Goal: Task Accomplishment & Management: Complete application form

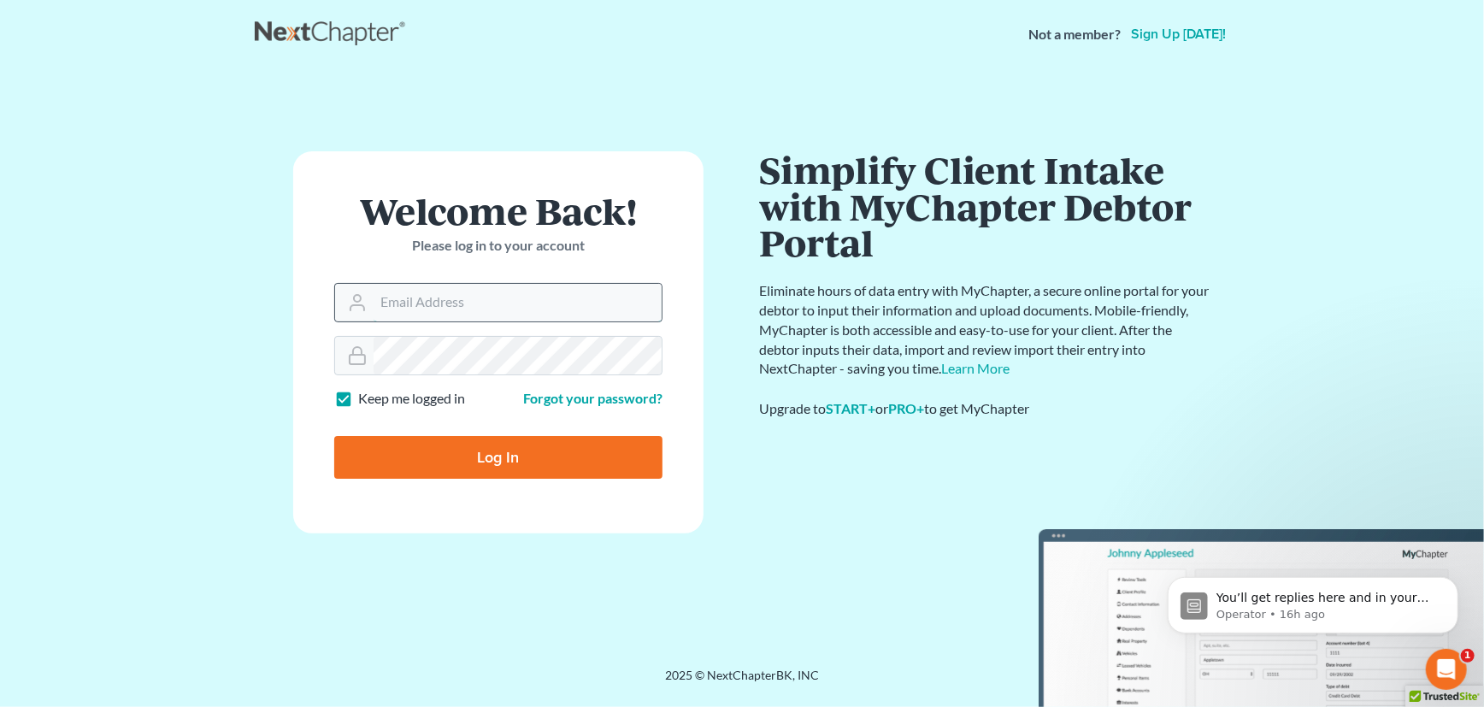
click at [418, 298] on input "Email Address" at bounding box center [518, 303] width 288 height 38
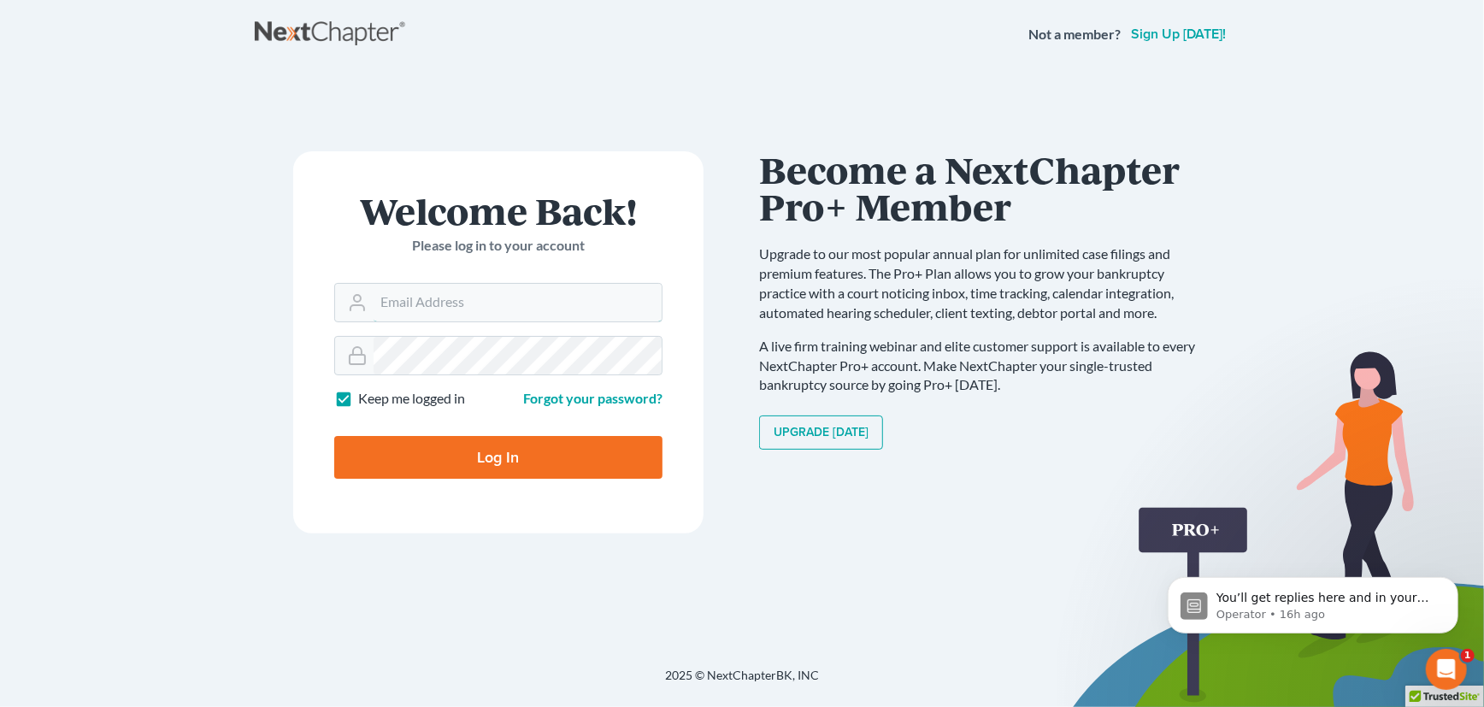
type input "taylorparalegalsvcs@gmail.com"
click at [492, 455] on input "Log In" at bounding box center [498, 457] width 328 height 43
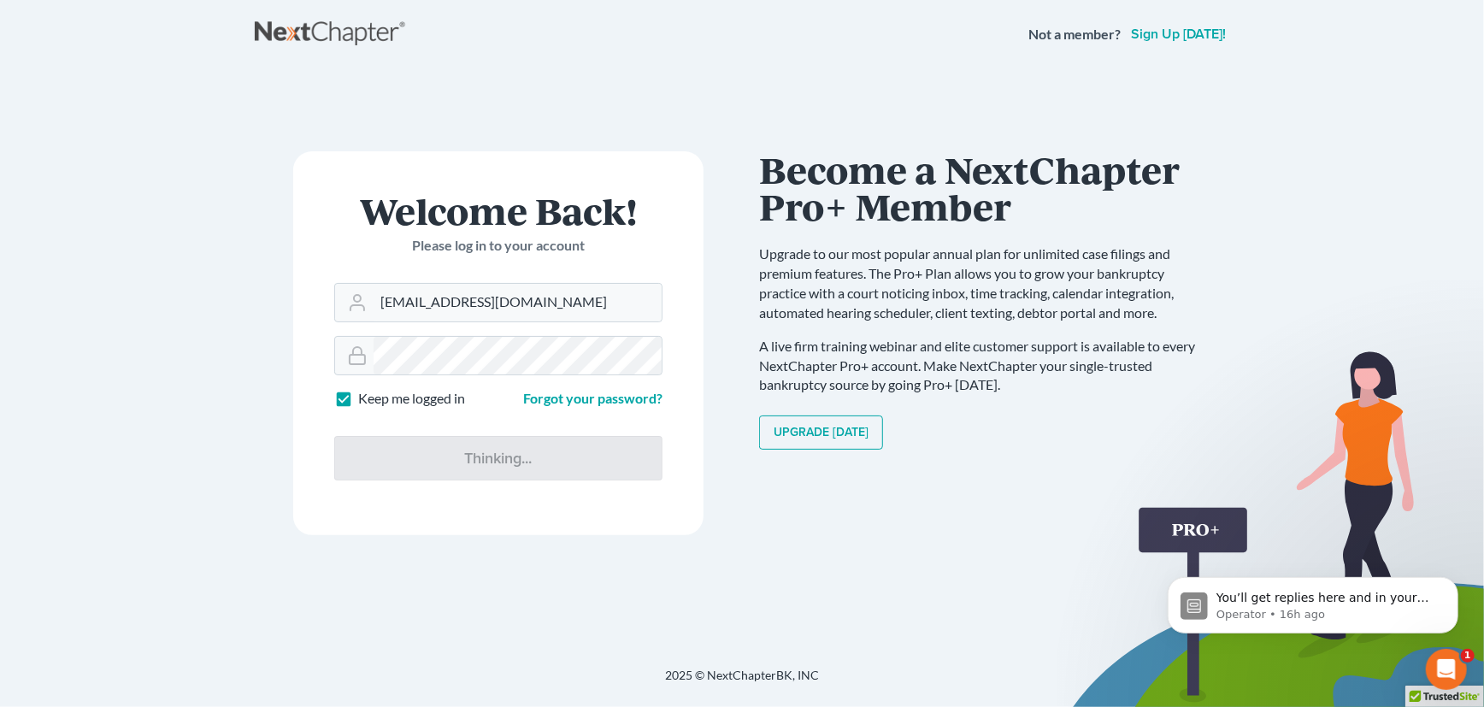
type input "Thinking..."
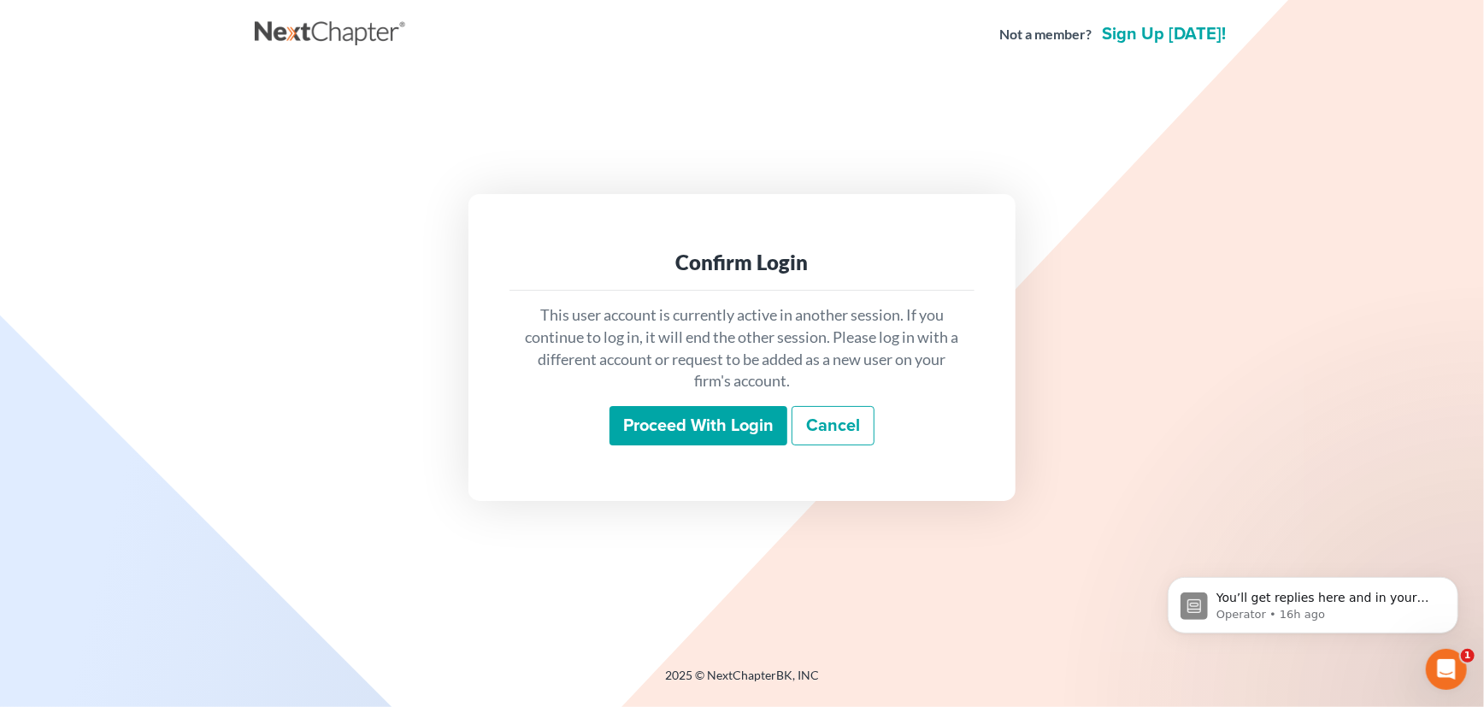
click at [696, 426] on input "Proceed with login" at bounding box center [699, 425] width 178 height 39
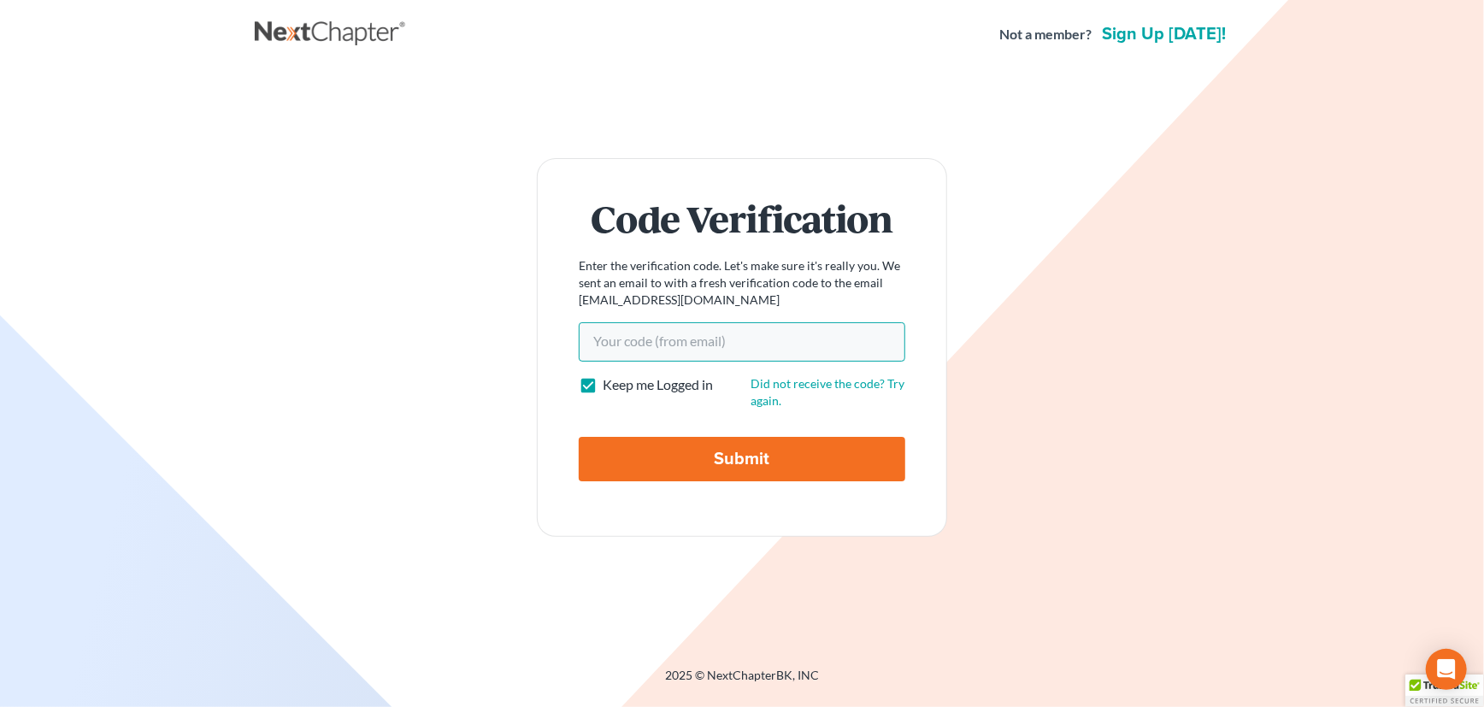
paste input "3cd3db"
type input "3cd3db"
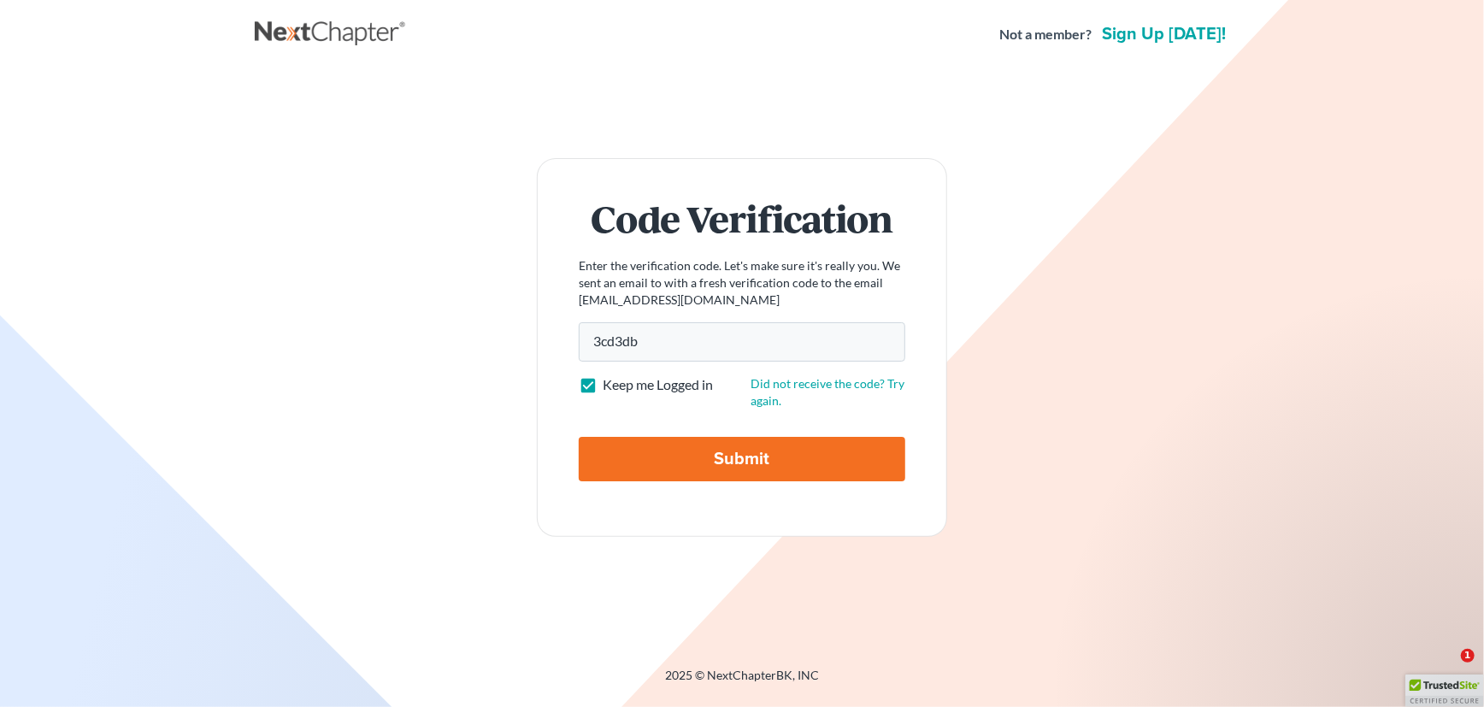
click at [751, 465] on input "Submit" at bounding box center [742, 459] width 327 height 44
type input "Thinking..."
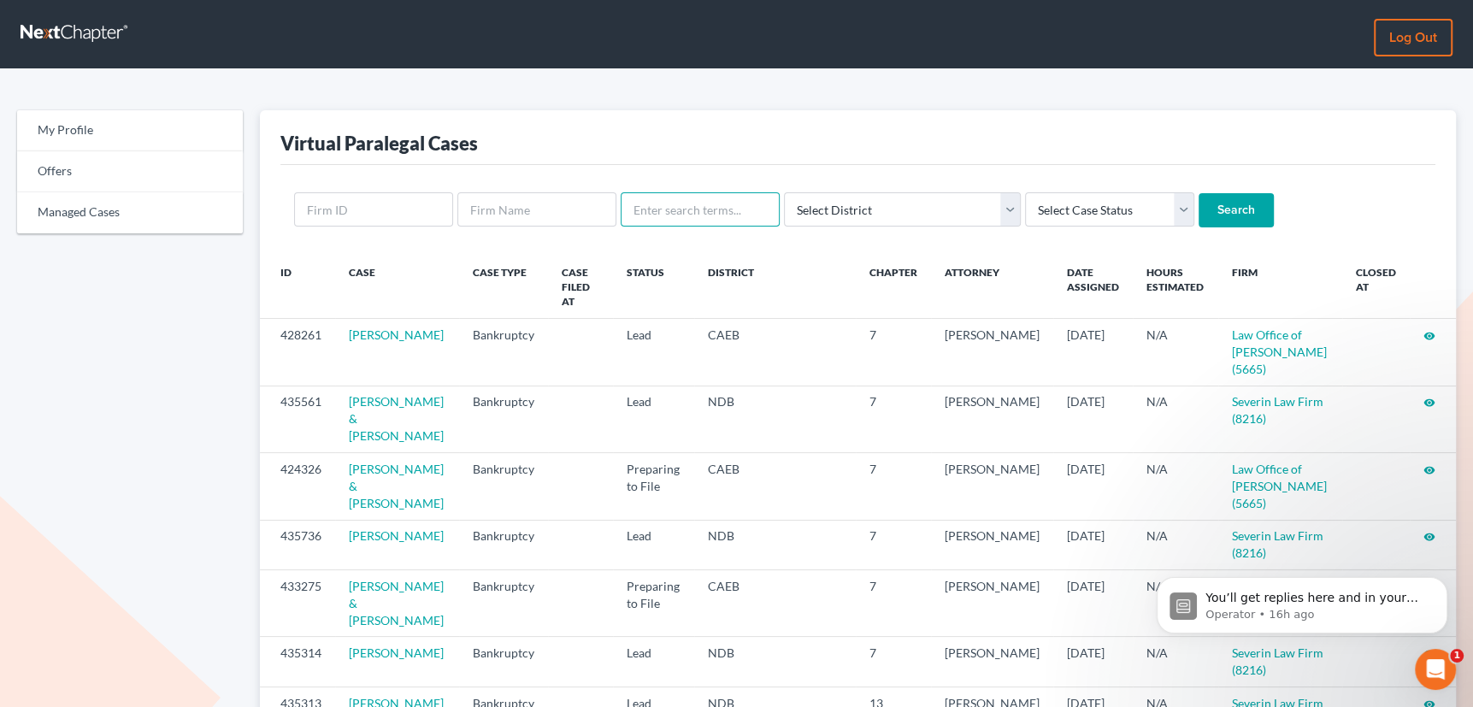
click at [674, 211] on input "text" at bounding box center [700, 209] width 159 height 34
type input "[PERSON_NAME]"
click at [1199, 193] on input "Search" at bounding box center [1236, 210] width 75 height 34
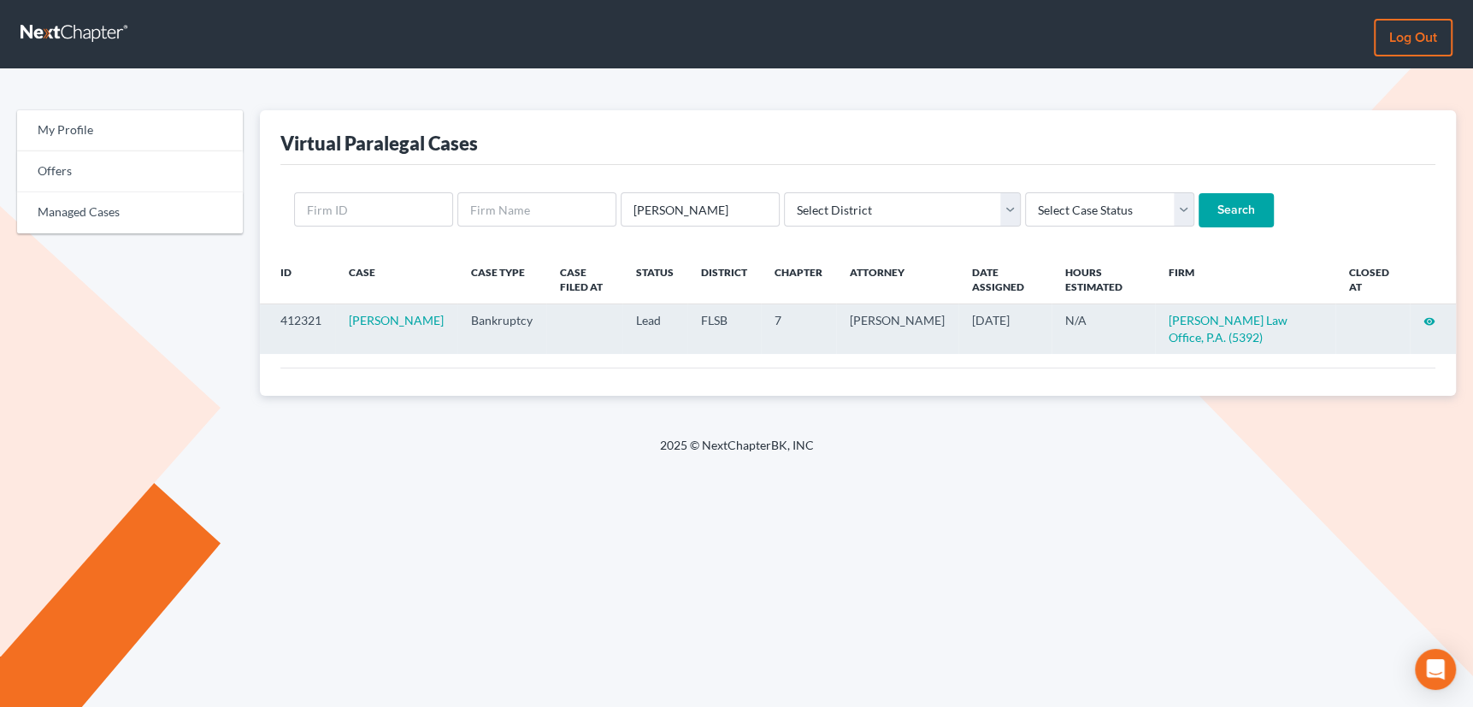
click at [1429, 321] on icon "visibility" at bounding box center [1429, 321] width 12 height 12
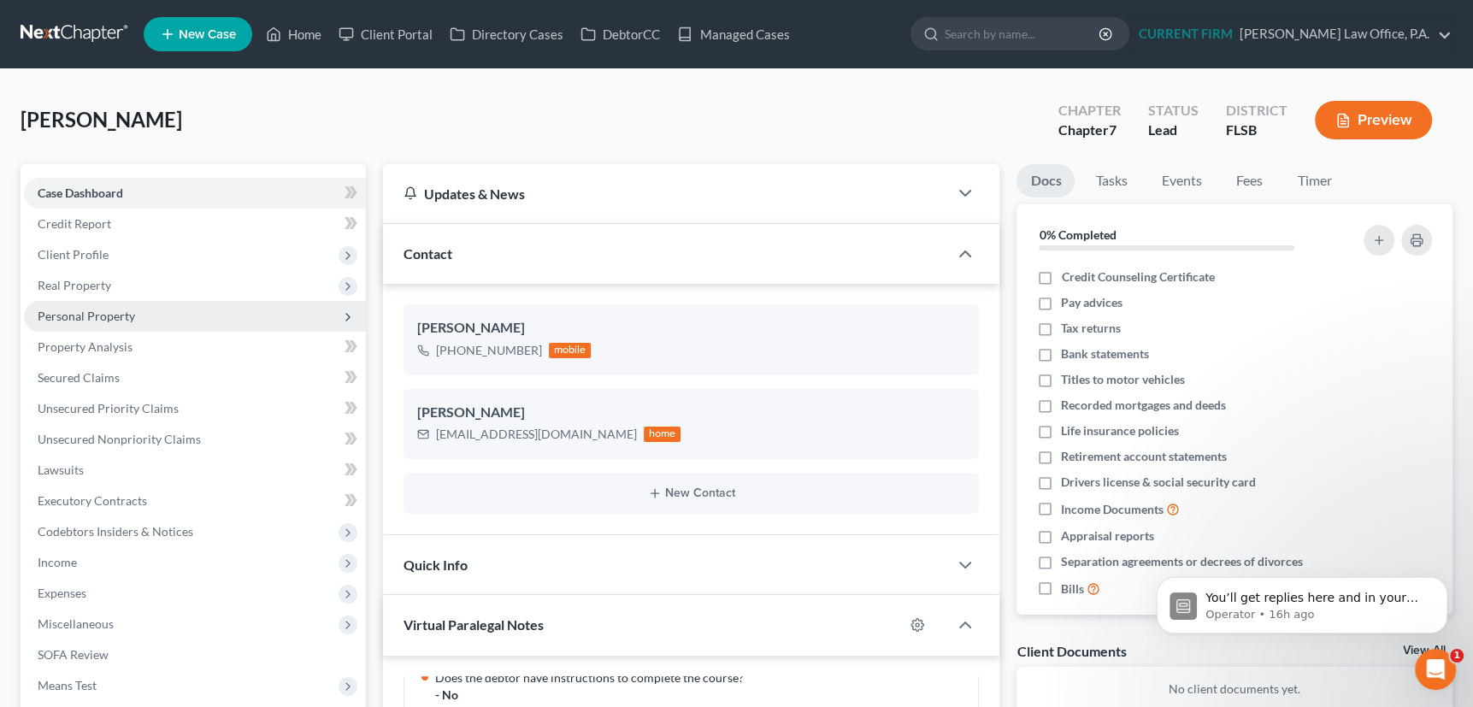
click at [73, 311] on span "Personal Property" at bounding box center [86, 316] width 97 height 15
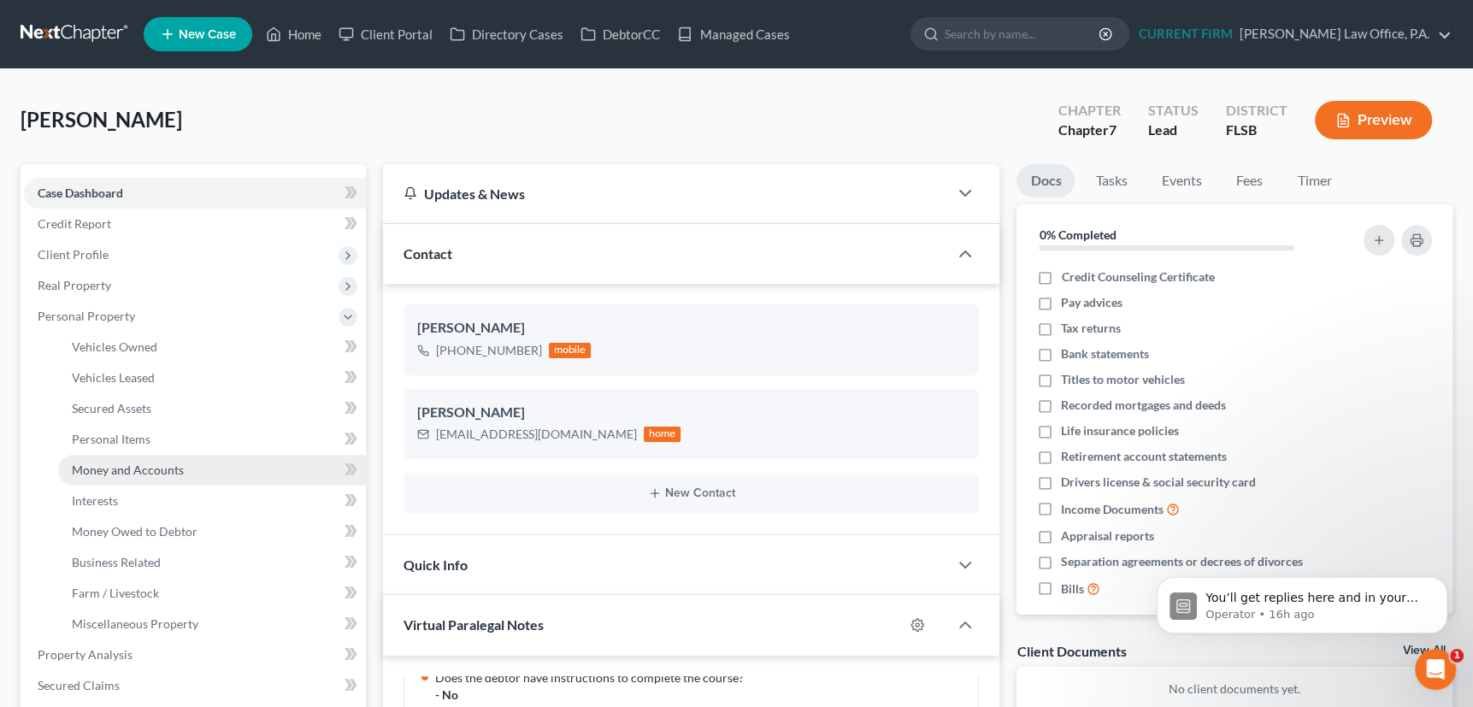
click at [105, 468] on span "Money and Accounts" at bounding box center [128, 469] width 112 height 15
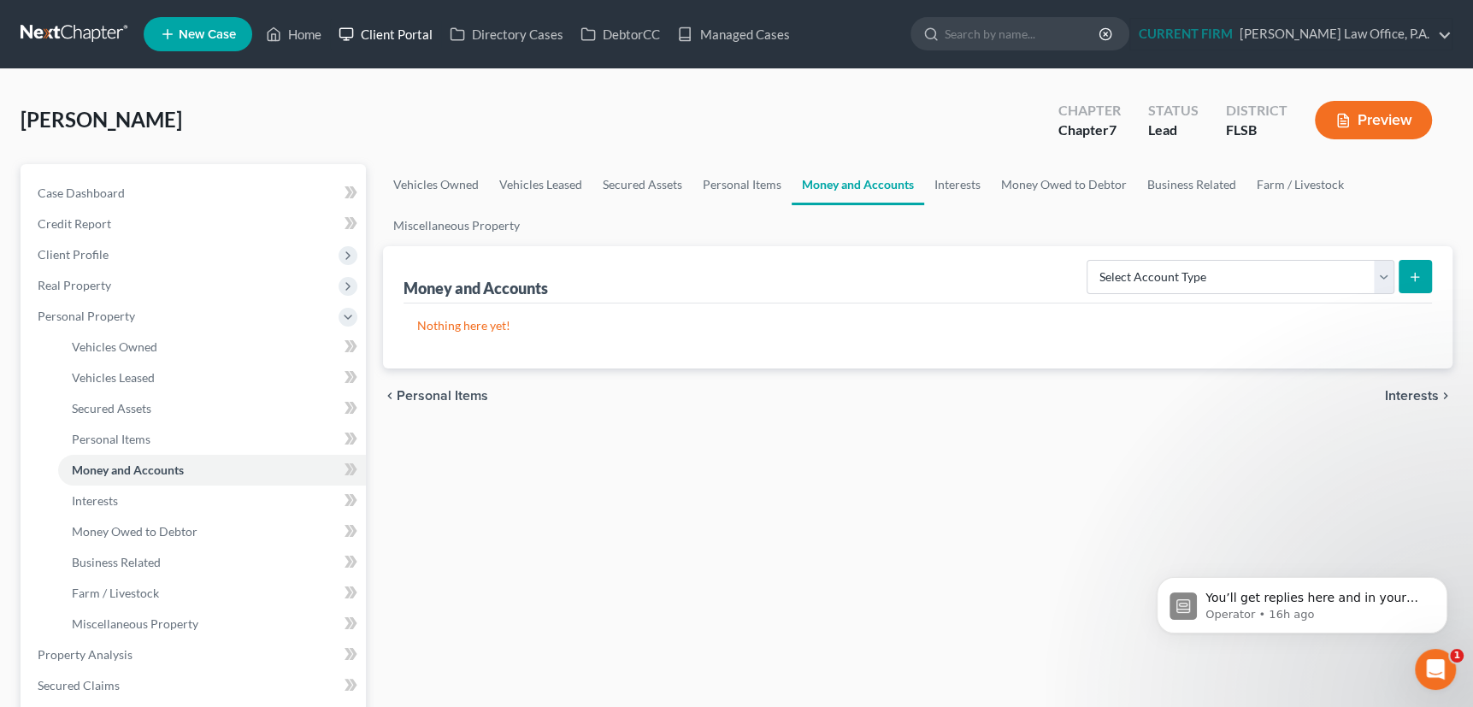
click at [386, 32] on link "Client Portal" at bounding box center [385, 34] width 111 height 31
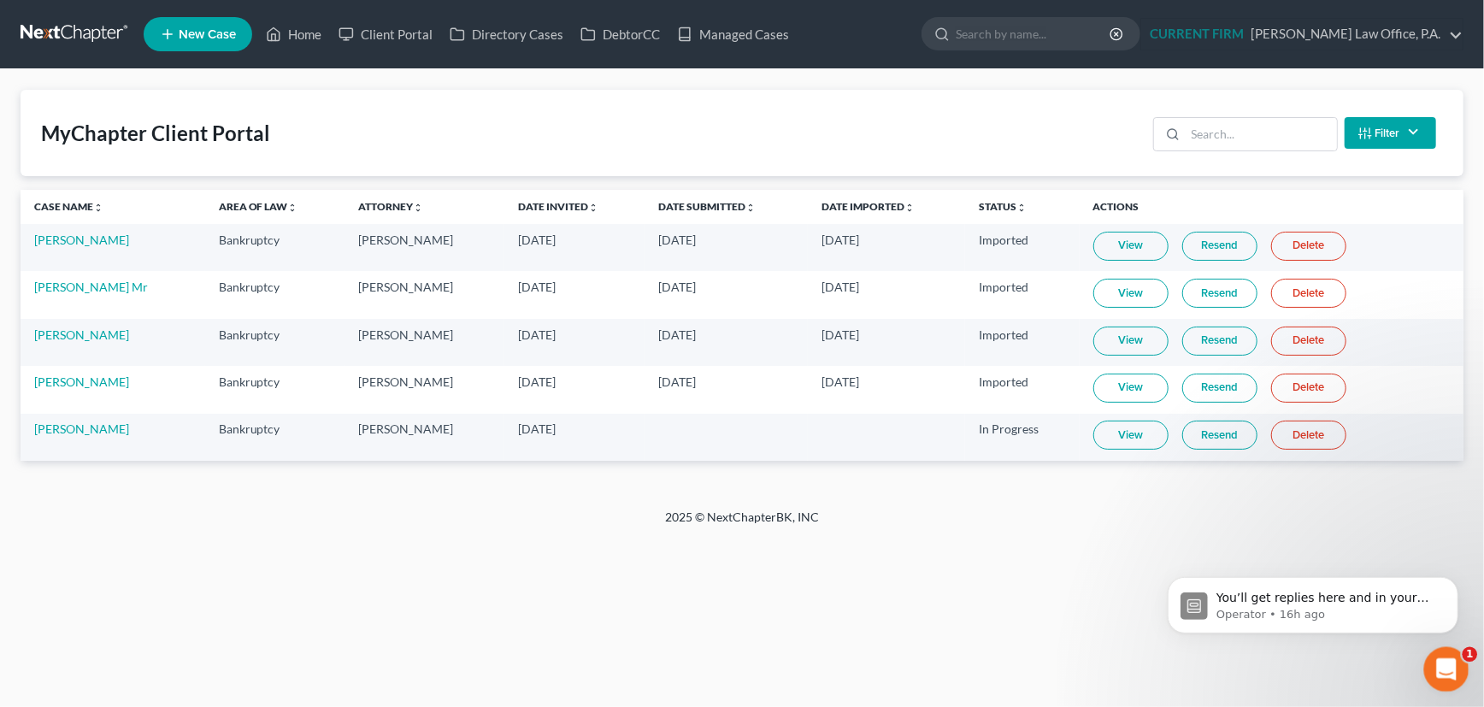
click at [1442, 665] on icon "Open Intercom Messenger" at bounding box center [1444, 667] width 28 height 28
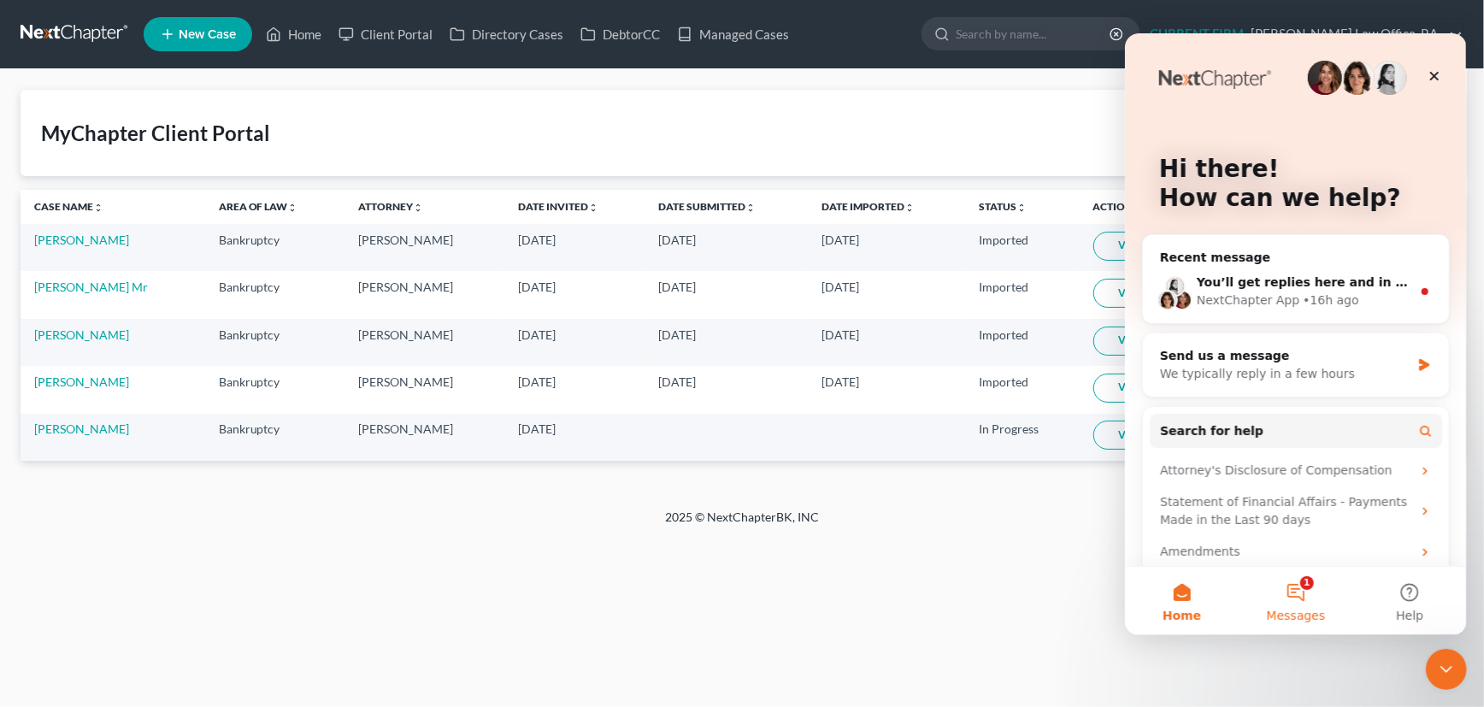
click at [1298, 585] on button "1 Messages" at bounding box center [1295, 600] width 114 height 68
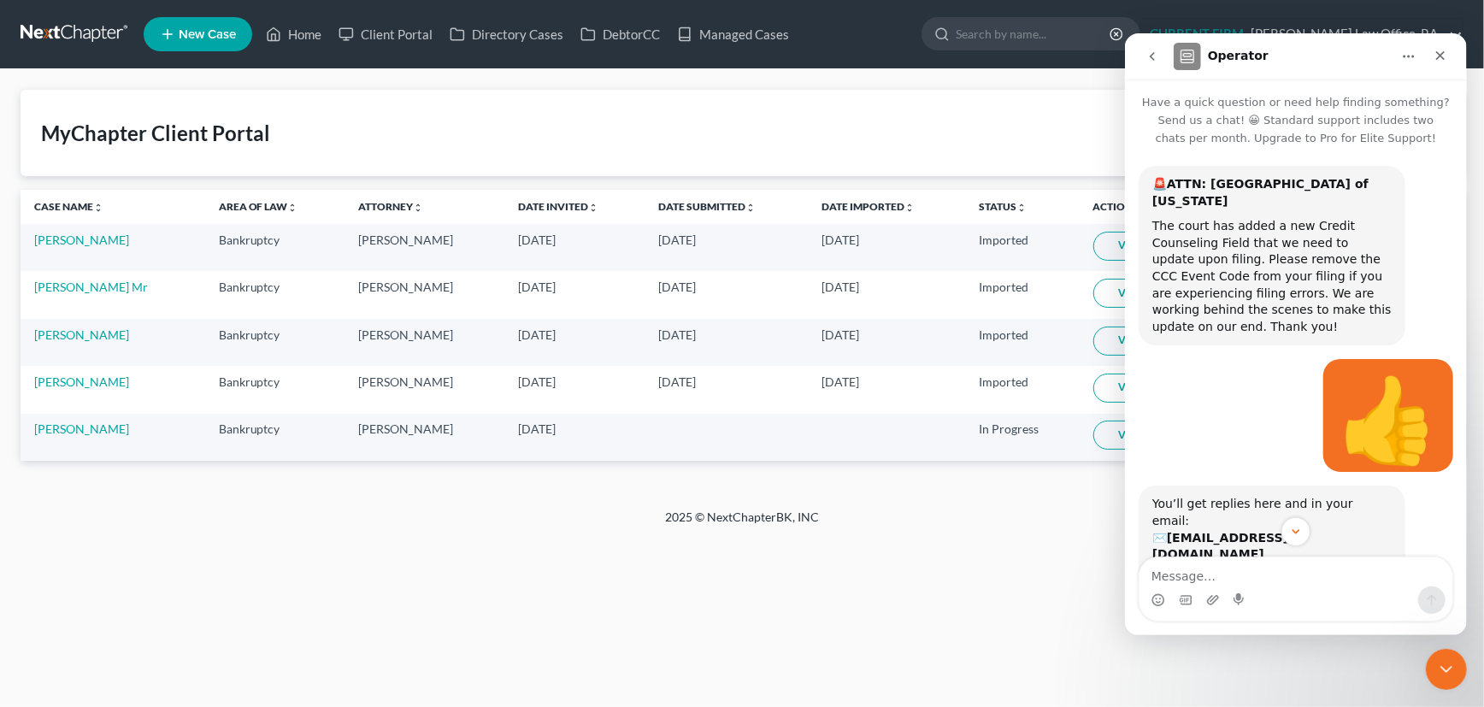
scroll to position [44, 0]
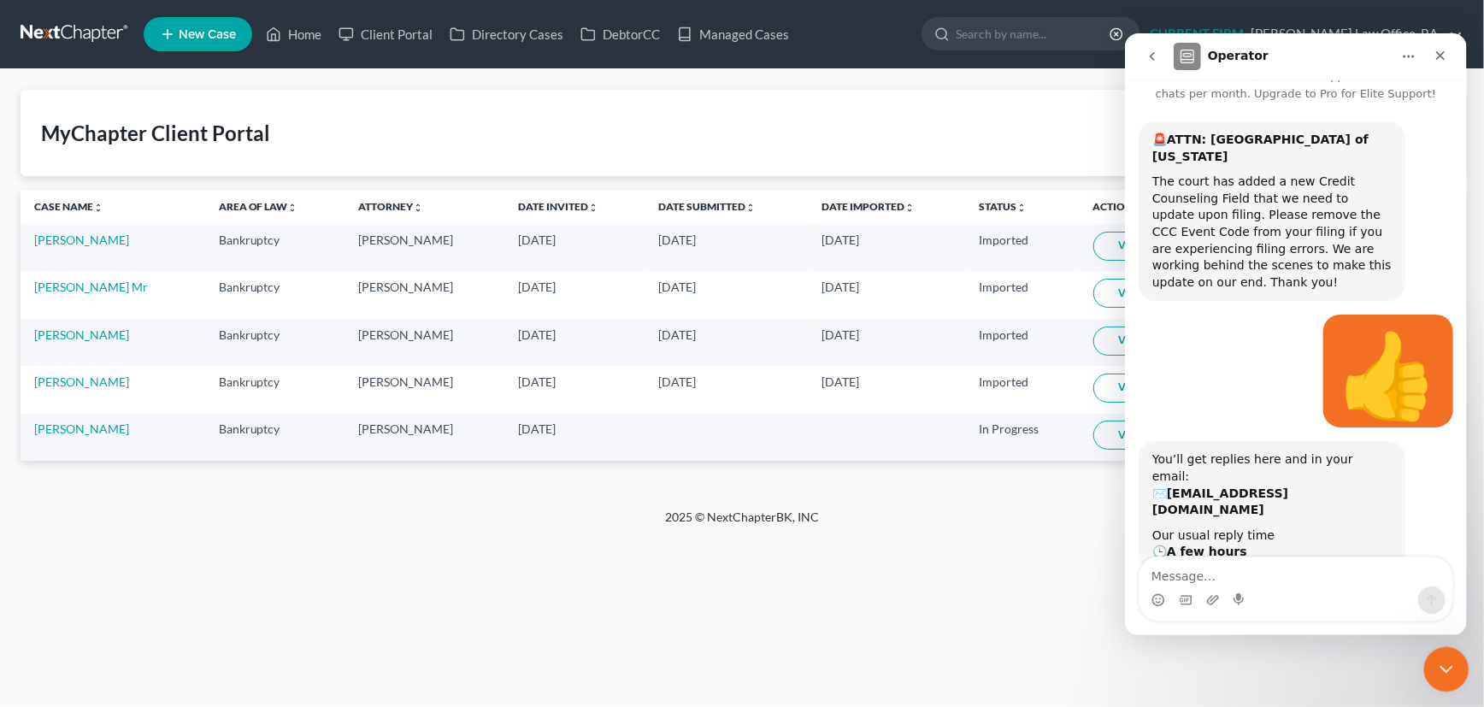
click at [1440, 665] on icon "Close Intercom Messenger" at bounding box center [1444, 666] width 12 height 7
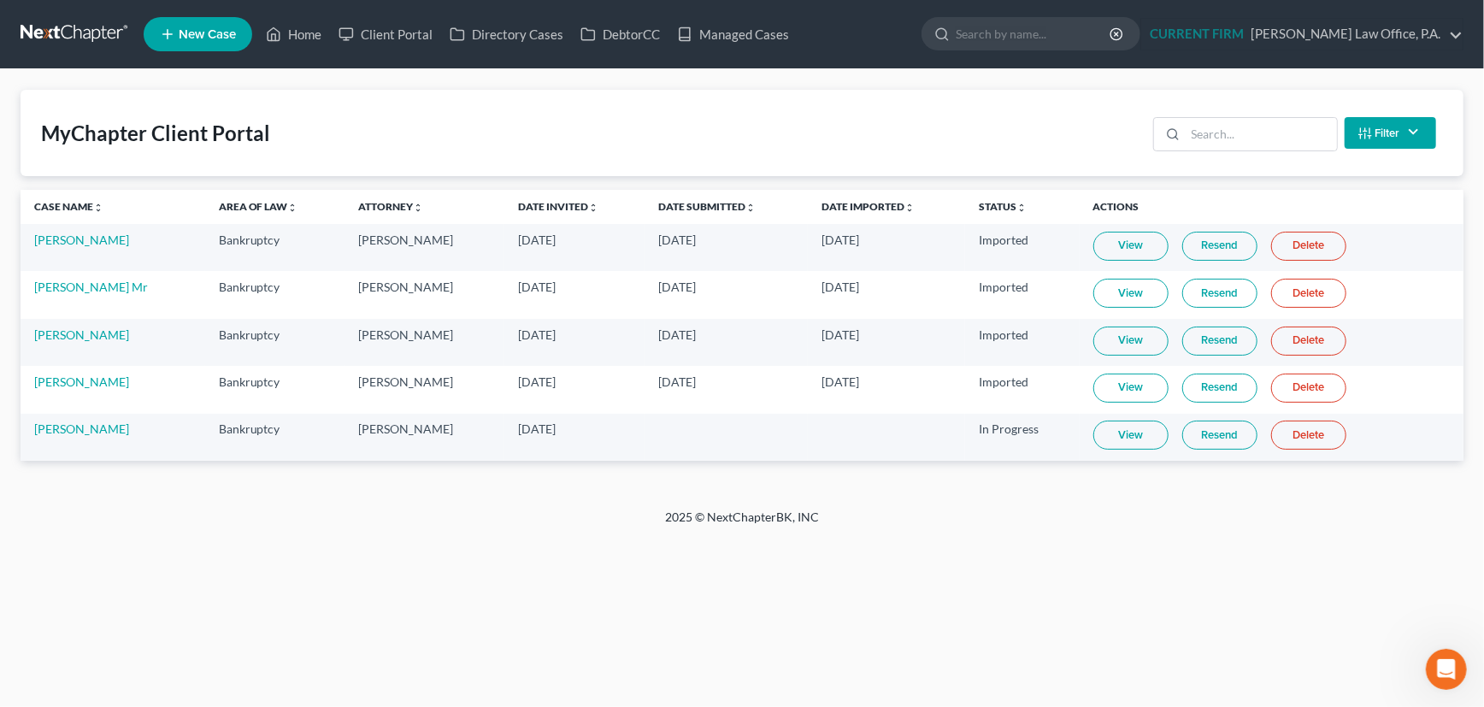
click at [1128, 433] on link "View" at bounding box center [1130, 435] width 75 height 29
click at [1233, 428] on link "Resend" at bounding box center [1219, 435] width 75 height 29
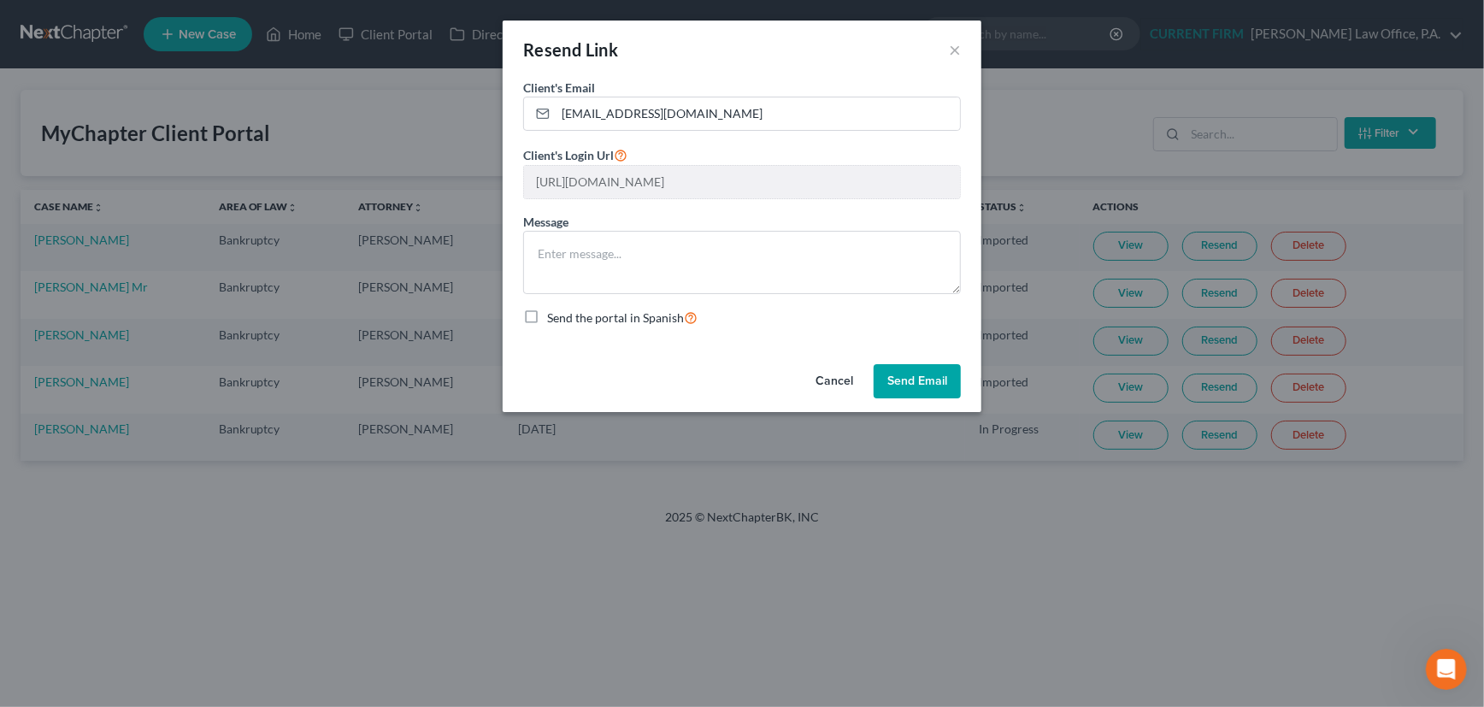
click at [915, 370] on button "Send Email" at bounding box center [917, 381] width 87 height 34
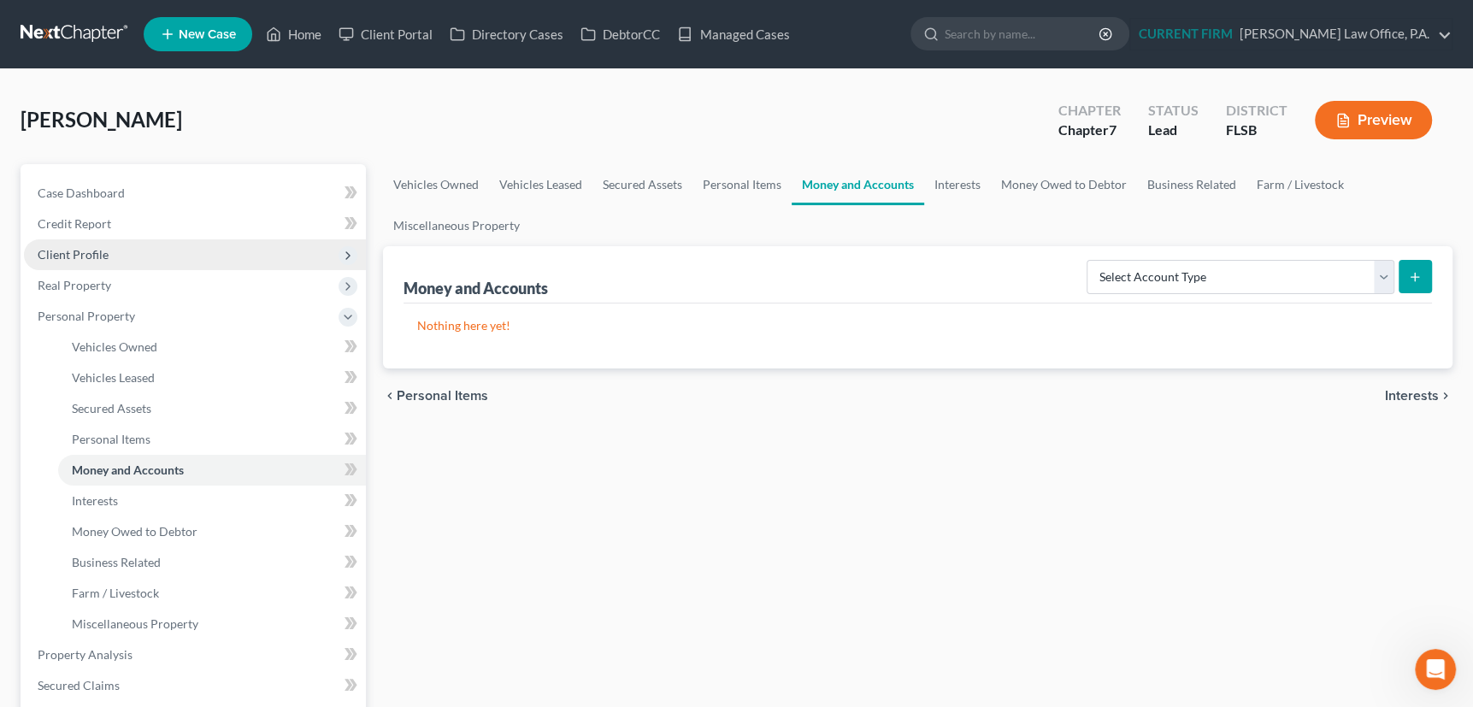
click at [93, 251] on span "Client Profile" at bounding box center [73, 254] width 71 height 15
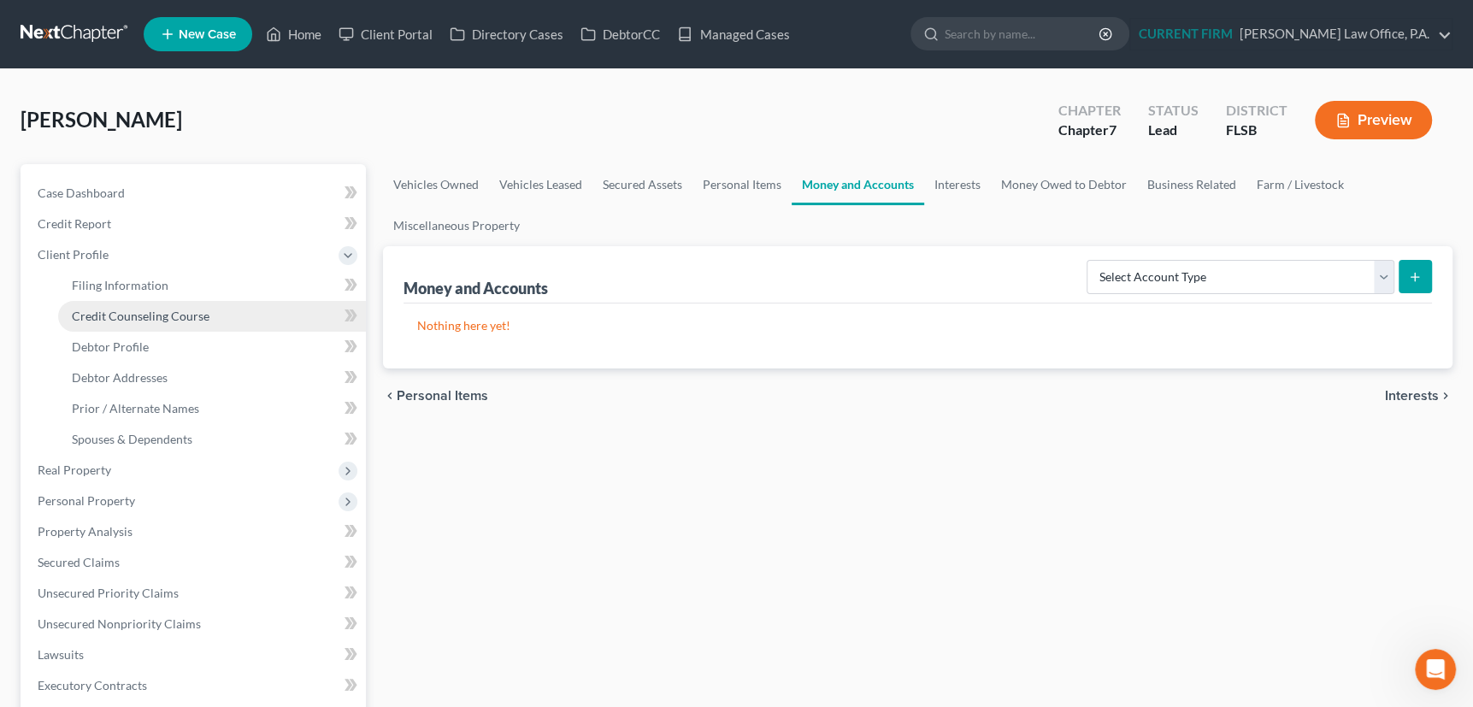
click at [103, 313] on span "Credit Counseling Course" at bounding box center [141, 316] width 138 height 15
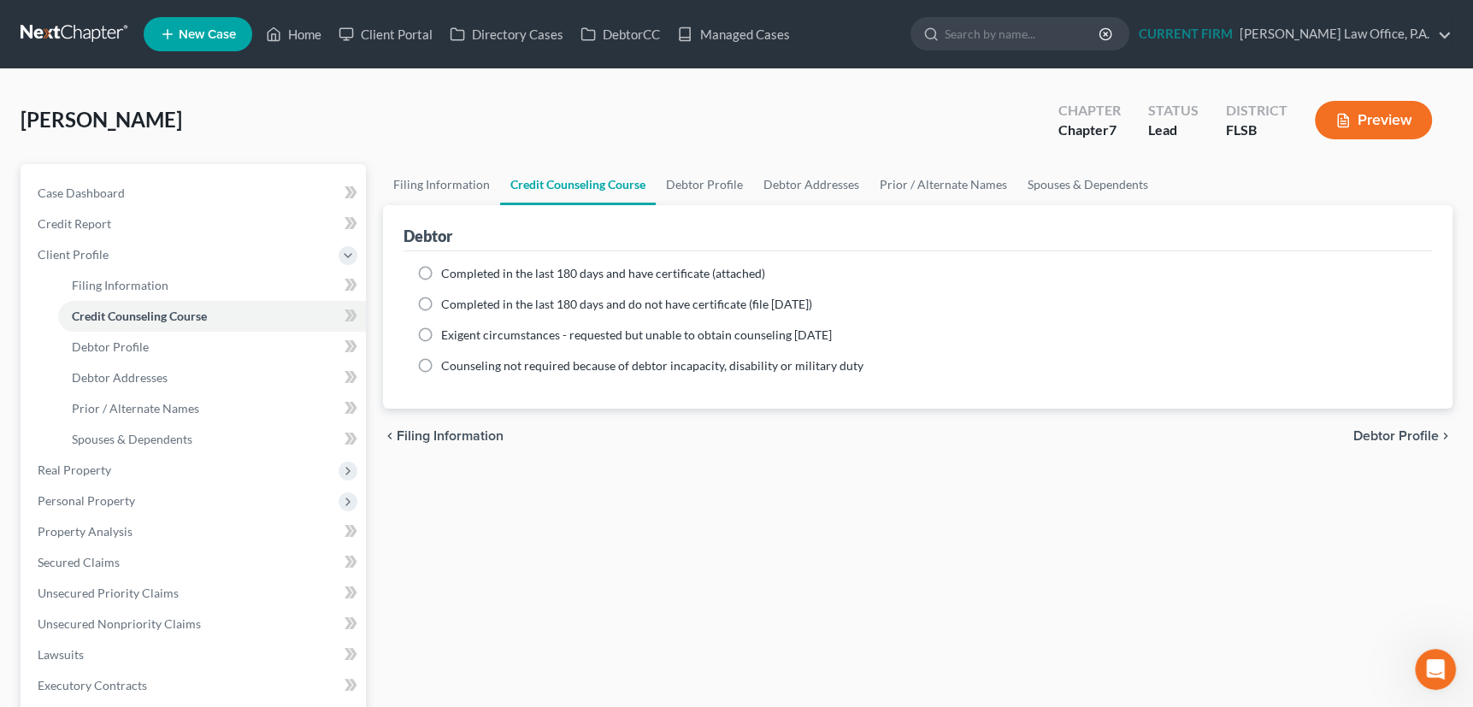
click at [441, 271] on label "Completed in the last 180 days and have certificate (attached)" at bounding box center [603, 273] width 324 height 17
click at [448, 271] on input "Completed in the last 180 days and have certificate (attached)" at bounding box center [453, 270] width 11 height 11
radio input "true"
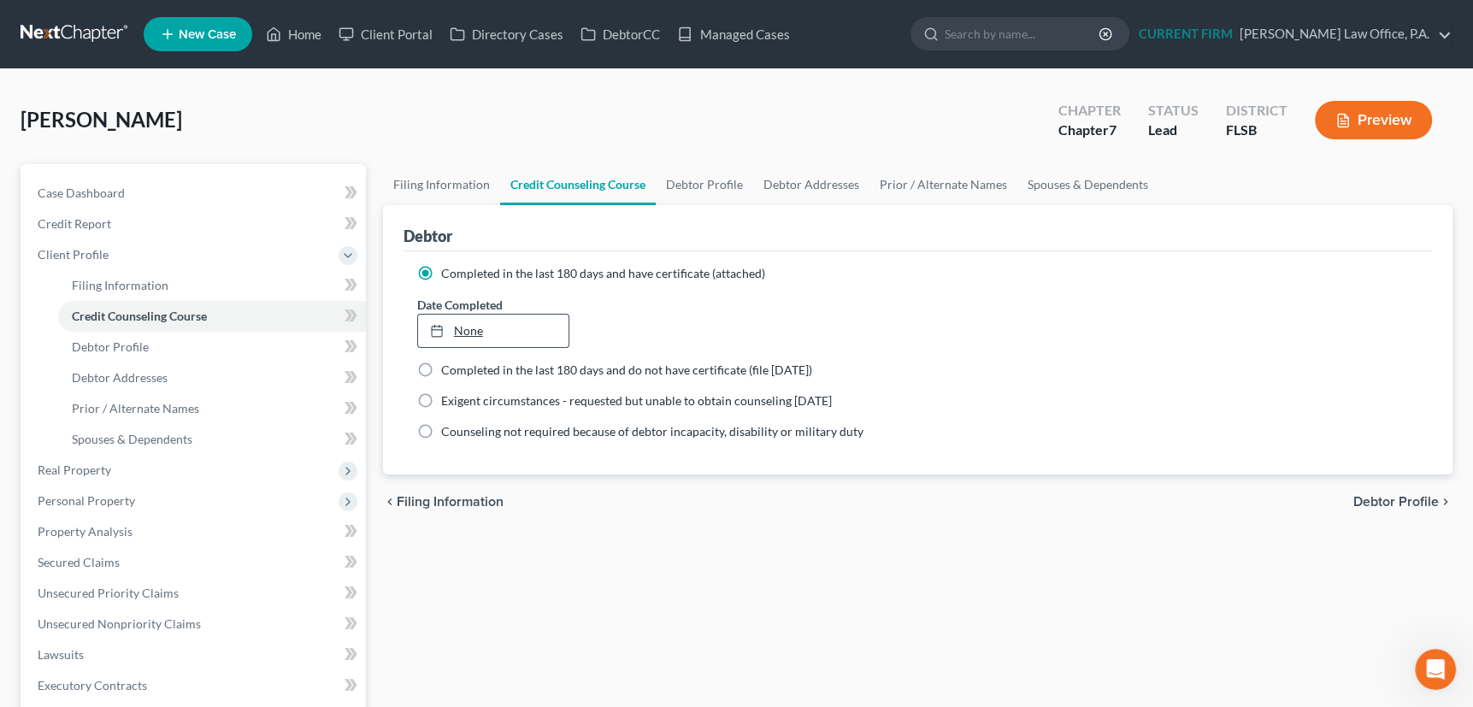
click at [463, 326] on link "None" at bounding box center [493, 331] width 151 height 32
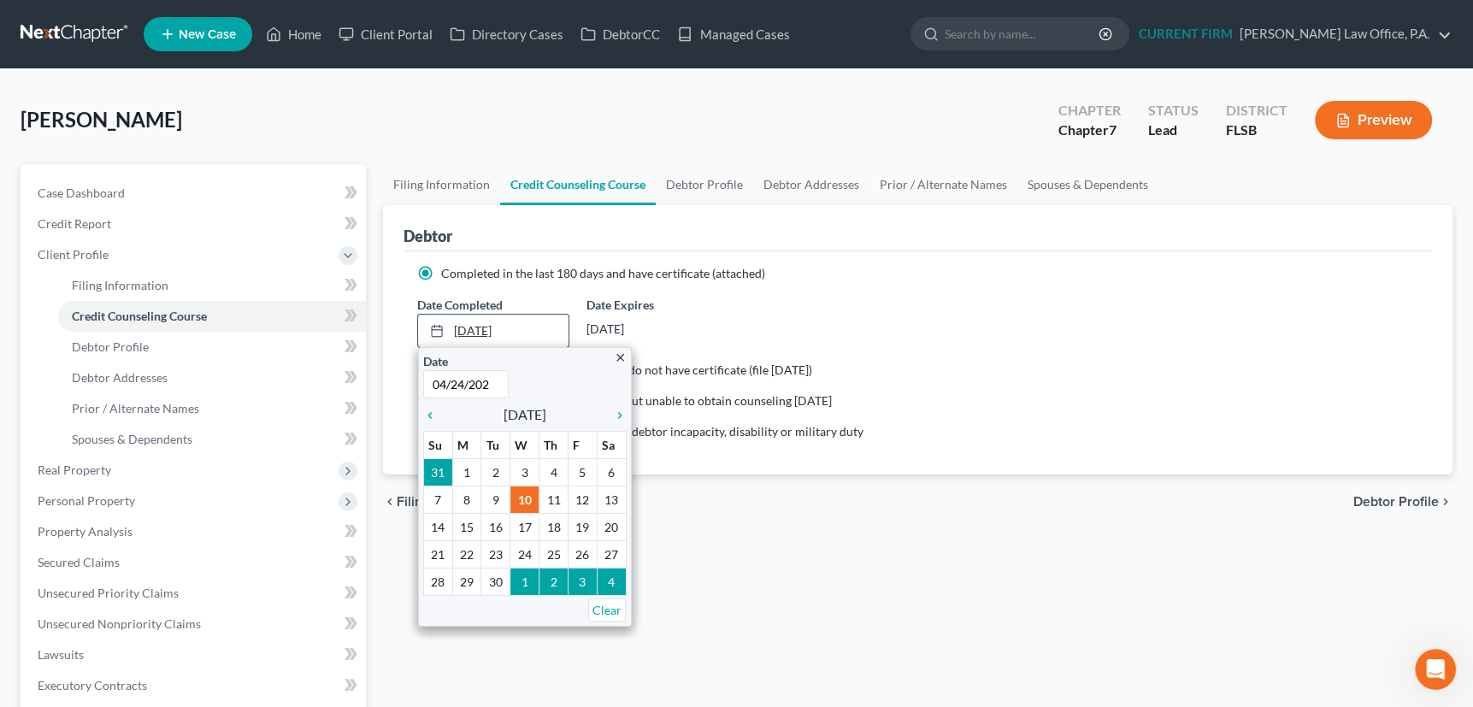
type input "04/24/2025"
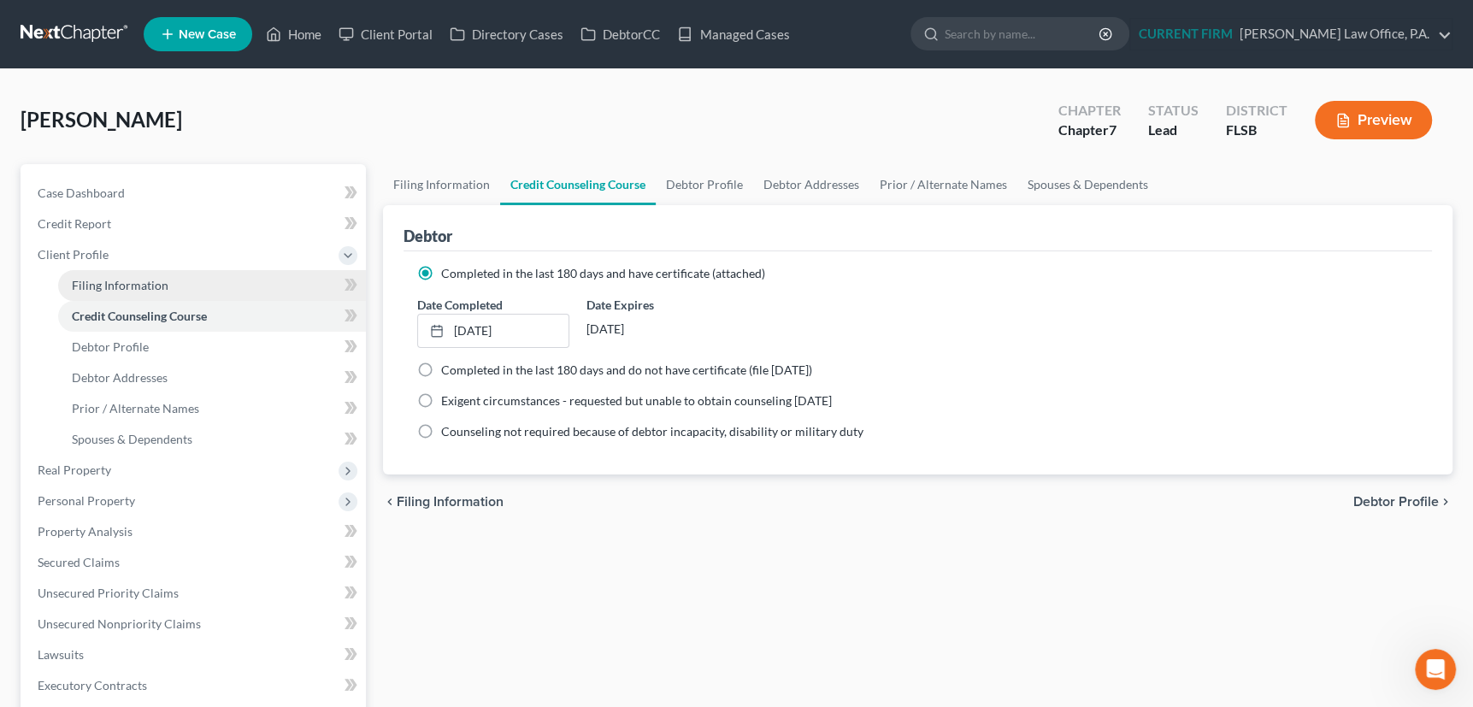
click at [97, 280] on span "Filing Information" at bounding box center [120, 285] width 97 height 15
select select "1"
select select "0"
select select "9"
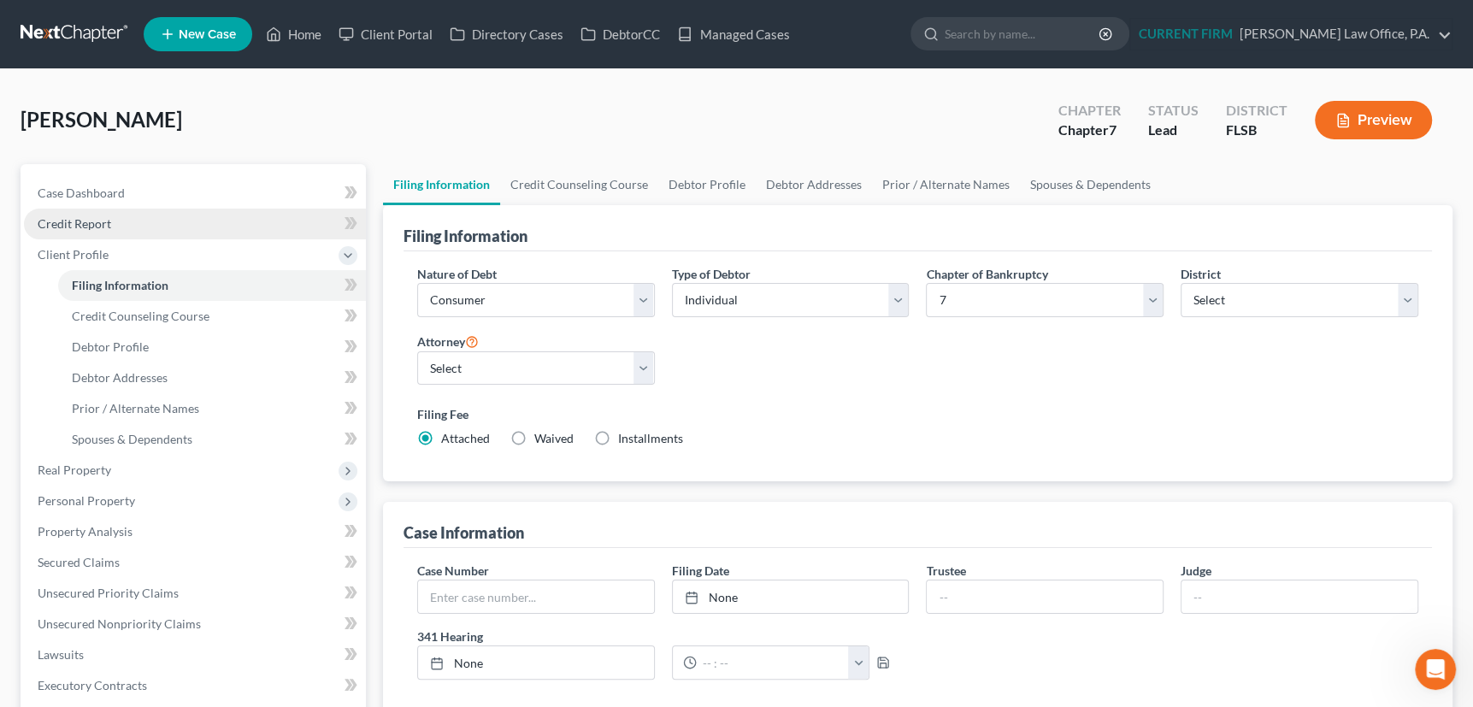
click at [92, 222] on span "Credit Report" at bounding box center [75, 223] width 74 height 15
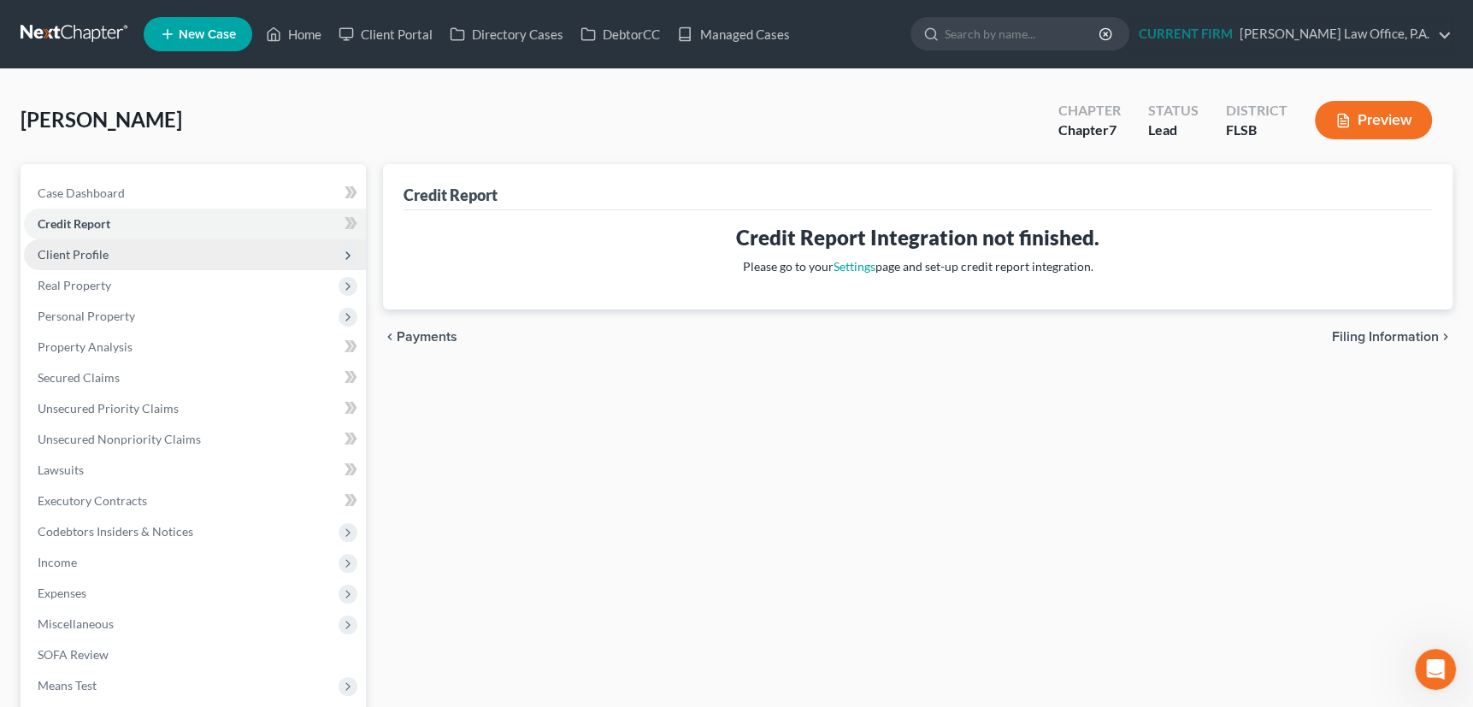
click at [73, 251] on span "Client Profile" at bounding box center [73, 254] width 71 height 15
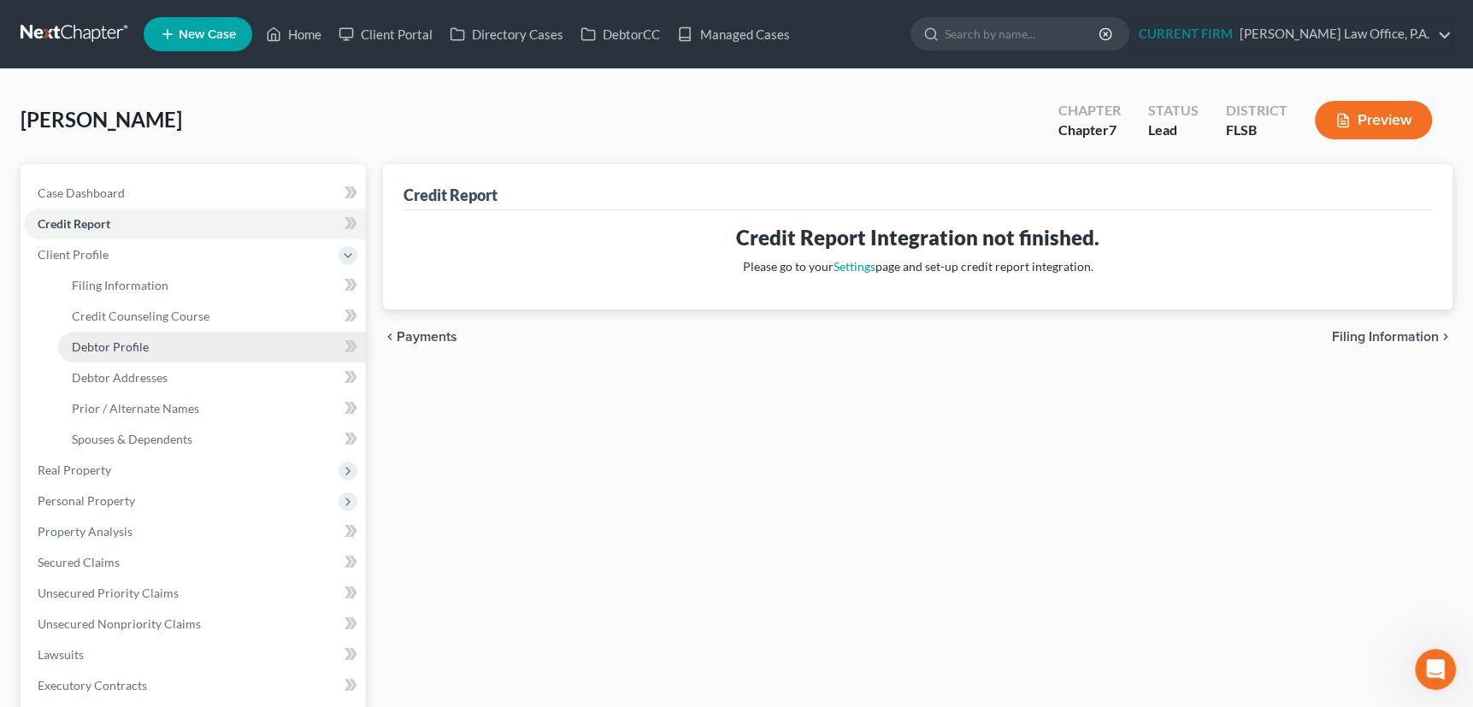
click at [86, 343] on span "Debtor Profile" at bounding box center [110, 346] width 77 height 15
select select "0"
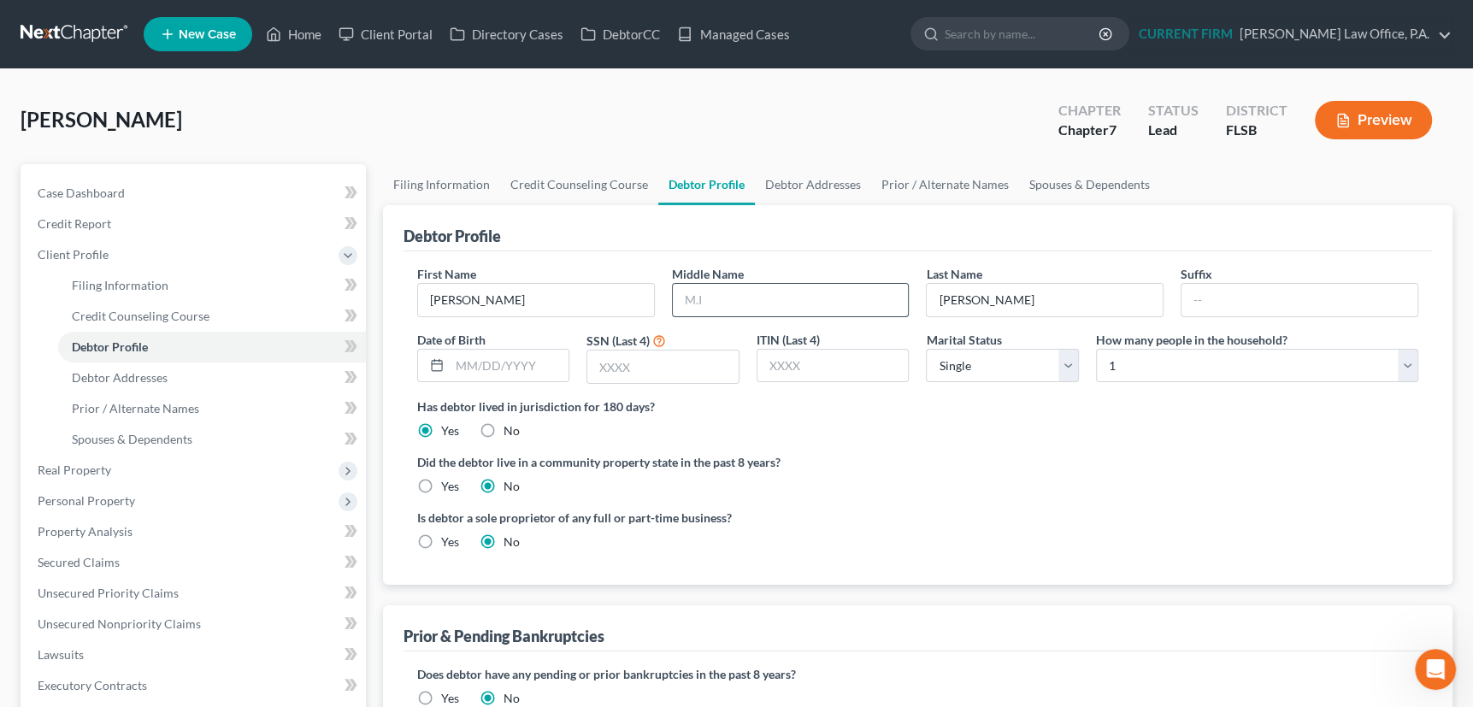
click at [744, 292] on input "text" at bounding box center [791, 300] width 236 height 32
type input "Dianne"
type input "12/22/1970"
type input "5007"
click at [802, 180] on link "Debtor Addresses" at bounding box center [813, 184] width 116 height 41
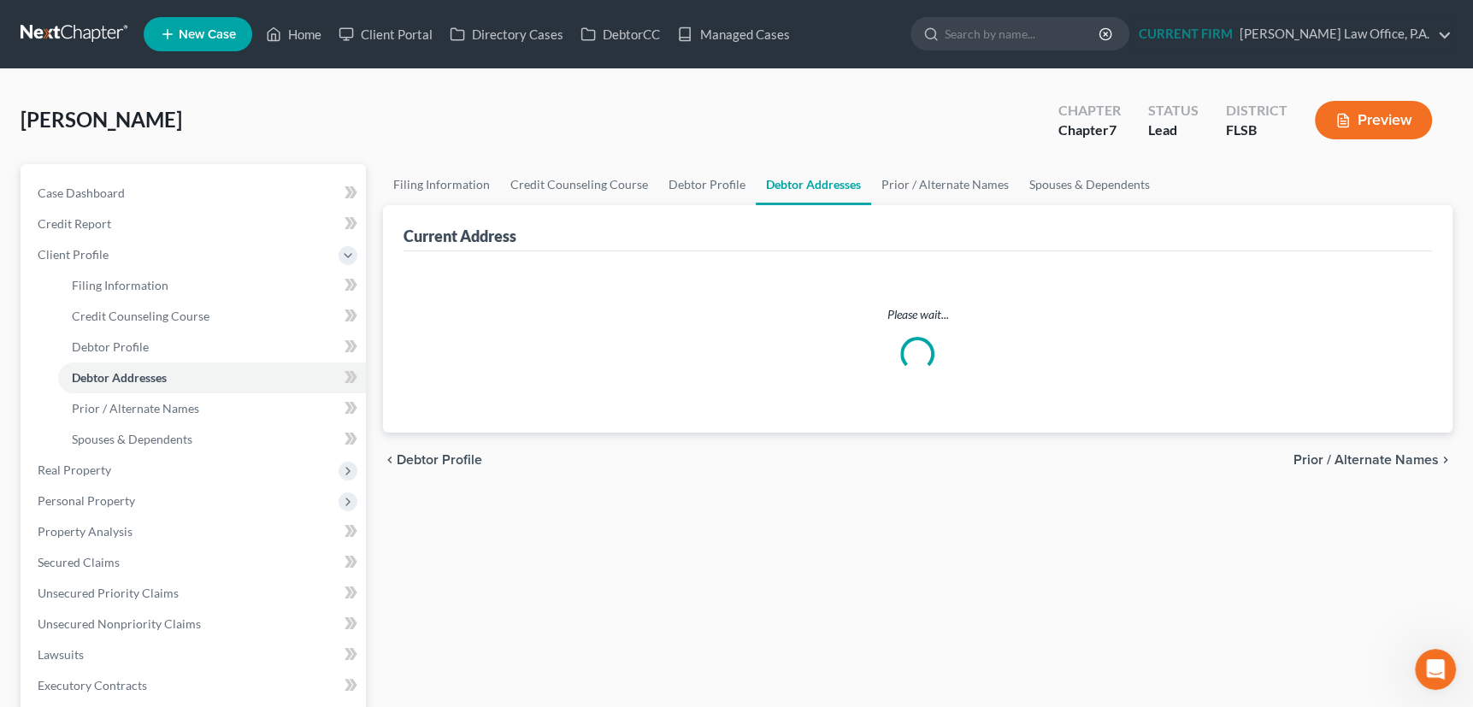
select select "0"
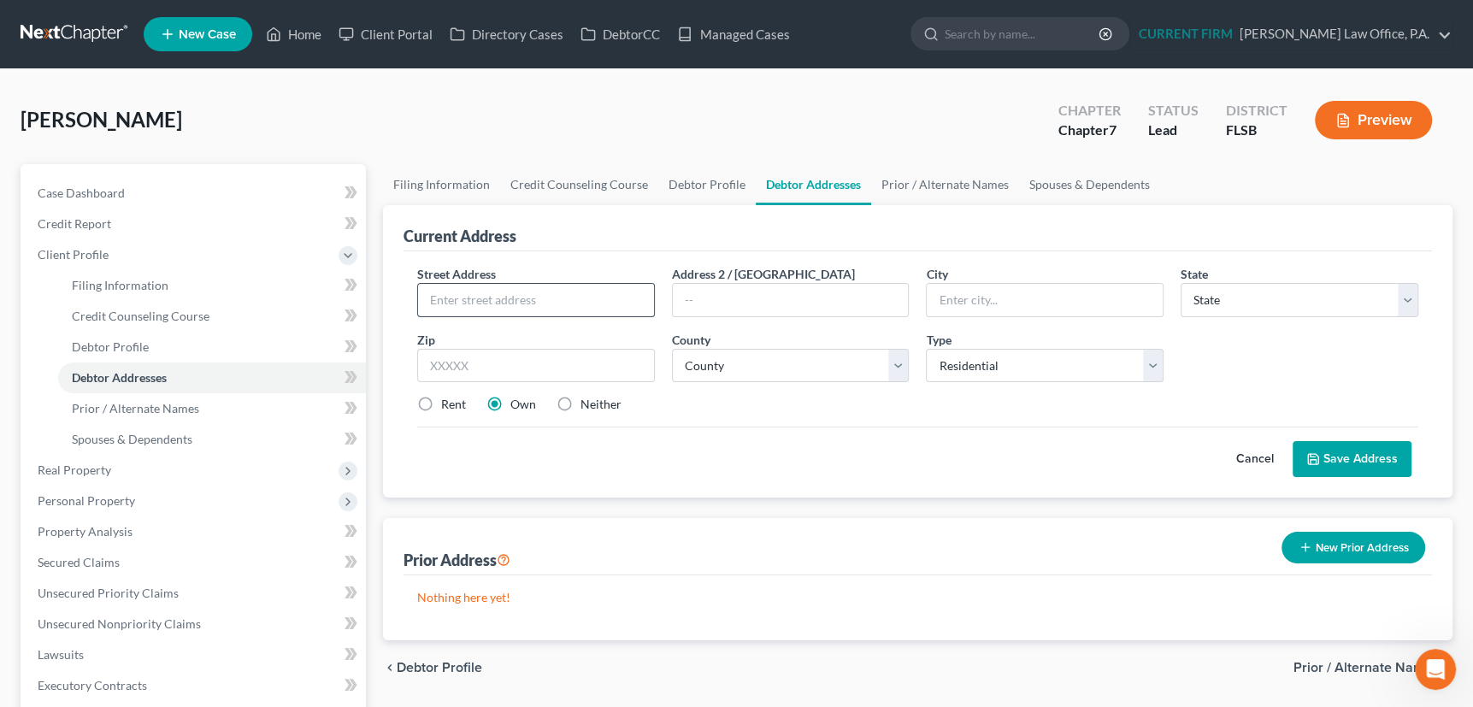
click at [554, 295] on input "text" at bounding box center [536, 300] width 236 height 32
type input "1854 Service Rd."
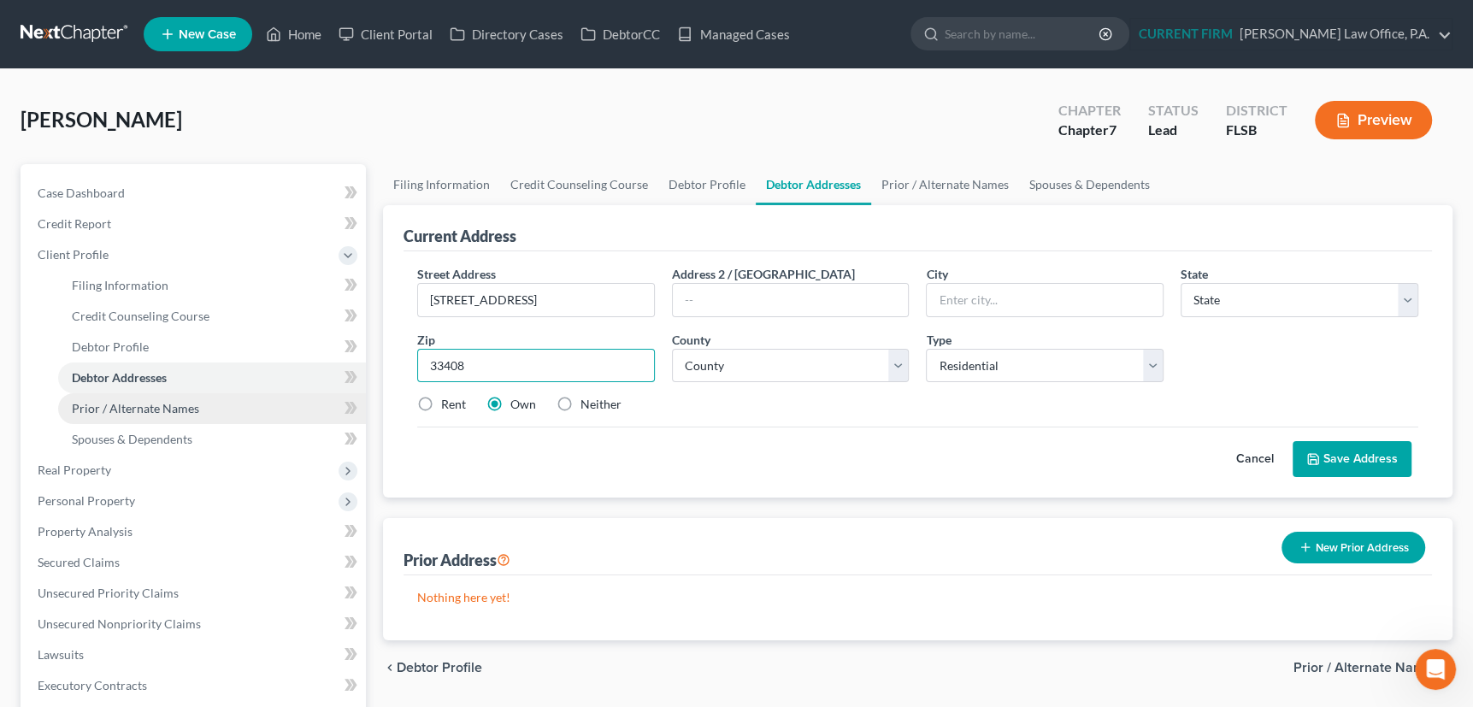
type input "33408"
type input "North Palm Beach"
select select "9"
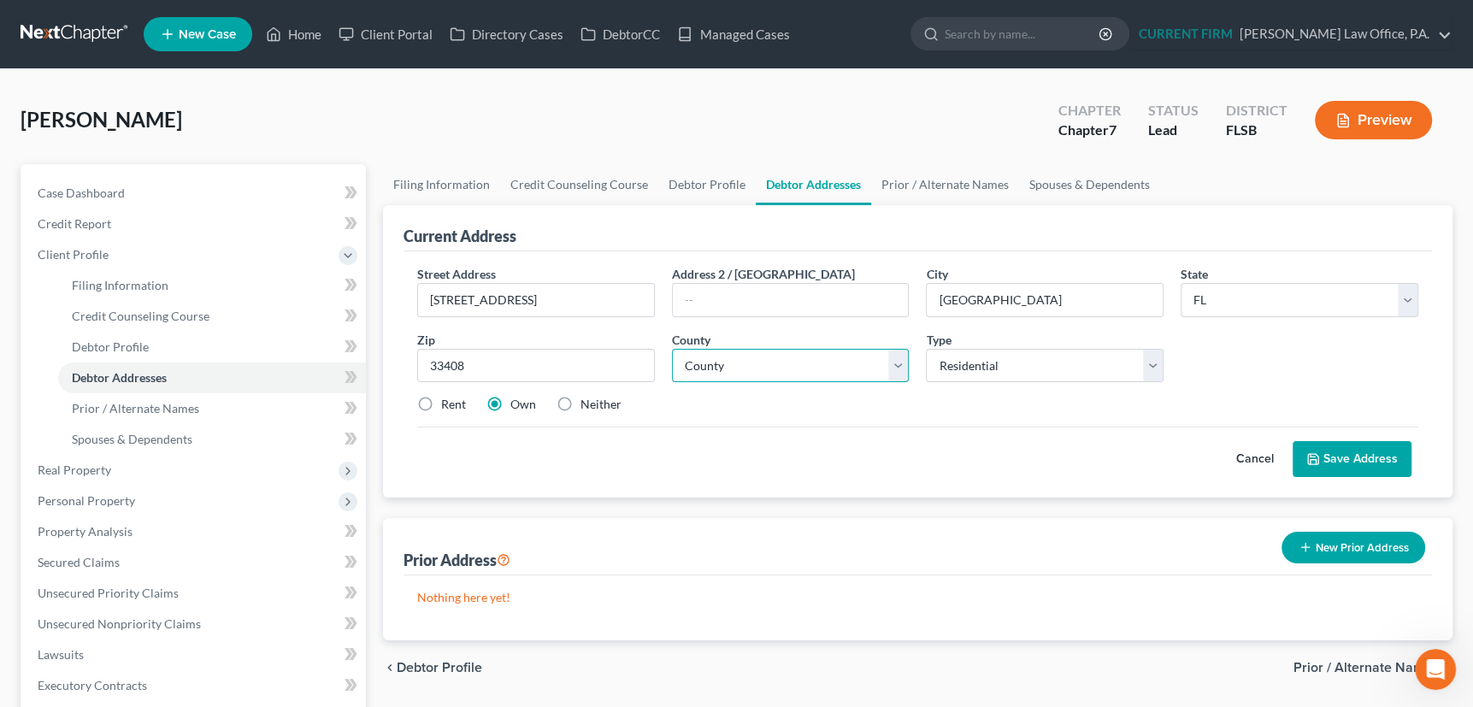
select select "49"
click at [441, 403] on label "Rent" at bounding box center [453, 404] width 25 height 17
click at [448, 403] on input "Rent" at bounding box center [453, 401] width 11 height 11
radio input "true"
click at [1357, 451] on button "Save Address" at bounding box center [1352, 459] width 119 height 36
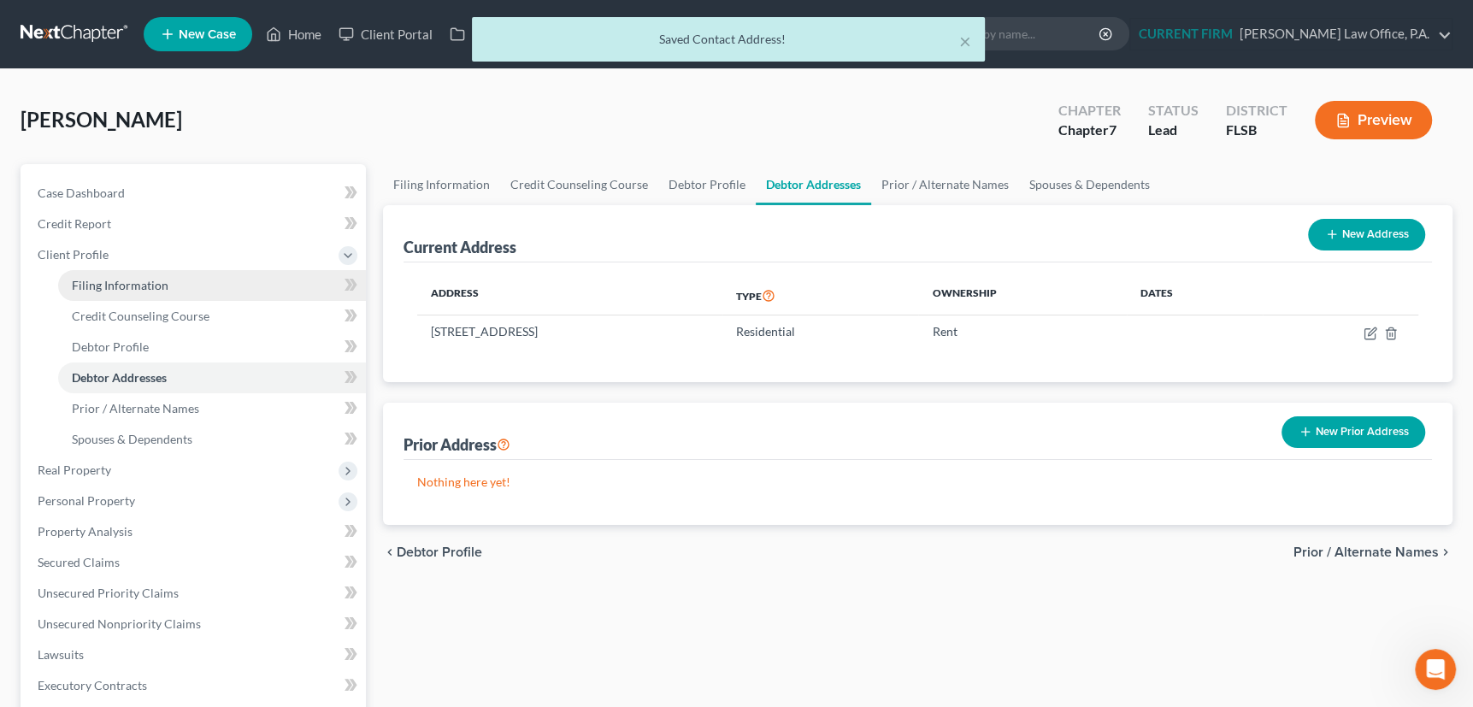
click at [137, 282] on span "Filing Information" at bounding box center [120, 285] width 97 height 15
select select "1"
select select "0"
select select "17"
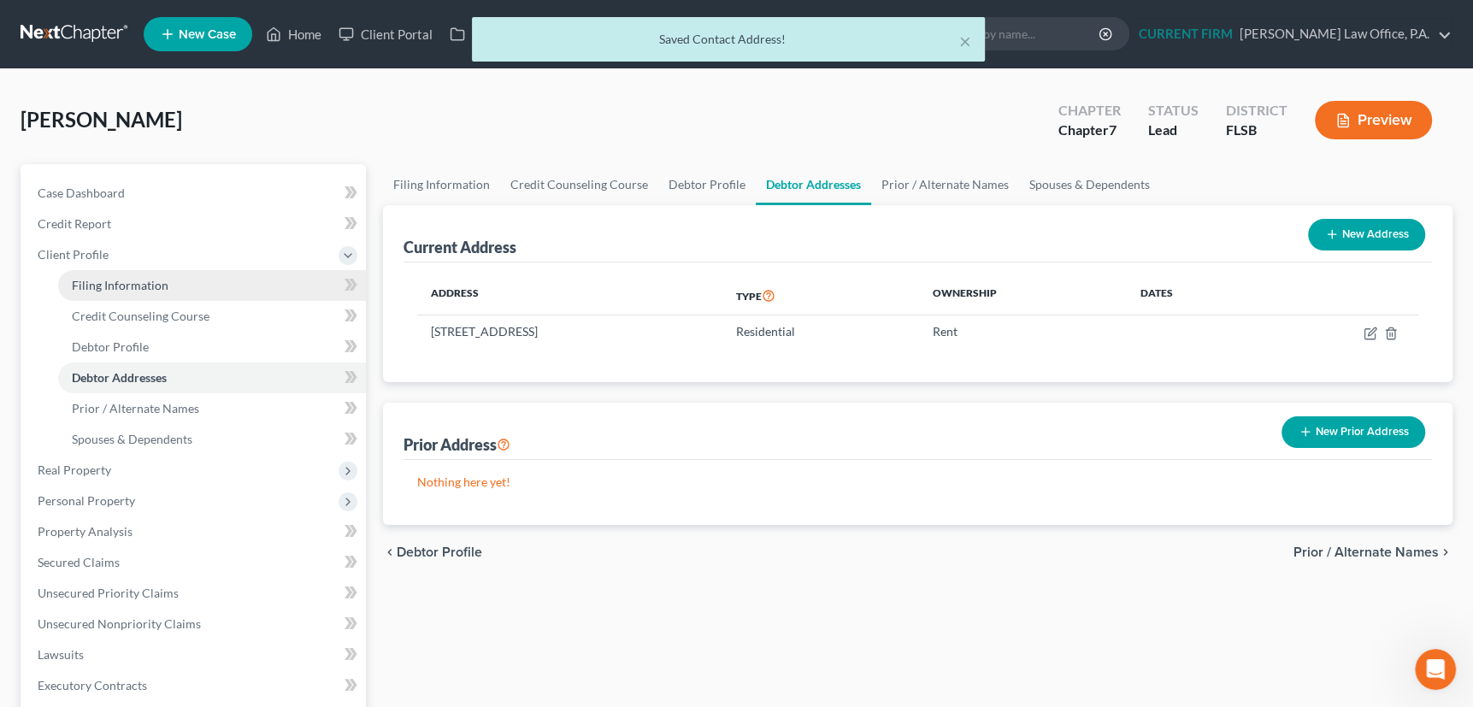
select select "0"
select select "9"
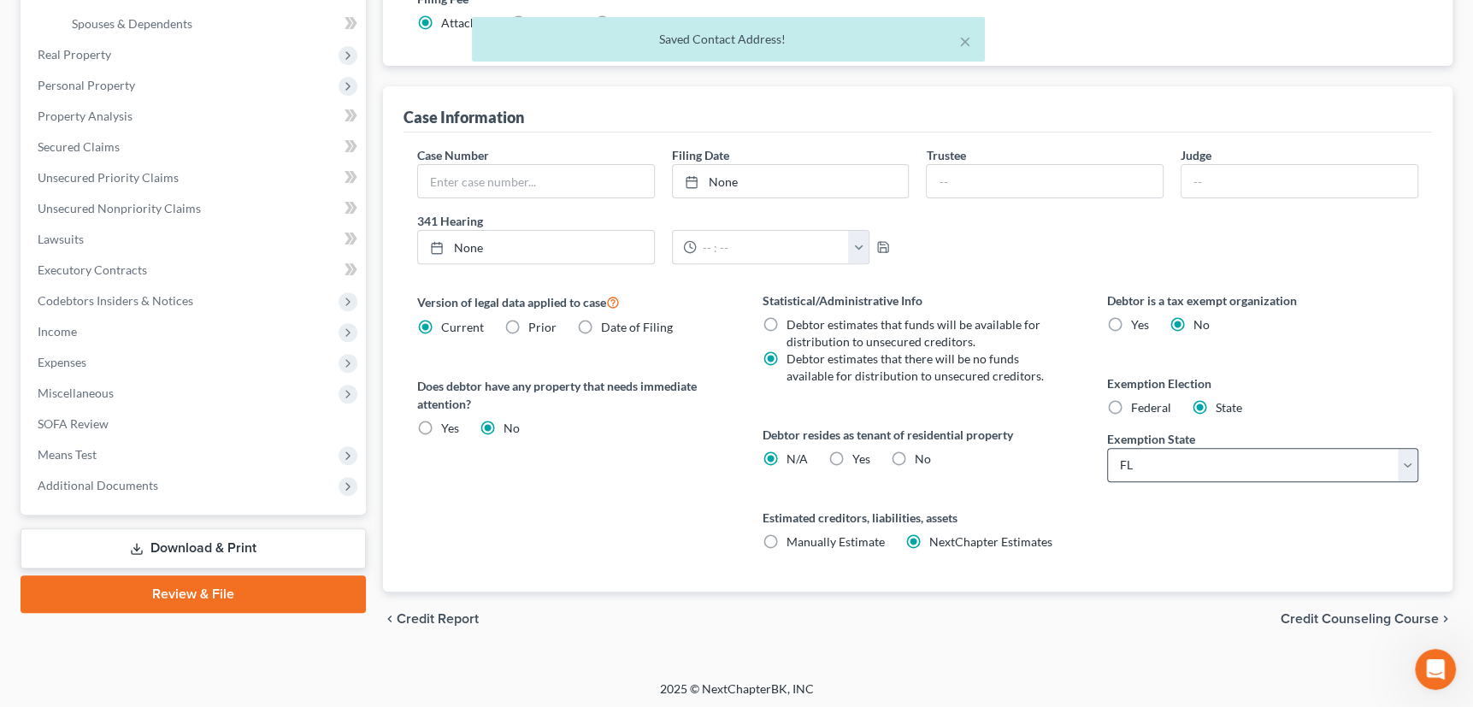
scroll to position [417, 0]
click at [852, 453] on label "Yes Yes" at bounding box center [861, 457] width 18 height 17
click at [859, 453] on input "Yes Yes" at bounding box center [864, 454] width 11 height 11
radio input "true"
radio input "false"
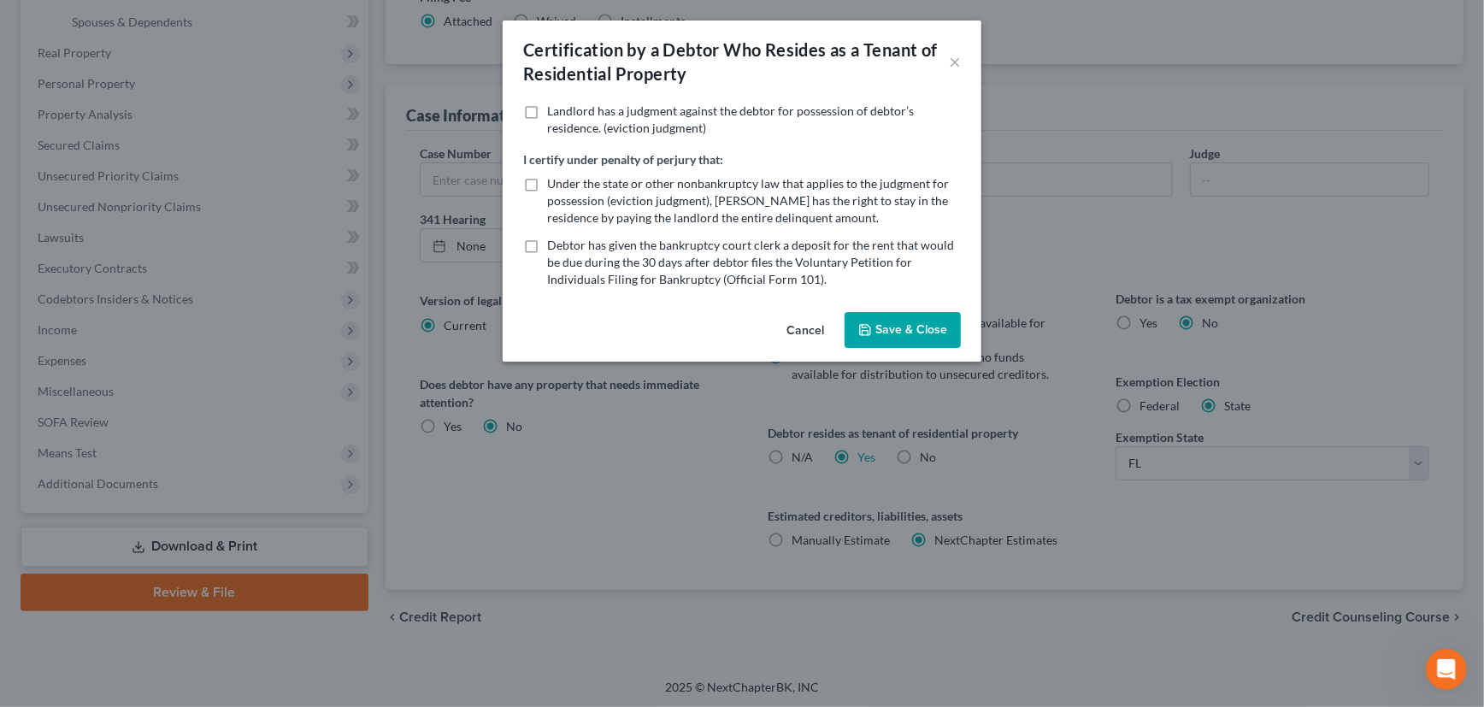
click at [881, 327] on button "Save & Close" at bounding box center [903, 330] width 116 height 36
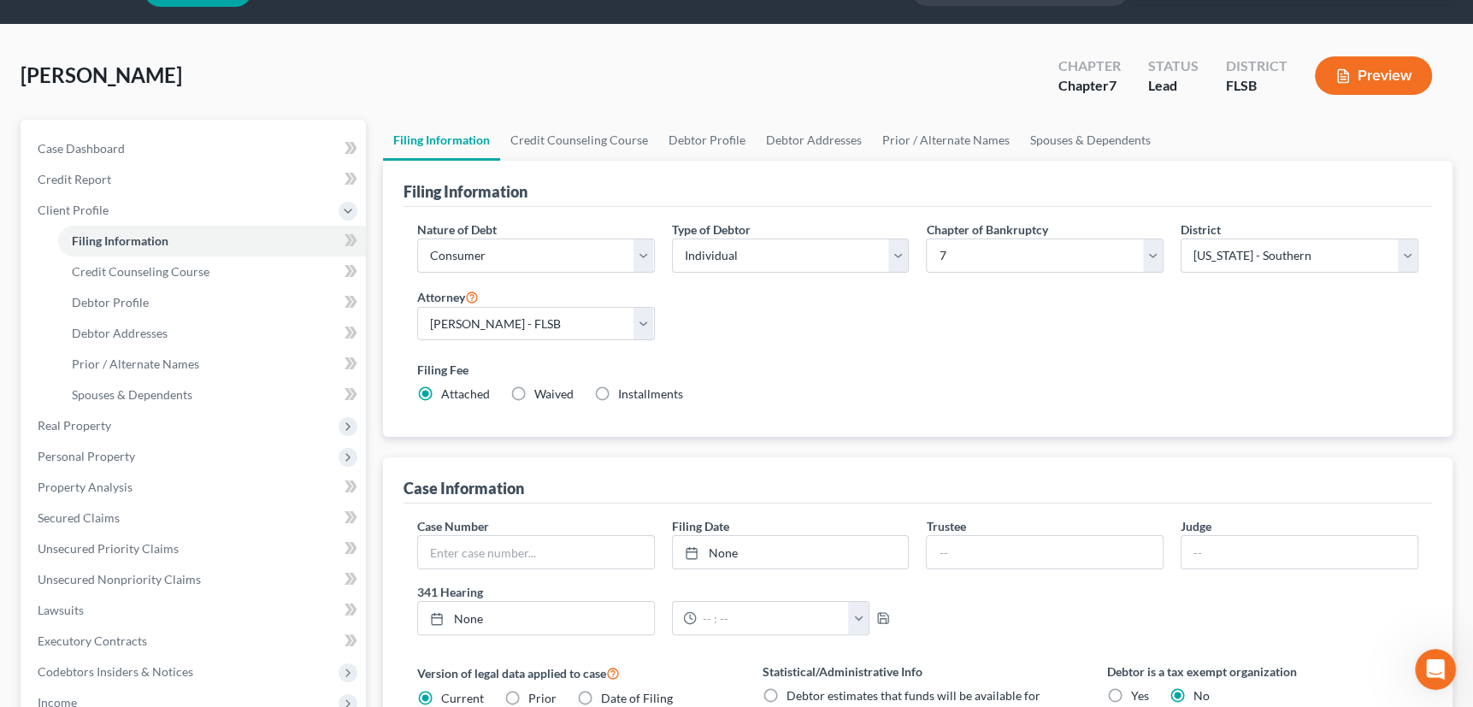
scroll to position [28, 0]
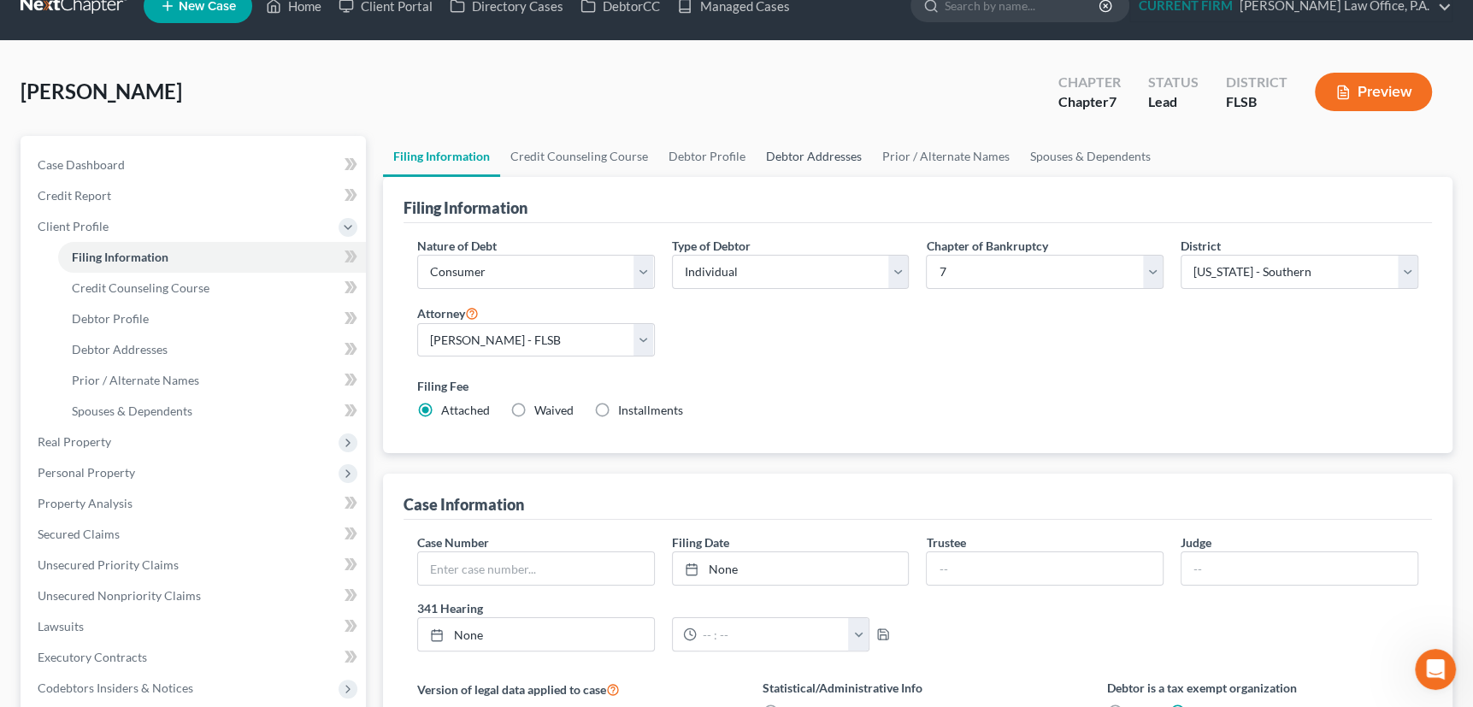
click at [826, 154] on link "Debtor Addresses" at bounding box center [814, 156] width 116 height 41
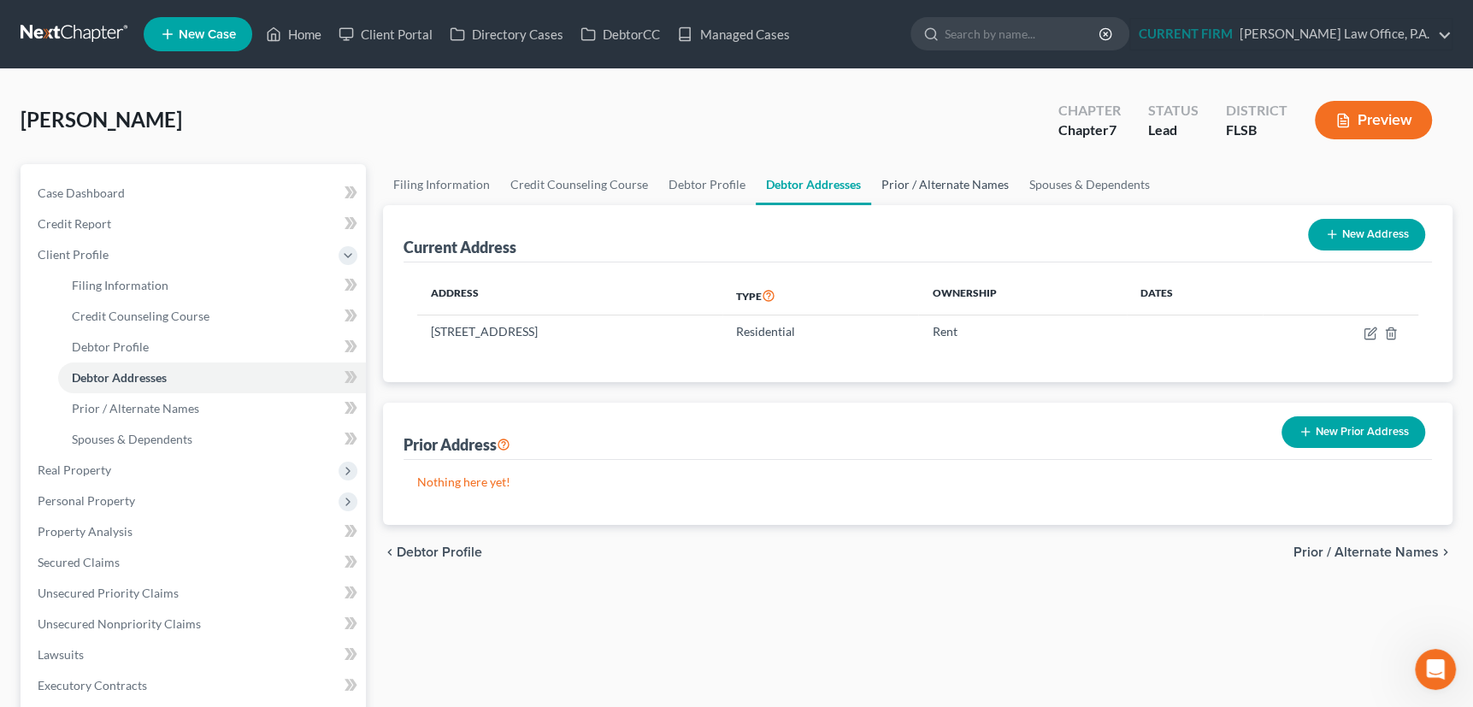
click at [928, 184] on link "Prior / Alternate Names" at bounding box center [945, 184] width 148 height 41
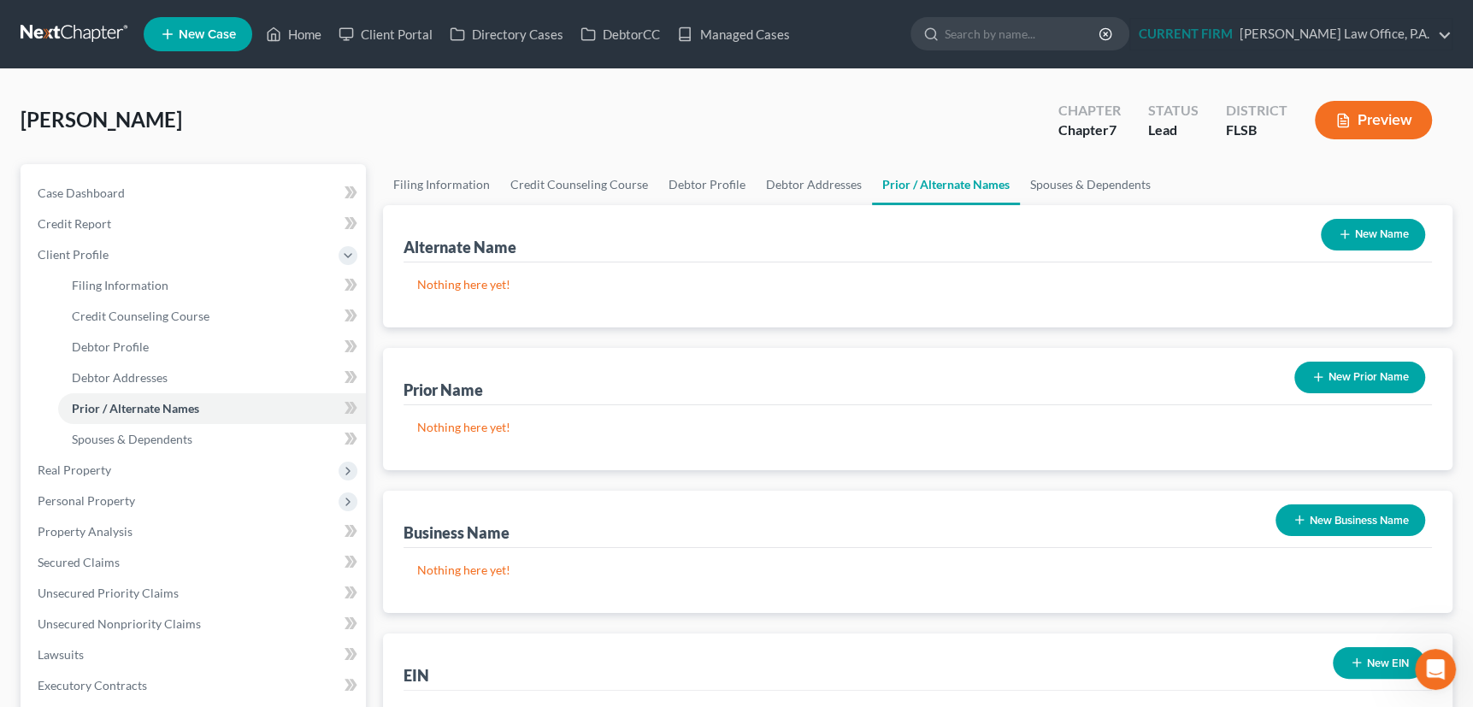
click at [1342, 240] on button "New Name" at bounding box center [1373, 235] width 104 height 32
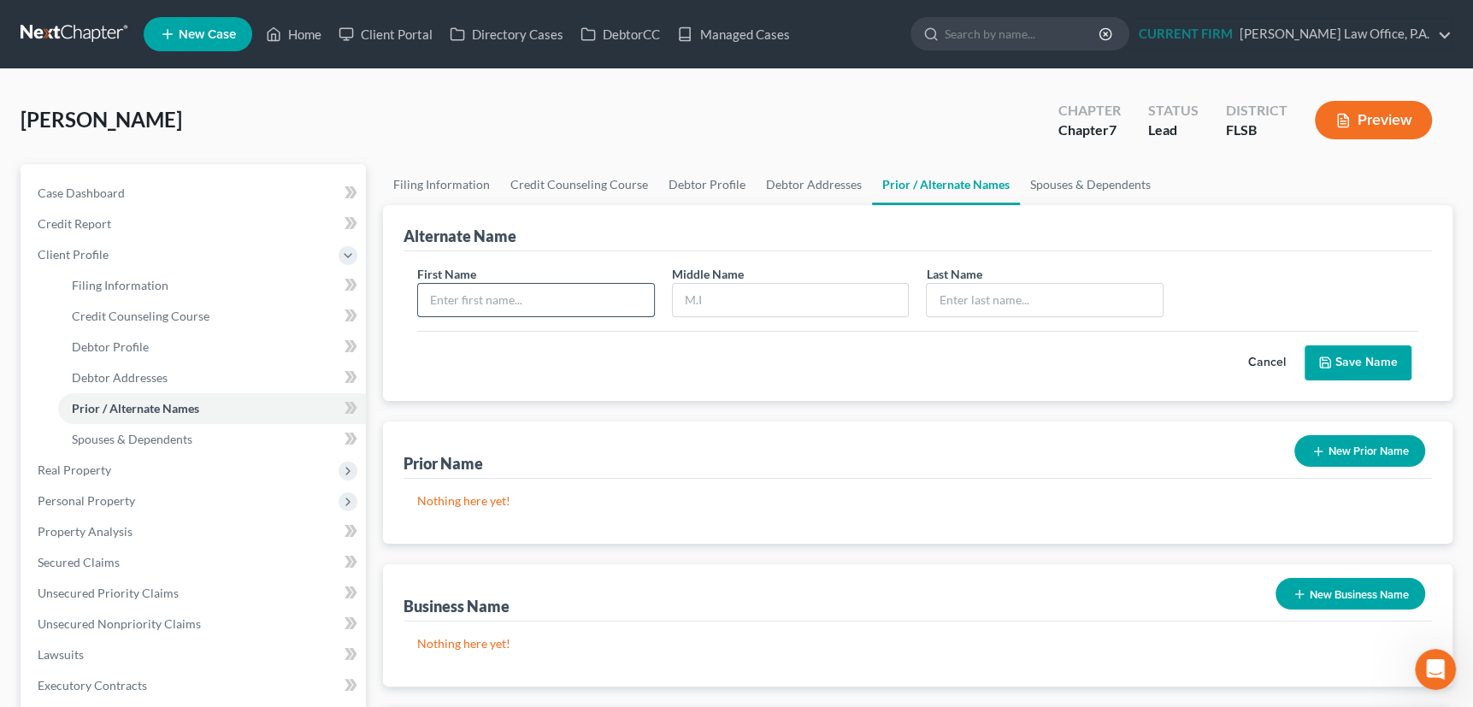
click at [561, 294] on input "text" at bounding box center [536, 300] width 236 height 32
type input "Lisa"
type input "D"
type input "Fagan"
click at [1345, 360] on button "Save Name" at bounding box center [1358, 363] width 107 height 36
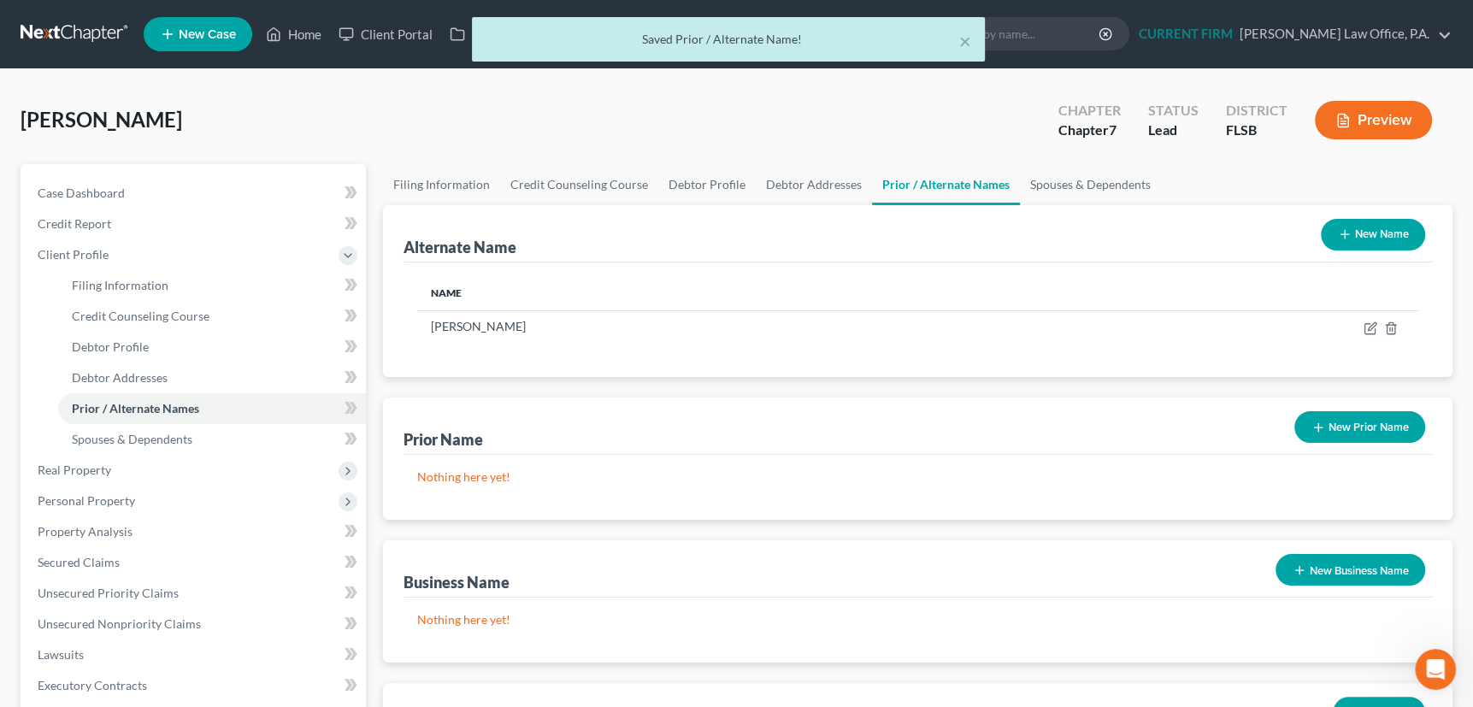
click at [1340, 234] on icon "button" at bounding box center [1345, 234] width 14 height 14
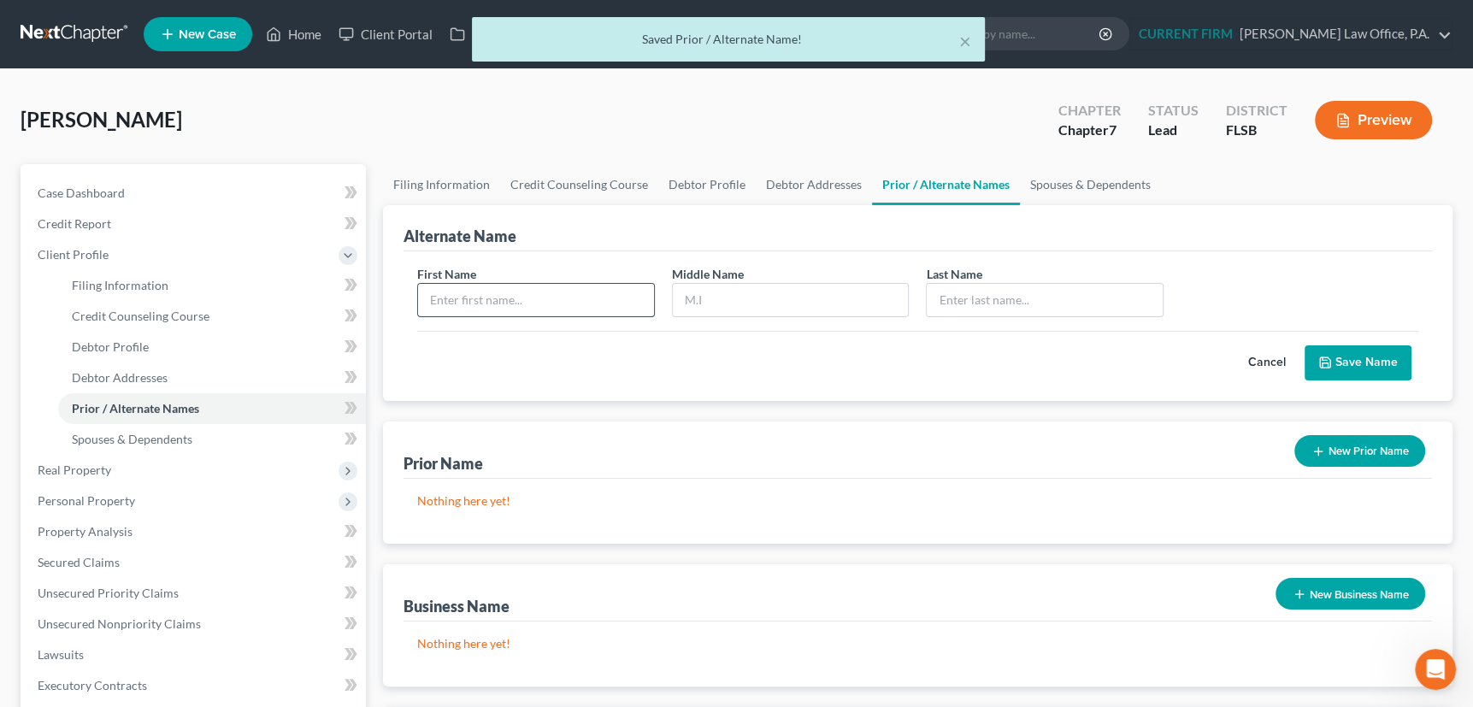
click at [549, 295] on input "text" at bounding box center [536, 300] width 236 height 32
type input "Lisa"
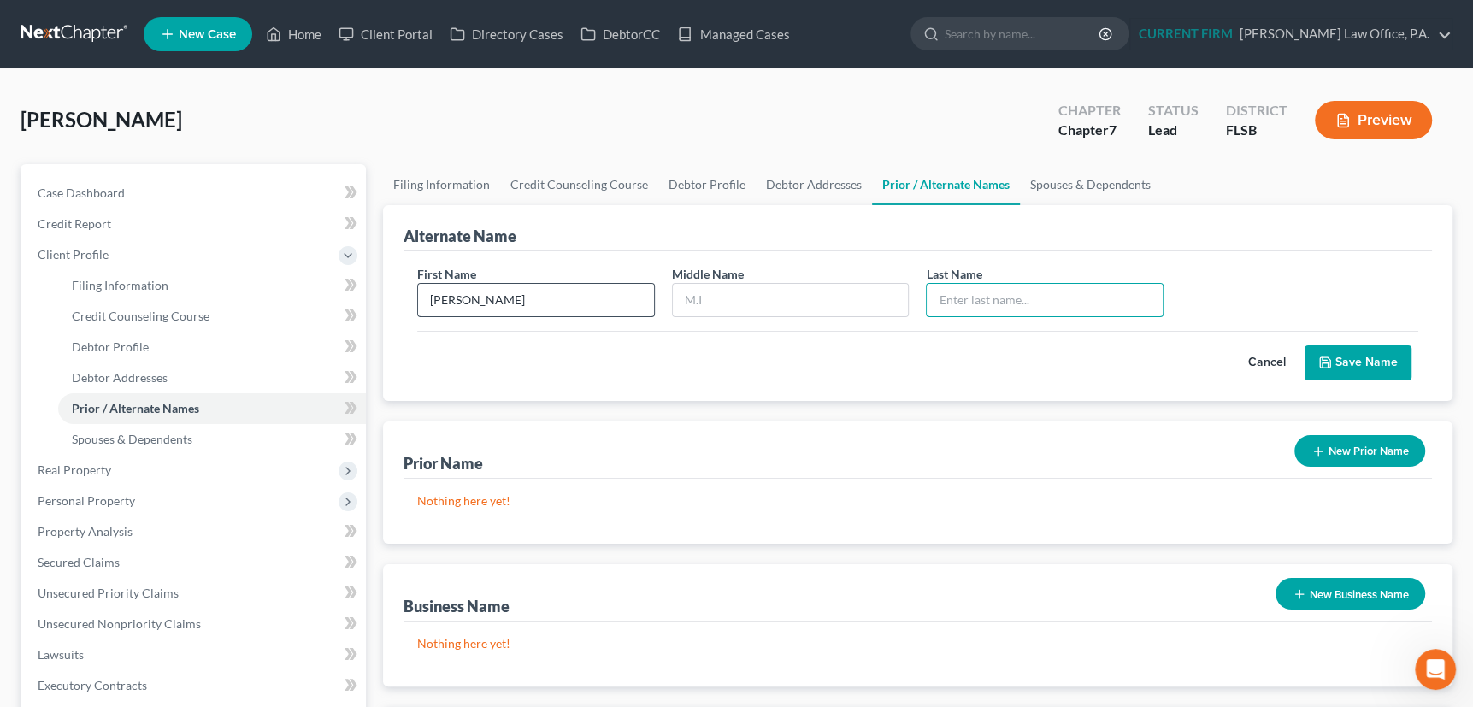
type input "D"
type input "Fagan"
click at [1349, 361] on button "Save Name" at bounding box center [1358, 363] width 107 height 36
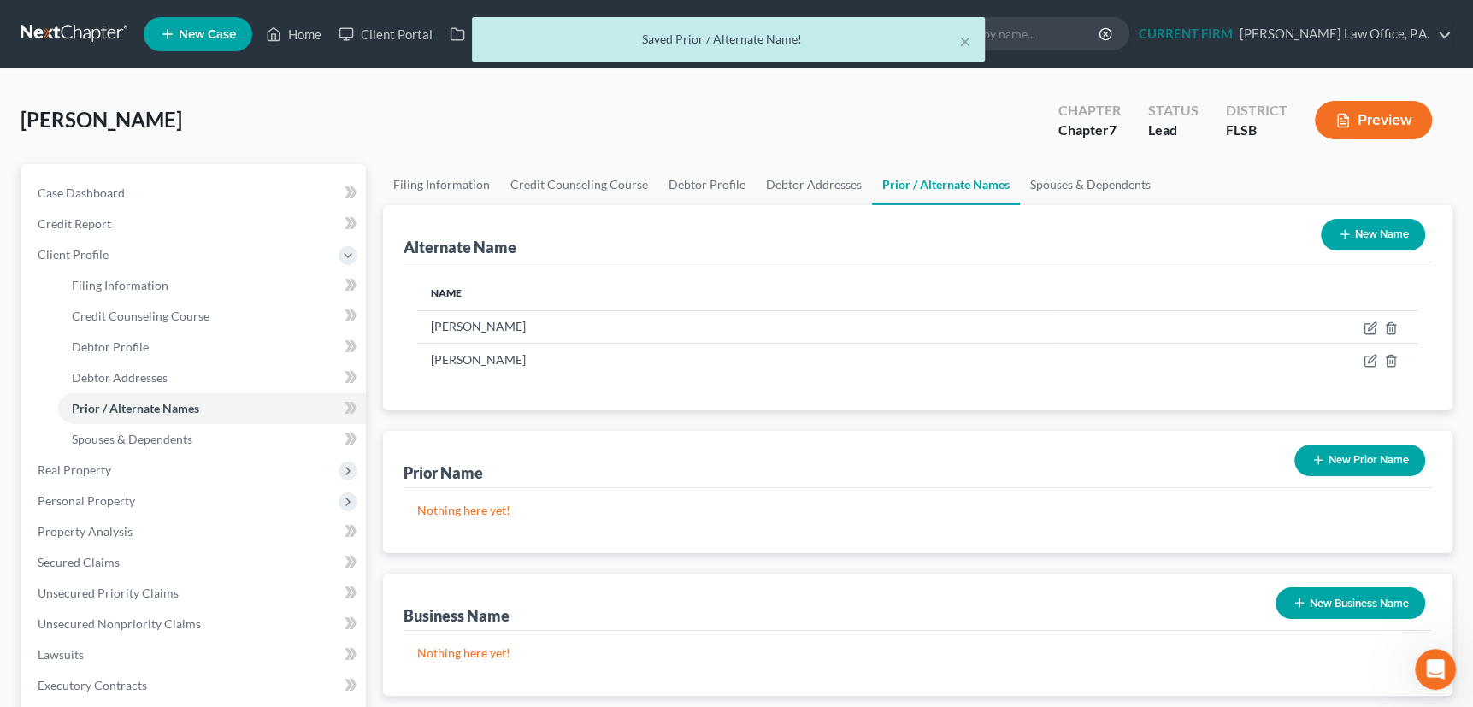
click at [1346, 229] on icon "button" at bounding box center [1345, 234] width 14 height 14
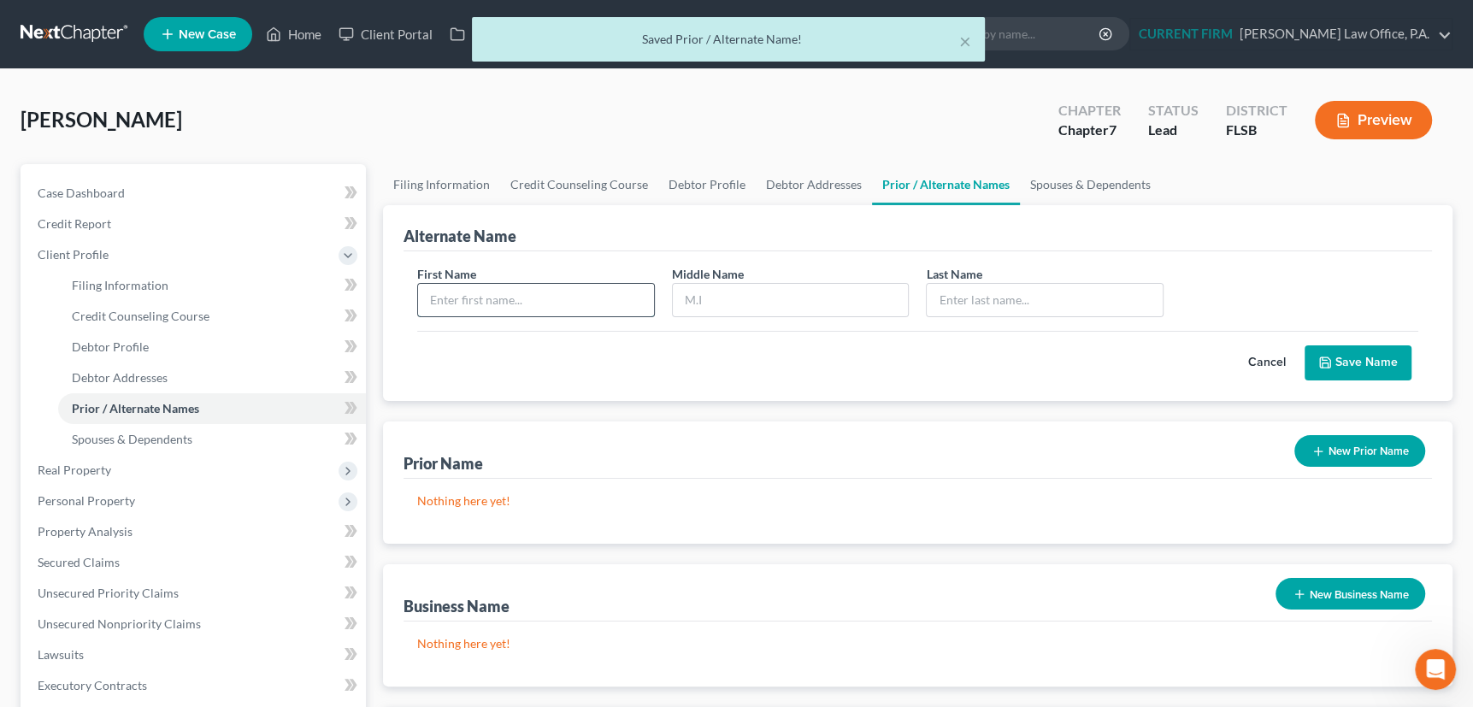
click at [537, 294] on input "text" at bounding box center [536, 300] width 236 height 32
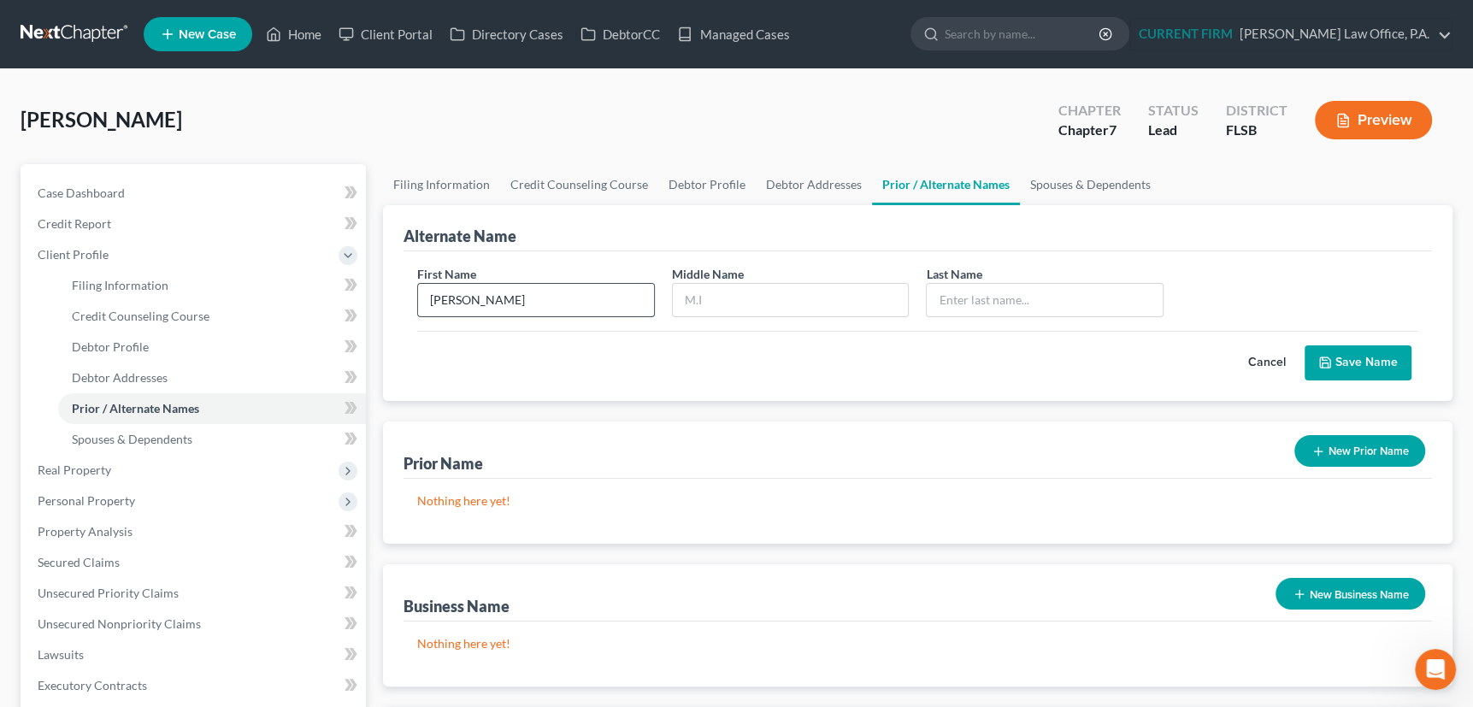
type input "Lisa"
type input "D"
type input "Mazintas"
click at [1379, 356] on button "Save Name" at bounding box center [1358, 363] width 107 height 36
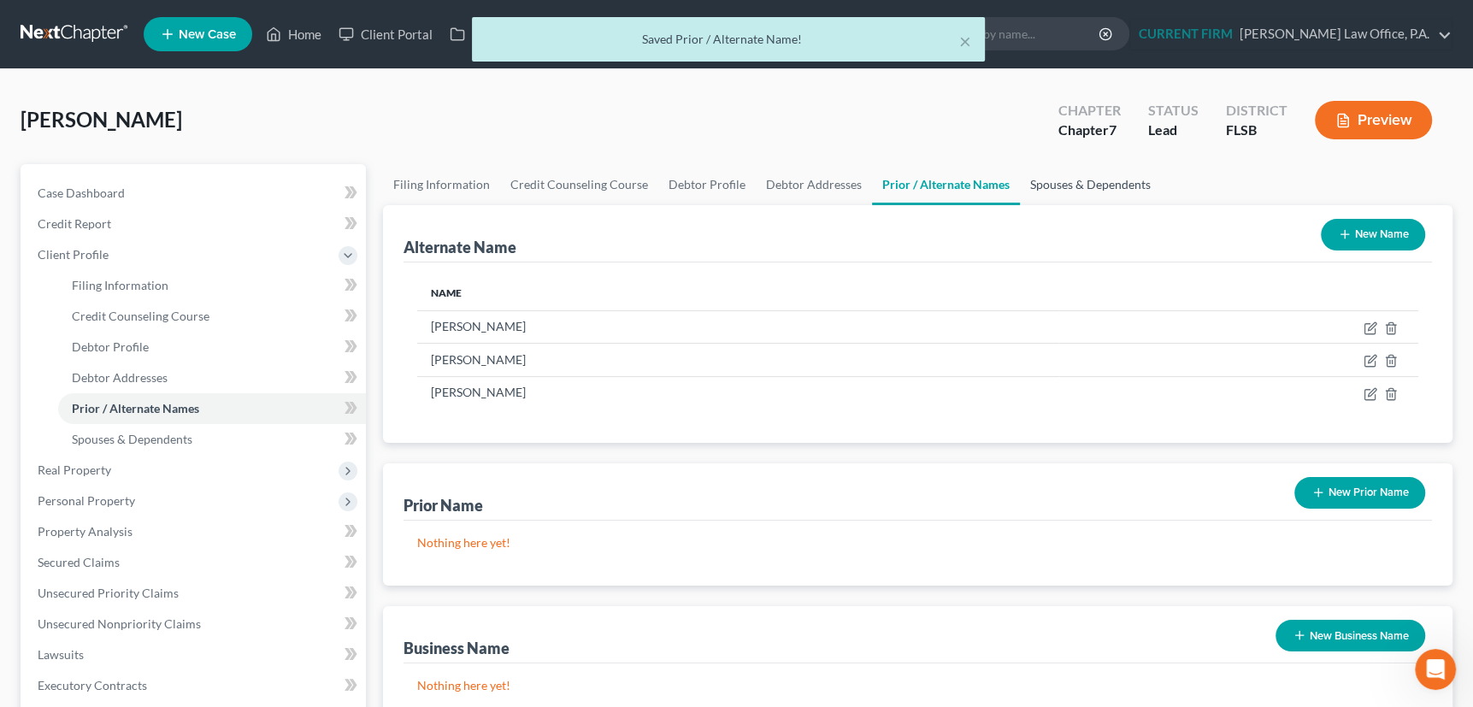
click at [1077, 185] on link "Spouses & Dependents" at bounding box center [1090, 184] width 141 height 41
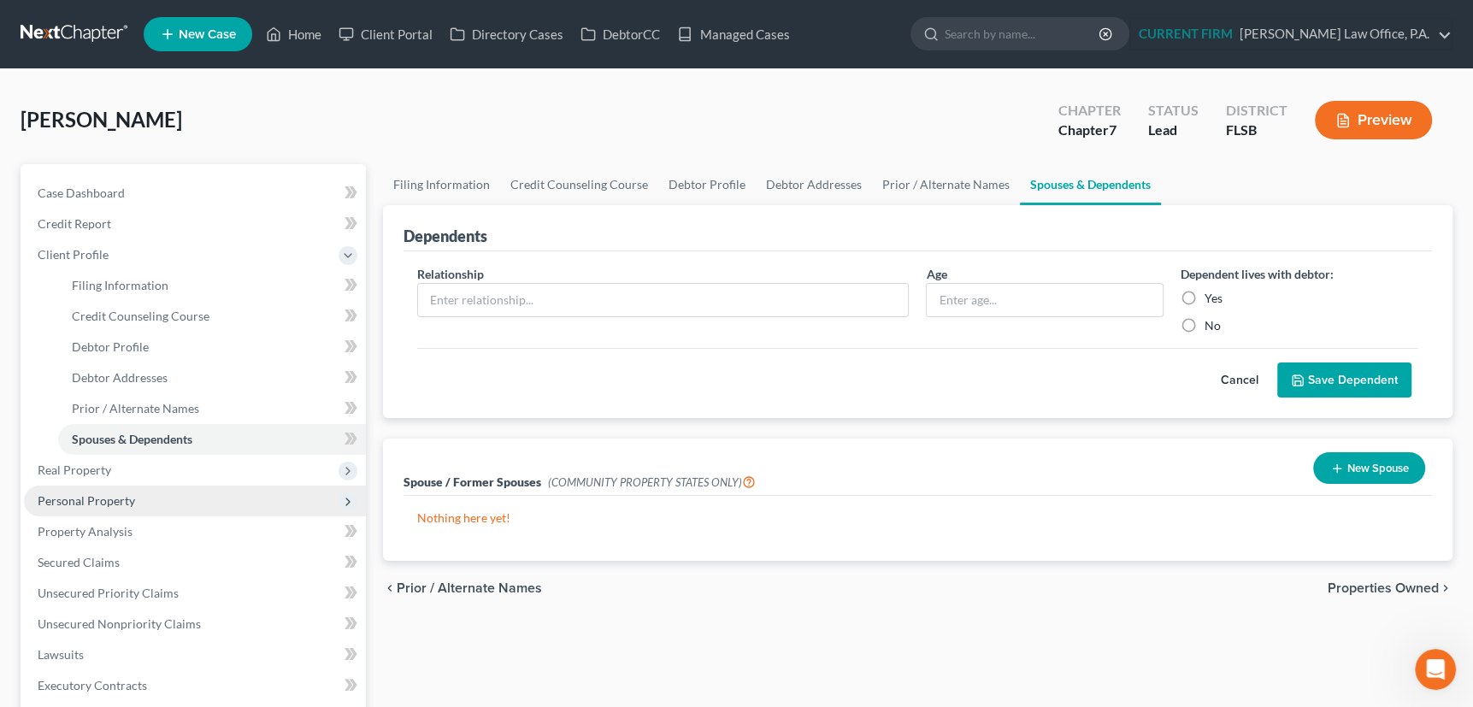
click at [78, 496] on span "Personal Property" at bounding box center [86, 500] width 97 height 15
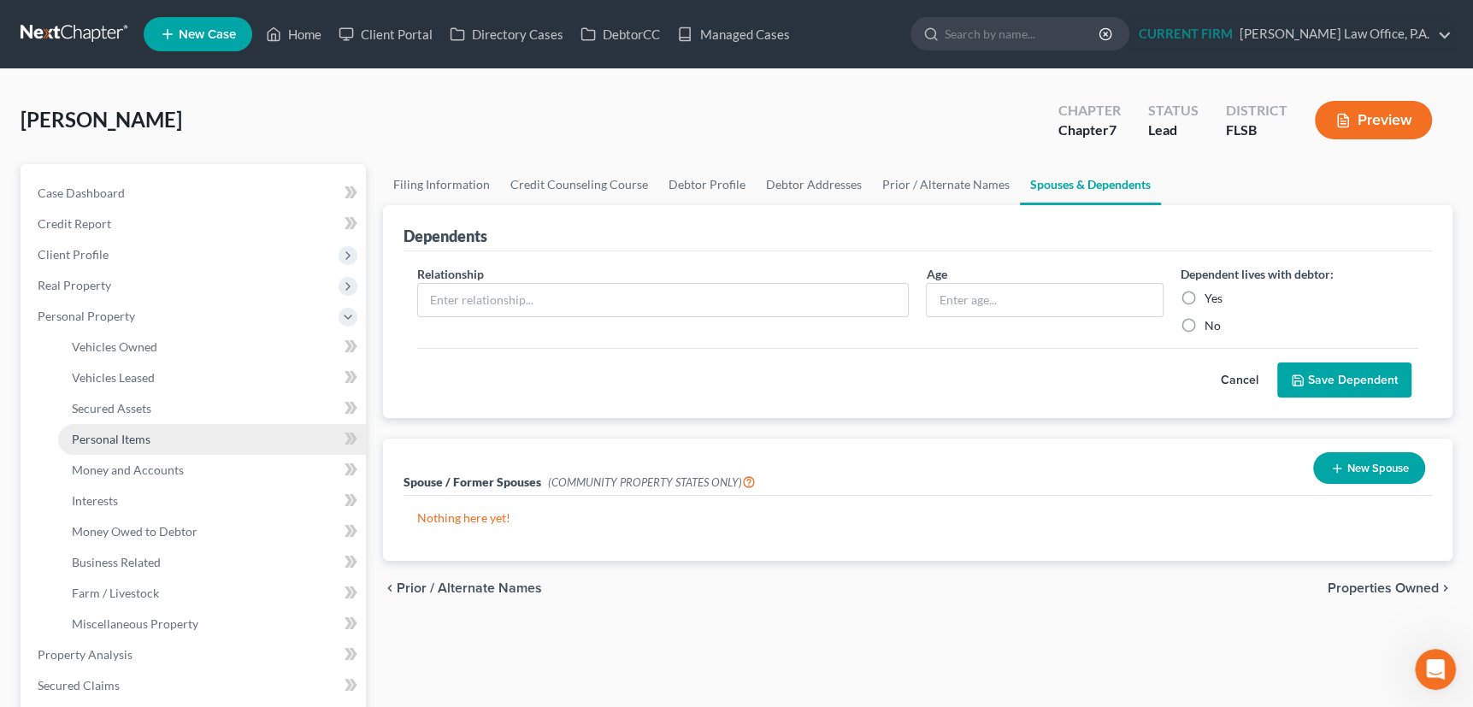
click at [104, 436] on span "Personal Items" at bounding box center [111, 439] width 79 height 15
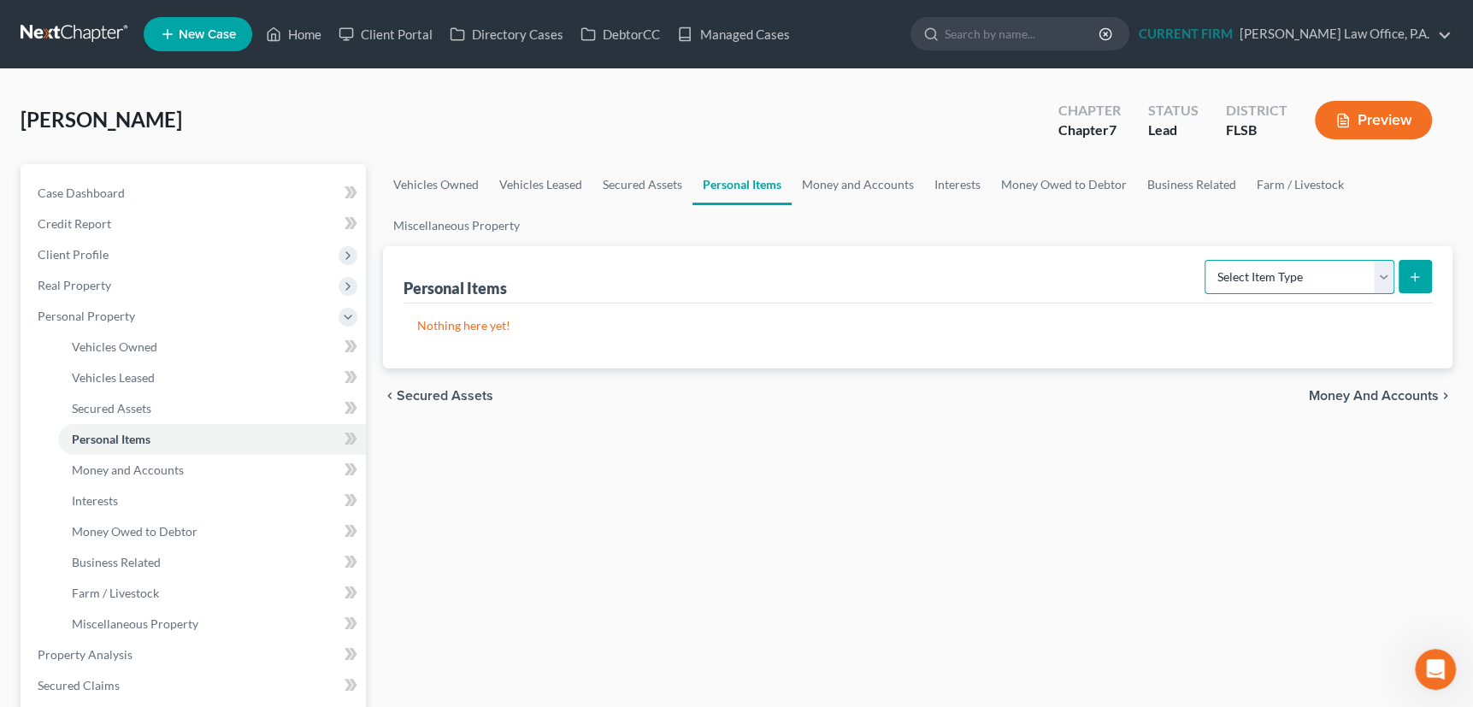
click at [1384, 271] on select "Select Item Type Clothing Collectibles Of Value Electronics Firearms Household …" at bounding box center [1299, 277] width 190 height 34
select select "electronics"
click at [1206, 260] on select "Select Item Type Clothing Collectibles Of Value Electronics Firearms Household …" at bounding box center [1299, 277] width 190 height 34
click at [1406, 273] on button "submit" at bounding box center [1415, 276] width 33 height 33
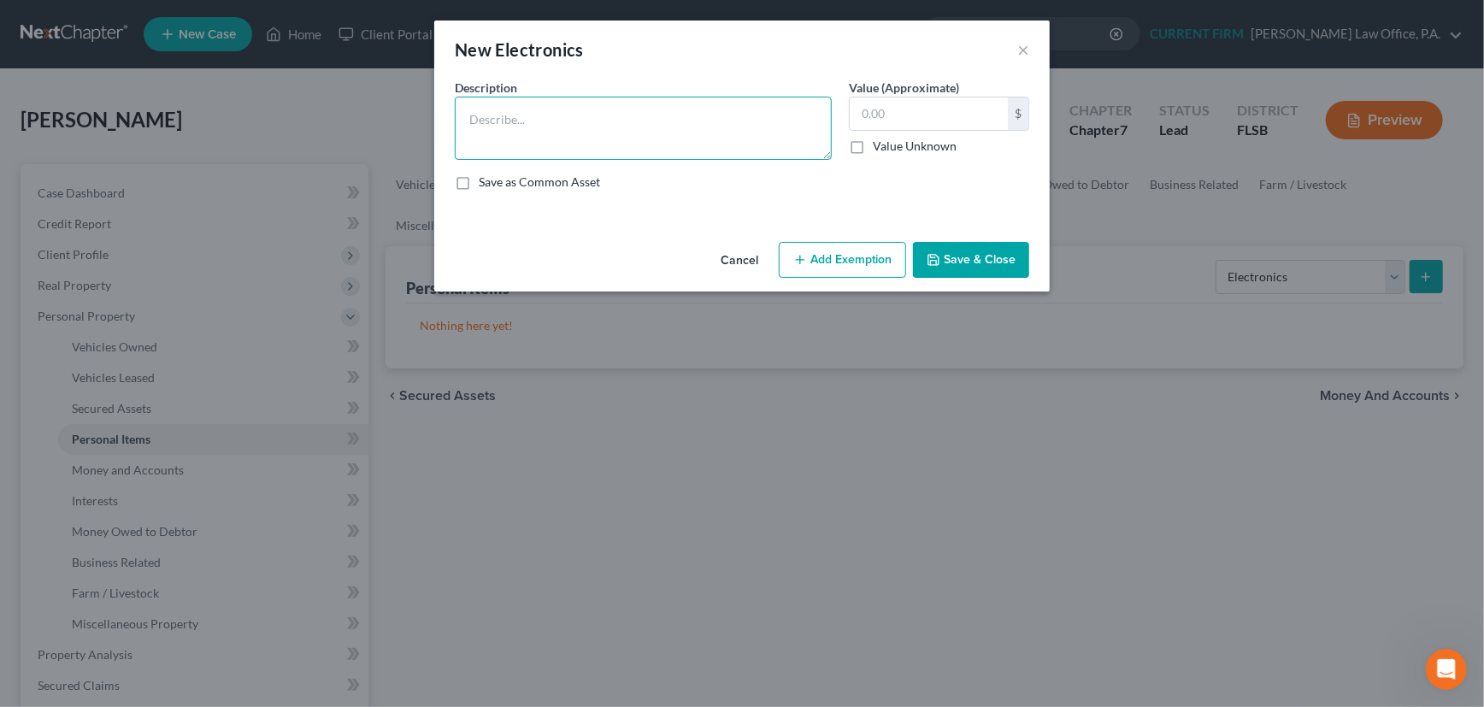
click at [554, 115] on textarea at bounding box center [643, 128] width 377 height 63
type textarea "laptop"
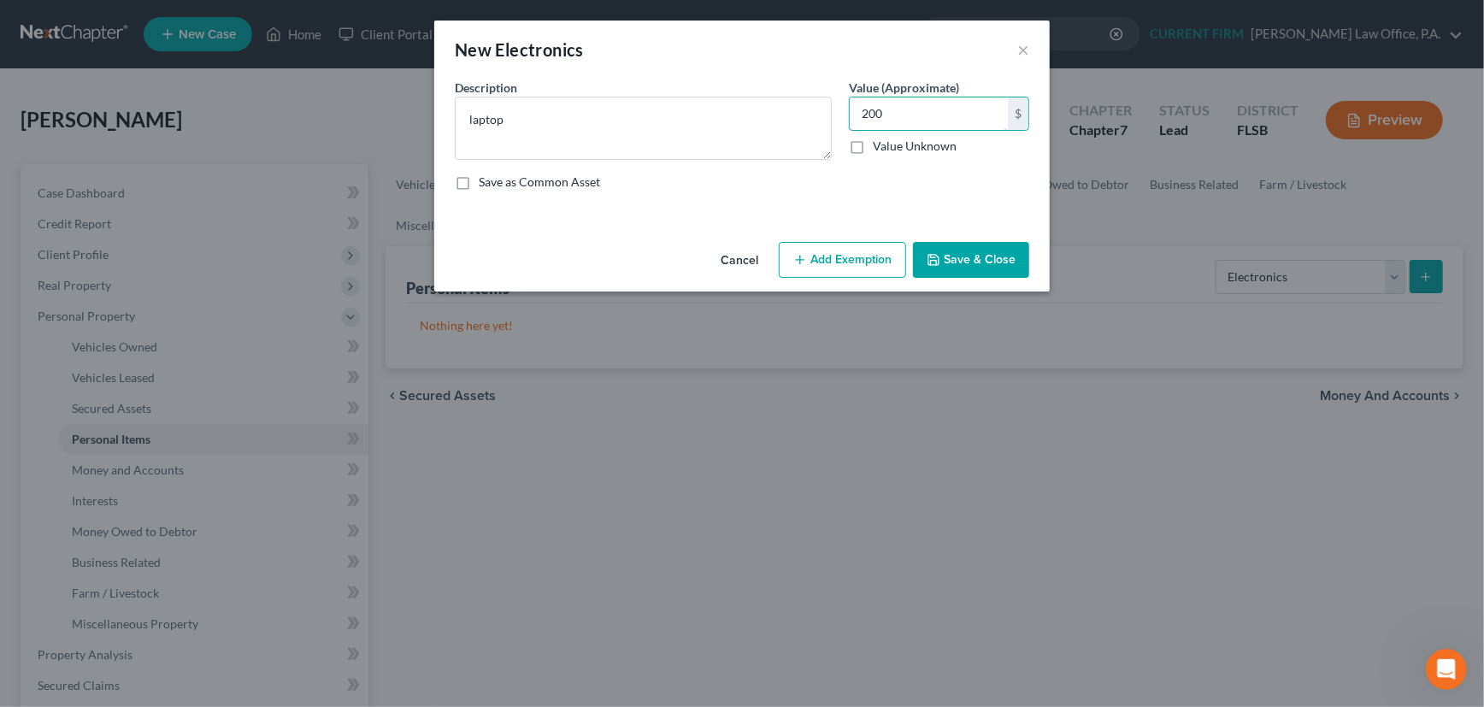
type input "200"
click at [854, 266] on button "Add Exemption" at bounding box center [842, 260] width 127 height 36
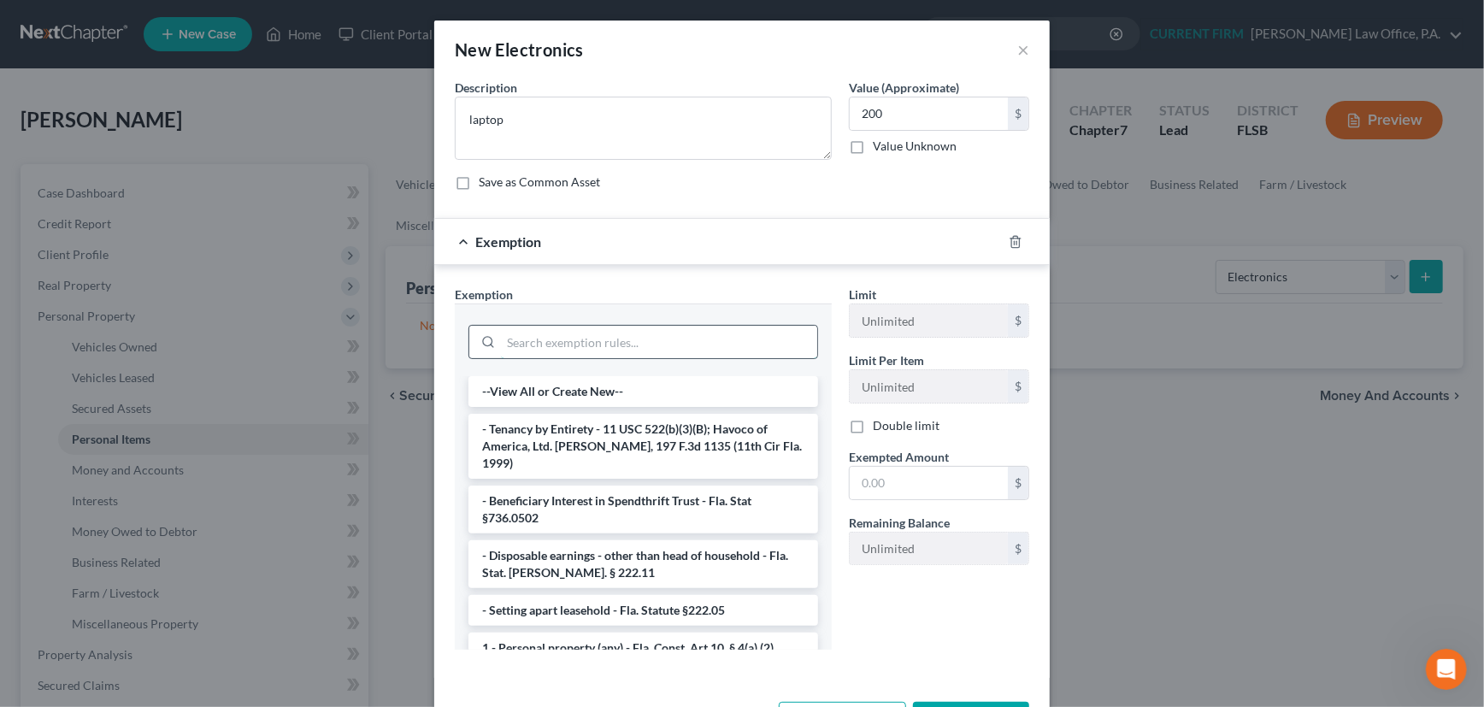
click at [682, 353] on input "search" at bounding box center [659, 342] width 316 height 32
click at [648, 634] on li "1 - Personal property (any) - Fla. Const. Art.10, § 4(a) (2)" at bounding box center [643, 648] width 350 height 31
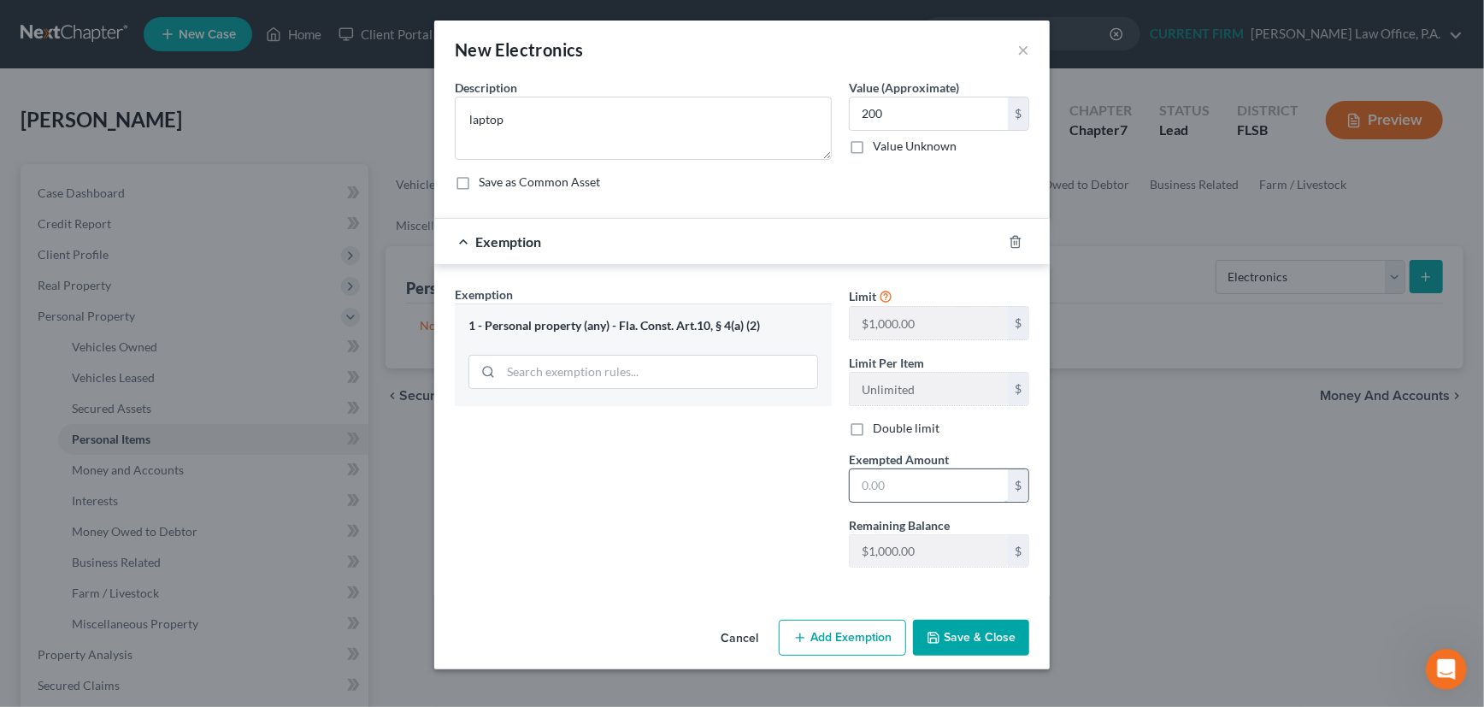
click at [901, 482] on input "text" at bounding box center [929, 485] width 158 height 32
type input "200"
click at [984, 638] on button "Save & Close" at bounding box center [971, 638] width 116 height 36
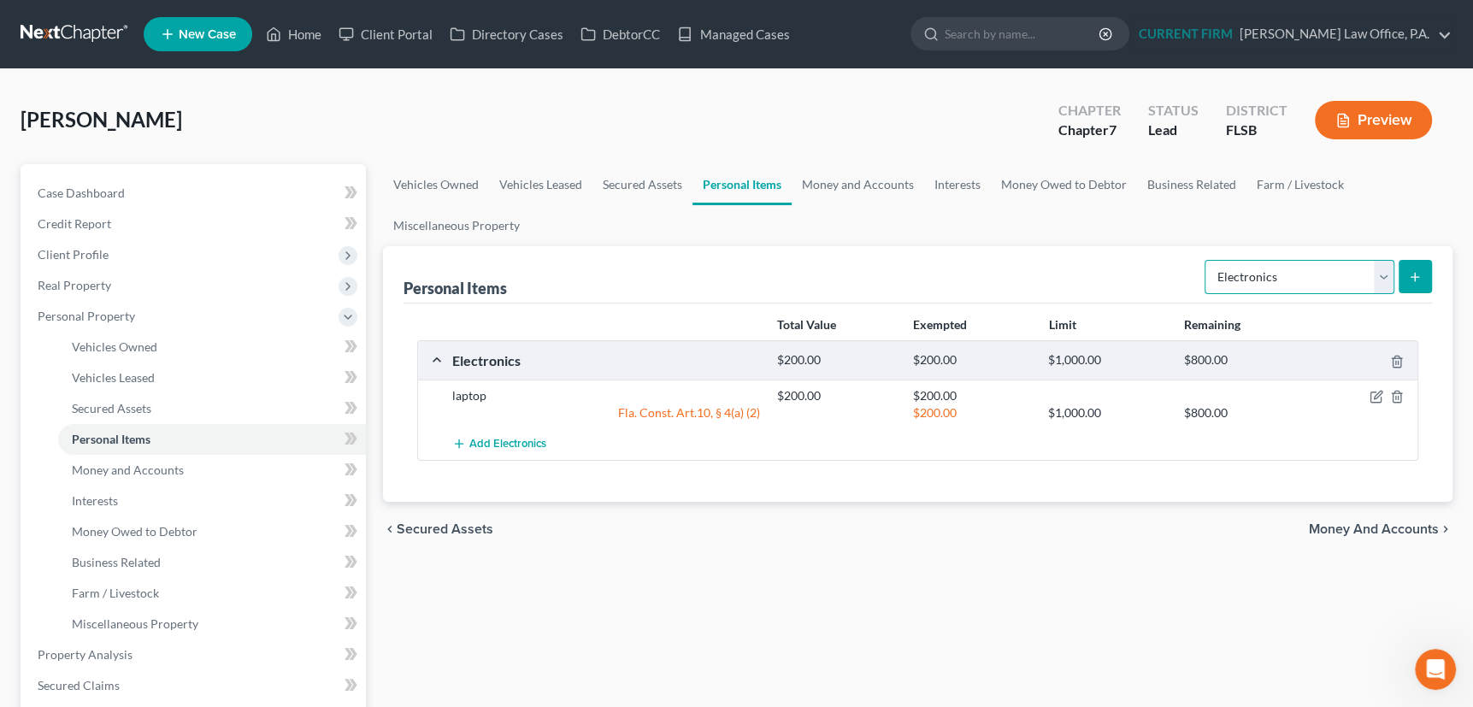
click at [1385, 276] on select "Select Item Type Clothing Collectibles Of Value Electronics Firearms Household …" at bounding box center [1299, 277] width 190 height 34
select select "clothing"
click at [1206, 260] on select "Select Item Type Clothing Collectibles Of Value Electronics Firearms Household …" at bounding box center [1299, 277] width 190 height 34
click at [1406, 278] on button "submit" at bounding box center [1415, 276] width 33 height 33
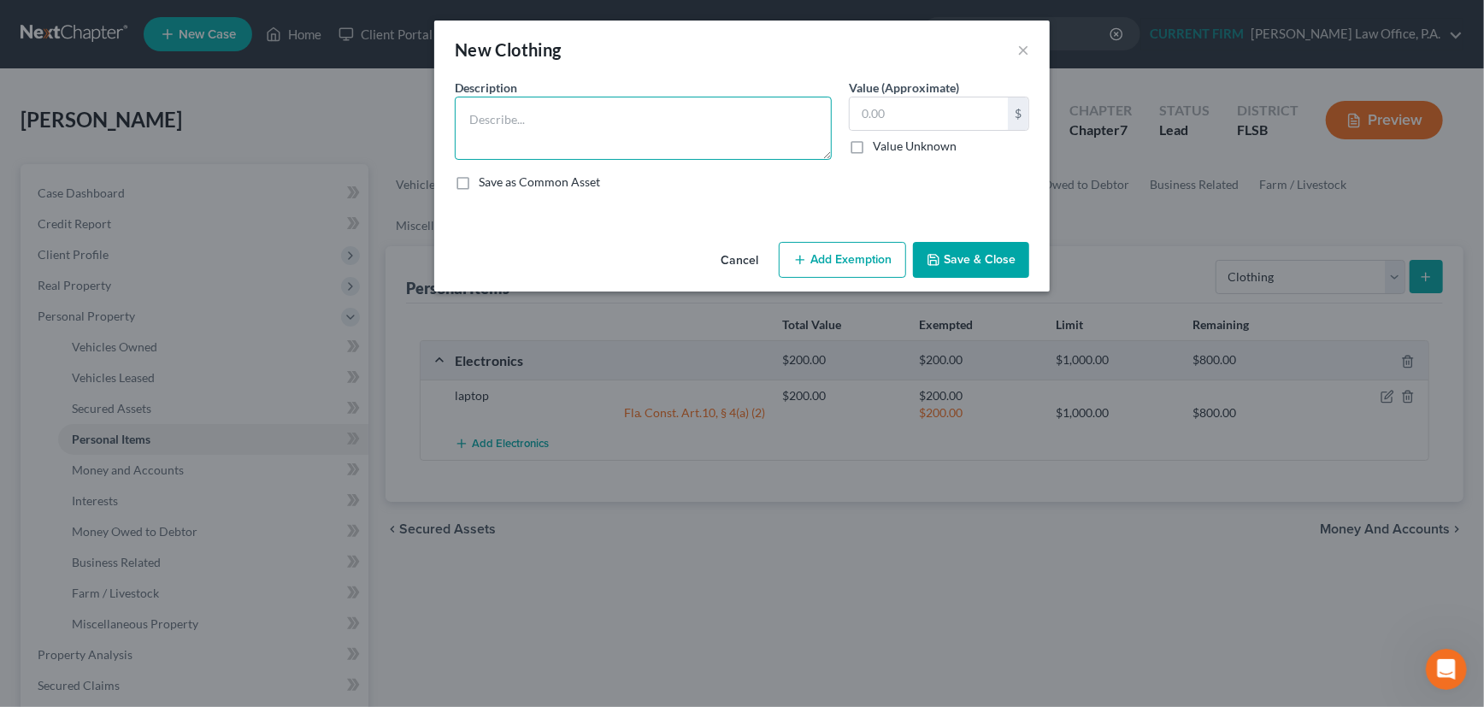
click at [493, 116] on textarea at bounding box center [643, 128] width 377 height 63
type textarea "Women's shirts, pants, jeans, blouses, dresses, skirts, coats, shoes, jackets"
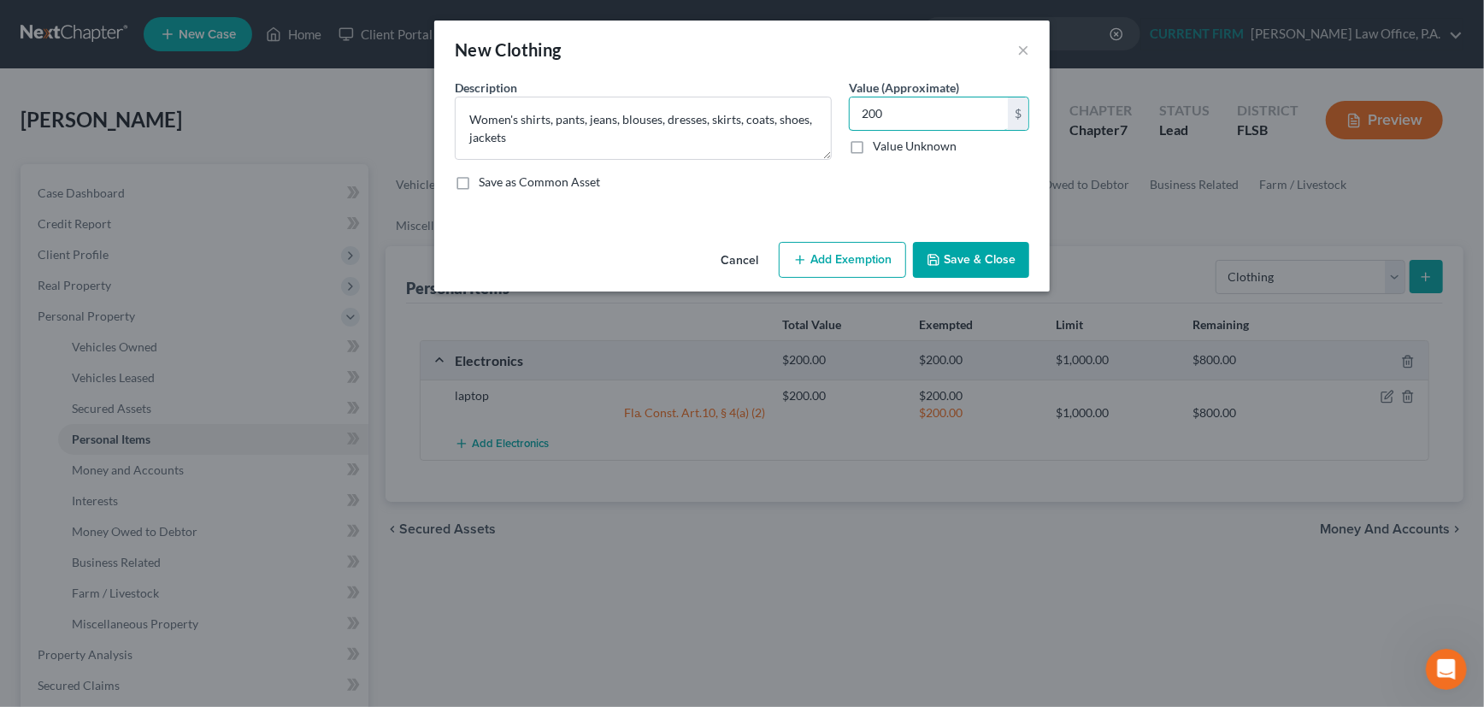
type input "200"
click at [815, 256] on button "Add Exemption" at bounding box center [842, 260] width 127 height 36
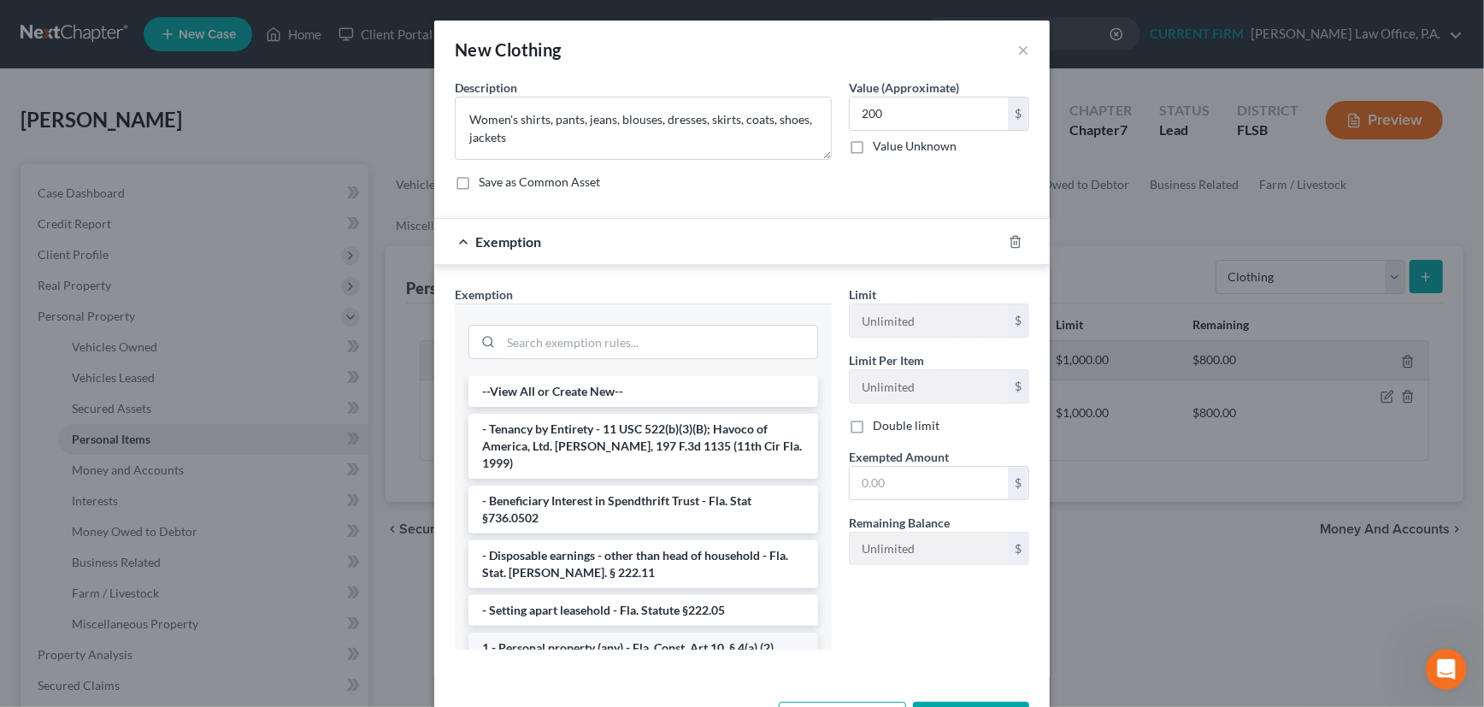
click at [704, 633] on li "1 - Personal property (any) - Fla. Const. Art.10, § 4(a) (2)" at bounding box center [643, 648] width 350 height 31
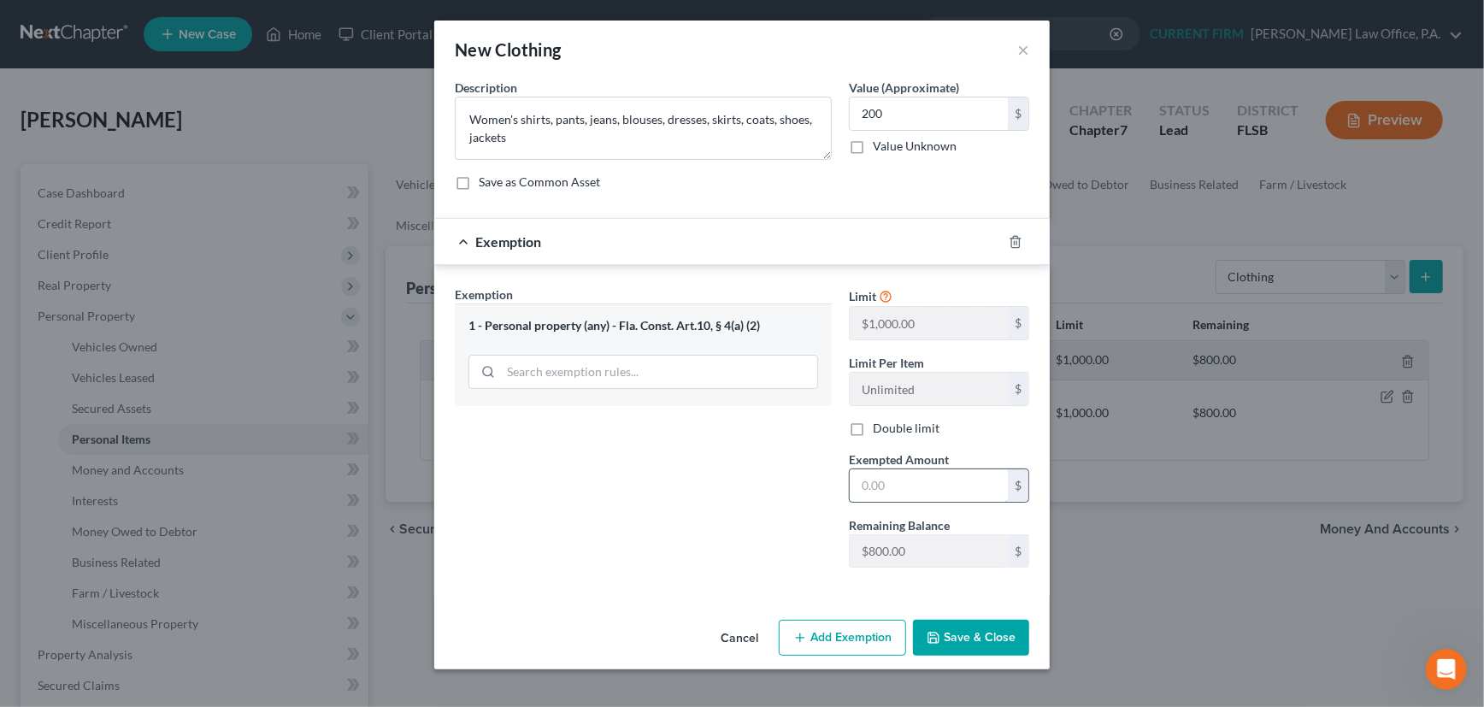
click at [915, 486] on input "text" at bounding box center [929, 485] width 158 height 32
type input "200"
click at [972, 633] on button "Save & Close" at bounding box center [971, 638] width 116 height 36
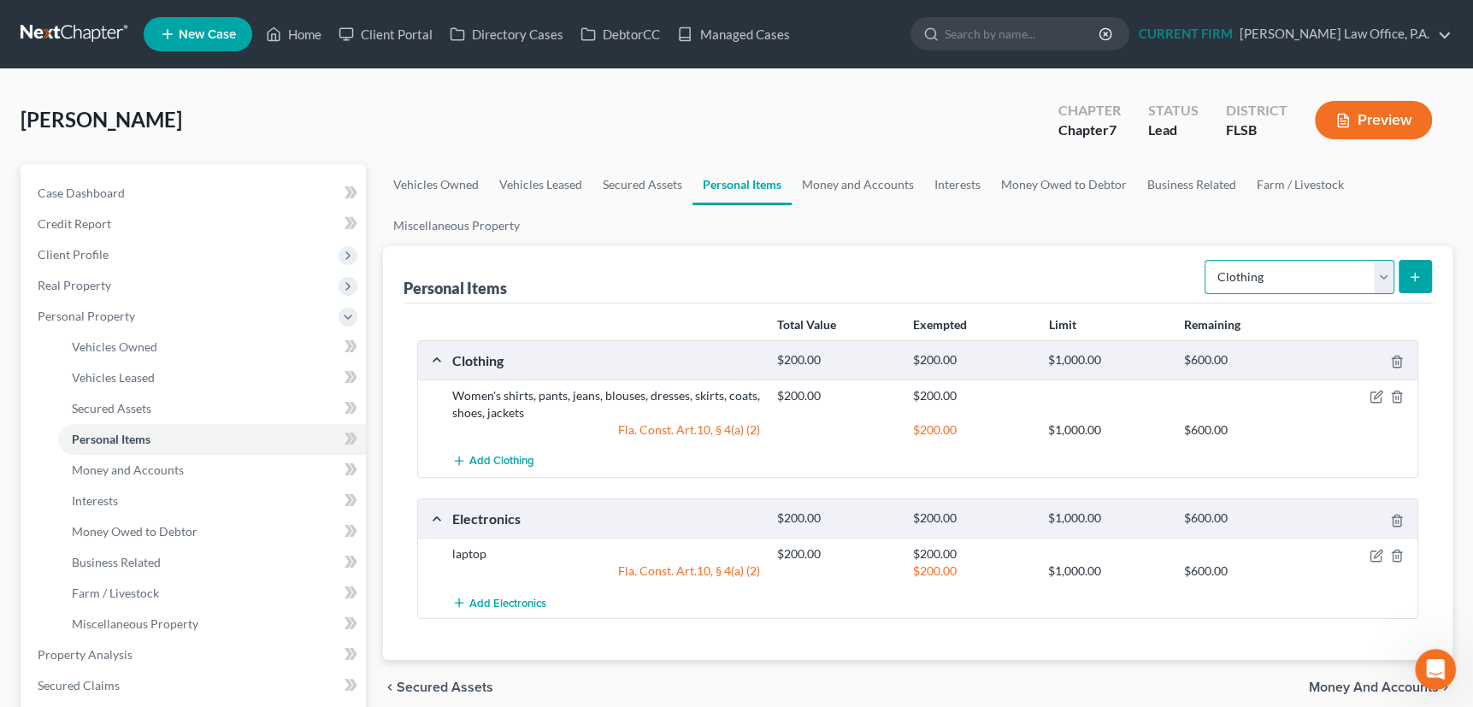
click at [1386, 275] on select "Select Item Type Clothing Collectibles Of Value Electronics Firearms Household …" at bounding box center [1299, 277] width 190 height 34
select select "pets"
click at [1206, 260] on select "Select Item Type Clothing Collectibles Of Value Electronics Firearms Household …" at bounding box center [1299, 277] width 190 height 34
click at [1416, 271] on icon "submit" at bounding box center [1415, 277] width 14 height 14
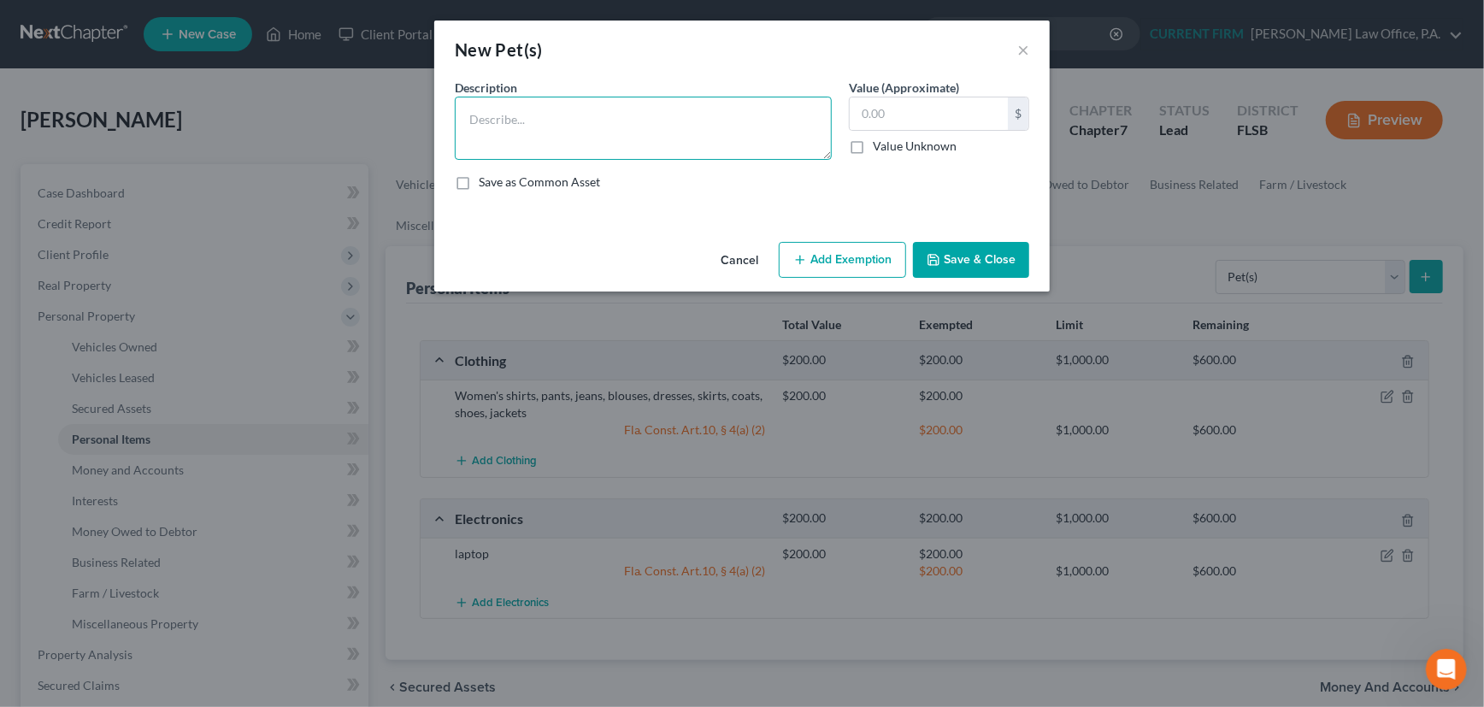
click at [548, 121] on textarea at bounding box center [643, 128] width 377 height 63
type textarea "2 dogs"
click at [913, 106] on input "text" at bounding box center [929, 113] width 158 height 32
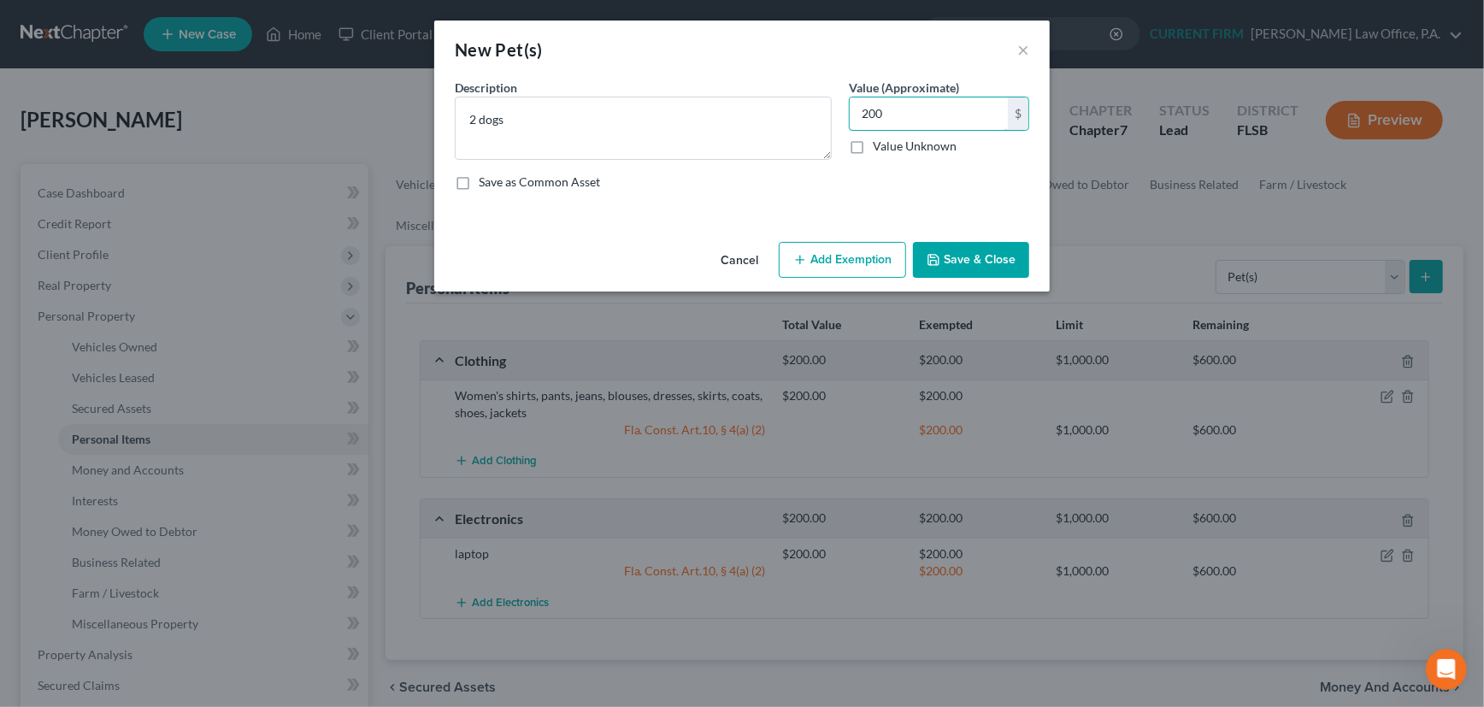
type input "200"
click at [843, 256] on button "Add Exemption" at bounding box center [842, 260] width 127 height 36
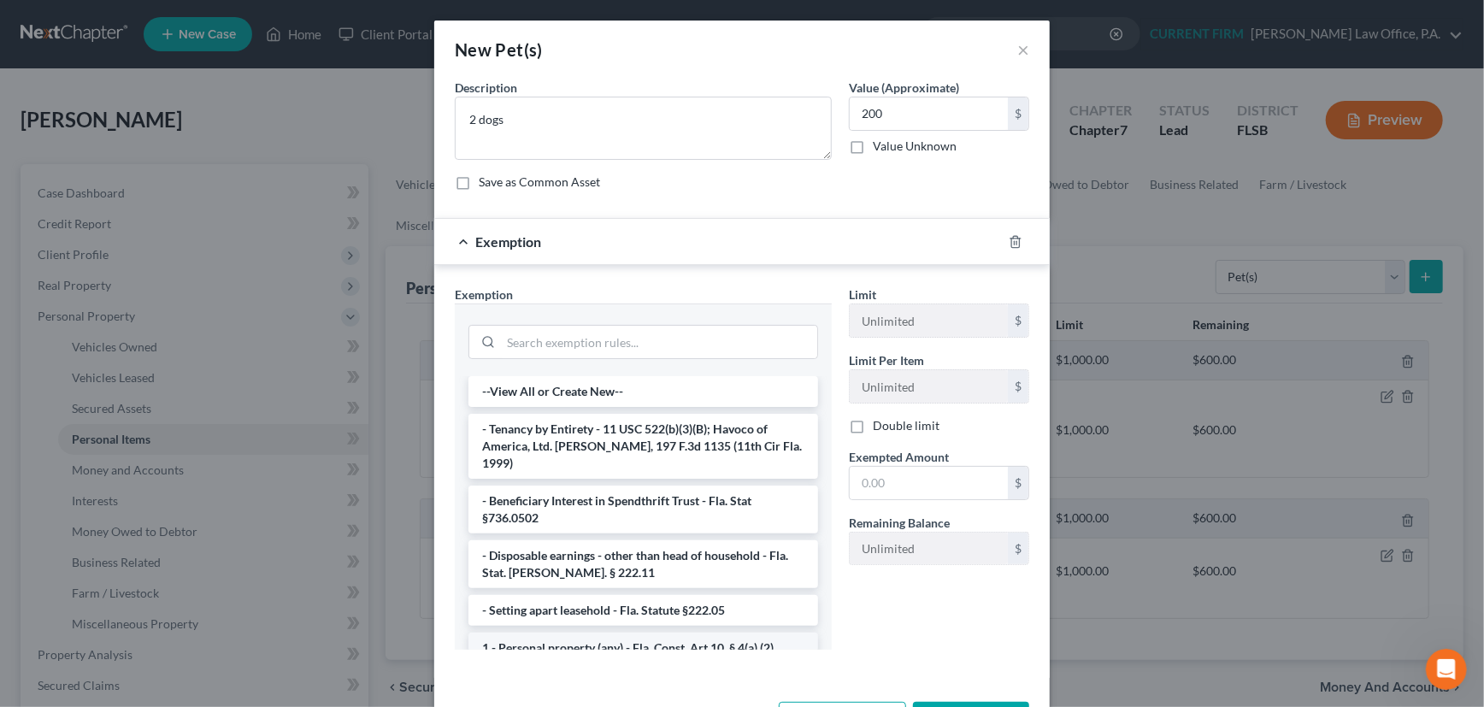
click at [662, 633] on li "1 - Personal property (any) - Fla. Const. Art.10, § 4(a) (2)" at bounding box center [643, 648] width 350 height 31
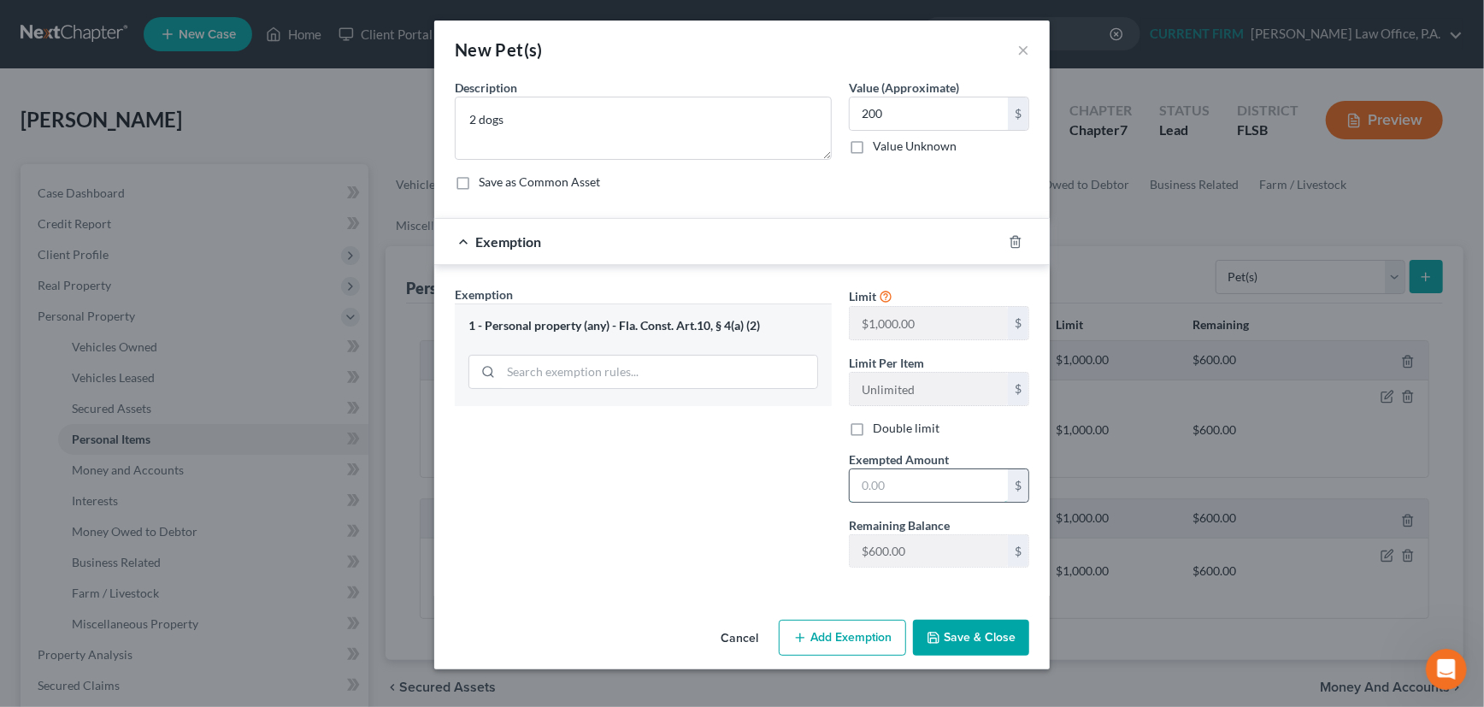
click at [904, 490] on input "text" at bounding box center [929, 485] width 158 height 32
type input "200"
click at [993, 631] on button "Save & Close" at bounding box center [971, 638] width 116 height 36
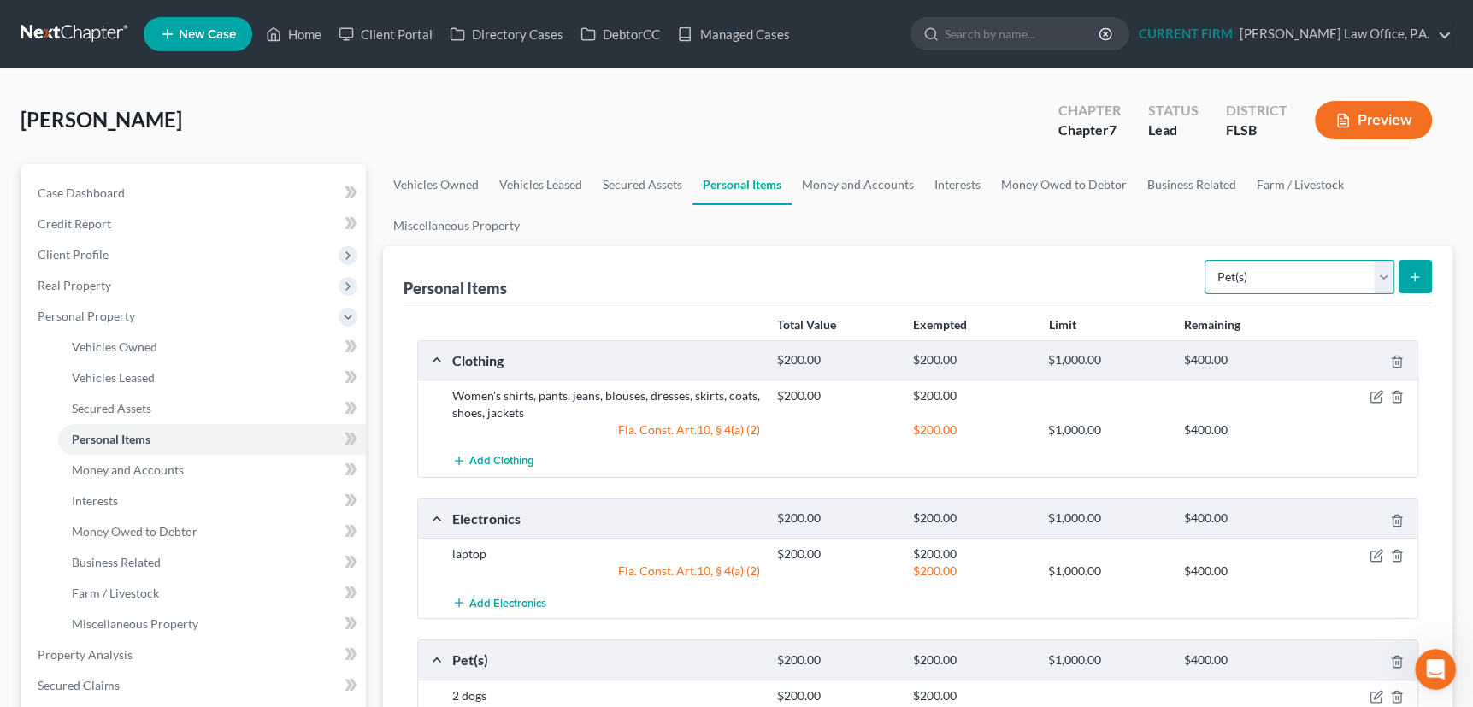
click at [1378, 270] on select "Select Item Type Clothing Collectibles Of Value Electronics Firearms Household …" at bounding box center [1299, 277] width 190 height 34
select select "household_goods"
click at [1206, 260] on select "Select Item Type Clothing Collectibles Of Value Electronics Firearms Household …" at bounding box center [1299, 277] width 190 height 34
click at [1417, 270] on icon "submit" at bounding box center [1415, 277] width 14 height 14
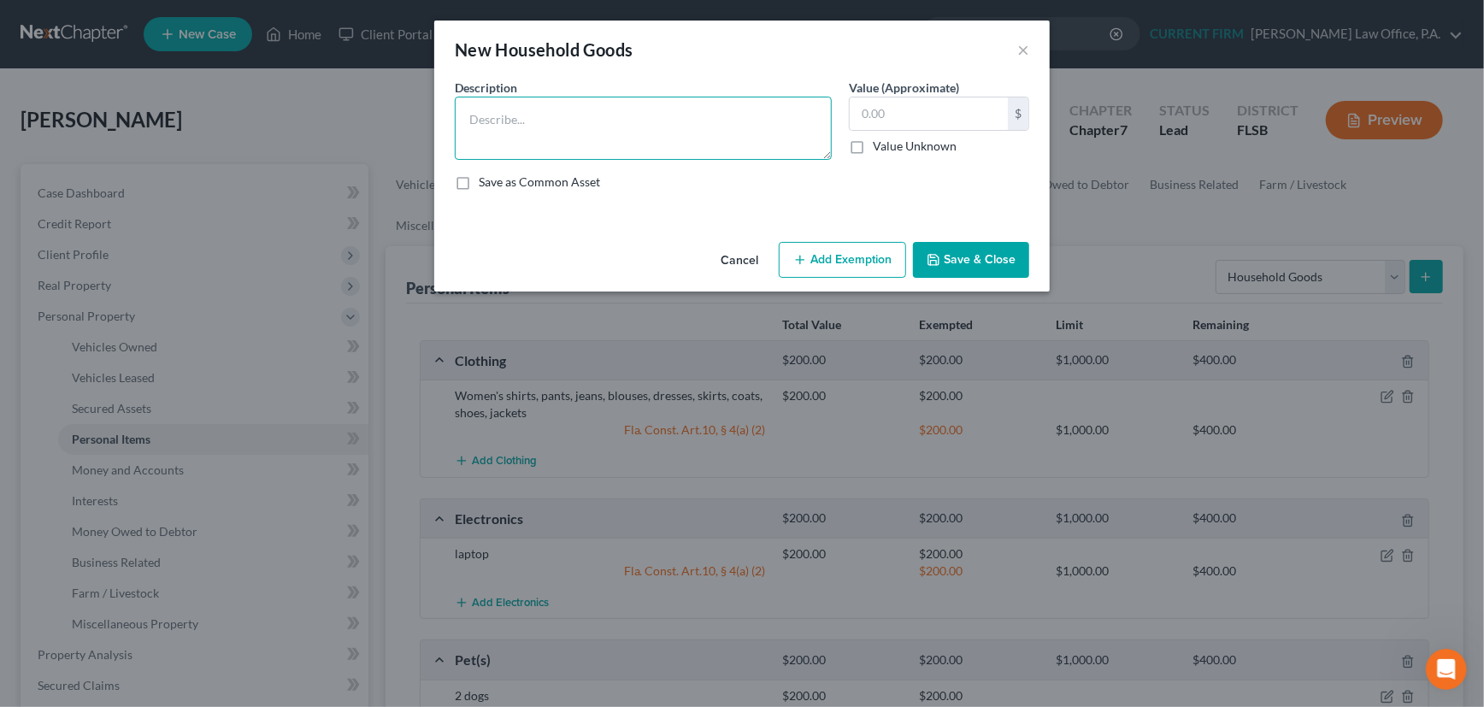
click at [515, 105] on textarea at bounding box center [643, 128] width 377 height 63
type textarea "General household furnishings, cookware, dinnerware, utensils, linens"
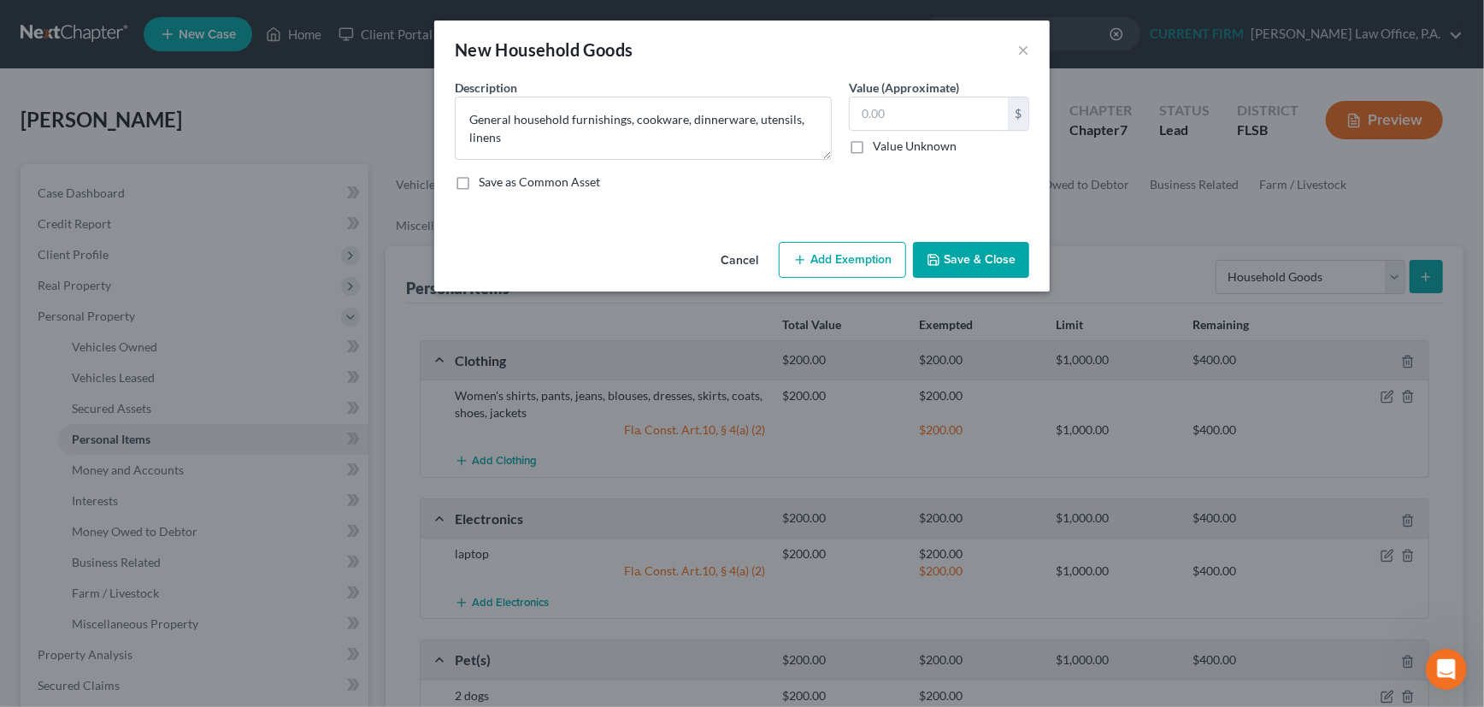
click at [743, 259] on button "Cancel" at bounding box center [739, 261] width 65 height 34
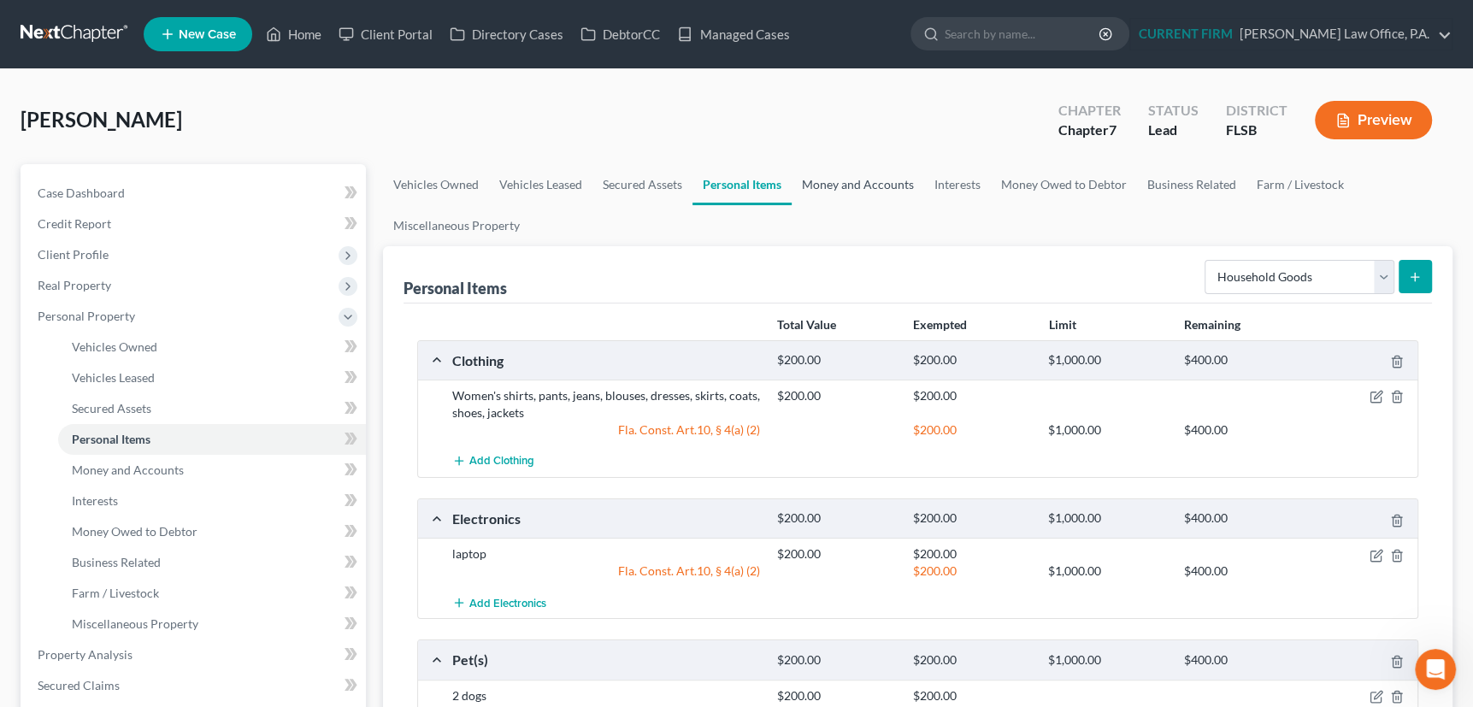
click at [854, 182] on link "Money and Accounts" at bounding box center [858, 184] width 133 height 41
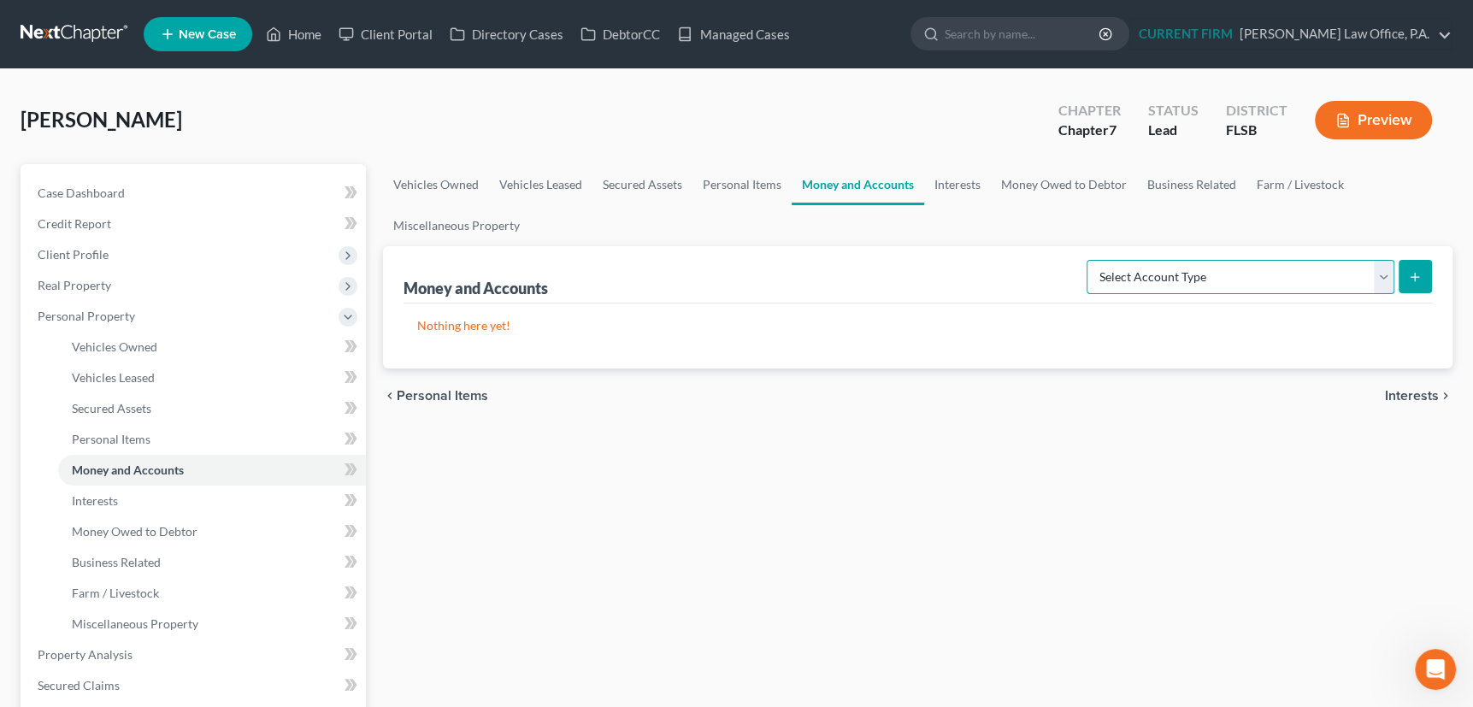
click at [1382, 271] on select "Select Account Type Brokerage Cash on Hand Certificates of Deposit Checking Acc…" at bounding box center [1241, 277] width 308 height 34
select select "checking"
click at [1090, 260] on select "Select Account Type Brokerage Cash on Hand Certificates of Deposit Checking Acc…" at bounding box center [1241, 277] width 308 height 34
click at [1419, 274] on icon "submit" at bounding box center [1415, 277] width 14 height 14
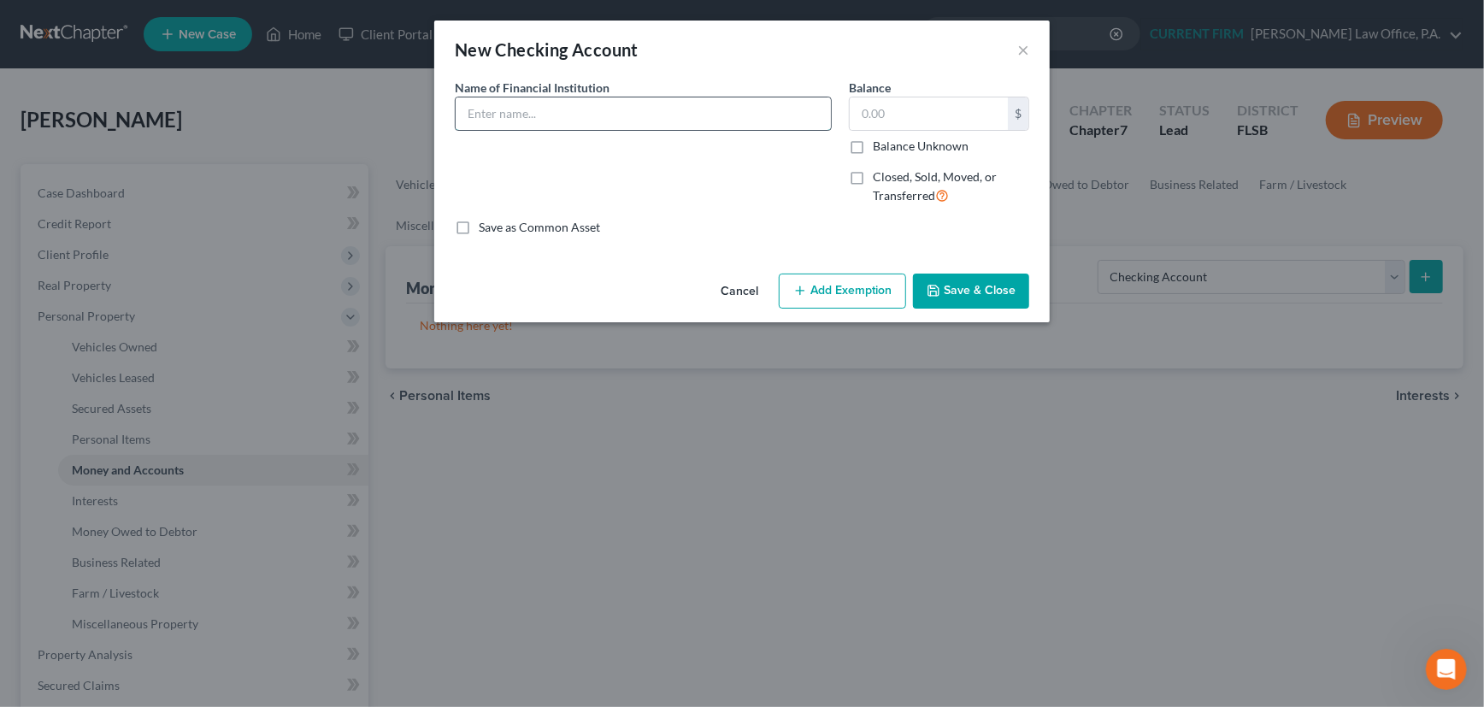
click at [591, 115] on input "text" at bounding box center [643, 113] width 375 height 32
type input "Truist #4298"
click at [898, 114] on input "text" at bounding box center [929, 113] width 158 height 32
type input "250.47"
click at [847, 288] on button "Add Exemption" at bounding box center [842, 292] width 127 height 36
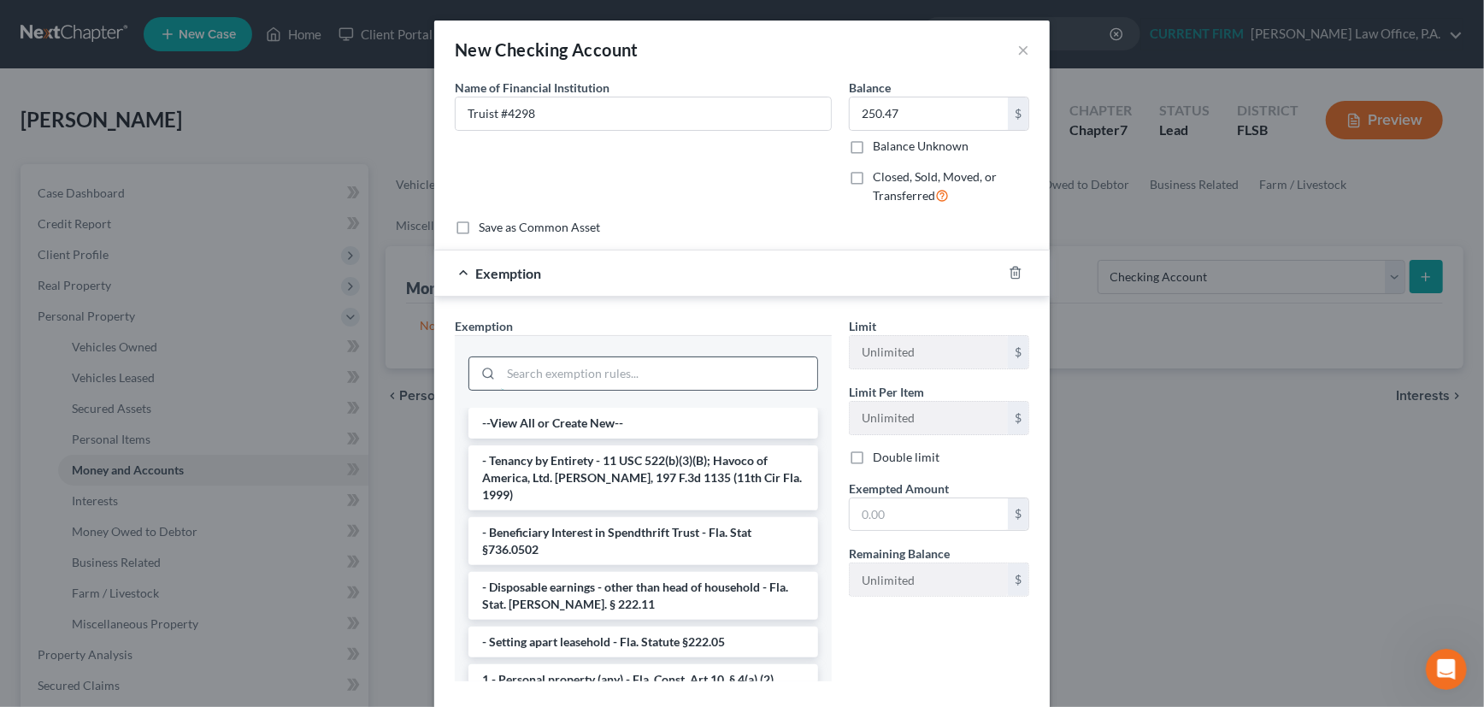
click at [664, 370] on input "search" at bounding box center [659, 373] width 316 height 32
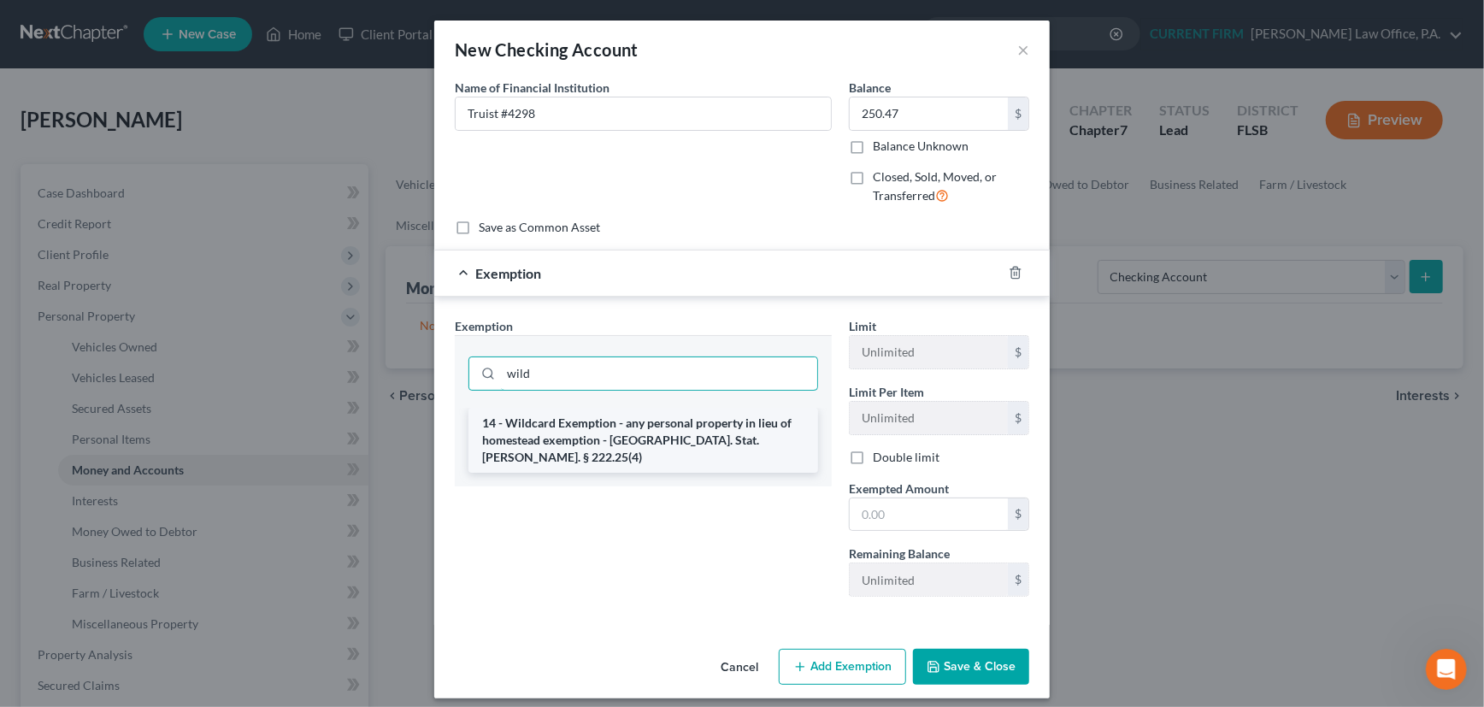
type input "wild"
click at [668, 445] on li "14 - Wildcard Exemption - any personal property in lieu of homestead exemption …" at bounding box center [643, 440] width 350 height 65
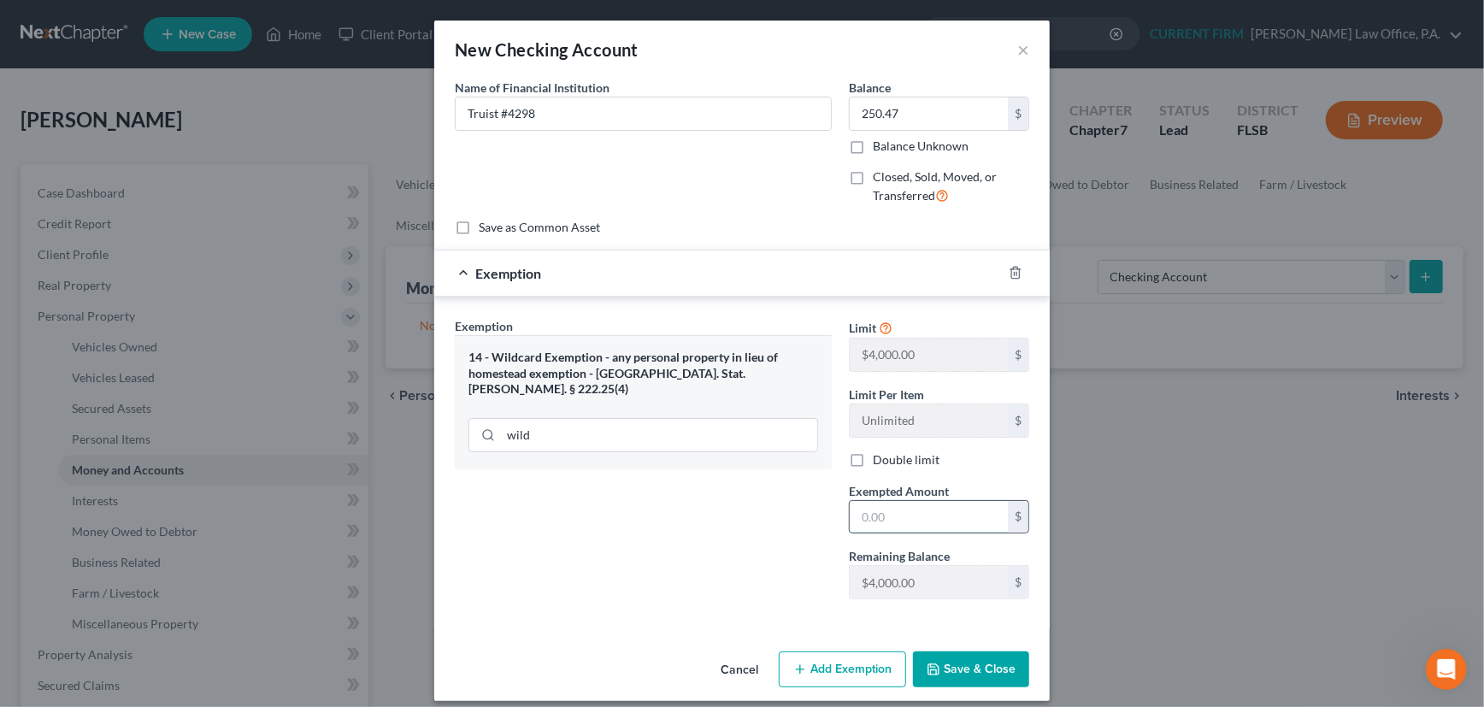
click at [900, 515] on input "text" at bounding box center [929, 517] width 158 height 32
type input "250.47"
click at [976, 671] on button "Save & Close" at bounding box center [971, 669] width 116 height 36
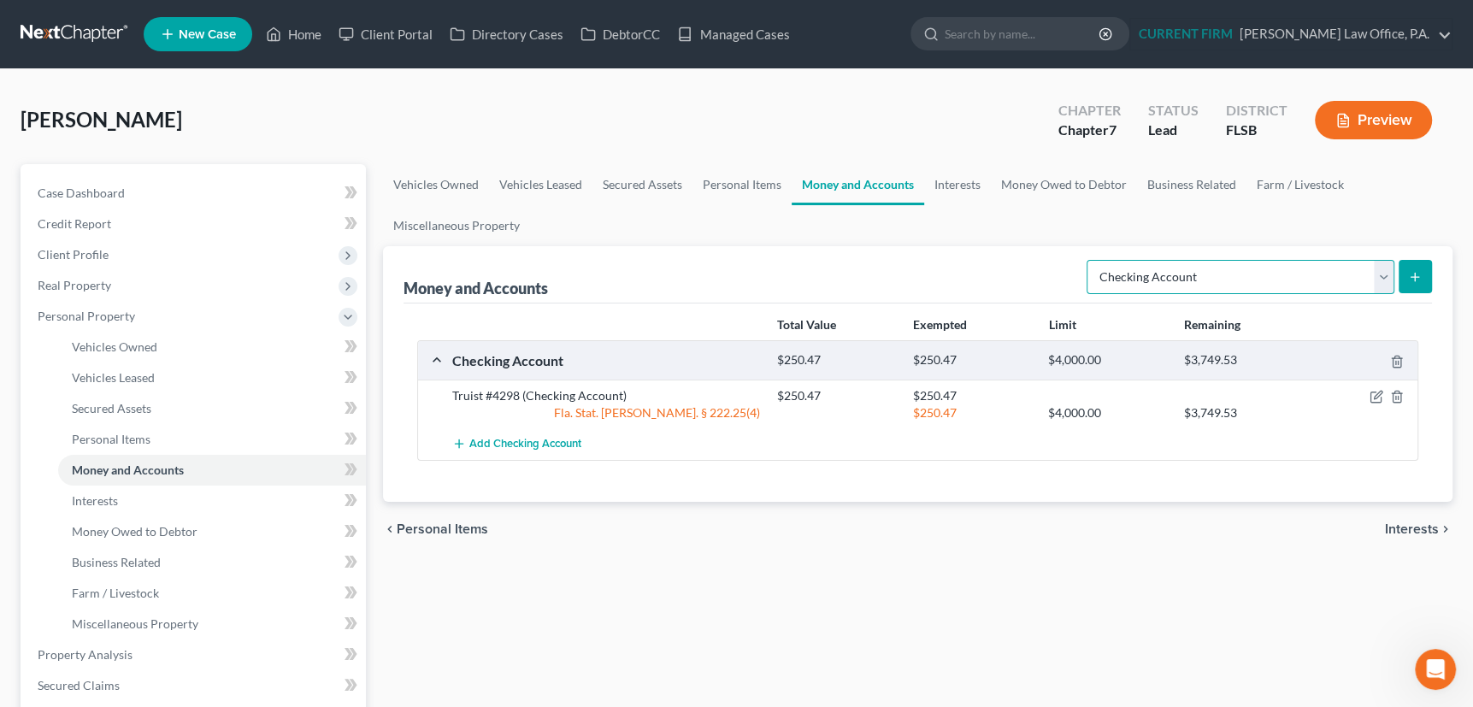
click at [1382, 277] on select "Select Account Type Brokerage Cash on Hand Certificates of Deposit Checking Acc…" at bounding box center [1241, 277] width 308 height 34
select select "security_deposits"
click at [1090, 260] on select "Select Account Type Brokerage Cash on Hand Certificates of Deposit Checking Acc…" at bounding box center [1241, 277] width 308 height 34
click at [1417, 270] on icon "submit" at bounding box center [1415, 277] width 14 height 14
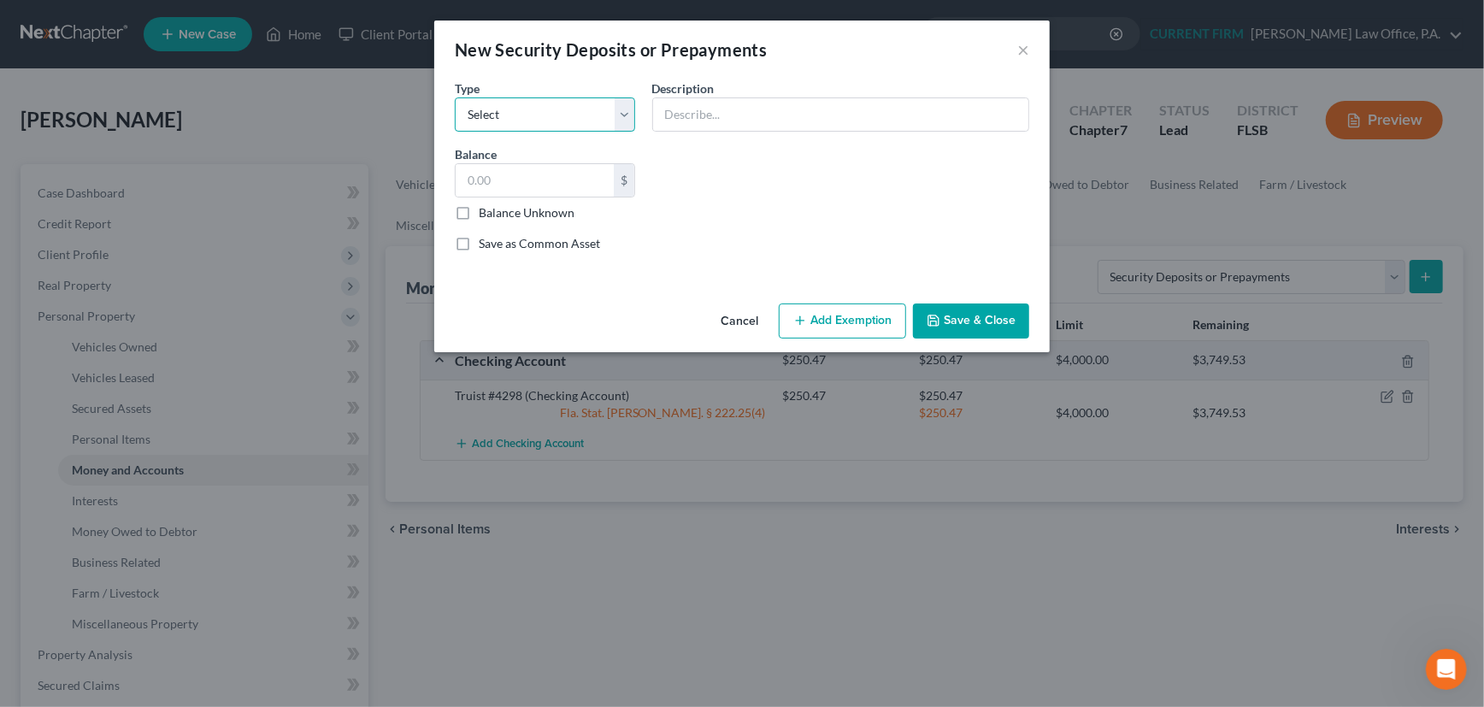
click at [633, 111] on select "Select Electric Gas Heating Oil Security Deposit On Rental Unit Prepaid Rent Te…" at bounding box center [545, 114] width 180 height 34
select select "3"
click at [455, 97] on select "Select Electric Gas Heating Oil Security Deposit On Rental Unit Prepaid Rent Te…" at bounding box center [545, 114] width 180 height 34
click at [706, 113] on input "text" at bounding box center [840, 114] width 375 height 32
click at [667, 115] on input "Security Deposit" at bounding box center [840, 114] width 375 height 32
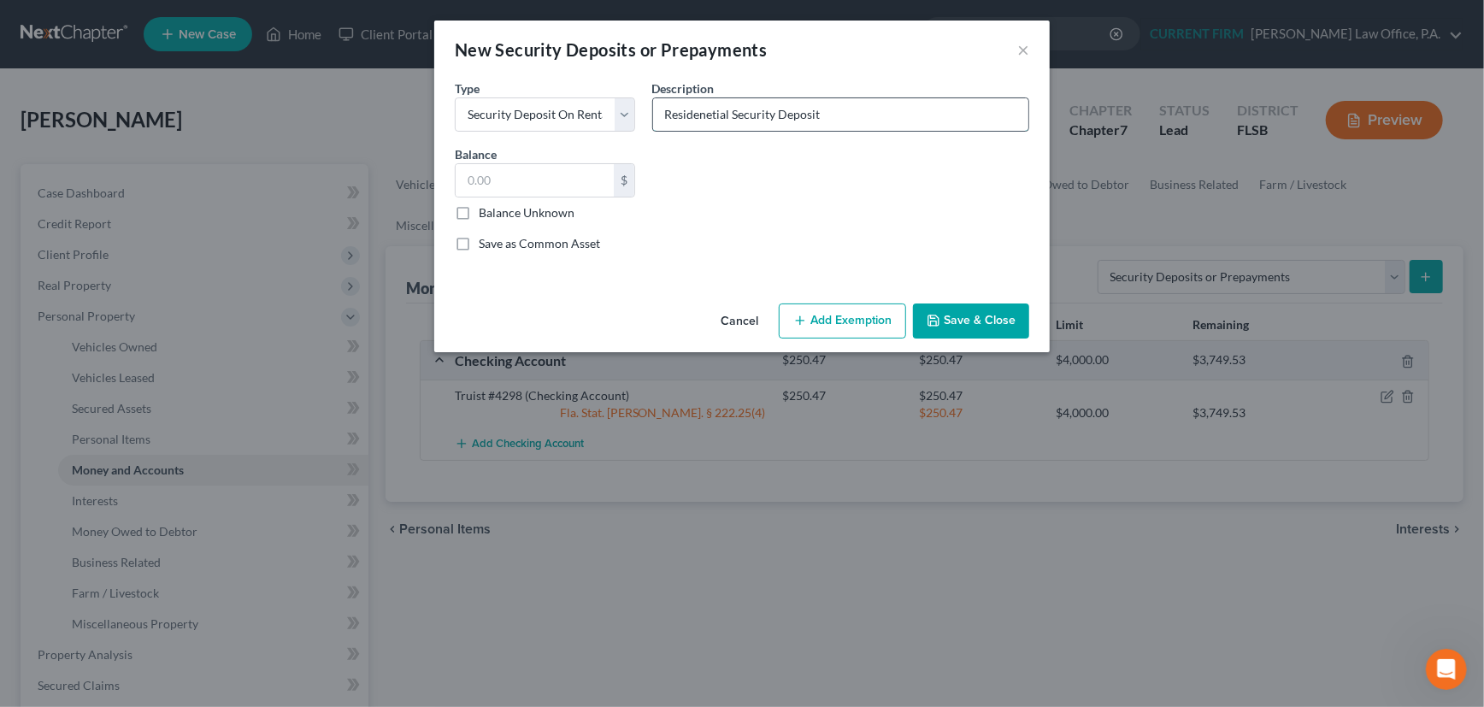
click at [692, 116] on input "Residenetial Security Deposit" at bounding box center [840, 114] width 375 height 32
type input "Residential Security Deposit"
click at [499, 172] on input "text" at bounding box center [535, 180] width 158 height 32
type input "250.00"
click at [850, 321] on button "Add Exemption" at bounding box center [842, 321] width 127 height 36
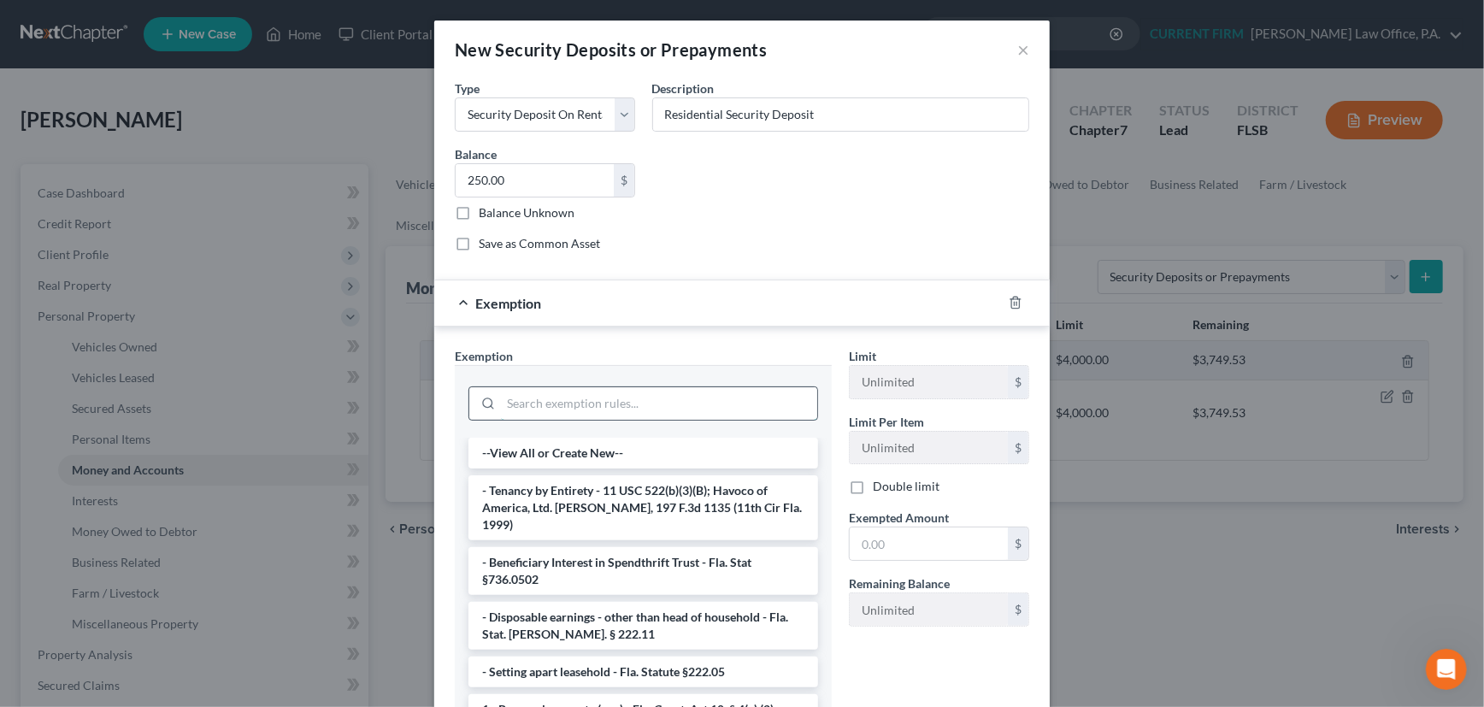
click at [730, 398] on input "search" at bounding box center [659, 403] width 316 height 32
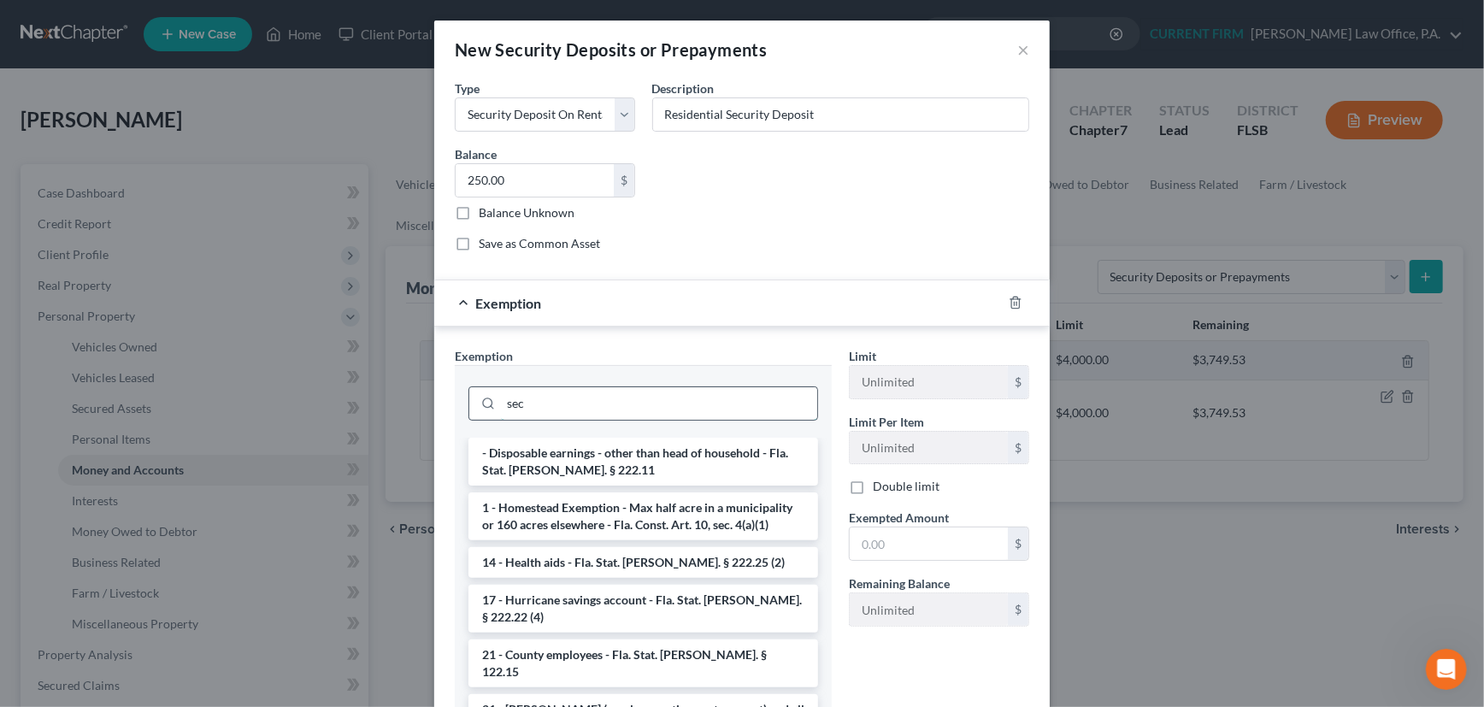
click at [485, 401] on div "sec" at bounding box center [643, 403] width 350 height 34
type input "["
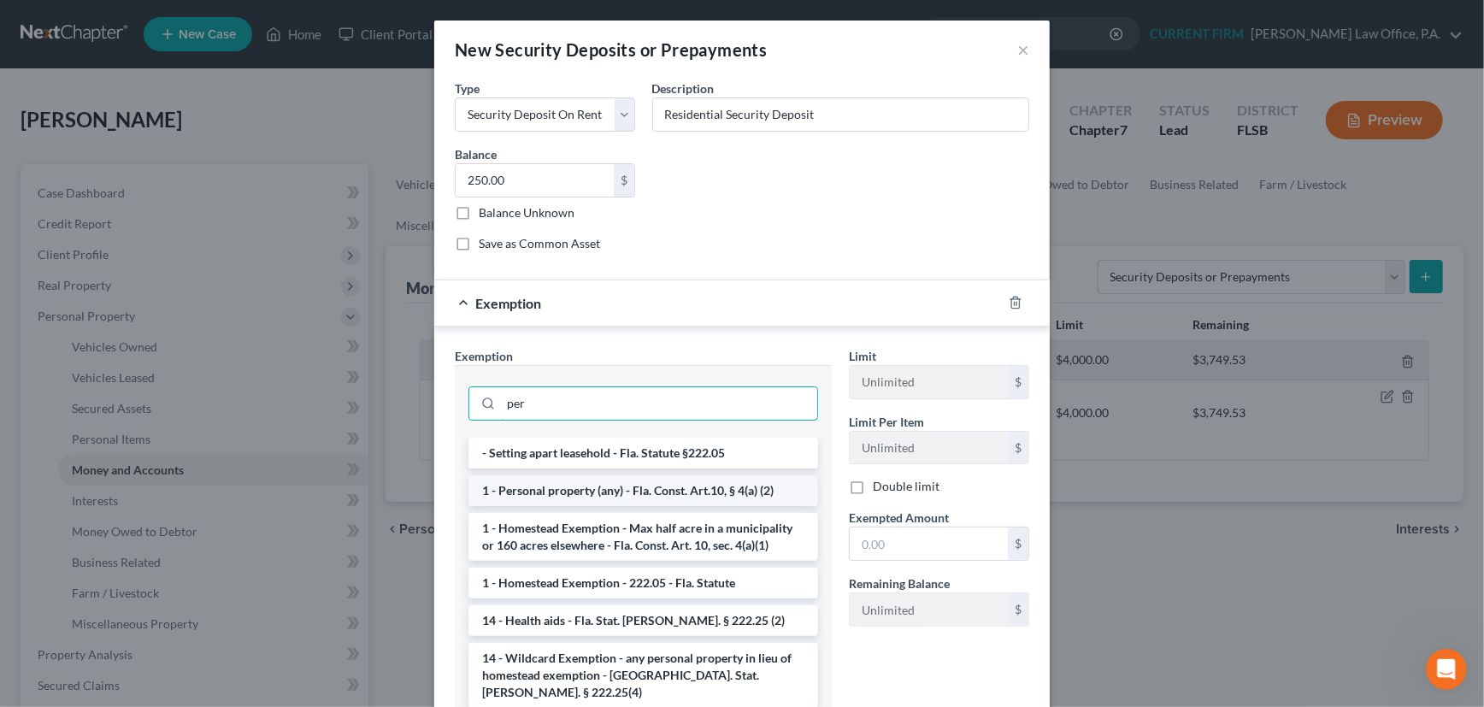
type input "per"
click at [571, 489] on li "1 - Personal property (any) - Fla. Const. Art.10, § 4(a) (2)" at bounding box center [643, 490] width 350 height 31
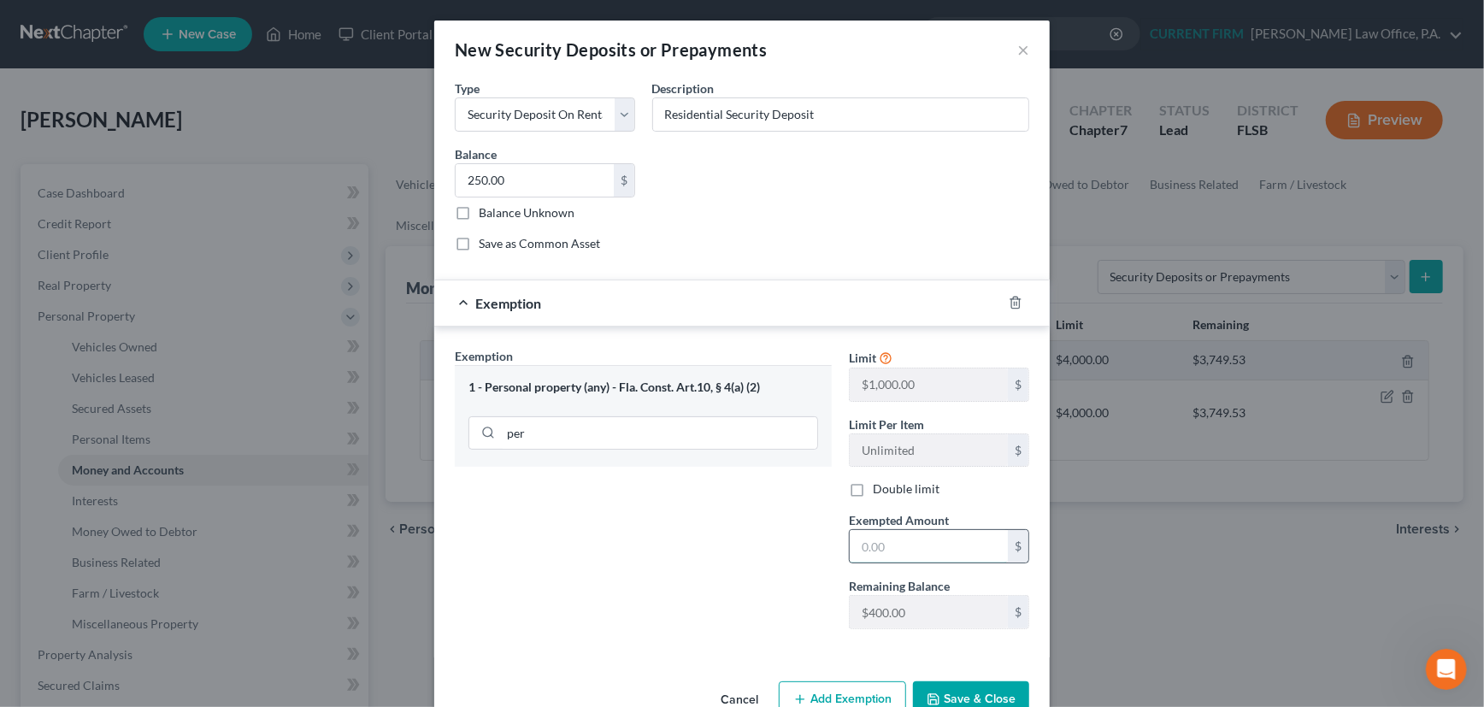
click at [927, 551] on input "text" at bounding box center [929, 546] width 158 height 32
type input "250"
click at [962, 686] on button "Save & Close" at bounding box center [971, 699] width 116 height 36
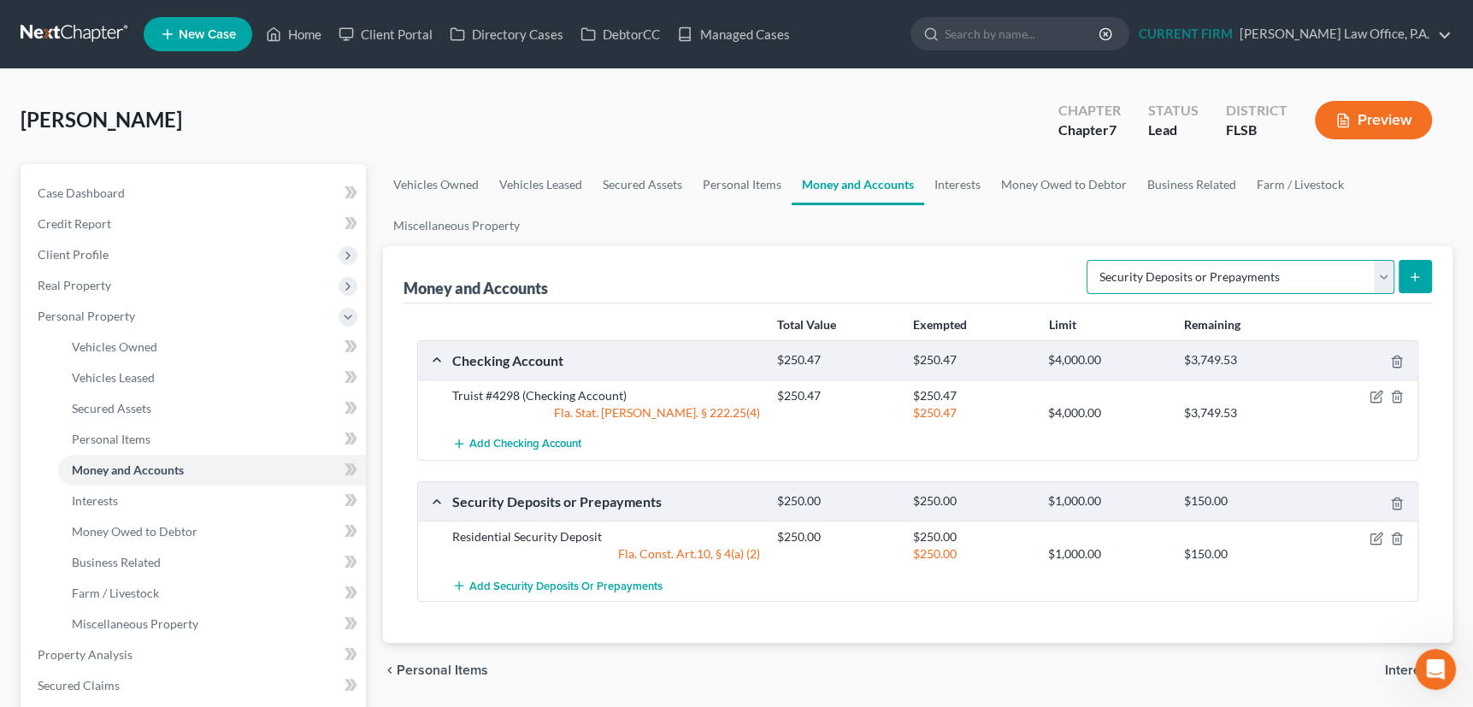
click at [1387, 279] on select "Select Account Type Brokerage Cash on Hand Certificates of Deposit Checking Acc…" at bounding box center [1241, 277] width 308 height 34
select select "cash_on_hand"
click at [1090, 260] on select "Select Account Type Brokerage Cash on Hand Certificates of Deposit Checking Acc…" at bounding box center [1241, 277] width 308 height 34
click at [1417, 274] on icon "submit" at bounding box center [1415, 277] width 14 height 14
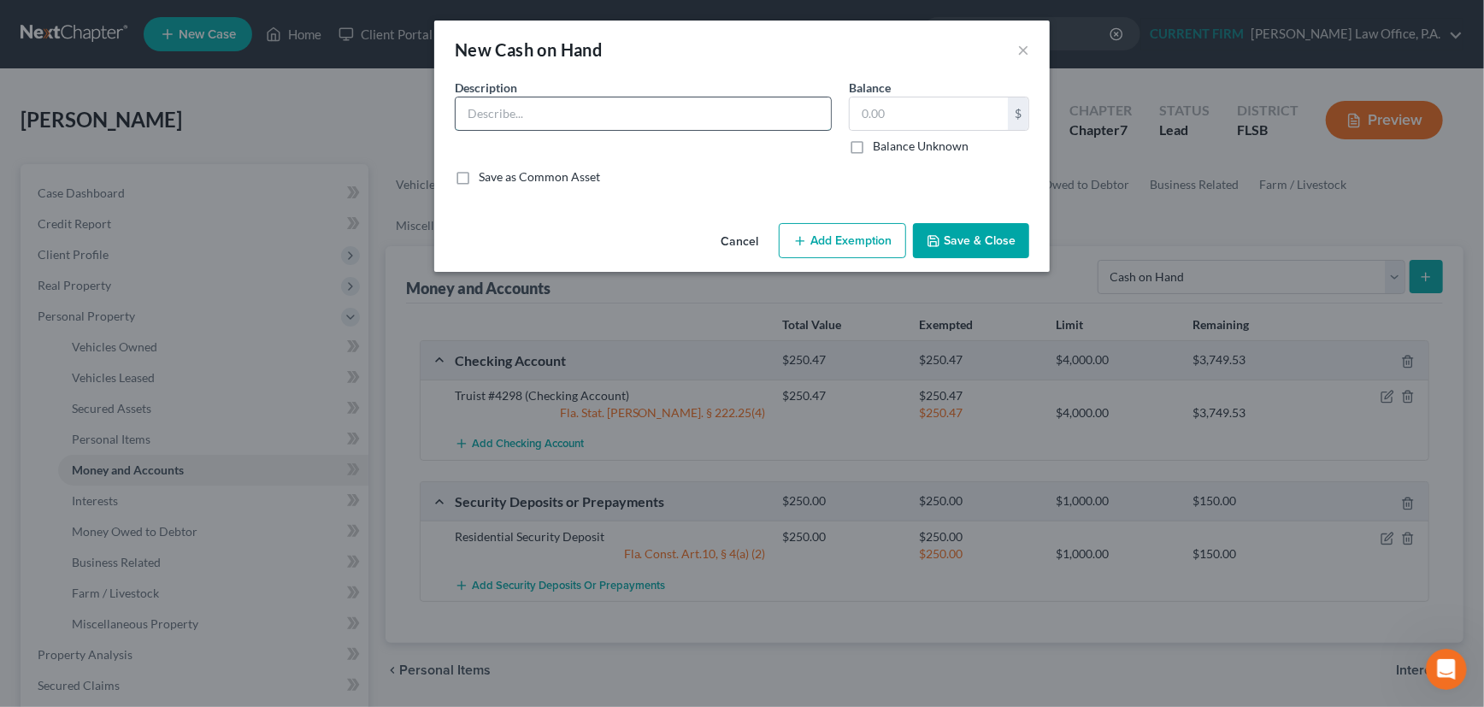
click at [582, 114] on input "text" at bounding box center [643, 113] width 375 height 32
type input "Cash on hand"
type input "50"
click at [851, 241] on button "Add Exemption" at bounding box center [842, 241] width 127 height 36
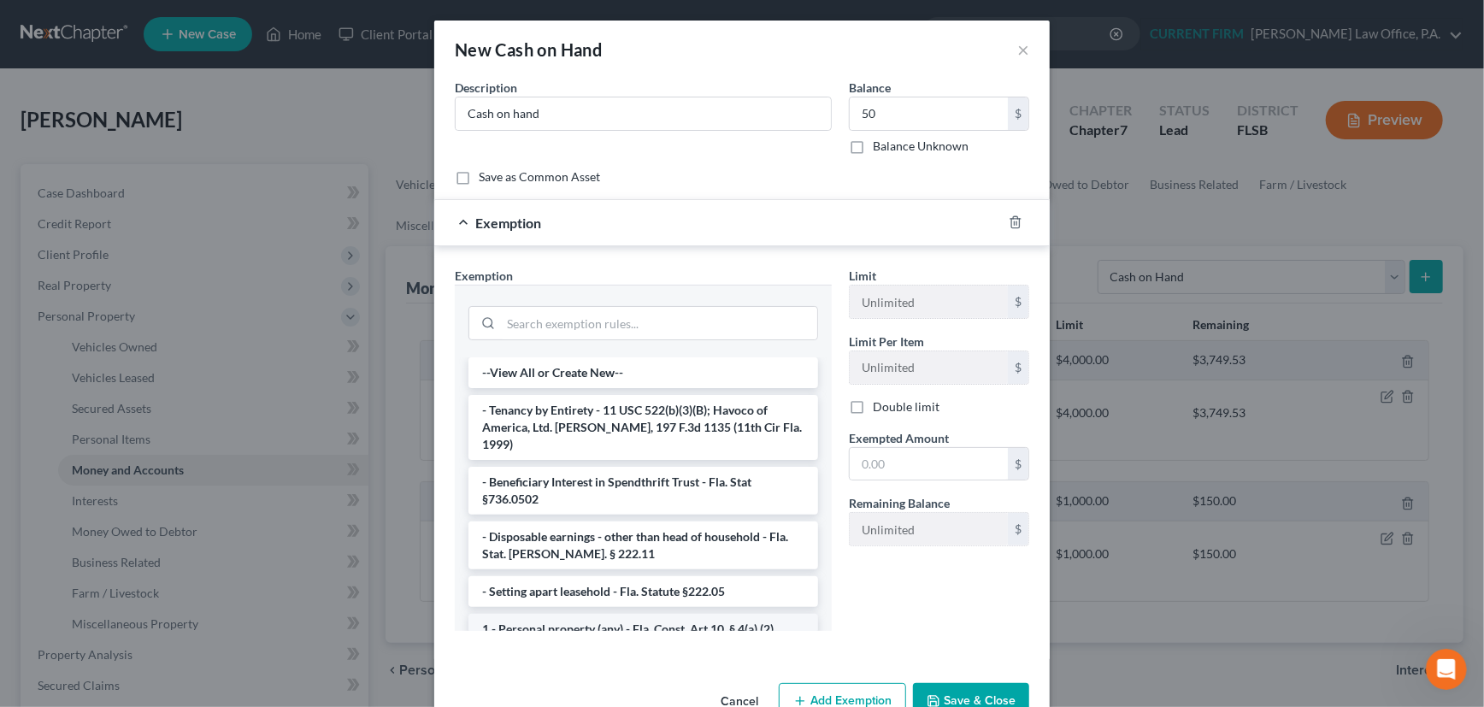
click at [713, 614] on li "1 - Personal property (any) - Fla. Const. Art.10, § 4(a) (2)" at bounding box center [643, 629] width 350 height 31
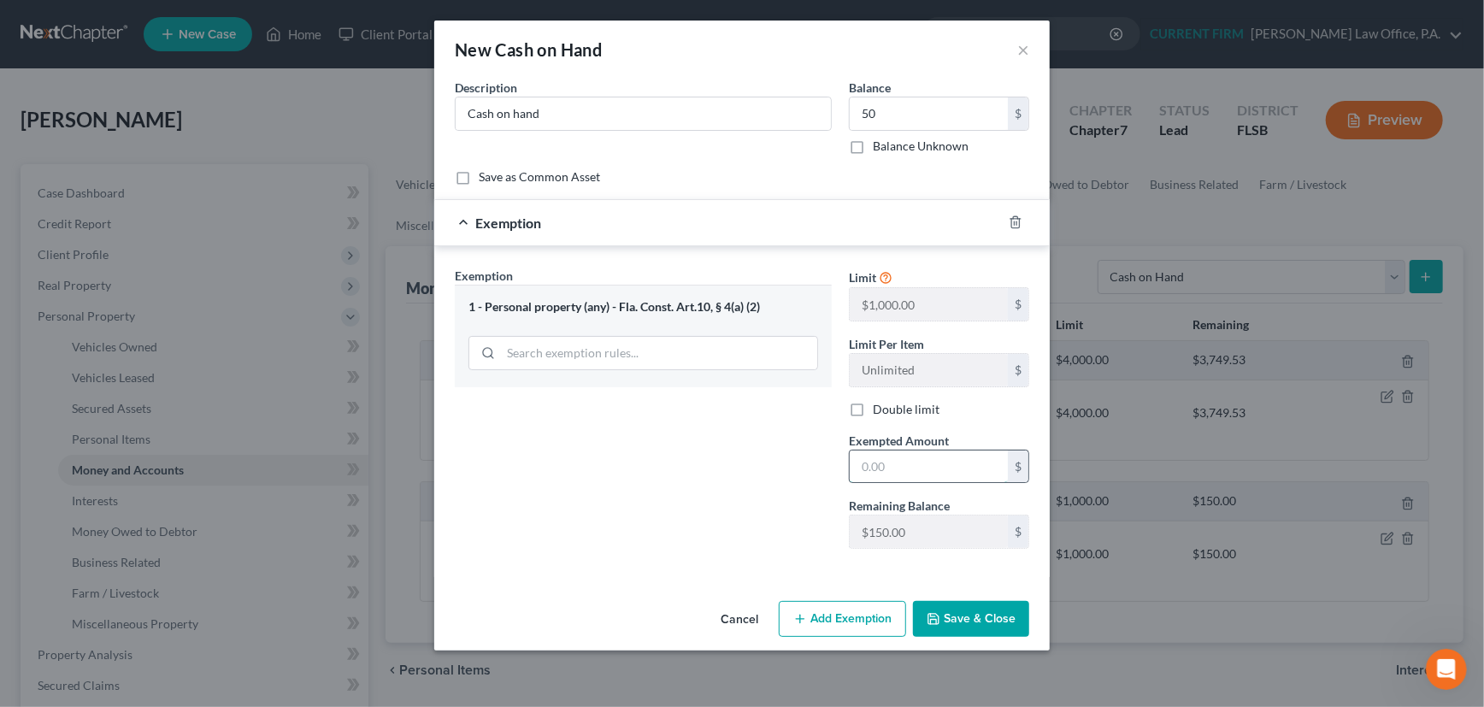
click at [914, 462] on input "text" at bounding box center [929, 467] width 158 height 32
type input "50"
click at [979, 620] on button "Save & Close" at bounding box center [971, 619] width 116 height 36
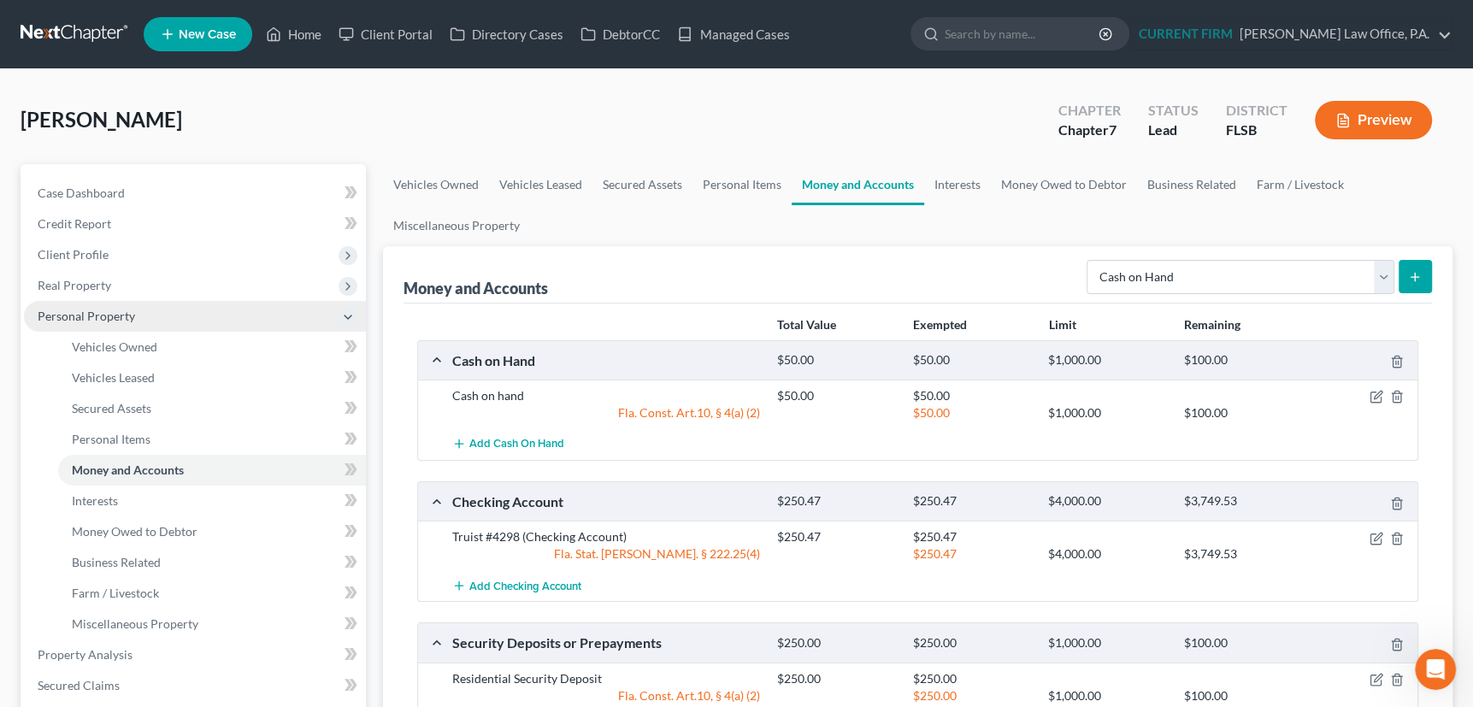
click at [89, 311] on span "Personal Property" at bounding box center [86, 316] width 97 height 15
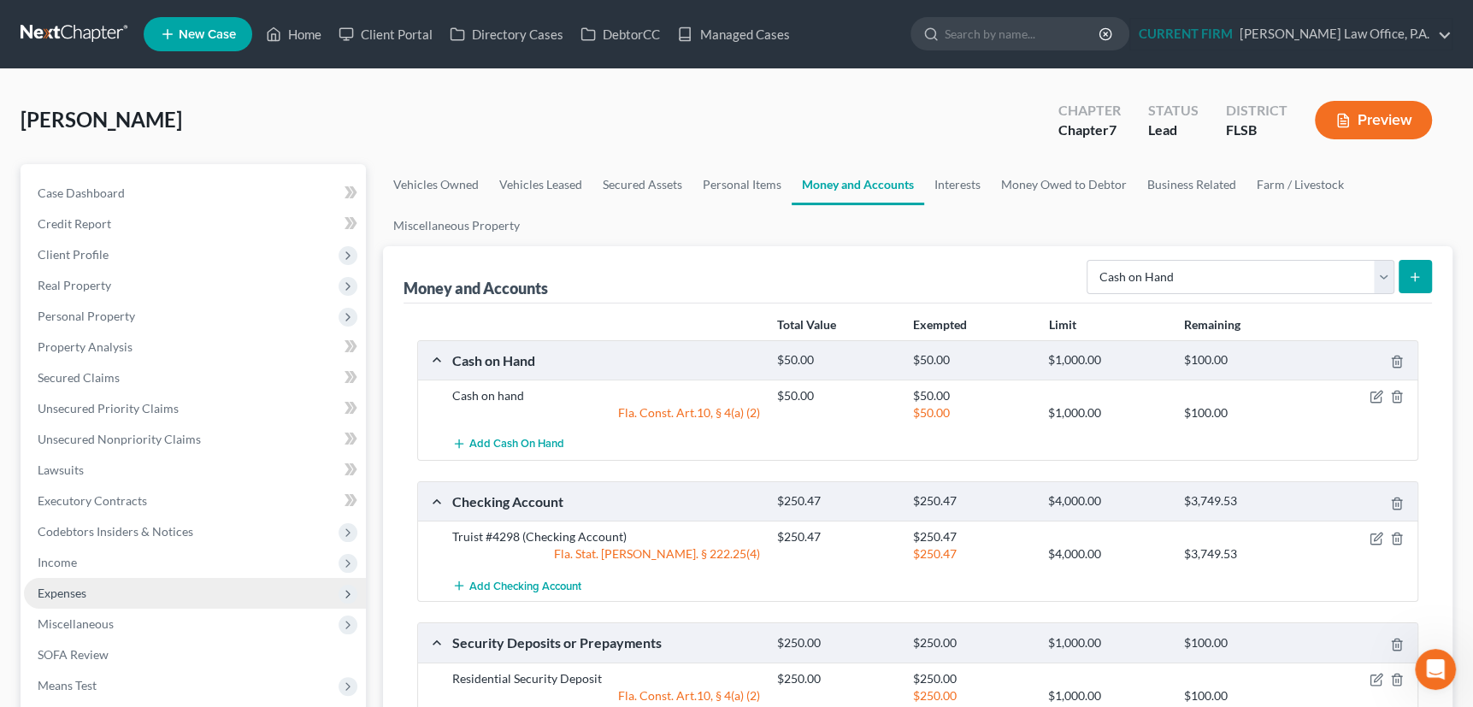
click at [68, 591] on span "Expenses" at bounding box center [62, 593] width 49 height 15
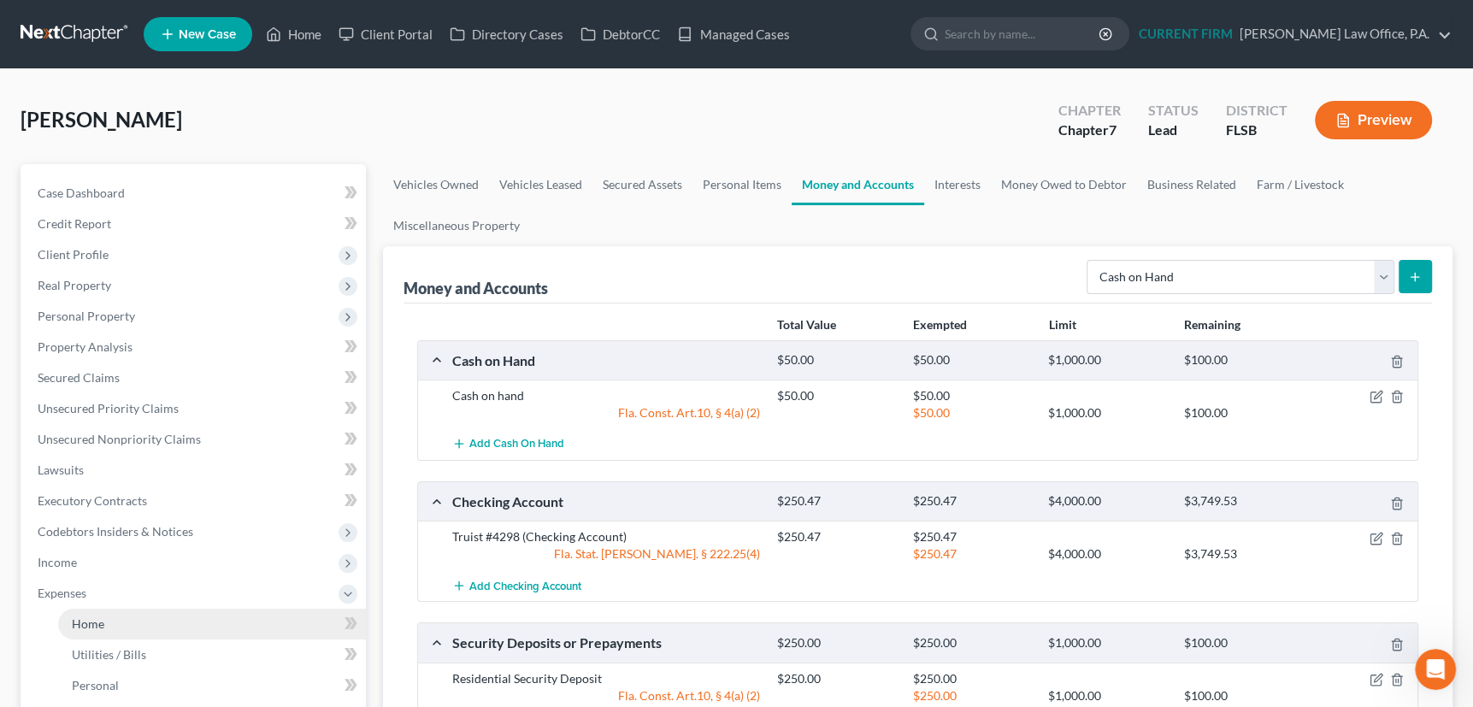
click at [95, 622] on span "Home" at bounding box center [88, 623] width 32 height 15
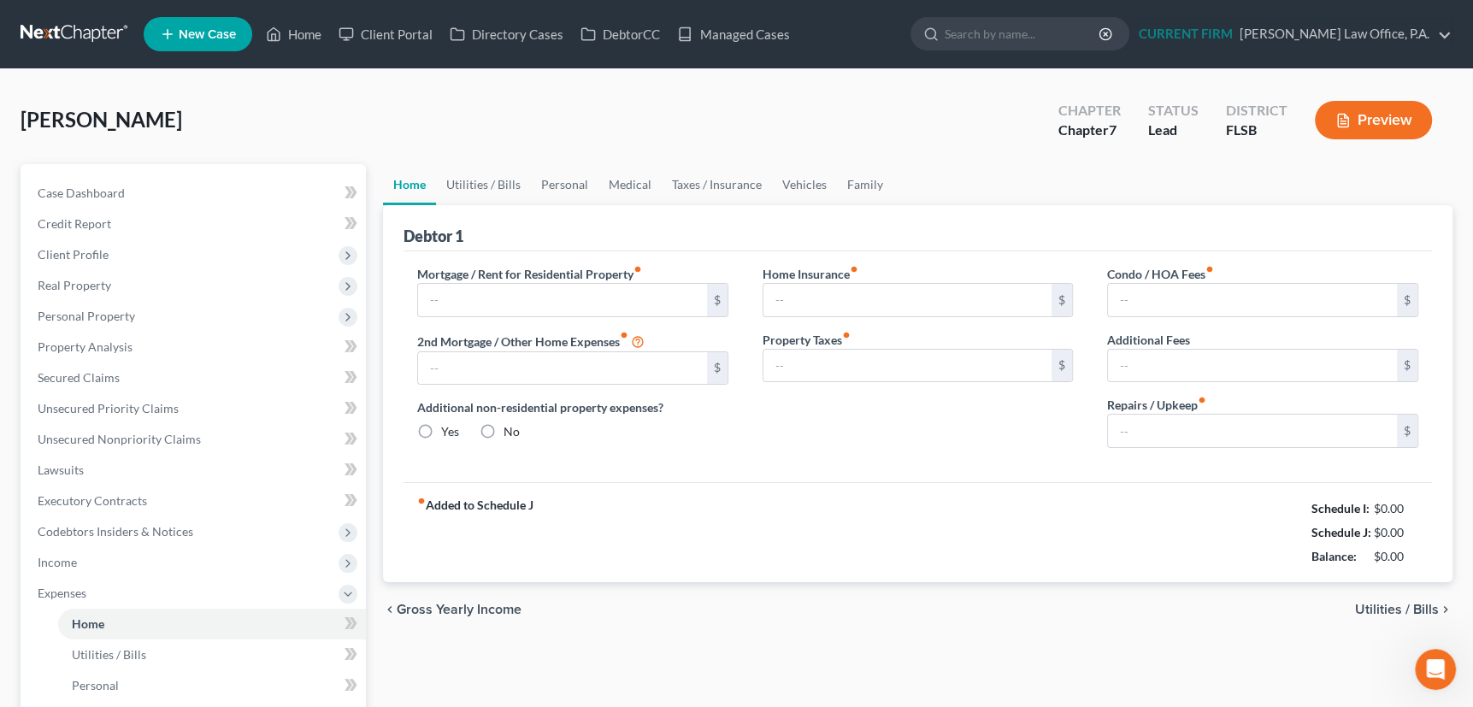
type input "0.00"
radio input "true"
type input "0.00"
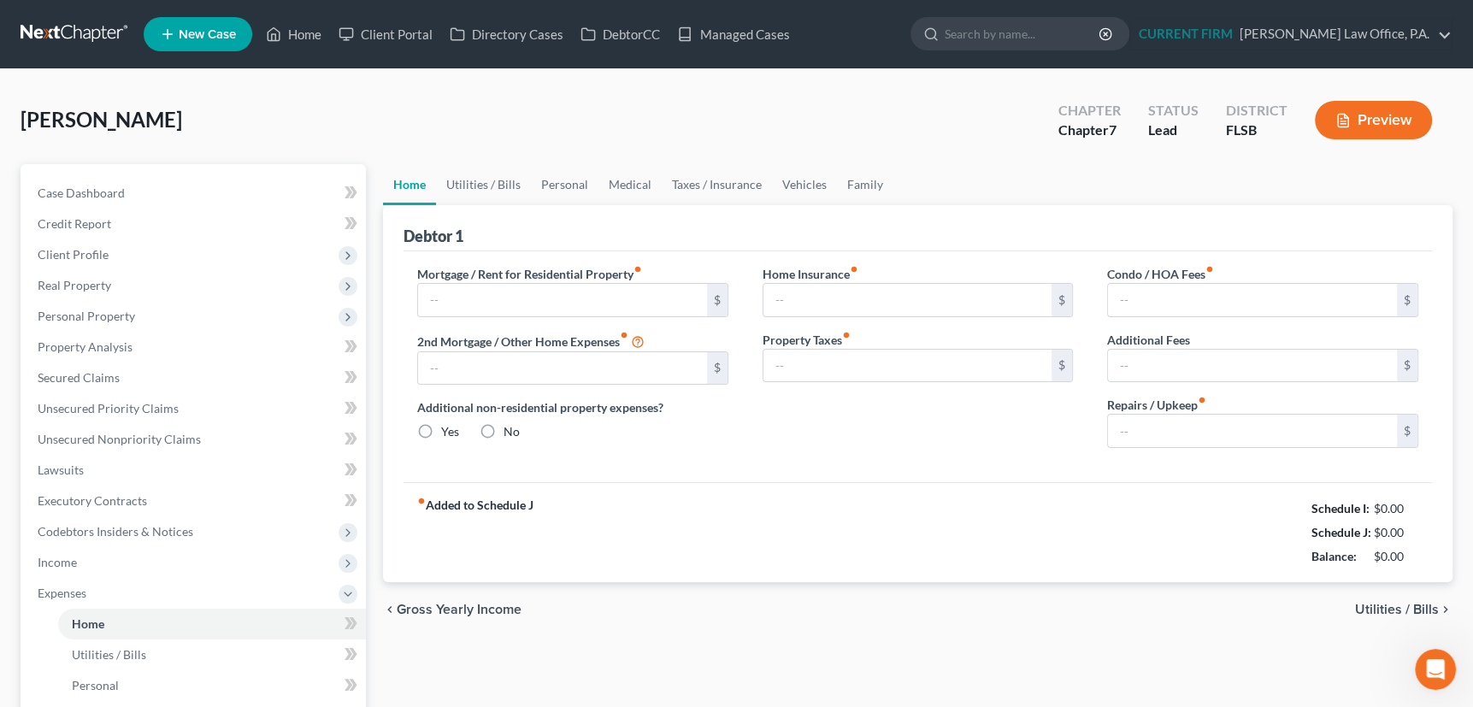
type input "0.00"
click at [449, 292] on input "text" at bounding box center [562, 300] width 289 height 32
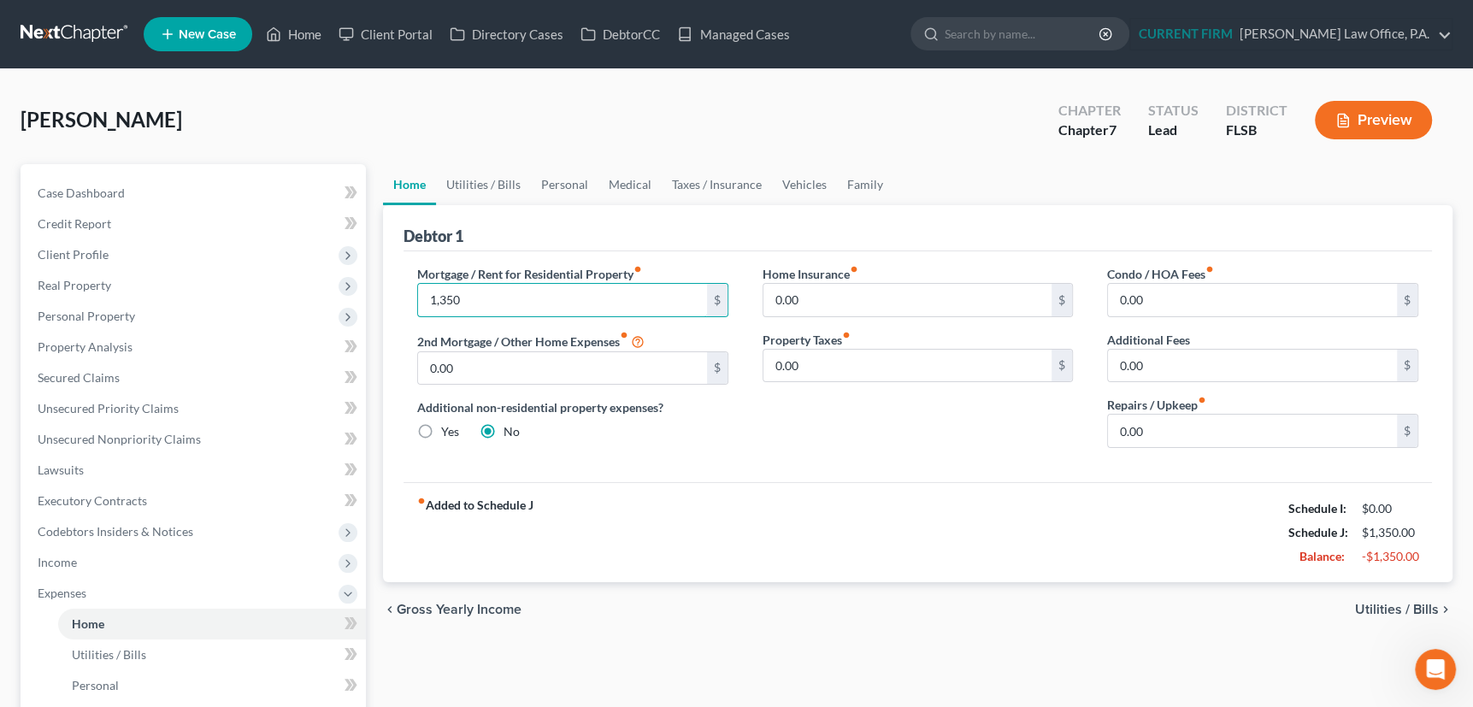
type input "1,350"
click at [498, 179] on link "Utilities / Bills" at bounding box center [483, 184] width 95 height 41
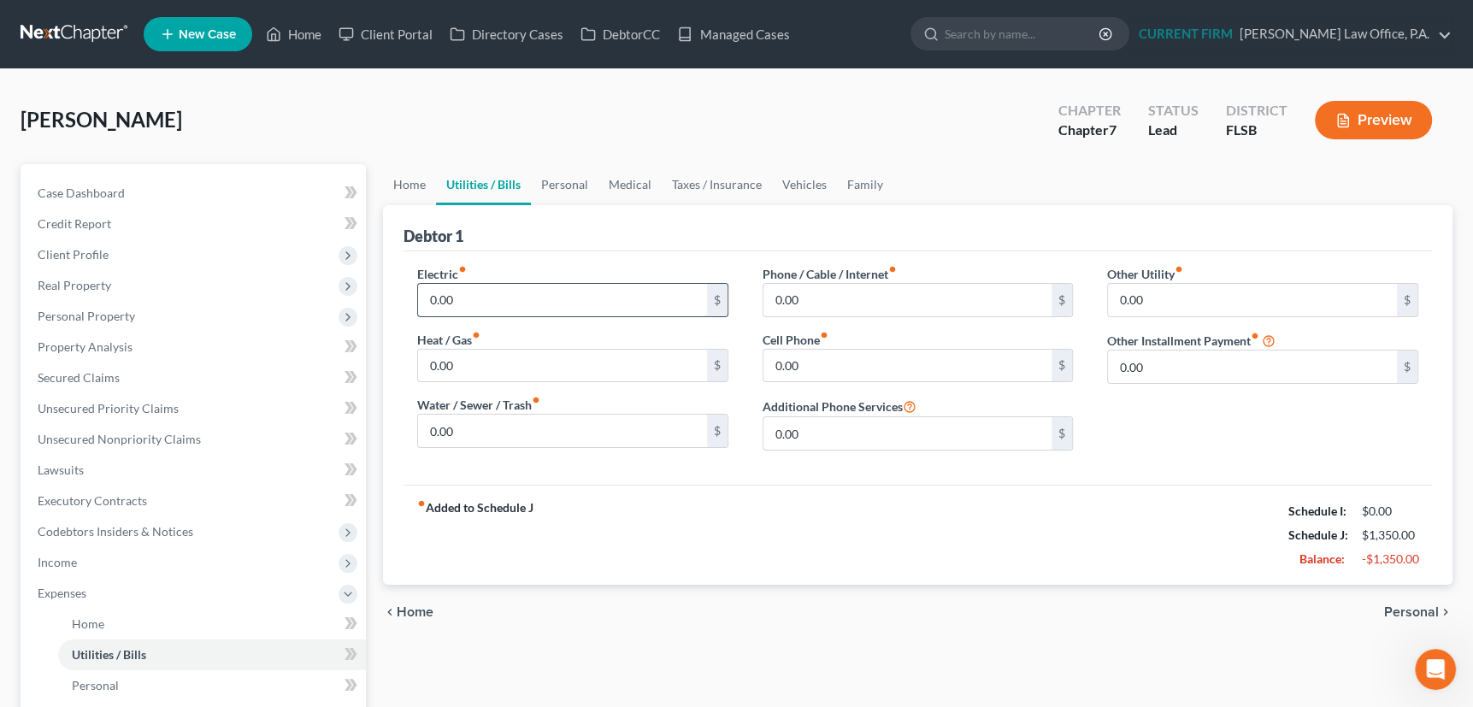
click at [480, 297] on input "0.00" at bounding box center [562, 300] width 289 height 32
type input "160"
click at [863, 291] on input "0.00" at bounding box center [907, 300] width 289 height 32
type input "100"
click at [845, 358] on input "0.00" at bounding box center [907, 366] width 289 height 32
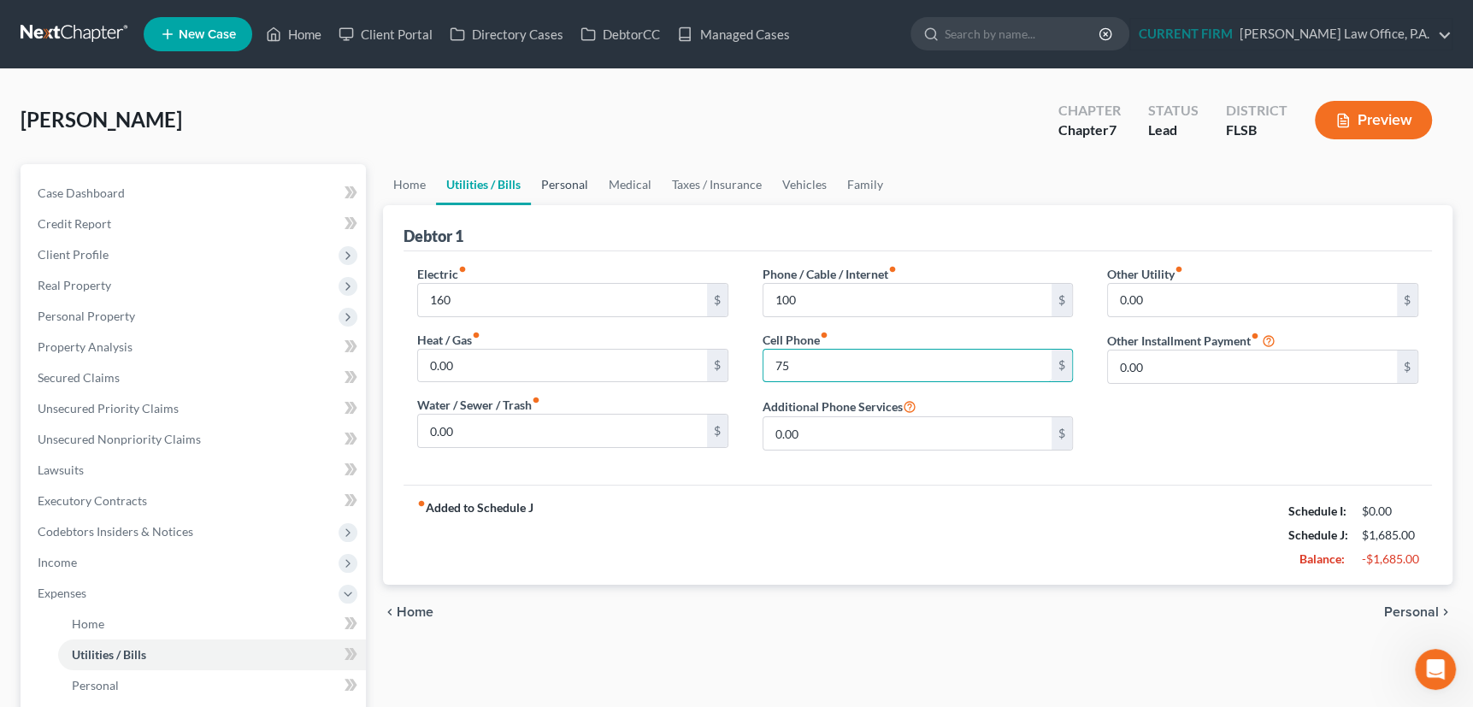
type input "75"
click at [568, 180] on link "Personal" at bounding box center [565, 184] width 68 height 41
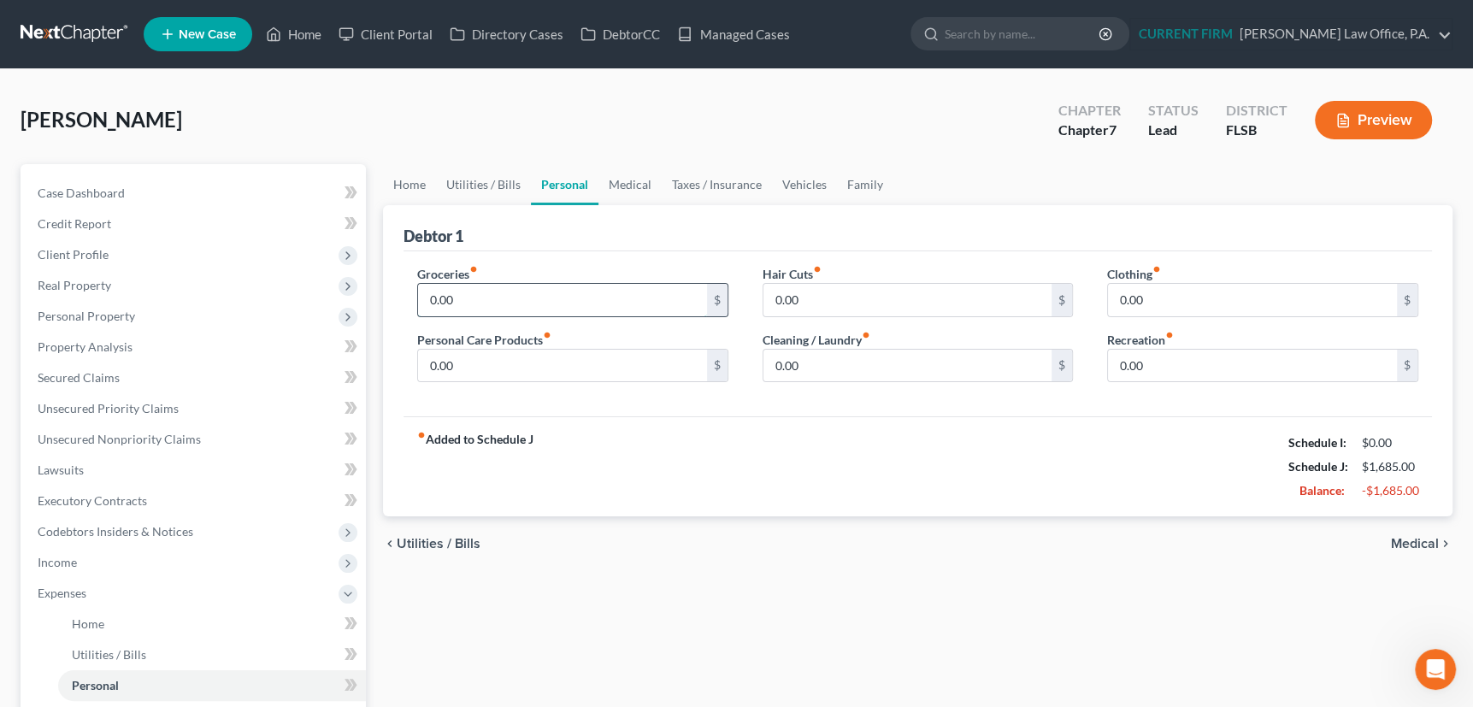
click at [481, 299] on input "0.00" at bounding box center [562, 300] width 289 height 32
type input "400"
click at [470, 367] on input "0.00" at bounding box center [562, 366] width 289 height 32
type input "40"
click at [811, 365] on input "0.00" at bounding box center [907, 366] width 289 height 32
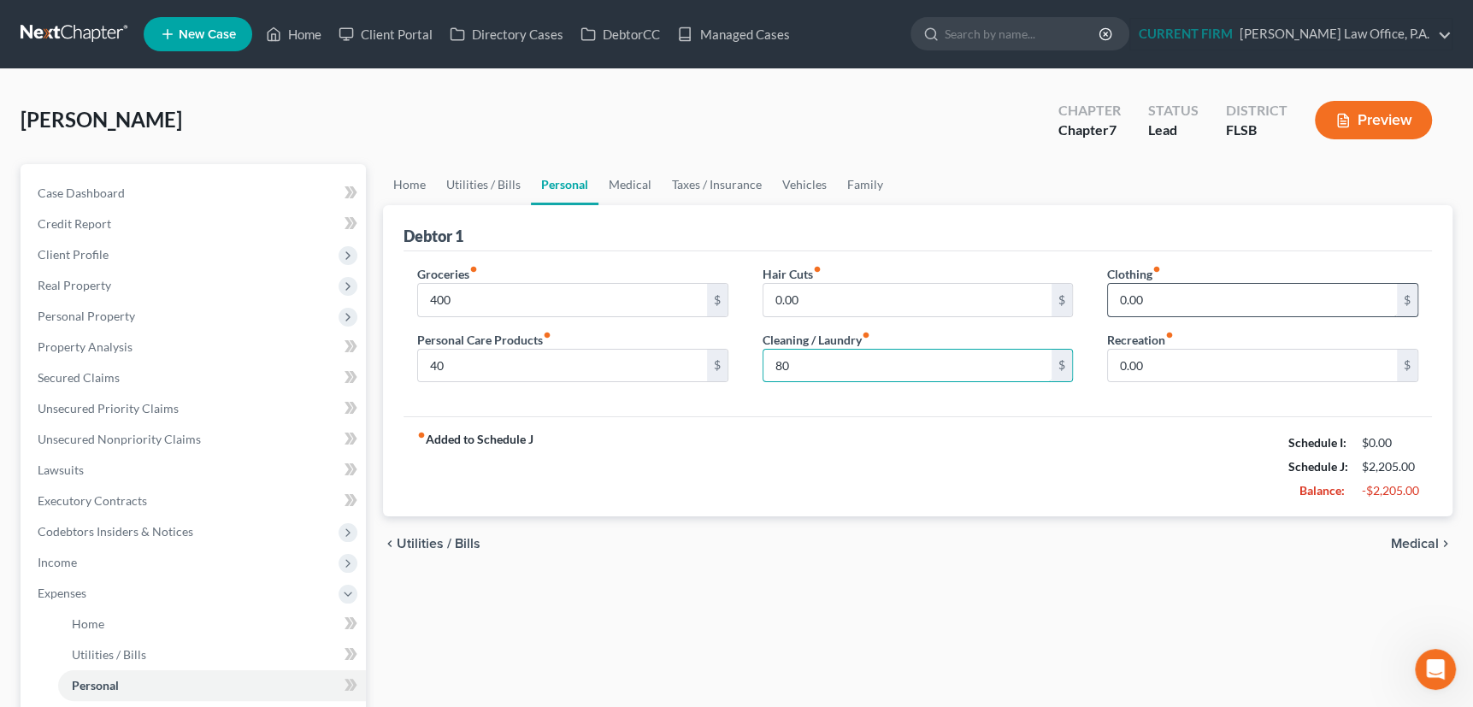
type input "80"
click at [1134, 299] on input "0.00" at bounding box center [1252, 300] width 289 height 32
type input "20"
click at [1131, 366] on input "0.00" at bounding box center [1252, 366] width 289 height 32
type input "60"
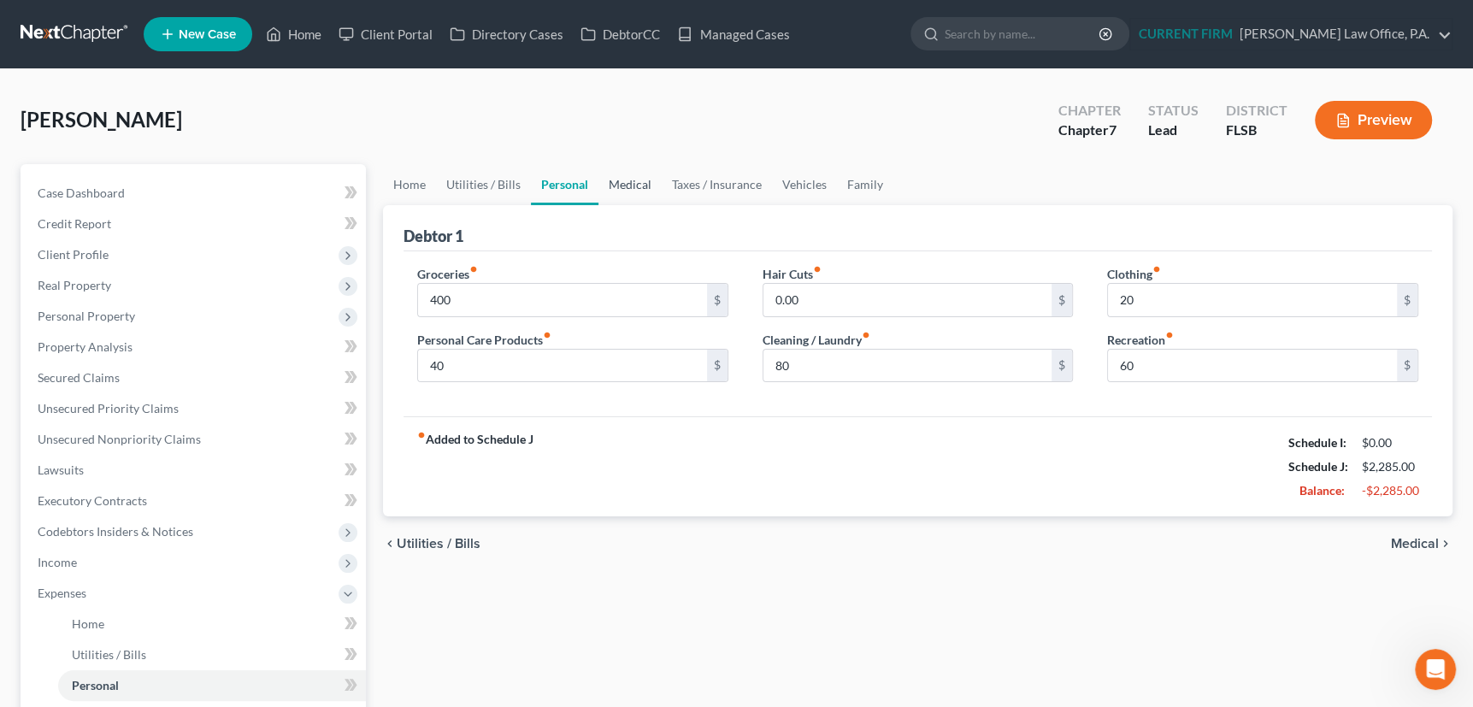
click at [635, 184] on link "Medical" at bounding box center [629, 184] width 63 height 41
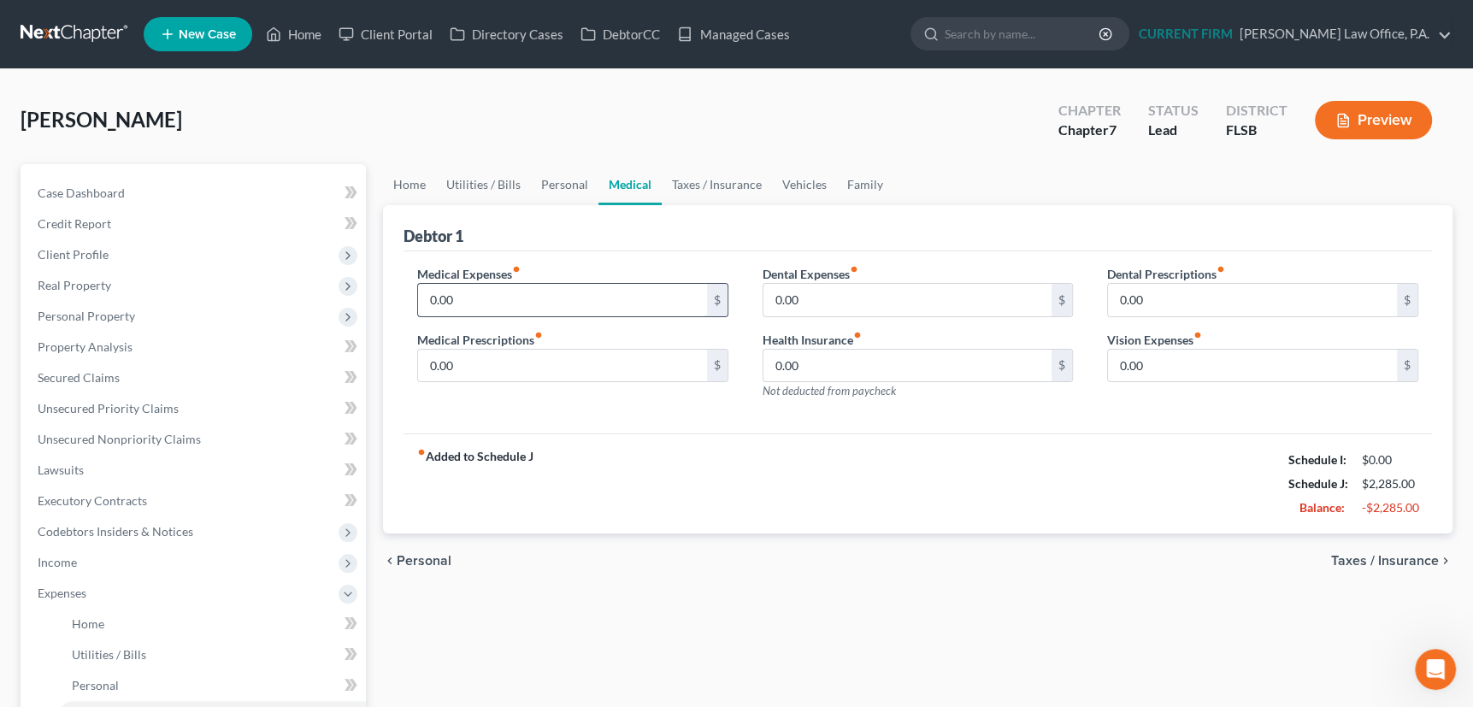
click at [493, 304] on input "0.00" at bounding box center [562, 300] width 289 height 32
type input "300"
click at [470, 367] on input "0.00" at bounding box center [562, 366] width 289 height 32
type input "100"
click at [779, 353] on input "0.00" at bounding box center [907, 366] width 289 height 32
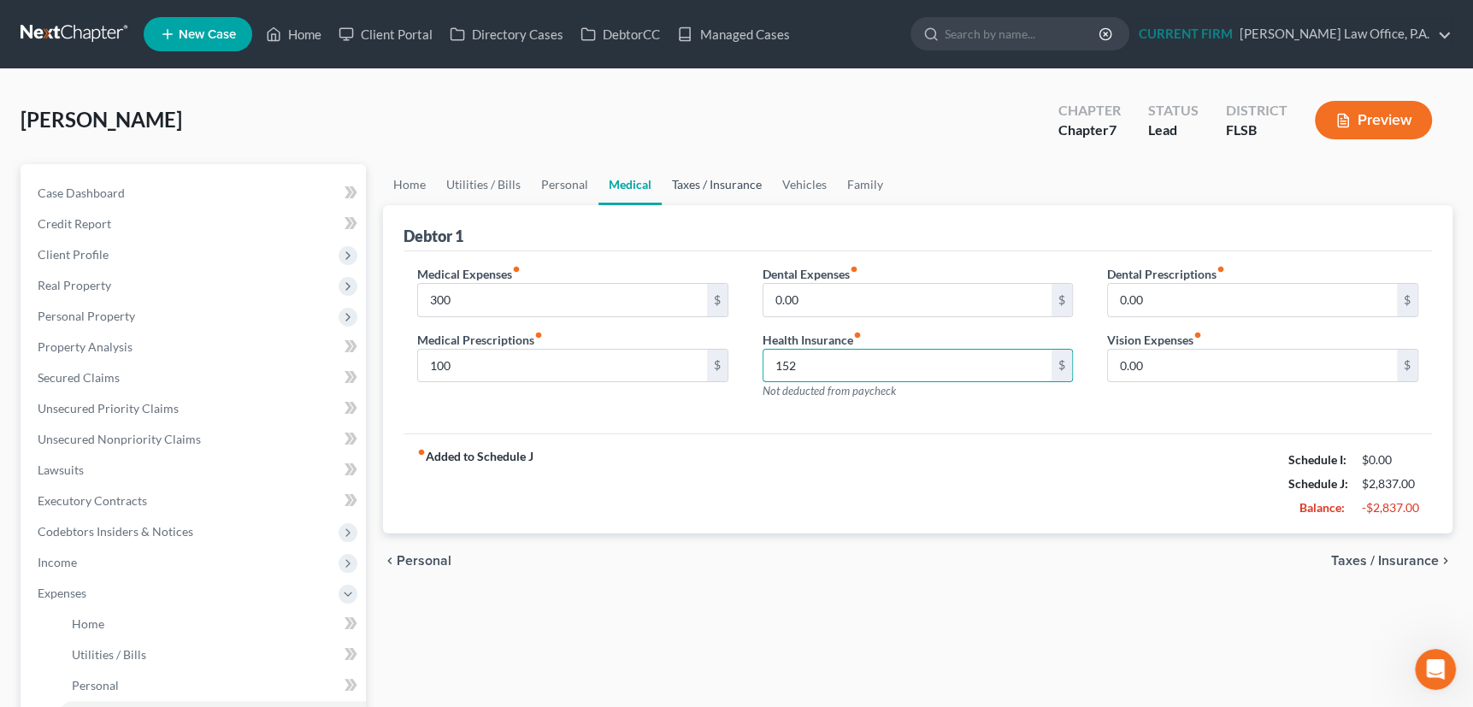
type input "152"
click at [707, 185] on link "Taxes / Insurance" at bounding box center [717, 184] width 110 height 41
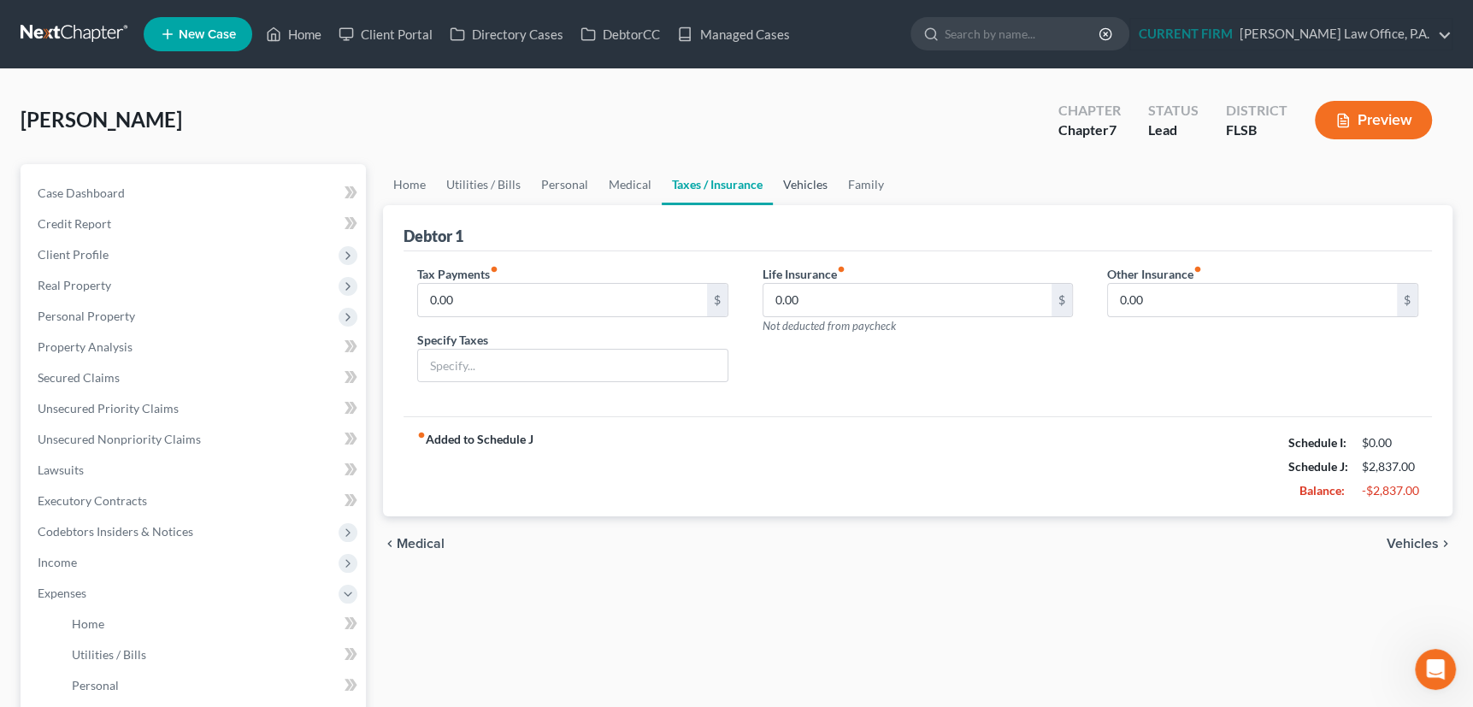
click at [798, 180] on link "Vehicles" at bounding box center [805, 184] width 65 height 41
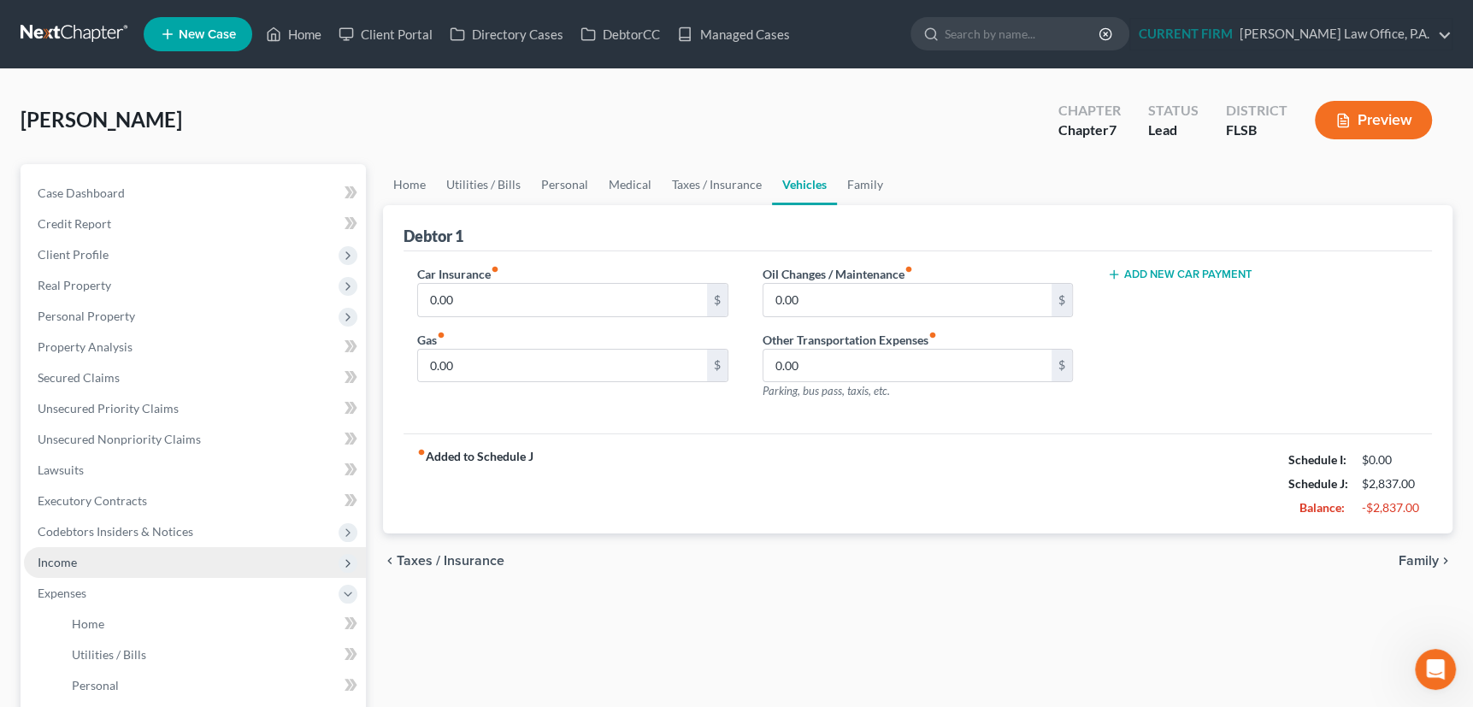
click at [63, 559] on span "Income" at bounding box center [57, 562] width 39 height 15
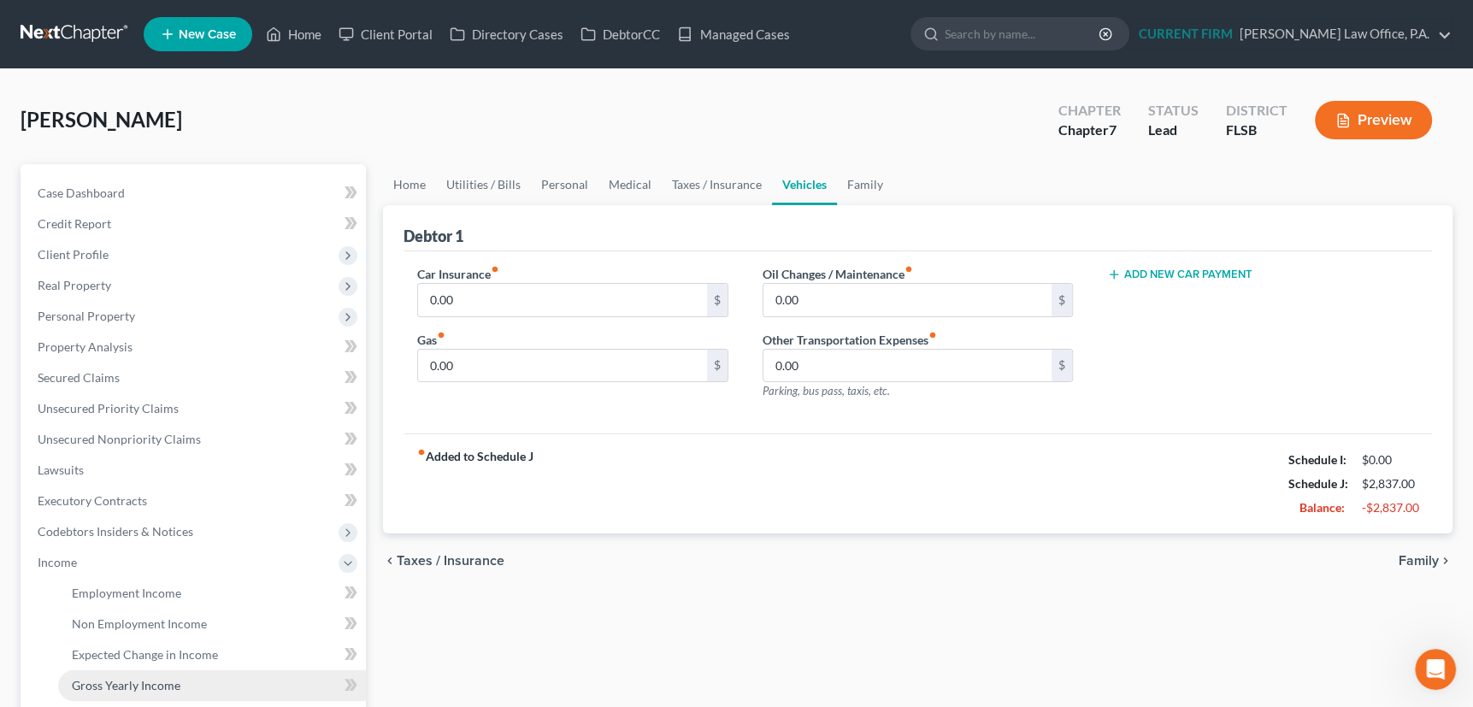
click at [97, 684] on span "Gross Yearly Income" at bounding box center [126, 685] width 109 height 15
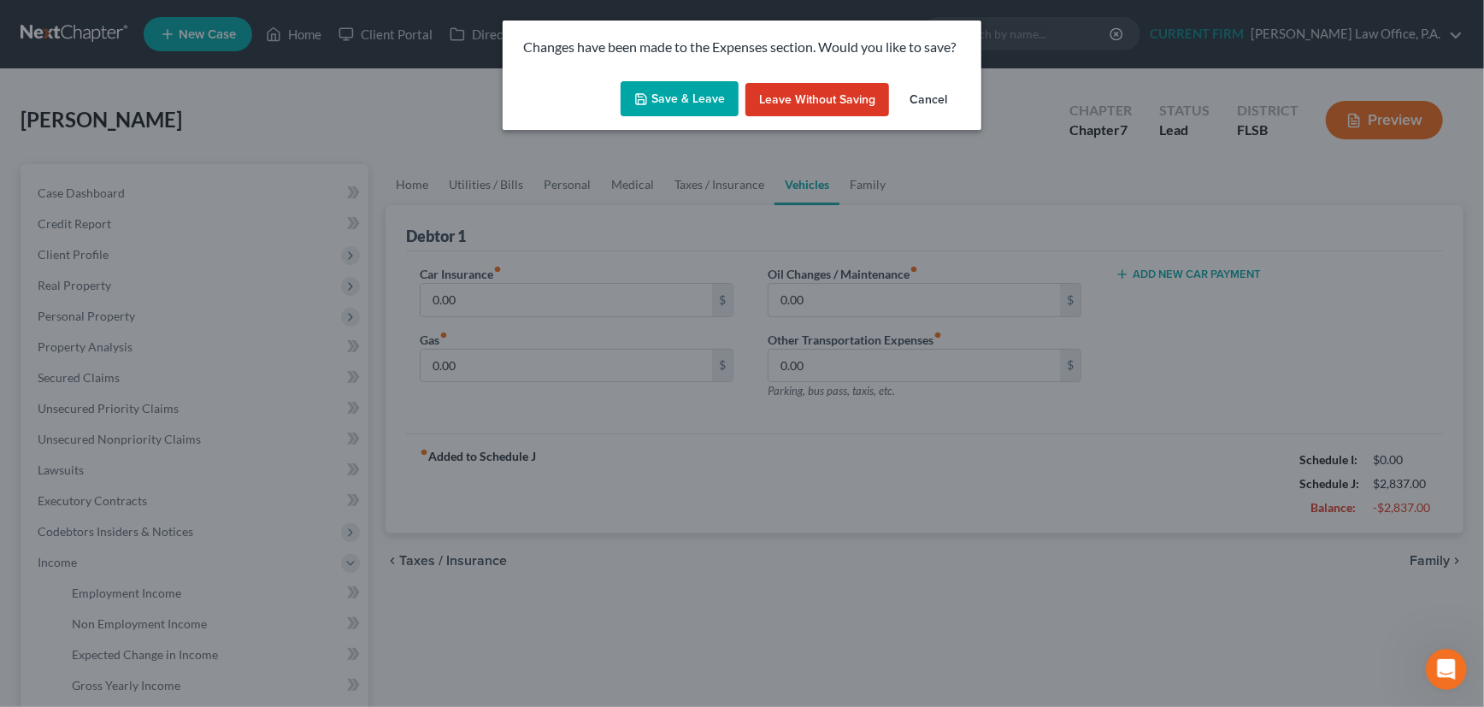
click at [687, 83] on button "Save & Leave" at bounding box center [680, 99] width 118 height 36
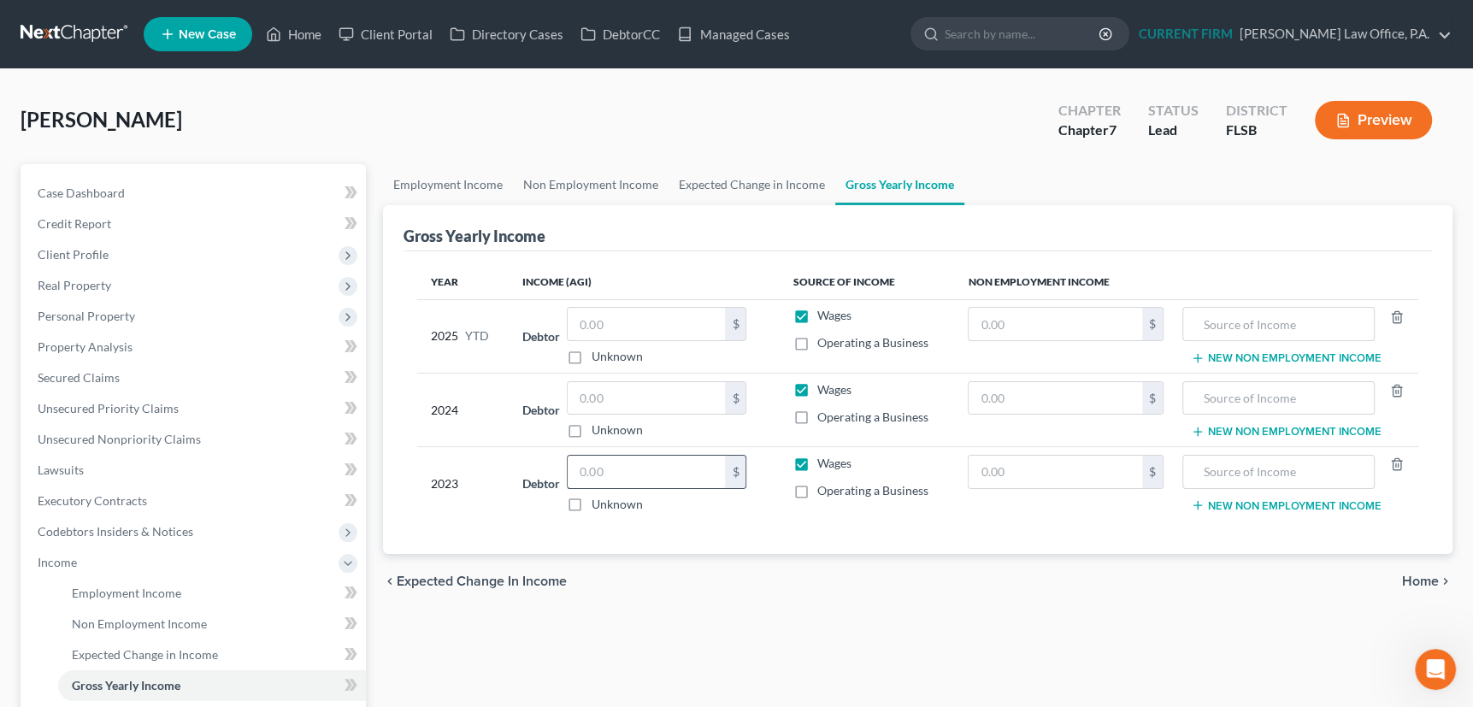
click at [605, 473] on input "text" at bounding box center [646, 472] width 157 height 32
type input "23,255"
click at [612, 398] on input "text" at bounding box center [646, 398] width 157 height 32
type input "10,046"
click at [1034, 398] on input "text" at bounding box center [1056, 398] width 174 height 32
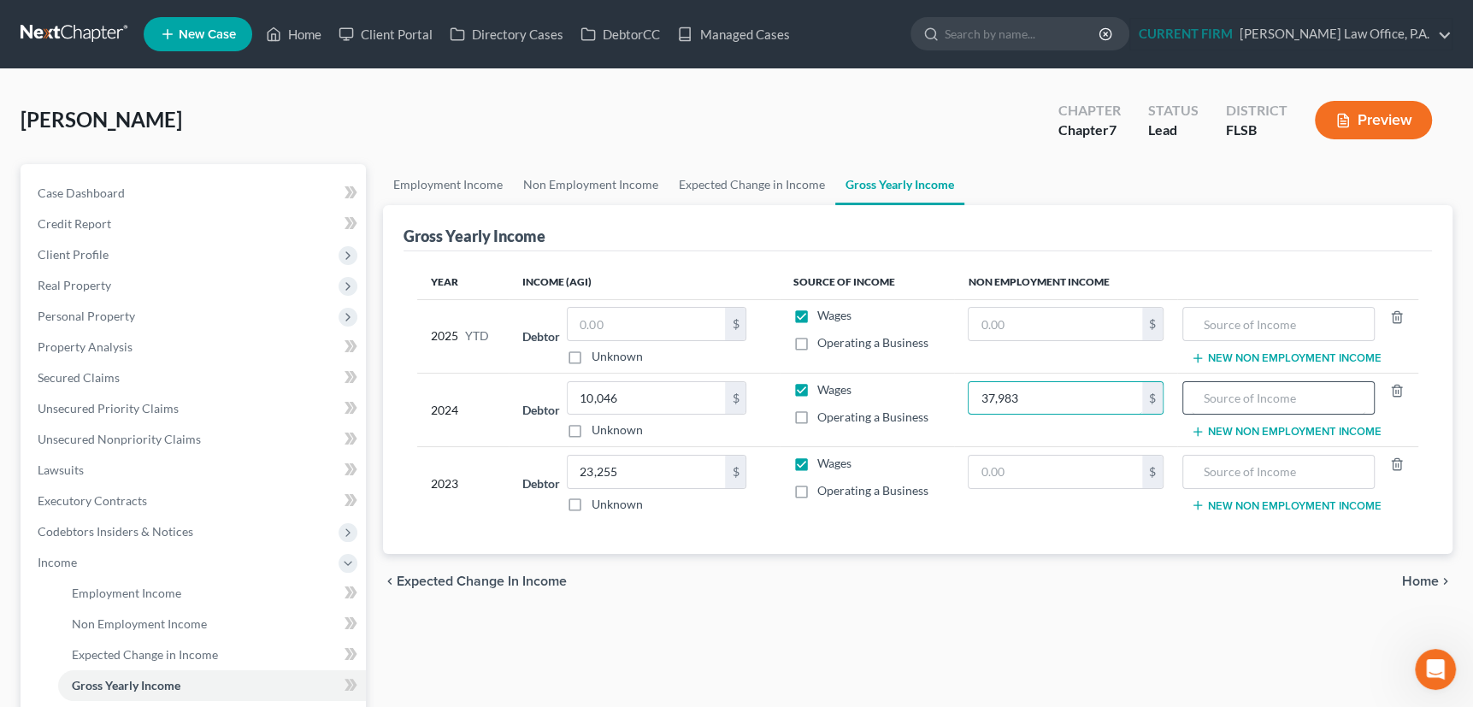
type input "37,983"
drag, startPoint x: 1223, startPoint y: 384, endPoint x: 1232, endPoint y: 390, distance: 10.4
click at [1231, 389] on input "text" at bounding box center [1279, 398] width 174 height 32
click at [1245, 398] on input "Pension & Annuities" at bounding box center [1279, 398] width 174 height 32
type input "Pensions & Annuities"
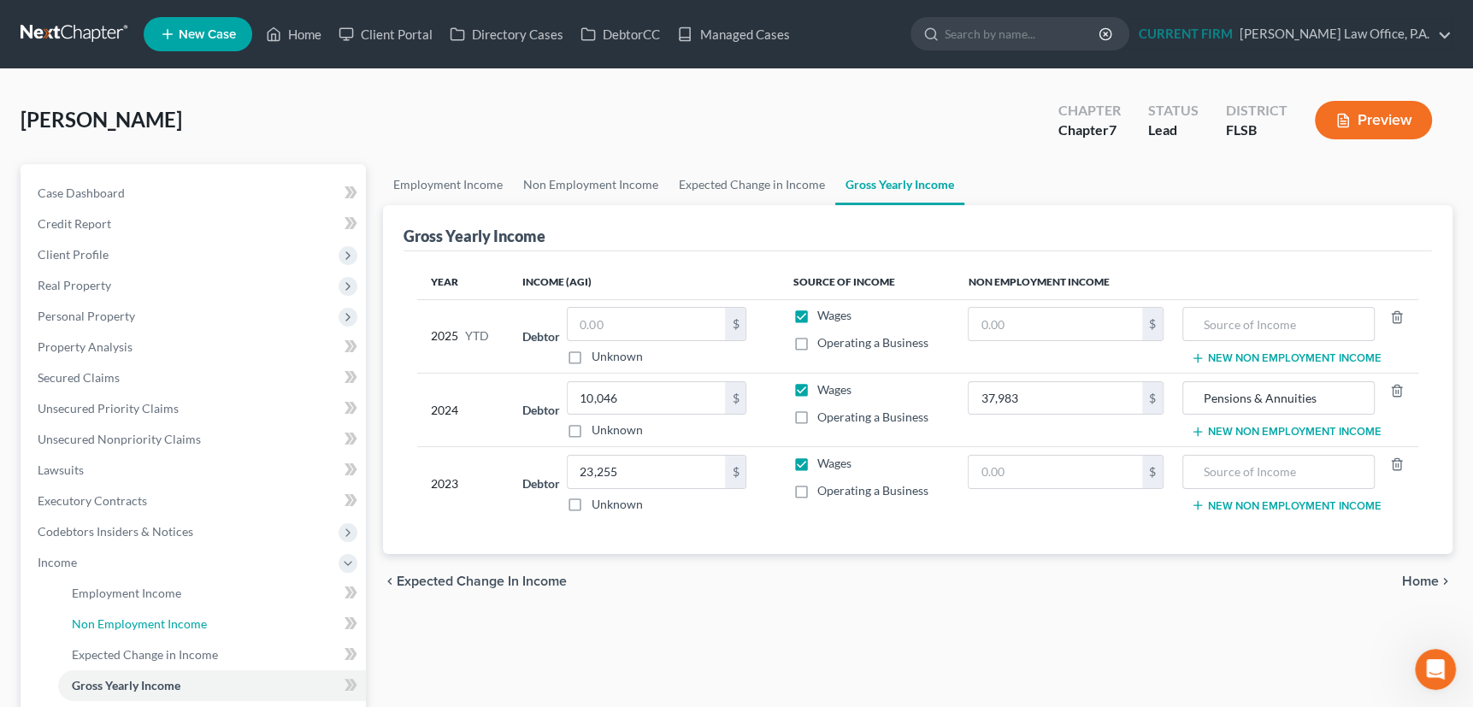
drag, startPoint x: 88, startPoint y: 624, endPoint x: 18, endPoint y: 572, distance: 87.4
click at [88, 624] on span "Non Employment Income" at bounding box center [139, 623] width 135 height 15
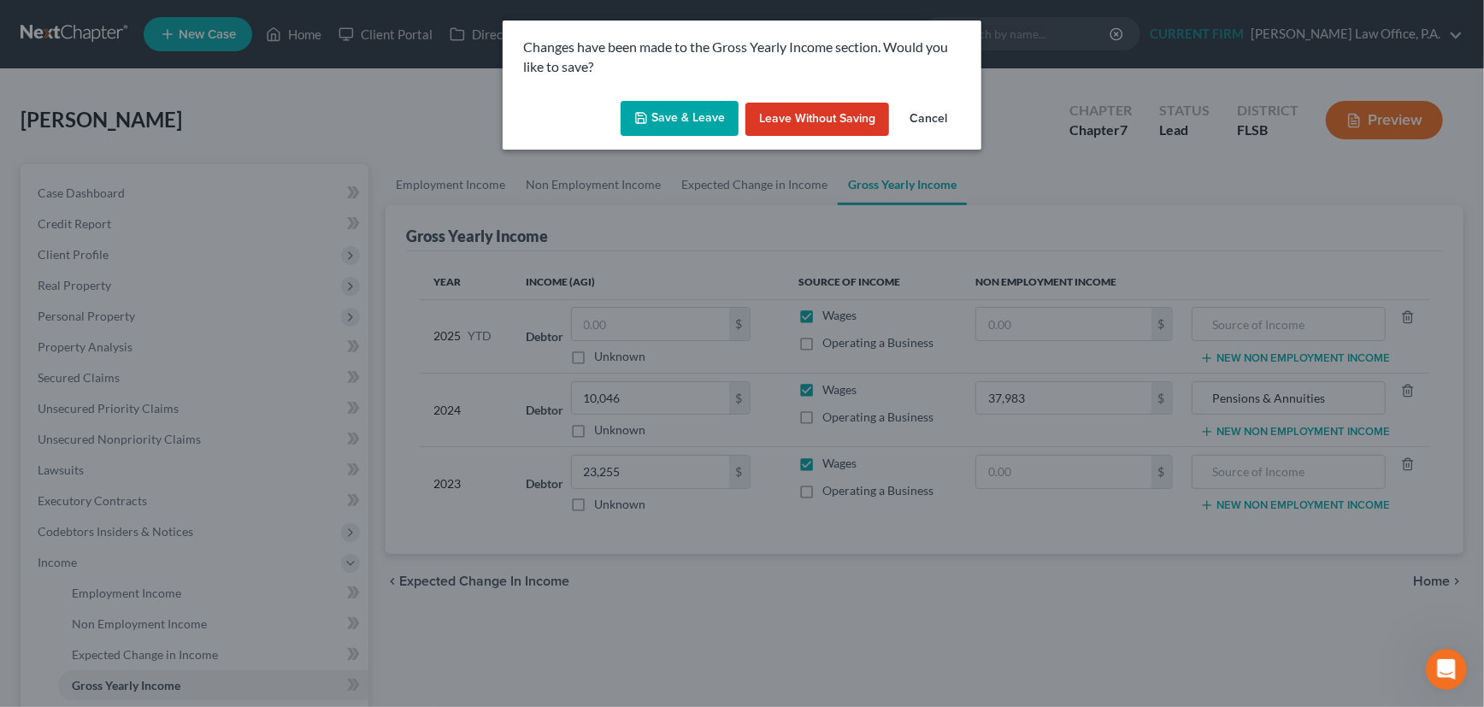
click at [682, 119] on button "Save & Leave" at bounding box center [680, 119] width 118 height 36
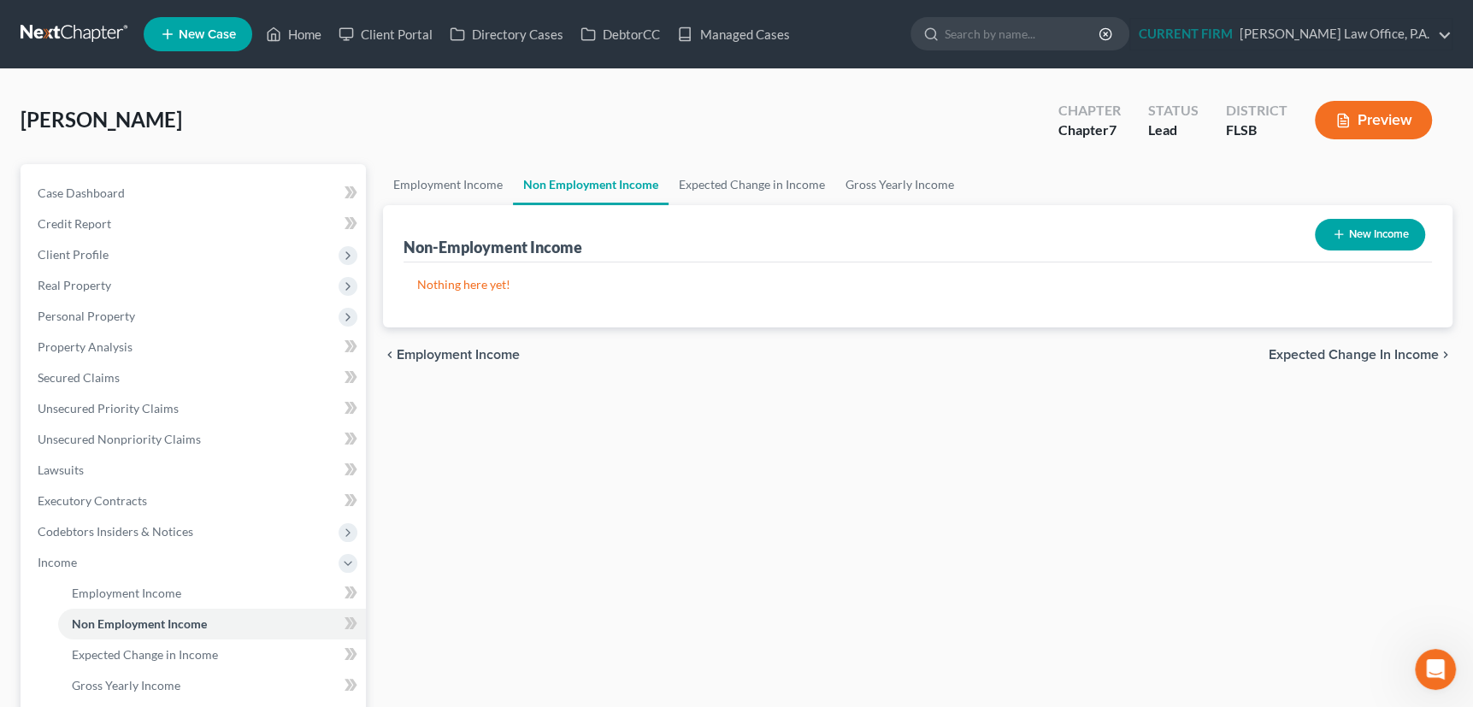
click at [1340, 227] on icon "button" at bounding box center [1339, 234] width 14 height 14
select select "0"
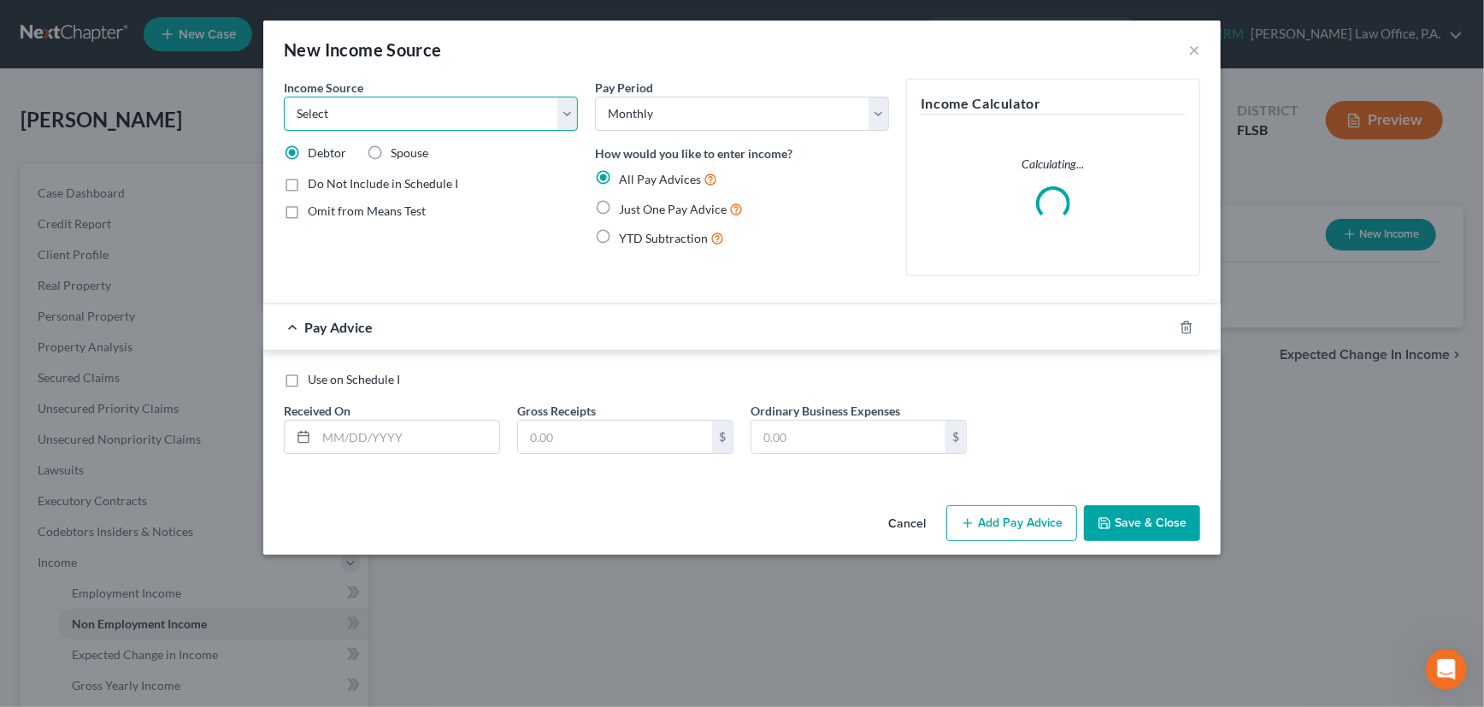
click at [568, 113] on select "Select Unemployment Disability (from employer) Pension Retirement Social Securi…" at bounding box center [431, 114] width 294 height 34
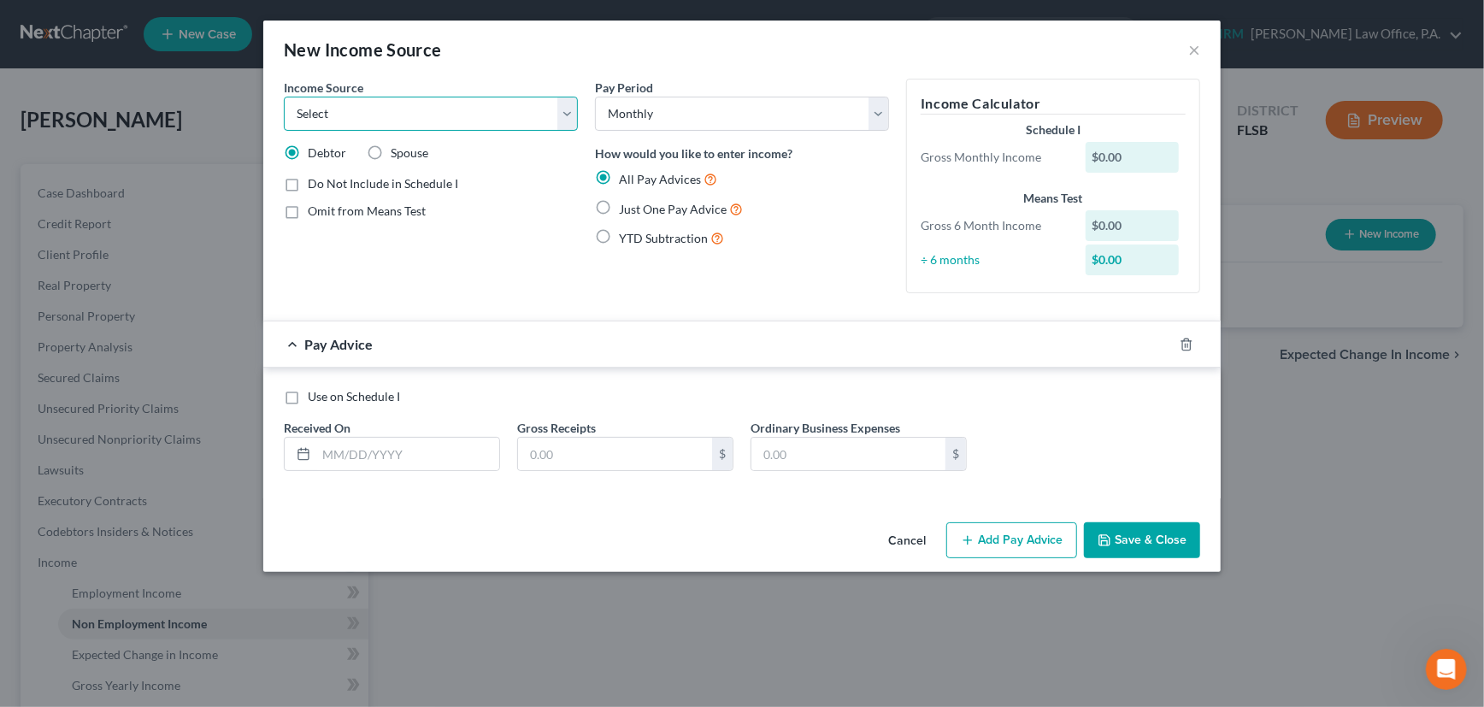
select select "1"
click at [284, 97] on select "Select Unemployment Disability (from employer) Pension Retirement Social Securi…" at bounding box center [431, 114] width 294 height 34
drag, startPoint x: 359, startPoint y: 453, endPoint x: 437, endPoint y: 447, distance: 78.0
click at [359, 453] on input "text" at bounding box center [407, 454] width 183 height 32
type input "03/14/25"
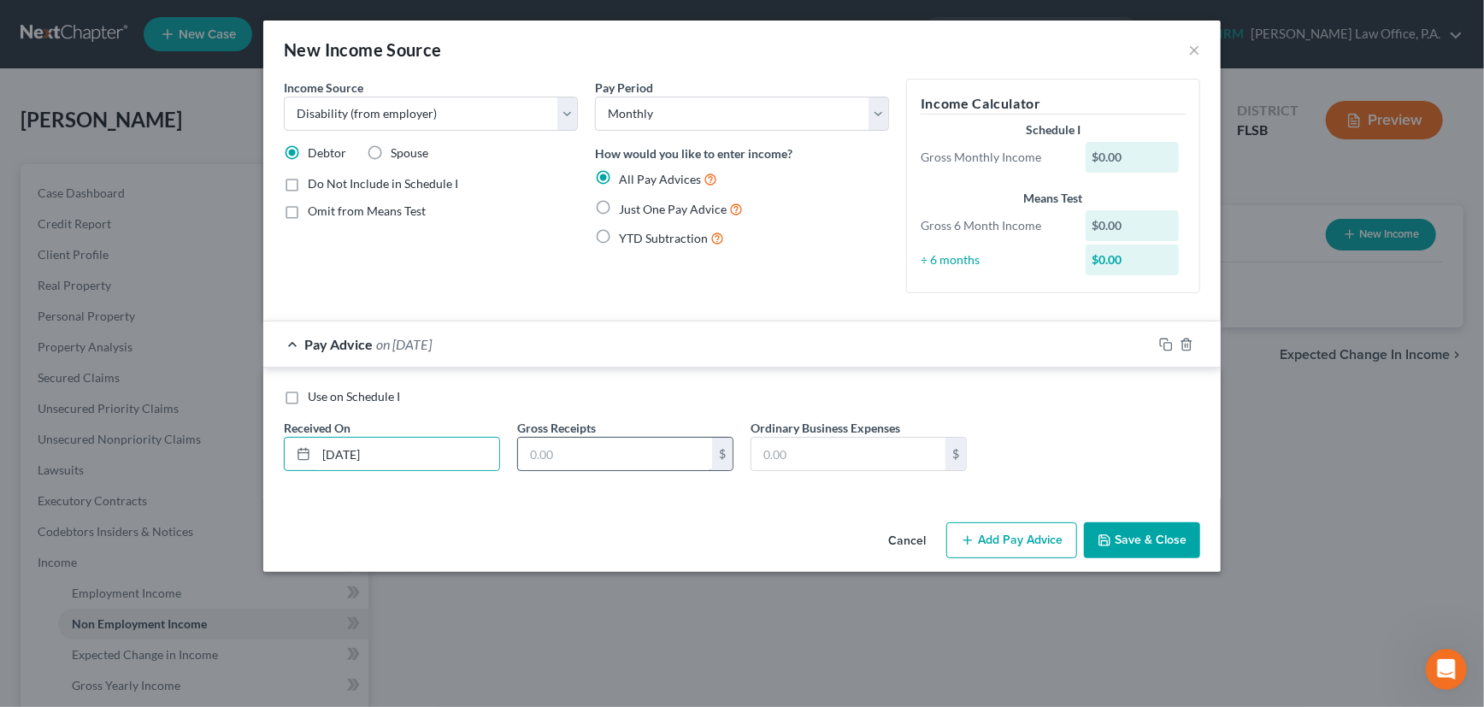
click at [621, 454] on input "text" at bounding box center [615, 454] width 194 height 32
type input "89.58"
click at [1169, 345] on icon "button" at bounding box center [1166, 345] width 14 height 14
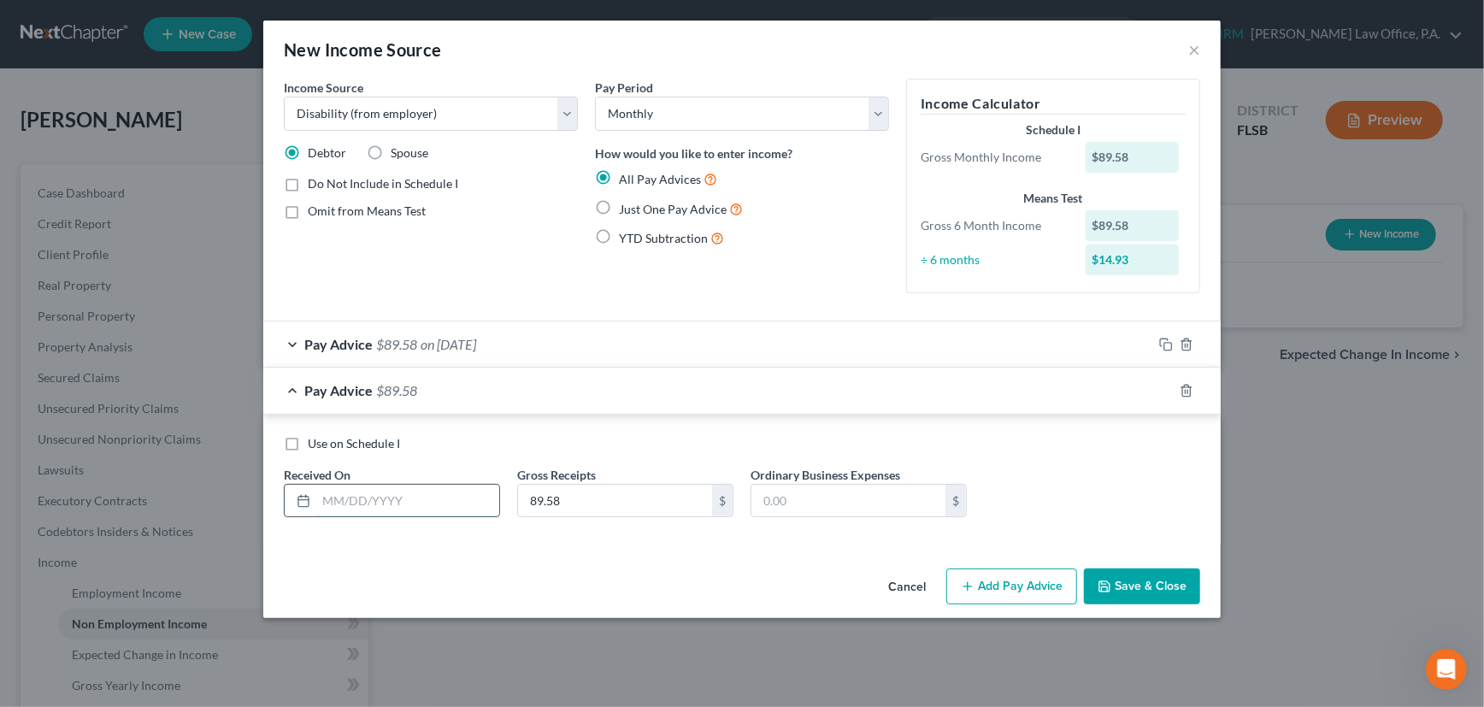
click at [412, 496] on input "text" at bounding box center [407, 501] width 183 height 32
type input "03/28/2025"
click at [1150, 581] on button "Save & Close" at bounding box center [1142, 586] width 116 height 36
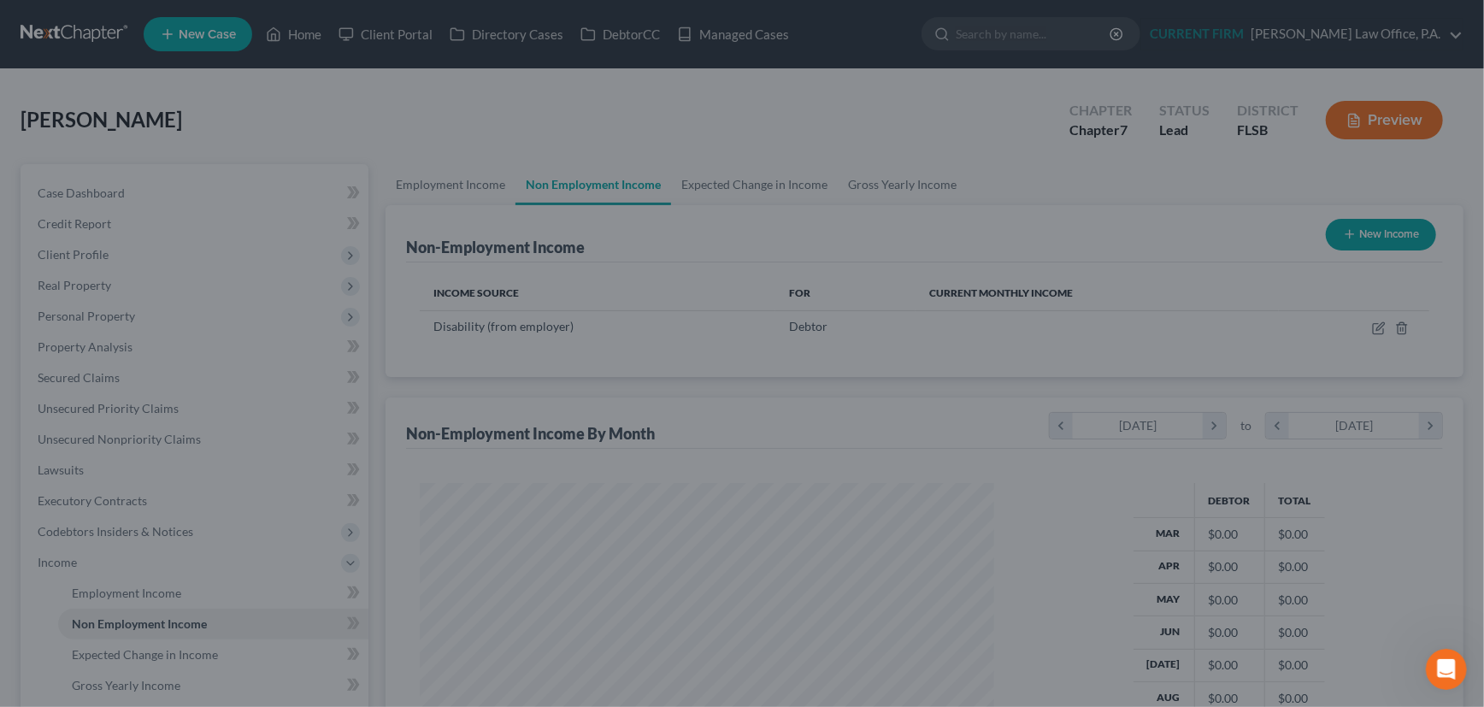
scroll to position [306, 604]
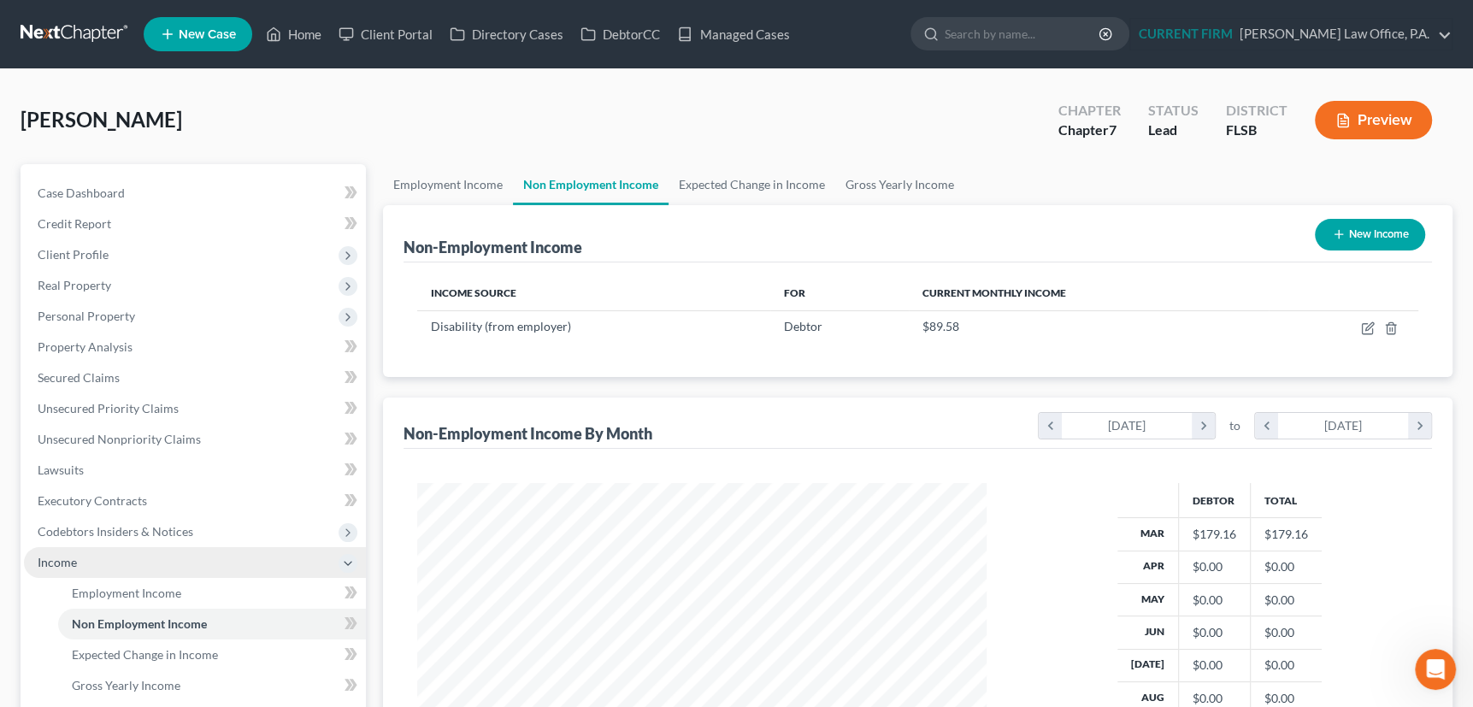
click at [49, 561] on span "Income" at bounding box center [57, 562] width 39 height 15
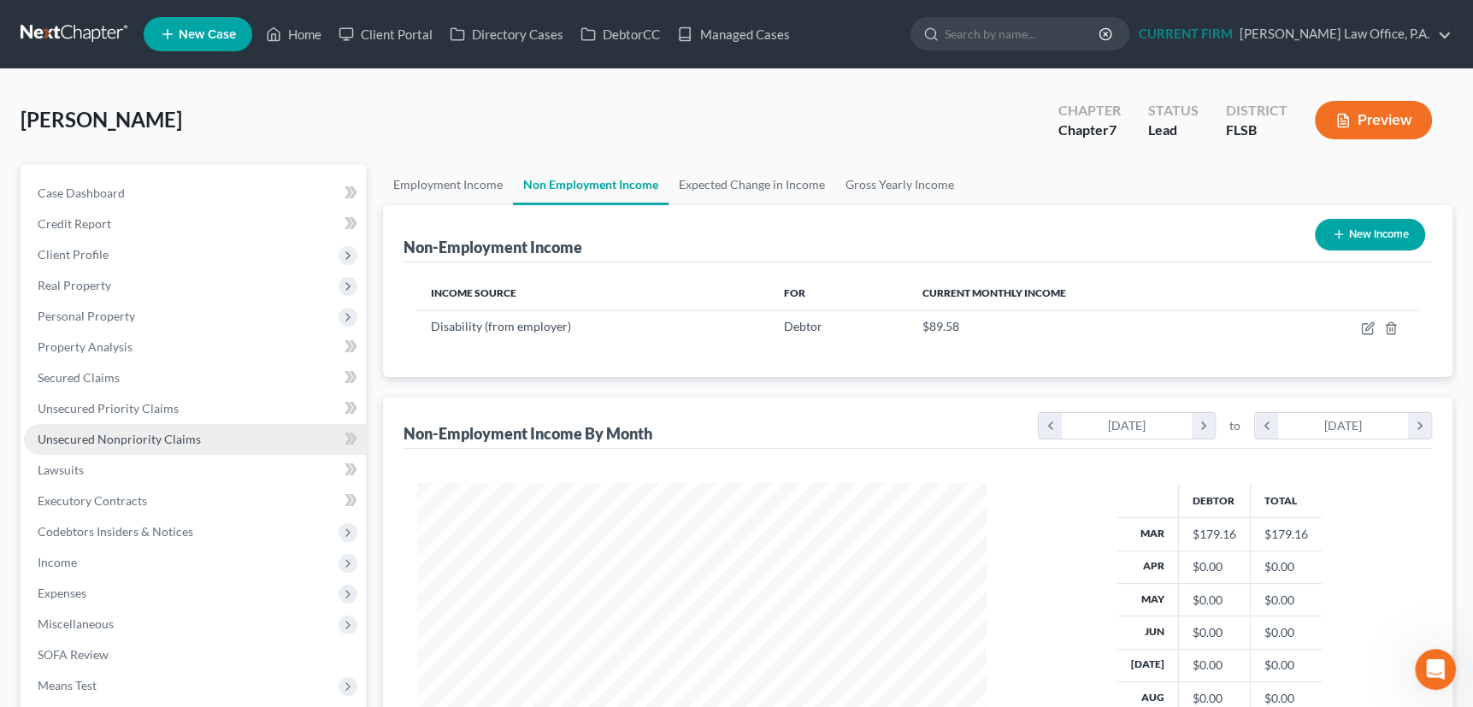
click at [95, 432] on span "Unsecured Nonpriority Claims" at bounding box center [119, 439] width 163 height 15
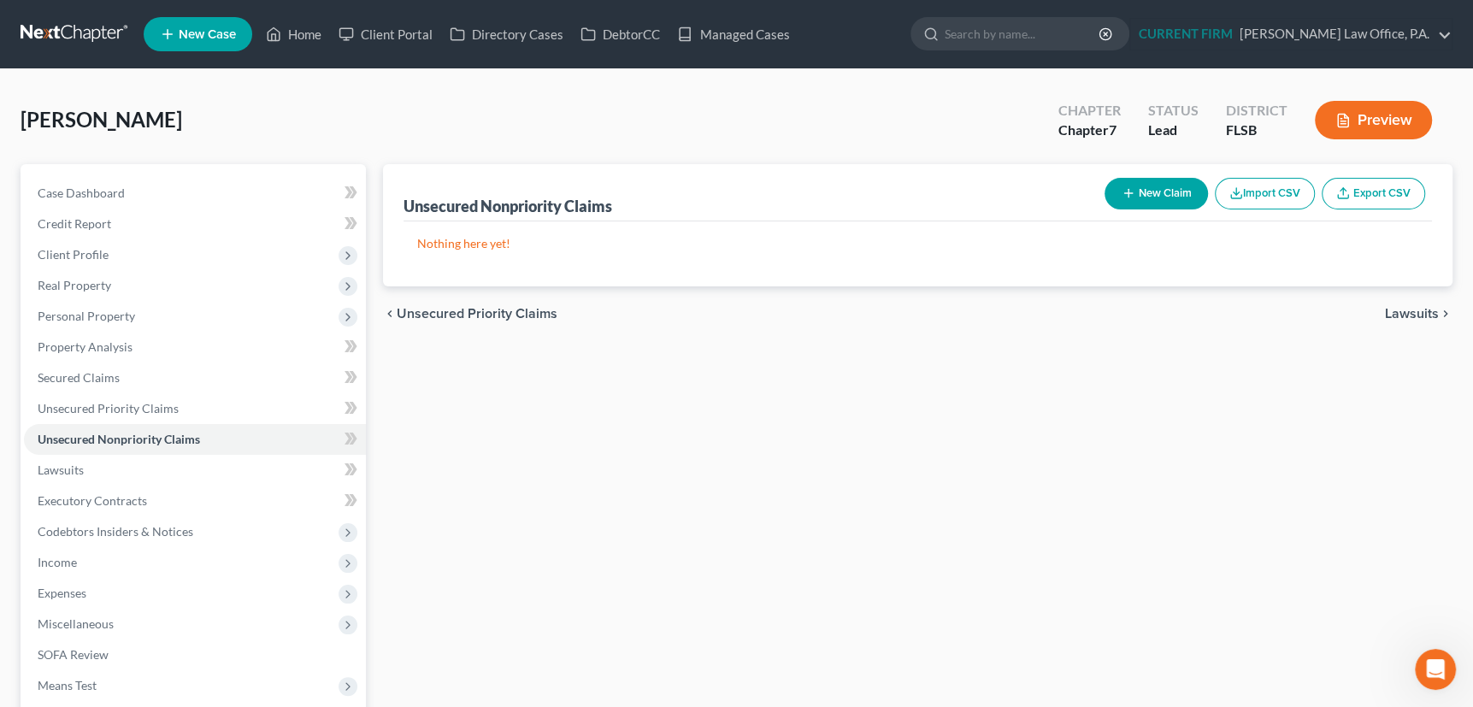
click at [1124, 193] on line "button" at bounding box center [1128, 193] width 8 height 0
select select "0"
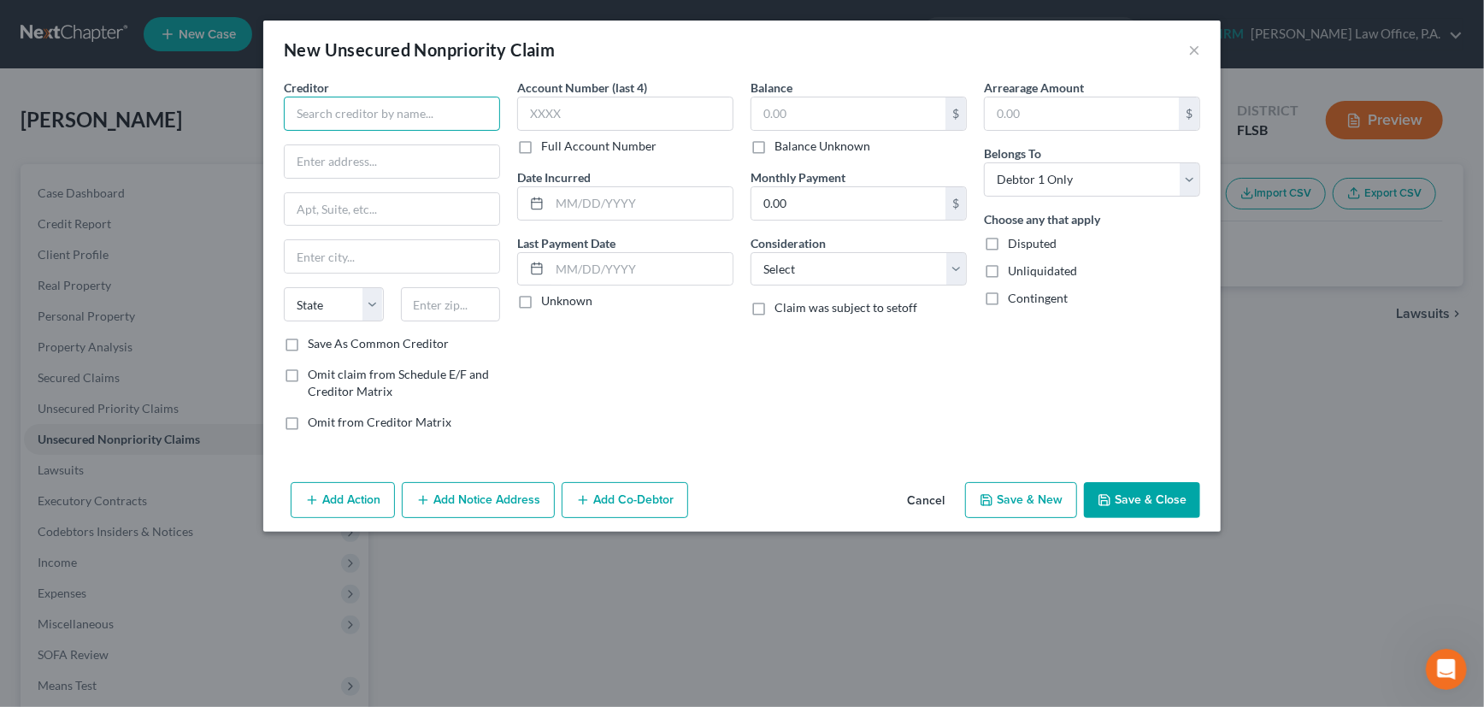
click at [423, 117] on input "text" at bounding box center [392, 114] width 216 height 34
click at [369, 120] on input "Envision" at bounding box center [392, 114] width 216 height 34
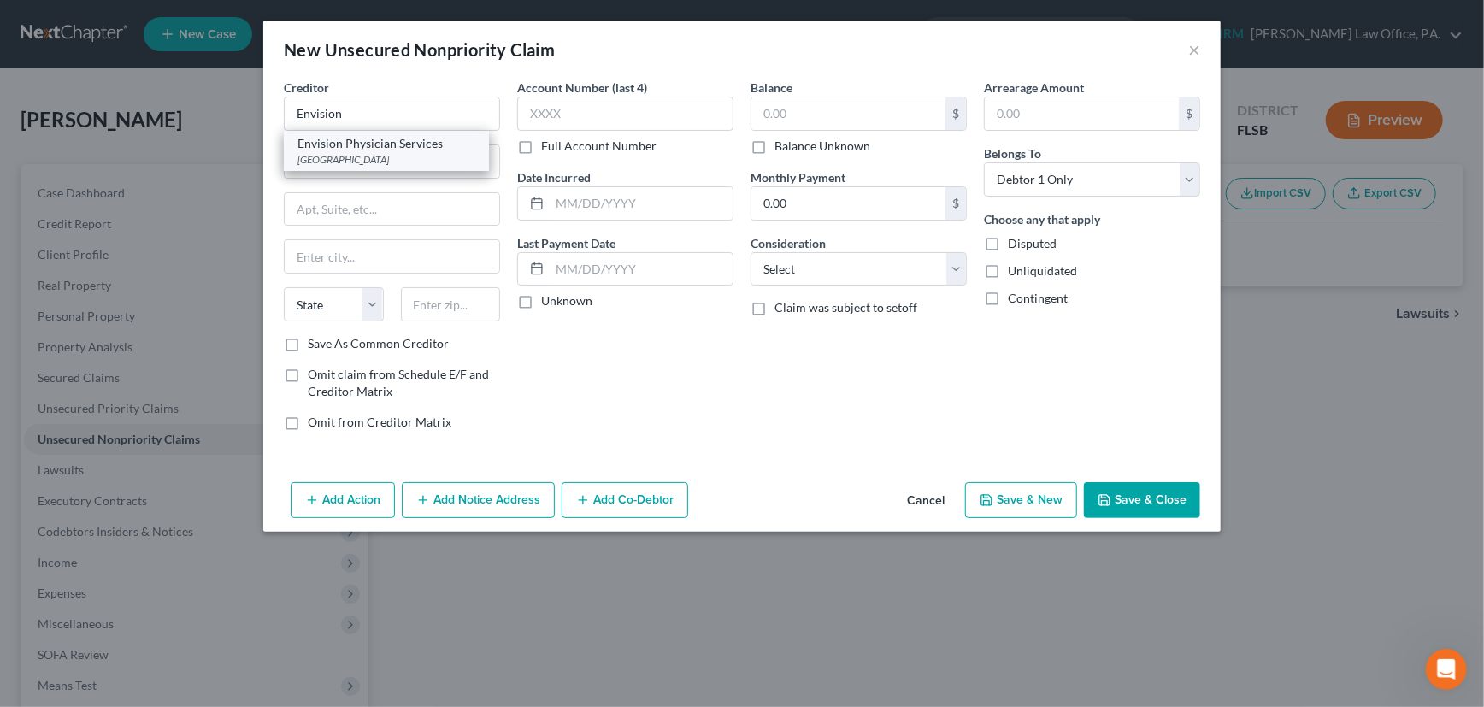
click at [394, 145] on div "Envision Physician Services" at bounding box center [386, 143] width 178 height 17
type input "Envision Physician Services"
type input "PO Box 80217"
type input "Philadelphia"
select select "39"
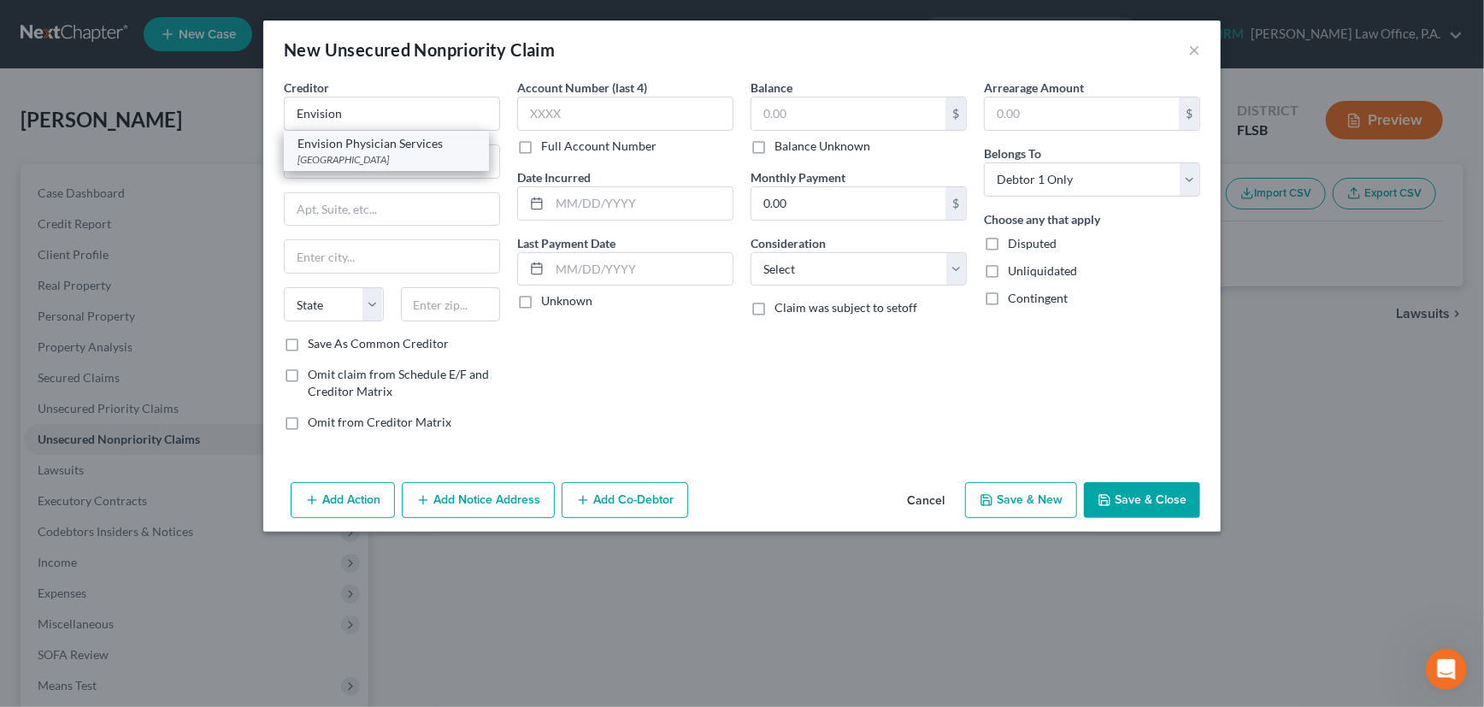
type input "19101"
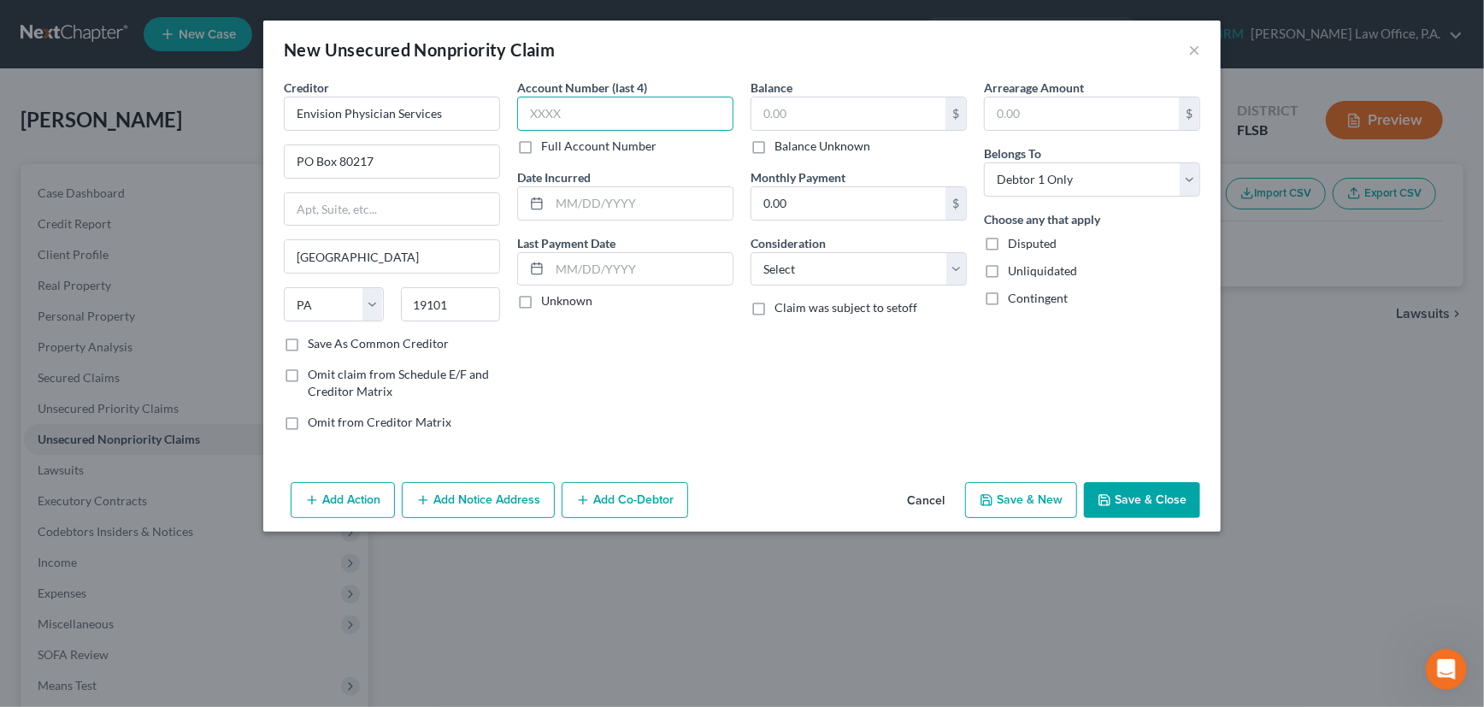
click at [530, 112] on input "text" at bounding box center [625, 114] width 216 height 34
type input "7543"
click at [541, 297] on label "Unknown" at bounding box center [566, 300] width 51 height 17
click at [548, 297] on input "Unknown" at bounding box center [553, 297] width 11 height 11
checkbox input "true"
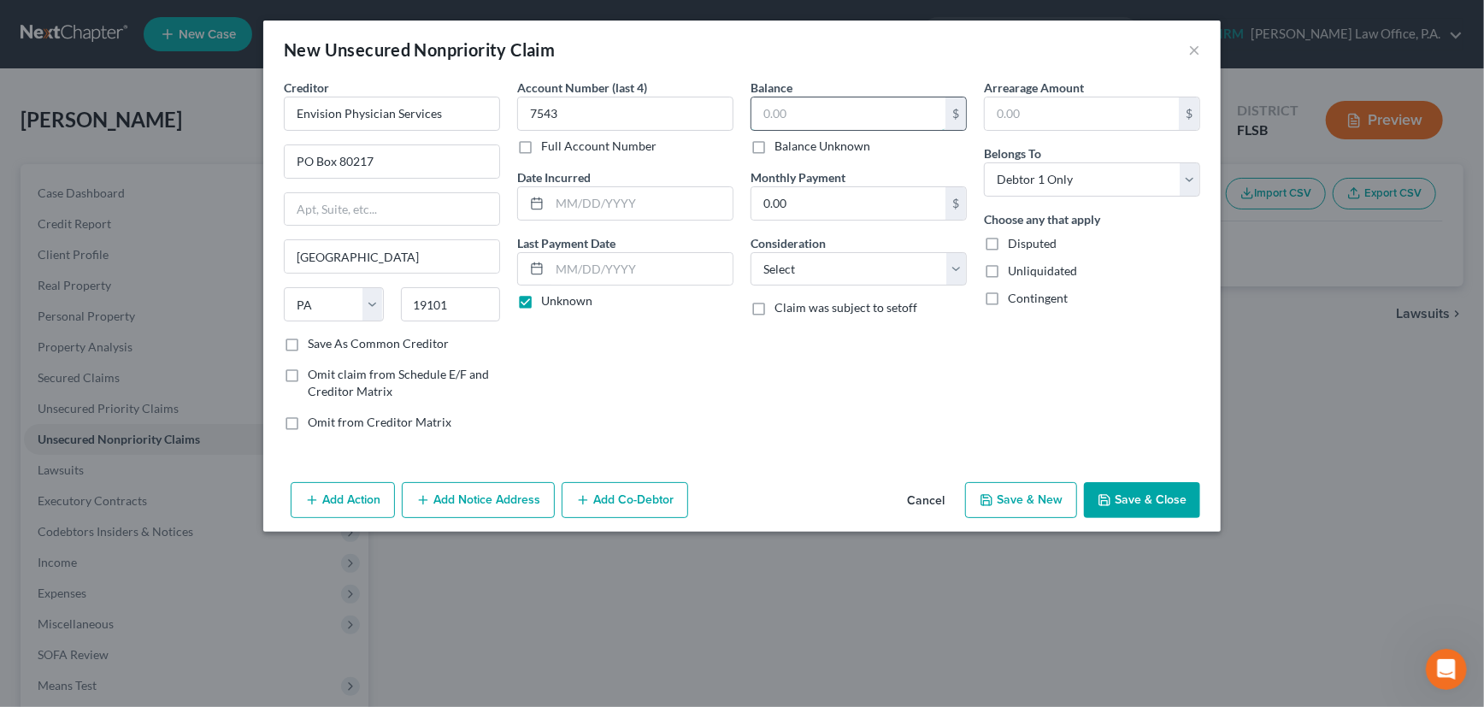
click at [811, 114] on input "text" at bounding box center [848, 113] width 194 height 32
type input "638.26"
click at [843, 273] on select "Select Cable / Satellite Services Collection Agency Credit Card Debt Debt Couns…" at bounding box center [859, 269] width 216 height 34
select select "9"
click at [751, 252] on select "Select Cable / Satellite Services Collection Agency Credit Card Debt Debt Couns…" at bounding box center [859, 269] width 216 height 34
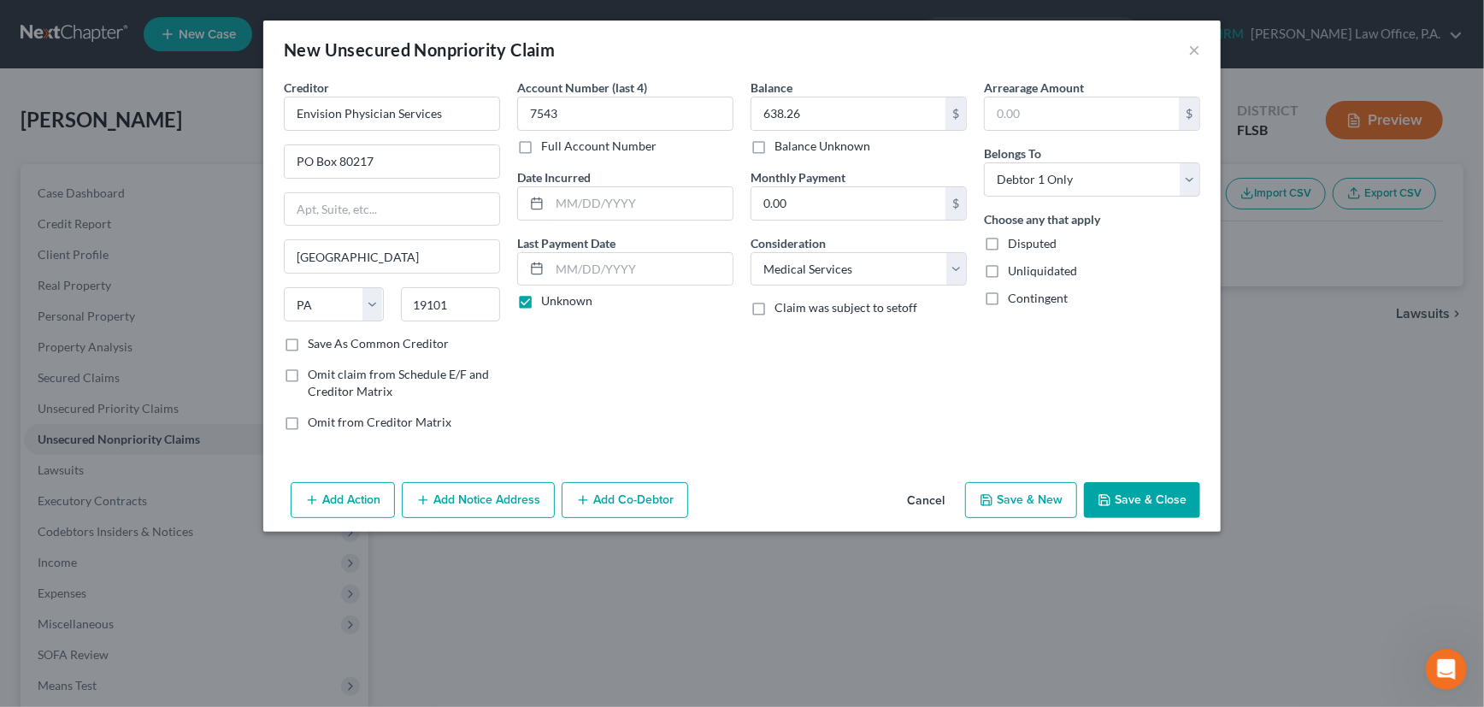
click at [1012, 498] on button "Save & New" at bounding box center [1021, 500] width 112 height 36
select select "0"
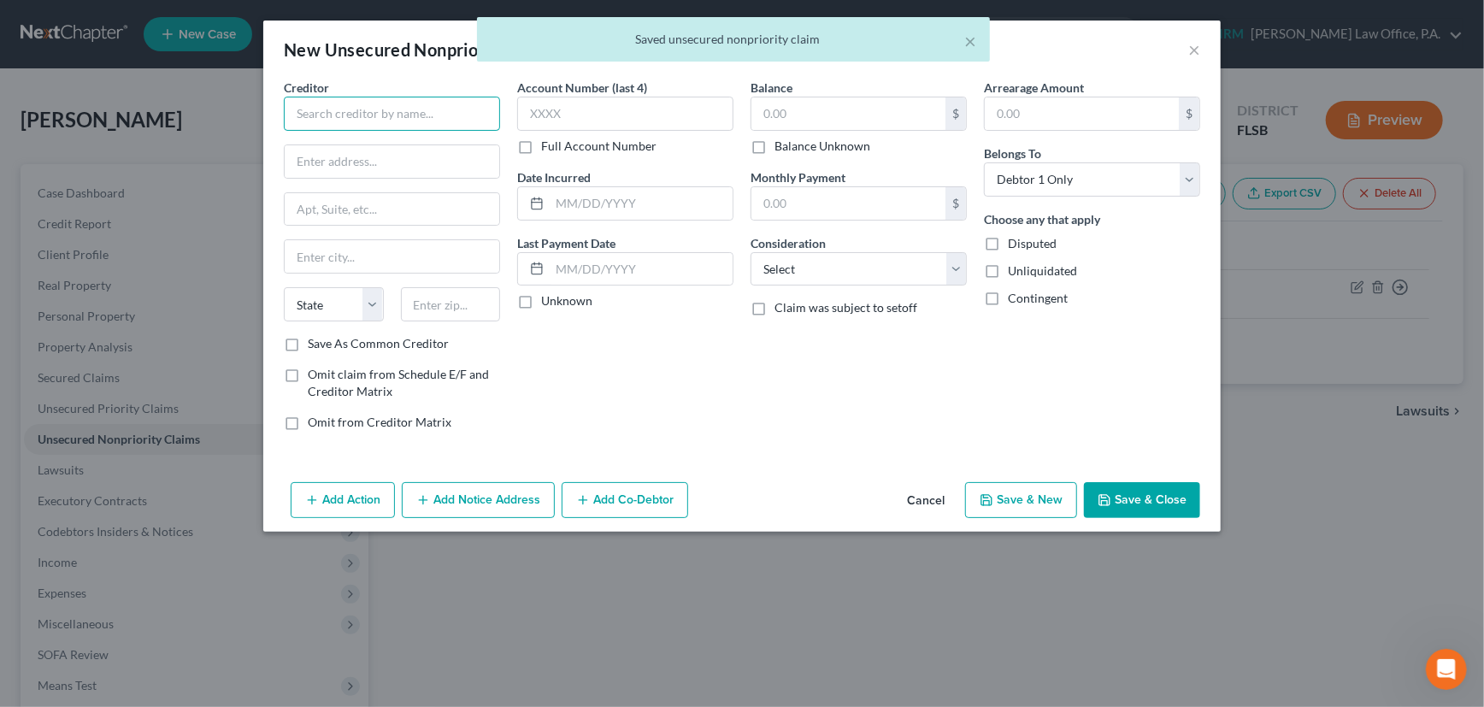
click at [451, 103] on input "text" at bounding box center [392, 114] width 216 height 34
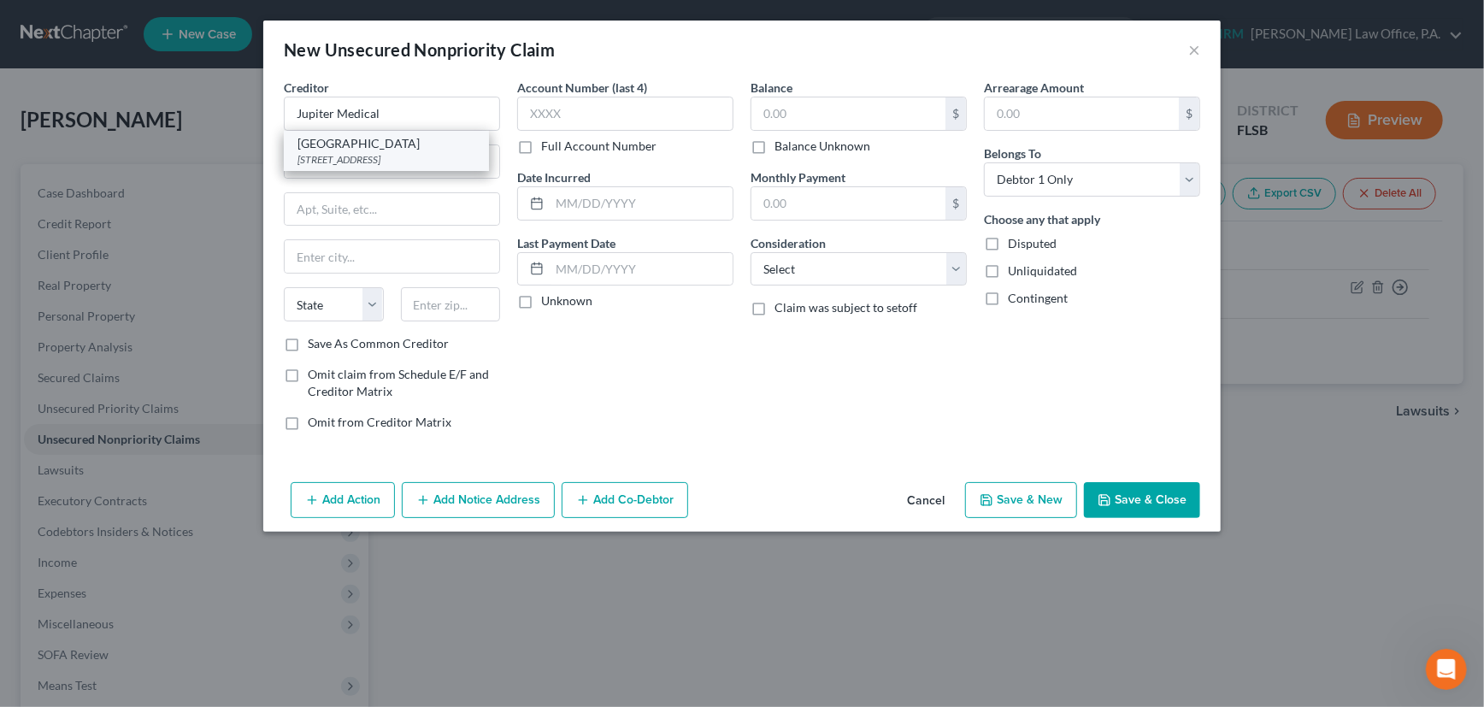
click at [392, 146] on div "Jupiter Medical Center" at bounding box center [386, 143] width 178 height 17
type input "Jupiter Medical Center"
type input "PO Box 997"
type input "Jupiter"
select select "9"
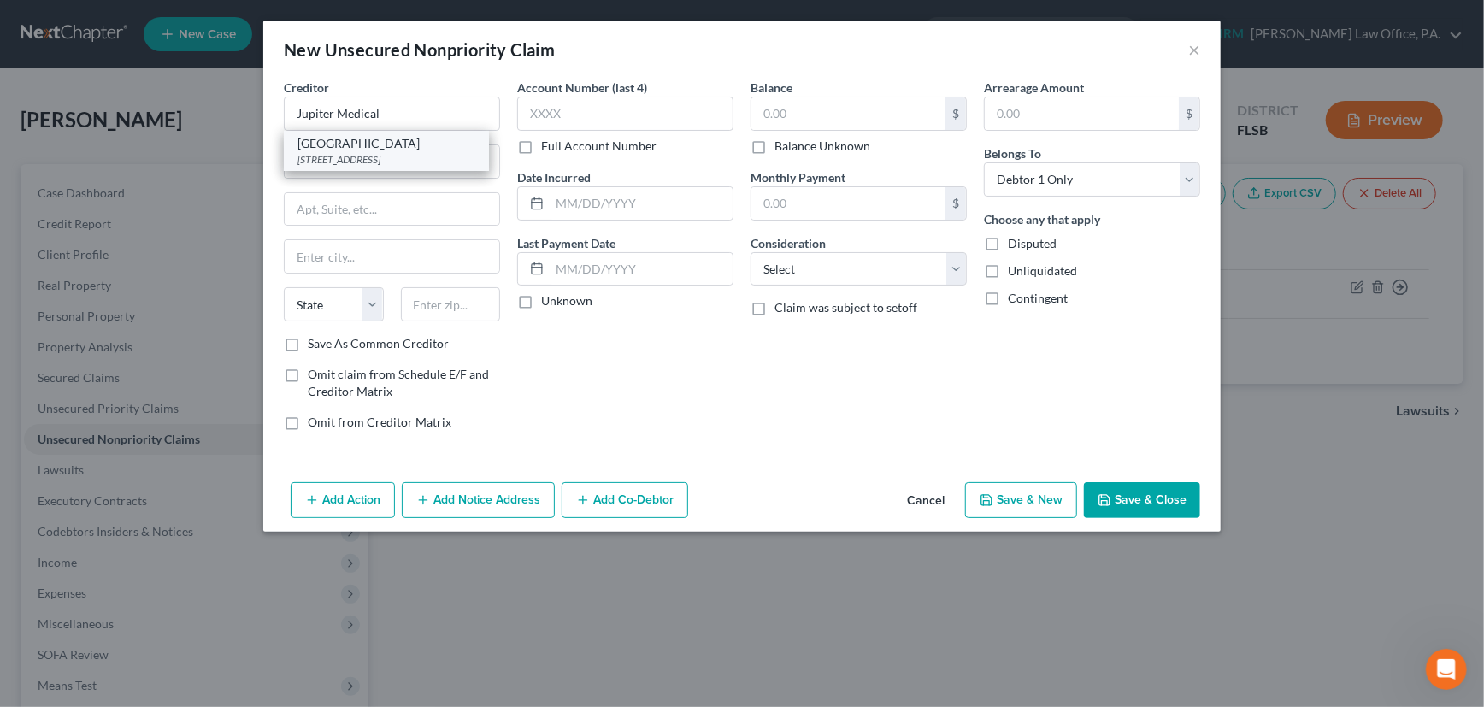
type input "33468"
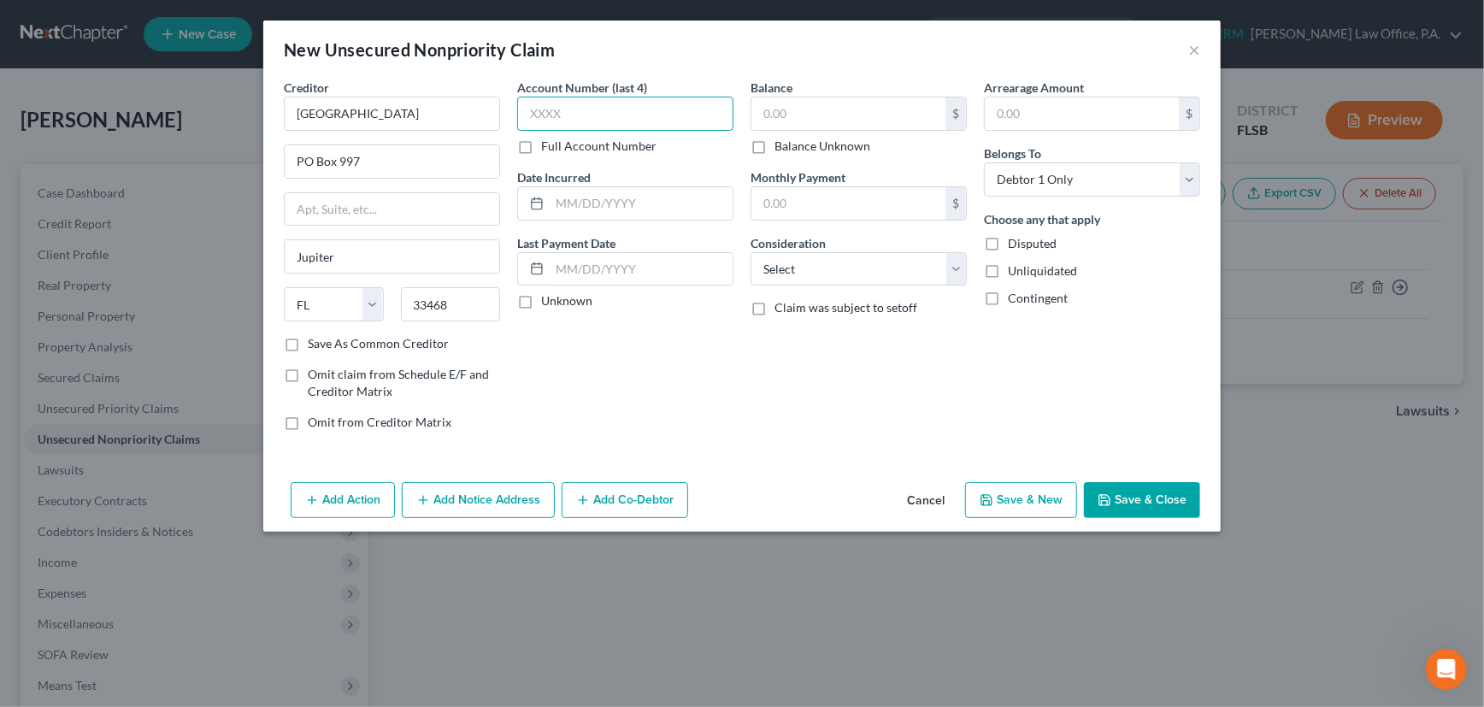
click at [598, 116] on input "text" at bounding box center [625, 114] width 216 height 34
type input "6727"
click at [562, 198] on input "text" at bounding box center [641, 203] width 183 height 32
type input "2024"
click at [541, 299] on label "Unknown" at bounding box center [566, 300] width 51 height 17
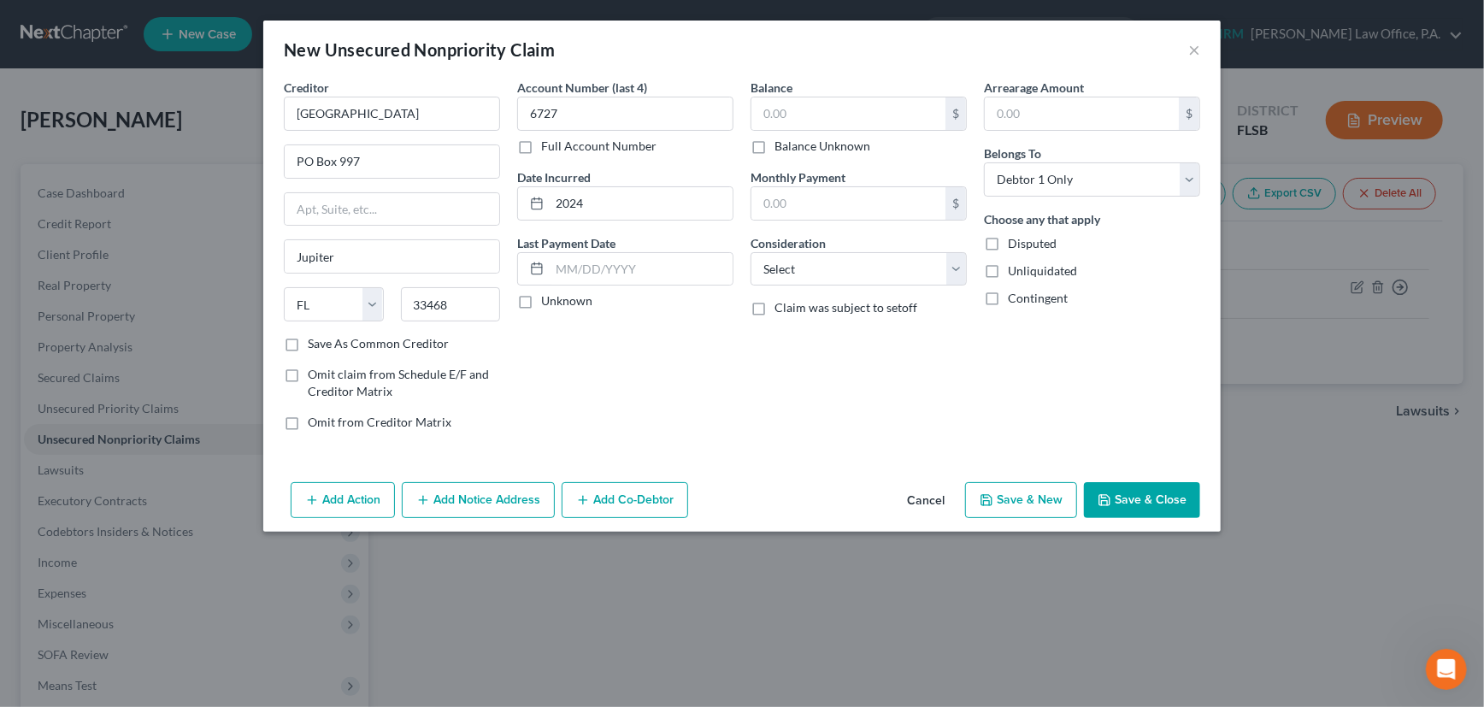
click at [548, 299] on input "Unknown" at bounding box center [553, 297] width 11 height 11
checkbox input "true"
click at [822, 116] on input "text" at bounding box center [848, 113] width 194 height 32
type input "1,332.91"
click at [819, 272] on select "Select Cable / Satellite Services Collection Agency Credit Card Debt Debt Couns…" at bounding box center [859, 269] width 216 height 34
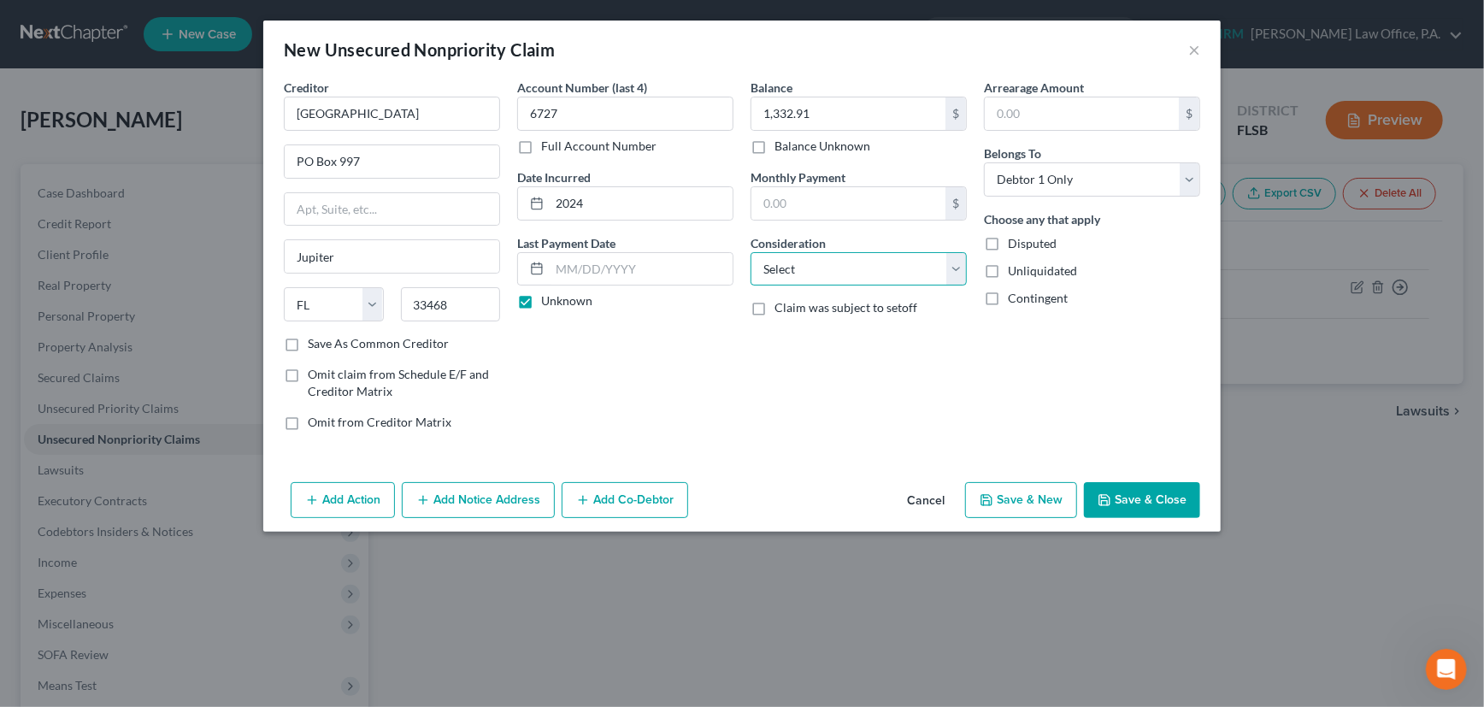
select select "9"
click at [751, 252] on select "Select Cable / Satellite Services Collection Agency Credit Card Debt Debt Couns…" at bounding box center [859, 269] width 216 height 34
drag, startPoint x: 291, startPoint y: 339, endPoint x: 625, endPoint y: 401, distance: 339.9
click at [308, 339] on label "Save As Common Creditor" at bounding box center [378, 343] width 141 height 17
click at [315, 339] on input "Save As Common Creditor" at bounding box center [320, 340] width 11 height 11
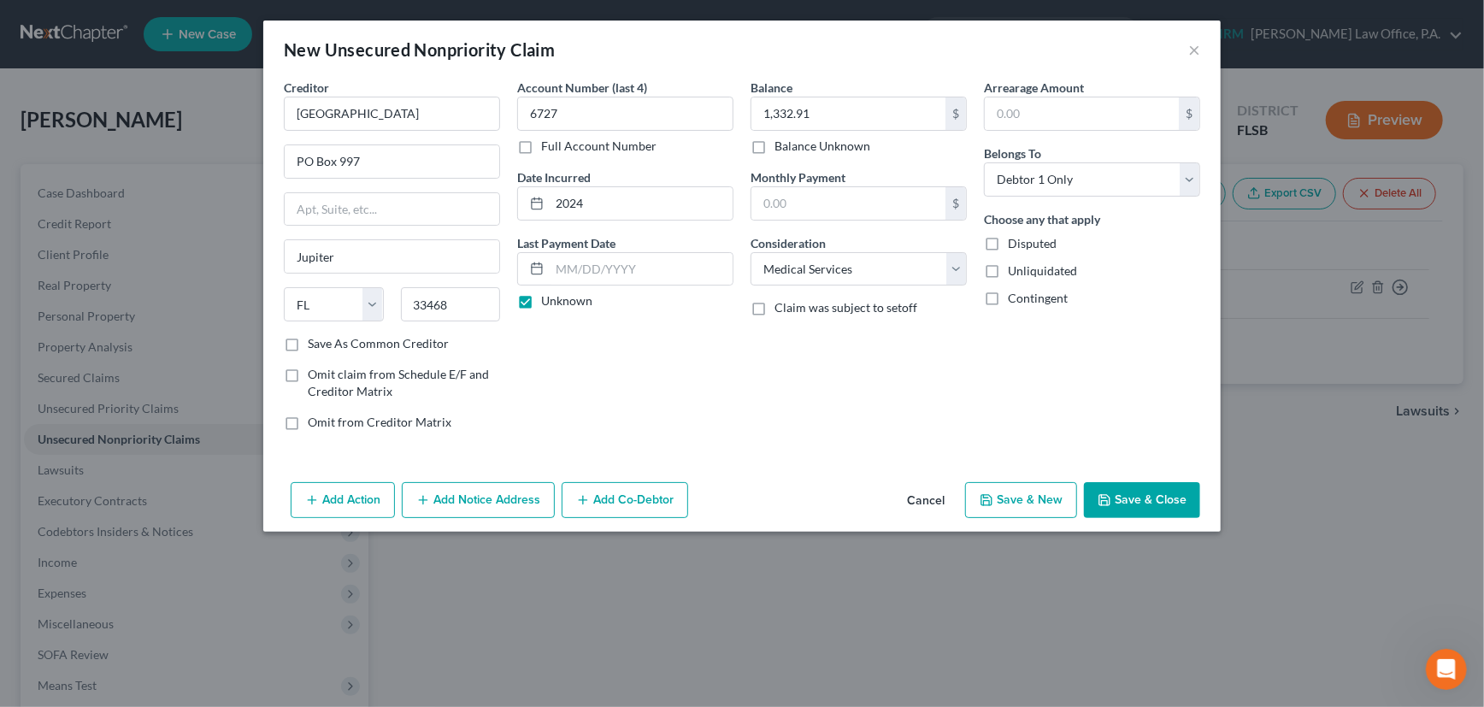
checkbox input "true"
click at [1038, 498] on button "Save & New" at bounding box center [1021, 500] width 112 height 36
select select "0"
click at [412, 113] on input "text" at bounding box center [392, 114] width 216 height 34
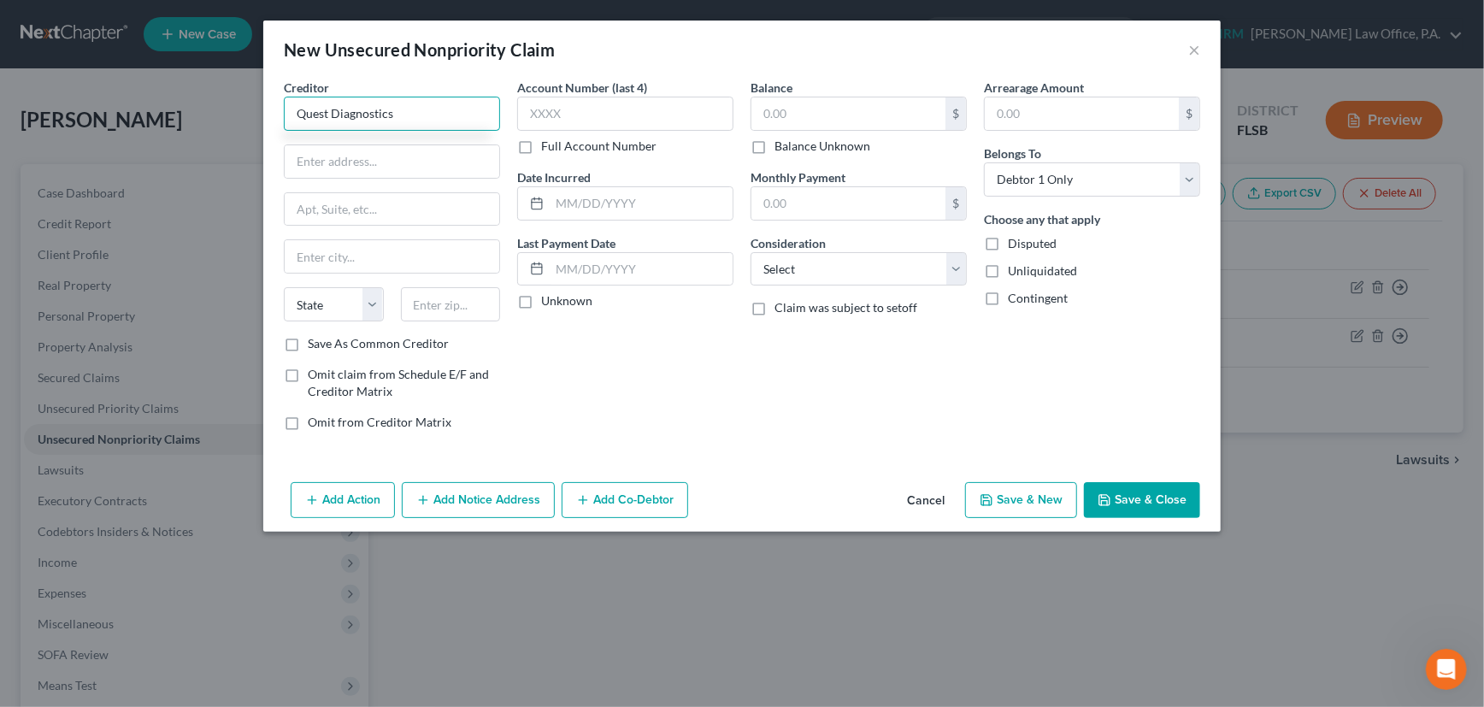
type input "Quest Diagnostics"
drag, startPoint x: 428, startPoint y: 154, endPoint x: 439, endPoint y: 142, distance: 15.8
click at [428, 154] on input "text" at bounding box center [392, 161] width 215 height 32
click at [325, 163] on input "PO box 825" at bounding box center [392, 161] width 215 height 32
type input "PO Box 825"
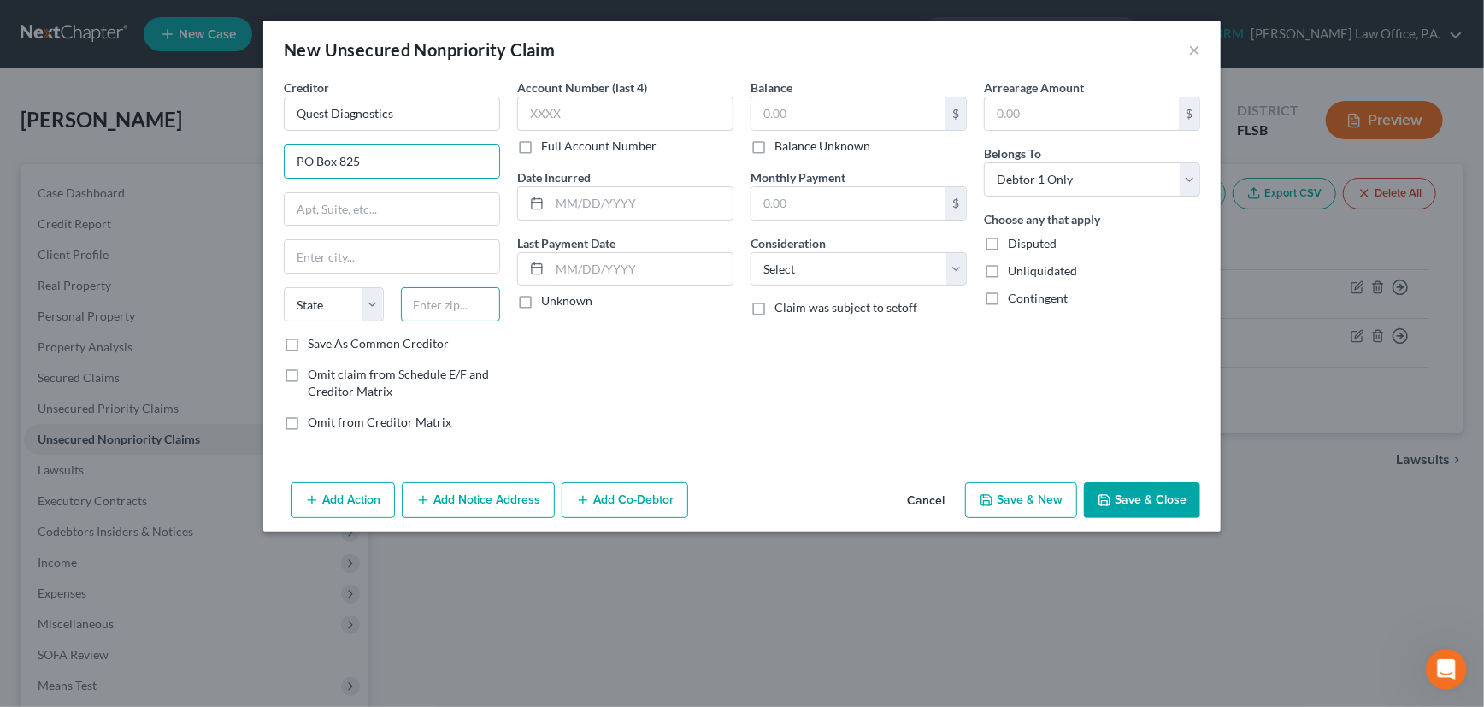
click at [447, 306] on input "text" at bounding box center [451, 304] width 100 height 34
type input "06074"
type input "South Windsor"
select select "6"
click at [308, 343] on label "Save As Common Creditor" at bounding box center [378, 343] width 141 height 17
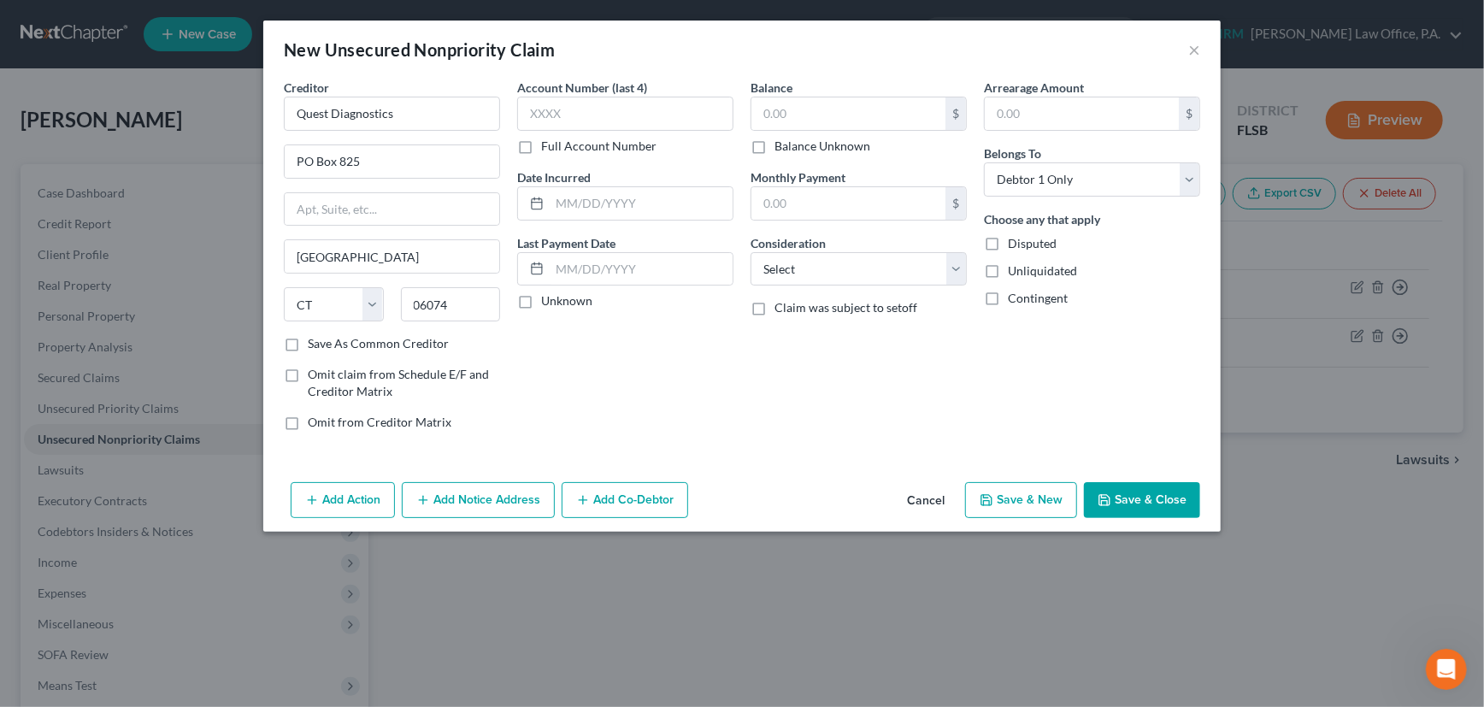
click at [315, 343] on input "Save As Common Creditor" at bounding box center [320, 340] width 11 height 11
checkbox input "true"
click at [578, 111] on input "text" at bounding box center [625, 114] width 216 height 34
type input "4416"
click at [541, 304] on label "Unknown" at bounding box center [566, 300] width 51 height 17
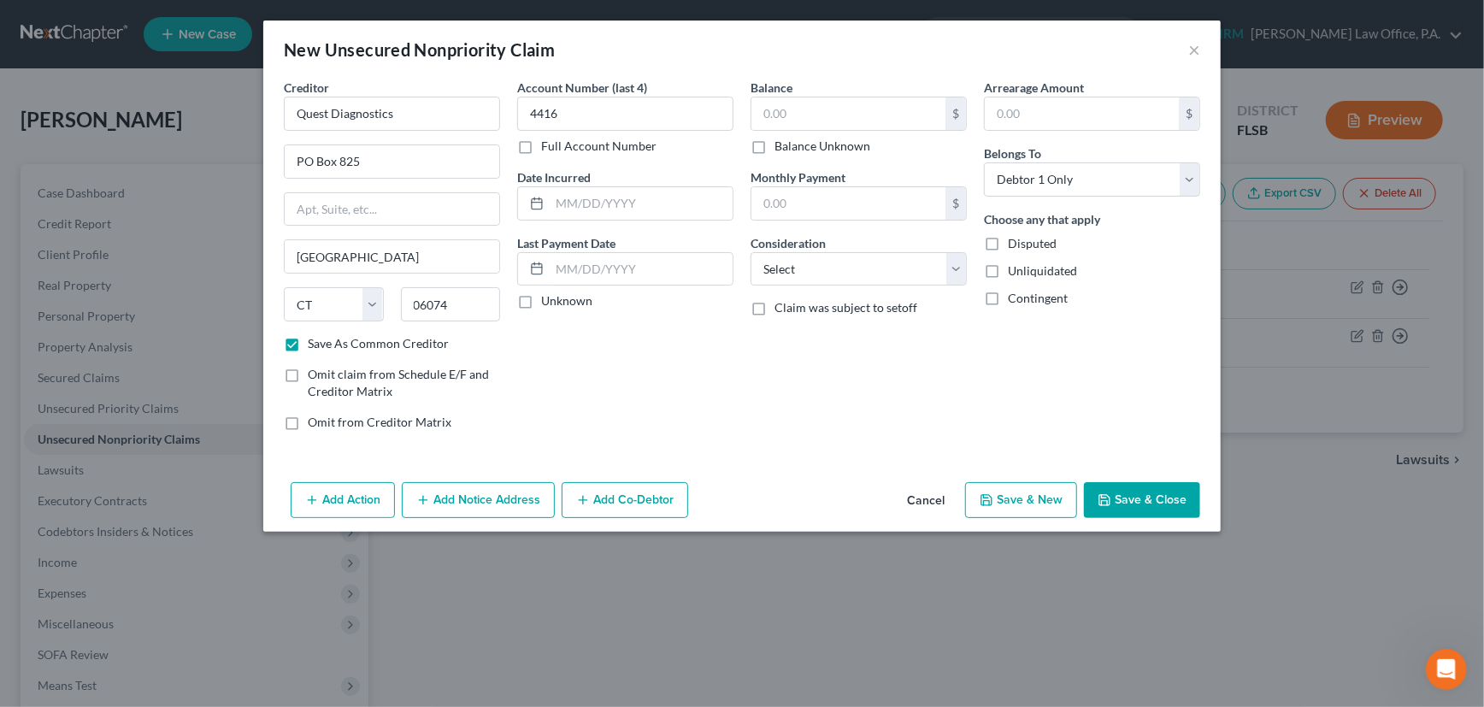
click at [548, 303] on input "Unknown" at bounding box center [553, 297] width 11 height 11
checkbox input "true"
click at [871, 110] on input "text" at bounding box center [848, 113] width 194 height 32
type input "417.18"
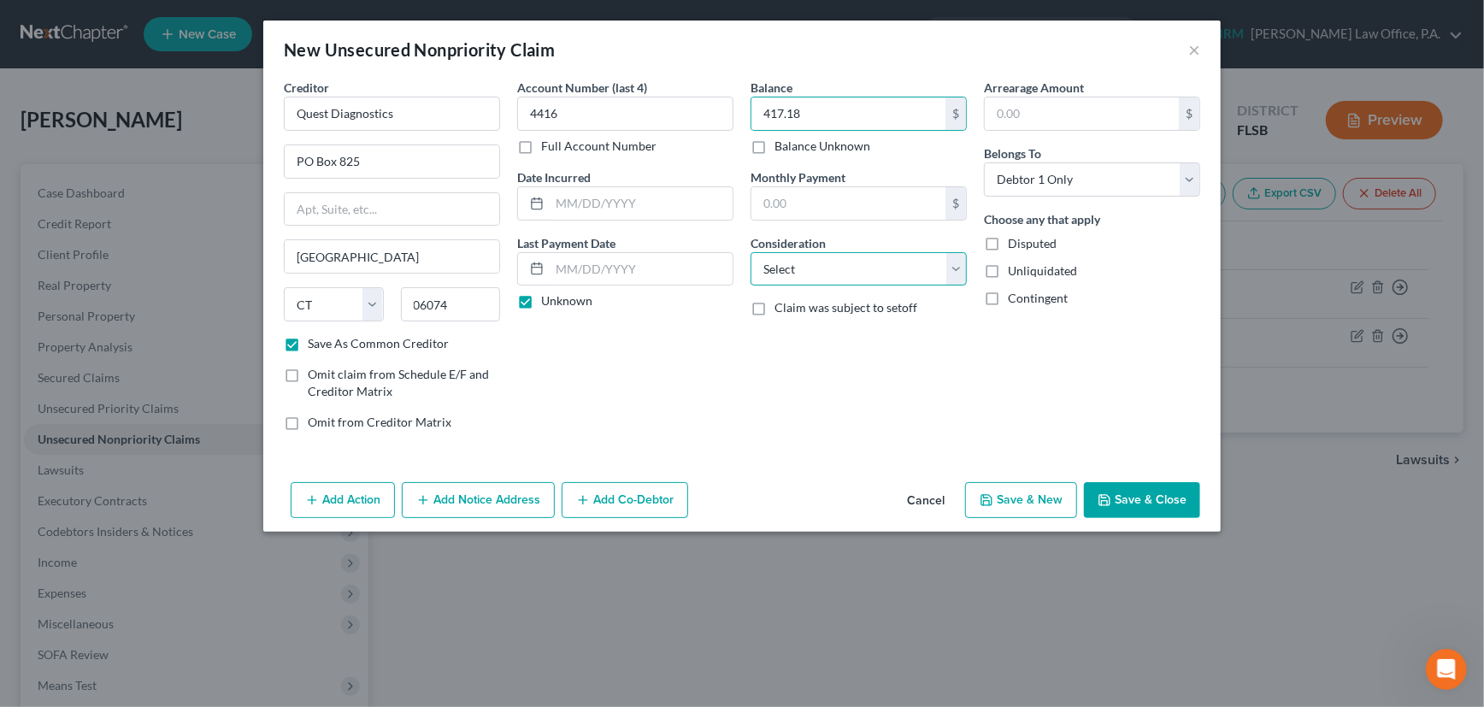
click at [864, 268] on select "Select Cable / Satellite Services Collection Agency Credit Card Debt Debt Couns…" at bounding box center [859, 269] width 216 height 34
select select "9"
click at [751, 252] on select "Select Cable / Satellite Services Collection Agency Credit Card Debt Debt Couns…" at bounding box center [859, 269] width 216 height 34
click at [1016, 493] on button "Save & New" at bounding box center [1021, 500] width 112 height 36
select select "0"
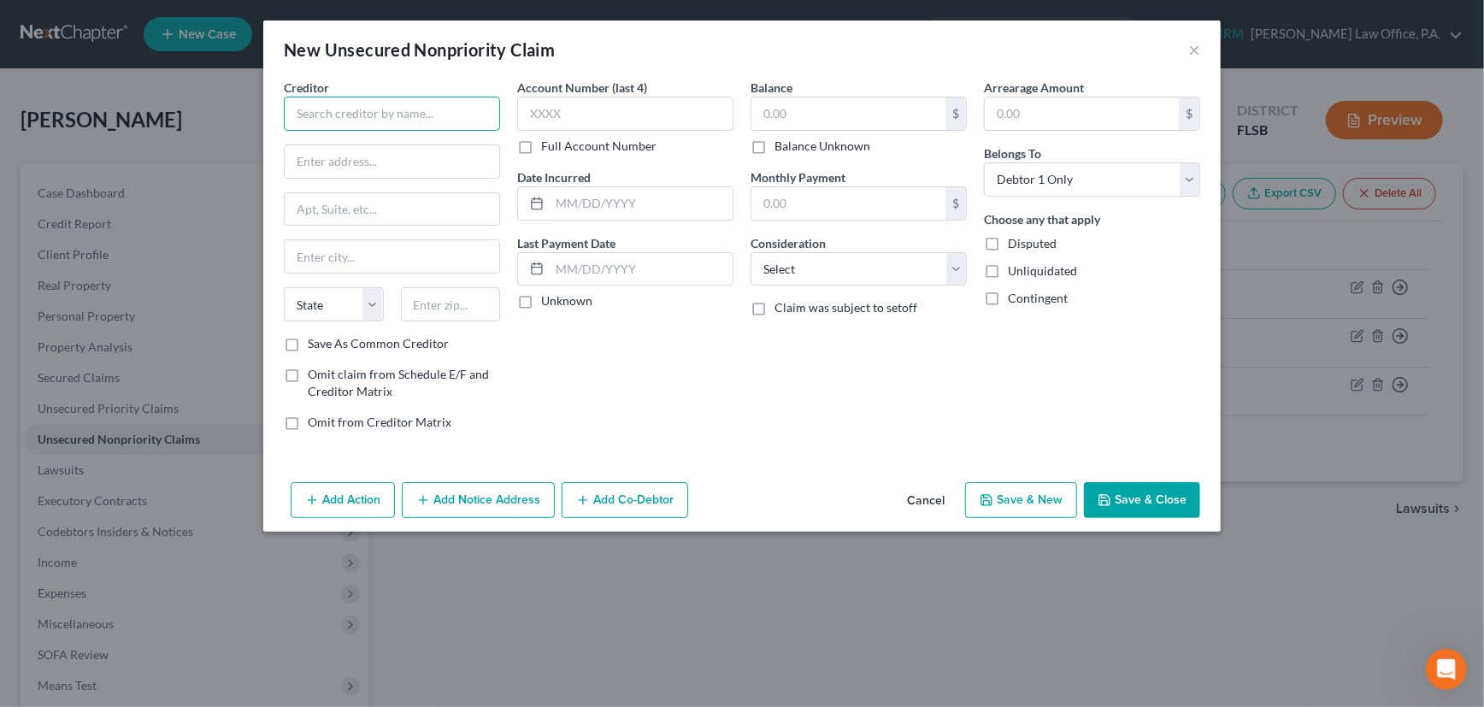
click at [364, 112] on input "text" at bounding box center [392, 114] width 216 height 34
type input "HRRG"
click at [357, 156] on input "text" at bounding box center [392, 161] width 215 height 32
click at [807, 117] on input "text" at bounding box center [848, 113] width 194 height 32
type input "587"
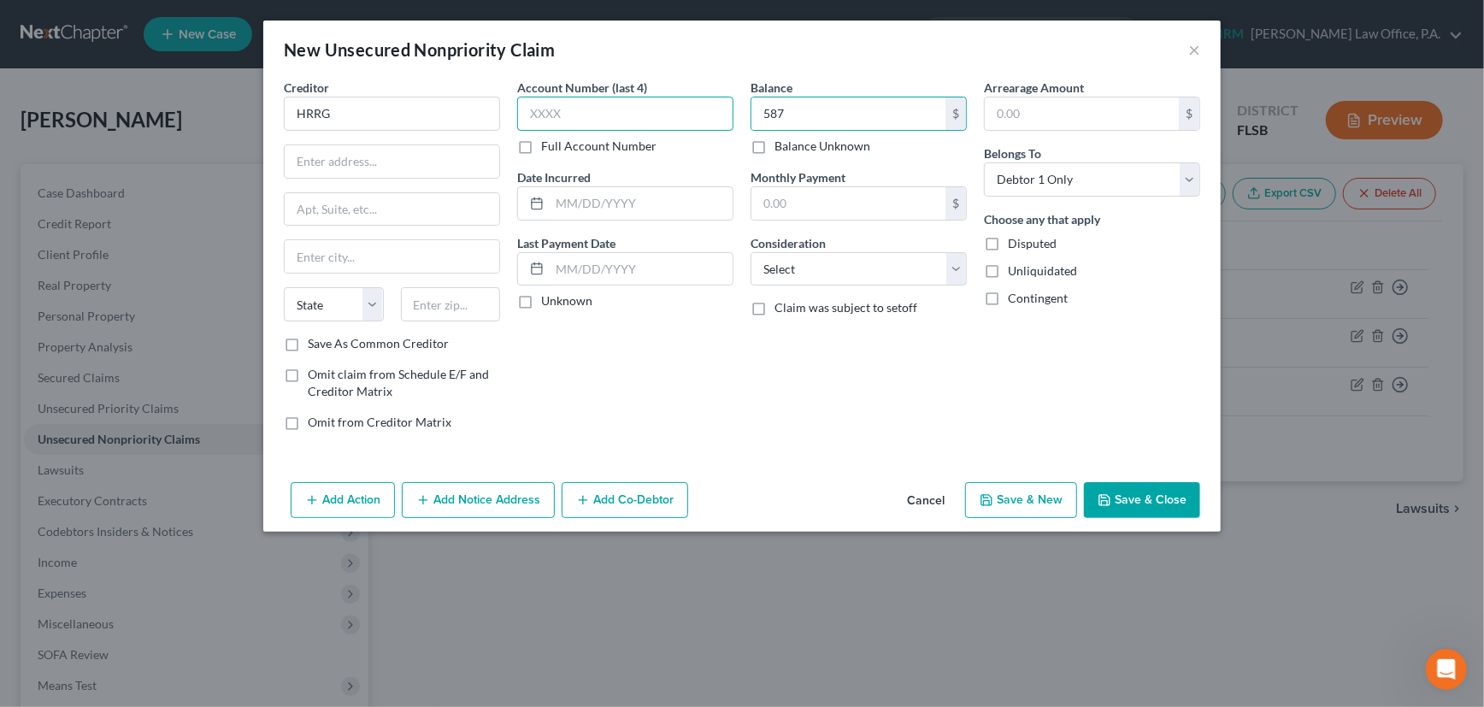
click at [592, 107] on input "text" at bounding box center [625, 114] width 216 height 34
type input "3677"
click at [541, 299] on label "Unknown" at bounding box center [566, 300] width 51 height 17
click at [548, 299] on input "Unknown" at bounding box center [553, 297] width 11 height 11
checkbox input "true"
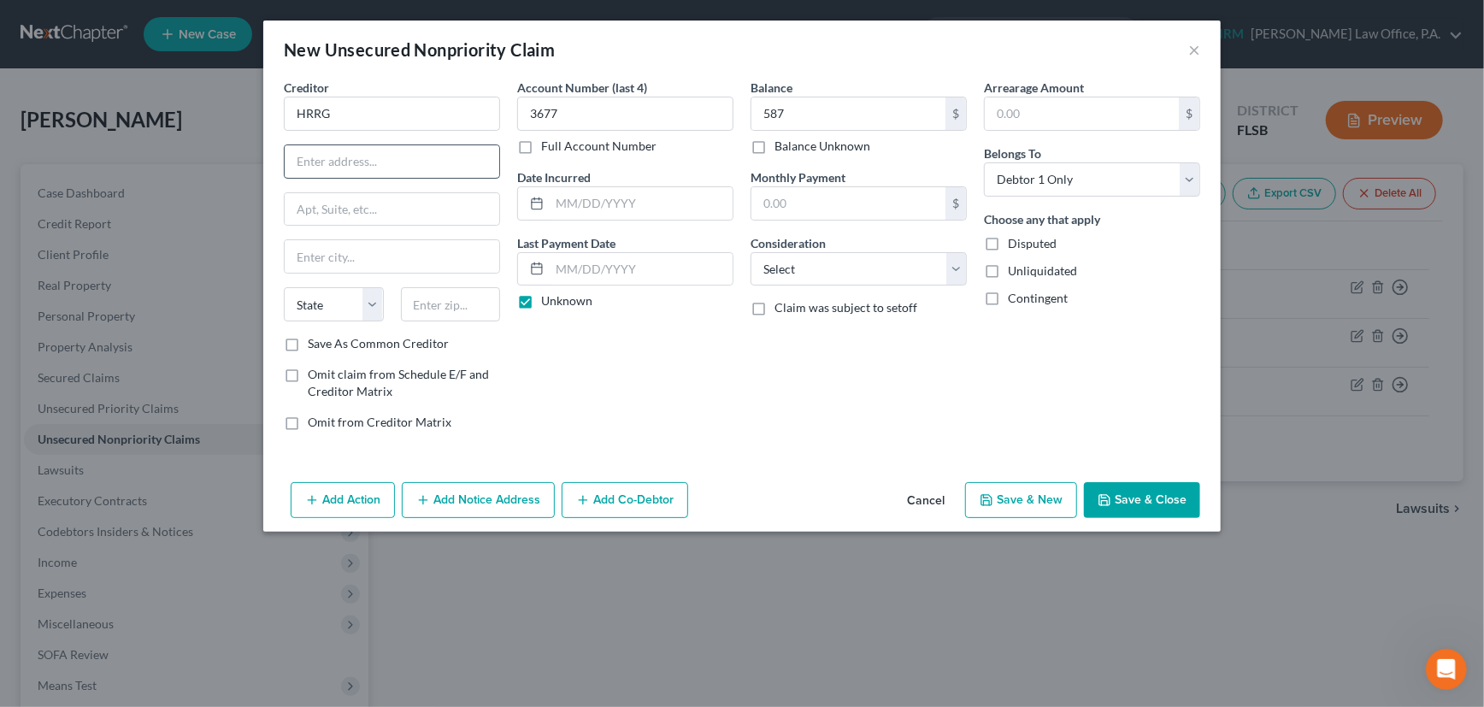
click at [421, 158] on input "text" at bounding box center [392, 161] width 215 height 32
type input "PO Box 5406"
click at [422, 301] on input "text" at bounding box center [451, 304] width 100 height 34
type input "45273"
type input "Cincinnati"
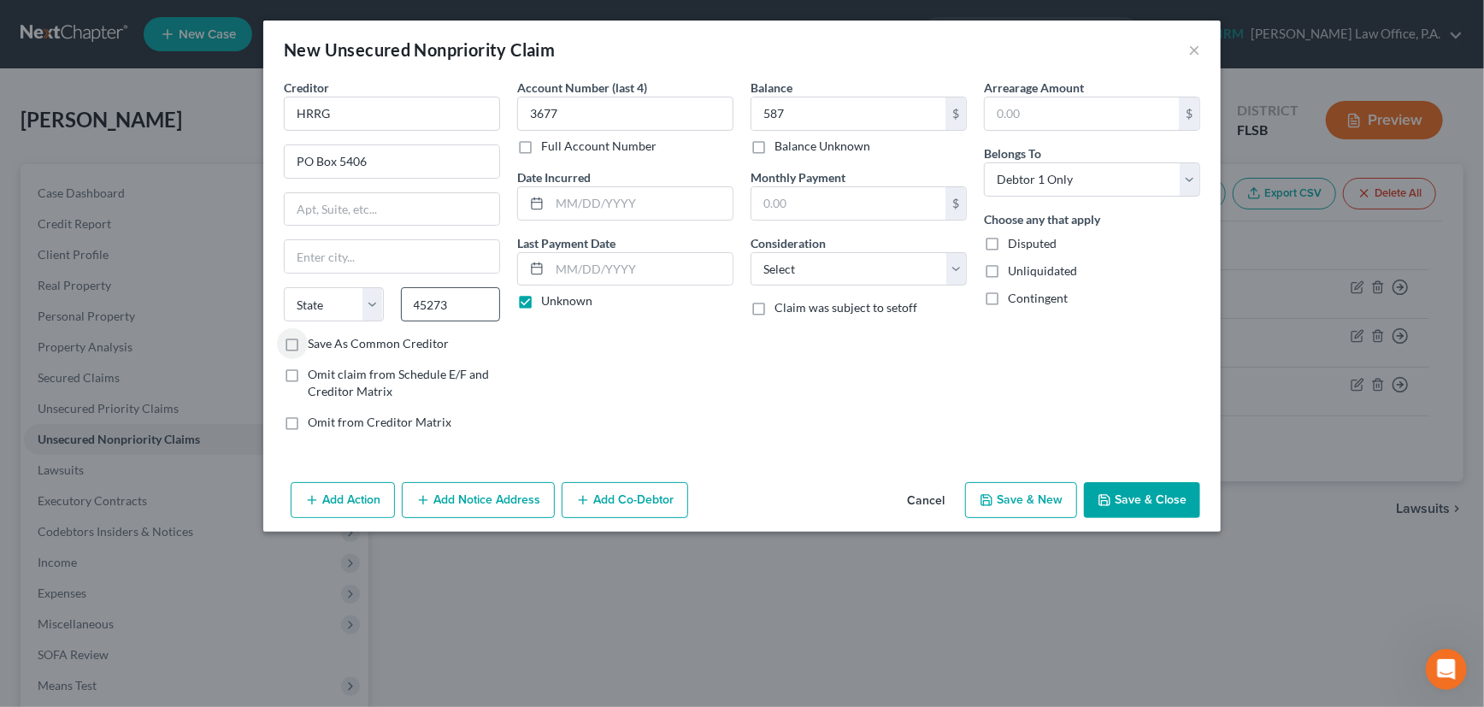
select select "36"
click at [308, 344] on label "Save As Common Creditor" at bounding box center [378, 343] width 141 height 17
click at [315, 344] on input "Save As Common Creditor" at bounding box center [320, 340] width 11 height 11
checkbox input "true"
click at [827, 274] on select "Select Cable / Satellite Services Collection Agency Credit Card Debt Debt Couns…" at bounding box center [859, 269] width 216 height 34
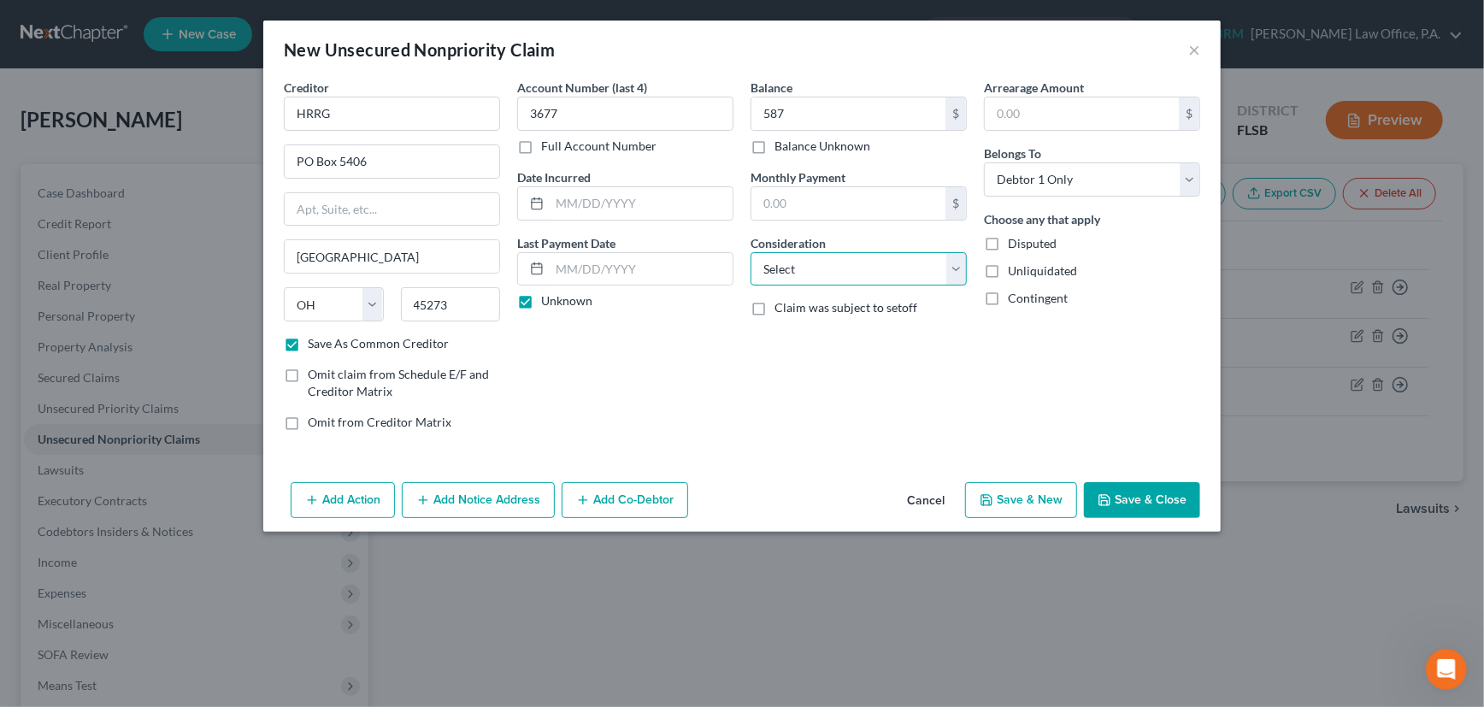
select select "14"
click at [751, 252] on select "Select Cable / Satellite Services Collection Agency Credit Card Debt Debt Couns…" at bounding box center [859, 269] width 216 height 34
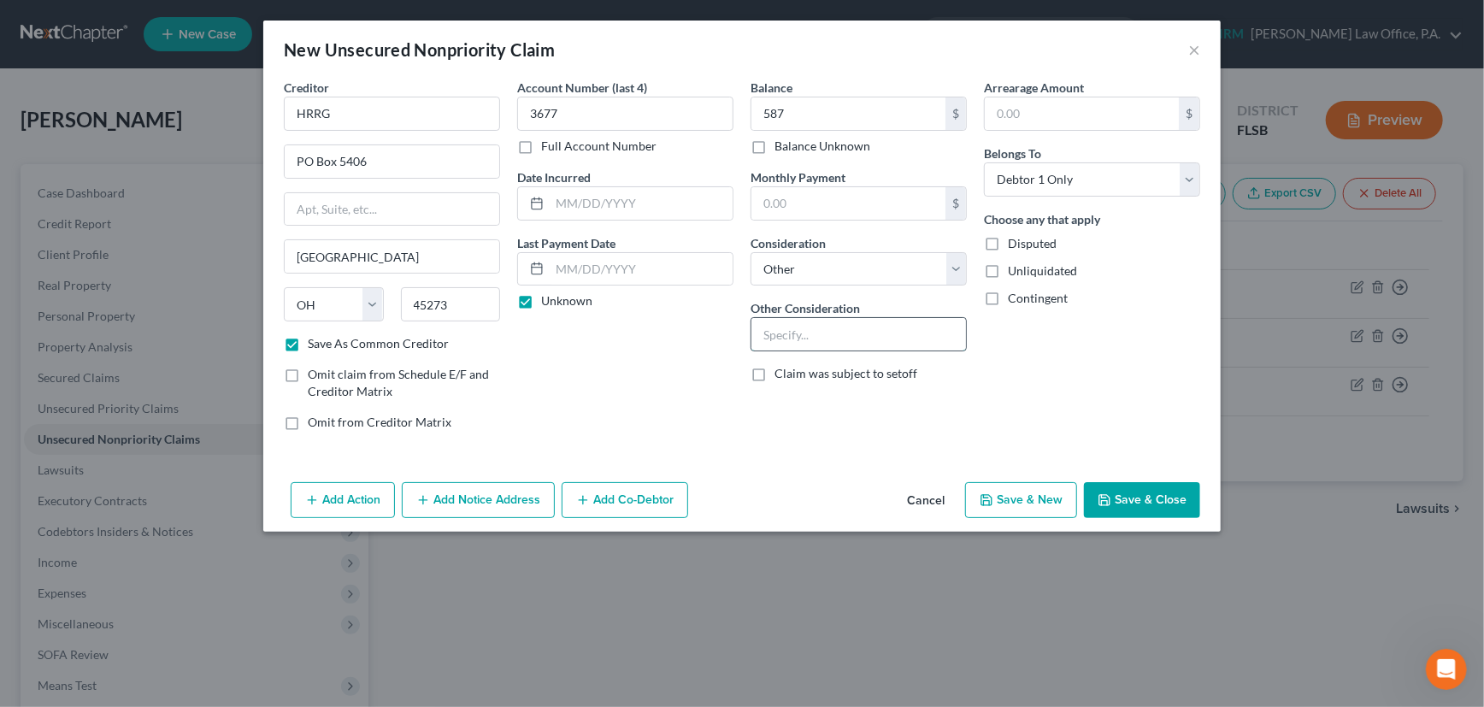
click at [811, 333] on input "text" at bounding box center [858, 334] width 215 height 32
type input "Collection for INPHYNET CONTRACTING SVC"
click at [668, 205] on input "text" at bounding box center [641, 203] width 183 height 32
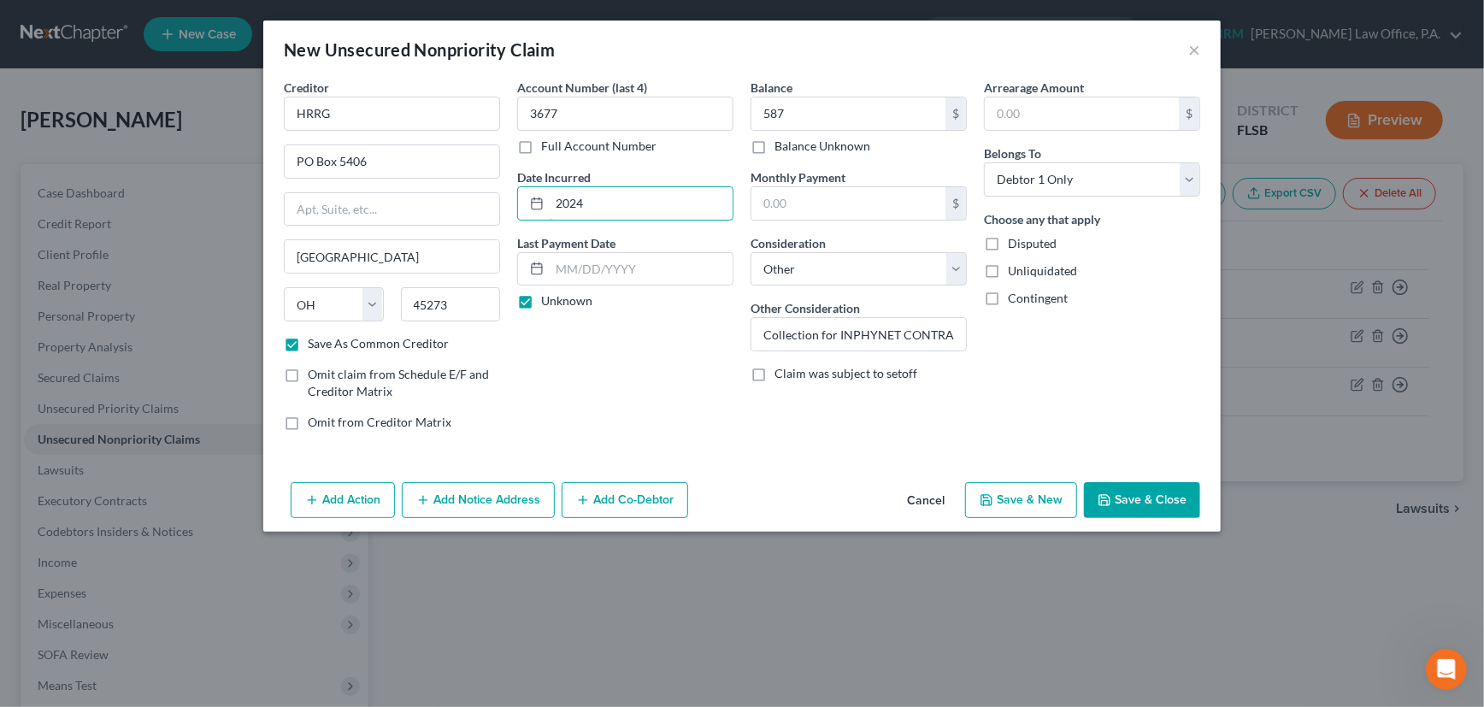
type input "2024"
click at [1010, 498] on button "Save & New" at bounding box center [1021, 500] width 112 height 36
select select "0"
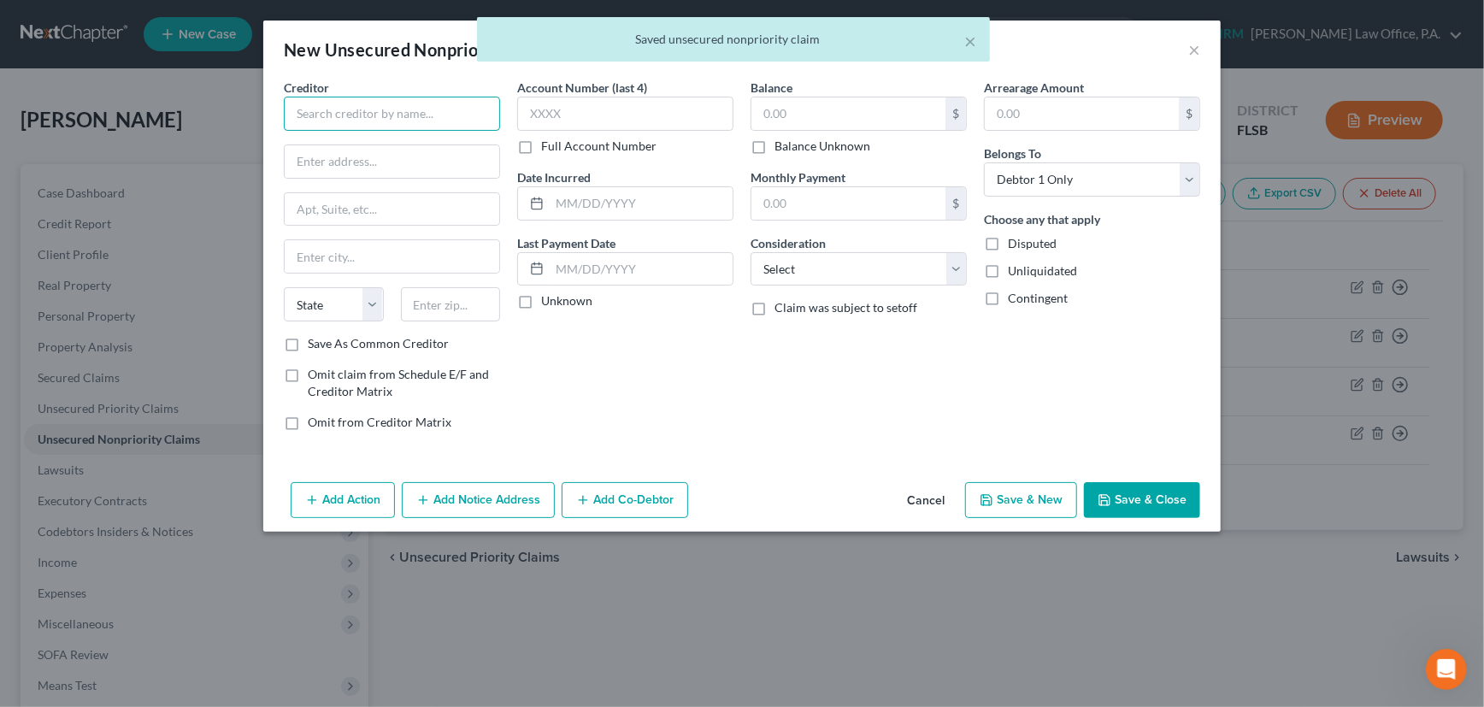
click at [380, 112] on input "text" at bounding box center [392, 114] width 216 height 34
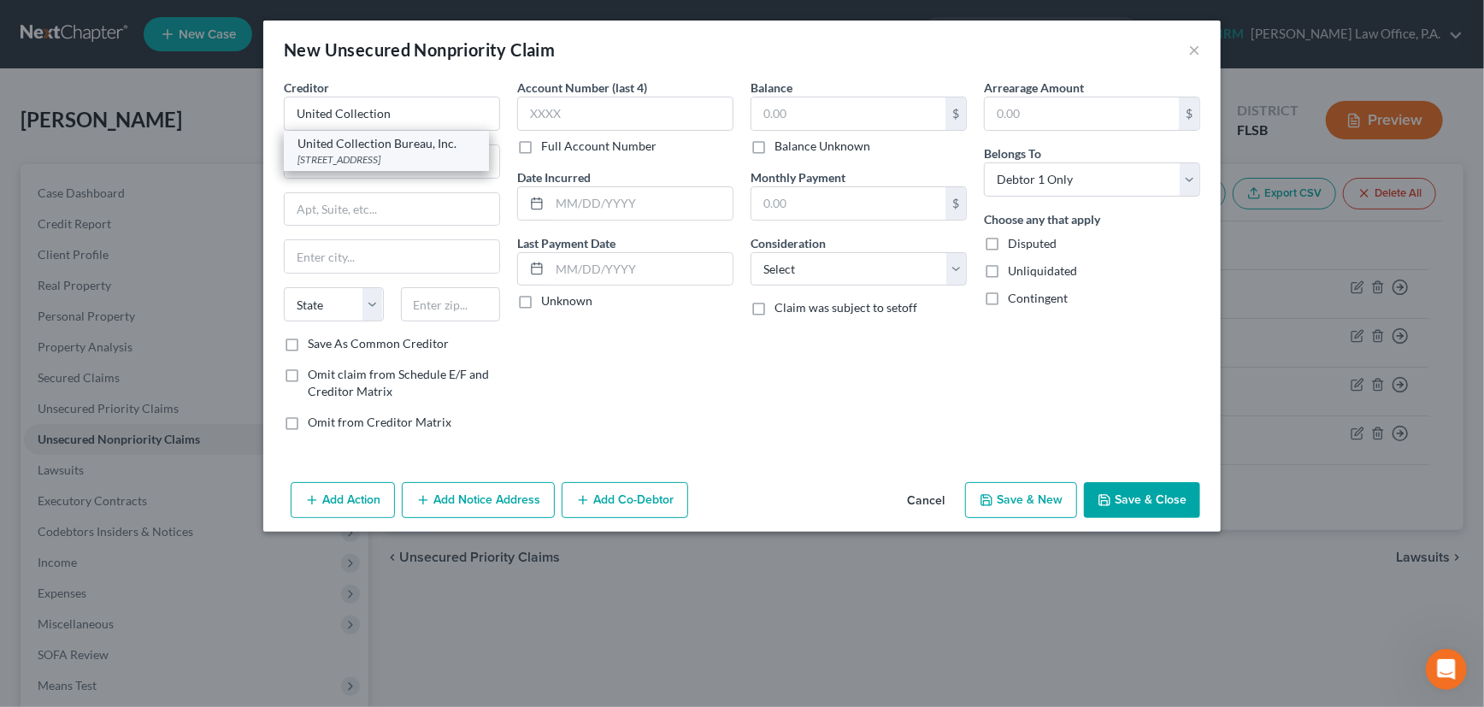
click at [392, 152] on div "5620 Southwyck Blvd., Toledo, OH 43614" at bounding box center [386, 159] width 178 height 15
type input "United Collection Bureau, Inc."
type input "5620 Southwyck Blvd."
type input "Toledo"
select select "36"
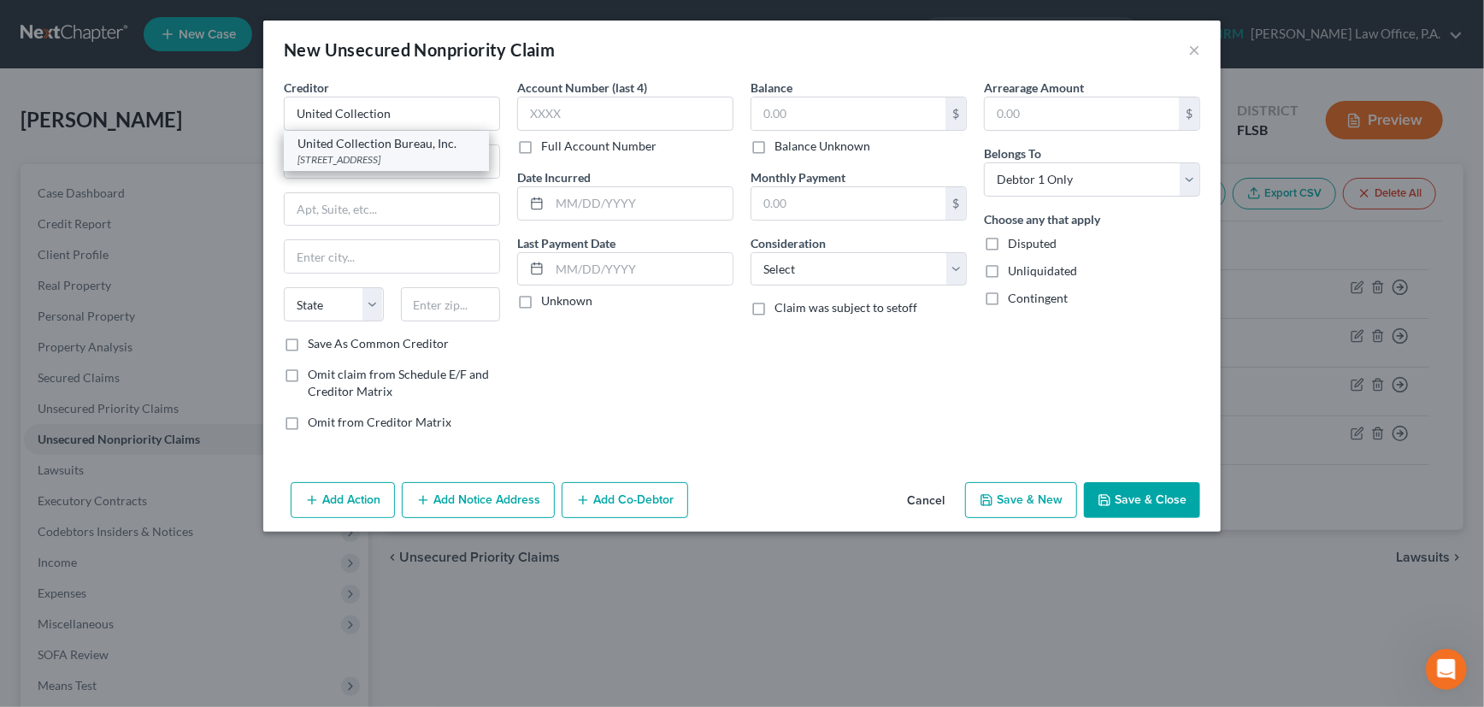
type input "43614"
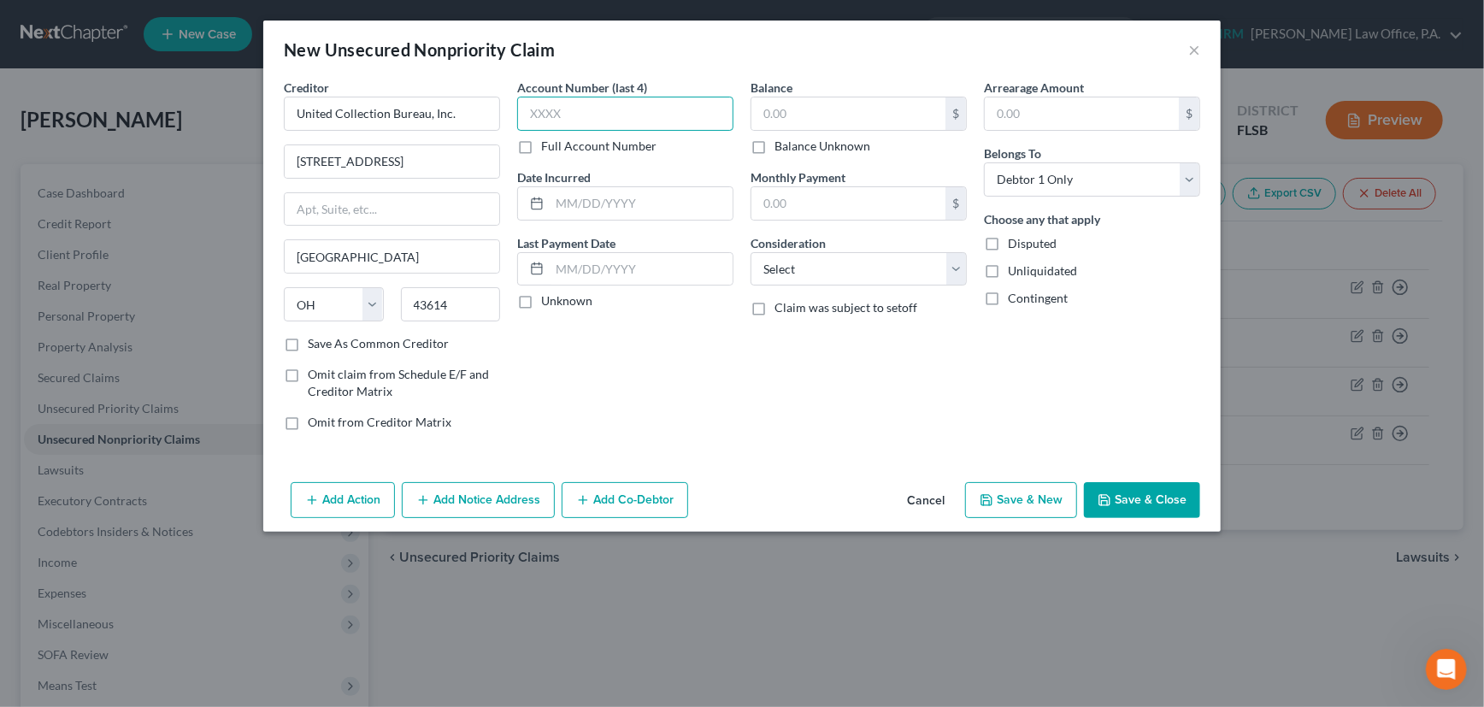
click at [603, 109] on input "text" at bounding box center [625, 114] width 216 height 34
type input "5486"
click at [541, 297] on label "Unknown" at bounding box center [566, 300] width 51 height 17
click at [548, 297] on input "Unknown" at bounding box center [553, 297] width 11 height 11
checkbox input "true"
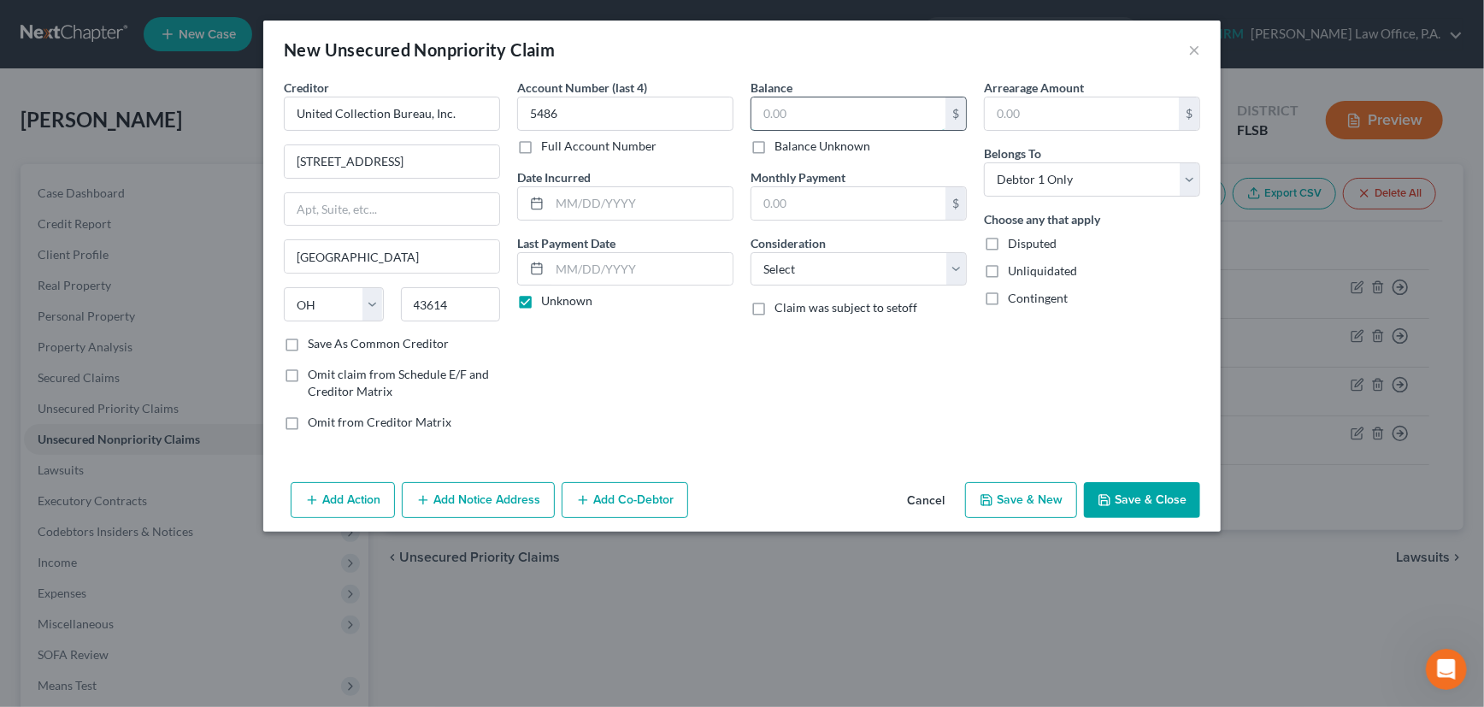
click at [816, 119] on input "text" at bounding box center [848, 113] width 194 height 32
type input "135.75"
click at [860, 267] on select "Select Cable / Satellite Services Collection Agency Credit Card Debt Debt Couns…" at bounding box center [859, 269] width 216 height 34
select select "14"
click at [751, 252] on select "Select Cable / Satellite Services Collection Agency Credit Card Debt Debt Couns…" at bounding box center [859, 269] width 216 height 34
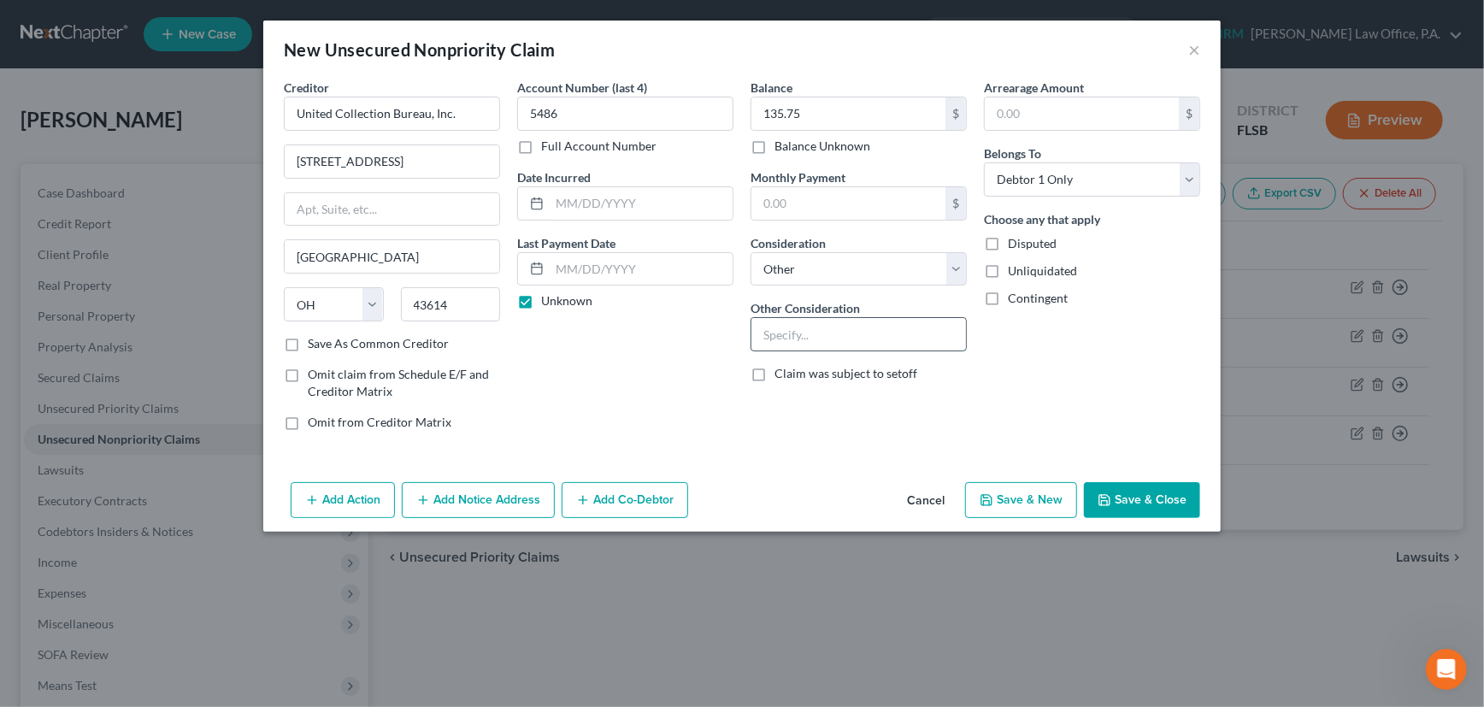
click at [816, 334] on input "text" at bounding box center [858, 334] width 215 height 32
type input "Collection for Palm Beach Gardens Medical Ctr"
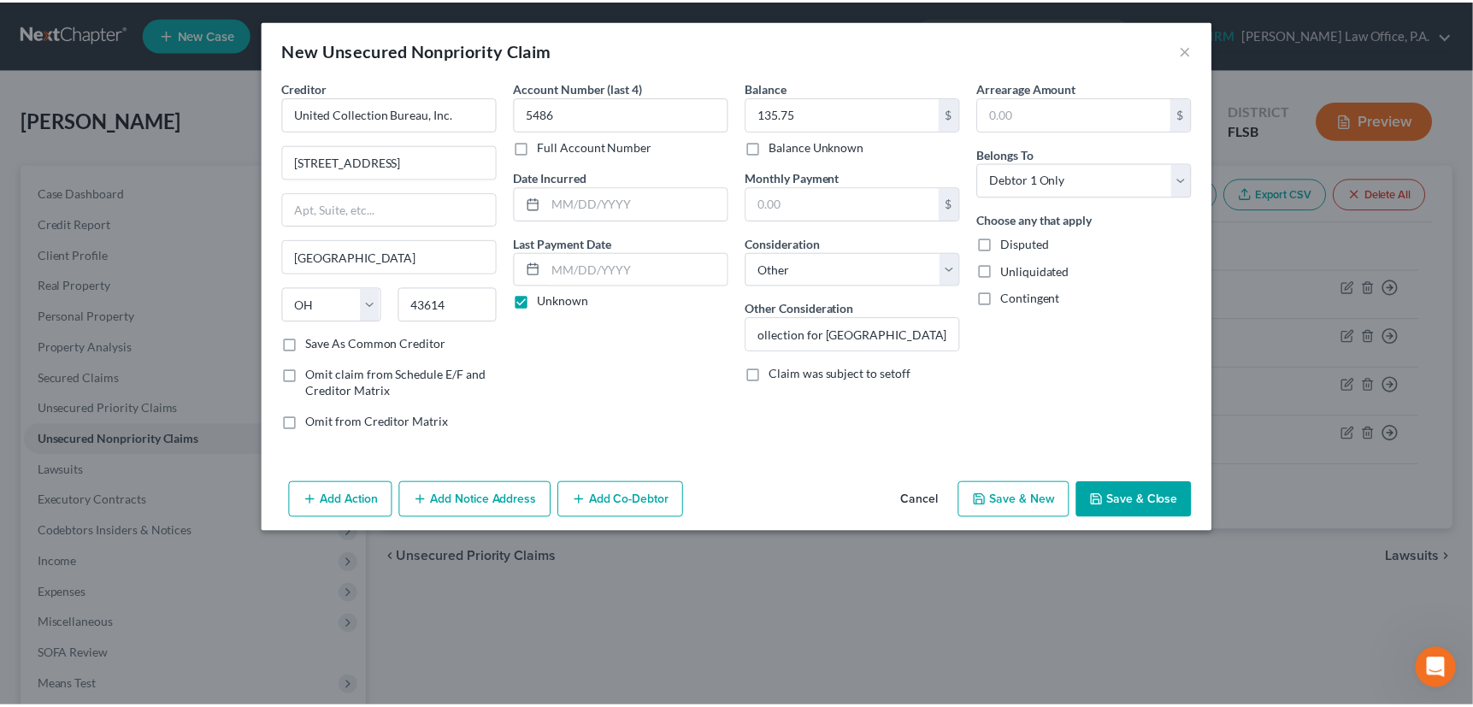
scroll to position [0, 0]
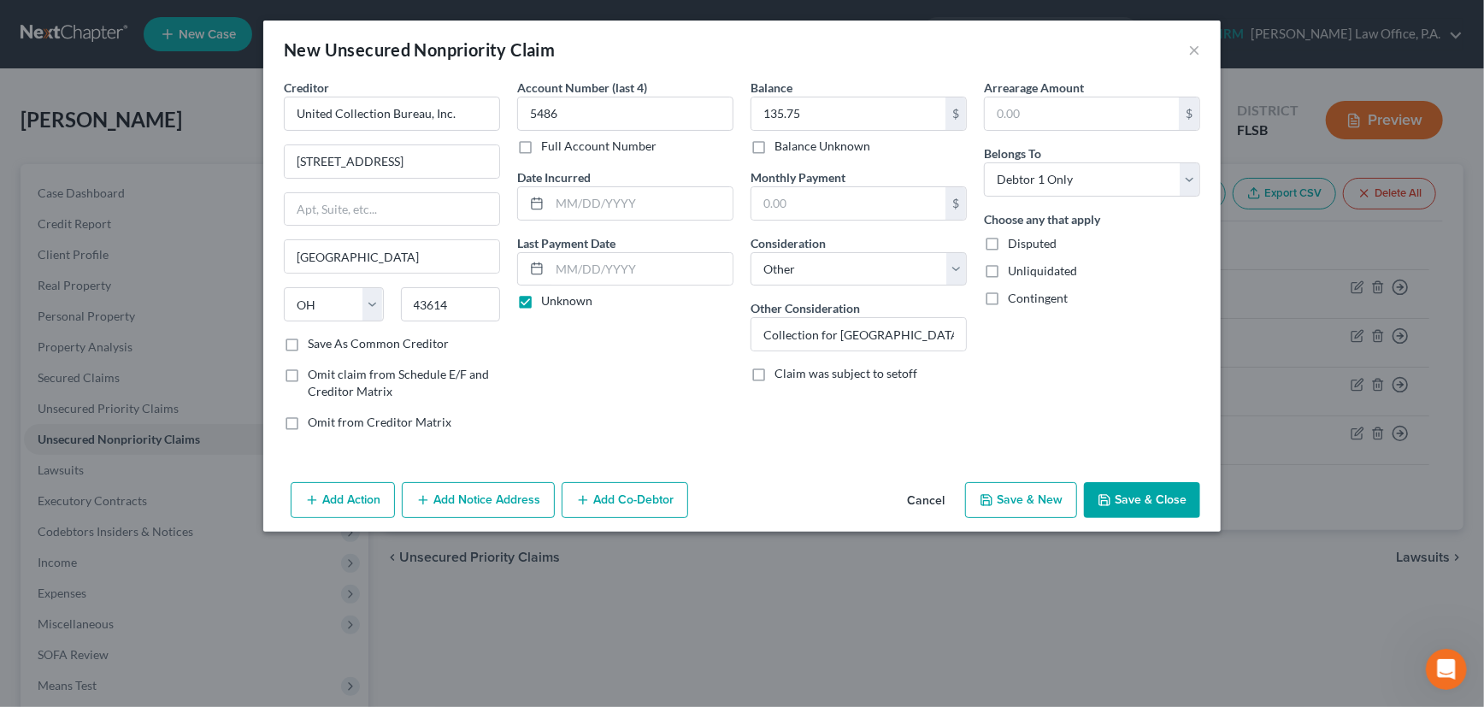
click at [308, 340] on label "Save As Common Creditor" at bounding box center [378, 343] width 141 height 17
click at [315, 340] on input "Save As Common Creditor" at bounding box center [320, 340] width 11 height 11
checkbox input "true"
click at [1043, 492] on button "Save & New" at bounding box center [1021, 500] width 112 height 36
select select "0"
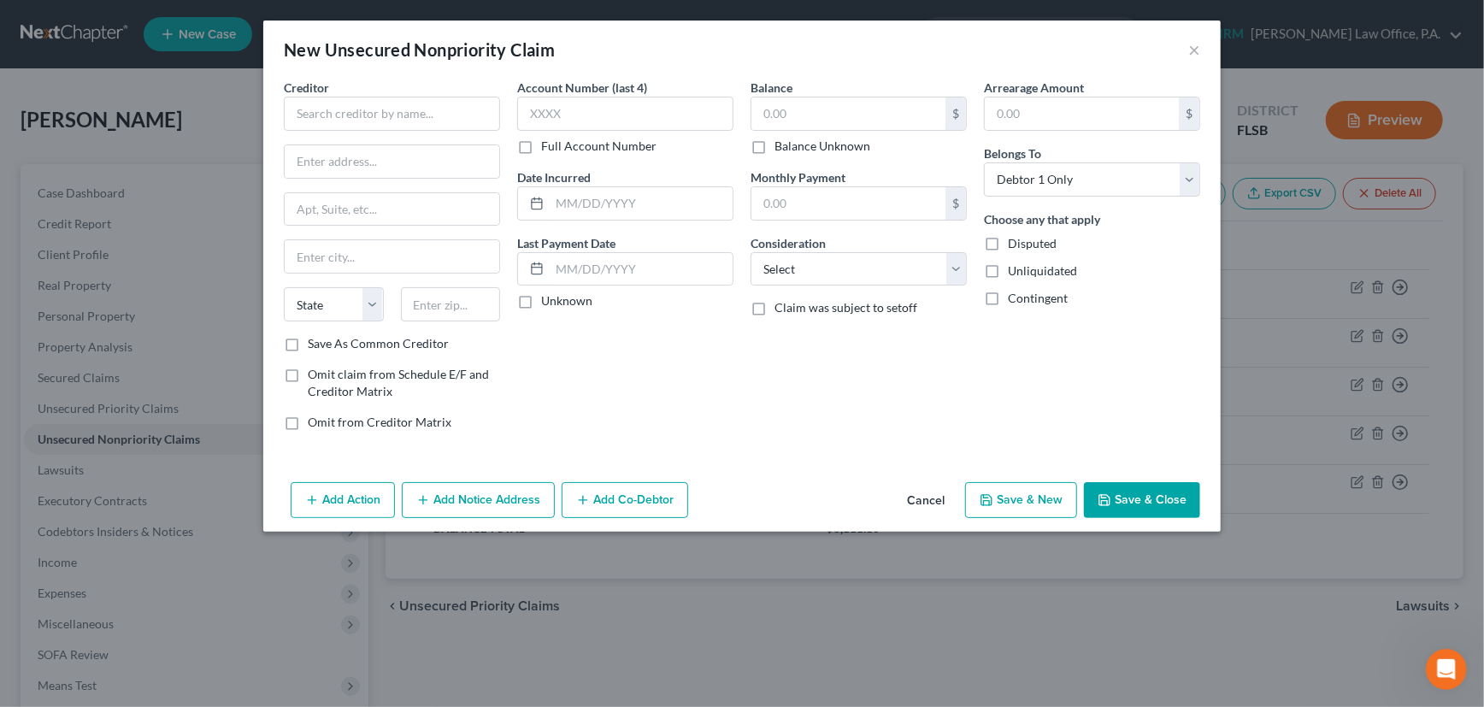
click at [928, 494] on button "Cancel" at bounding box center [925, 501] width 65 height 34
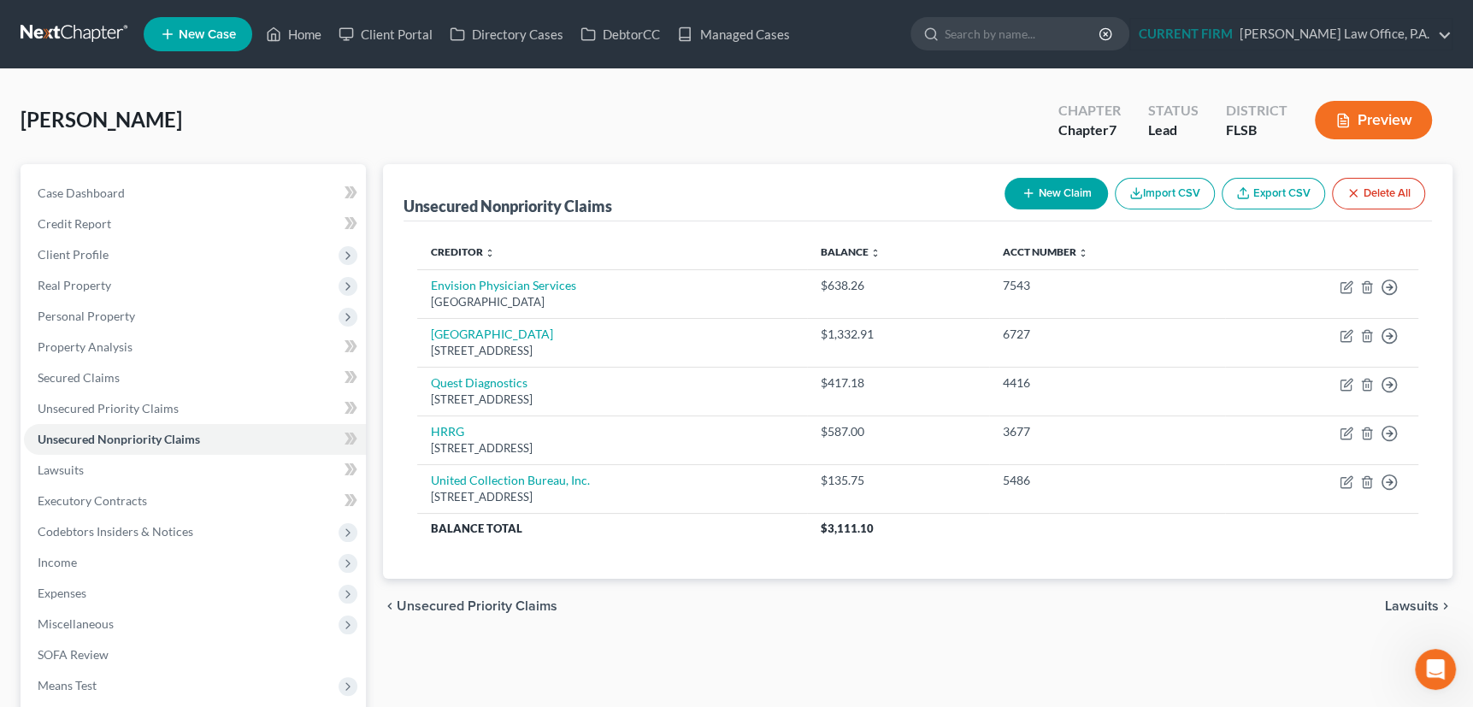
click at [1039, 189] on button "New Claim" at bounding box center [1055, 194] width 103 height 32
select select "0"
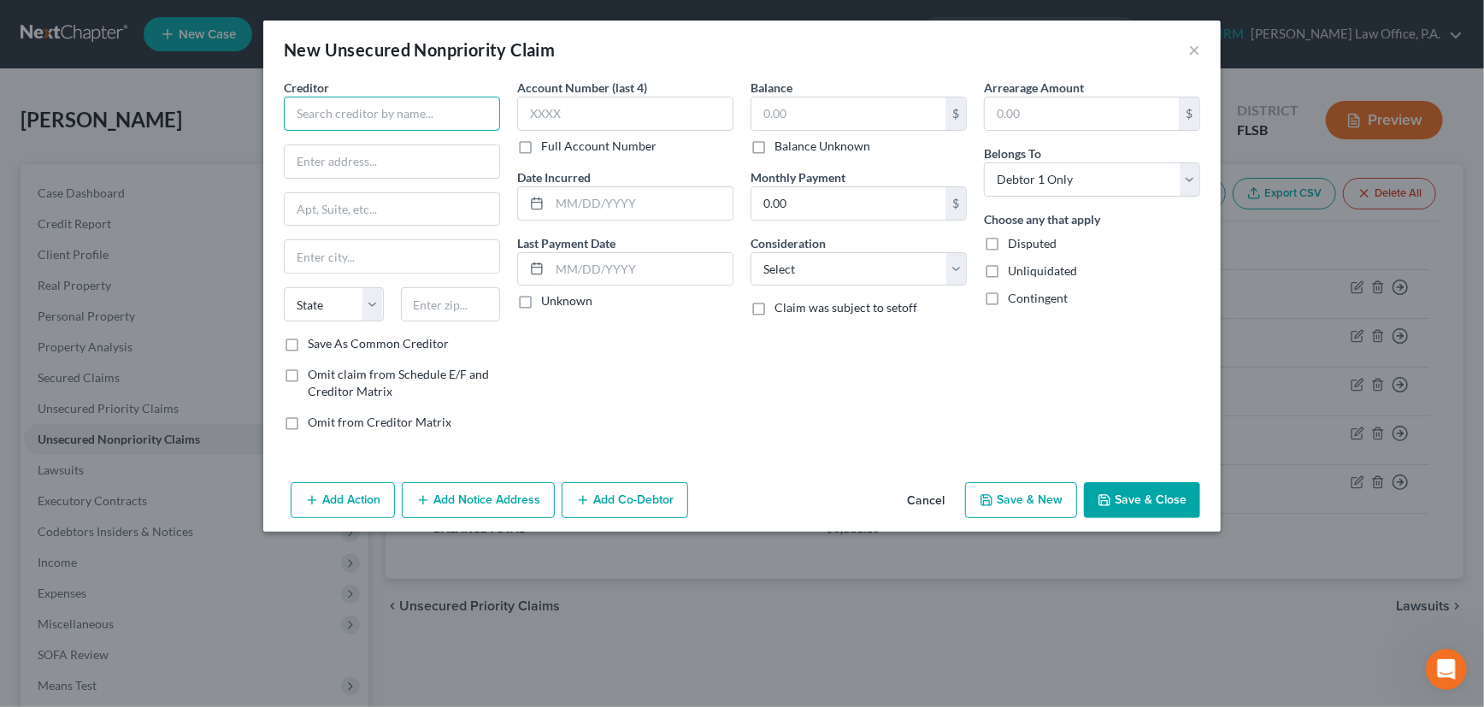
click at [412, 111] on input "text" at bounding box center [392, 114] width 216 height 34
click at [357, 155] on div "PO Box 825, South Windsor, CT 06074" at bounding box center [386, 159] width 178 height 15
type input "Quest Diagnostics"
type input "PO Box 825"
type input "South Windsor"
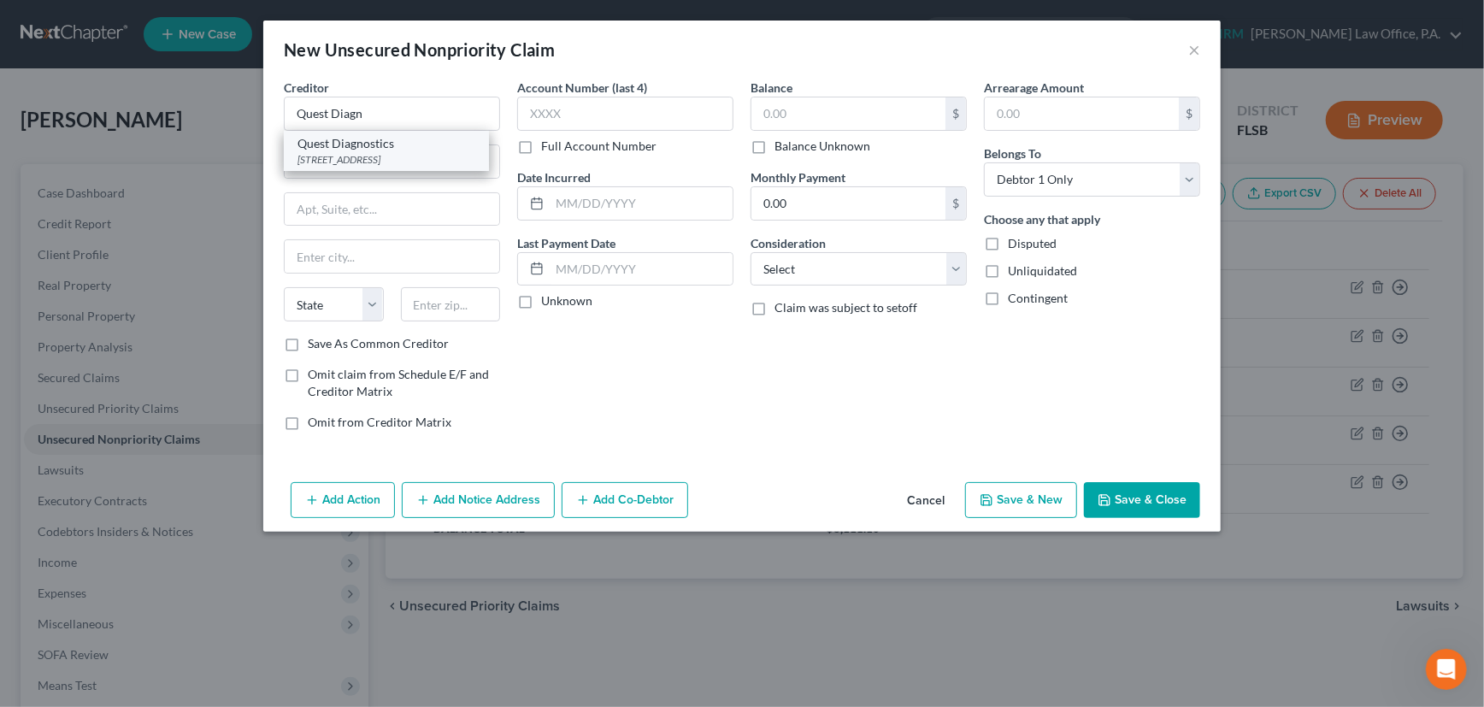
select select "6"
type input "06074"
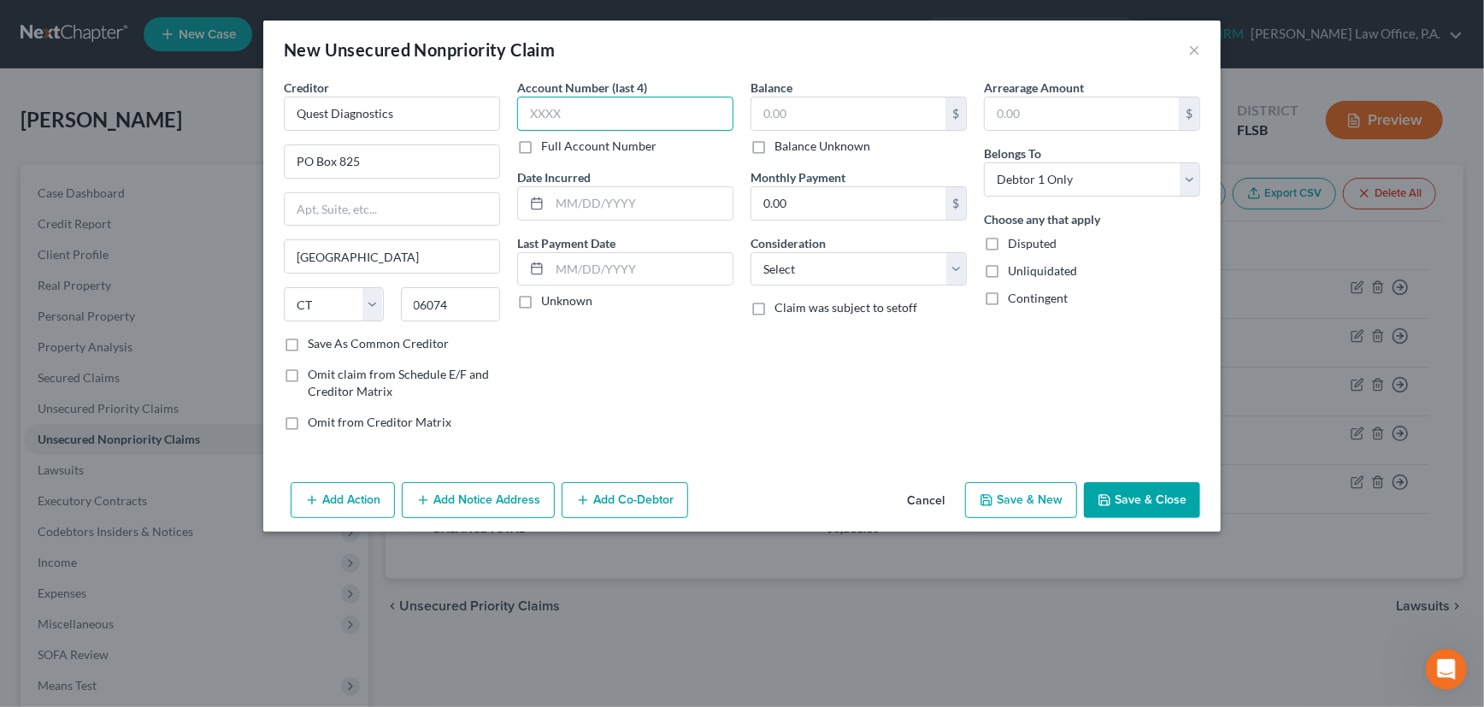
click at [576, 115] on input "text" at bounding box center [625, 114] width 216 height 34
type input "3065"
click at [814, 115] on input "text" at bounding box center [848, 113] width 194 height 32
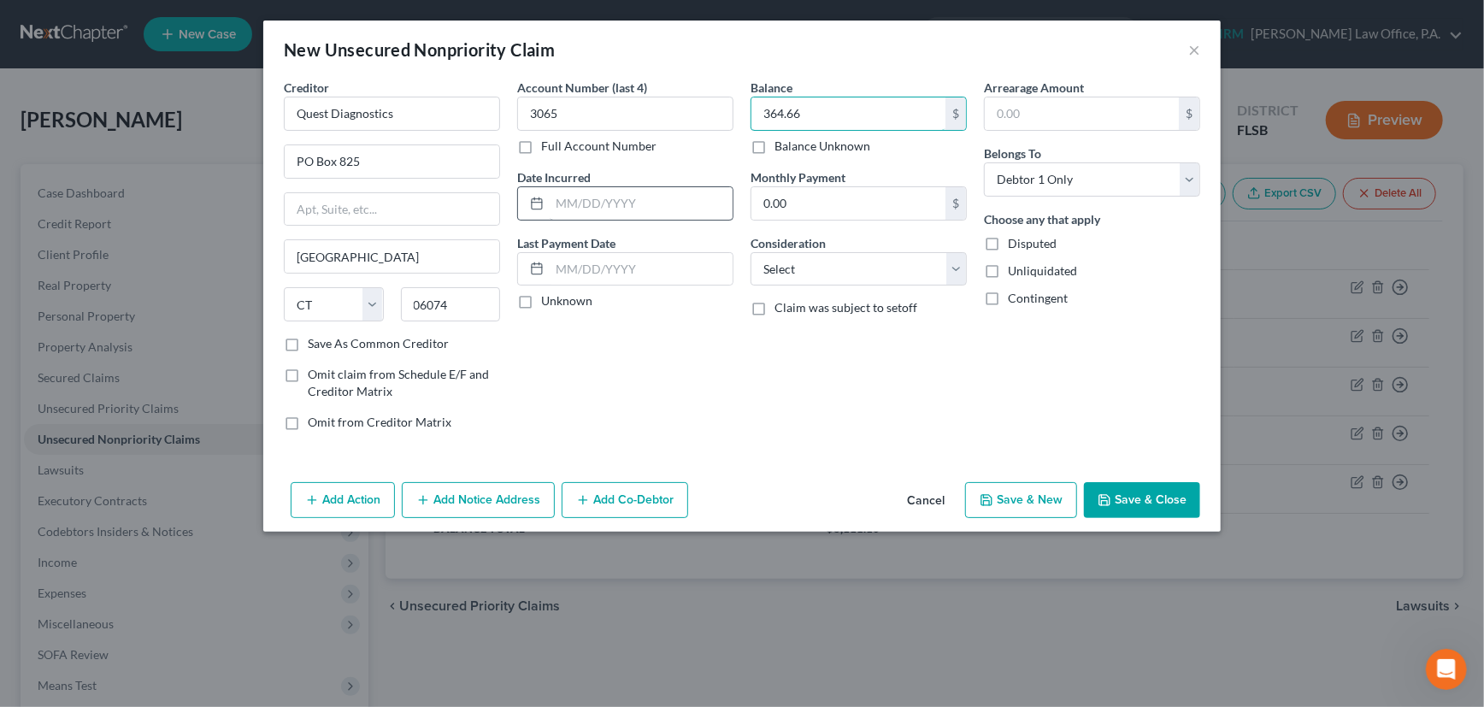
type input "364.66"
click at [601, 205] on input "text" at bounding box center [641, 203] width 183 height 32
type input "2023"
click at [541, 301] on label "Unknown" at bounding box center [566, 300] width 51 height 17
click at [548, 301] on input "Unknown" at bounding box center [553, 297] width 11 height 11
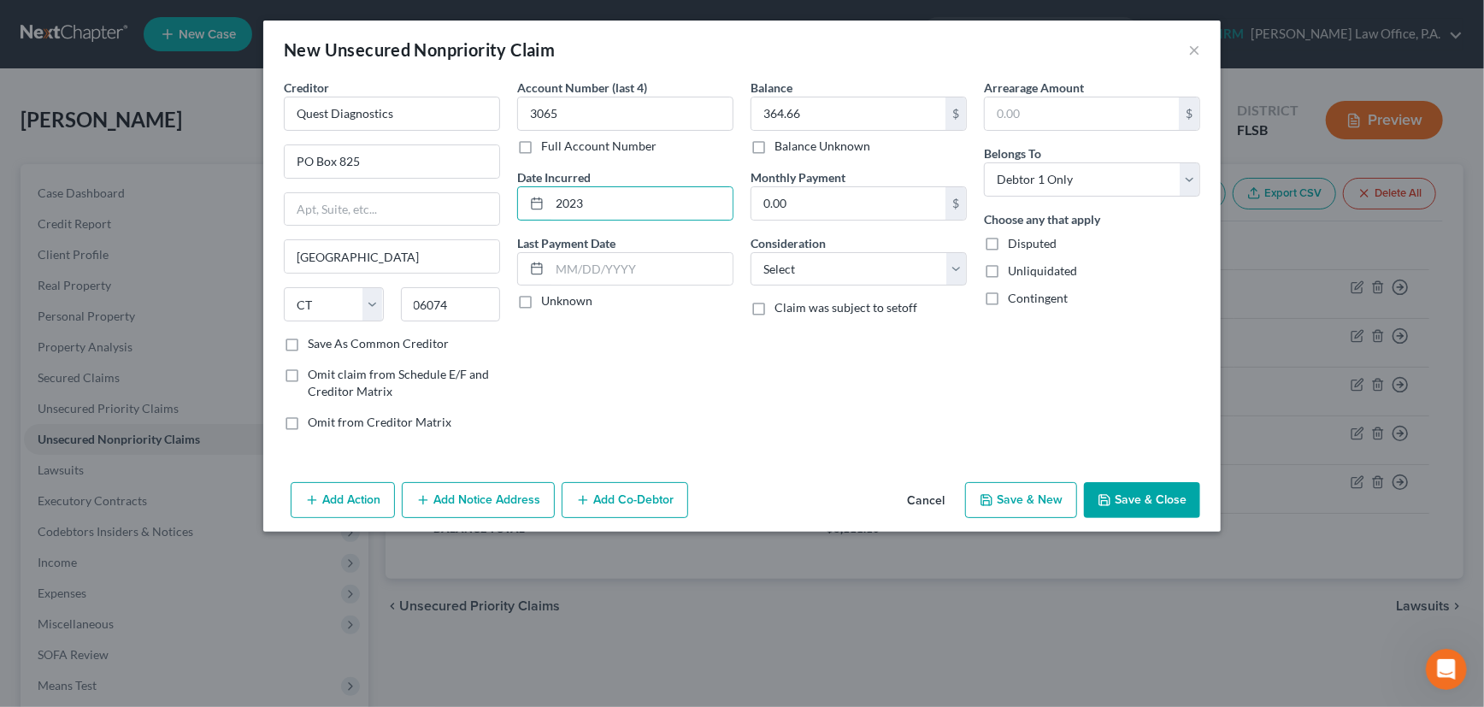
checkbox input "true"
click at [857, 269] on select "Select Cable / Satellite Services Collection Agency Credit Card Debt Debt Couns…" at bounding box center [859, 269] width 216 height 34
select select "9"
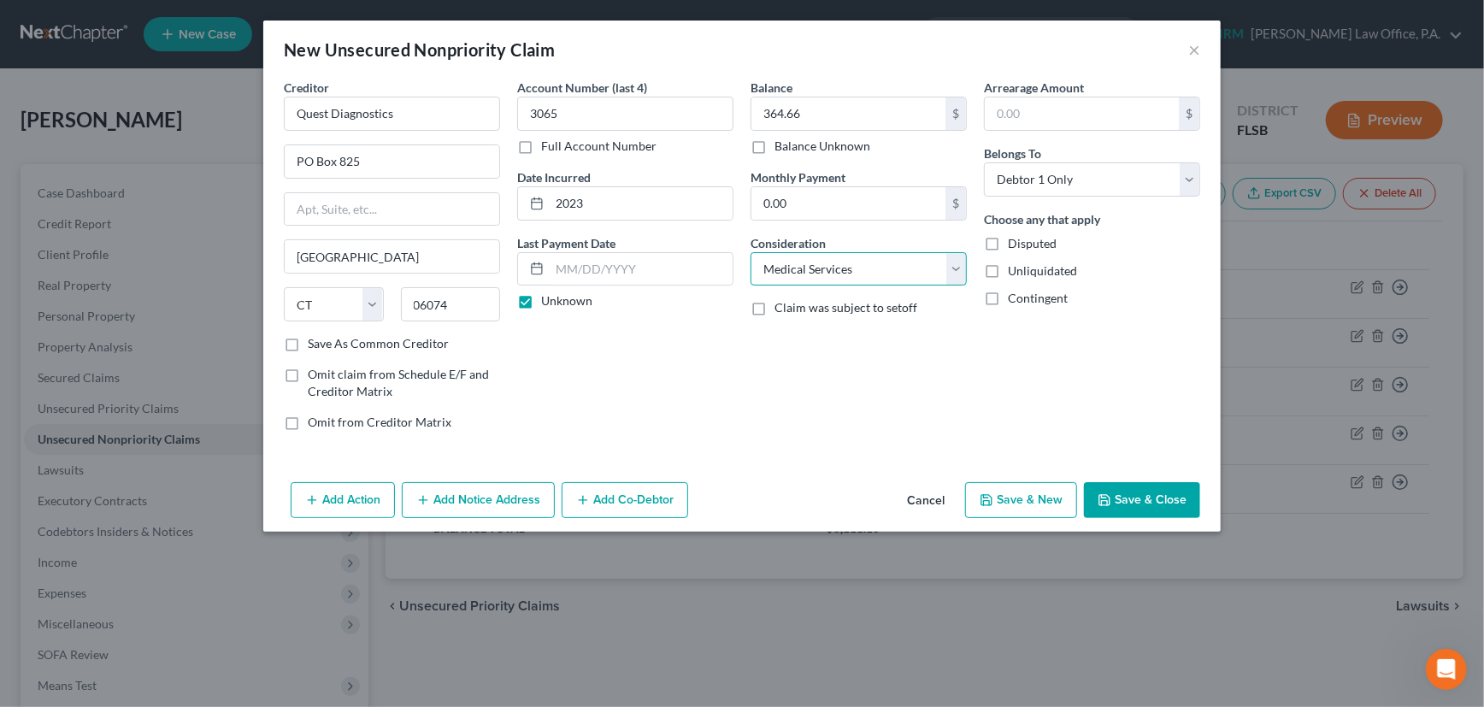
click at [751, 252] on select "Select Cable / Satellite Services Collection Agency Credit Card Debt Debt Couns…" at bounding box center [859, 269] width 216 height 34
click at [1020, 498] on button "Save & New" at bounding box center [1021, 500] width 112 height 36
select select "0"
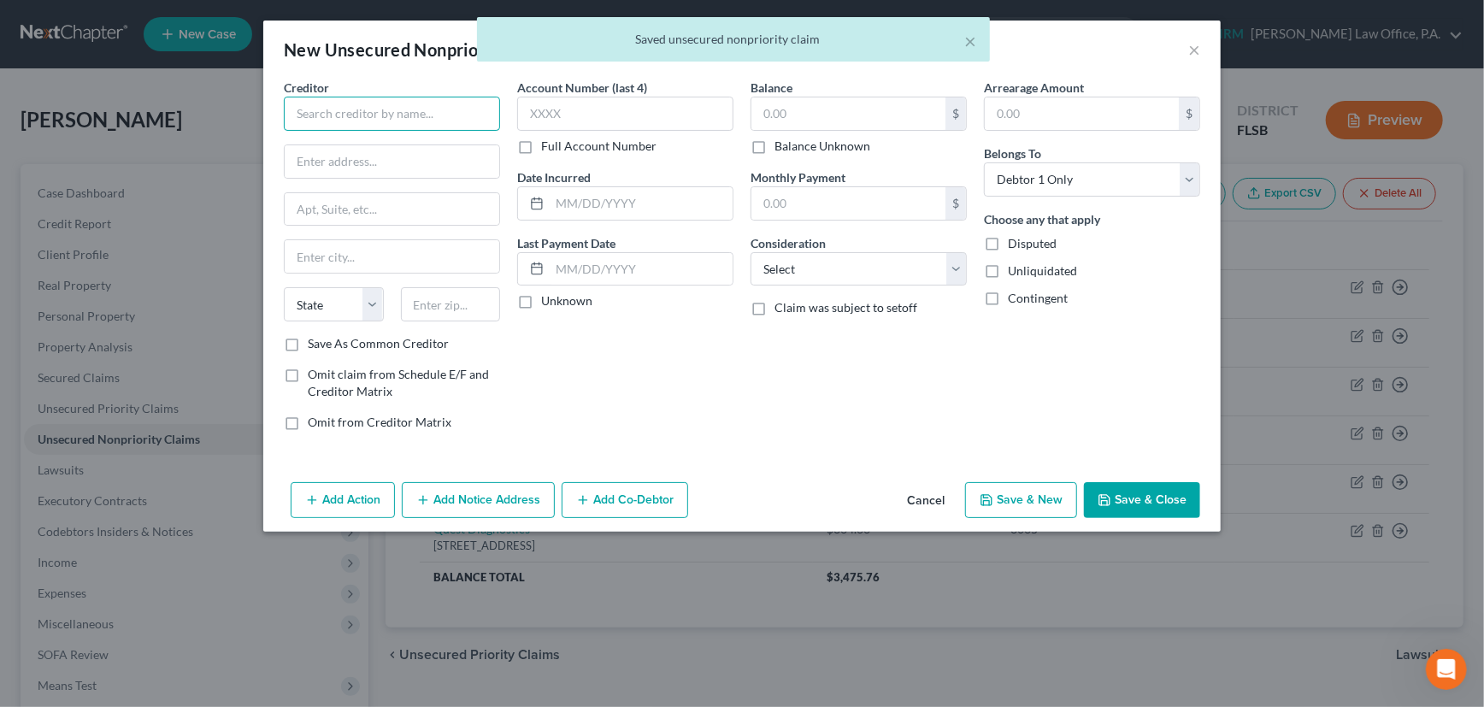
click at [420, 117] on input "text" at bounding box center [392, 114] width 216 height 34
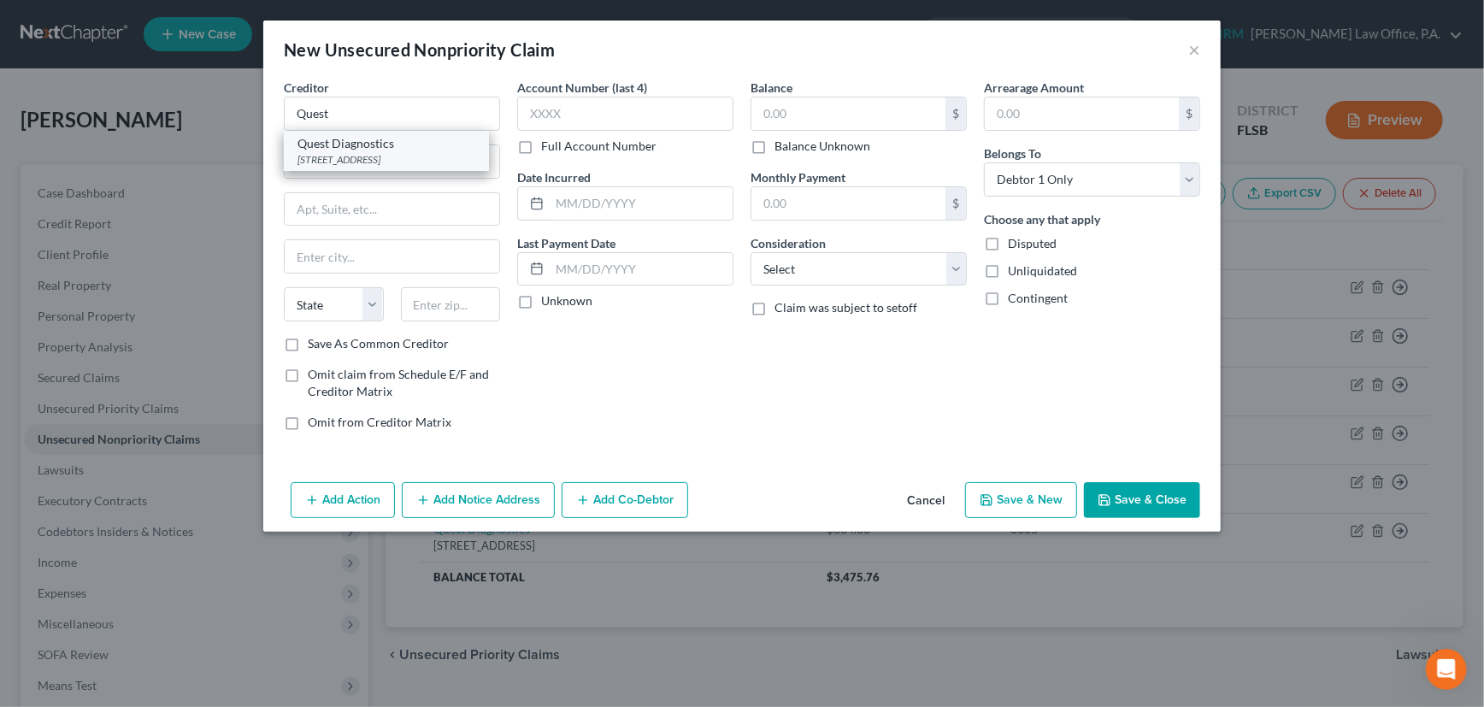
click at [401, 162] on div "PO Box 825, South Windsor, CT 06074" at bounding box center [386, 159] width 178 height 15
type input "Quest Diagnostics"
type input "PO Box 825"
type input "South Windsor"
select select "6"
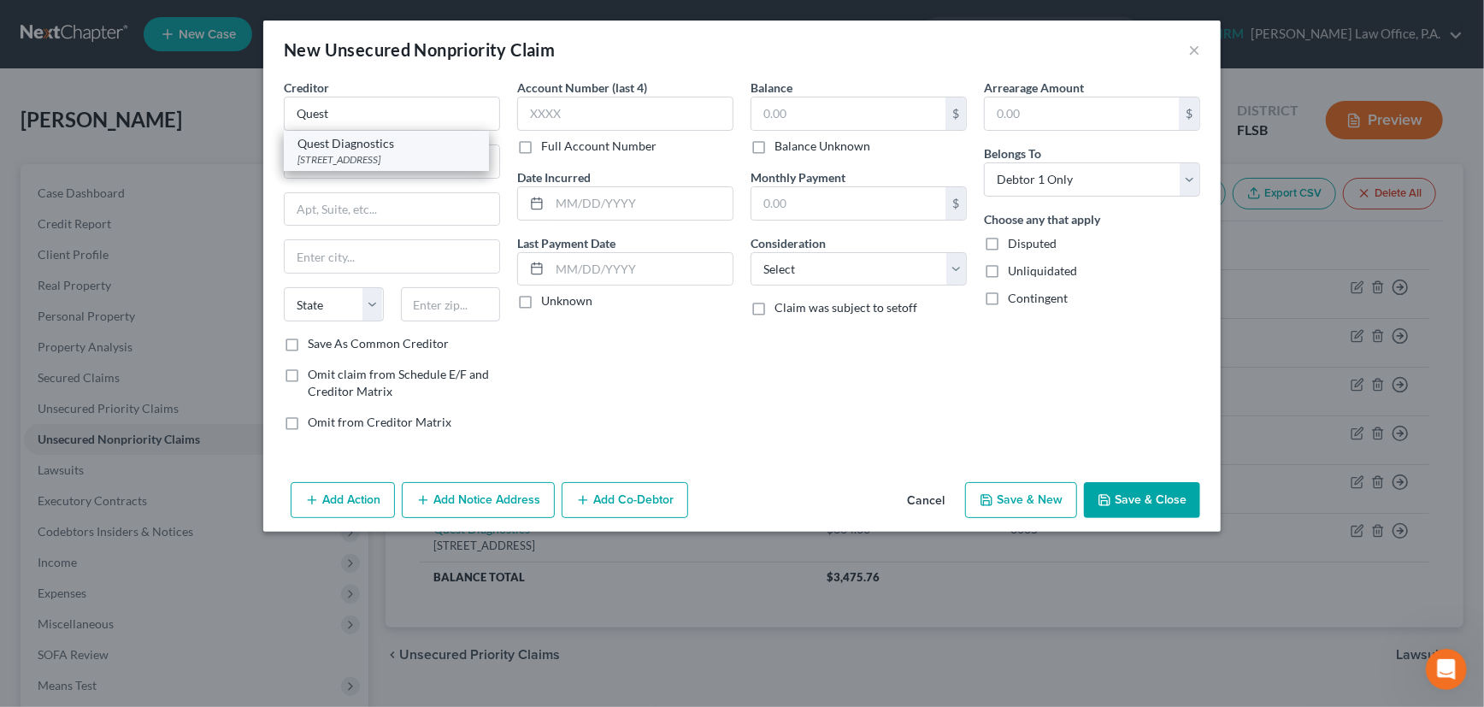
type input "06074"
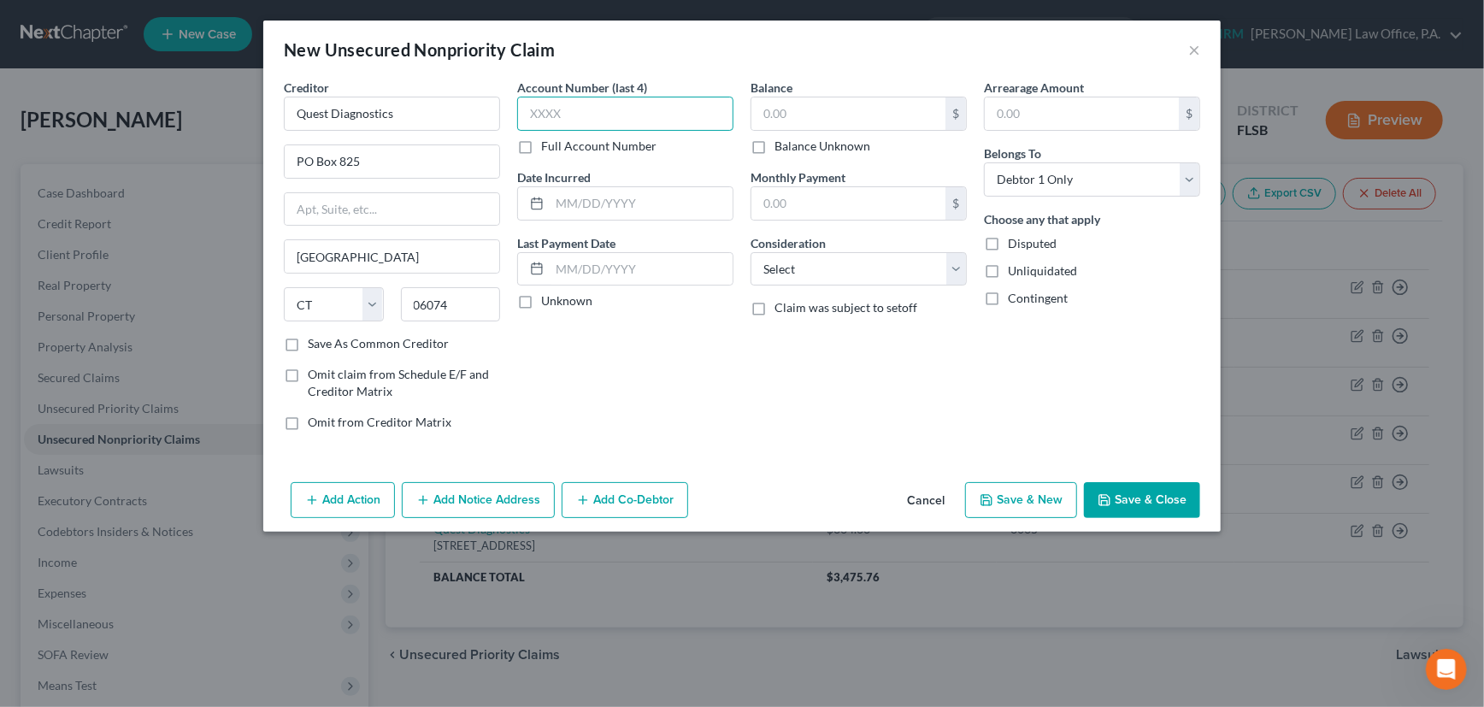
click at [612, 115] on input "text" at bounding box center [625, 114] width 216 height 34
type input "9846"
click at [822, 103] on input "text" at bounding box center [848, 113] width 194 height 32
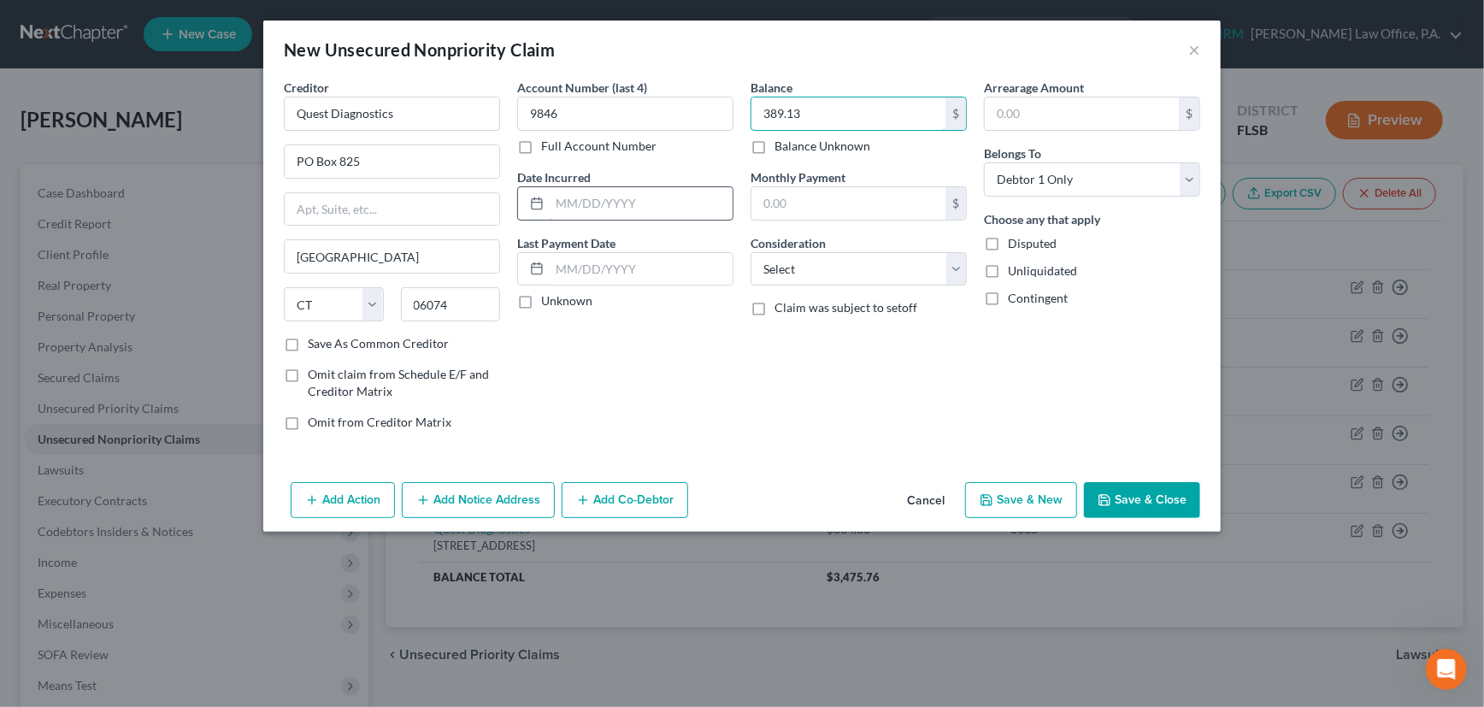
type input "389.13"
click at [633, 204] on input "text" at bounding box center [641, 203] width 183 height 32
type input "2023"
click at [541, 307] on label "Unknown" at bounding box center [566, 300] width 51 height 17
click at [548, 303] on input "Unknown" at bounding box center [553, 297] width 11 height 11
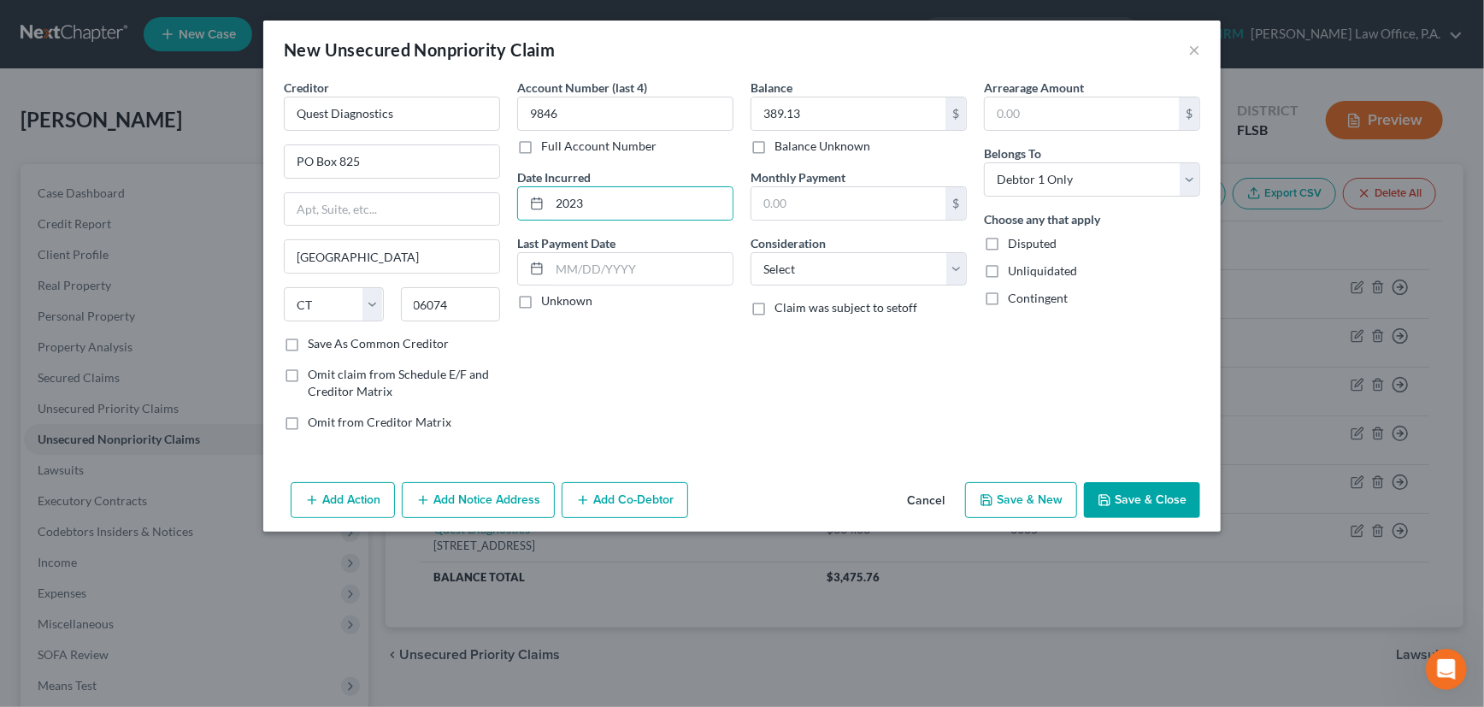
checkbox input "true"
click at [841, 274] on select "Select Cable / Satellite Services Collection Agency Credit Card Debt Debt Couns…" at bounding box center [859, 269] width 216 height 34
select select "9"
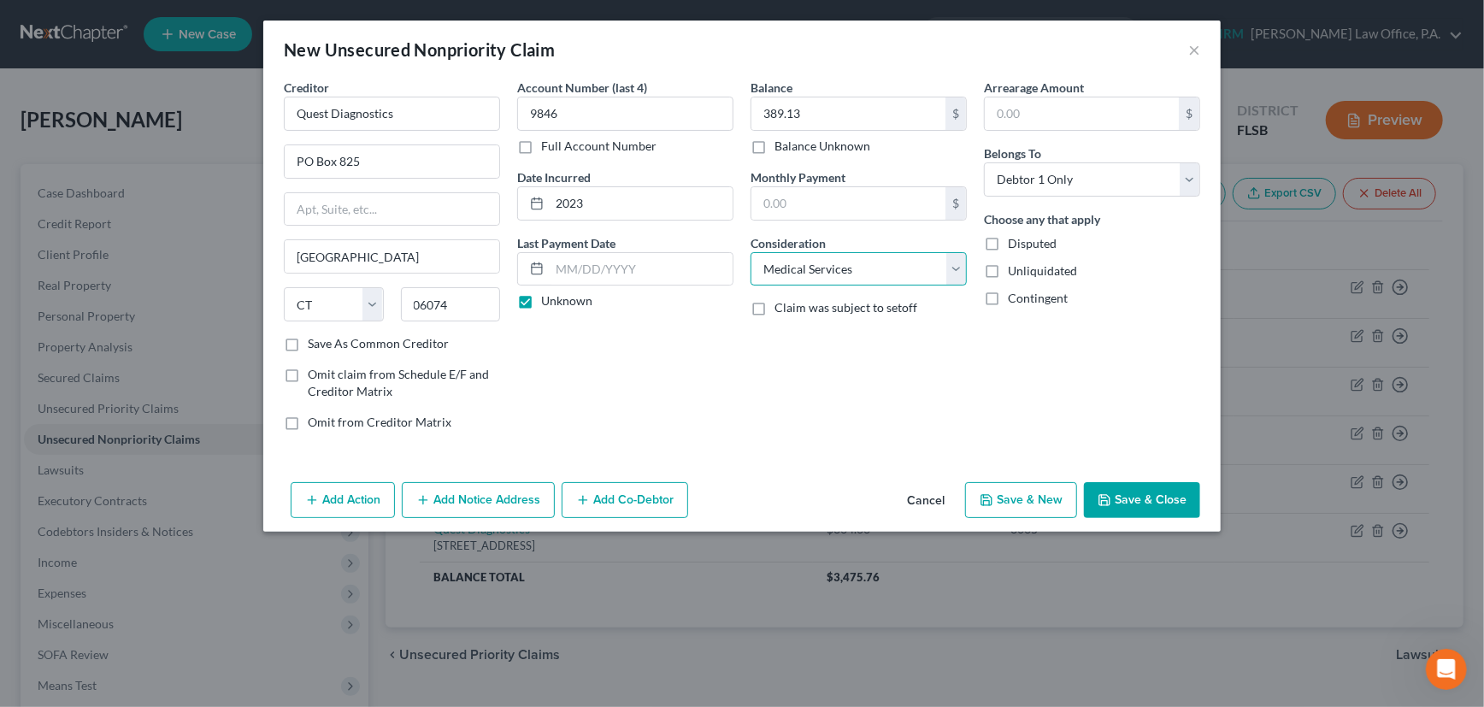
click at [751, 252] on select "Select Cable / Satellite Services Collection Agency Credit Card Debt Debt Couns…" at bounding box center [859, 269] width 216 height 34
click at [1038, 494] on button "Save & New" at bounding box center [1021, 500] width 112 height 36
select select "0"
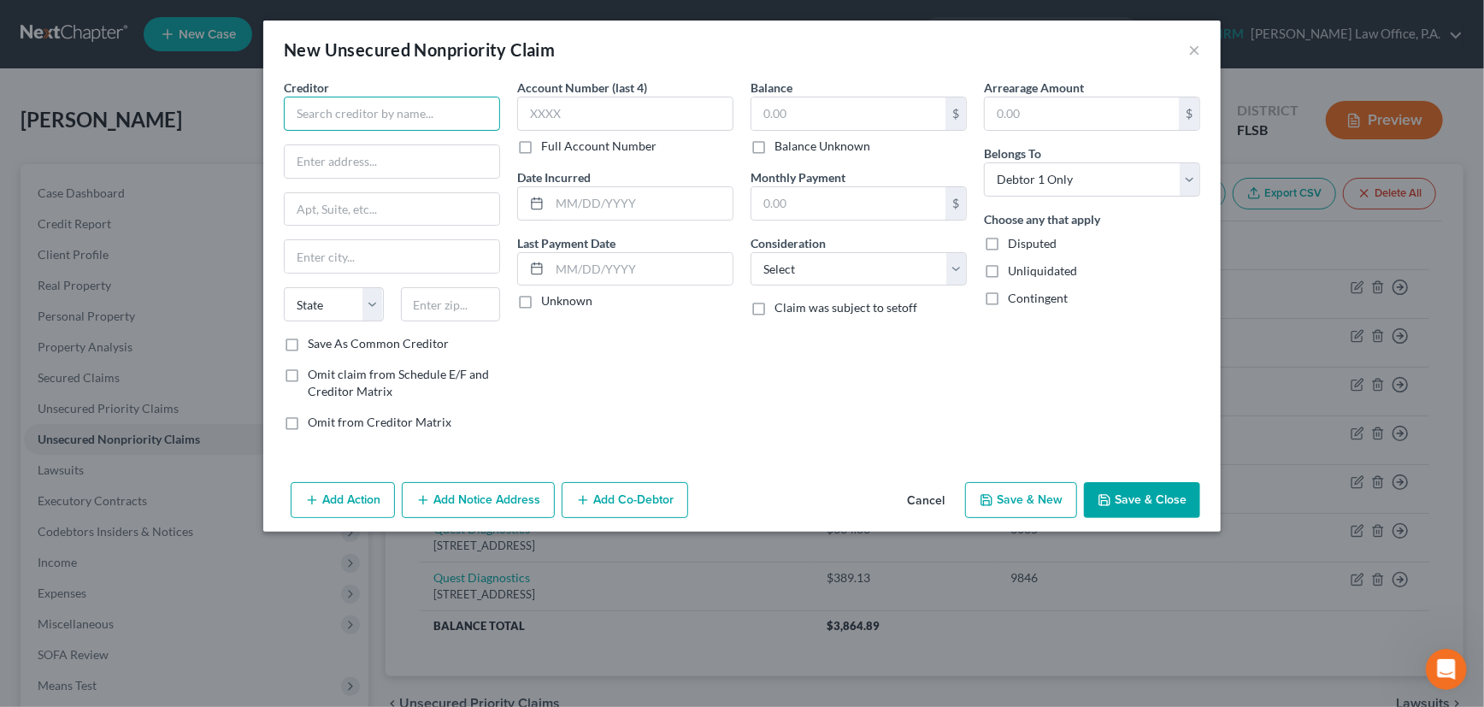
click at [409, 111] on input "text" at bounding box center [392, 114] width 216 height 34
click at [388, 147] on div "Quest Diagnostics" at bounding box center [386, 143] width 178 height 17
type input "Quest Diagnostics"
type input "PO Box 825"
type input "South Windsor"
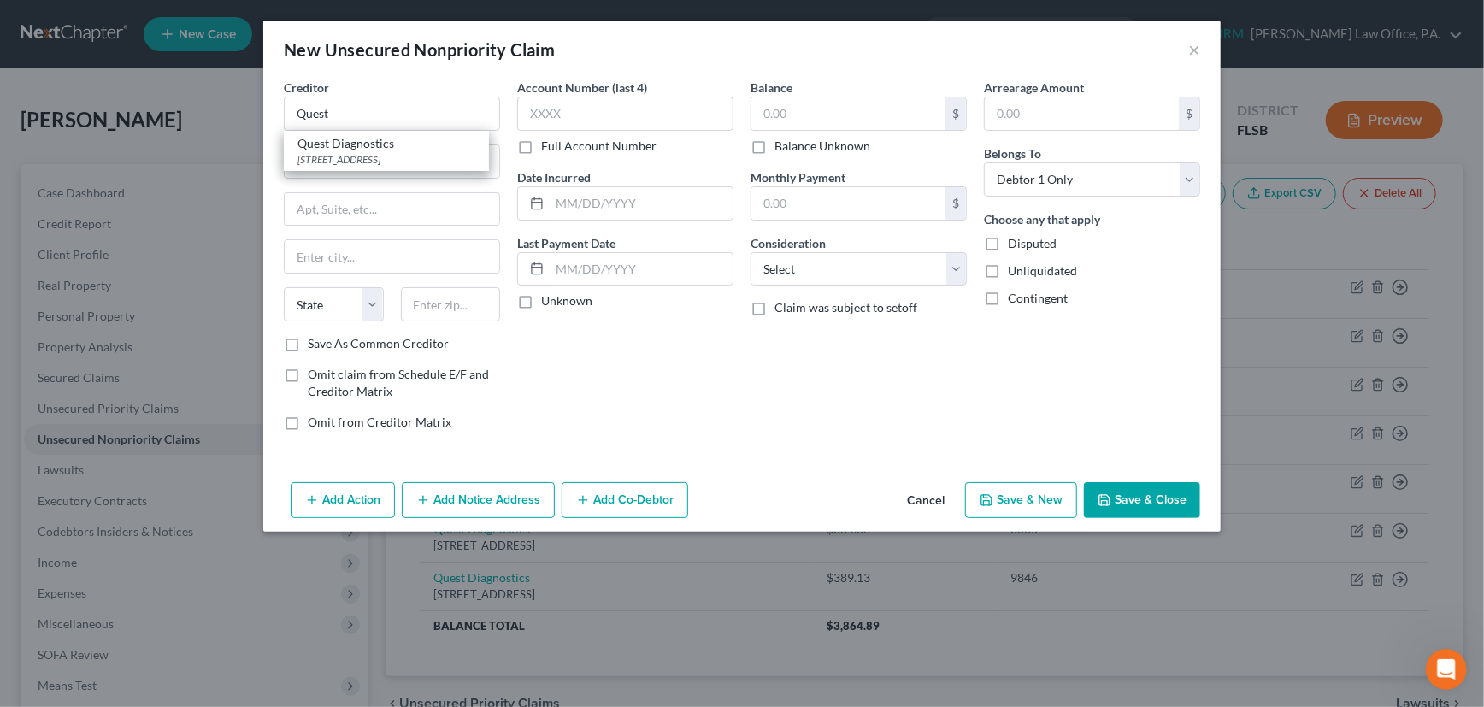
select select "6"
type input "06074"
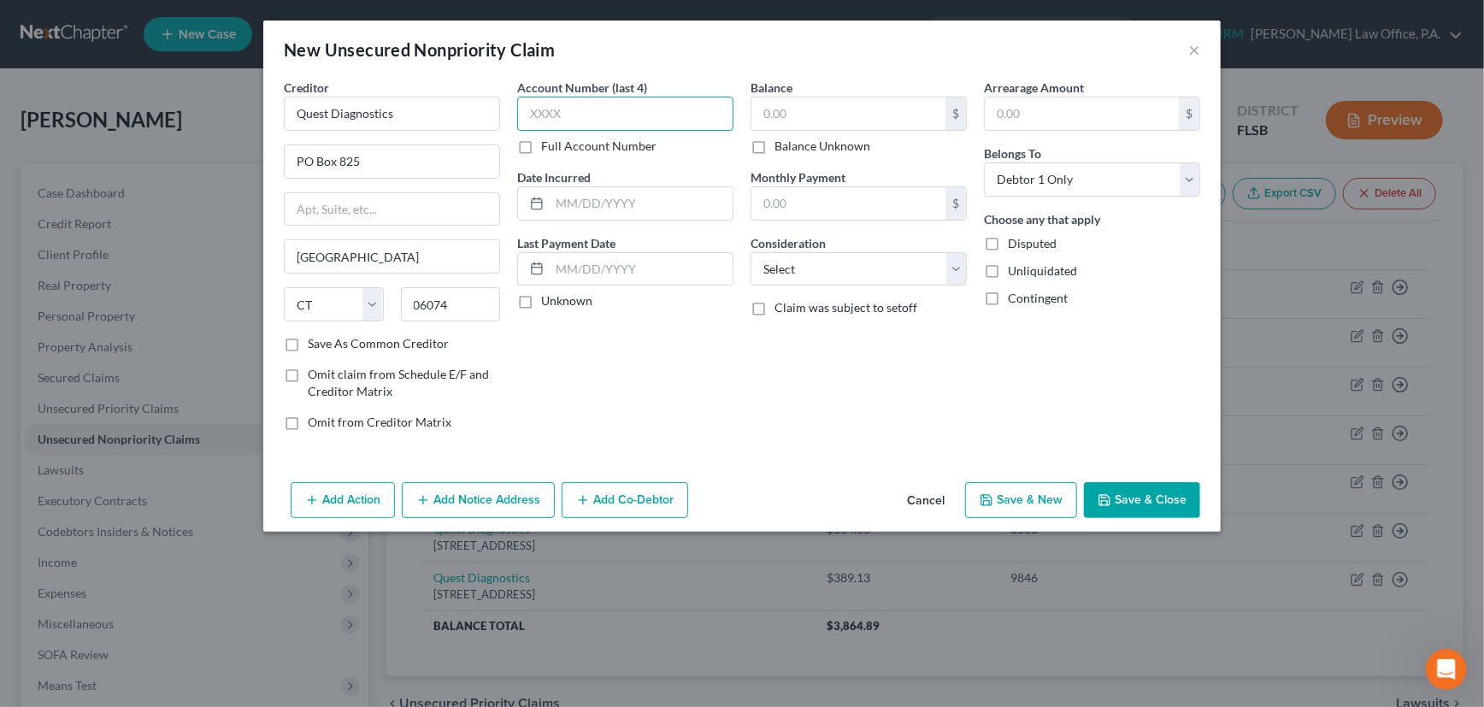
click at [580, 113] on input "text" at bounding box center [625, 114] width 216 height 34
type input "3864"
click at [604, 201] on input "text" at bounding box center [641, 203] width 183 height 32
type input "2024"
click at [541, 299] on label "Unknown" at bounding box center [566, 300] width 51 height 17
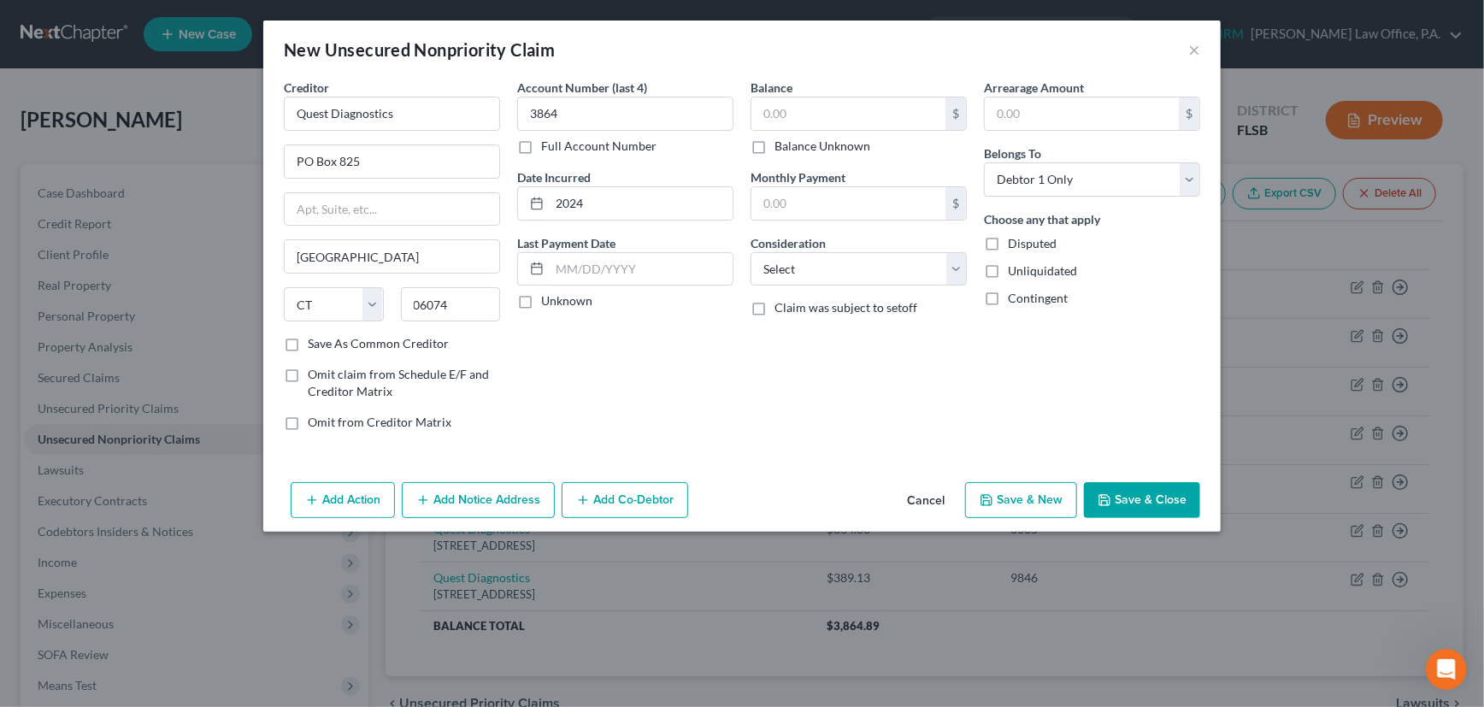
click at [548, 299] on input "Unknown" at bounding box center [553, 297] width 11 height 11
checkbox input "true"
click at [829, 120] on input "text" at bounding box center [848, 113] width 194 height 32
type input "389.13"
click at [832, 274] on select "Select Cable / Satellite Services Collection Agency Credit Card Debt Debt Couns…" at bounding box center [859, 269] width 216 height 34
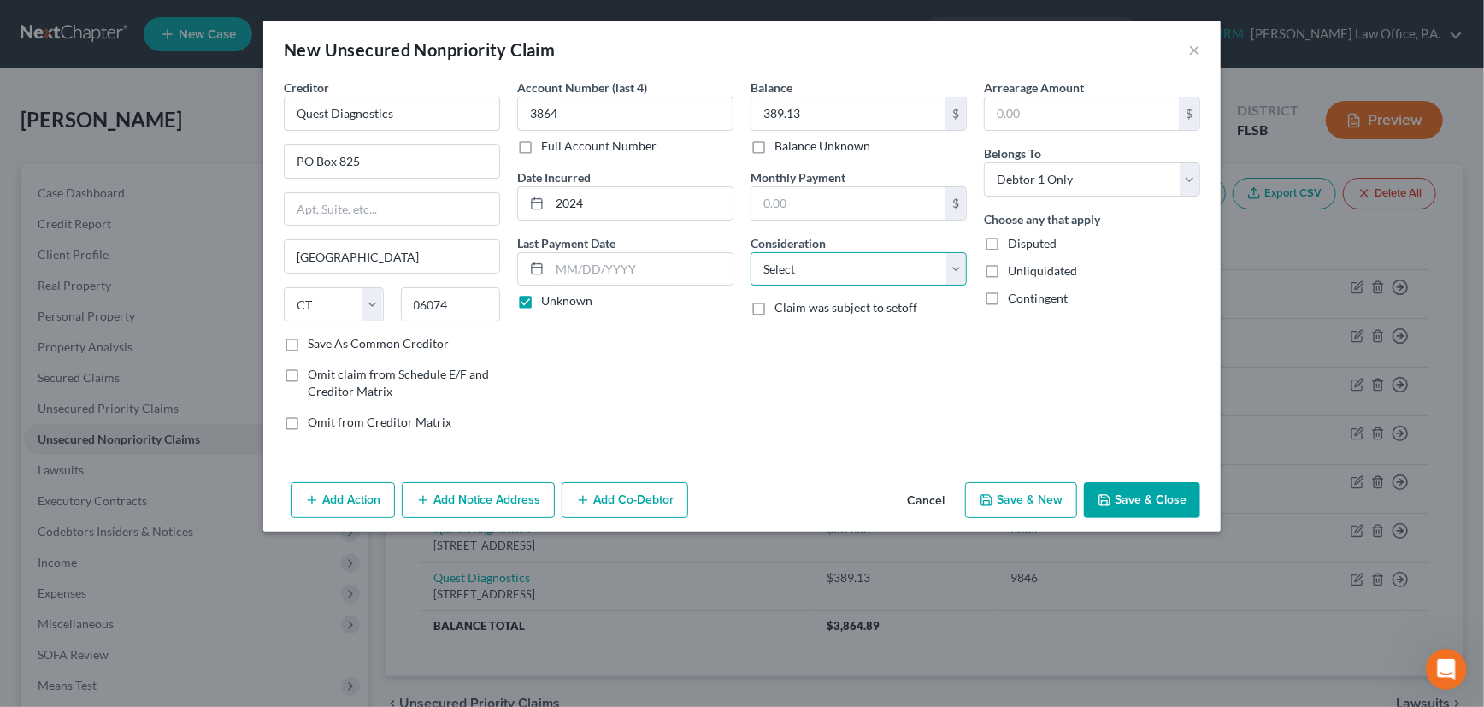
select select "9"
click at [751, 252] on select "Select Cable / Satellite Services Collection Agency Credit Card Debt Debt Couns…" at bounding box center [859, 269] width 216 height 34
click at [308, 341] on label "Save As Common Creditor" at bounding box center [378, 343] width 141 height 17
click at [315, 341] on input "Save As Common Creditor" at bounding box center [320, 340] width 11 height 11
click at [1147, 495] on button "Save & Close" at bounding box center [1142, 500] width 116 height 36
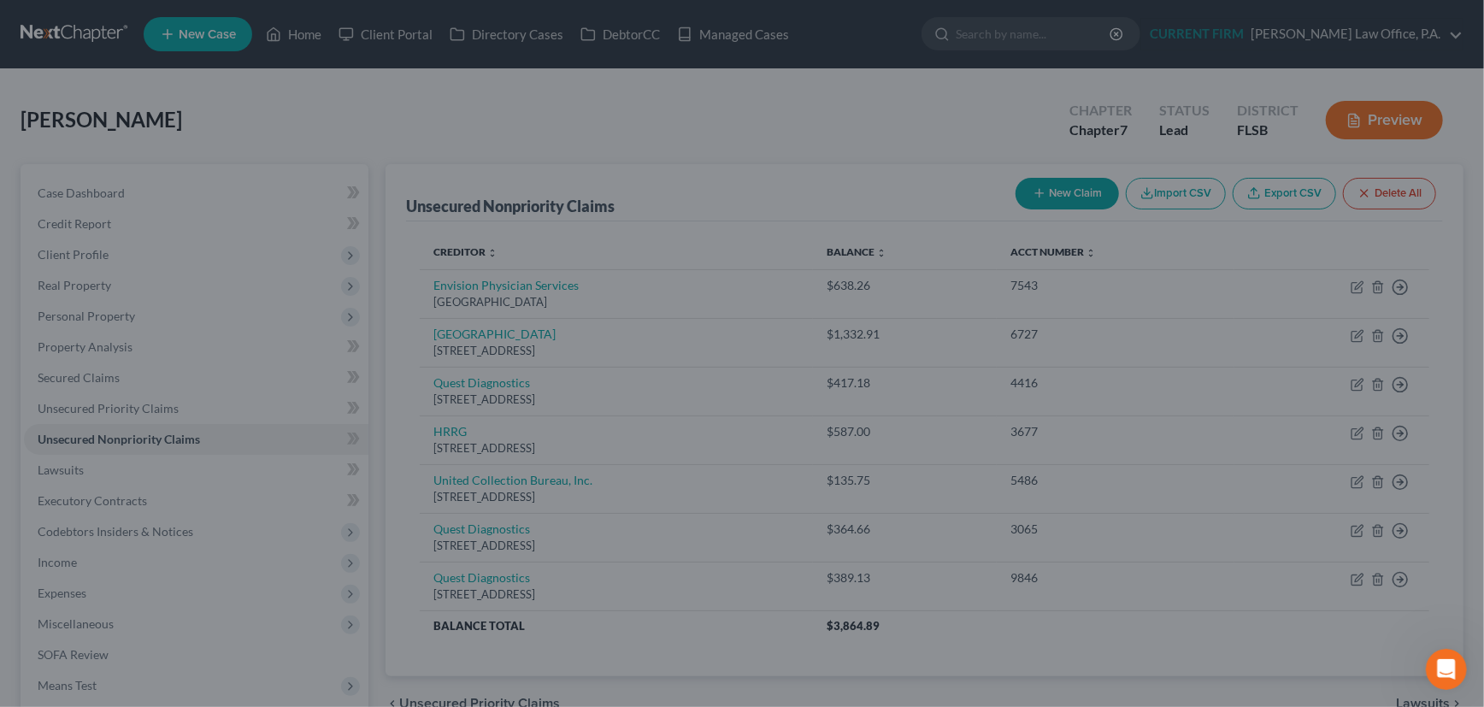
checkbox input "false"
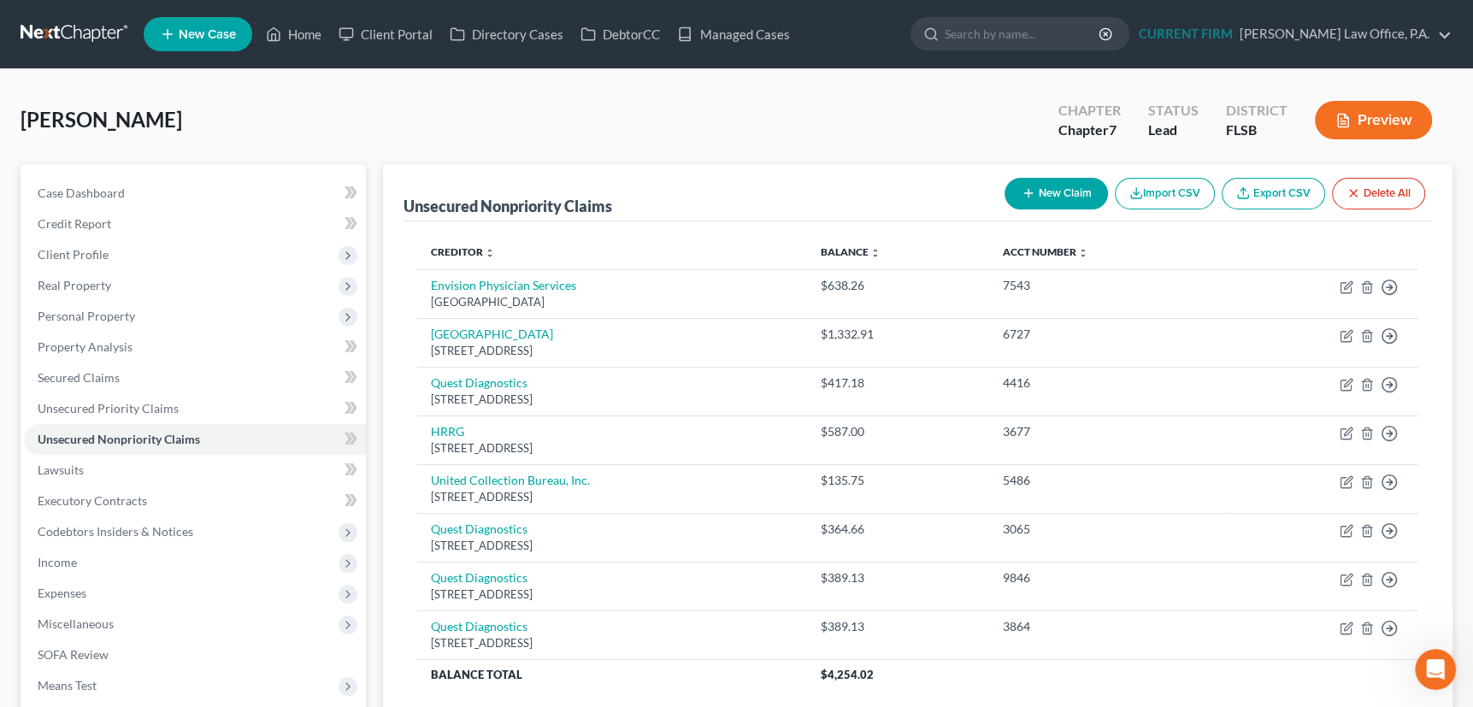
click at [1016, 182] on button "New Claim" at bounding box center [1055, 194] width 103 height 32
select select "0"
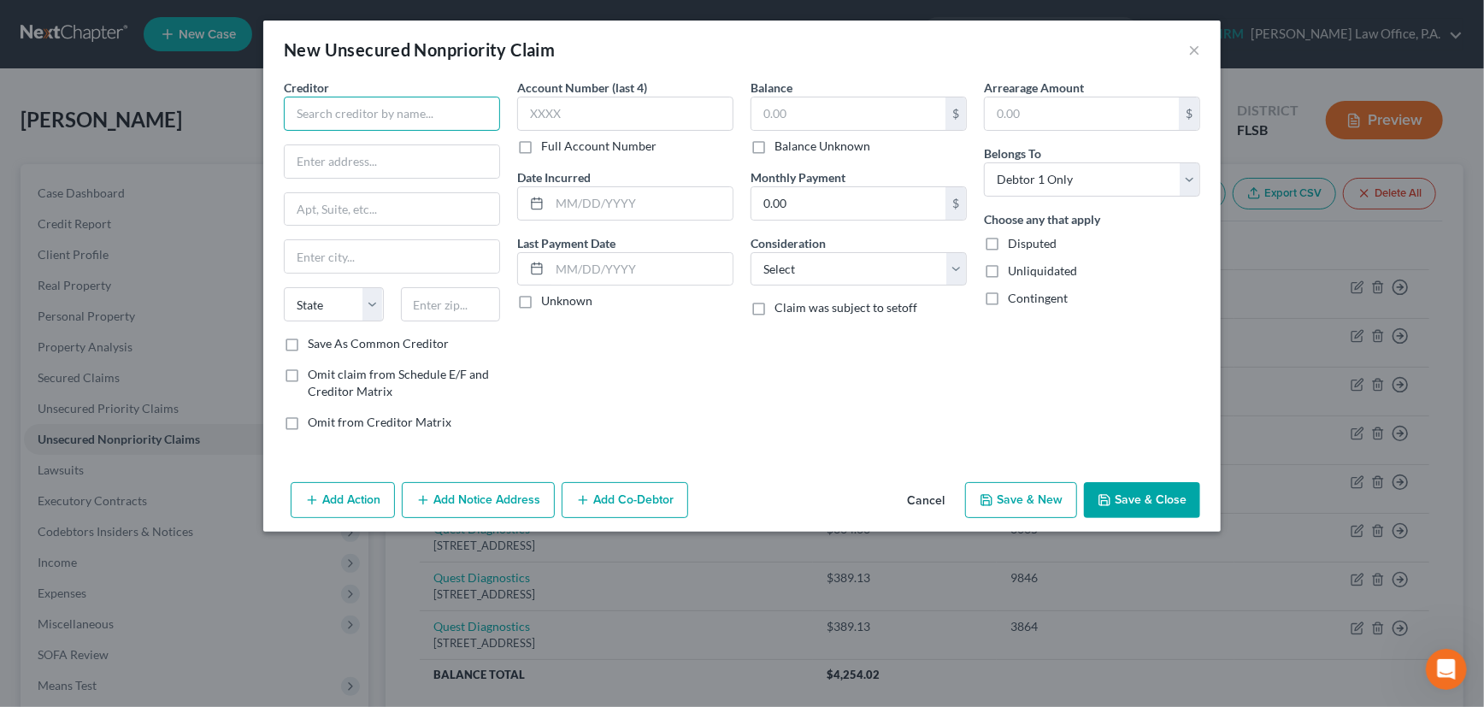
click at [392, 120] on input "text" at bounding box center [392, 114] width 216 height 34
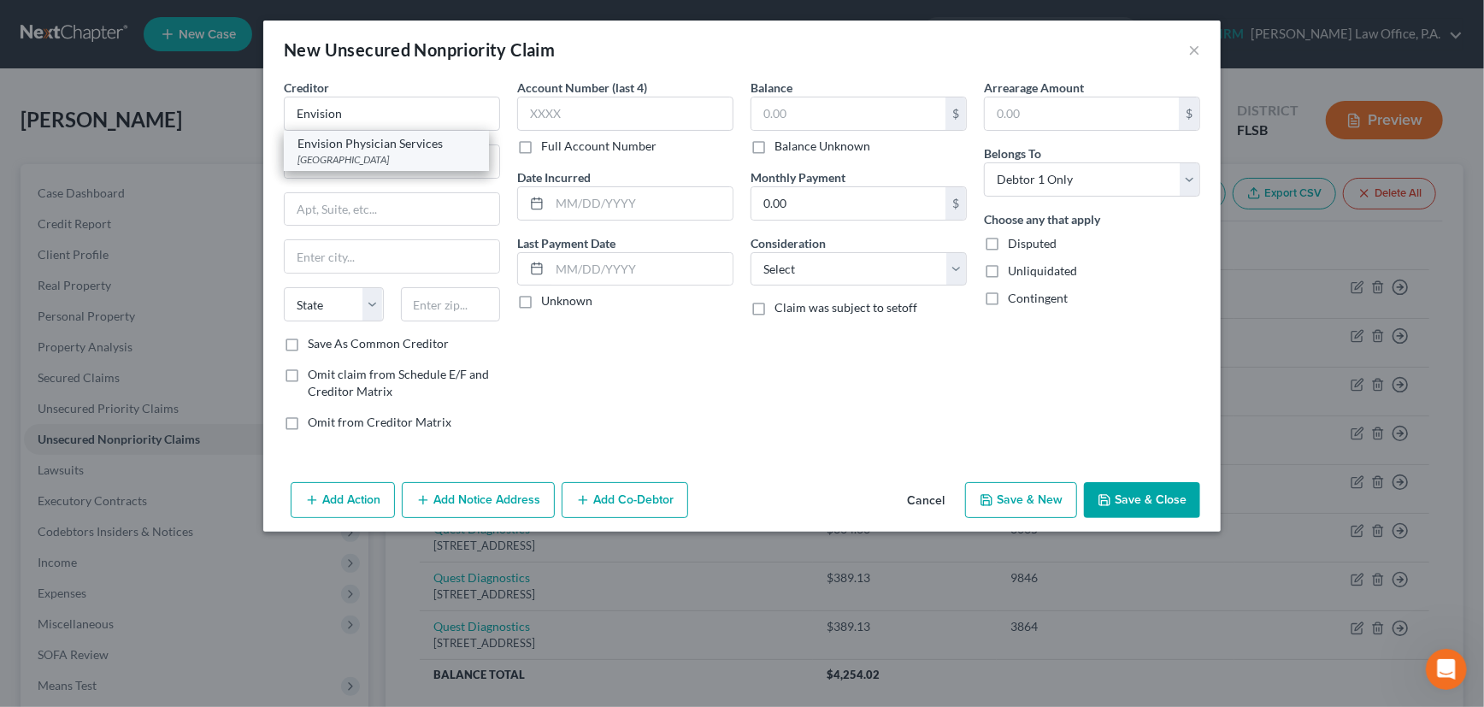
click at [388, 154] on div "PO Box 80217, Philadelphia, PA 19101" at bounding box center [386, 159] width 178 height 15
type input "Envision Physician Services"
type input "PO Box 80217"
type input "Philadelphia"
select select "39"
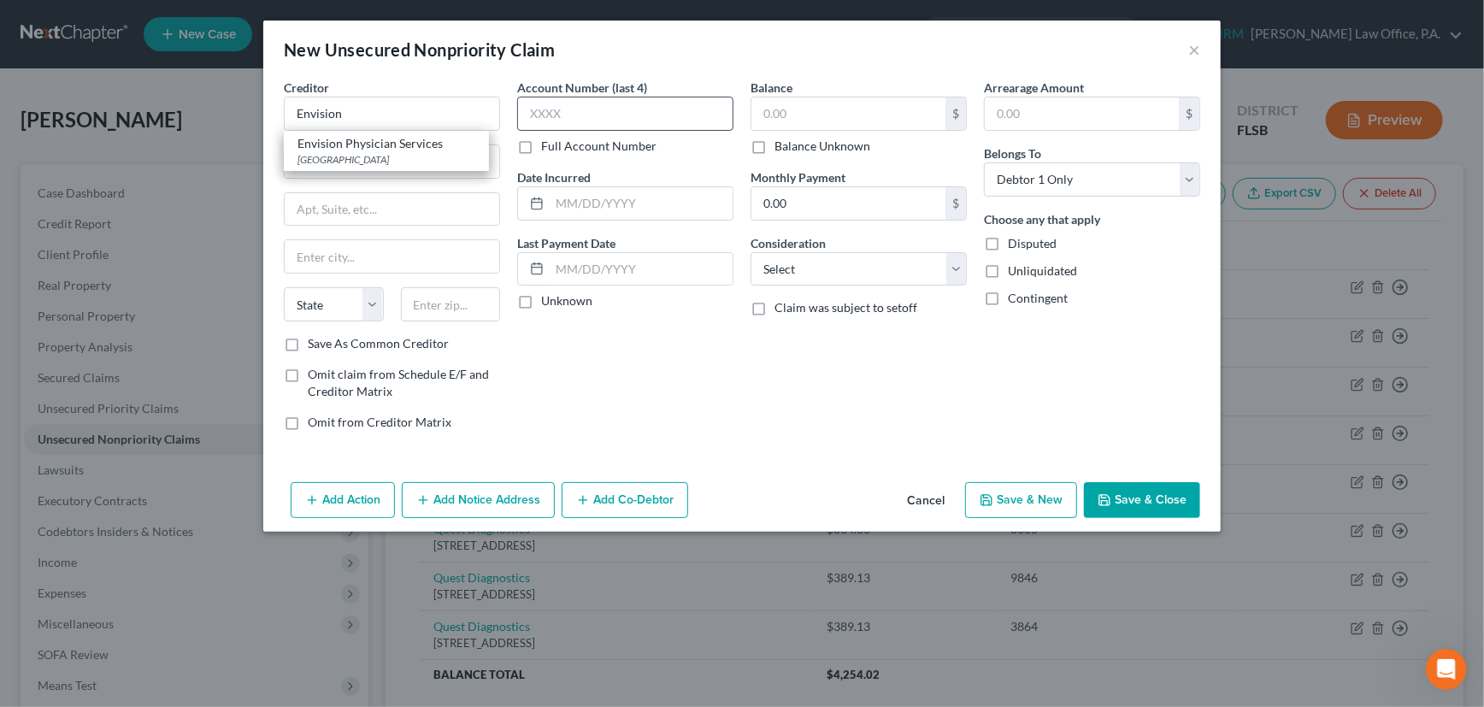
type input "19101"
click at [598, 112] on input "text" at bounding box center [625, 114] width 216 height 34
type input "7211"
click at [571, 209] on input "text" at bounding box center [641, 203] width 183 height 32
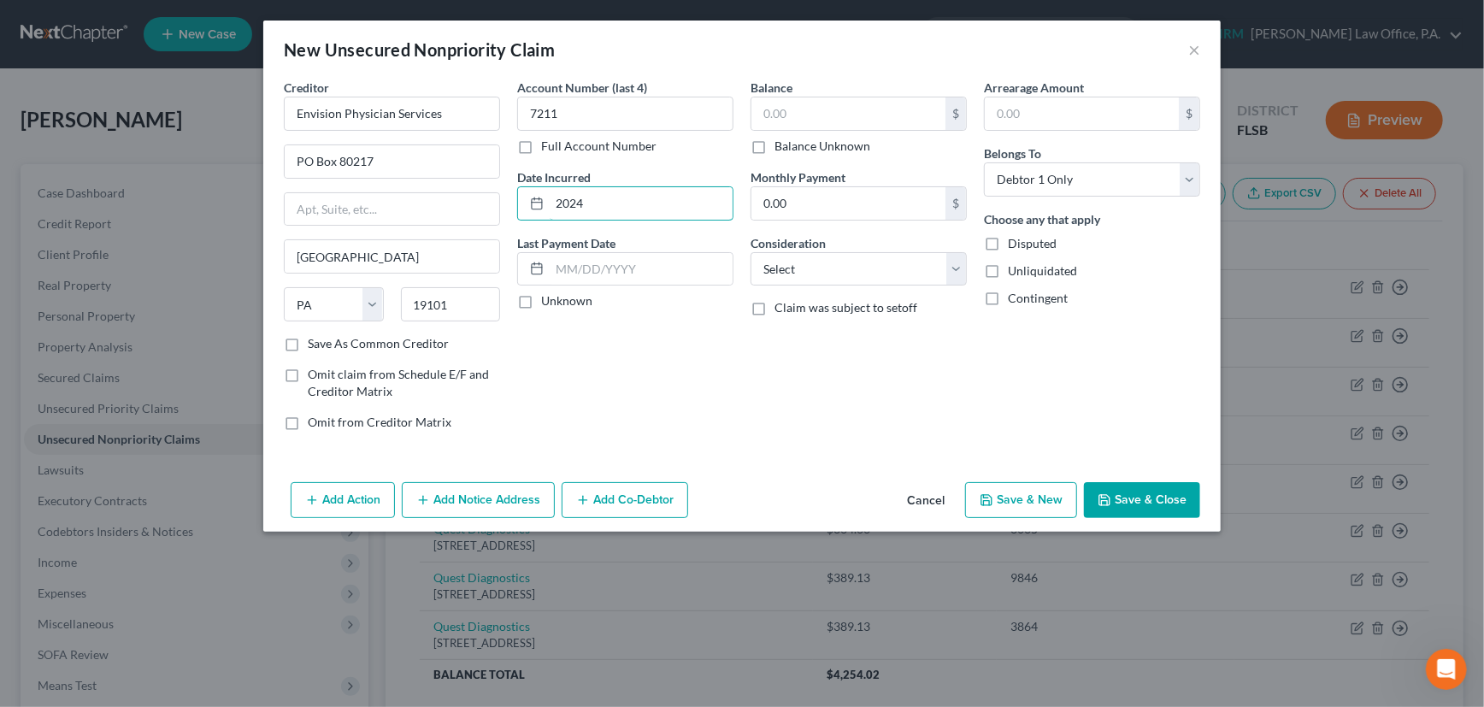
type input "2024"
click at [541, 297] on label "Unknown" at bounding box center [566, 300] width 51 height 17
click at [548, 297] on input "Unknown" at bounding box center [553, 297] width 11 height 11
checkbox input "true"
click at [812, 111] on input "text" at bounding box center [848, 113] width 194 height 32
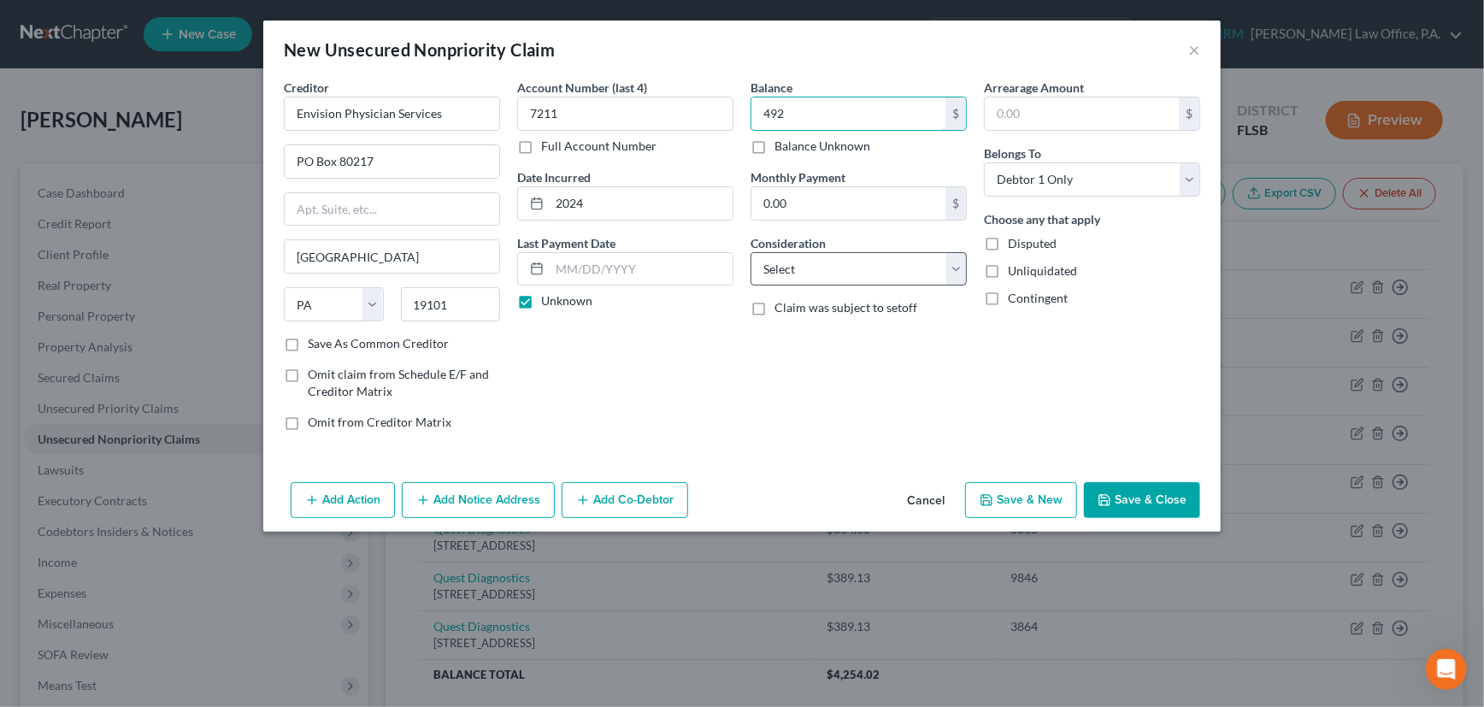
type input "492"
click at [837, 271] on select "Select Cable / Satellite Services Collection Agency Credit Card Debt Debt Couns…" at bounding box center [859, 269] width 216 height 34
select select "9"
click at [751, 252] on select "Select Cable / Satellite Services Collection Agency Credit Card Debt Debt Couns…" at bounding box center [859, 269] width 216 height 34
click at [1147, 490] on button "Save & Close" at bounding box center [1142, 500] width 116 height 36
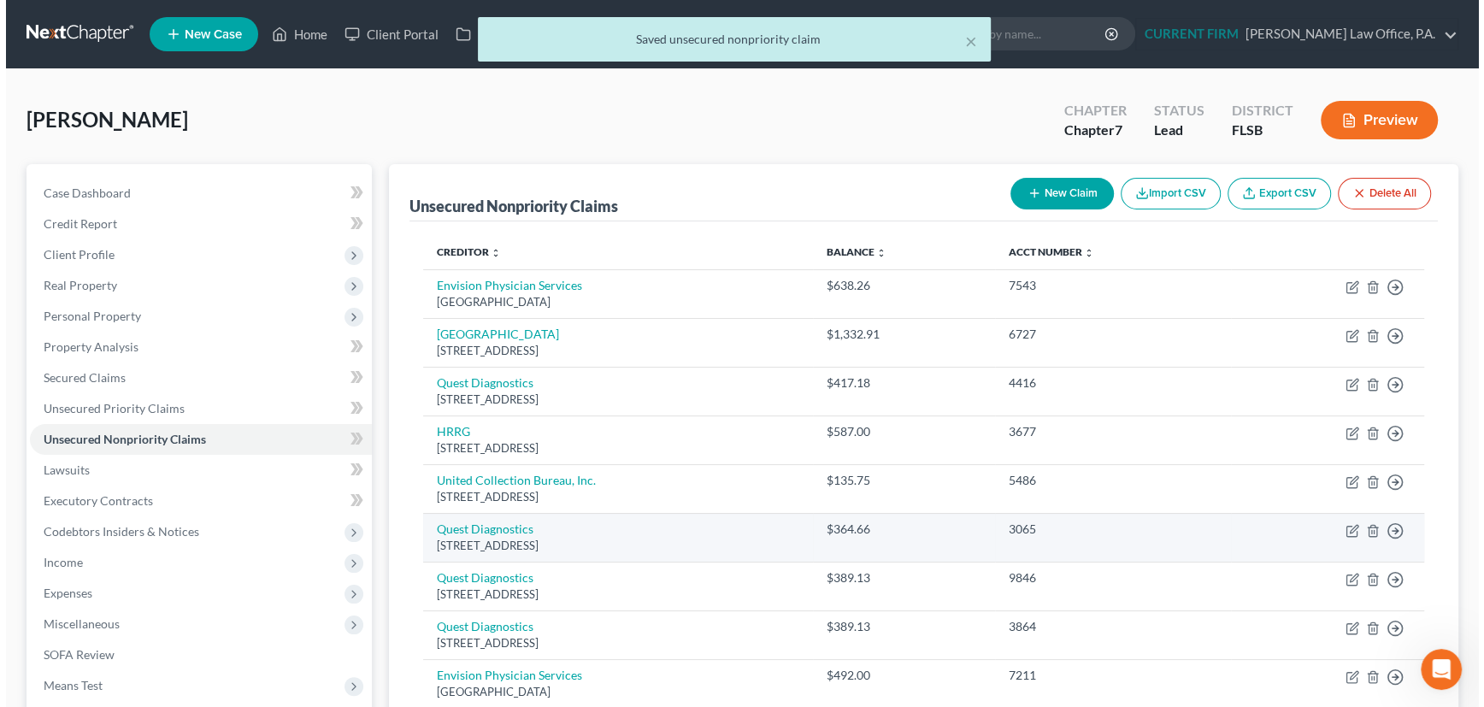
scroll to position [77, 0]
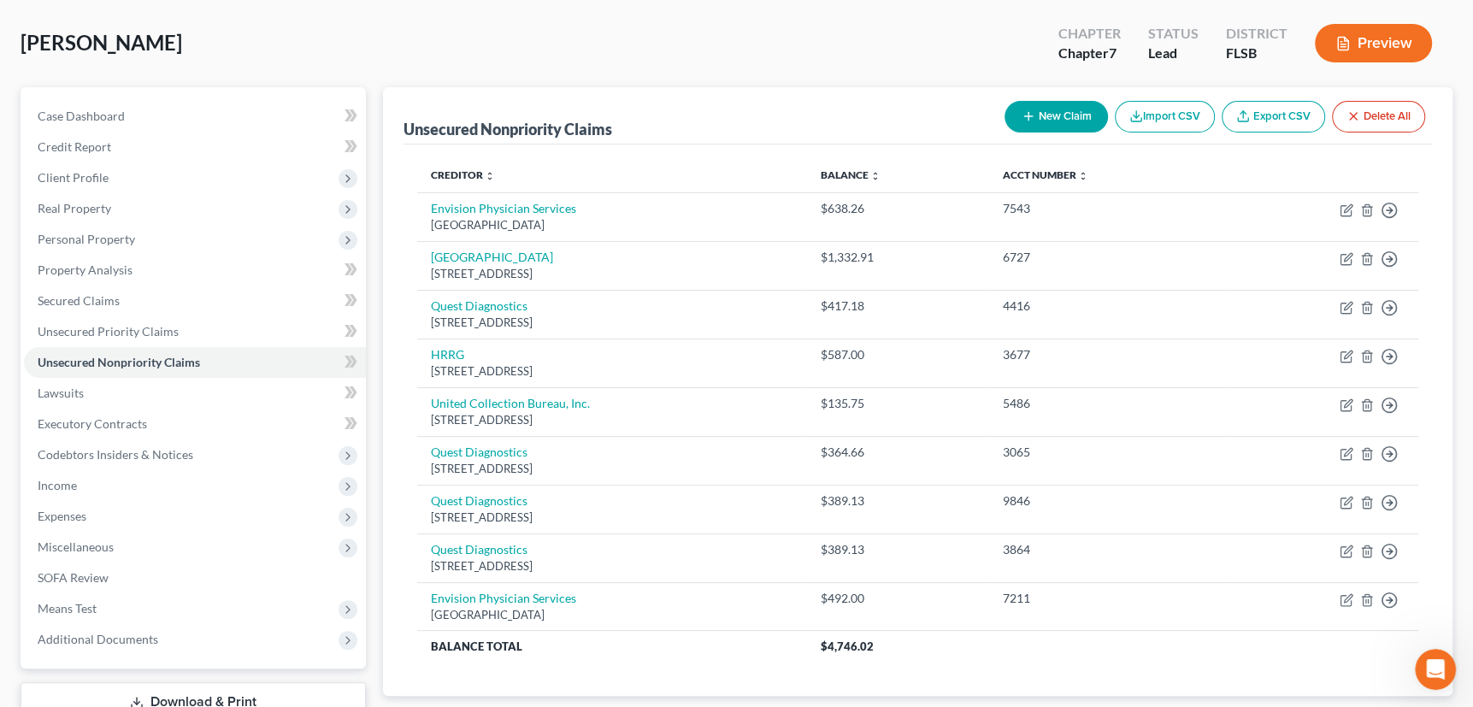
click at [1022, 110] on icon "button" at bounding box center [1029, 116] width 14 height 14
select select "0"
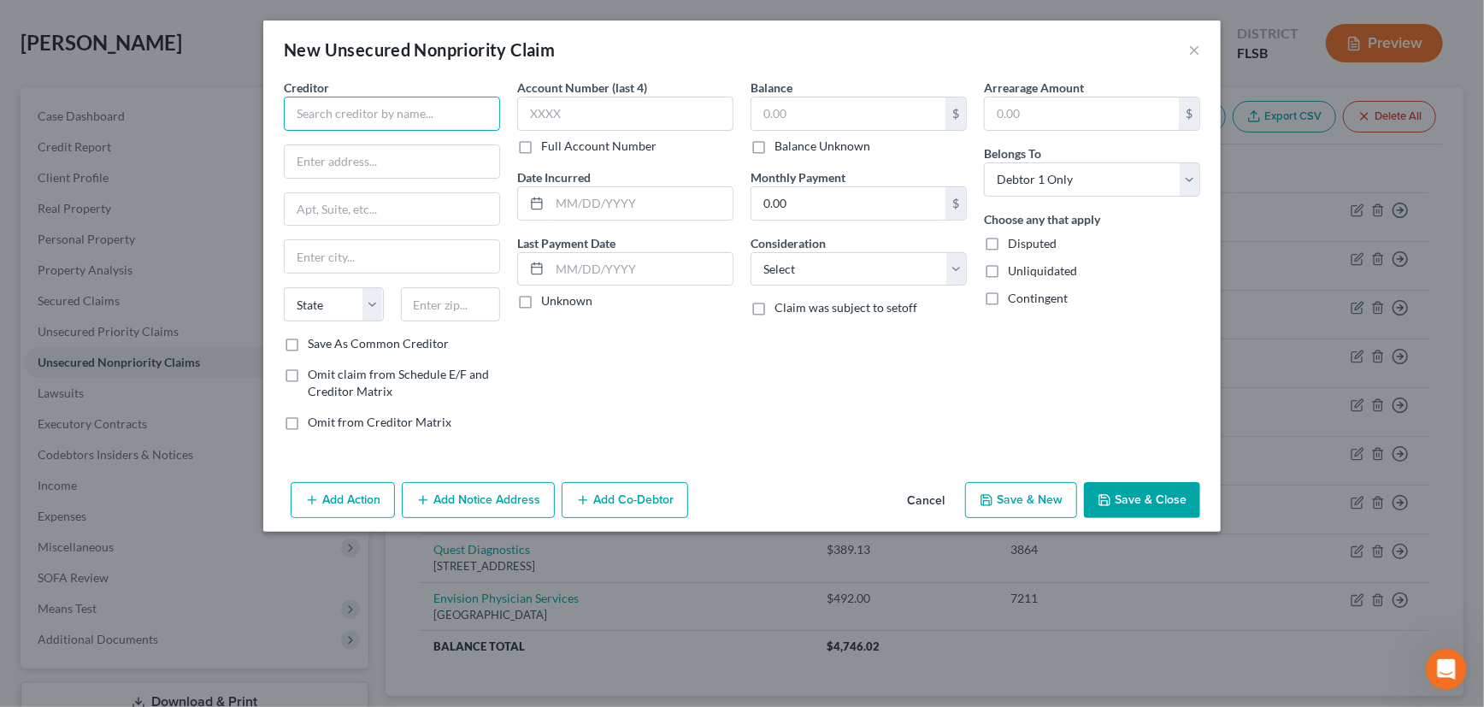
click at [382, 115] on input "text" at bounding box center [392, 114] width 216 height 34
click at [380, 145] on div "Quest Diagnostics" at bounding box center [386, 143] width 178 height 17
type input "Quest Diagnostics"
type input "PO Box 825"
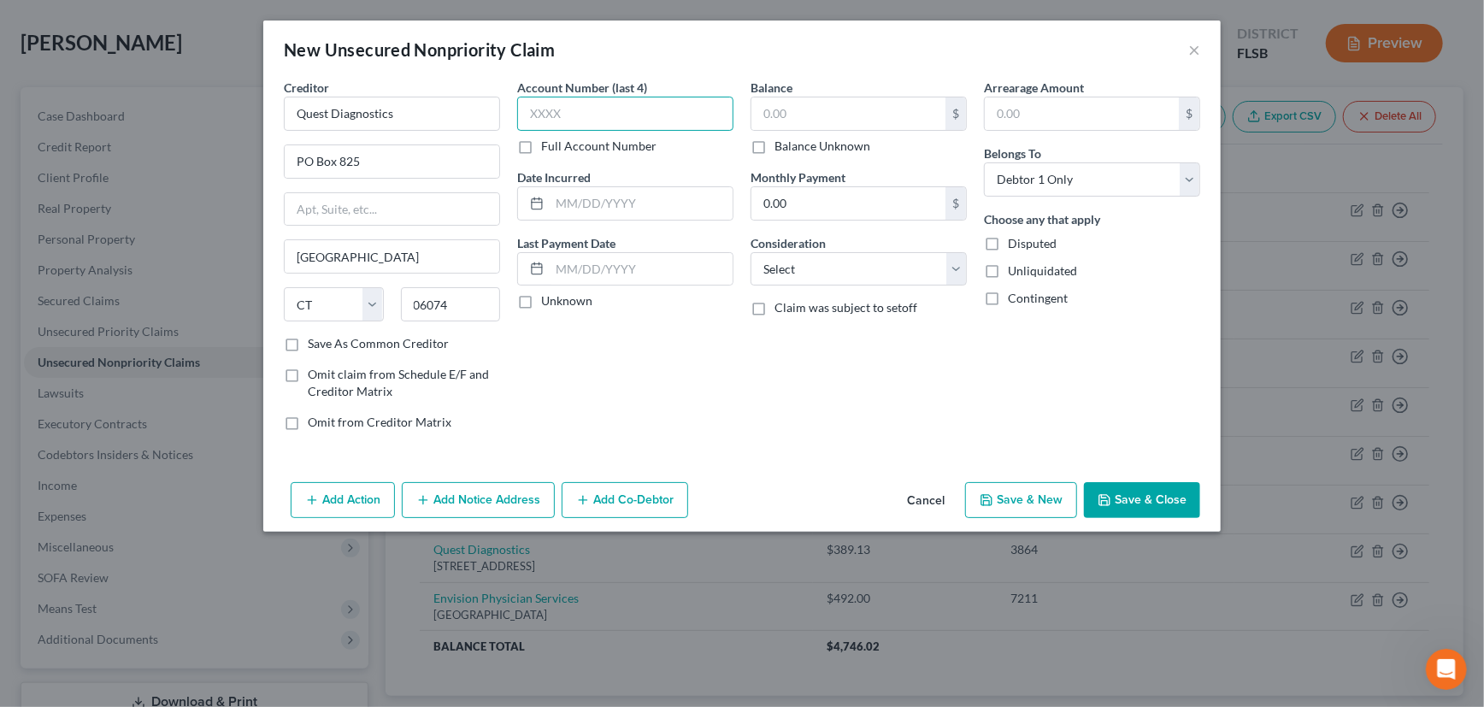
click at [594, 111] on input "text" at bounding box center [625, 114] width 216 height 34
click at [595, 205] on input "text" at bounding box center [641, 203] width 183 height 32
click at [541, 300] on label "Unknown" at bounding box center [566, 300] width 51 height 17
click at [548, 300] on input "Unknown" at bounding box center [553, 297] width 11 height 11
click at [811, 104] on input "text" at bounding box center [848, 113] width 194 height 32
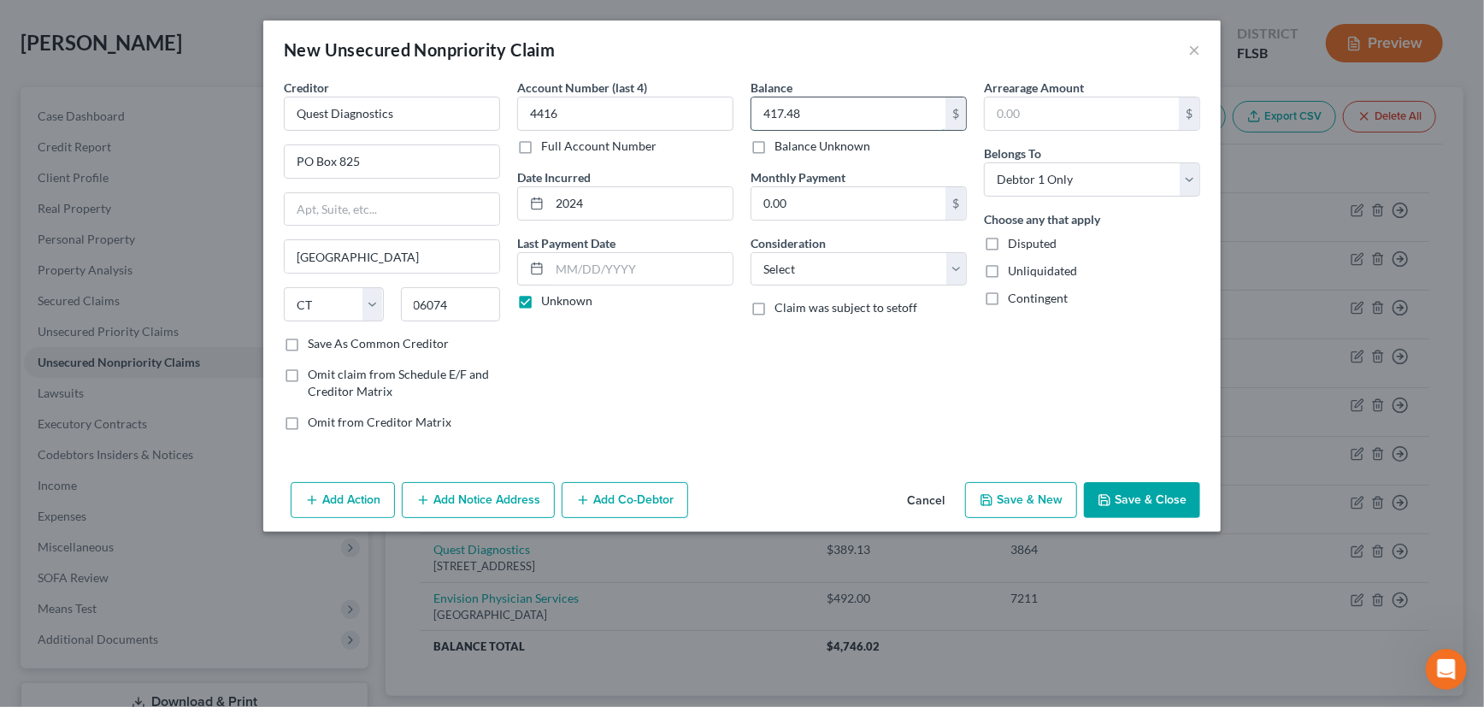
click at [793, 111] on input "417.48" at bounding box center [848, 113] width 194 height 32
click at [823, 268] on select "Select Cable / Satellite Services Collection Agency Credit Card Debt Debt Couns…" at bounding box center [859, 269] width 216 height 34
click at [751, 252] on select "Select Cable / Satellite Services Collection Agency Credit Card Debt Debt Couns…" at bounding box center [859, 269] width 216 height 34
click at [1017, 494] on button "Save & New" at bounding box center [1021, 500] width 112 height 36
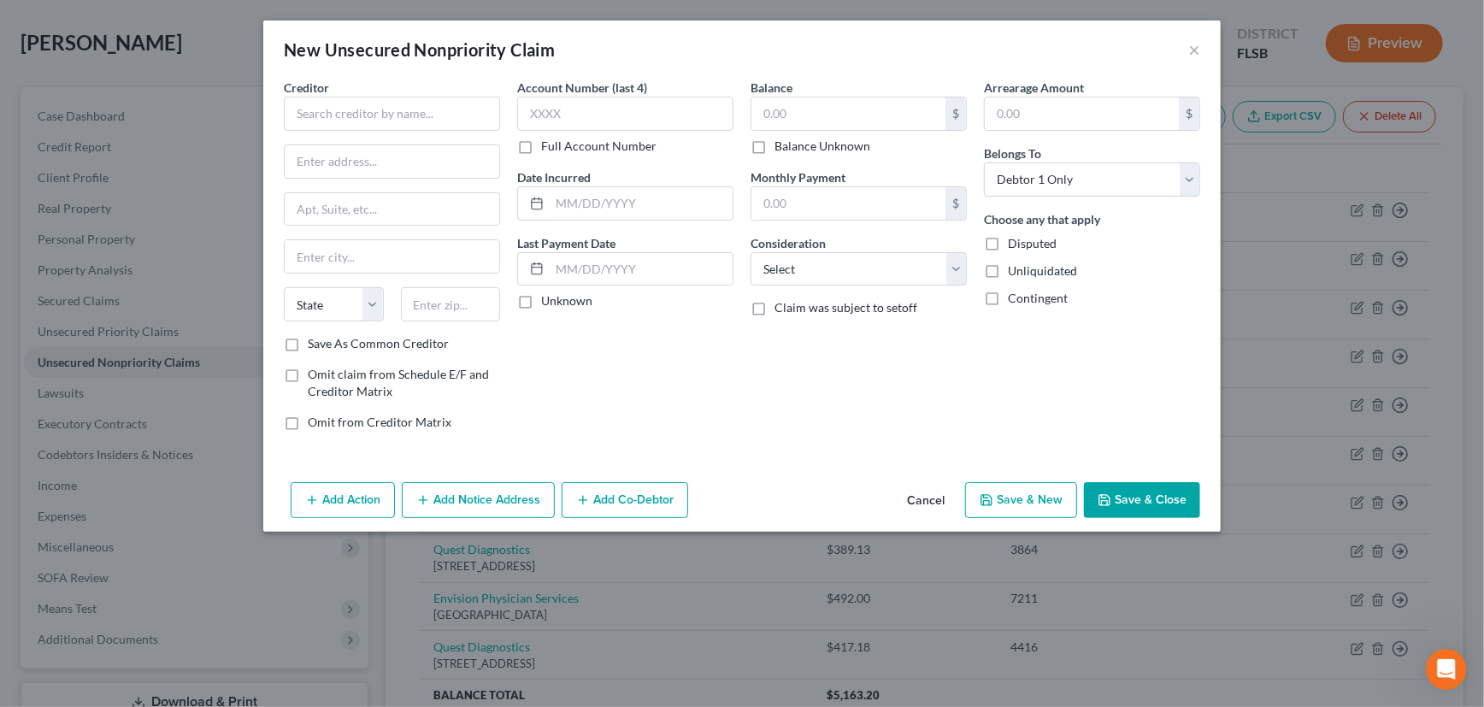
click at [933, 495] on button "Cancel" at bounding box center [925, 501] width 65 height 34
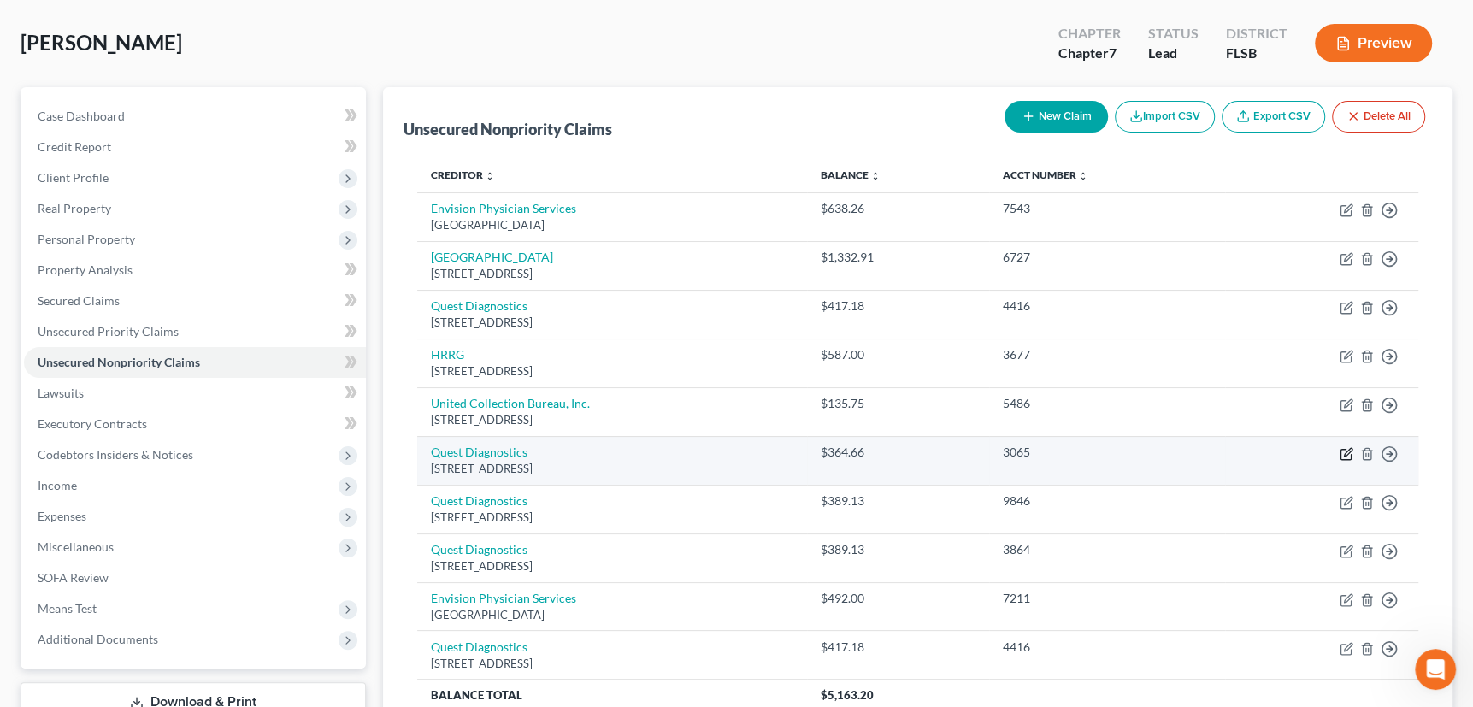
click at [1345, 449] on icon "button" at bounding box center [1347, 454] width 14 height 14
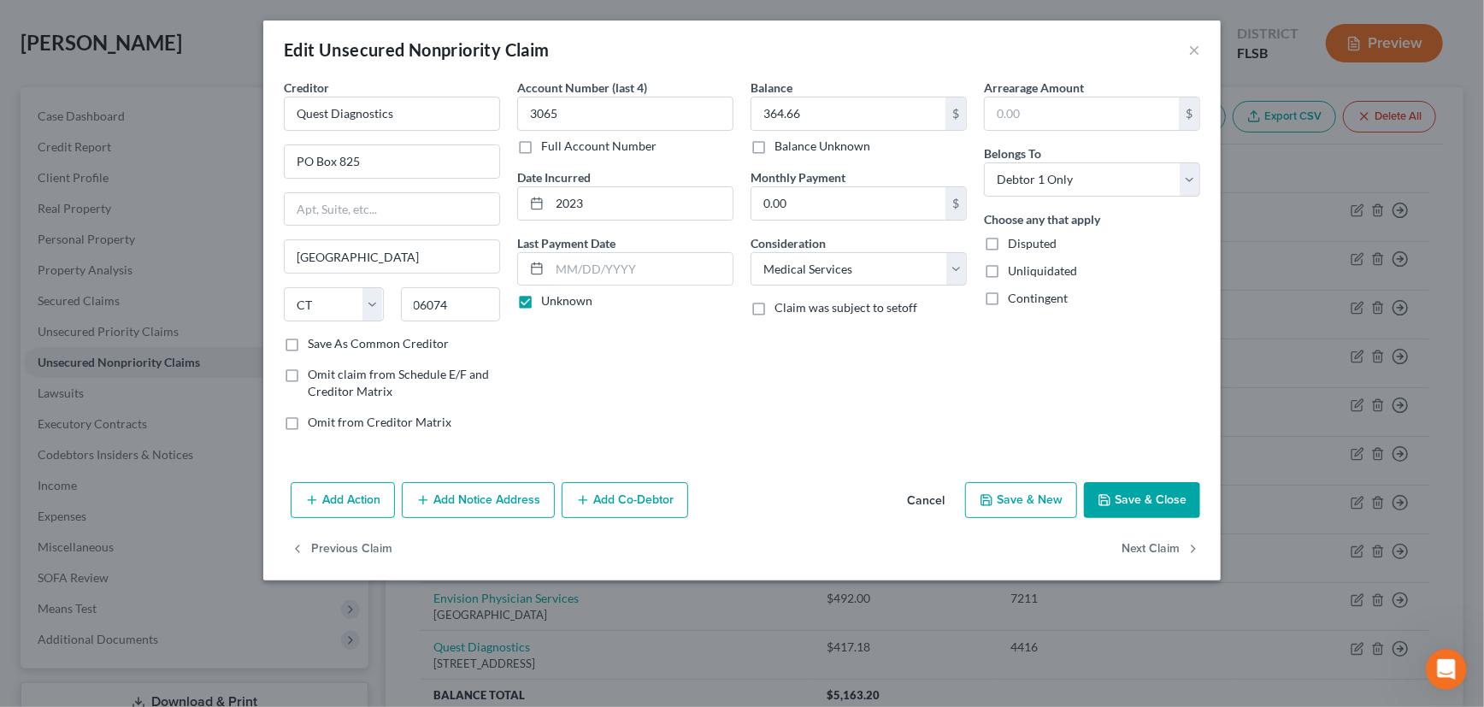
click at [466, 496] on button "Add Notice Address" at bounding box center [478, 500] width 153 height 36
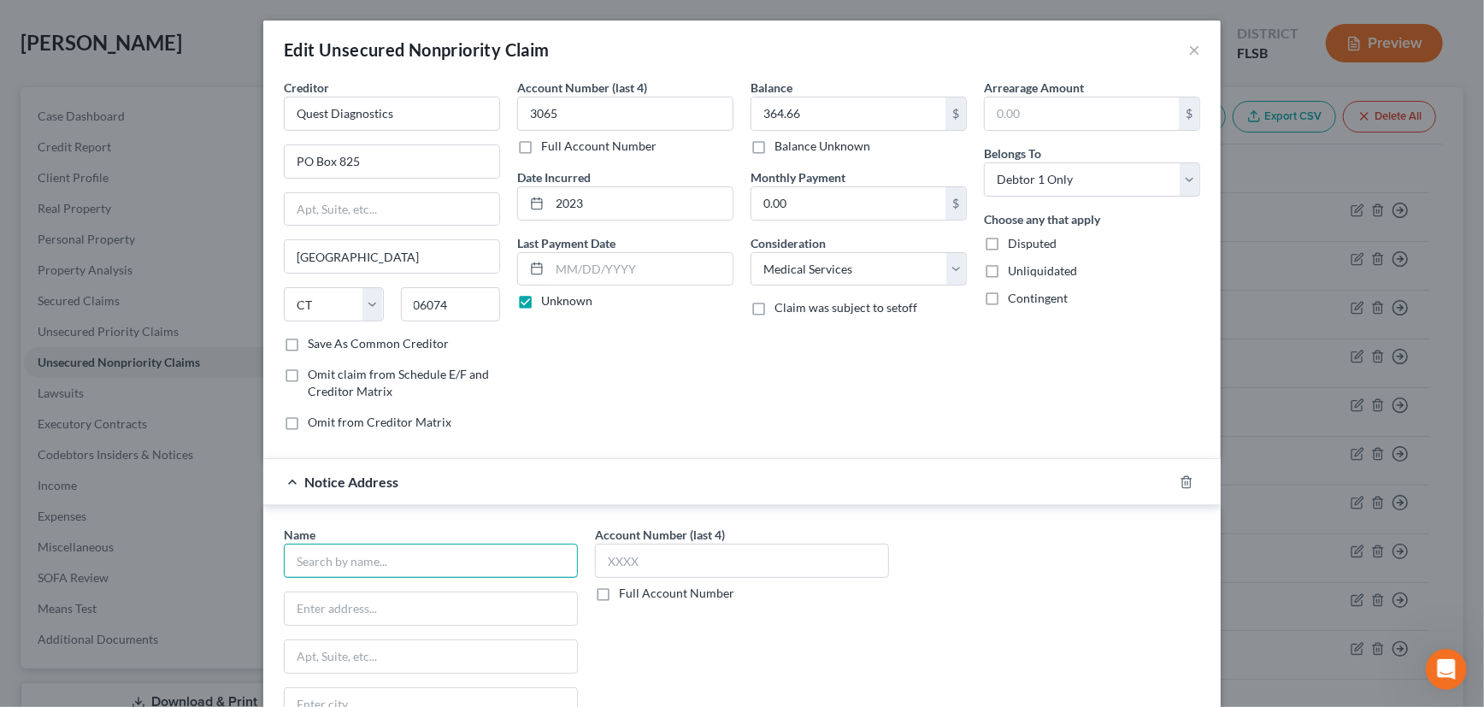
click at [352, 565] on input "text" at bounding box center [431, 561] width 294 height 34
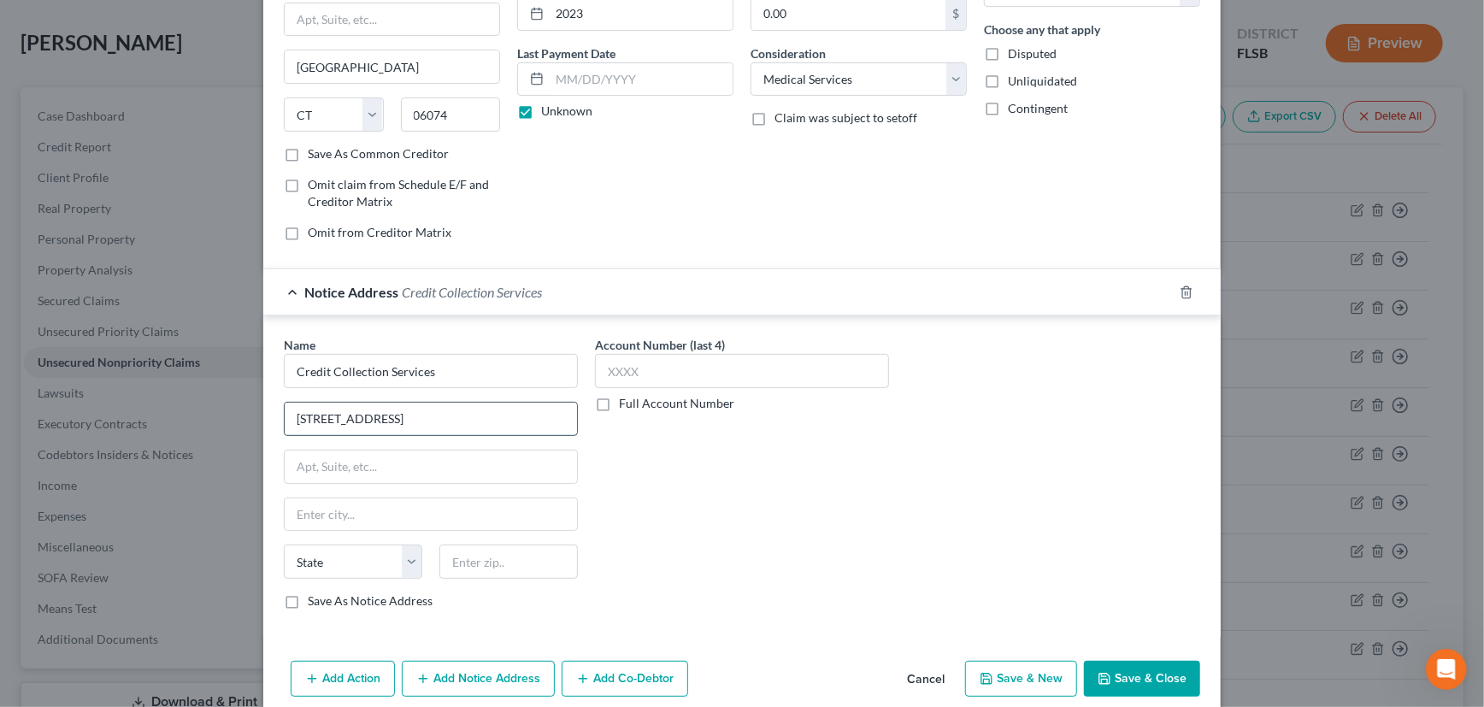
scroll to position [233, 0]
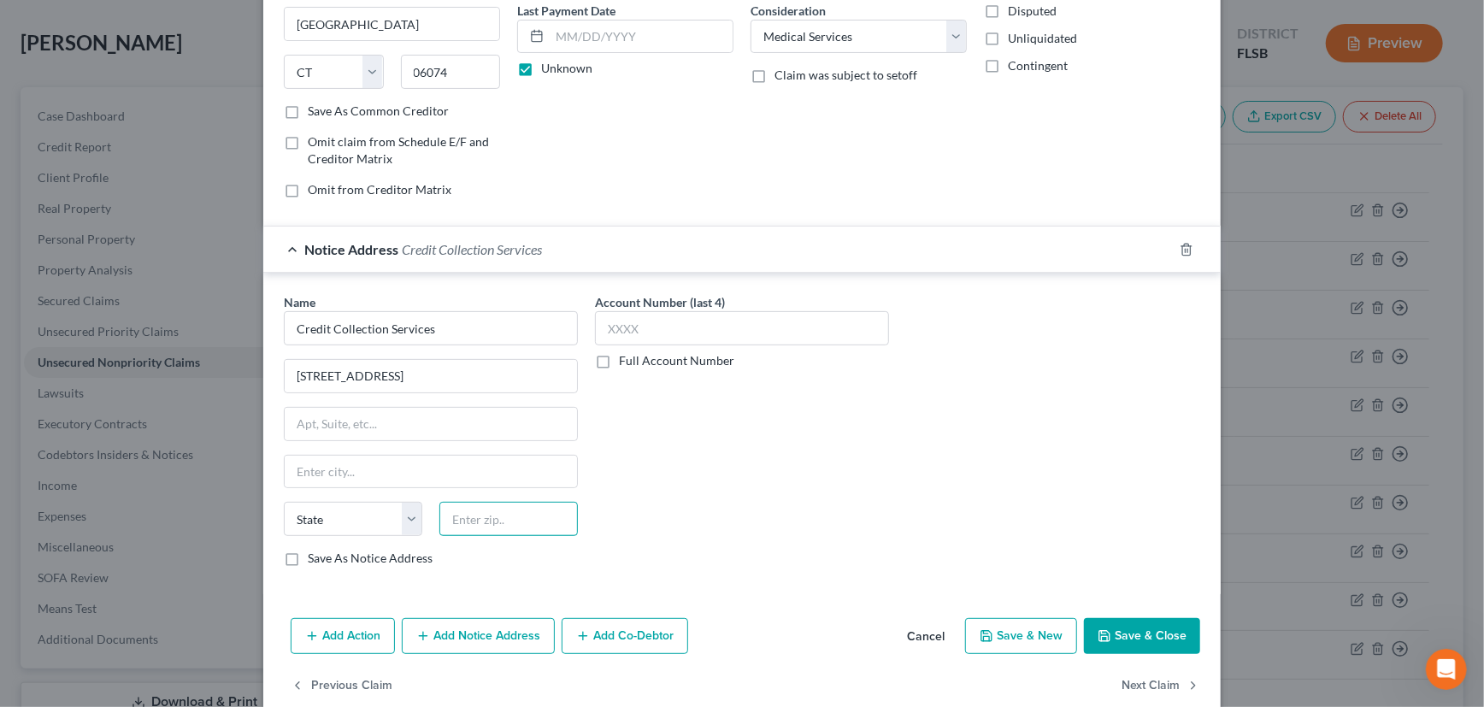
click at [503, 521] on input "text" at bounding box center [508, 519] width 138 height 34
click at [654, 320] on input "text" at bounding box center [742, 328] width 294 height 34
click at [308, 559] on label "Save As Notice Address" at bounding box center [370, 558] width 125 height 17
click at [315, 559] on input "Save As Notice Address" at bounding box center [320, 555] width 11 height 11
click at [308, 109] on label "Save As Common Creditor" at bounding box center [378, 111] width 141 height 17
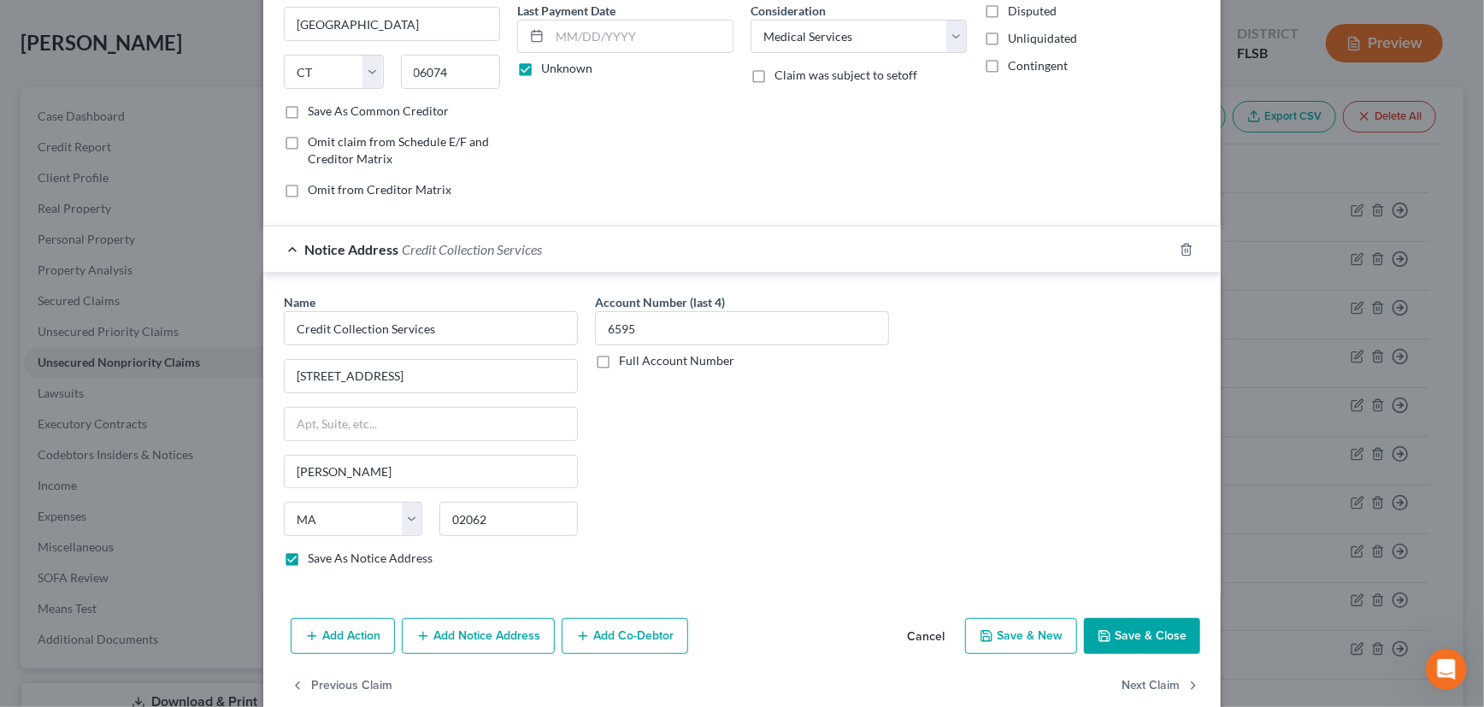
click at [315, 109] on input "Save As Common Creditor" at bounding box center [320, 108] width 11 height 11
click at [913, 250] on div "Notice Address Credit Collection Services" at bounding box center [718, 249] width 910 height 45
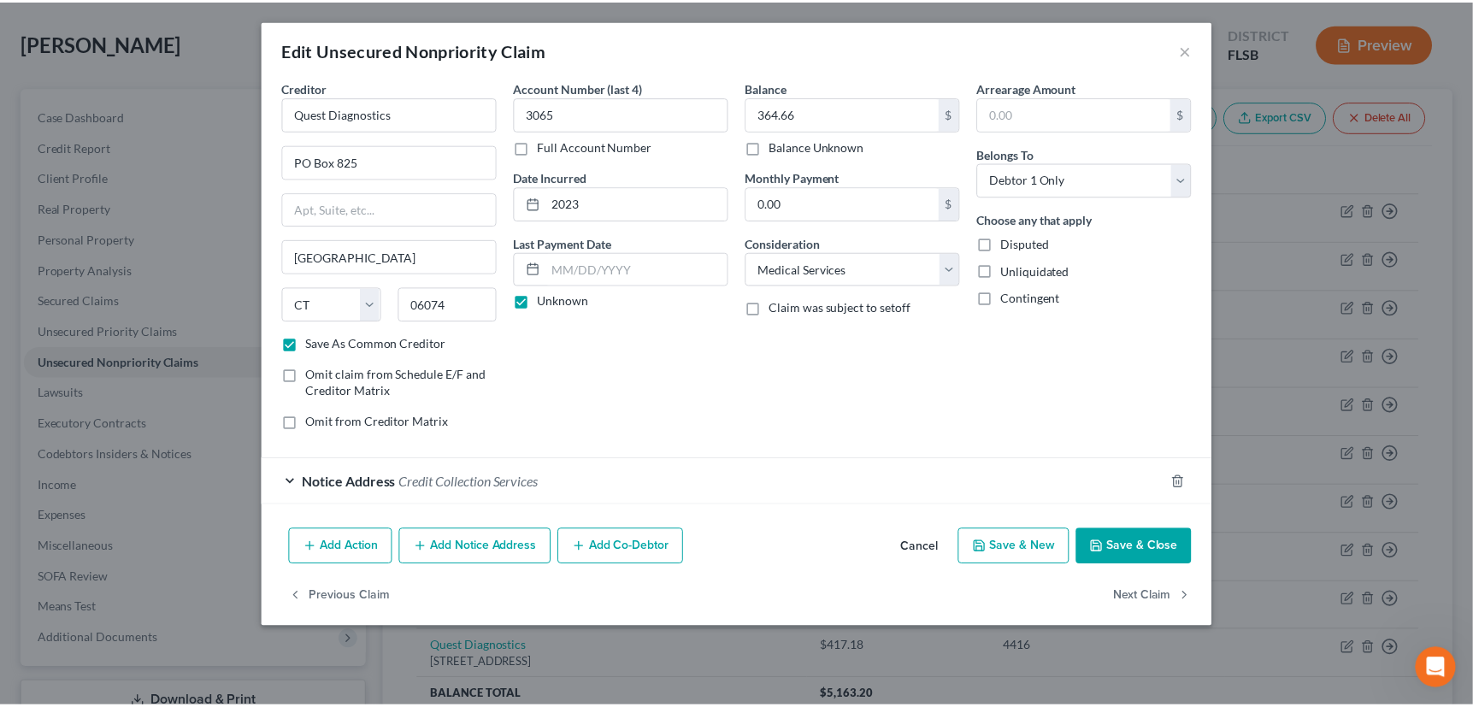
scroll to position [0, 0]
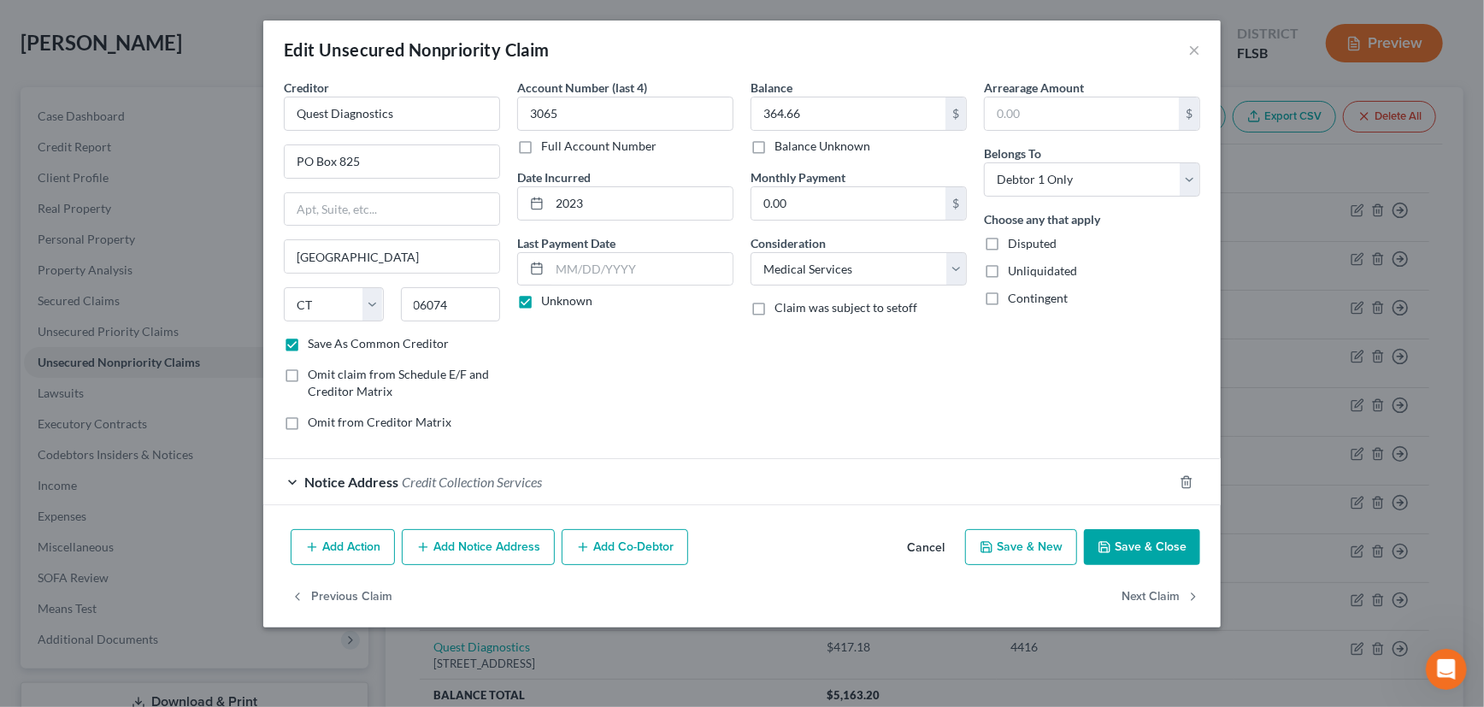
click at [1140, 539] on button "Save & Close" at bounding box center [1142, 547] width 116 height 36
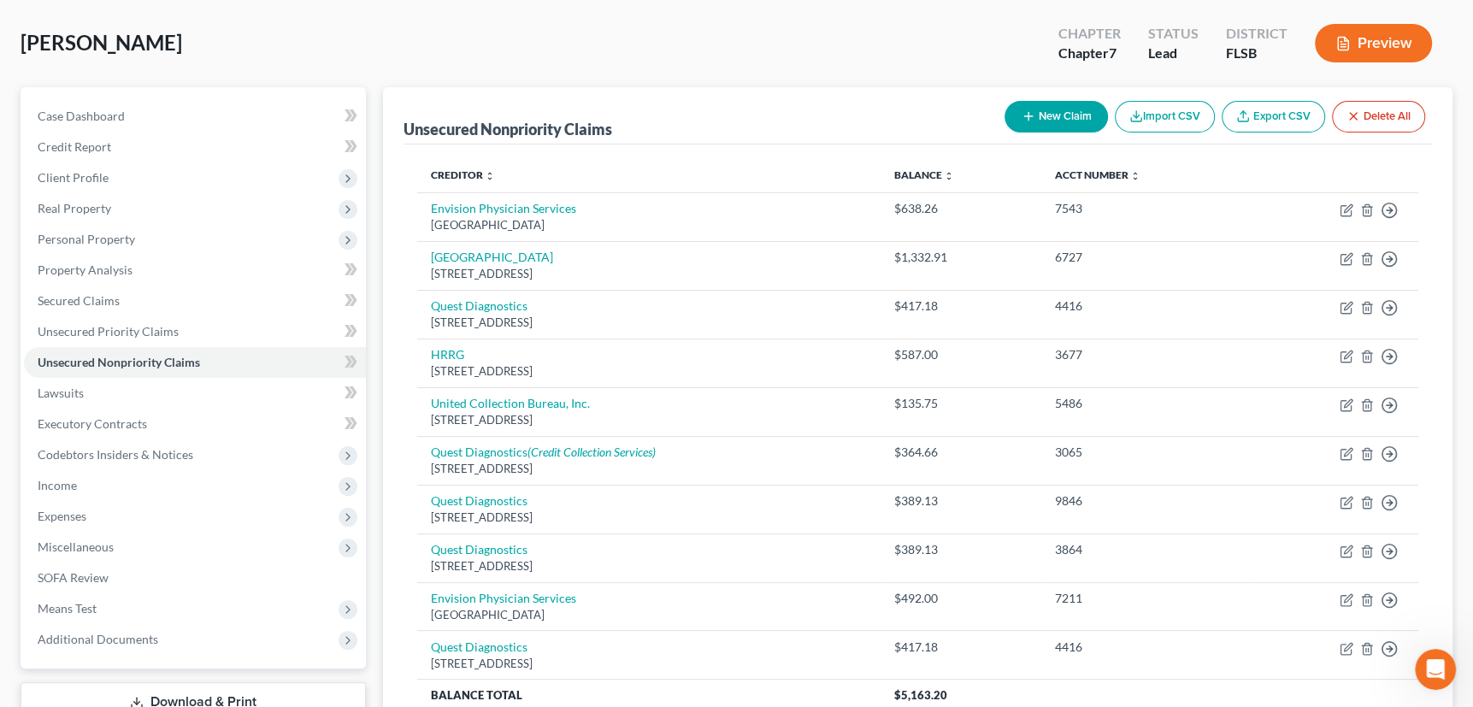
click at [1034, 111] on button "New Claim" at bounding box center [1055, 117] width 103 height 32
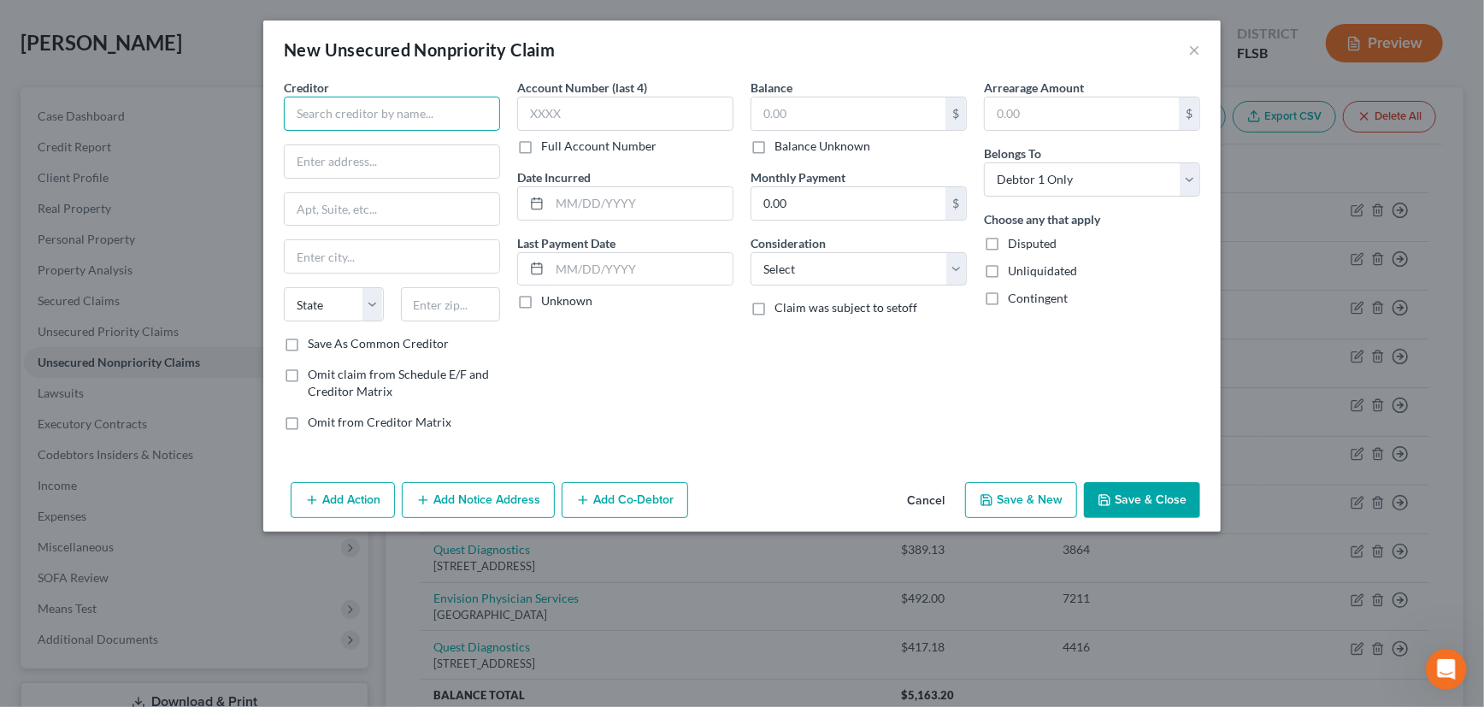
click at [409, 116] on input "text" at bounding box center [392, 114] width 216 height 34
click at [396, 162] on input "text" at bounding box center [392, 161] width 215 height 32
click at [439, 301] on input "text" at bounding box center [451, 304] width 100 height 34
click at [599, 362] on div "Account Number (last 4) Full Account Number Date Incurred Last Payment Date Unk…" at bounding box center [625, 262] width 233 height 366
click at [308, 341] on label "Save As Common Creditor" at bounding box center [378, 343] width 141 height 17
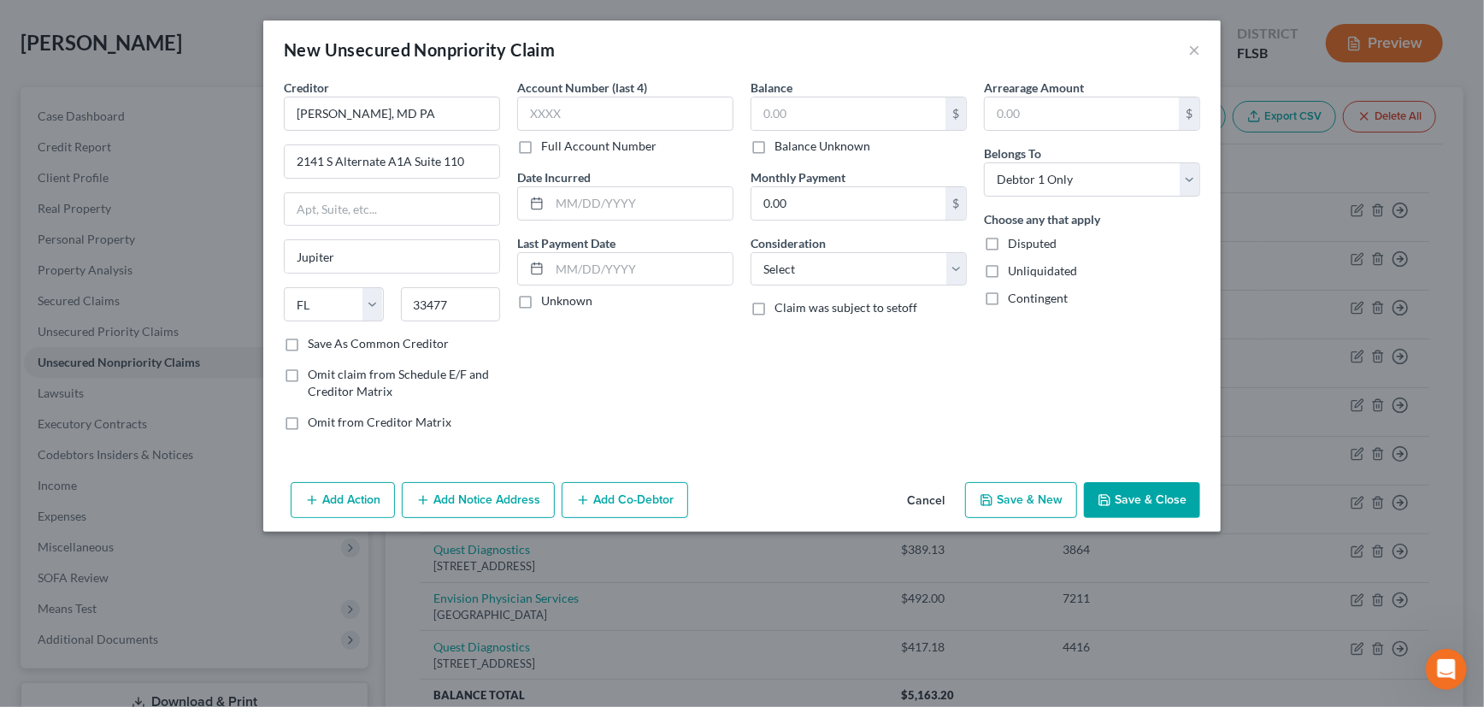
click at [315, 341] on input "Save As Common Creditor" at bounding box center [320, 340] width 11 height 11
click at [582, 119] on input "text" at bounding box center [625, 114] width 216 height 34
click at [824, 108] on input "text" at bounding box center [848, 113] width 194 height 32
click at [586, 204] on input "text" at bounding box center [641, 203] width 183 height 32
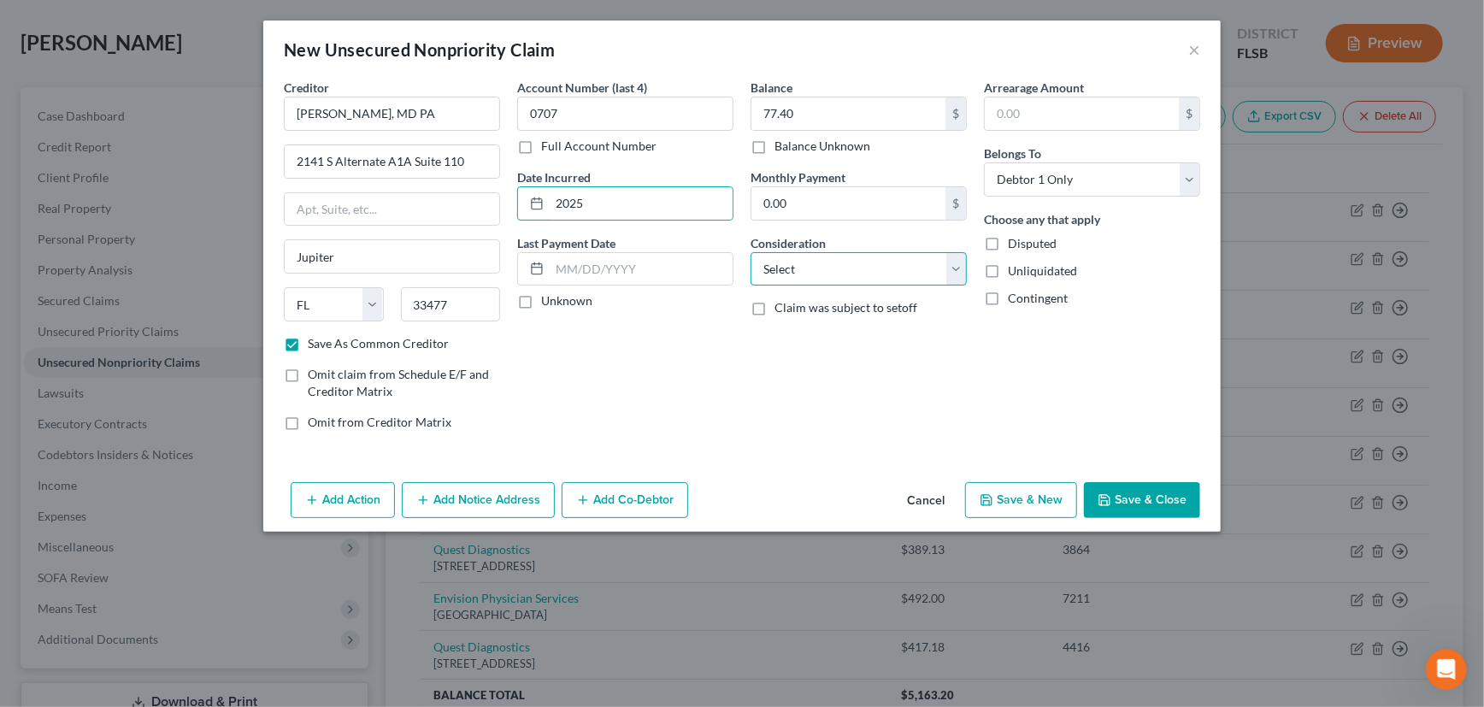
click at [837, 274] on select "Select Cable / Satellite Services Collection Agency Credit Card Debt Debt Couns…" at bounding box center [859, 269] width 216 height 34
click at [751, 252] on select "Select Cable / Satellite Services Collection Agency Credit Card Debt Debt Couns…" at bounding box center [859, 269] width 216 height 34
click at [1025, 500] on button "Save & New" at bounding box center [1021, 500] width 112 height 36
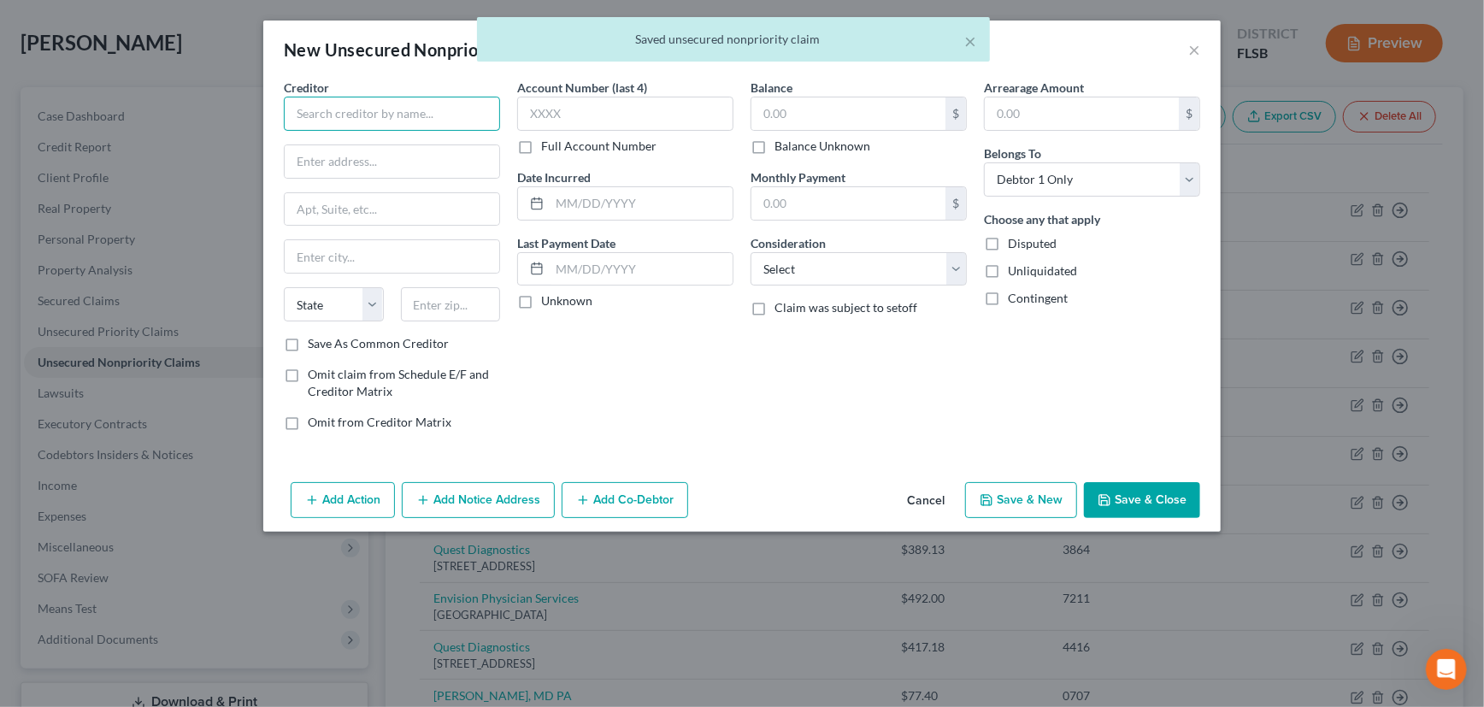
click at [430, 110] on input "text" at bounding box center [392, 114] width 216 height 34
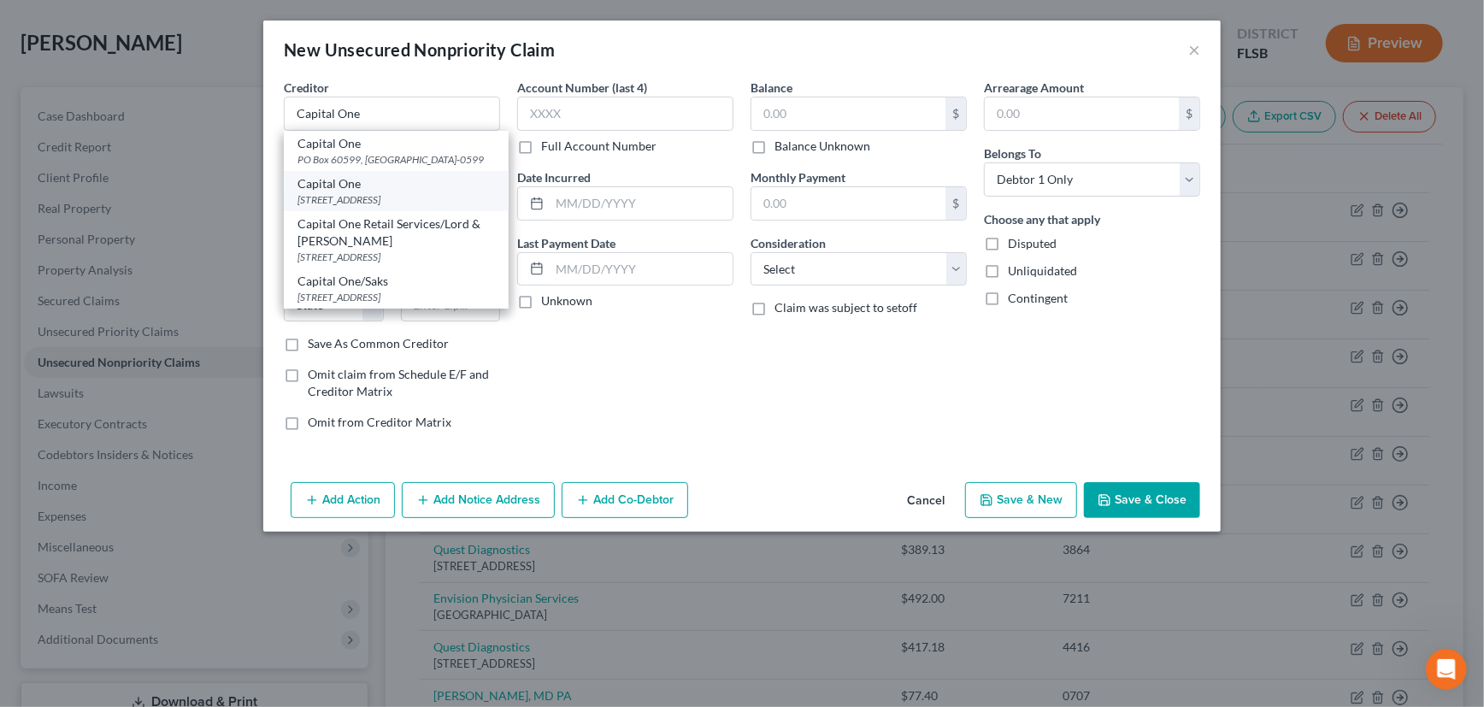
click at [389, 207] on div "PO Box 31293, Salt Lake City, UT 84131" at bounding box center [395, 199] width 197 height 15
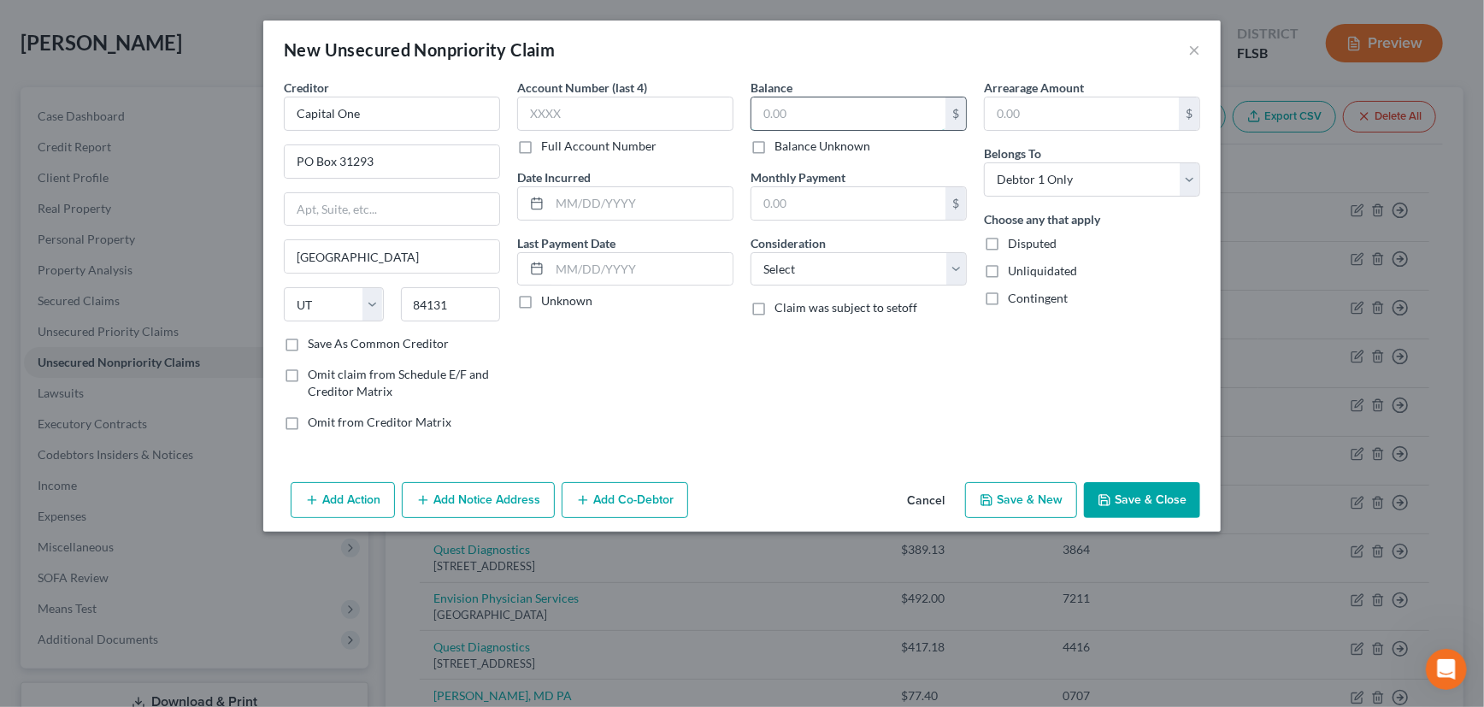
click at [801, 114] on input "text" at bounding box center [848, 113] width 194 height 32
click at [812, 260] on select "Select Cable / Satellite Services Collection Agency Credit Card Debt Debt Couns…" at bounding box center [859, 269] width 216 height 34
click at [751, 252] on select "Select Cable / Satellite Services Collection Agency Credit Card Debt Debt Couns…" at bounding box center [859, 269] width 216 height 34
click at [633, 116] on input "text" at bounding box center [625, 114] width 216 height 34
click at [541, 300] on label "Unknown" at bounding box center [566, 300] width 51 height 17
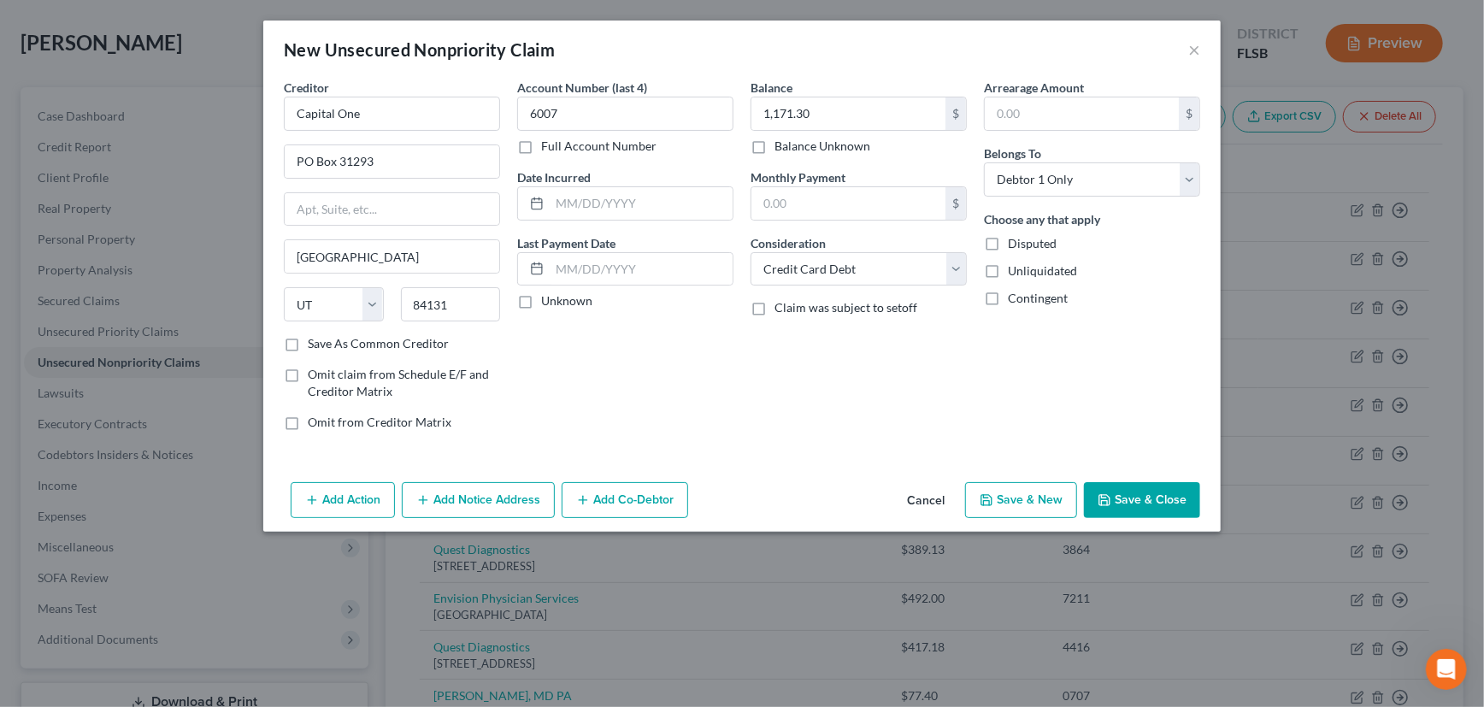
click at [548, 300] on input "Unknown" at bounding box center [553, 297] width 11 height 11
click at [308, 339] on label "Save As Common Creditor" at bounding box center [378, 343] width 141 height 17
click at [315, 339] on input "Save As Common Creditor" at bounding box center [320, 340] width 11 height 11
click at [1043, 496] on button "Save & New" at bounding box center [1021, 500] width 112 height 36
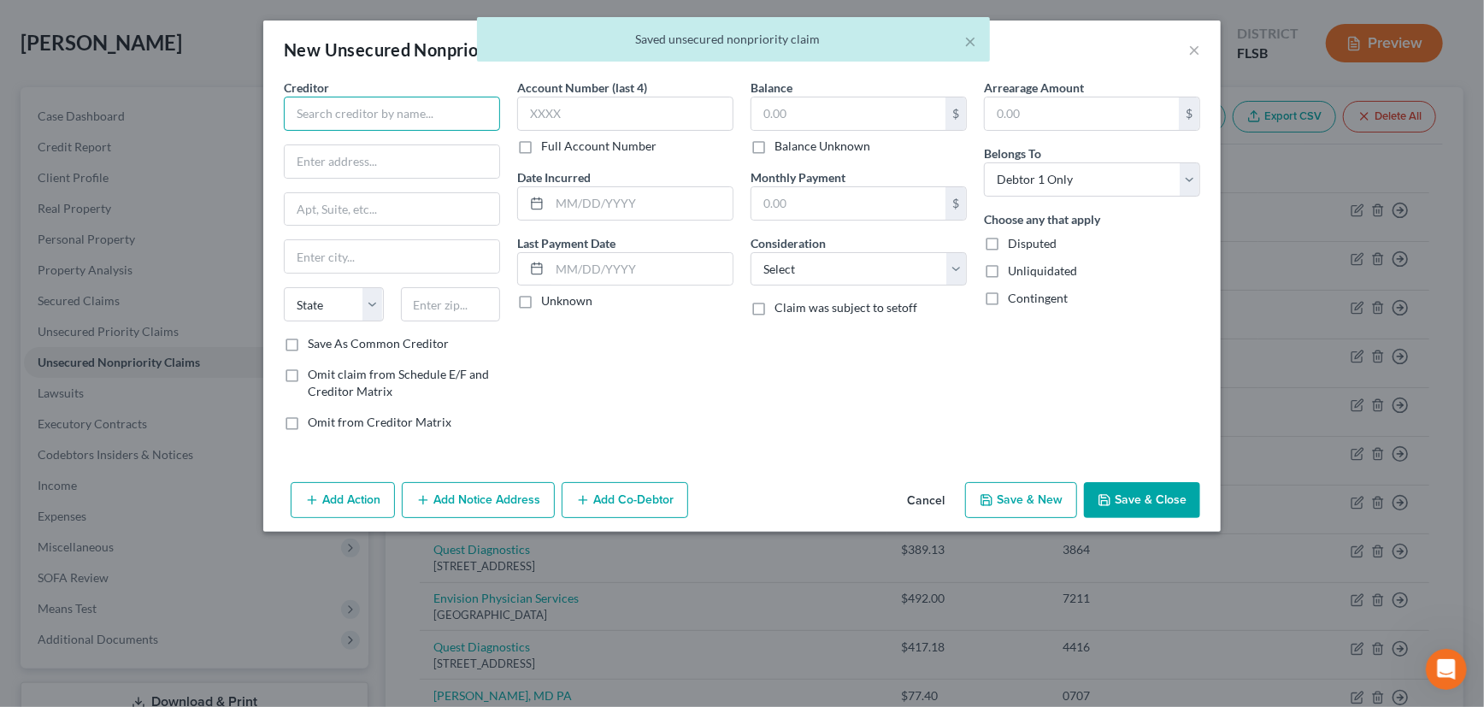
click at [414, 107] on input "text" at bounding box center [392, 114] width 216 height 34
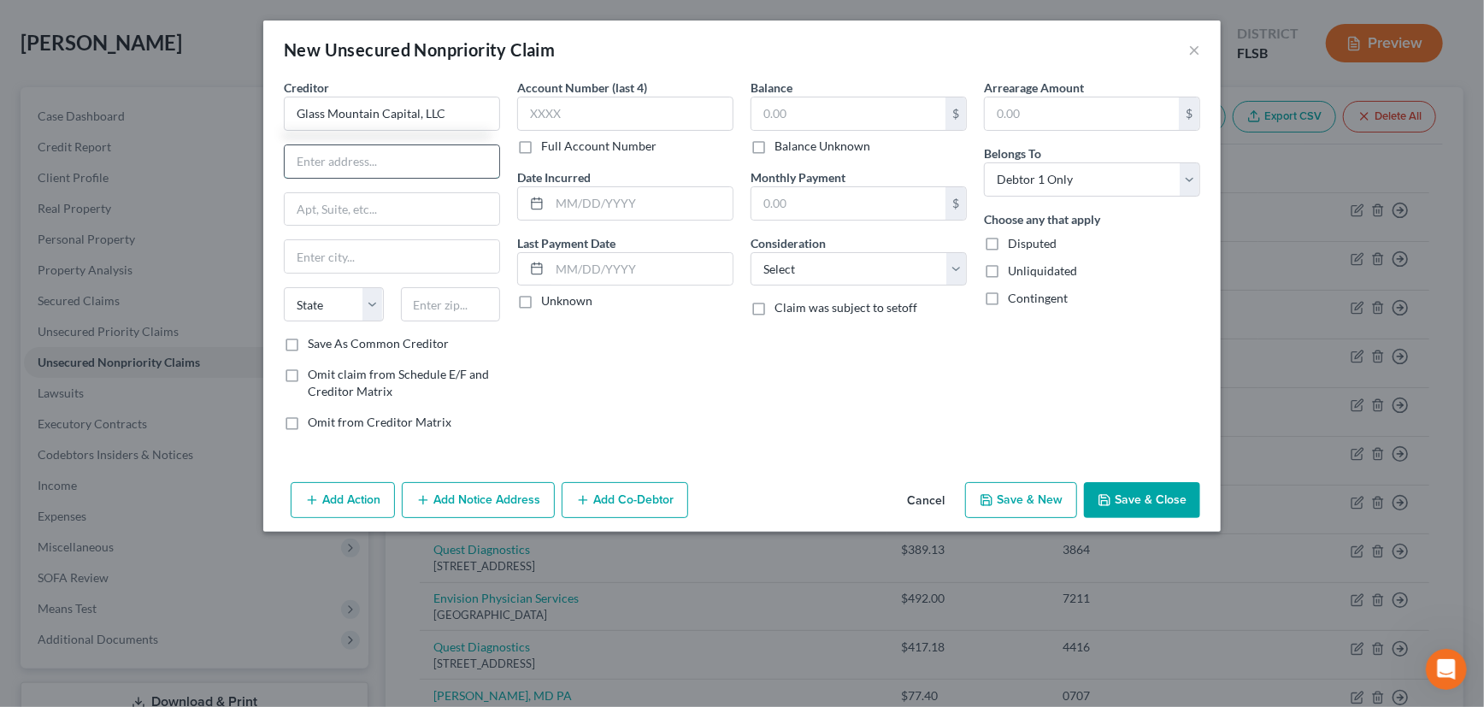
click at [387, 160] on input "text" at bounding box center [392, 161] width 215 height 32
click at [439, 299] on input "text" at bounding box center [451, 304] width 100 height 34
drag, startPoint x: 290, startPoint y: 341, endPoint x: 604, endPoint y: 116, distance: 386.7
click at [308, 337] on label "Save As Common Creditor" at bounding box center [378, 343] width 141 height 17
click at [315, 337] on input "Save As Common Creditor" at bounding box center [320, 340] width 11 height 11
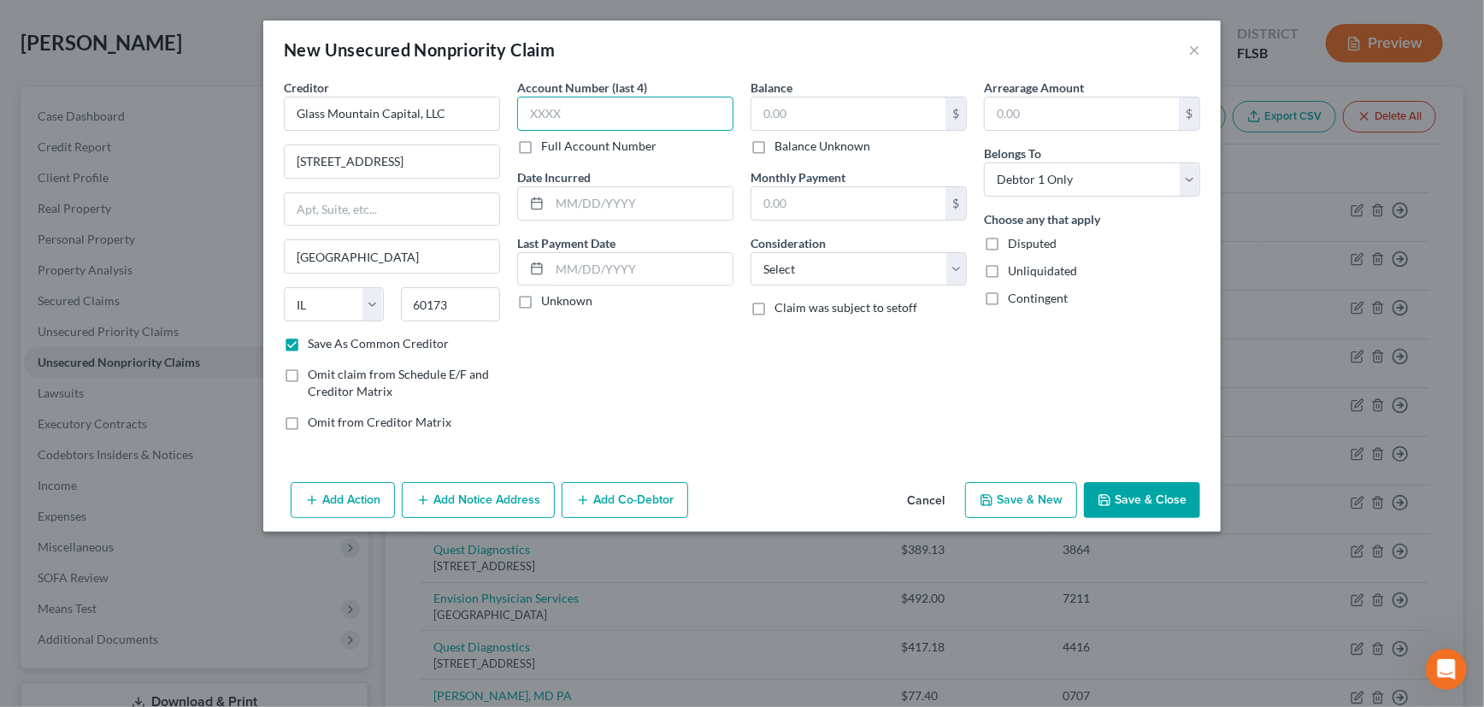
click at [607, 113] on input "text" at bounding box center [625, 114] width 216 height 34
click at [803, 112] on input "text" at bounding box center [848, 113] width 194 height 32
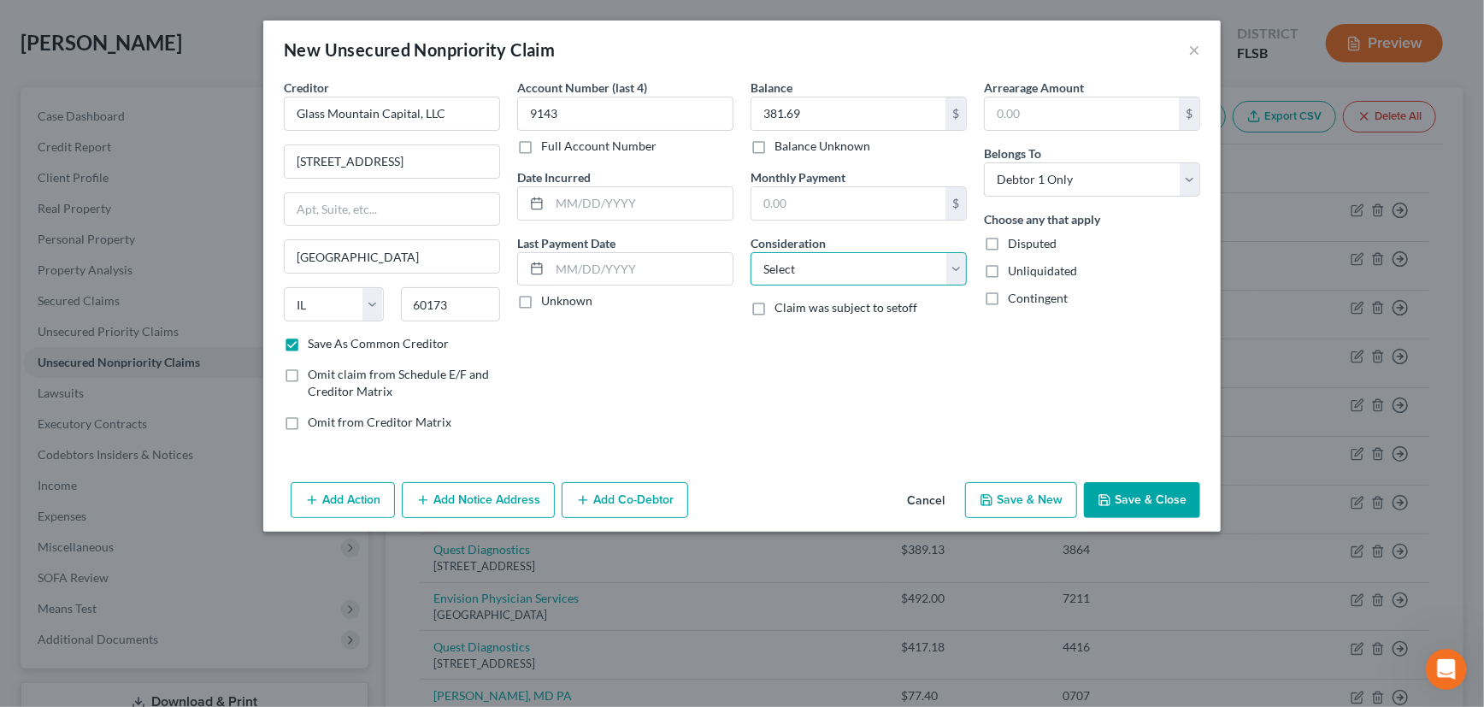
click at [803, 267] on select "Select Cable / Satellite Services Collection Agency Credit Card Debt Debt Couns…" at bounding box center [859, 269] width 216 height 34
click at [751, 252] on select "Select Cable / Satellite Services Collection Agency Credit Card Debt Debt Couns…" at bounding box center [859, 269] width 216 height 34
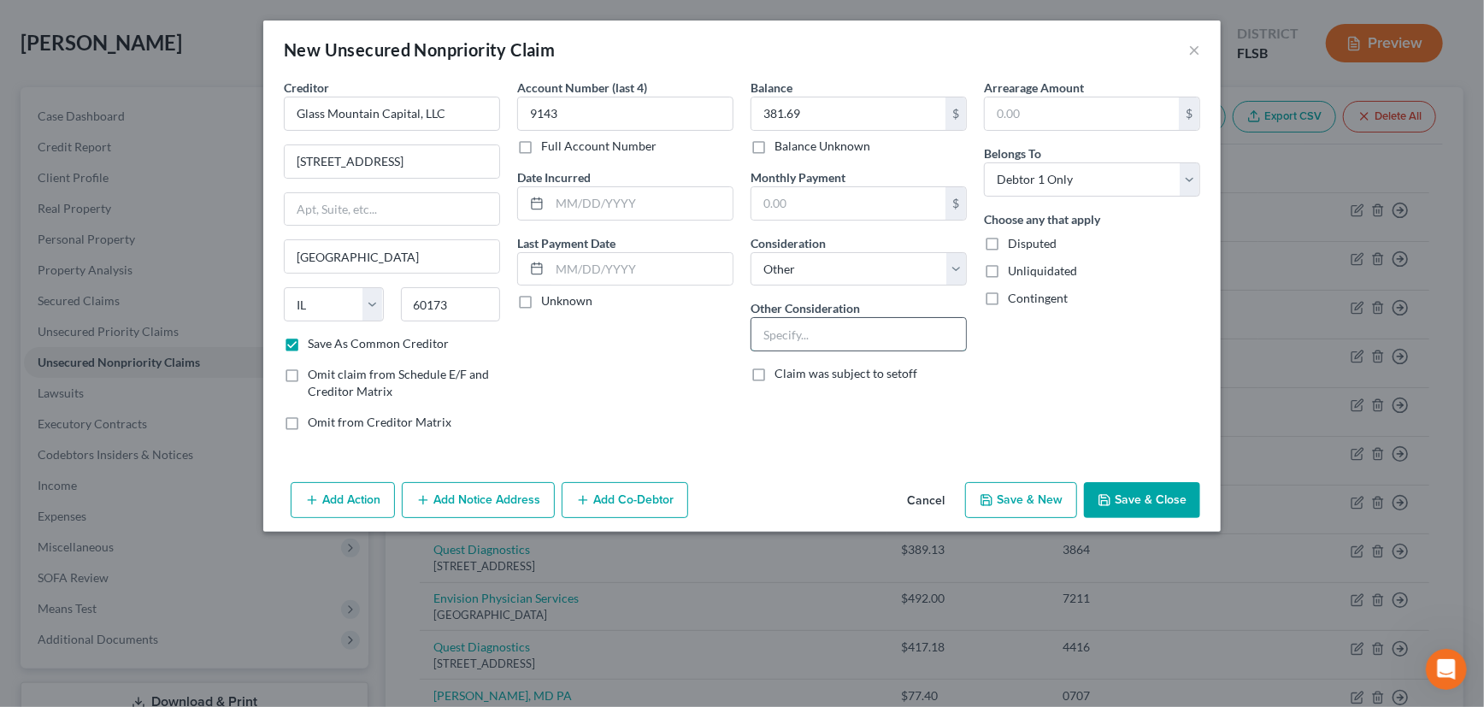
click at [816, 333] on input "text" at bounding box center [858, 334] width 215 height 32
click at [541, 298] on label "Unknown" at bounding box center [566, 300] width 51 height 17
click at [548, 298] on input "Unknown" at bounding box center [553, 297] width 11 height 11
click at [1011, 493] on button "Save & New" at bounding box center [1021, 500] width 112 height 36
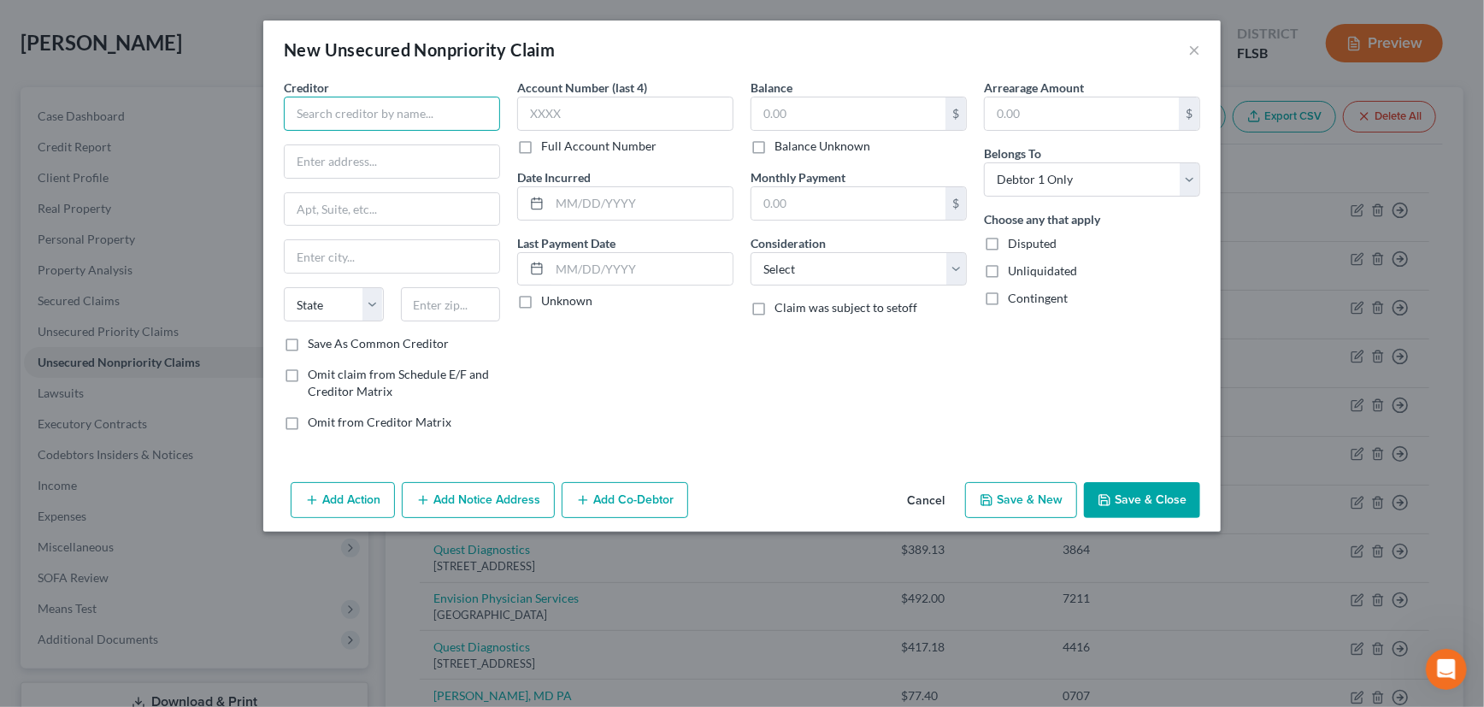
click at [409, 114] on input "text" at bounding box center [392, 114] width 216 height 34
drag, startPoint x: 409, startPoint y: 109, endPoint x: 268, endPoint y: 109, distance: 141.1
click at [268, 109] on div "Creditor * Syncb/Care Credit State AL AK AR AZ CA CO CT DE DC FL GA GU HI ID IL…" at bounding box center [741, 277] width 957 height 397
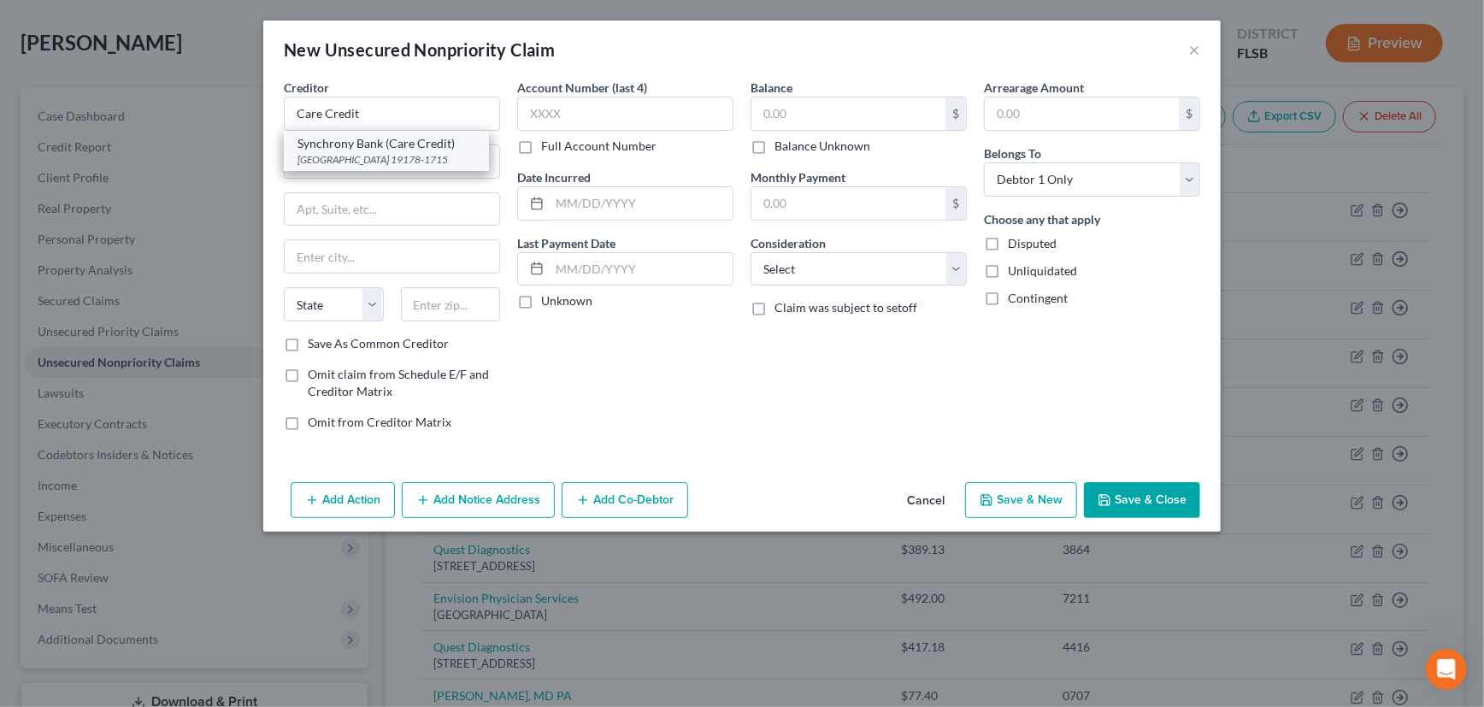
click at [358, 149] on div "Synchrony Bank (Care Credit)" at bounding box center [386, 143] width 178 height 17
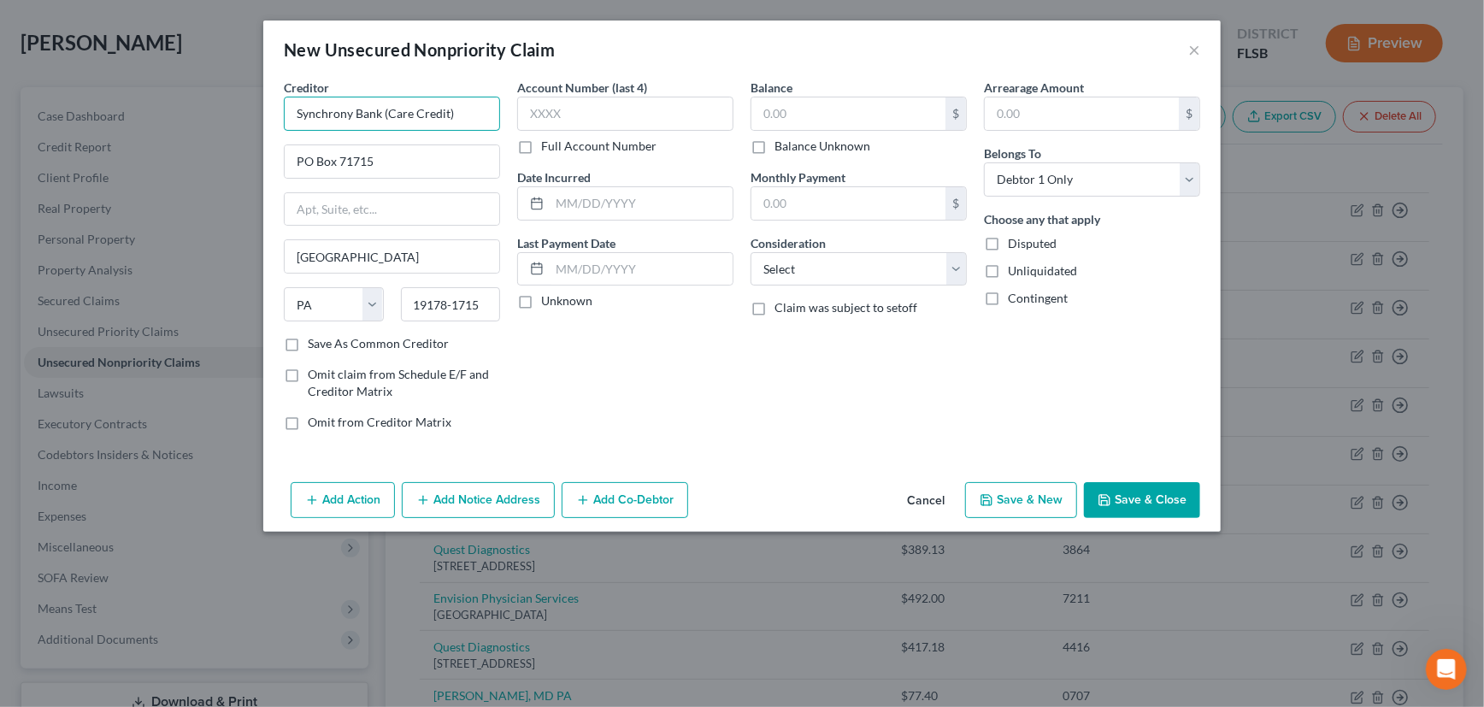
drag, startPoint x: 380, startPoint y: 111, endPoint x: 292, endPoint y: 111, distance: 88.0
click at [292, 111] on input "Synchrony Bank (Care Credit)" at bounding box center [392, 114] width 216 height 34
click at [360, 112] on input "Care Credit)" at bounding box center [392, 114] width 216 height 34
click at [576, 113] on input "text" at bounding box center [625, 114] width 216 height 34
click at [541, 297] on label "Unknown" at bounding box center [566, 300] width 51 height 17
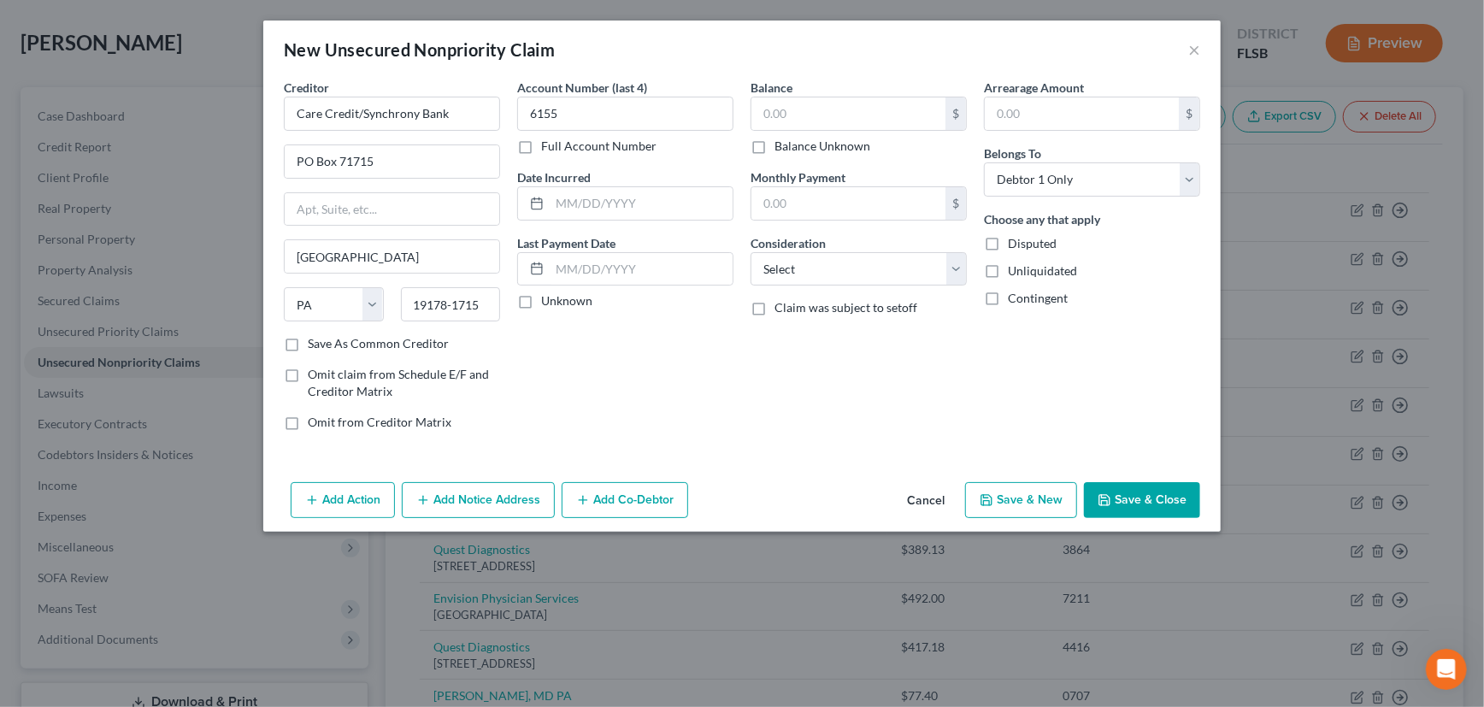
click at [548, 297] on input "Unknown" at bounding box center [553, 297] width 11 height 11
click at [828, 107] on input "text" at bounding box center [848, 113] width 194 height 32
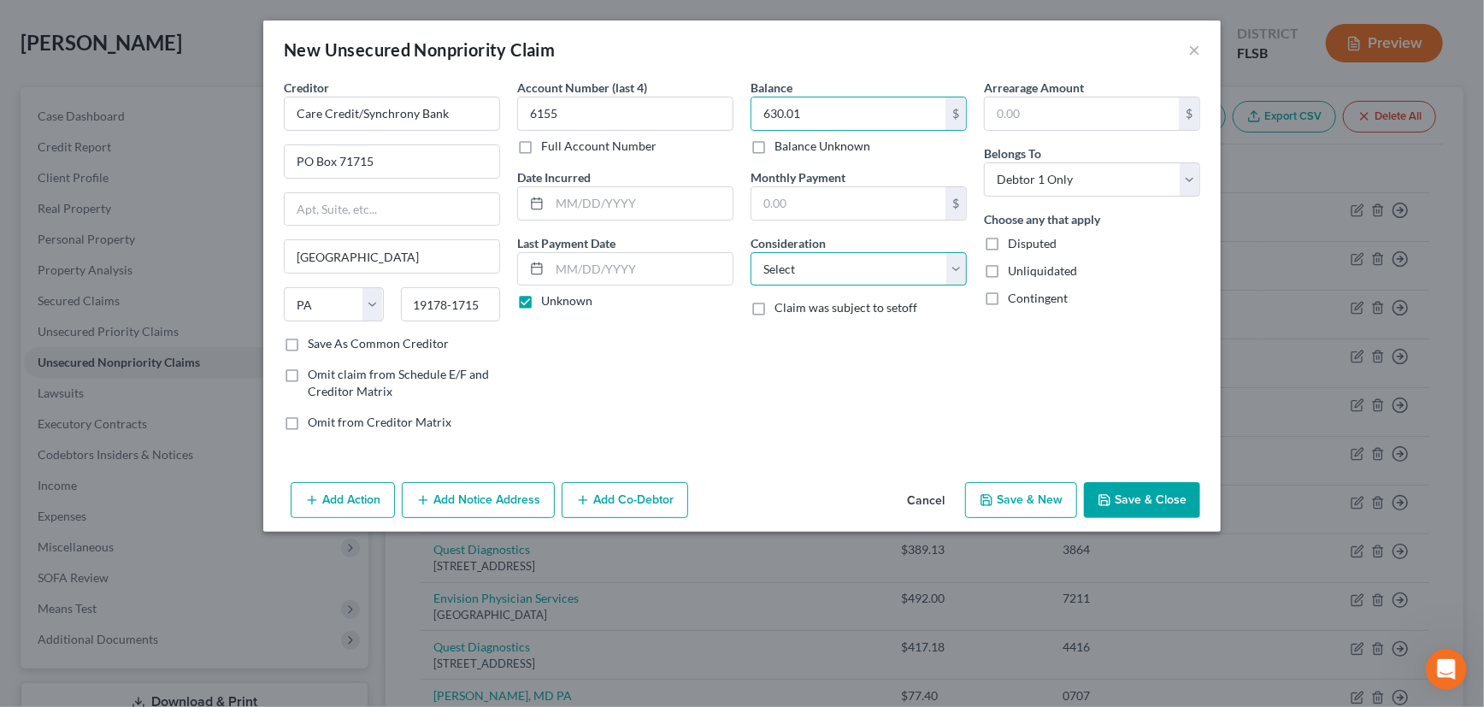
click at [881, 274] on select "Select Cable / Satellite Services Collection Agency Credit Card Debt Debt Couns…" at bounding box center [859, 269] width 216 height 34
click at [751, 252] on select "Select Cable / Satellite Services Collection Agency Credit Card Debt Debt Couns…" at bounding box center [859, 269] width 216 height 34
click at [1133, 496] on button "Save & Close" at bounding box center [1142, 500] width 116 height 36
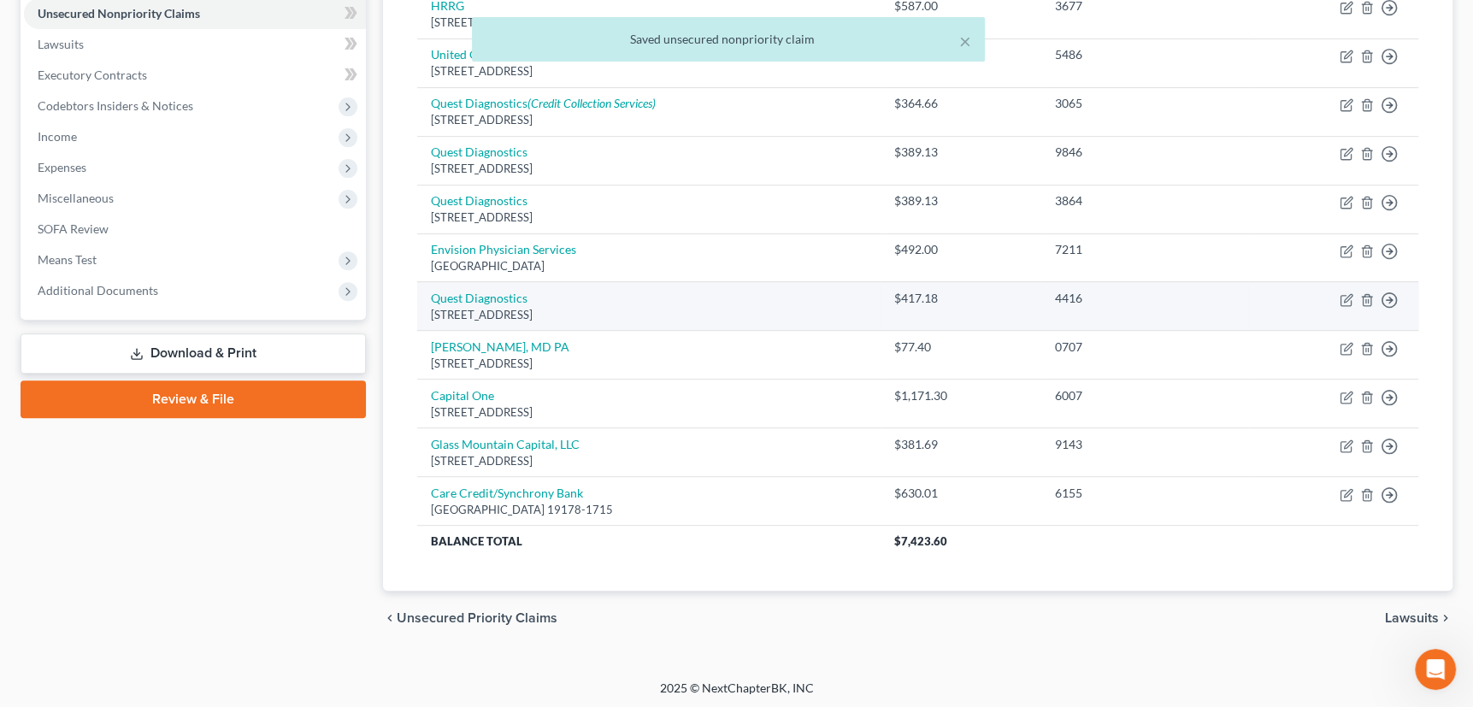
scroll to position [427, 0]
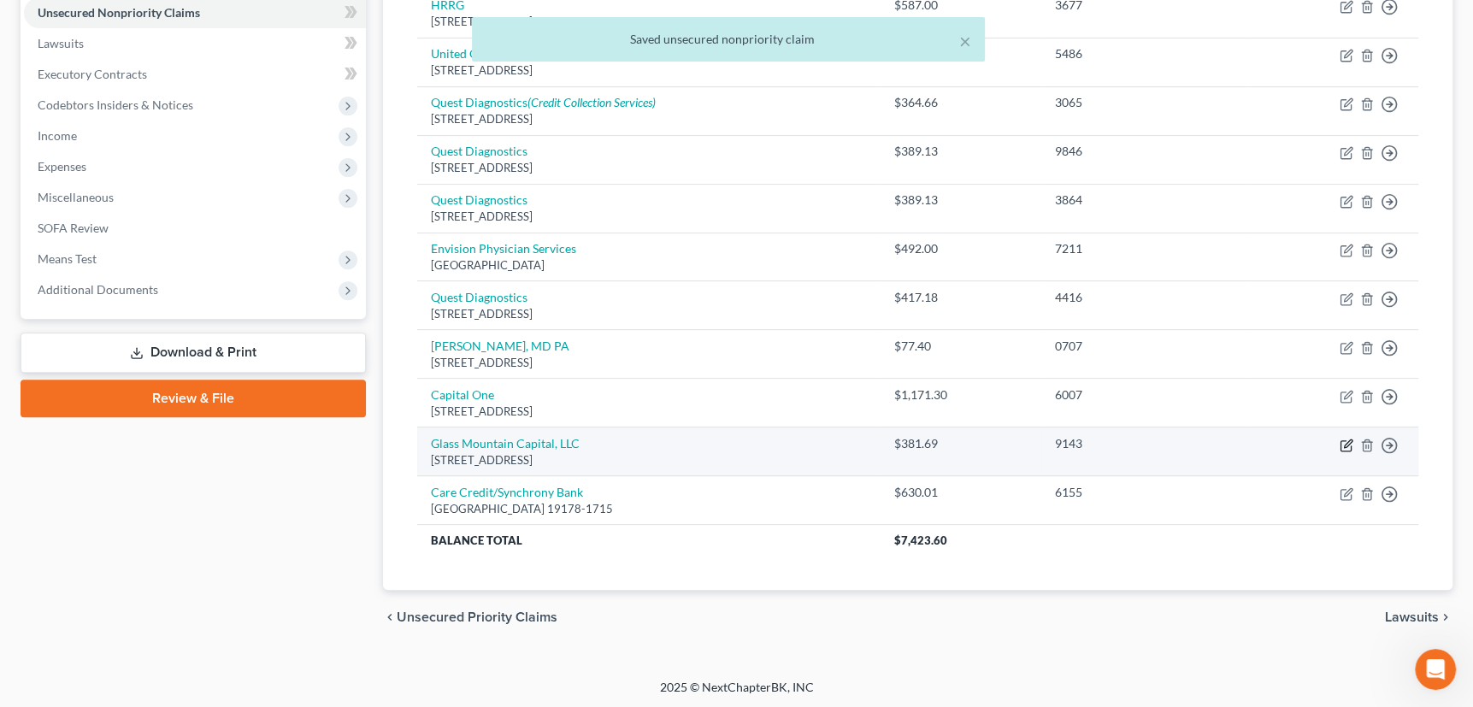
click at [1344, 441] on icon "button" at bounding box center [1347, 446] width 14 height 14
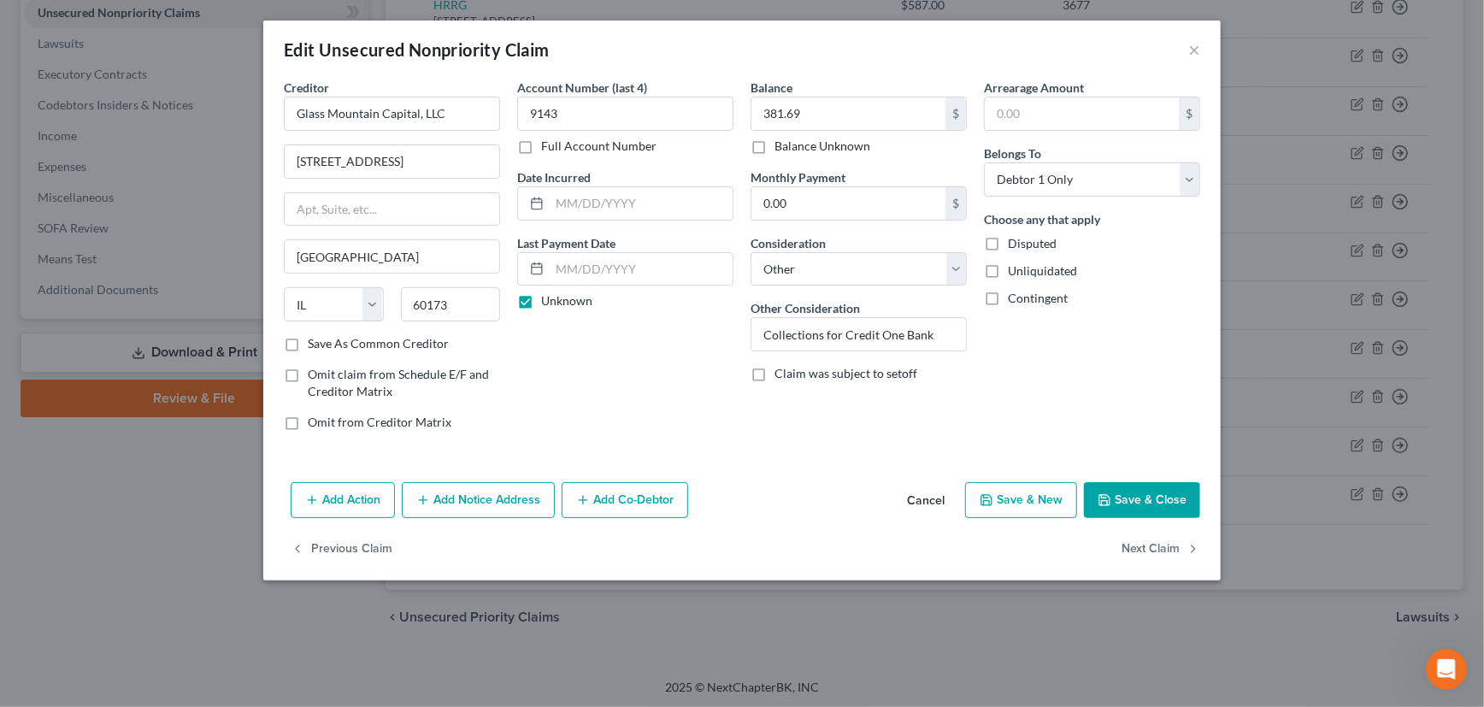
click at [1027, 496] on button "Save & New" at bounding box center [1021, 500] width 112 height 36
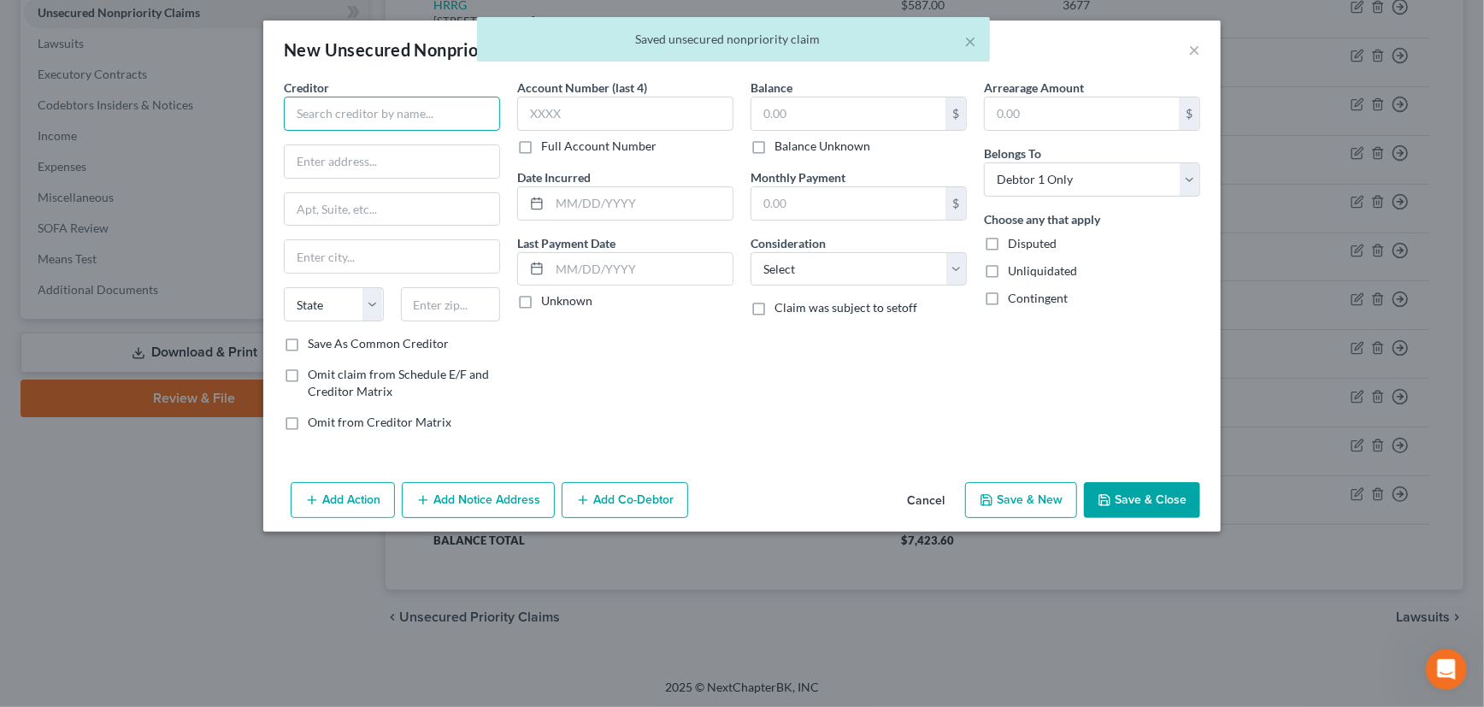
click at [409, 113] on input "text" at bounding box center [392, 114] width 216 height 34
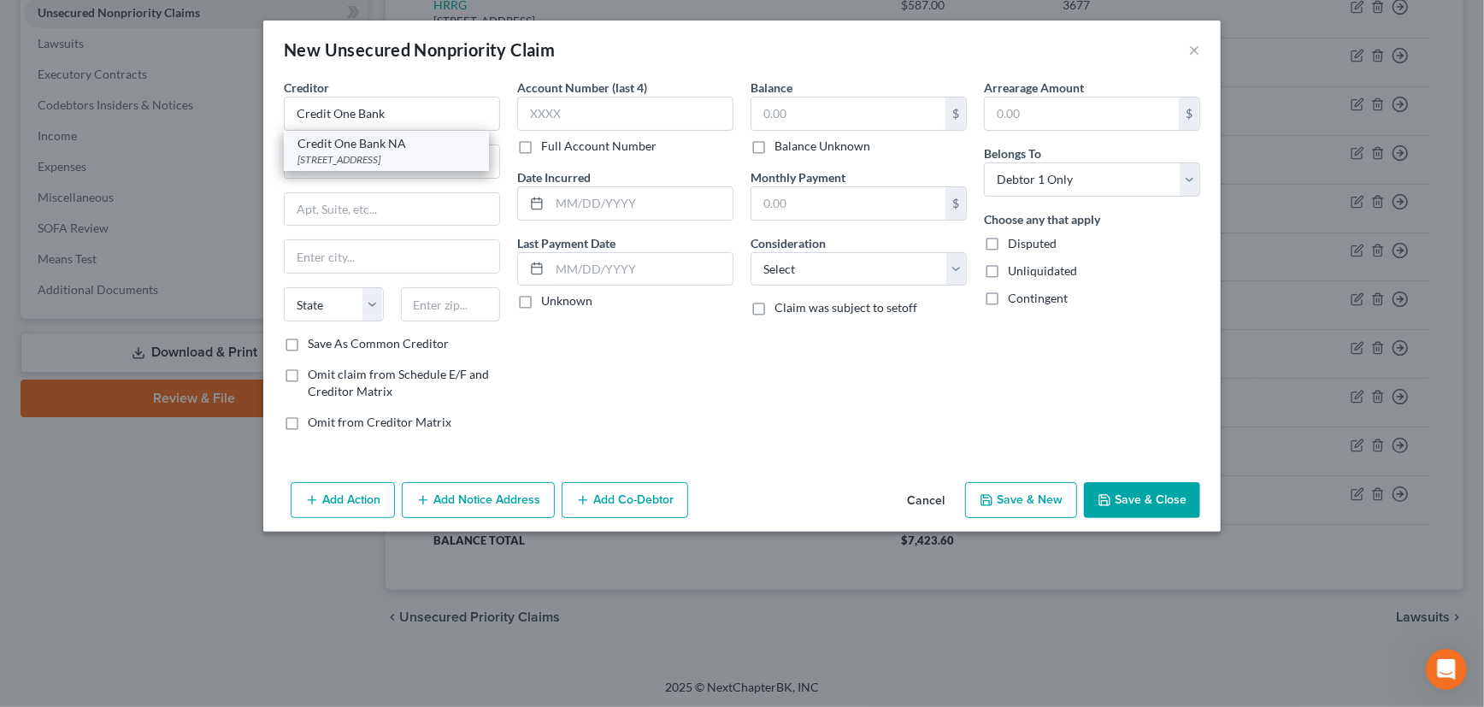
click at [406, 150] on div "Credit One Bank NA" at bounding box center [386, 143] width 178 height 17
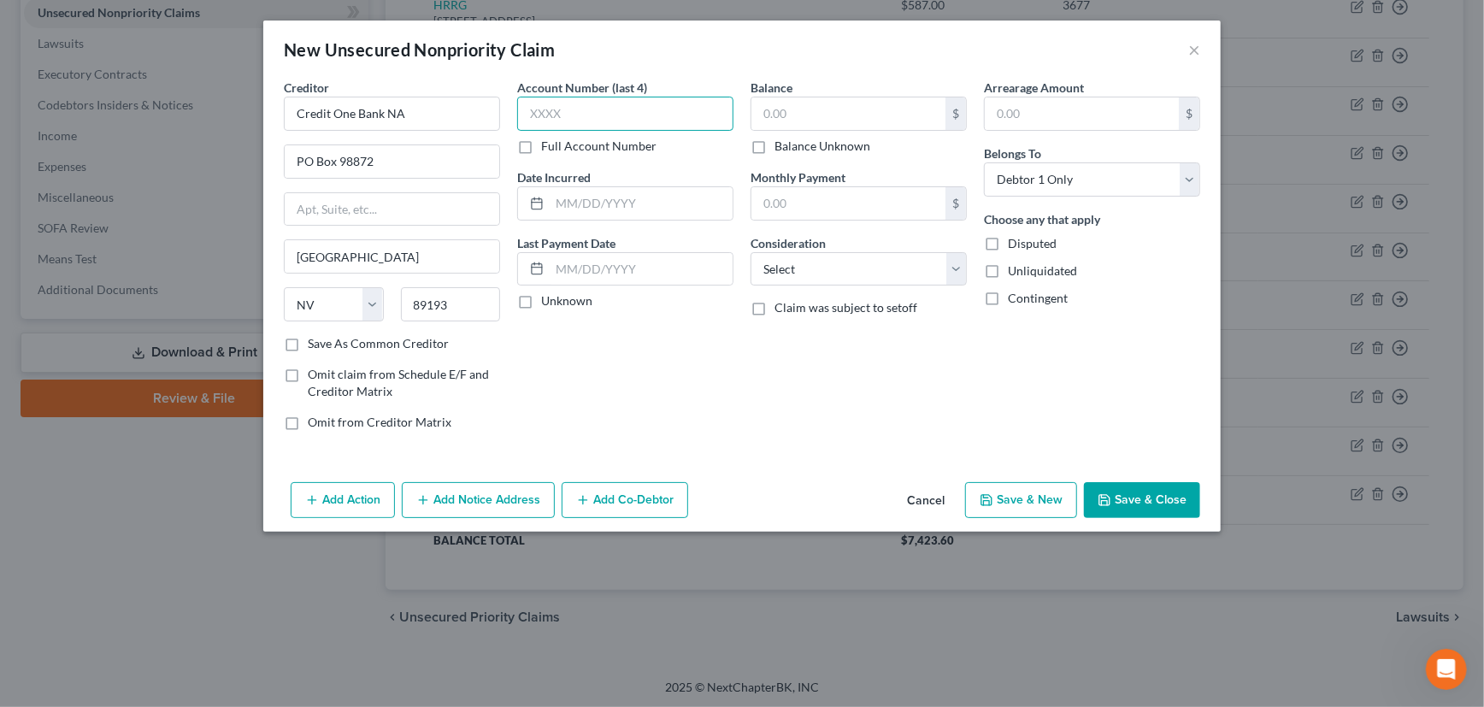
click at [572, 112] on input "text" at bounding box center [625, 114] width 216 height 34
click at [833, 113] on input "text" at bounding box center [848, 113] width 194 height 32
click at [541, 299] on label "Unknown" at bounding box center [566, 300] width 51 height 17
click at [548, 299] on input "Unknown" at bounding box center [553, 297] width 11 height 11
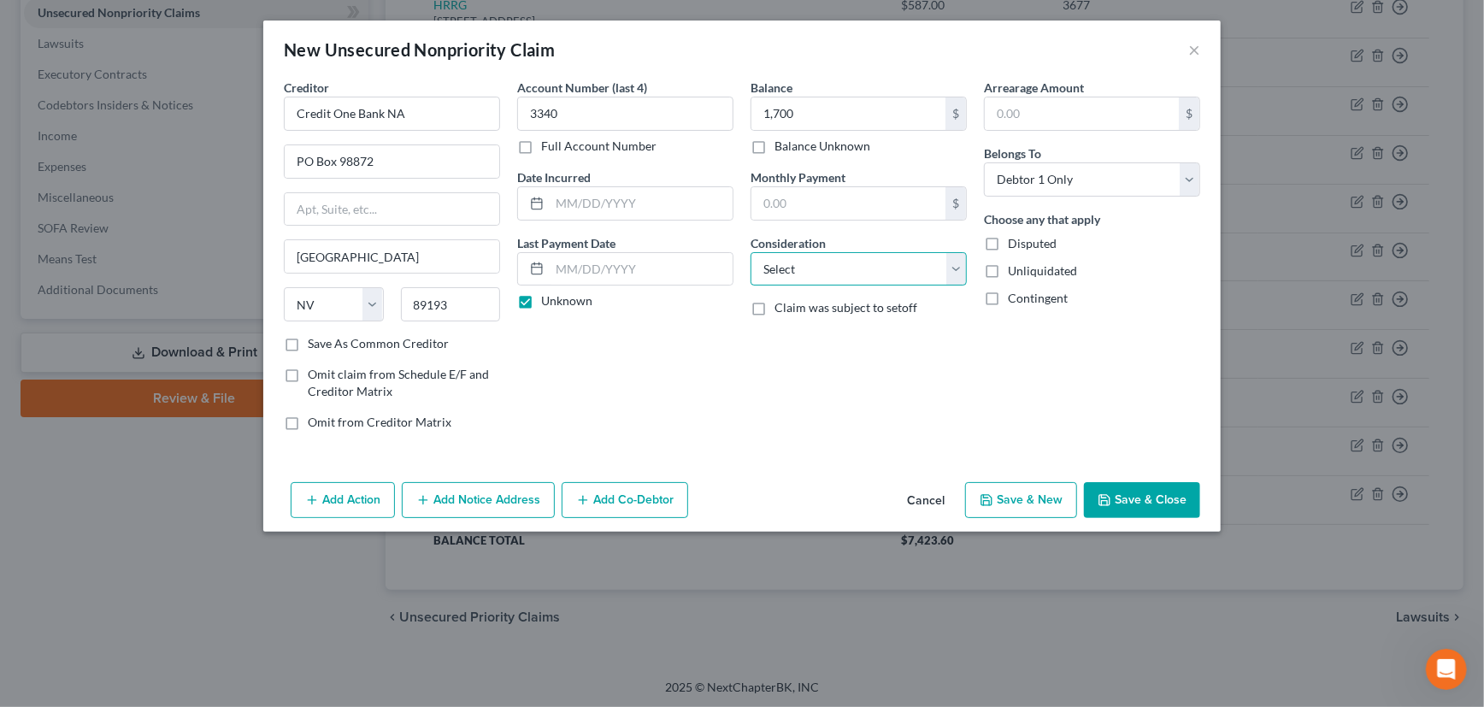
click at [828, 268] on select "Select Cable / Satellite Services Collection Agency Credit Card Debt Debt Couns…" at bounding box center [859, 269] width 216 height 34
click at [751, 252] on select "Select Cable / Satellite Services Collection Agency Credit Card Debt Debt Couns…" at bounding box center [859, 269] width 216 height 34
click at [1133, 489] on button "Save & Close" at bounding box center [1142, 500] width 116 height 36
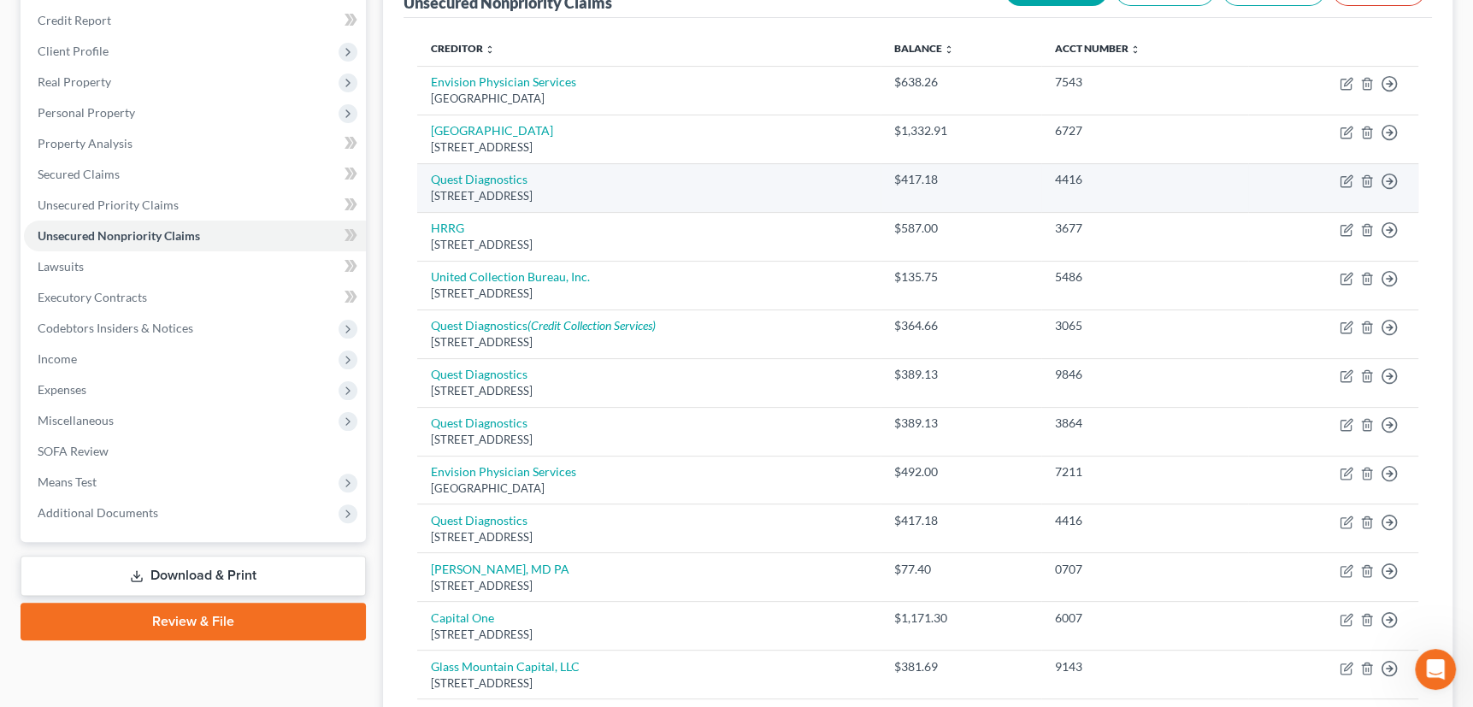
scroll to position [115, 0]
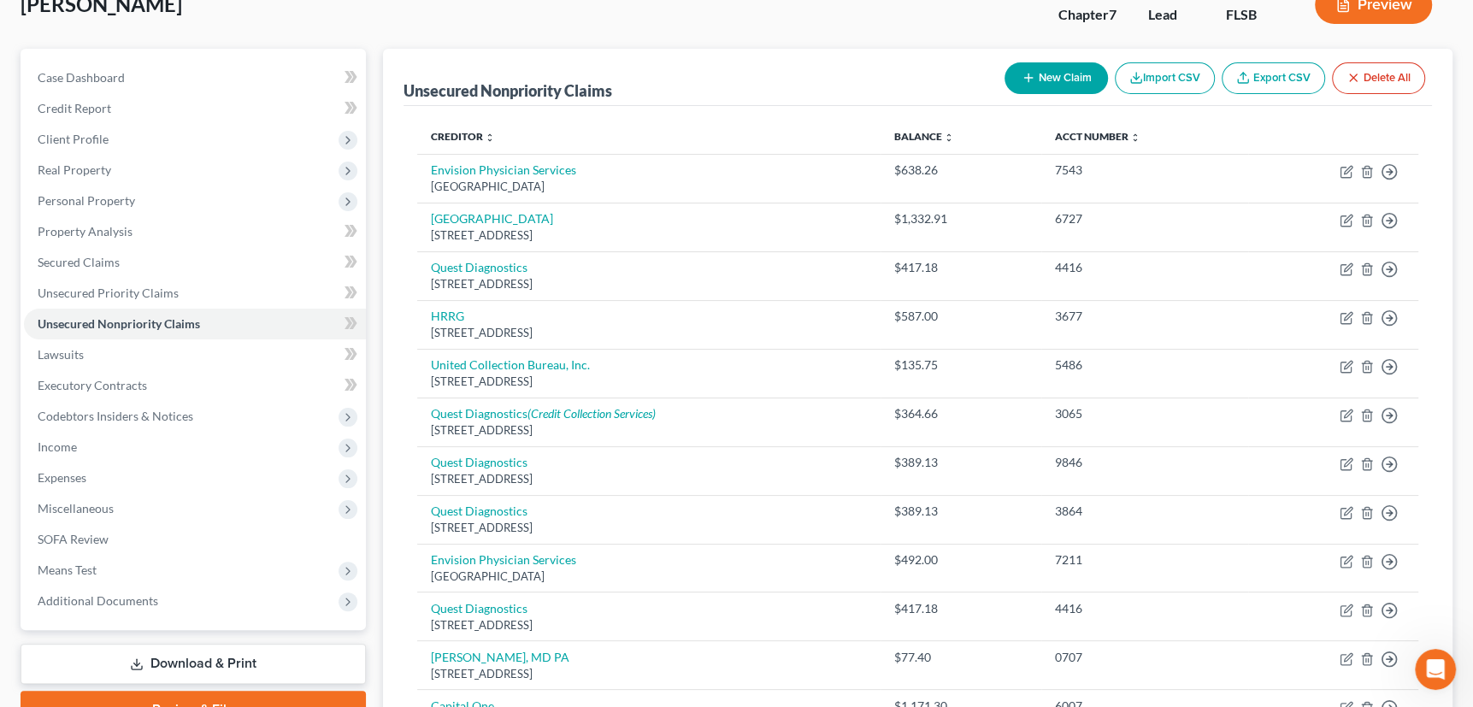
click at [1031, 80] on icon "button" at bounding box center [1029, 78] width 14 height 14
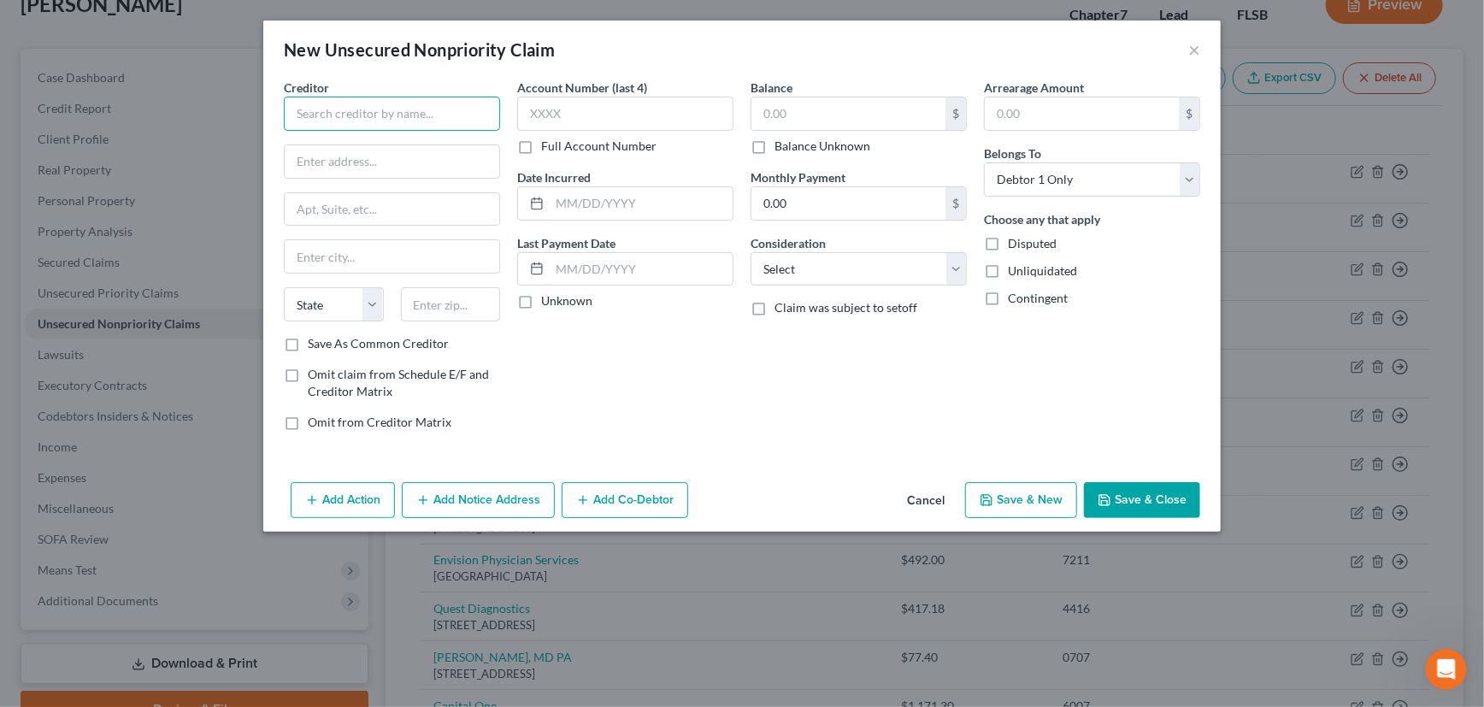
click at [421, 120] on input "text" at bounding box center [392, 114] width 216 height 34
click at [374, 117] on input "Capital One" at bounding box center [392, 114] width 216 height 34
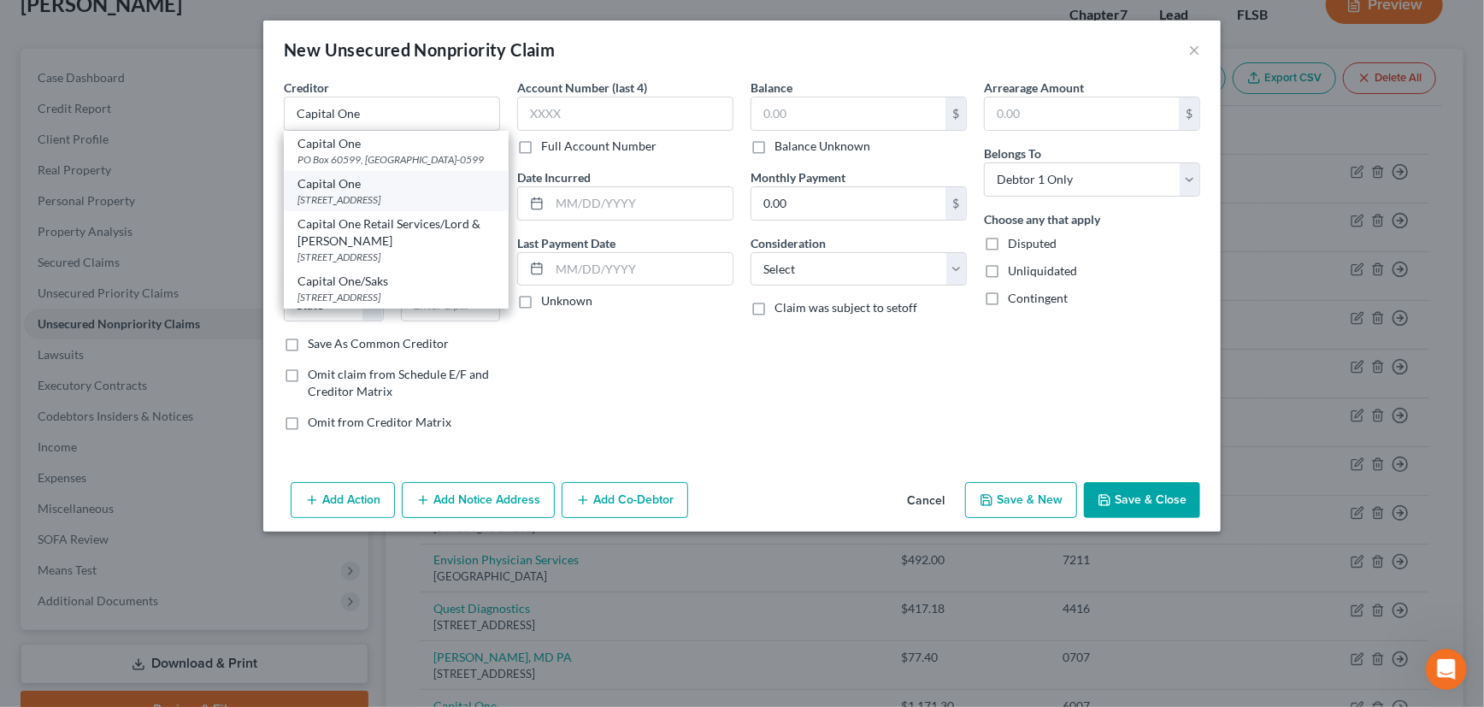
click at [366, 207] on div "PO Box 31293, Salt Lake City, UT 84131" at bounding box center [395, 199] width 197 height 15
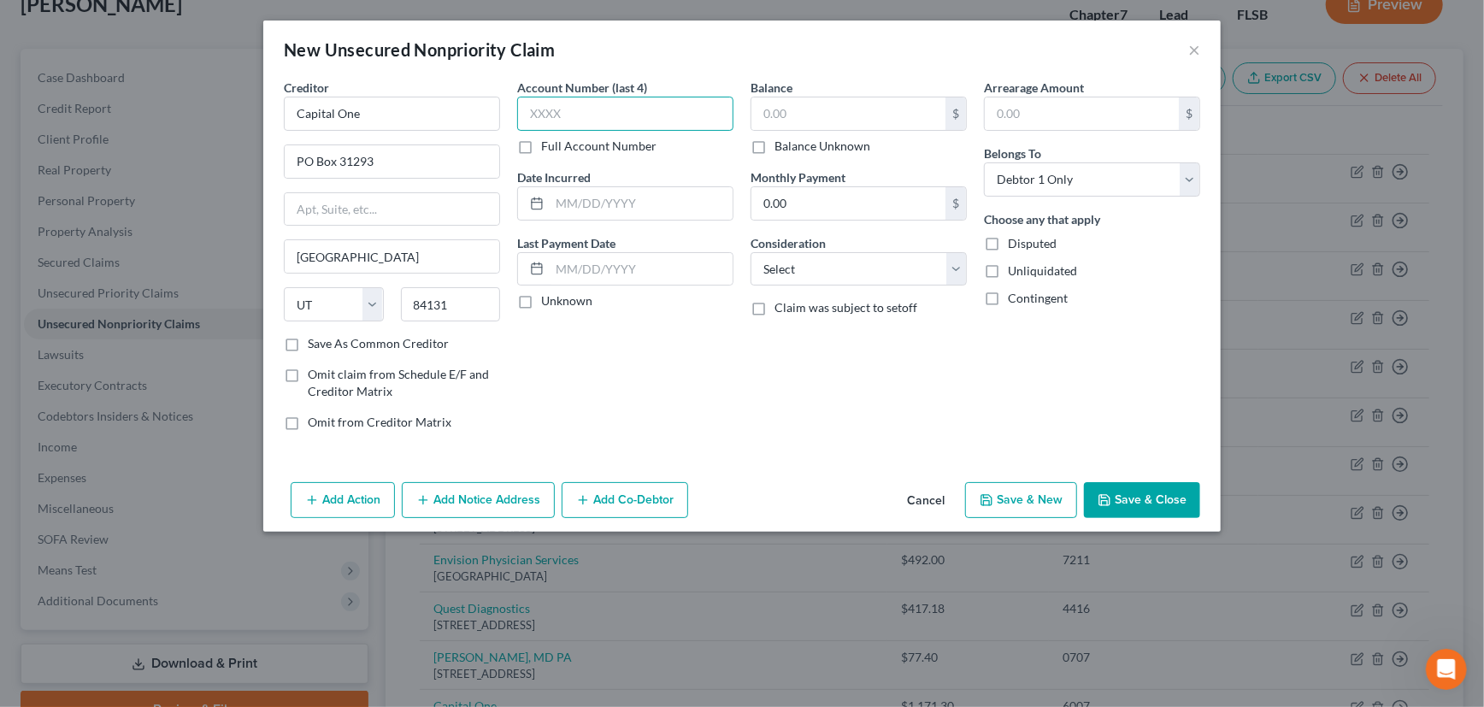
click at [587, 103] on input "text" at bounding box center [625, 114] width 216 height 34
click at [541, 301] on label "Unknown" at bounding box center [566, 300] width 51 height 17
click at [548, 301] on input "Unknown" at bounding box center [553, 297] width 11 height 11
click at [797, 116] on input "text" at bounding box center [848, 113] width 194 height 32
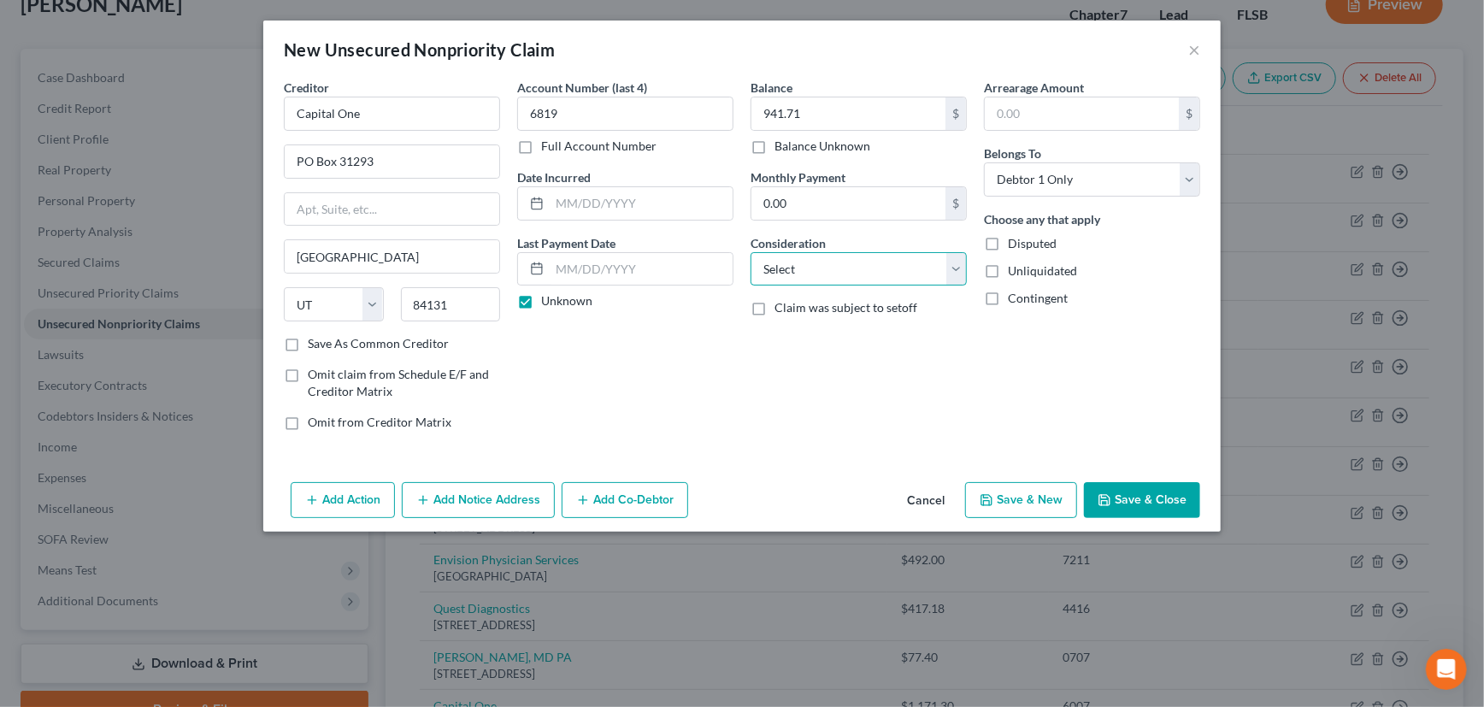
click at [817, 279] on select "Select Cable / Satellite Services Collection Agency Credit Card Debt Debt Couns…" at bounding box center [859, 269] width 216 height 34
click at [751, 252] on select "Select Cable / Satellite Services Collection Agency Credit Card Debt Debt Couns…" at bounding box center [859, 269] width 216 height 34
click at [308, 340] on label "Save As Common Creditor" at bounding box center [378, 343] width 141 height 17
click at [315, 340] on input "Save As Common Creditor" at bounding box center [320, 340] width 11 height 11
click at [1028, 496] on button "Save & New" at bounding box center [1021, 500] width 112 height 36
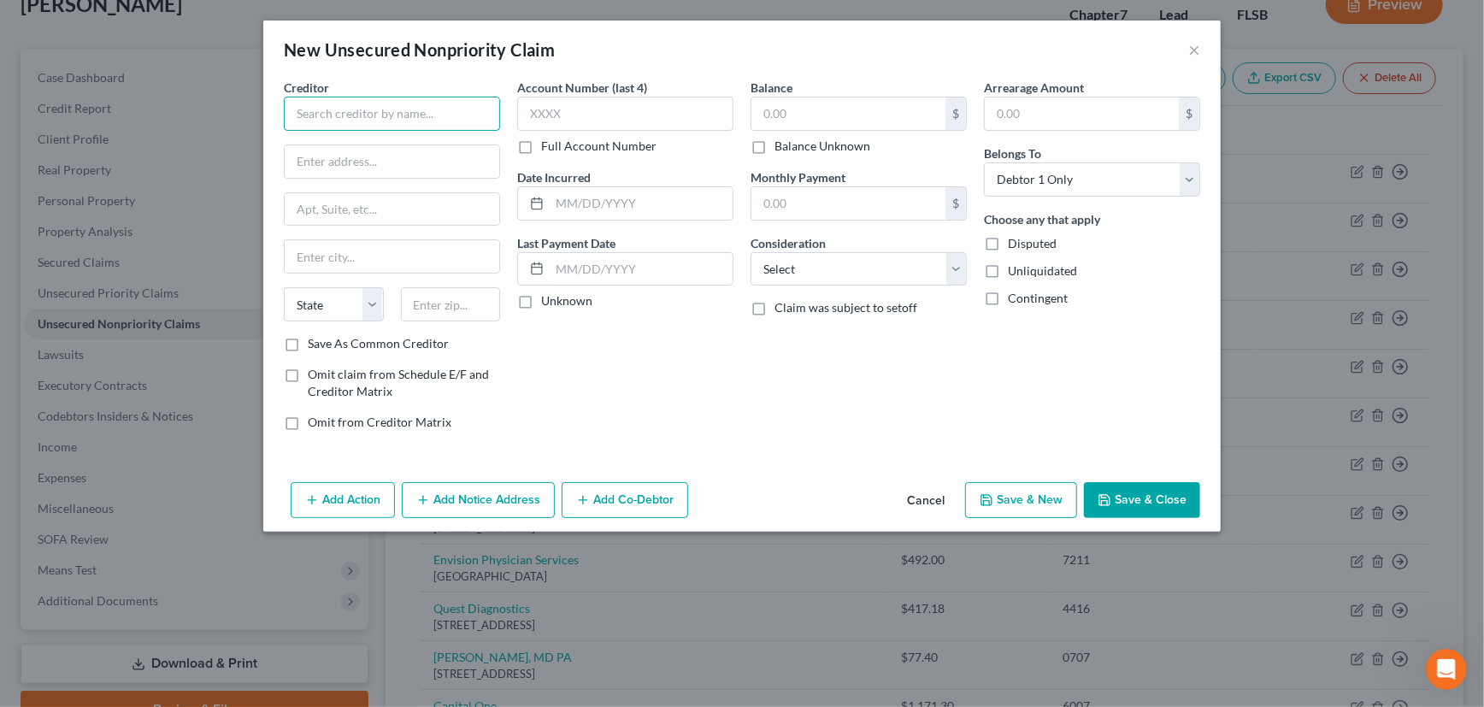
click at [439, 119] on input "text" at bounding box center [392, 114] width 216 height 34
click at [558, 115] on input "text" at bounding box center [625, 114] width 216 height 34
click at [541, 299] on label "Unknown" at bounding box center [566, 300] width 51 height 17
click at [548, 299] on input "Unknown" at bounding box center [553, 297] width 11 height 11
click at [807, 111] on input "text" at bounding box center [848, 113] width 194 height 32
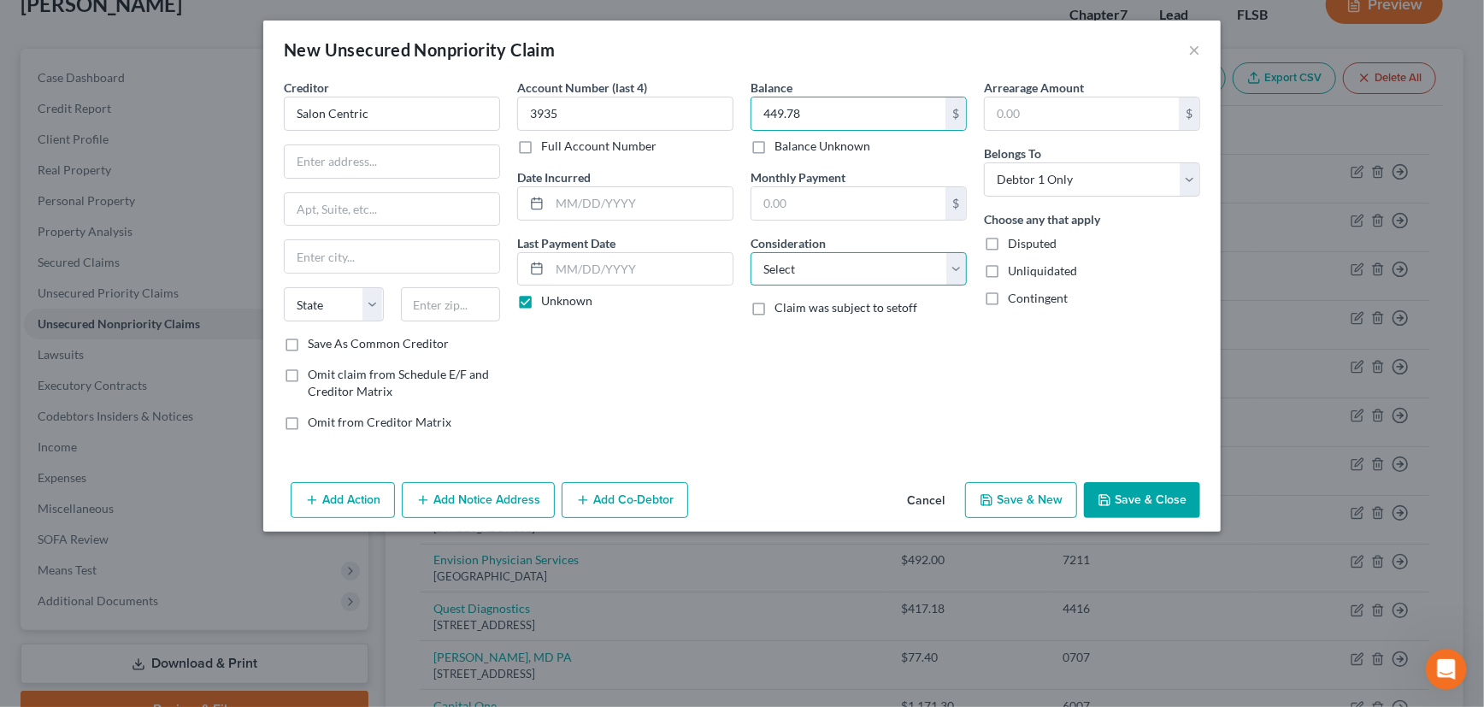
click at [824, 267] on select "Select Cable / Satellite Services Collection Agency Credit Card Debt Debt Couns…" at bounding box center [859, 269] width 216 height 34
click at [751, 252] on select "Select Cable / Satellite Services Collection Agency Credit Card Debt Debt Couns…" at bounding box center [859, 269] width 216 height 34
click at [420, 160] on input "text" at bounding box center [392, 161] width 215 height 32
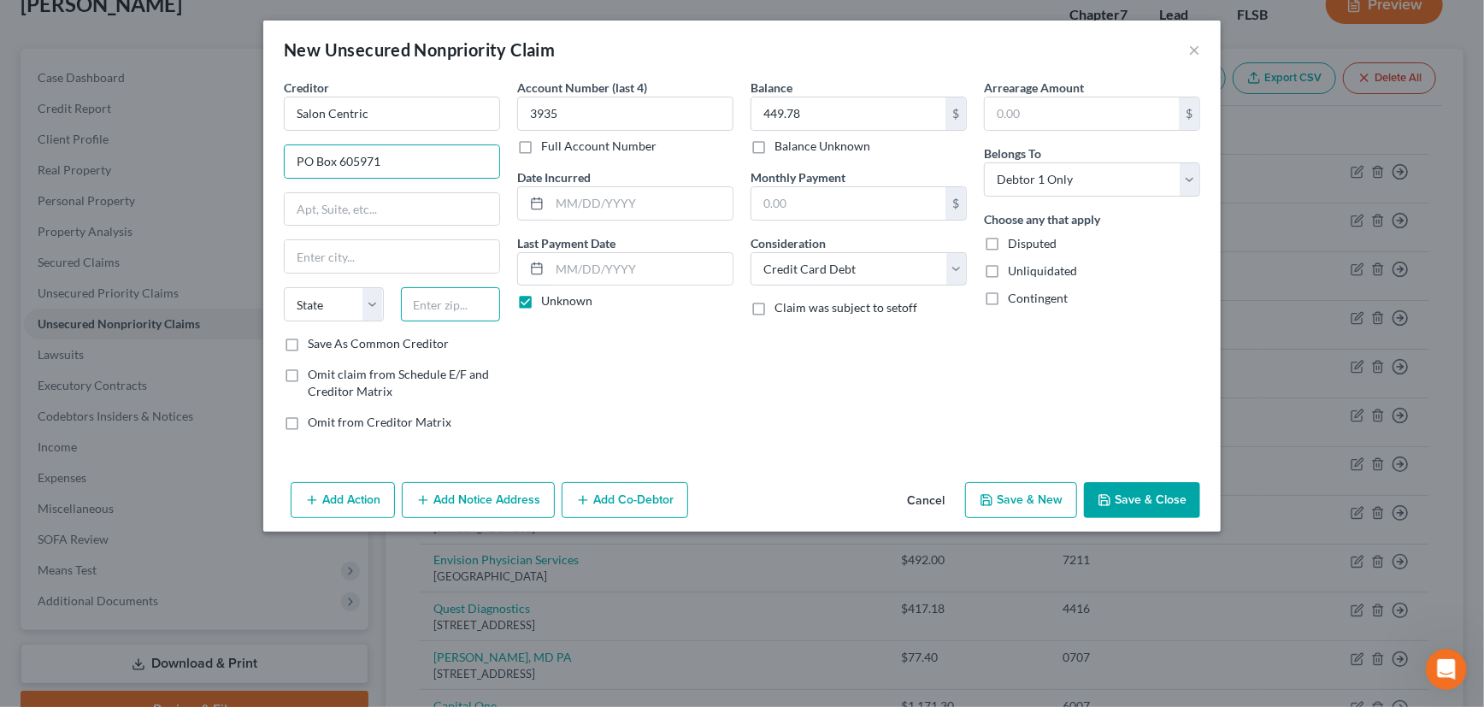
click at [453, 297] on input "text" at bounding box center [451, 304] width 100 height 34
click at [557, 373] on div "Account Number (last 4) 3935 Full Account Number Date Incurred Last Payment Dat…" at bounding box center [625, 262] width 233 height 366
click at [475, 303] on input "75265" at bounding box center [451, 304] width 100 height 34
click at [308, 344] on label "Save As Common Creditor" at bounding box center [378, 343] width 141 height 17
click at [315, 344] on input "Save As Common Creditor" at bounding box center [320, 340] width 11 height 11
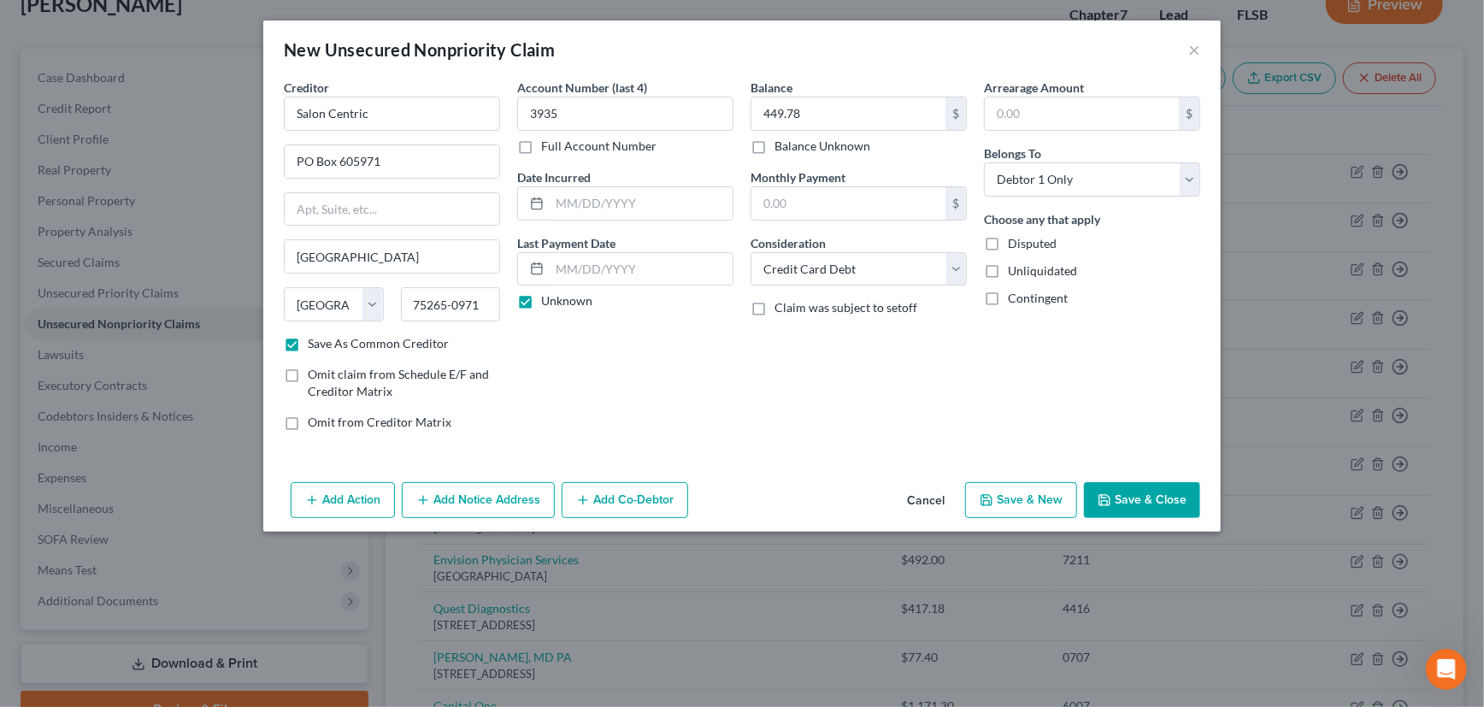
click at [1020, 498] on button "Save & New" at bounding box center [1021, 500] width 112 height 36
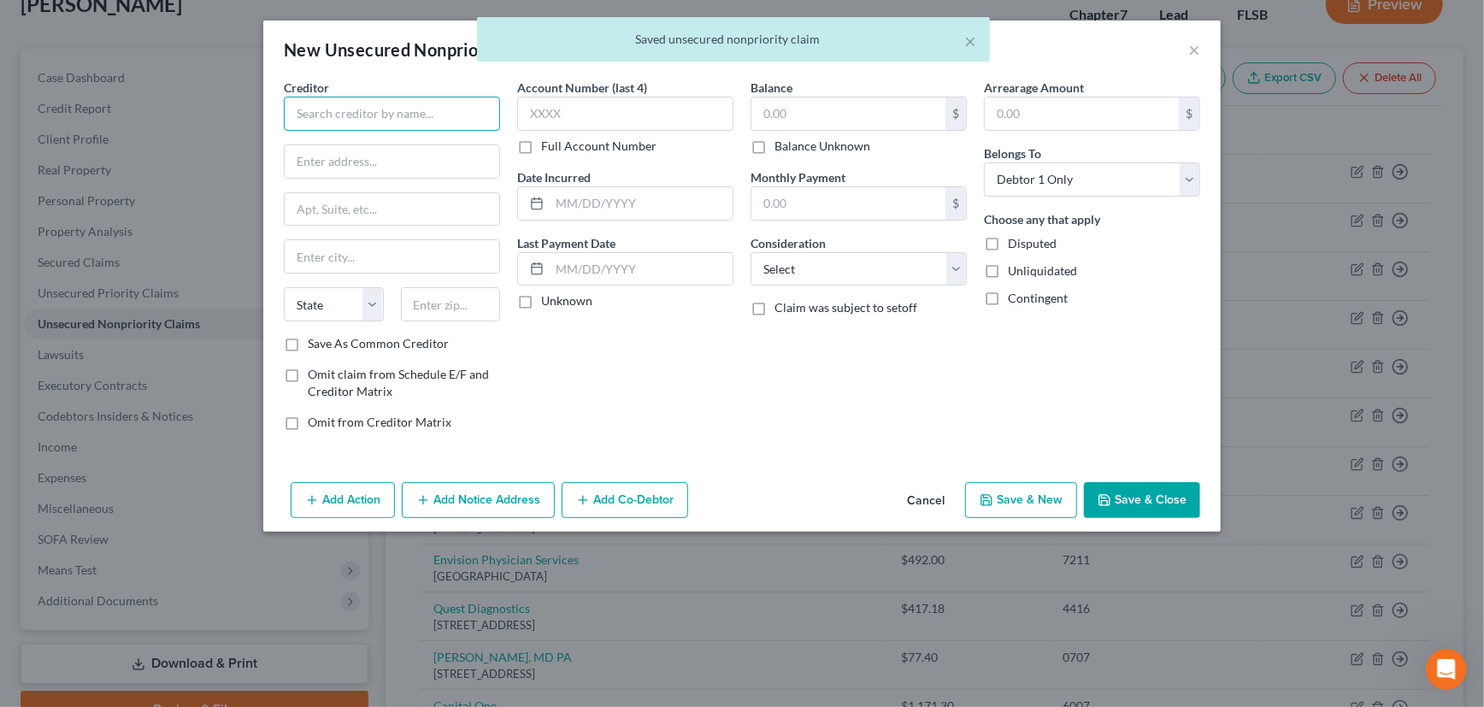
click at [403, 111] on input "text" at bounding box center [392, 114] width 216 height 34
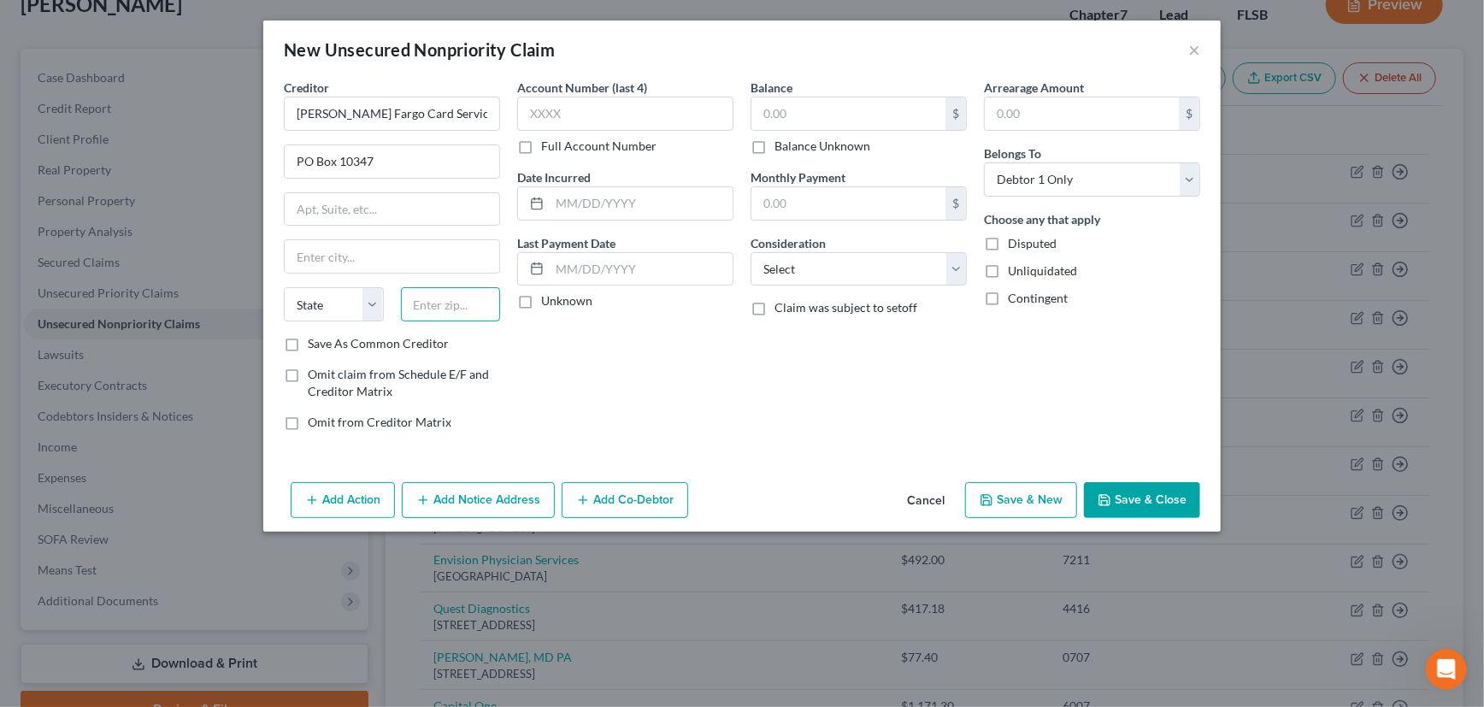
click at [440, 307] on input "text" at bounding box center [451, 304] width 100 height 34
click at [611, 390] on div "Account Number (last 4) Full Account Number Date Incurred Last Payment Date Unk…" at bounding box center [625, 262] width 233 height 366
click at [308, 341] on label "Save As Common Creditor" at bounding box center [378, 343] width 141 height 17
click at [315, 341] on input "Save As Common Creditor" at bounding box center [320, 340] width 11 height 11
click at [569, 127] on input "text" at bounding box center [625, 114] width 216 height 34
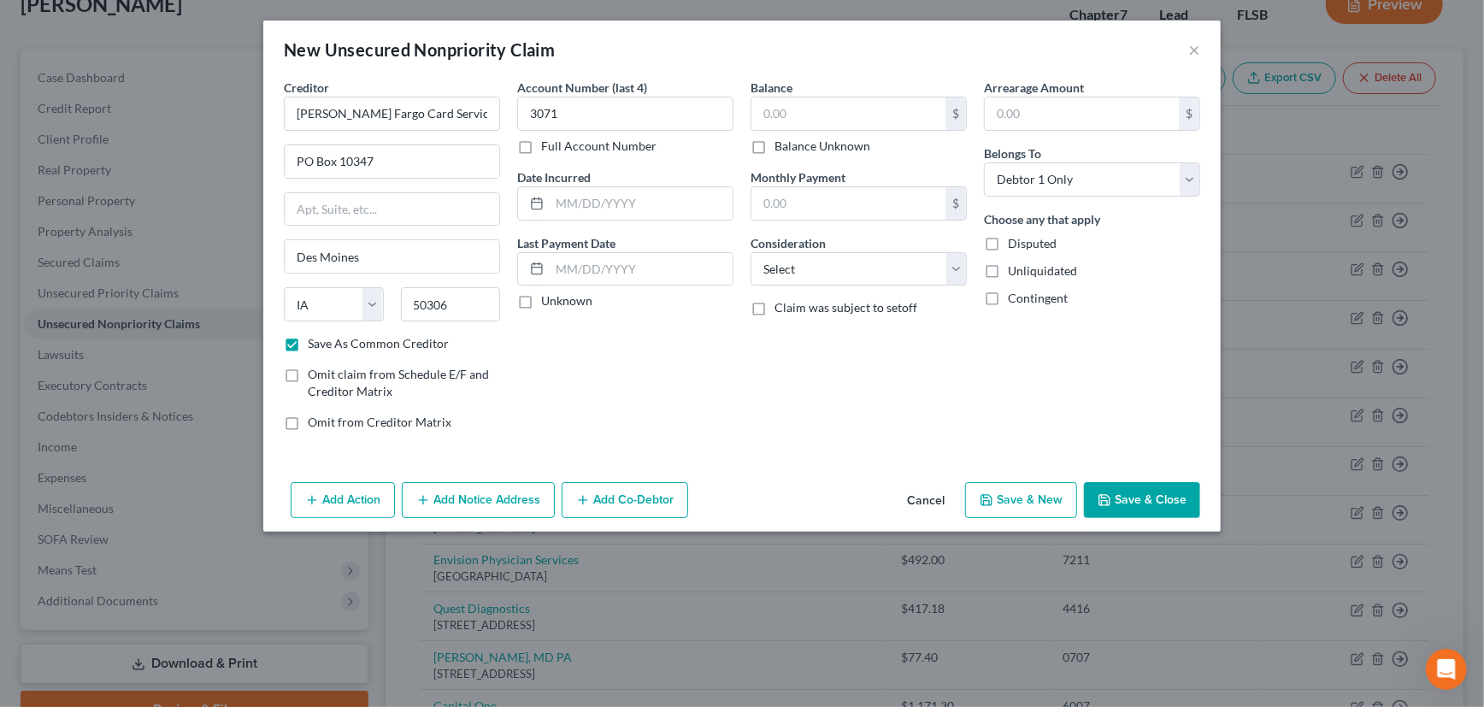
click at [541, 301] on label "Unknown" at bounding box center [566, 300] width 51 height 17
click at [548, 301] on input "Unknown" at bounding box center [553, 297] width 11 height 11
click at [811, 115] on input "text" at bounding box center [848, 113] width 194 height 32
click at [828, 274] on select "Select Cable / Satellite Services Collection Agency Credit Card Debt Debt Couns…" at bounding box center [859, 269] width 216 height 34
click at [751, 252] on select "Select Cable / Satellite Services Collection Agency Credit Card Debt Debt Couns…" at bounding box center [859, 269] width 216 height 34
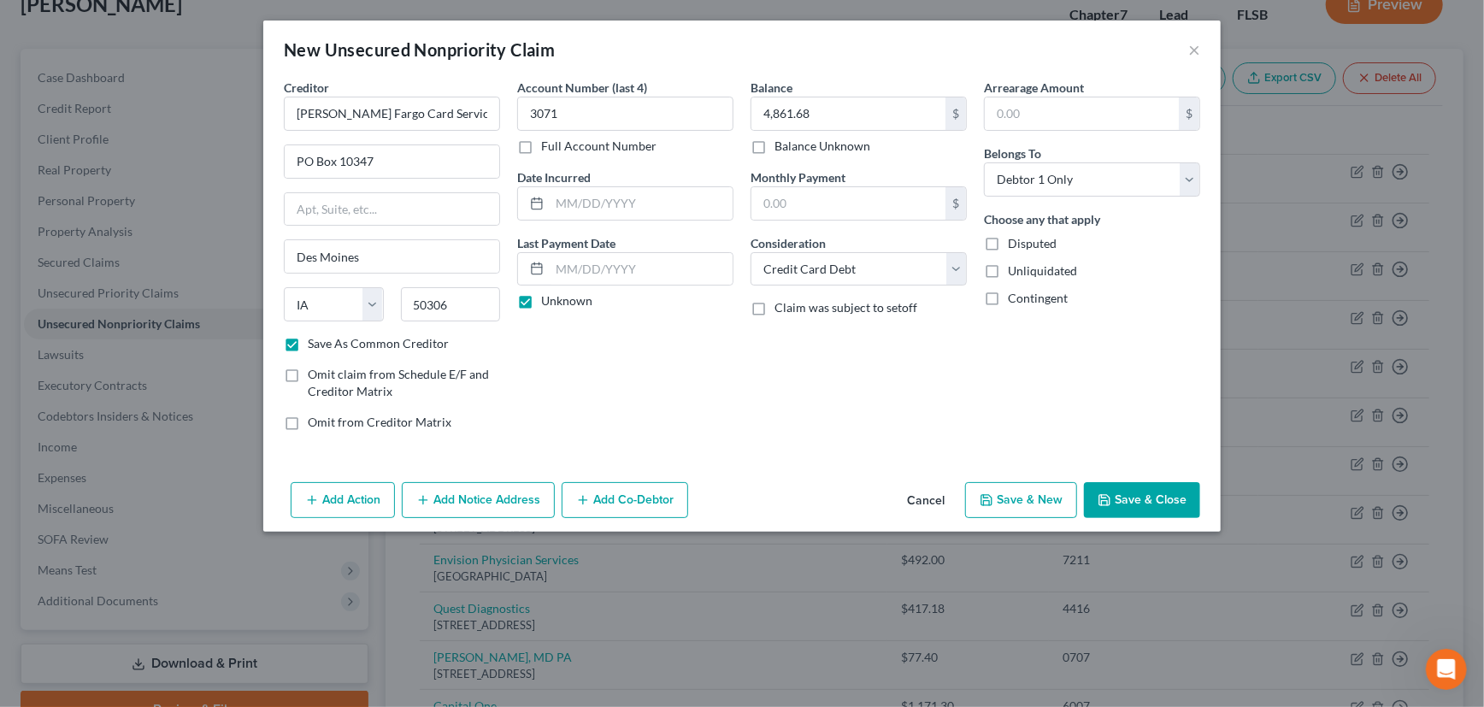
click at [1019, 496] on button "Save & New" at bounding box center [1021, 500] width 112 height 36
click at [373, 117] on input "text" at bounding box center [392, 114] width 216 height 34
click at [808, 116] on input "text" at bounding box center [848, 113] width 194 height 32
click at [862, 263] on select "Select Cable / Satellite Services Collection Agency Credit Card Debt Debt Couns…" at bounding box center [859, 269] width 216 height 34
click at [751, 252] on select "Select Cable / Satellite Services Collection Agency Credit Card Debt Debt Couns…" at bounding box center [859, 269] width 216 height 34
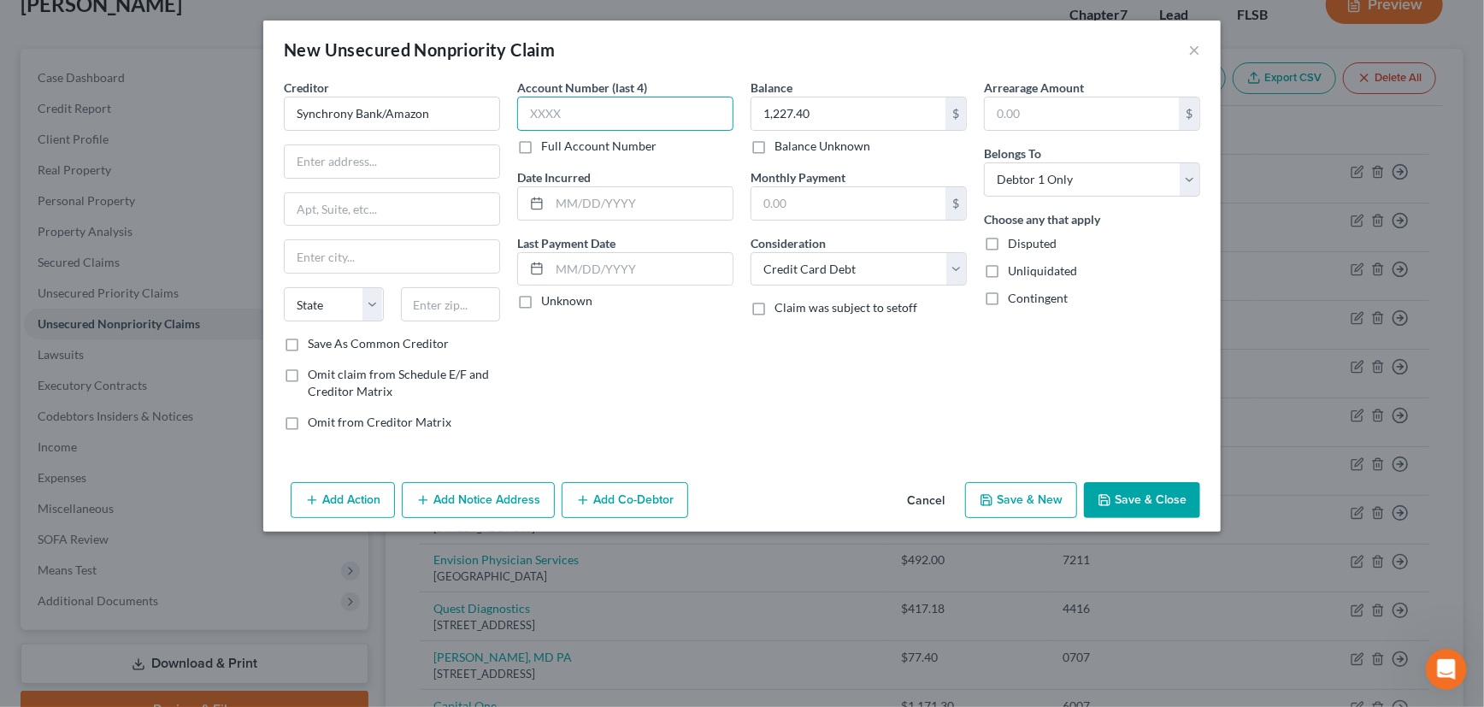
click at [574, 120] on input "text" at bounding box center [625, 114] width 216 height 34
click at [541, 298] on label "Unknown" at bounding box center [566, 300] width 51 height 17
click at [548, 298] on input "Unknown" at bounding box center [553, 297] width 11 height 11
click at [409, 150] on input "text" at bounding box center [392, 161] width 215 height 32
click at [435, 301] on input "text" at bounding box center [451, 304] width 100 height 34
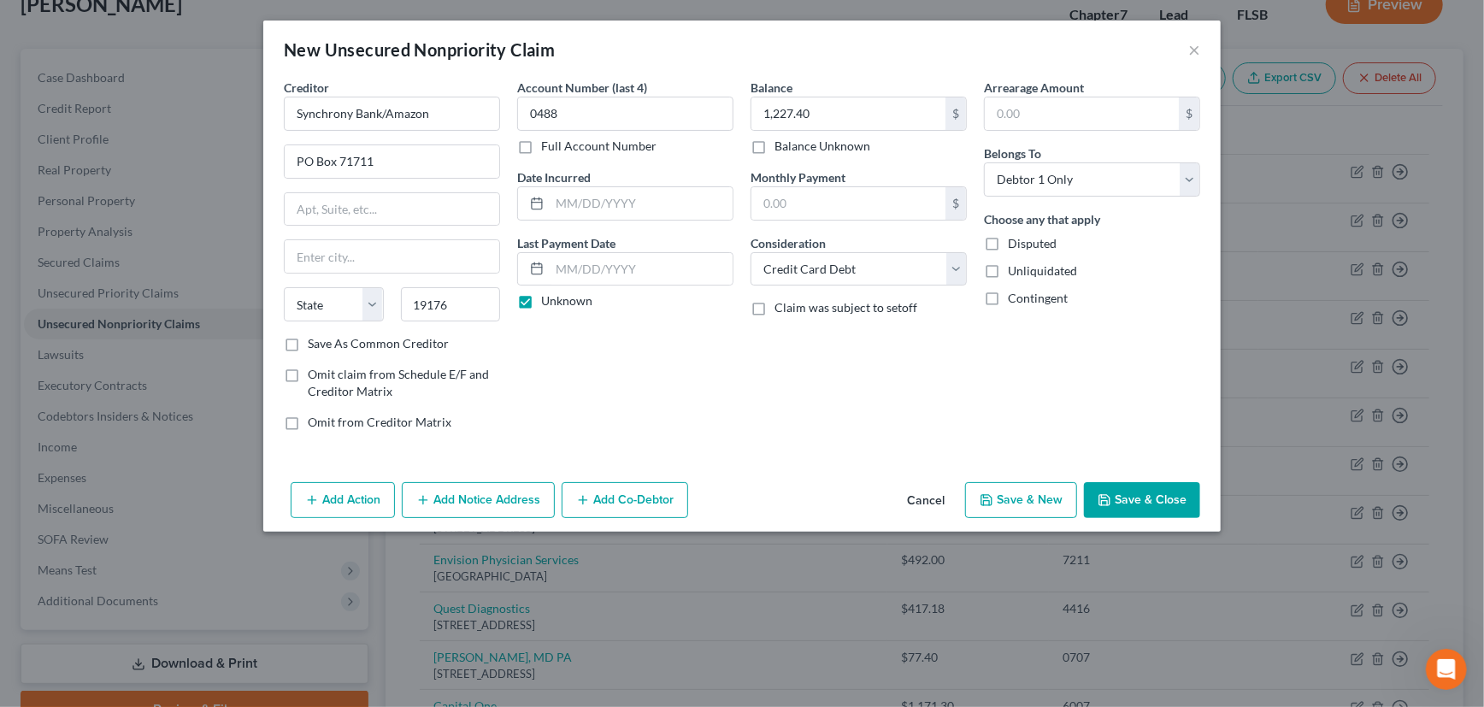
click at [538, 360] on div "Account Number (last 4) 0488 Full Account Number Date Incurred Last Payment Dat…" at bounding box center [625, 262] width 233 height 366
click at [468, 307] on input "19176" at bounding box center [451, 304] width 100 height 34
click at [380, 256] on input "text" at bounding box center [392, 256] width 215 height 32
click at [308, 342] on label "Save As Common Creditor" at bounding box center [378, 343] width 141 height 17
click at [315, 342] on input "Save As Common Creditor" at bounding box center [320, 340] width 11 height 11
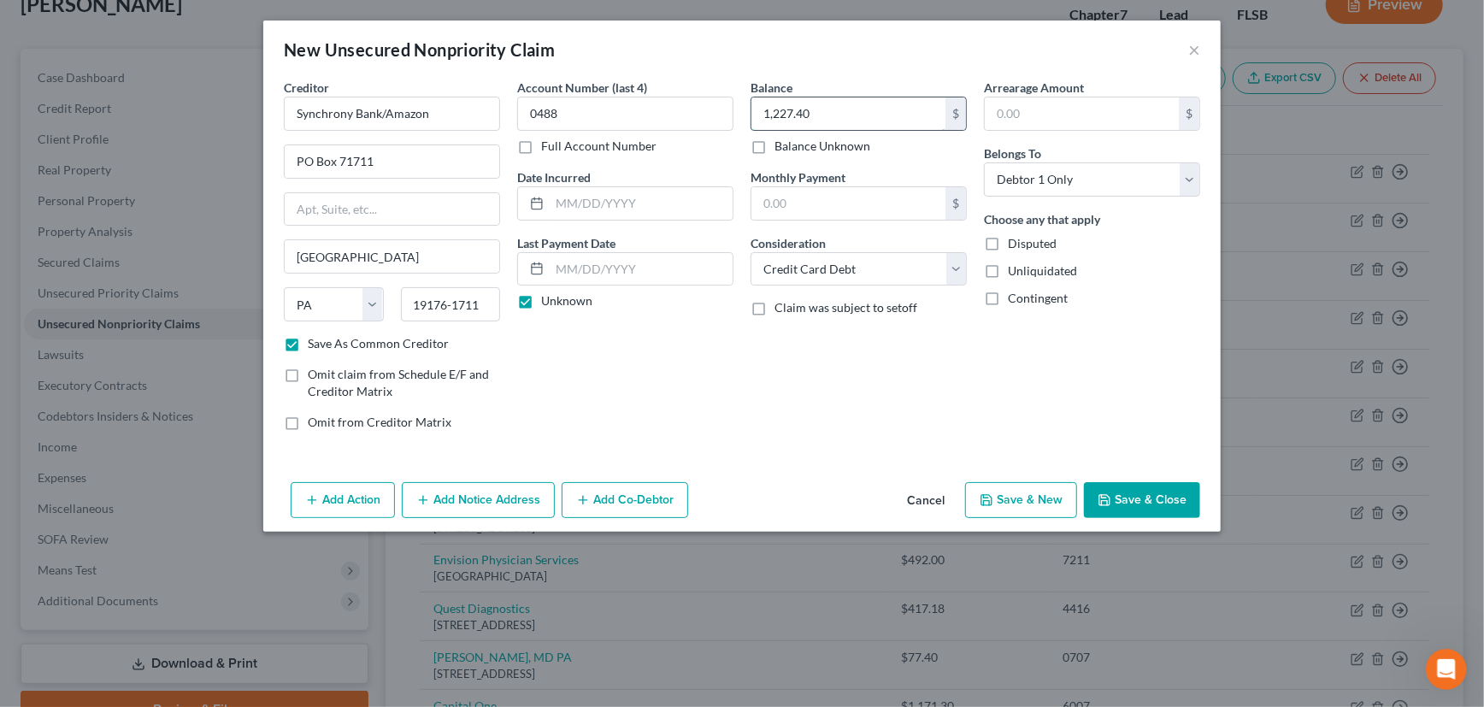
click at [815, 109] on input "1,227.40" at bounding box center [848, 113] width 194 height 32
drag, startPoint x: 810, startPoint y: 109, endPoint x: 764, endPoint y: 119, distance: 46.5
click at [764, 119] on input "1,447.71" at bounding box center [848, 113] width 194 height 32
click at [1031, 496] on button "Save & New" at bounding box center [1021, 500] width 112 height 36
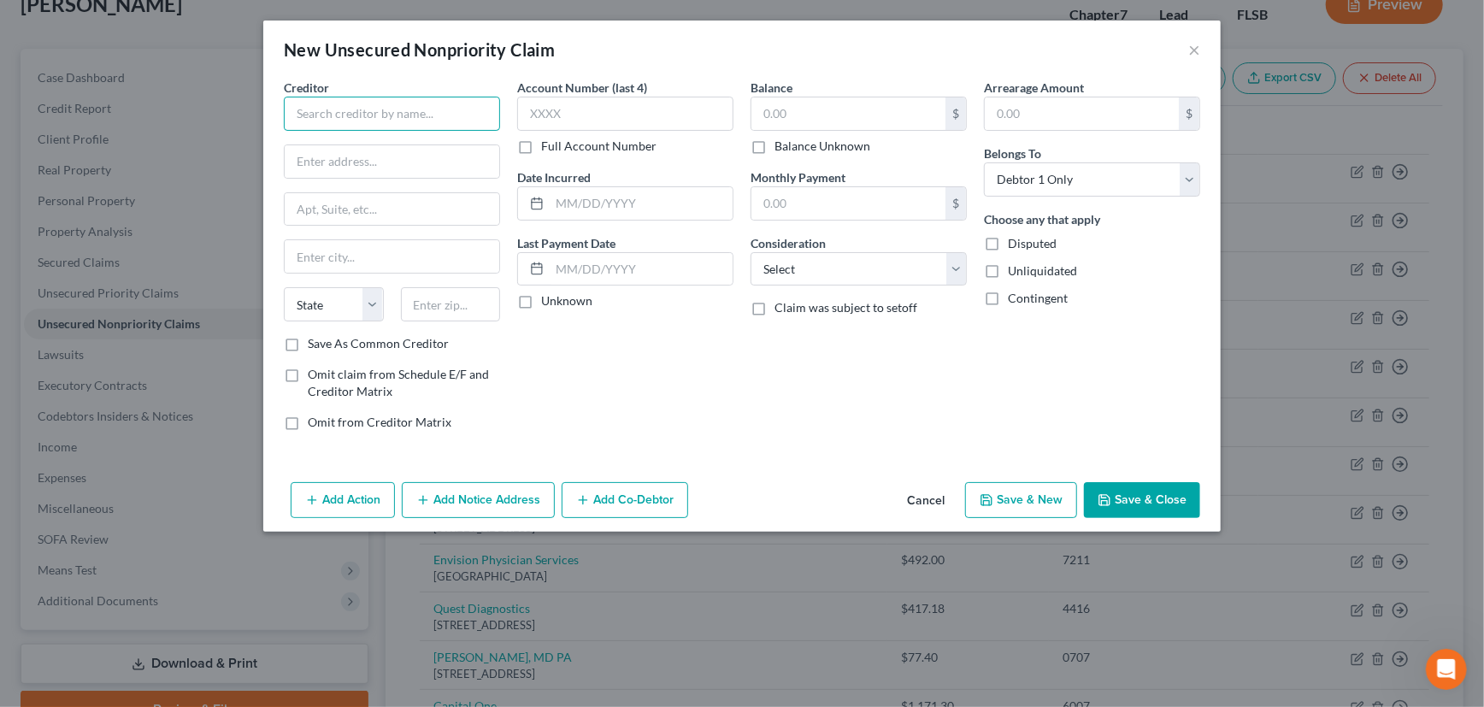
click at [444, 111] on input "text" at bounding box center [392, 114] width 216 height 34
click at [809, 271] on select "Select Cable / Satellite Services Collection Agency Credit Card Debt Debt Couns…" at bounding box center [859, 269] width 216 height 34
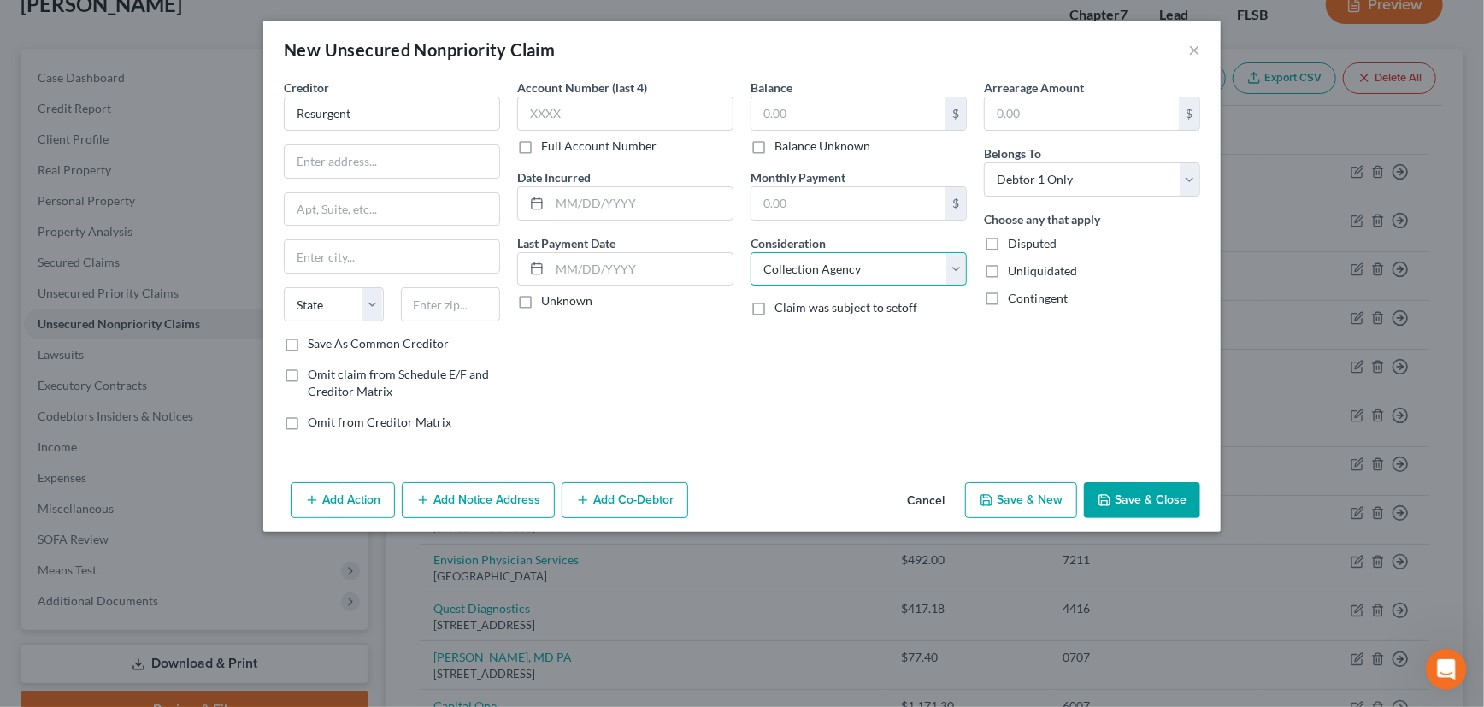
click at [751, 252] on select "Select Cable / Satellite Services Collection Agency Credit Card Debt Debt Couns…" at bounding box center [859, 269] width 216 height 34
click at [1110, 504] on icon "button" at bounding box center [1104, 500] width 10 height 10
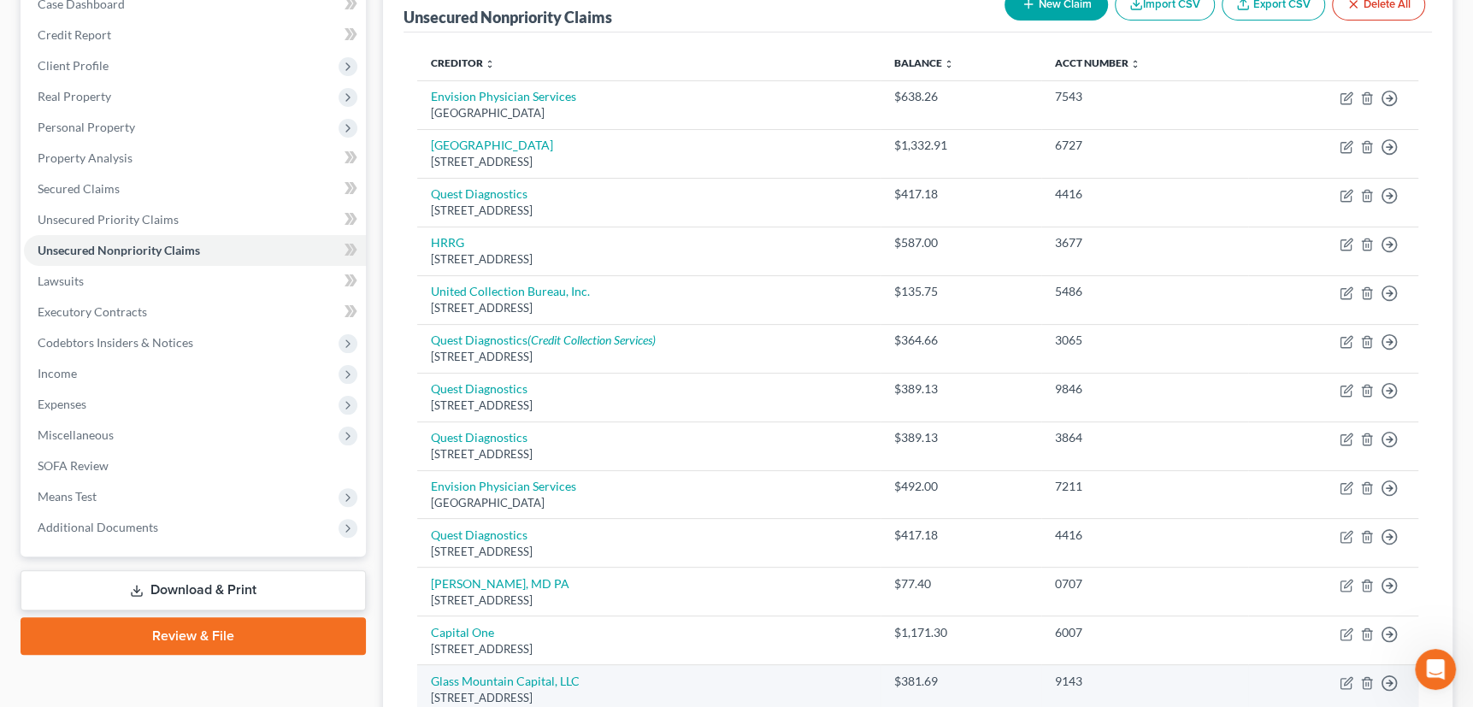
scroll to position [0, 0]
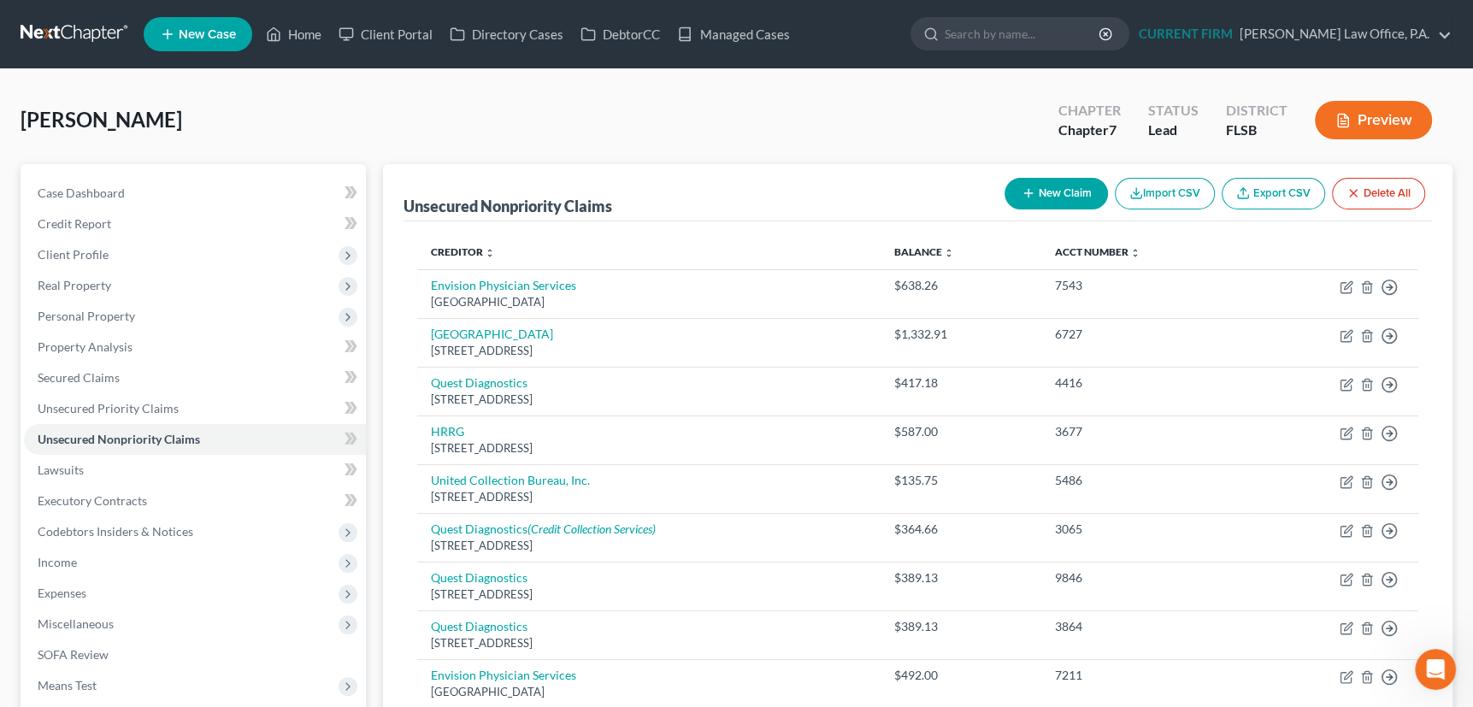
click at [1028, 188] on icon "button" at bounding box center [1029, 193] width 14 height 14
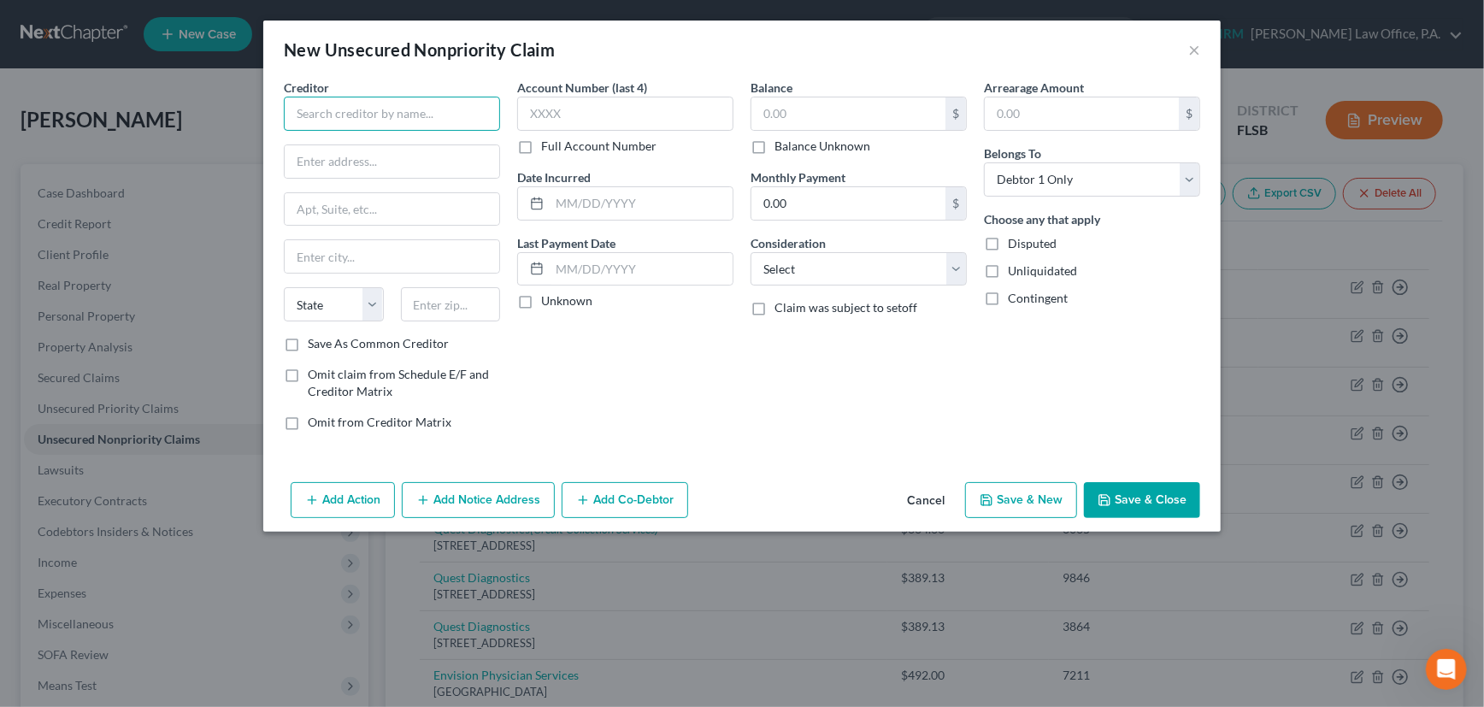
click at [428, 107] on input "text" at bounding box center [392, 114] width 216 height 34
click at [398, 145] on div "Credit One Bank NA" at bounding box center [386, 143] width 178 height 17
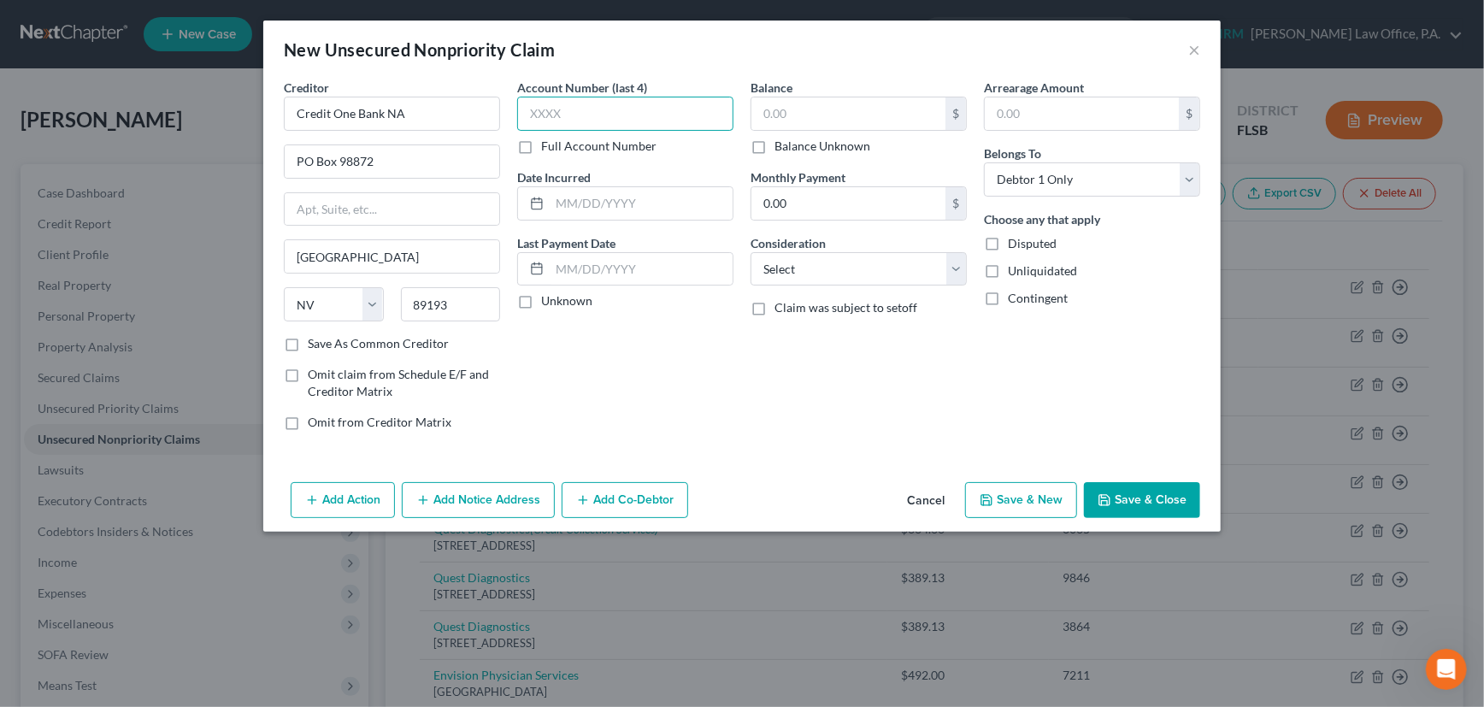
click at [574, 112] on input "text" at bounding box center [625, 114] width 216 height 34
click at [605, 207] on input "text" at bounding box center [641, 203] width 183 height 32
click at [541, 296] on label "Unknown" at bounding box center [566, 300] width 51 height 17
click at [548, 296] on input "Unknown" at bounding box center [553, 297] width 11 height 11
click at [812, 119] on input "text" at bounding box center [848, 113] width 194 height 32
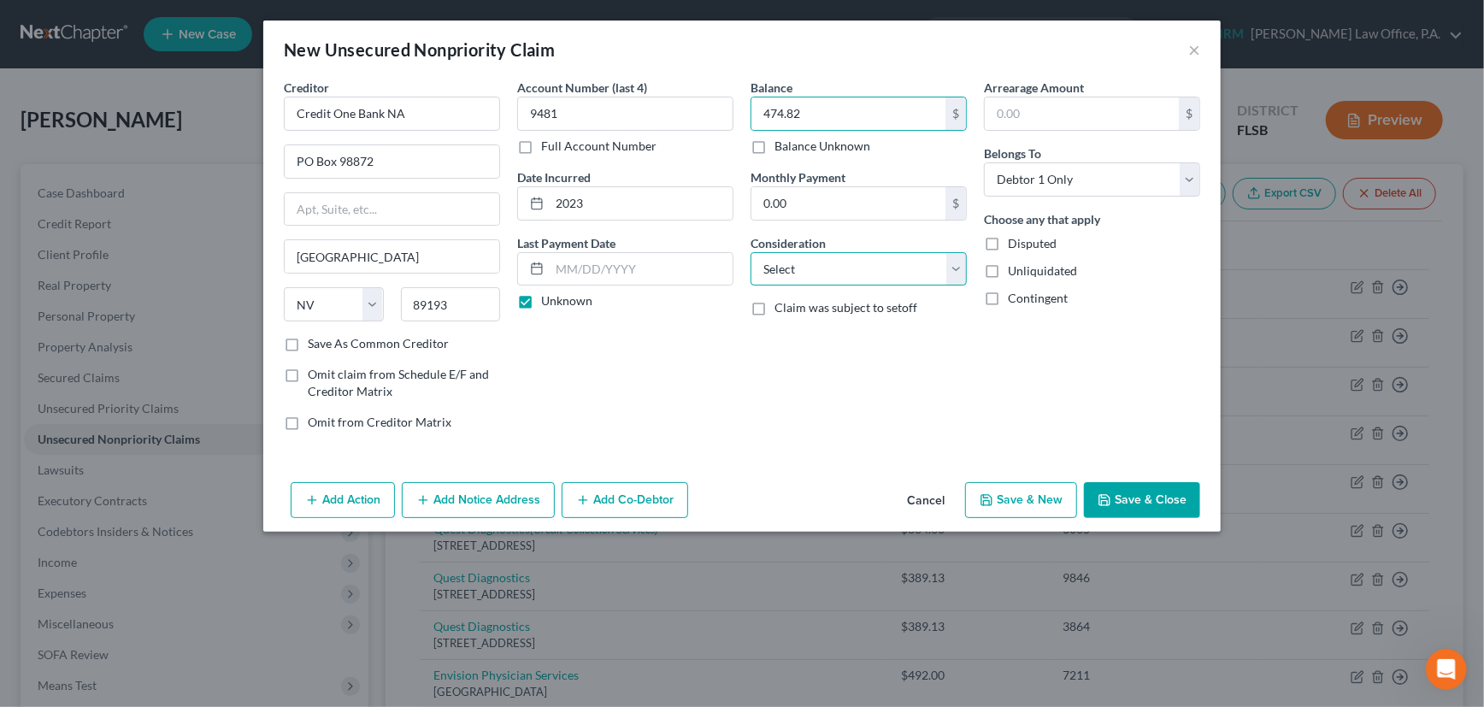
click at [823, 271] on select "Select Cable / Satellite Services Collection Agency Credit Card Debt Debt Couns…" at bounding box center [859, 269] width 216 height 34
click at [751, 252] on select "Select Cable / Satellite Services Collection Agency Credit Card Debt Debt Couns…" at bounding box center [859, 269] width 216 height 34
click at [1013, 492] on button "Save & New" at bounding box center [1021, 500] width 112 height 36
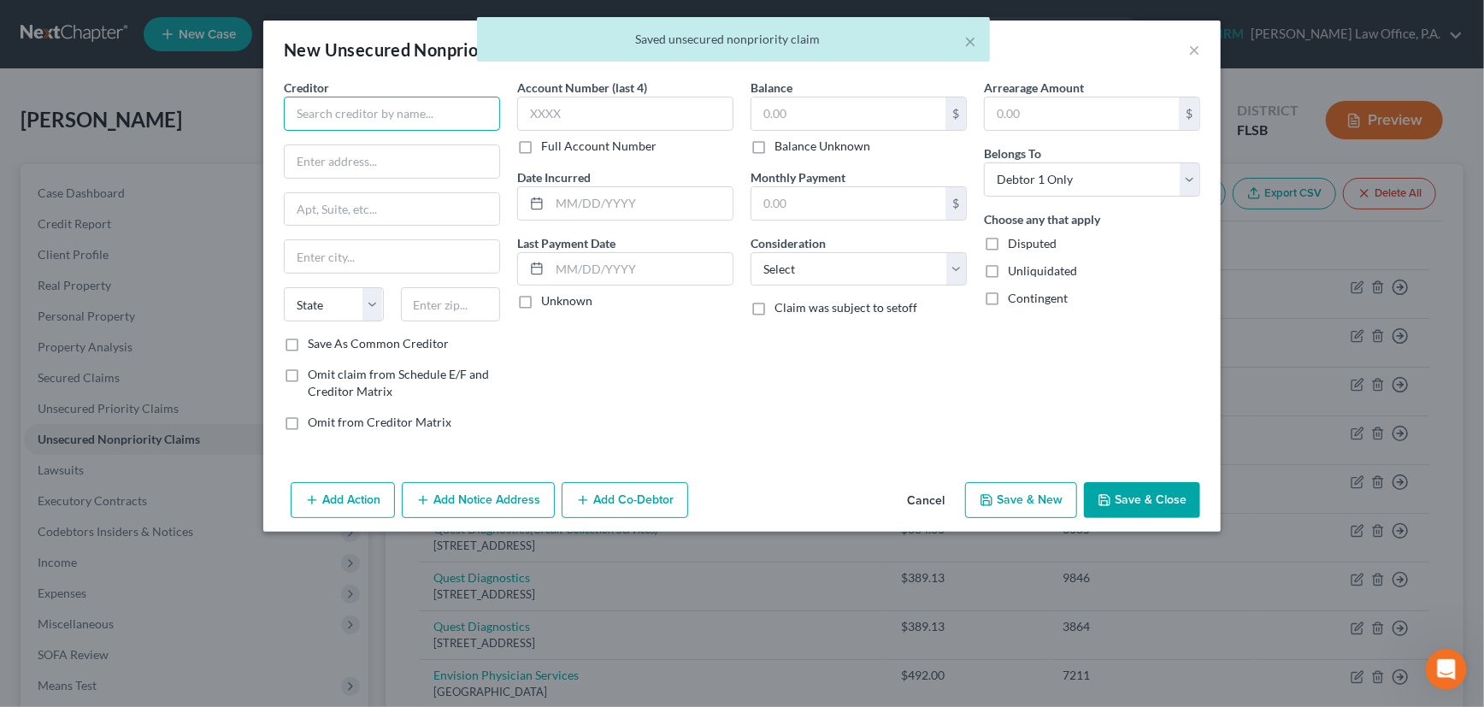
click at [440, 110] on input "text" at bounding box center [392, 114] width 216 height 34
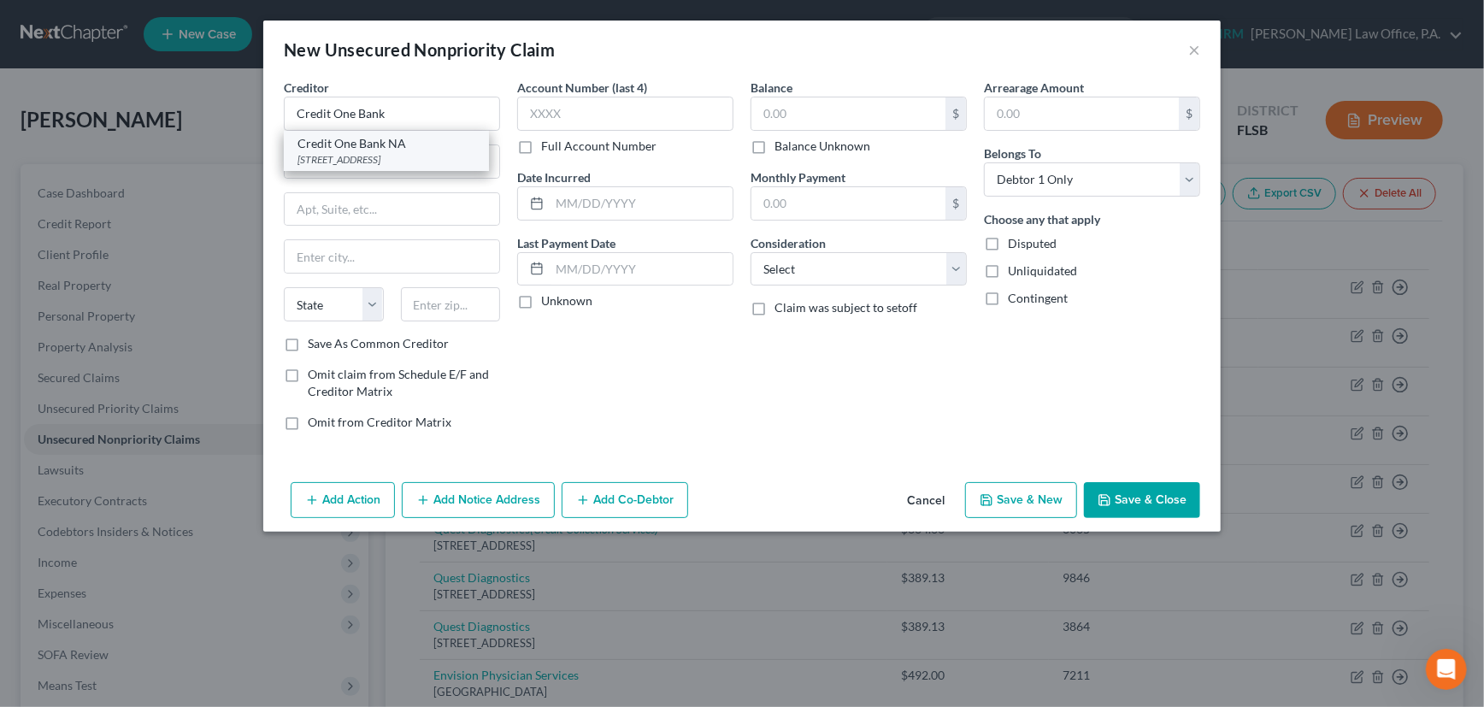
click at [413, 154] on div "PO Box 98872, Las Vegas, NV 89193" at bounding box center [386, 159] width 178 height 15
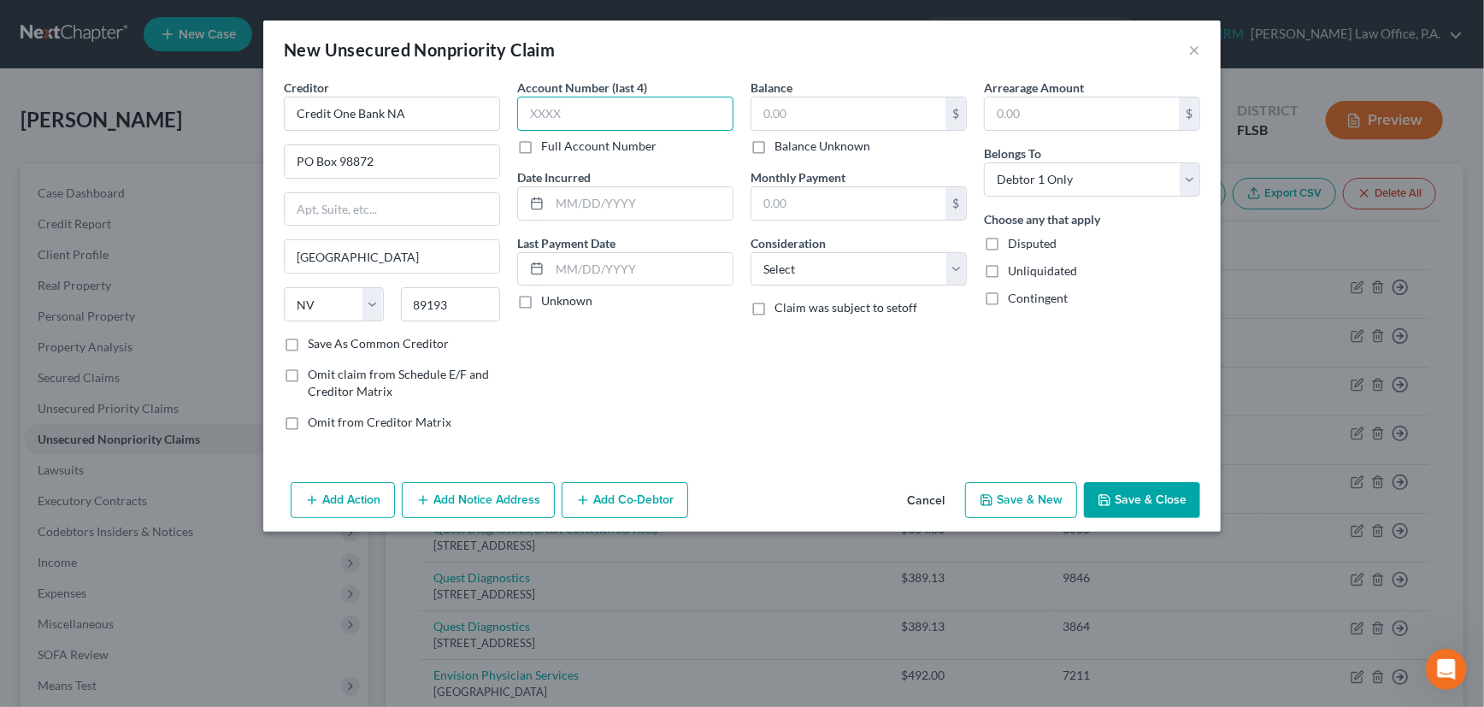
click at [574, 114] on input "text" at bounding box center [625, 114] width 216 height 34
click at [595, 196] on input "text" at bounding box center [641, 203] width 183 height 32
click at [541, 303] on label "Unknown" at bounding box center [566, 300] width 51 height 17
click at [548, 303] on input "Unknown" at bounding box center [553, 297] width 11 height 11
click at [805, 117] on input "text" at bounding box center [848, 113] width 194 height 32
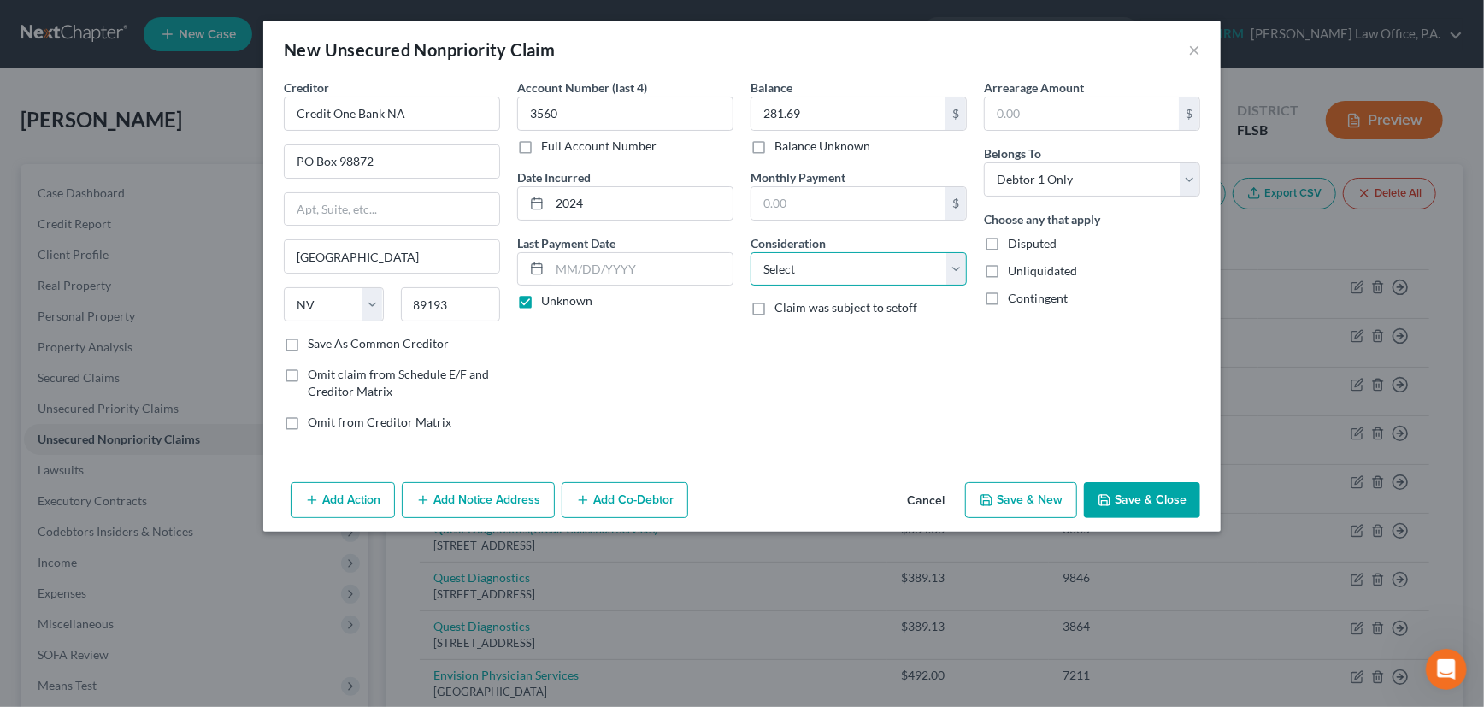
click at [811, 272] on select "Select Cable / Satellite Services Collection Agency Credit Card Debt Debt Couns…" at bounding box center [859, 269] width 216 height 34
click at [751, 252] on select "Select Cable / Satellite Services Collection Agency Credit Card Debt Debt Couns…" at bounding box center [859, 269] width 216 height 34
drag, startPoint x: 291, startPoint y: 340, endPoint x: 1135, endPoint y: 477, distance: 855.6
click at [308, 340] on label "Save As Common Creditor" at bounding box center [378, 343] width 141 height 17
click at [315, 340] on input "Save As Common Creditor" at bounding box center [320, 340] width 11 height 11
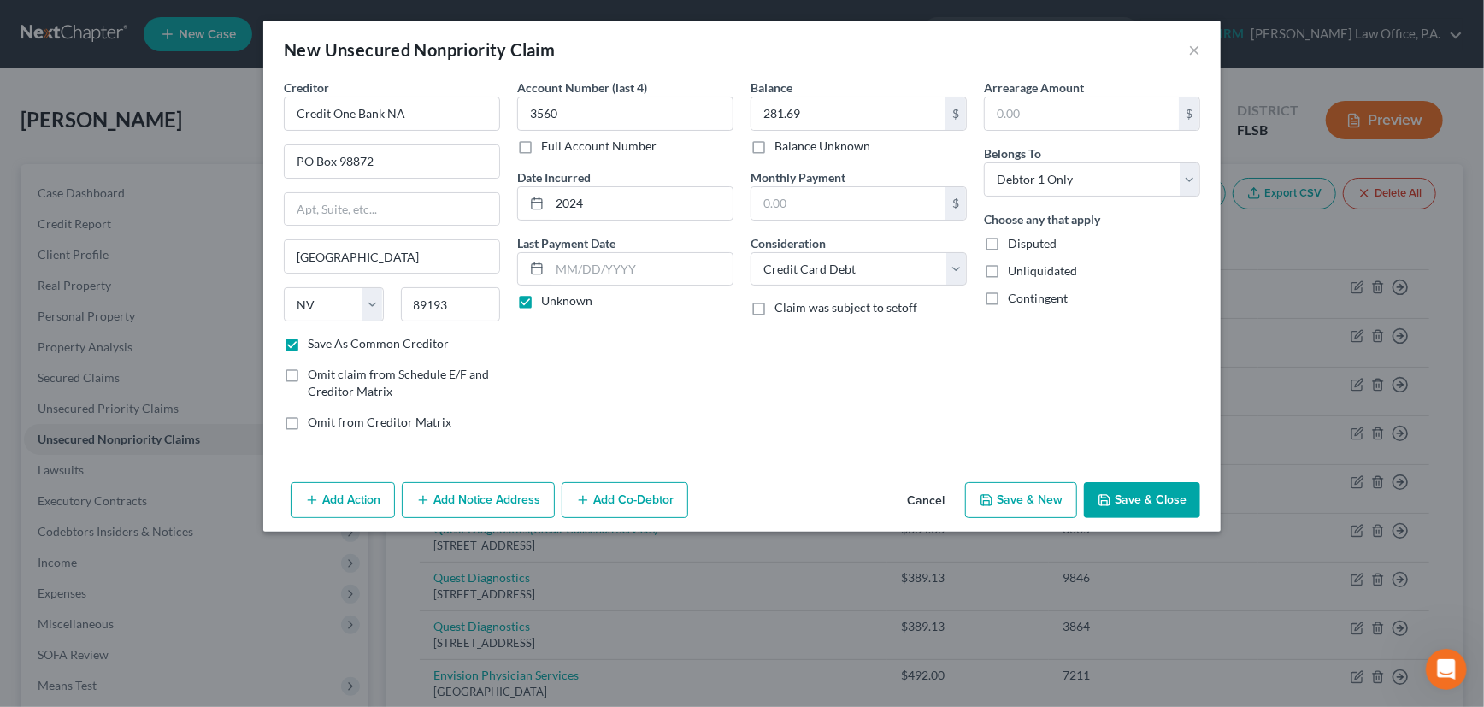
click at [1155, 496] on button "Save & Close" at bounding box center [1142, 500] width 116 height 36
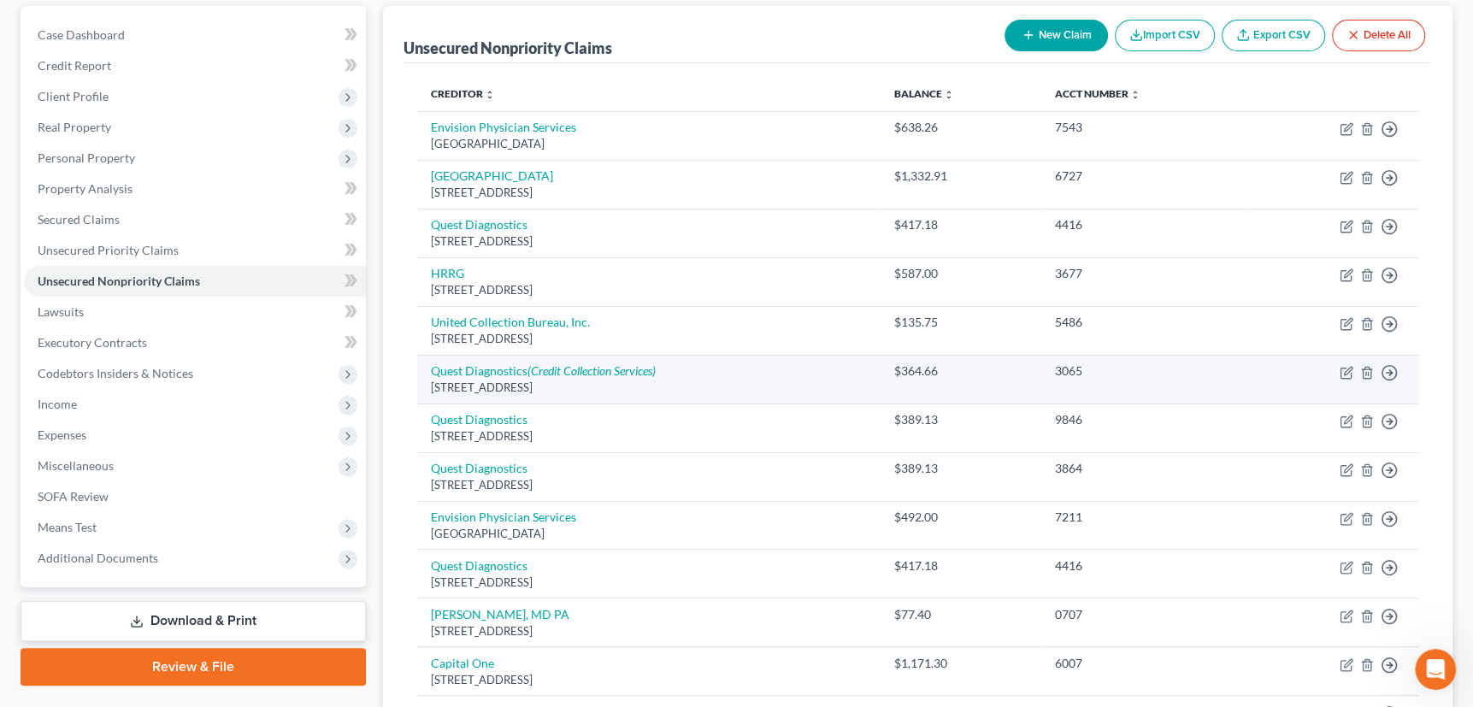
scroll to position [233, 0]
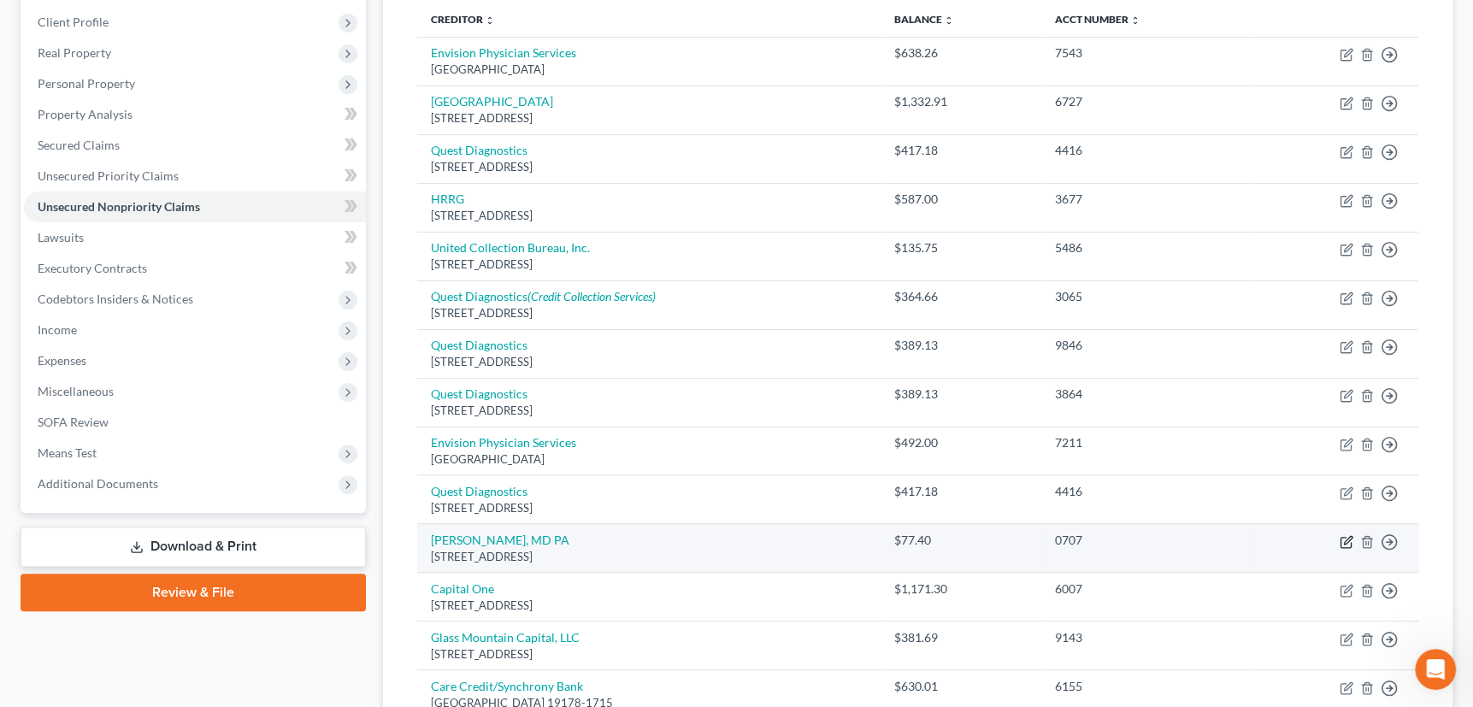
click at [1341, 538] on icon "button" at bounding box center [1347, 542] width 14 height 14
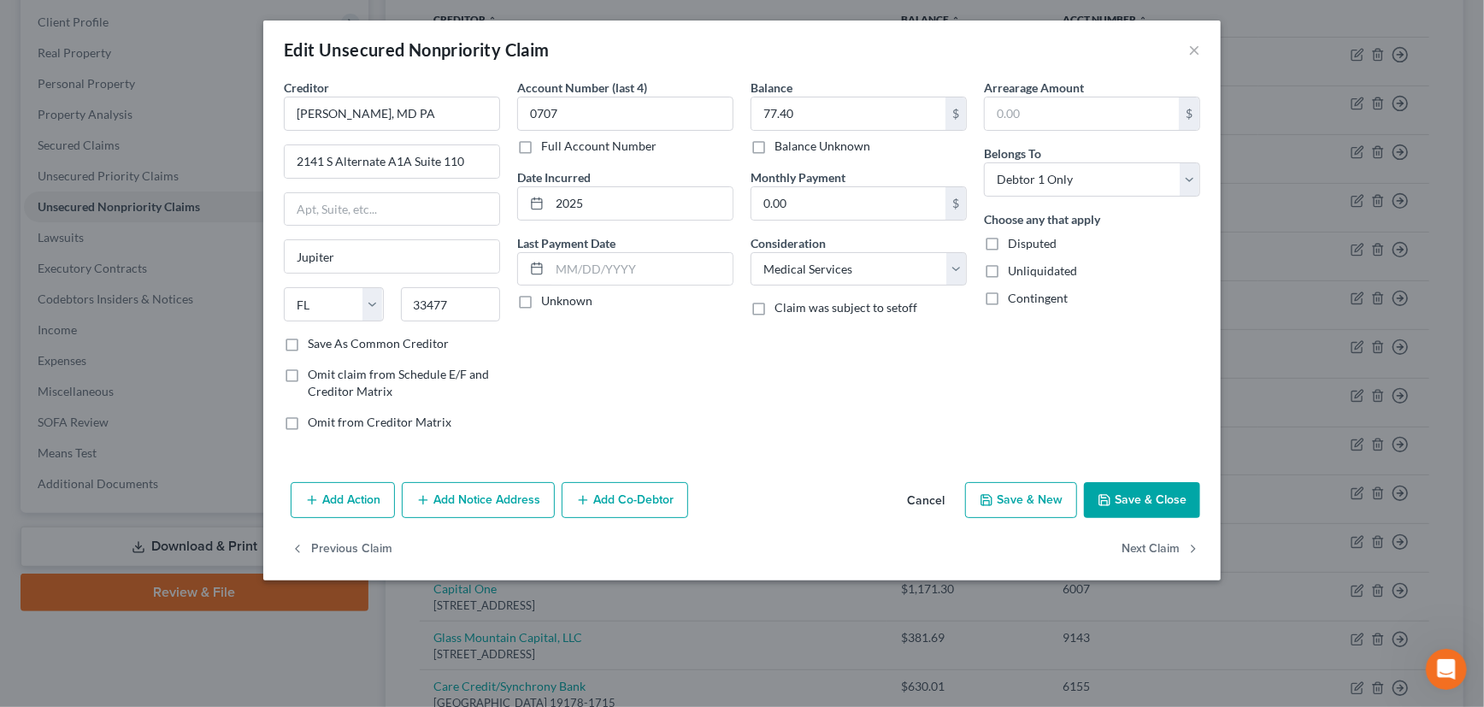
click at [1144, 497] on button "Save & Close" at bounding box center [1142, 500] width 116 height 36
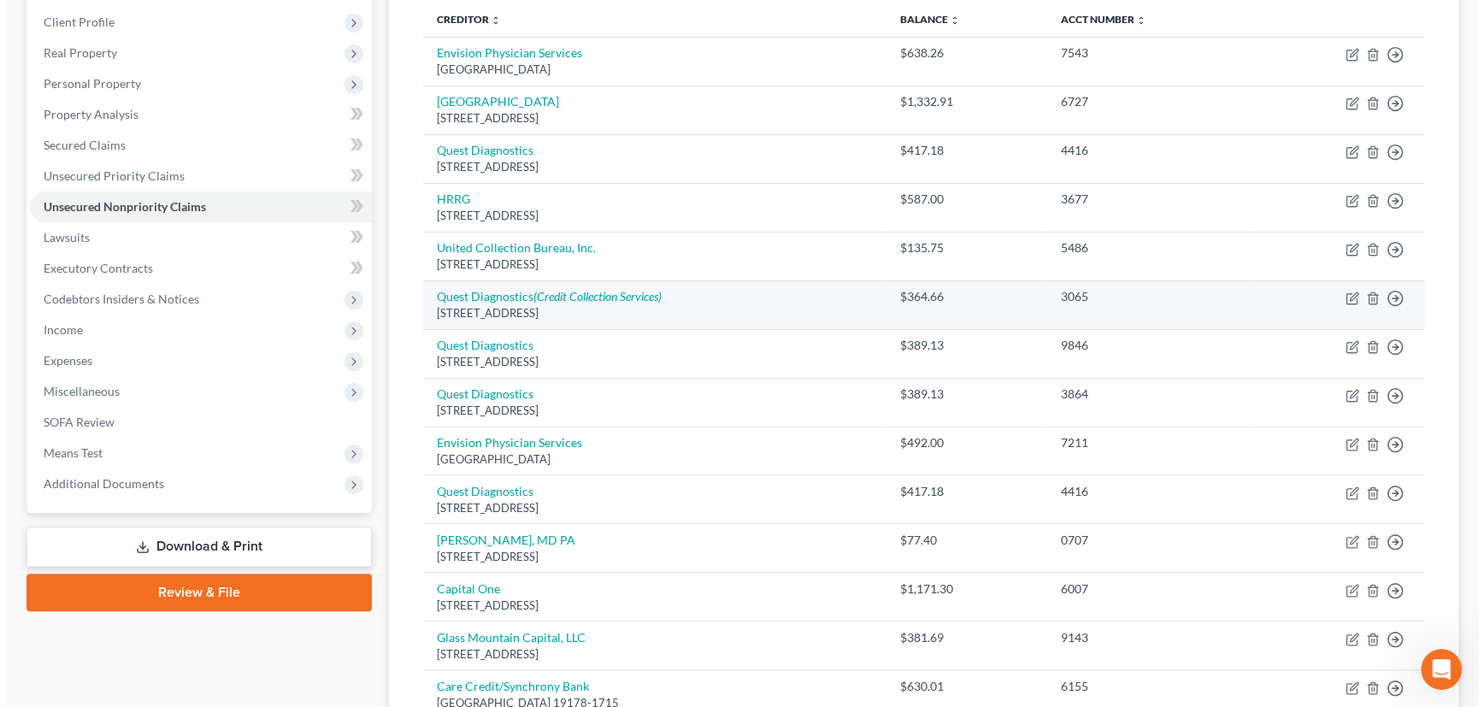
scroll to position [0, 0]
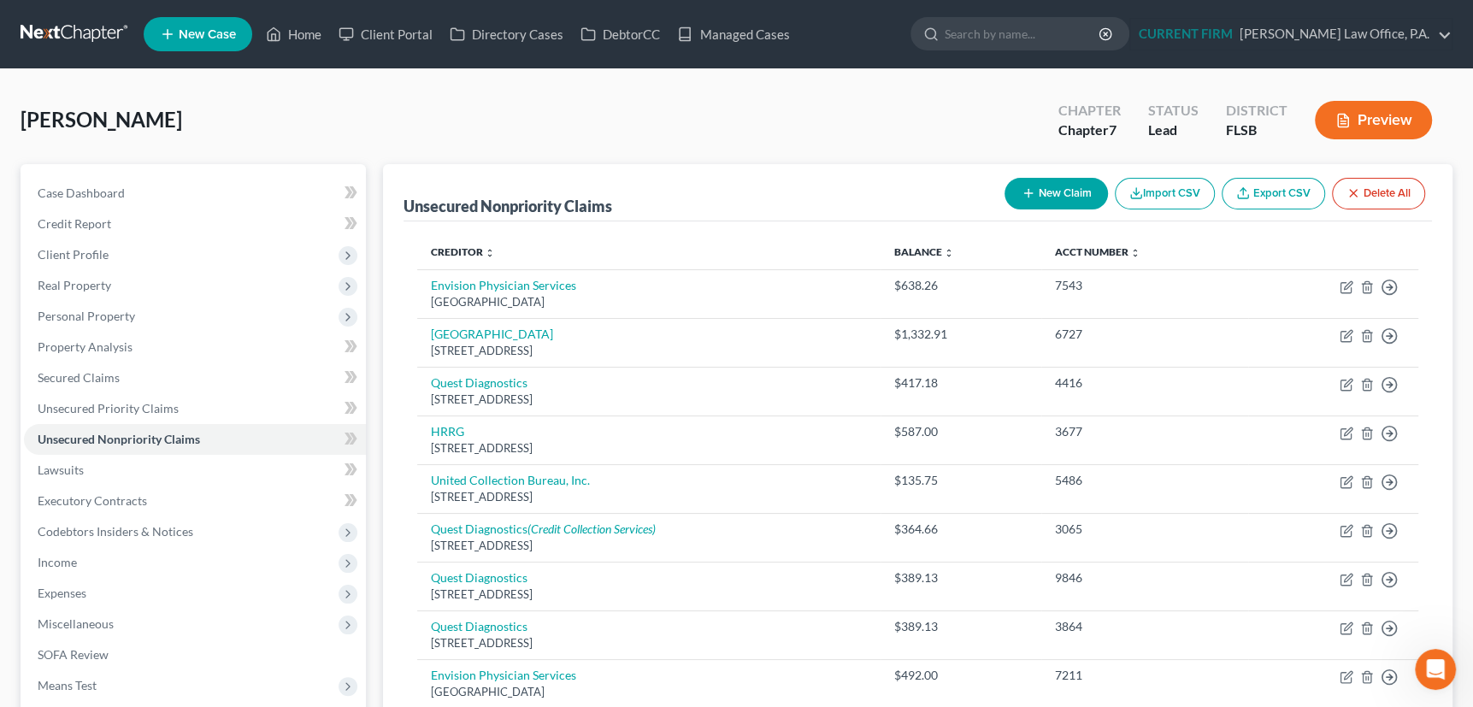
click at [1024, 187] on icon "button" at bounding box center [1029, 193] width 14 height 14
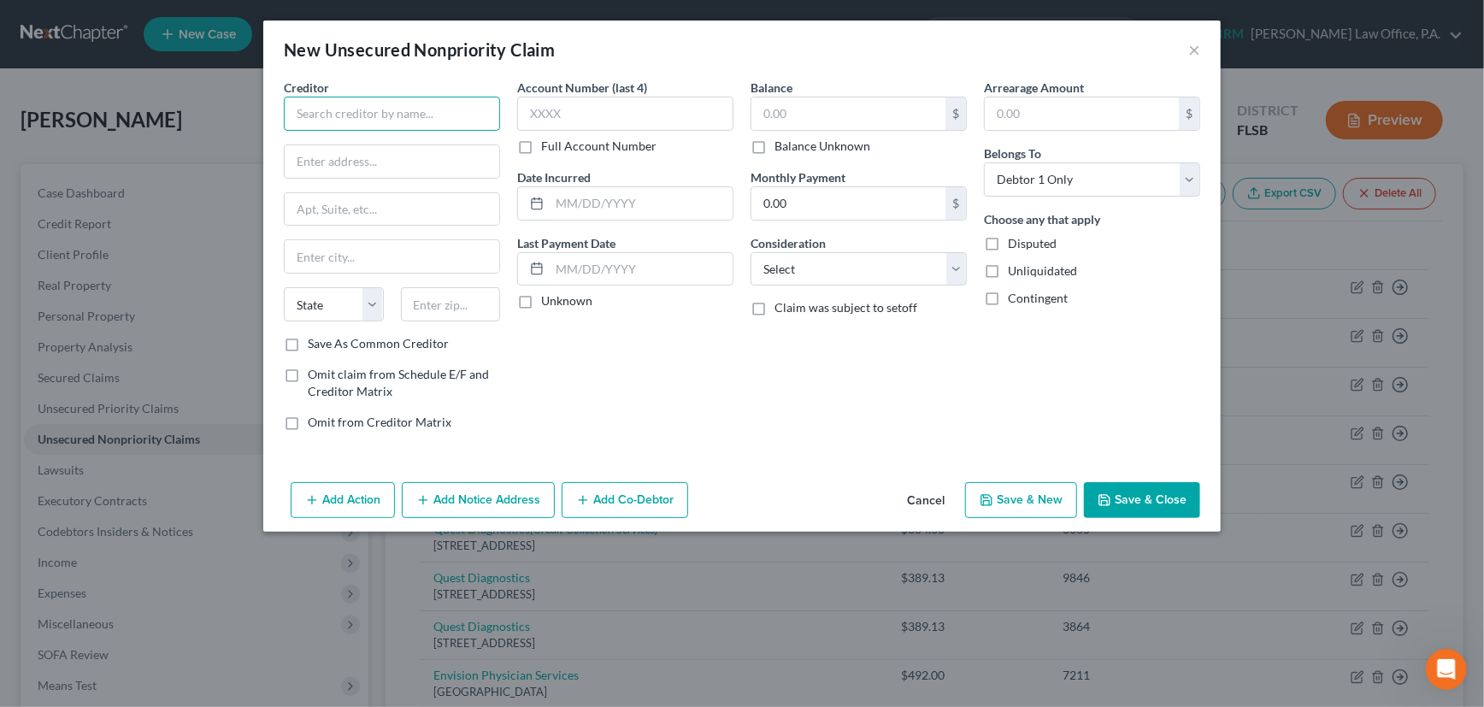
click at [392, 111] on input "text" at bounding box center [392, 114] width 216 height 34
click at [367, 154] on div "PO Box 997, Jupiter, FL 33468" at bounding box center [386, 159] width 178 height 15
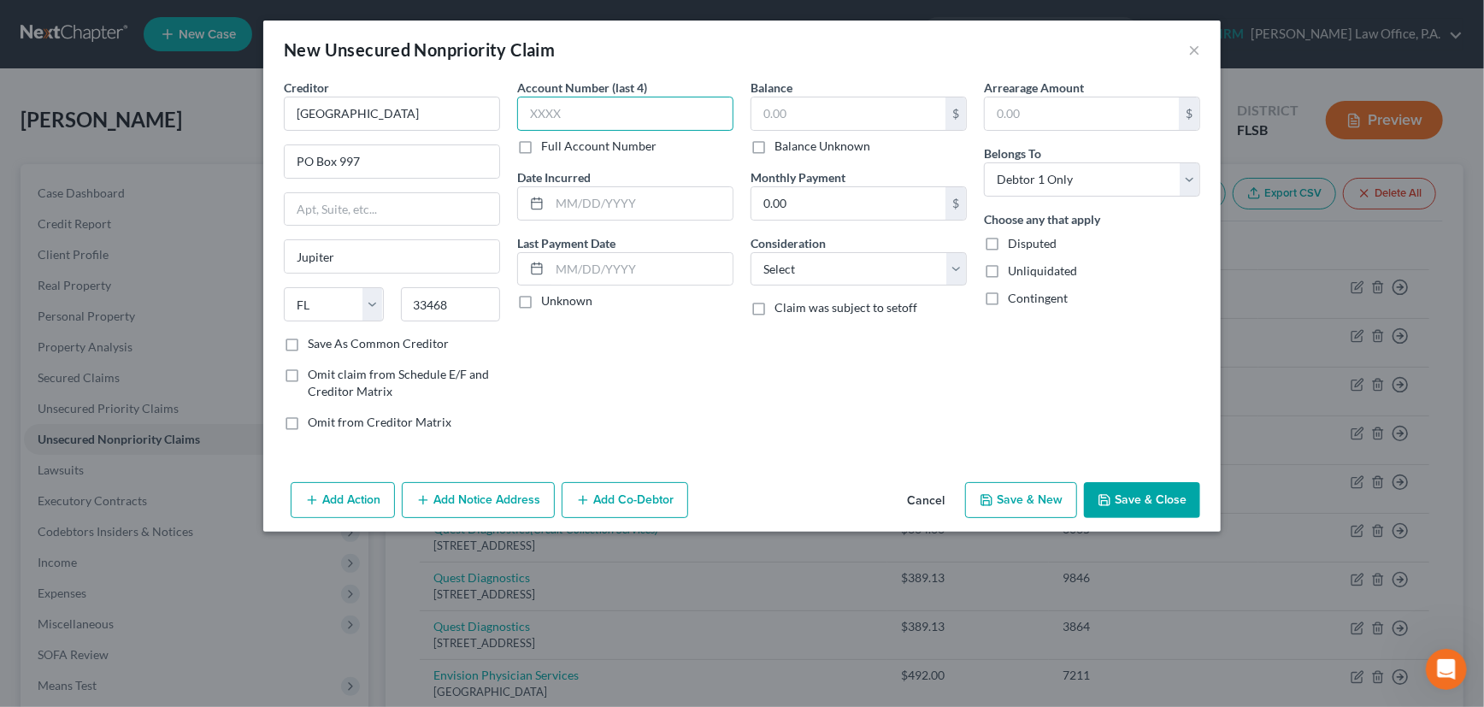
click at [582, 113] on input "text" at bounding box center [625, 114] width 216 height 34
click at [835, 109] on input "text" at bounding box center [848, 113] width 194 height 32
click at [541, 300] on label "Unknown" at bounding box center [566, 300] width 51 height 17
click at [548, 300] on input "Unknown" at bounding box center [553, 297] width 11 height 11
drag, startPoint x: 390, startPoint y: 160, endPoint x: 341, endPoint y: 166, distance: 49.1
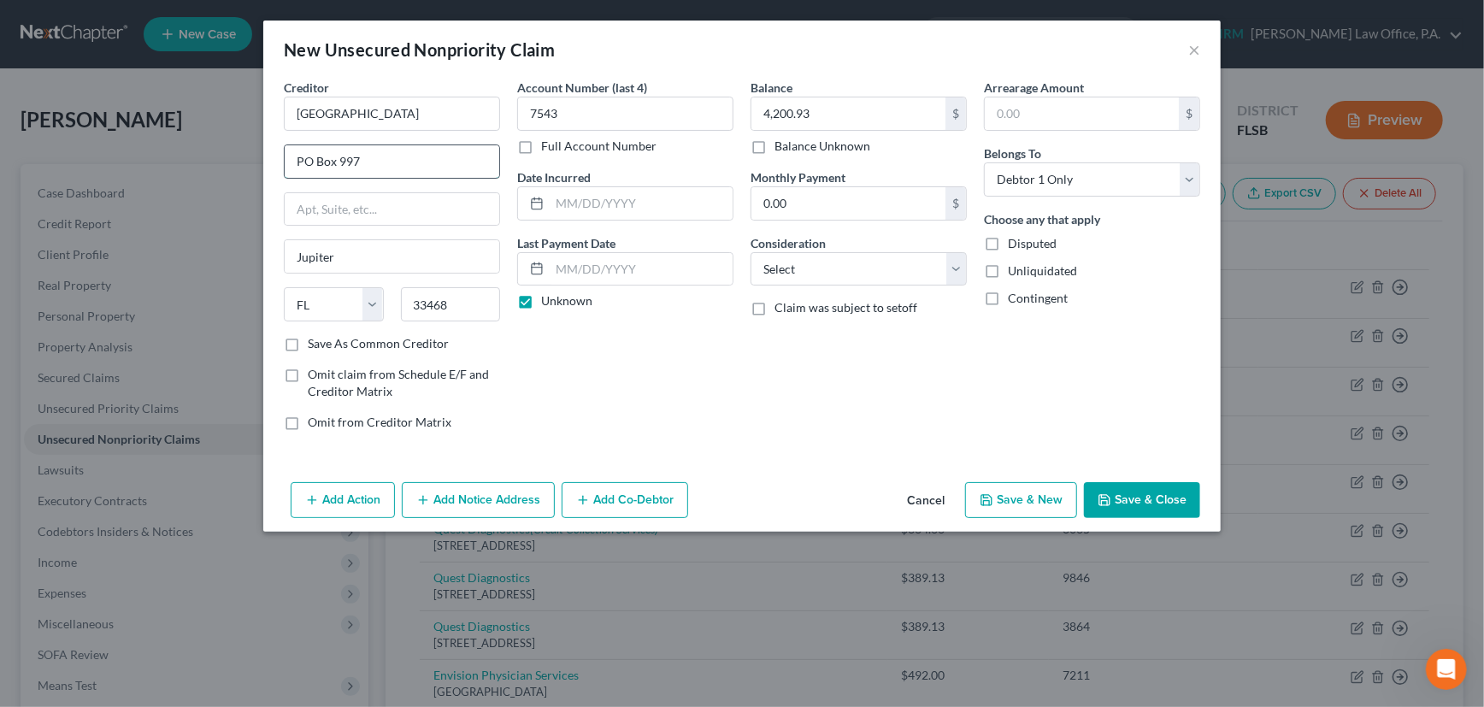
click at [341, 166] on input "PO Box 997" at bounding box center [392, 161] width 215 height 32
click at [433, 112] on input "Jupiter Medical Center" at bounding box center [392, 114] width 216 height 34
click at [409, 144] on div "Jupiter Medical Center" at bounding box center [386, 143] width 178 height 17
click at [308, 344] on label "Save As Common Creditor" at bounding box center [378, 343] width 141 height 17
click at [315, 344] on input "Save As Common Creditor" at bounding box center [320, 340] width 11 height 11
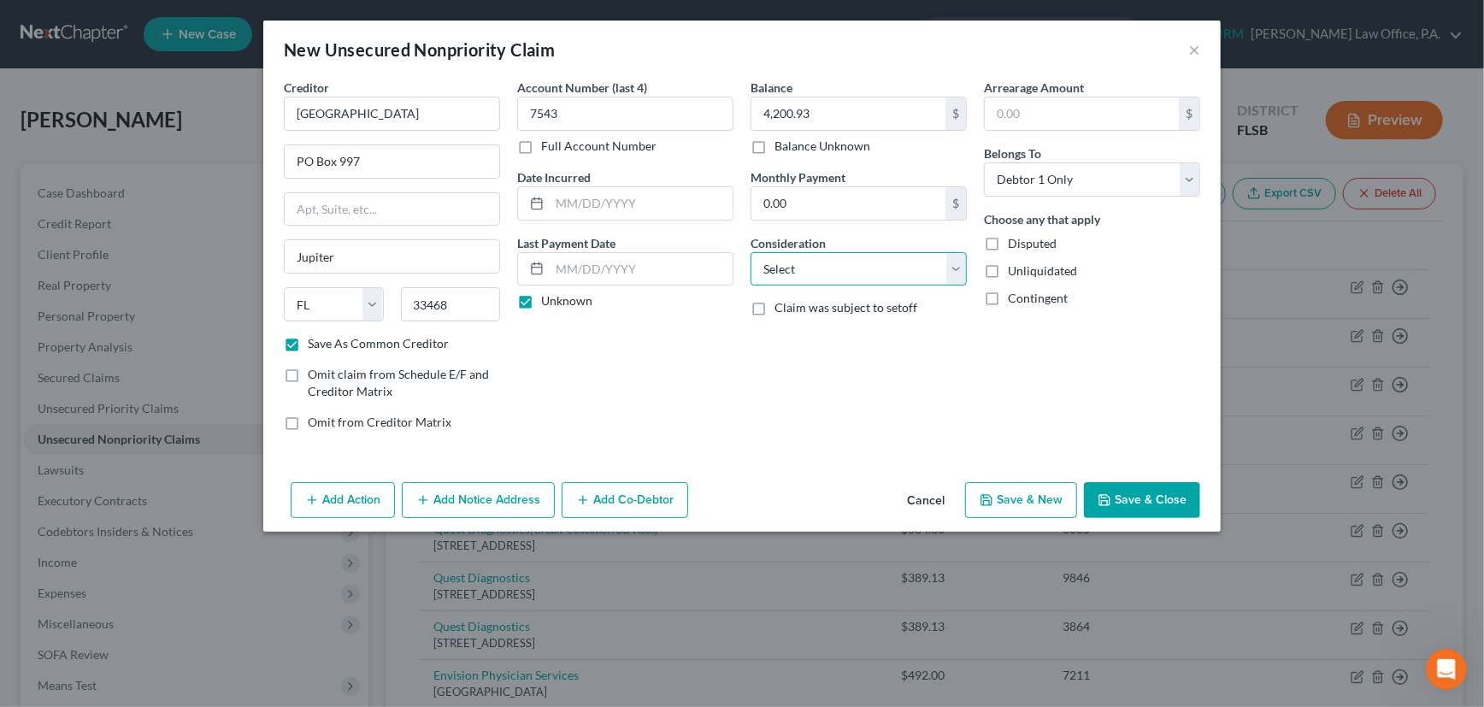
click at [848, 264] on select "Select Cable / Satellite Services Collection Agency Credit Card Debt Debt Couns…" at bounding box center [859, 269] width 216 height 34
click at [751, 252] on select "Select Cable / Satellite Services Collection Agency Credit Card Debt Debt Couns…" at bounding box center [859, 269] width 216 height 34
click at [462, 499] on button "Add Notice Address" at bounding box center [478, 500] width 153 height 36
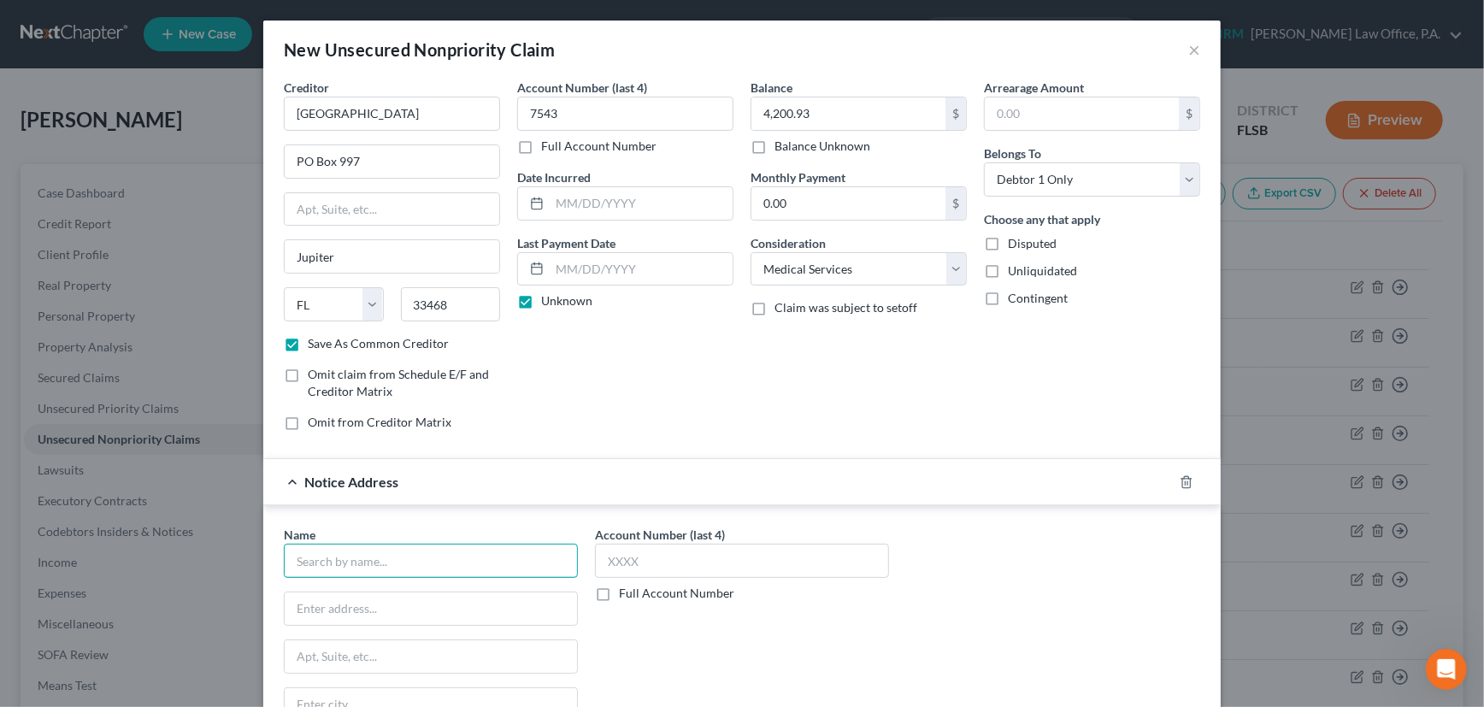
click at [386, 562] on input "text" at bounding box center [431, 561] width 294 height 34
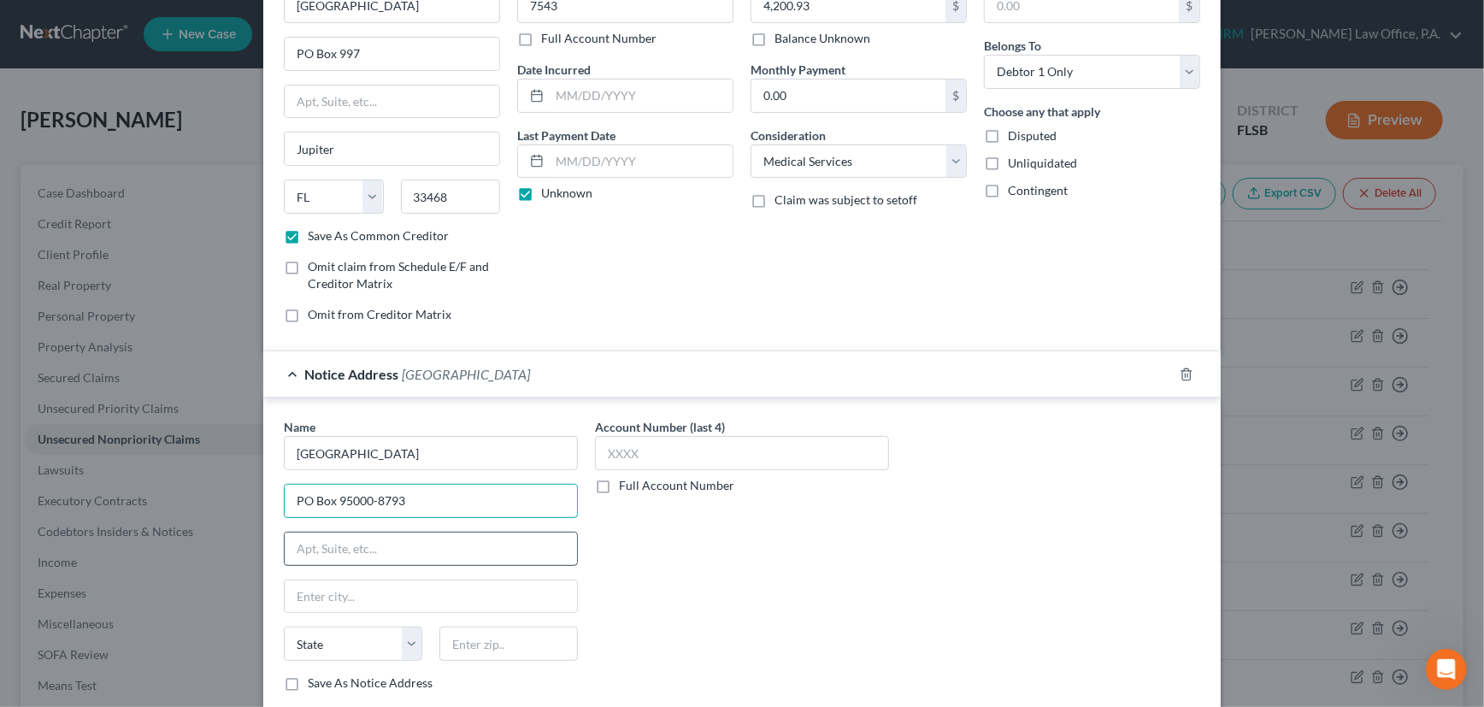
scroll to position [155, 0]
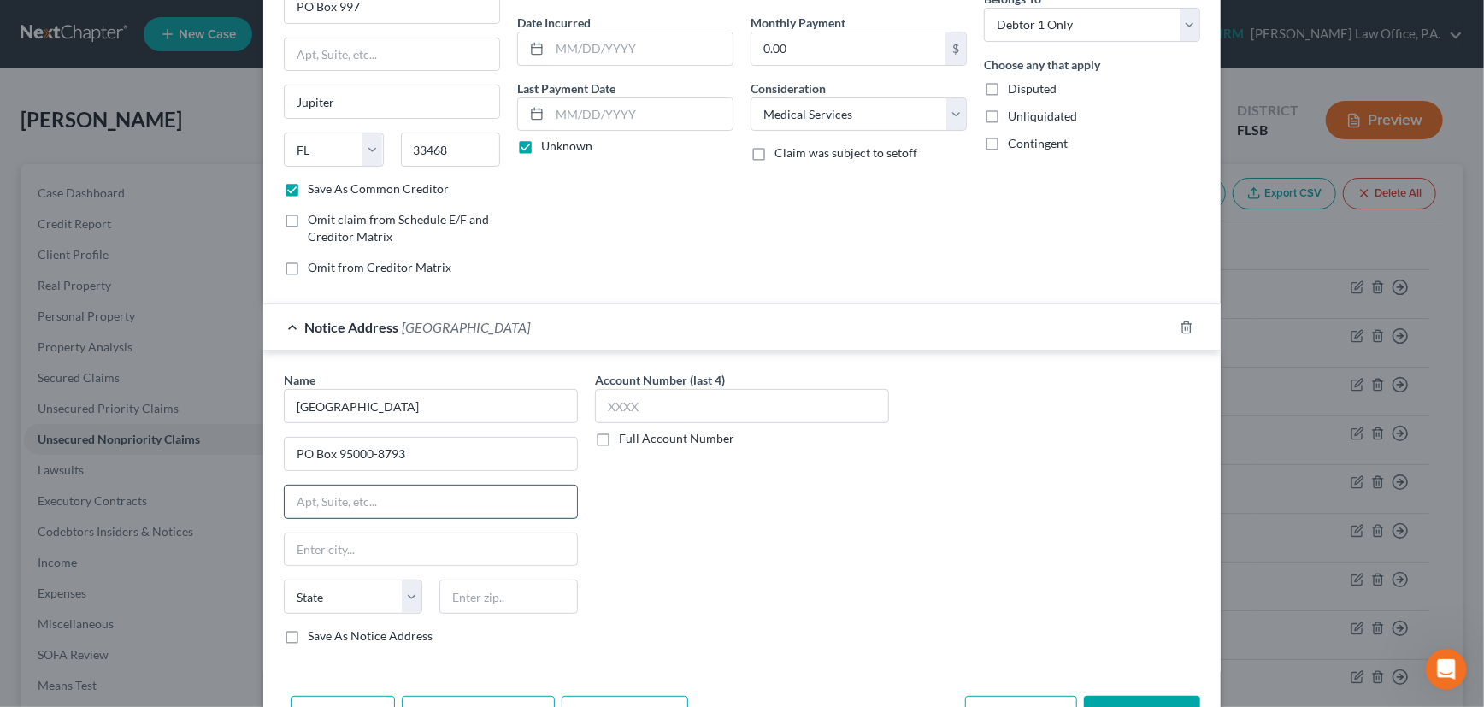
click at [376, 502] on input "text" at bounding box center [431, 502] width 292 height 32
click at [370, 534] on input "text" at bounding box center [431, 549] width 292 height 32
click at [660, 407] on input "text" at bounding box center [742, 406] width 294 height 34
click at [856, 324] on div "Notice Address Jupiter Medical Center" at bounding box center [718, 326] width 910 height 45
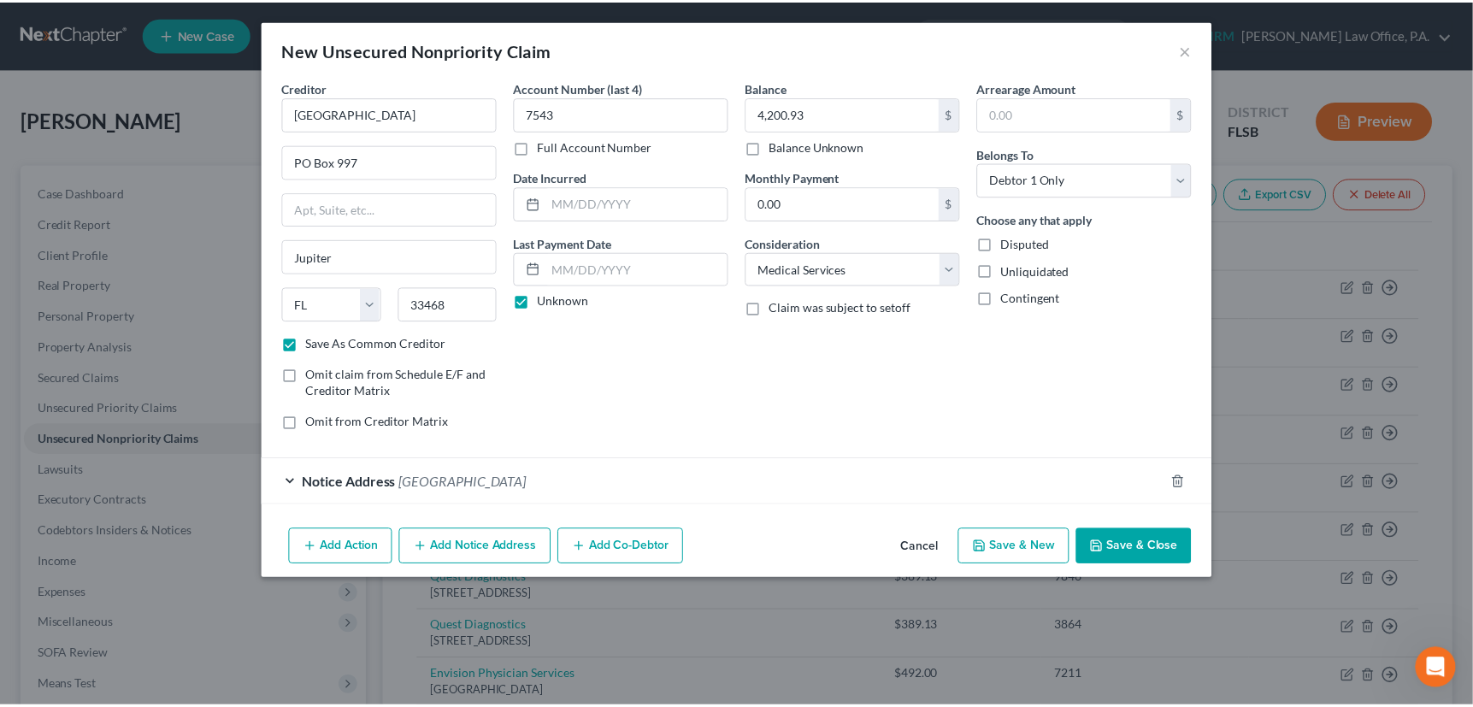
scroll to position [0, 0]
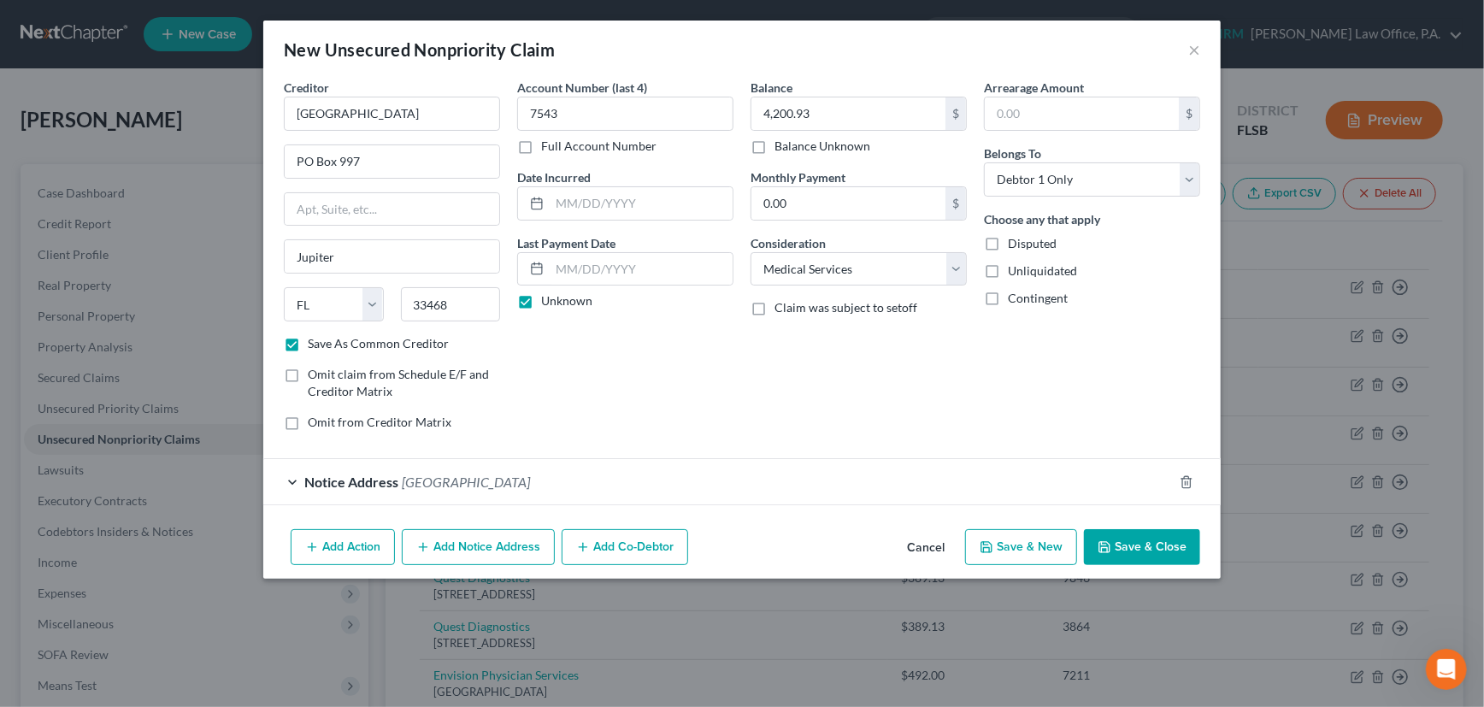
click at [1021, 542] on button "Save & New" at bounding box center [1021, 547] width 112 height 36
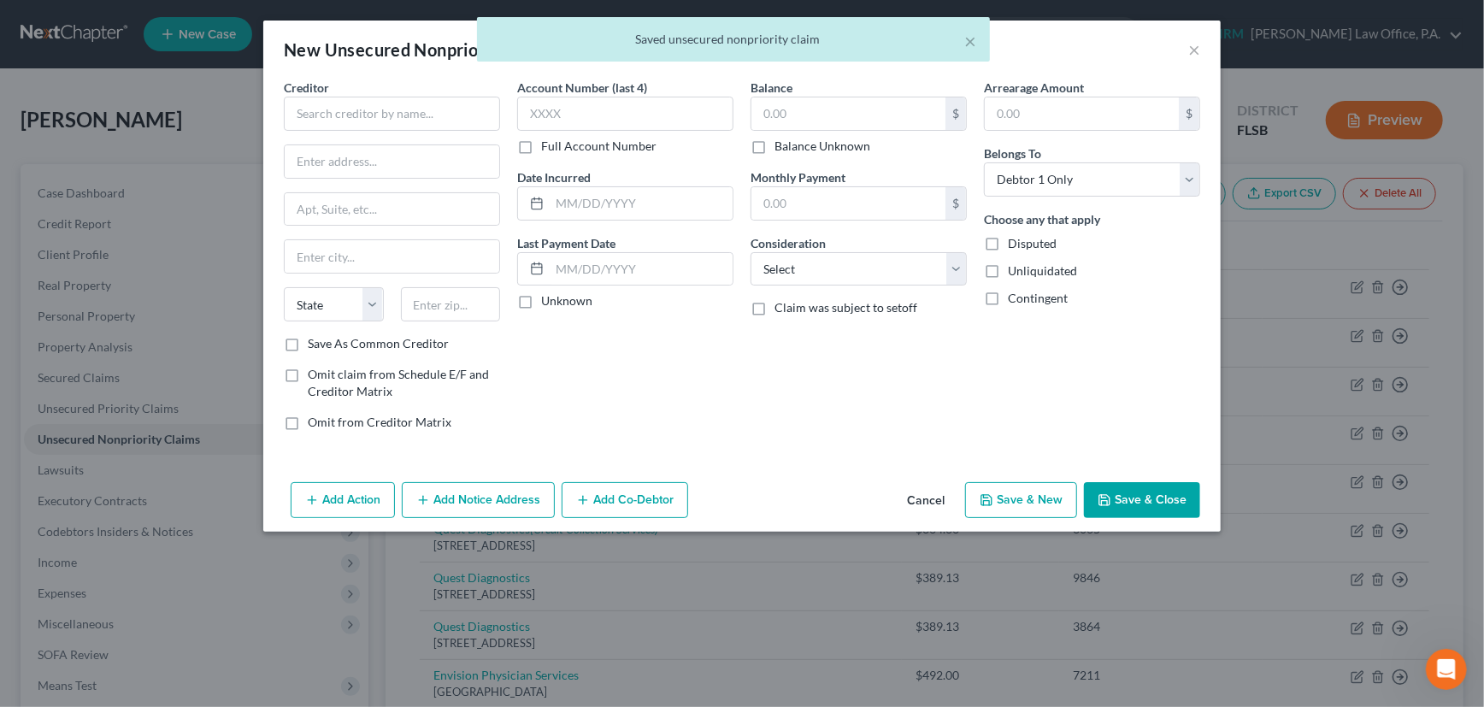
click at [928, 502] on button "Cancel" at bounding box center [925, 501] width 65 height 34
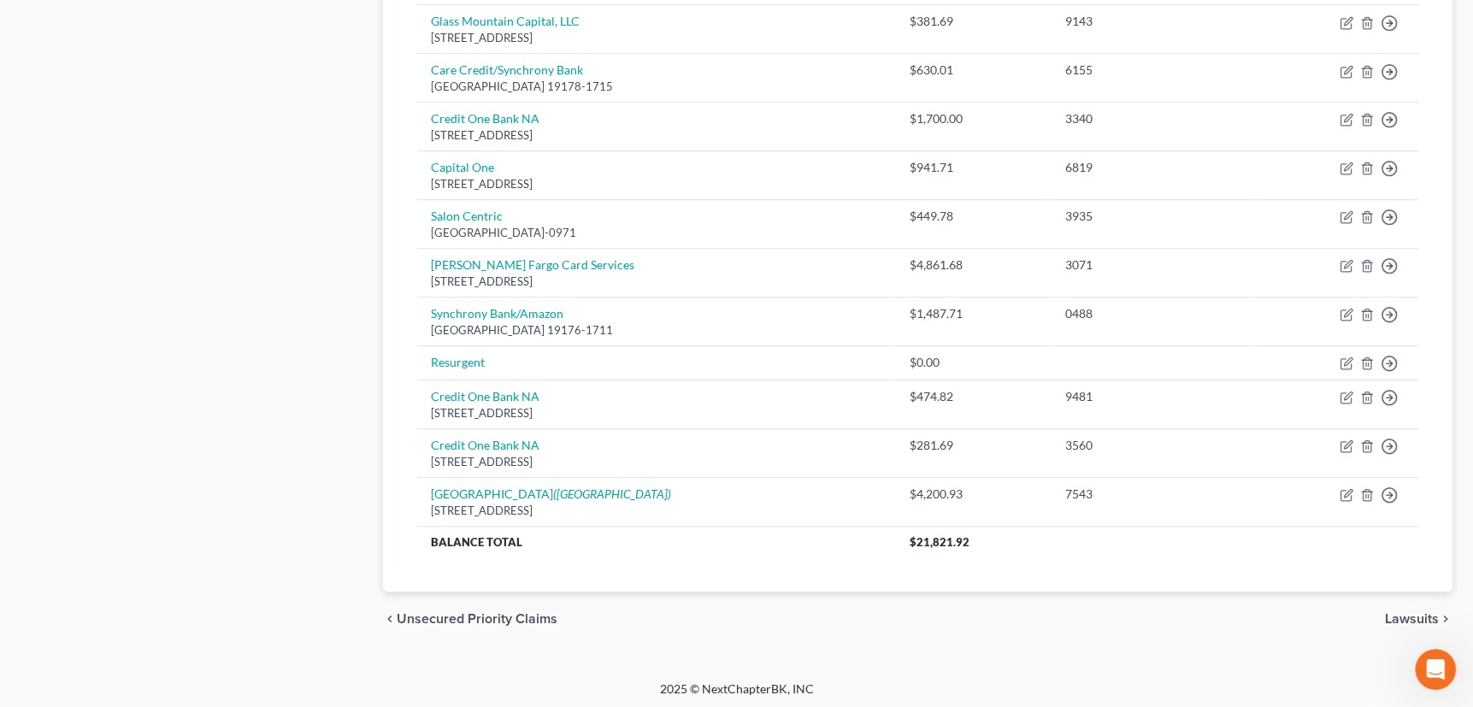
scroll to position [850, 0]
click at [487, 612] on span "Unsecured Priority Claims" at bounding box center [477, 618] width 161 height 14
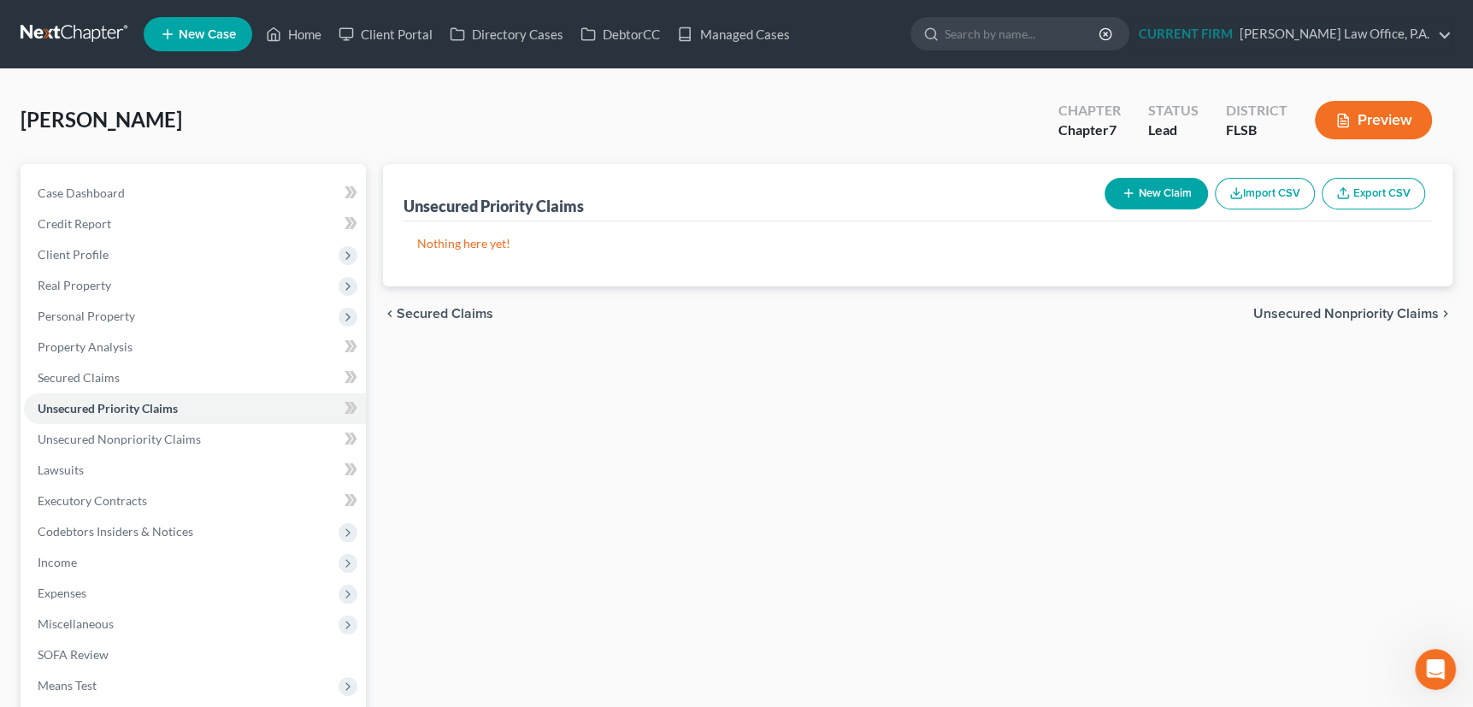
click at [1355, 308] on span "Unsecured Nonpriority Claims" at bounding box center [1346, 314] width 186 height 14
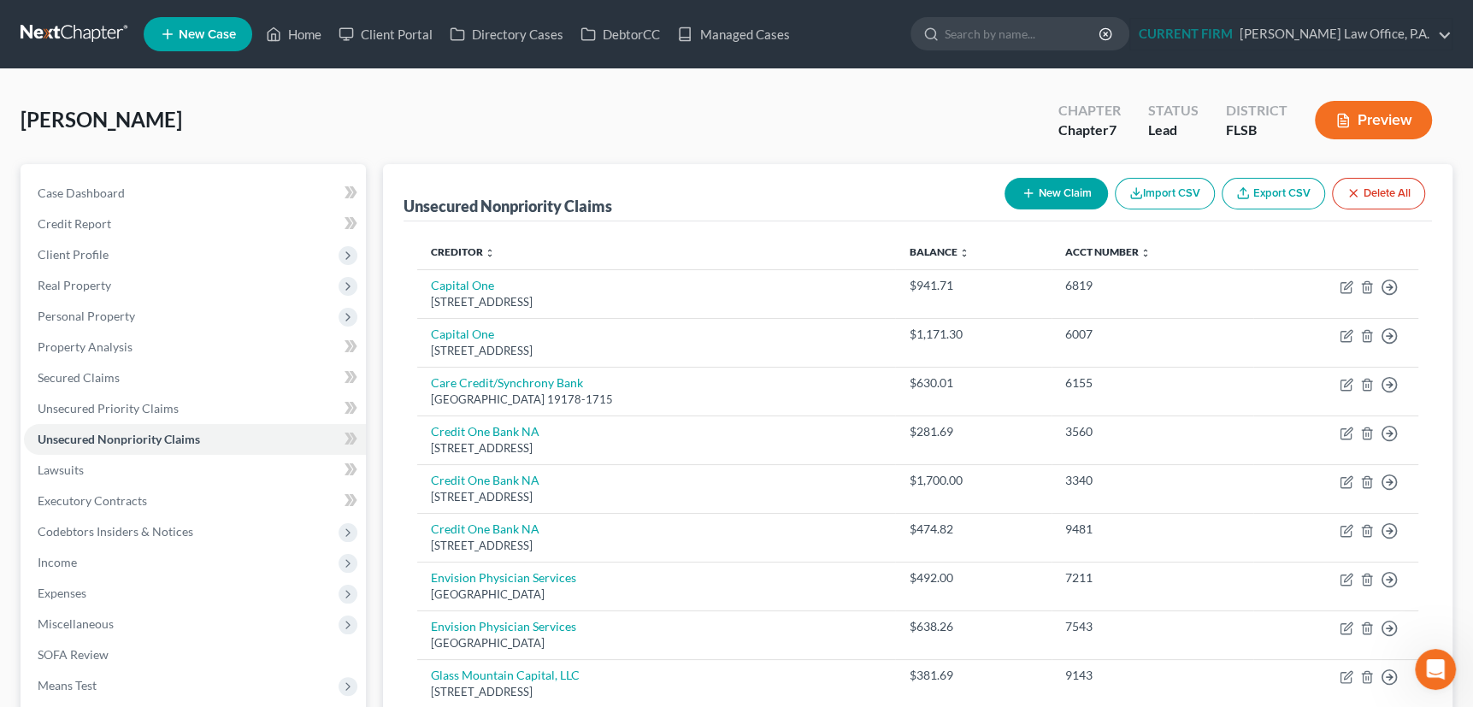
click at [1022, 186] on icon "button" at bounding box center [1029, 193] width 14 height 14
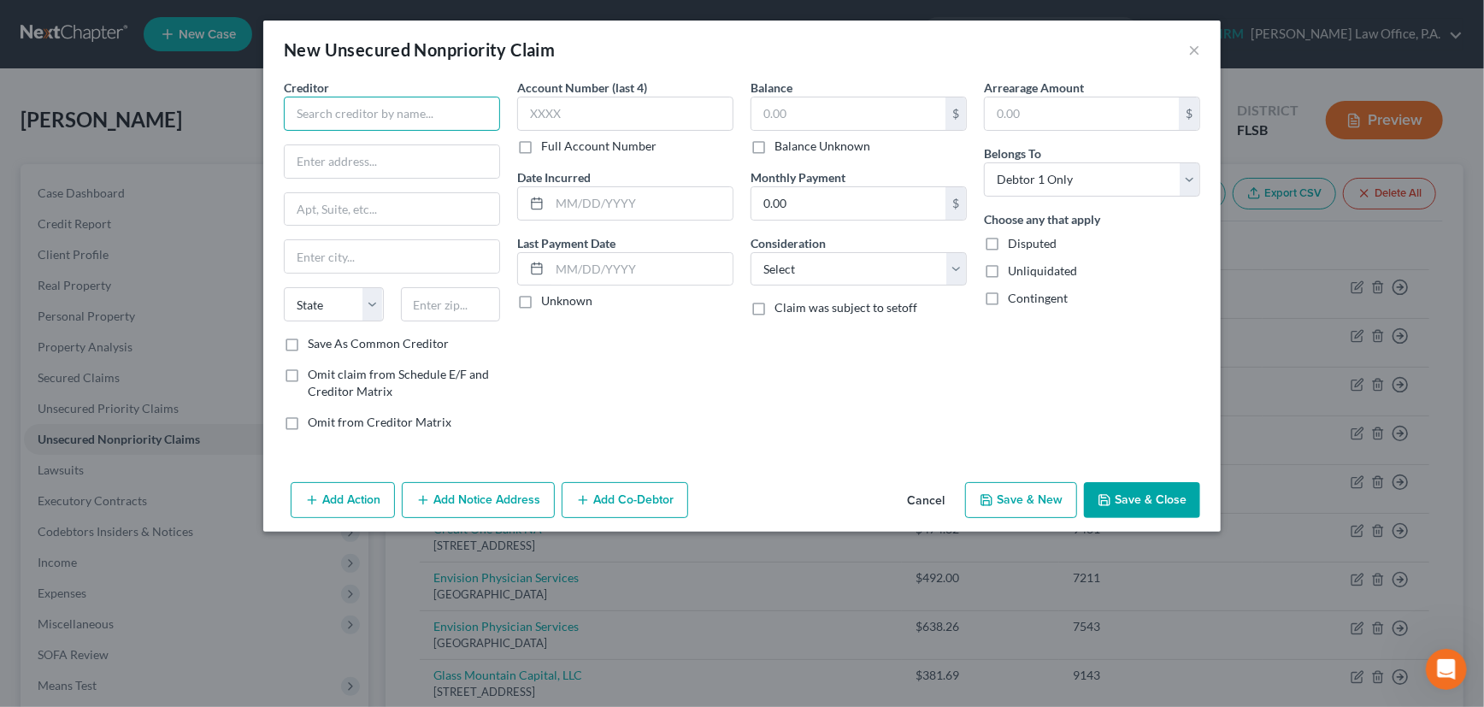
click at [427, 109] on input "text" at bounding box center [392, 114] width 216 height 34
click at [456, 304] on input "text" at bounding box center [451, 304] width 100 height 34
drag, startPoint x: 442, startPoint y: 161, endPoint x: 492, endPoint y: 162, distance: 49.6
click at [492, 162] on input "3230 West Commerce Blvd., Ste. 190" at bounding box center [392, 161] width 215 height 32
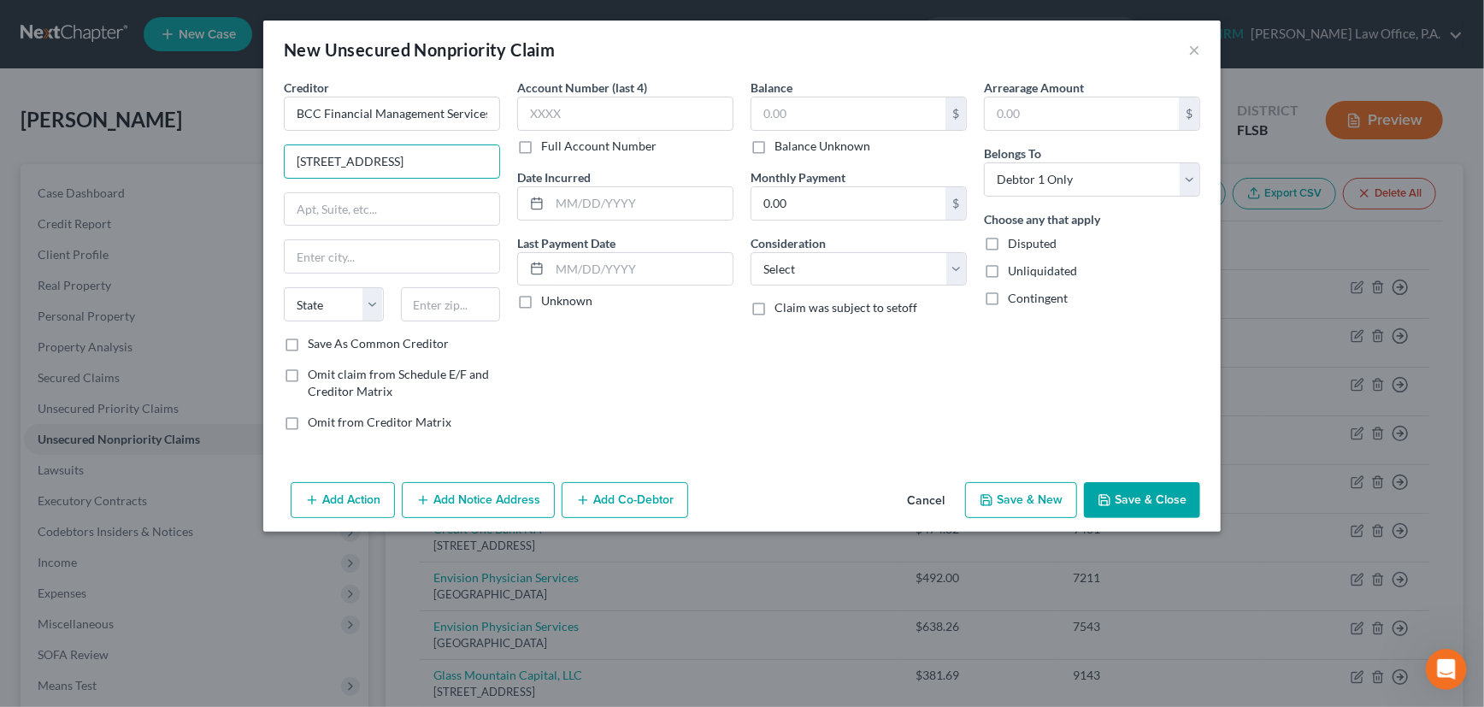
scroll to position [0, 0]
click at [473, 298] on input "text" at bounding box center [451, 304] width 100 height 34
click at [308, 345] on label "Save As Common Creditor" at bounding box center [378, 343] width 141 height 17
click at [315, 345] on input "Save As Common Creditor" at bounding box center [320, 340] width 11 height 11
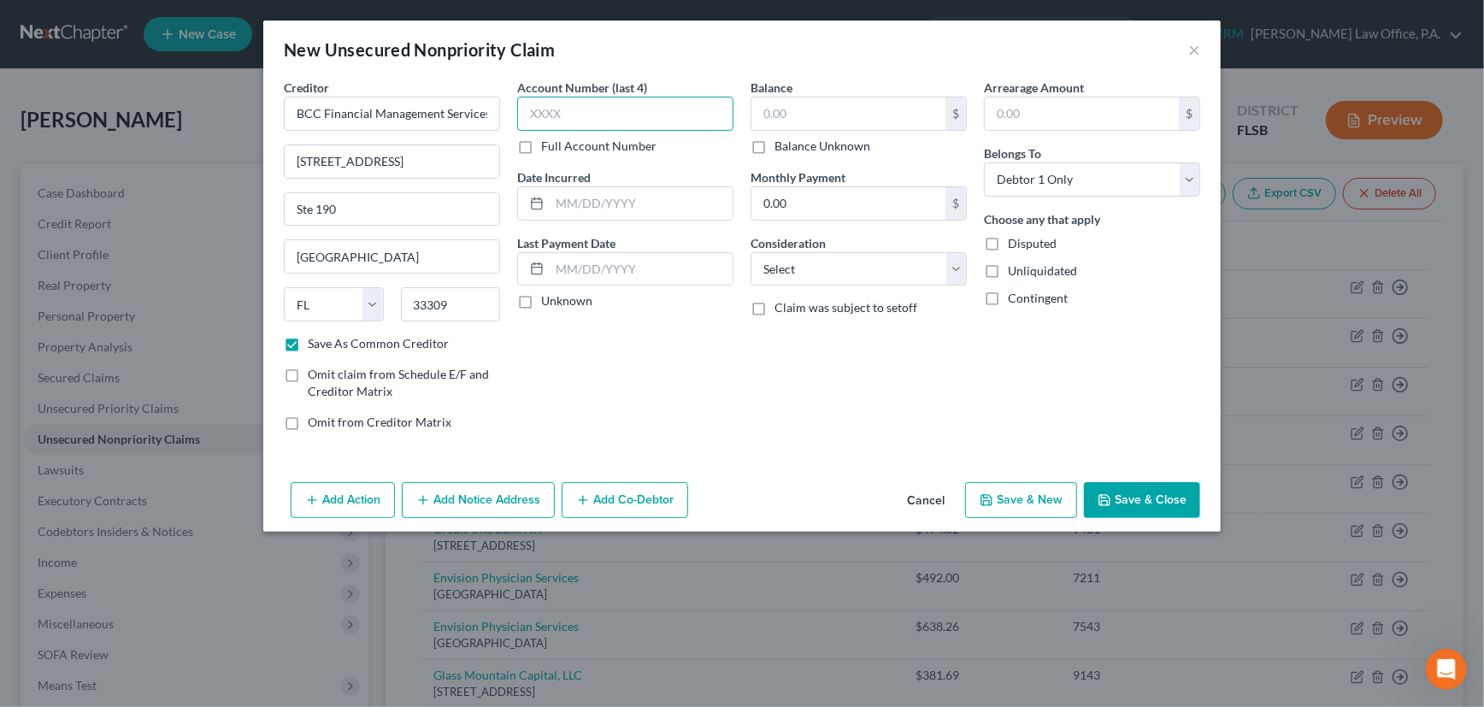
click at [576, 115] on input "text" at bounding box center [625, 114] width 216 height 34
click at [541, 296] on label "Unknown" at bounding box center [566, 300] width 51 height 17
click at [548, 296] on input "Unknown" at bounding box center [553, 297] width 11 height 11
click at [836, 117] on input "text" at bounding box center [848, 113] width 194 height 32
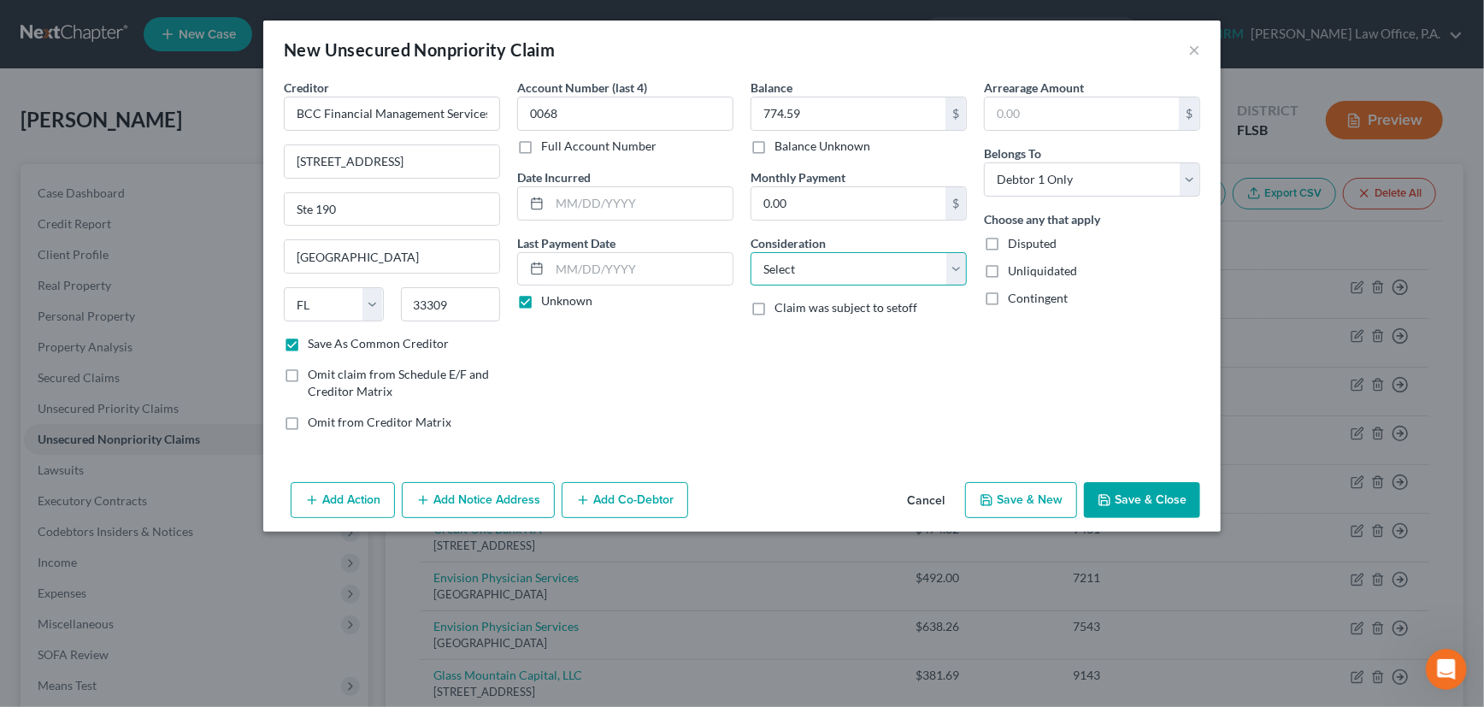
click at [845, 271] on select "Select Cable / Satellite Services Collection Agency Credit Card Debt Debt Couns…" at bounding box center [859, 269] width 216 height 34
click at [751, 252] on select "Select Cable / Satellite Services Collection Agency Credit Card Debt Debt Couns…" at bounding box center [859, 269] width 216 height 34
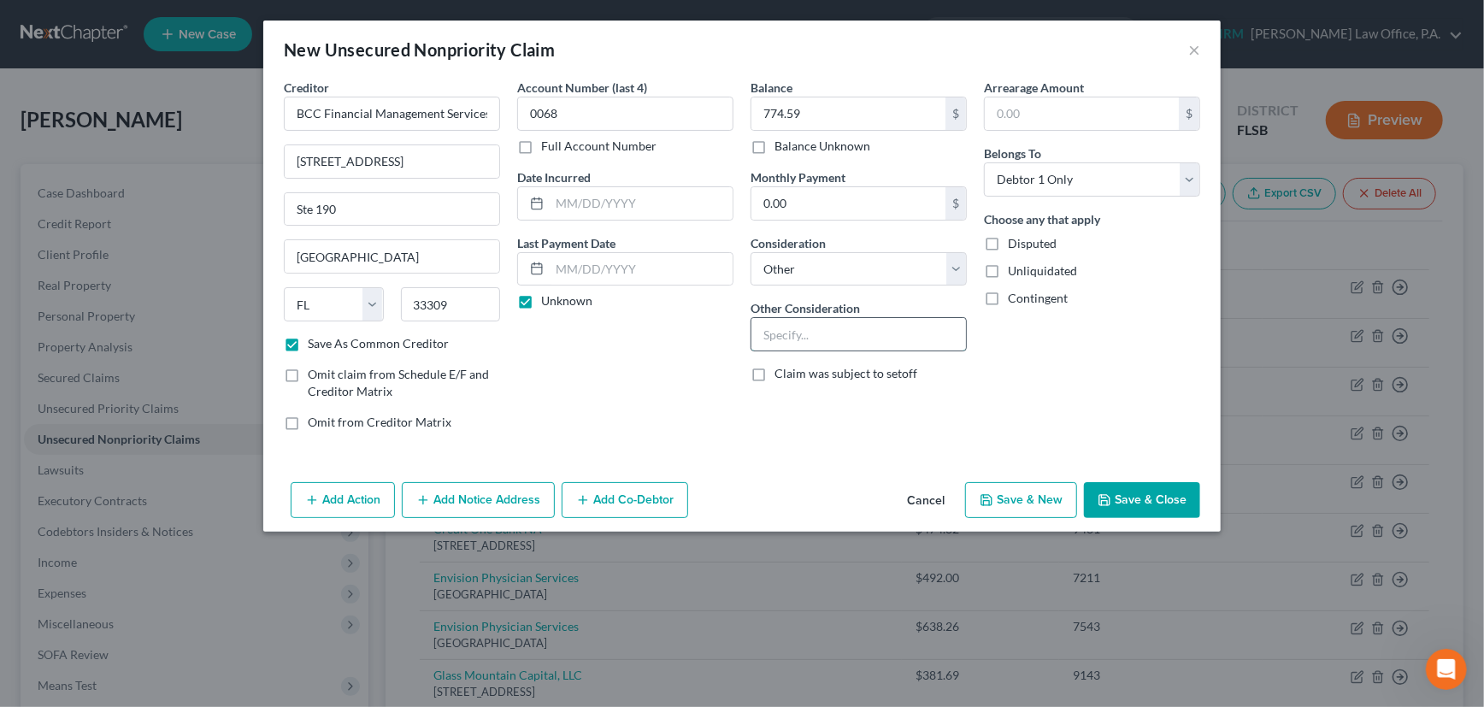
click at [804, 340] on input "text" at bounding box center [858, 334] width 215 height 32
click at [1128, 501] on button "Save & Close" at bounding box center [1142, 500] width 116 height 36
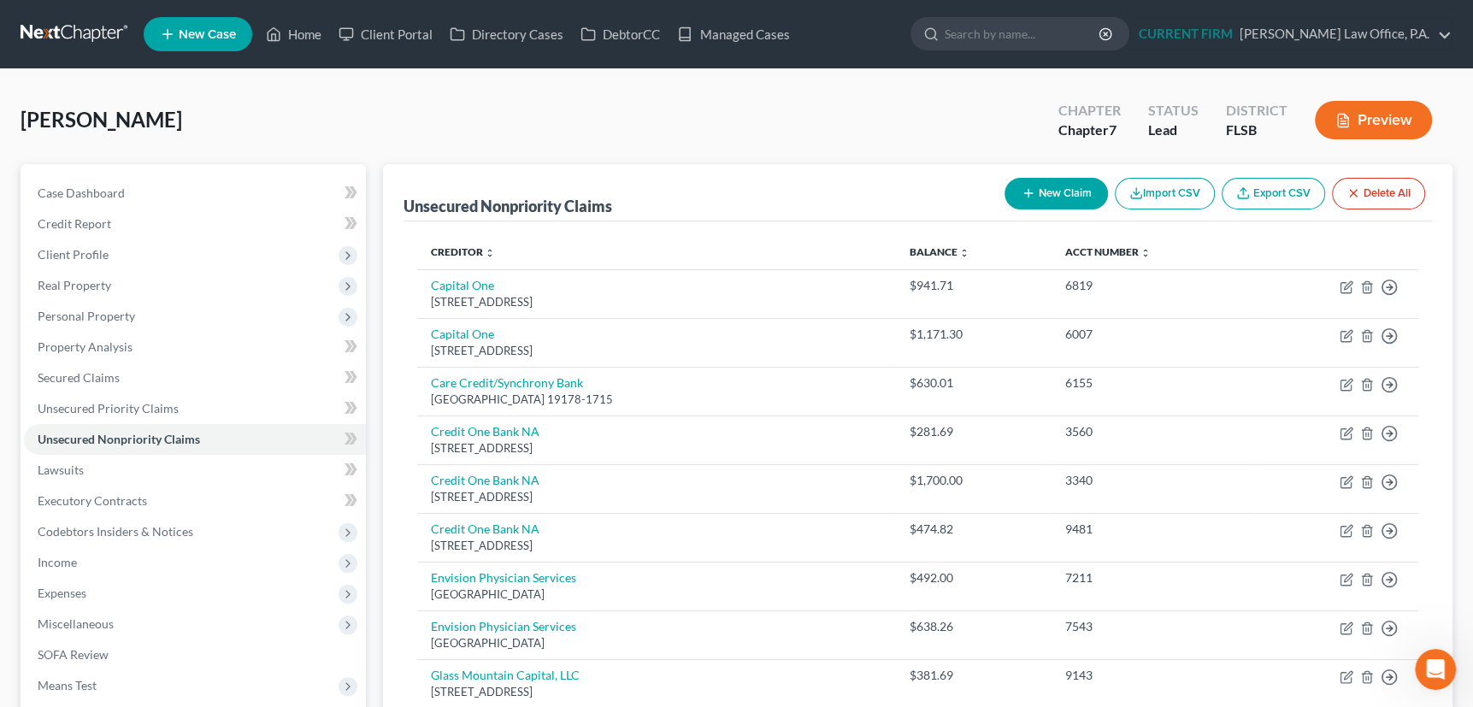
click at [1042, 191] on button "New Claim" at bounding box center [1055, 194] width 103 height 32
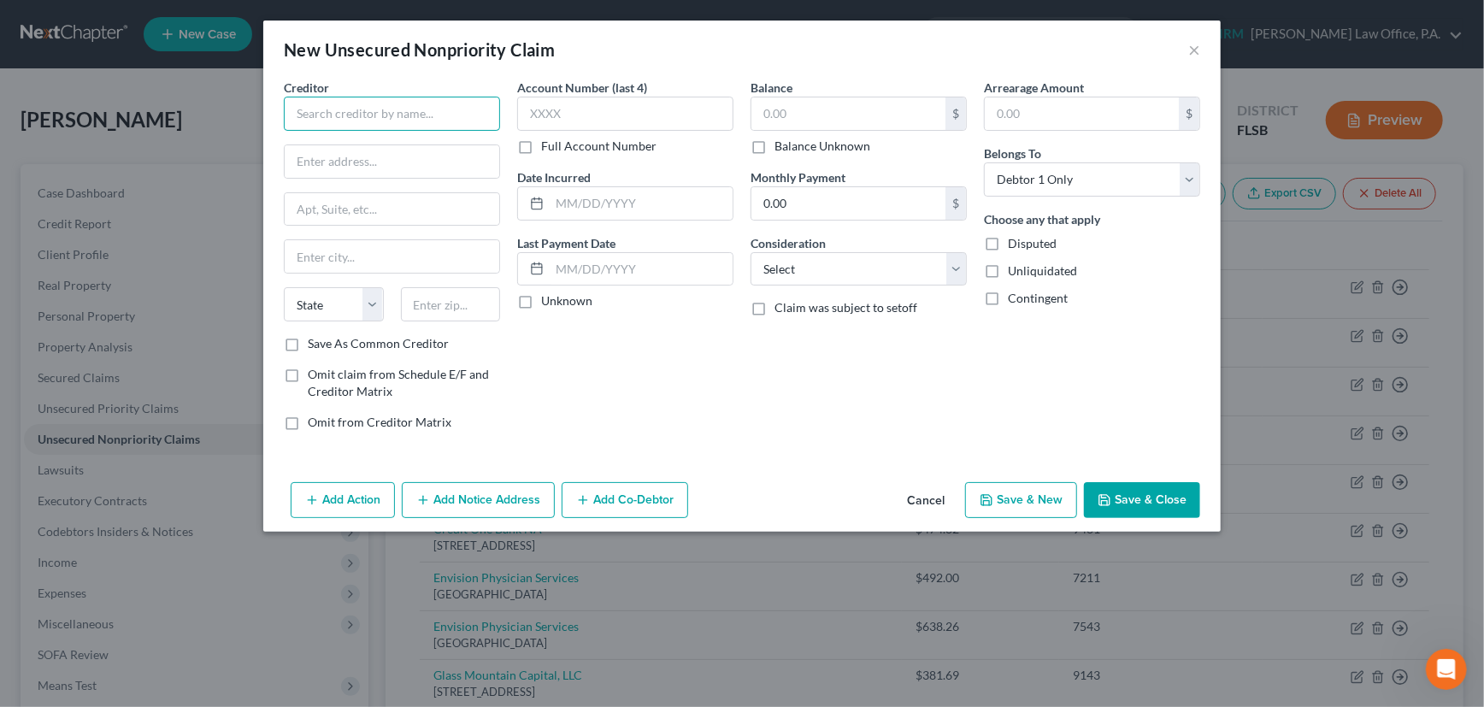
click at [419, 113] on input "text" at bounding box center [392, 114] width 216 height 34
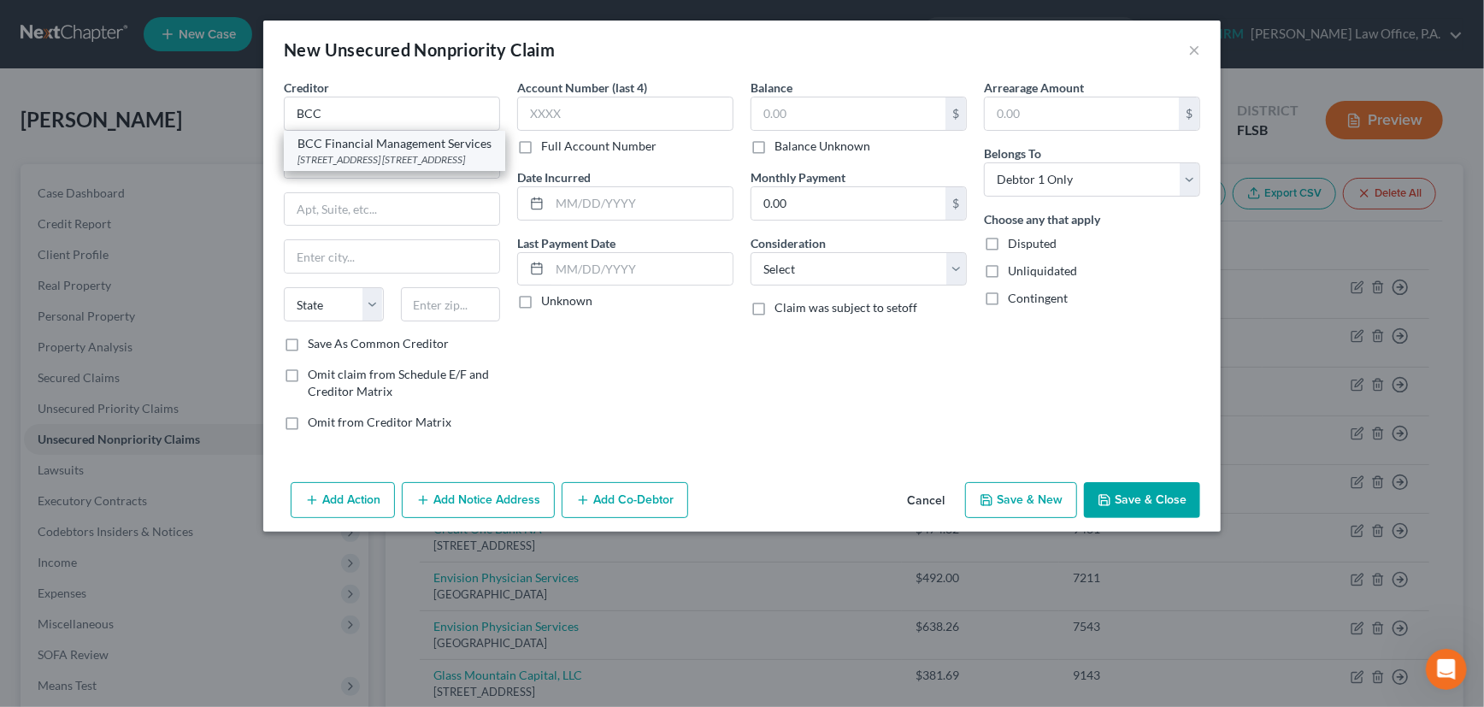
click at [392, 152] on div "BCC Financial Management Services" at bounding box center [394, 143] width 194 height 17
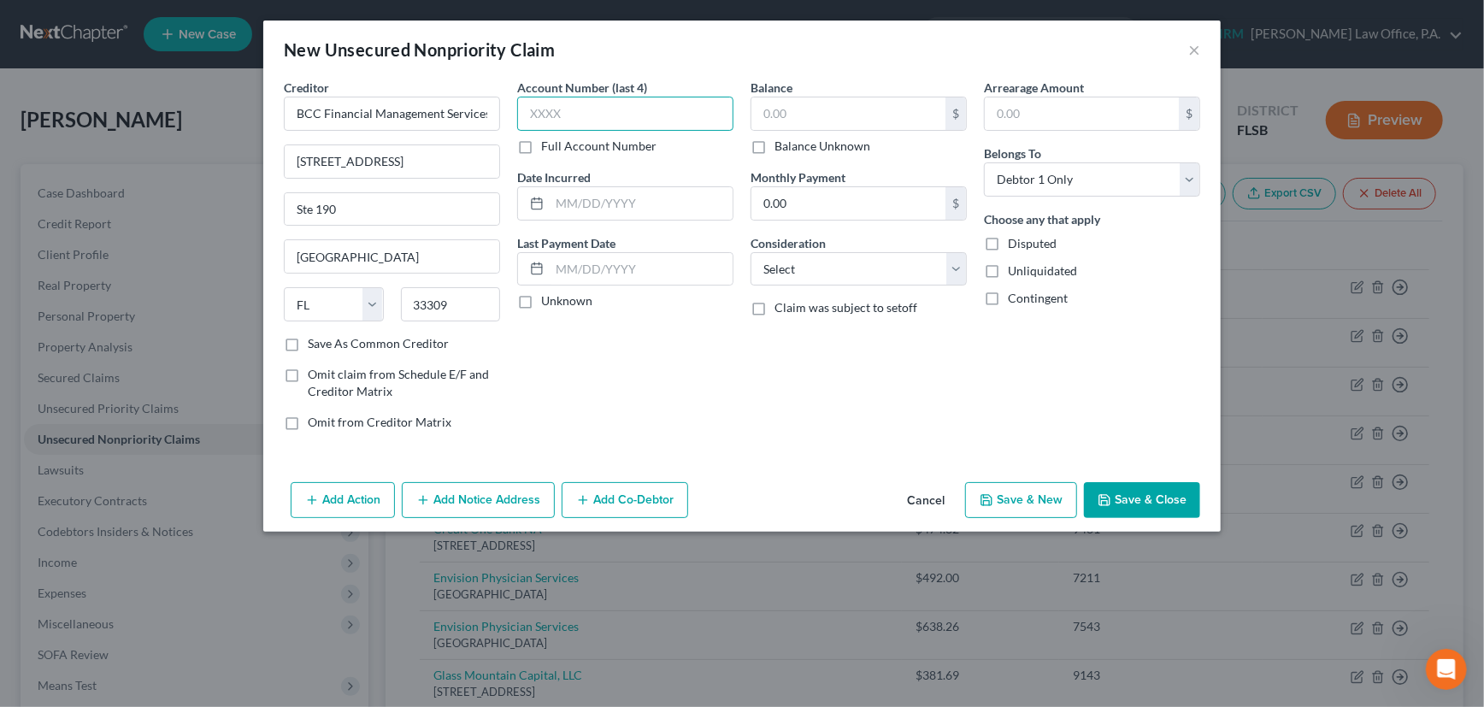
click at [591, 107] on input "text" at bounding box center [625, 114] width 216 height 34
click at [541, 303] on label "Unknown" at bounding box center [566, 300] width 51 height 17
click at [548, 303] on input "Unknown" at bounding box center [553, 297] width 11 height 11
click at [816, 109] on input "text" at bounding box center [848, 113] width 194 height 32
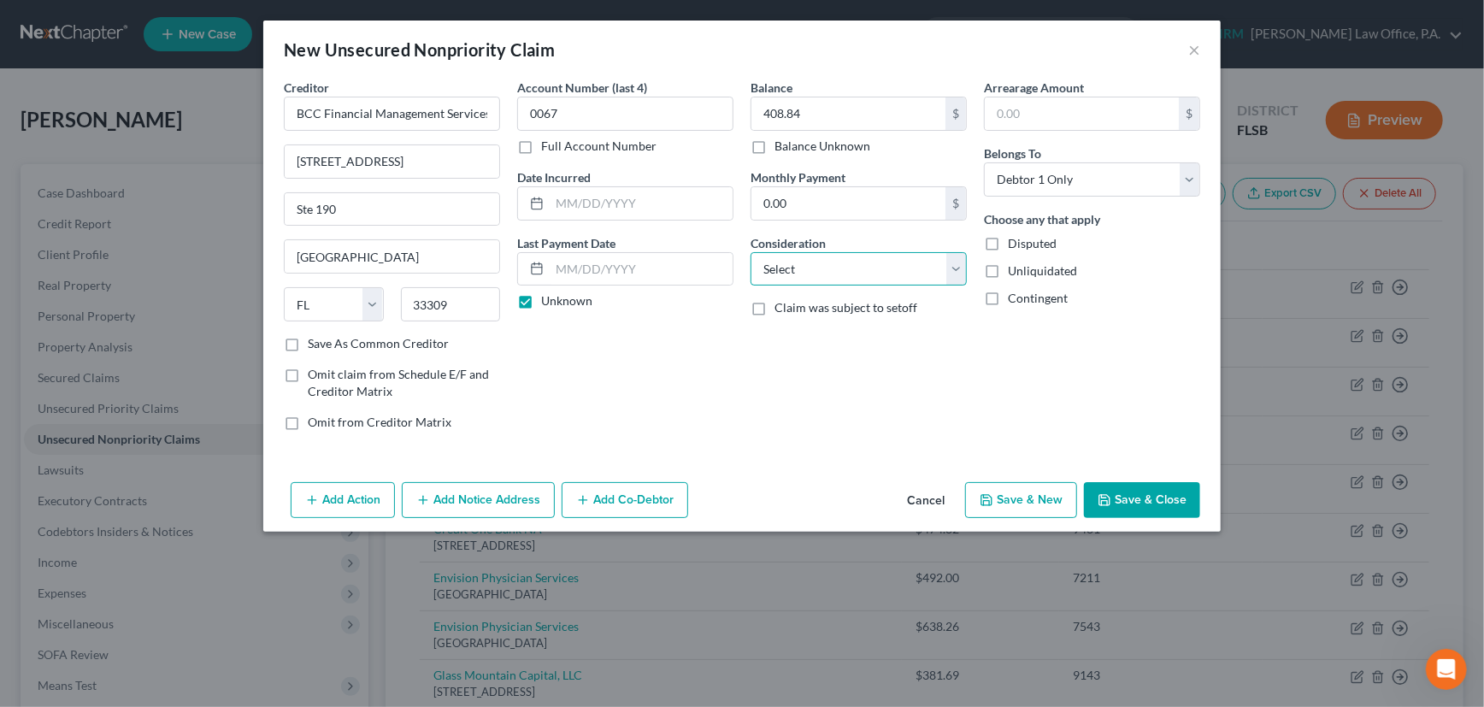
click at [833, 259] on select "Select Cable / Satellite Services Collection Agency Credit Card Debt Debt Couns…" at bounding box center [859, 269] width 216 height 34
click at [751, 252] on select "Select Cable / Satellite Services Collection Agency Credit Card Debt Debt Couns…" at bounding box center [859, 269] width 216 height 34
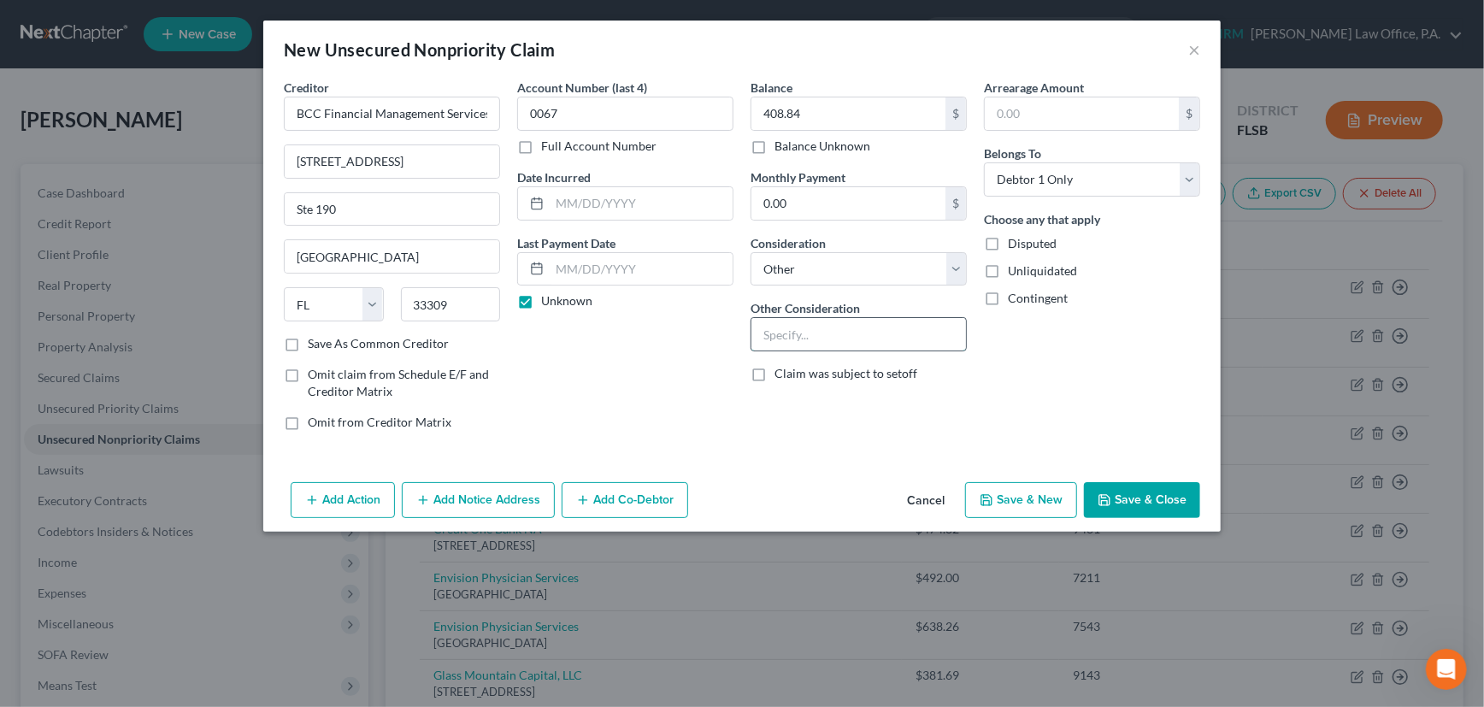
click at [840, 333] on input "text" at bounding box center [858, 334] width 215 height 32
click at [911, 332] on input "Collection for Jupiter Medical Centr #0584" at bounding box center [858, 334] width 215 height 32
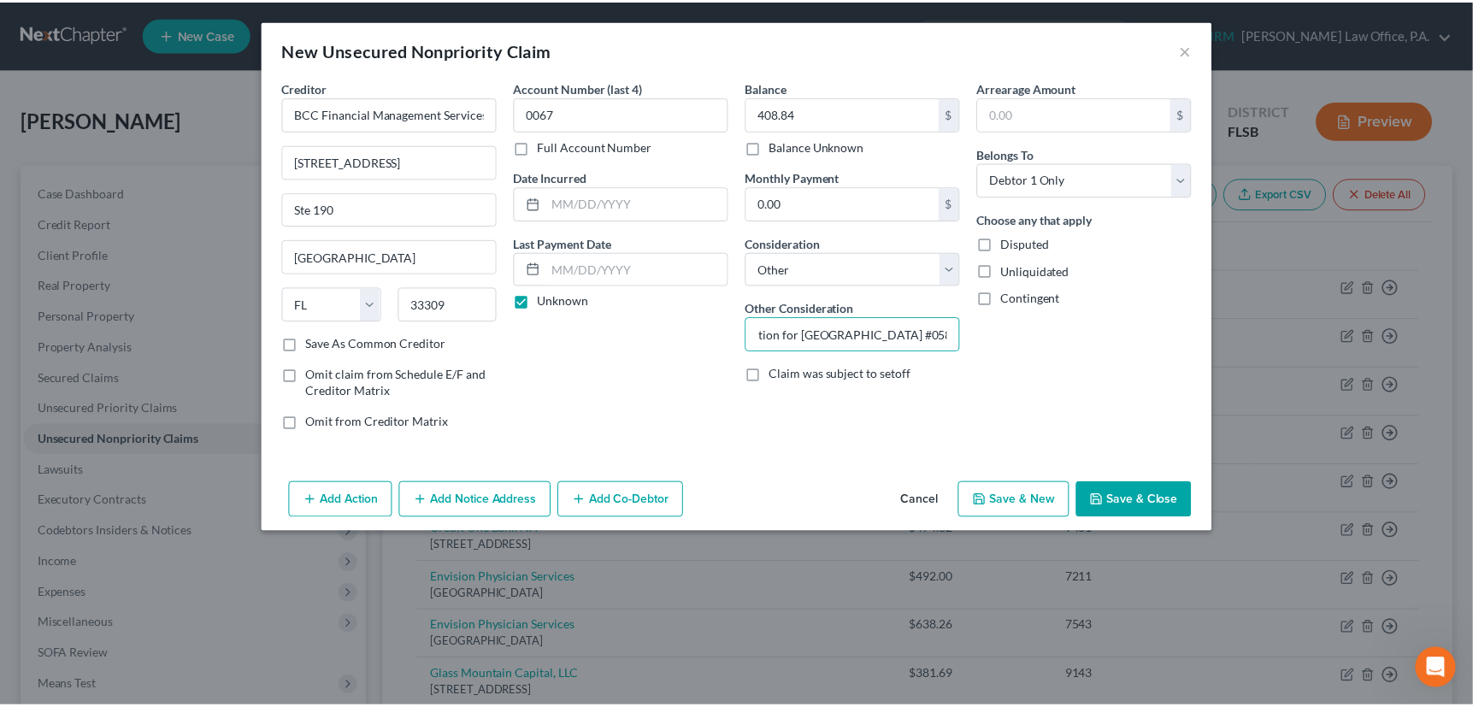
scroll to position [0, 0]
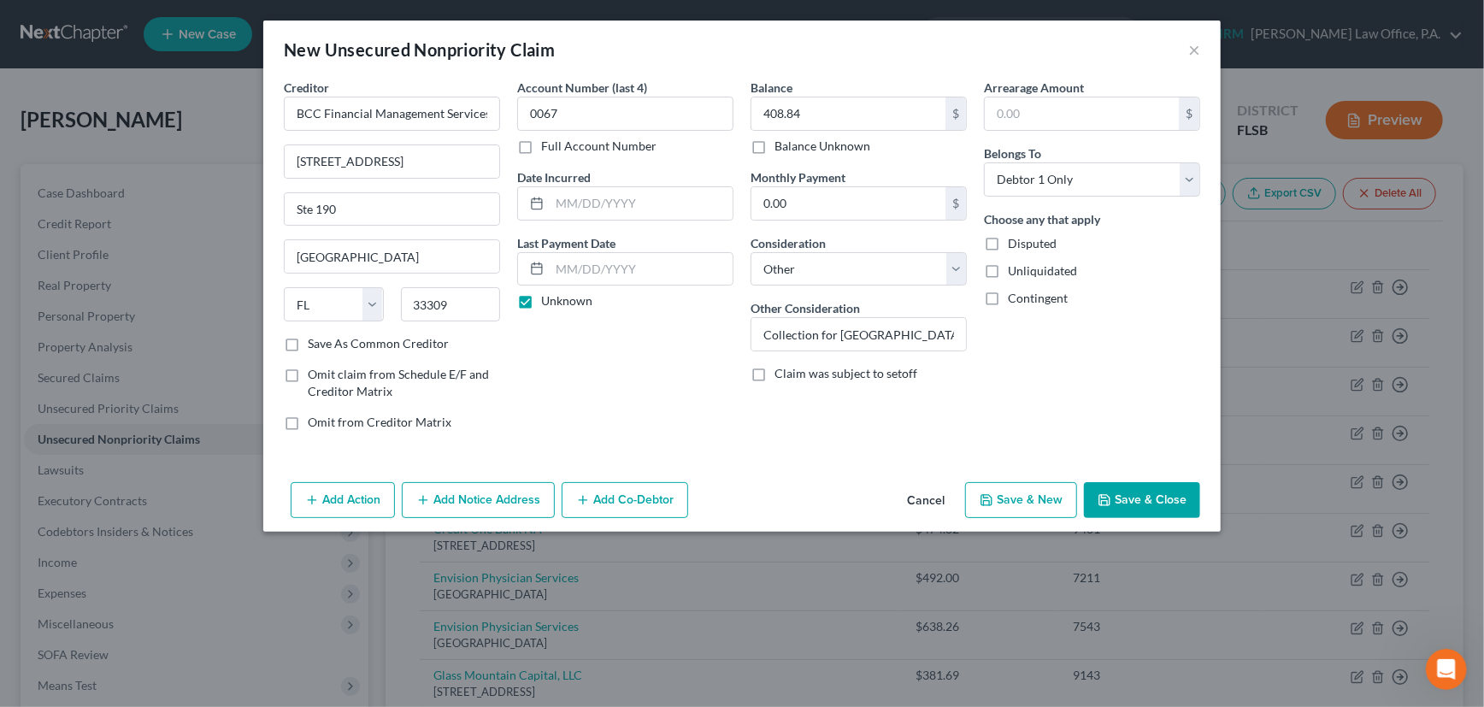
click at [1152, 491] on button "Save & Close" at bounding box center [1142, 500] width 116 height 36
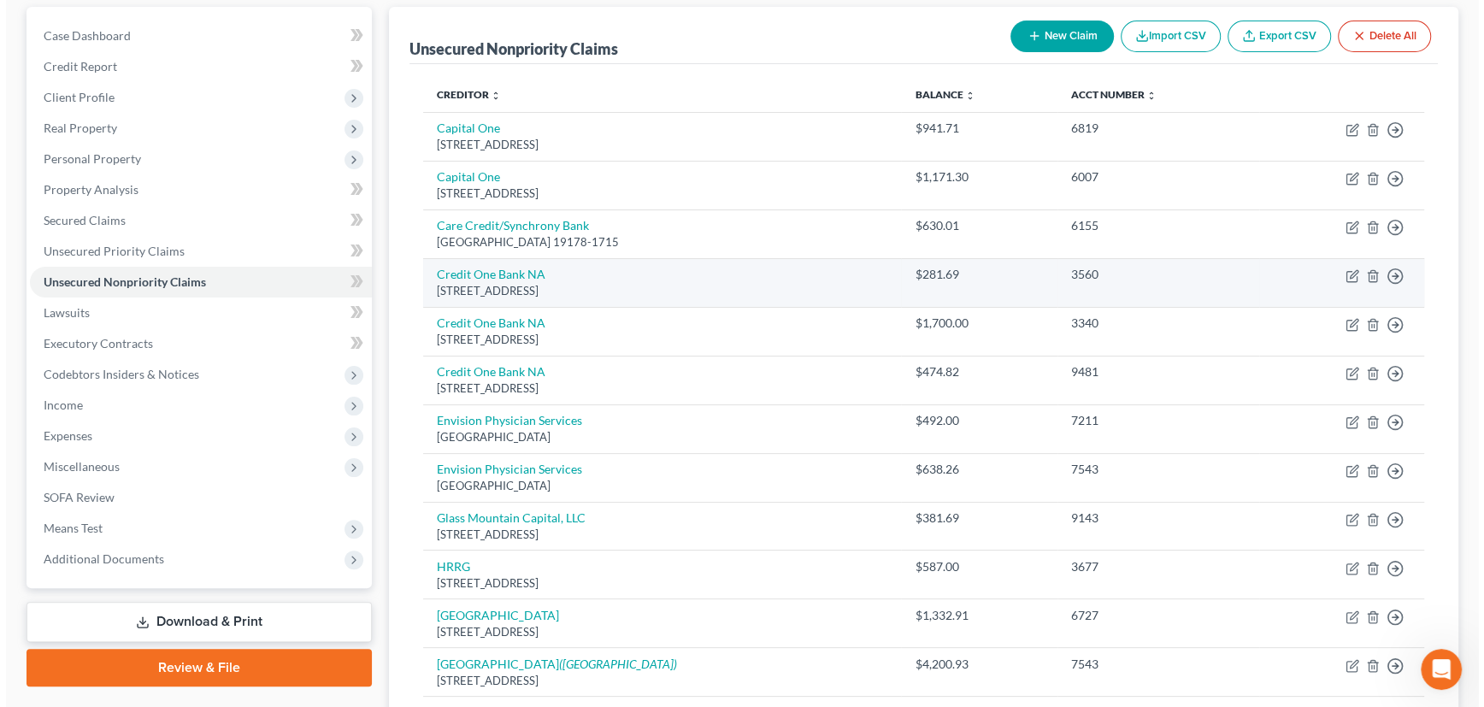
scroll to position [155, 0]
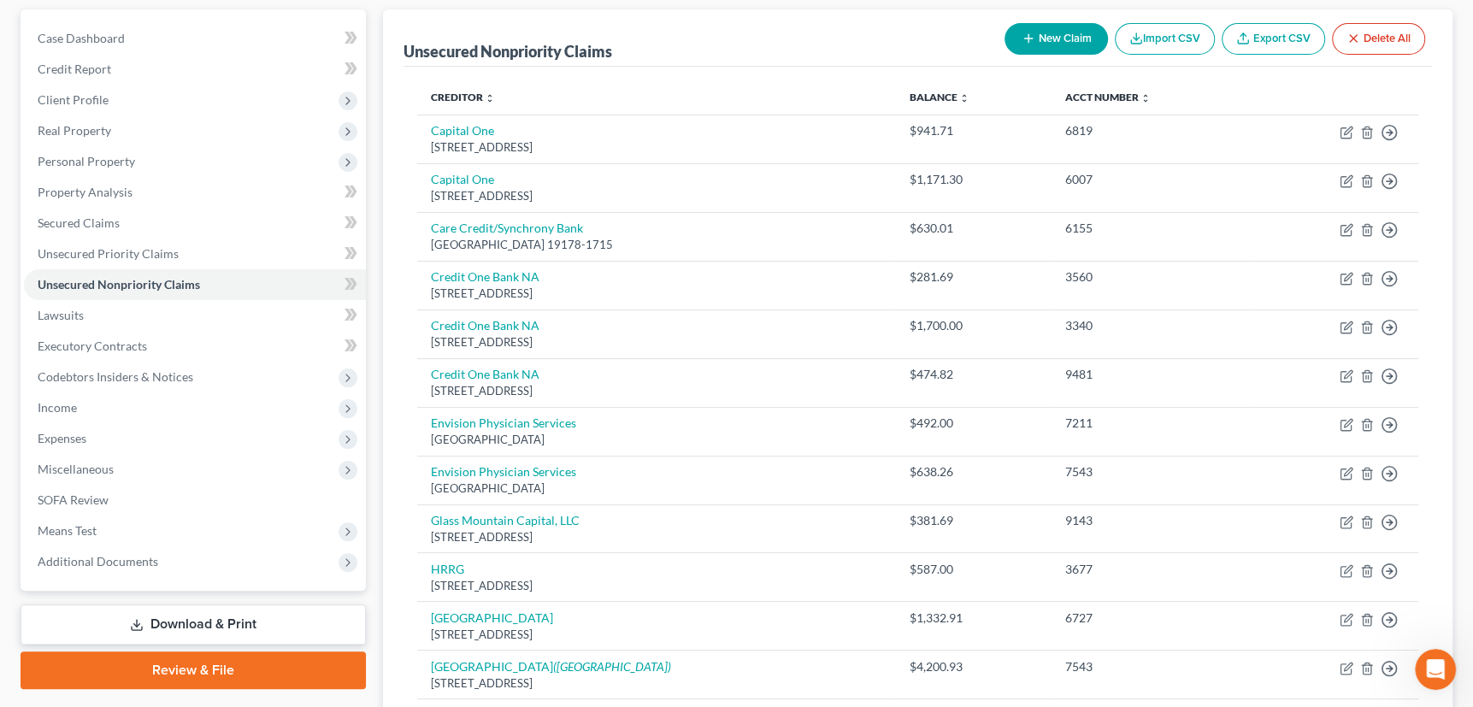
click at [1034, 35] on button "New Claim" at bounding box center [1055, 39] width 103 height 32
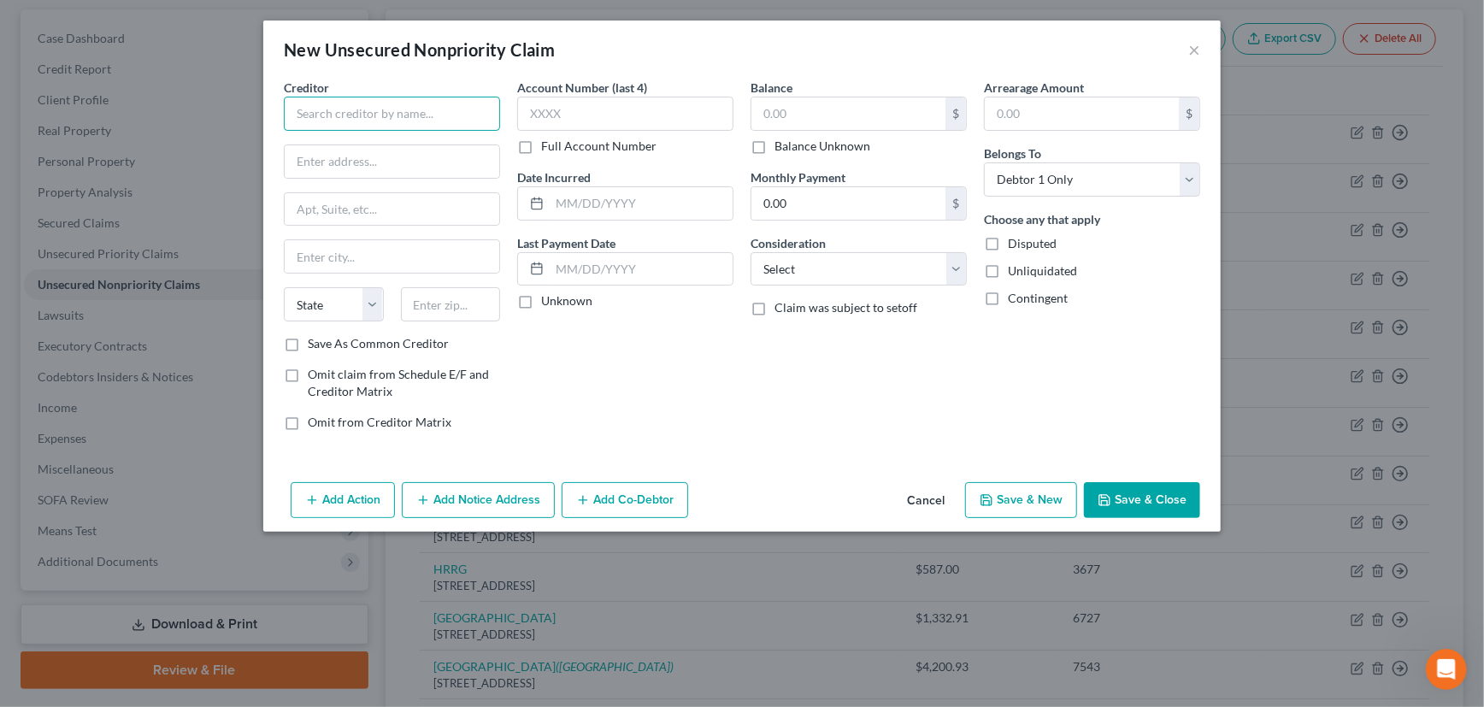
click at [405, 112] on input "text" at bounding box center [392, 114] width 216 height 34
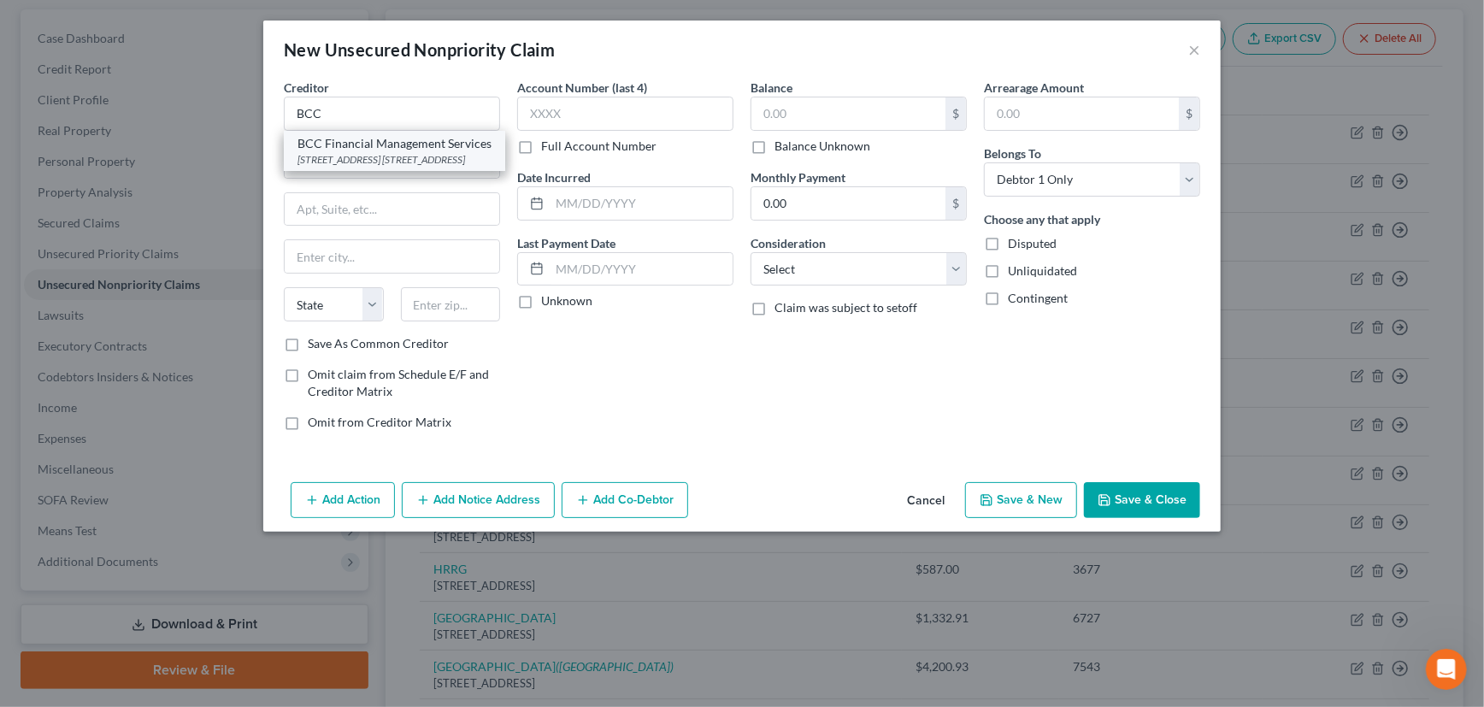
click at [392, 147] on div "BCC Financial Management Services" at bounding box center [394, 143] width 194 height 17
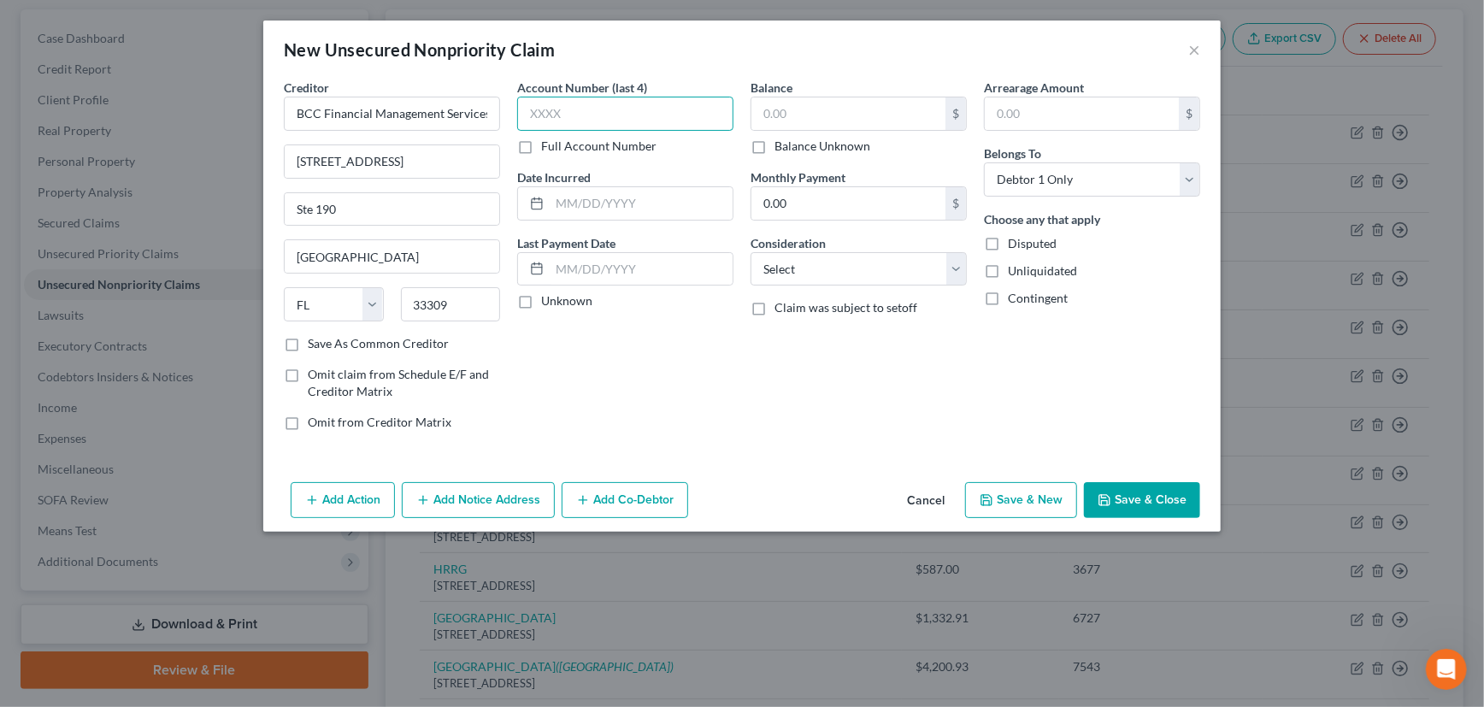
click at [586, 113] on input "text" at bounding box center [625, 114] width 216 height 34
click at [541, 300] on label "Unknown" at bounding box center [566, 300] width 51 height 17
click at [548, 300] on input "Unknown" at bounding box center [553, 297] width 11 height 11
click at [817, 102] on input "text" at bounding box center [848, 113] width 194 height 32
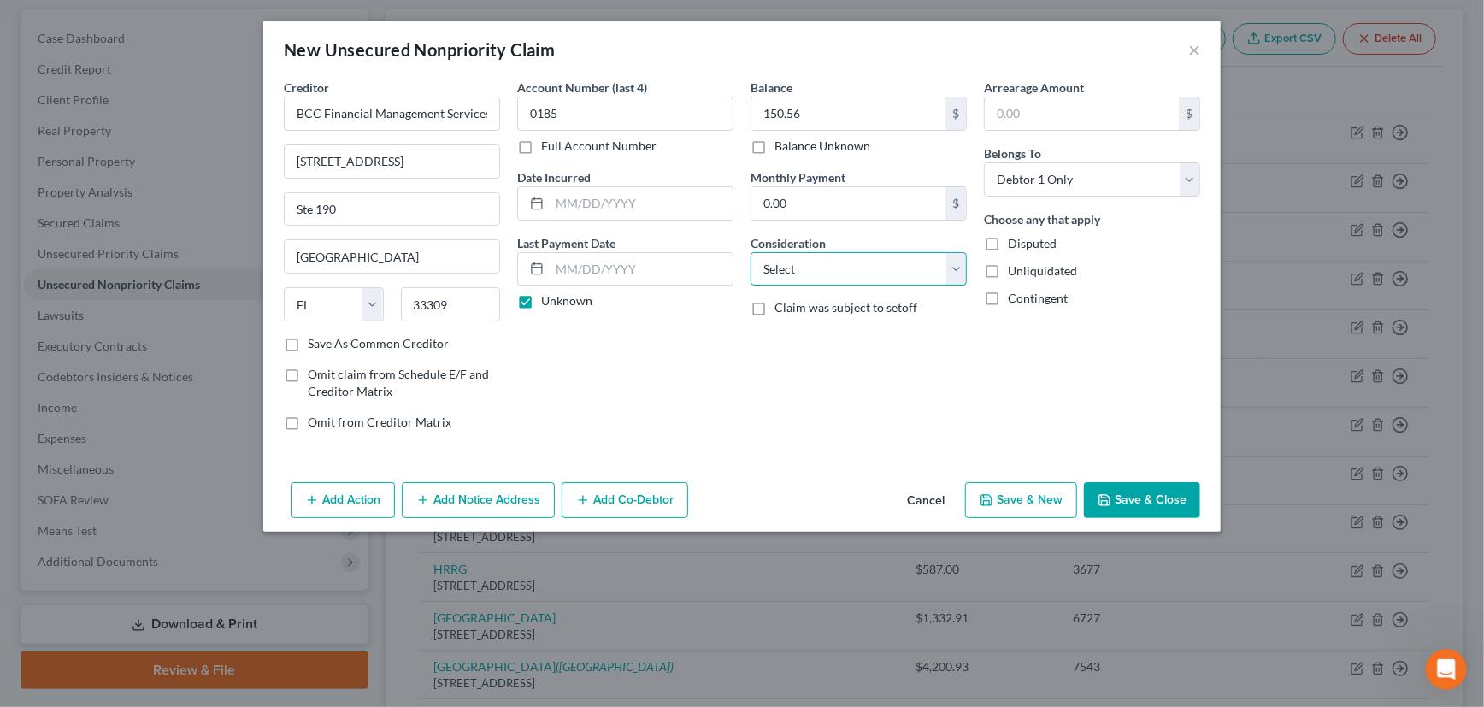
click at [809, 266] on select "Select Cable / Satellite Services Collection Agency Credit Card Debt Debt Couns…" at bounding box center [859, 269] width 216 height 34
click at [751, 252] on select "Select Cable / Satellite Services Collection Agency Credit Card Debt Debt Couns…" at bounding box center [859, 269] width 216 height 34
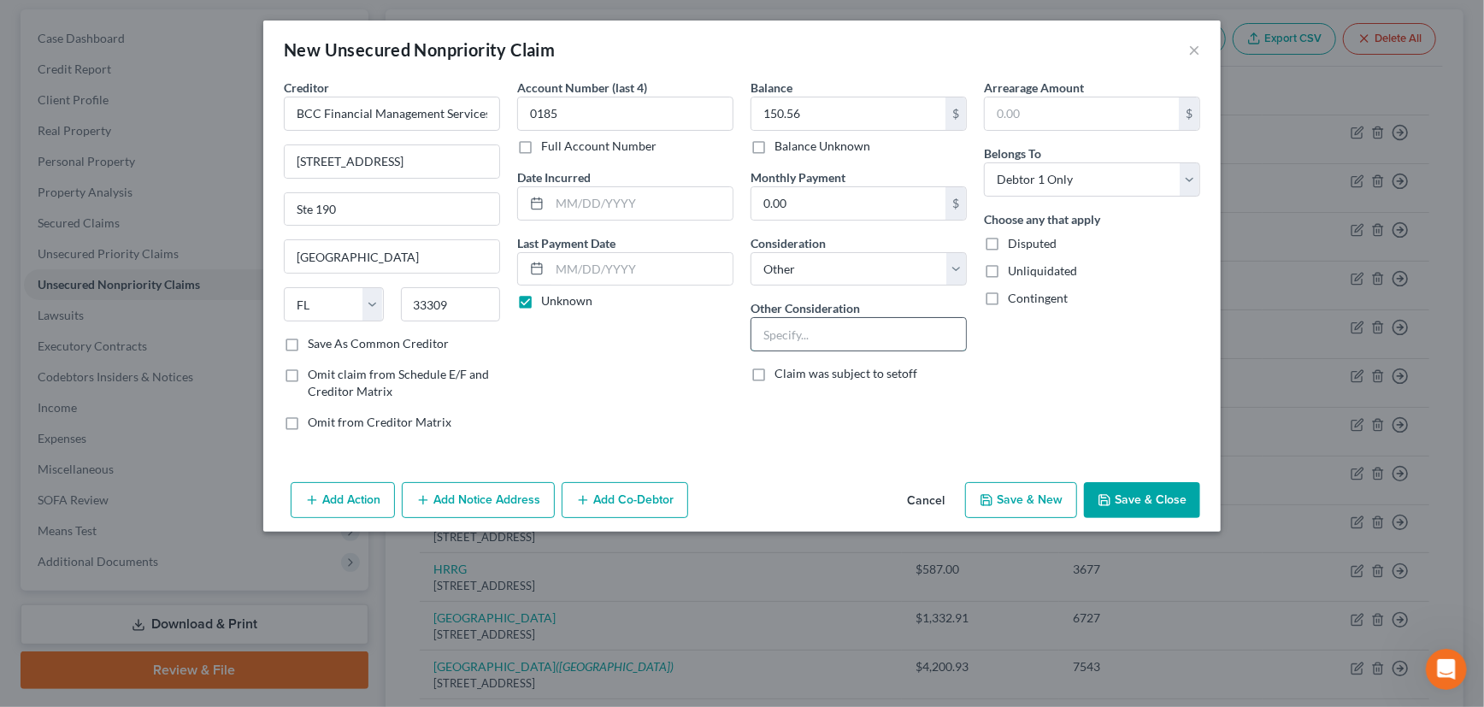
click at [792, 326] on input "text" at bounding box center [858, 334] width 215 height 32
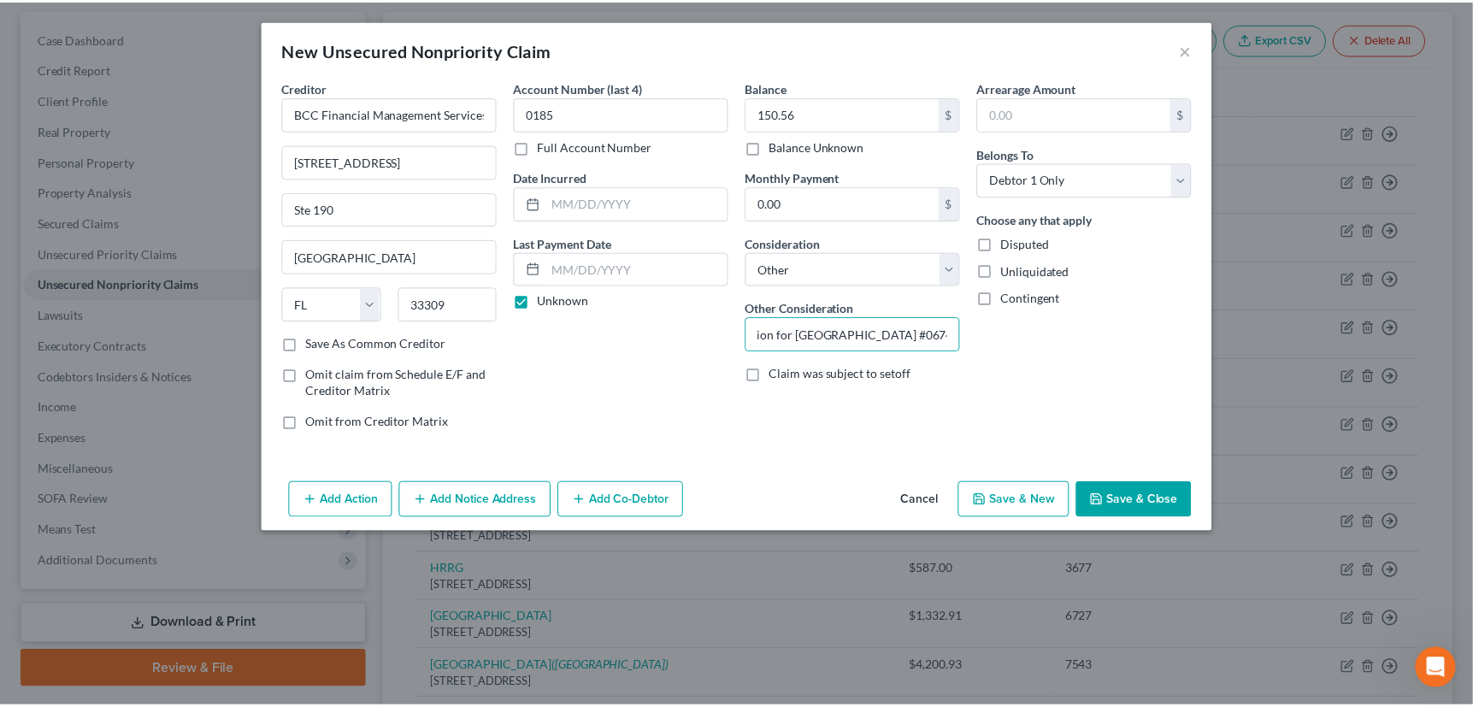
scroll to position [0, 0]
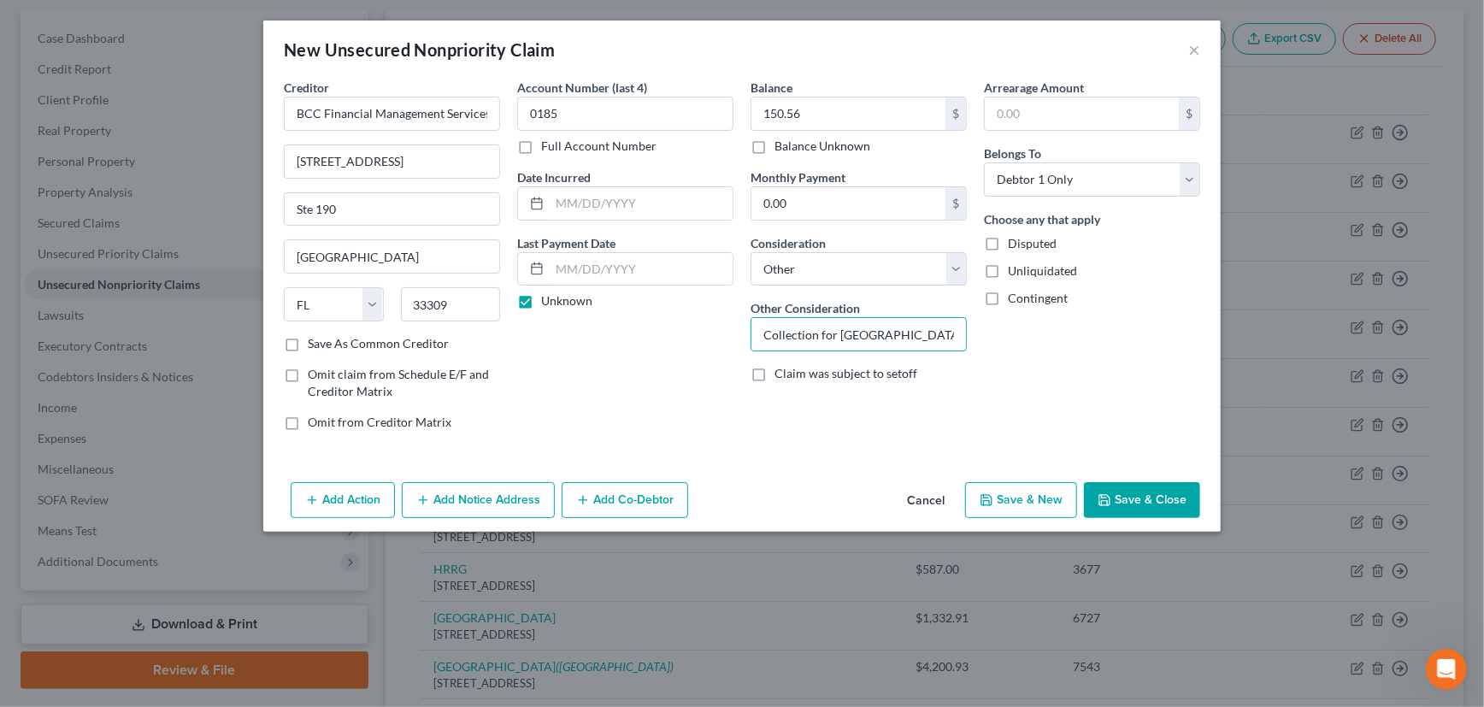
click at [308, 343] on label "Save As Common Creditor" at bounding box center [378, 343] width 141 height 17
click at [315, 343] on input "Save As Common Creditor" at bounding box center [320, 340] width 11 height 11
click at [1147, 495] on button "Save & Close" at bounding box center [1142, 500] width 116 height 36
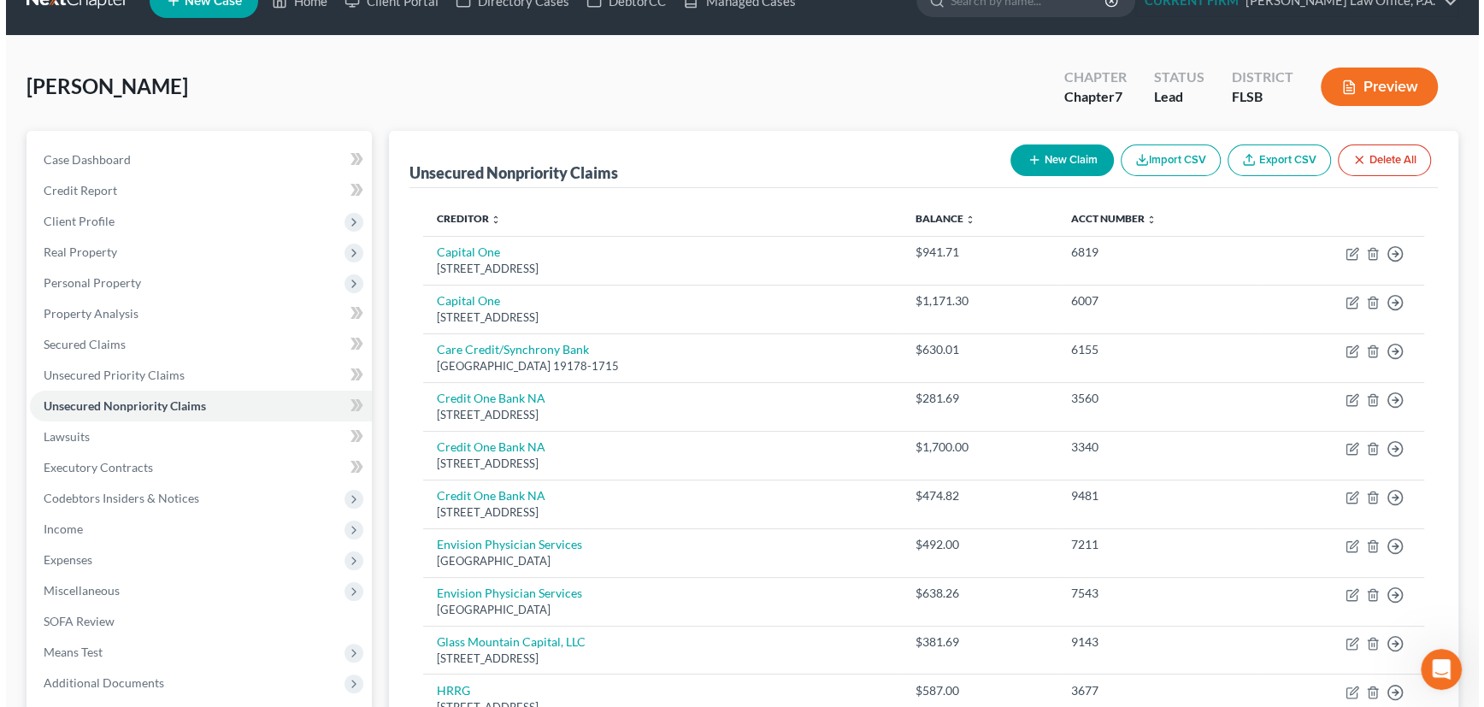
scroll to position [8, 0]
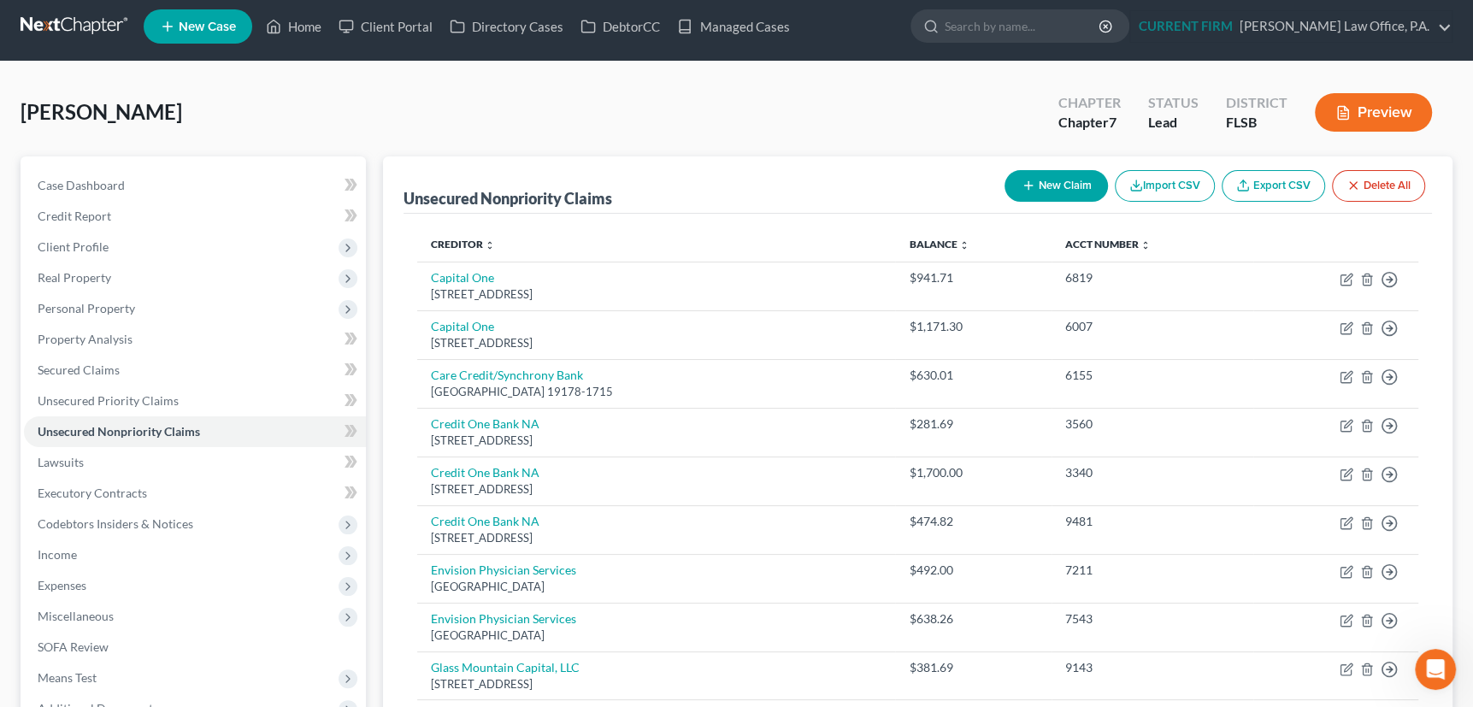
click at [1022, 181] on icon "button" at bounding box center [1029, 186] width 14 height 14
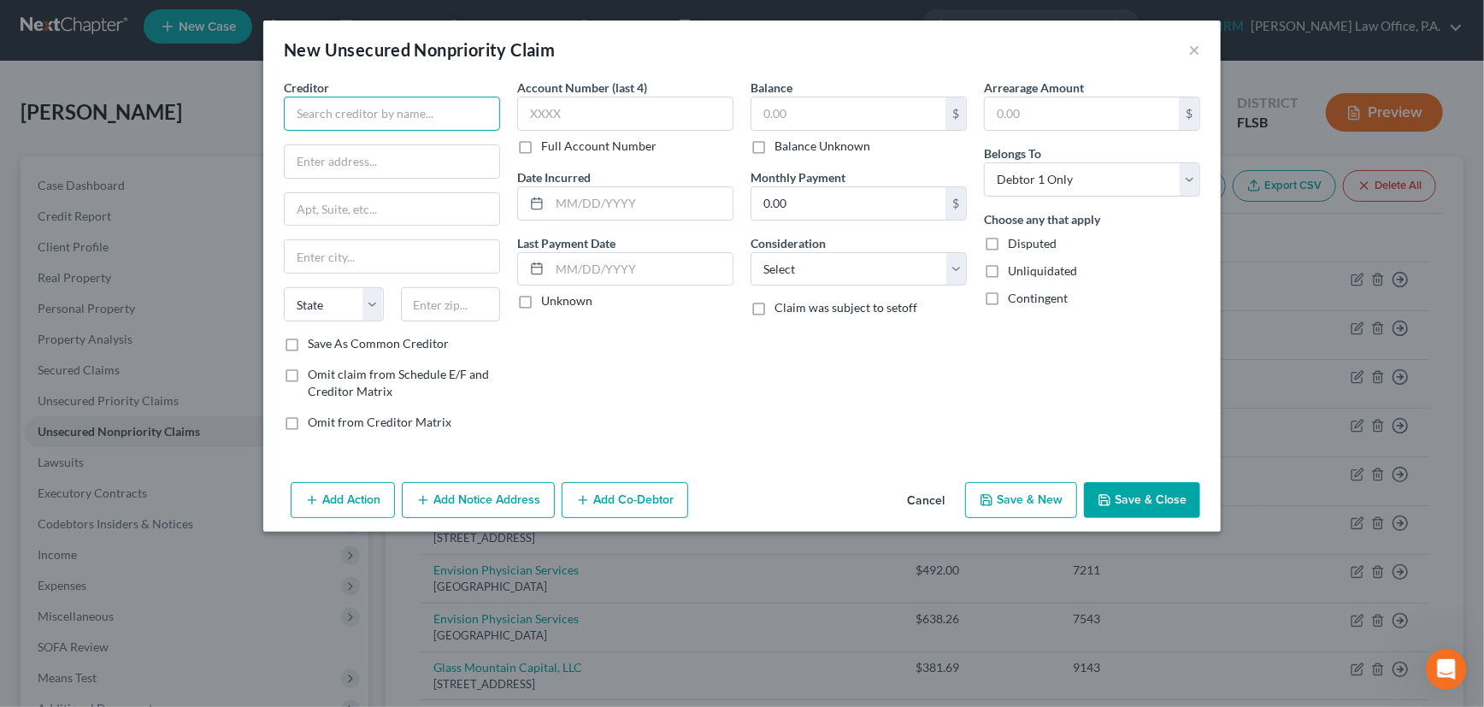
click at [445, 109] on input "text" at bounding box center [392, 114] width 216 height 34
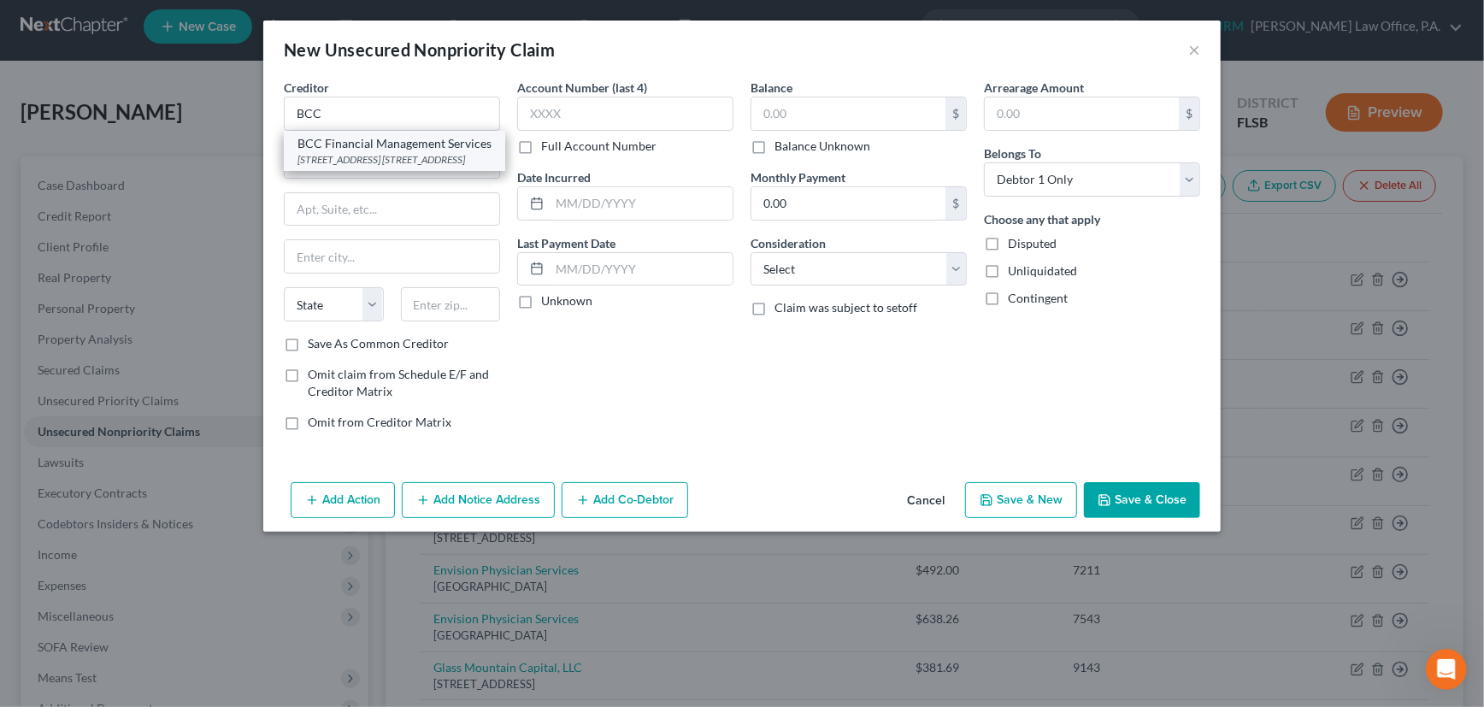
click at [415, 142] on div "BCC Financial Management Services" at bounding box center [394, 143] width 194 height 17
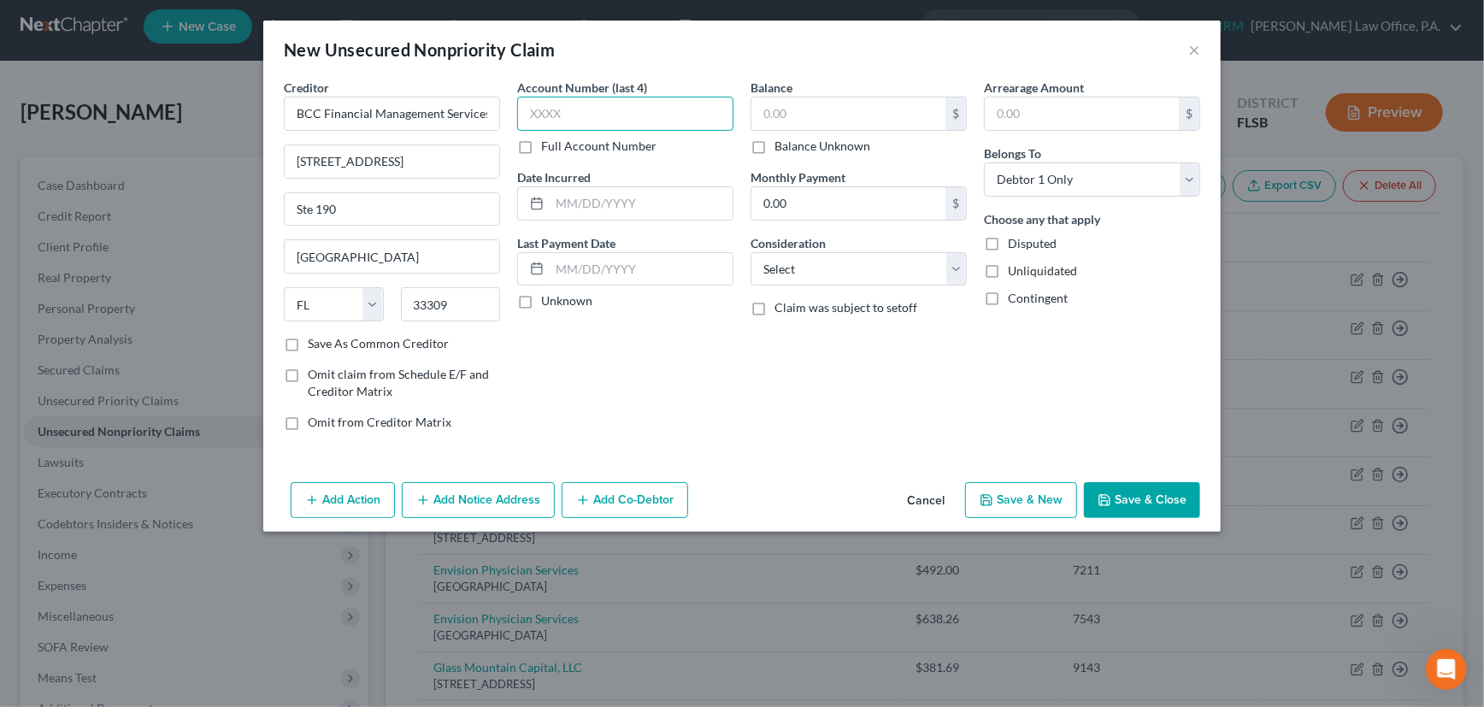
click at [608, 115] on input "text" at bounding box center [625, 114] width 216 height 34
click at [541, 303] on label "Unknown" at bounding box center [566, 300] width 51 height 17
click at [548, 303] on input "Unknown" at bounding box center [553, 297] width 11 height 11
click at [827, 111] on input "text" at bounding box center [848, 113] width 194 height 32
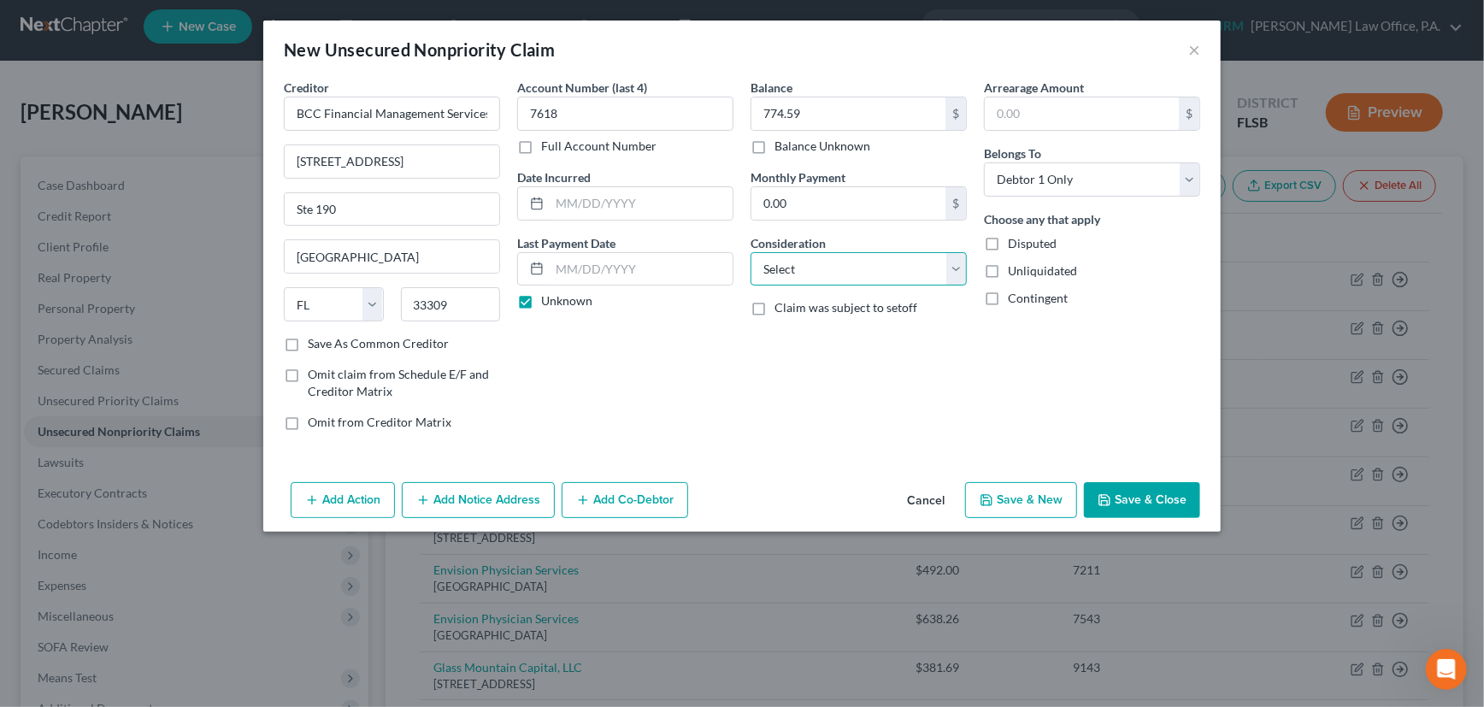
click at [820, 274] on select "Select Cable / Satellite Services Collection Agency Credit Card Debt Debt Couns…" at bounding box center [859, 269] width 216 height 34
click at [751, 252] on select "Select Cable / Satellite Services Collection Agency Credit Card Debt Debt Couns…" at bounding box center [859, 269] width 216 height 34
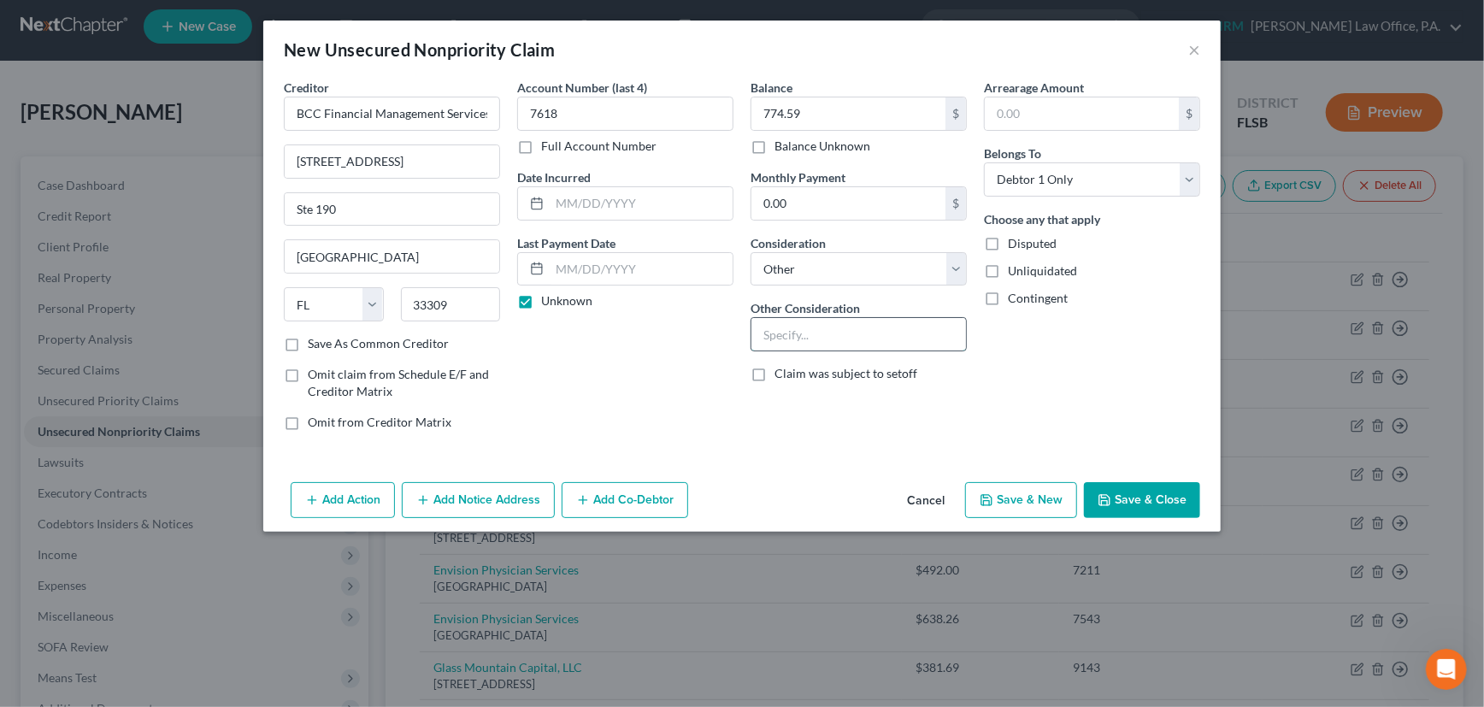
click at [827, 337] on input "text" at bounding box center [858, 334] width 215 height 32
click at [1170, 498] on button "Save & Close" at bounding box center [1142, 500] width 116 height 36
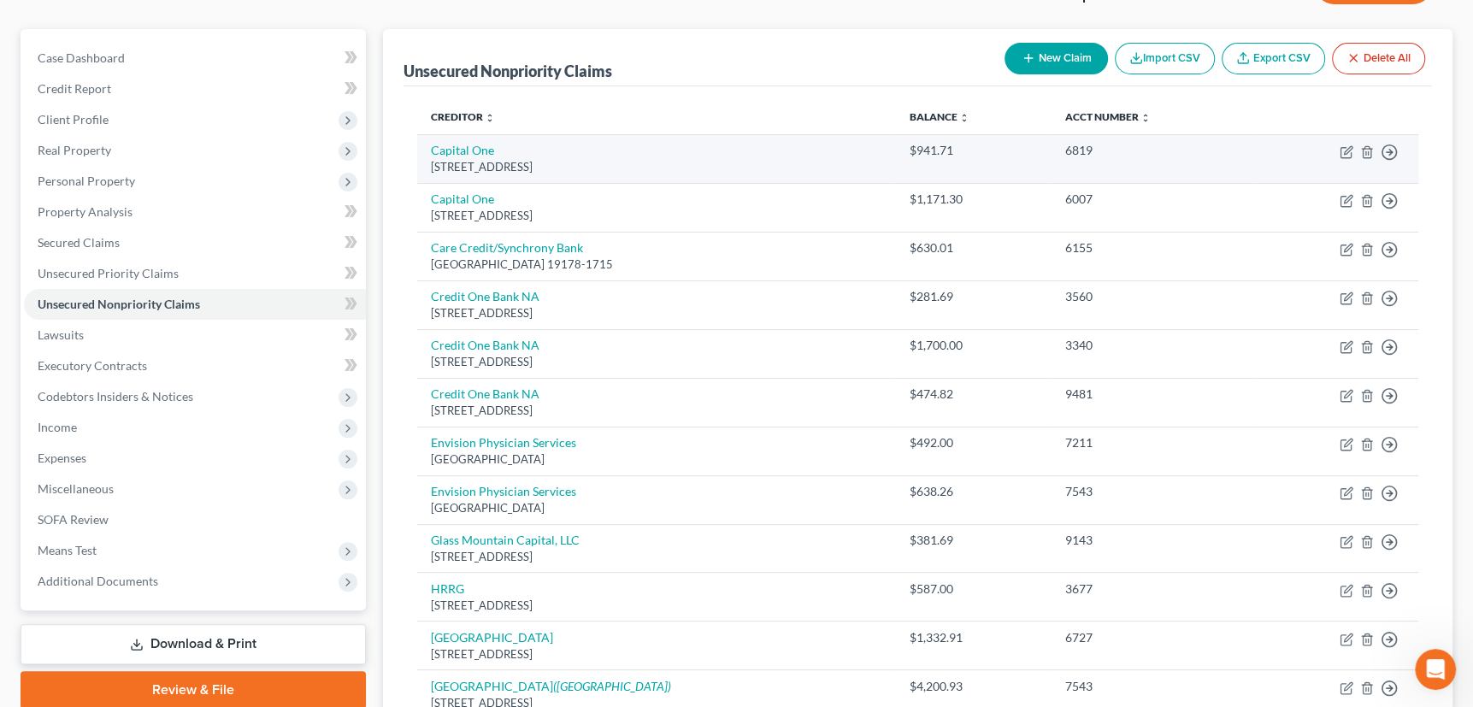
scroll to position [34, 0]
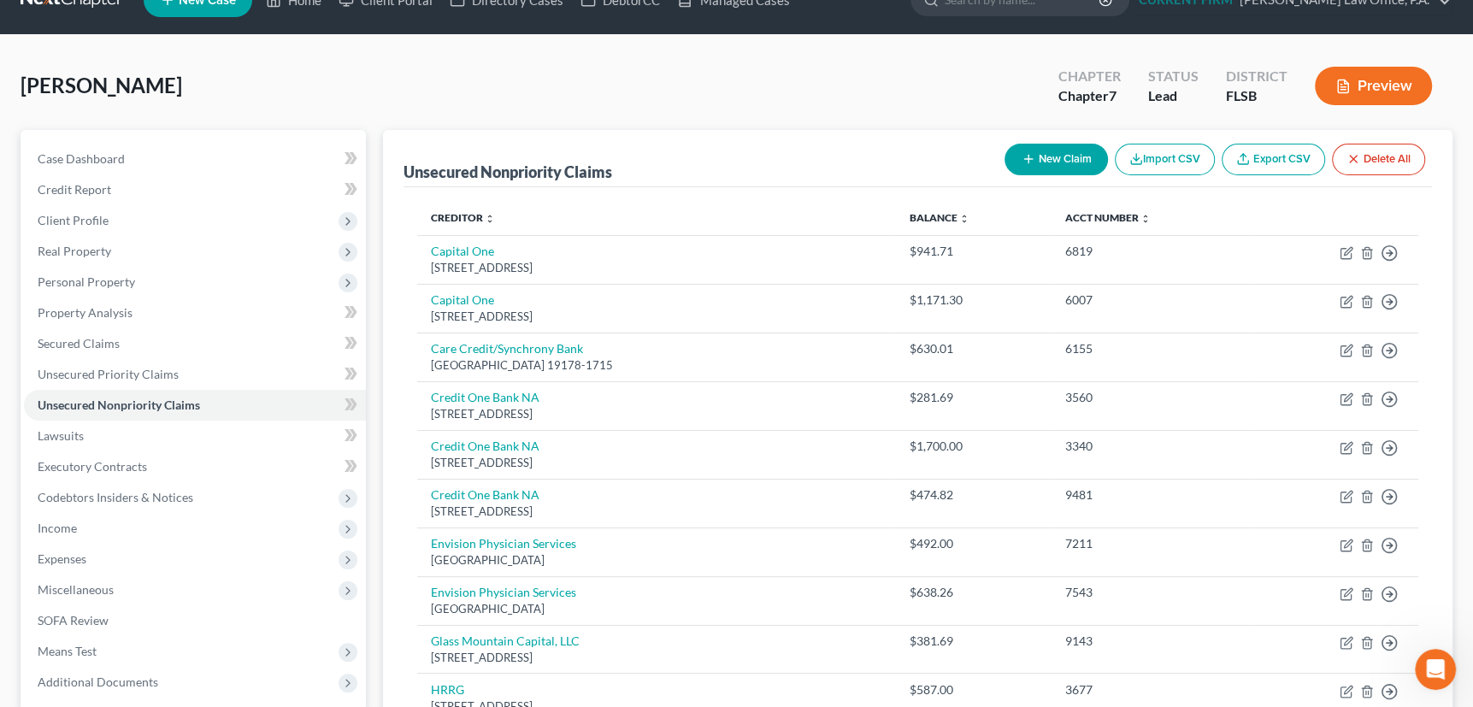
click at [1030, 156] on icon "button" at bounding box center [1029, 159] width 14 height 14
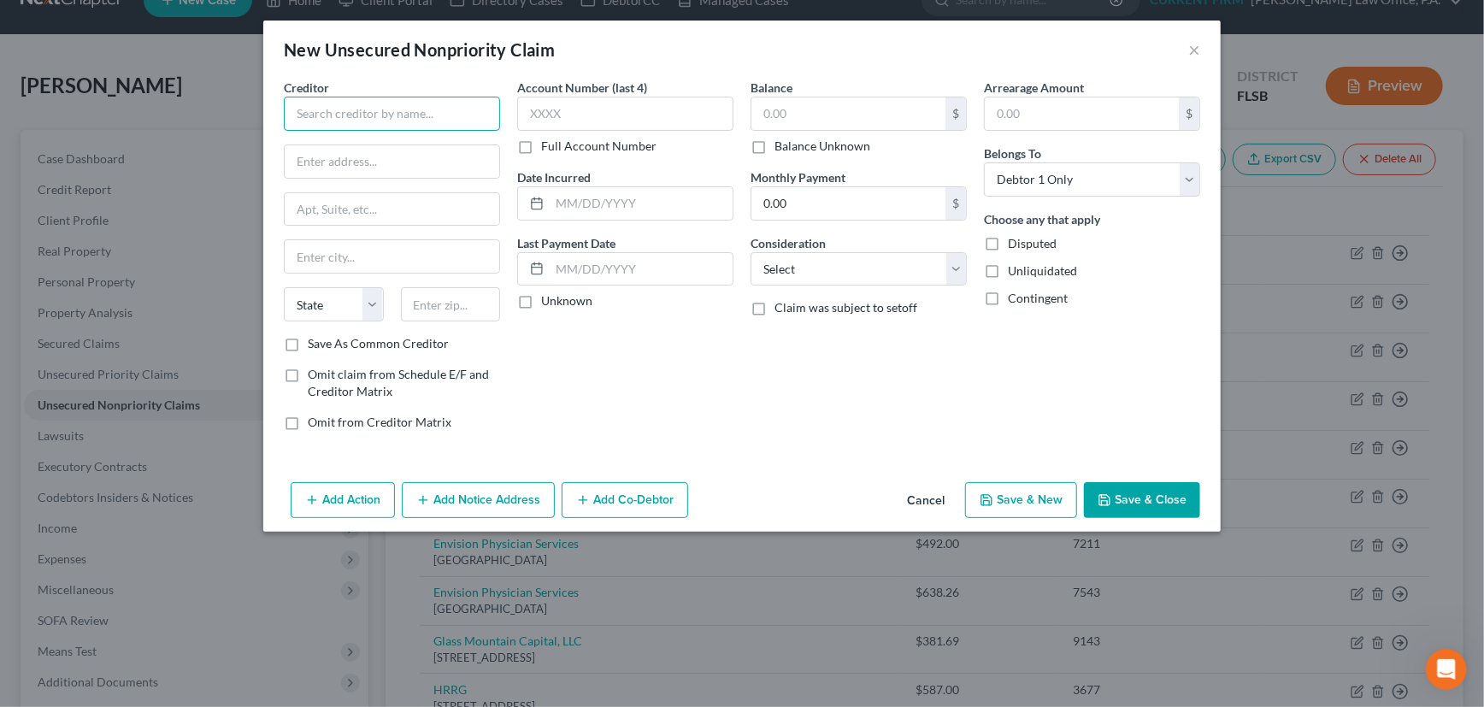
click at [403, 111] on input "text" at bounding box center [392, 114] width 216 height 34
click at [931, 496] on button "Cancel" at bounding box center [925, 501] width 65 height 34
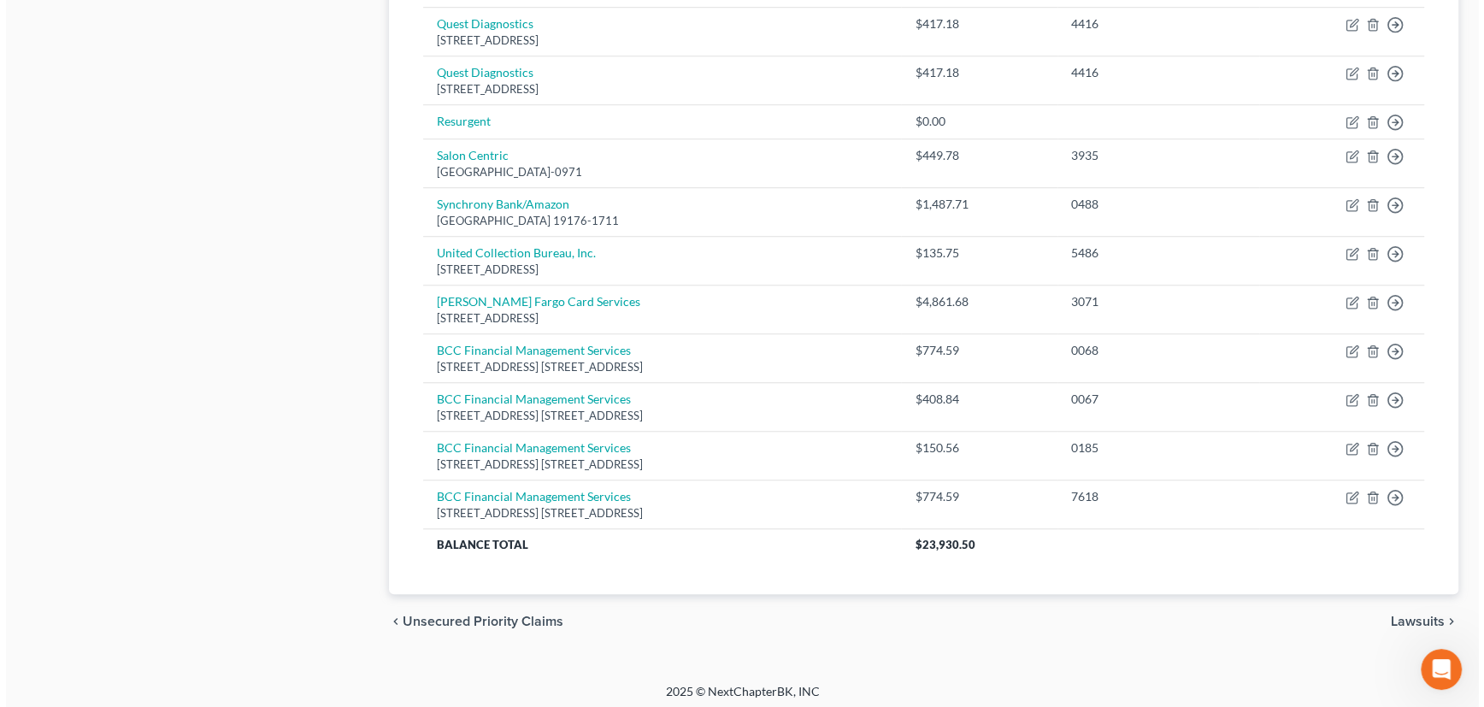
scroll to position [1044, 0]
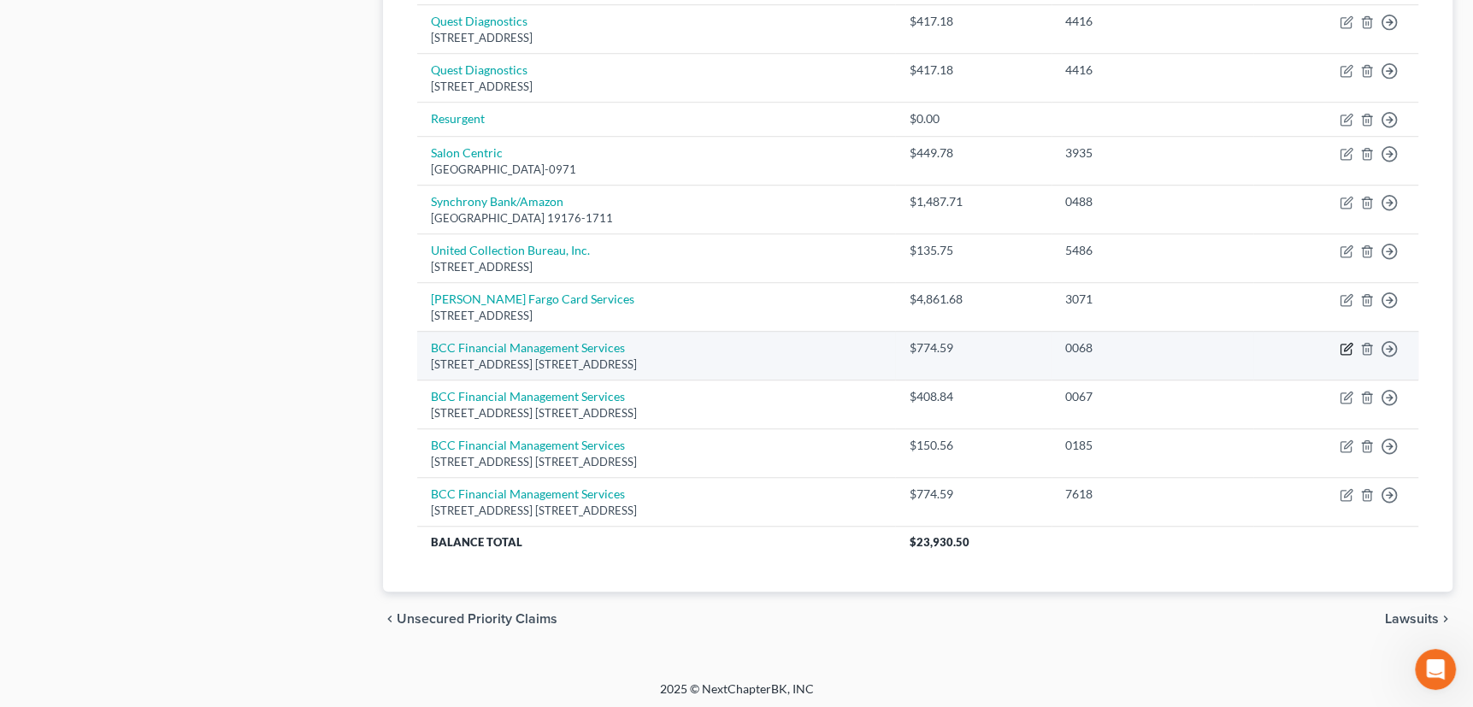
click at [1342, 343] on icon "button" at bounding box center [1347, 349] width 14 height 14
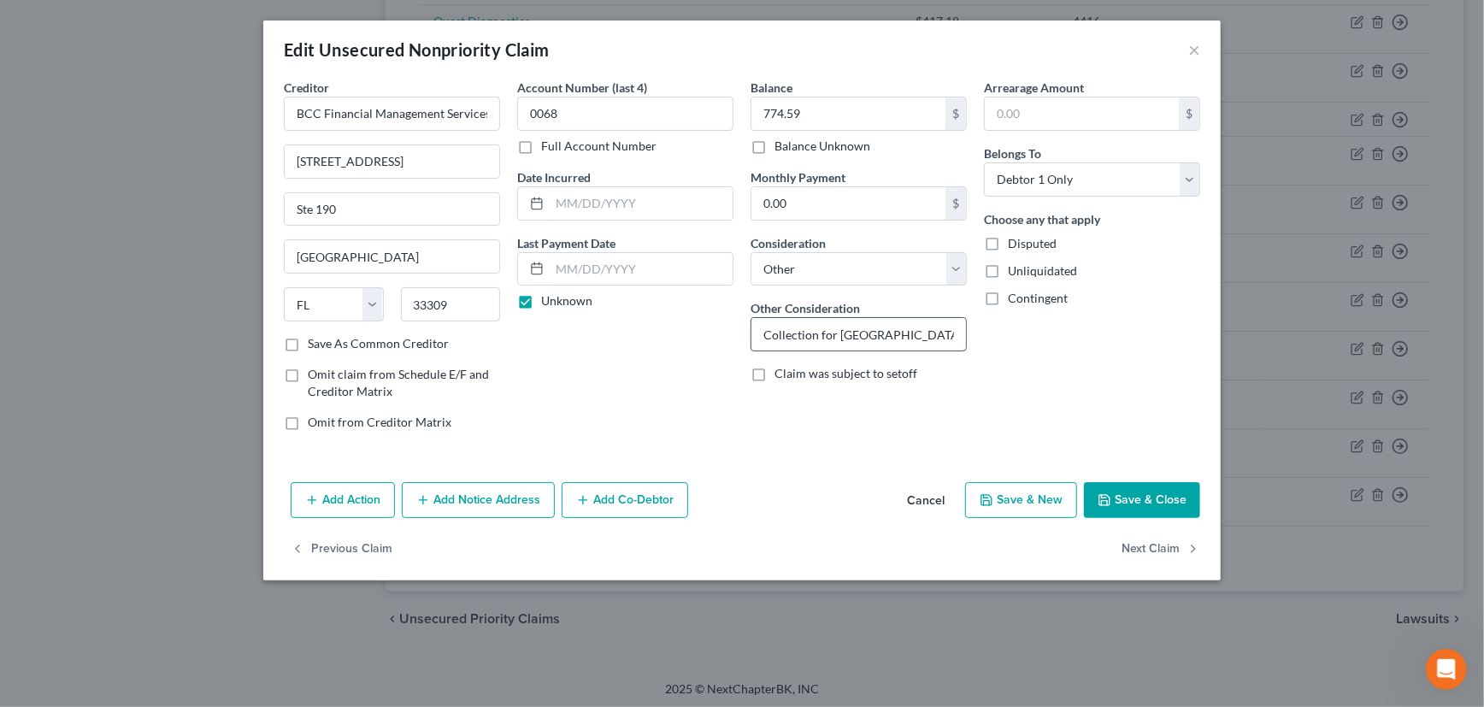
click at [922, 334] on input "Collection for Jupiter Medical Center #0182" at bounding box center [858, 334] width 215 height 32
click at [954, 332] on input "Collection for Jupiter Medical Center #0182" at bounding box center [858, 334] width 215 height 32
click at [450, 498] on button "Add Notice Address" at bounding box center [478, 500] width 153 height 36
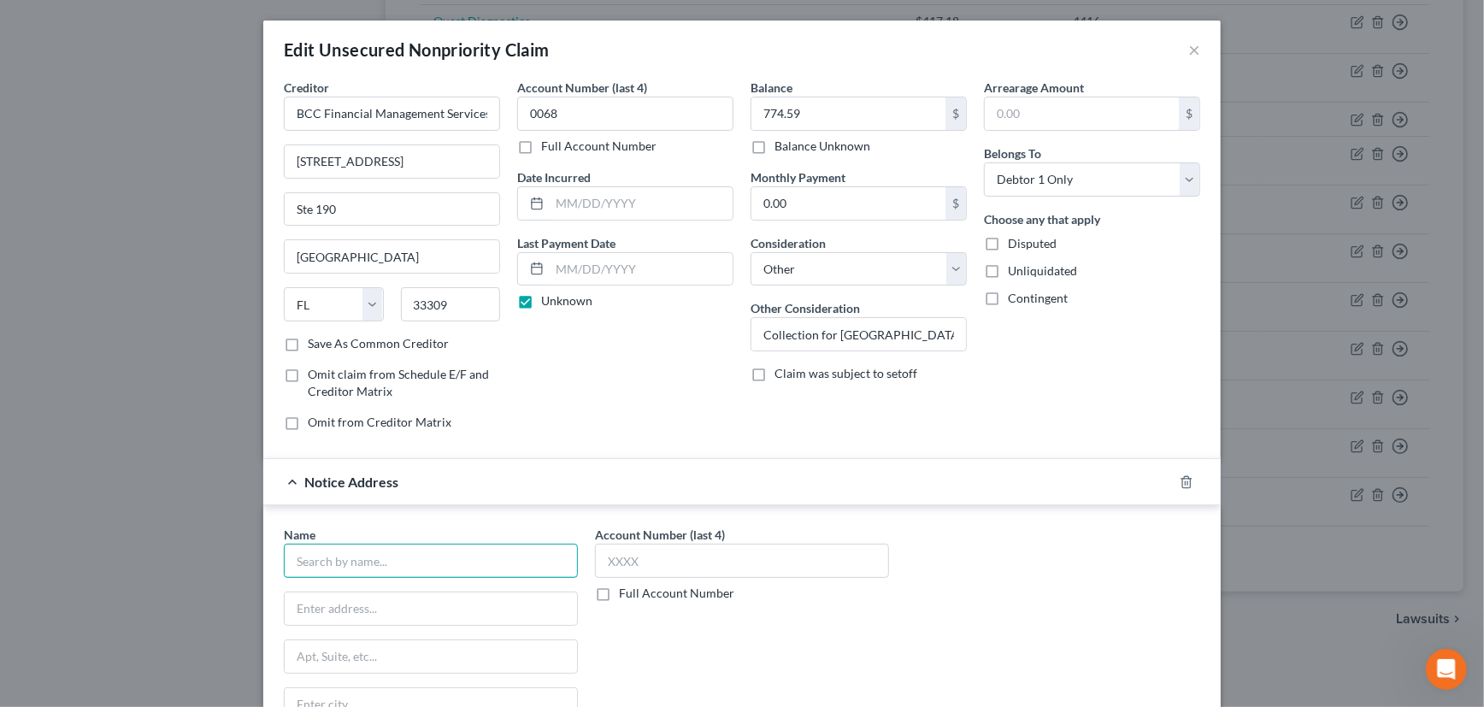
click at [428, 564] on input "text" at bounding box center [431, 561] width 294 height 34
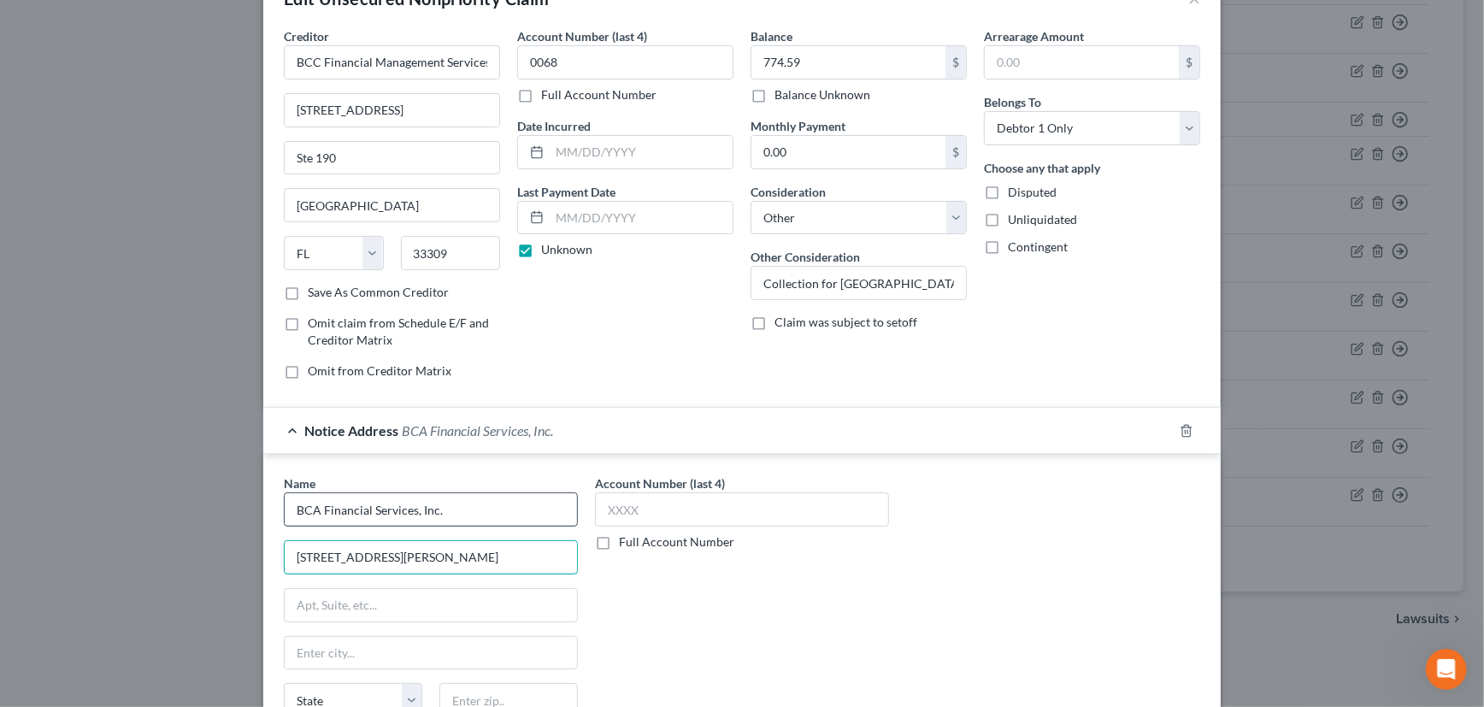
scroll to position [77, 0]
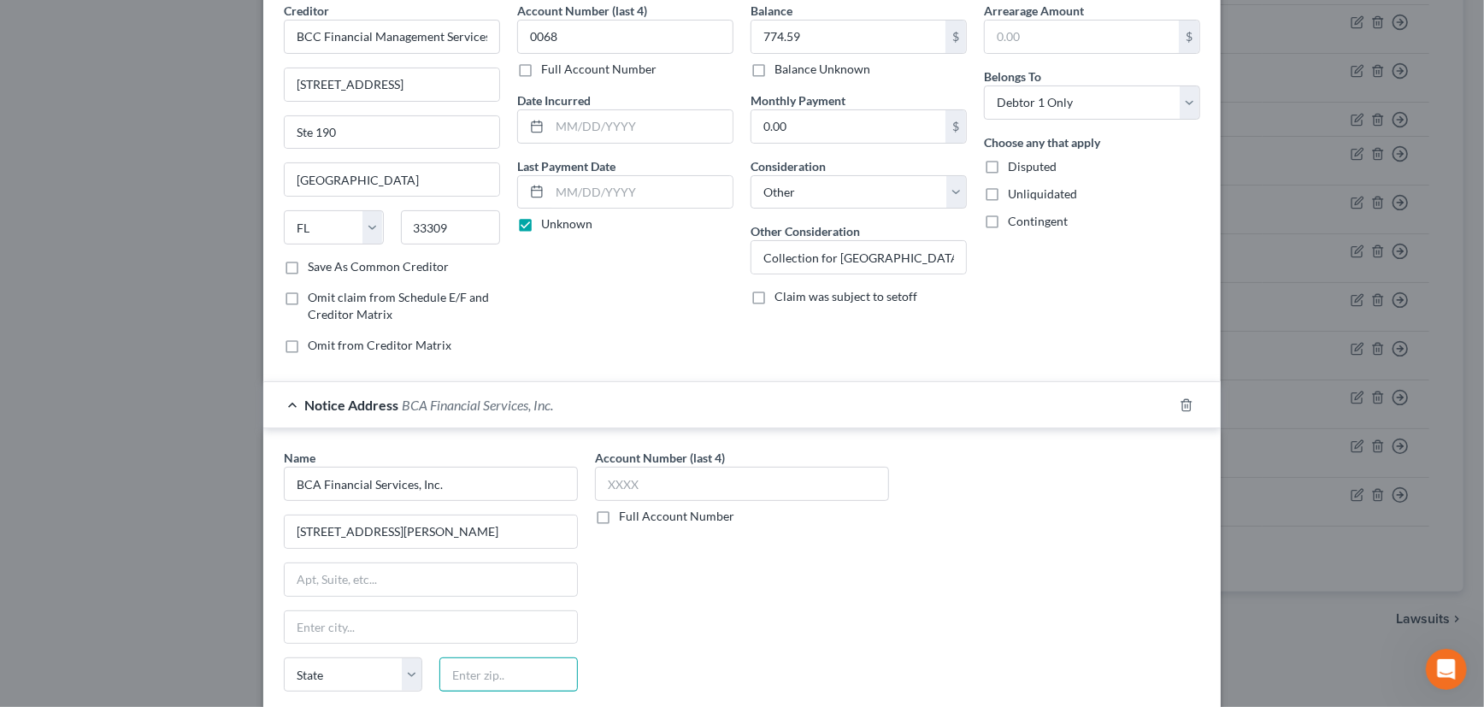
click at [473, 678] on input "text" at bounding box center [508, 674] width 138 height 34
click at [697, 672] on div "Account Number (last 4) Full Account Number" at bounding box center [741, 592] width 311 height 287
click at [663, 481] on input "text" at bounding box center [742, 484] width 294 height 34
click at [925, 403] on div "Notice Address BCA Financial Services, Inc." at bounding box center [718, 404] width 910 height 45
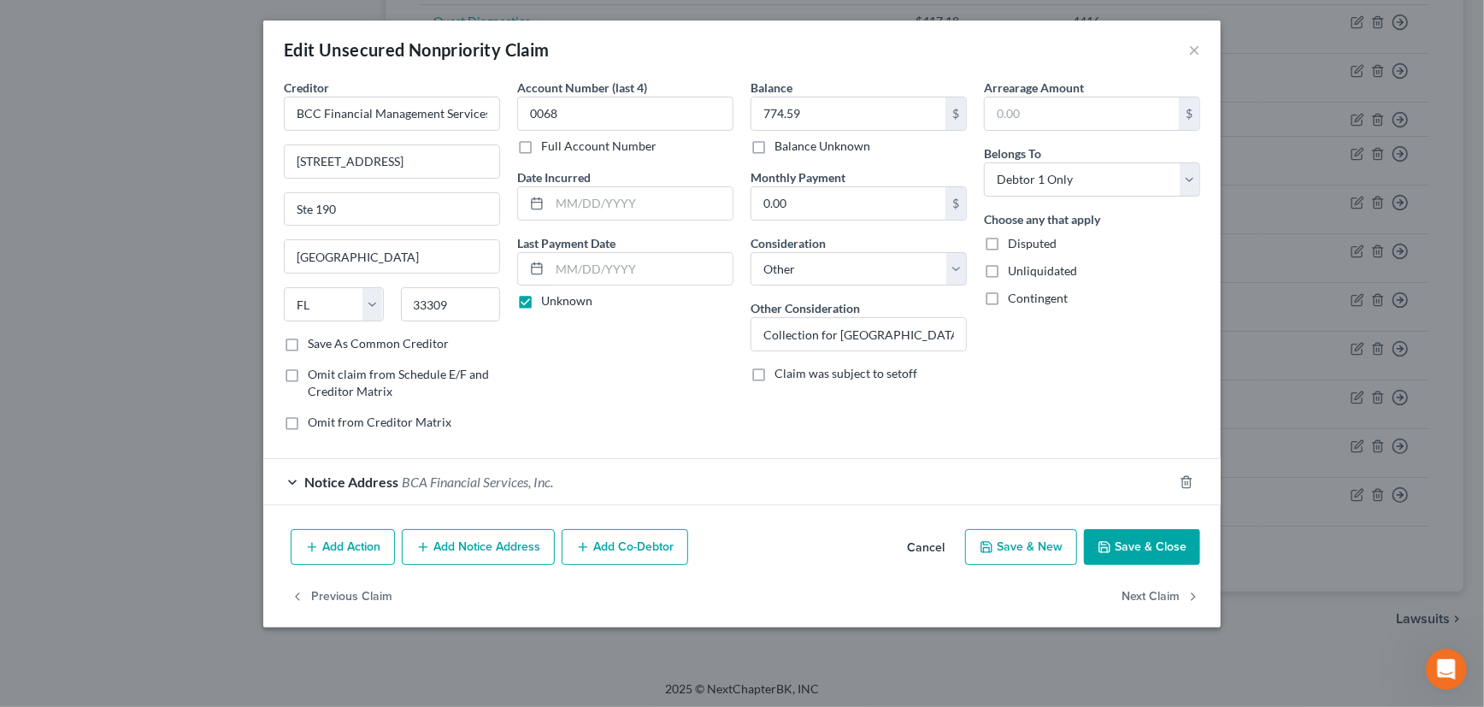
scroll to position [0, 0]
click at [1132, 539] on button "Save & Close" at bounding box center [1142, 547] width 116 height 36
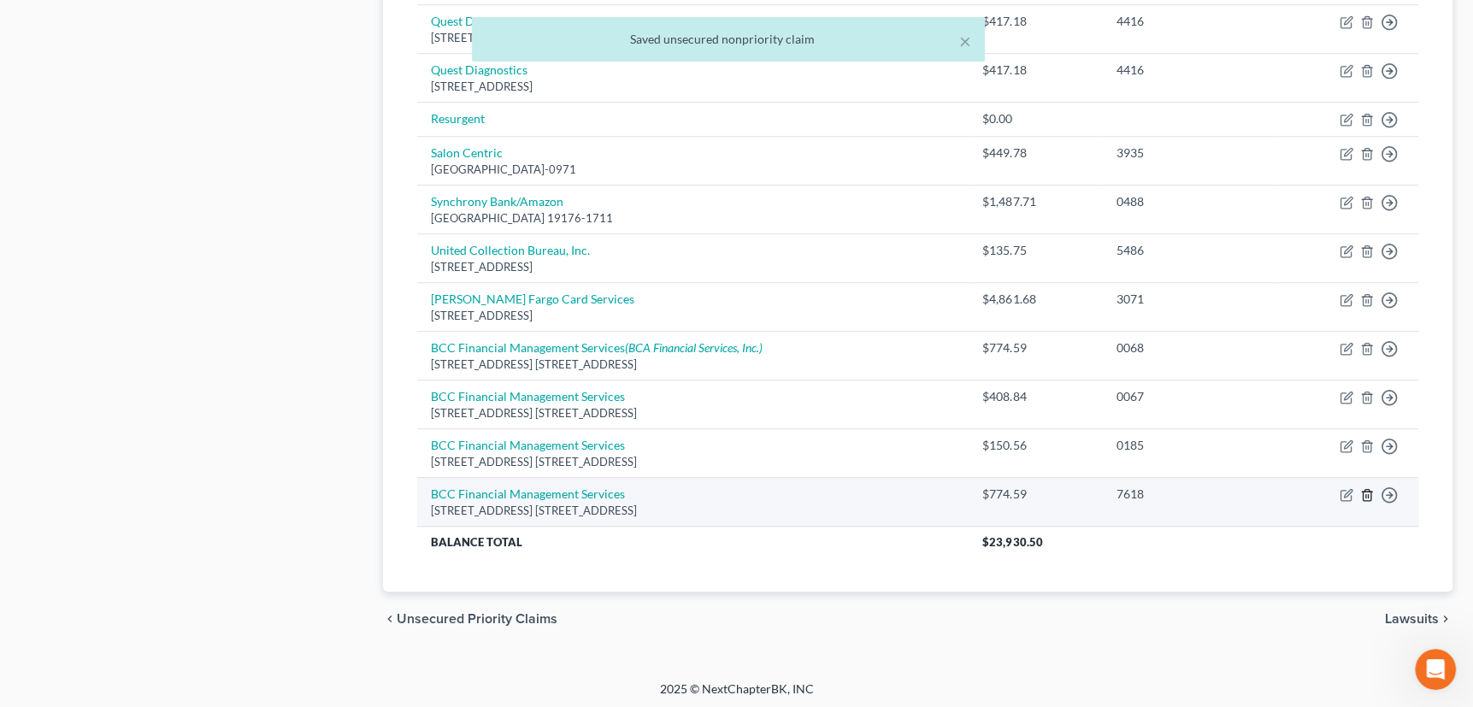
click at [1365, 490] on icon "button" at bounding box center [1367, 495] width 14 height 14
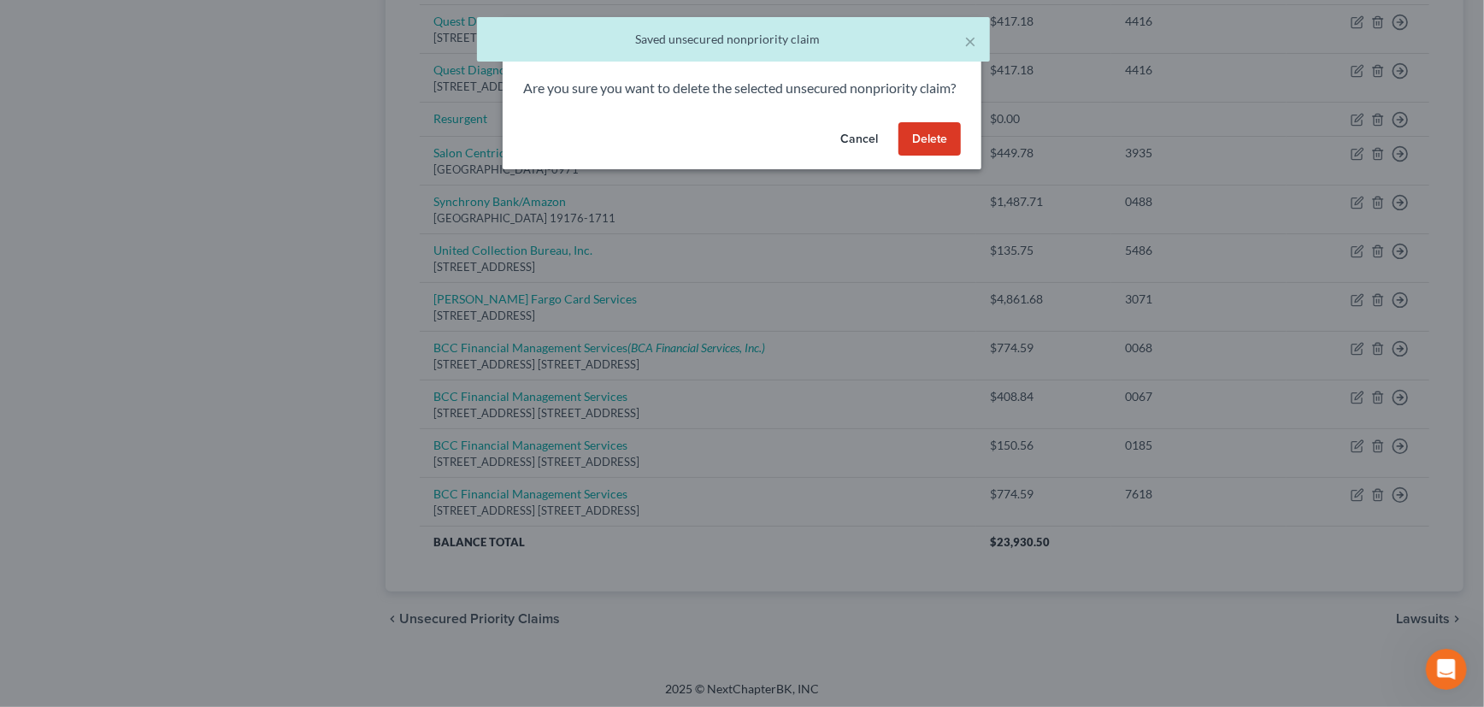
click at [939, 156] on button "Delete" at bounding box center [929, 139] width 62 height 34
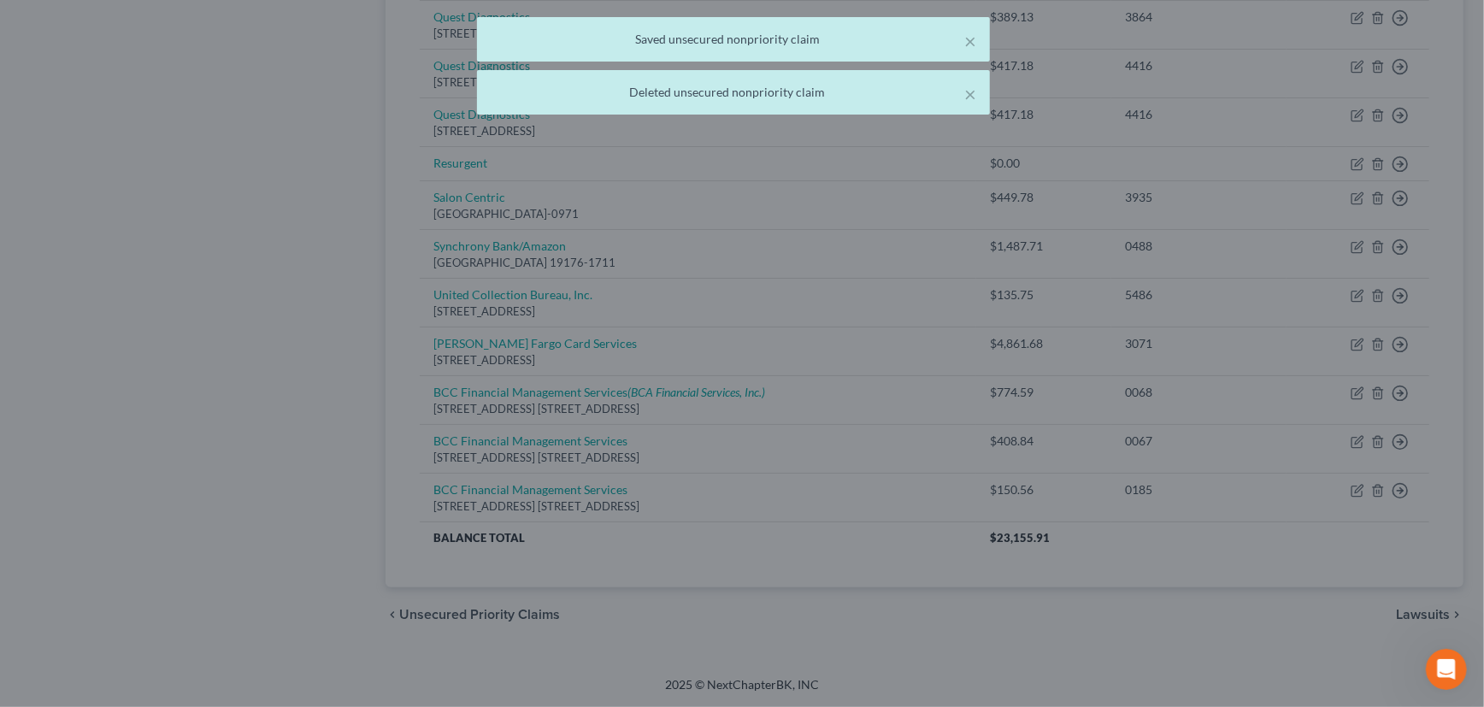
scroll to position [996, 0]
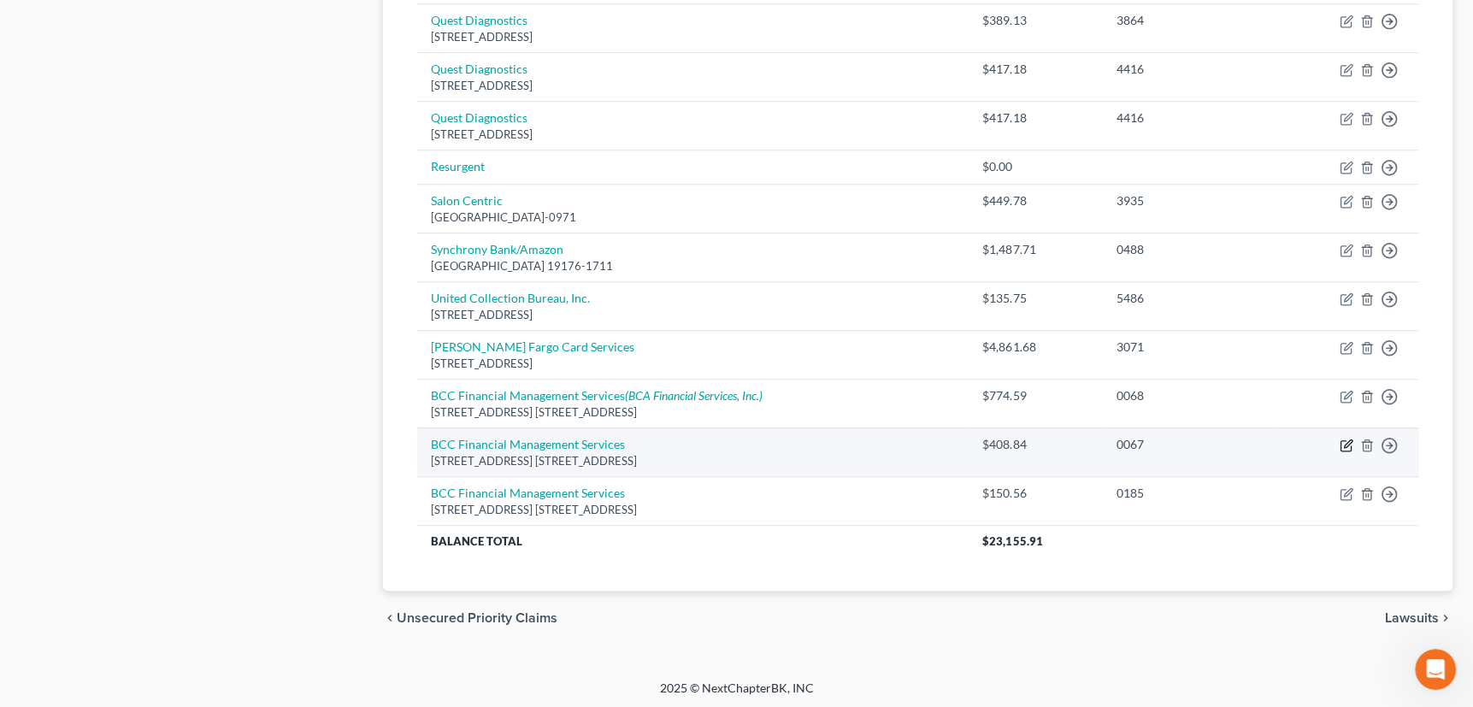
click at [1347, 439] on icon "button" at bounding box center [1348, 443] width 8 height 8
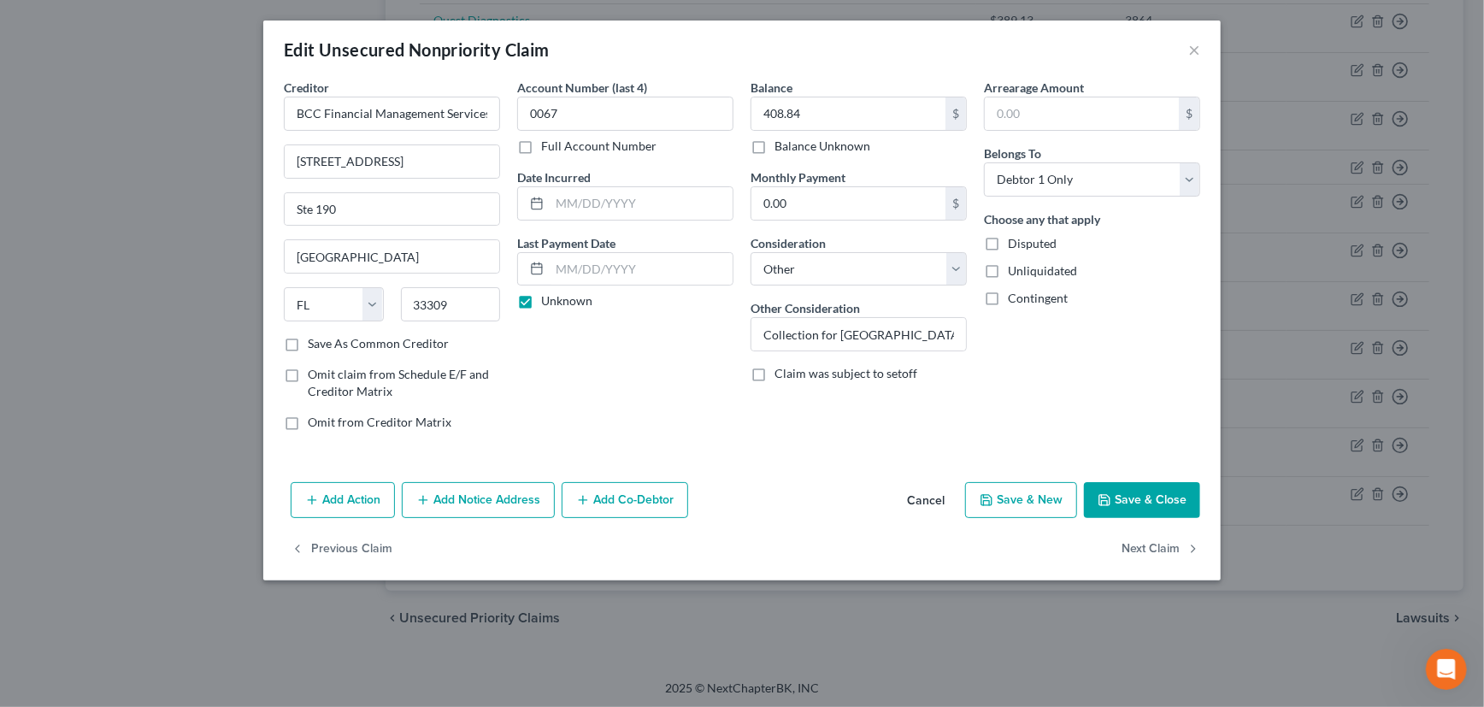
click at [929, 499] on button "Cancel" at bounding box center [925, 501] width 65 height 34
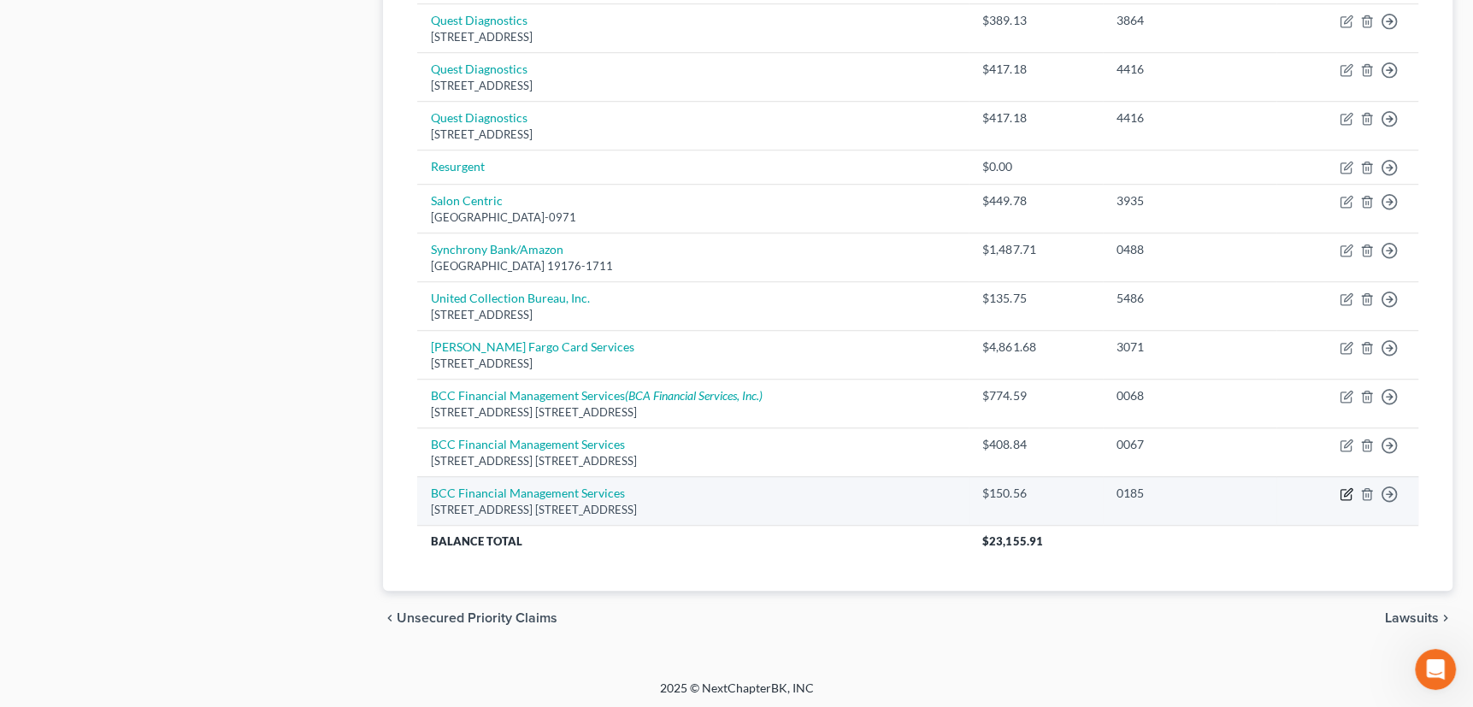
click at [1342, 492] on icon "button" at bounding box center [1347, 494] width 14 height 14
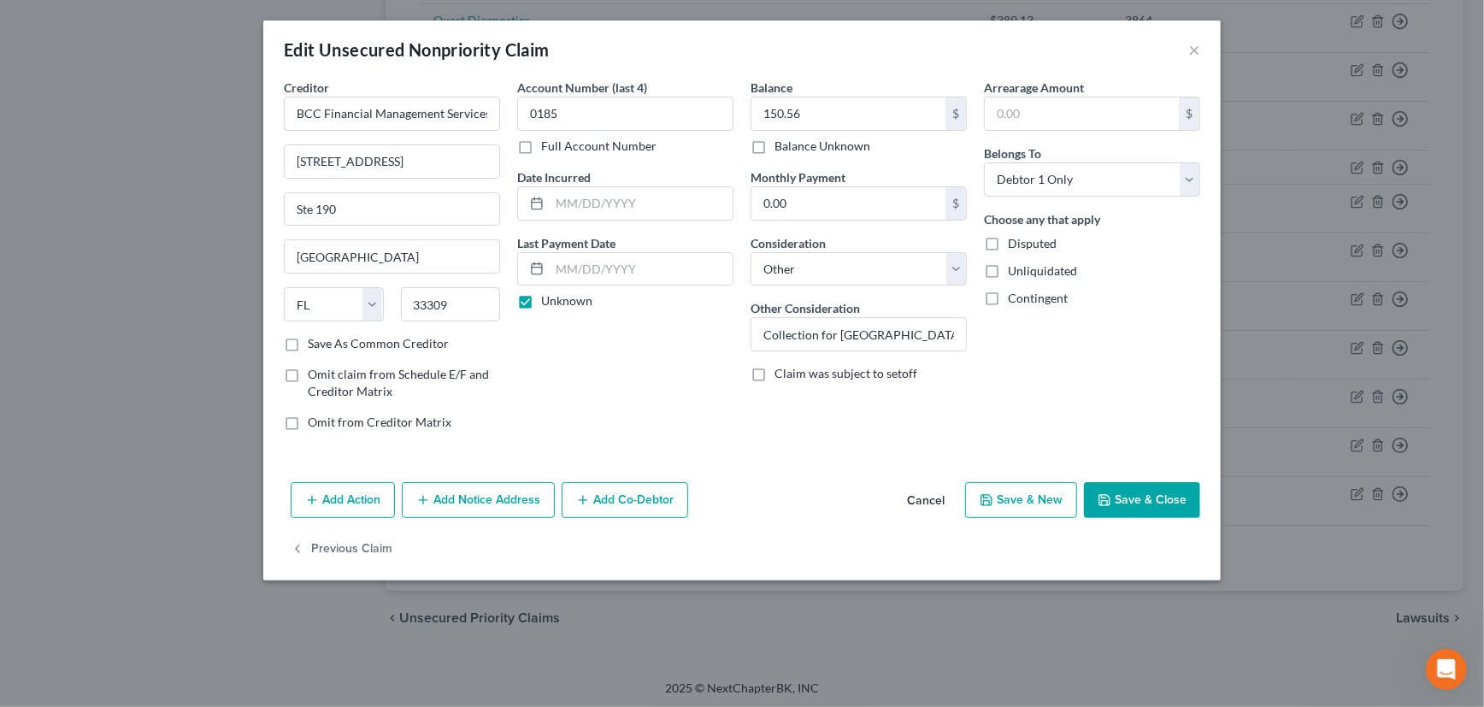
click at [456, 497] on button "Add Notice Address" at bounding box center [478, 500] width 153 height 36
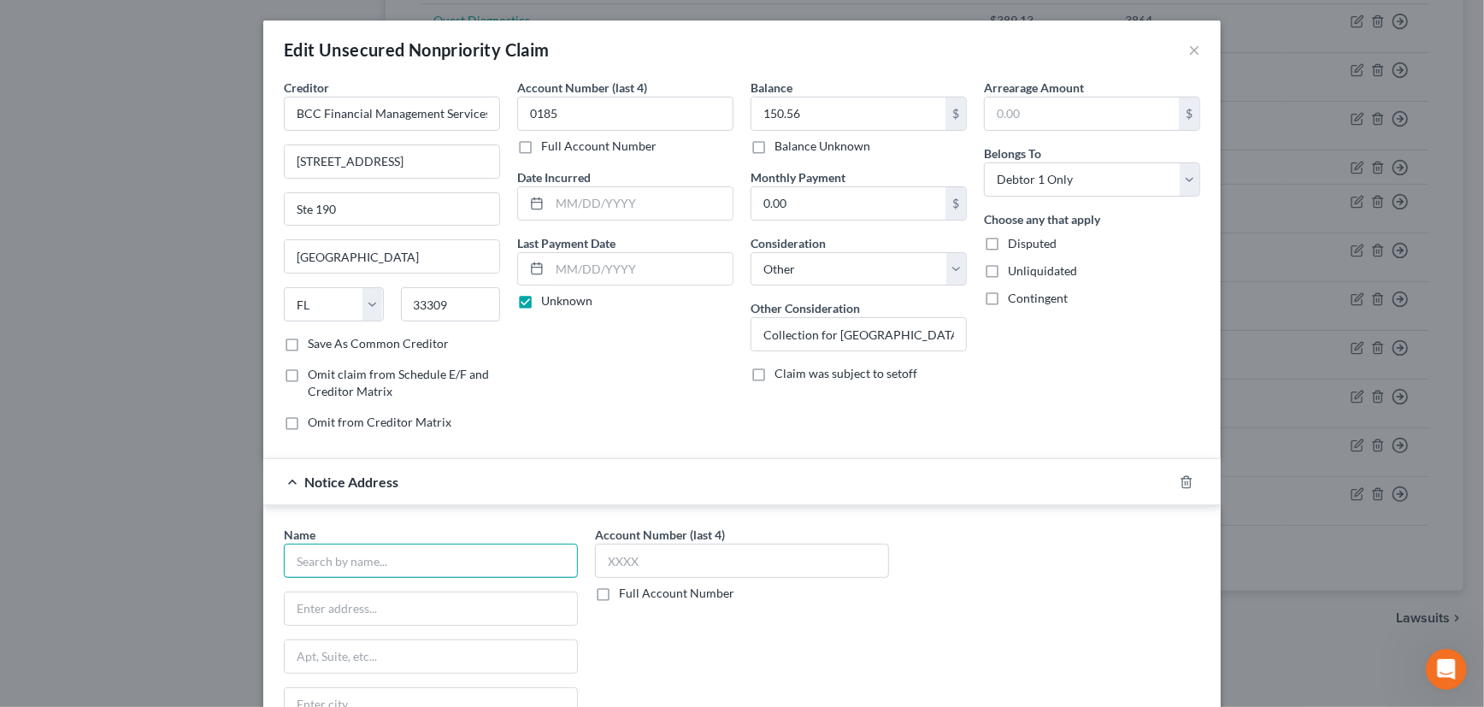
click at [416, 561] on input "text" at bounding box center [431, 561] width 294 height 34
click at [404, 607] on input "text" at bounding box center [431, 608] width 292 height 32
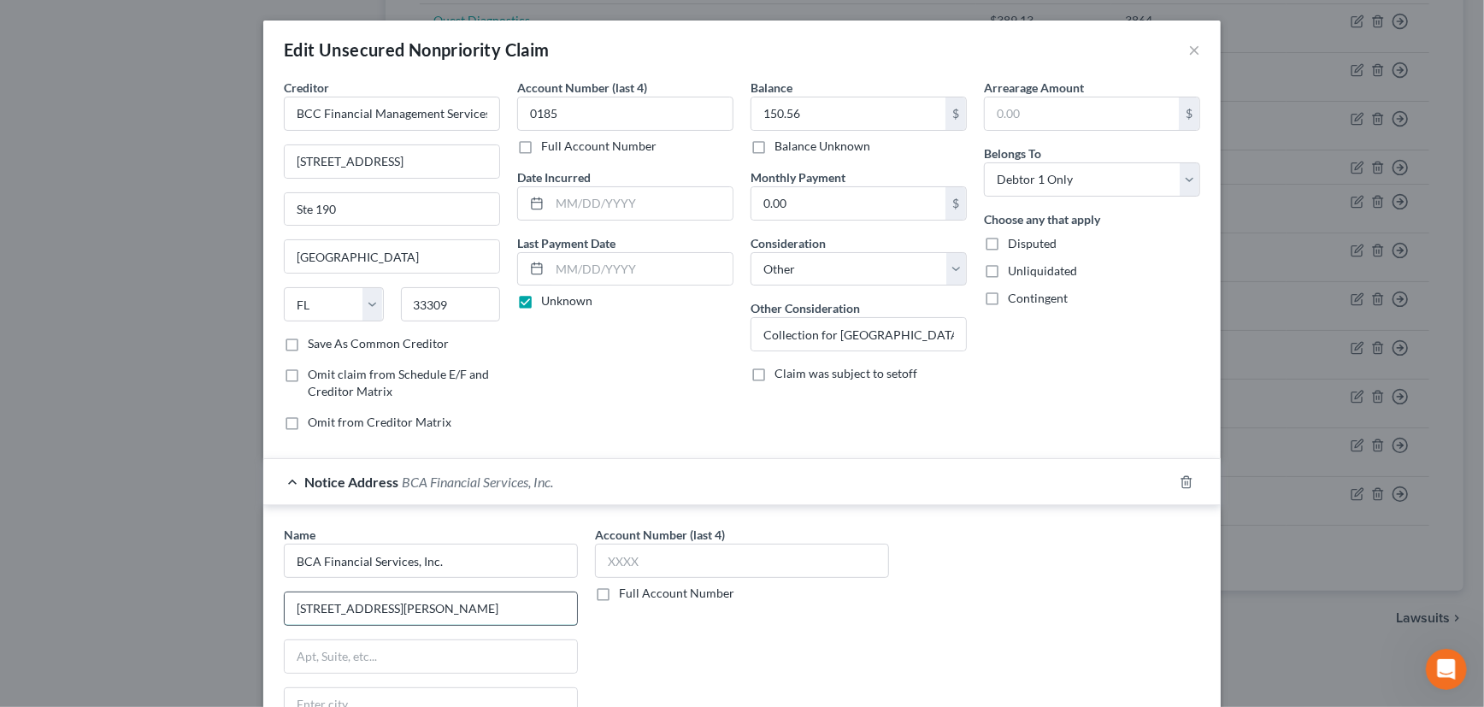
click at [404, 607] on input "18001 Old Cutler Road" at bounding box center [431, 608] width 292 height 32
drag, startPoint x: 433, startPoint y: 612, endPoint x: 395, endPoint y: 608, distance: 37.9
click at [395, 608] on input "18001 Old Cutler Road" at bounding box center [431, 608] width 292 height 32
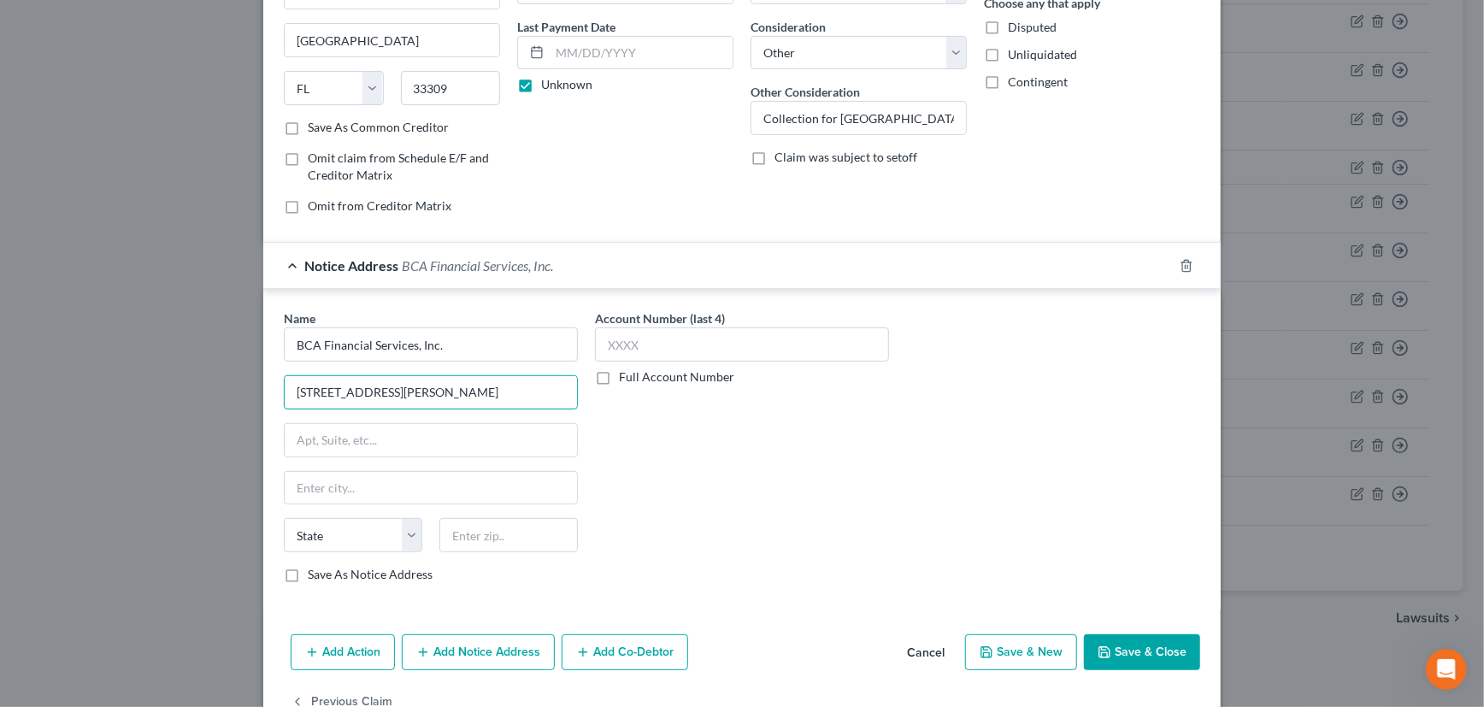
scroll to position [233, 0]
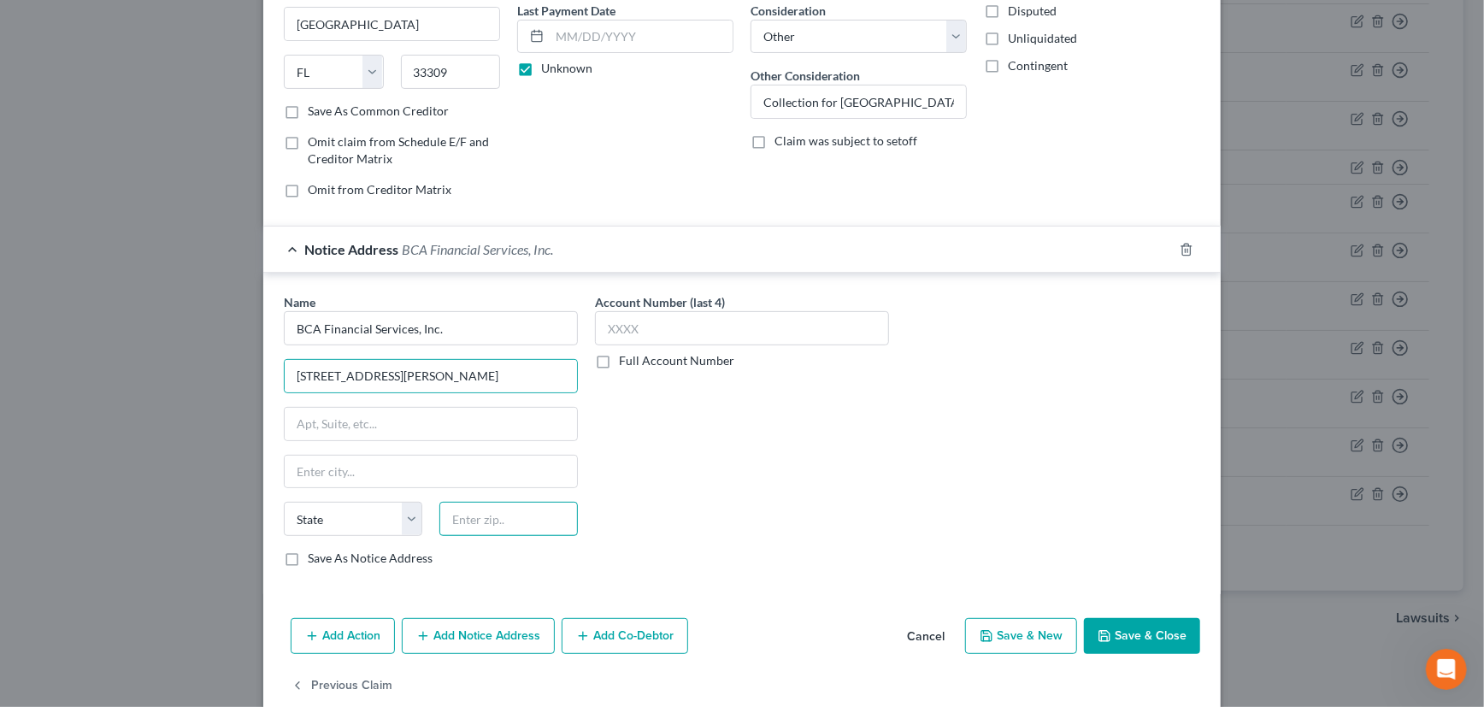
click at [498, 513] on input "text" at bounding box center [508, 519] width 138 height 34
click at [728, 515] on div "Account Number (last 4) Full Account Number" at bounding box center [741, 436] width 311 height 287
click at [308, 553] on label "Save As Notice Address" at bounding box center [370, 558] width 125 height 17
click at [315, 553] on input "Save As Notice Address" at bounding box center [320, 555] width 11 height 11
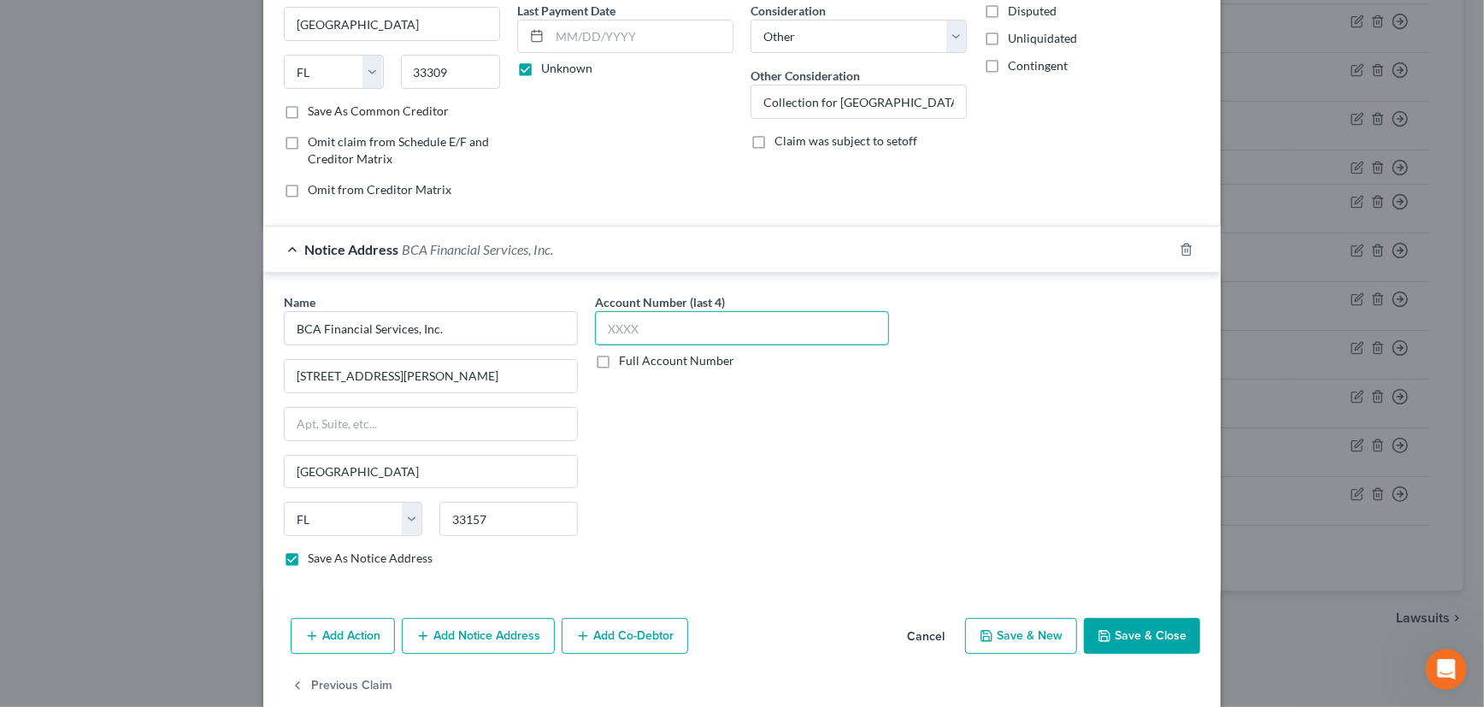
click at [661, 320] on input "text" at bounding box center [742, 328] width 294 height 34
click at [774, 254] on div "Notice Address BCA Financial Services, Inc." at bounding box center [718, 249] width 910 height 45
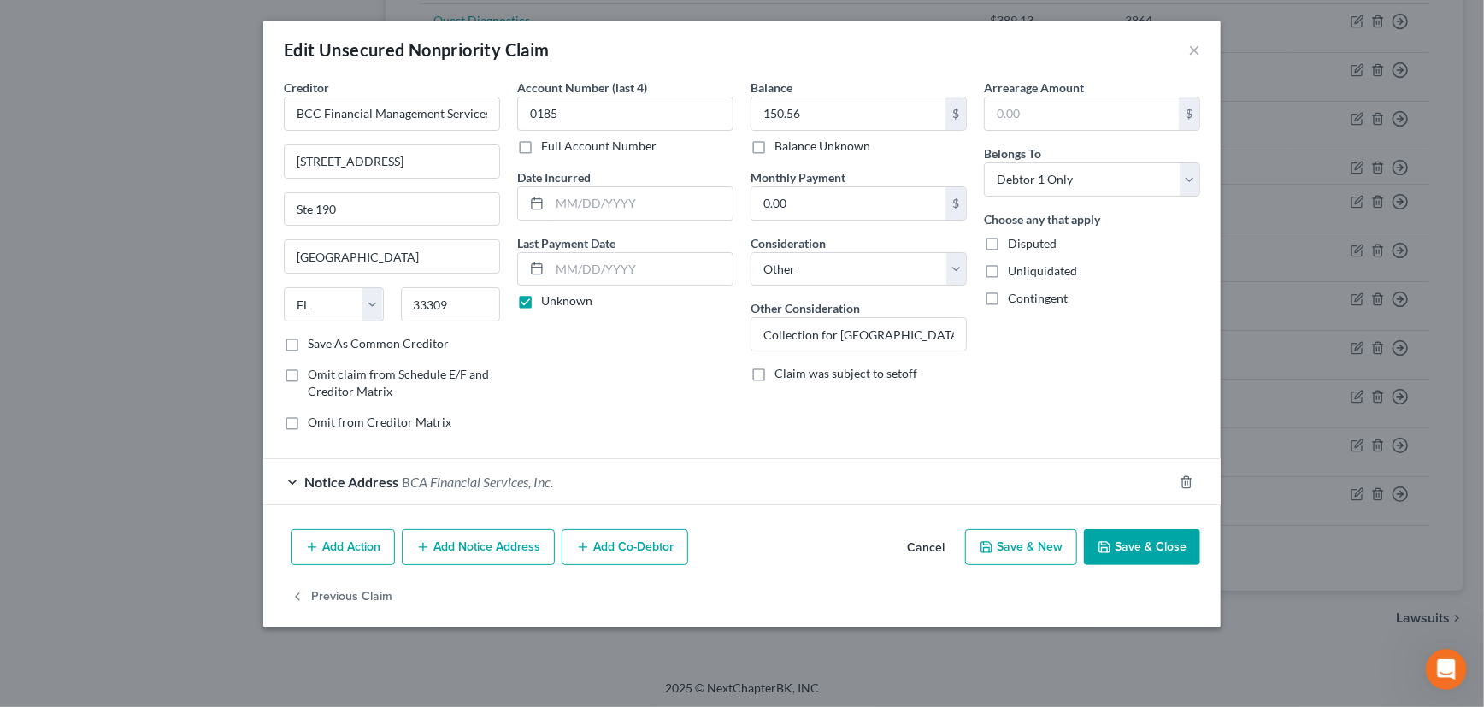
scroll to position [0, 0]
click at [1145, 543] on button "Save & Close" at bounding box center [1142, 547] width 116 height 36
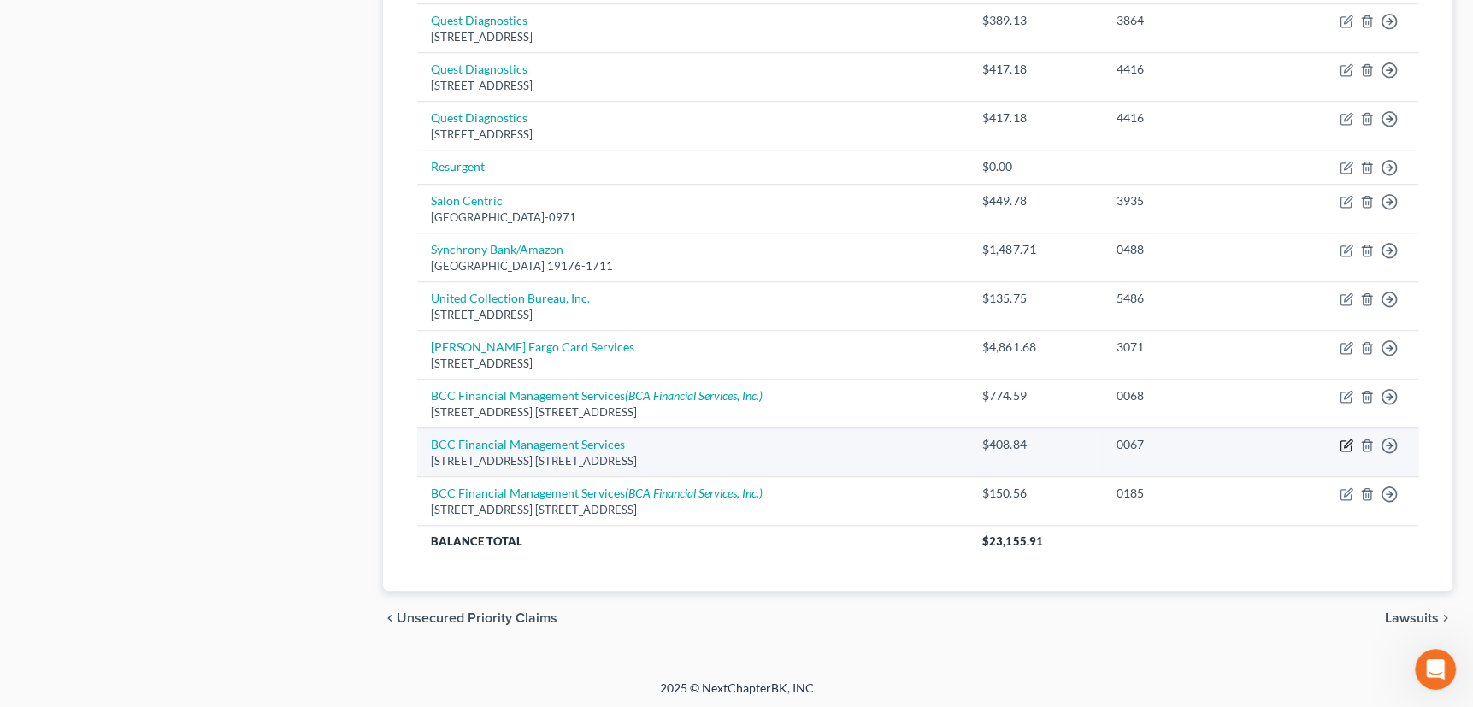
click at [1346, 439] on icon "button" at bounding box center [1347, 446] width 14 height 14
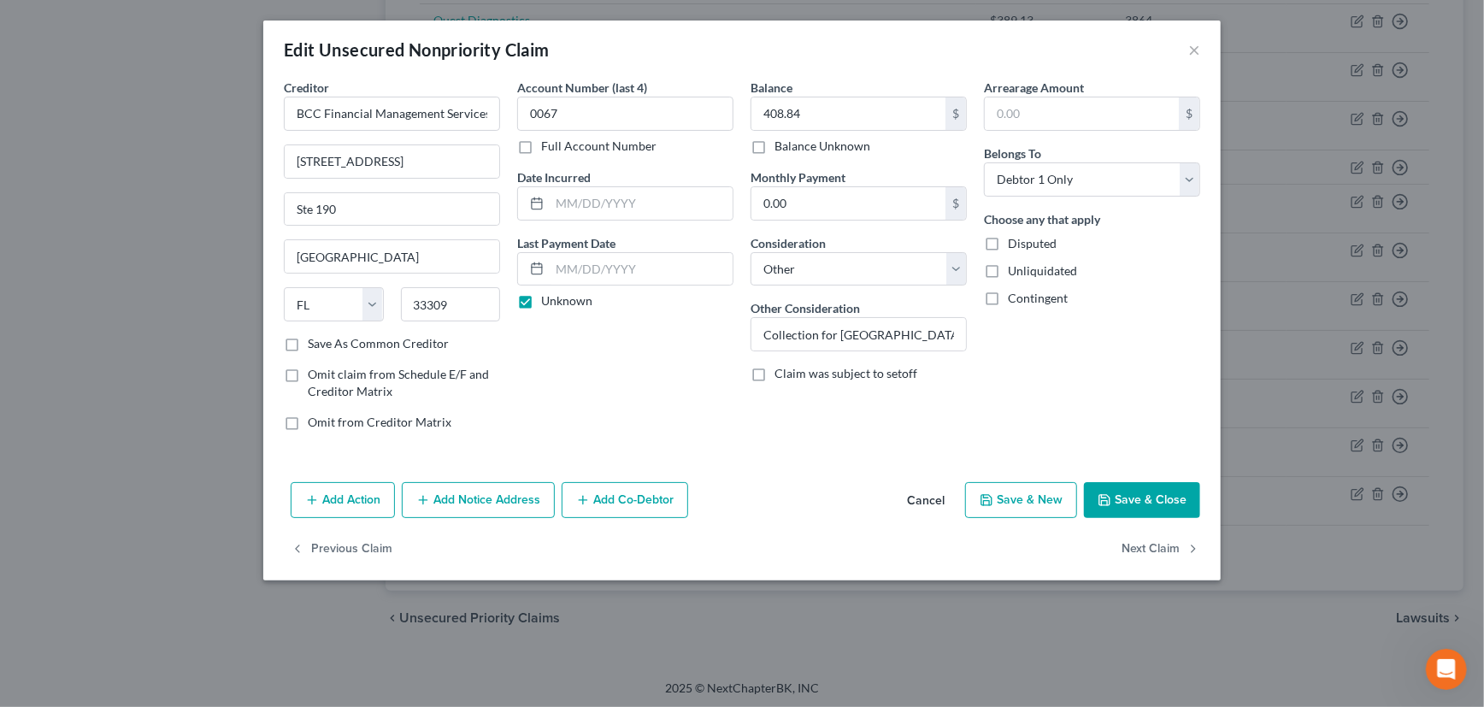
click at [462, 492] on button "Add Notice Address" at bounding box center [478, 500] width 153 height 36
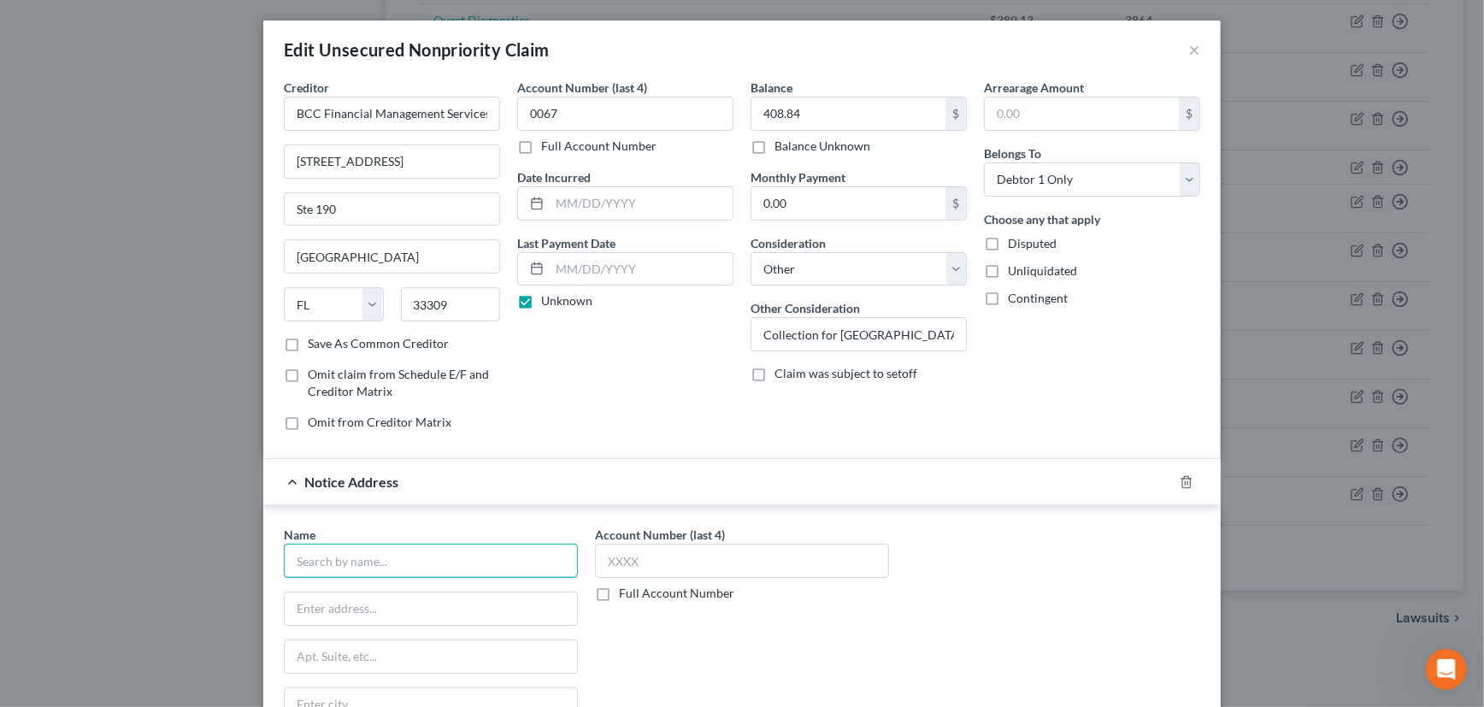
click at [439, 568] on input "text" at bounding box center [431, 561] width 294 height 34
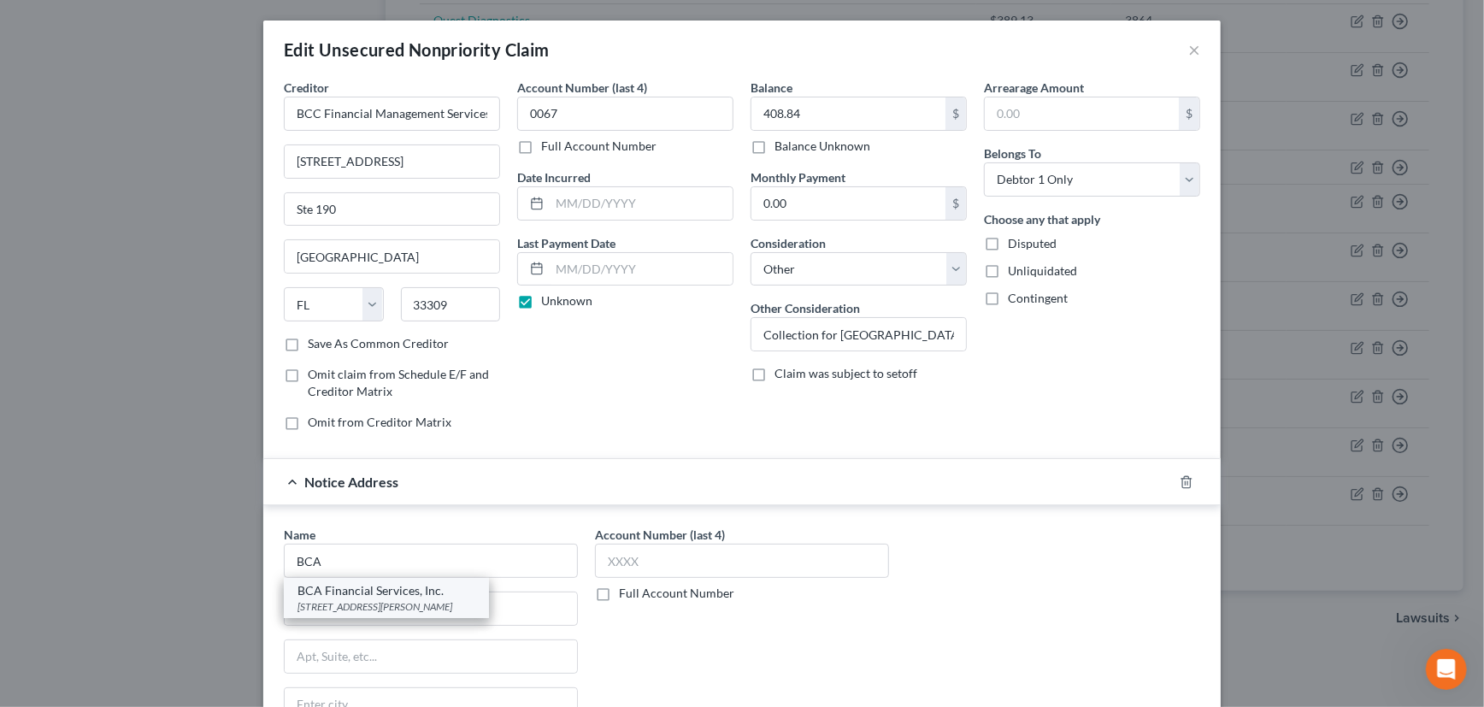
click at [424, 599] on div "18001 Old Cutler Rd., Ste. 462, Miami, FL 33157" at bounding box center [386, 606] width 178 height 15
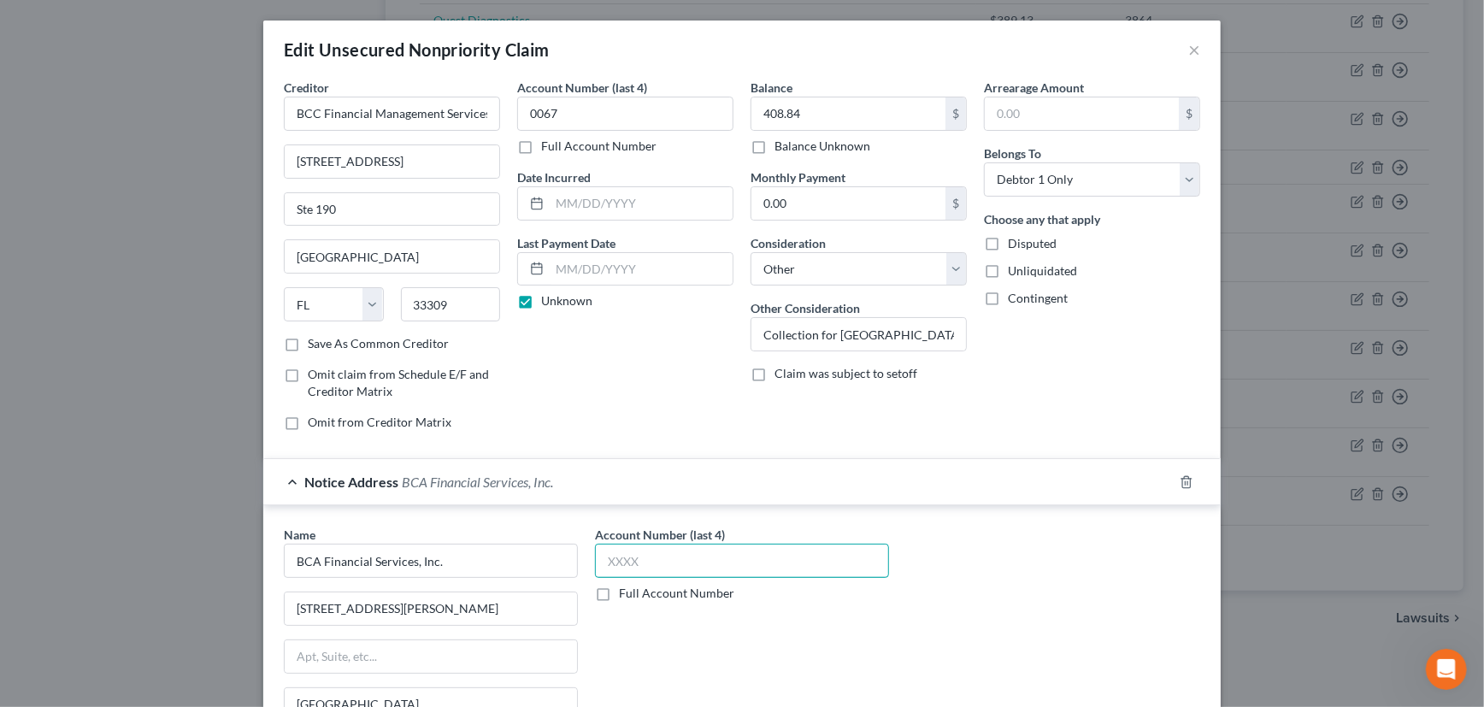
click at [659, 563] on input "text" at bounding box center [742, 561] width 294 height 34
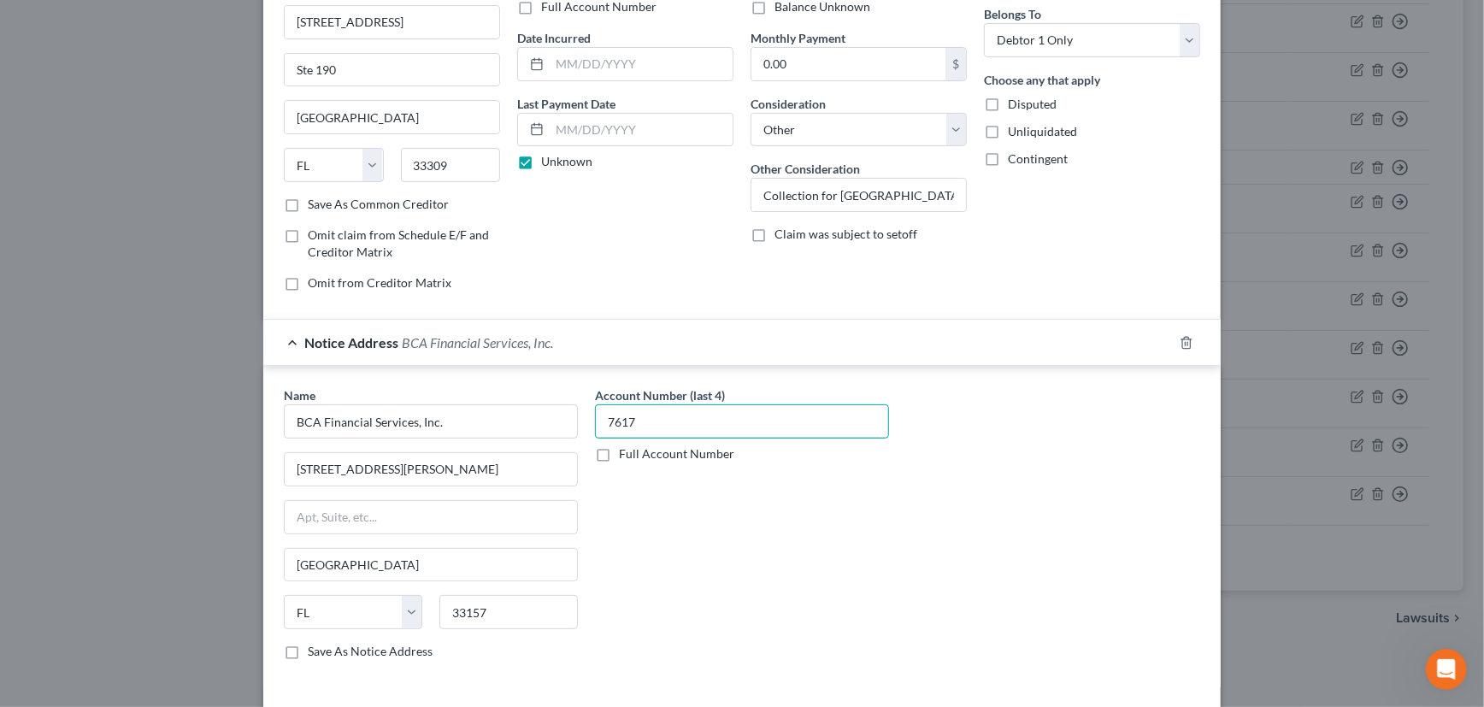
scroll to position [155, 0]
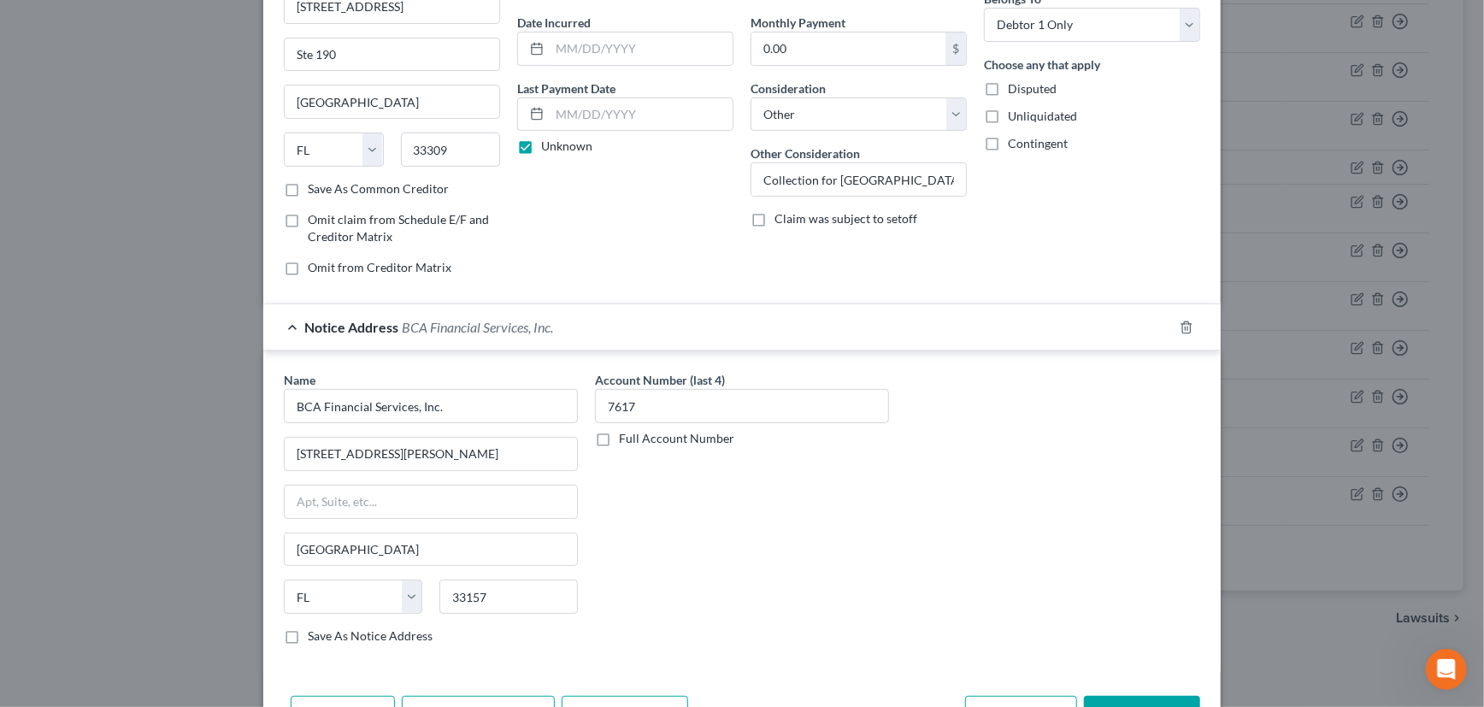
click at [308, 628] on label "Save As Notice Address" at bounding box center [370, 635] width 125 height 17
click at [315, 628] on input "Save As Notice Address" at bounding box center [320, 632] width 11 height 11
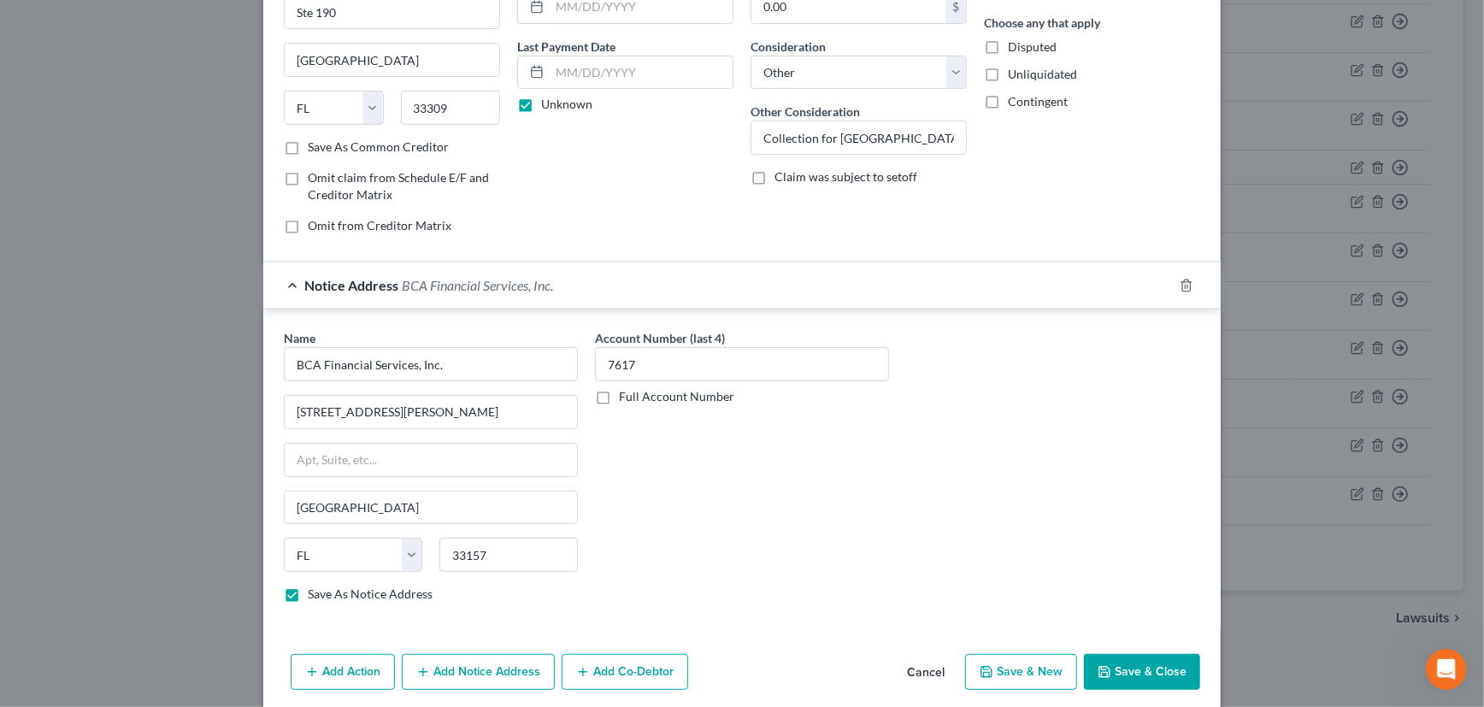
scroll to position [233, 0]
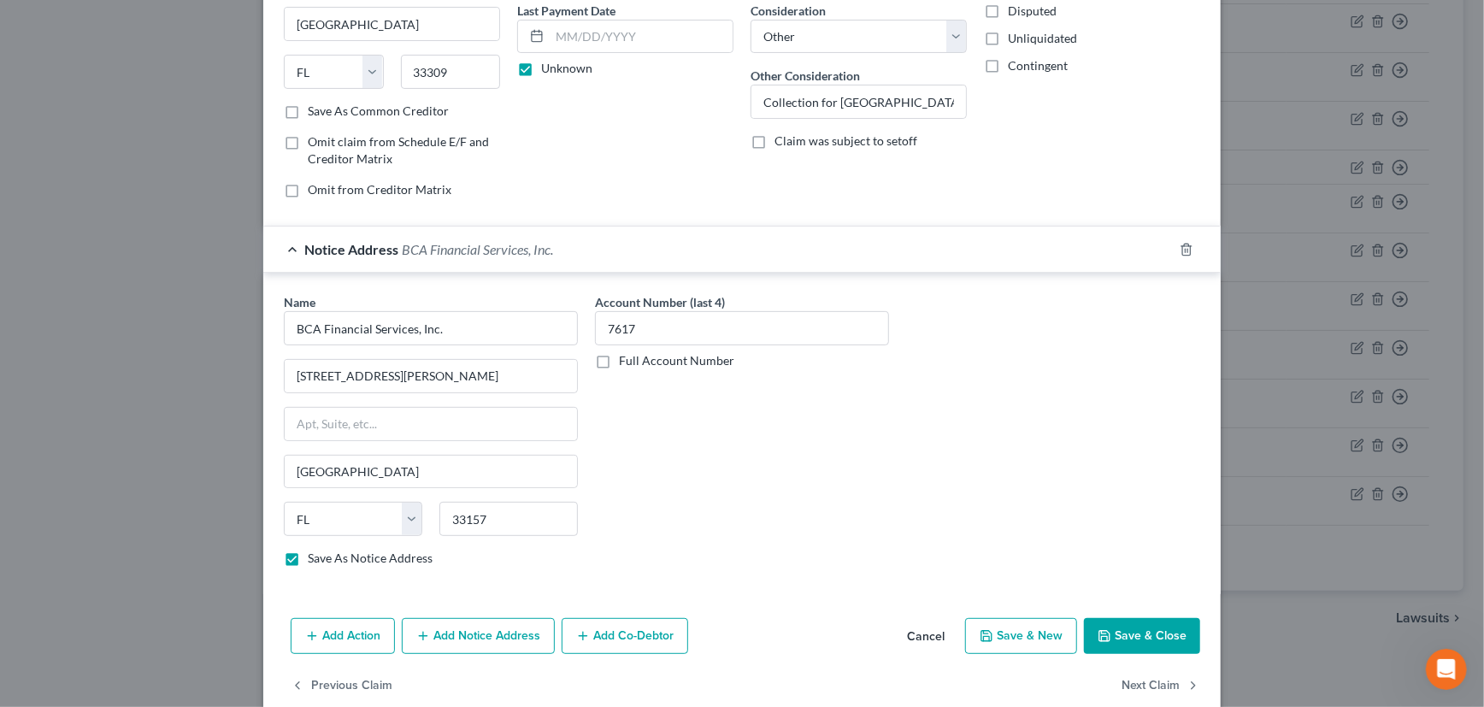
click at [965, 256] on div "Notice Address BCA Financial Services, Inc." at bounding box center [718, 249] width 910 height 45
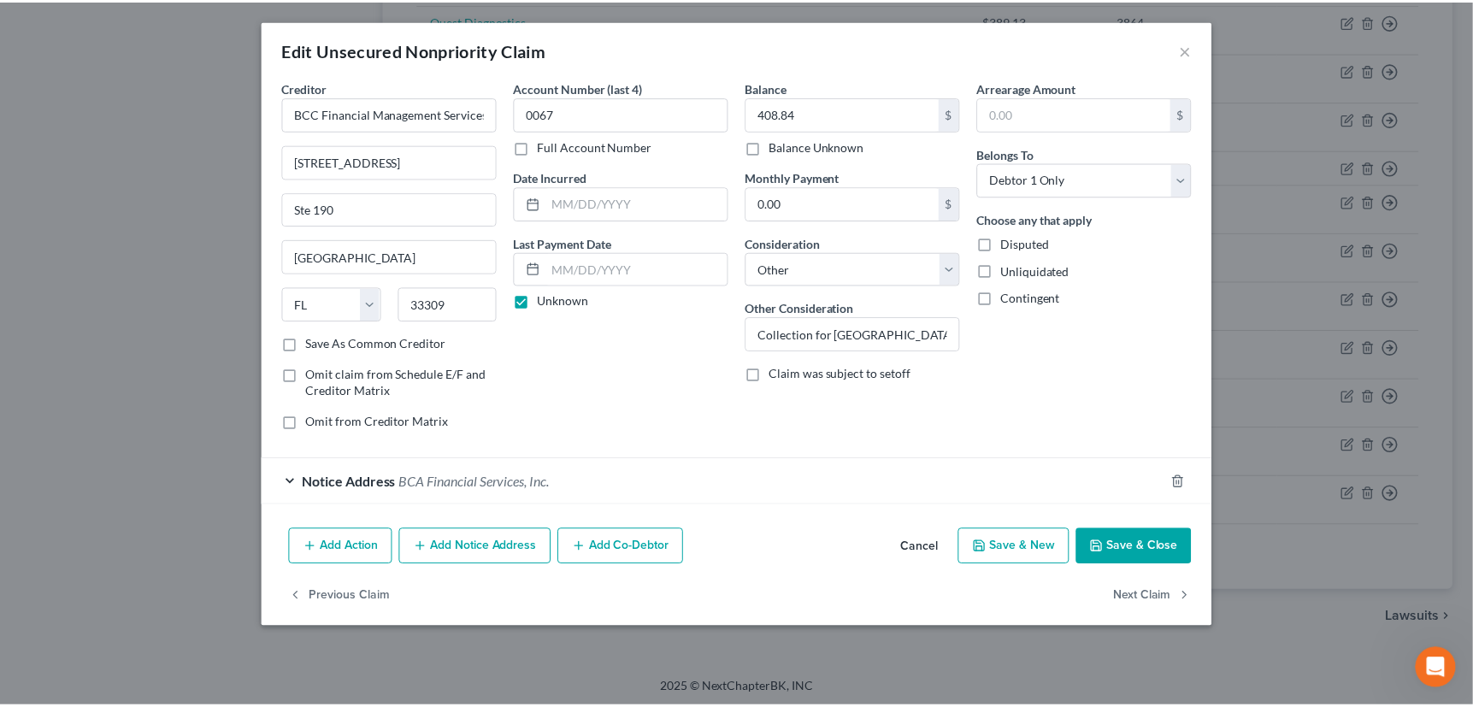
scroll to position [0, 0]
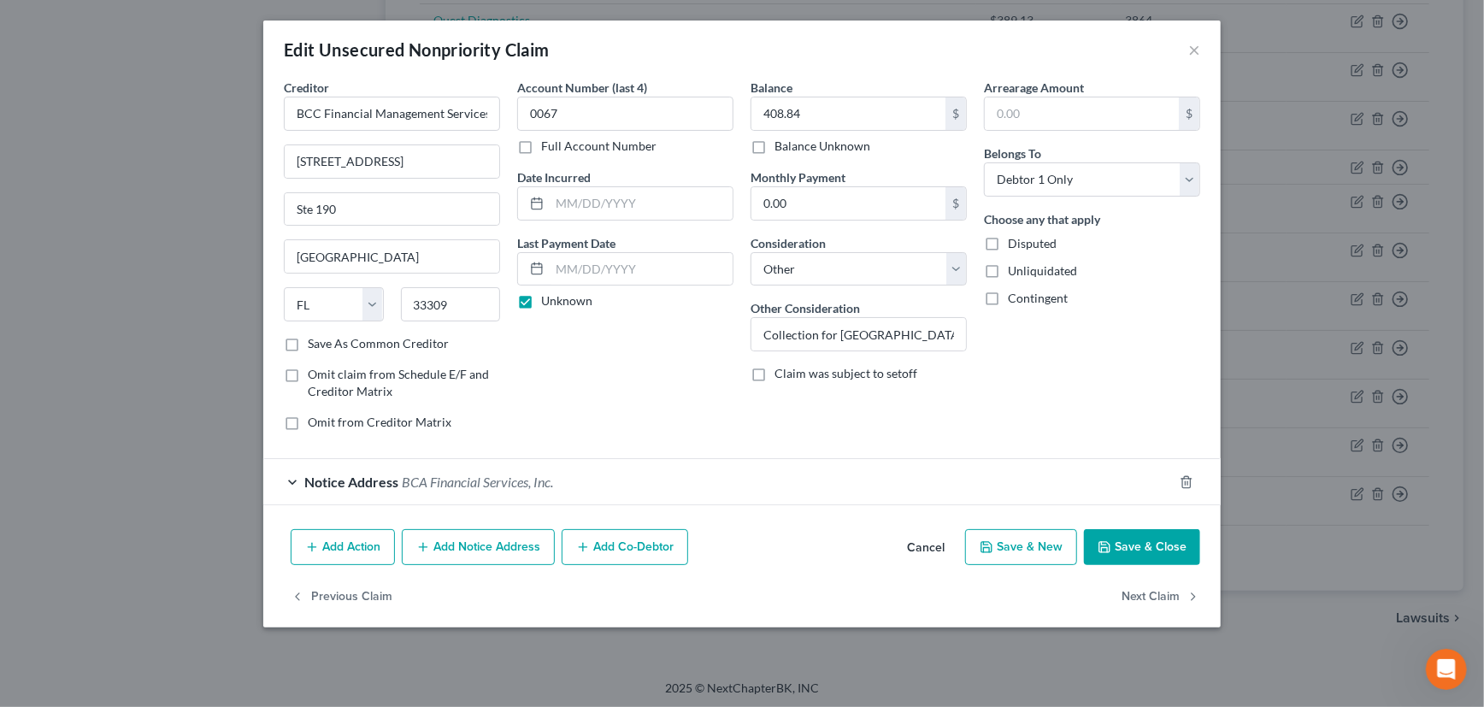
click at [1134, 551] on button "Save & Close" at bounding box center [1142, 547] width 116 height 36
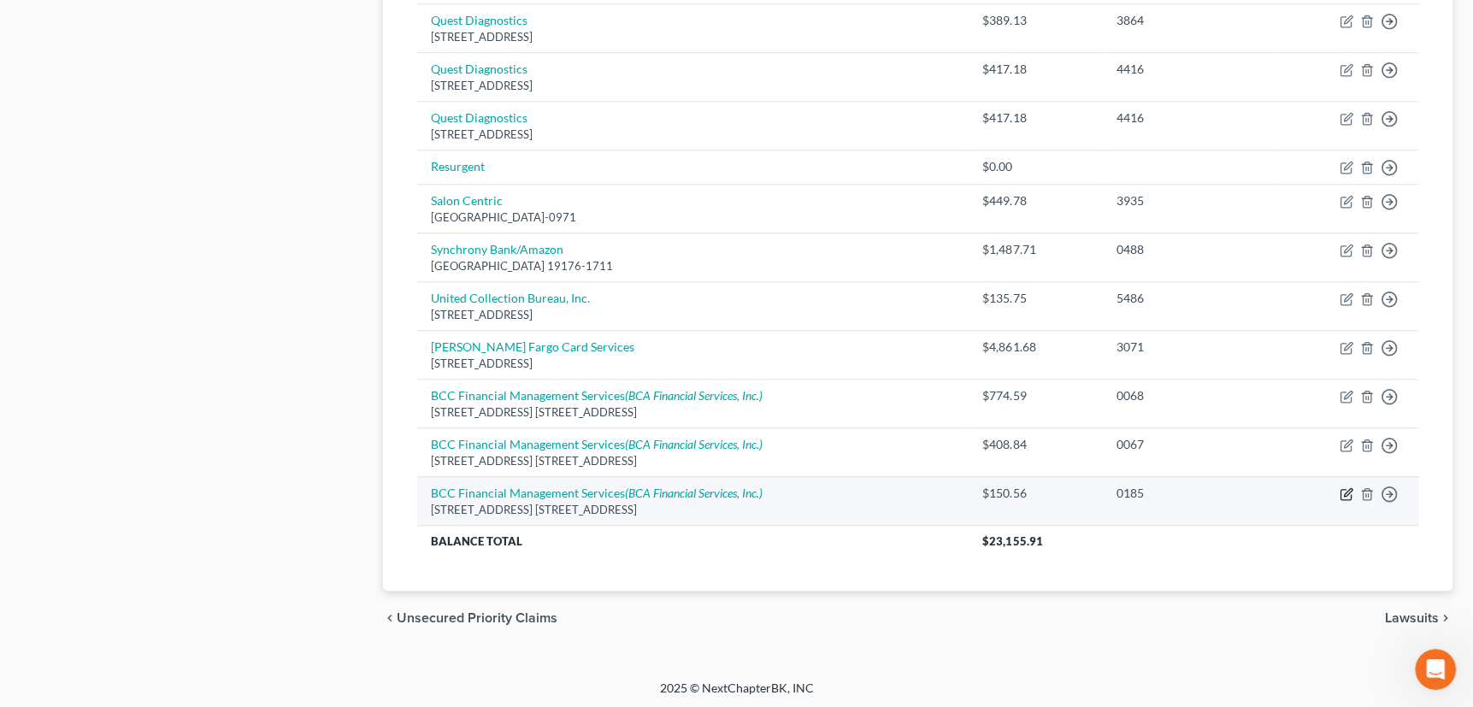
click at [1342, 487] on icon "button" at bounding box center [1347, 494] width 14 height 14
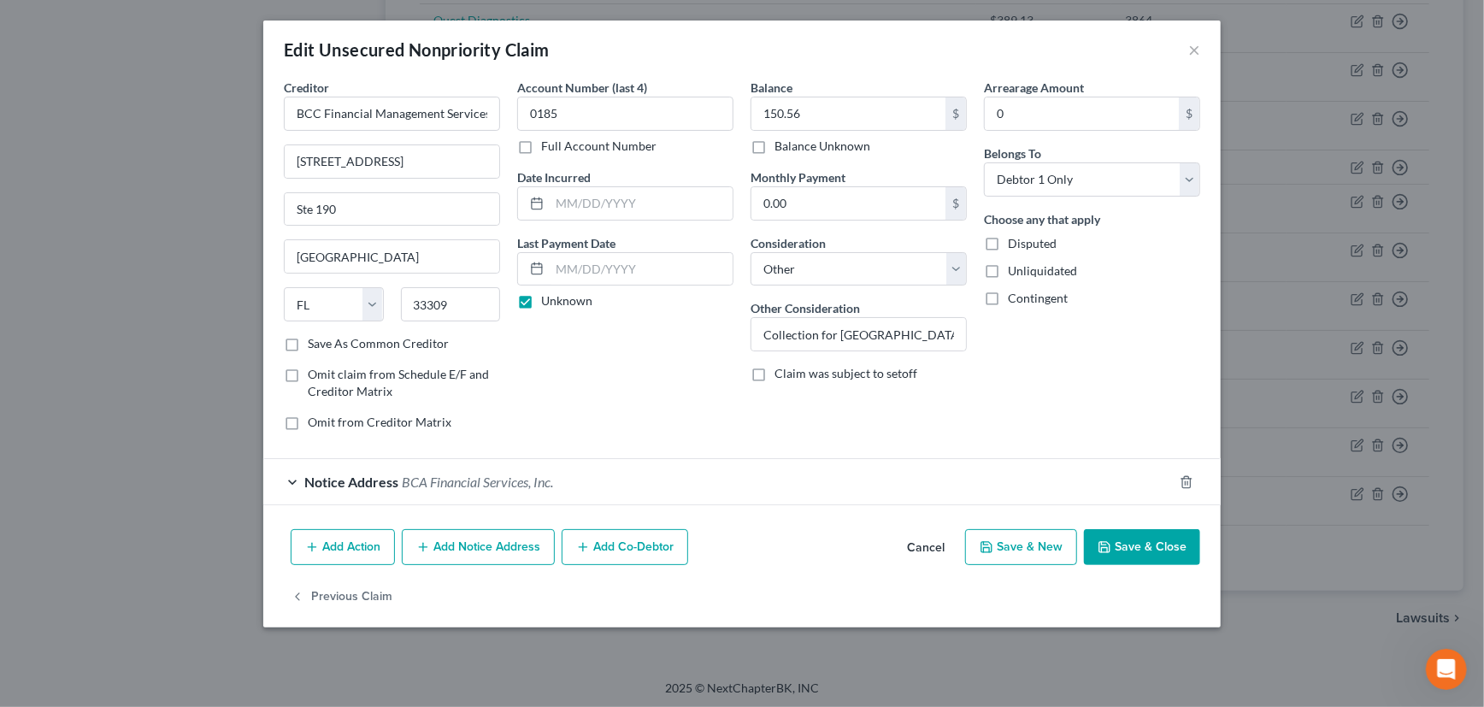
click at [757, 479] on div "Notice Address BCA Financial Services, Inc." at bounding box center [718, 481] width 910 height 45
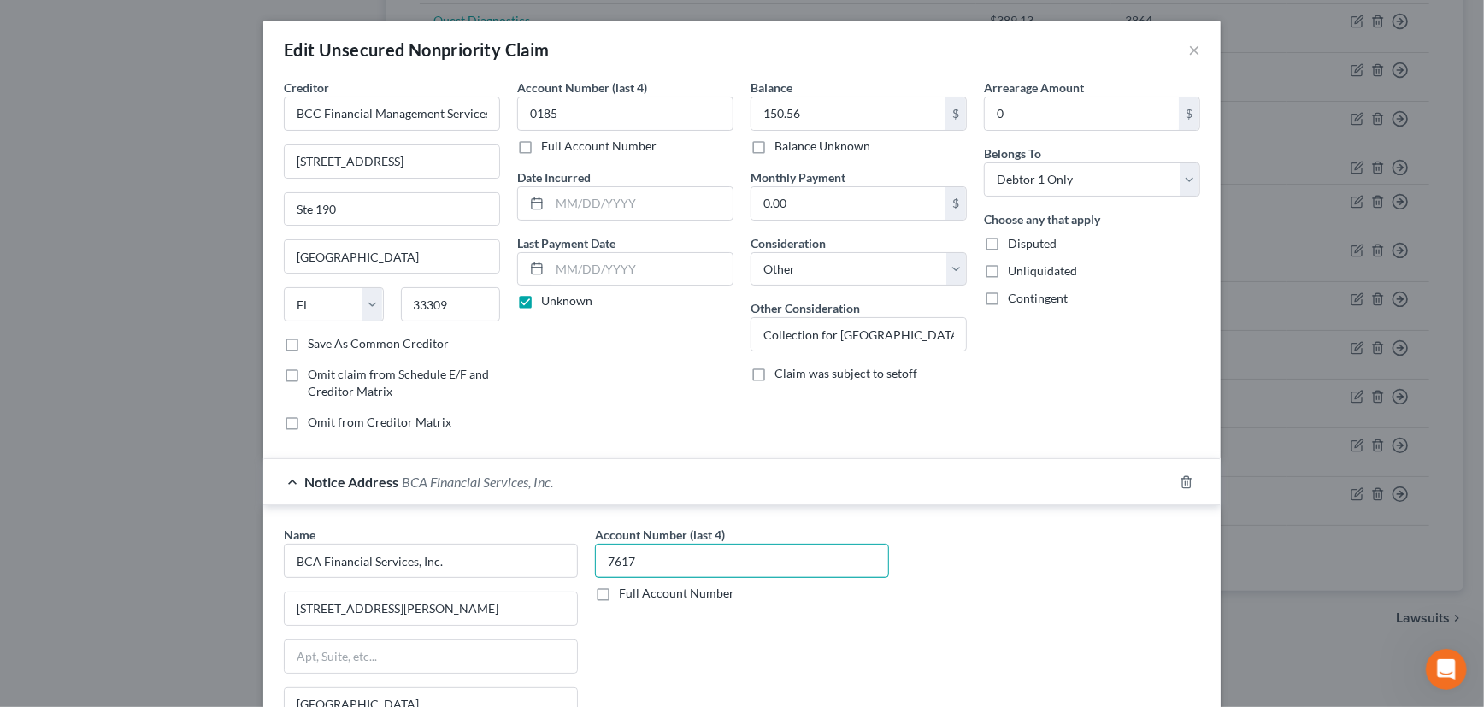
drag, startPoint x: 649, startPoint y: 565, endPoint x: 586, endPoint y: 565, distance: 63.3
click at [586, 565] on div "Account Number (last 4) 7617 Full Account Number" at bounding box center [741, 669] width 311 height 287
click at [958, 480] on div "Notice Address BCA Financial Services, Inc." at bounding box center [718, 481] width 910 height 45
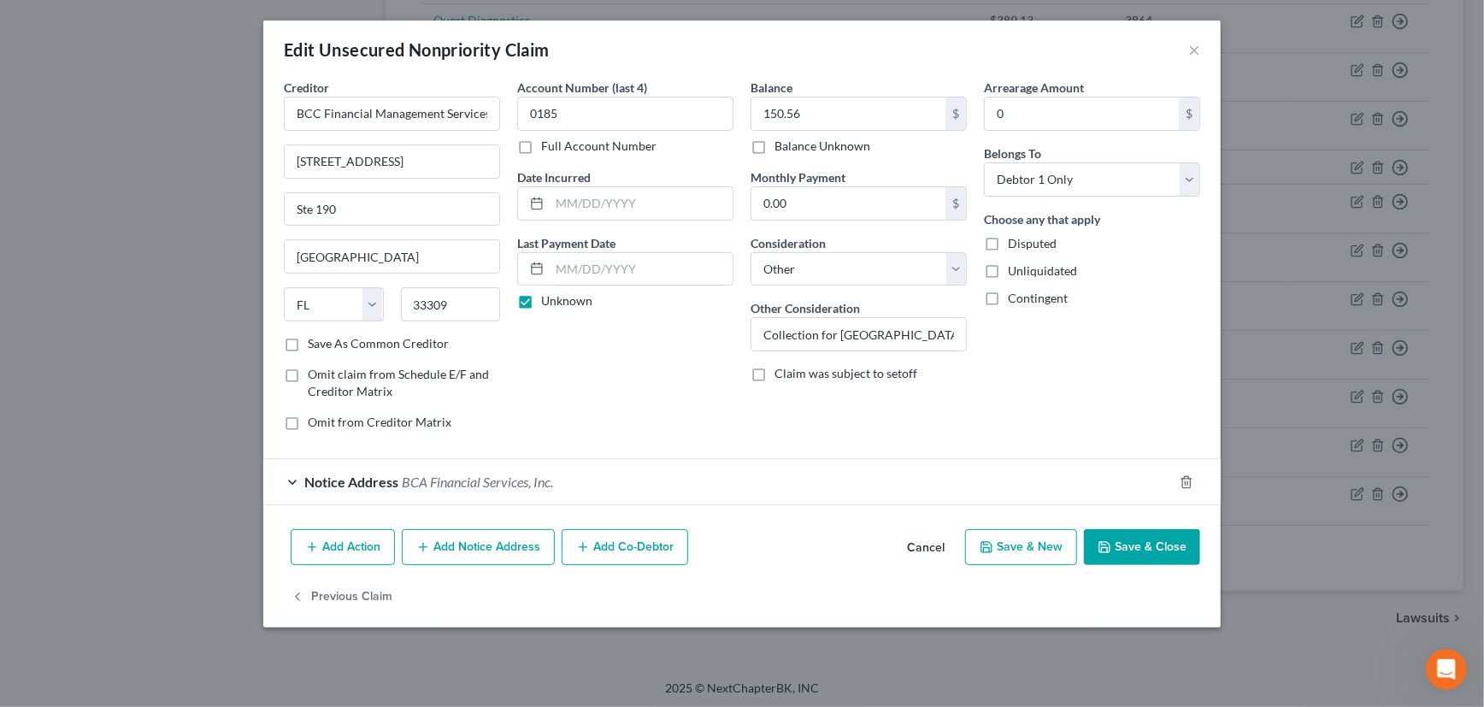
click at [1130, 534] on button "Save & Close" at bounding box center [1142, 547] width 116 height 36
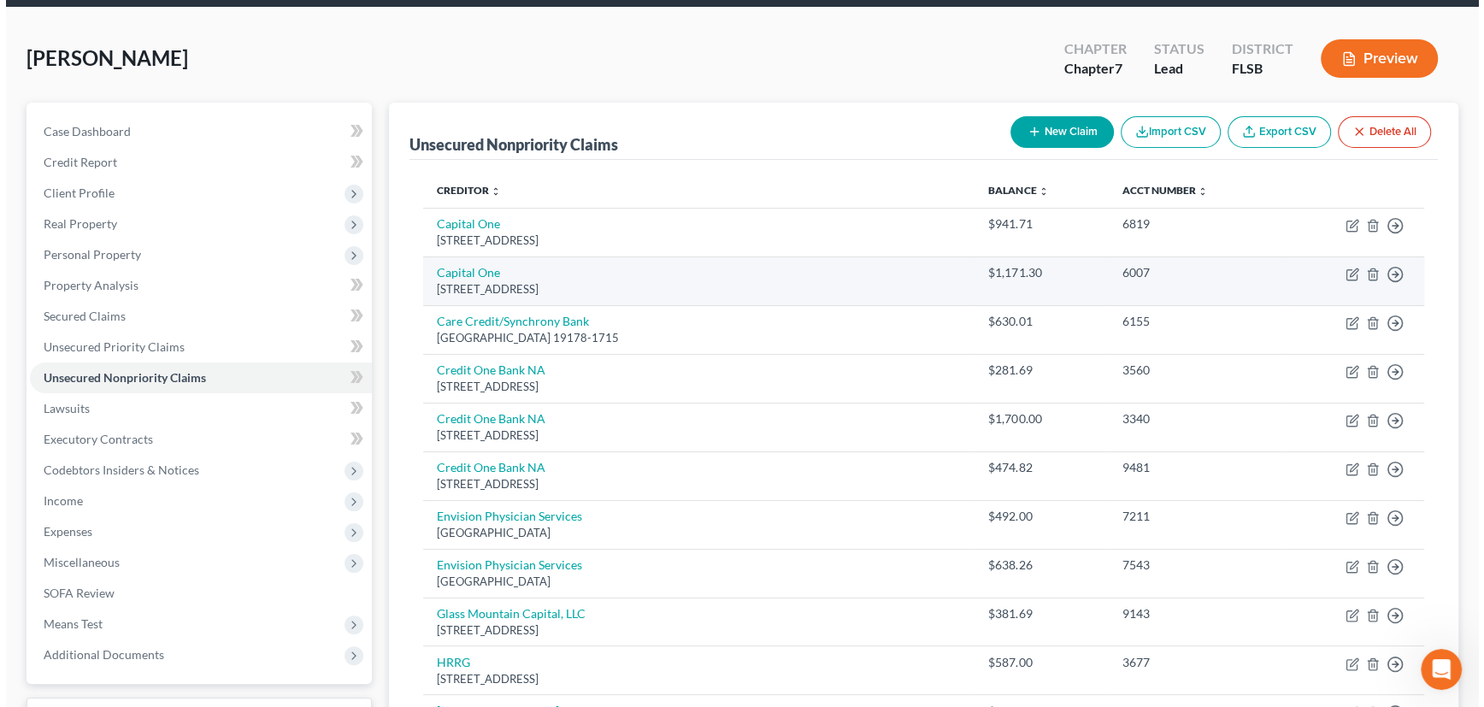
scroll to position [77, 0]
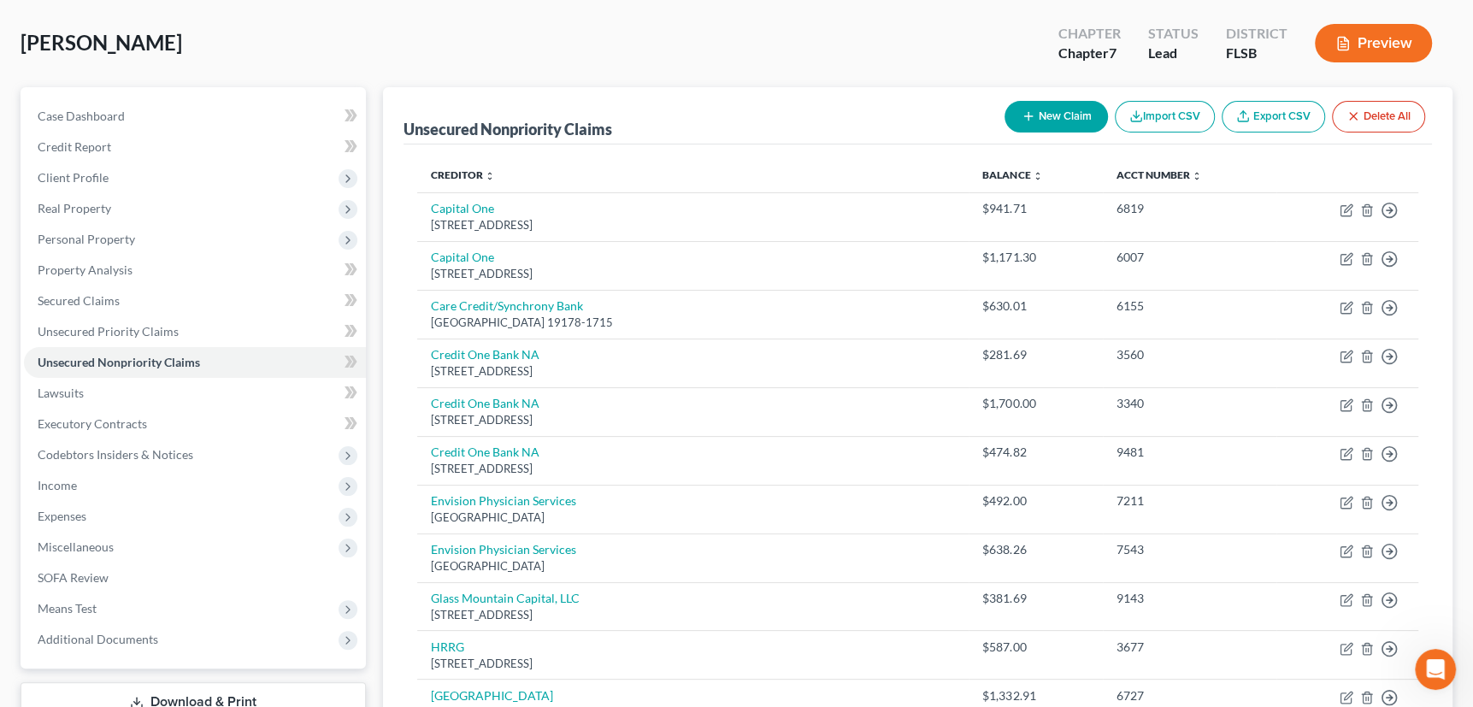
click at [1028, 115] on line "button" at bounding box center [1028, 117] width 0 height 8
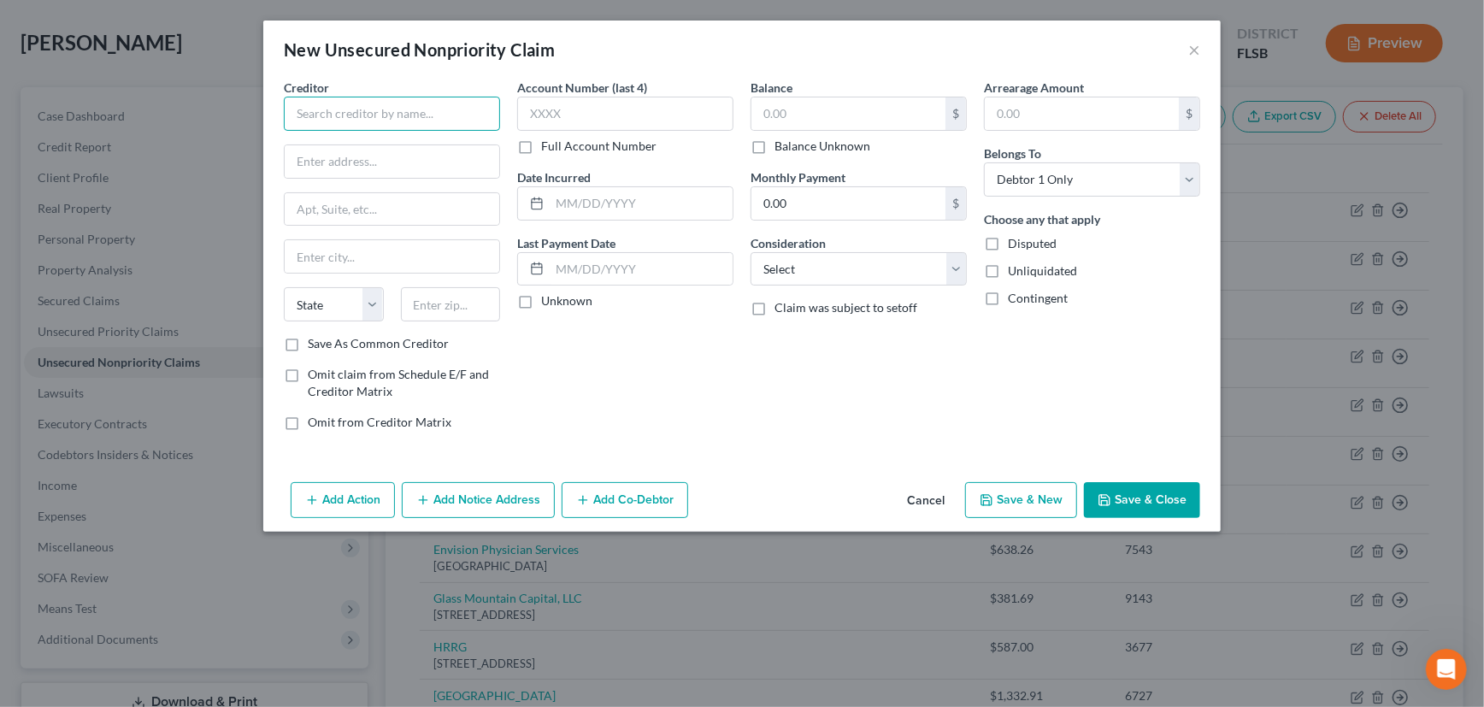
click at [456, 113] on input "text" at bounding box center [392, 114] width 216 height 34
click at [407, 162] on input "text" at bounding box center [392, 161] width 215 height 32
click at [438, 307] on input "text" at bounding box center [451, 304] width 100 height 34
drag, startPoint x: 364, startPoint y: 258, endPoint x: 291, endPoint y: 260, distance: 73.5
click at [291, 260] on input "Minneapolis" at bounding box center [392, 256] width 215 height 32
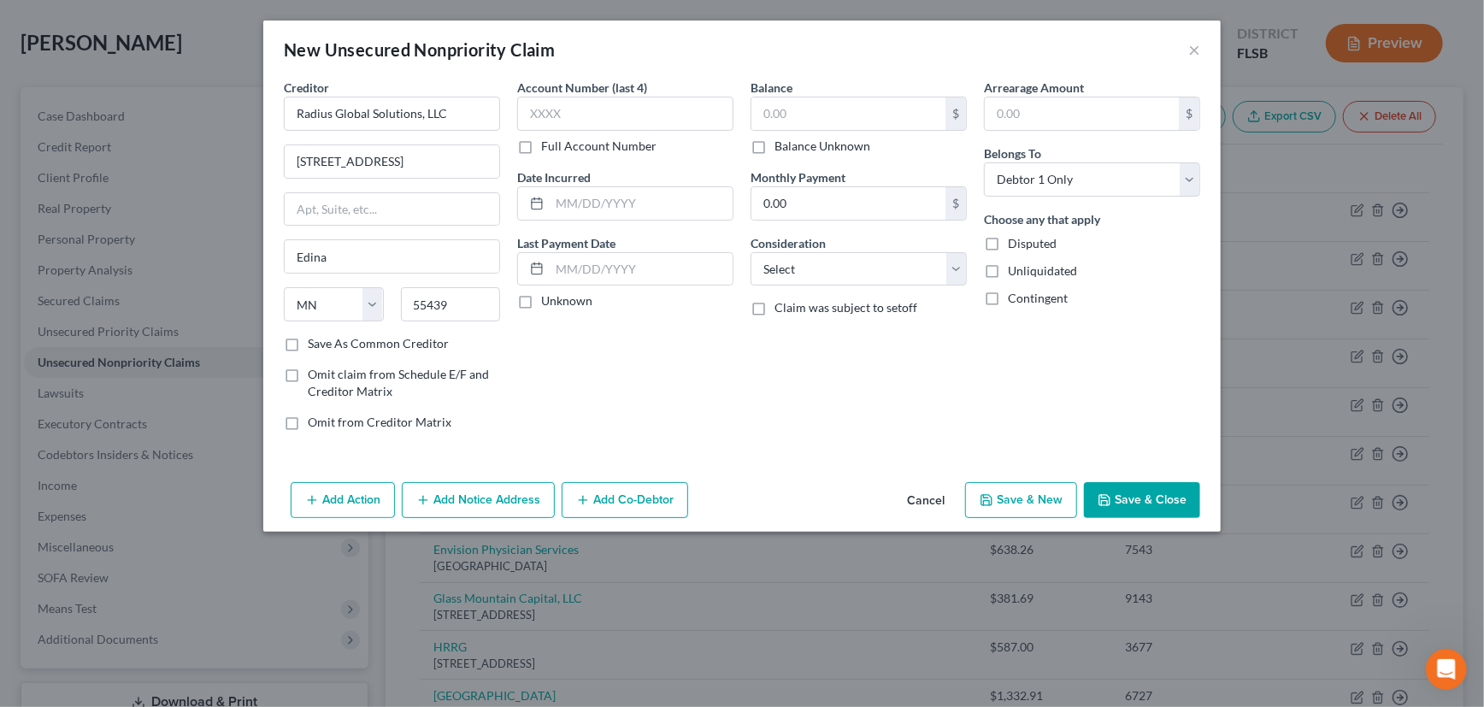
click at [308, 337] on label "Save As Common Creditor" at bounding box center [378, 343] width 141 height 17
click at [315, 337] on input "Save As Common Creditor" at bounding box center [320, 340] width 11 height 11
click at [606, 115] on input "text" at bounding box center [625, 114] width 216 height 34
click at [541, 299] on label "Unknown" at bounding box center [566, 300] width 51 height 17
click at [548, 299] on input "Unknown" at bounding box center [553, 297] width 11 height 11
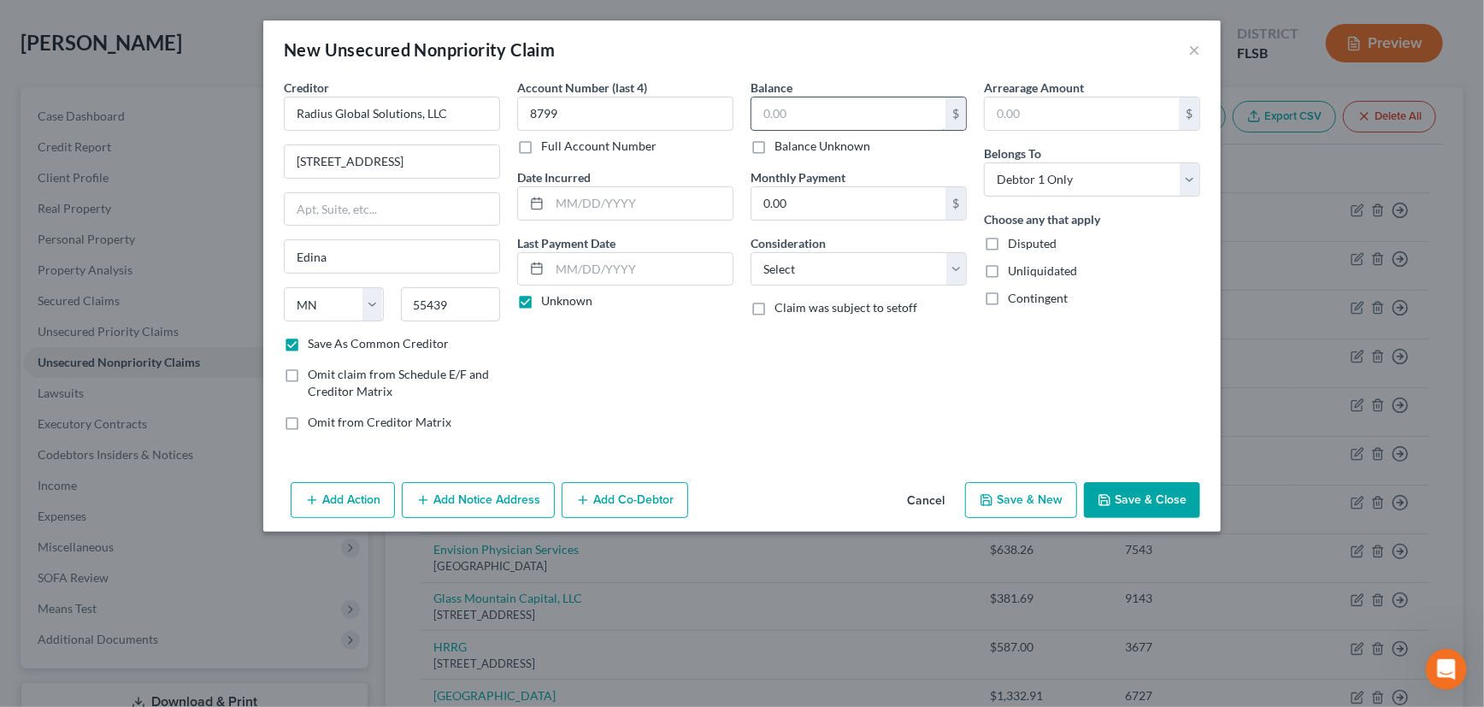
click at [829, 112] on input "text" at bounding box center [848, 113] width 194 height 32
click at [899, 274] on select "Select Cable / Satellite Services Collection Agency Credit Card Debt Debt Couns…" at bounding box center [859, 269] width 216 height 34
click at [751, 252] on select "Select Cable / Satellite Services Collection Agency Credit Card Debt Debt Couns…" at bounding box center [859, 269] width 216 height 34
click at [796, 339] on input "text" at bounding box center [858, 334] width 215 height 32
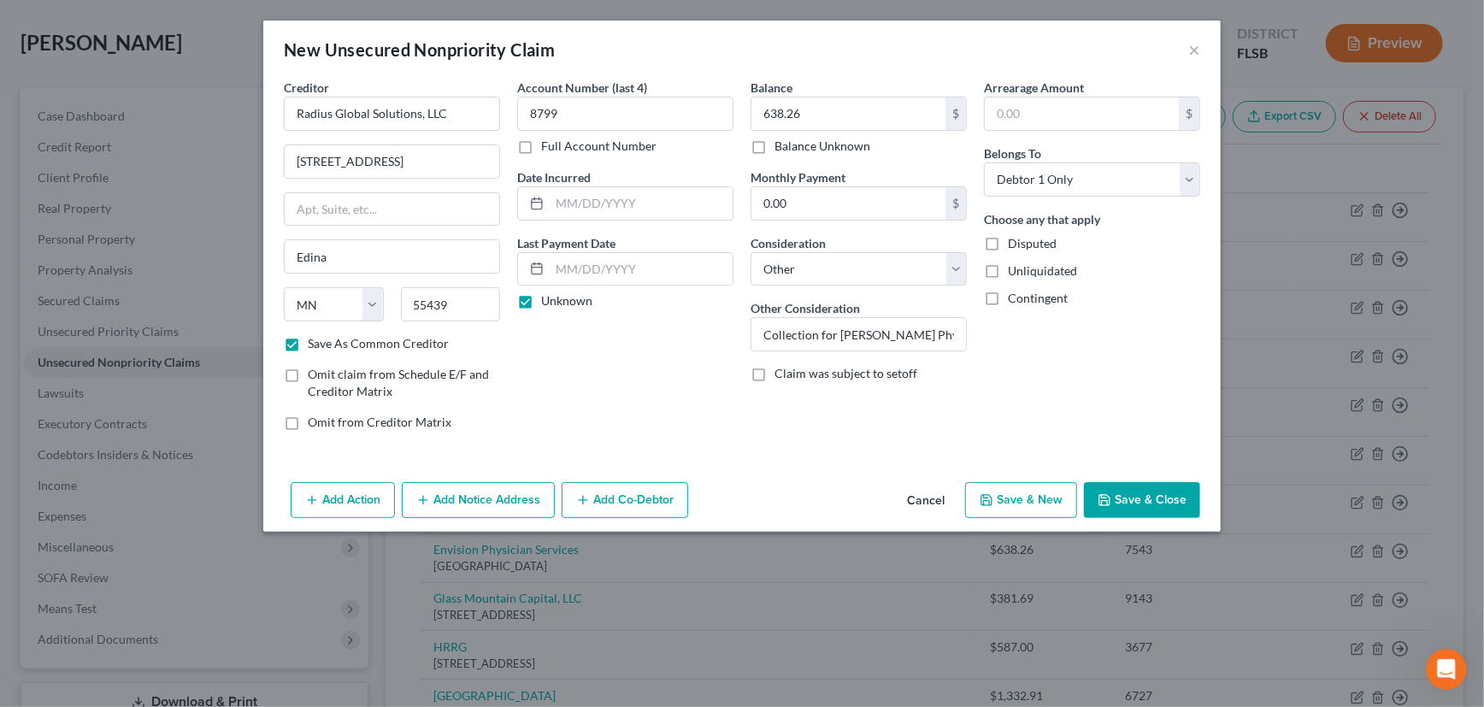
click at [1145, 495] on button "Save & Close" at bounding box center [1142, 500] width 116 height 36
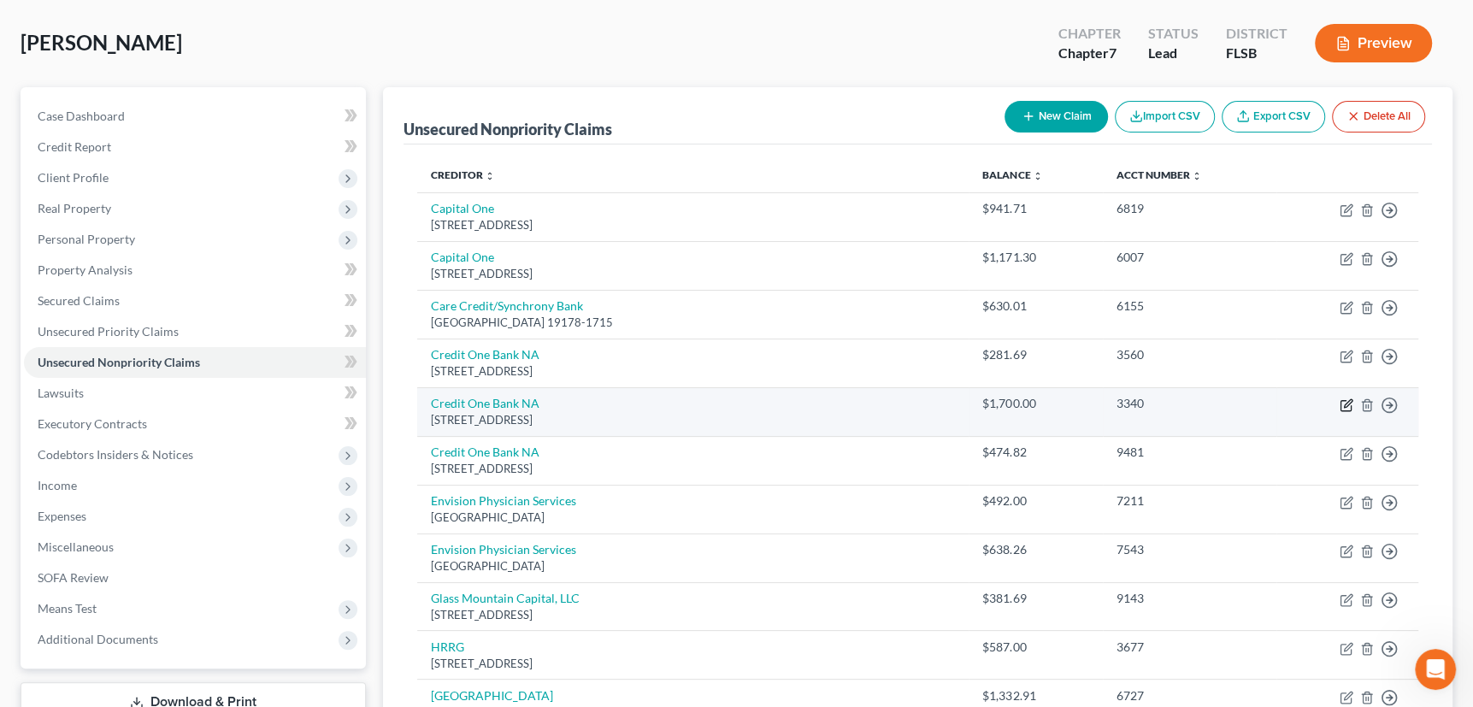
click at [1348, 402] on icon "button" at bounding box center [1348, 403] width 8 height 8
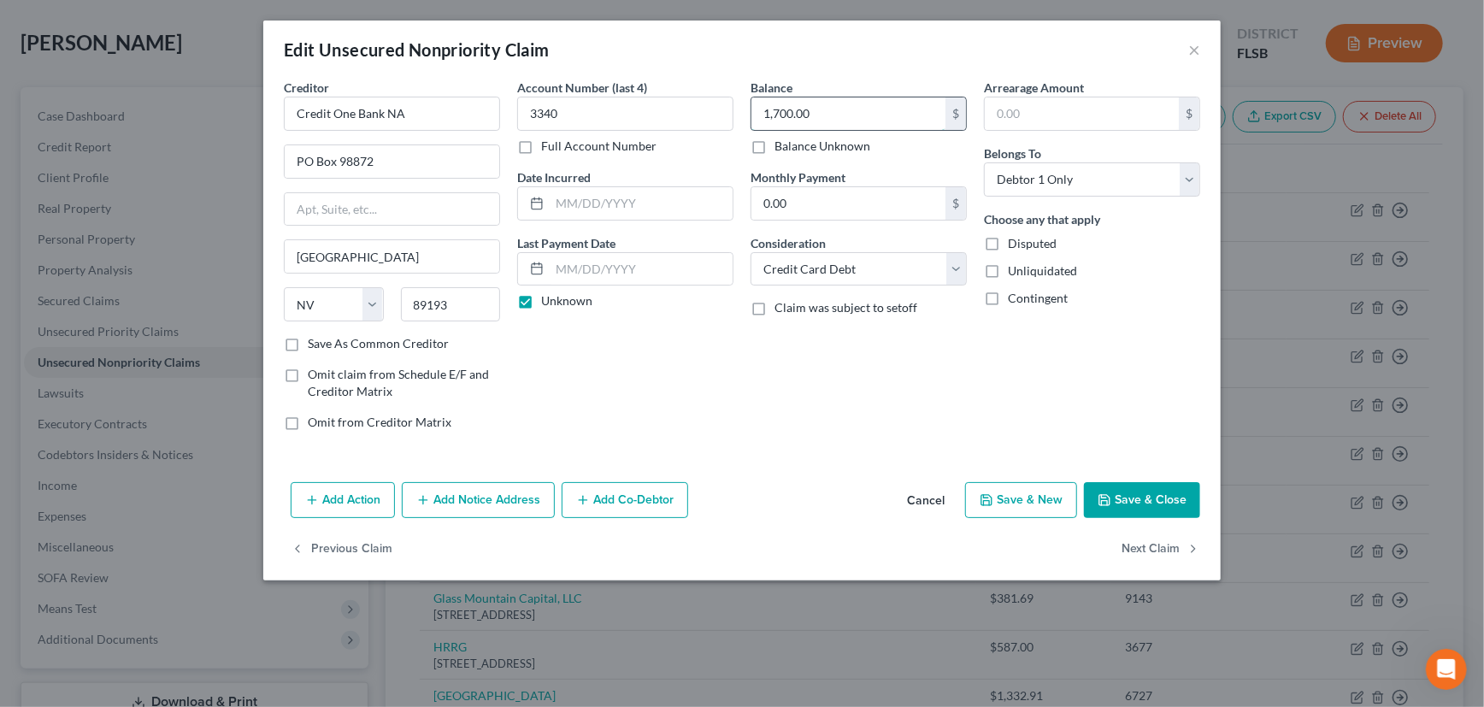
click at [833, 110] on input "1,700.00" at bounding box center [848, 113] width 194 height 32
click at [491, 496] on button "Add Notice Address" at bounding box center [478, 500] width 153 height 36
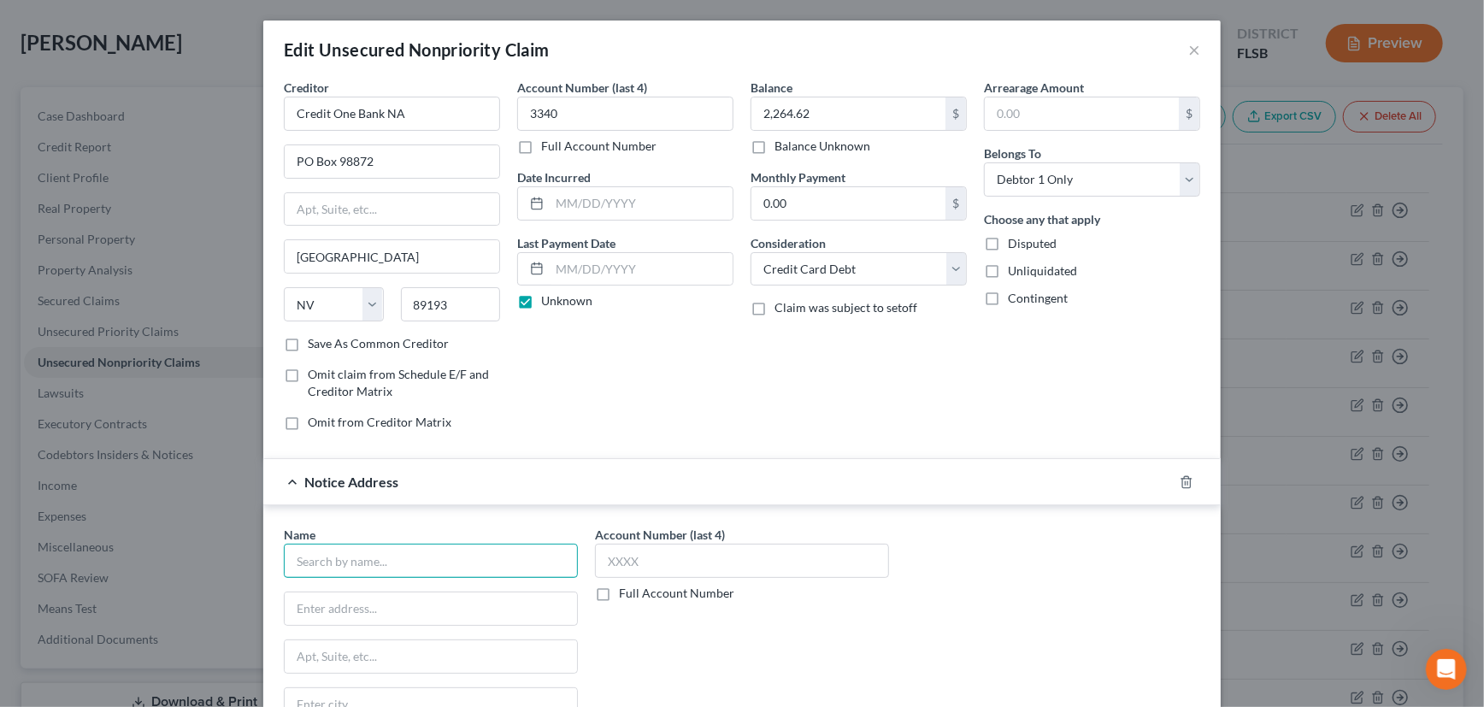
click at [463, 560] on input "text" at bounding box center [431, 561] width 294 height 34
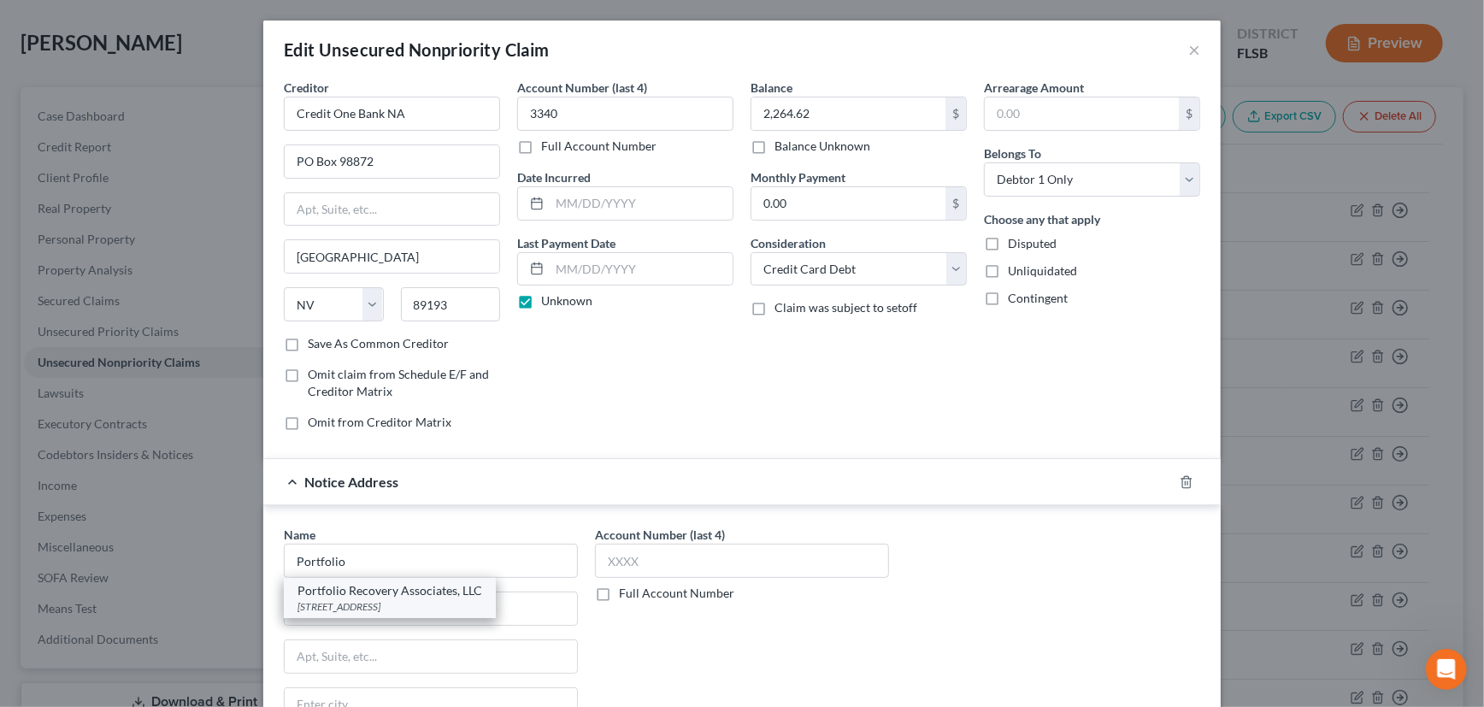
click at [413, 596] on div "Portfolio Recovery Associates, LLC" at bounding box center [389, 590] width 185 height 17
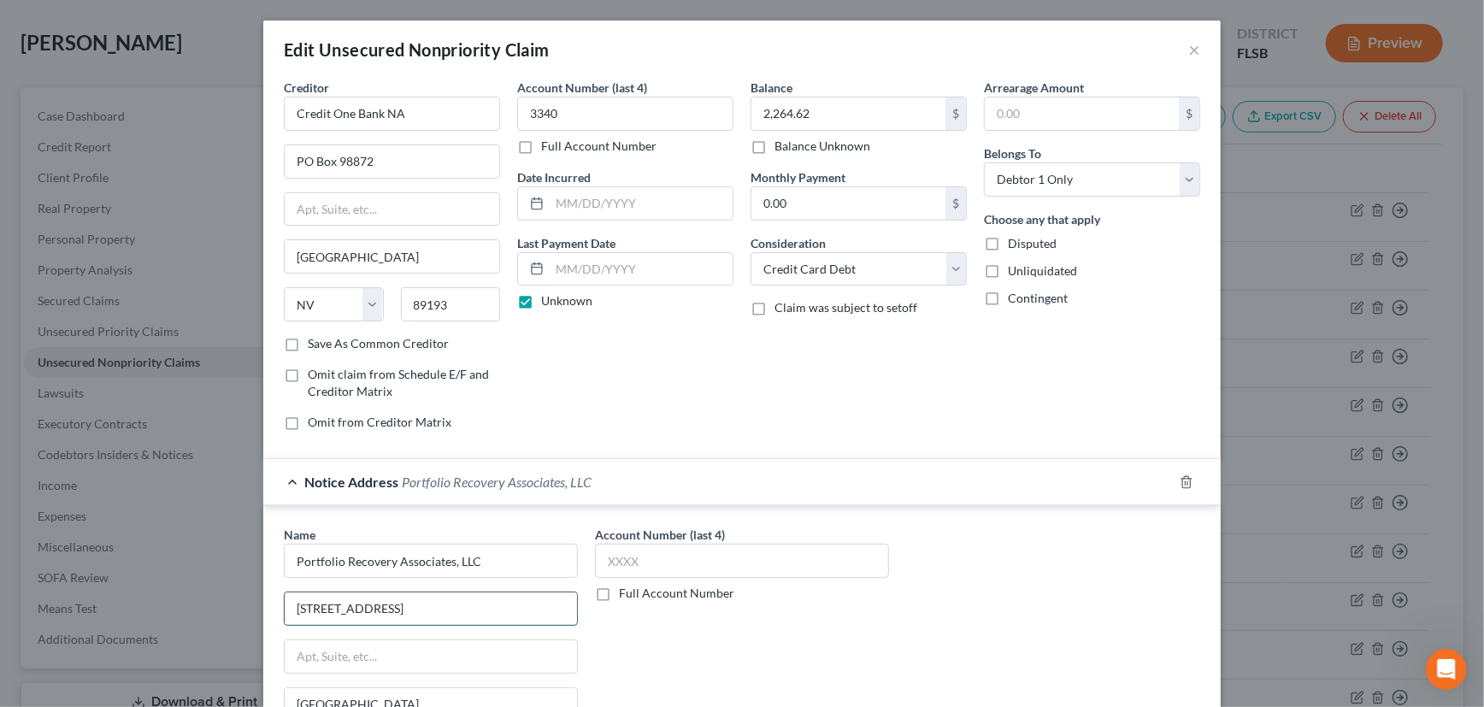
click at [303, 606] on input "140 Corporate Blvd." at bounding box center [431, 608] width 292 height 32
click at [668, 562] on input "text" at bounding box center [742, 561] width 294 height 34
click at [652, 551] on input "text" at bounding box center [742, 561] width 294 height 34
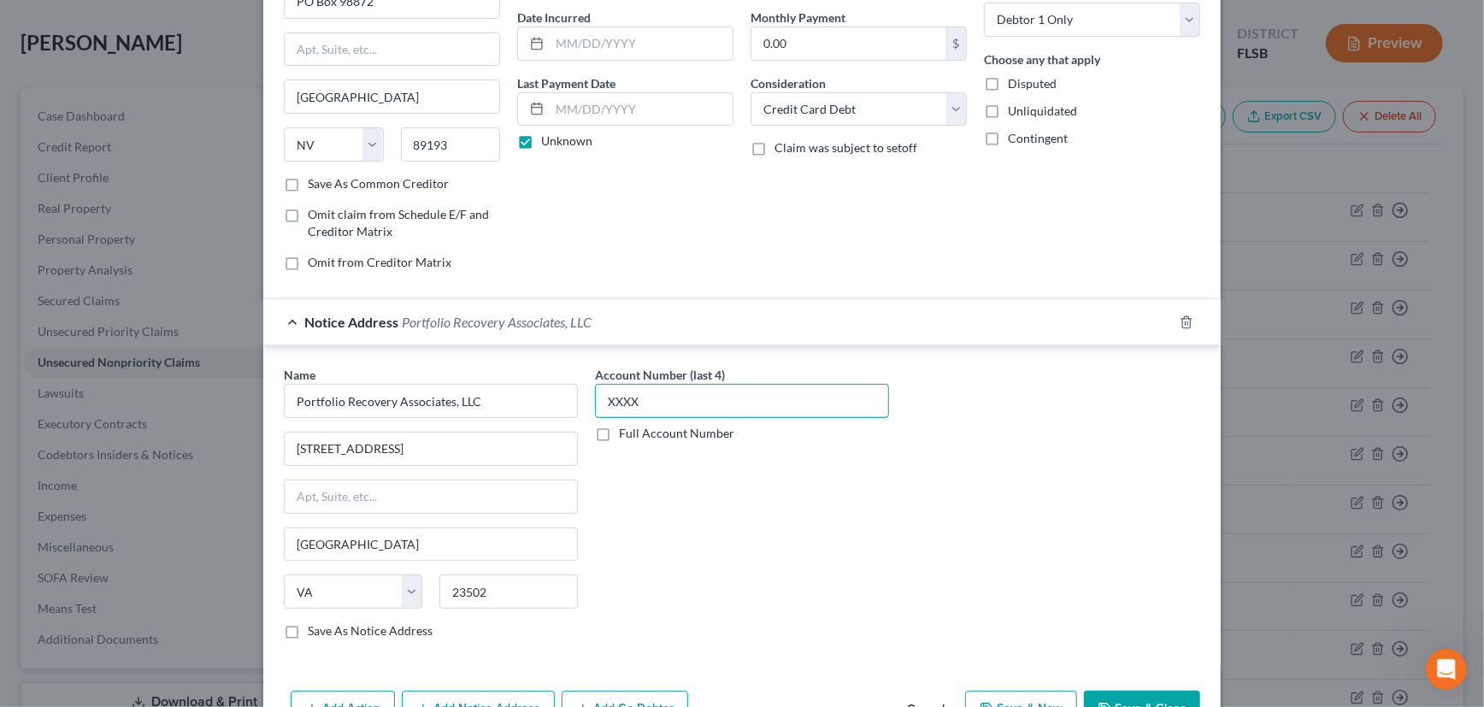
scroll to position [155, 0]
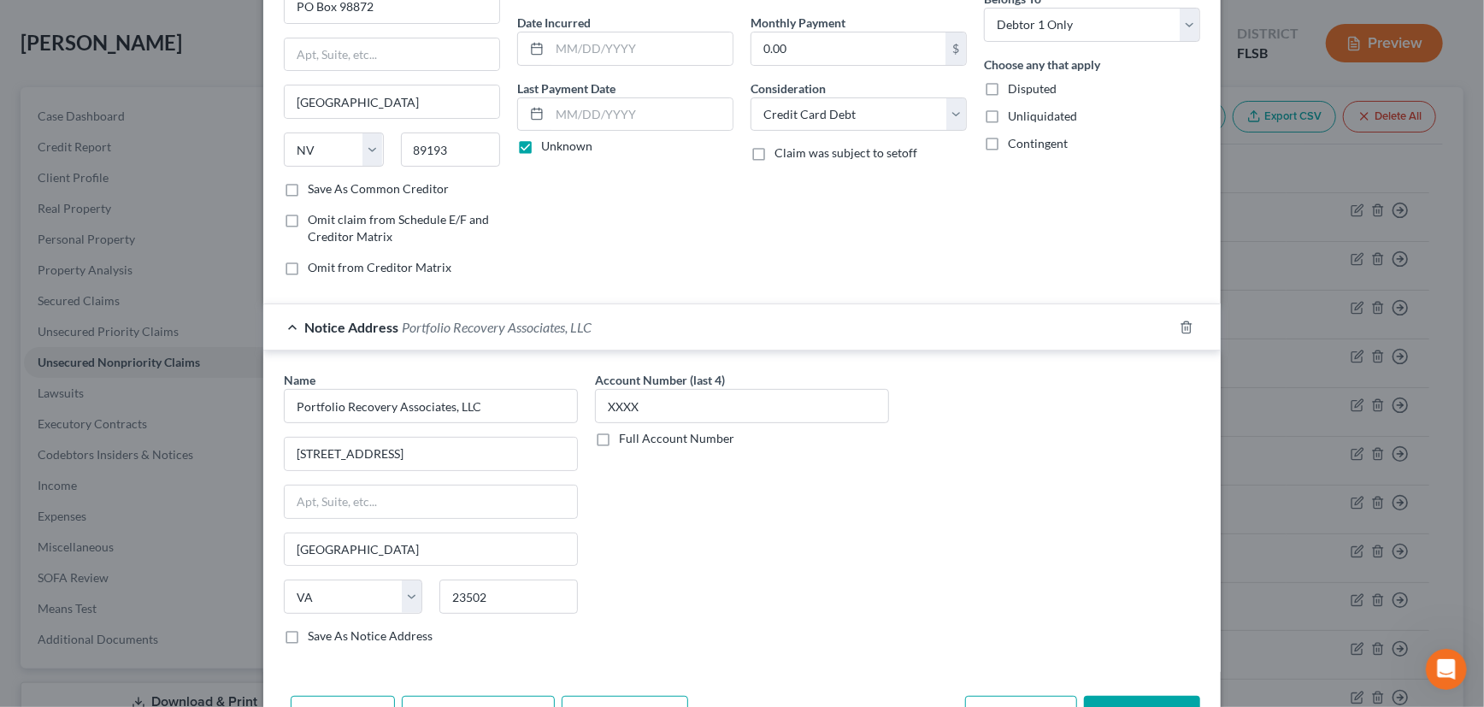
click at [308, 633] on label "Save As Notice Address" at bounding box center [370, 635] width 125 height 17
click at [315, 633] on input "Save As Notice Address" at bounding box center [320, 632] width 11 height 11
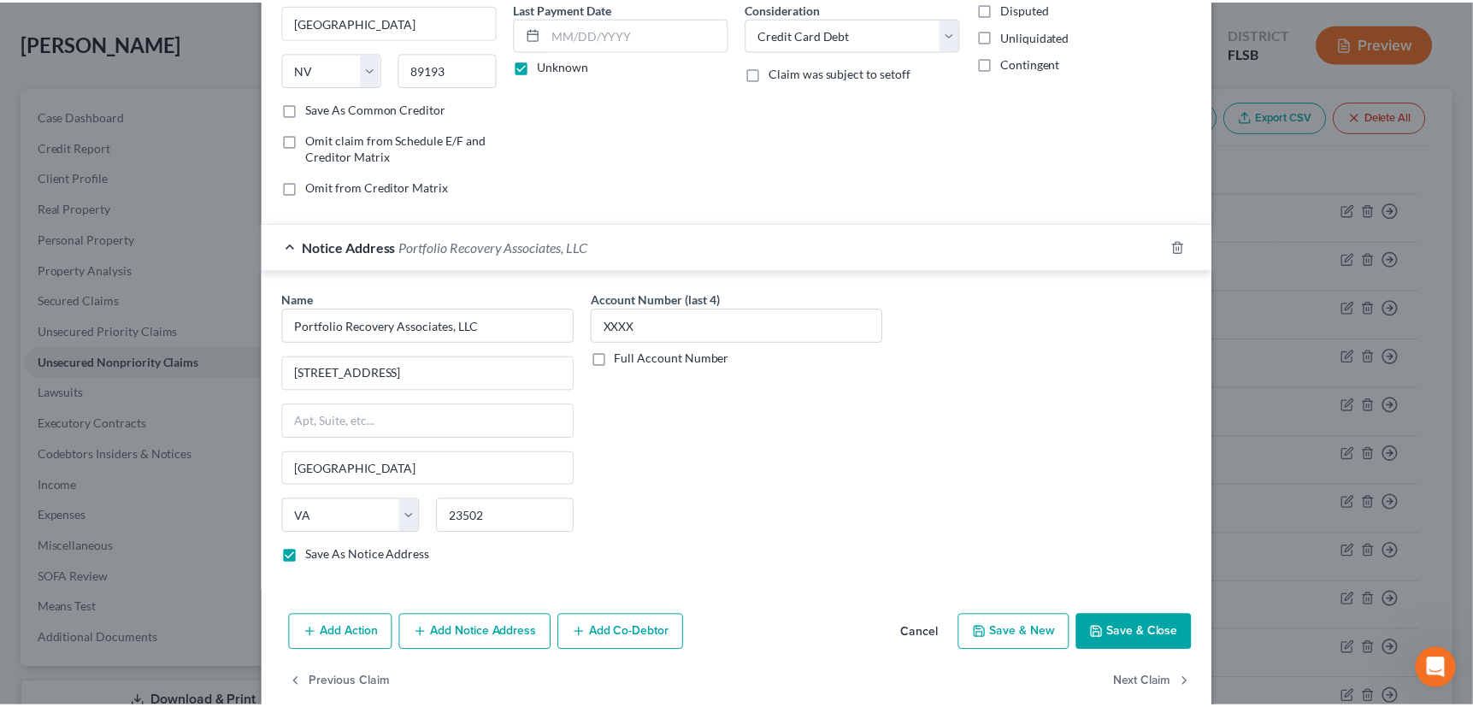
scroll to position [260, 0]
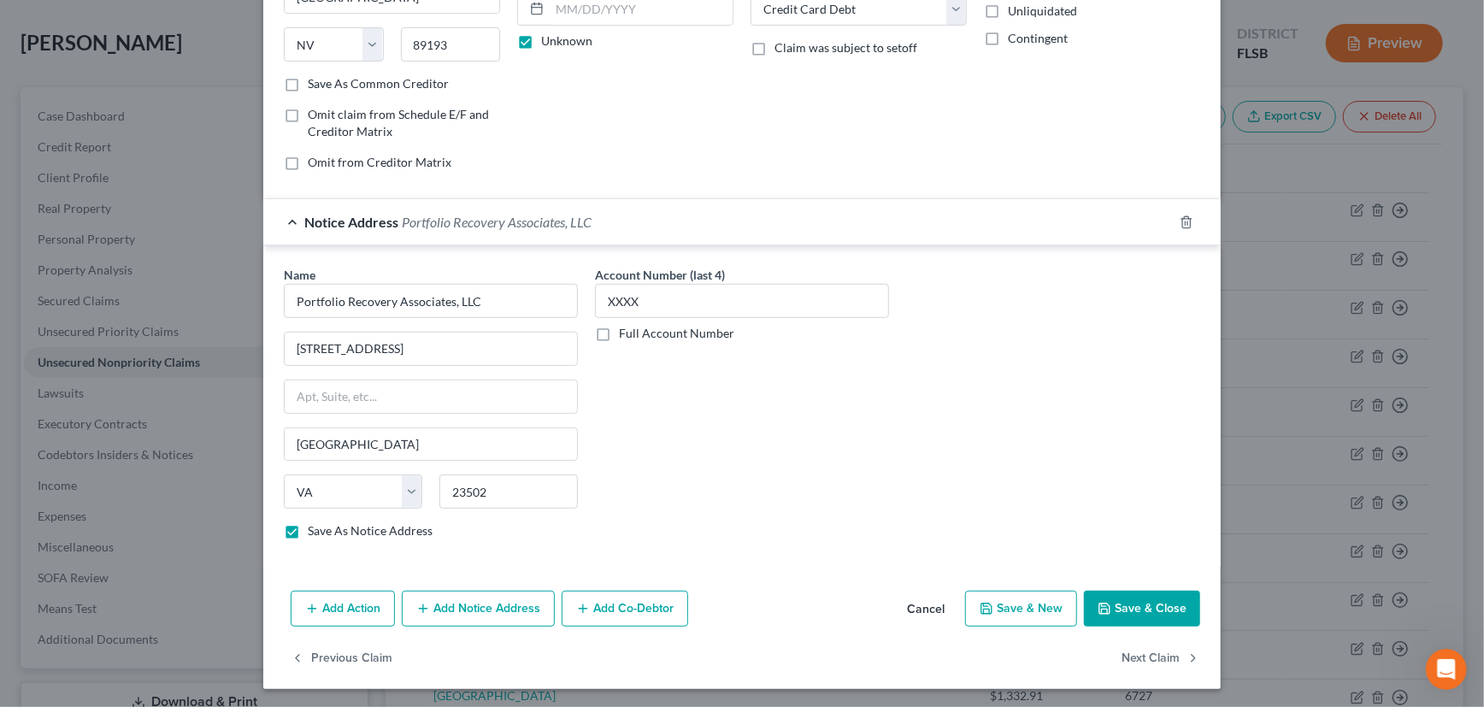
click at [1136, 601] on button "Save & Close" at bounding box center [1142, 609] width 116 height 36
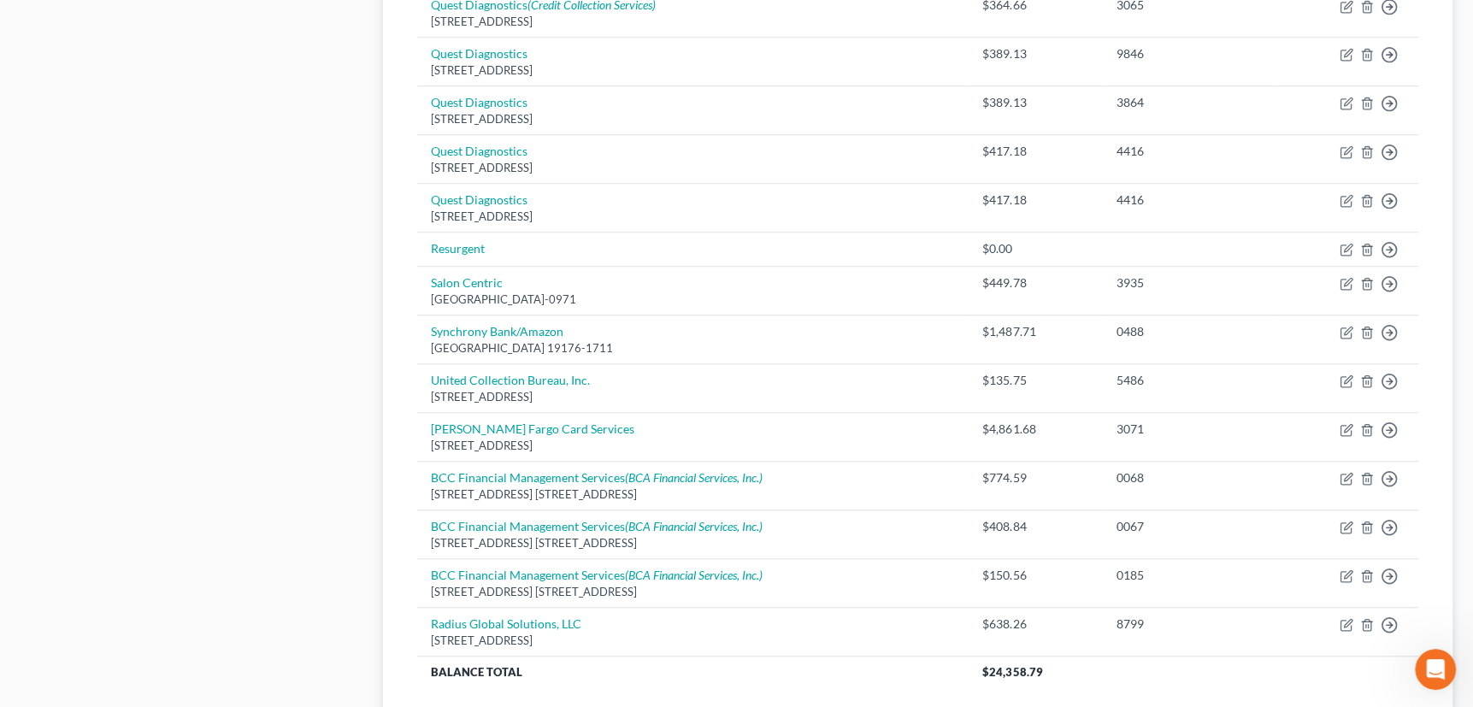
scroll to position [932, 0]
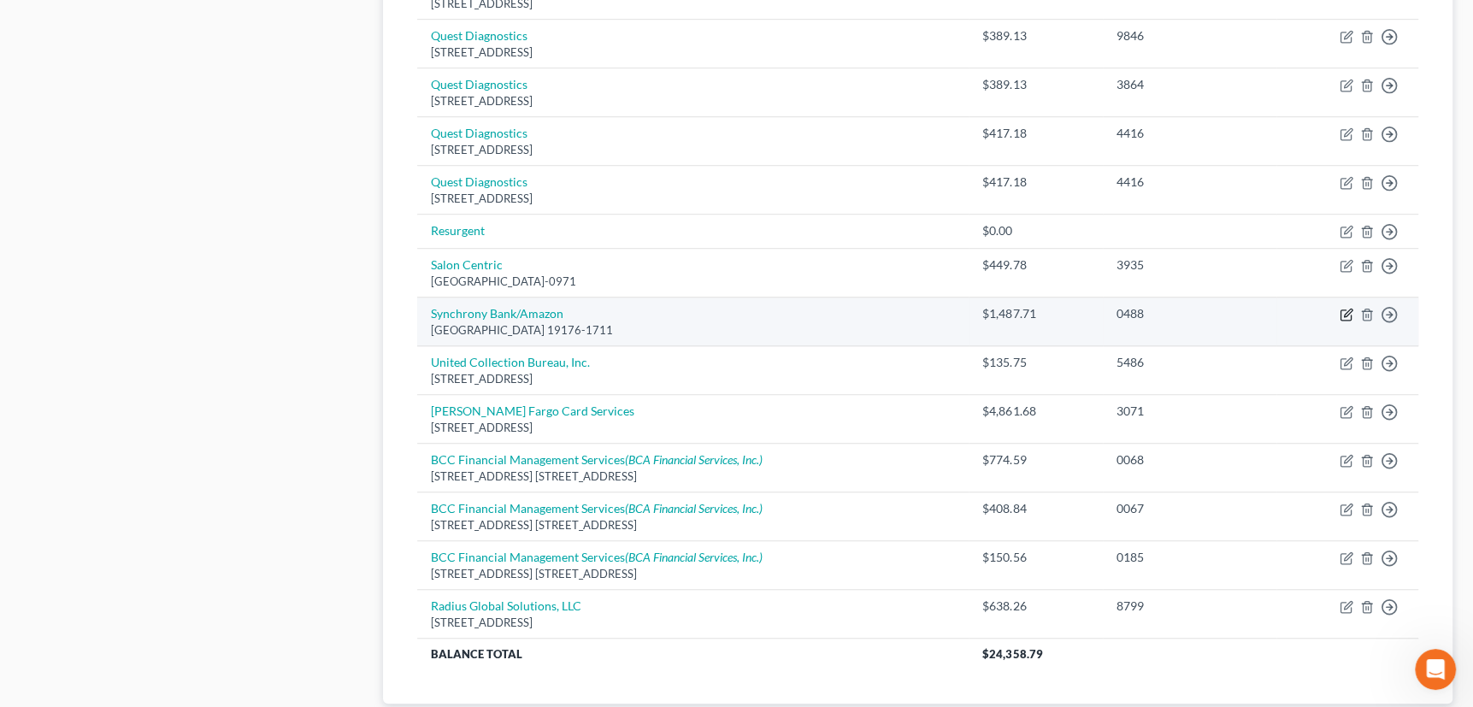
click at [1342, 310] on icon "button" at bounding box center [1347, 315] width 14 height 14
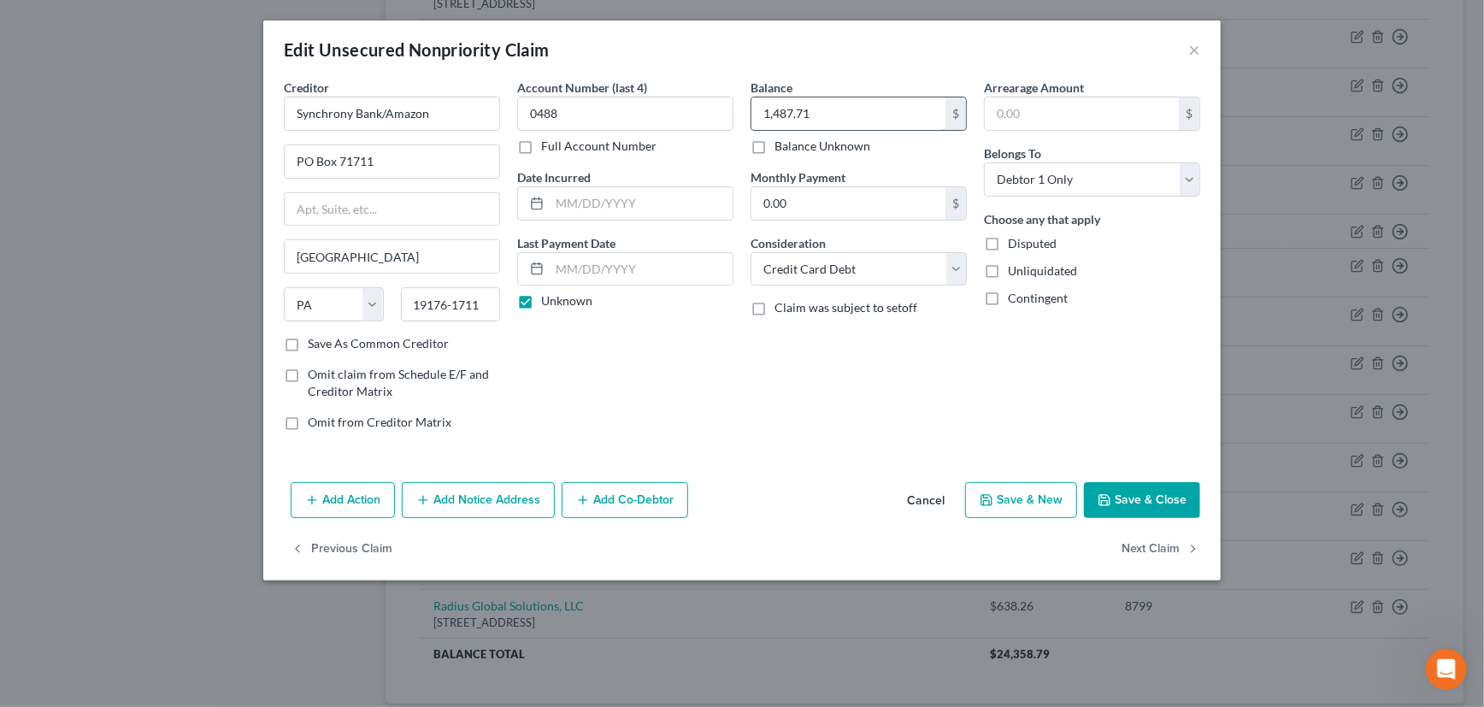
click at [823, 120] on input "1,487.71" at bounding box center [848, 113] width 194 height 32
click at [461, 497] on button "Add Notice Address" at bounding box center [478, 500] width 153 height 36
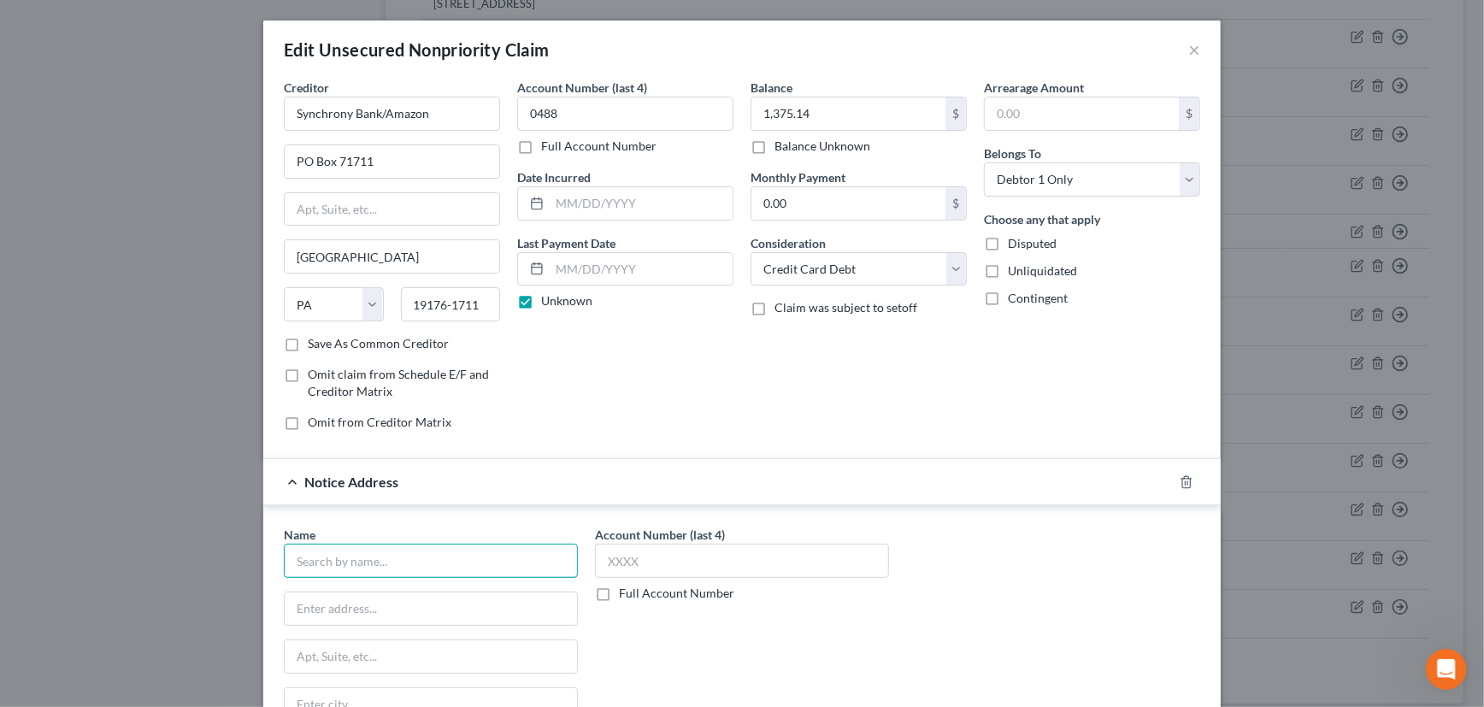
click at [401, 560] on input "text" at bounding box center [431, 561] width 294 height 34
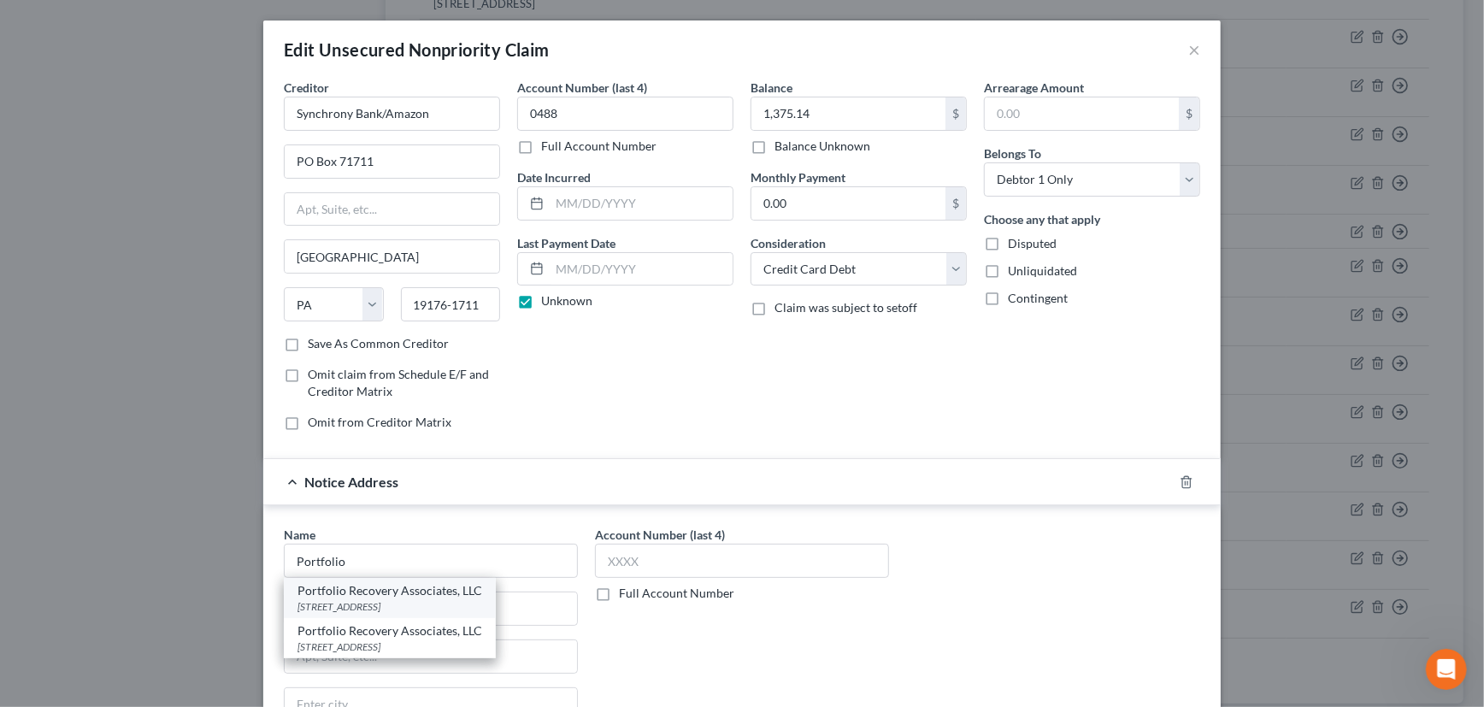
click at [386, 597] on div "Portfolio Recovery Associates, LLC" at bounding box center [389, 590] width 185 height 17
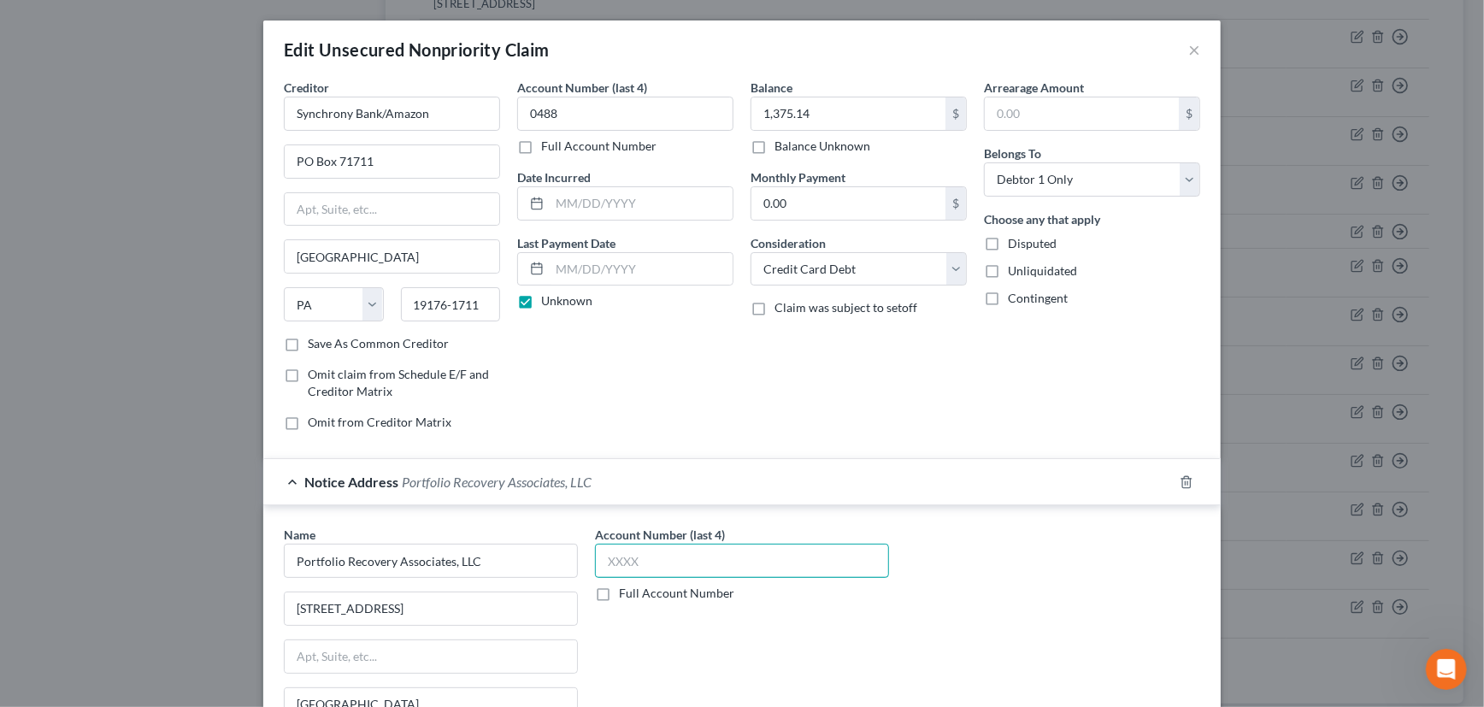
click at [685, 562] on input "text" at bounding box center [742, 561] width 294 height 34
click at [811, 491] on div "Notice Address Portfolio Recovery Associates, LLC" at bounding box center [718, 481] width 910 height 45
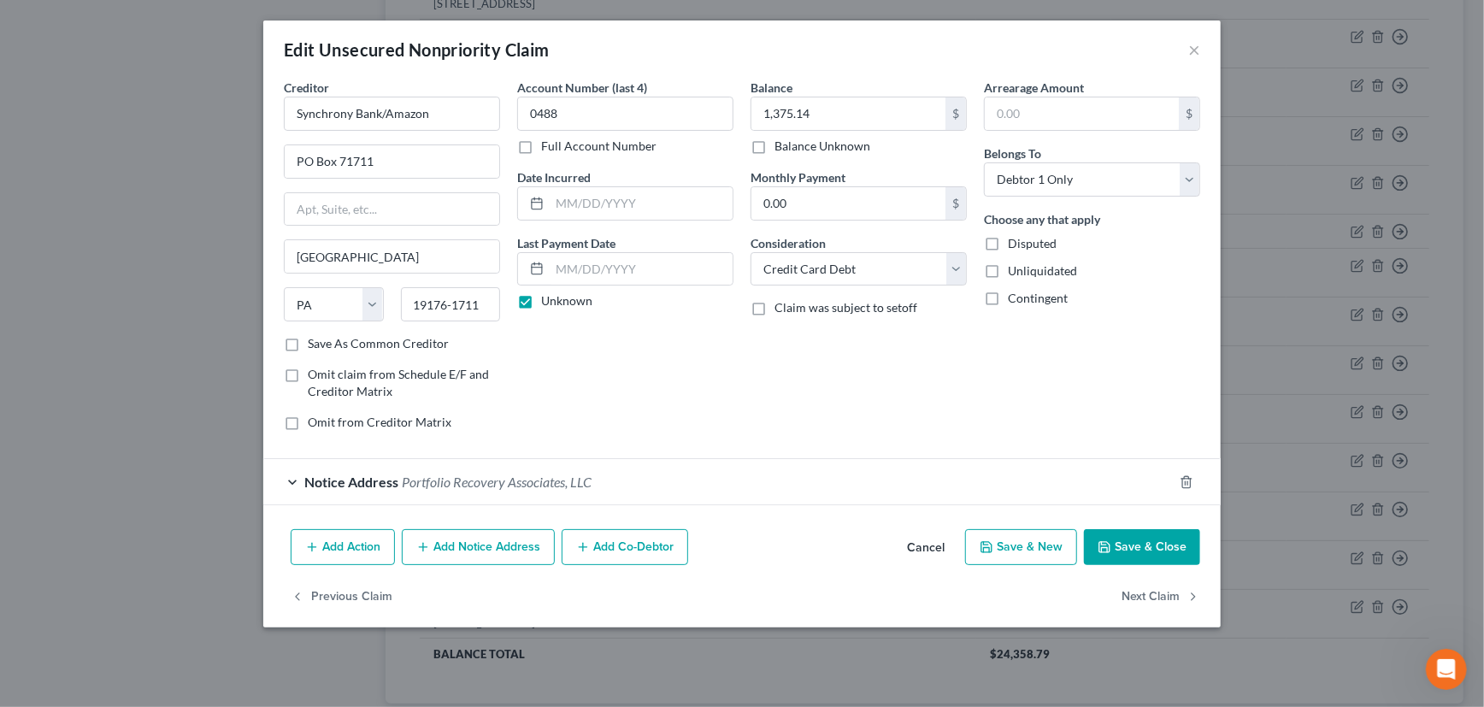
click at [1148, 537] on button "Save & Close" at bounding box center [1142, 547] width 116 height 36
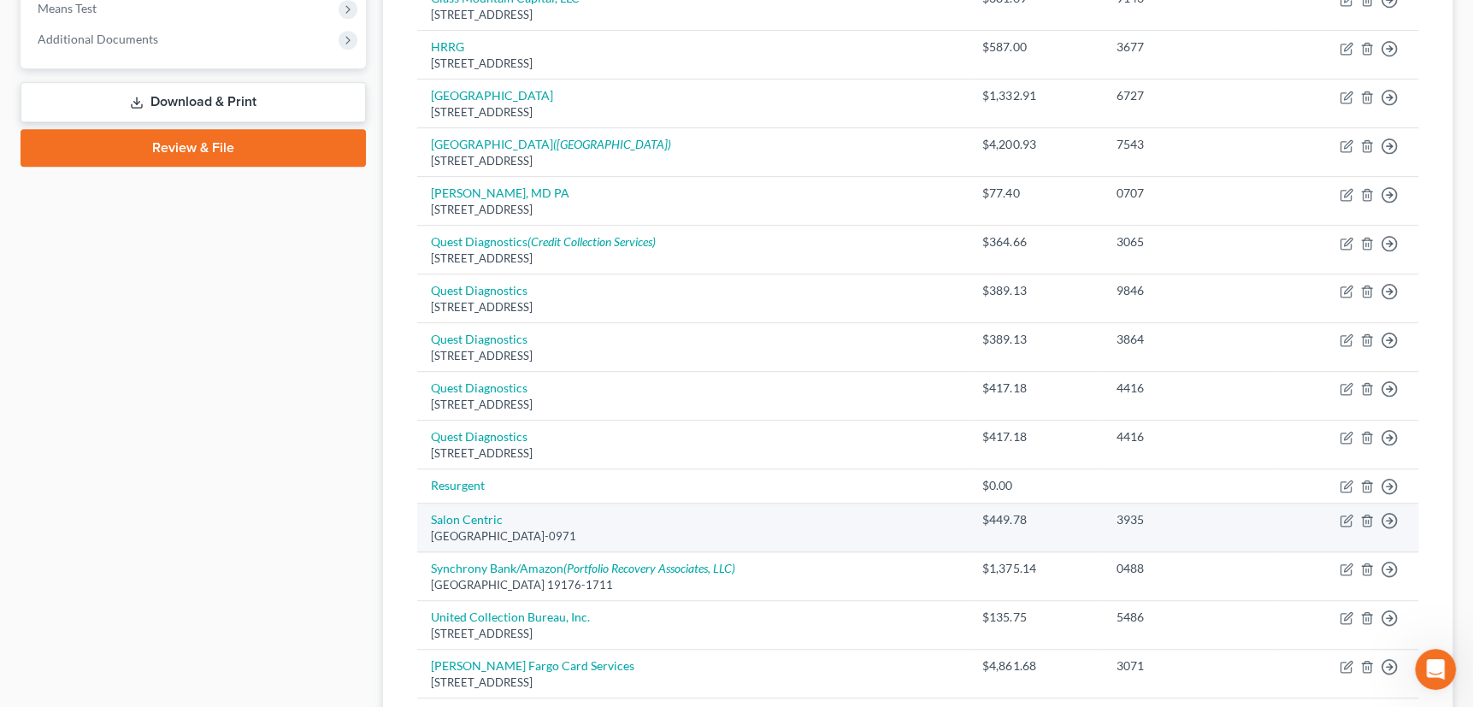
scroll to position [699, 0]
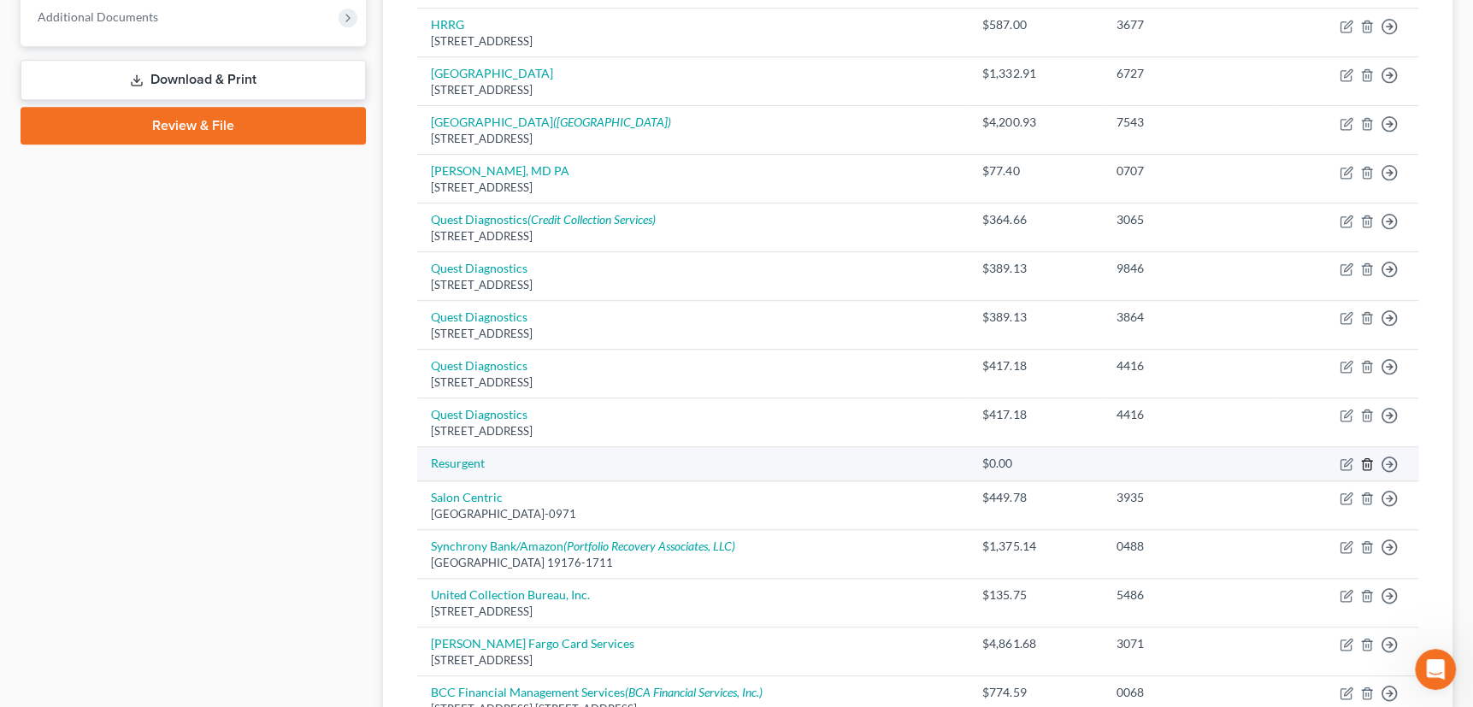
click at [1368, 462] on icon "button" at bounding box center [1367, 464] width 14 height 14
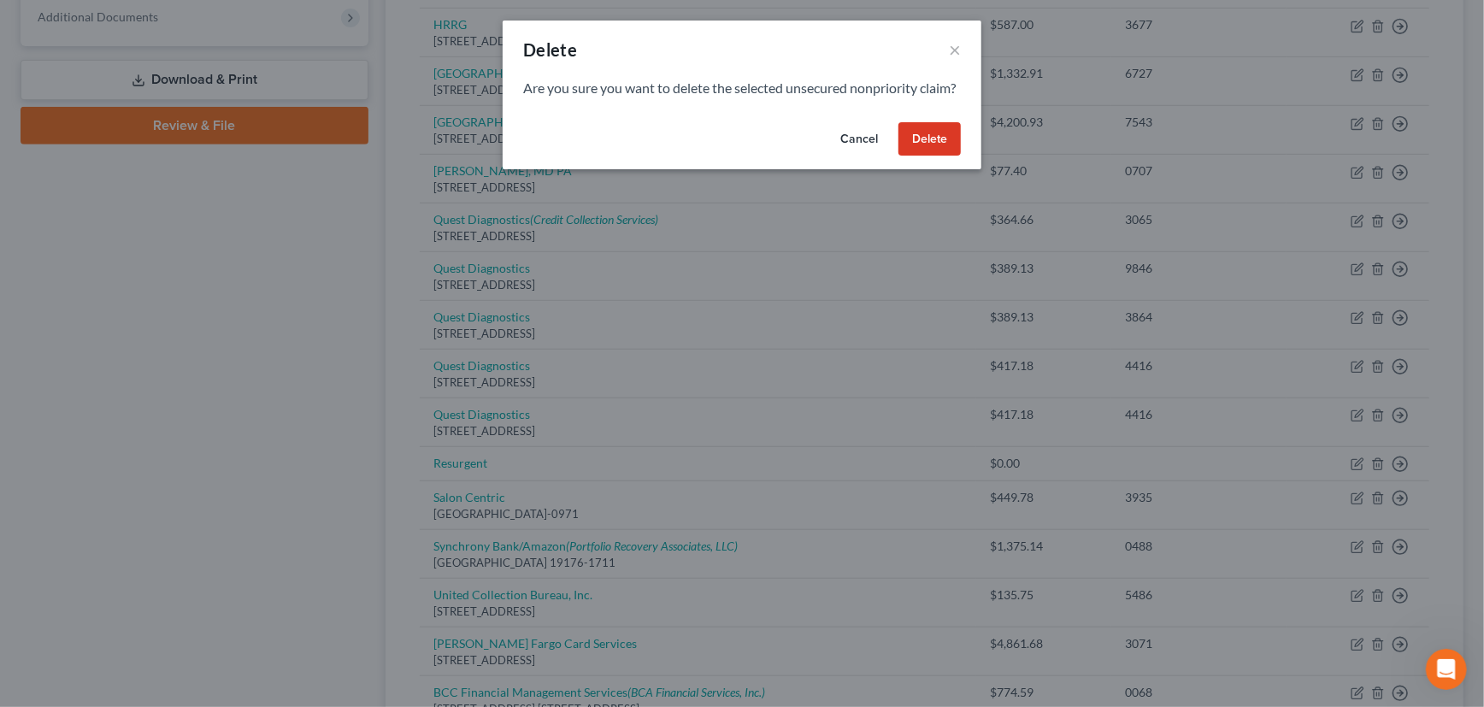
click at [928, 156] on button "Delete" at bounding box center [929, 139] width 62 height 34
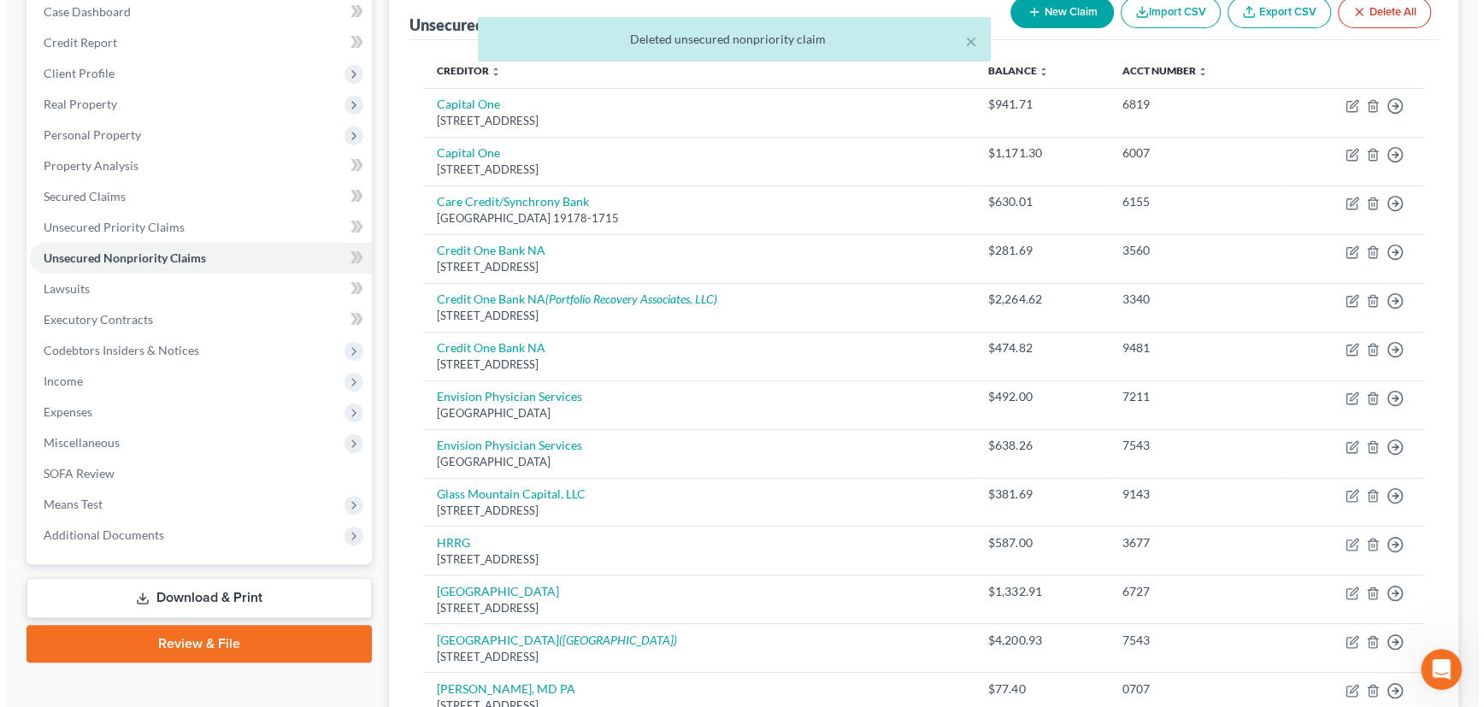
scroll to position [155, 0]
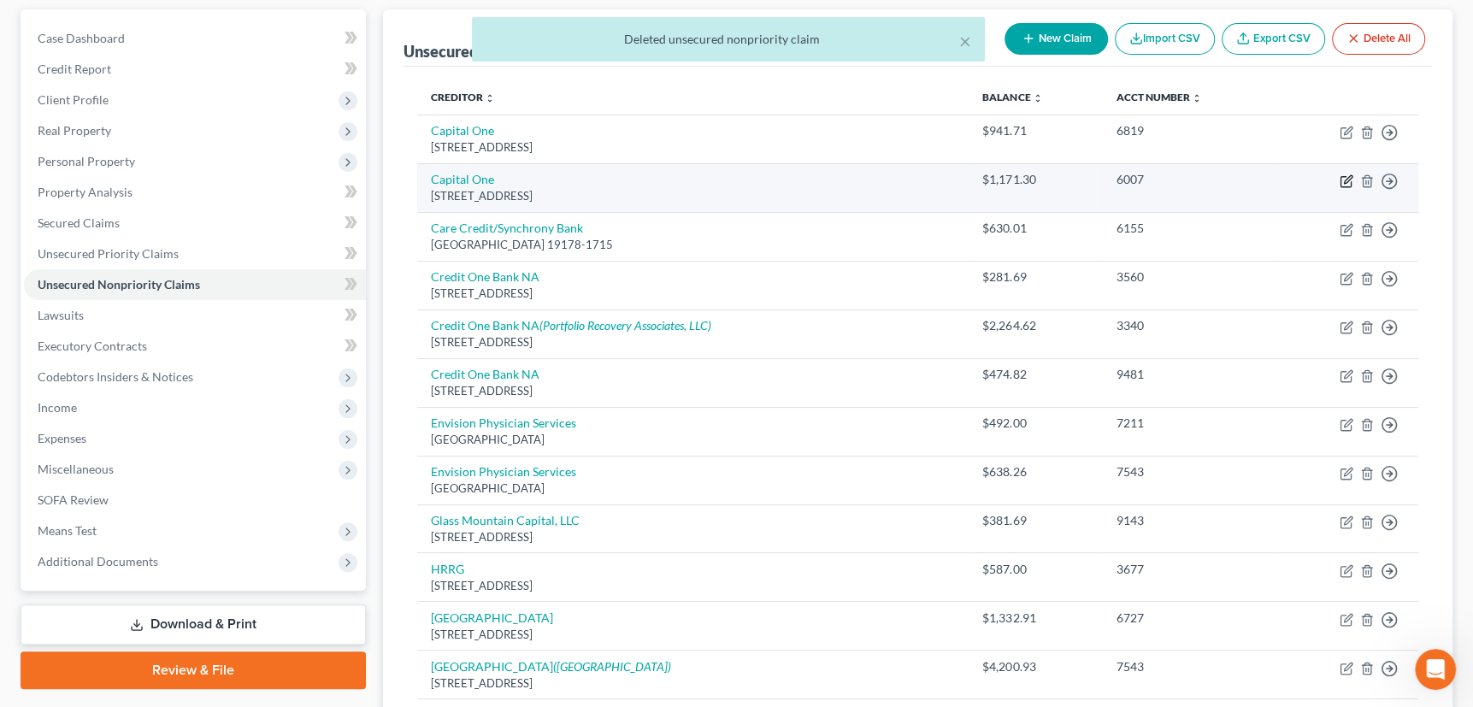
click at [1340, 176] on icon "button" at bounding box center [1347, 181] width 14 height 14
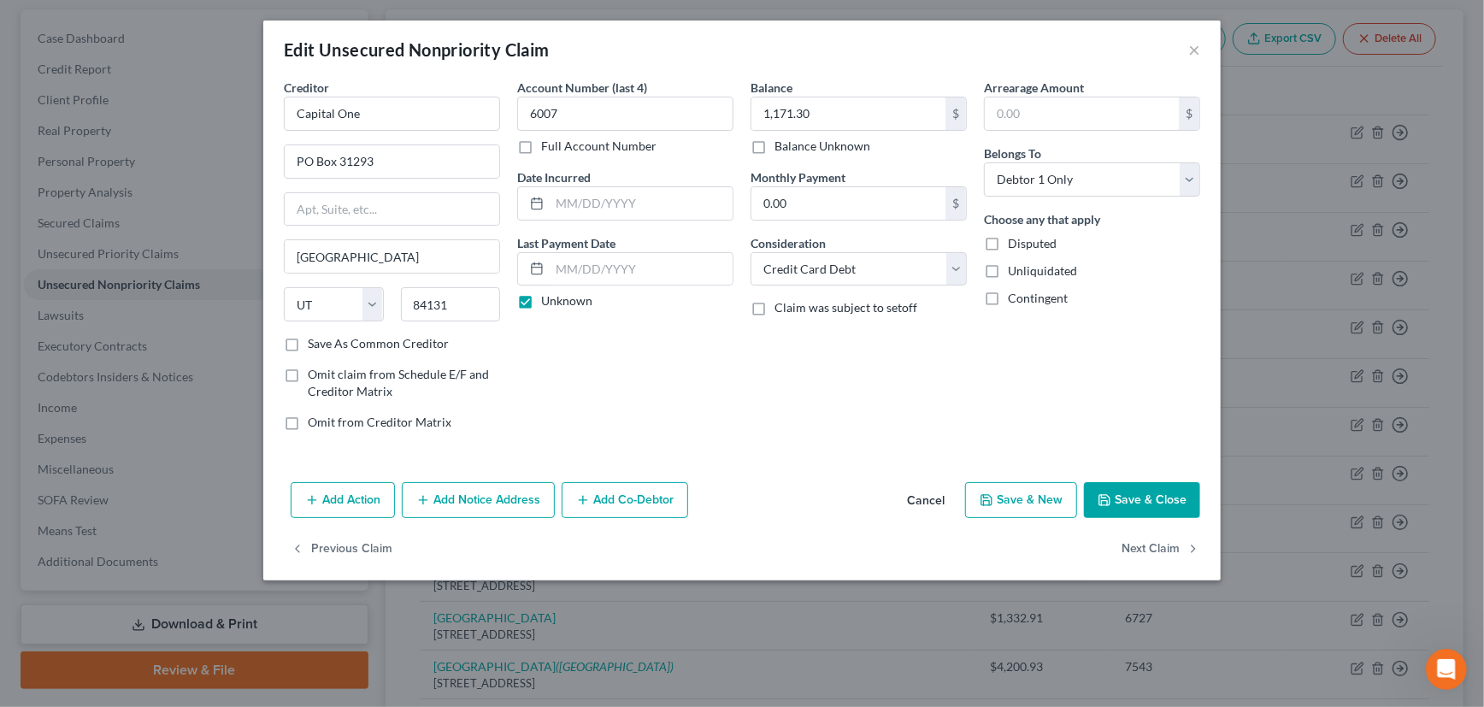
click at [452, 498] on button "Add Notice Address" at bounding box center [478, 500] width 153 height 36
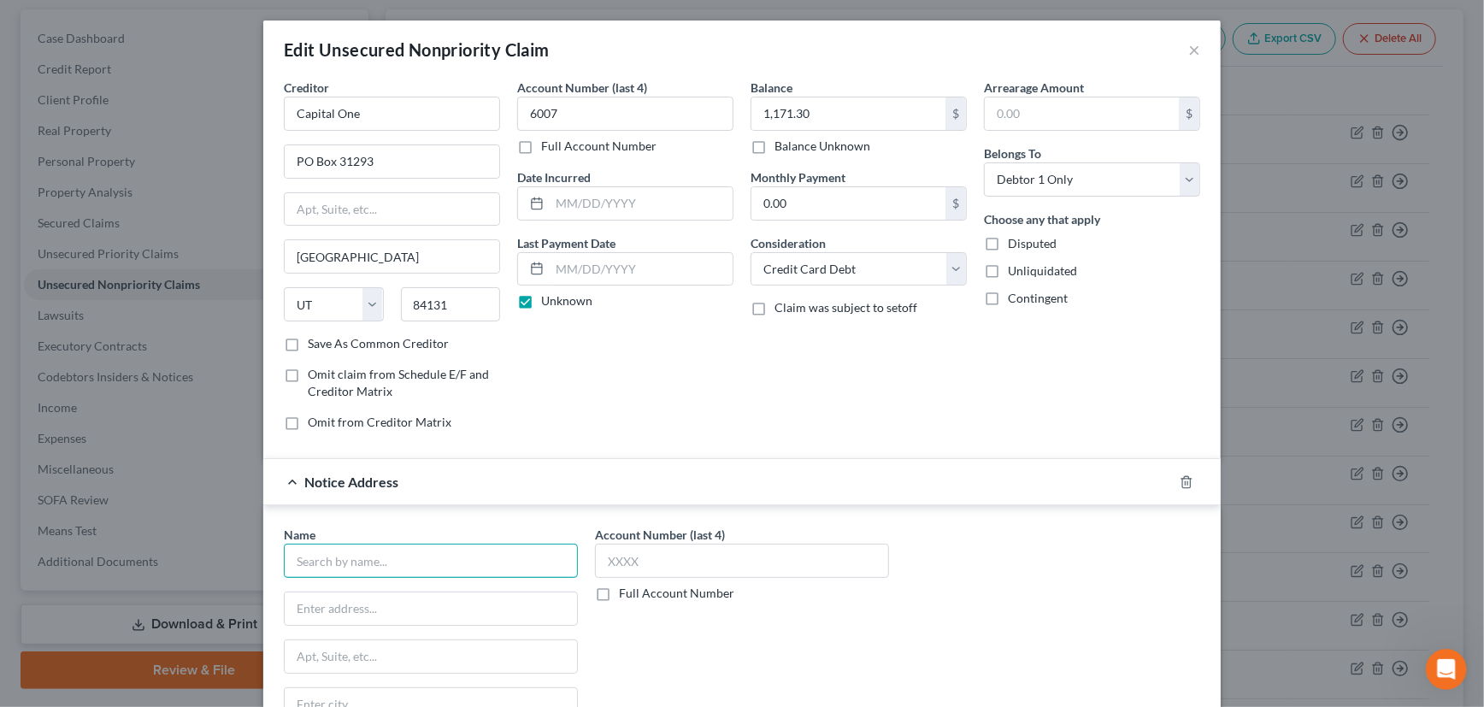
click at [392, 568] on input "text" at bounding box center [431, 561] width 294 height 34
click at [360, 604] on input "text" at bounding box center [431, 608] width 292 height 32
click at [336, 607] on input "text" at bounding box center [431, 608] width 292 height 32
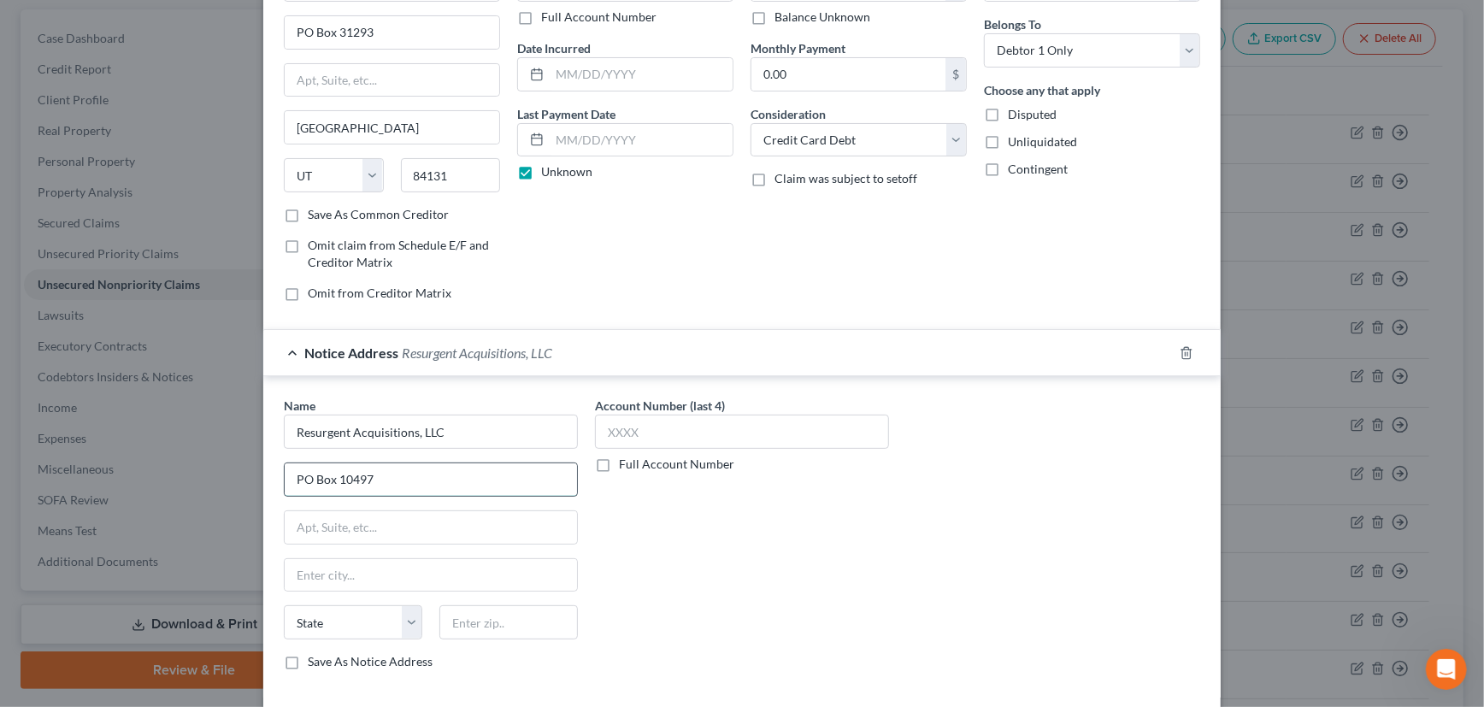
scroll to position [77, 0]
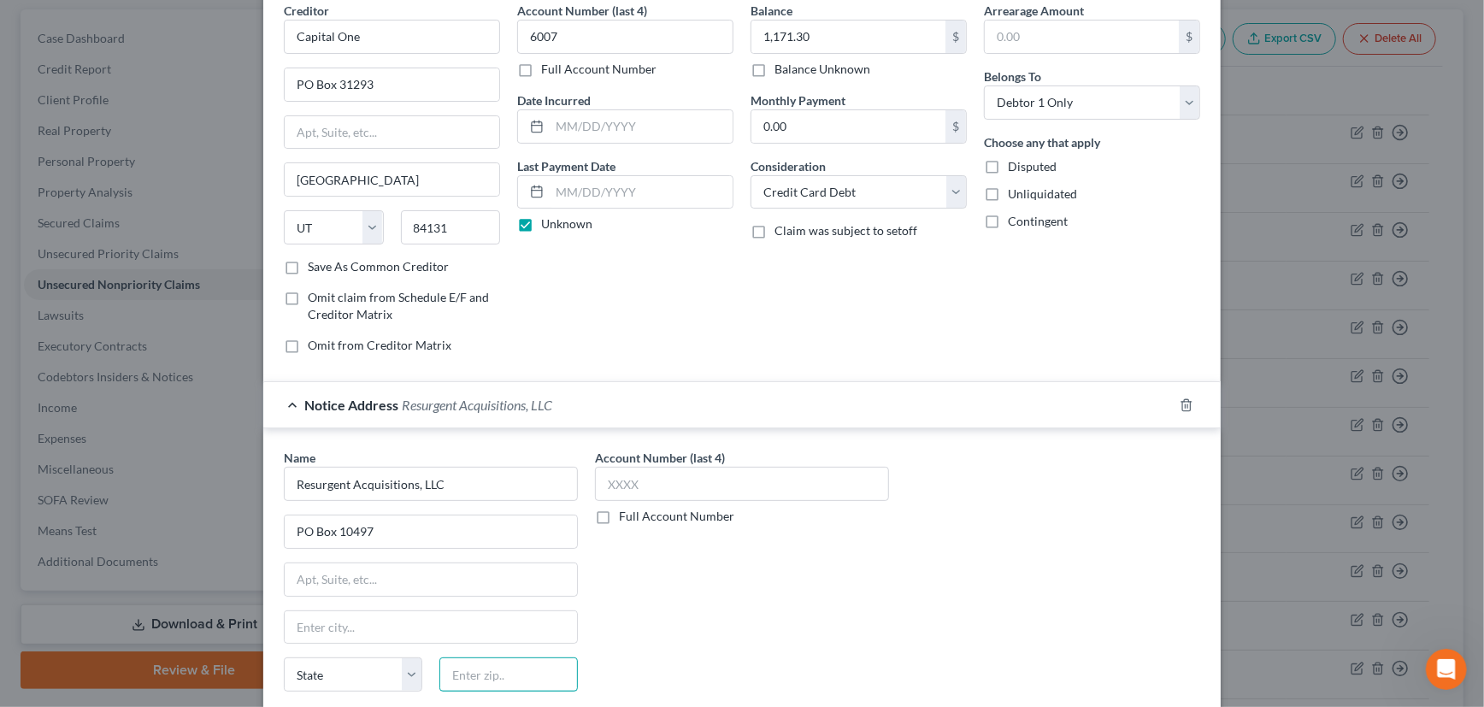
click at [466, 667] on input "text" at bounding box center [508, 674] width 138 height 34
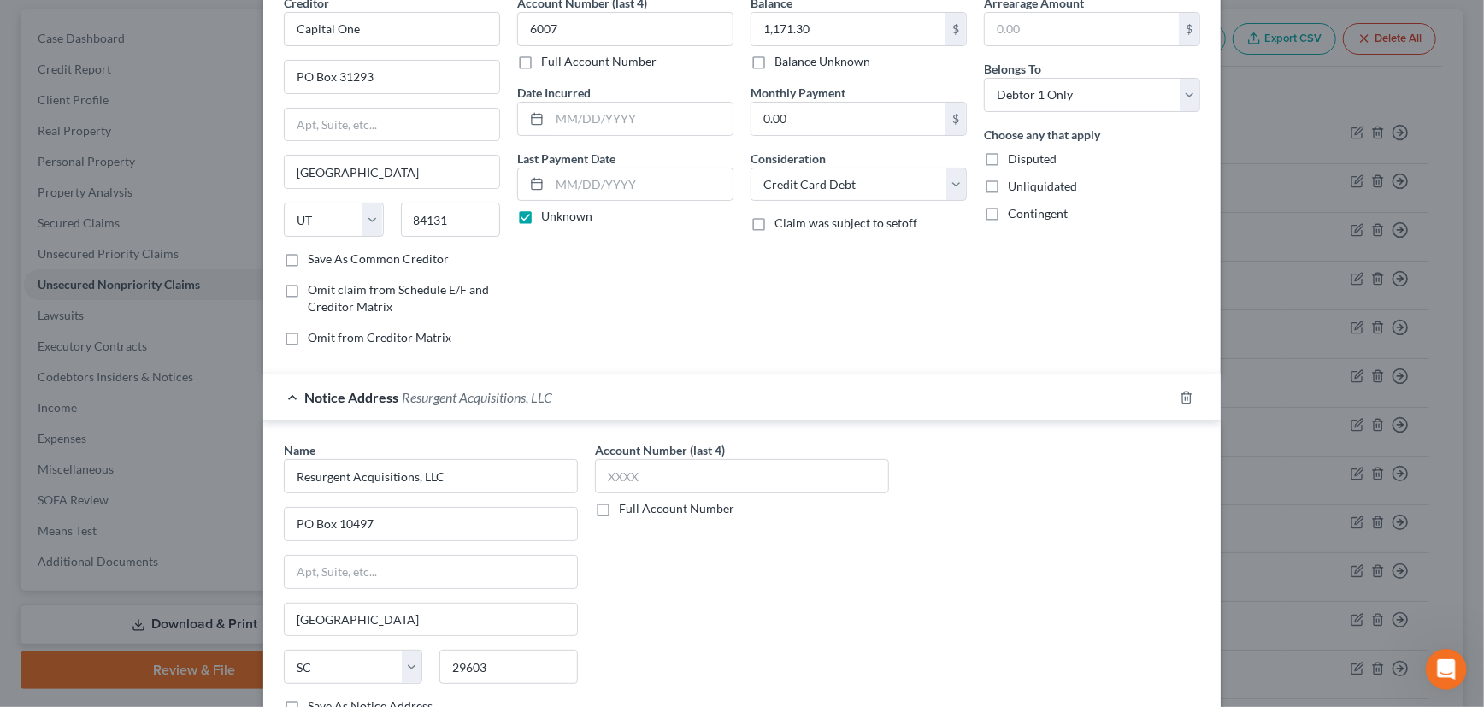
click at [308, 701] on label "Save As Notice Address" at bounding box center [370, 706] width 125 height 17
click at [315, 701] on input "Save As Notice Address" at bounding box center [320, 703] width 11 height 11
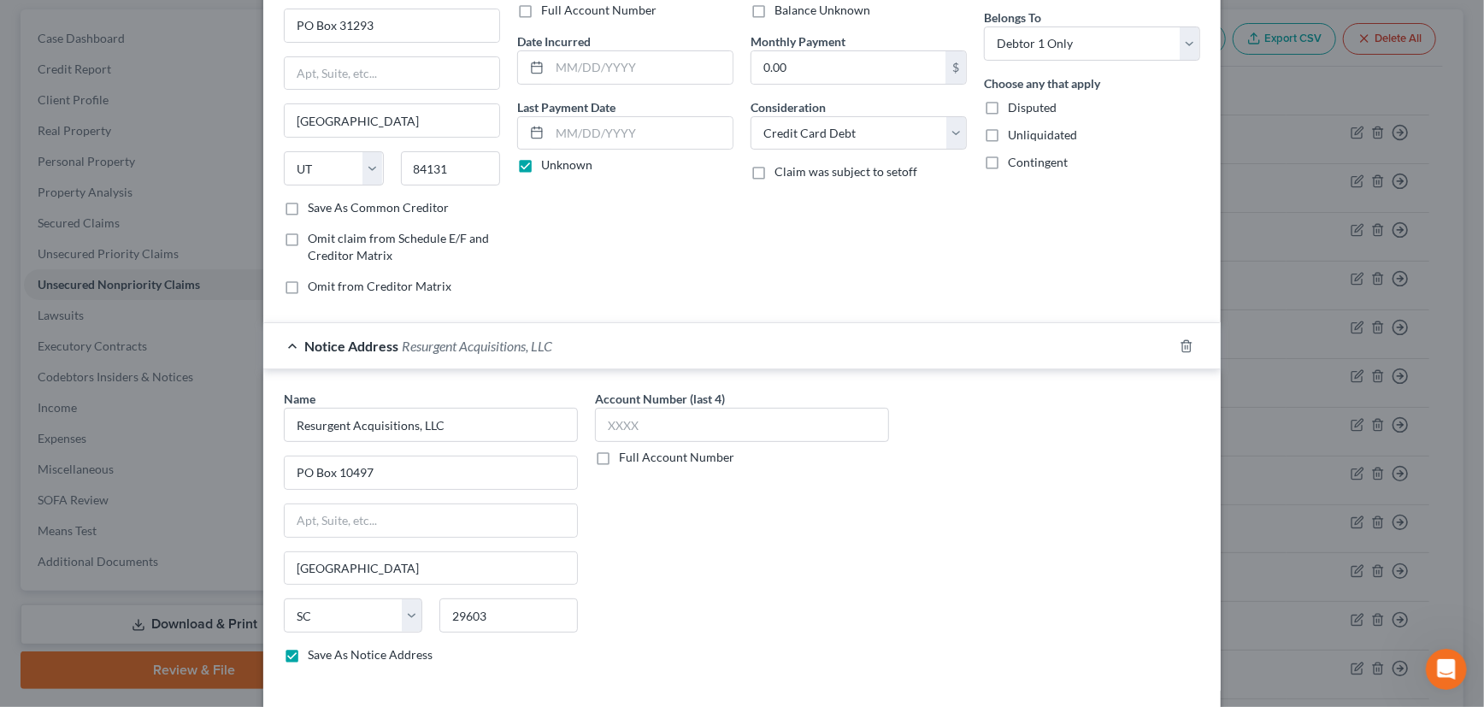
scroll to position [162, 0]
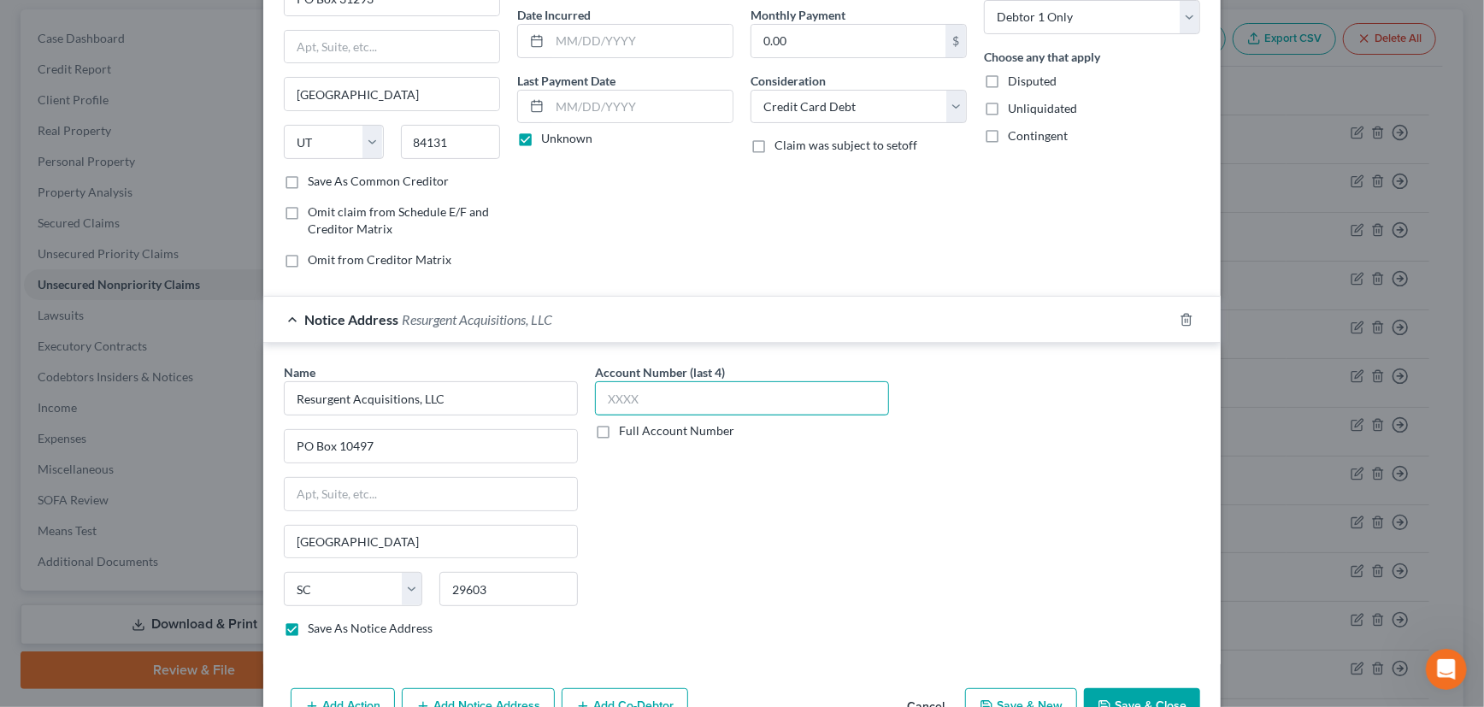
click at [667, 392] on input "text" at bounding box center [742, 398] width 294 height 34
click at [888, 317] on div "Notice Address Resurgent Acquisitions, LLC" at bounding box center [718, 319] width 910 height 45
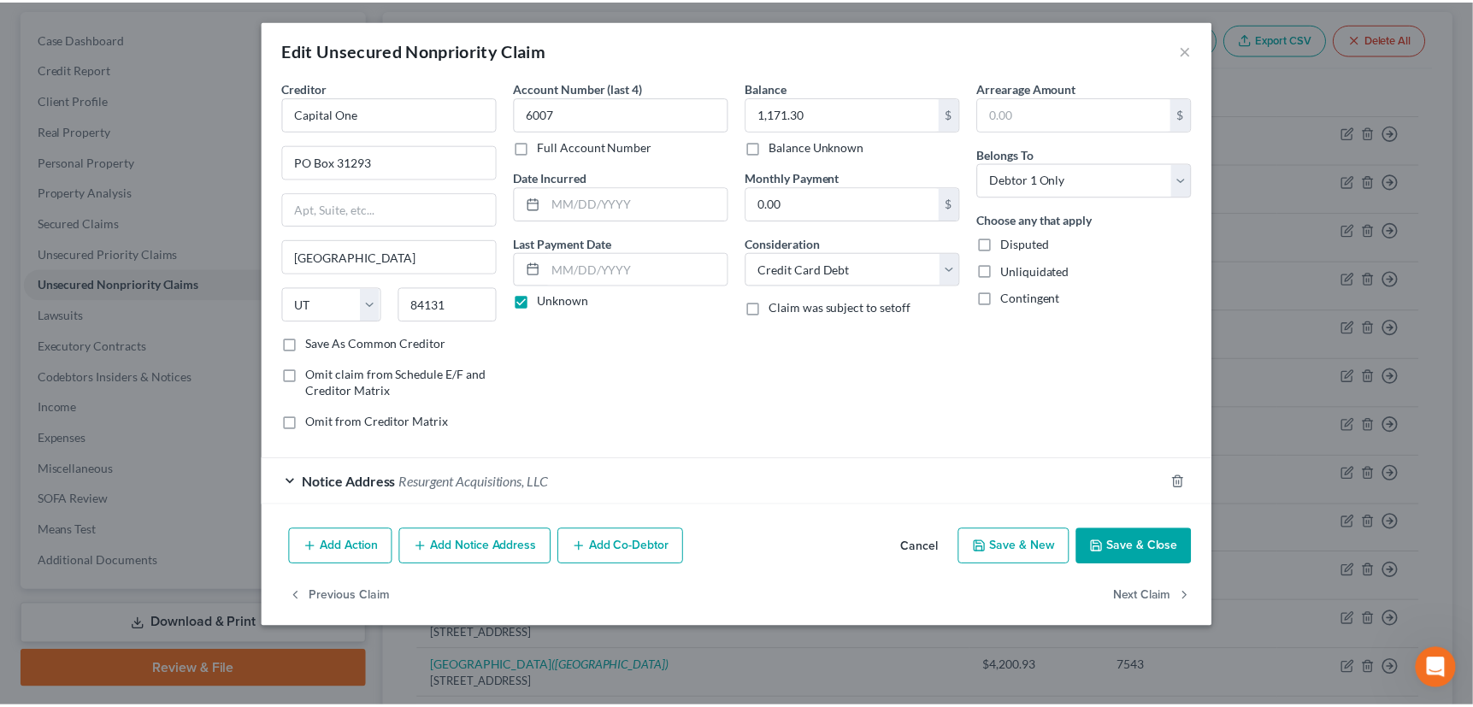
scroll to position [0, 0]
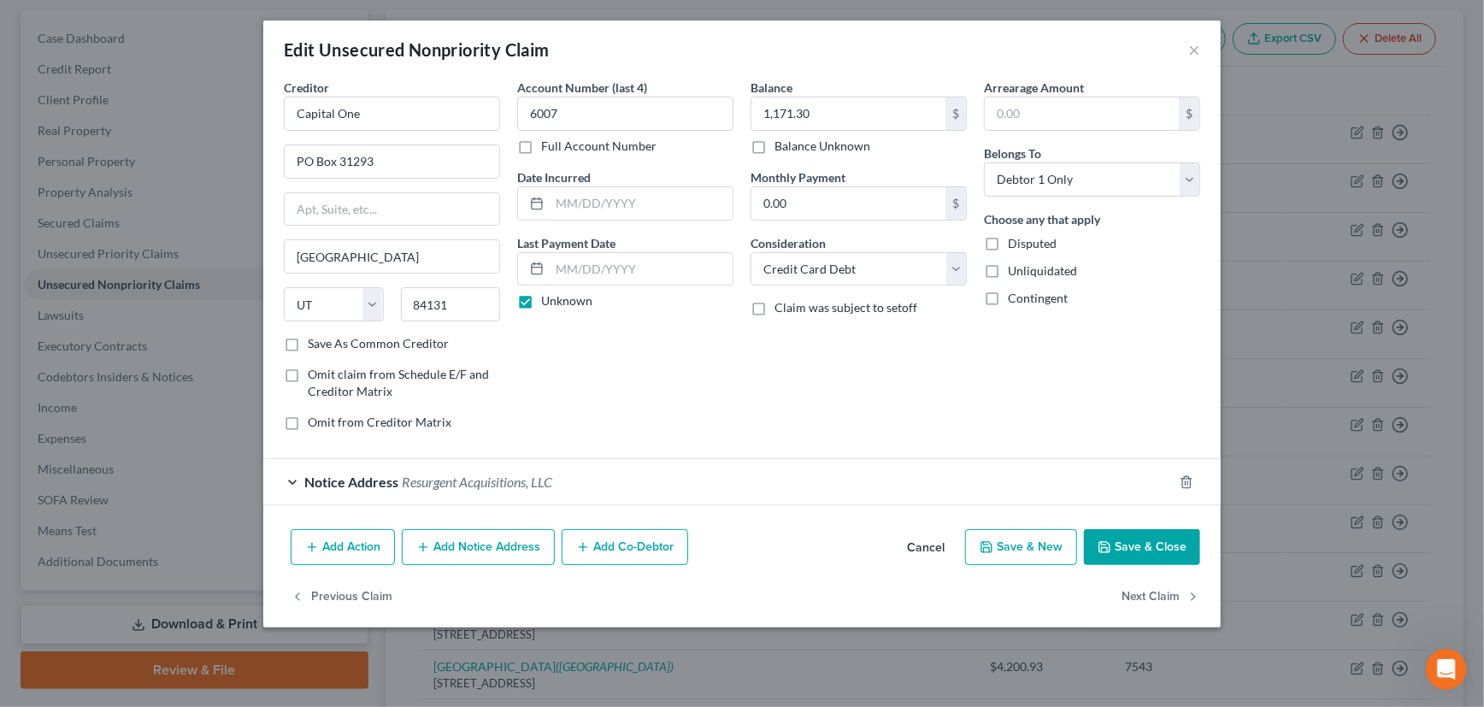
click at [1131, 547] on button "Save & Close" at bounding box center [1142, 547] width 116 height 36
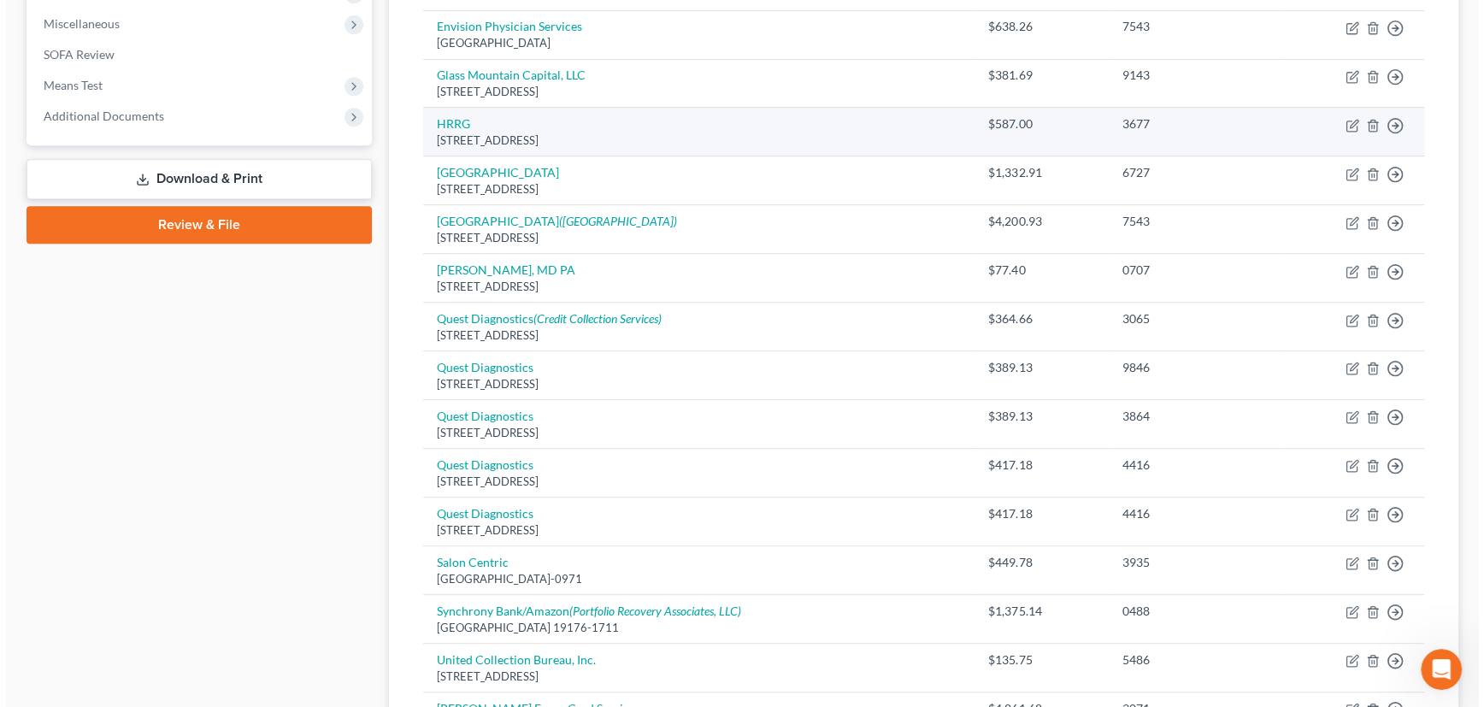
scroll to position [621, 0]
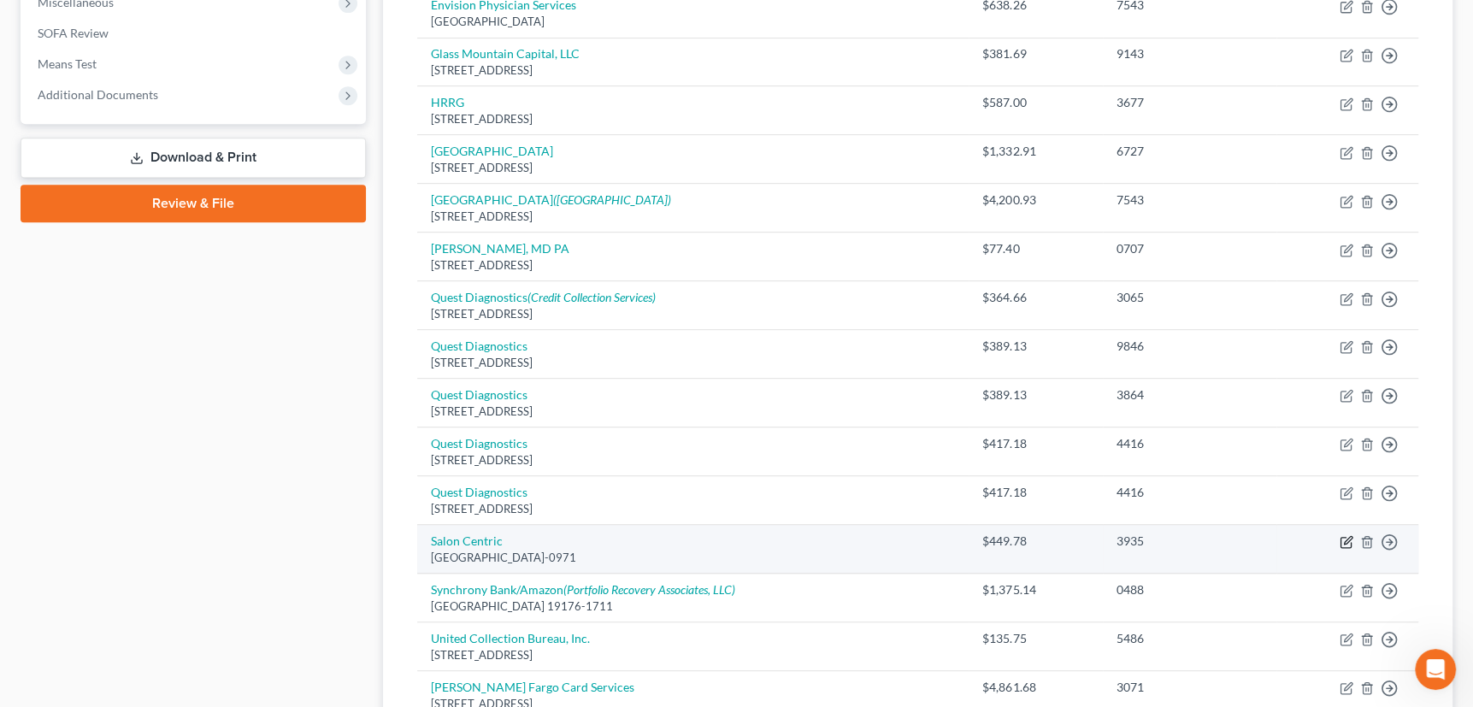
click at [1351, 538] on icon "button" at bounding box center [1347, 542] width 14 height 14
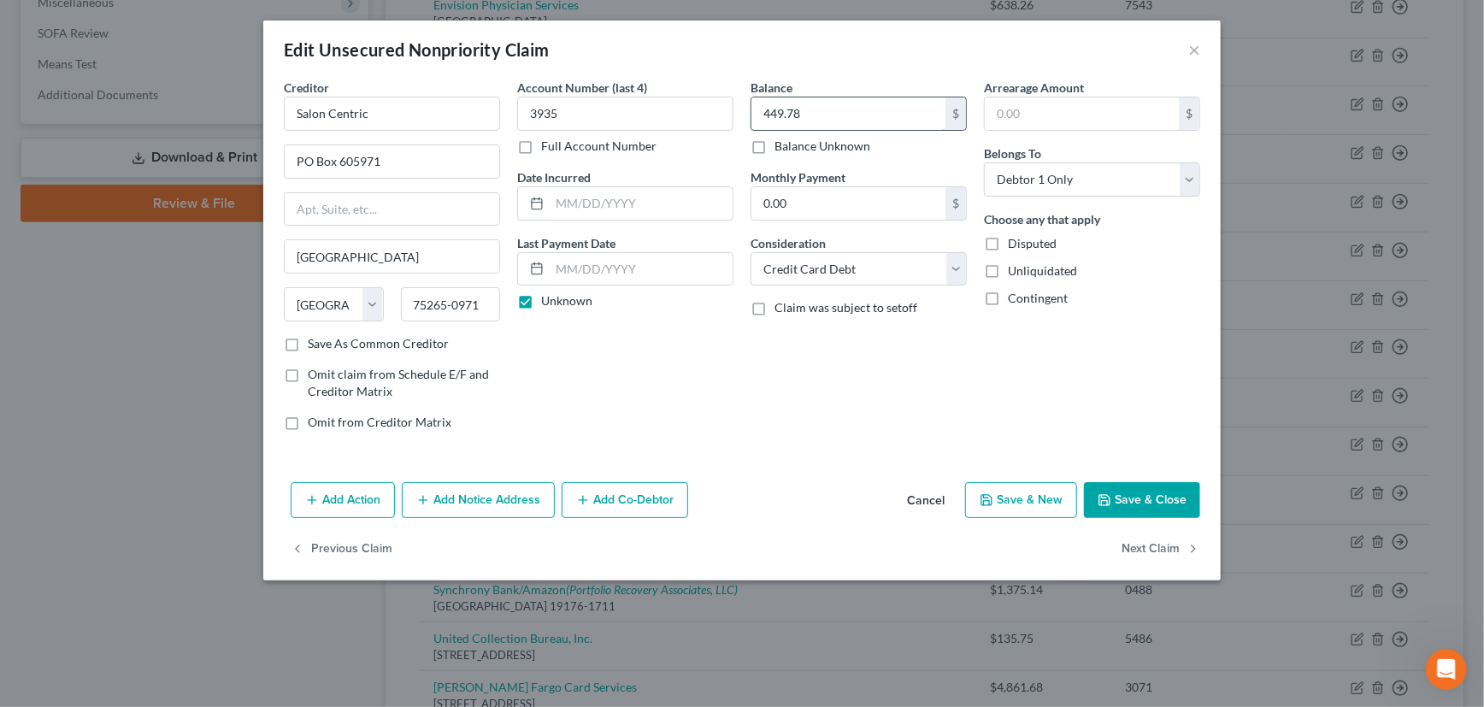
click at [810, 120] on input "449.78" at bounding box center [848, 113] width 194 height 32
click at [453, 499] on button "Add Notice Address" at bounding box center [478, 500] width 153 height 36
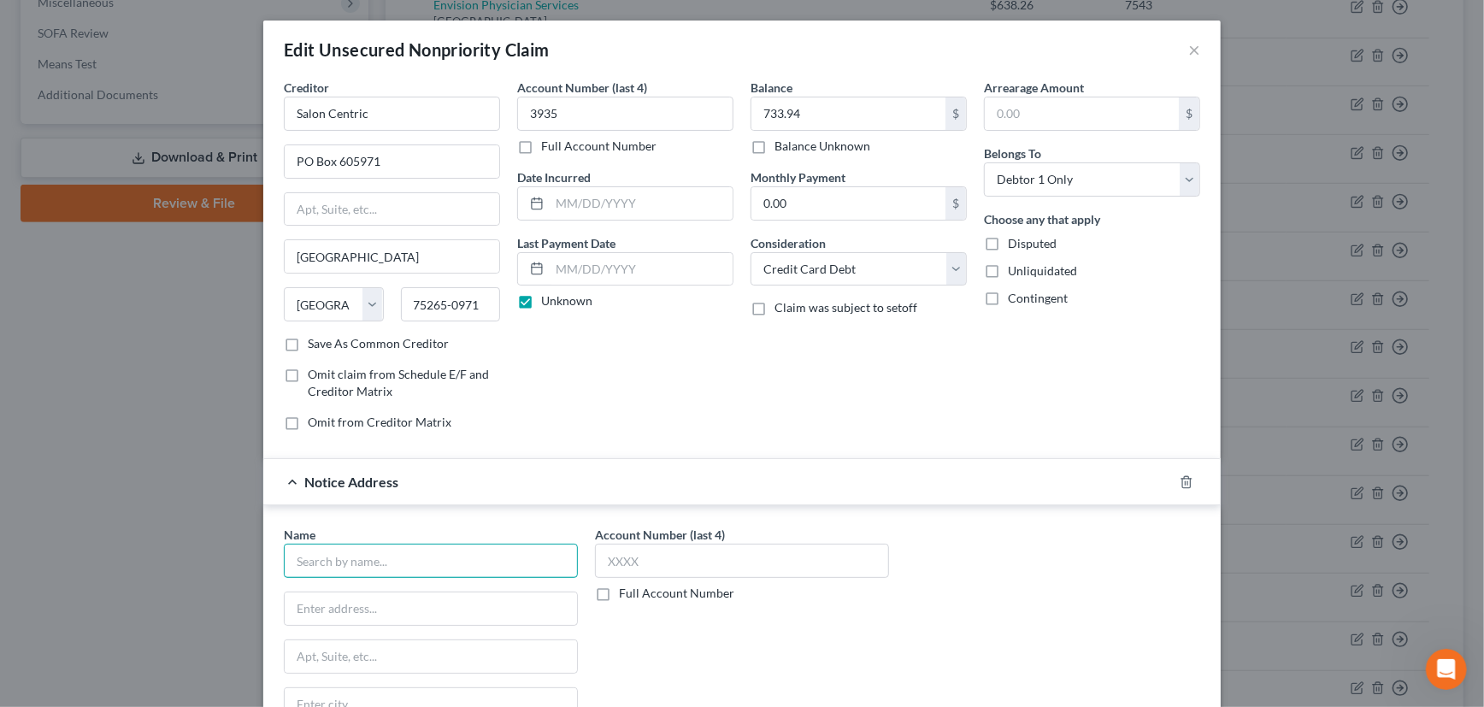
click at [455, 559] on input "text" at bounding box center [431, 561] width 294 height 34
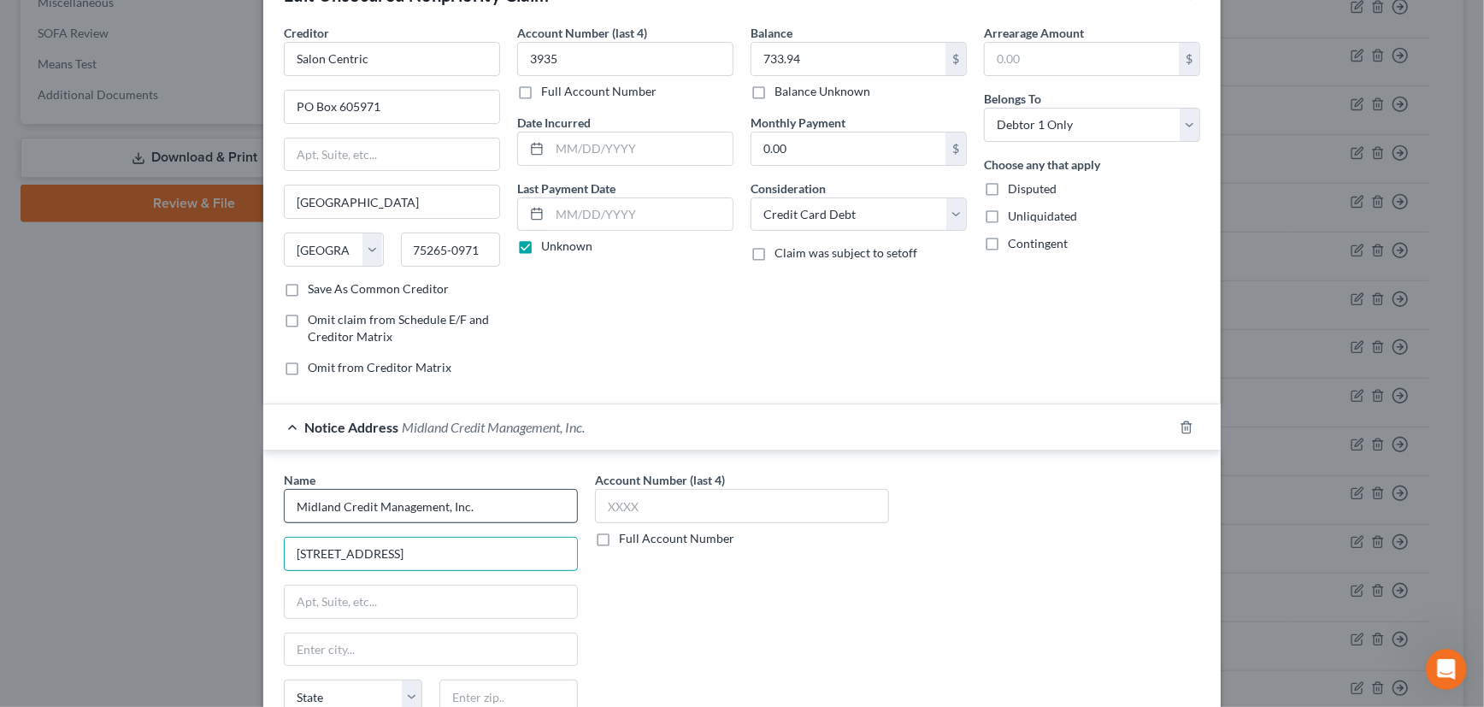
scroll to position [77, 0]
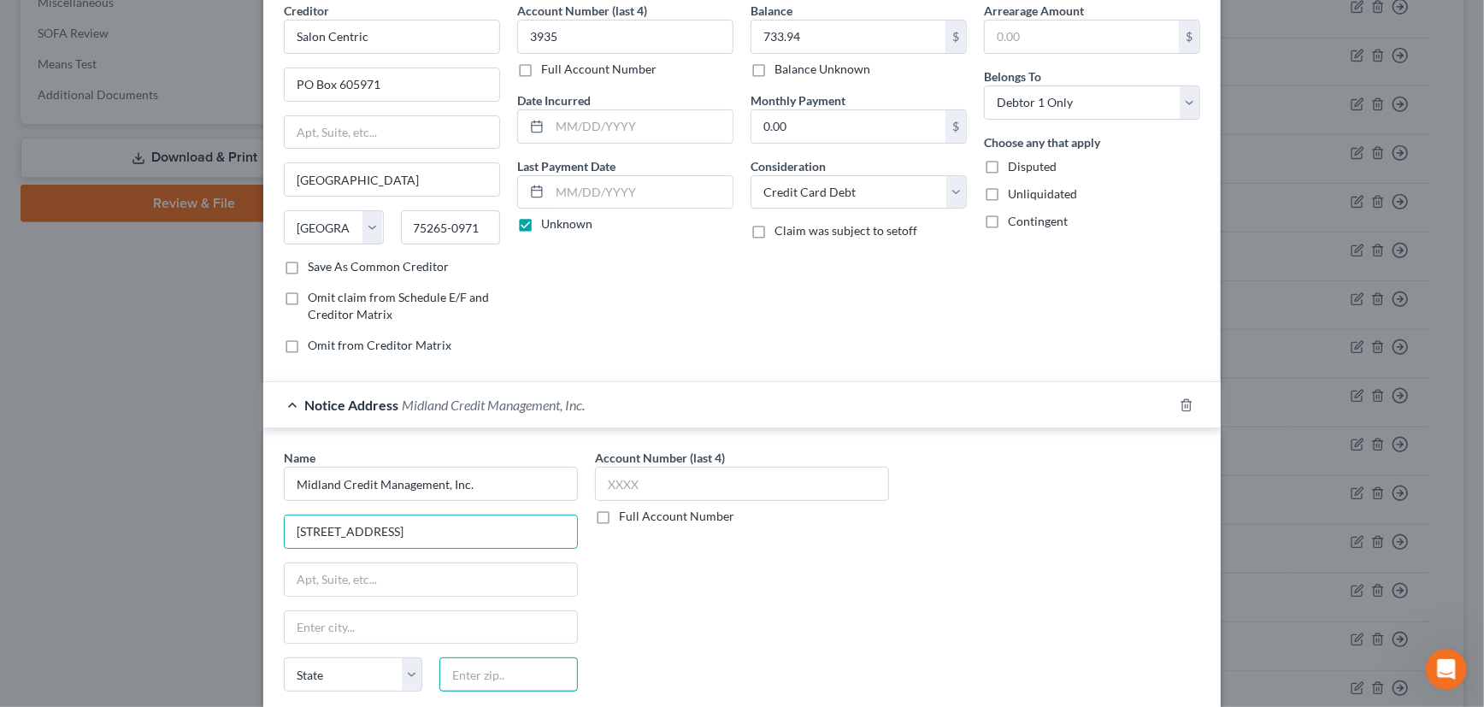
click at [474, 670] on input "text" at bounding box center [508, 674] width 138 height 34
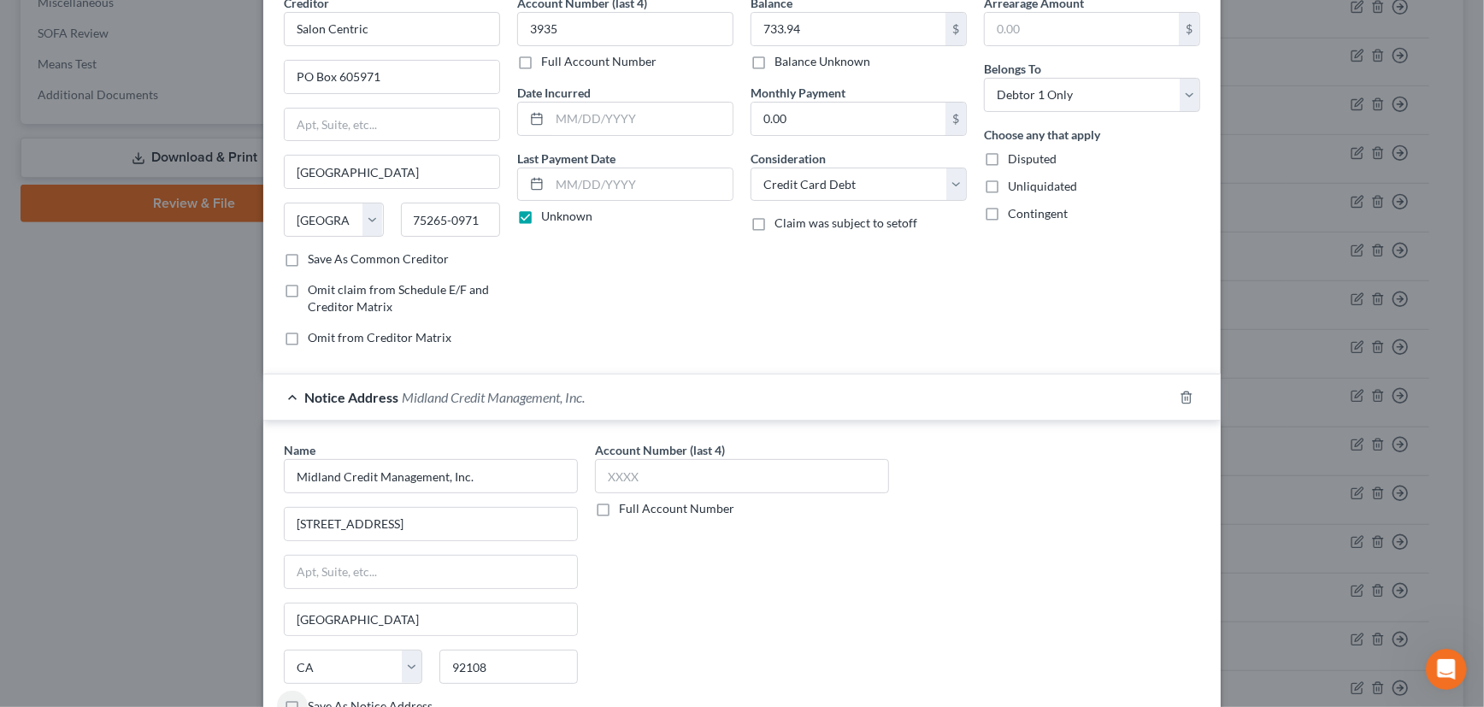
scroll to position [85, 0]
click at [308, 701] on label "Save As Notice Address" at bounding box center [370, 706] width 125 height 17
click at [315, 701] on input "Save As Notice Address" at bounding box center [320, 703] width 11 height 11
click at [673, 479] on input "text" at bounding box center [742, 476] width 294 height 34
click at [667, 474] on input "text" at bounding box center [742, 476] width 294 height 34
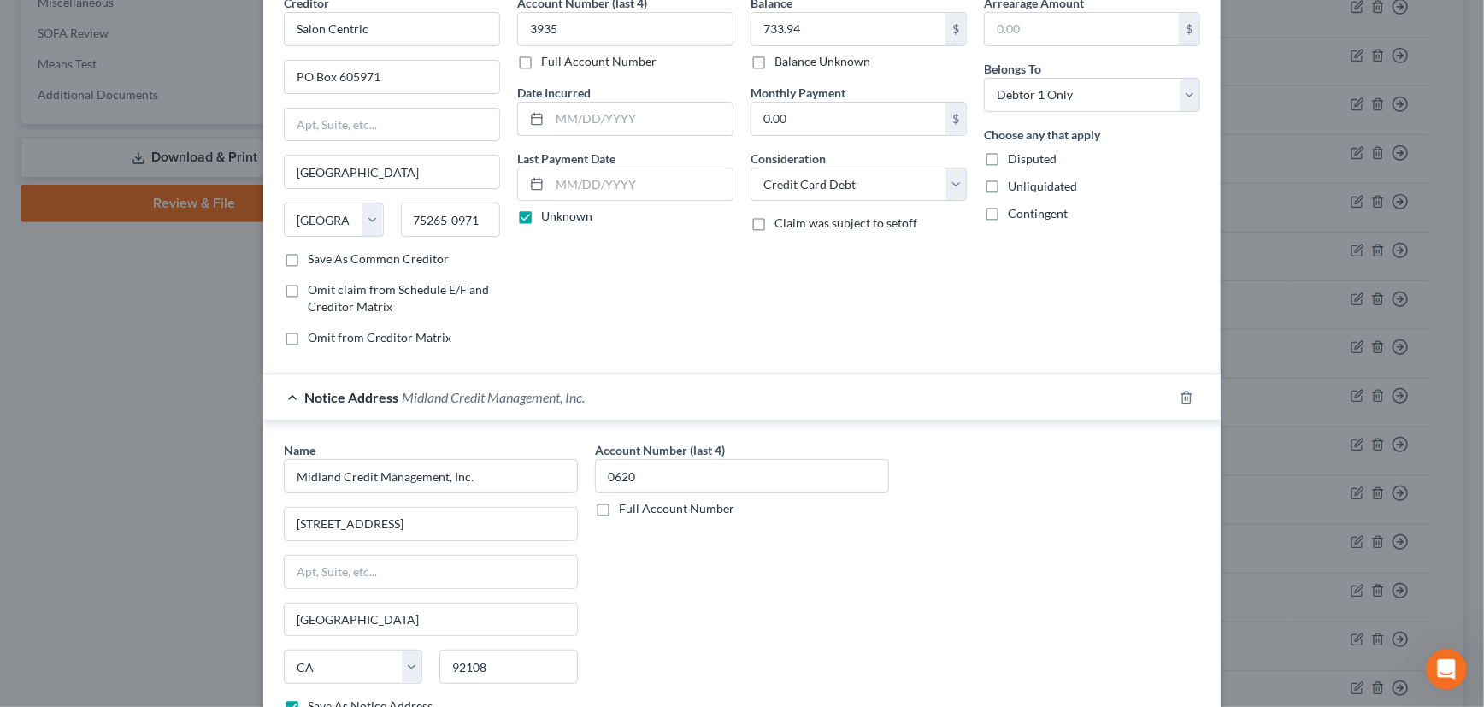
click at [1001, 403] on div "Notice Address Midland Credit Management, Inc." at bounding box center [718, 396] width 910 height 45
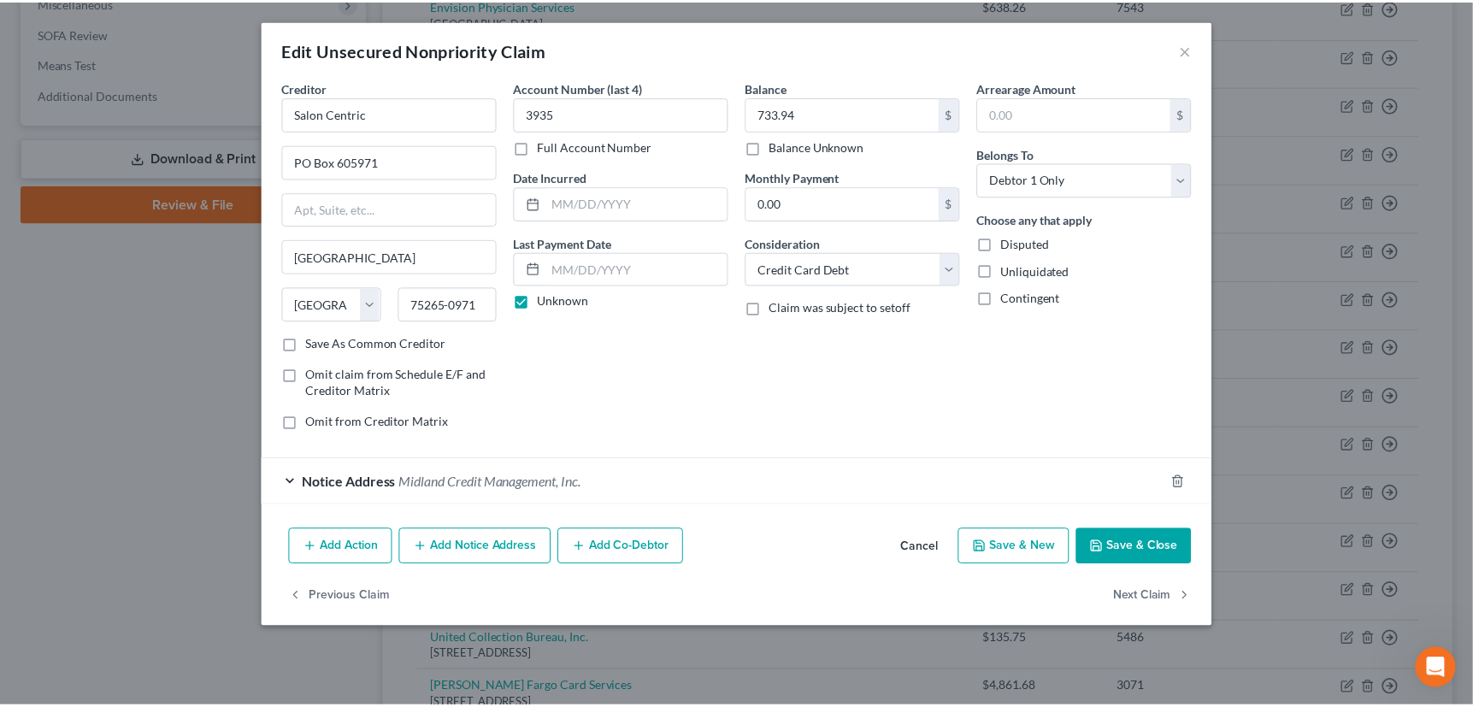
scroll to position [0, 0]
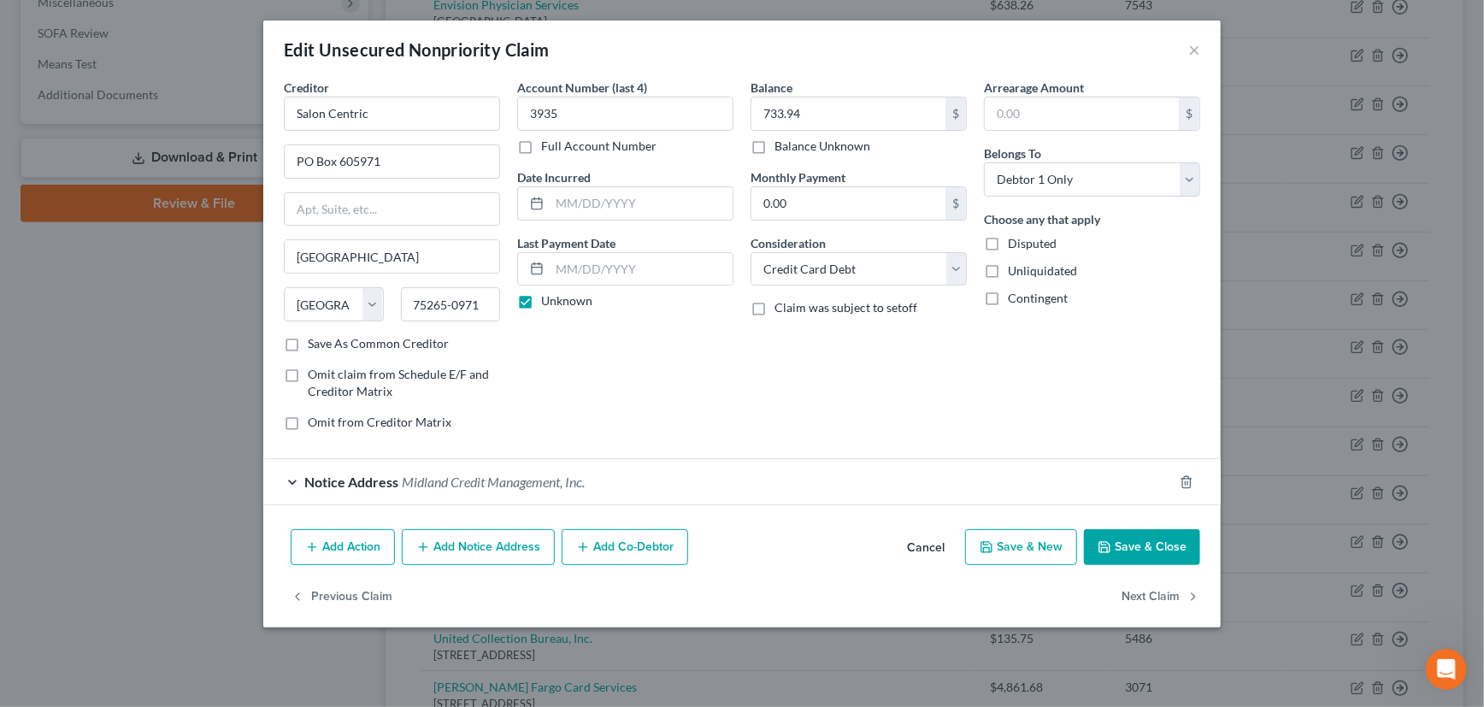
click at [1141, 543] on button "Save & Close" at bounding box center [1142, 547] width 116 height 36
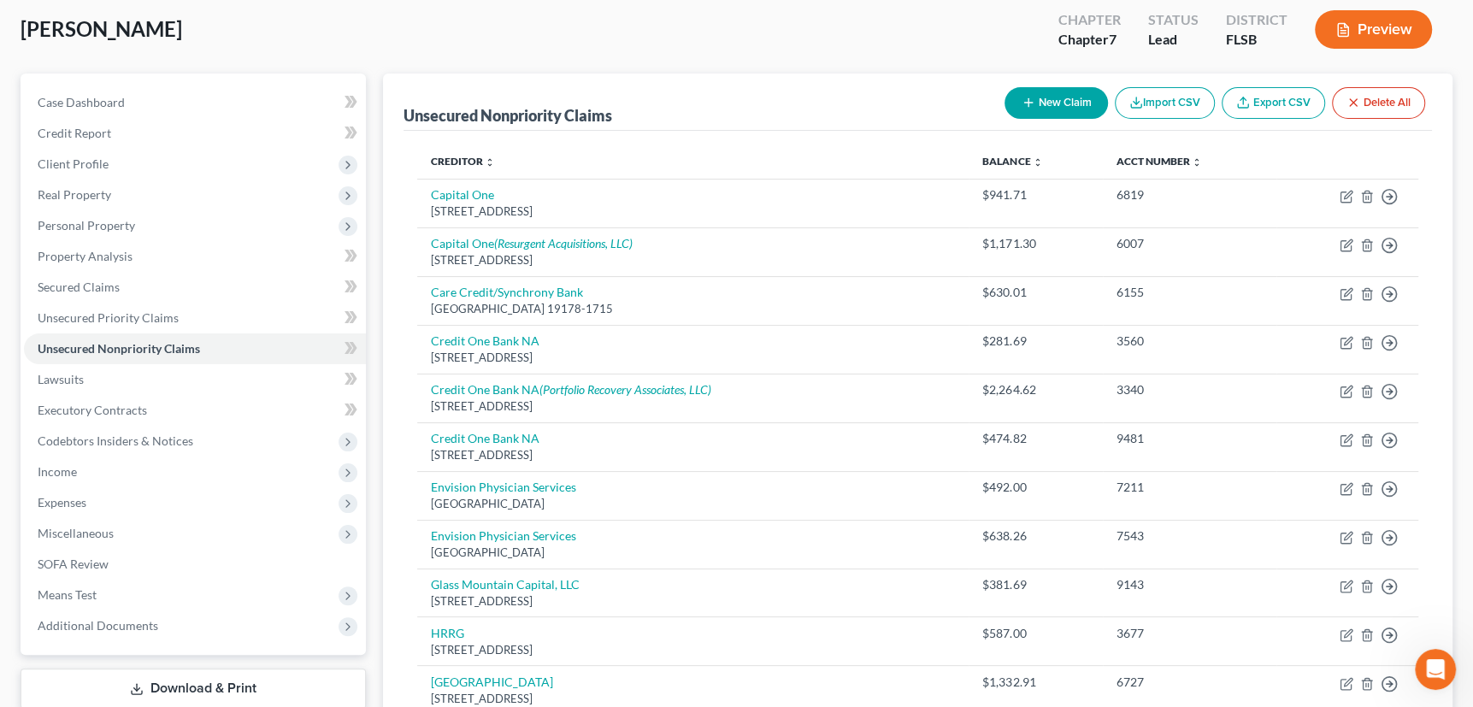
scroll to position [77, 0]
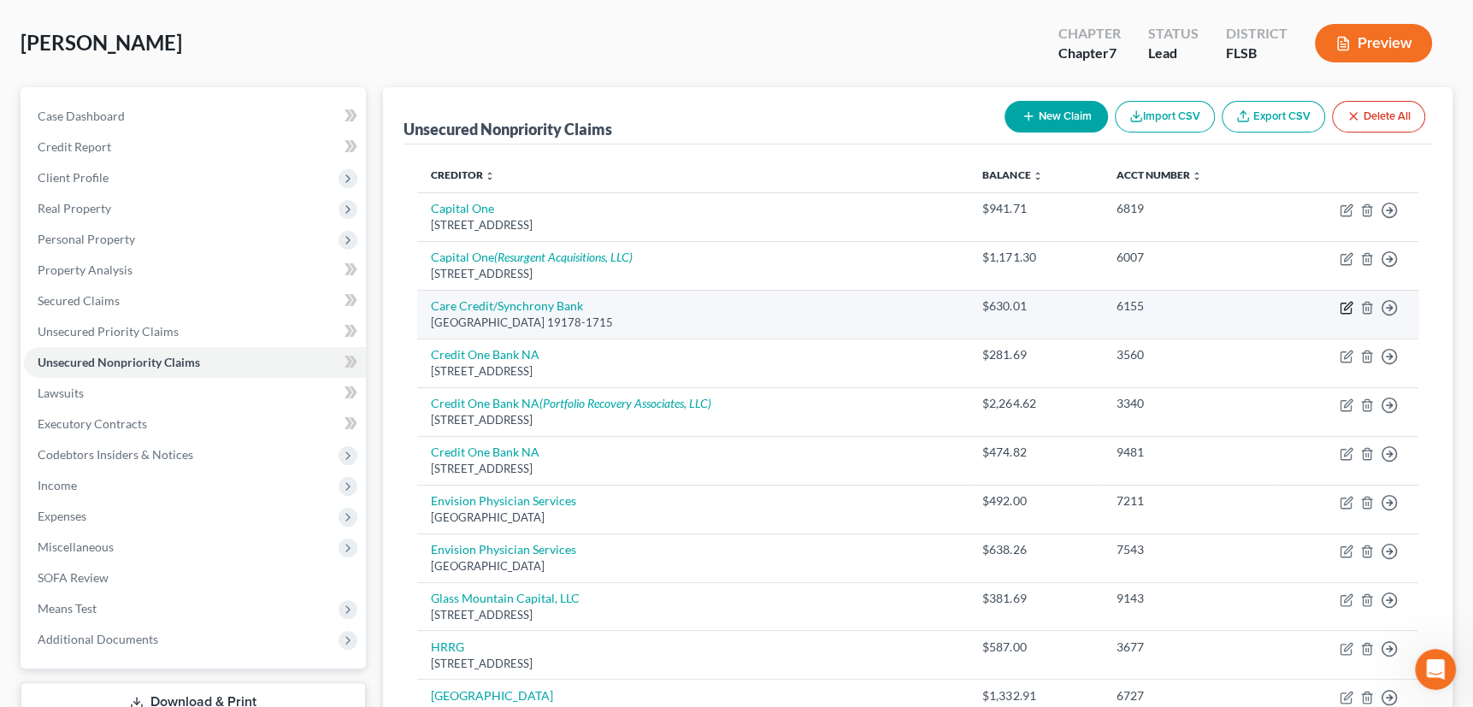
click at [1344, 307] on icon "button" at bounding box center [1348, 306] width 8 height 8
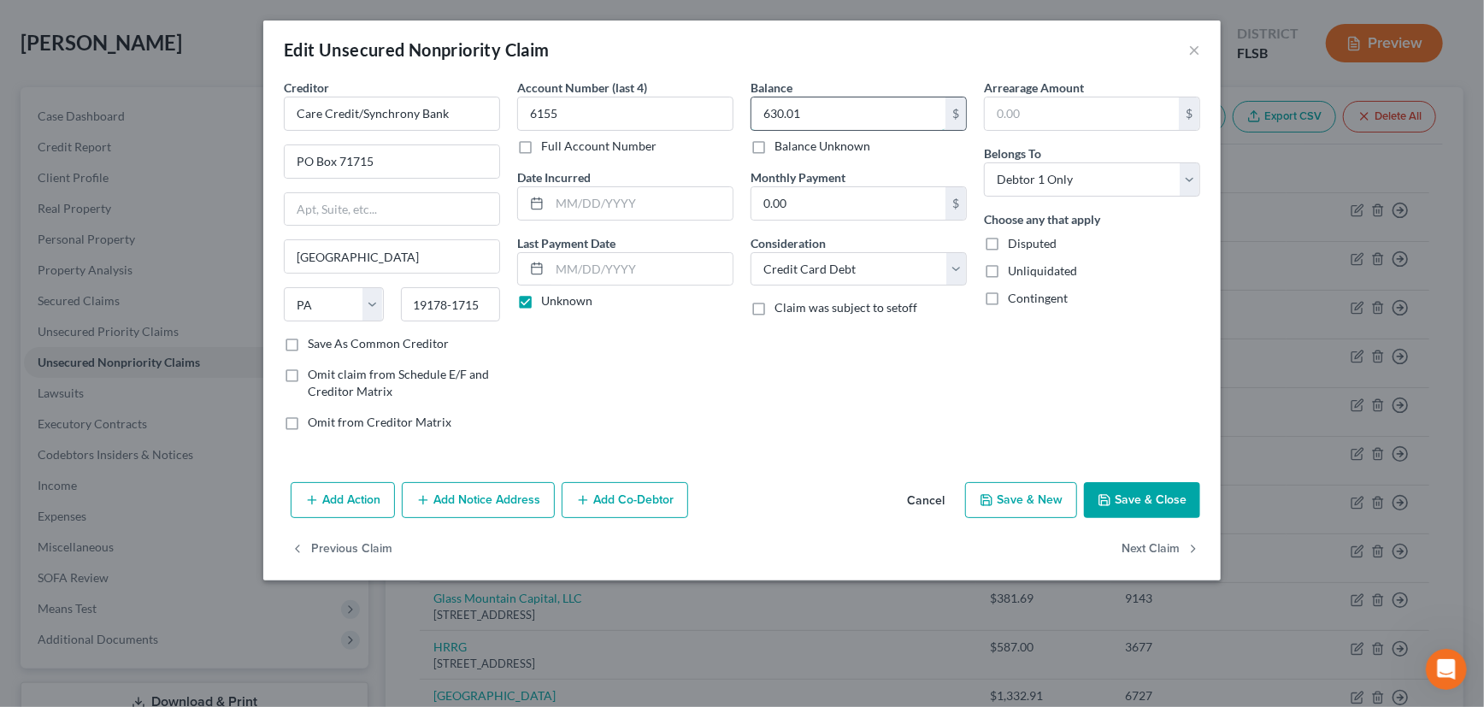
click at [820, 115] on input "630.01" at bounding box center [848, 113] width 194 height 32
click at [479, 492] on button "Add Notice Address" at bounding box center [478, 500] width 153 height 36
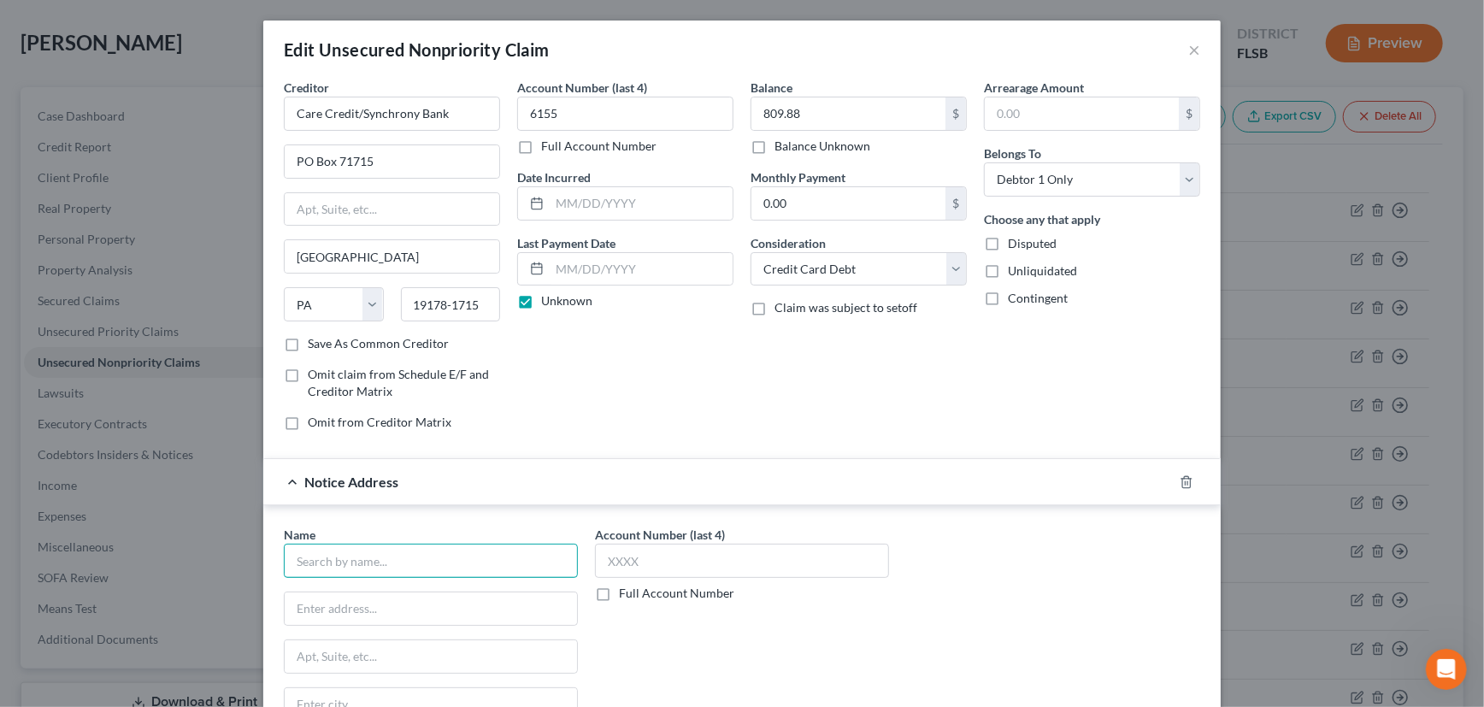
click at [433, 553] on input "text" at bounding box center [431, 561] width 294 height 34
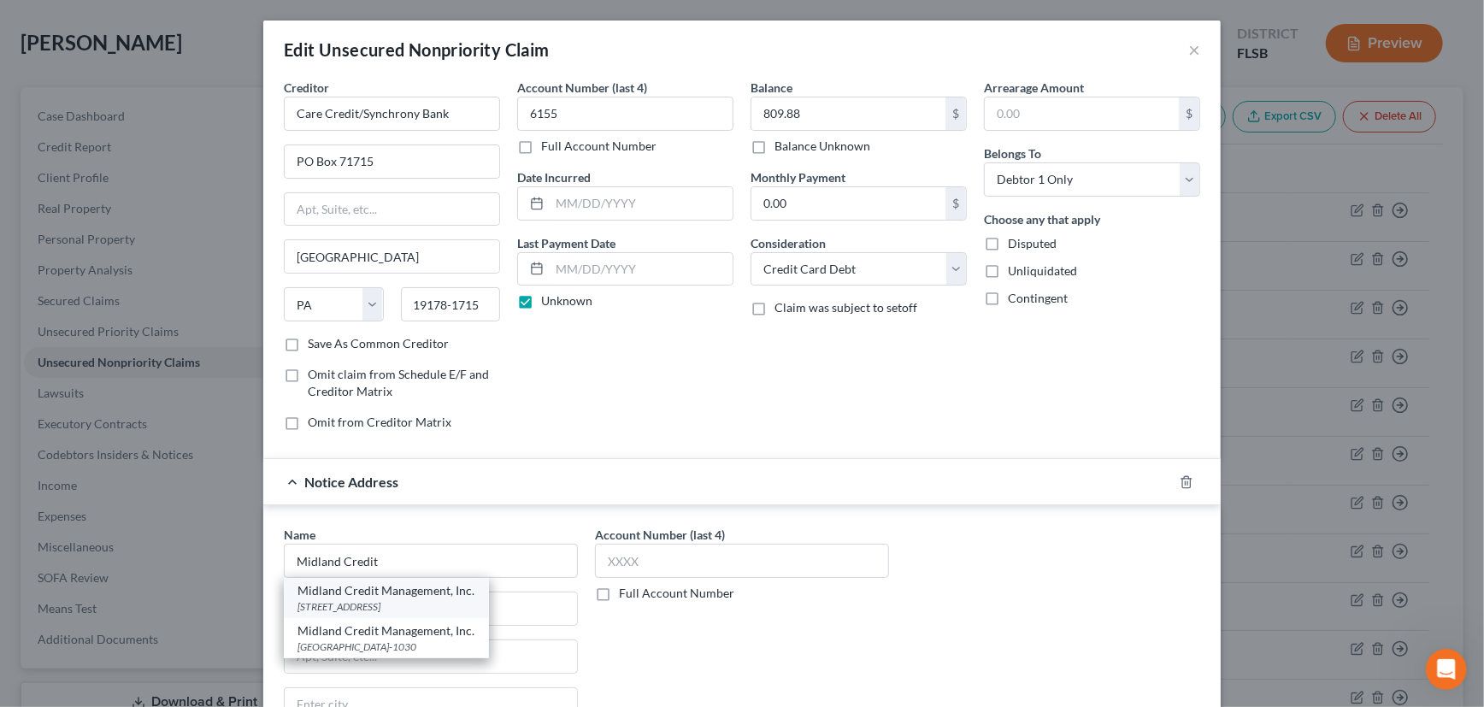
click at [447, 599] on div "350 Camino De La Reina, Ste. 100, San Diego, CA 92108" at bounding box center [386, 606] width 178 height 15
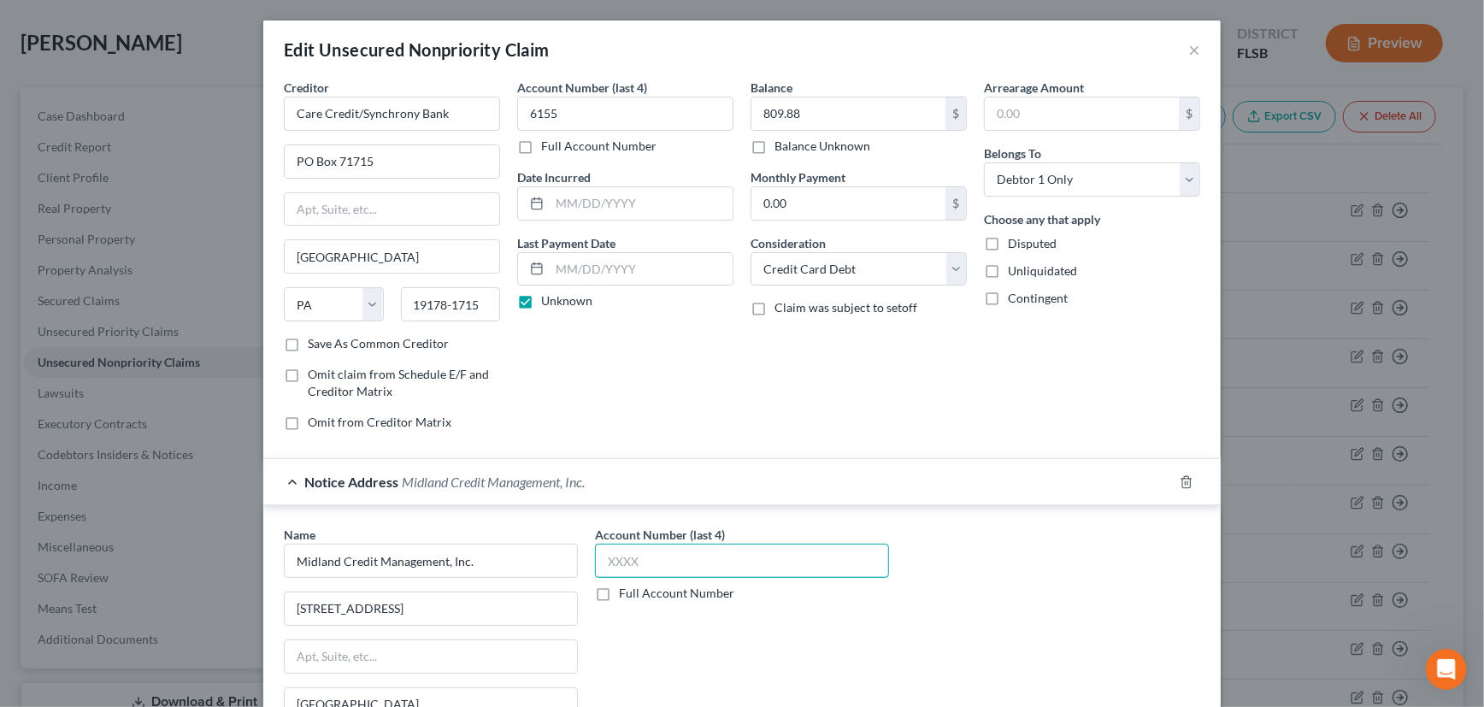
click at [653, 562] on input "text" at bounding box center [742, 561] width 294 height 34
click at [876, 482] on div "Notice Address Midland Credit Management, Inc." at bounding box center [718, 481] width 910 height 45
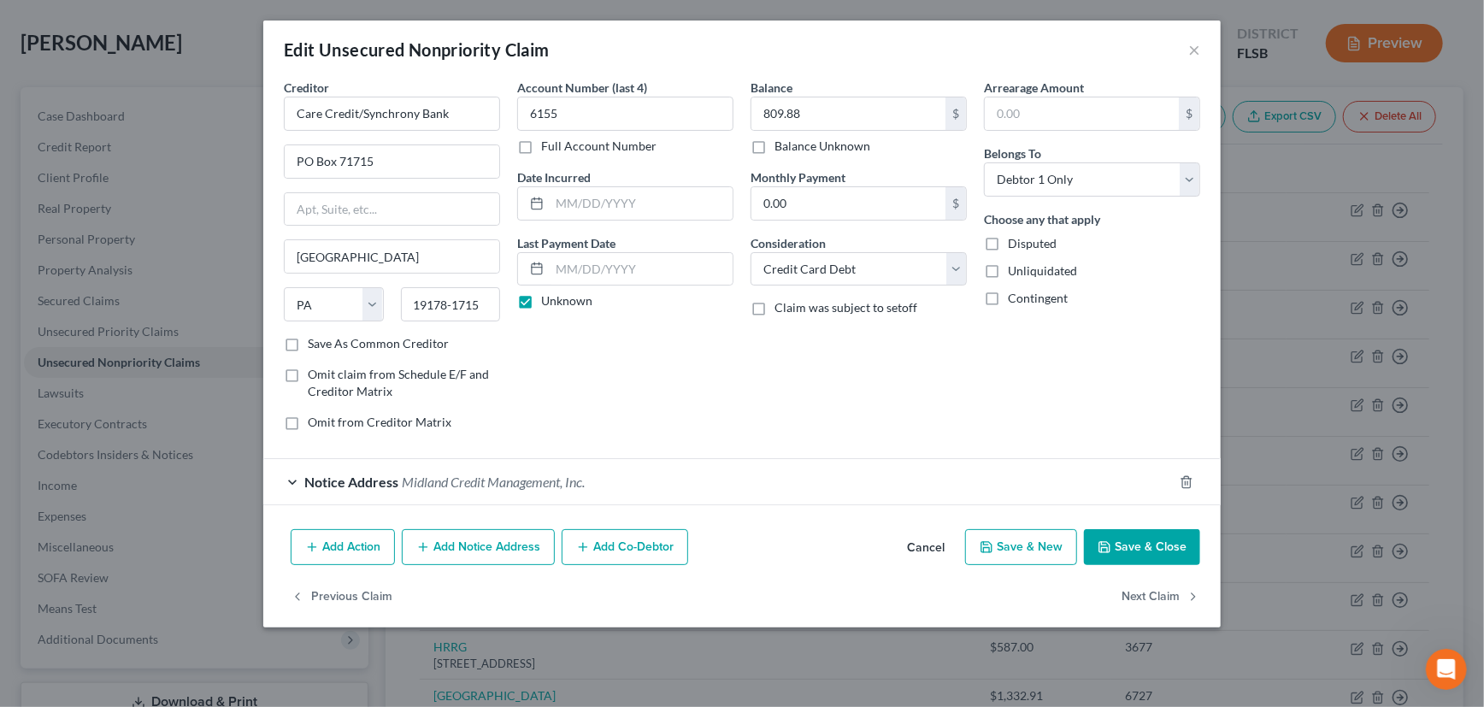
click at [1143, 545] on button "Save & Close" at bounding box center [1142, 547] width 116 height 36
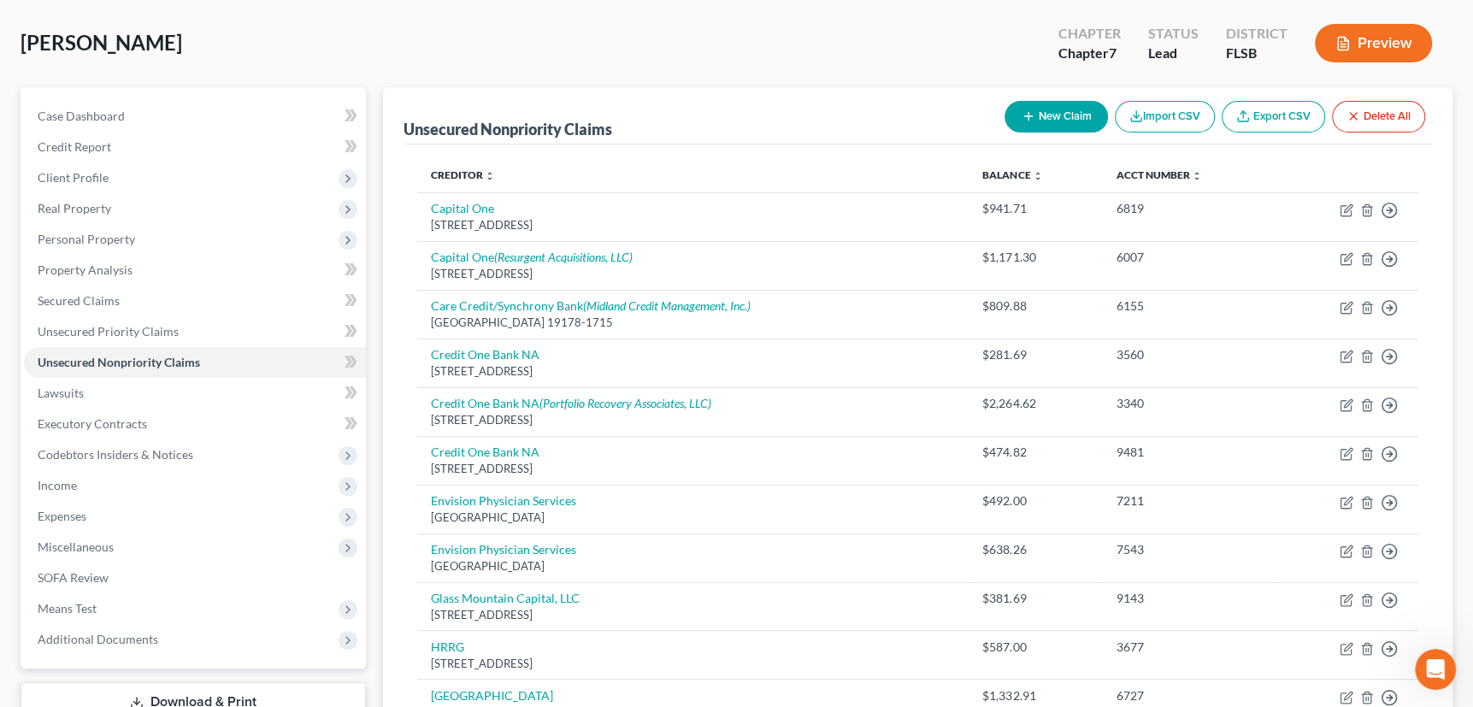
click at [1014, 114] on button "New Claim" at bounding box center [1055, 117] width 103 height 32
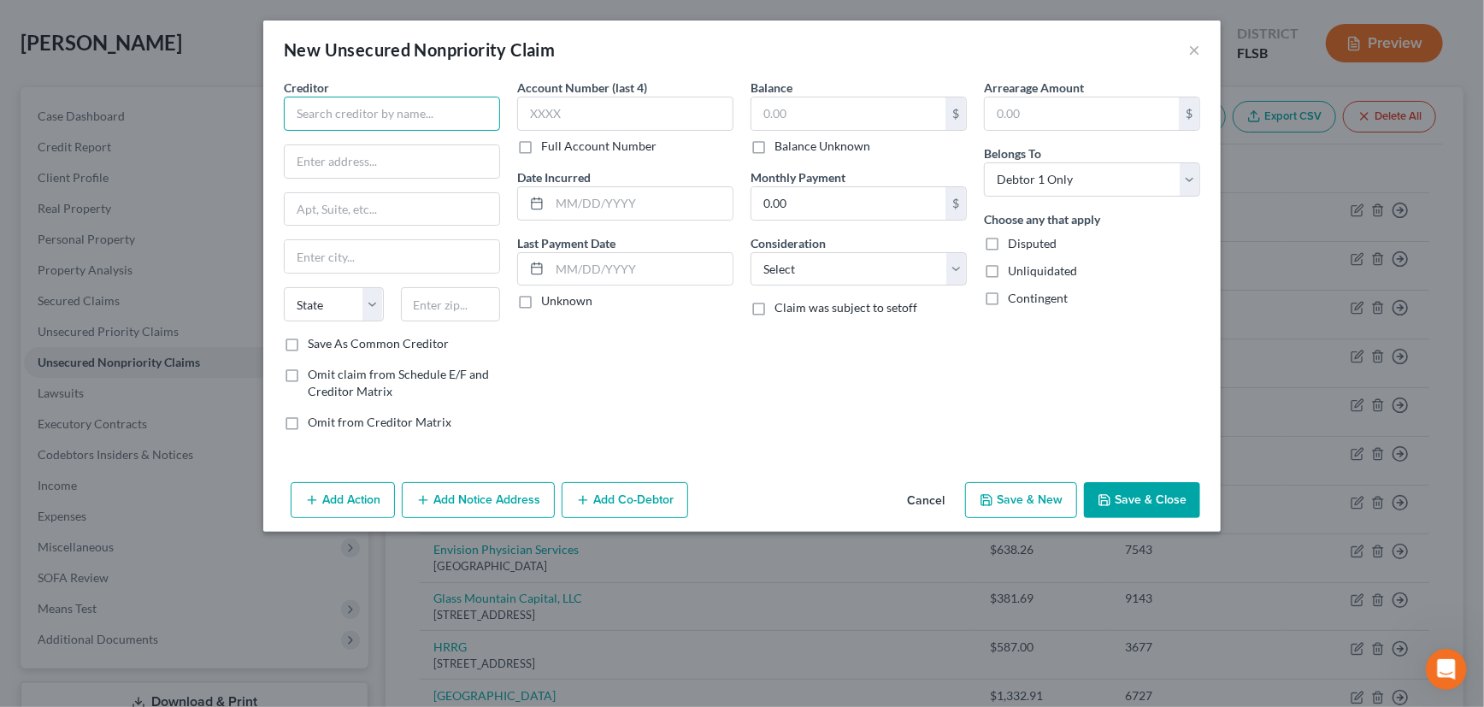
click at [368, 111] on input "text" at bounding box center [392, 114] width 216 height 34
drag, startPoint x: 435, startPoint y: 110, endPoint x: 266, endPoint y: 118, distance: 169.4
click at [266, 118] on div "Creditor * Dept of Edu/Nelnet State AL AK AR AZ CA CO CT DE DC FL GA GU HI ID I…" at bounding box center [741, 277] width 957 height 397
click at [292, 111] on input "Nelnet" at bounding box center [392, 114] width 216 height 34
click at [346, 163] on input "text" at bounding box center [392, 161] width 215 height 32
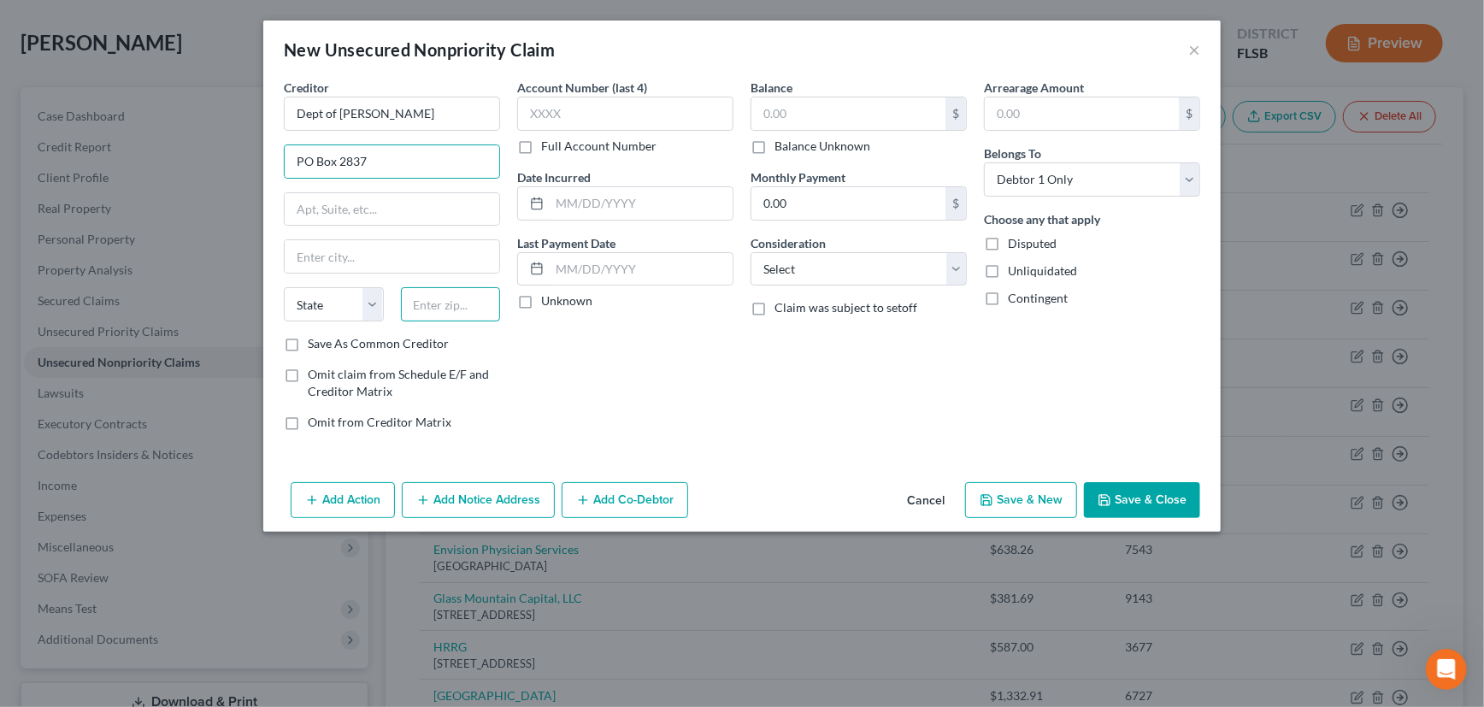
click at [442, 303] on input "text" at bounding box center [451, 304] width 100 height 34
click at [669, 367] on div "Account Number (last 4) Full Account Number Date Incurred Last Payment Date Unk…" at bounding box center [625, 262] width 233 height 366
click at [473, 303] on input "97208" at bounding box center [451, 304] width 100 height 34
click at [308, 339] on label "Save As Common Creditor" at bounding box center [378, 343] width 141 height 17
click at [315, 339] on input "Save As Common Creditor" at bounding box center [320, 340] width 11 height 11
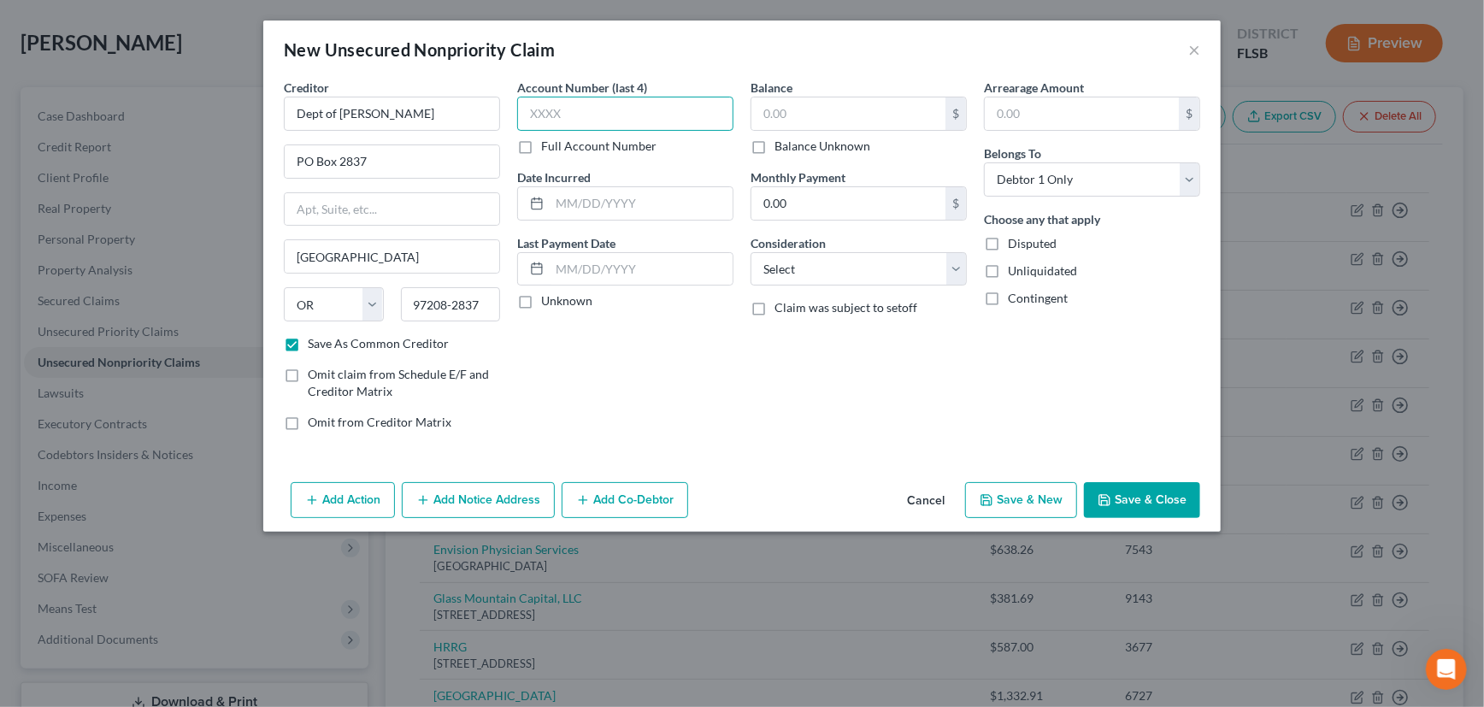
click at [579, 121] on input "text" at bounding box center [625, 114] width 216 height 34
click at [541, 296] on label "Unknown" at bounding box center [566, 300] width 51 height 17
click at [548, 296] on input "Unknown" at bounding box center [553, 297] width 11 height 11
click at [834, 109] on input "text" at bounding box center [848, 113] width 194 height 32
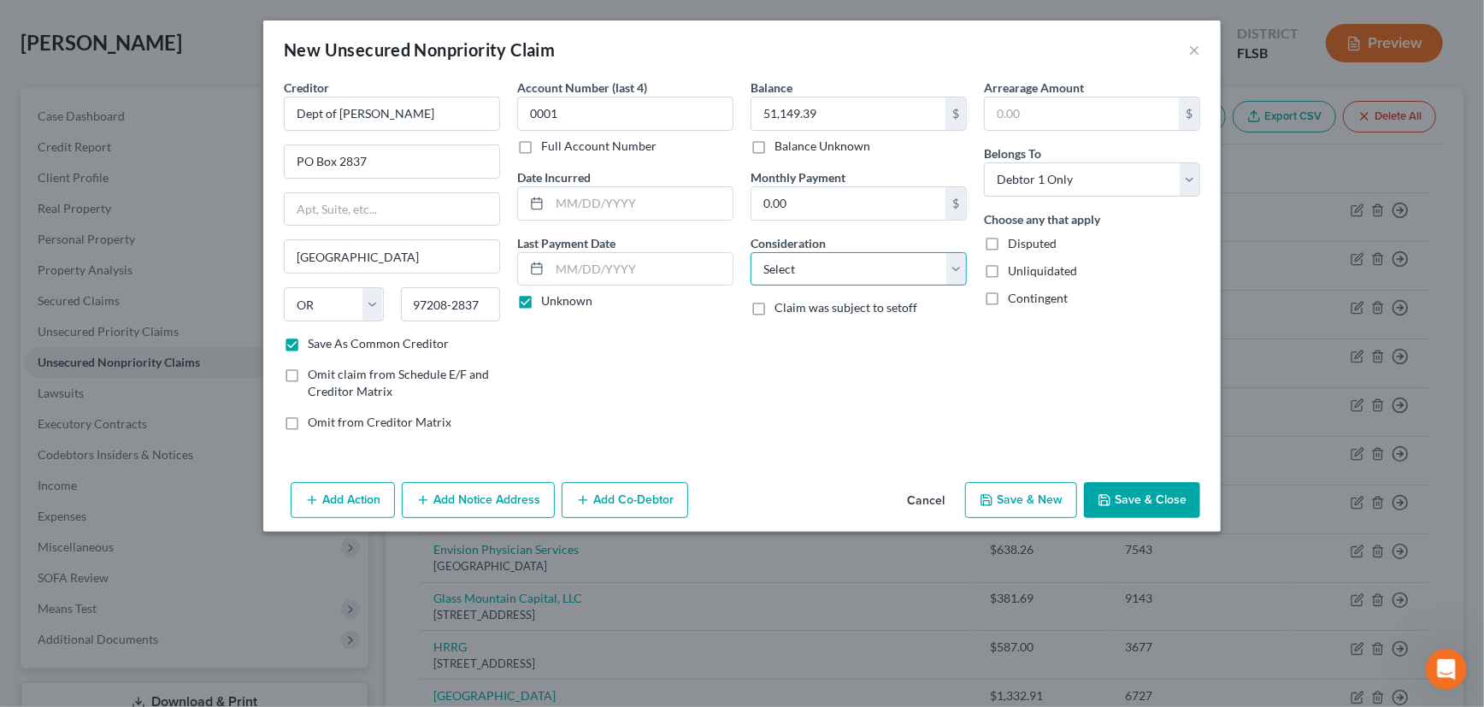
click at [851, 261] on select "Select Cable / Satellite Services Collection Agency Credit Card Debt Debt Couns…" at bounding box center [859, 269] width 216 height 34
click at [751, 252] on select "Select Cable / Satellite Services Collection Agency Credit Card Debt Debt Couns…" at bounding box center [859, 269] width 216 height 34
click at [1147, 498] on button "Save & Close" at bounding box center [1142, 500] width 116 height 36
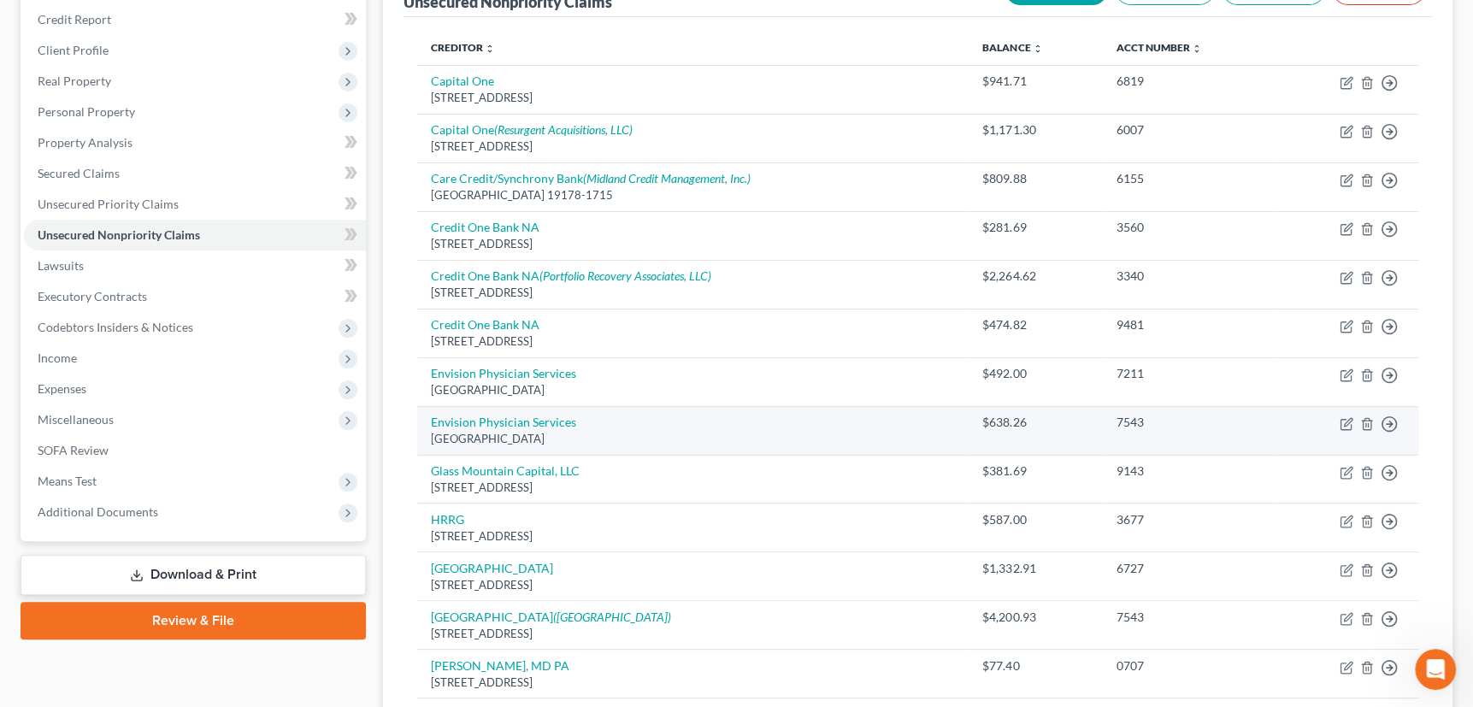
scroll to position [177, 0]
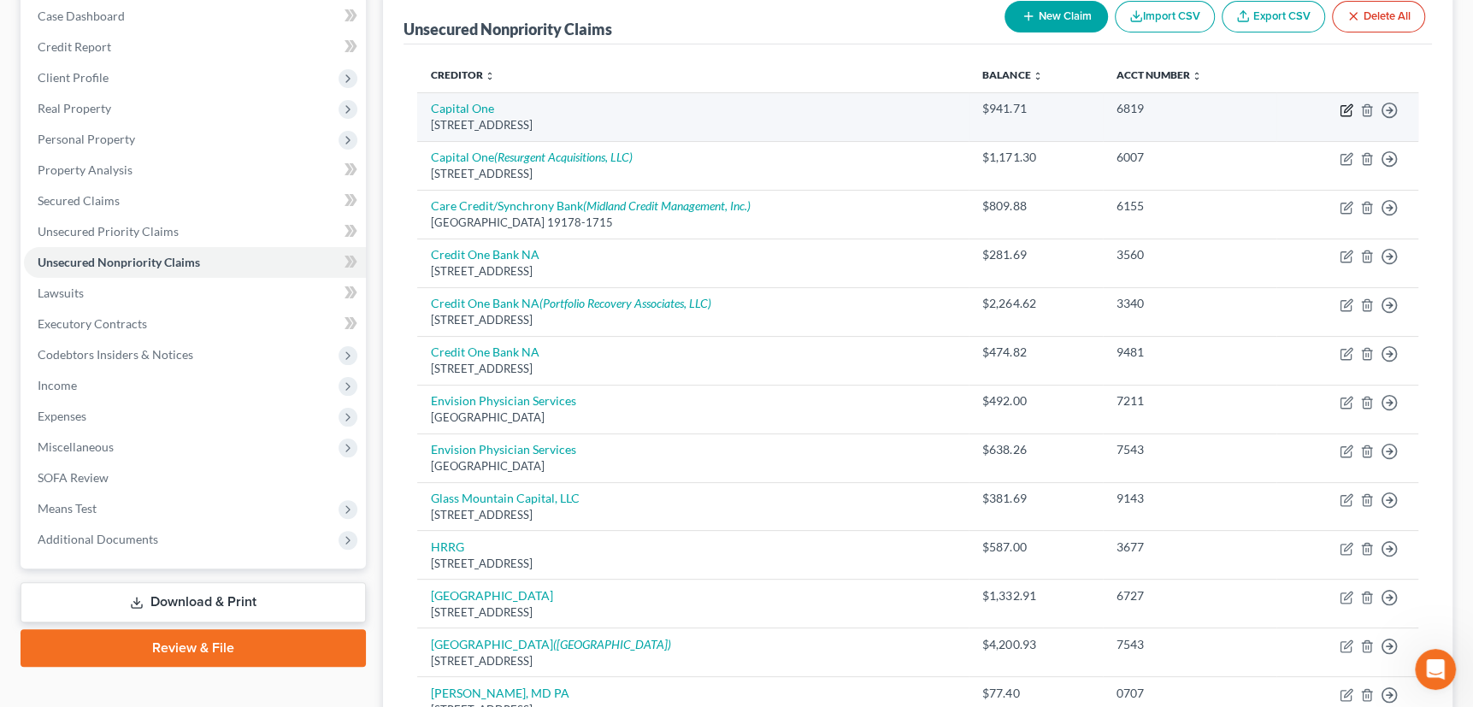
click at [1345, 106] on icon "button" at bounding box center [1347, 110] width 14 height 14
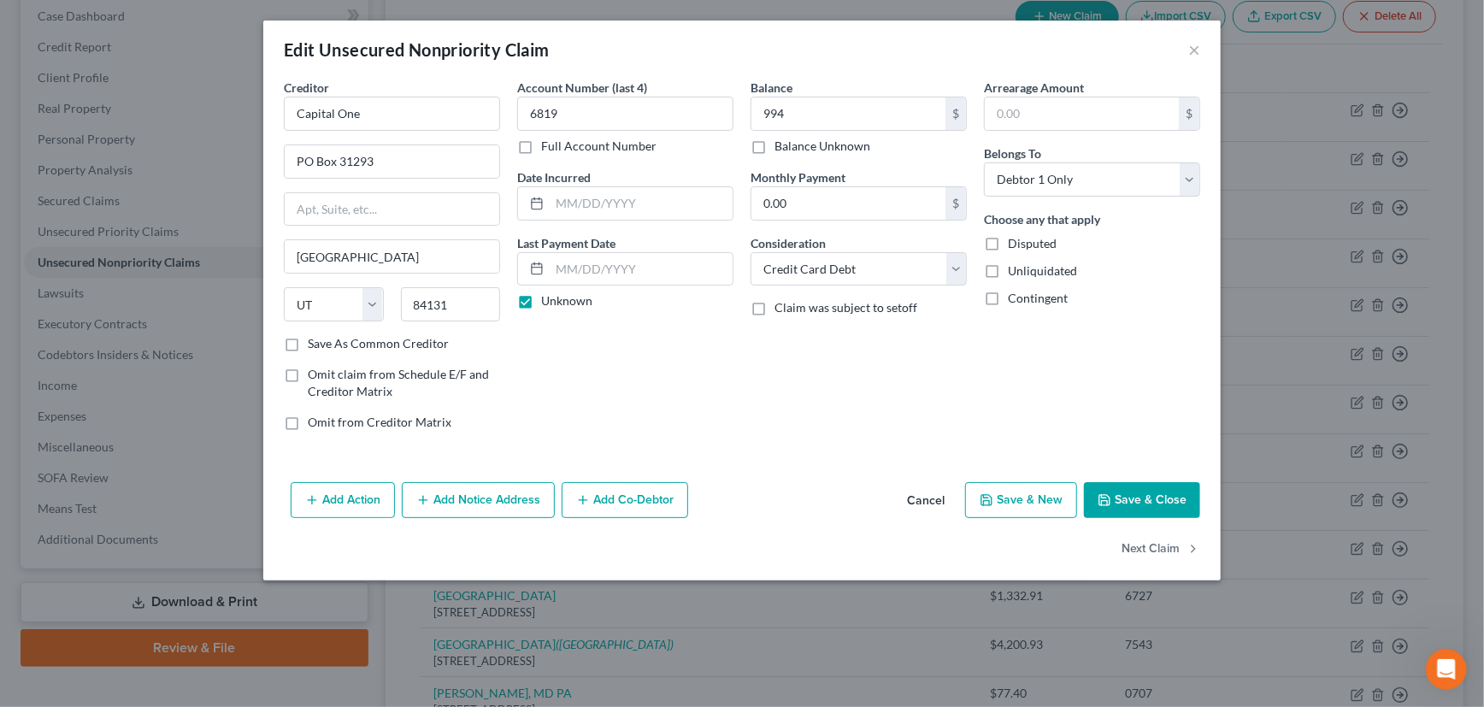
click at [1147, 499] on button "Save & Close" at bounding box center [1142, 500] width 116 height 36
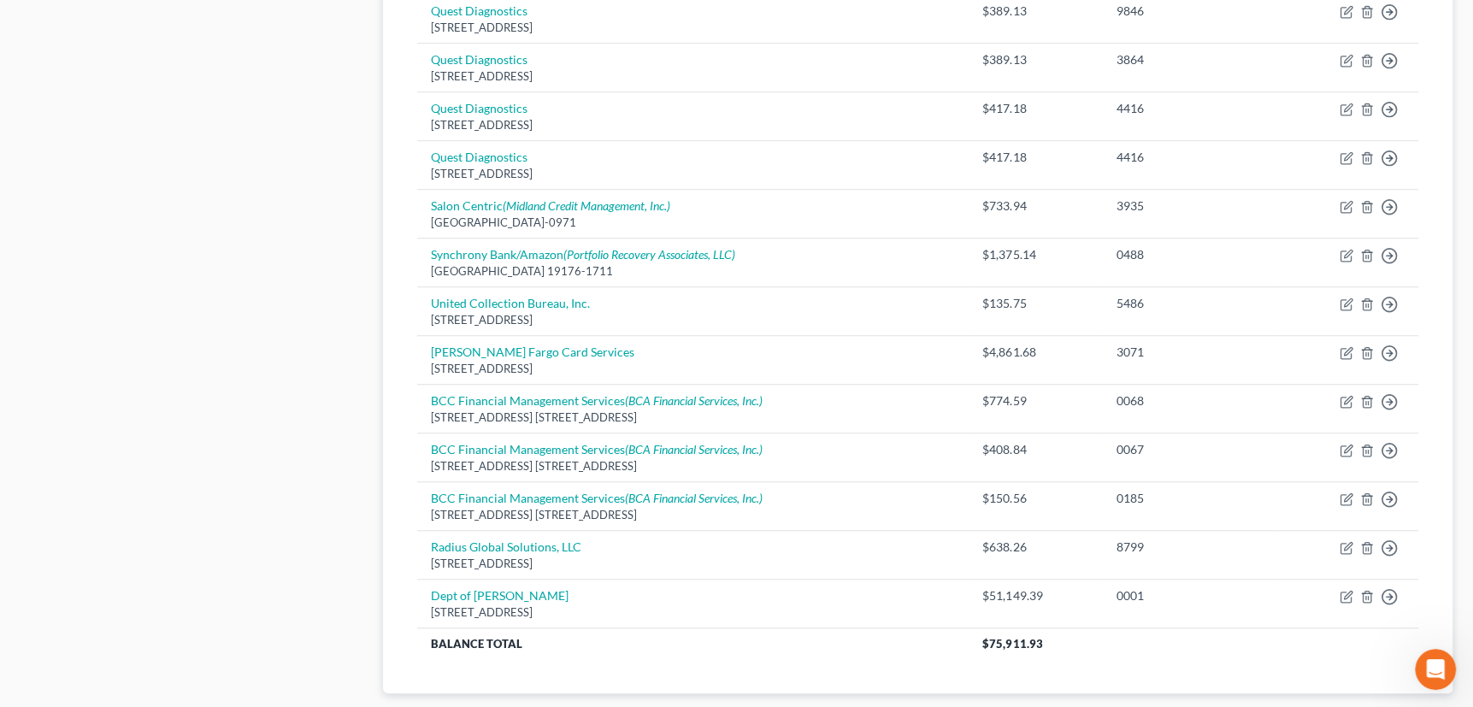
scroll to position [954, 0]
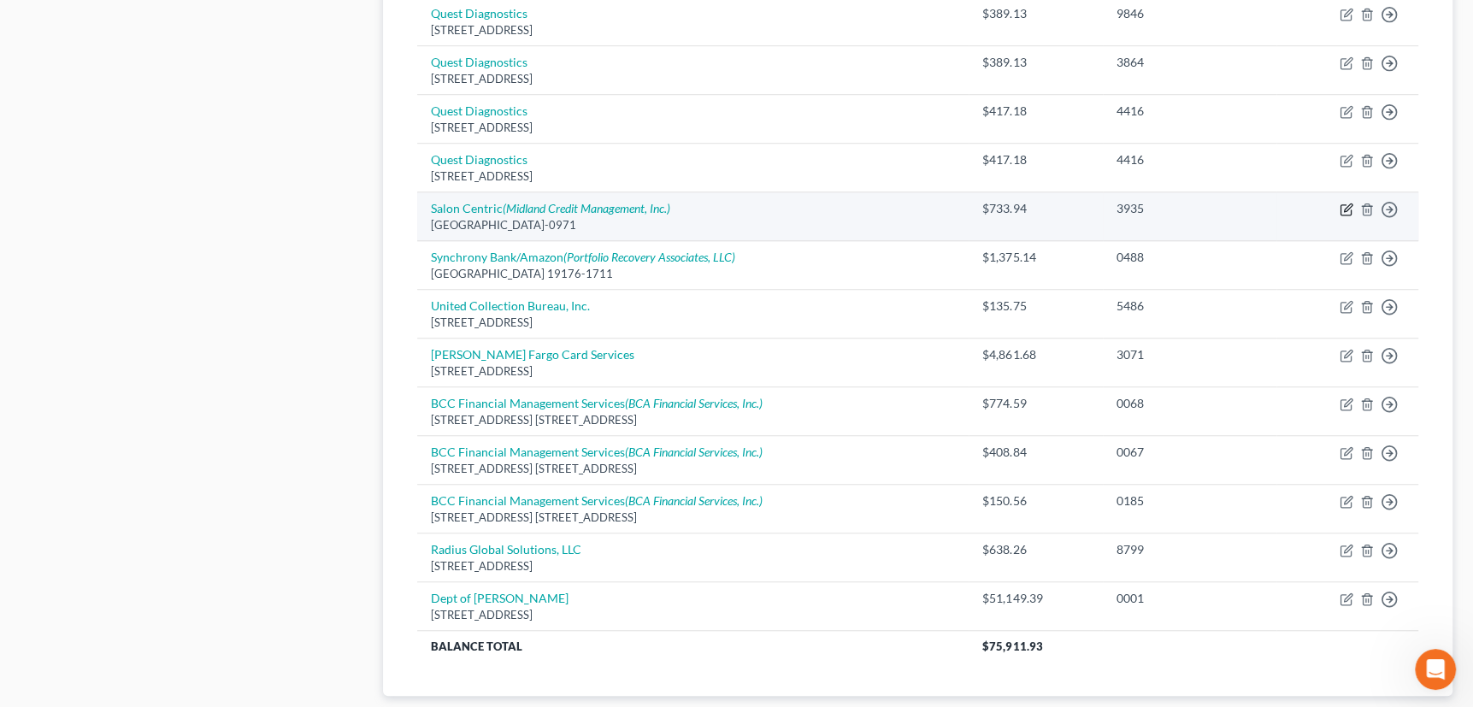
click at [1344, 205] on icon "button" at bounding box center [1347, 210] width 14 height 14
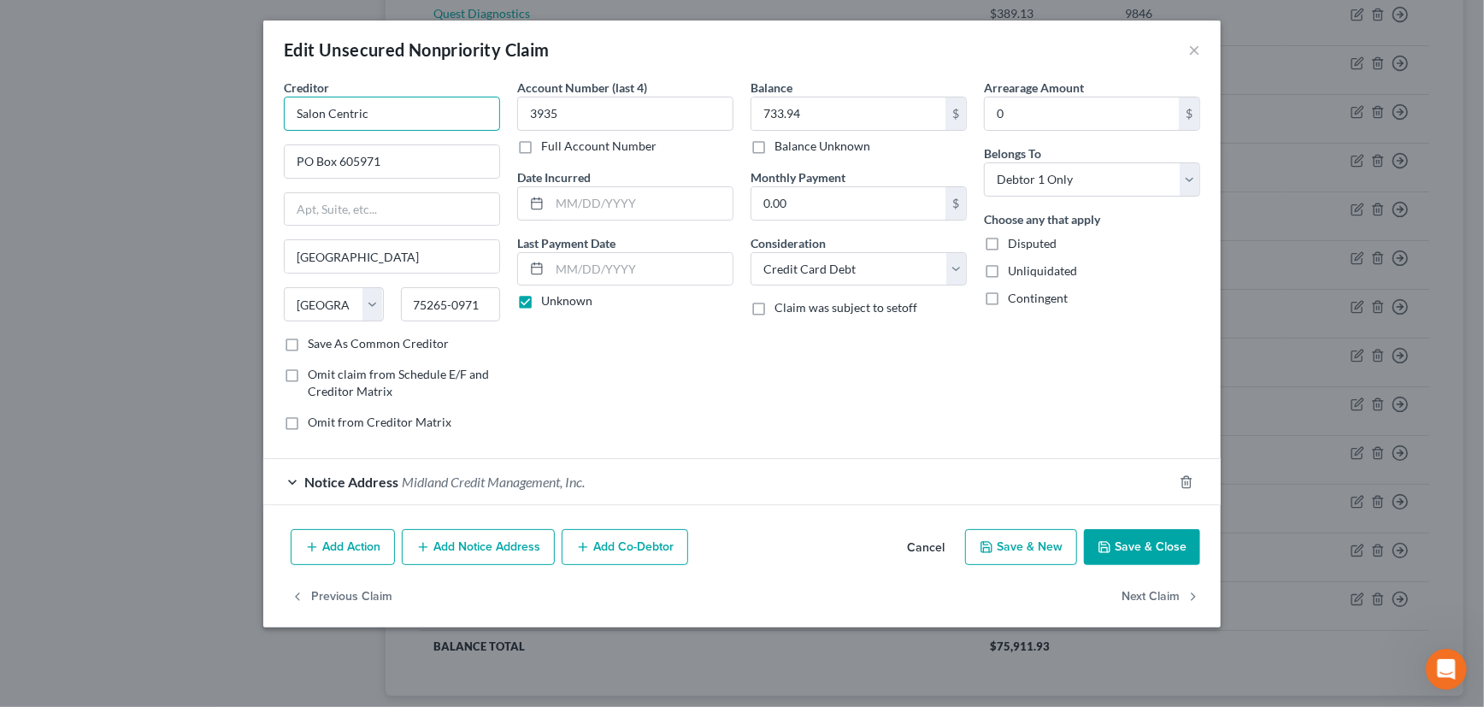
click at [297, 112] on input "Salon Centric" at bounding box center [392, 114] width 216 height 34
click at [933, 541] on button "Cancel" at bounding box center [925, 548] width 65 height 34
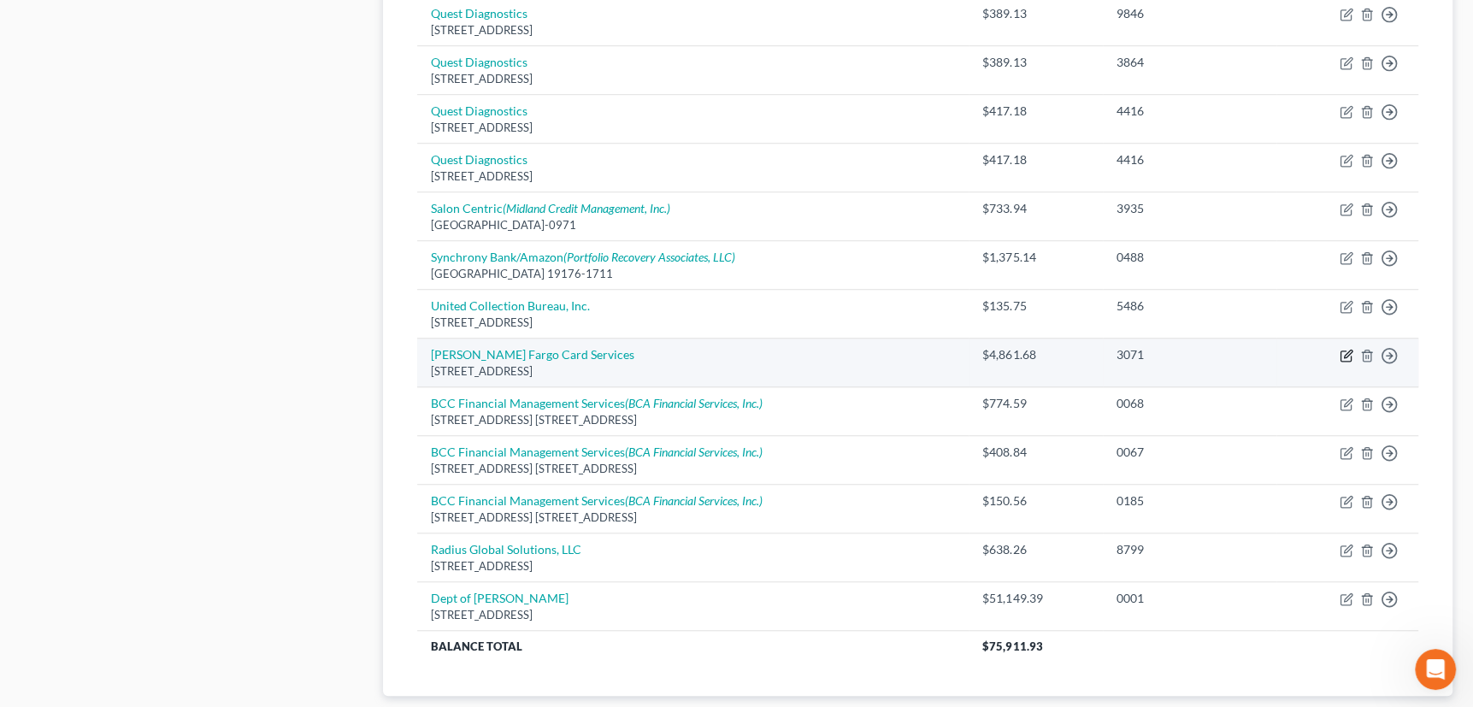
click at [1343, 350] on icon "button" at bounding box center [1347, 356] width 14 height 14
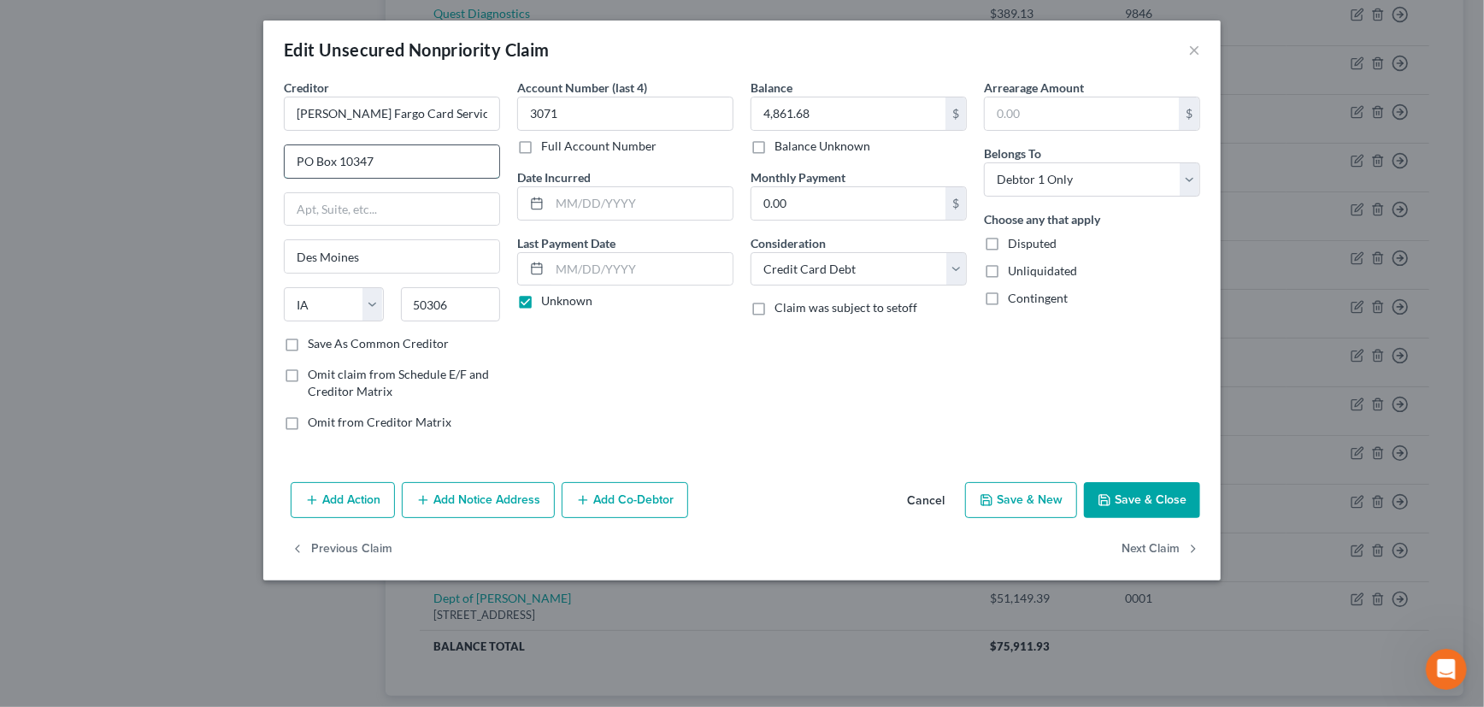
drag, startPoint x: 389, startPoint y: 158, endPoint x: 344, endPoint y: 162, distance: 45.5
click at [344, 162] on input "PO Box 10347" at bounding box center [392, 161] width 215 height 32
drag, startPoint x: 384, startPoint y: 162, endPoint x: 338, endPoint y: 165, distance: 46.3
click at [338, 165] on input "PO Box 1393" at bounding box center [392, 161] width 215 height 32
click at [308, 340] on label "Save As Common Creditor" at bounding box center [378, 343] width 141 height 17
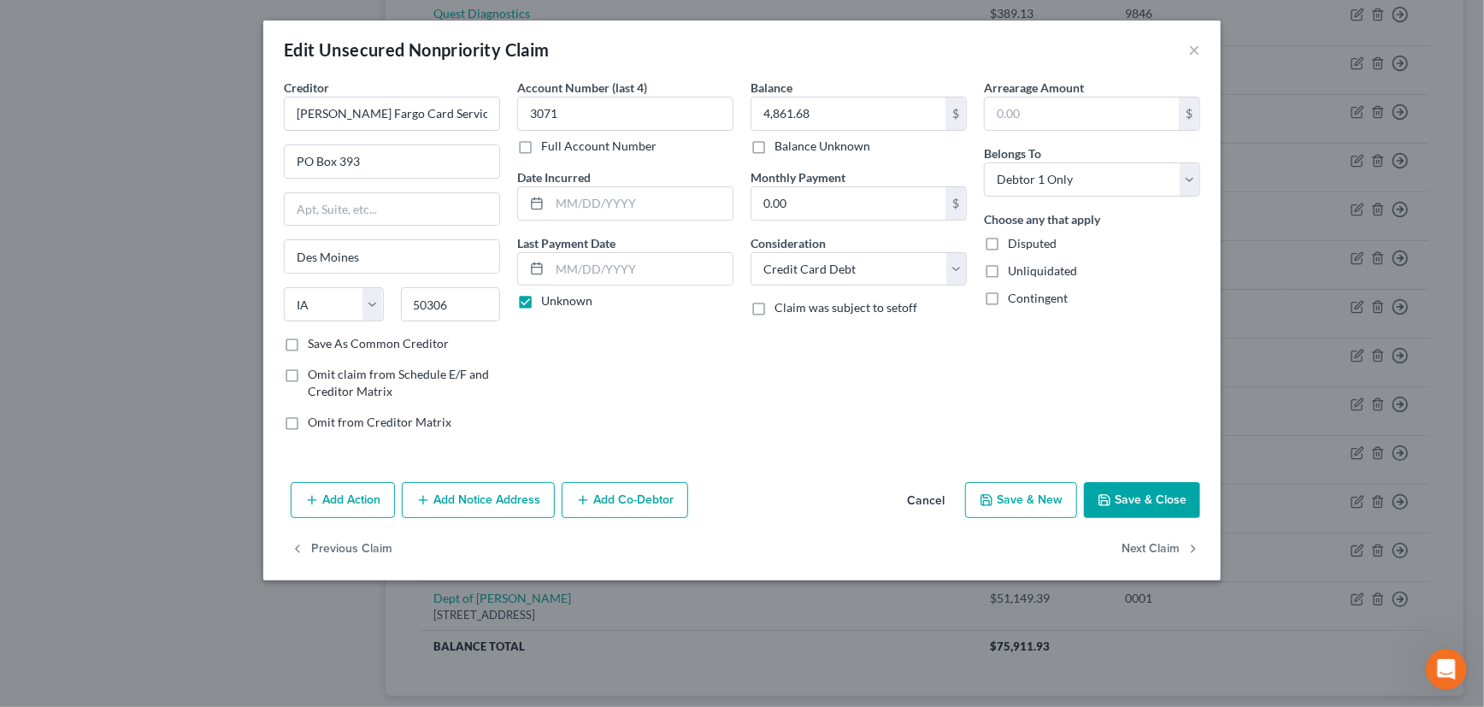
click at [315, 340] on input "Save As Common Creditor" at bounding box center [320, 340] width 11 height 11
click at [799, 105] on input "4,861.68" at bounding box center [848, 113] width 194 height 32
click at [1139, 495] on button "Save & Close" at bounding box center [1142, 500] width 116 height 36
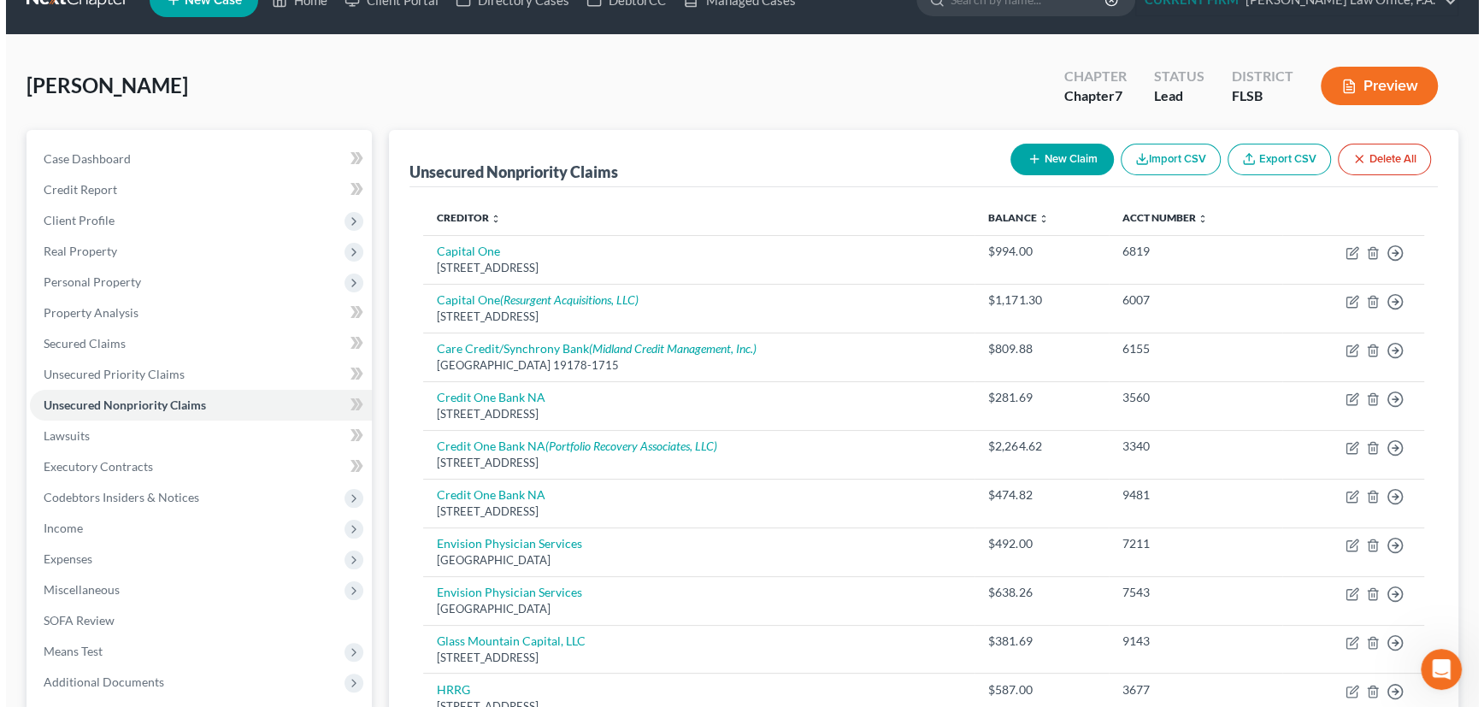
scroll to position [0, 0]
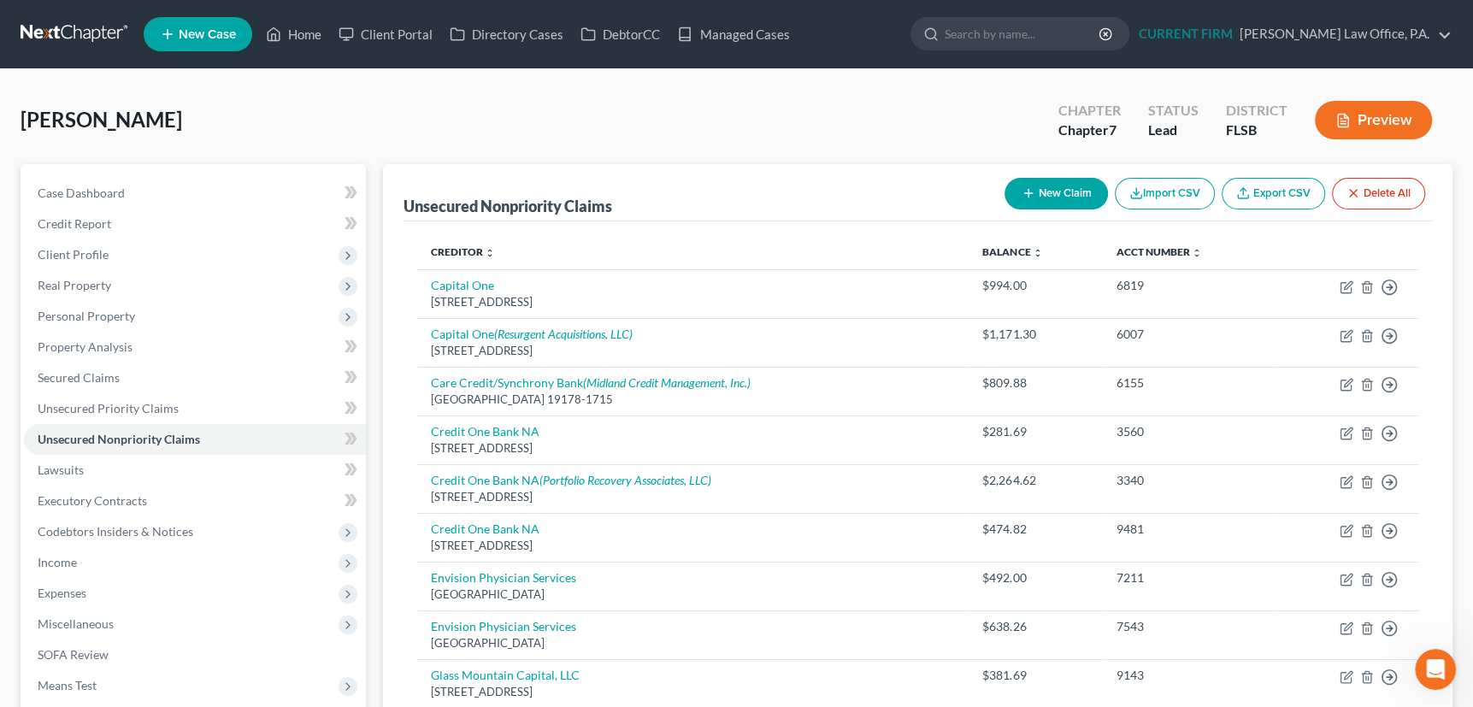
click at [1022, 189] on icon "button" at bounding box center [1029, 193] width 14 height 14
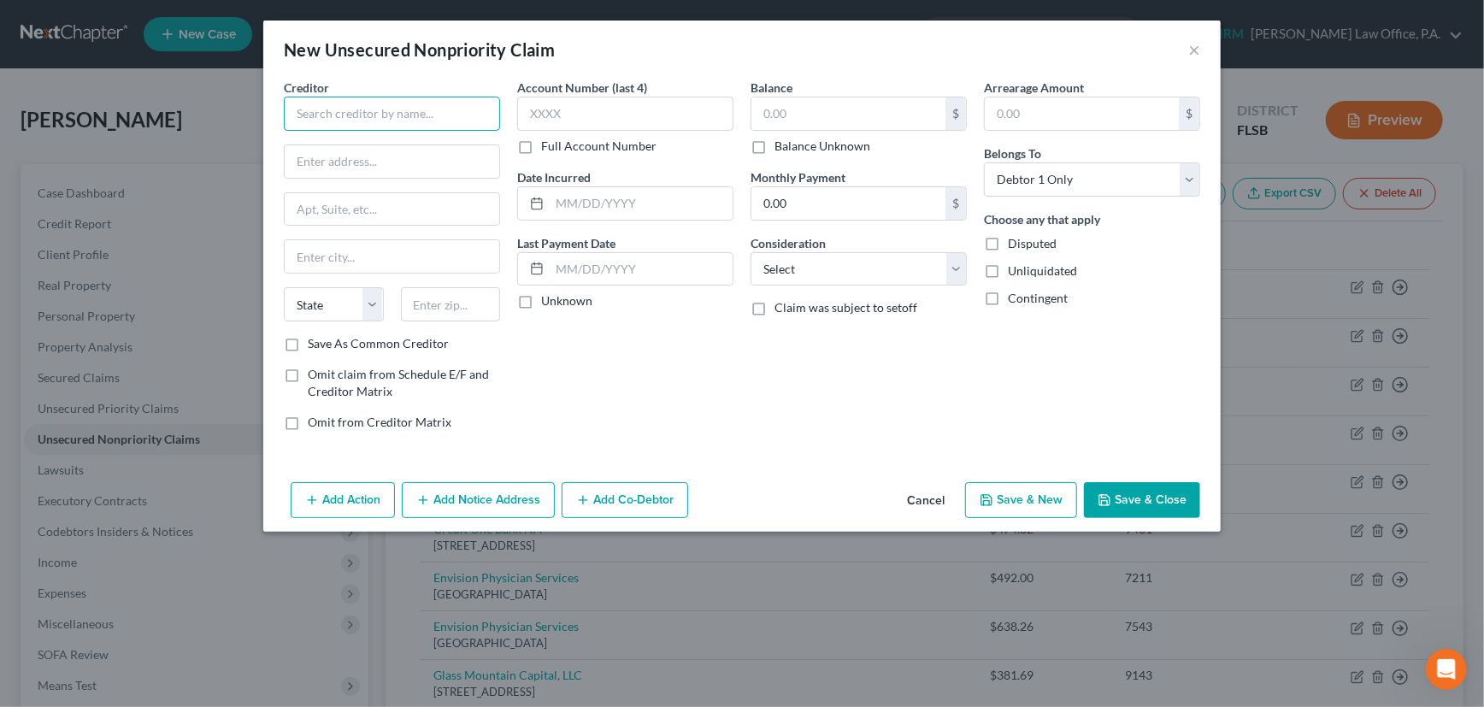
click at [329, 116] on input "text" at bounding box center [392, 114] width 216 height 34
click at [426, 111] on input "Elevate Recoveries" at bounding box center [392, 114] width 216 height 34
click at [580, 113] on input "text" at bounding box center [625, 114] width 216 height 34
drag, startPoint x: 299, startPoint y: 115, endPoint x: 423, endPoint y: 112, distance: 124.0
click at [423, 112] on input "Elevate Recoveries, LLC" at bounding box center [392, 114] width 216 height 34
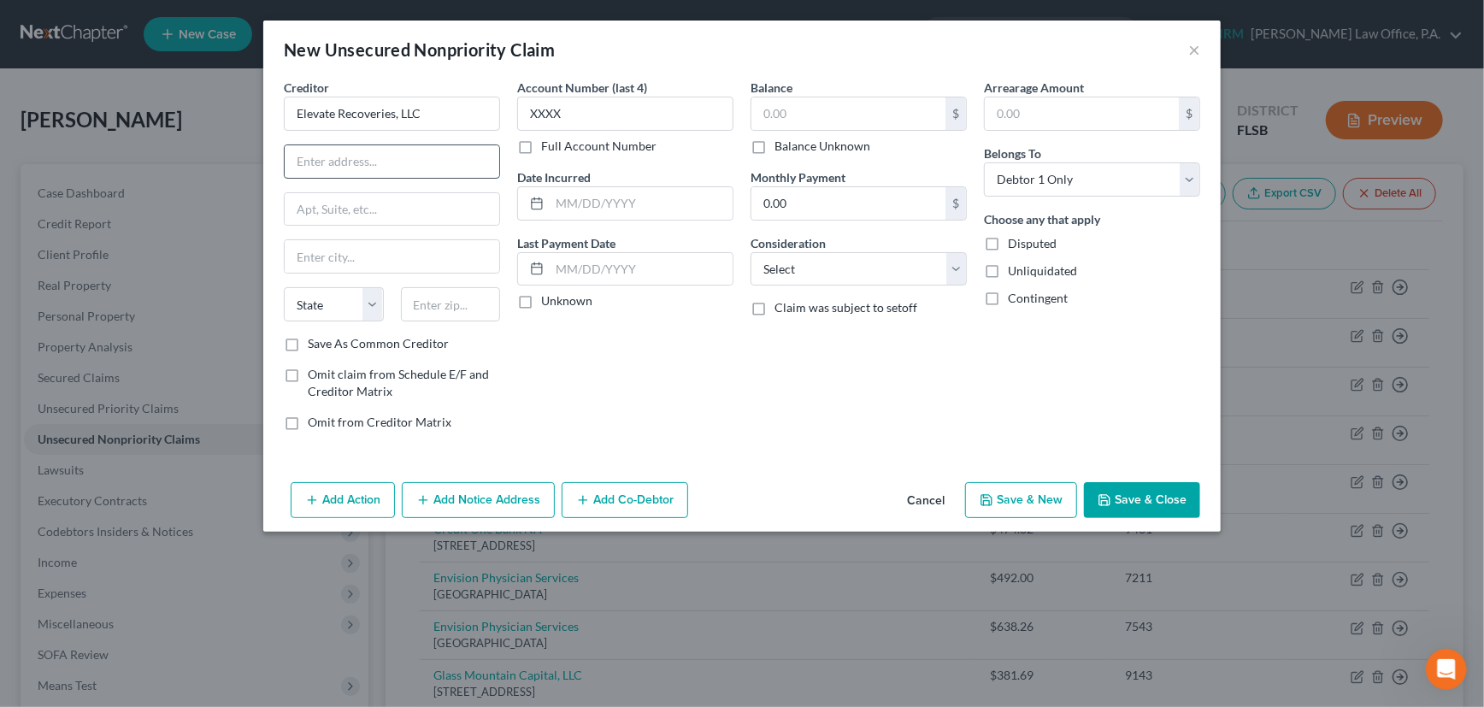
click at [363, 154] on input "text" at bounding box center [392, 161] width 215 height 32
paste input "1930 N Grand Ave, Sherman, TX 75090"
drag, startPoint x: 454, startPoint y: 160, endPoint x: 504, endPoint y: 160, distance: 49.6
click at [504, 160] on div "Creditor * Elevate Recoveries, LLC 1930 N Grand Ave, Sherman, TX 75090 State AL…" at bounding box center [391, 262] width 233 height 366
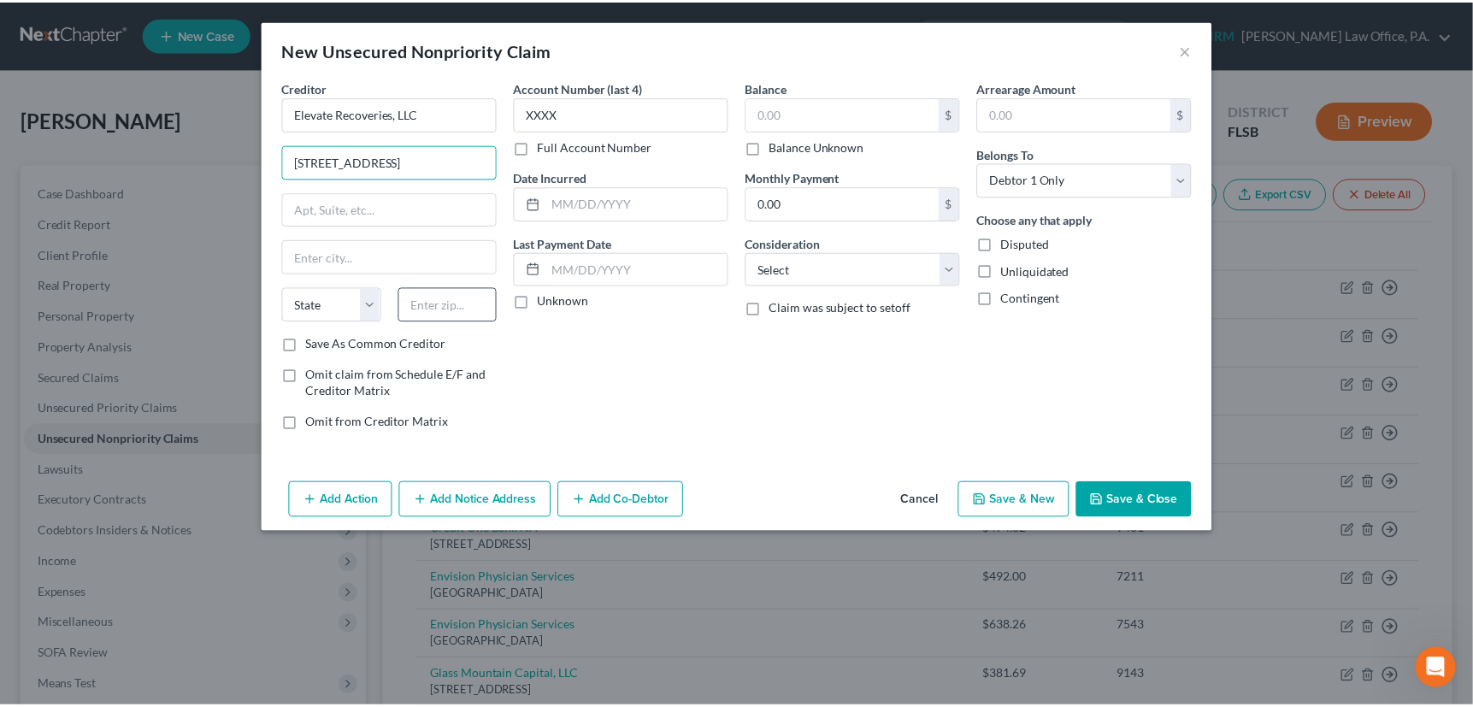
scroll to position [0, 0]
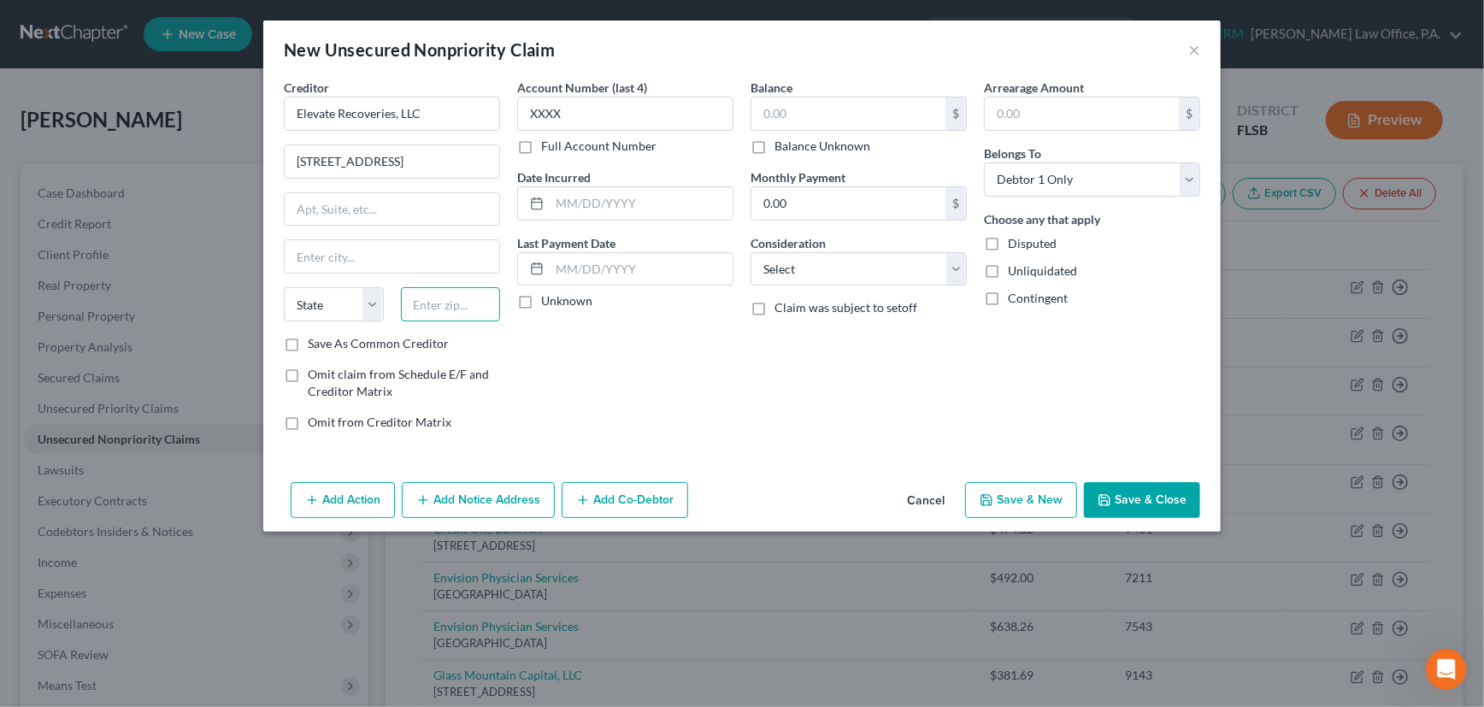
click at [447, 301] on input "text" at bounding box center [451, 304] width 100 height 34
paste input "75090"
click at [469, 196] on input "text" at bounding box center [392, 209] width 215 height 32
drag, startPoint x: 393, startPoint y: 162, endPoint x: 473, endPoint y: 161, distance: 79.5
click at [473, 161] on input "1930 N Grand Ave, Sherman, TX" at bounding box center [392, 161] width 215 height 32
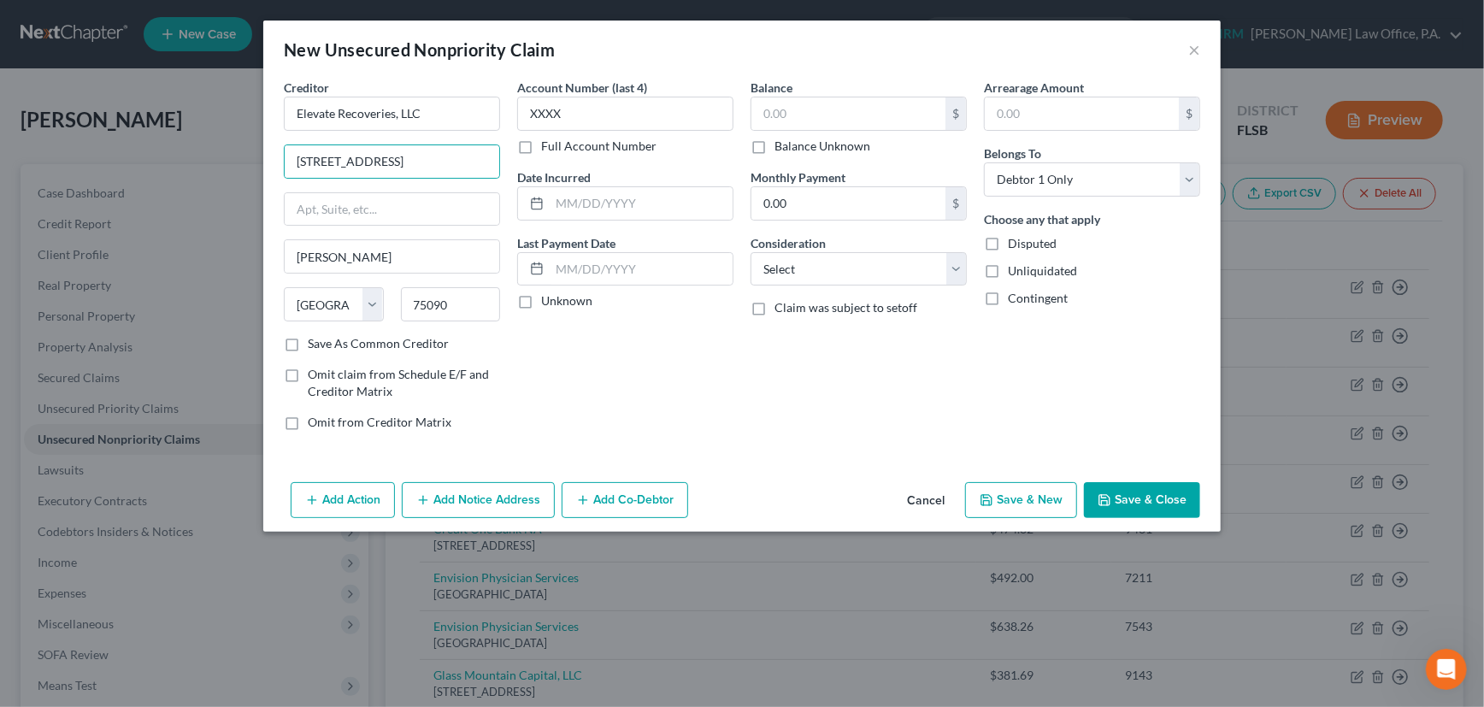
click at [541, 304] on label "Unknown" at bounding box center [566, 300] width 51 height 17
click at [548, 303] on input "Unknown" at bounding box center [553, 297] width 11 height 11
click at [774, 144] on label "Balance Unknown" at bounding box center [822, 146] width 96 height 17
click at [781, 144] on input "Balance Unknown" at bounding box center [786, 143] width 11 height 11
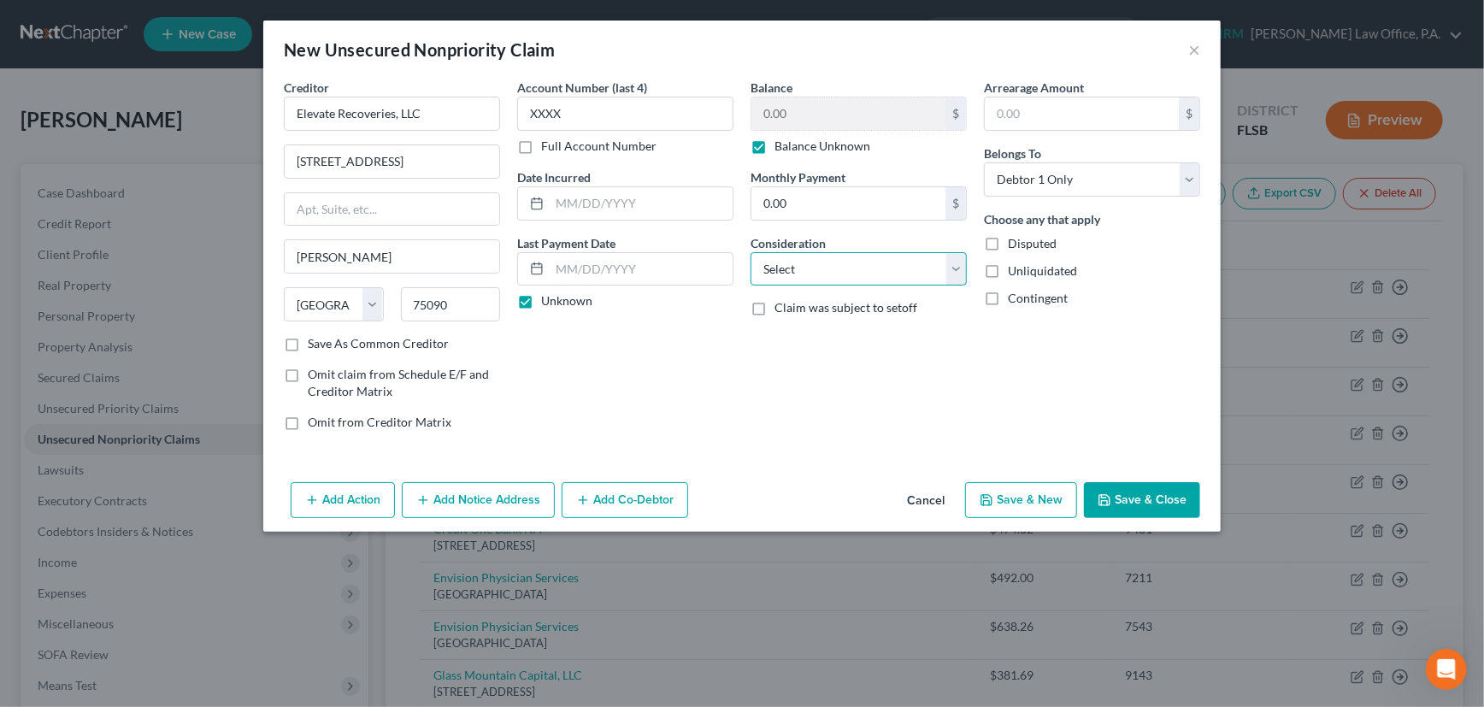
click at [960, 266] on select "Select Cable / Satellite Services Collection Agency Credit Card Debt Debt Couns…" at bounding box center [859, 269] width 216 height 34
click at [751, 252] on select "Select Cable / Satellite Services Collection Agency Credit Card Debt Debt Couns…" at bounding box center [859, 269] width 216 height 34
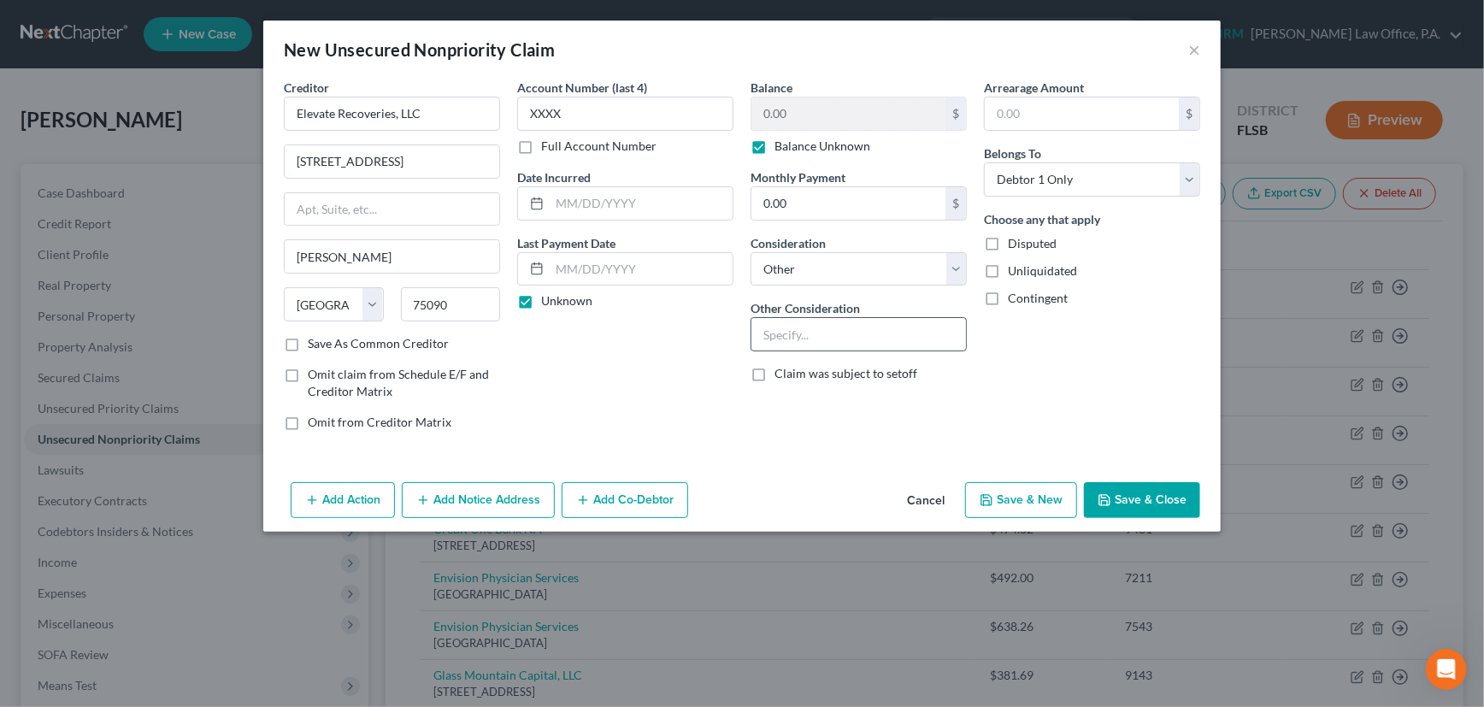
click at [813, 331] on input "text" at bounding box center [858, 334] width 215 height 32
click at [1157, 493] on button "Save & Close" at bounding box center [1142, 500] width 116 height 36
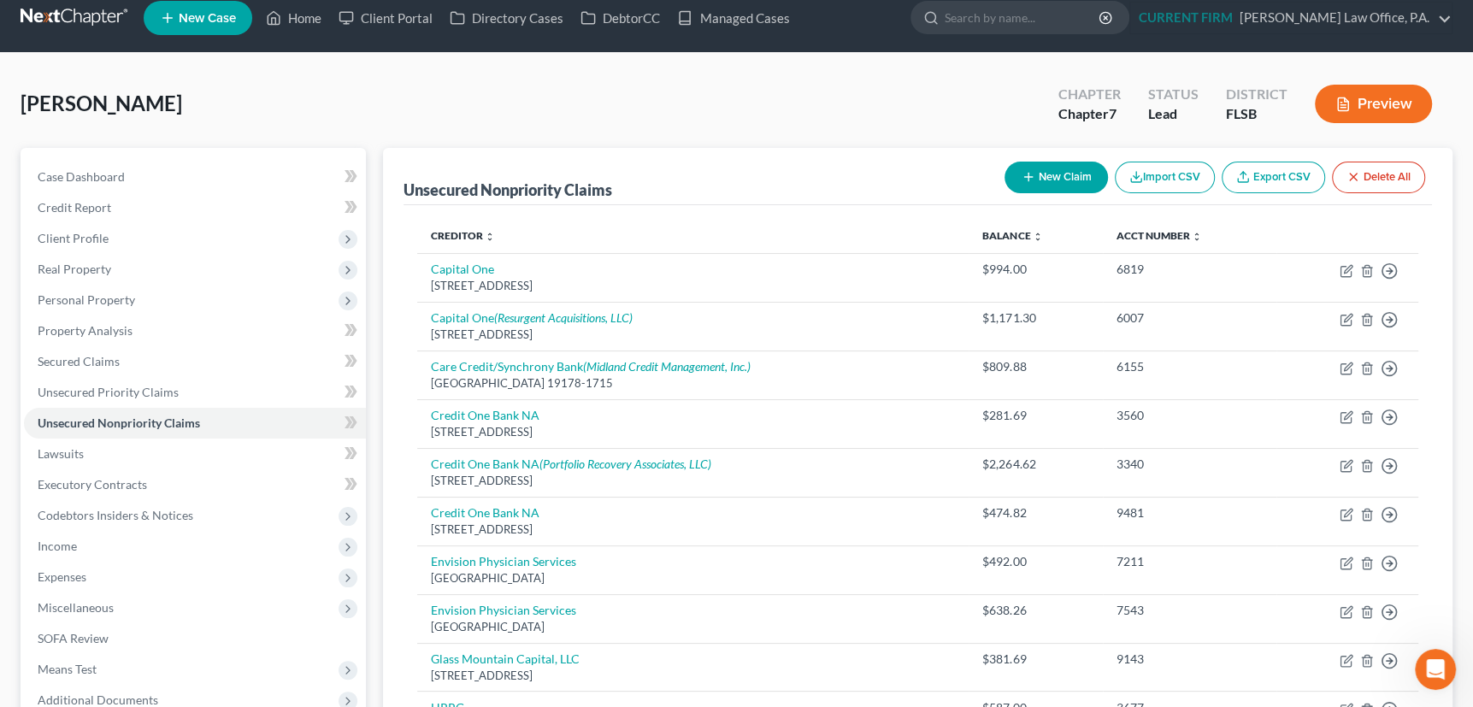
scroll to position [6, 0]
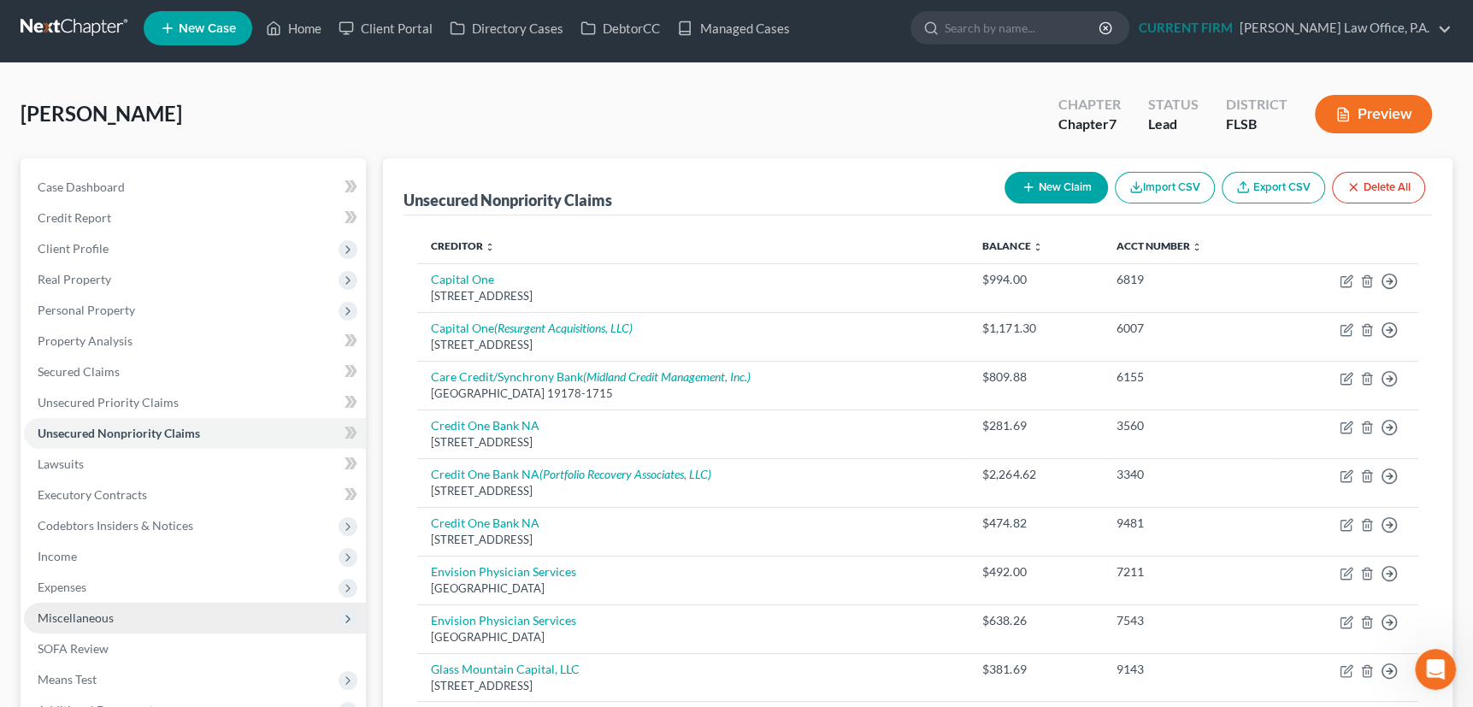
click at [80, 619] on span "Miscellaneous" at bounding box center [76, 617] width 76 height 15
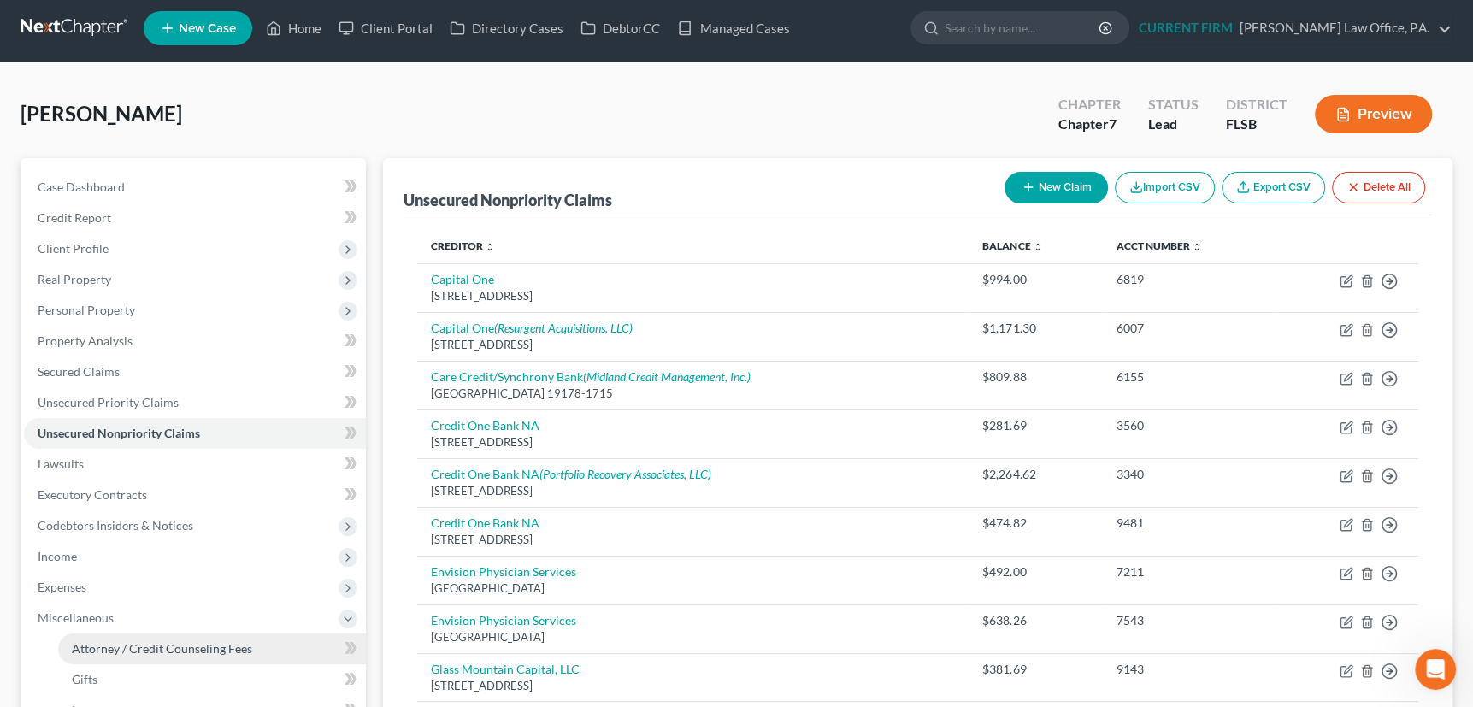
click at [113, 650] on span "Attorney / Credit Counseling Fees" at bounding box center [162, 648] width 180 height 15
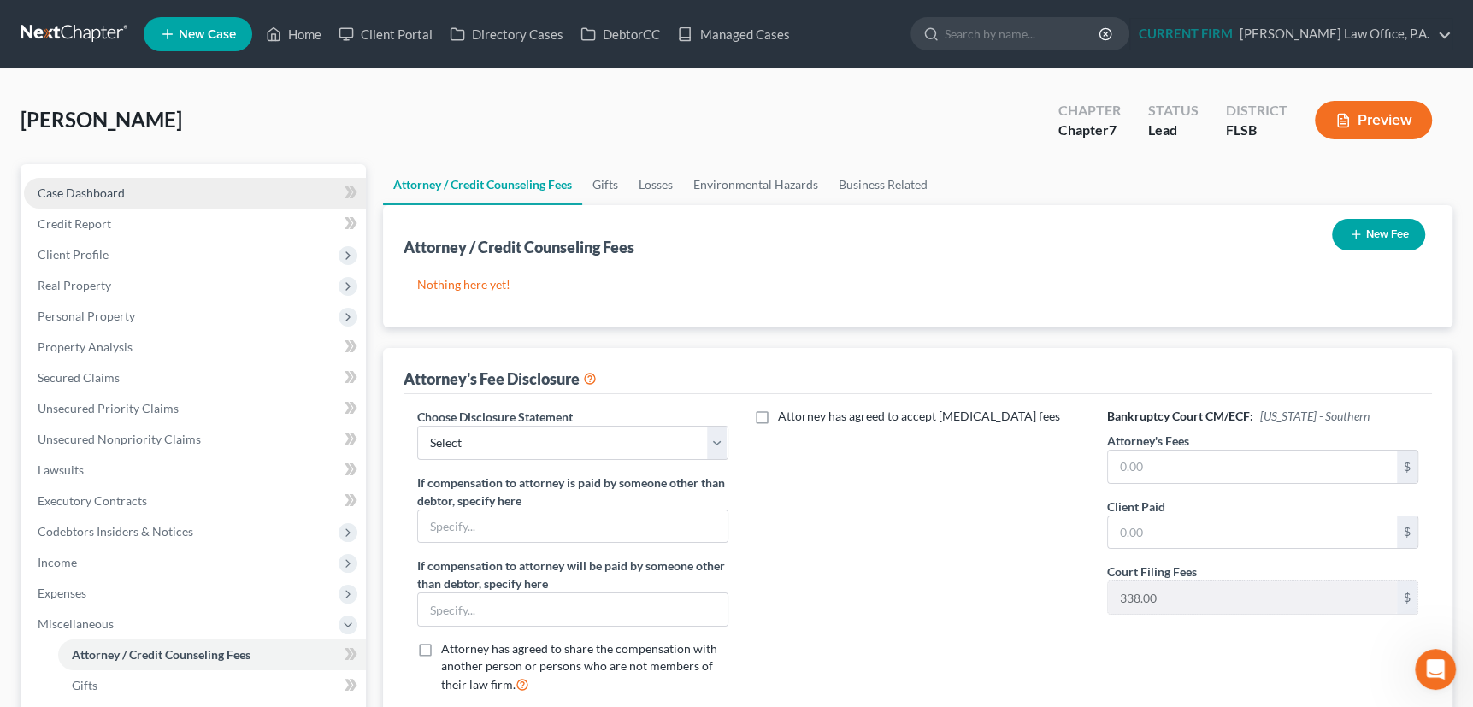
click at [82, 187] on span "Case Dashboard" at bounding box center [81, 193] width 87 height 15
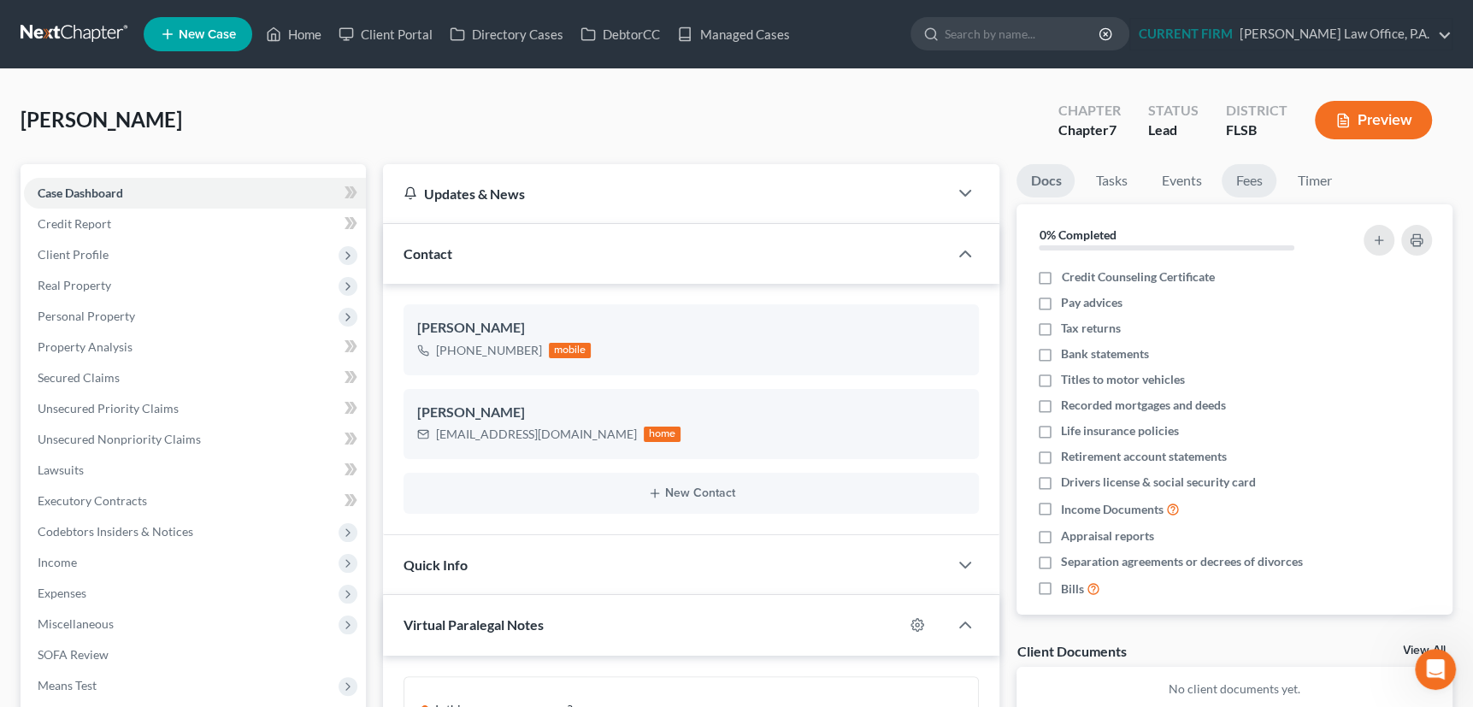
scroll to position [223, 0]
click at [1244, 175] on link "Fees" at bounding box center [1249, 180] width 55 height 33
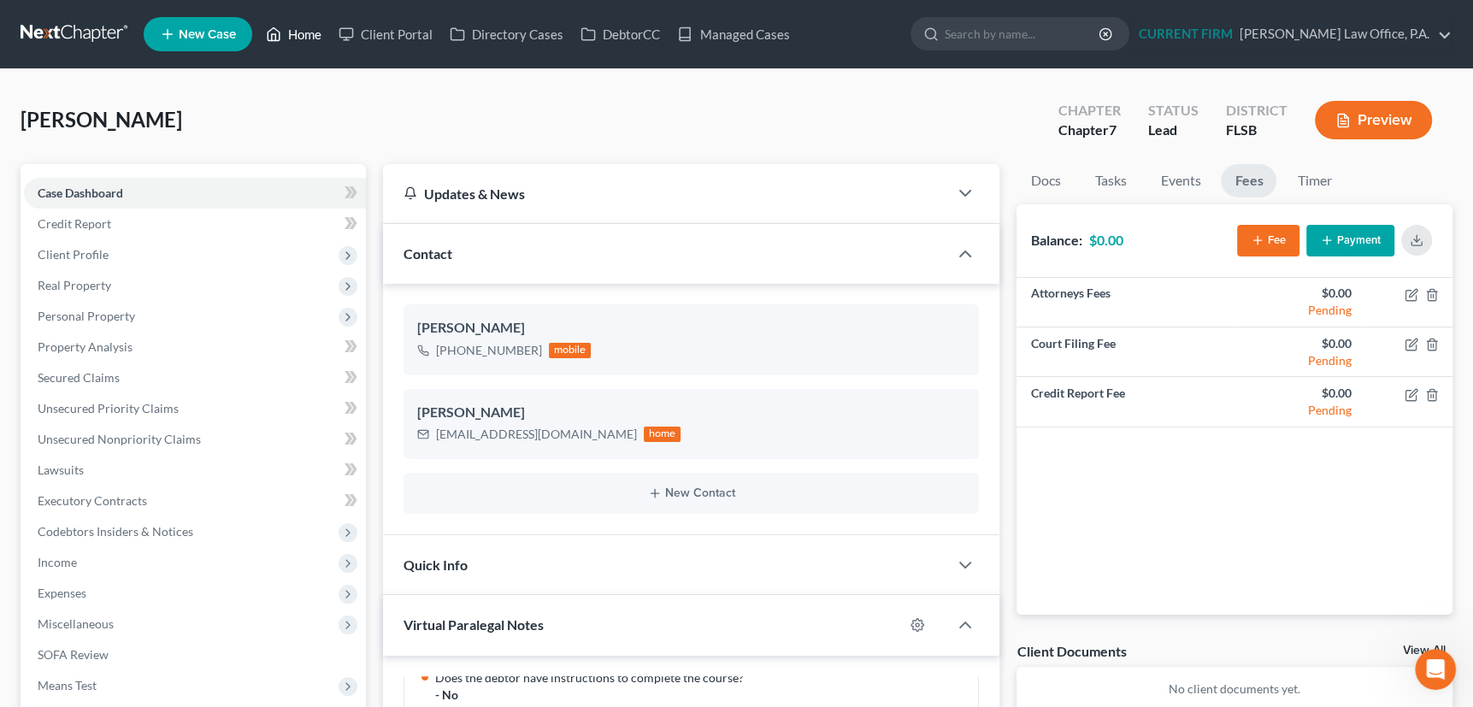
click at [302, 34] on link "Home" at bounding box center [293, 34] width 73 height 31
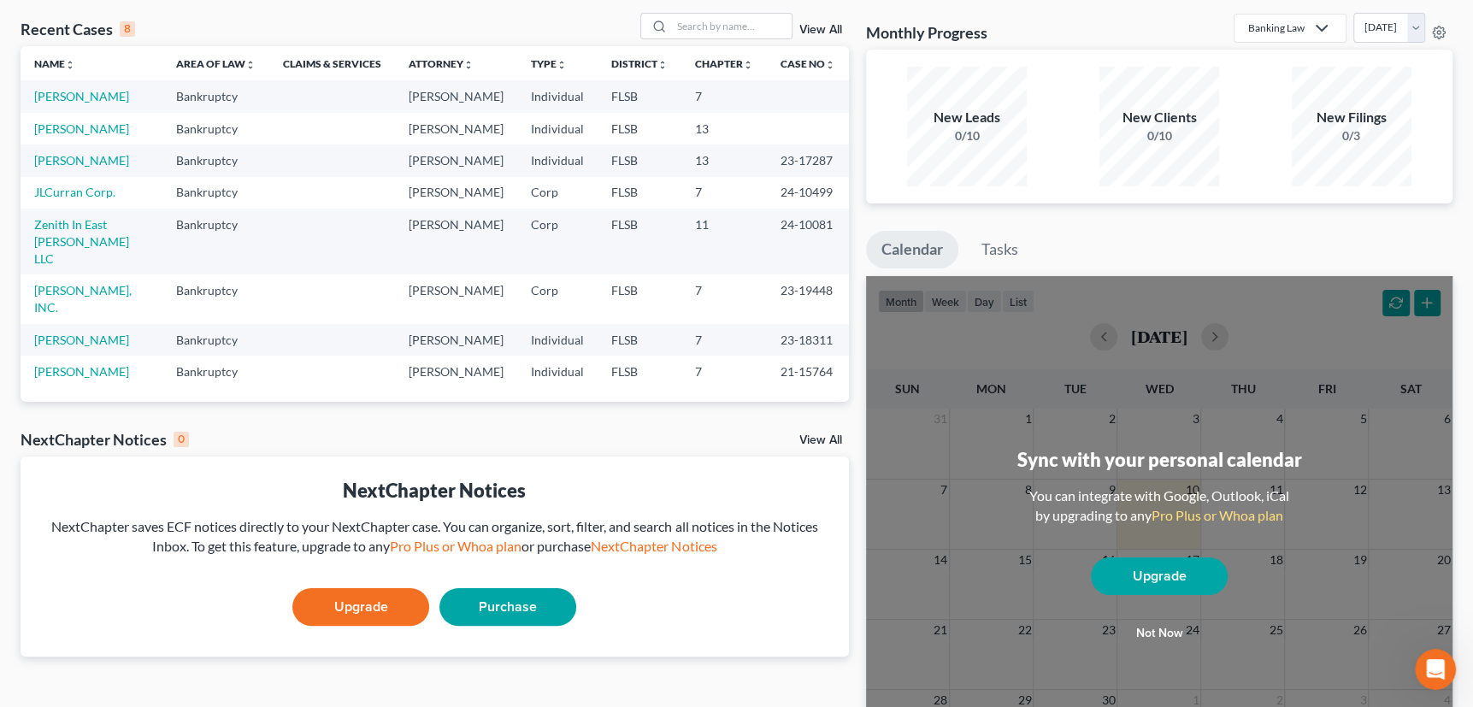
click at [817, 25] on link "View All" at bounding box center [820, 30] width 43 height 12
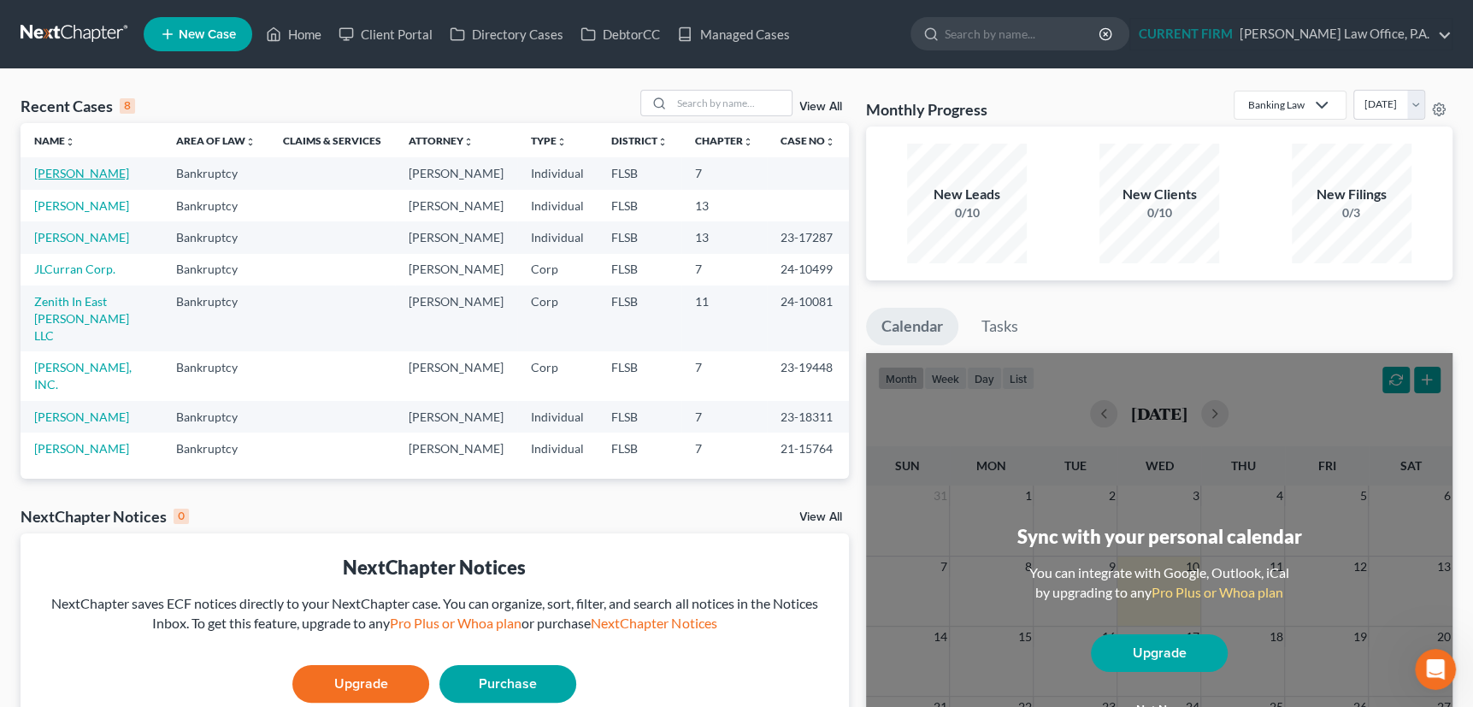
click at [73, 178] on link "Fagan, Lisa" at bounding box center [81, 173] width 95 height 15
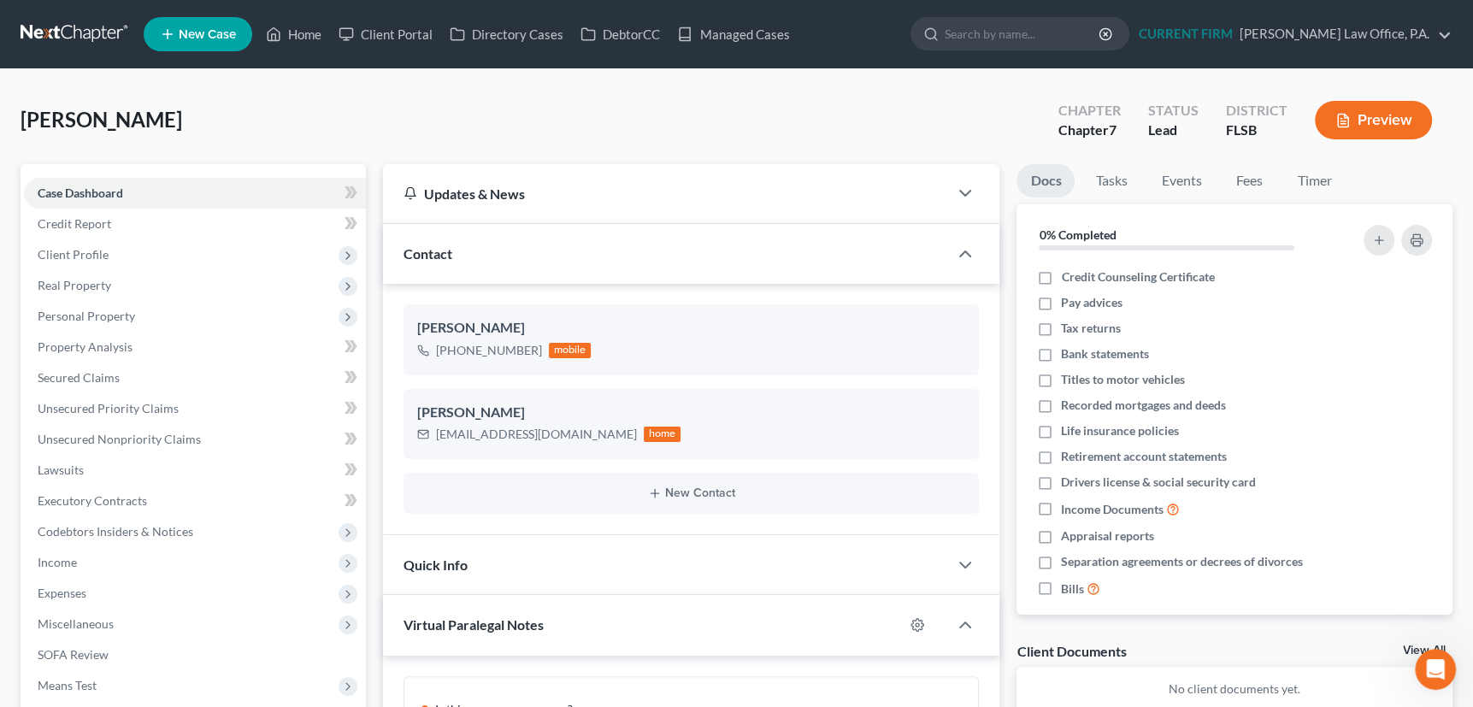
scroll to position [223, 0]
click at [73, 593] on span "Expenses" at bounding box center [62, 593] width 49 height 15
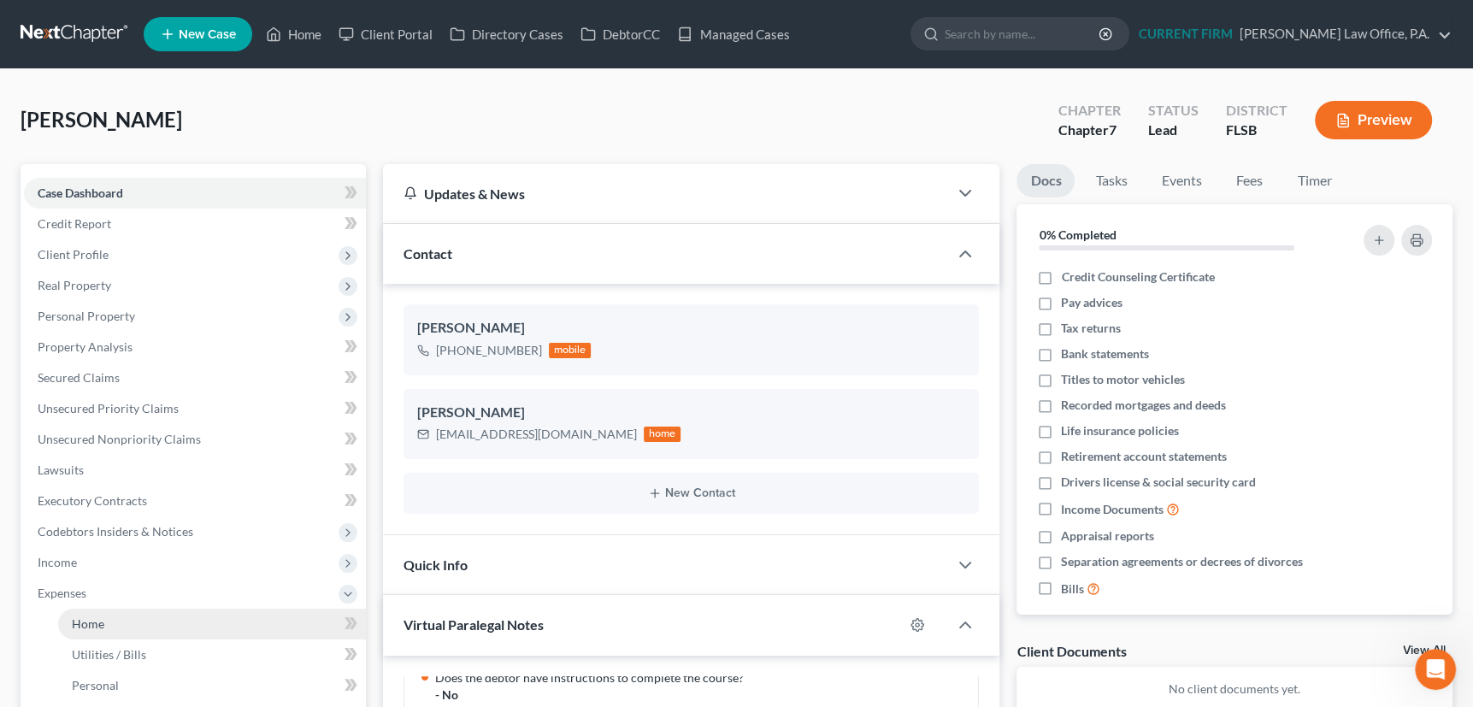
click at [89, 619] on span "Home" at bounding box center [88, 623] width 32 height 15
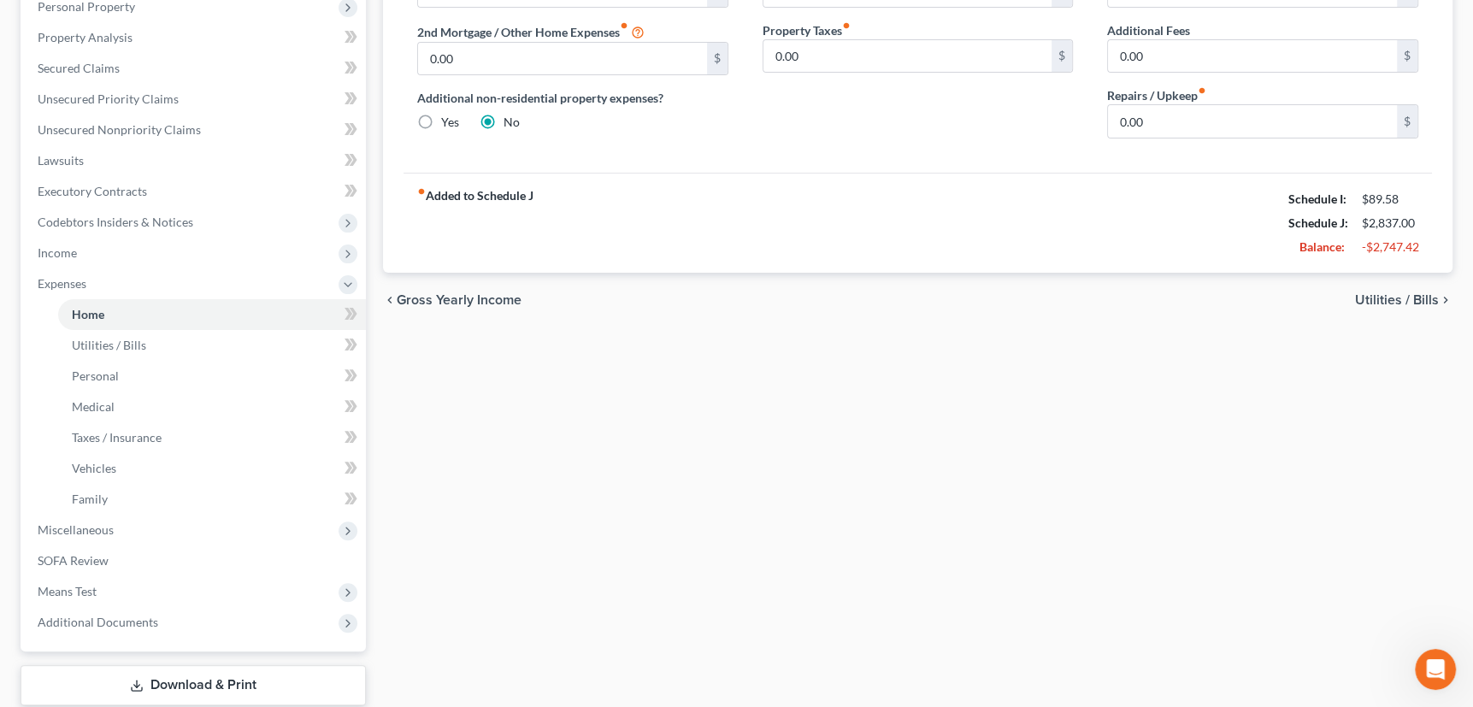
scroll to position [310, 0]
click at [73, 282] on span "Expenses" at bounding box center [62, 282] width 49 height 15
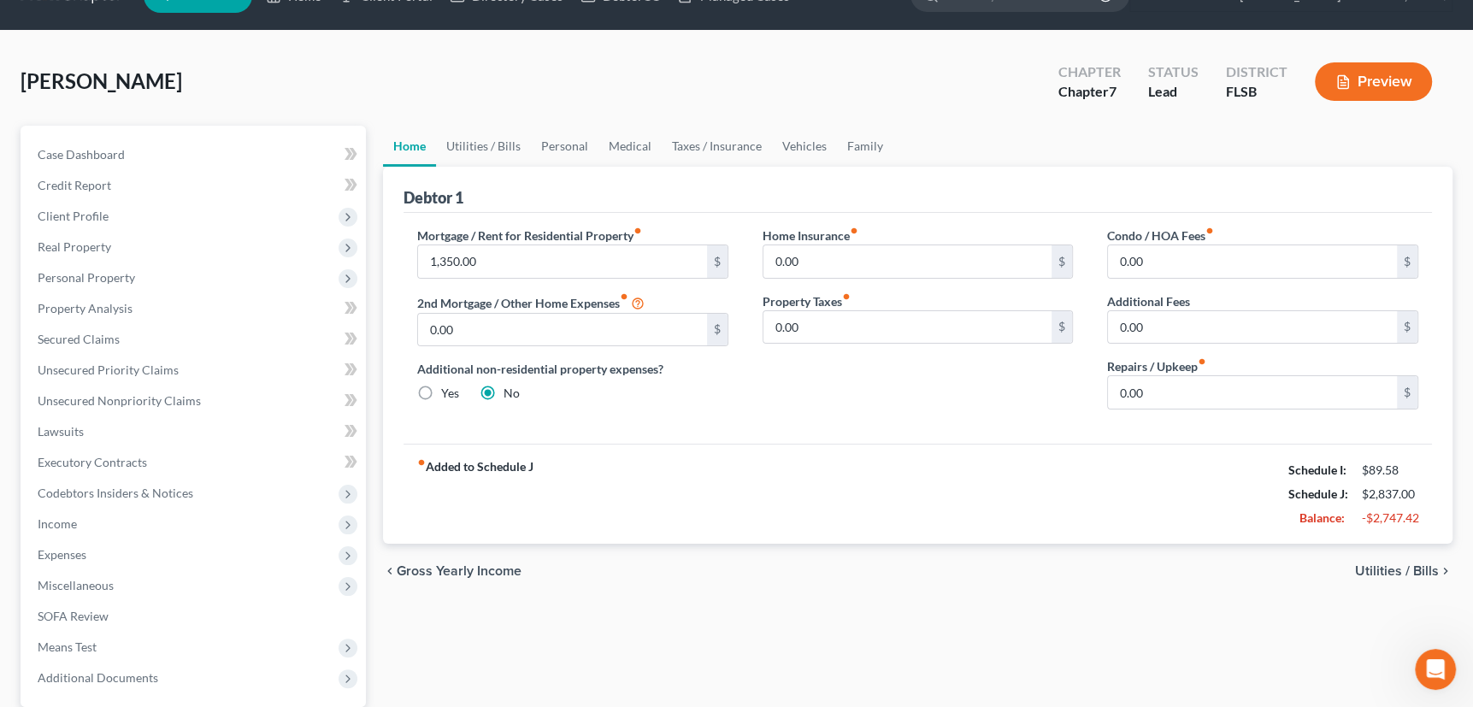
scroll to position [0, 0]
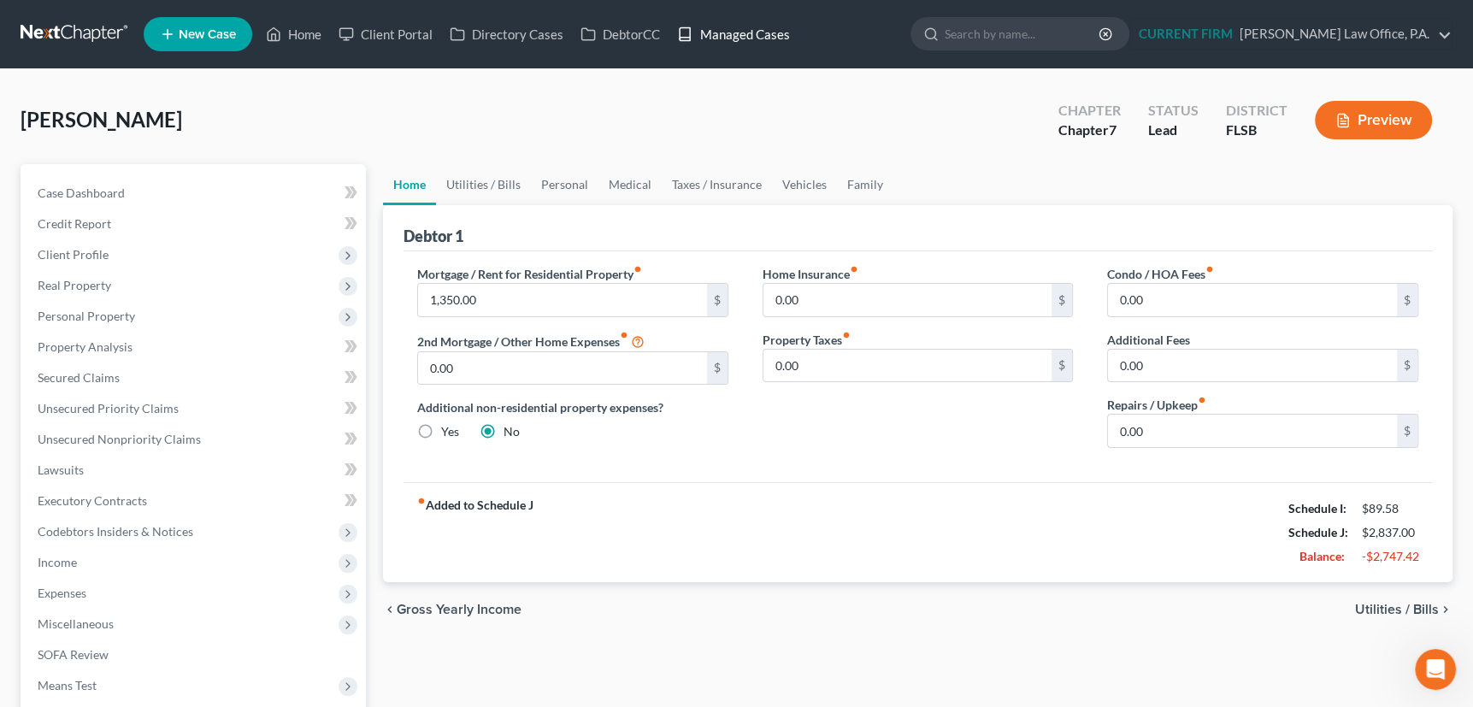
click at [734, 31] on link "Managed Cases" at bounding box center [732, 34] width 129 height 31
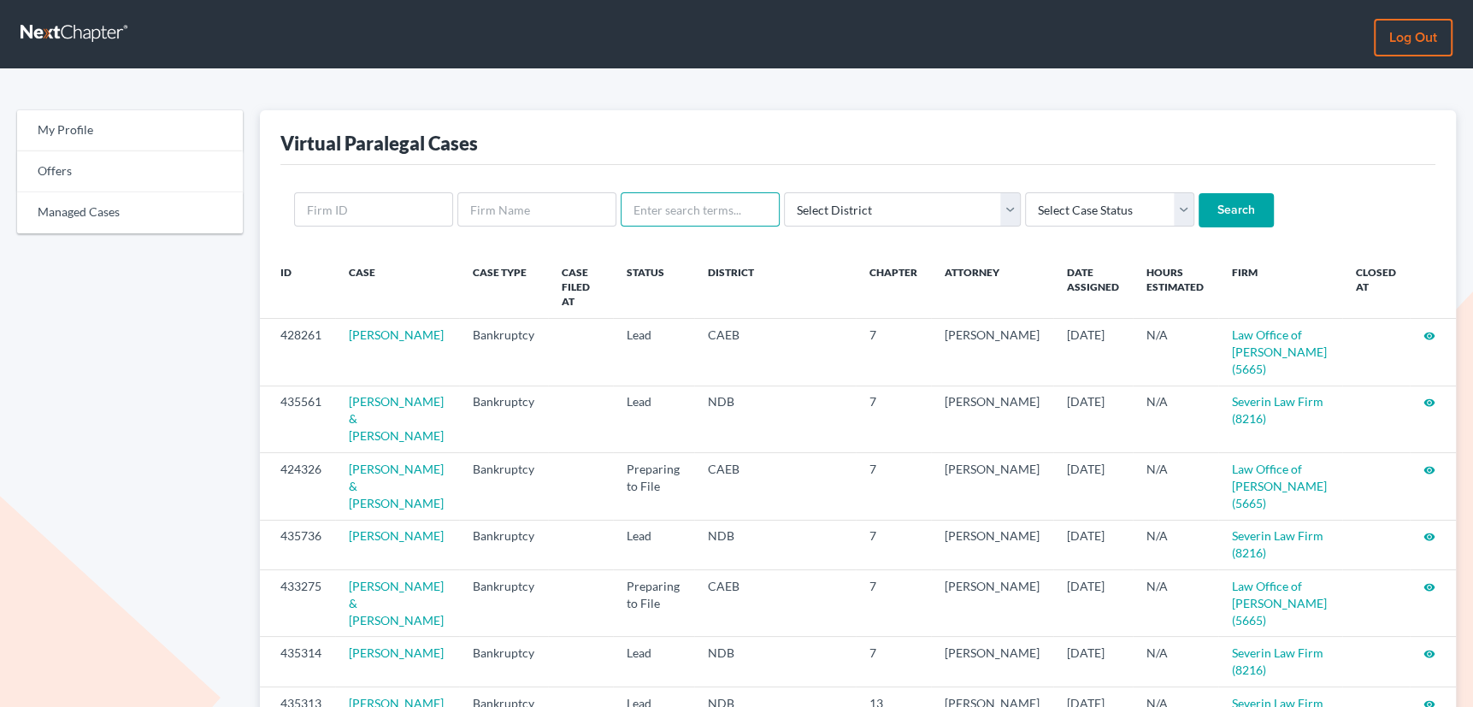
click at [663, 215] on input "text" at bounding box center [700, 209] width 159 height 34
type input "kosek"
click at [1199, 193] on input "Search" at bounding box center [1236, 210] width 75 height 34
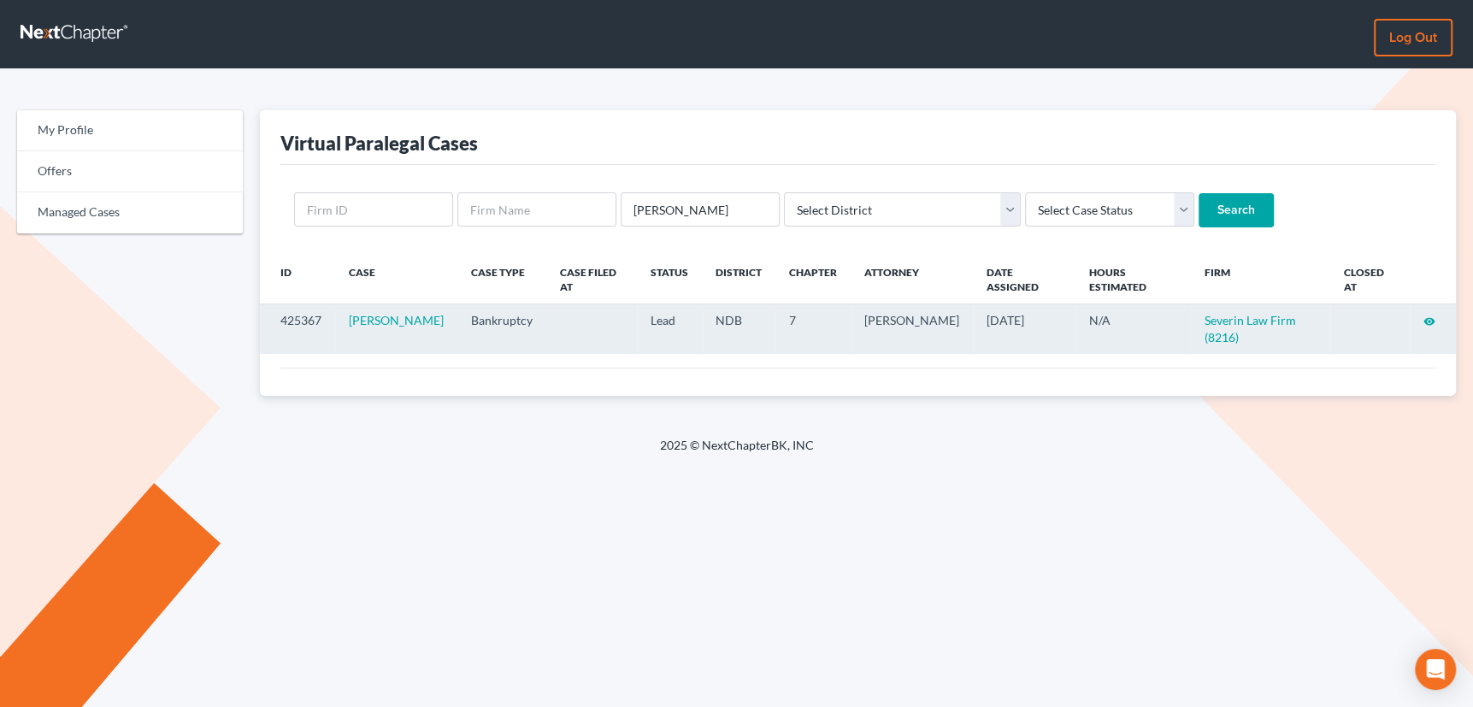
click at [1429, 315] on icon "visibility" at bounding box center [1429, 321] width 12 height 12
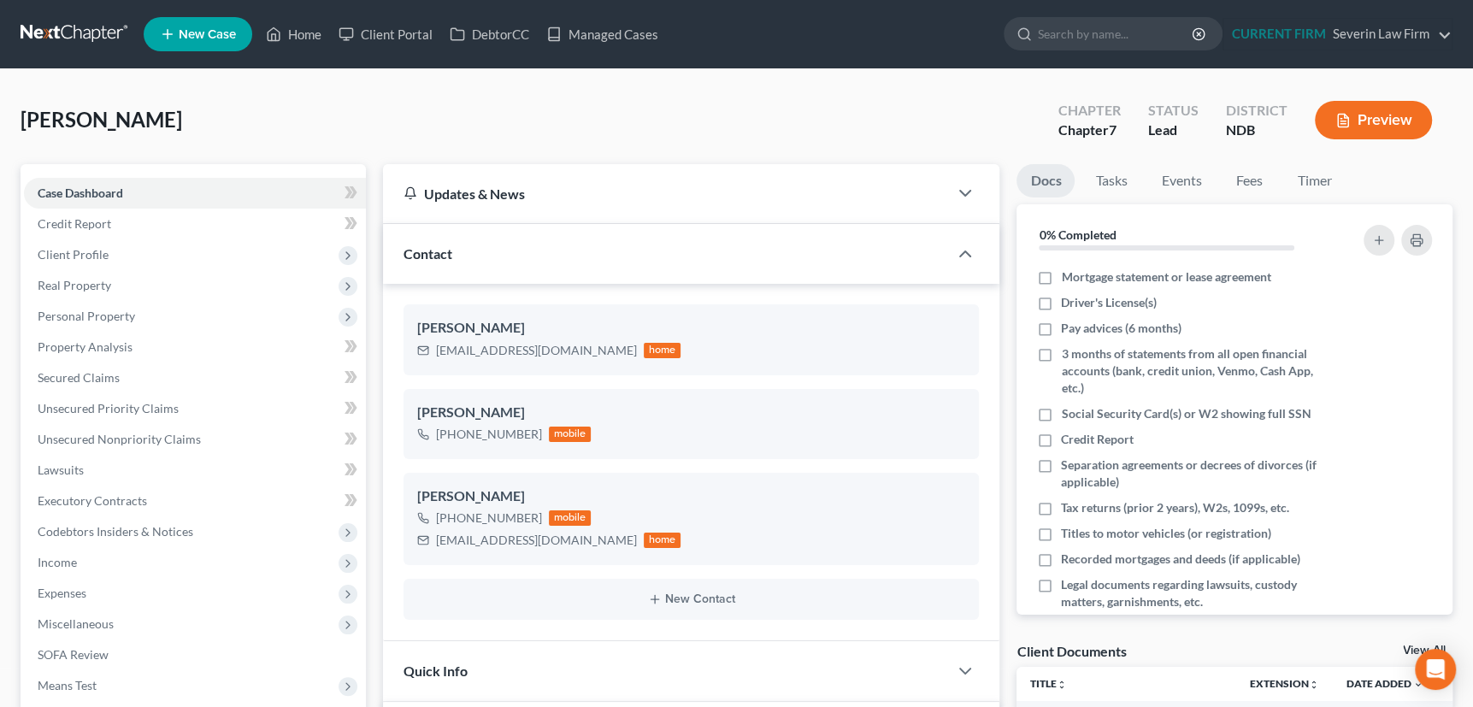
scroll to position [817, 0]
click at [611, 32] on link "Managed Cases" at bounding box center [602, 34] width 129 height 31
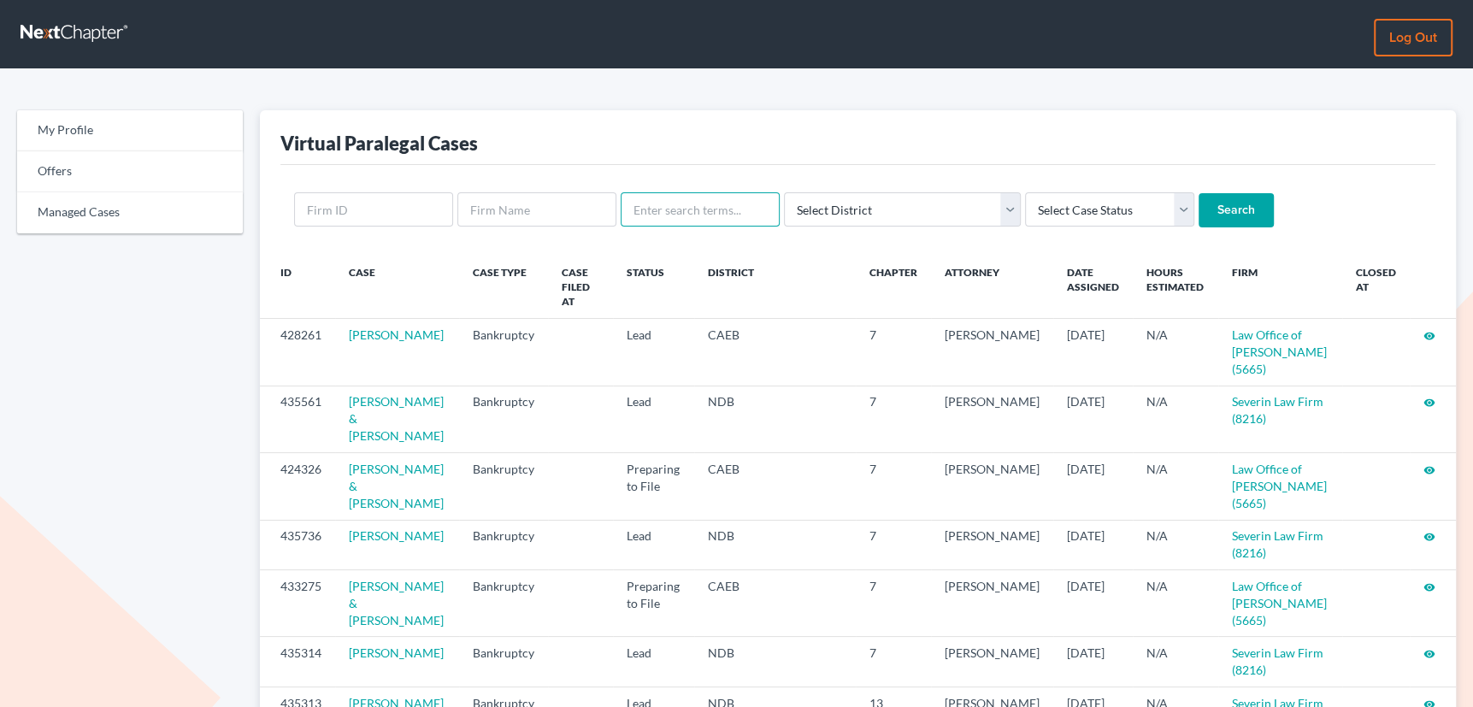
click at [695, 208] on input "text" at bounding box center [700, 209] width 159 height 34
type input "fagan"
click at [1199, 193] on input "Search" at bounding box center [1236, 210] width 75 height 34
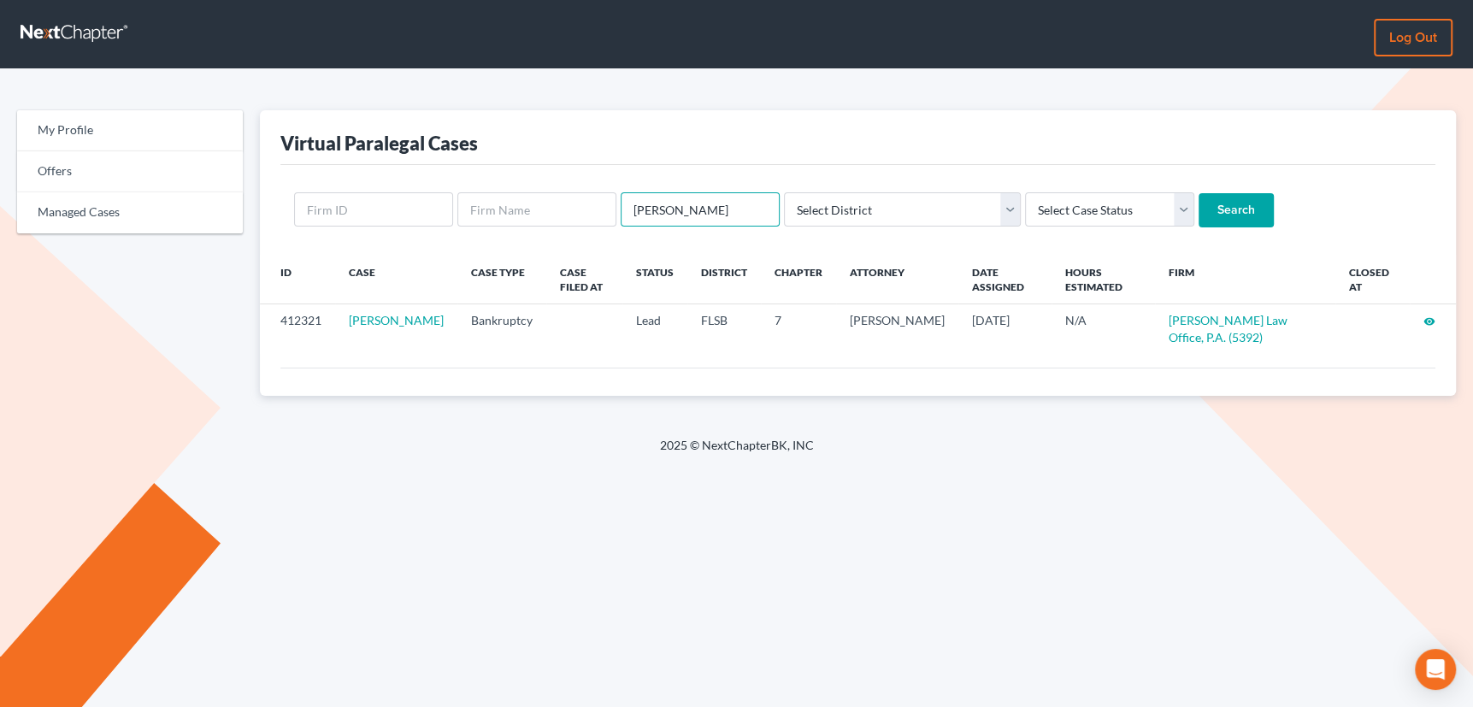
drag, startPoint x: 680, startPoint y: 215, endPoint x: 625, endPoint y: 221, distance: 55.0
click at [625, 221] on input "[PERSON_NAME]" at bounding box center [700, 209] width 159 height 34
type input "[PERSON_NAME]"
click at [1199, 193] on input "Search" at bounding box center [1236, 210] width 75 height 34
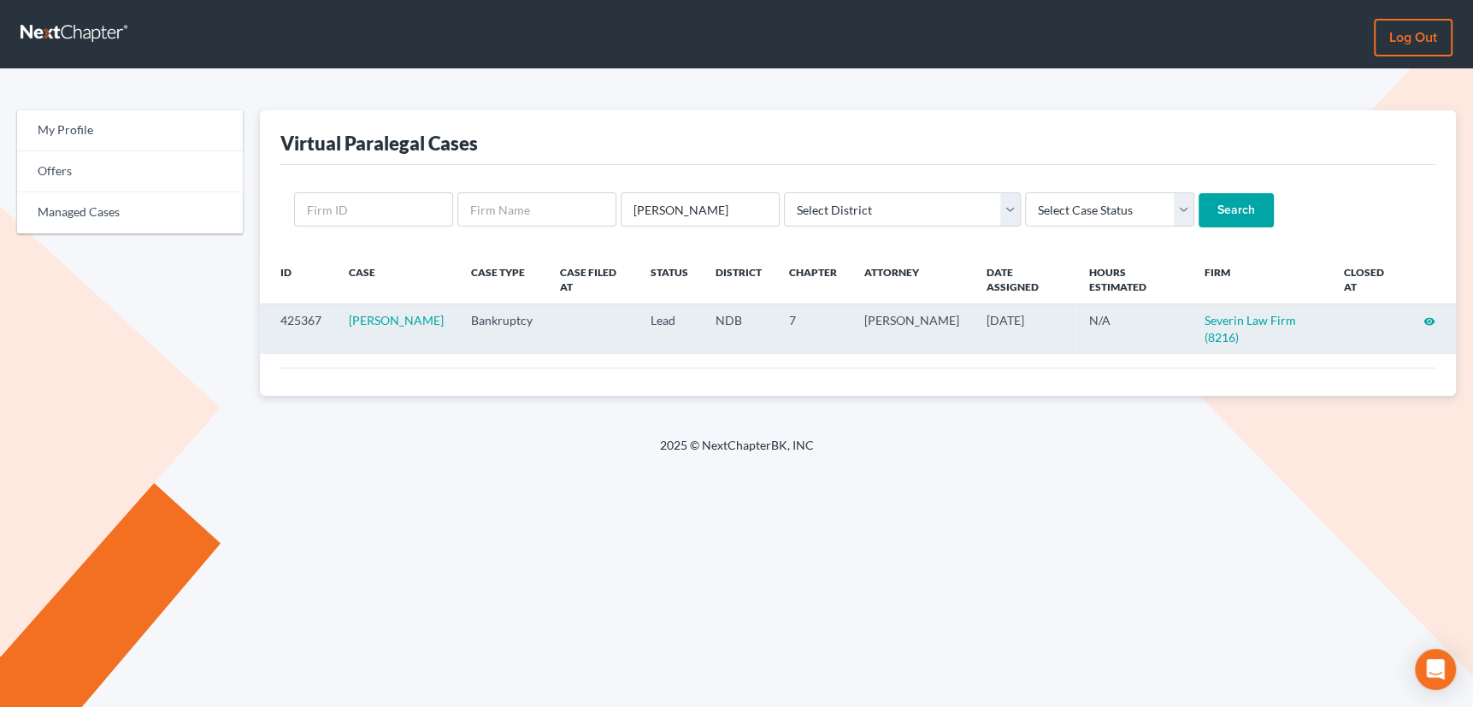
click at [1428, 315] on icon "visibility" at bounding box center [1429, 321] width 12 height 12
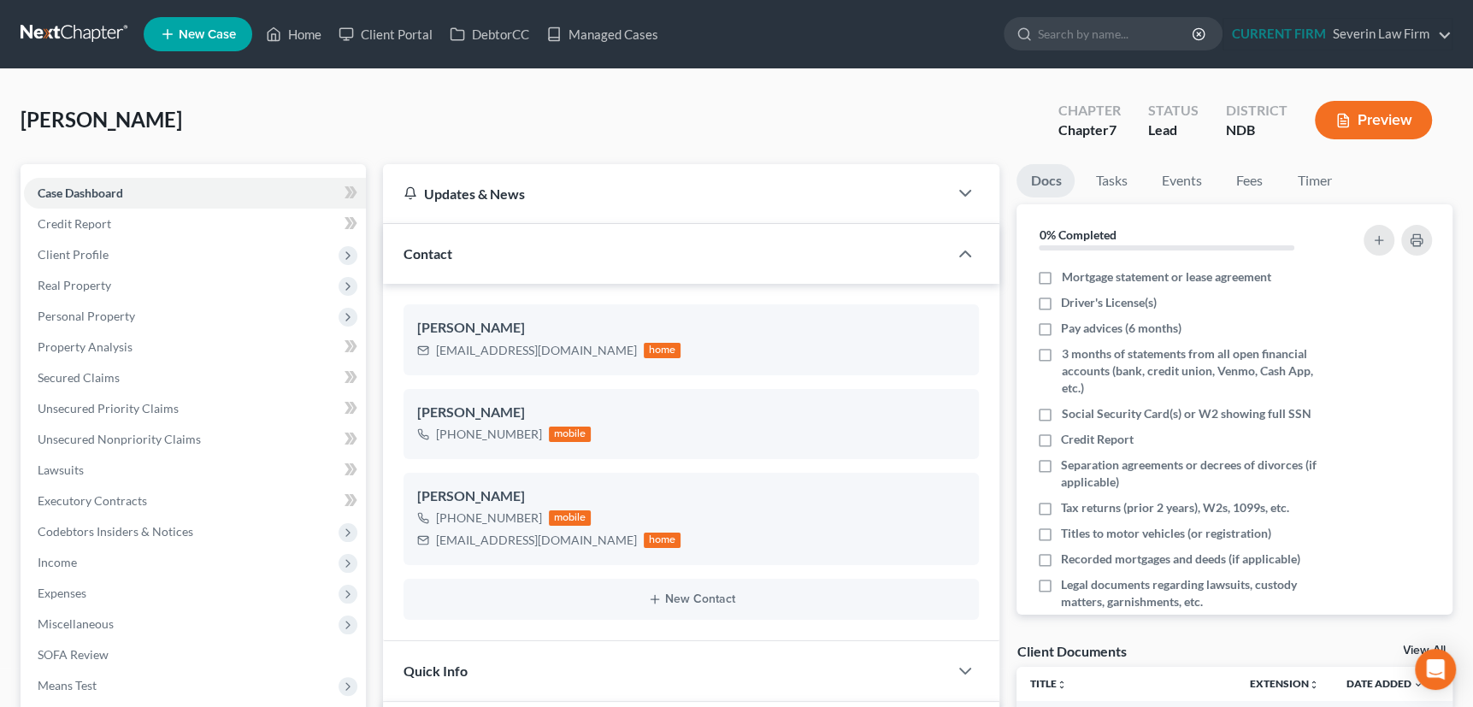
scroll to position [817, 0]
click at [73, 252] on span "Client Profile" at bounding box center [73, 254] width 71 height 15
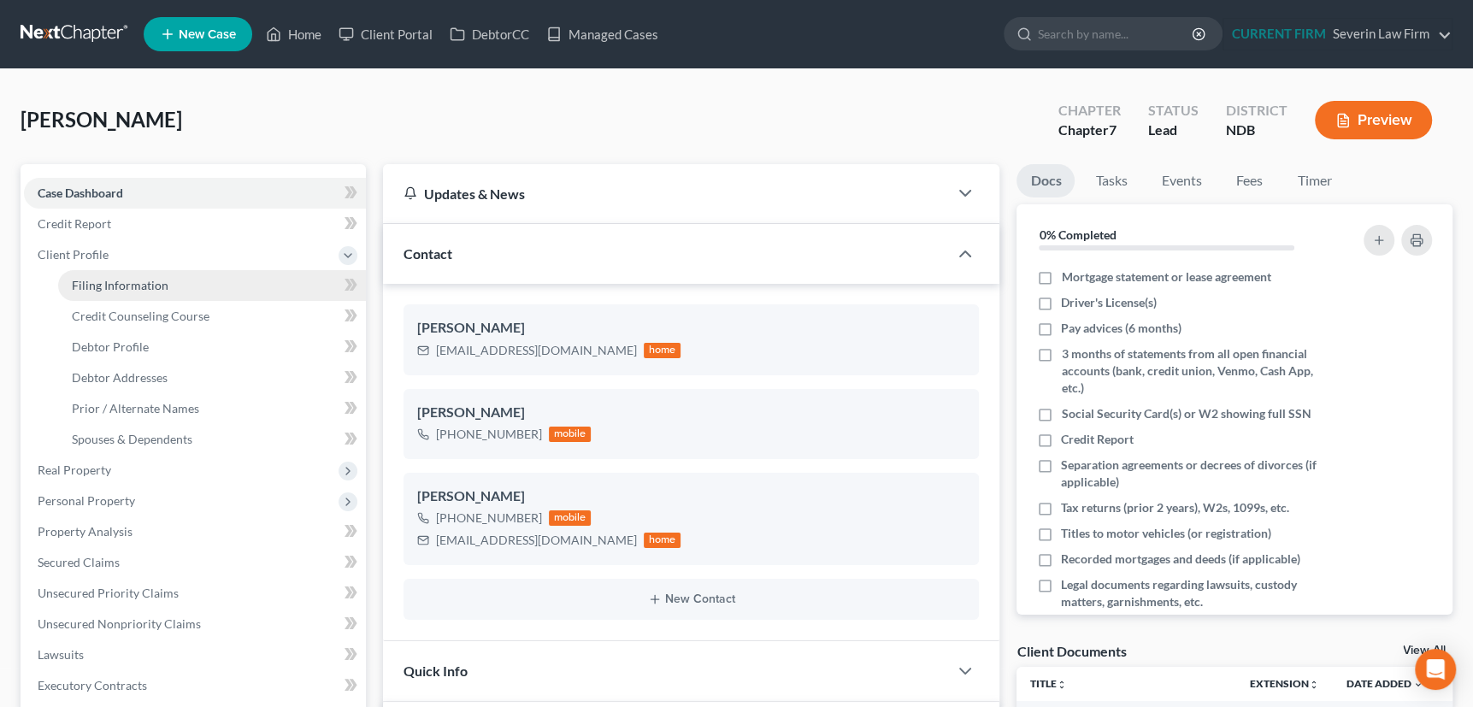
click at [93, 282] on span "Filing Information" at bounding box center [120, 285] width 97 height 15
select select "1"
select select "0"
select select "29"
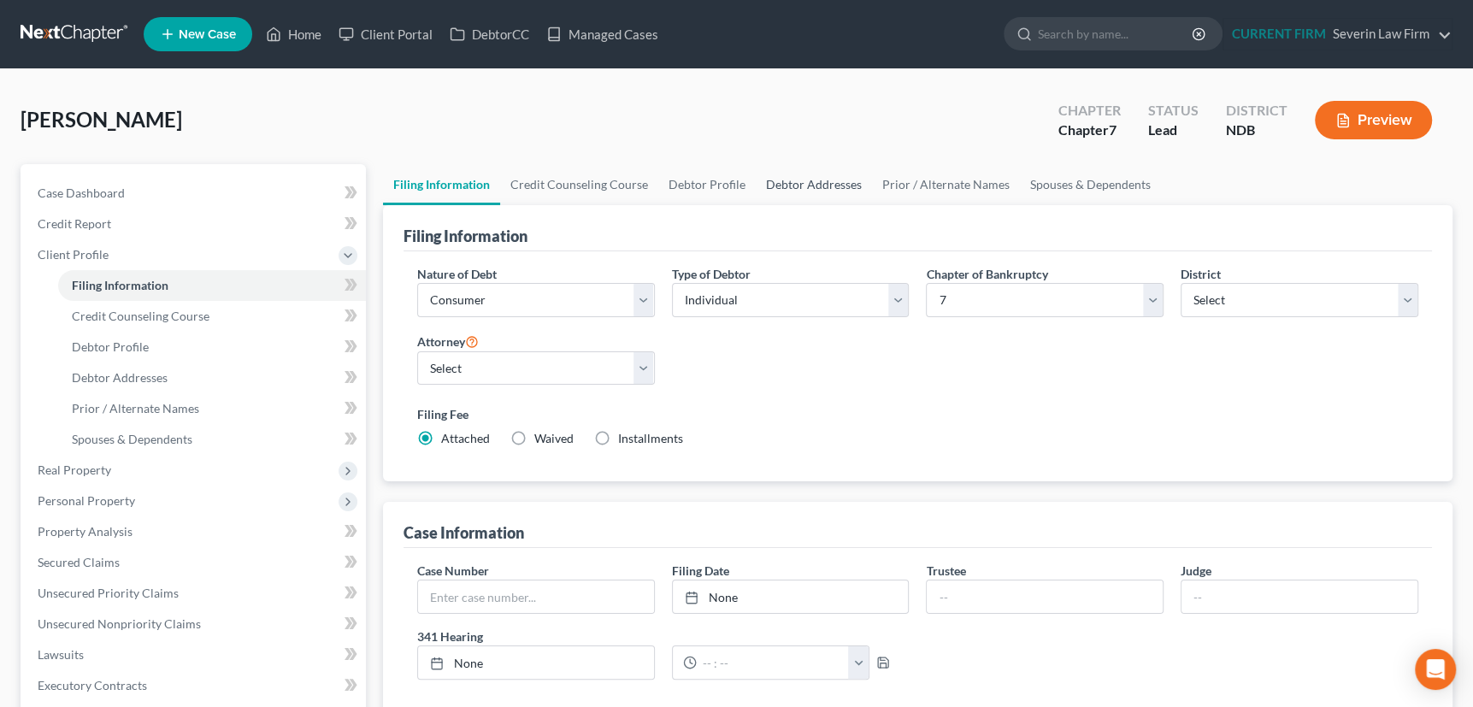
click at [822, 184] on link "Debtor Addresses" at bounding box center [814, 184] width 116 height 41
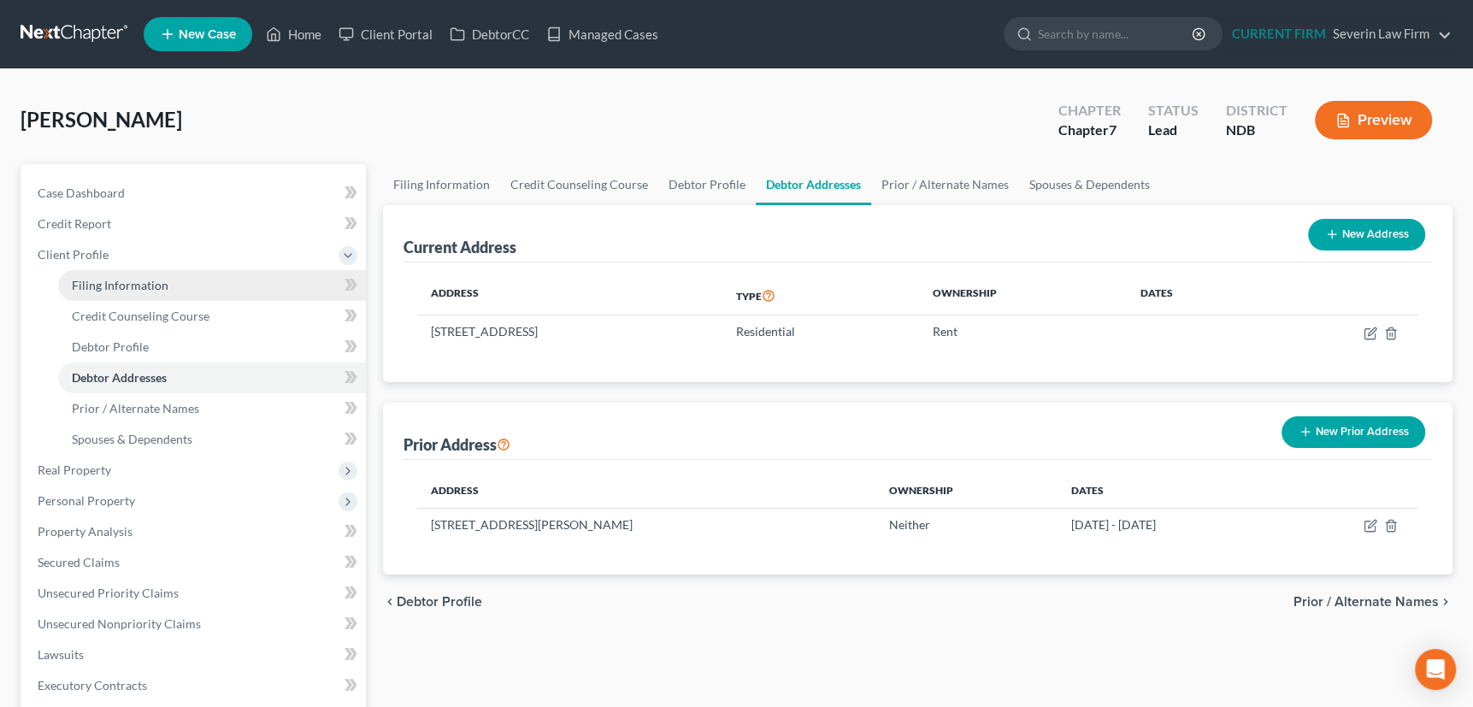
click at [125, 282] on span "Filing Information" at bounding box center [120, 285] width 97 height 15
select select "1"
select select "0"
select select "60"
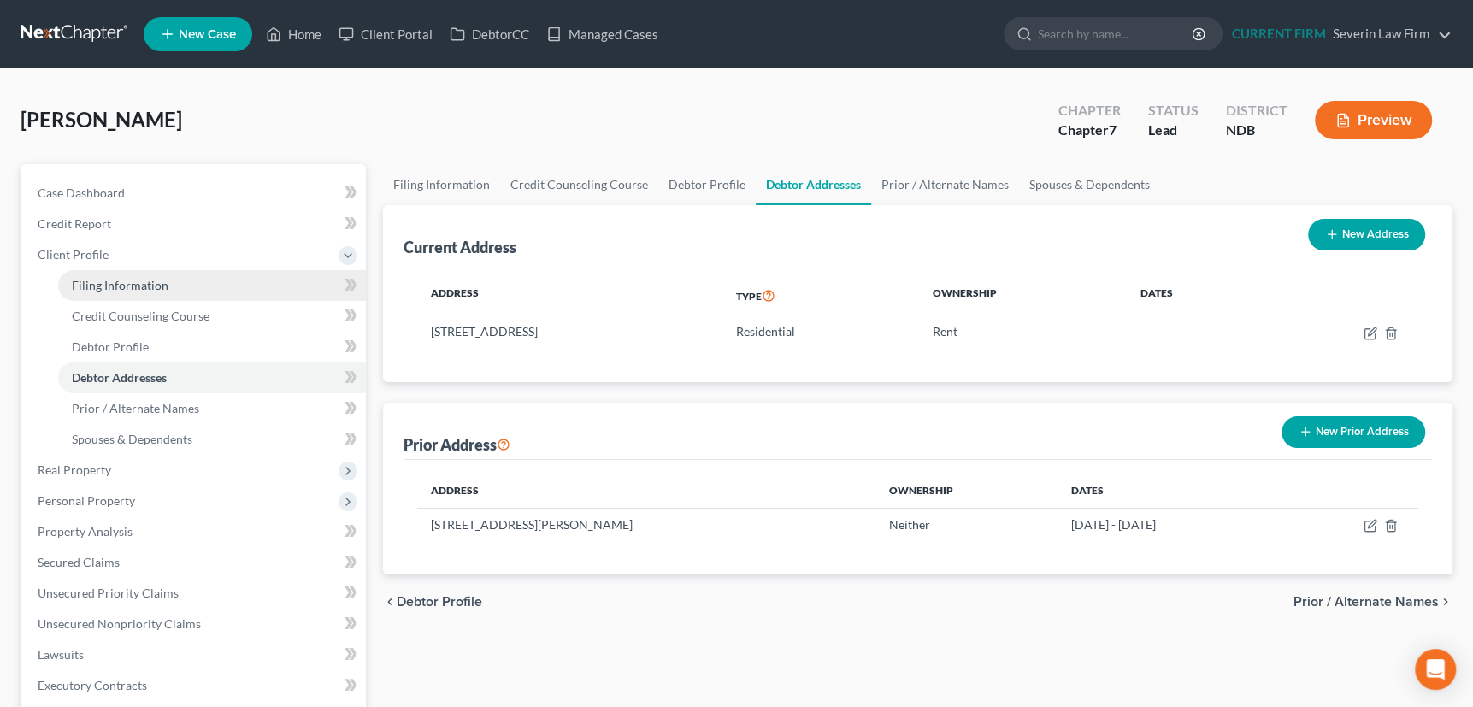
select select "0"
select select "29"
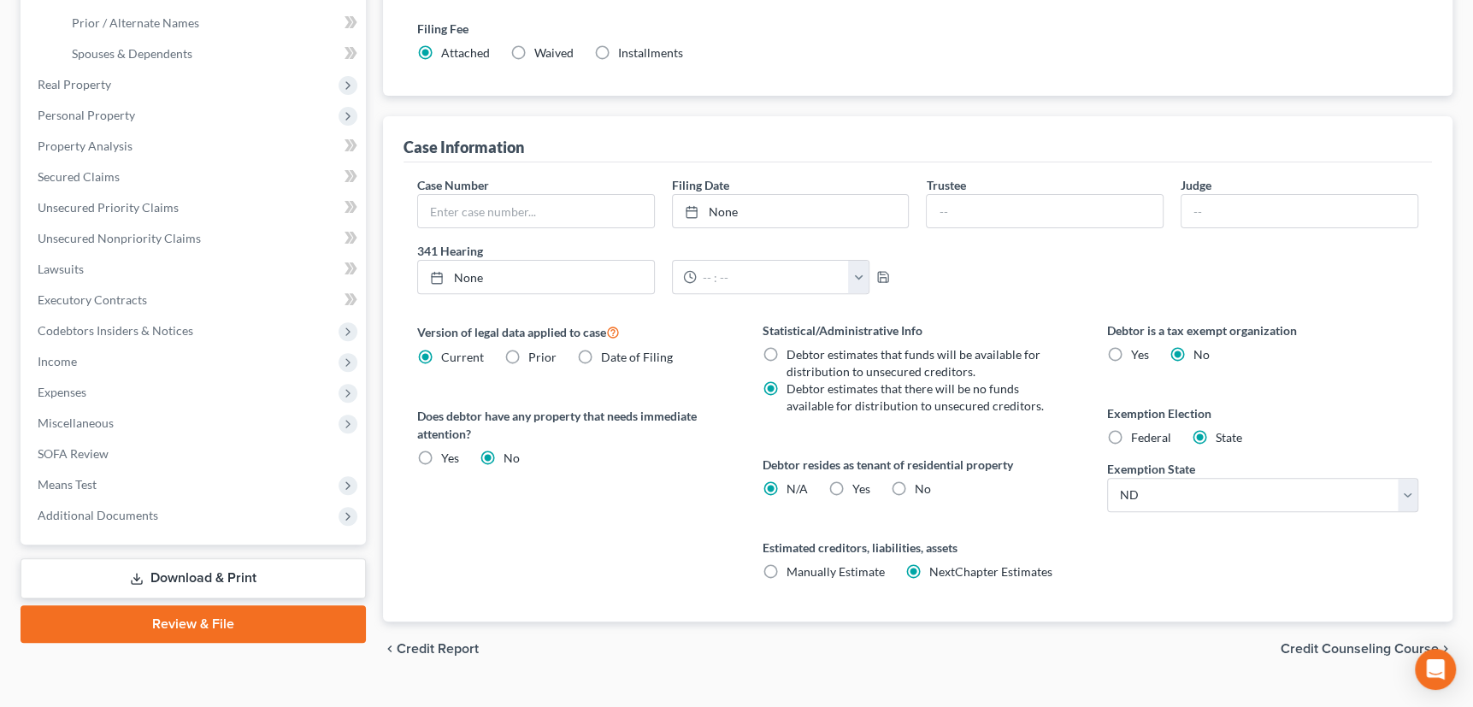
scroll to position [388, 0]
click at [852, 484] on label "Yes Yes" at bounding box center [861, 486] width 18 height 17
click at [859, 484] on input "Yes Yes" at bounding box center [864, 483] width 11 height 11
radio input "true"
radio input "false"
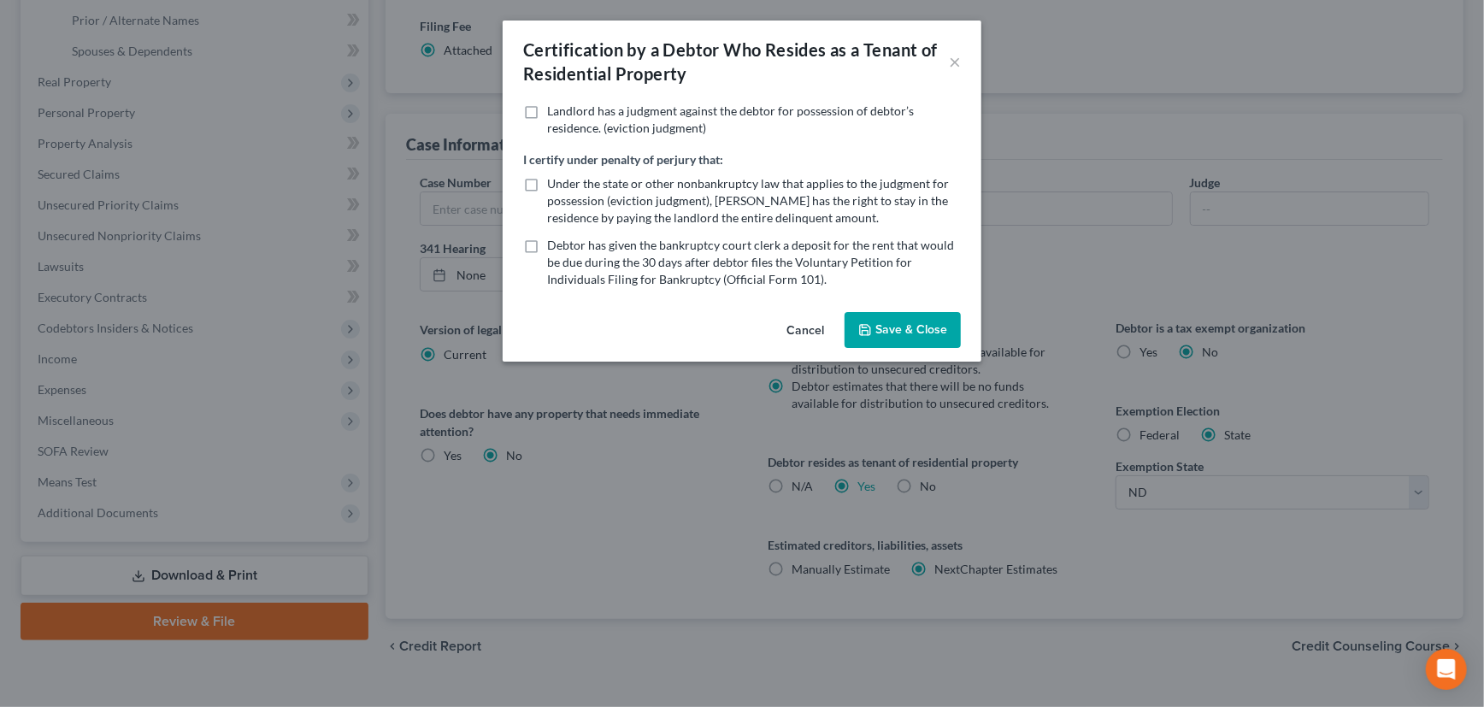
click at [884, 325] on button "Save & Close" at bounding box center [903, 330] width 116 height 36
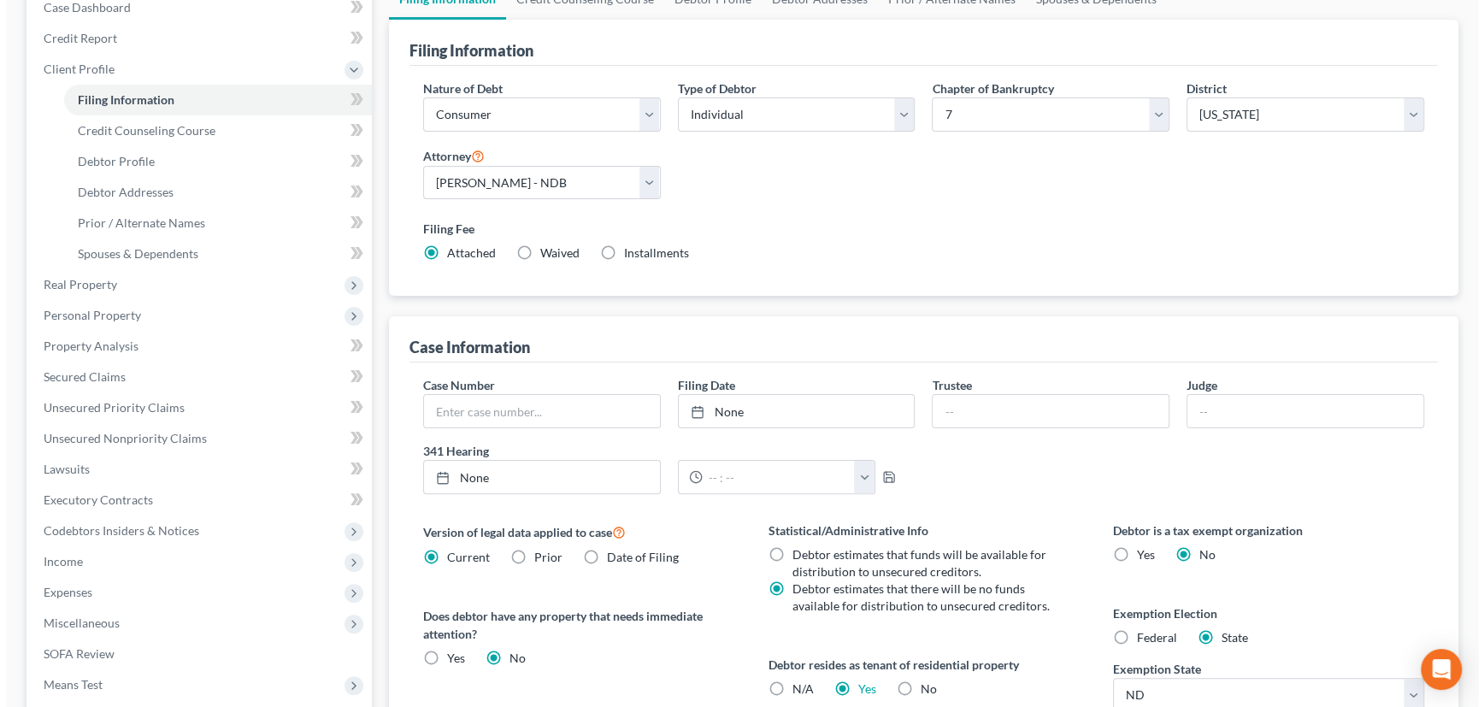
scroll to position [0, 0]
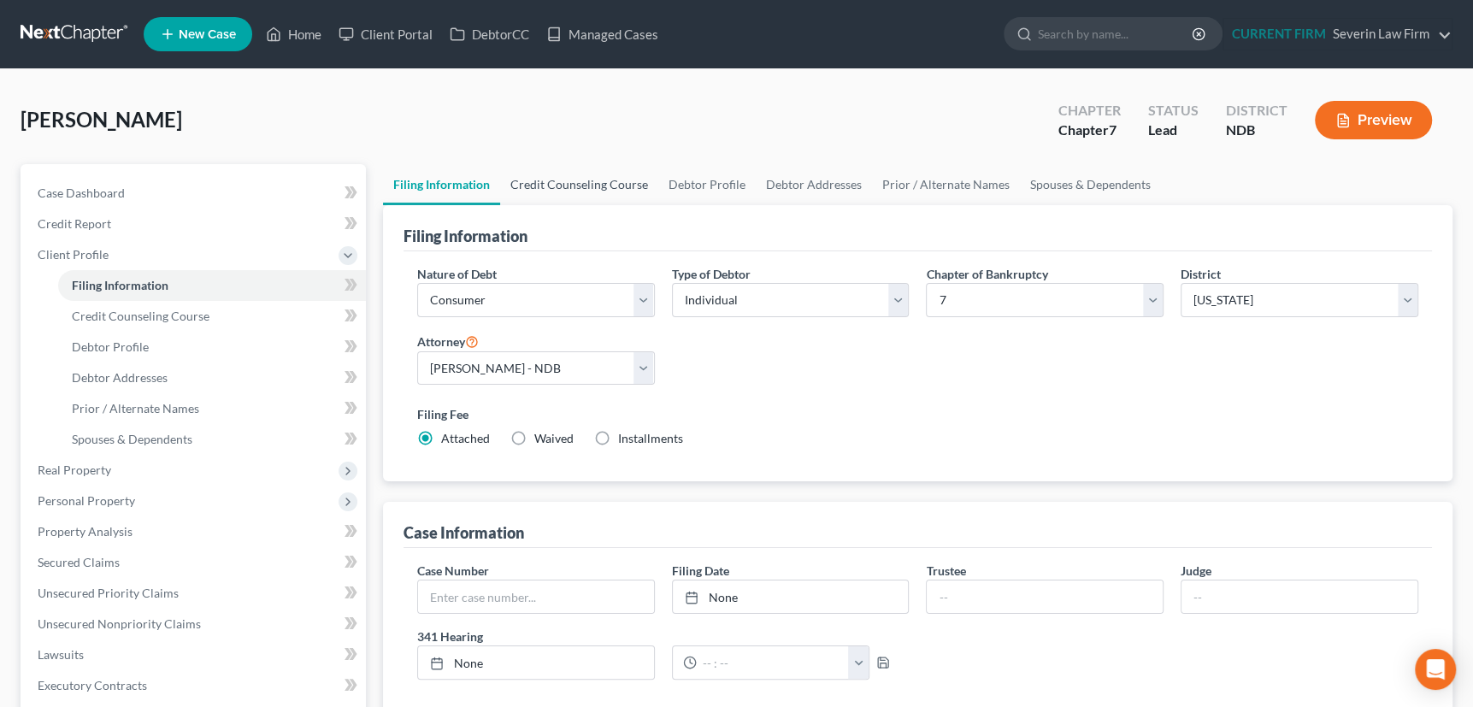
click at [590, 180] on link "Credit Counseling Course" at bounding box center [579, 184] width 158 height 41
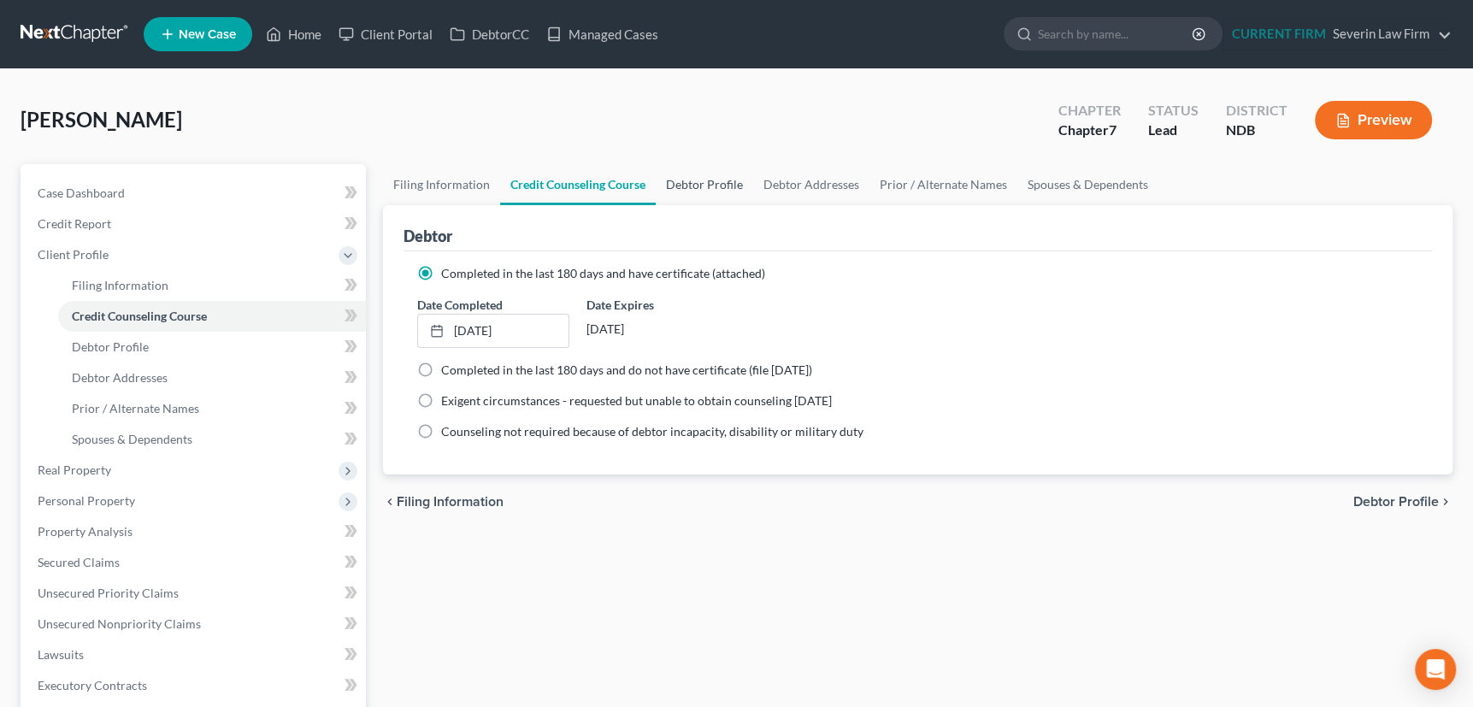
click at [693, 185] on link "Debtor Profile" at bounding box center [704, 184] width 97 height 41
select select "1"
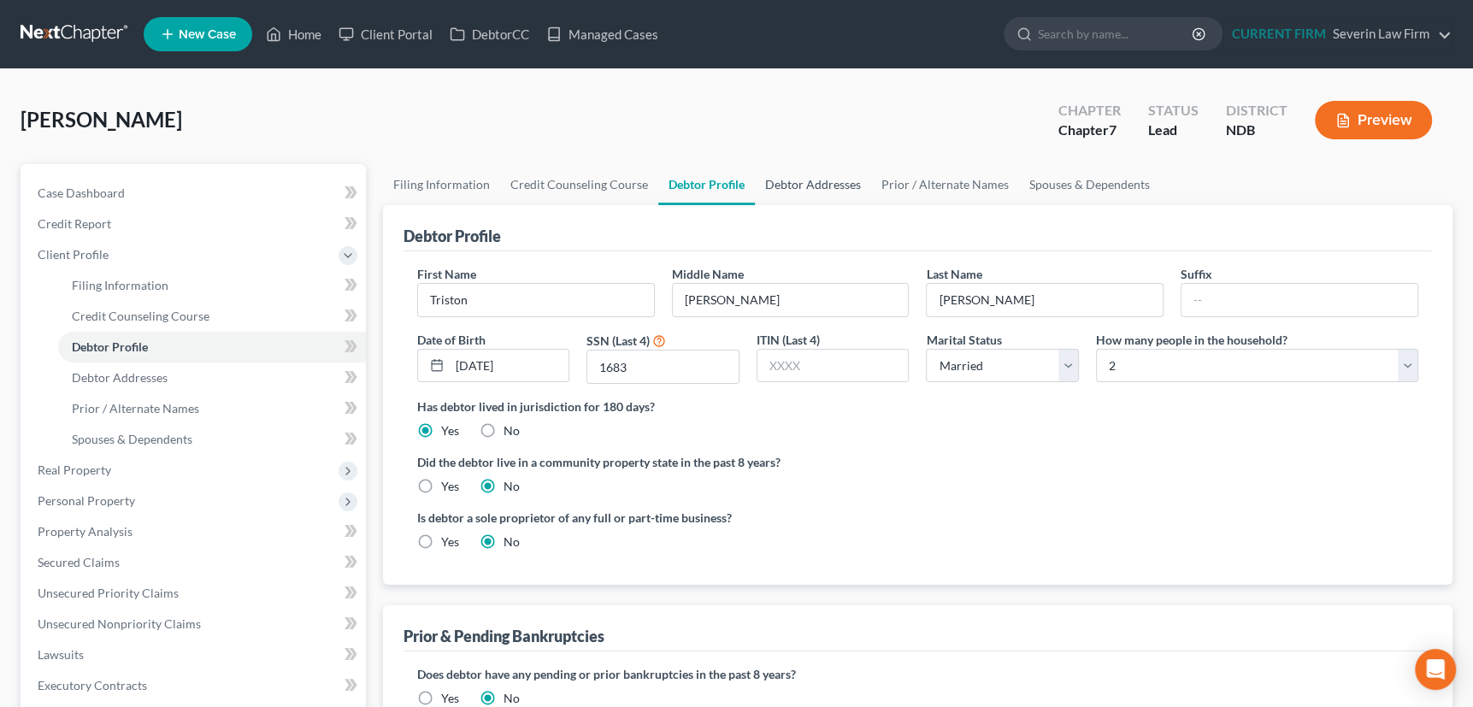
click at [805, 182] on link "Debtor Addresses" at bounding box center [813, 184] width 116 height 41
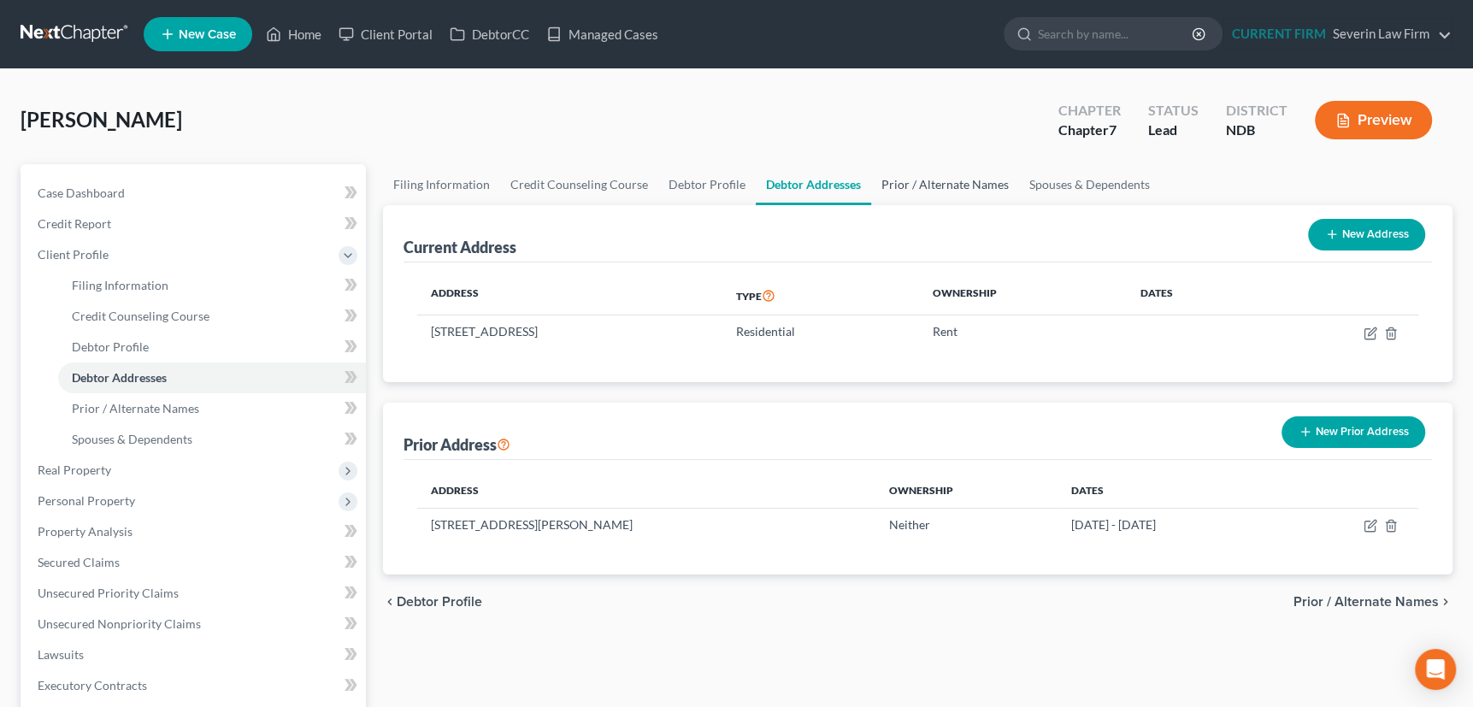
click at [918, 181] on link "Prior / Alternate Names" at bounding box center [945, 184] width 148 height 41
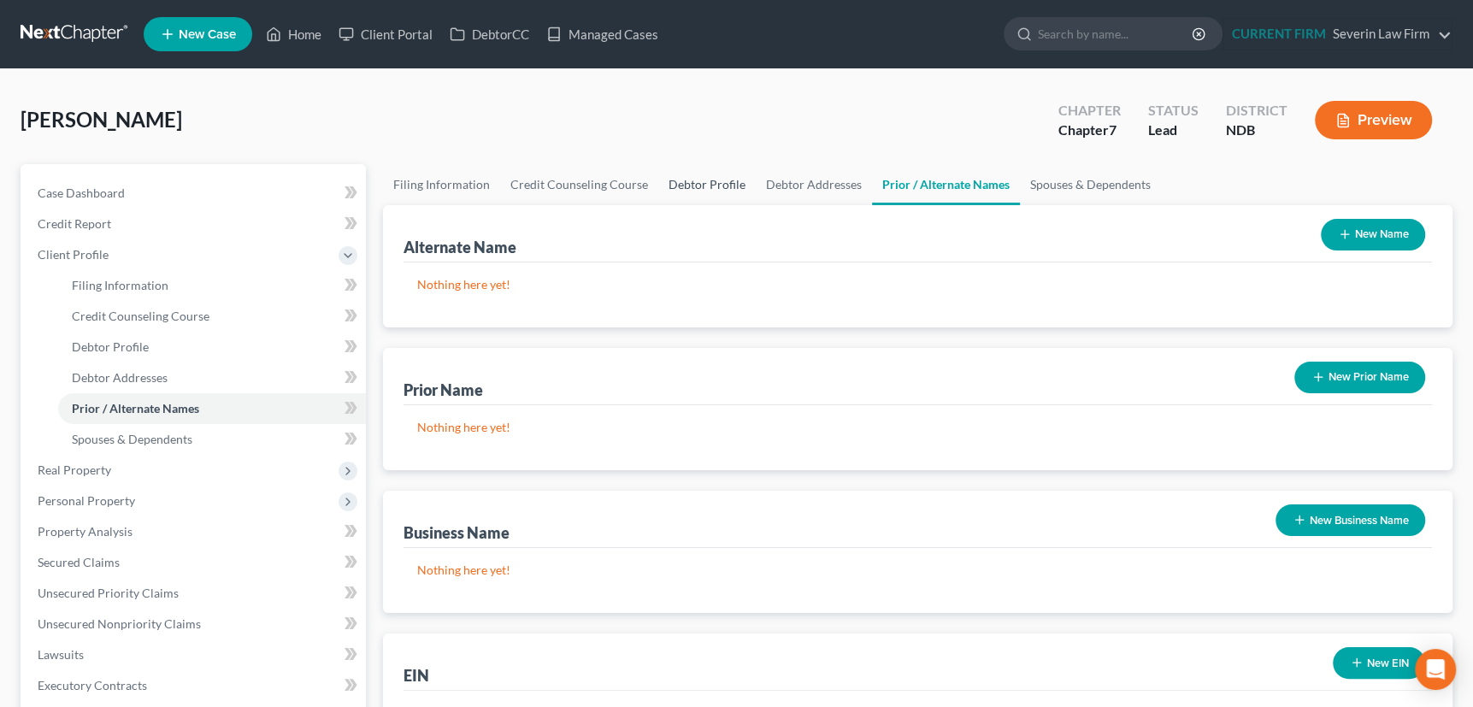
click at [690, 179] on link "Debtor Profile" at bounding box center [706, 184] width 97 height 41
select select "1"
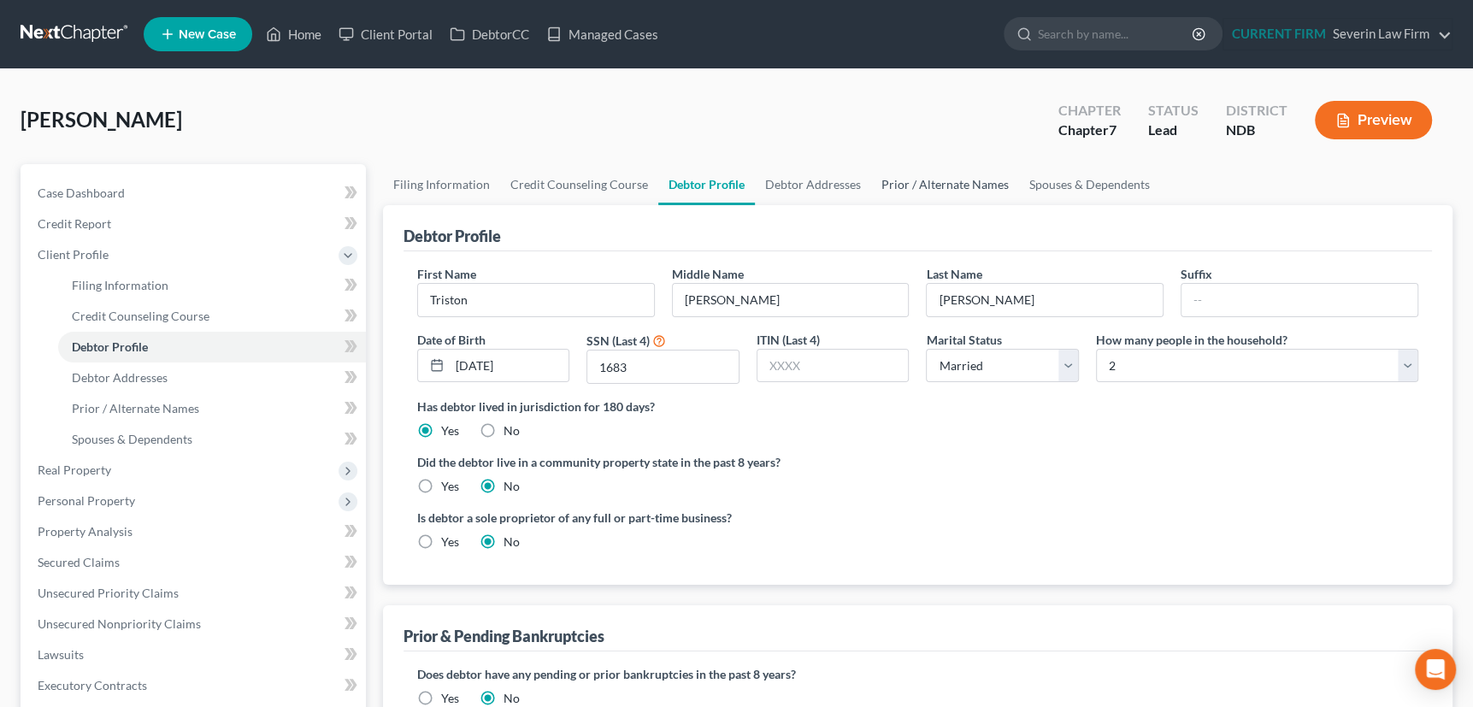
click at [938, 179] on link "Prior / Alternate Names" at bounding box center [945, 184] width 148 height 41
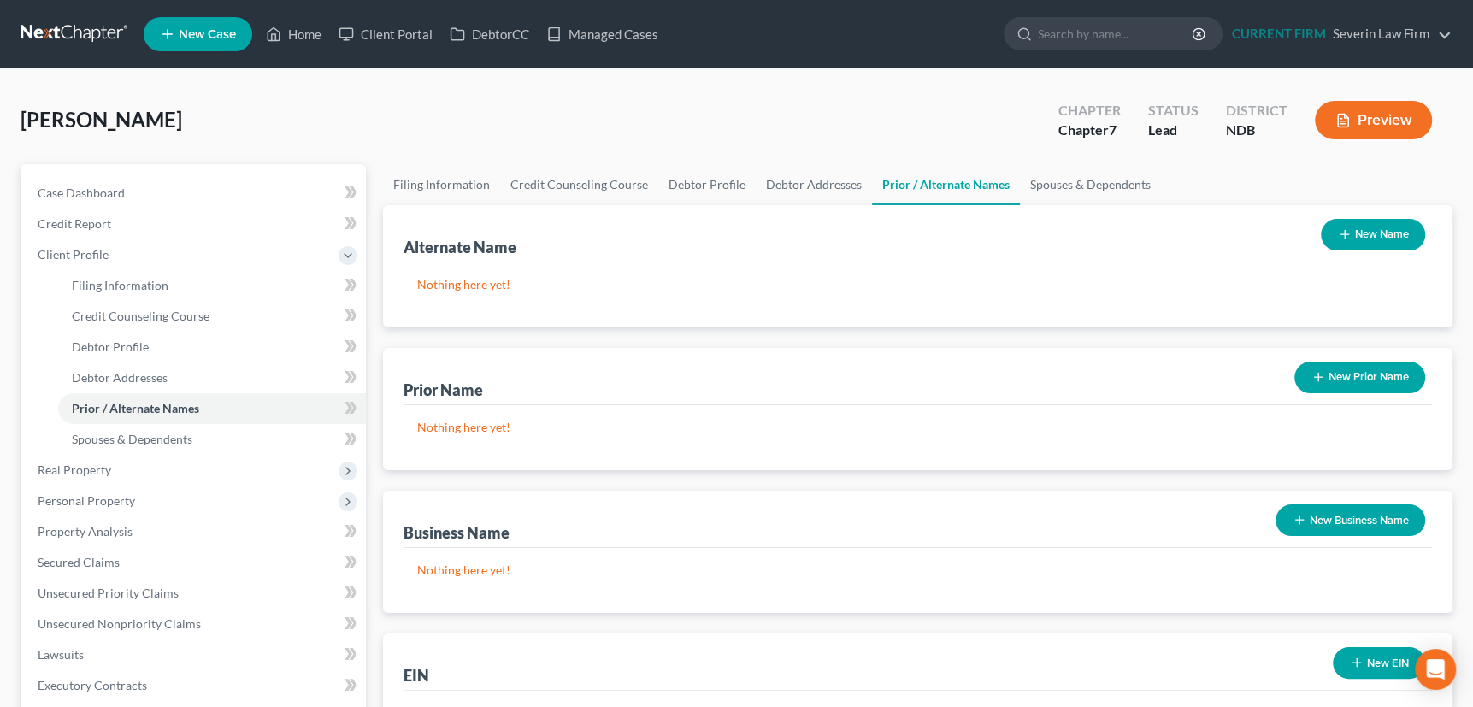
click at [1338, 230] on icon "button" at bounding box center [1345, 234] width 14 height 14
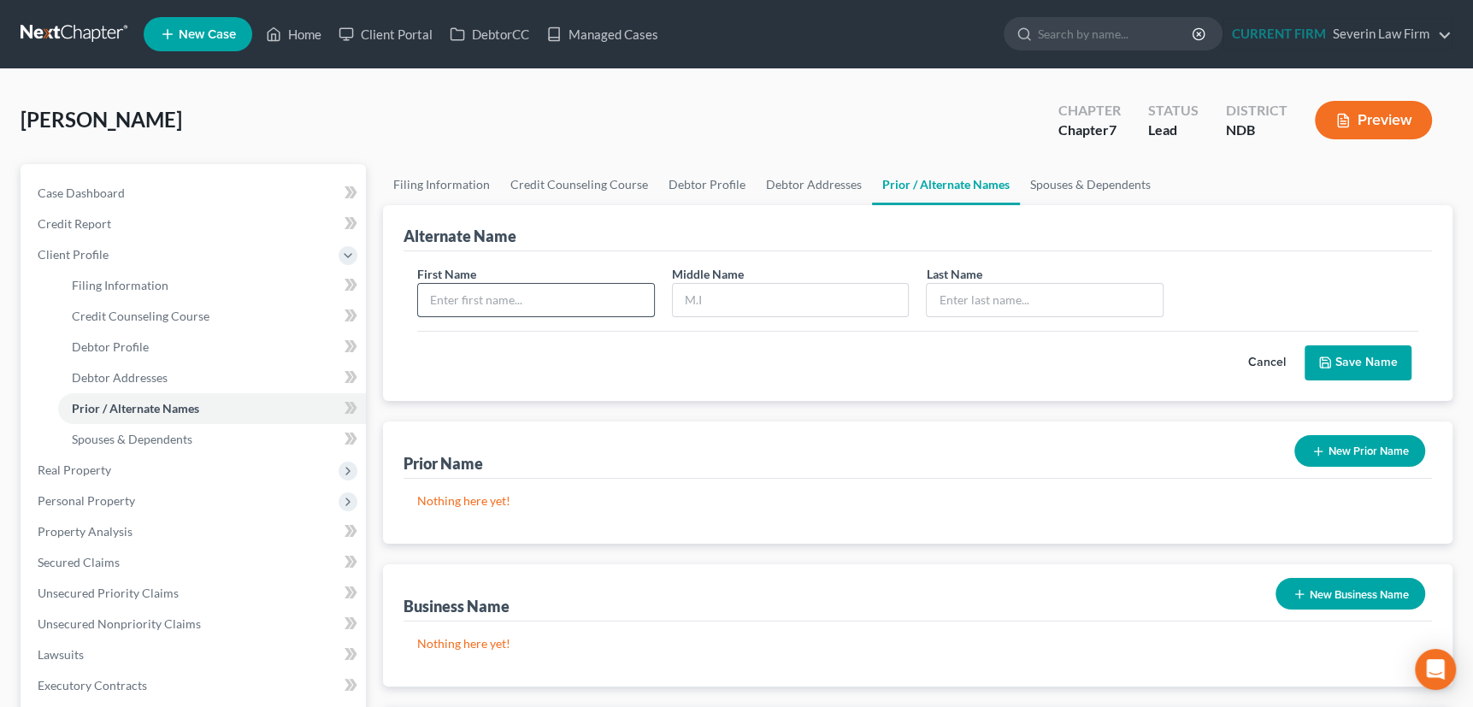
click at [576, 299] on input "text" at bounding box center [536, 300] width 236 height 32
type input "Triston"
type input "T"
type input "Kosek"
click at [1378, 362] on button "Save Name" at bounding box center [1358, 363] width 107 height 36
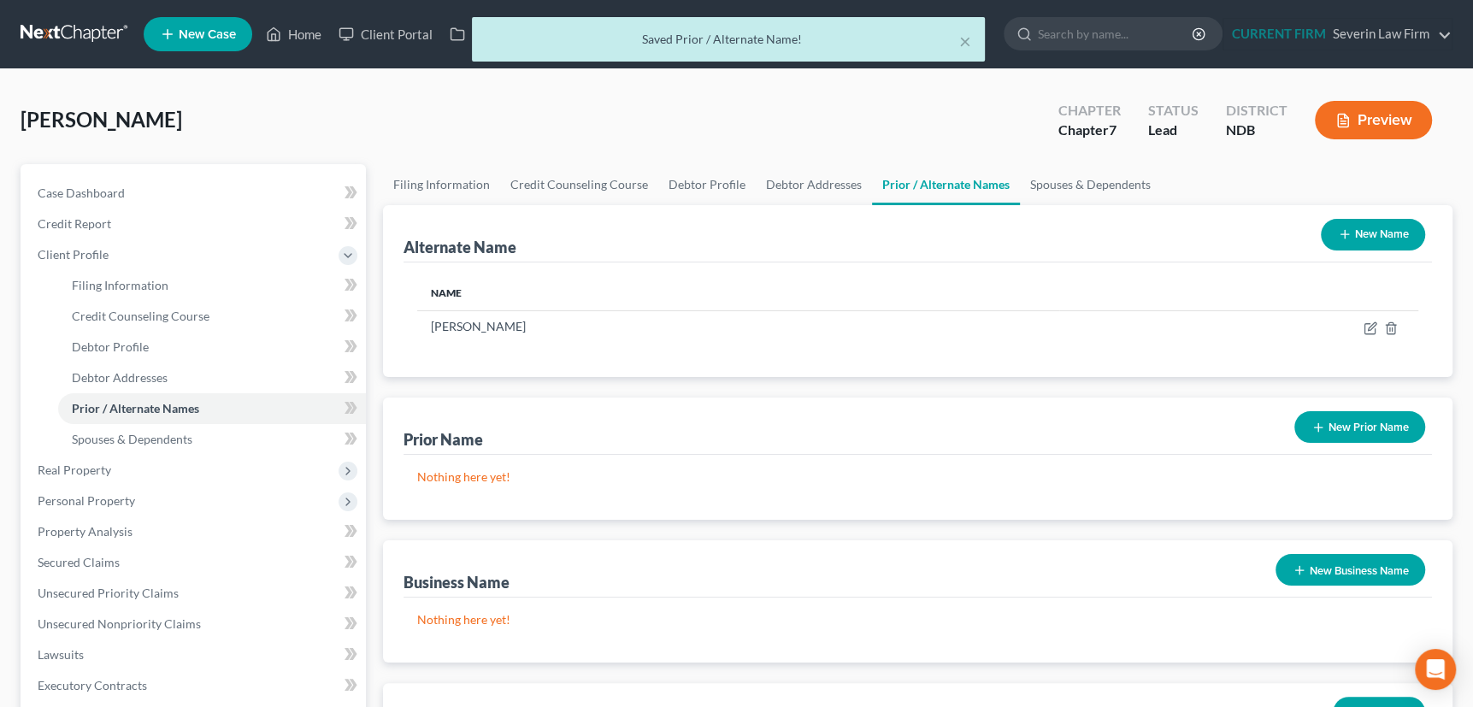
click at [1334, 233] on button "New Name" at bounding box center [1373, 235] width 104 height 32
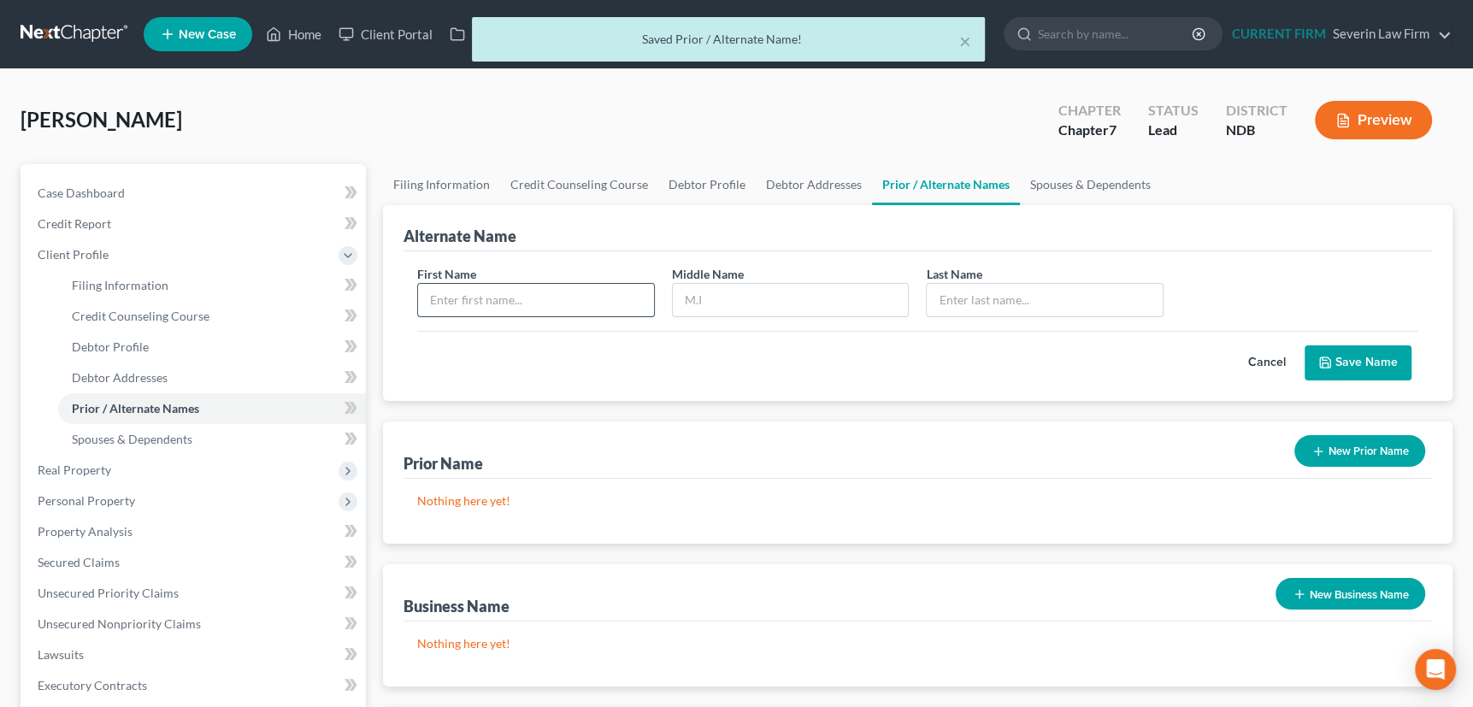
click at [613, 304] on input "text" at bounding box center [536, 300] width 236 height 32
type input "Triston"
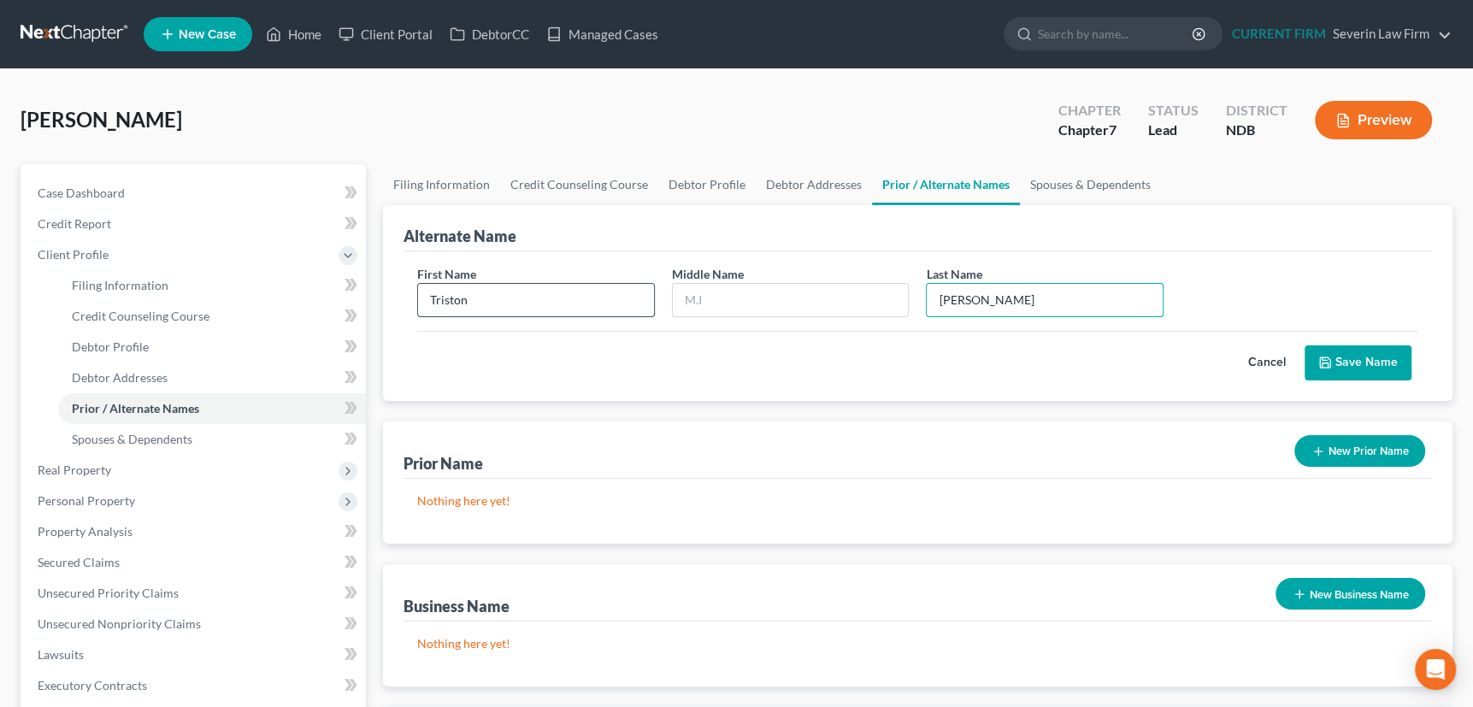
type input "Kosek"
click at [1305, 345] on button "Save Name" at bounding box center [1358, 363] width 107 height 36
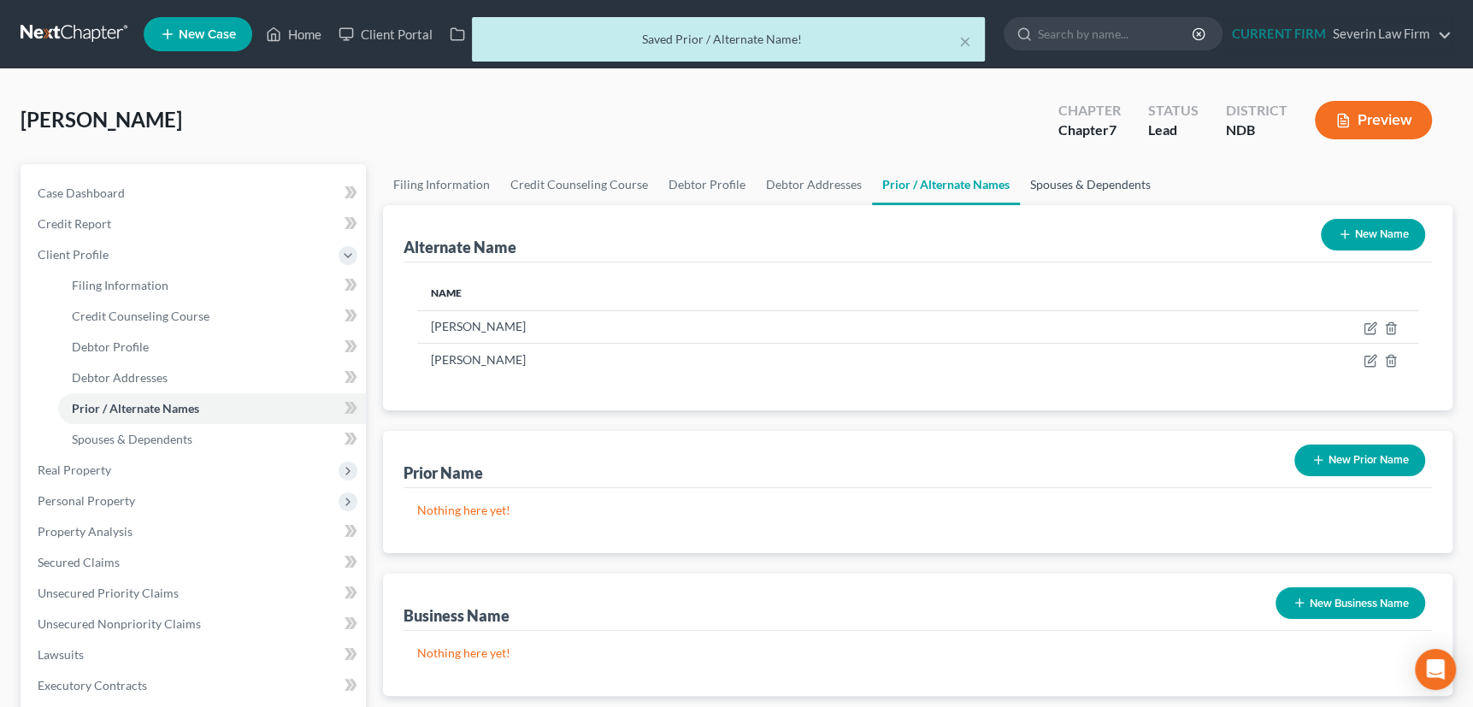
click at [1055, 180] on link "Spouses & Dependents" at bounding box center [1090, 184] width 141 height 41
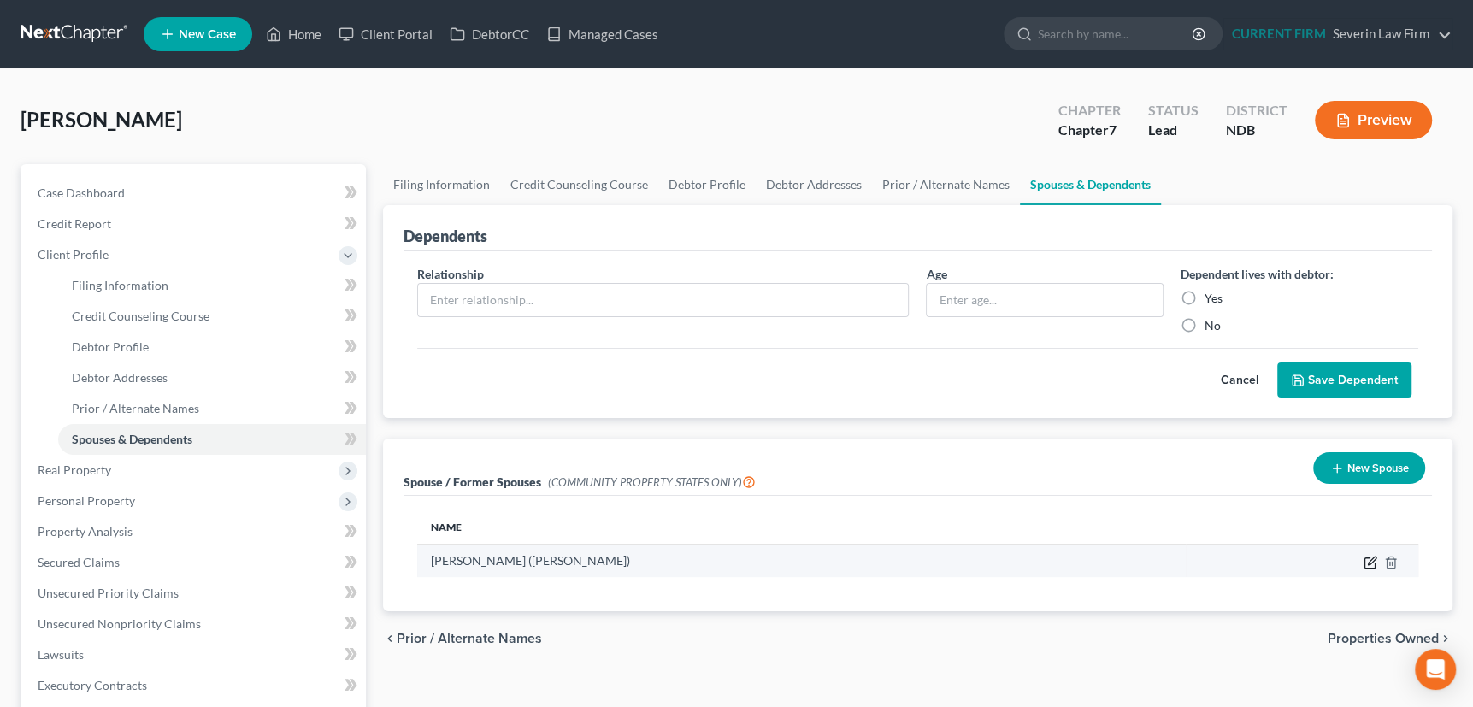
click at [1367, 557] on icon "button" at bounding box center [1370, 563] width 14 height 14
select select "0"
select select "29"
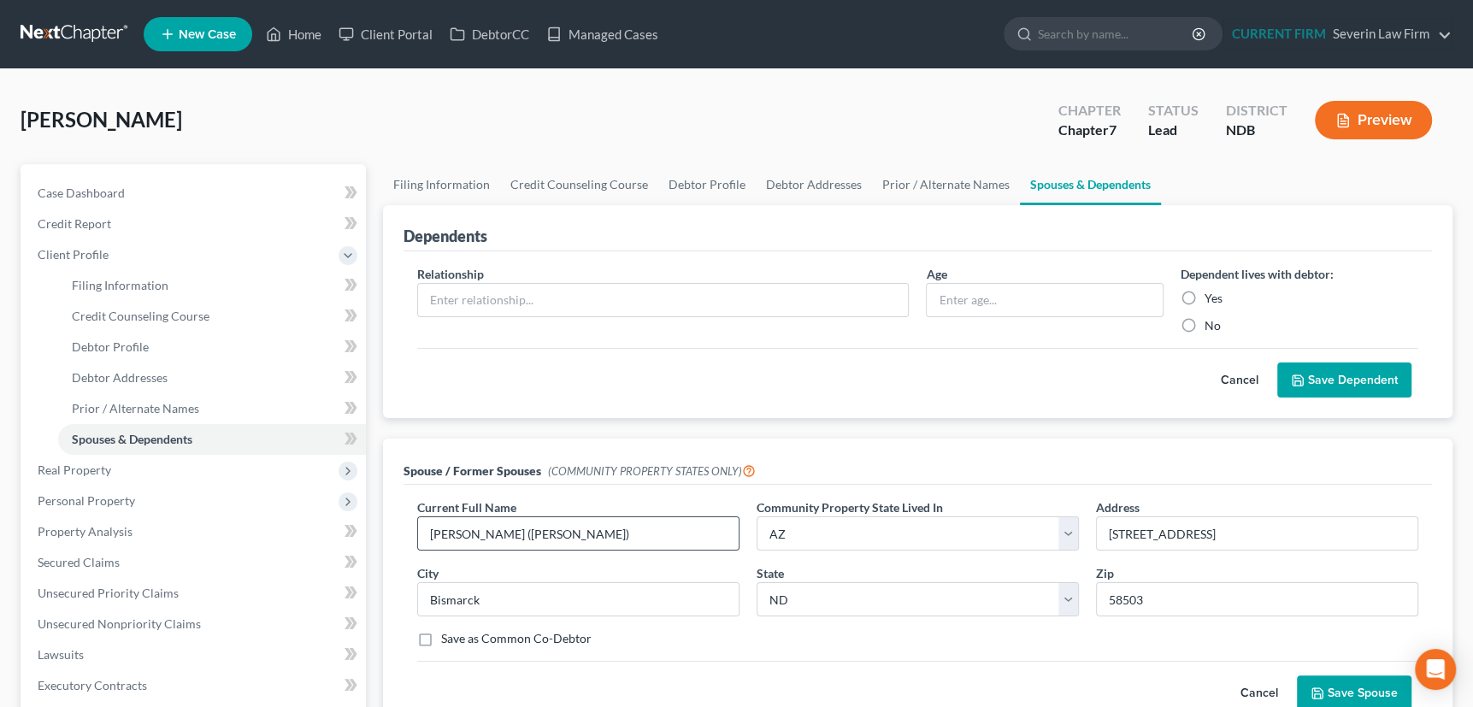
drag, startPoint x: 427, startPoint y: 530, endPoint x: 539, endPoint y: 532, distance: 112.0
click at [539, 532] on input "Maria Gabriela Kosek (Arteaga Zambrano)" at bounding box center [578, 533] width 321 height 32
click at [734, 679] on div "Cancel Save Spouse" at bounding box center [917, 686] width 1001 height 50
click at [716, 299] on input "text" at bounding box center [663, 300] width 491 height 32
type input "Spouse"
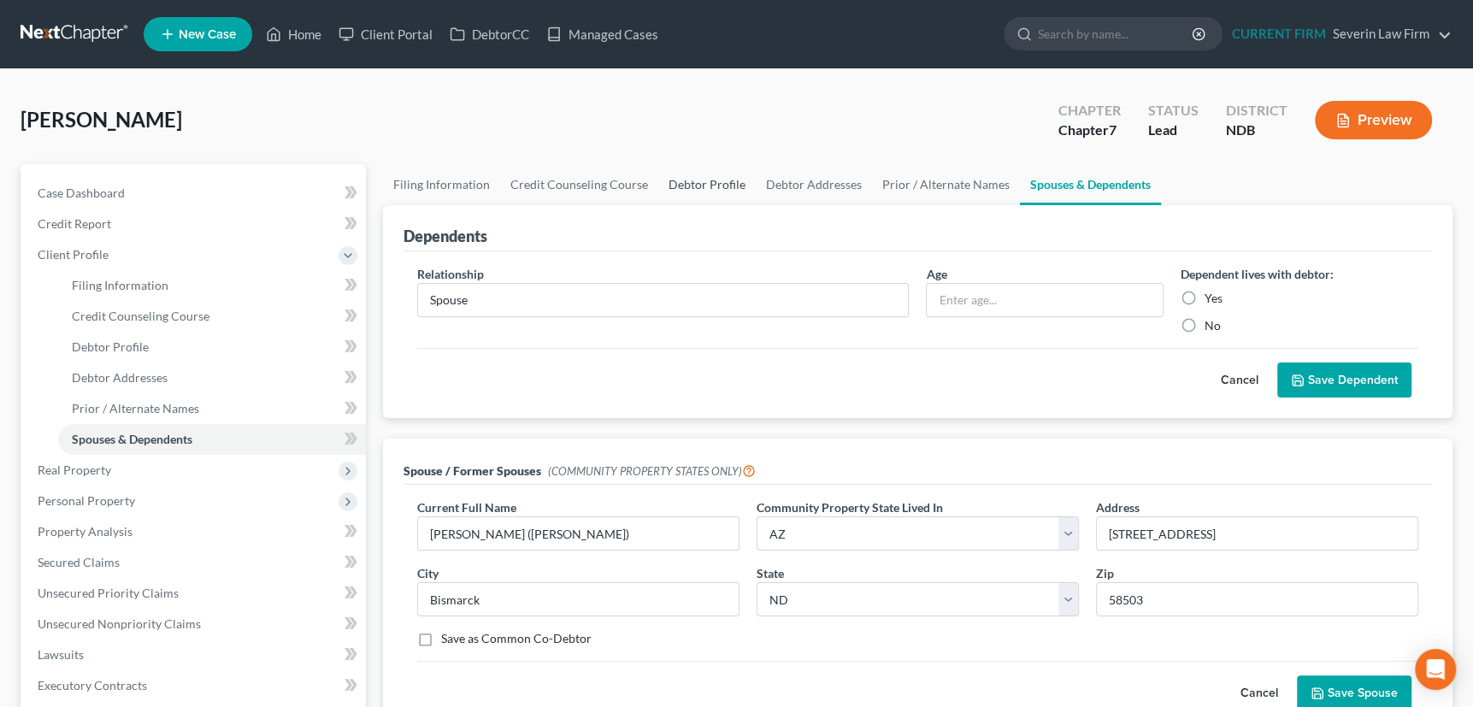
click at [693, 180] on link "Debtor Profile" at bounding box center [706, 184] width 97 height 41
select select "1"
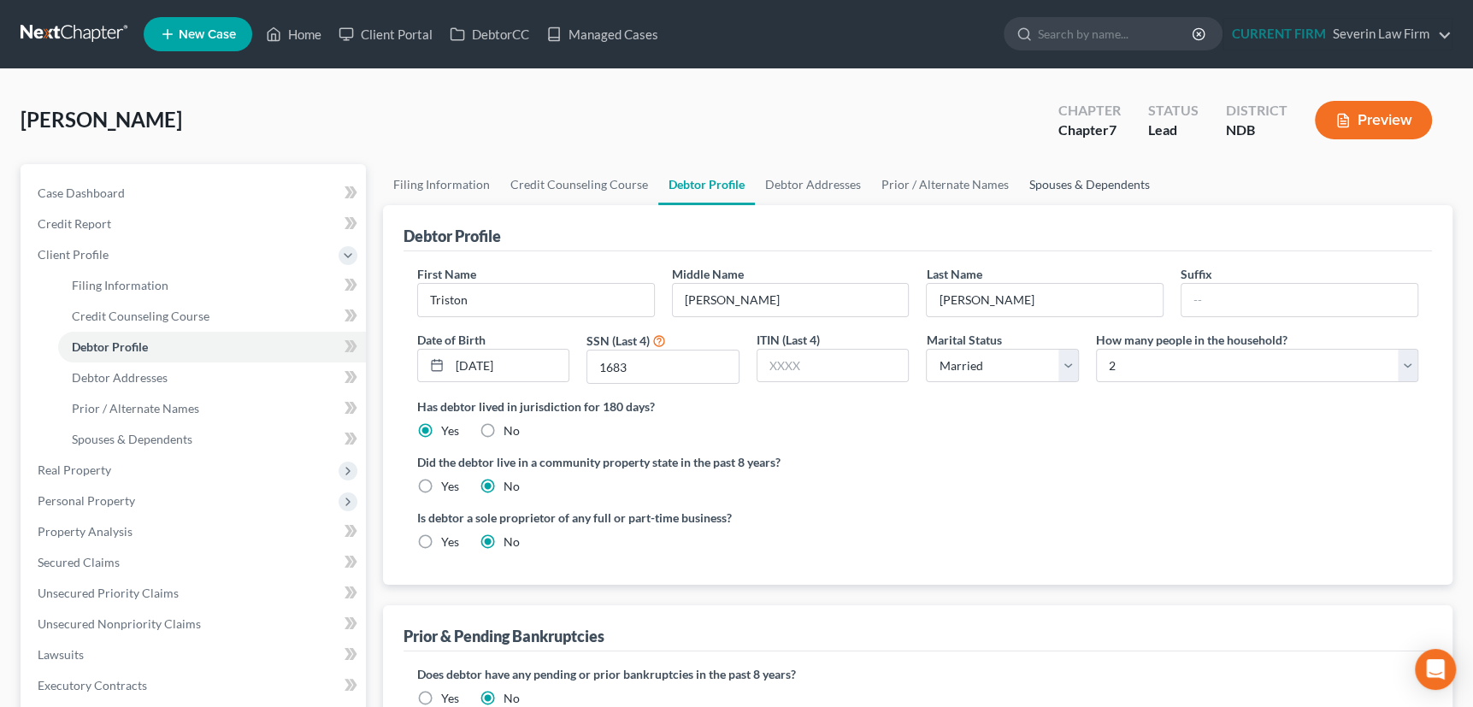
click at [1097, 180] on link "Spouses & Dependents" at bounding box center [1089, 184] width 141 height 41
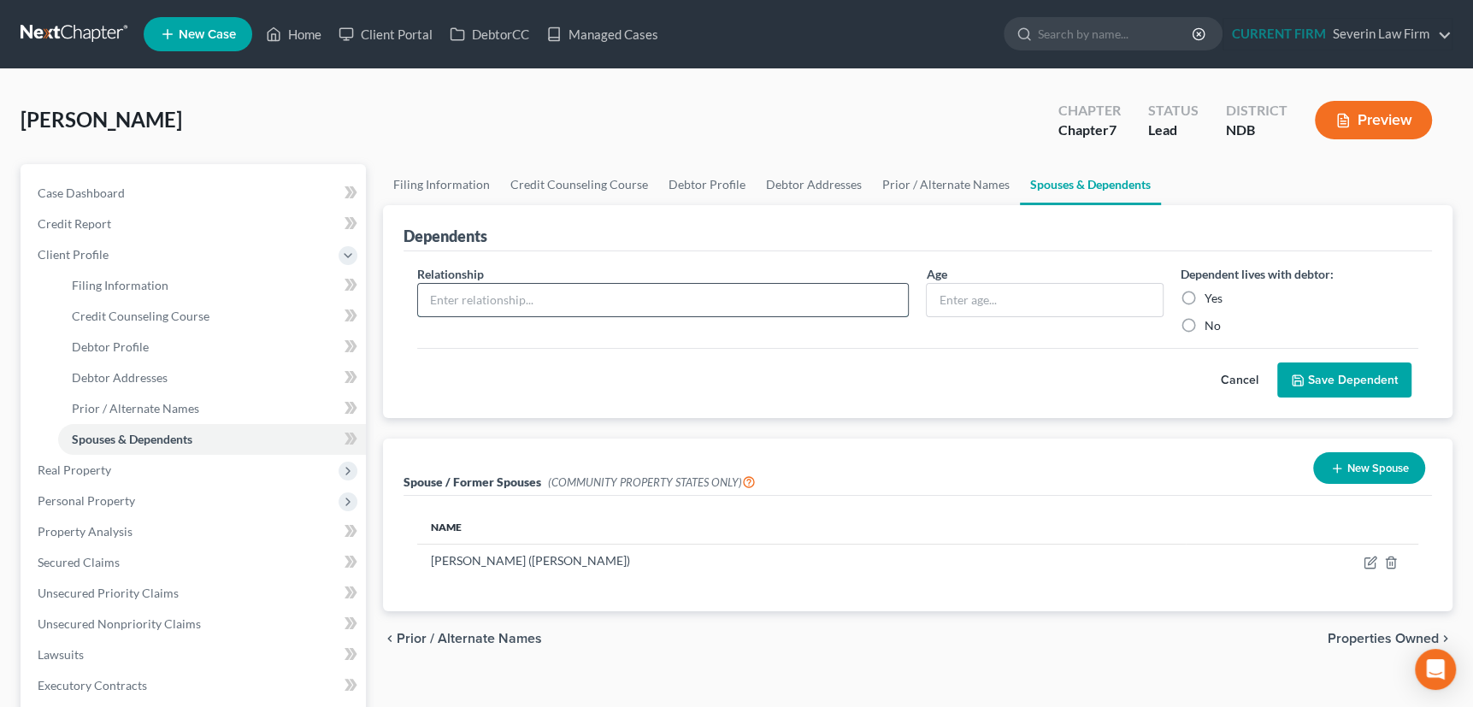
click at [670, 303] on input "text" at bounding box center [663, 300] width 491 height 32
type input "Spouse"
type input "25"
click at [1204, 299] on label "Yes" at bounding box center [1213, 298] width 18 height 17
click at [1211, 299] on input "Yes" at bounding box center [1216, 295] width 11 height 11
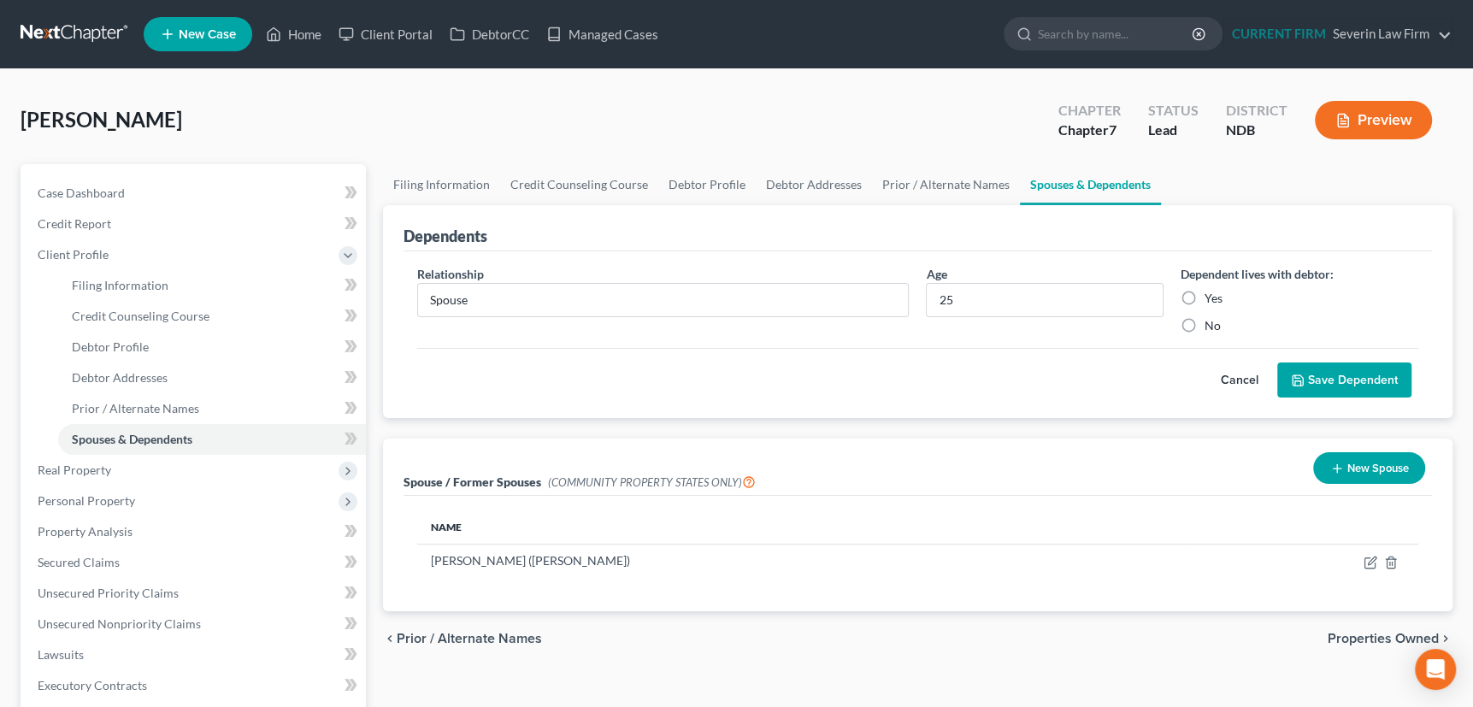
radio input "true"
click at [1388, 563] on icon "button" at bounding box center [1391, 563] width 14 height 14
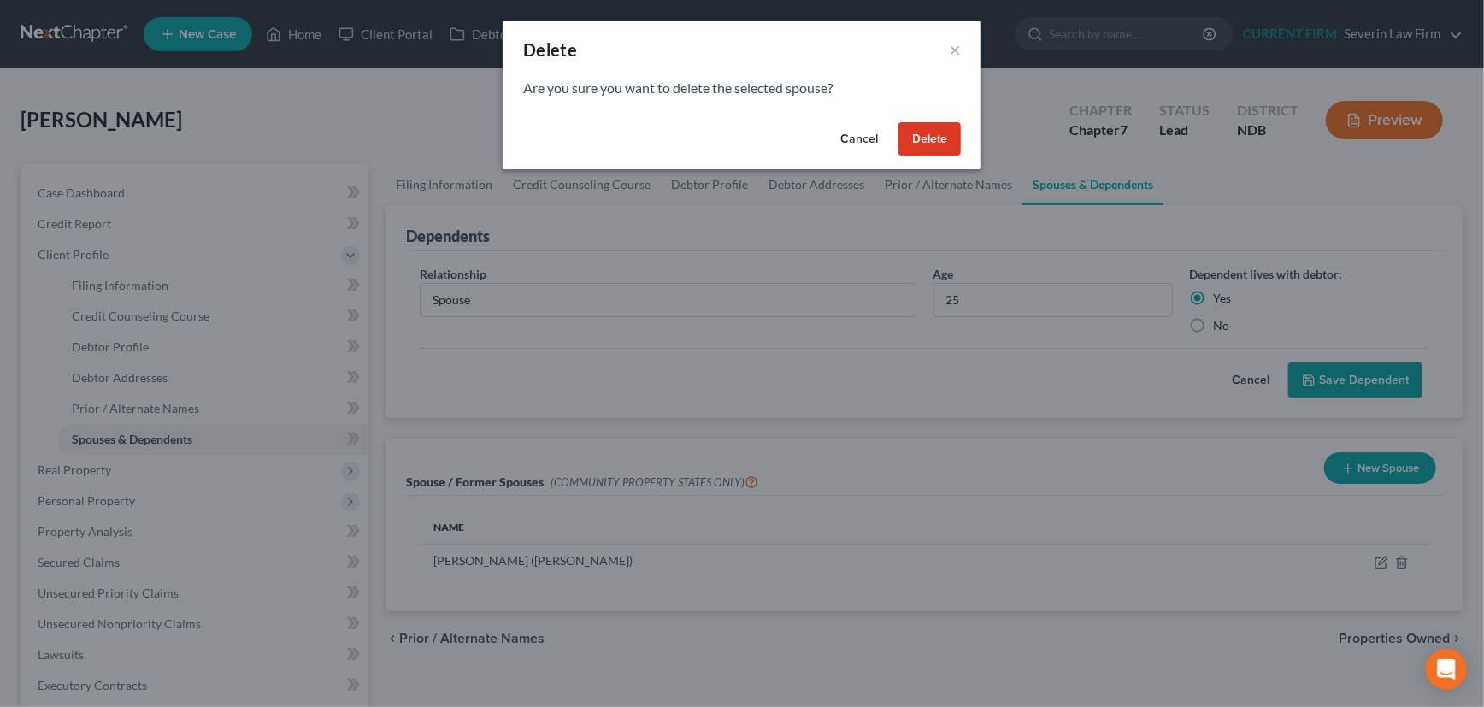
click at [856, 137] on button "Cancel" at bounding box center [859, 139] width 65 height 34
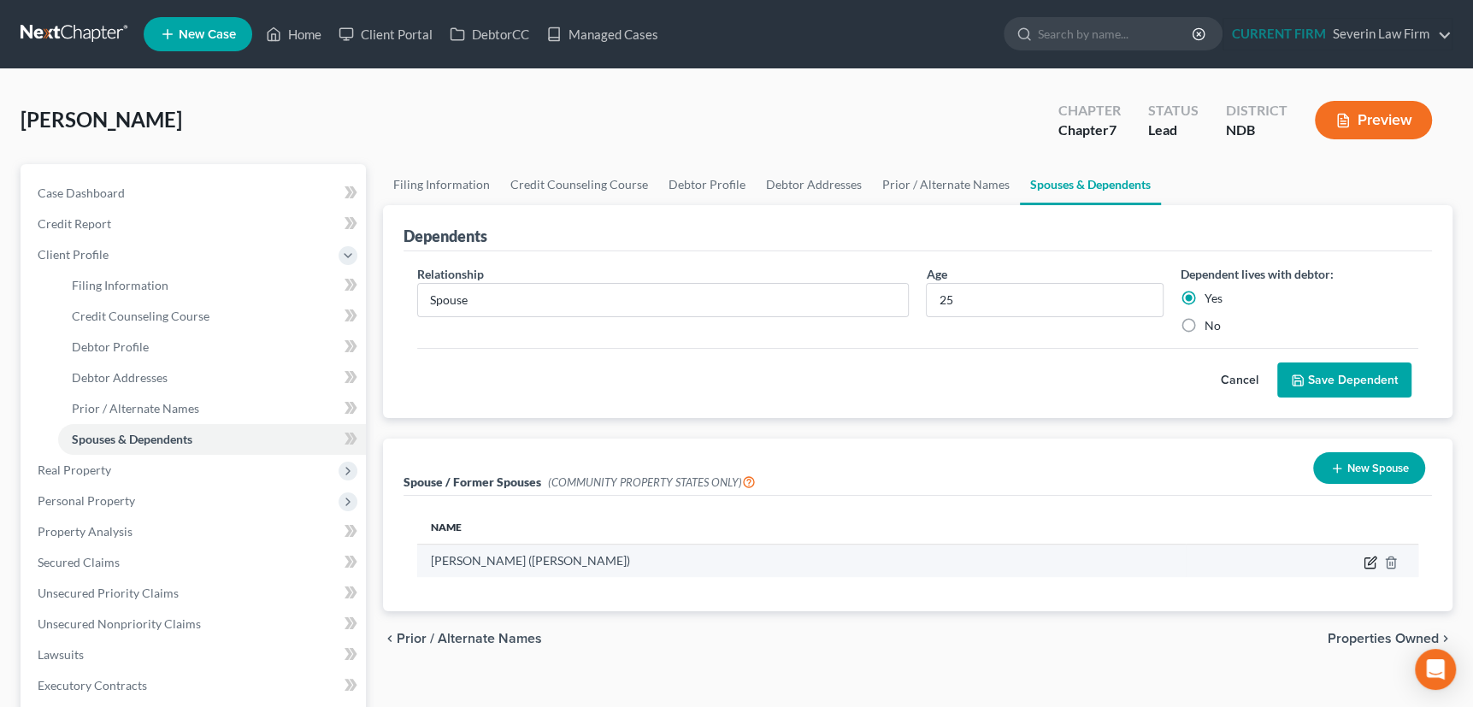
click at [1368, 558] on icon "button" at bounding box center [1370, 563] width 14 height 14
select select "0"
select select "29"
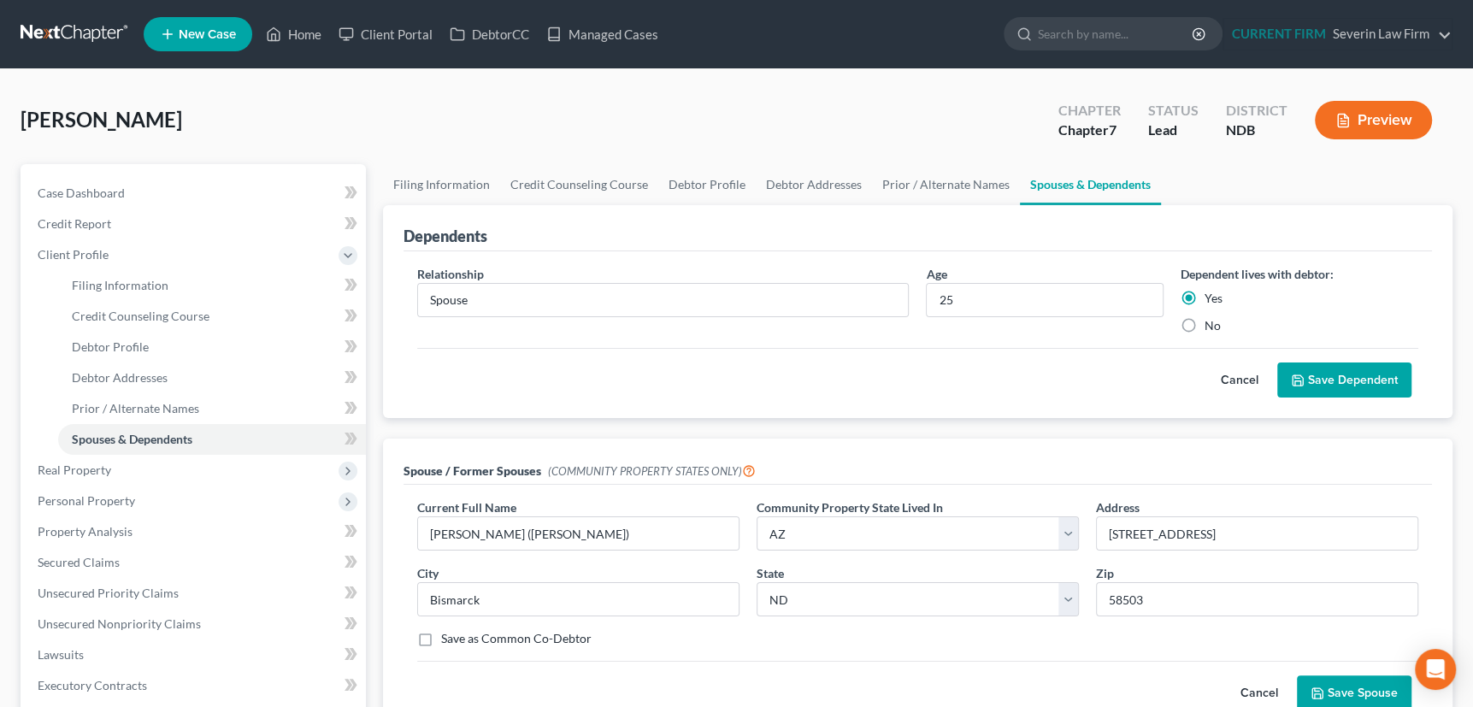
click at [1159, 445] on div "Spouse / Former Spouses (COMMUNITY PROPERTY STATES ONLY)" at bounding box center [917, 462] width 1028 height 46
click at [1333, 371] on button "Save Dependent" at bounding box center [1344, 380] width 134 height 36
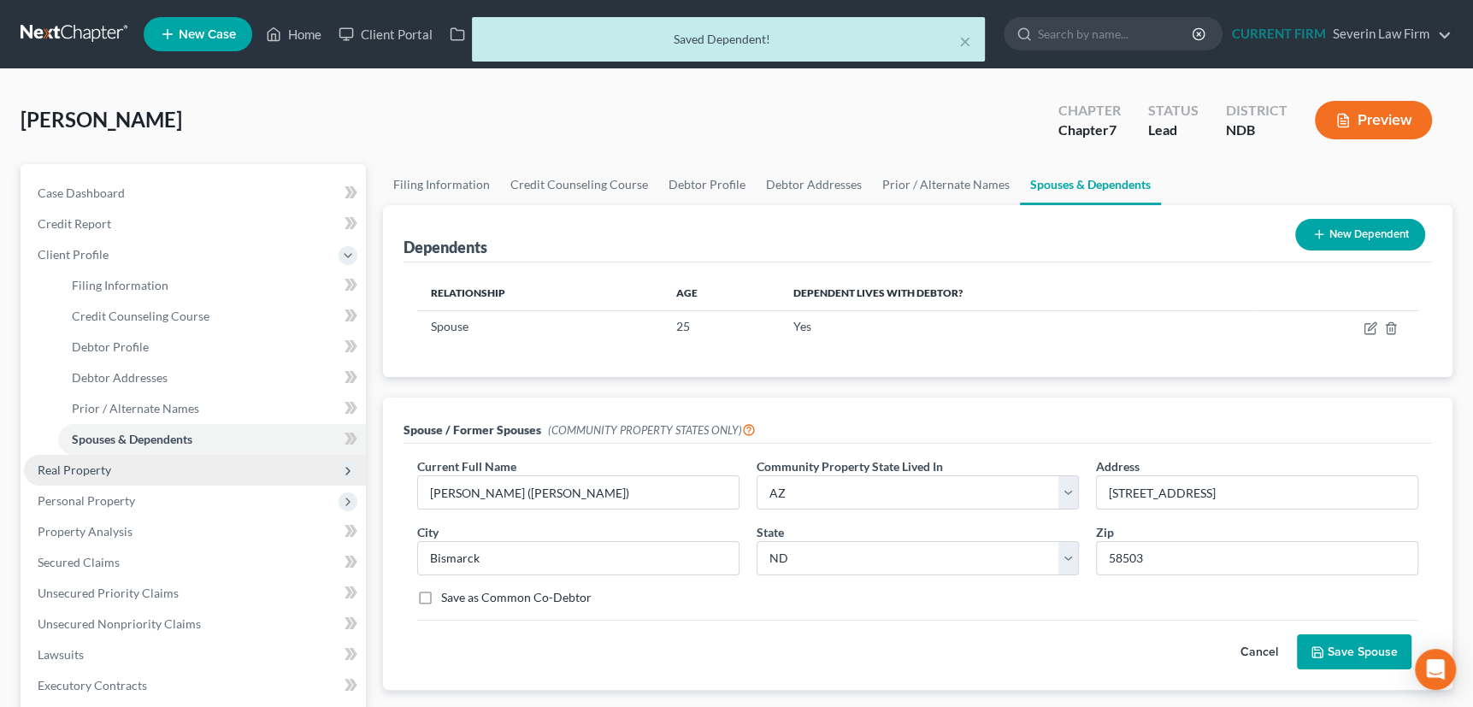
click at [93, 470] on span "Real Property" at bounding box center [75, 469] width 74 height 15
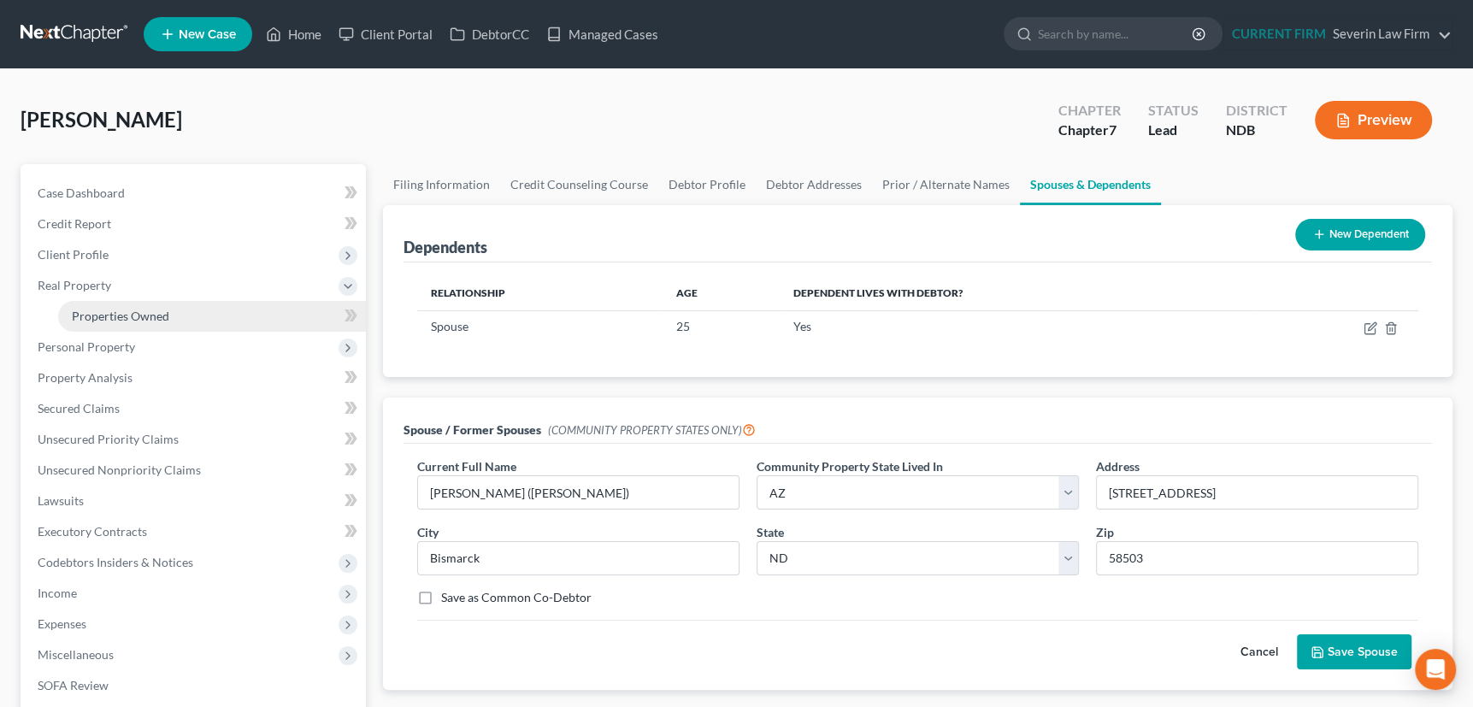
click at [110, 309] on span "Properties Owned" at bounding box center [120, 316] width 97 height 15
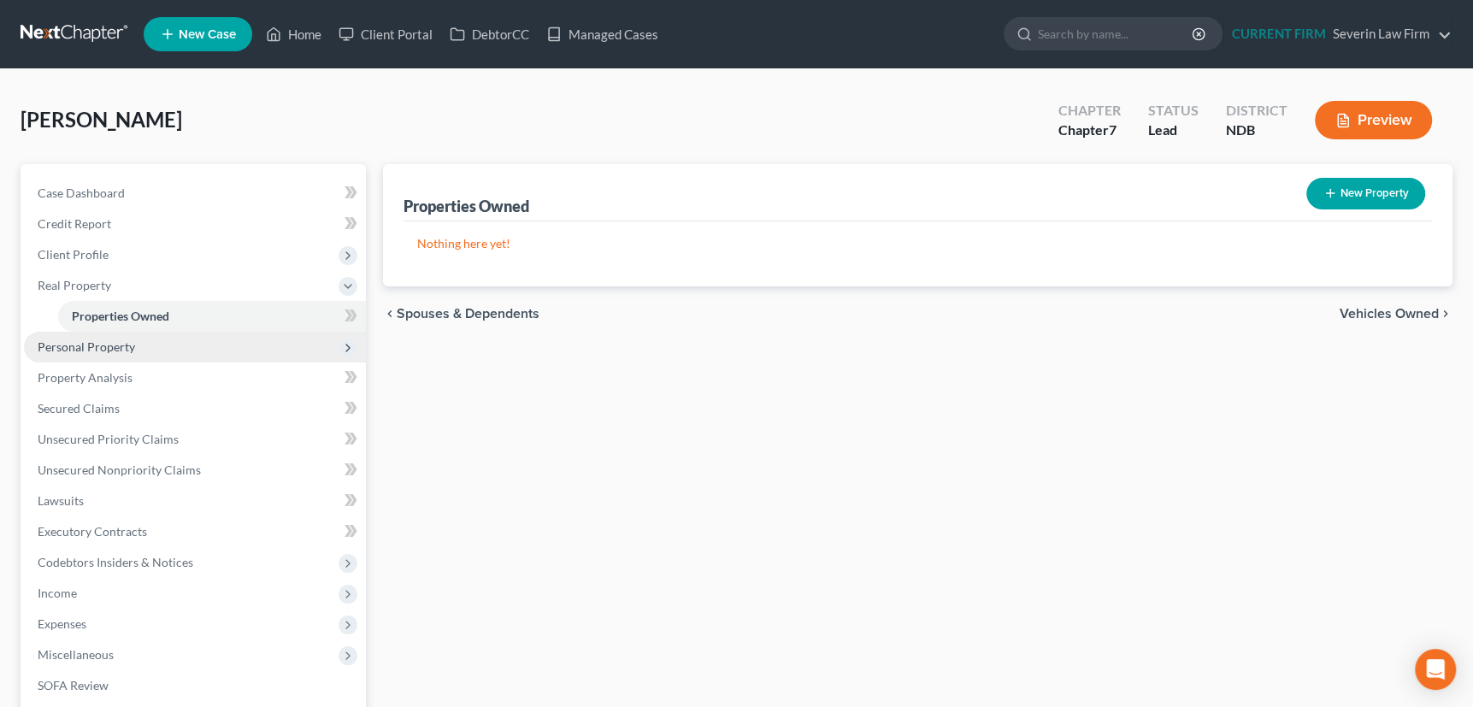
click at [99, 343] on span "Personal Property" at bounding box center [86, 346] width 97 height 15
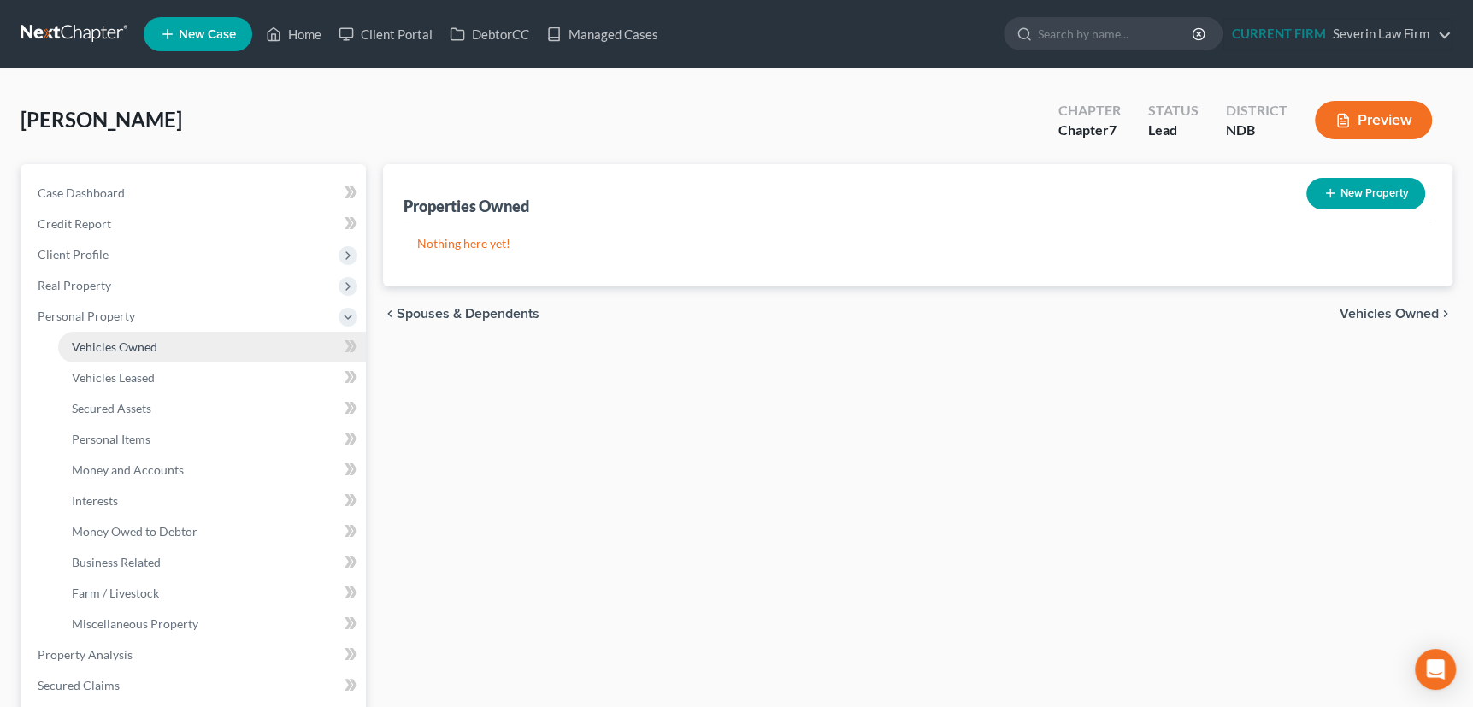
click at [102, 349] on span "Vehicles Owned" at bounding box center [114, 346] width 85 height 15
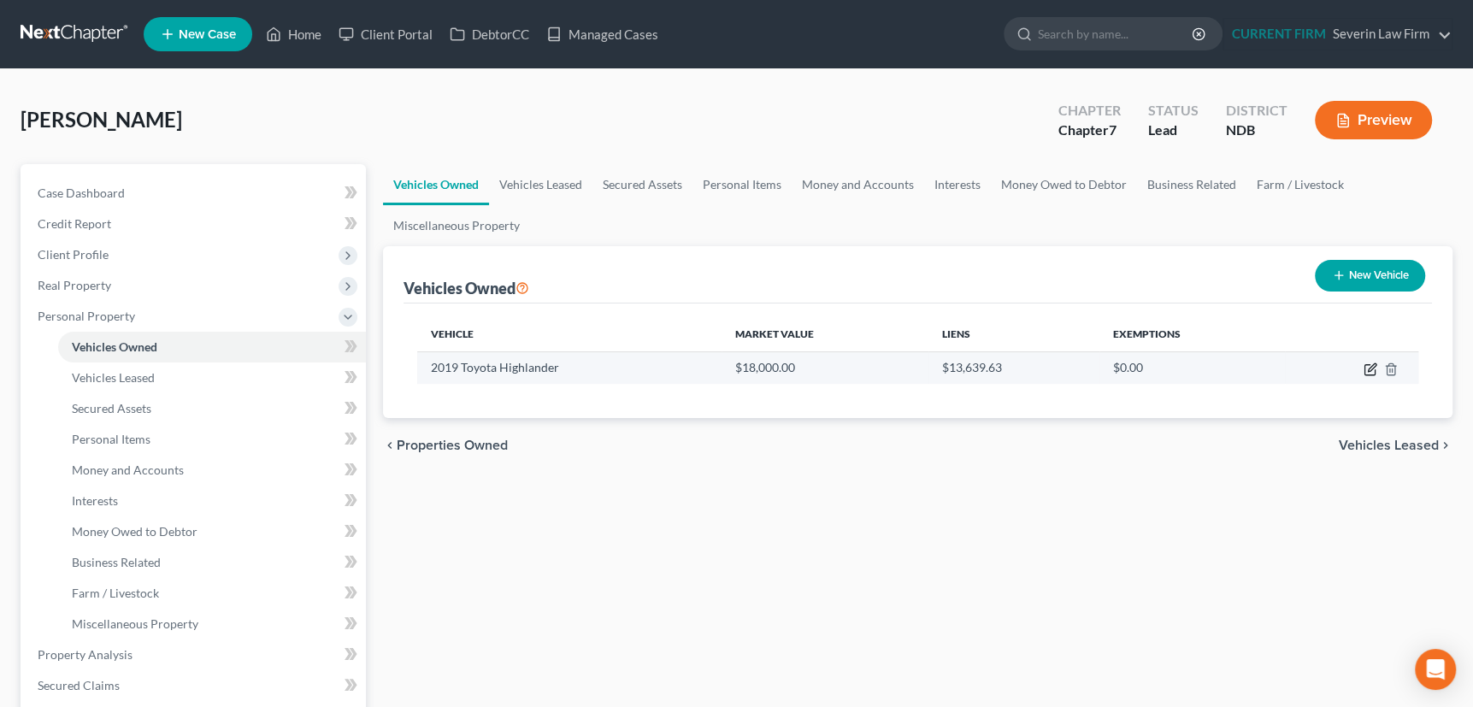
click at [1369, 364] on icon "button" at bounding box center [1370, 369] width 14 height 14
select select "0"
select select "7"
select select "2"
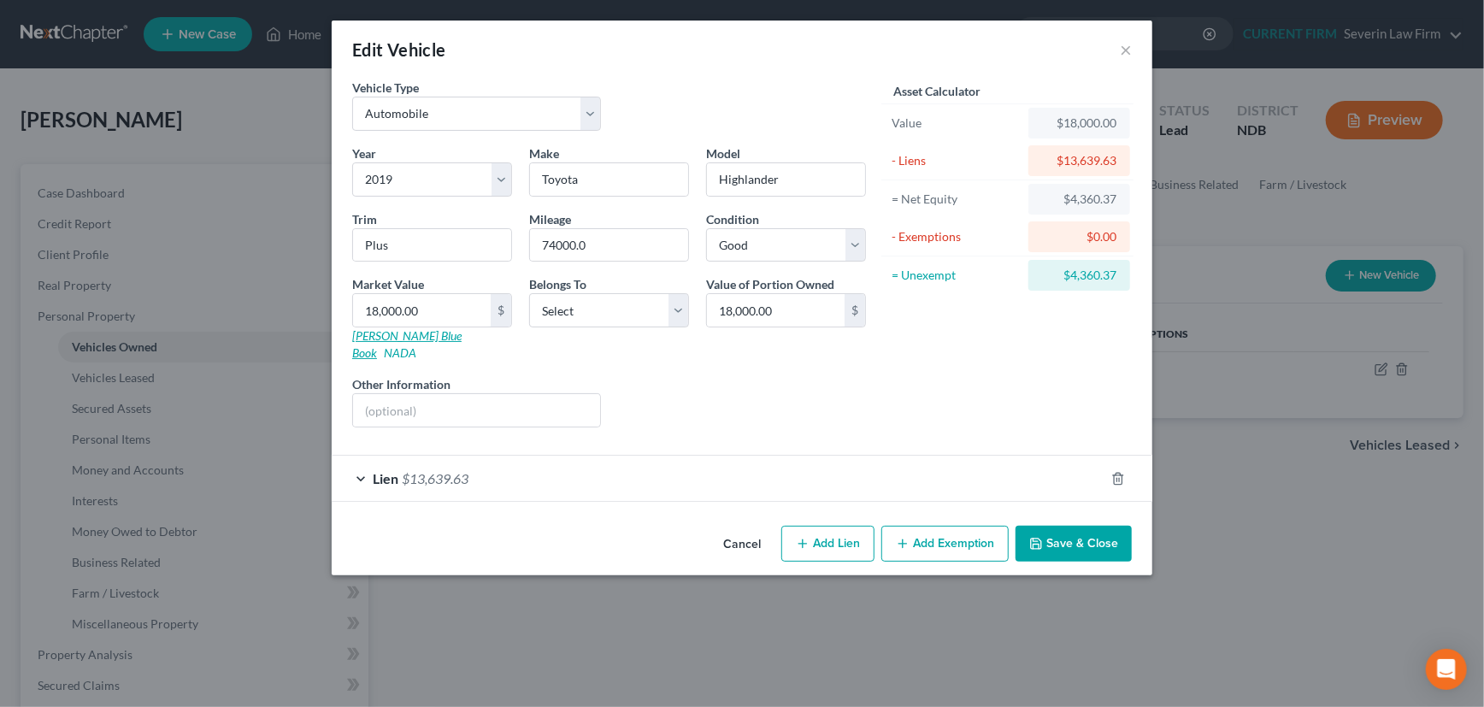
click at [378, 336] on link "Kelly Blue Book" at bounding box center [406, 344] width 109 height 32
click at [430, 303] on input "18,000.00" at bounding box center [422, 310] width 138 height 32
type input "2"
type input "2.00"
type input "21"
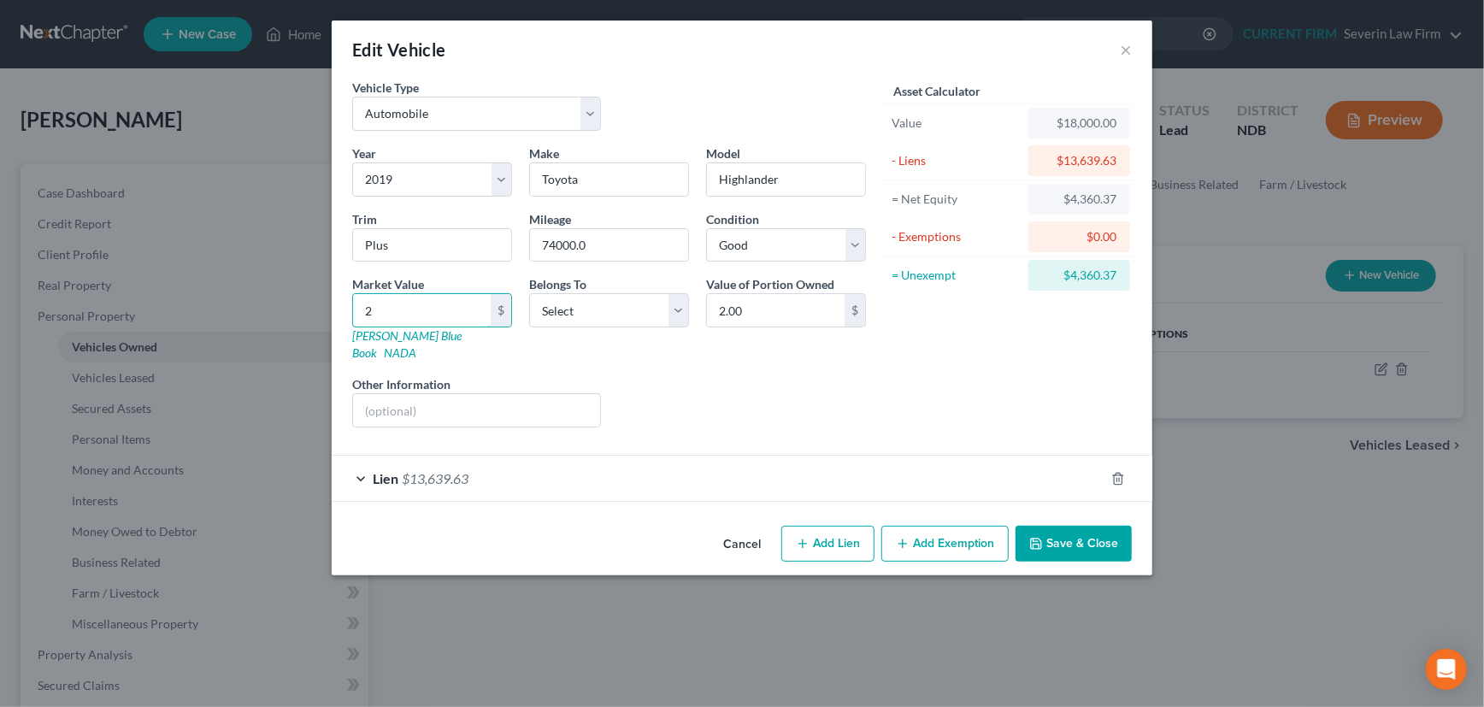
type input "21.00"
type input "215"
type input "215.00"
type input "2,153"
type input "2,153.00"
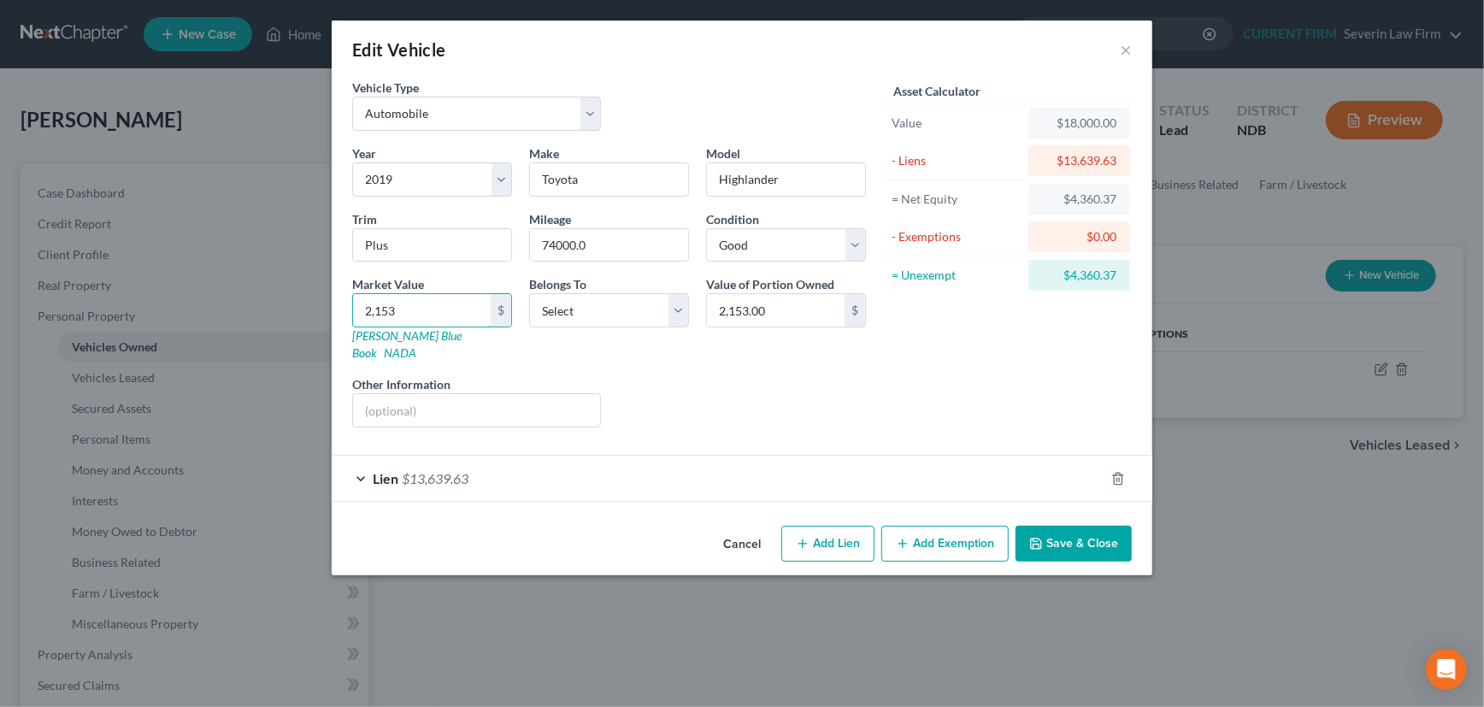
type input "2,1530"
type input "21,530.00"
type input "21,530"
click at [684, 309] on select "Select Debtor 1 Only Debtor 2 Only Debtor 1 And Debtor 2 Only At Least One Of T…" at bounding box center [609, 310] width 160 height 34
select select "0"
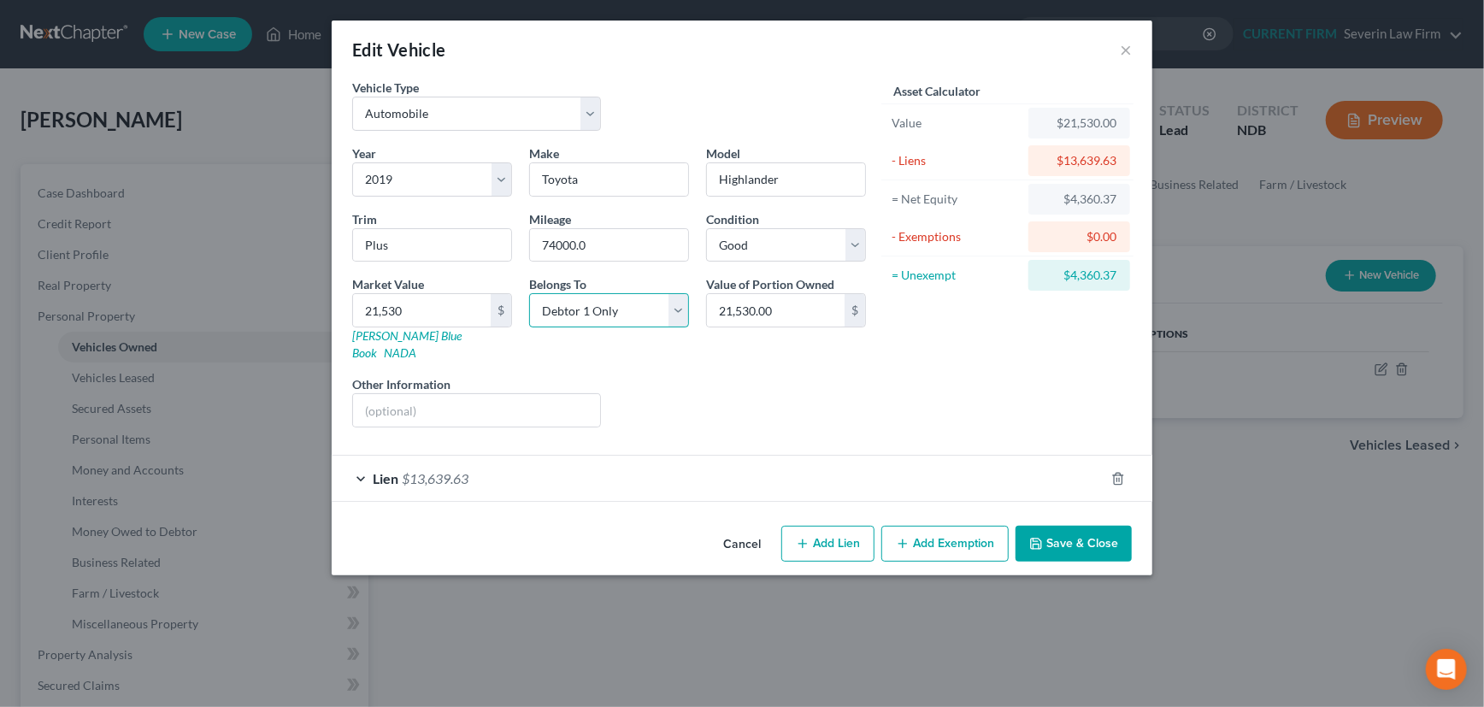
click at [529, 293] on select "Select Debtor 1 Only Debtor 2 Only Debtor 1 And Debtor 2 Only At Least One Of T…" at bounding box center [609, 310] width 160 height 34
click at [821, 470] on div "Lien $13,639.63" at bounding box center [718, 478] width 773 height 45
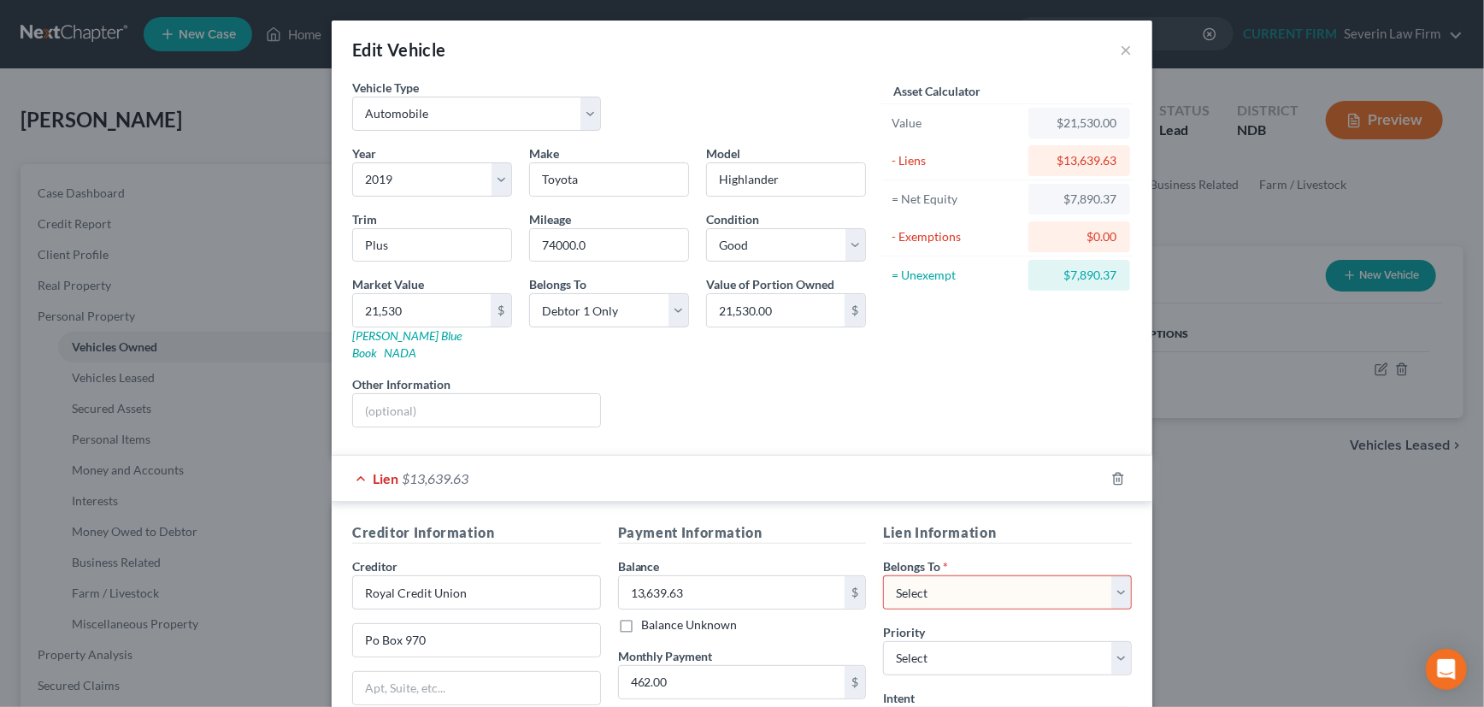
click at [1114, 577] on select "Select Debtor 1 Only Debtor 2 Only Debtor 1 And Debtor 2 Only At Least One Of T…" at bounding box center [1007, 592] width 249 height 34
select select "0"
click at [883, 575] on select "Select Debtor 1 Only Debtor 2 Only Debtor 1 And Debtor 2 Only At Least One Of T…" at bounding box center [1007, 592] width 249 height 34
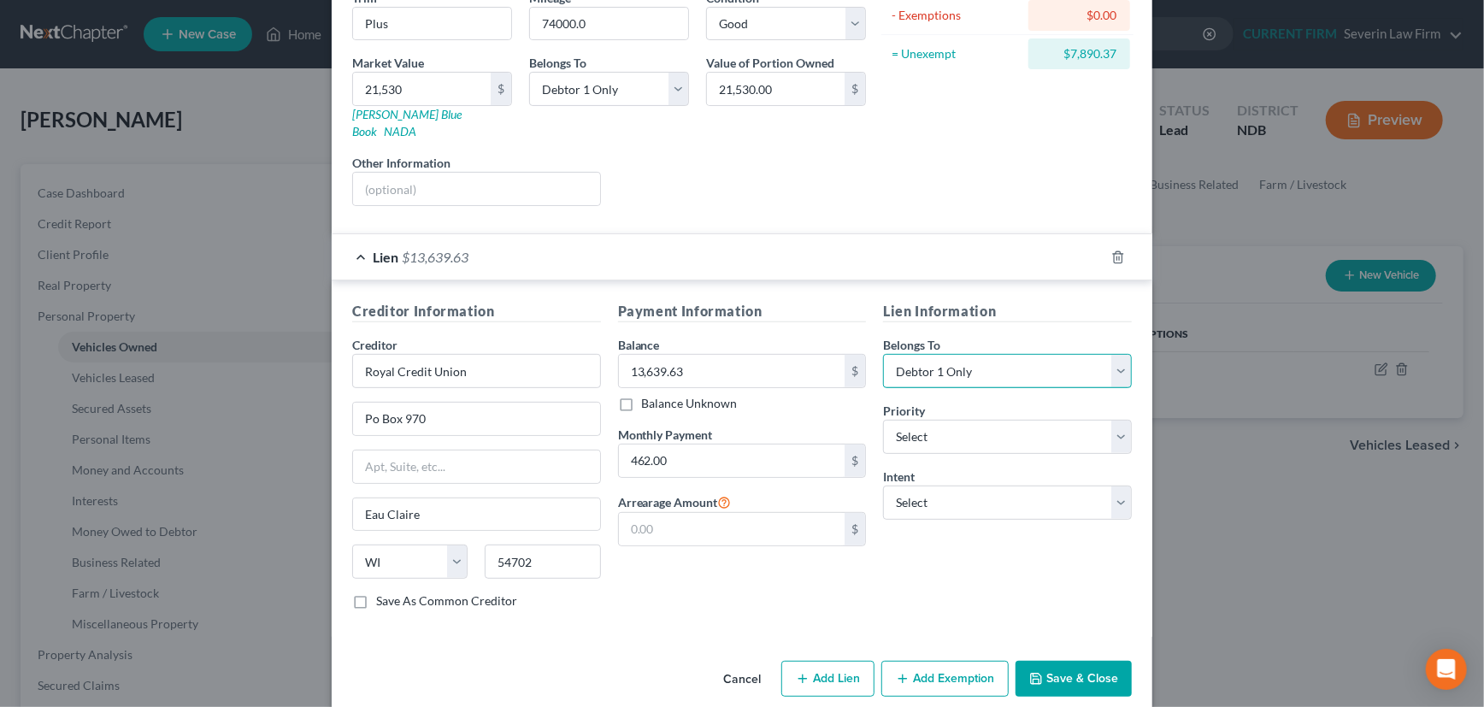
scroll to position [226, 0]
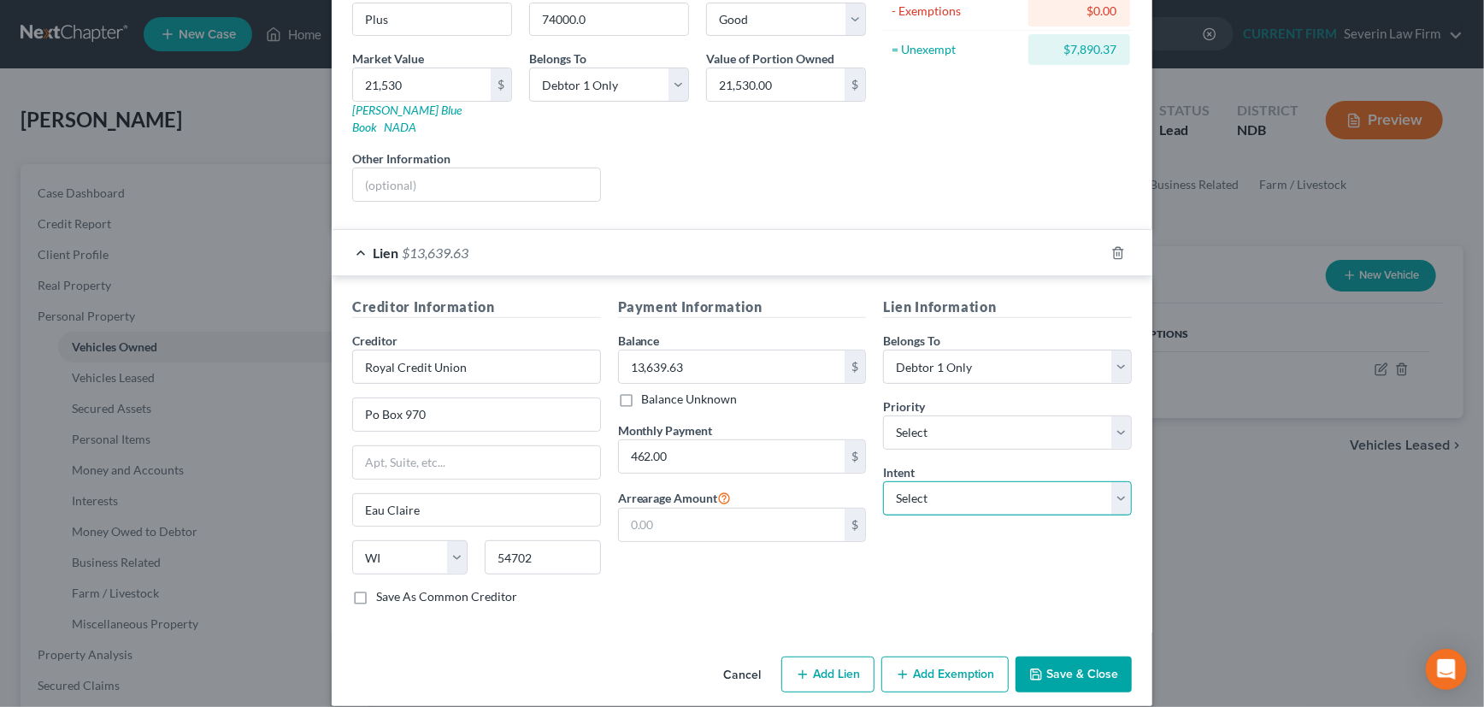
click at [957, 487] on select "Select Surrender Redeem Reaffirm Avoid Other" at bounding box center [1007, 498] width 249 height 34
select select "4"
click at [883, 481] on select "Select Surrender Redeem Reaffirm Avoid Other" at bounding box center [1007, 498] width 249 height 34
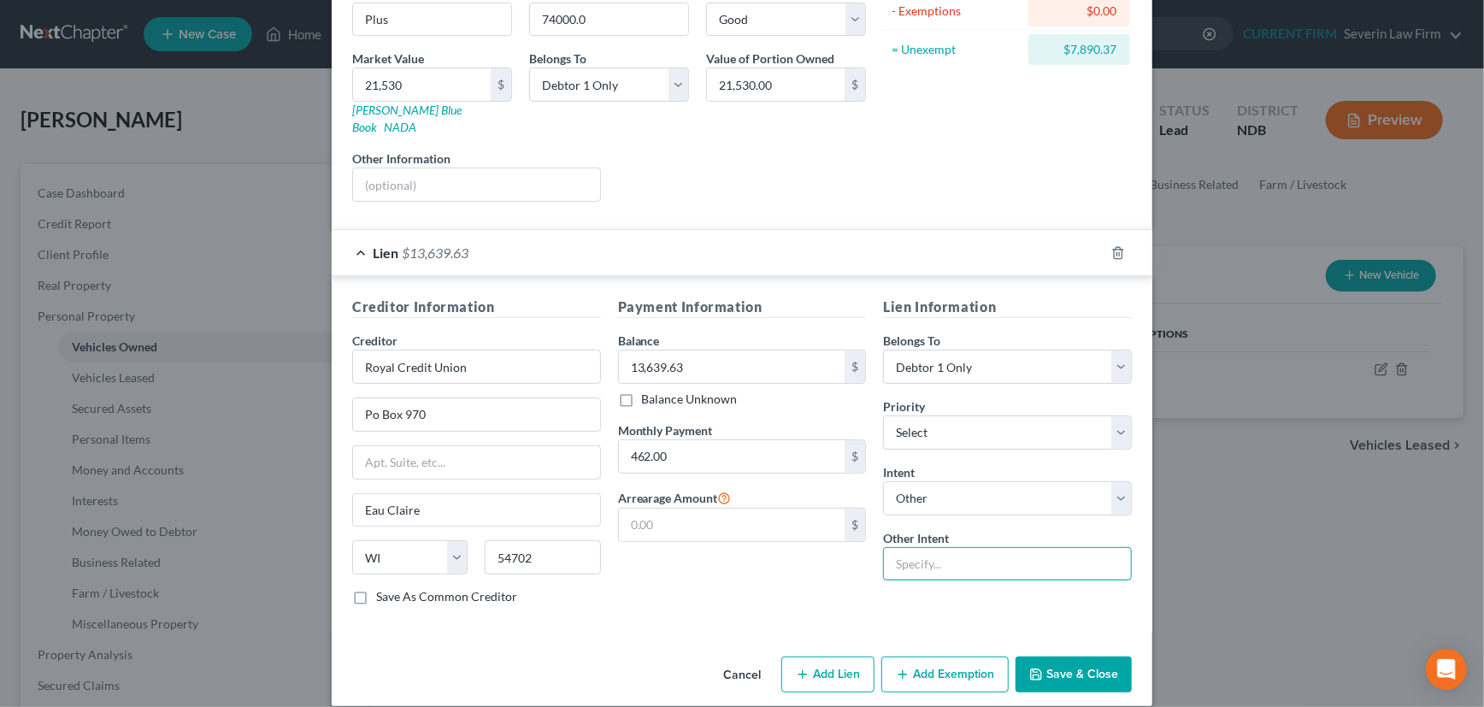
click at [924, 547] on input "text" at bounding box center [1007, 564] width 249 height 34
type input "Retain and Pay"
click at [681, 350] on input "13,639.63" at bounding box center [732, 366] width 227 height 32
type input "12,841.30"
click at [376, 588] on label "Save As Common Creditor" at bounding box center [446, 596] width 141 height 17
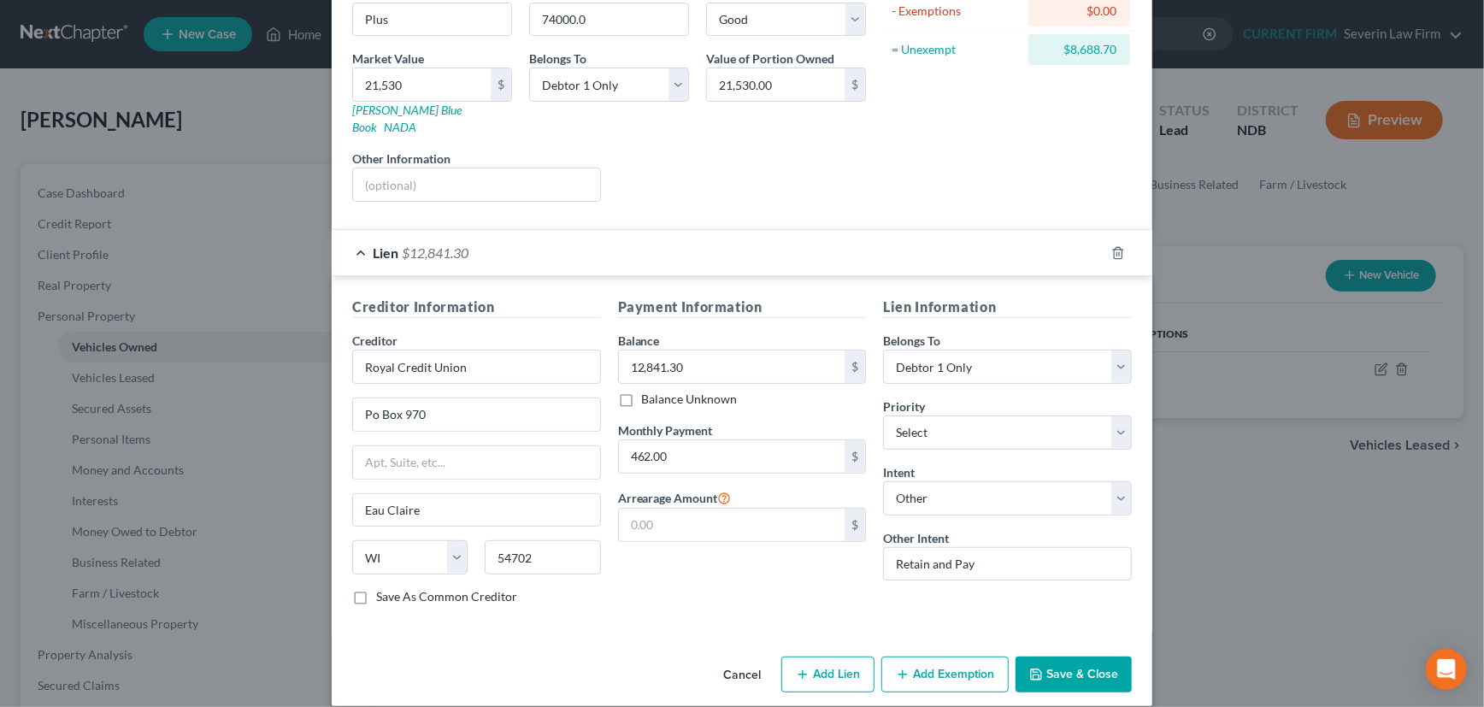
click at [383, 588] on input "Save As Common Creditor" at bounding box center [388, 593] width 11 height 11
checkbox input "true"
click at [772, 239] on div "Lien $12,841.30" at bounding box center [718, 252] width 773 height 45
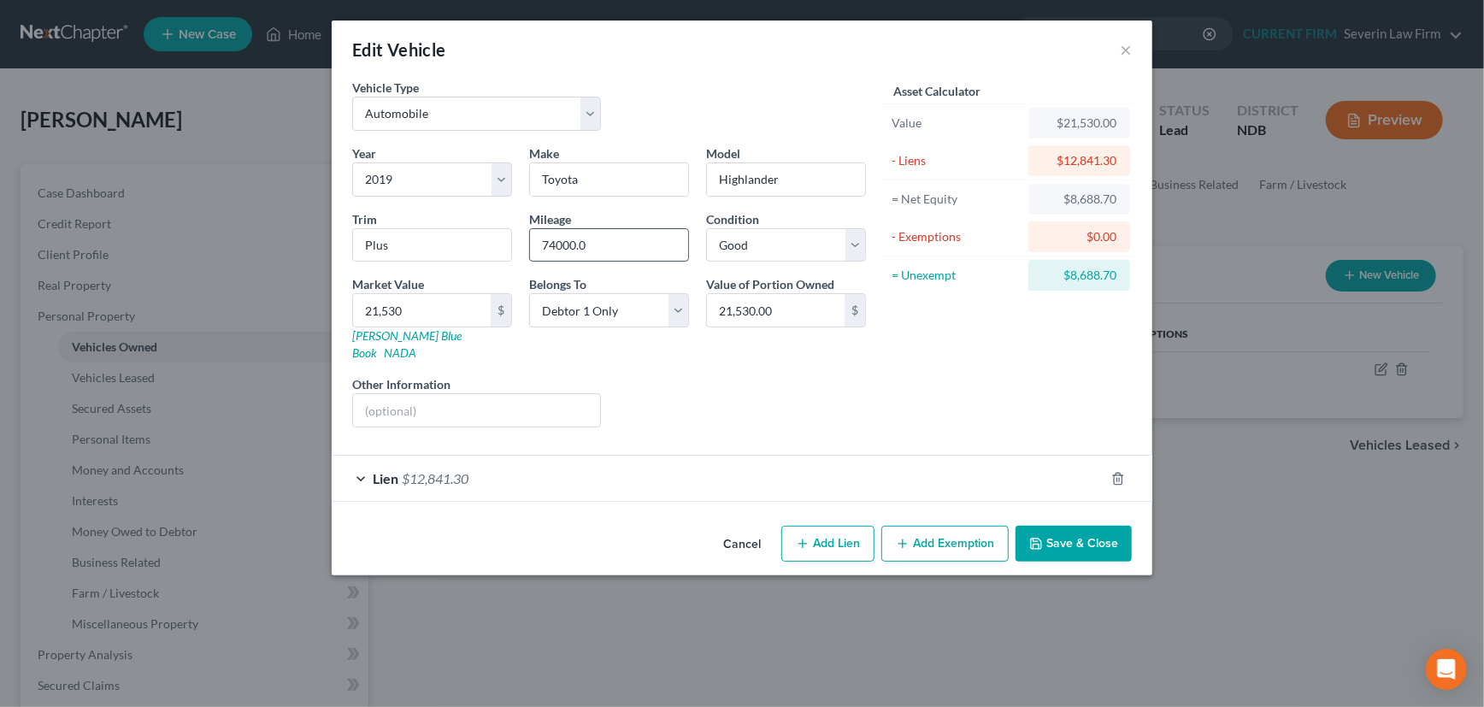
scroll to position [0, 0]
click at [435, 394] on input "text" at bounding box center [476, 410] width 247 height 32
click at [438, 394] on input "text" at bounding box center [476, 410] width 247 height 32
click at [409, 394] on input "VIN" at bounding box center [476, 410] width 247 height 32
click at [440, 394] on input "VIN" at bounding box center [476, 410] width 247 height 32
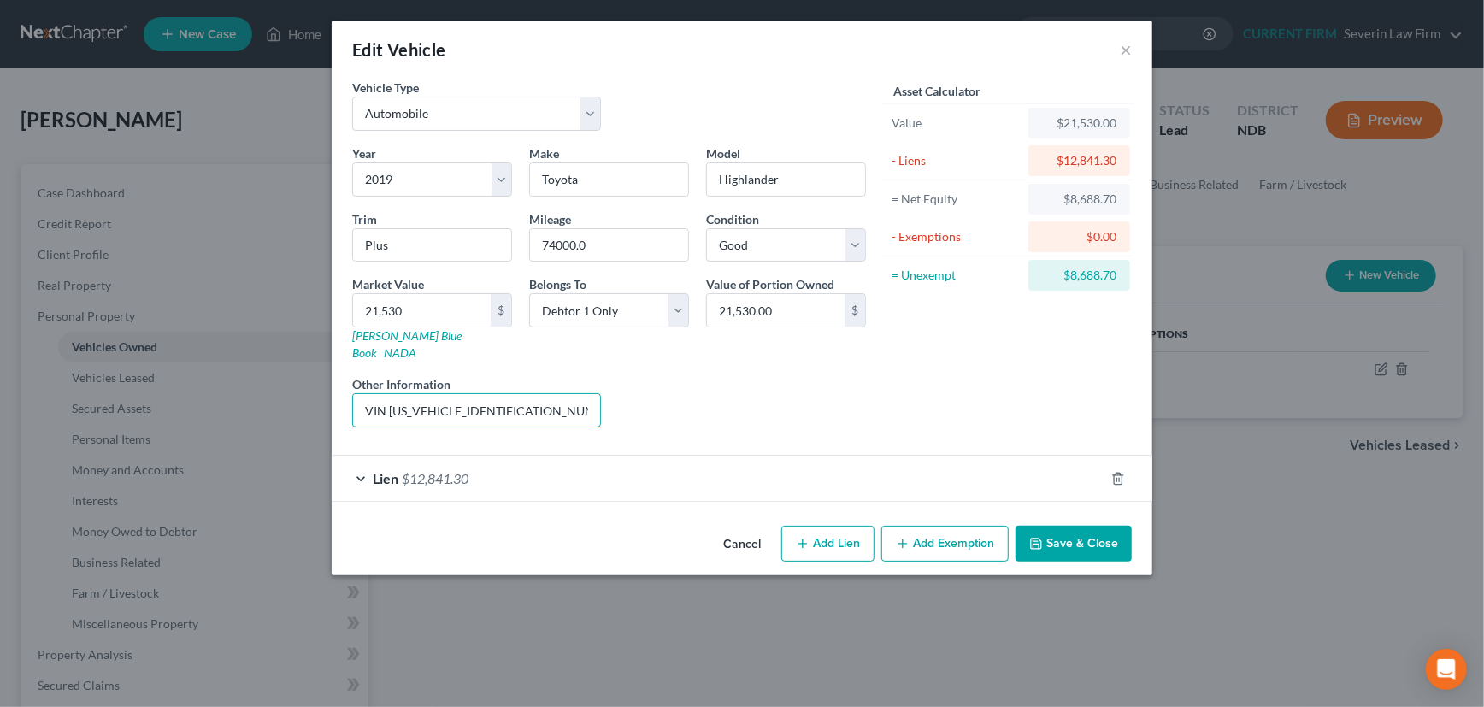
type input "VIN 5RDBZRFHXKS946560"
click at [939, 530] on button "Add Exemption" at bounding box center [944, 544] width 127 height 36
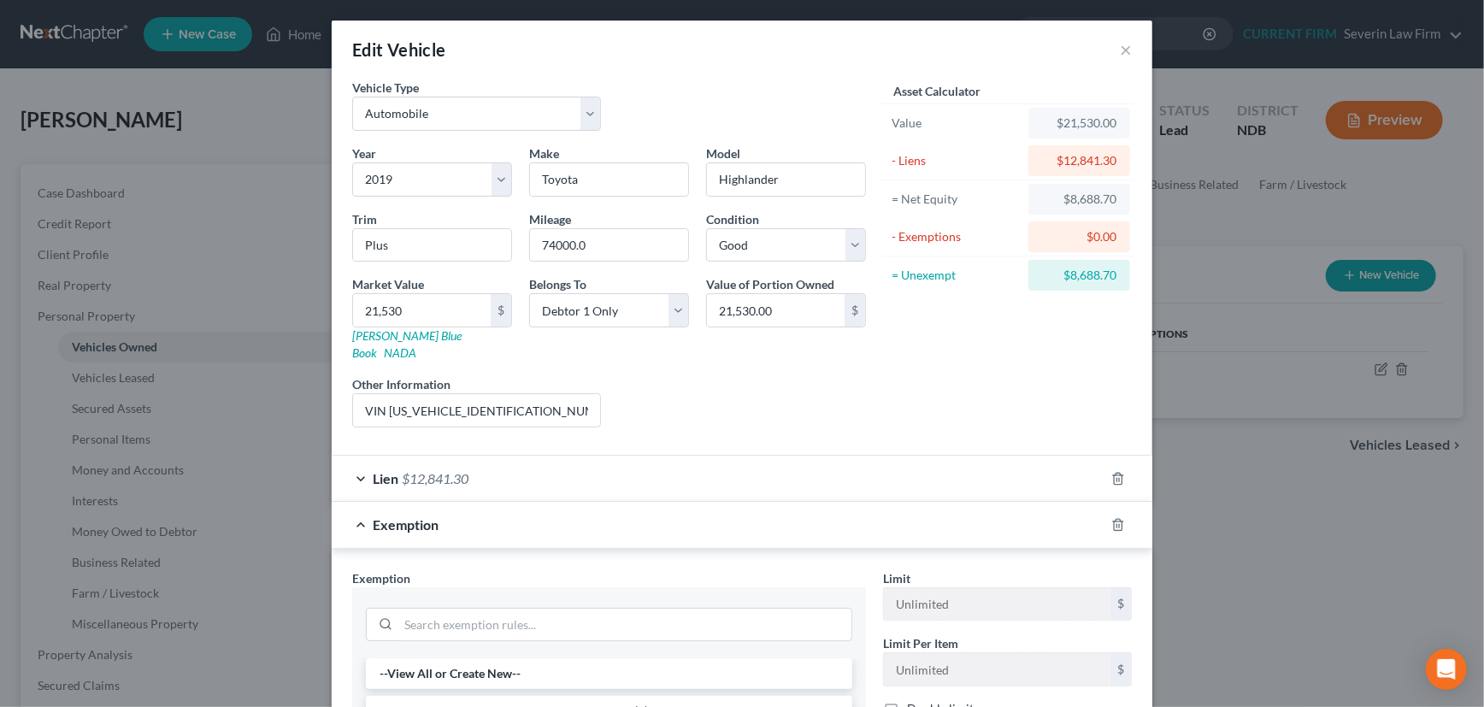
drag, startPoint x: 624, startPoint y: 693, endPoint x: 650, endPoint y: 682, distance: 27.9
click at [623, 696] on li "3 - Motor Vehicle - N.D. Cent. Code § 28-22-03.1(2)" at bounding box center [609, 711] width 486 height 31
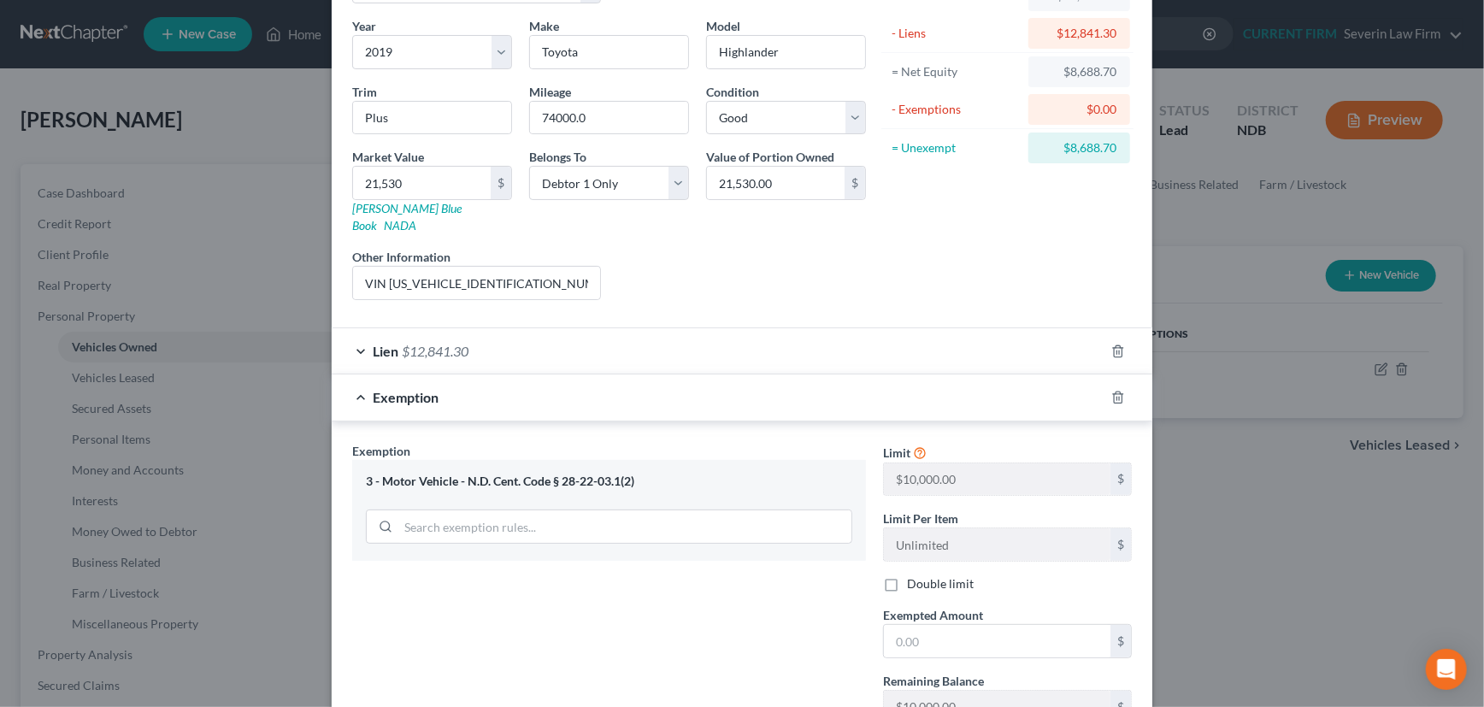
scroll to position [155, 0]
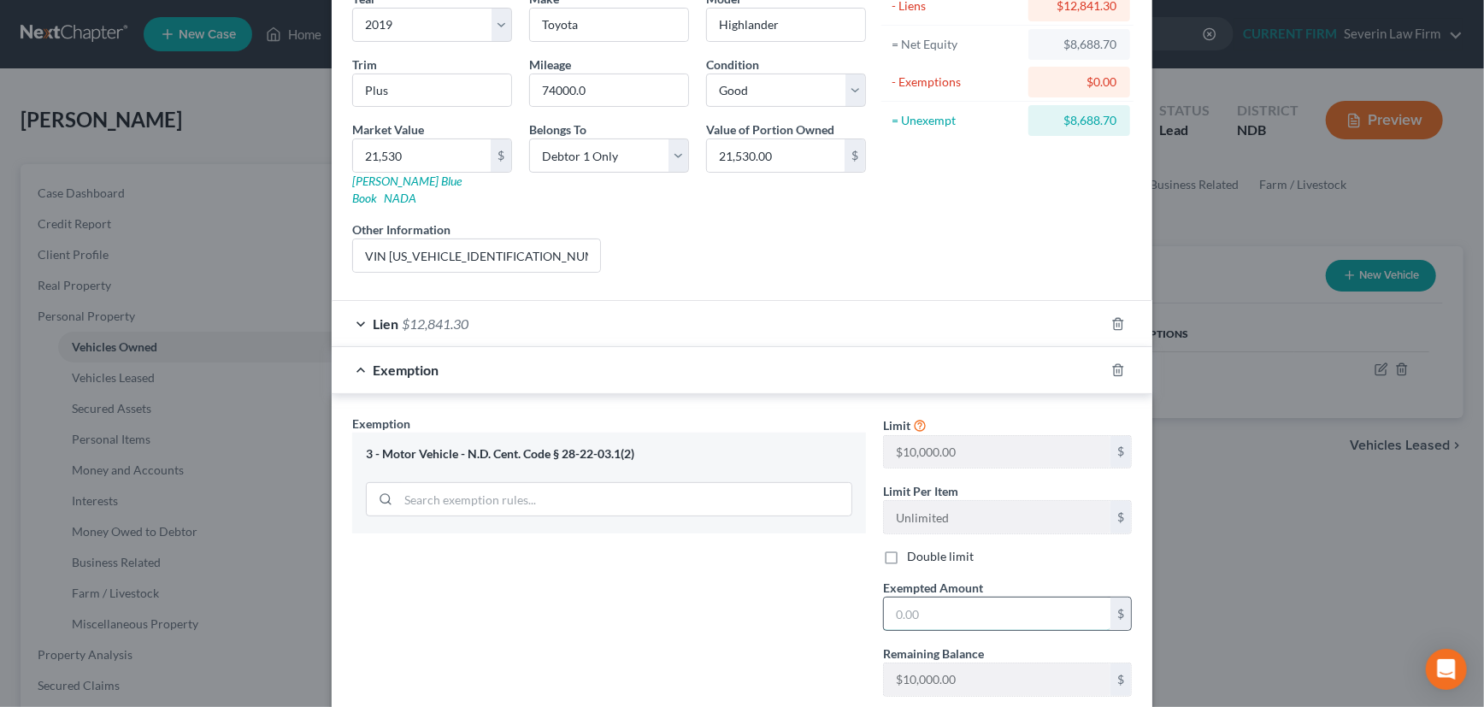
click at [916, 598] on input "text" at bounding box center [997, 614] width 227 height 32
type input "8,688.70"
click at [932, 356] on div "Exemption $8,688.70" at bounding box center [718, 369] width 773 height 45
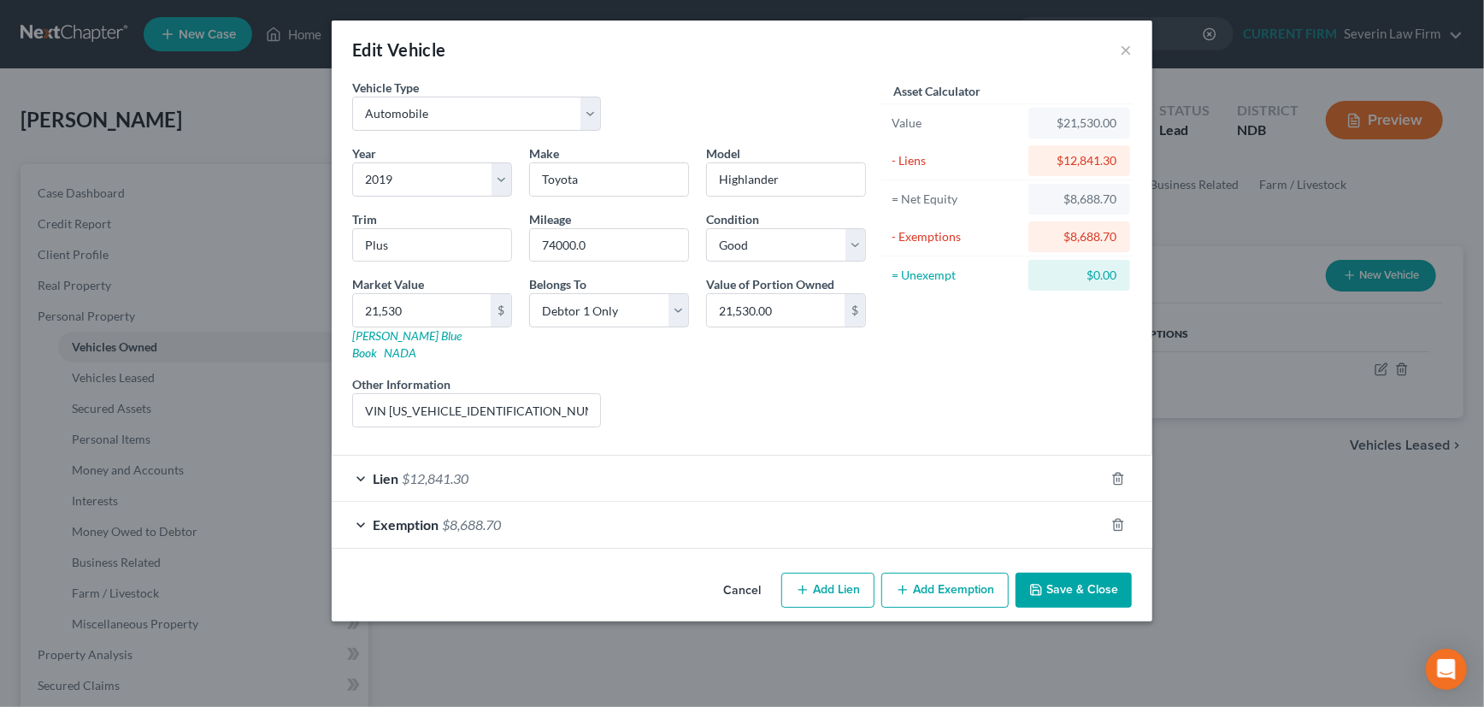
scroll to position [0, 0]
click at [1075, 573] on button "Save & Close" at bounding box center [1074, 591] width 116 height 36
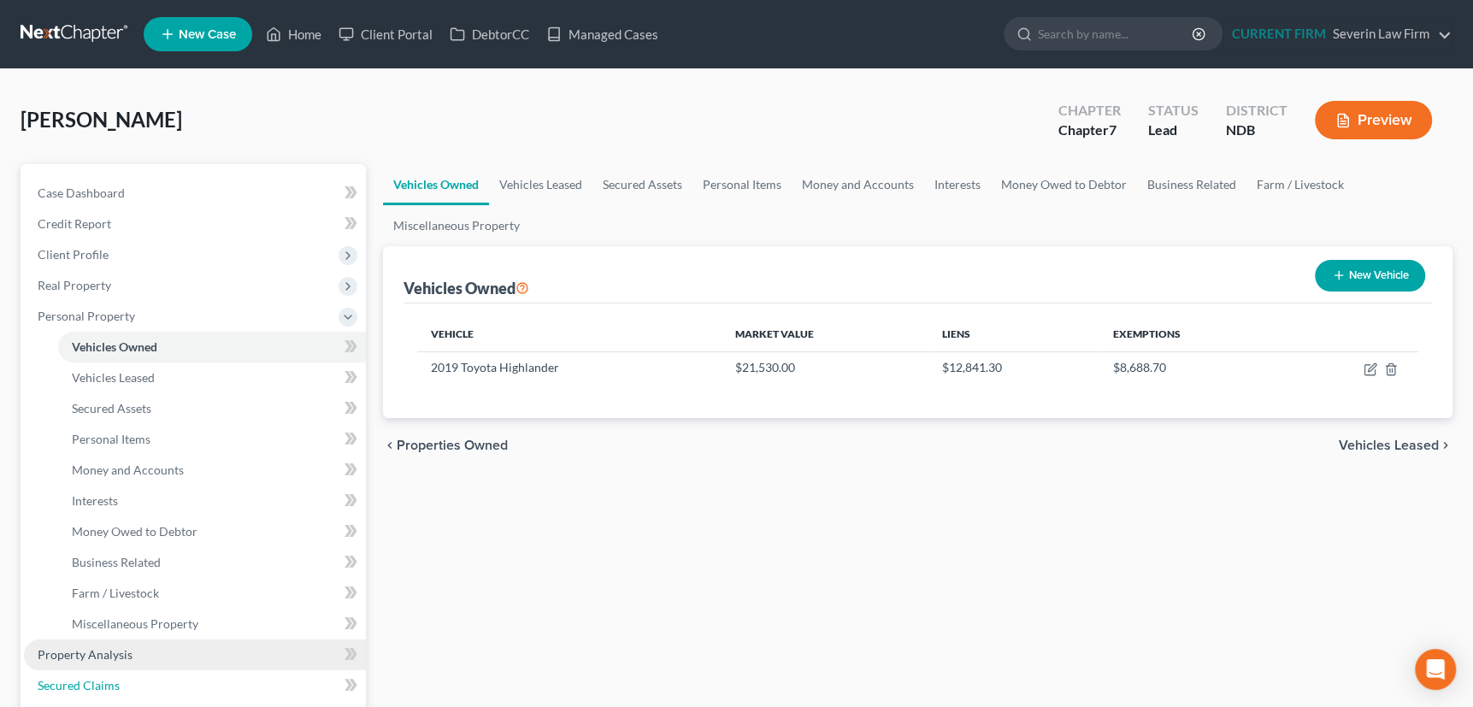
drag, startPoint x: 104, startPoint y: 686, endPoint x: 276, endPoint y: 647, distance: 176.1
click at [104, 686] on span "Secured Claims" at bounding box center [79, 685] width 82 height 15
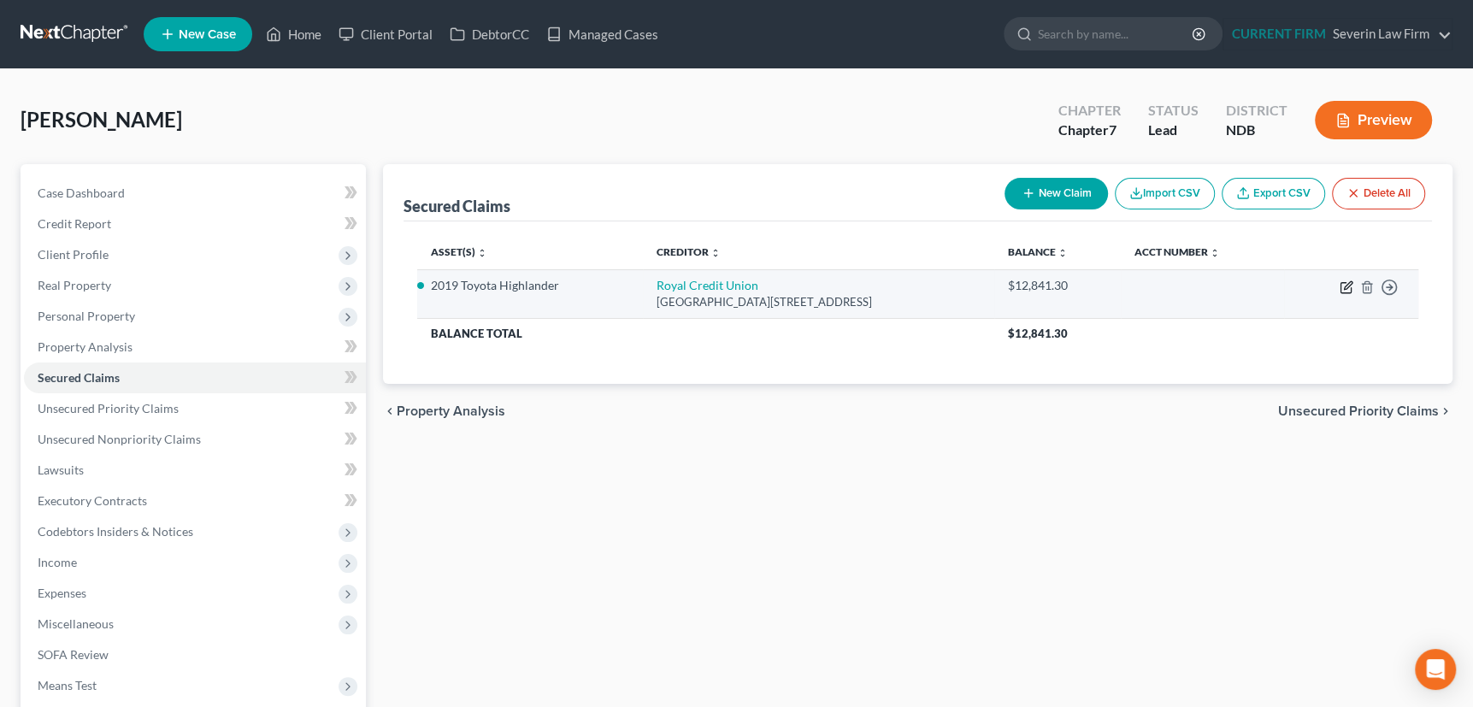
click at [1340, 284] on icon "button" at bounding box center [1347, 287] width 14 height 14
select select "52"
select select "4"
select select "0"
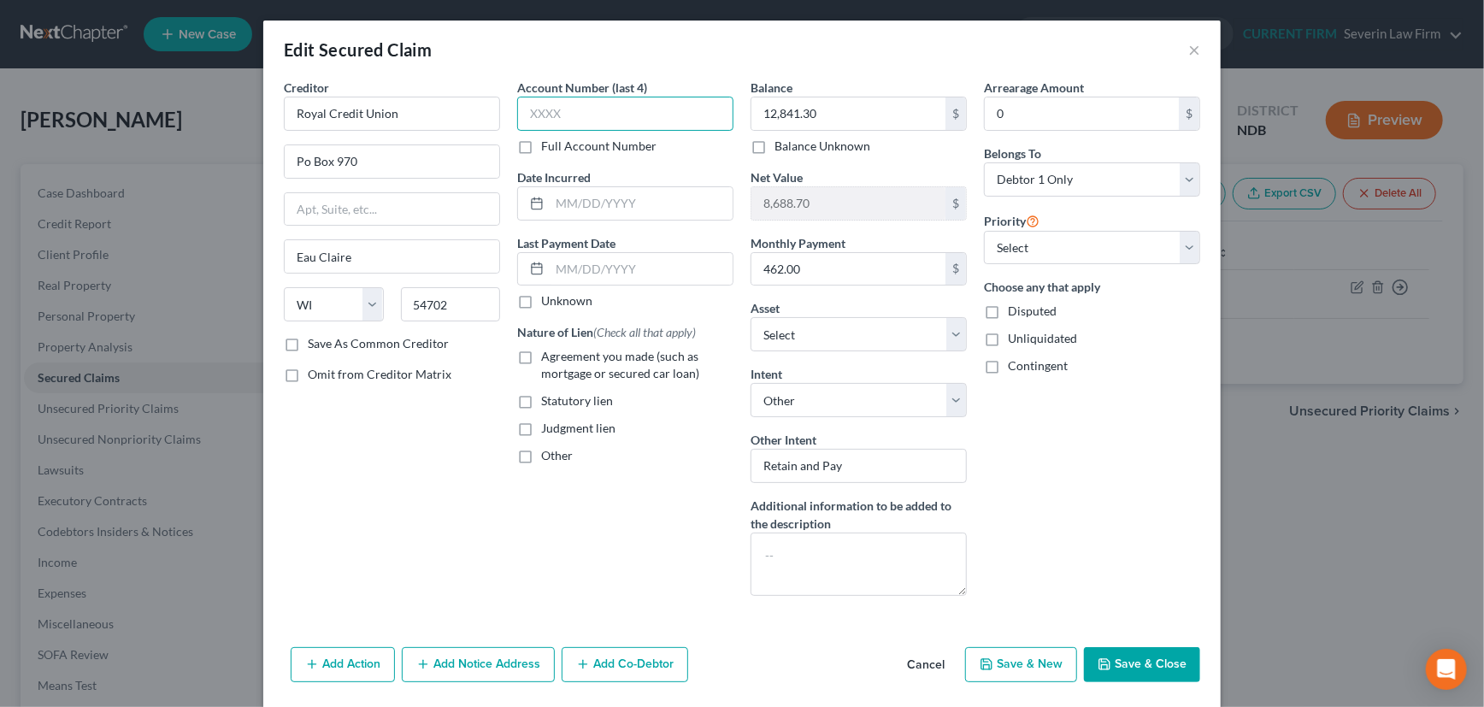
click at [549, 118] on input "text" at bounding box center [625, 114] width 216 height 34
type input "9214"
click at [550, 200] on input "text" at bounding box center [641, 203] width 183 height 32
click at [580, 265] on input "text" at bounding box center [641, 269] width 183 height 32
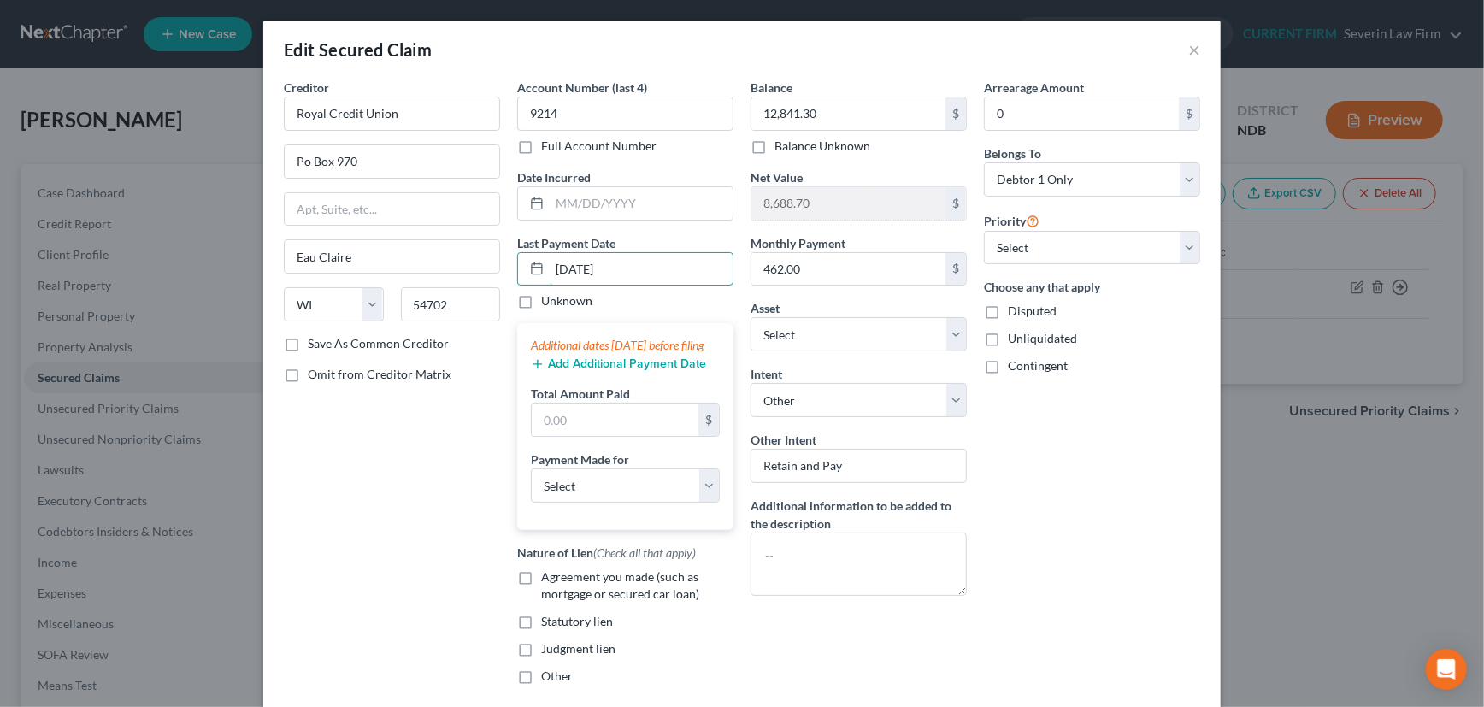
type input "[DATE]"
click at [580, 371] on button "Add Additional Payment Date" at bounding box center [618, 364] width 175 height 14
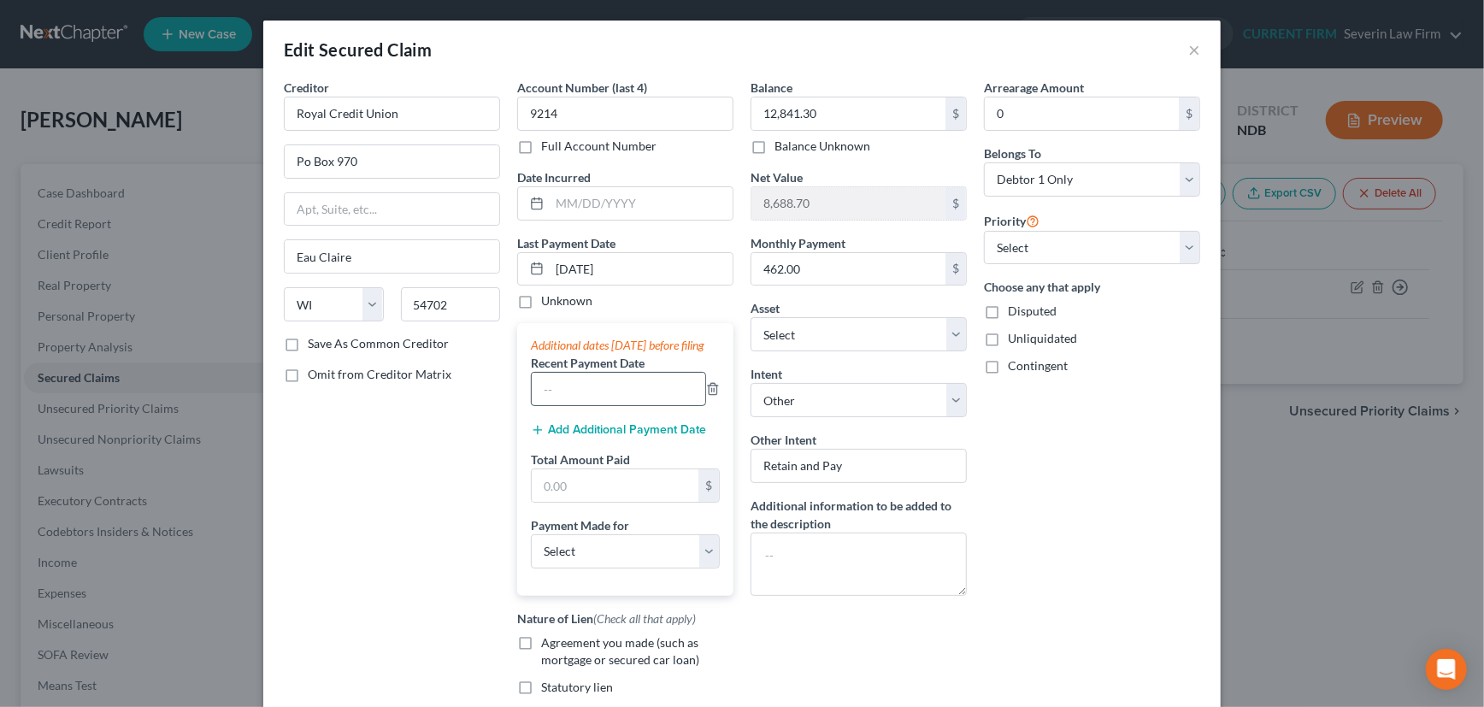
click at [580, 394] on input "text" at bounding box center [619, 389] width 174 height 32
type input "[DATE]"
click at [561, 437] on button "Add Additional Payment Date" at bounding box center [618, 430] width 175 height 14
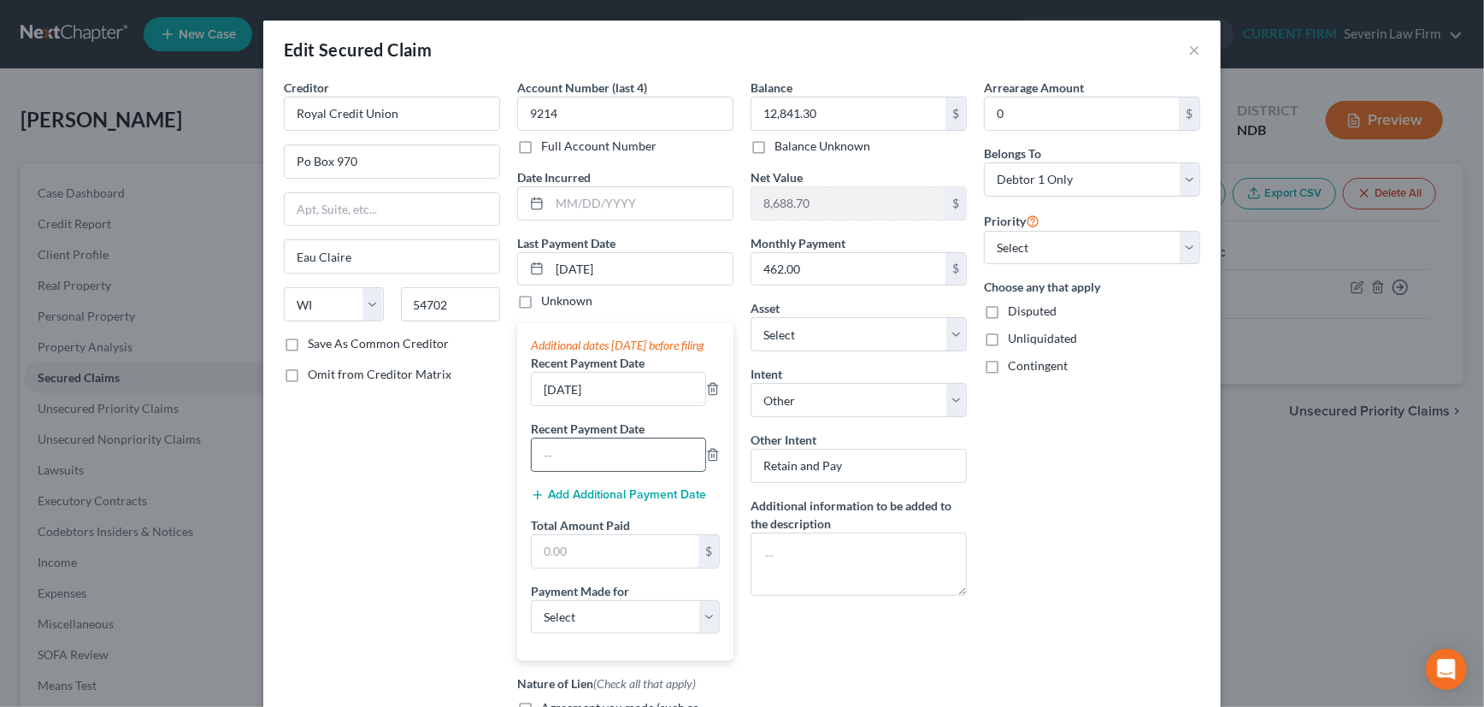
click at [557, 469] on input "text" at bounding box center [619, 455] width 174 height 32
type input "[DATE]"
click at [564, 562] on input "text" at bounding box center [615, 551] width 167 height 32
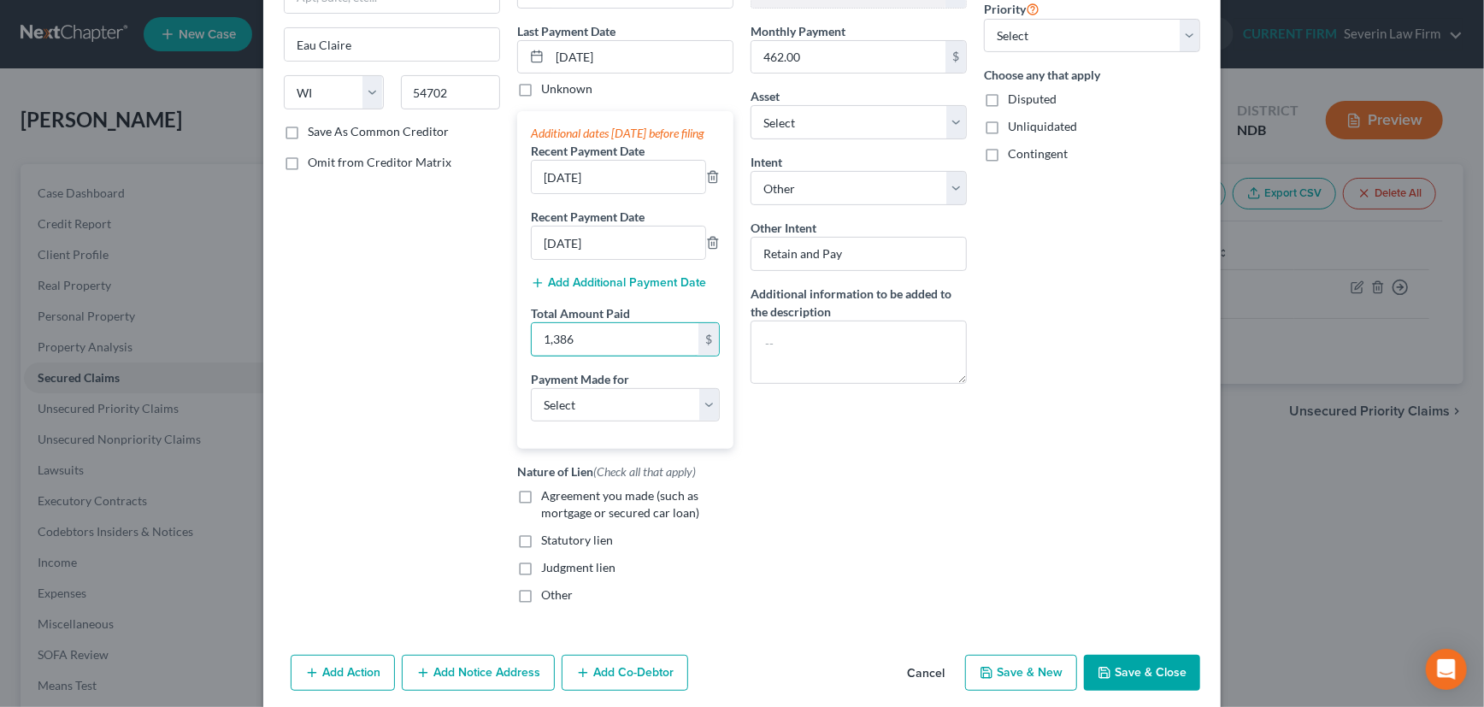
scroll to position [233, 0]
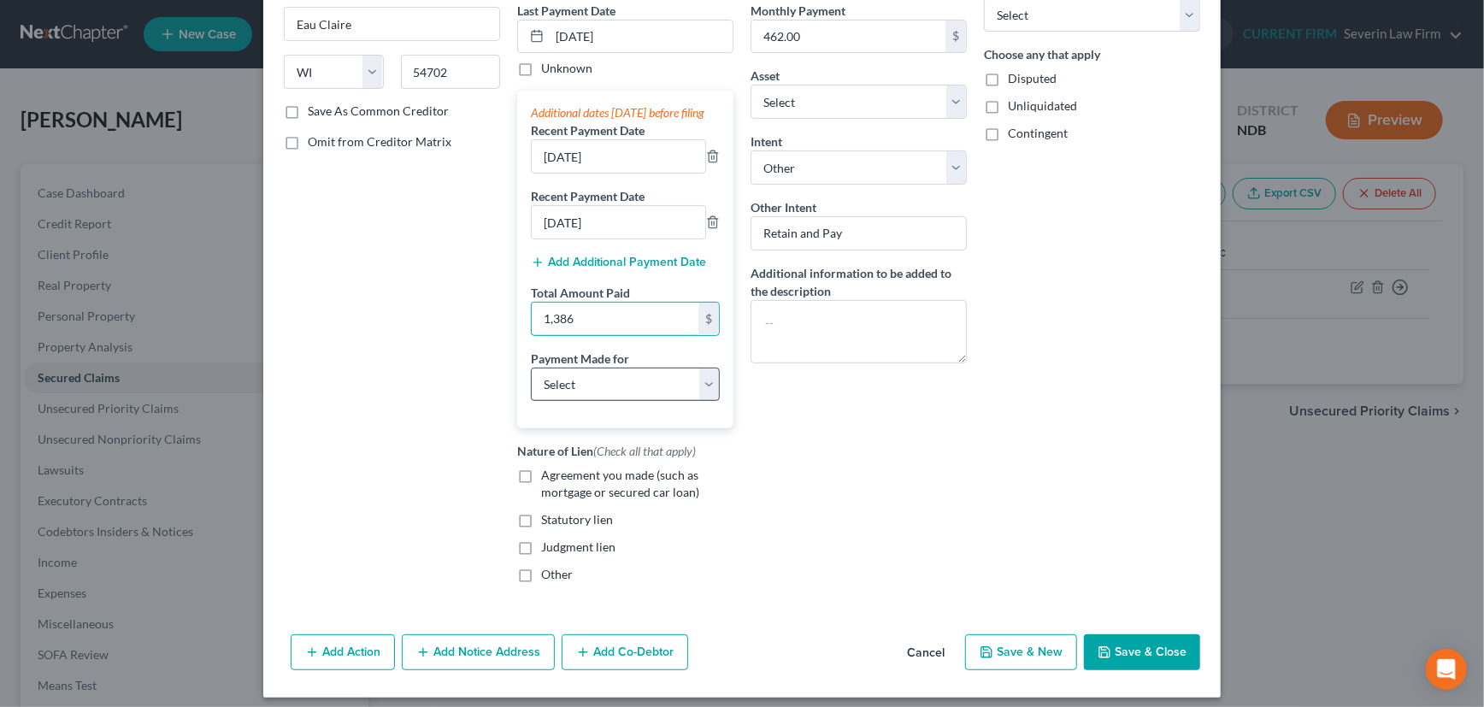
type input "1,386"
click at [639, 400] on select "Select Car Credit Card Loan Repayment Mortgage Other Suppliers Or Vendors" at bounding box center [625, 385] width 189 height 34
select select "0"
click at [531, 382] on select "Select Car Credit Card Loan Repayment Mortgage Other Suppliers Or Vendors" at bounding box center [625, 385] width 189 height 34
click at [541, 485] on label "Agreement you made (such as mortgage or secured car loan)" at bounding box center [637, 484] width 192 height 34
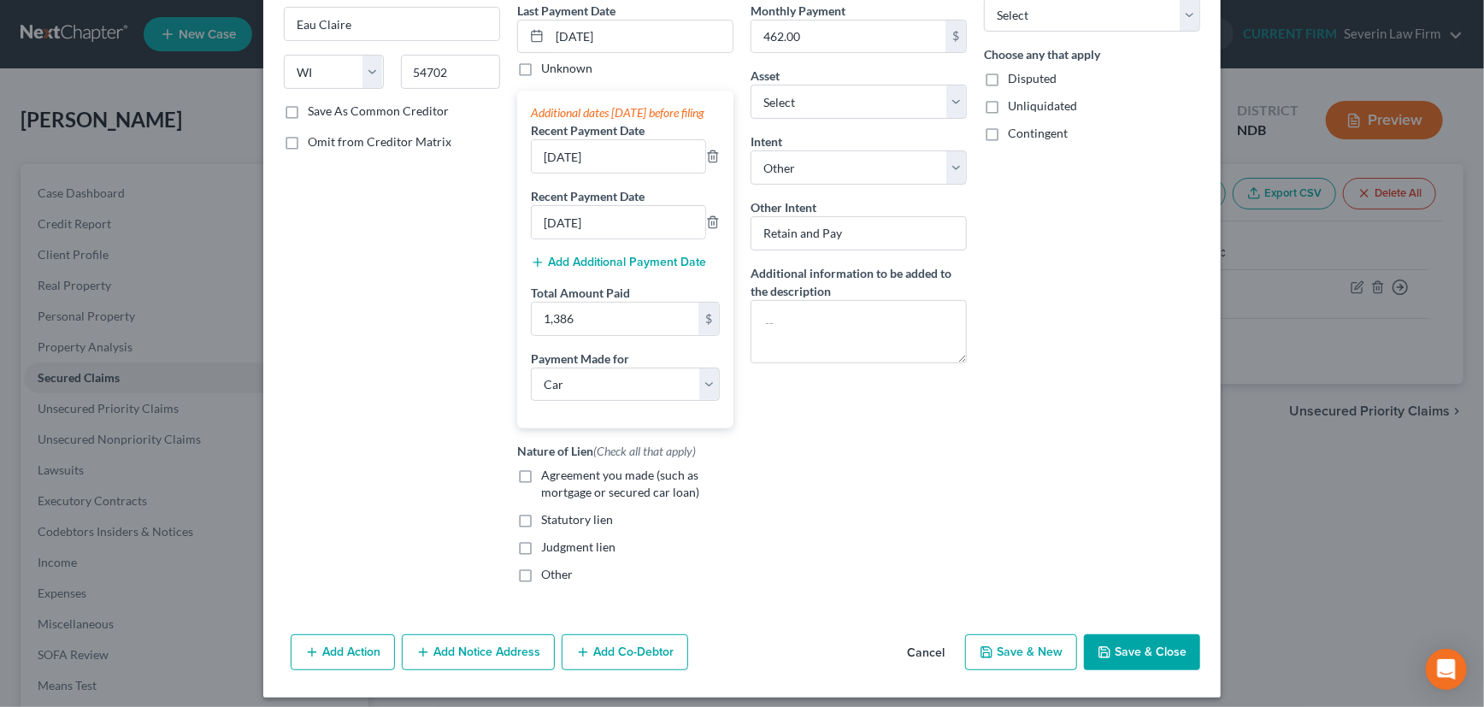
click at [548, 478] on input "Agreement you made (such as mortgage or secured car loan)" at bounding box center [553, 472] width 11 height 11
checkbox input "true"
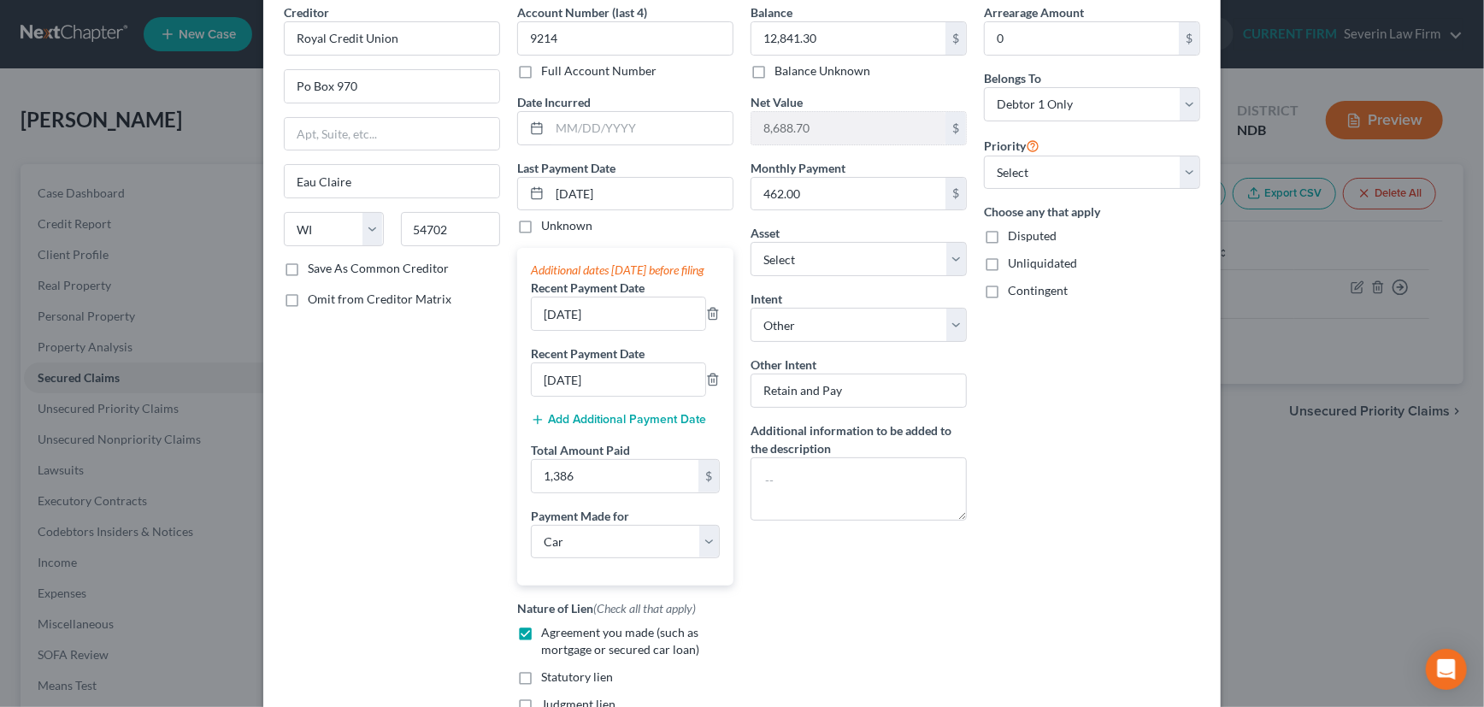
scroll to position [0, 0]
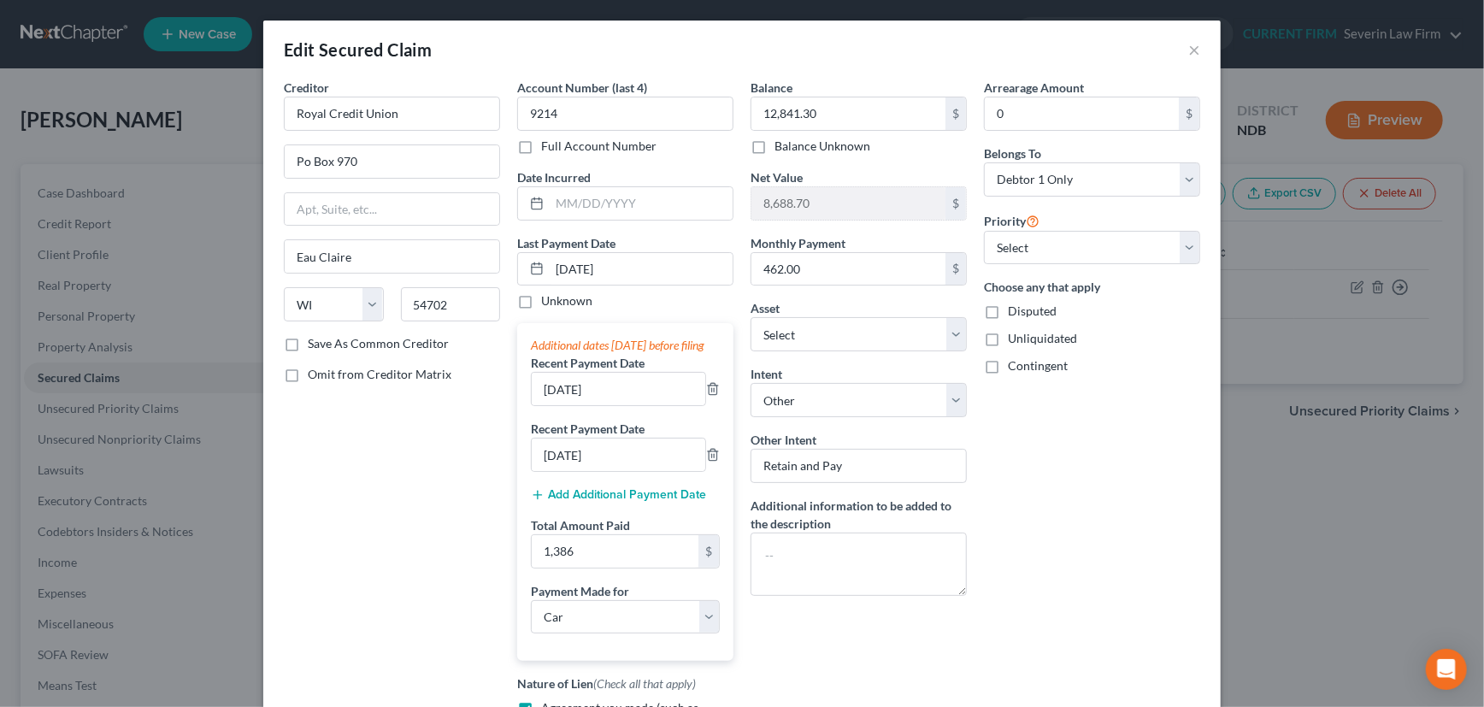
click at [308, 341] on label "Save As Common Creditor" at bounding box center [378, 343] width 141 height 17
click at [315, 341] on input "Save As Common Creditor" at bounding box center [320, 340] width 11 height 11
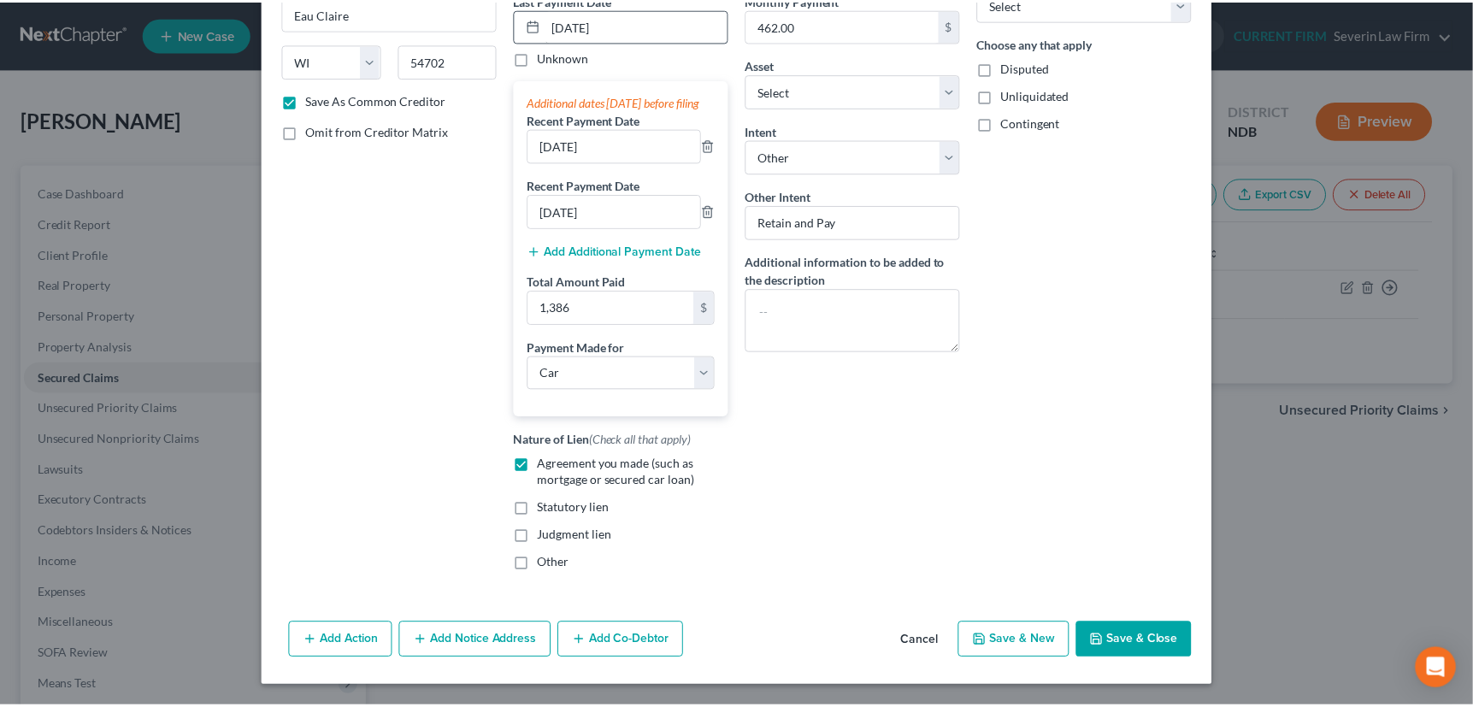
scroll to position [259, 0]
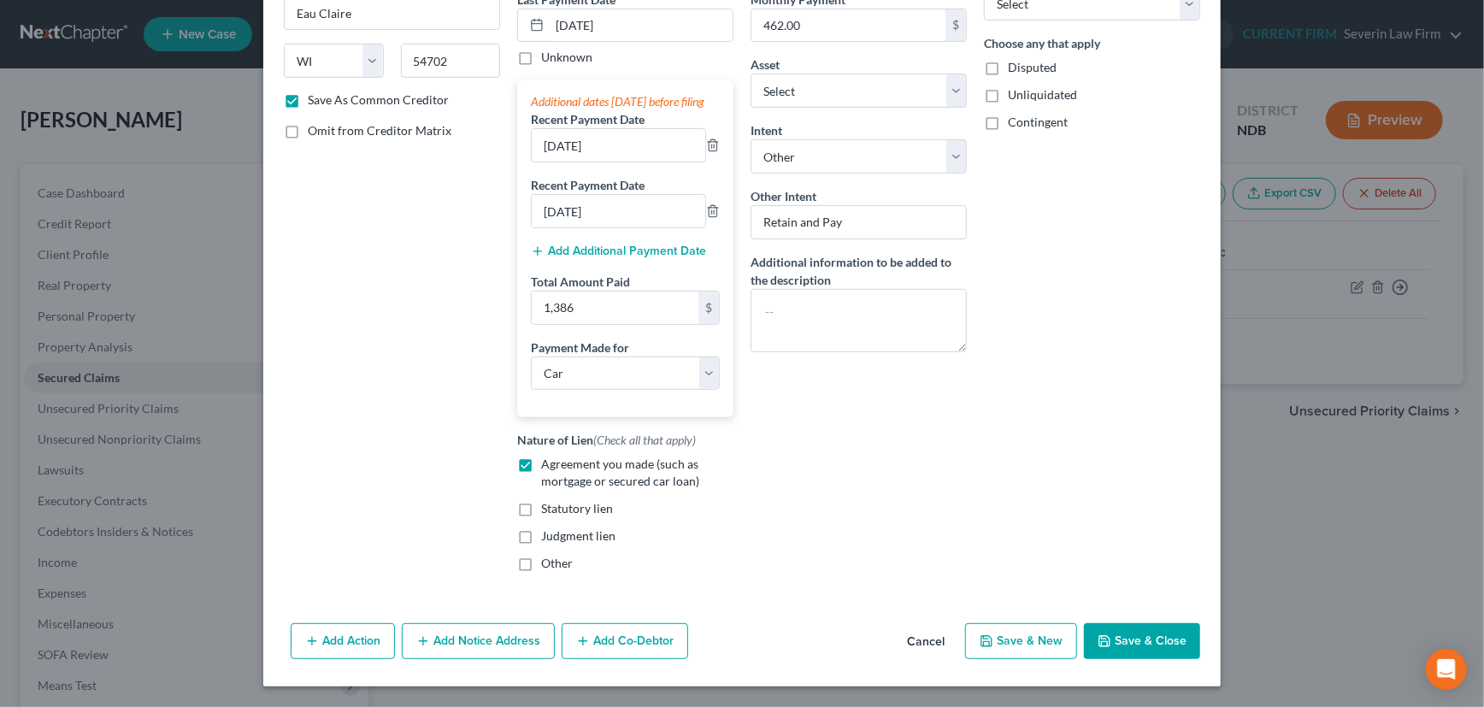
click at [1128, 629] on button "Save & Close" at bounding box center [1142, 641] width 116 height 36
checkbox input "false"
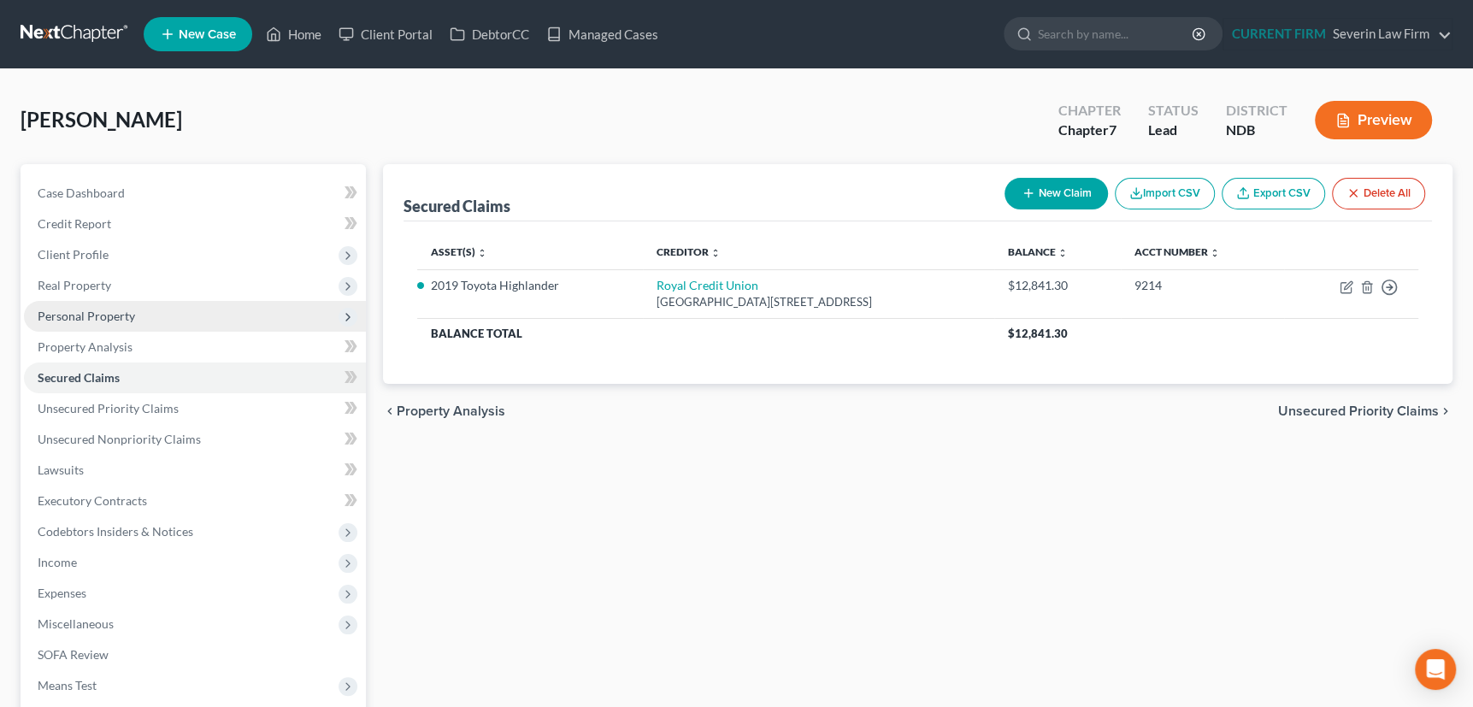
click at [72, 316] on span "Personal Property" at bounding box center [86, 316] width 97 height 15
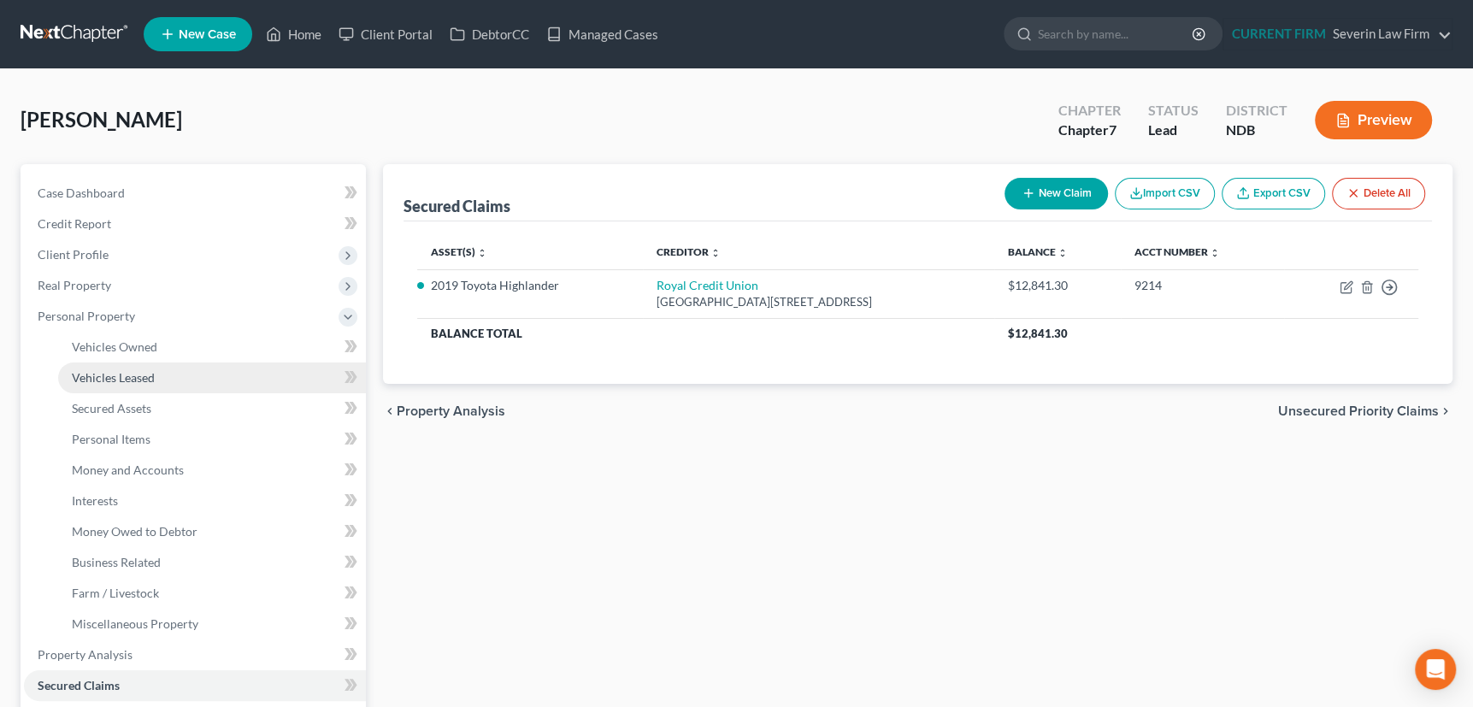
click at [85, 372] on span "Vehicles Leased" at bounding box center [113, 377] width 83 height 15
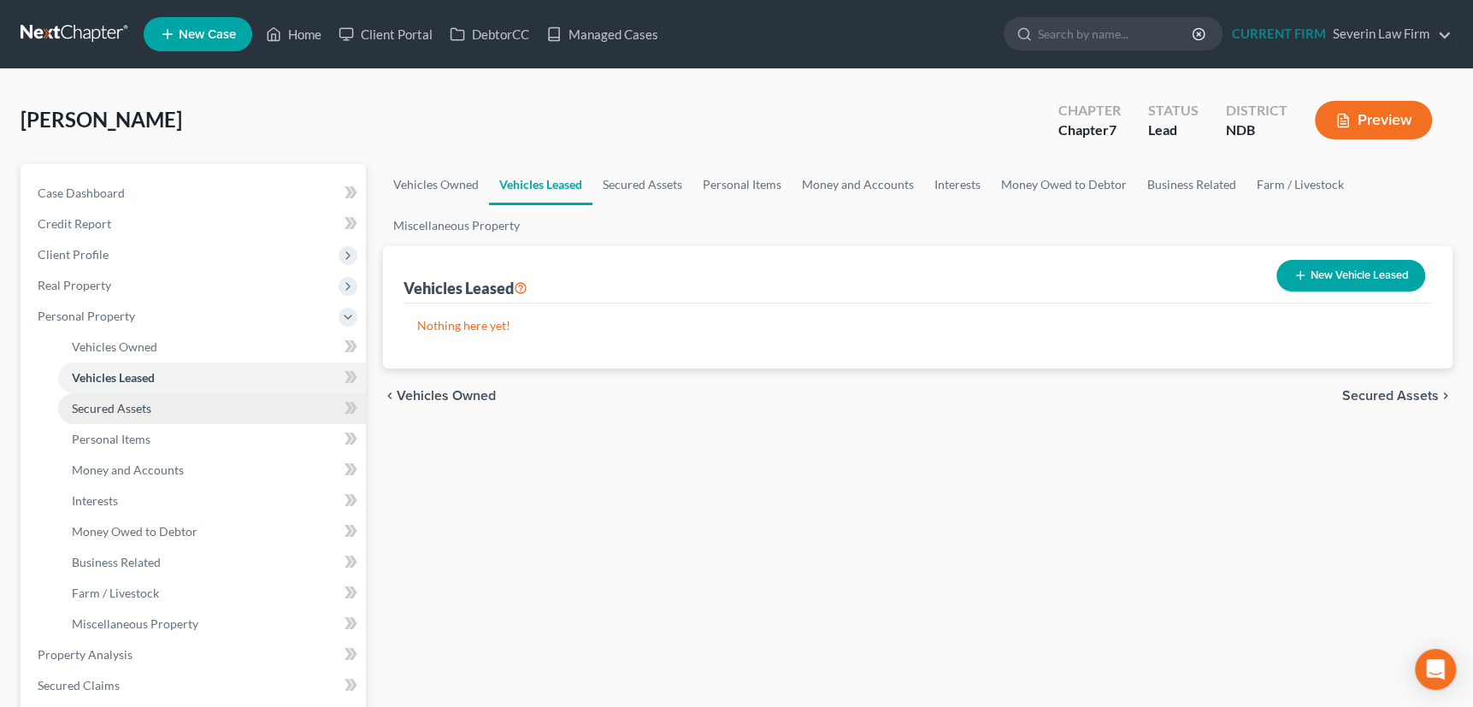
click at [103, 412] on span "Secured Assets" at bounding box center [112, 408] width 80 height 15
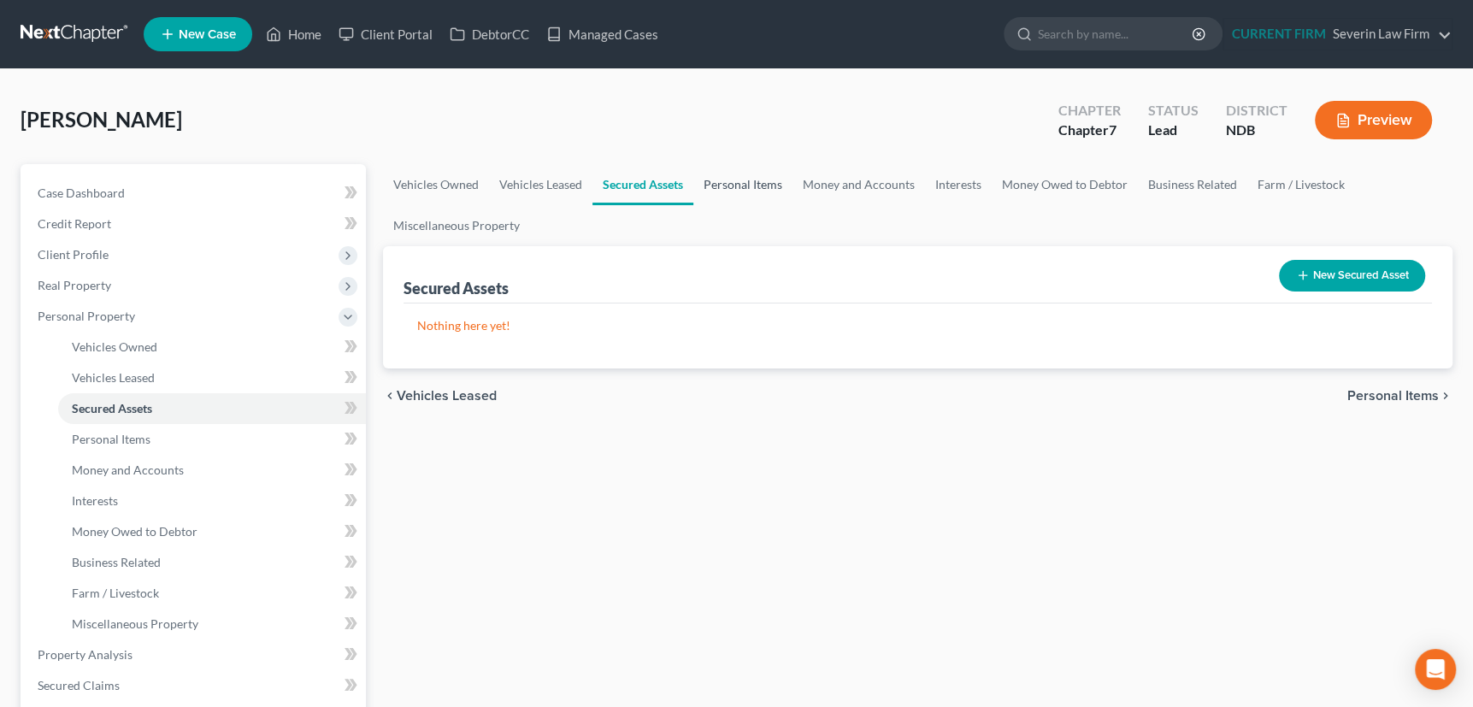
click at [739, 183] on link "Personal Items" at bounding box center [742, 184] width 99 height 41
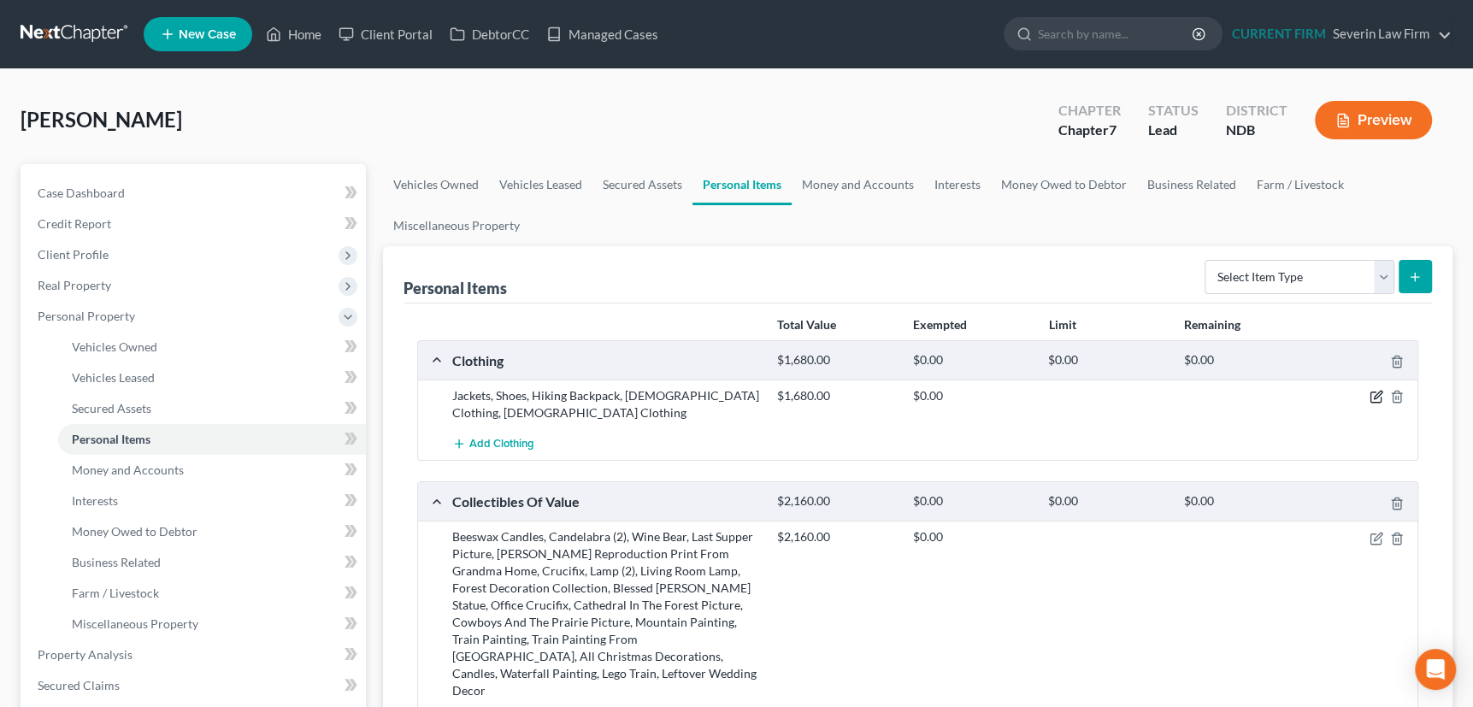
click at [1374, 392] on icon "button" at bounding box center [1376, 397] width 14 height 14
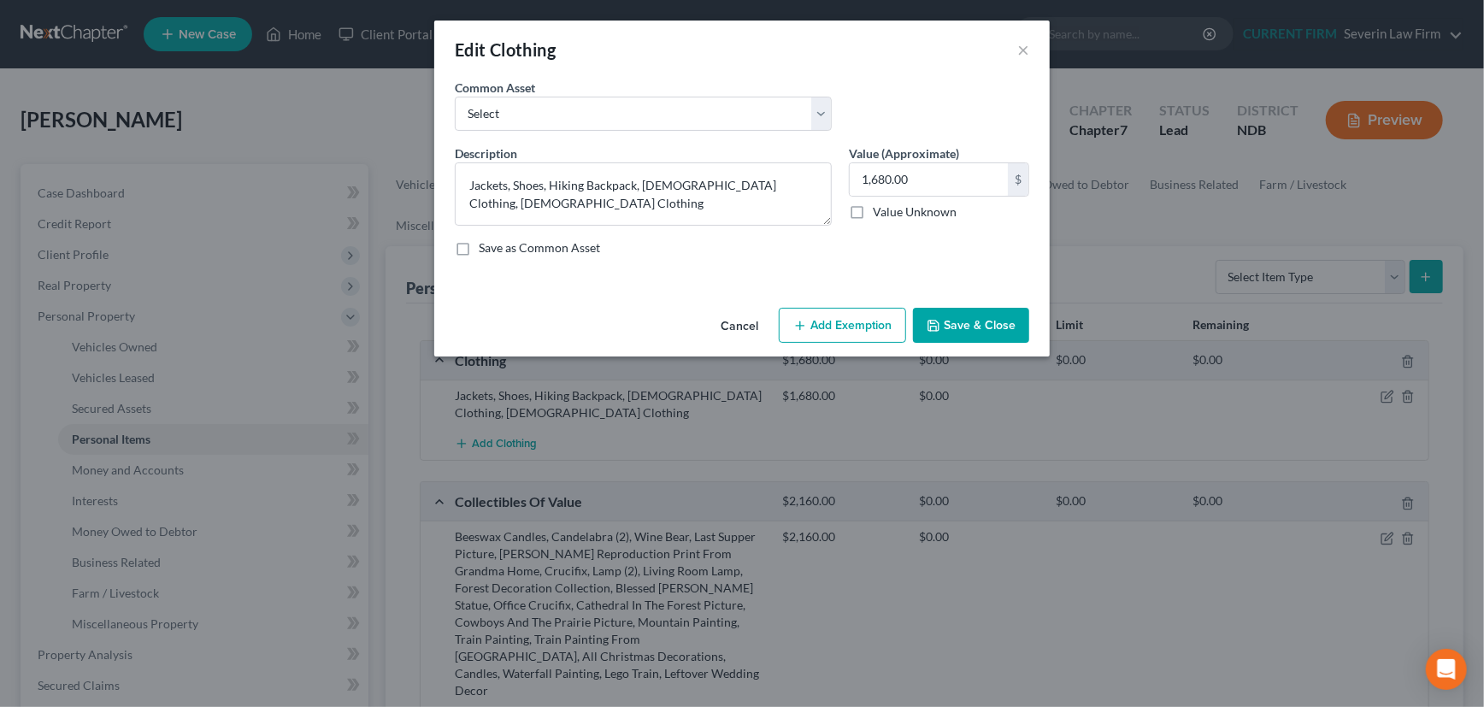
click at [837, 318] on button "Add Exemption" at bounding box center [842, 326] width 127 height 36
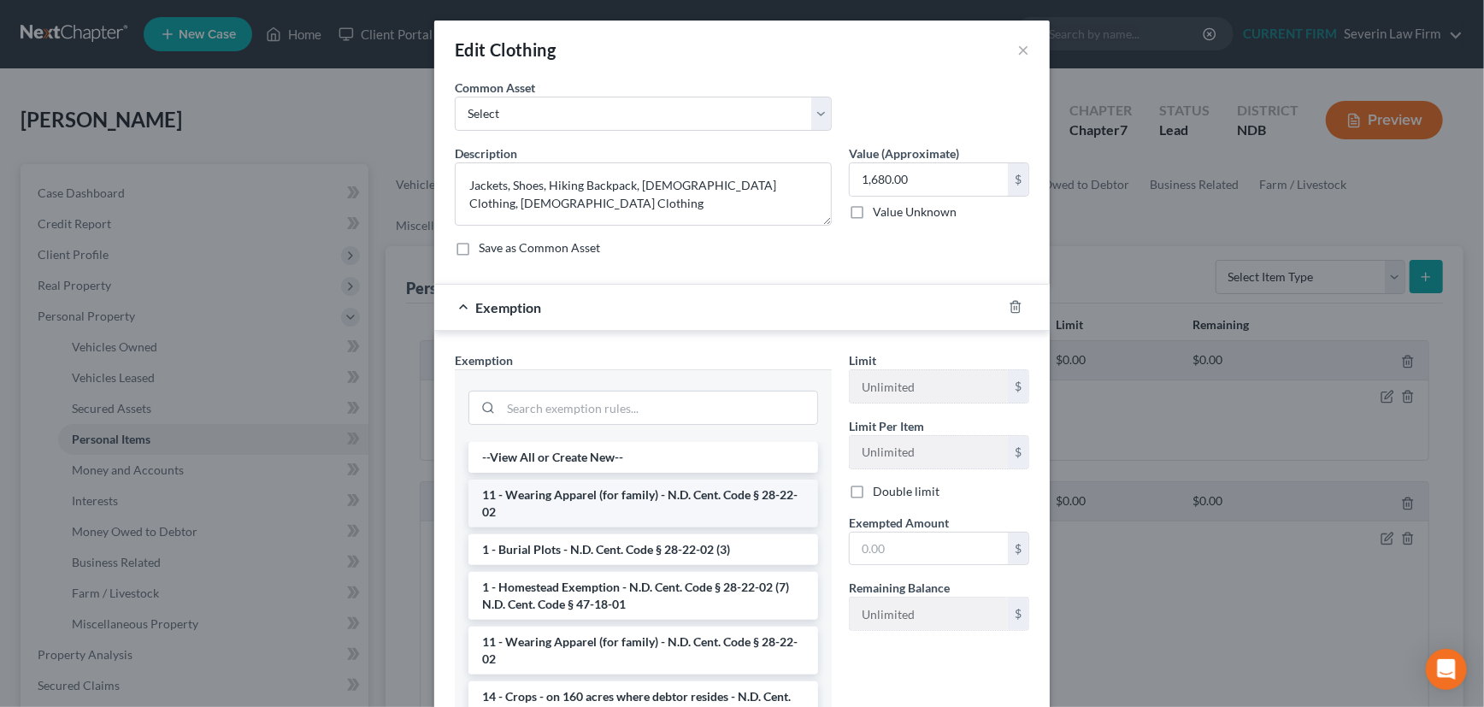
click at [710, 496] on li "11 - Wearing Apparel (for family) - N.D. Cent. Code § 28-22-02" at bounding box center [643, 504] width 350 height 48
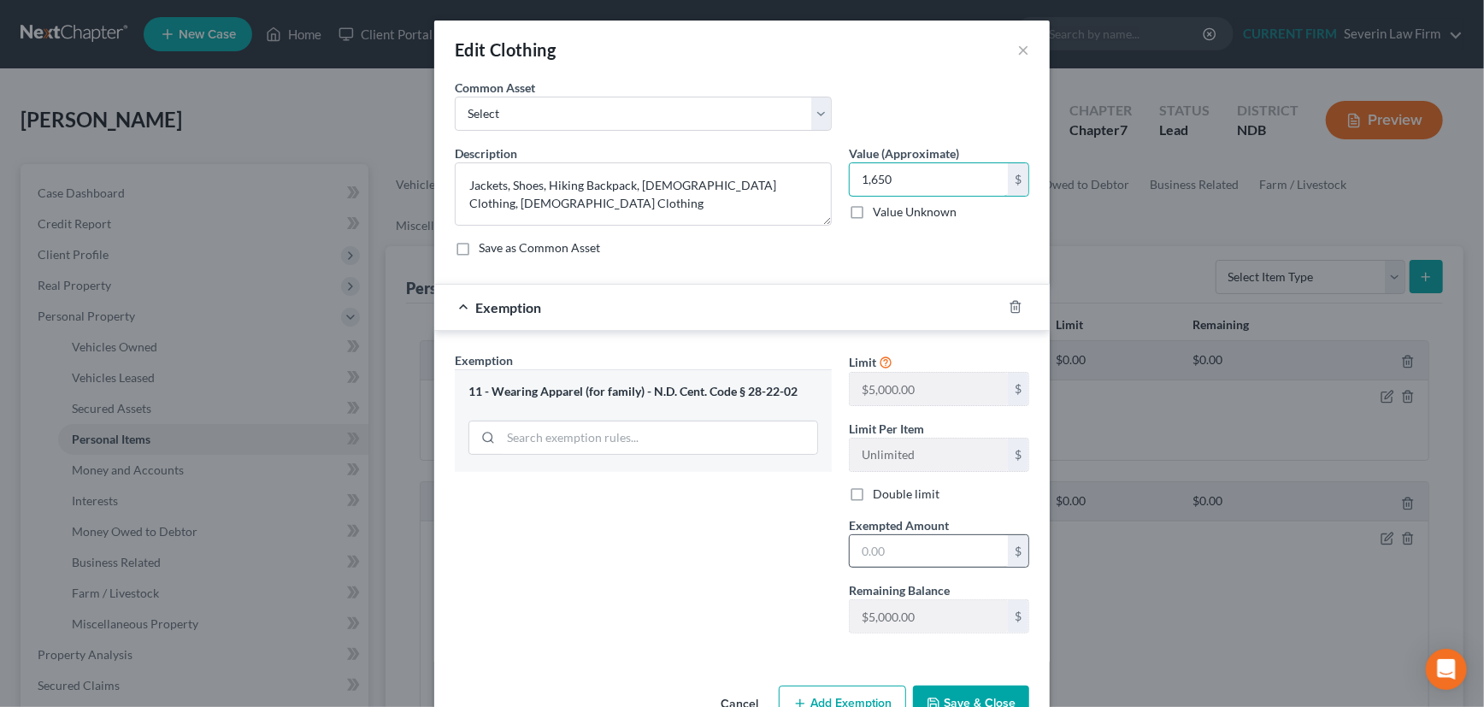
type input "1,650"
click at [860, 555] on input "text" at bounding box center [929, 551] width 158 height 32
type input "1,650"
click at [886, 309] on div "Exemption $1,650.00" at bounding box center [718, 307] width 568 height 45
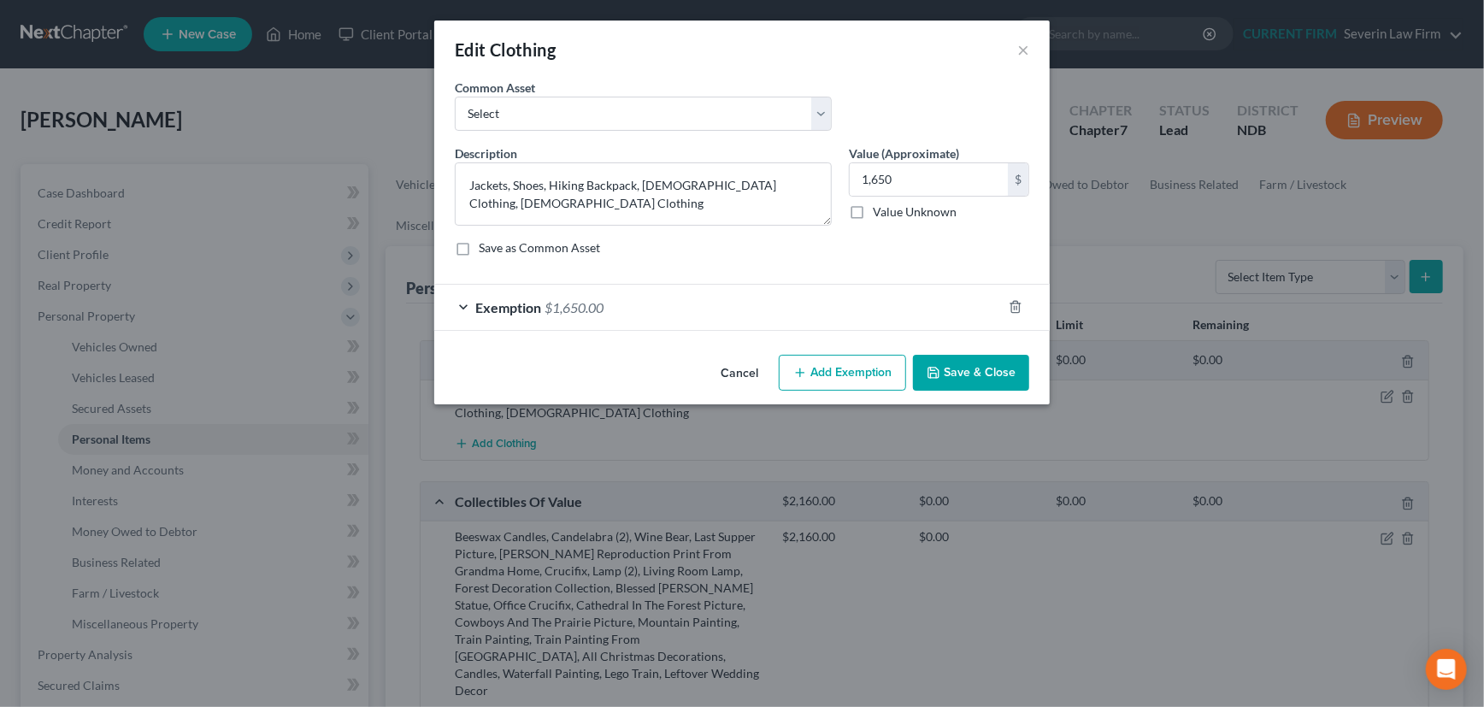
click at [966, 365] on button "Save & Close" at bounding box center [971, 373] width 116 height 36
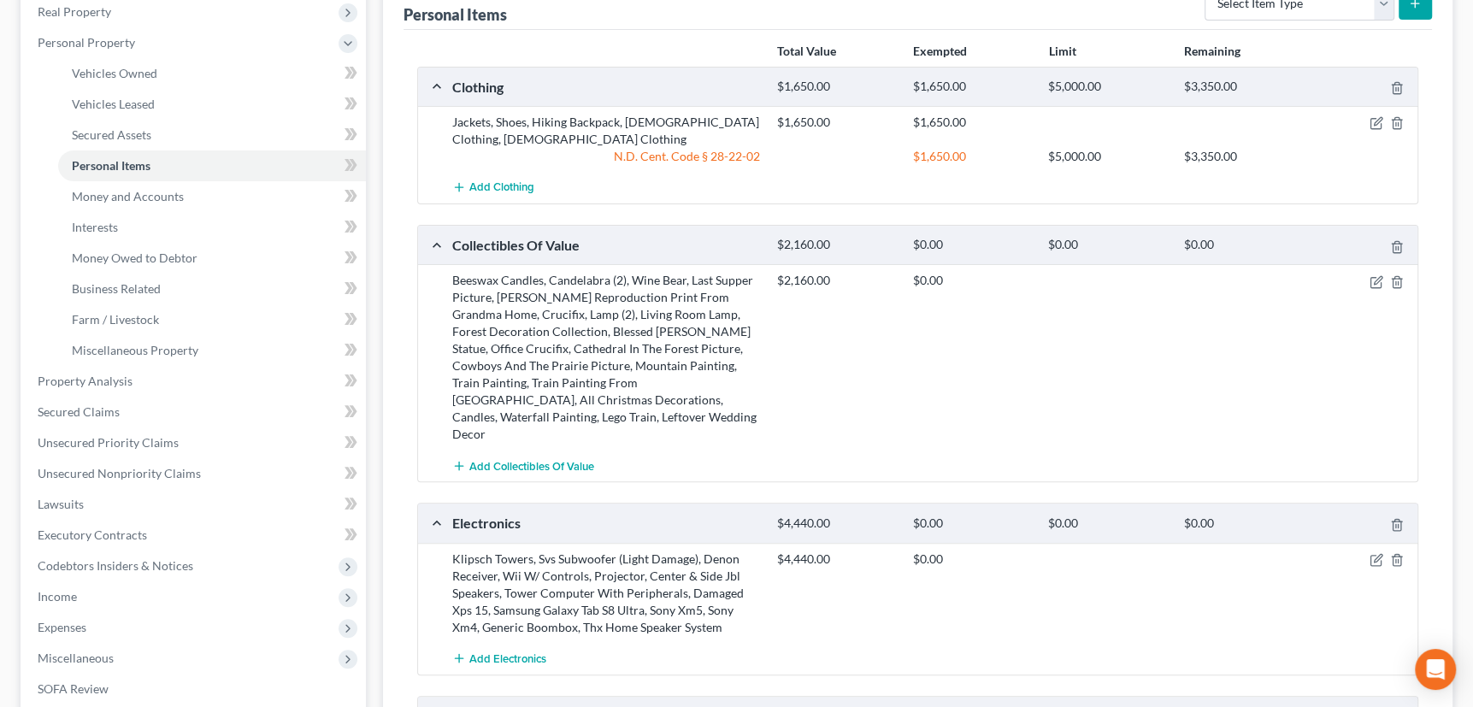
scroll to position [310, 0]
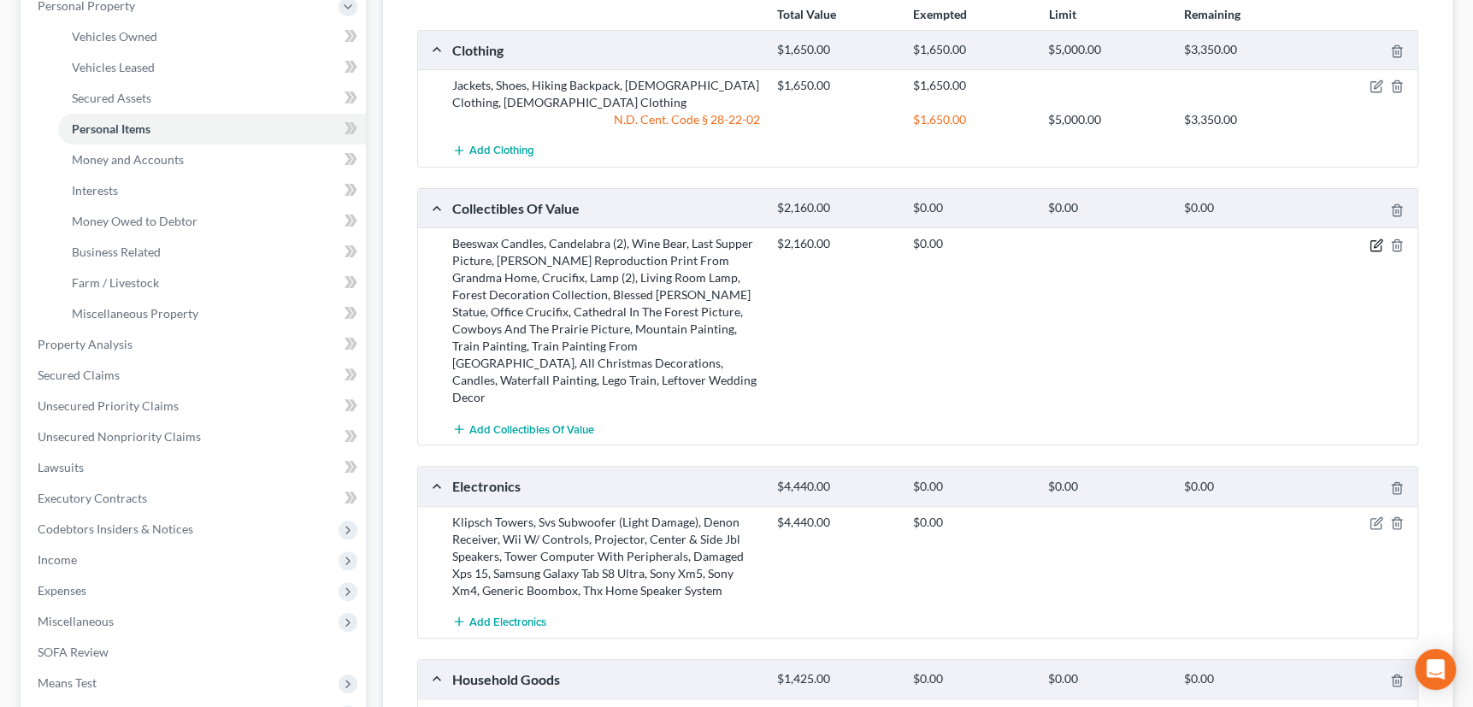
click at [1379, 239] on icon "button" at bounding box center [1376, 246] width 14 height 14
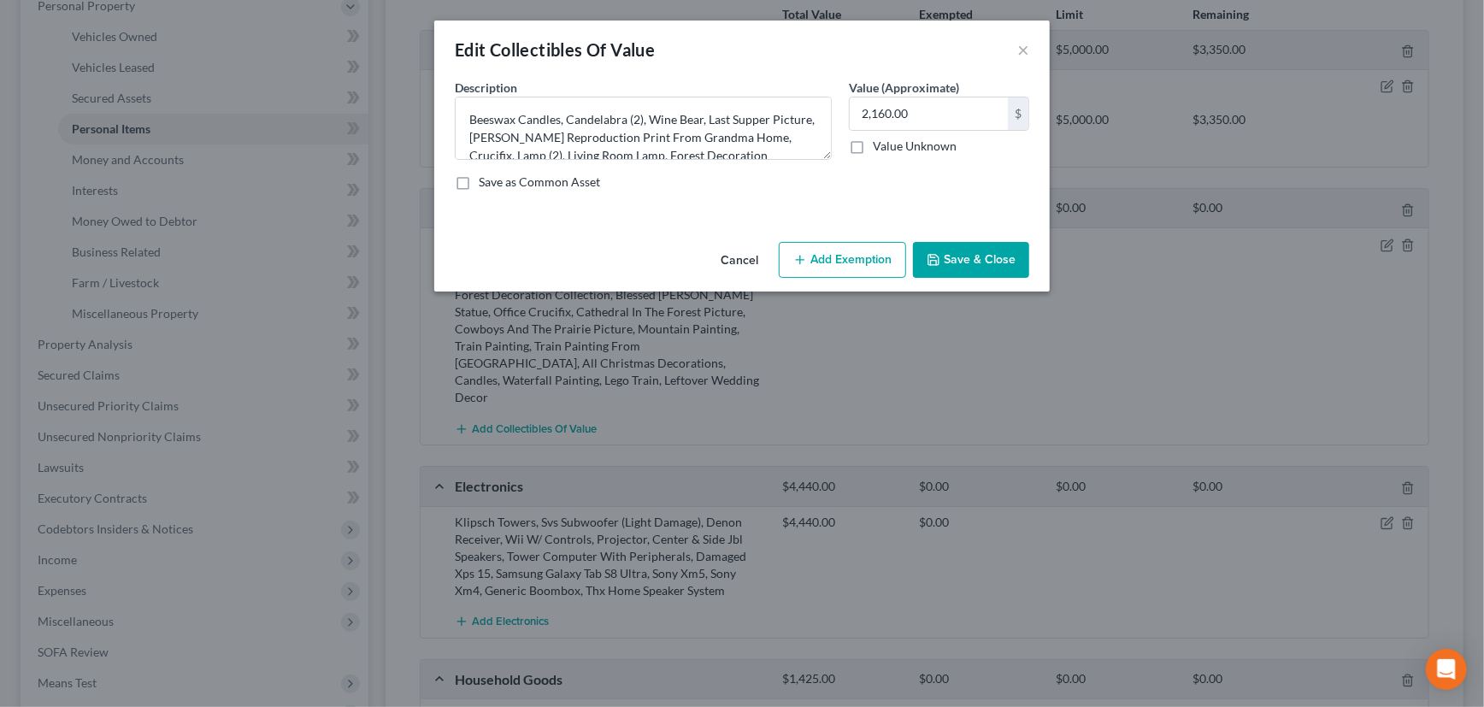
click at [820, 257] on button "Add Exemption" at bounding box center [842, 260] width 127 height 36
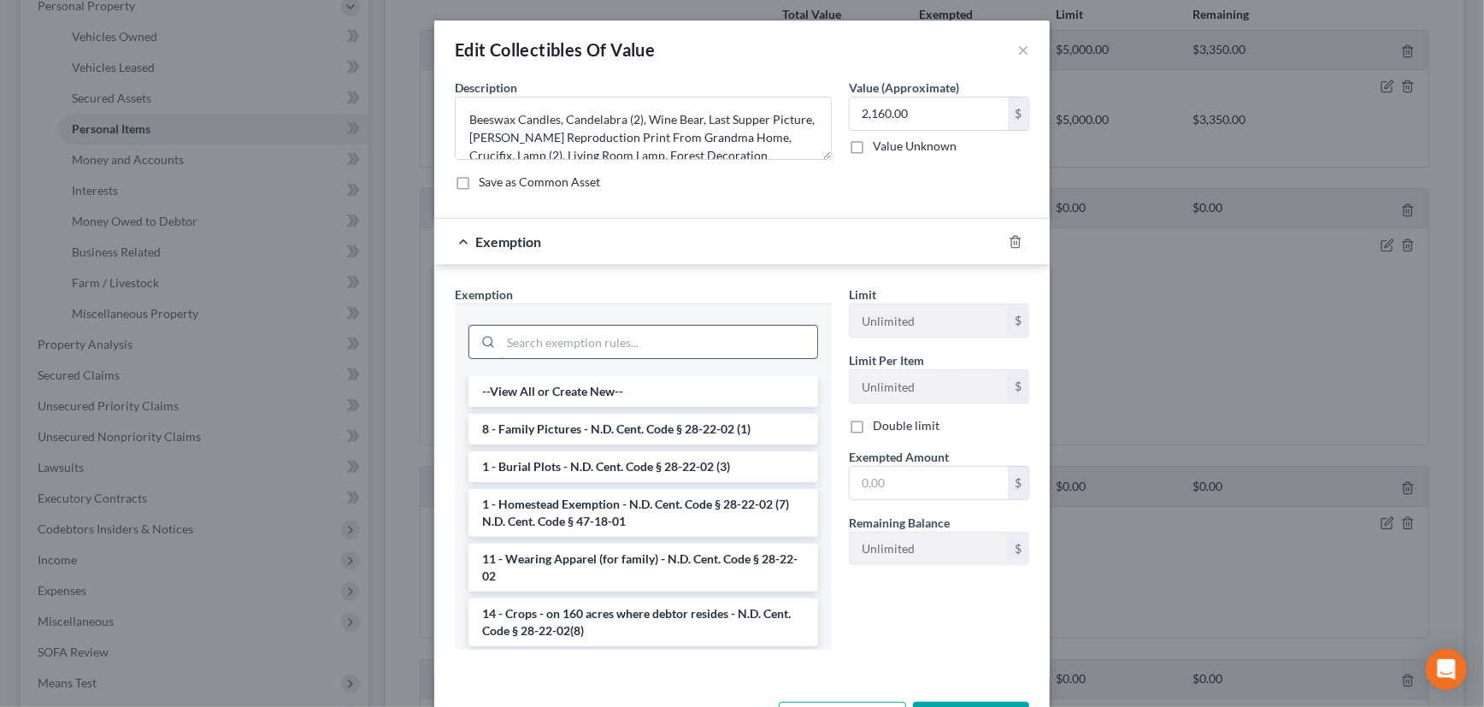
click at [706, 334] on input "search" at bounding box center [659, 342] width 316 height 32
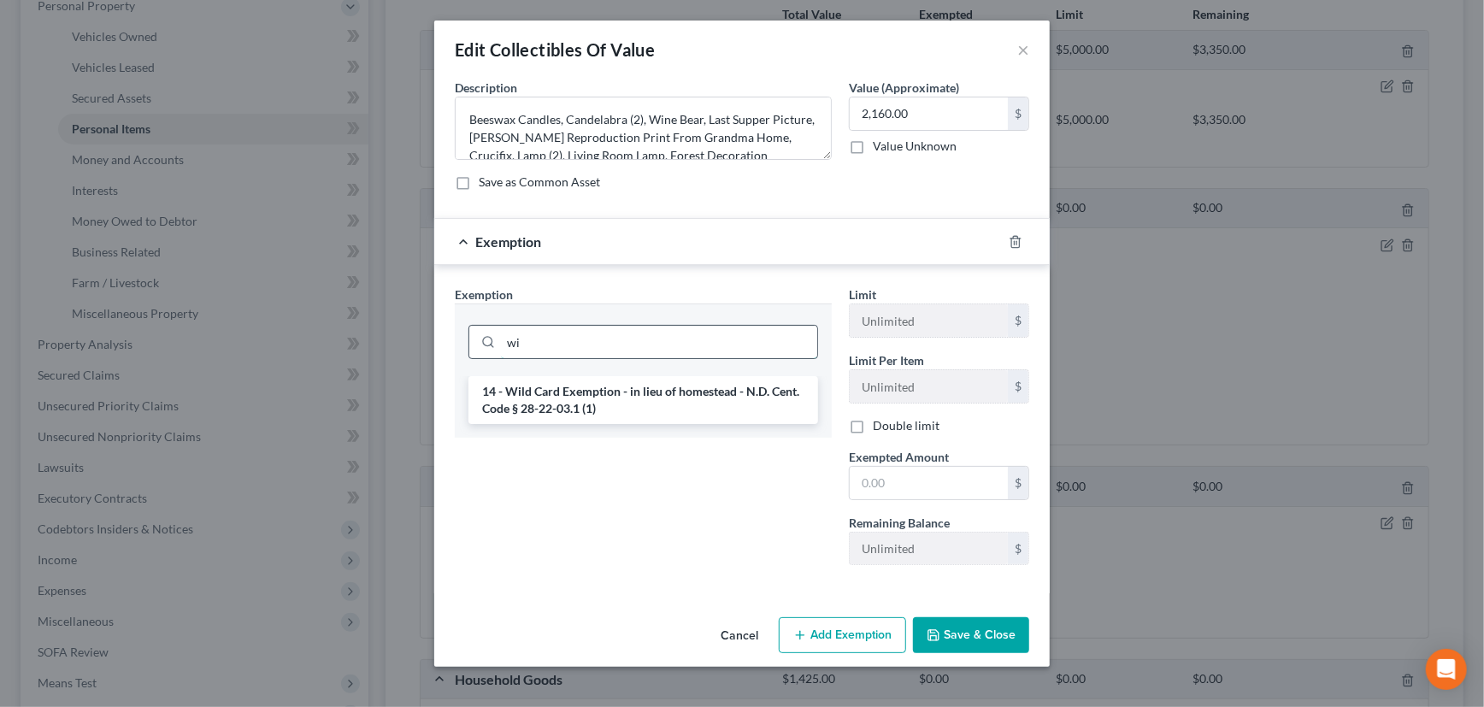
type input "w"
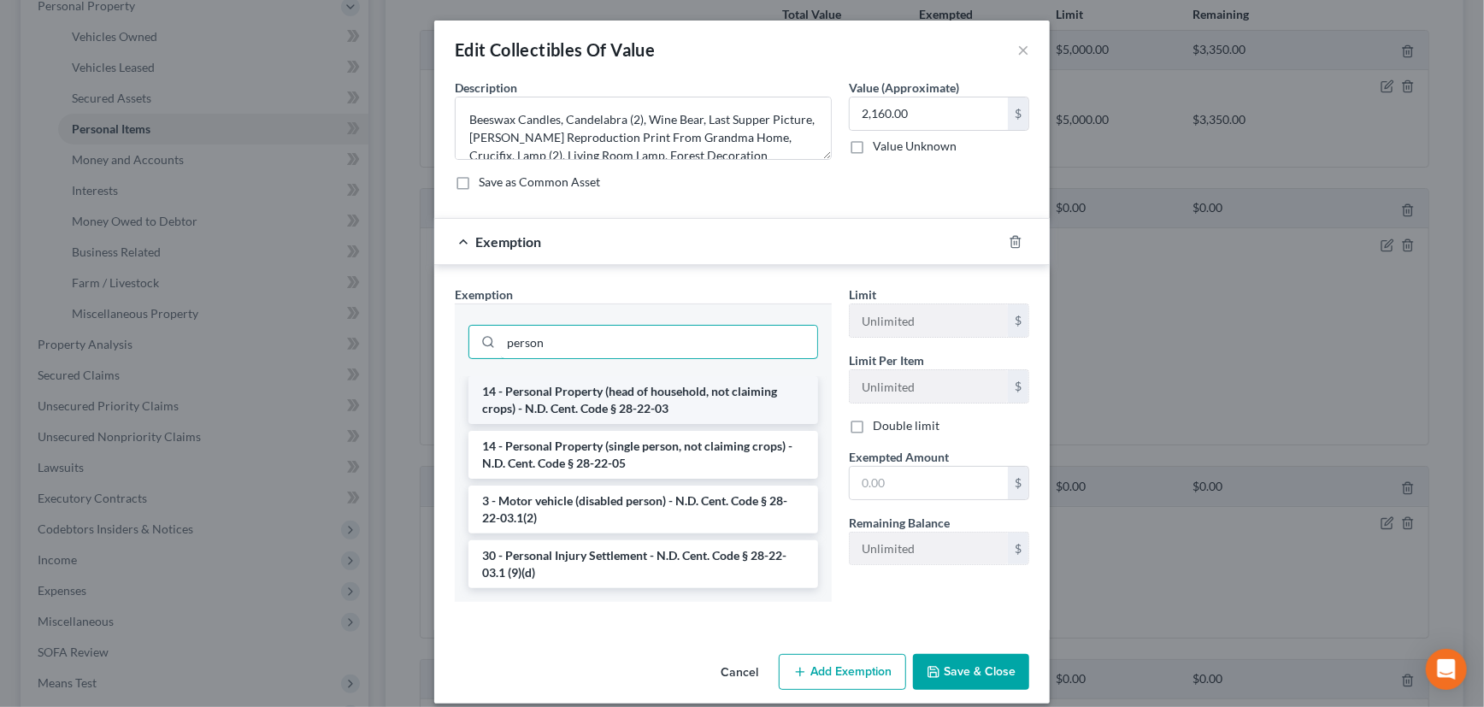
type input "person"
click at [696, 395] on li "14 - Personal Property (head of household, not claiming crops) - N.D. Cent. Cod…" at bounding box center [643, 400] width 350 height 48
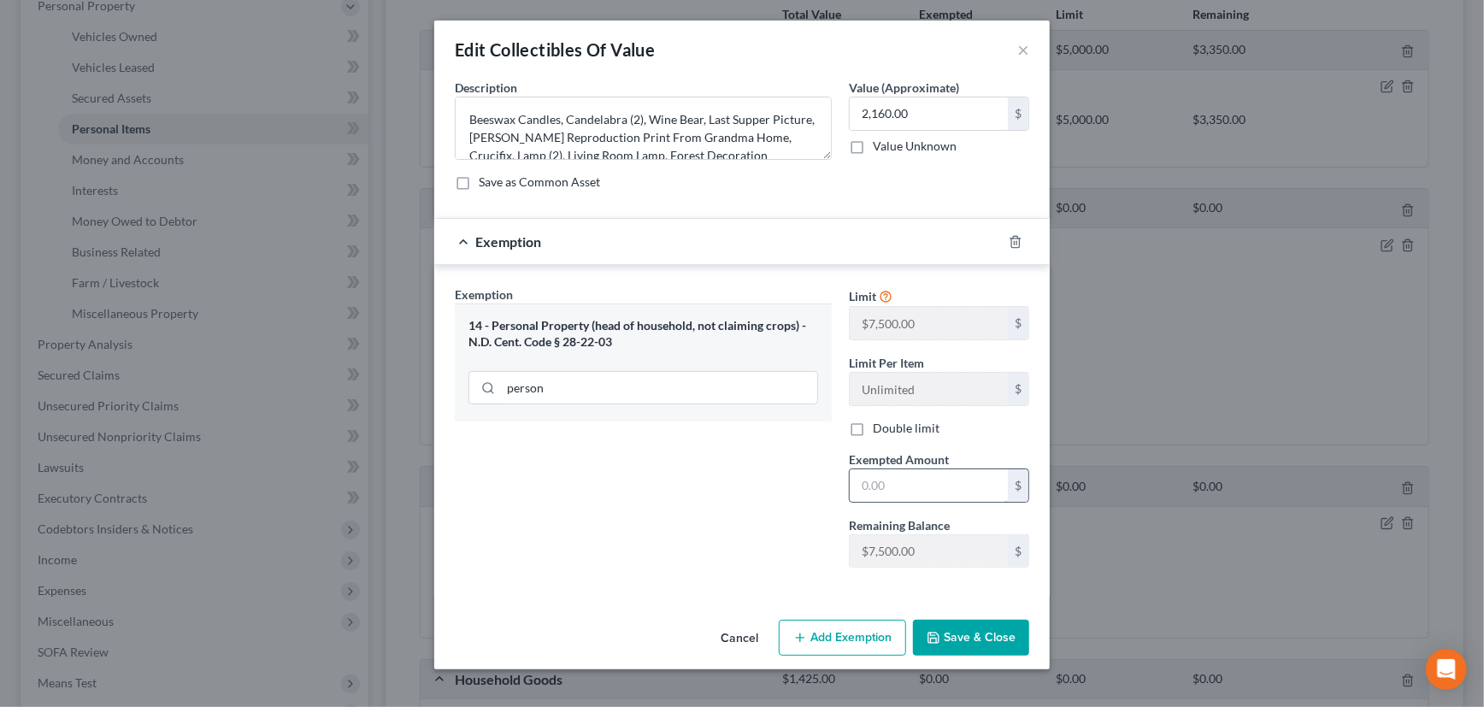
click at [905, 480] on input "text" at bounding box center [929, 485] width 158 height 32
type input "2,160"
click at [950, 636] on button "Save & Close" at bounding box center [971, 638] width 116 height 36
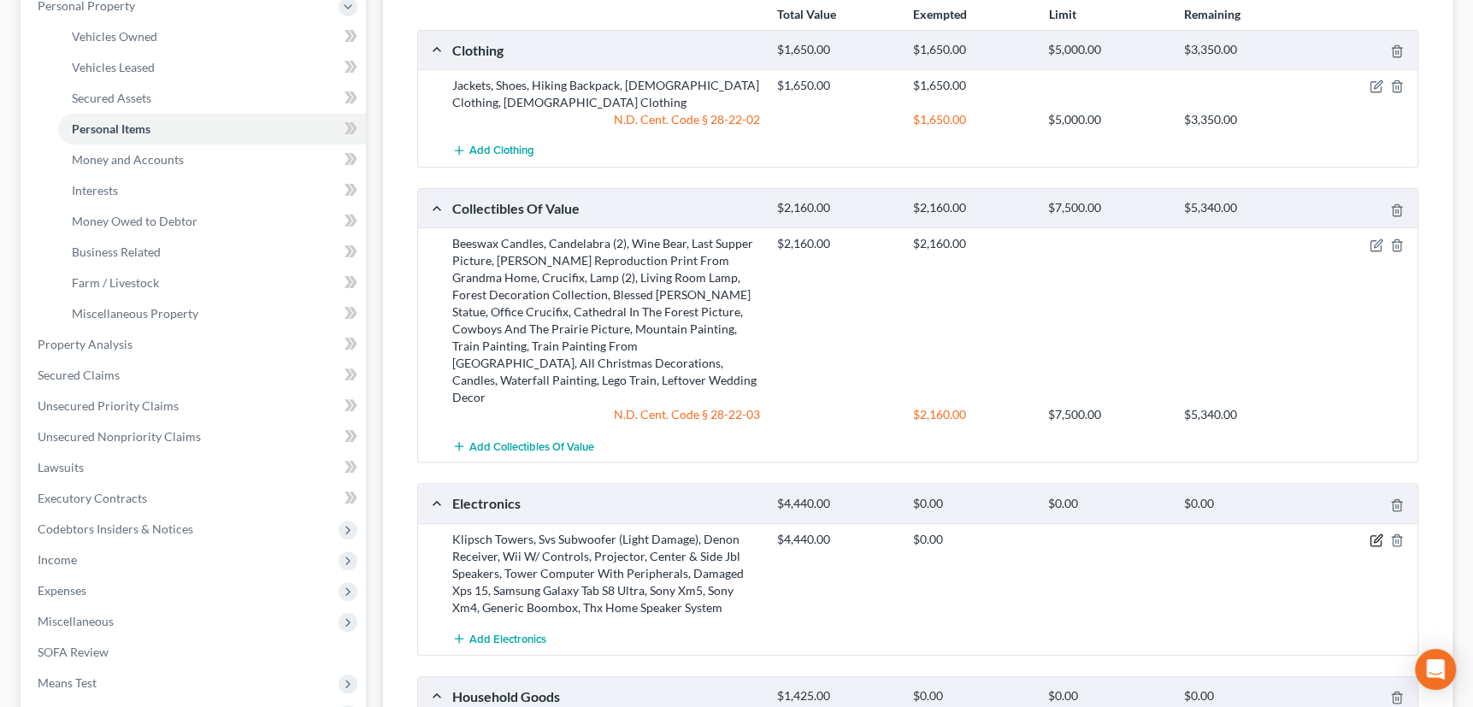
click at [1375, 533] on icon "button" at bounding box center [1376, 540] width 14 height 14
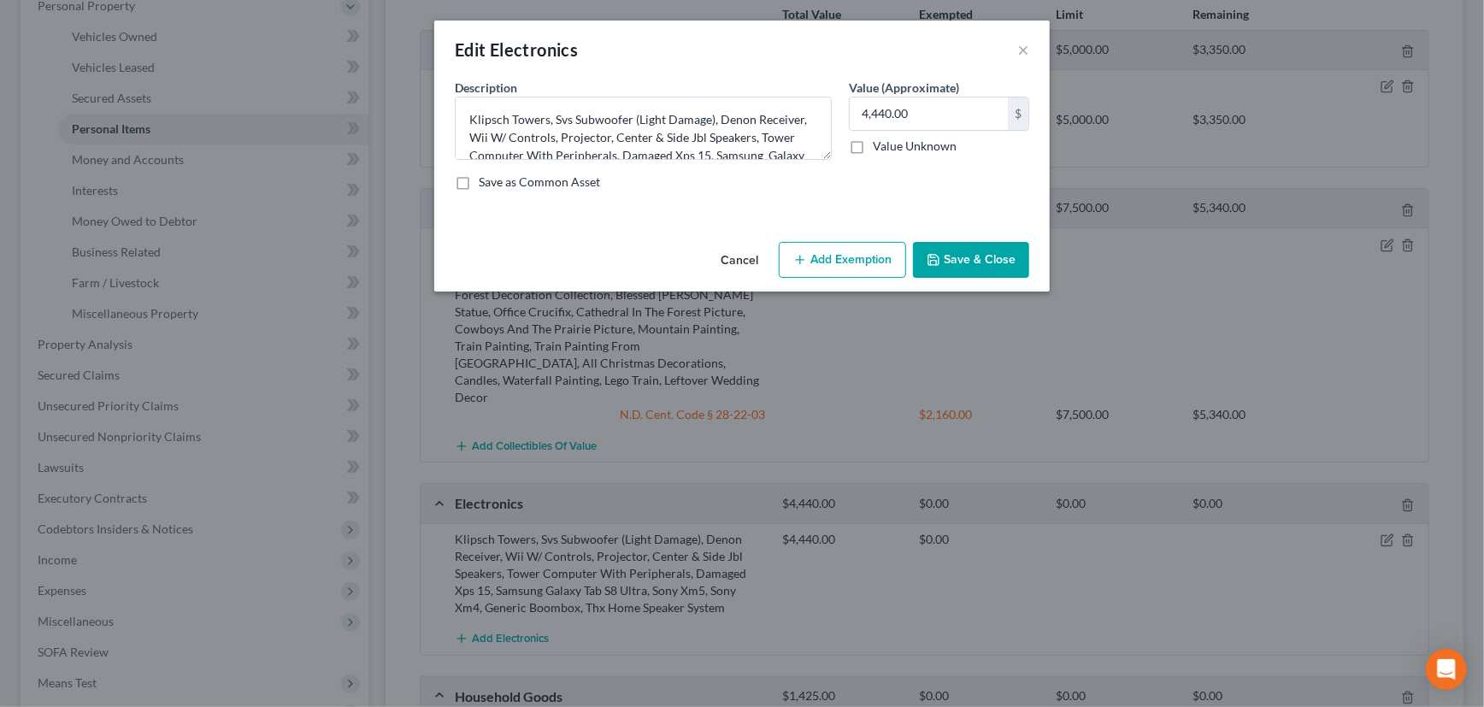
click at [827, 256] on button "Add Exemption" at bounding box center [842, 260] width 127 height 36
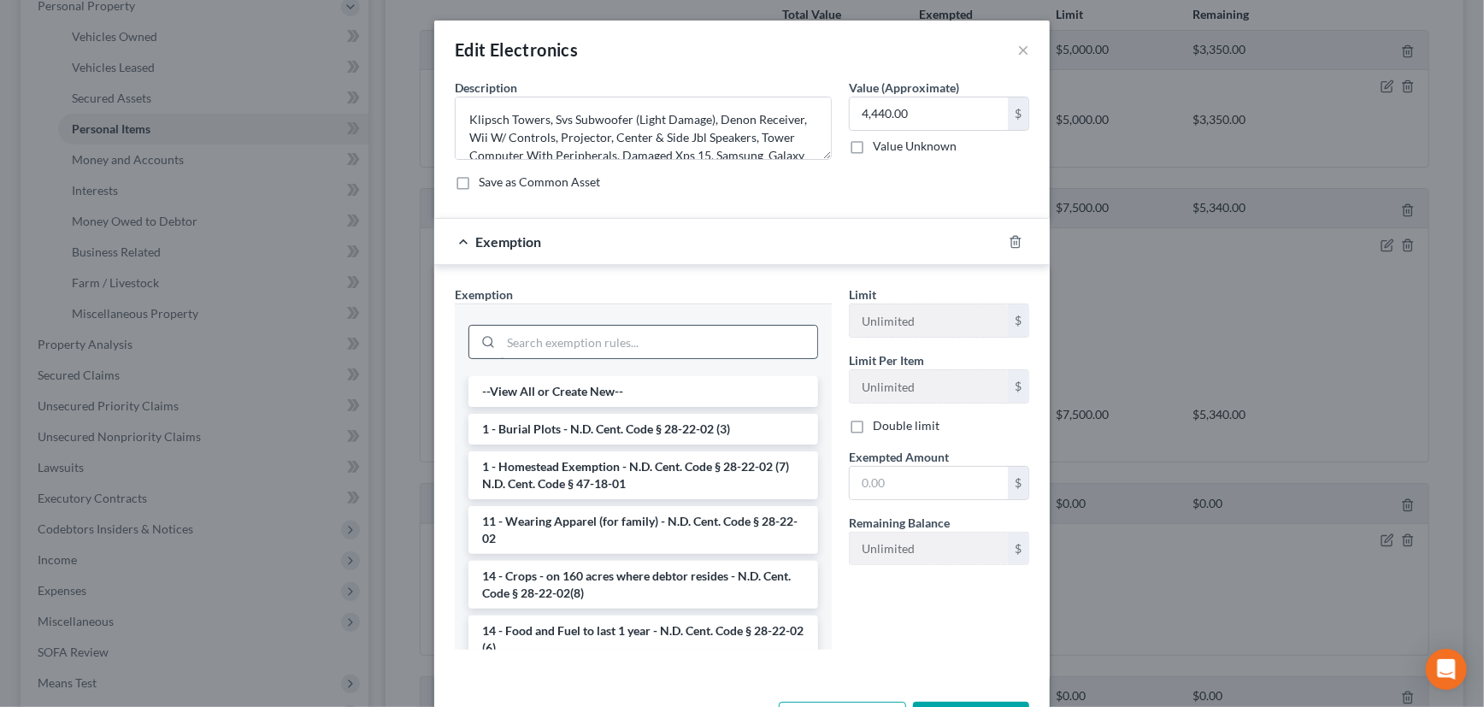
click at [690, 329] on input "search" at bounding box center [659, 342] width 316 height 32
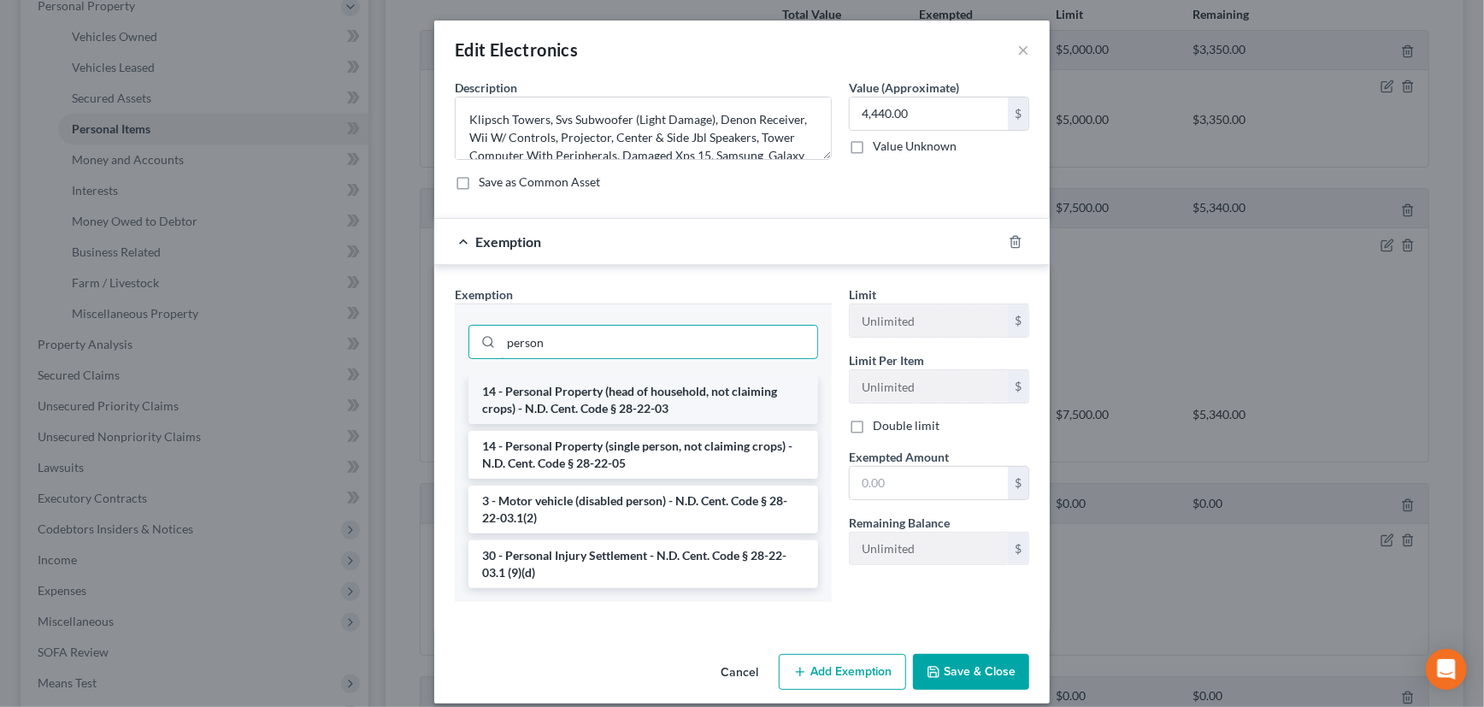
type input "person"
click at [675, 394] on li "14 - Personal Property (head of household, not claiming crops) - N.D. Cent. Cod…" at bounding box center [643, 400] width 350 height 48
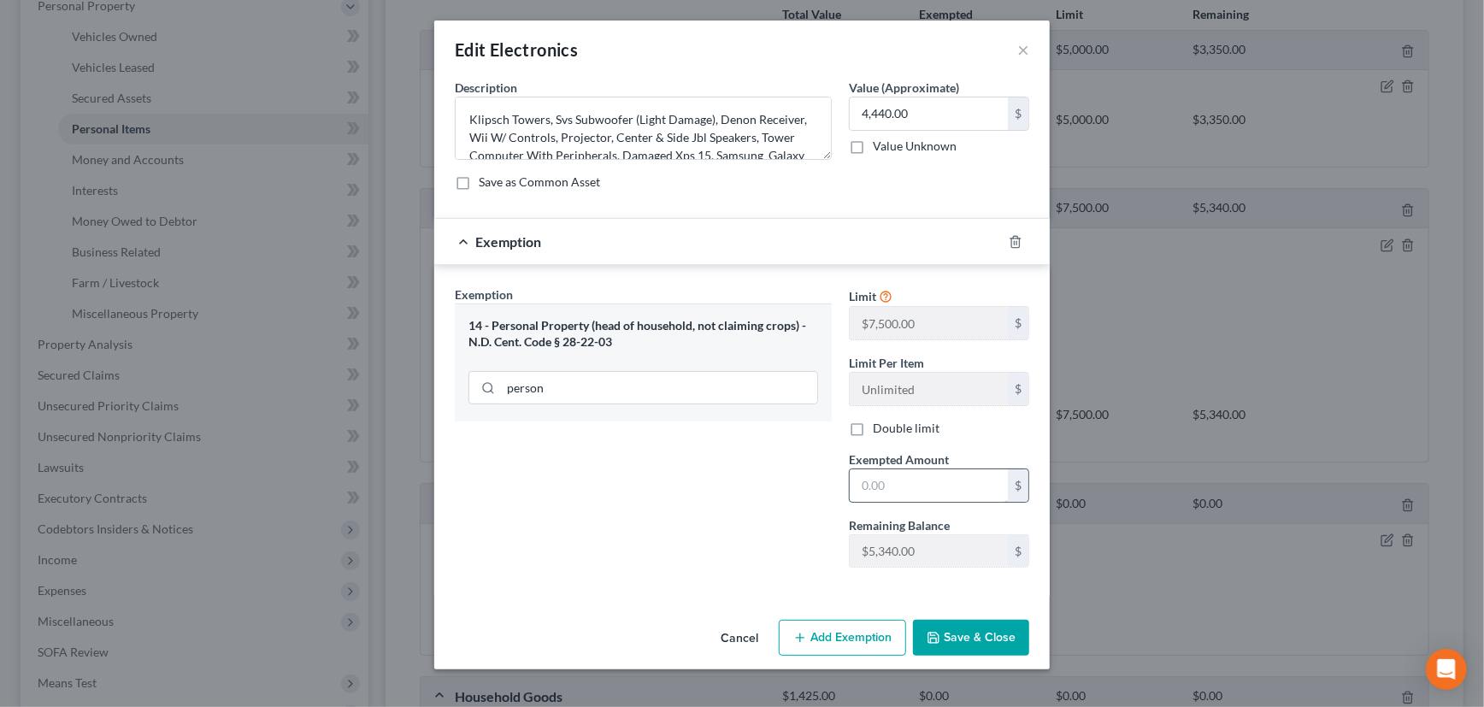
click at [898, 485] on input "text" at bounding box center [929, 485] width 158 height 32
type input "5,340"
click at [812, 246] on div "Exemption $5,340.00" at bounding box center [718, 241] width 568 height 45
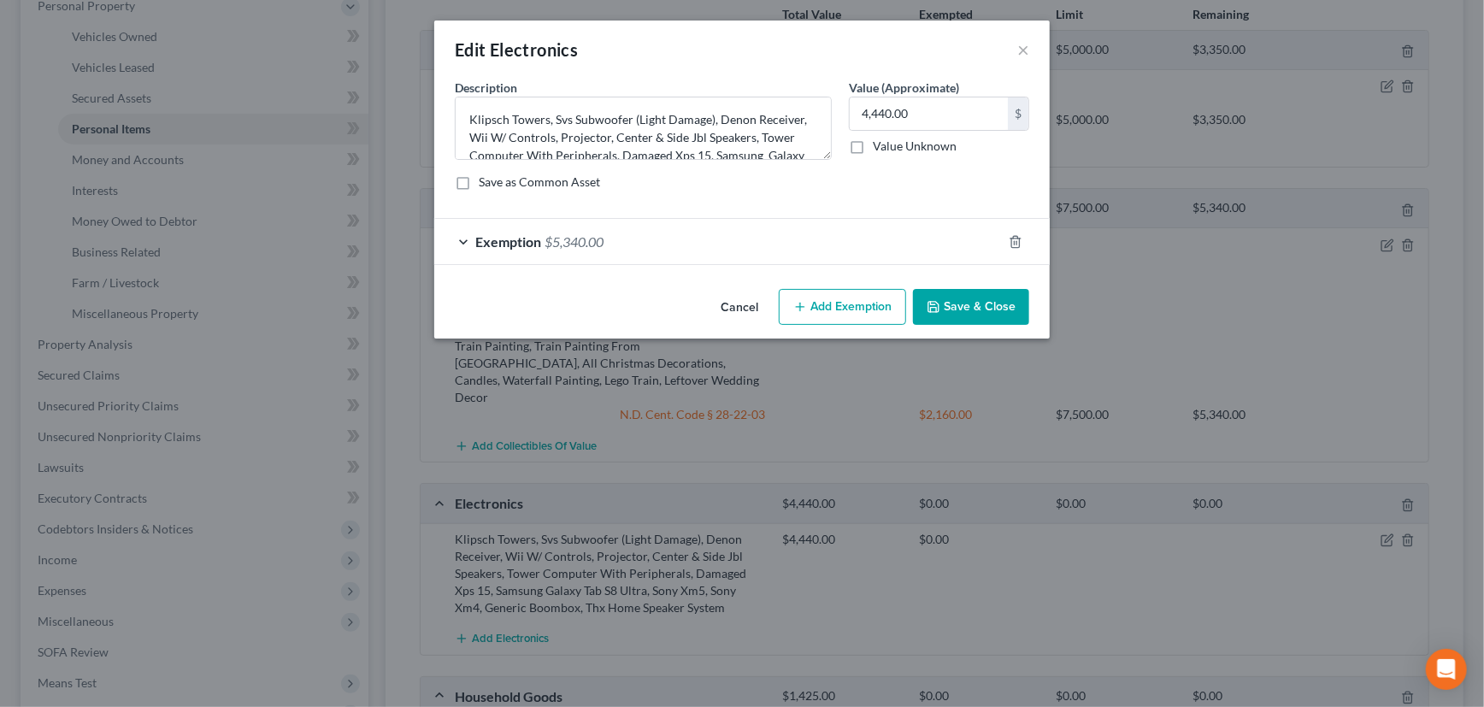
click at [834, 310] on button "Add Exemption" at bounding box center [842, 307] width 127 height 36
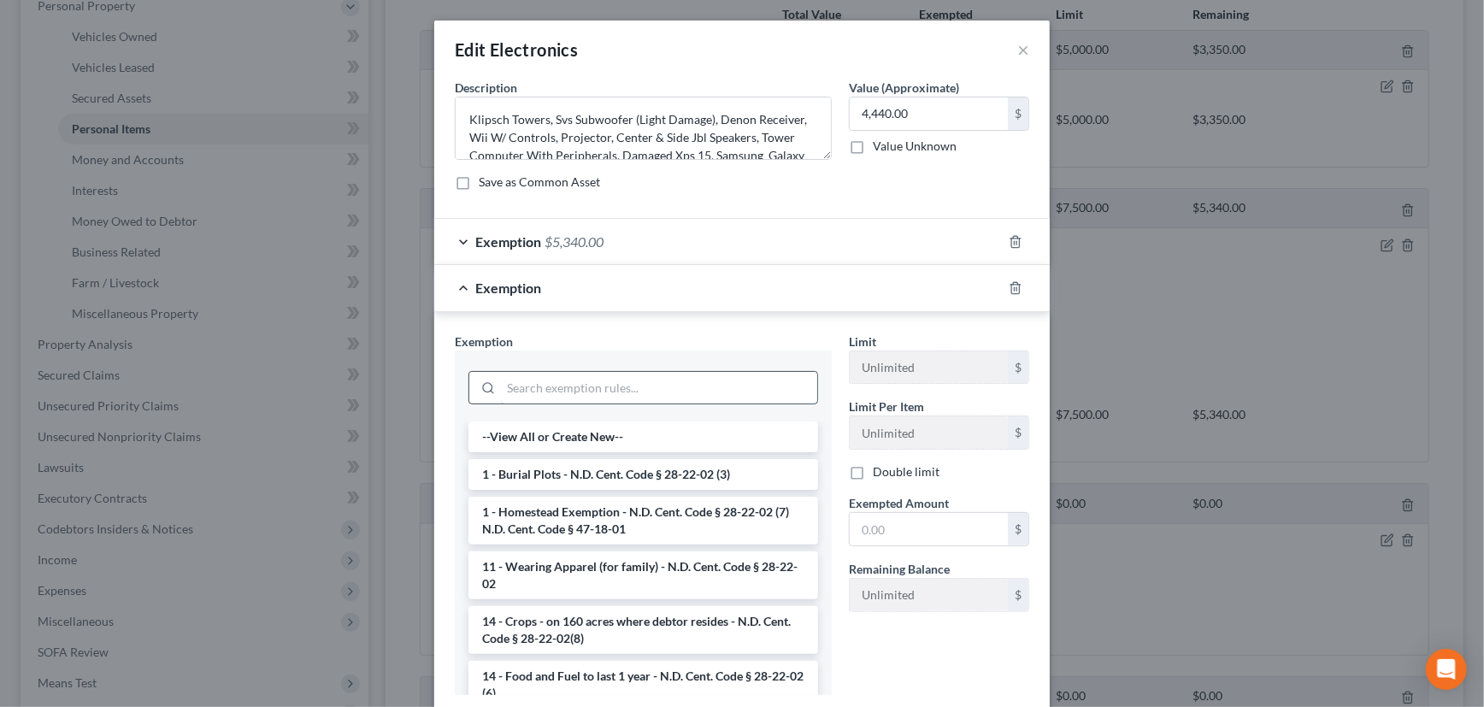
click at [549, 381] on input "search" at bounding box center [659, 388] width 316 height 32
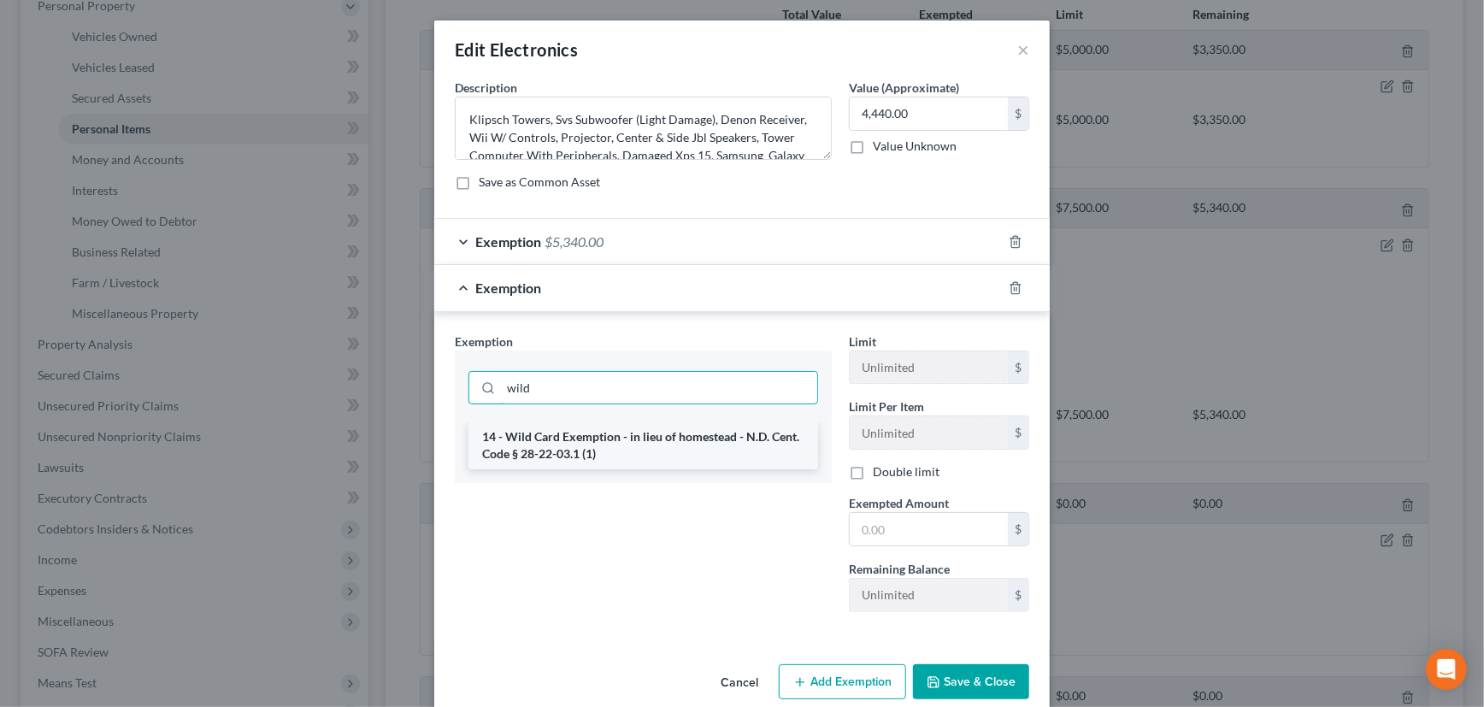
type input "wild"
click at [580, 439] on li "14 - Wild Card Exemption - in lieu of homestead - N.D. Cent. Code § 28-22-03.1 …" at bounding box center [643, 445] width 350 height 48
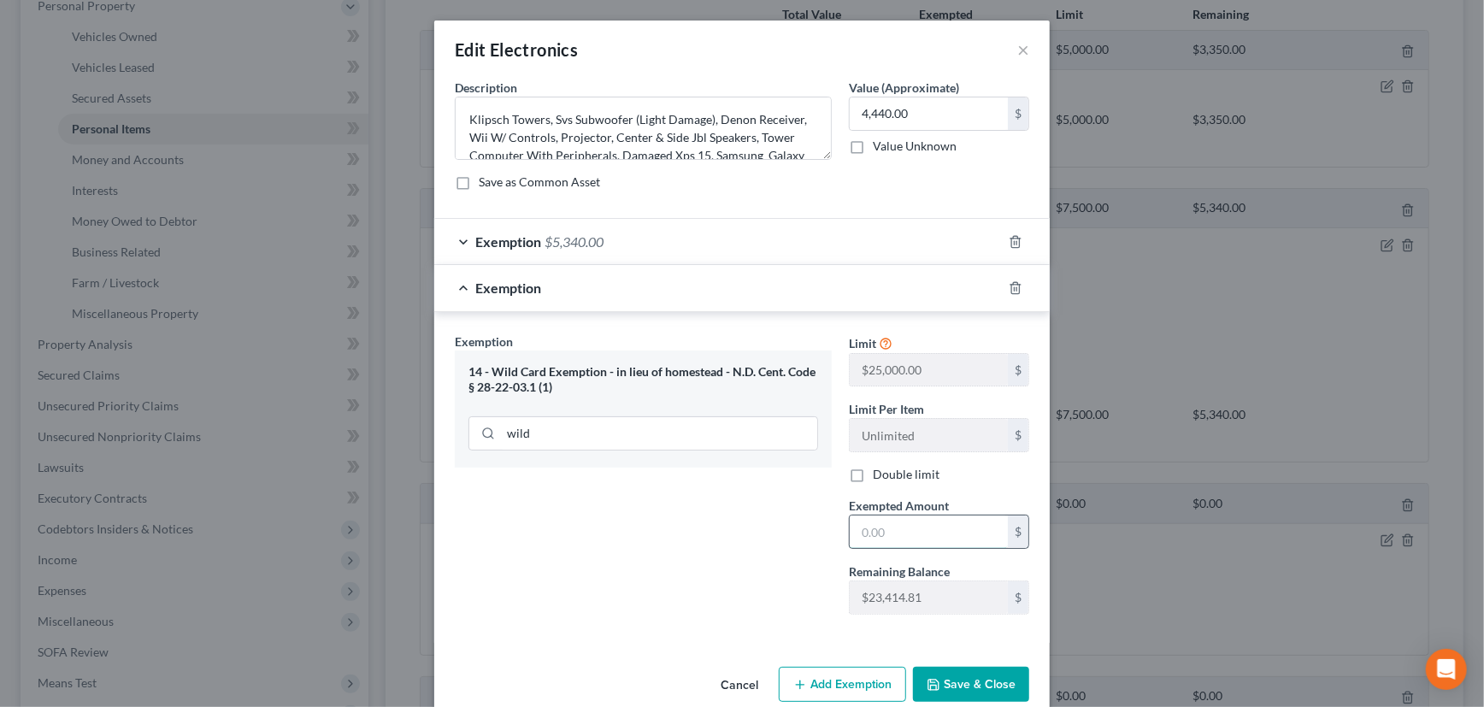
click at [927, 525] on input "text" at bounding box center [929, 531] width 158 height 32
type input "900"
click at [969, 678] on button "Save & Close" at bounding box center [971, 685] width 116 height 36
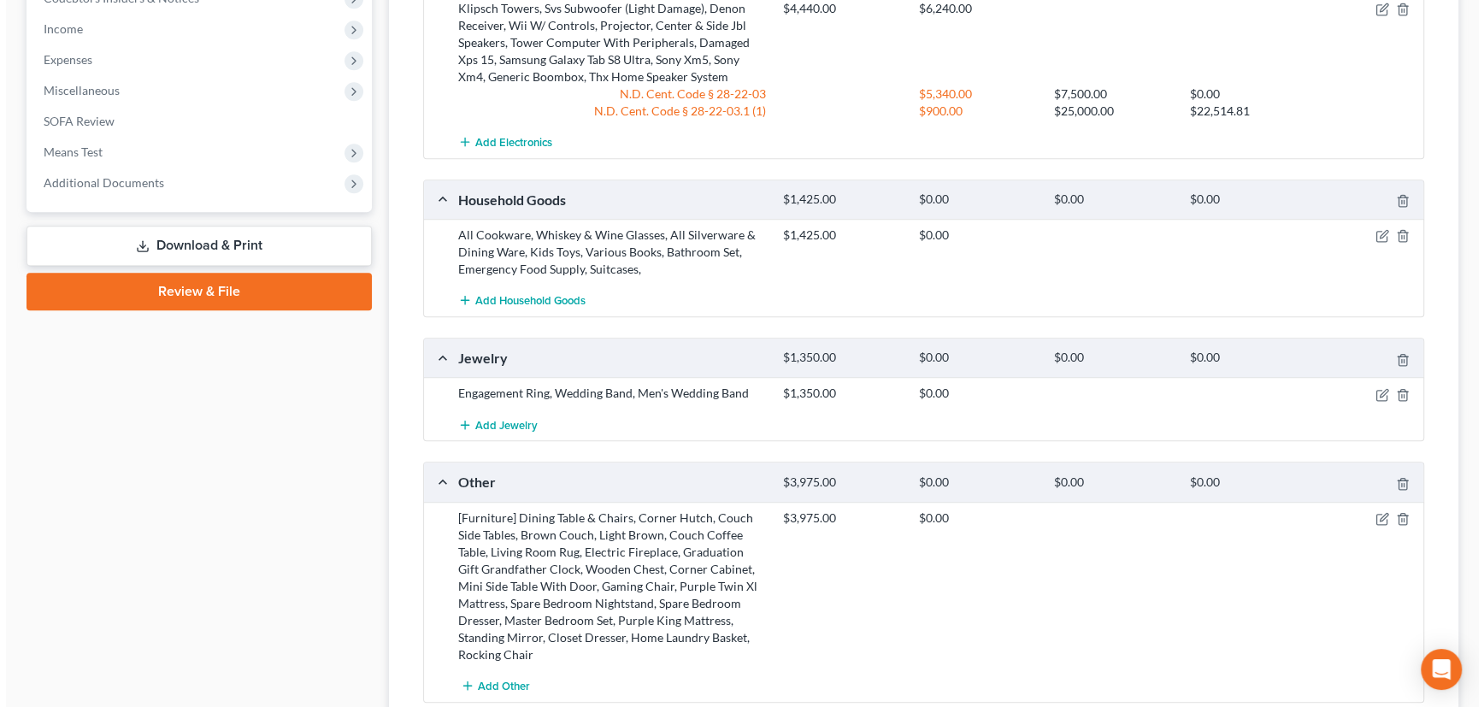
scroll to position [855, 0]
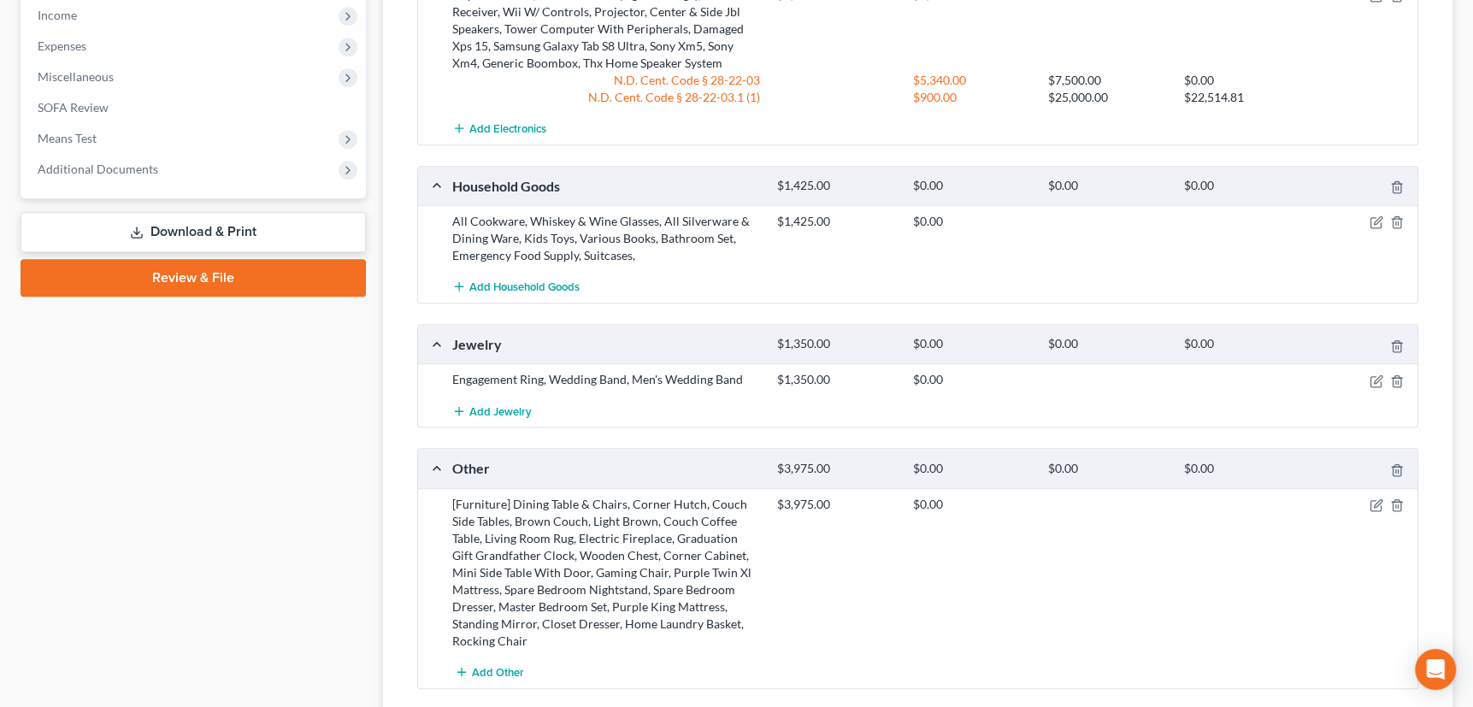
click at [510, 496] on div "[Furniture] Dining Table & Chairs, Corner Hutch, Couch Side Tables, Brown Couch…" at bounding box center [606, 573] width 325 height 154
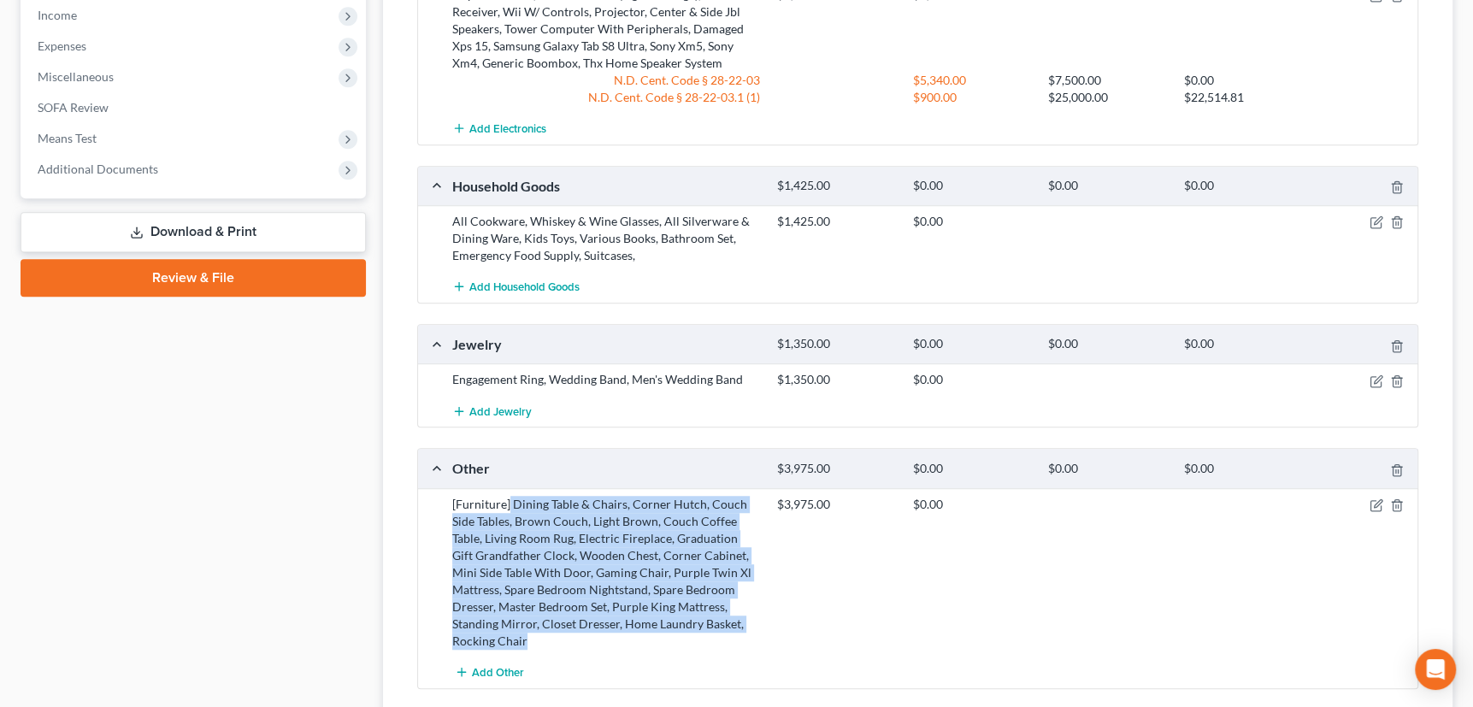
drag, startPoint x: 509, startPoint y: 482, endPoint x: 522, endPoint y: 619, distance: 137.4
click at [522, 619] on div "[Furniture] Dining Table & Chairs, Corner Hutch, Couch Side Tables, Brown Couch…" at bounding box center [606, 573] width 325 height 154
copy div "Dining Table & Chairs, Corner Hutch, Couch Side Tables, Brown Couch, Light Brow…"
click at [1375, 218] on icon "button" at bounding box center [1375, 223] width 10 height 10
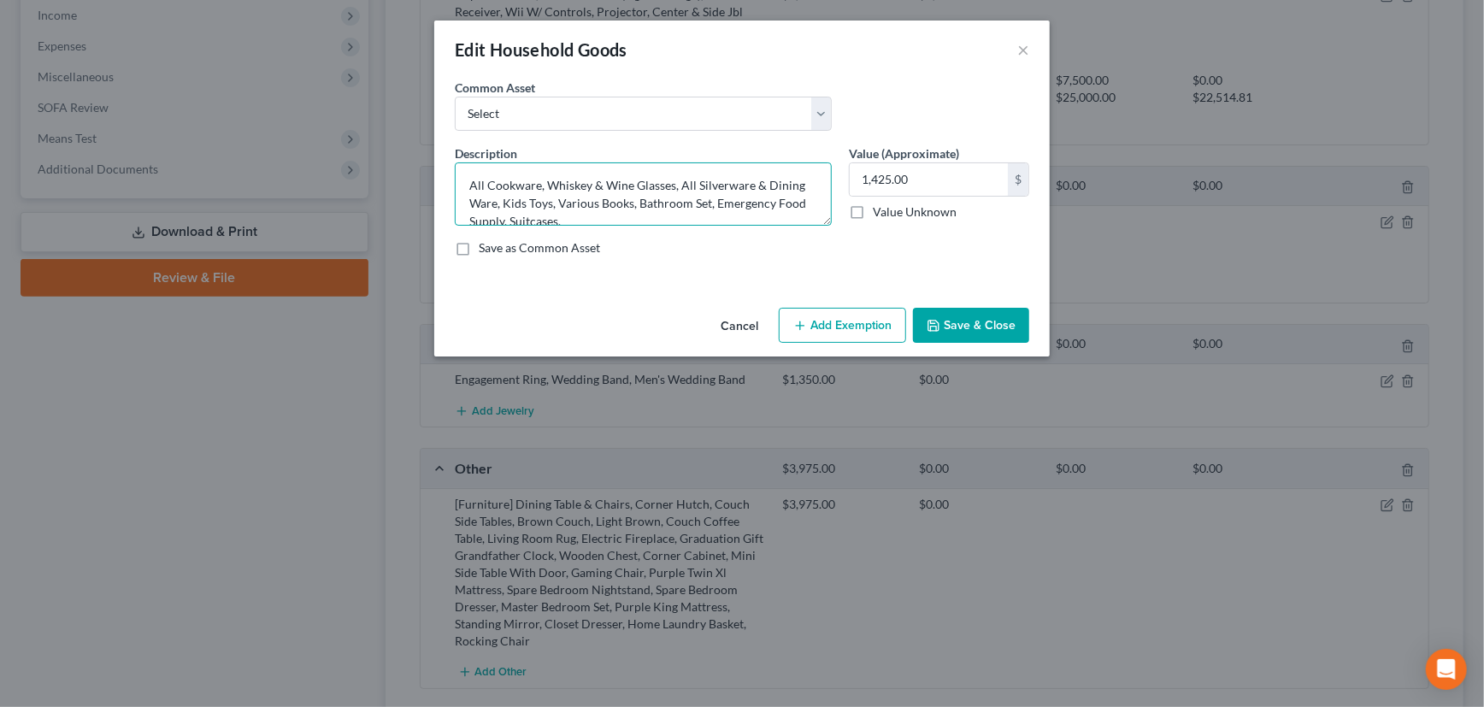
click at [580, 215] on textarea "All Cookware, Whiskey & Wine Glasses, All Silverware & Dining Ware, Kids Toys, …" at bounding box center [643, 193] width 377 height 63
paste textarea "Dining Table & Chairs, Corner Hutch, Couch Side Tables, Brown Couch, Light Brow…"
type textarea "All Cookware, Whiskey & Wine Glasses, All Silverware & Dining Ware, Kids Toys, …"
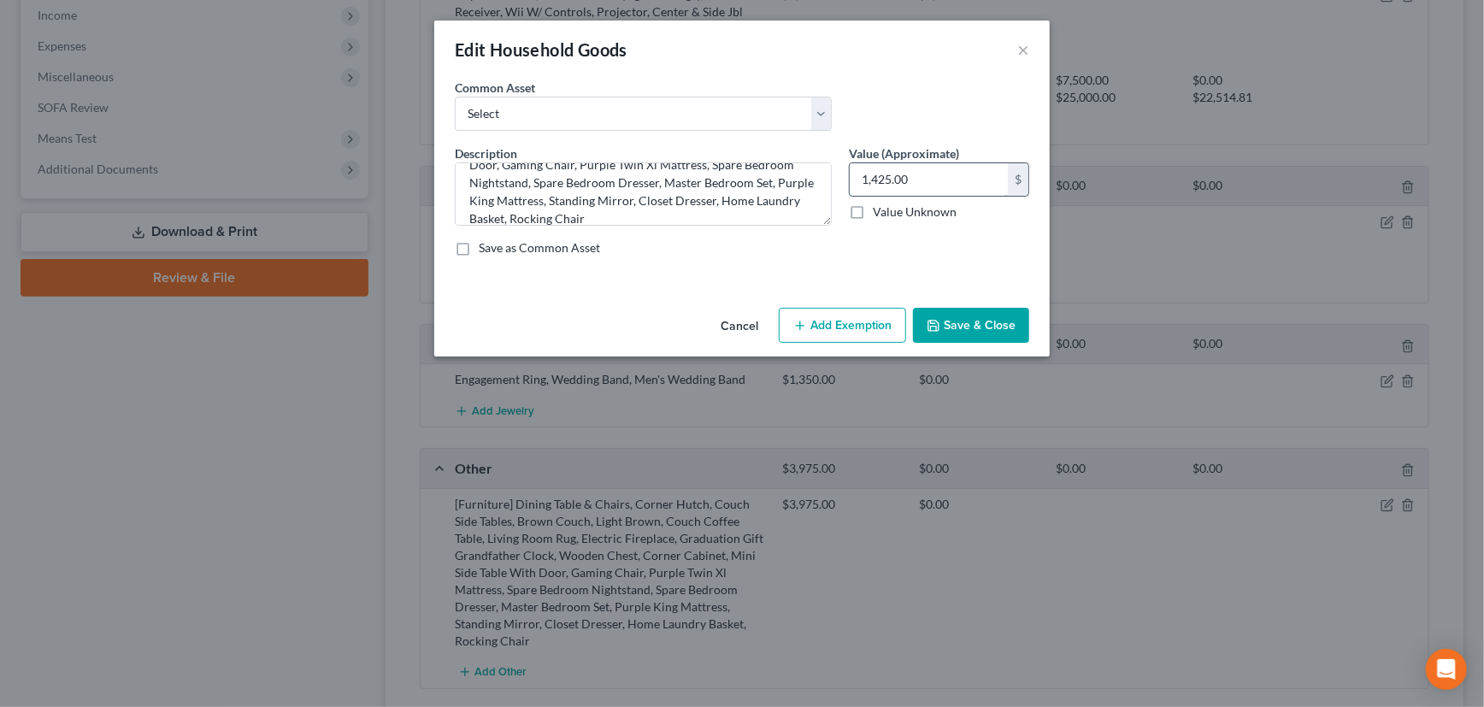
click at [919, 180] on input "1,425.00" at bounding box center [929, 179] width 158 height 32
type input "5,000"
click at [862, 319] on button "Add Exemption" at bounding box center [842, 326] width 127 height 36
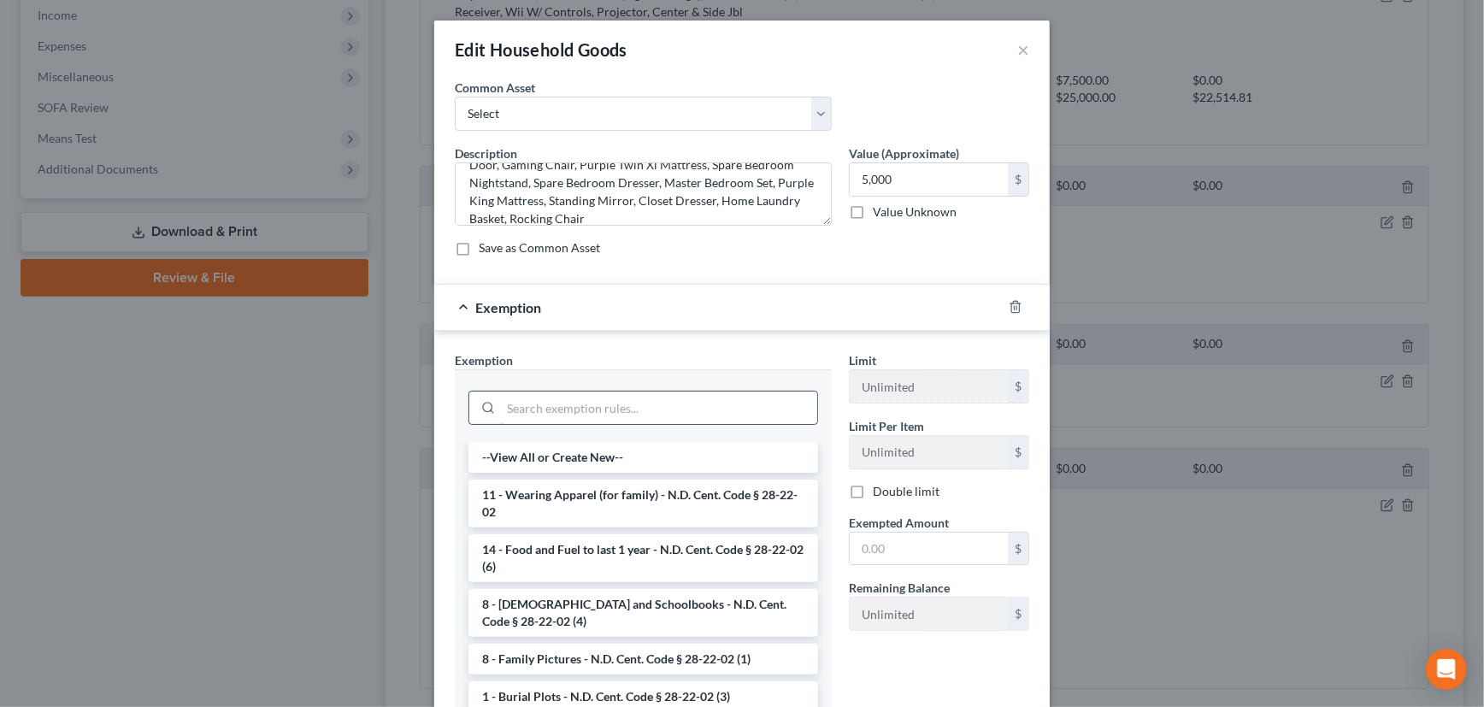
click at [696, 407] on input "search" at bounding box center [659, 408] width 316 height 32
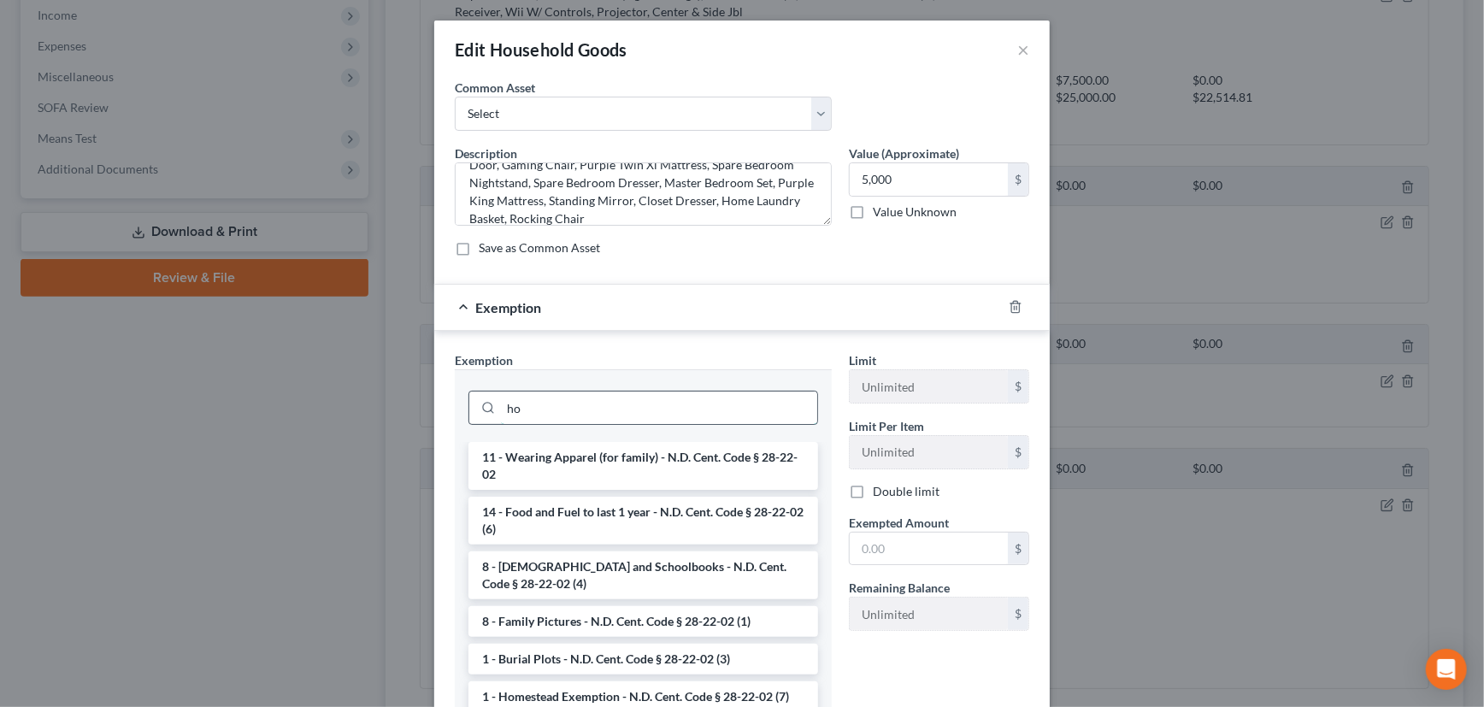
type input "h"
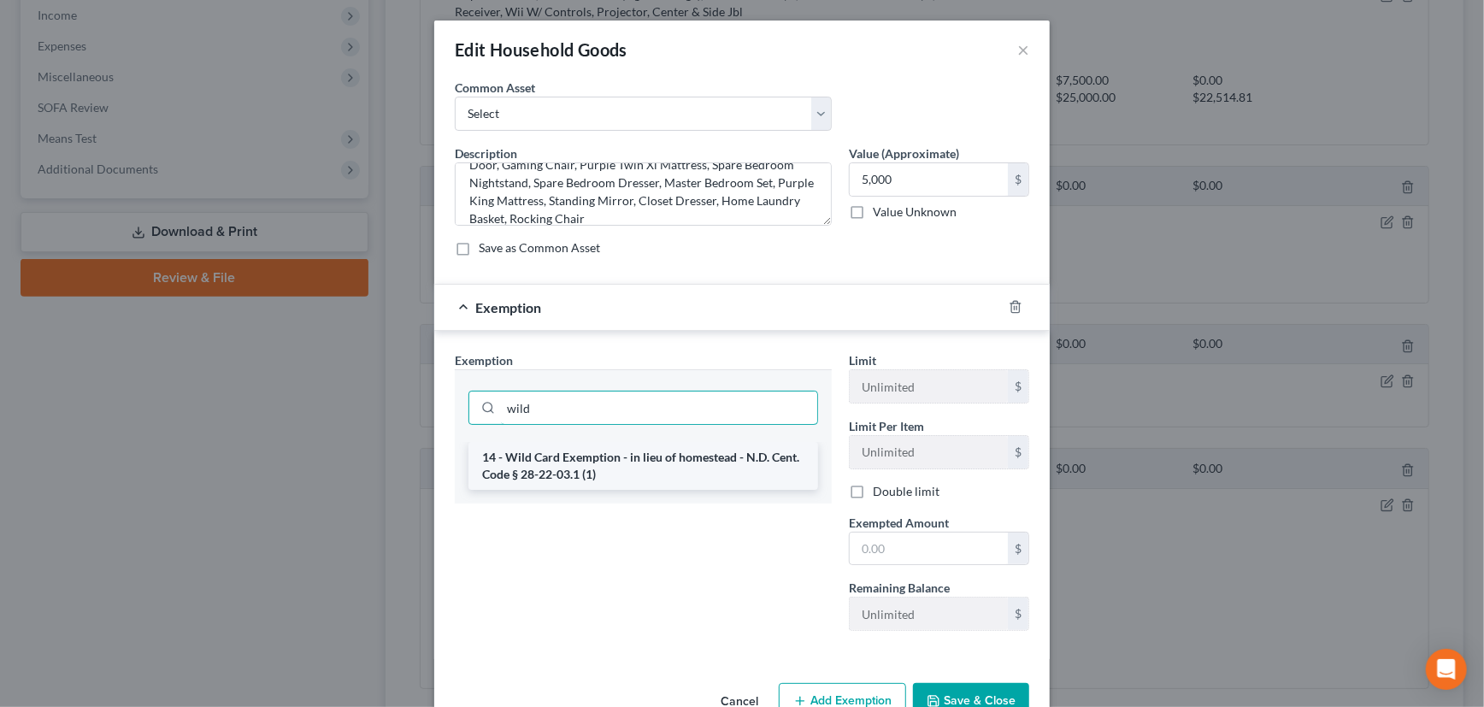
type input "wild"
click at [668, 457] on li "14 - Wild Card Exemption - in lieu of homestead - N.D. Cent. Code § 28-22-03.1 …" at bounding box center [643, 466] width 350 height 48
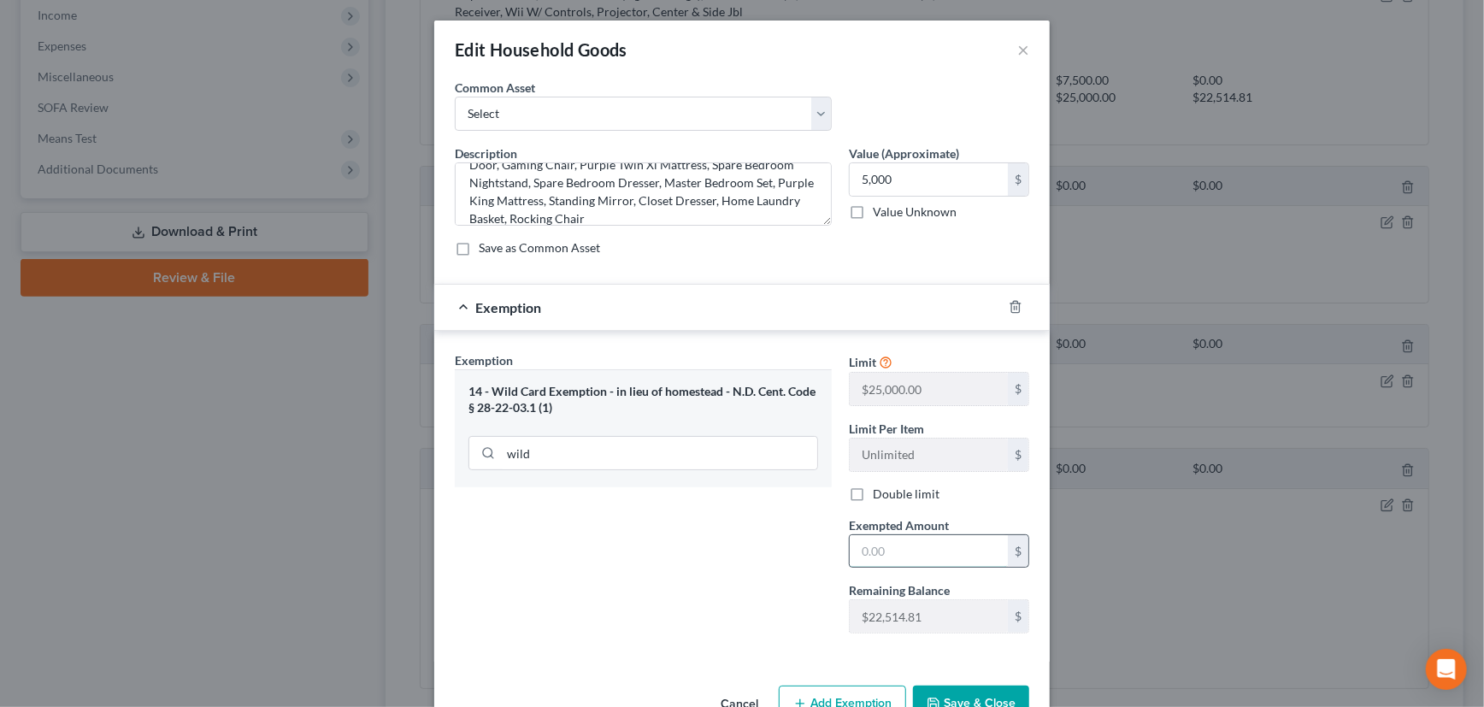
click at [915, 551] on input "text" at bounding box center [929, 551] width 158 height 32
type input "5,000"
click at [907, 312] on div "Exemption $5,000.00" at bounding box center [718, 307] width 568 height 45
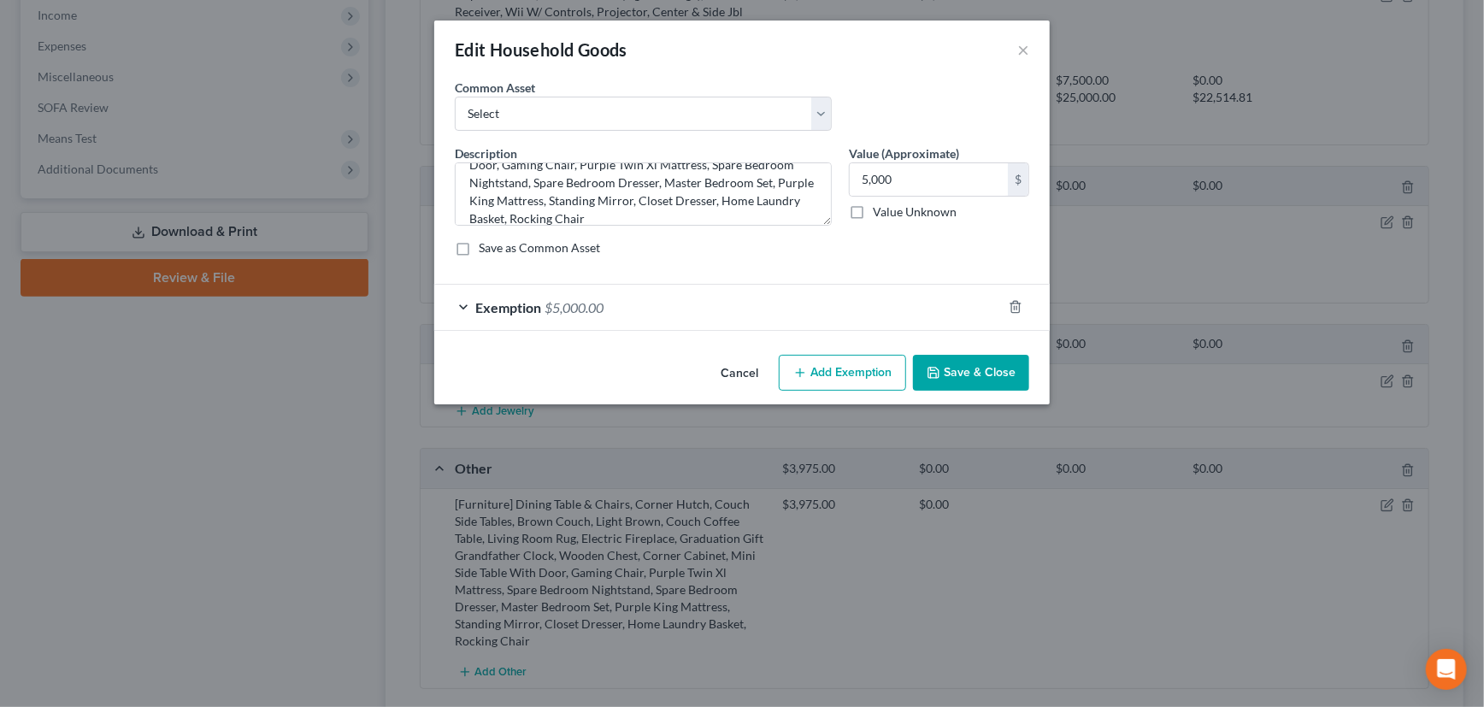
click at [962, 375] on button "Save & Close" at bounding box center [971, 373] width 116 height 36
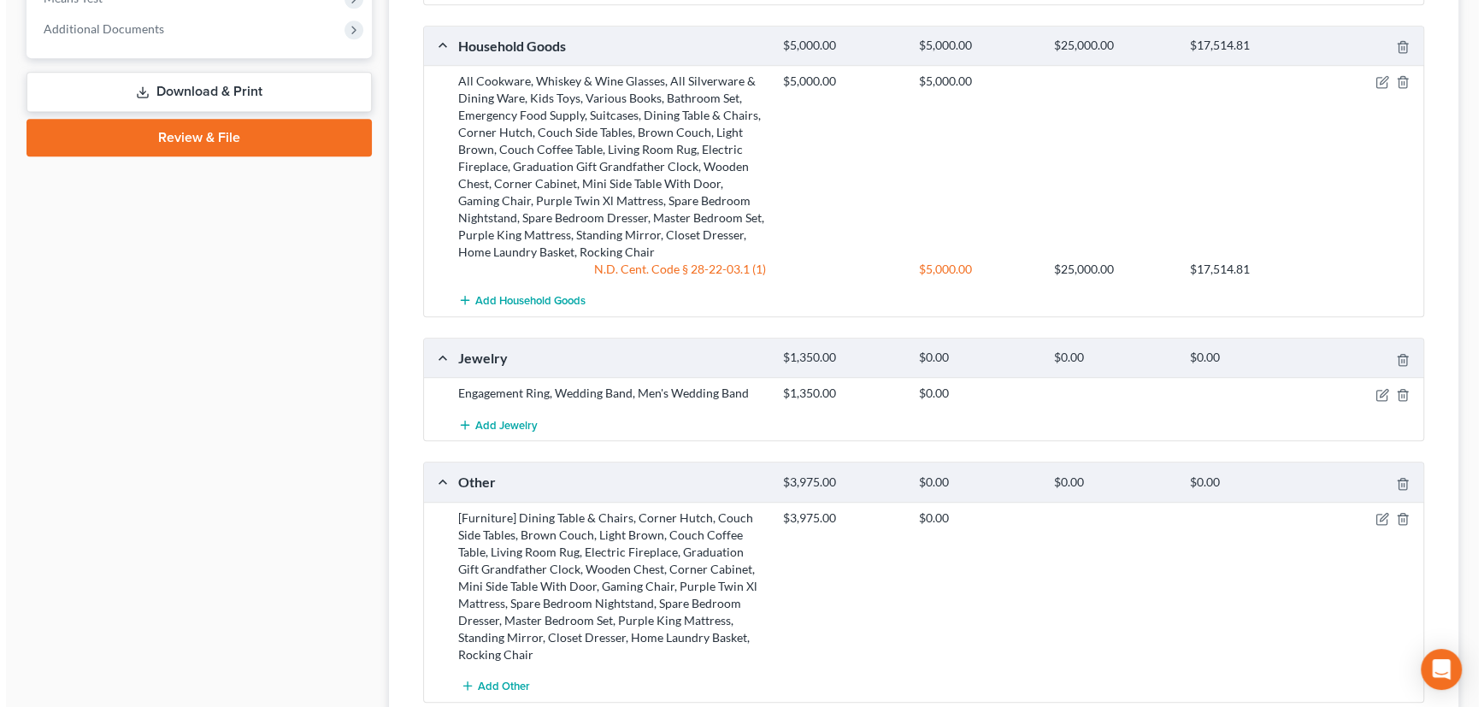
scroll to position [1010, 0]
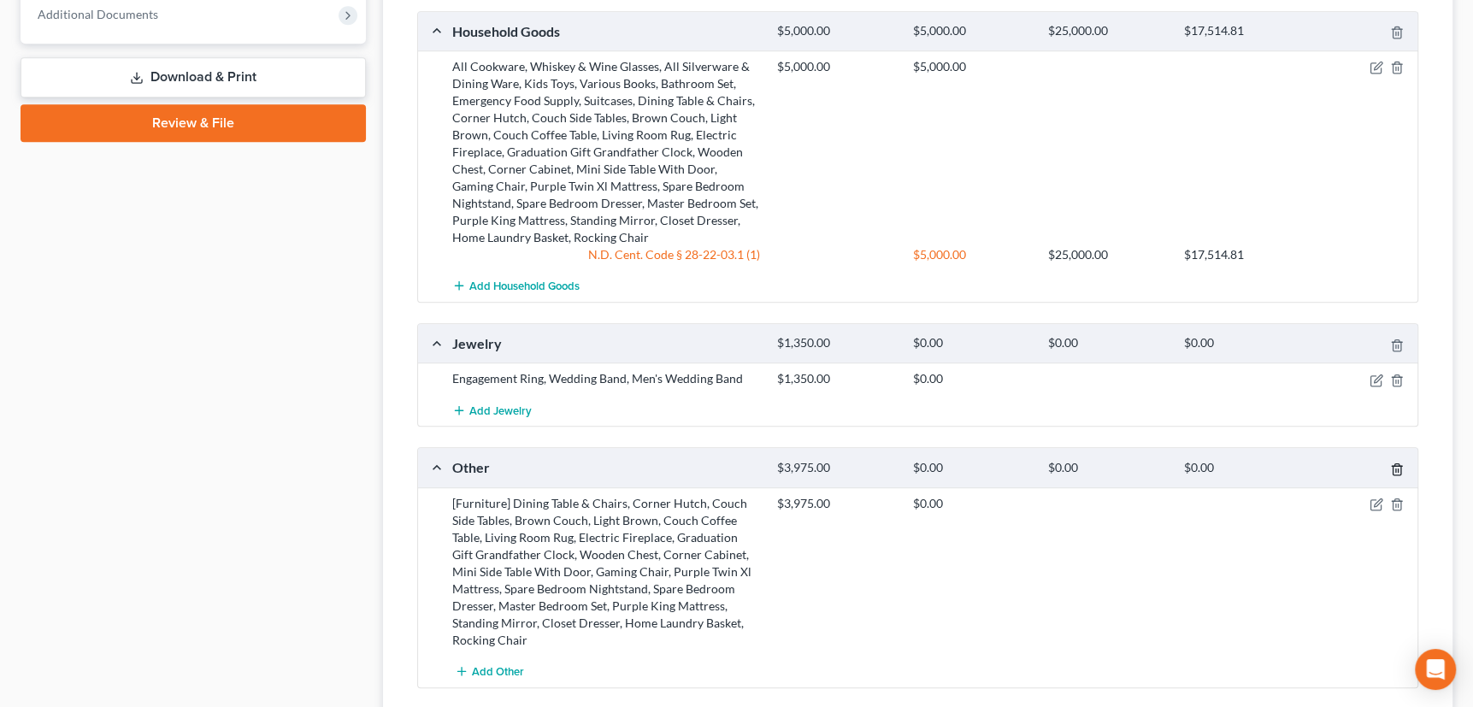
click at [1398, 466] on polyline "button" at bounding box center [1397, 466] width 10 height 0
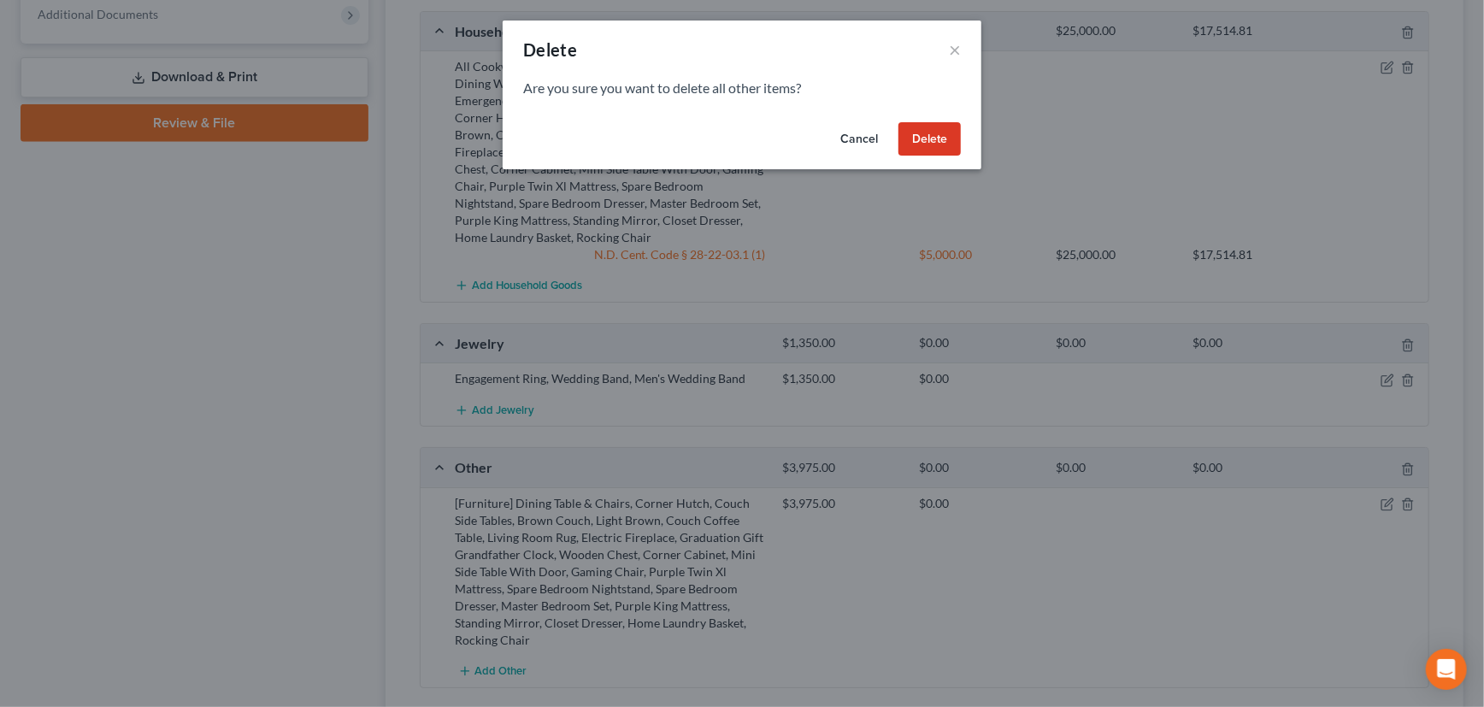
click at [930, 133] on button "Delete" at bounding box center [929, 139] width 62 height 34
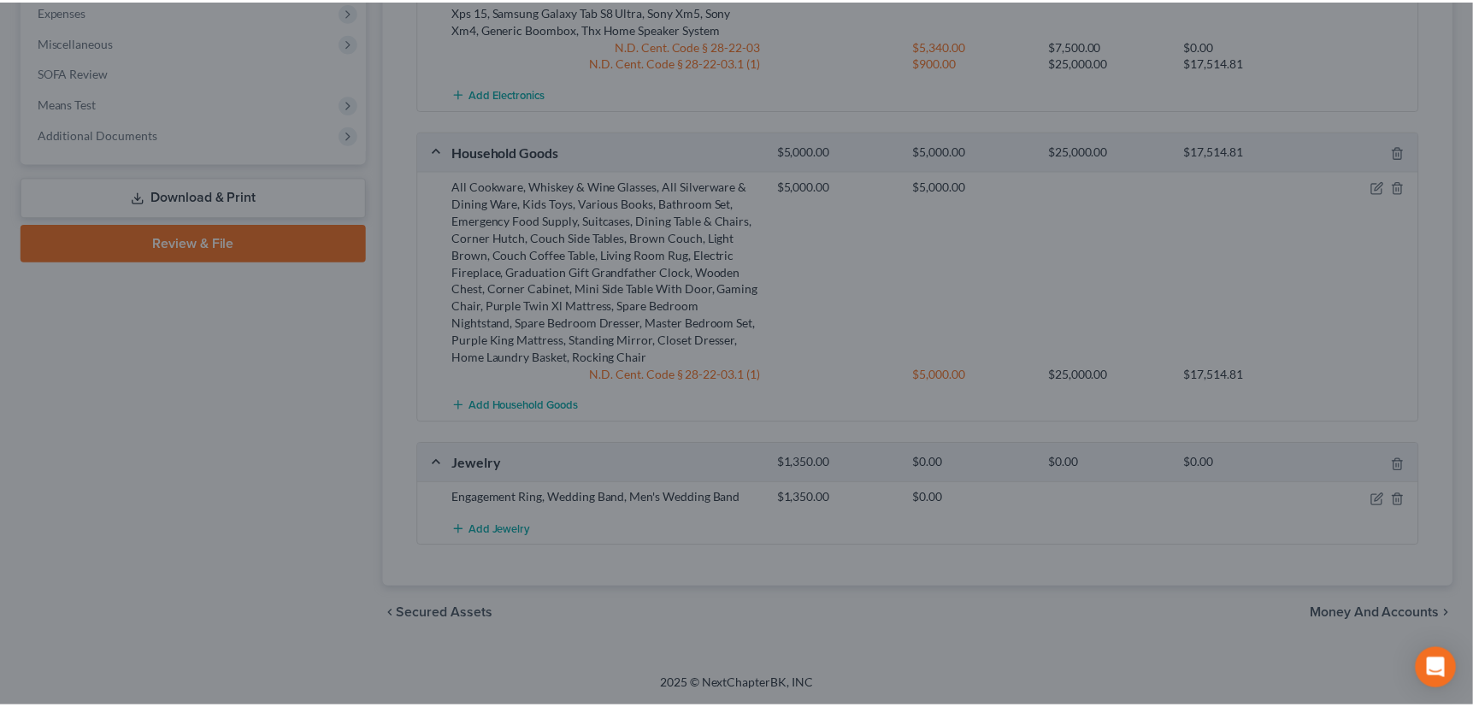
scroll to position [852, 0]
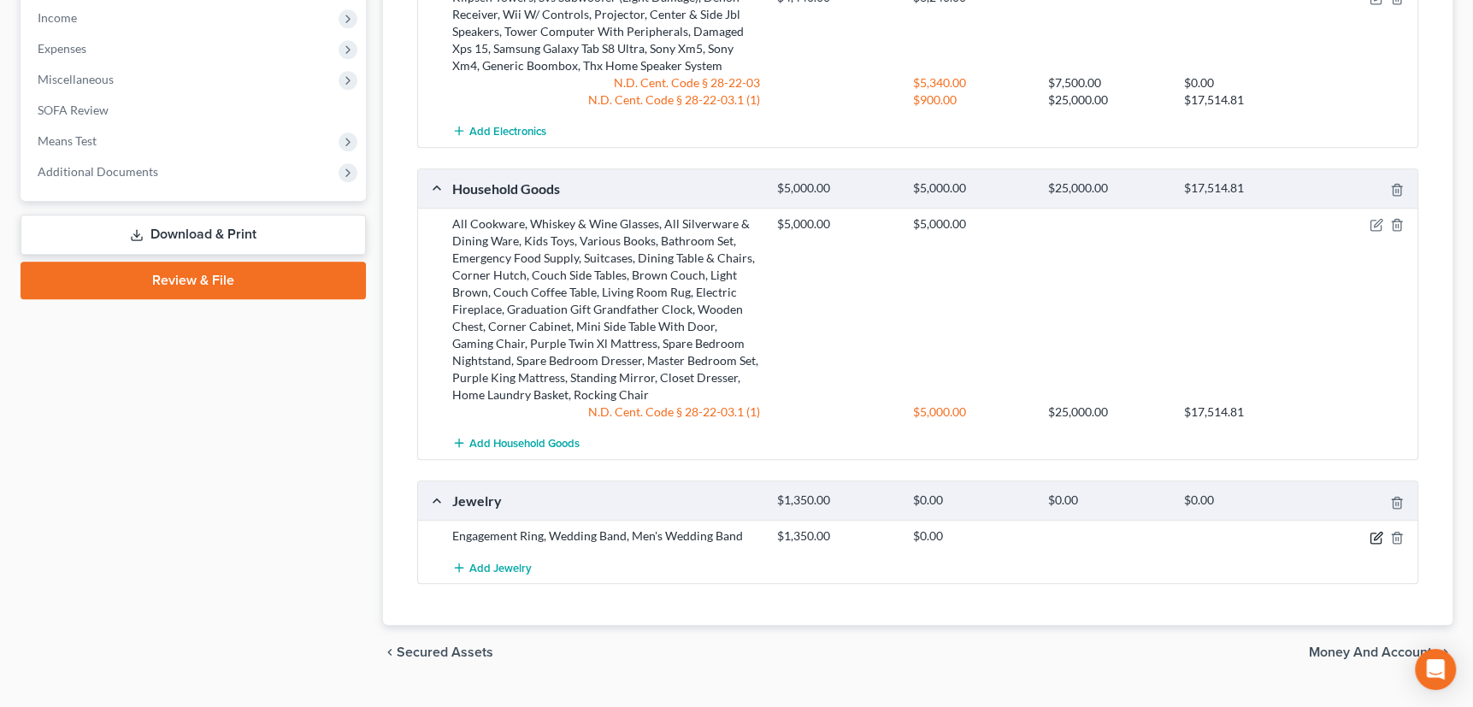
click at [1376, 532] on icon "button" at bounding box center [1378, 536] width 8 height 8
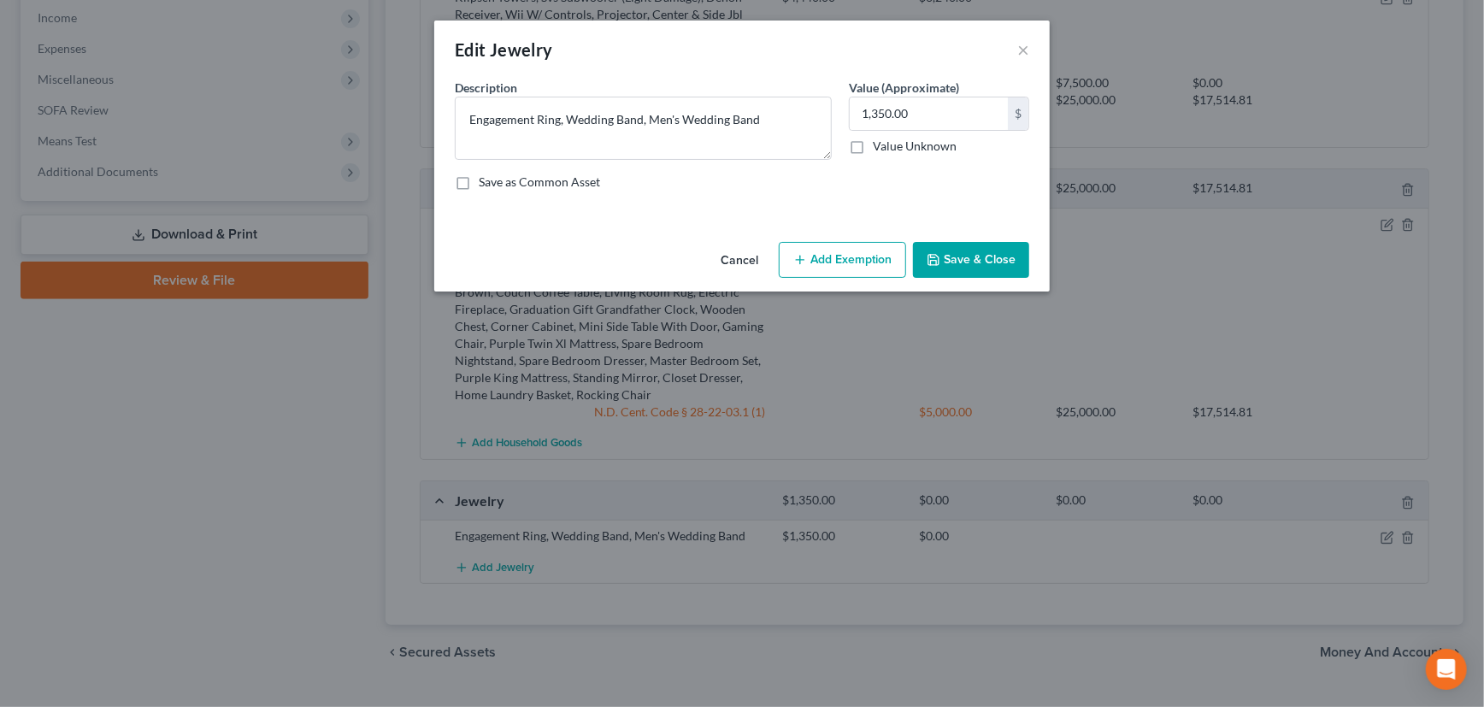
click at [815, 252] on button "Add Exemption" at bounding box center [842, 260] width 127 height 36
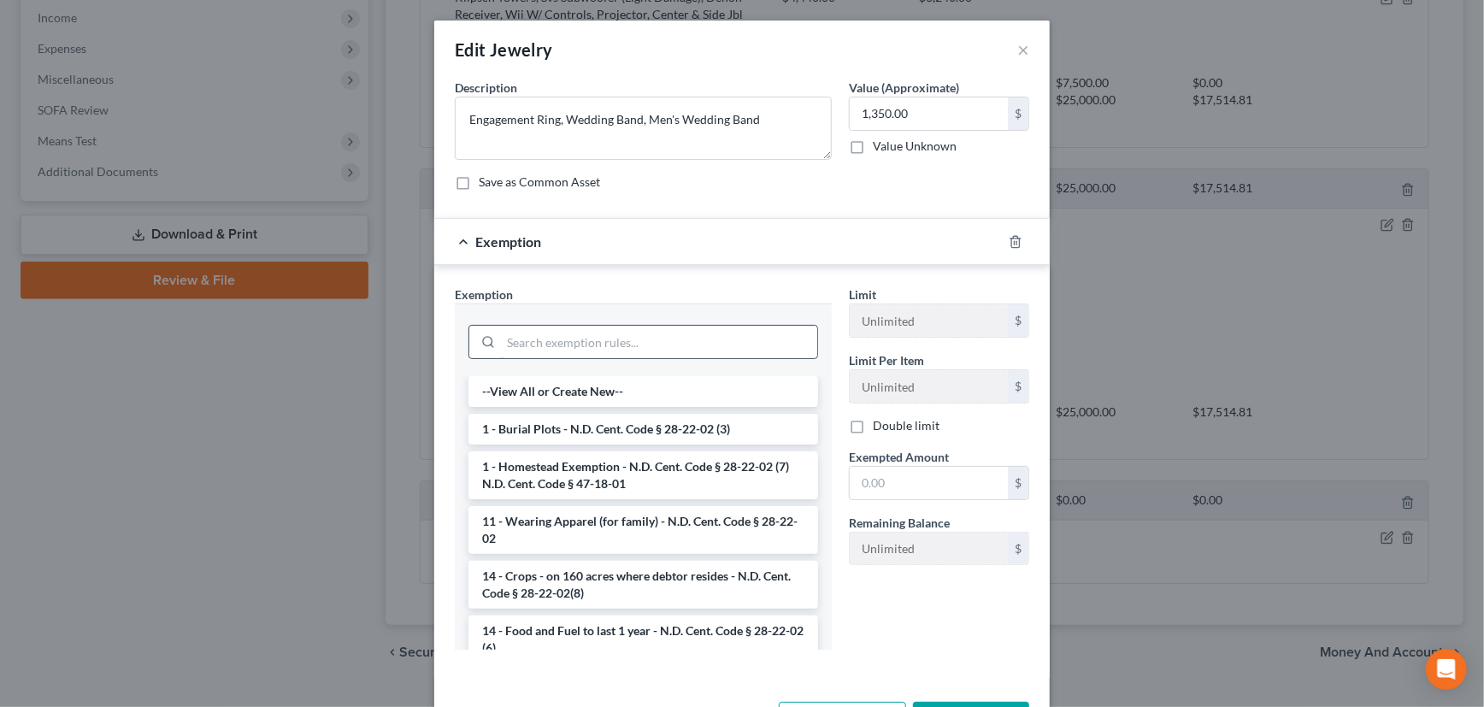
click at [607, 345] on input "search" at bounding box center [659, 342] width 316 height 32
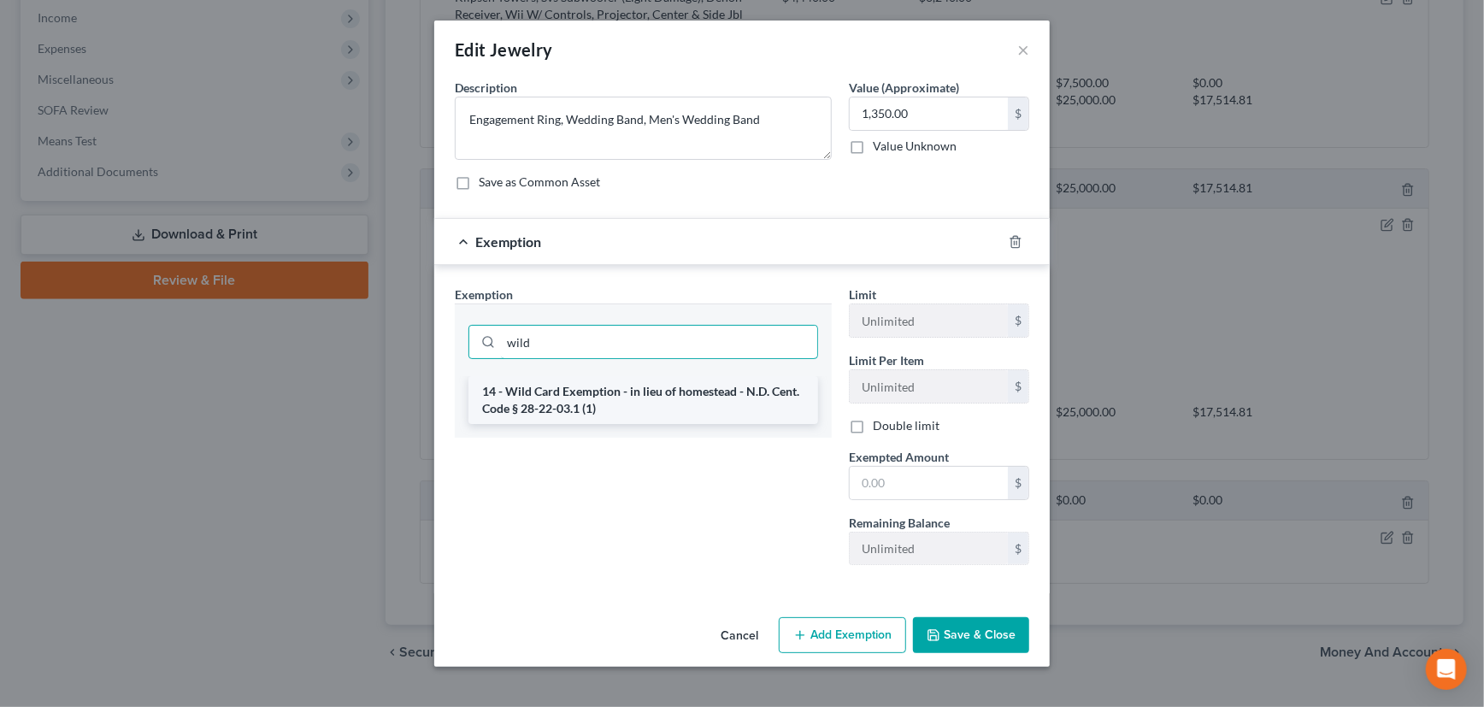
type input "wild"
click at [598, 391] on li "14 - Wild Card Exemption - in lieu of homestead - N.D. Cent. Code § 28-22-03.1 …" at bounding box center [643, 400] width 350 height 48
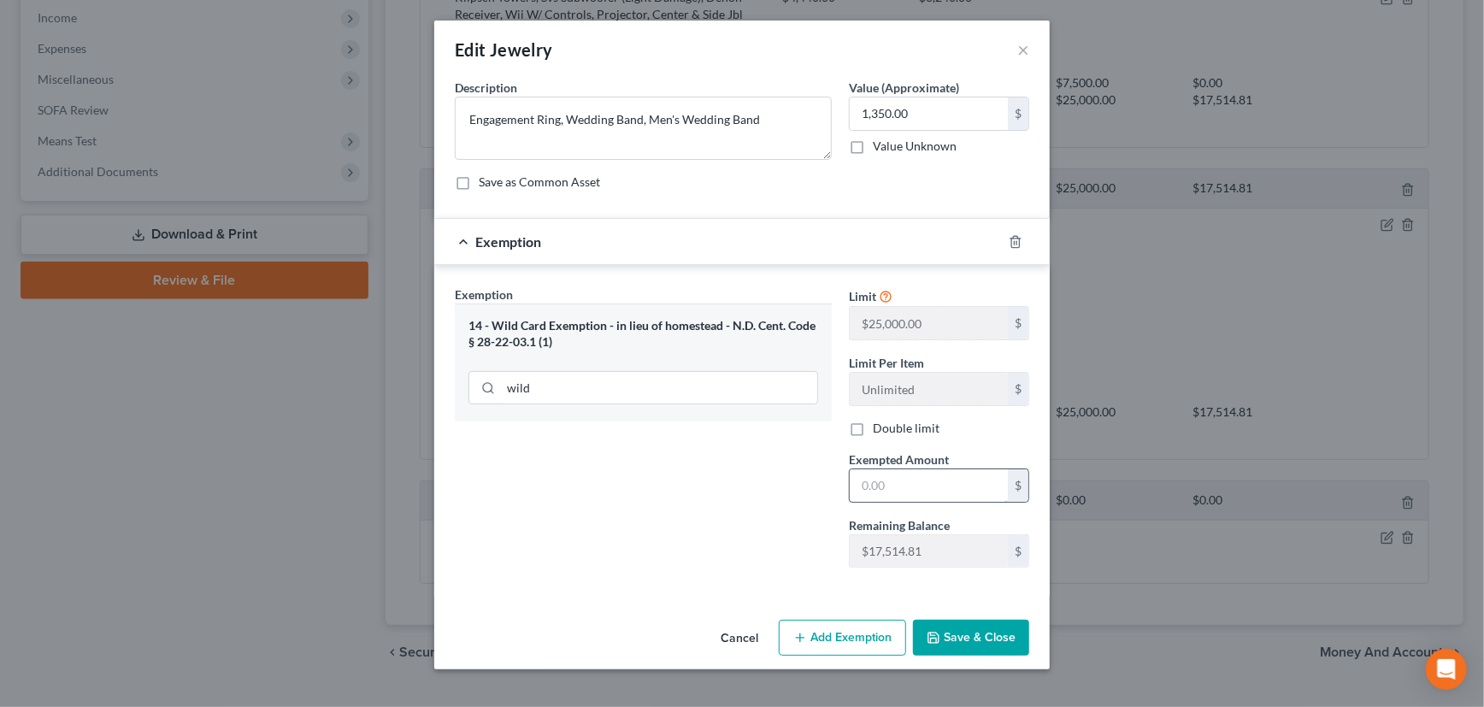
click at [910, 486] on input "text" at bounding box center [929, 485] width 158 height 32
type input "1,350"
click at [992, 633] on button "Save & Close" at bounding box center [971, 638] width 116 height 36
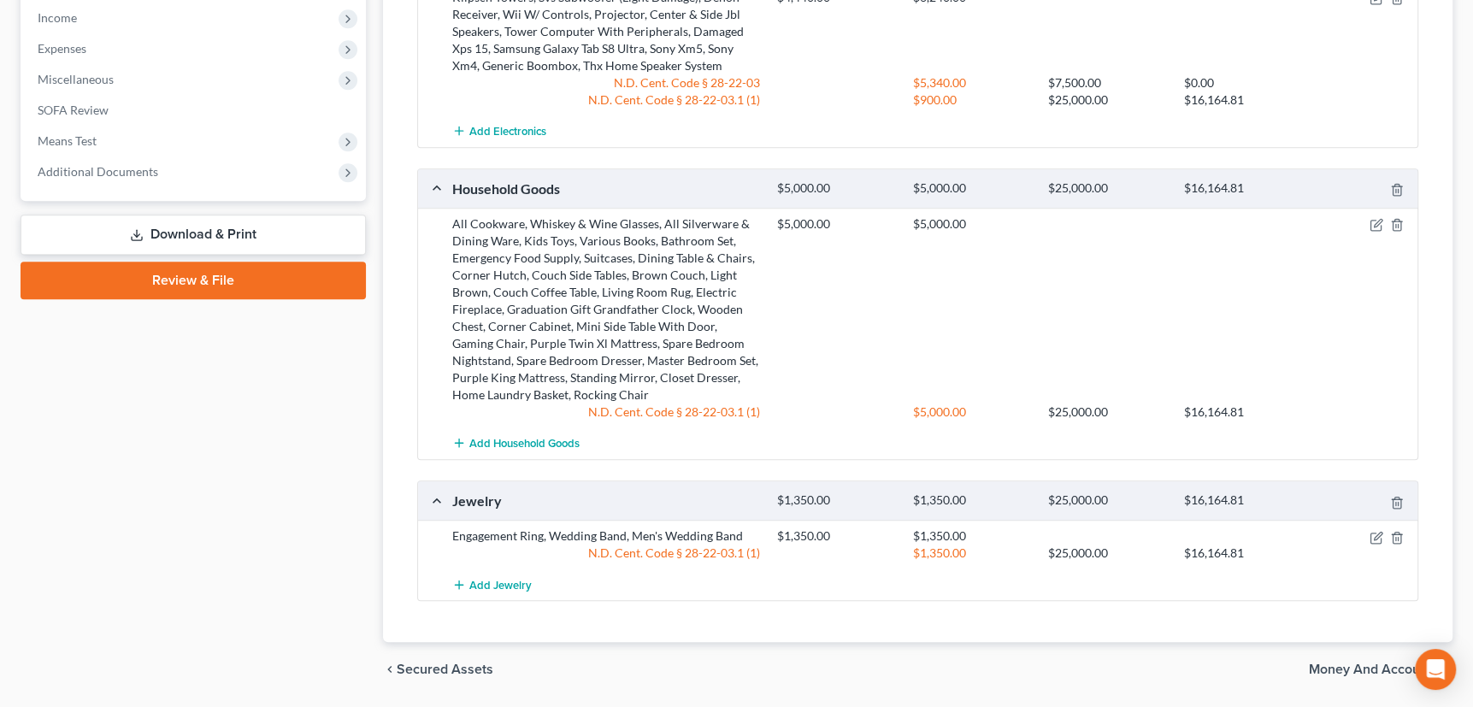
click at [1329, 663] on span "Money and Accounts" at bounding box center [1374, 670] width 130 height 14
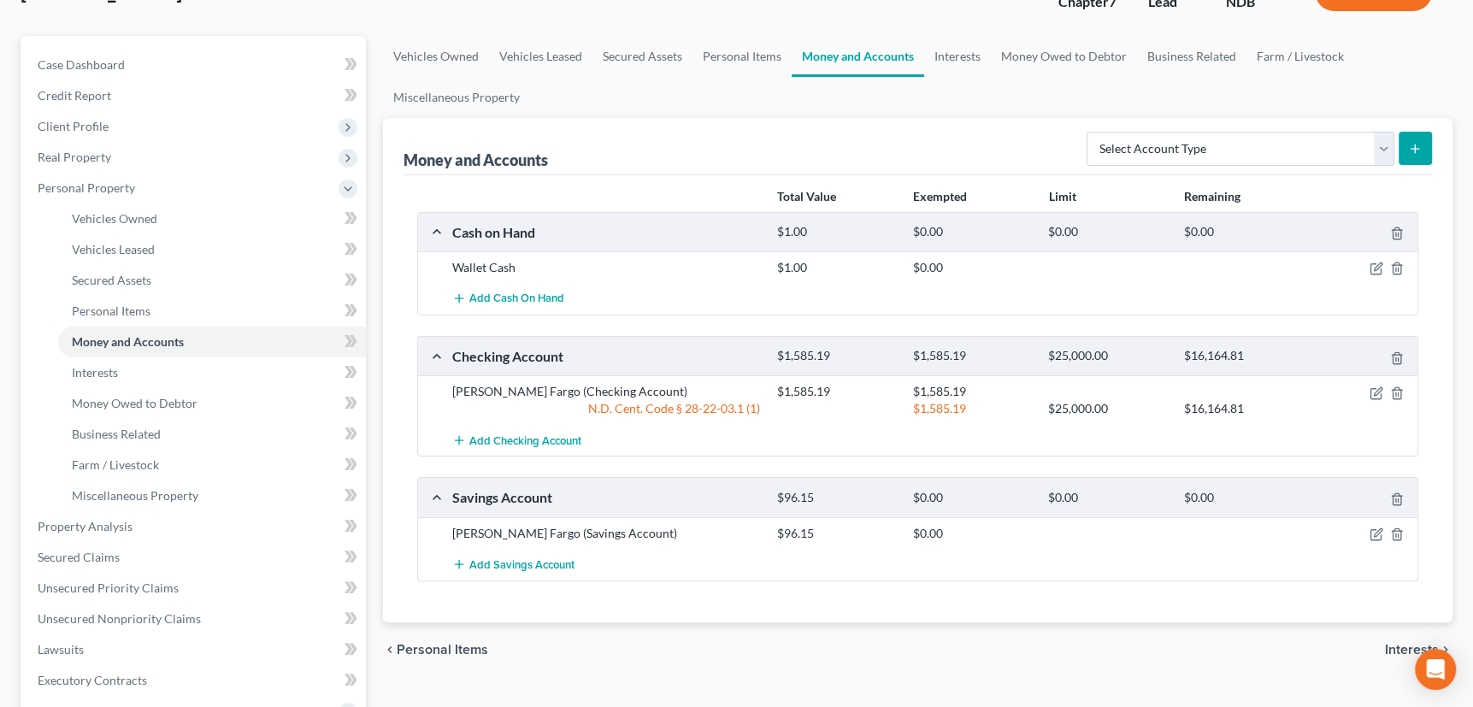
scroll to position [155, 0]
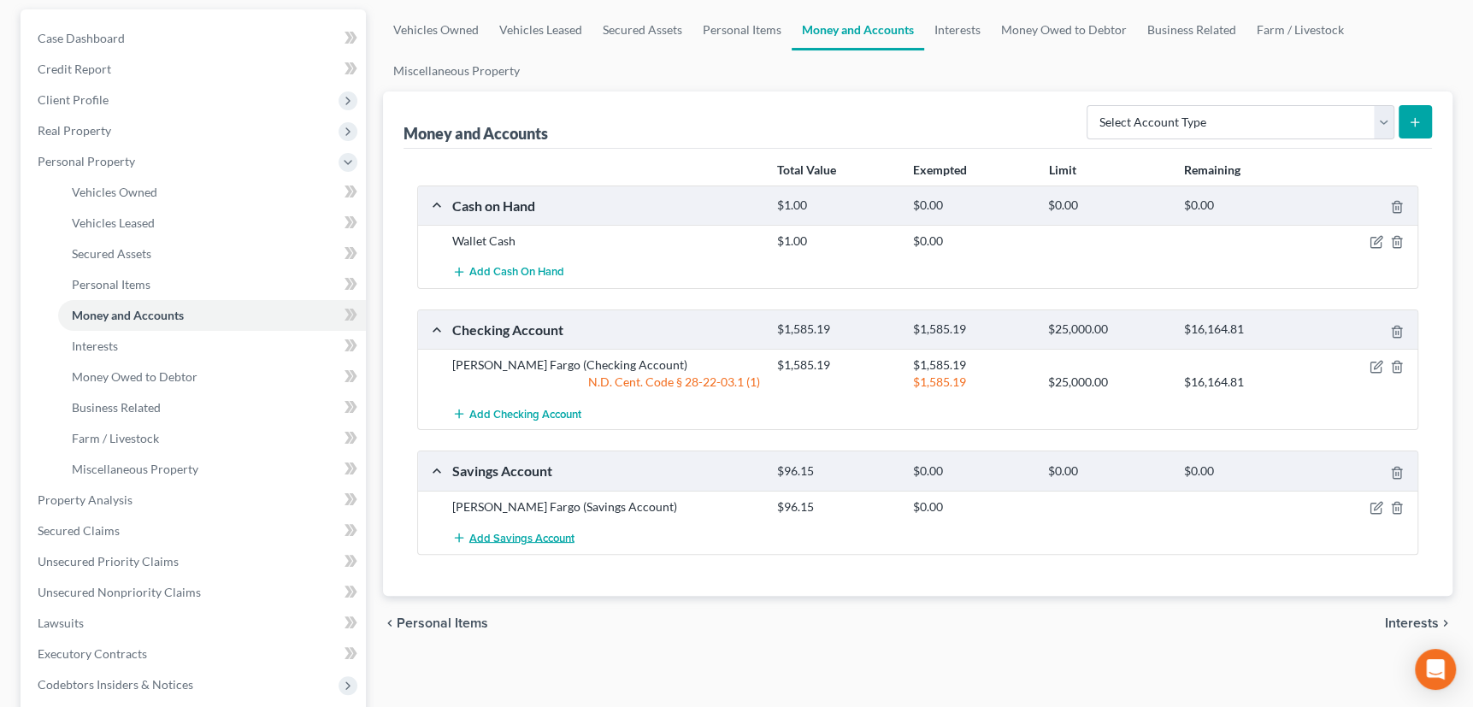
click at [523, 533] on span "Add Savings Account" at bounding box center [521, 538] width 105 height 14
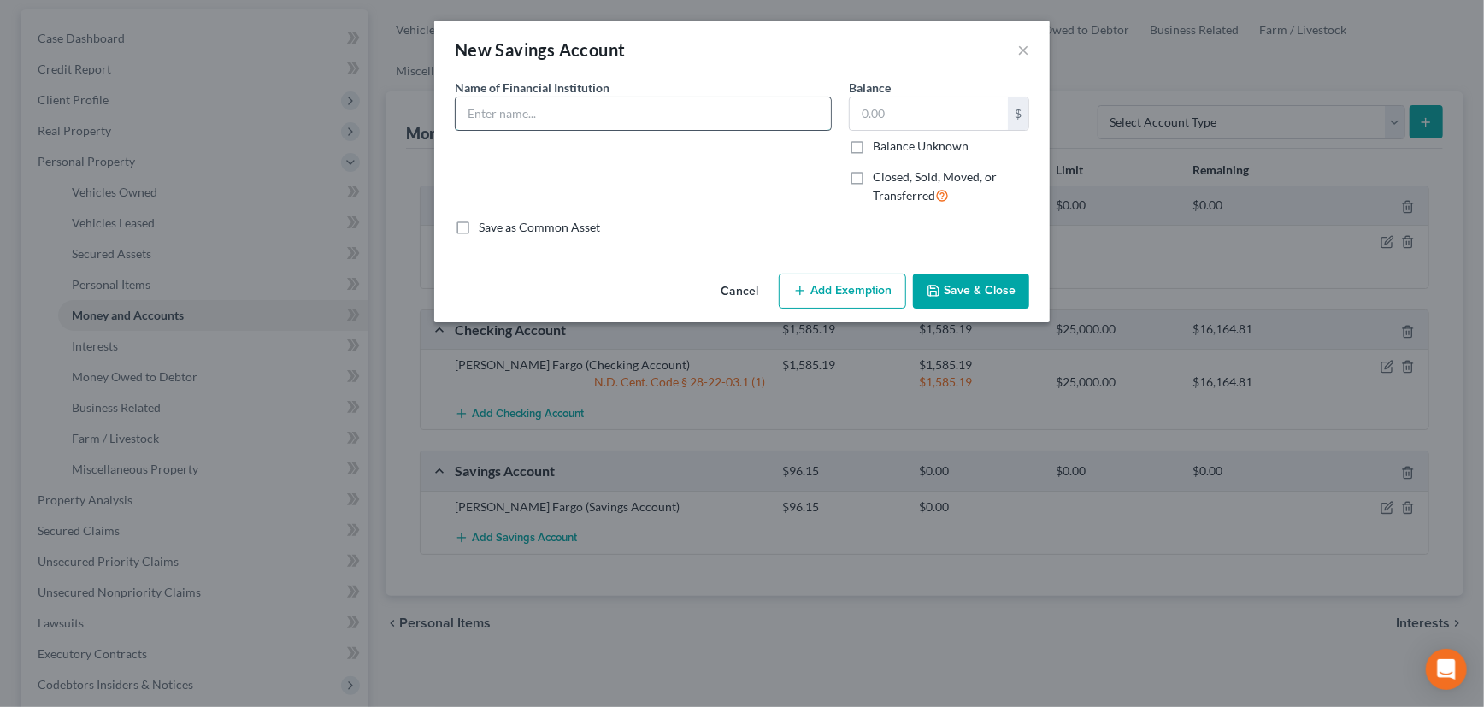
click at [487, 113] on input "text" at bounding box center [643, 113] width 375 height 32
type input "Royal Credit Union"
type input "5"
click at [839, 289] on button "Add Exemption" at bounding box center [842, 292] width 127 height 36
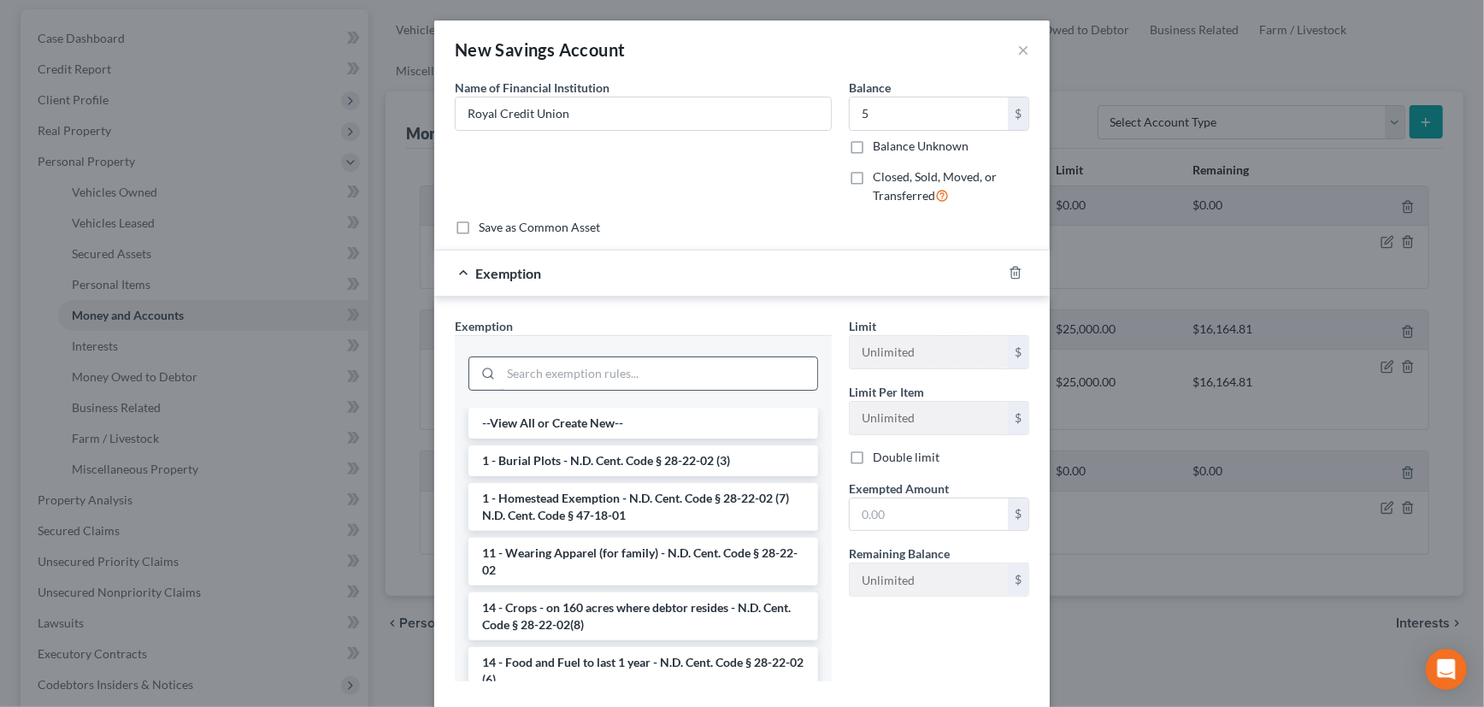
click at [648, 369] on input "search" at bounding box center [659, 373] width 316 height 32
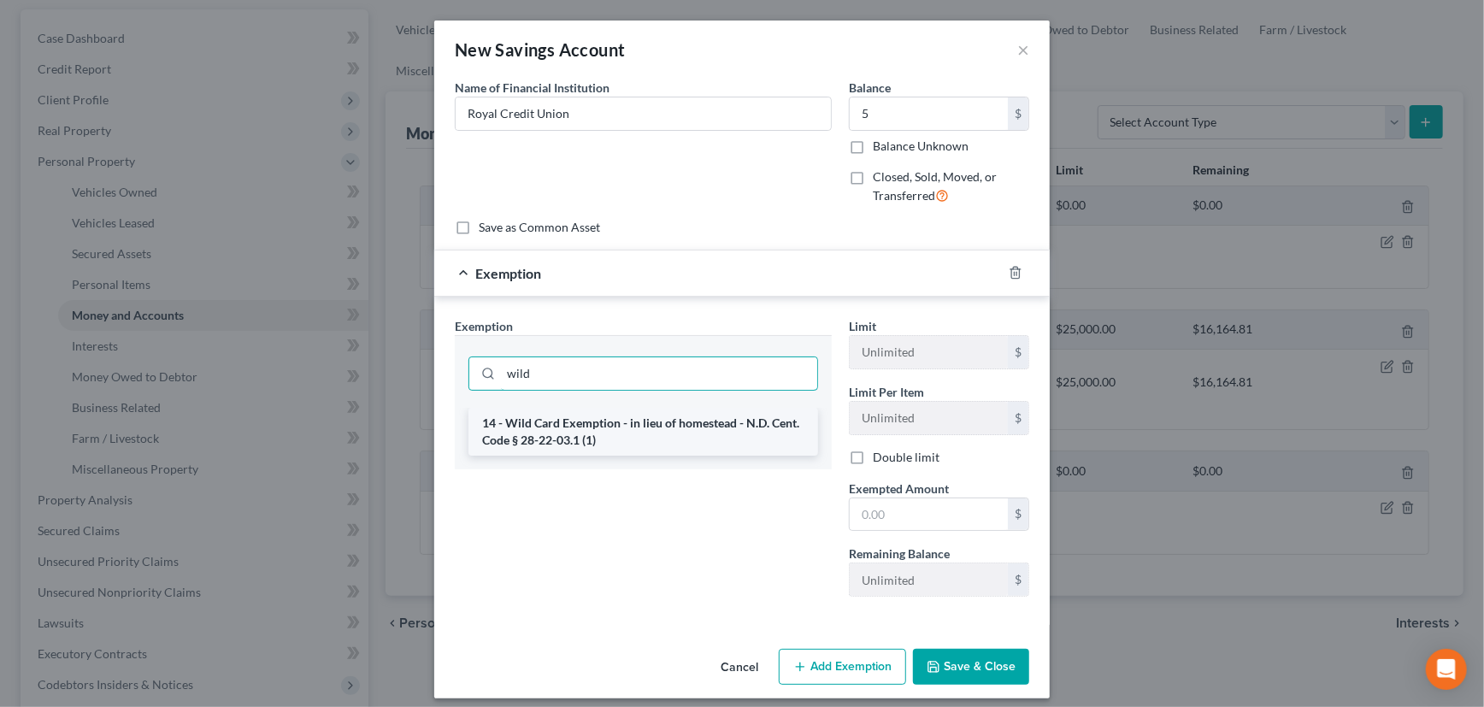
type input "wild"
click at [657, 420] on li "14 - Wild Card Exemption - in lieu of homestead - N.D. Cent. Code § 28-22-03.1 …" at bounding box center [643, 432] width 350 height 48
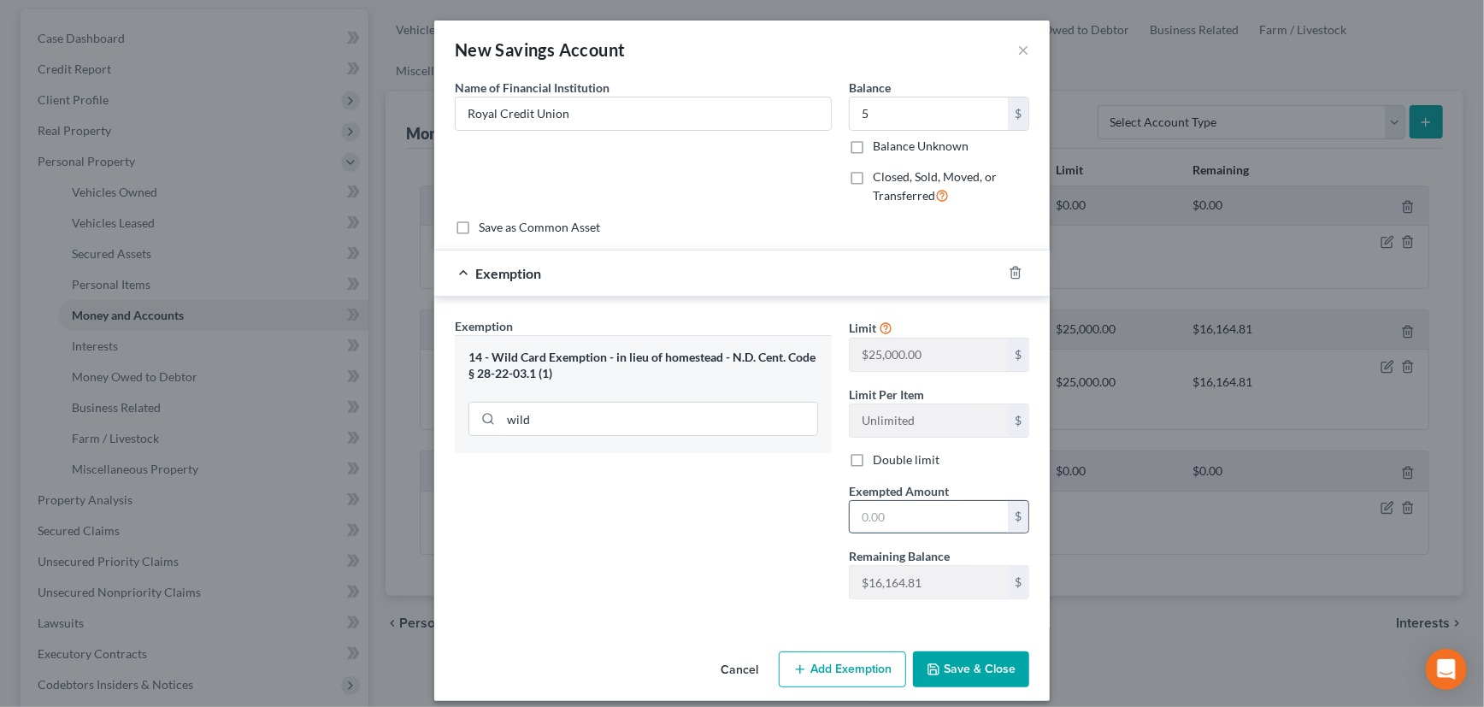
click at [876, 504] on input "text" at bounding box center [929, 517] width 158 height 32
type input "5"
click at [966, 666] on button "Save & Close" at bounding box center [971, 669] width 116 height 36
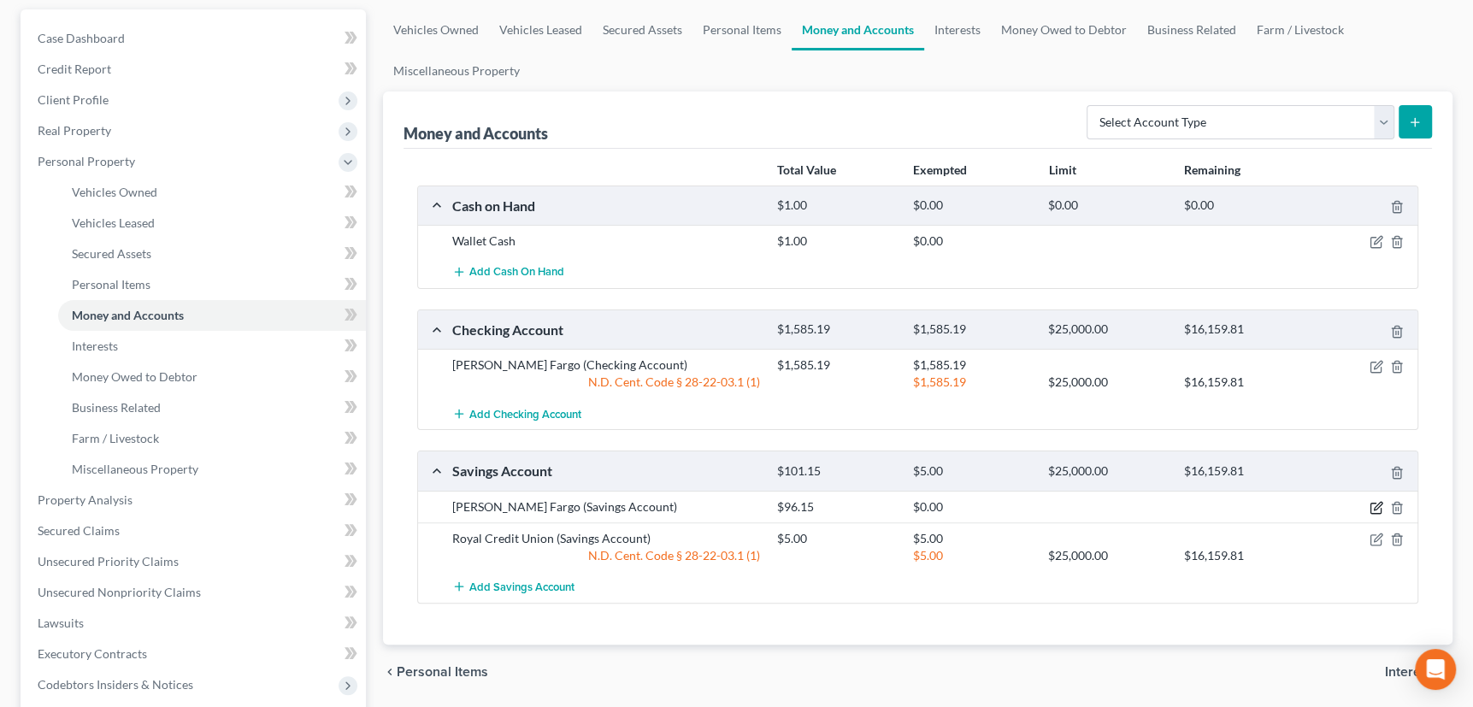
click at [1376, 501] on icon "button" at bounding box center [1376, 508] width 14 height 14
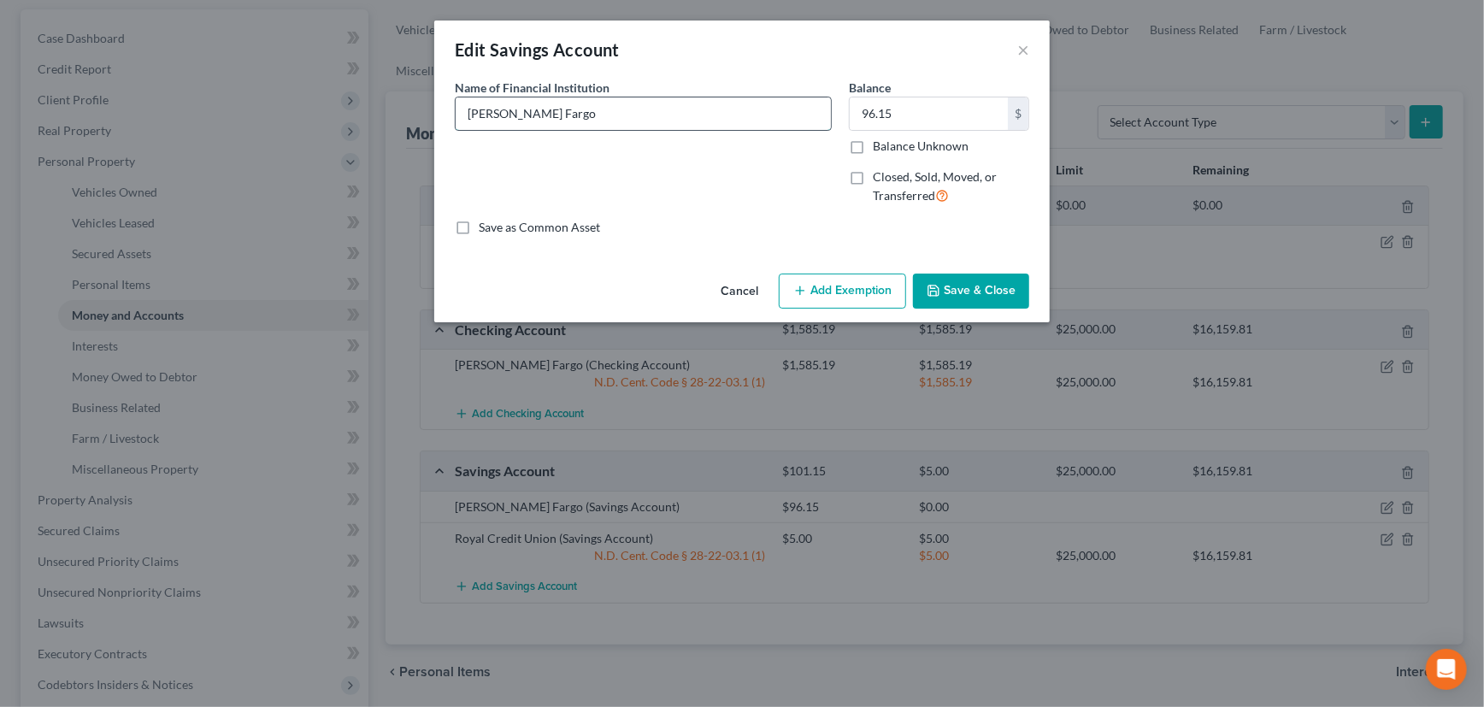
click at [565, 108] on input "Wells Fargo" at bounding box center [643, 113] width 375 height 32
type input "Wells Fargo #0747"
type input "0"
click at [1010, 282] on button "Save & Close" at bounding box center [971, 292] width 116 height 36
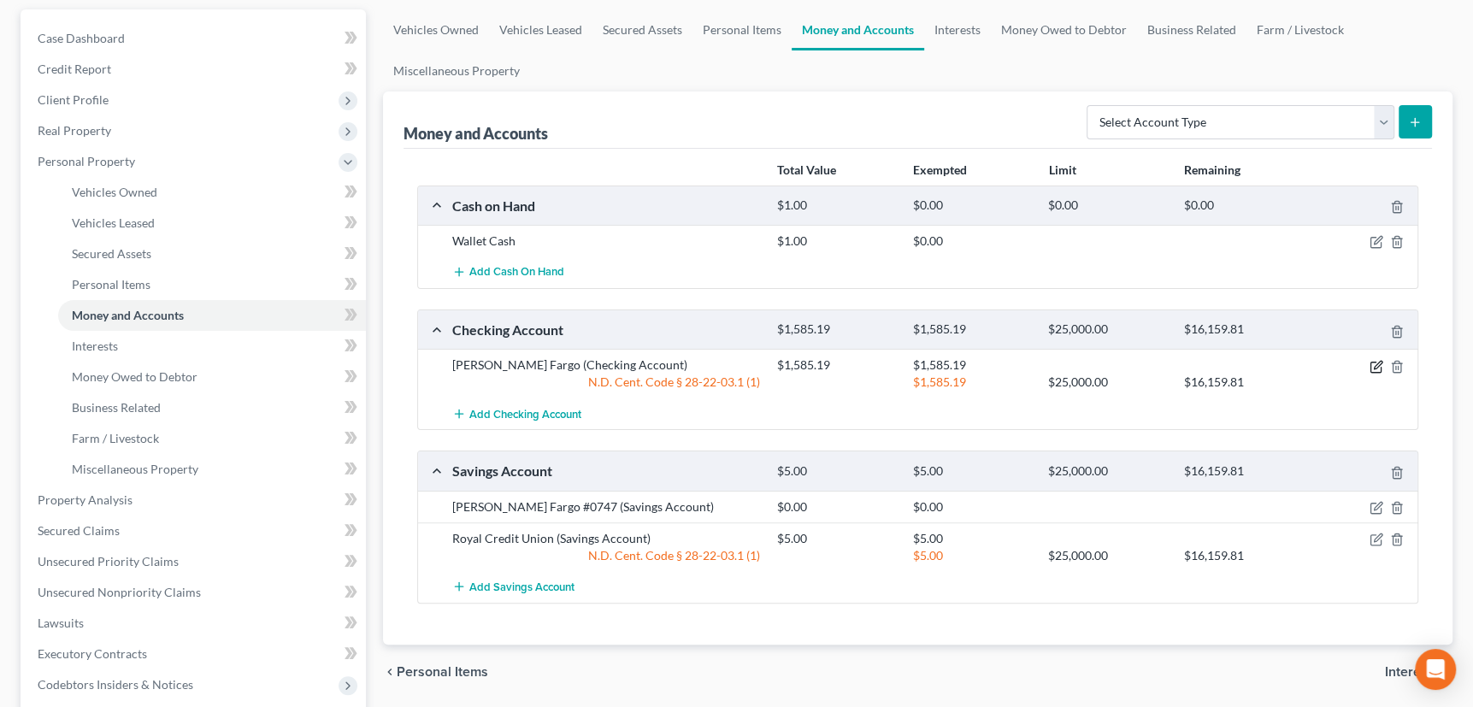
click at [1380, 364] on icon "button" at bounding box center [1375, 367] width 10 height 10
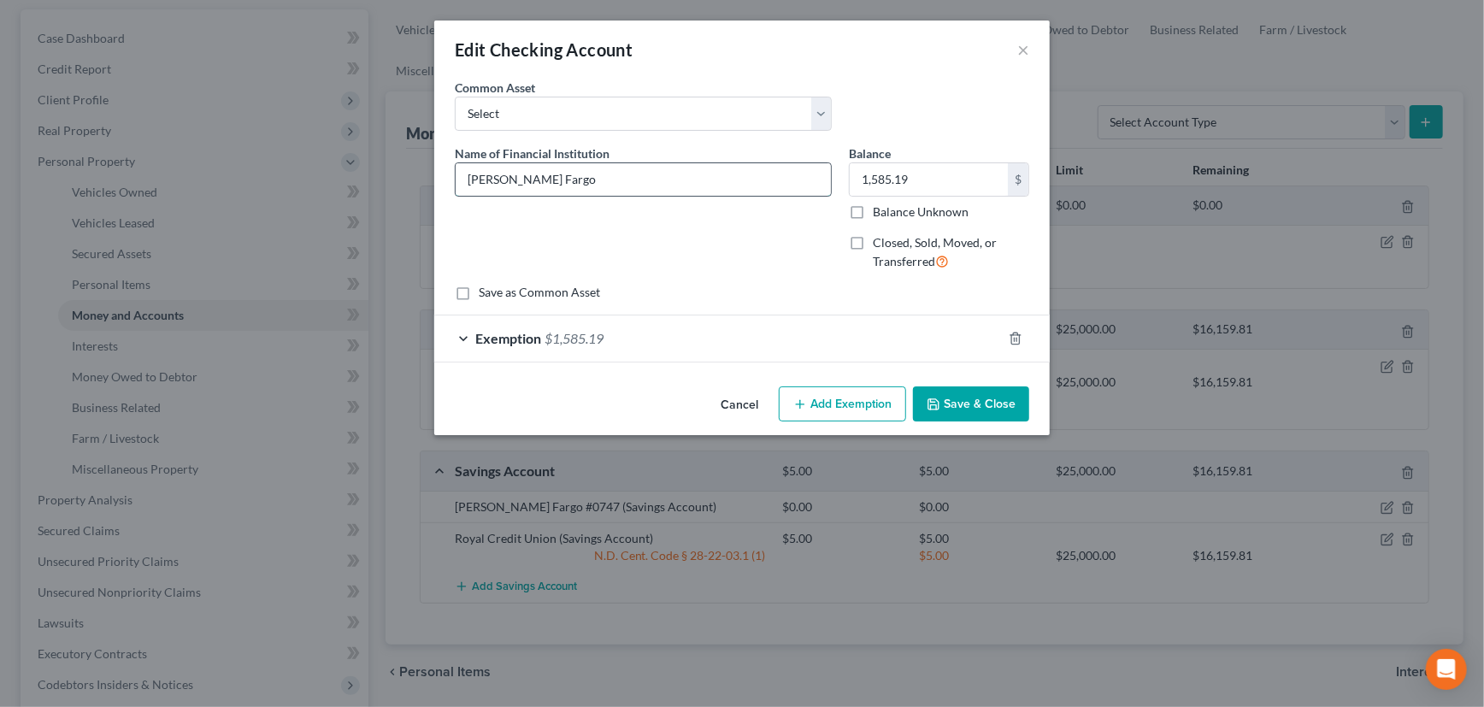
click at [557, 176] on input "Wells Fargo" at bounding box center [643, 179] width 375 height 32
type input "[PERSON_NAME] Fargo #2663"
click at [930, 181] on input "1,585.19" at bounding box center [929, 179] width 158 height 32
type input "1,465.91"
click at [869, 333] on div "Exemption $1,585.19" at bounding box center [718, 337] width 568 height 45
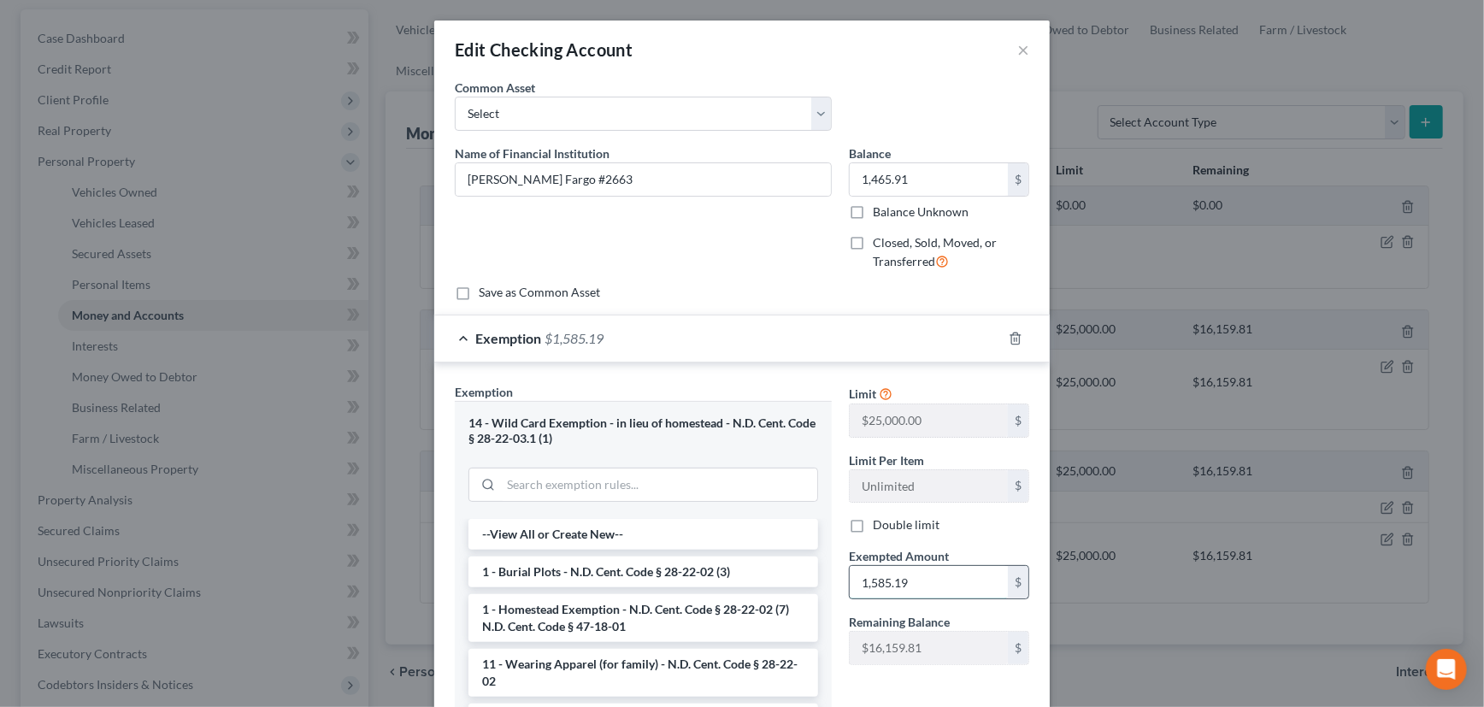
click at [916, 580] on input "1,585.19" at bounding box center [929, 582] width 158 height 32
type input "1,465.91"
click at [898, 339] on div "Exemption $1,465.91" at bounding box center [718, 337] width 568 height 45
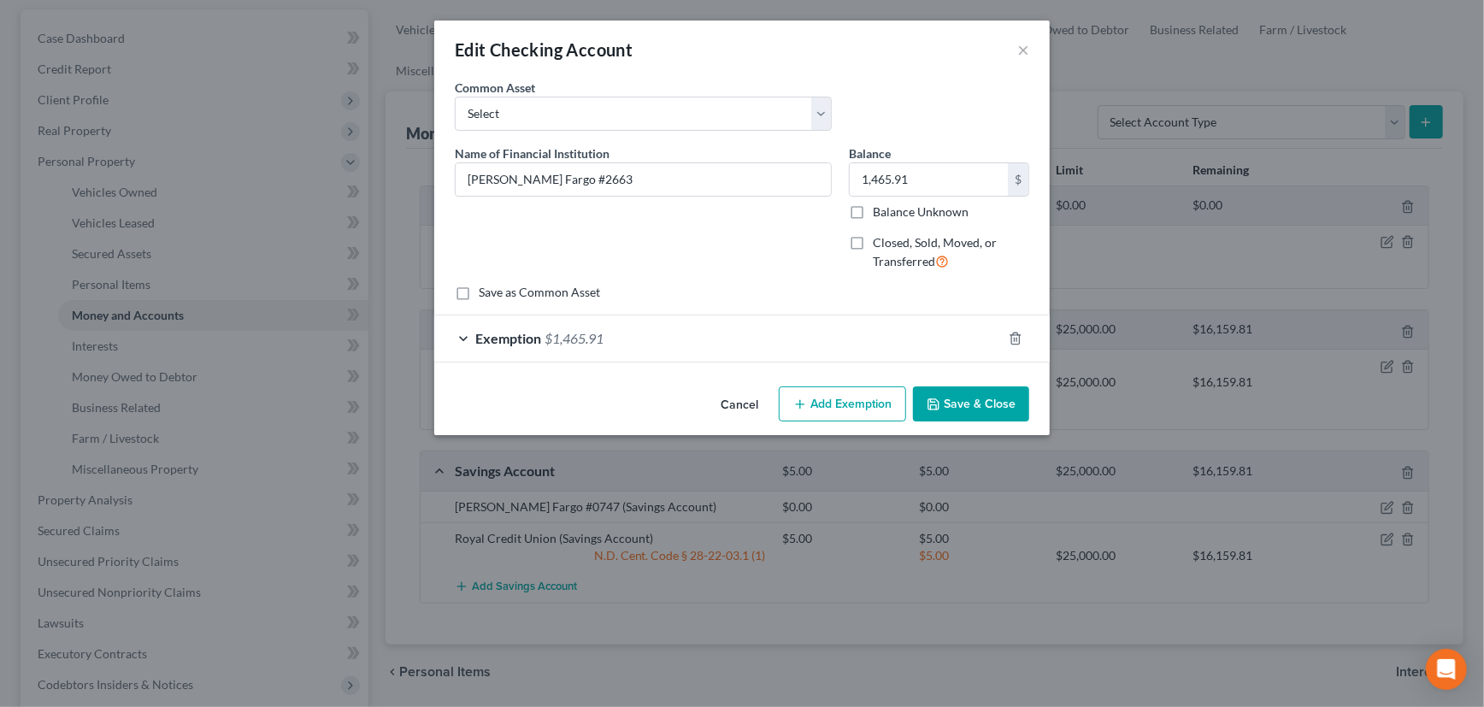
click at [975, 404] on button "Save & Close" at bounding box center [971, 404] width 116 height 36
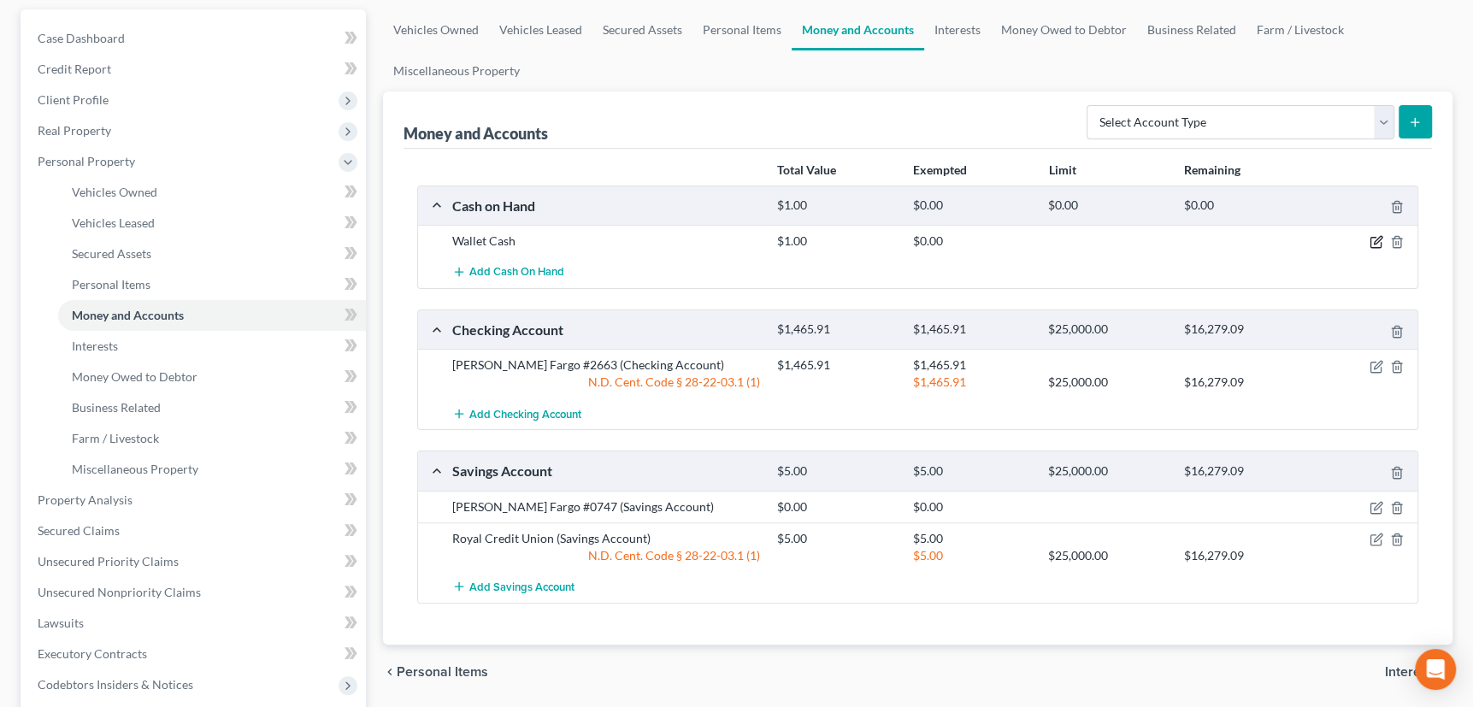
click at [1380, 239] on icon "button" at bounding box center [1378, 241] width 8 height 8
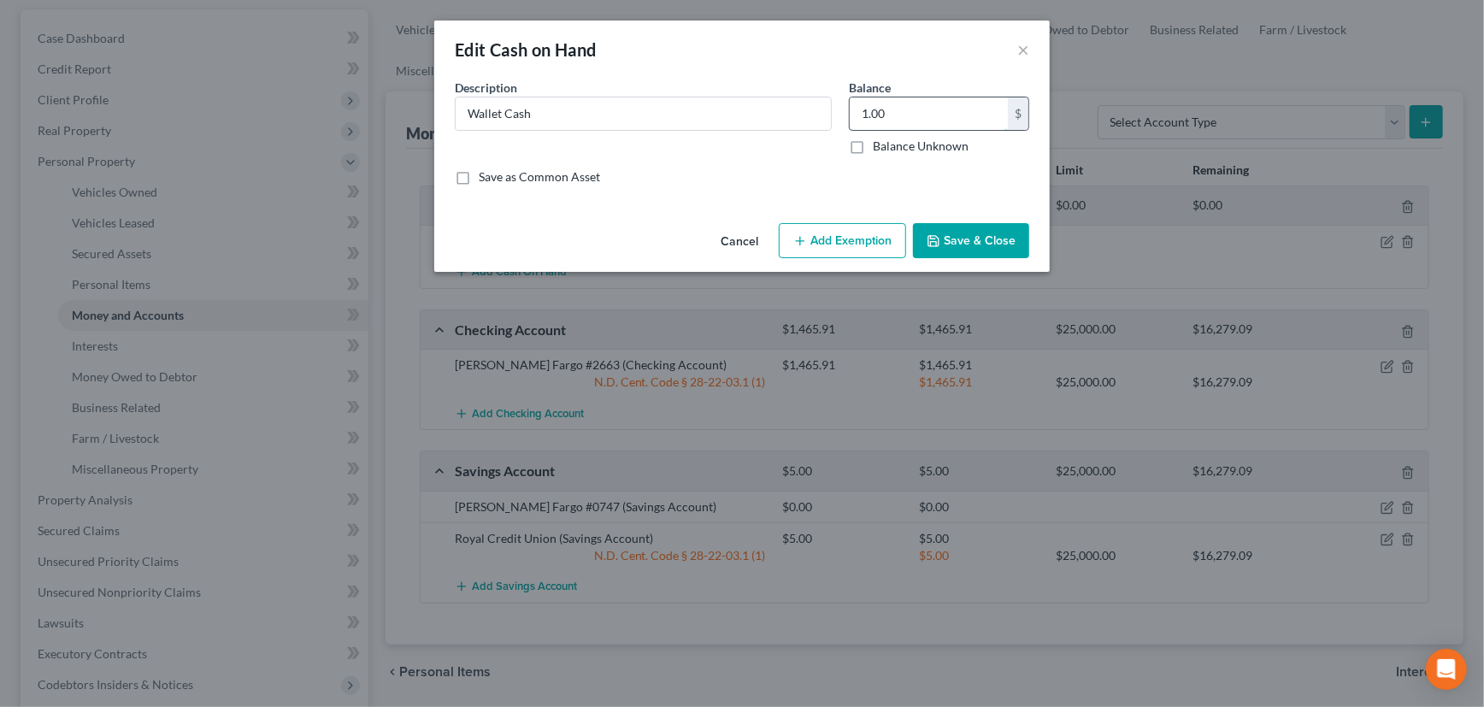
click at [908, 111] on input "1.00" at bounding box center [929, 113] width 158 height 32
type input "10.00"
click at [847, 238] on button "Add Exemption" at bounding box center [842, 241] width 127 height 36
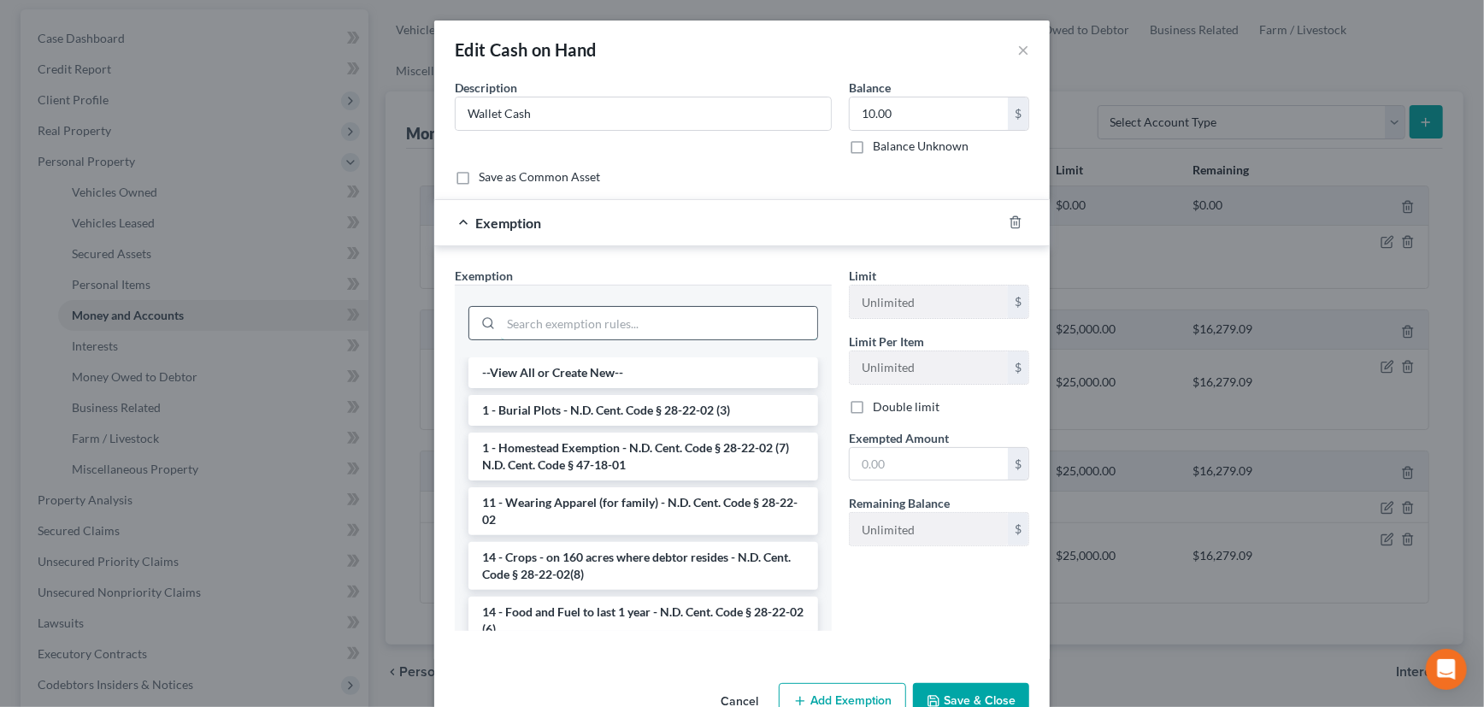
click at [626, 326] on input "search" at bounding box center [659, 323] width 316 height 32
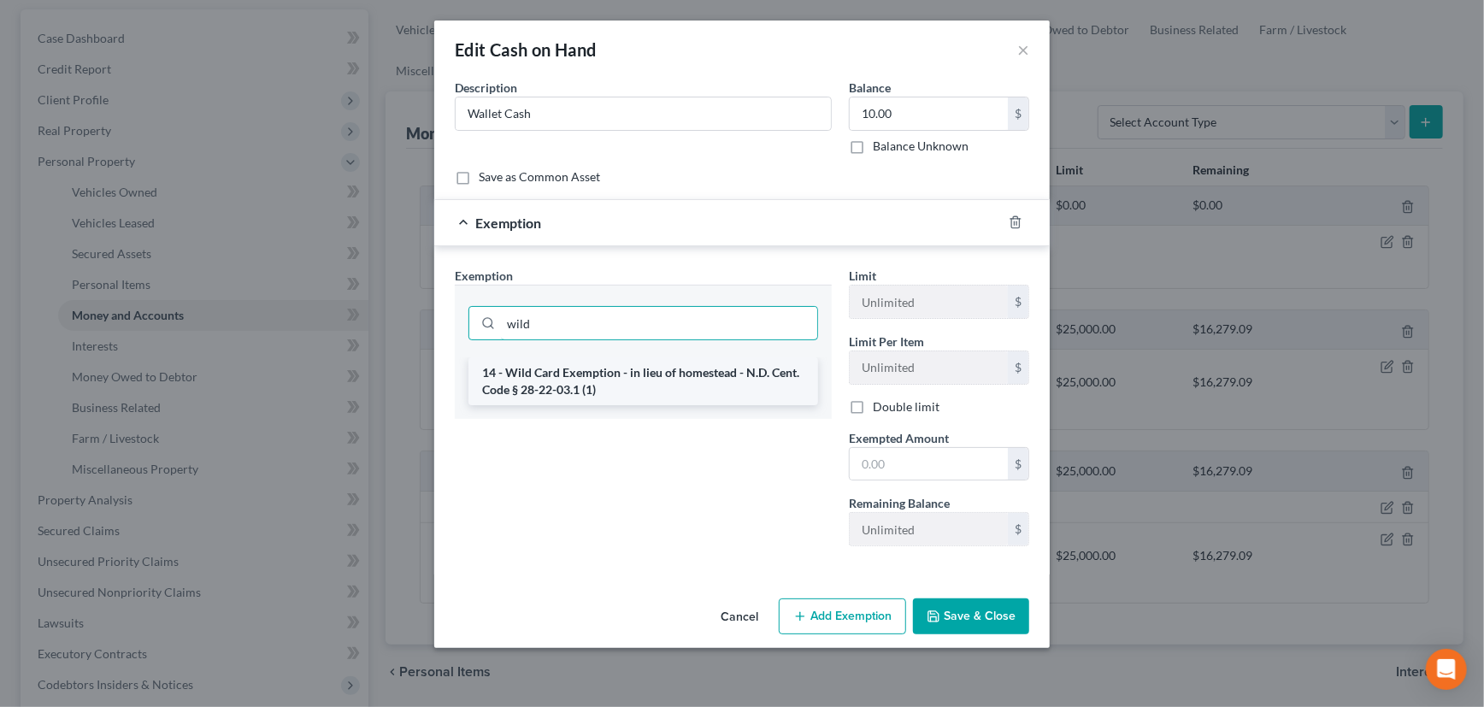
type input "wild"
click at [648, 376] on li "14 - Wild Card Exemption - in lieu of homestead - N.D. Cent. Code § 28-22-03.1 …" at bounding box center [643, 381] width 350 height 48
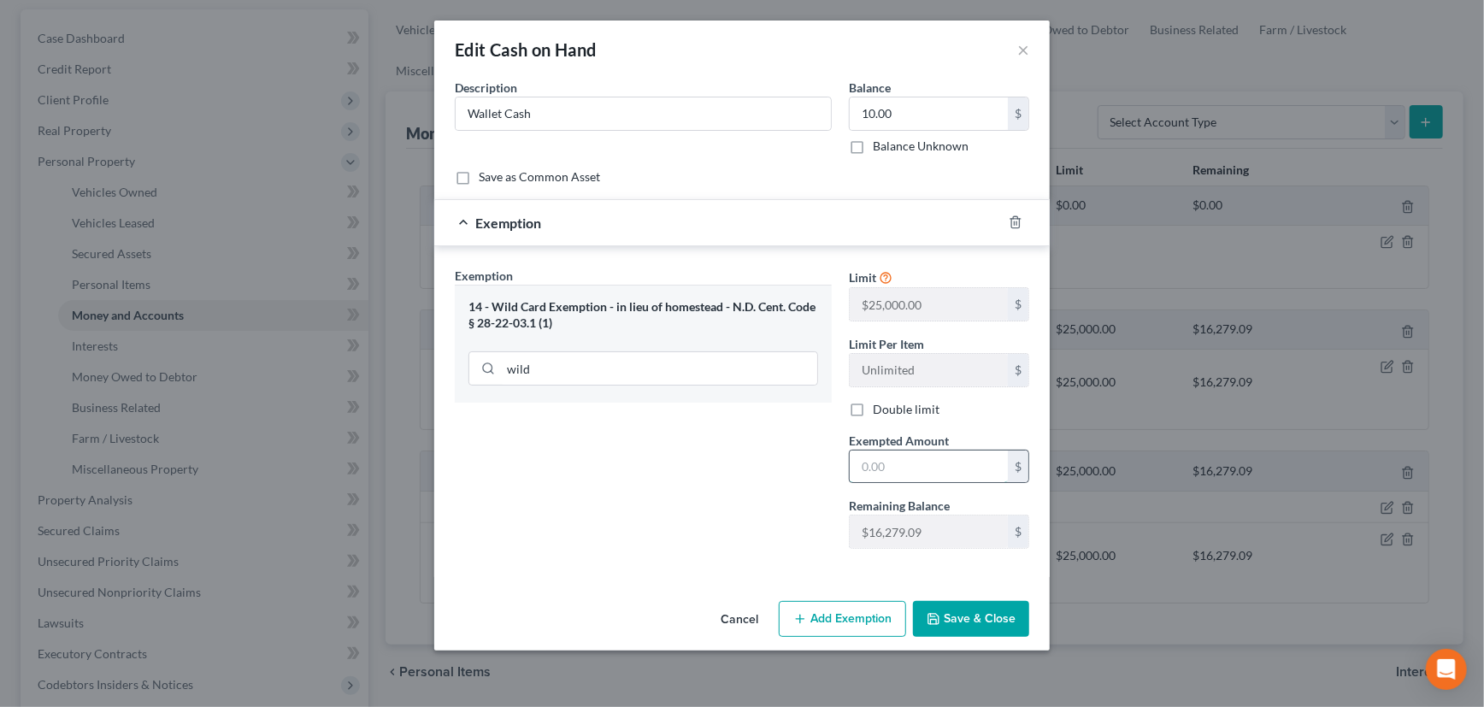
click at [893, 465] on input "text" at bounding box center [929, 467] width 158 height 32
type input "10"
click at [959, 607] on button "Save & Close" at bounding box center [971, 619] width 116 height 36
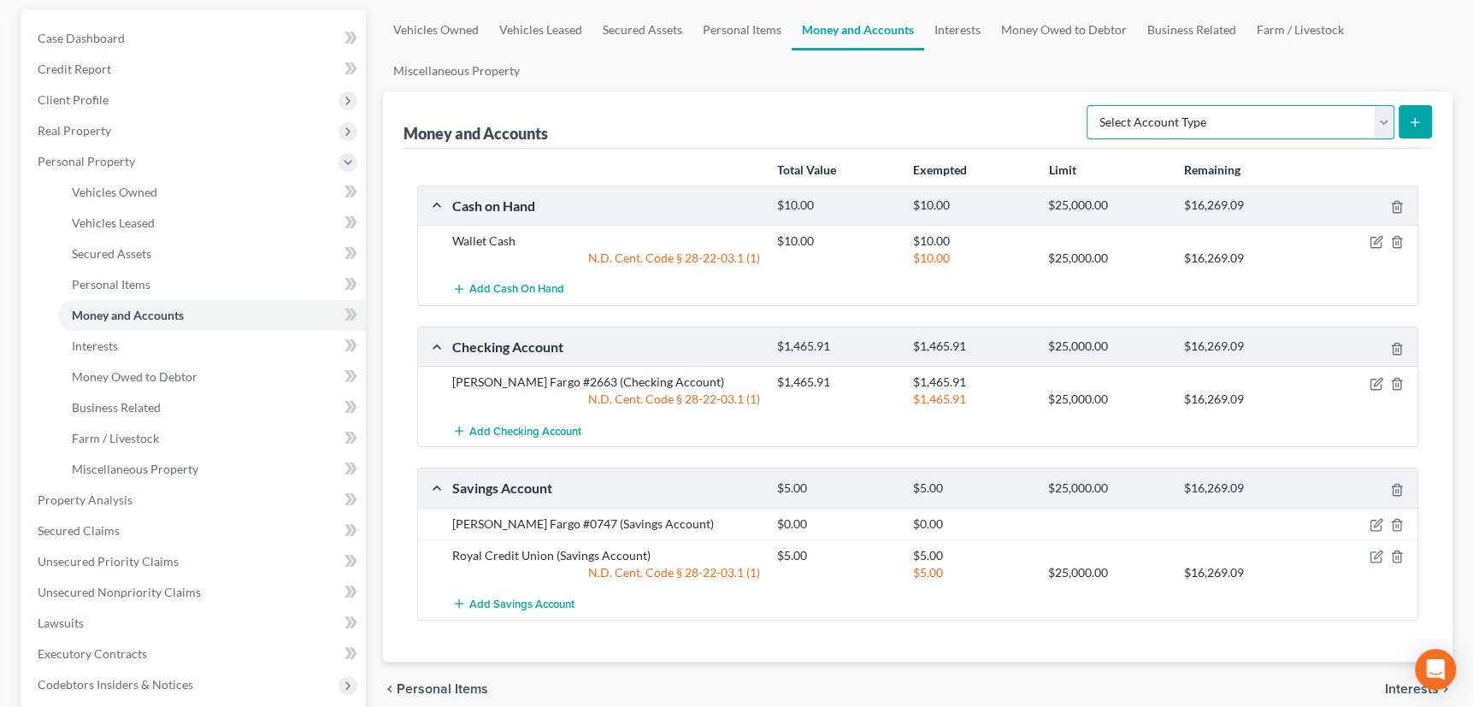
click at [1386, 115] on select "Select Account Type Brokerage Cash on Hand Certificates of Deposit Checking Acc…" at bounding box center [1241, 122] width 308 height 34
select select "other"
click at [1090, 105] on select "Select Account Type Brokerage Cash on Hand Certificates of Deposit Checking Acc…" at bounding box center [1241, 122] width 308 height 34
click at [1426, 115] on button "submit" at bounding box center [1415, 121] width 33 height 33
click at [1415, 118] on line "submit" at bounding box center [1415, 122] width 0 height 8
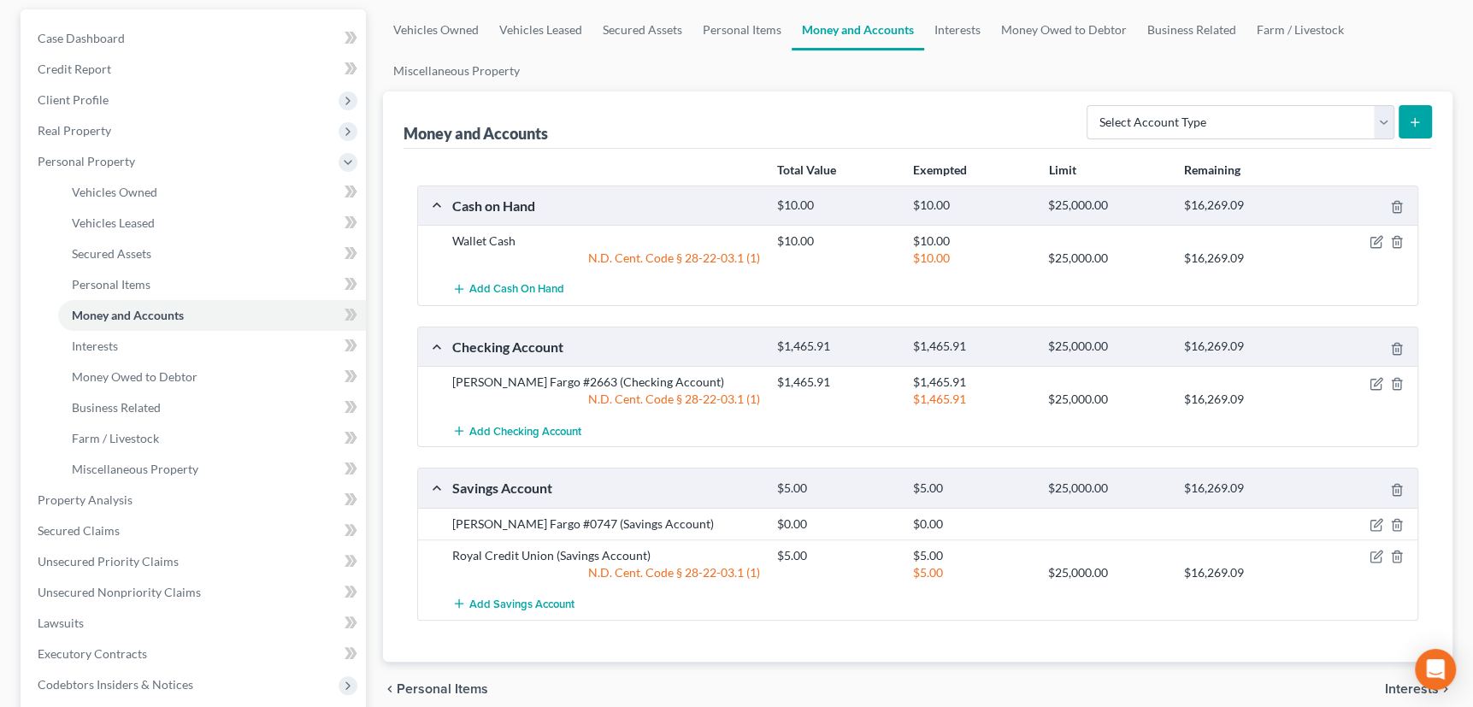
scroll to position [155, 0]
click at [1393, 114] on select "Select Account Type Brokerage Cash on Hand Certificates of Deposit Checking Acc…" at bounding box center [1241, 122] width 308 height 34
select select "other"
click at [1090, 105] on select "Select Account Type Brokerage Cash on Hand Certificates of Deposit Checking Acc…" at bounding box center [1241, 122] width 308 height 34
click at [1415, 118] on line "submit" at bounding box center [1415, 122] width 0 height 8
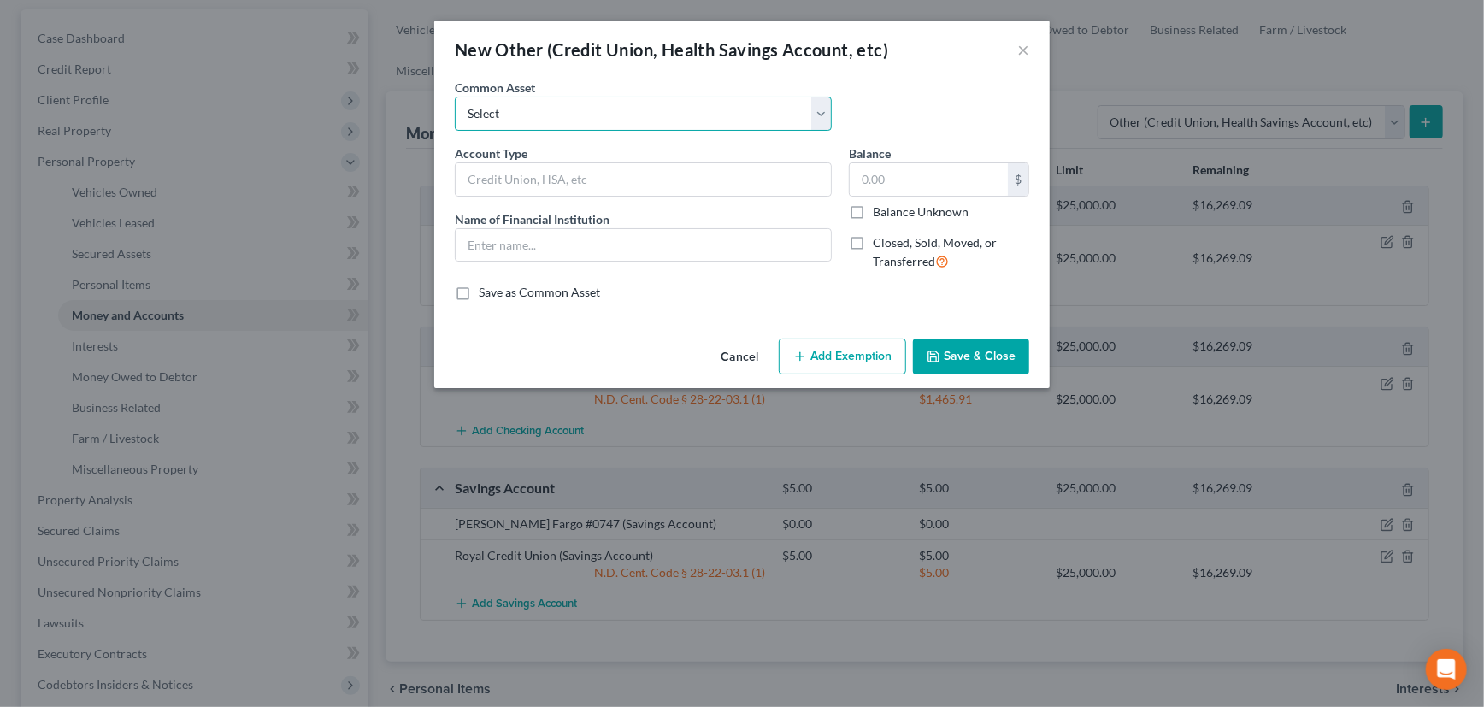
click at [609, 119] on select "Select Current" at bounding box center [643, 114] width 377 height 34
click at [609, 113] on select "Select Current" at bounding box center [643, 114] width 377 height 34
click at [562, 182] on input "text" at bounding box center [643, 179] width 375 height 32
type input "Venmo"
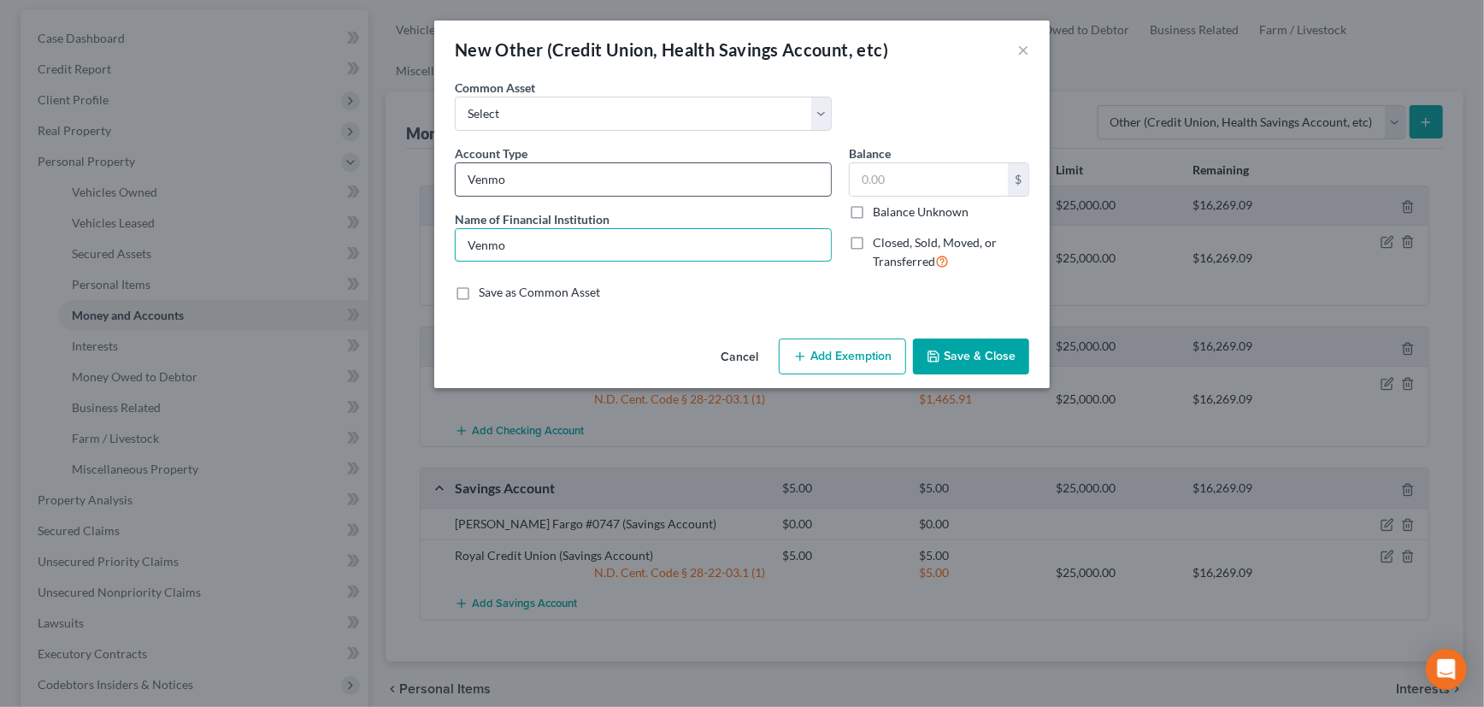
type input "Venmo"
click at [904, 178] on input "text" at bounding box center [929, 179] width 158 height 32
drag, startPoint x: 928, startPoint y: 180, endPoint x: 916, endPoint y: 179, distance: 11.1
click at [928, 180] on input "text" at bounding box center [929, 179] width 158 height 32
type input "0"
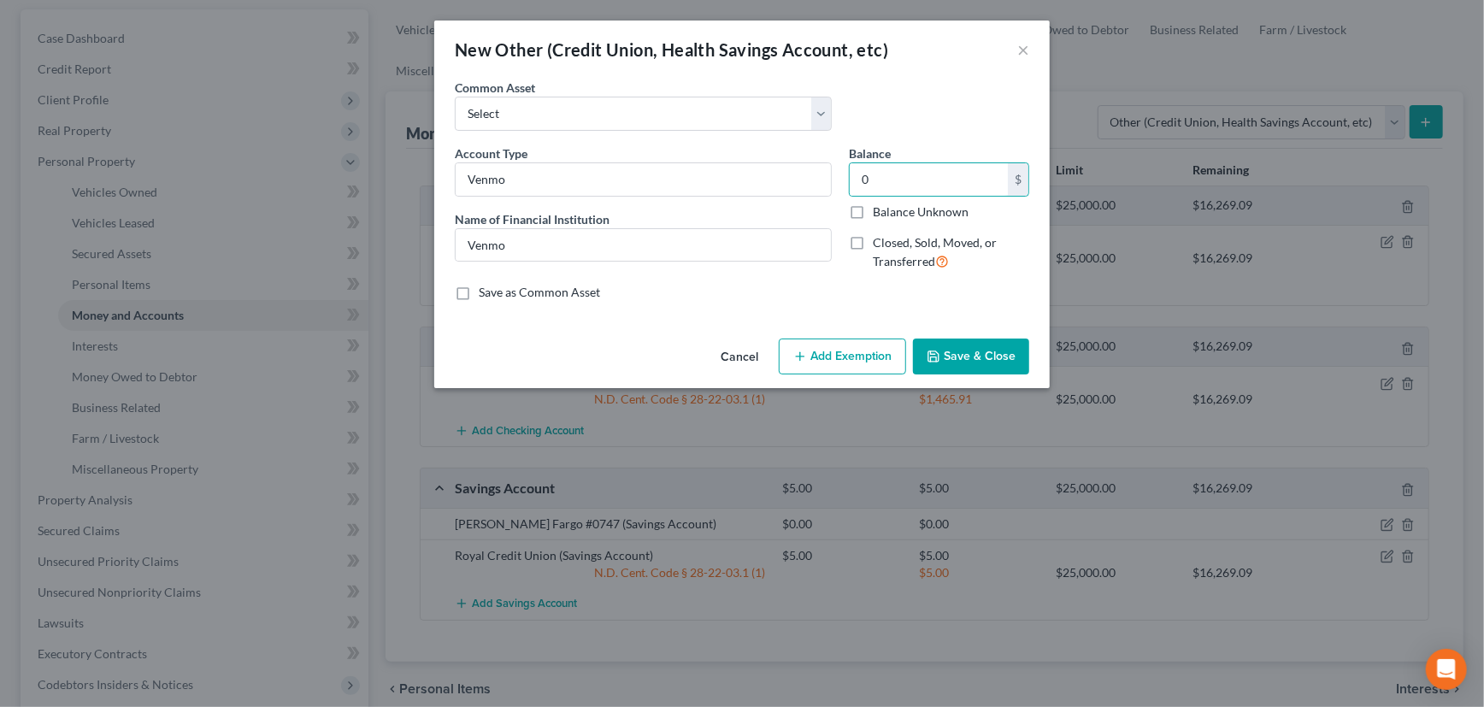
click at [952, 360] on button "Save & Close" at bounding box center [971, 357] width 116 height 36
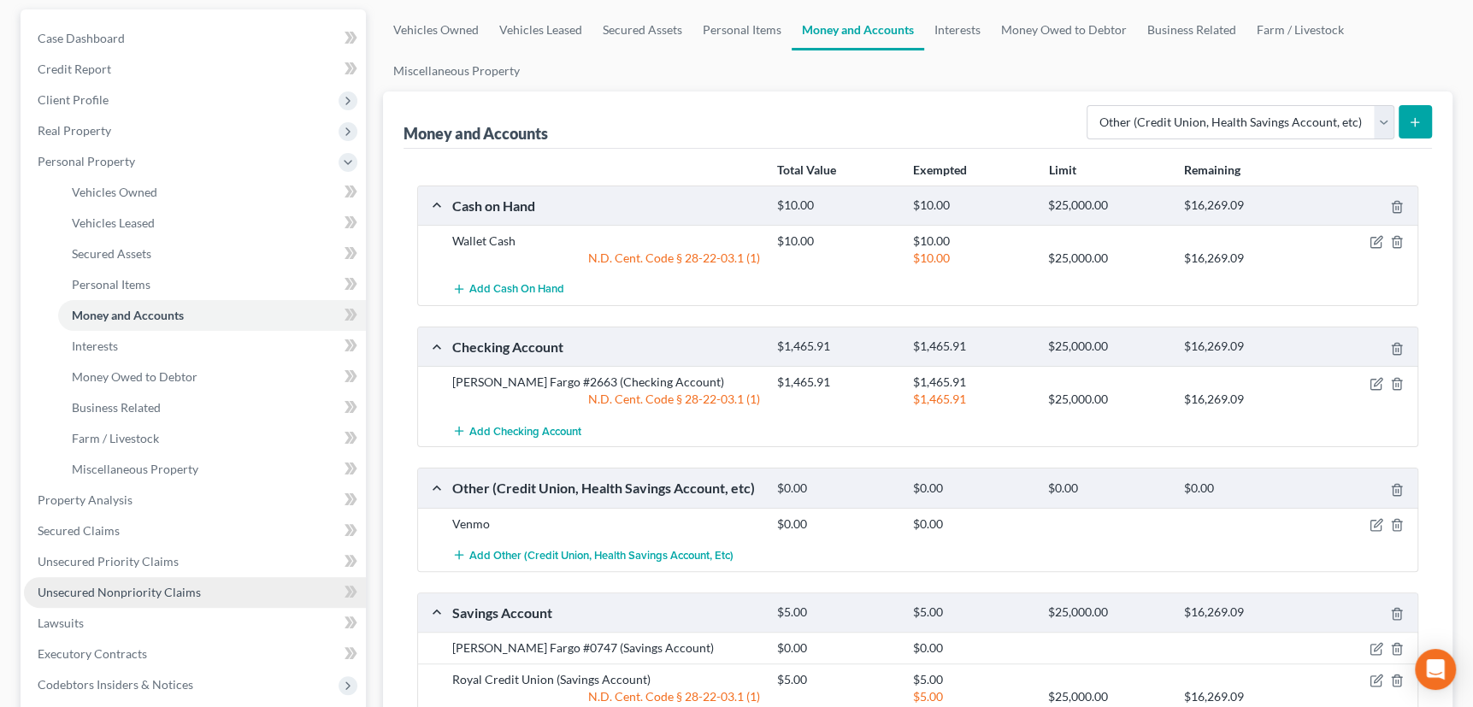
click at [79, 592] on span "Unsecured Nonpriority Claims" at bounding box center [119, 592] width 163 height 15
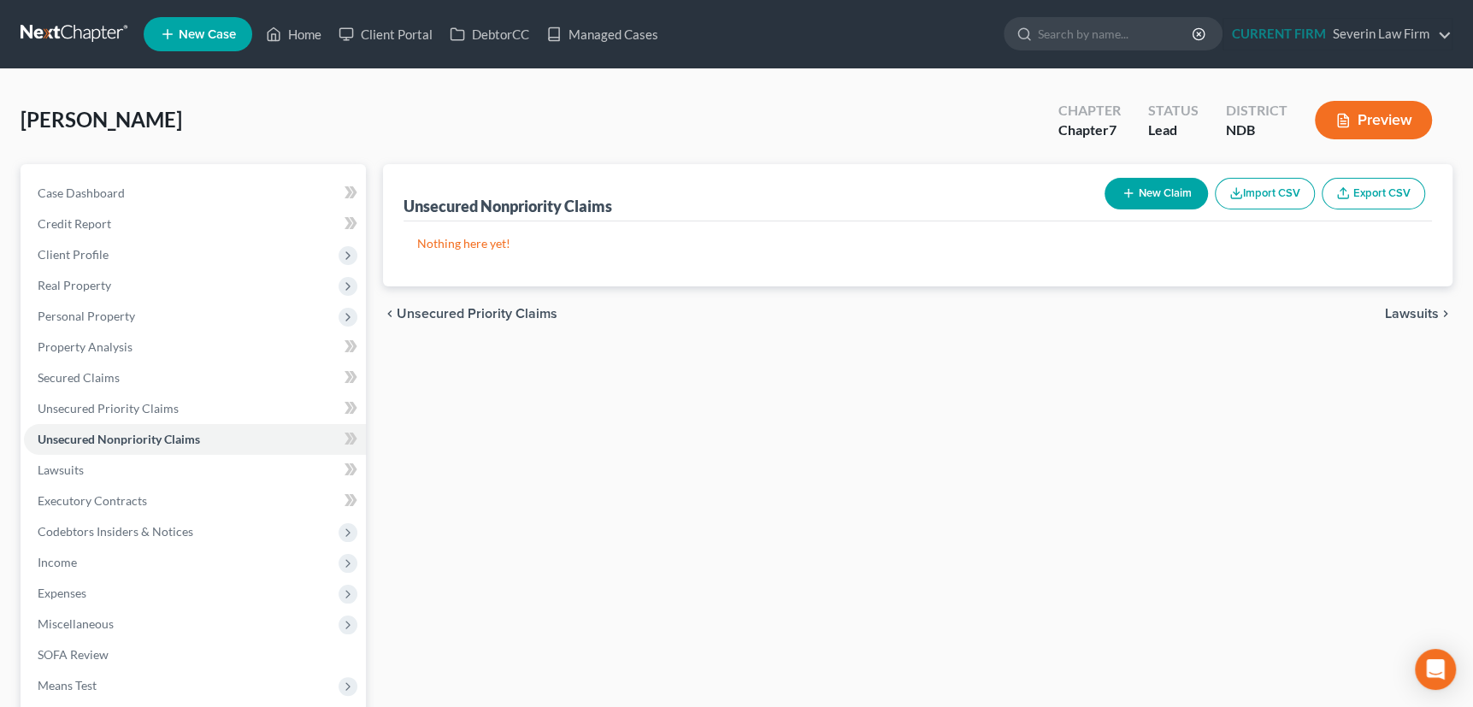
click at [1127, 192] on icon "button" at bounding box center [1129, 193] width 14 height 14
select select "0"
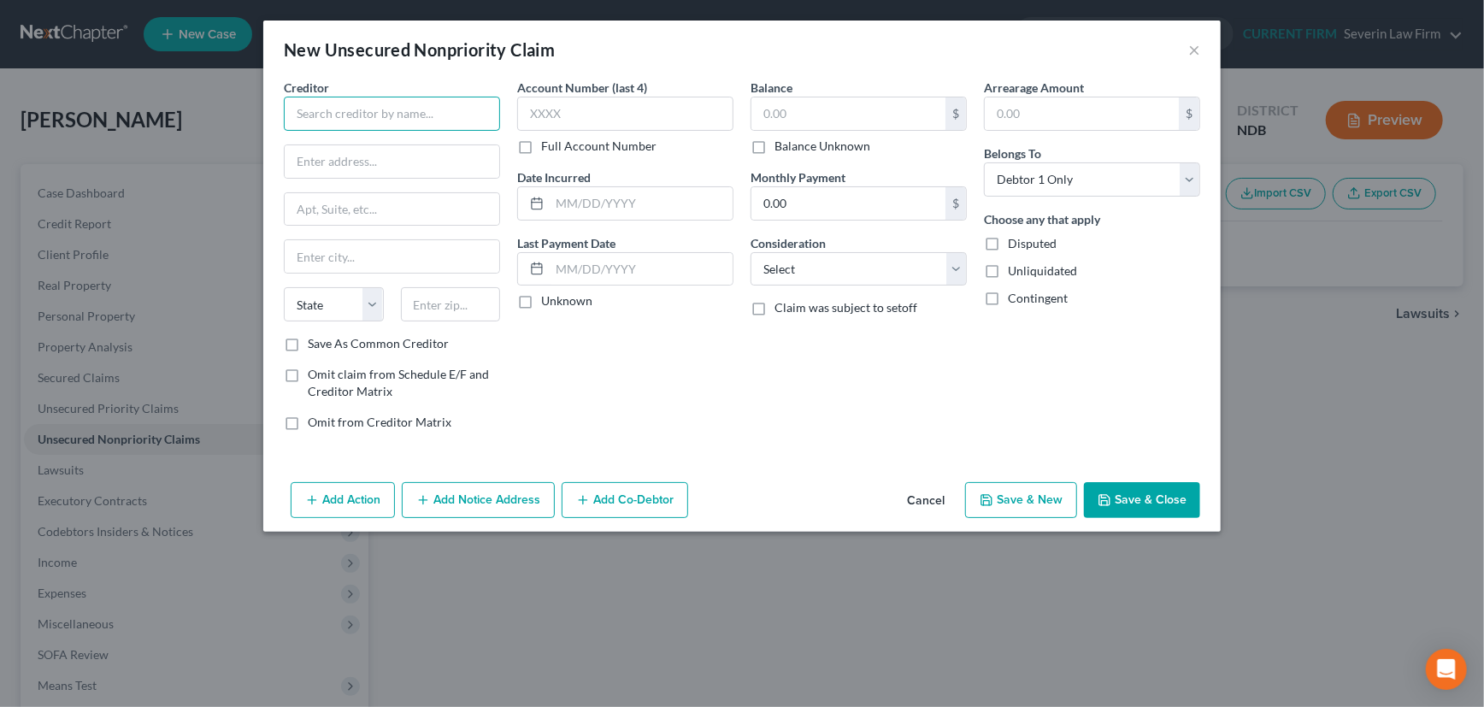
click at [405, 116] on input "text" at bounding box center [392, 114] width 216 height 34
click at [402, 112] on input "text" at bounding box center [392, 114] width 216 height 34
click at [353, 111] on input "SoFi Bank" at bounding box center [392, 114] width 216 height 34
click at [357, 152] on div "[GEOGRAPHIC_DATA]" at bounding box center [386, 159] width 178 height 15
type input "Sofi Bank, N.A."
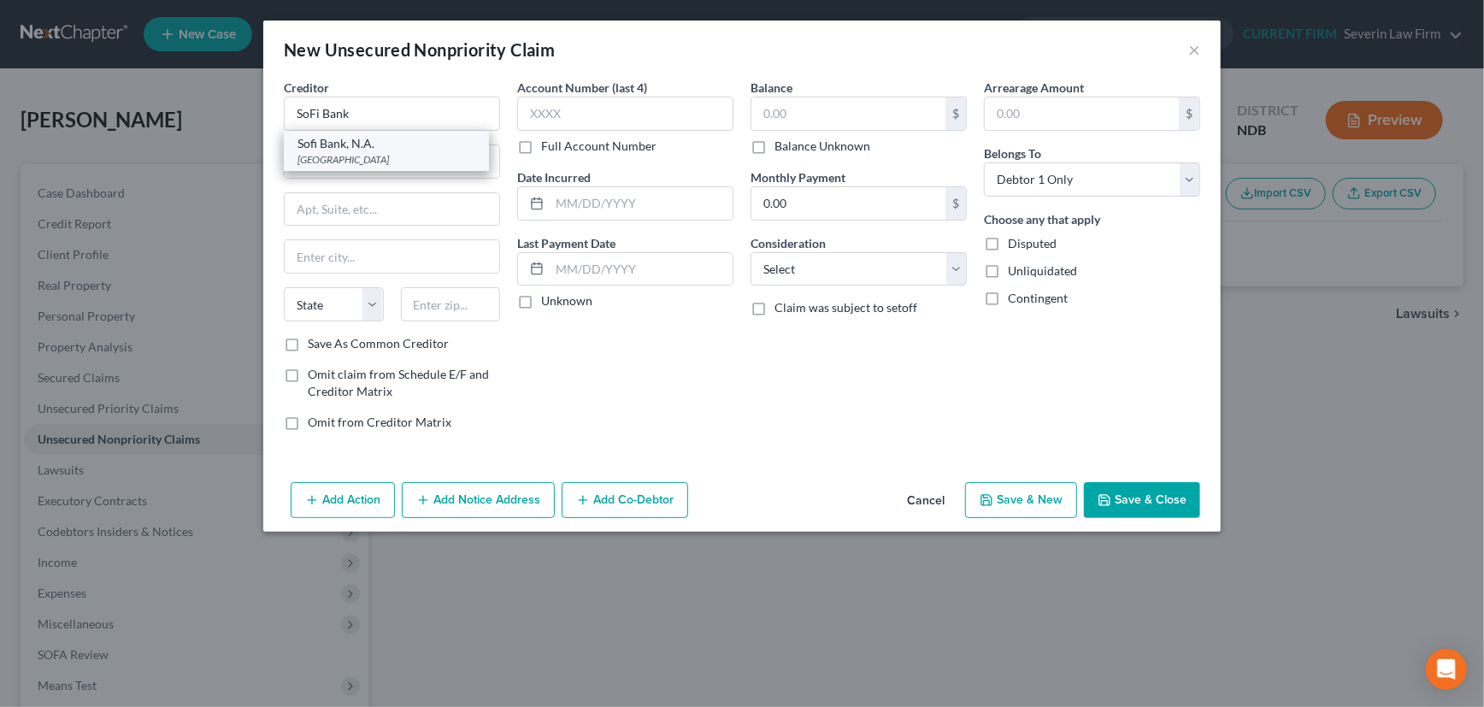
type input "PO Box 654158"
type input "[GEOGRAPHIC_DATA]"
select select "45"
type input "75265"
click at [308, 343] on label "Save As Common Creditor" at bounding box center [378, 343] width 141 height 17
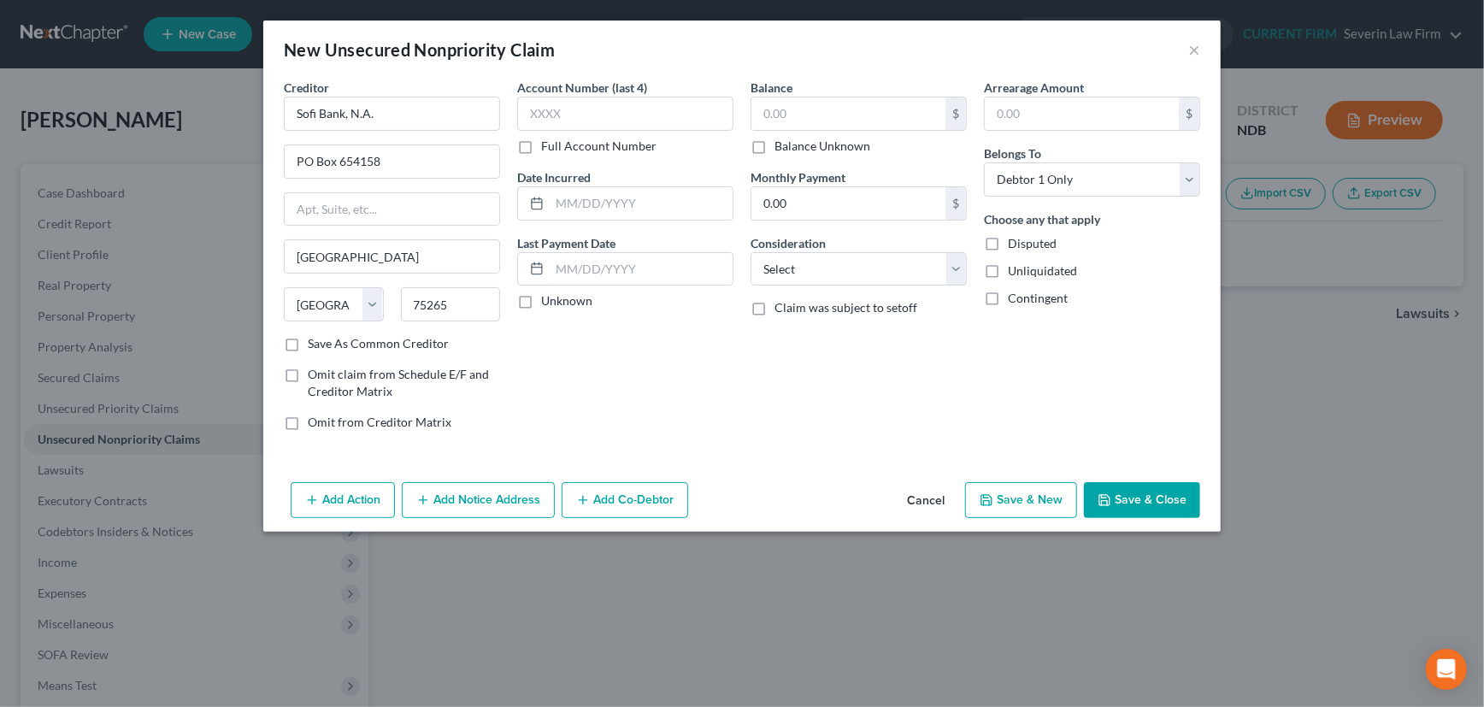
click at [315, 343] on input "Save As Common Creditor" at bounding box center [320, 340] width 11 height 11
checkbox input "true"
click at [586, 109] on input "text" at bounding box center [625, 114] width 216 height 34
type input "7169"
click at [541, 300] on label "Unknown" at bounding box center [566, 300] width 51 height 17
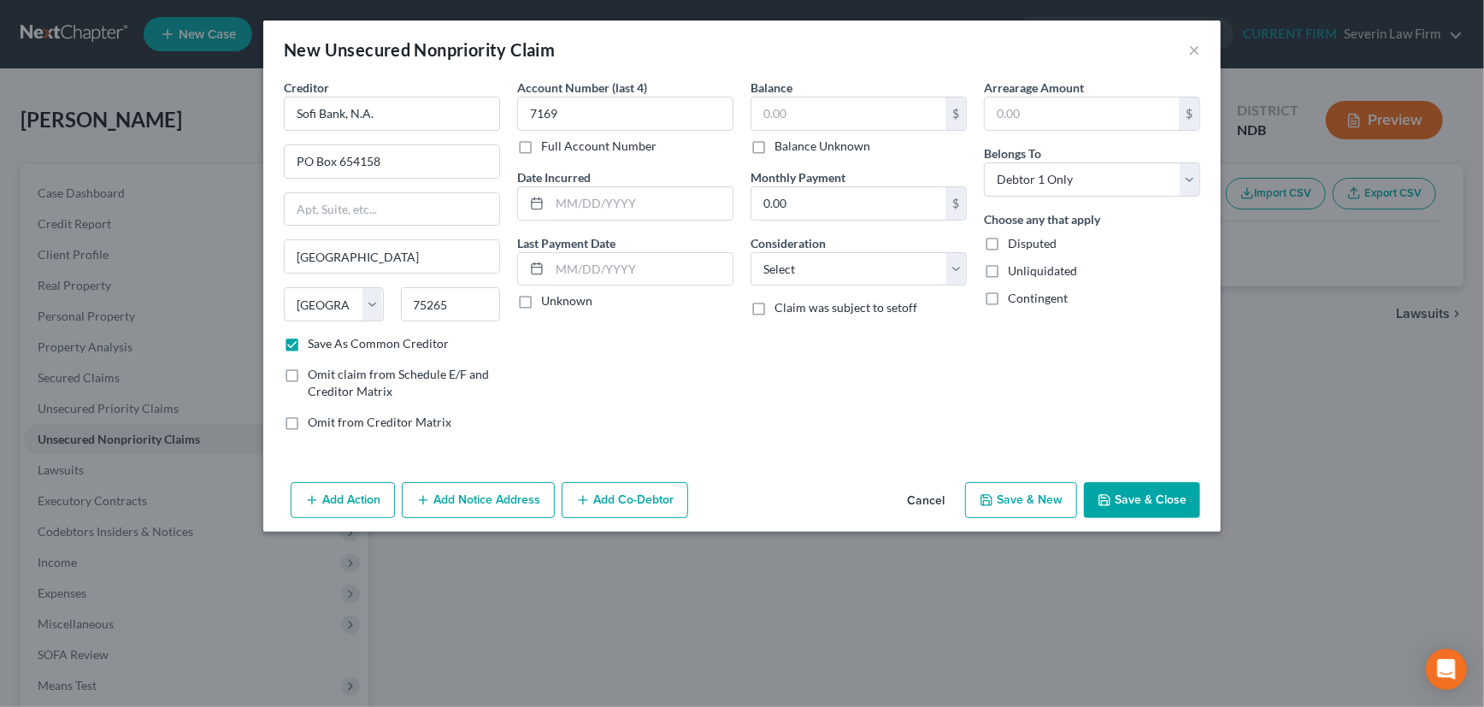
click at [548, 300] on input "Unknown" at bounding box center [553, 297] width 11 height 11
checkbox input "true"
click at [824, 110] on input "text" at bounding box center [848, 113] width 194 height 32
type input "12,666.65"
click at [863, 271] on select "Select Cable / Satellite Services Collection Agency Credit Card Debt Debt Couns…" at bounding box center [859, 269] width 216 height 34
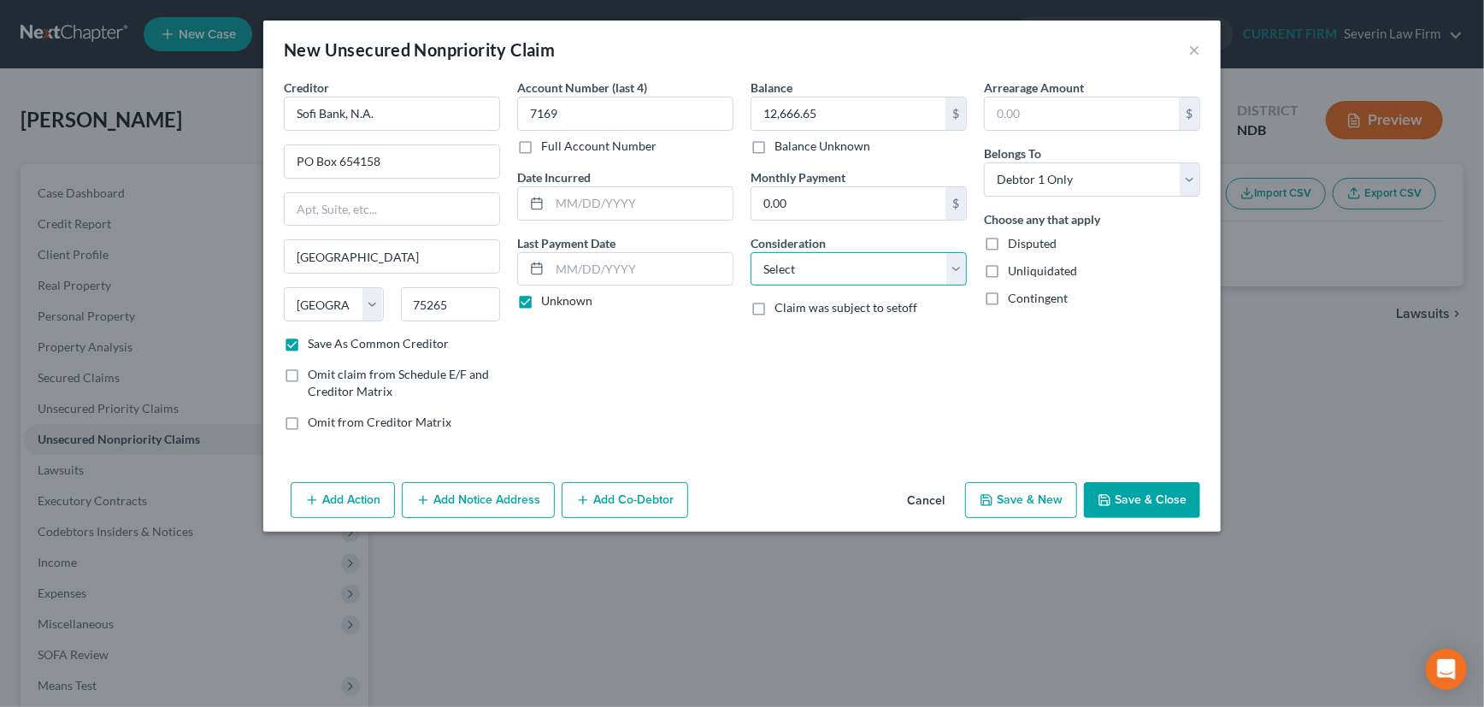
select select "10"
click at [751, 252] on select "Select Cable / Satellite Services Collection Agency Credit Card Debt Debt Couns…" at bounding box center [859, 269] width 216 height 34
click at [1140, 488] on button "Save & Close" at bounding box center [1142, 500] width 116 height 36
checkbox input "false"
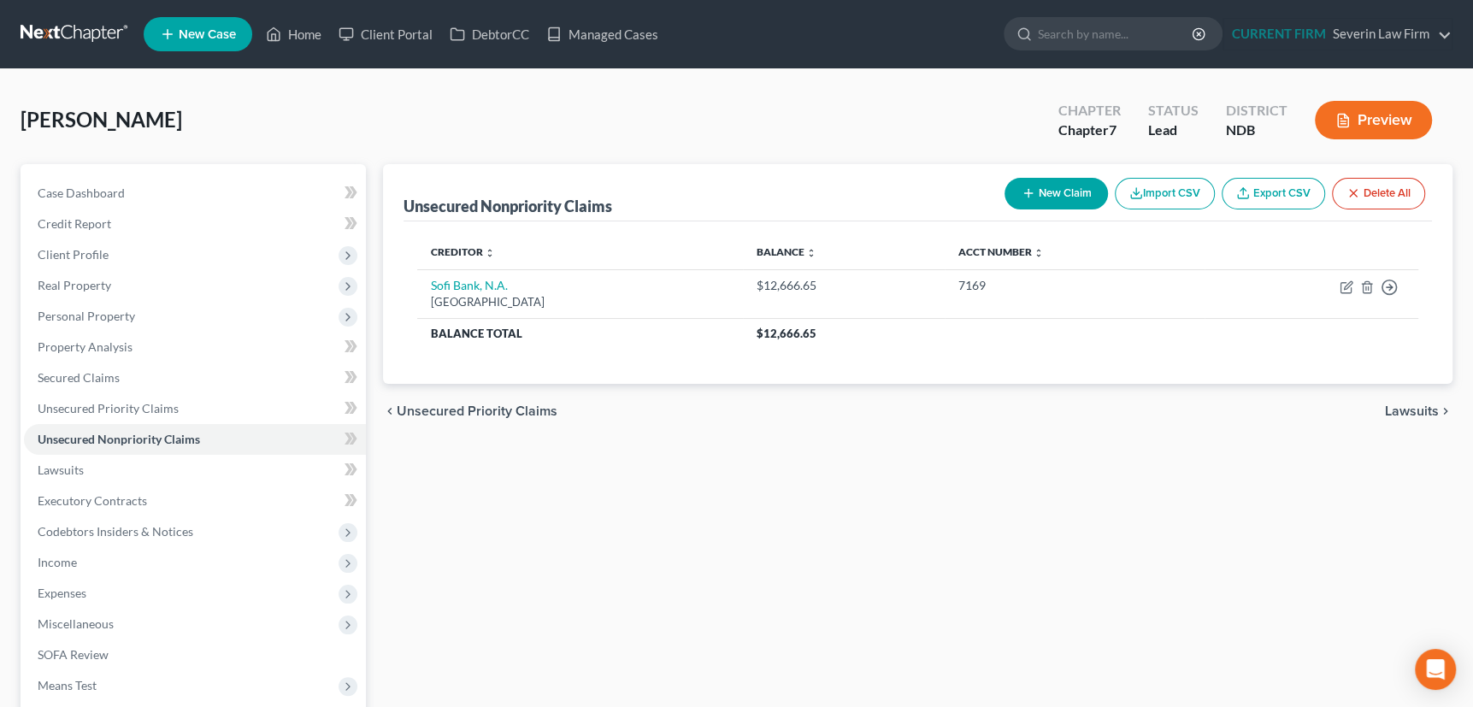
click at [1022, 187] on icon "button" at bounding box center [1029, 193] width 14 height 14
select select "0"
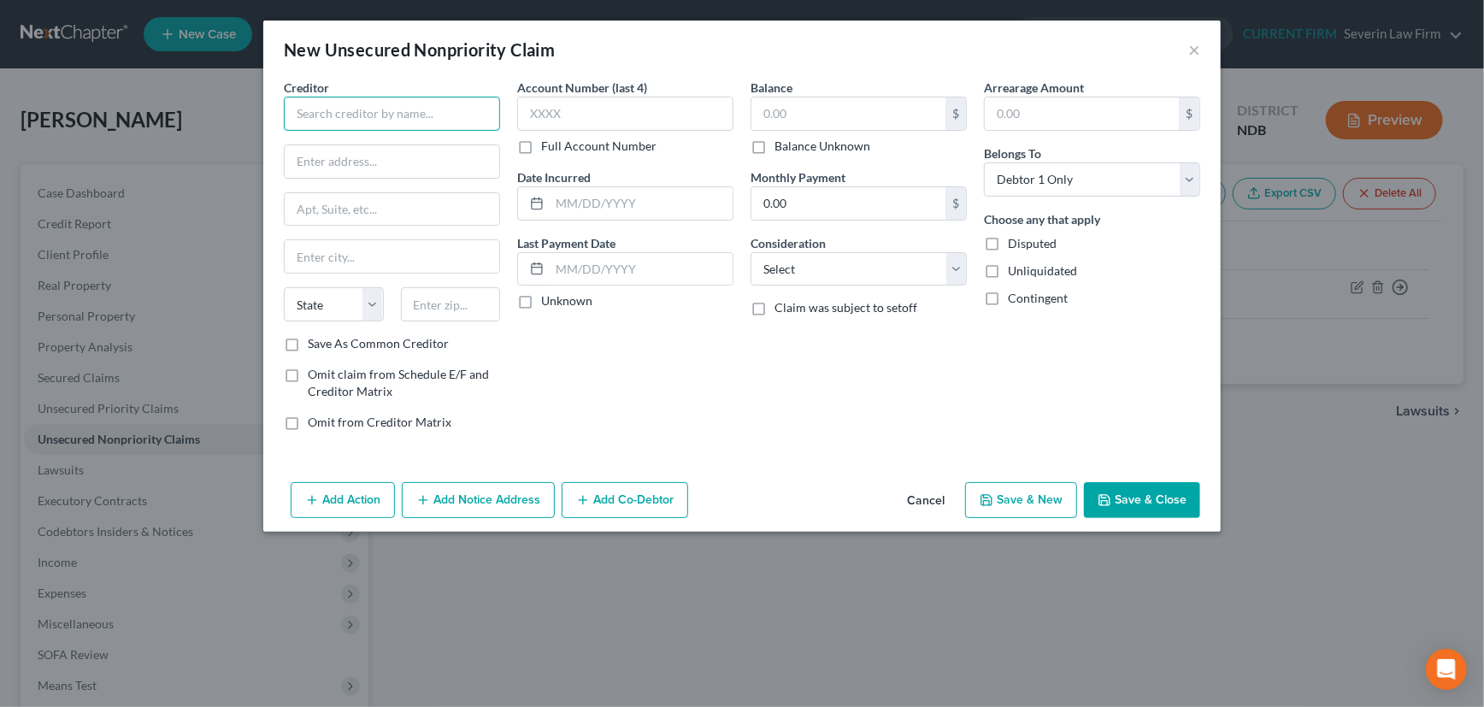
click at [375, 100] on input "text" at bounding box center [392, 114] width 216 height 34
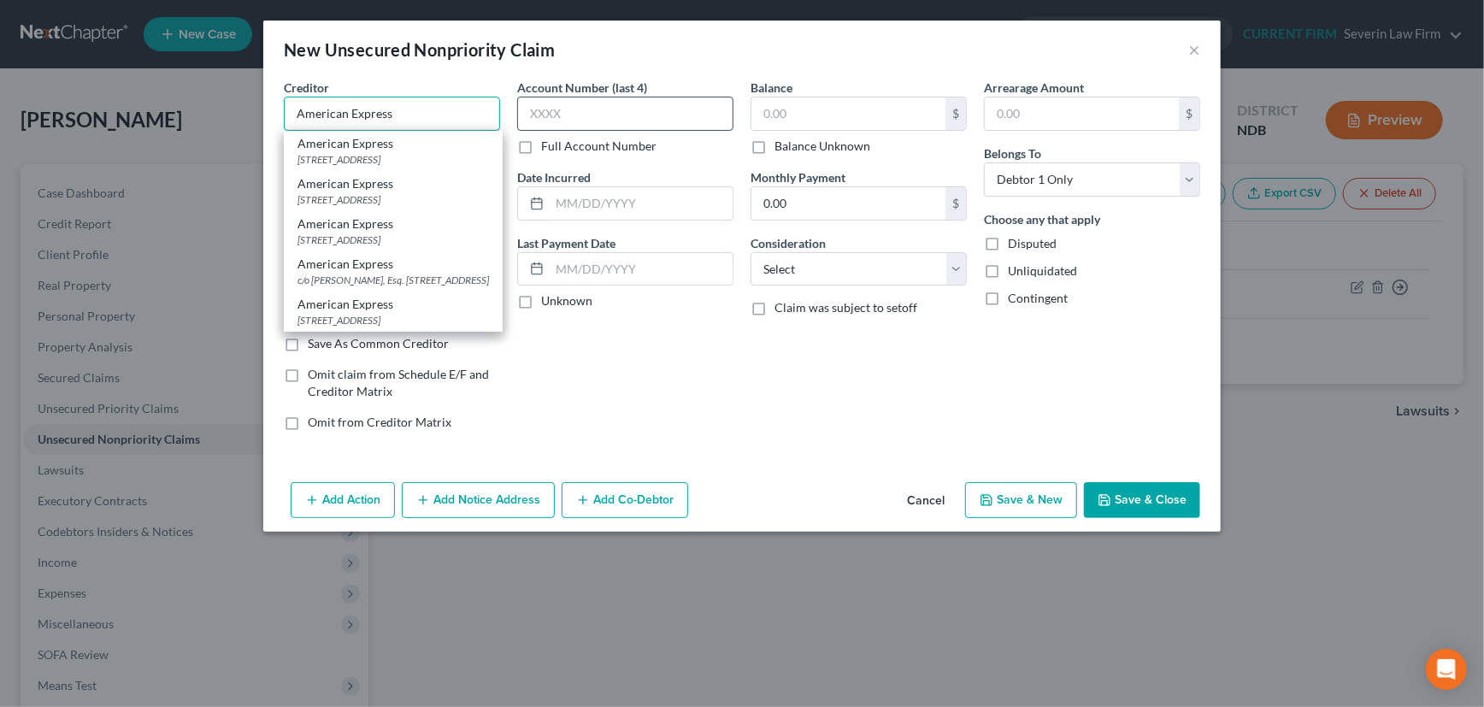
type input "American Express"
click at [603, 110] on input "text" at bounding box center [625, 114] width 216 height 34
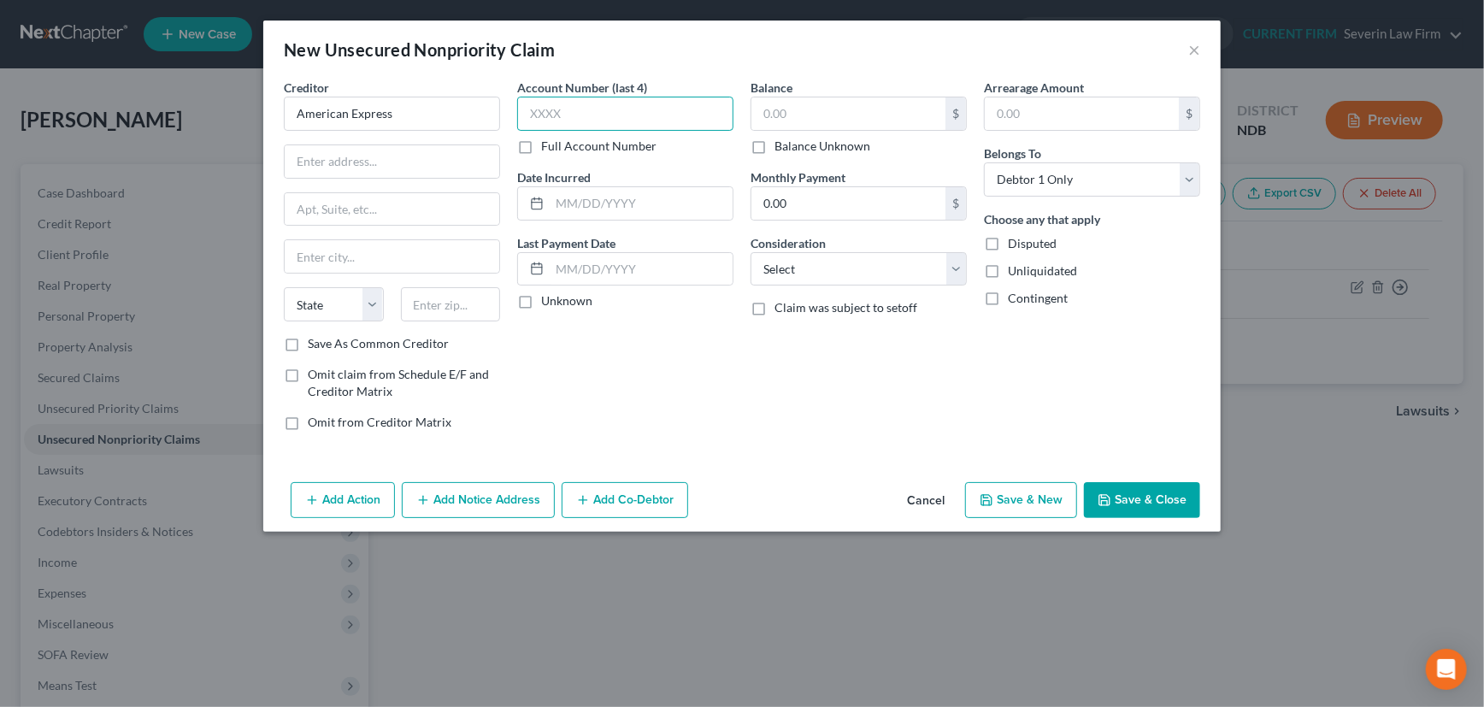
click at [572, 114] on input "text" at bounding box center [625, 114] width 216 height 34
type input "7313"
click at [592, 200] on input "text" at bounding box center [641, 203] width 183 height 32
type input "2022"
click at [541, 294] on label "Unknown" at bounding box center [566, 300] width 51 height 17
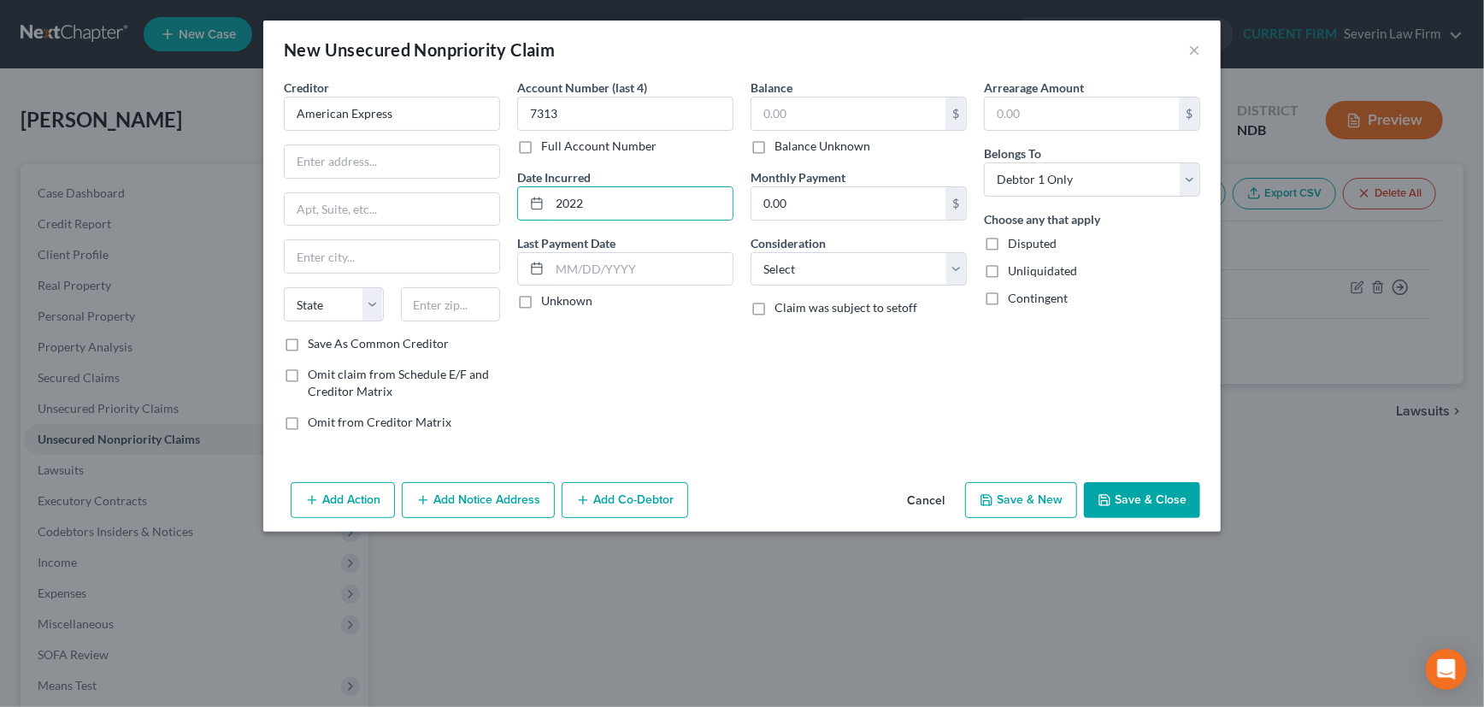
click at [548, 294] on input "Unknown" at bounding box center [553, 297] width 11 height 11
checkbox input "true"
click at [804, 113] on input "text" at bounding box center [848, 113] width 194 height 32
type input "11,141"
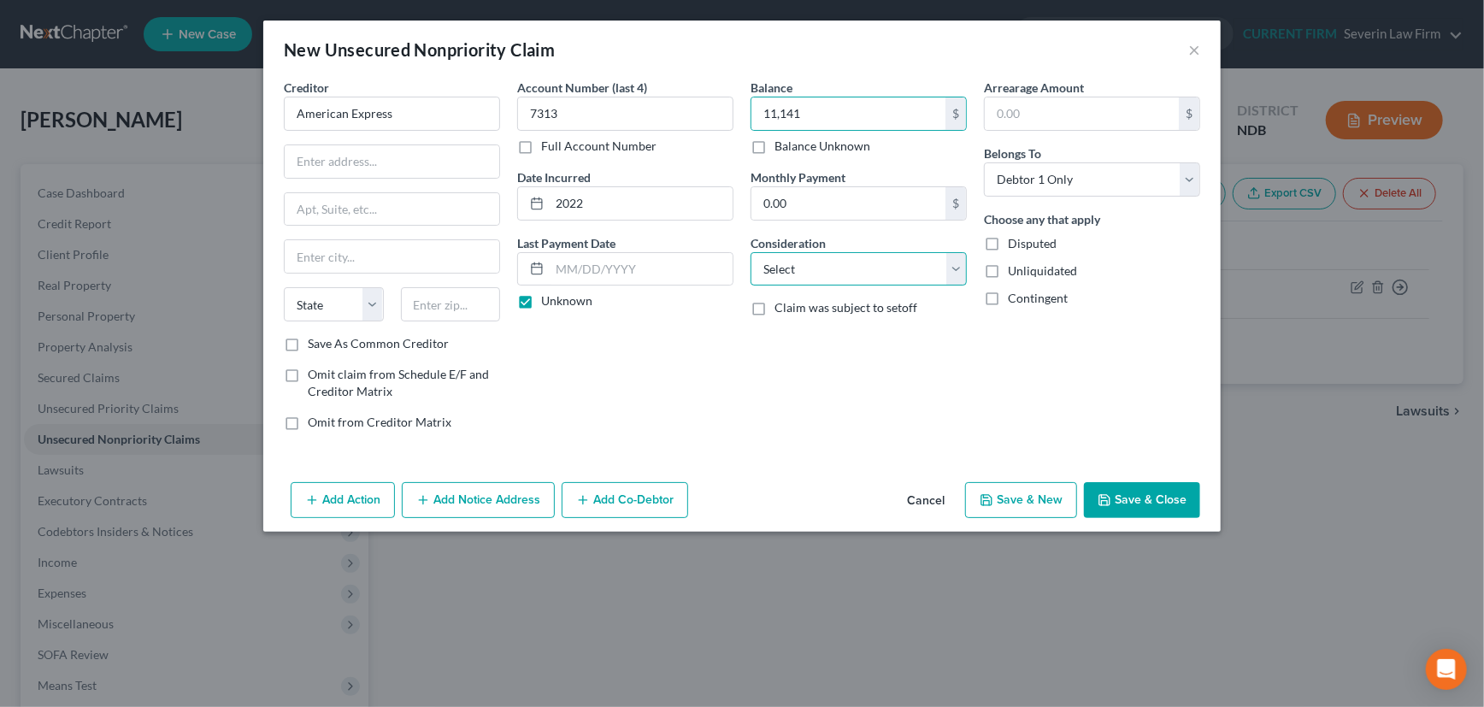
click at [953, 268] on select "Select Cable / Satellite Services Collection Agency Credit Card Debt Debt Couns…" at bounding box center [859, 269] width 216 height 34
select select "2"
click at [751, 252] on select "Select Cable / Satellite Services Collection Agency Credit Card Debt Debt Couns…" at bounding box center [859, 269] width 216 height 34
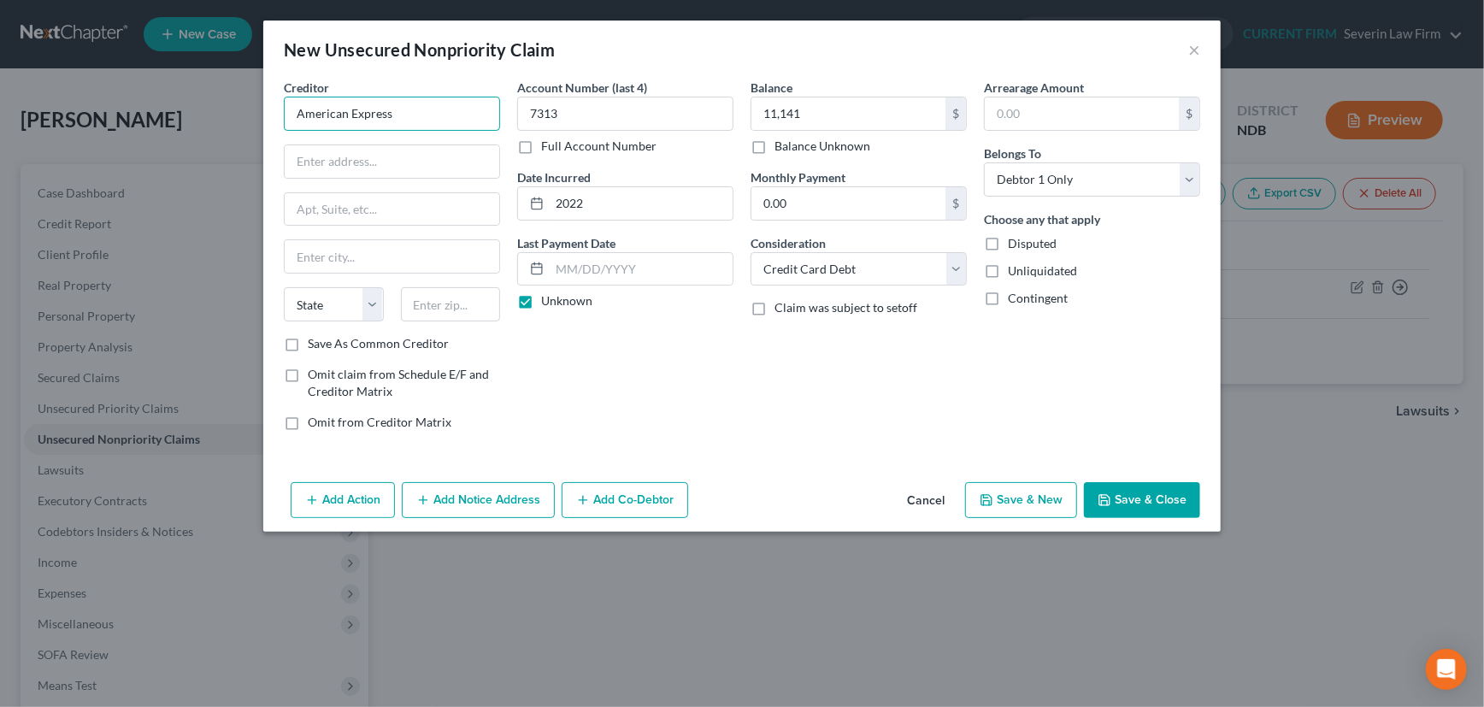
click at [405, 112] on input "American Express" at bounding box center [392, 114] width 216 height 34
type input "American Express"
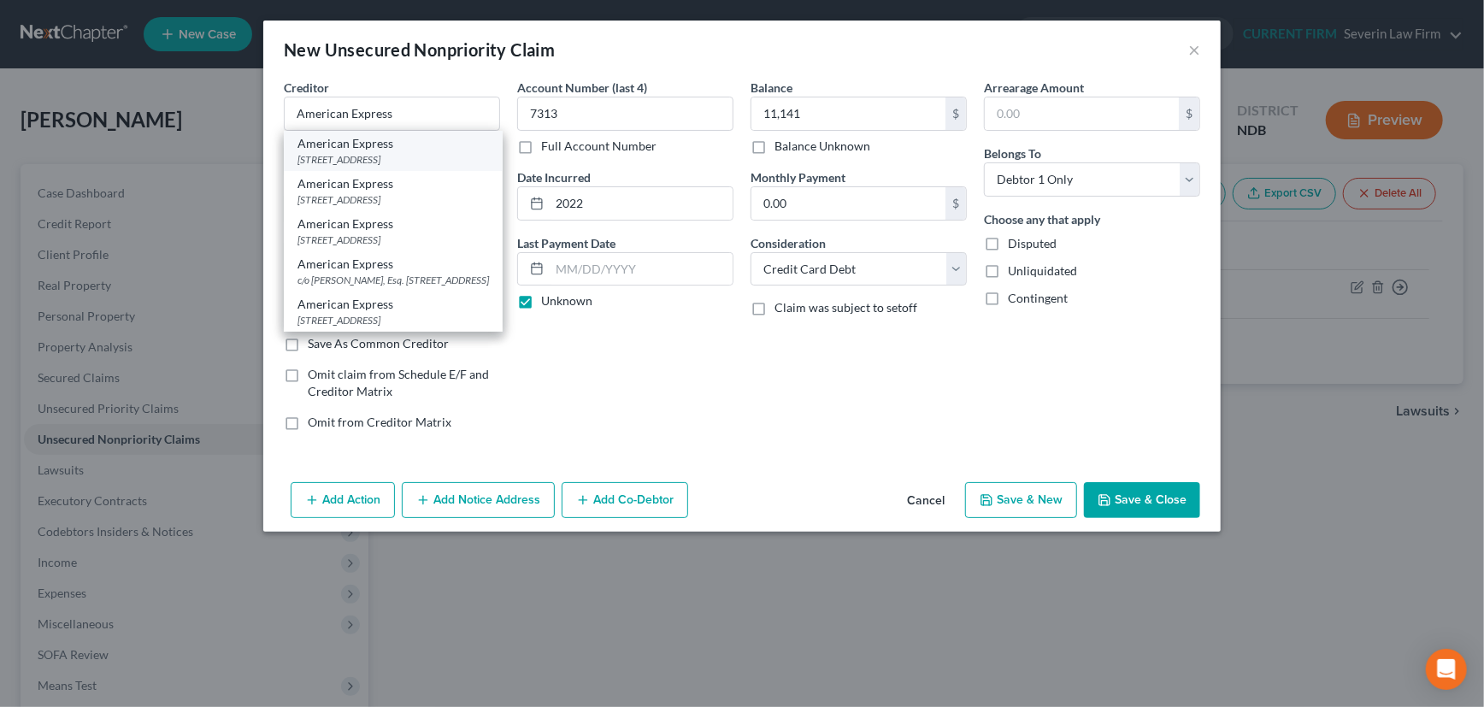
click at [397, 156] on div "[STREET_ADDRESS]" at bounding box center [392, 159] width 191 height 15
type input "PO Box 981537"
type input "[GEOGRAPHIC_DATA]"
select select "45"
type input "79998"
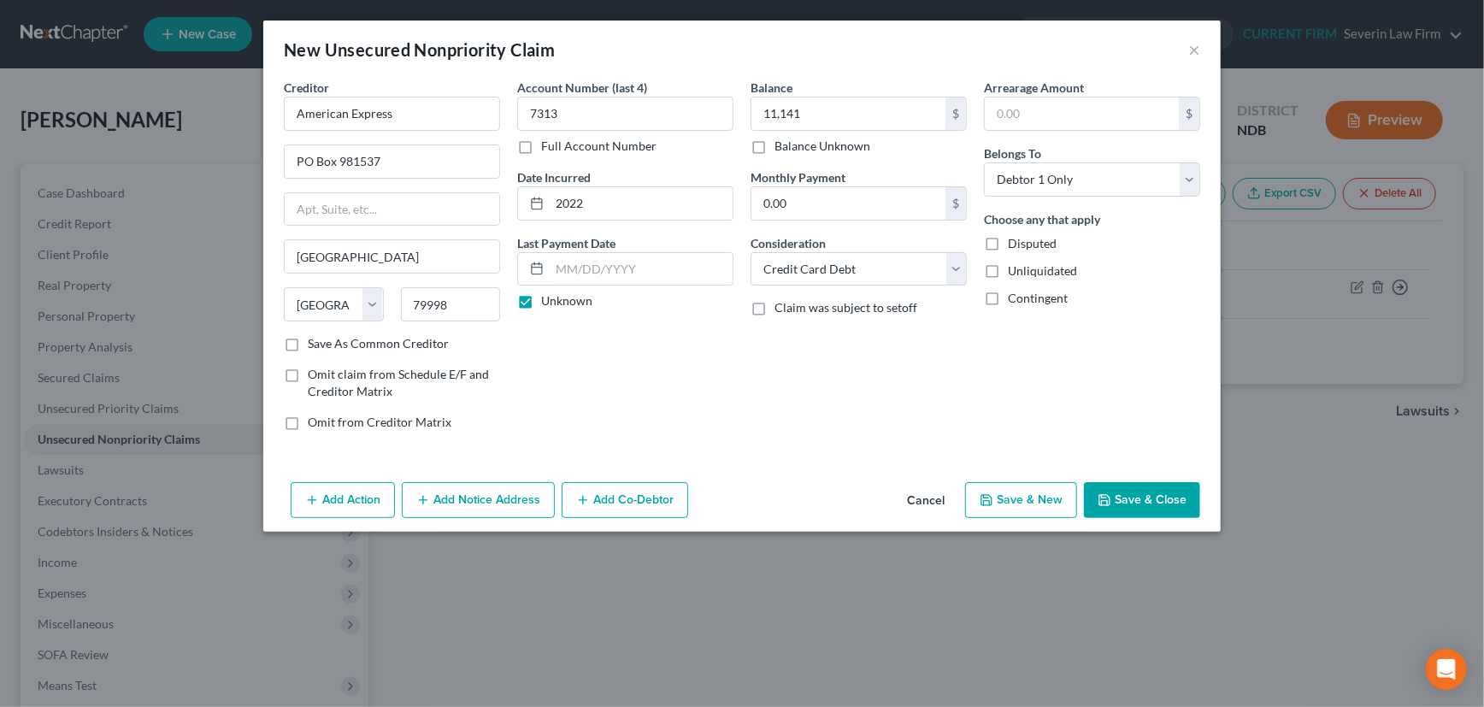
click at [308, 342] on label "Save As Common Creditor" at bounding box center [378, 343] width 141 height 17
click at [315, 342] on input "Save As Common Creditor" at bounding box center [320, 340] width 11 height 11
click at [1023, 502] on button "Save & New" at bounding box center [1021, 500] width 112 height 36
checkbox input "false"
select select "0"
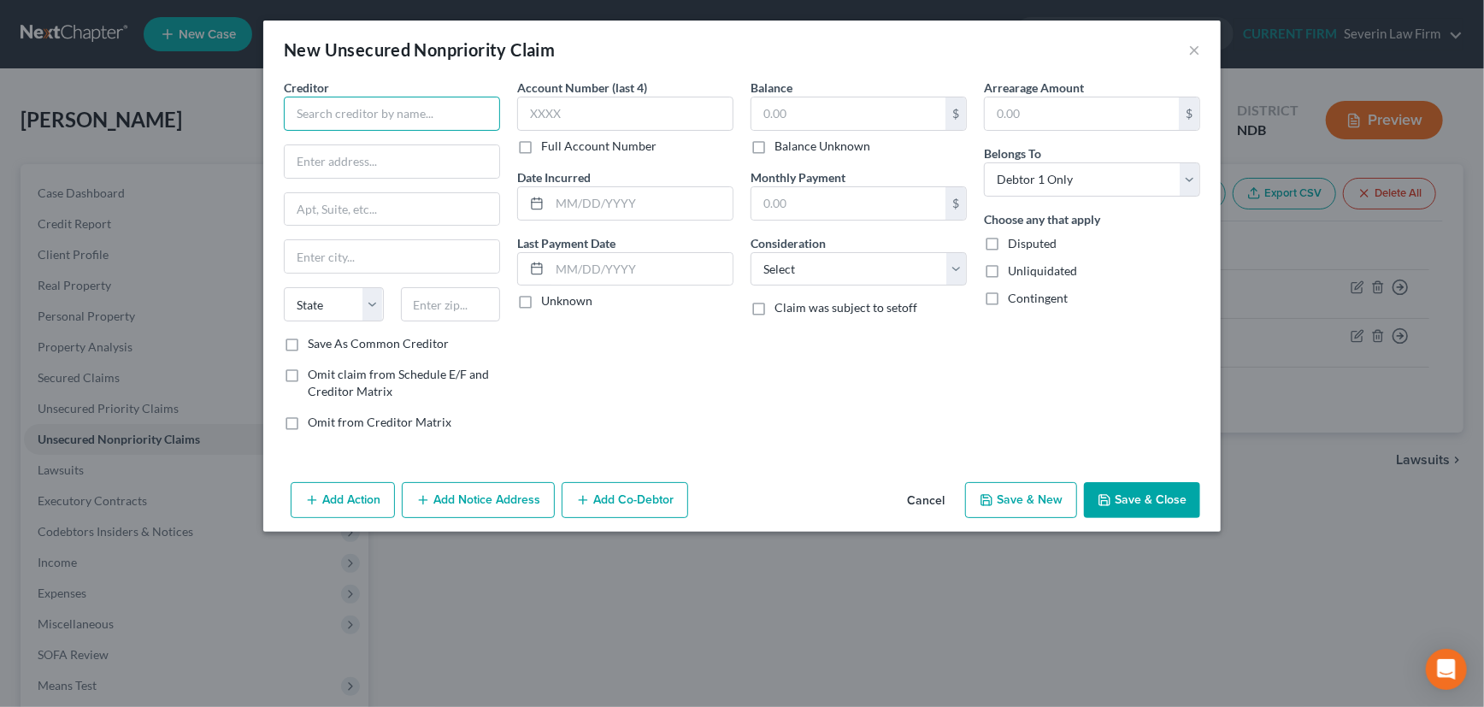
click at [414, 112] on input "text" at bounding box center [392, 114] width 216 height 34
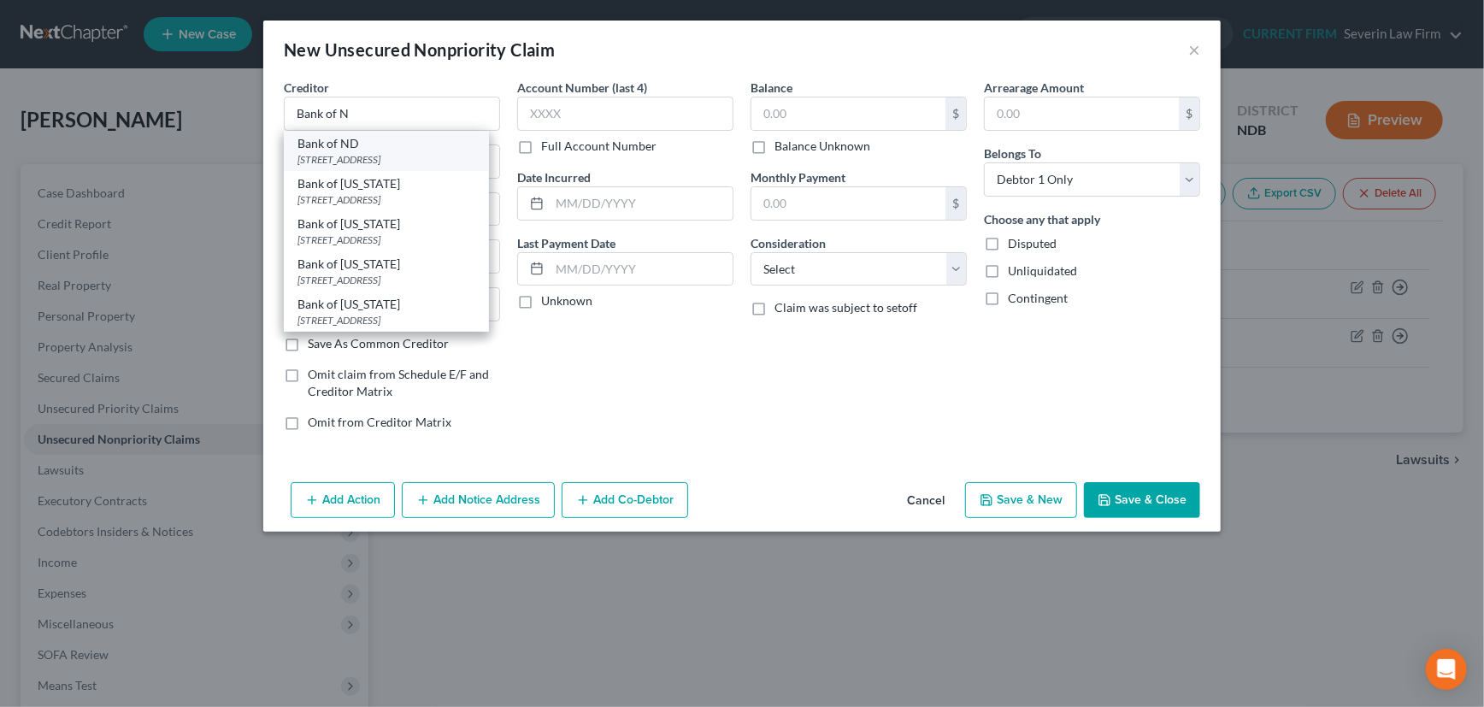
click at [383, 150] on div "Bank of ND" at bounding box center [386, 143] width 178 height 17
type input "Bank of ND"
type input "PO Box 5536"
type input "Bismarck"
select select "29"
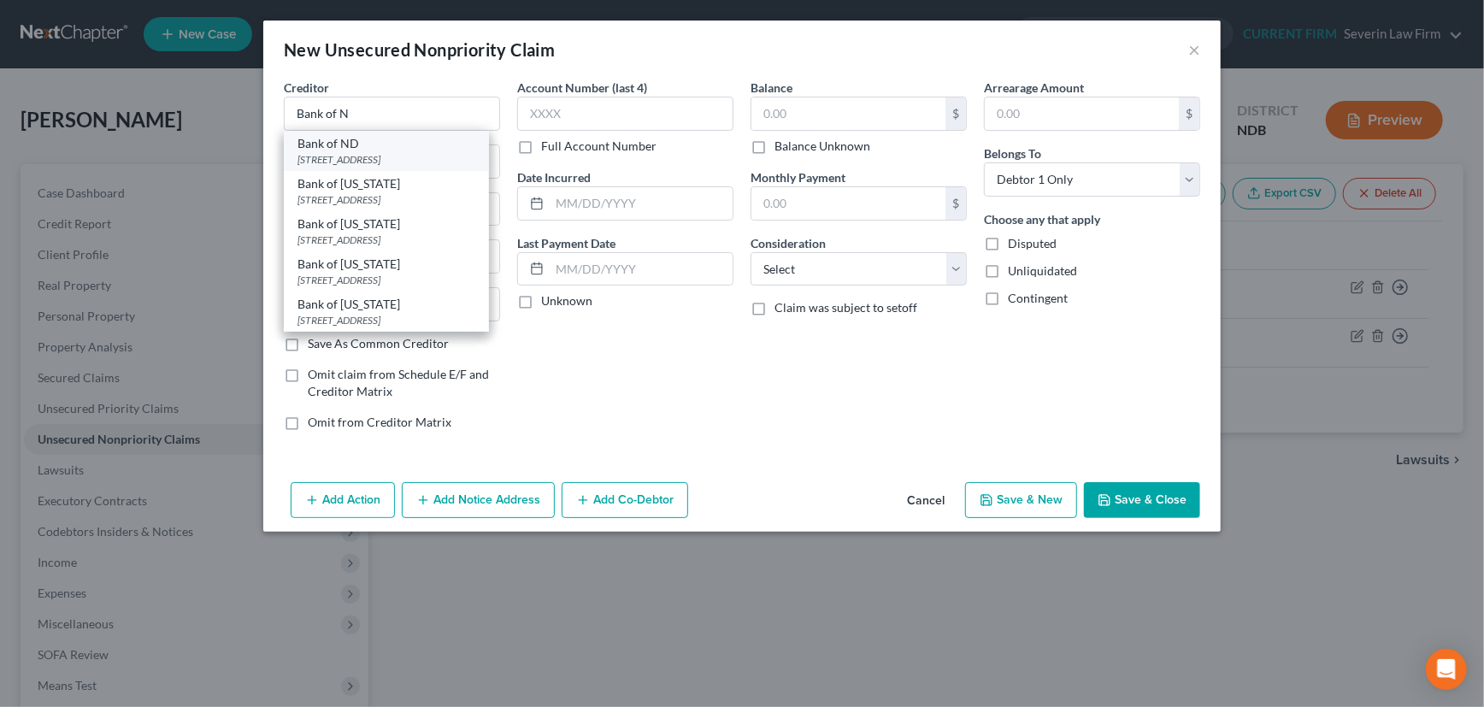
type input "58506"
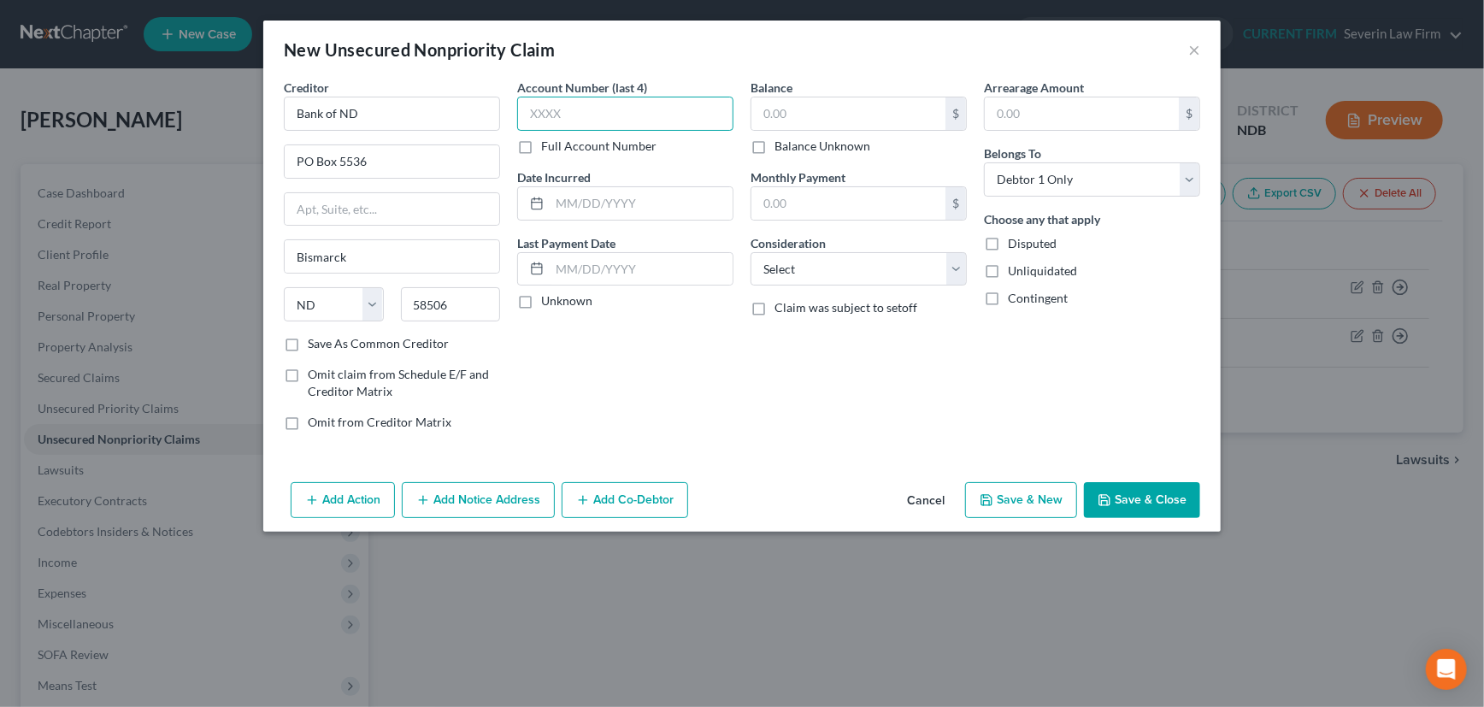
click at [581, 109] on input "text" at bounding box center [625, 114] width 216 height 34
type input "XXXX"
click at [586, 203] on input "text" at bounding box center [641, 203] width 183 height 32
type input "2022"
click at [541, 300] on label "Unknown" at bounding box center [566, 300] width 51 height 17
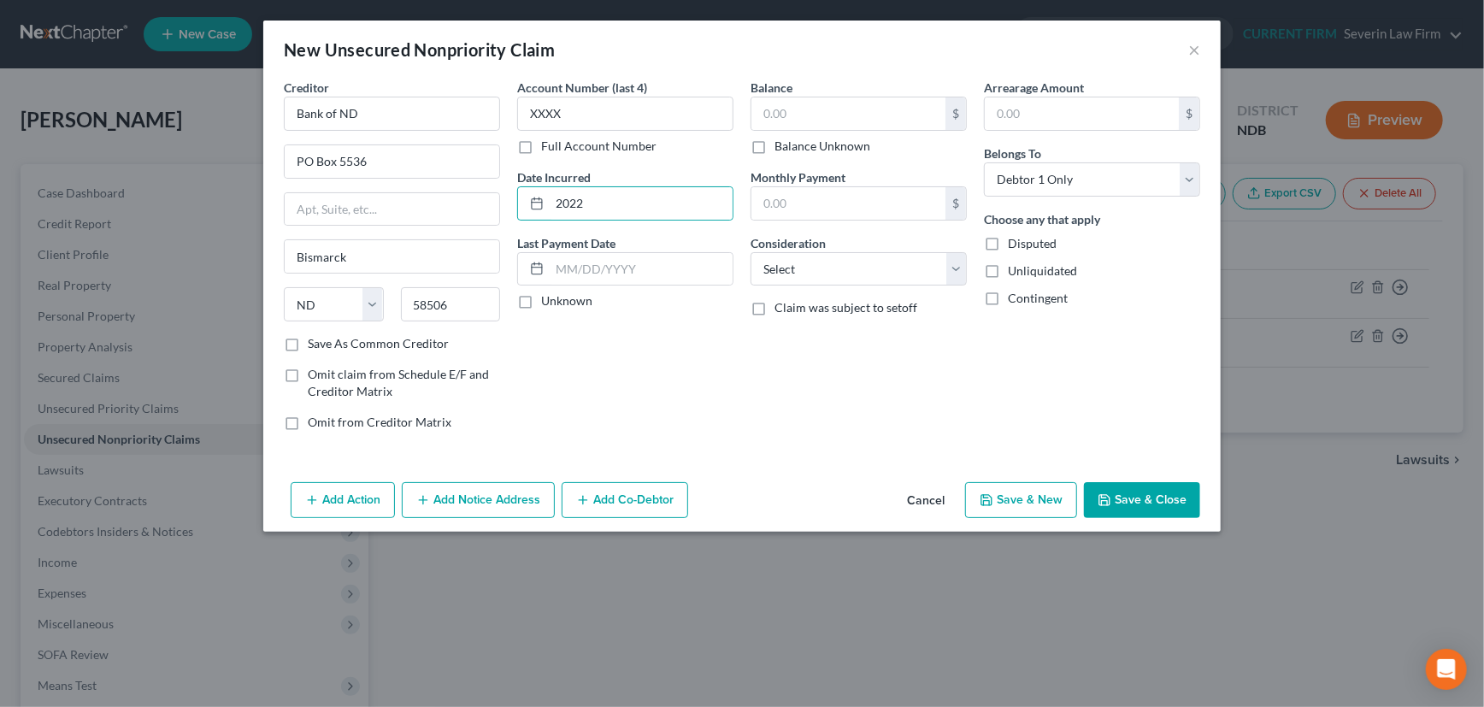
click at [548, 300] on input "Unknown" at bounding box center [553, 297] width 11 height 11
checkbox input "true"
click at [785, 114] on input "text" at bounding box center [848, 113] width 194 height 32
type input "8,496"
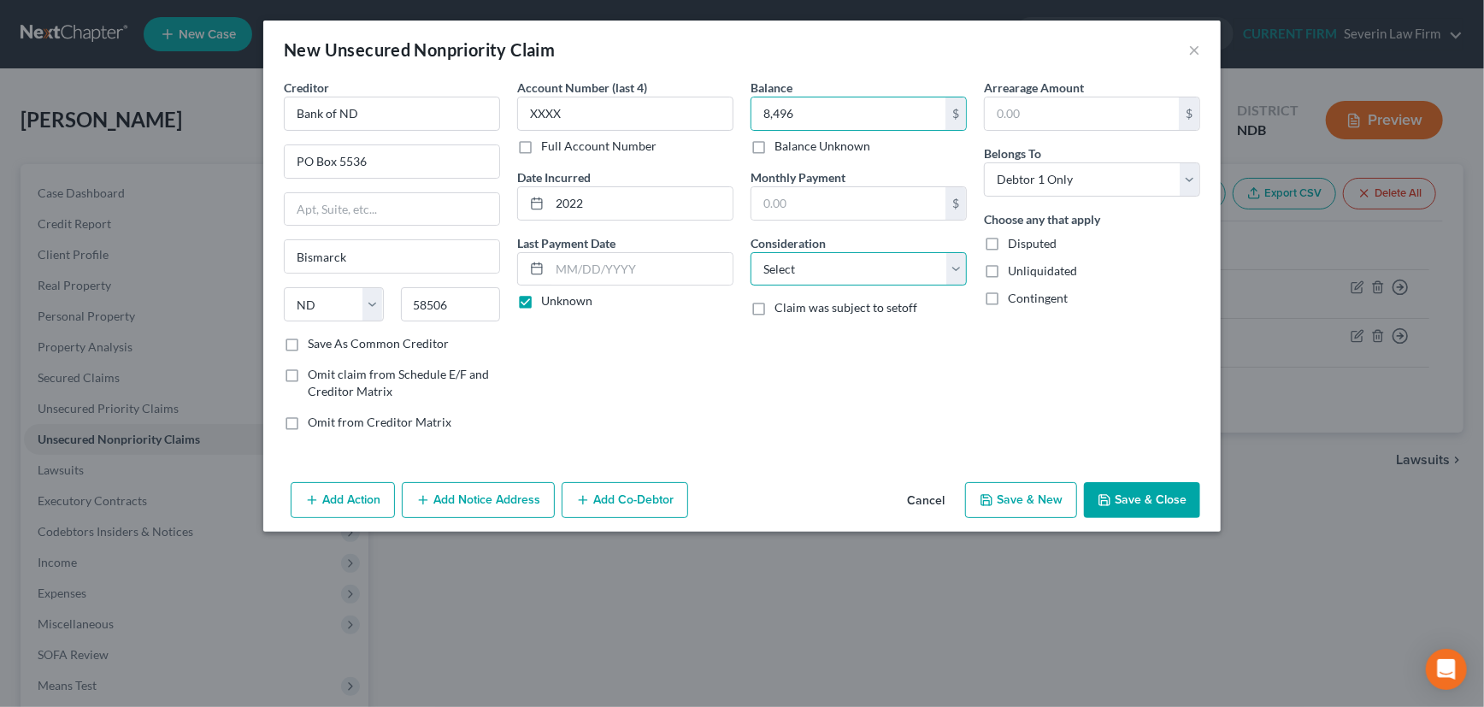
click at [857, 268] on select "Select Cable / Satellite Services Collection Agency Credit Card Debt Debt Couns…" at bounding box center [859, 269] width 216 height 34
select select "17"
click at [751, 252] on select "Select Cable / Satellite Services Collection Agency Credit Card Debt Debt Couns…" at bounding box center [859, 269] width 216 height 34
click at [308, 343] on label "Save As Common Creditor" at bounding box center [378, 343] width 141 height 17
click at [315, 343] on input "Save As Common Creditor" at bounding box center [320, 340] width 11 height 11
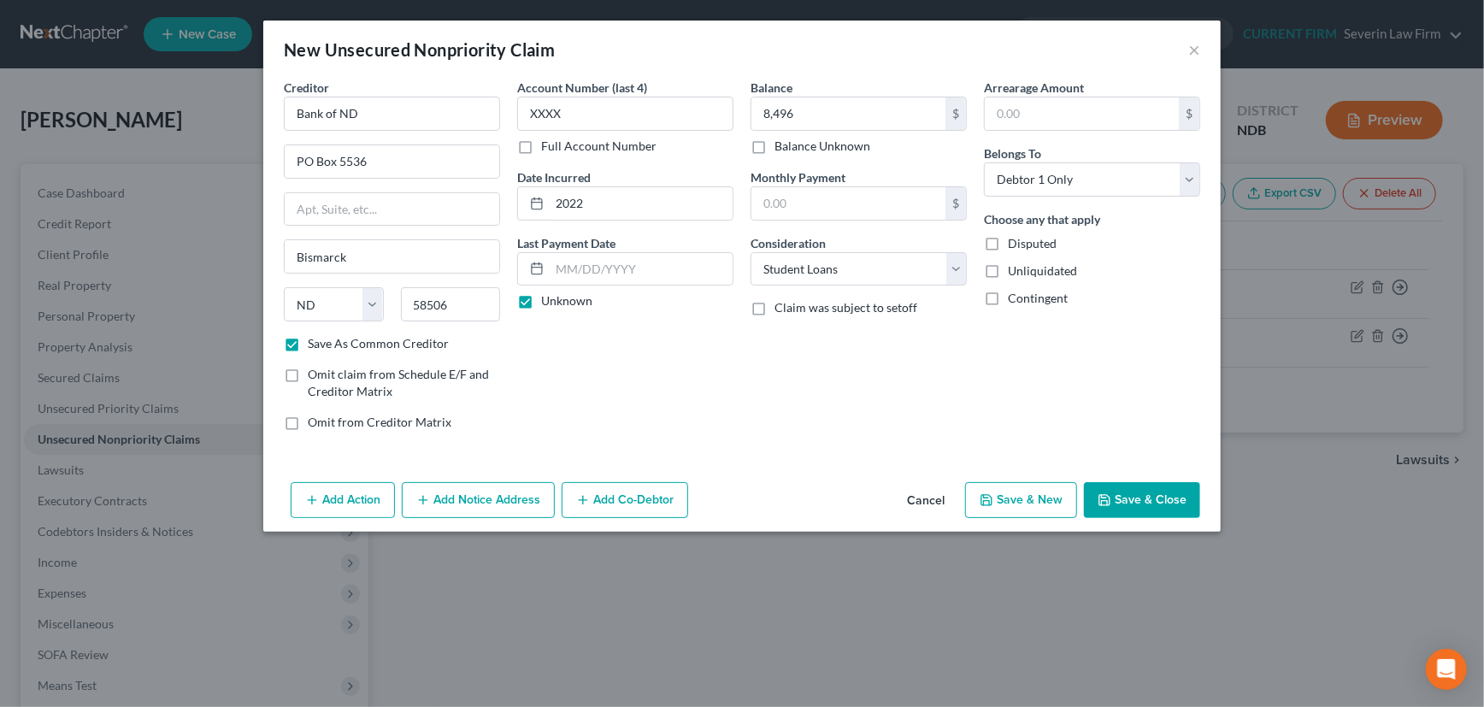
click at [1026, 495] on button "Save & New" at bounding box center [1021, 500] width 112 height 36
checkbox input "false"
select select "0"
click at [936, 500] on button "Cancel" at bounding box center [925, 501] width 65 height 34
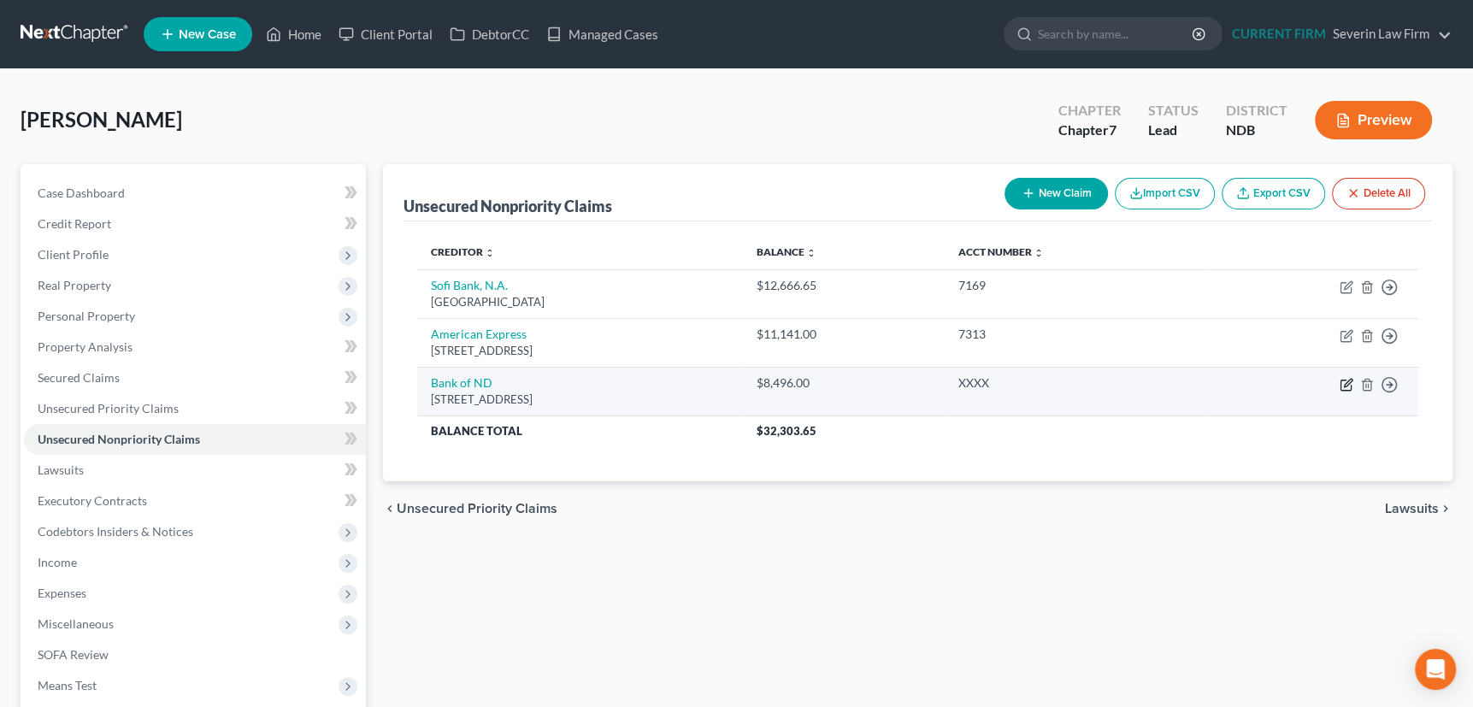
click at [1342, 380] on icon "button" at bounding box center [1347, 385] width 14 height 14
select select "29"
select select "17"
select select "0"
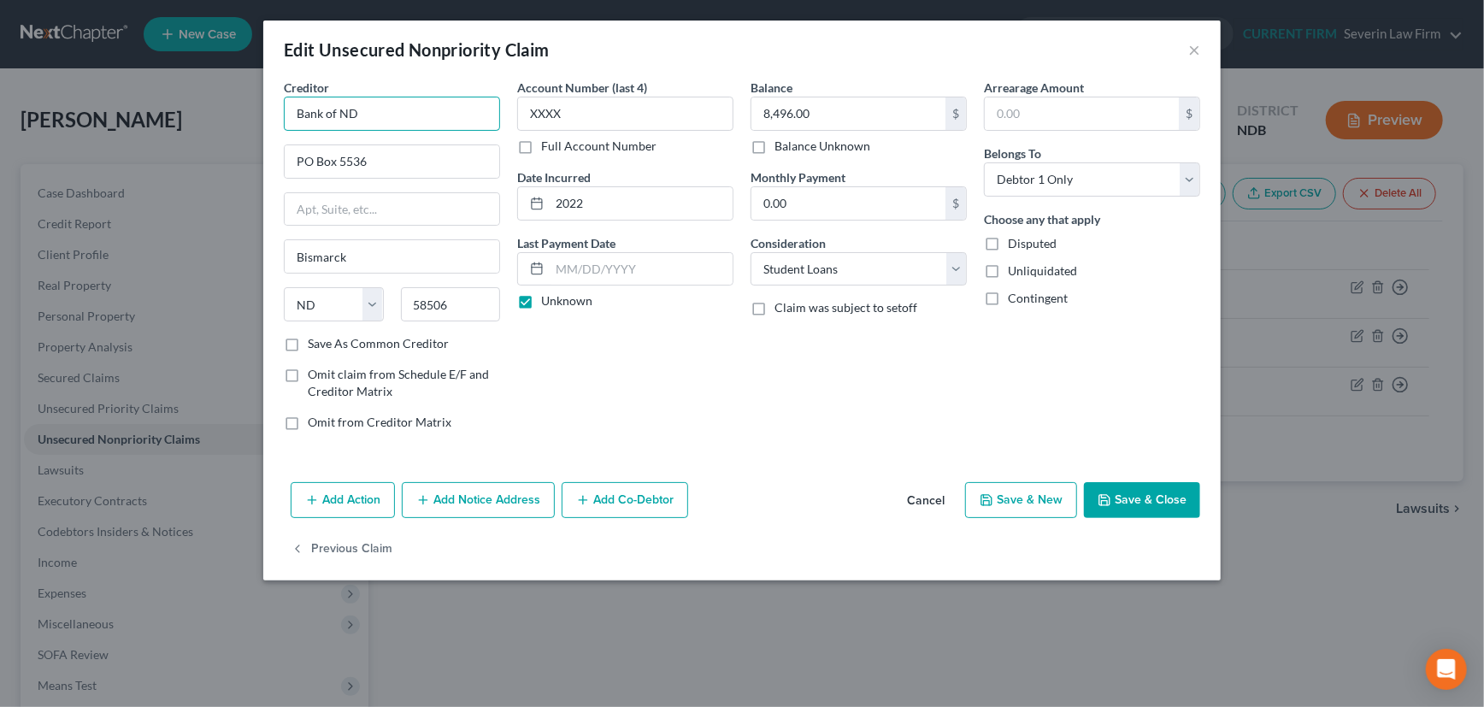
click at [392, 105] on input "Bank of ND" at bounding box center [392, 114] width 216 height 34
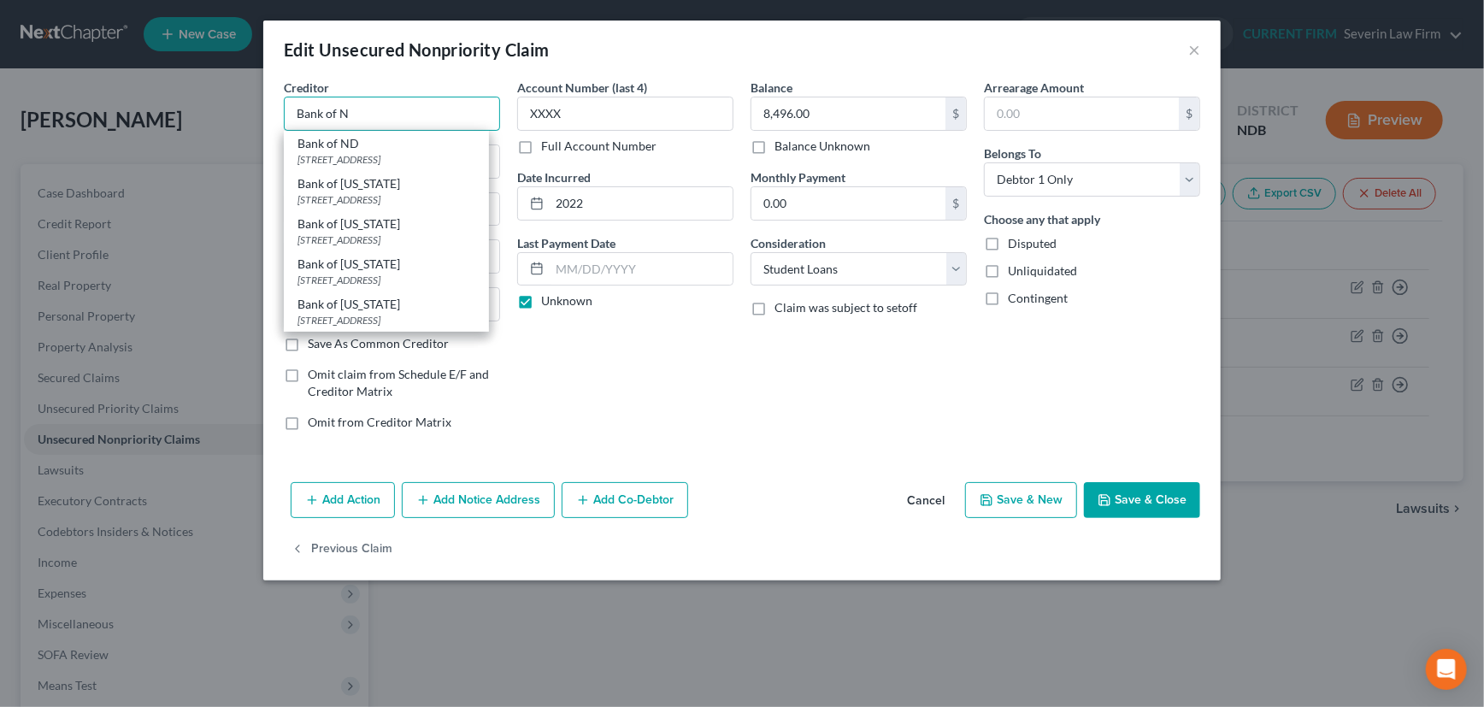
type input "Bank of ND"
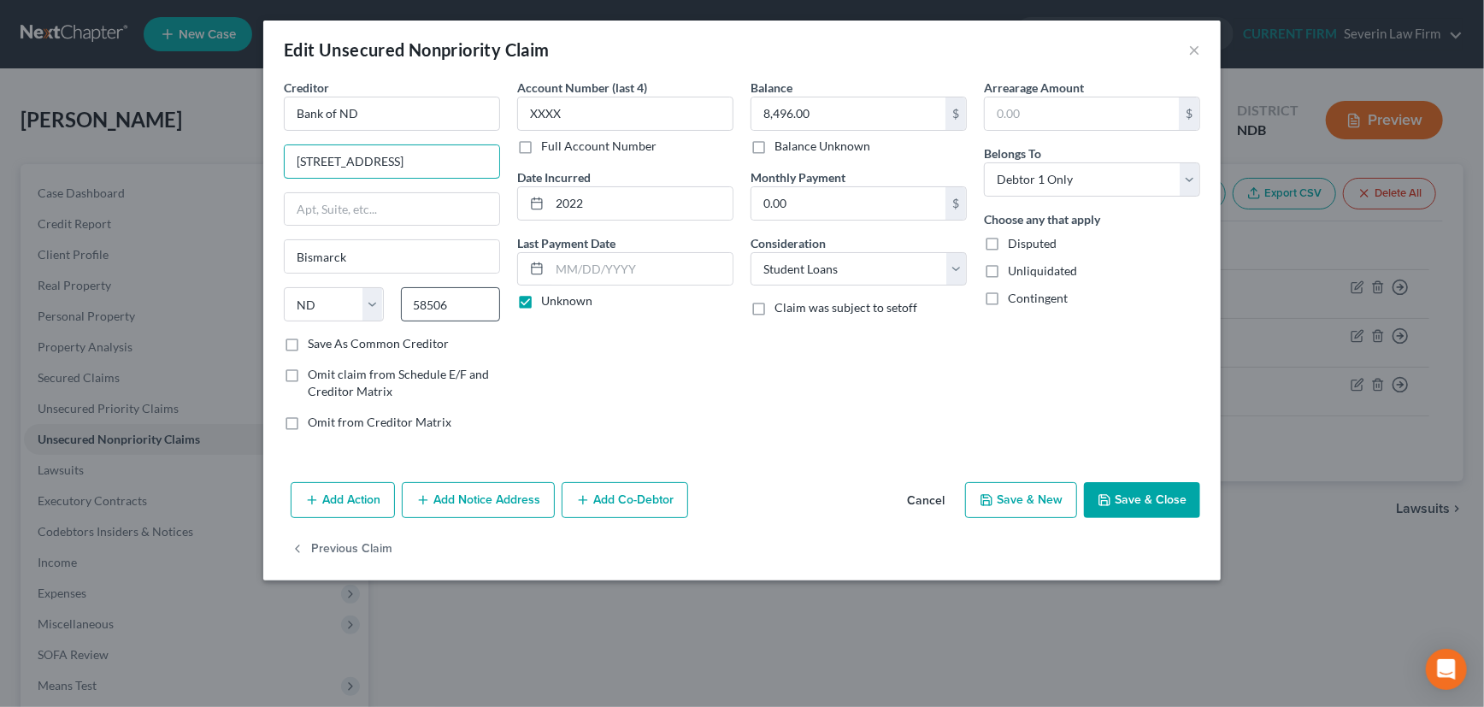
type input "700 E Main Ave"
click at [474, 306] on input "58506" at bounding box center [451, 304] width 100 height 34
drag, startPoint x: 489, startPoint y: 312, endPoint x: 397, endPoint y: 318, distance: 92.5
click at [397, 318] on div "5850658501" at bounding box center [450, 304] width 117 height 34
type input "58501"
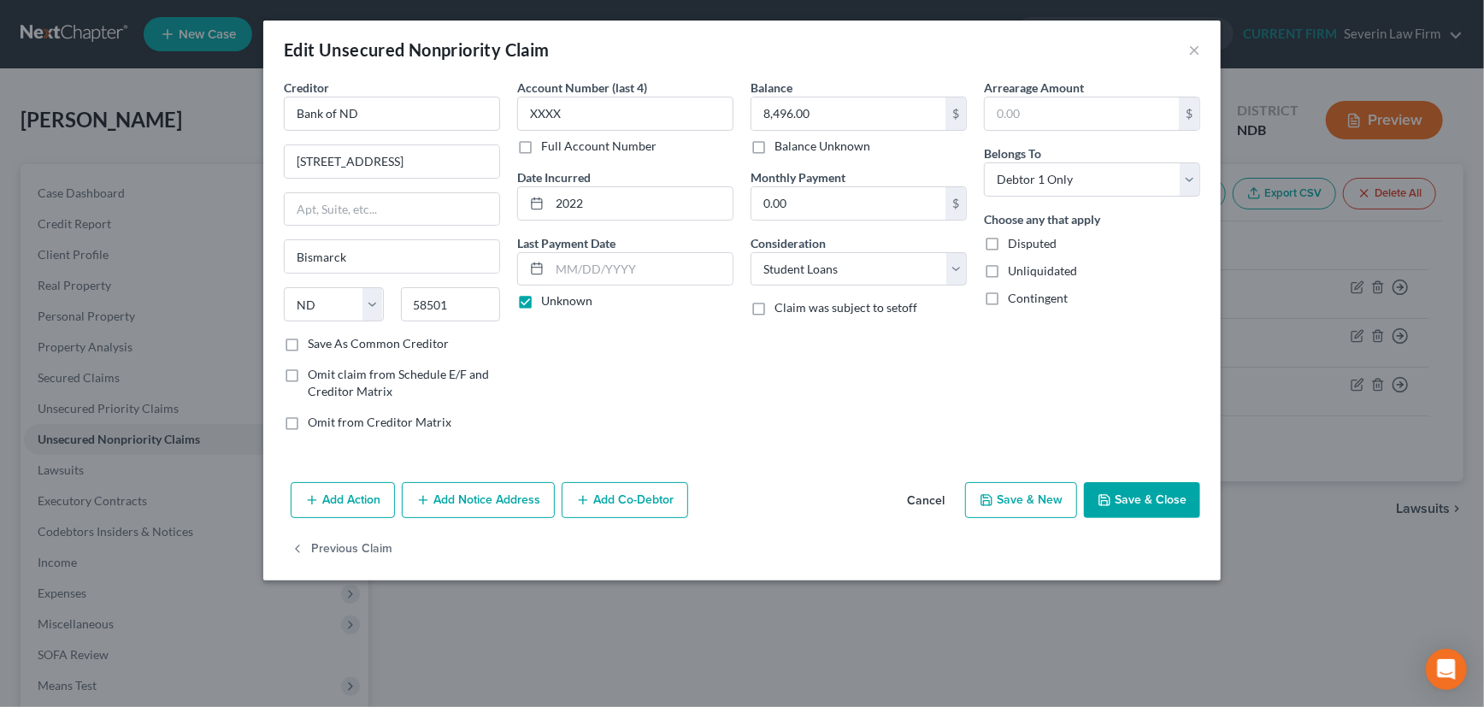
click at [641, 347] on div "Account Number (last 4) XXXX Full Account Number Date Incurred 2022 Last Paymen…" at bounding box center [625, 262] width 233 height 366
type input "Bismarck"
click at [1026, 501] on button "Save & New" at bounding box center [1021, 500] width 112 height 36
select select "0"
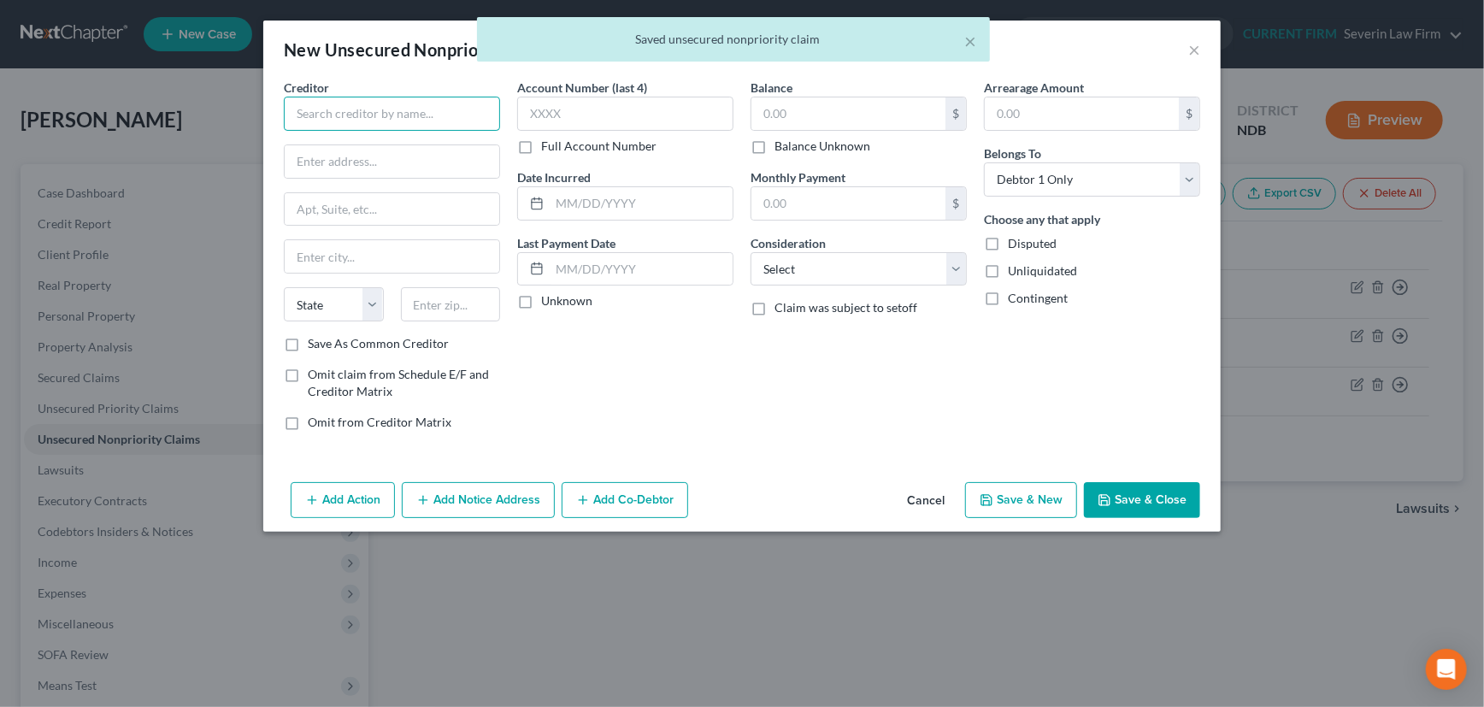
click at [420, 108] on input "text" at bounding box center [392, 114] width 216 height 34
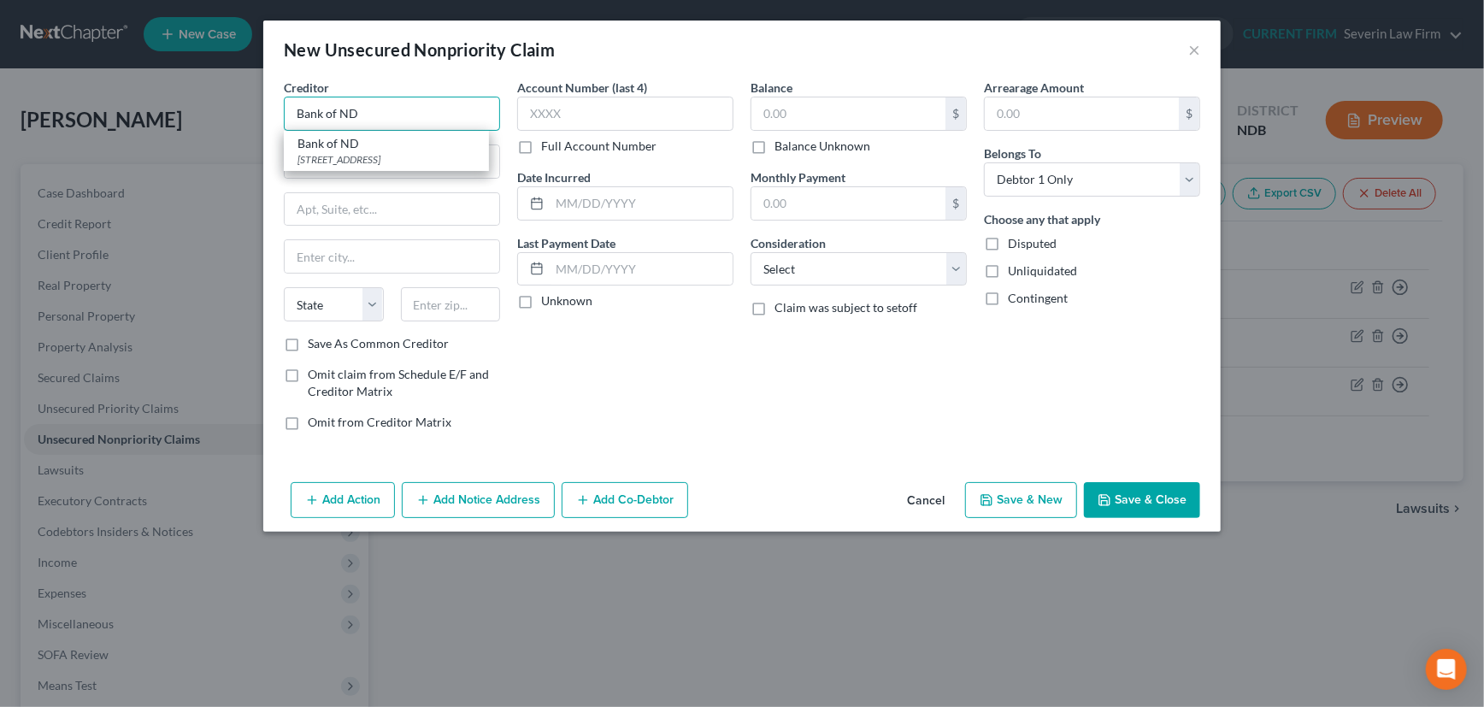
type input "Bank of ND"
type input "700 E Main Ave"
click at [444, 301] on input "text" at bounding box center [451, 304] width 100 height 34
type input "58501"
type input "Bismarck"
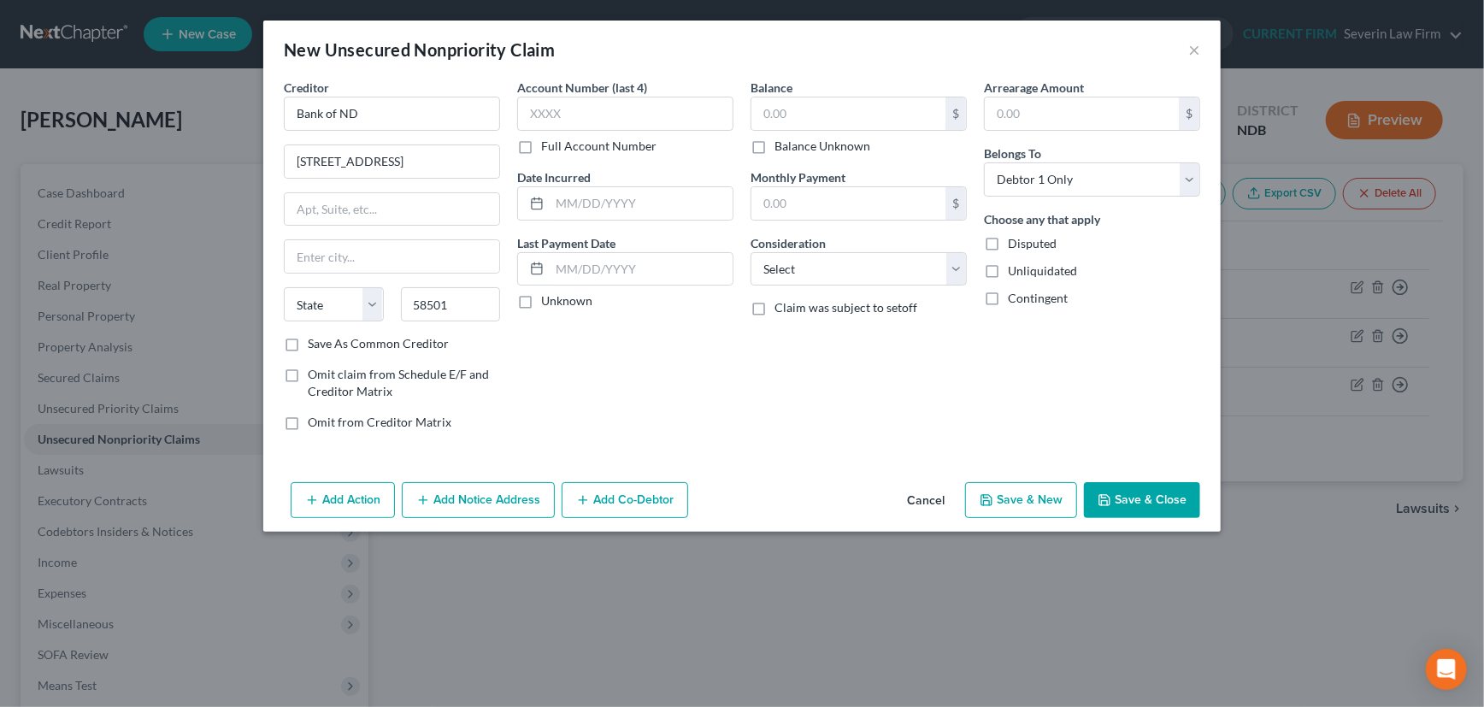
select select "29"
click at [681, 378] on div "Account Number (last 4) Full Account Number Date Incurred Last Payment Date Unk…" at bounding box center [625, 262] width 233 height 366
click at [308, 340] on label "Save As Common Creditor" at bounding box center [378, 343] width 141 height 17
click at [315, 340] on input "Save As Common Creditor" at bounding box center [320, 340] width 11 height 11
checkbox input "true"
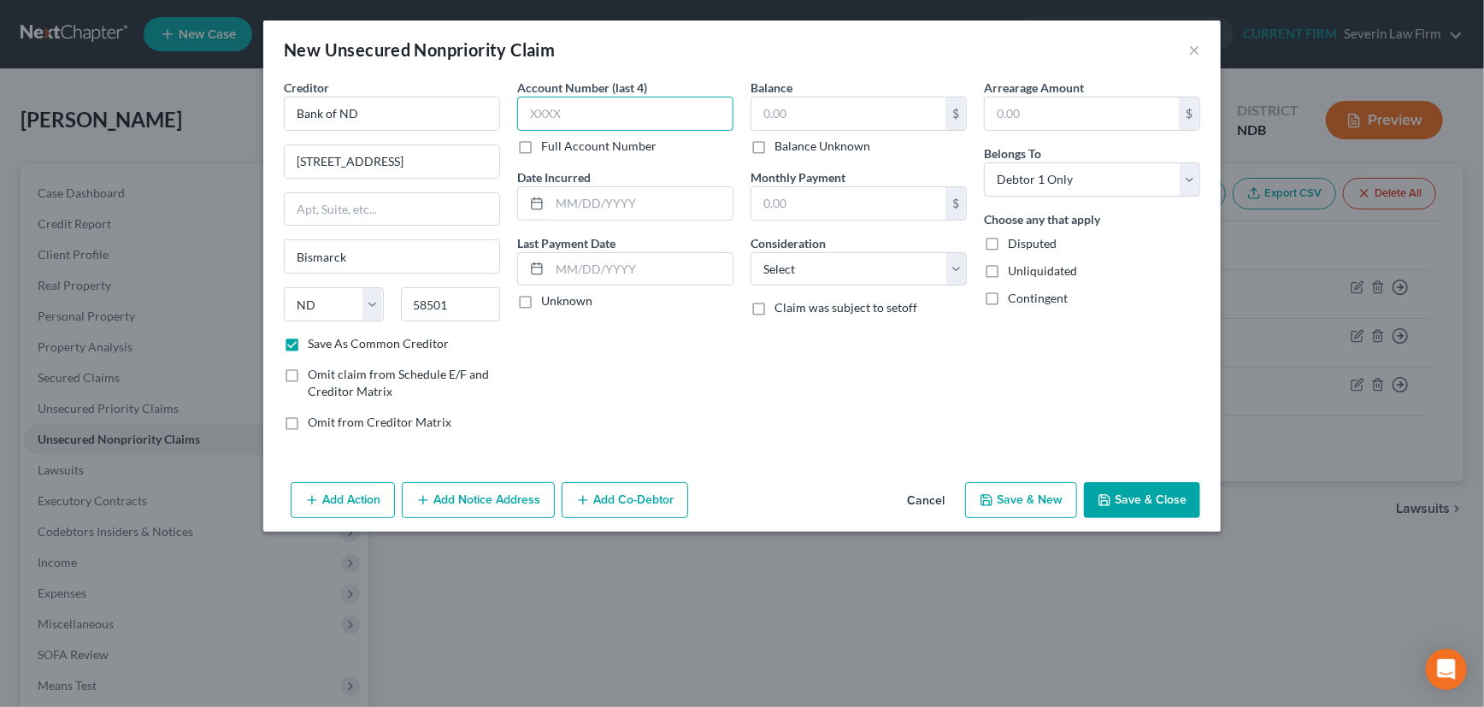
click at [581, 118] on input "text" at bounding box center [625, 114] width 216 height 34
type input "XXXX"
click at [607, 199] on input "text" at bounding box center [641, 203] width 183 height 32
type input "2022"
click at [541, 305] on label "Unknown" at bounding box center [566, 300] width 51 height 17
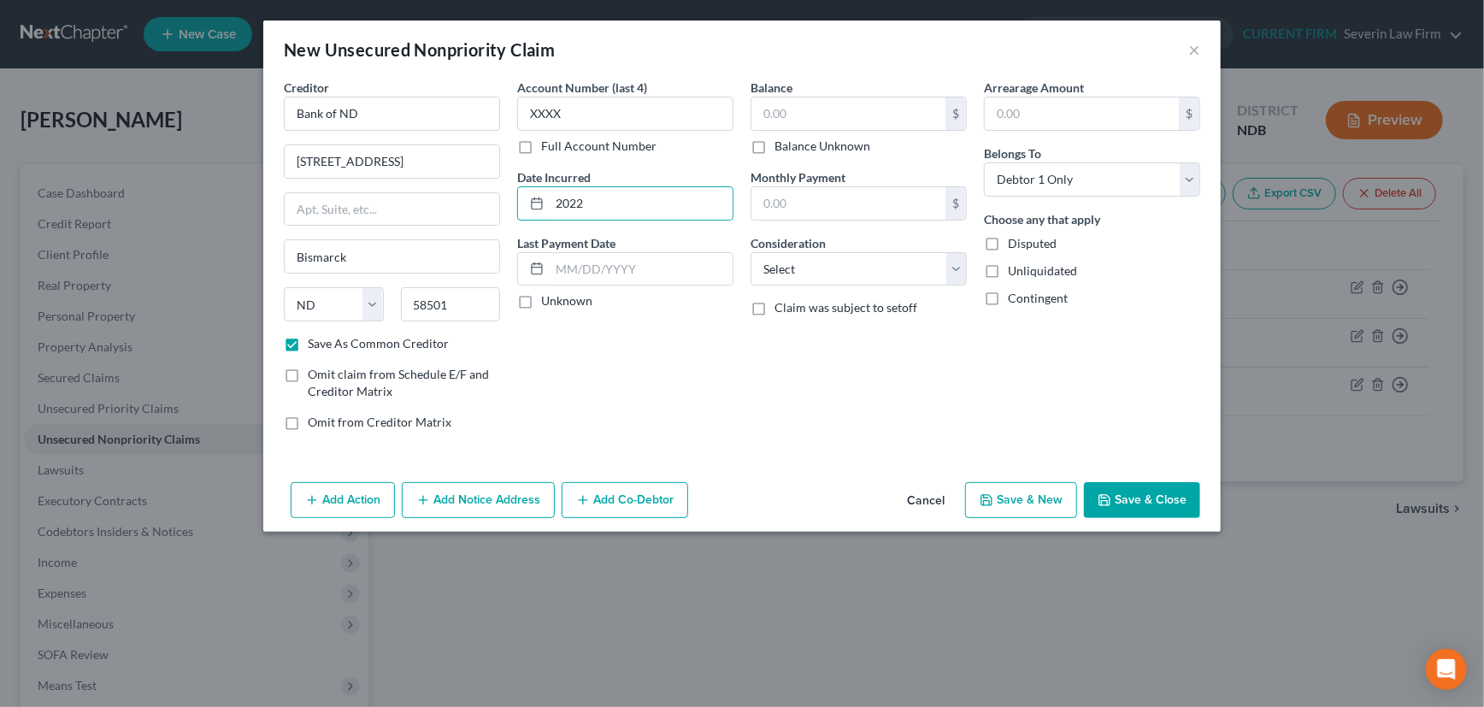
click at [548, 303] on input "Unknown" at bounding box center [553, 297] width 11 height 11
checkbox input "true"
click at [803, 109] on input "text" at bounding box center [848, 113] width 194 height 32
type input "8,345"
click at [828, 268] on select "Select Cable / Satellite Services Collection Agency Credit Card Debt Debt Couns…" at bounding box center [859, 269] width 216 height 34
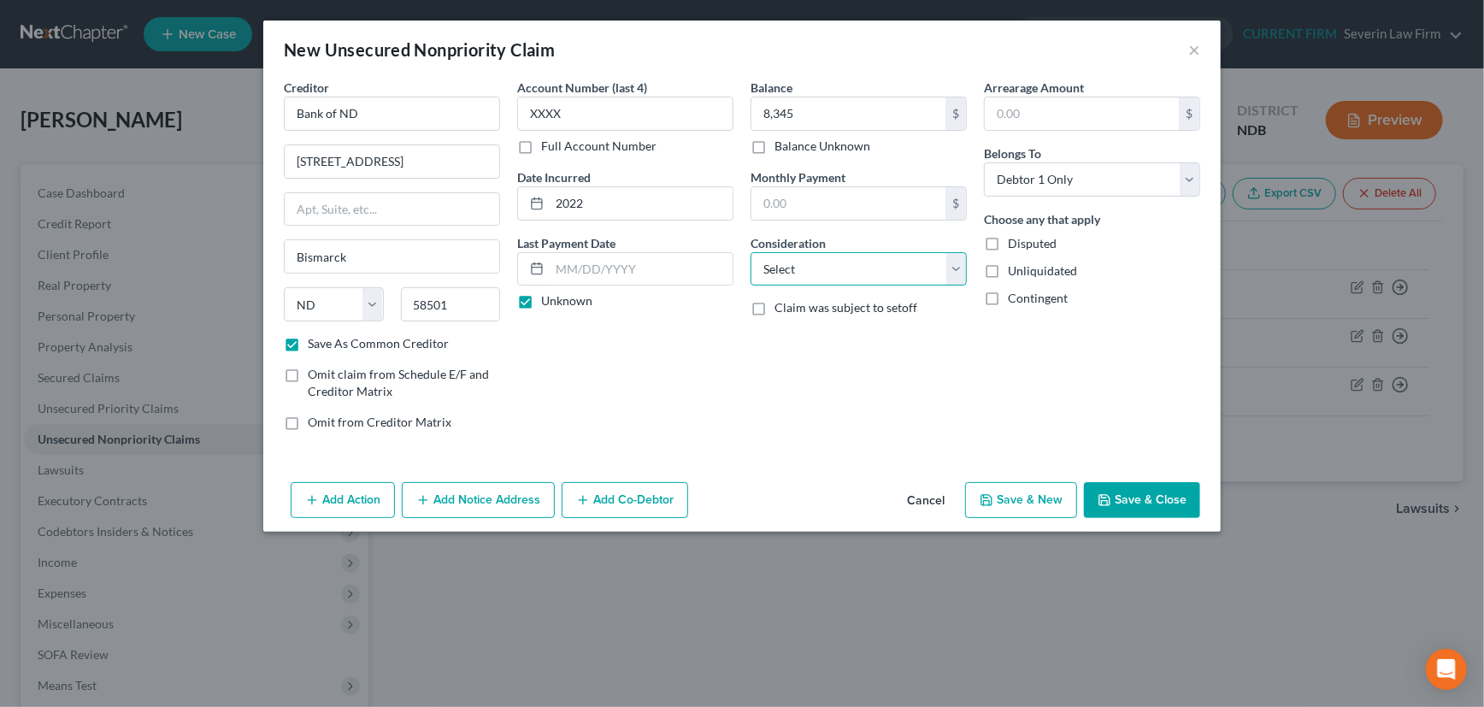
select select "17"
click at [751, 252] on select "Select Cable / Satellite Services Collection Agency Credit Card Debt Debt Couns…" at bounding box center [859, 269] width 216 height 34
click at [1032, 498] on button "Save & New" at bounding box center [1021, 500] width 112 height 36
select select "0"
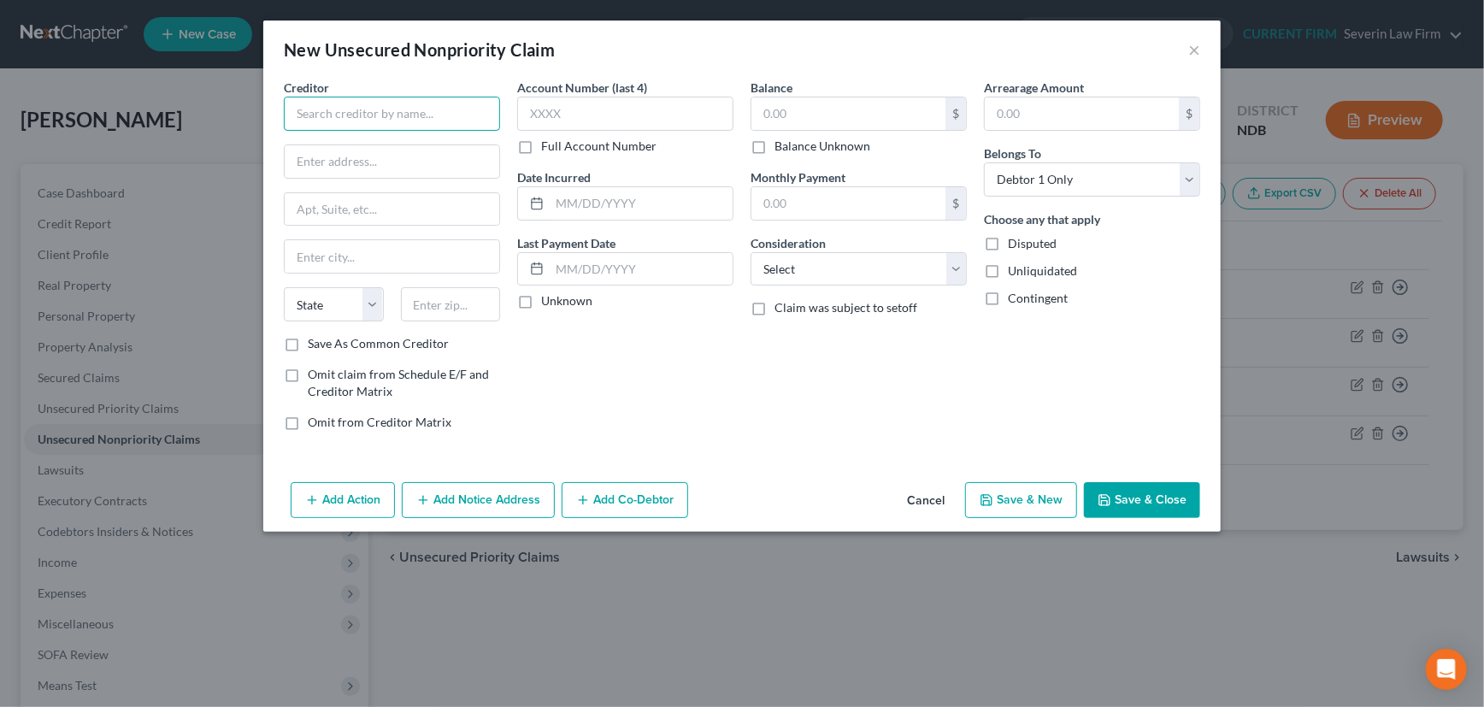
click at [413, 111] on input "text" at bounding box center [392, 114] width 216 height 34
type input "Bank of ND"
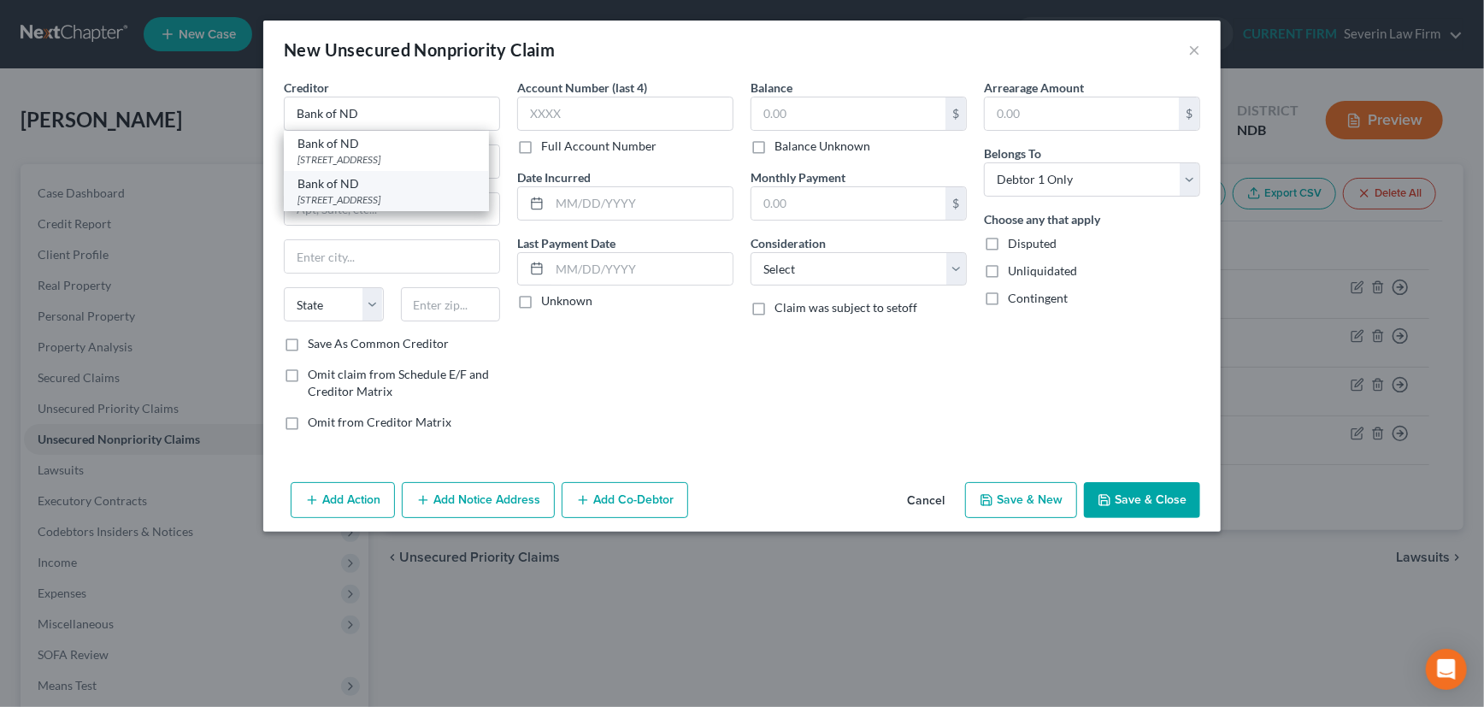
click at [403, 187] on div "Bank of ND" at bounding box center [386, 183] width 178 height 17
type input "700 E Main Ave"
type input "Bismarck"
select select "29"
type input "58501"
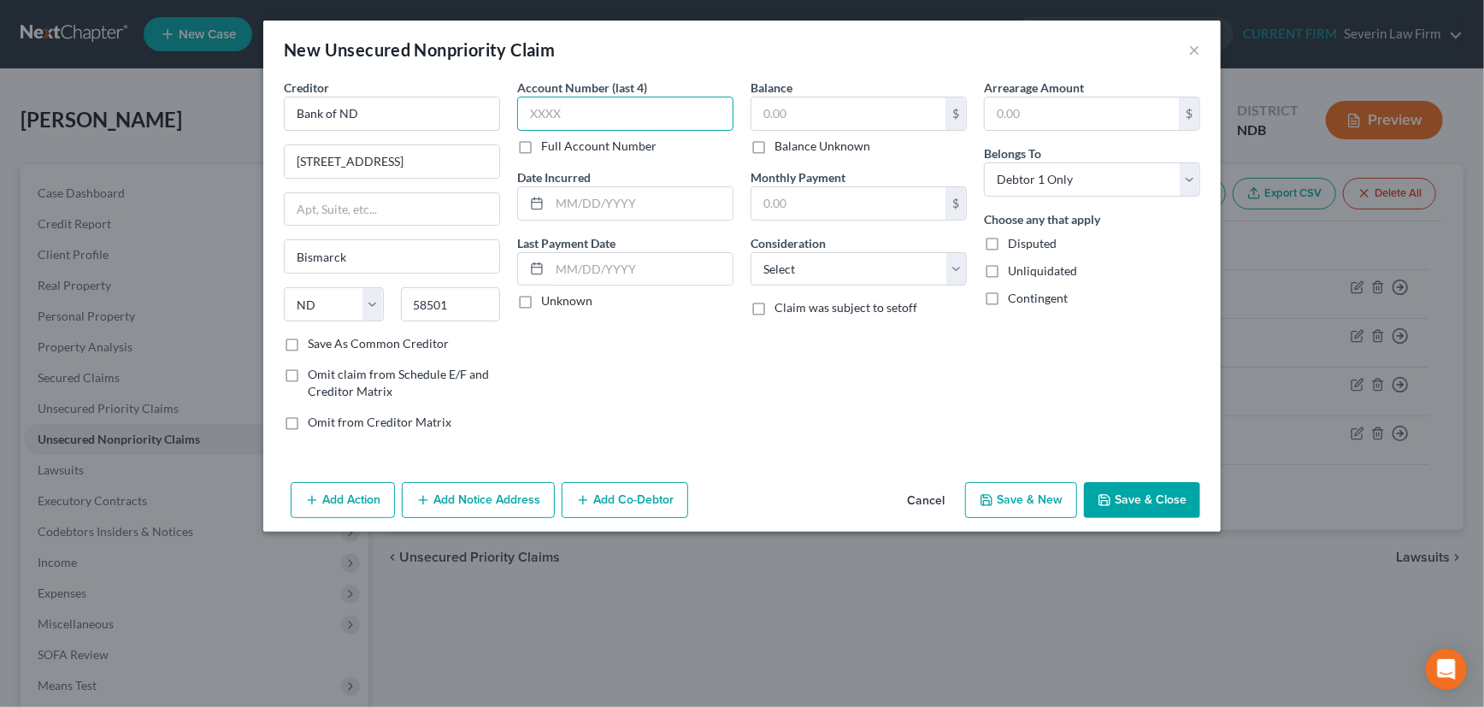
click at [586, 115] on input "text" at bounding box center [625, 114] width 216 height 34
type input "XXXX"
click at [592, 210] on input "text" at bounding box center [641, 203] width 183 height 32
type input "2023"
click at [541, 303] on label "Unknown" at bounding box center [566, 300] width 51 height 17
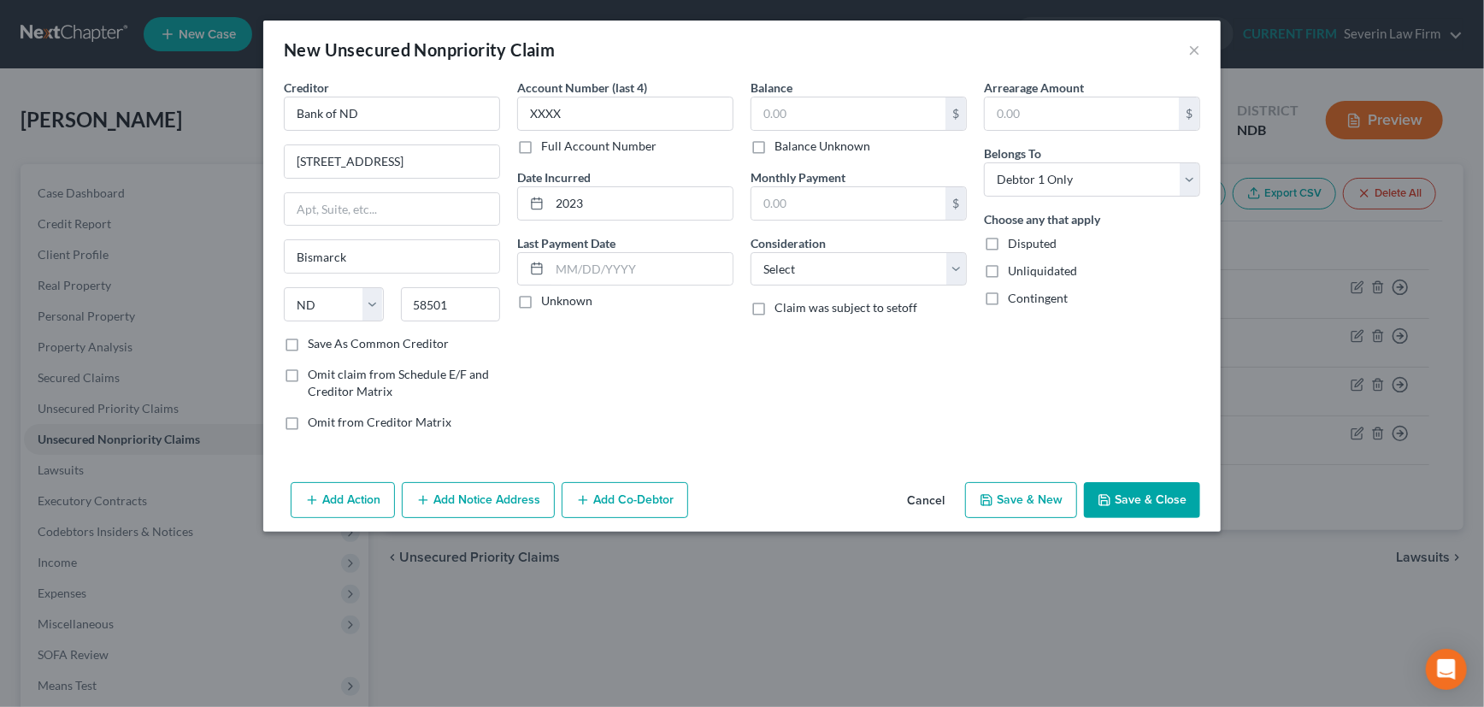
click at [548, 303] on input "Unknown" at bounding box center [553, 297] width 11 height 11
checkbox input "true"
click at [823, 111] on input "text" at bounding box center [848, 113] width 194 height 32
type input "62,304"
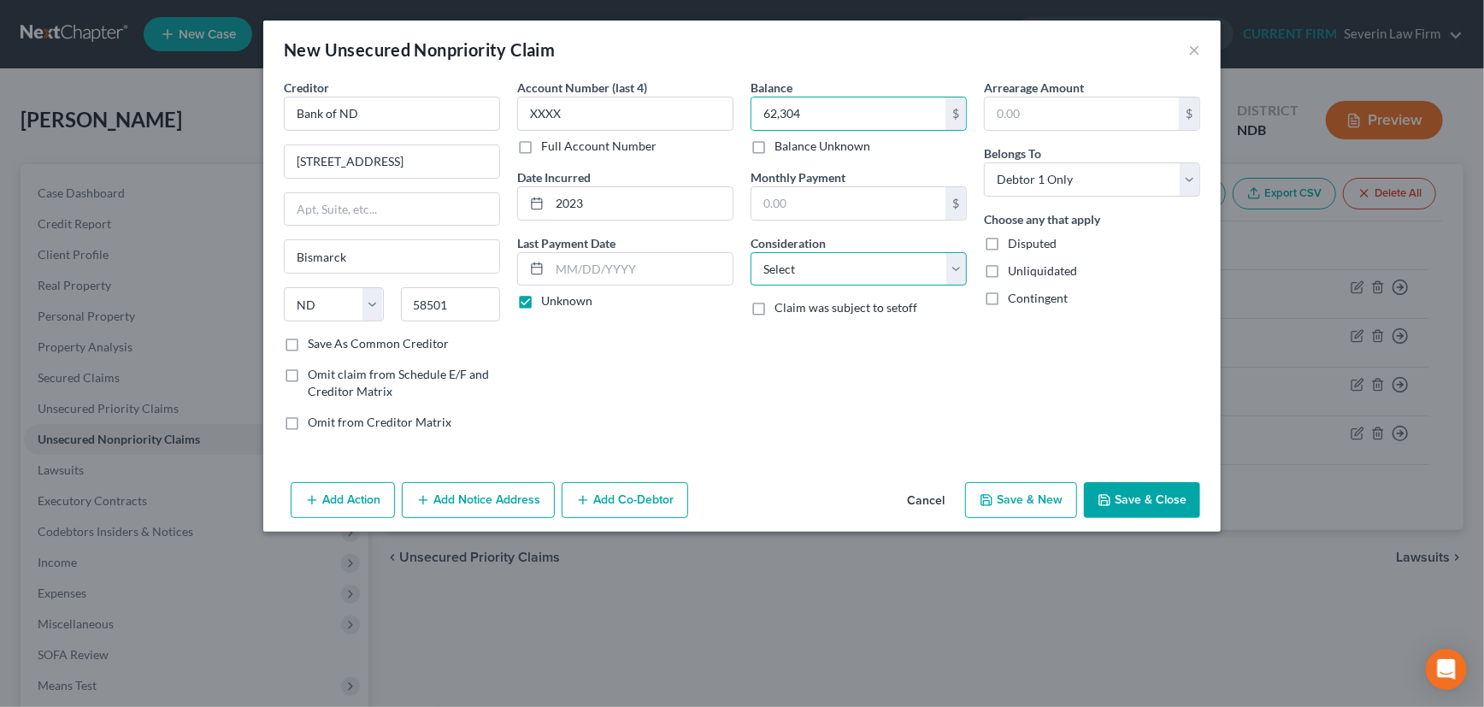
click at [857, 267] on select "Select Cable / Satellite Services Collection Agency Credit Card Debt Debt Couns…" at bounding box center [859, 269] width 216 height 34
select select "17"
click at [751, 252] on select "Select Cable / Satellite Services Collection Agency Credit Card Debt Debt Couns…" at bounding box center [859, 269] width 216 height 34
click at [308, 339] on label "Save As Common Creditor" at bounding box center [378, 343] width 141 height 17
click at [315, 339] on input "Save As Common Creditor" at bounding box center [320, 340] width 11 height 11
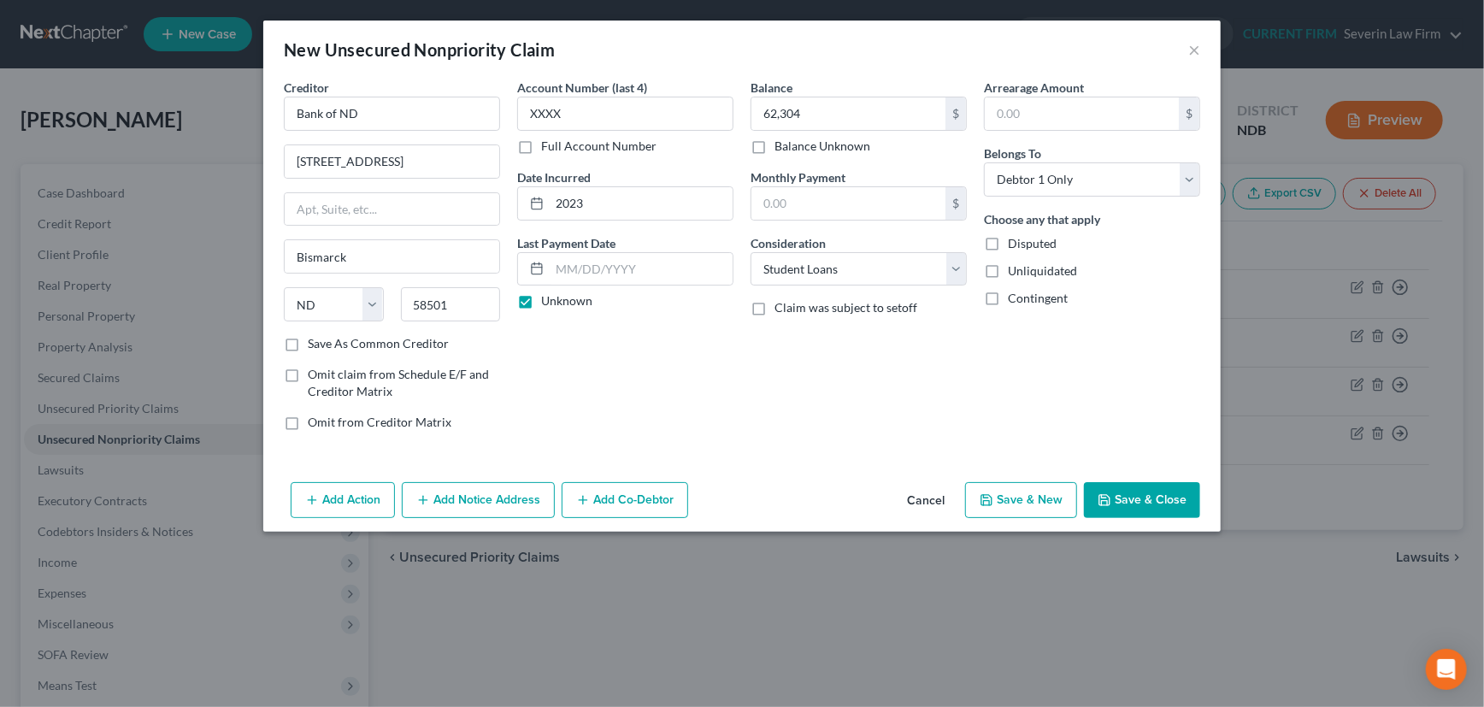
checkbox input "true"
click at [1017, 498] on button "Save & New" at bounding box center [1021, 500] width 112 height 36
select select "0"
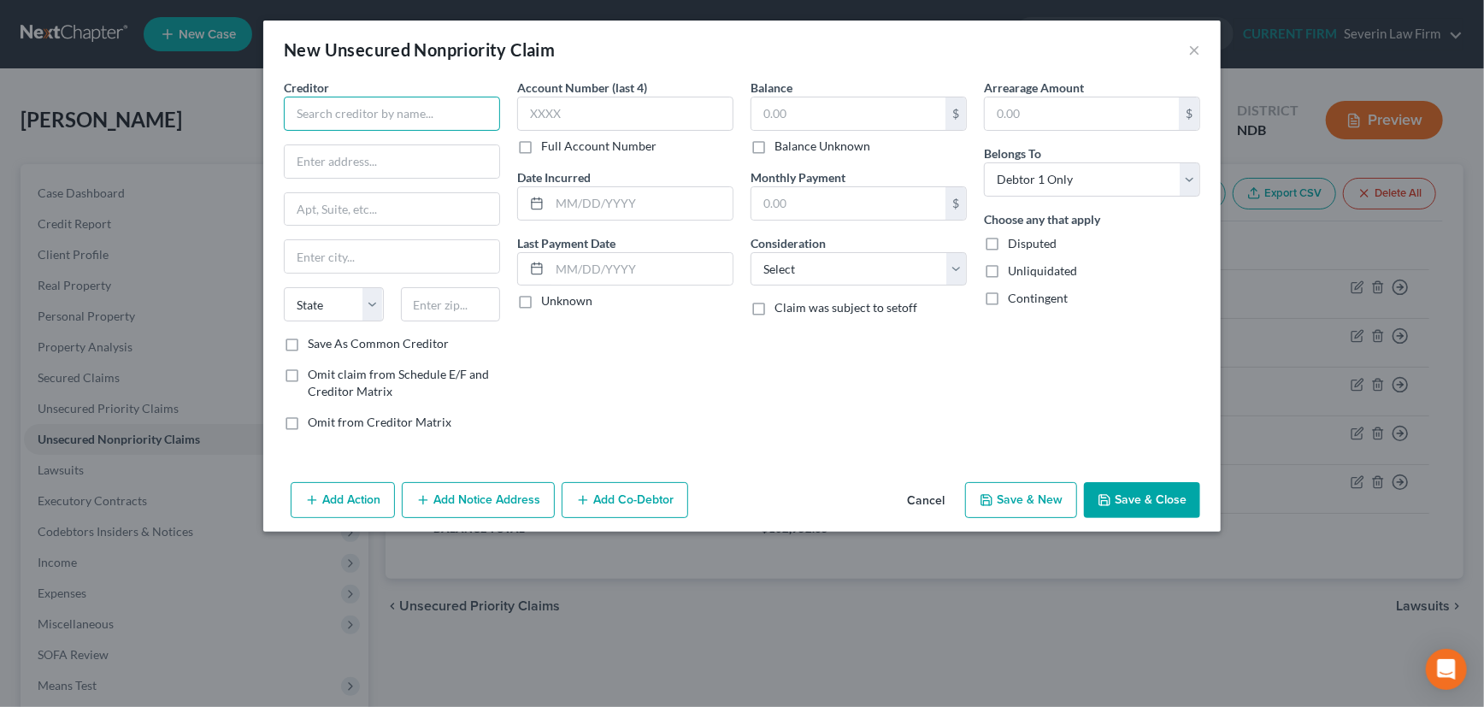
click at [396, 113] on input "text" at bounding box center [392, 114] width 216 height 34
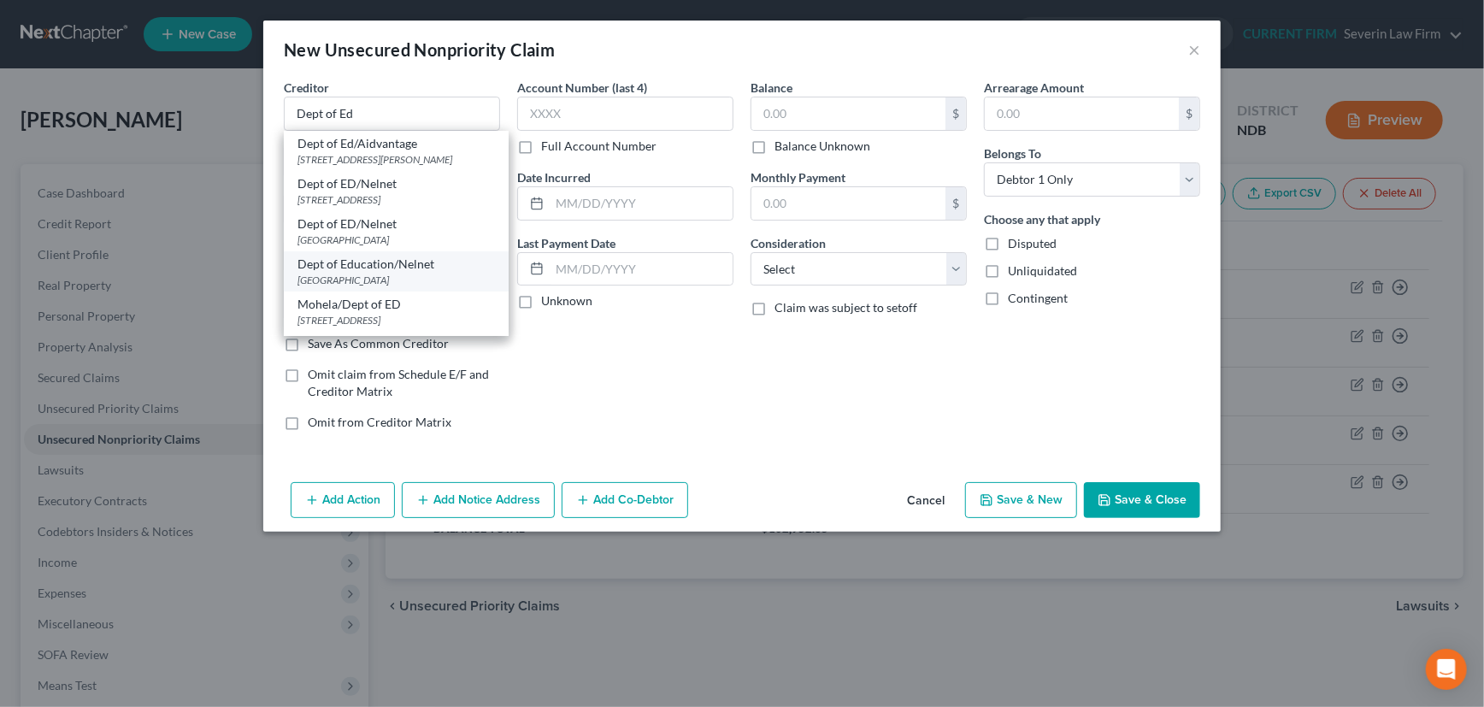
click at [367, 287] on div "[GEOGRAPHIC_DATA]" at bounding box center [395, 280] width 197 height 15
type input "Dept of Education/Nelnet"
type input "PO Box 82561"
type input "Lincoln"
select select "30"
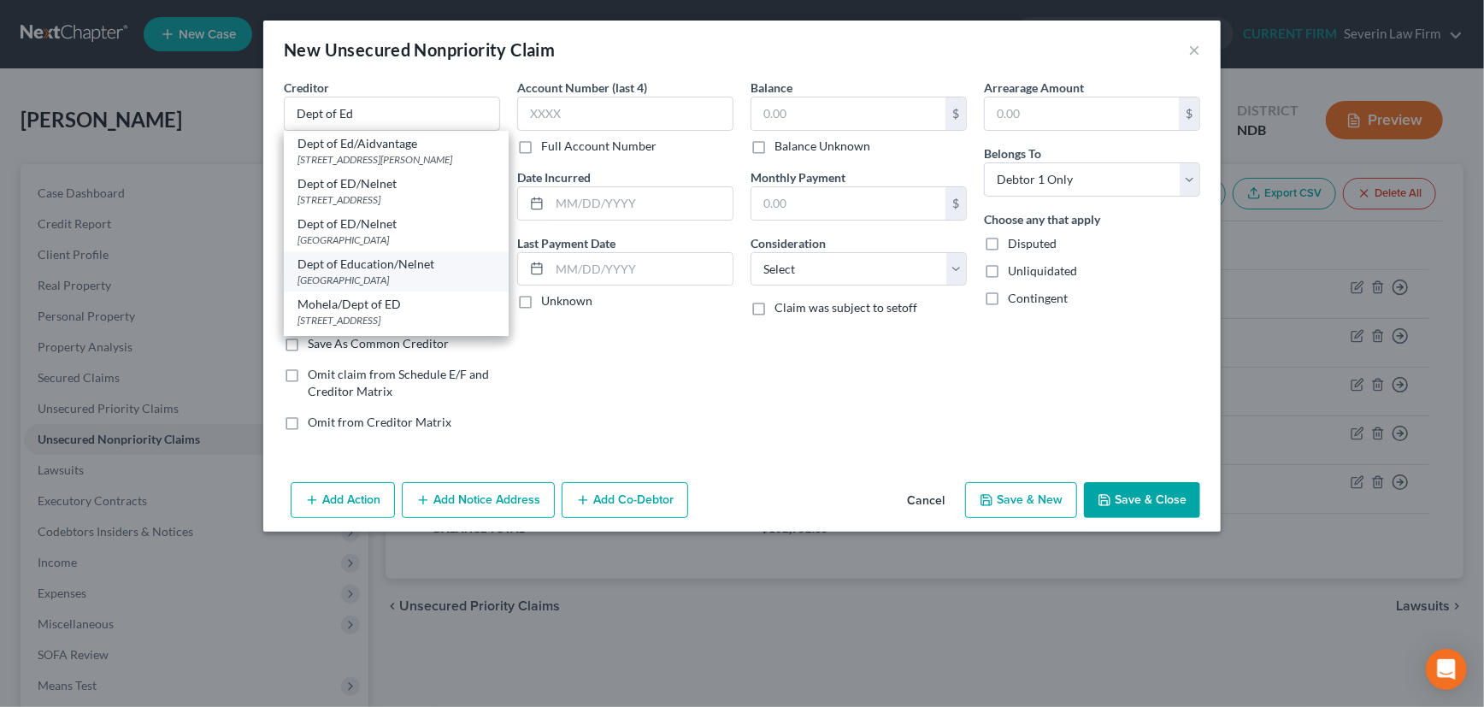
type input "68501"
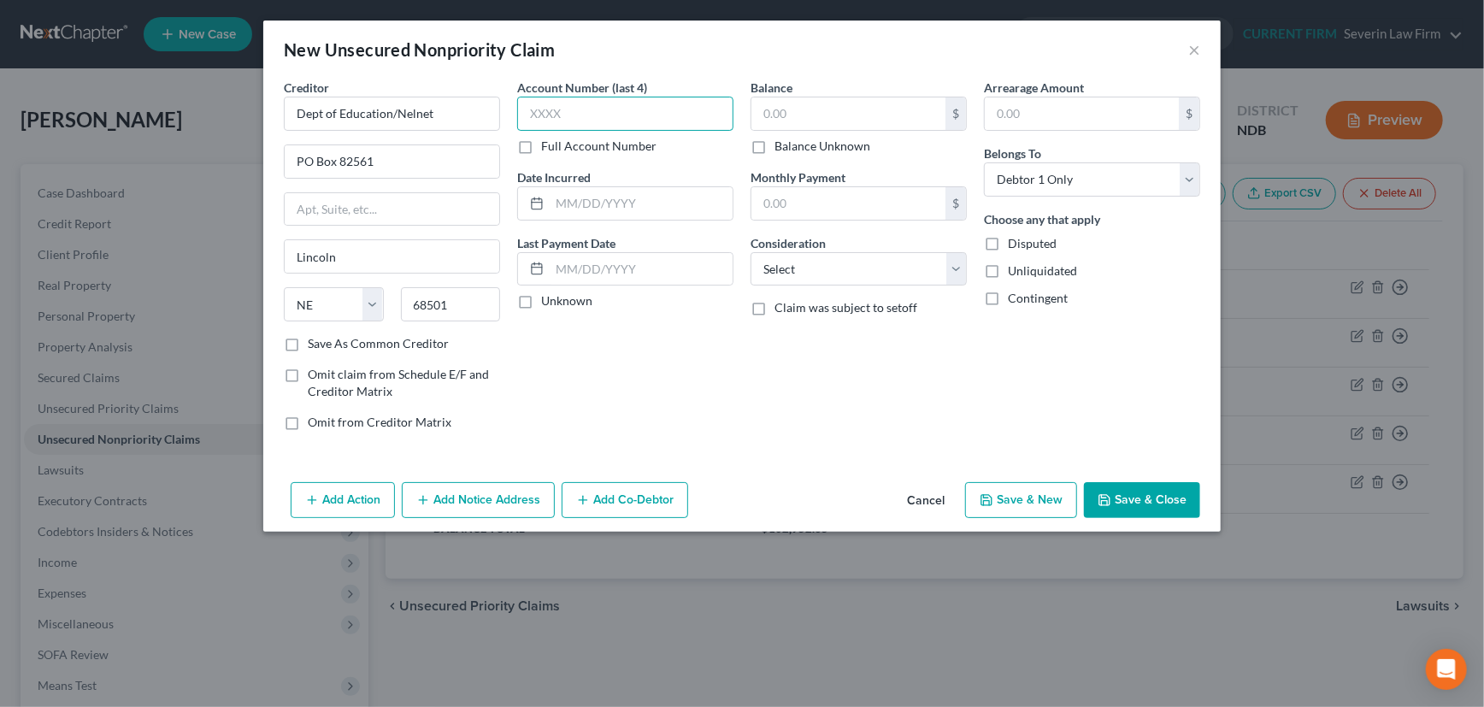
click at [579, 111] on input "text" at bounding box center [625, 114] width 216 height 34
type input "XXXX"
click at [607, 199] on input "text" at bounding box center [641, 203] width 183 height 32
type input "2018"
click at [541, 303] on label "Unknown" at bounding box center [566, 300] width 51 height 17
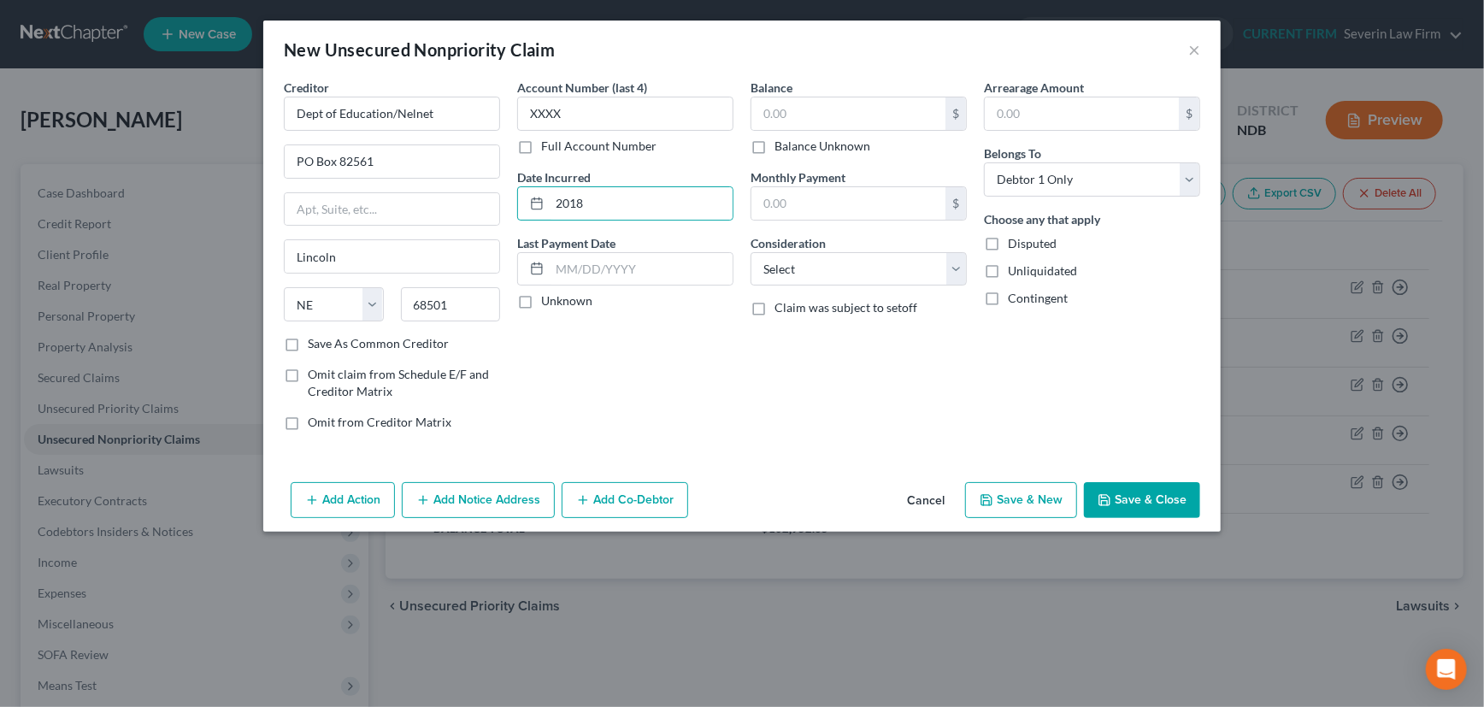
click at [548, 303] on input "Unknown" at bounding box center [553, 297] width 11 height 11
checkbox input "true"
click at [820, 108] on input "text" at bounding box center [848, 113] width 194 height 32
type input "5,614"
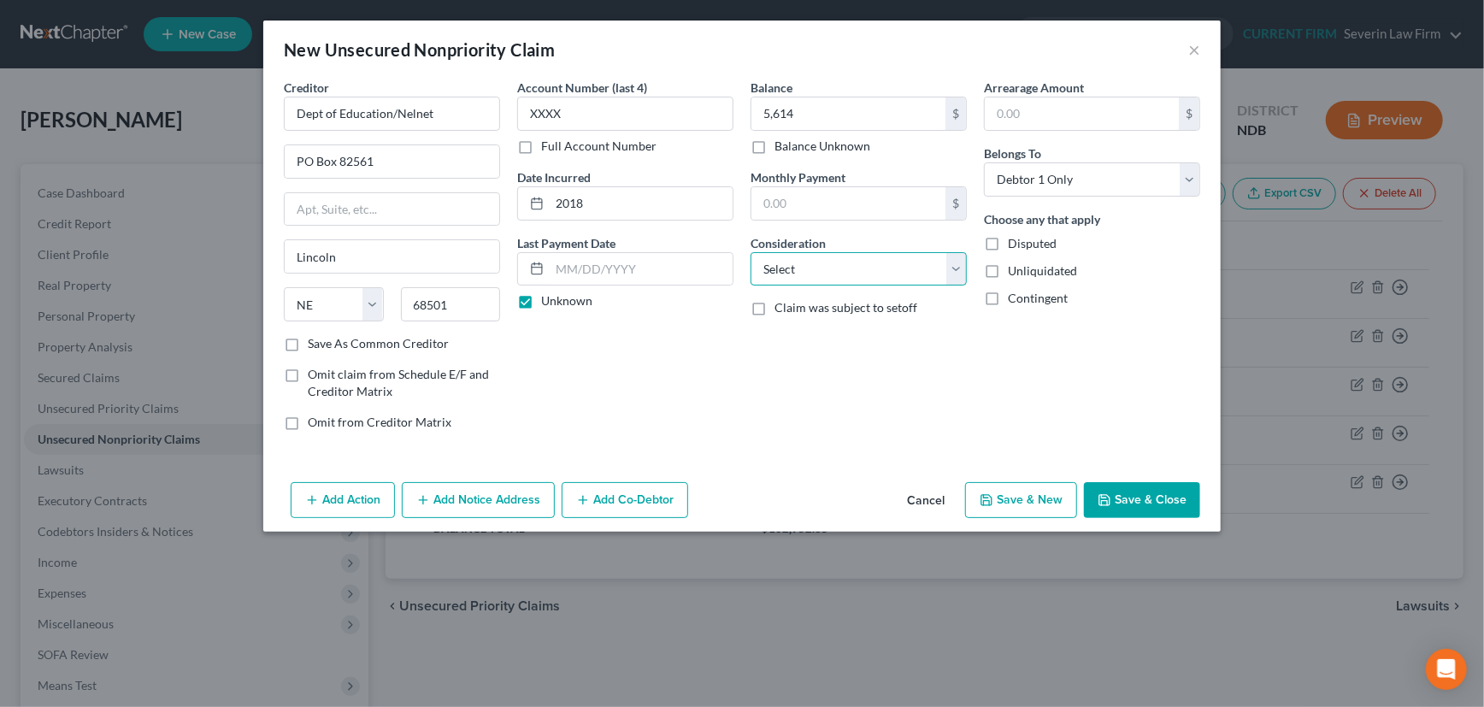
click at [835, 266] on select "Select Cable / Satellite Services Collection Agency Credit Card Debt Debt Couns…" at bounding box center [859, 269] width 216 height 34
select select "17"
click at [751, 252] on select "Select Cable / Satellite Services Collection Agency Credit Card Debt Debt Couns…" at bounding box center [859, 269] width 216 height 34
click at [1037, 502] on button "Save & New" at bounding box center [1021, 500] width 112 height 36
select select "0"
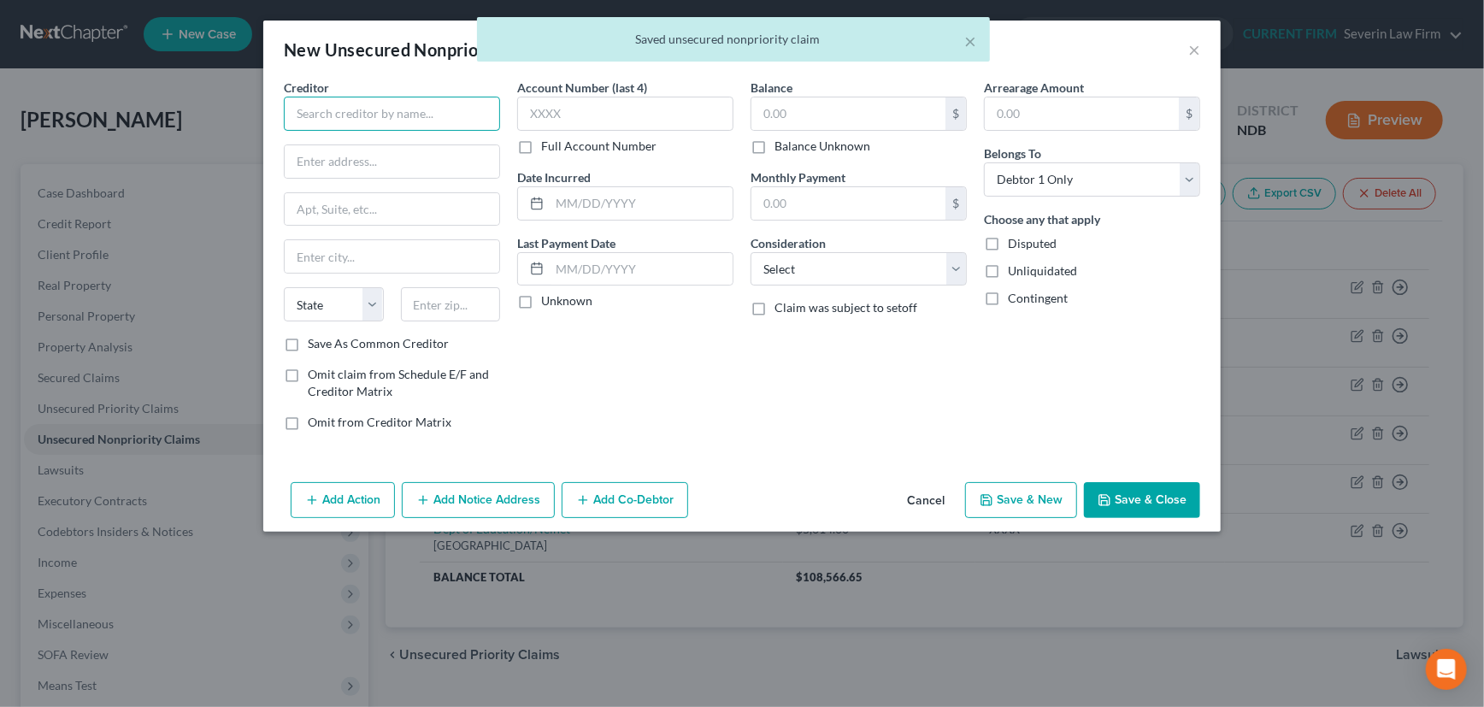
click at [368, 120] on input "text" at bounding box center [392, 114] width 216 height 34
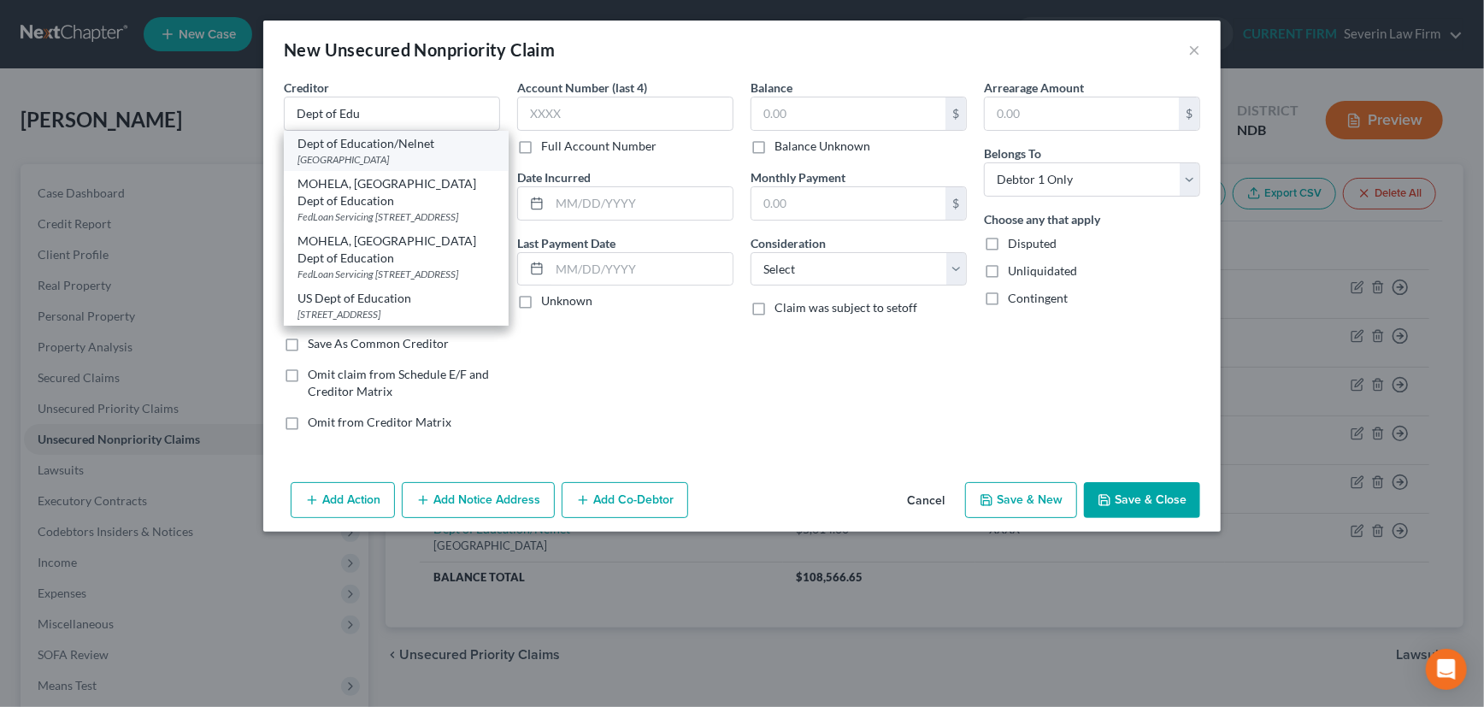
click at [367, 156] on div "[GEOGRAPHIC_DATA]" at bounding box center [395, 159] width 197 height 15
type input "Dept of Education/Nelnet"
type input "PO Box 82561"
type input "Lincoln"
select select "30"
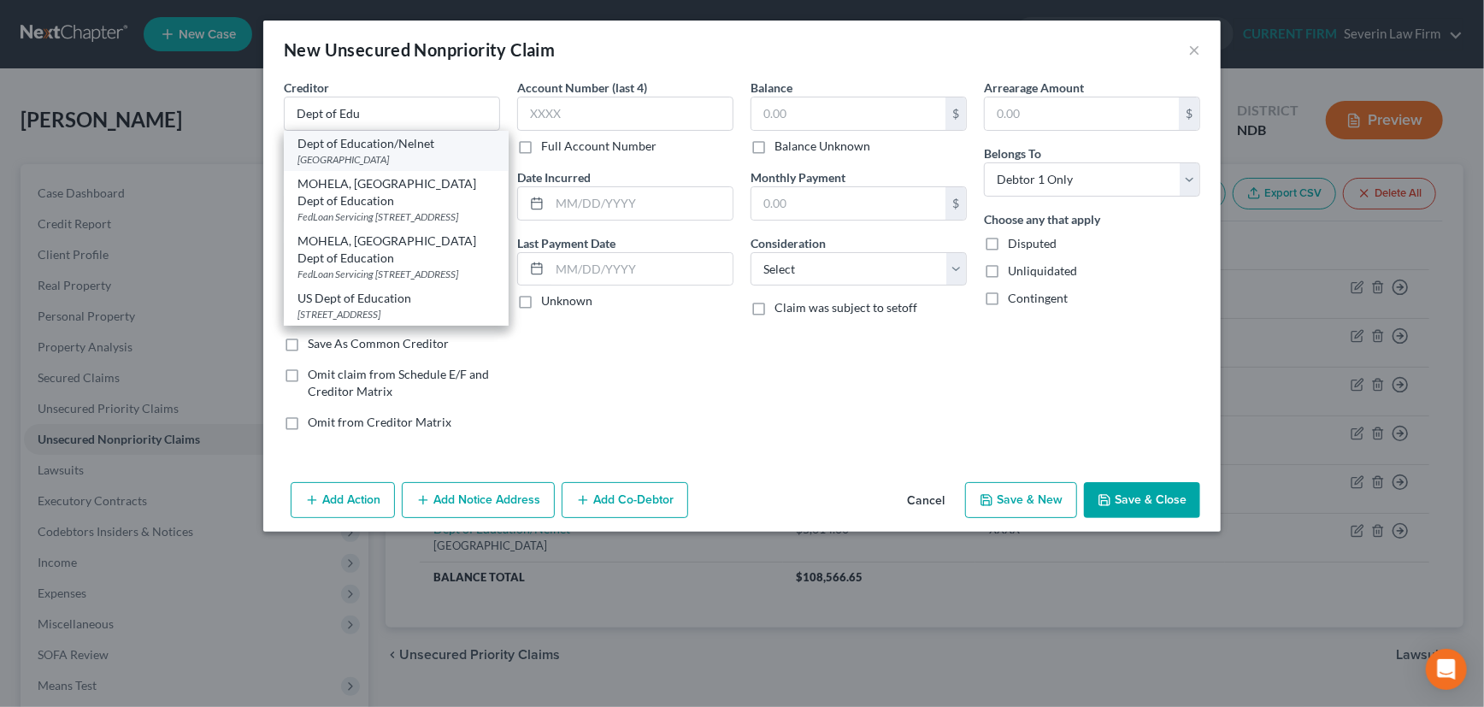
type input "68501"
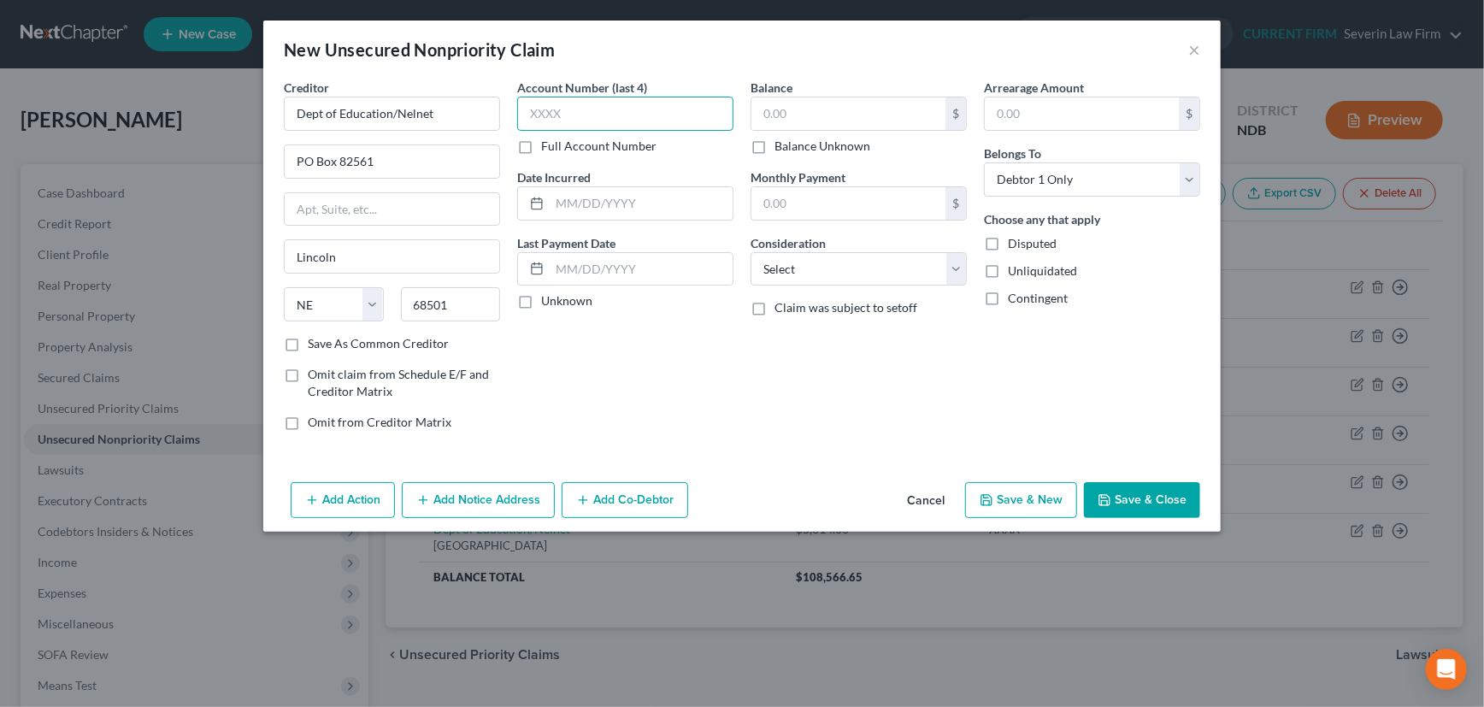
click at [588, 115] on input "text" at bounding box center [625, 114] width 216 height 34
type input "XXXX"
click at [589, 196] on input "text" at bounding box center [641, 203] width 183 height 32
type input "2019"
click at [541, 304] on label "Unknown" at bounding box center [566, 300] width 51 height 17
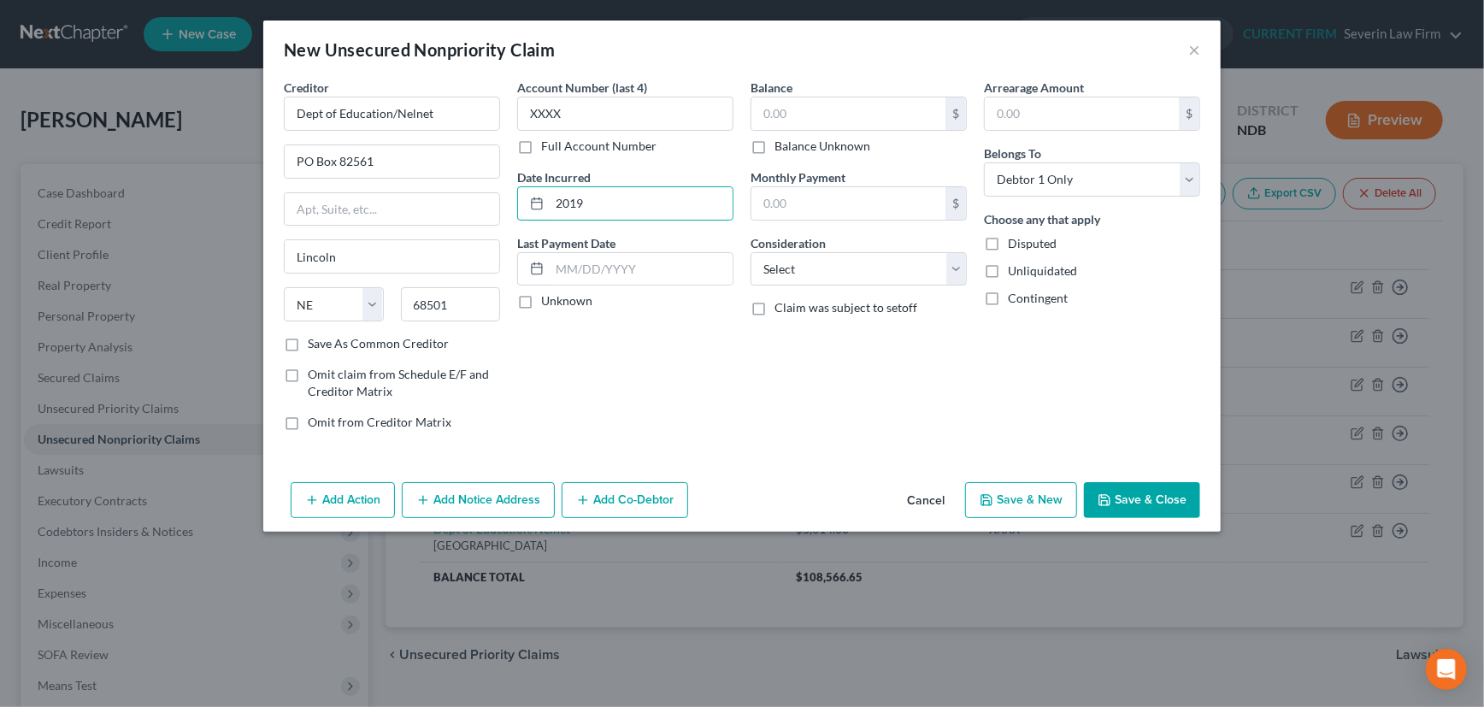
click at [548, 303] on input "Unknown" at bounding box center [553, 297] width 11 height 11
checkbox input "true"
click at [828, 111] on input "text" at bounding box center [848, 113] width 194 height 32
type input "2,295"
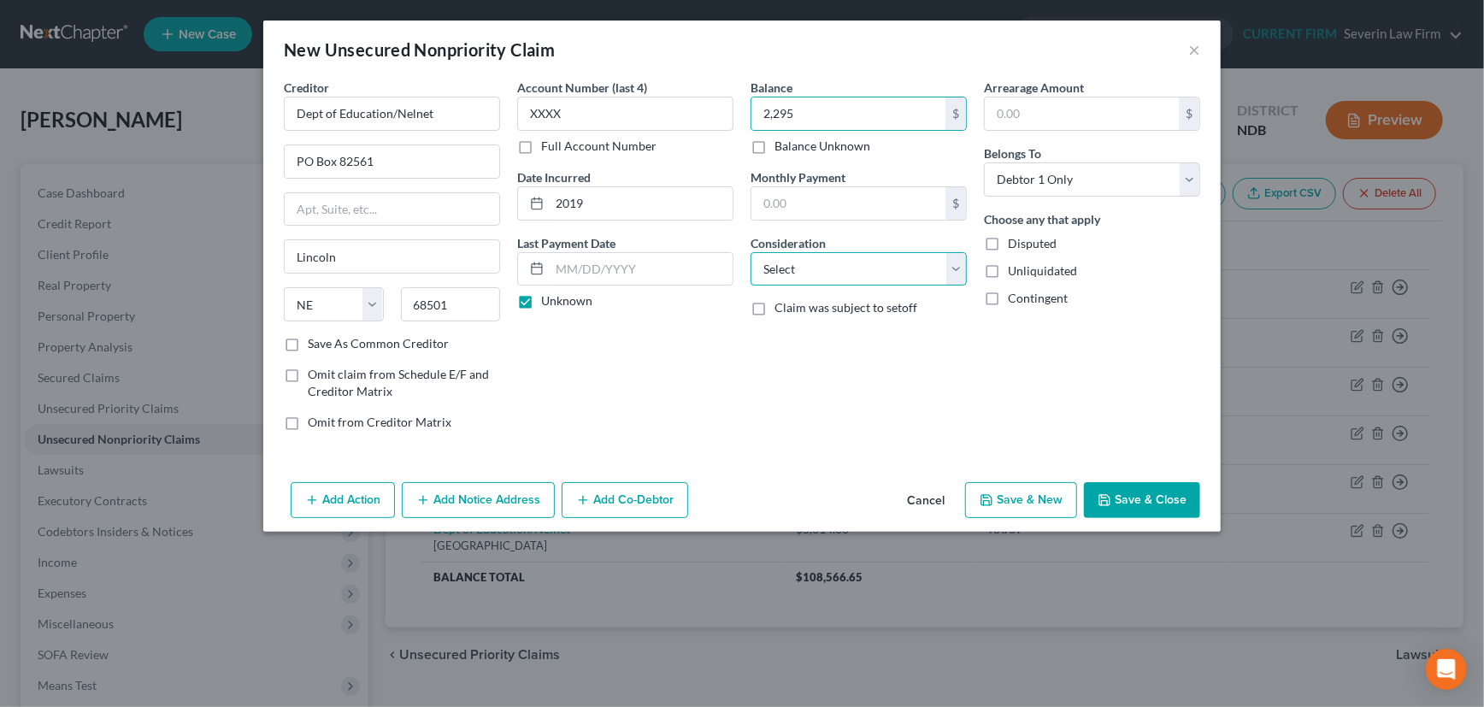
click at [863, 266] on select "Select Cable / Satellite Services Collection Agency Credit Card Debt Debt Couns…" at bounding box center [859, 269] width 216 height 34
select select "17"
click at [751, 252] on select "Select Cable / Satellite Services Collection Agency Credit Card Debt Debt Couns…" at bounding box center [859, 269] width 216 height 34
click at [308, 342] on label "Save As Common Creditor" at bounding box center [378, 343] width 141 height 17
click at [315, 342] on input "Save As Common Creditor" at bounding box center [320, 340] width 11 height 11
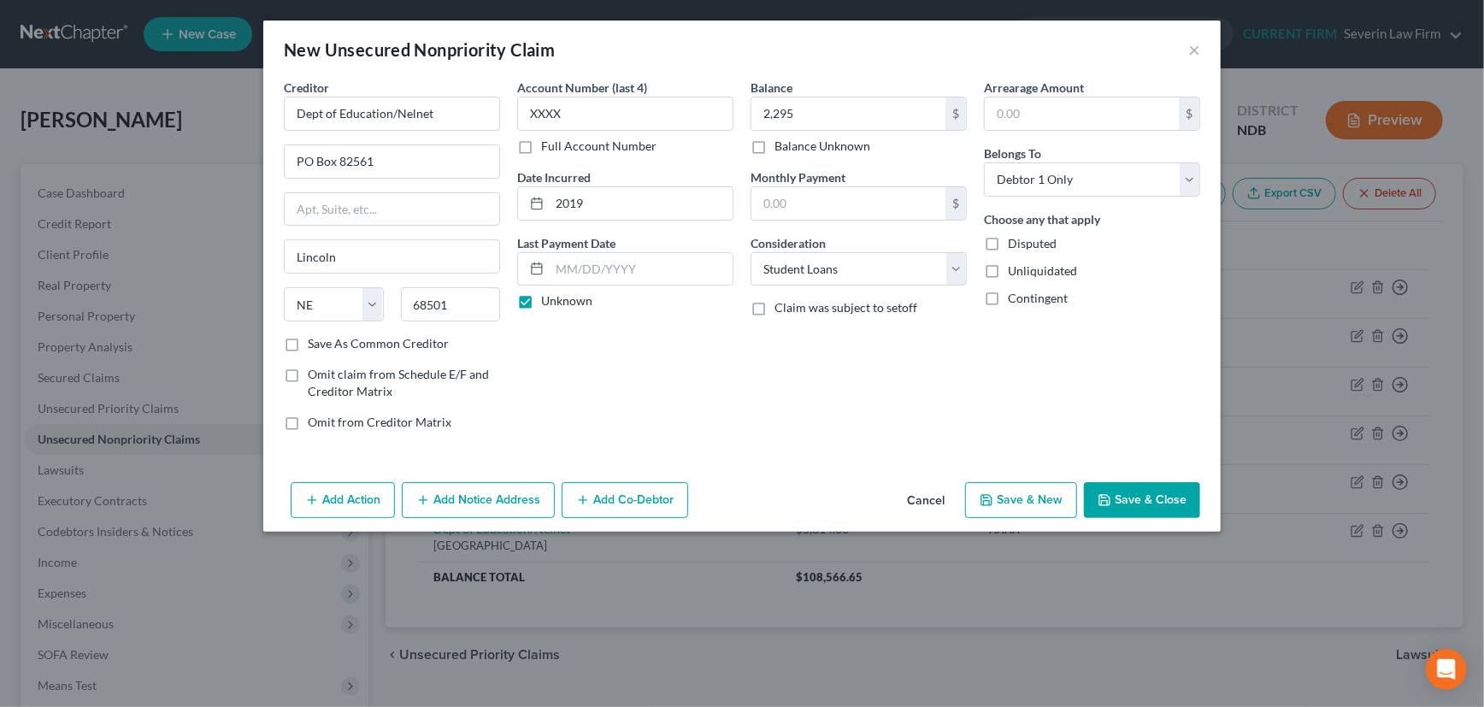
checkbox input "true"
click at [1031, 490] on button "Save & New" at bounding box center [1021, 500] width 112 height 36
select select "0"
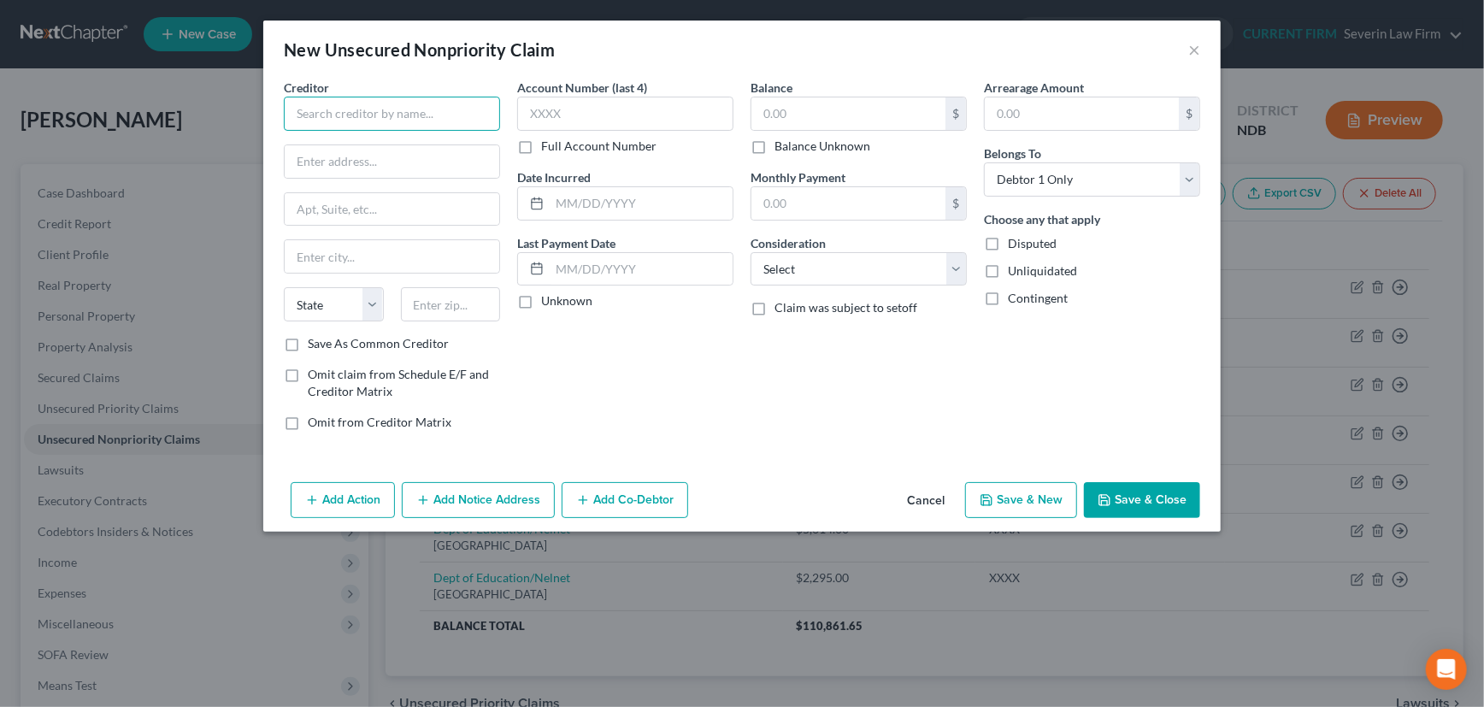
click at [357, 115] on input "text" at bounding box center [392, 114] width 216 height 34
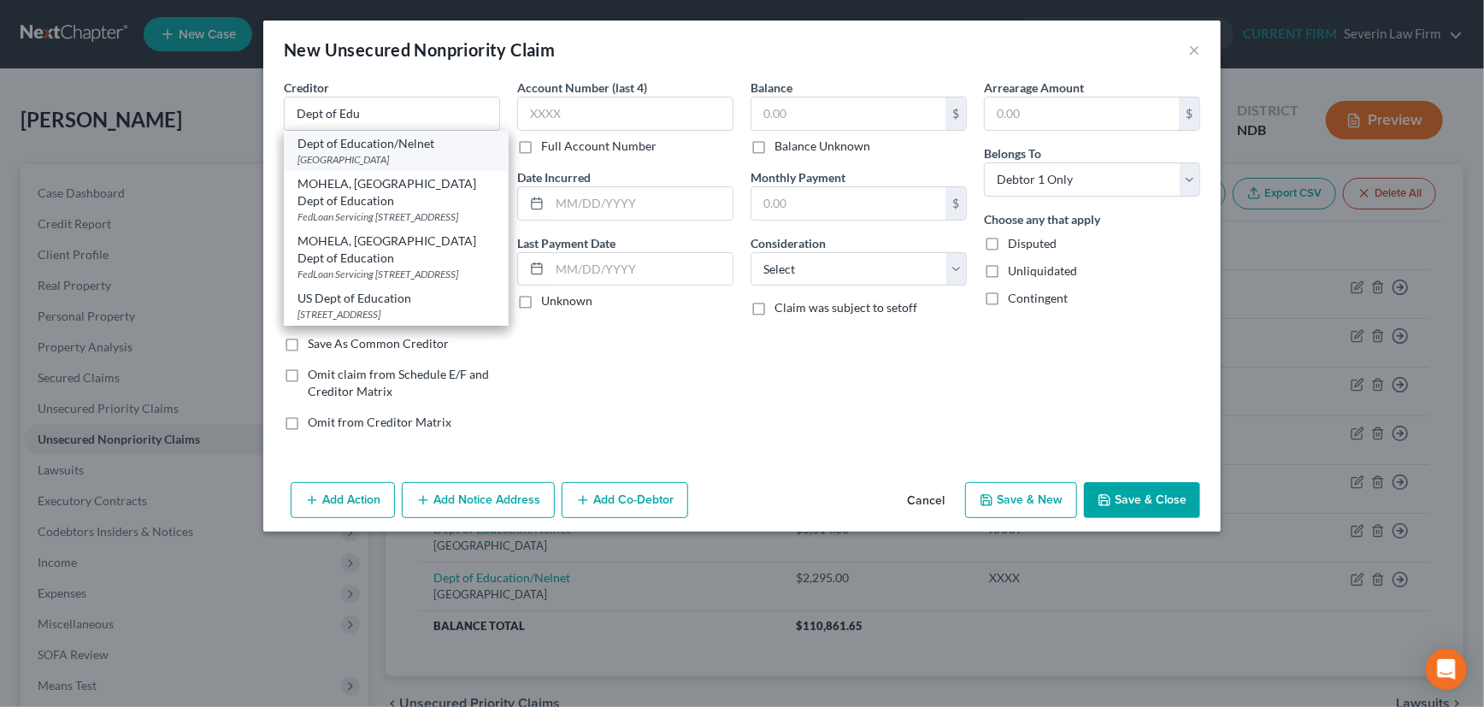
click at [354, 150] on div "Dept of Education/Nelnet" at bounding box center [395, 143] width 197 height 17
type input "Dept of Education/Nelnet"
type input "PO Box 82561"
type input "Lincoln"
select select "30"
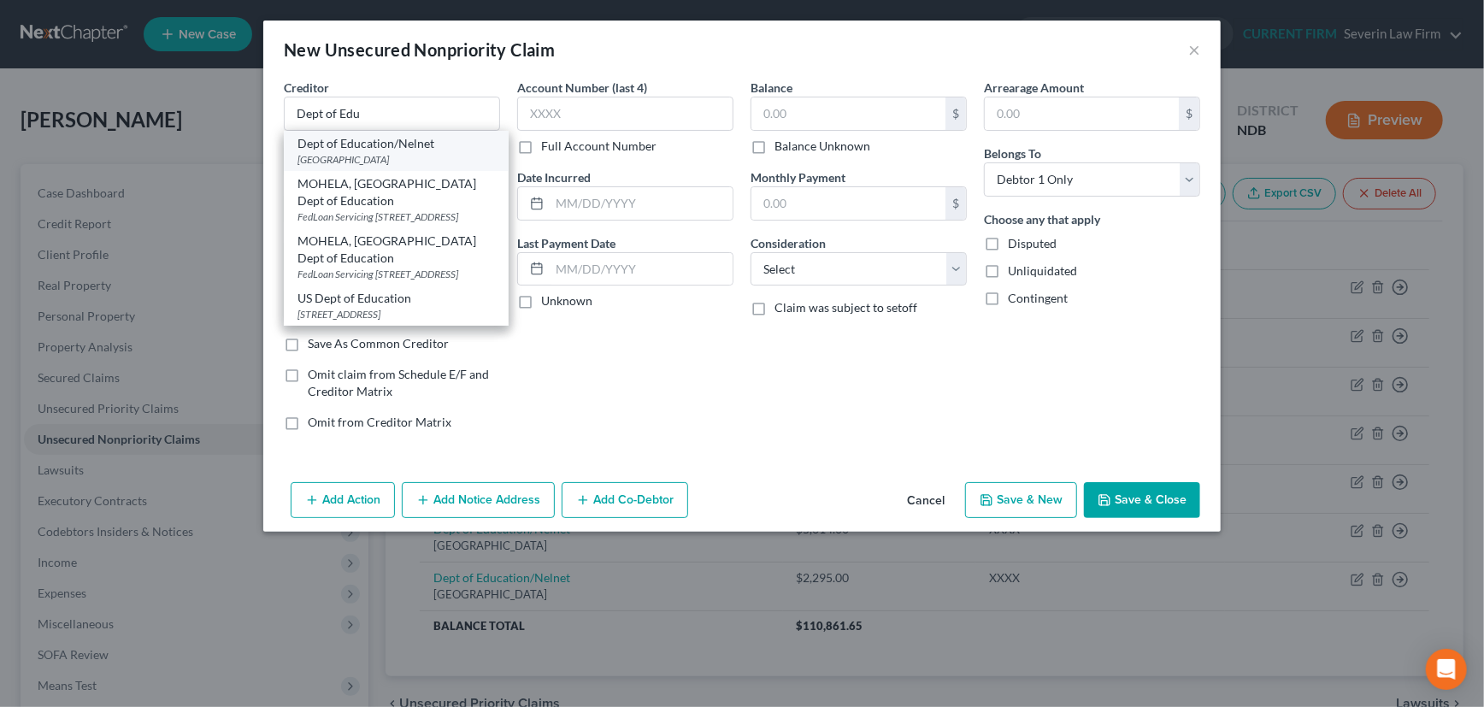
type input "68501"
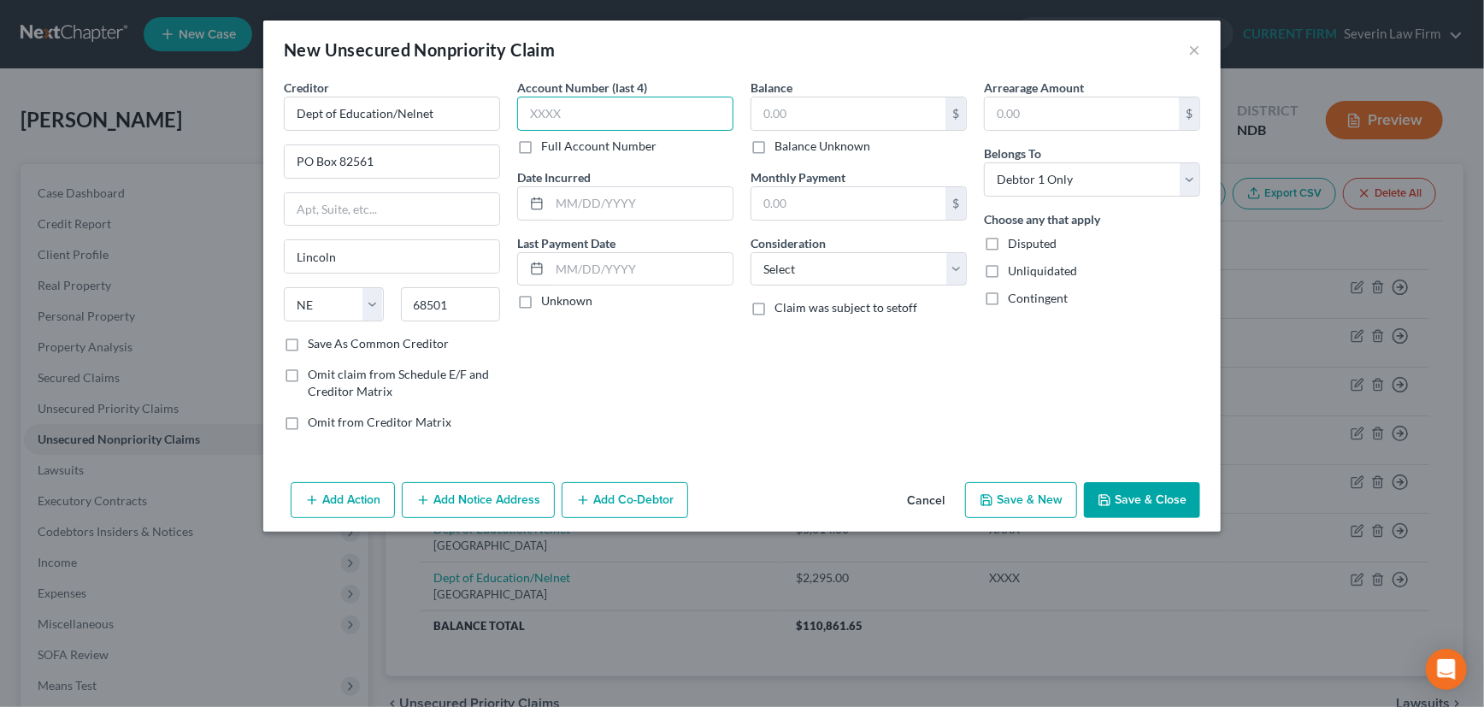
click at [566, 120] on input "text" at bounding box center [625, 114] width 216 height 34
type input "XXXX"
click at [584, 201] on input "text" at bounding box center [641, 203] width 183 height 32
type input "2019"
click at [541, 300] on label "Unknown" at bounding box center [566, 300] width 51 height 17
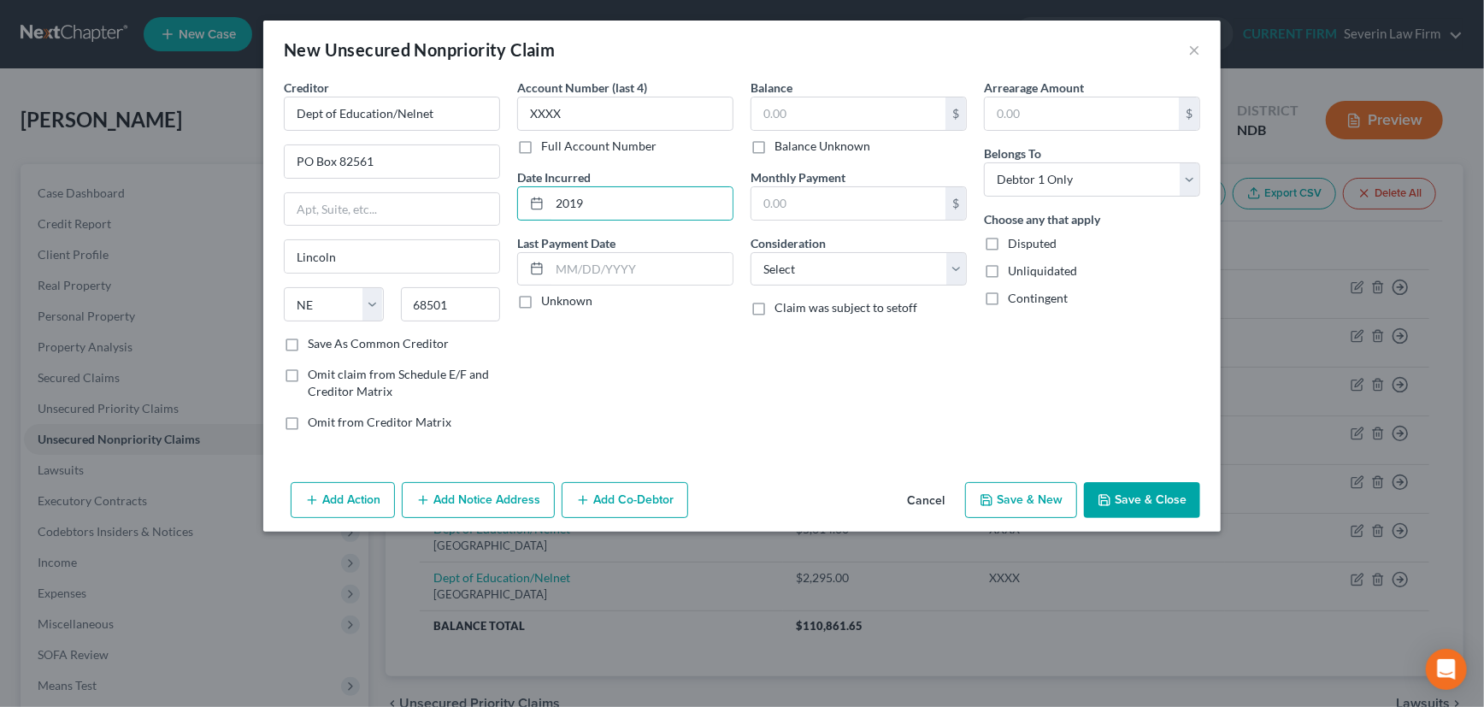
click at [548, 300] on input "Unknown" at bounding box center [553, 297] width 11 height 11
checkbox input "true"
click at [798, 117] on input "text" at bounding box center [848, 113] width 194 height 32
type input "4,152"
click at [308, 345] on label "Save As Common Creditor" at bounding box center [378, 343] width 141 height 17
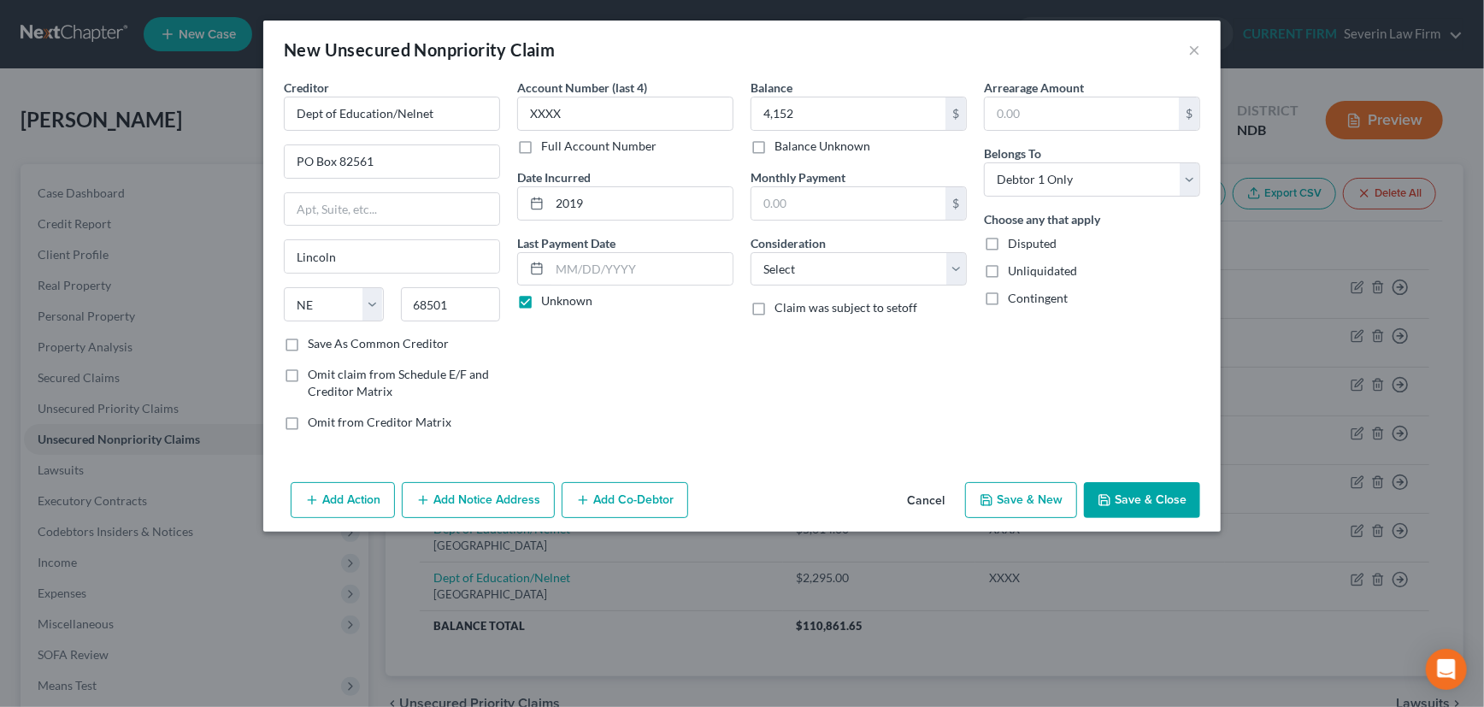
click at [315, 345] on input "Save As Common Creditor" at bounding box center [320, 340] width 11 height 11
checkbox input "true"
click at [1034, 496] on button "Save & New" at bounding box center [1021, 500] width 112 height 36
select select "0"
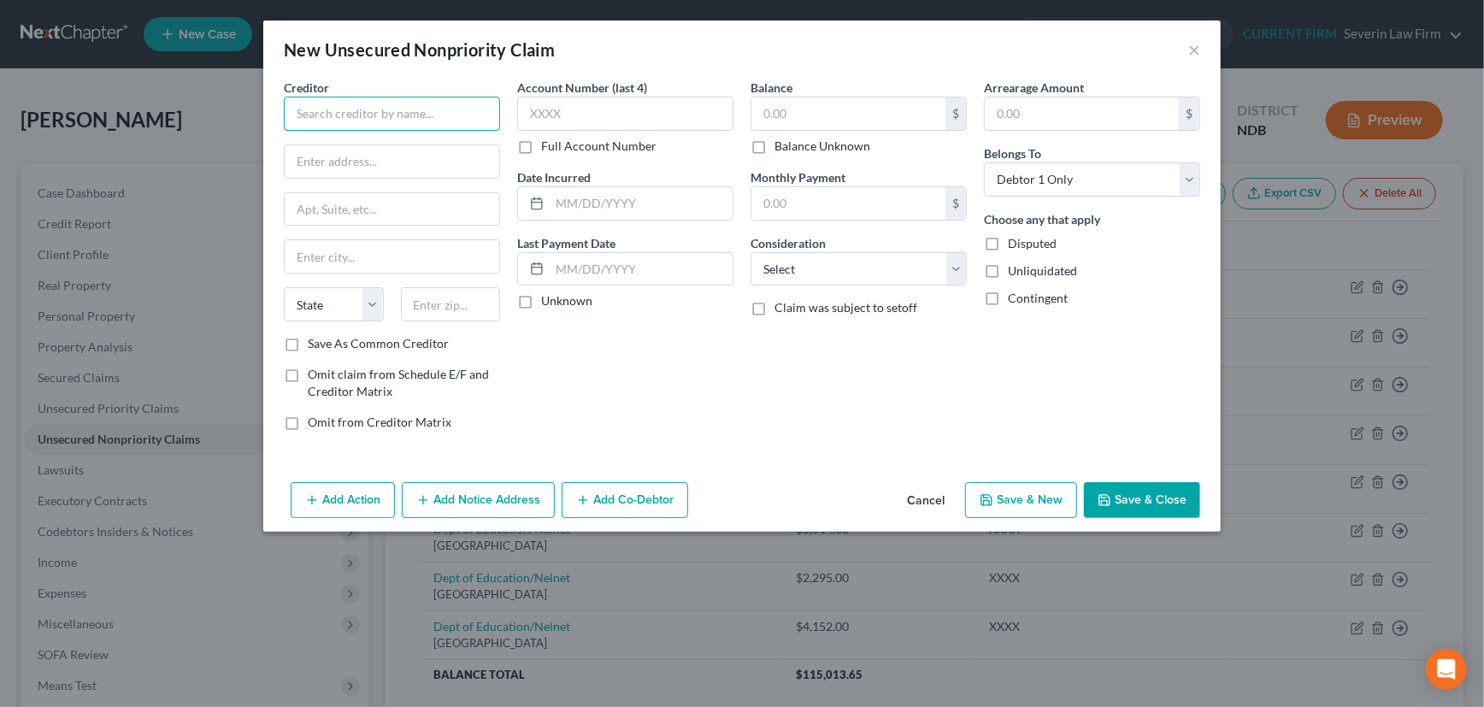
click at [432, 108] on input "text" at bounding box center [392, 114] width 216 height 34
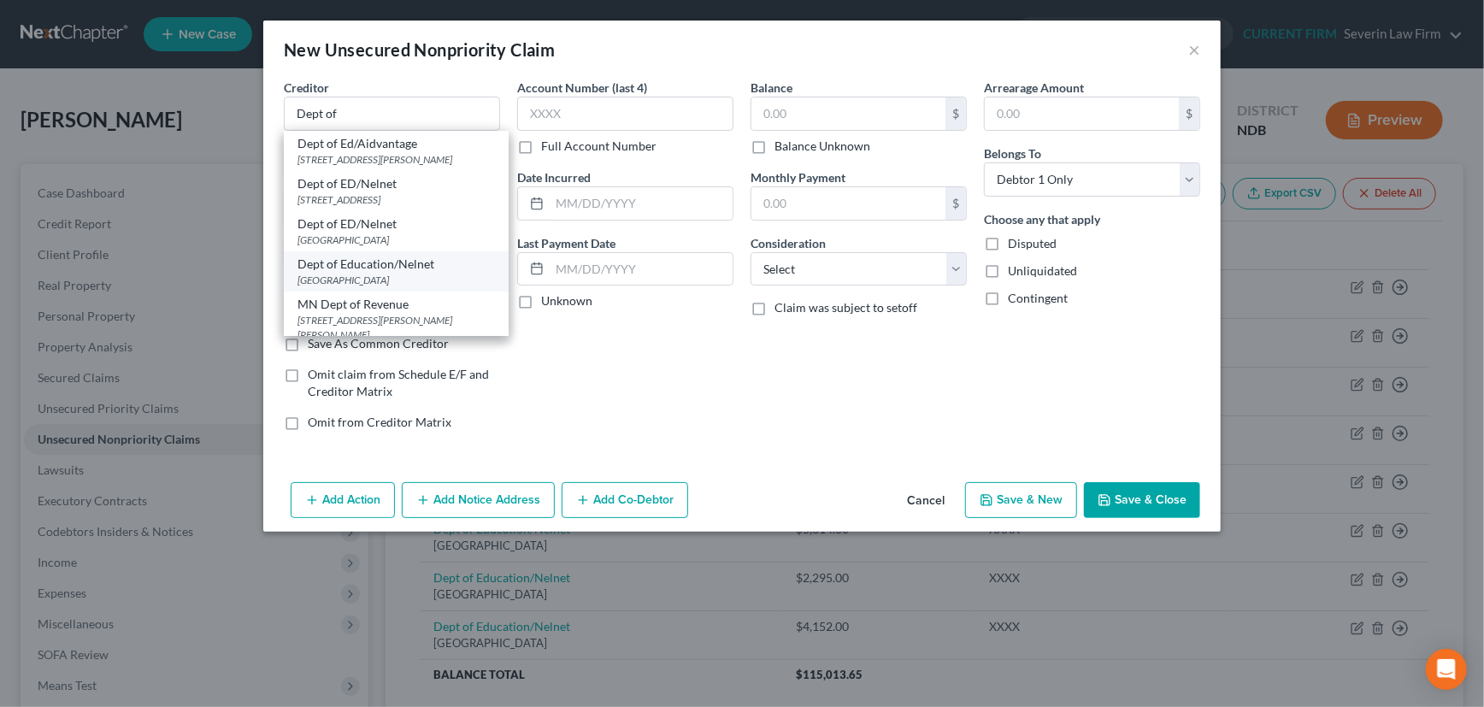
click at [386, 273] on div "Dept of Education/Nelnet" at bounding box center [395, 264] width 197 height 17
type input "Dept of Education/Nelnet"
type input "PO Box 82561"
type input "Lincoln"
select select "30"
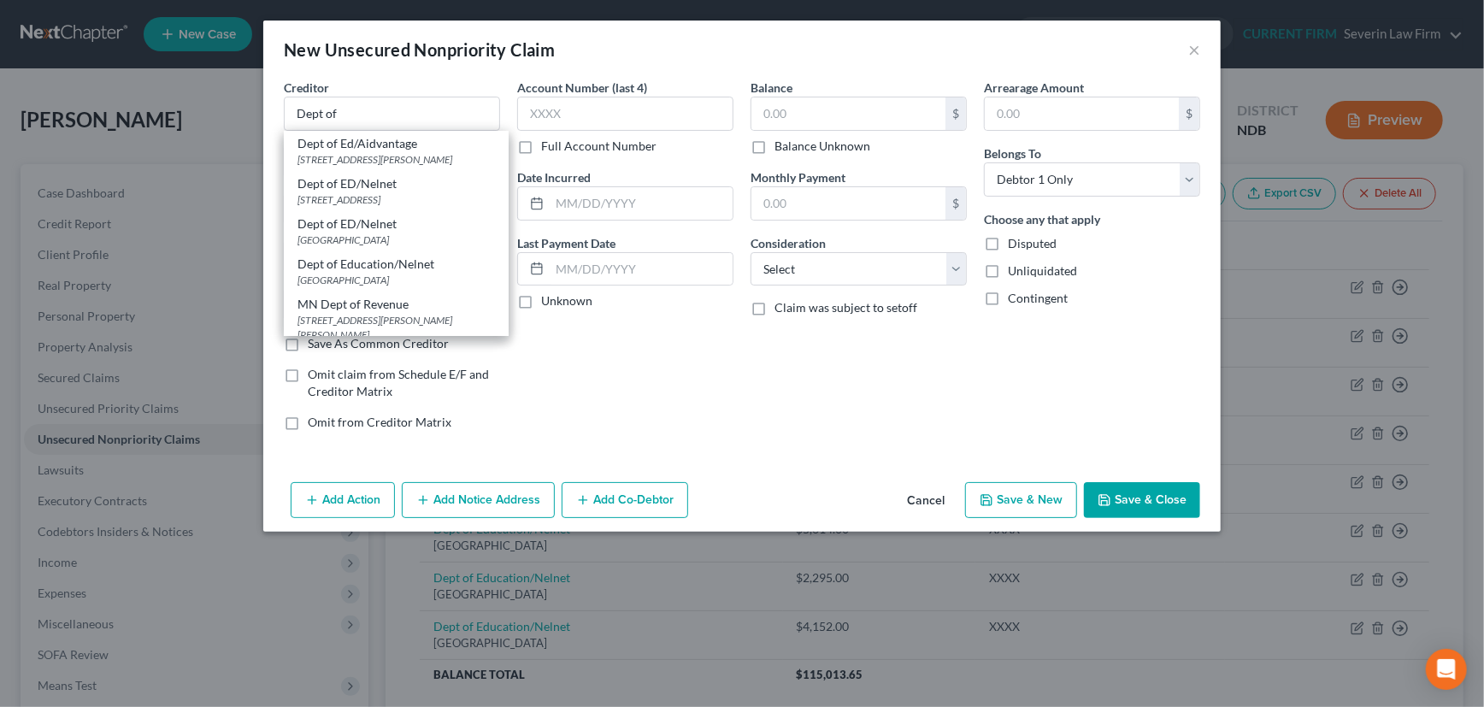
type input "68501"
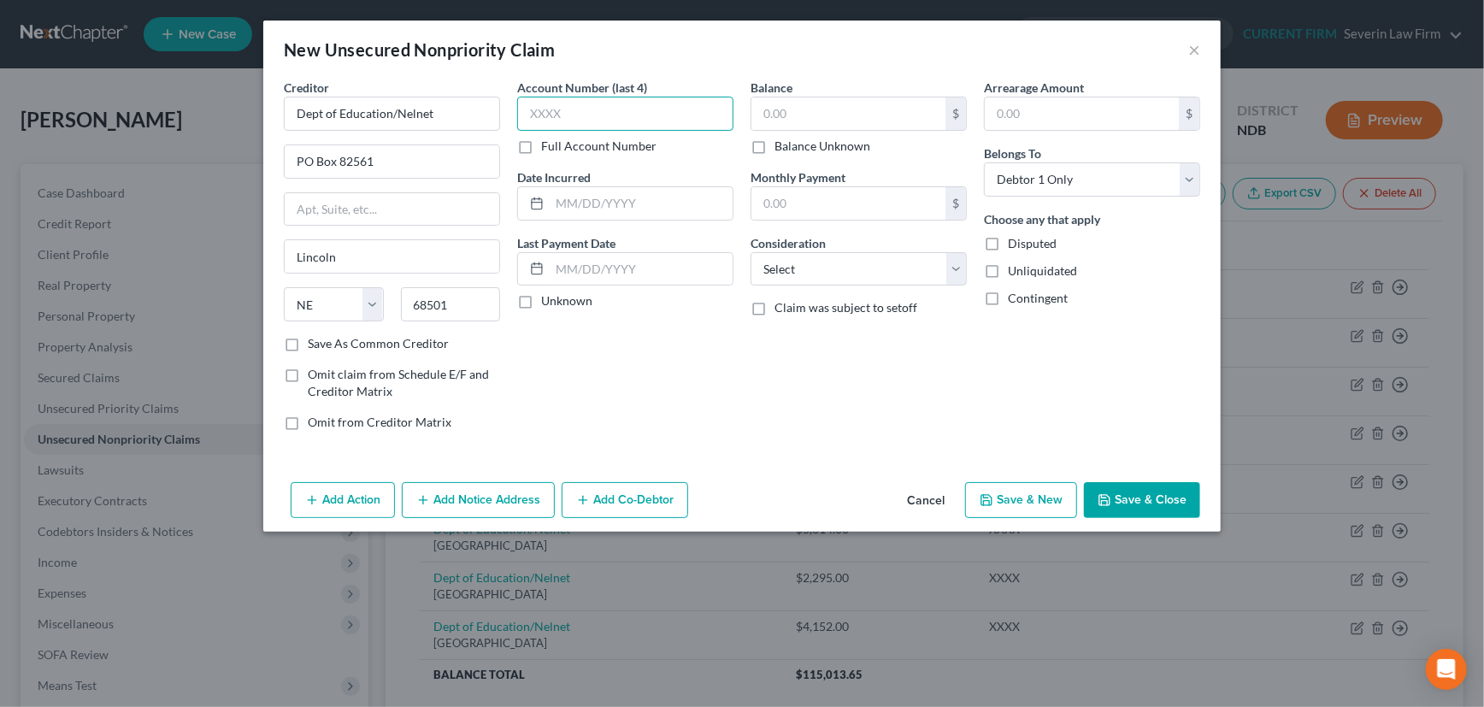
click at [591, 113] on input "text" at bounding box center [625, 114] width 216 height 34
type input "XXXX"
click at [588, 199] on input "text" at bounding box center [641, 203] width 183 height 32
type input "2020"
click at [541, 292] on label "Unknown" at bounding box center [566, 300] width 51 height 17
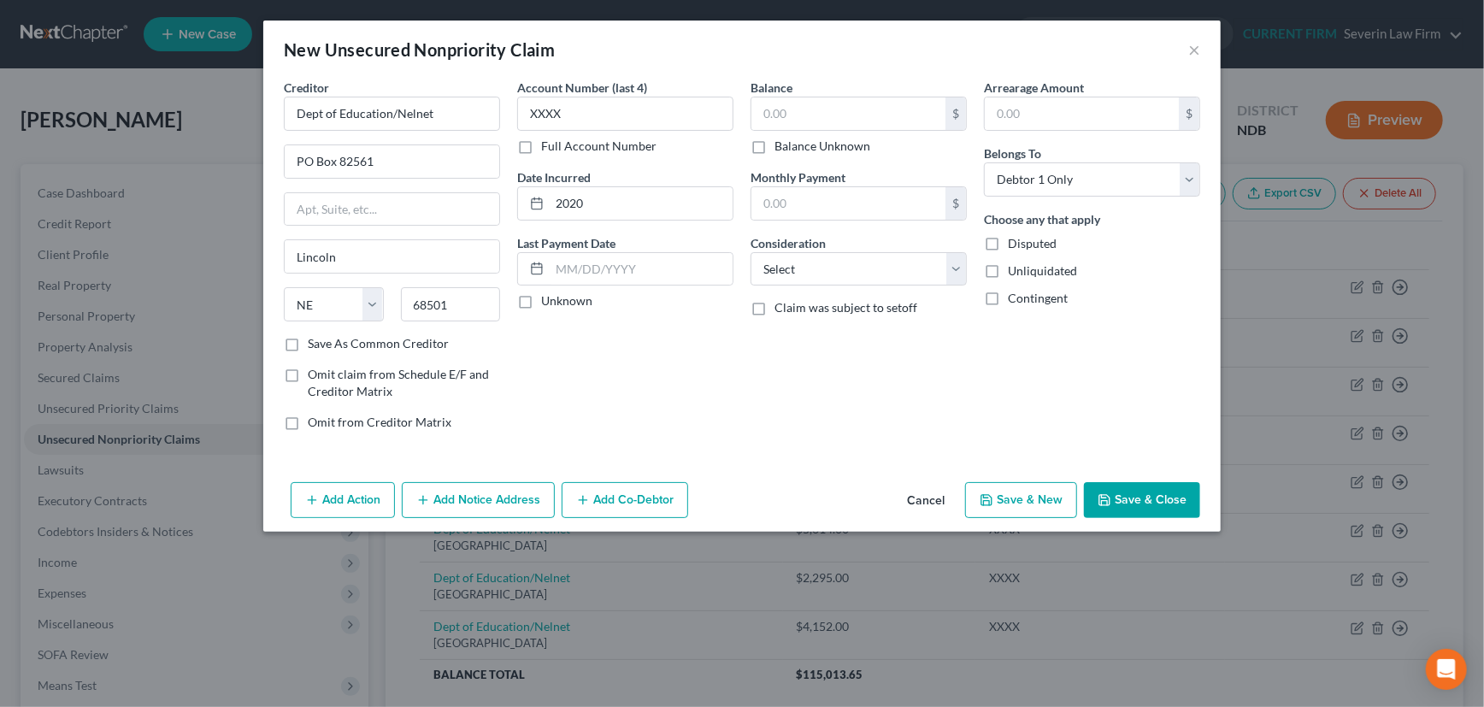
click at [548, 292] on input "Unknown" at bounding box center [553, 297] width 11 height 11
checkbox input "true"
click at [797, 114] on input "text" at bounding box center [848, 113] width 194 height 32
type input "5,391"
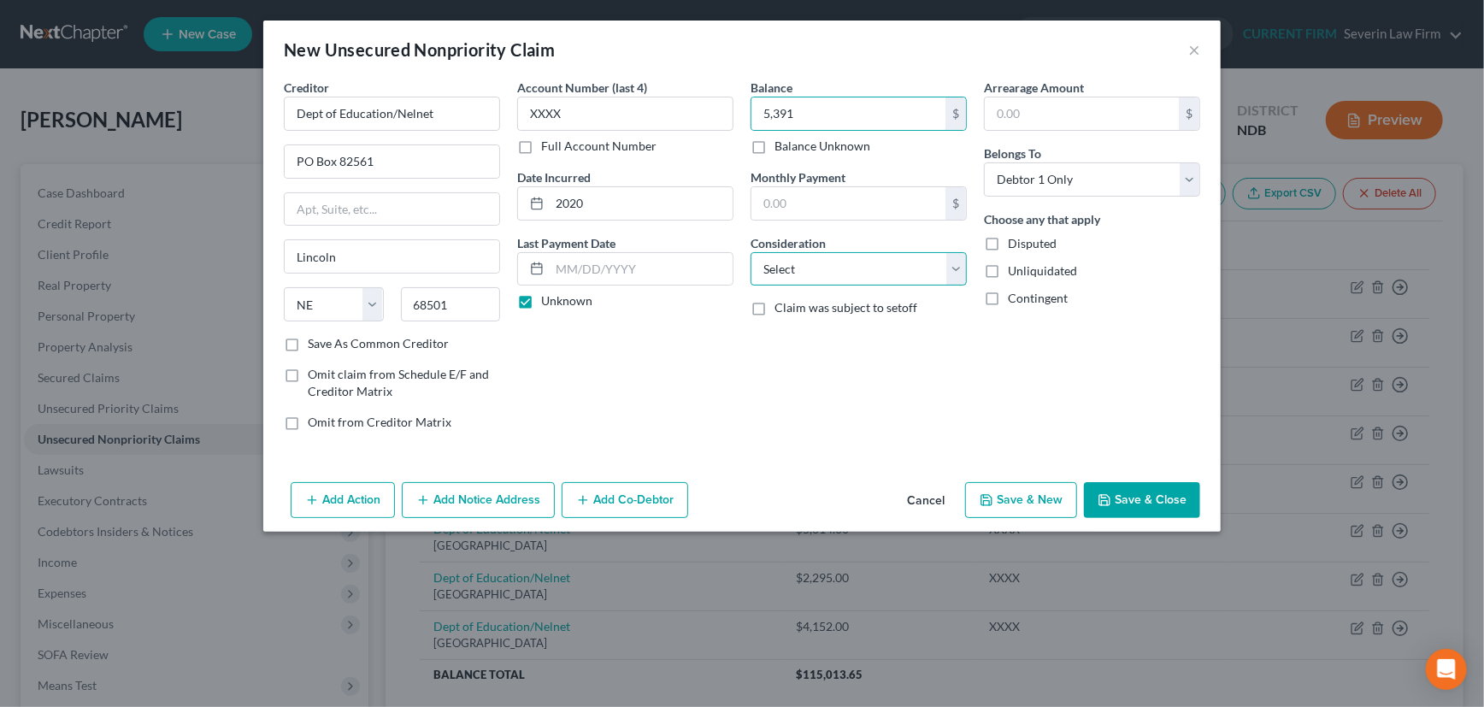
click at [798, 265] on select "Select Cable / Satellite Services Collection Agency Credit Card Debt Debt Couns…" at bounding box center [859, 269] width 216 height 34
select select "17"
click at [751, 252] on select "Select Cable / Satellite Services Collection Agency Credit Card Debt Debt Couns…" at bounding box center [859, 269] width 216 height 34
click at [1027, 499] on button "Save & New" at bounding box center [1021, 500] width 112 height 36
select select "0"
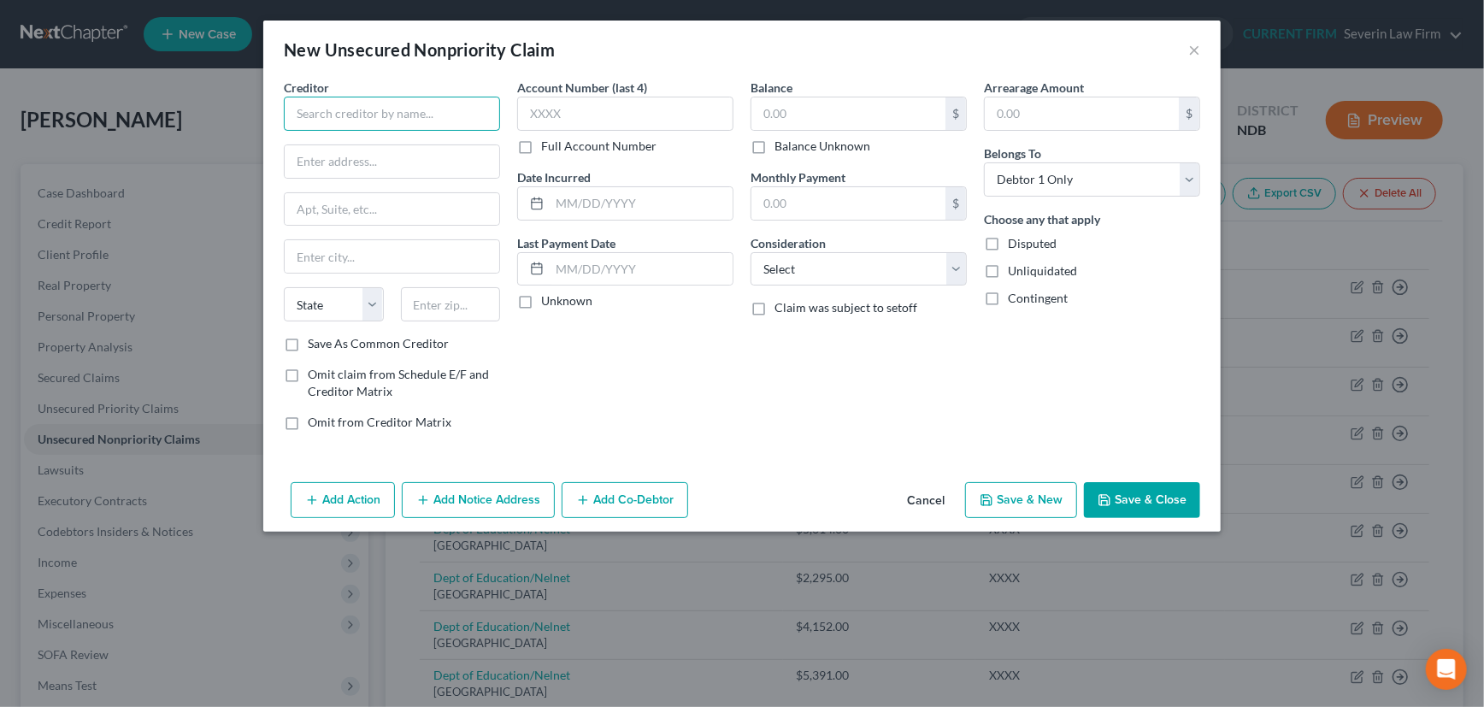
click at [403, 97] on input "text" at bounding box center [392, 114] width 216 height 34
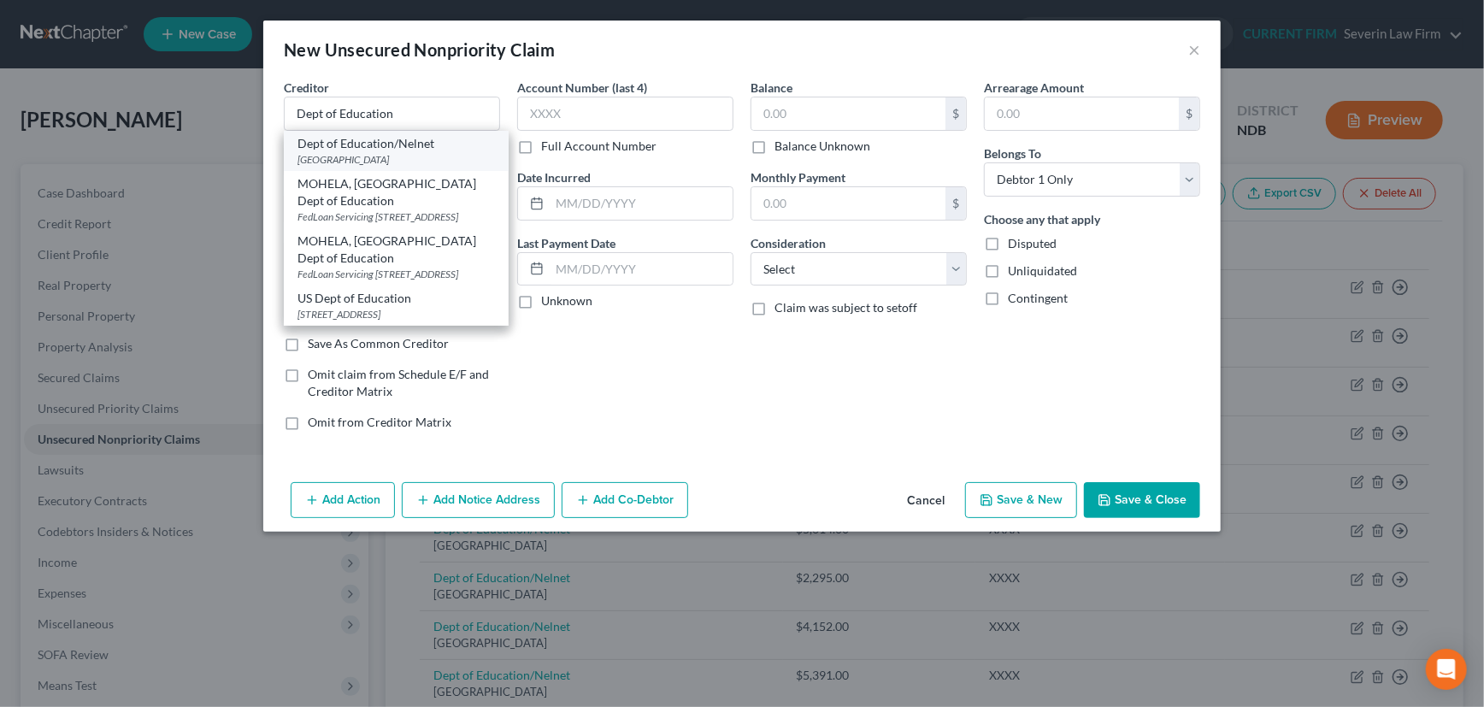
click at [396, 153] on div "PO Box 82561, Lincoln, NE 68501" at bounding box center [395, 159] width 197 height 15
type input "Dept of Education/Nelnet"
type input "PO Box 82561"
type input "Lincoln"
select select "30"
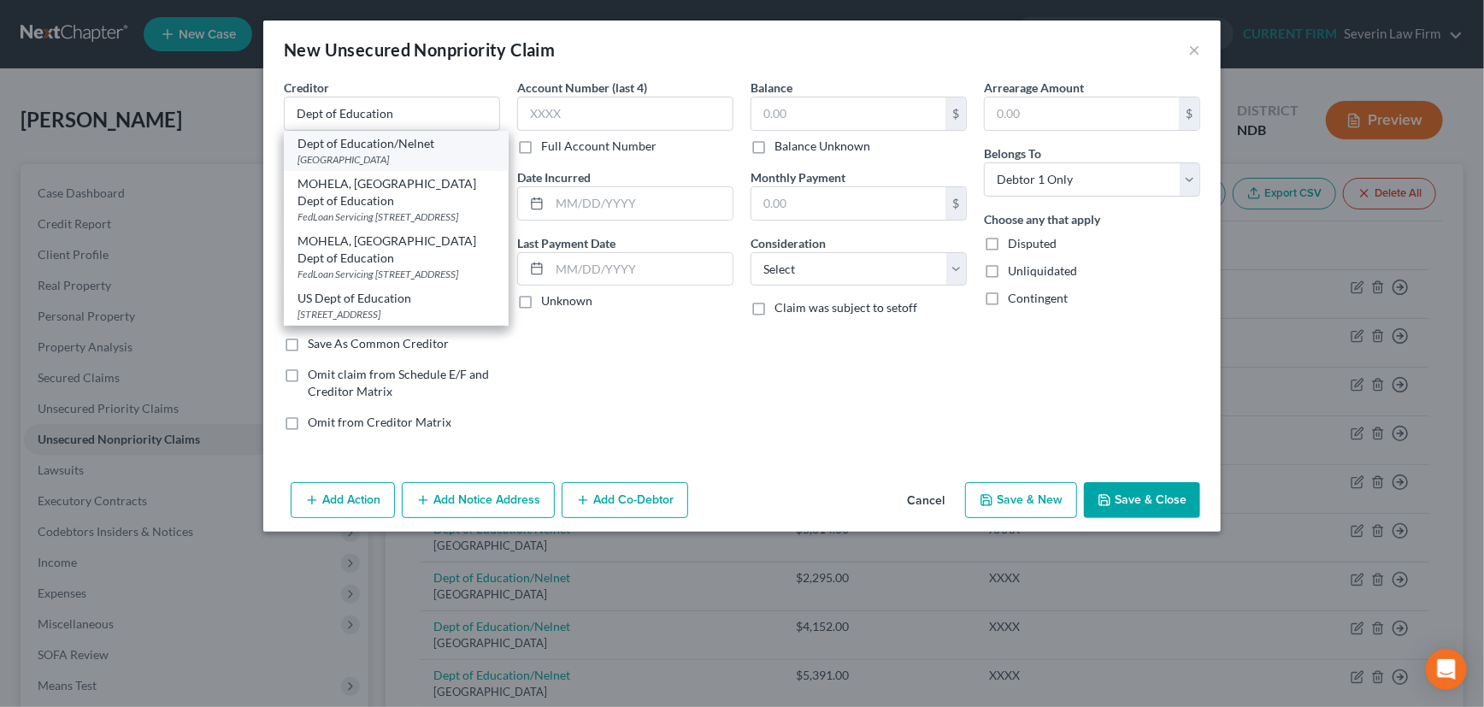
type input "68501"
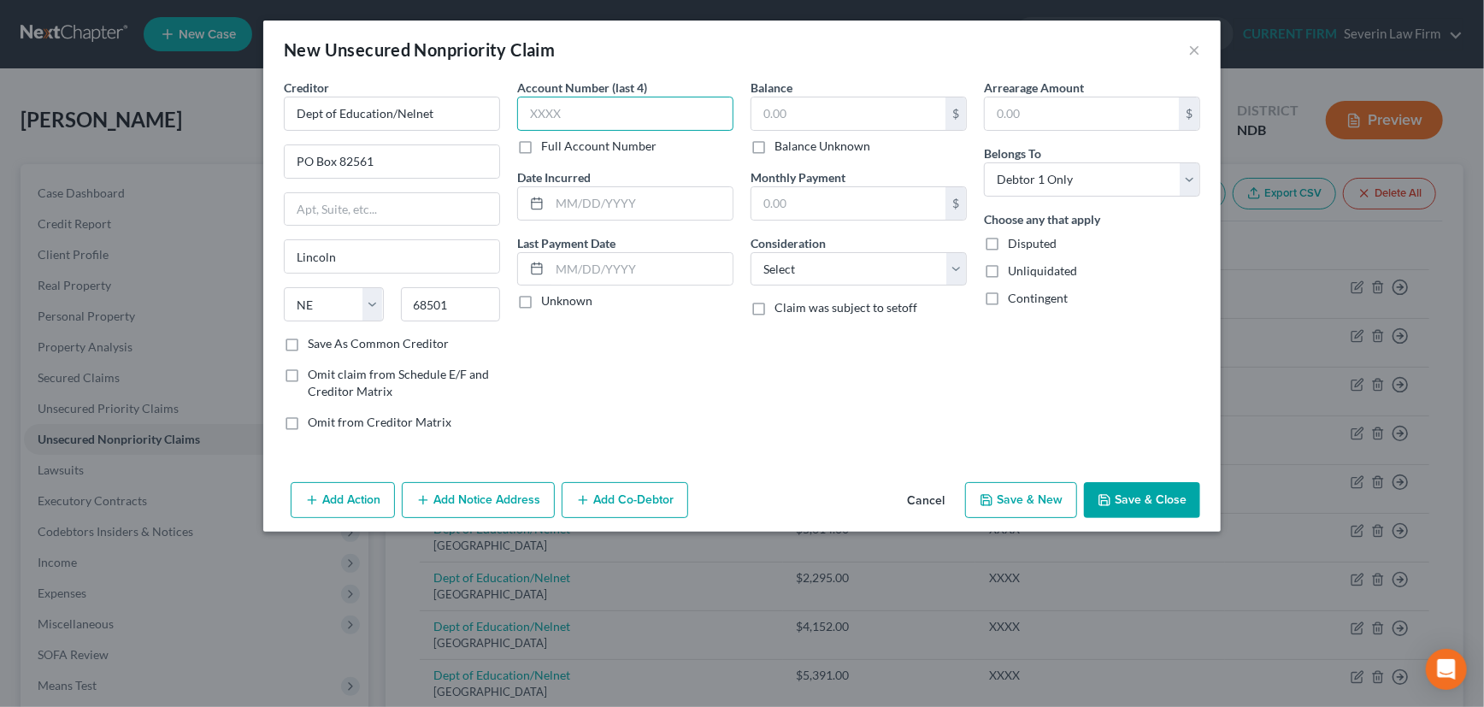
click at [584, 112] on input "text" at bounding box center [625, 114] width 216 height 34
type input "XXXX"
click at [579, 192] on input "text" at bounding box center [641, 203] width 183 height 32
type input "2020"
click at [541, 303] on label "Unknown" at bounding box center [566, 300] width 51 height 17
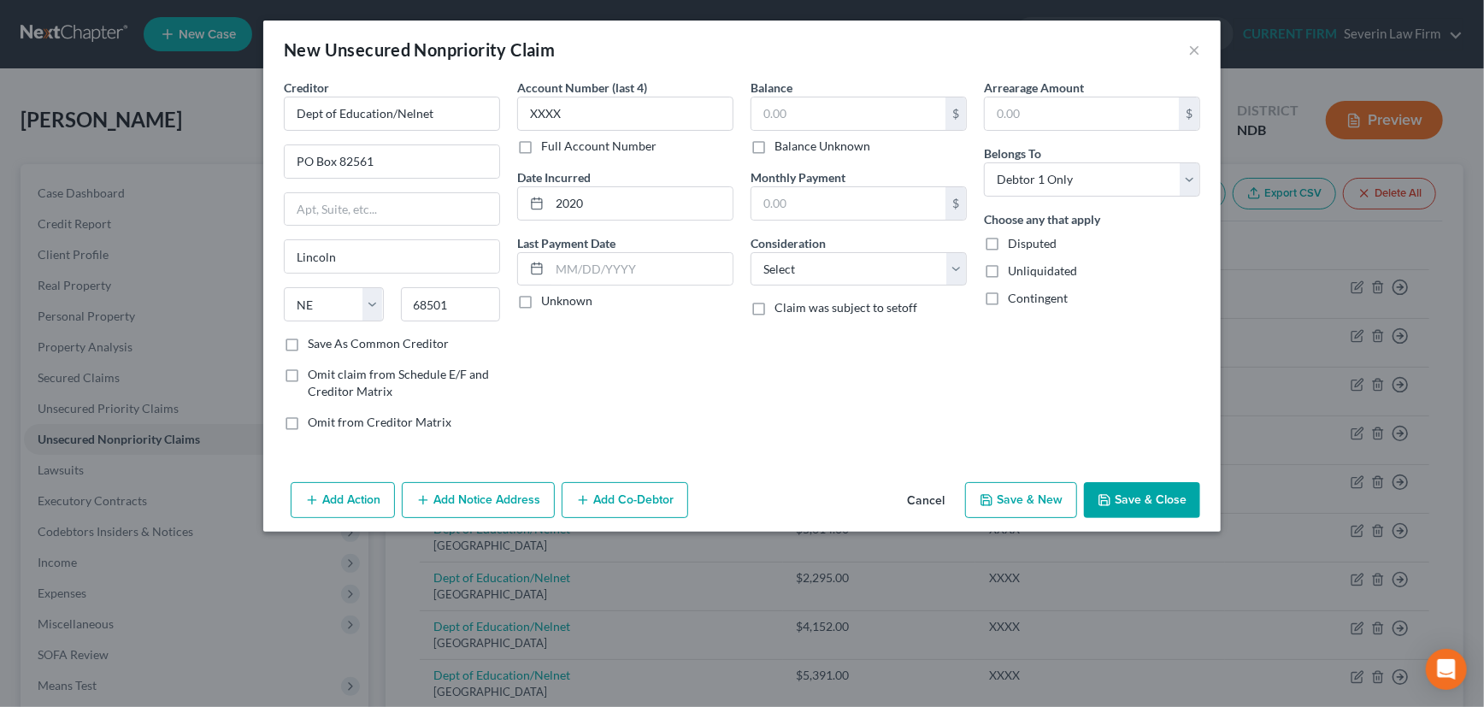
click at [548, 303] on input "Unknown" at bounding box center [553, 297] width 11 height 11
checkbox input "true"
click at [804, 112] on input "text" at bounding box center [848, 113] width 194 height 32
type input "1,960"
click at [822, 265] on select "Select Cable / Satellite Services Collection Agency Credit Card Debt Debt Couns…" at bounding box center [859, 269] width 216 height 34
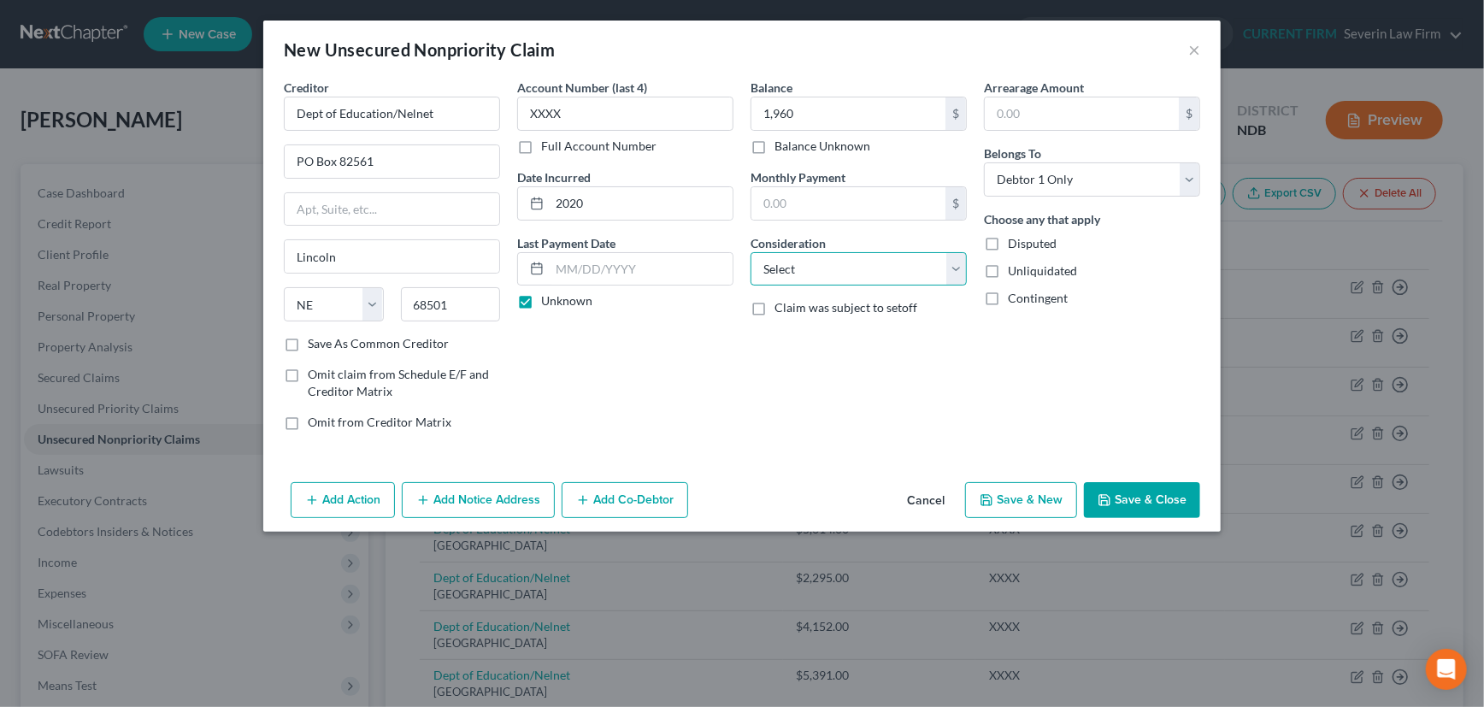
select select "17"
click at [751, 252] on select "Select Cable / Satellite Services Collection Agency Credit Card Debt Debt Couns…" at bounding box center [859, 269] width 216 height 34
click at [1019, 496] on button "Save & New" at bounding box center [1021, 500] width 112 height 36
select select "0"
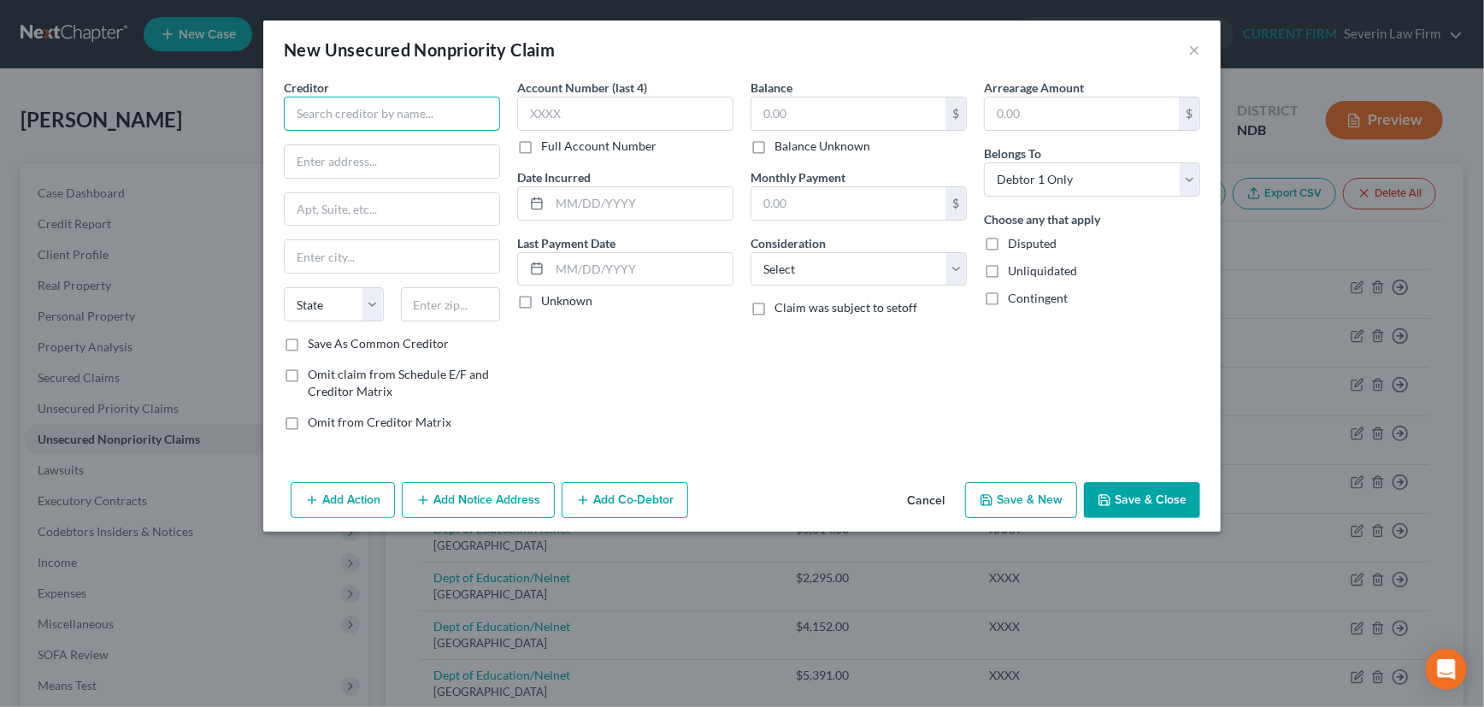
click at [388, 113] on input "text" at bounding box center [392, 114] width 216 height 34
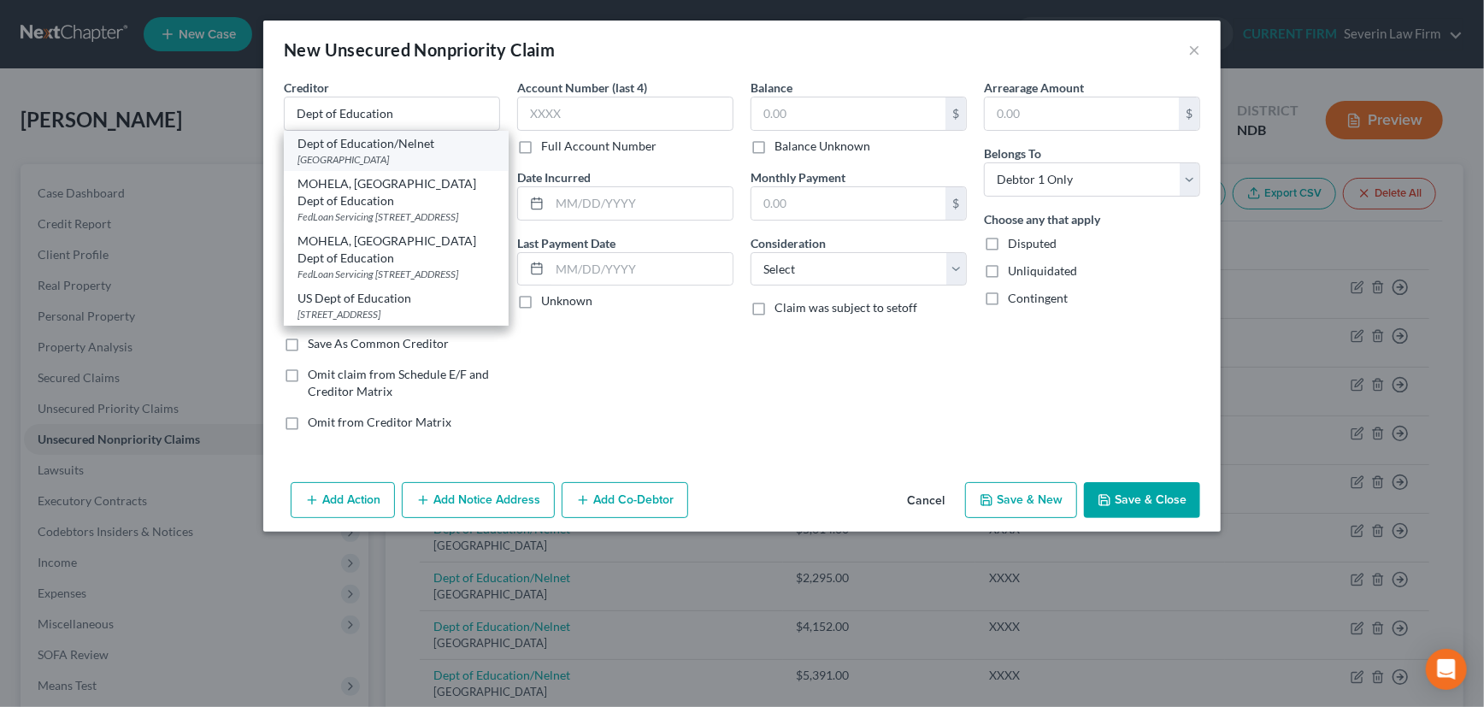
click at [383, 153] on div "PO Box 82561, Lincoln, NE 68501" at bounding box center [395, 159] width 197 height 15
type input "Dept of Education/Nelnet"
type input "PO Box 82561"
type input "Lincoln"
select select "30"
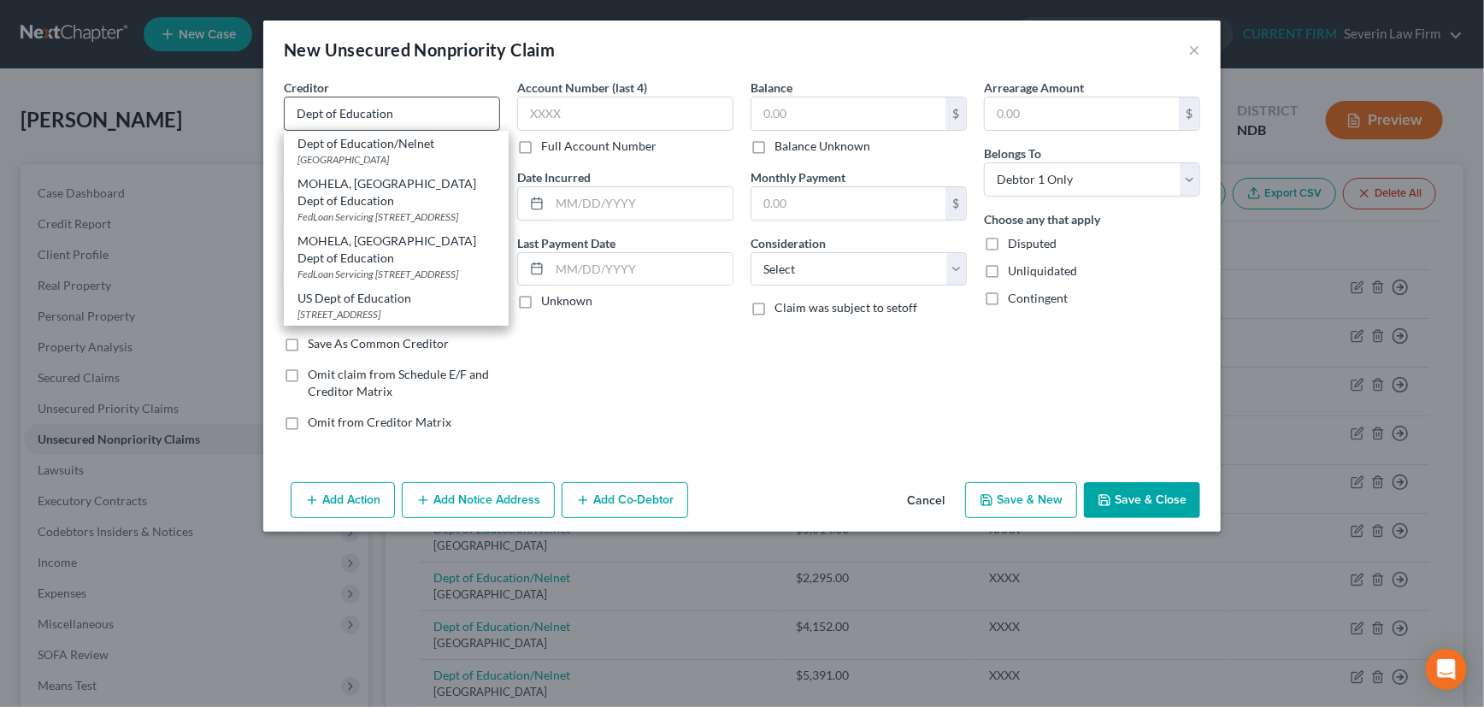
type input "68501"
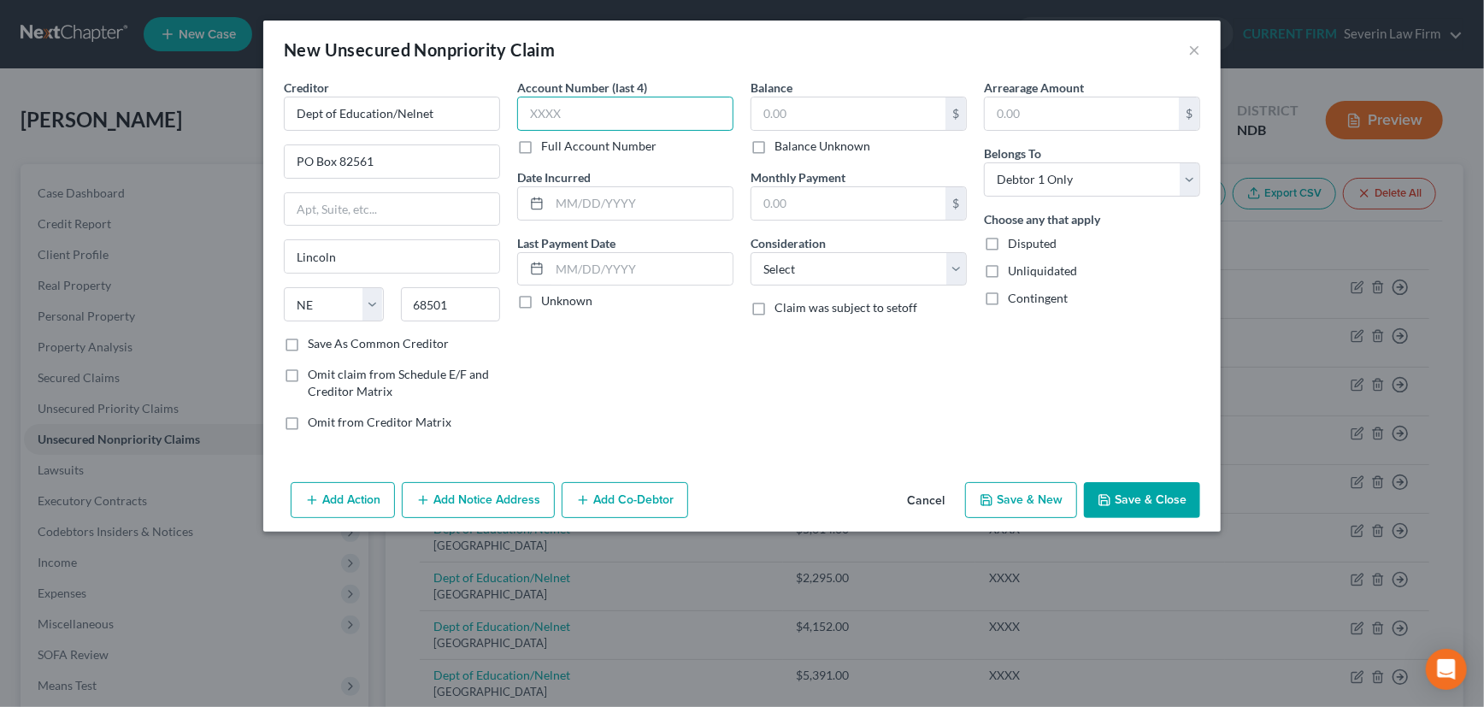
click at [572, 112] on input "text" at bounding box center [625, 114] width 216 height 34
type input "XXXX"
click at [575, 200] on input "text" at bounding box center [641, 203] width 183 height 32
type input "2021"
click at [541, 303] on label "Unknown" at bounding box center [566, 300] width 51 height 17
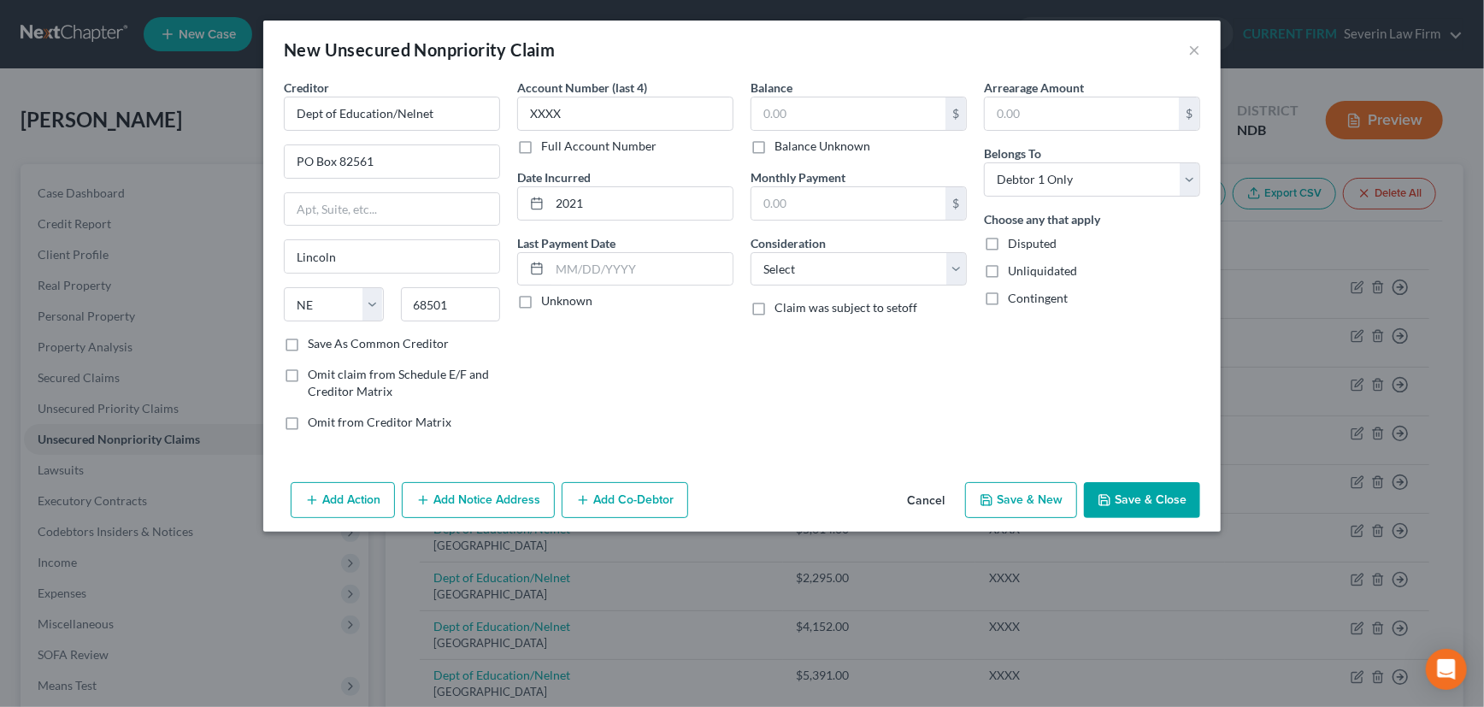
click at [548, 303] on input "Unknown" at bounding box center [553, 297] width 11 height 11
checkbox input "true"
click at [813, 109] on input "text" at bounding box center [848, 113] width 194 height 32
type input "1,964"
click at [835, 269] on select "Select Cable / Satellite Services Collection Agency Credit Card Debt Debt Couns…" at bounding box center [859, 269] width 216 height 34
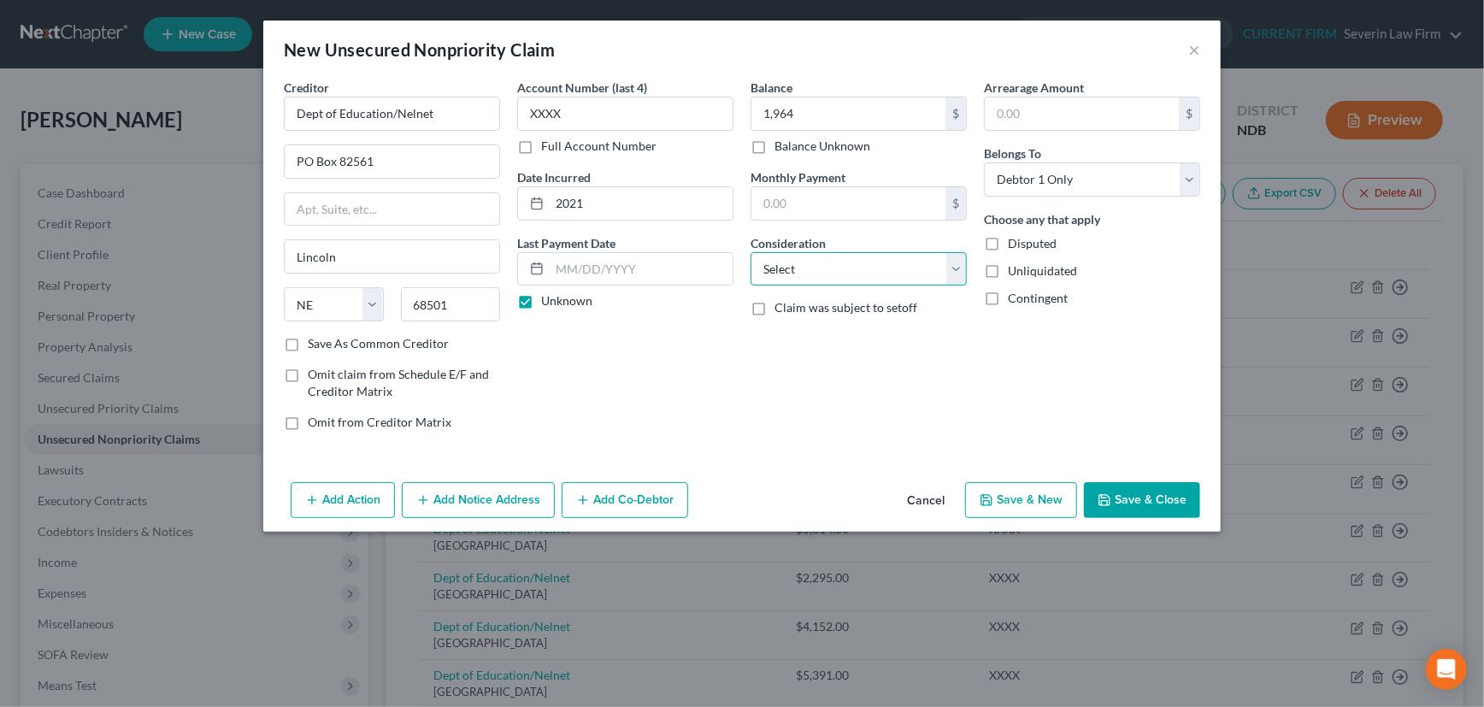
select select "17"
click at [751, 252] on select "Select Cable / Satellite Services Collection Agency Credit Card Debt Debt Couns…" at bounding box center [859, 269] width 216 height 34
click at [1017, 496] on button "Save & New" at bounding box center [1021, 500] width 112 height 36
select select "0"
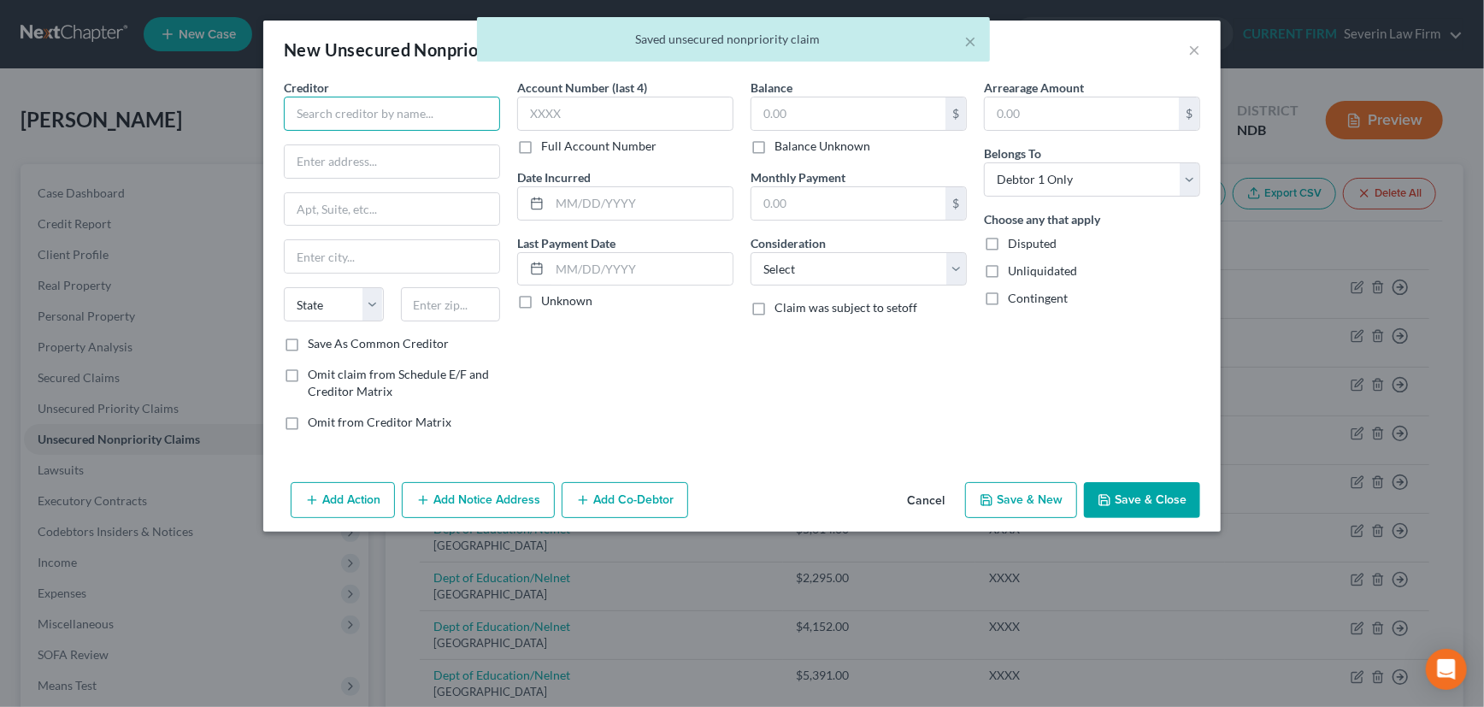
click at [414, 116] on input "text" at bounding box center [392, 114] width 216 height 34
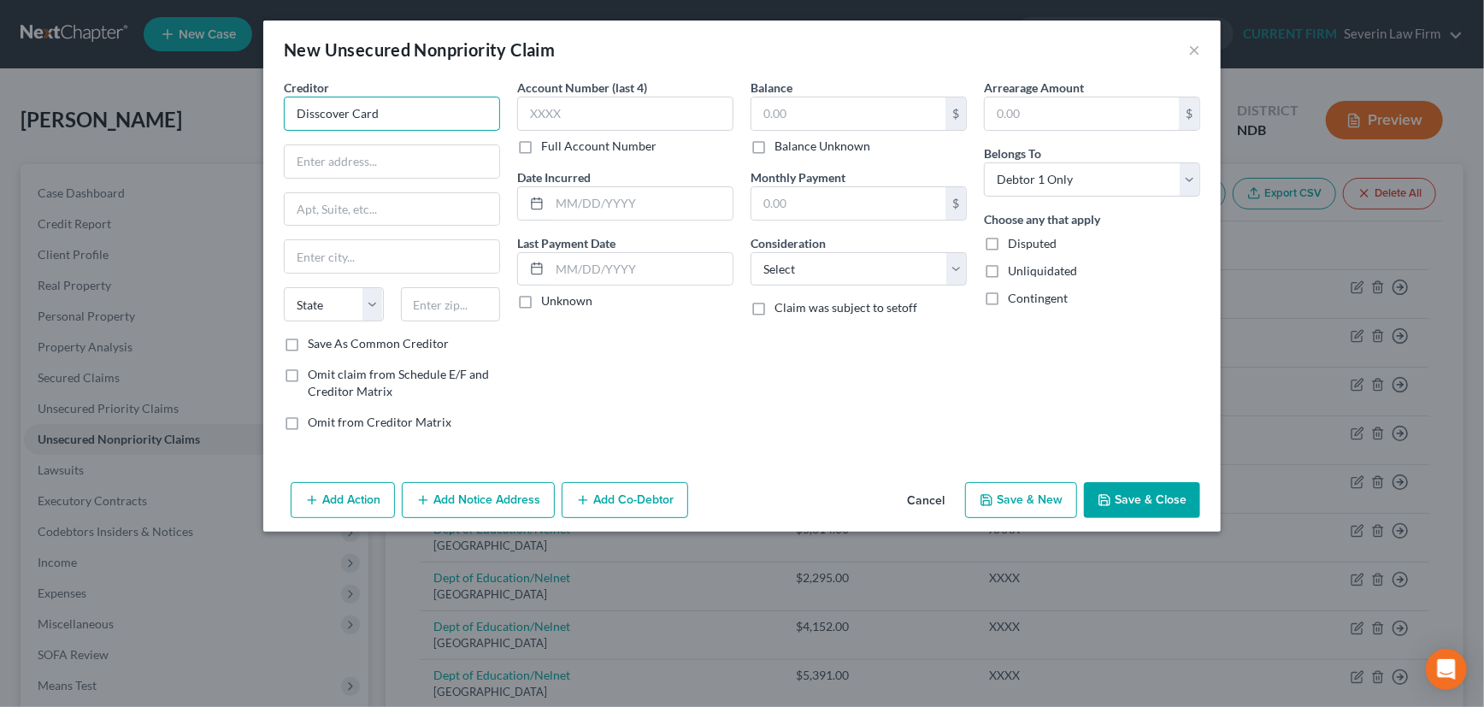
click at [315, 114] on input "Disscover Card" at bounding box center [392, 114] width 216 height 34
type input "Discover Card"
click at [607, 112] on input "text" at bounding box center [625, 114] width 216 height 34
type input "XXXX"
click at [601, 198] on input "text" at bounding box center [641, 203] width 183 height 32
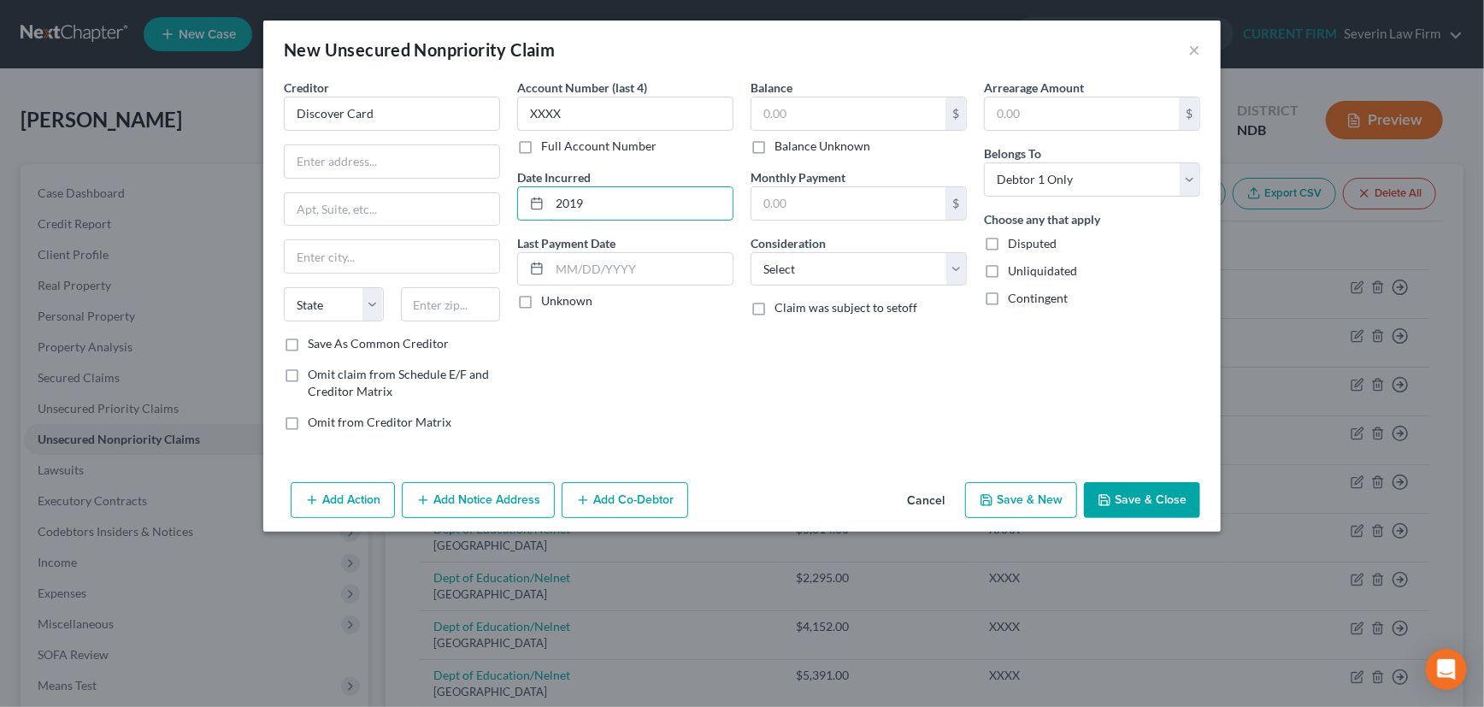
type input "2019"
click at [541, 299] on label "Unknown" at bounding box center [566, 300] width 51 height 17
click at [548, 299] on input "Unknown" at bounding box center [553, 297] width 11 height 11
checkbox input "true"
click at [827, 115] on input "text" at bounding box center [848, 113] width 194 height 32
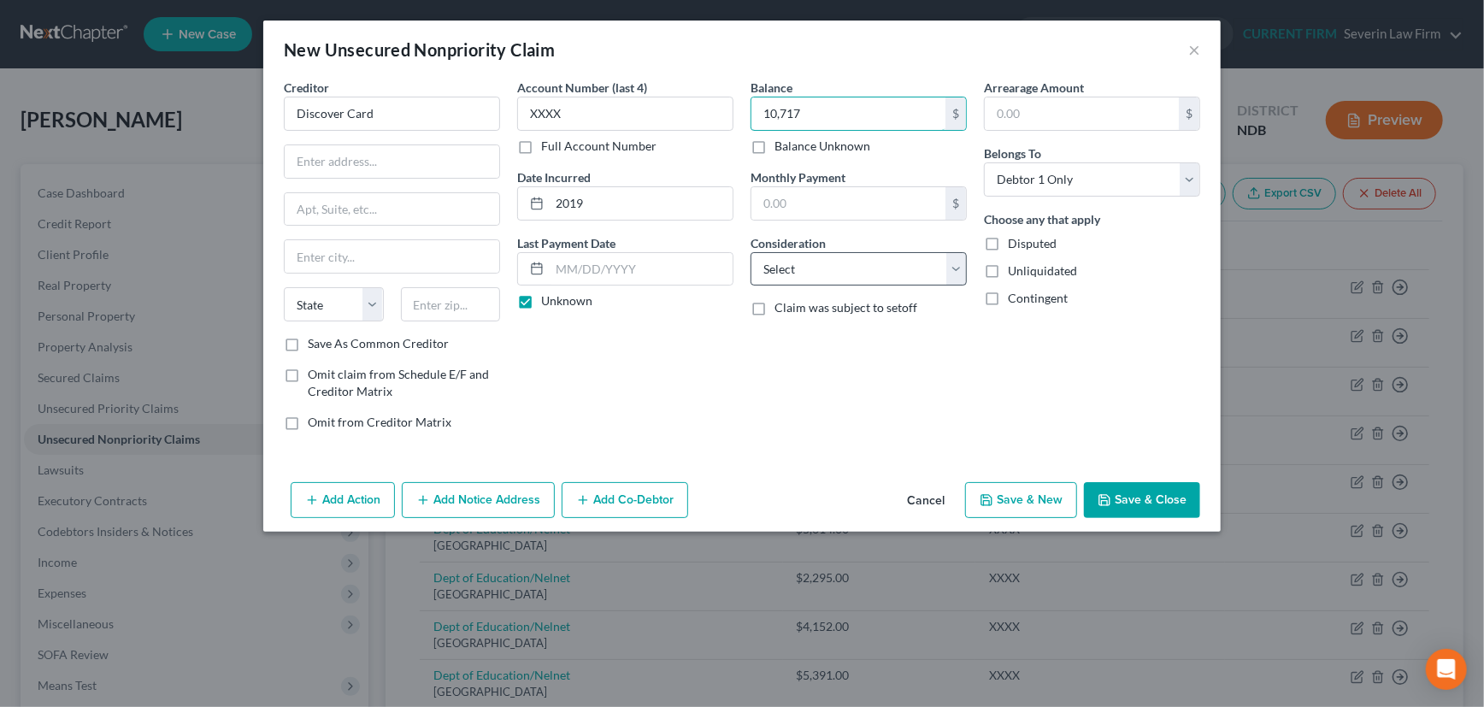
type input "10,717"
click at [833, 274] on select "Select Cable / Satellite Services Collection Agency Credit Card Debt Debt Couns…" at bounding box center [859, 269] width 216 height 34
select select "2"
click at [751, 252] on select "Select Cable / Satellite Services Collection Agency Credit Card Debt Debt Couns…" at bounding box center [859, 269] width 216 height 34
click at [378, 109] on input "Discover Card" at bounding box center [392, 114] width 216 height 34
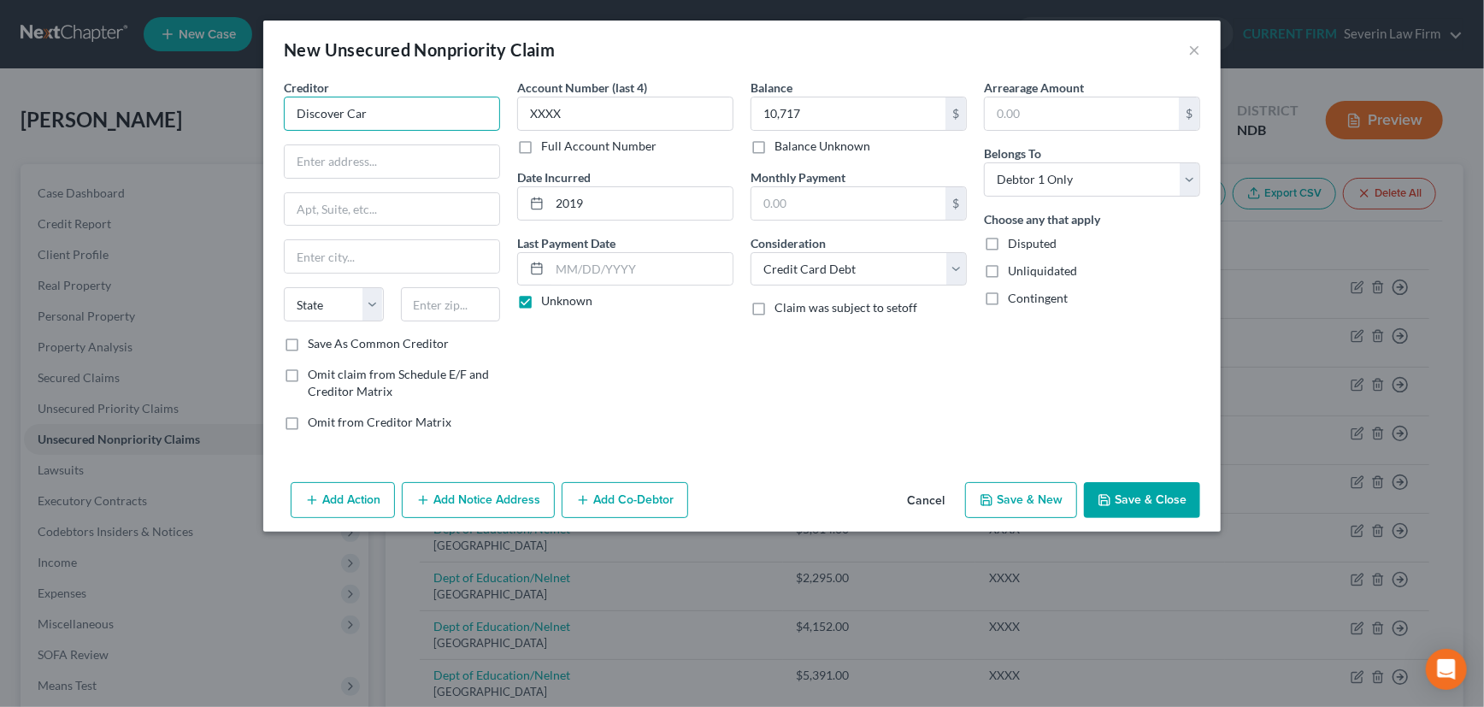
type input "Discover Card"
click at [354, 157] on input "text" at bounding box center [392, 161] width 215 height 32
type input "PO Box 30939"
click at [422, 297] on input "text" at bounding box center [451, 304] width 100 height 34
type input "84130"
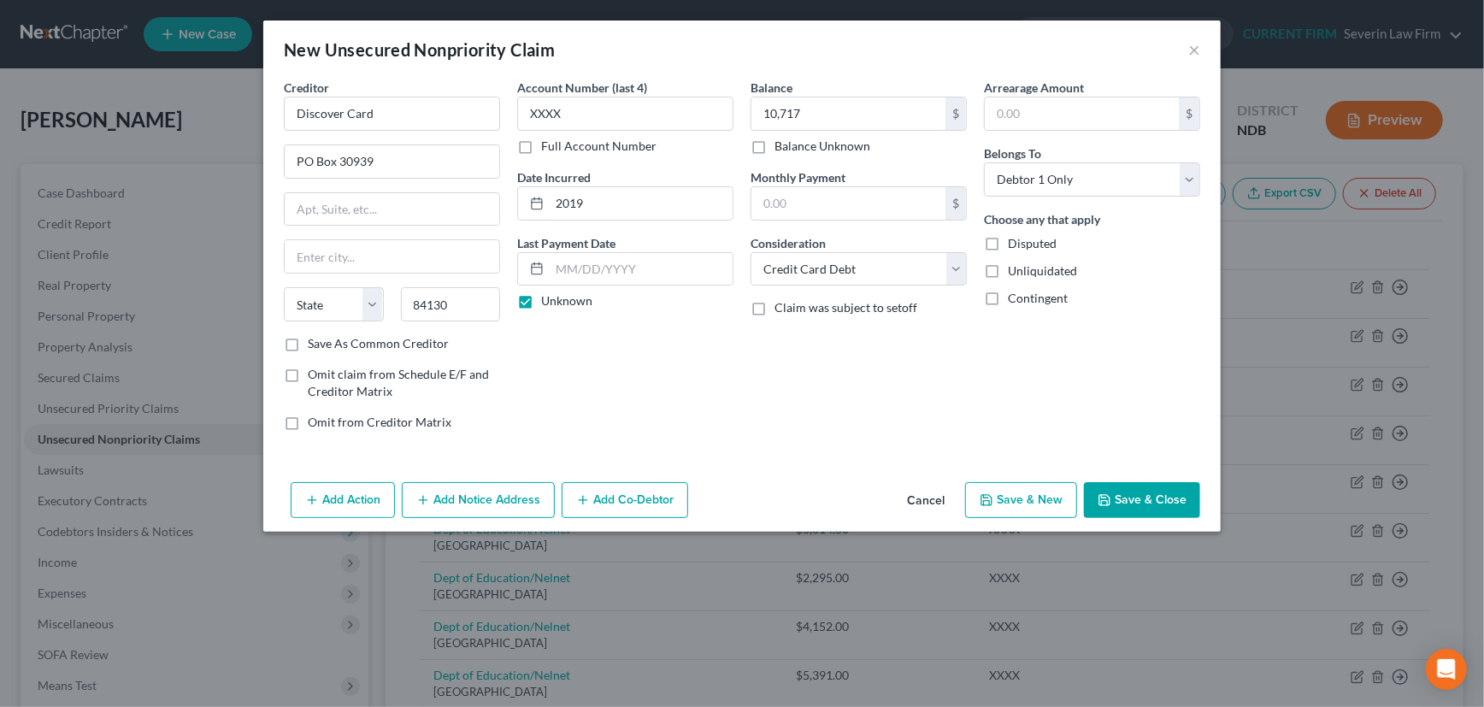
click at [742, 392] on div "Balance 10,717.00 $ Balance Unknown Balance Undetermined 10,717 $ Balance Unkno…" at bounding box center [858, 262] width 233 height 366
type input "Salt Lake City"
select select "46"
click at [308, 342] on label "Save As Common Creditor" at bounding box center [378, 343] width 141 height 17
click at [315, 342] on input "Save As Common Creditor" at bounding box center [320, 340] width 11 height 11
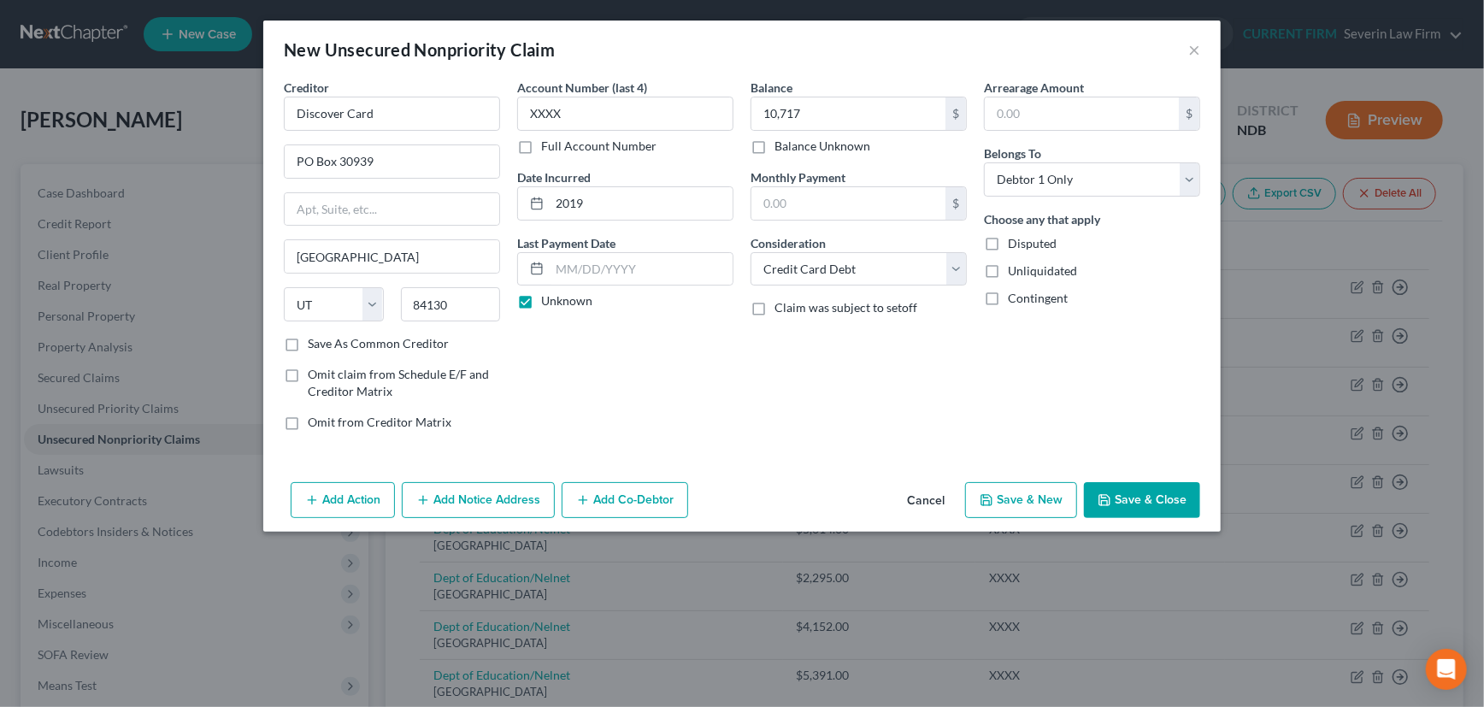
checkbox input "true"
click at [1017, 488] on button "Save & New" at bounding box center [1021, 500] width 112 height 36
select select "0"
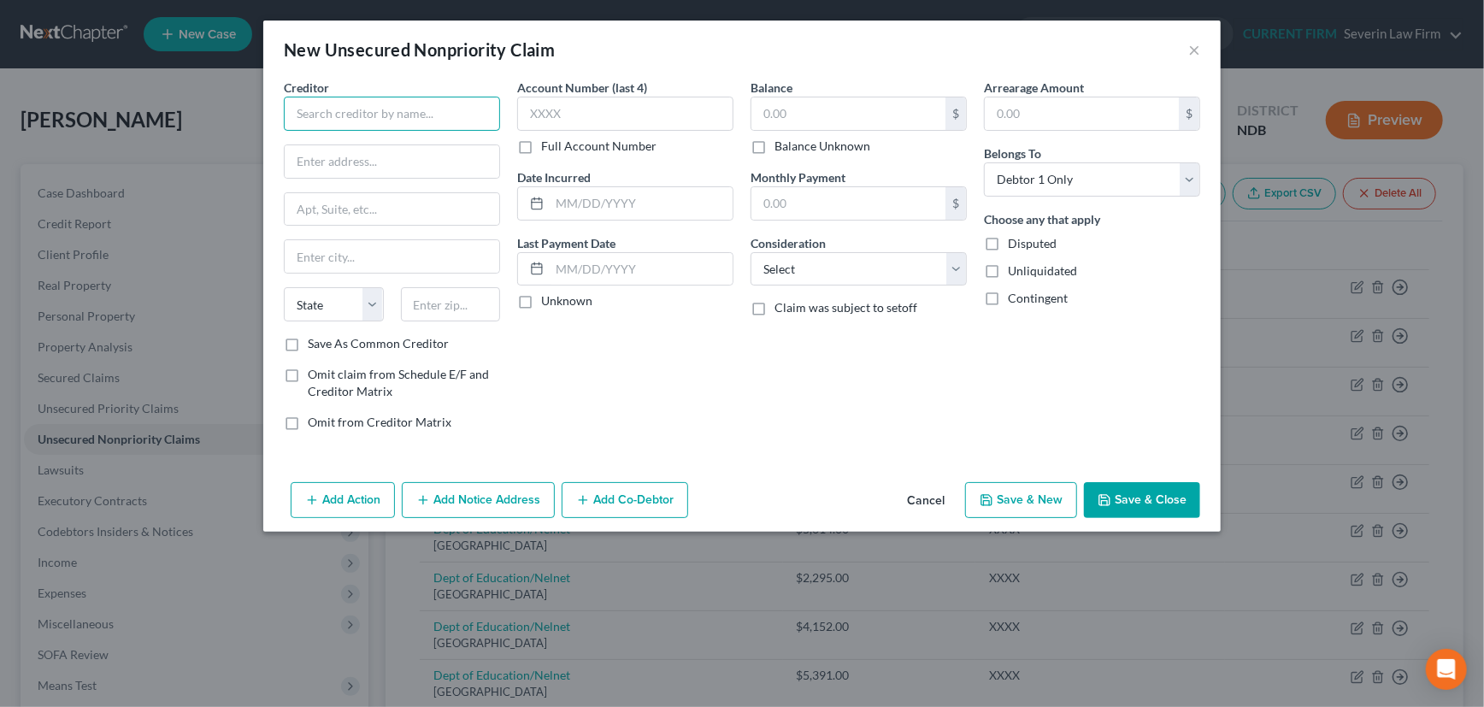
click at [414, 116] on input "text" at bounding box center [392, 114] width 216 height 34
click at [361, 111] on input "Discover" at bounding box center [392, 114] width 216 height 34
type input "Discover PL"
click at [608, 115] on input "text" at bounding box center [625, 114] width 216 height 34
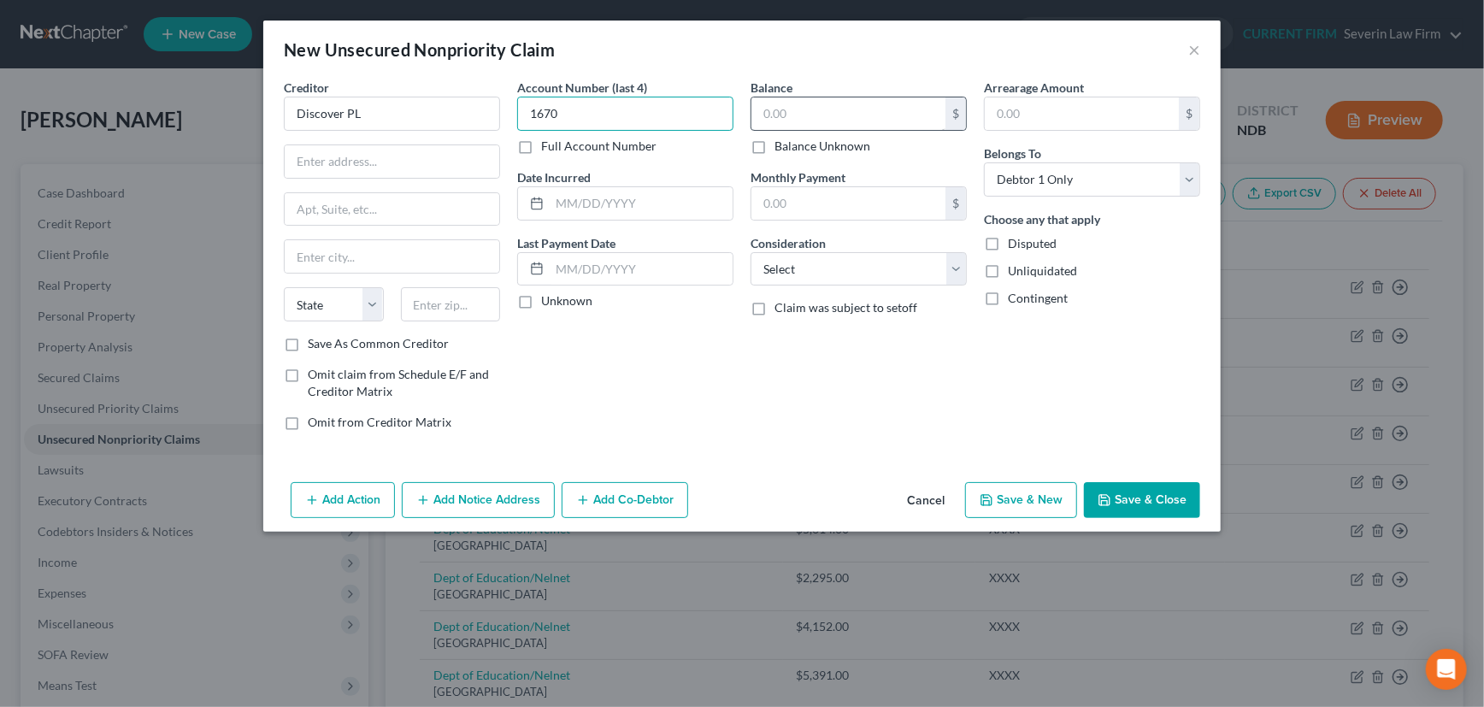
type input "1670"
click at [841, 110] on input "text" at bounding box center [848, 113] width 194 height 32
type input "20,845.64"
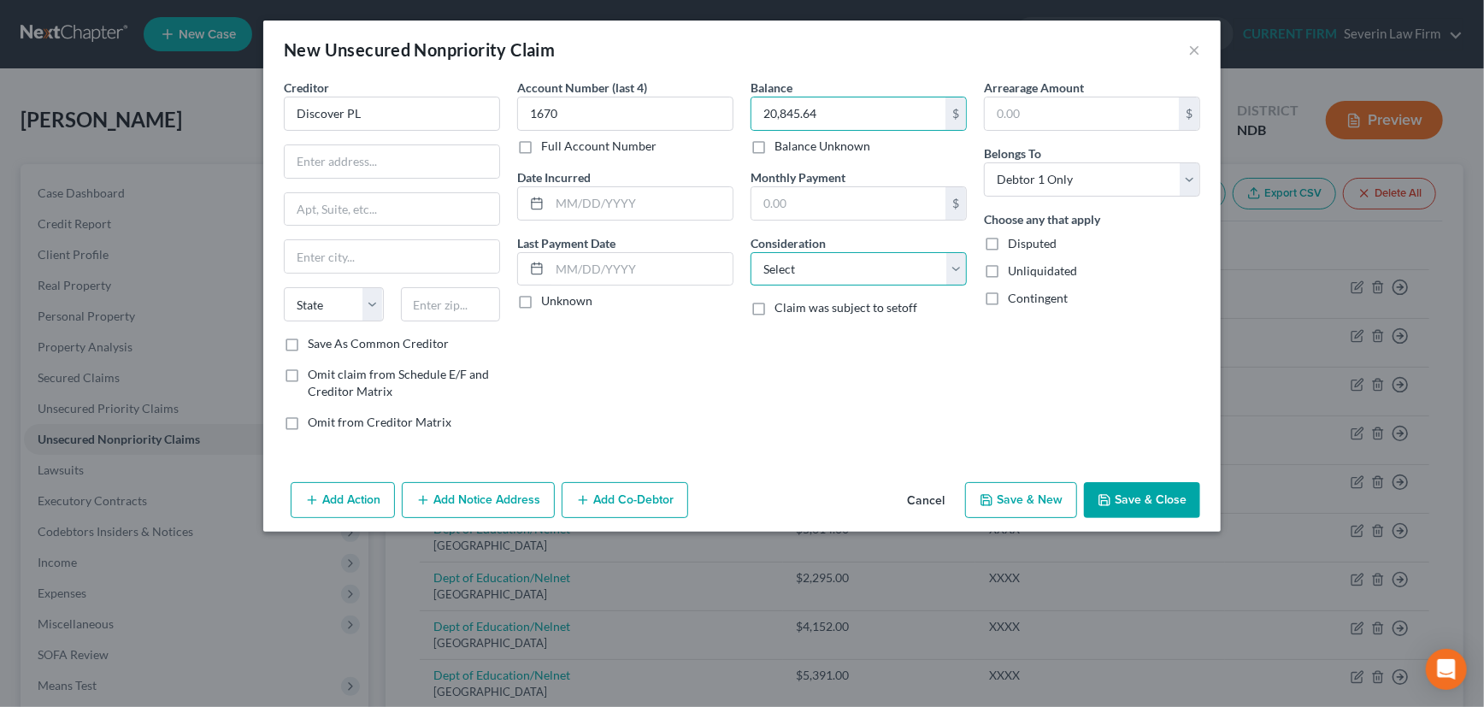
click at [859, 268] on select "Select Cable / Satellite Services Collection Agency Credit Card Debt Debt Couns…" at bounding box center [859, 269] width 216 height 34
select select "10"
click at [751, 252] on select "Select Cable / Satellite Services Collection Agency Credit Card Debt Debt Couns…" at bounding box center [859, 269] width 216 height 34
click at [878, 115] on input "20,845.64" at bounding box center [848, 113] width 194 height 32
click at [621, 204] on input "text" at bounding box center [641, 203] width 183 height 32
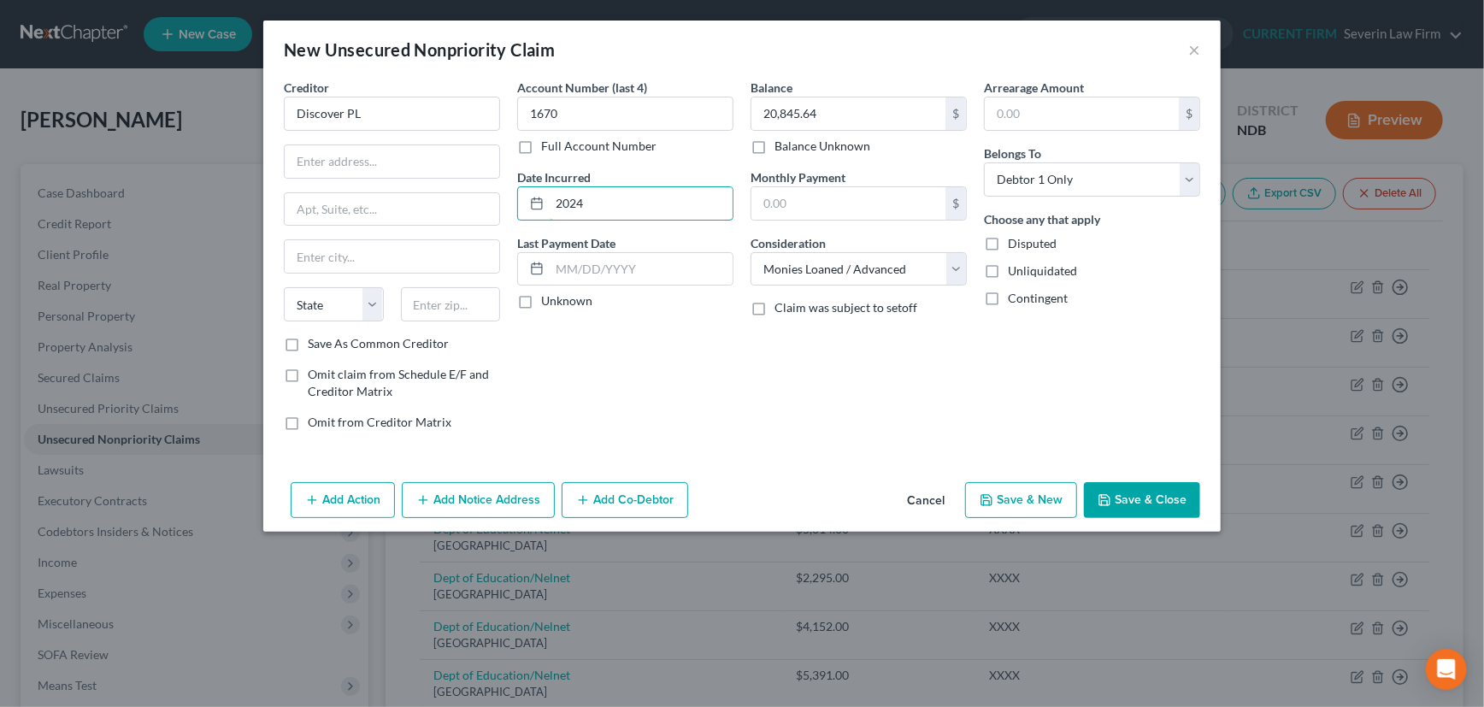
type input "2024"
click at [541, 302] on label "Unknown" at bounding box center [566, 300] width 51 height 17
click at [548, 302] on input "Unknown" at bounding box center [553, 297] width 11 height 11
checkbox input "true"
click at [388, 158] on input "text" at bounding box center [392, 161] width 215 height 32
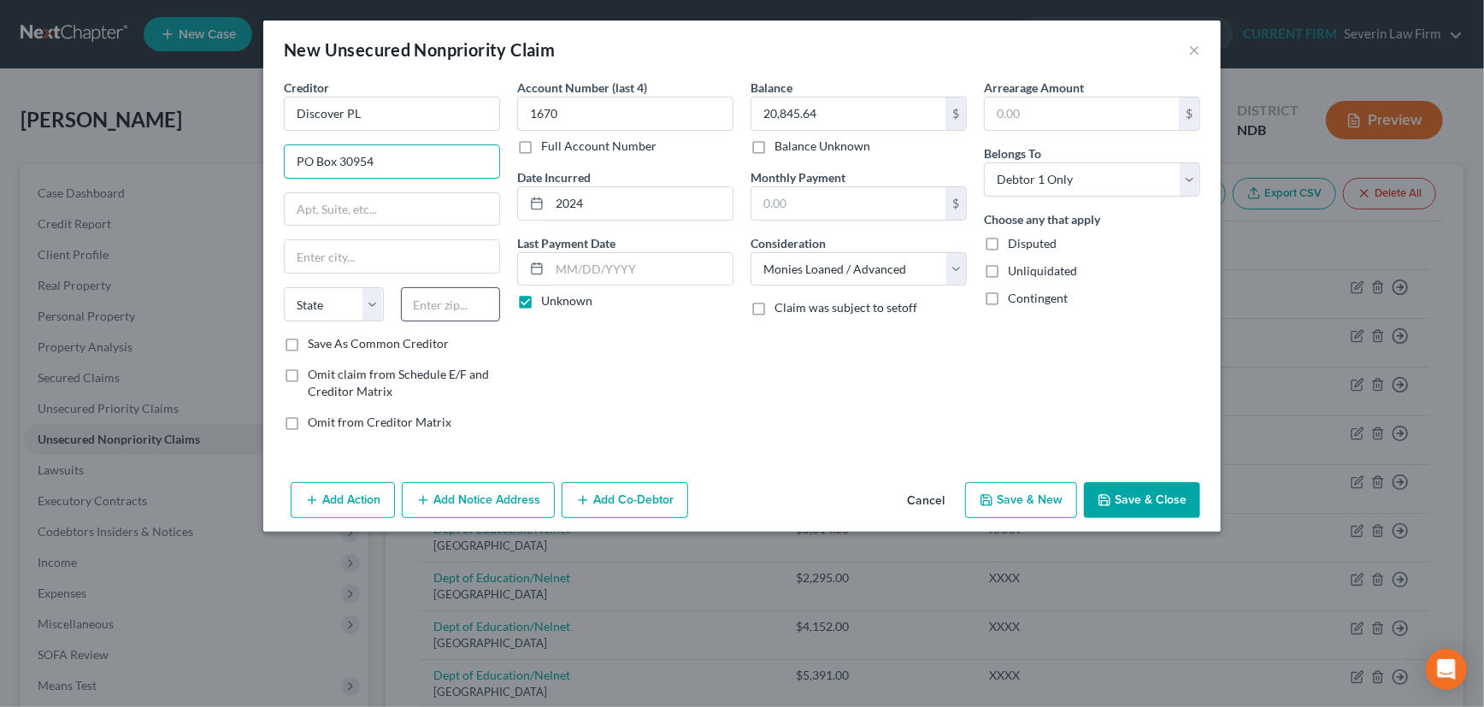
type input "PO Box 30954"
click at [418, 305] on input "text" at bounding box center [451, 304] width 100 height 34
type input "84130"
click at [733, 380] on div "Account Number (last 4) 1670 Full Account Number Date Incurred 2024 Last Paymen…" at bounding box center [625, 262] width 233 height 366
type input "Salt Lake City"
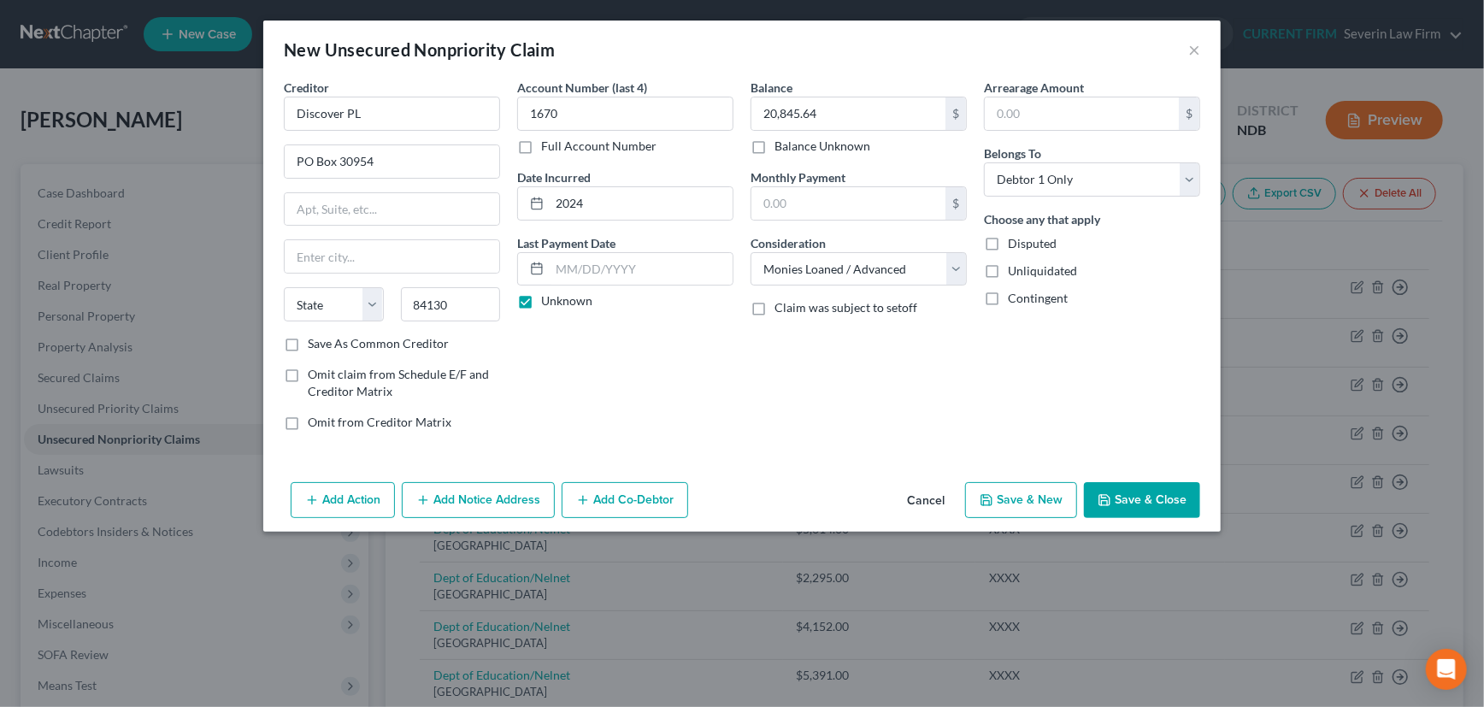
select select "46"
click at [308, 344] on label "Save As Common Creditor" at bounding box center [378, 343] width 141 height 17
click at [315, 344] on input "Save As Common Creditor" at bounding box center [320, 340] width 11 height 11
click at [1157, 492] on button "Save & Close" at bounding box center [1142, 500] width 116 height 36
checkbox input "false"
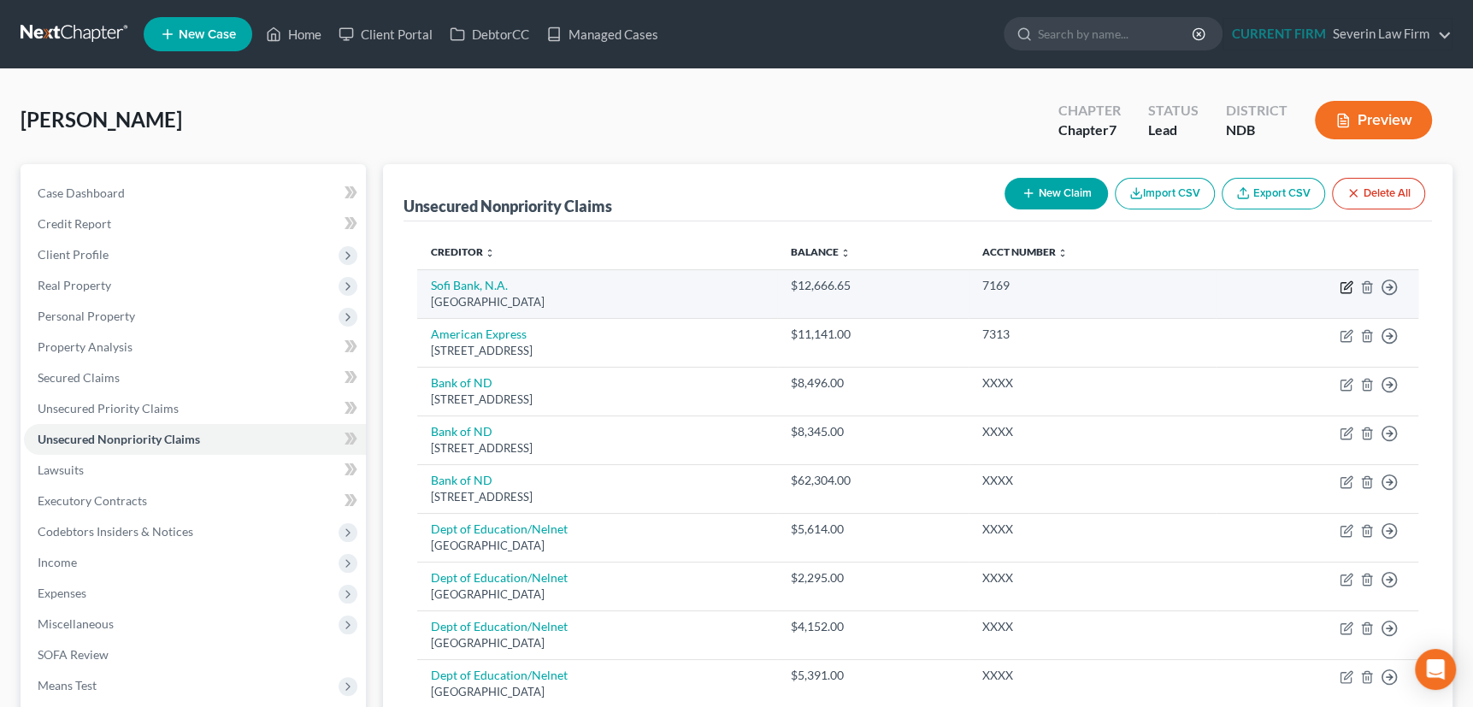
click at [1349, 285] on icon "button" at bounding box center [1348, 285] width 8 height 8
select select "45"
select select "10"
select select "0"
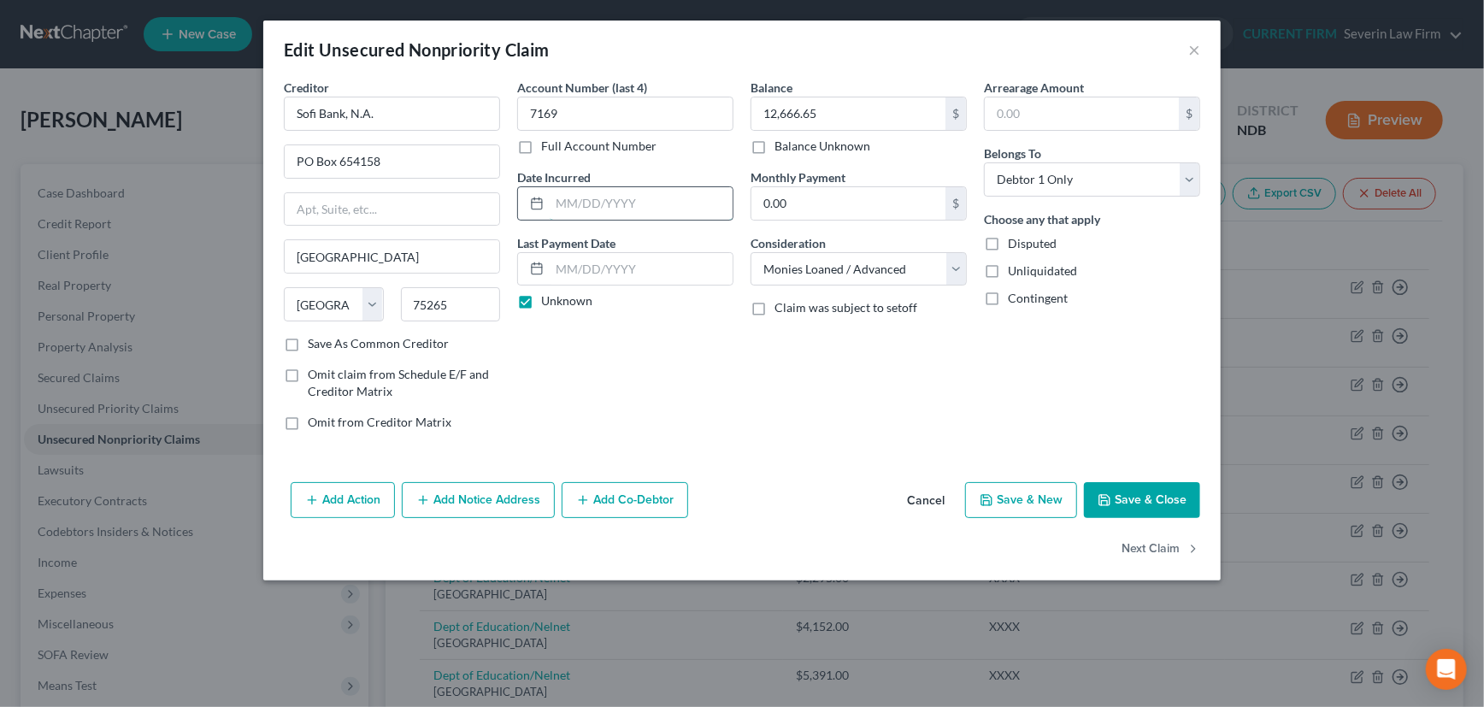
click at [604, 208] on input "text" at bounding box center [641, 203] width 183 height 32
type input "2024"
click at [1130, 495] on button "Save & Close" at bounding box center [1142, 500] width 116 height 36
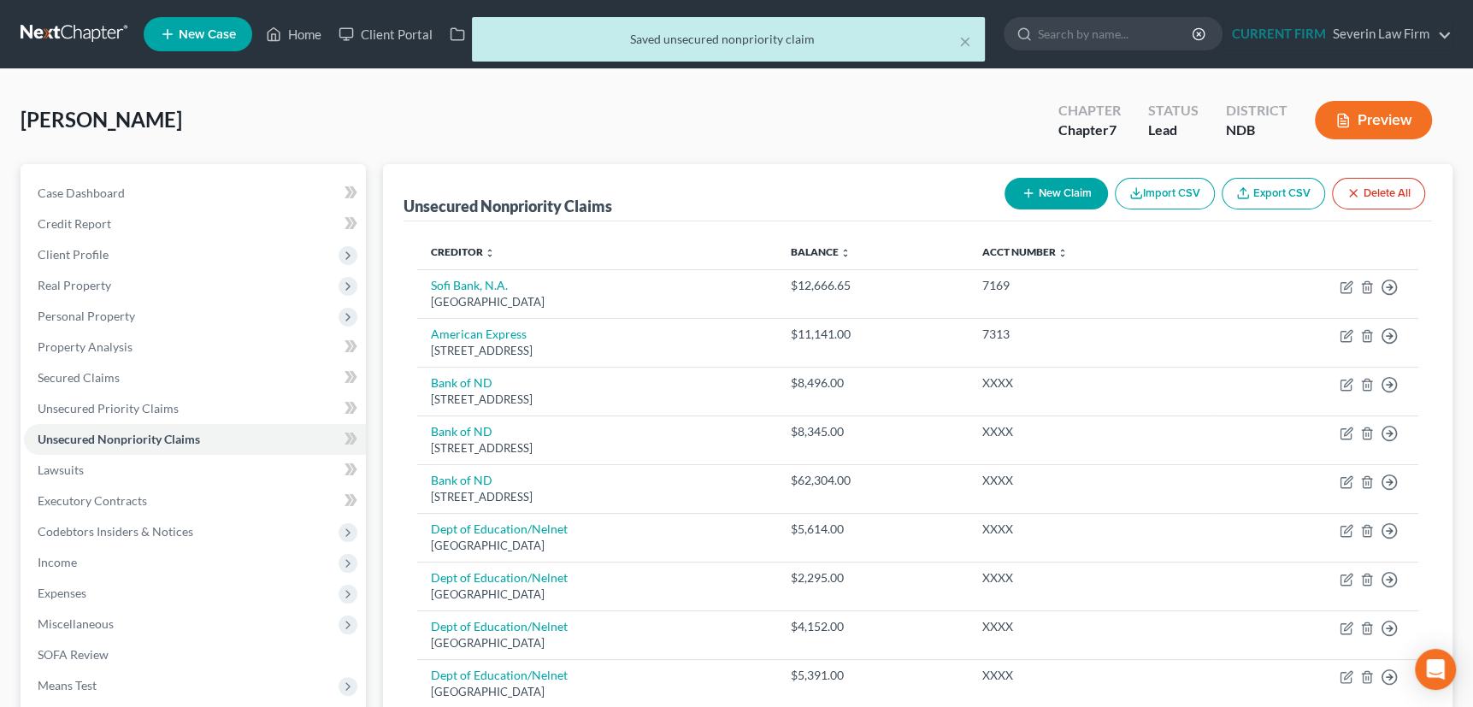
click at [1016, 187] on button "New Claim" at bounding box center [1055, 194] width 103 height 32
select select "0"
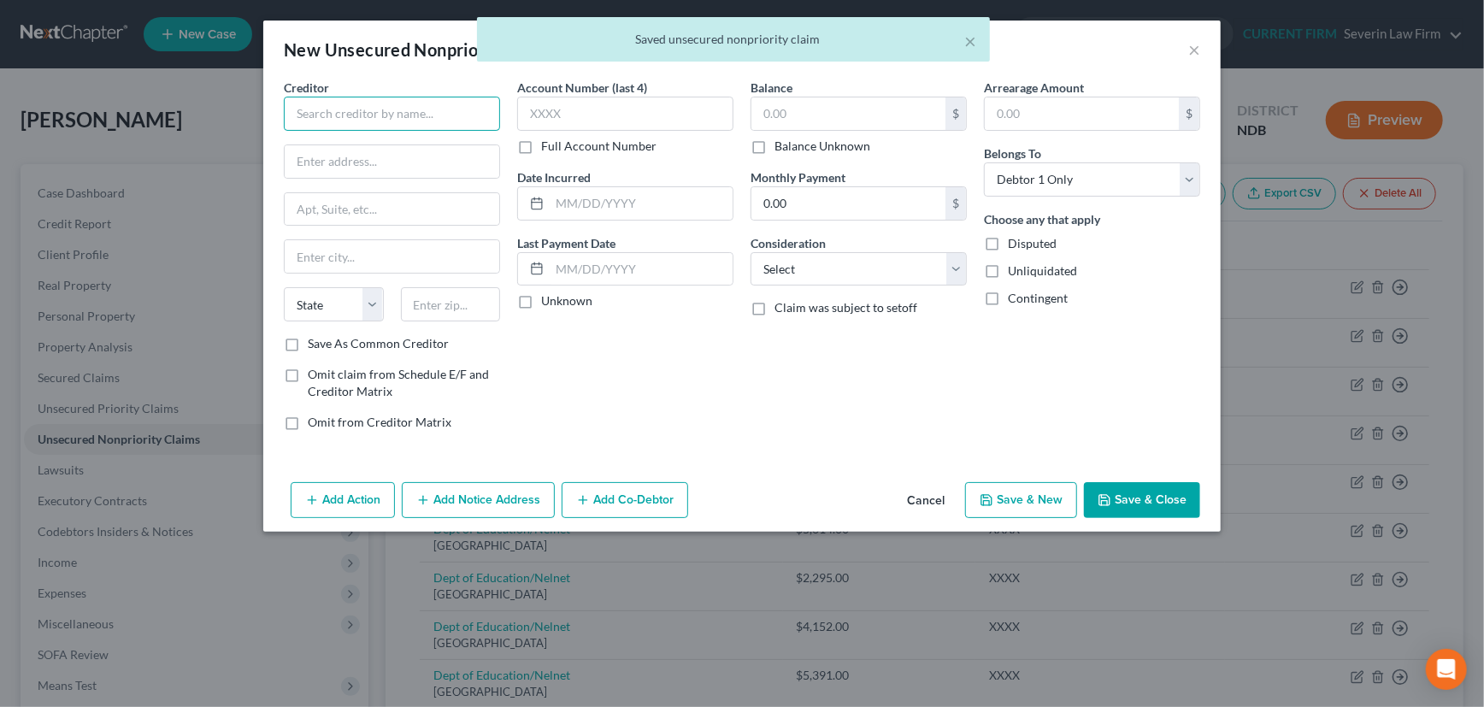
click at [393, 114] on input "text" at bounding box center [392, 114] width 216 height 34
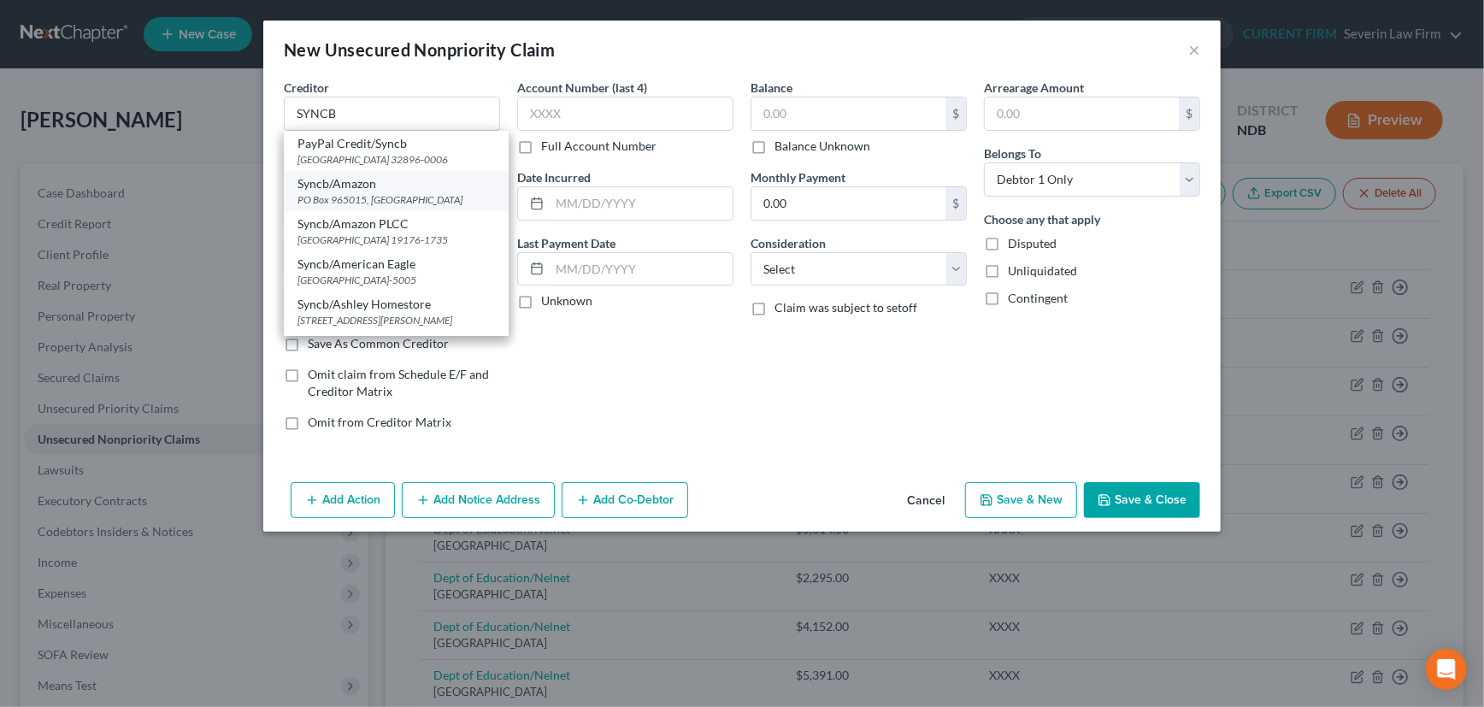
click at [376, 193] on div "PO Box 965015, Orlando, FL 32896" at bounding box center [395, 199] width 197 height 15
type input "Syncb/Amazon"
type input "PO Box 965015"
type input "Orlando"
select select "9"
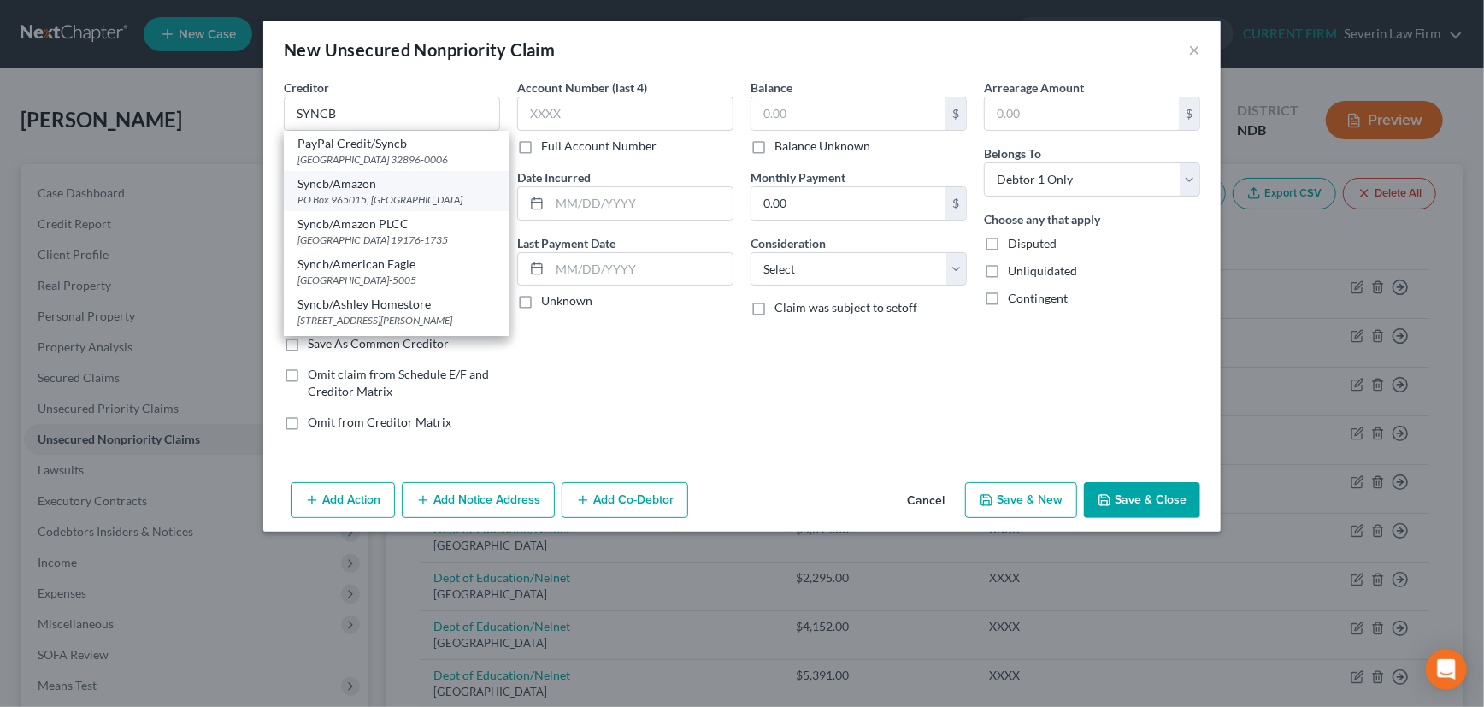
type input "32896"
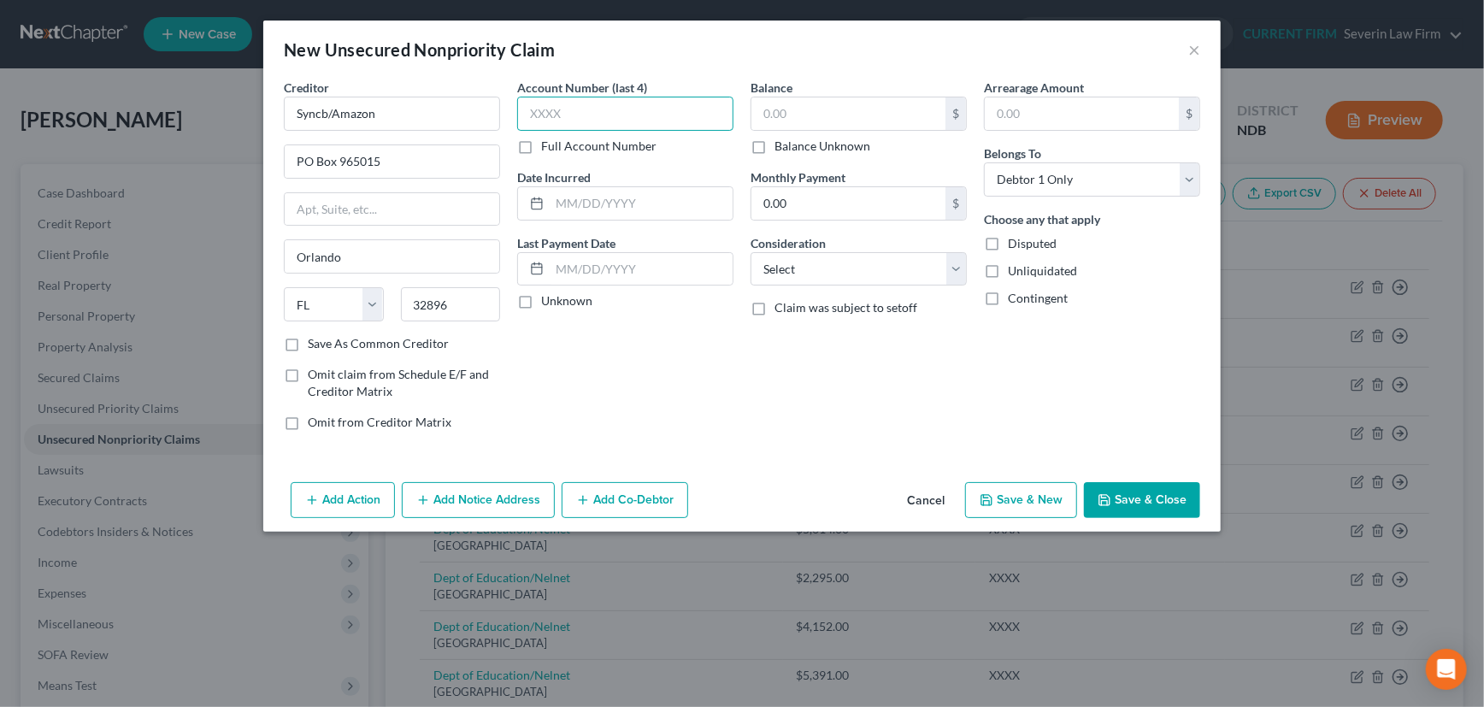
click at [590, 113] on input "text" at bounding box center [625, 114] width 216 height 34
type input "XXXX"
click at [605, 205] on input "text" at bounding box center [641, 203] width 183 height 32
type input "2020"
drag, startPoint x: 525, startPoint y: 305, endPoint x: 704, endPoint y: 183, distance: 216.5
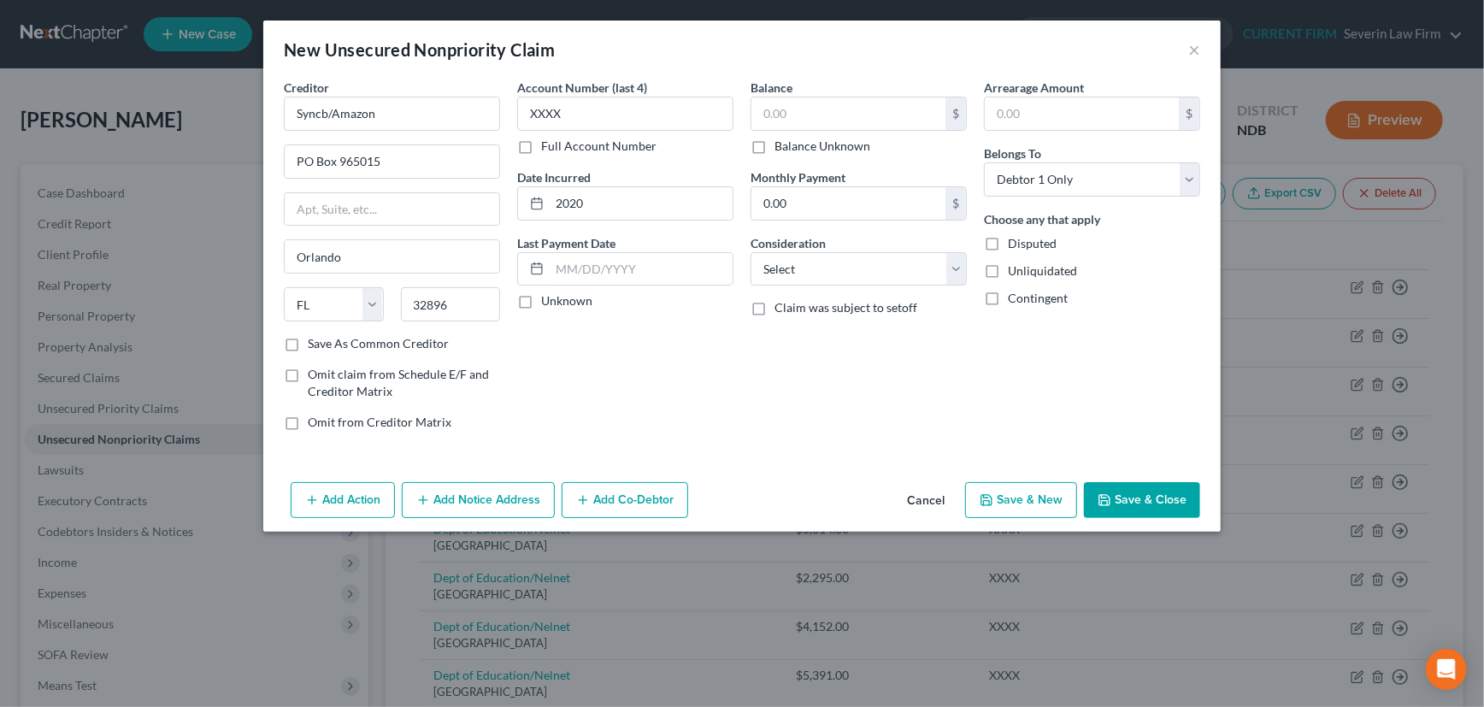
click at [541, 303] on label "Unknown" at bounding box center [566, 300] width 51 height 17
click at [548, 303] on input "Unknown" at bounding box center [553, 297] width 11 height 11
checkbox input "true"
click at [789, 115] on input "text" at bounding box center [848, 113] width 194 height 32
type input "4,072"
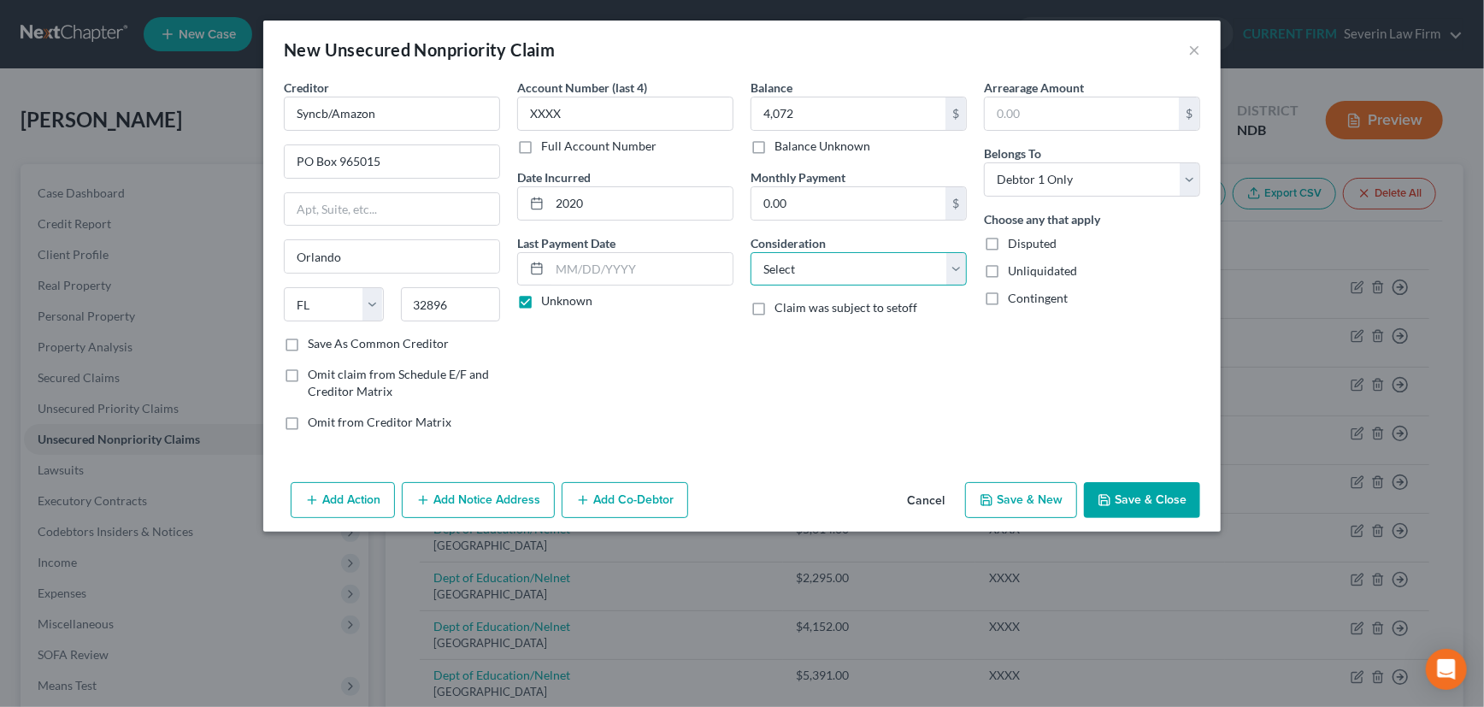
click at [851, 268] on select "Select Cable / Satellite Services Collection Agency Credit Card Debt Debt Couns…" at bounding box center [859, 269] width 216 height 34
select select "2"
click at [751, 252] on select "Select Cable / Satellite Services Collection Agency Credit Card Debt Debt Couns…" at bounding box center [859, 269] width 216 height 34
drag, startPoint x: 392, startPoint y: 156, endPoint x: 340, endPoint y: 164, distance: 51.9
click at [340, 164] on input "PO Box 965015" at bounding box center [392, 161] width 215 height 32
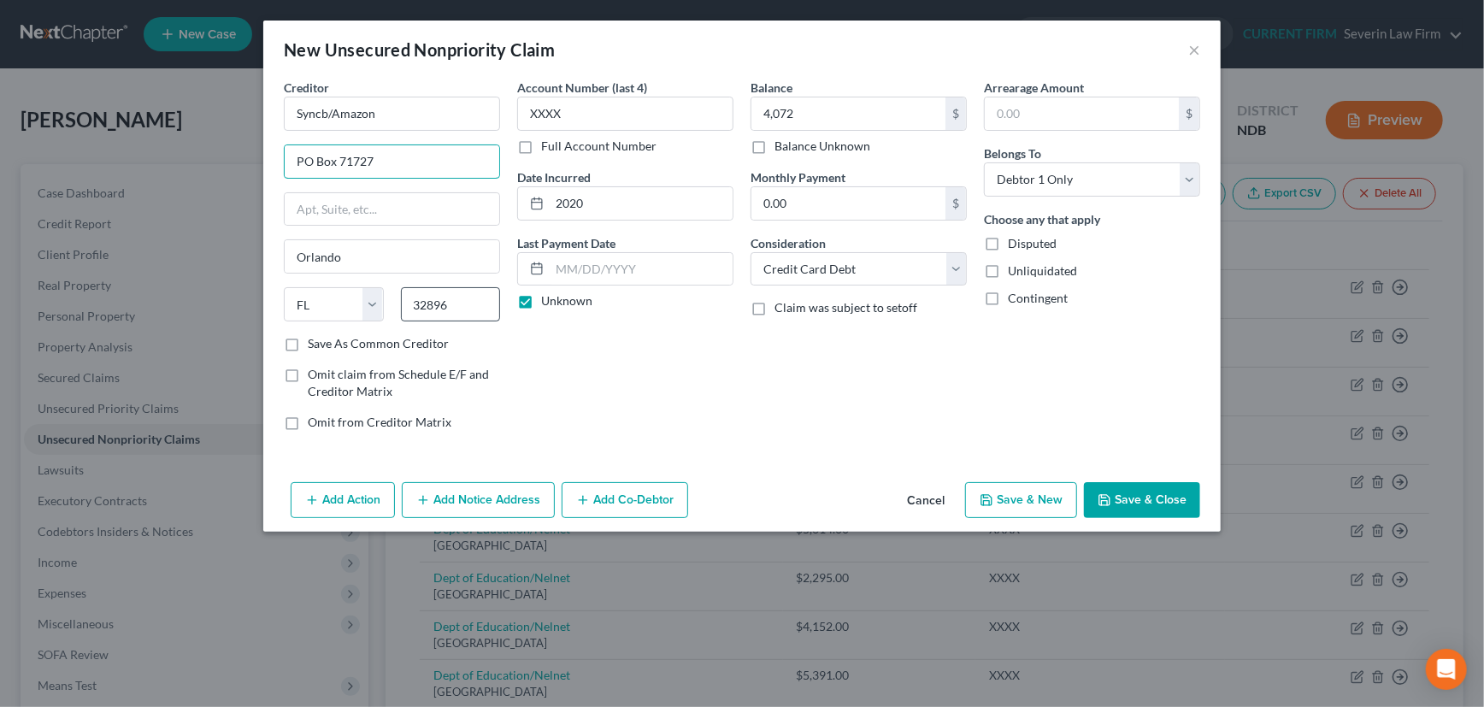
type input "PO Box 71727"
drag, startPoint x: 475, startPoint y: 293, endPoint x: 394, endPoint y: 315, distance: 84.2
click at [394, 315] on div "32896" at bounding box center [450, 304] width 117 height 34
type input "19176"
click at [619, 375] on div "Account Number (last 4) XXXX Full Account Number Date Incurred 2020 Last Paymen…" at bounding box center [625, 262] width 233 height 366
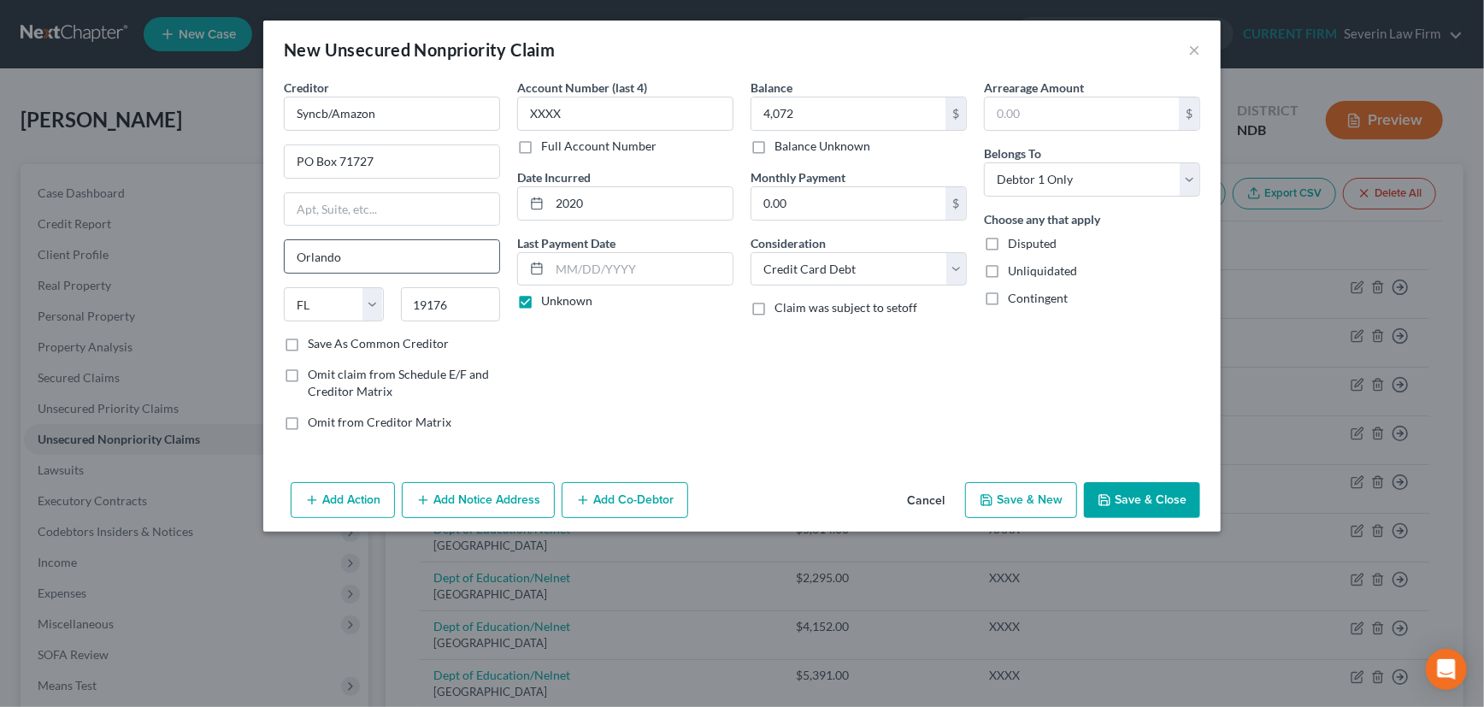
drag, startPoint x: 350, startPoint y: 254, endPoint x: 292, endPoint y: 256, distance: 58.2
click at [292, 256] on input "Orlando" at bounding box center [392, 256] width 215 height 32
type input "Philadelphia"
select select "39"
click at [308, 339] on label "Save As Common Creditor" at bounding box center [378, 343] width 141 height 17
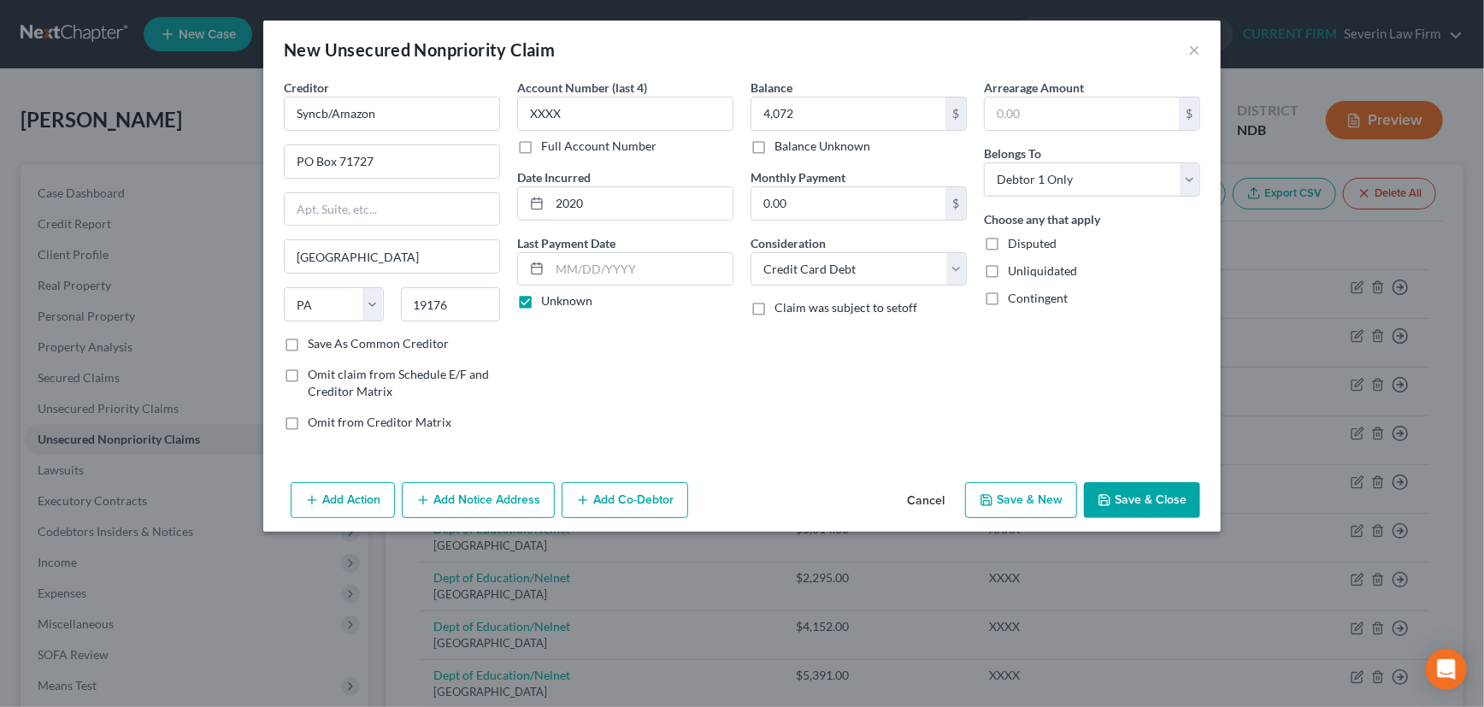
click at [315, 339] on input "Save As Common Creditor" at bounding box center [320, 340] width 11 height 11
click at [1134, 501] on button "Save & Close" at bounding box center [1142, 500] width 116 height 36
checkbox input "false"
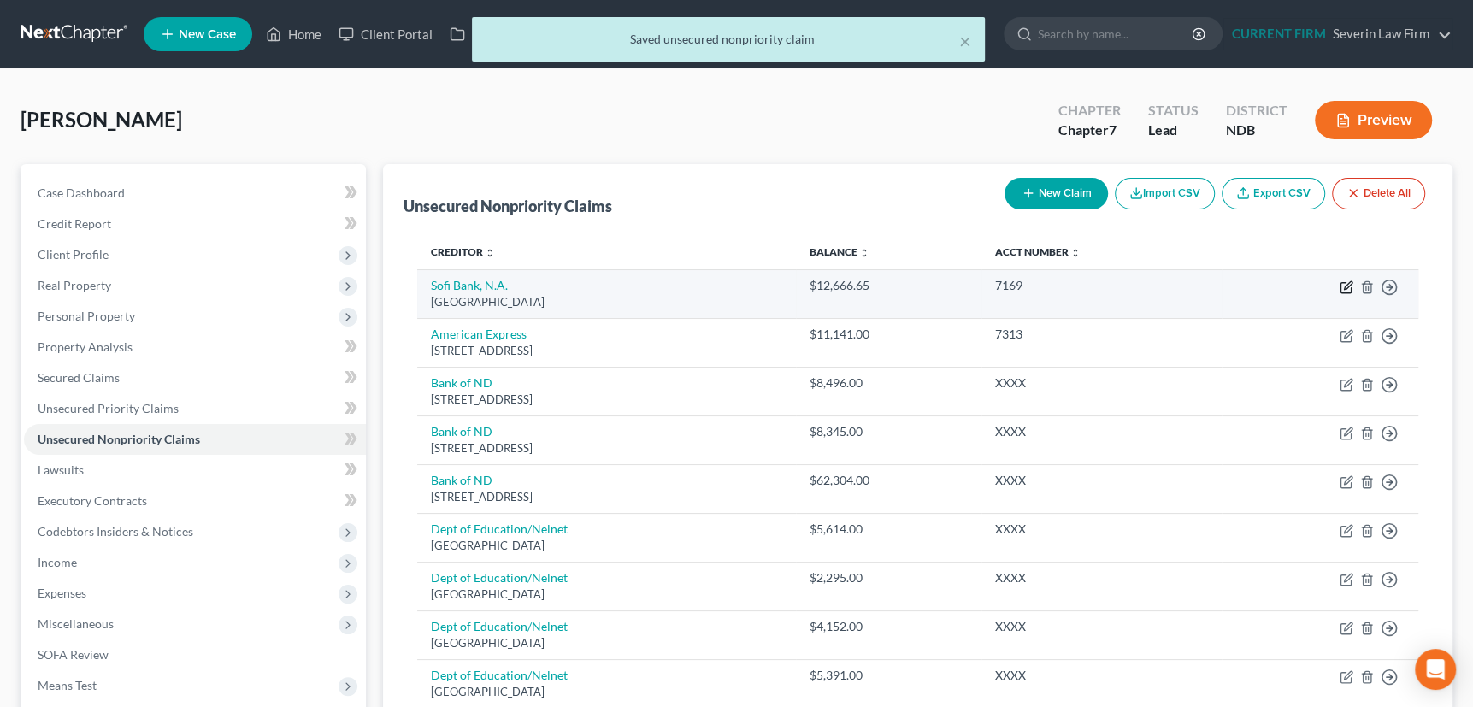
click at [1348, 286] on icon "button" at bounding box center [1347, 287] width 14 height 14
select select "45"
select select "10"
select select "0"
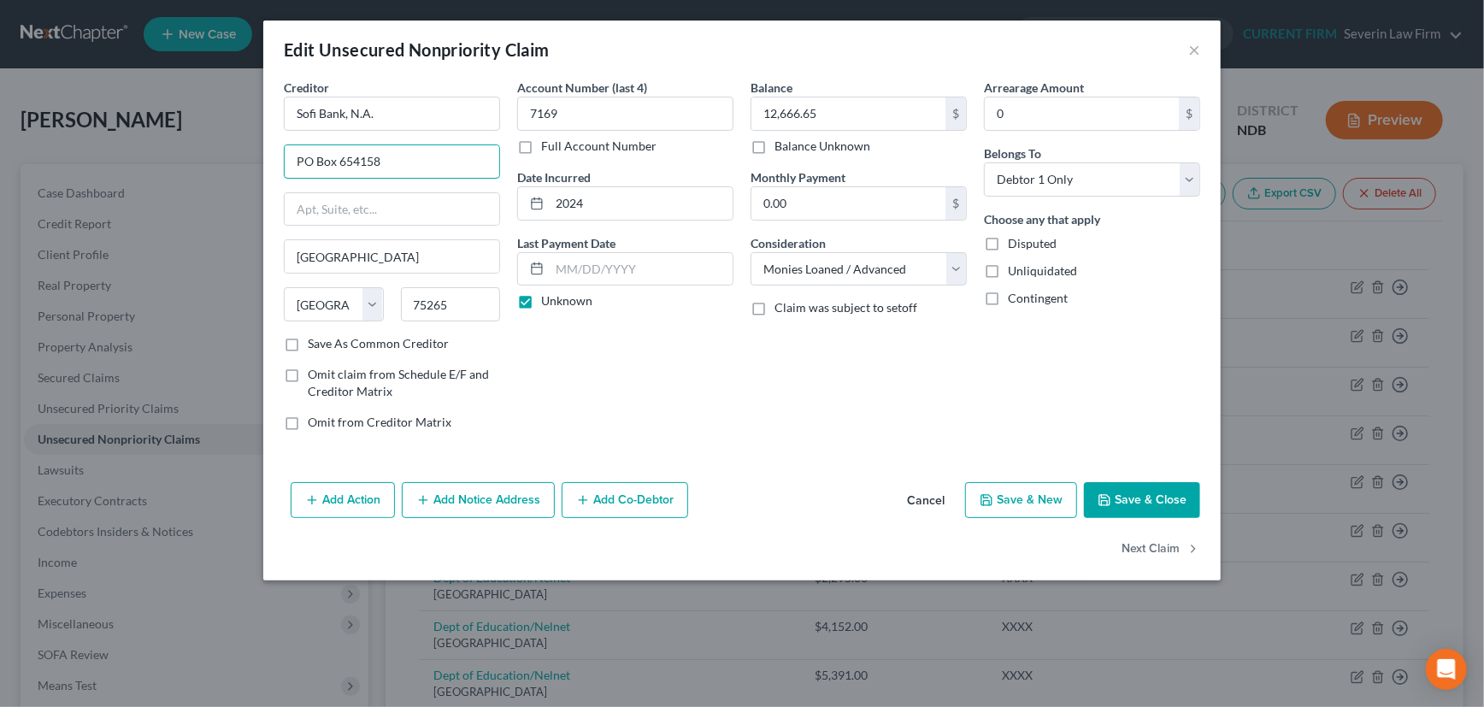
drag, startPoint x: 403, startPoint y: 159, endPoint x: 274, endPoint y: 178, distance: 130.4
click at [274, 178] on div "Creditor * Sofi Bank, N.A. PO Box 654158 Dallas State AL AK AR AZ CA CO CT DE D…" at bounding box center [741, 277] width 957 height 397
type input "2750 E Cottonwood Pkwy"
drag, startPoint x: 453, startPoint y: 306, endPoint x: 415, endPoint y: 309, distance: 38.6
click at [415, 309] on input "75265" at bounding box center [451, 304] width 100 height 34
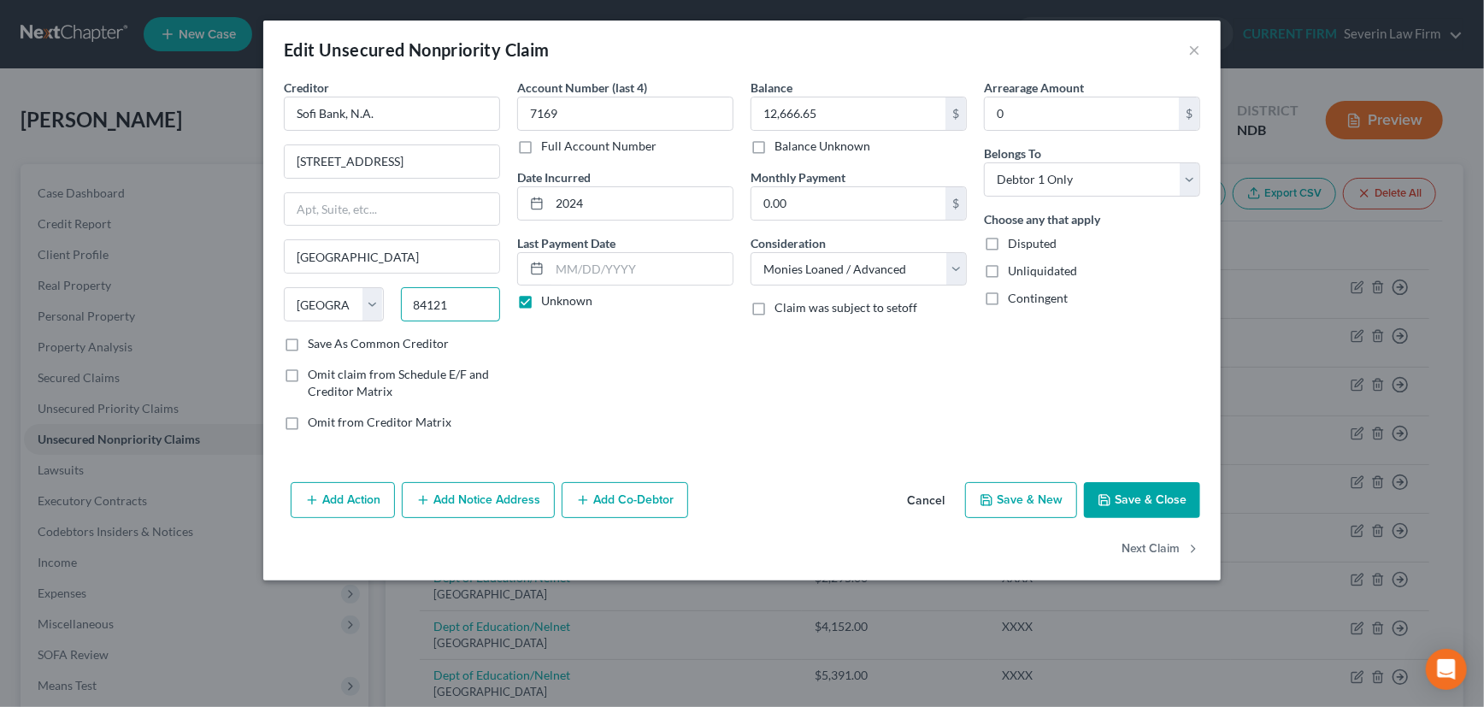
type input "84121"
click at [639, 386] on div "Account Number (last 4) 7169 Full Account Number Date Incurred 2024 Last Paymen…" at bounding box center [625, 262] width 233 height 366
type input "Salt Lake City"
select select "46"
drag, startPoint x: 400, startPoint y: 260, endPoint x: 280, endPoint y: 262, distance: 119.7
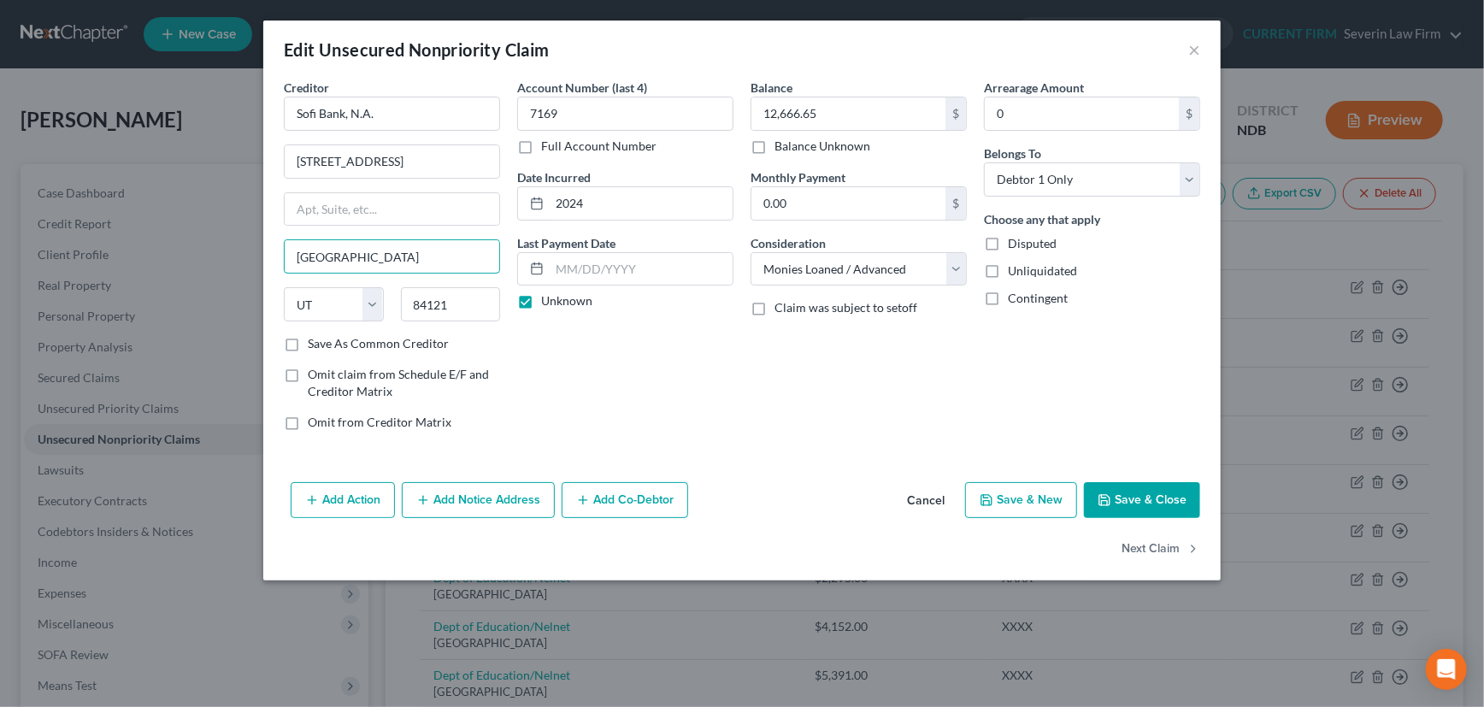
click at [280, 262] on div "Creditor * Sofi Bank, N.A. 2750 E Cottonwood Pkwy Salt Lake City State AL AK AR…" at bounding box center [391, 262] width 233 height 366
type input "Cottonwood Heights"
click at [675, 375] on div "Account Number (last 4) 7169 Full Account Number Date Incurred 2024 Last Paymen…" at bounding box center [625, 262] width 233 height 366
click at [308, 339] on label "Save As Common Creditor" at bounding box center [378, 343] width 141 height 17
click at [315, 339] on input "Save As Common Creditor" at bounding box center [320, 340] width 11 height 11
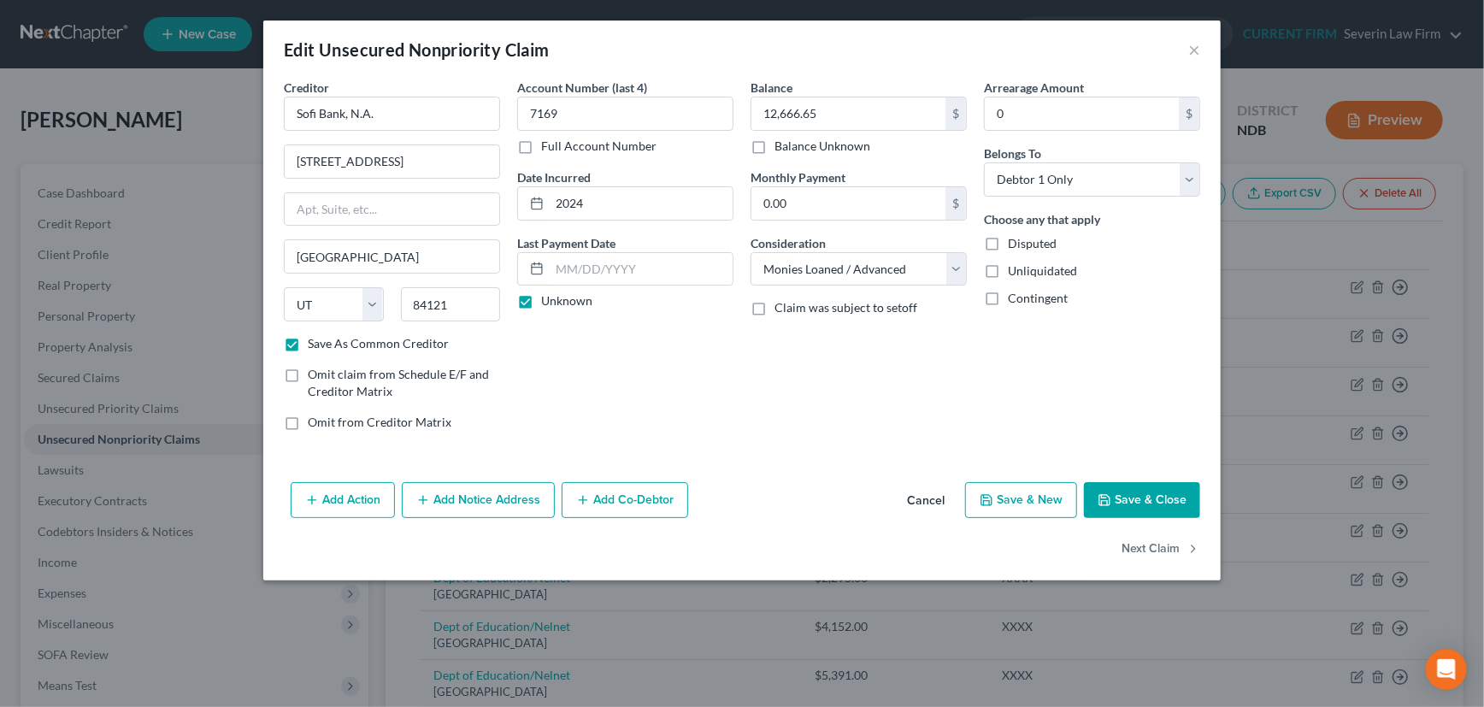
click at [1153, 492] on button "Save & Close" at bounding box center [1142, 500] width 116 height 36
checkbox input "false"
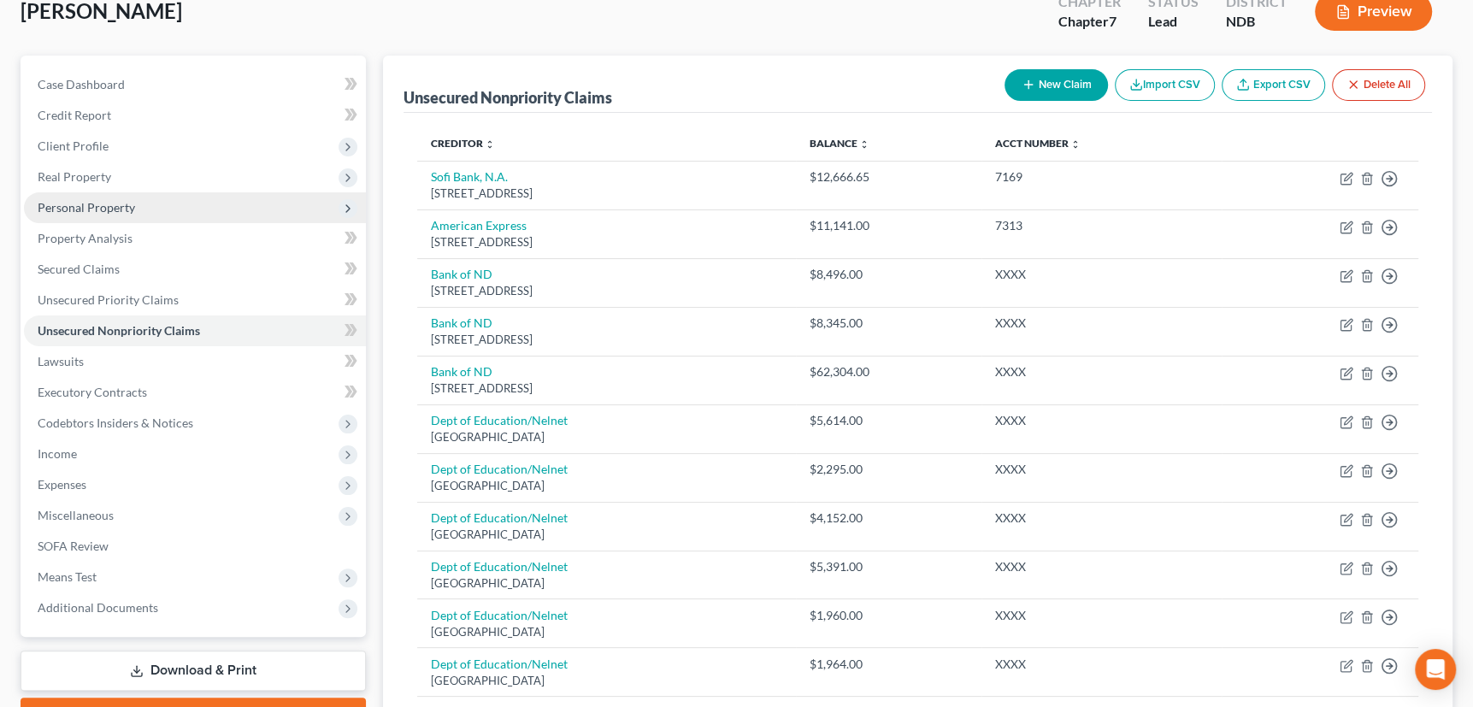
scroll to position [427, 0]
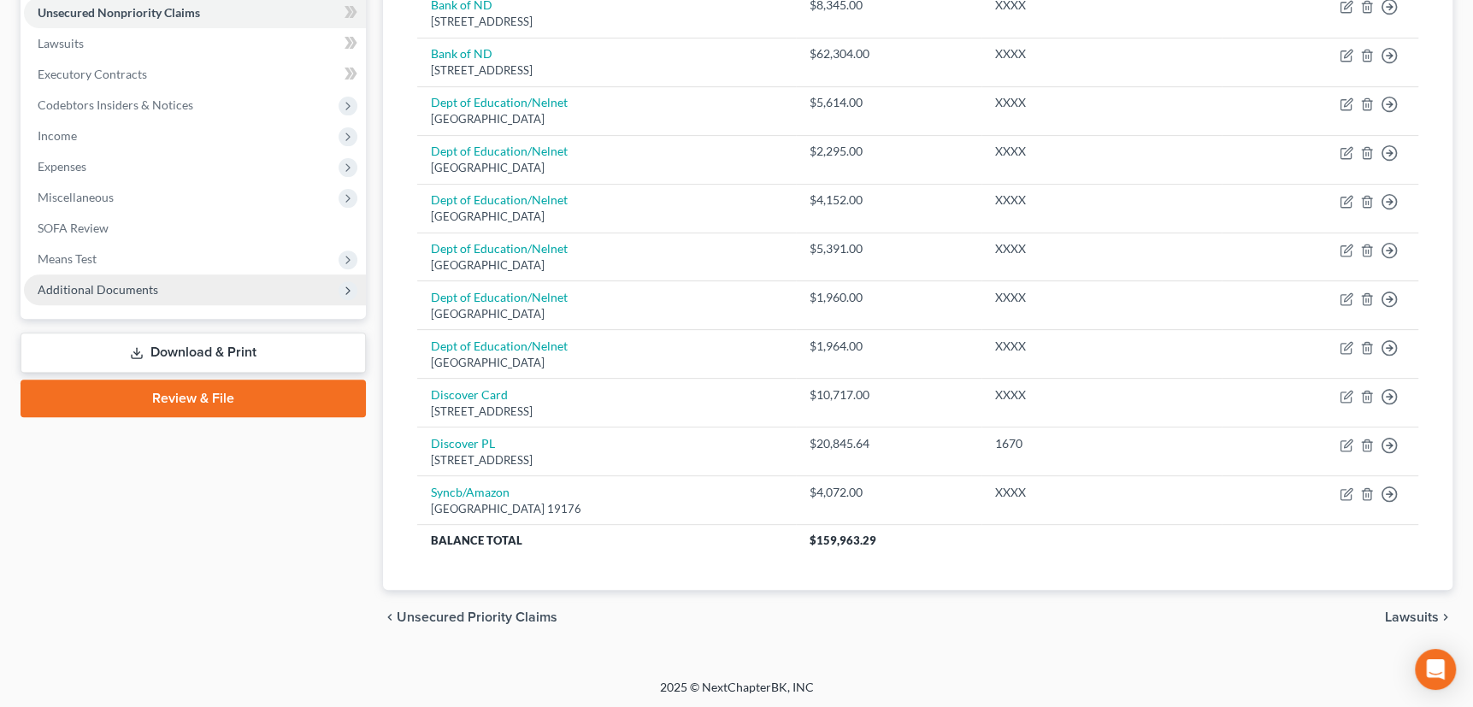
click at [119, 286] on span "Additional Documents" at bounding box center [98, 289] width 121 height 15
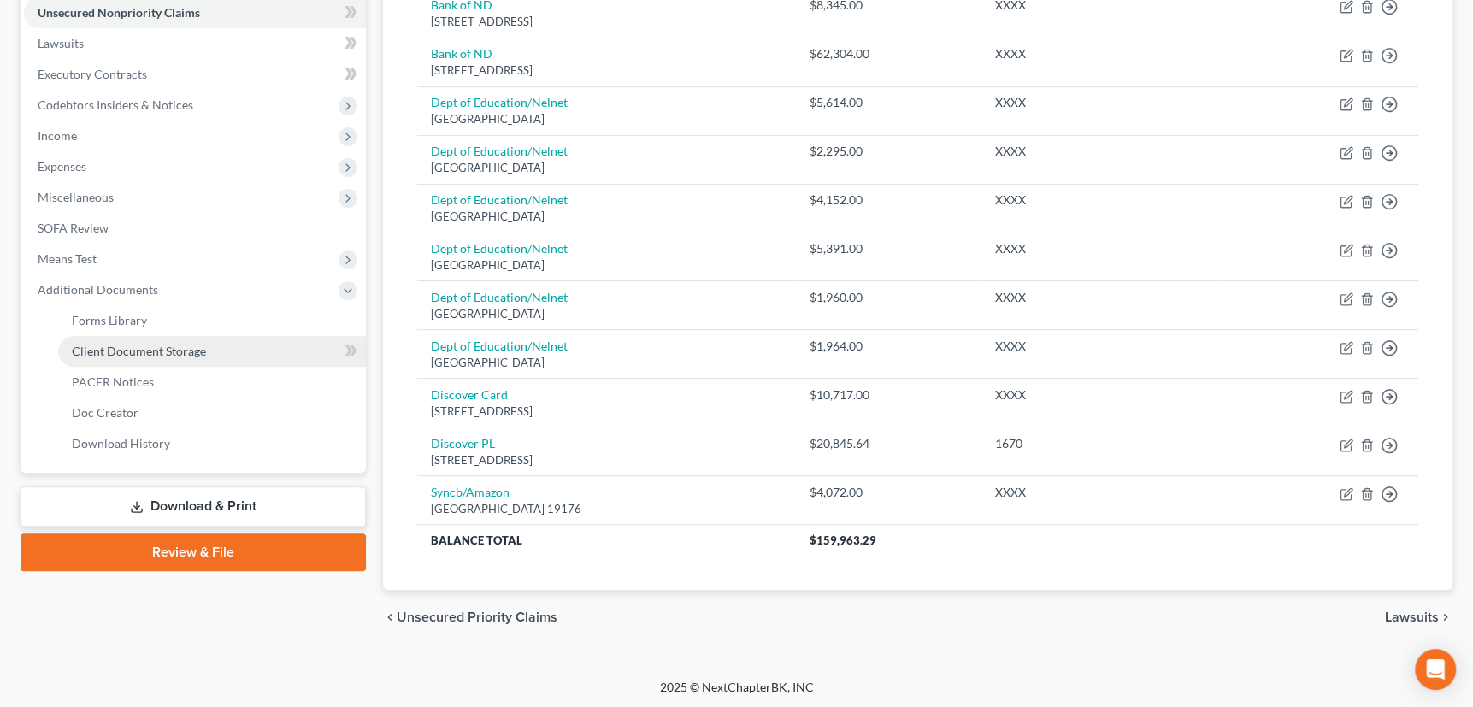
click at [119, 348] on span "Client Document Storage" at bounding box center [139, 351] width 134 height 15
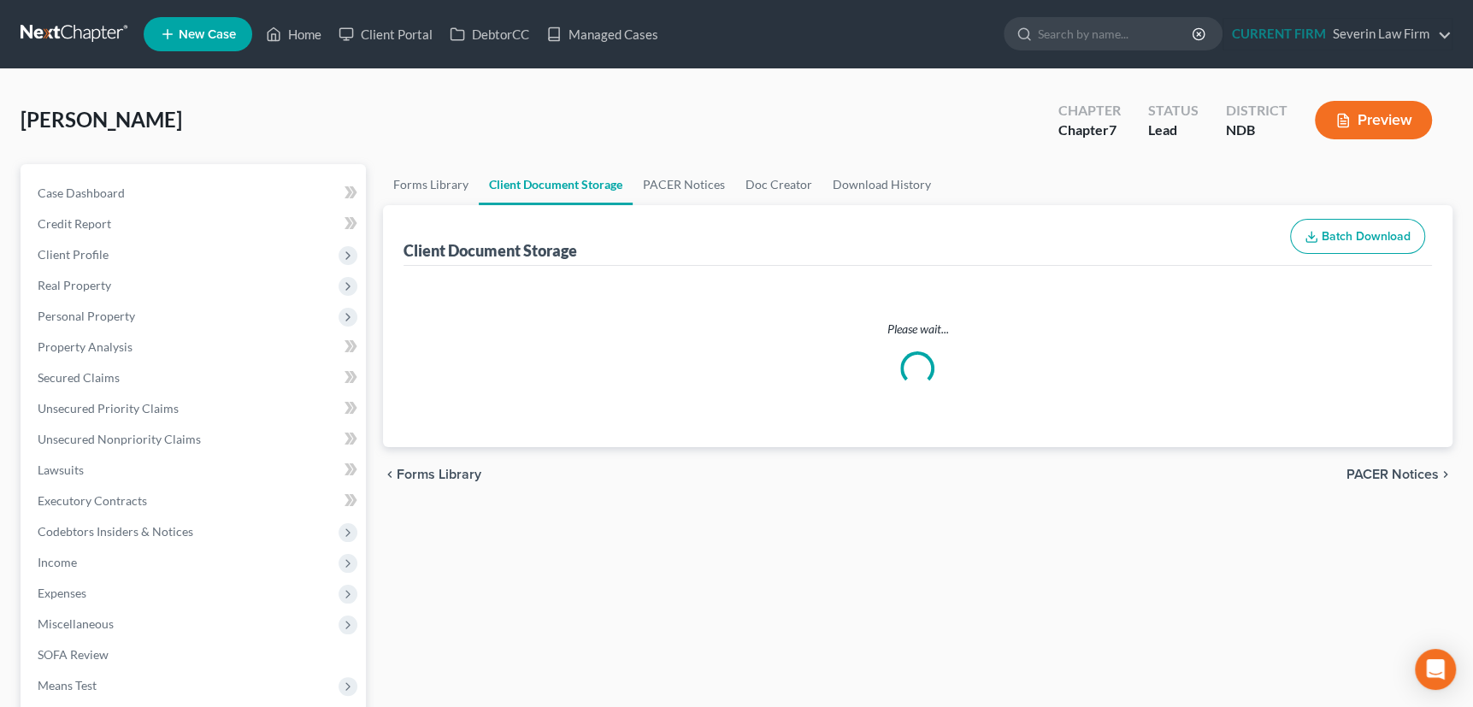
select select "0"
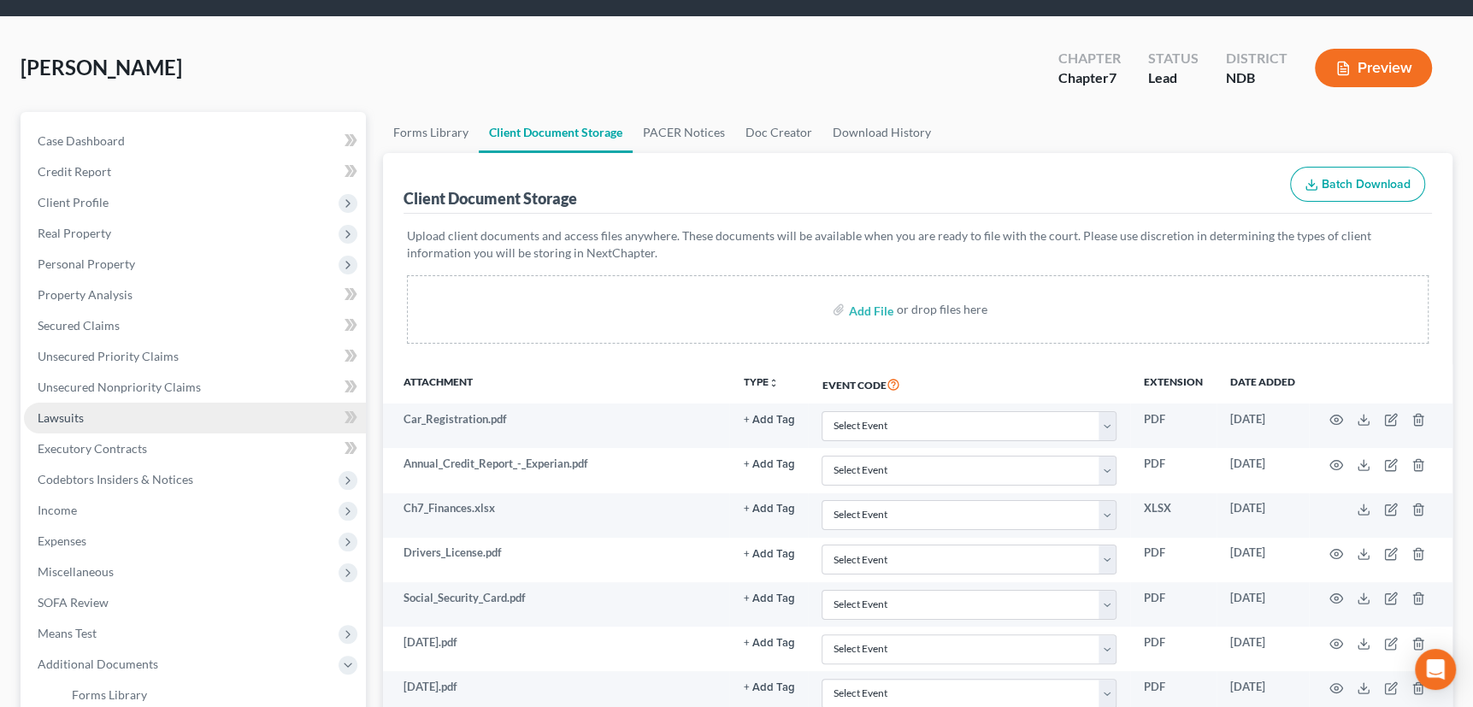
scroll to position [77, 0]
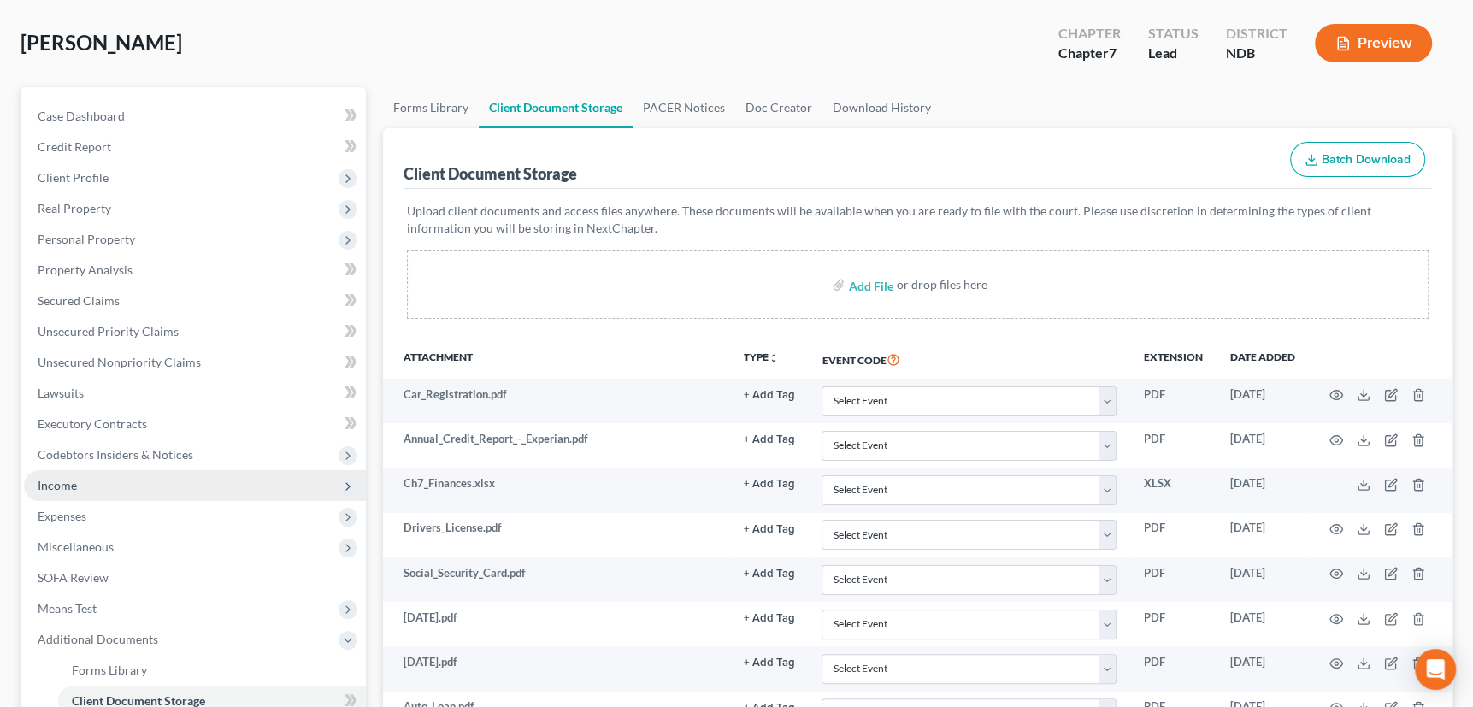
click at [56, 484] on span "Income" at bounding box center [57, 485] width 39 height 15
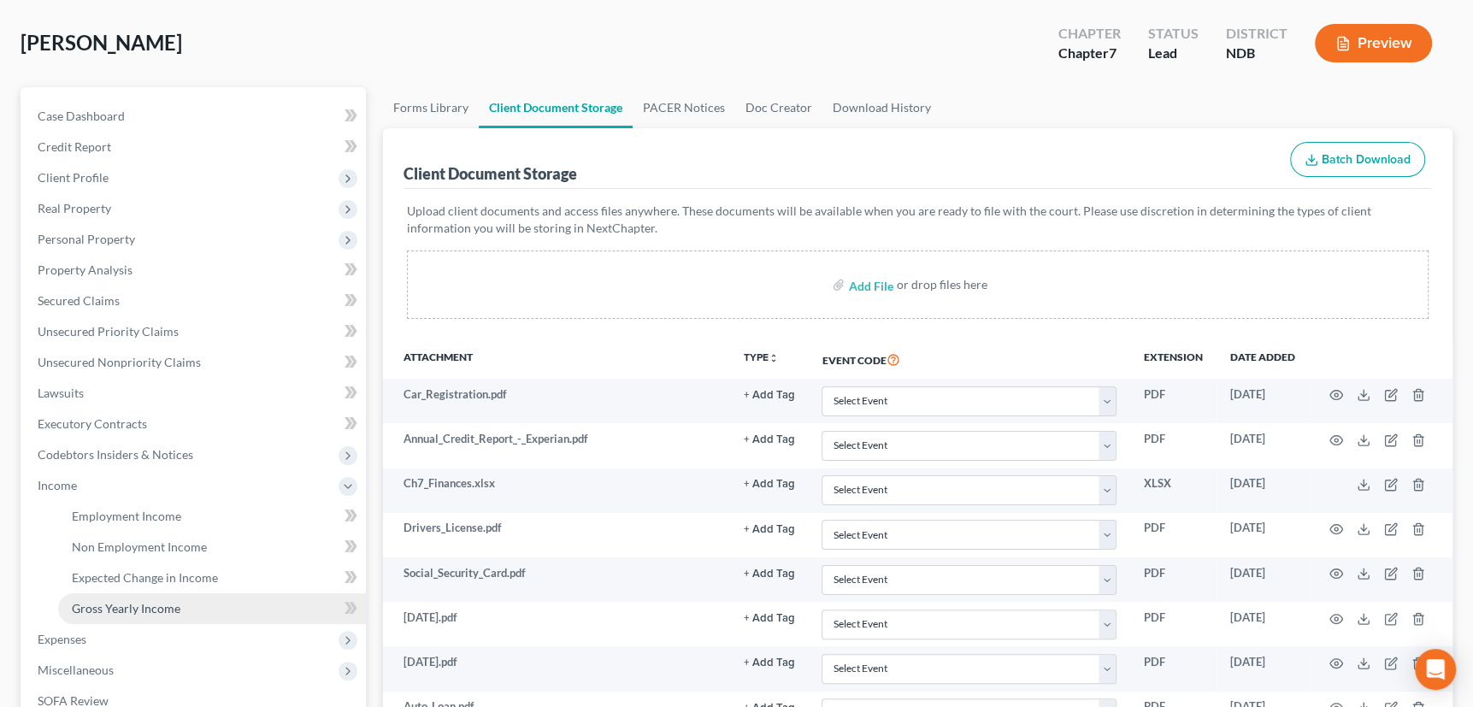
click at [87, 604] on span "Gross Yearly Income" at bounding box center [126, 608] width 109 height 15
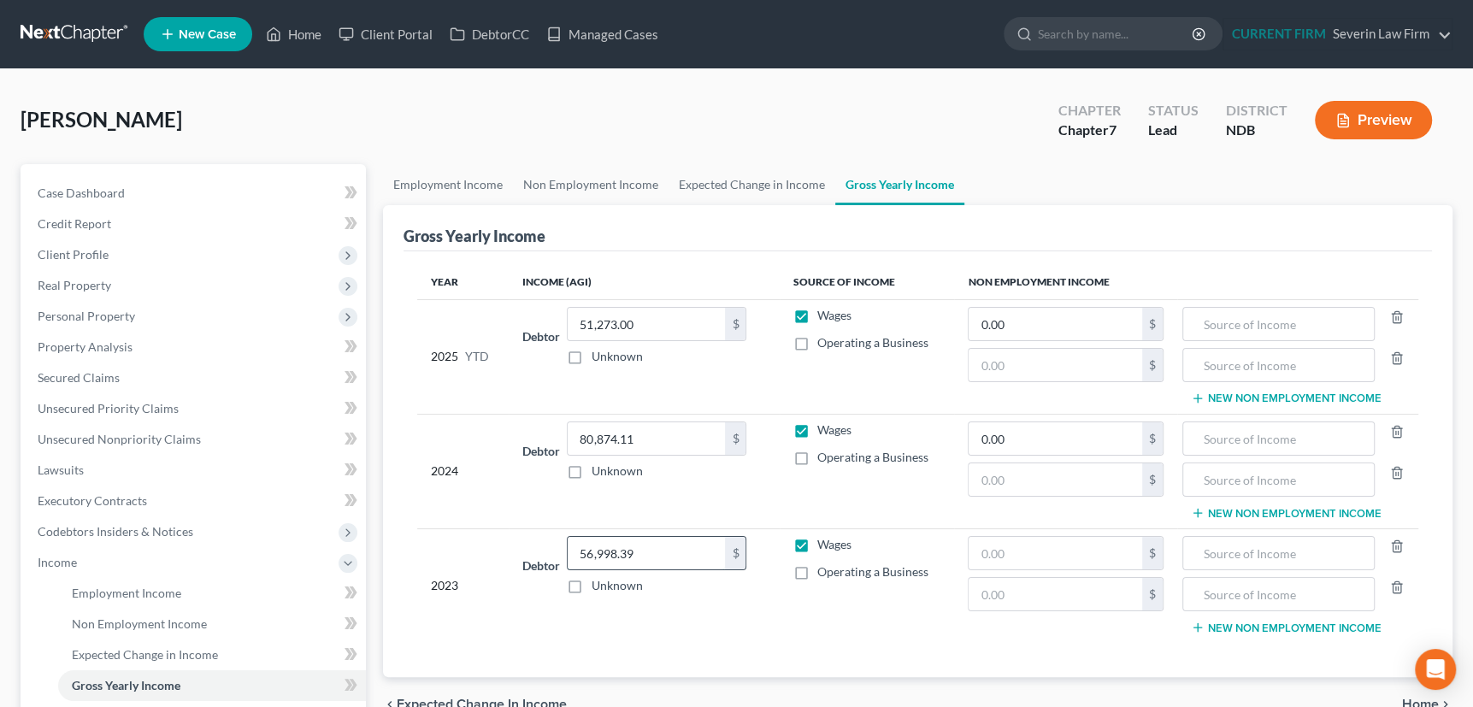
click at [654, 550] on input "56,998.39" at bounding box center [646, 553] width 157 height 32
type input "54,498"
type input "78,375"
click at [444, 179] on link "Employment Income" at bounding box center [448, 184] width 130 height 41
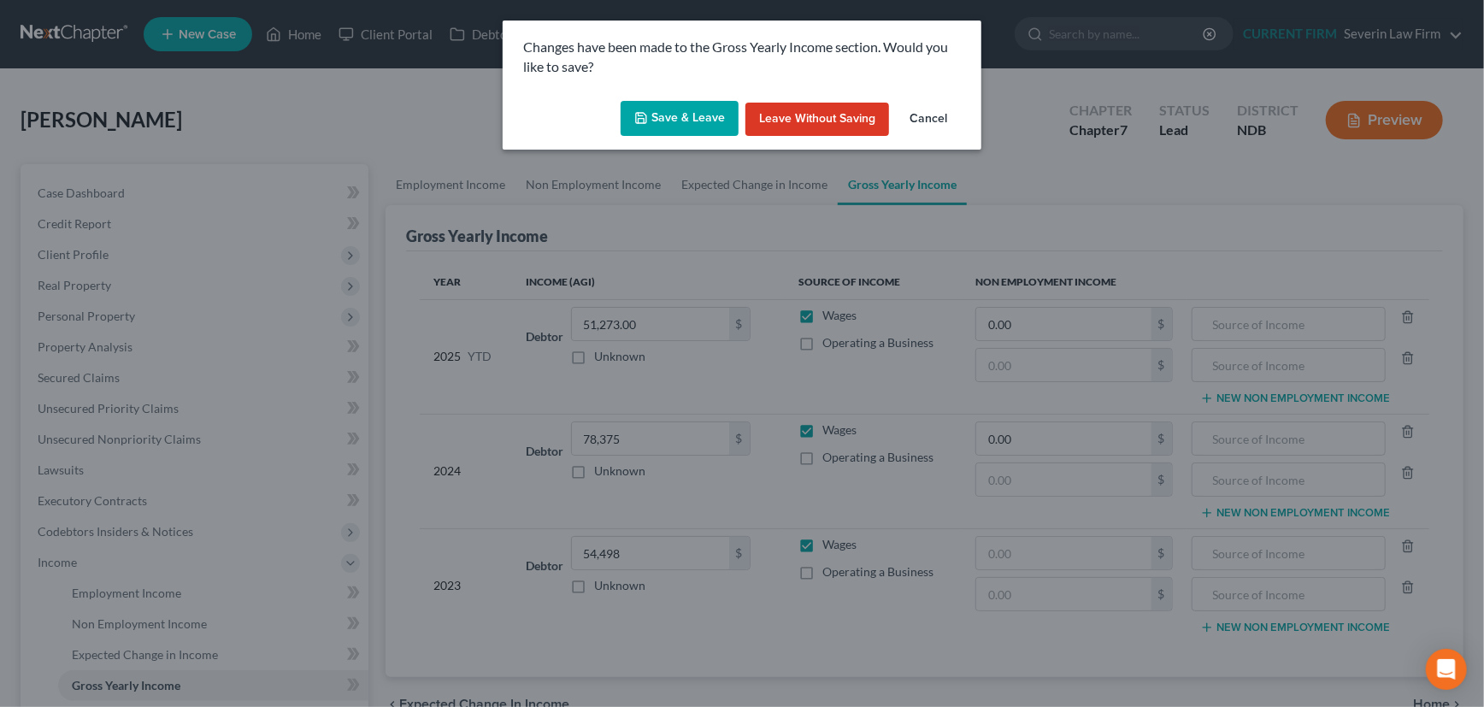
click at [667, 121] on button "Save & Leave" at bounding box center [680, 119] width 118 height 36
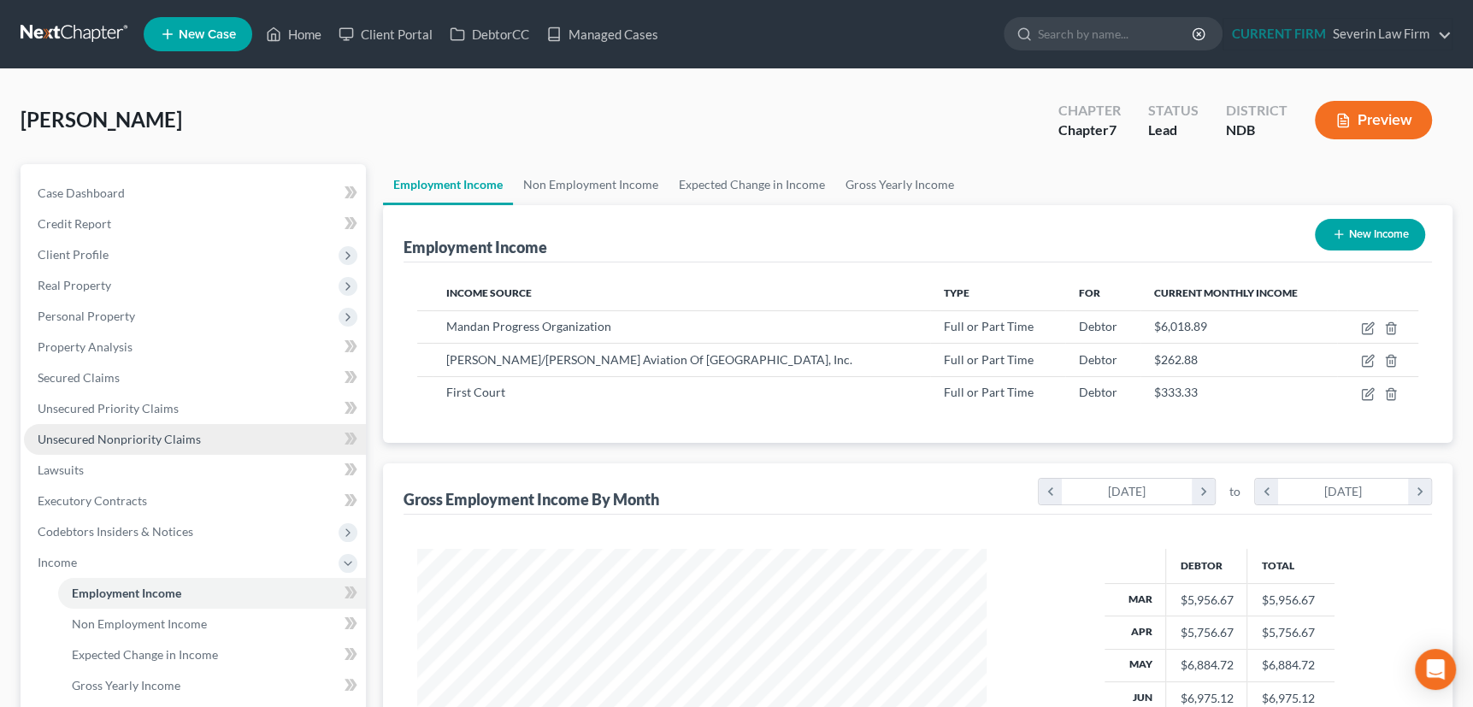
click at [125, 437] on span "Unsecured Nonpriority Claims" at bounding box center [119, 439] width 163 height 15
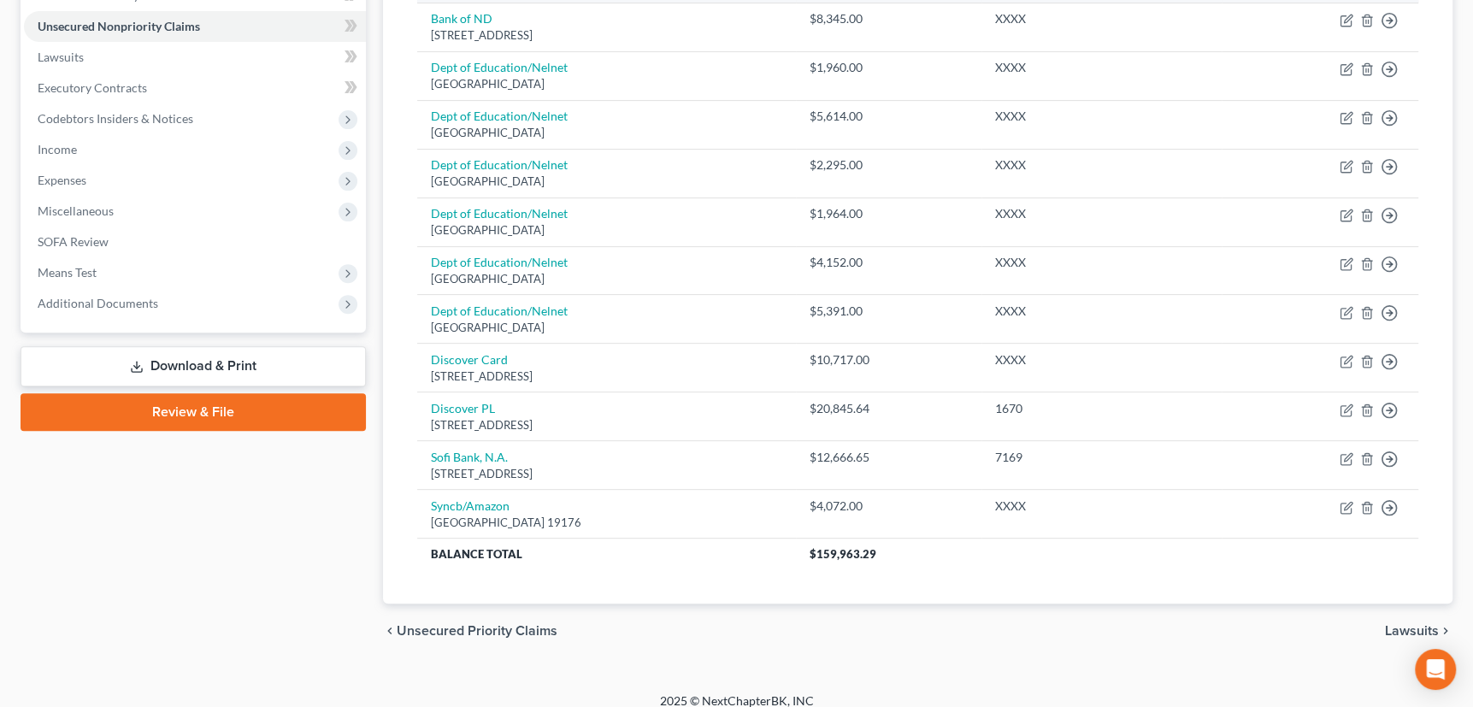
scroll to position [427, 0]
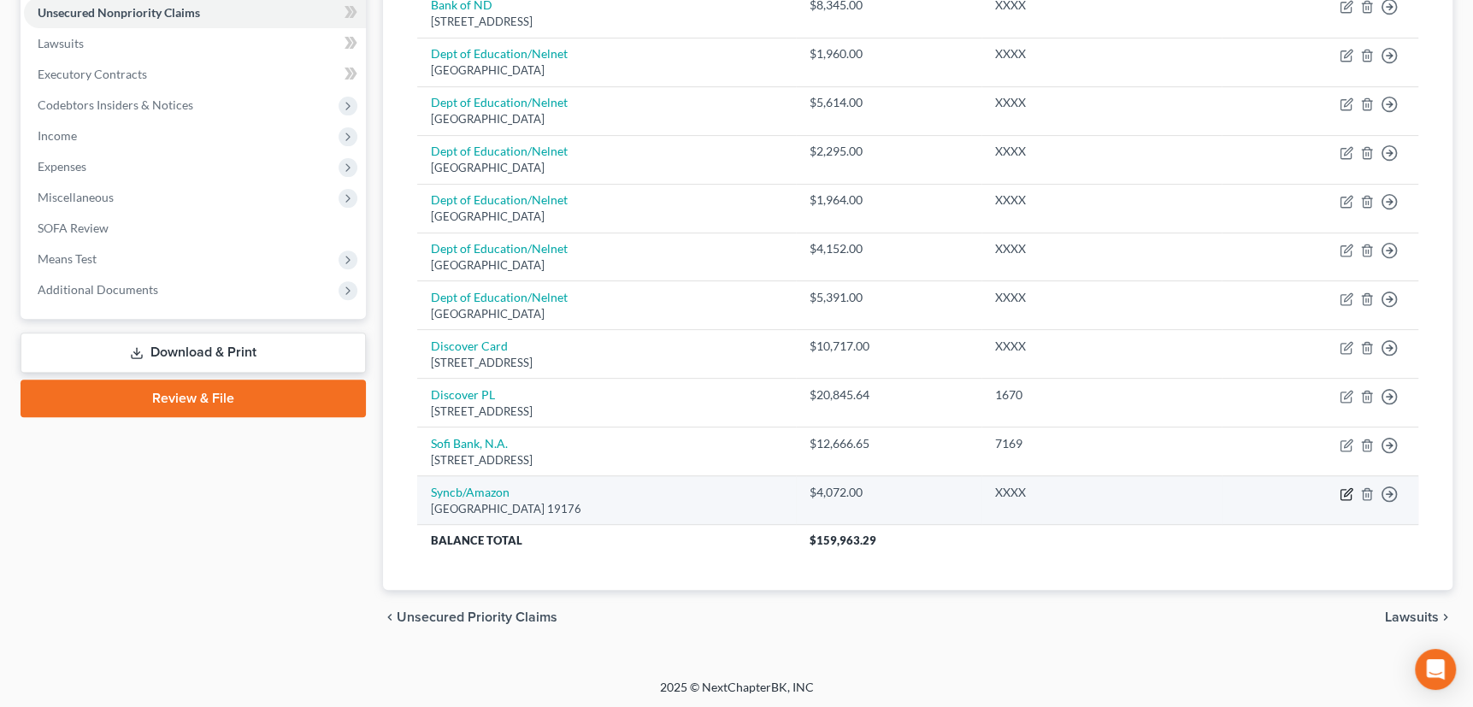
click at [1344, 494] on icon "button" at bounding box center [1348, 492] width 8 height 8
select select "39"
select select "2"
select select "0"
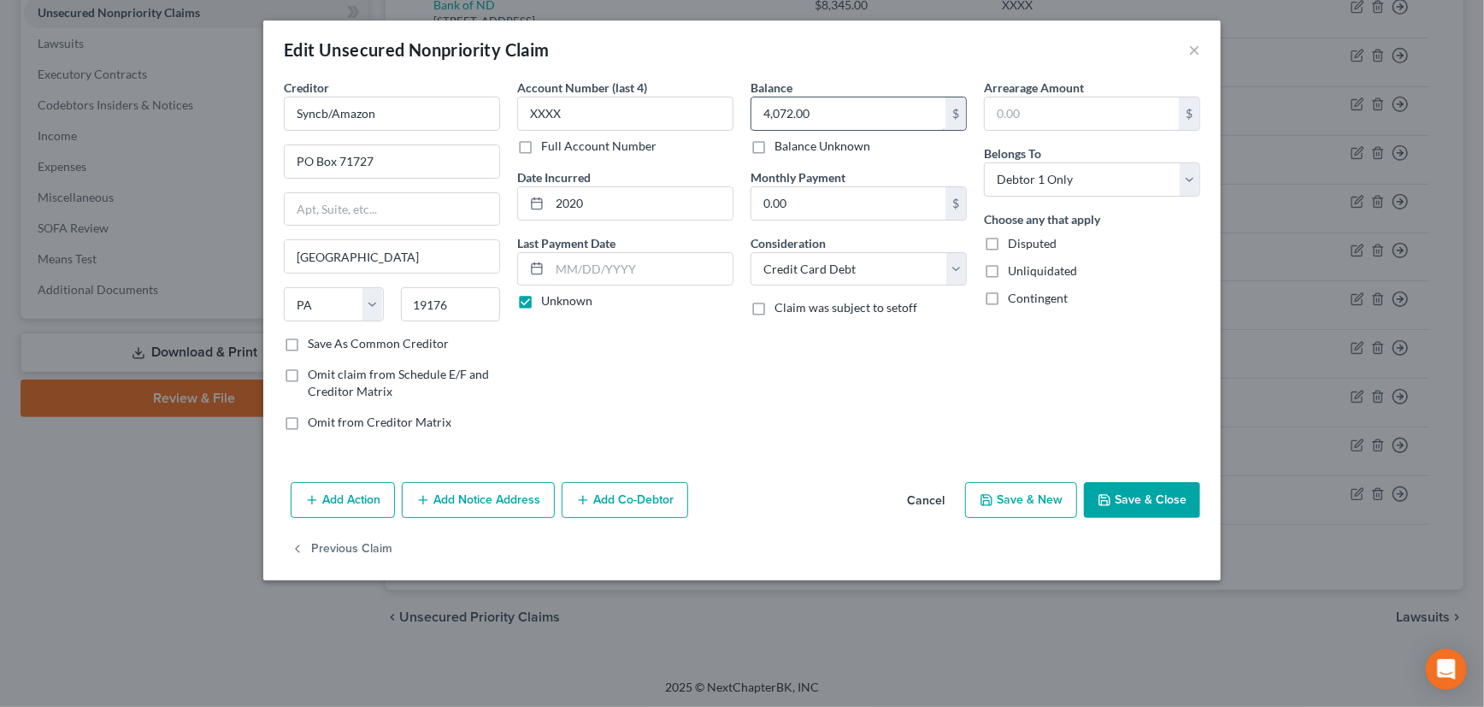
click at [818, 116] on input "4,072.00" at bounding box center [848, 113] width 194 height 32
drag, startPoint x: 575, startPoint y: 102, endPoint x: 515, endPoint y: 112, distance: 60.7
click at [515, 112] on div "Account Number (last 4) XXXX Full Account Number Date Incurred 2020 Last Paymen…" at bounding box center [625, 262] width 233 height 366
click at [1160, 494] on button "Save & Close" at bounding box center [1142, 500] width 116 height 36
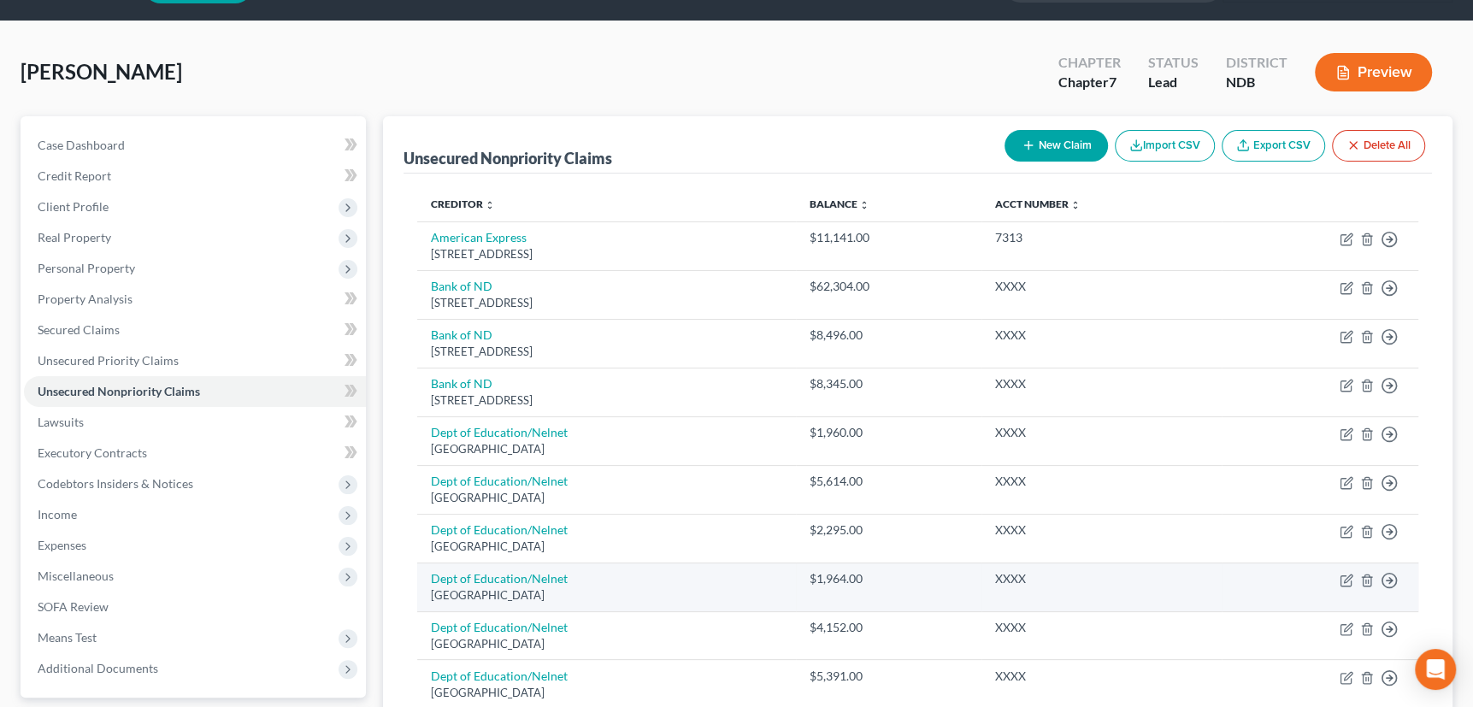
scroll to position [0, 0]
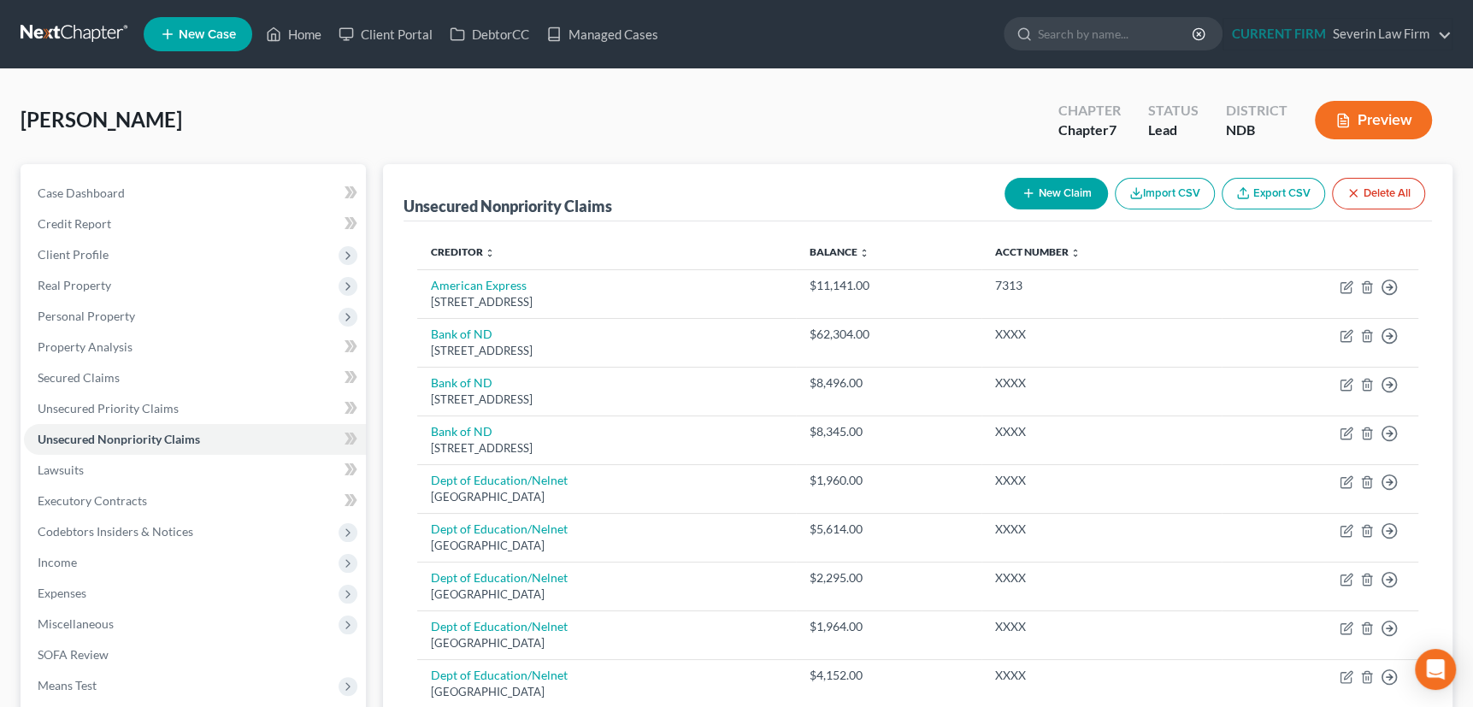
click at [1030, 189] on icon "button" at bounding box center [1029, 193] width 14 height 14
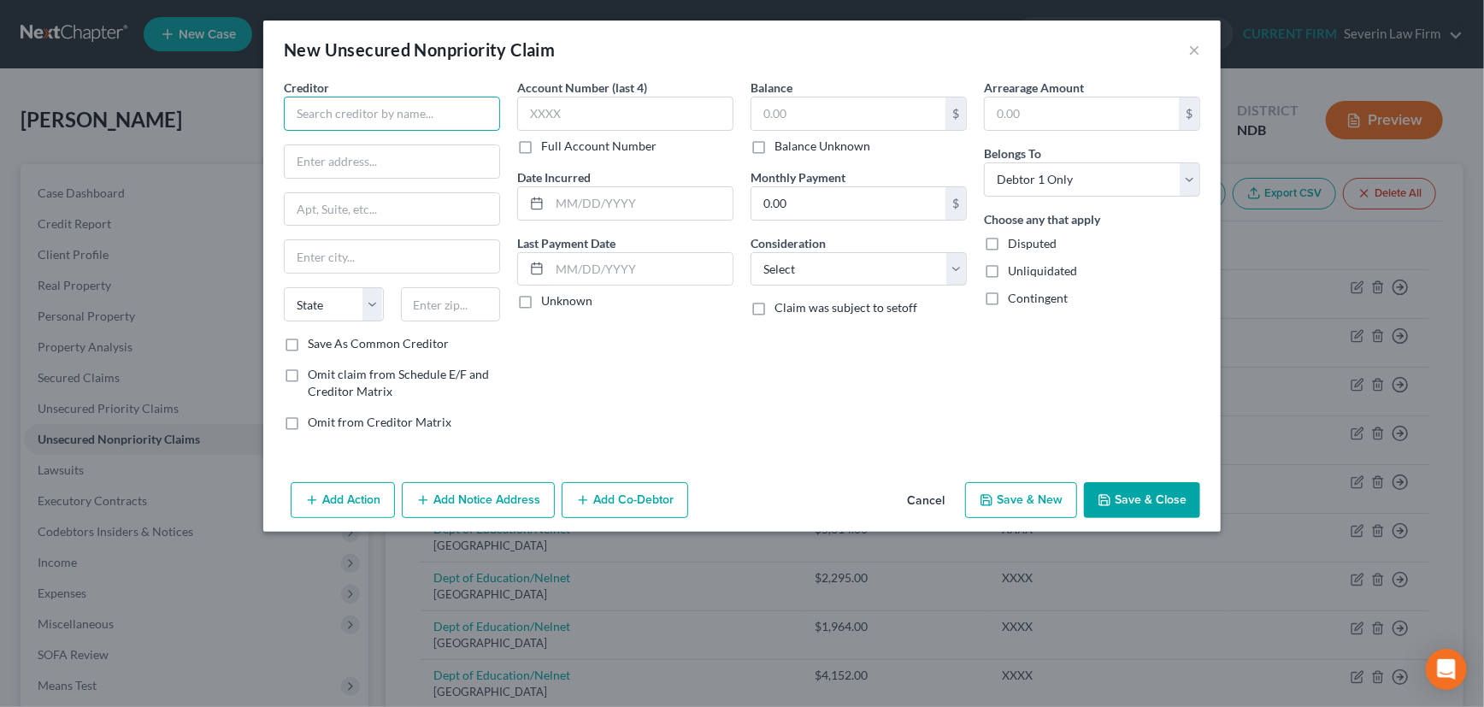
click at [374, 114] on input "text" at bounding box center [392, 114] width 216 height 34
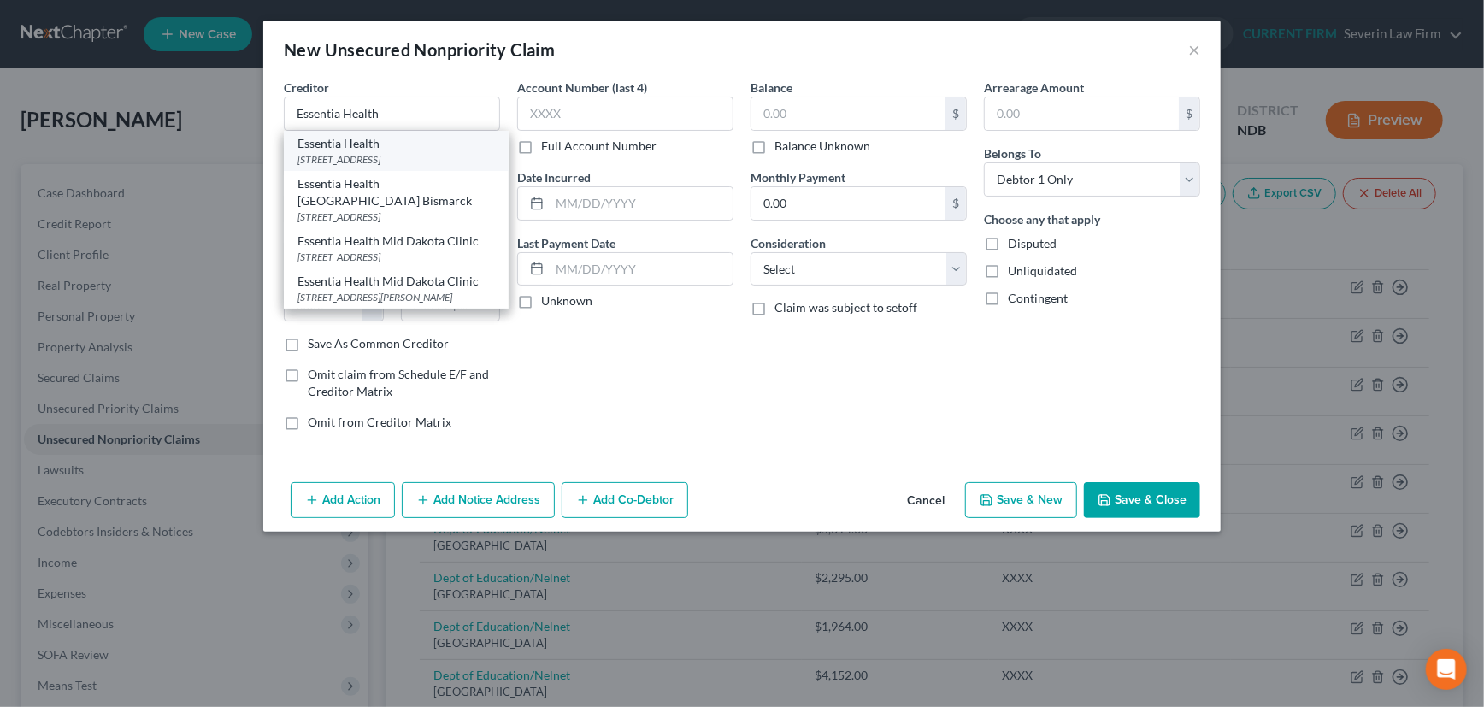
click at [337, 149] on div "Essentia Health" at bounding box center [395, 143] width 197 height 17
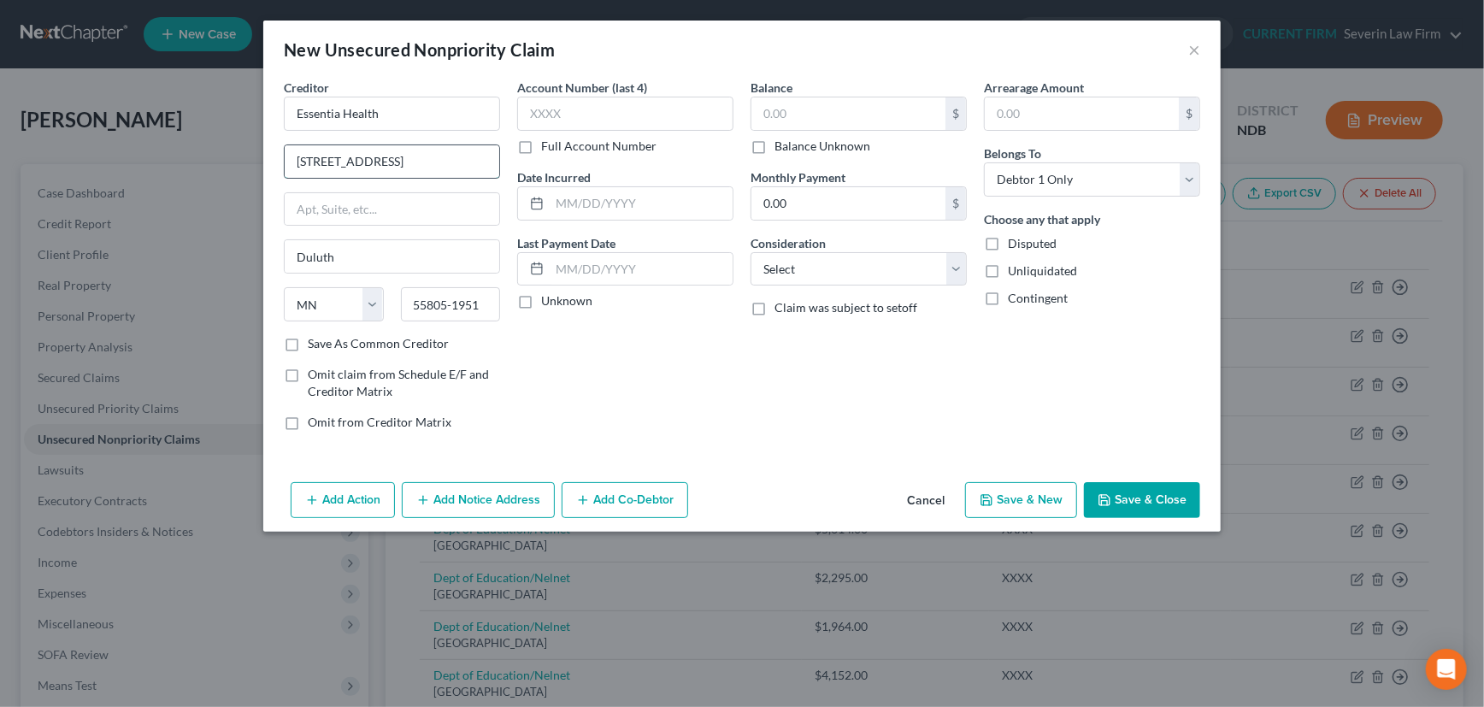
click at [316, 162] on input "400 E. 3rd St." at bounding box center [392, 161] width 215 height 32
drag, startPoint x: 333, startPoint y: 162, endPoint x: 347, endPoint y: 160, distance: 14.6
click at [347, 160] on input "402 E. 3rd St." at bounding box center [392, 161] width 215 height 32
click at [578, 110] on input "text" at bounding box center [625, 114] width 216 height 34
drag, startPoint x: 445, startPoint y: 304, endPoint x: 492, endPoint y: 300, distance: 47.2
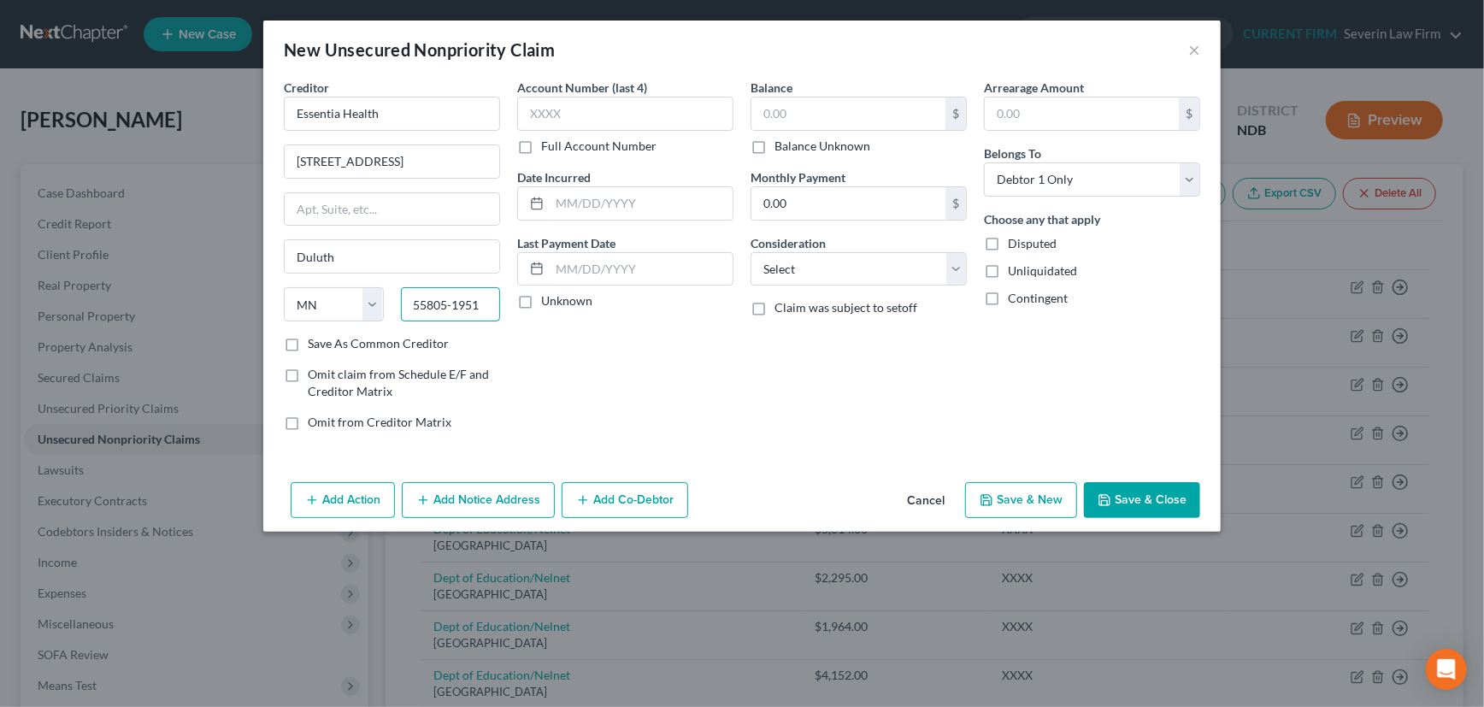
click at [492, 300] on input "55805-1951" at bounding box center [451, 304] width 100 height 34
click at [308, 341] on label "Save As Common Creditor" at bounding box center [378, 343] width 141 height 17
click at [315, 341] on input "Save As Common Creditor" at bounding box center [320, 340] width 11 height 11
click at [598, 114] on input "text" at bounding box center [625, 114] width 216 height 34
click at [794, 121] on input "text" at bounding box center [848, 113] width 194 height 32
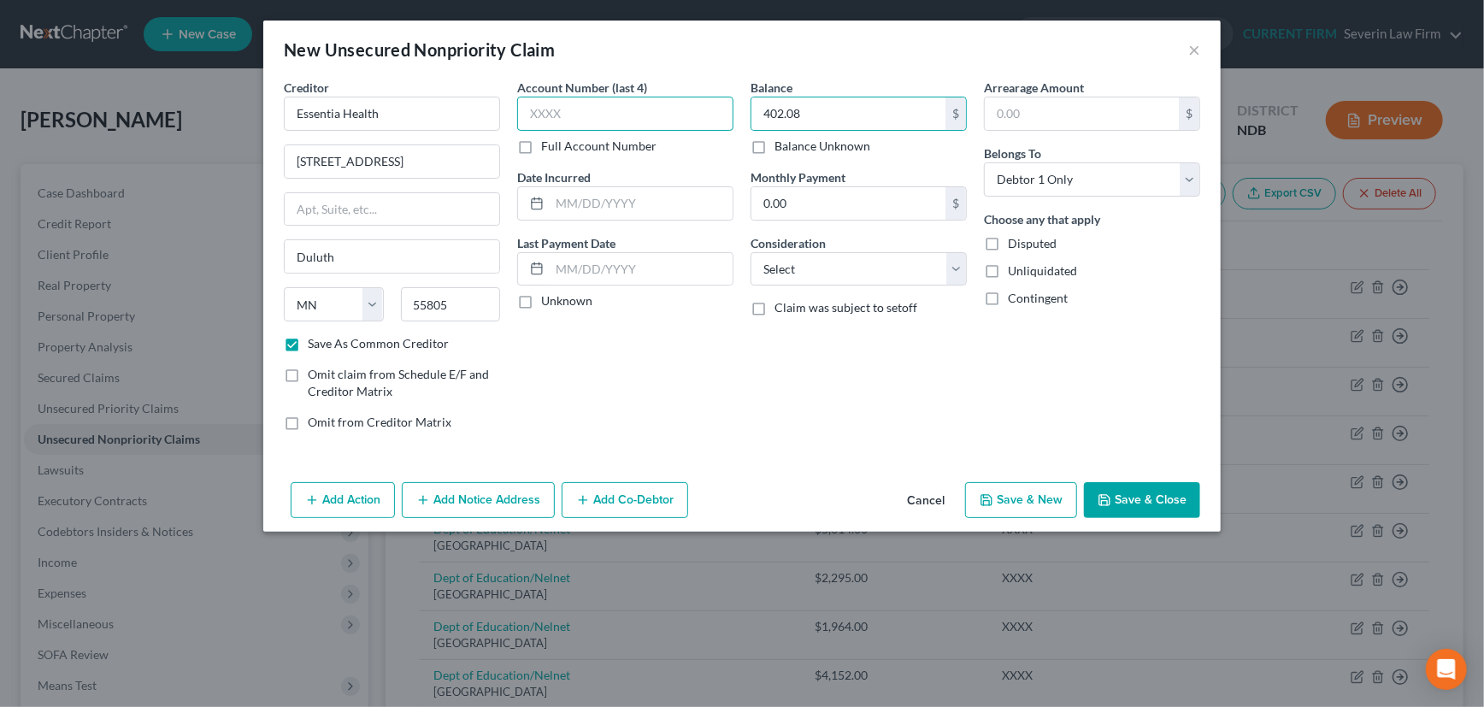
click at [589, 115] on input "text" at bounding box center [625, 114] width 216 height 34
click at [541, 297] on label "Unknown" at bounding box center [566, 300] width 51 height 17
click at [548, 297] on input "Unknown" at bounding box center [553, 297] width 11 height 11
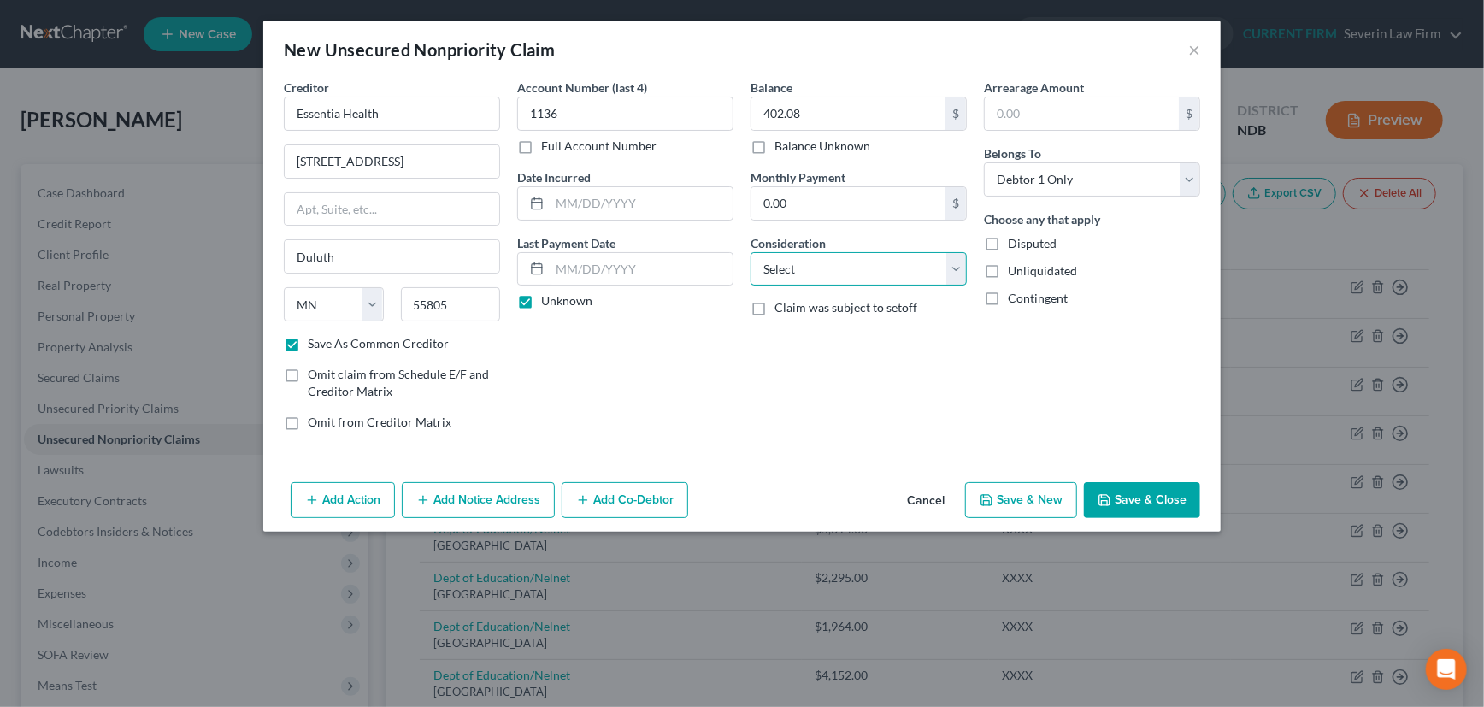
click at [959, 260] on select "Select Cable / Satellite Services Collection Agency Credit Card Debt Debt Couns…" at bounding box center [859, 269] width 216 height 34
click at [751, 252] on select "Select Cable / Satellite Services Collection Agency Credit Card Debt Debt Couns…" at bounding box center [859, 269] width 216 height 34
click at [587, 198] on input "text" at bounding box center [641, 203] width 183 height 32
click at [1142, 493] on button "Save & Close" at bounding box center [1142, 500] width 116 height 36
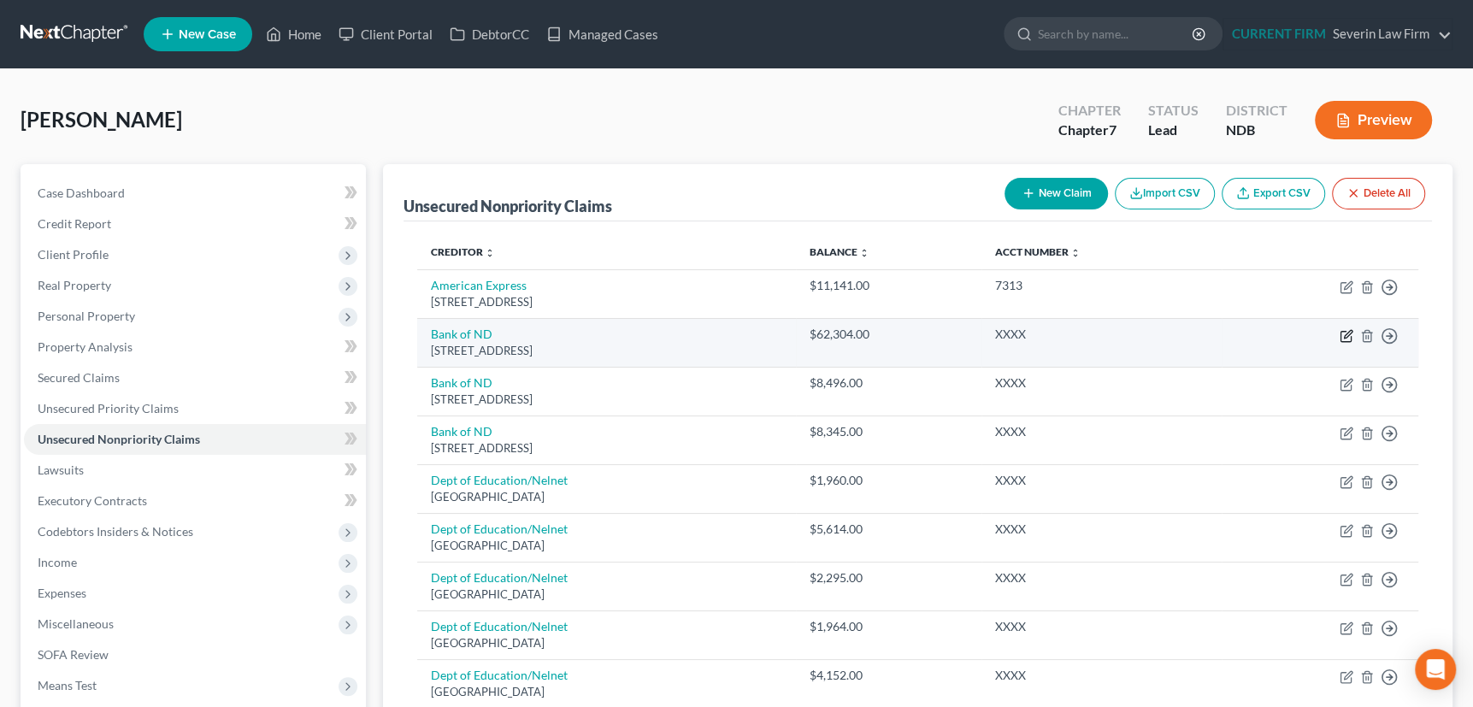
click at [1343, 333] on icon "button" at bounding box center [1347, 336] width 14 height 14
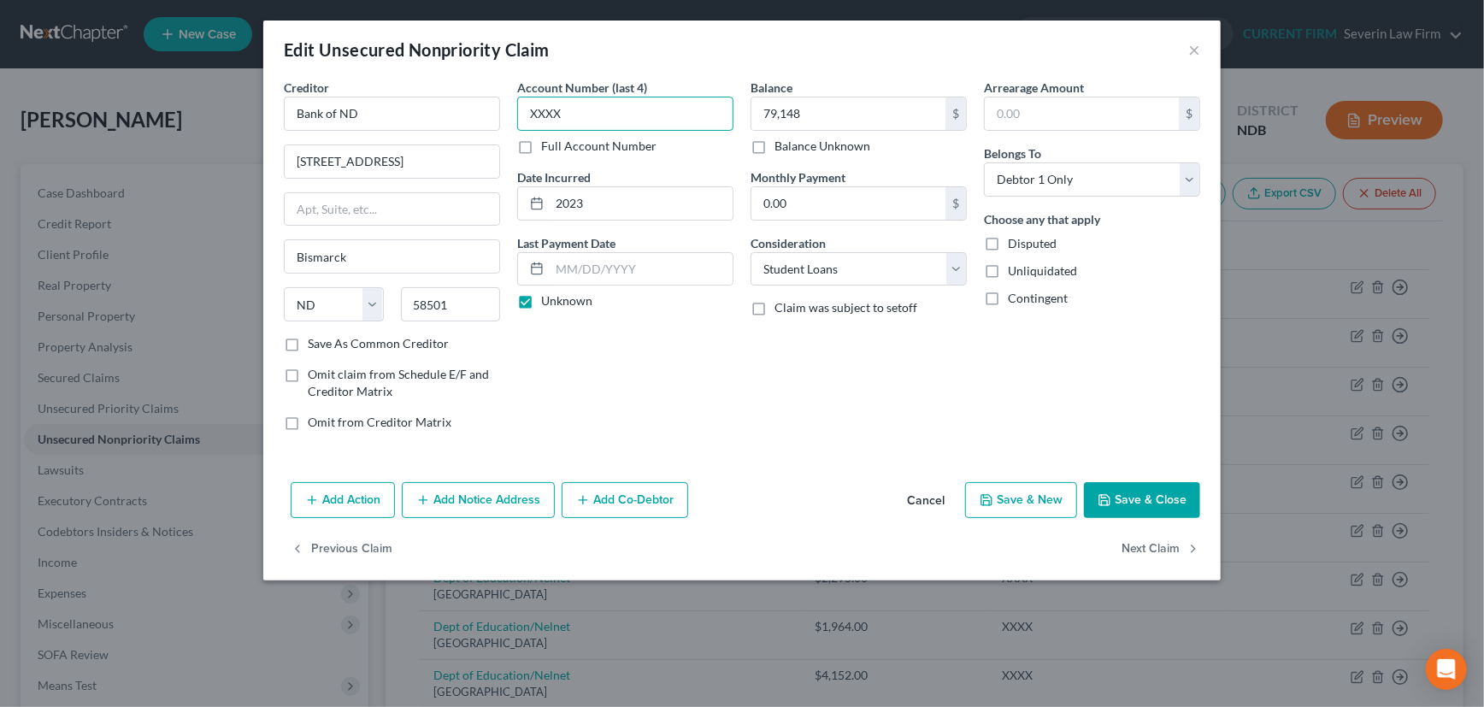
drag, startPoint x: 588, startPoint y: 110, endPoint x: 512, endPoint y: 114, distance: 76.2
click at [512, 114] on div "Account Number (last 4) XXXX Full Account Number Date Incurred 2023 Last Paymen…" at bounding box center [625, 262] width 233 height 366
click at [308, 342] on label "Save As Common Creditor" at bounding box center [378, 343] width 141 height 17
click at [315, 342] on input "Save As Common Creditor" at bounding box center [320, 340] width 11 height 11
click at [1140, 493] on button "Save & Close" at bounding box center [1142, 500] width 116 height 36
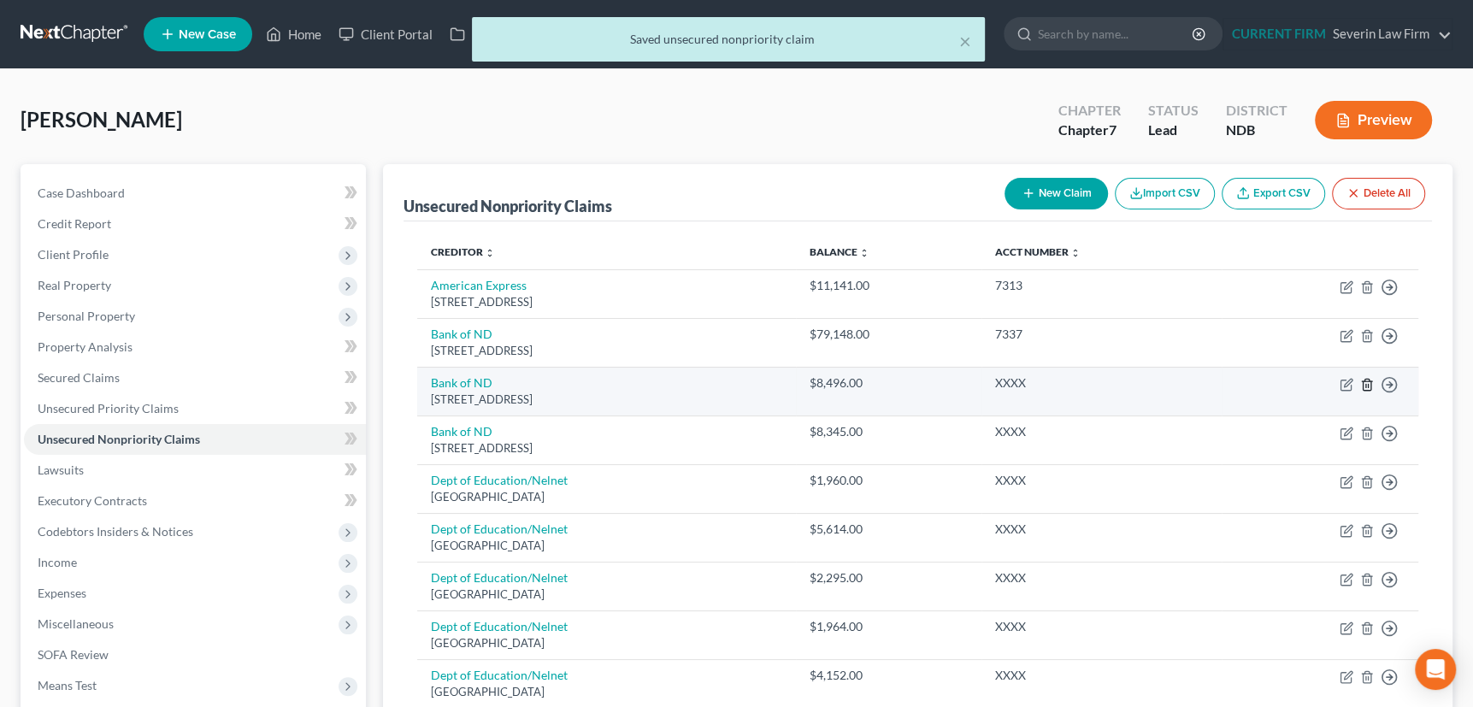
click at [1368, 380] on icon "button" at bounding box center [1367, 385] width 14 height 14
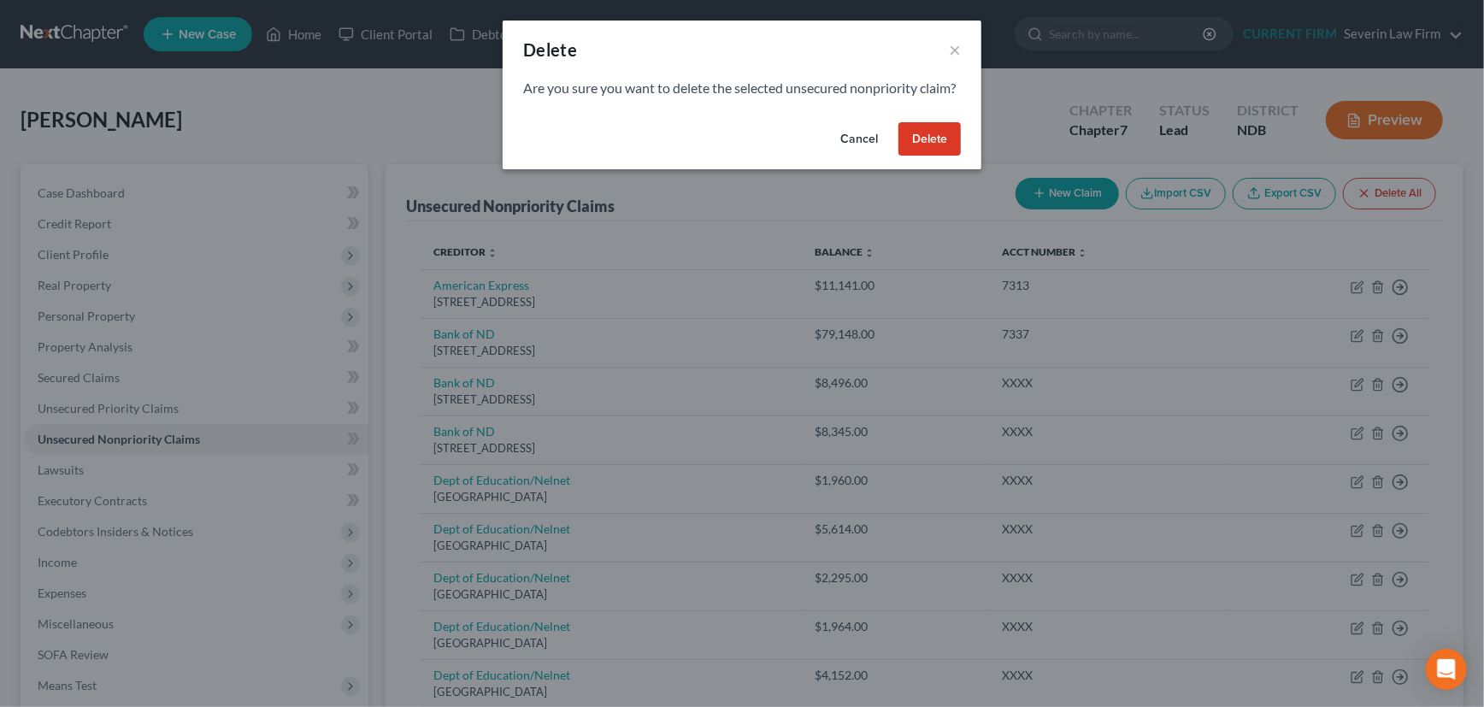
click at [933, 155] on button "Delete" at bounding box center [929, 139] width 62 height 34
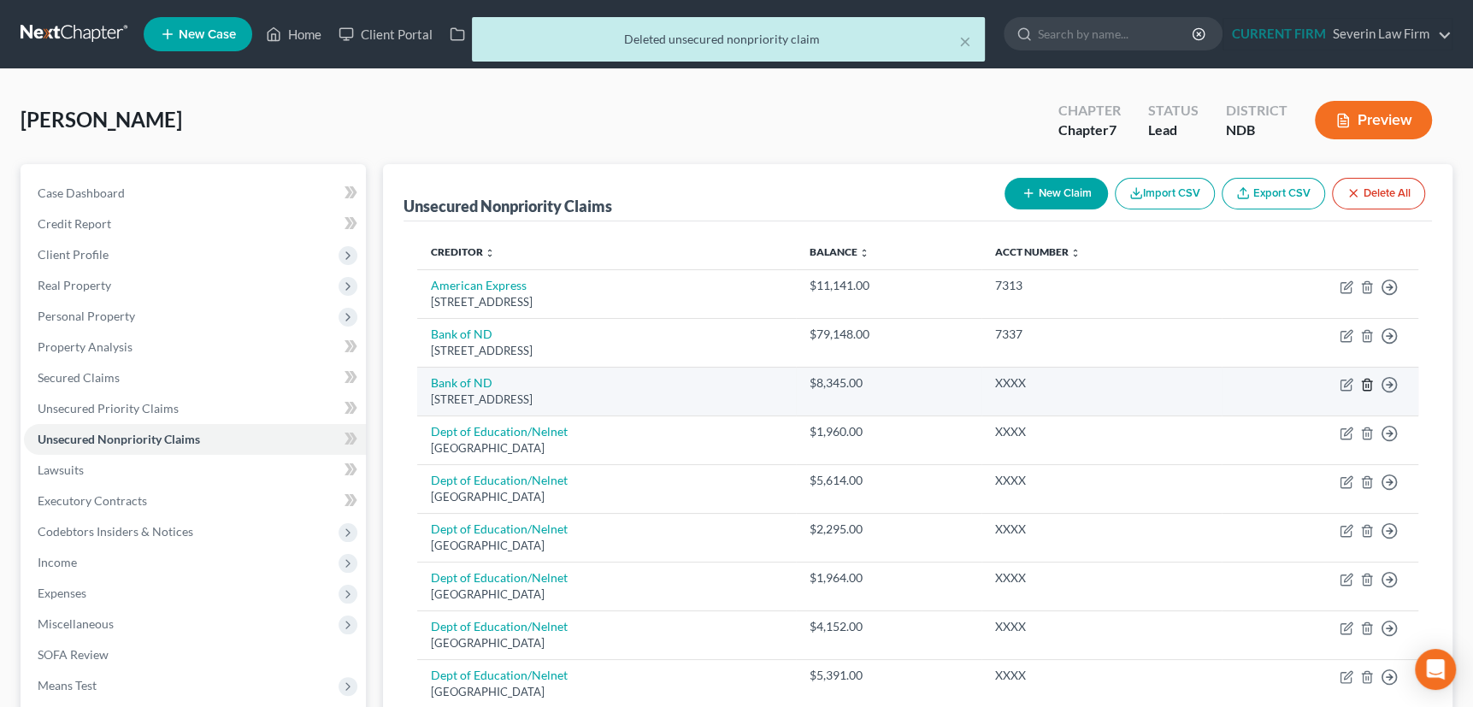
click at [1367, 382] on icon "button" at bounding box center [1367, 385] width 14 height 14
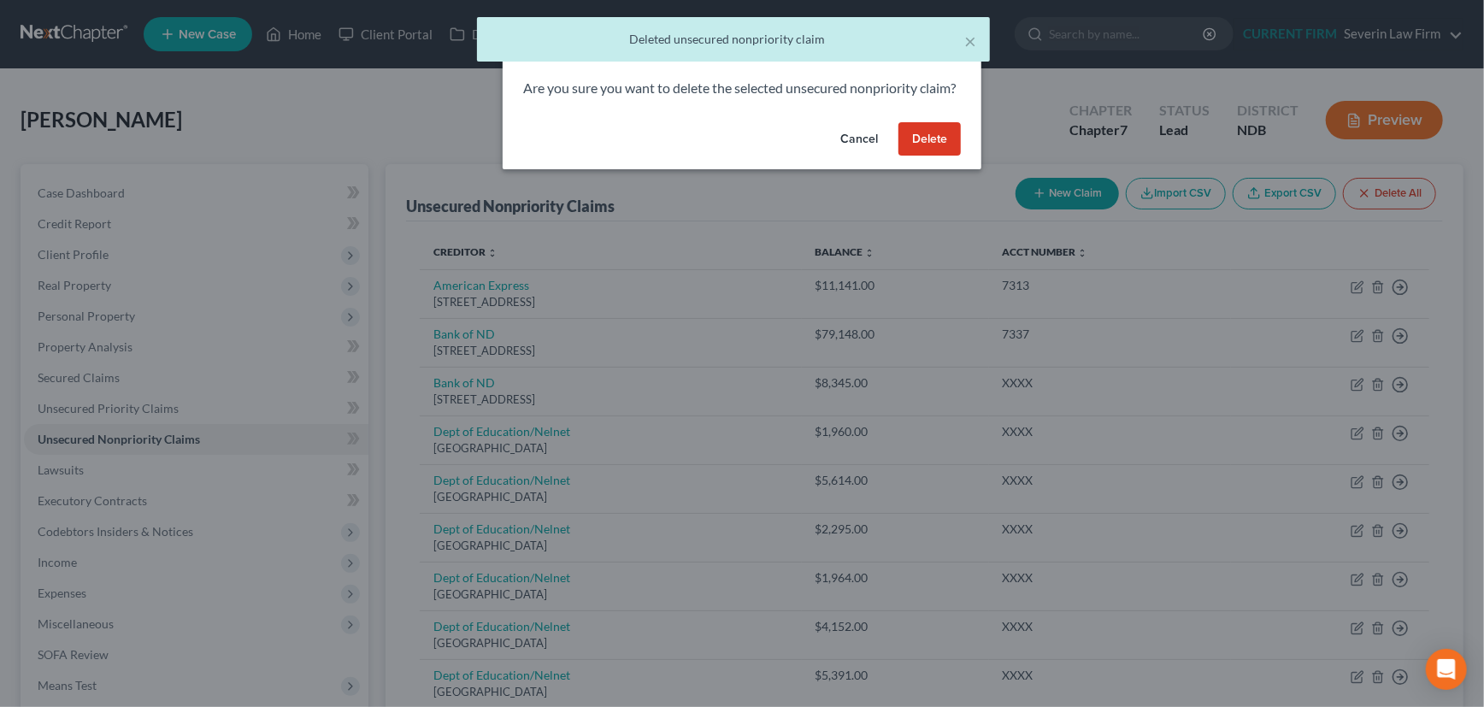
click at [922, 153] on button "Delete" at bounding box center [929, 139] width 62 height 34
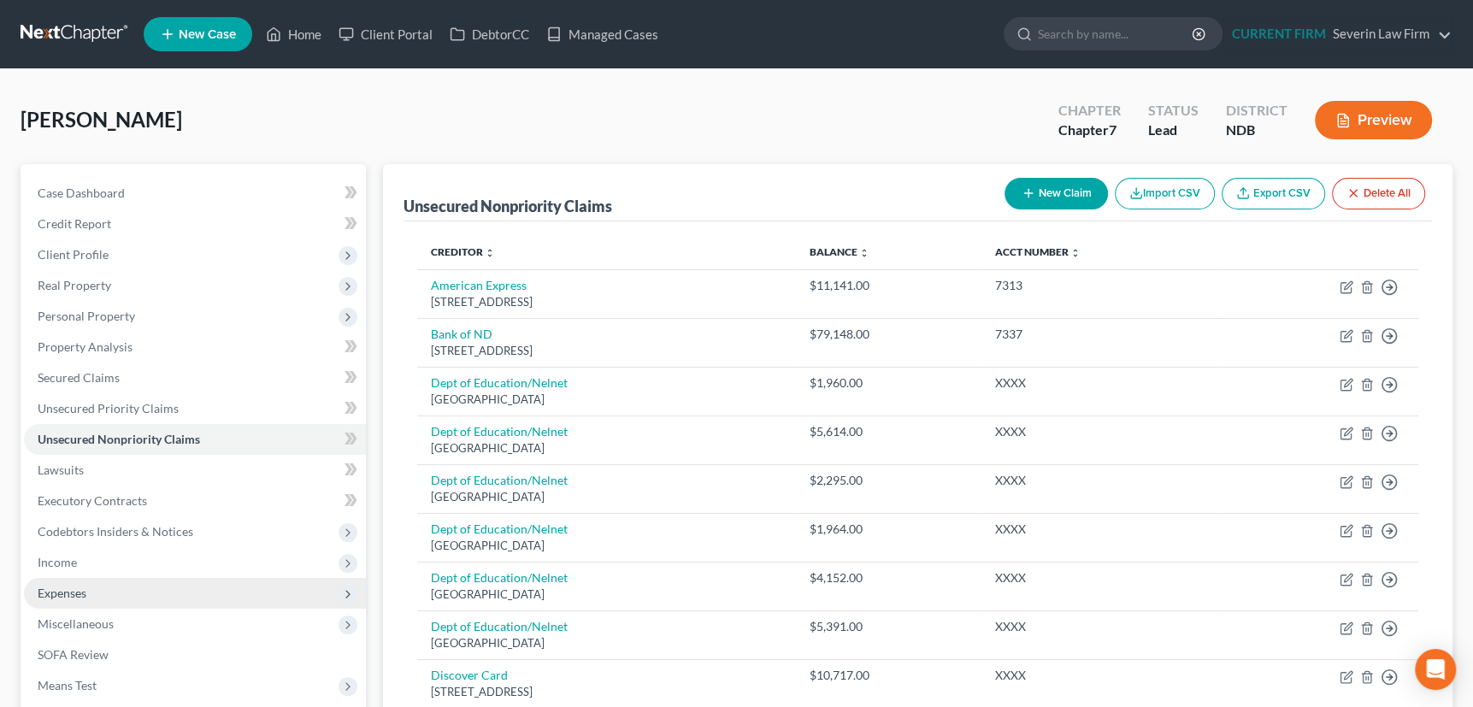
click at [50, 586] on span "Expenses" at bounding box center [62, 593] width 49 height 15
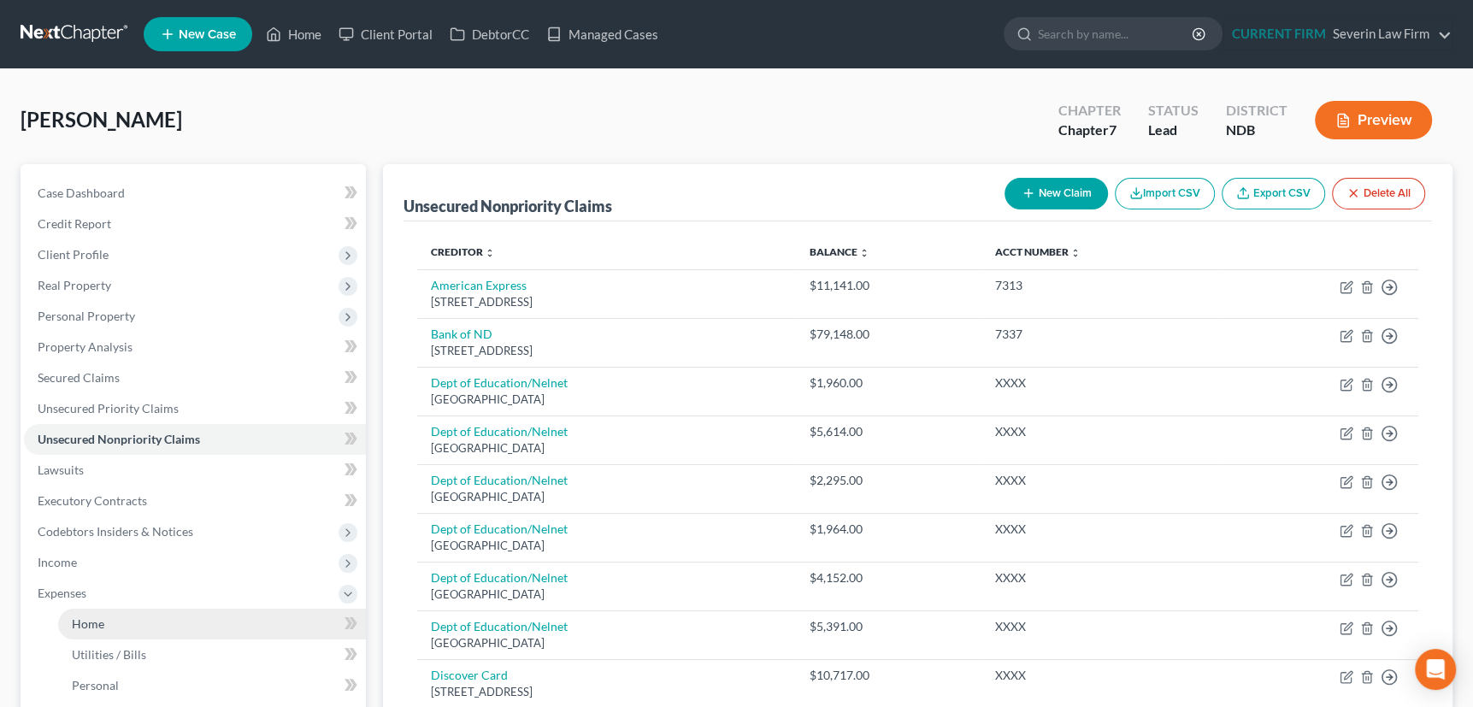
click at [110, 621] on link "Home" at bounding box center [212, 624] width 308 height 31
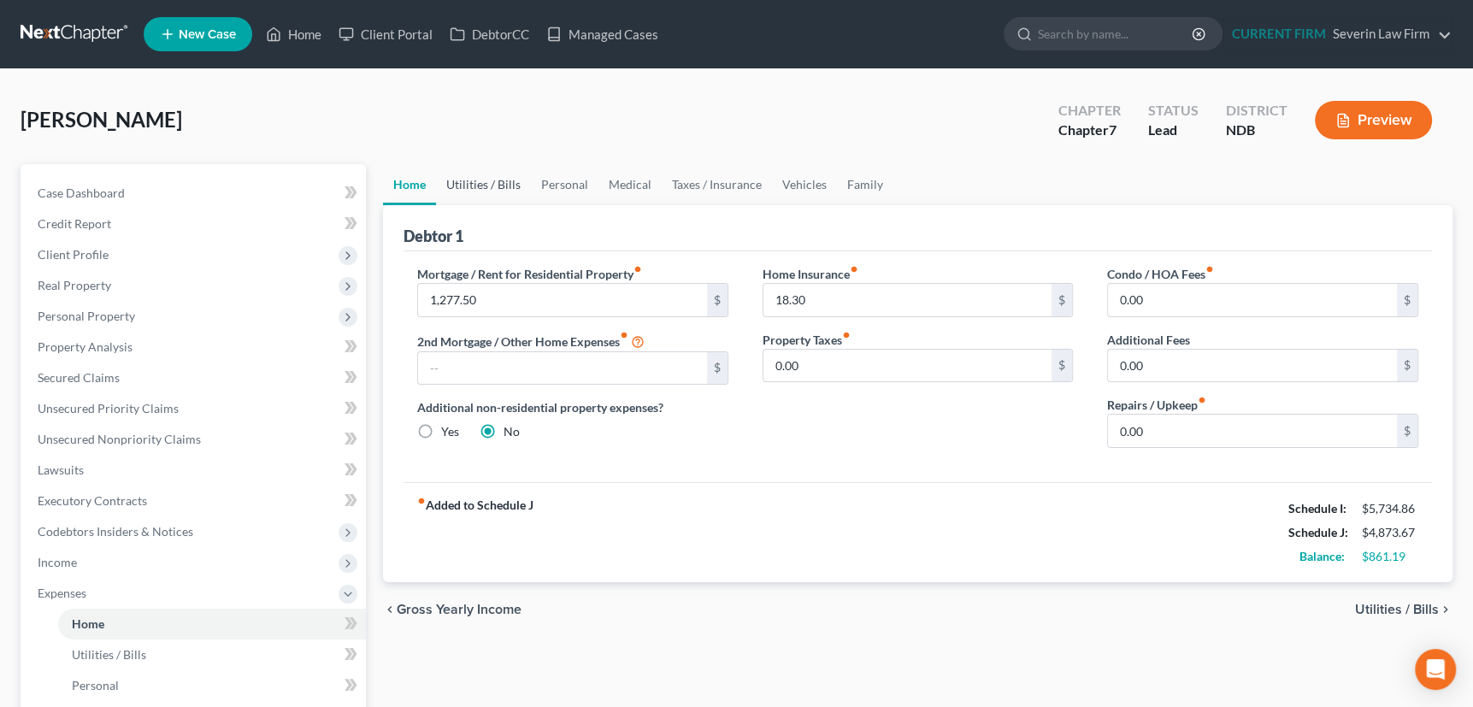
click at [488, 186] on link "Utilities / Bills" at bounding box center [483, 184] width 95 height 41
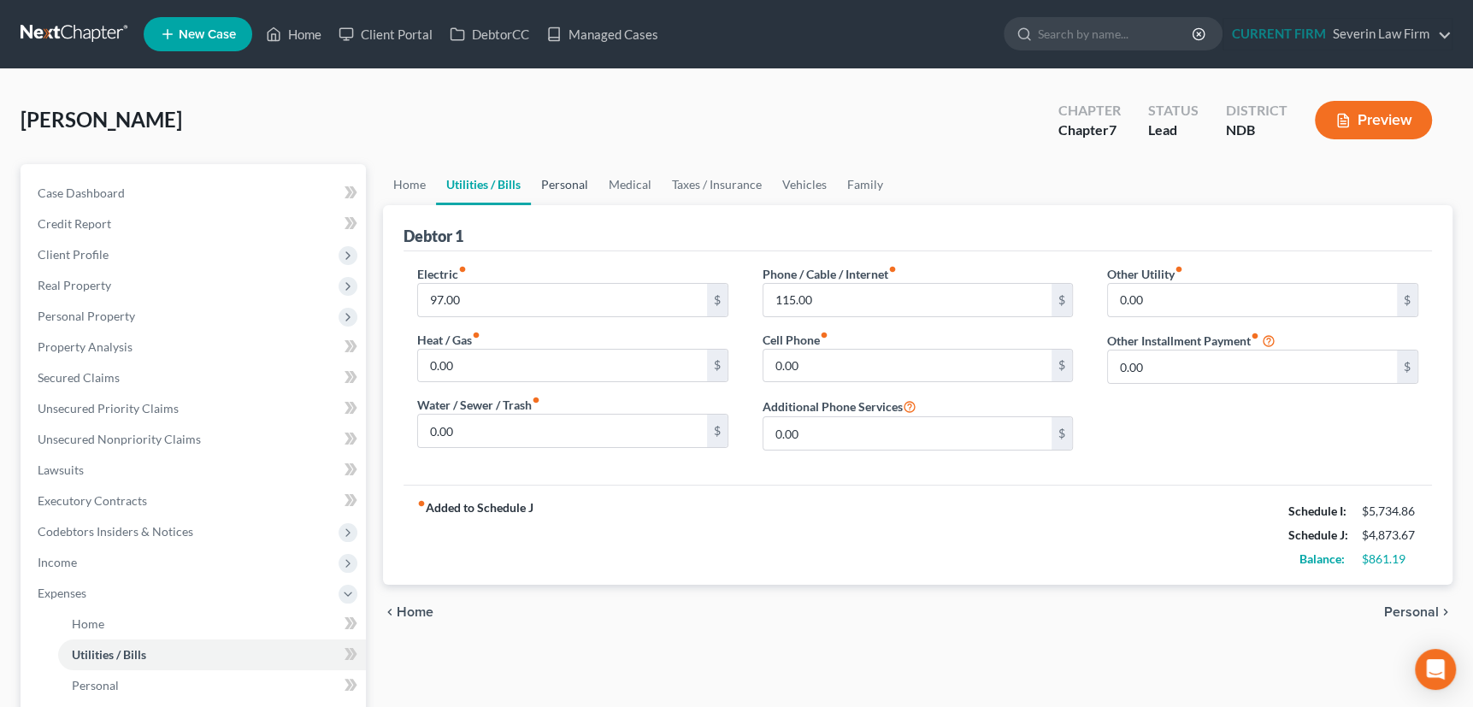
click at [574, 191] on link "Personal" at bounding box center [565, 184] width 68 height 41
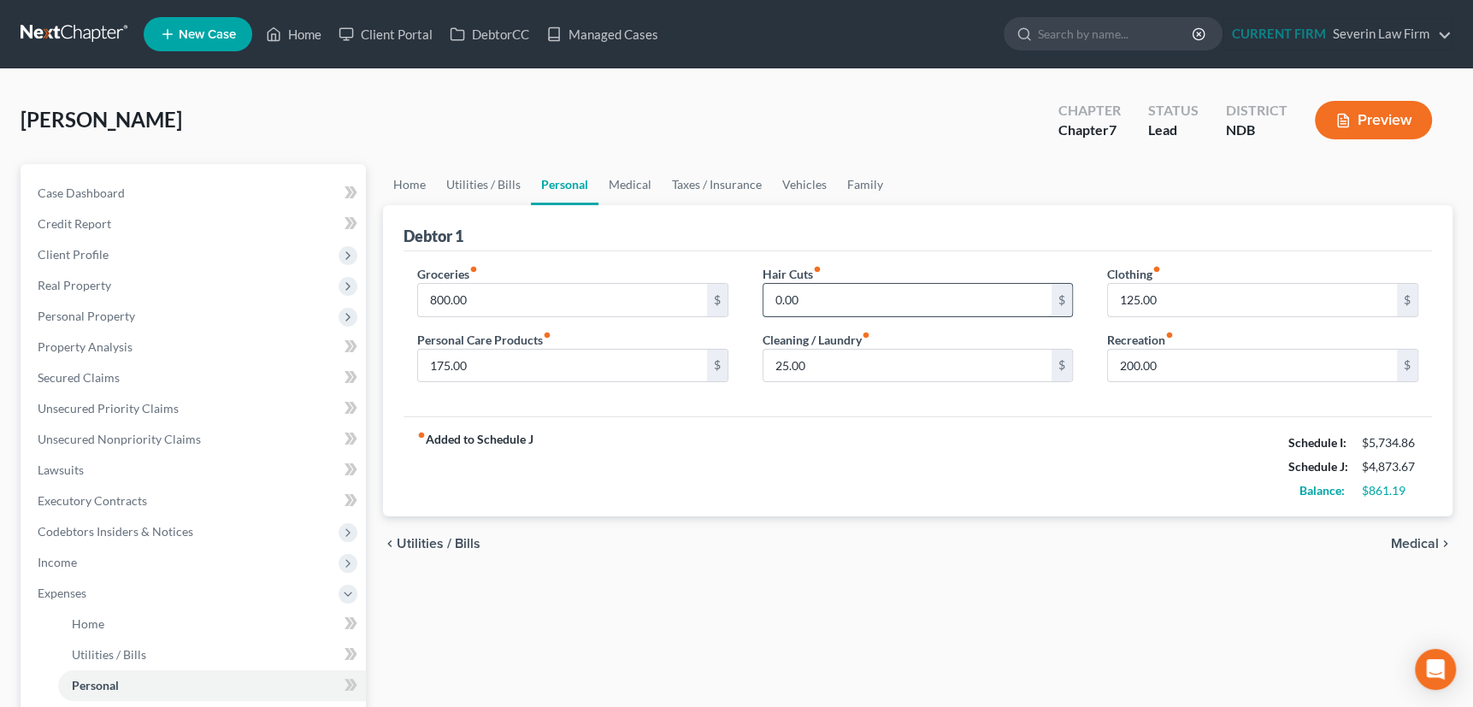
click at [806, 294] on input "0.00" at bounding box center [907, 300] width 289 height 32
click at [472, 180] on link "Utilities / Bills" at bounding box center [483, 184] width 95 height 41
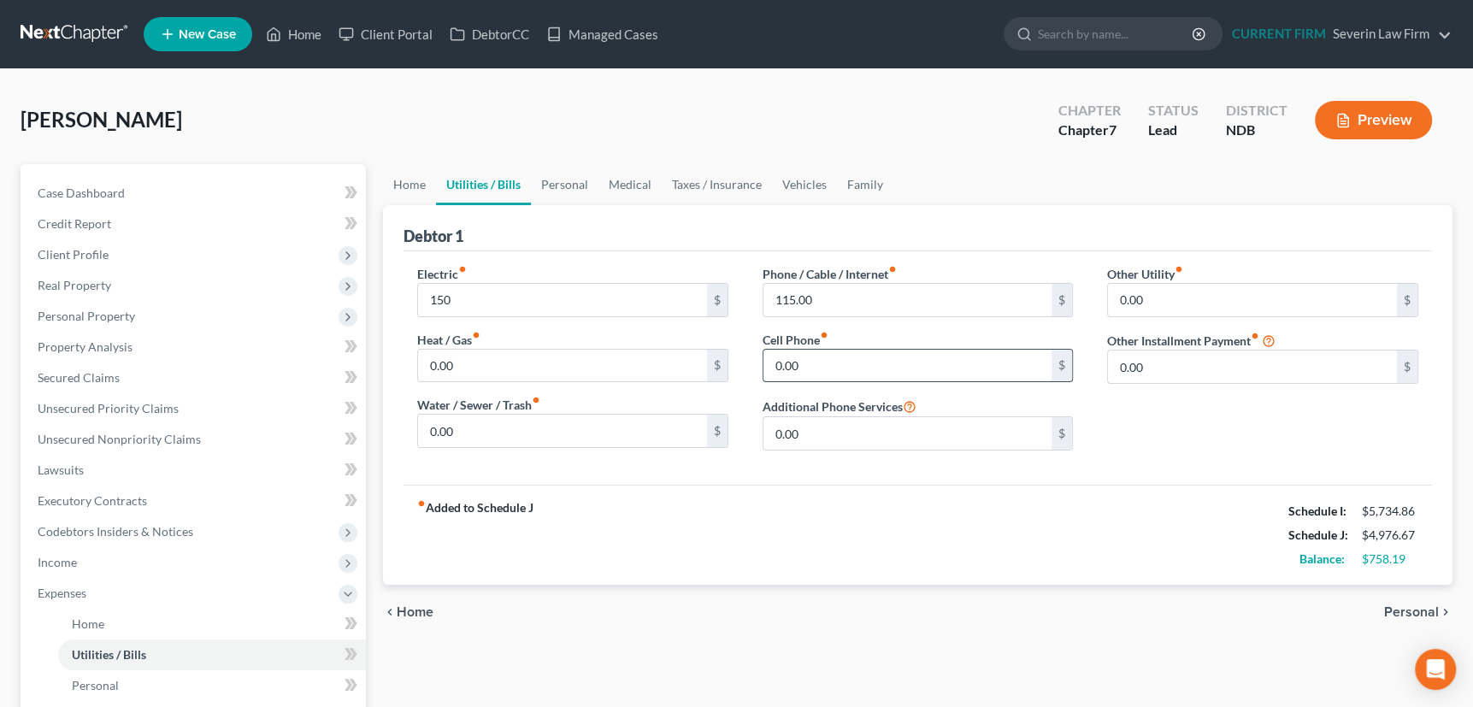
click at [855, 361] on input "0.00" at bounding box center [907, 366] width 289 height 32
click at [567, 180] on link "Personal" at bounding box center [565, 184] width 68 height 41
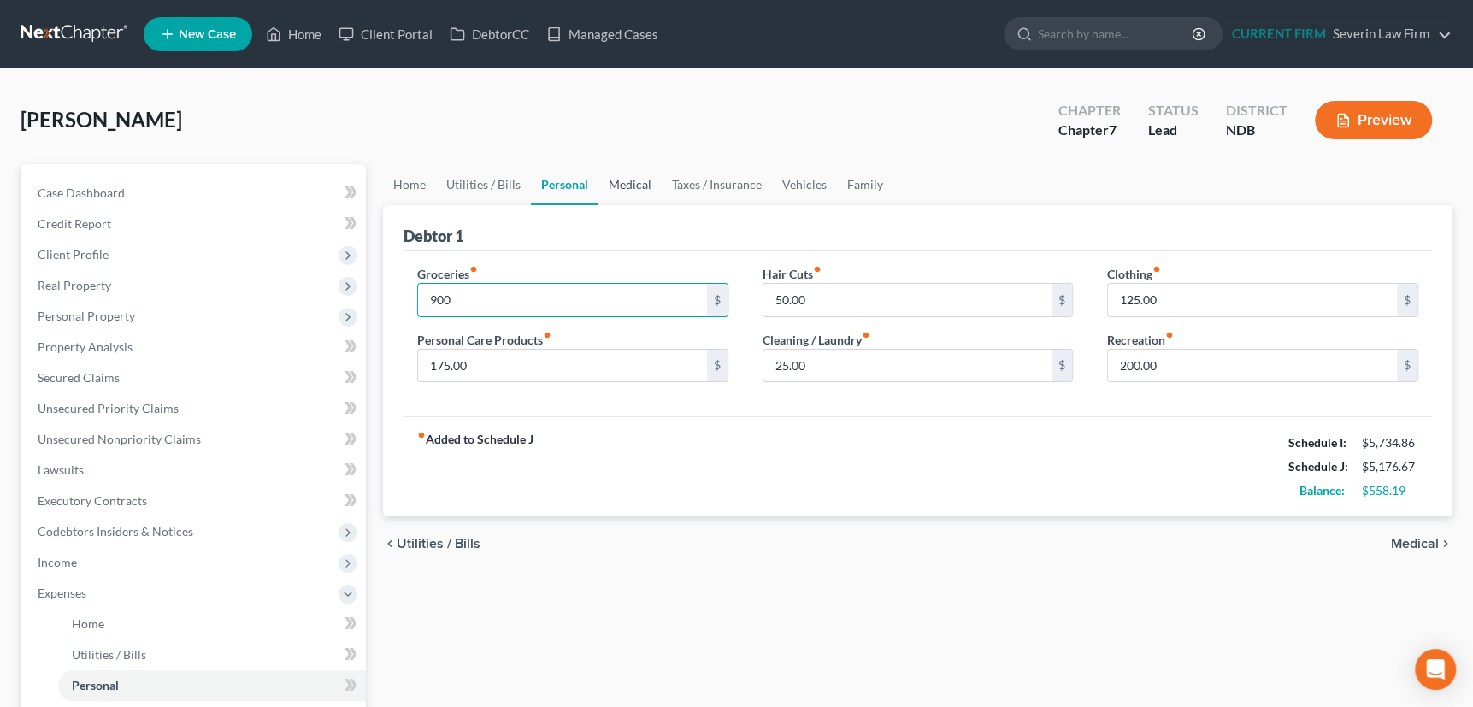
click at [627, 185] on link "Medical" at bounding box center [629, 184] width 63 height 41
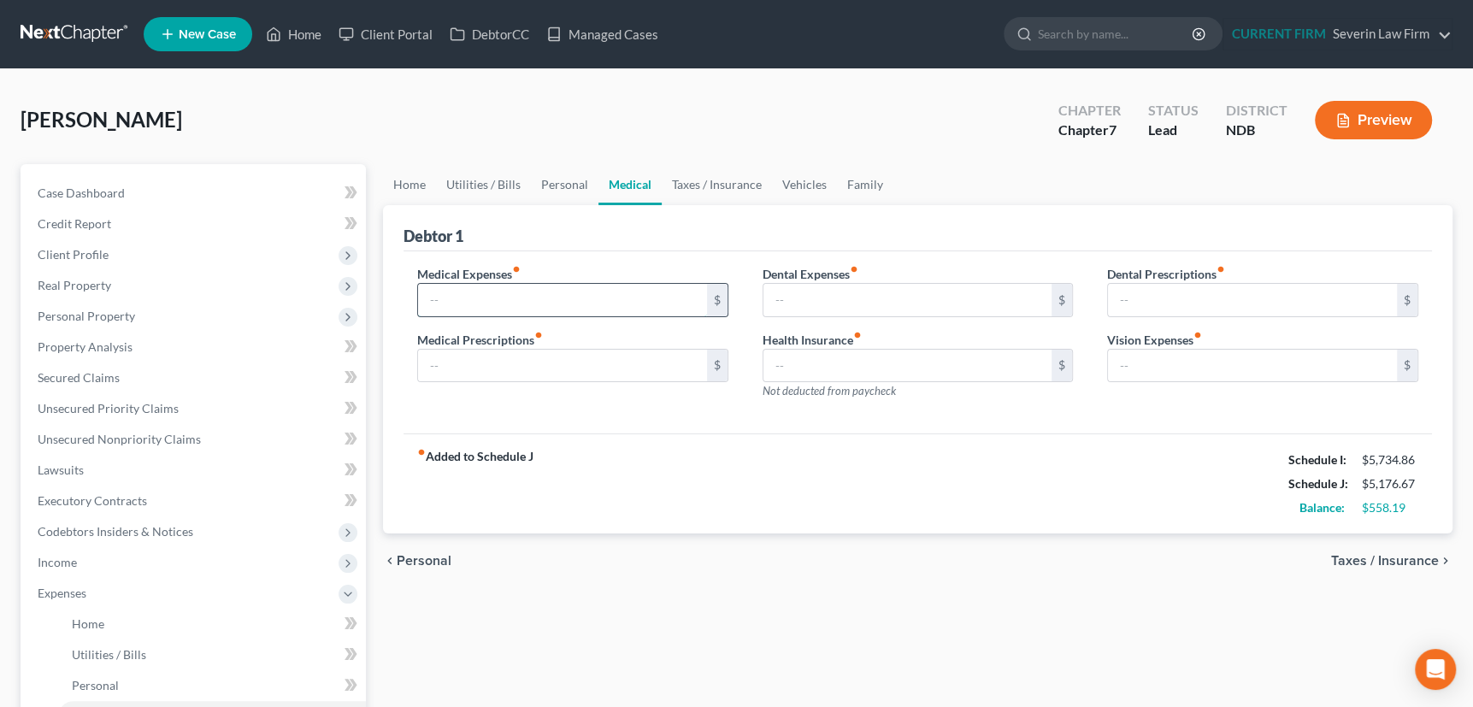
click at [495, 293] on input "text" at bounding box center [562, 300] width 289 height 32
click at [698, 176] on link "Taxes / Insurance" at bounding box center [717, 184] width 110 height 41
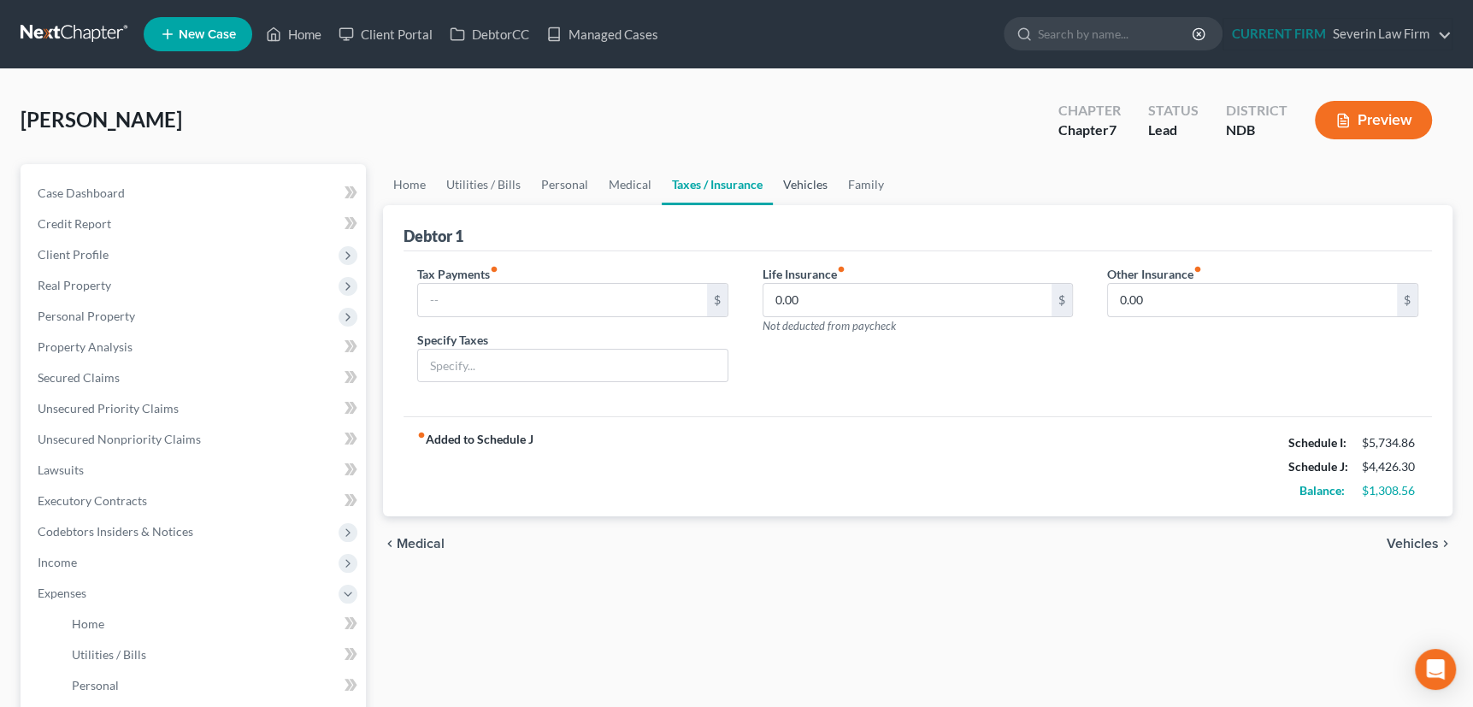
click at [802, 182] on link "Vehicles" at bounding box center [805, 184] width 65 height 41
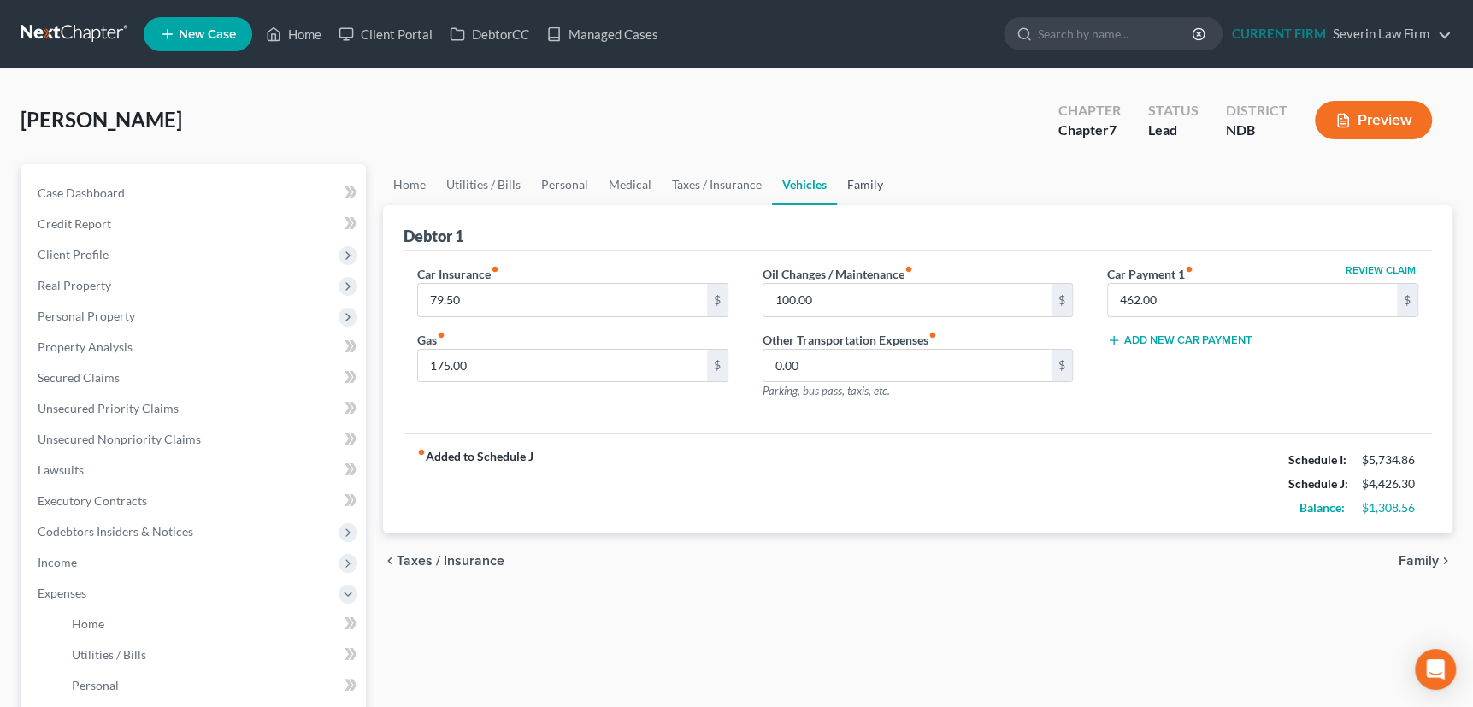
click at [861, 176] on link "Family" at bounding box center [865, 184] width 56 height 41
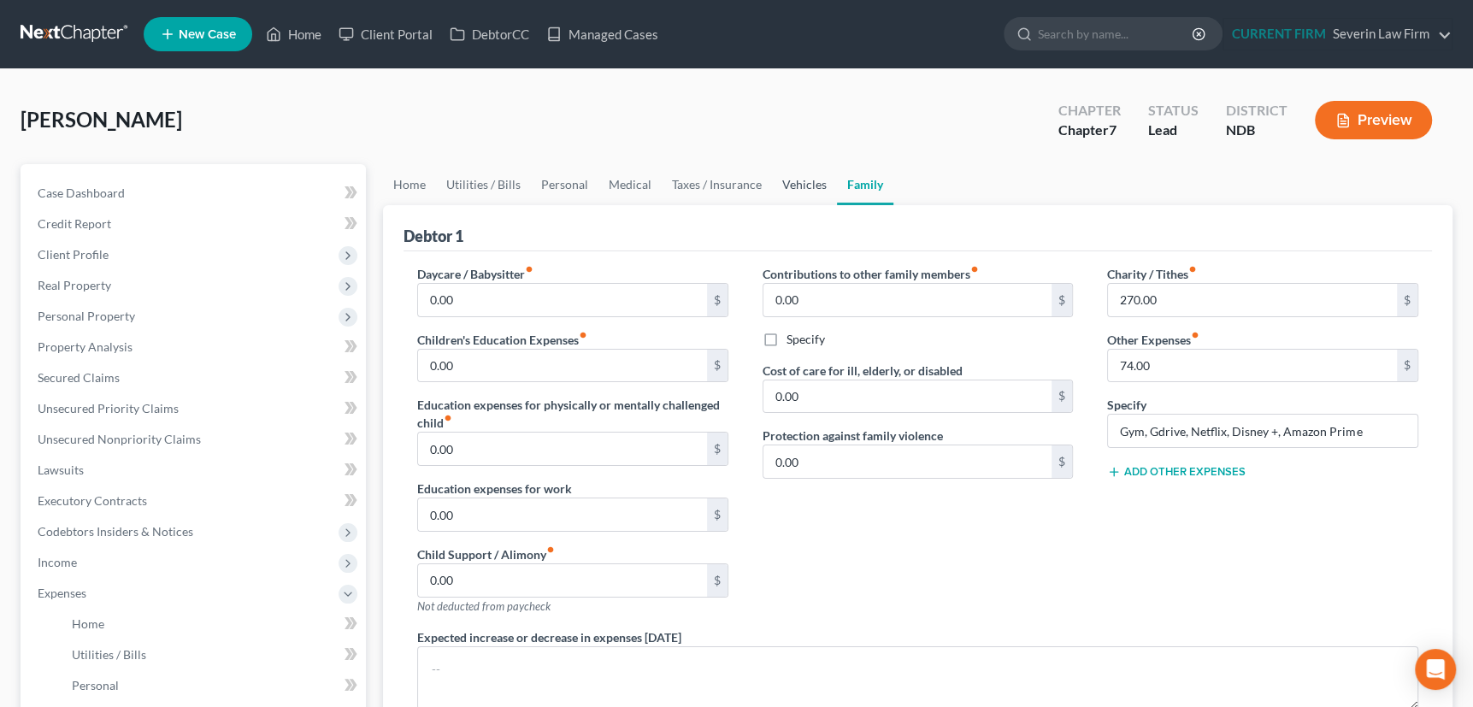
click at [793, 183] on link "Vehicles" at bounding box center [804, 184] width 65 height 41
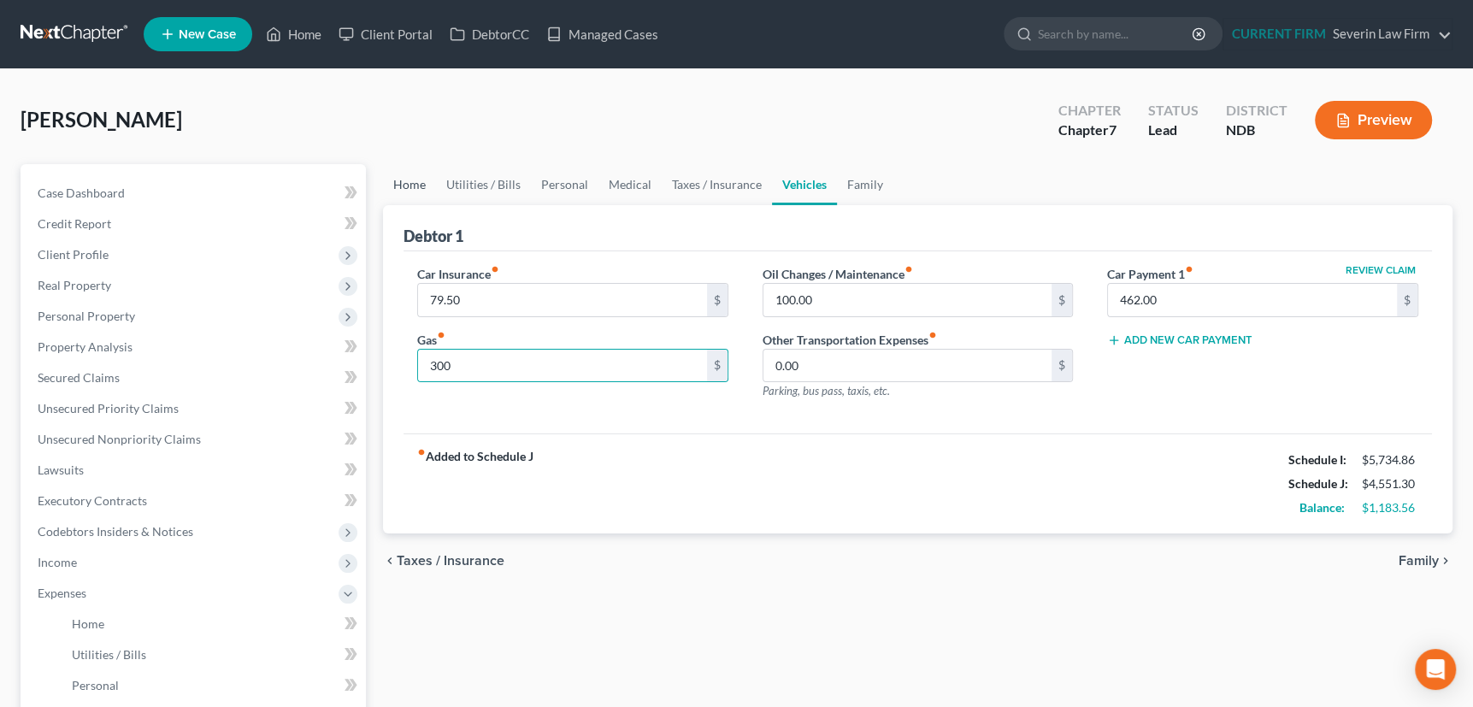
click at [403, 180] on link "Home" at bounding box center [409, 184] width 53 height 41
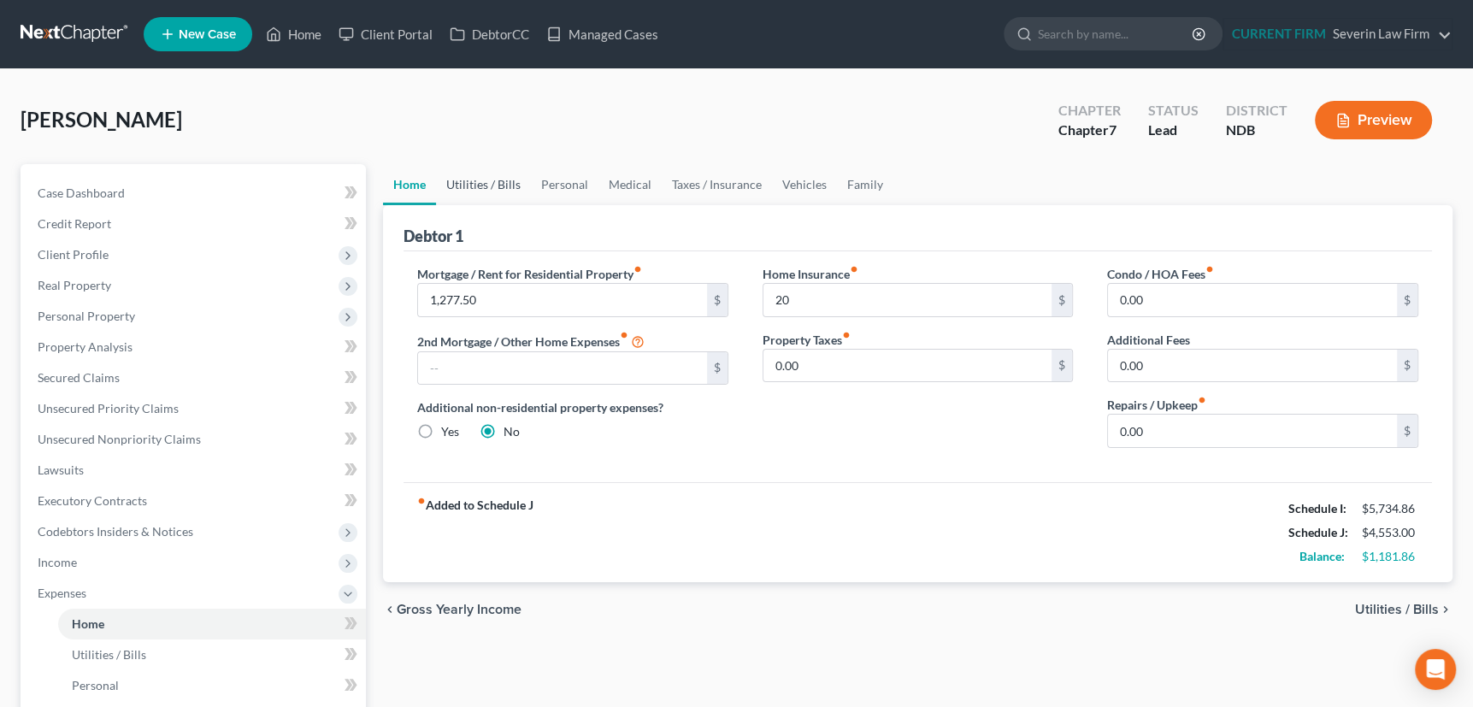
click at [473, 185] on link "Utilities / Bills" at bounding box center [483, 184] width 95 height 41
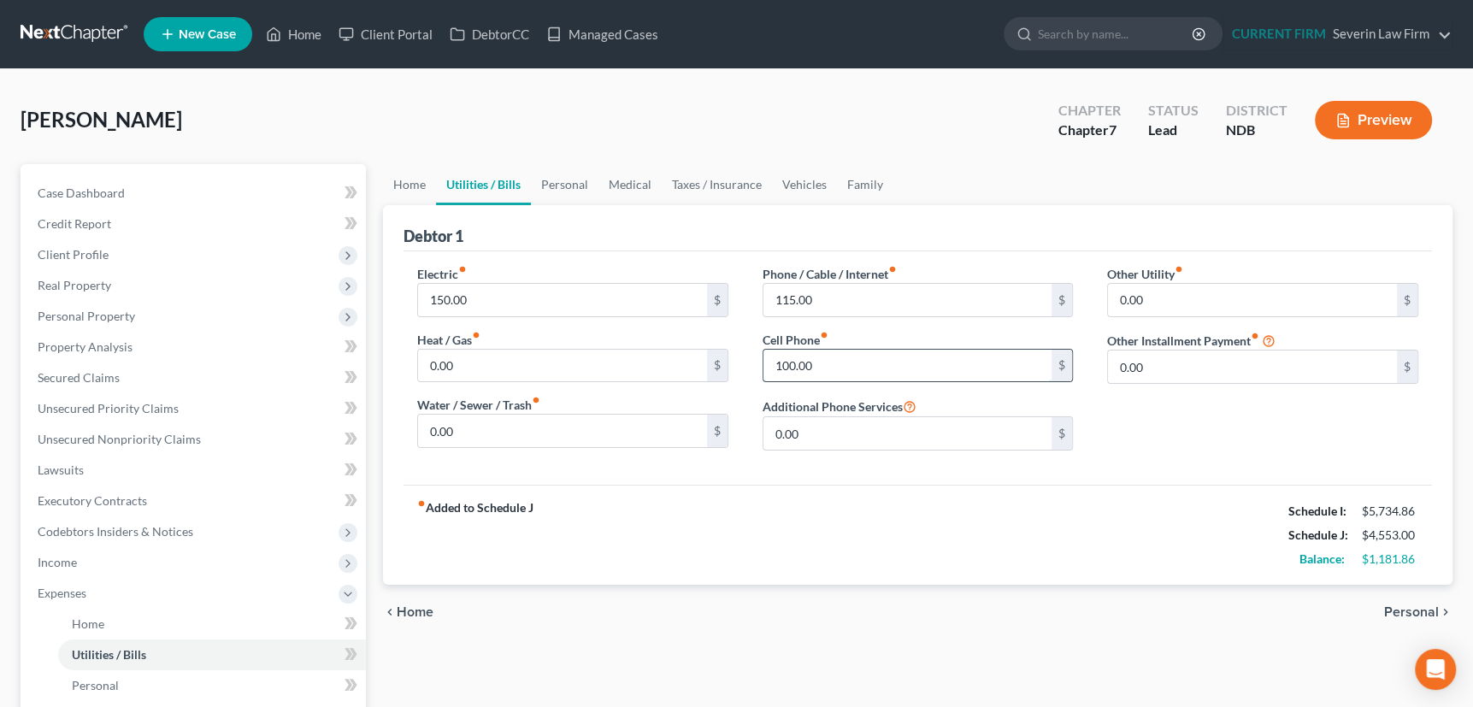
click at [834, 375] on input "100.00" at bounding box center [907, 366] width 289 height 32
click at [563, 180] on link "Personal" at bounding box center [565, 184] width 68 height 41
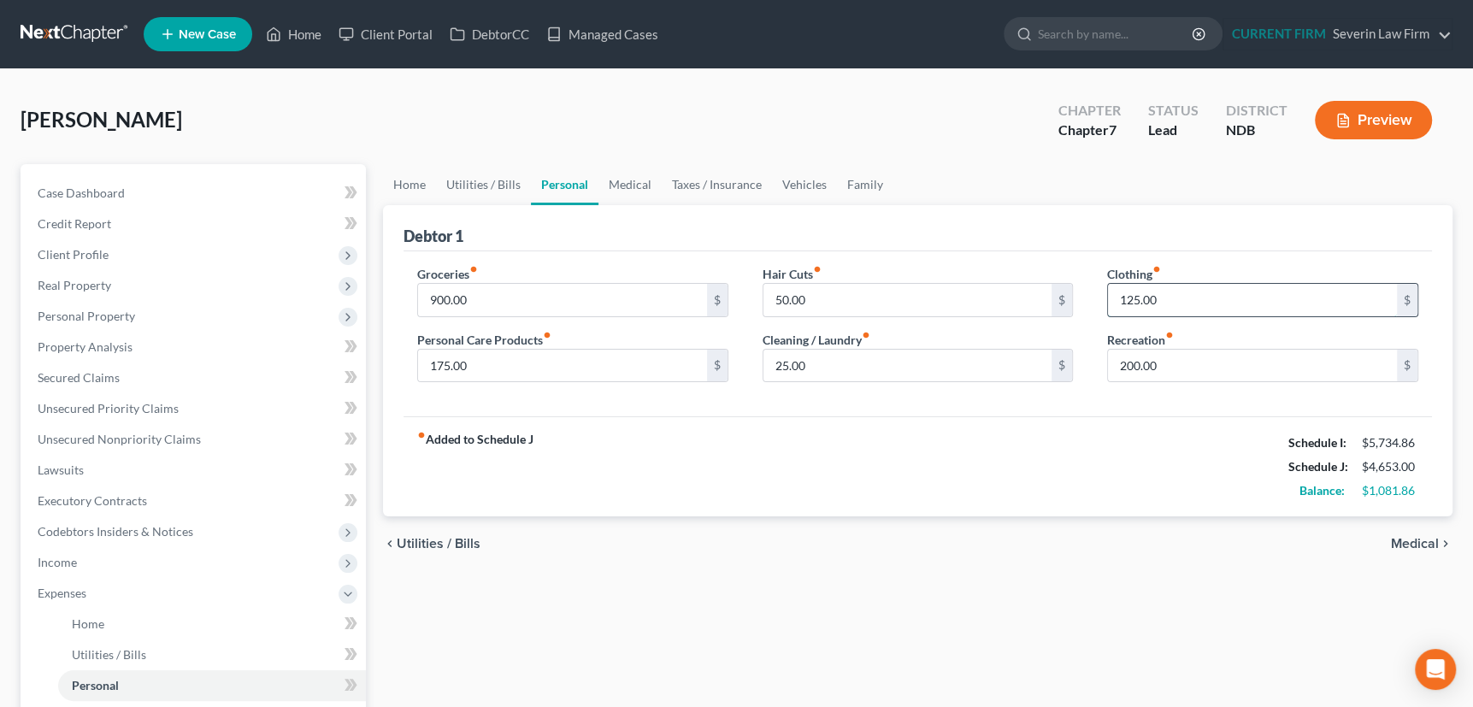
click at [1172, 298] on input "125.00" at bounding box center [1252, 300] width 289 height 32
click at [627, 182] on link "Medical" at bounding box center [629, 184] width 63 height 41
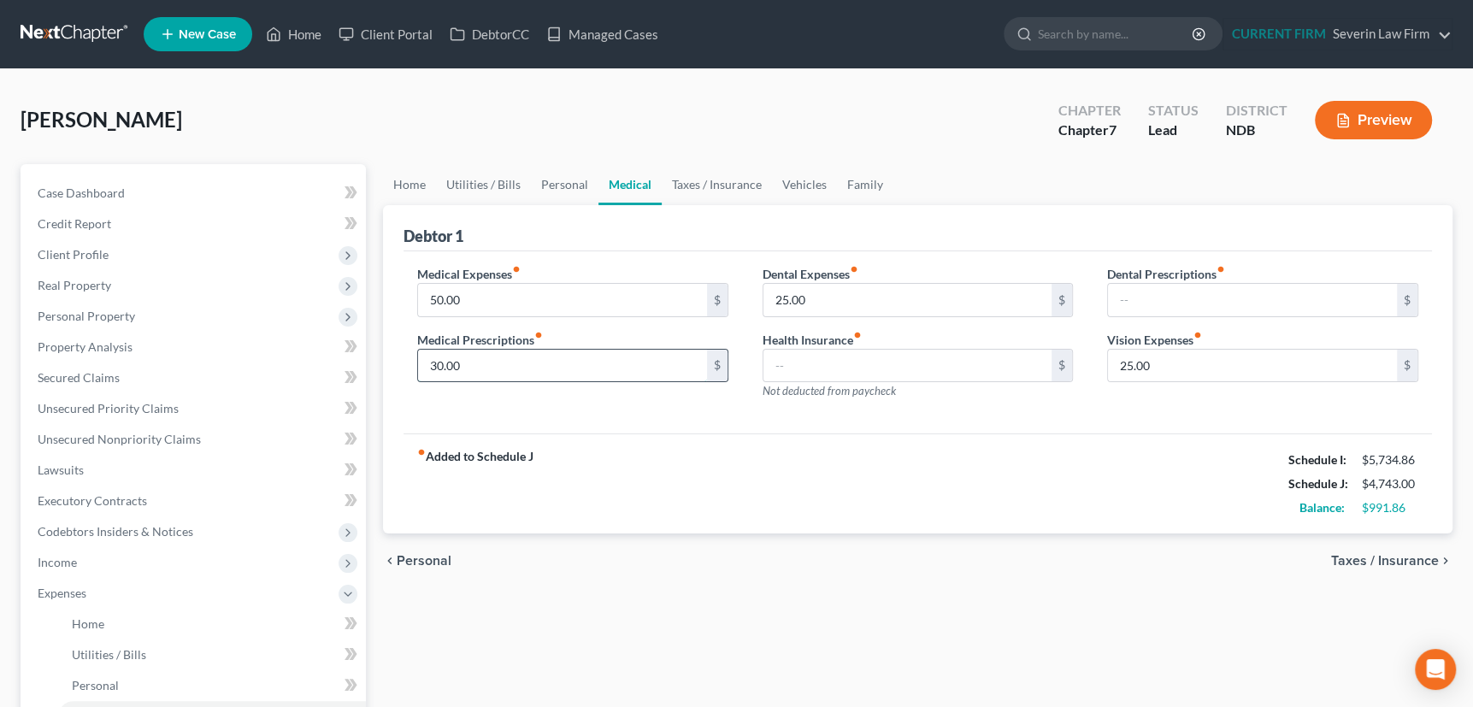
click at [468, 366] on input "30.00" at bounding box center [562, 366] width 289 height 32
click at [471, 301] on input "50.00" at bounding box center [562, 300] width 289 height 32
click at [700, 181] on link "Taxes / Insurance" at bounding box center [717, 184] width 110 height 41
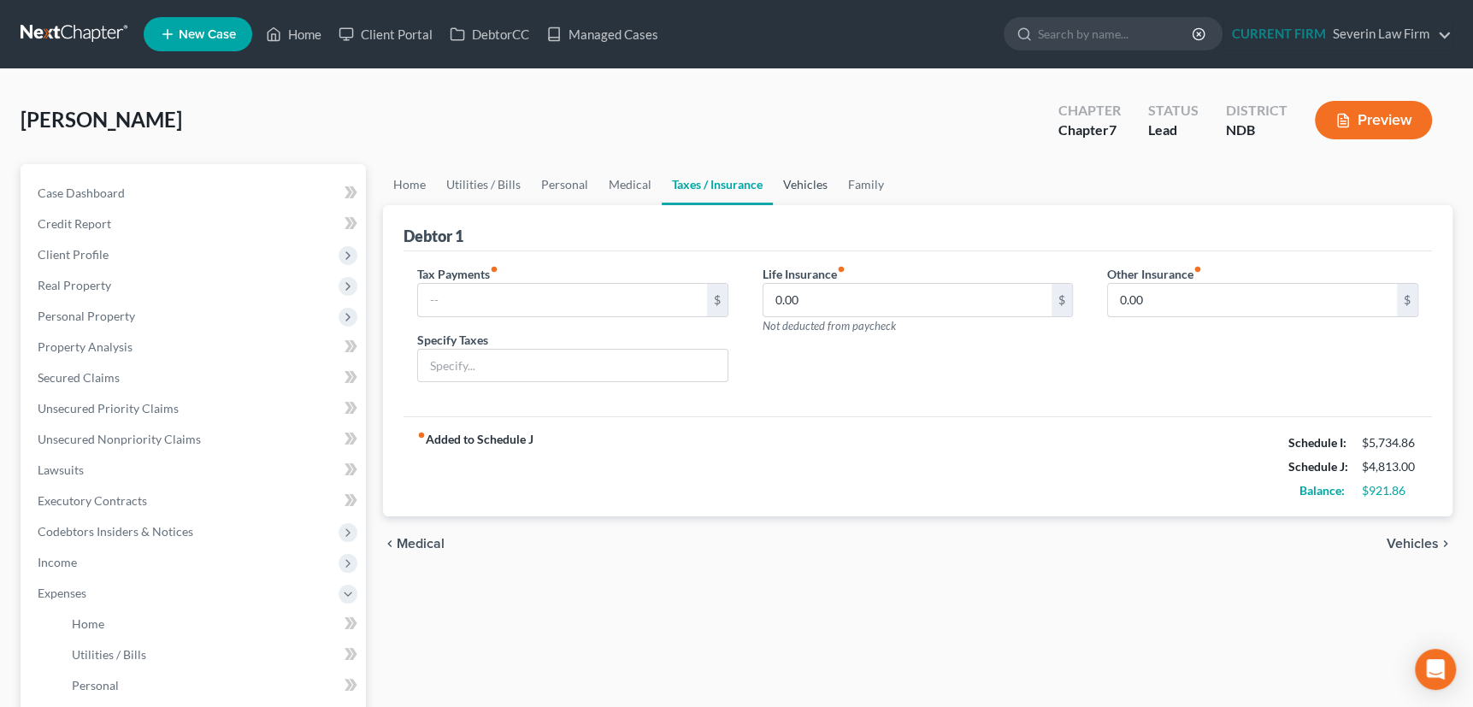
click at [804, 180] on link "Vehicles" at bounding box center [805, 184] width 65 height 41
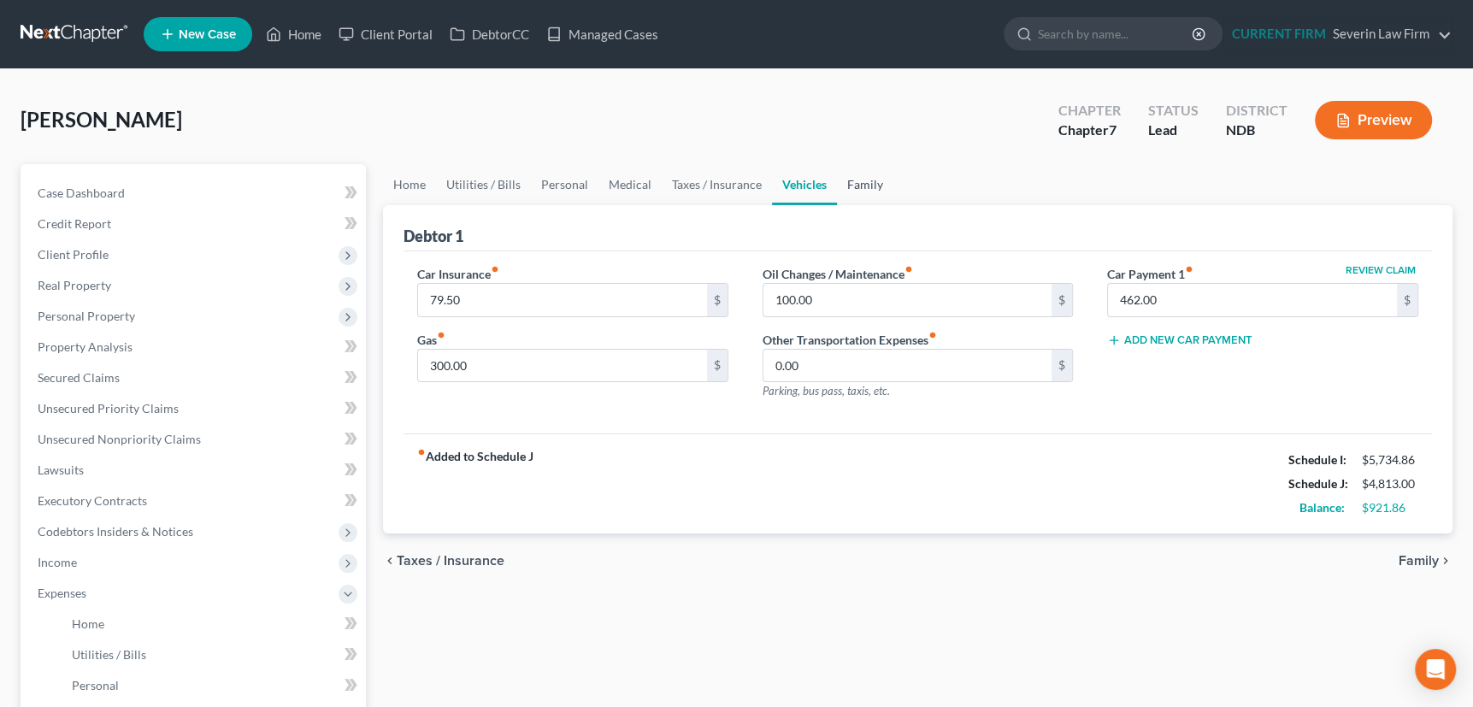
click at [873, 186] on link "Family" at bounding box center [865, 184] width 56 height 41
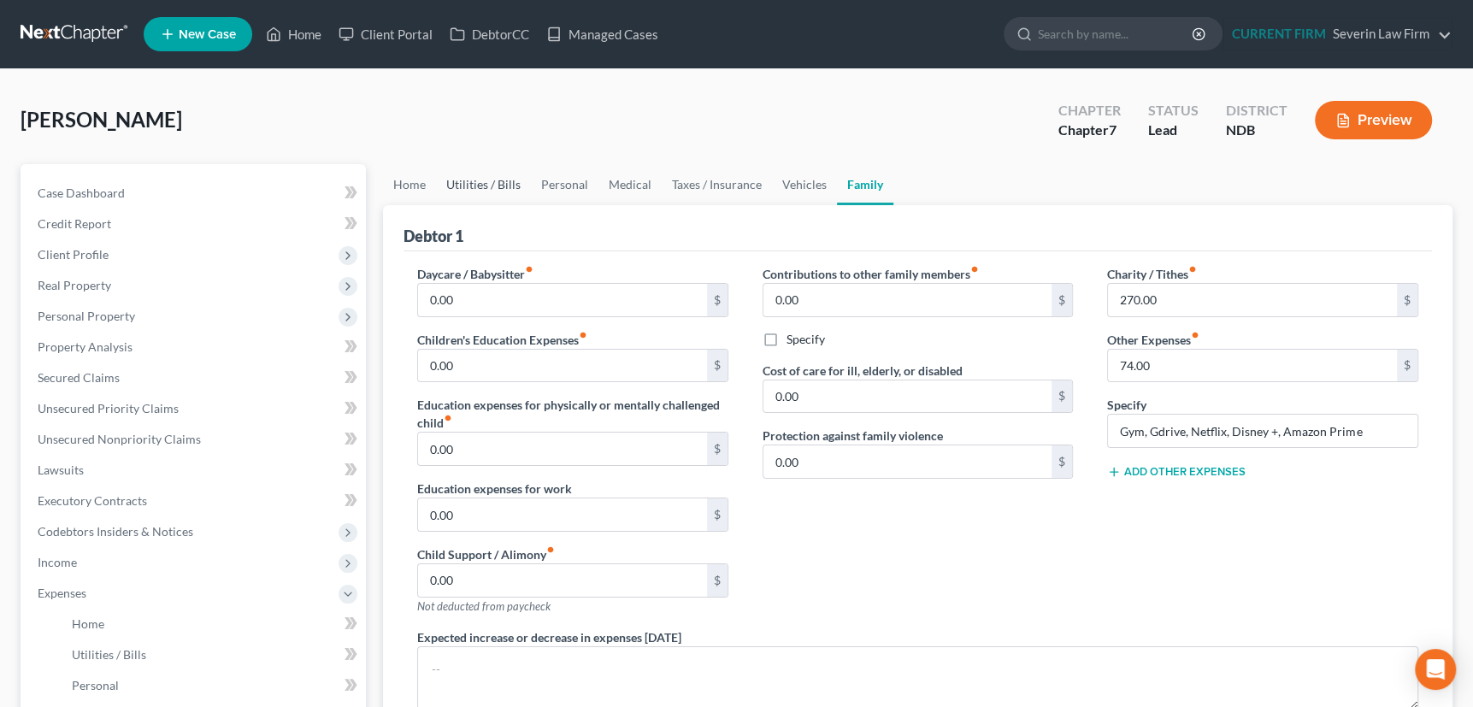
click at [494, 183] on link "Utilities / Bills" at bounding box center [483, 184] width 95 height 41
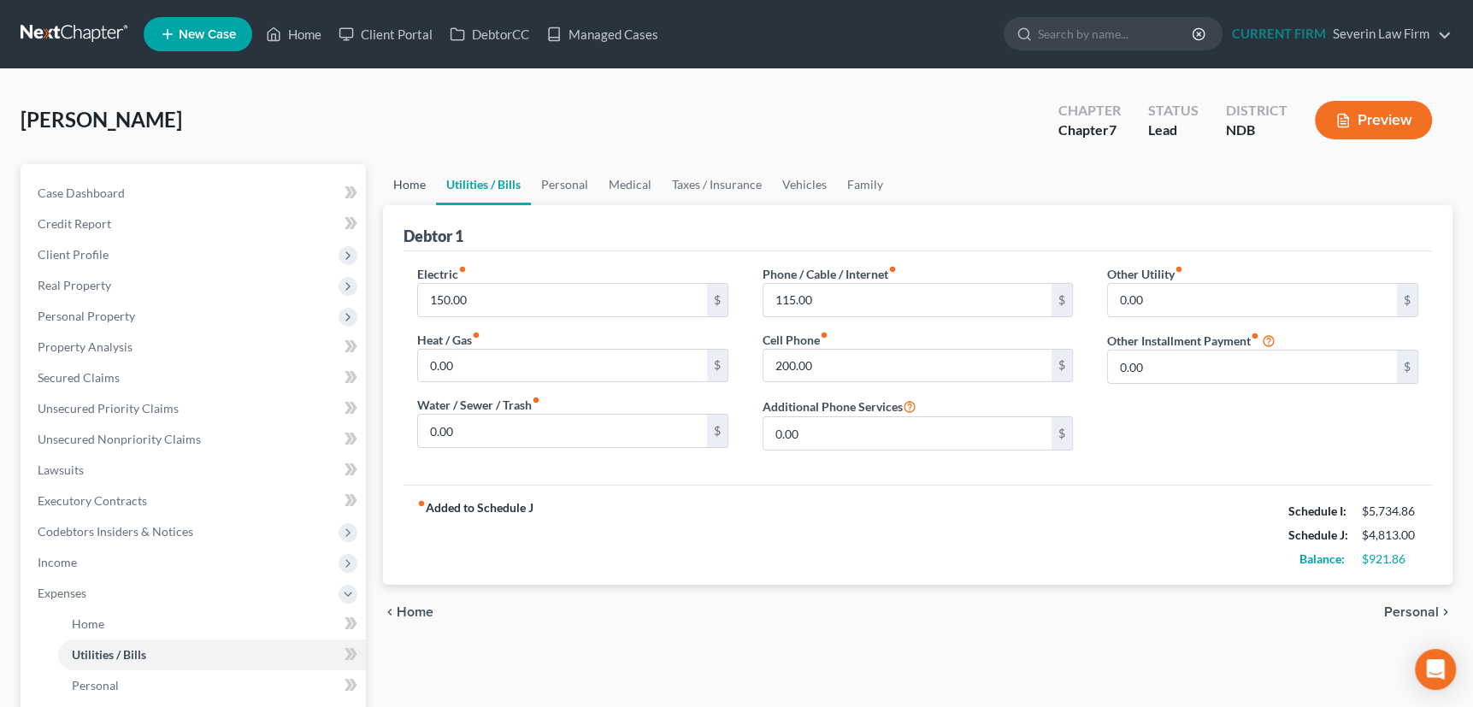
click at [418, 187] on link "Home" at bounding box center [409, 184] width 53 height 41
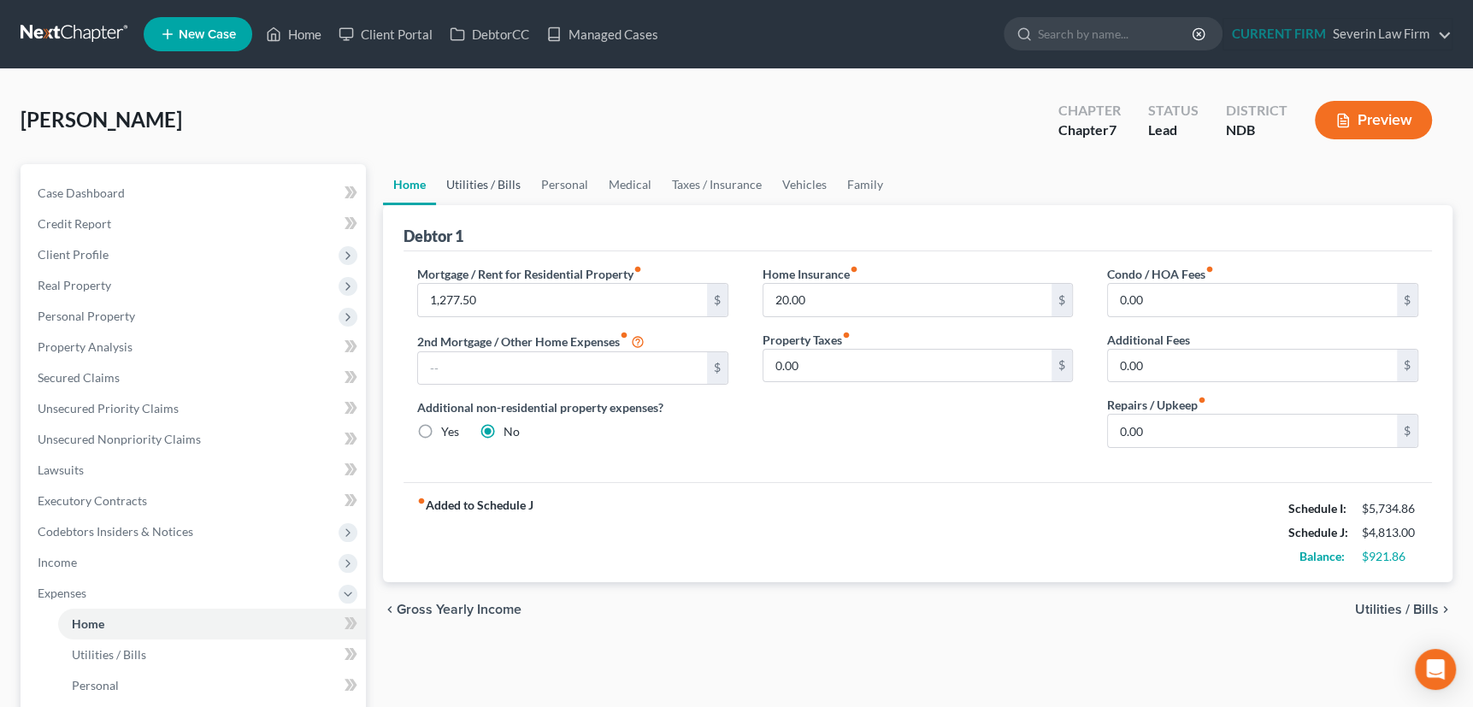
click at [485, 185] on link "Utilities / Bills" at bounding box center [483, 184] width 95 height 41
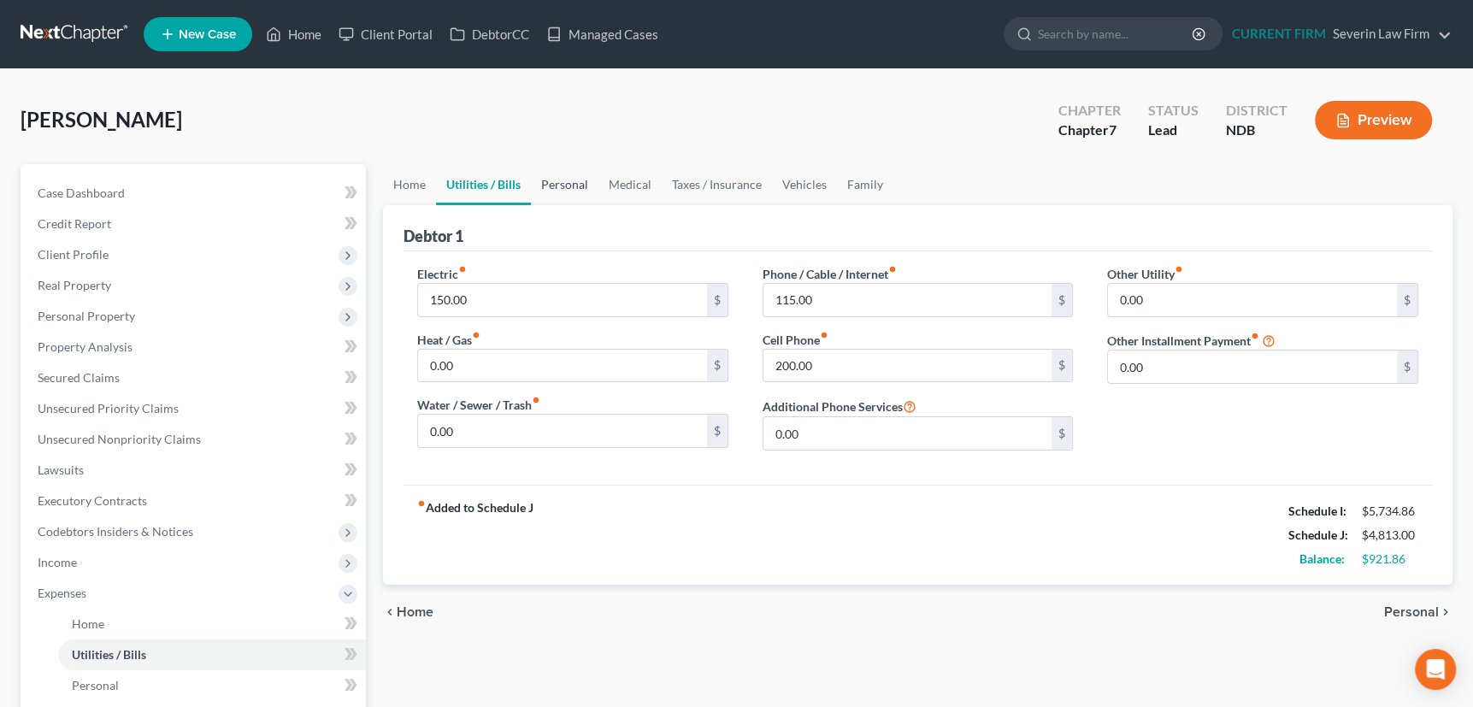
click at [557, 182] on link "Personal" at bounding box center [565, 184] width 68 height 41
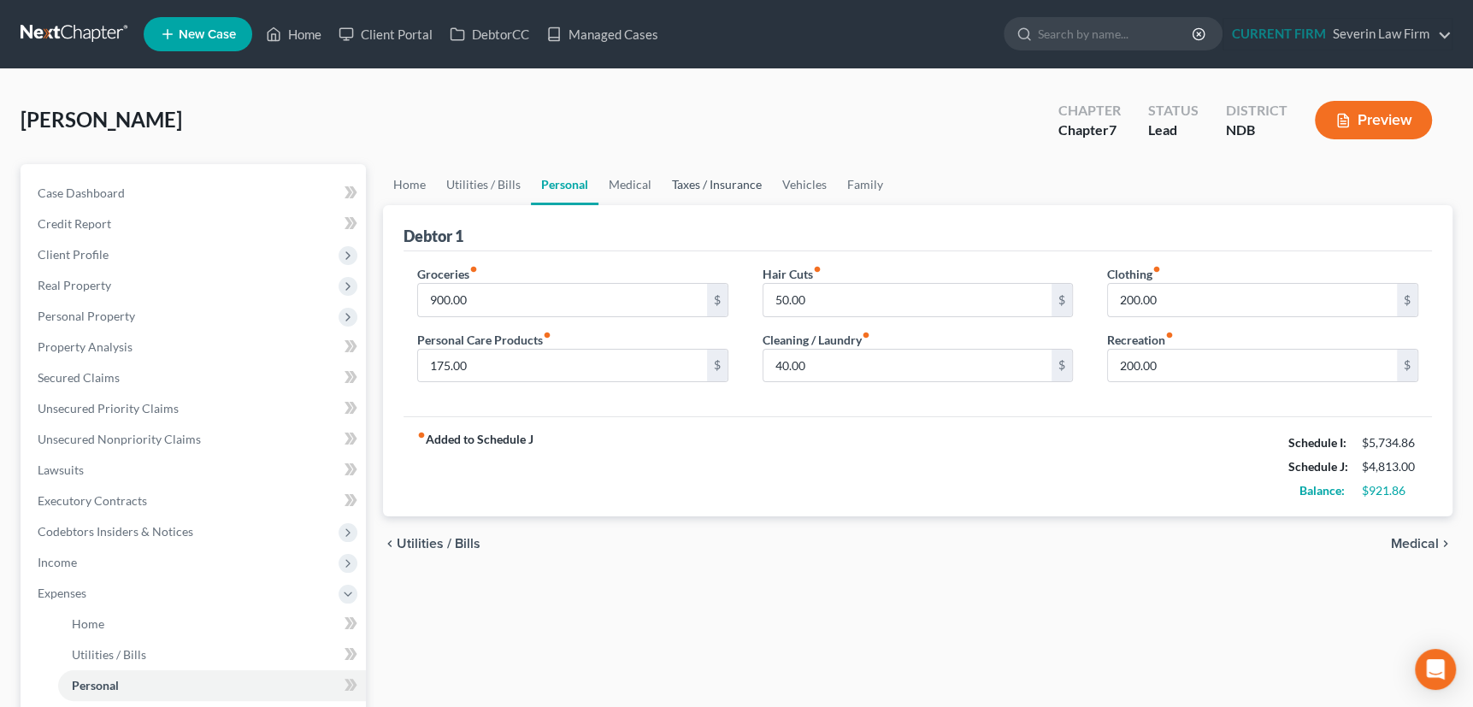
click at [714, 183] on link "Taxes / Insurance" at bounding box center [717, 184] width 110 height 41
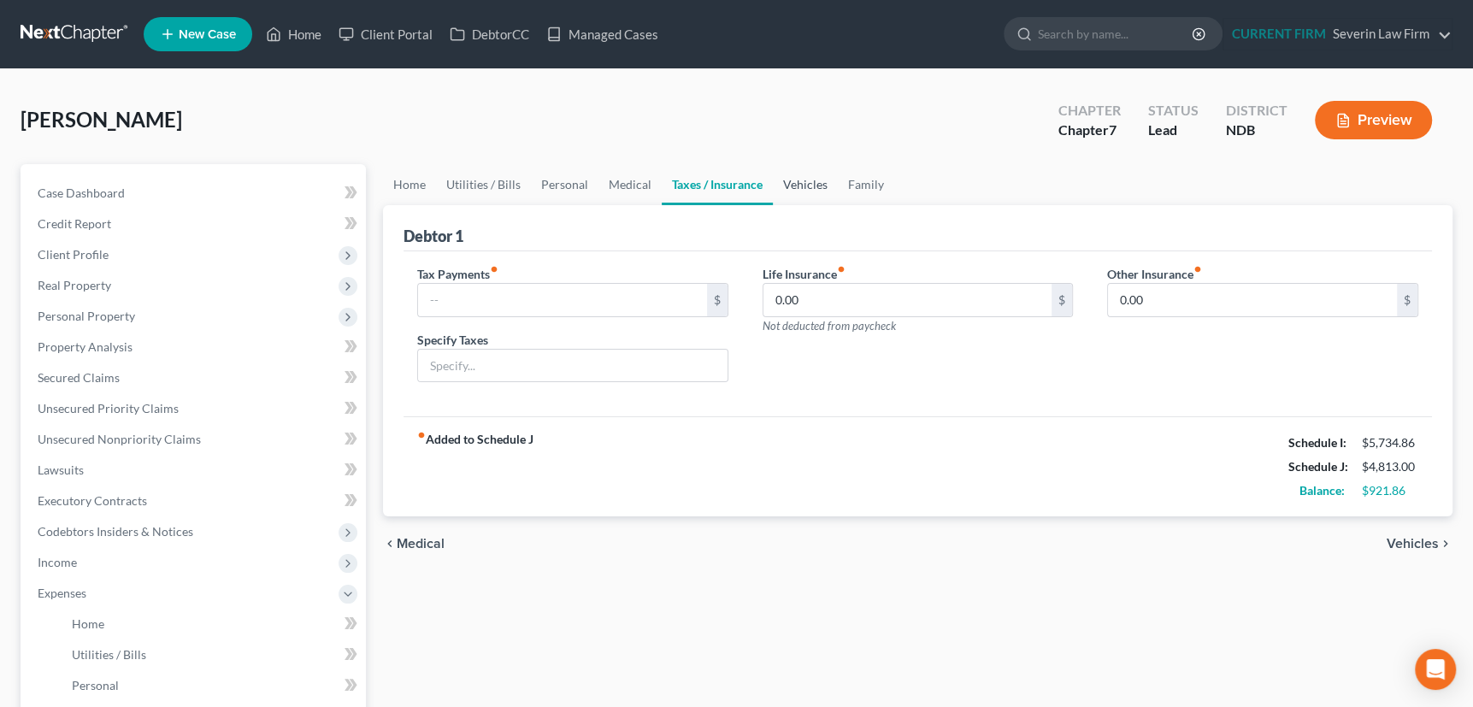
click at [803, 181] on link "Vehicles" at bounding box center [805, 184] width 65 height 41
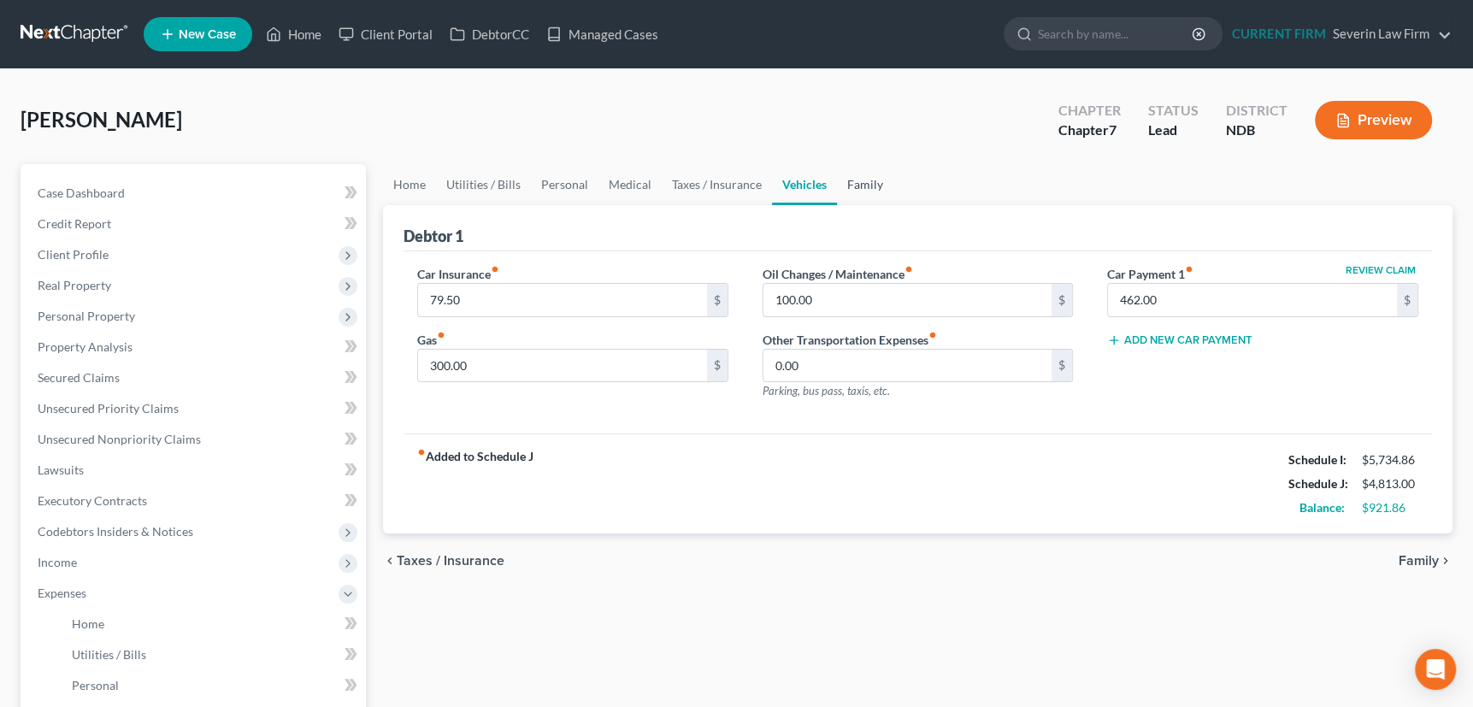
click at [858, 184] on link "Family" at bounding box center [865, 184] width 56 height 41
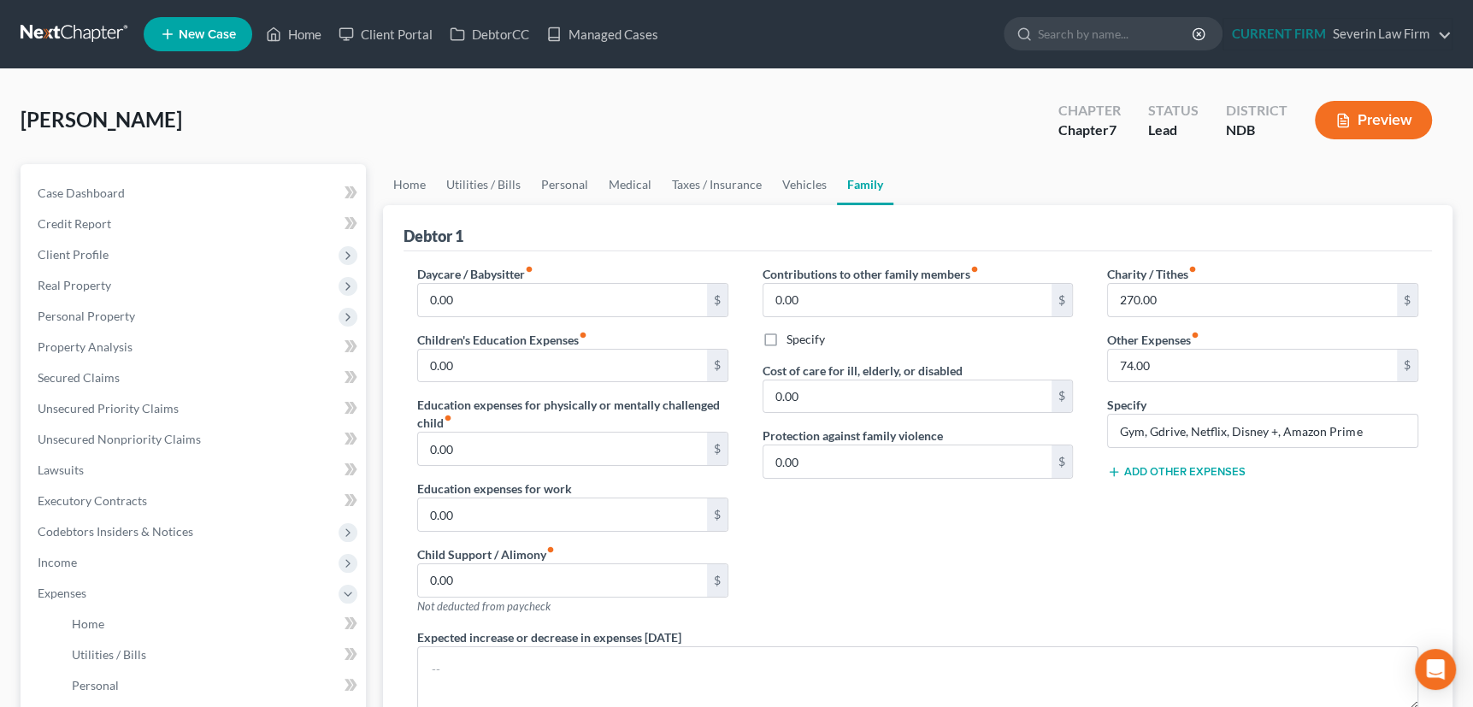
click at [1144, 469] on button "Add Other Expenses" at bounding box center [1176, 472] width 138 height 14
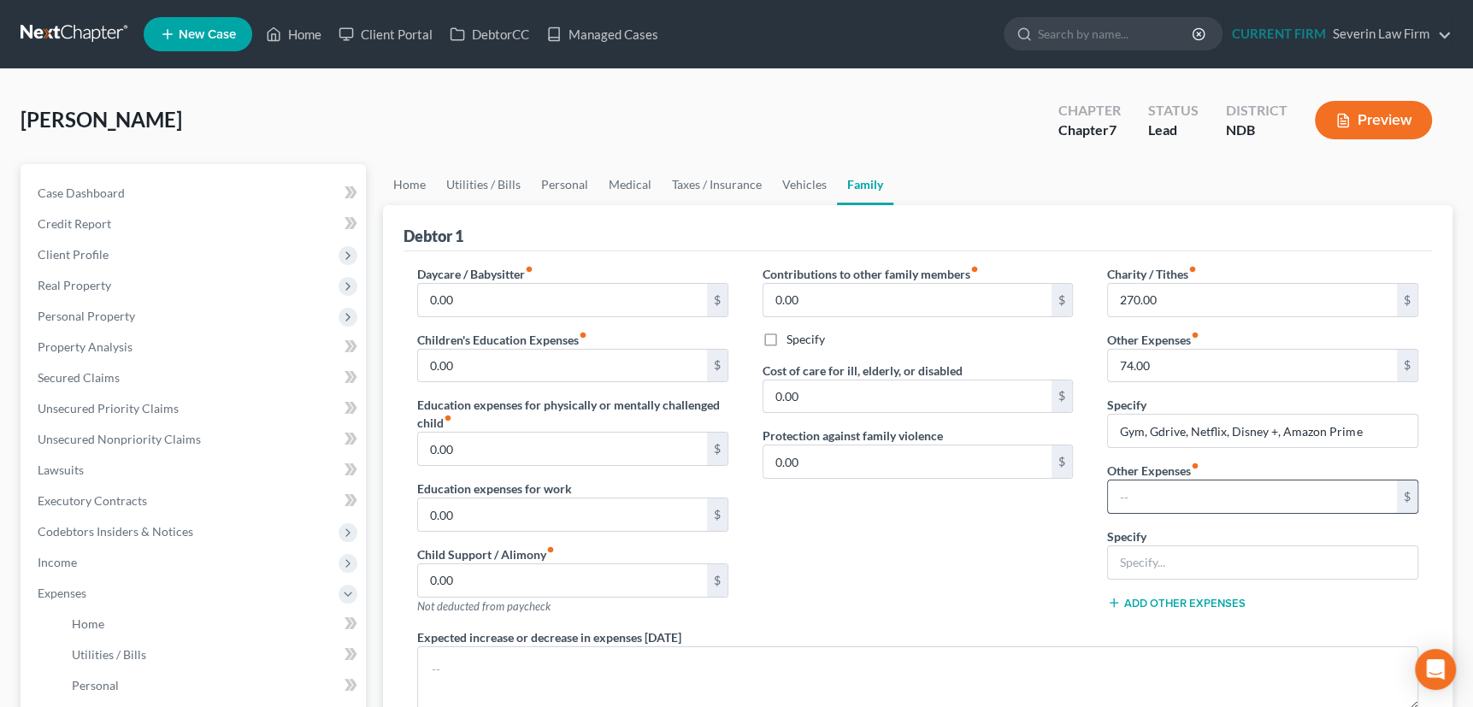
click at [1140, 491] on input "text" at bounding box center [1252, 496] width 289 height 32
click at [1159, 562] on input "text" at bounding box center [1262, 562] width 309 height 32
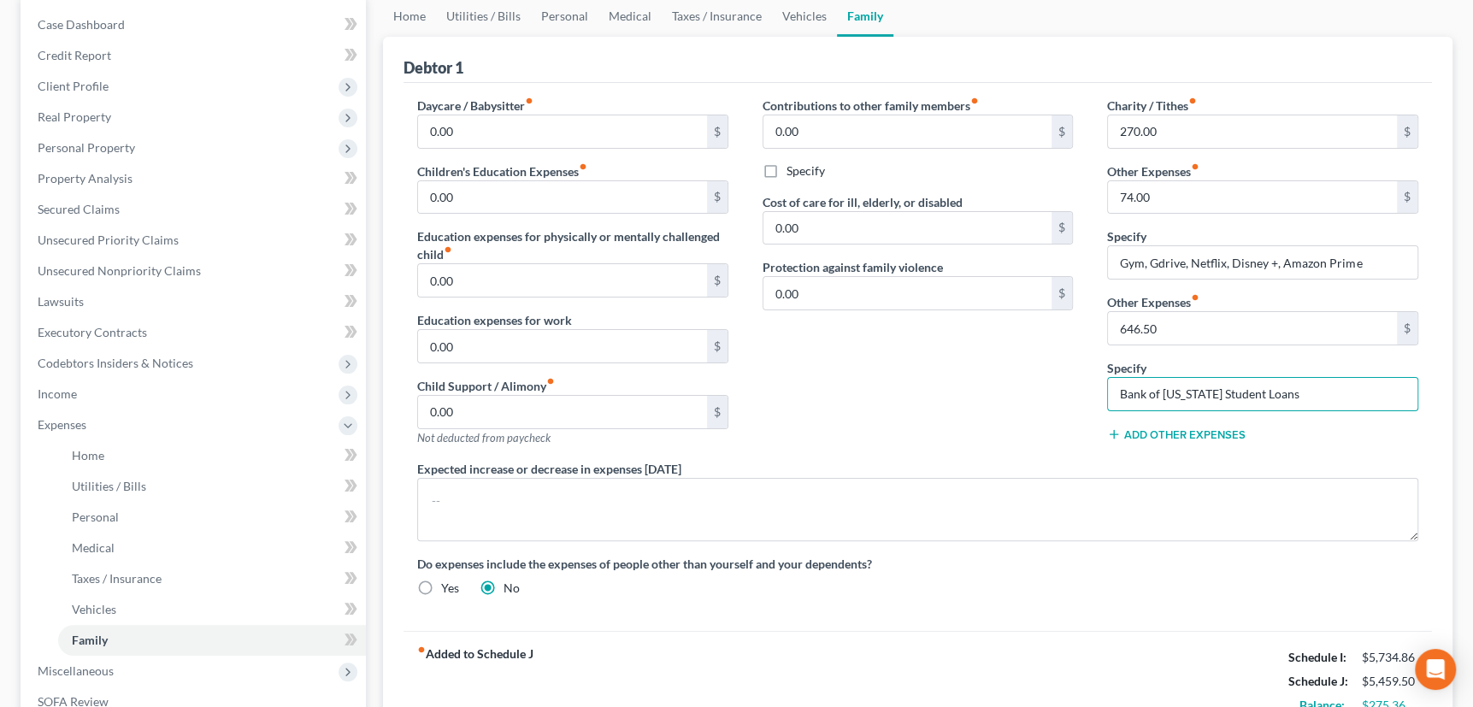
scroll to position [155, 0]
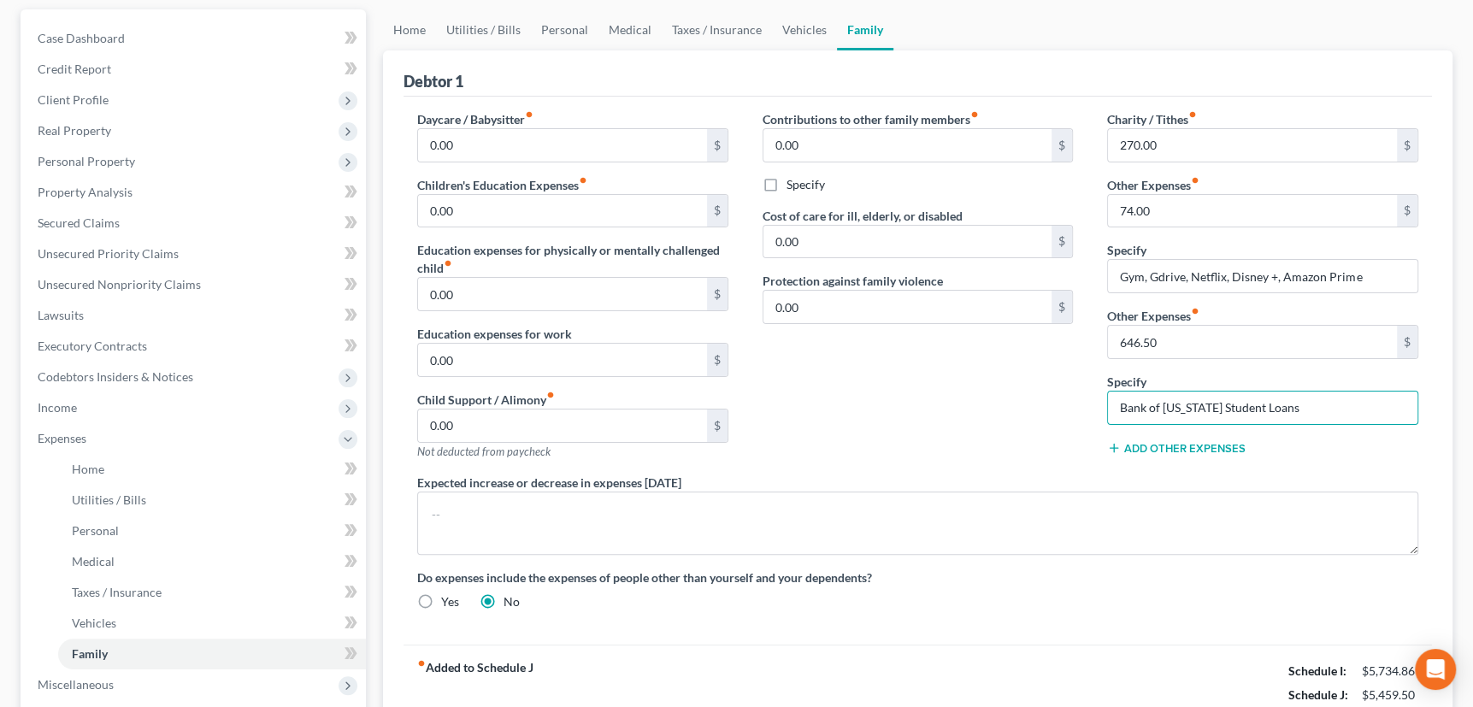
drag, startPoint x: 1331, startPoint y: 402, endPoint x: 1069, endPoint y: 408, distance: 262.5
click at [1069, 408] on div "Daycare / Babysitter fiber_manual_record 0.00 $ Children's Education Expenses f…" at bounding box center [917, 367] width 1035 height 514
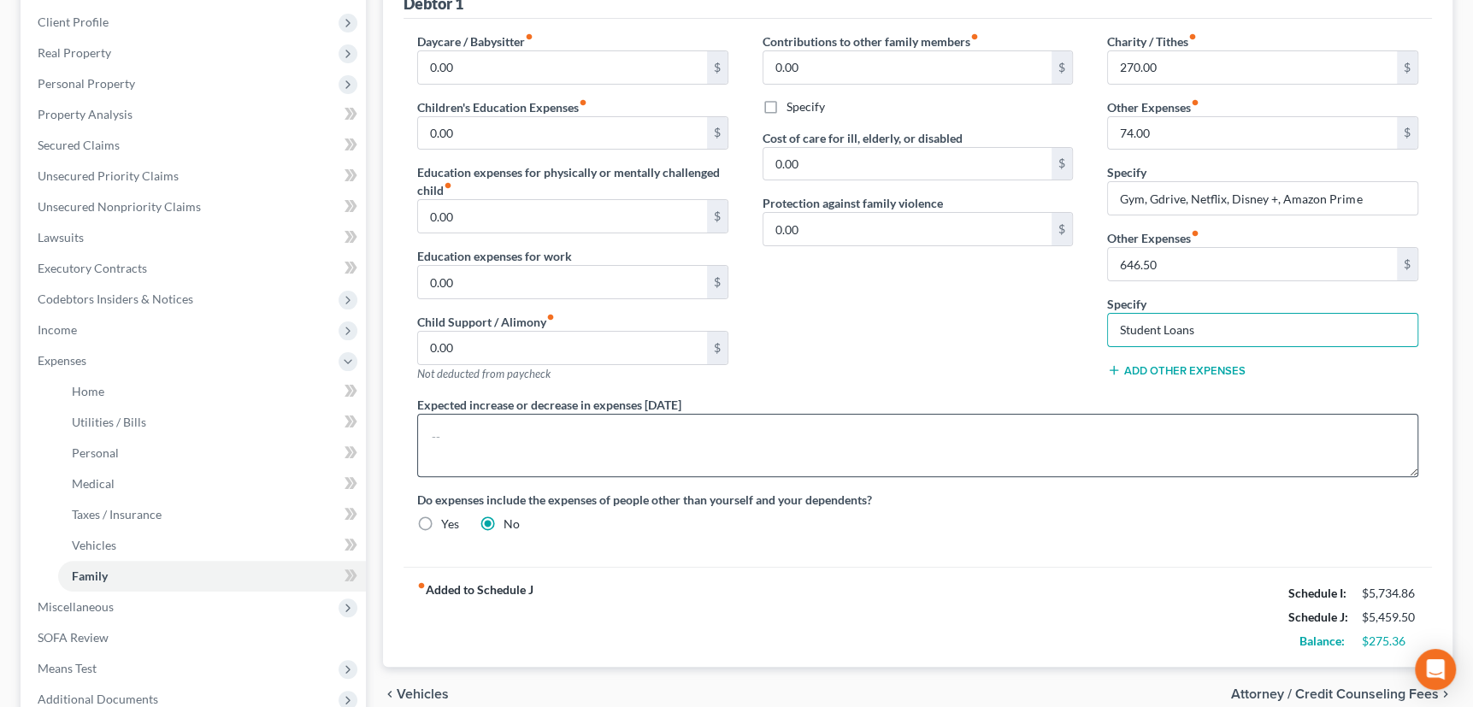
scroll to position [310, 0]
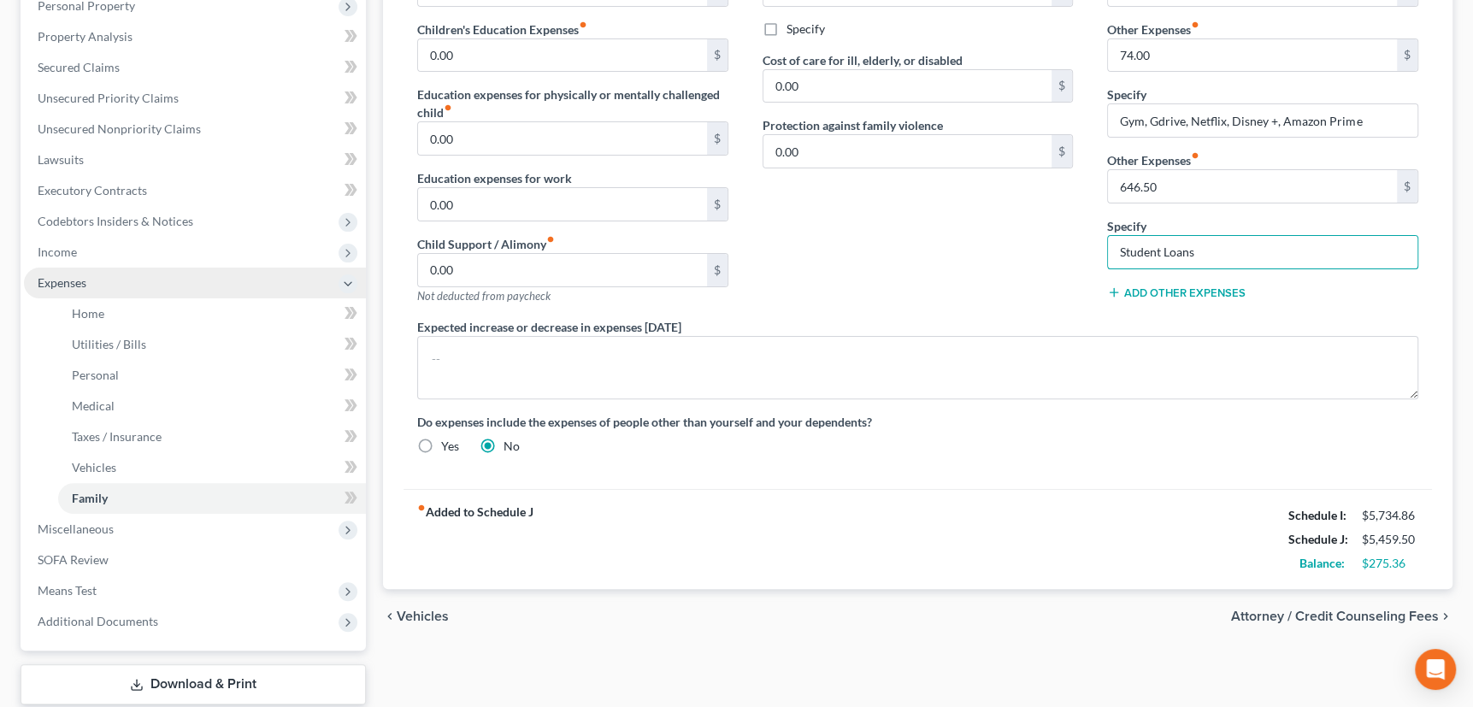
click at [69, 278] on span "Expenses" at bounding box center [62, 282] width 49 height 15
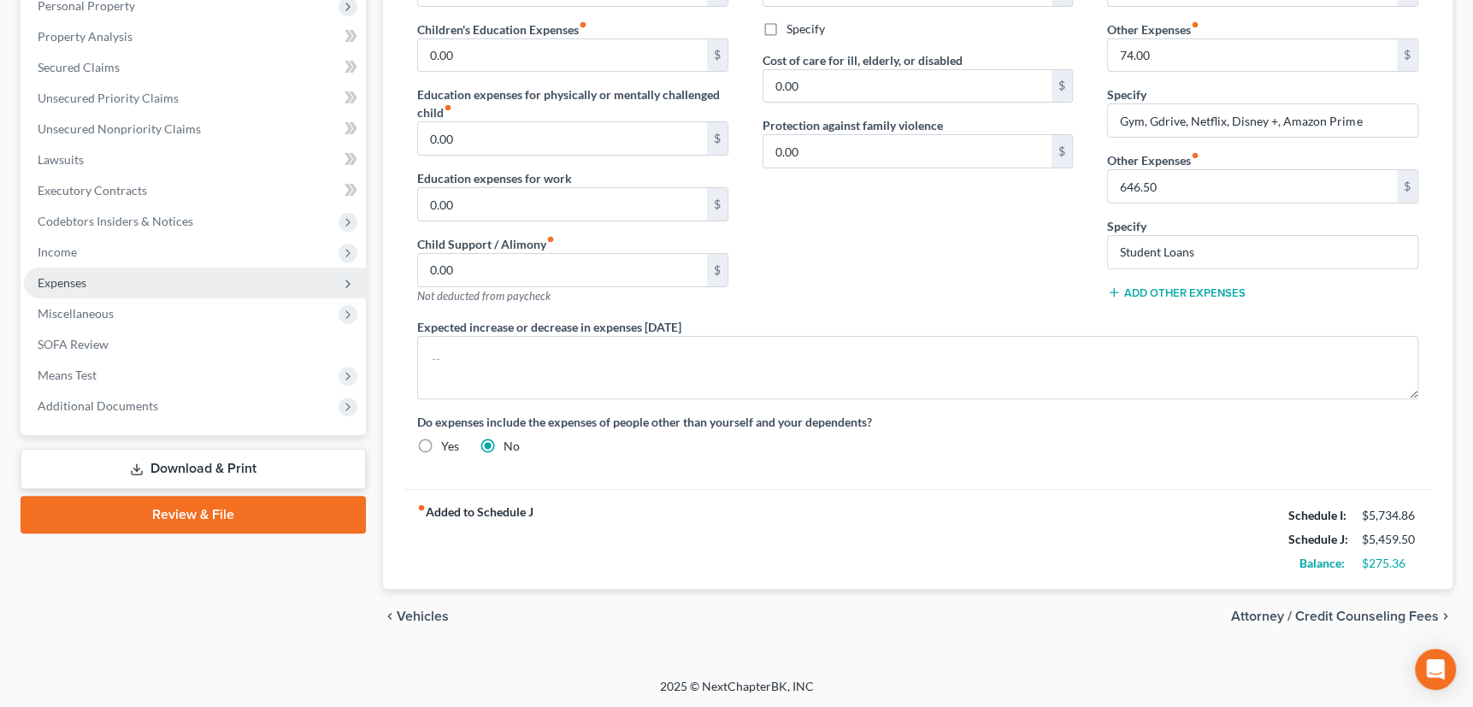
scroll to position [309, 0]
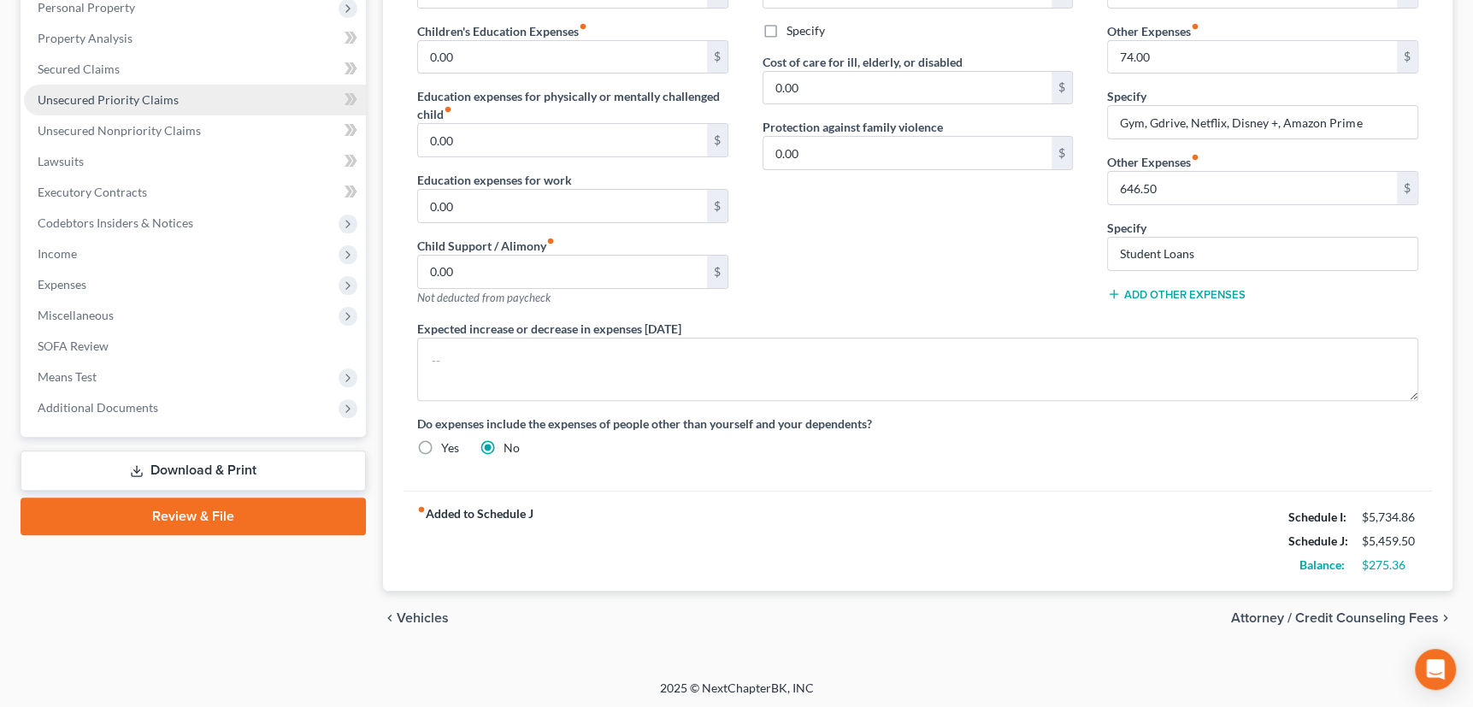
click at [145, 94] on span "Unsecured Priority Claims" at bounding box center [108, 99] width 141 height 15
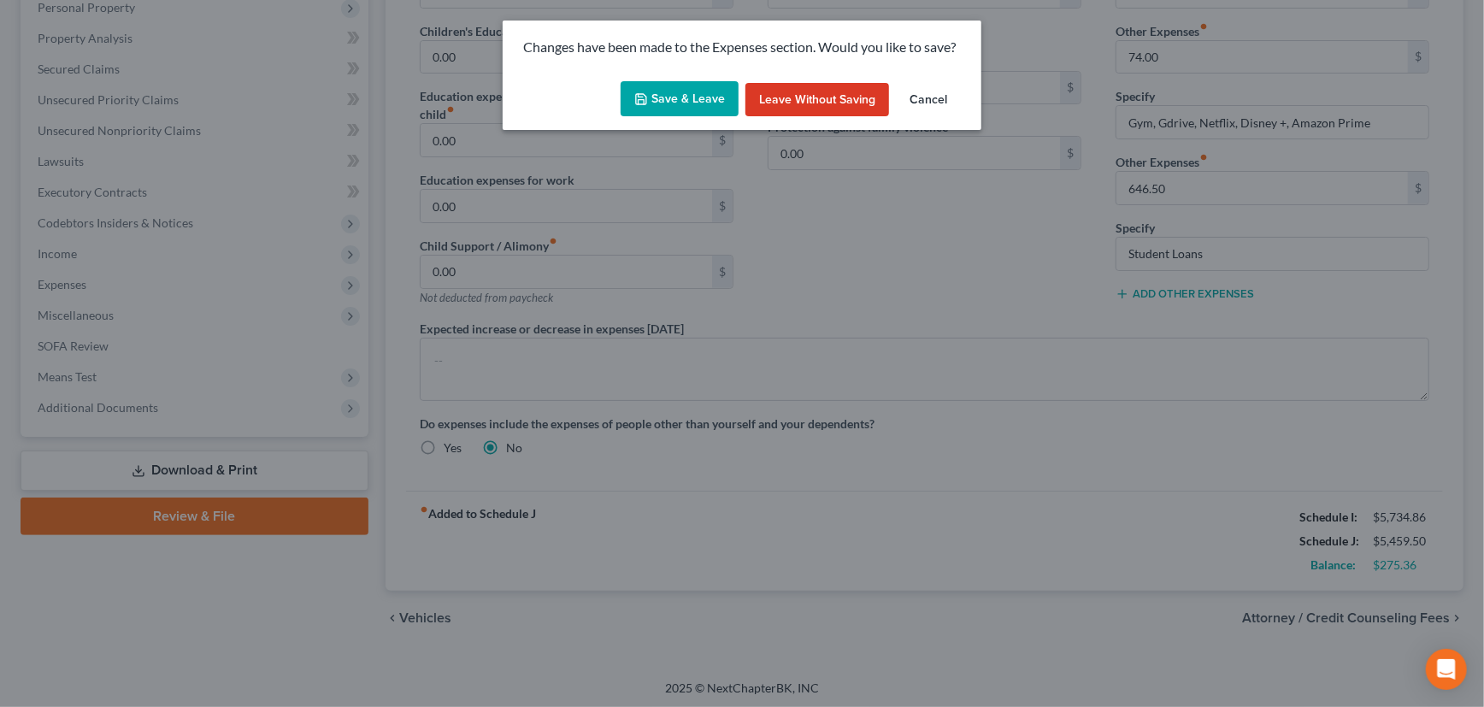
click at [645, 98] on icon "button" at bounding box center [641, 99] width 14 height 14
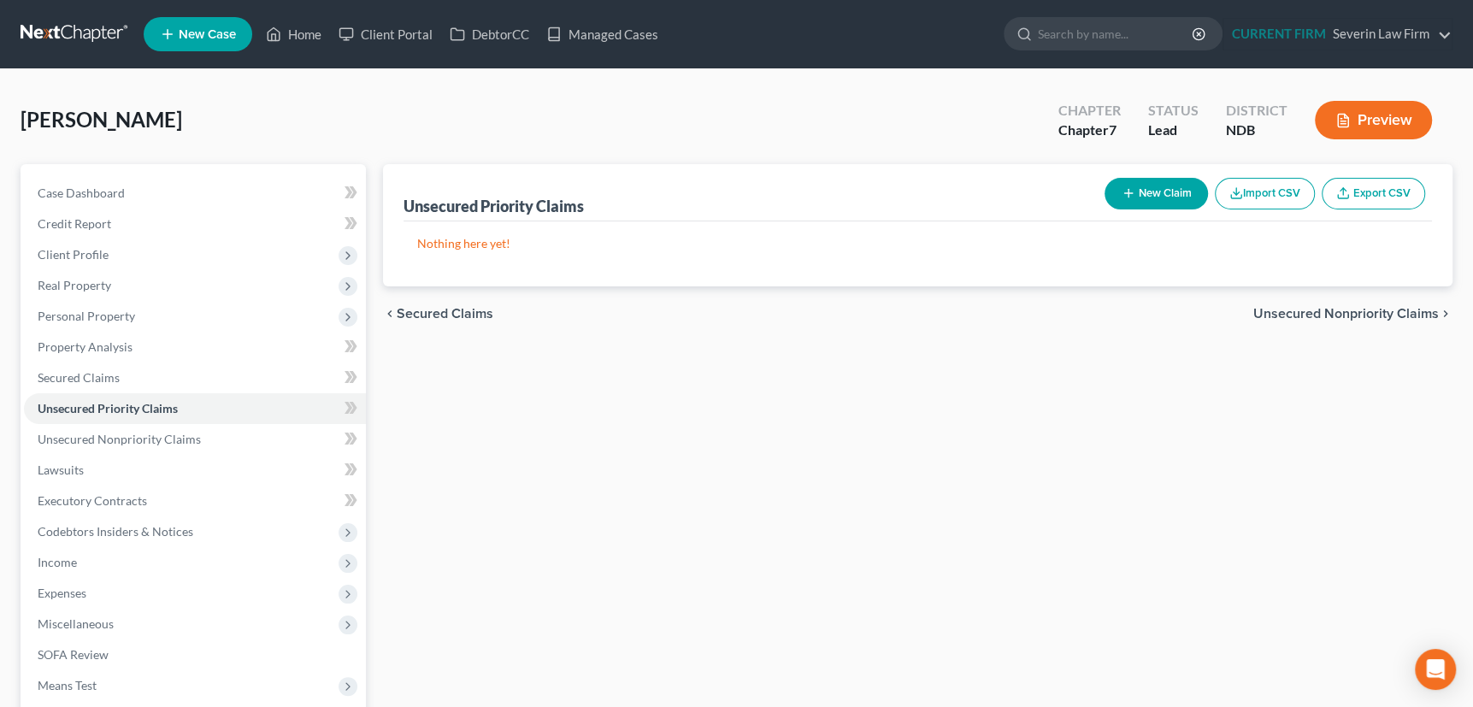
click at [1124, 191] on icon "button" at bounding box center [1129, 193] width 14 height 14
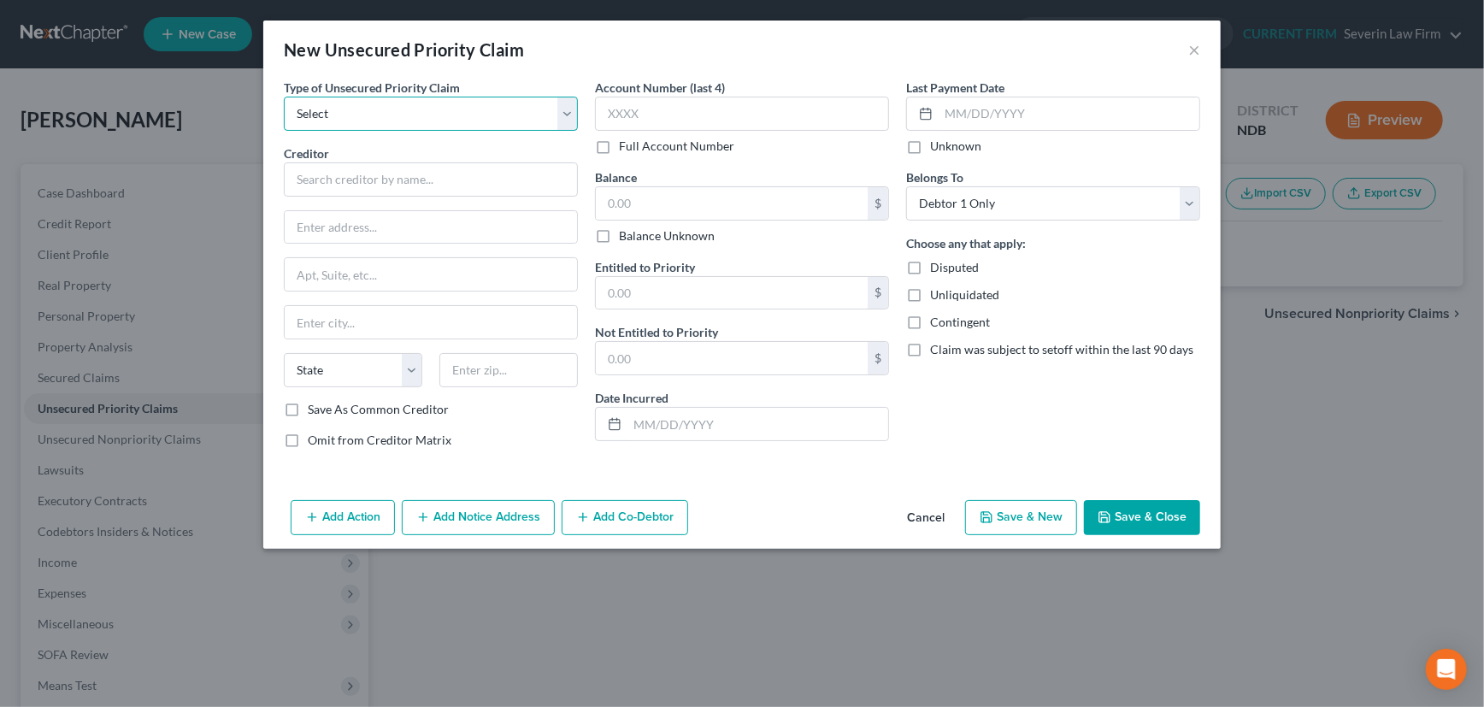
click at [571, 111] on select "Select Taxes & Other Government Units Domestic Support Obligations Extensions o…" at bounding box center [431, 114] width 294 height 34
click at [934, 515] on button "Cancel" at bounding box center [925, 519] width 65 height 34
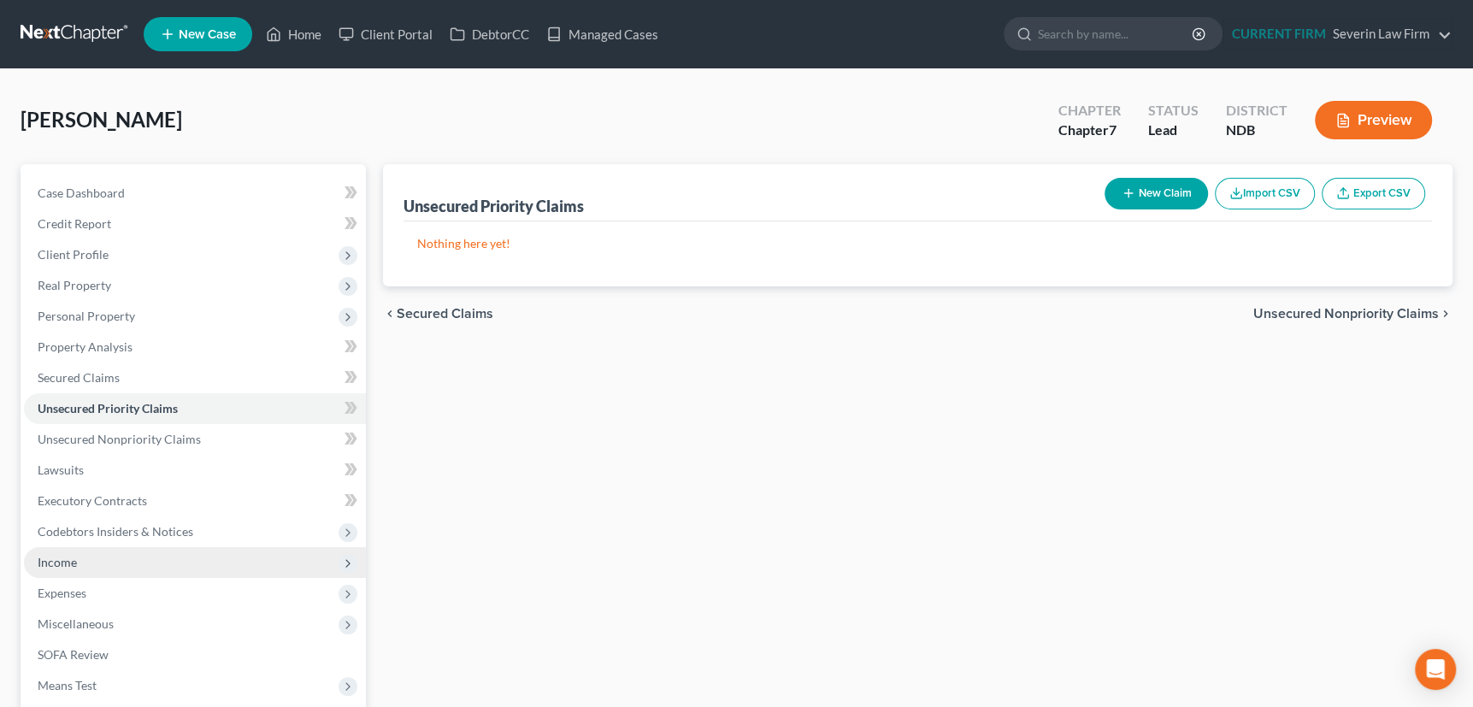
click at [62, 557] on span "Income" at bounding box center [57, 562] width 39 height 15
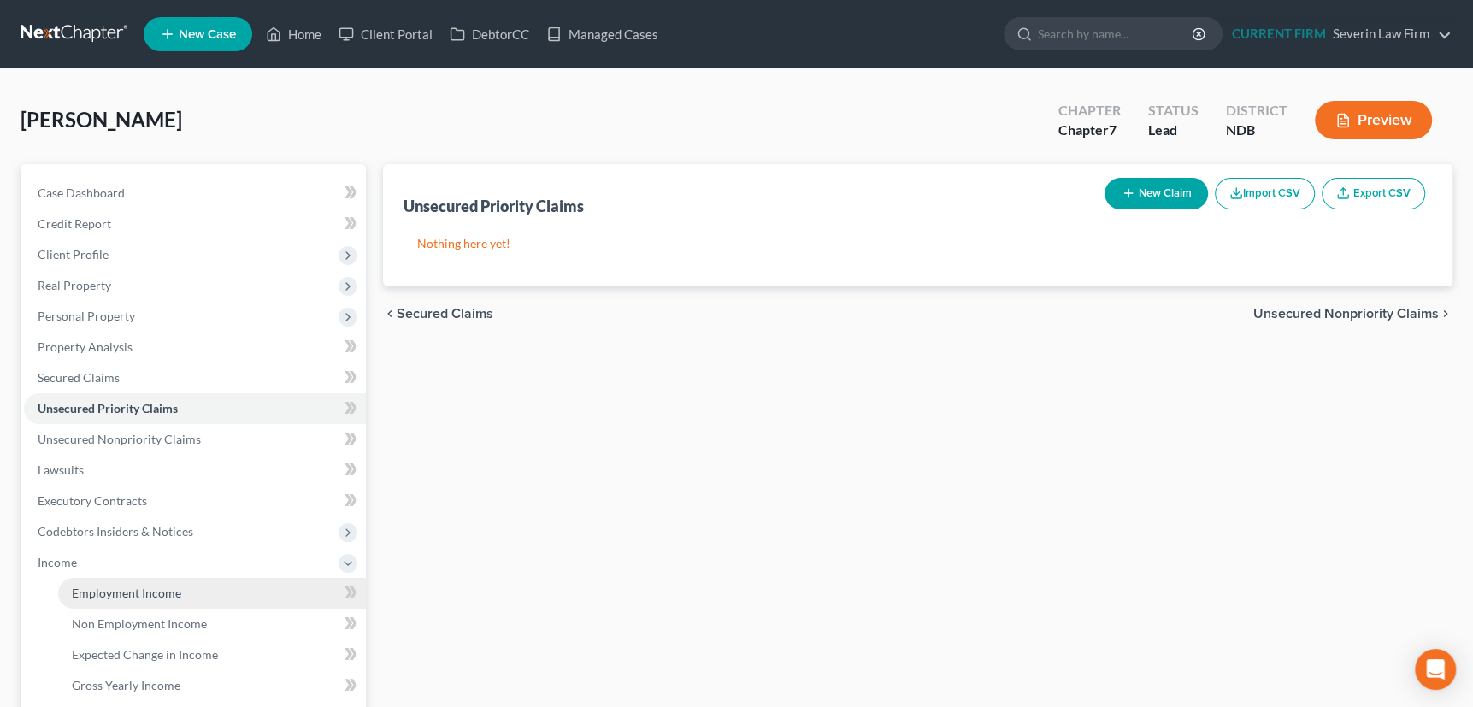
click at [128, 589] on span "Employment Income" at bounding box center [126, 593] width 109 height 15
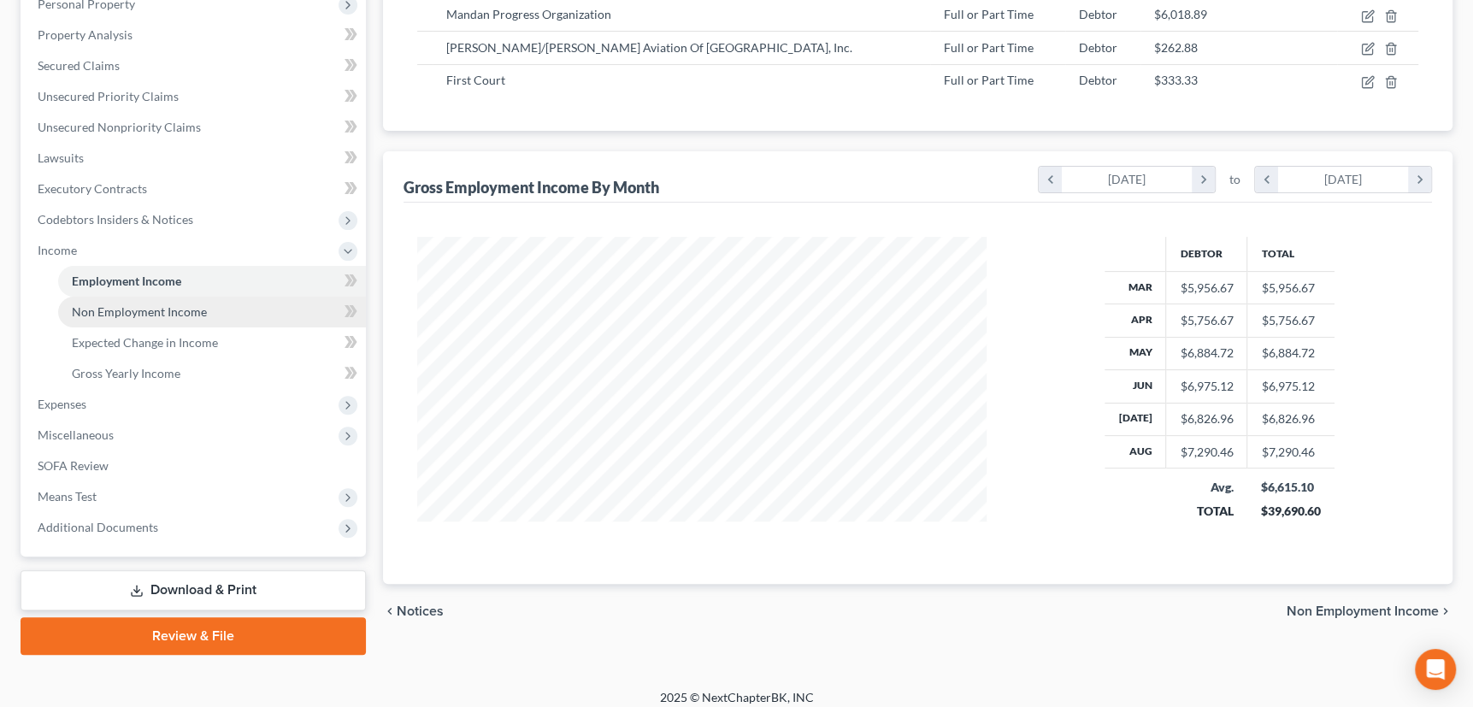
scroll to position [322, 0]
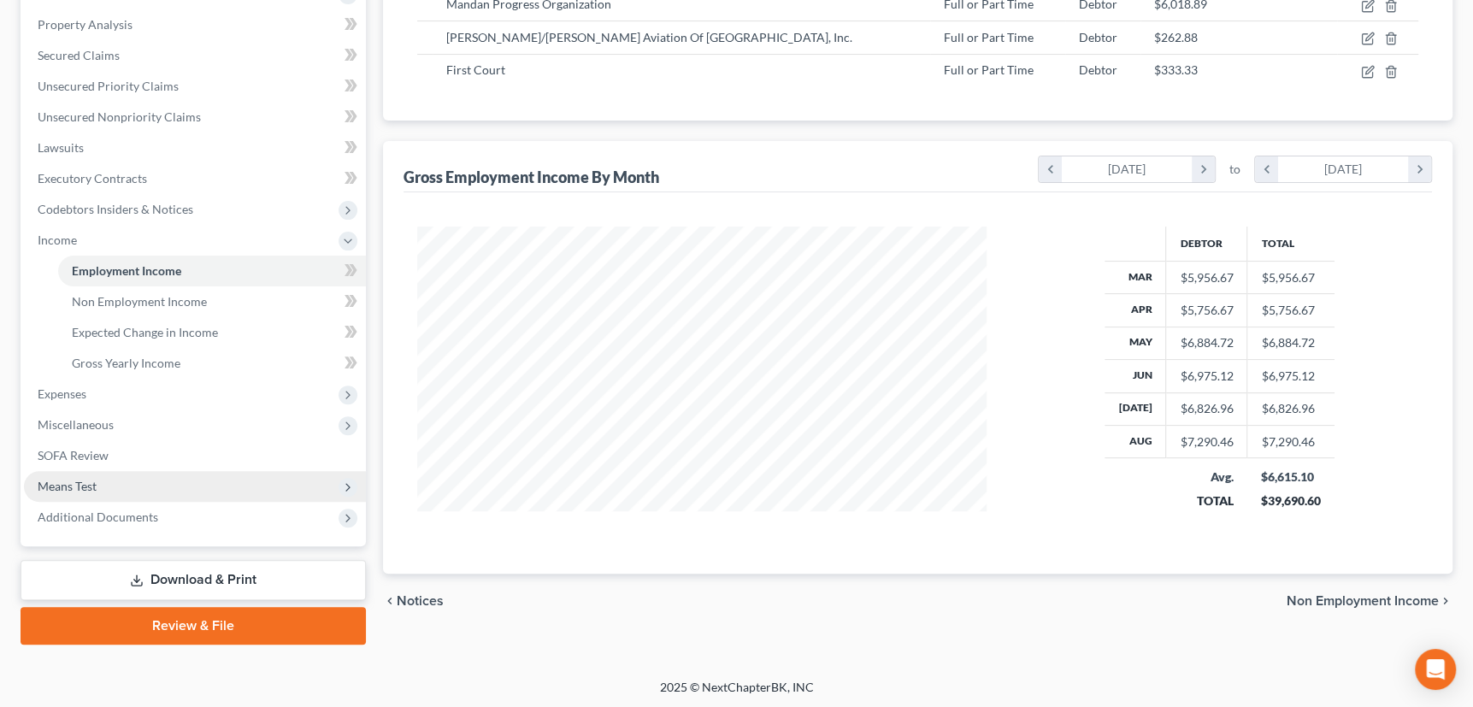
click at [69, 480] on span "Means Test" at bounding box center [67, 486] width 59 height 15
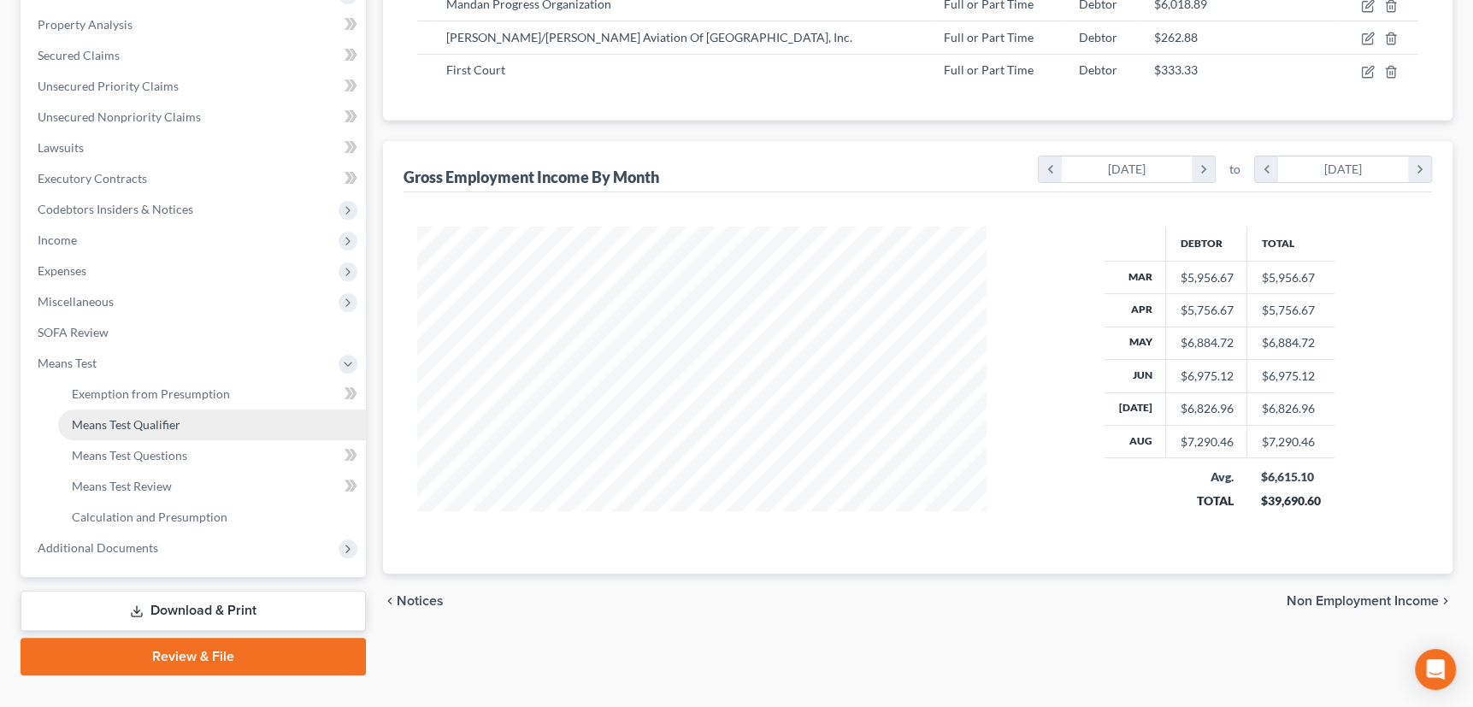
click at [130, 422] on span "Means Test Qualifier" at bounding box center [126, 424] width 109 height 15
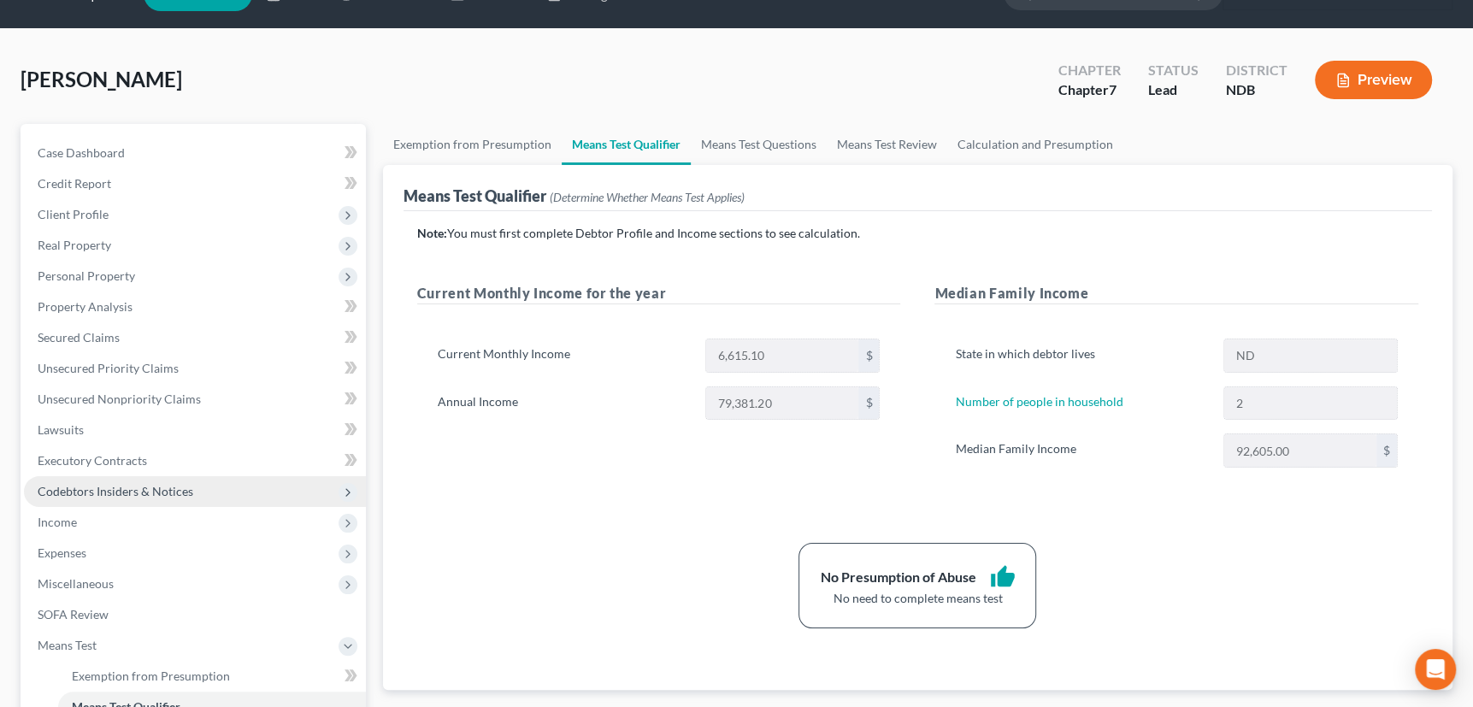
scroll to position [77, 0]
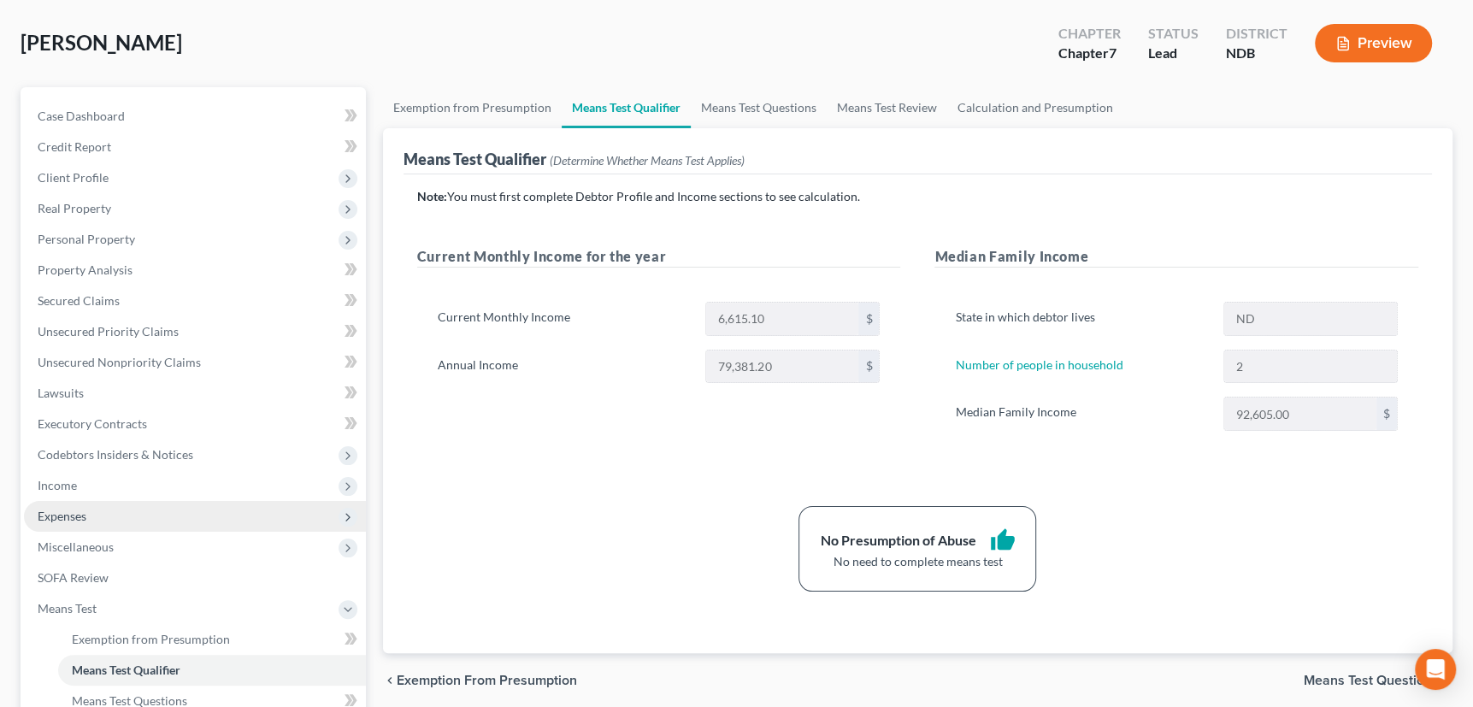
click at [85, 513] on span "Expenses" at bounding box center [62, 516] width 49 height 15
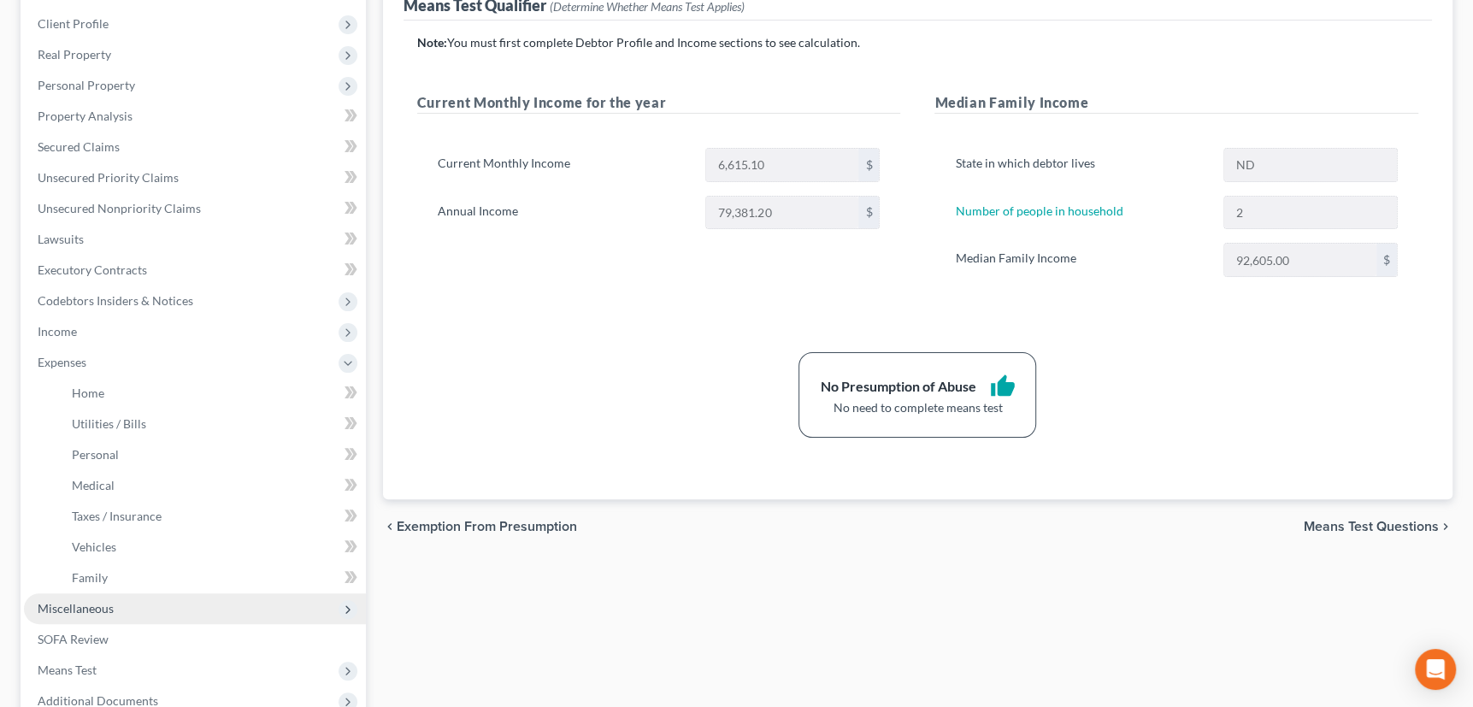
scroll to position [233, 0]
click at [92, 538] on span "Vehicles" at bounding box center [94, 545] width 44 height 15
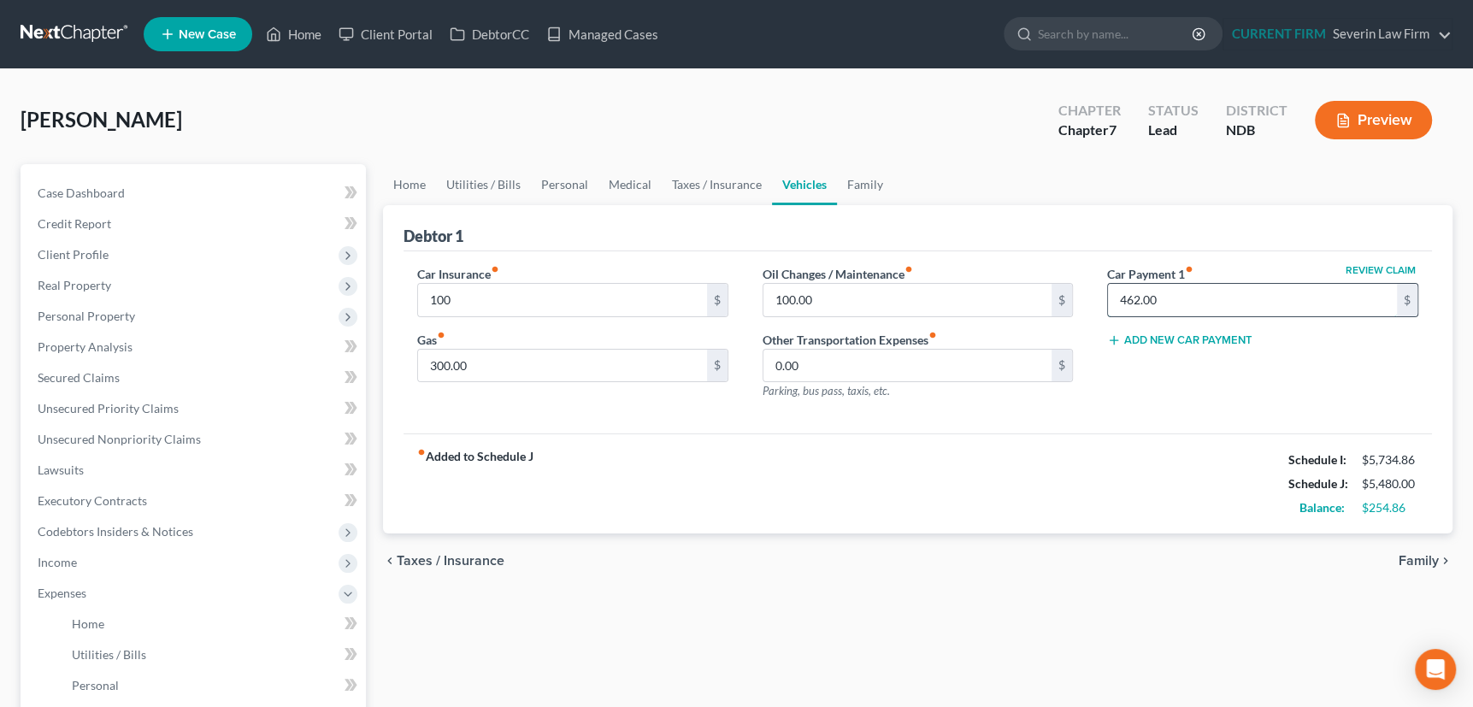
click at [1184, 302] on input "462.00" at bounding box center [1252, 300] width 289 height 32
click at [1145, 394] on div "Review Claim Car Payment 1 fiber_manual_record 465 $ Add New Car Payment" at bounding box center [1262, 339] width 345 height 149
click at [398, 180] on link "Home" at bounding box center [409, 184] width 53 height 41
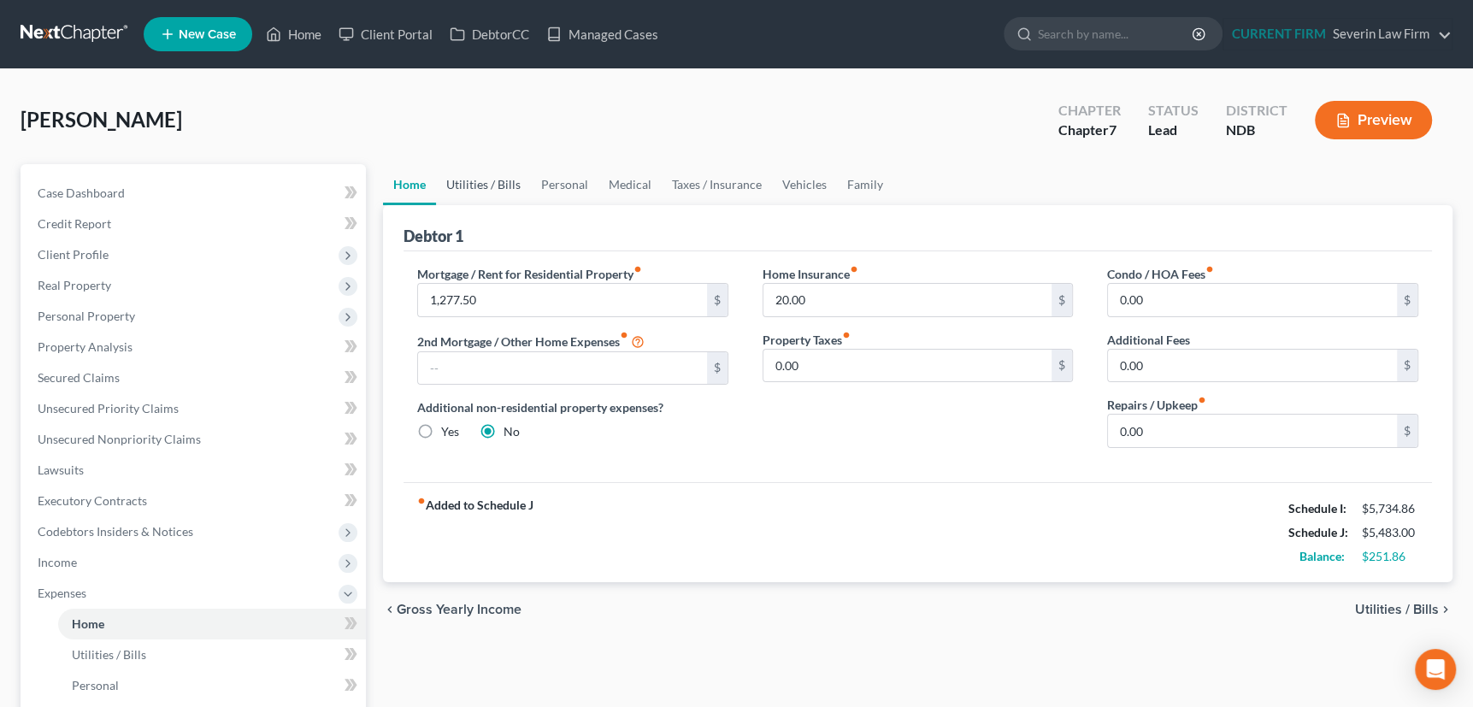
click at [497, 181] on link "Utilities / Bills" at bounding box center [483, 184] width 95 height 41
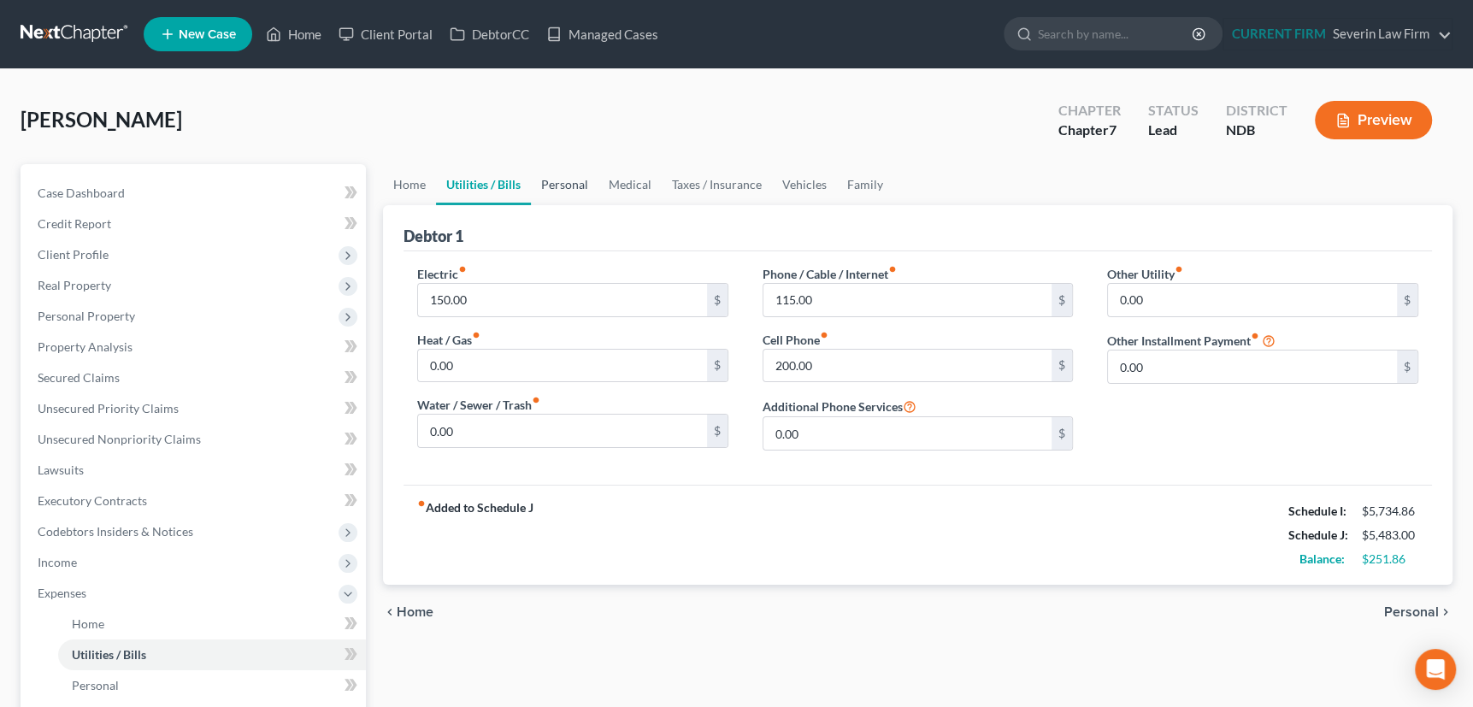
click at [574, 182] on link "Personal" at bounding box center [565, 184] width 68 height 41
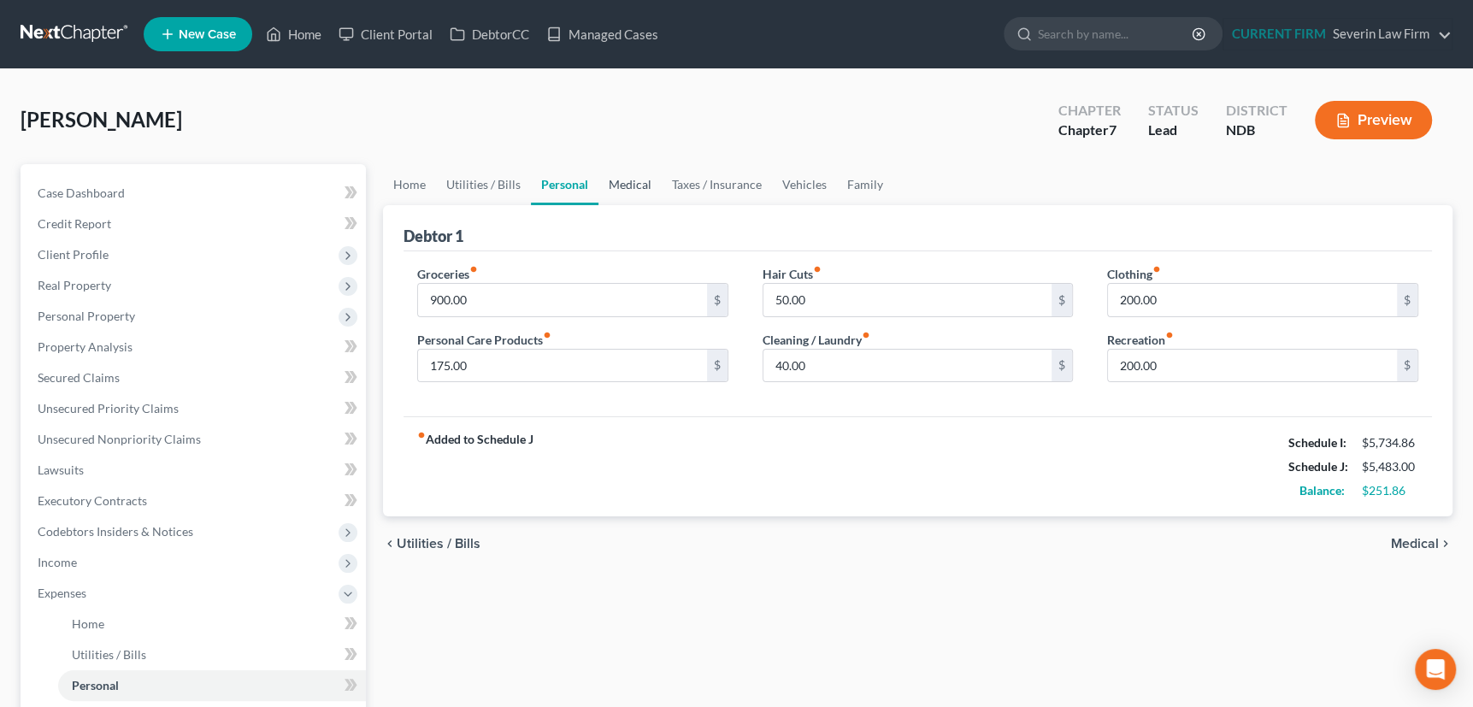
click at [633, 180] on link "Medical" at bounding box center [629, 184] width 63 height 41
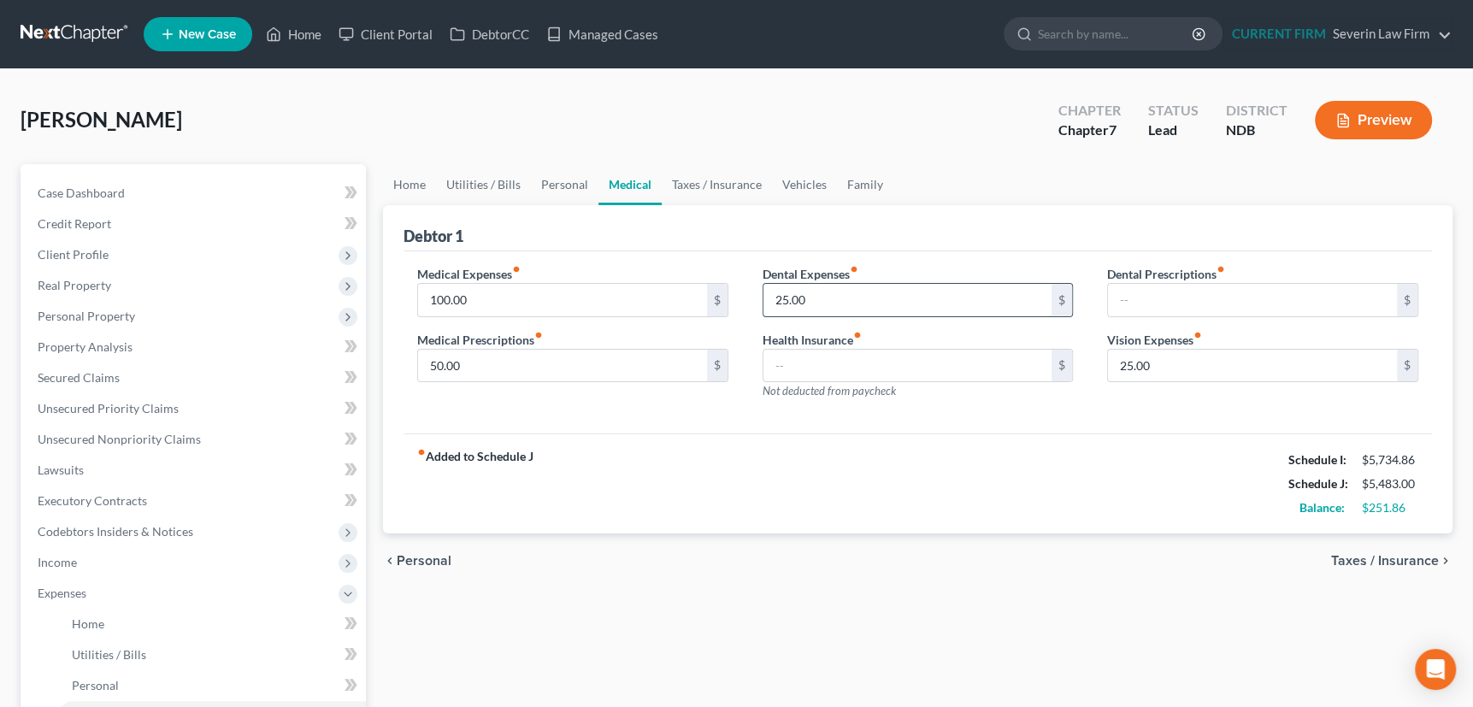
click at [815, 299] on input "25.00" at bounding box center [907, 300] width 289 height 32
click at [716, 183] on link "Taxes / Insurance" at bounding box center [717, 184] width 110 height 41
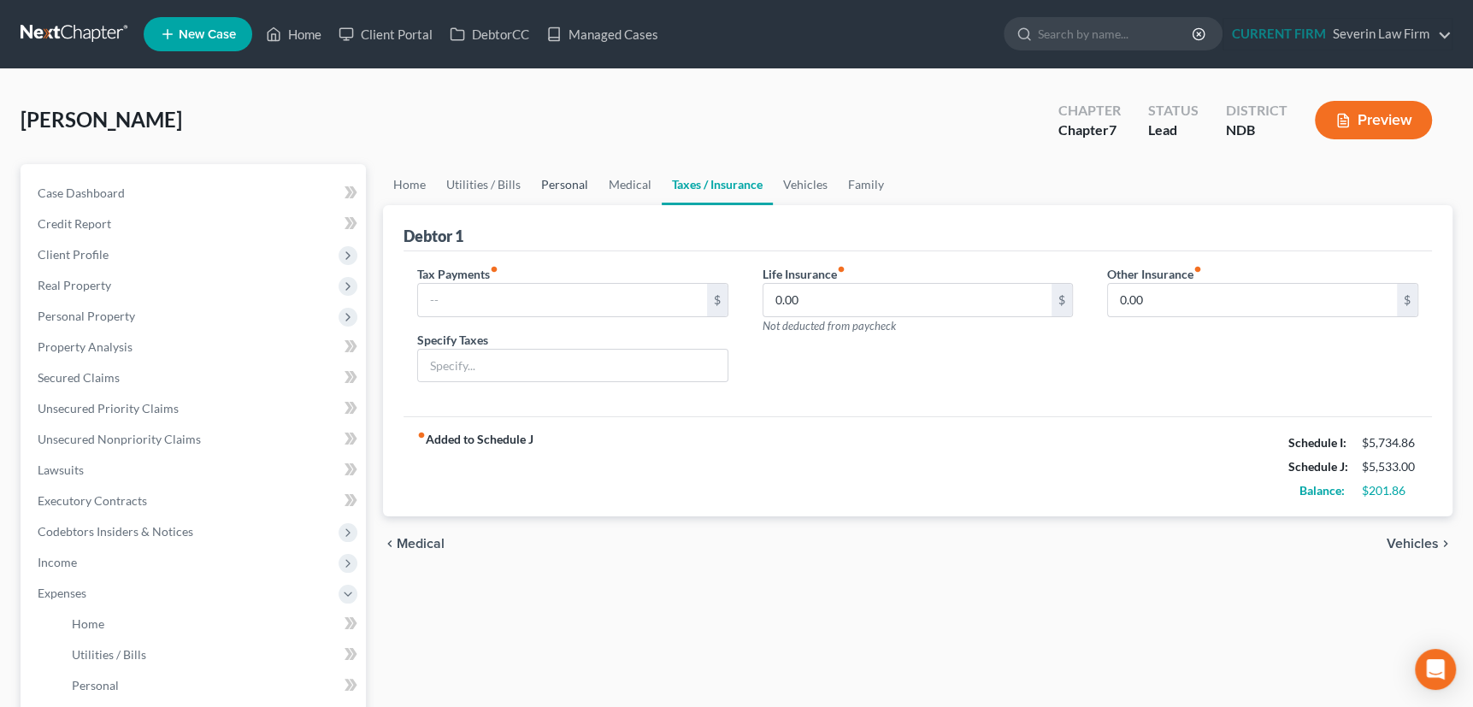
click at [572, 189] on link "Personal" at bounding box center [565, 184] width 68 height 41
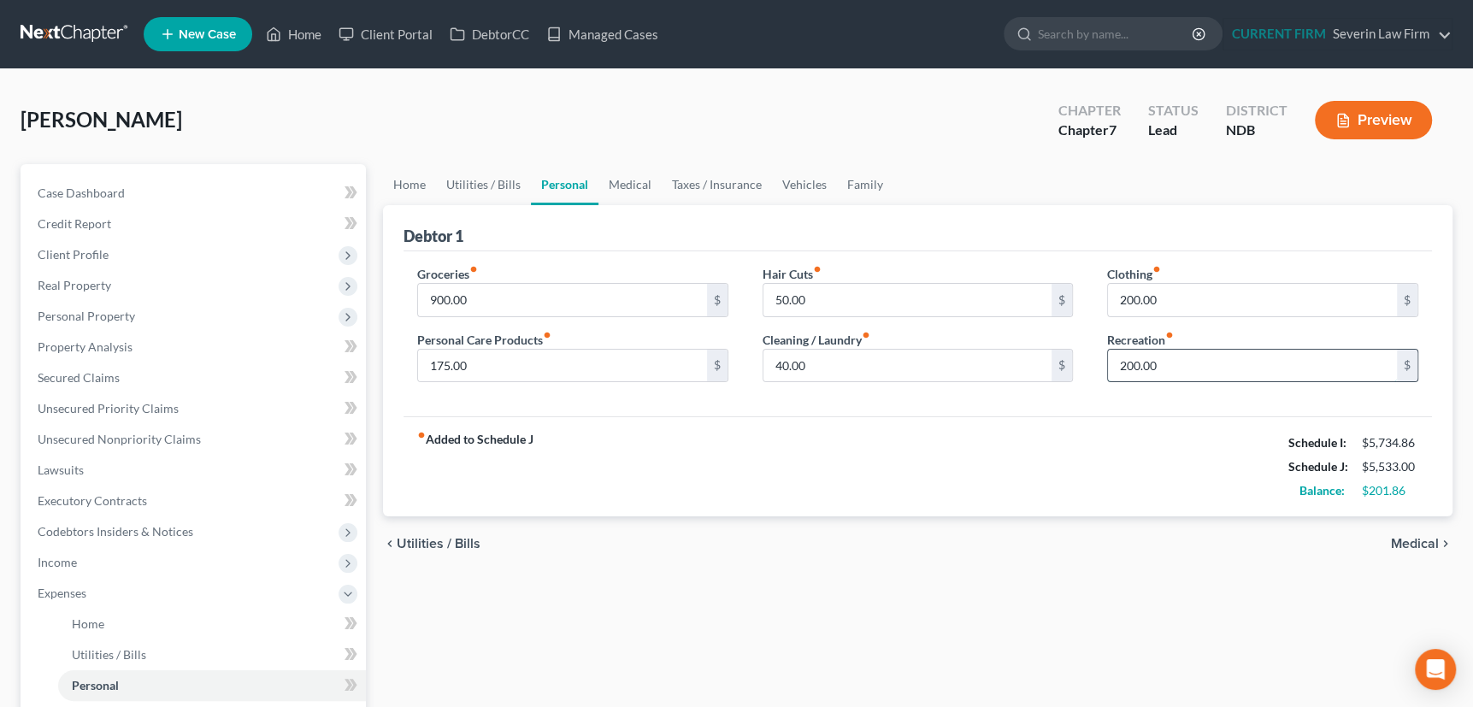
click at [1168, 362] on input "200.00" at bounding box center [1252, 366] width 289 height 32
click at [859, 182] on link "Family" at bounding box center [865, 184] width 56 height 41
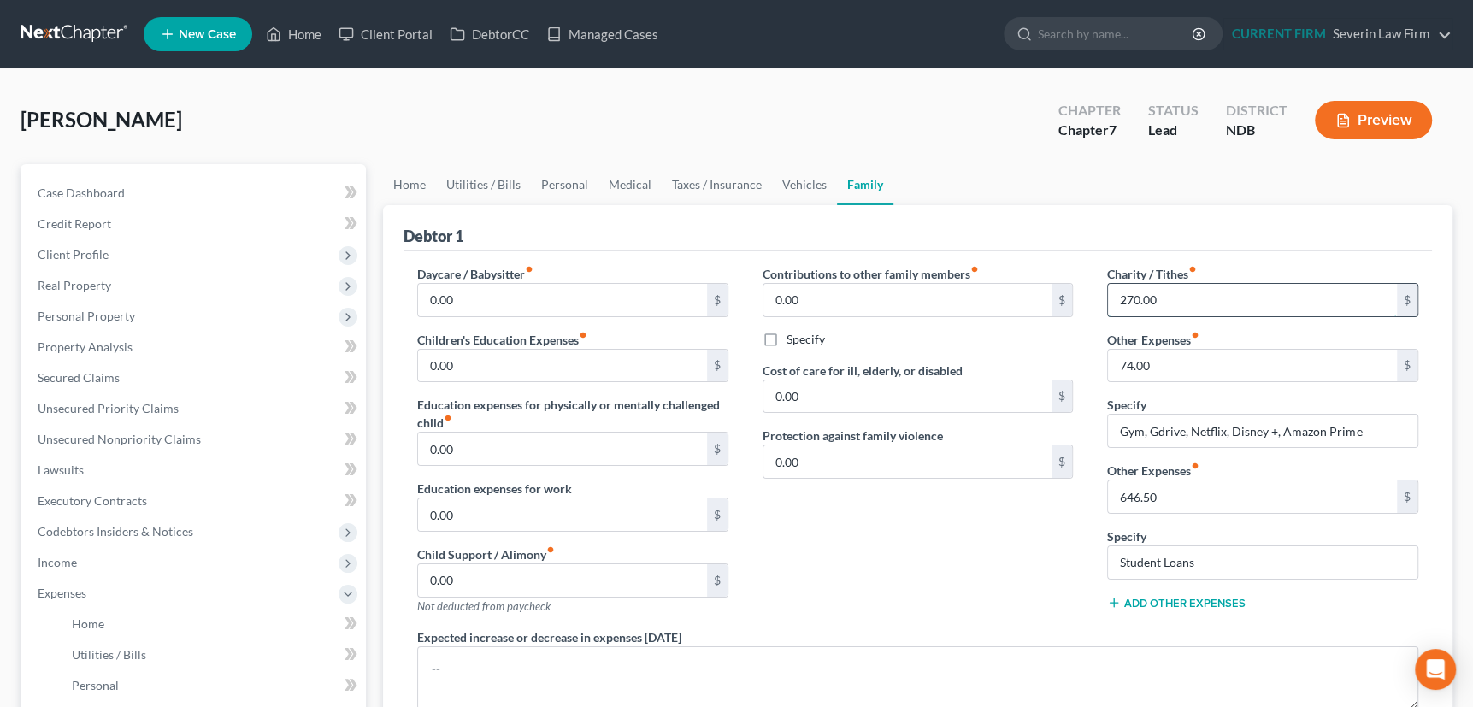
click at [1181, 294] on input "270.00" at bounding box center [1252, 300] width 289 height 32
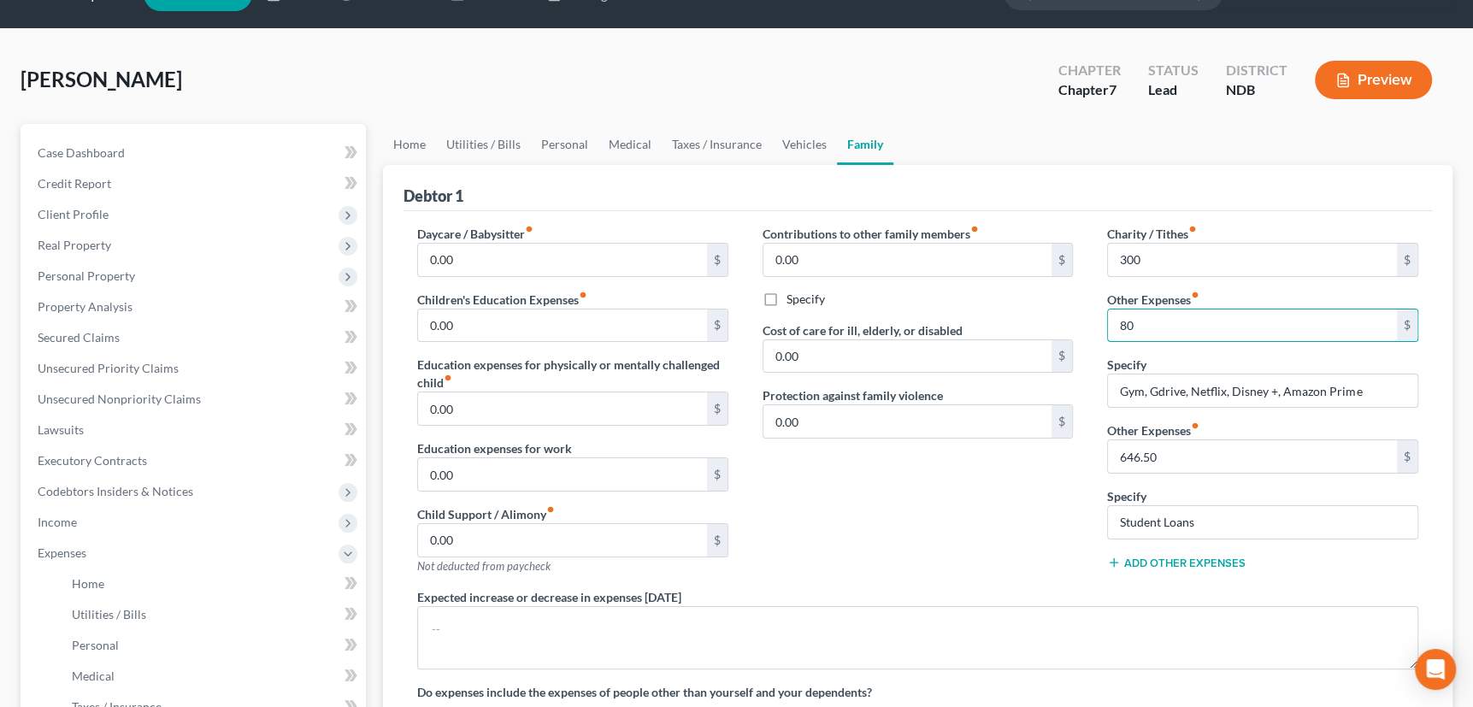
scroll to position [26, 0]
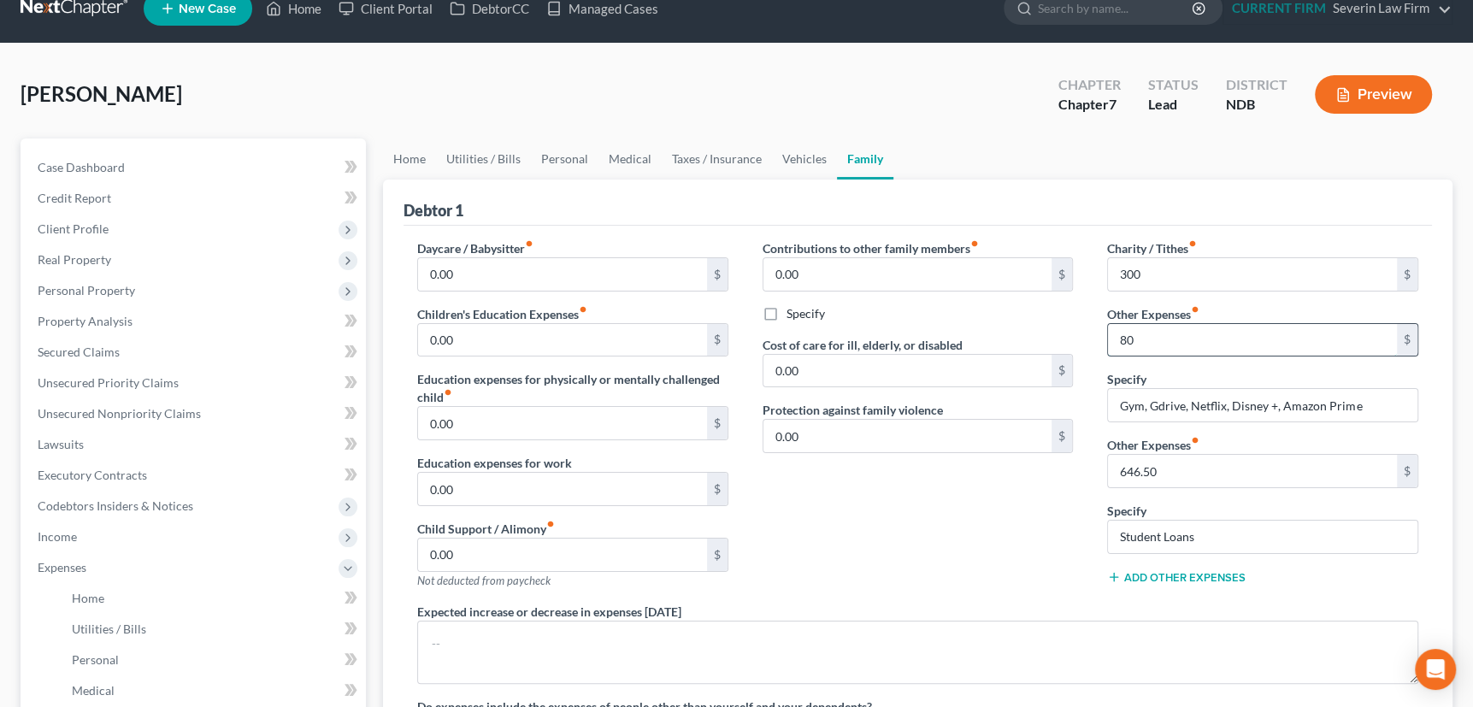
drag, startPoint x: 1154, startPoint y: 337, endPoint x: 1111, endPoint y: 337, distance: 42.7
click at [1111, 337] on input "80" at bounding box center [1252, 340] width 289 height 32
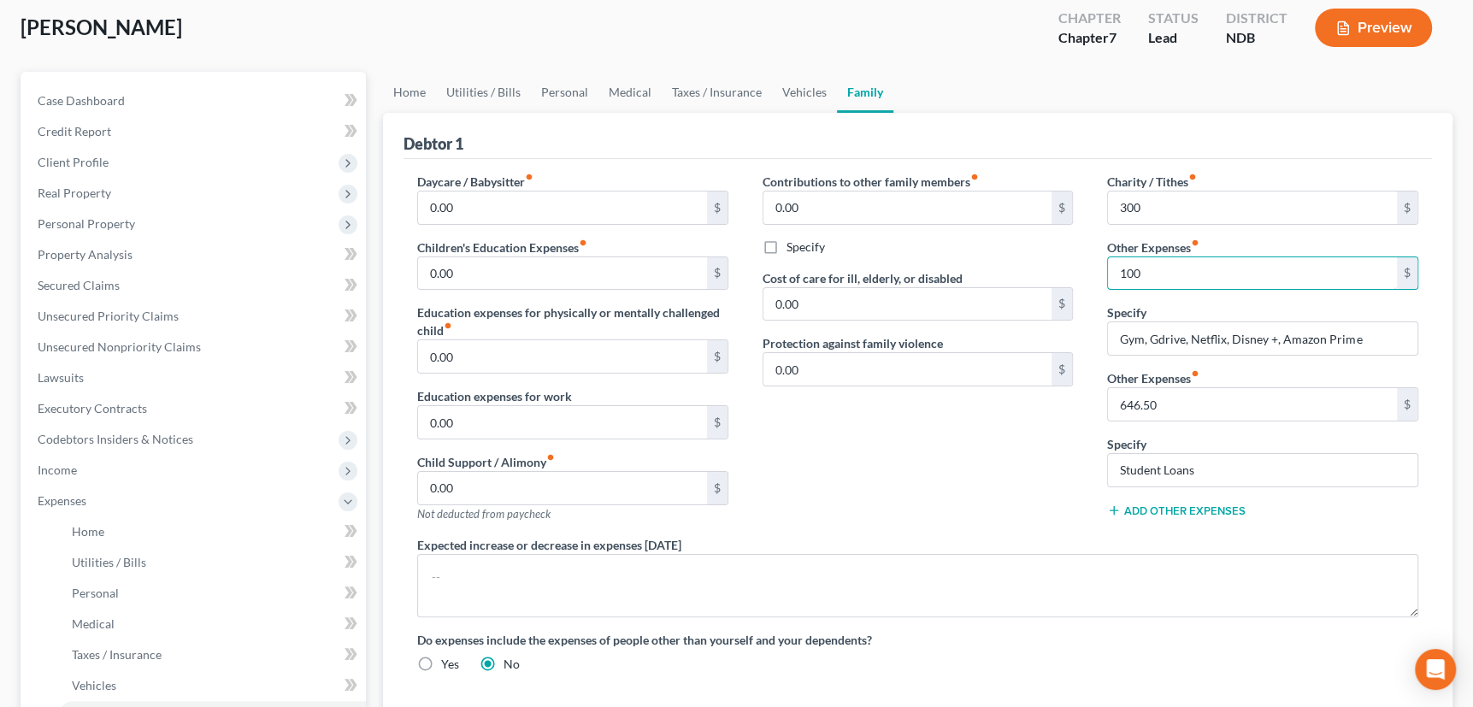
scroll to position [77, 0]
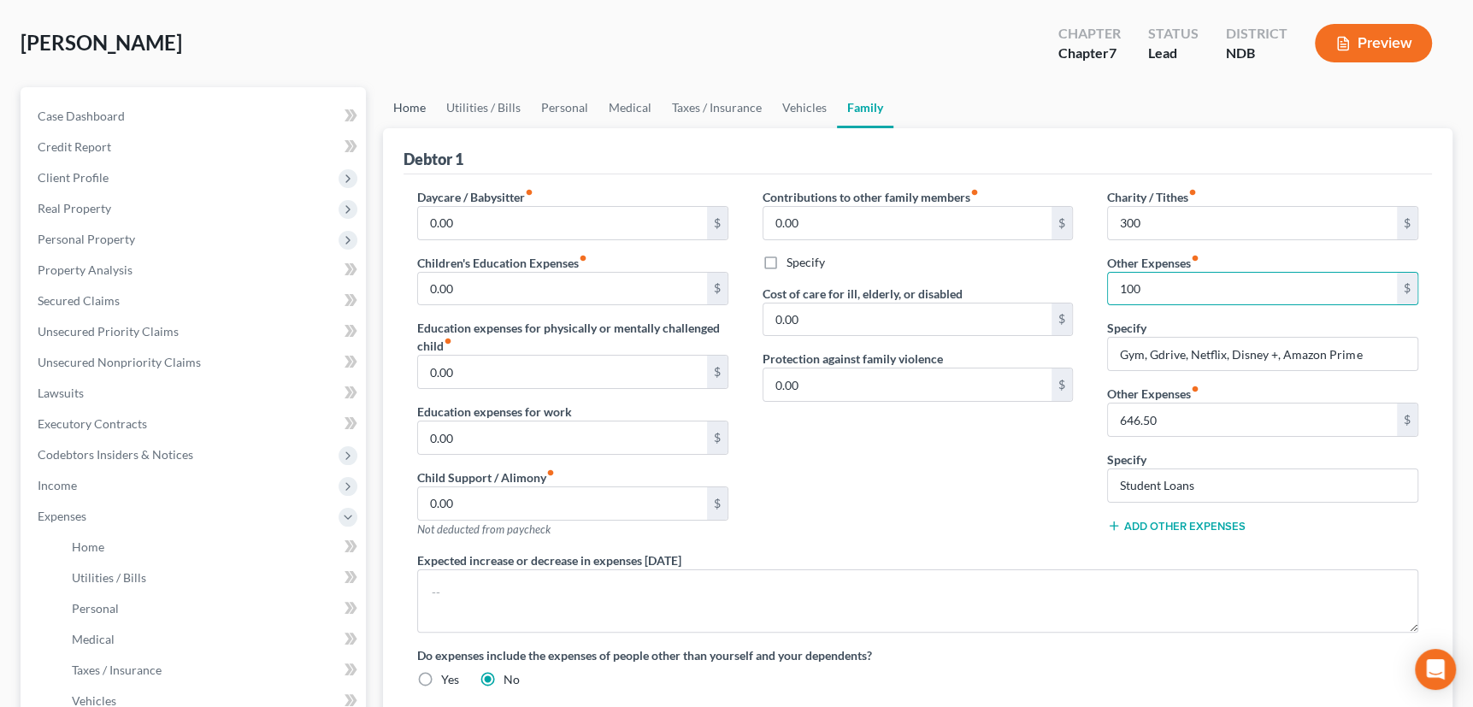
click at [414, 104] on link "Home" at bounding box center [409, 107] width 53 height 41
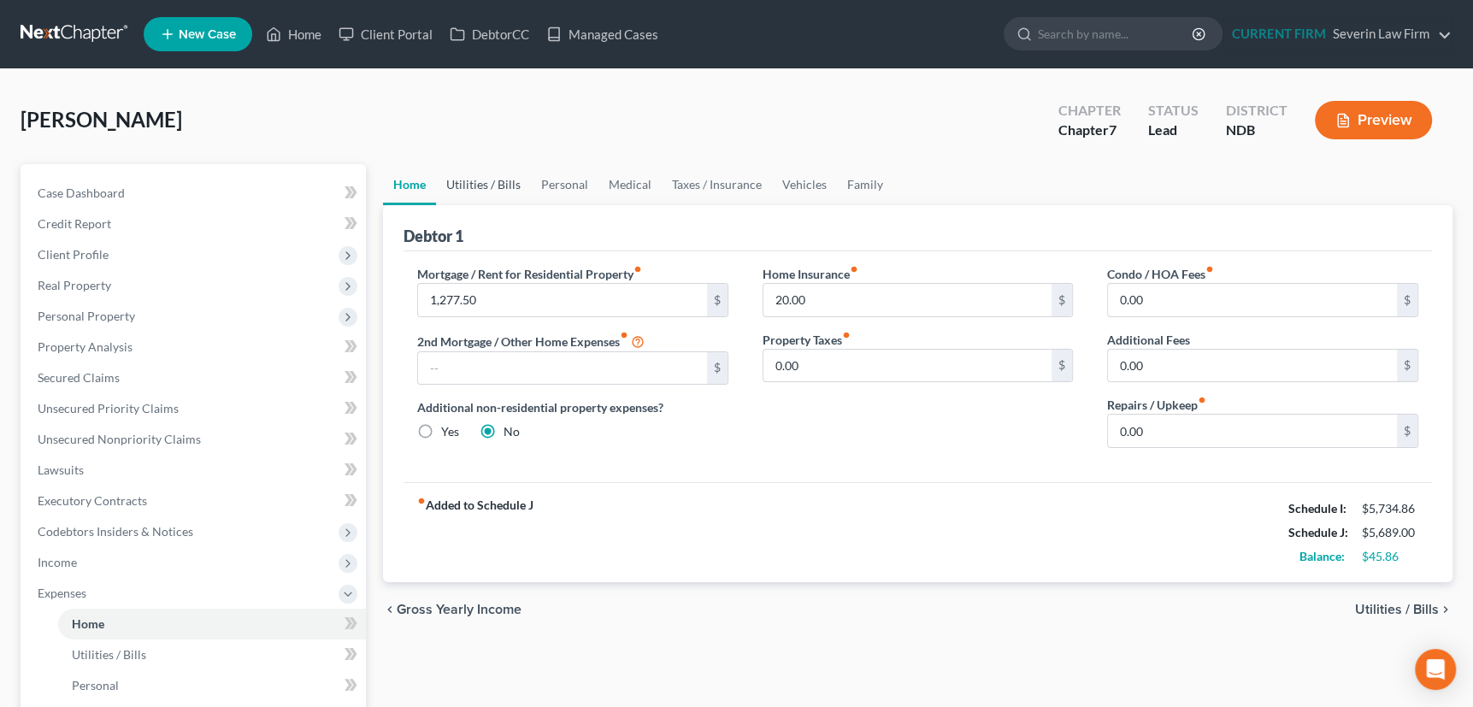
click at [484, 182] on link "Utilities / Bills" at bounding box center [483, 184] width 95 height 41
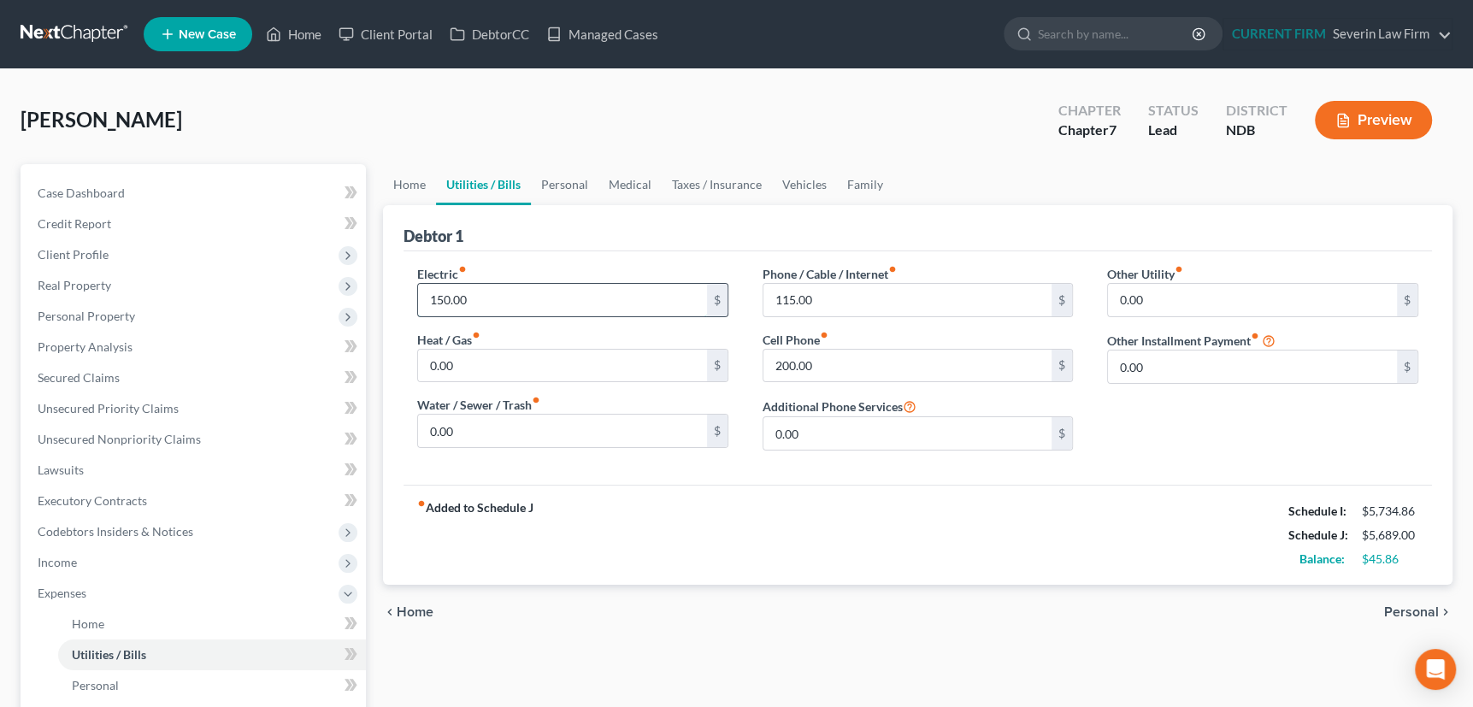
click at [473, 296] on input "150.00" at bounding box center [562, 300] width 289 height 32
click at [561, 178] on link "Personal" at bounding box center [565, 184] width 68 height 41
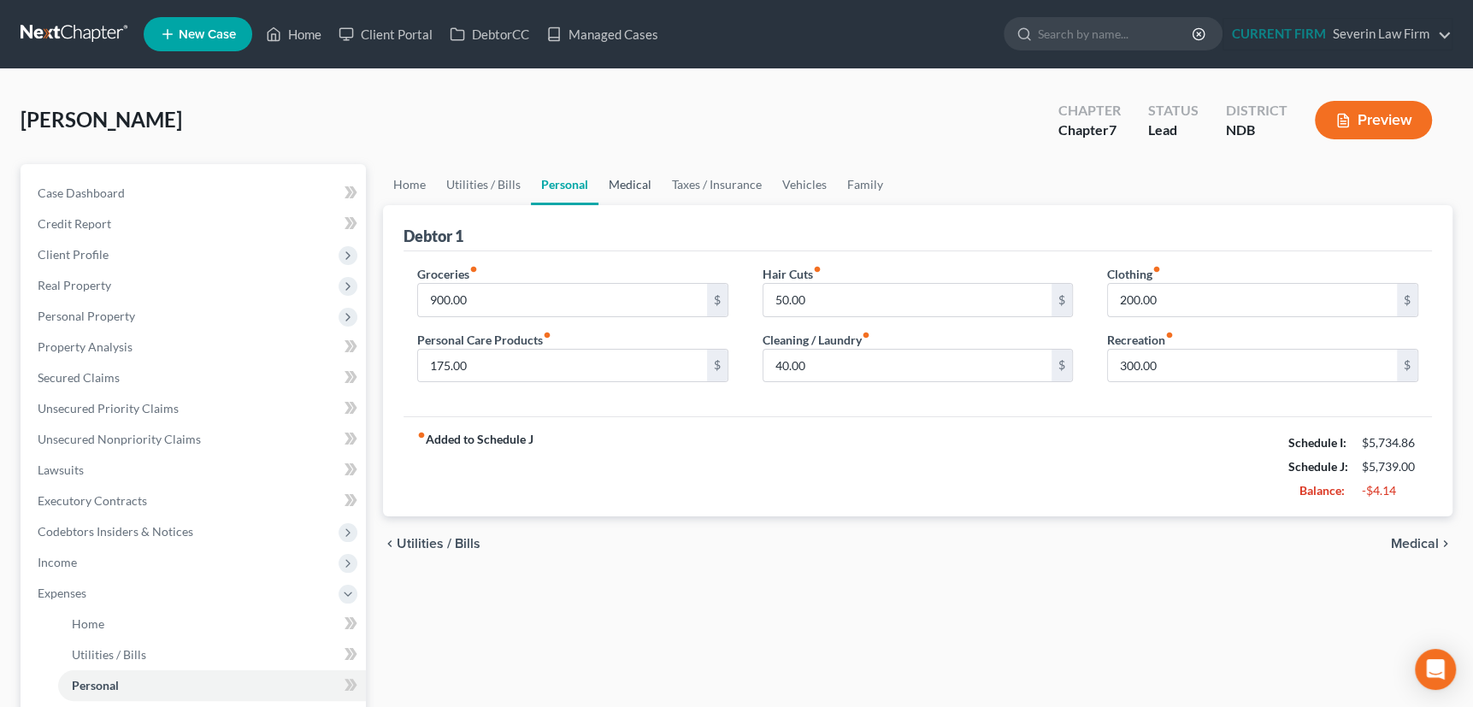
click at [635, 181] on link "Medical" at bounding box center [629, 184] width 63 height 41
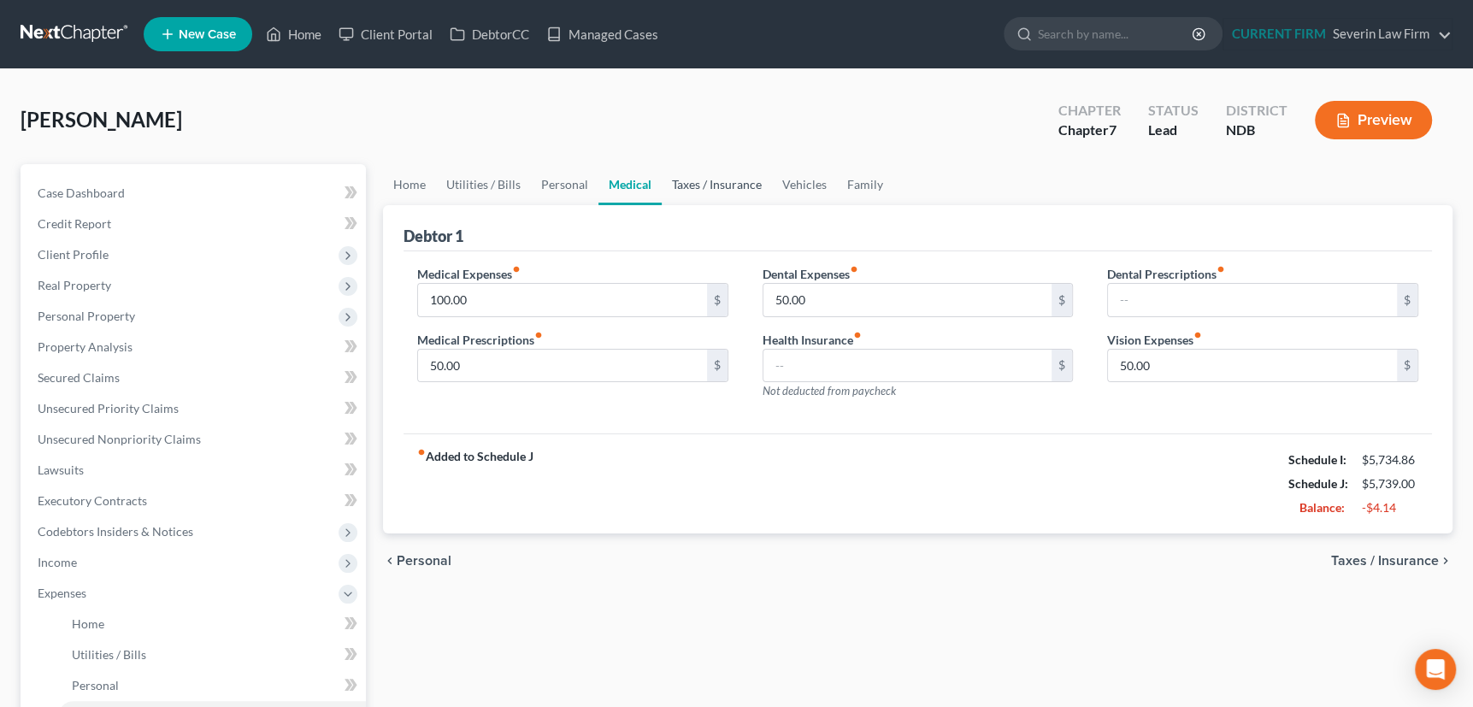
click at [710, 184] on link "Taxes / Insurance" at bounding box center [717, 184] width 110 height 41
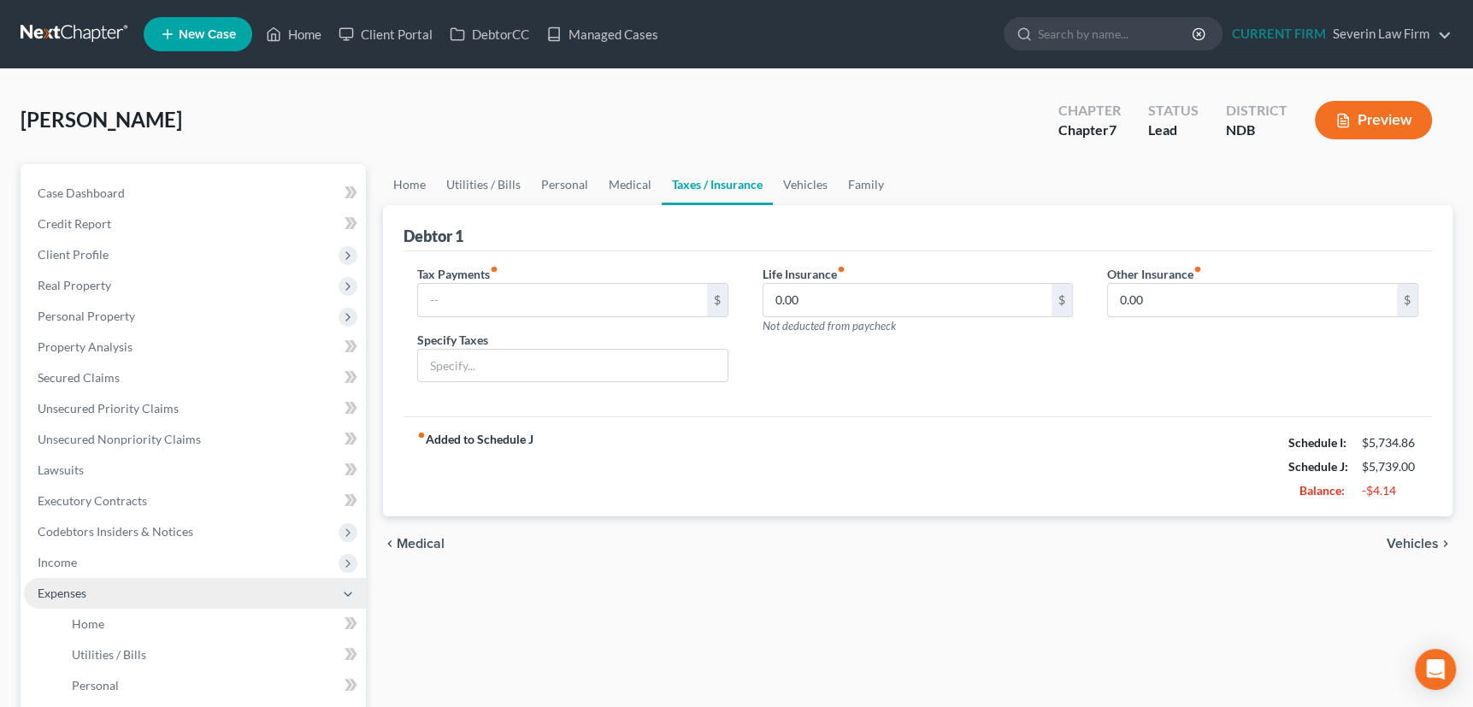
click at [57, 590] on span "Expenses" at bounding box center [62, 593] width 49 height 15
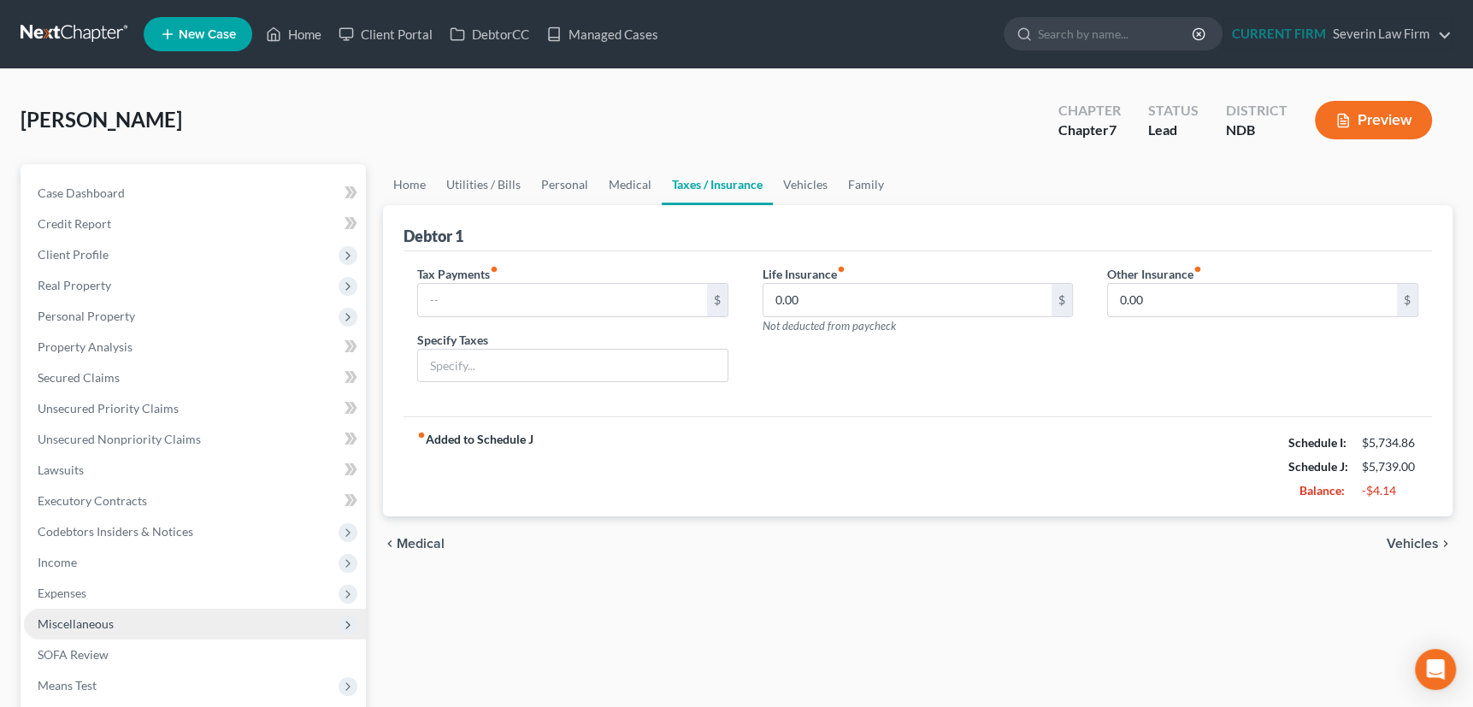
click at [66, 616] on span "Miscellaneous" at bounding box center [76, 623] width 76 height 15
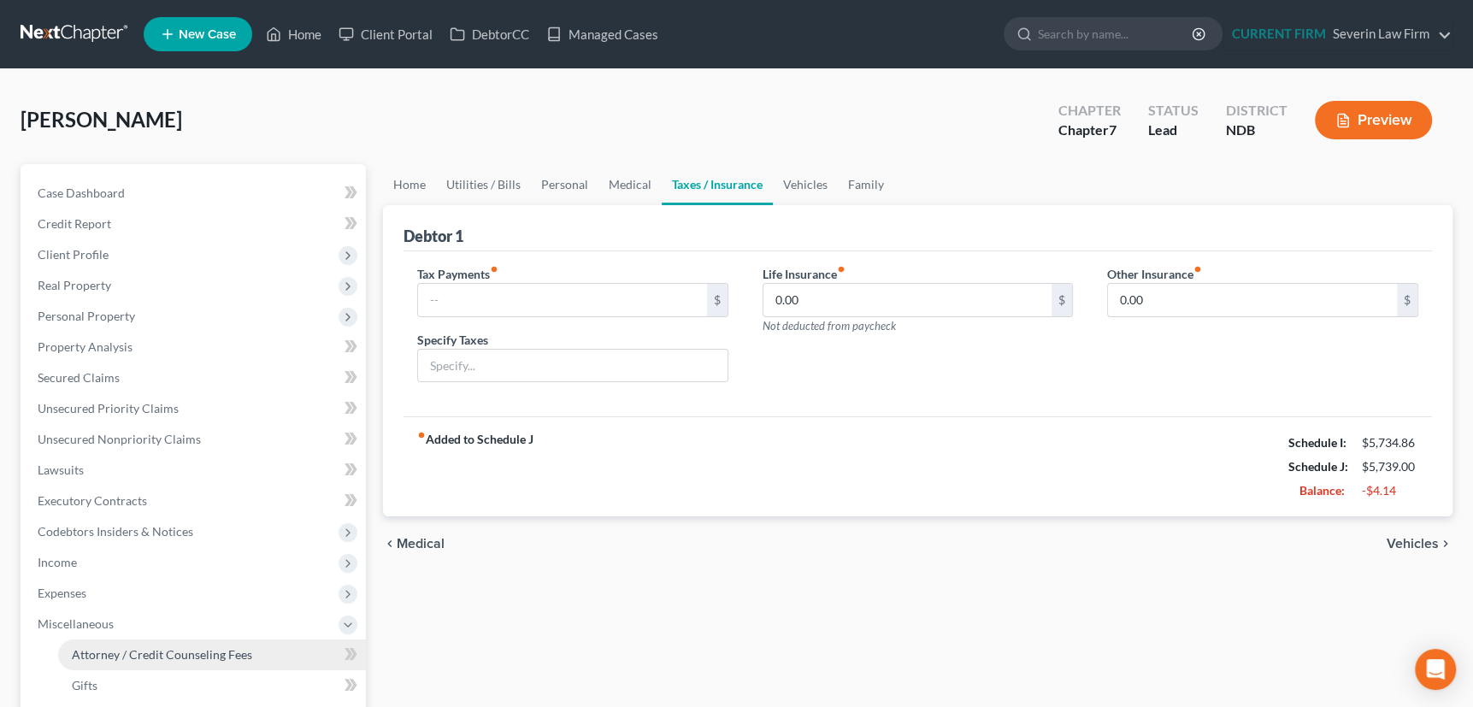
click at [106, 654] on span "Attorney / Credit Counseling Fees" at bounding box center [162, 654] width 180 height 15
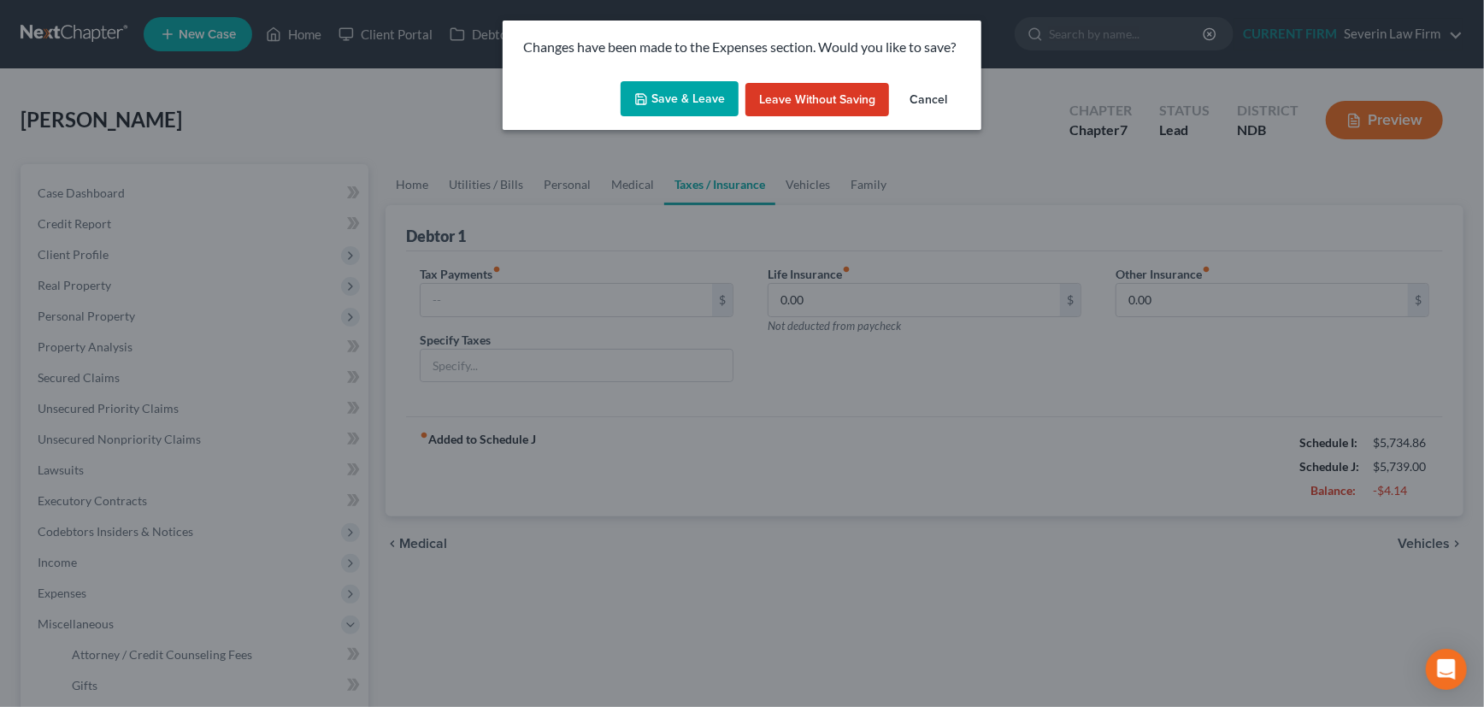
click at [689, 99] on button "Save & Leave" at bounding box center [680, 99] width 118 height 36
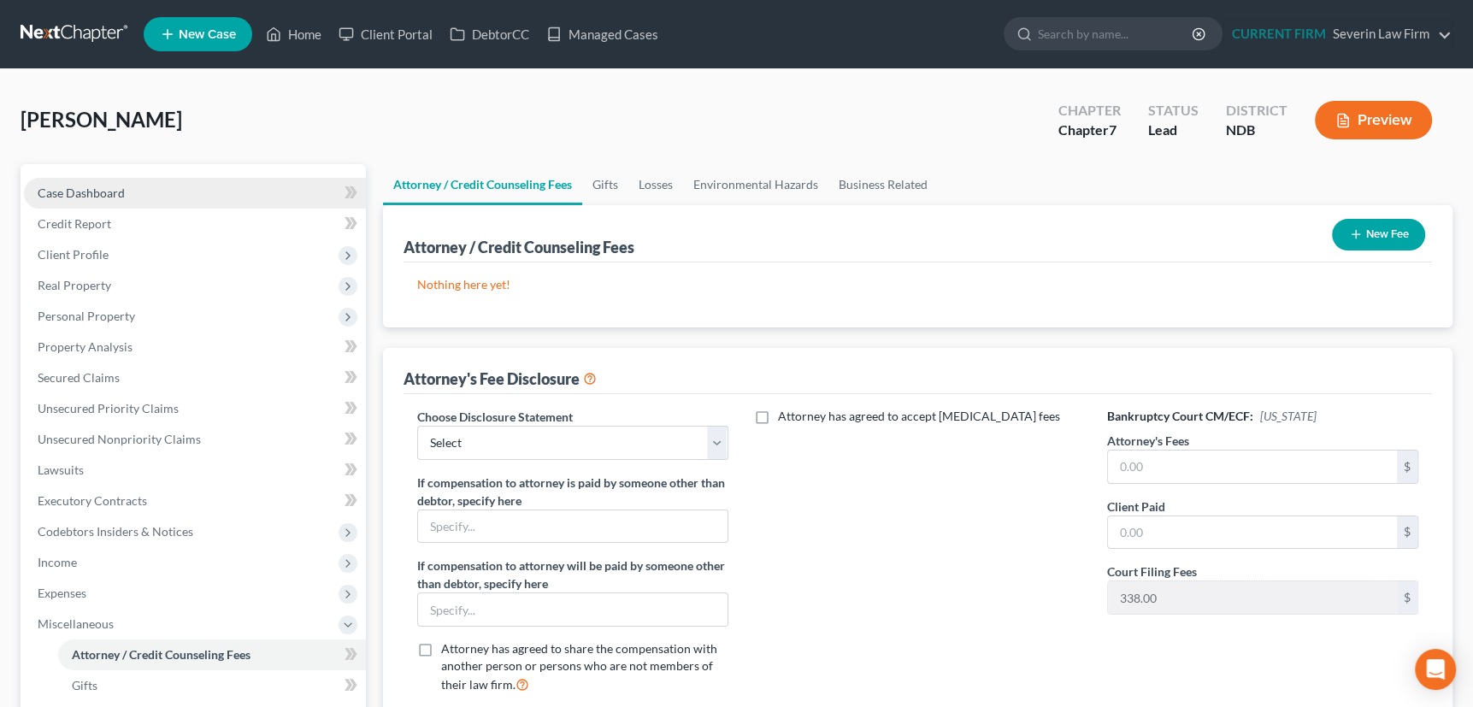
click at [93, 187] on span "Case Dashboard" at bounding box center [81, 193] width 87 height 15
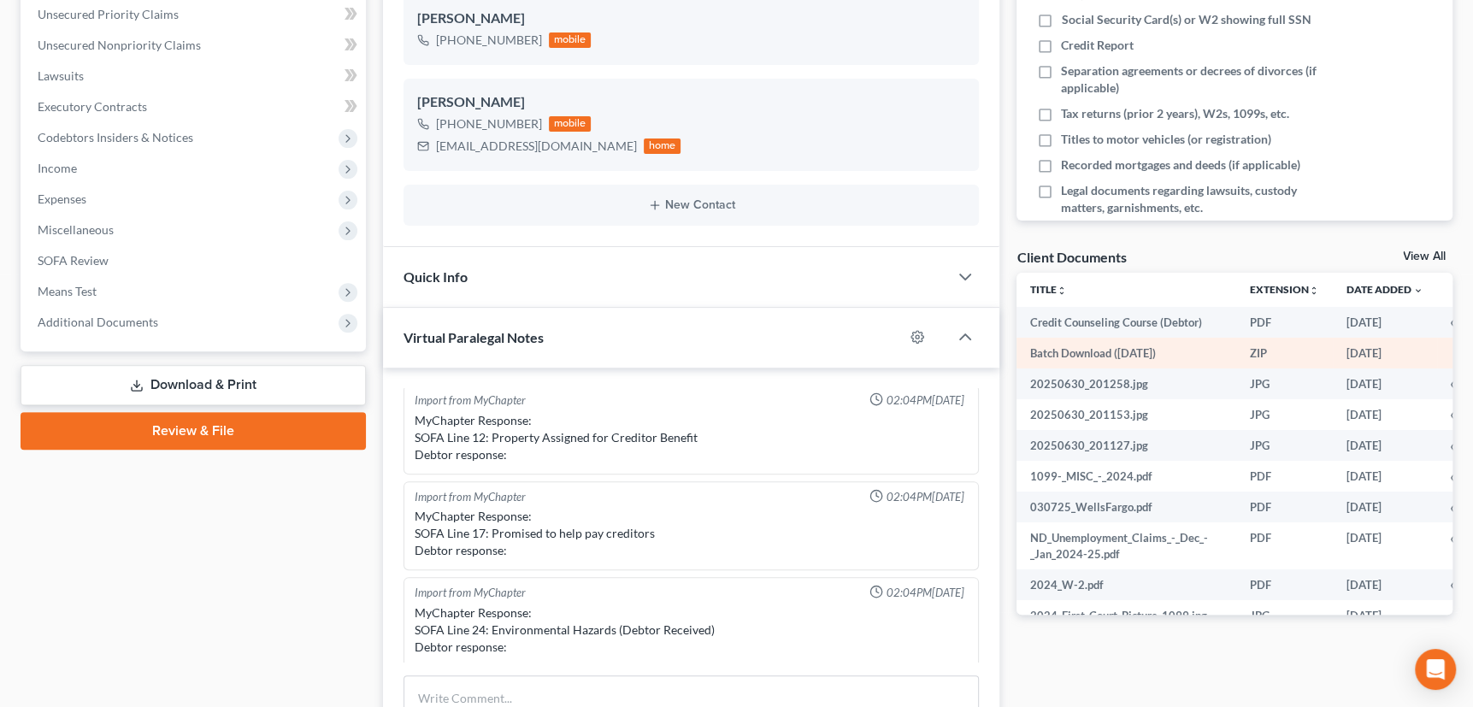
scroll to position [388, 0]
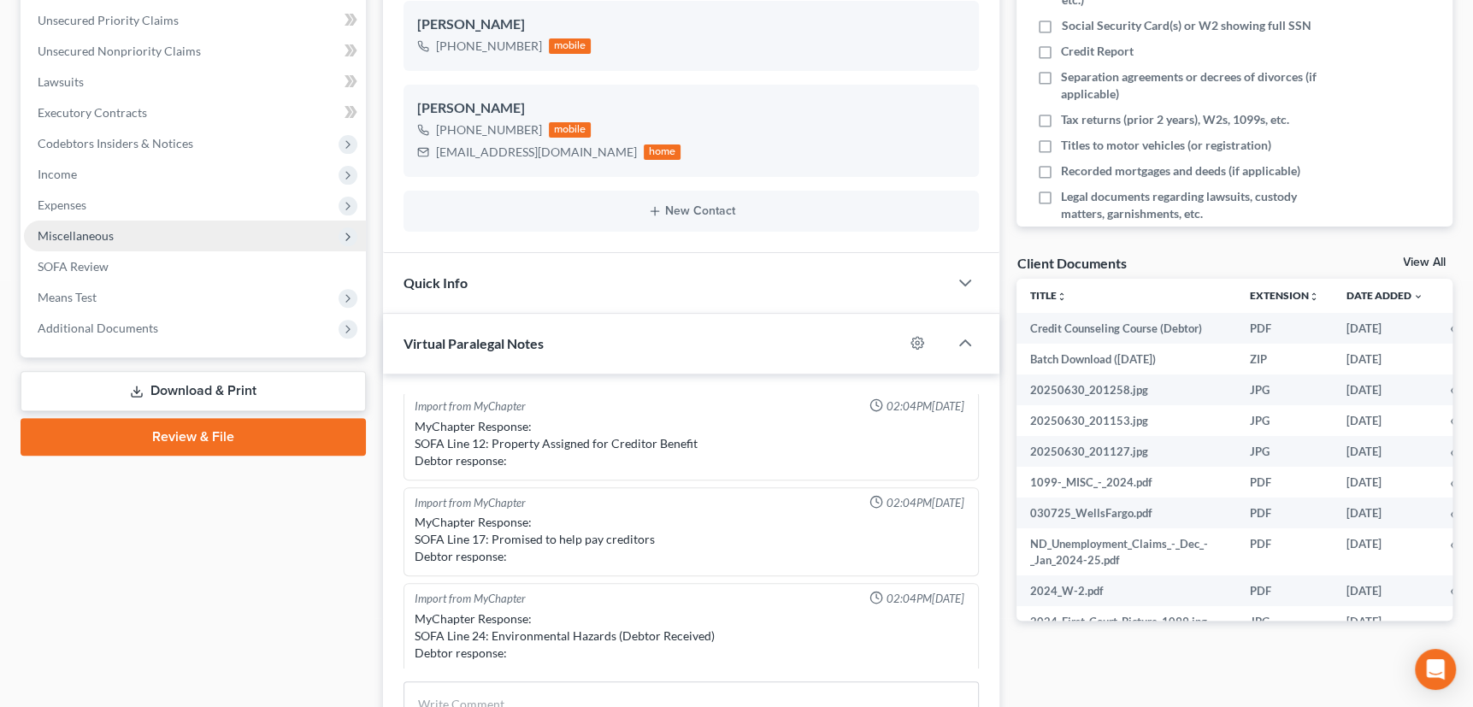
click at [108, 236] on span "Miscellaneous" at bounding box center [76, 235] width 76 height 15
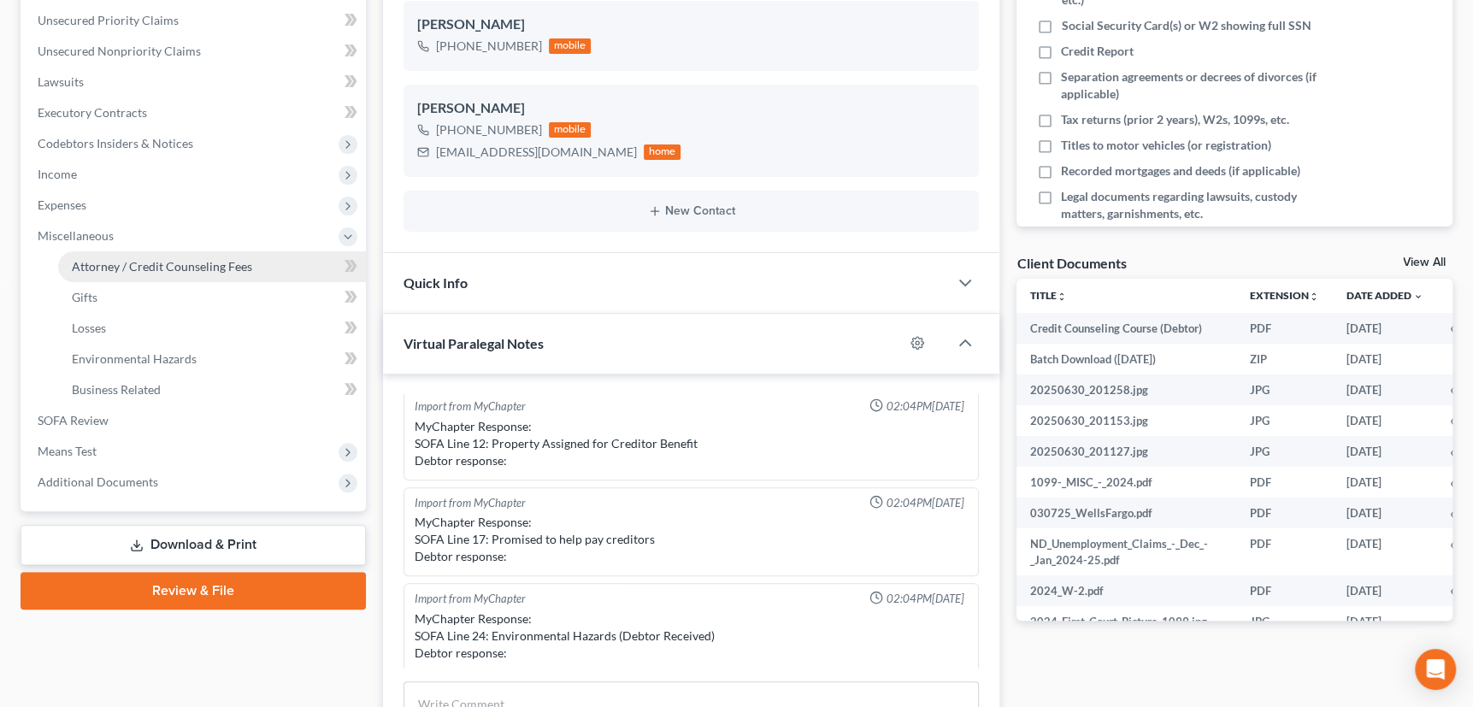
click at [138, 264] on span "Attorney / Credit Counseling Fees" at bounding box center [162, 266] width 180 height 15
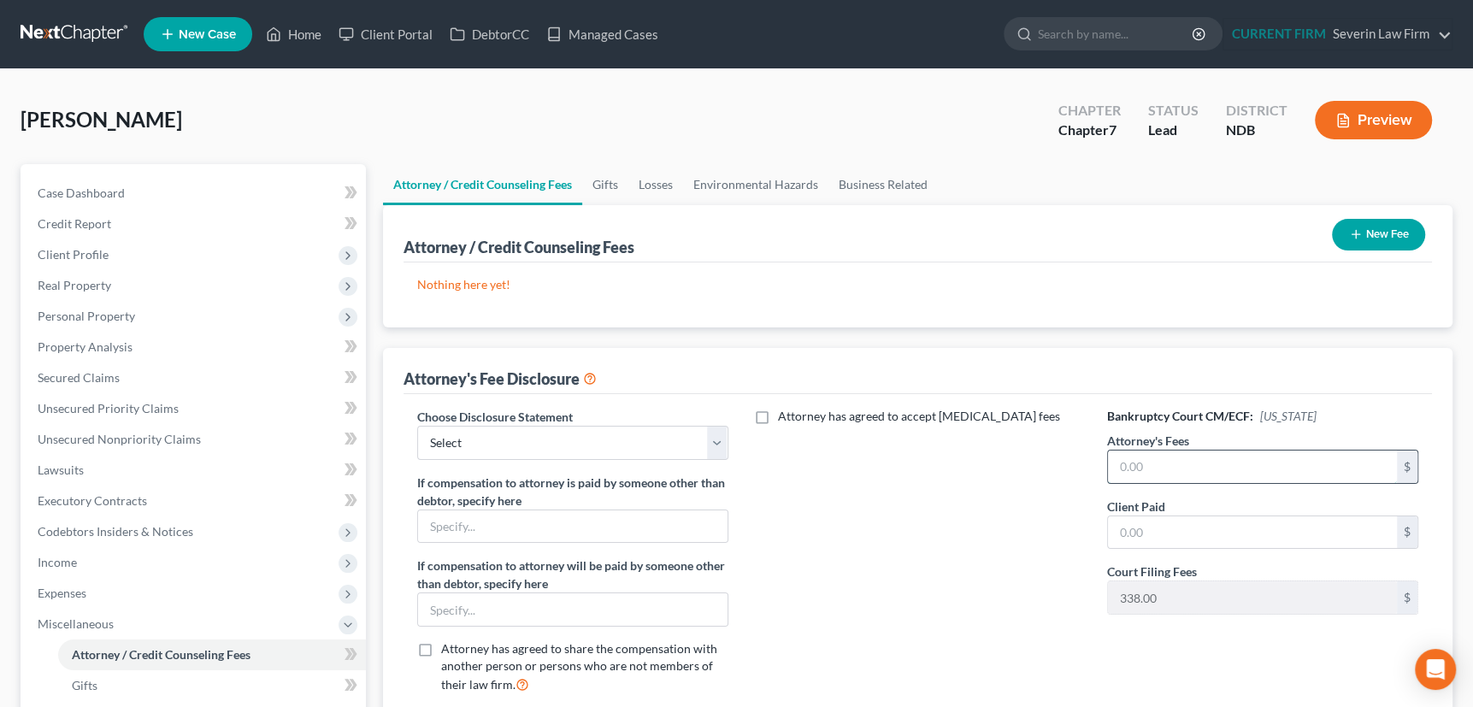
click at [1222, 465] on input "text" at bounding box center [1252, 467] width 289 height 32
click at [1187, 533] on input "text" at bounding box center [1252, 532] width 289 height 32
drag, startPoint x: 716, startPoint y: 435, endPoint x: 675, endPoint y: 455, distance: 45.5
click at [716, 435] on select "Select Attorney Disclosure" at bounding box center [572, 443] width 311 height 34
click at [417, 426] on select "Select Attorney Disclosure" at bounding box center [572, 443] width 311 height 34
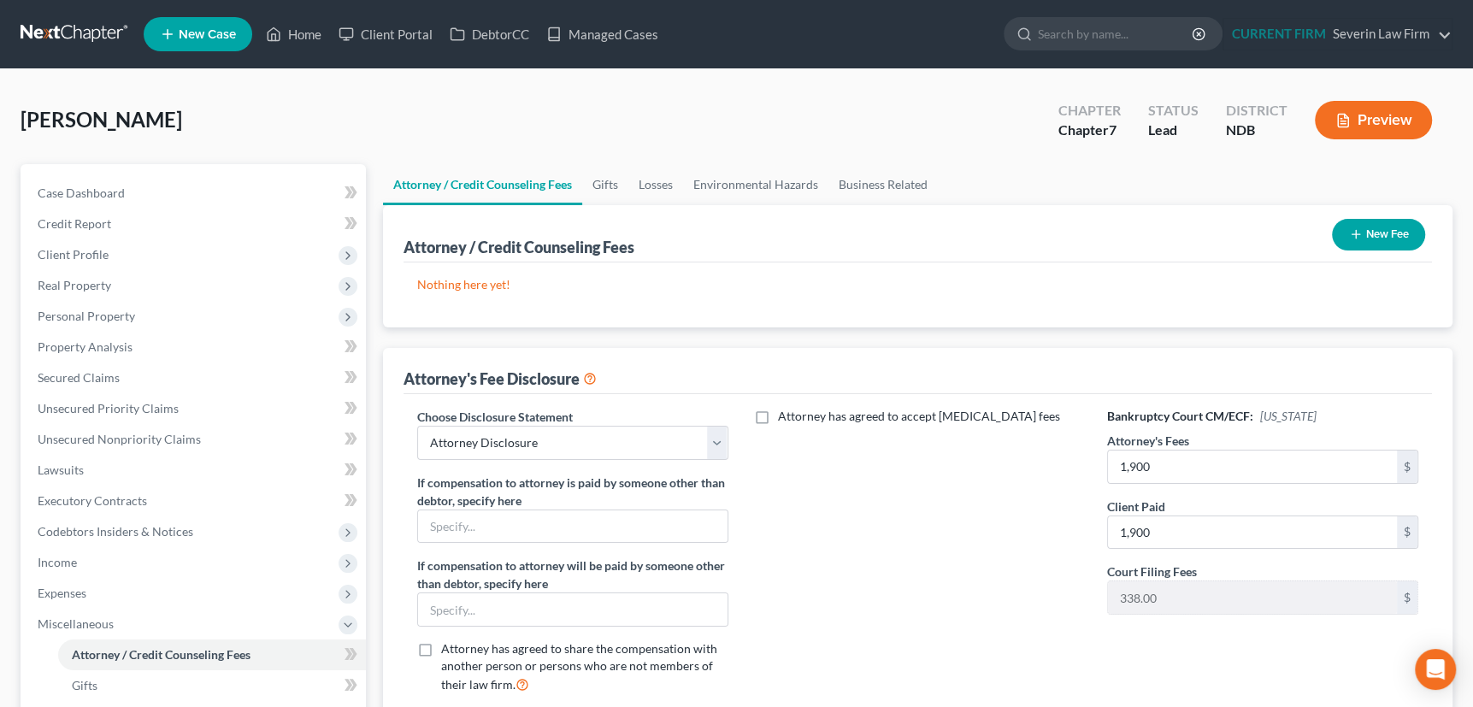
click at [1355, 235] on icon "button" at bounding box center [1356, 234] width 14 height 14
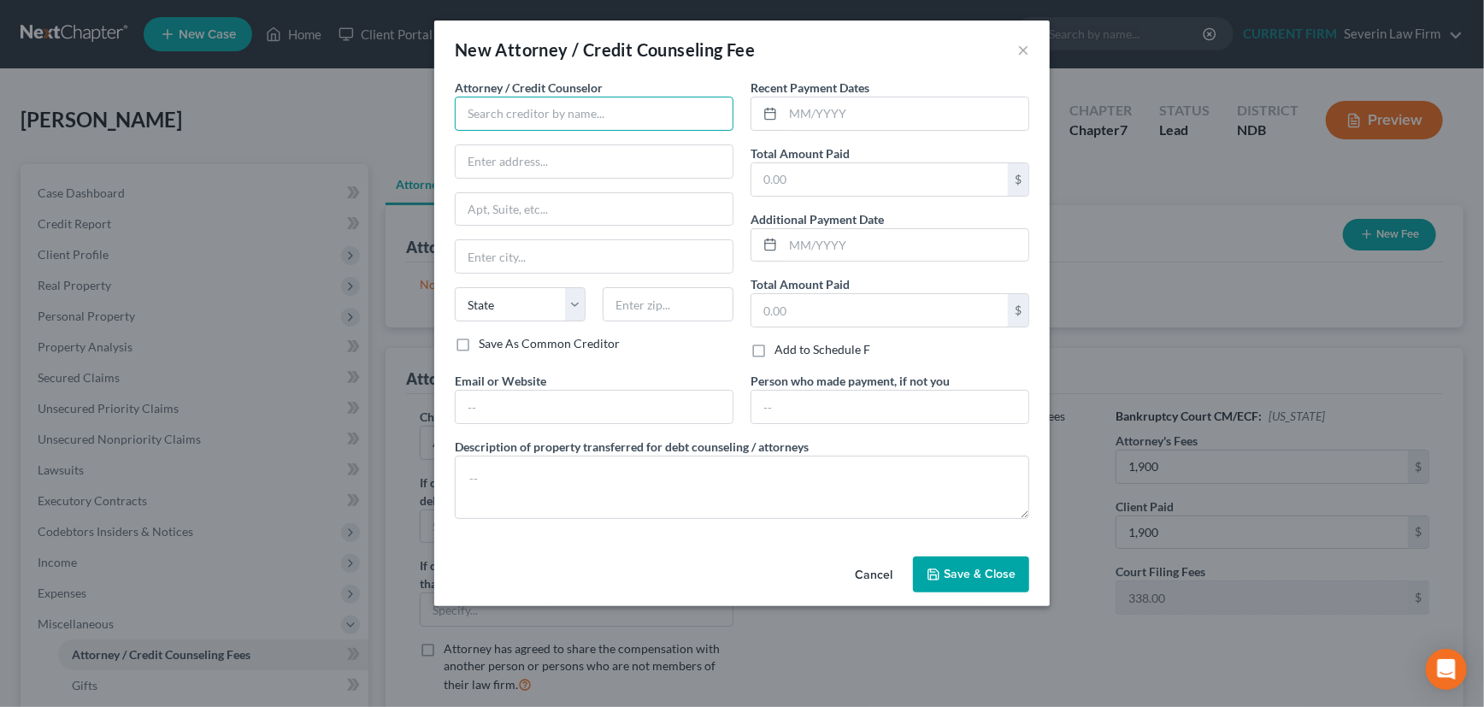
click at [585, 109] on input "text" at bounding box center [594, 114] width 279 height 34
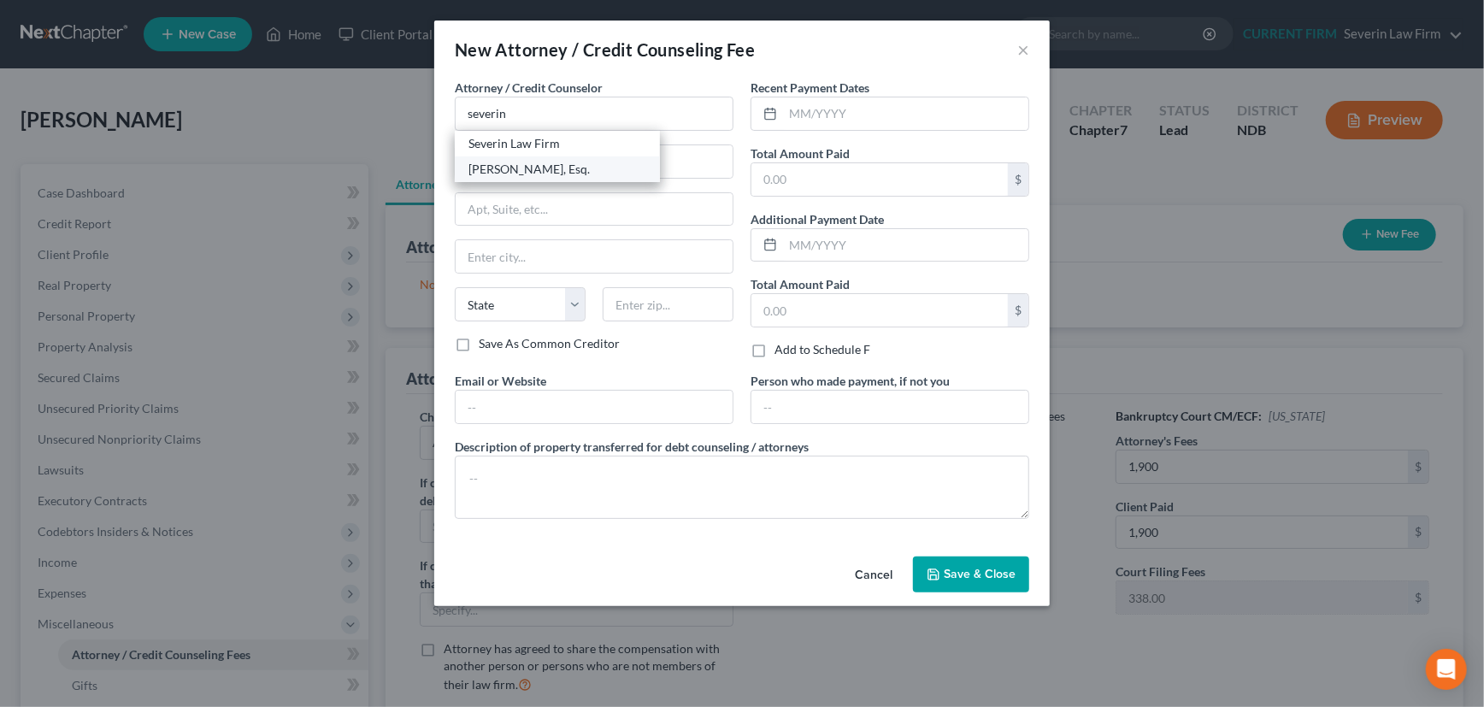
click at [562, 169] on div "Thomas Severin, Esq." at bounding box center [557, 169] width 178 height 17
click at [816, 186] on input "text" at bounding box center [879, 179] width 256 height 32
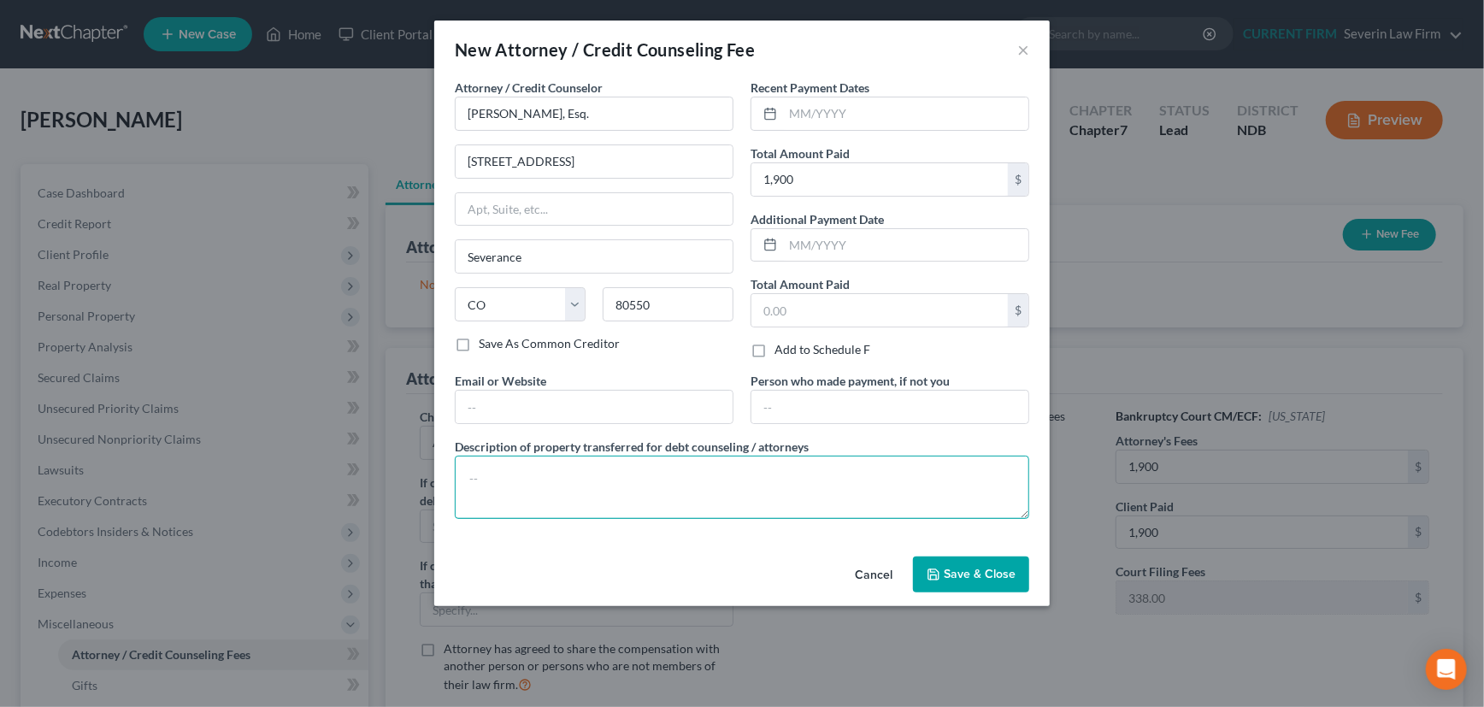
click at [784, 470] on textarea at bounding box center [742, 487] width 574 height 63
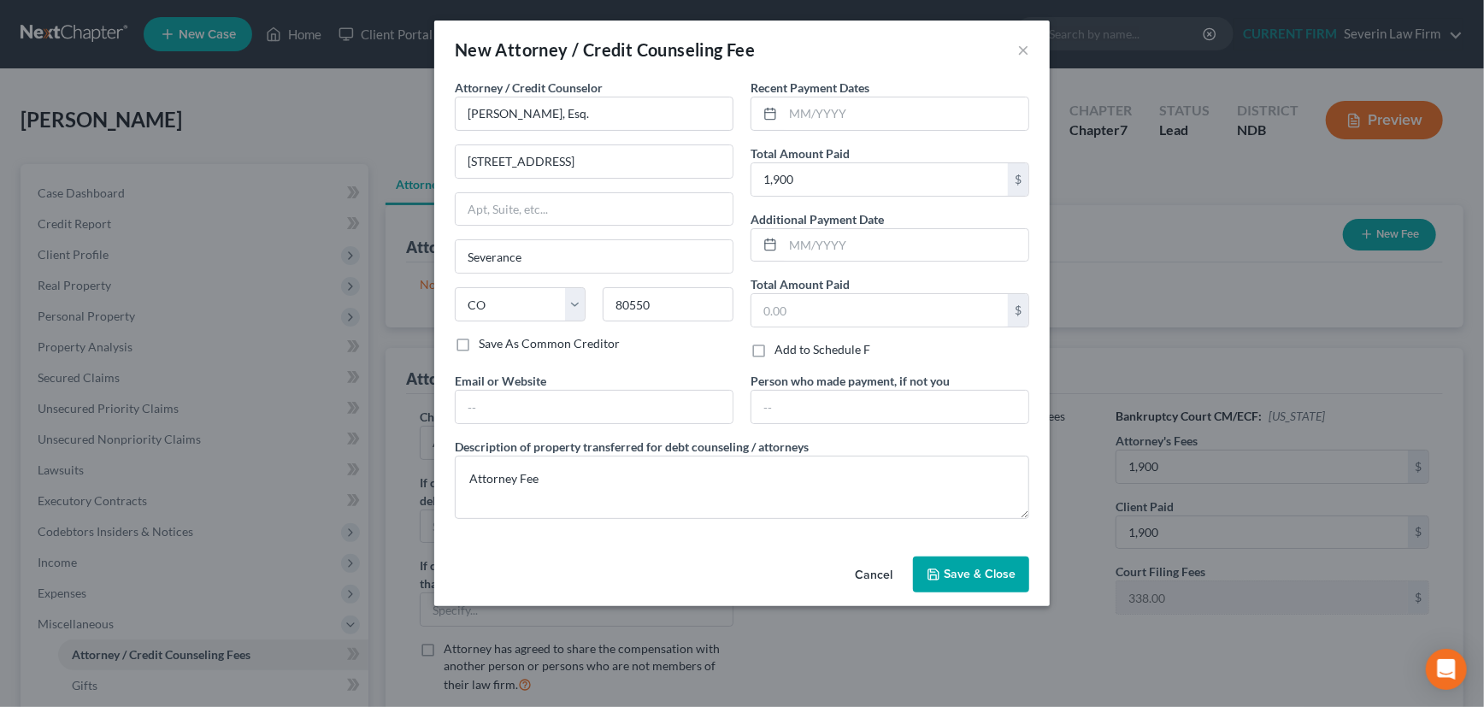
click at [975, 573] on span "Save & Close" at bounding box center [980, 574] width 72 height 15
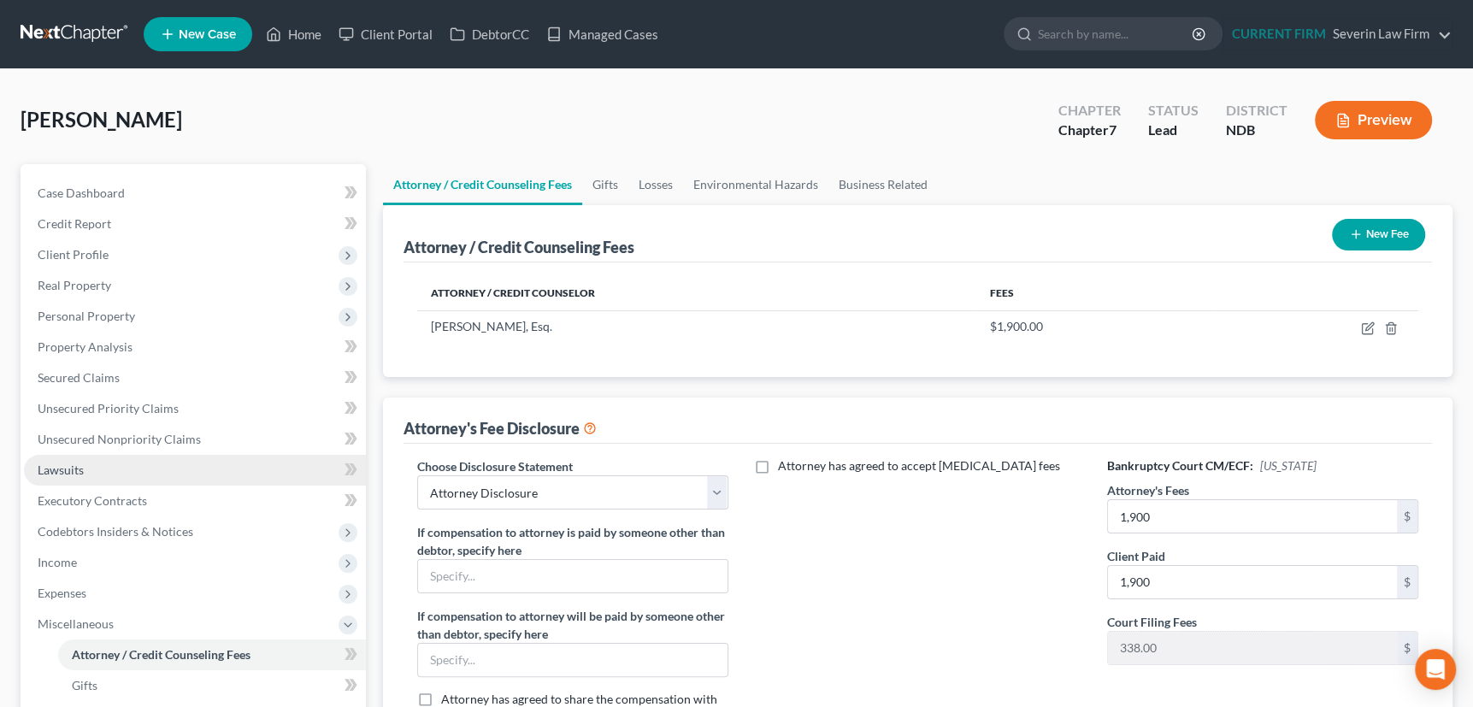
drag, startPoint x: 92, startPoint y: 619, endPoint x: 138, endPoint y: 481, distance: 144.9
click at [92, 619] on span "Miscellaneous" at bounding box center [76, 623] width 76 height 15
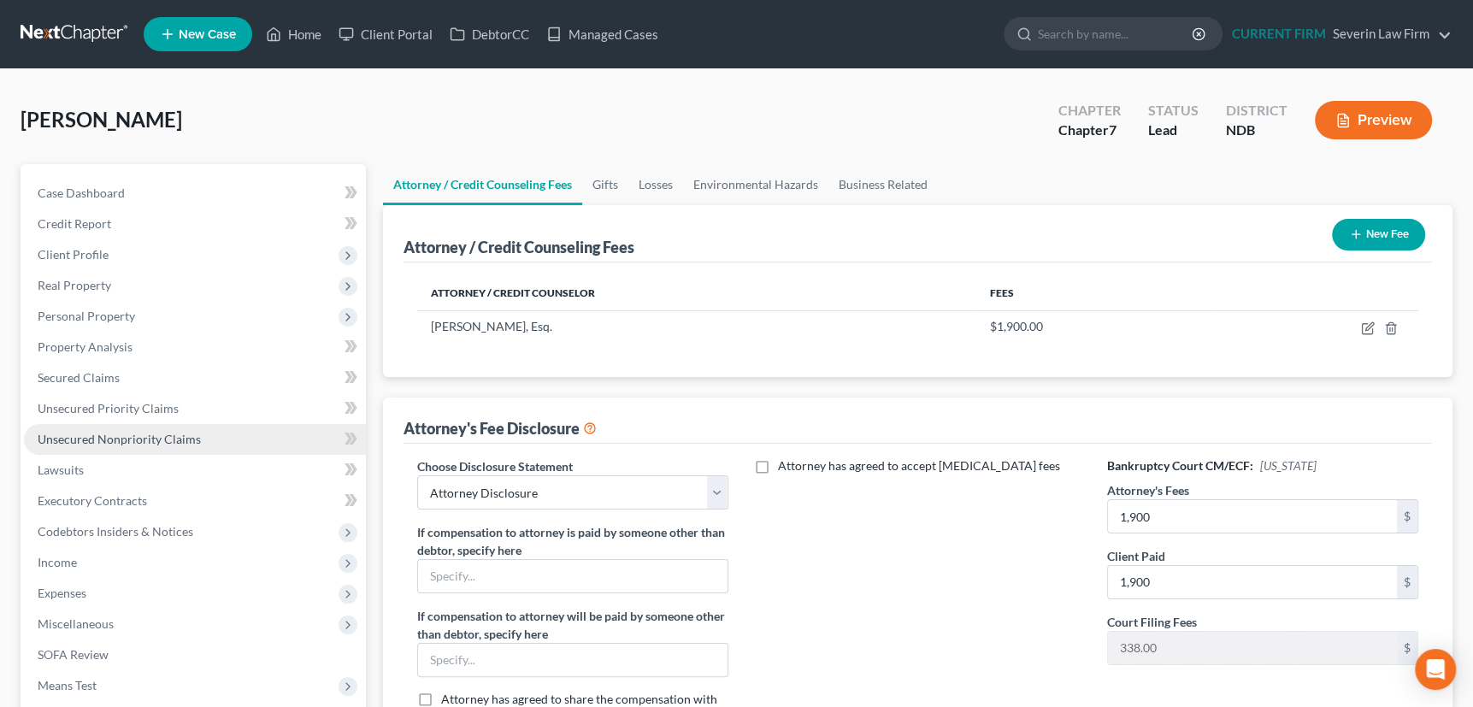
click at [141, 437] on span "Unsecured Nonpriority Claims" at bounding box center [119, 439] width 163 height 15
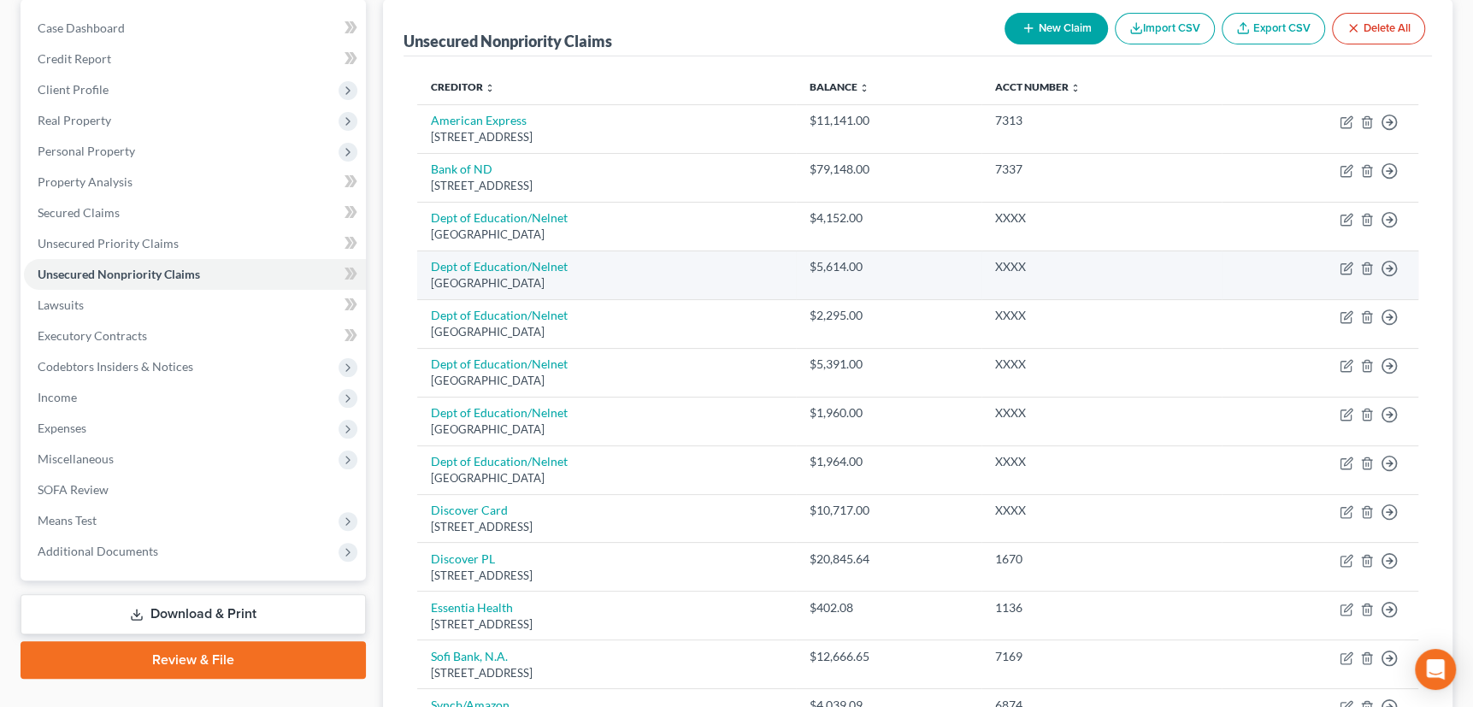
scroll to position [145, 0]
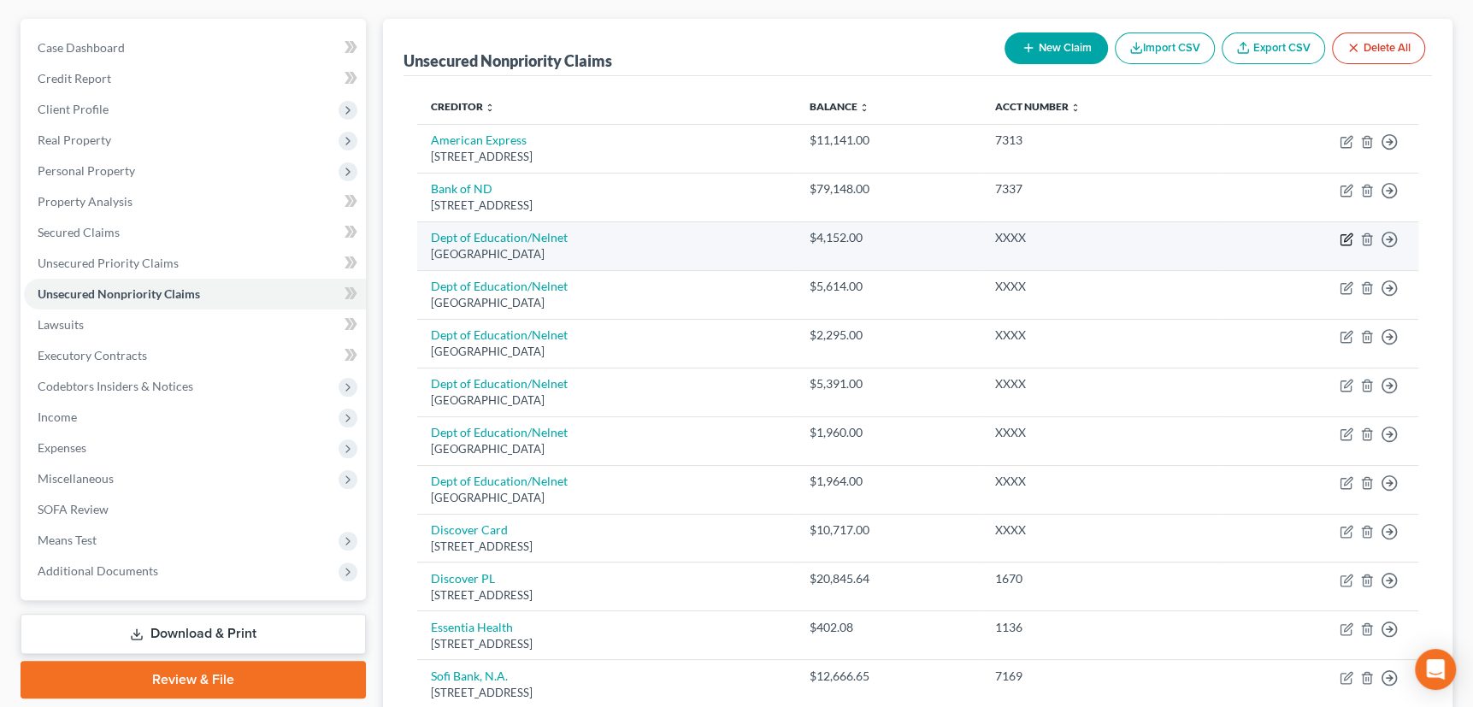
click at [1346, 236] on icon "button" at bounding box center [1348, 237] width 8 height 8
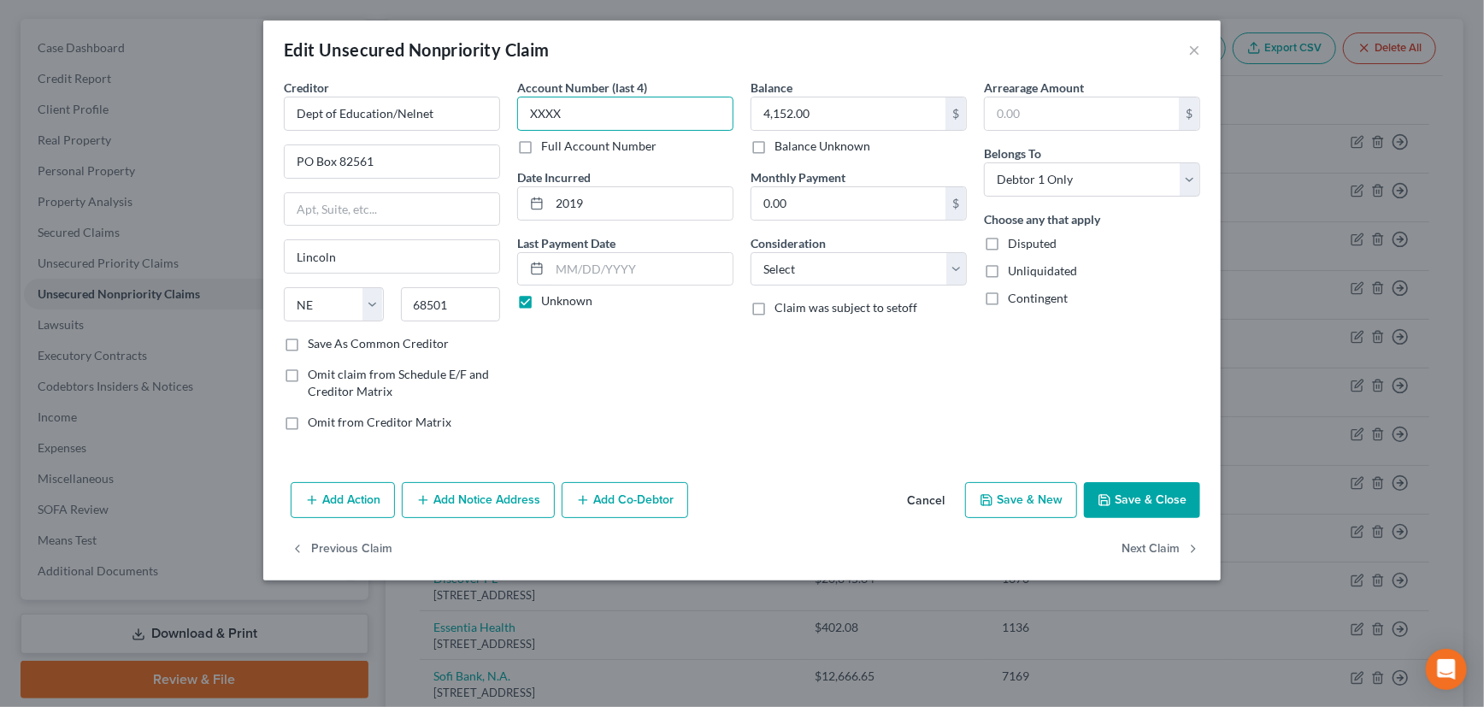
drag, startPoint x: 561, startPoint y: 116, endPoint x: 519, endPoint y: 120, distance: 42.0
click at [519, 120] on input "XXXX" at bounding box center [625, 114] width 216 height 34
click at [827, 111] on input "4,152.00" at bounding box center [848, 113] width 194 height 32
click at [827, 279] on select "Select Cable / Satellite Services Collection Agency Credit Card Debt Debt Couns…" at bounding box center [859, 269] width 216 height 34
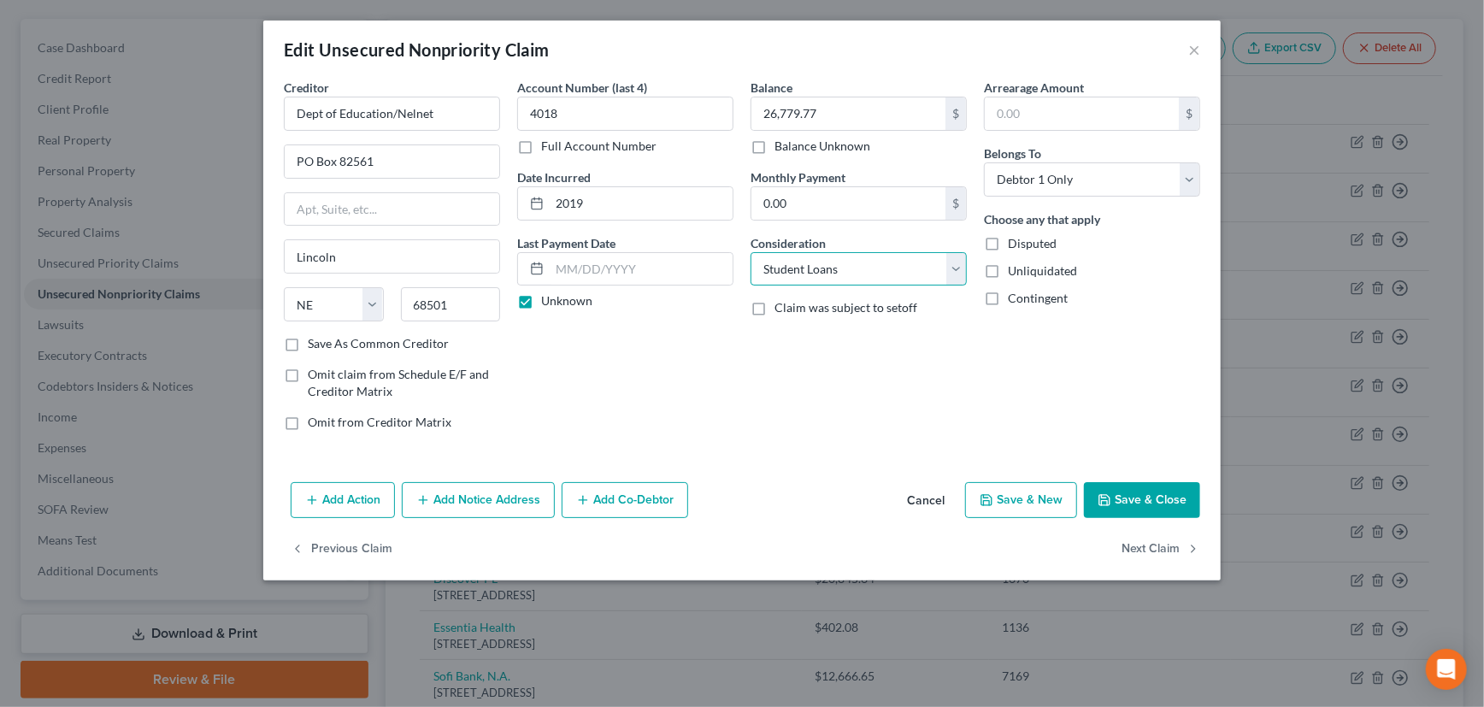
click at [751, 252] on select "Select Cable / Satellite Services Collection Agency Credit Card Debt Debt Couns…" at bounding box center [859, 269] width 216 height 34
click at [308, 341] on label "Save As Common Creditor" at bounding box center [378, 343] width 141 height 17
click at [315, 341] on input "Save As Common Creditor" at bounding box center [320, 340] width 11 height 11
click at [1148, 496] on button "Save & Close" at bounding box center [1142, 500] width 116 height 36
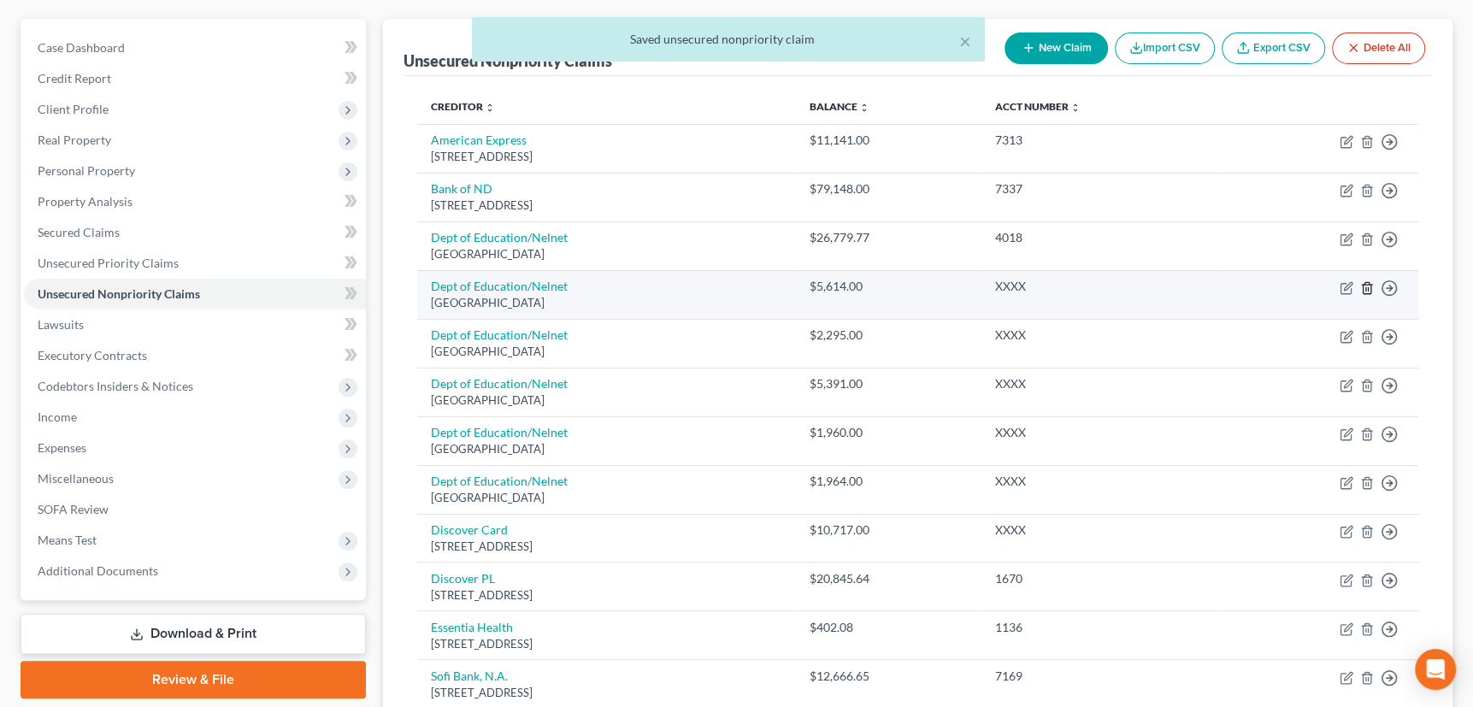
click at [1368, 285] on polyline "button" at bounding box center [1367, 285] width 10 height 0
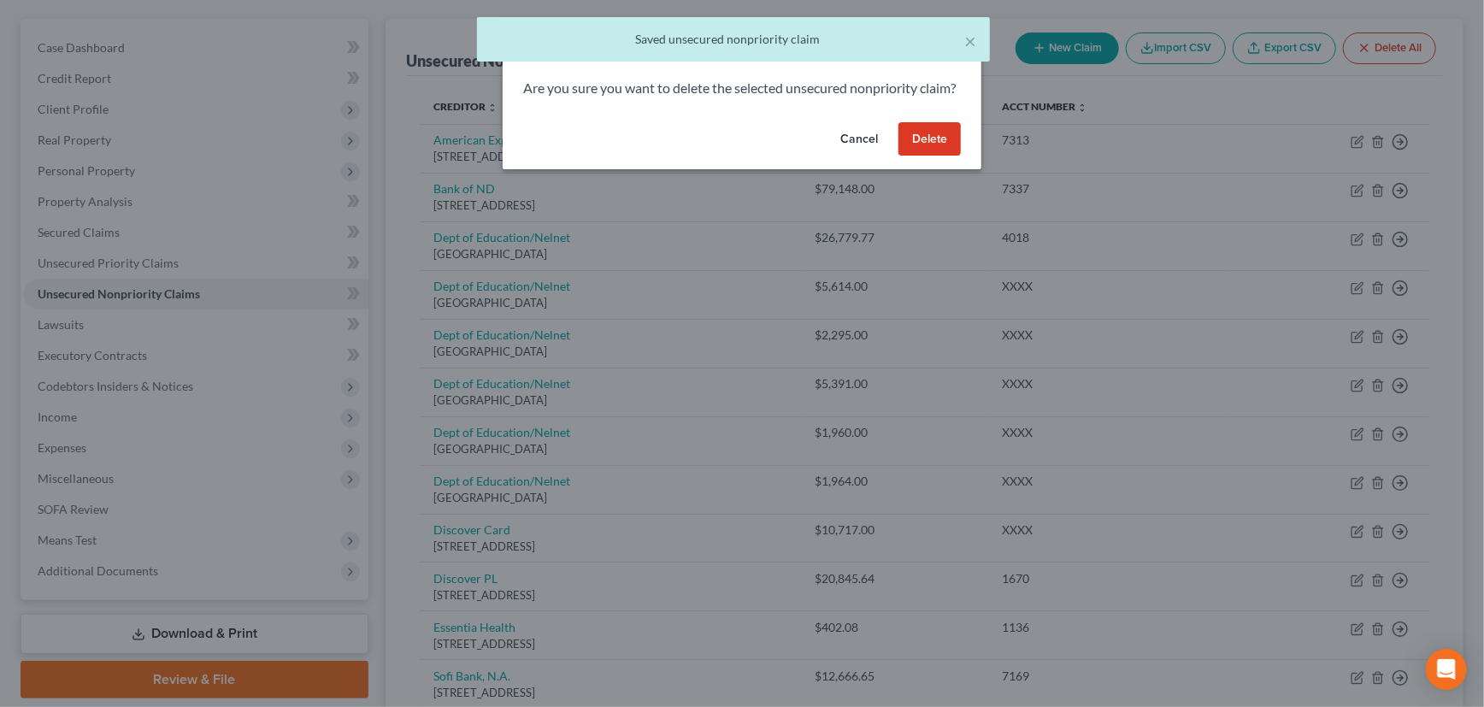
click at [933, 156] on button "Delete" at bounding box center [929, 139] width 62 height 34
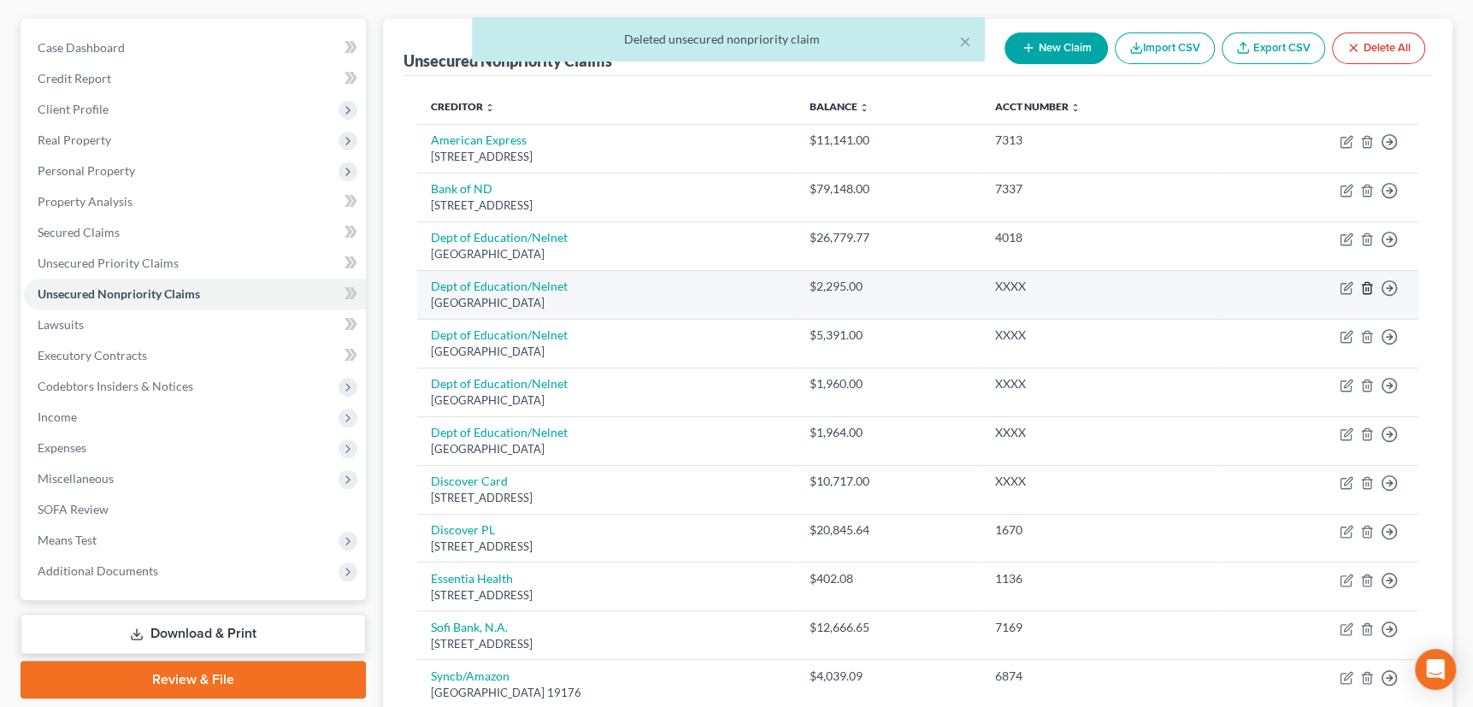
click at [1369, 287] on icon "button" at bounding box center [1367, 288] width 14 height 14
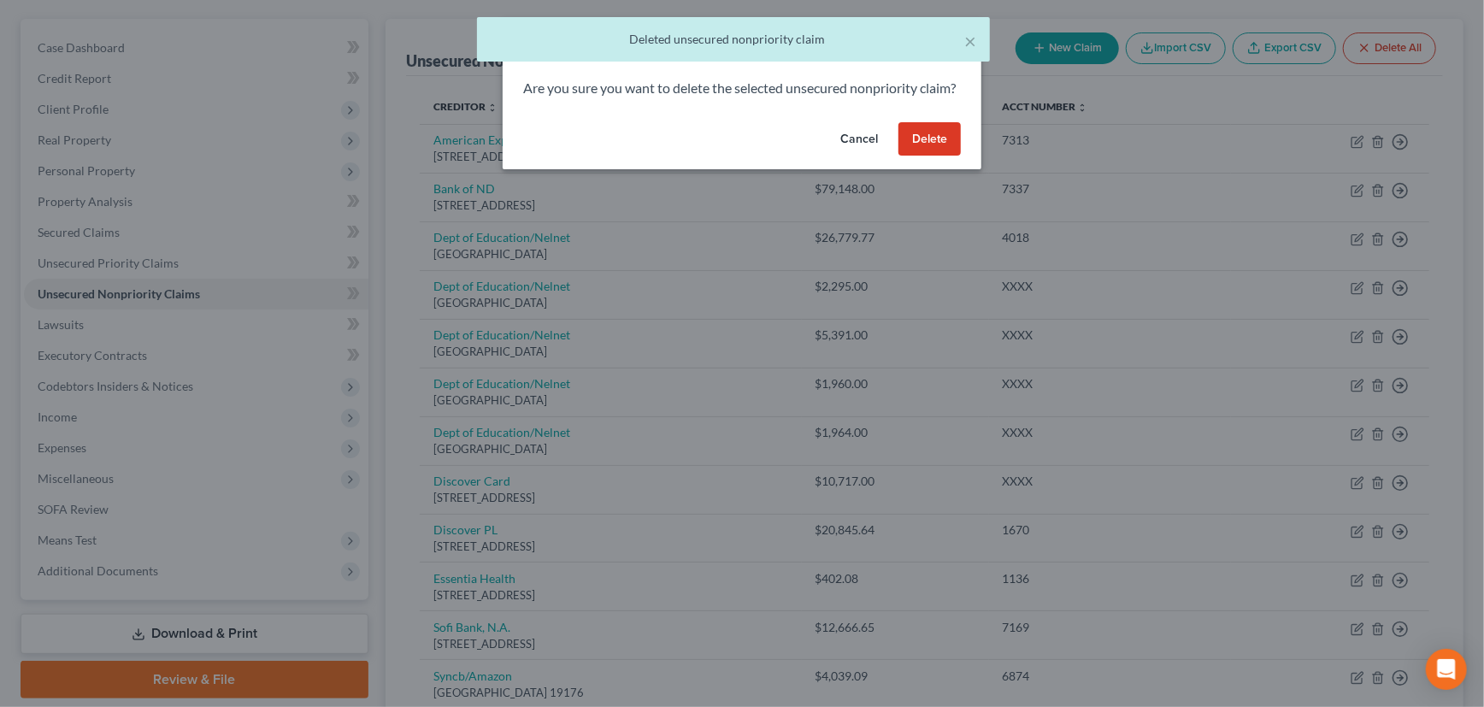
click at [922, 156] on button "Delete" at bounding box center [929, 139] width 62 height 34
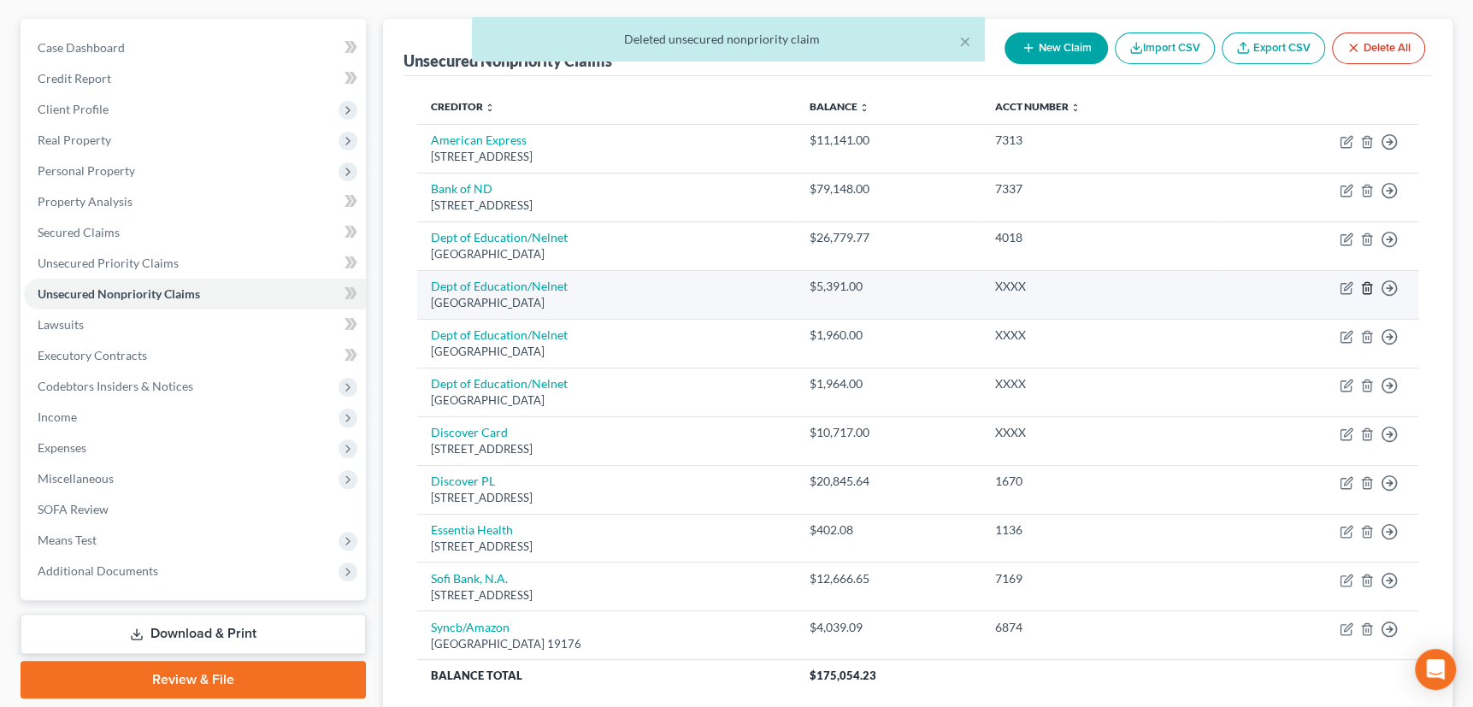
click at [1366, 282] on icon "button" at bounding box center [1367, 288] width 14 height 14
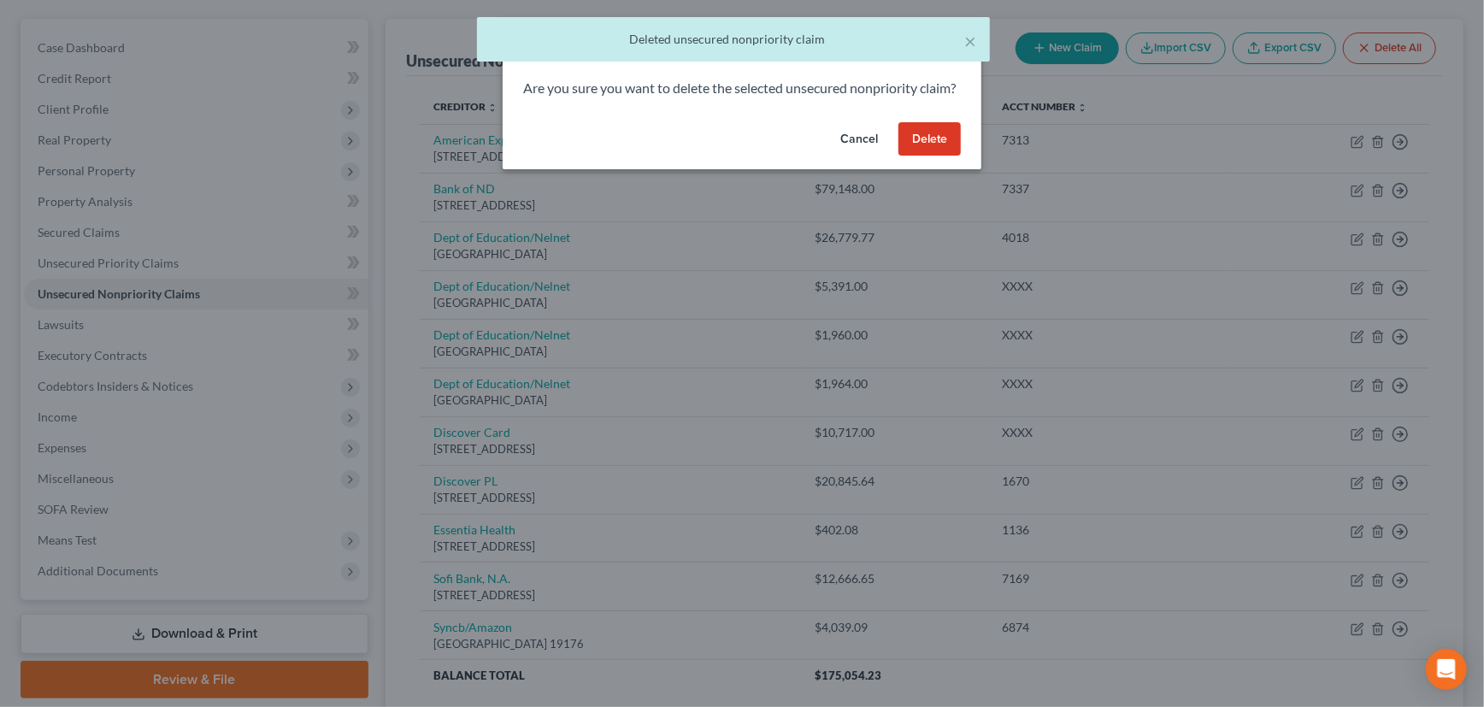
click at [930, 150] on button "Delete" at bounding box center [929, 139] width 62 height 34
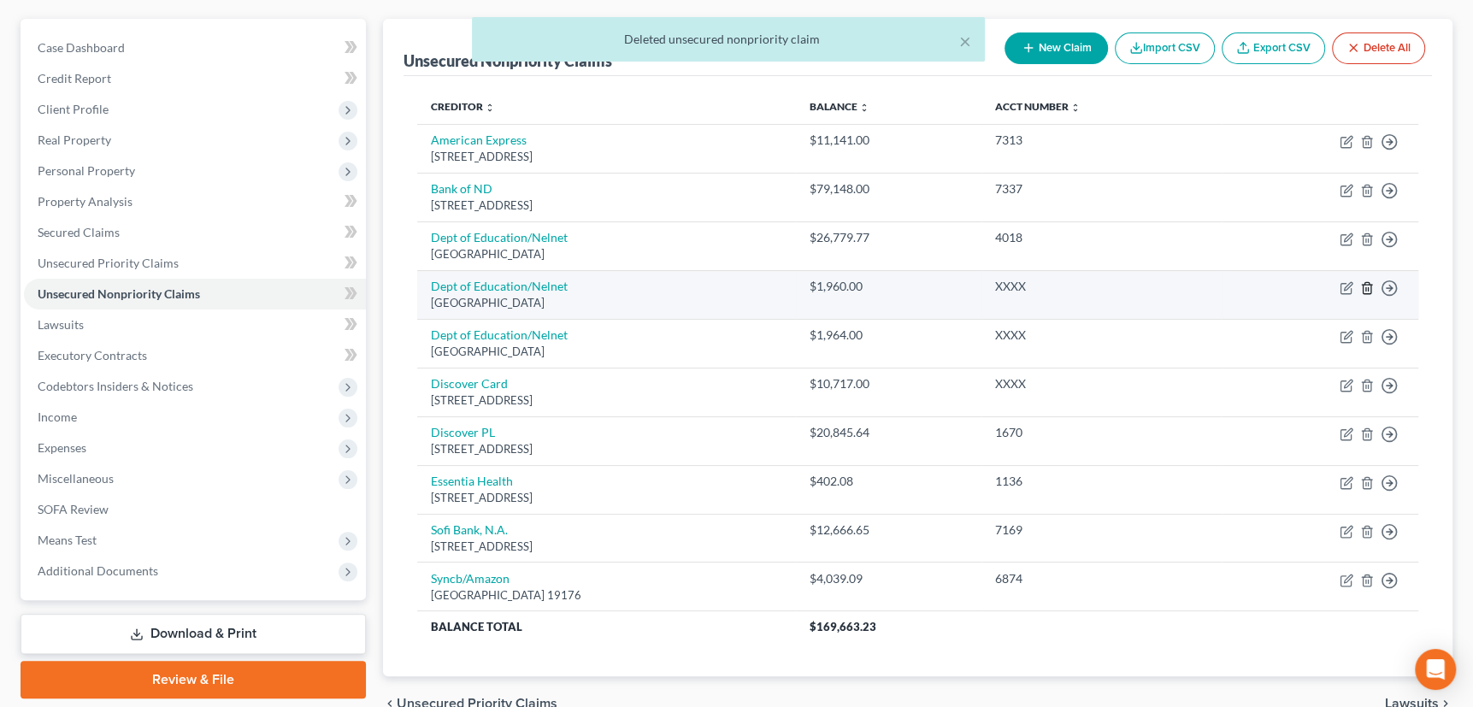
click at [1365, 285] on polyline "button" at bounding box center [1367, 285] width 10 height 0
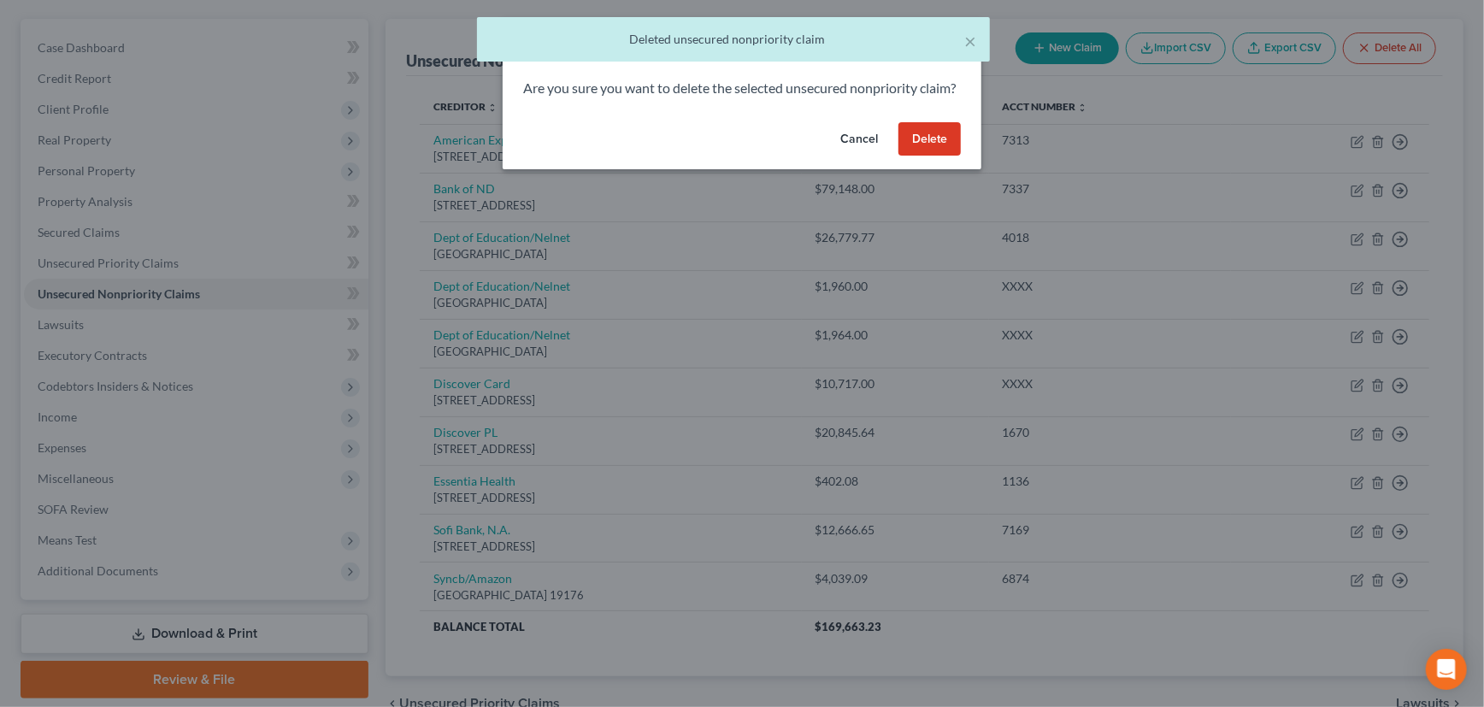
click at [915, 146] on button "Delete" at bounding box center [929, 139] width 62 height 34
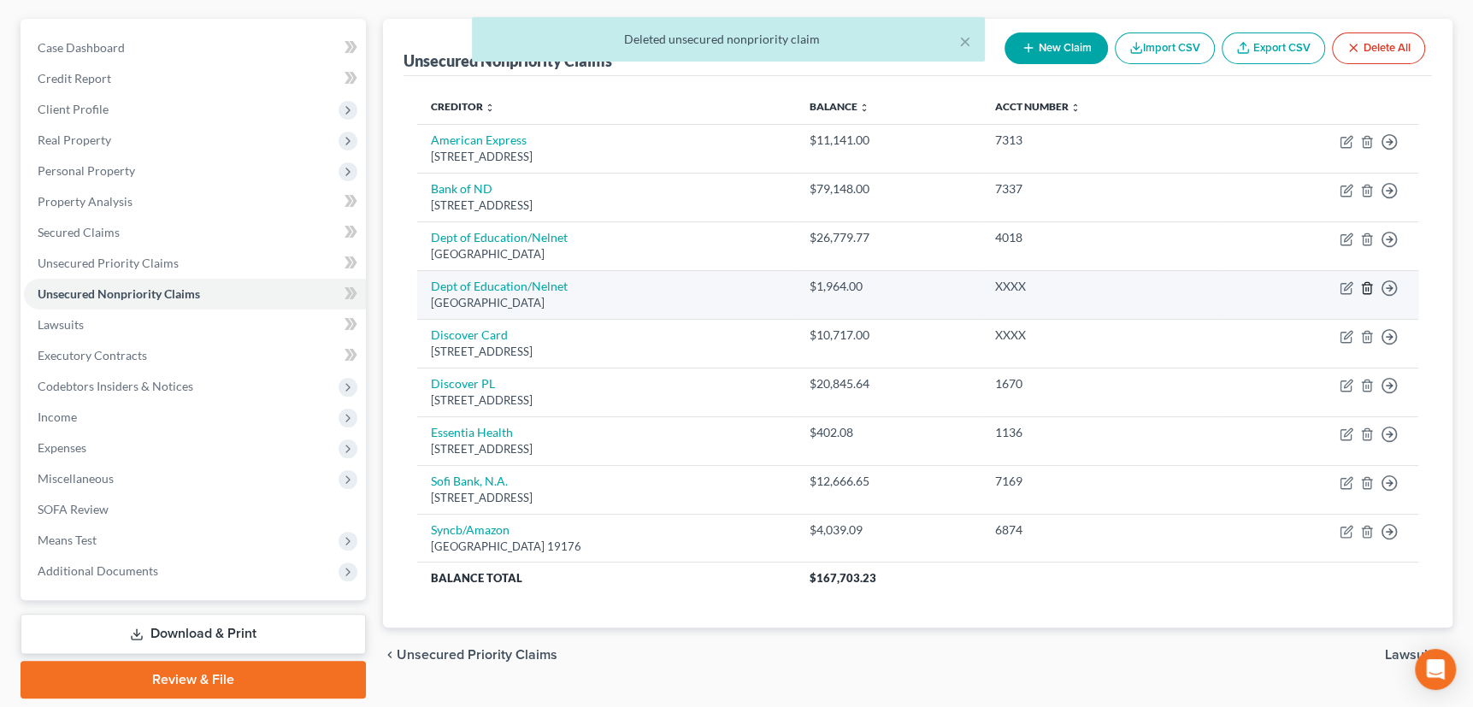
click at [1369, 284] on icon "button" at bounding box center [1367, 288] width 14 height 14
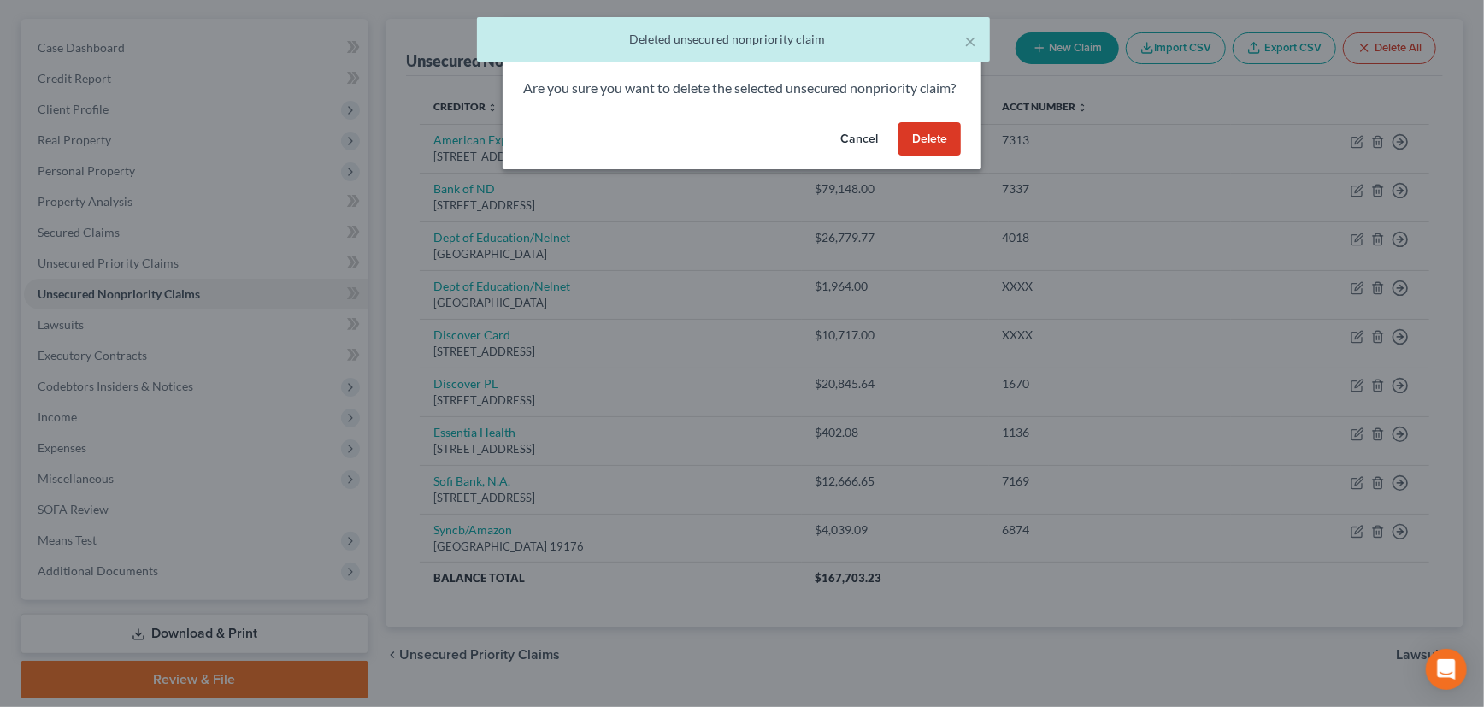
click at [913, 148] on button "Delete" at bounding box center [929, 139] width 62 height 34
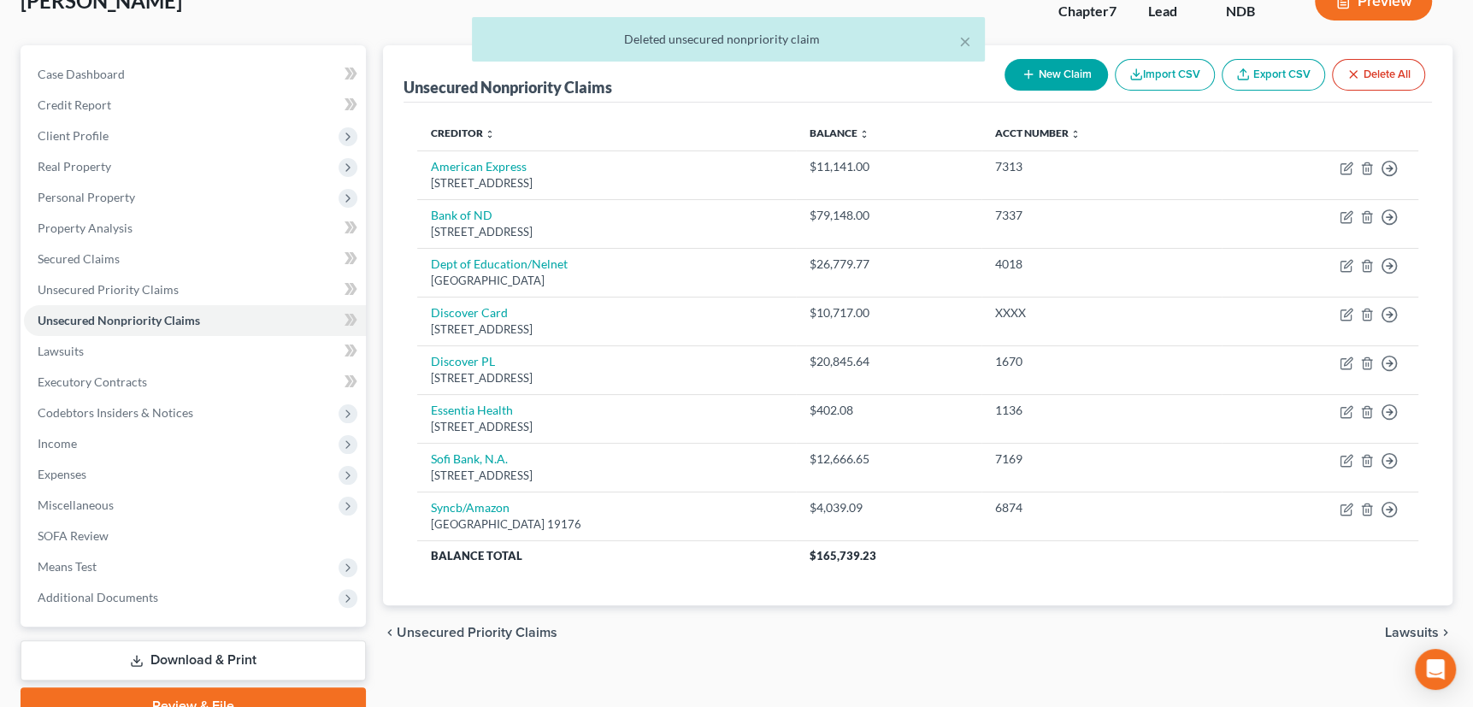
scroll to position [44, 0]
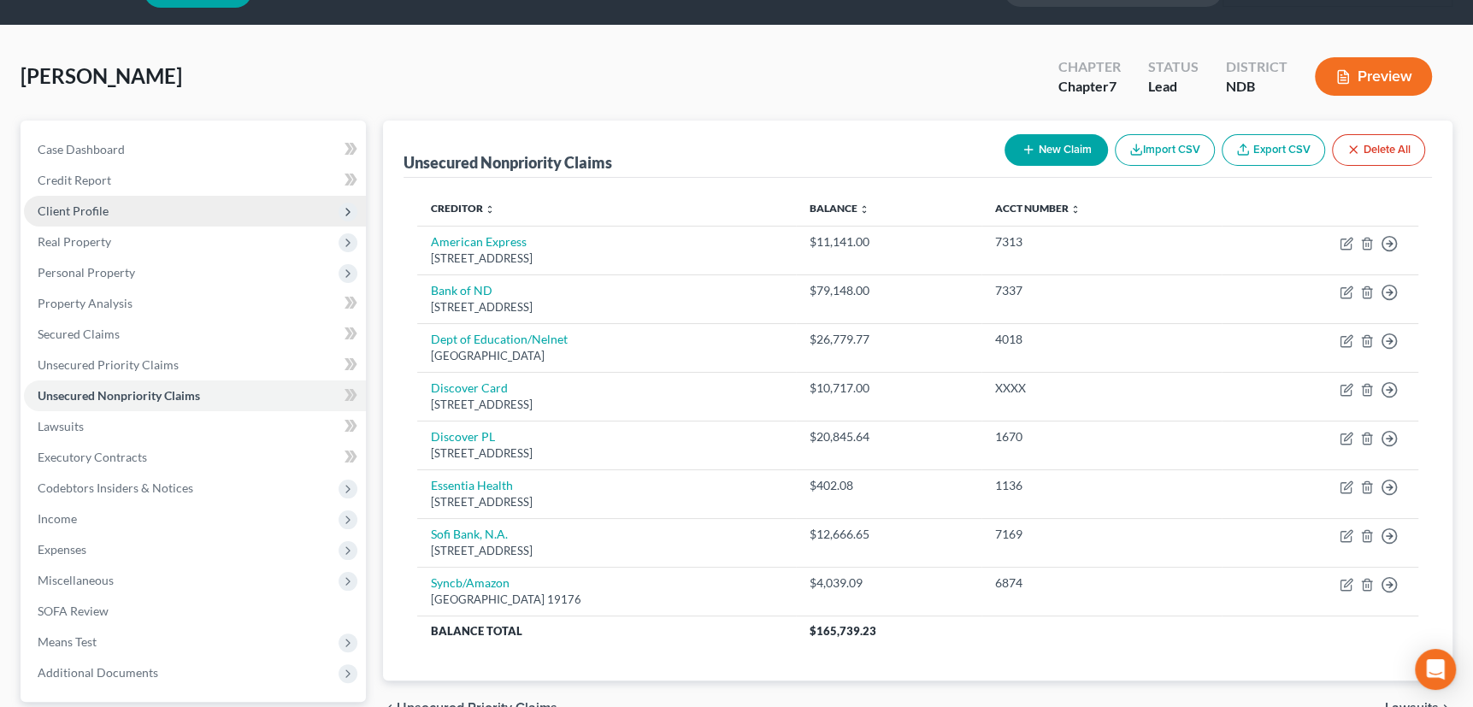
click at [80, 209] on span "Client Profile" at bounding box center [73, 210] width 71 height 15
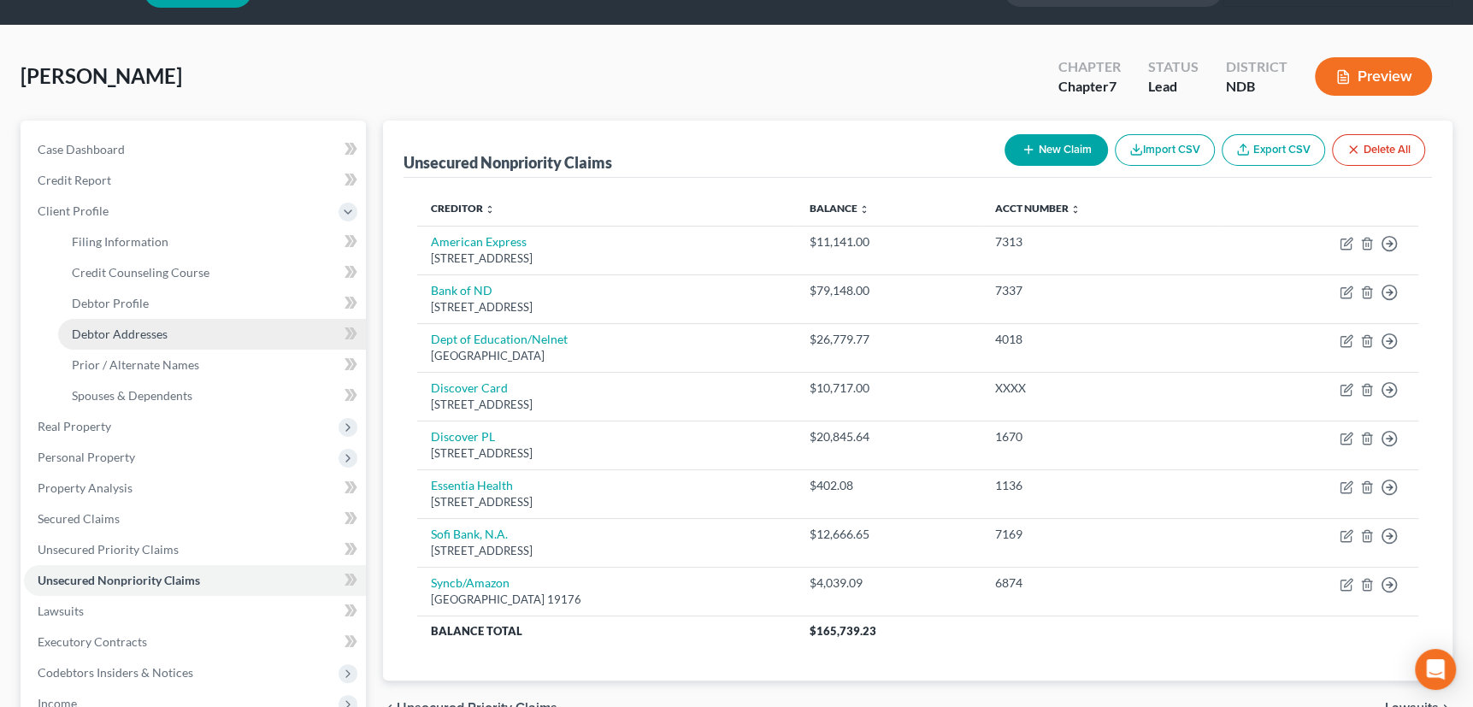
click at [77, 327] on span "Debtor Addresses" at bounding box center [120, 334] width 96 height 15
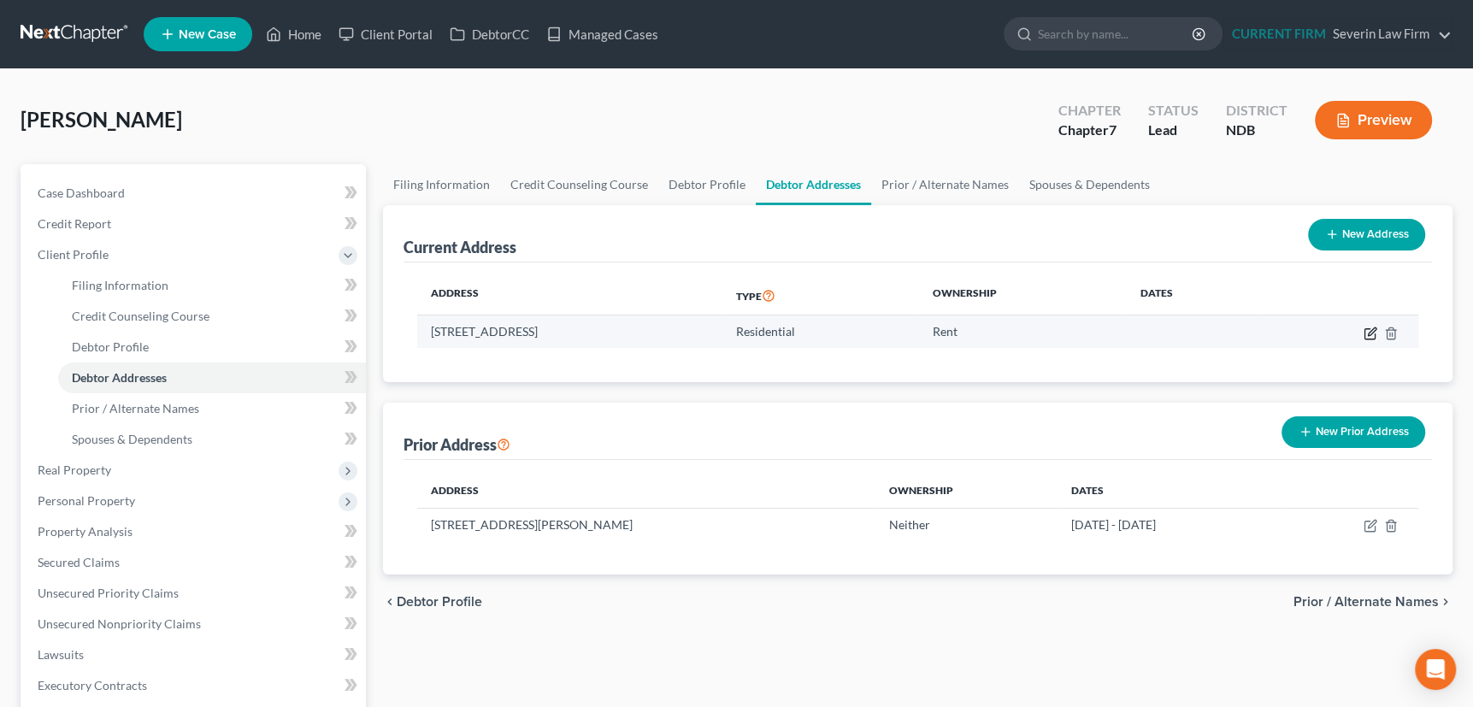
click at [1366, 333] on icon "button" at bounding box center [1370, 334] width 14 height 14
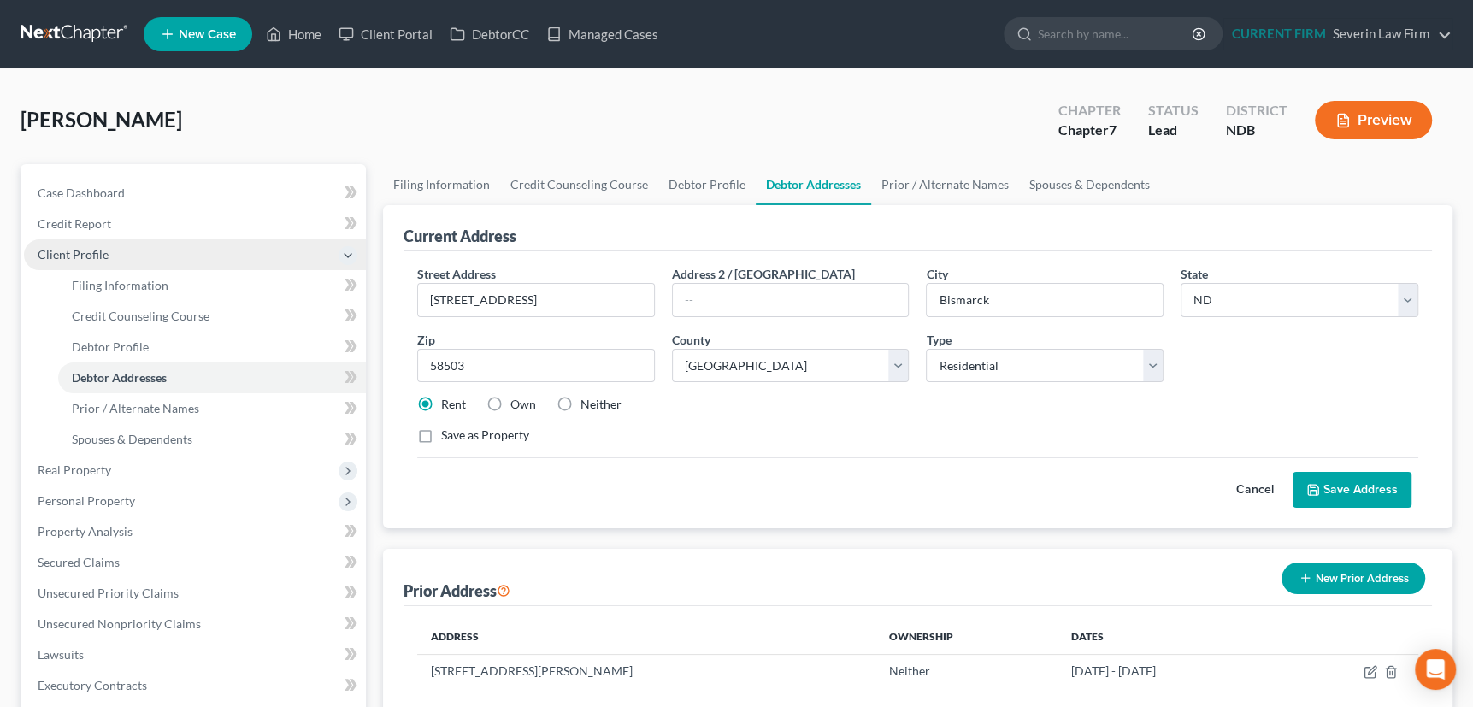
click at [79, 250] on span "Client Profile" at bounding box center [73, 254] width 71 height 15
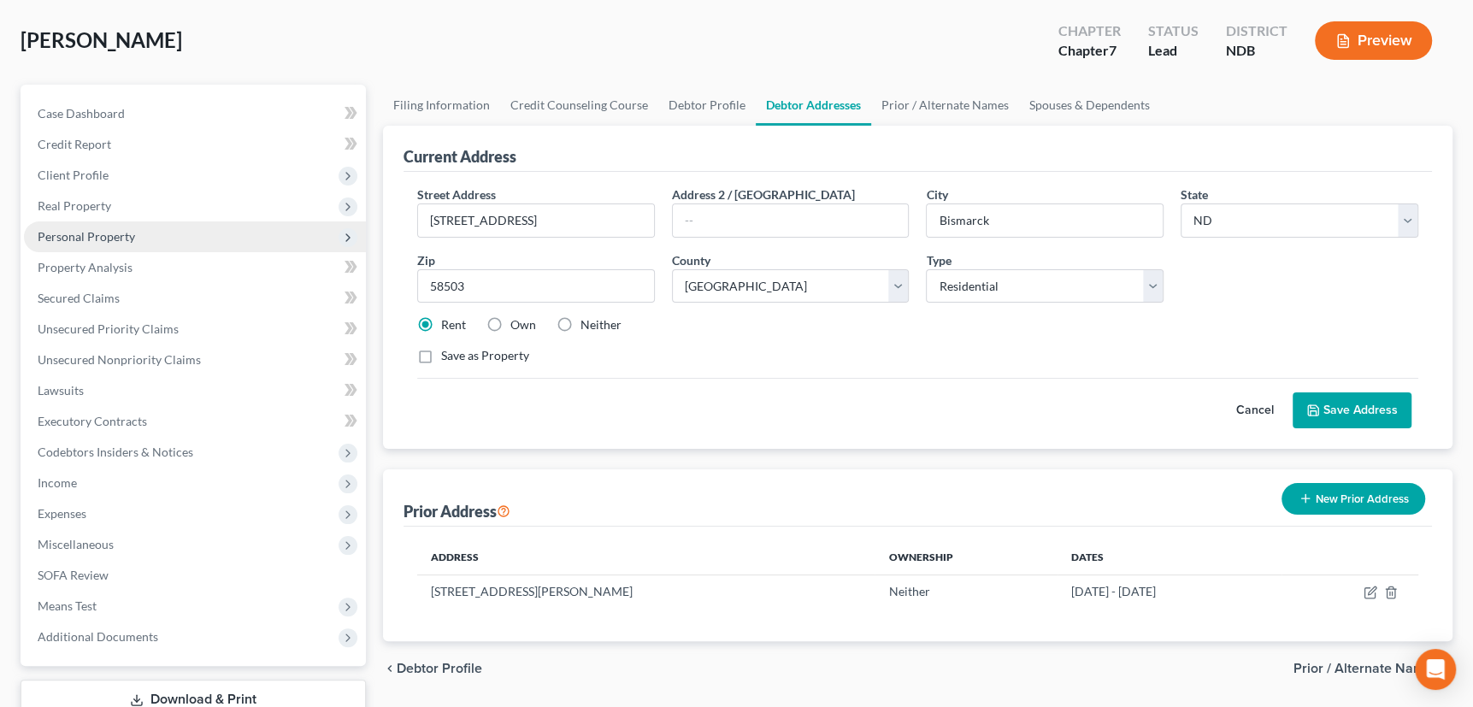
scroll to position [199, 0]
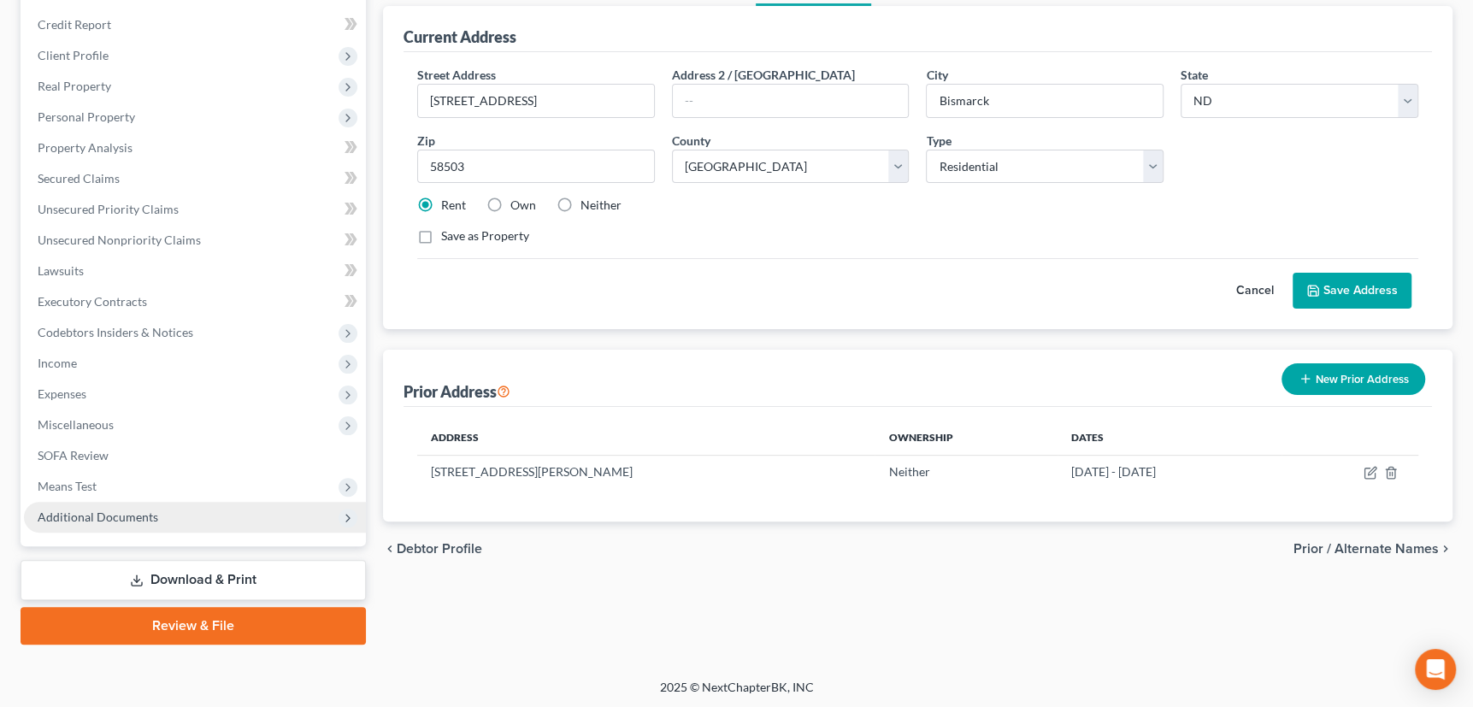
click at [68, 511] on span "Additional Documents" at bounding box center [98, 516] width 121 height 15
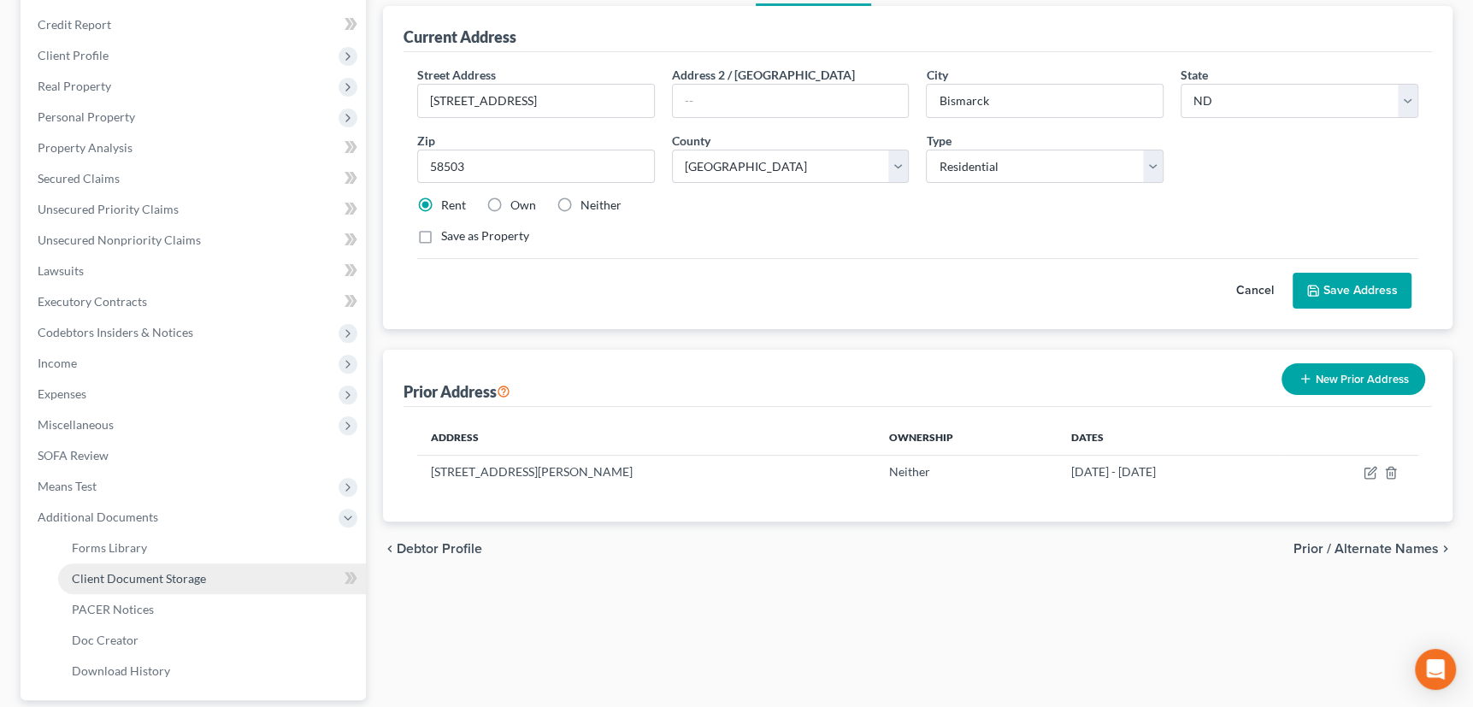
click at [88, 574] on span "Client Document Storage" at bounding box center [139, 578] width 134 height 15
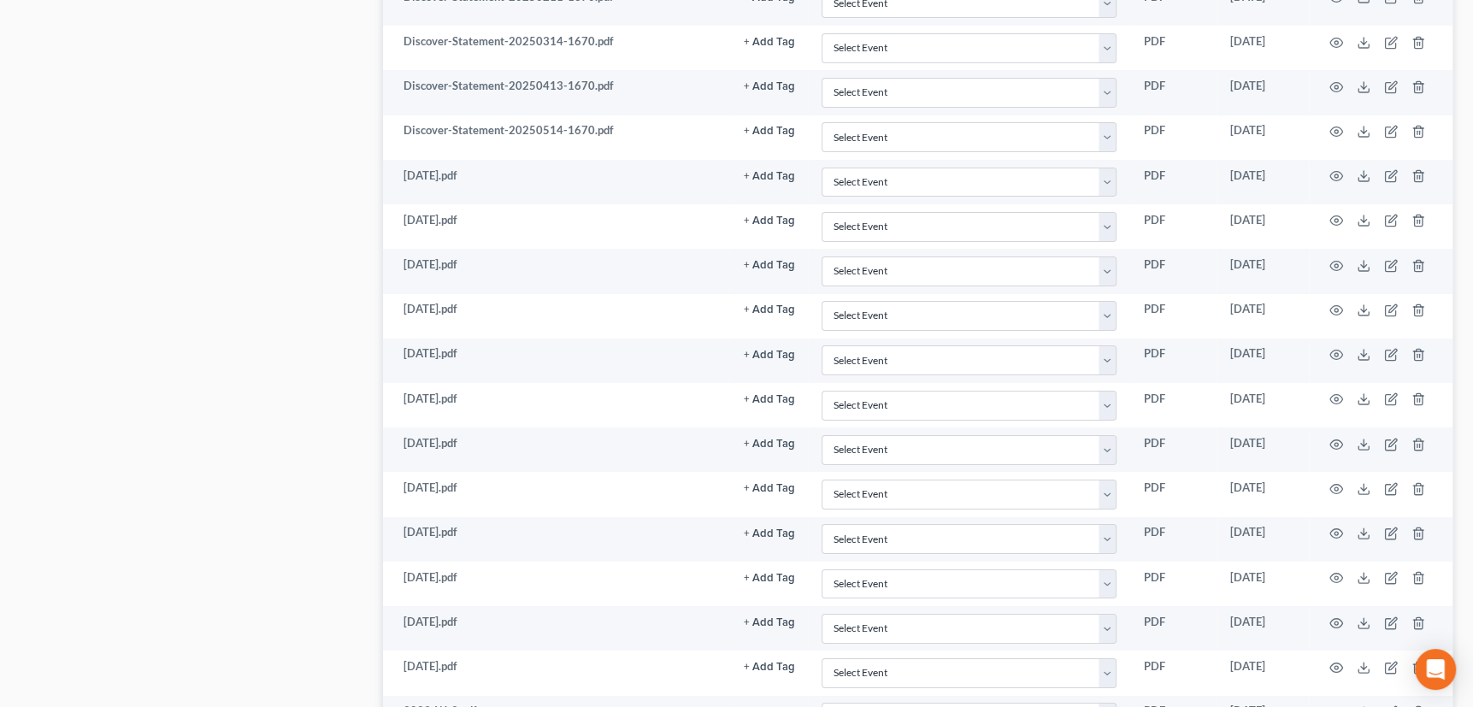
scroll to position [6023, 0]
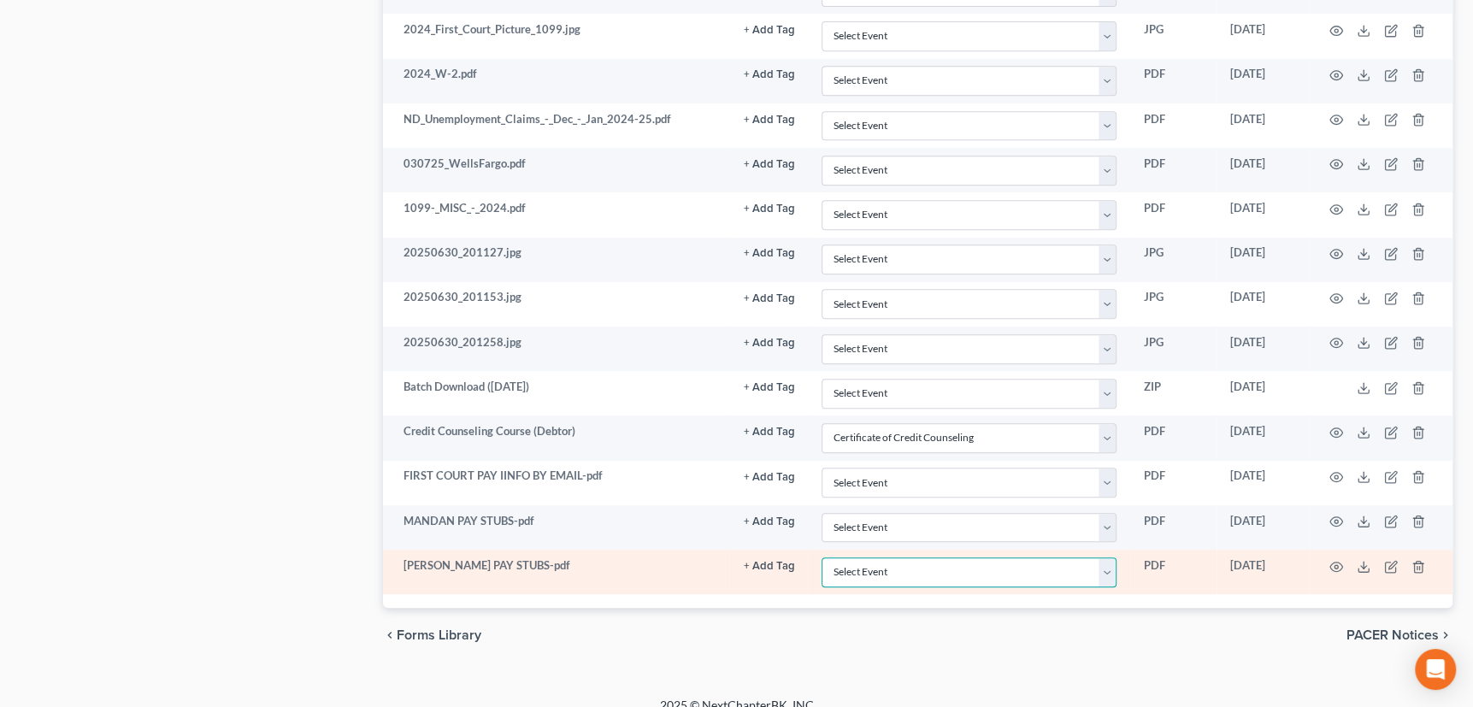
drag, startPoint x: 1112, startPoint y: 547, endPoint x: 1095, endPoint y: 565, distance: 24.8
click at [1112, 557] on select "Select Event Certificate of Credit Counseling Chapter 13 Plan Pay Filing Fee in…" at bounding box center [969, 572] width 295 height 30
click at [822, 557] on select "Select Event Certificate of Credit Counseling Chapter 13 Plan Pay Filing Fee in…" at bounding box center [969, 572] width 295 height 30
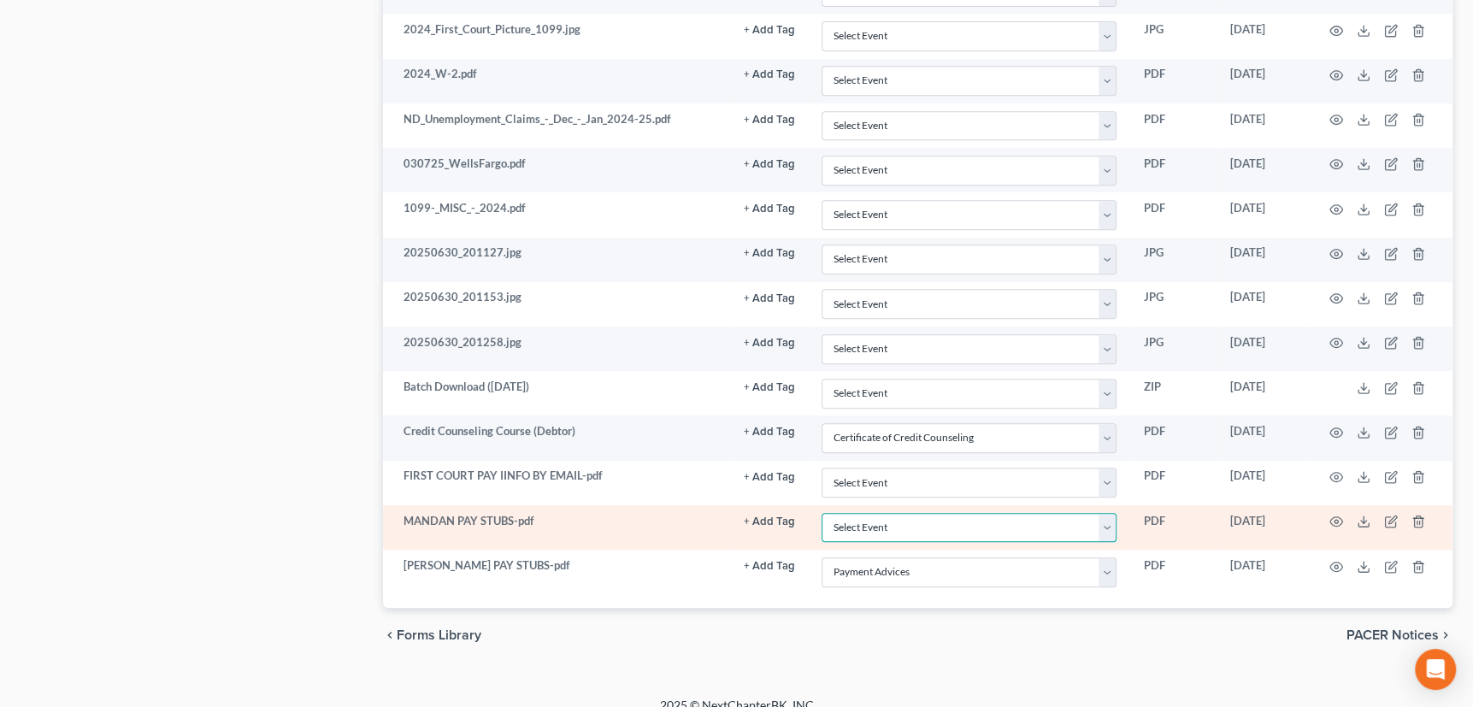
drag, startPoint x: 1111, startPoint y: 499, endPoint x: 1100, endPoint y: 521, distance: 24.1
click at [1111, 513] on select "Select Event Certificate of Credit Counseling Chapter 13 Plan Pay Filing Fee in…" at bounding box center [969, 528] width 295 height 30
click at [822, 513] on select "Select Event Certificate of Credit Counseling Chapter 13 Plan Pay Filing Fee in…" at bounding box center [969, 528] width 295 height 30
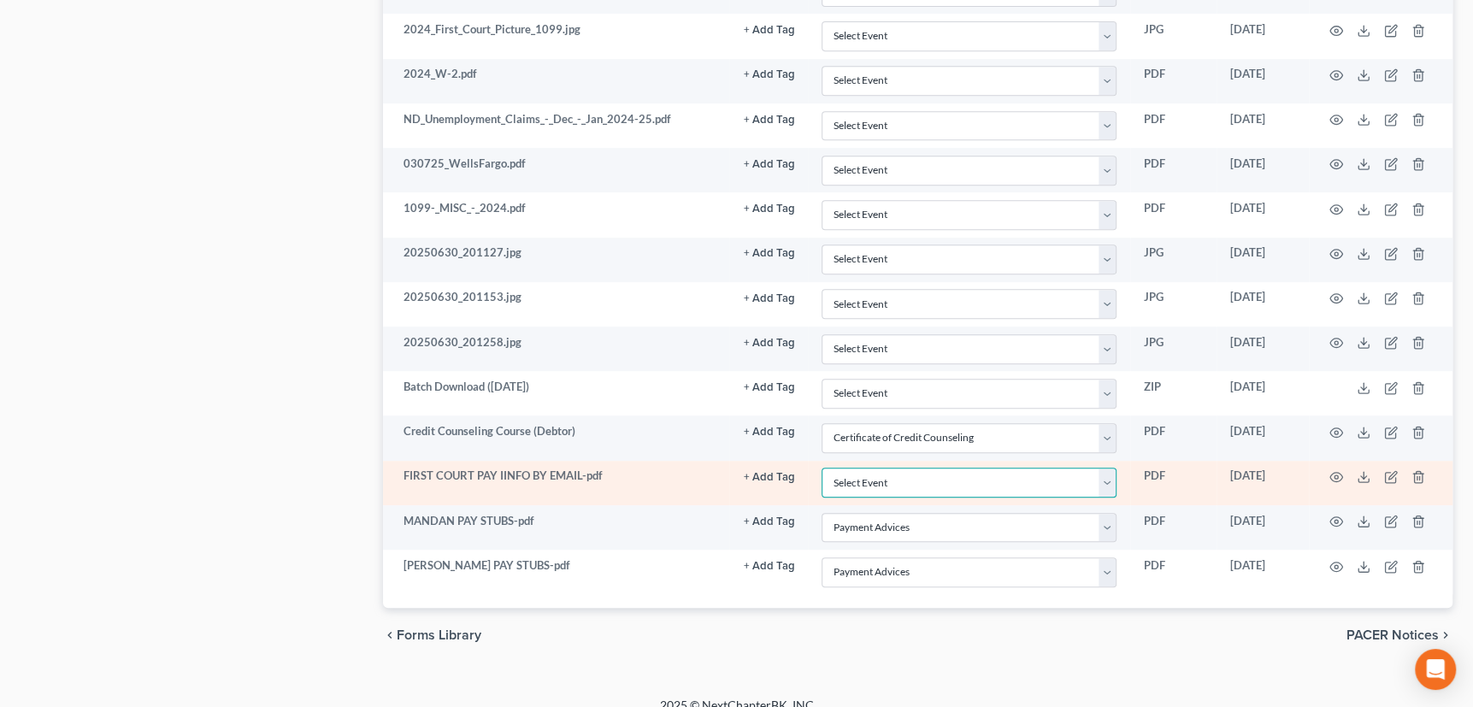
drag, startPoint x: 1111, startPoint y: 450, endPoint x: 1092, endPoint y: 476, distance: 32.5
click at [1111, 468] on select "Select Event Certificate of Credit Counseling Chapter 13 Plan Pay Filing Fee in…" at bounding box center [969, 483] width 295 height 30
click at [822, 468] on select "Select Event Certificate of Credit Counseling Chapter 13 Plan Pay Filing Fee in…" at bounding box center [969, 483] width 295 height 30
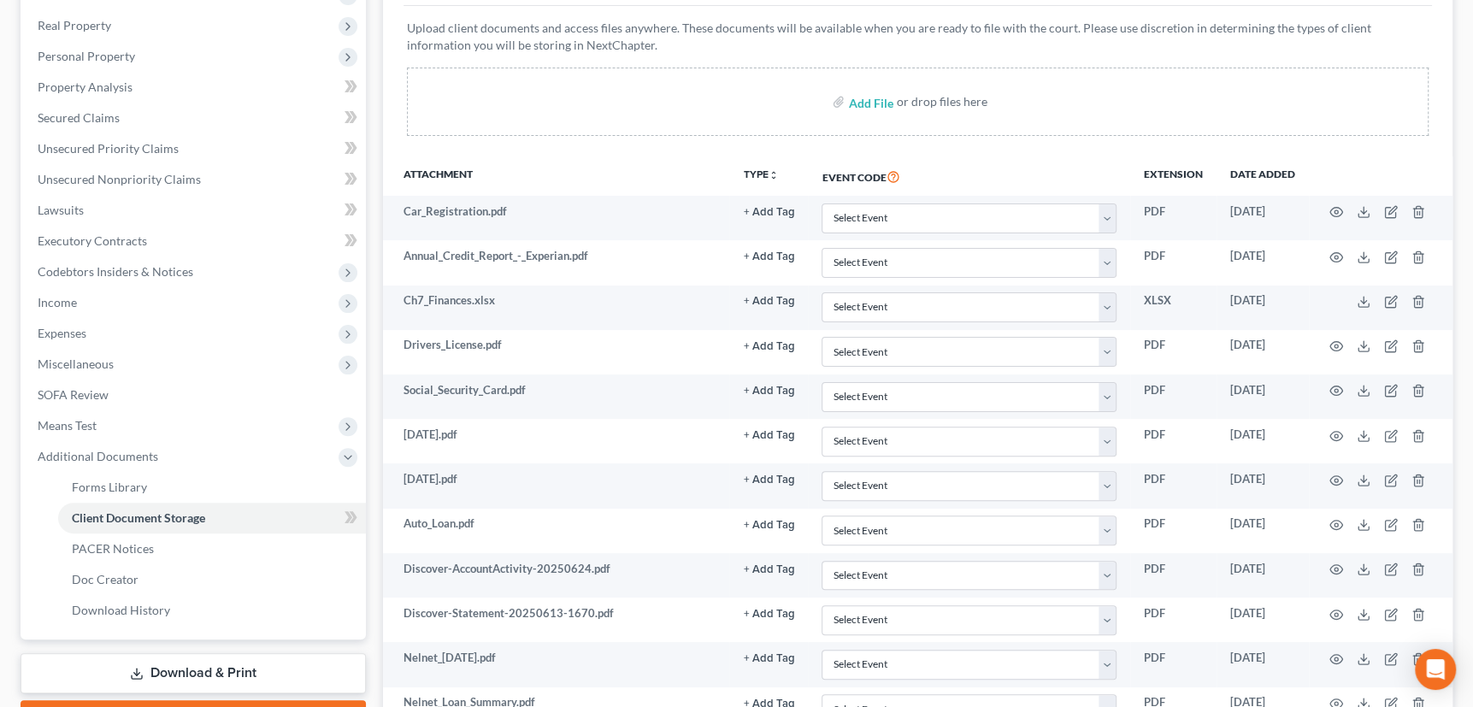
scroll to position [0, 0]
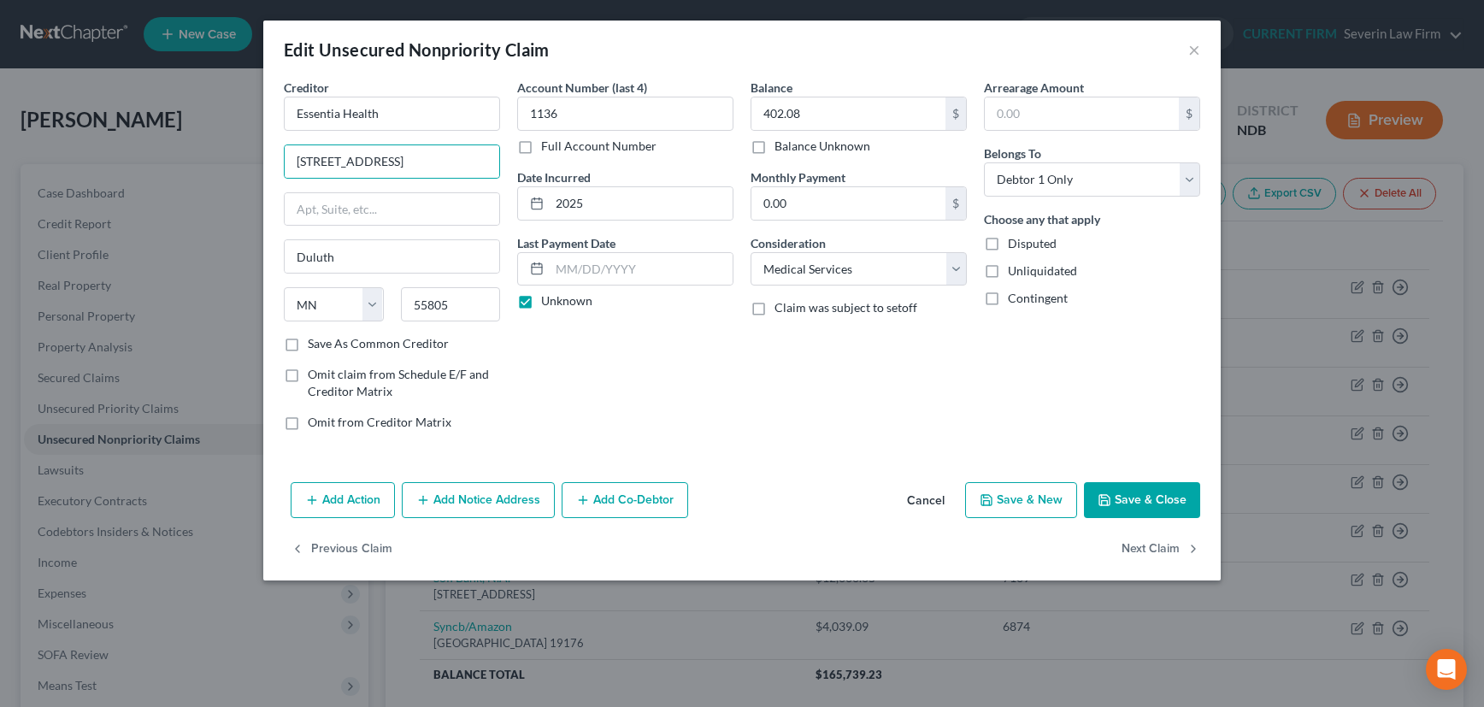
select select "24"
select select "9"
select select "0"
type input "[STREET_ADDRESS]"
click at [818, 109] on input "402.08" at bounding box center [848, 113] width 194 height 32
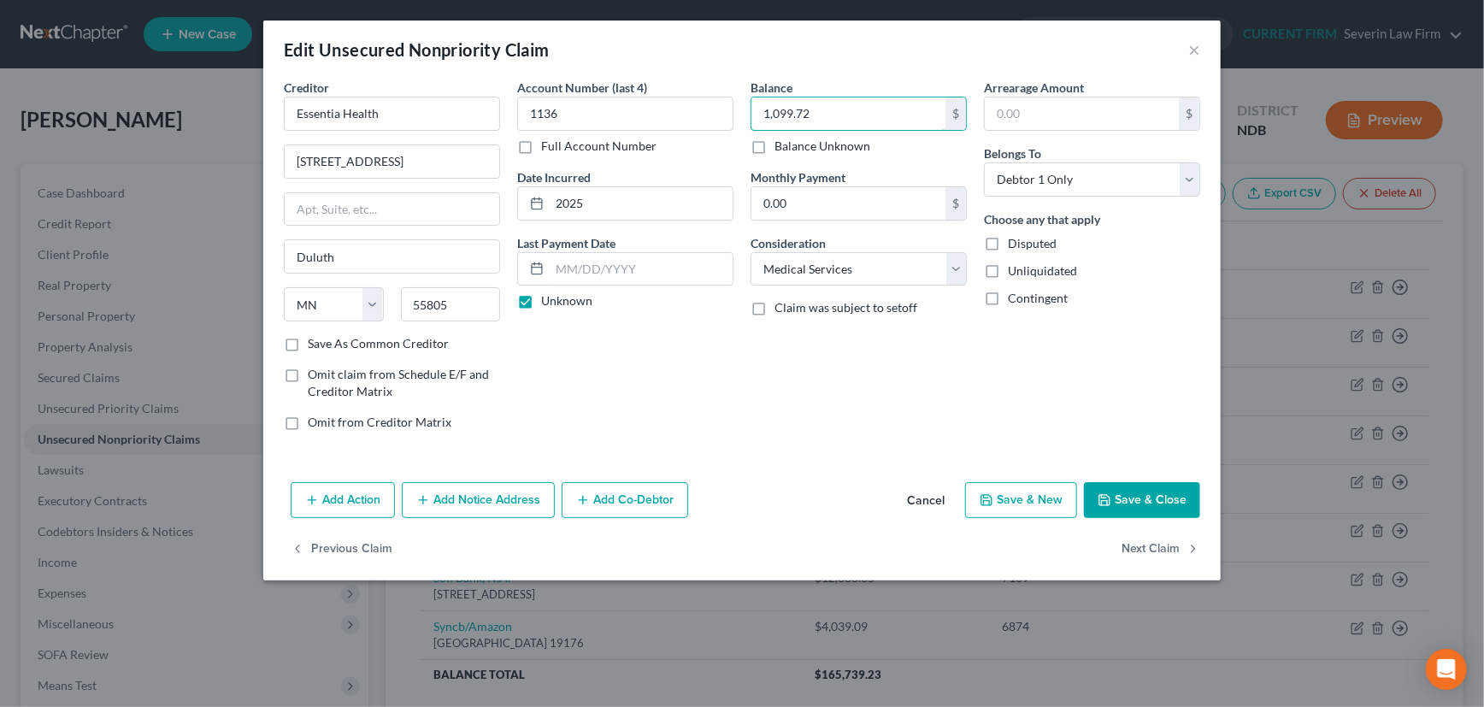
type input "1,099.72"
click at [308, 343] on label "Save As Common Creditor" at bounding box center [378, 343] width 141 height 17
click at [315, 343] on input "Save As Common Creditor" at bounding box center [320, 340] width 11 height 11
checkbox input "true"
click at [1158, 497] on button "Save & Close" at bounding box center [1142, 500] width 116 height 36
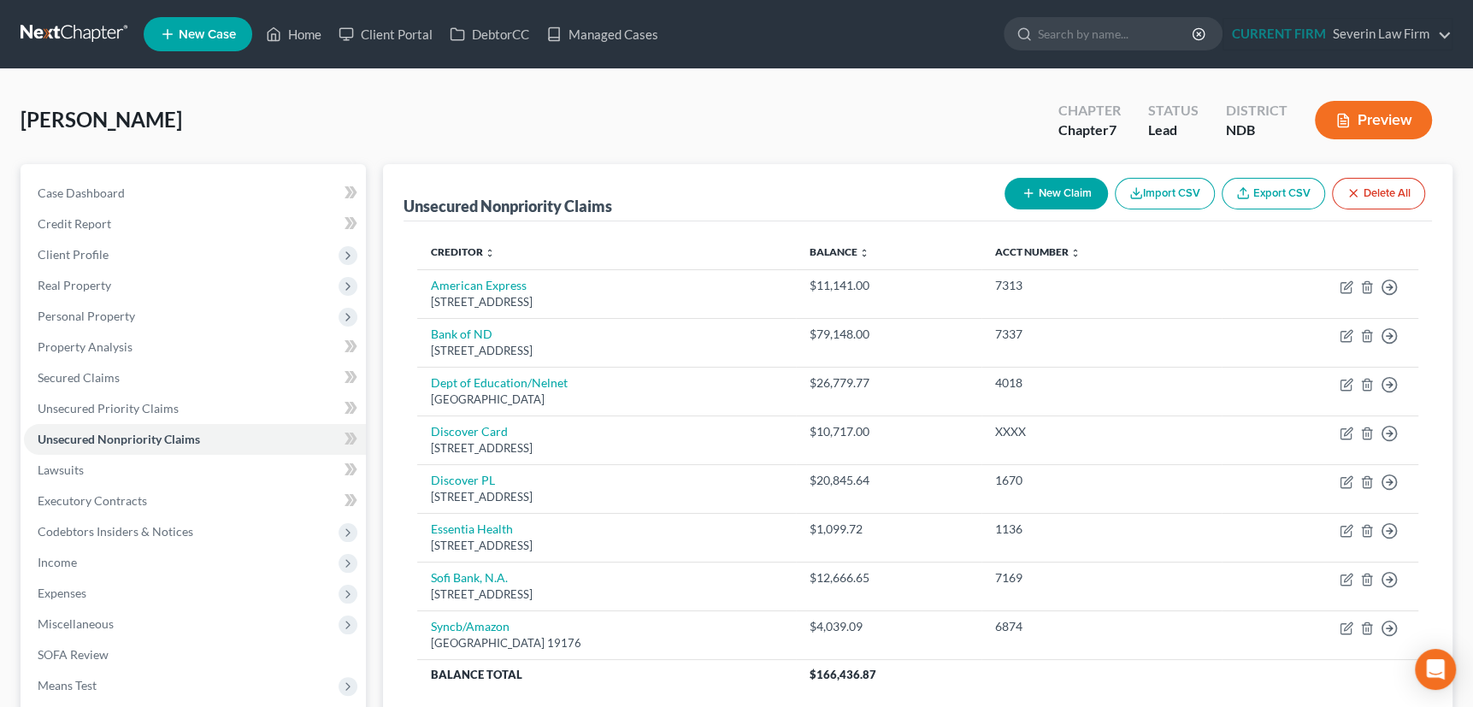
click at [1348, 113] on icon "button" at bounding box center [1342, 120] width 15 height 15
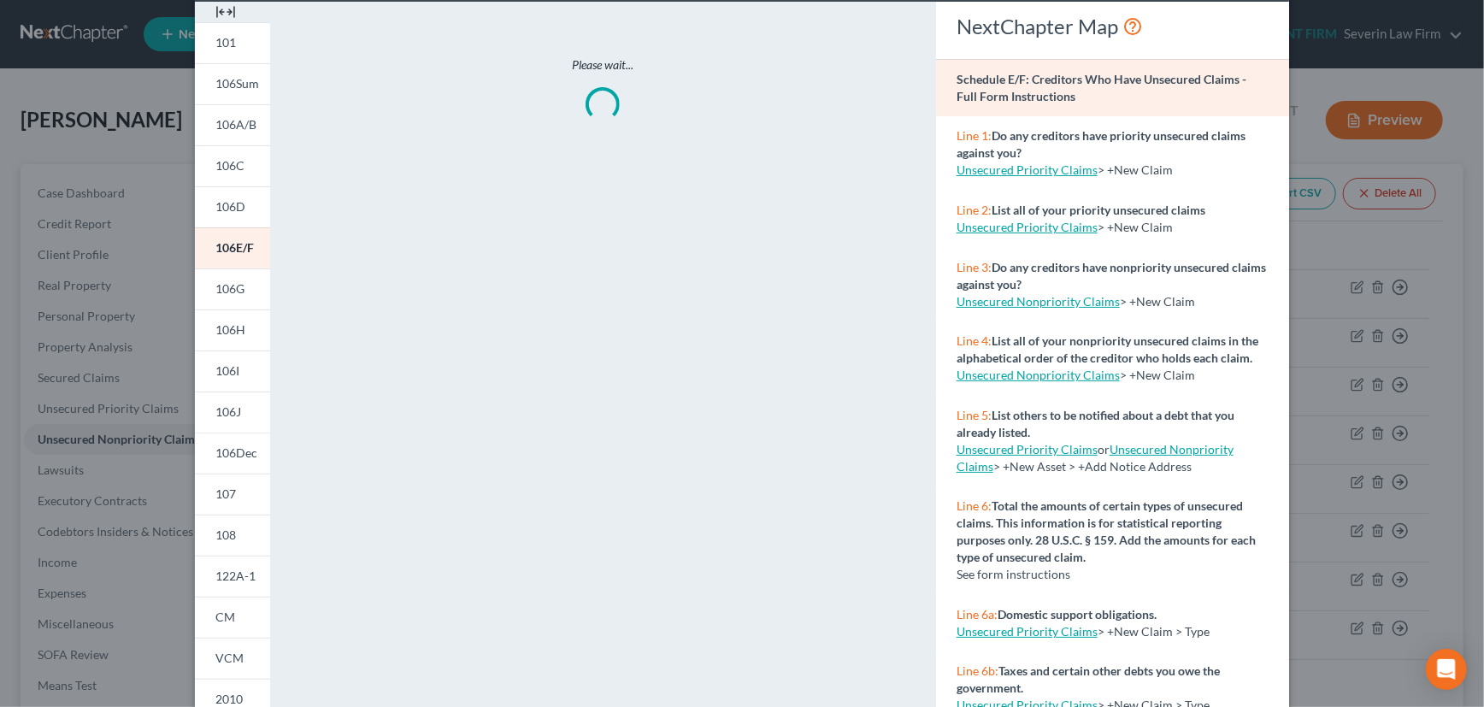
scroll to position [240, 0]
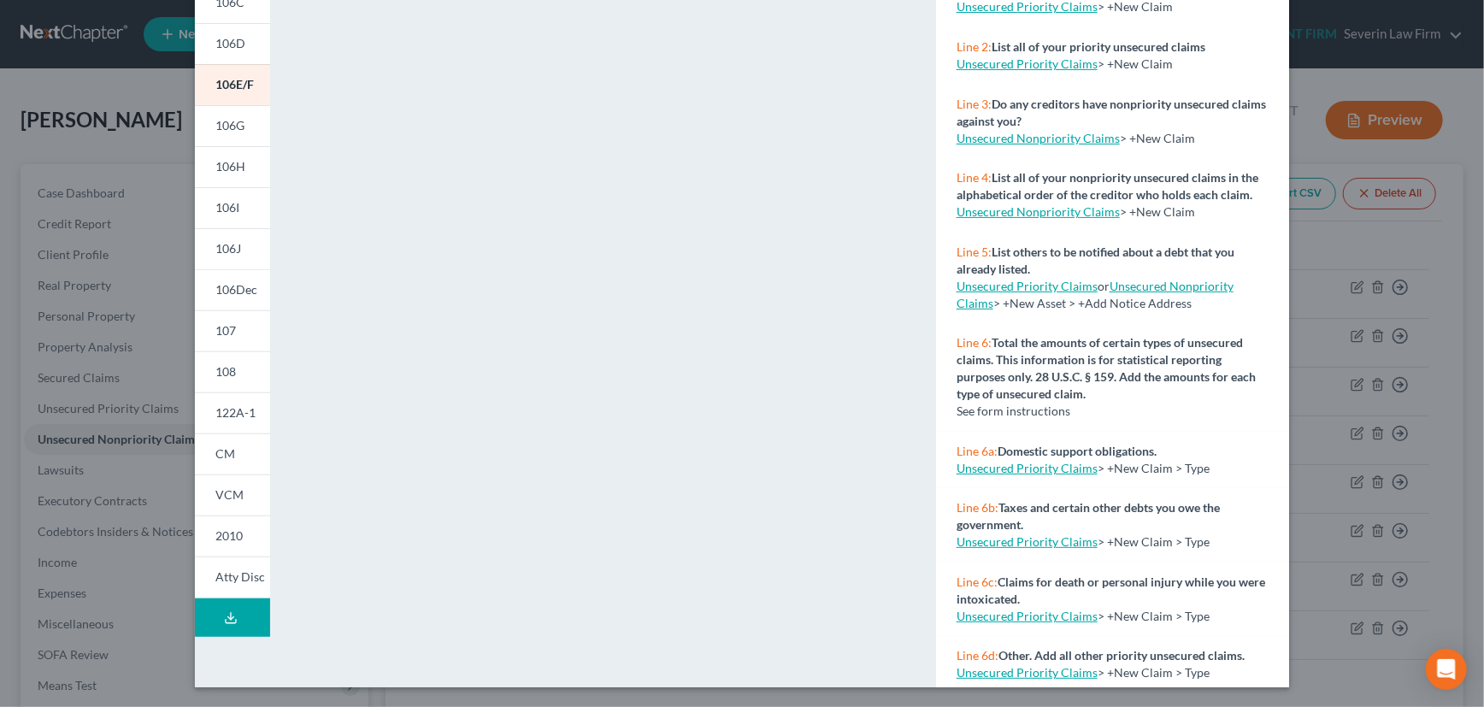
click at [226, 606] on button "Download Draft" at bounding box center [232, 617] width 75 height 38
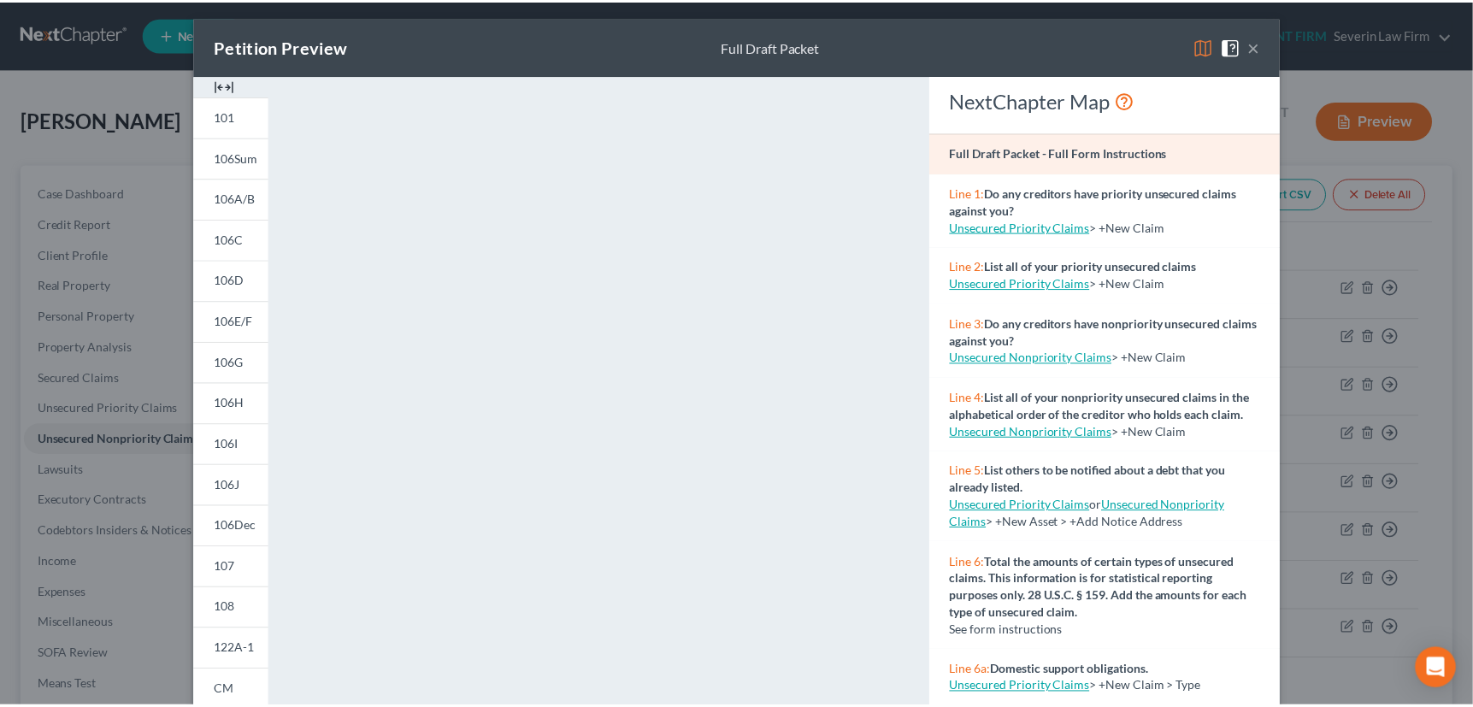
scroll to position [0, 0]
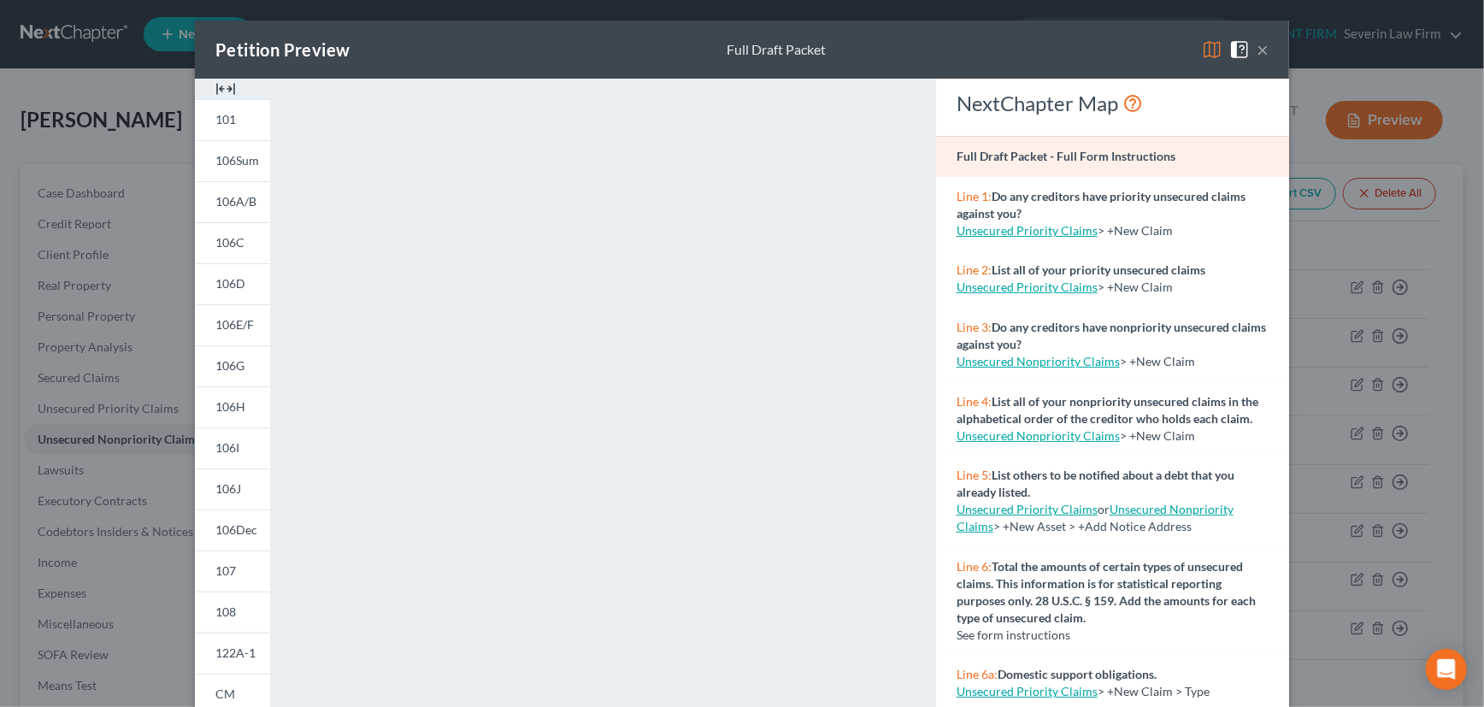
click at [1259, 52] on button "×" at bounding box center [1263, 49] width 12 height 21
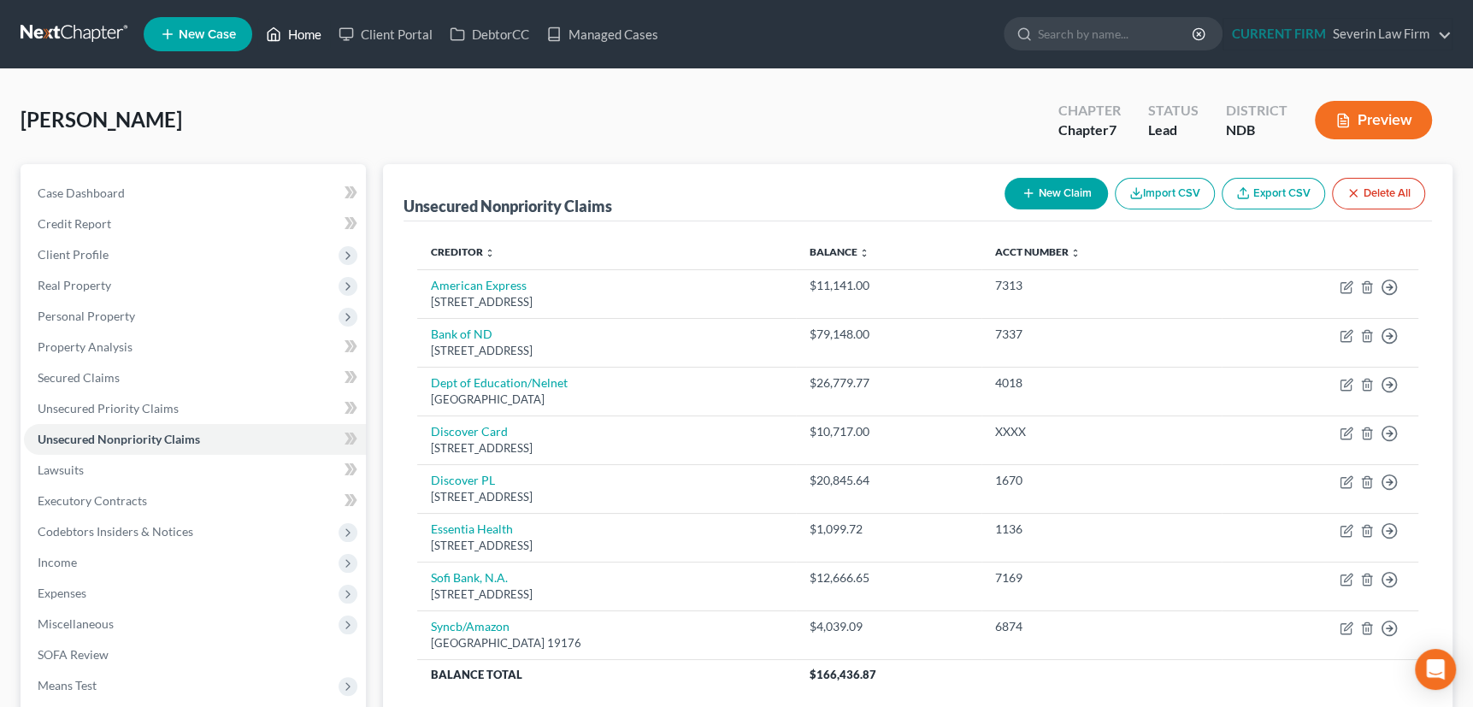
click at [299, 29] on link "Home" at bounding box center [293, 34] width 73 height 31
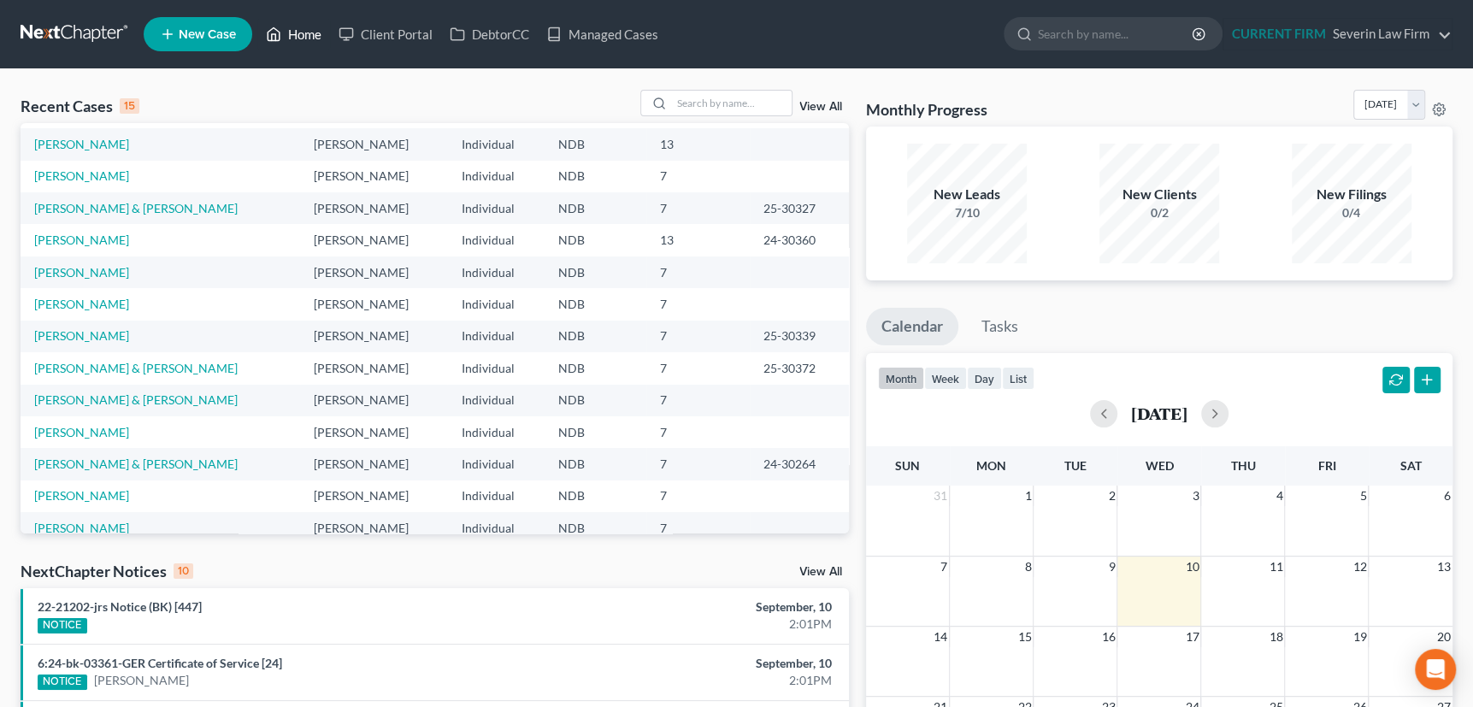
scroll to position [117, 0]
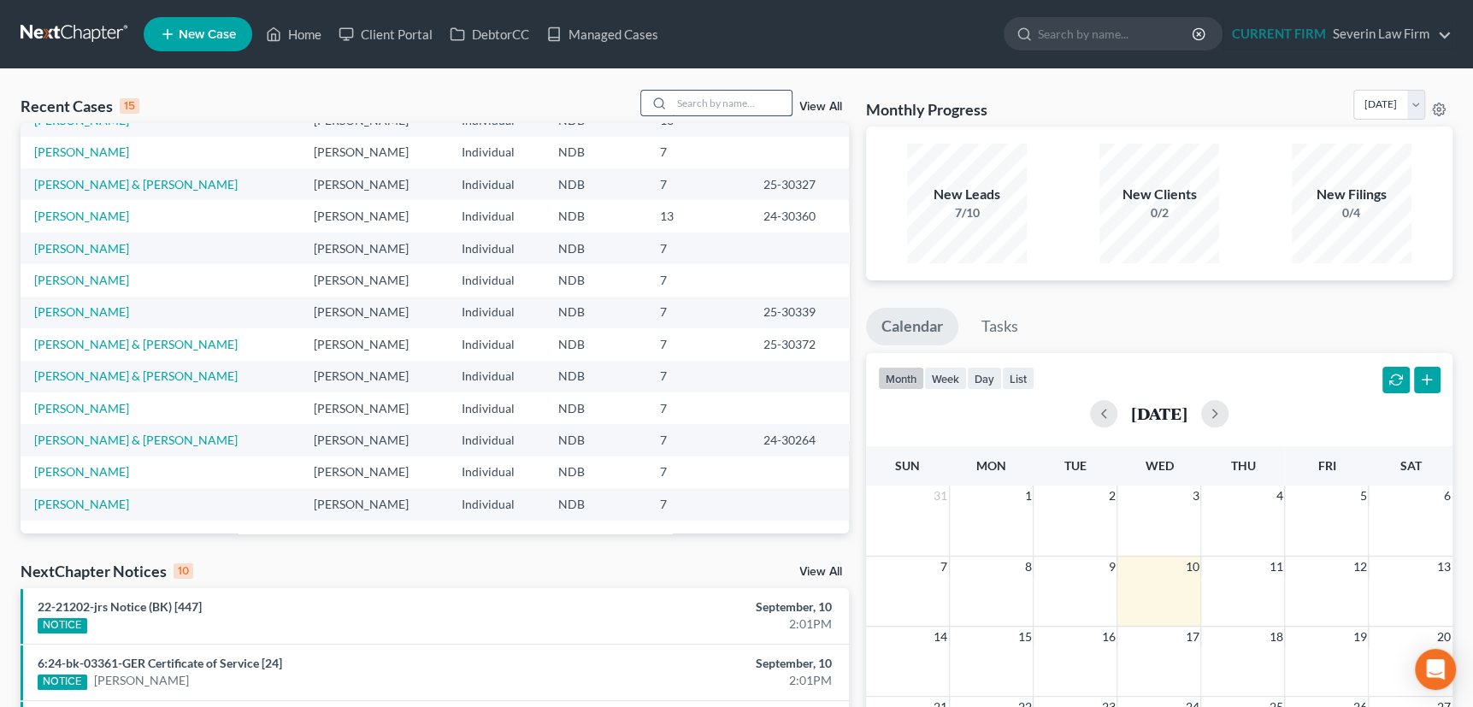
click at [713, 108] on input "search" at bounding box center [732, 103] width 120 height 25
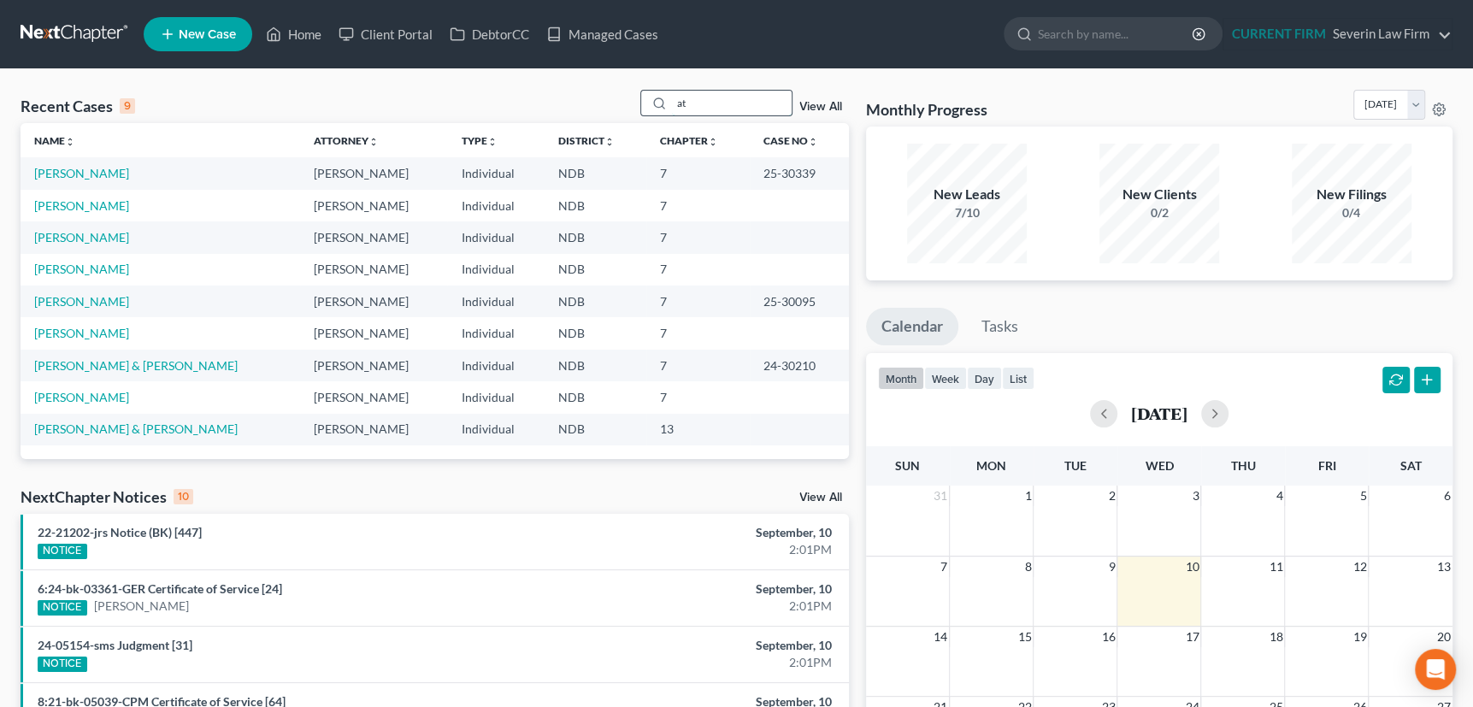
scroll to position [0, 0]
type input "at"
click at [89, 202] on link "[PERSON_NAME]" at bounding box center [81, 205] width 95 height 15
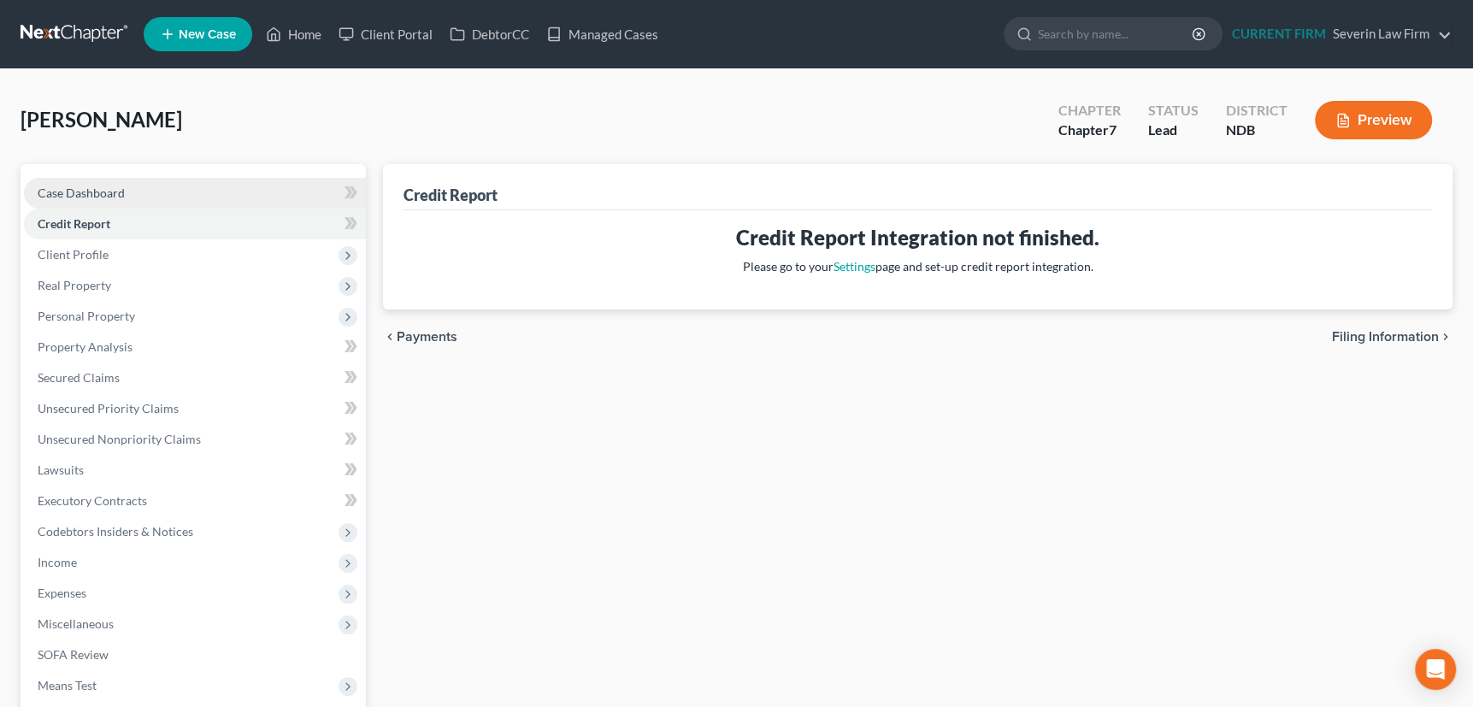
click at [103, 191] on span "Case Dashboard" at bounding box center [81, 193] width 87 height 15
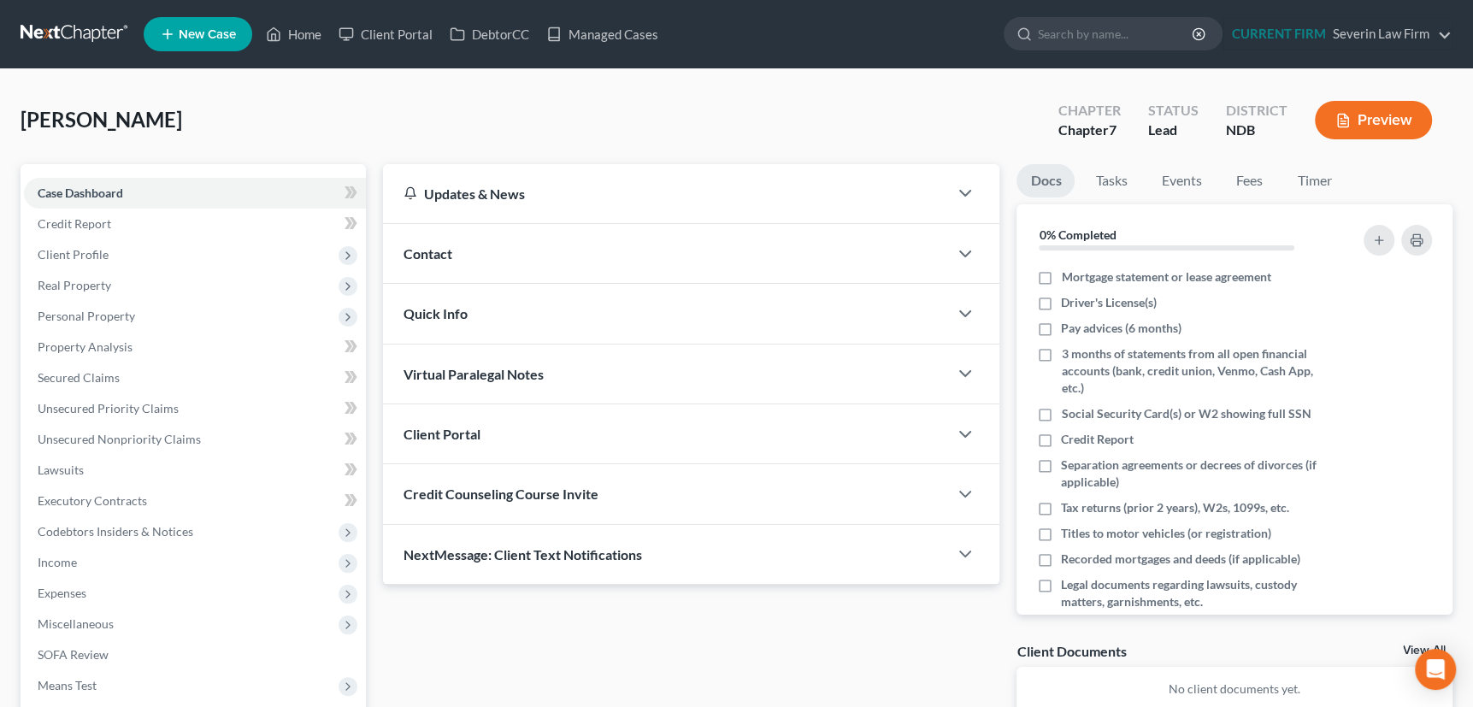
scroll to position [199, 0]
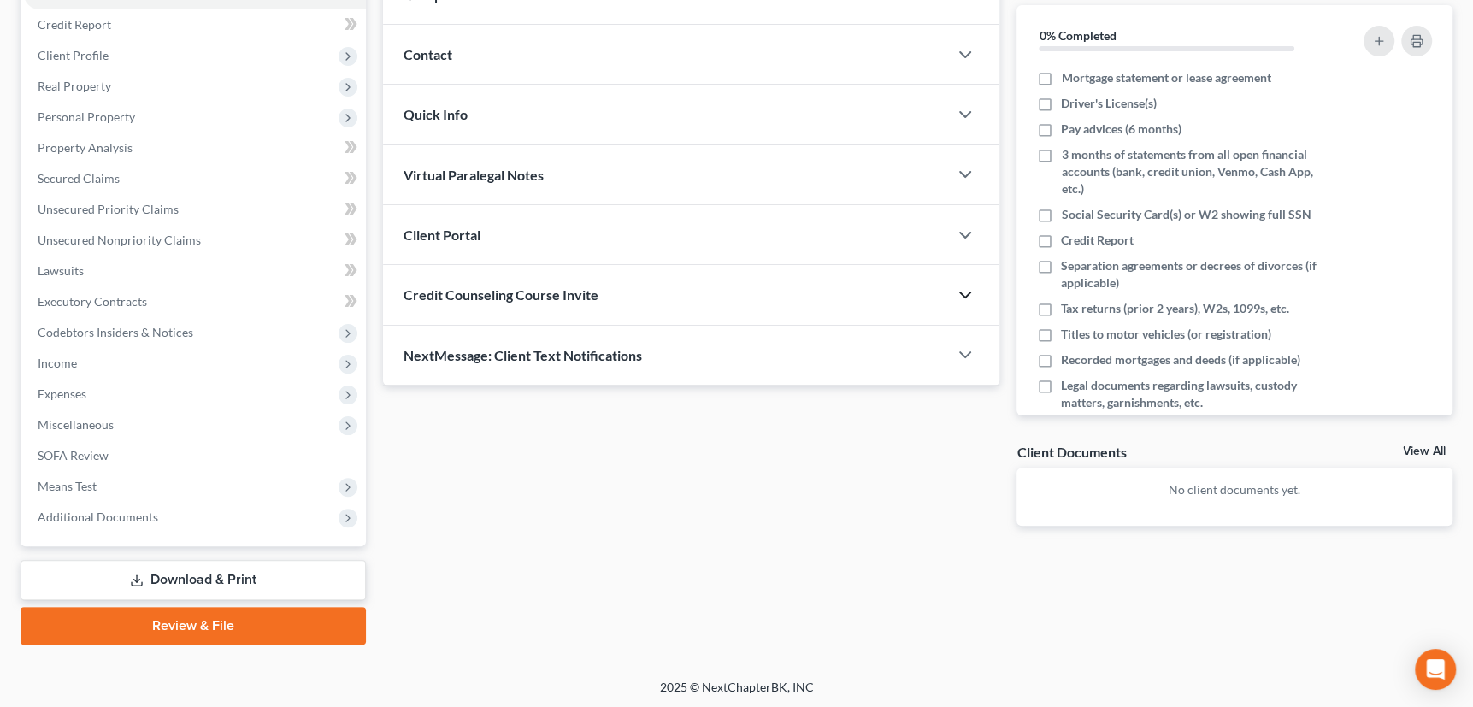
click at [964, 291] on icon "button" at bounding box center [965, 295] width 21 height 21
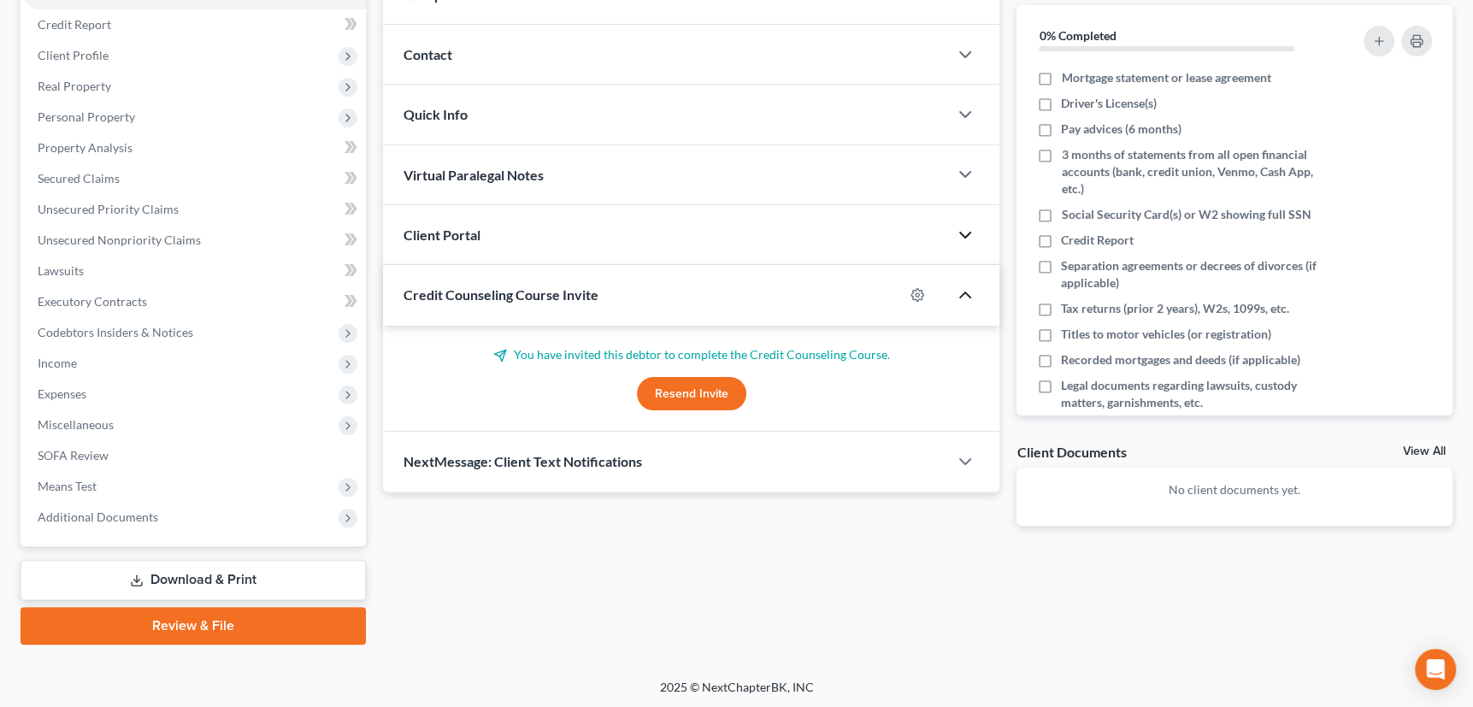
click at [965, 225] on icon "button" at bounding box center [965, 235] width 21 height 21
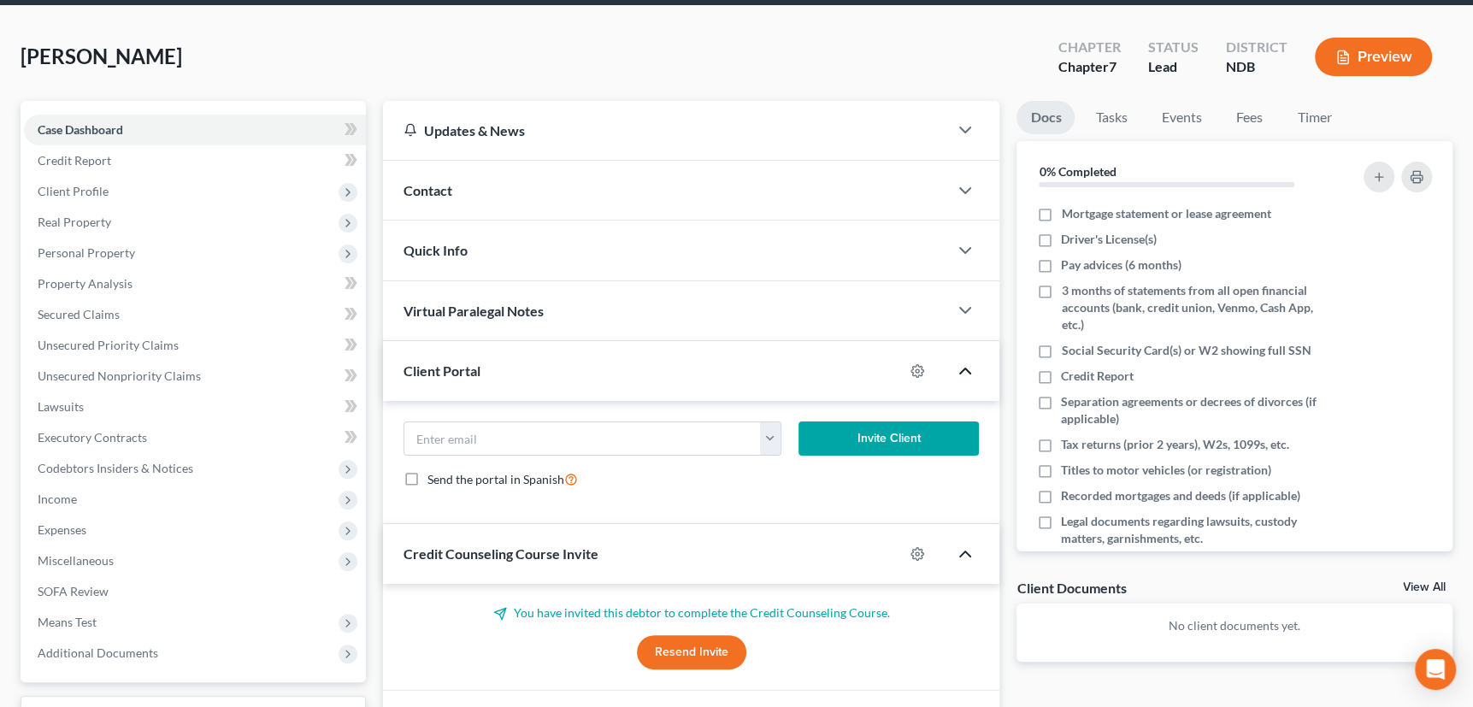
scroll to position [0, 0]
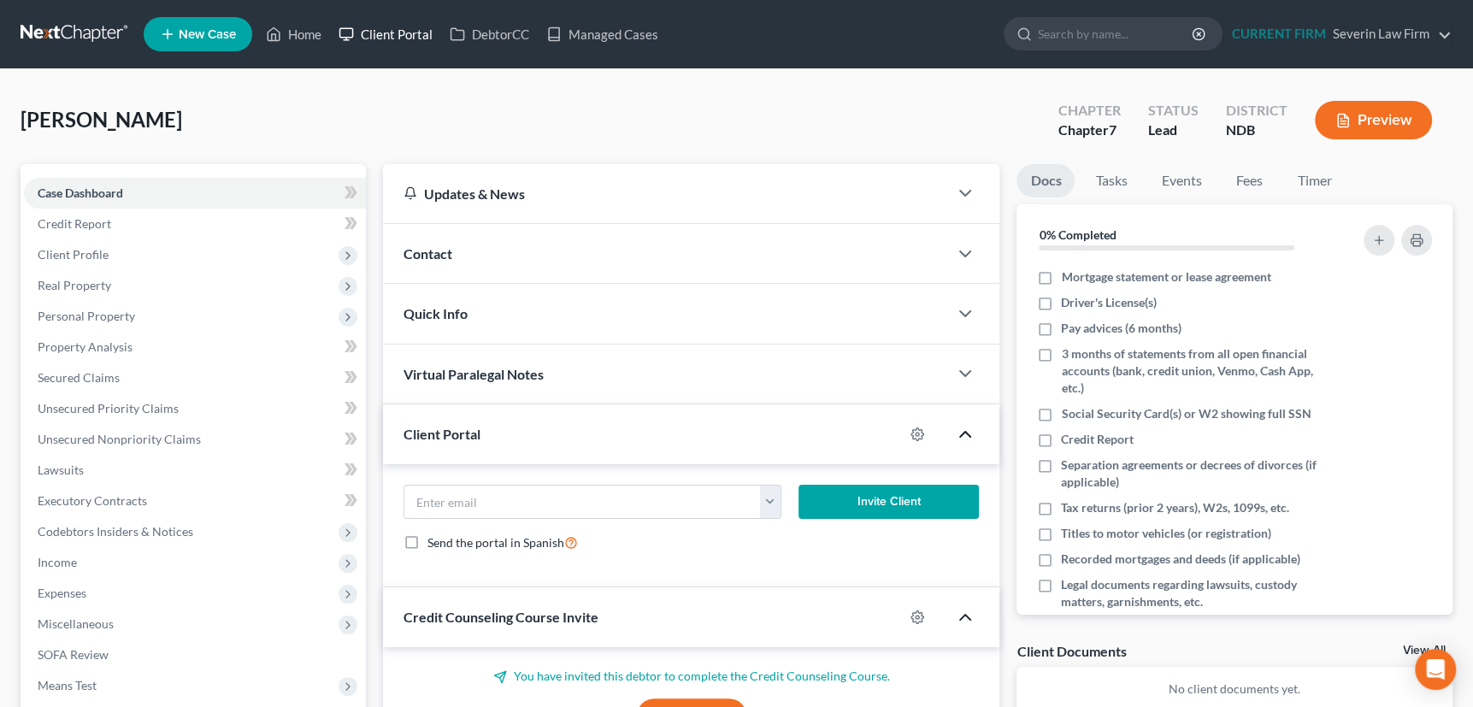
click at [398, 32] on link "Client Portal" at bounding box center [385, 34] width 111 height 31
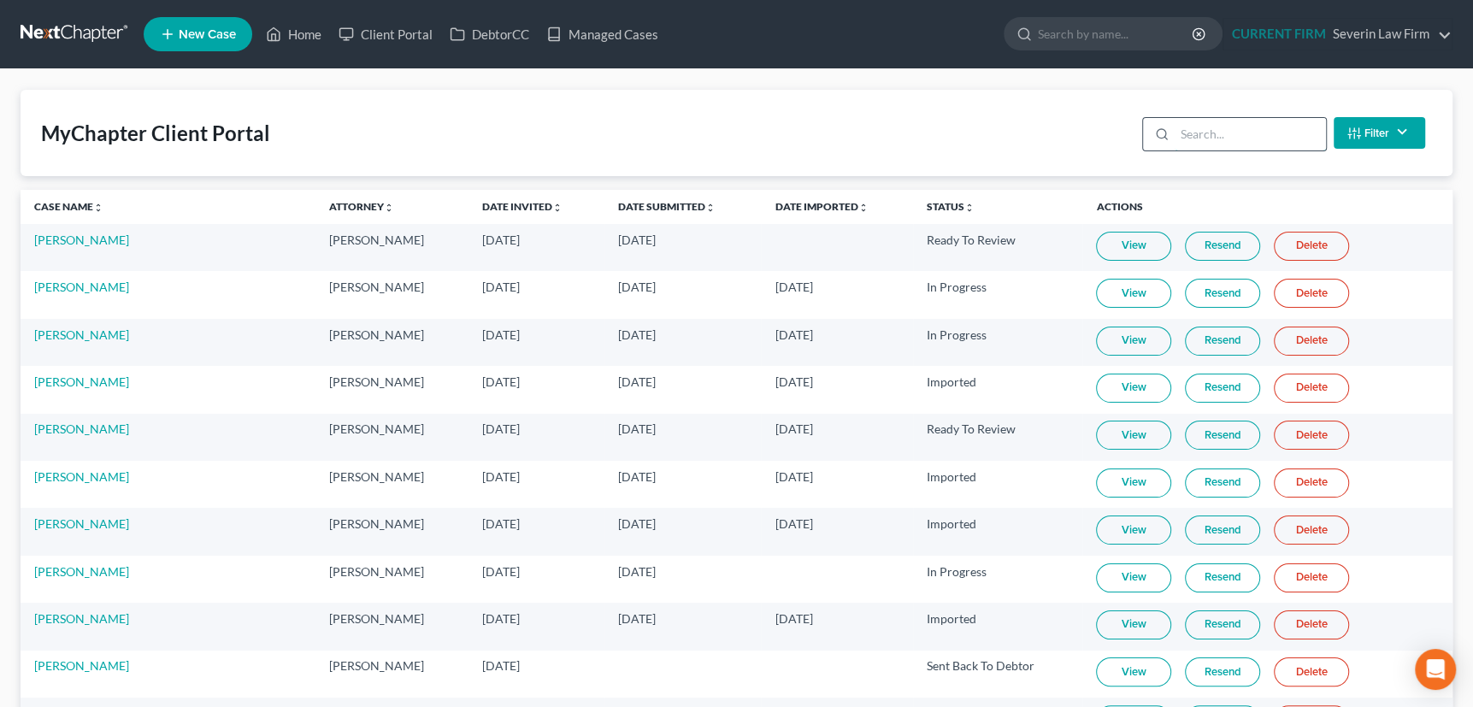
click at [1213, 132] on input "search" at bounding box center [1250, 134] width 151 height 32
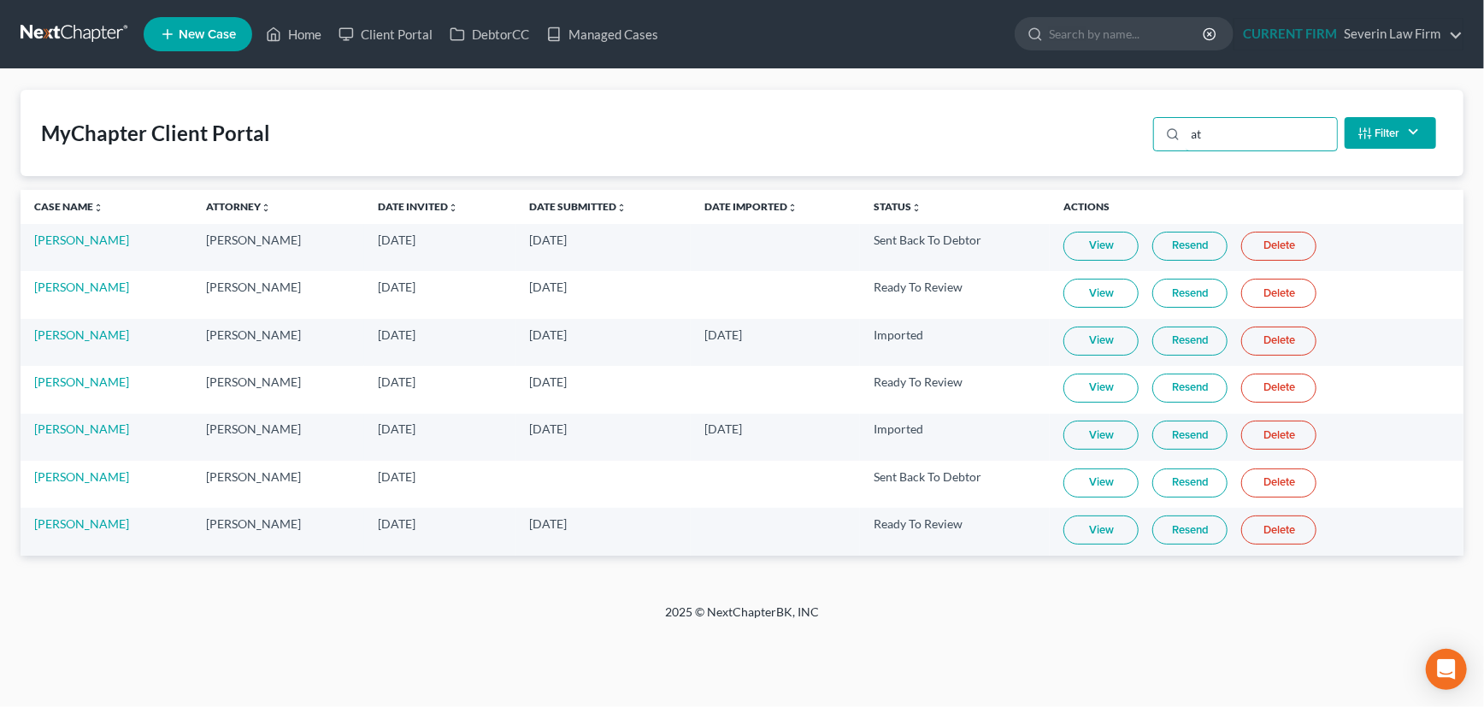
type input "at"
click at [1098, 382] on link "View" at bounding box center [1100, 388] width 75 height 29
click at [300, 30] on link "Home" at bounding box center [293, 34] width 73 height 31
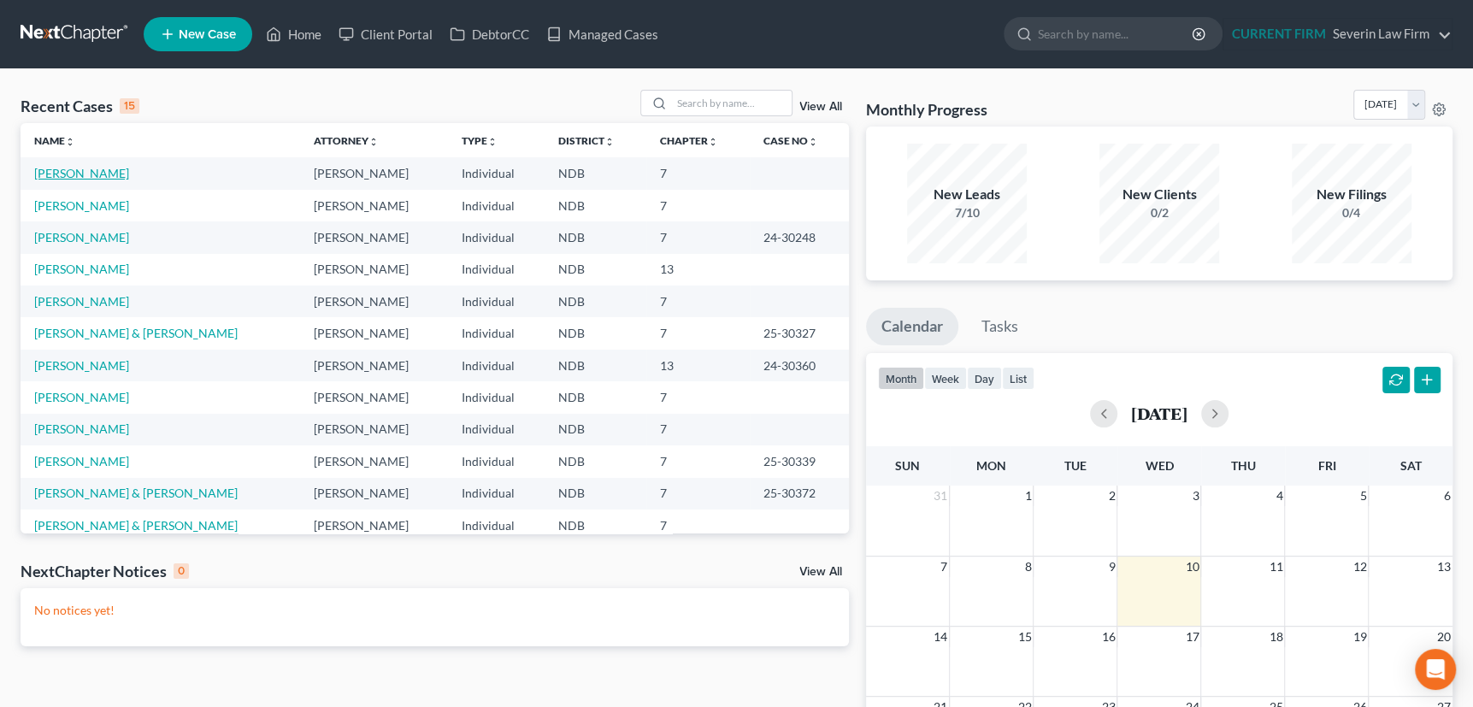
click at [86, 171] on link "[PERSON_NAME]" at bounding box center [81, 173] width 95 height 15
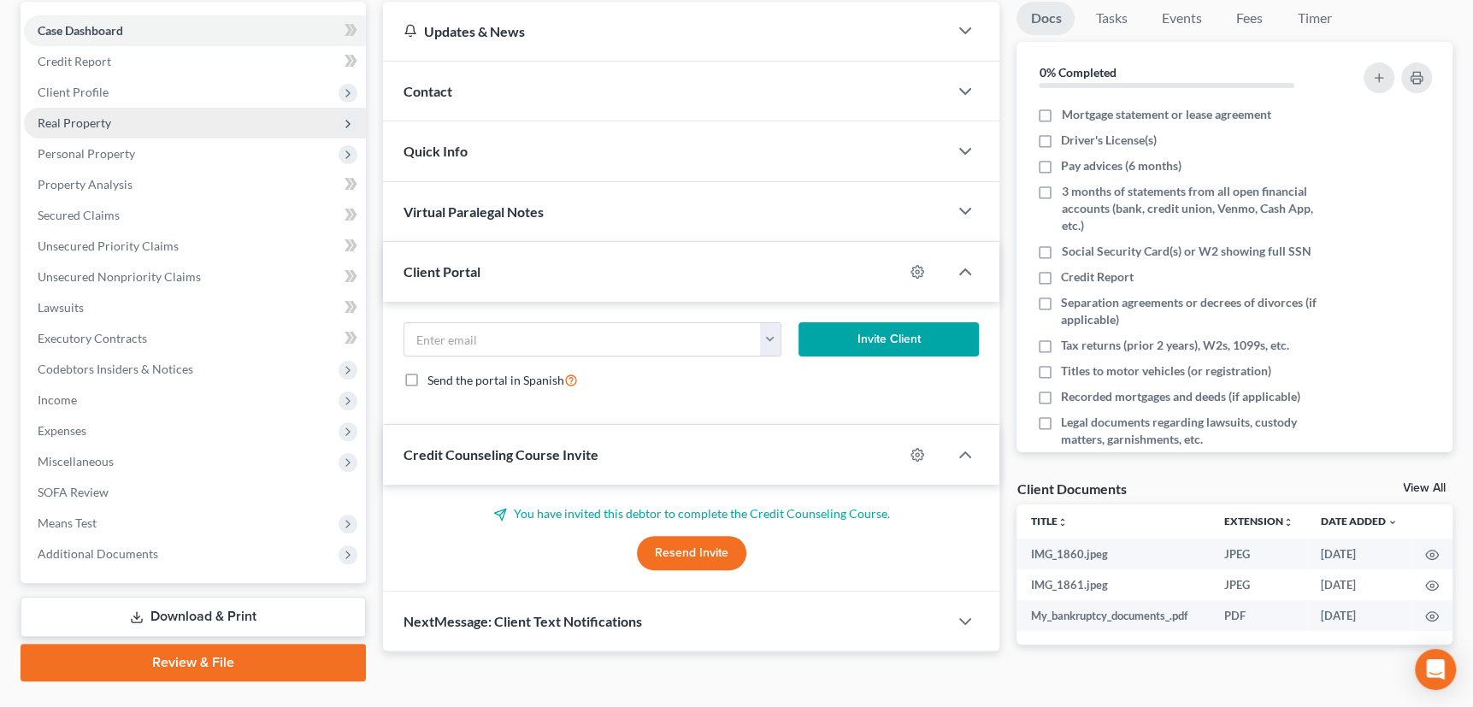
scroll to position [199, 0]
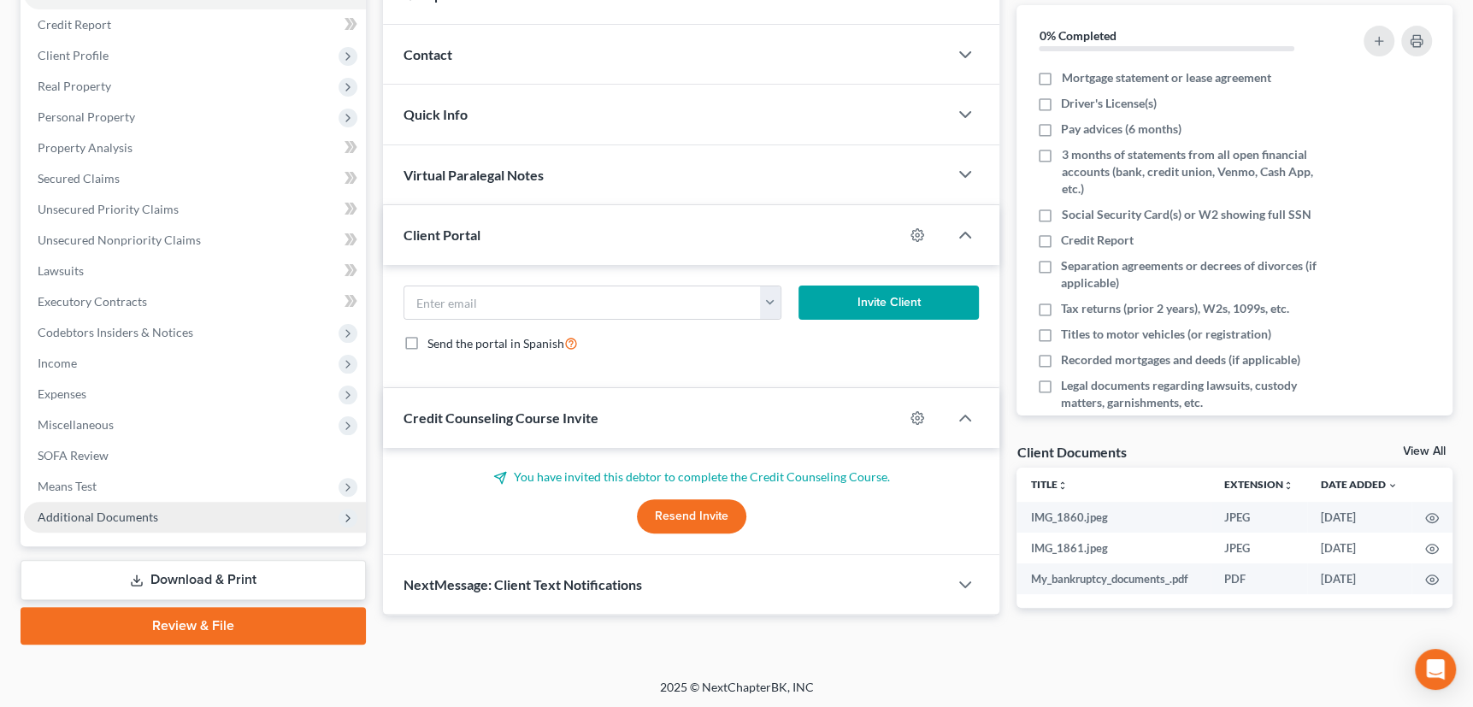
click at [74, 517] on span "Additional Documents" at bounding box center [98, 516] width 121 height 15
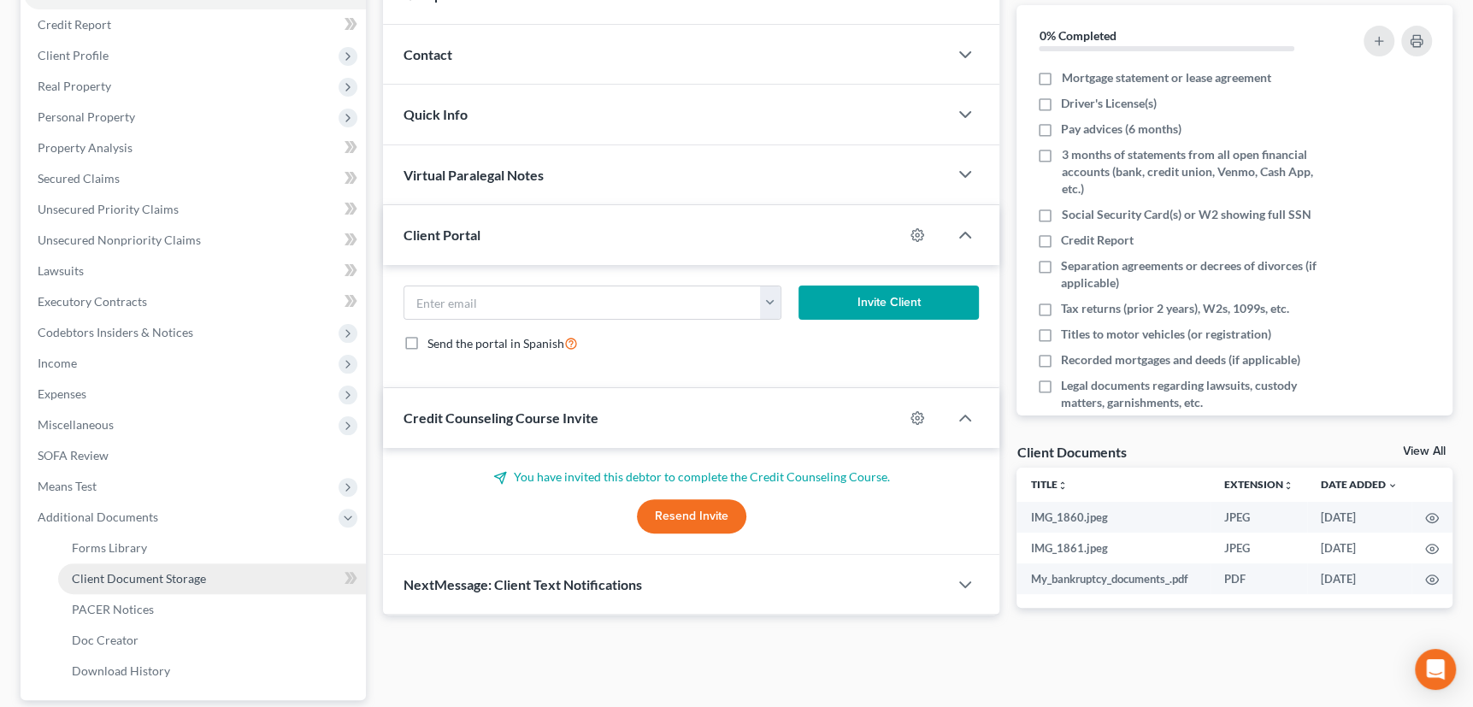
click at [89, 578] on span "Client Document Storage" at bounding box center [139, 578] width 134 height 15
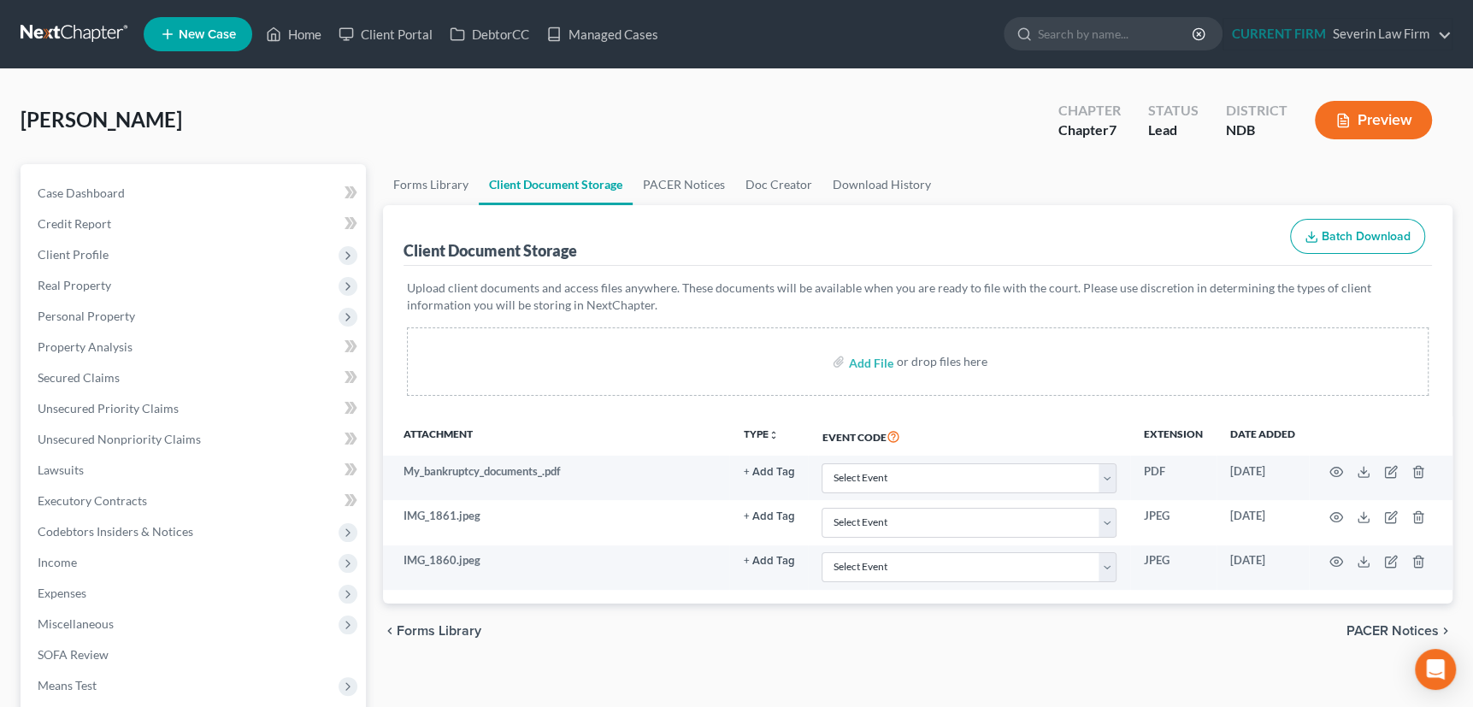
click at [1307, 239] on icon "button" at bounding box center [1311, 240] width 10 height 3
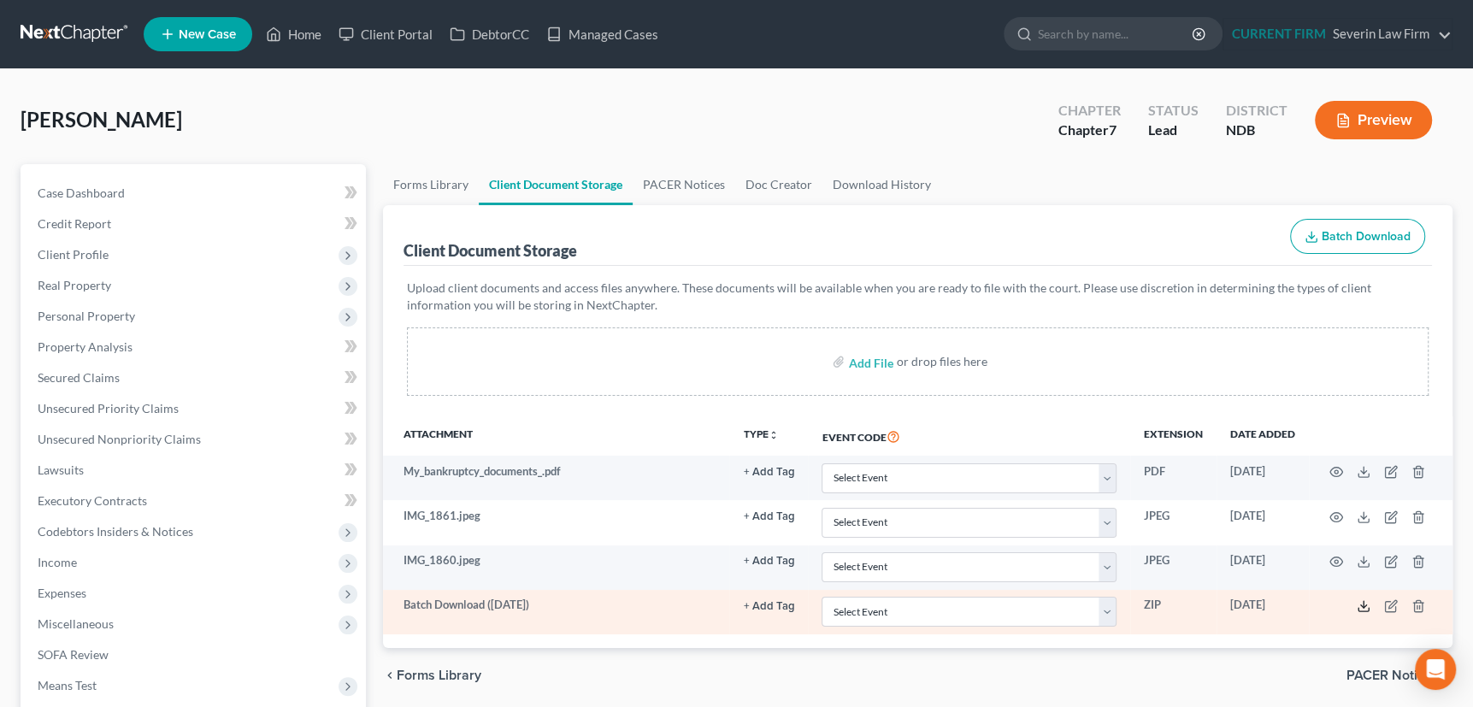
click at [1363, 601] on icon at bounding box center [1364, 606] width 14 height 14
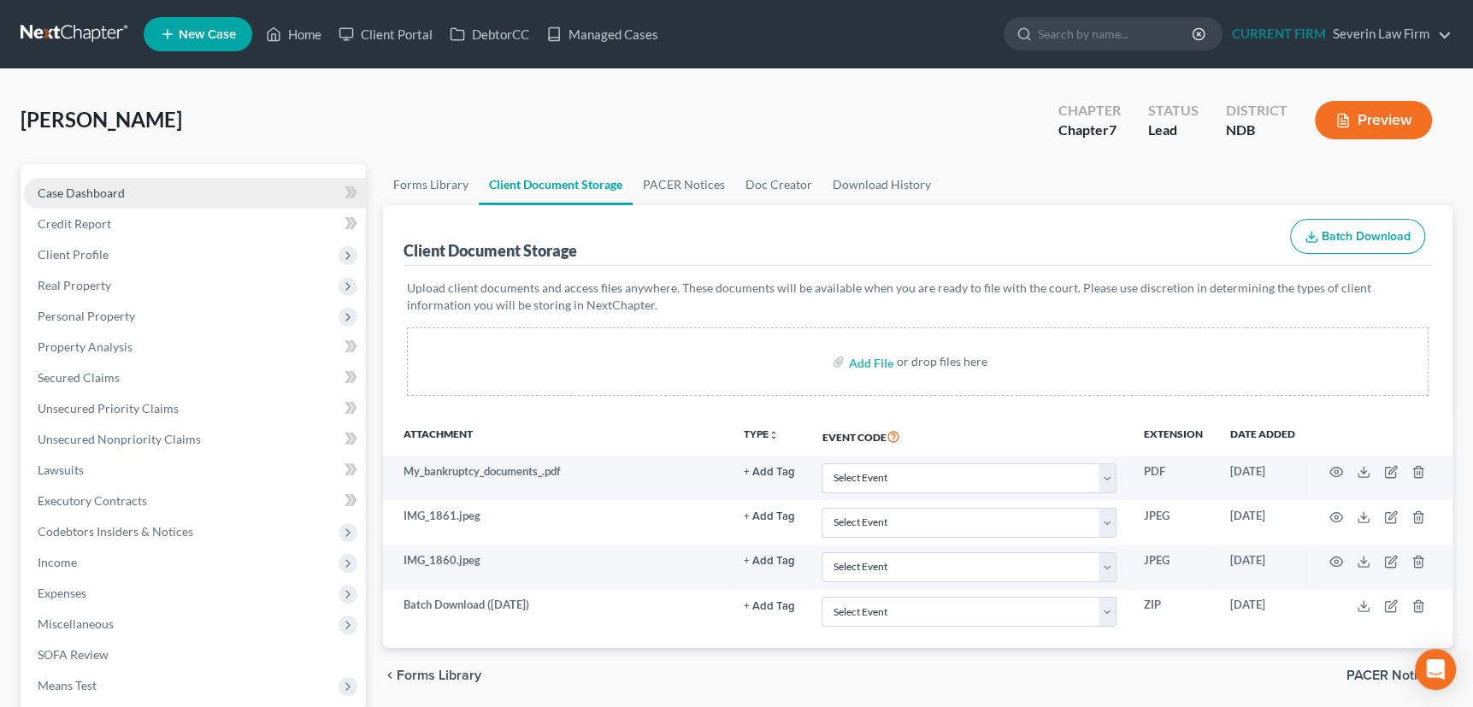
click at [102, 196] on span "Case Dashboard" at bounding box center [81, 193] width 87 height 15
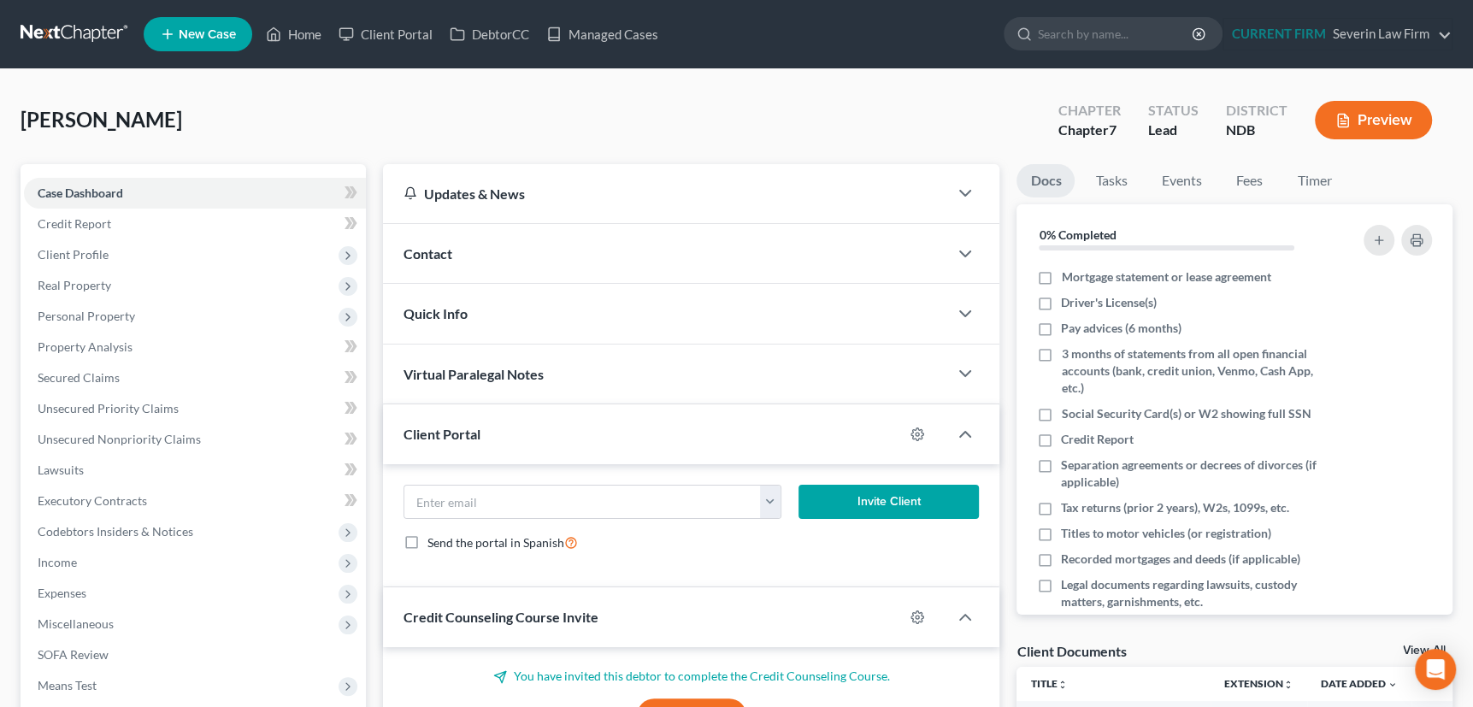
click at [530, 264] on div "Contact" at bounding box center [666, 253] width 566 height 59
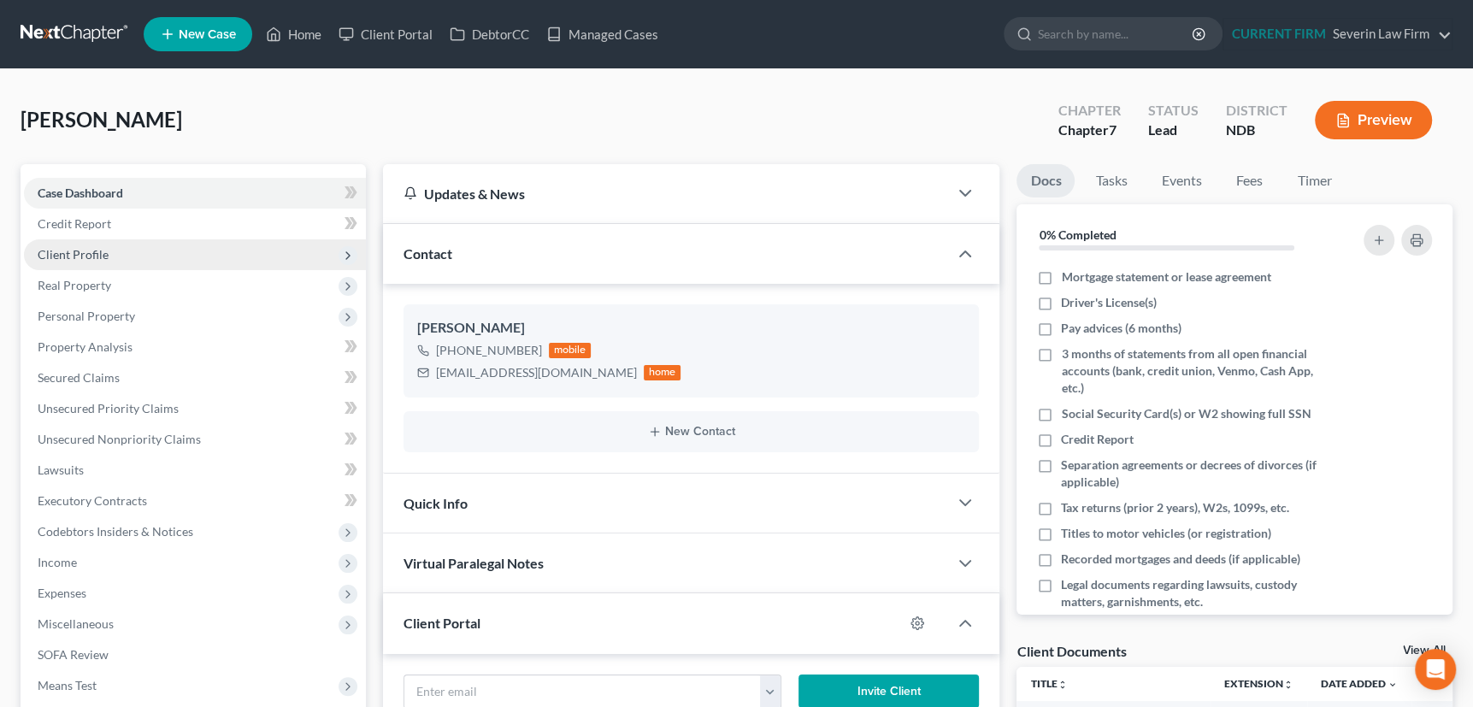
click at [81, 252] on span "Client Profile" at bounding box center [73, 254] width 71 height 15
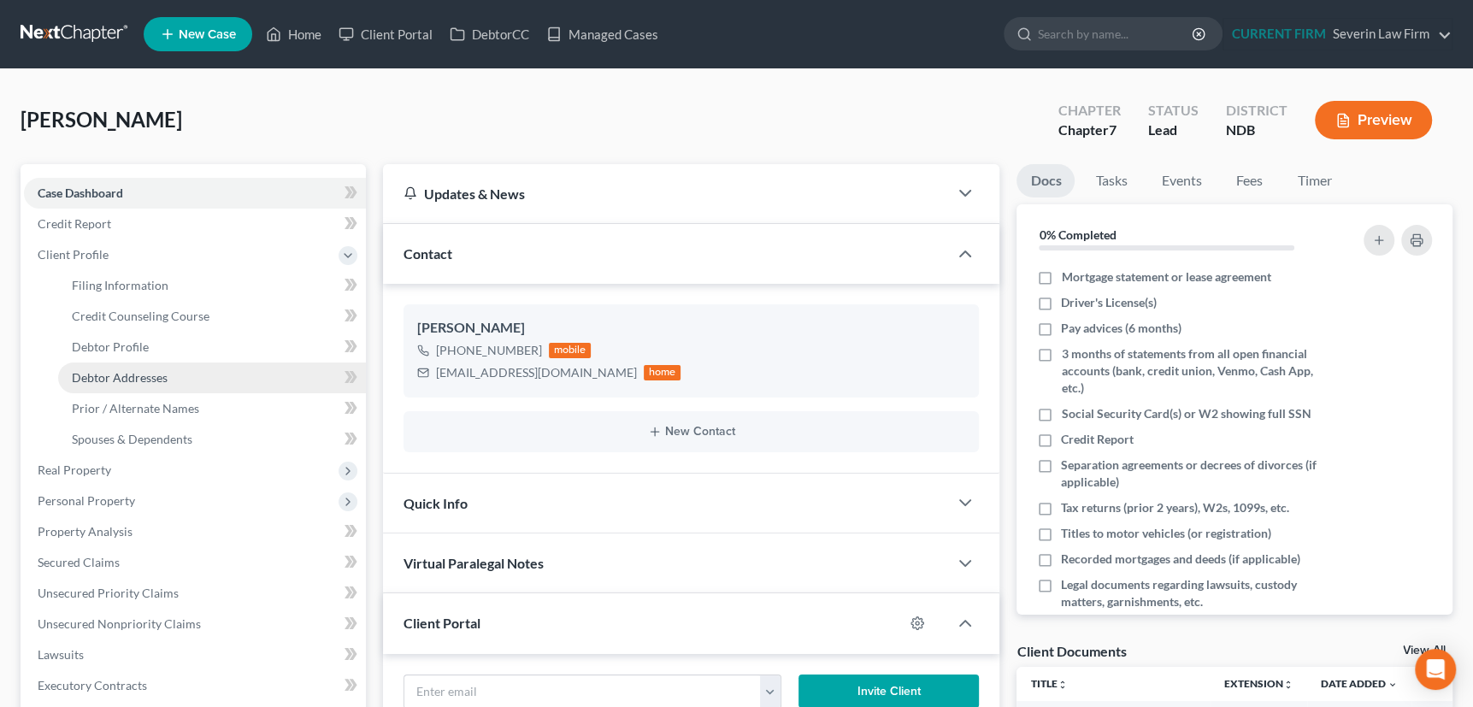
click at [100, 377] on span "Debtor Addresses" at bounding box center [120, 377] width 96 height 15
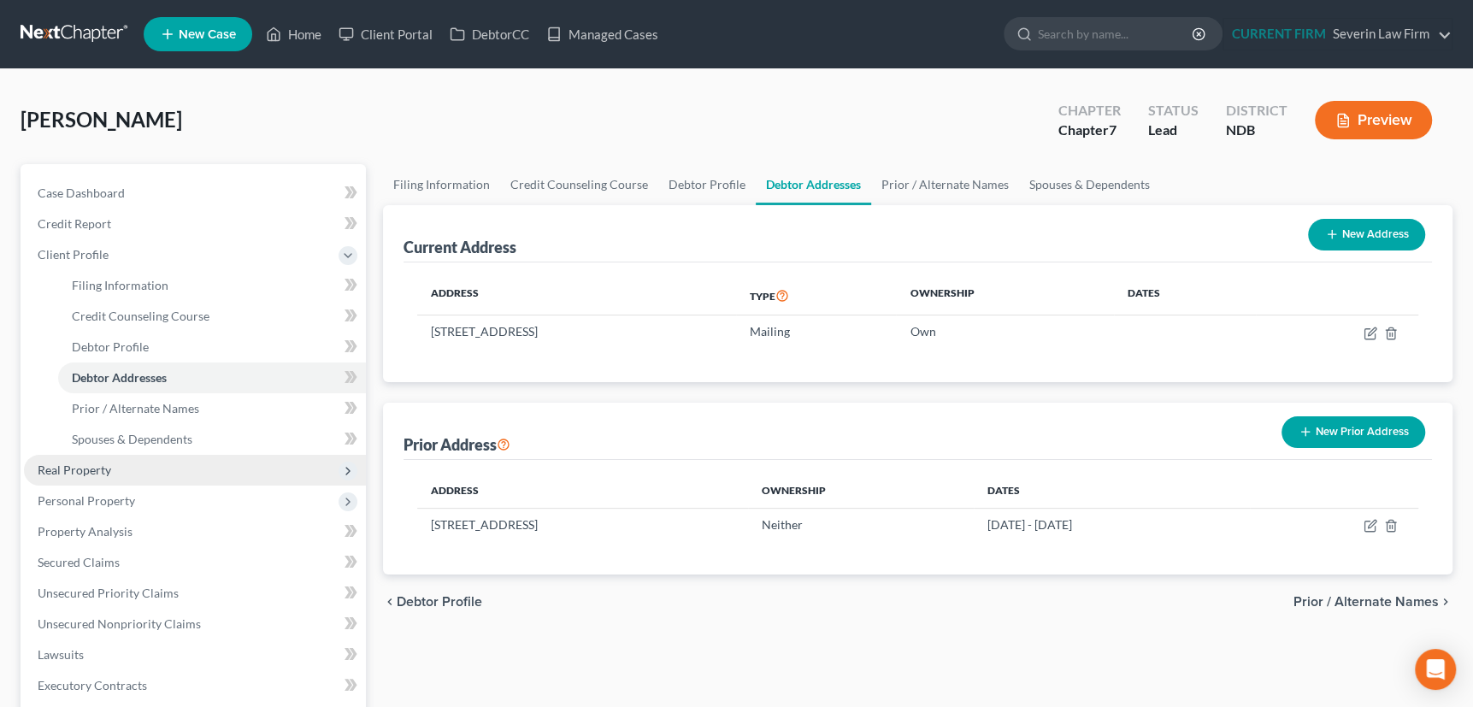
click at [97, 471] on span "Real Property" at bounding box center [75, 469] width 74 height 15
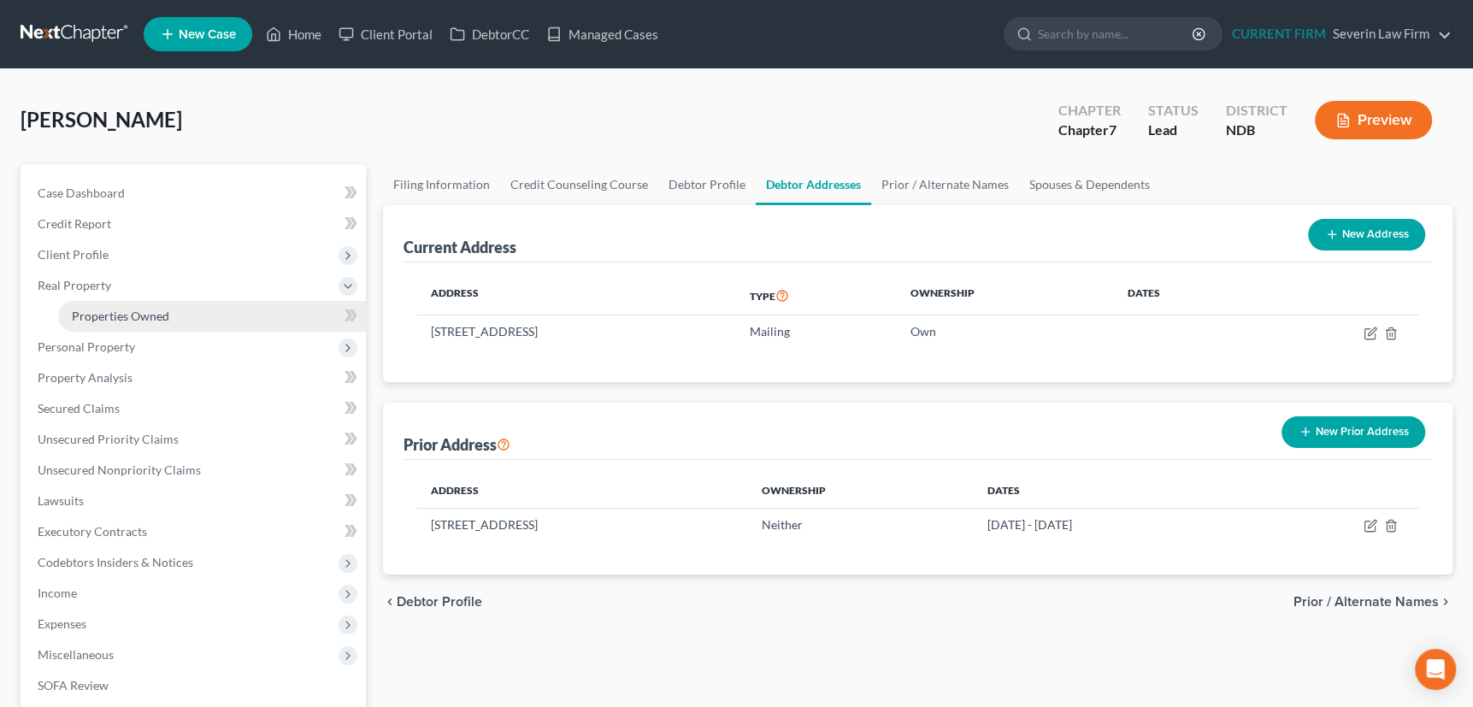
click at [122, 316] on span "Properties Owned" at bounding box center [120, 316] width 97 height 15
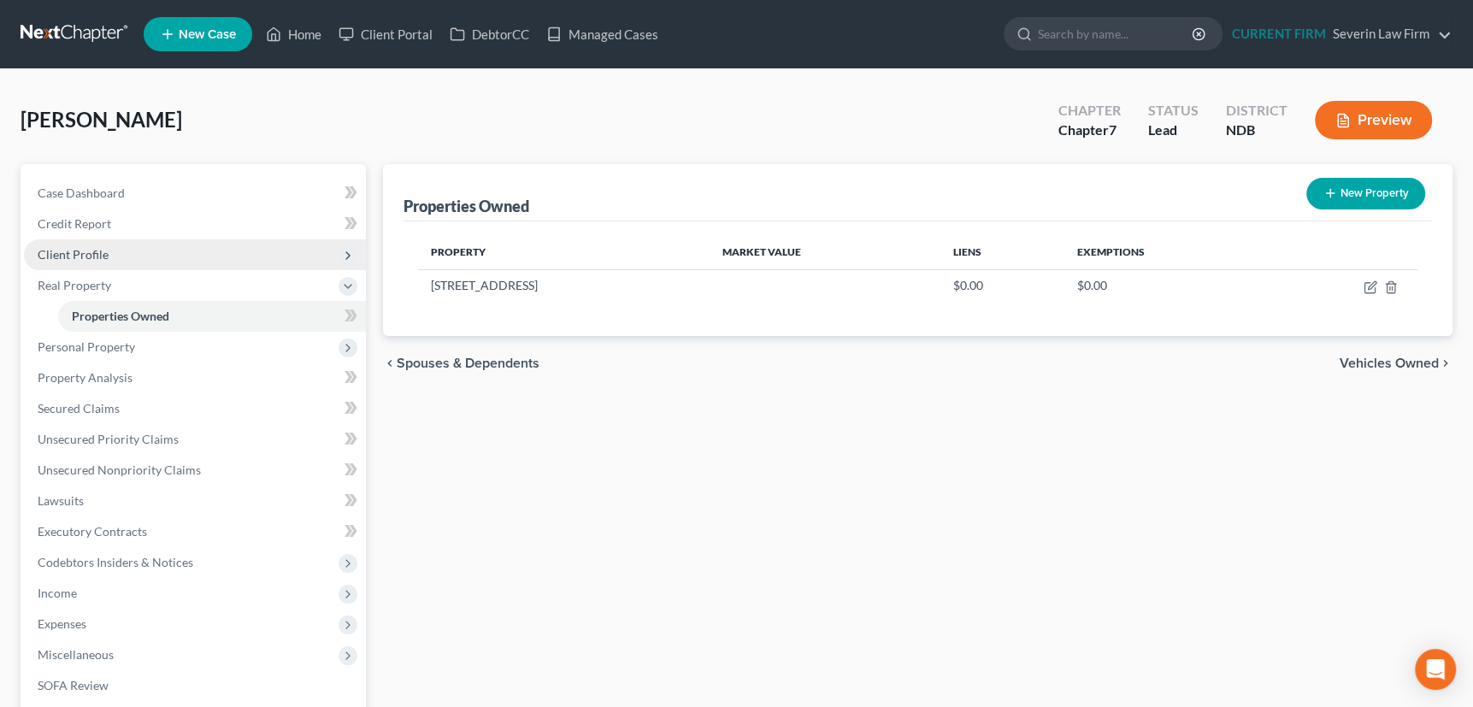
click at [70, 250] on span "Client Profile" at bounding box center [73, 254] width 71 height 15
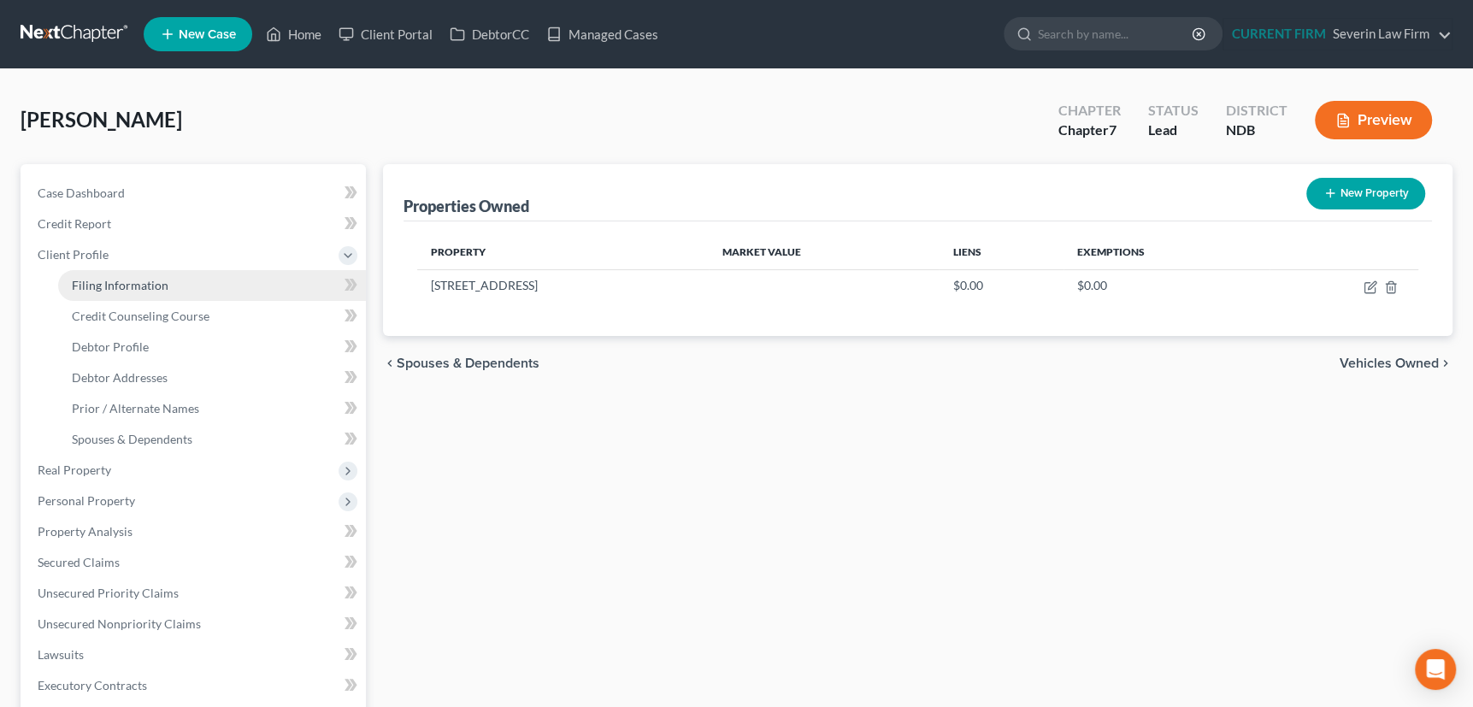
click at [91, 284] on span "Filing Information" at bounding box center [120, 285] width 97 height 15
select select "1"
select select "0"
select select "29"
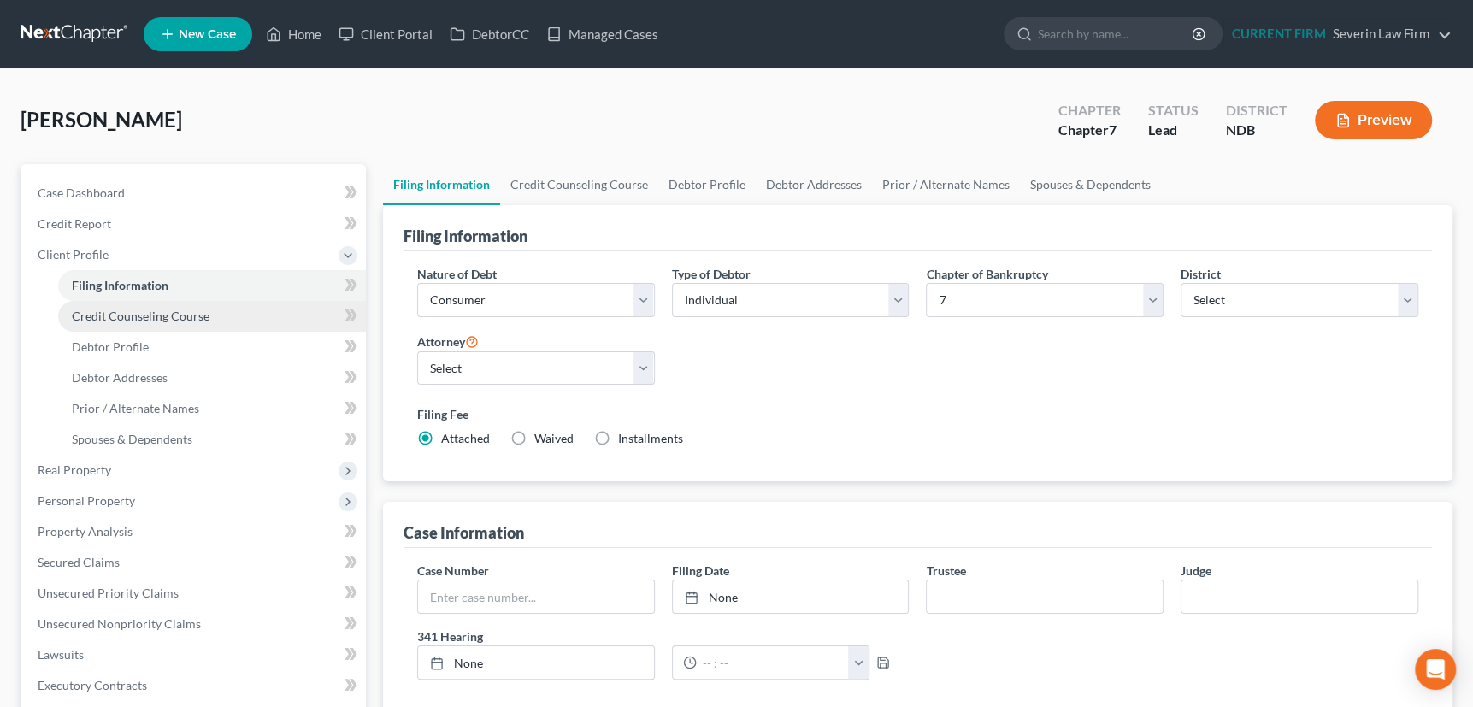
click at [97, 317] on span "Credit Counseling Course" at bounding box center [141, 316] width 138 height 15
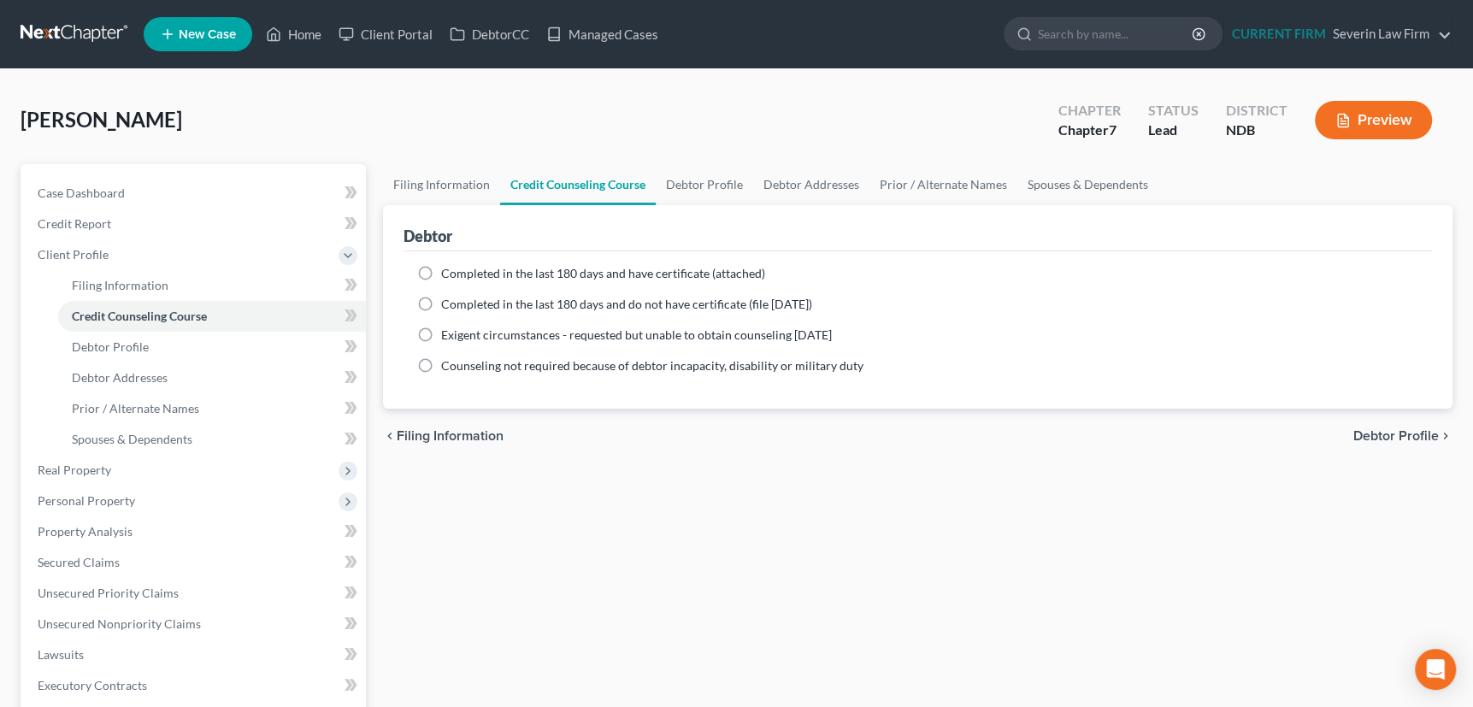
click at [441, 273] on label "Completed in the last 180 days and have certificate (attached)" at bounding box center [603, 273] width 324 height 17
click at [448, 273] on input "Completed in the last 180 days and have certificate (attached)" at bounding box center [453, 270] width 11 height 11
radio input "true"
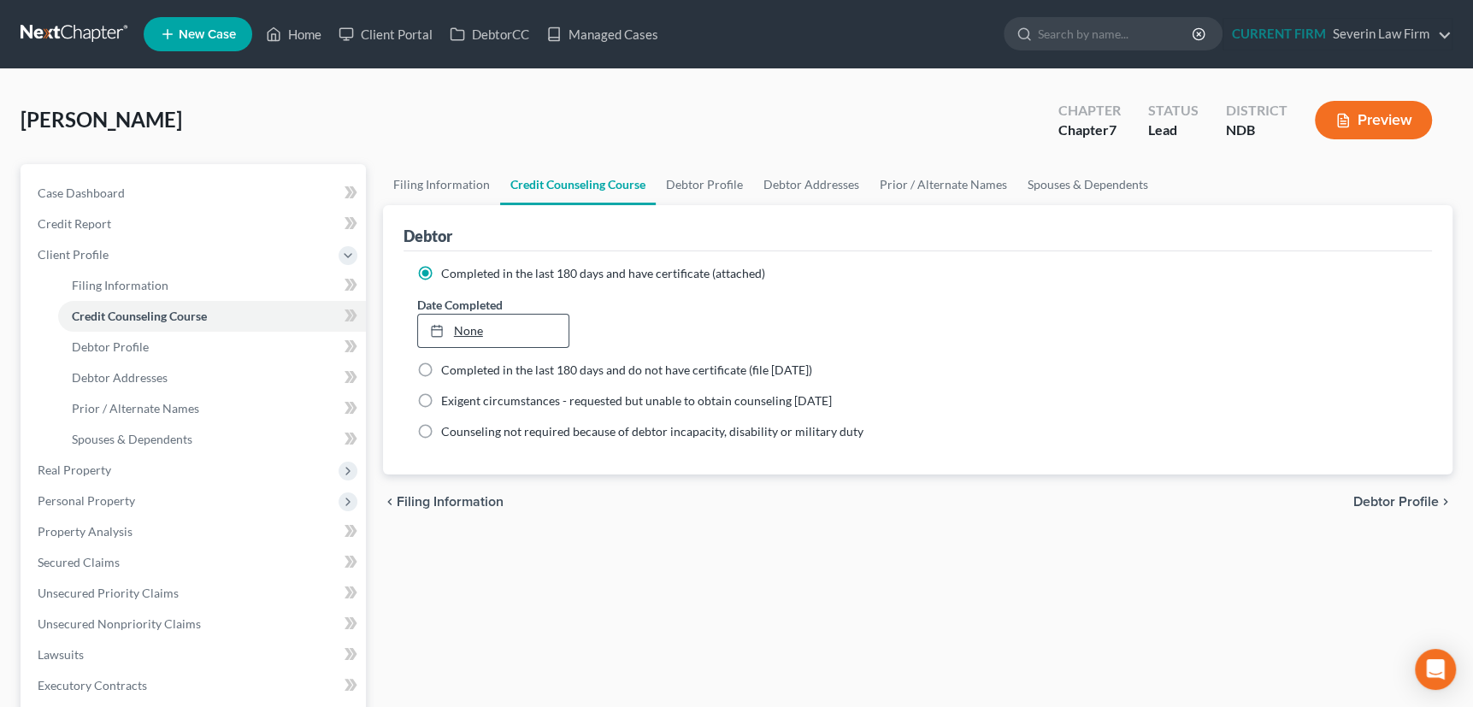
click at [469, 325] on link "None" at bounding box center [493, 331] width 151 height 32
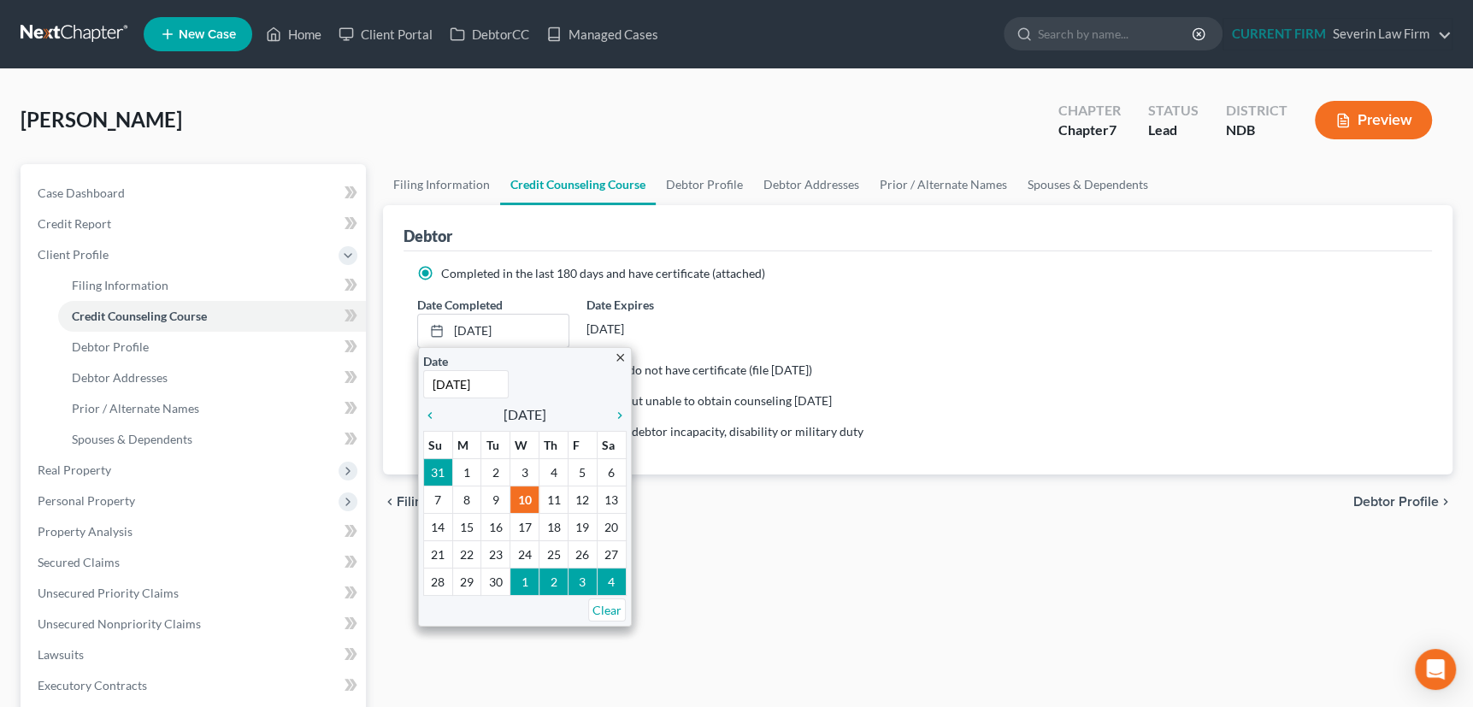
type input "[DATE]"
click at [928, 491] on div "chevron_left Filing Information Debtor Profile chevron_right" at bounding box center [917, 501] width 1069 height 55
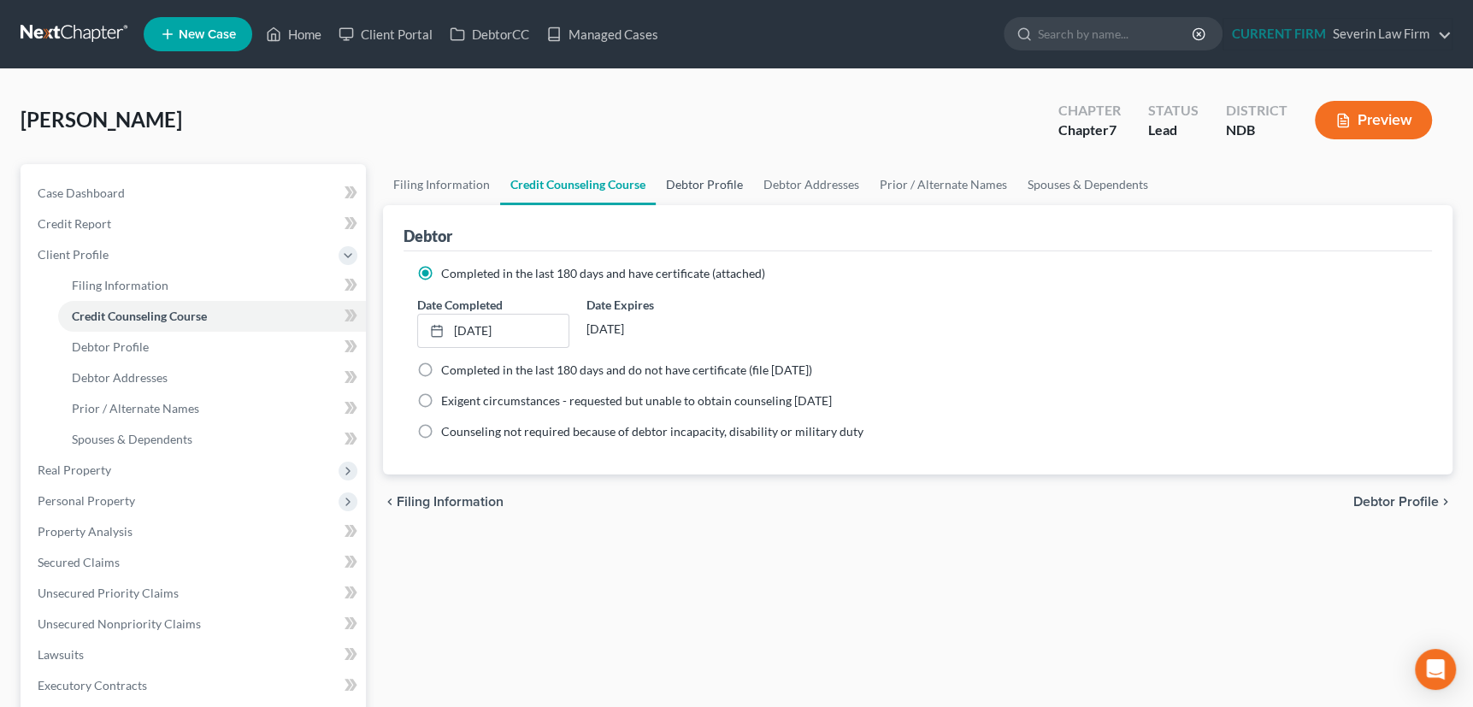
click at [701, 179] on link "Debtor Profile" at bounding box center [704, 184] width 97 height 41
select select "0"
select select "1"
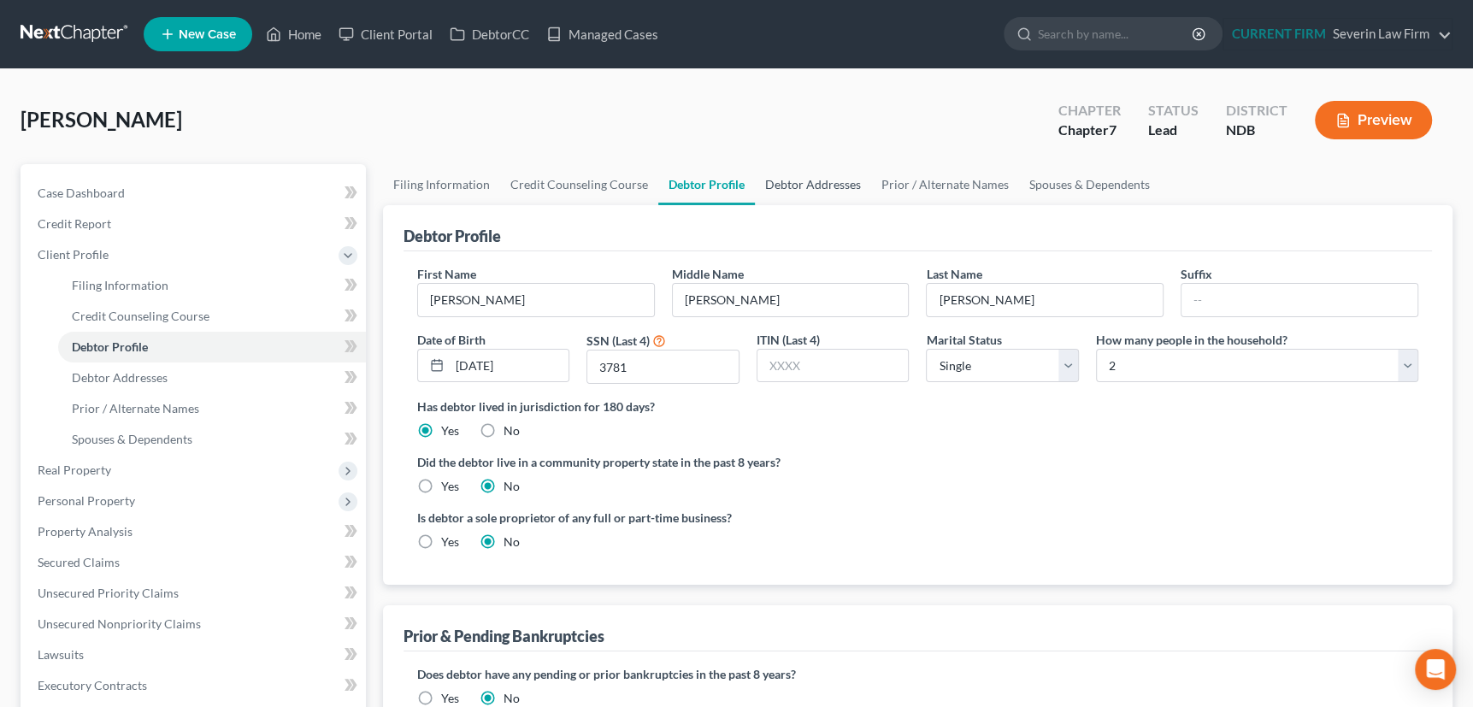
click at [808, 182] on link "Debtor Addresses" at bounding box center [813, 184] width 116 height 41
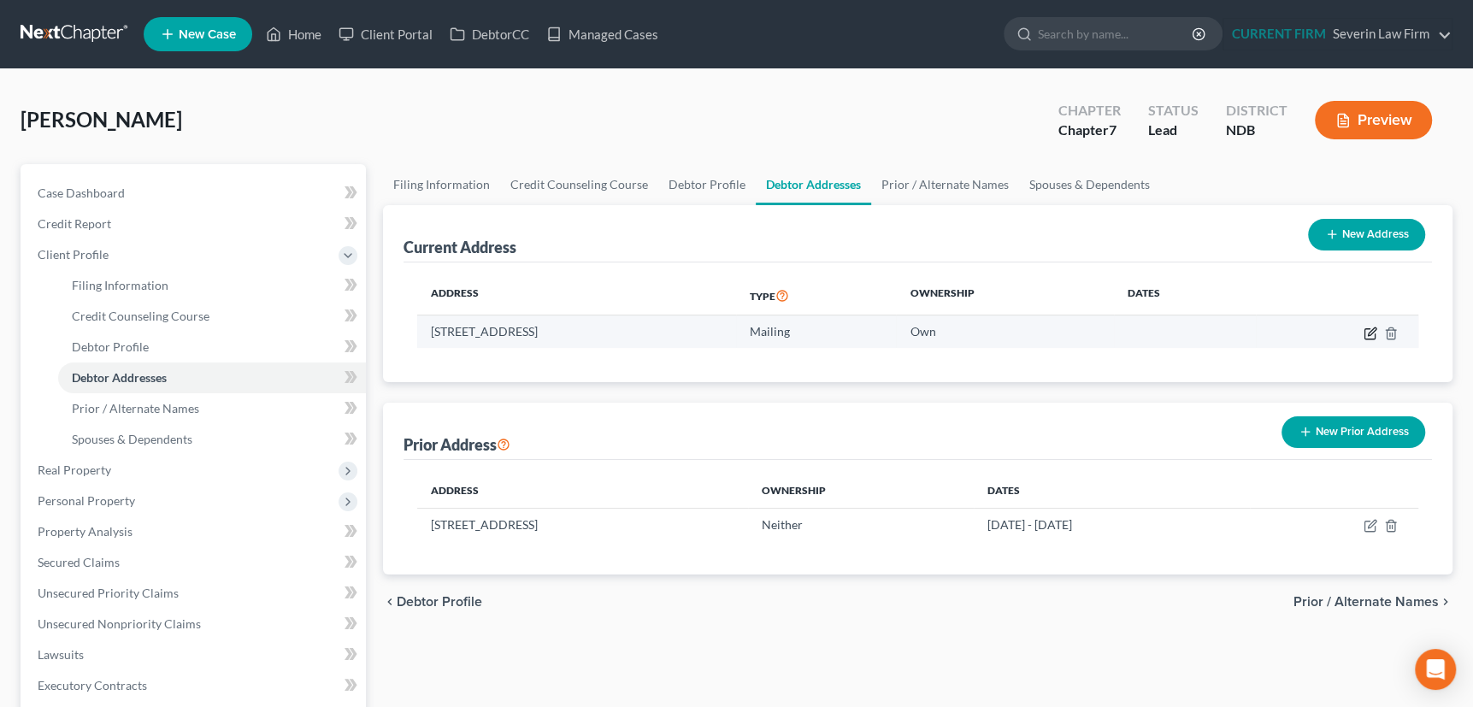
click at [1368, 333] on icon "button" at bounding box center [1372, 331] width 8 height 8
select select "29"
select select "1"
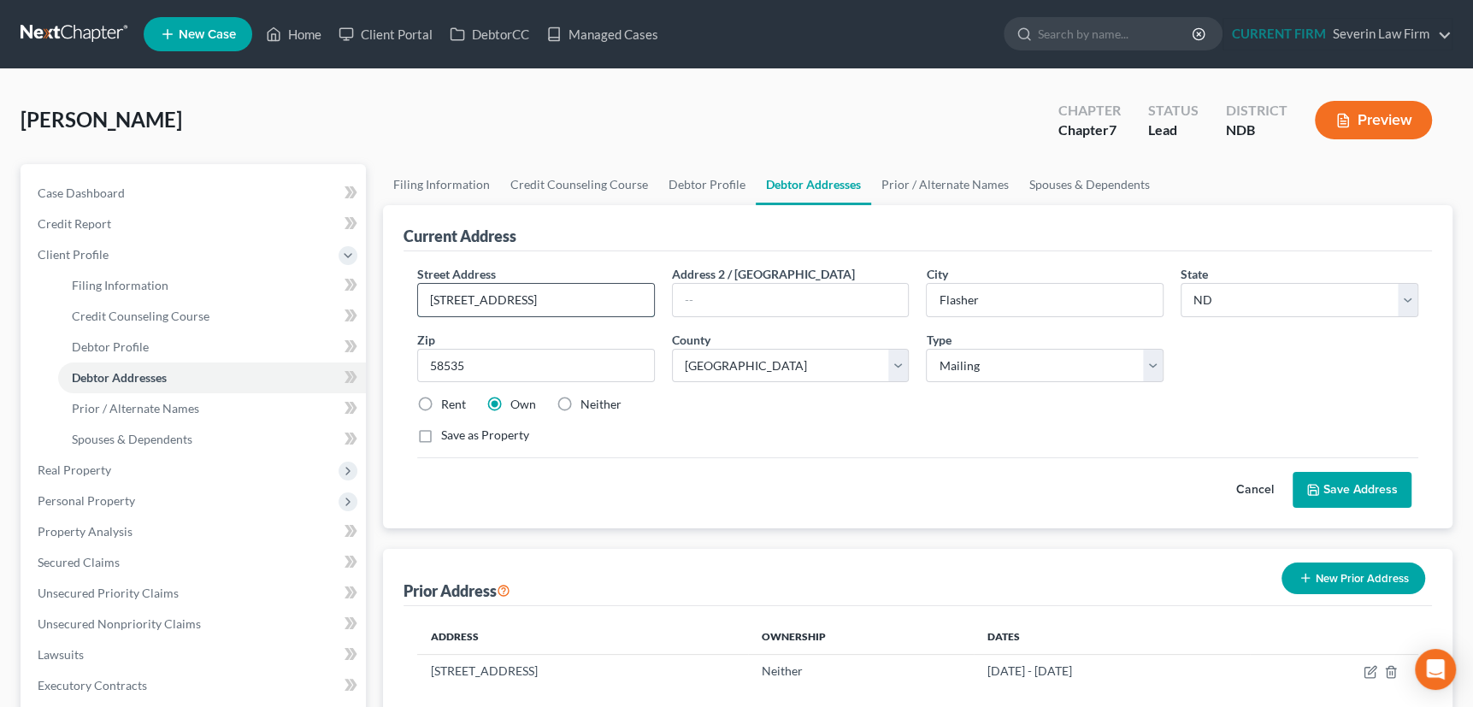
click at [456, 296] on input "[STREET_ADDRESS]" at bounding box center [536, 300] width 236 height 32
click at [490, 295] on input "[STREET_ADDRESS]" at bounding box center [536, 300] width 236 height 32
type input "[STREET_ADDRESS]"
click at [1007, 369] on select "Select Residential Mailing Rental Business" at bounding box center [1045, 366] width 238 height 34
select select "0"
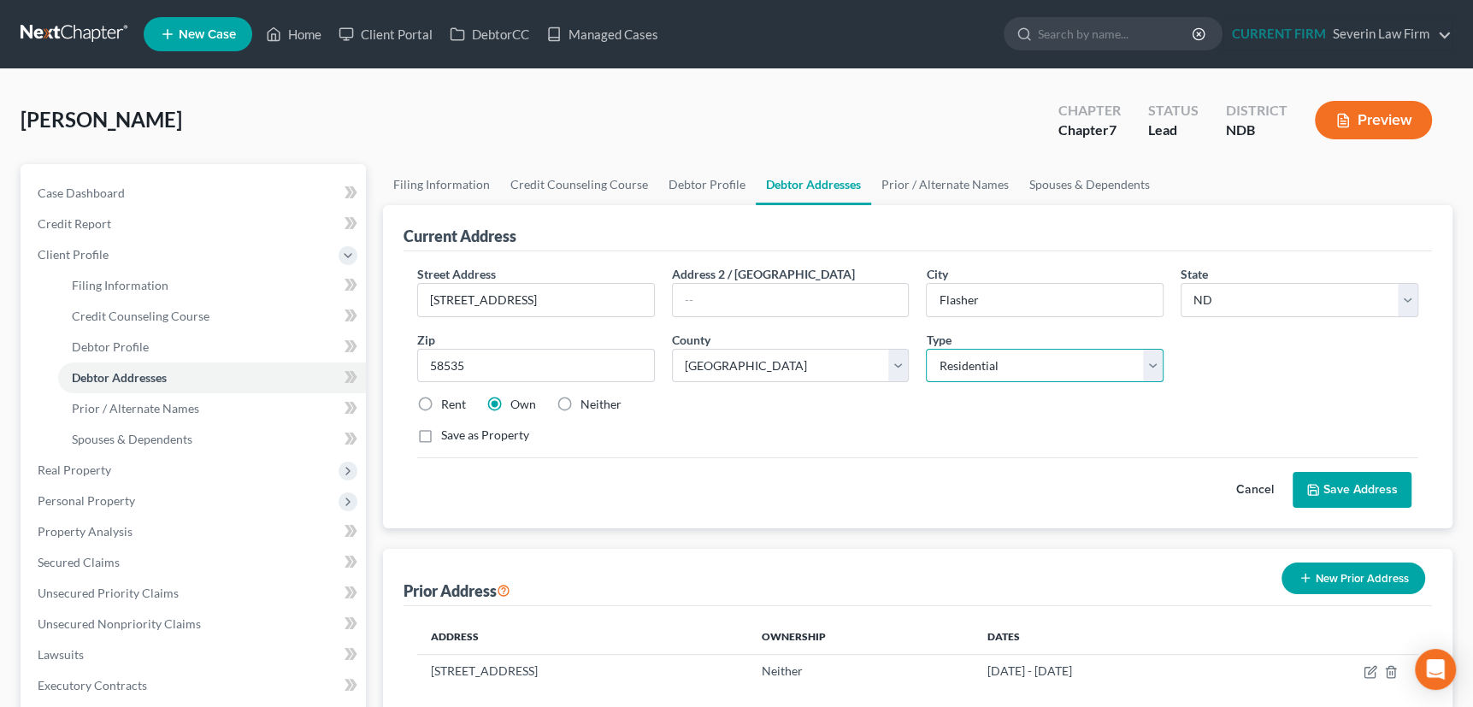
click at [926, 349] on select "Select Residential Mailing Rental Business" at bounding box center [1045, 366] width 238 height 34
click at [1079, 467] on div "Cancel Save Address" at bounding box center [917, 482] width 1001 height 50
drag, startPoint x: 430, startPoint y: 299, endPoint x: 521, endPoint y: 300, distance: 91.5
click at [521, 300] on input "[STREET_ADDRESS]" at bounding box center [536, 300] width 236 height 32
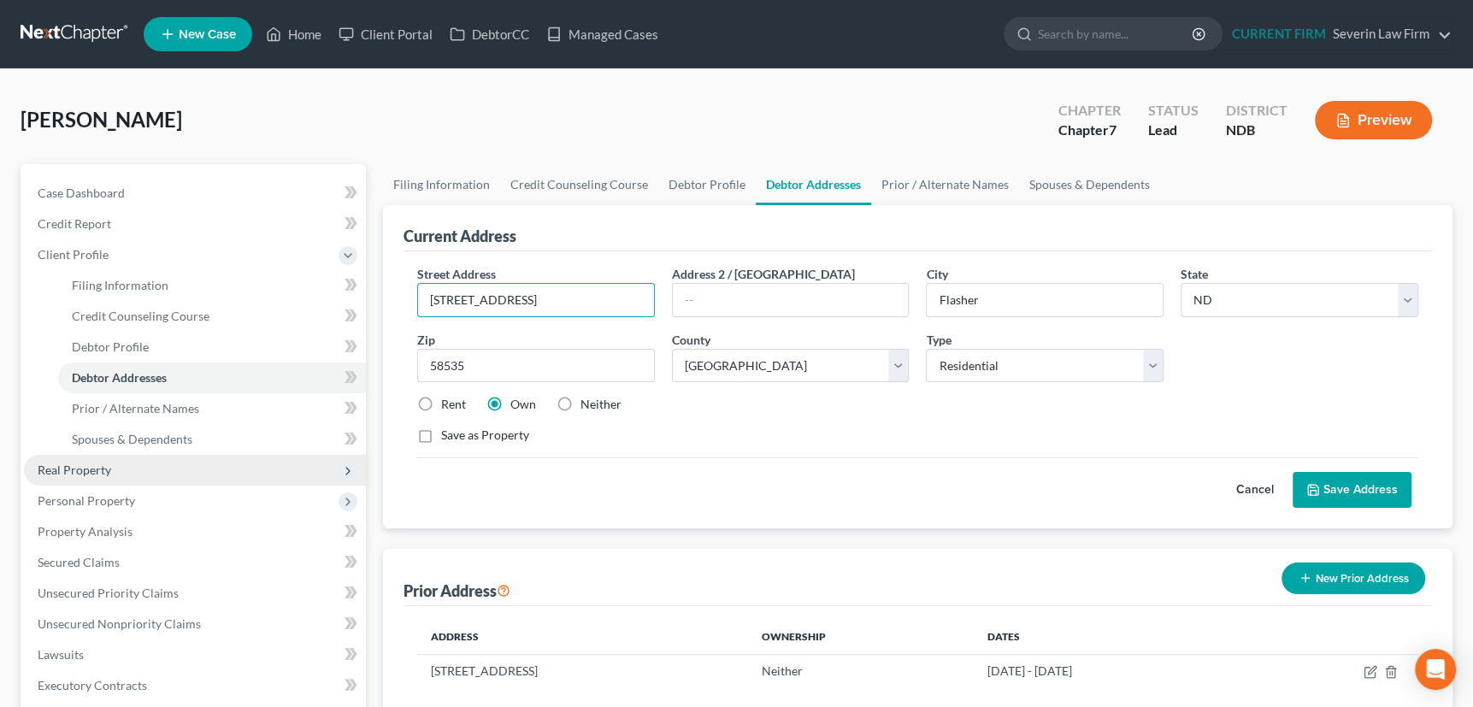
click at [103, 470] on span "Real Property" at bounding box center [75, 469] width 74 height 15
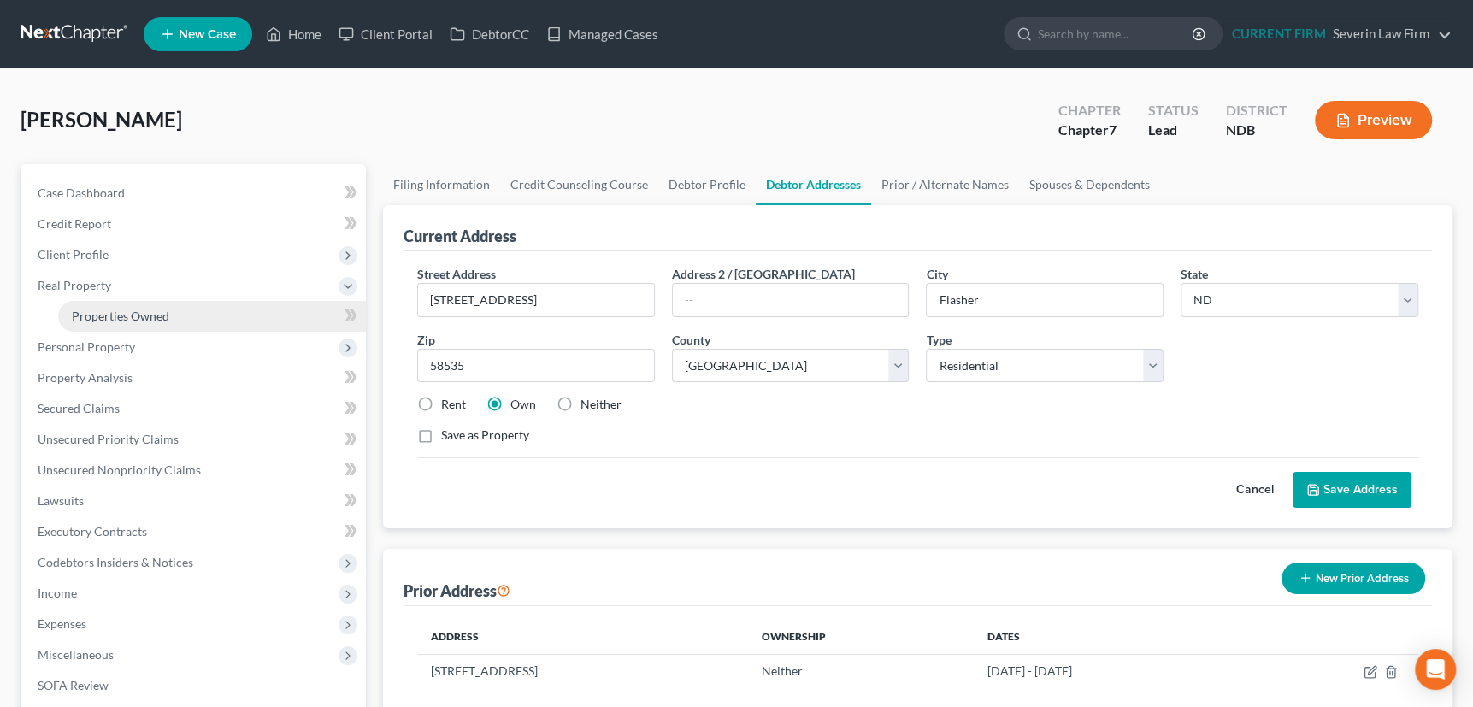
click at [117, 310] on span "Properties Owned" at bounding box center [120, 316] width 97 height 15
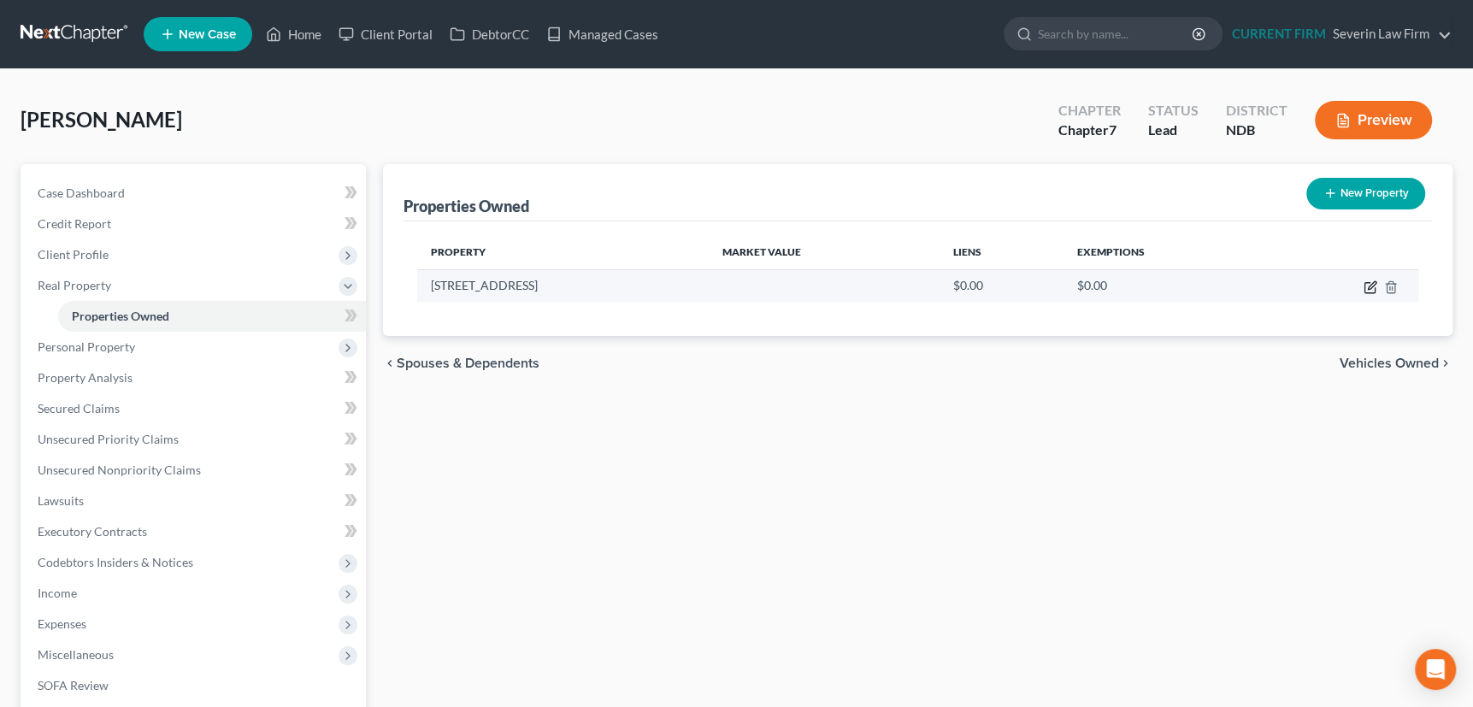
click at [1367, 284] on icon "button" at bounding box center [1370, 287] width 14 height 14
select select "29"
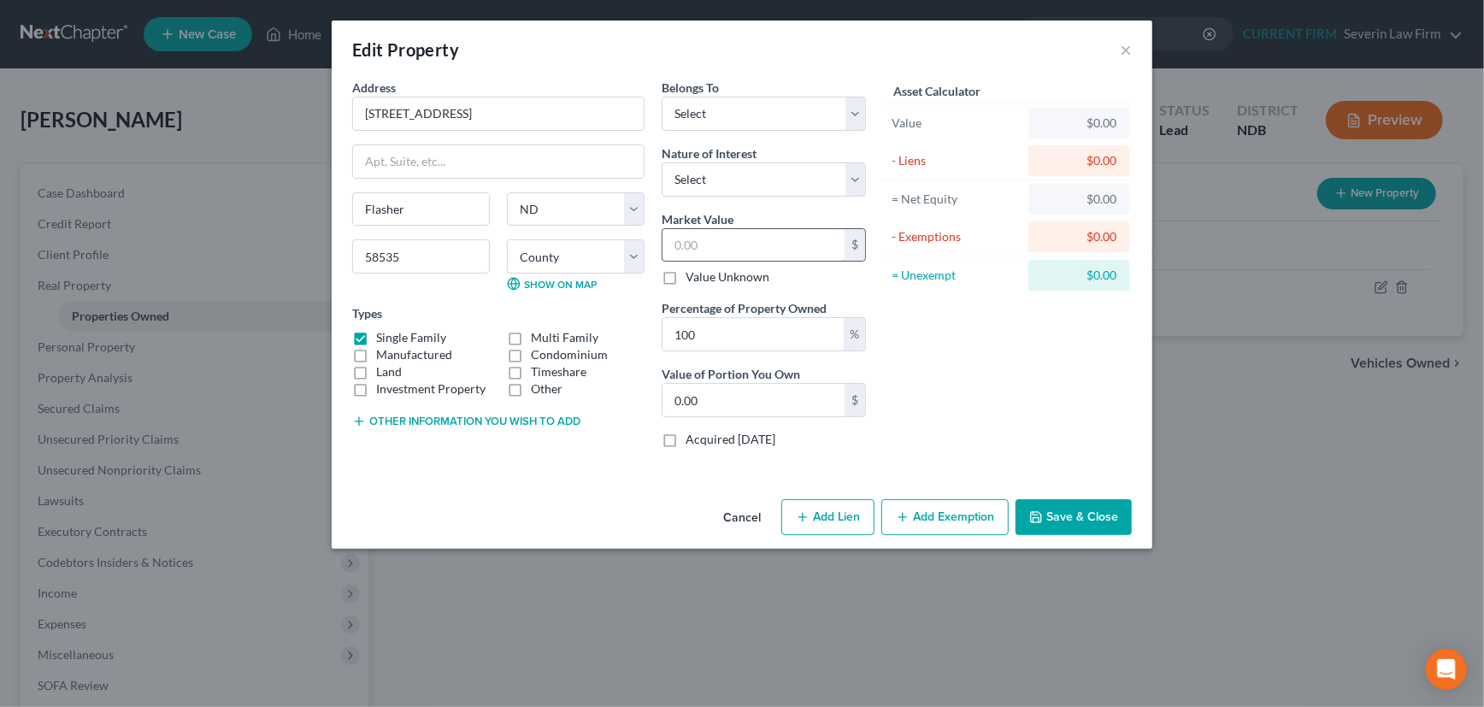
click at [712, 244] on input "text" at bounding box center [754, 245] width 182 height 32
type input "7"
type input "7.00"
type input "77"
type input "77.00"
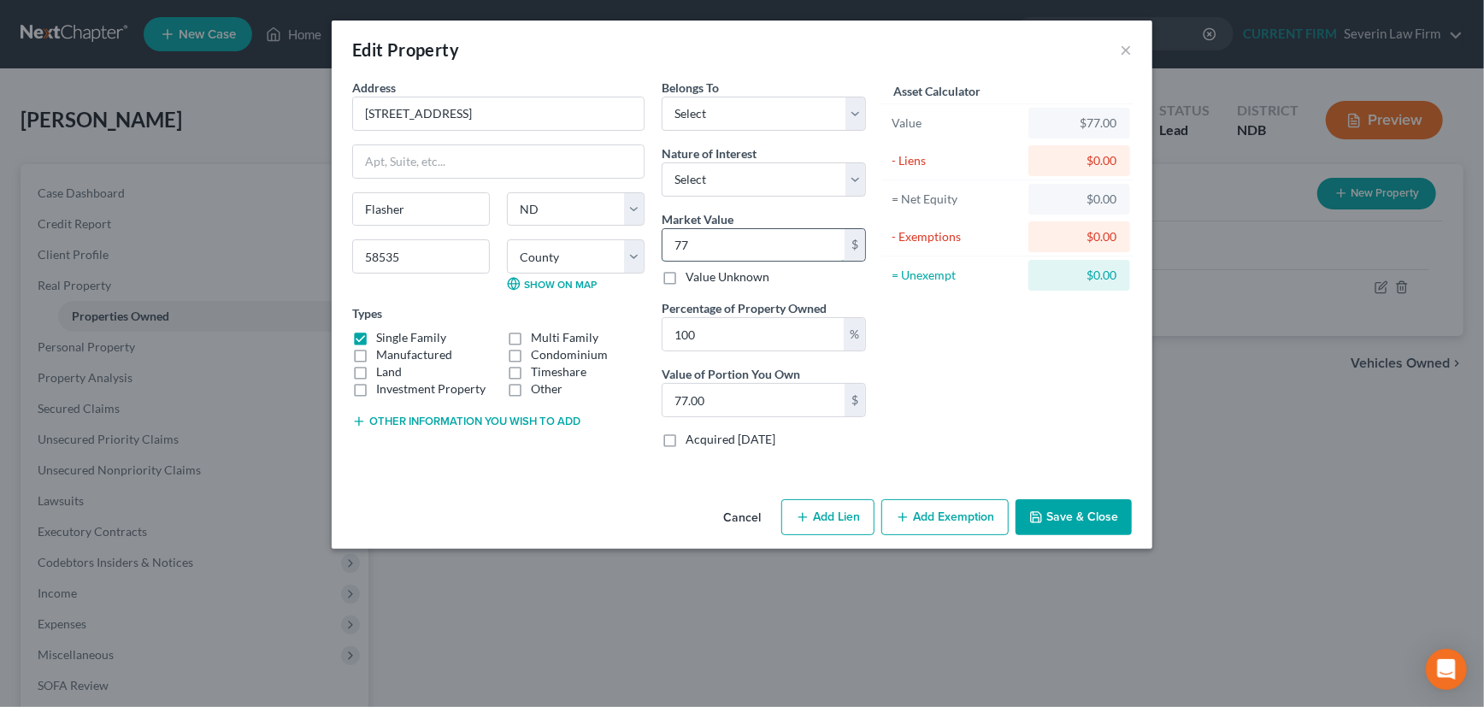
type input "775"
type input "775.00"
type input "7750"
type input "7,750.00"
type input "7,7500"
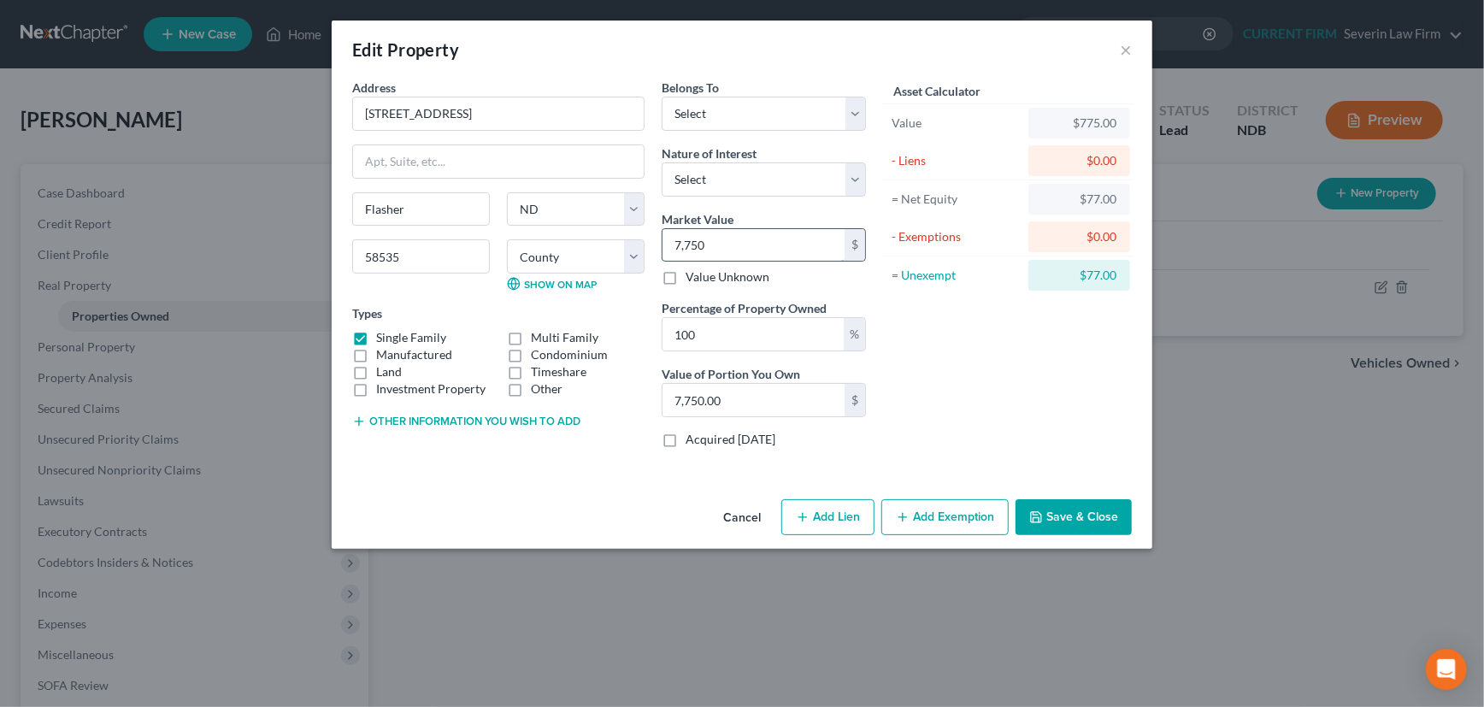
type input "77,500.00"
type input "77,500"
drag, startPoint x: 793, startPoint y: 114, endPoint x: 769, endPoint y: 129, distance: 29.2
click at [793, 114] on select "Select Debtor 1 Only Debtor 2 Only Debtor 1 And Debtor 2 Only At Least One Of T…" at bounding box center [764, 114] width 204 height 34
select select "0"
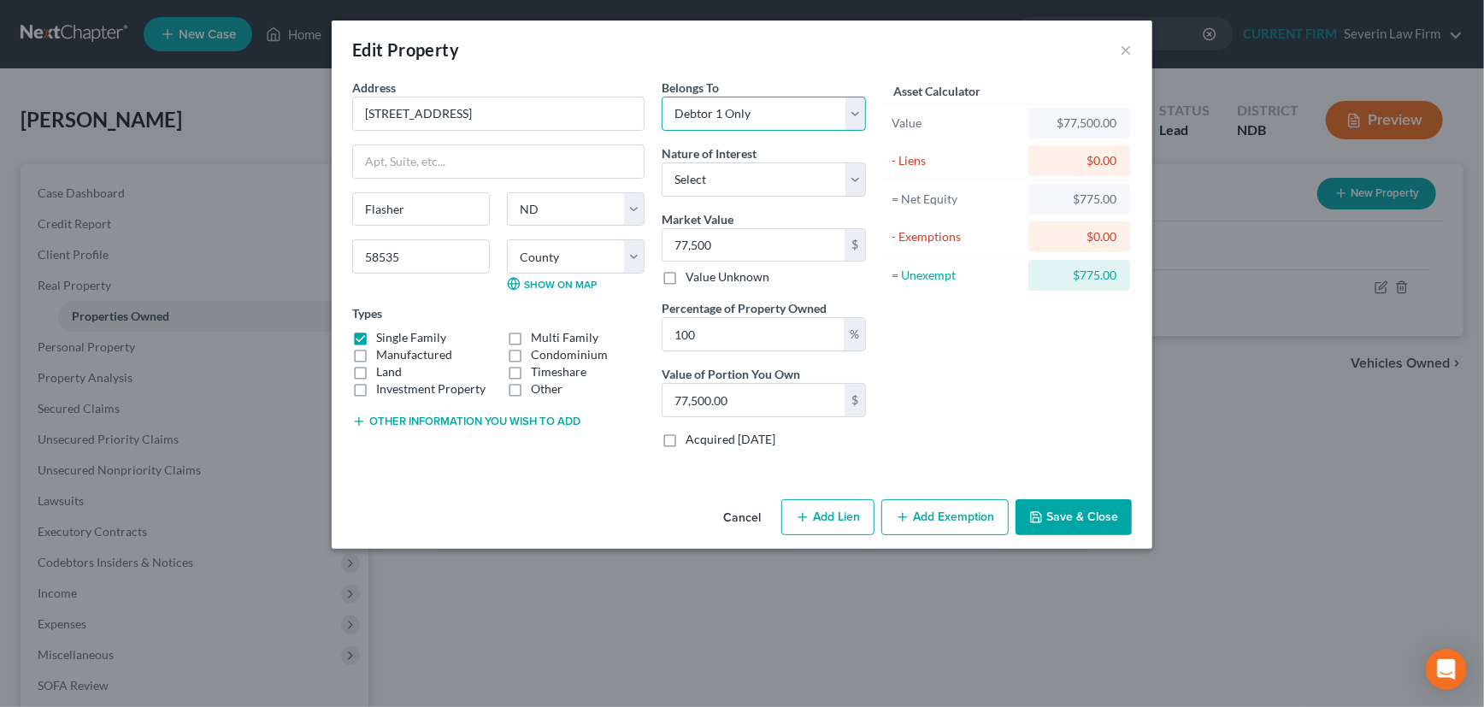
click at [662, 97] on select "Select Debtor 1 Only Debtor 2 Only Debtor 1 And Debtor 2 Only At Least One Of T…" at bounding box center [764, 114] width 204 height 34
click at [739, 178] on select "Select Fee Simple Joint Tenant Life Estate Equitable Interest Future Interest T…" at bounding box center [764, 179] width 204 height 34
select select "0"
click at [662, 162] on select "Select Fee Simple Joint Tenant Life Estate Equitable Interest Future Interest T…" at bounding box center [764, 179] width 204 height 34
click at [391, 109] on input "[STREET_ADDRESS]" at bounding box center [498, 113] width 291 height 32
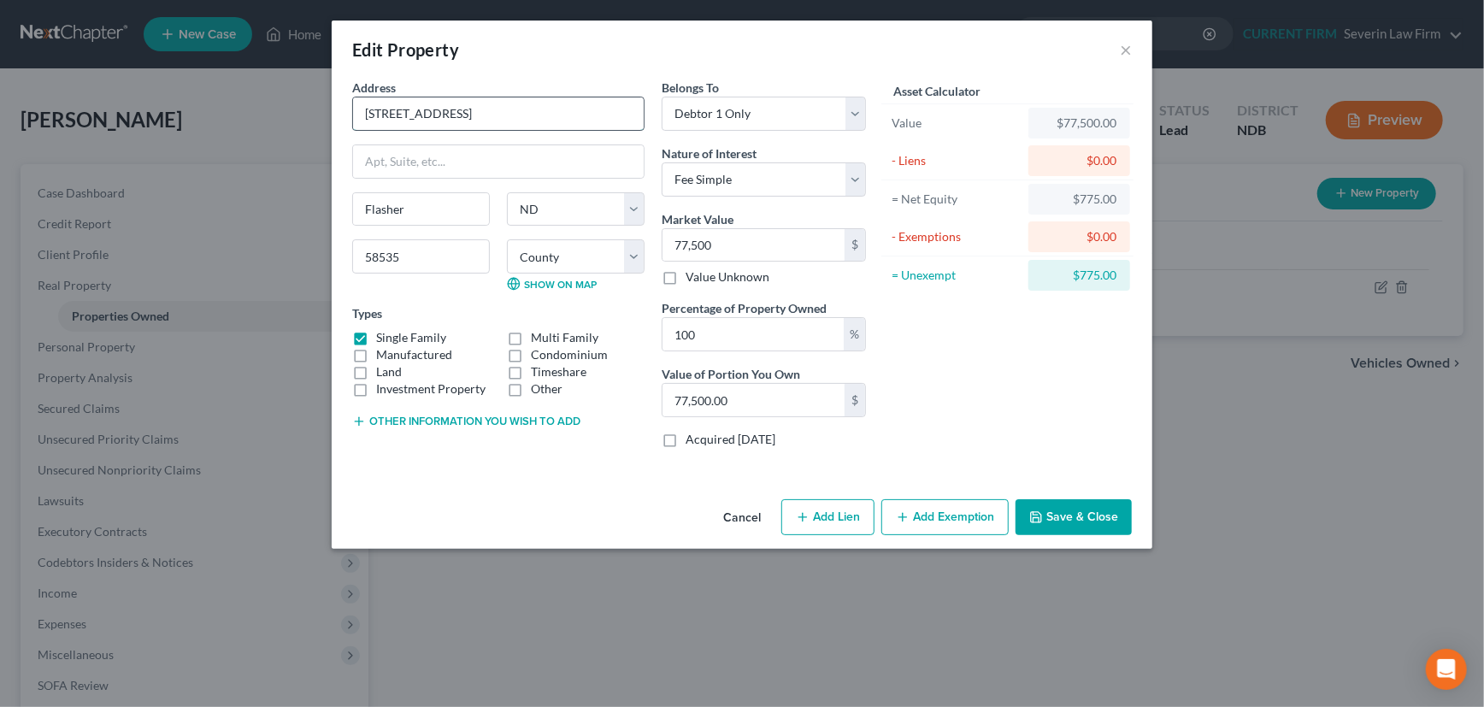
click at [388, 112] on input "[STREET_ADDRESS]" at bounding box center [498, 113] width 291 height 32
click at [426, 118] on input "[STREET_ADDRESS]" at bounding box center [498, 113] width 291 height 32
type input "[STREET_ADDRESS]"
click at [547, 256] on select "County [GEOGRAPHIC_DATA] [GEOGRAPHIC_DATA] [GEOGRAPHIC_DATA] [GEOGRAPHIC_DATA] …" at bounding box center [576, 256] width 138 height 34
select select "29"
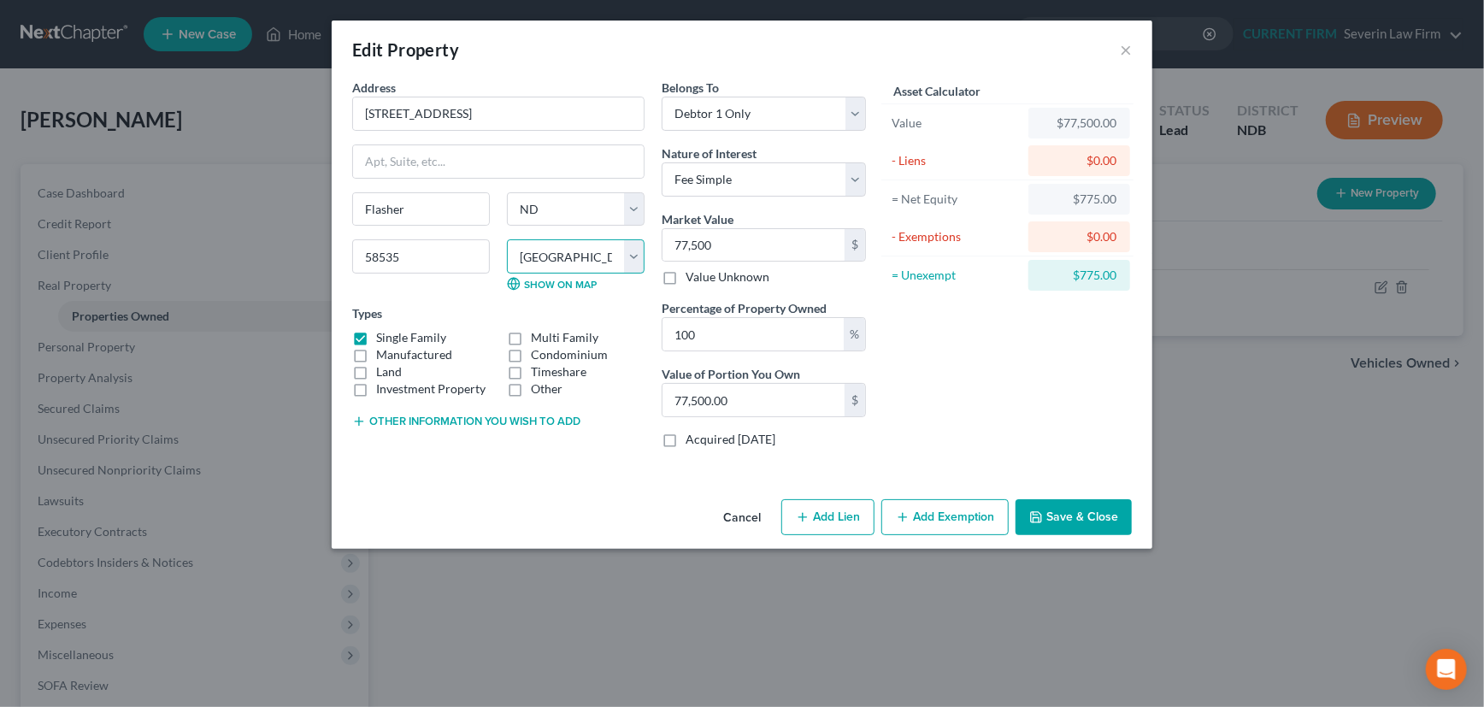
click at [507, 239] on select "County [GEOGRAPHIC_DATA] [GEOGRAPHIC_DATA] [GEOGRAPHIC_DATA] [GEOGRAPHIC_DATA] …" at bounding box center [576, 256] width 138 height 34
click at [1075, 511] on button "Save & Close" at bounding box center [1074, 517] width 116 height 36
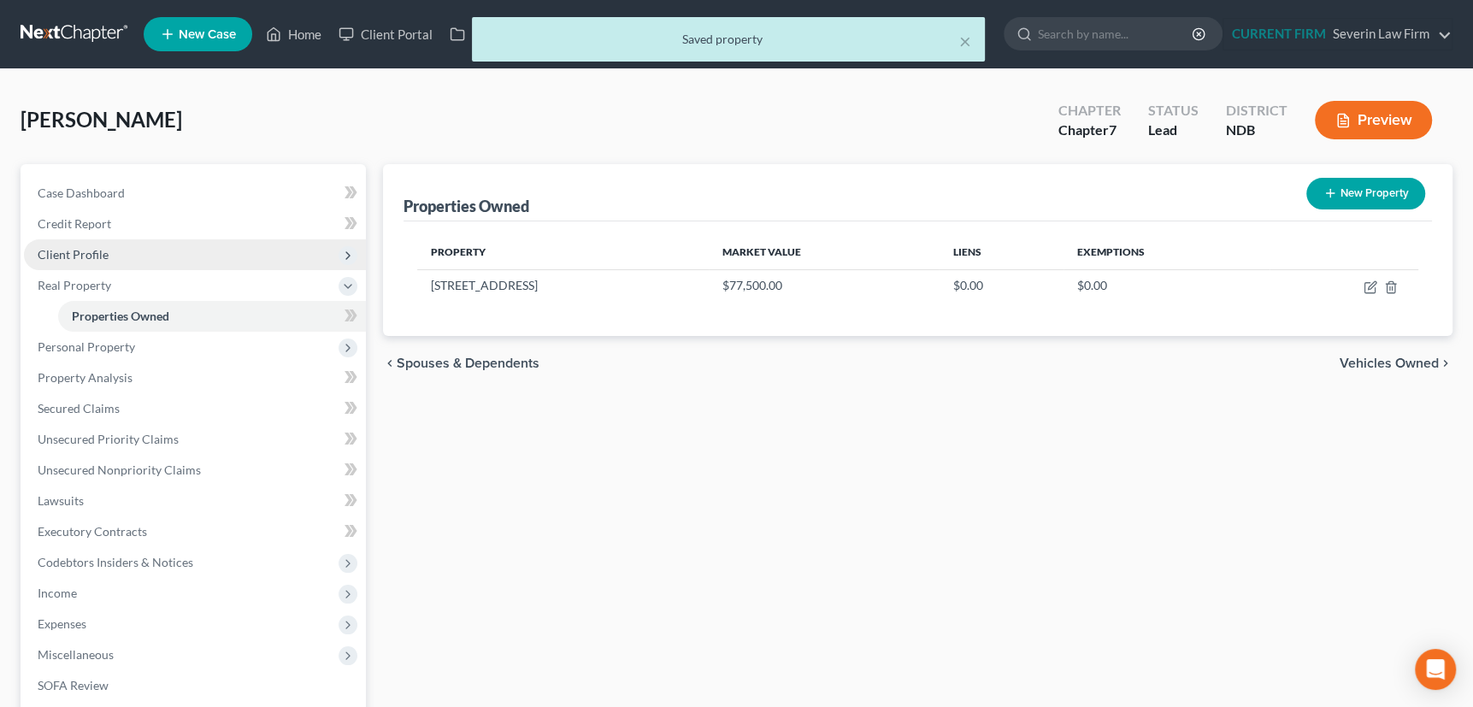
click at [86, 248] on span "Client Profile" at bounding box center [73, 254] width 71 height 15
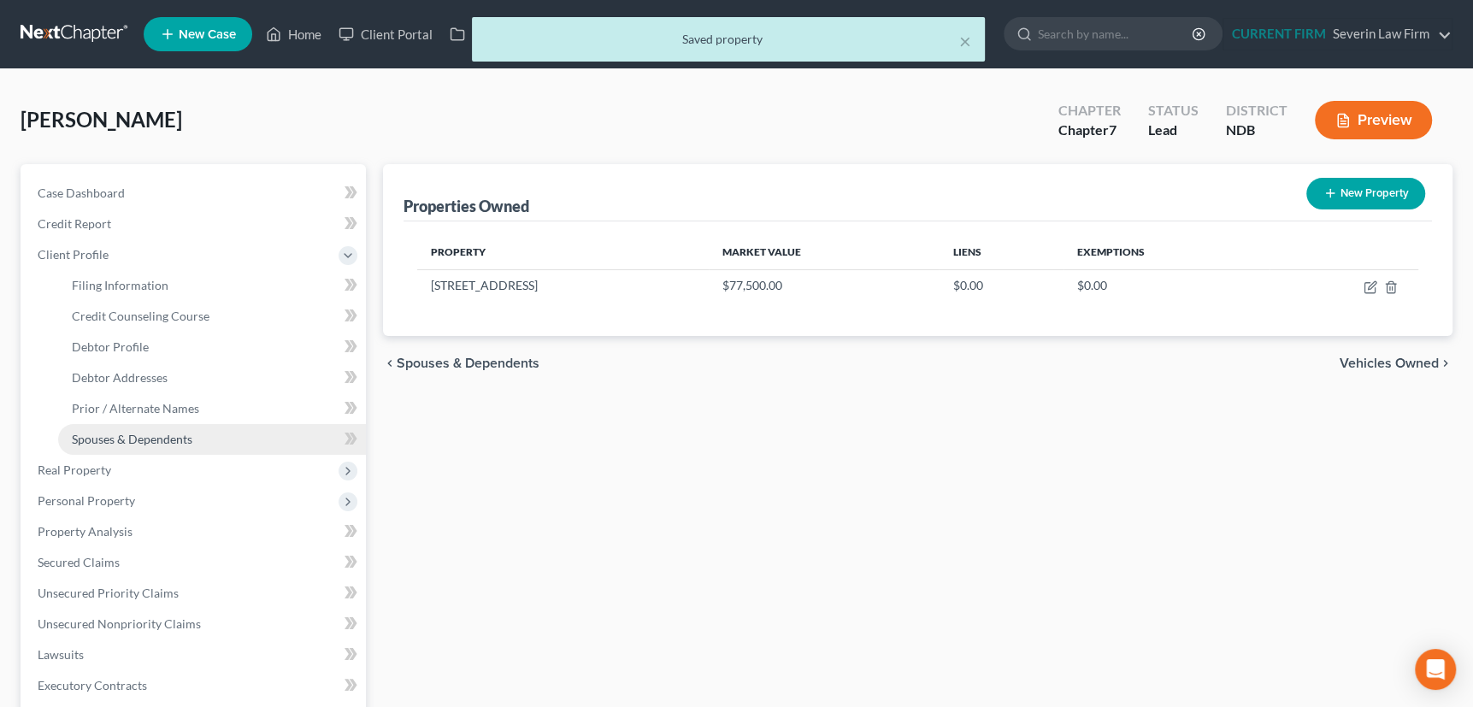
click at [165, 435] on span "Spouses & Dependents" at bounding box center [132, 439] width 121 height 15
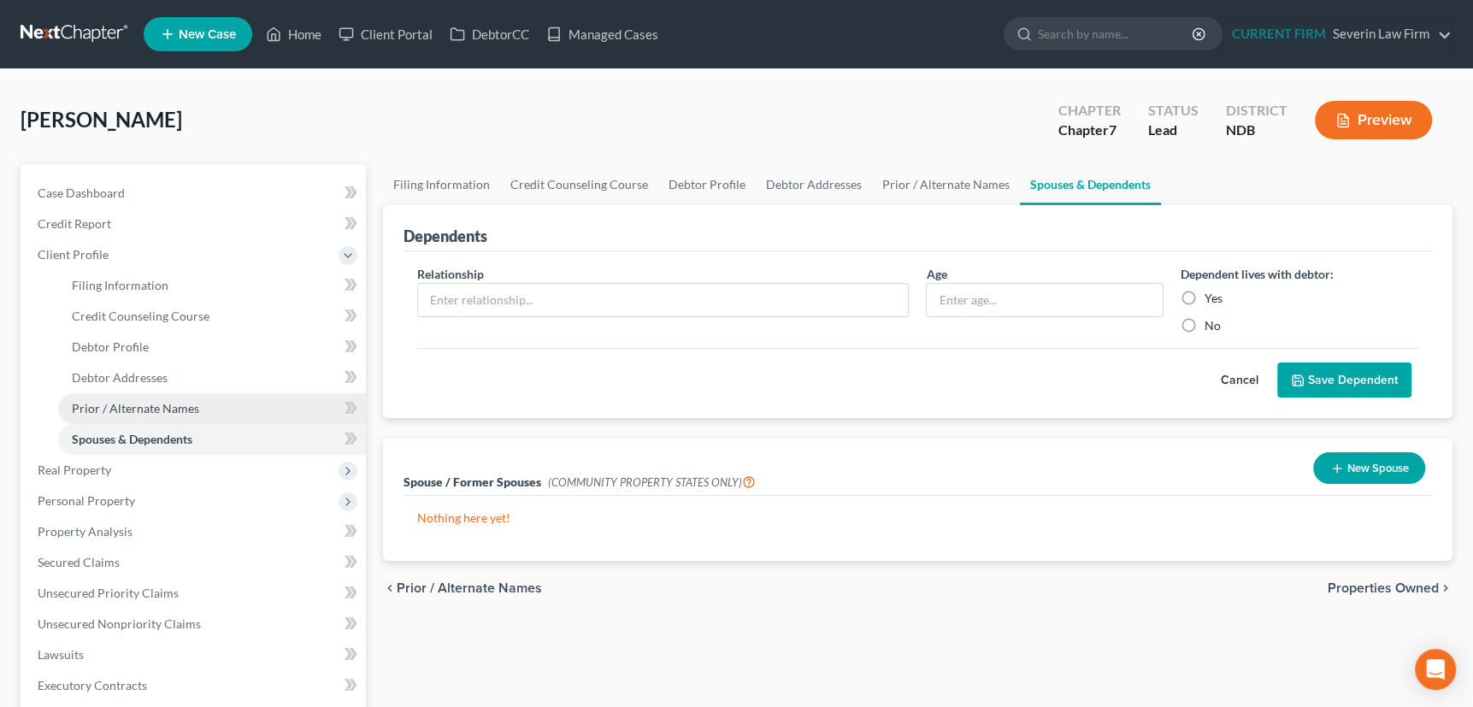
click at [165, 406] on span "Prior / Alternate Names" at bounding box center [135, 408] width 127 height 15
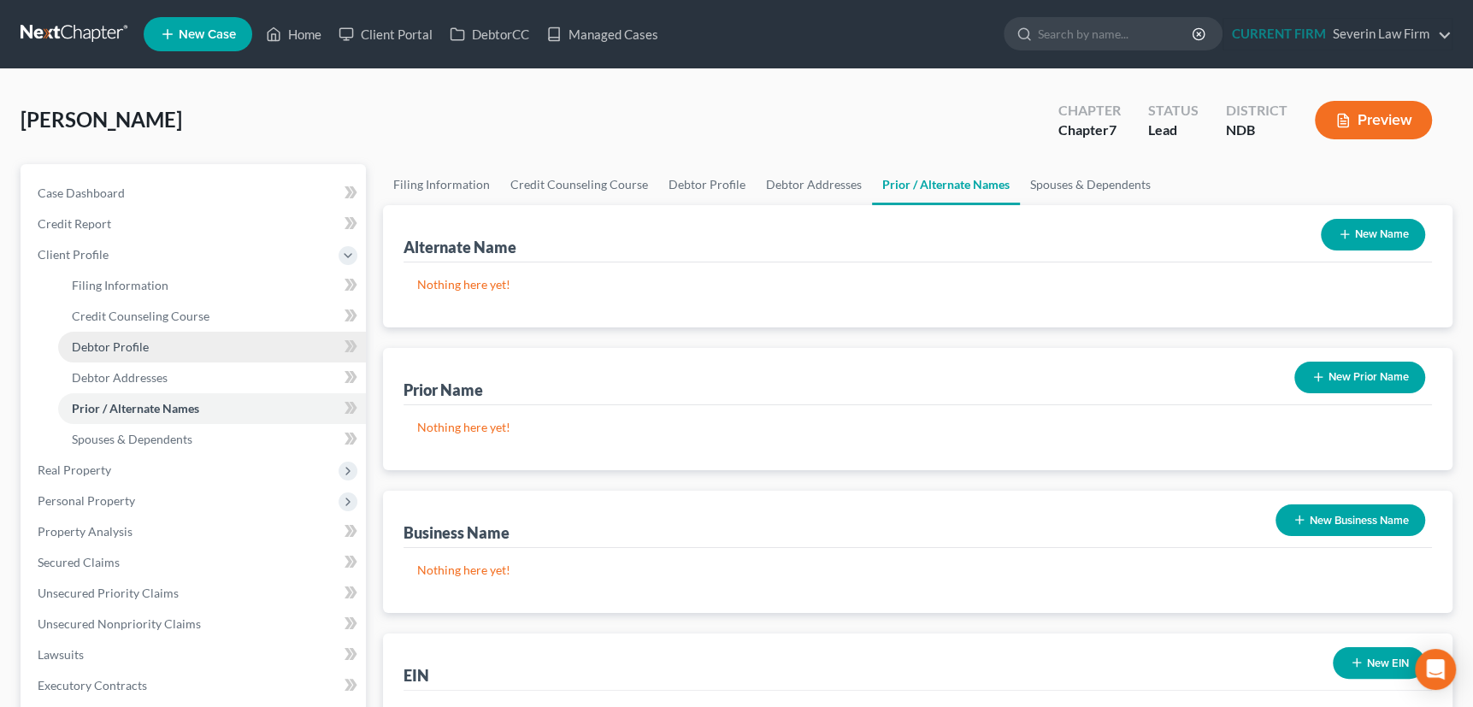
click at [131, 345] on span "Debtor Profile" at bounding box center [110, 346] width 77 height 15
select select "0"
select select "1"
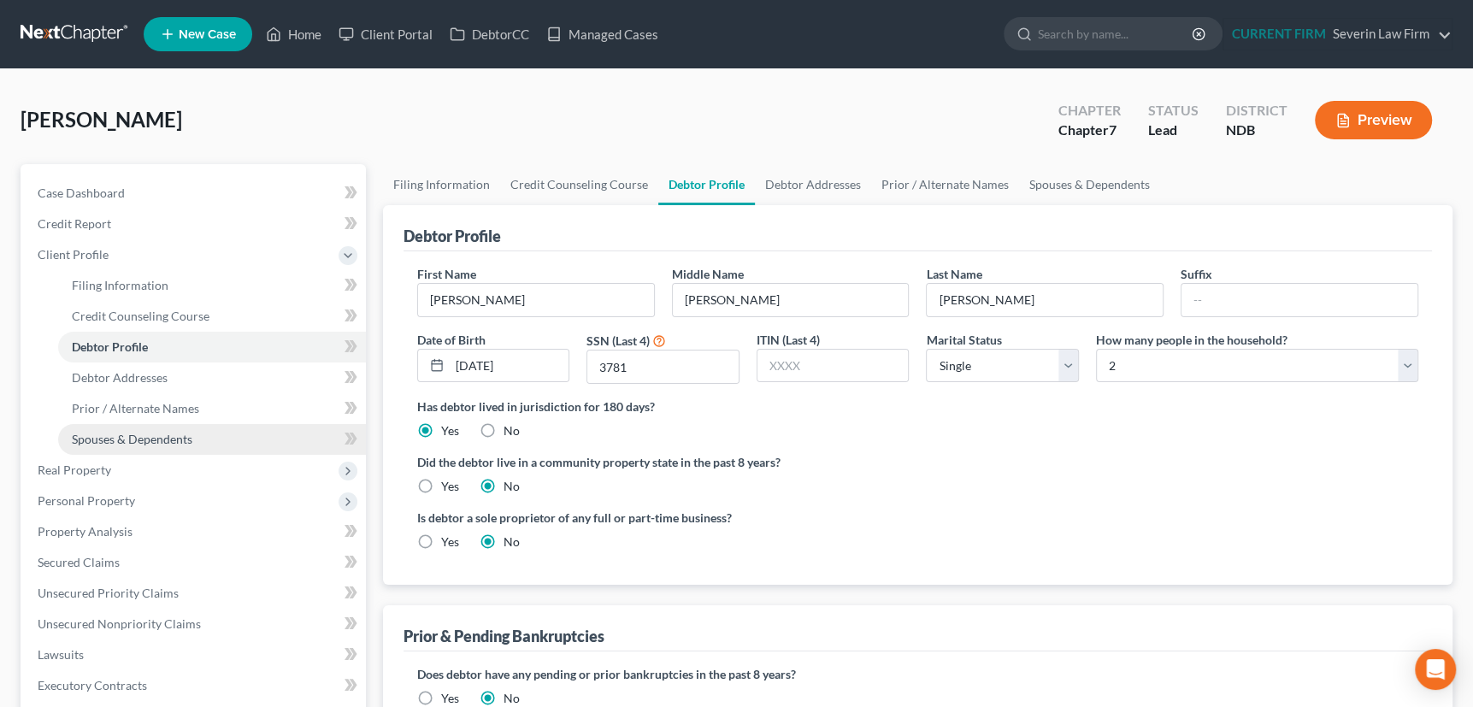
click at [132, 437] on span "Spouses & Dependents" at bounding box center [132, 439] width 121 height 15
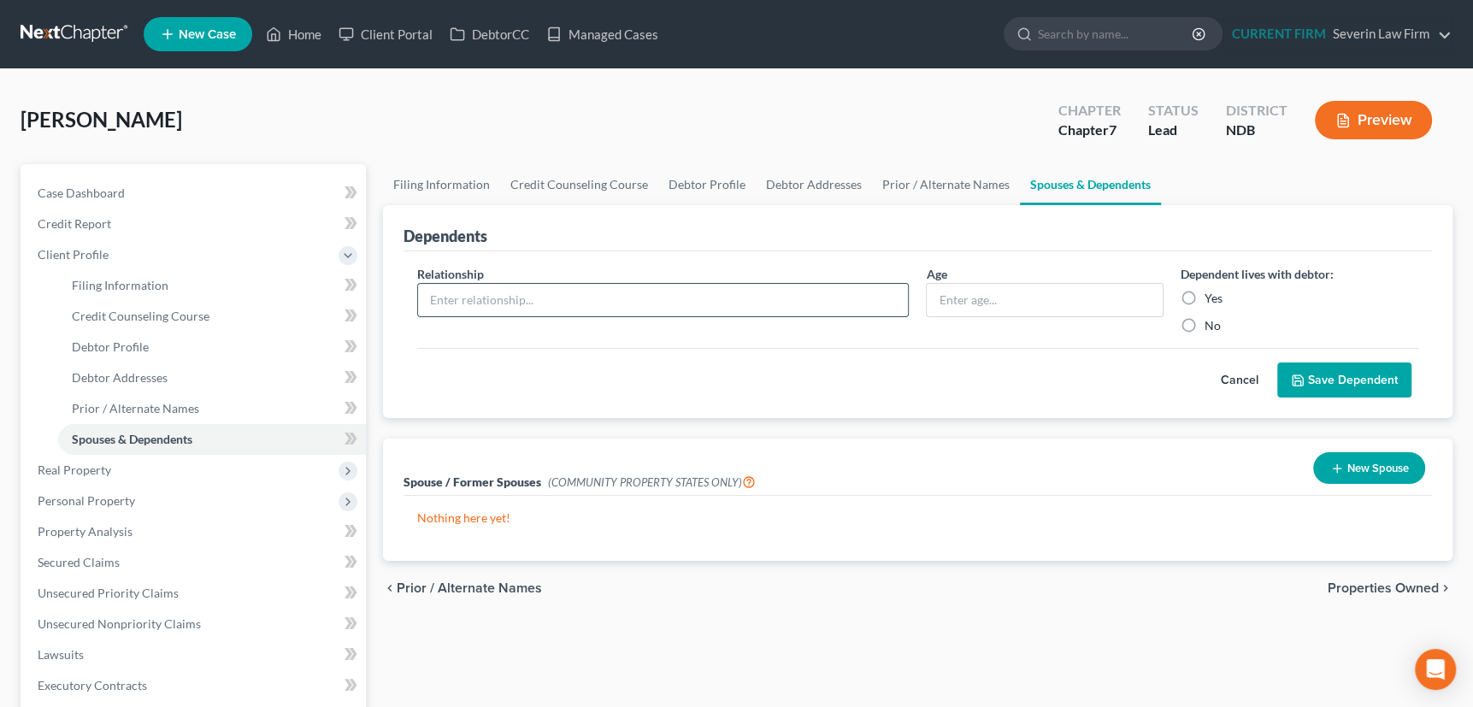
click at [564, 292] on input "text" at bounding box center [663, 300] width 491 height 32
click at [936, 183] on link "Prior / Alternate Names" at bounding box center [946, 184] width 148 height 41
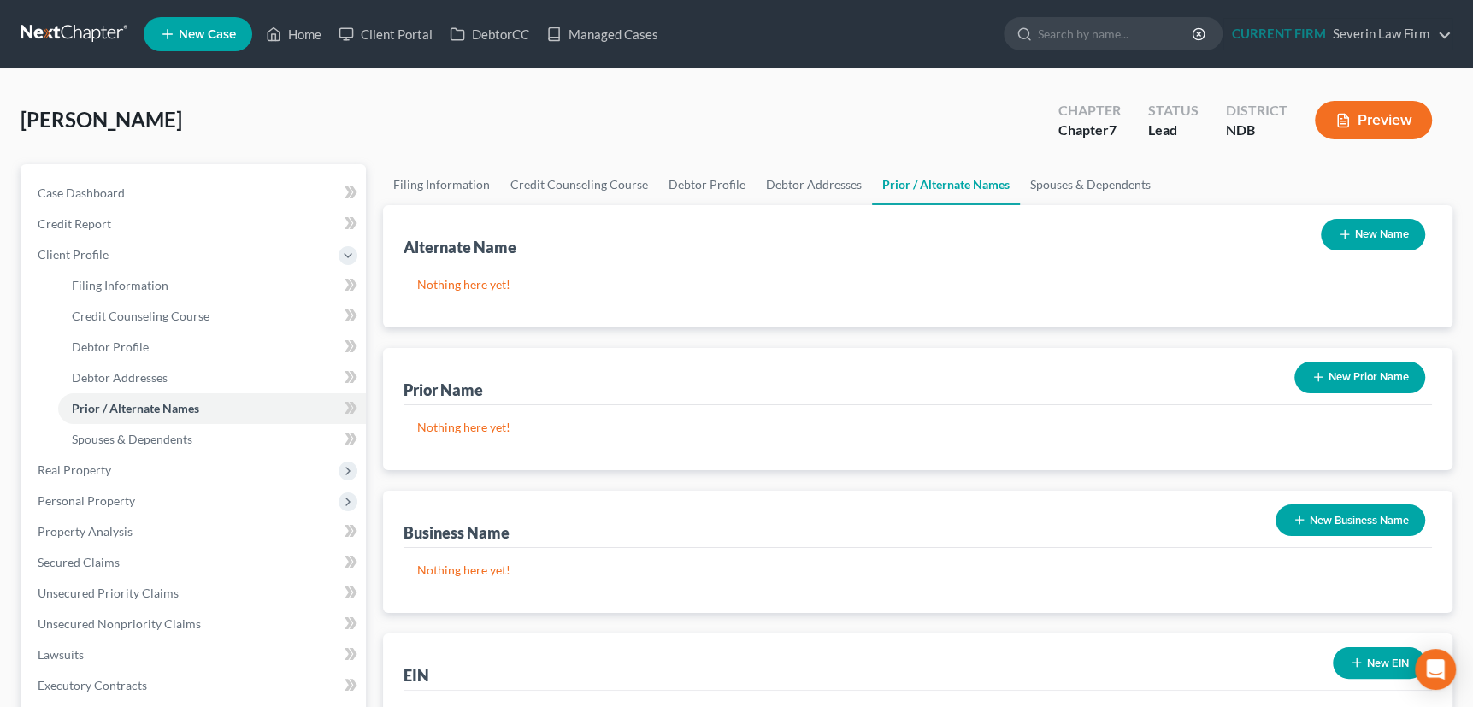
click at [1346, 227] on icon "button" at bounding box center [1345, 234] width 14 height 14
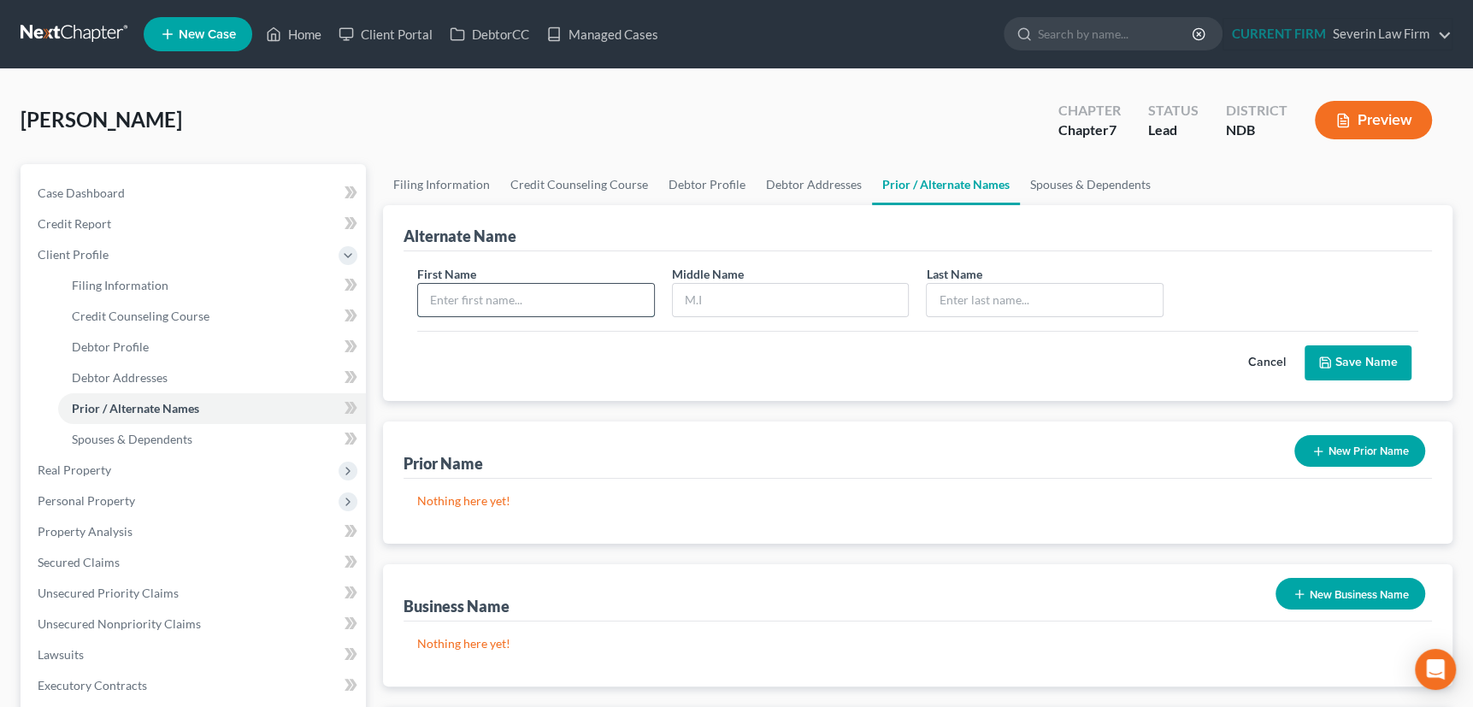
click at [505, 299] on input "text" at bounding box center [536, 300] width 236 height 32
type input "[PERSON_NAME]"
type input "R"
type input "[PERSON_NAME]"
click at [1362, 349] on button "Save Name" at bounding box center [1358, 363] width 107 height 36
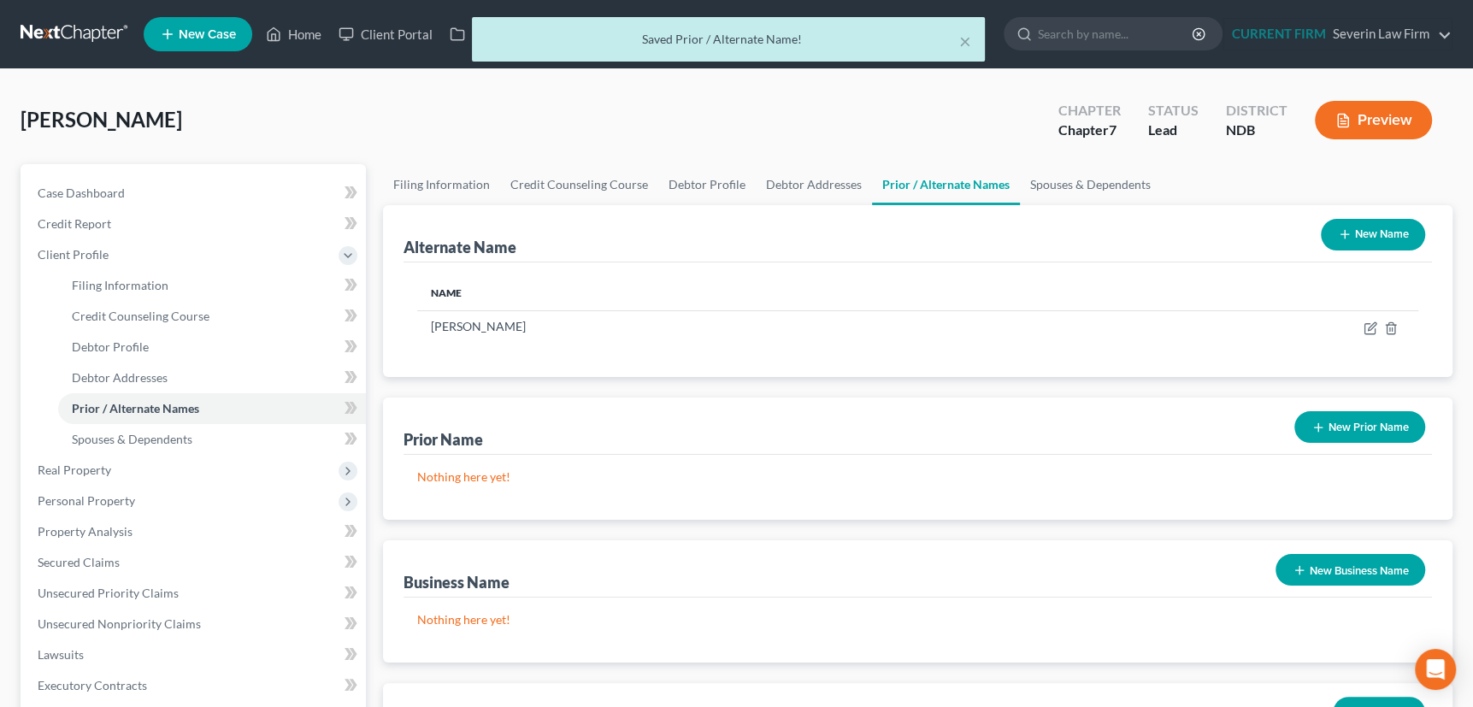
click at [1347, 228] on icon "button" at bounding box center [1345, 234] width 14 height 14
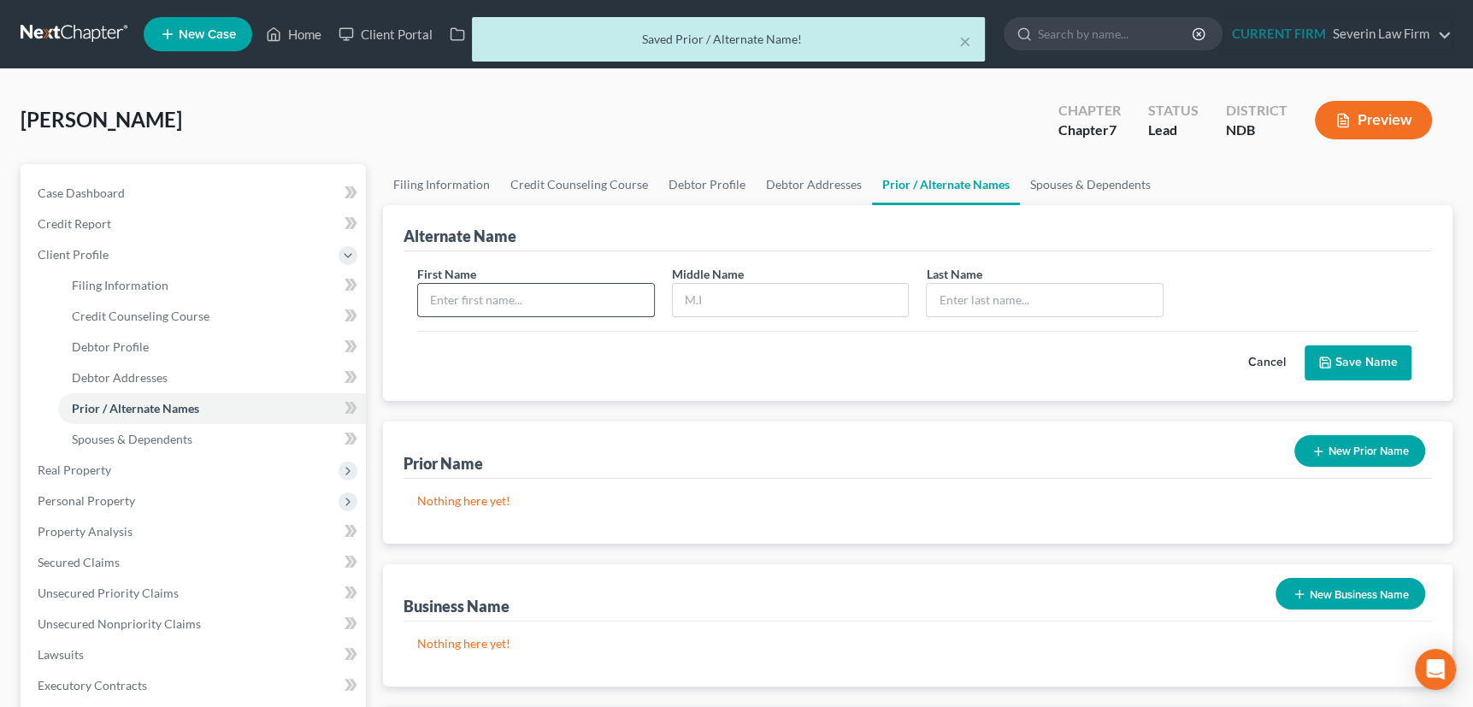
click at [554, 299] on input "text" at bounding box center [536, 300] width 236 height 32
type input "[PERSON_NAME]"
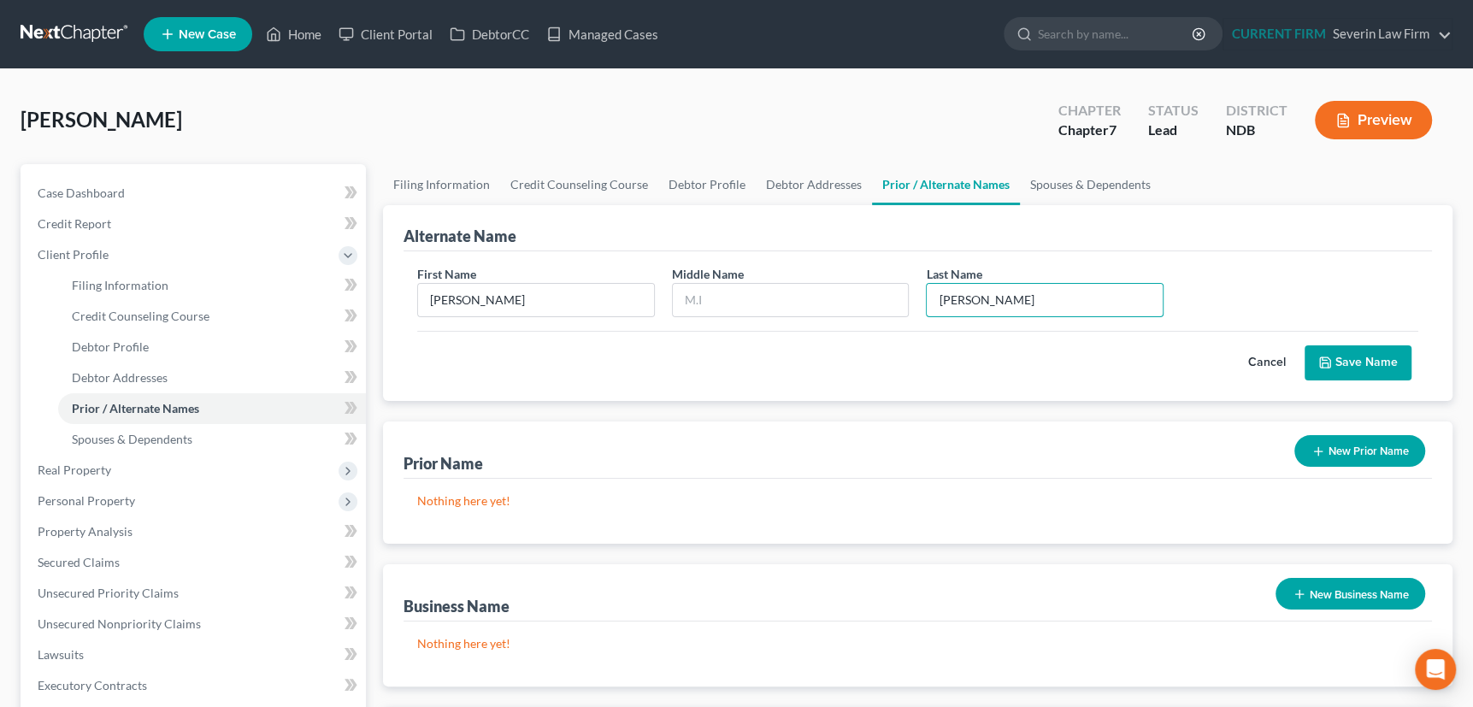
type input "[PERSON_NAME]"
click at [1363, 356] on button "Save Name" at bounding box center [1358, 363] width 107 height 36
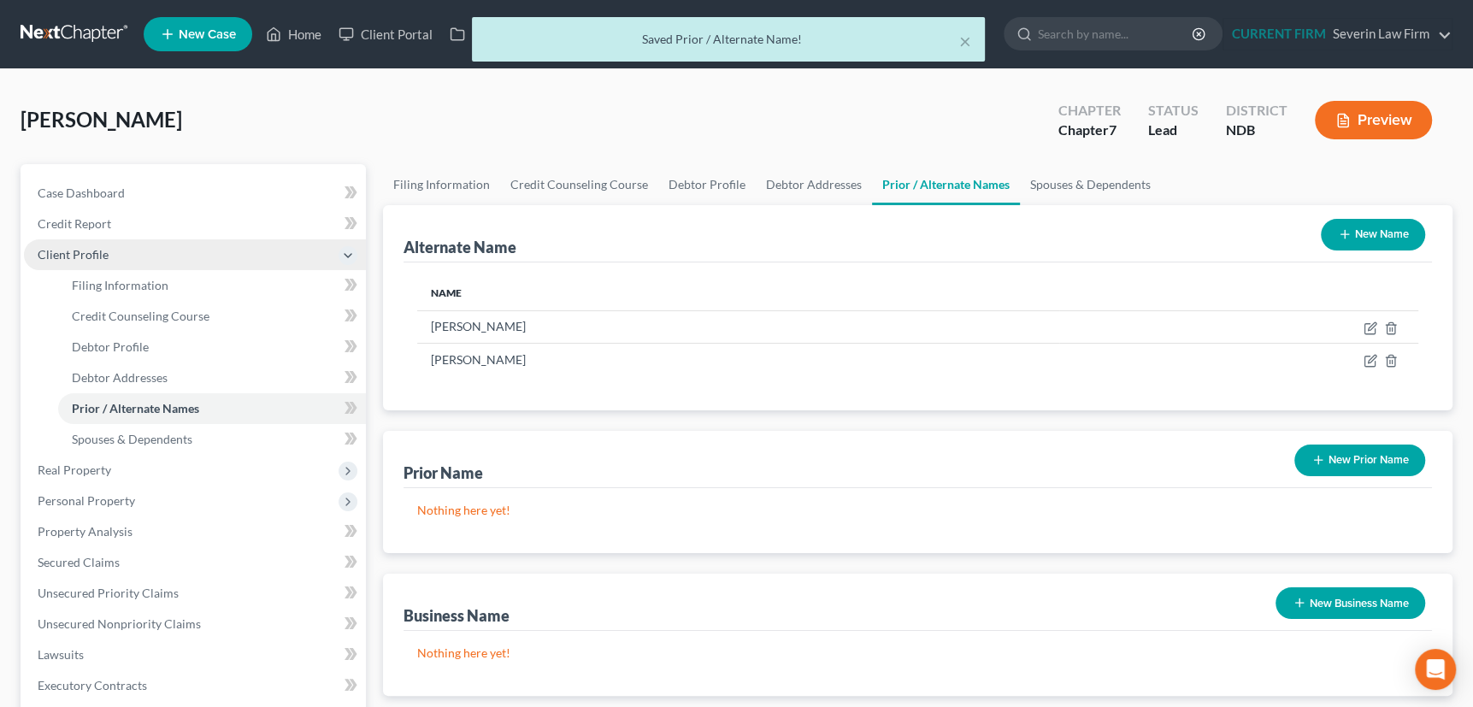
click at [83, 252] on span "Client Profile" at bounding box center [73, 254] width 71 height 15
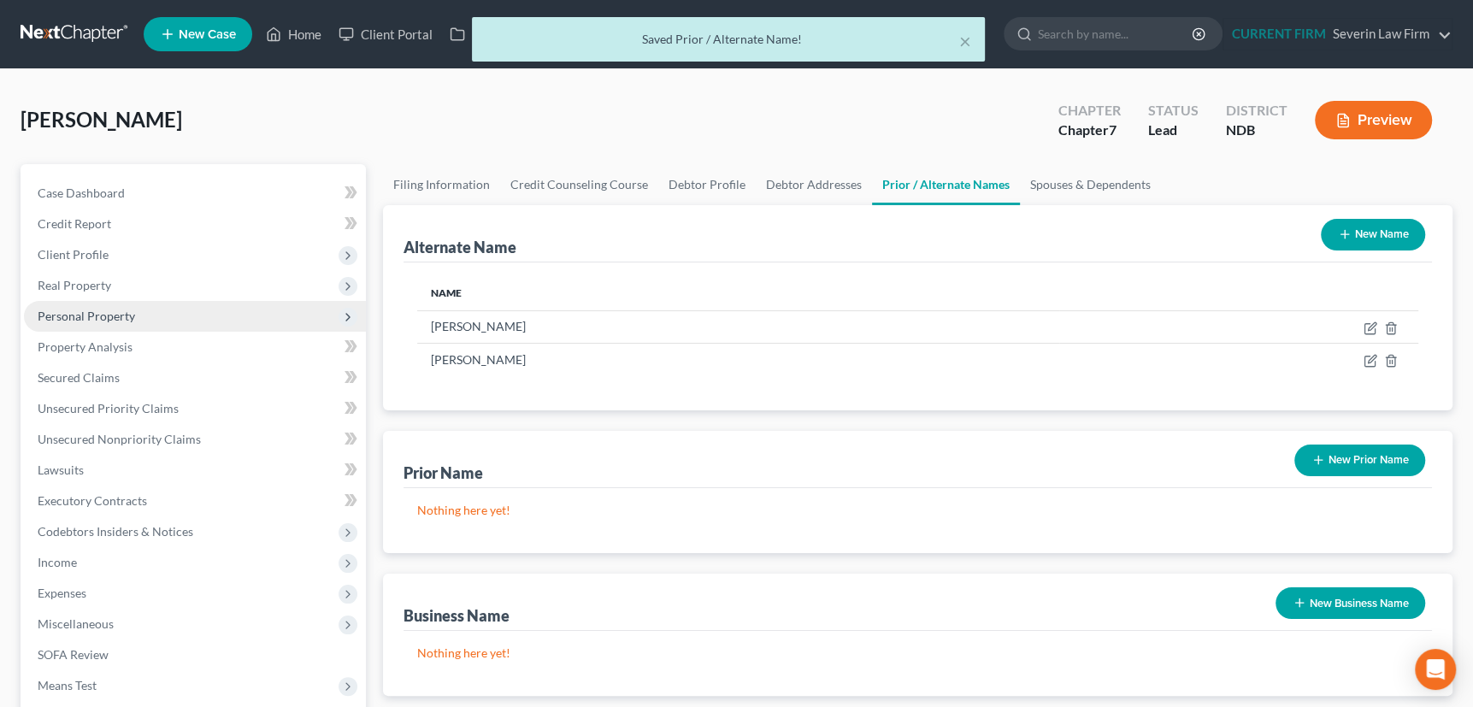
click at [83, 311] on span "Personal Property" at bounding box center [86, 316] width 97 height 15
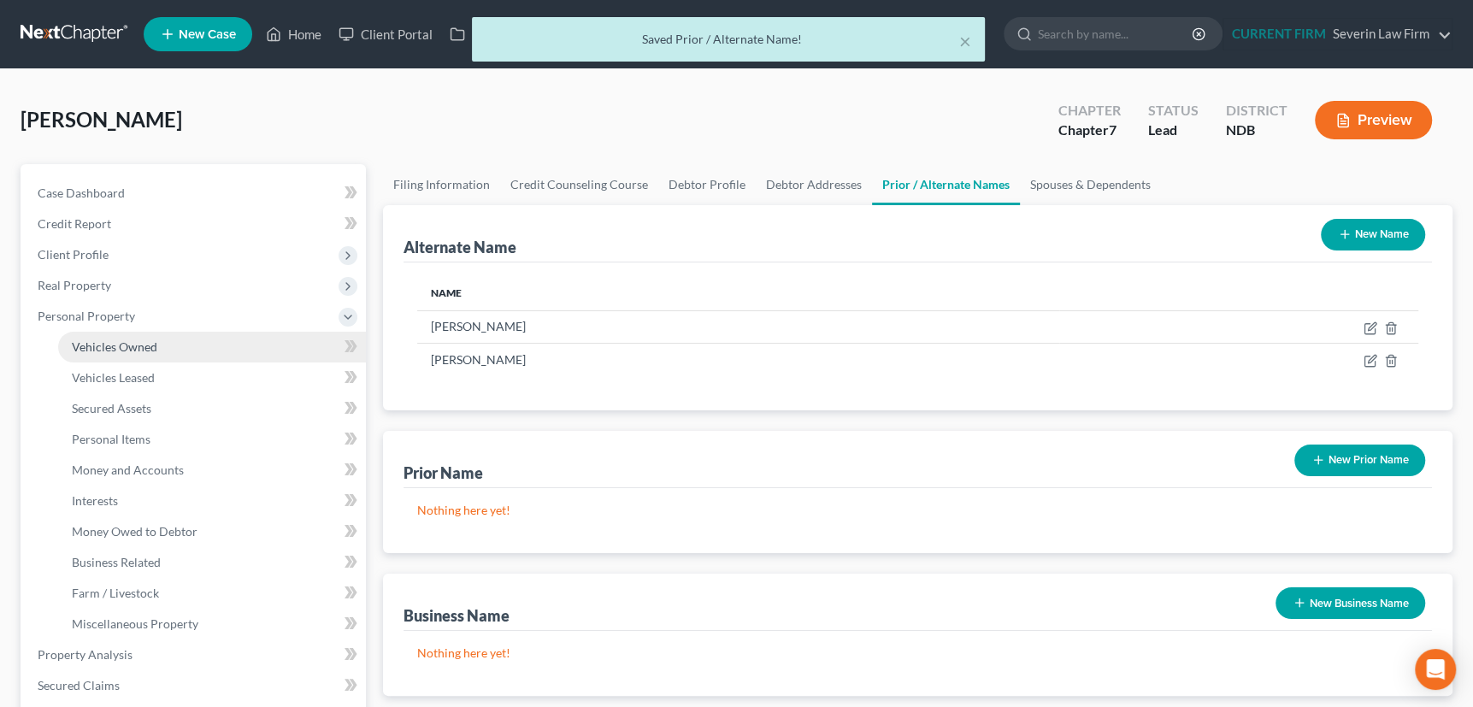
click at [86, 344] on span "Vehicles Owned" at bounding box center [114, 346] width 85 height 15
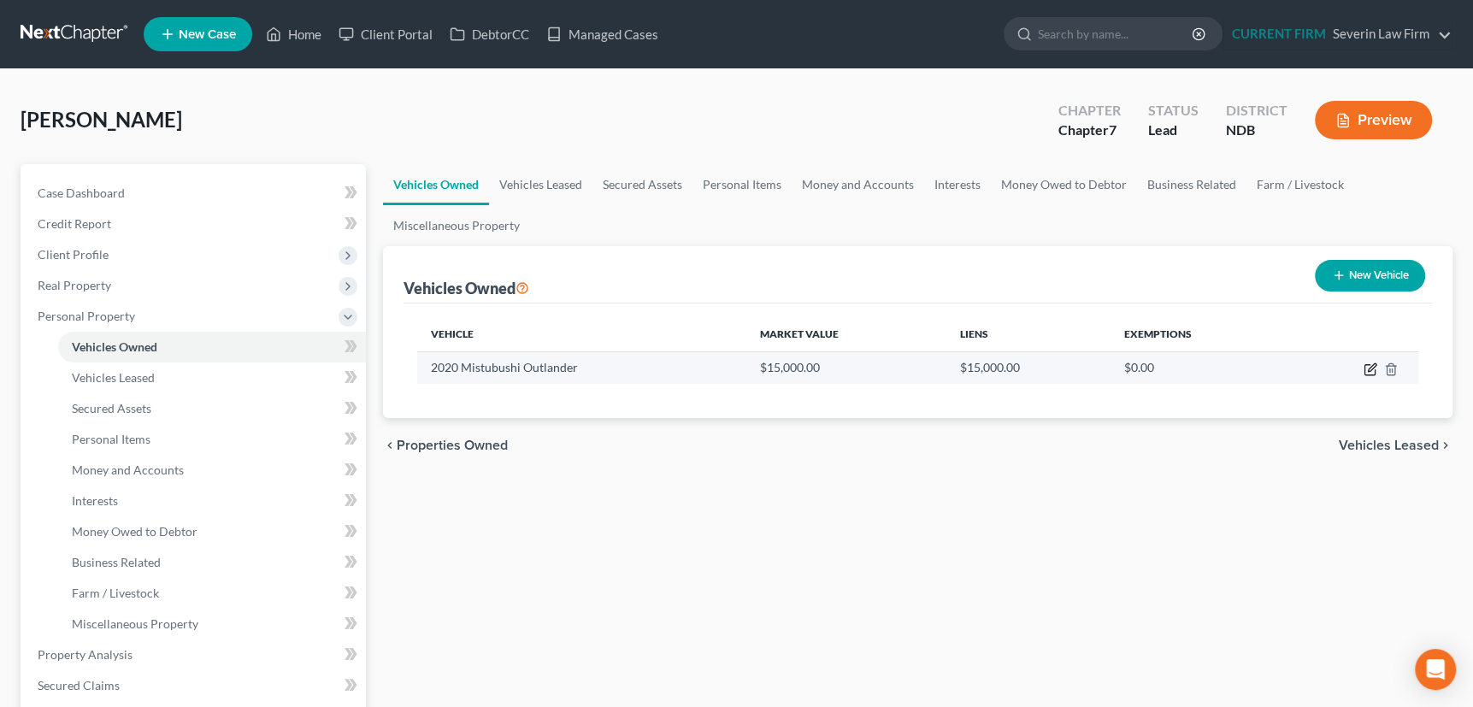
click at [1374, 367] on icon "button" at bounding box center [1372, 367] width 8 height 8
select select "0"
select select "6"
select select "0"
select select "4"
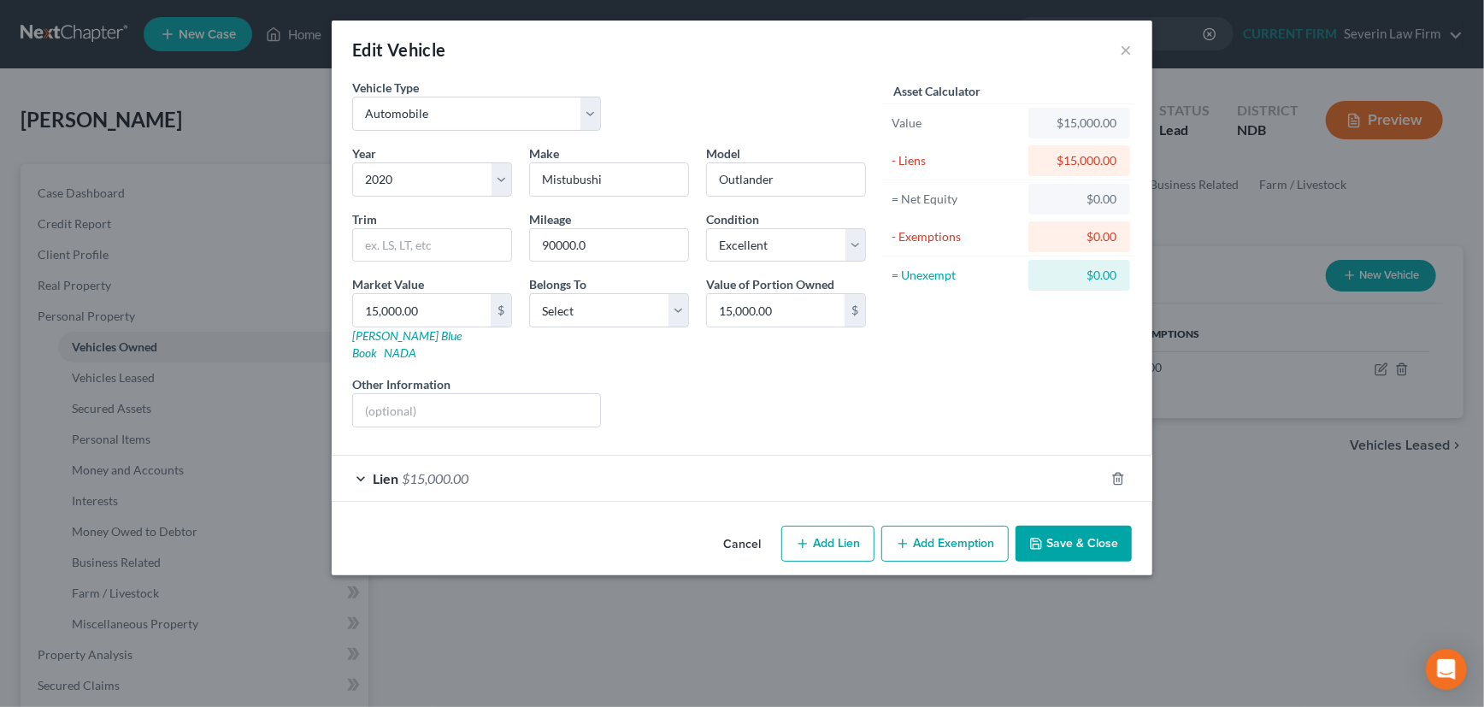
click at [944, 458] on div "Lien $15,000.00" at bounding box center [718, 478] width 773 height 45
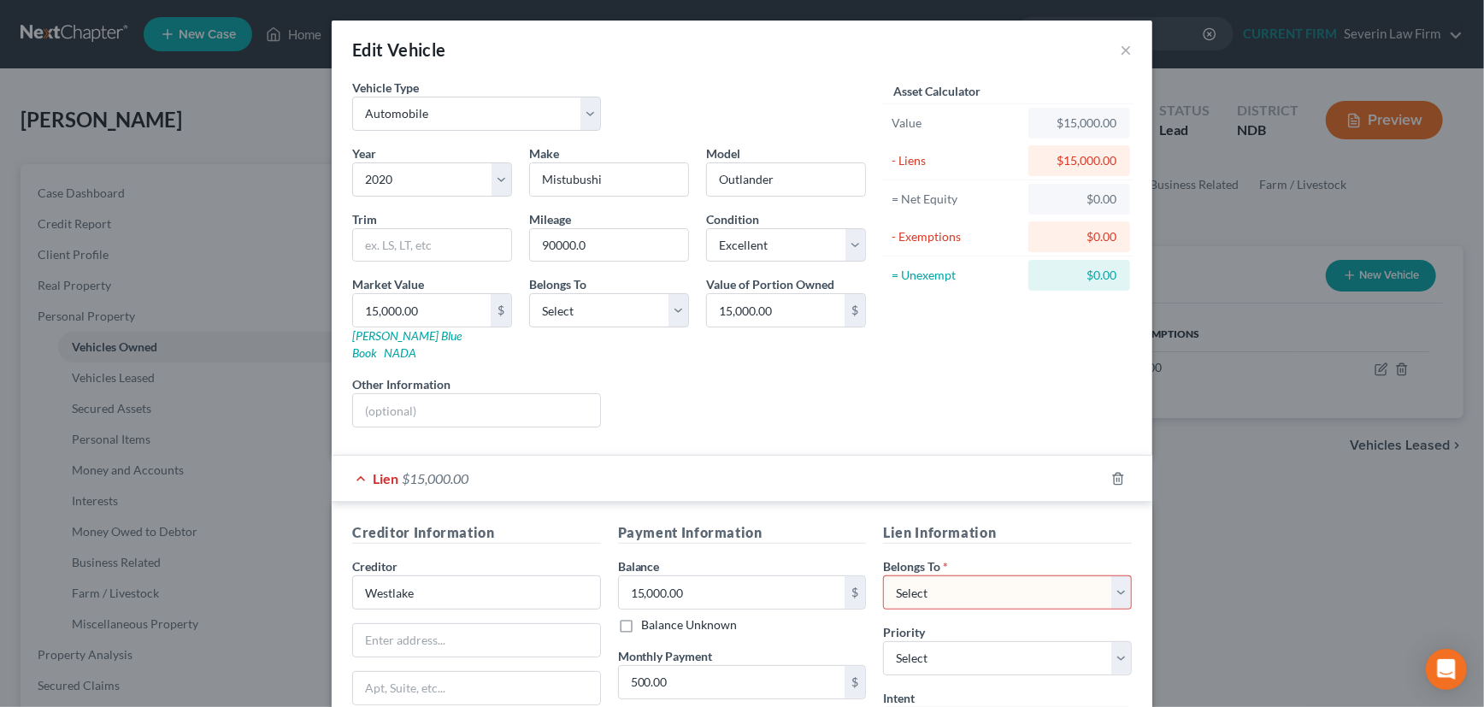
drag, startPoint x: 1004, startPoint y: 578, endPoint x: 986, endPoint y: 557, distance: 27.4
click at [1004, 578] on select "Select Debtor 1 Only Debtor 2 Only Debtor 1 And Debtor 2 Only At Least One Of T…" at bounding box center [1007, 592] width 249 height 34
select select "0"
click at [883, 575] on select "Select Debtor 1 Only Debtor 2 Only Debtor 1 And Debtor 2 Only At Least One Of T…" at bounding box center [1007, 592] width 249 height 34
click at [368, 333] on link "[PERSON_NAME] Blue Book" at bounding box center [406, 344] width 109 height 32
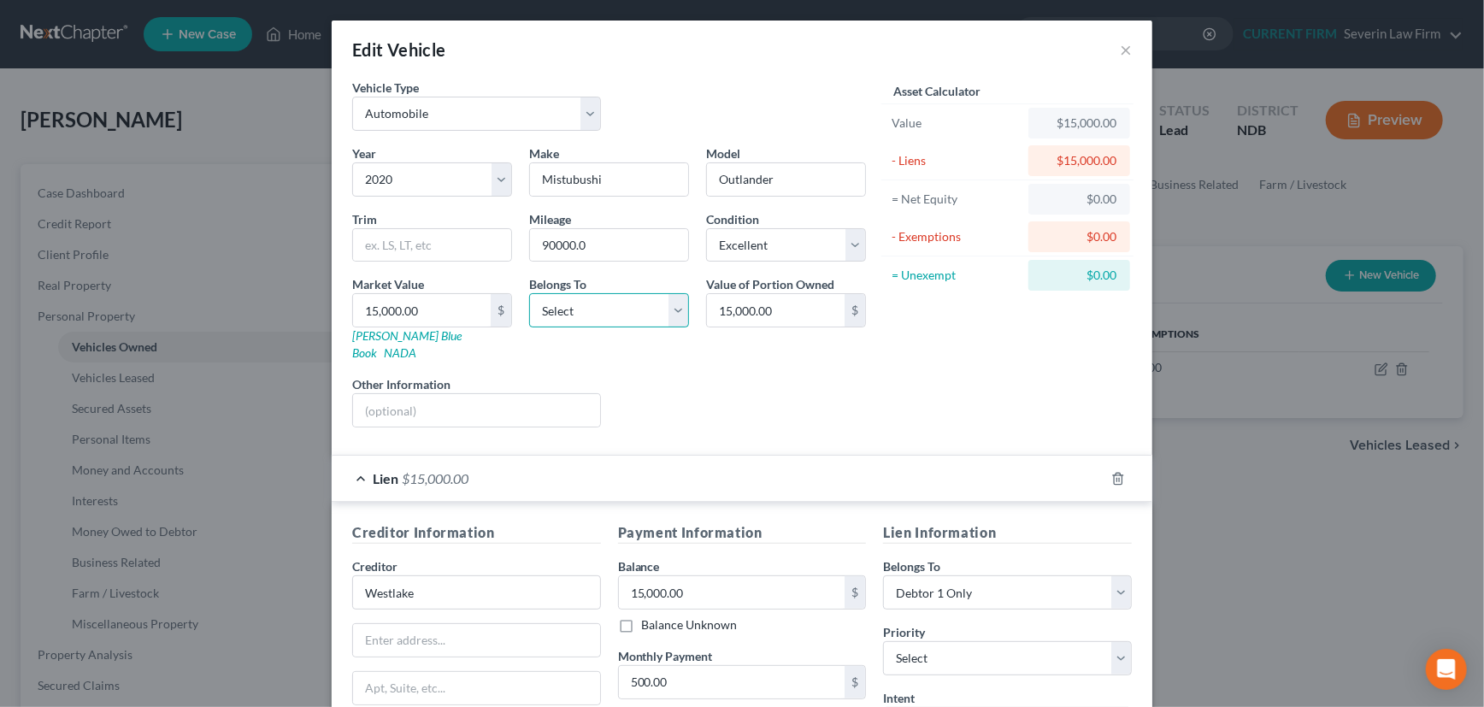
drag, startPoint x: 674, startPoint y: 309, endPoint x: 642, endPoint y: 326, distance: 35.6
click at [674, 309] on select "Select Debtor 1 Only Debtor 2 Only Debtor 1 And Debtor 2 Only At Least One Of T…" at bounding box center [609, 310] width 160 height 34
select select "0"
click at [529, 293] on select "Select Debtor 1 Only Debtor 2 Only Debtor 1 And Debtor 2 Only At Least One Of T…" at bounding box center [609, 310] width 160 height 34
click at [435, 394] on input "text" at bounding box center [476, 410] width 247 height 32
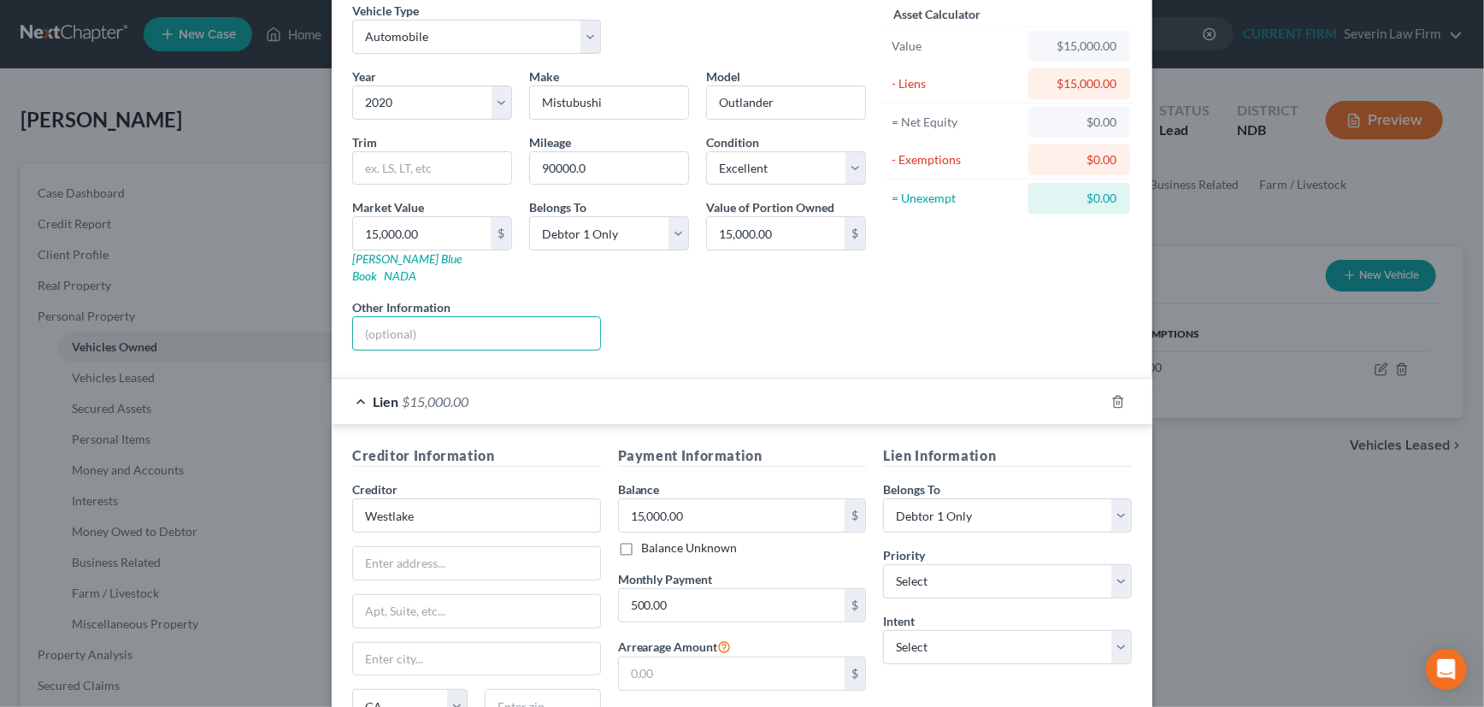
scroll to position [155, 0]
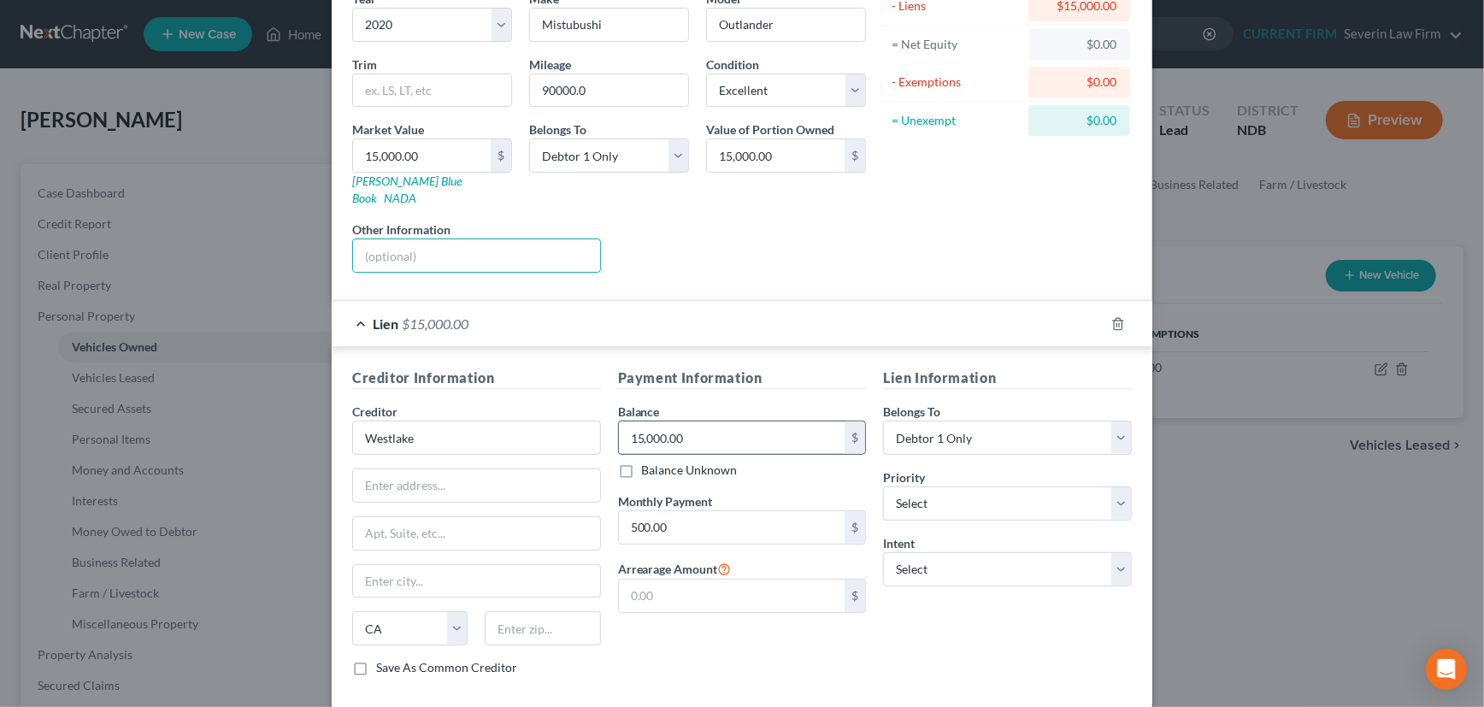
click at [691, 421] on input "15,000.00" at bounding box center [732, 437] width 227 height 32
click at [419, 421] on input "Westlake" at bounding box center [476, 438] width 249 height 34
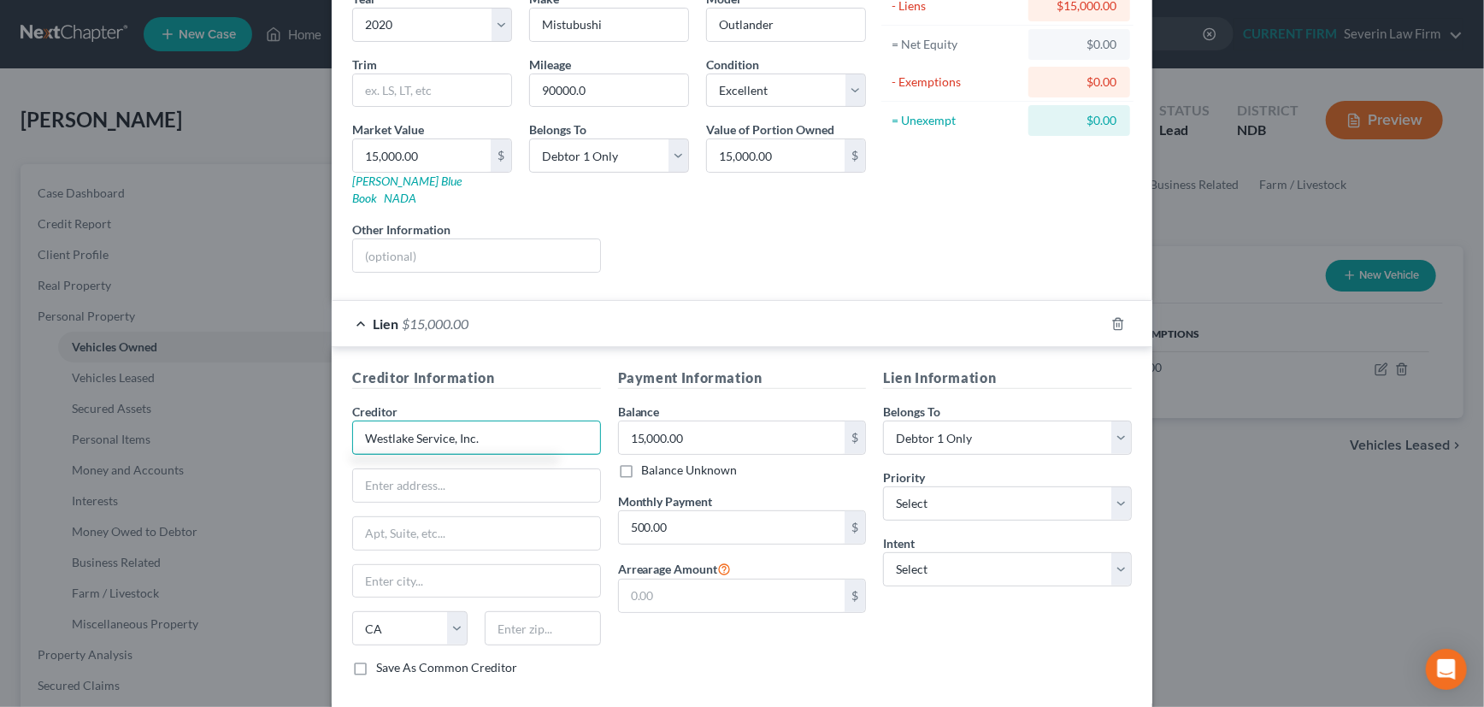
type input "Westlake Service, Inc."
type input "4751 Wilshire Blvd."
type input "Ste 100"
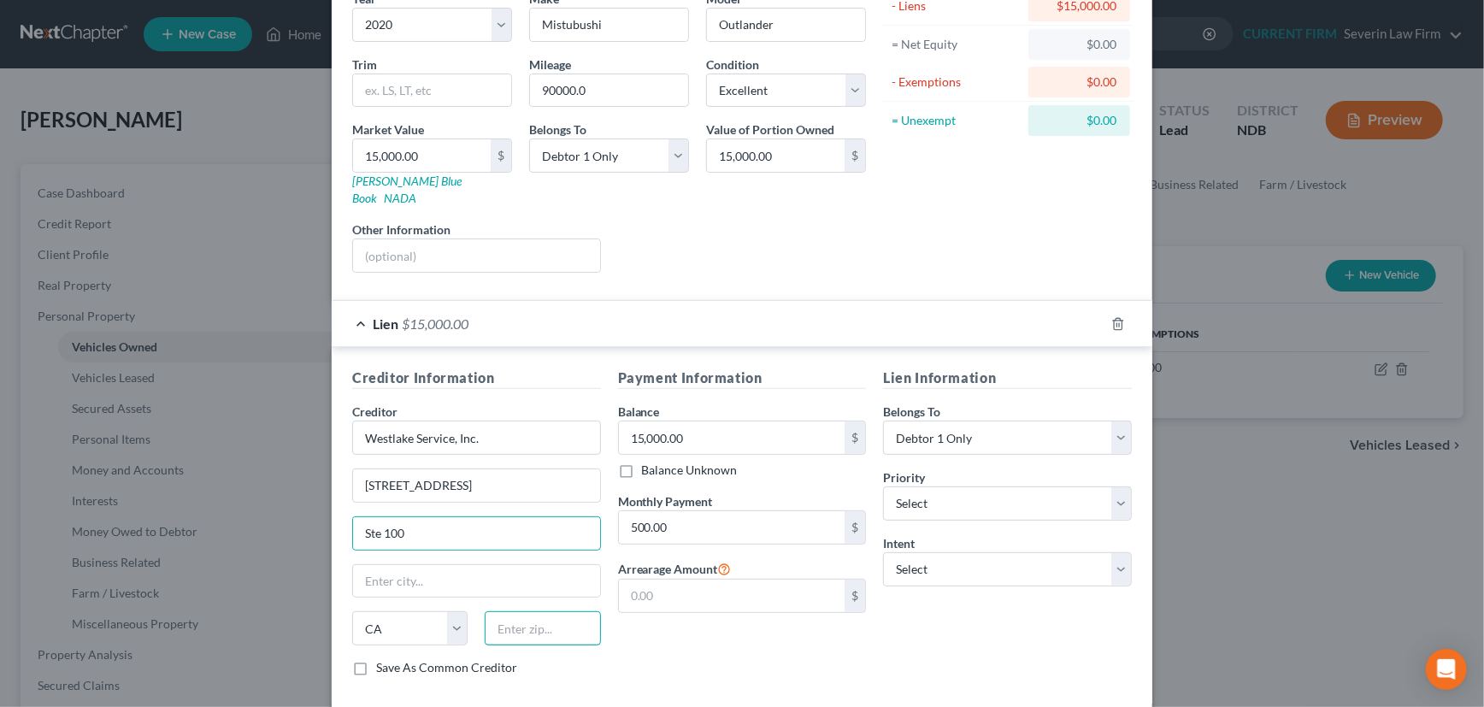
click at [524, 611] on input "text" at bounding box center [542, 628] width 115 height 34
type input "90010"
type input "Los Angeles"
click at [686, 421] on input "15,000.00" at bounding box center [732, 437] width 227 height 32
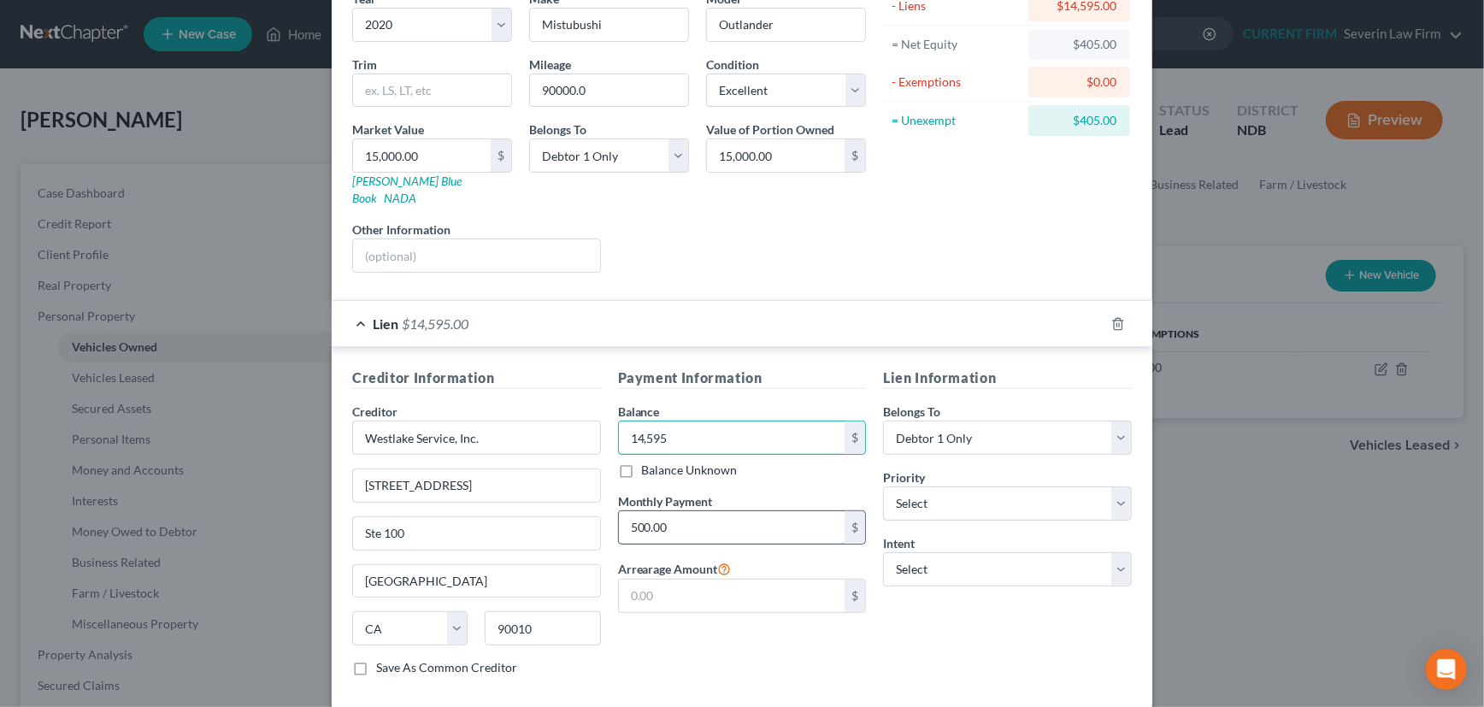
type input "14,595"
click at [673, 511] on input "500.00" at bounding box center [732, 527] width 227 height 32
type input "327"
click at [970, 552] on select "Select Surrender Redeem Reaffirm Avoid Other" at bounding box center [1007, 569] width 249 height 34
select select "4"
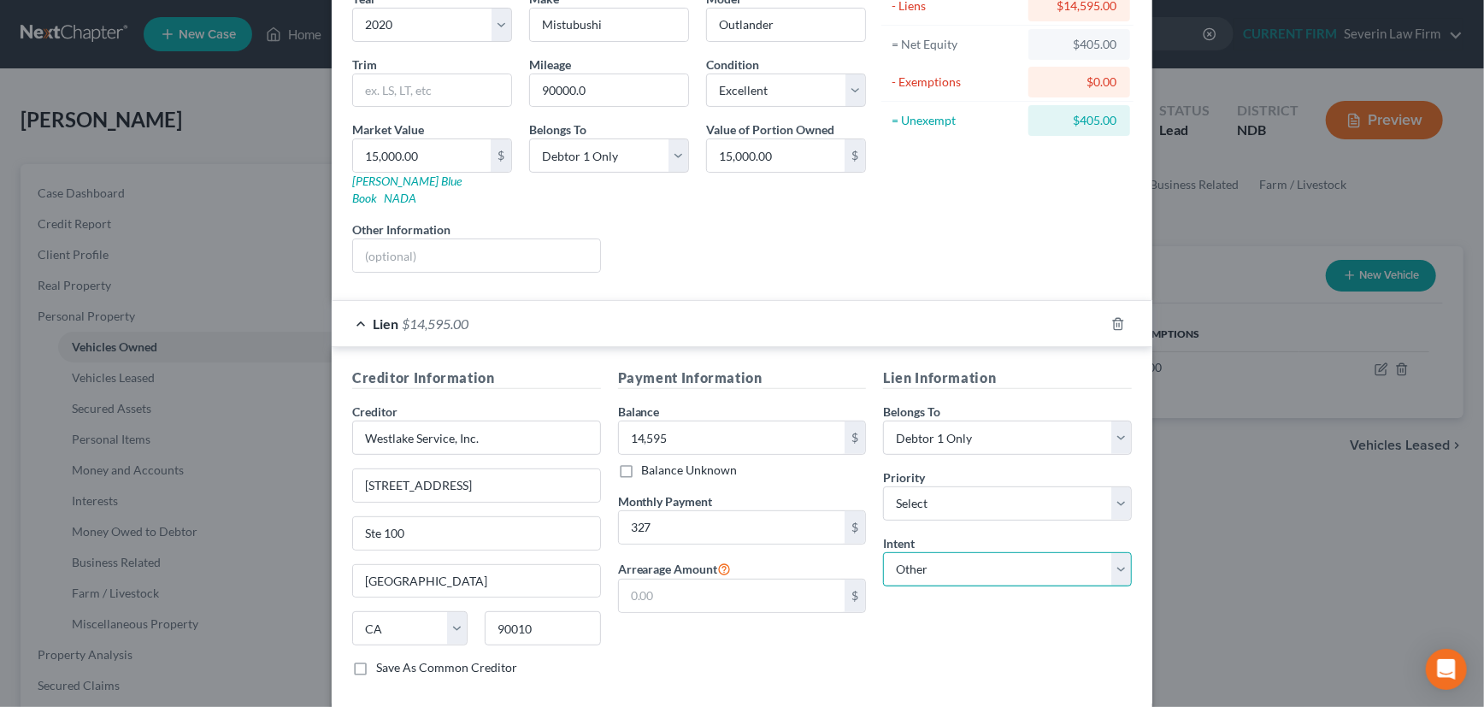
click at [883, 552] on select "Select Surrender Redeem Reaffirm Avoid Other" at bounding box center [1007, 569] width 249 height 34
click at [923, 618] on input "text" at bounding box center [1007, 635] width 249 height 34
type input "Retain and Pay"
click at [844, 91] on select "Select Excellent Very Good Good Fair Poor" at bounding box center [786, 91] width 160 height 34
select select "2"
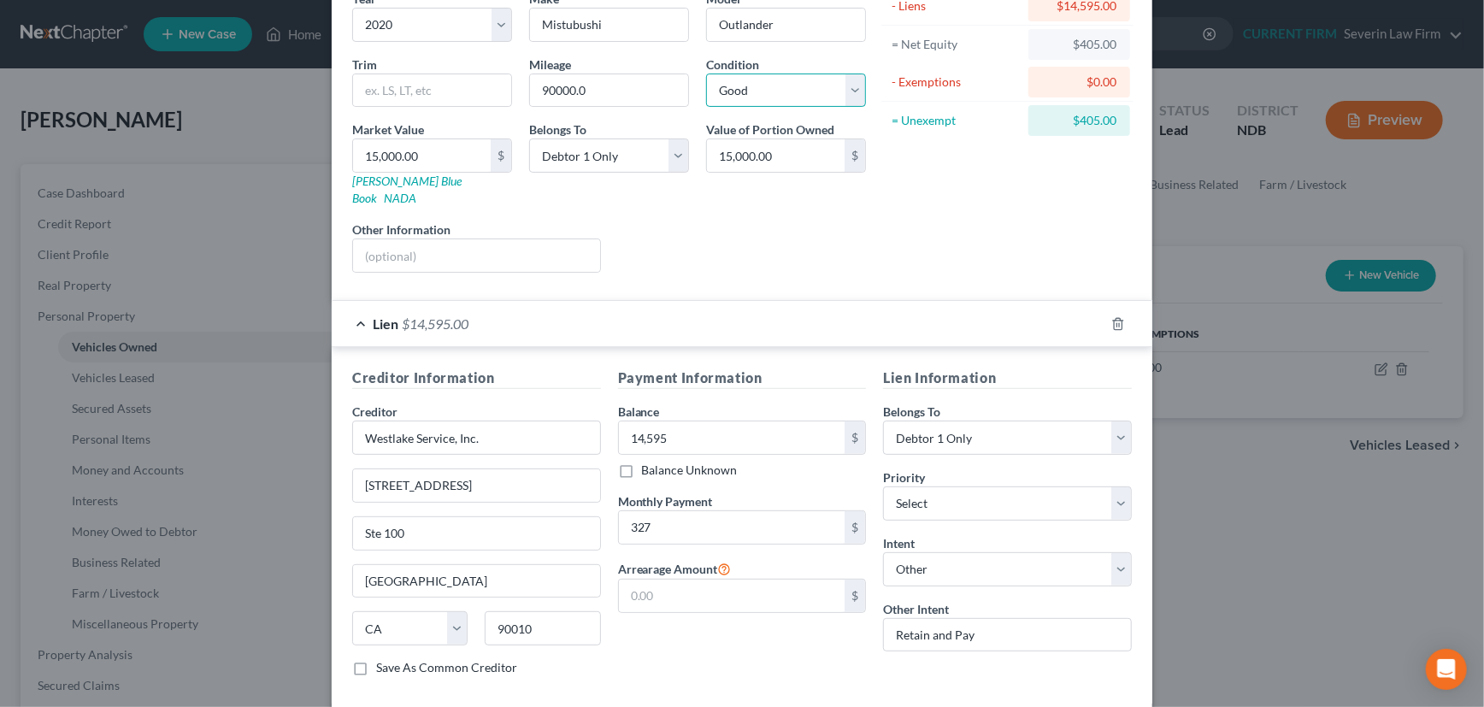
click at [706, 74] on select "Select Excellent Very Good Good Fair Poor" at bounding box center [786, 91] width 160 height 34
click at [376, 659] on label "Save As Common Creditor" at bounding box center [446, 667] width 141 height 17
click at [383, 659] on input "Save As Common Creditor" at bounding box center [388, 664] width 11 height 11
checkbox input "true"
click at [727, 305] on div "Lien $14,595.00" at bounding box center [718, 323] width 773 height 45
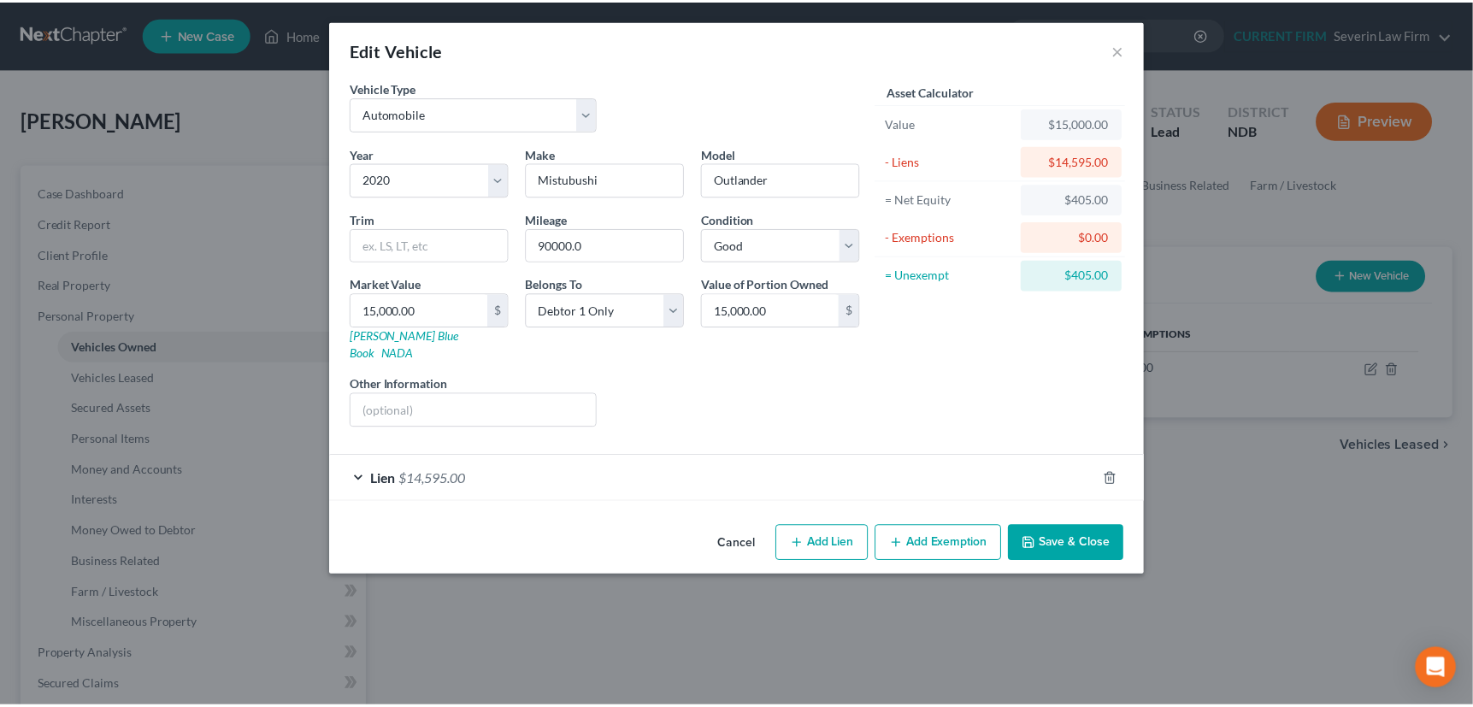
scroll to position [0, 0]
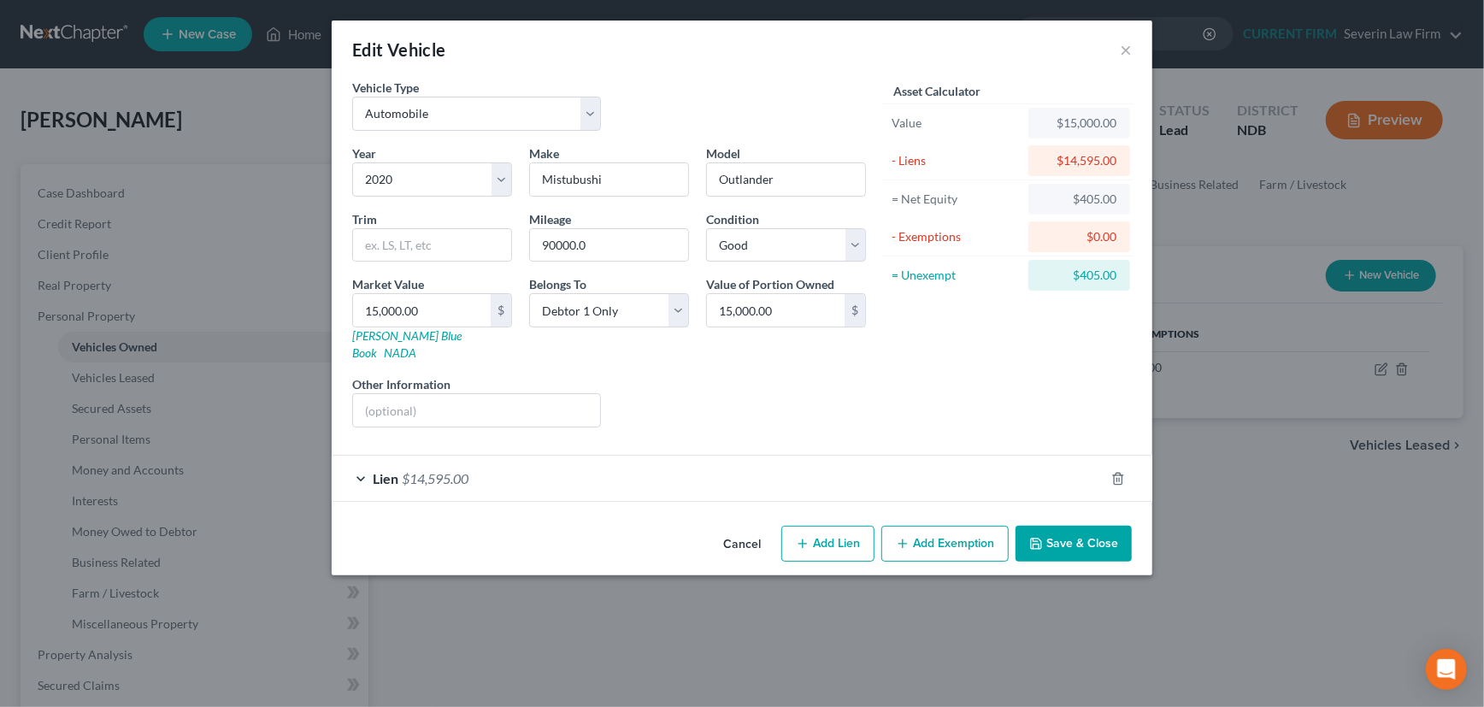
click at [1072, 526] on button "Save & Close" at bounding box center [1074, 544] width 116 height 36
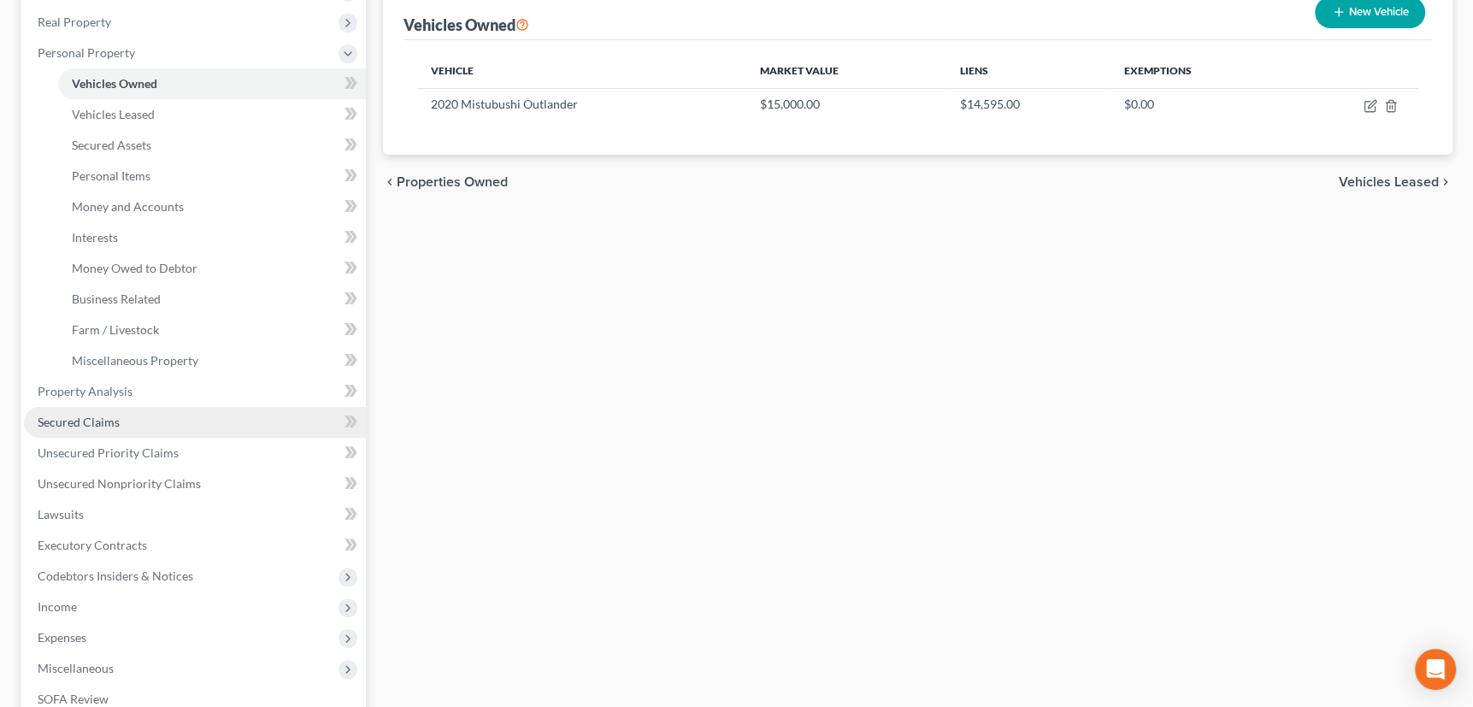
scroll to position [310, 0]
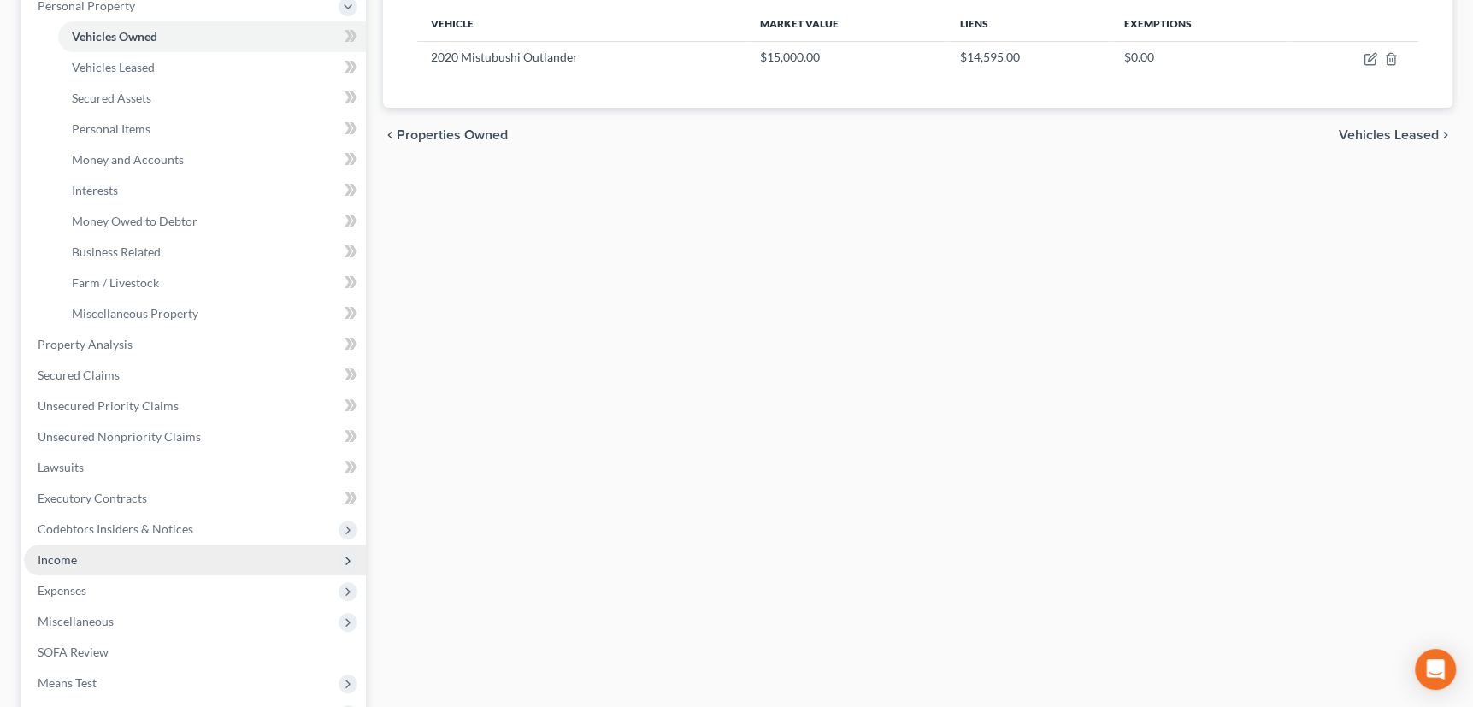
click at [69, 563] on span "Income" at bounding box center [57, 559] width 39 height 15
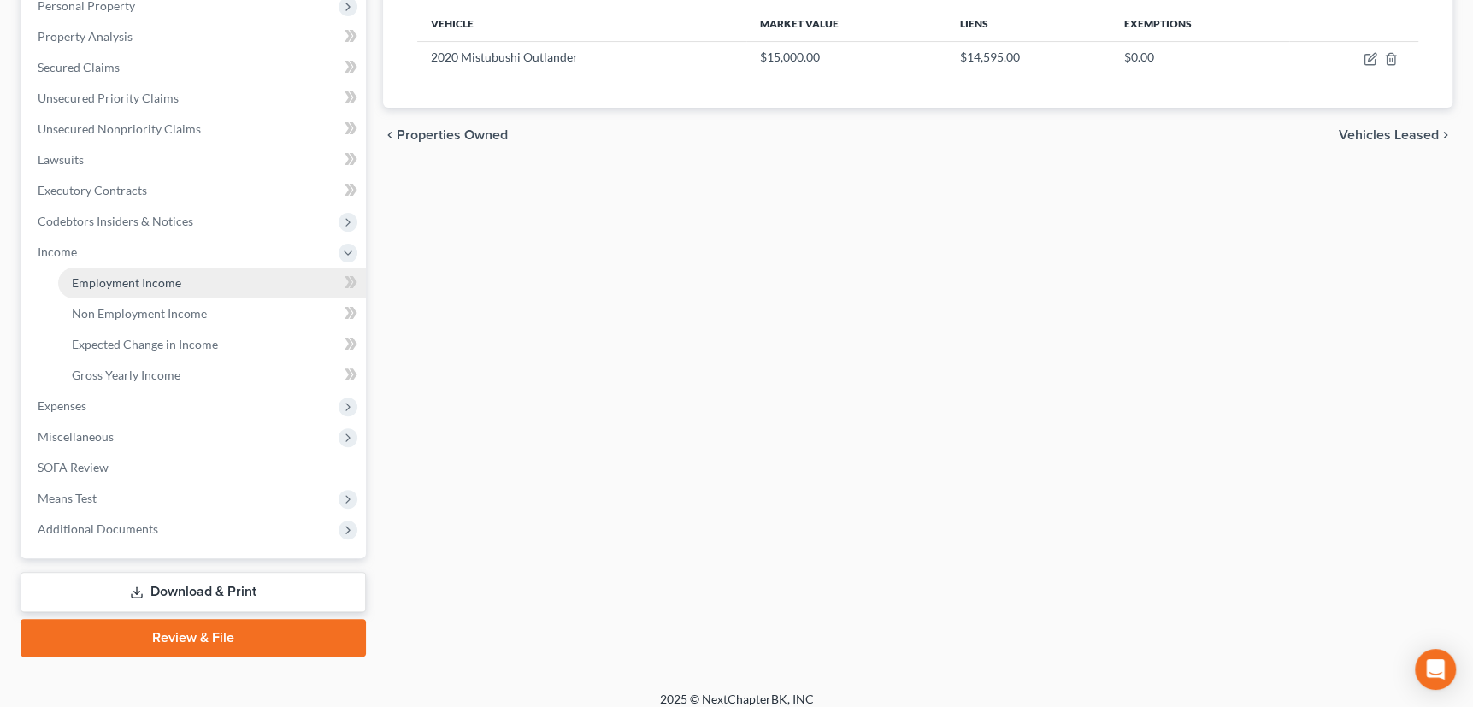
click at [126, 278] on span "Employment Income" at bounding box center [126, 282] width 109 height 15
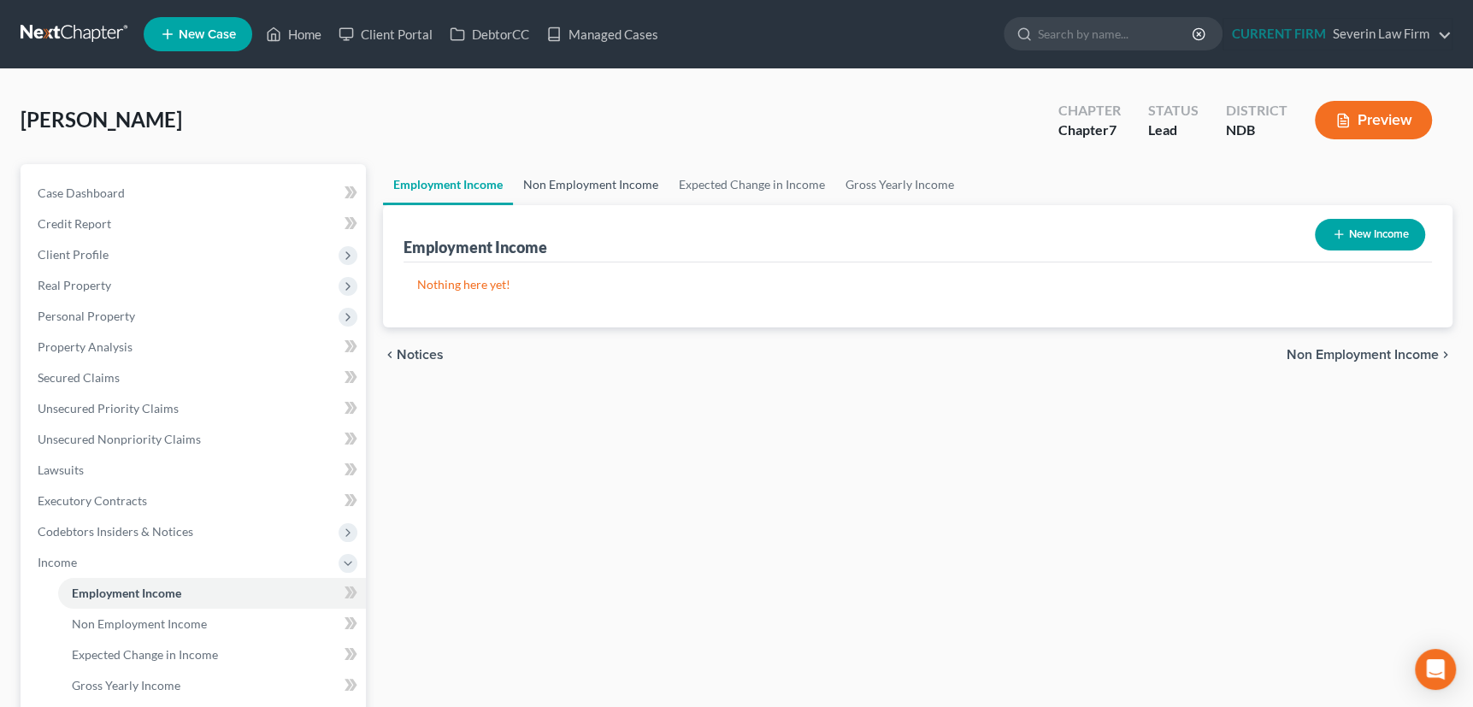
click at [583, 187] on link "Non Employment Income" at bounding box center [591, 184] width 156 height 41
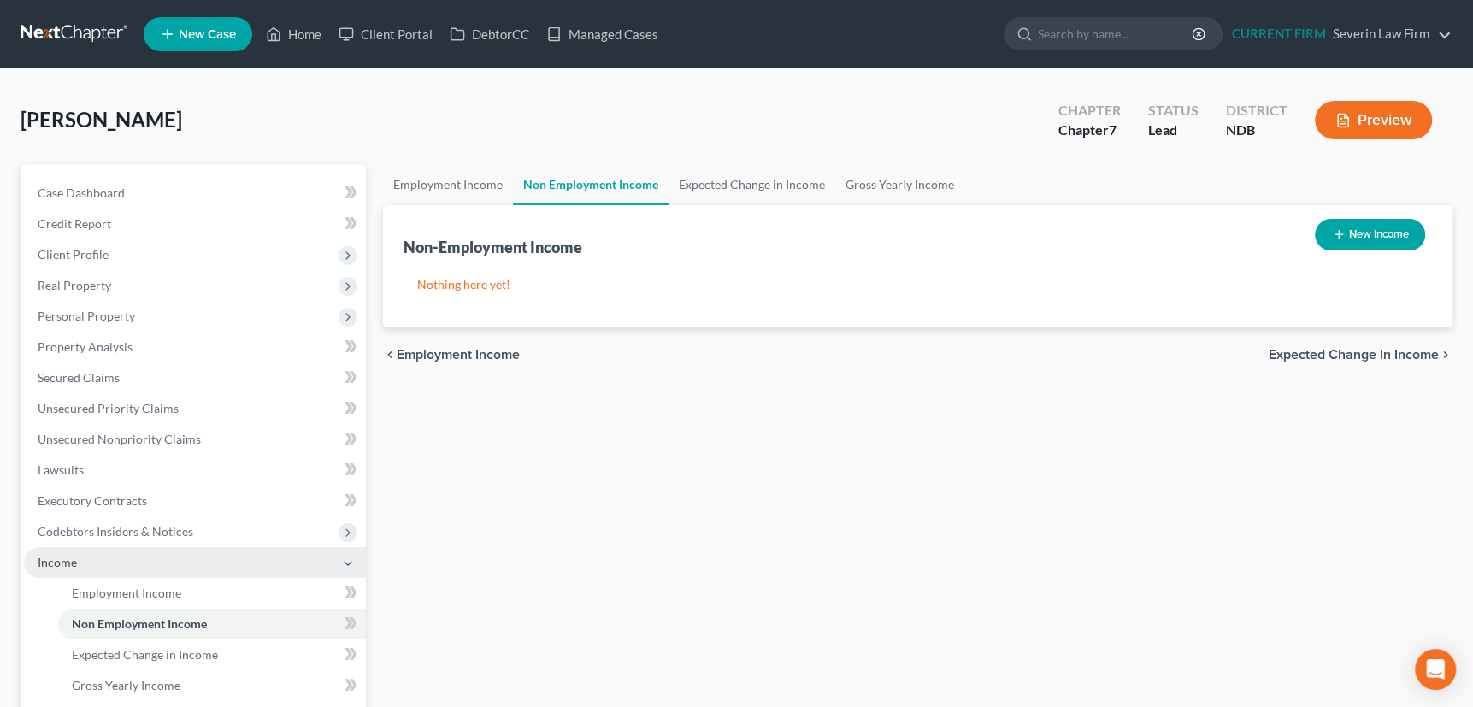
click at [59, 566] on span "Income" at bounding box center [57, 562] width 39 height 15
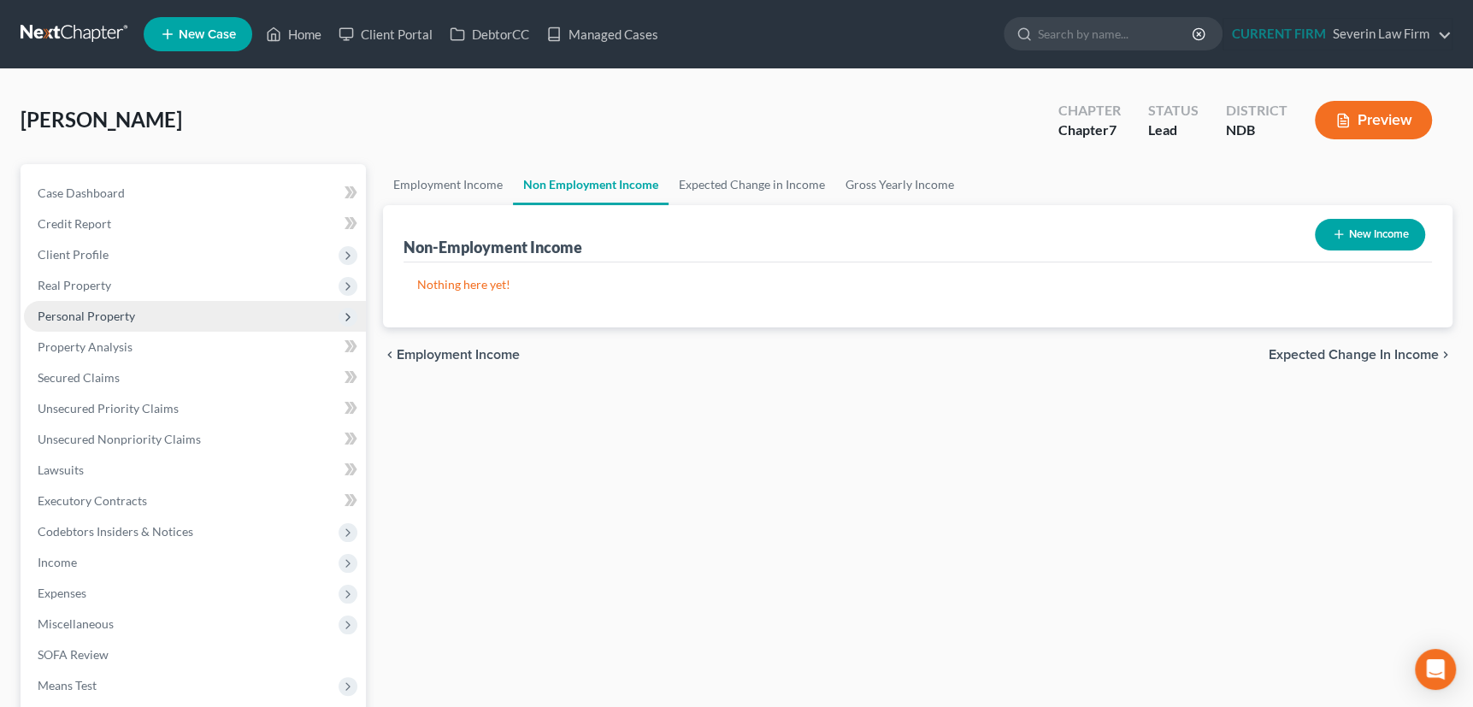
click at [91, 316] on span "Personal Property" at bounding box center [86, 316] width 97 height 15
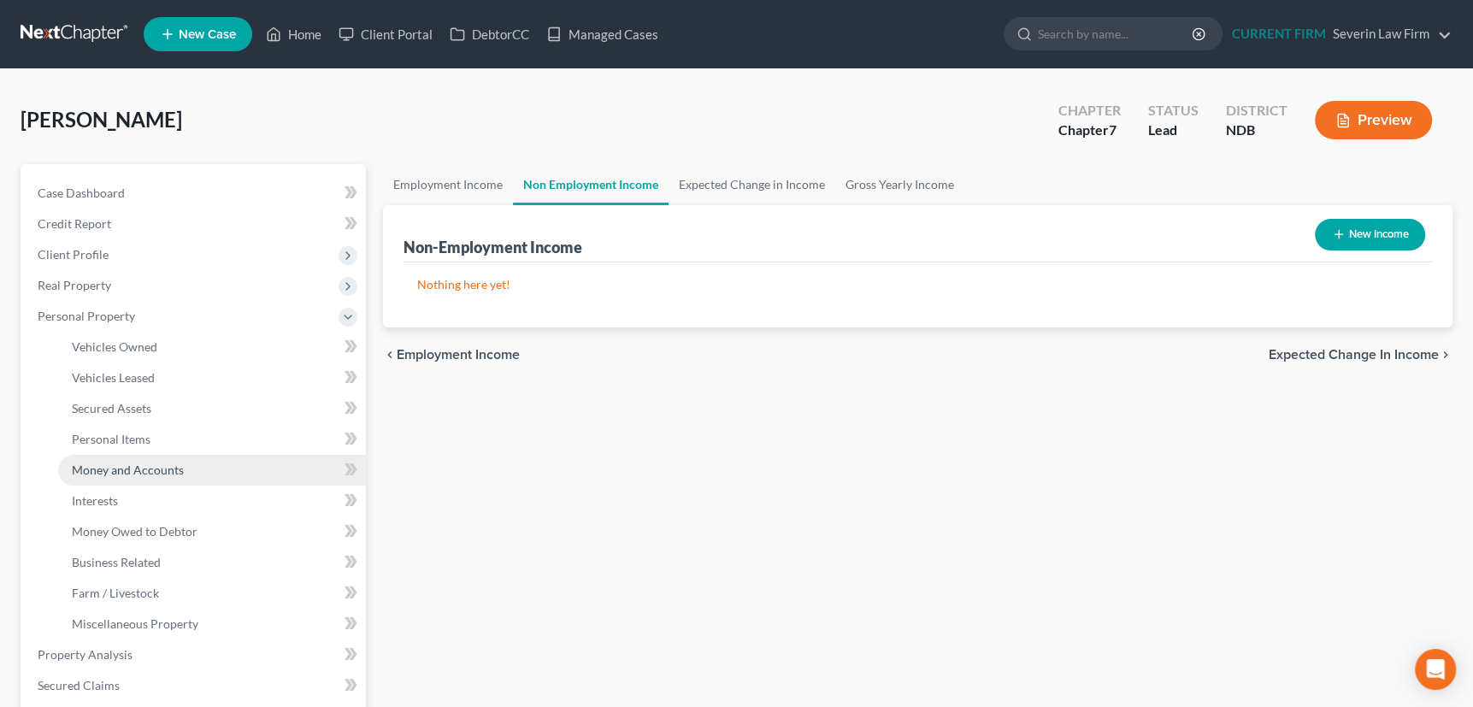
click at [103, 463] on span "Money and Accounts" at bounding box center [128, 469] width 112 height 15
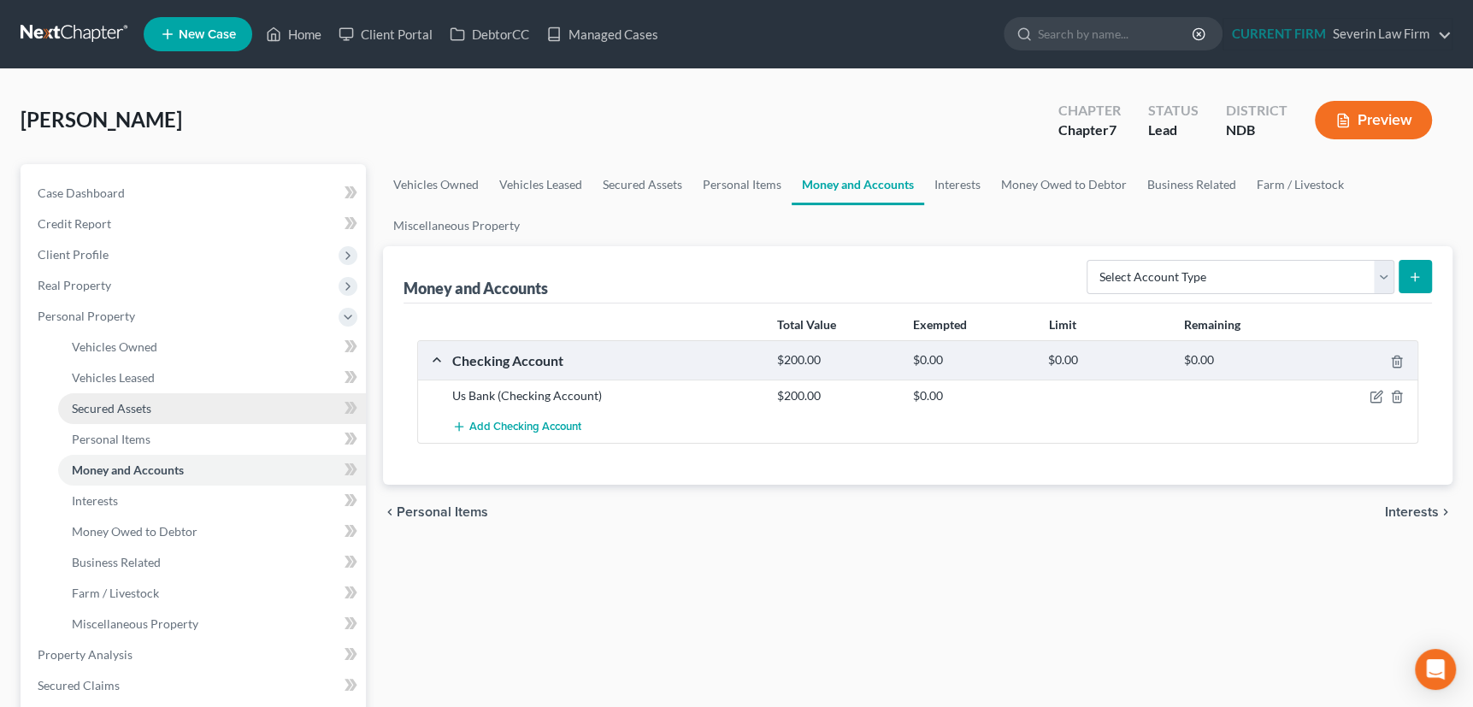
click at [116, 409] on span "Secured Assets" at bounding box center [112, 408] width 80 height 15
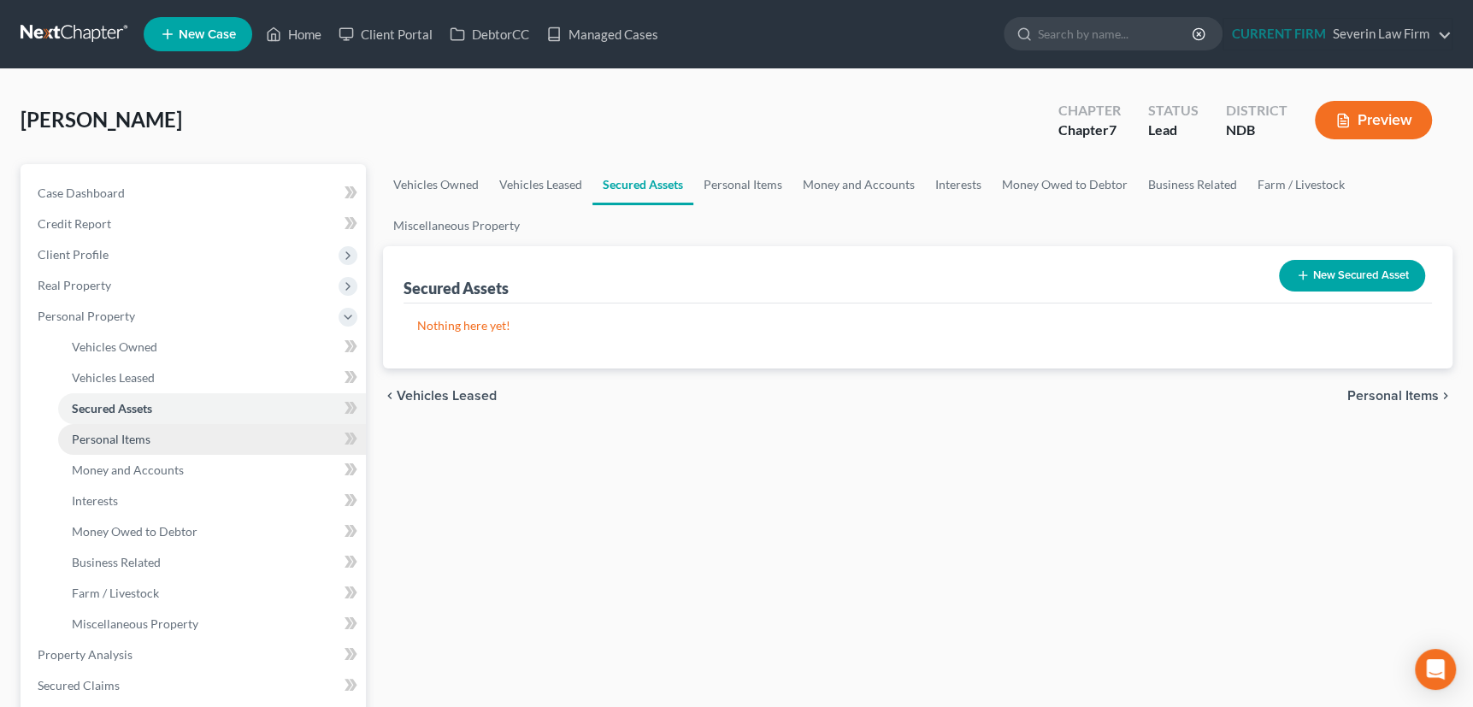
click at [103, 435] on span "Personal Items" at bounding box center [111, 439] width 79 height 15
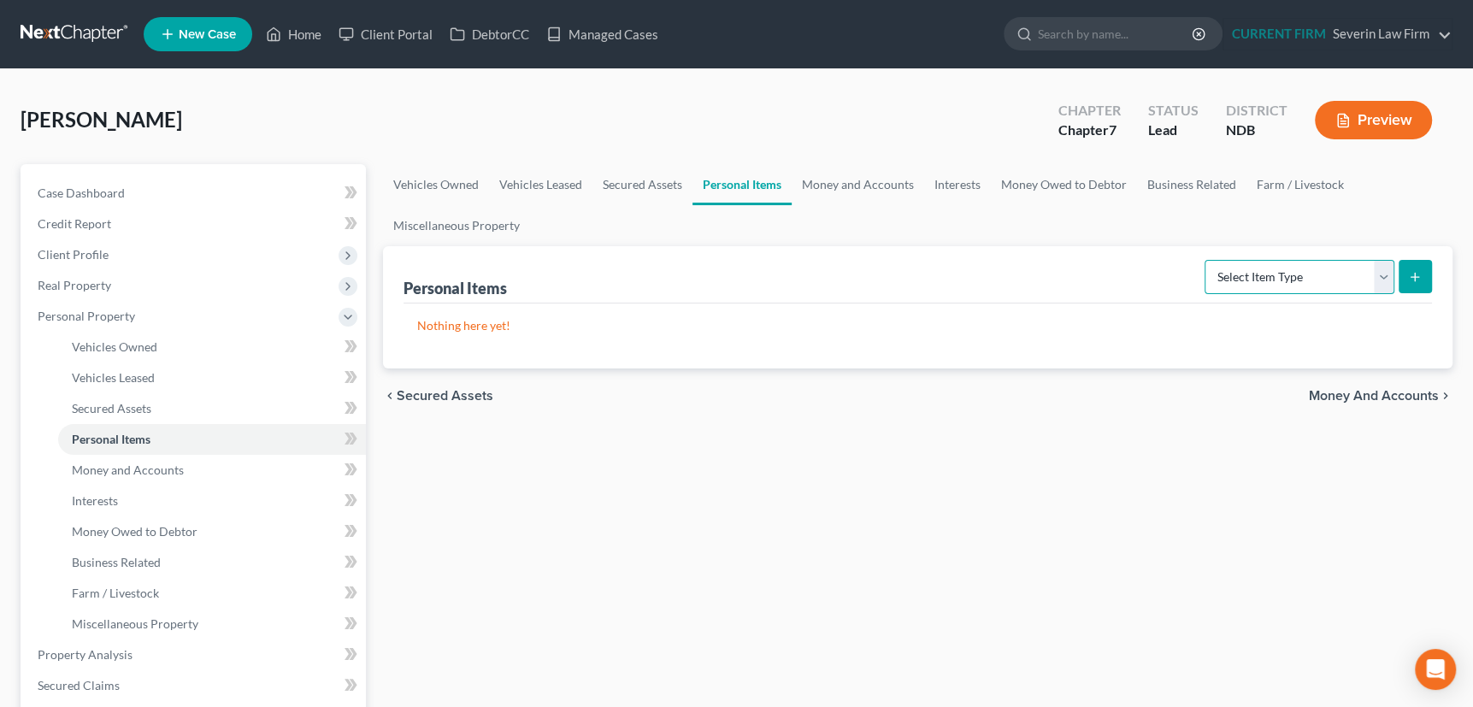
click at [1381, 271] on select "Select Item Type Clothing Collectibles Of Value Electronics Firearms Household …" at bounding box center [1299, 277] width 190 height 34
select select "clothing"
click at [1206, 260] on select "Select Item Type Clothing Collectibles Of Value Electronics Firearms Household …" at bounding box center [1299, 277] width 190 height 34
click at [1419, 273] on icon "submit" at bounding box center [1415, 277] width 14 height 14
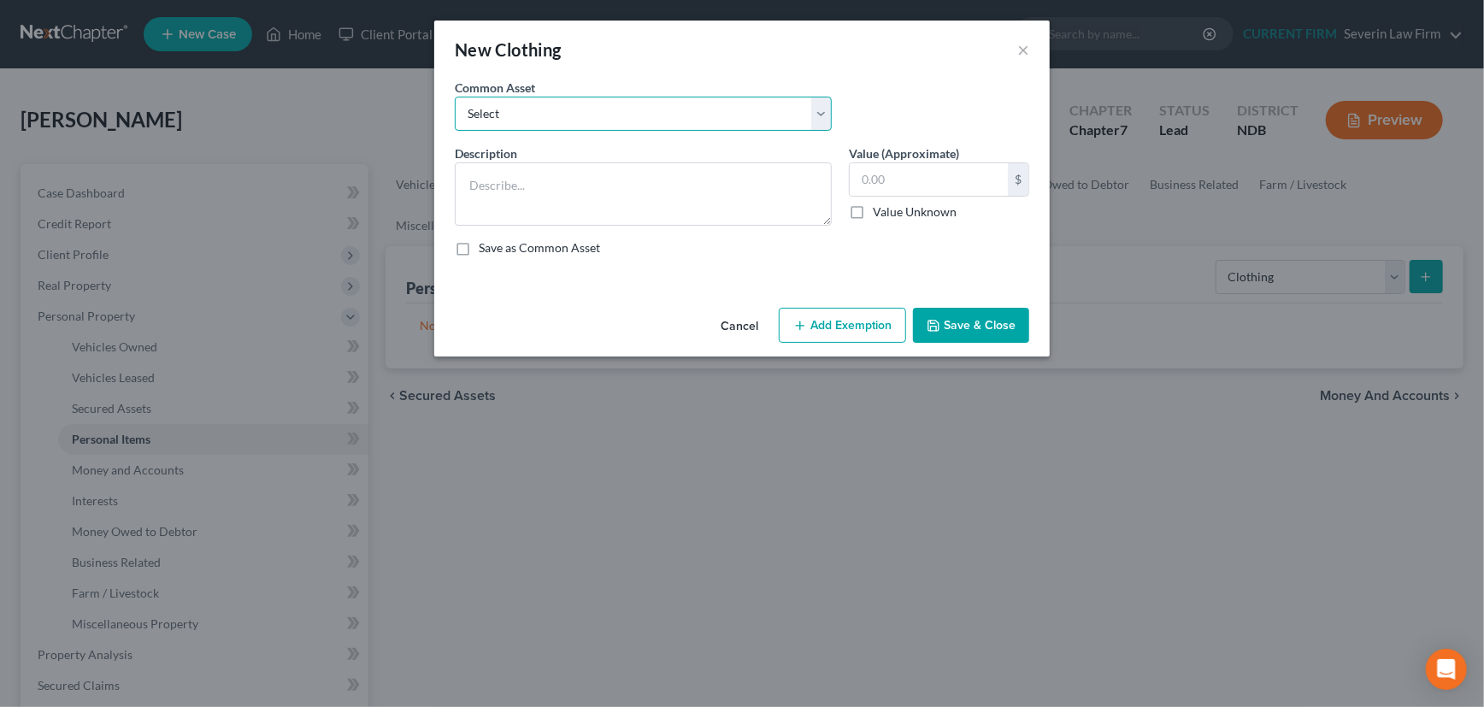
click at [819, 118] on select "Select Men's shirts, pants, jeans, work clothes, coats, jackets, shoes Women's …" at bounding box center [643, 114] width 377 height 34
select select "0"
click at [455, 97] on select "Select Men's shirts, pants, jeans, work clothes, coats, jackets, shoes Women's …" at bounding box center [643, 114] width 377 height 34
type textarea "Men's shirts, pants, jeans, work clothes, coats, jackets, shoes"
type input "300.00"
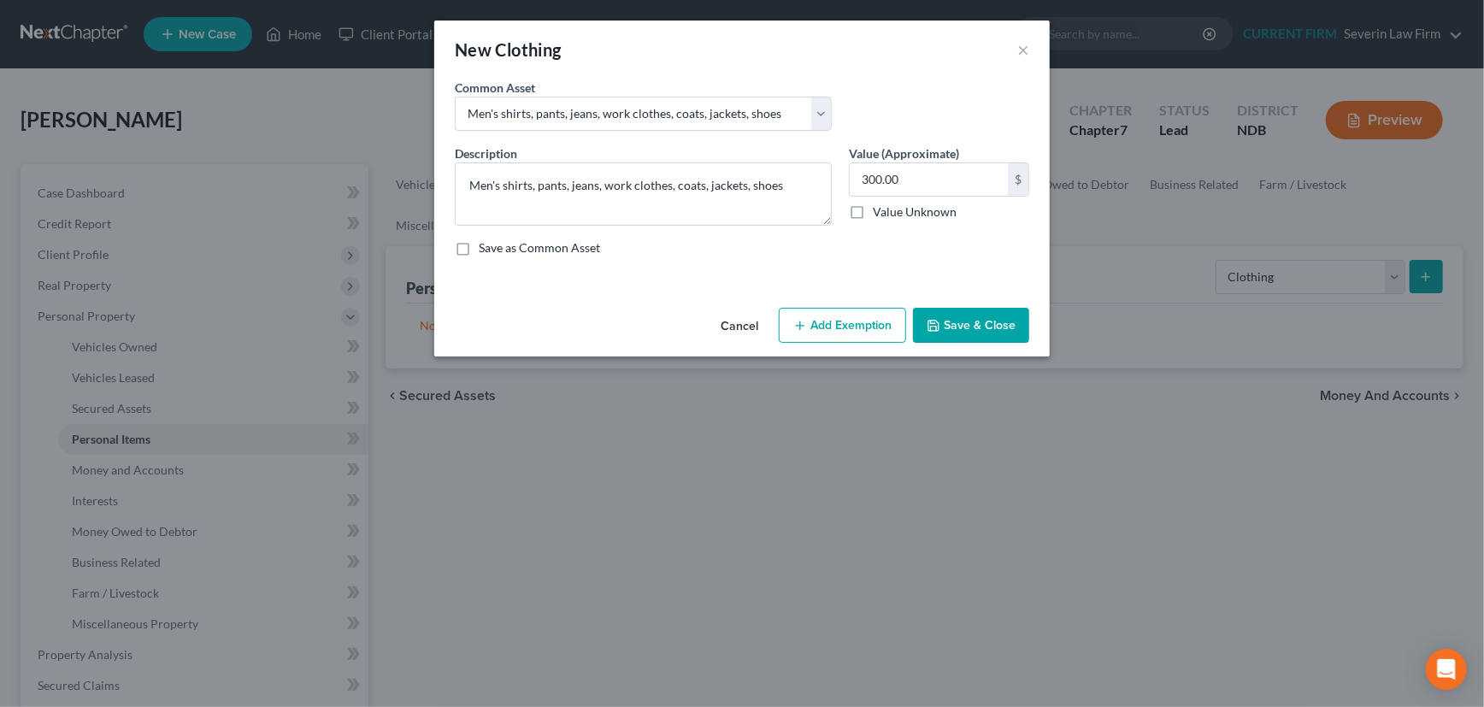
click at [848, 327] on button "Add Exemption" at bounding box center [842, 326] width 127 height 36
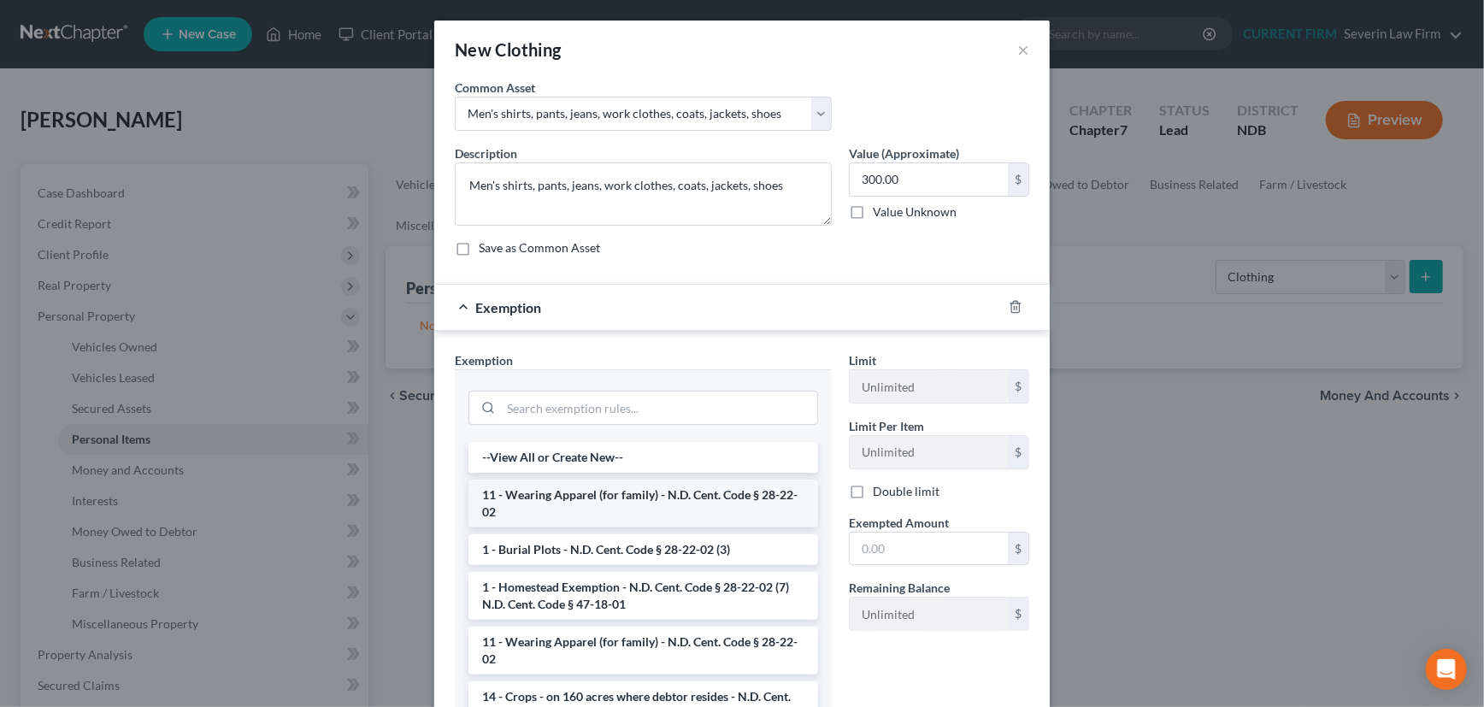
click at [671, 492] on li "11 - Wearing Apparel (for family) - N.D. Cent. Code § 28-22-02" at bounding box center [643, 504] width 350 height 48
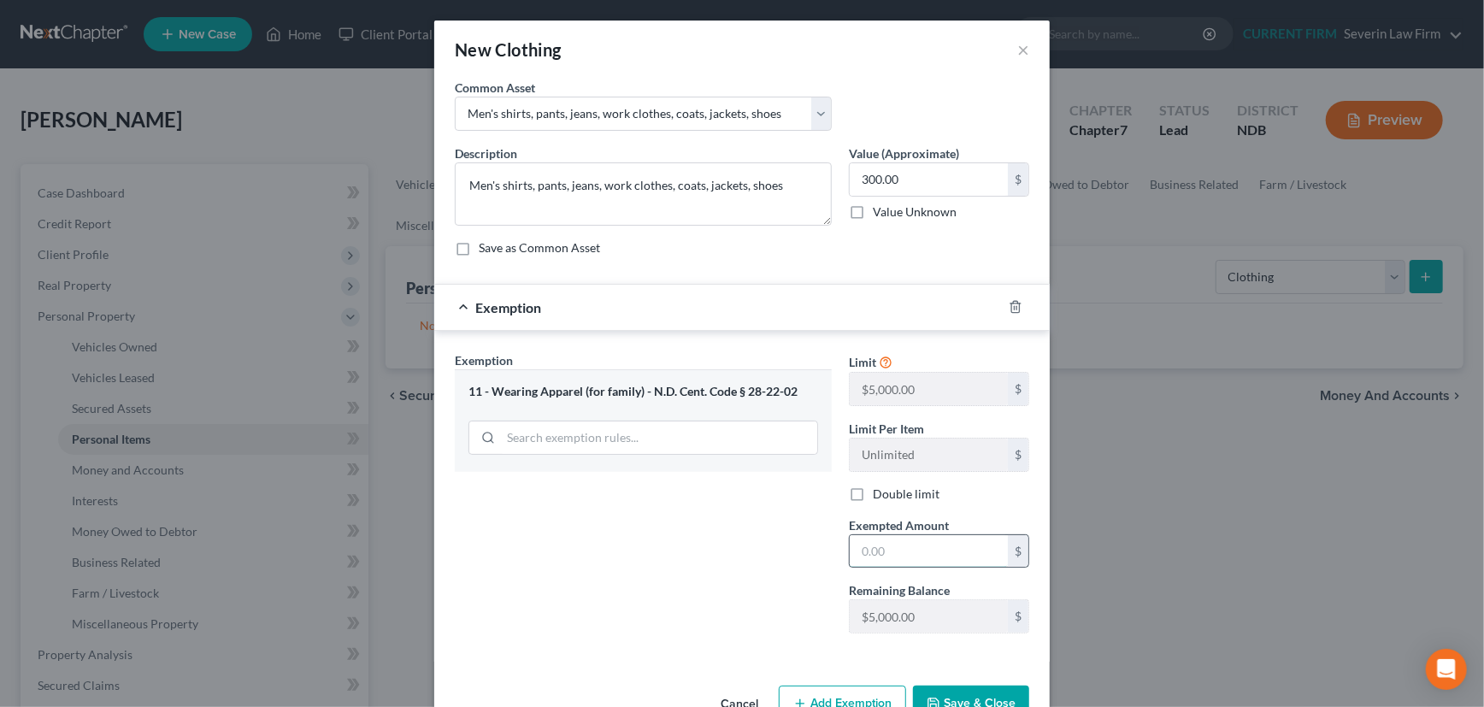
click at [915, 542] on input "text" at bounding box center [929, 551] width 158 height 32
type input "300"
click at [952, 695] on button "Save & Close" at bounding box center [971, 704] width 116 height 36
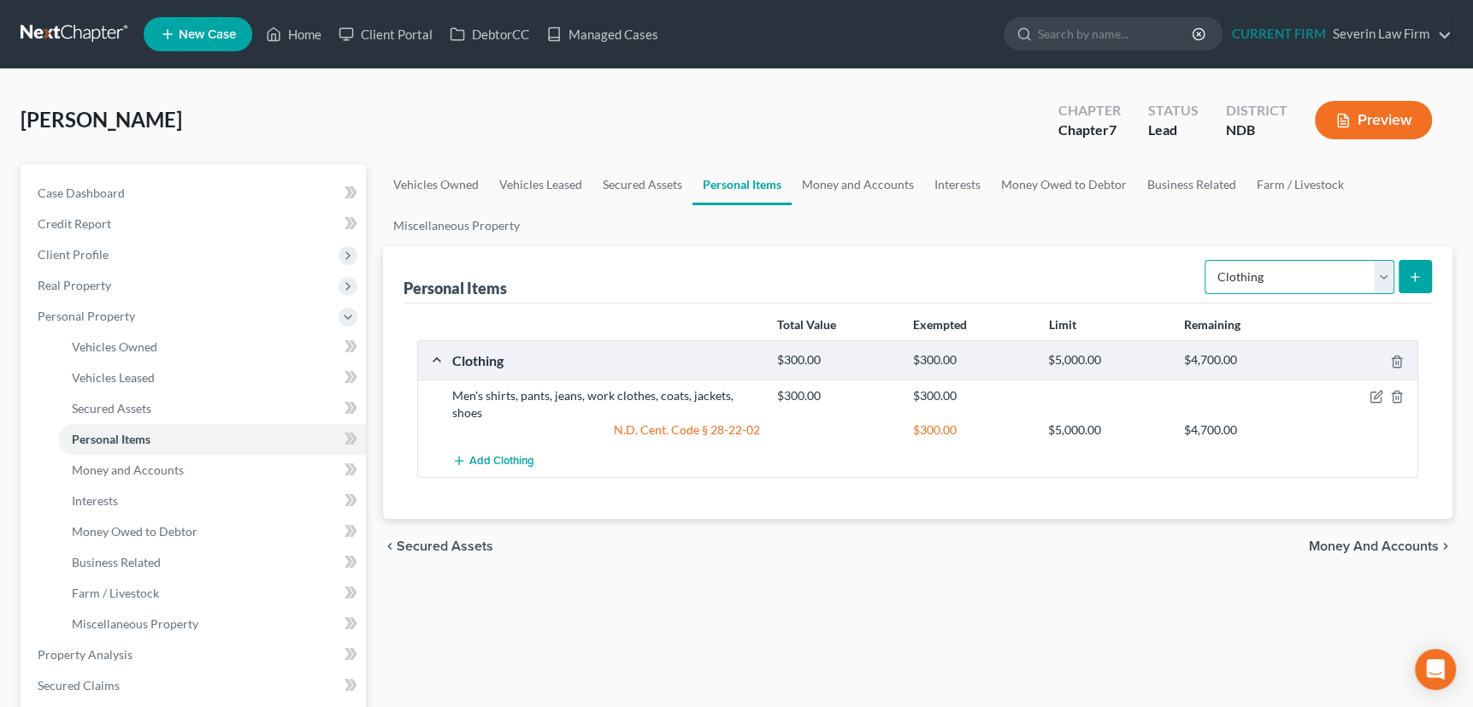
click at [1385, 273] on select "Select Item Type Clothing Collectibles Of Value Electronics Firearms Household …" at bounding box center [1299, 277] width 190 height 34
select select "electronics"
click at [1206, 260] on select "Select Item Type Clothing Collectibles Of Value Electronics Firearms Household …" at bounding box center [1299, 277] width 190 height 34
click at [1419, 273] on icon "submit" at bounding box center [1415, 277] width 14 height 14
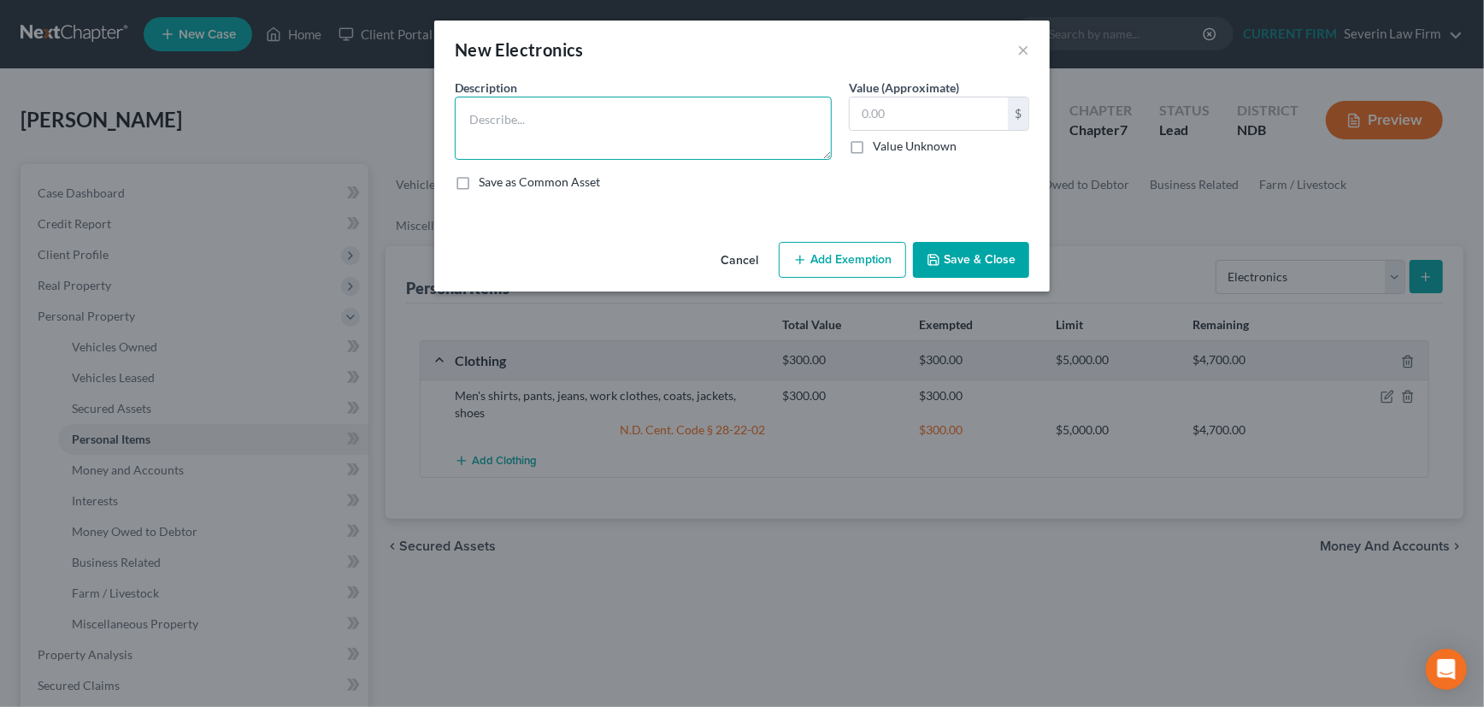
click at [553, 118] on textarea at bounding box center [643, 128] width 377 height 63
type textarea "Cell phone, television"
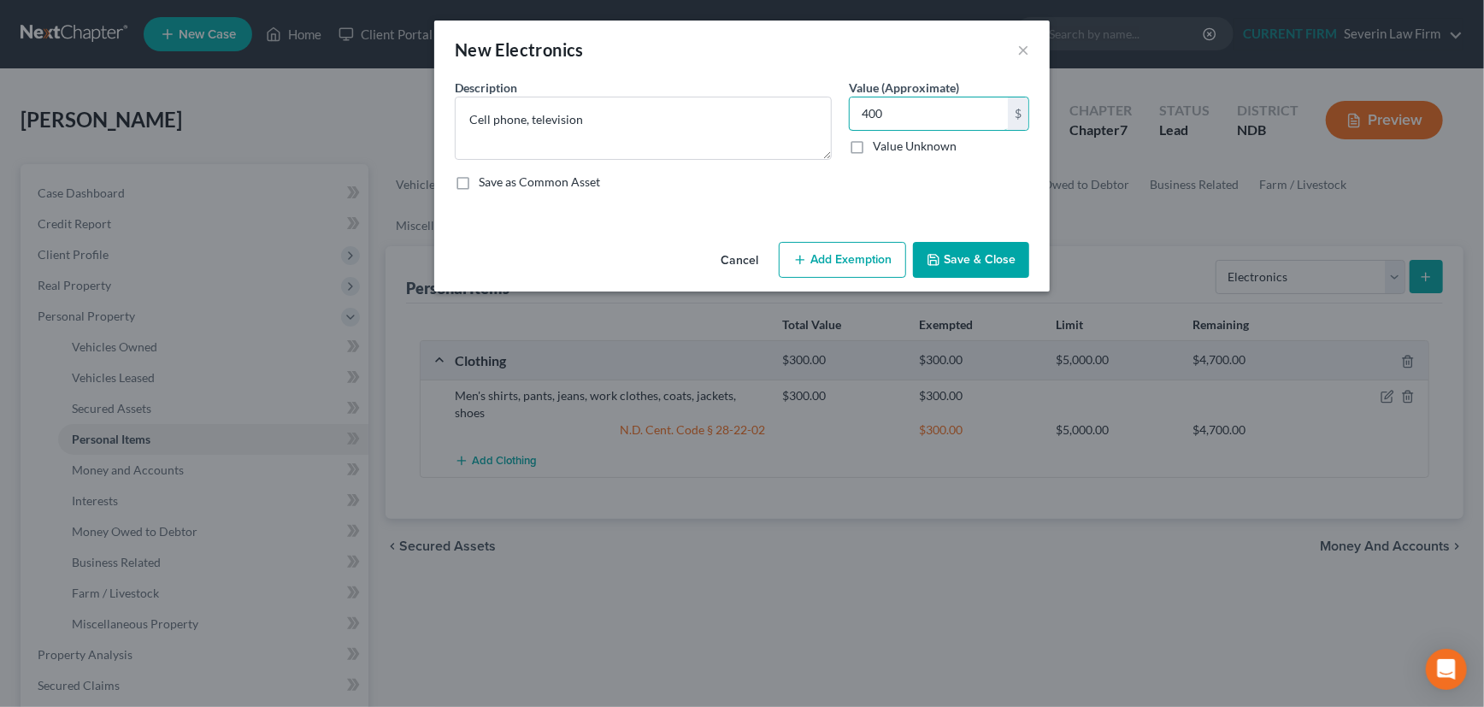
type input "400"
click at [848, 253] on button "Add Exemption" at bounding box center [842, 260] width 127 height 36
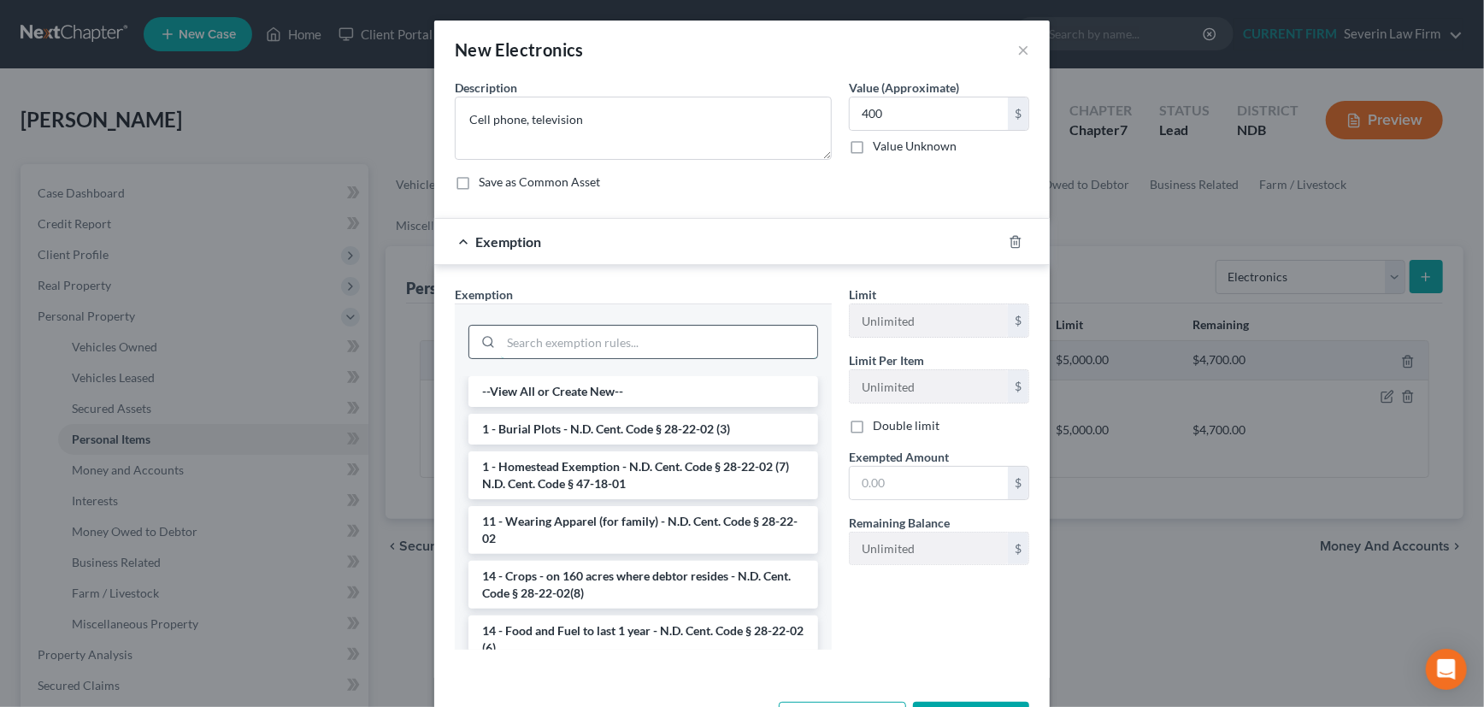
click at [666, 333] on input "search" at bounding box center [659, 342] width 316 height 32
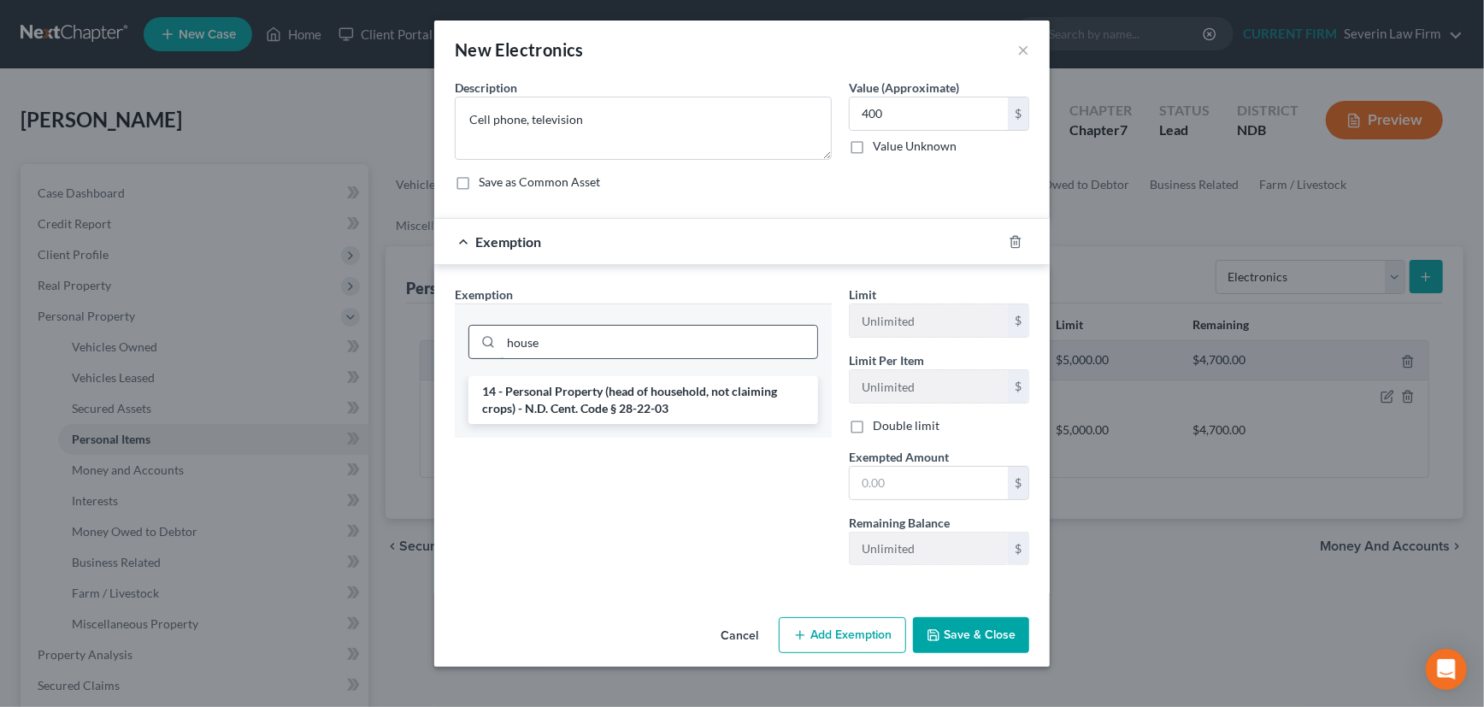
click at [592, 338] on input "house" at bounding box center [659, 342] width 316 height 32
drag, startPoint x: 592, startPoint y: 338, endPoint x: 498, endPoint y: 355, distance: 94.7
click at [498, 355] on div "house" at bounding box center [643, 342] width 350 height 34
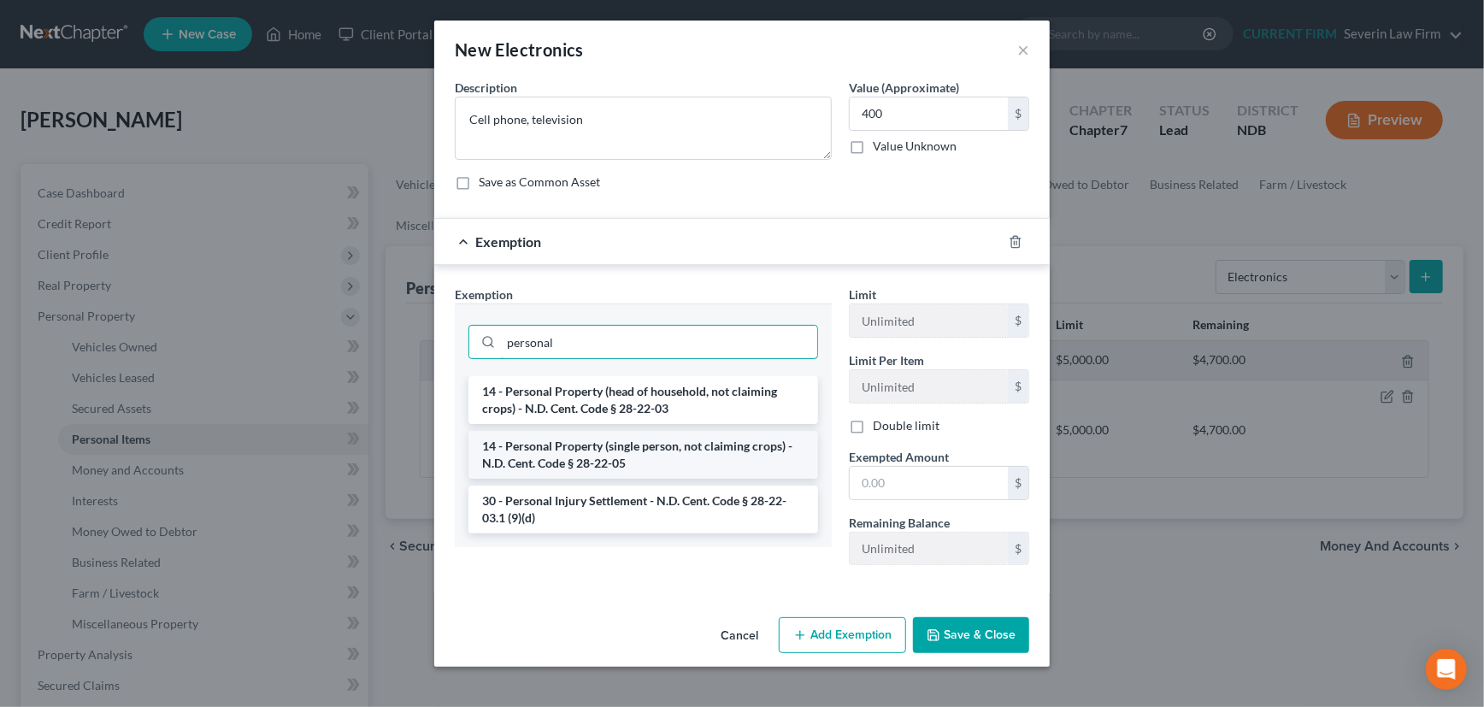
type input "personal"
click at [568, 450] on li "14 - Personal Property (single person, not claiming crops) - N.D. Cent. Code § …" at bounding box center [643, 455] width 350 height 48
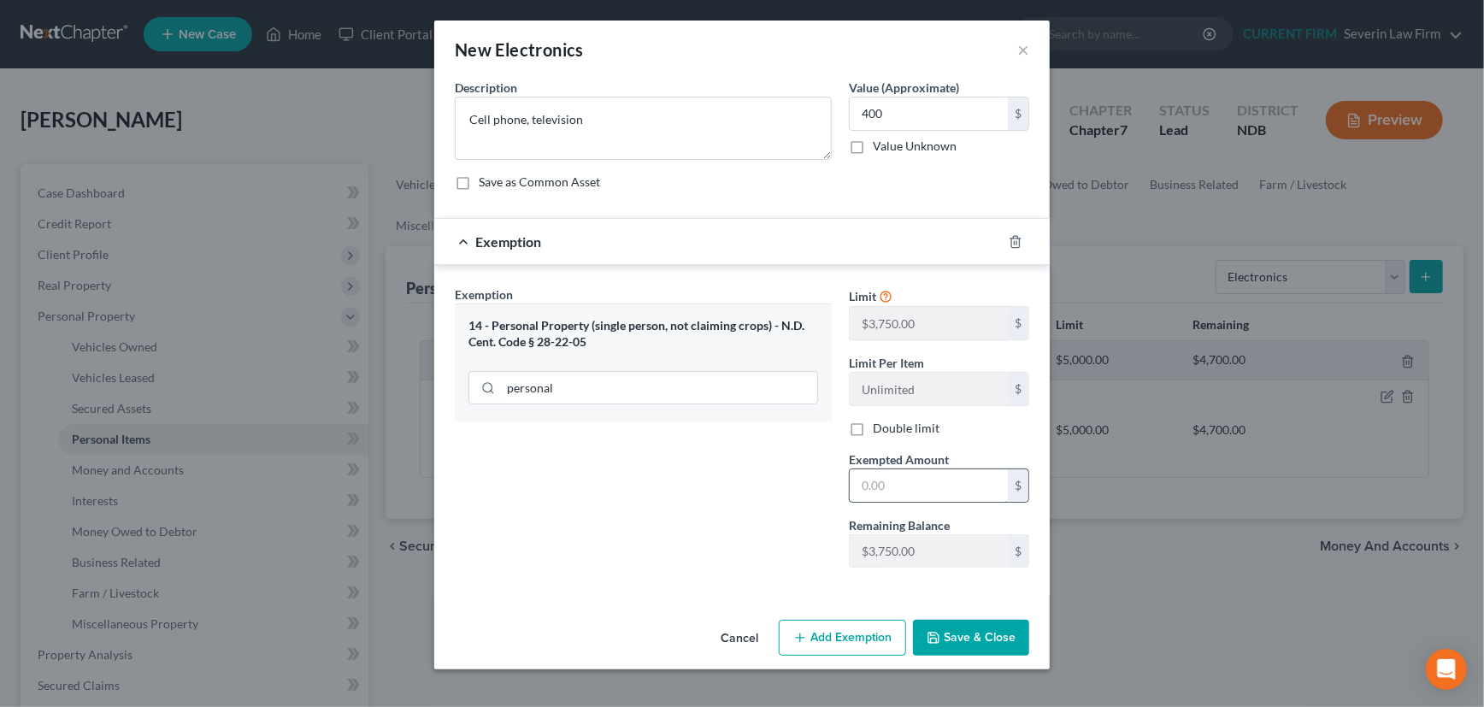
click at [901, 484] on input "text" at bounding box center [929, 485] width 158 height 32
type input "400"
click at [964, 635] on button "Save & Close" at bounding box center [971, 638] width 116 height 36
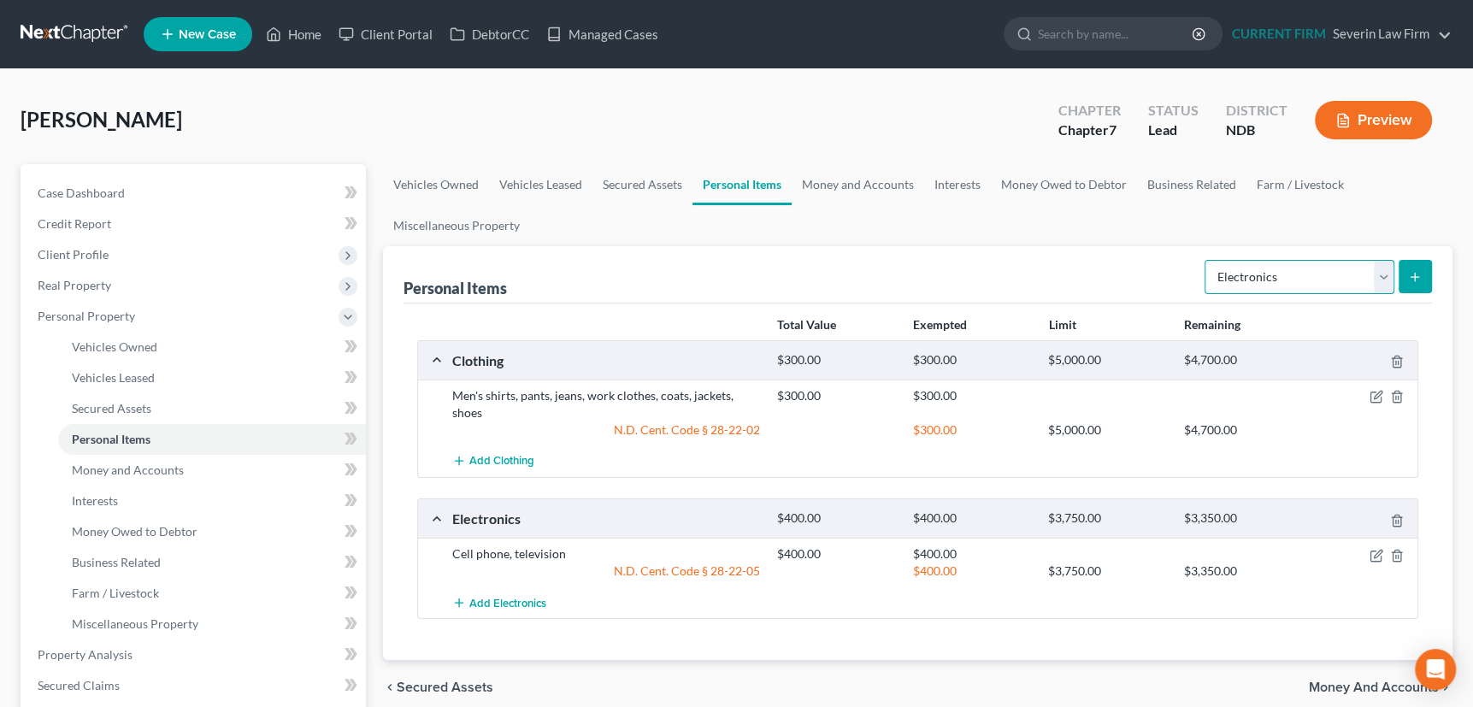
click at [1383, 271] on select "Select Item Type Clothing Collectibles Of Value Electronics Firearms Household …" at bounding box center [1299, 277] width 190 height 34
select select "household_goods"
click at [1206, 260] on select "Select Item Type Clothing Collectibles Of Value Electronics Firearms Household …" at bounding box center [1299, 277] width 190 height 34
click at [1414, 270] on icon "submit" at bounding box center [1415, 277] width 14 height 14
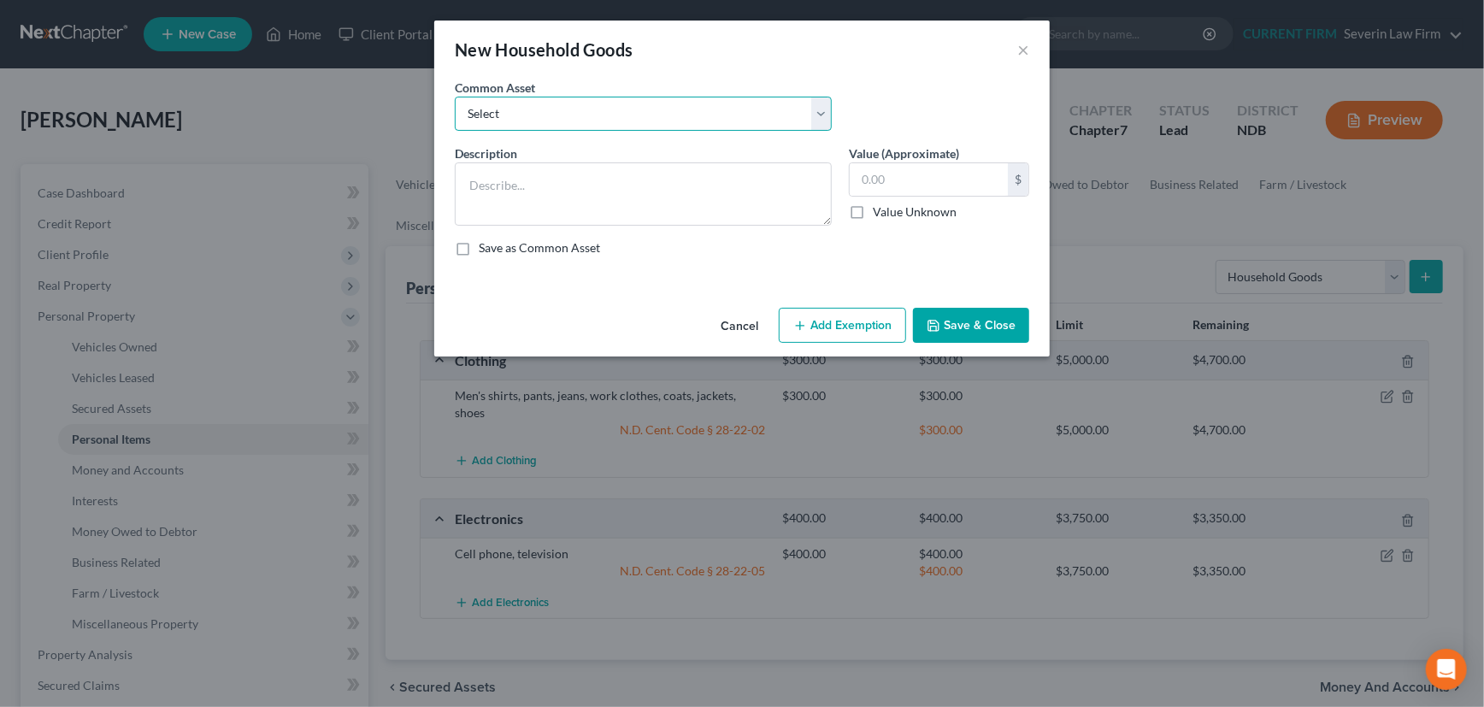
click at [816, 113] on select "Select Furniture, beds, linens, kitchen supplies, miscellaneous household goods…" at bounding box center [643, 114] width 377 height 34
select select "1"
click at [455, 97] on select "Select Furniture, beds, linens, kitchen supplies, miscellaneous household goods…" at bounding box center [643, 114] width 377 height 34
type textarea "General household furnishings, living room furniture, bedroom furniture, kitche…"
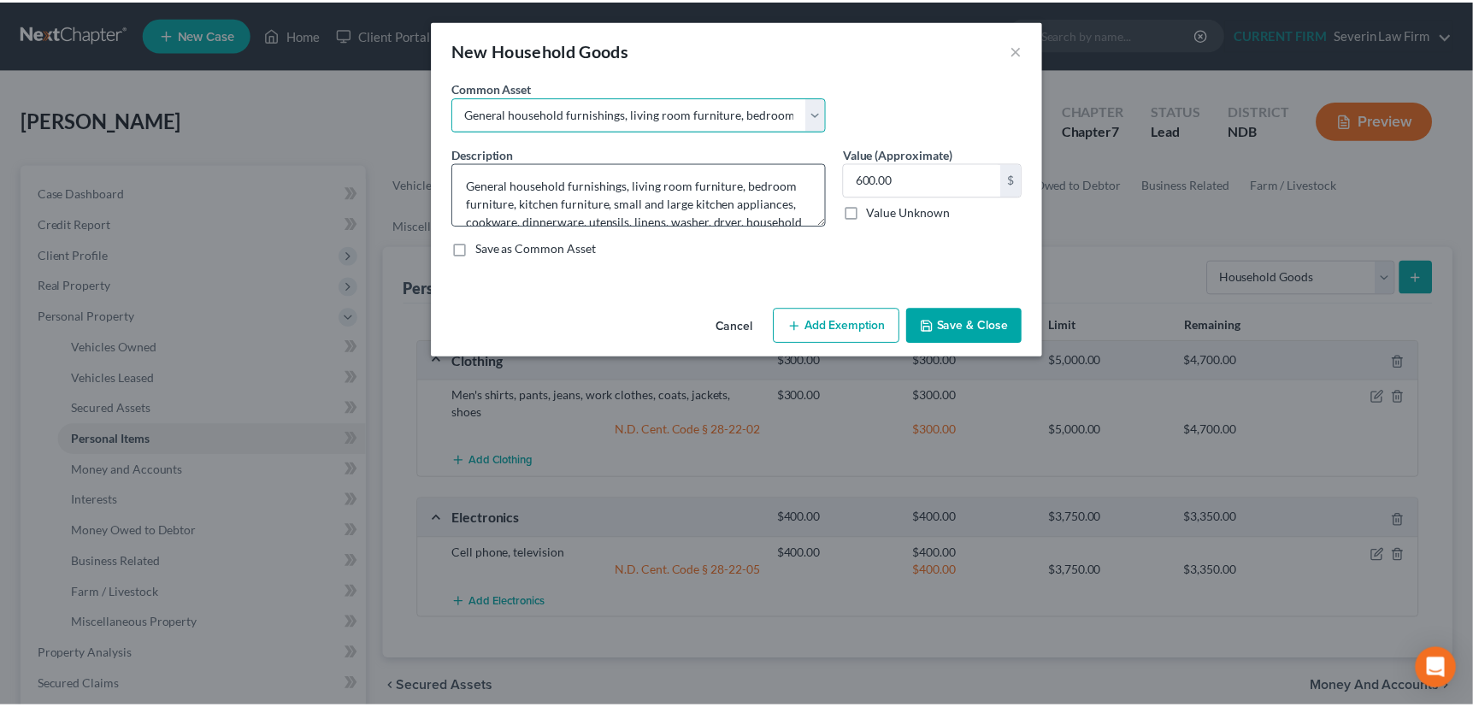
scroll to position [35, 0]
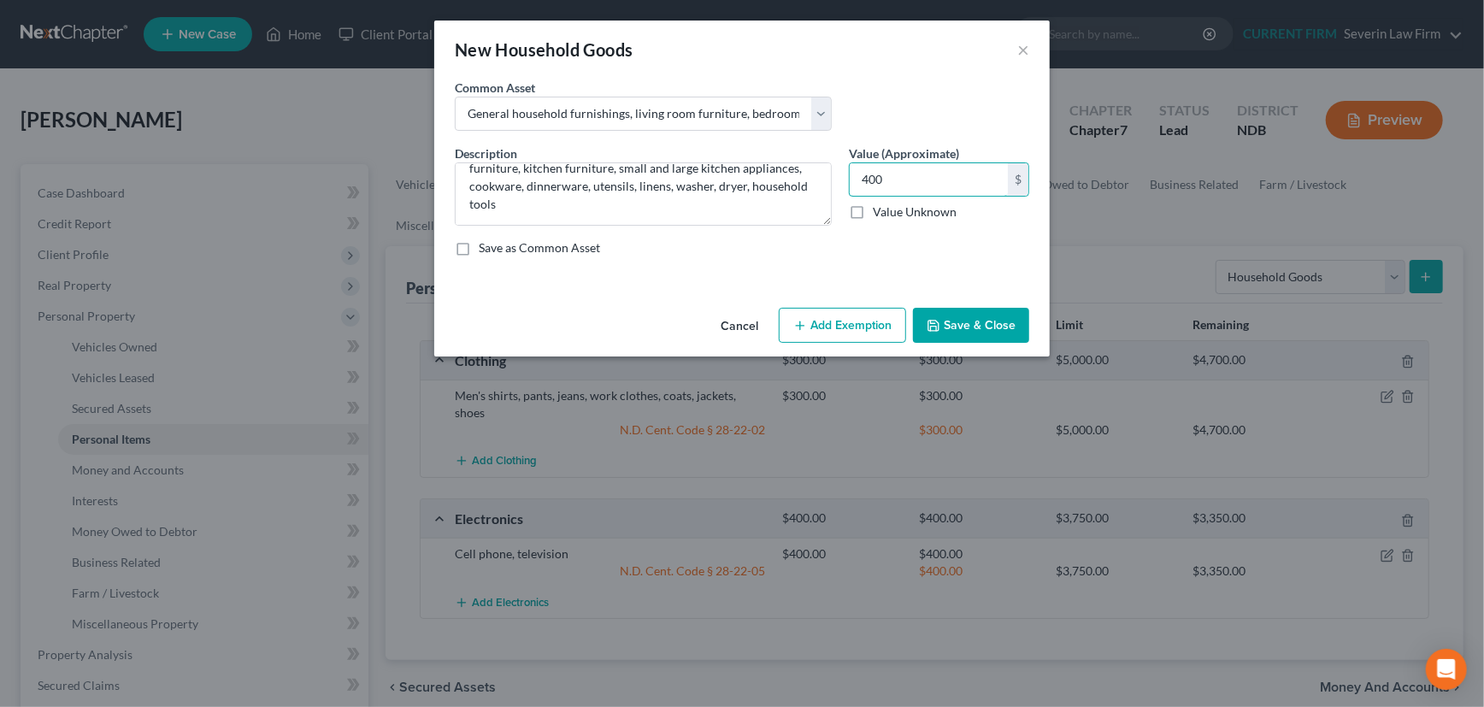
type input "400"
click at [848, 317] on button "Add Exemption" at bounding box center [842, 326] width 127 height 36
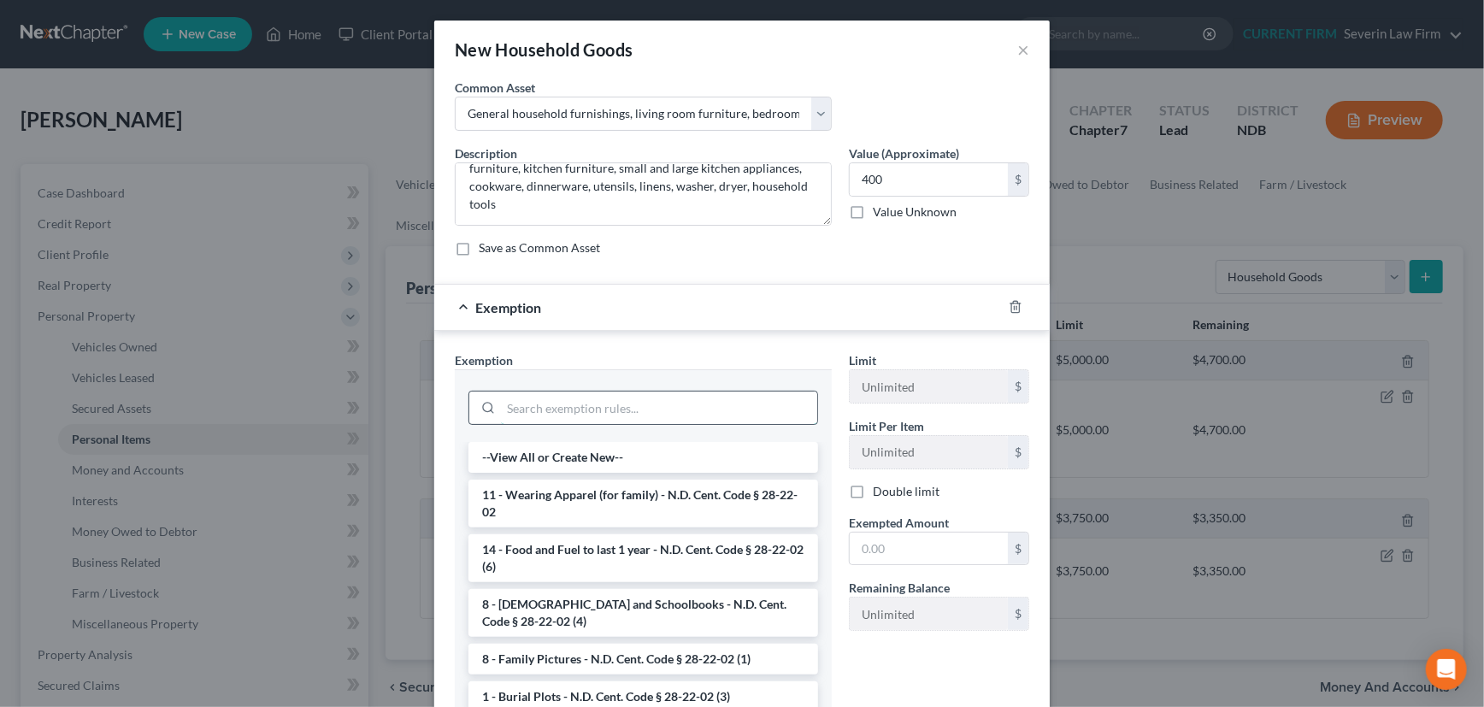
click at [616, 412] on input "search" at bounding box center [659, 408] width 316 height 32
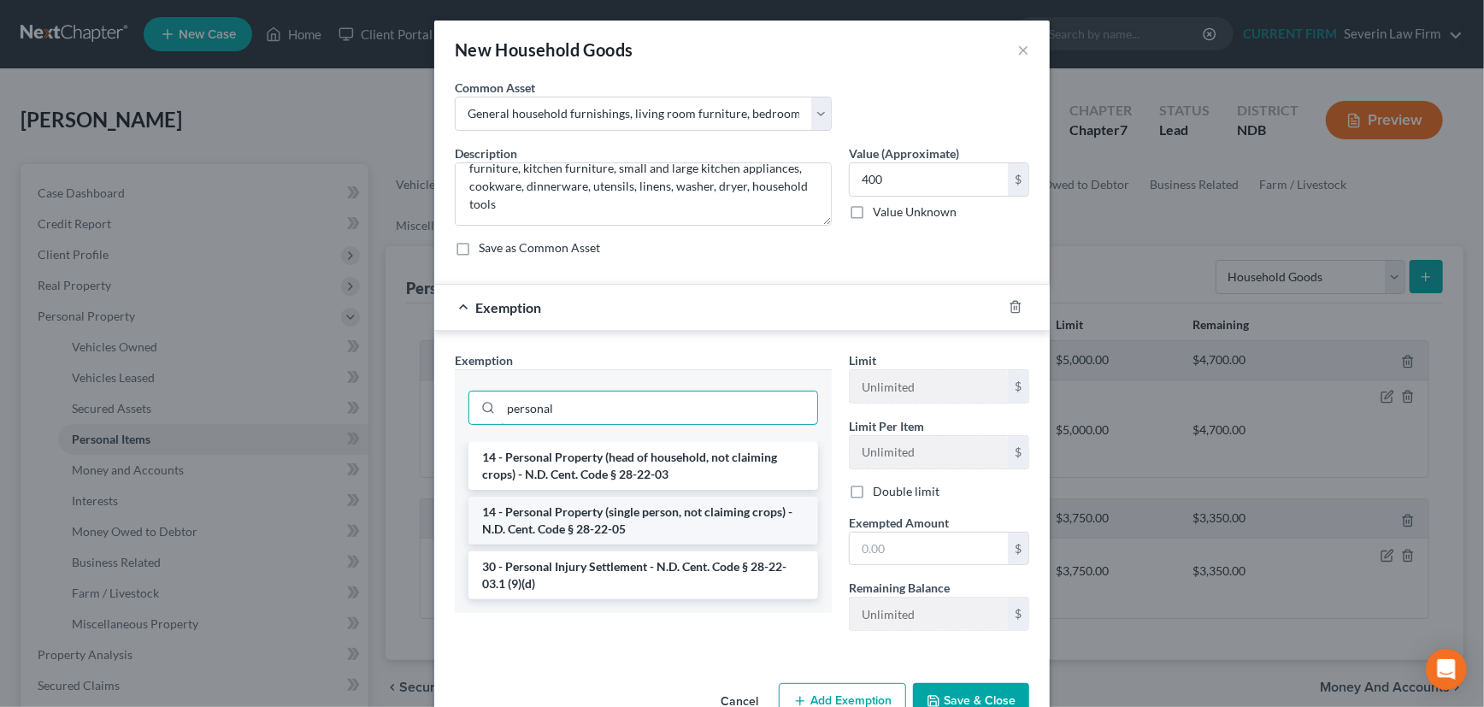
type input "personal"
click at [648, 509] on li "14 - Personal Property (single person, not claiming crops) - N.D. Cent. Code § …" at bounding box center [643, 521] width 350 height 48
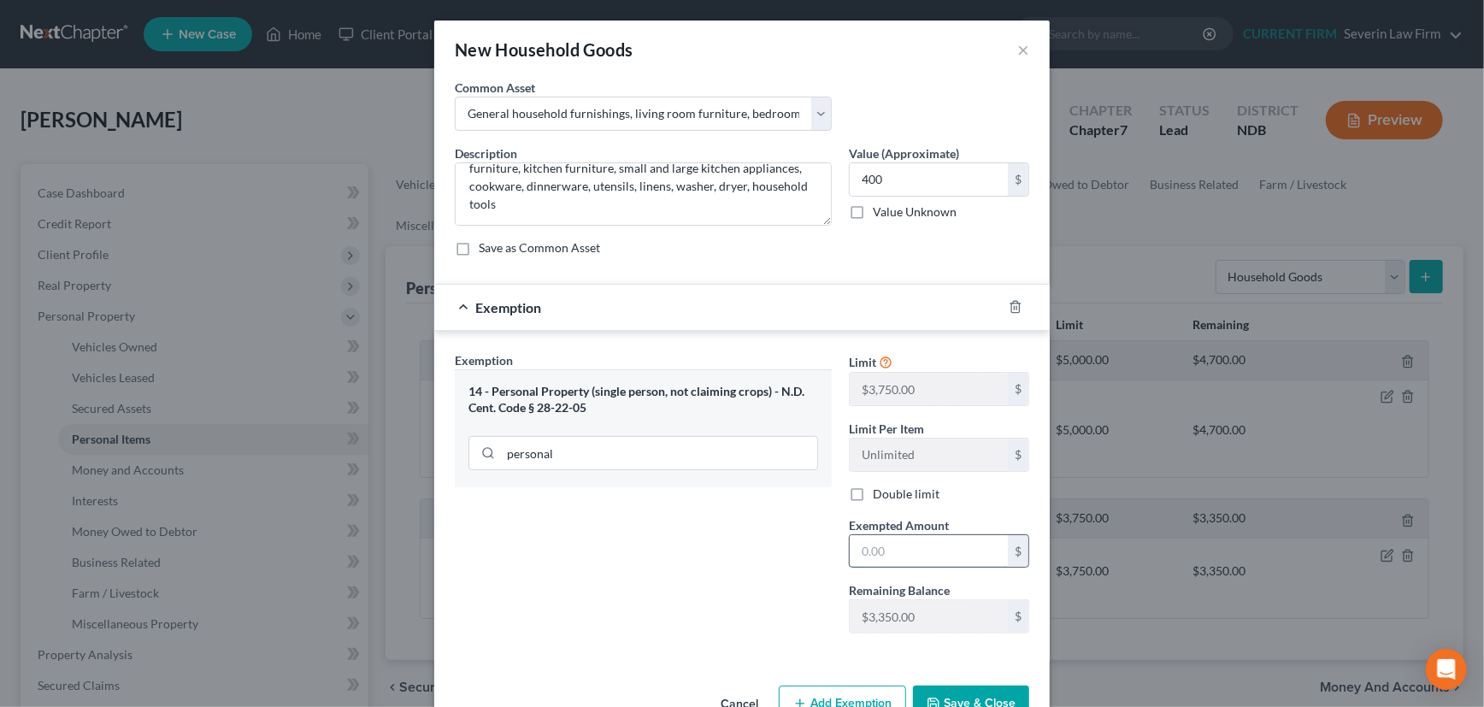
click at [925, 549] on input "text" at bounding box center [929, 551] width 158 height 32
type input "400"
click at [969, 694] on button "Save & Close" at bounding box center [971, 704] width 116 height 36
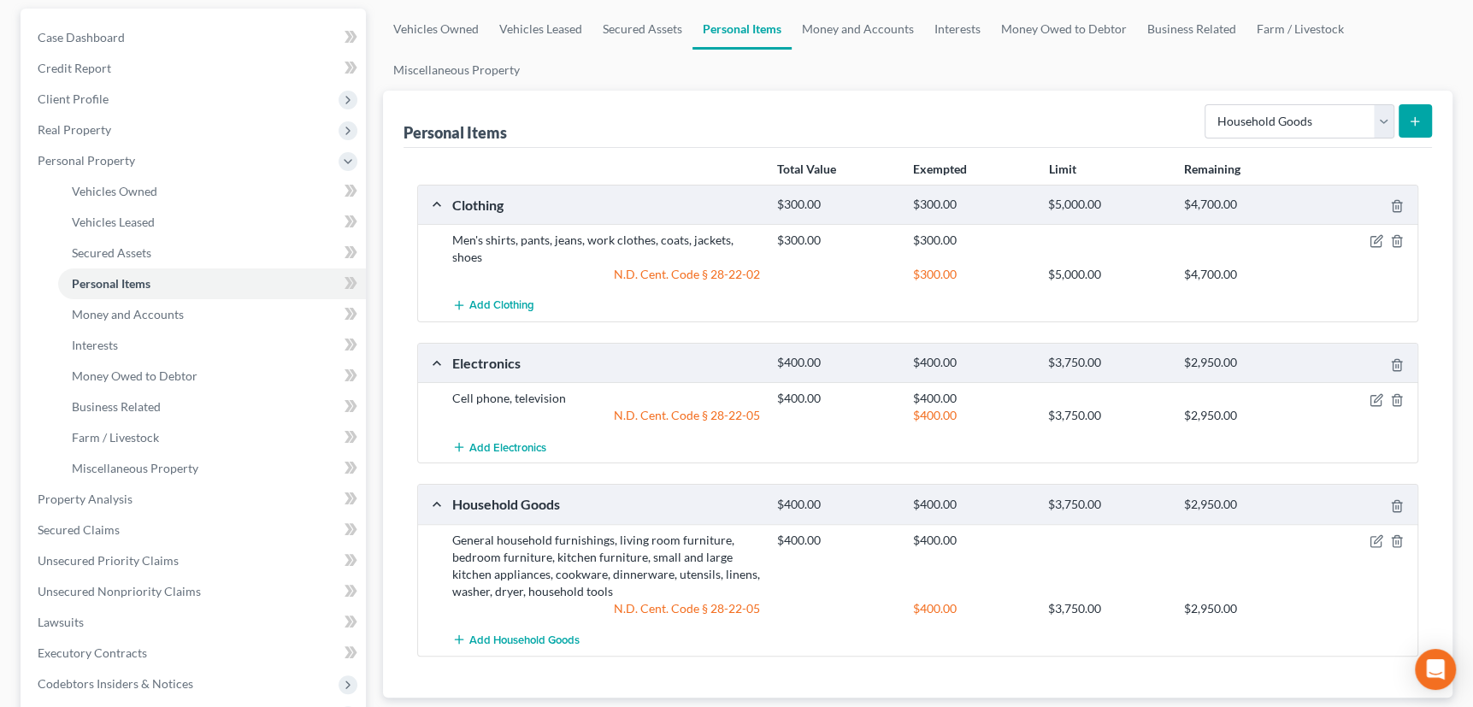
scroll to position [155, 0]
click at [1381, 111] on select "Select Item Type Clothing Collectibles Of Value Electronics Firearms Household …" at bounding box center [1299, 122] width 190 height 34
click at [1388, 115] on select "Select Item Type Clothing Collectibles Of Value Electronics Firearms Household …" at bounding box center [1299, 122] width 190 height 34
click at [99, 155] on span "Personal Property" at bounding box center [86, 161] width 97 height 15
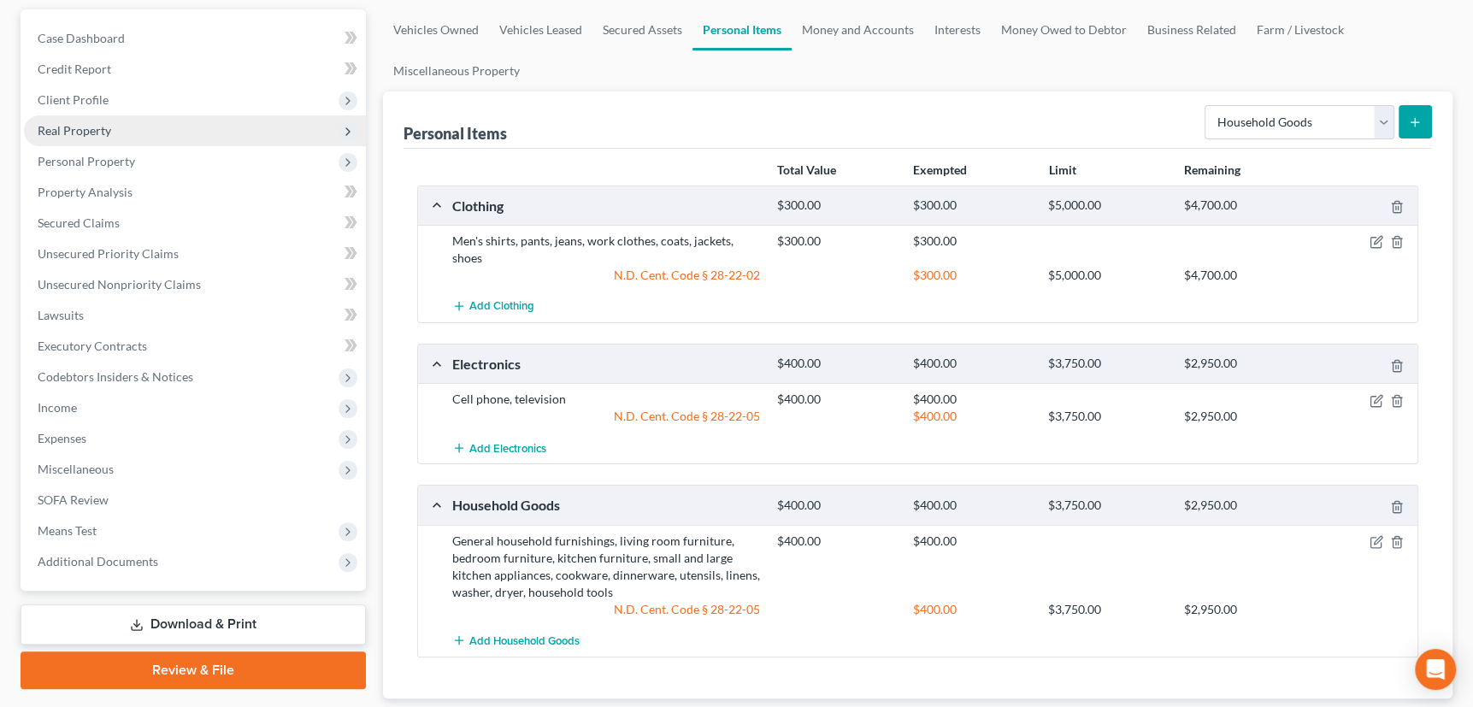
click at [85, 133] on span "Real Property" at bounding box center [75, 130] width 74 height 15
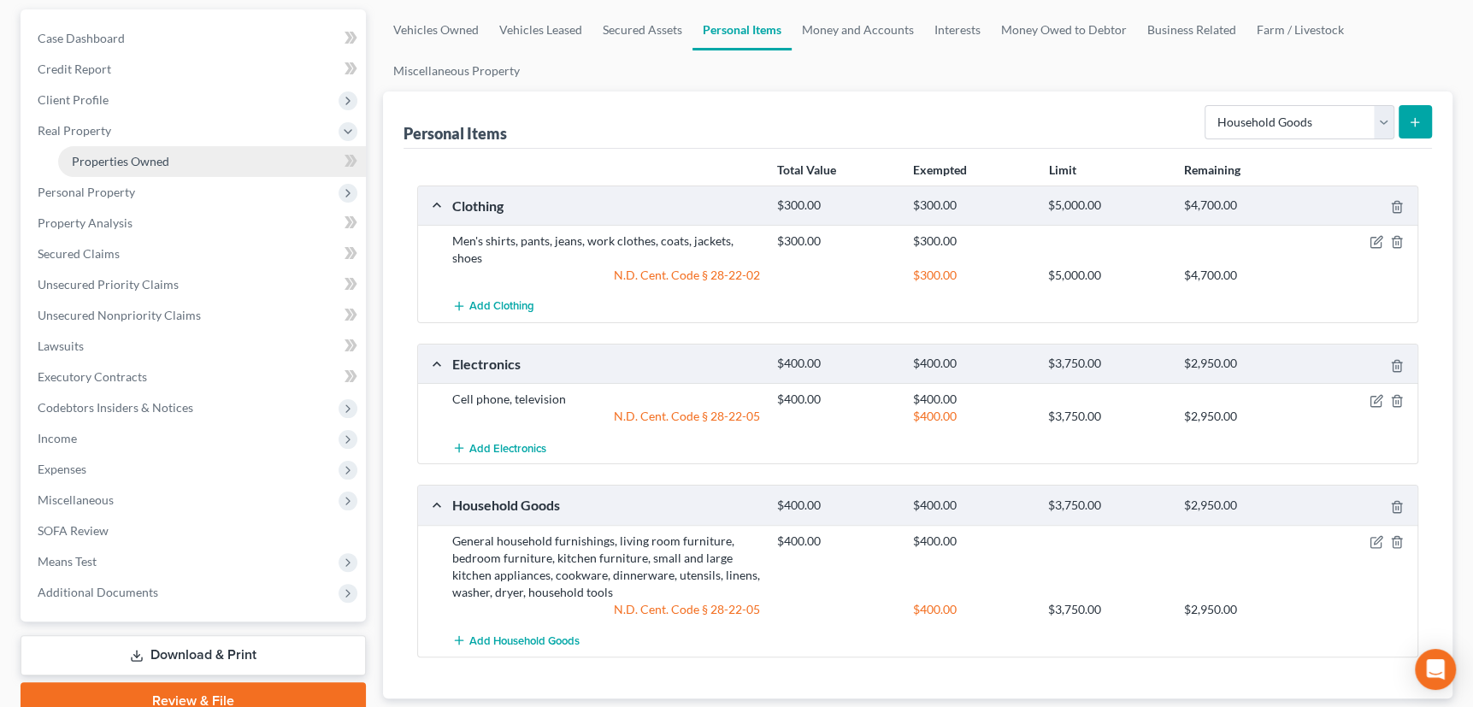
click at [89, 154] on span "Properties Owned" at bounding box center [120, 161] width 97 height 15
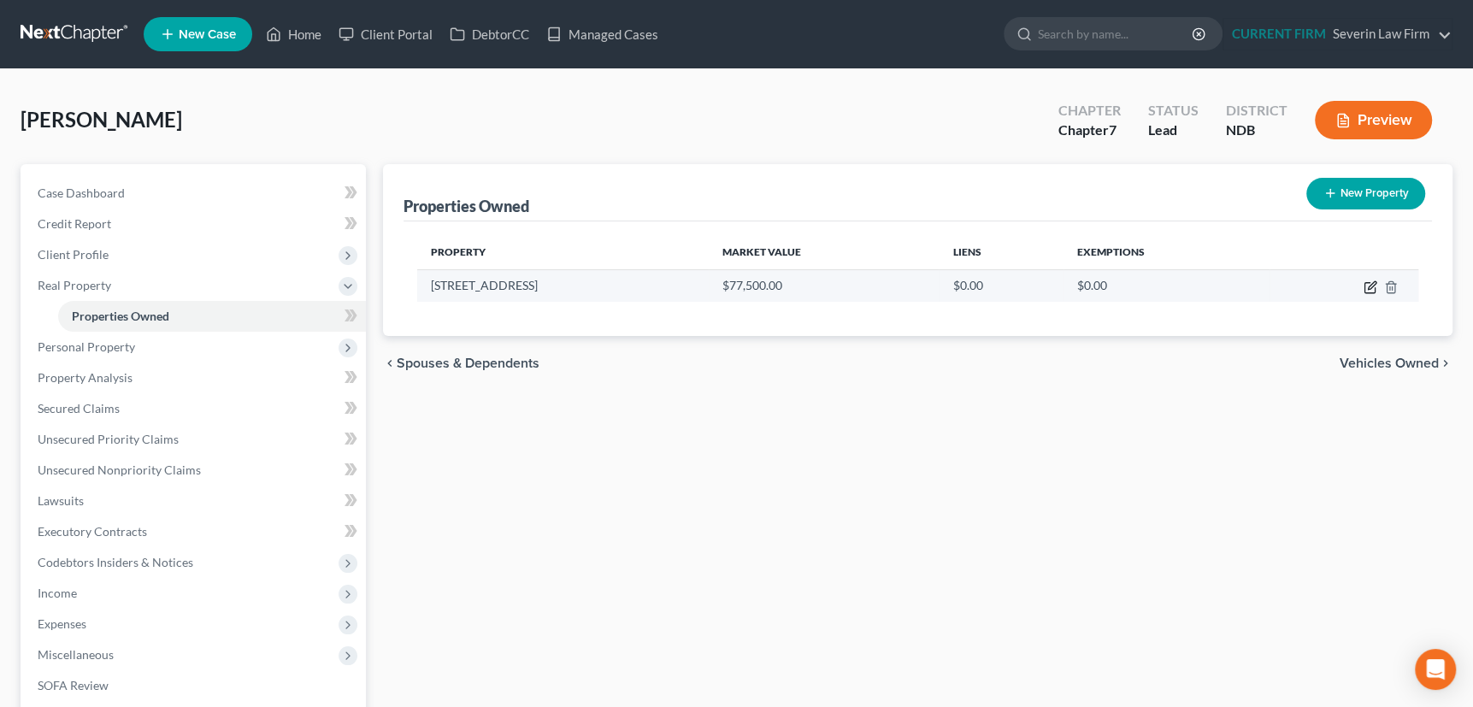
click at [1371, 280] on icon "button" at bounding box center [1370, 287] width 14 height 14
select select "29"
select select "0"
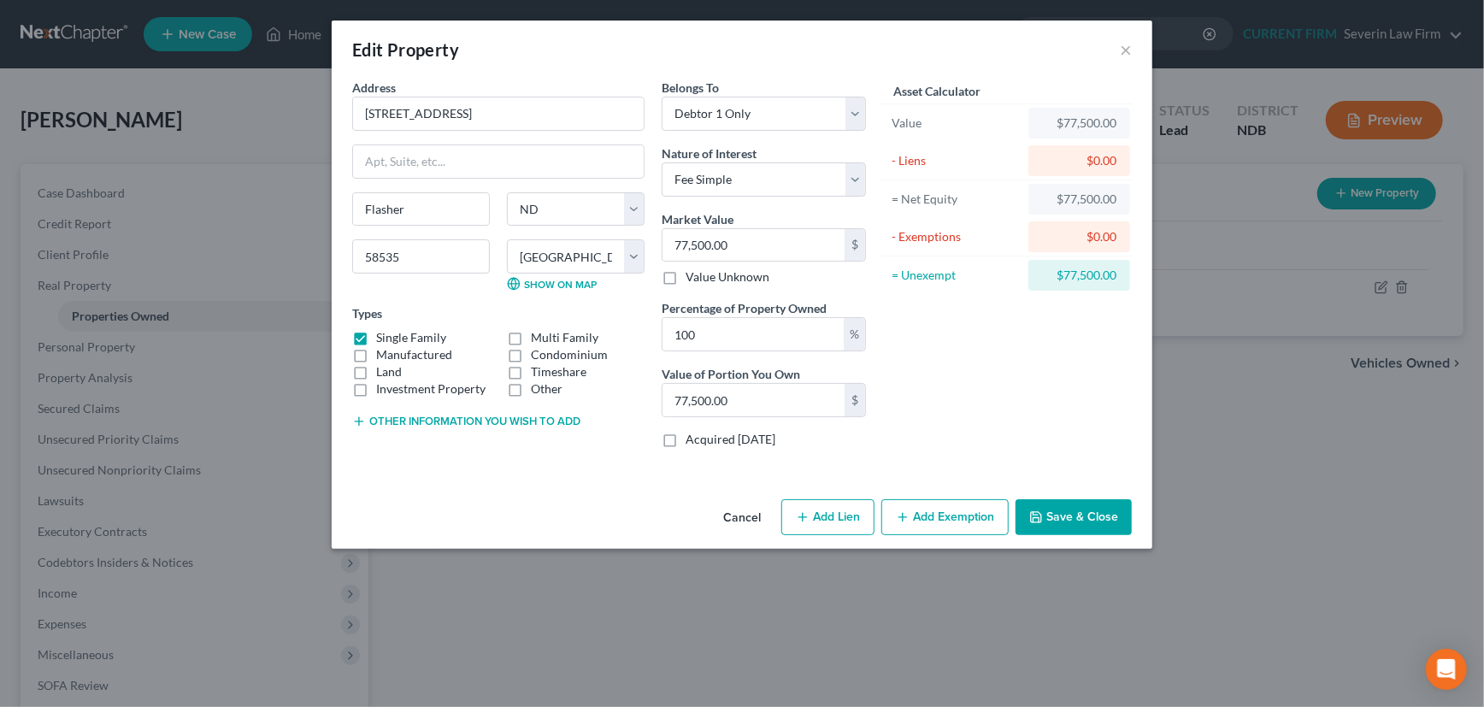
click at [828, 514] on button "Add Lien" at bounding box center [827, 517] width 93 height 36
select select "0"
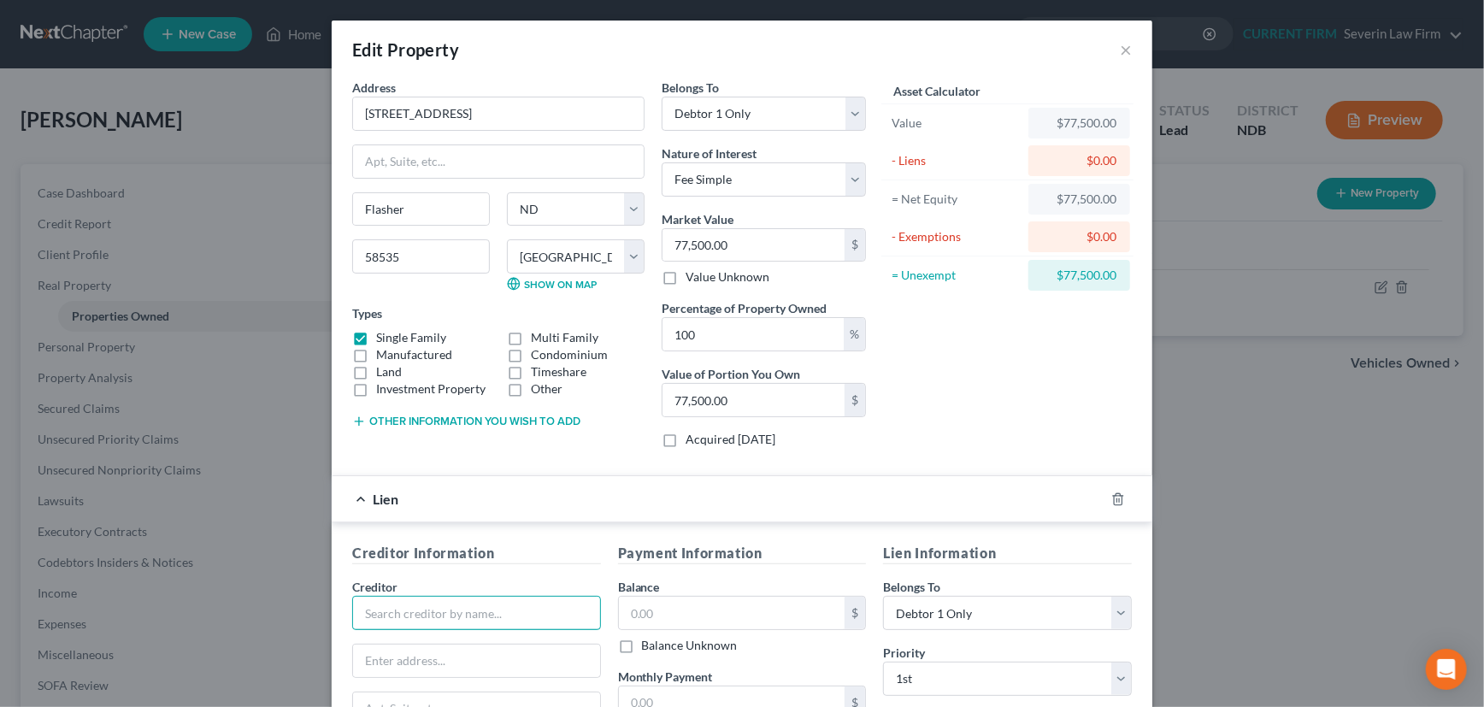
click at [497, 611] on input "text" at bounding box center [476, 613] width 249 height 34
type input "Huntington Mortgage"
click at [492, 657] on input "text" at bounding box center [476, 661] width 247 height 32
type input "p"
type input "PO Box 1558"
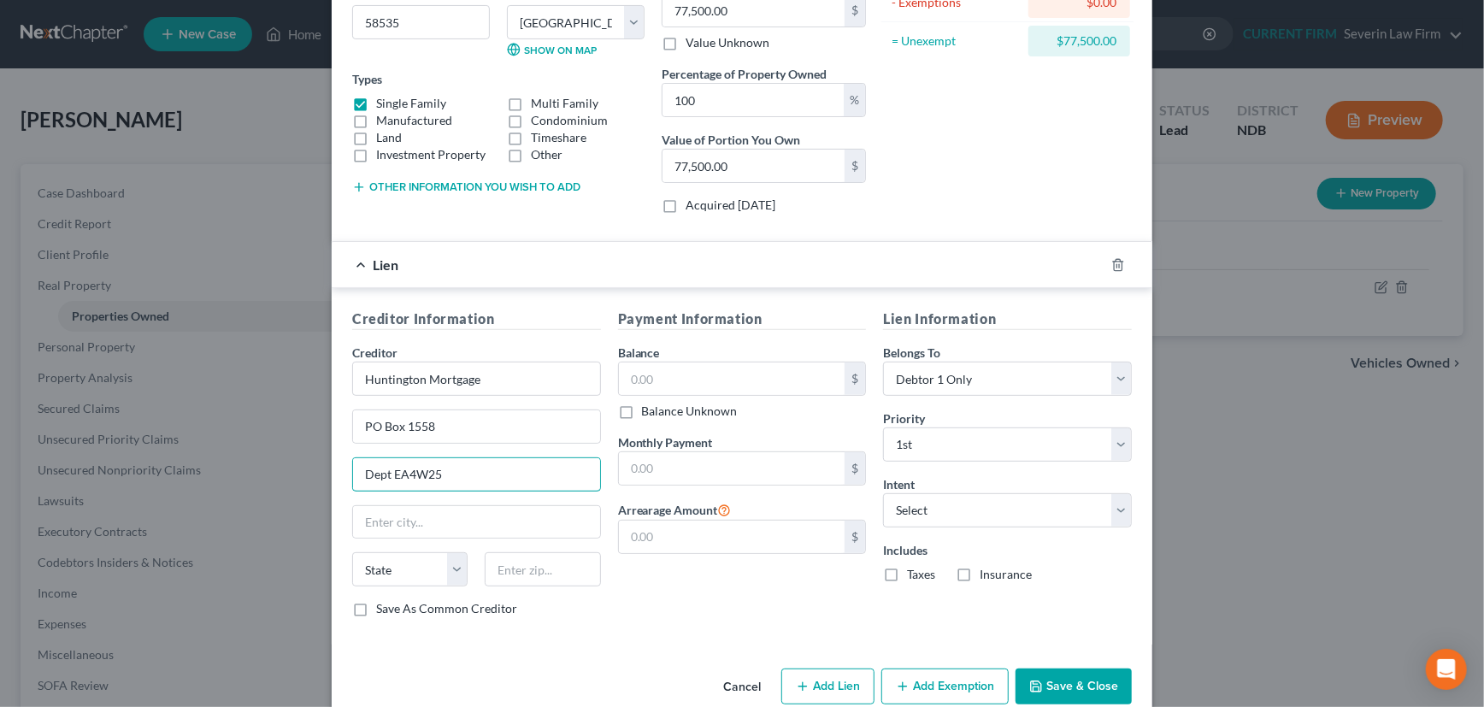
scroll to position [263, 0]
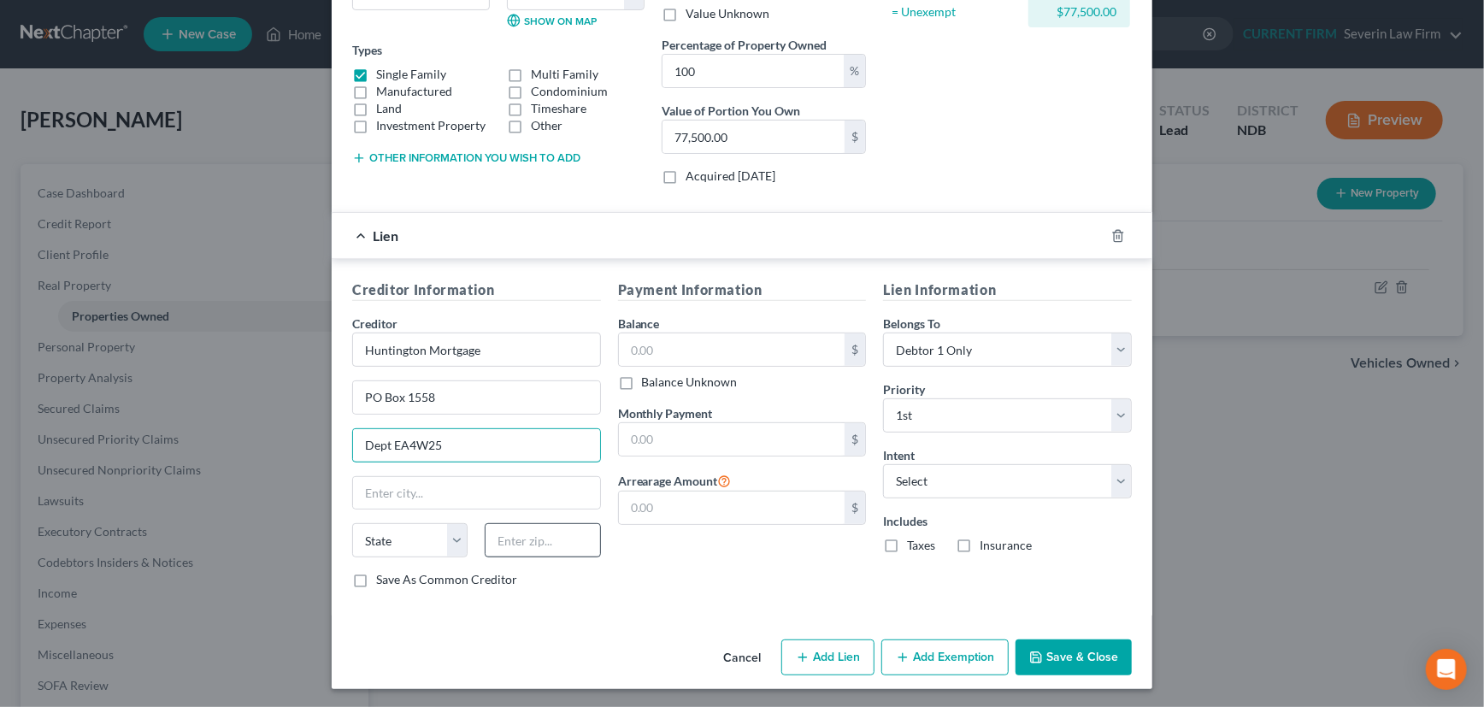
type input "Dept EA4W25"
click at [512, 535] on input "text" at bounding box center [542, 540] width 115 height 34
type input "43216"
type input "Columbus"
select select "36"
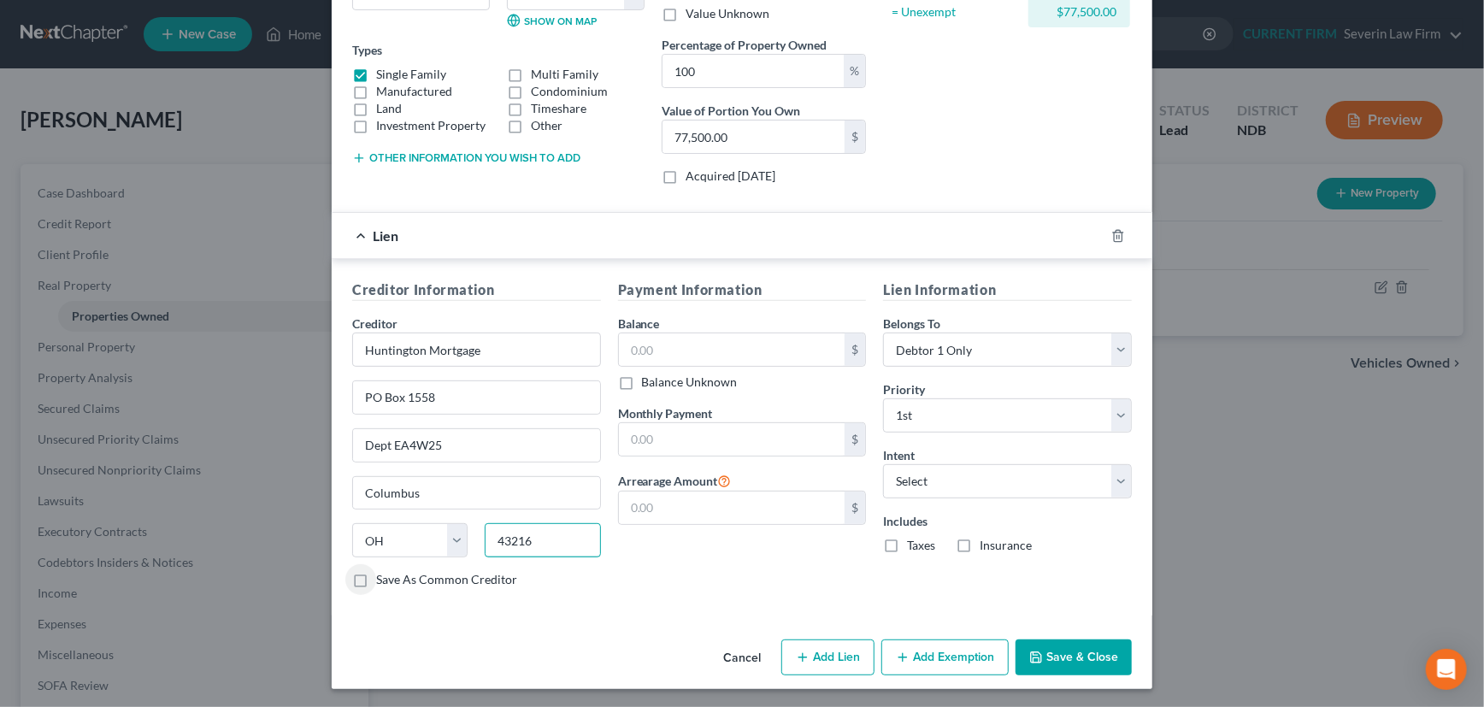
click at [585, 533] on input "43216" at bounding box center [542, 540] width 115 height 34
type input "43216-1558"
click at [693, 342] on input "text" at bounding box center [732, 349] width 227 height 32
type input "47,340"
click at [680, 436] on input "text" at bounding box center [732, 439] width 227 height 32
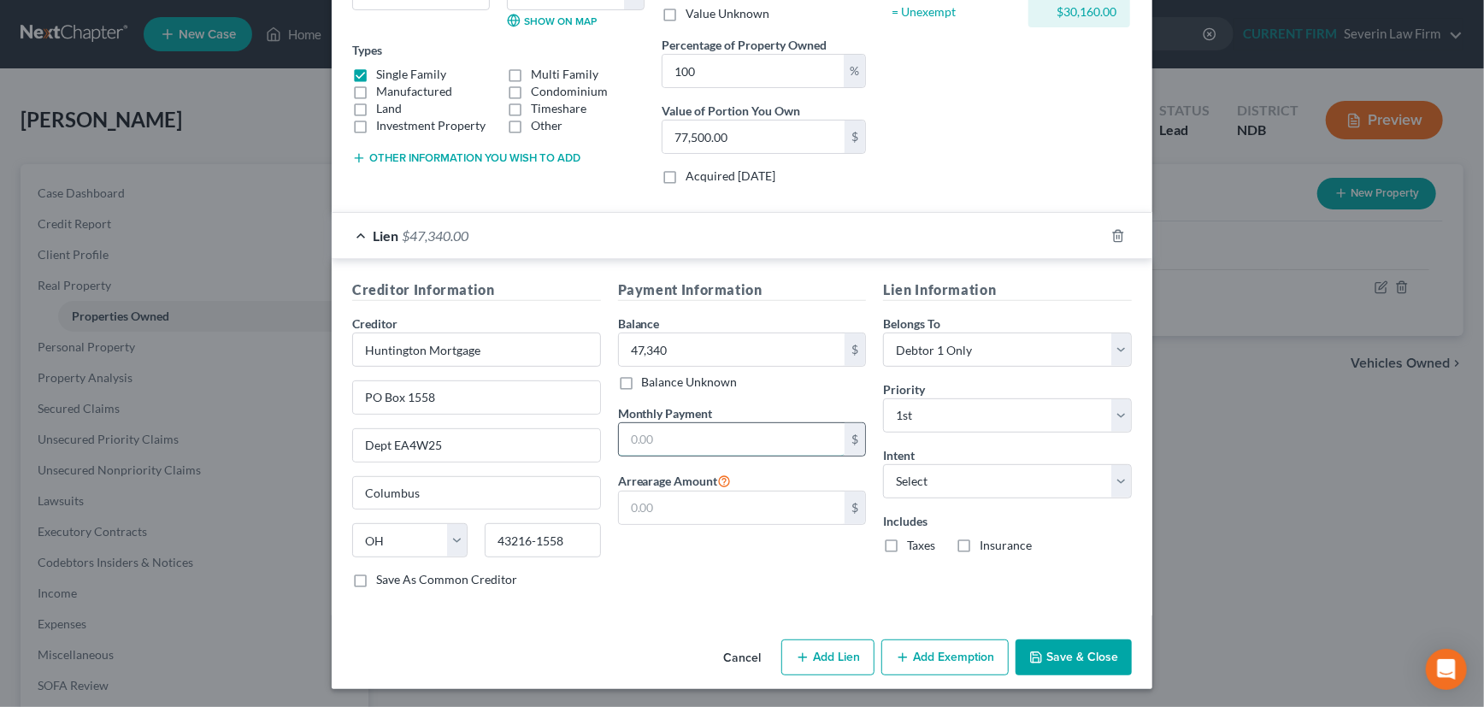
click at [673, 437] on input "text" at bounding box center [732, 439] width 227 height 32
type input "539"
click at [966, 468] on select "Select Surrender Redeem Reaffirm Avoid Other" at bounding box center [1007, 481] width 249 height 34
select select "4"
click at [883, 464] on select "Select Surrender Redeem Reaffirm Avoid Other" at bounding box center [1007, 481] width 249 height 34
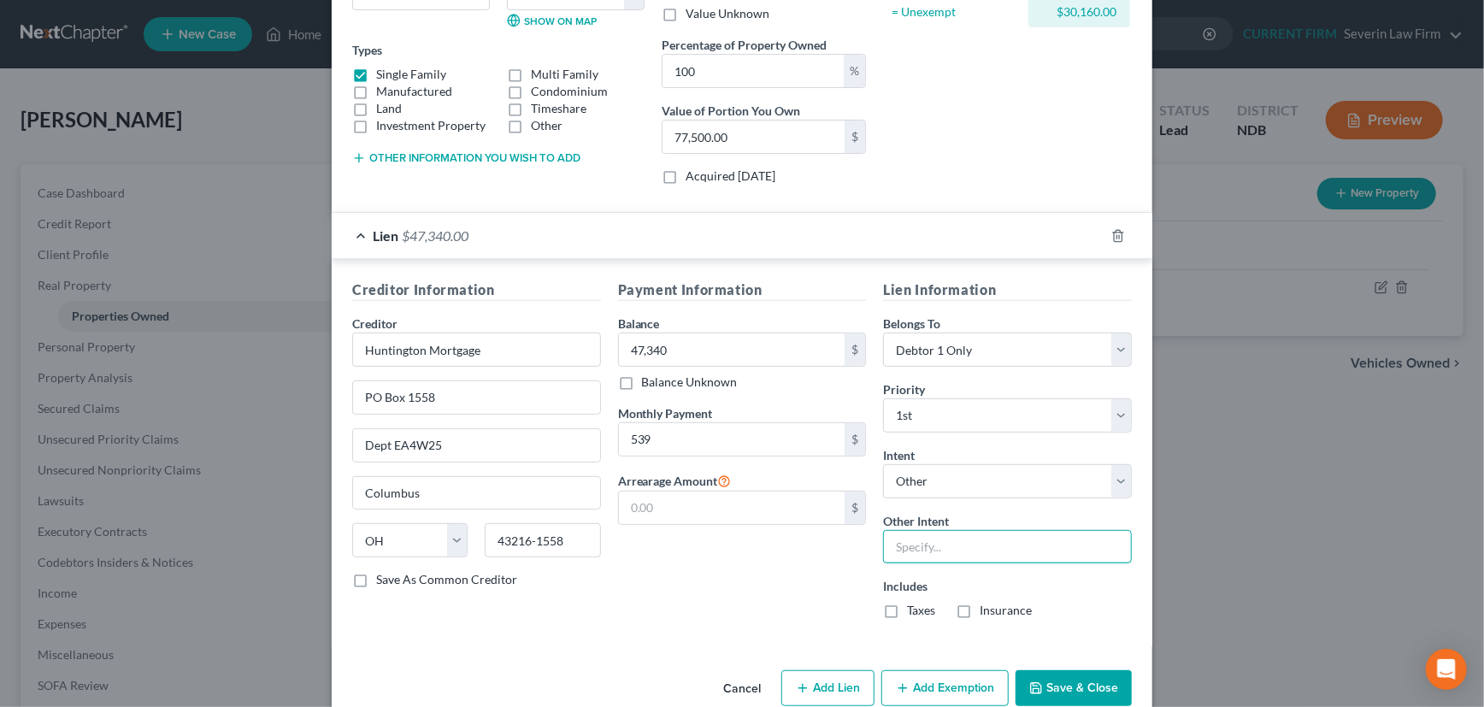
click at [927, 548] on input "text" at bounding box center [1007, 547] width 249 height 34
type input "Retain and Pay"
click at [980, 606] on label "Insurance" at bounding box center [1006, 610] width 52 height 17
click at [986, 606] on input "Insurance" at bounding box center [991, 607] width 11 height 11
checkbox input "true"
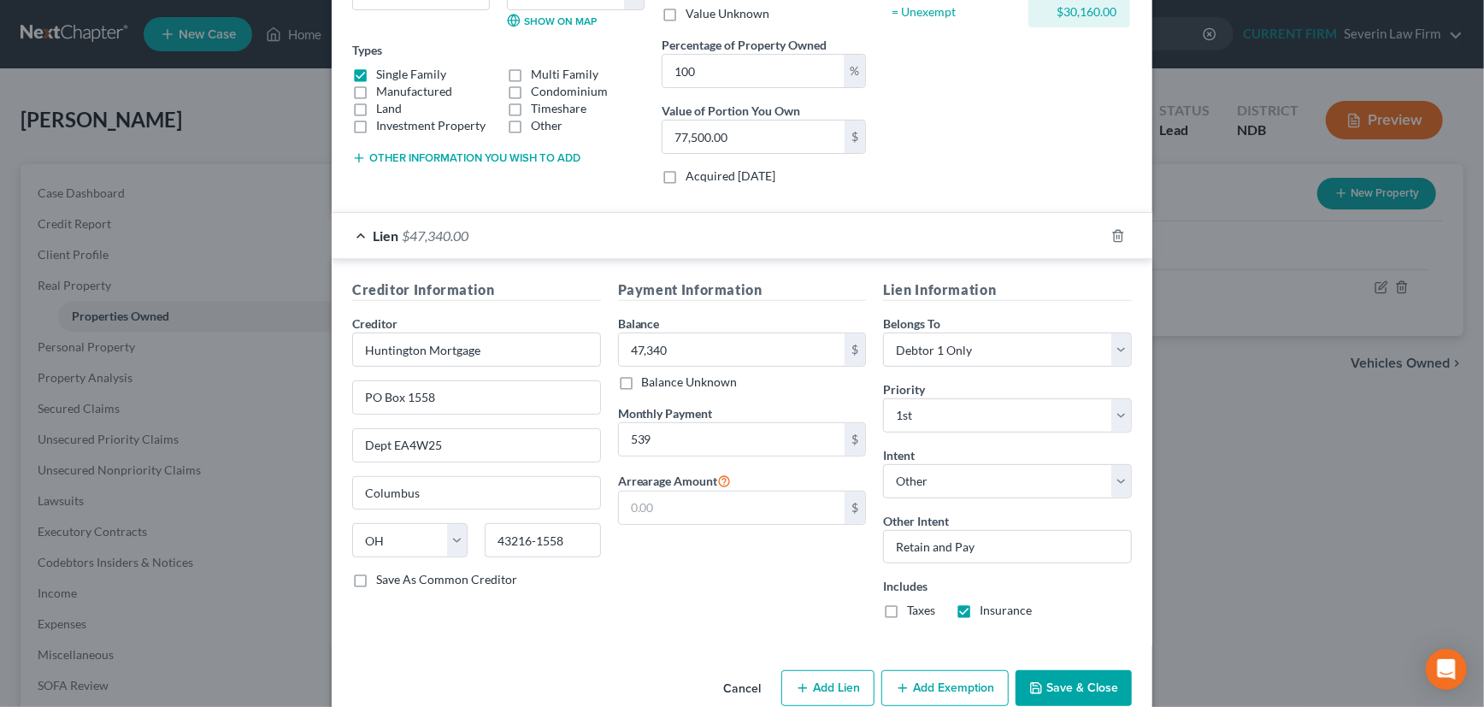
click at [907, 610] on label "Taxes" at bounding box center [921, 610] width 28 height 17
click at [914, 610] on input "Taxes" at bounding box center [919, 607] width 11 height 11
checkbox input "true"
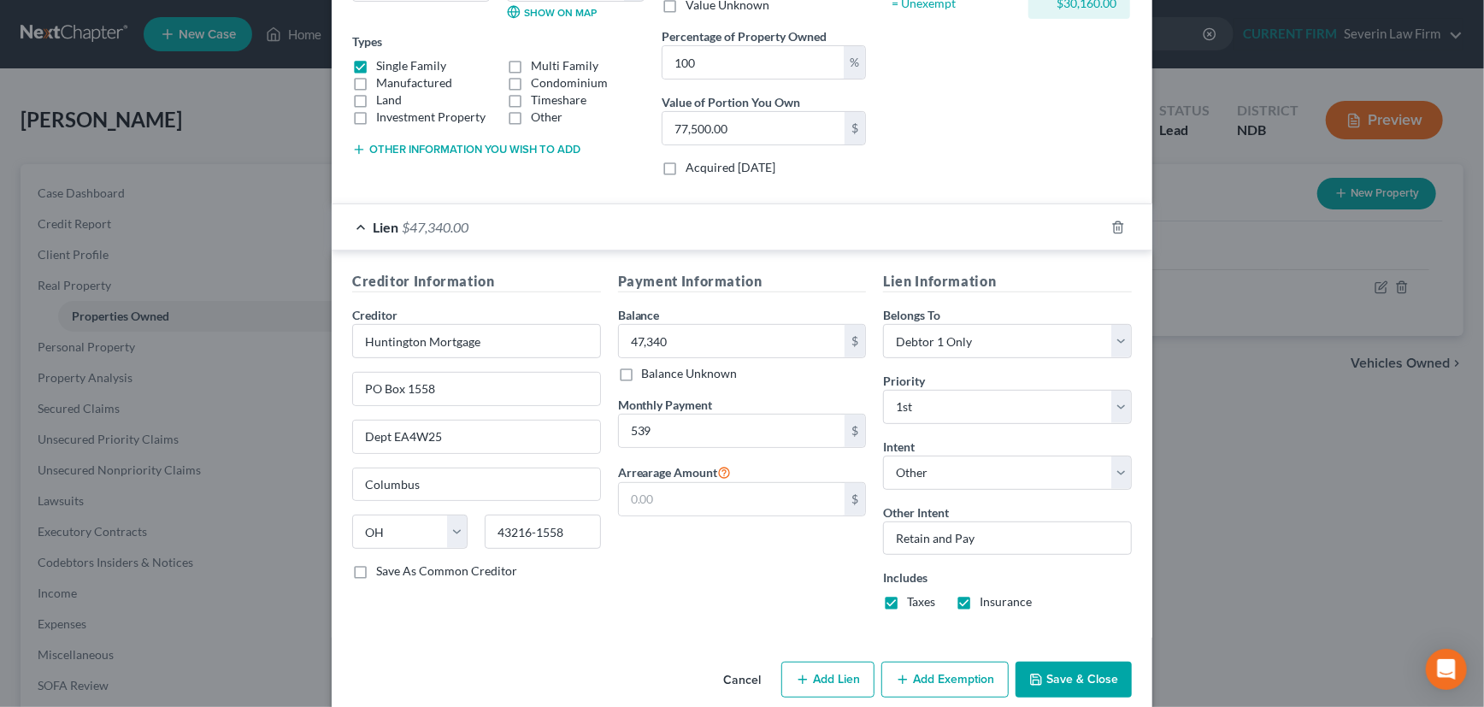
scroll to position [294, 0]
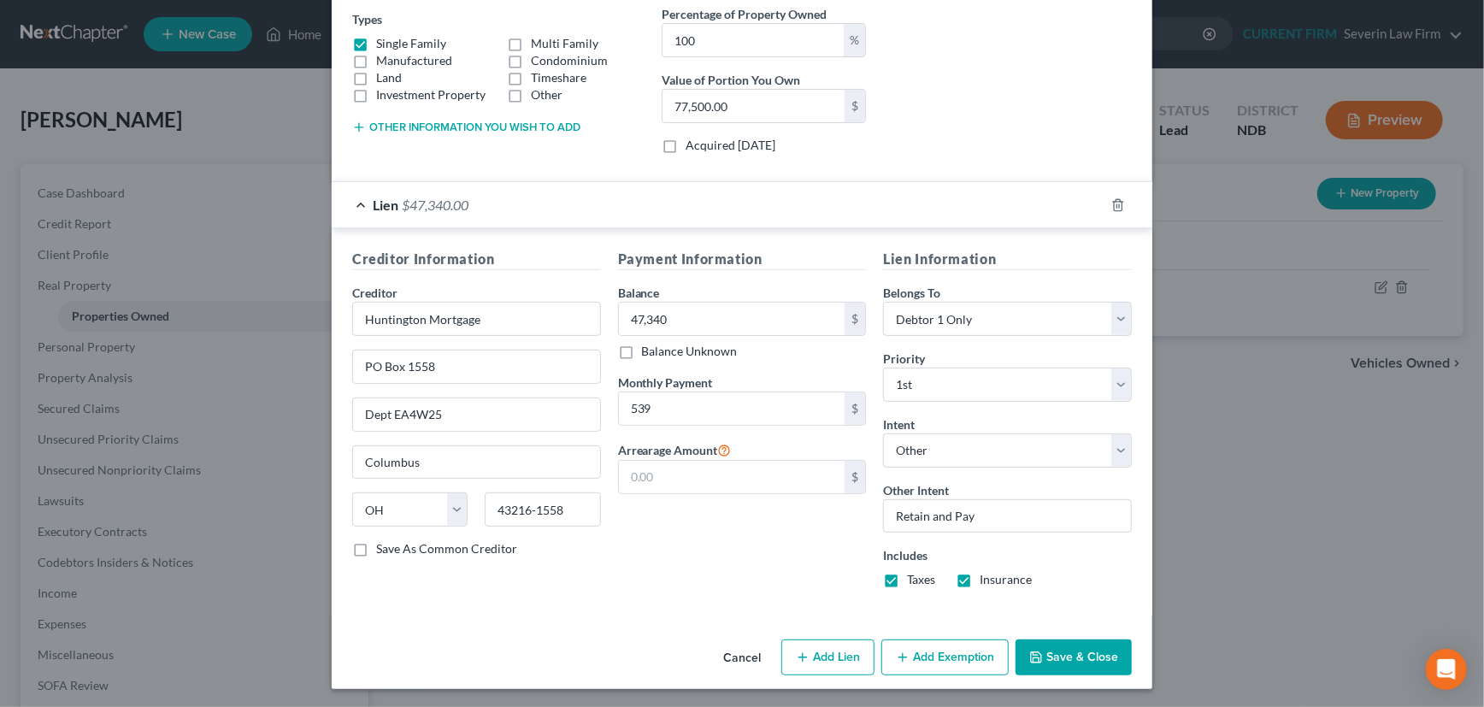
click at [376, 548] on label "Save As Common Creditor" at bounding box center [446, 548] width 141 height 17
click at [383, 548] on input "Save As Common Creditor" at bounding box center [388, 545] width 11 height 11
checkbox input "true"
click at [934, 213] on div "Lien $47,340.00" at bounding box center [718, 204] width 773 height 45
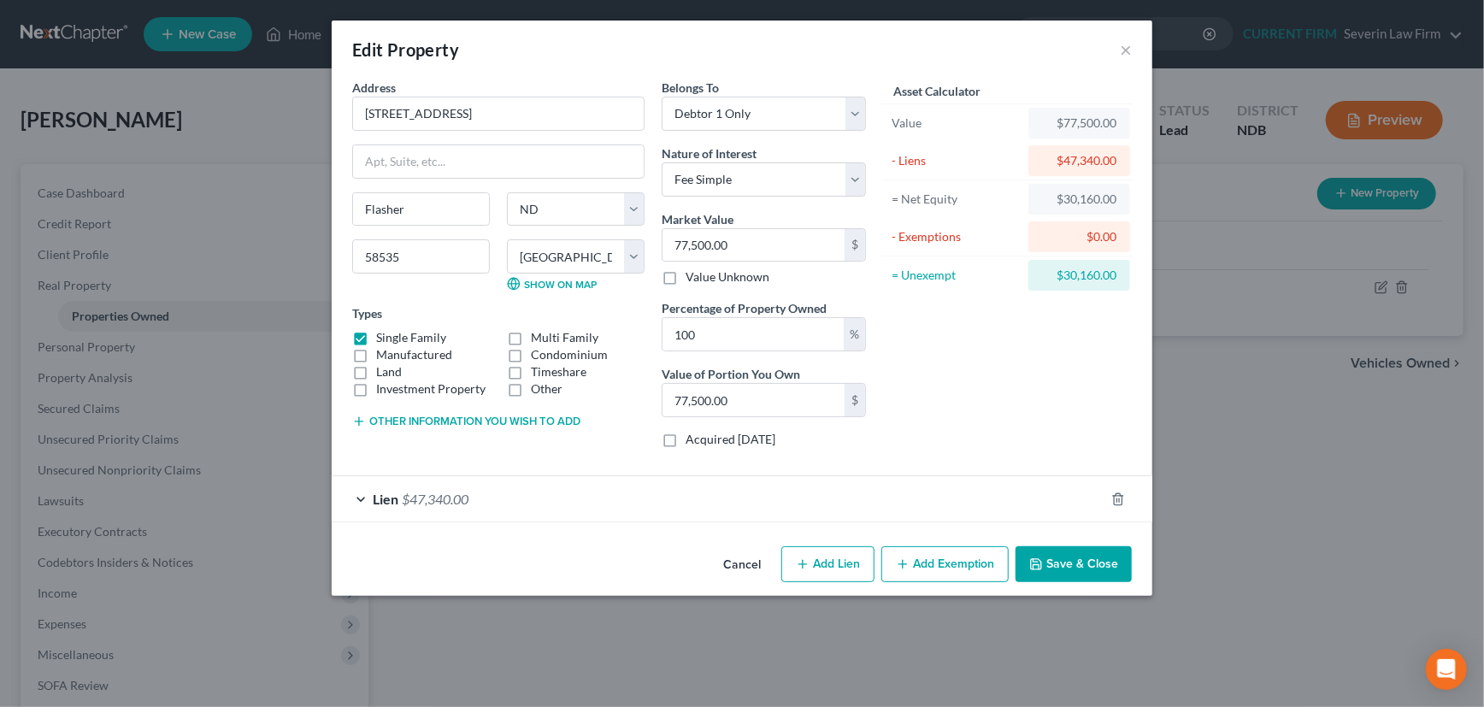
scroll to position [0, 0]
click at [930, 562] on button "Add Exemption" at bounding box center [944, 564] width 127 height 36
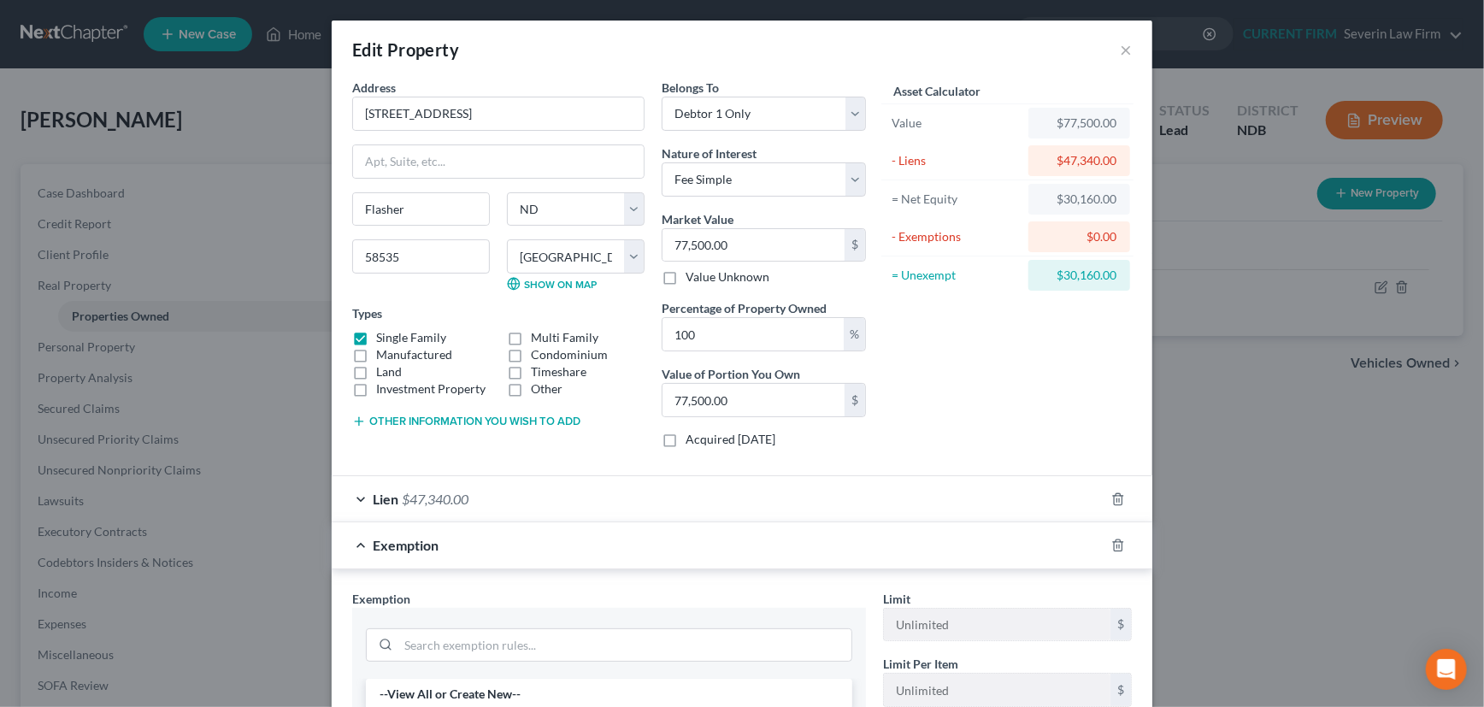
scroll to position [77, 0]
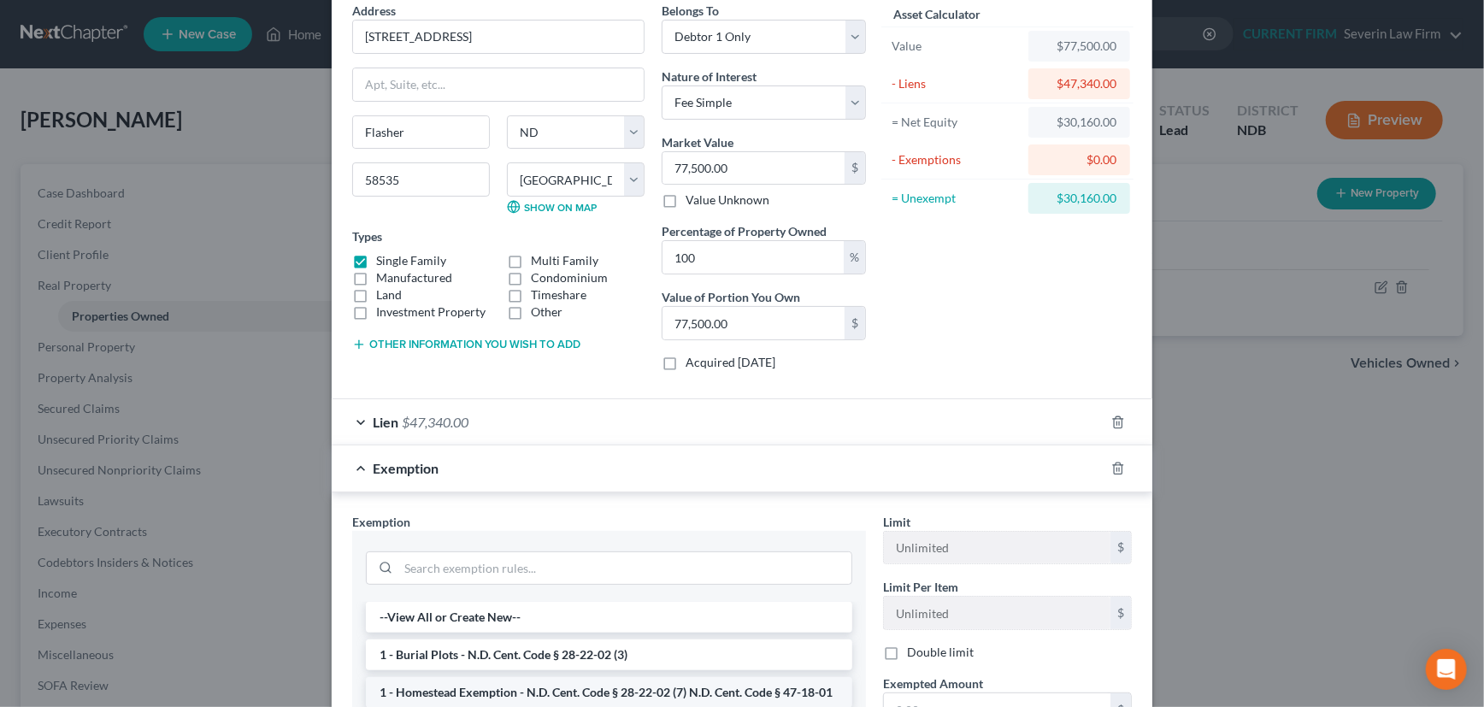
click at [684, 689] on li "1 - Homestead Exemption - N.D. Cent. Code § 28-22-02 (7) N.D. Cent. Code § 47-1…" at bounding box center [609, 692] width 486 height 31
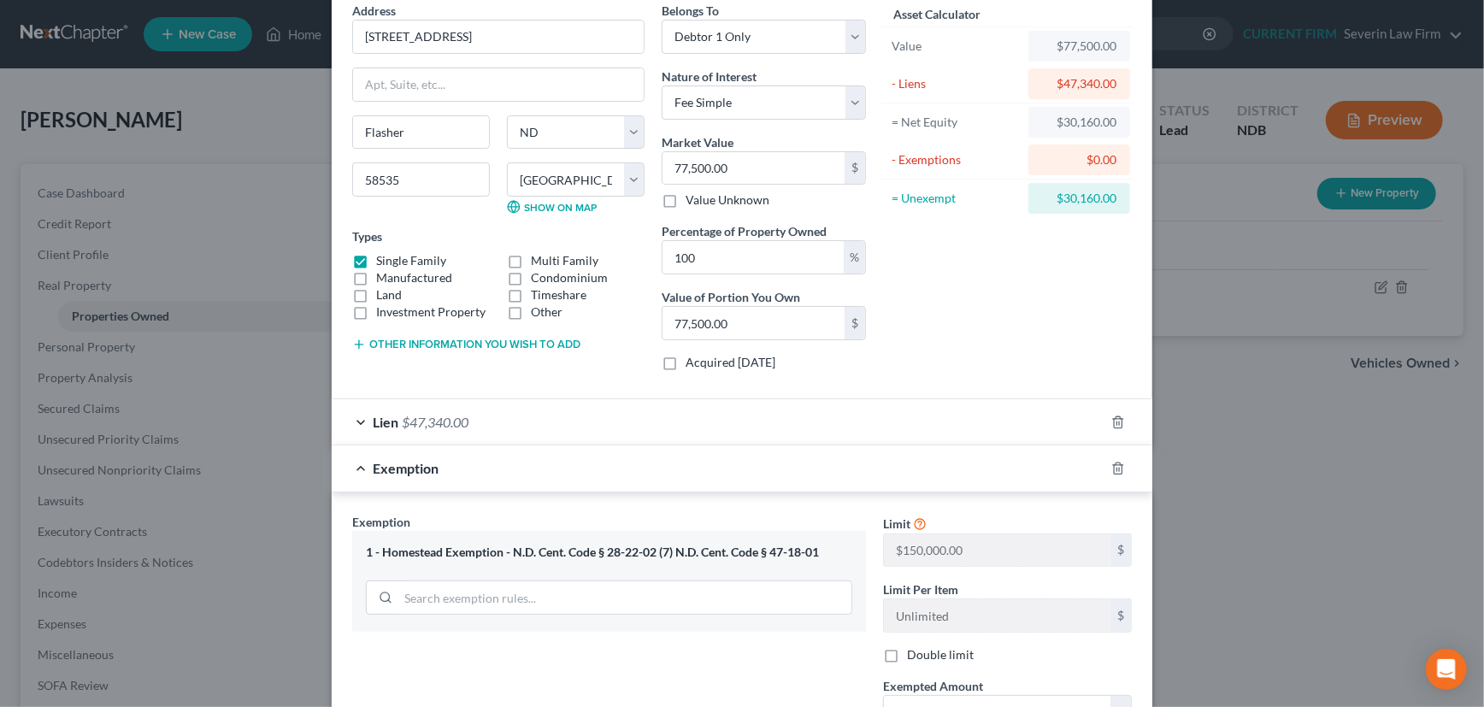
scroll to position [155, 0]
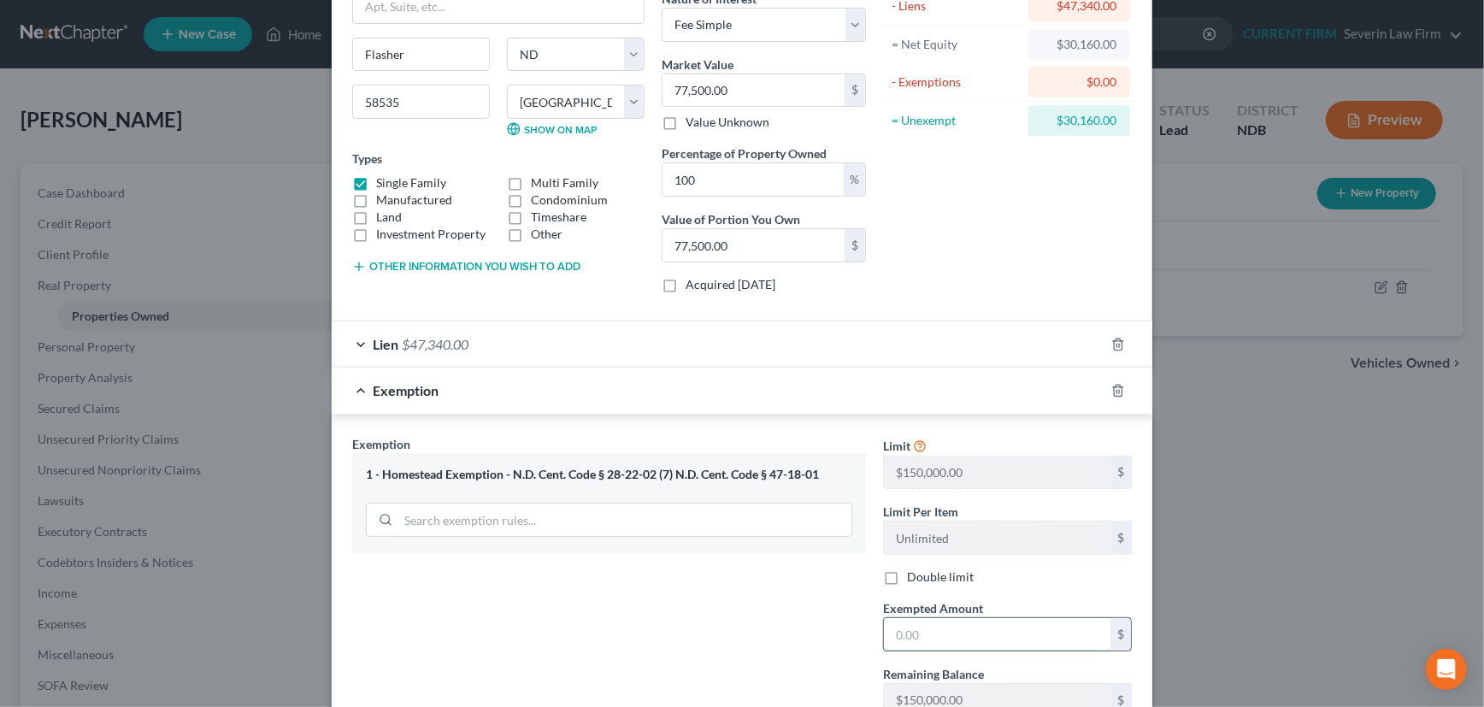
click at [963, 629] on input "text" at bounding box center [997, 634] width 227 height 32
type input "30,160"
click at [967, 391] on div "Exemption $30,160.00" at bounding box center [718, 390] width 773 height 45
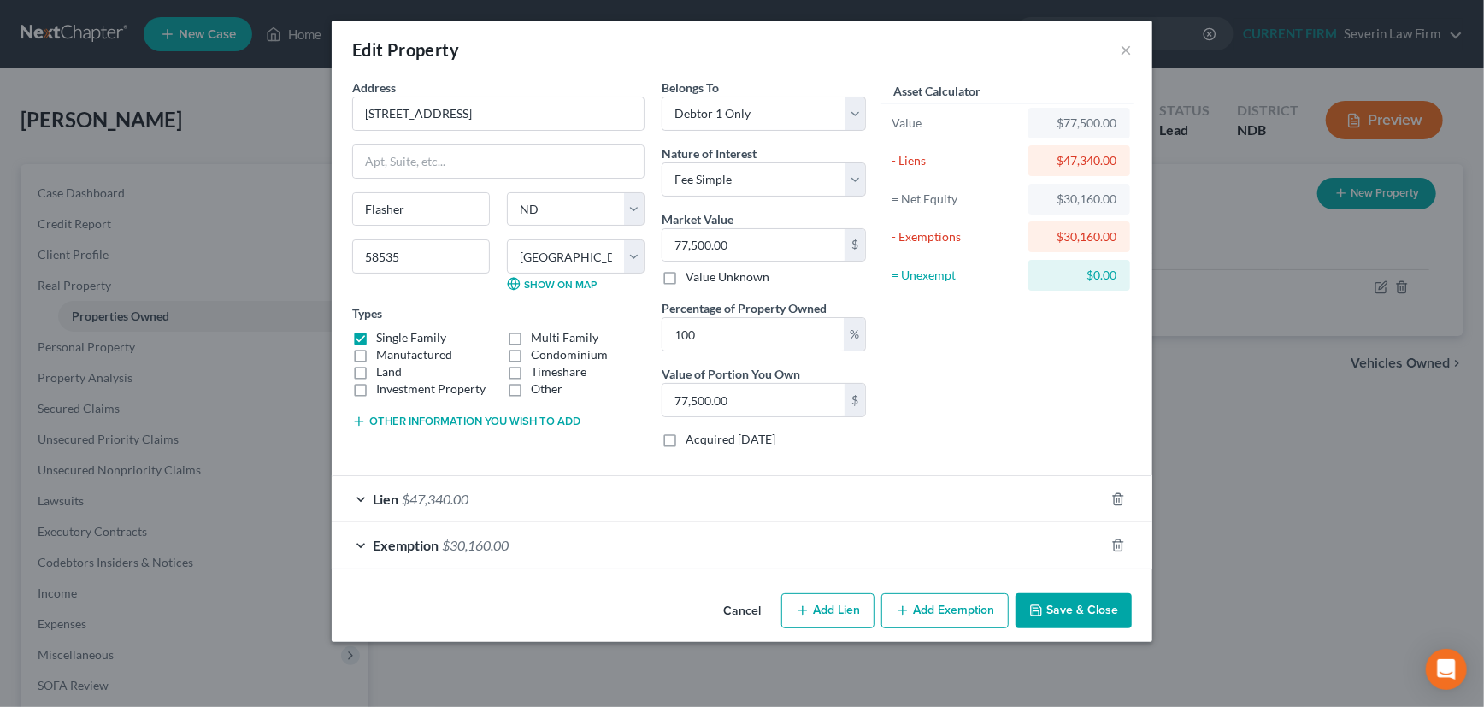
scroll to position [0, 0]
click at [1071, 614] on button "Save & Close" at bounding box center [1074, 611] width 116 height 36
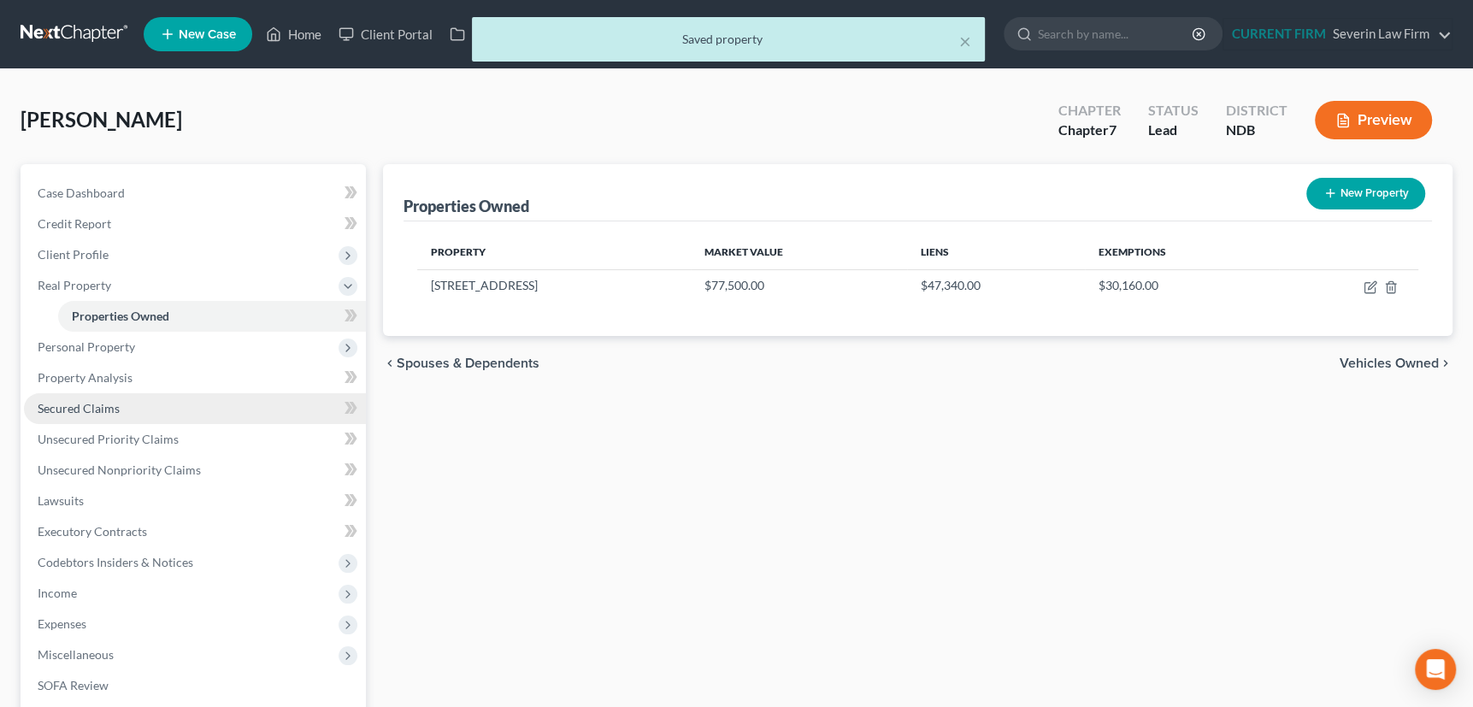
click at [76, 401] on span "Secured Claims" at bounding box center [79, 408] width 82 height 15
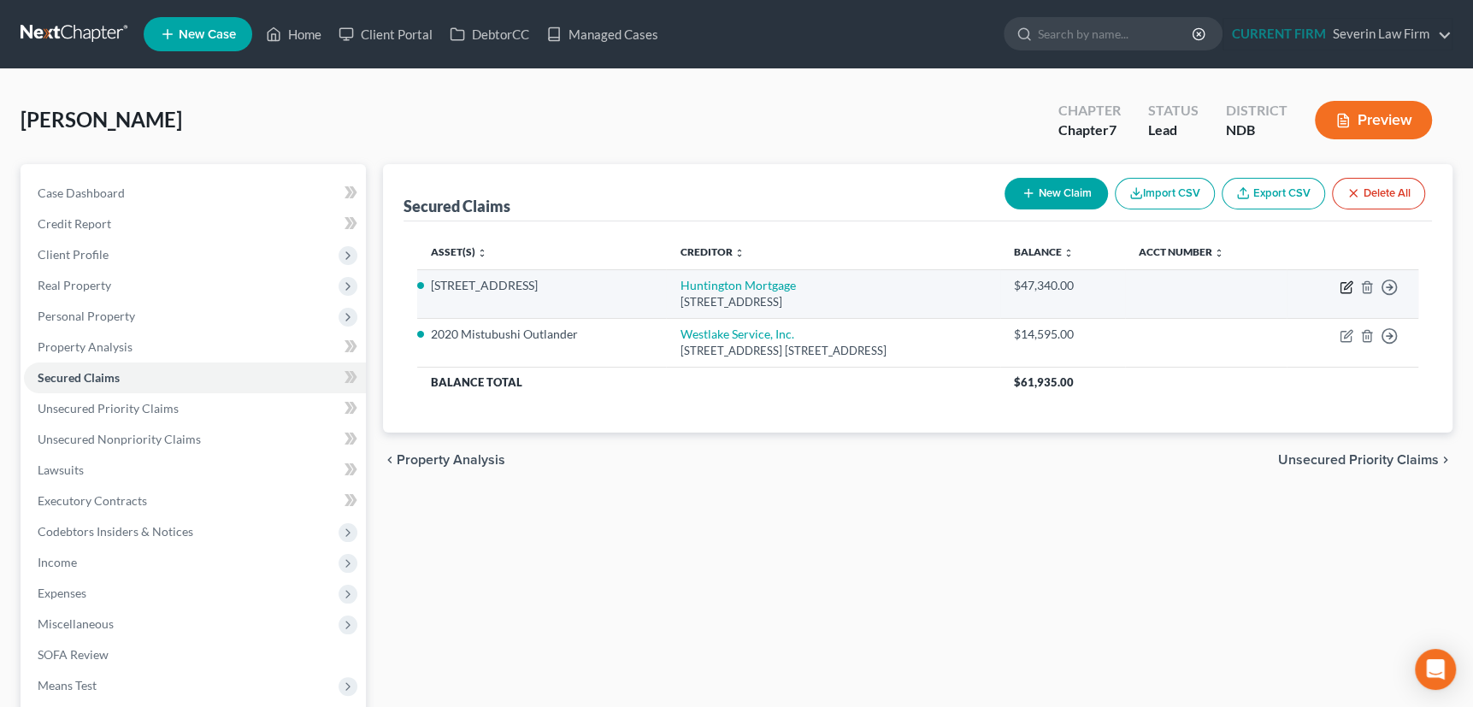
click at [1344, 286] on icon "button" at bounding box center [1348, 285] width 8 height 8
select select "36"
select select "4"
select select "0"
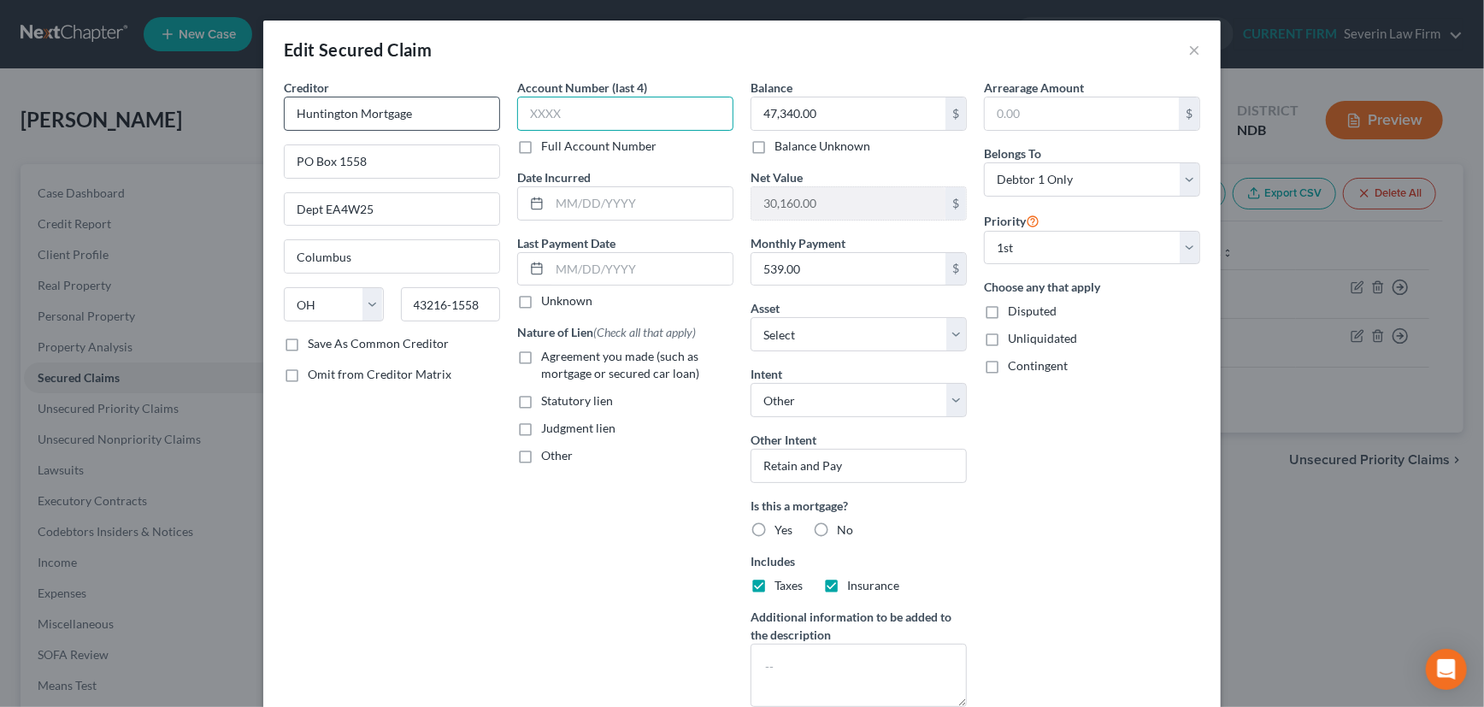
drag, startPoint x: 573, startPoint y: 112, endPoint x: 487, endPoint y: 123, distance: 86.2
click at [487, 123] on div "Creditor * Huntington Mortgage PO Box 1558 Dept EA4W25 Columbus State AL AK AR …" at bounding box center [741, 400] width 933 height 642
type input "1003"
click at [639, 200] on input "text" at bounding box center [641, 203] width 183 height 32
type input "2022"
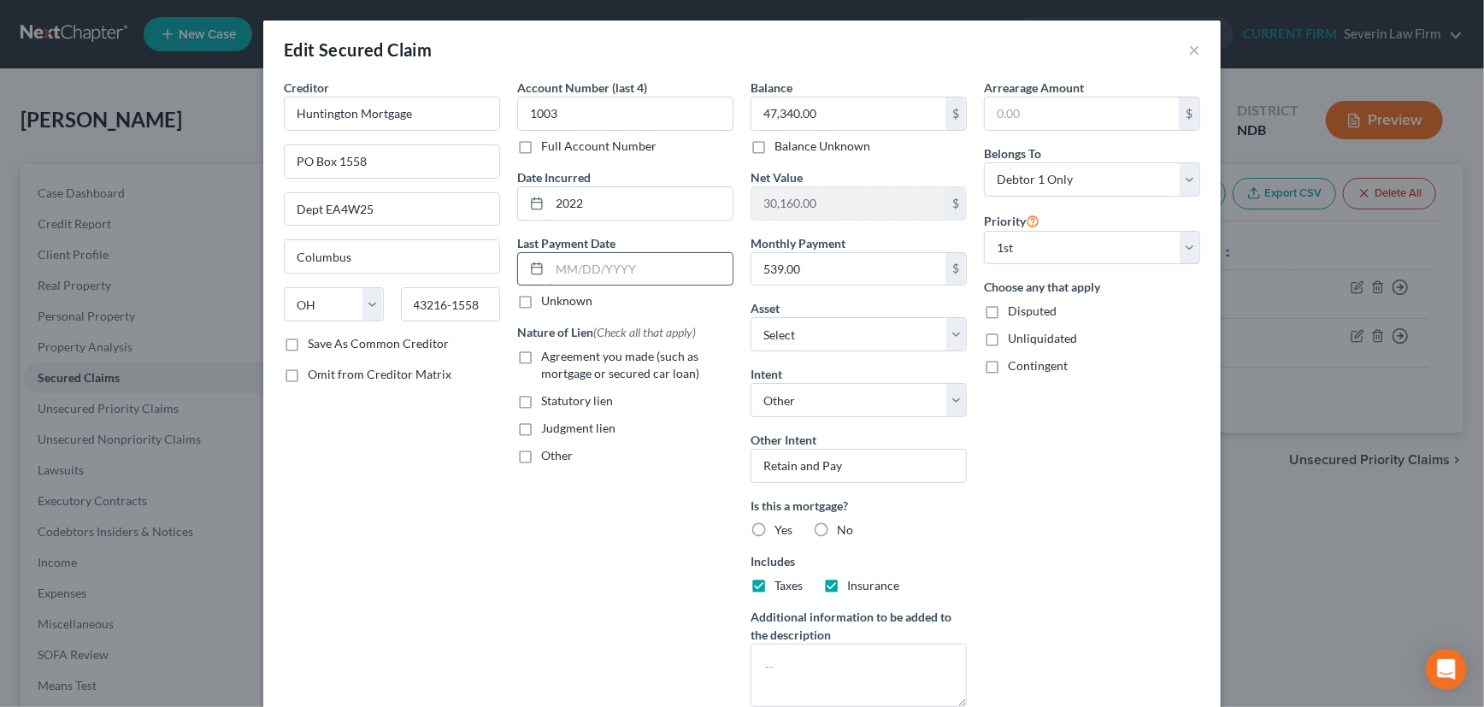
click at [627, 257] on input "text" at bounding box center [641, 269] width 183 height 32
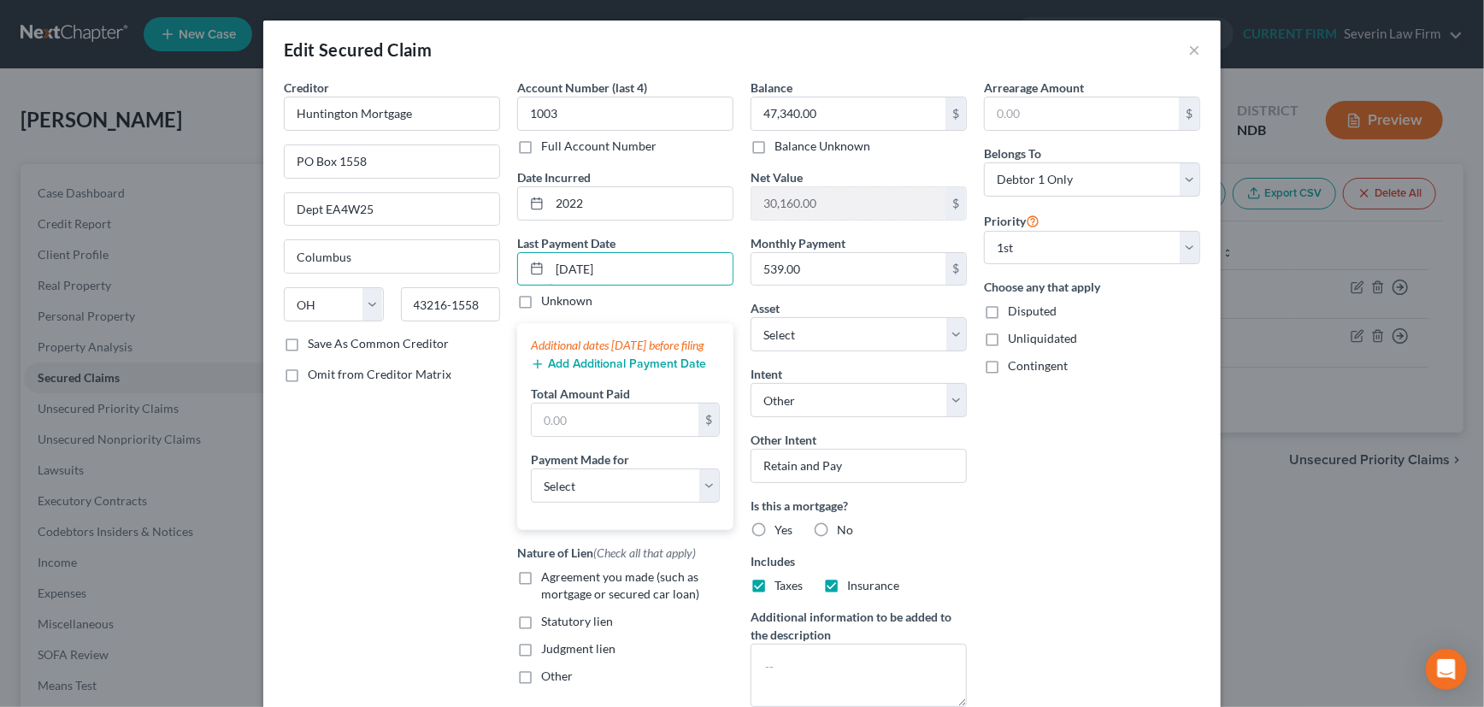
type input "[DATE]"
click at [600, 371] on button "Add Additional Payment Date" at bounding box center [618, 364] width 175 height 14
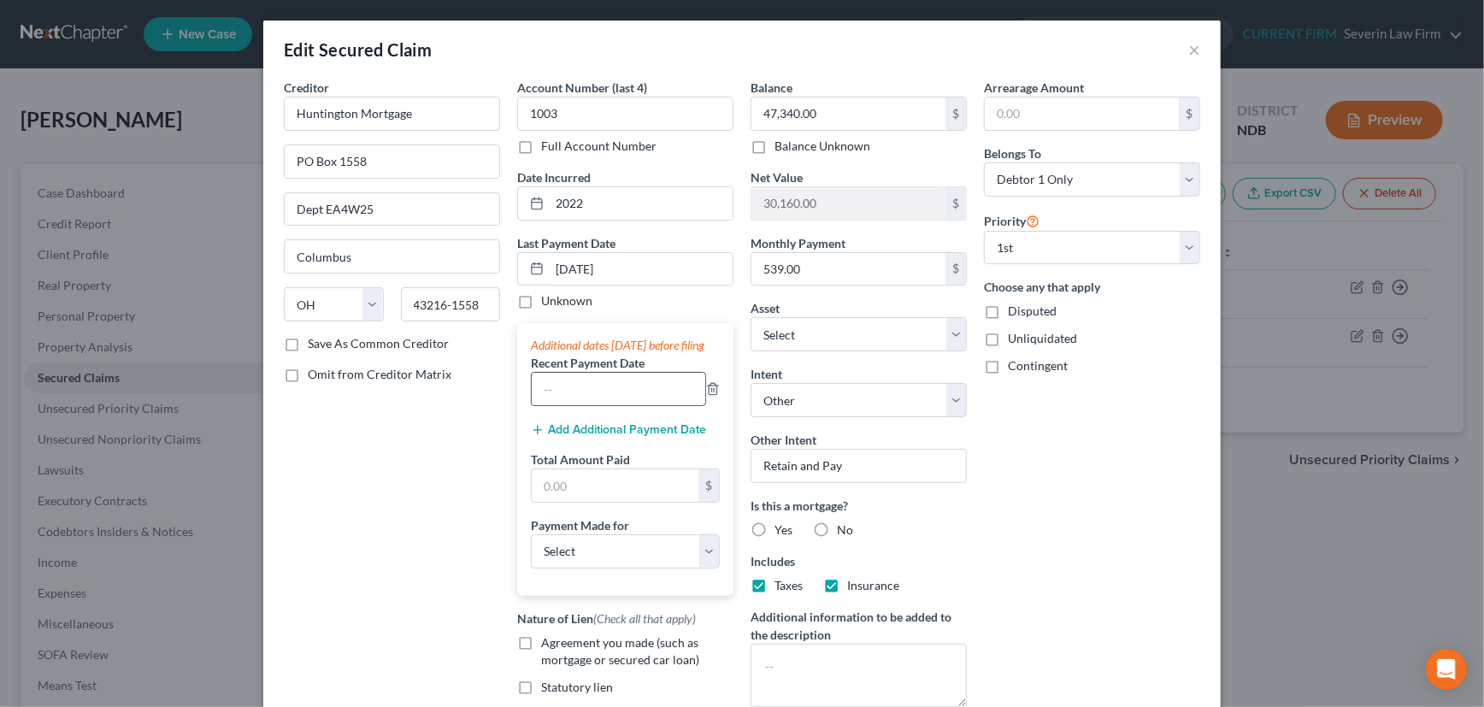
click at [599, 391] on input "text" at bounding box center [619, 389] width 174 height 32
type input "08/01/2025"
click at [598, 437] on button "Add Additional Payment Date" at bounding box center [618, 430] width 175 height 14
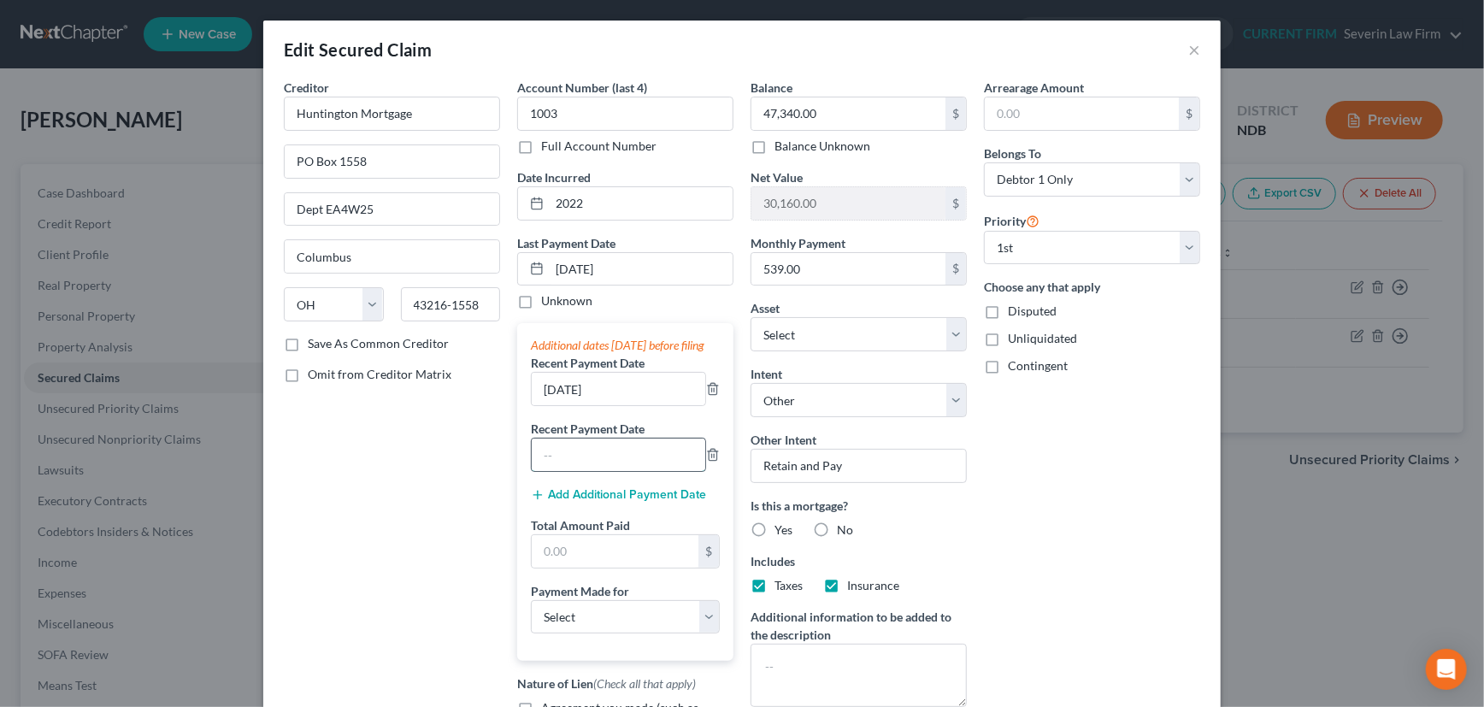
click at [596, 469] on input "text" at bounding box center [619, 455] width 174 height 32
type input "07/01/2025"
click at [581, 568] on input "text" at bounding box center [615, 551] width 167 height 32
click at [610, 568] on input "text" at bounding box center [615, 551] width 167 height 32
type input "1,650"
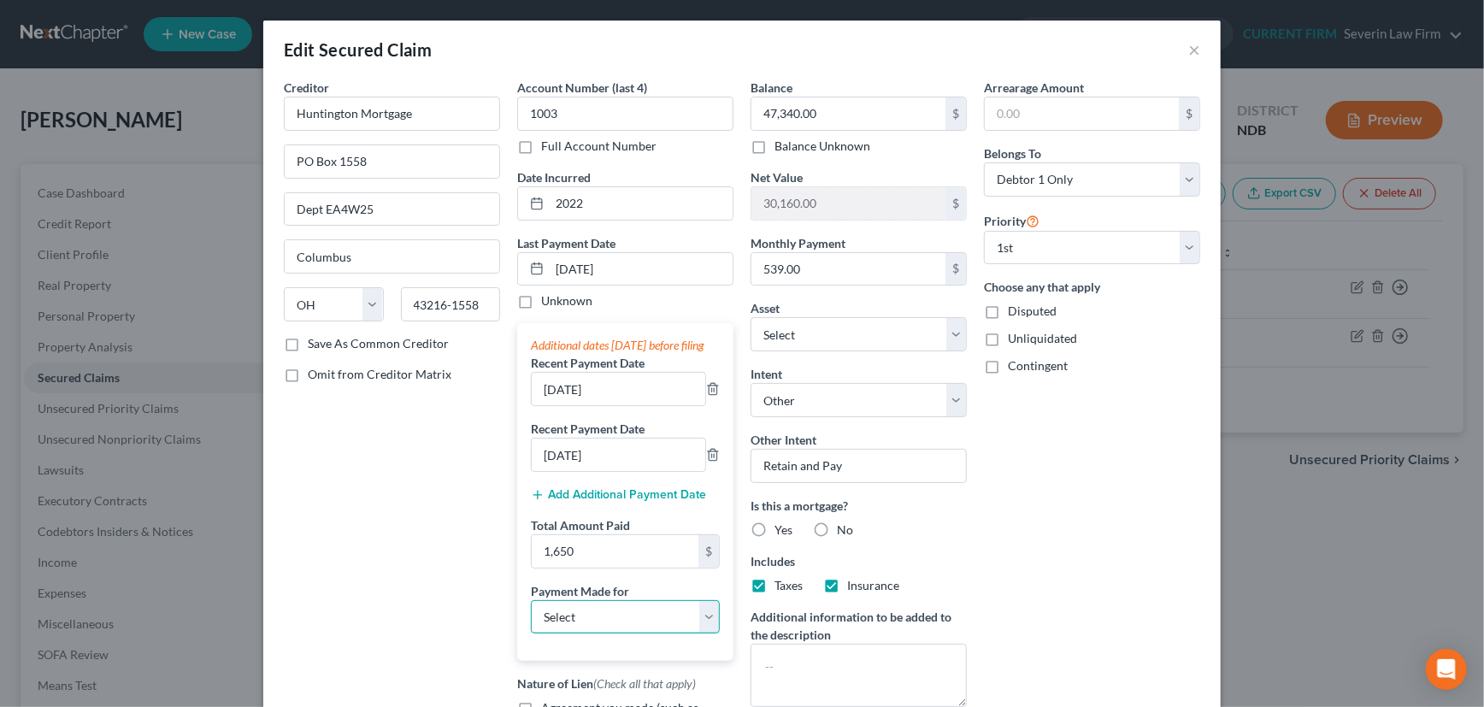
click at [607, 634] on select "Select Car Credit Card Loan Repayment Mortgage Other Suppliers Or Vendors" at bounding box center [625, 617] width 189 height 34
select select "3"
click at [531, 615] on select "Select Car Credit Card Loan Repayment Mortgage Other Suppliers Or Vendors" at bounding box center [625, 617] width 189 height 34
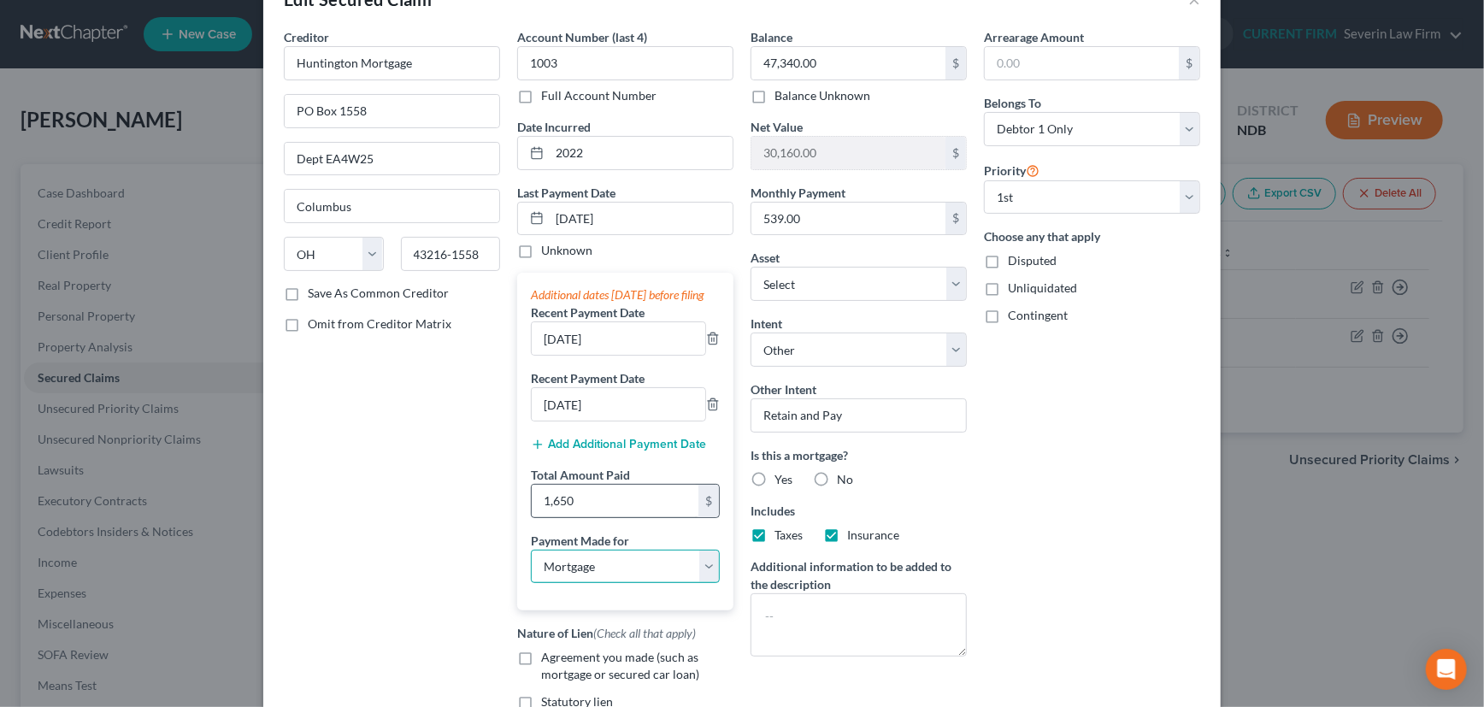
scroll to position [77, 0]
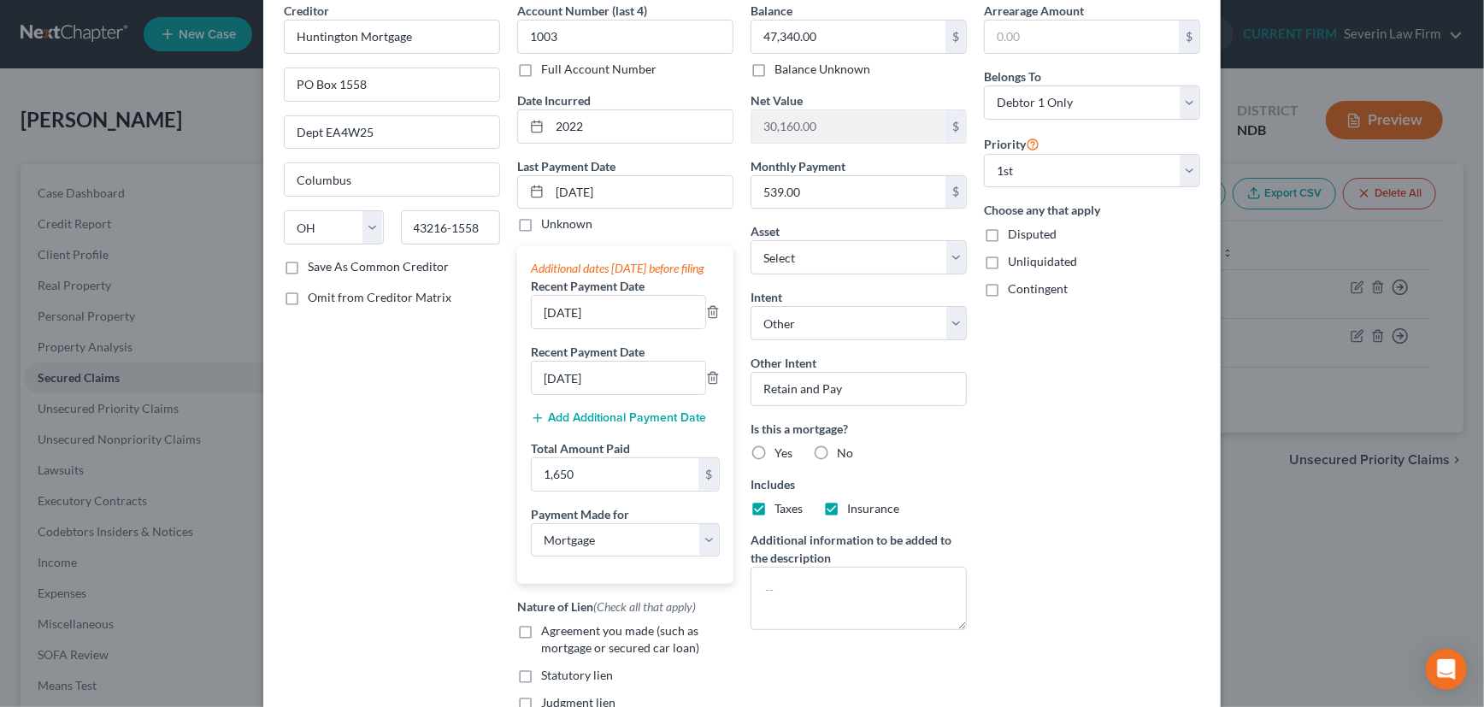
click at [541, 646] on label "Agreement you made (such as mortgage or secured car loan)" at bounding box center [637, 639] width 192 height 34
click at [548, 633] on input "Agreement you made (such as mortgage or secured car loan)" at bounding box center [553, 627] width 11 height 11
checkbox input "true"
drag, startPoint x: 754, startPoint y: 450, endPoint x: 1077, endPoint y: 428, distance: 323.8
click at [774, 449] on label "Yes" at bounding box center [783, 453] width 18 height 17
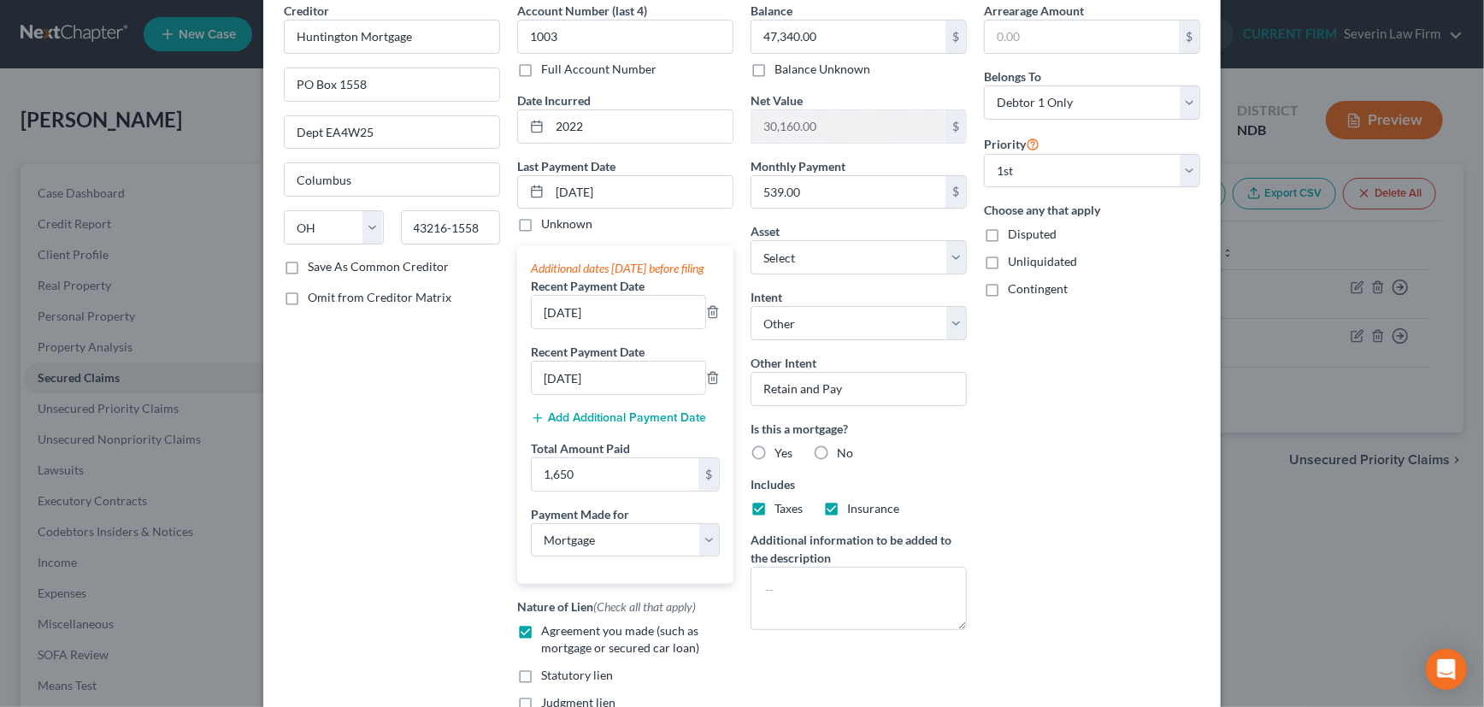
click at [781, 449] on input "Yes" at bounding box center [786, 450] width 11 height 11
radio input "true"
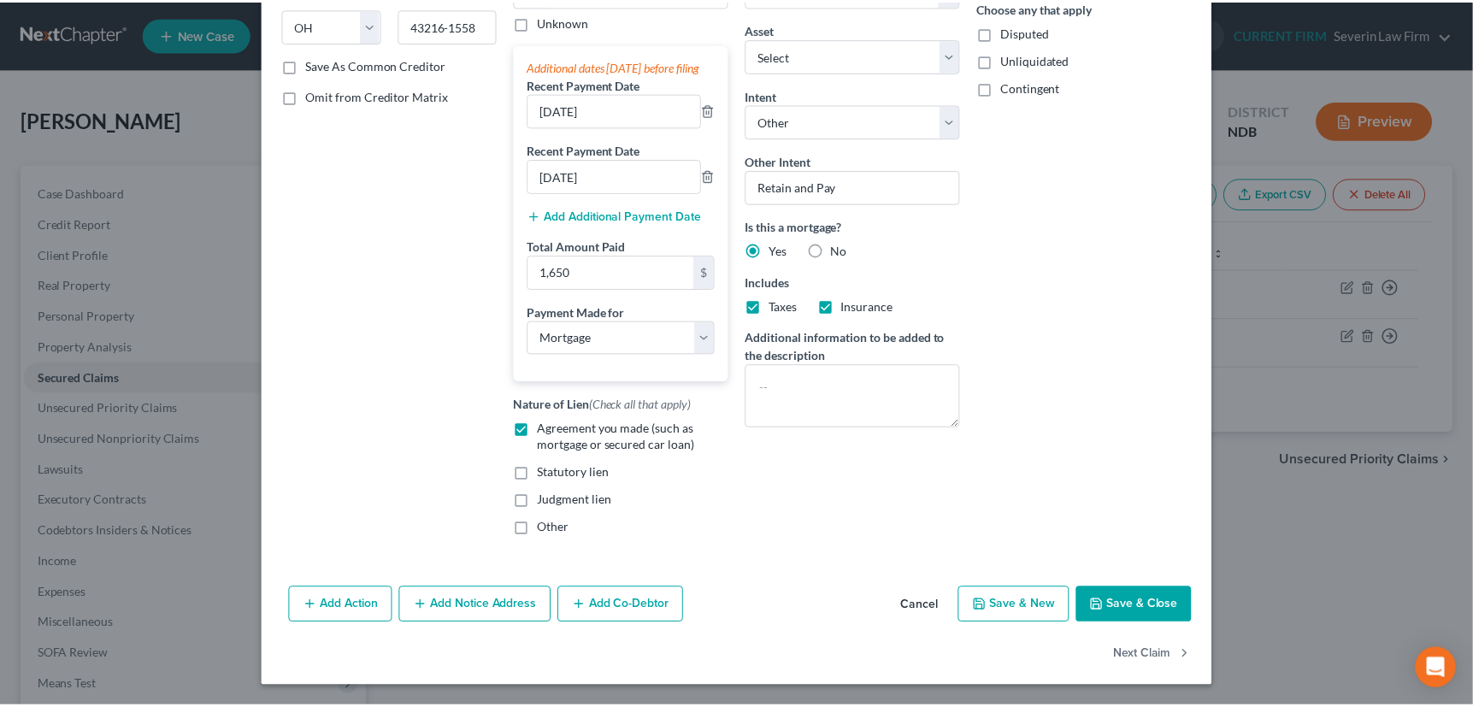
scroll to position [294, 0]
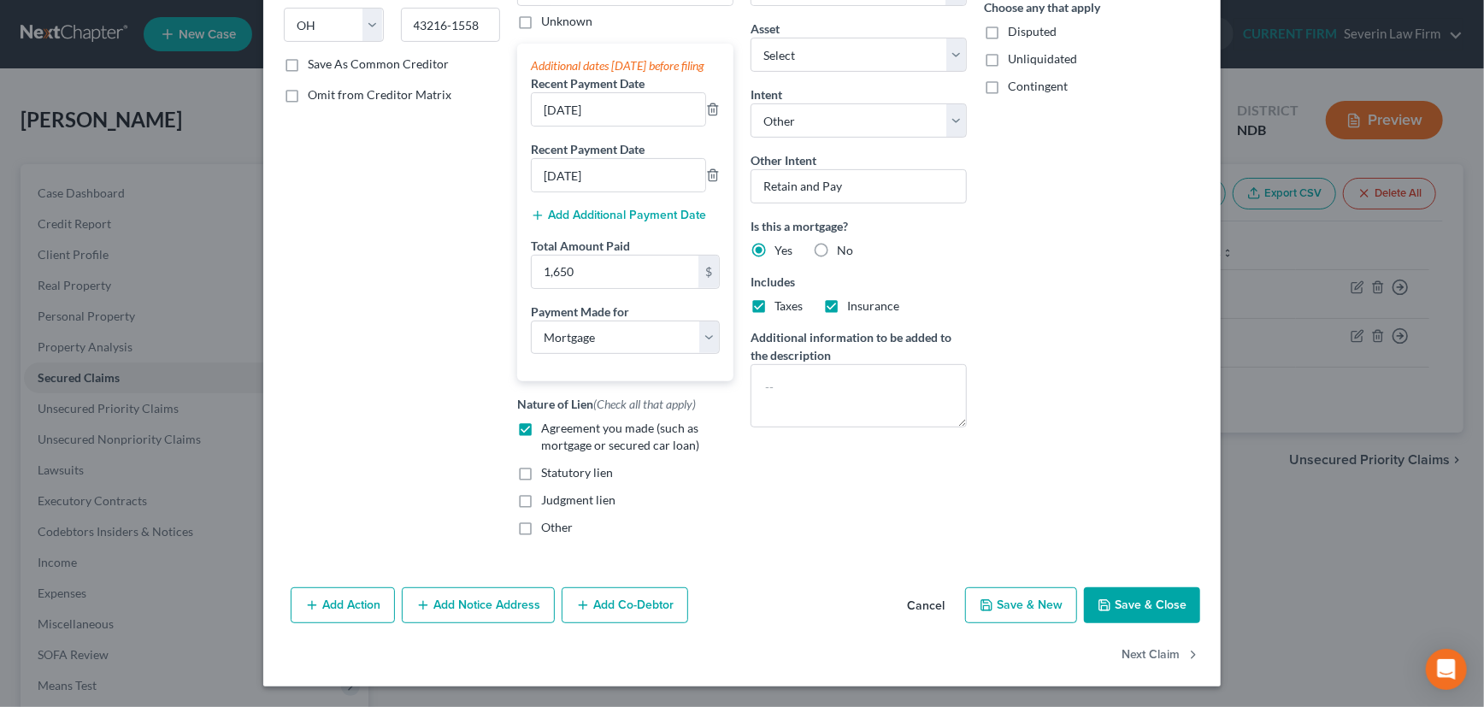
click at [1134, 603] on button "Save & Close" at bounding box center [1142, 605] width 116 height 36
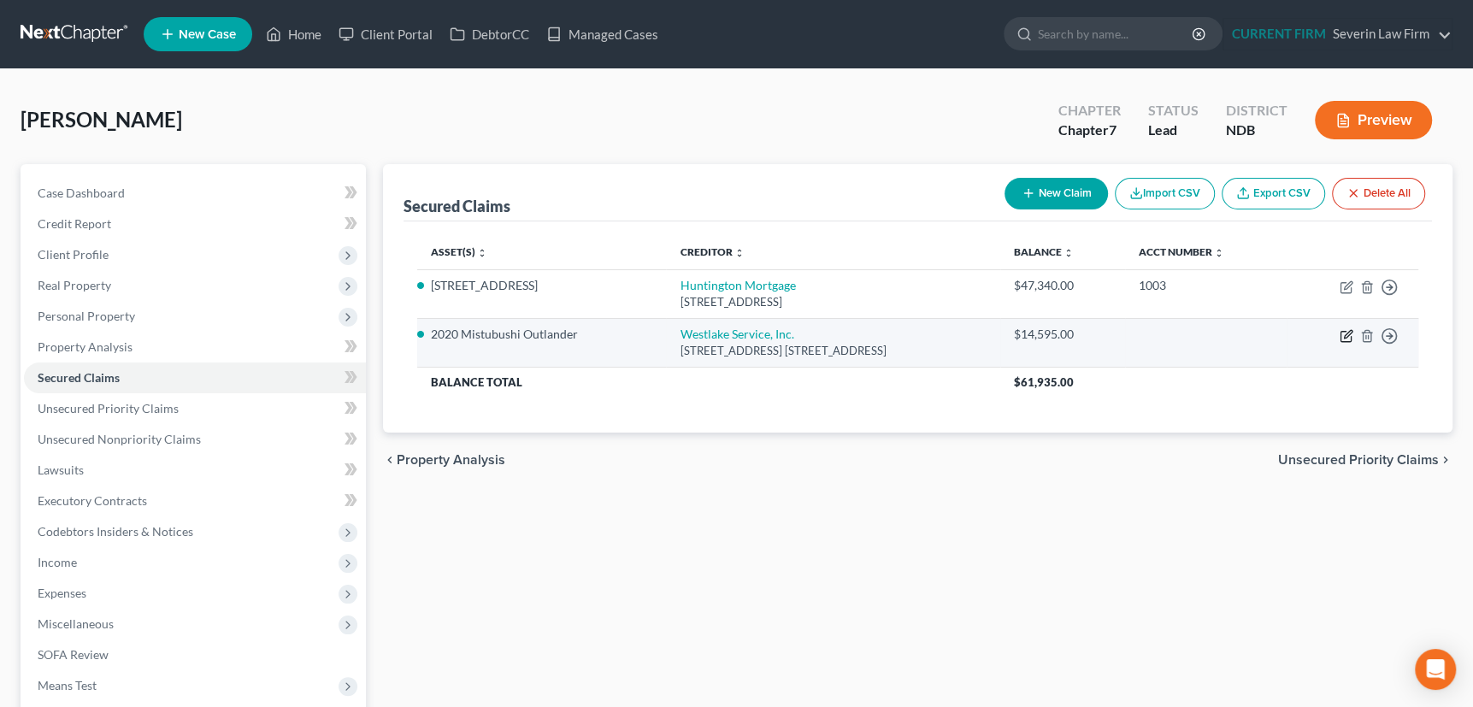
click at [1342, 333] on icon "button" at bounding box center [1347, 336] width 14 height 14
select select "4"
select select "0"
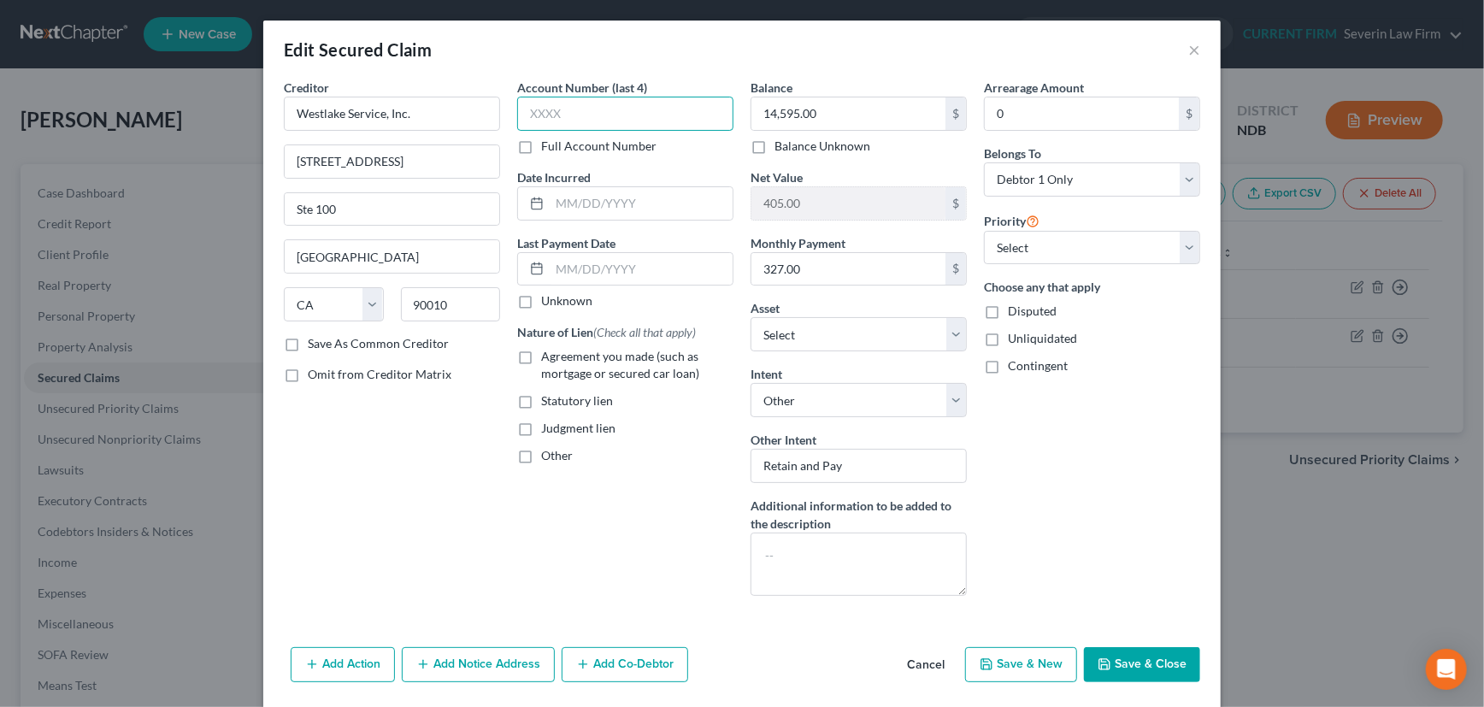
click at [574, 113] on input "text" at bounding box center [625, 114] width 216 height 34
type input "3567"
click at [567, 204] on input "text" at bounding box center [641, 203] width 183 height 32
type input "2024"
click at [579, 273] on input "text" at bounding box center [641, 269] width 183 height 32
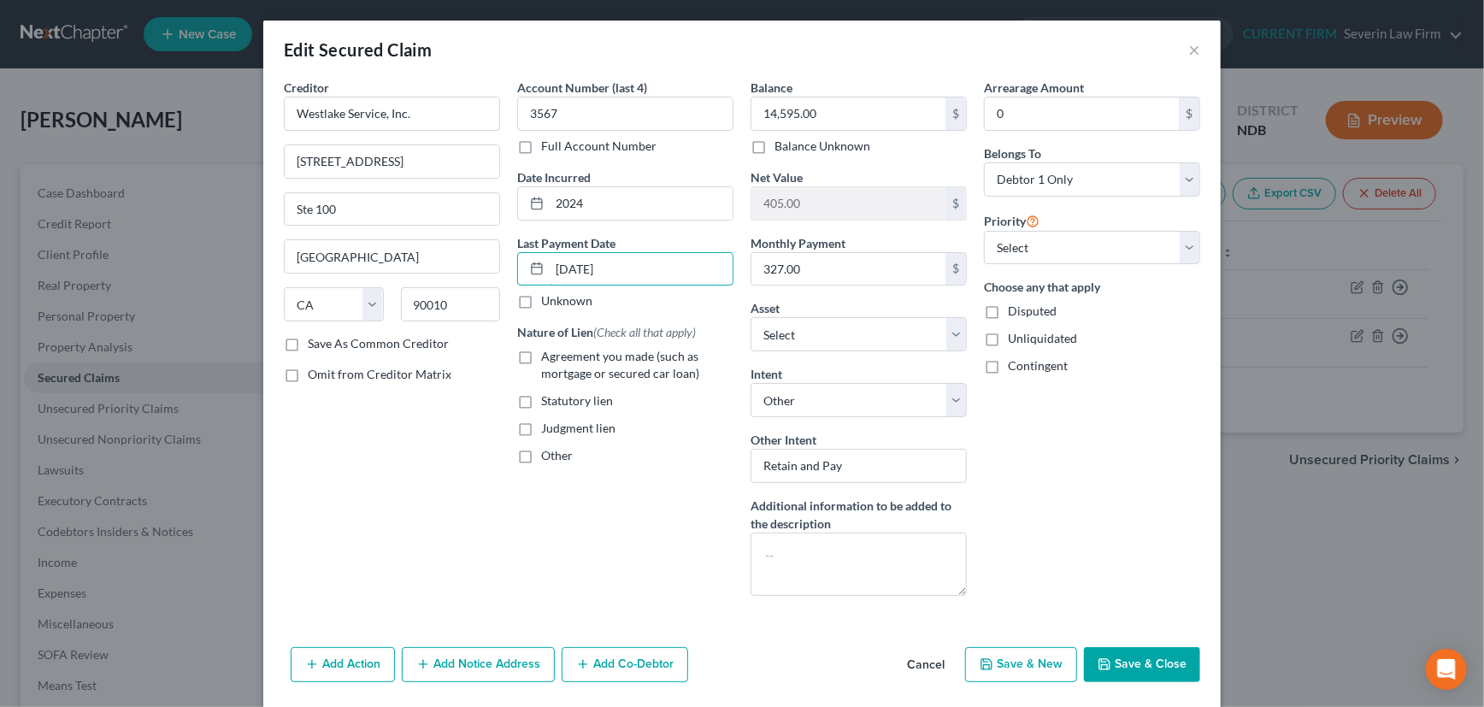
type input "03/01/2025"
click at [541, 356] on label "Agreement you made (such as mortgage or secured car loan)" at bounding box center [637, 365] width 192 height 34
click at [548, 356] on input "Agreement you made (such as mortgage or secured car loan)" at bounding box center [553, 353] width 11 height 11
checkbox input "true"
click at [1016, 115] on input "0" at bounding box center [1082, 113] width 194 height 32
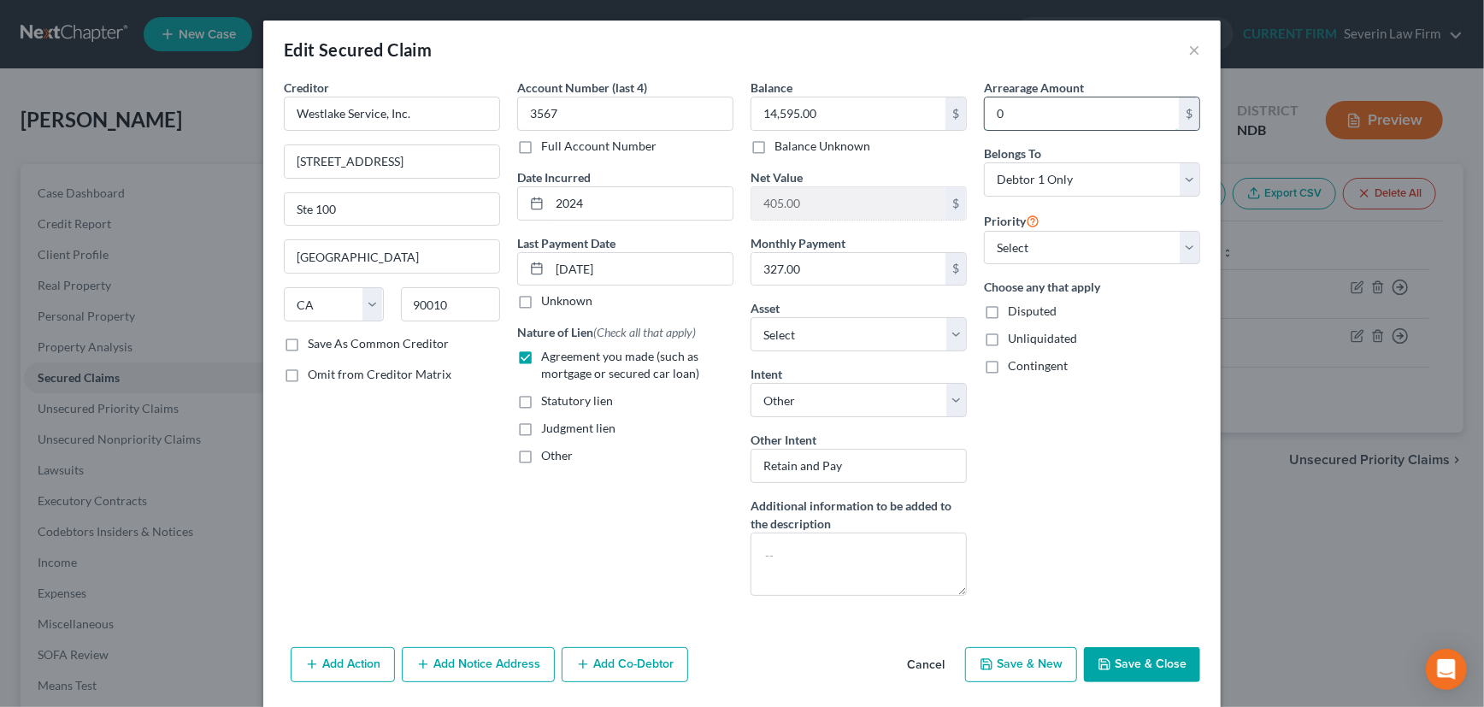
click at [1015, 110] on input "0" at bounding box center [1082, 113] width 194 height 32
drag, startPoint x: 1015, startPoint y: 110, endPoint x: 980, endPoint y: 118, distance: 35.9
click at [985, 118] on input "0" at bounding box center [1082, 113] width 194 height 32
type input "1,962"
click at [1160, 658] on button "Save & Close" at bounding box center [1142, 665] width 116 height 36
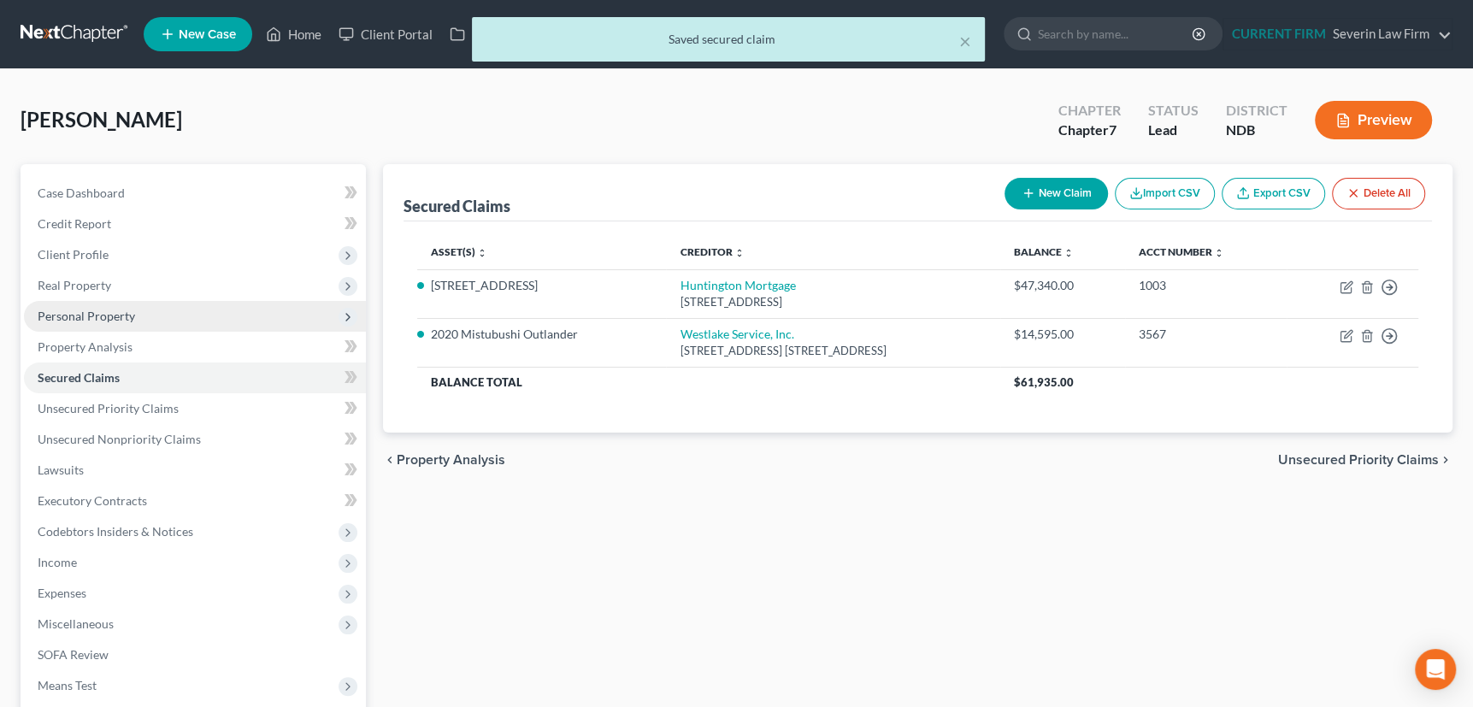
click at [102, 313] on span "Personal Property" at bounding box center [86, 316] width 97 height 15
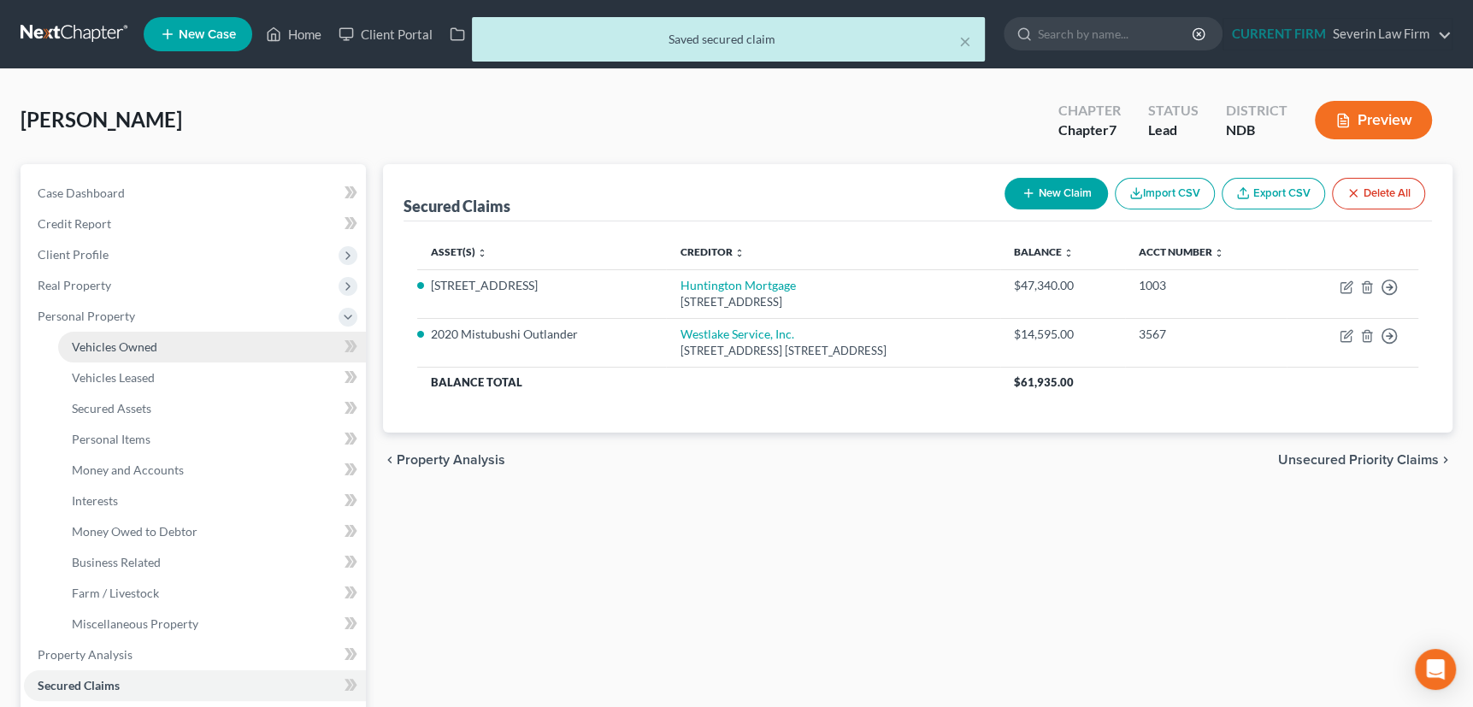
click at [112, 347] on span "Vehicles Owned" at bounding box center [114, 346] width 85 height 15
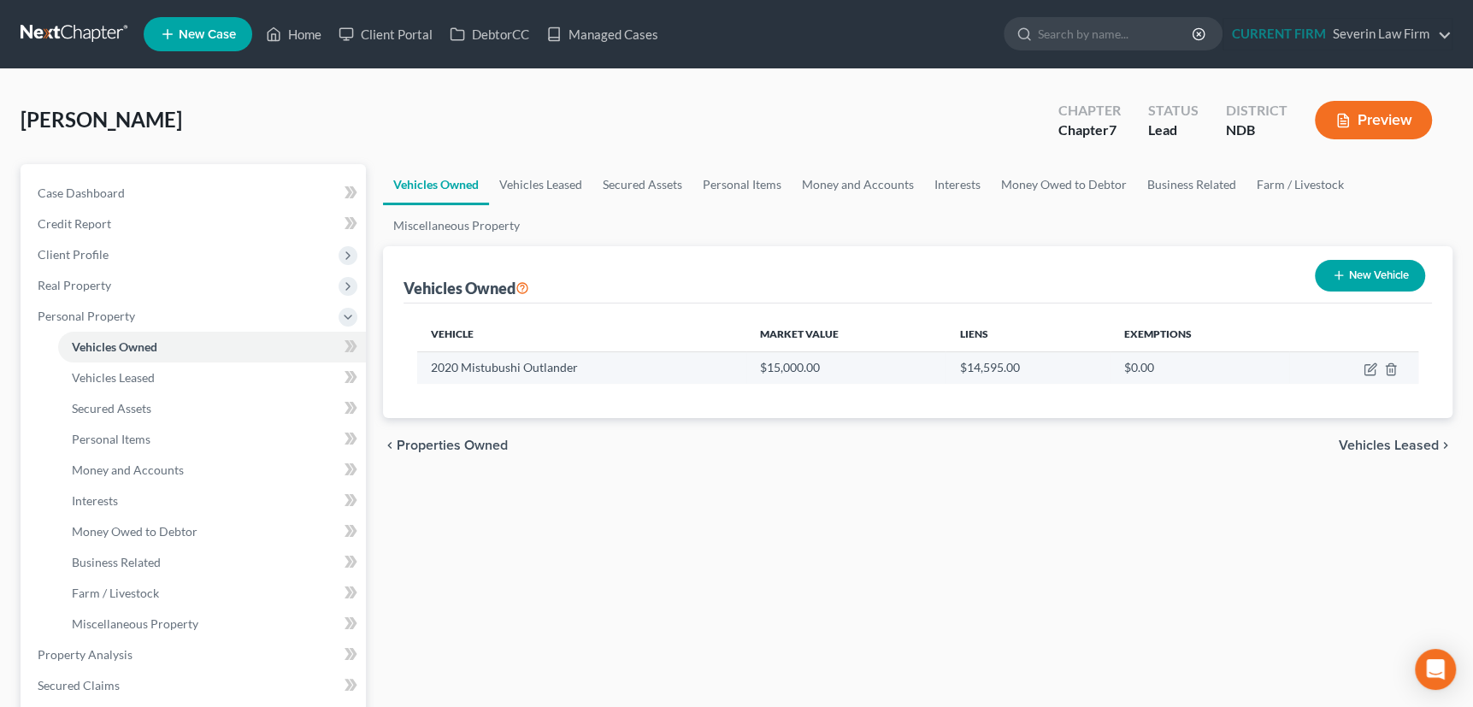
click at [1362, 364] on td at bounding box center [1353, 367] width 129 height 32
click at [1371, 364] on icon "button" at bounding box center [1372, 367] width 8 height 8
select select "0"
select select "6"
select select "2"
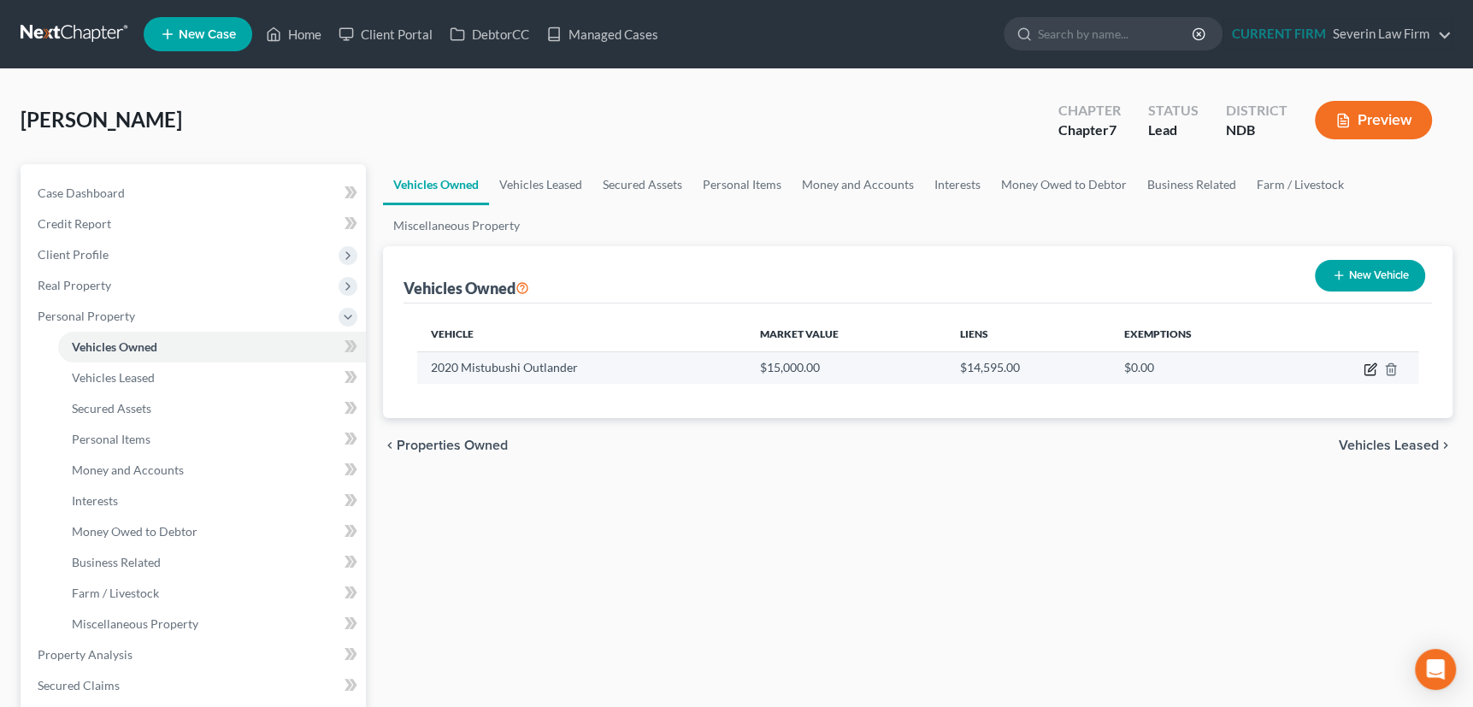
select select "0"
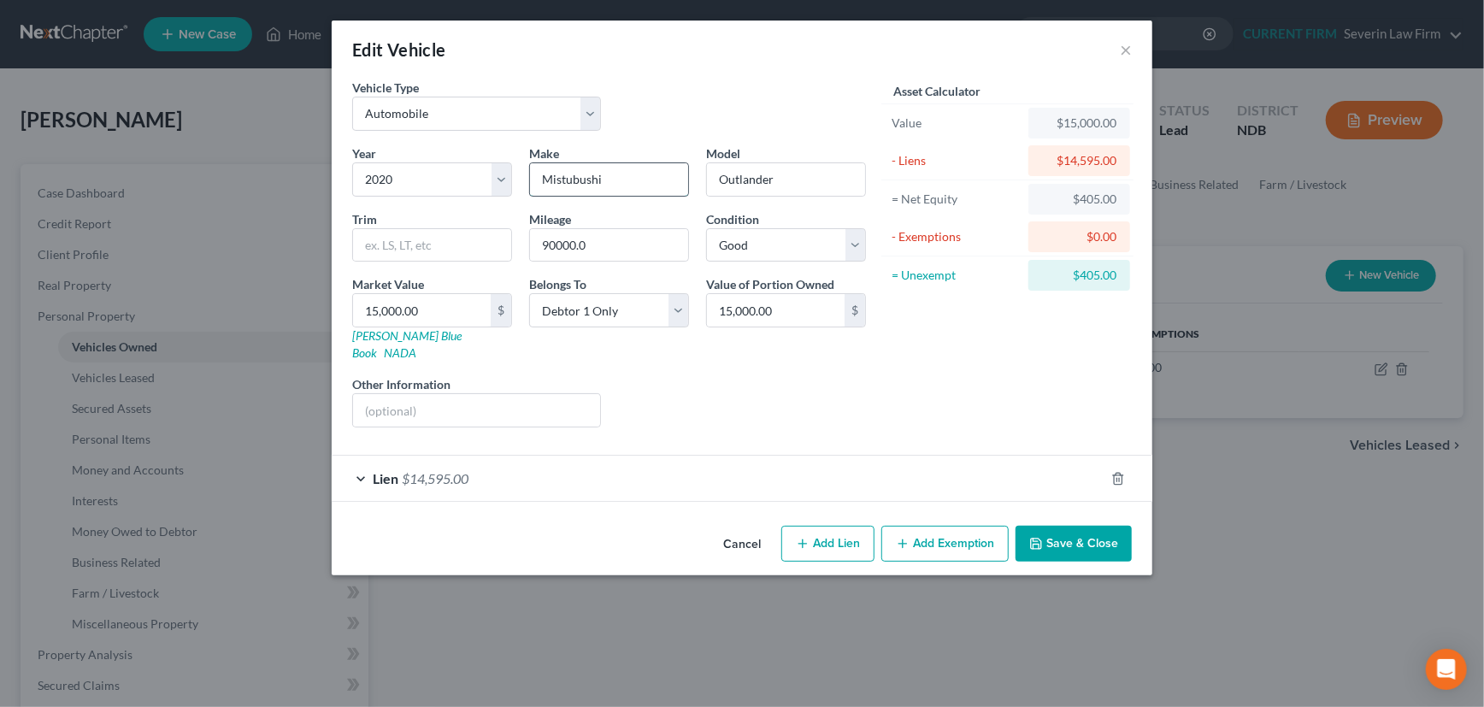
drag, startPoint x: 568, startPoint y: 180, endPoint x: 538, endPoint y: 181, distance: 30.0
click at [538, 181] on input "Mistubushi" at bounding box center [609, 179] width 158 height 32
type input "Mitsubishi"
drag, startPoint x: 1078, startPoint y: 521, endPoint x: 6, endPoint y: 252, distance: 1105.1
click at [1078, 526] on button "Save & Close" at bounding box center [1074, 544] width 116 height 36
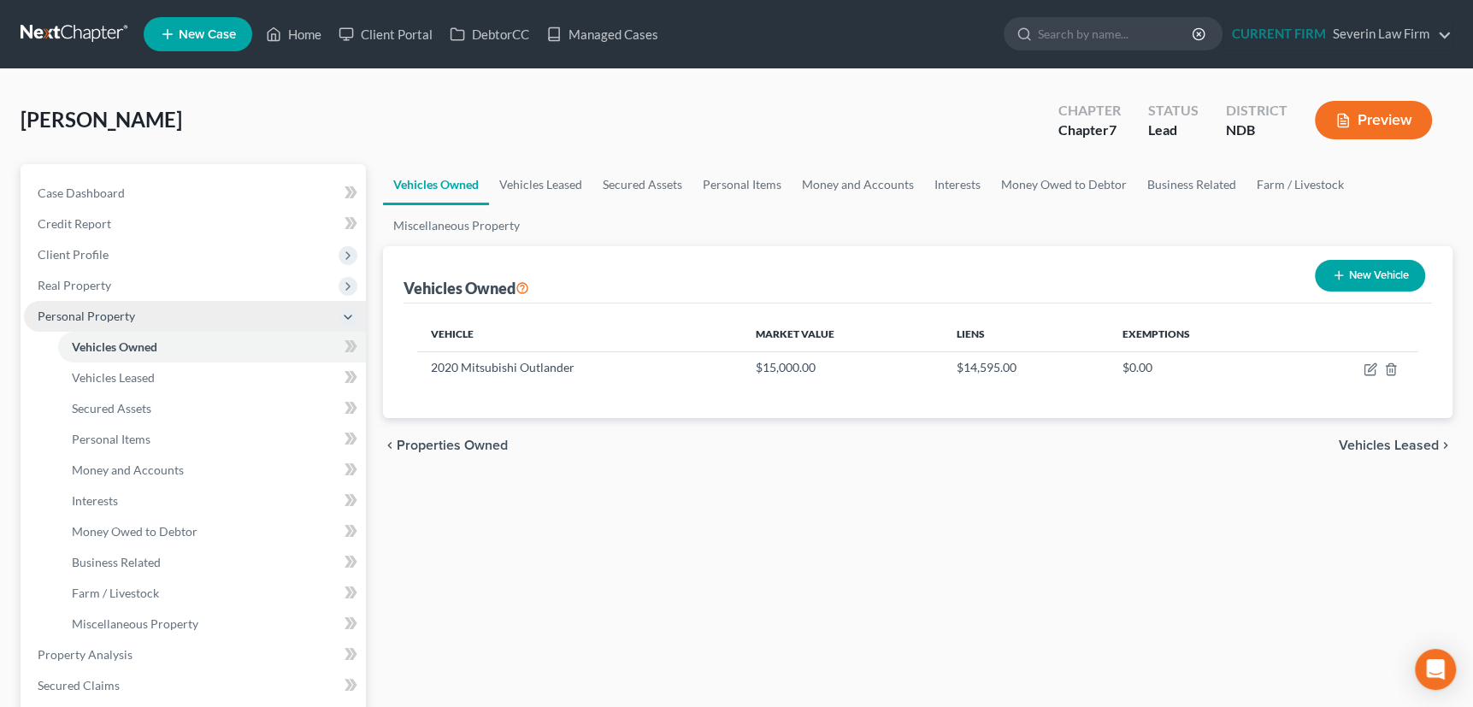
click at [102, 316] on span "Personal Property" at bounding box center [86, 316] width 97 height 15
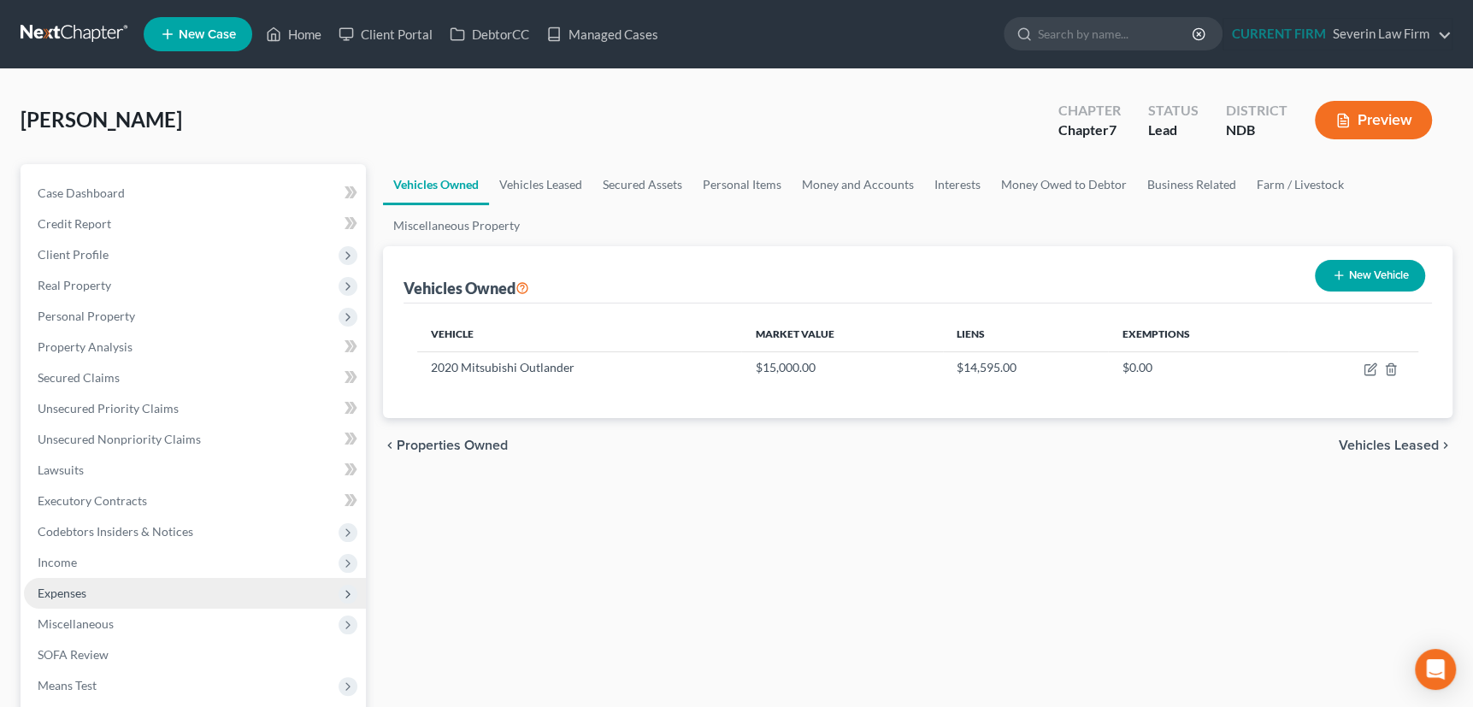
click at [74, 593] on span "Expenses" at bounding box center [62, 593] width 49 height 15
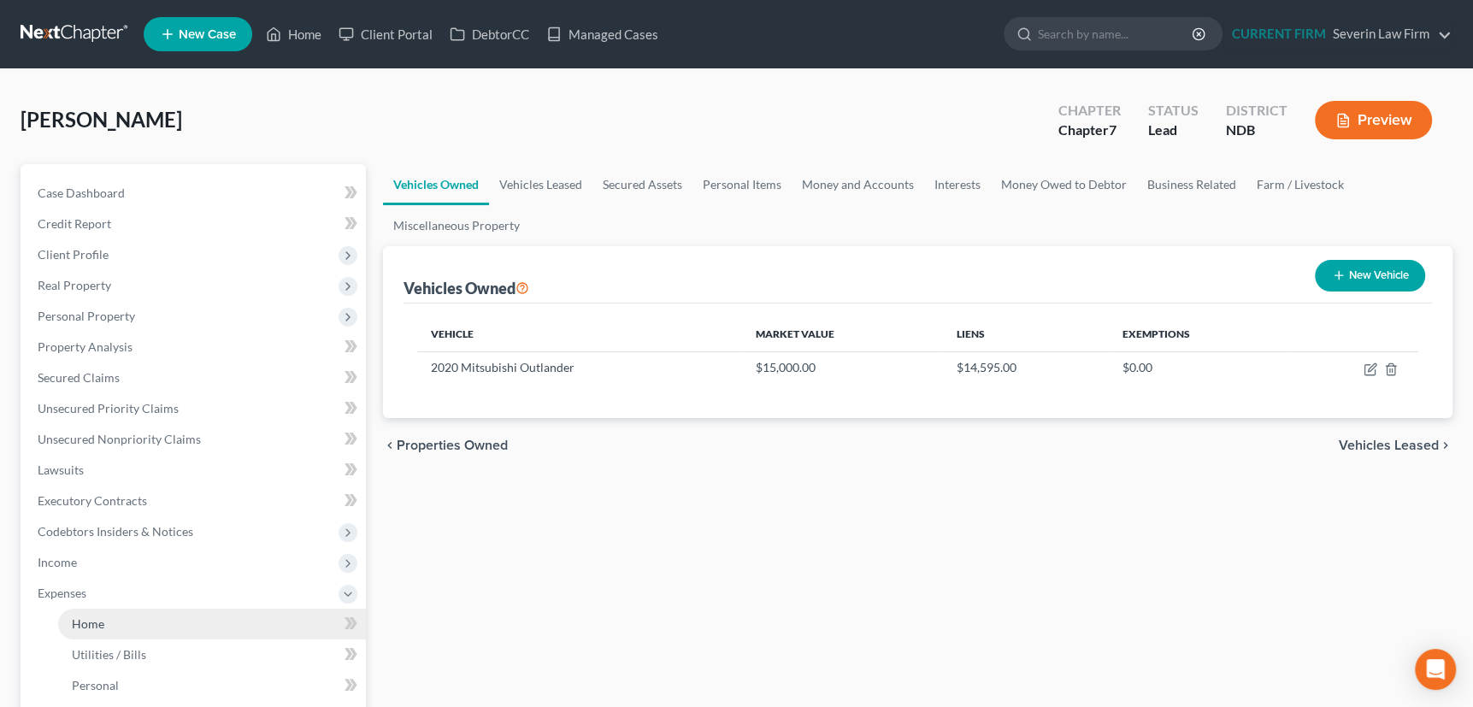
click at [87, 624] on span "Home" at bounding box center [88, 623] width 32 height 15
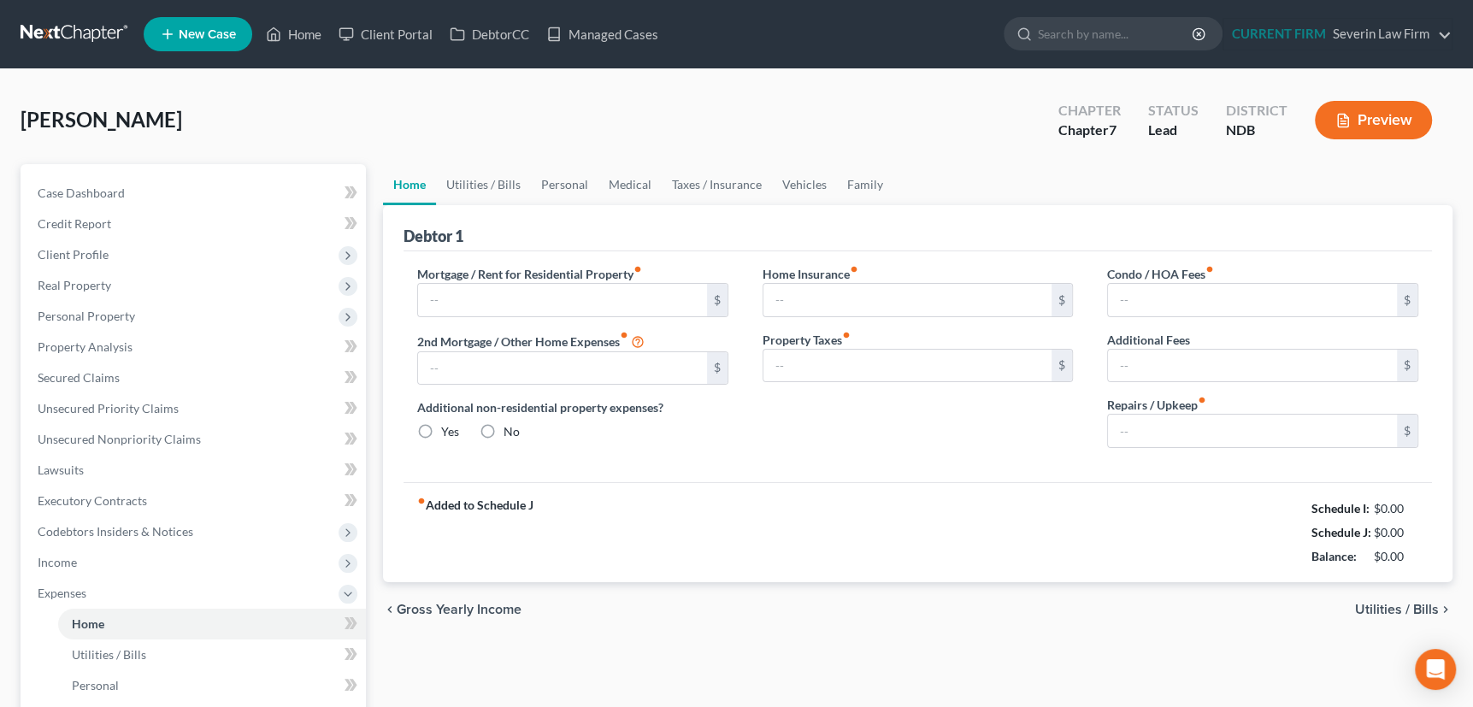
type input "550.00"
type input "0.00"
radio input "true"
type input "0.00"
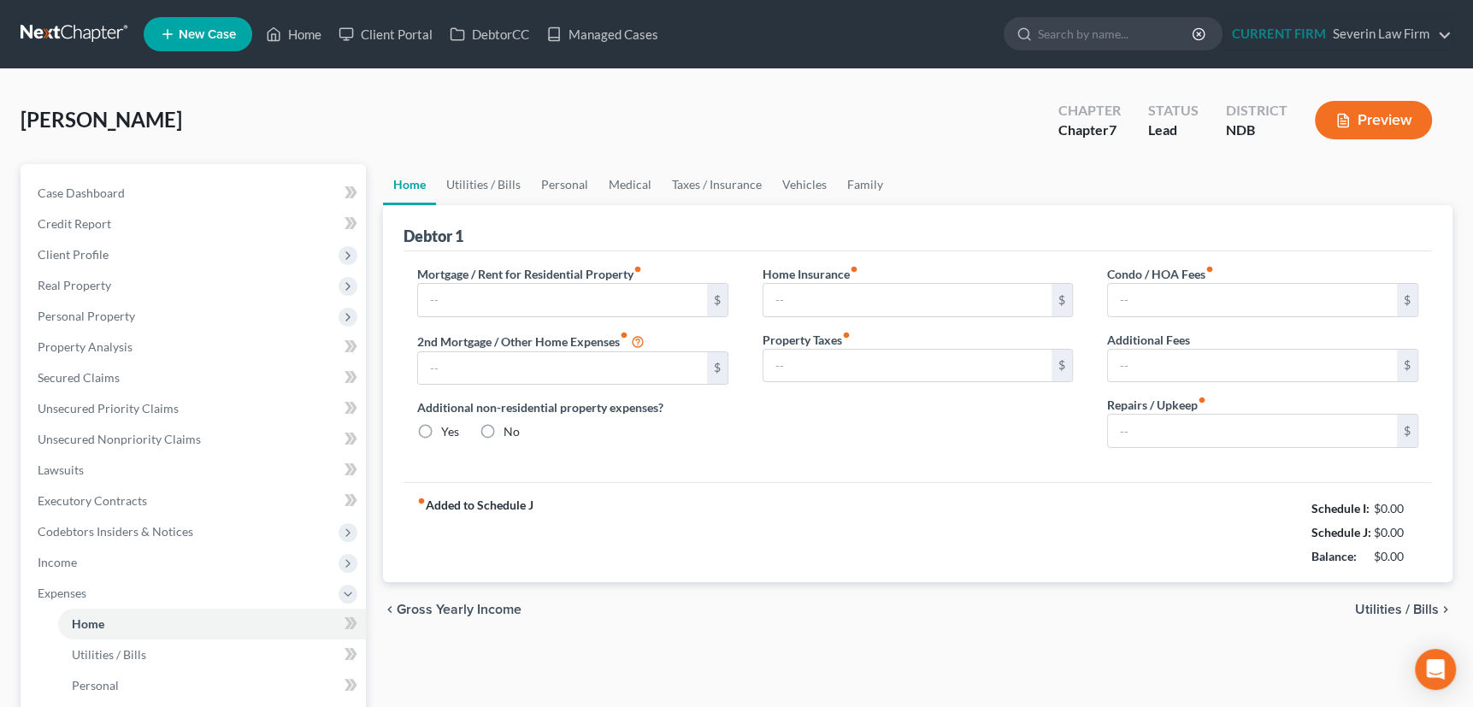
type input "0.00"
click at [490, 184] on link "Utilities / Bills" at bounding box center [483, 184] width 95 height 41
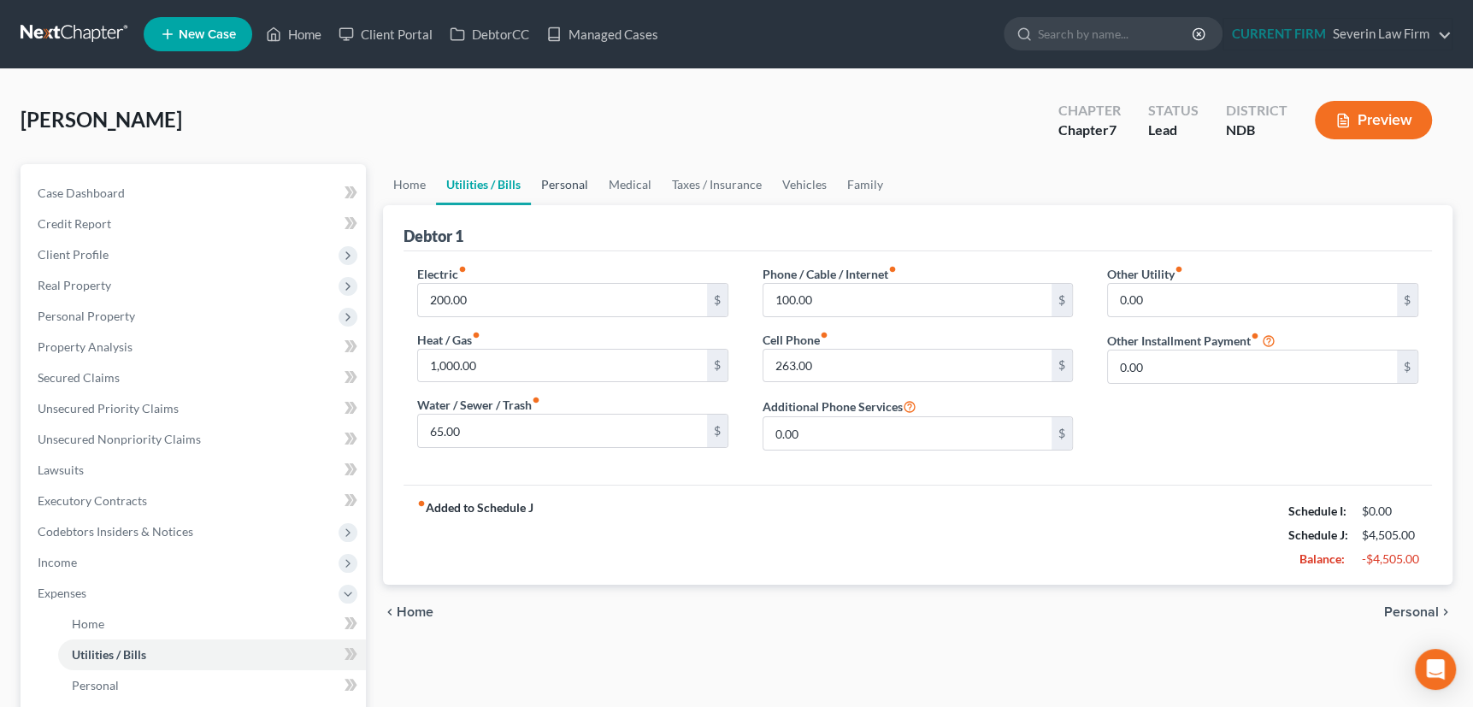
click at [586, 184] on link "Personal" at bounding box center [565, 184] width 68 height 41
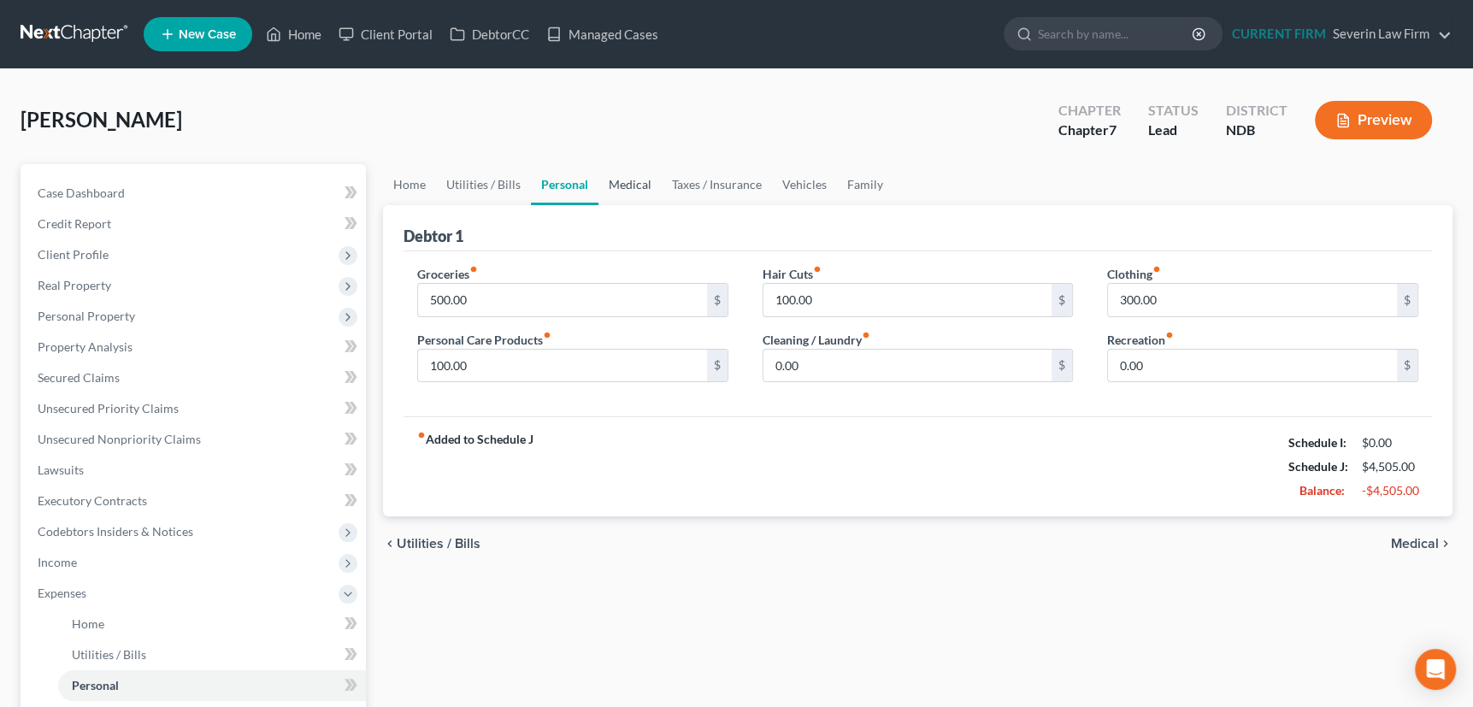
click at [621, 183] on link "Medical" at bounding box center [629, 184] width 63 height 41
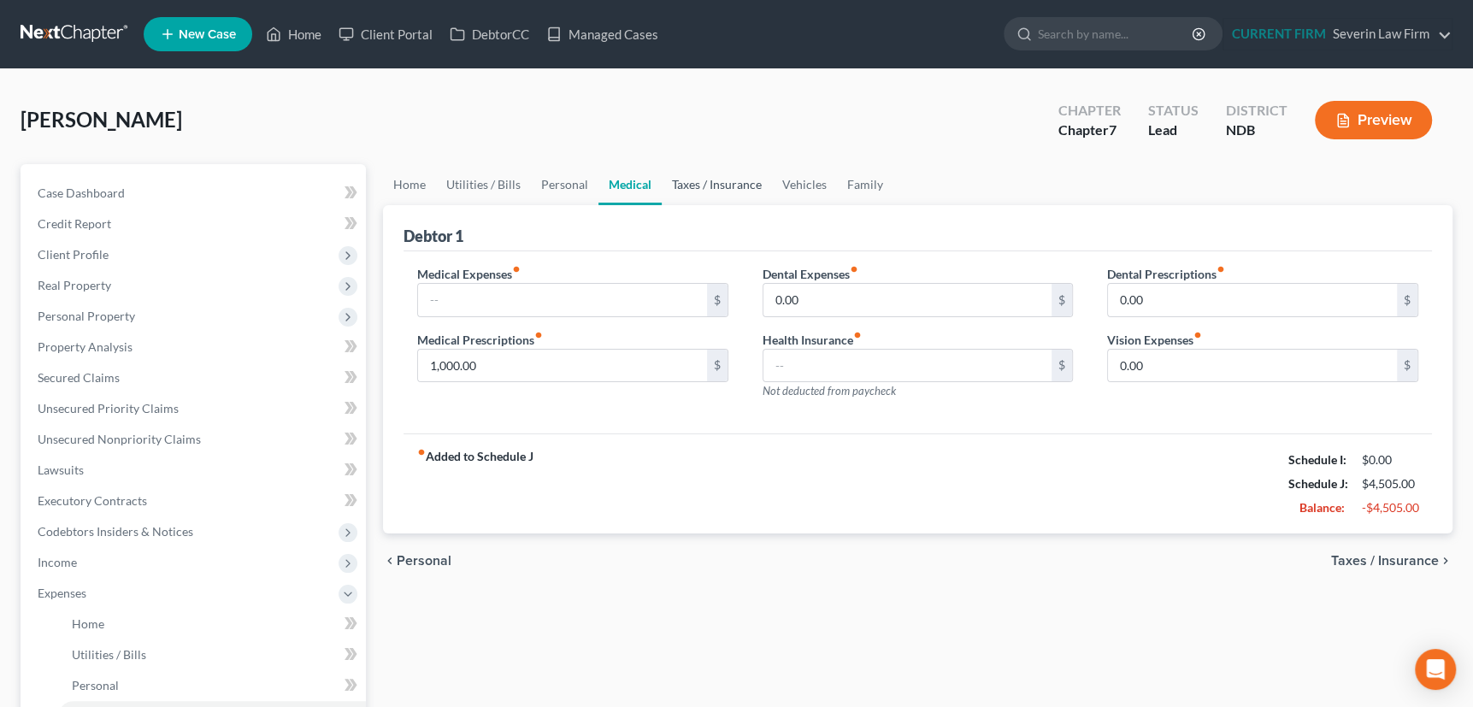
click at [716, 183] on link "Taxes / Insurance" at bounding box center [717, 184] width 110 height 41
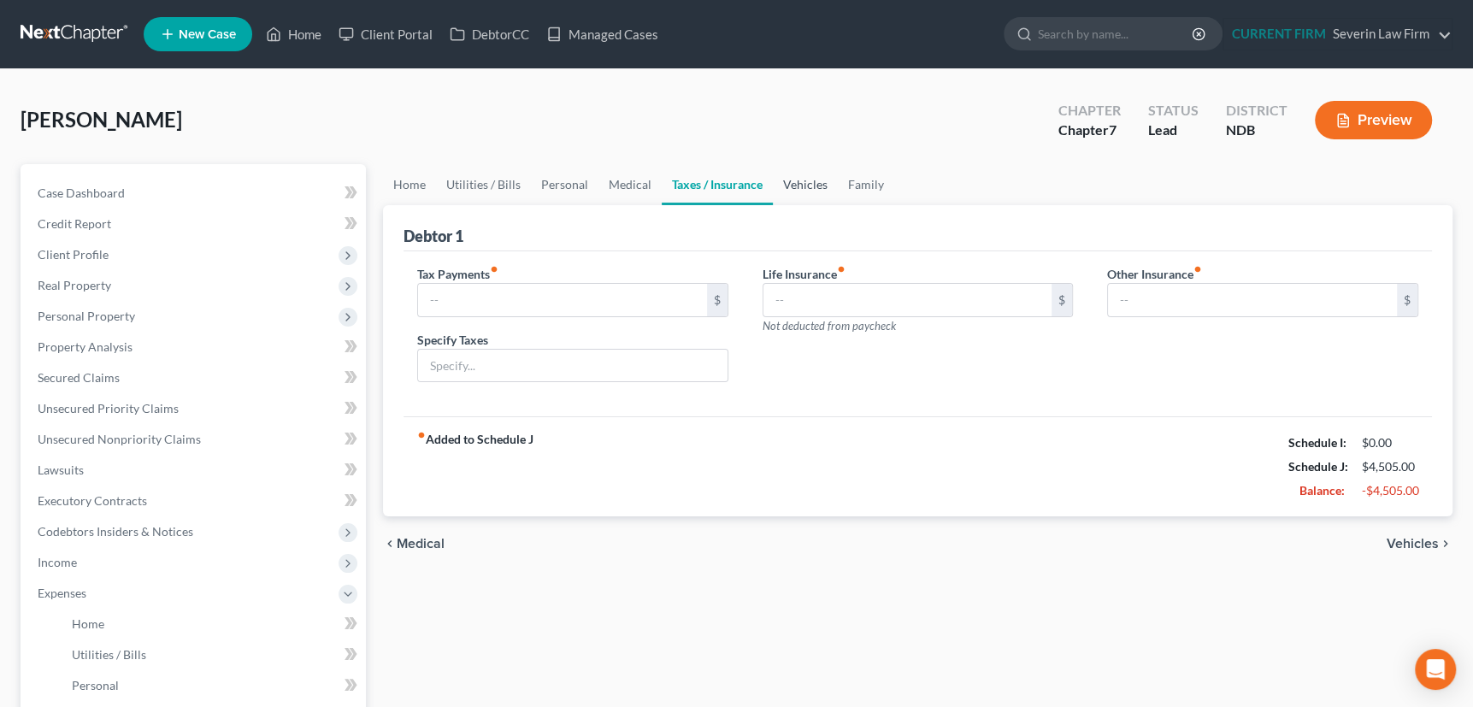
click at [816, 183] on link "Vehicles" at bounding box center [805, 184] width 65 height 41
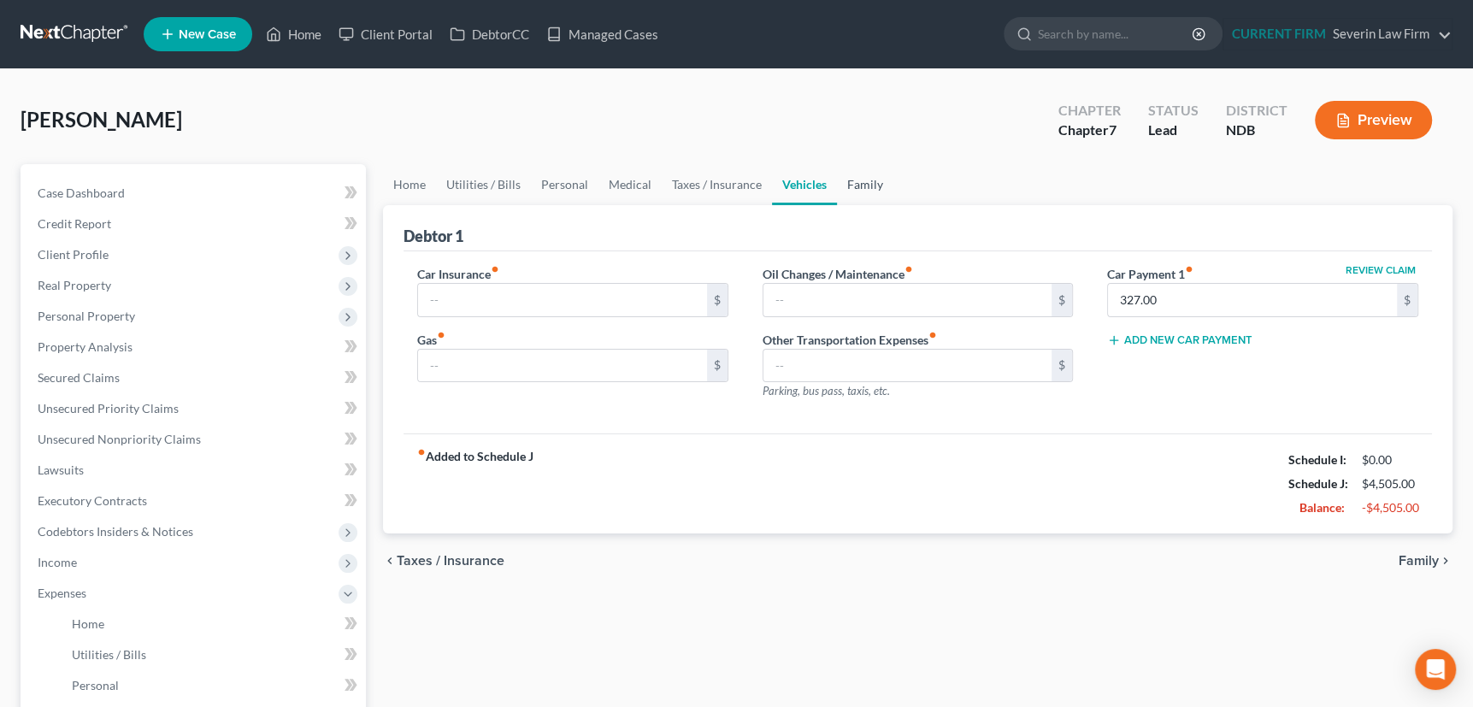
click at [865, 181] on link "Family" at bounding box center [865, 184] width 56 height 41
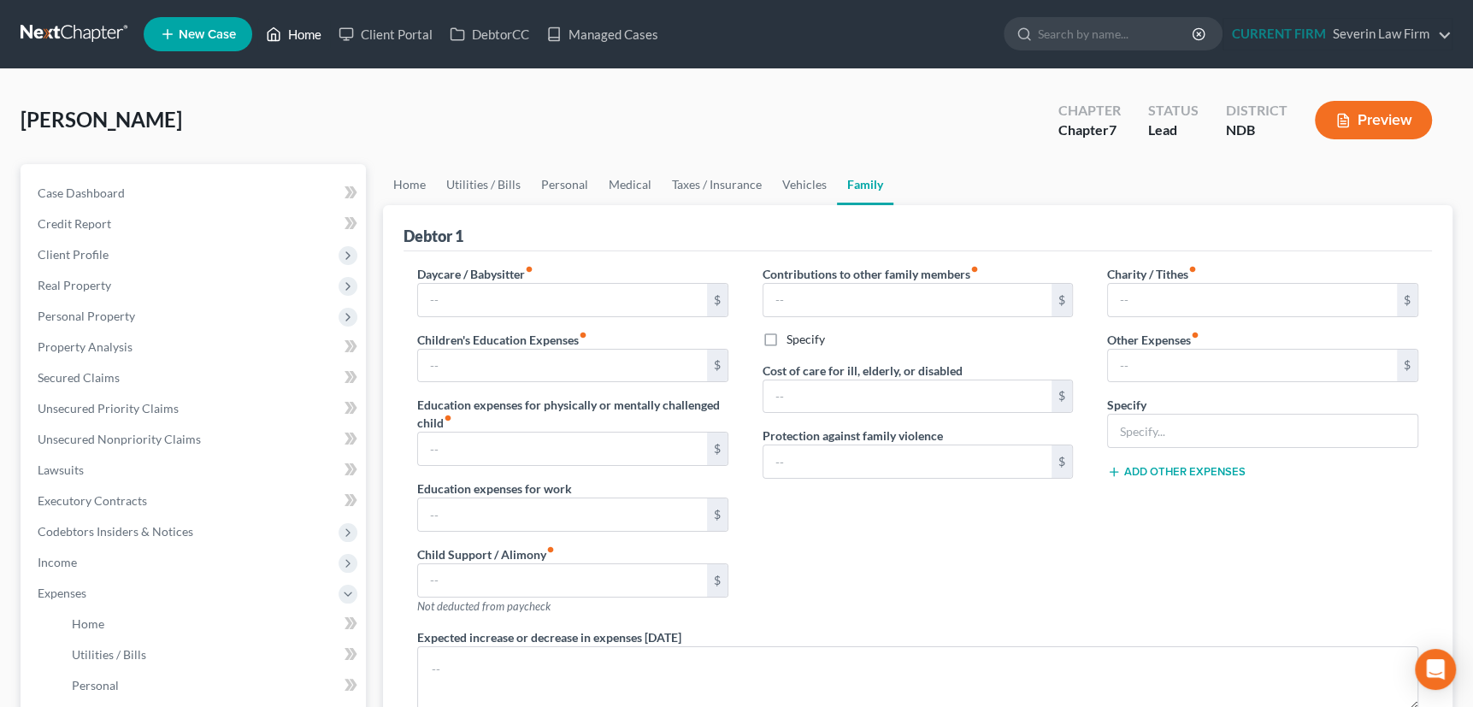
click at [300, 31] on link "Home" at bounding box center [293, 34] width 73 height 31
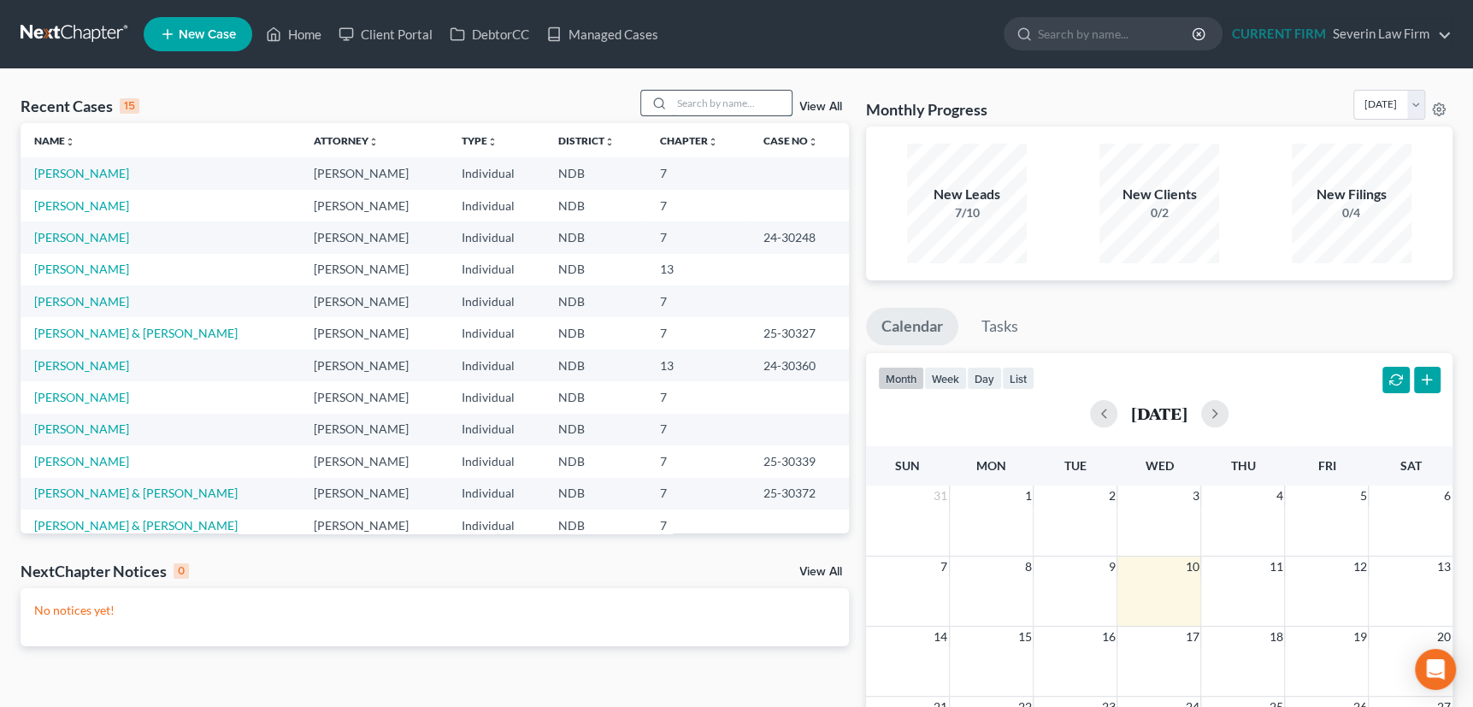
click at [687, 102] on input "search" at bounding box center [732, 103] width 120 height 25
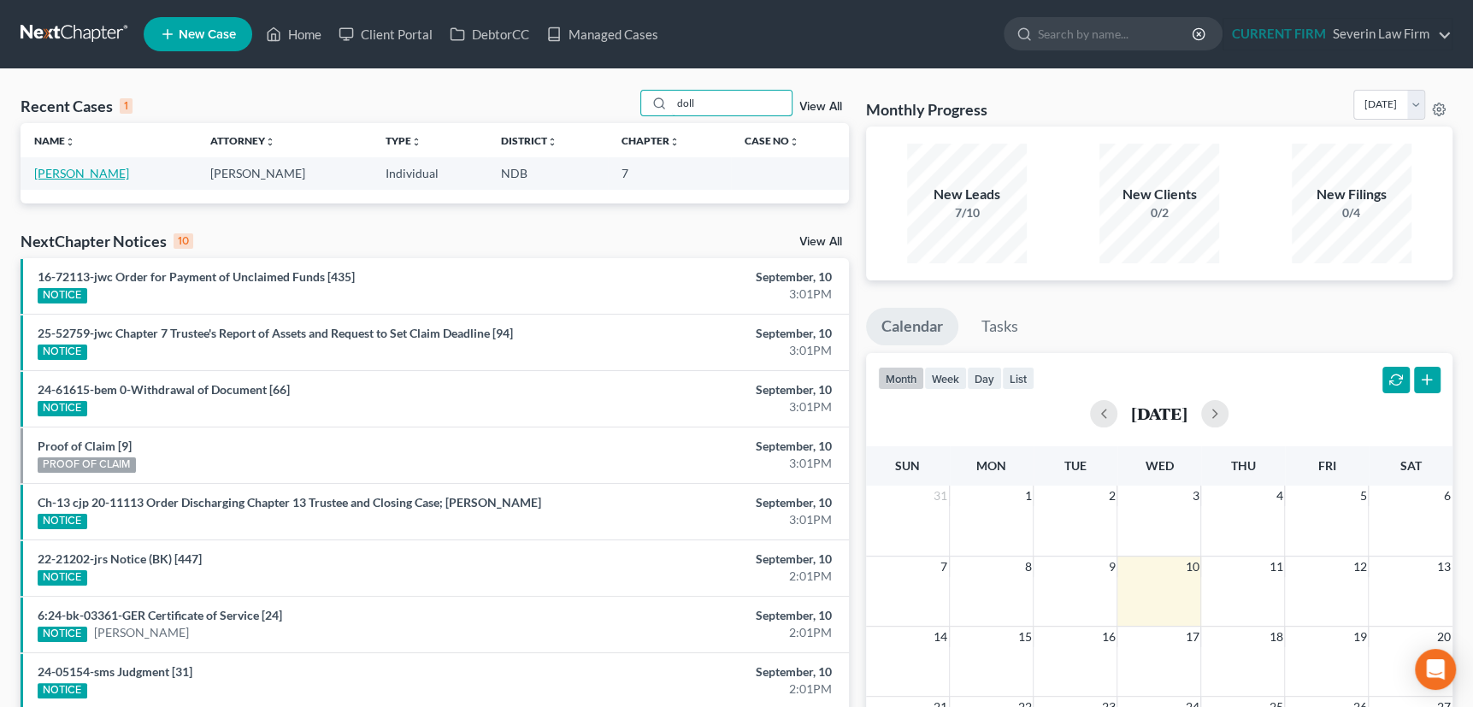
type input "doll"
click at [74, 174] on link "Doll, Brian" at bounding box center [81, 173] width 95 height 15
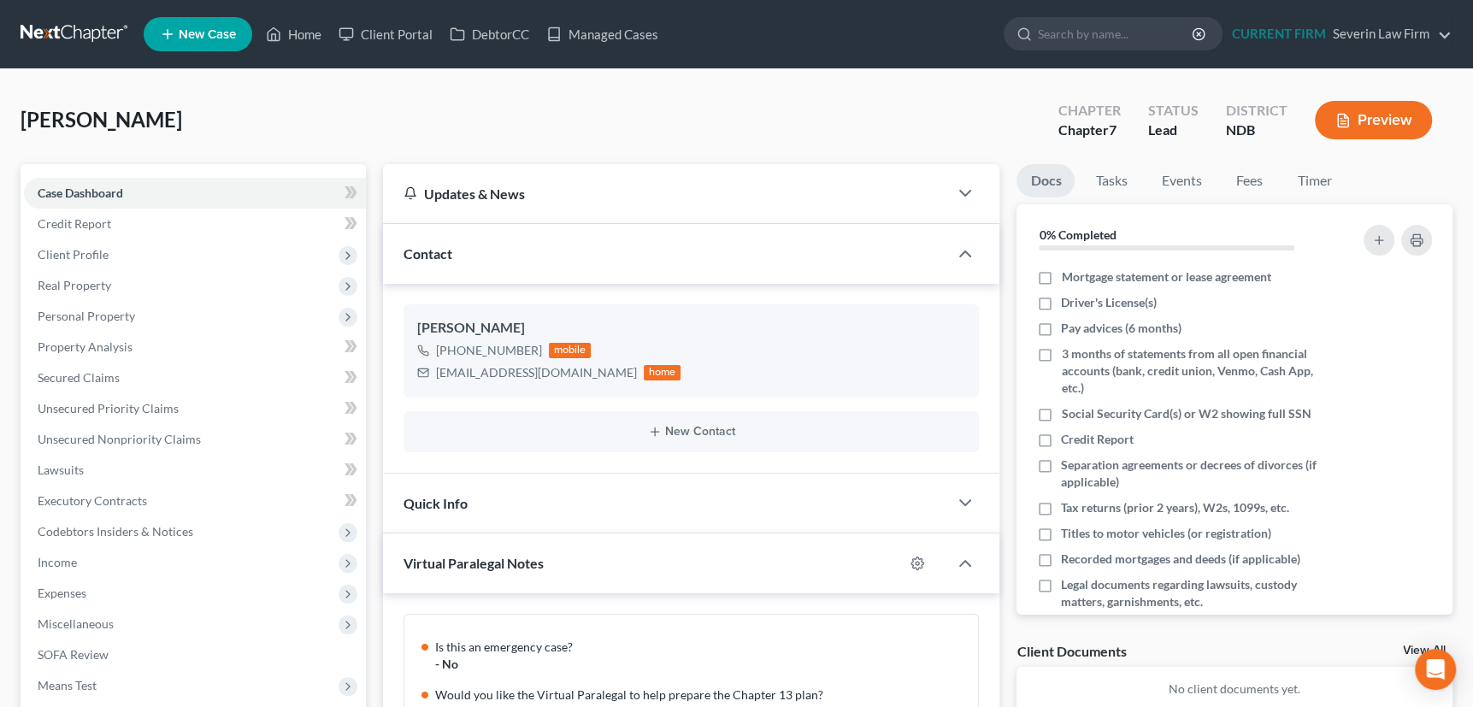
scroll to position [240, 0]
click at [402, 33] on link "Client Portal" at bounding box center [385, 34] width 111 height 31
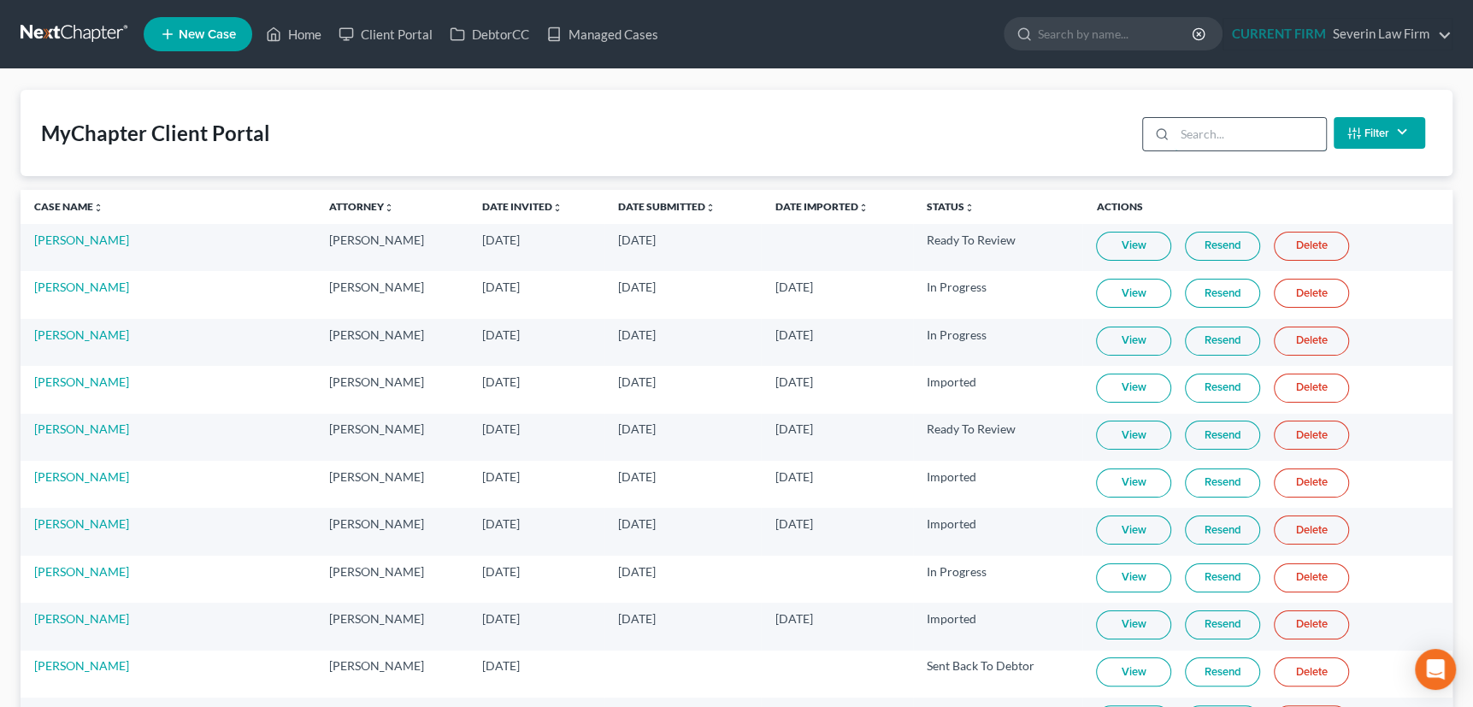
click at [1215, 135] on input "search" at bounding box center [1250, 134] width 151 height 32
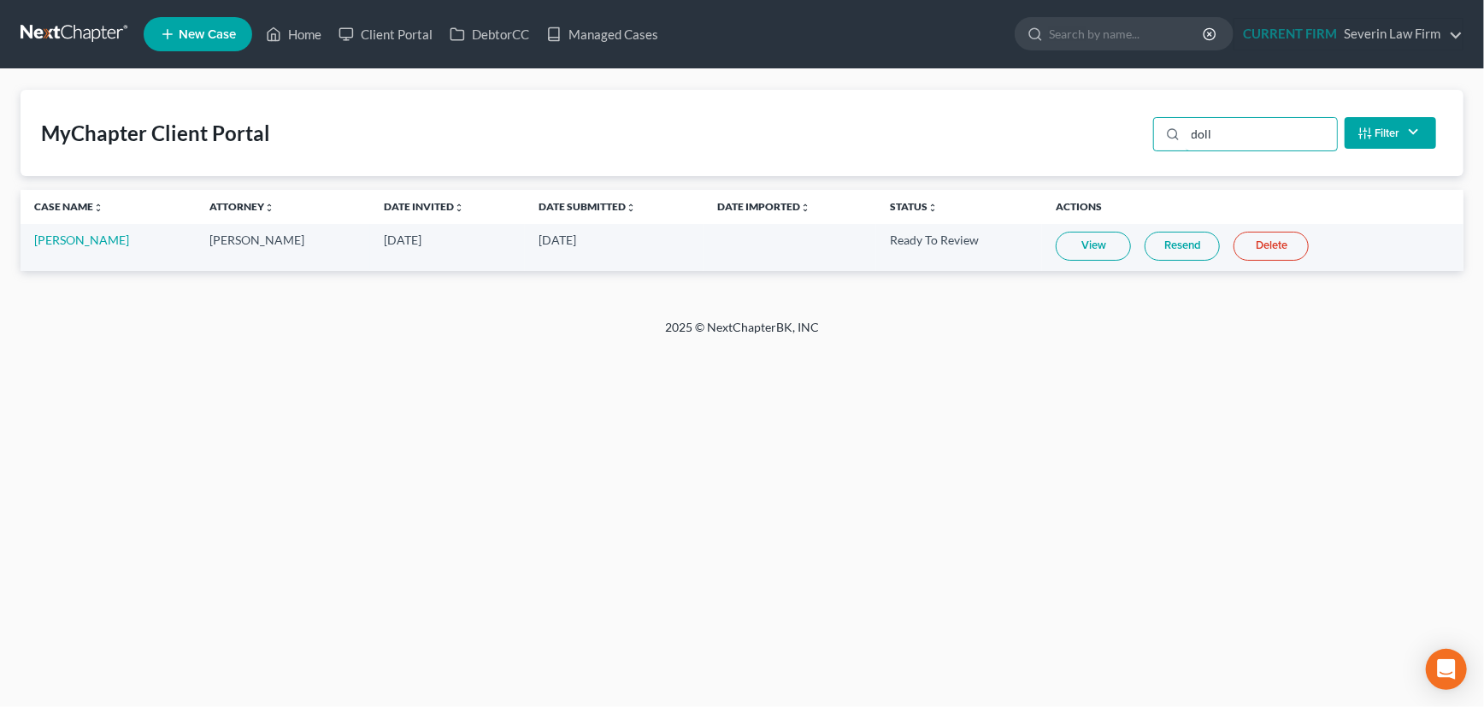
type input "doll"
click at [1079, 239] on link "View" at bounding box center [1093, 246] width 75 height 29
click at [493, 30] on link "DebtorCC" at bounding box center [489, 34] width 97 height 31
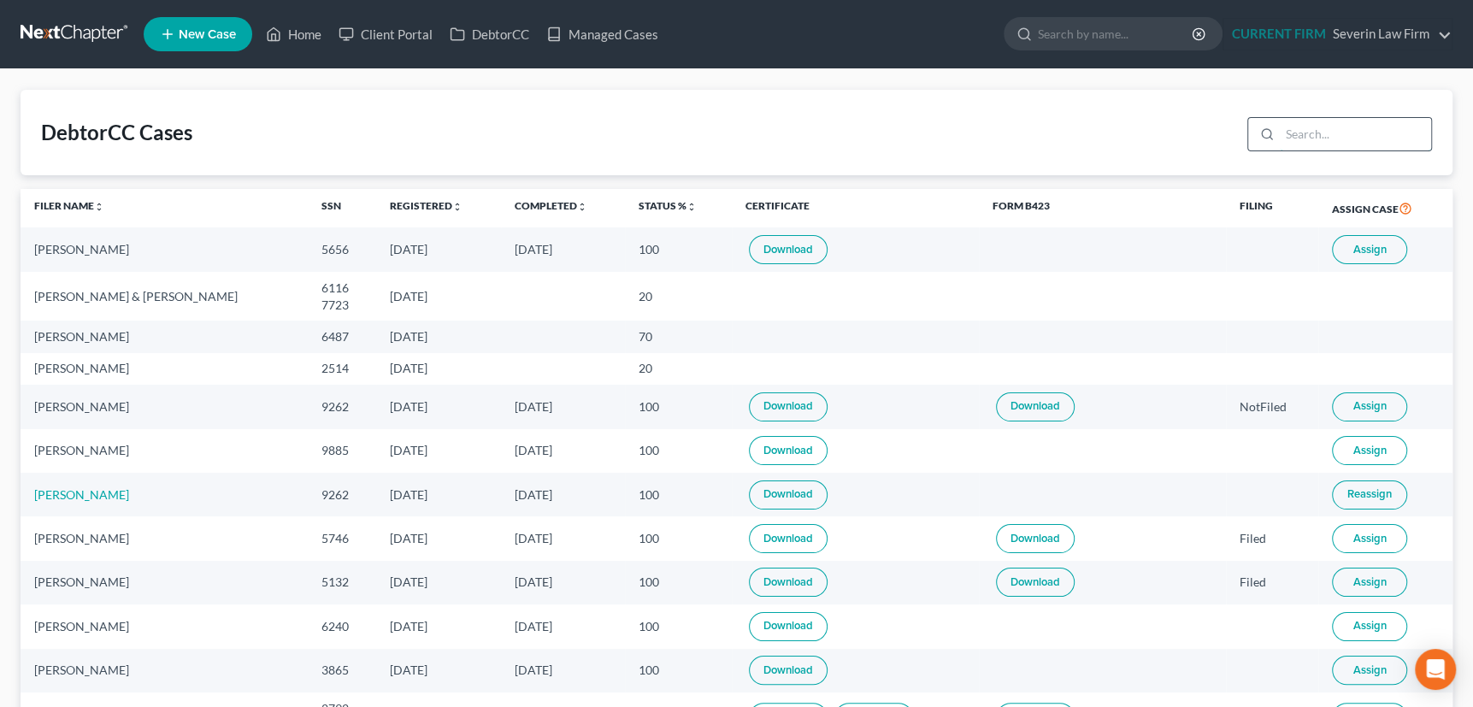
click at [1315, 133] on input "search" at bounding box center [1355, 134] width 151 height 32
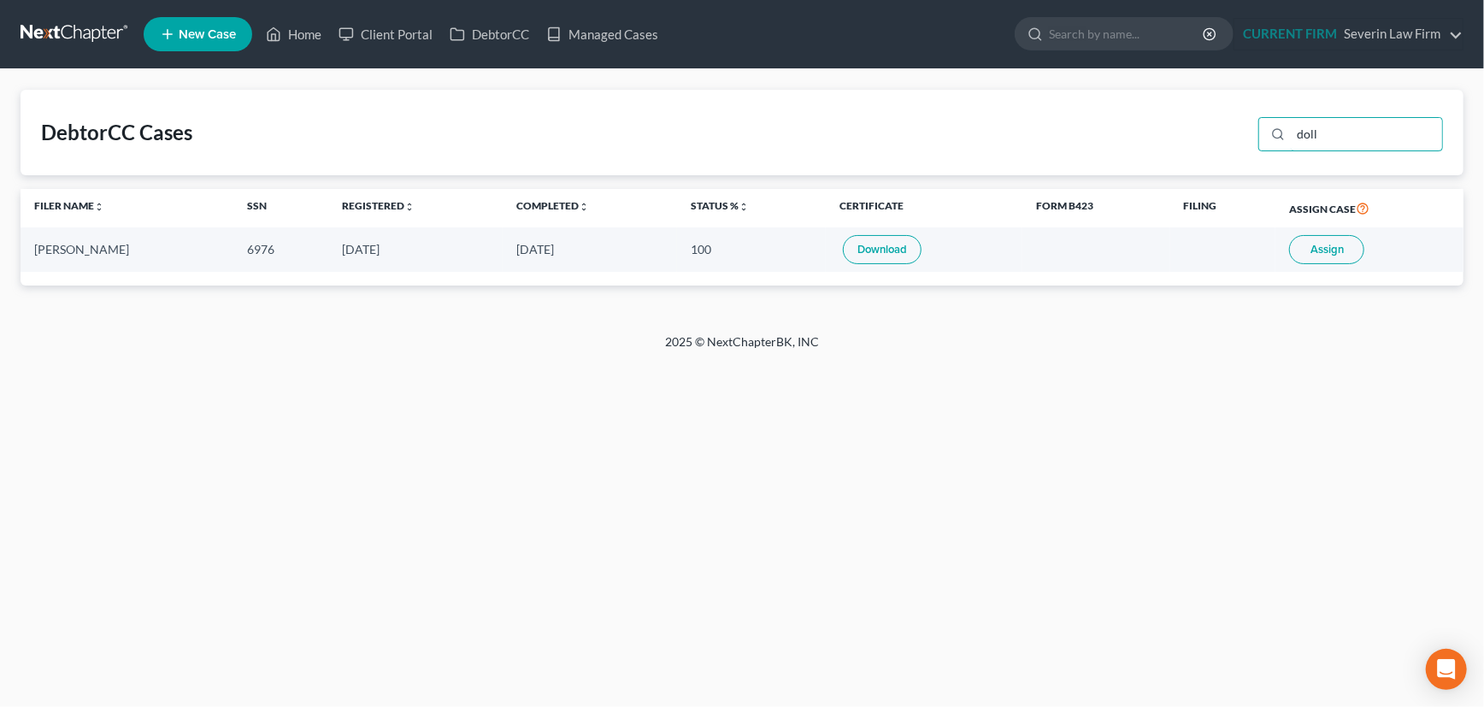
type input "doll"
click at [854, 248] on link "Download" at bounding box center [882, 249] width 79 height 29
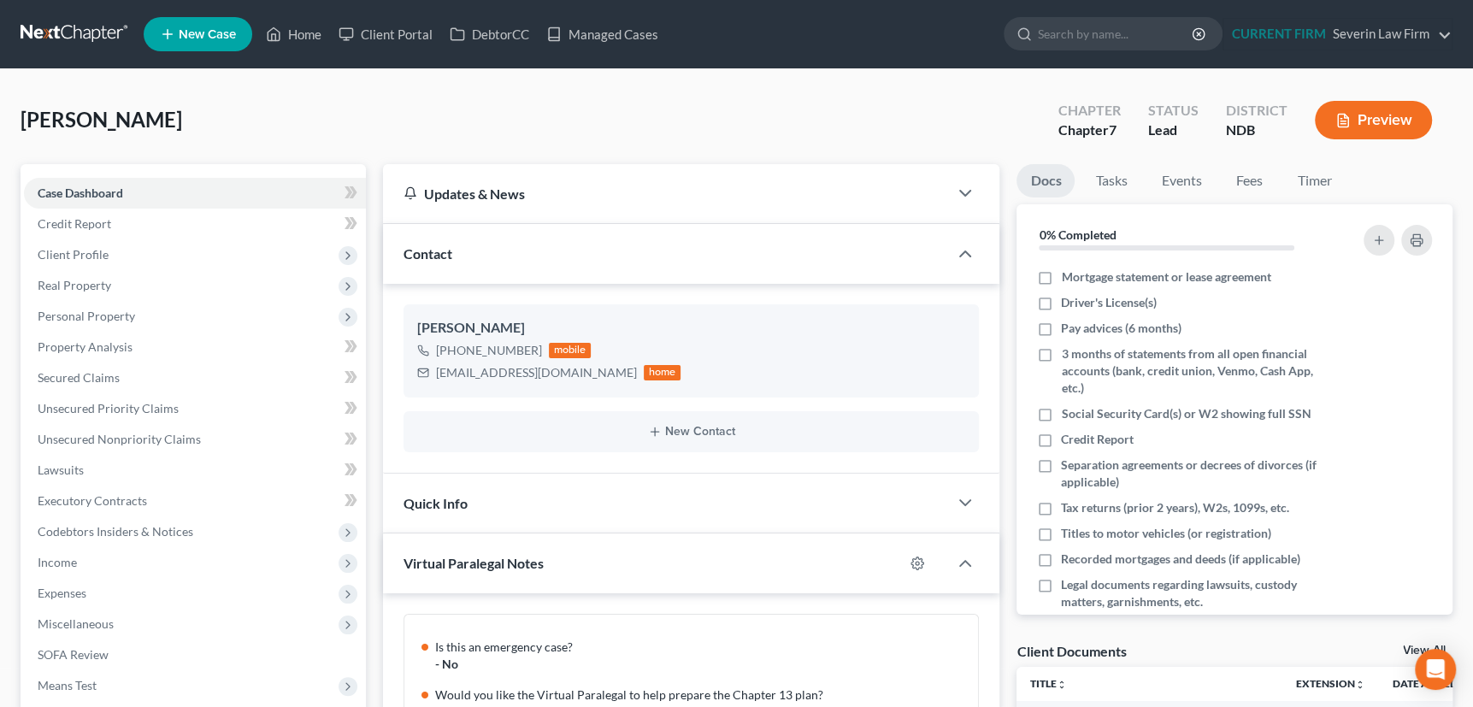
scroll to position [240, 0]
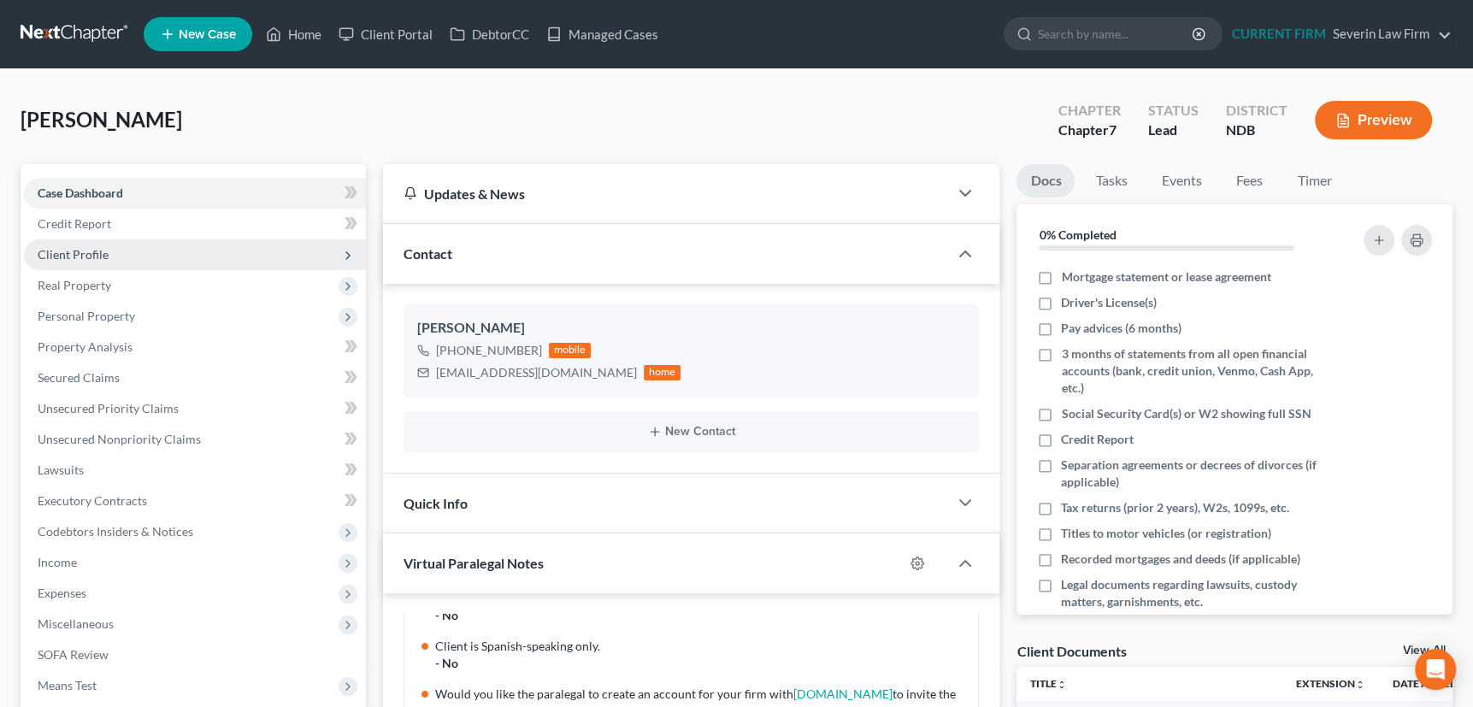
click at [67, 256] on span "Client Profile" at bounding box center [73, 254] width 71 height 15
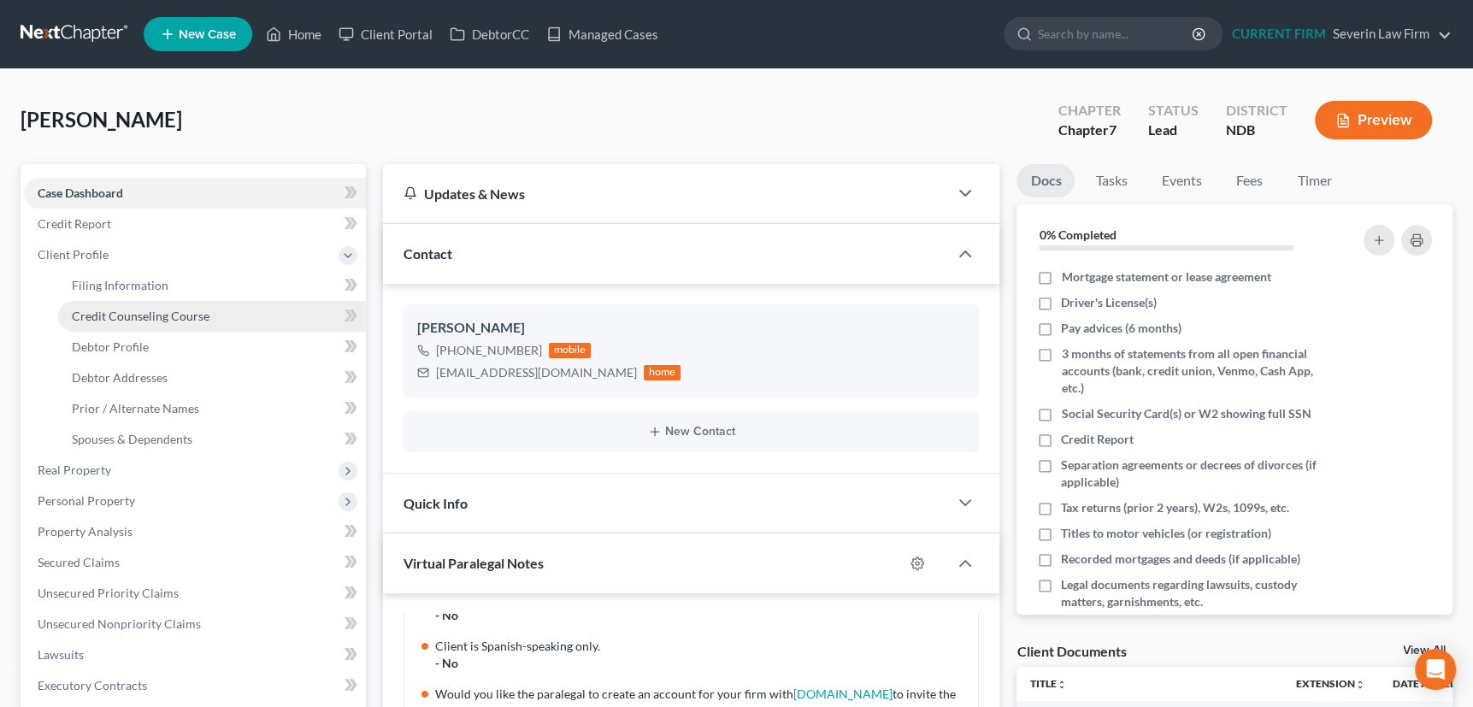
click at [93, 313] on span "Credit Counseling Course" at bounding box center [141, 316] width 138 height 15
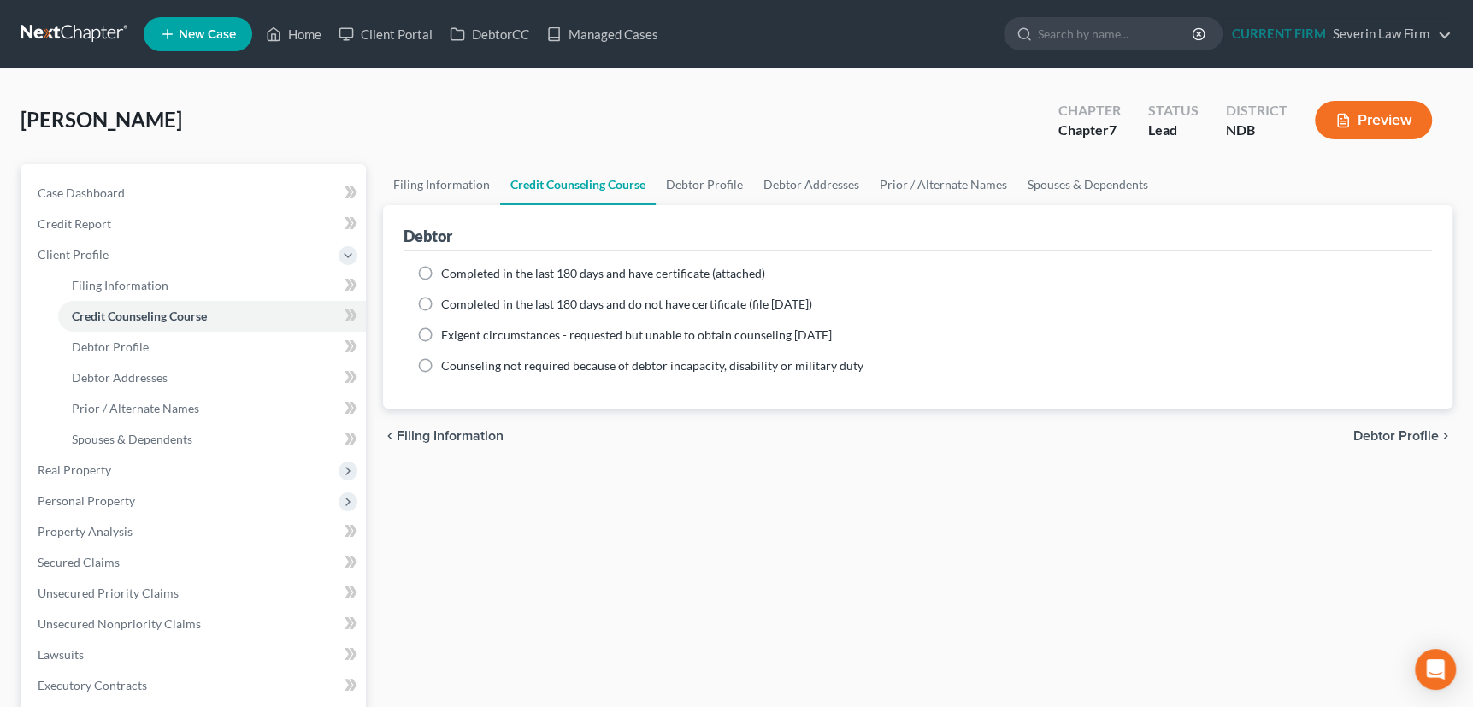
click at [441, 267] on label "Completed in the last 180 days and have certificate (attached)" at bounding box center [603, 273] width 324 height 17
click at [448, 267] on input "Completed in the last 180 days and have certificate (attached)" at bounding box center [453, 270] width 11 height 11
radio input "true"
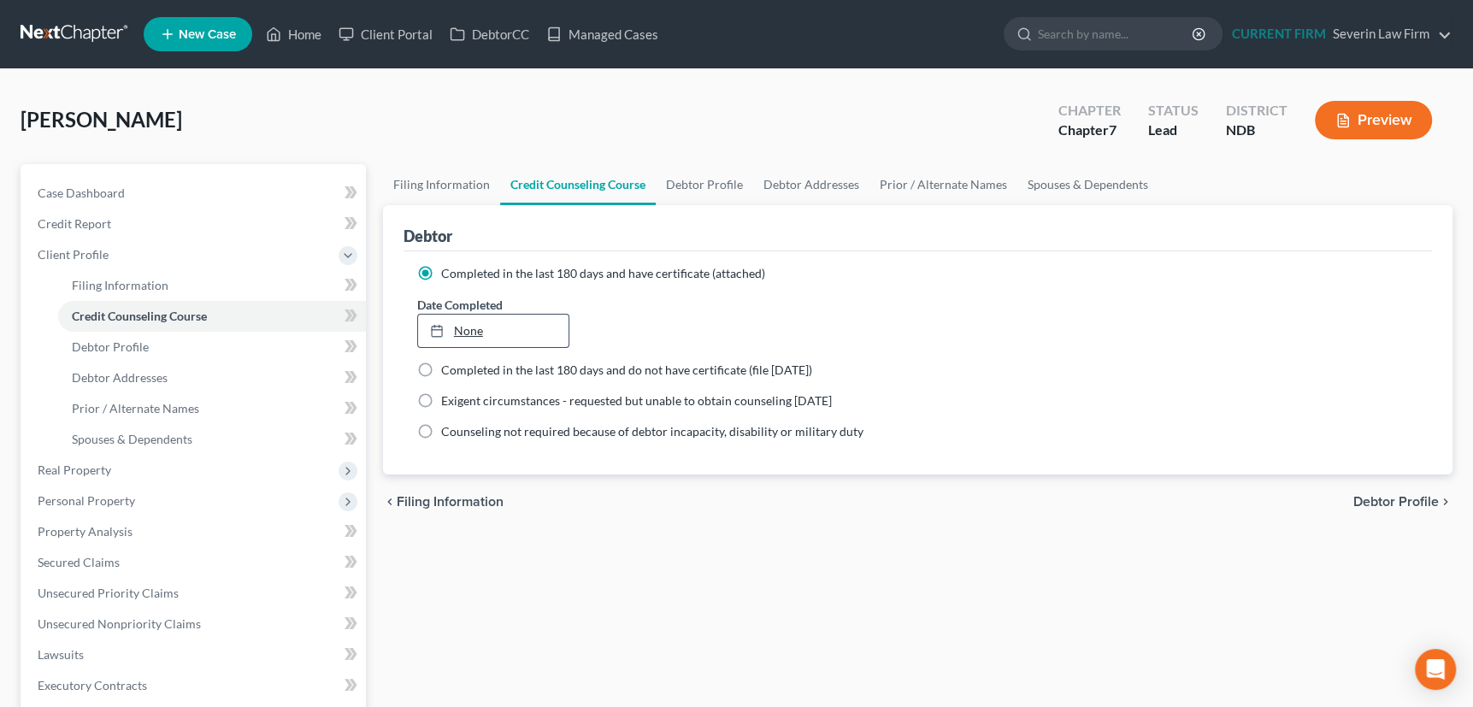
type input "9/10/2025"
click at [470, 331] on link "None" at bounding box center [493, 331] width 151 height 32
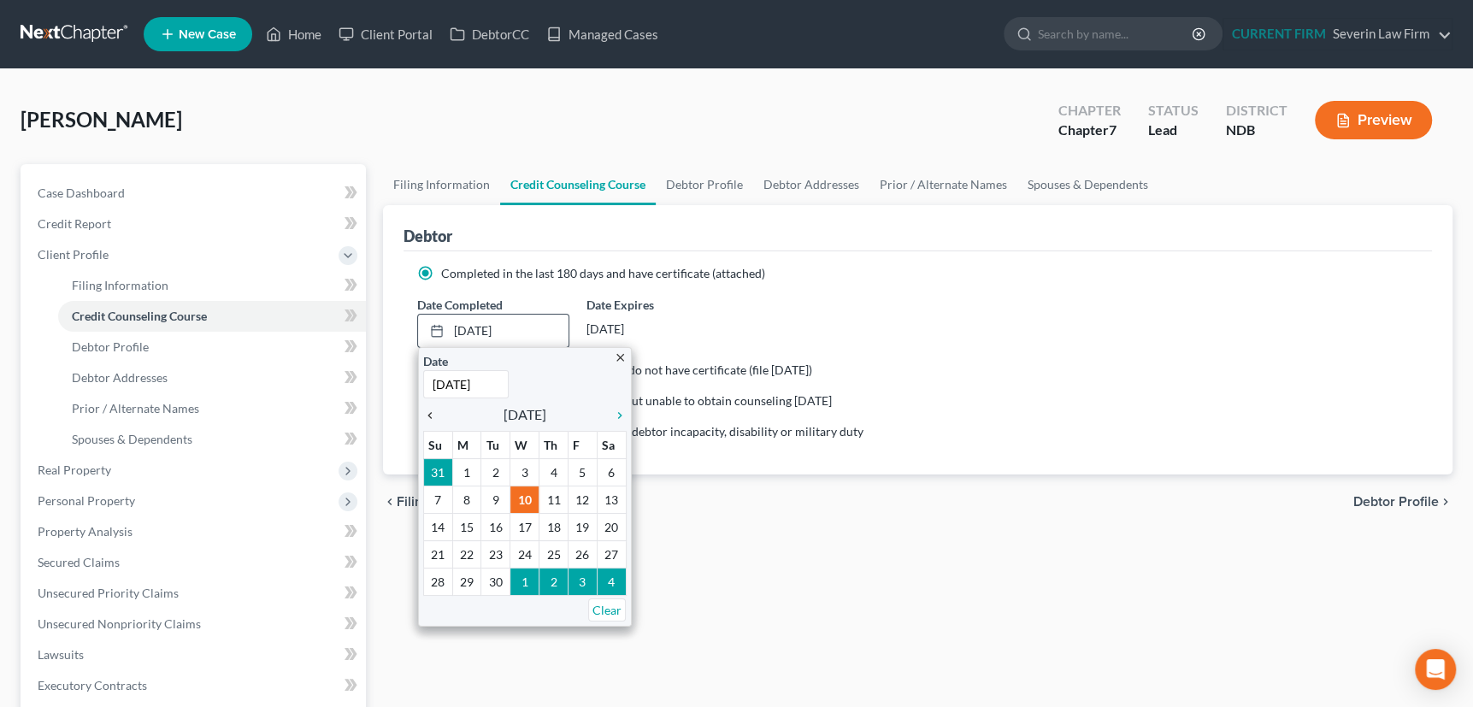
click at [427, 409] on icon "chevron_left" at bounding box center [434, 416] width 22 height 14
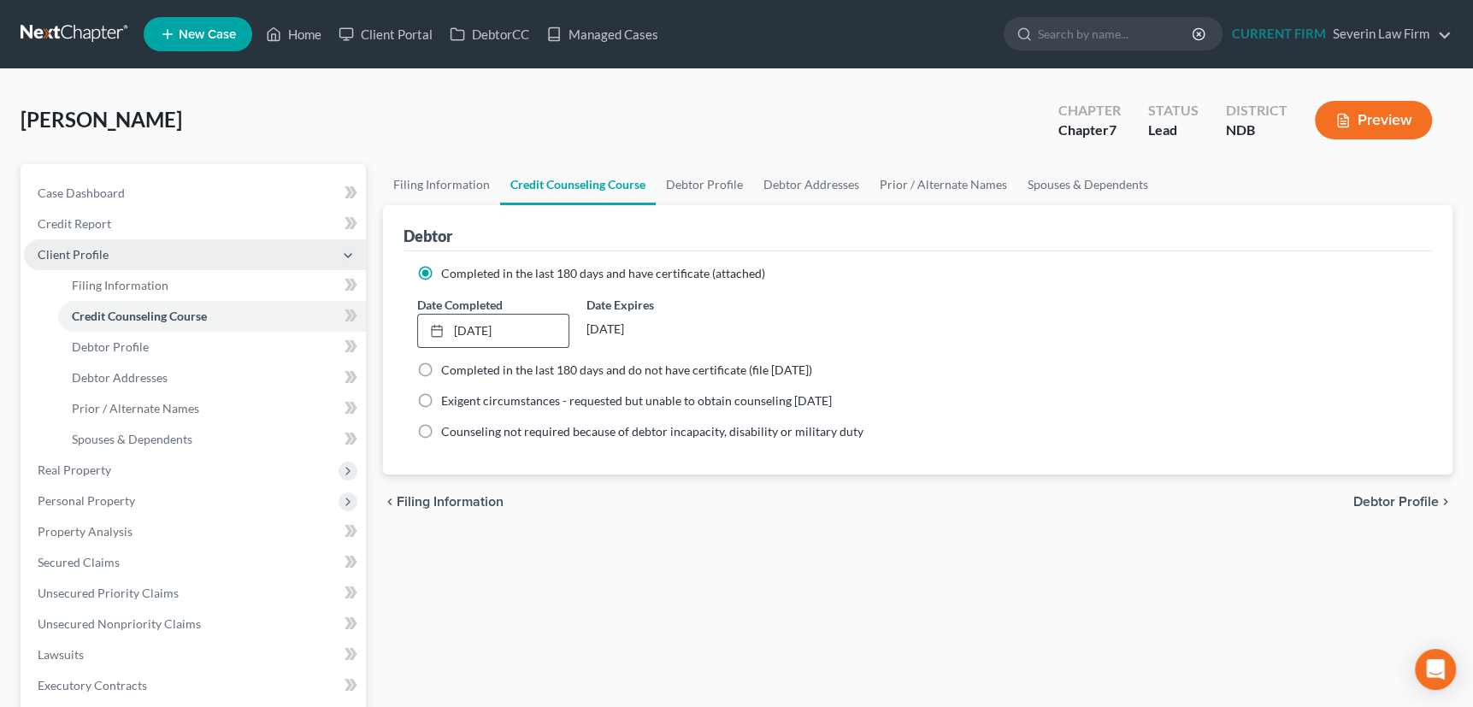
click at [74, 250] on span "Client Profile" at bounding box center [73, 254] width 71 height 15
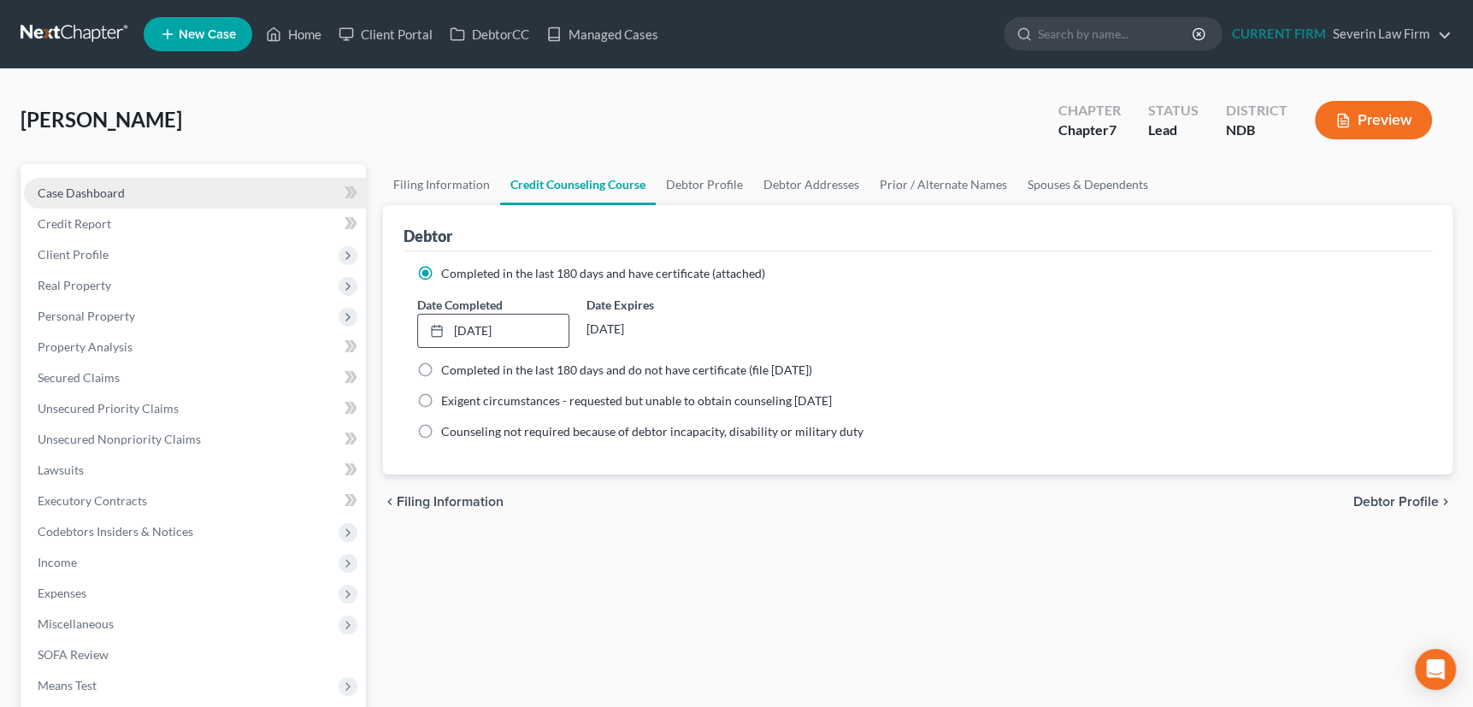
click at [98, 190] on span "Case Dashboard" at bounding box center [81, 193] width 87 height 15
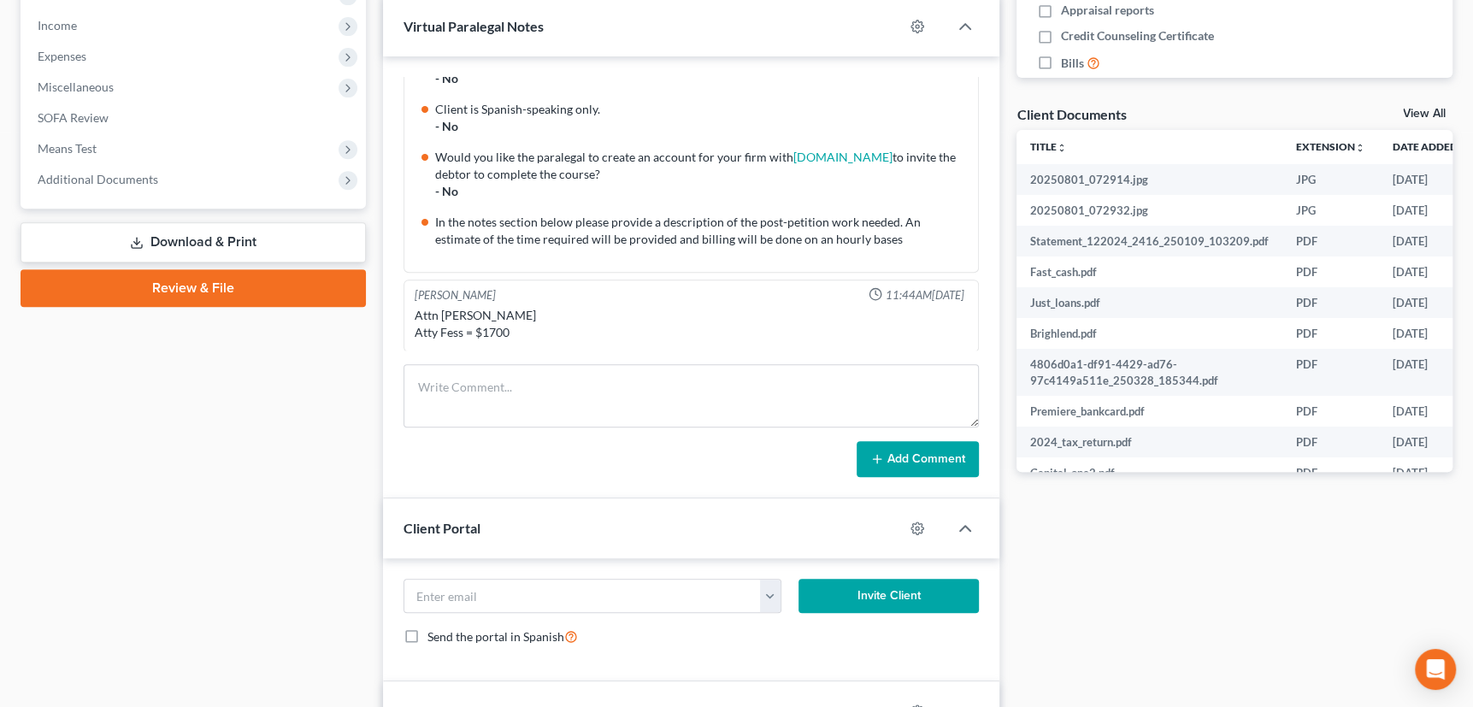
scroll to position [544, 0]
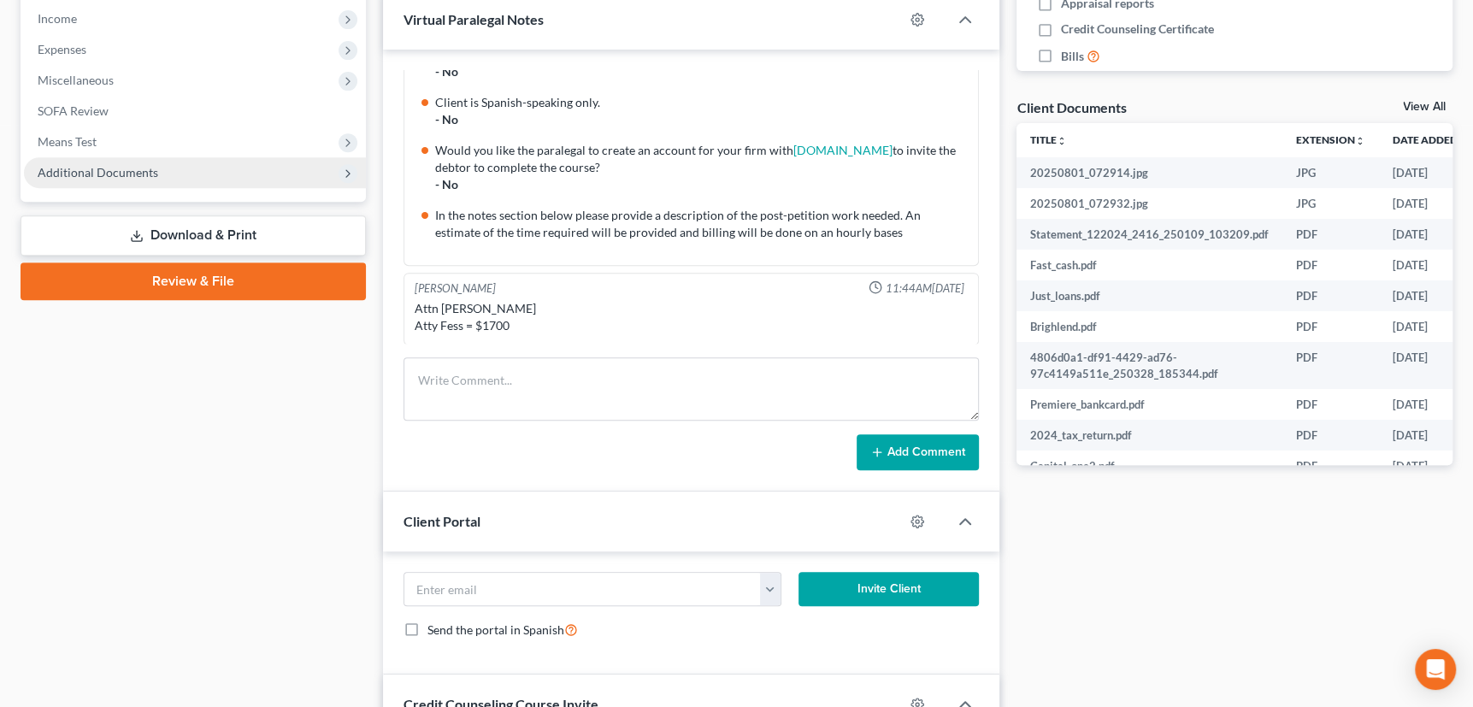
click at [85, 168] on span "Additional Documents" at bounding box center [98, 172] width 121 height 15
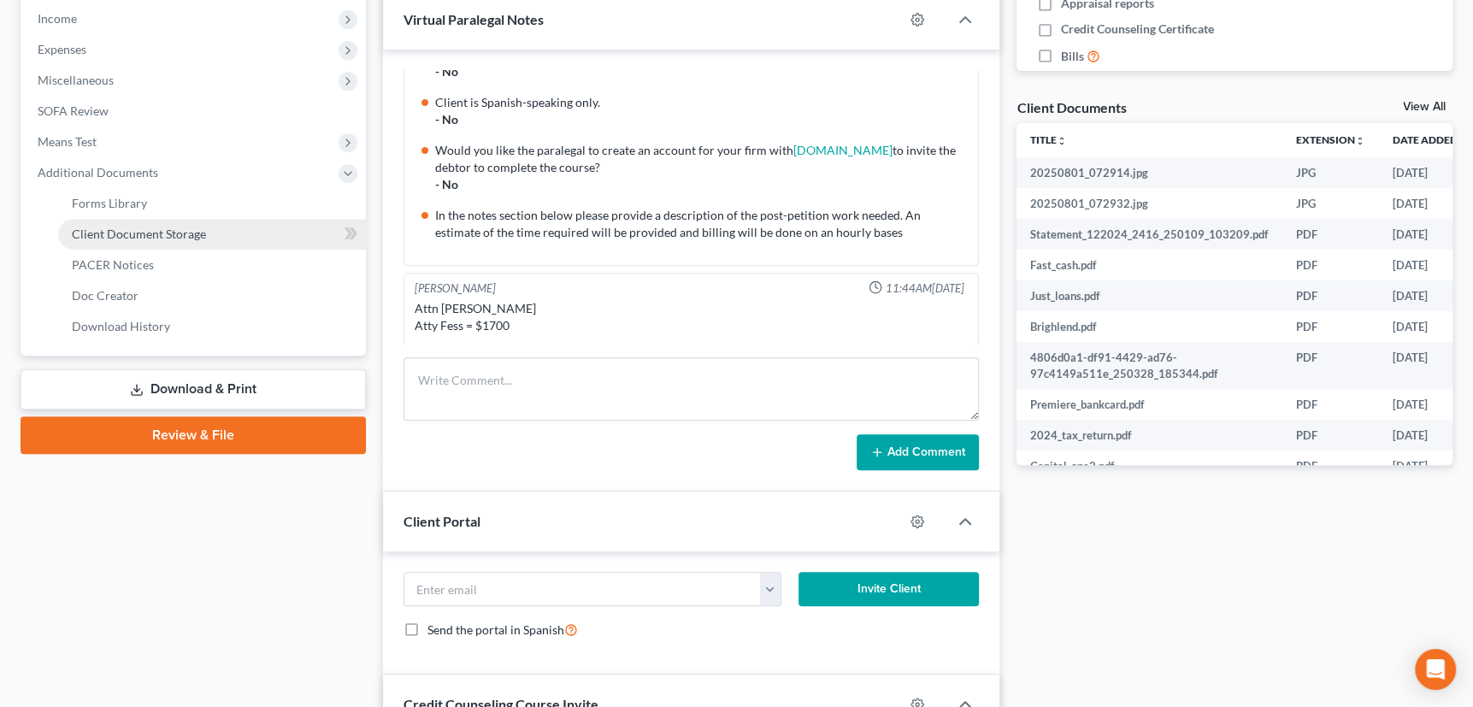
click at [85, 228] on span "Client Document Storage" at bounding box center [139, 234] width 134 height 15
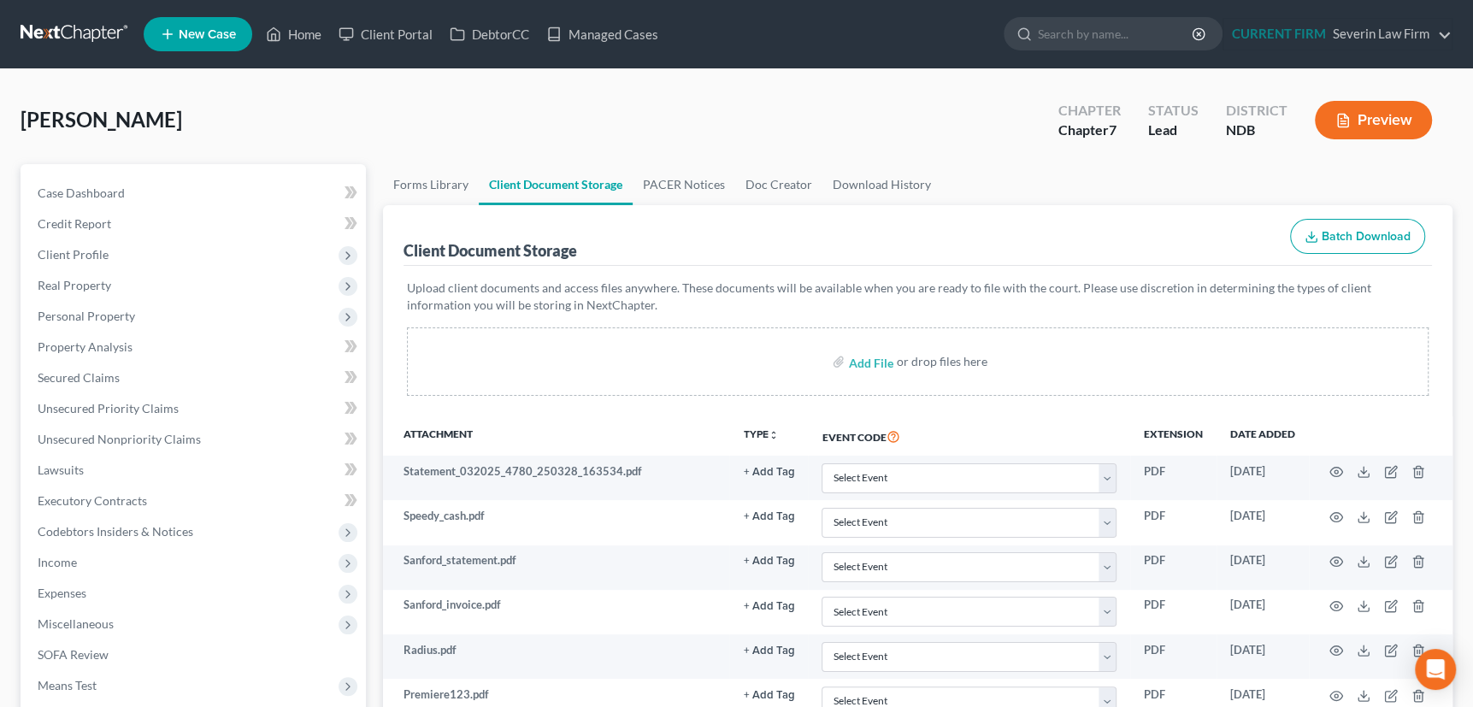
click at [1312, 238] on icon "button" at bounding box center [1312, 237] width 14 height 14
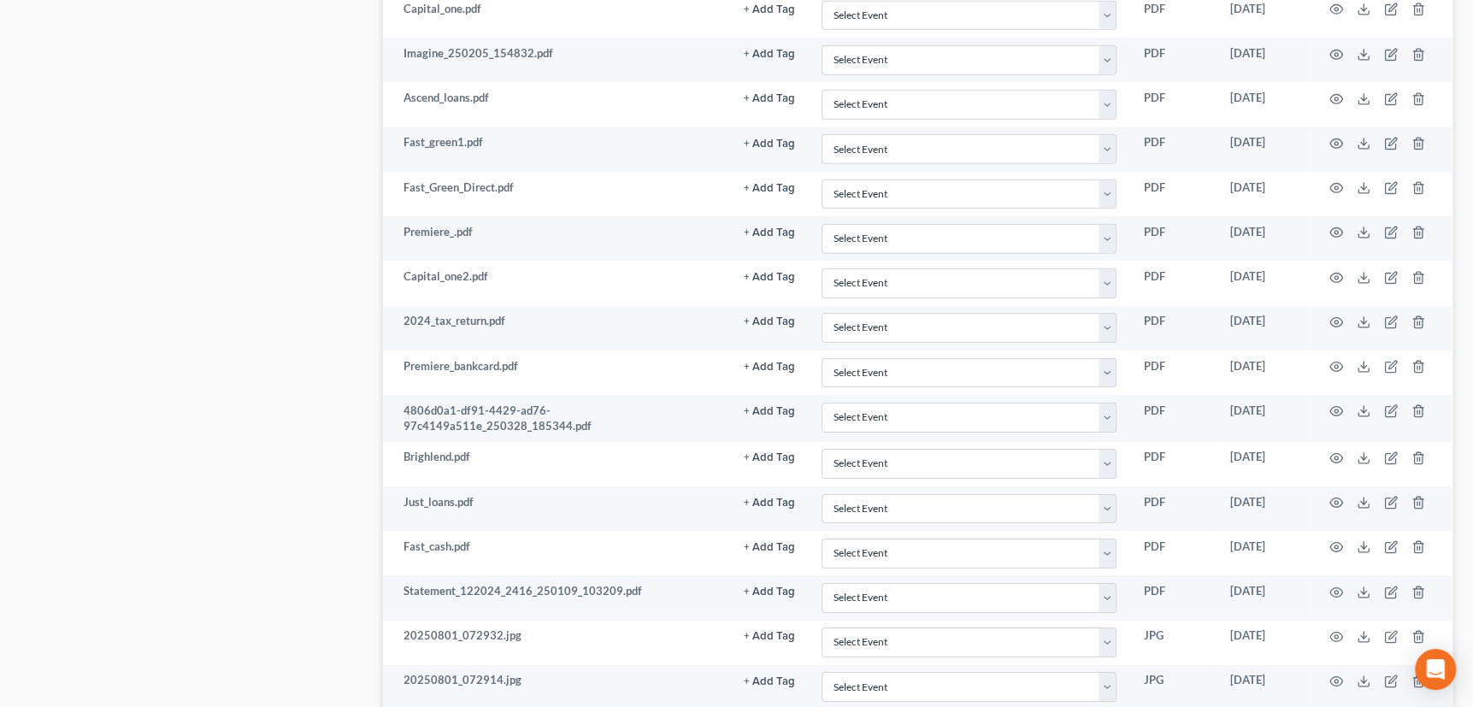
scroll to position [4600, 0]
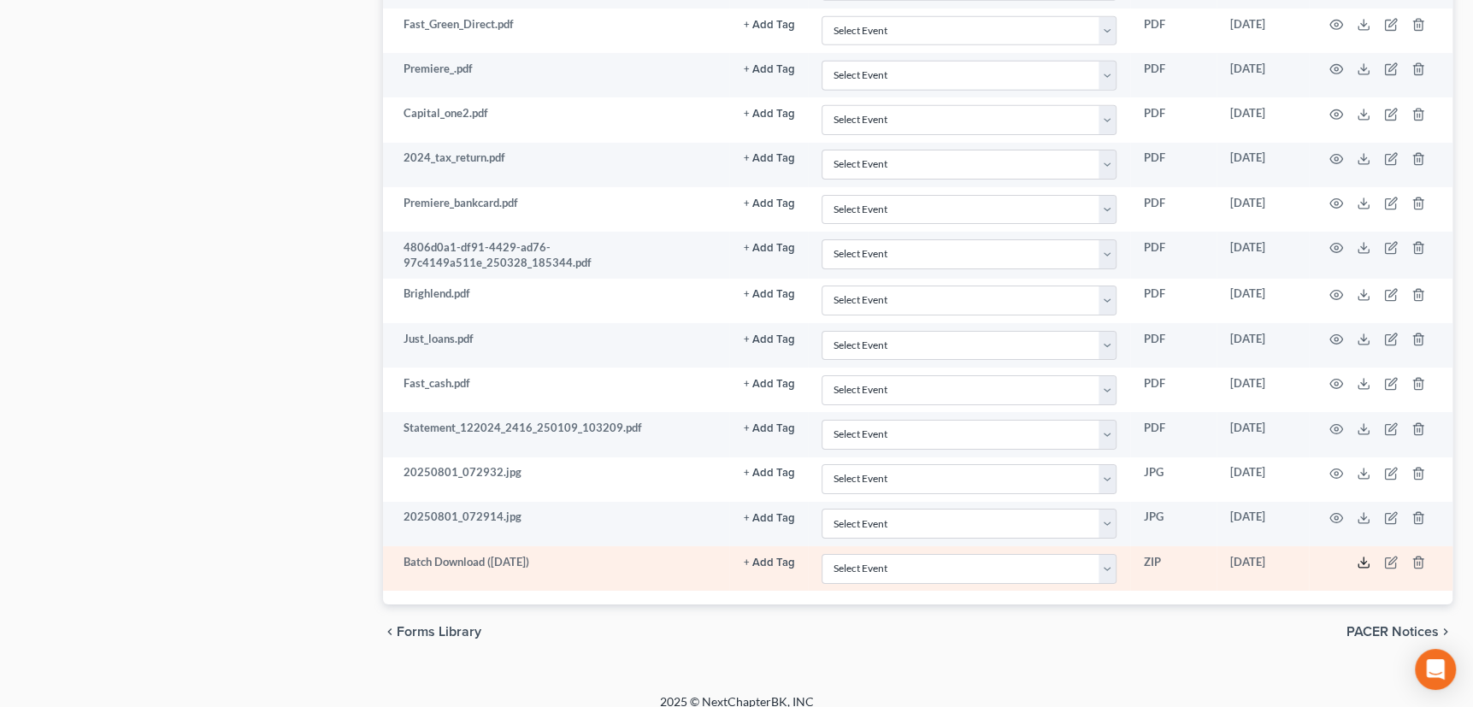
click at [1359, 556] on icon at bounding box center [1364, 563] width 14 height 14
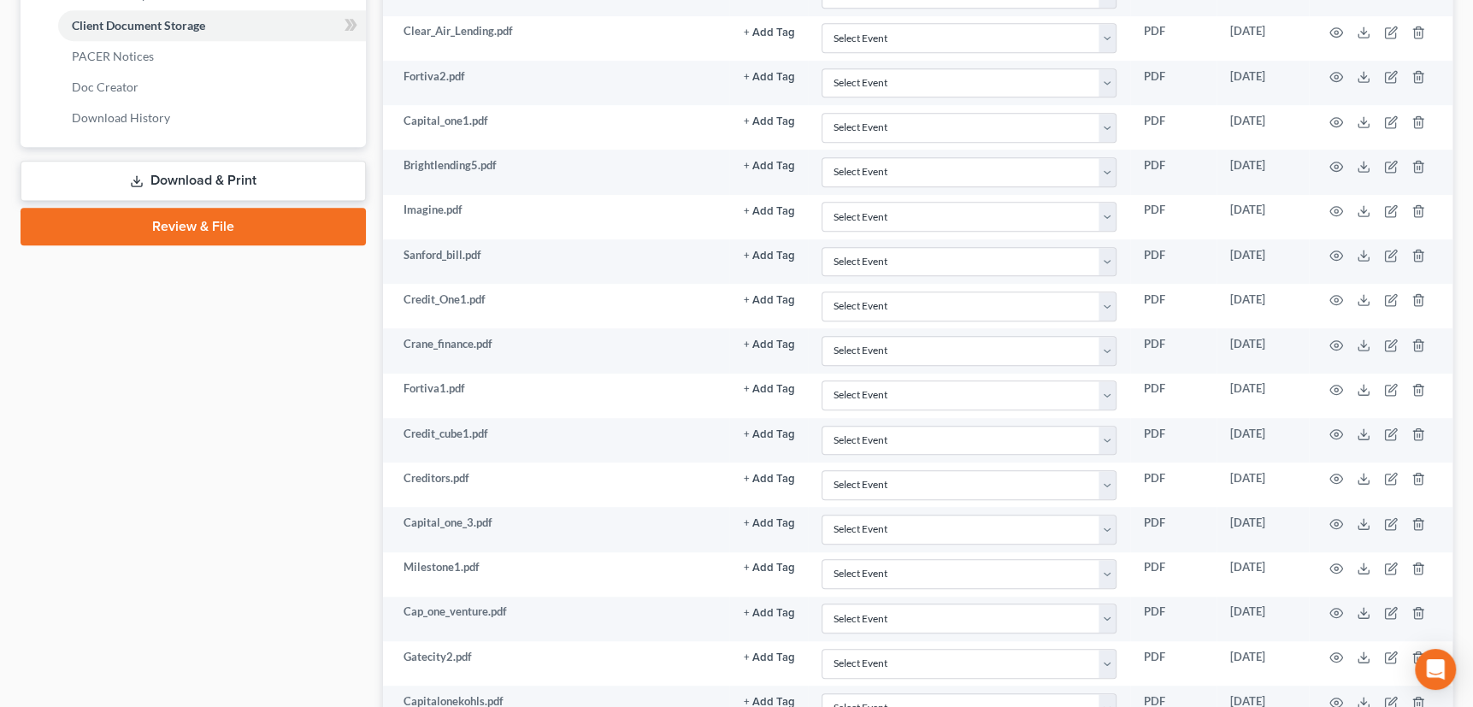
scroll to position [0, 0]
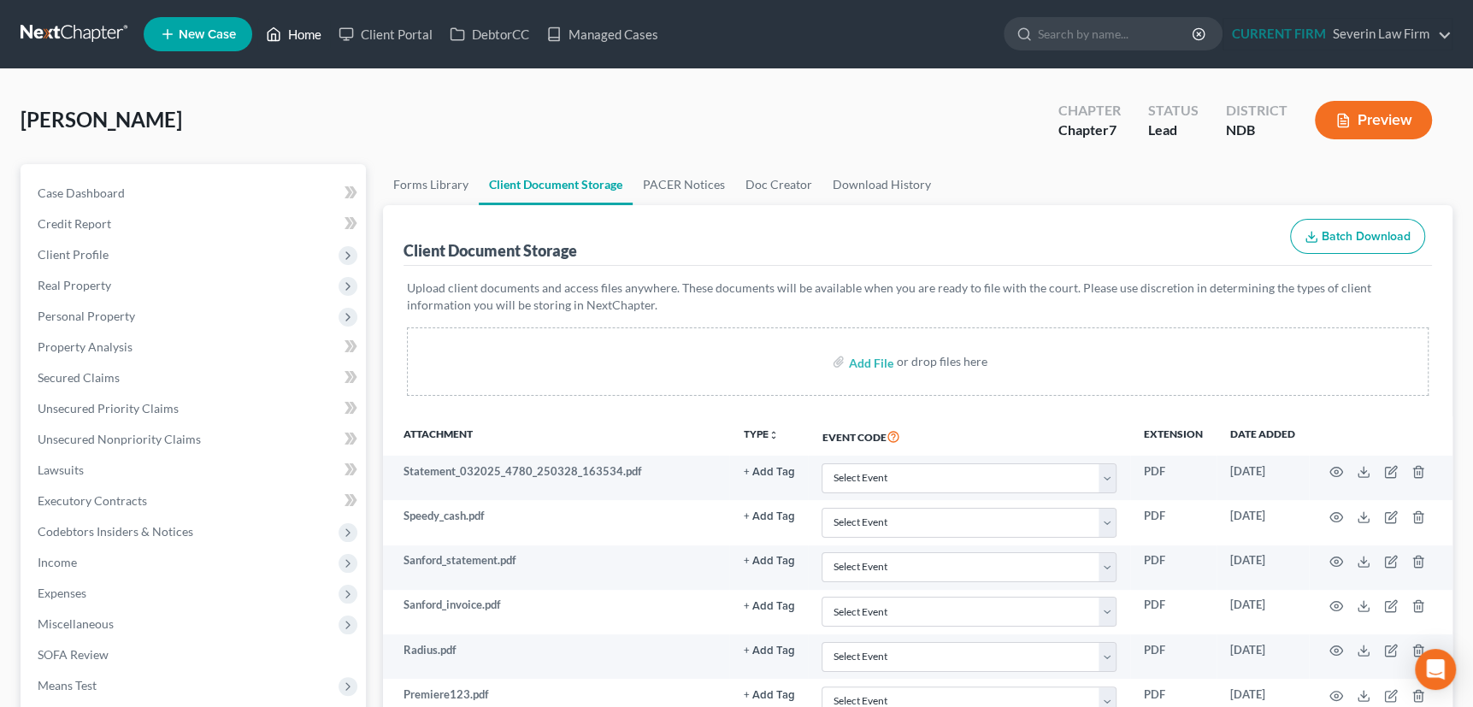
click at [302, 31] on link "Home" at bounding box center [293, 34] width 73 height 31
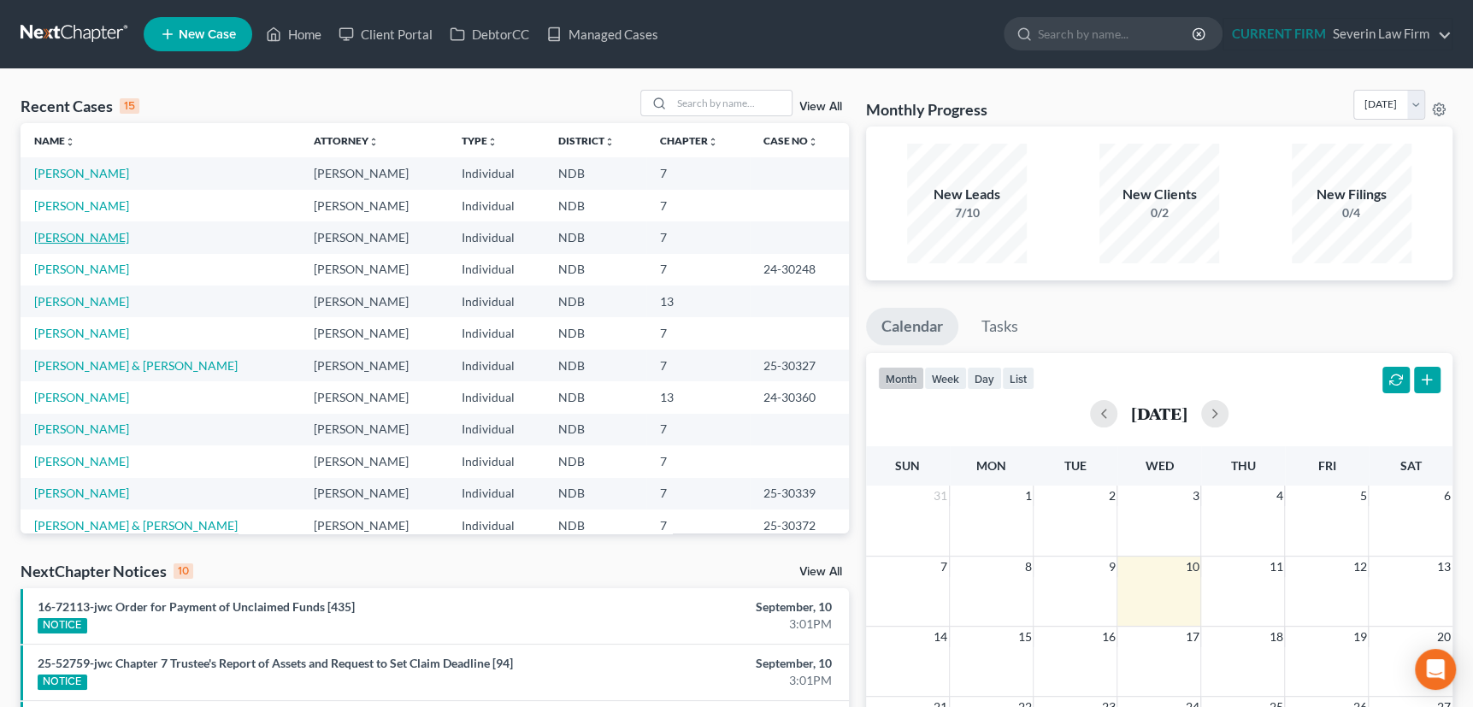
click at [56, 237] on link "Kosek, Triston" at bounding box center [81, 237] width 95 height 15
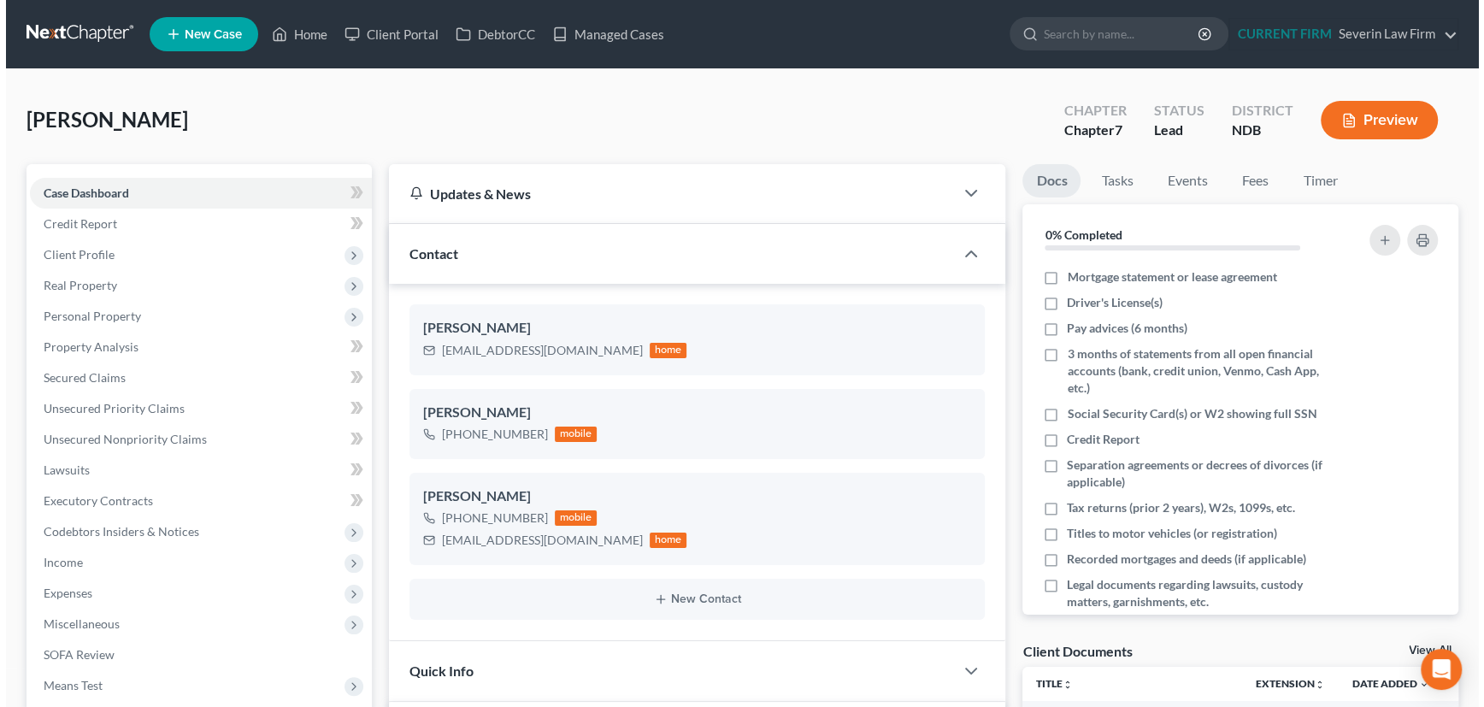
scroll to position [817, 0]
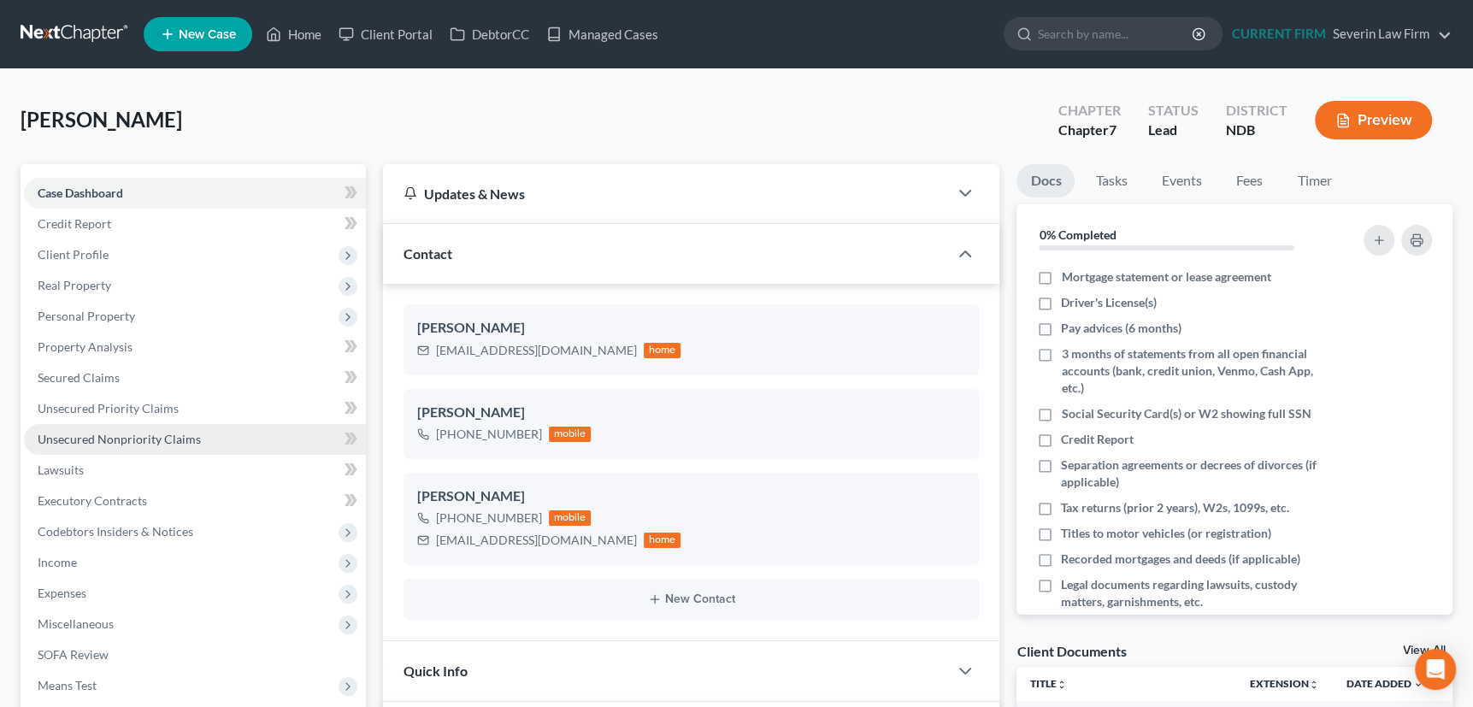
click at [127, 437] on span "Unsecured Nonpriority Claims" at bounding box center [119, 439] width 163 height 15
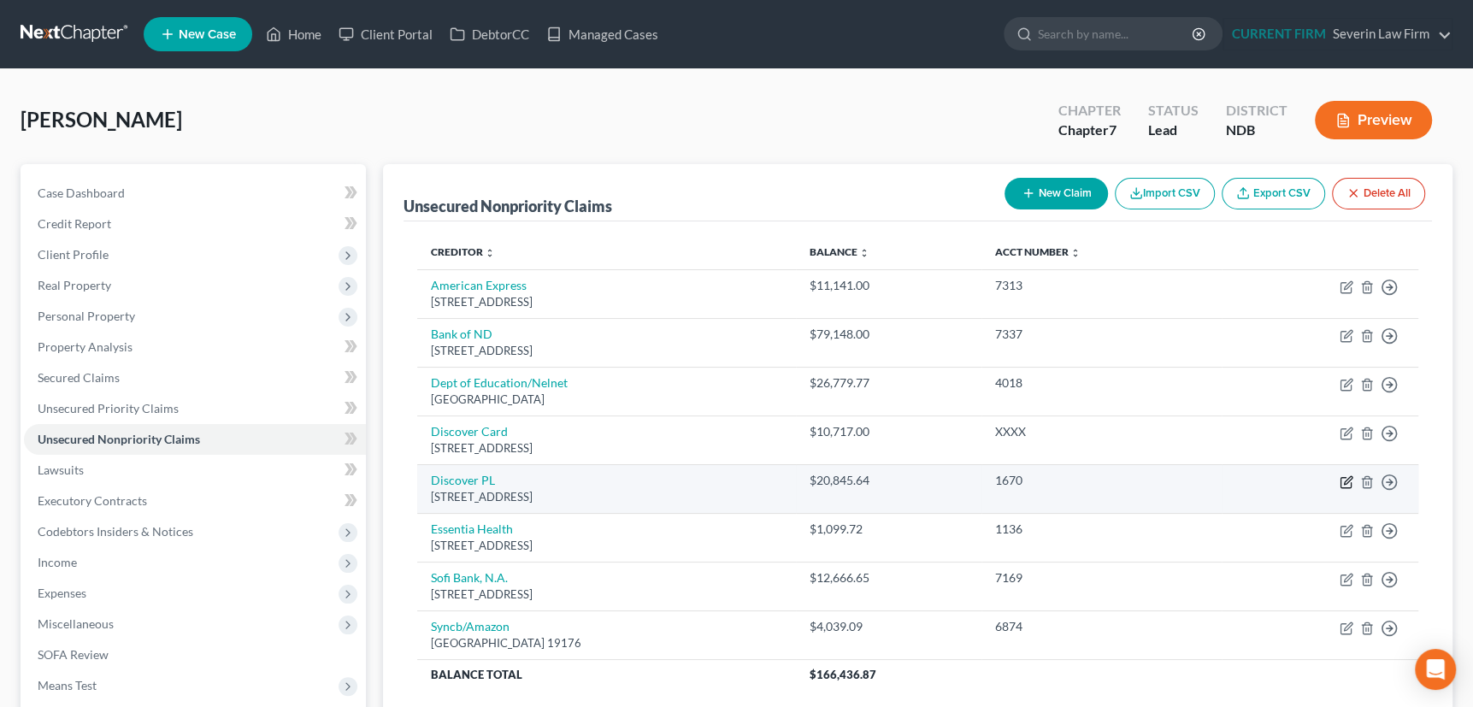
click at [1342, 479] on icon "button" at bounding box center [1347, 482] width 14 height 14
select select "46"
select select "10"
select select "0"
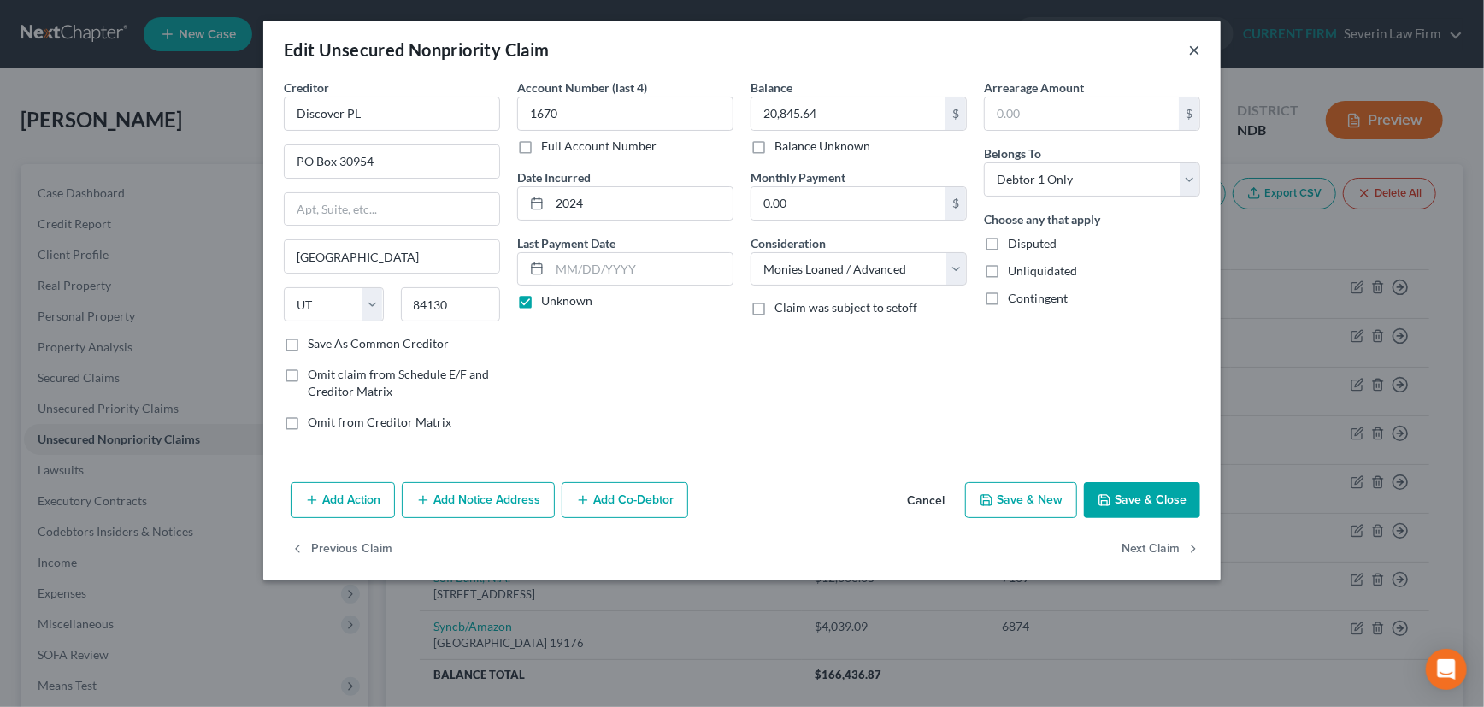
click at [1192, 46] on button "×" at bounding box center [1194, 49] width 12 height 21
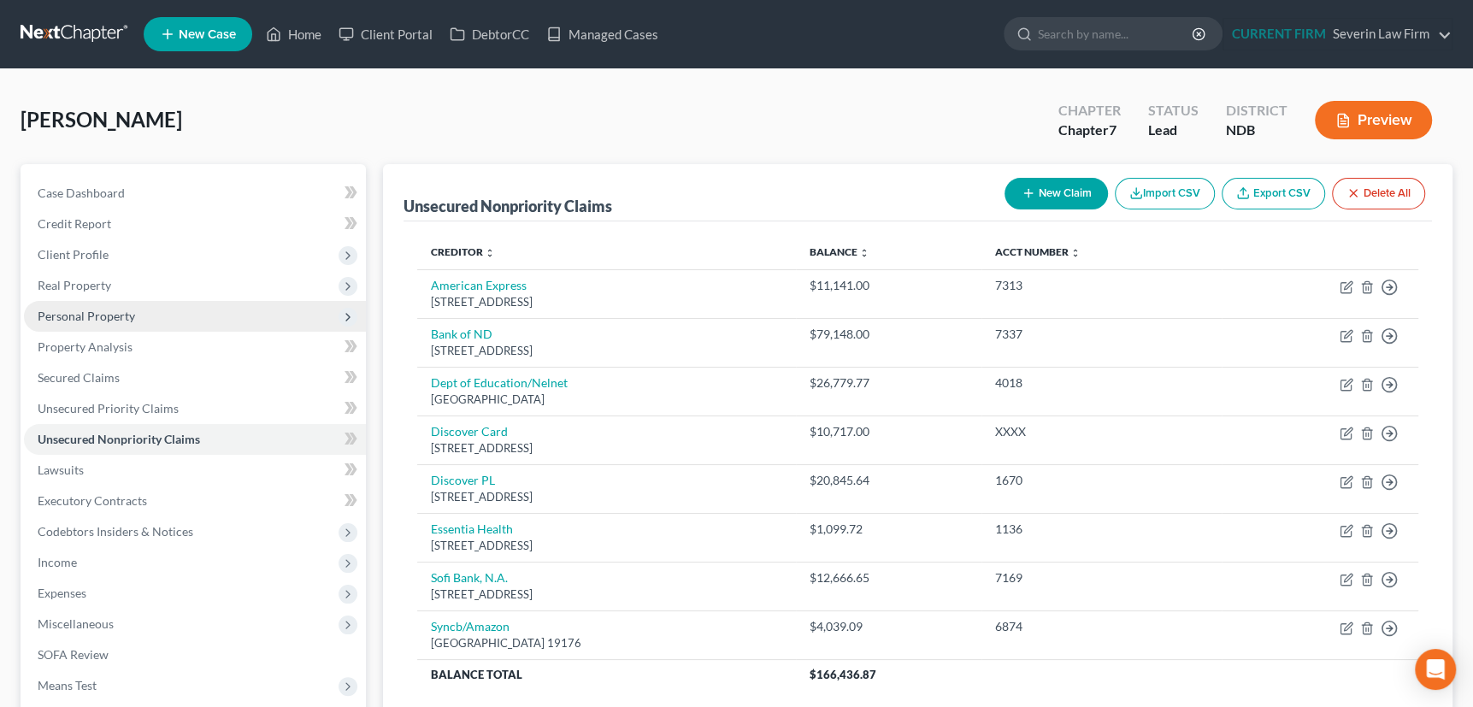
click at [102, 314] on span "Personal Property" at bounding box center [86, 316] width 97 height 15
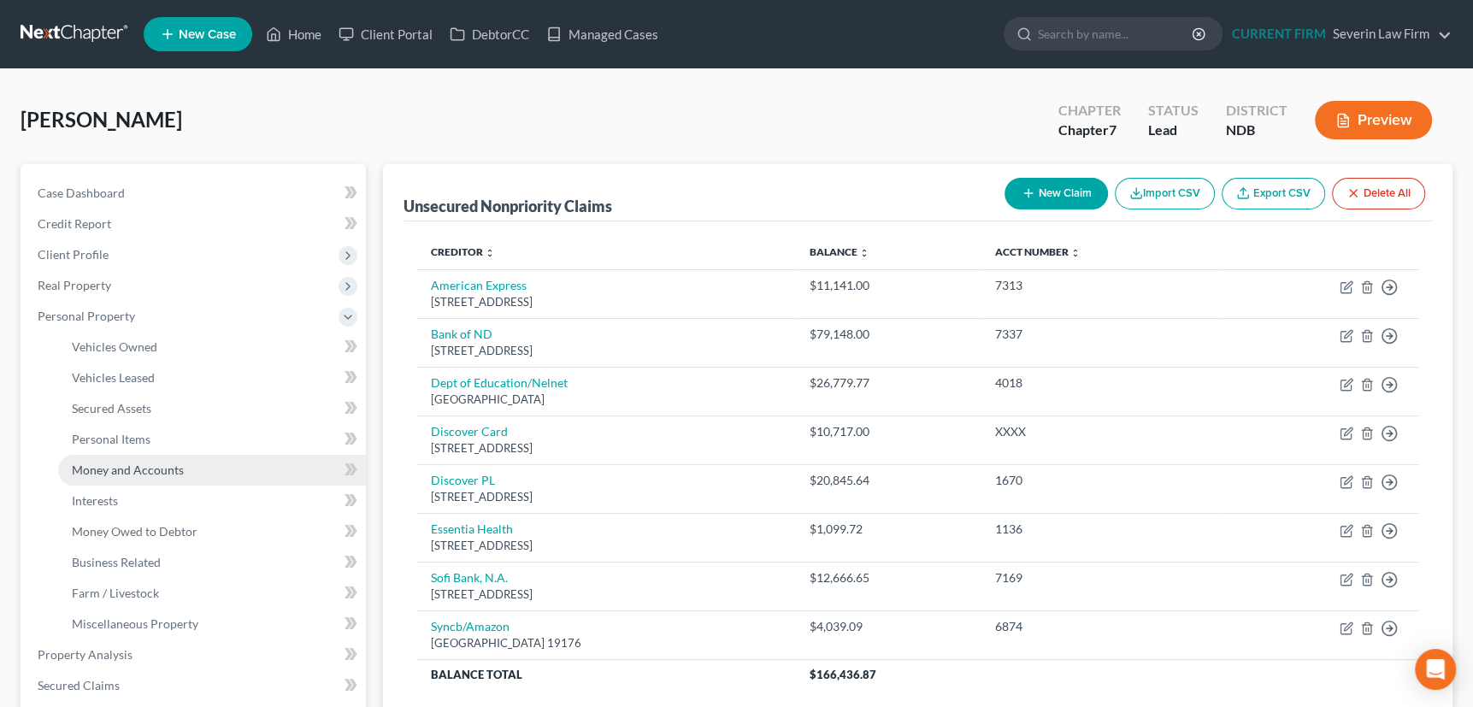
click at [97, 468] on span "Money and Accounts" at bounding box center [128, 469] width 112 height 15
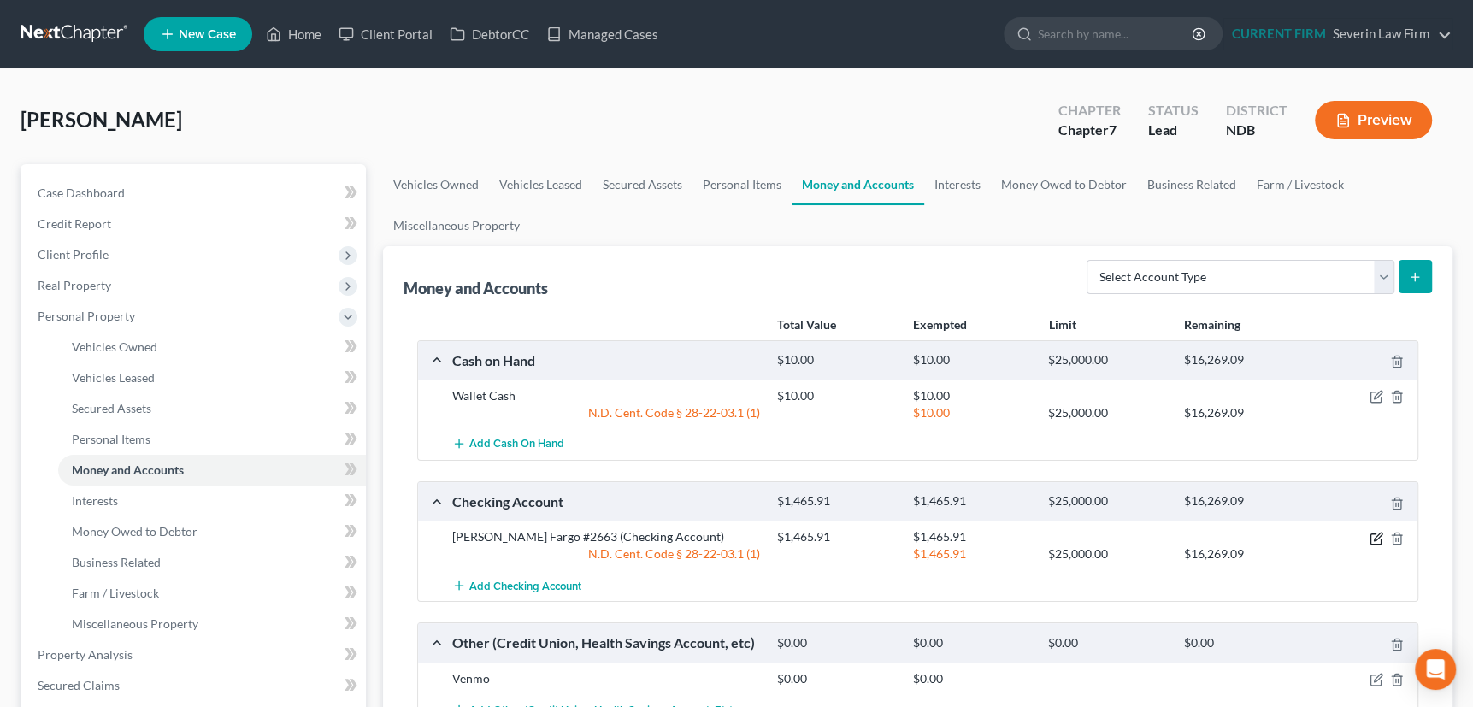
click at [1376, 536] on icon "button" at bounding box center [1376, 539] width 14 height 14
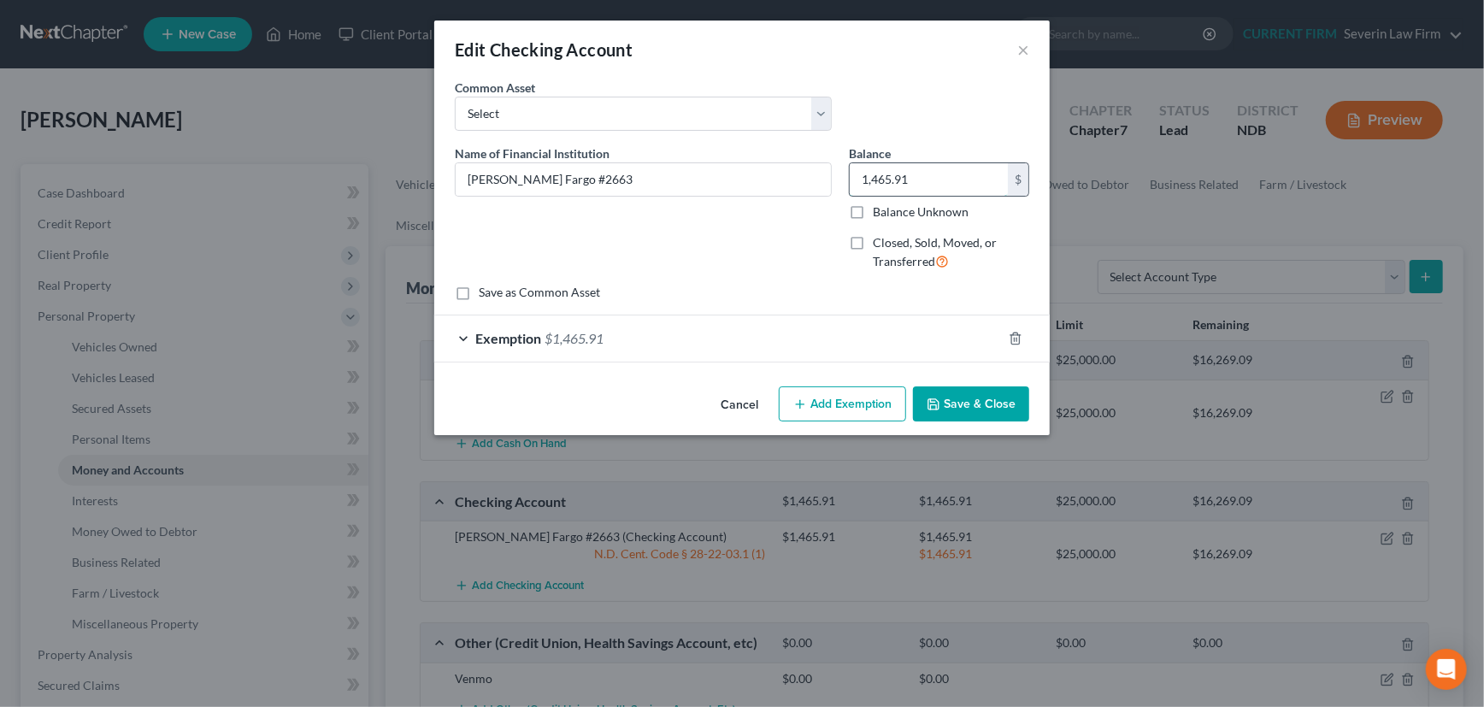
click at [922, 177] on input "1,465.91" at bounding box center [929, 179] width 158 height 32
type input "1,564.96"
click at [880, 339] on div "Exemption $1,465.91" at bounding box center [718, 337] width 568 height 45
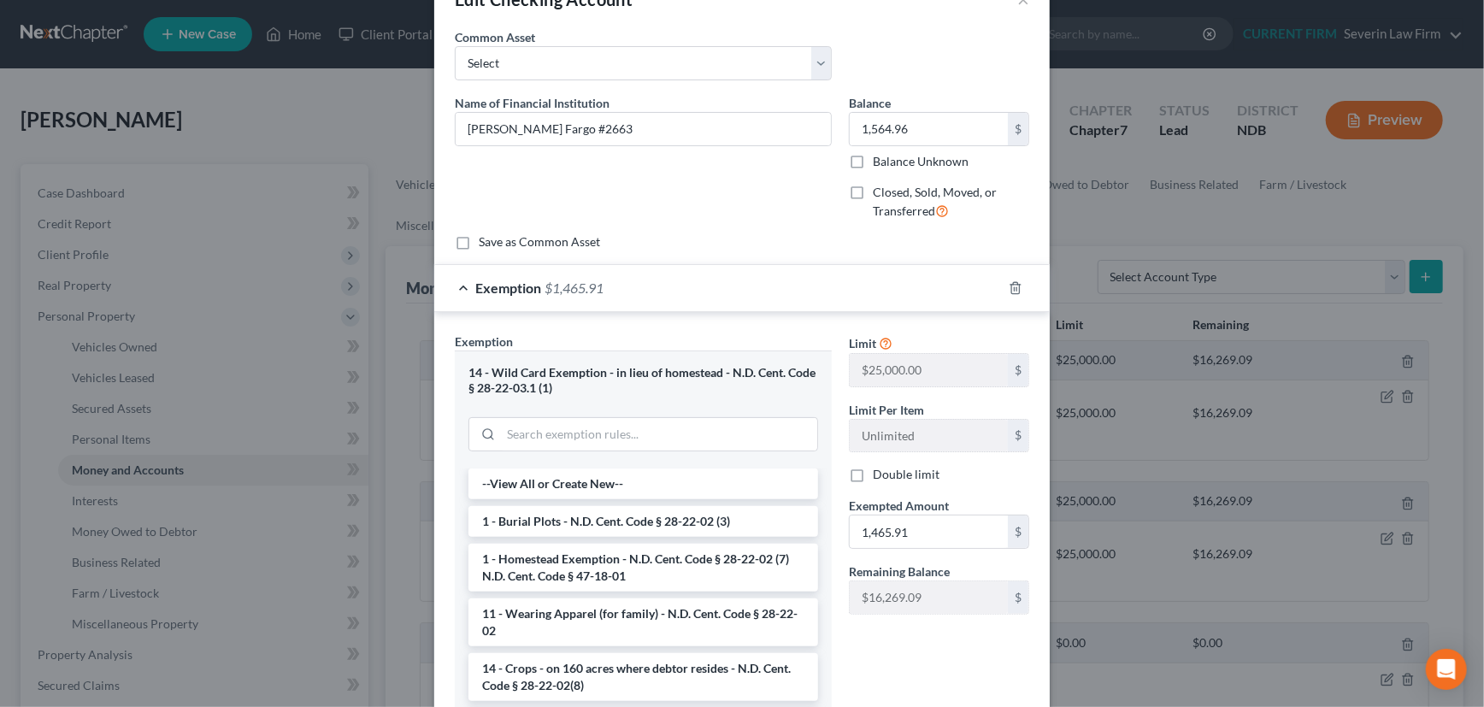
scroll to position [77, 0]
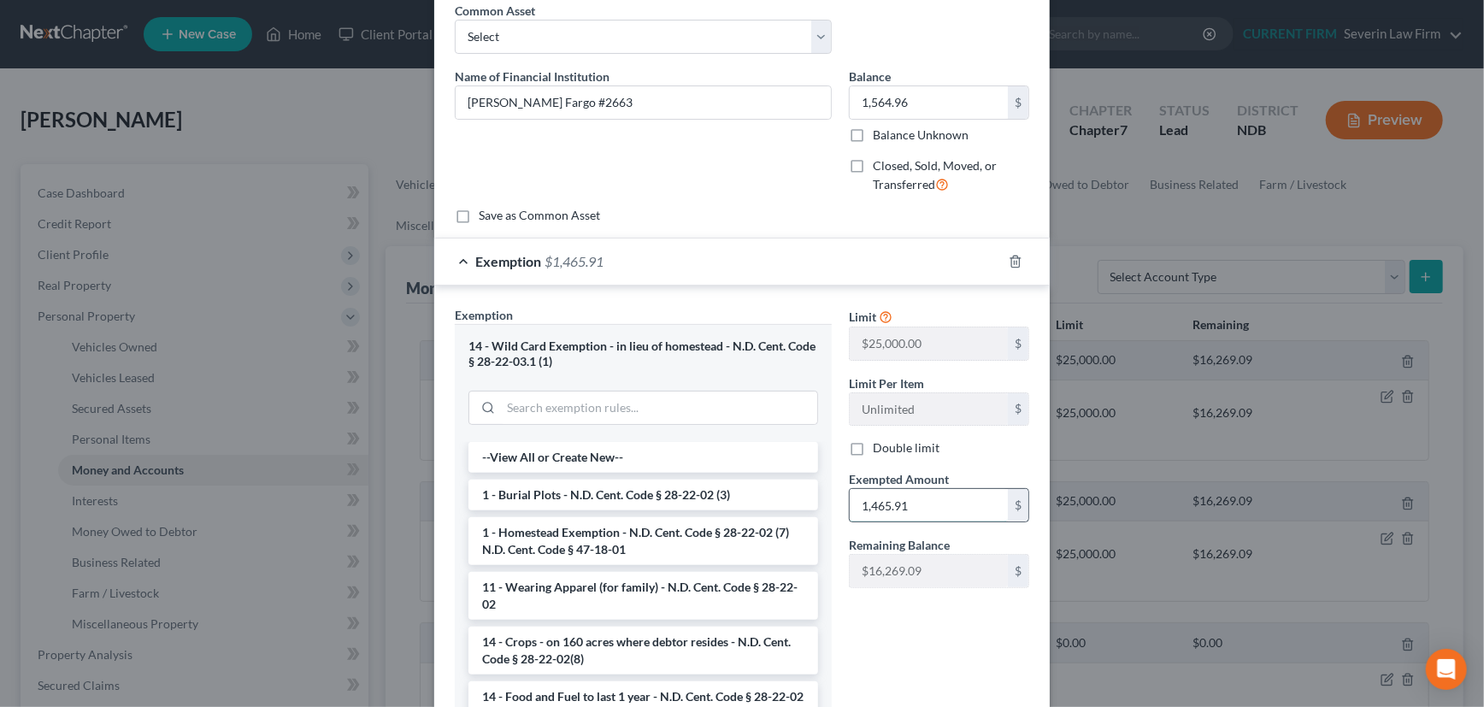
click at [910, 499] on input "1,465.91" at bounding box center [929, 505] width 158 height 32
type input "1,564.96"
click at [891, 261] on div "Exemption $1,564.96" at bounding box center [718, 261] width 568 height 45
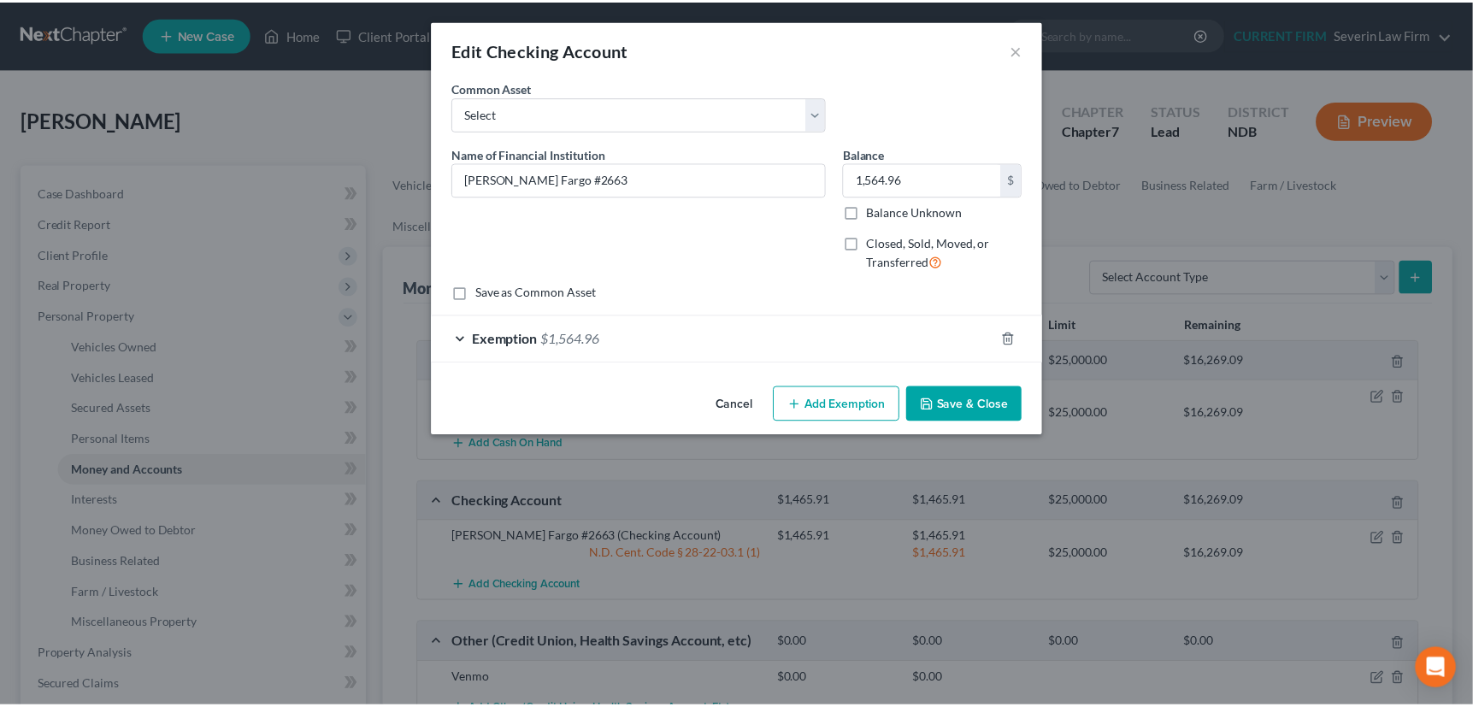
scroll to position [0, 0]
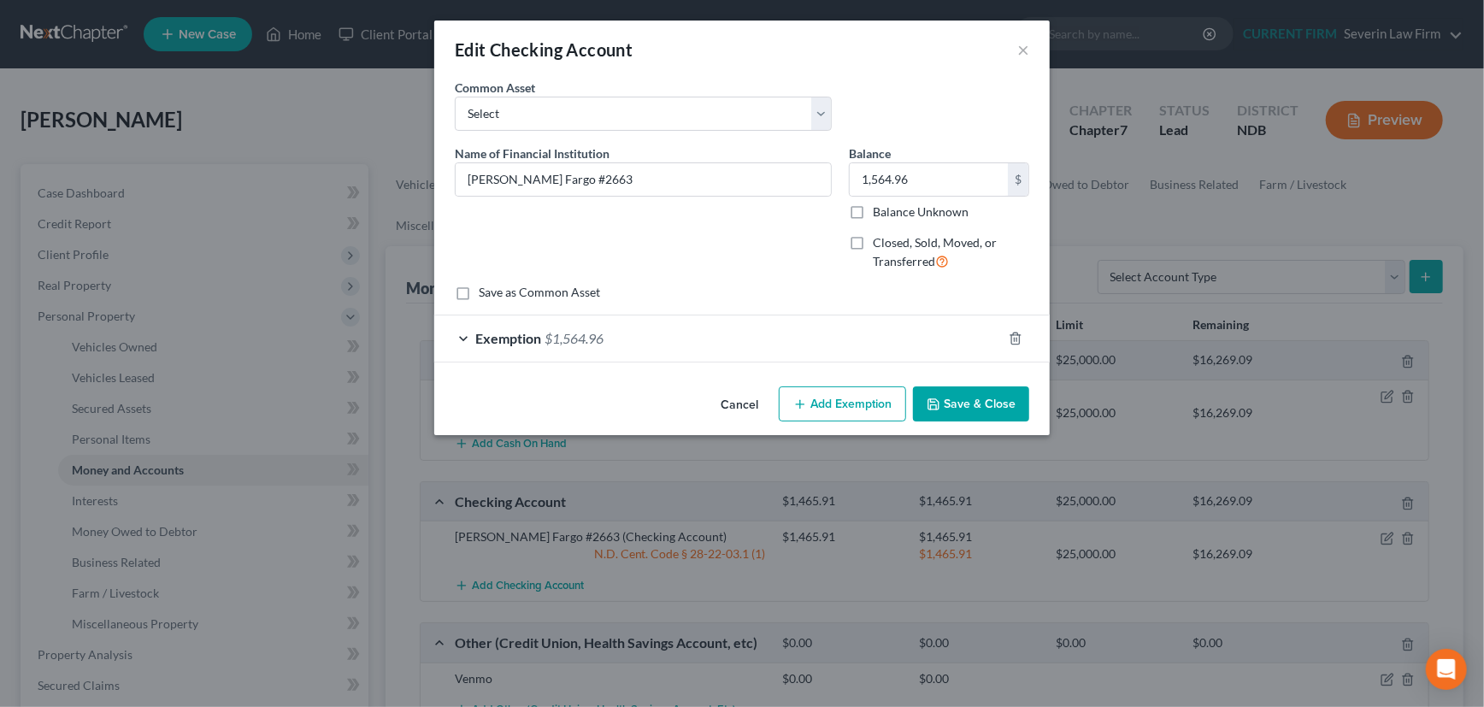
click at [956, 397] on button "Save & Close" at bounding box center [971, 404] width 116 height 36
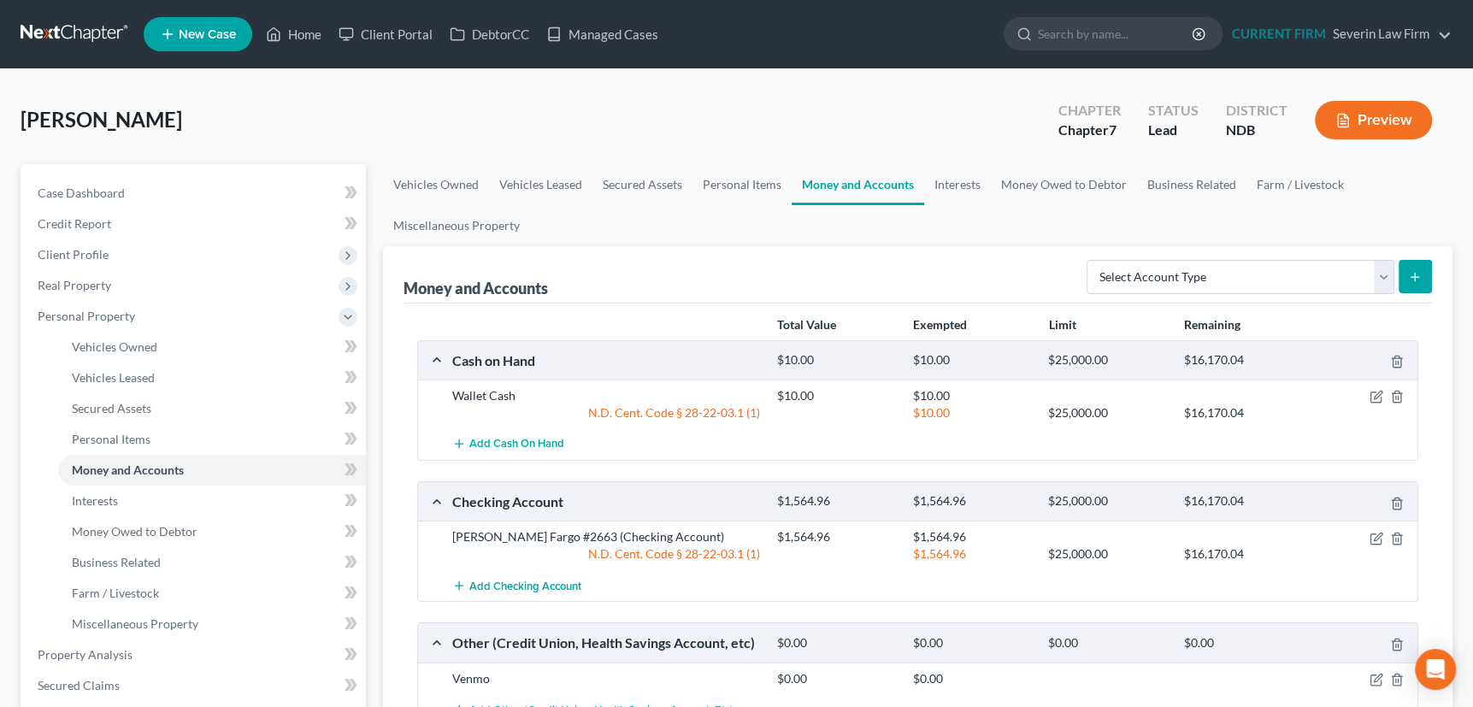
click at [1387, 121] on button "Preview" at bounding box center [1373, 120] width 117 height 38
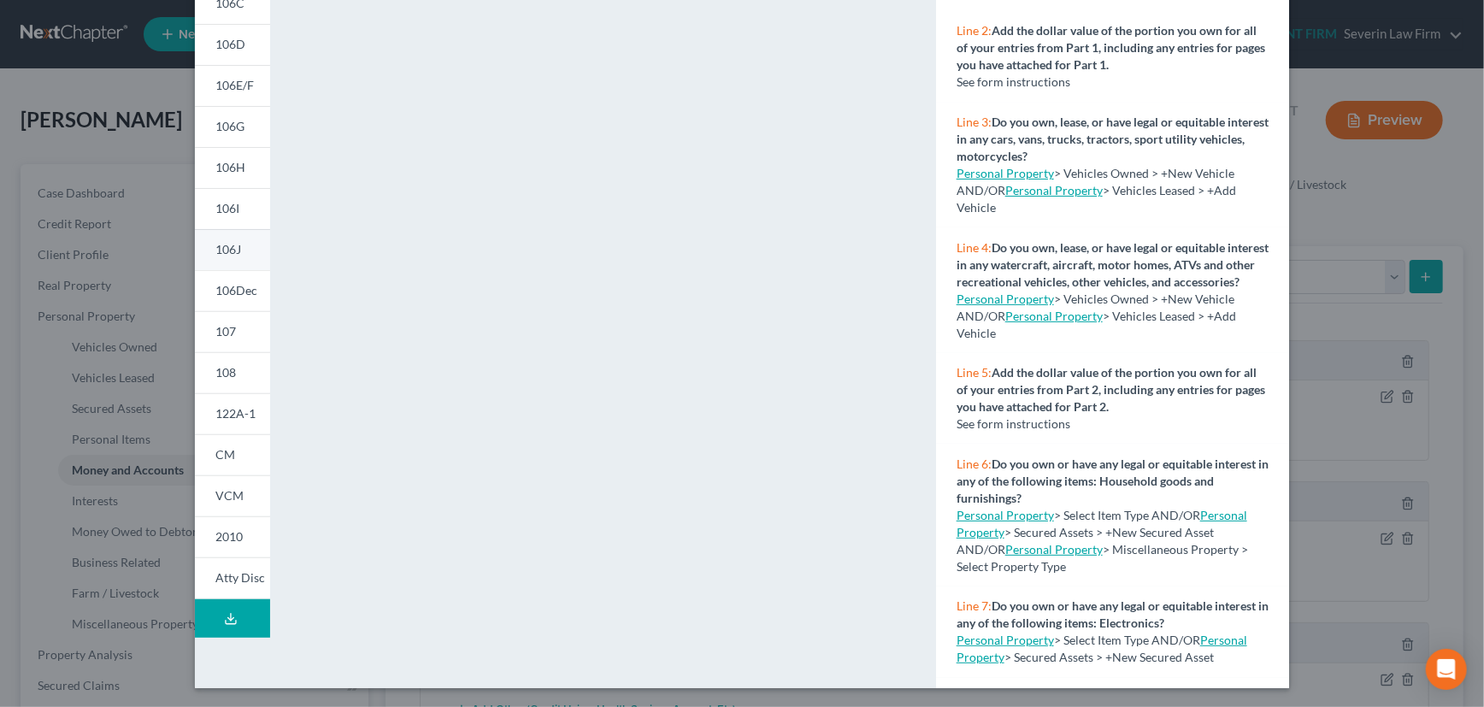
scroll to position [240, 0]
click at [224, 616] on icon at bounding box center [231, 618] width 14 height 14
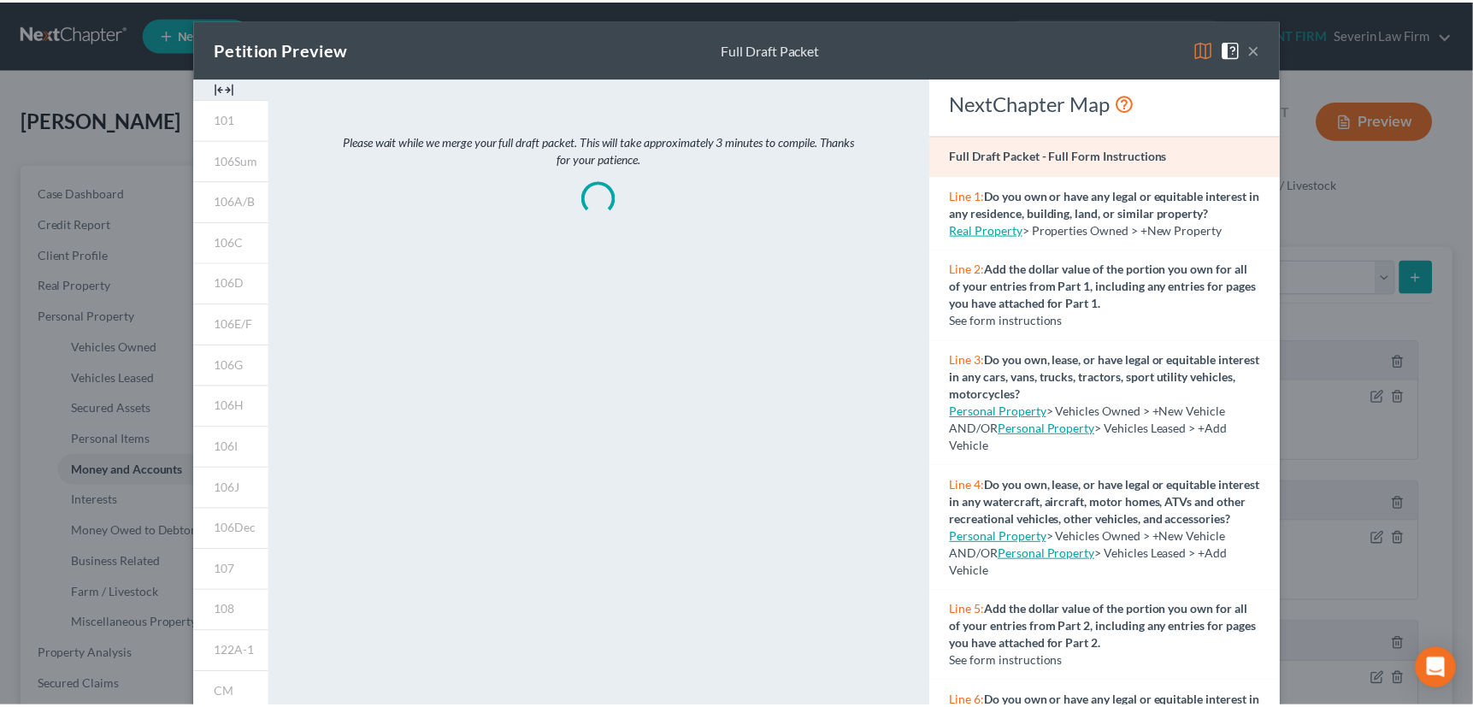
scroll to position [0, 0]
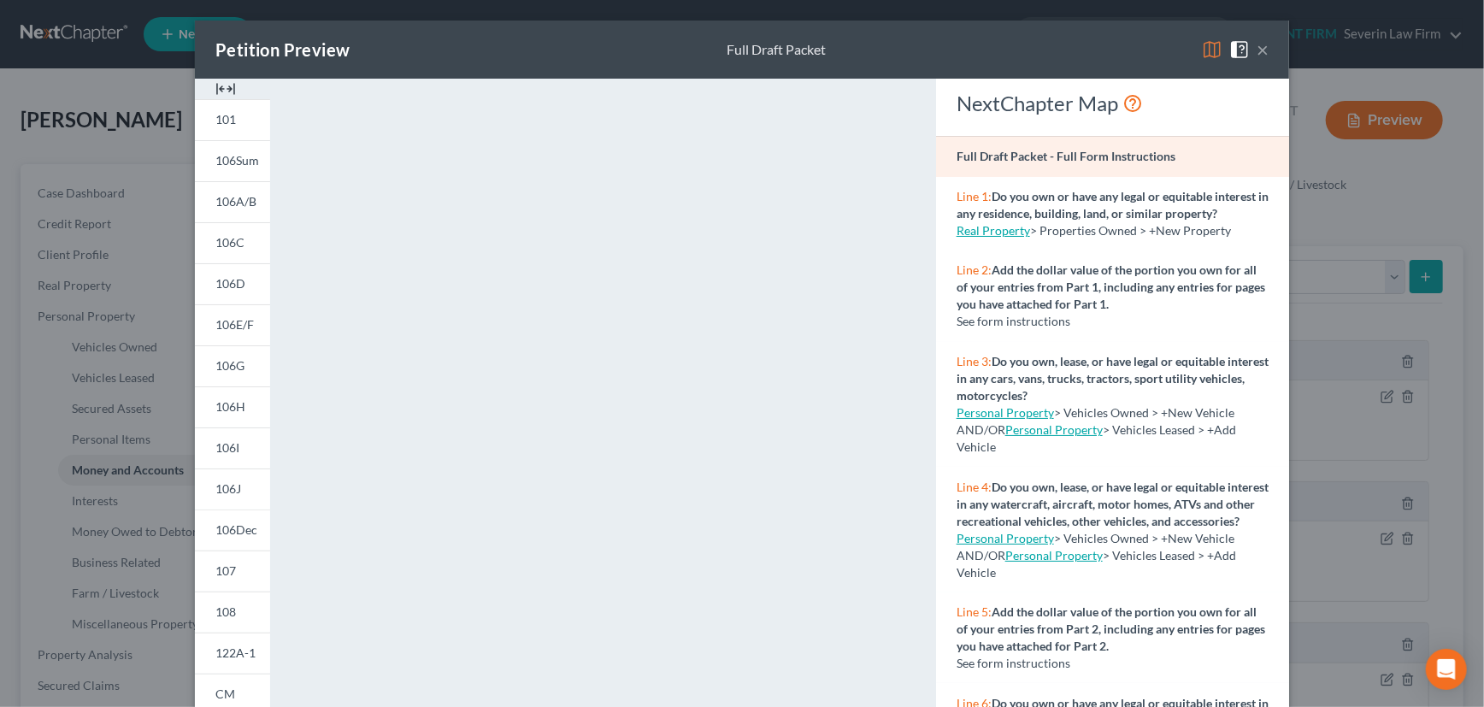
click at [1257, 49] on button "×" at bounding box center [1263, 49] width 12 height 21
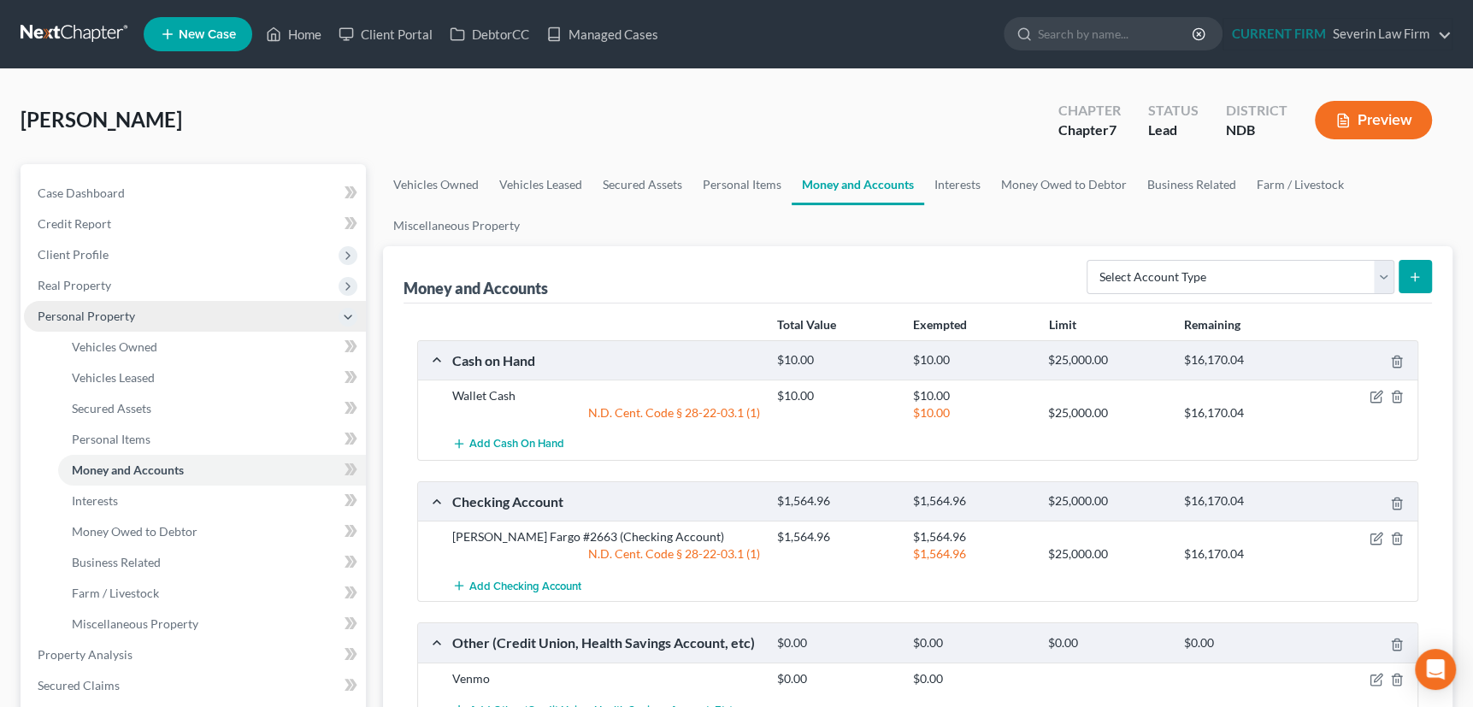
click at [64, 311] on span "Personal Property" at bounding box center [86, 316] width 97 height 15
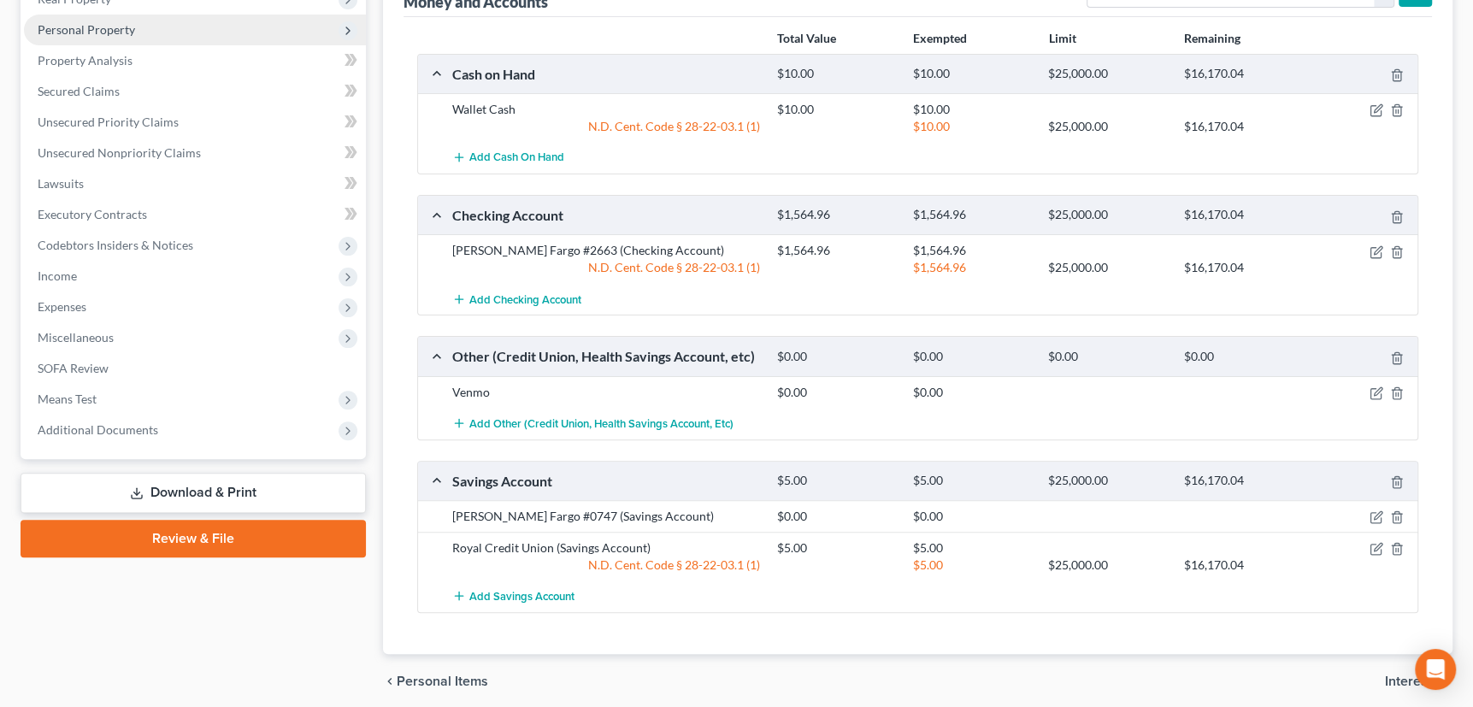
scroll to position [350, 0]
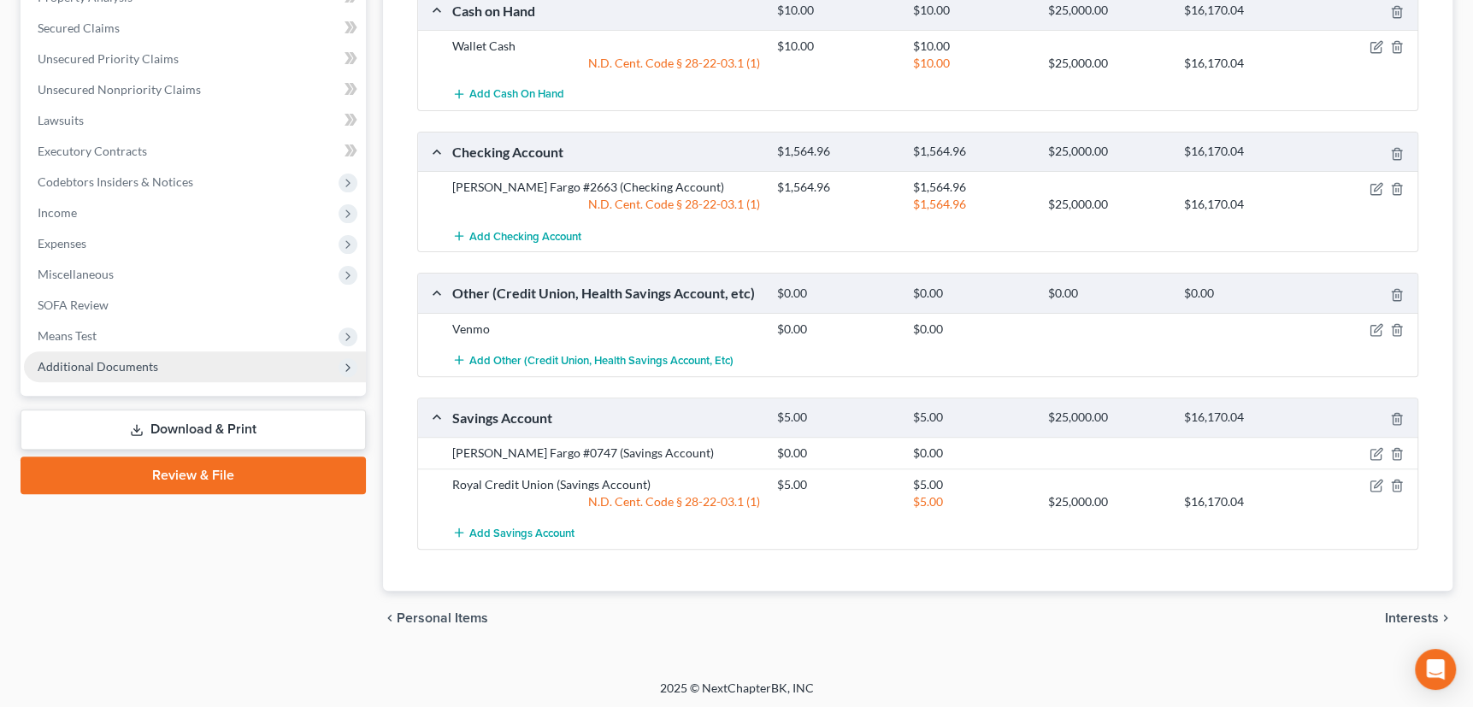
click at [90, 364] on span "Additional Documents" at bounding box center [98, 366] width 121 height 15
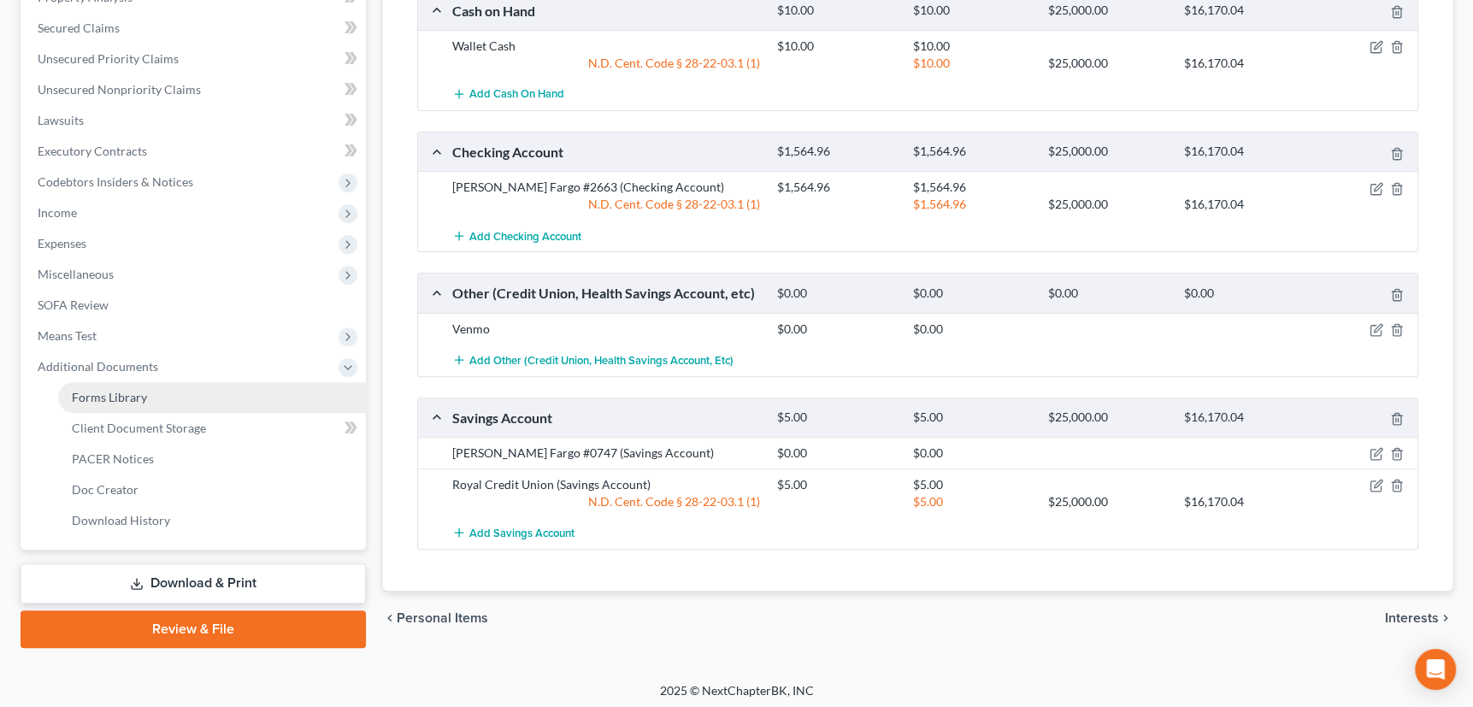
click at [99, 392] on span "Forms Library" at bounding box center [109, 397] width 75 height 15
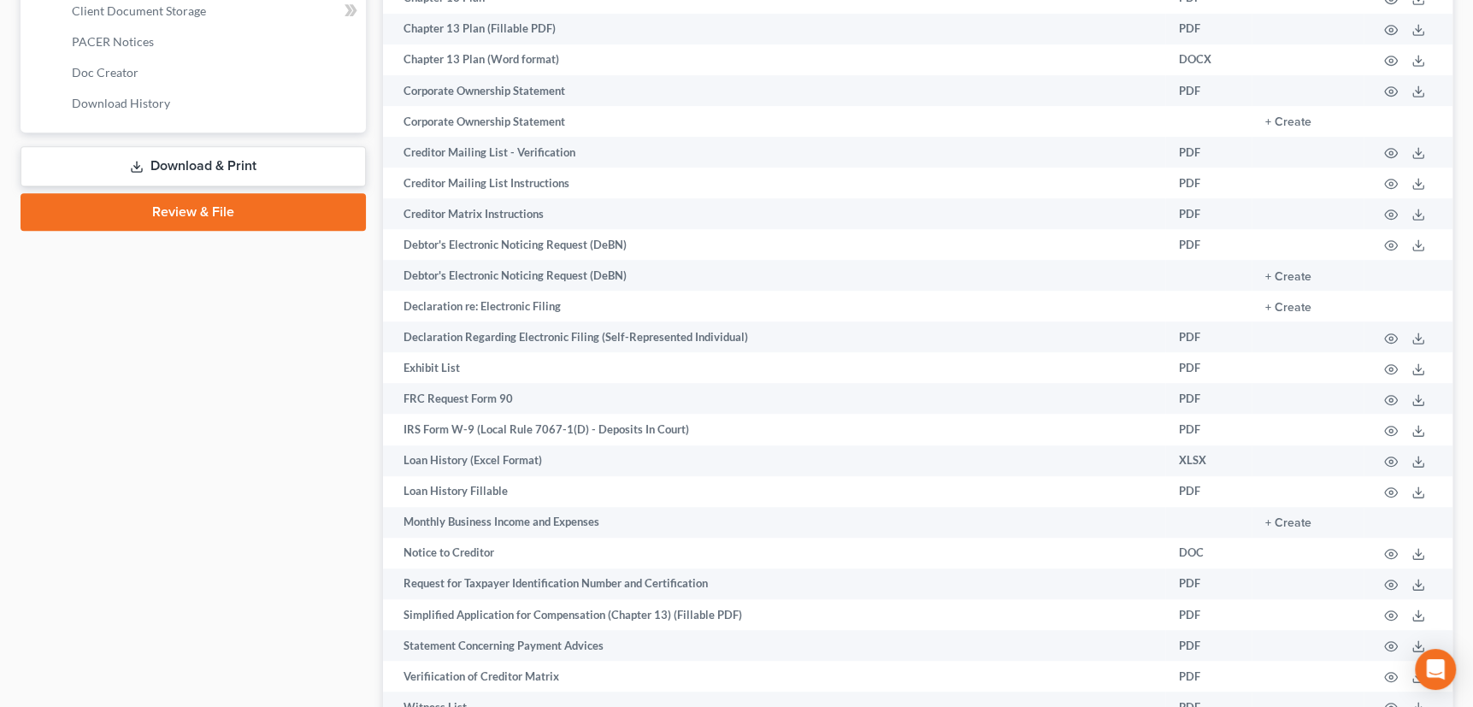
scroll to position [777, 0]
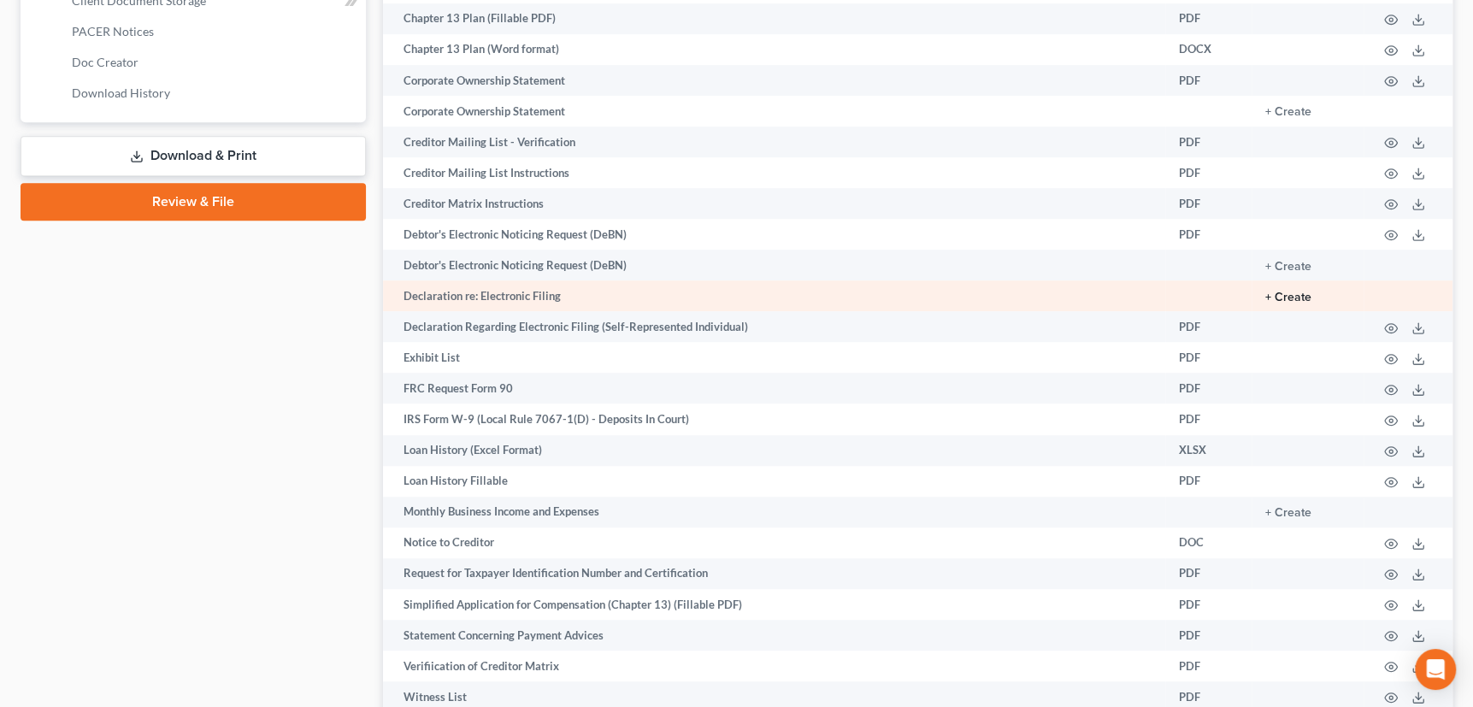
click at [1273, 296] on button "+ Create" at bounding box center [1288, 298] width 46 height 12
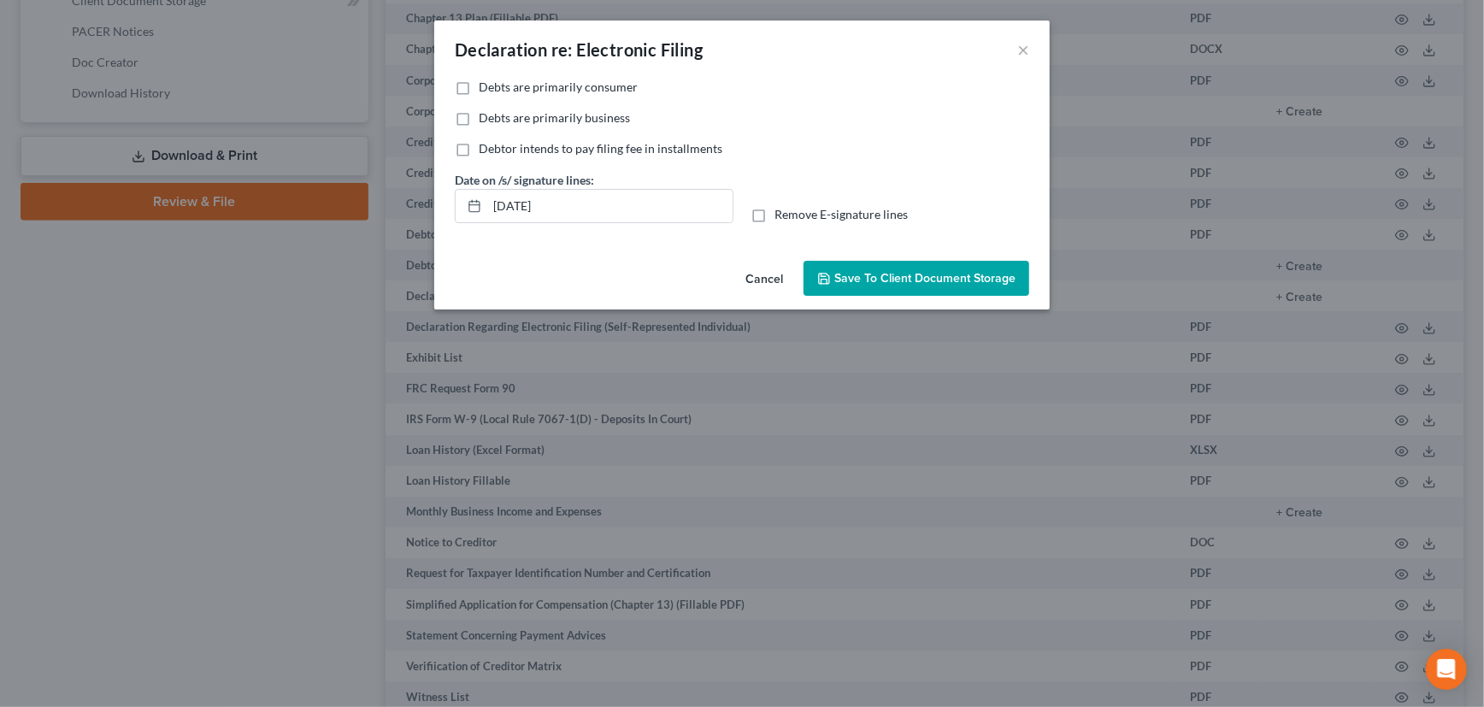
click at [479, 83] on label "Debts are primarily consumer" at bounding box center [558, 87] width 159 height 17
click at [486, 83] on input "Debts are primarily consumer" at bounding box center [491, 84] width 11 height 11
checkbox input "true"
click at [942, 274] on span "Save to Client Document Storage" at bounding box center [924, 278] width 181 height 15
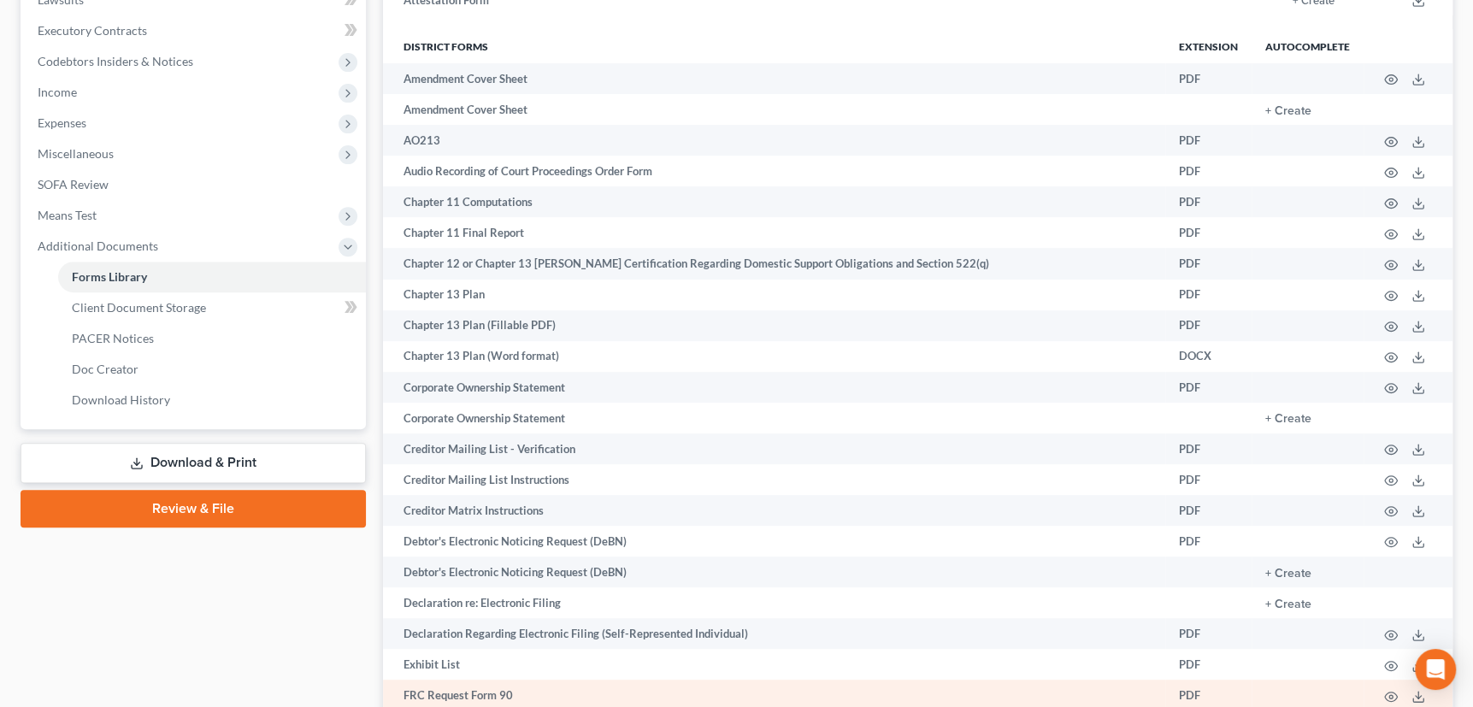
scroll to position [388, 0]
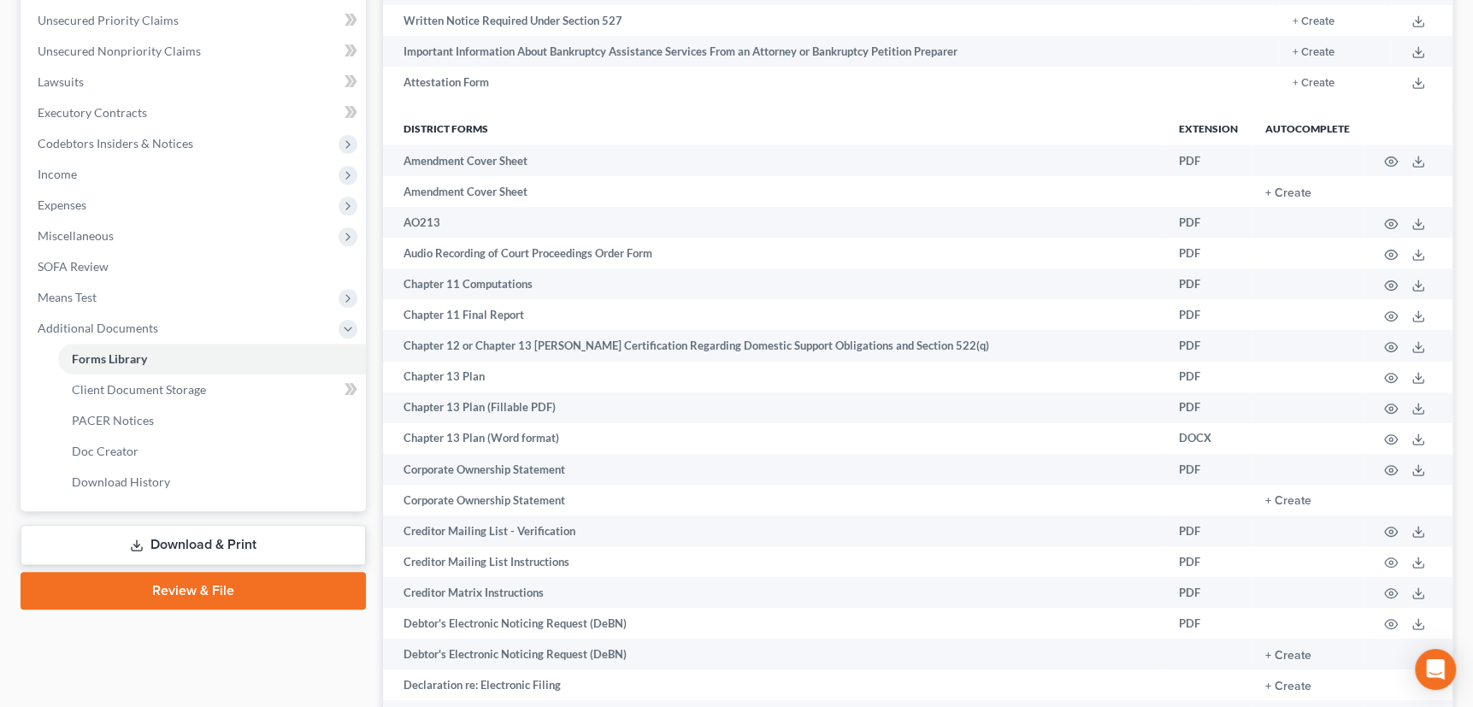
click at [143, 540] on icon at bounding box center [137, 546] width 14 height 14
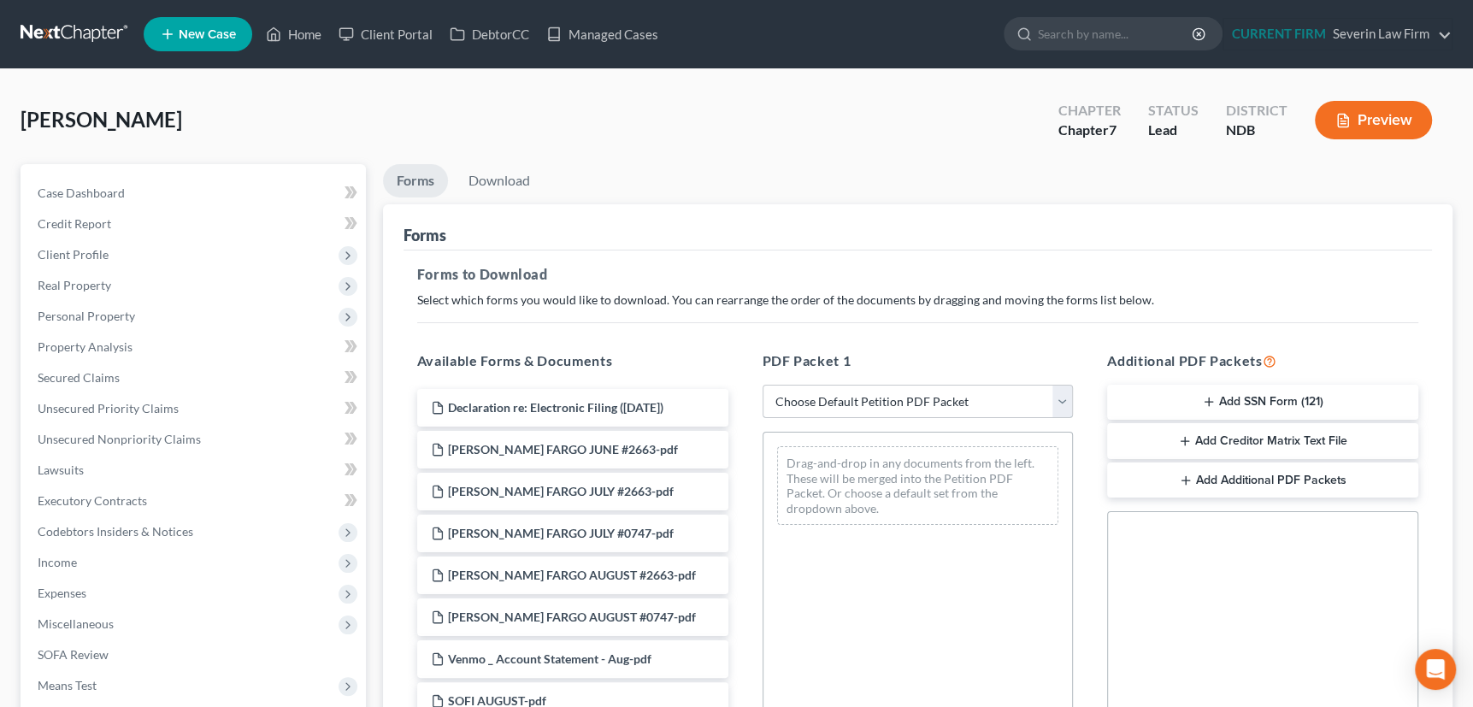
drag, startPoint x: 1062, startPoint y: 397, endPoint x: 1000, endPoint y: 415, distance: 64.1
click at [1062, 397] on select "Choose Default Petition PDF Packet Complete Bankruptcy Petition (all forms and …" at bounding box center [918, 402] width 311 height 34
select select "3"
click at [763, 385] on select "Choose Default Petition PDF Packet Complete Bankruptcy Petition (all forms and …" at bounding box center [918, 402] width 311 height 34
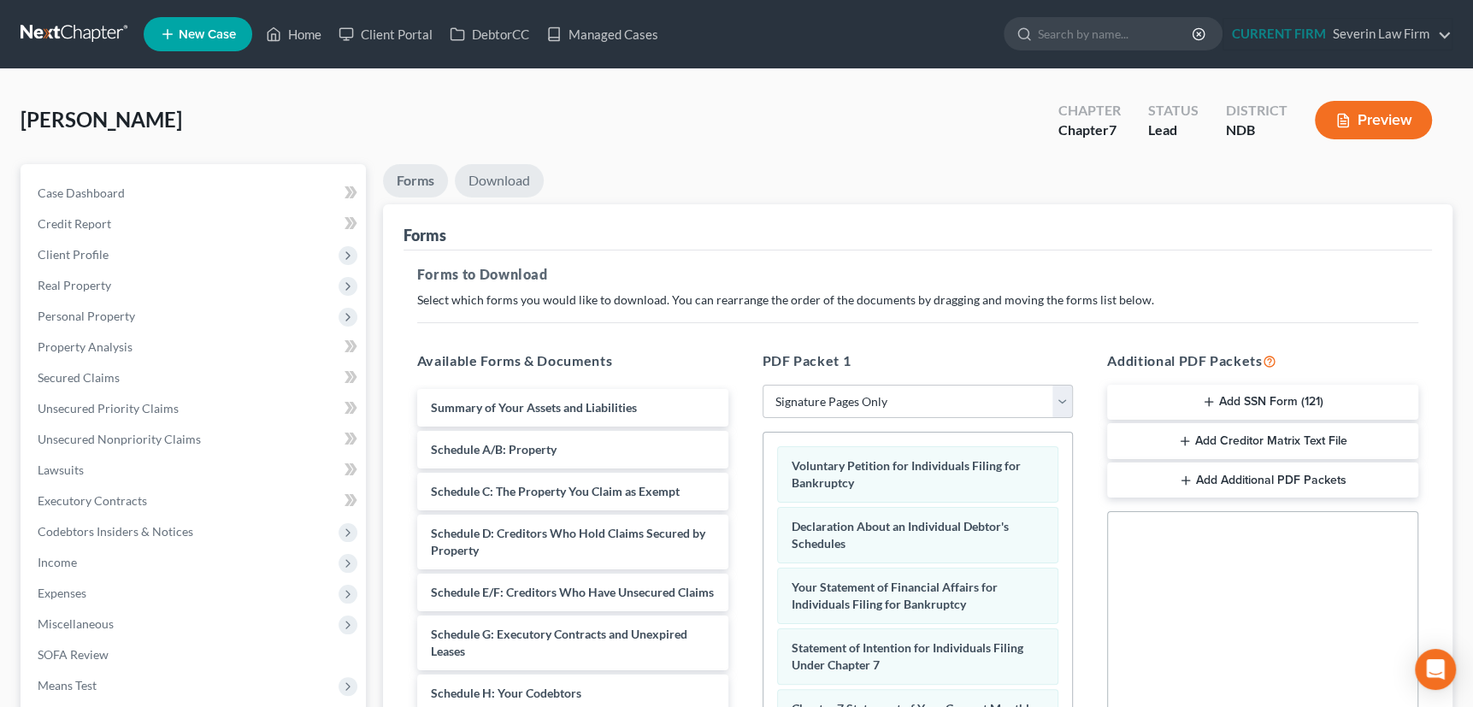
click at [494, 185] on link "Download" at bounding box center [499, 180] width 89 height 33
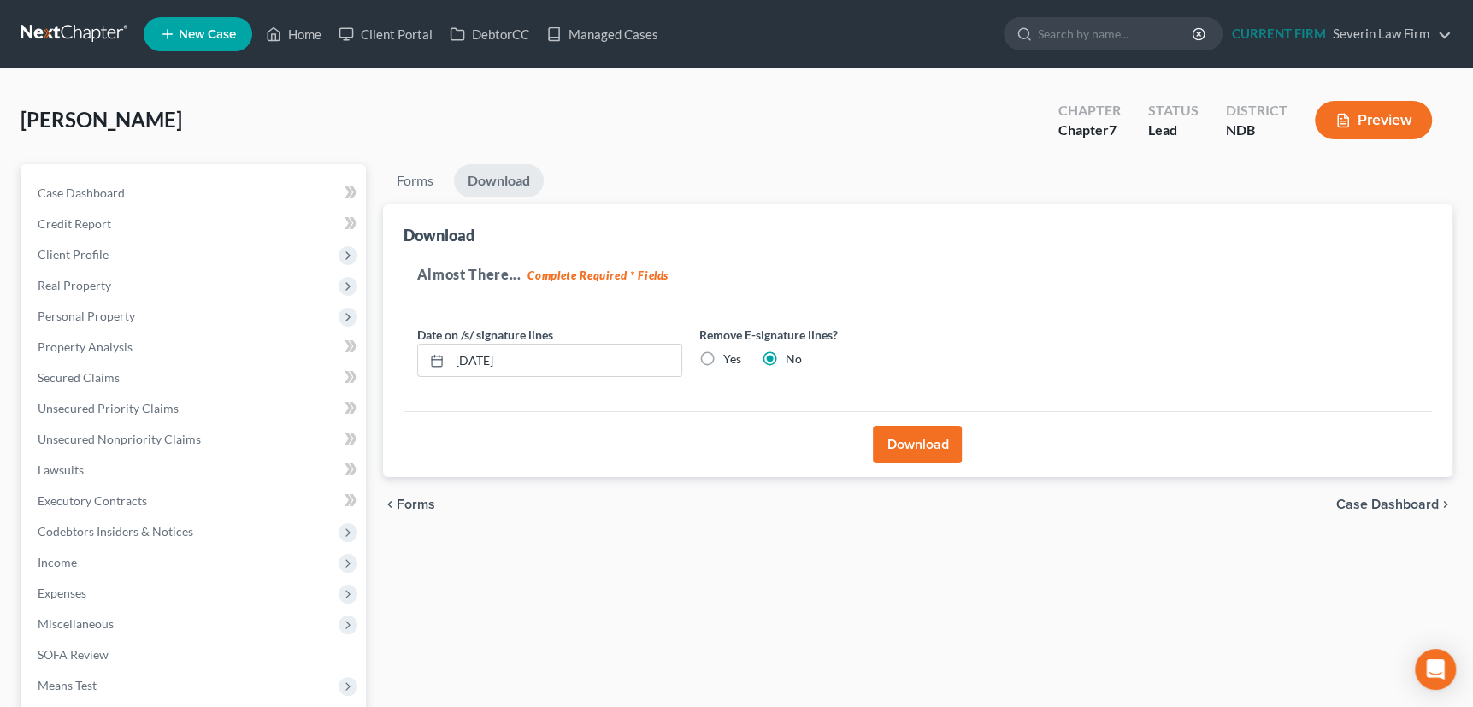
click at [723, 353] on label "Yes" at bounding box center [732, 358] width 18 height 17
click at [730, 353] on input "Yes" at bounding box center [735, 355] width 11 height 11
radio input "true"
radio input "false"
click at [932, 439] on button "Download" at bounding box center [917, 445] width 89 height 38
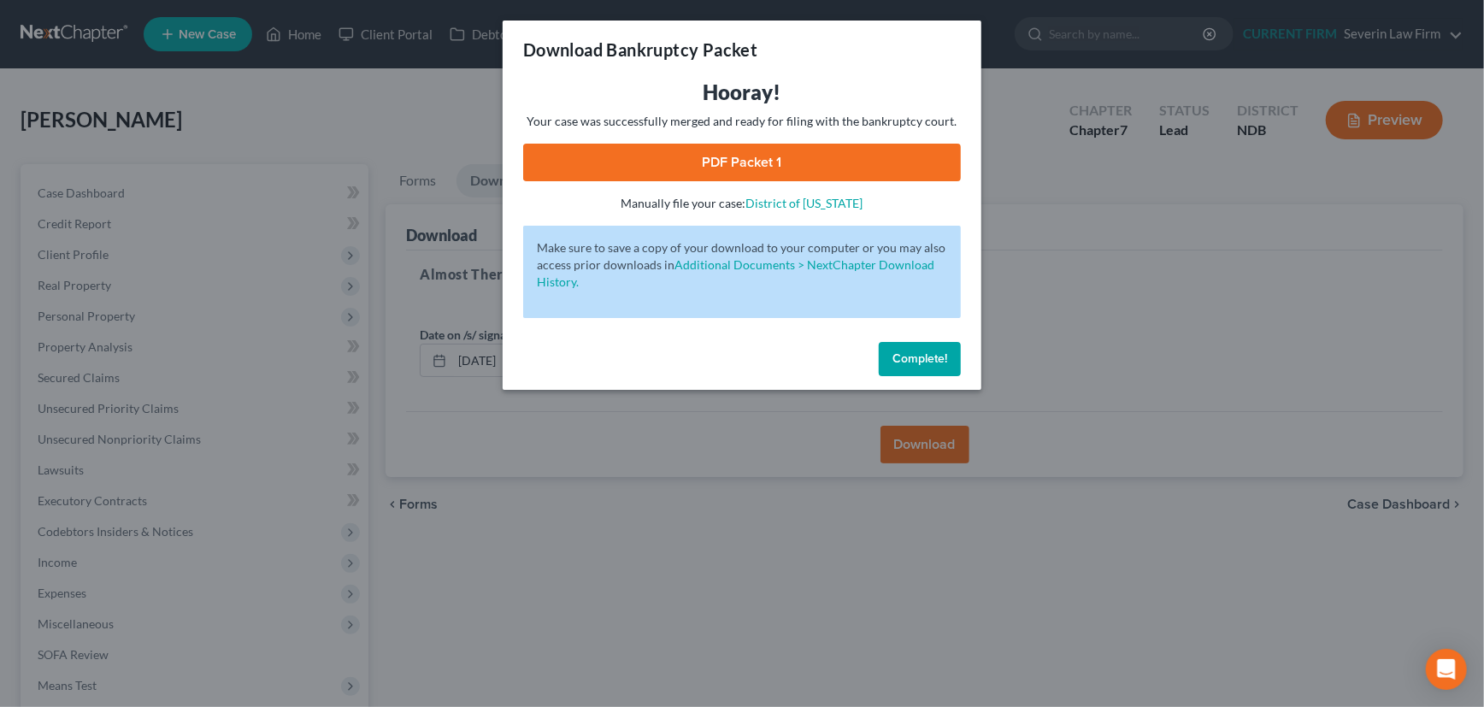
click at [740, 156] on link "PDF Packet 1" at bounding box center [742, 163] width 438 height 38
click at [904, 363] on span "Complete!" at bounding box center [919, 358] width 55 height 15
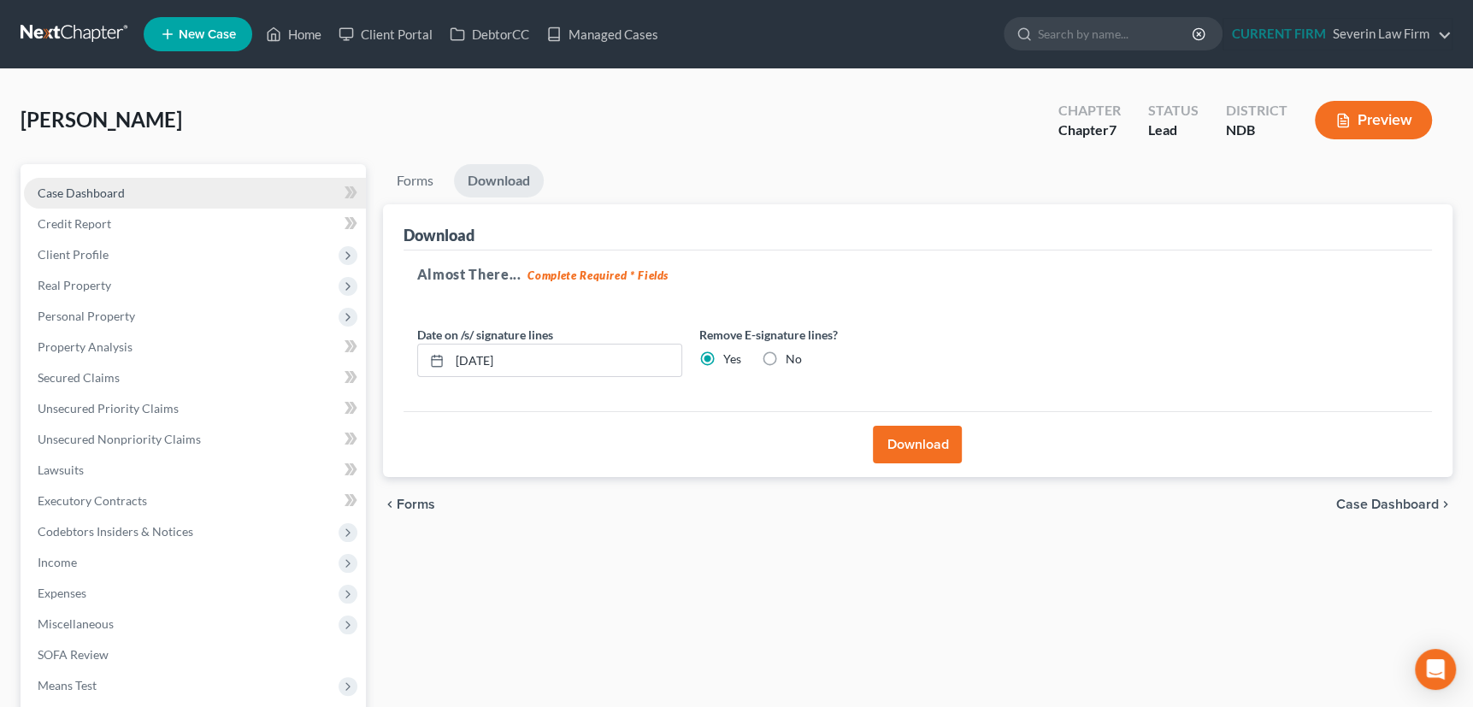
click at [97, 186] on span "Case Dashboard" at bounding box center [81, 193] width 87 height 15
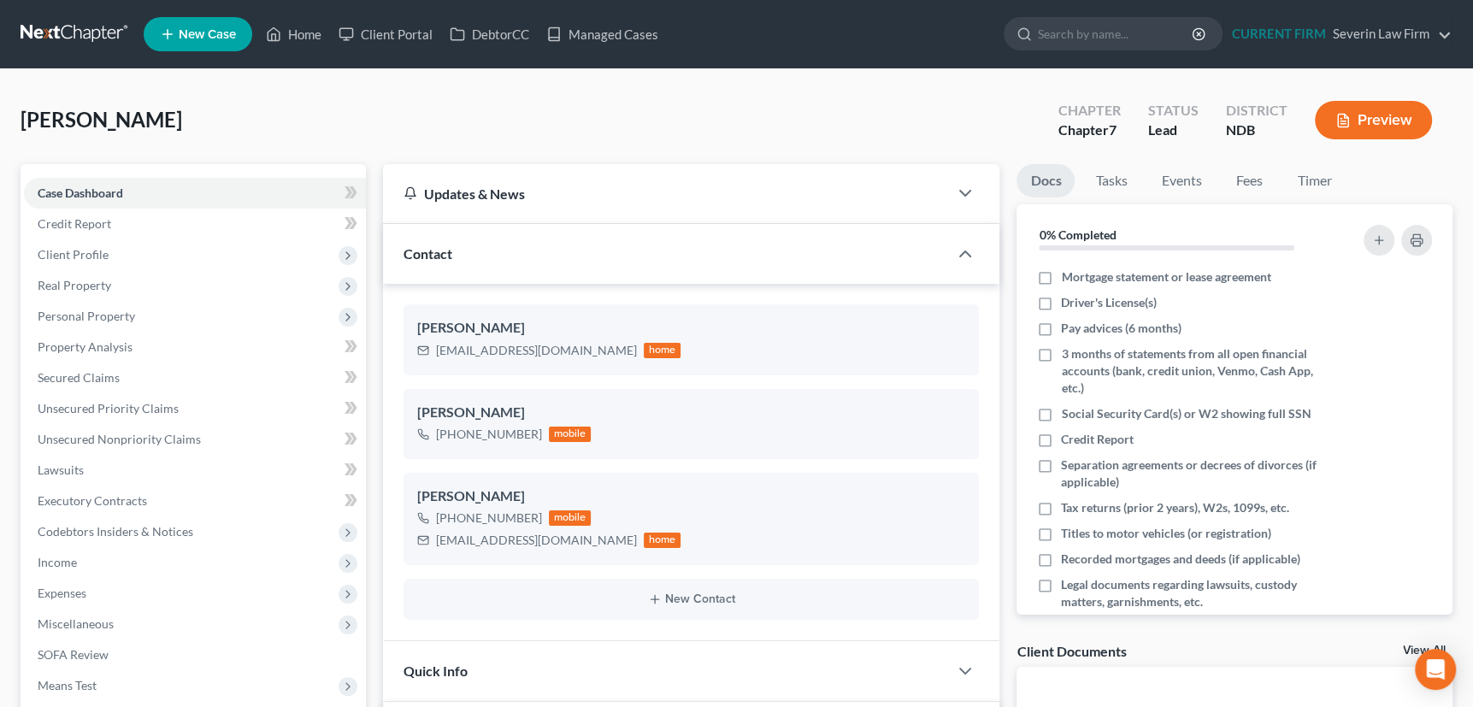
scroll to position [817, 0]
drag, startPoint x: 435, startPoint y: 350, endPoint x: 579, endPoint y: 350, distance: 143.6
click at [579, 350] on div "tristonkosek@outlook.com home" at bounding box center [549, 350] width 264 height 22
copy div "tristonkosek@outlook.com"
click at [614, 32] on link "Managed Cases" at bounding box center [602, 34] width 129 height 31
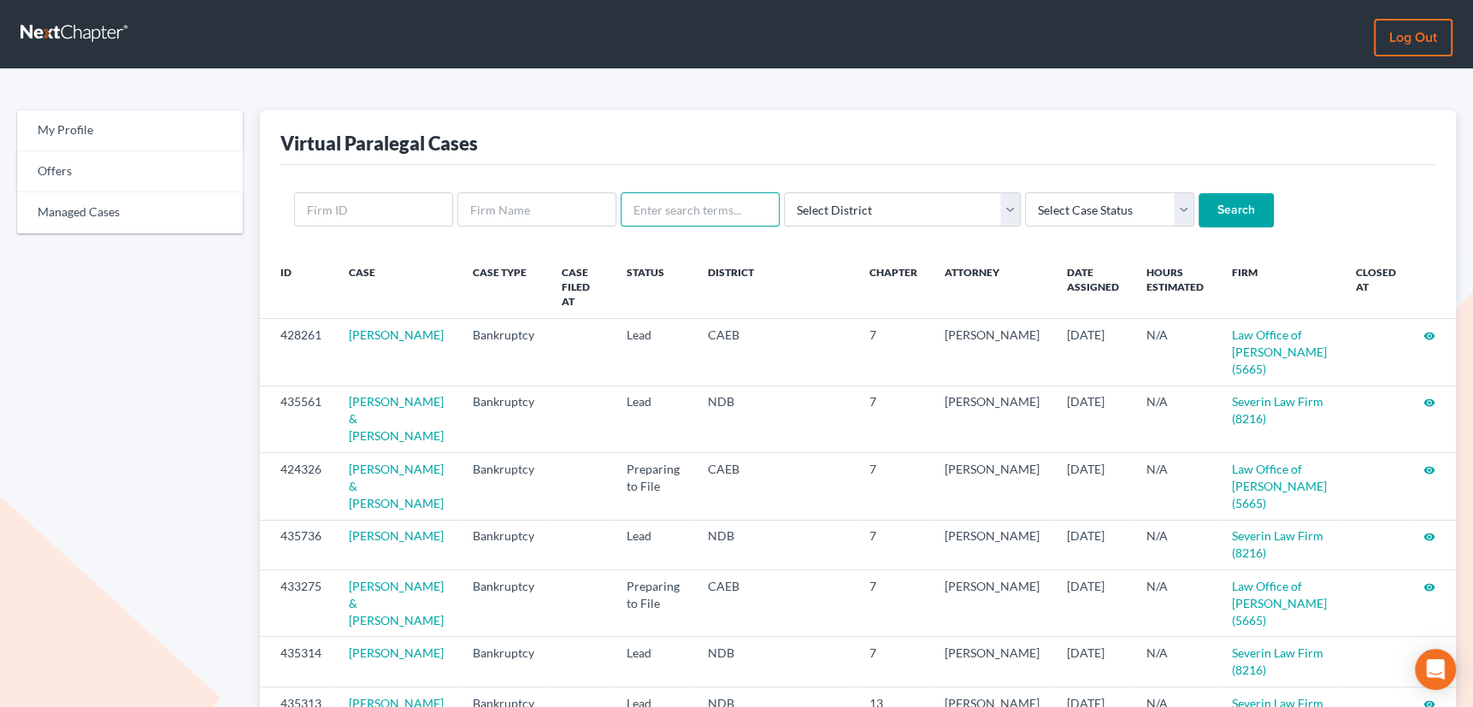
click at [707, 214] on input "text" at bounding box center [700, 209] width 159 height 34
type input "[PERSON_NAME]"
click at [1199, 193] on input "Search" at bounding box center [1236, 210] width 75 height 34
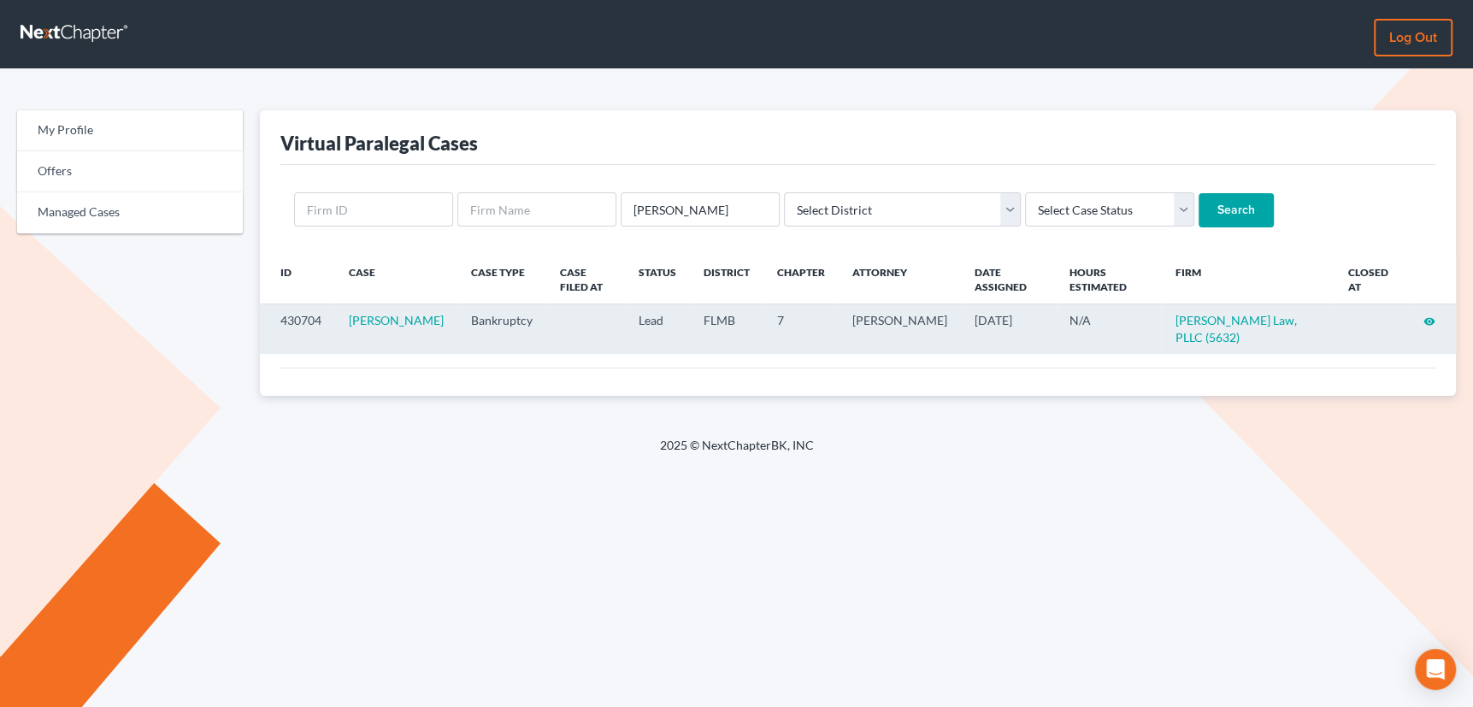
click at [1427, 315] on icon "visibility" at bounding box center [1429, 321] width 12 height 12
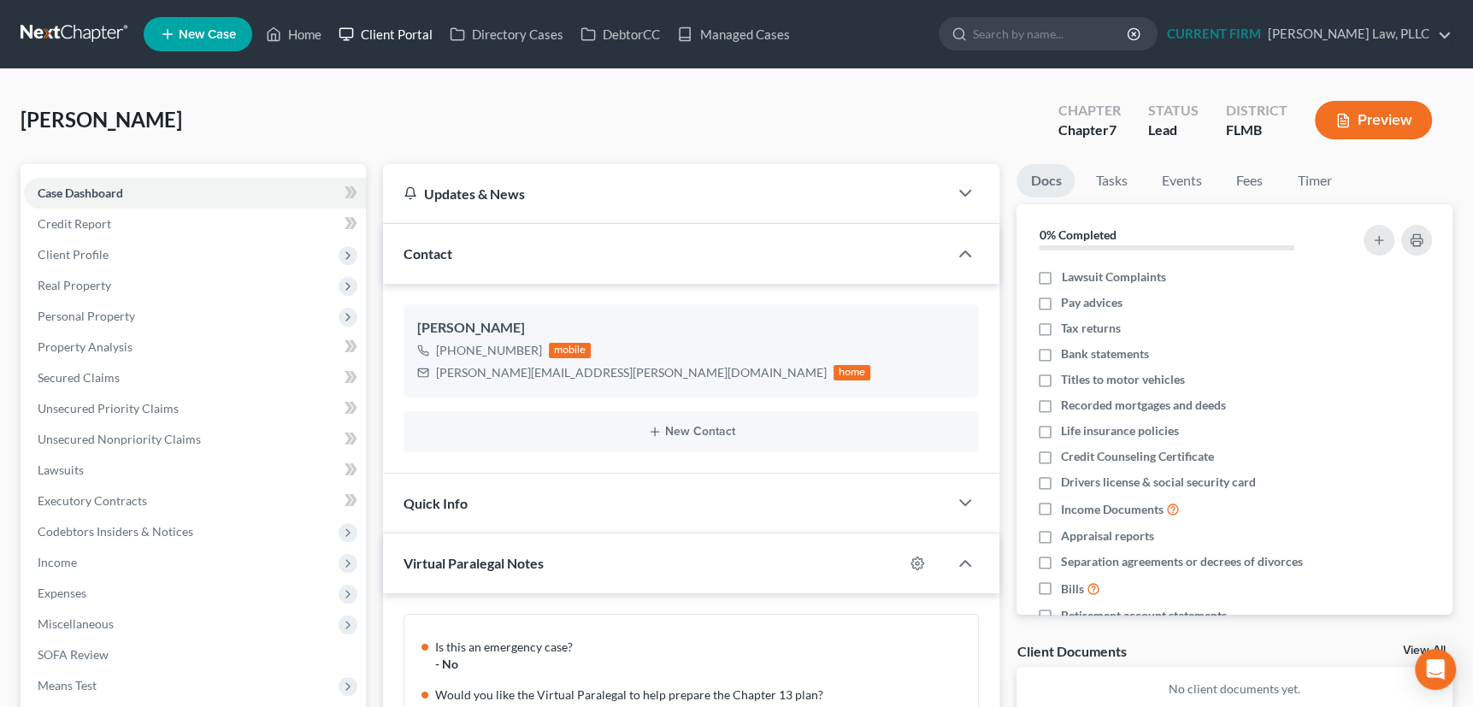
click at [408, 33] on link "Client Portal" at bounding box center [385, 34] width 111 height 31
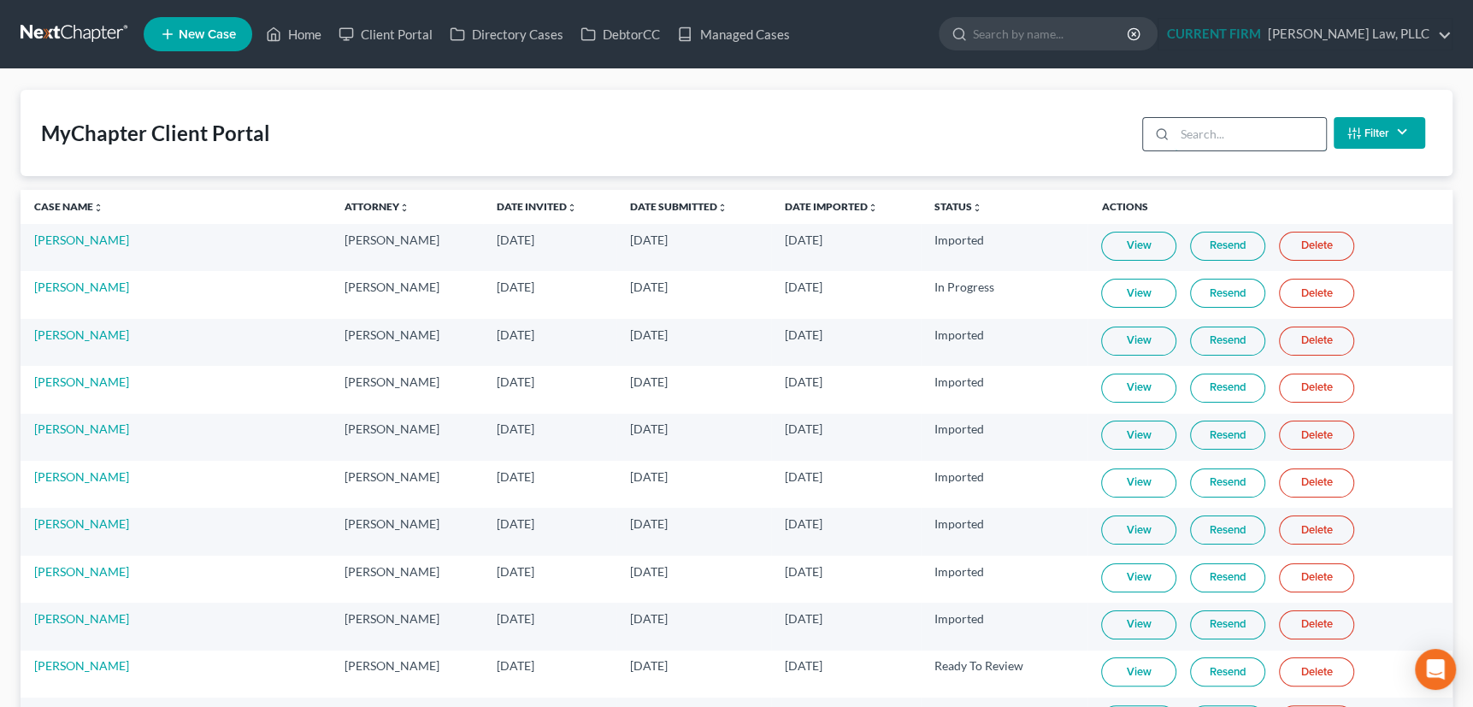
click at [1210, 136] on input "search" at bounding box center [1250, 134] width 151 height 32
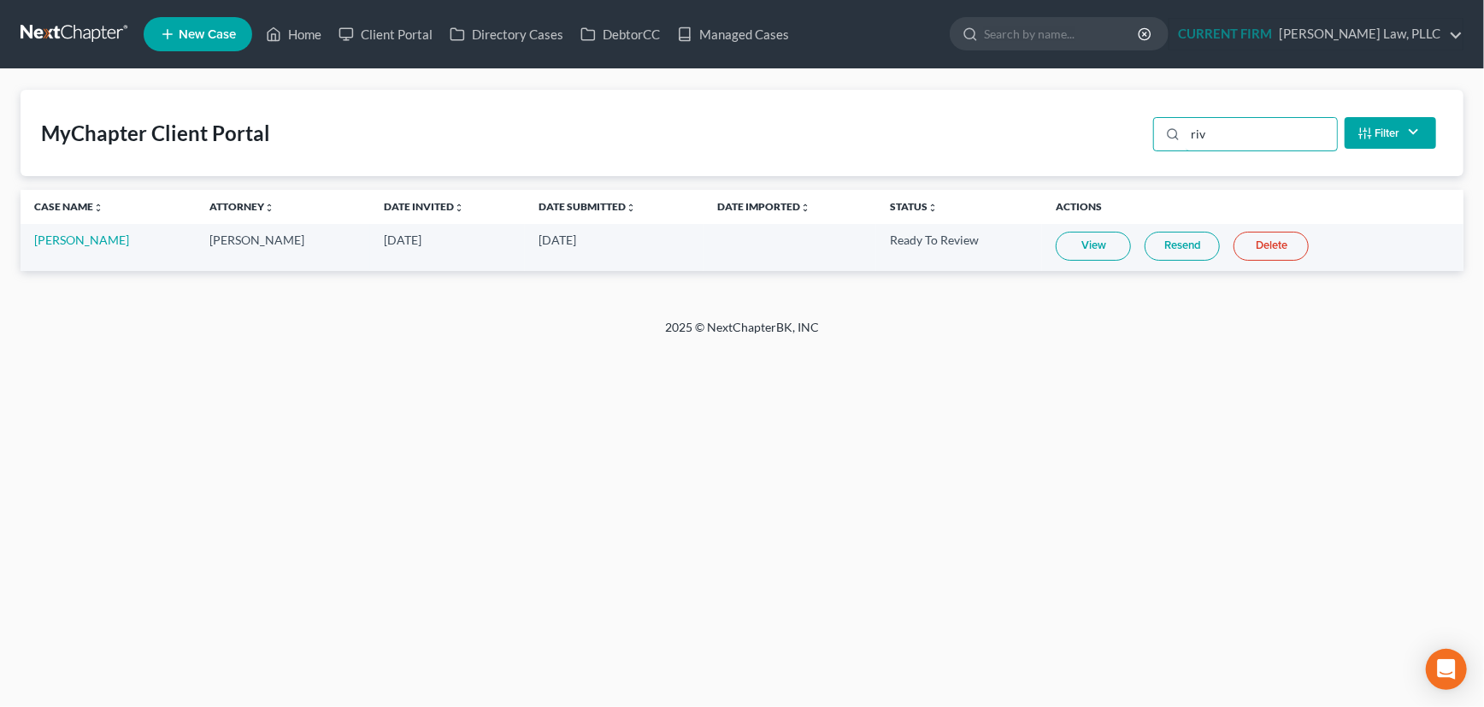
type input "riv"
click at [1081, 244] on link "View" at bounding box center [1093, 246] width 75 height 29
click at [297, 32] on link "Home" at bounding box center [293, 34] width 73 height 31
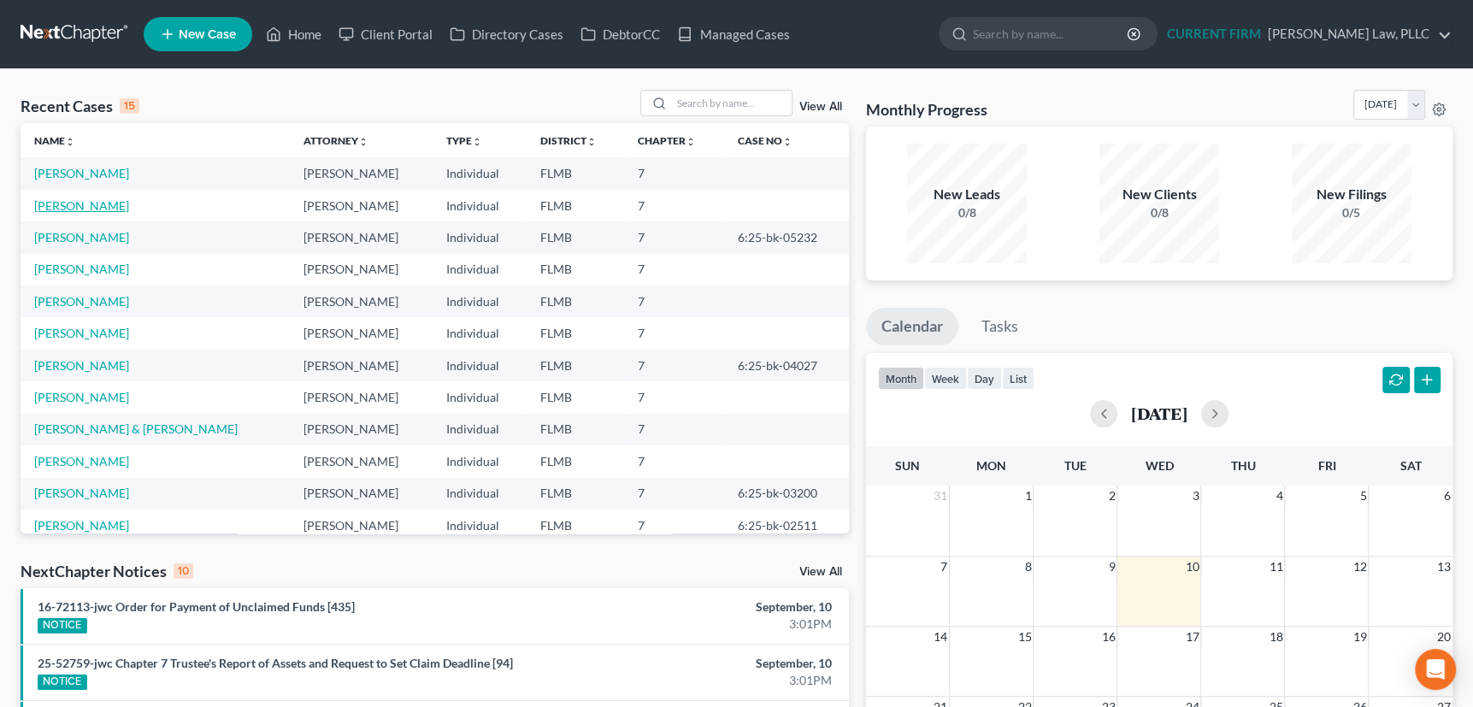
click at [91, 204] on link "[PERSON_NAME]" at bounding box center [81, 205] width 95 height 15
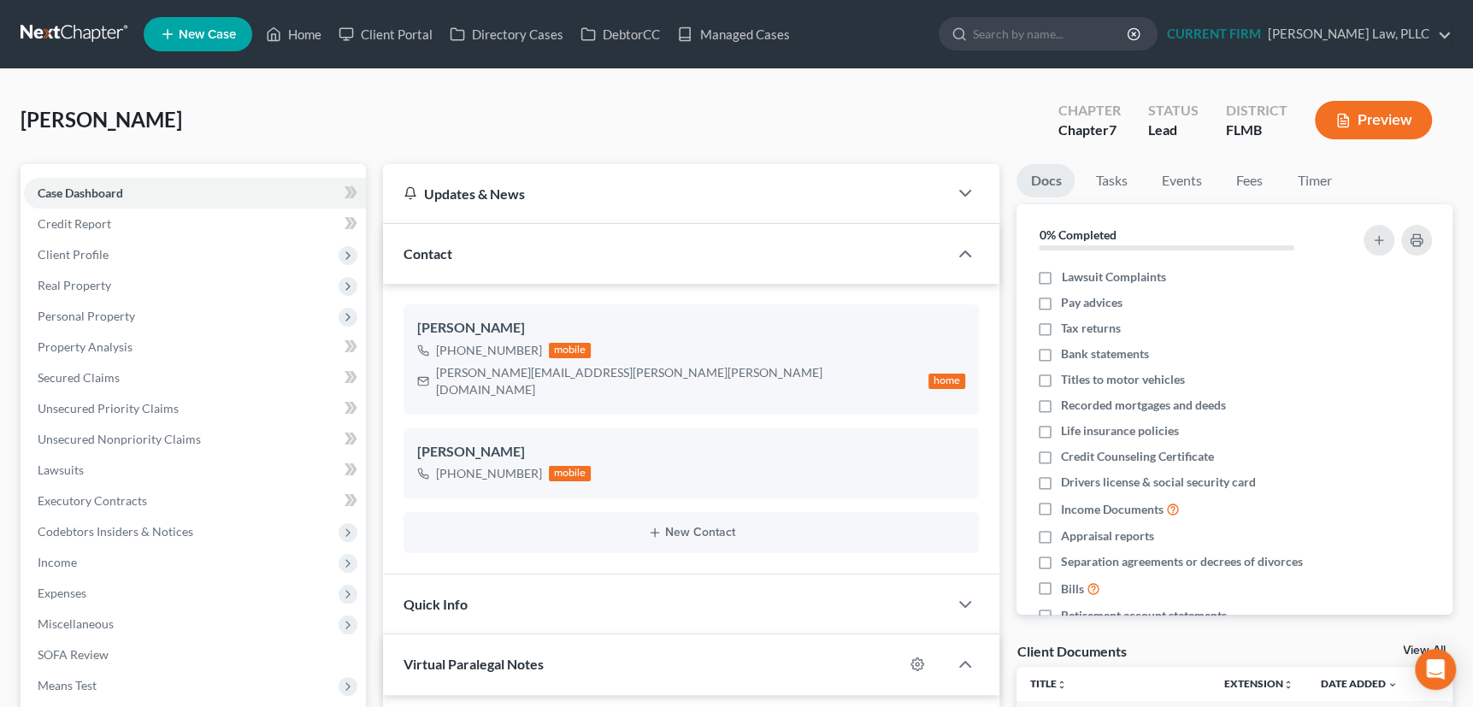
scroll to position [738, 0]
click at [392, 28] on link "Client Portal" at bounding box center [385, 34] width 111 height 31
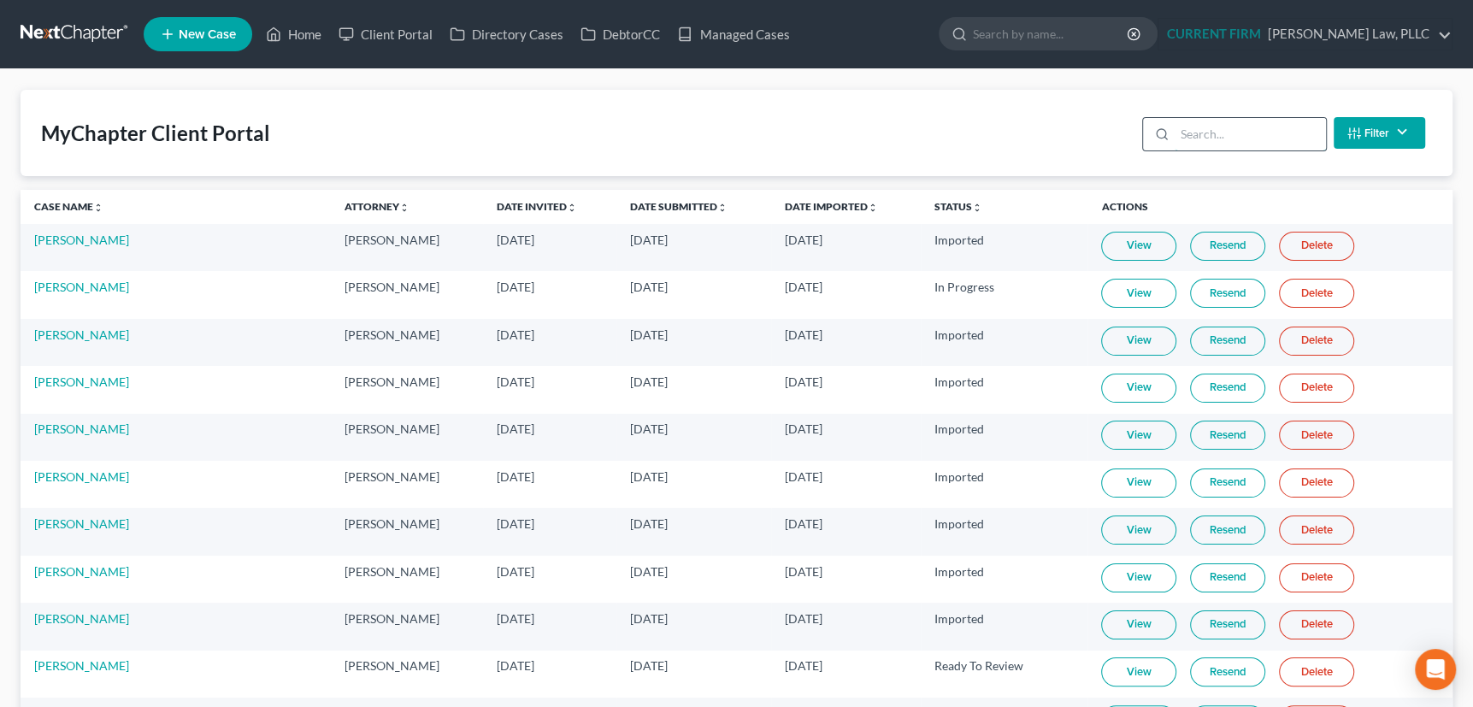
click at [1217, 128] on input "search" at bounding box center [1250, 134] width 151 height 32
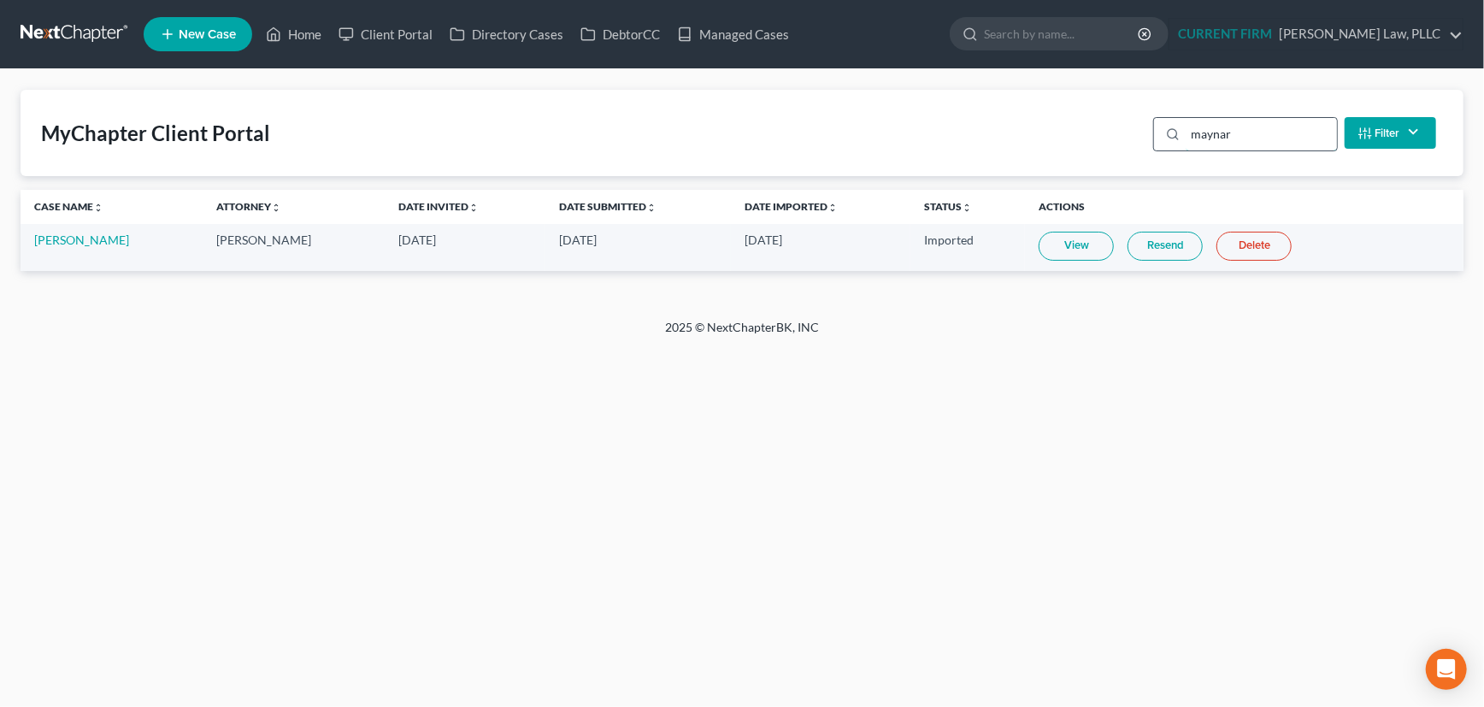
type input "[PERSON_NAME]"
drag, startPoint x: 1257, startPoint y: 137, endPoint x: 1178, endPoint y: 144, distance: 79.9
click at [1178, 144] on div "[PERSON_NAME]" at bounding box center [1245, 134] width 185 height 34
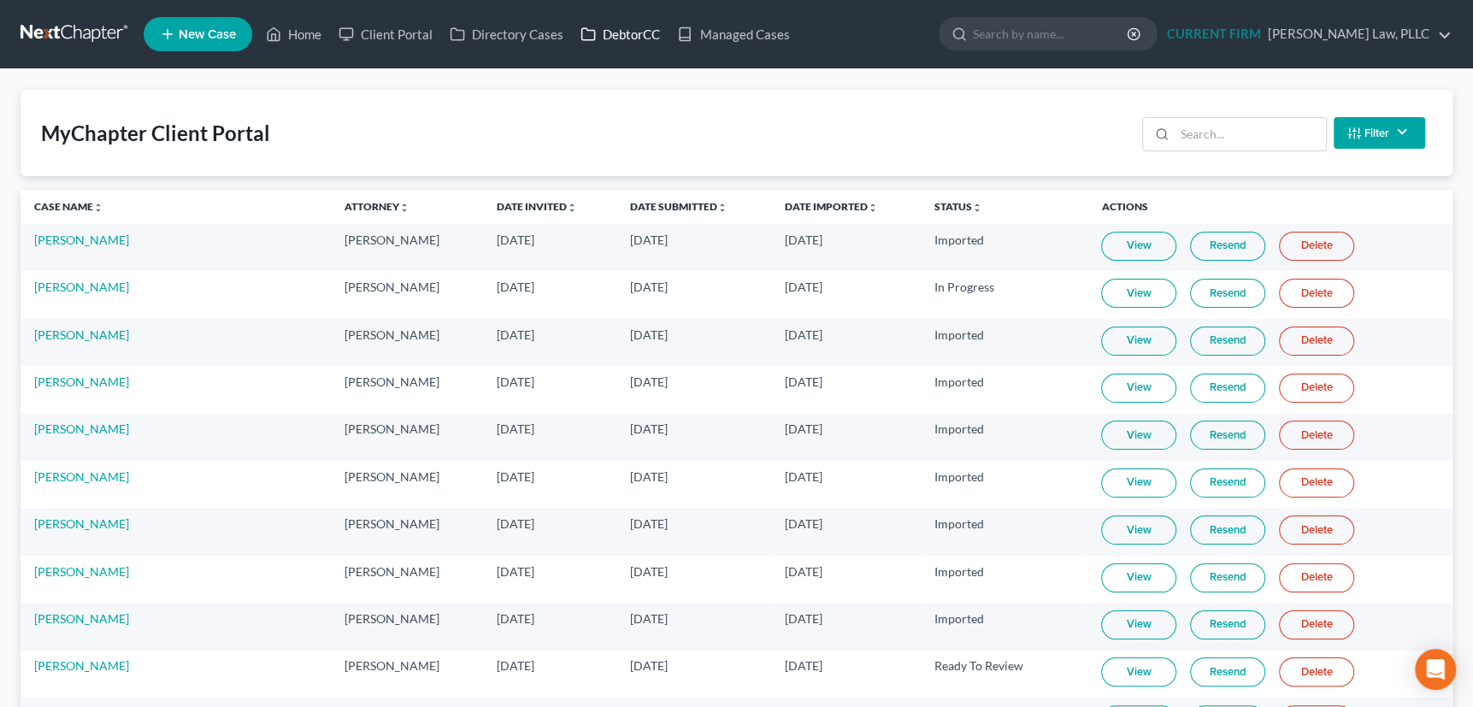
click at [634, 29] on link "DebtorCC" at bounding box center [620, 34] width 97 height 31
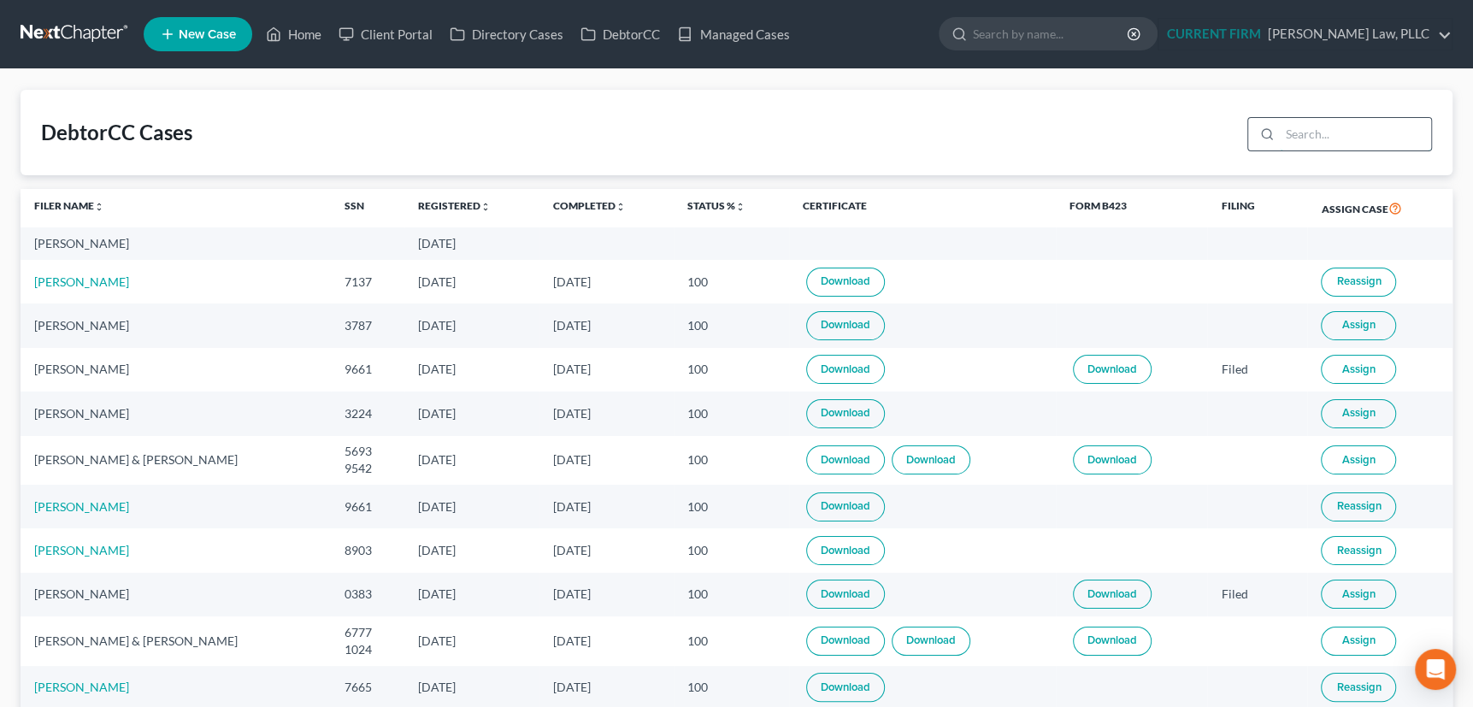
click at [1291, 131] on input "search" at bounding box center [1355, 134] width 151 height 32
type input ","
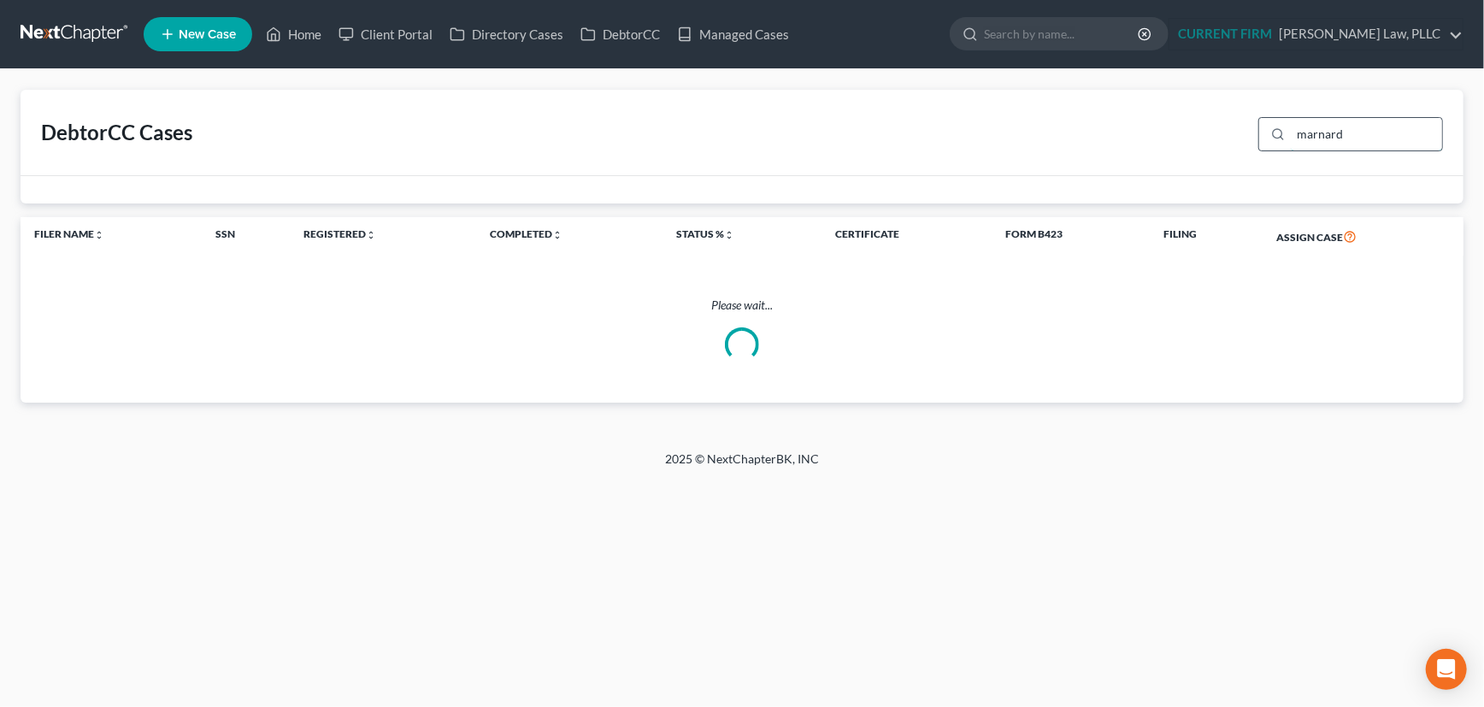
drag, startPoint x: 1366, startPoint y: 132, endPoint x: 1285, endPoint y: 145, distance: 82.4
click at [1285, 145] on div "marnard" at bounding box center [1350, 134] width 185 height 34
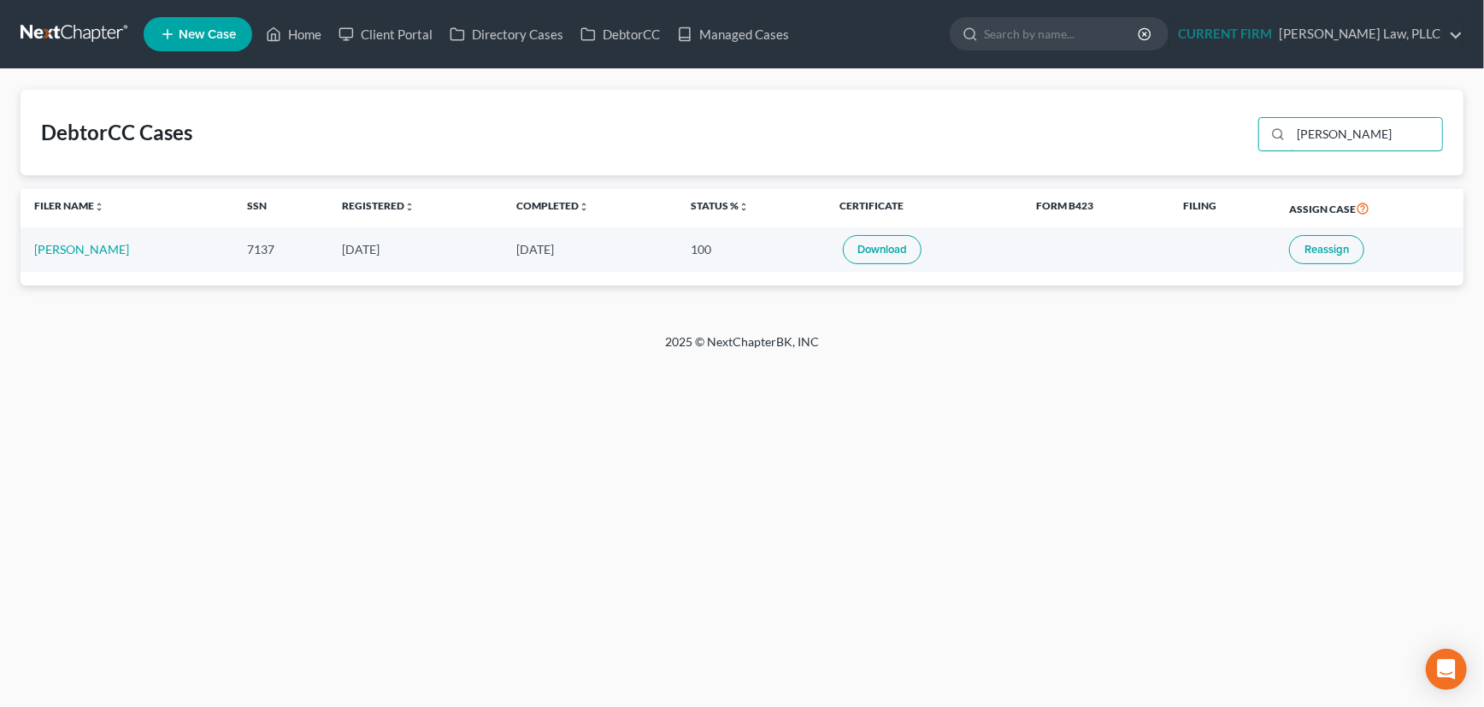
type input "[PERSON_NAME]"
click at [884, 246] on link "Download" at bounding box center [882, 249] width 79 height 29
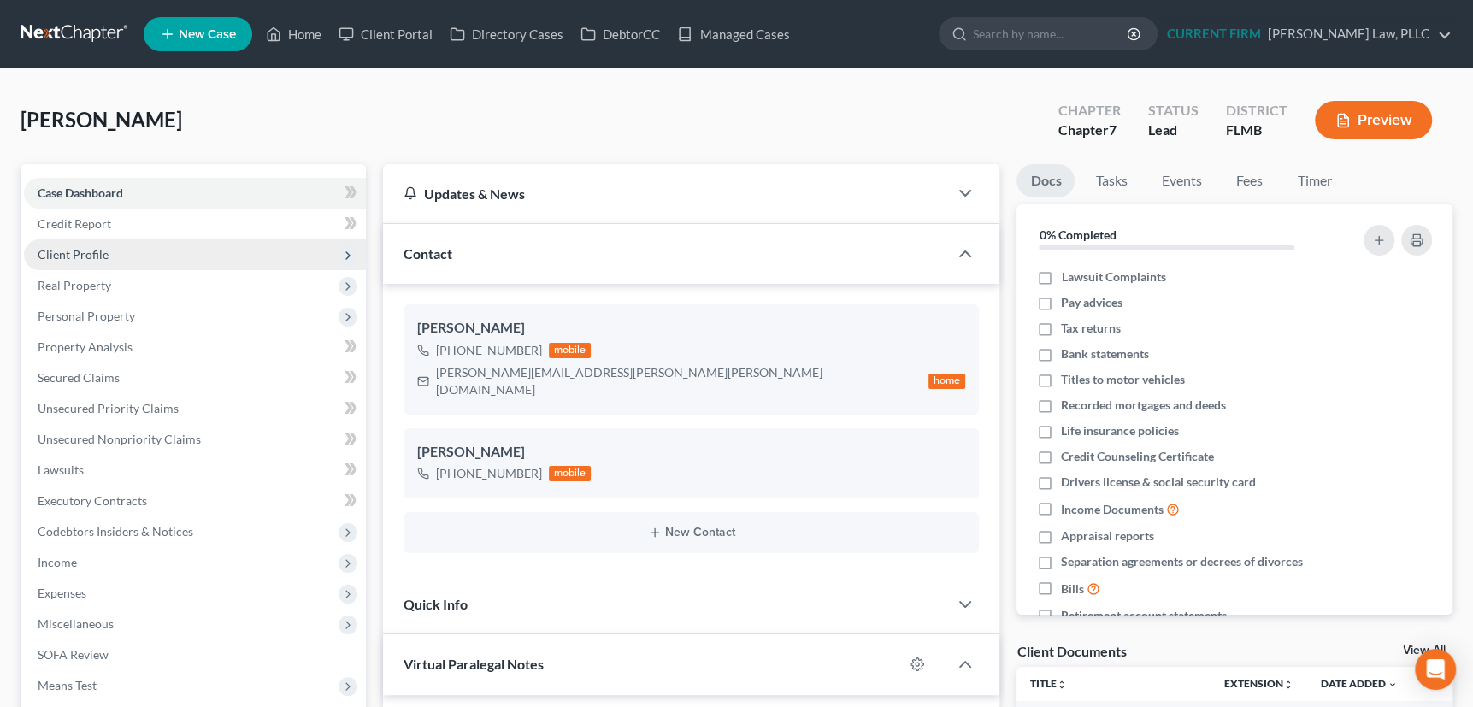
scroll to position [738, 0]
click at [87, 250] on span "Client Profile" at bounding box center [73, 254] width 71 height 15
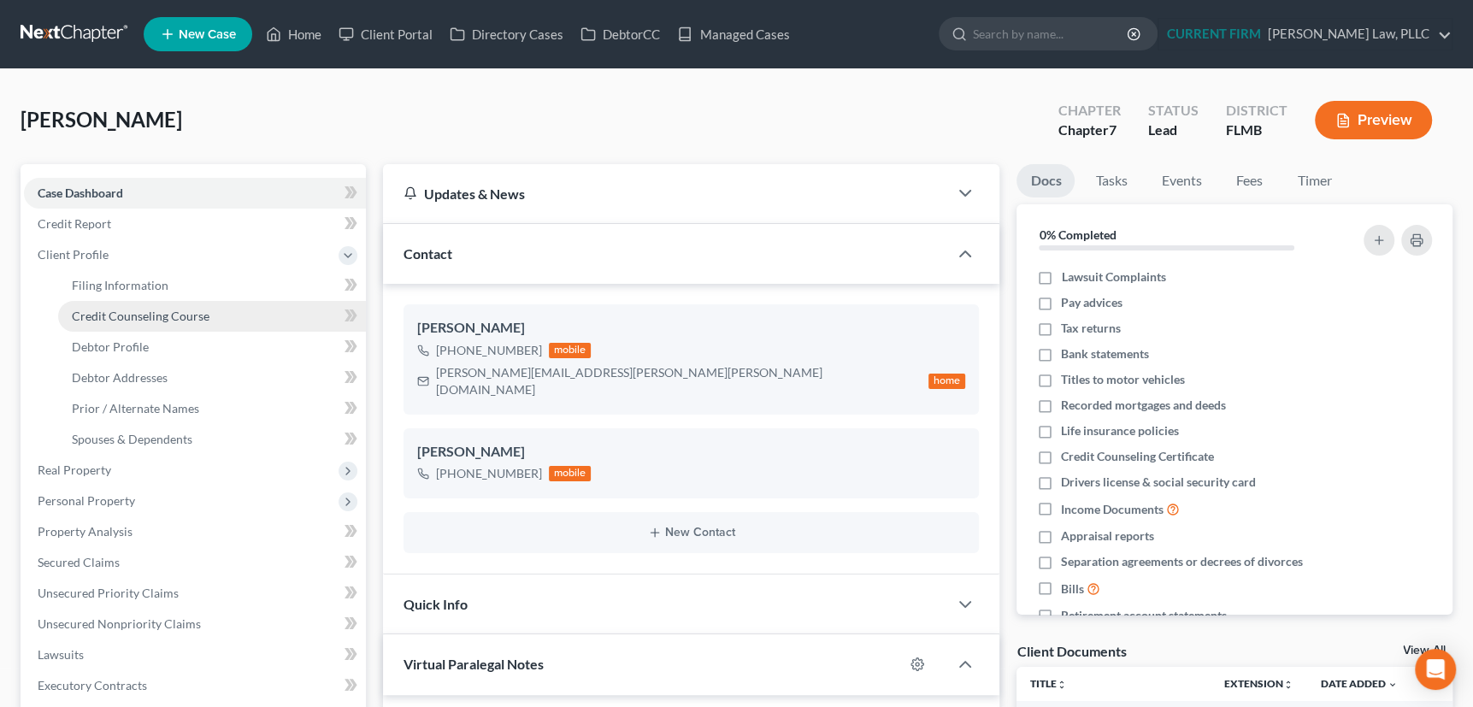
click at [94, 313] on span "Credit Counseling Course" at bounding box center [141, 316] width 138 height 15
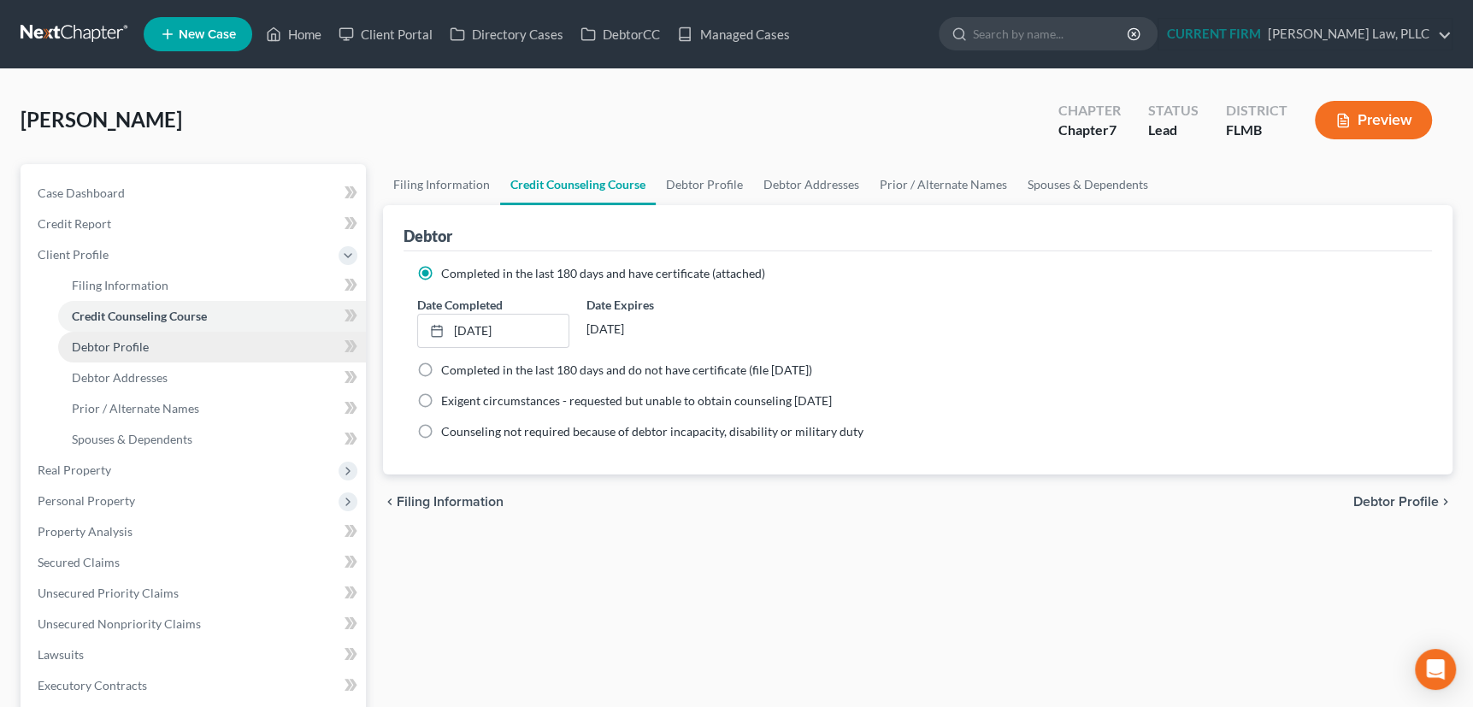
click at [116, 344] on span "Debtor Profile" at bounding box center [110, 346] width 77 height 15
select select "2"
select select "1"
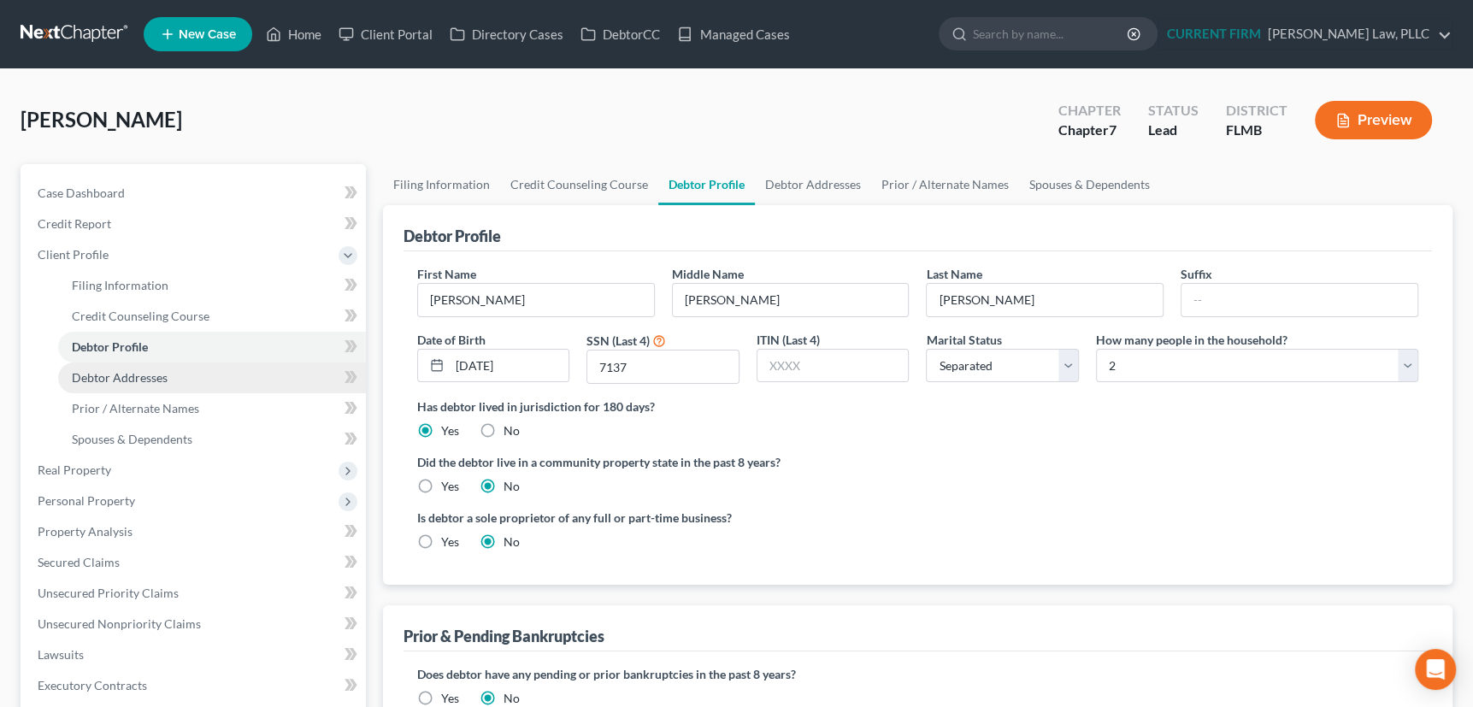
click at [128, 378] on span "Debtor Addresses" at bounding box center [120, 377] width 96 height 15
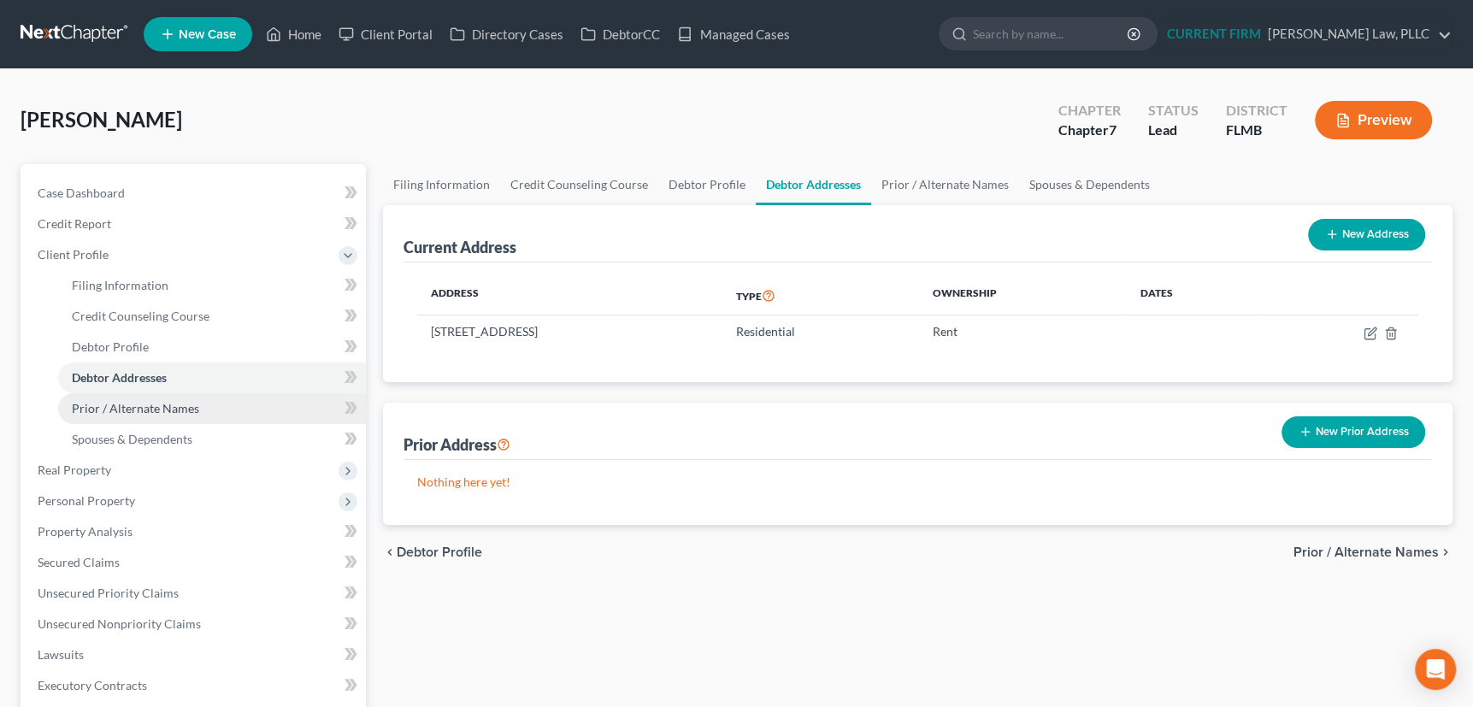
click at [133, 401] on span "Prior / Alternate Names" at bounding box center [135, 408] width 127 height 15
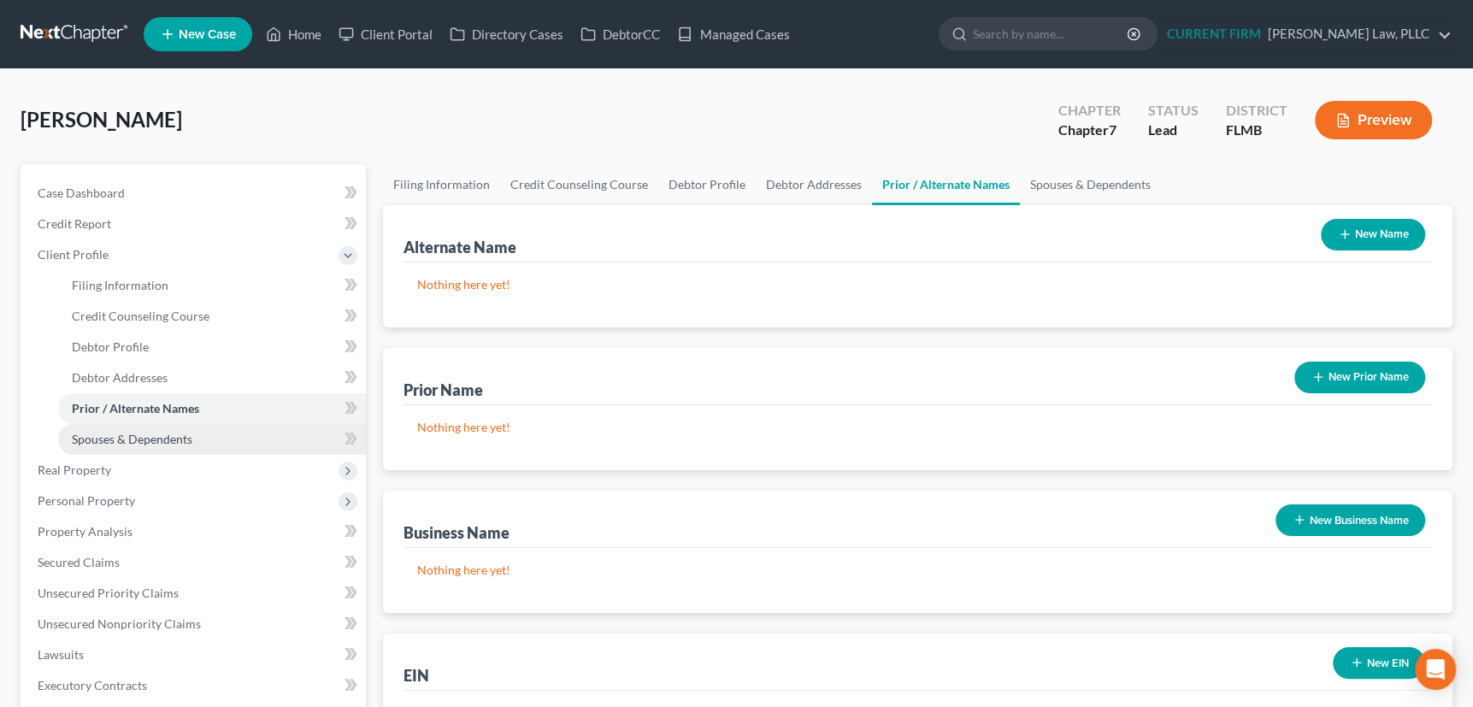
click at [133, 439] on span "Spouses & Dependents" at bounding box center [132, 439] width 121 height 15
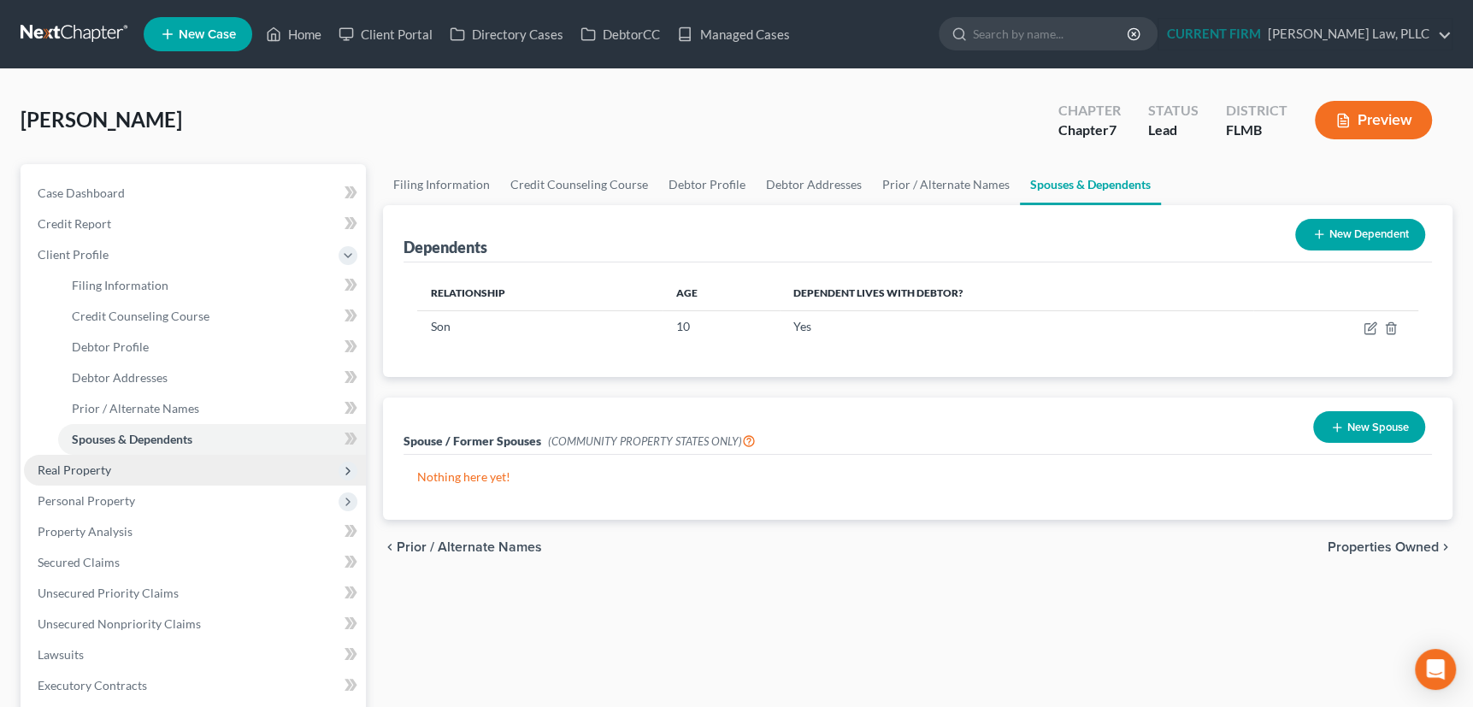
click at [93, 473] on span "Real Property" at bounding box center [75, 469] width 74 height 15
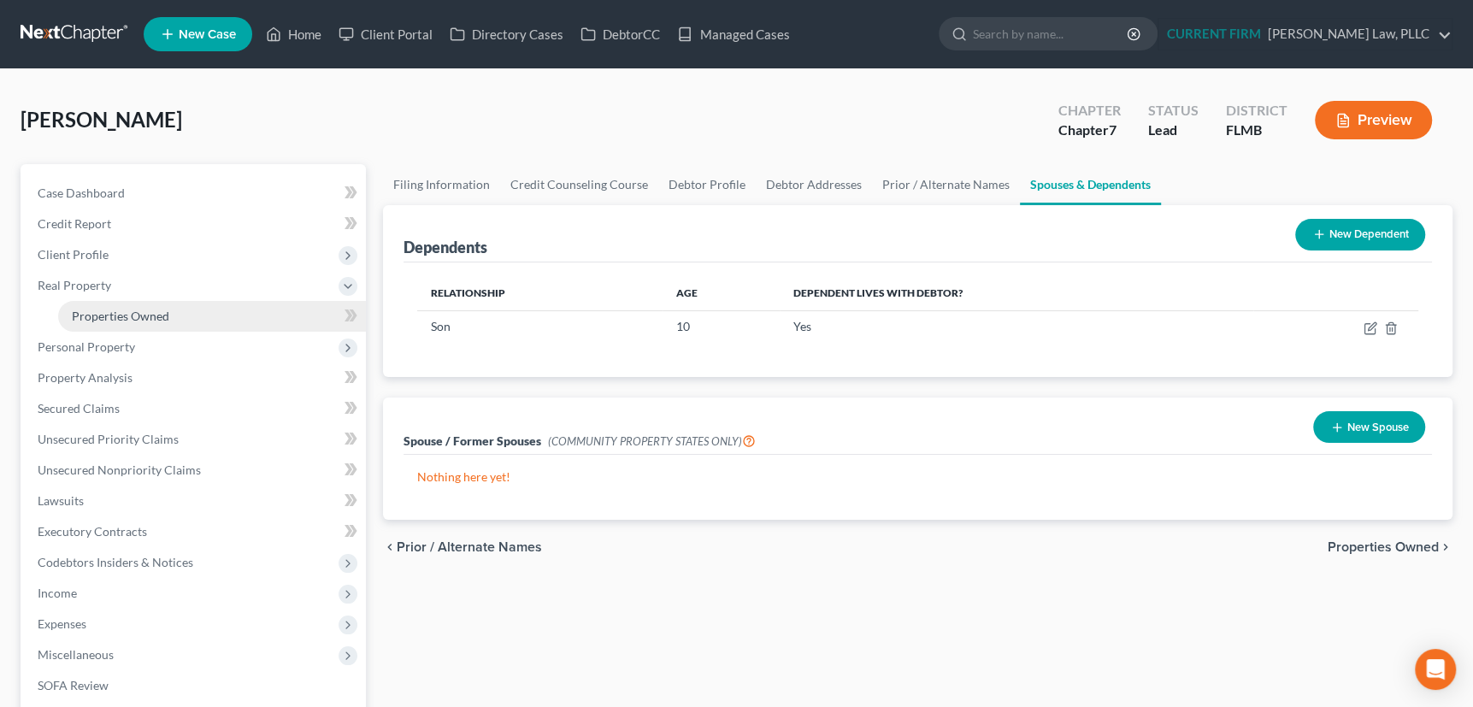
click at [121, 314] on span "Properties Owned" at bounding box center [120, 316] width 97 height 15
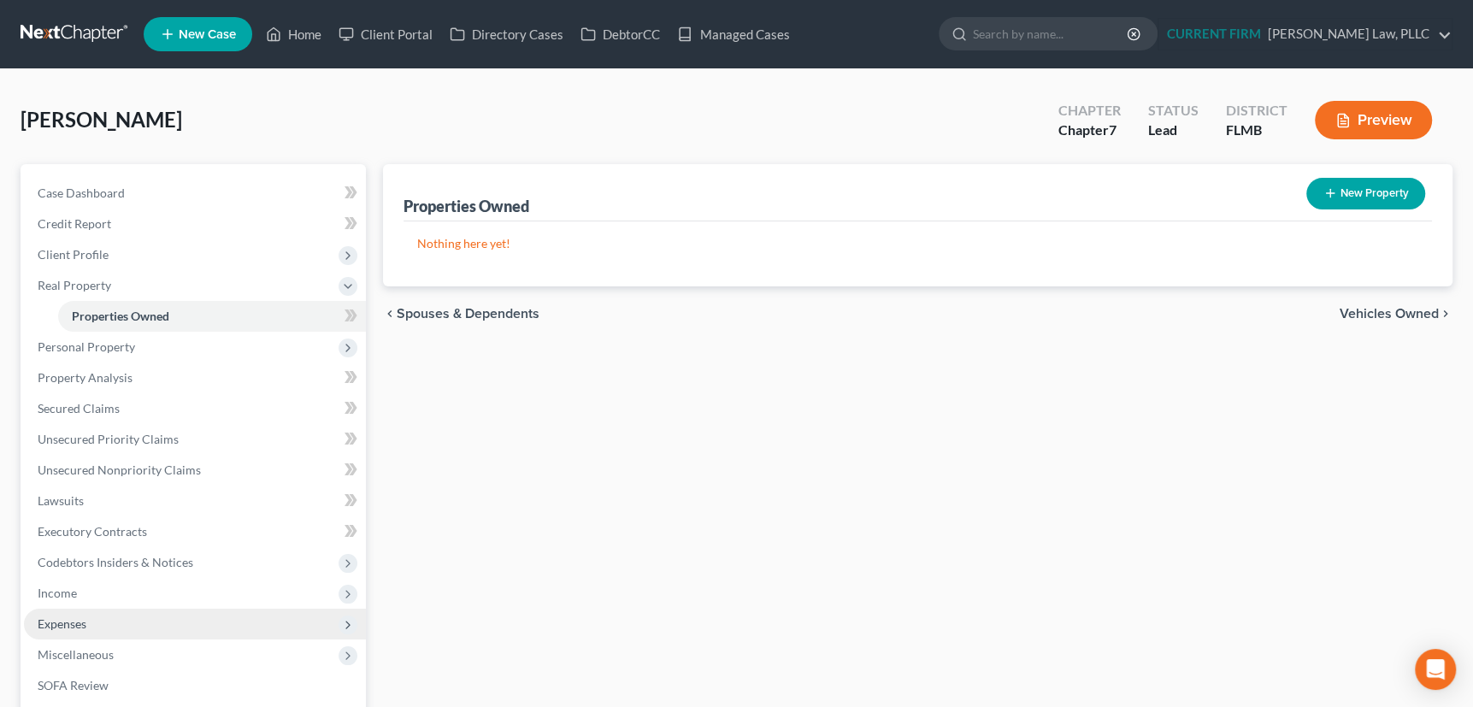
click at [53, 624] on span "Expenses" at bounding box center [62, 623] width 49 height 15
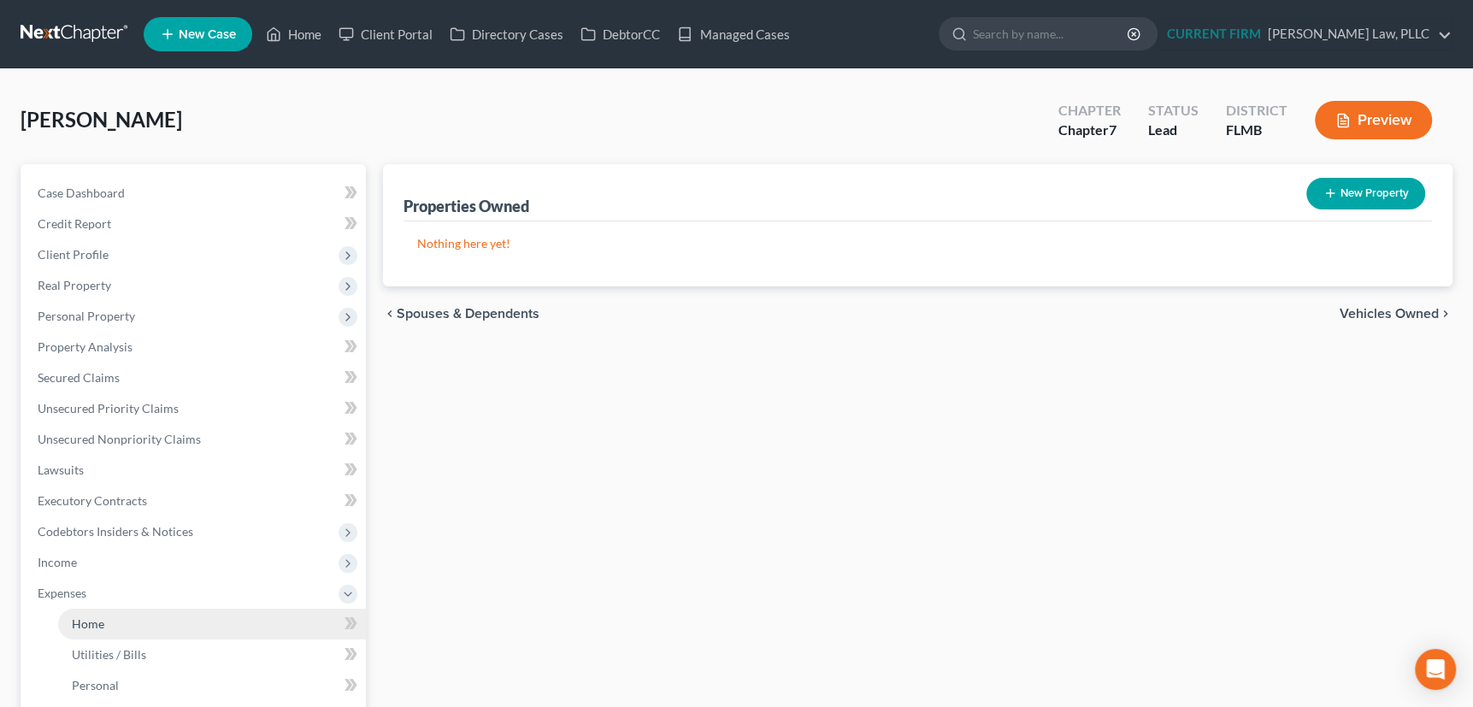
click at [80, 624] on span "Home" at bounding box center [88, 623] width 32 height 15
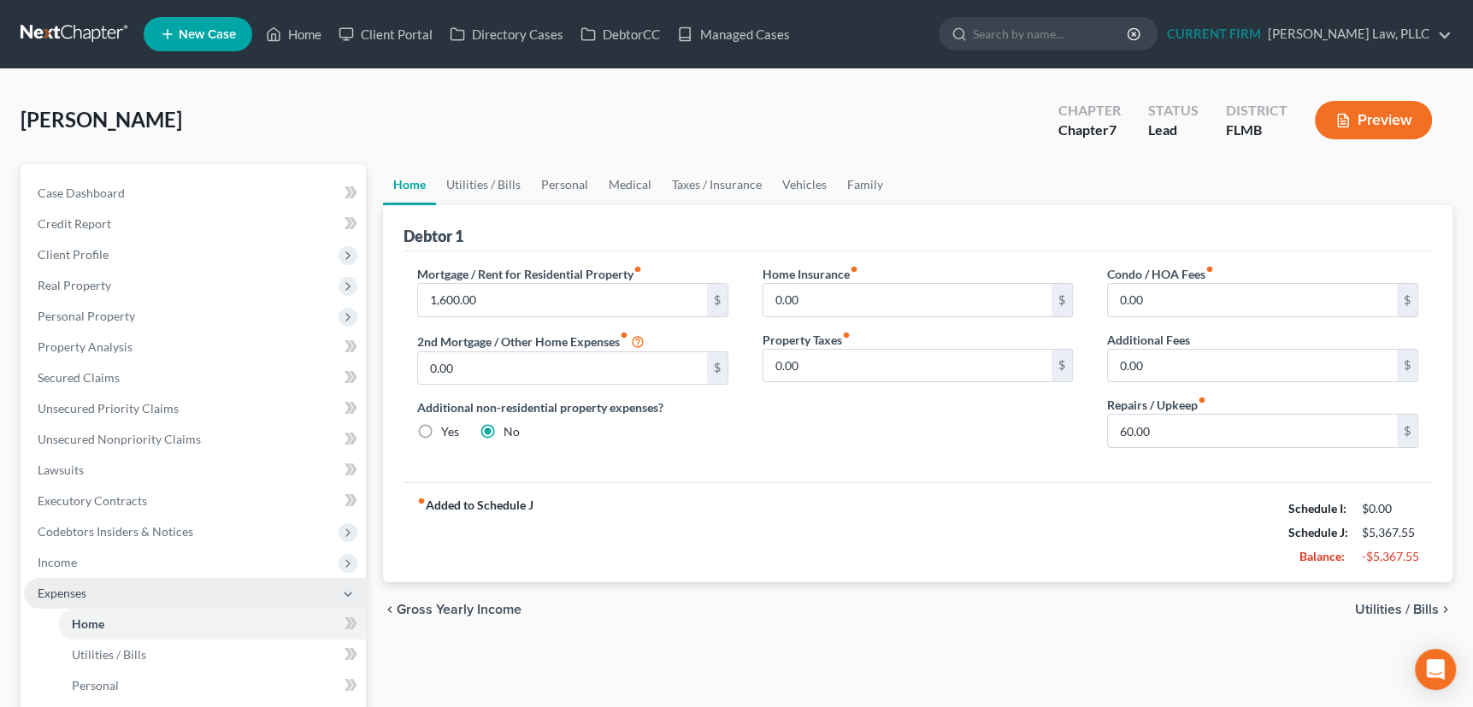
click at [62, 592] on span "Expenses" at bounding box center [62, 593] width 49 height 15
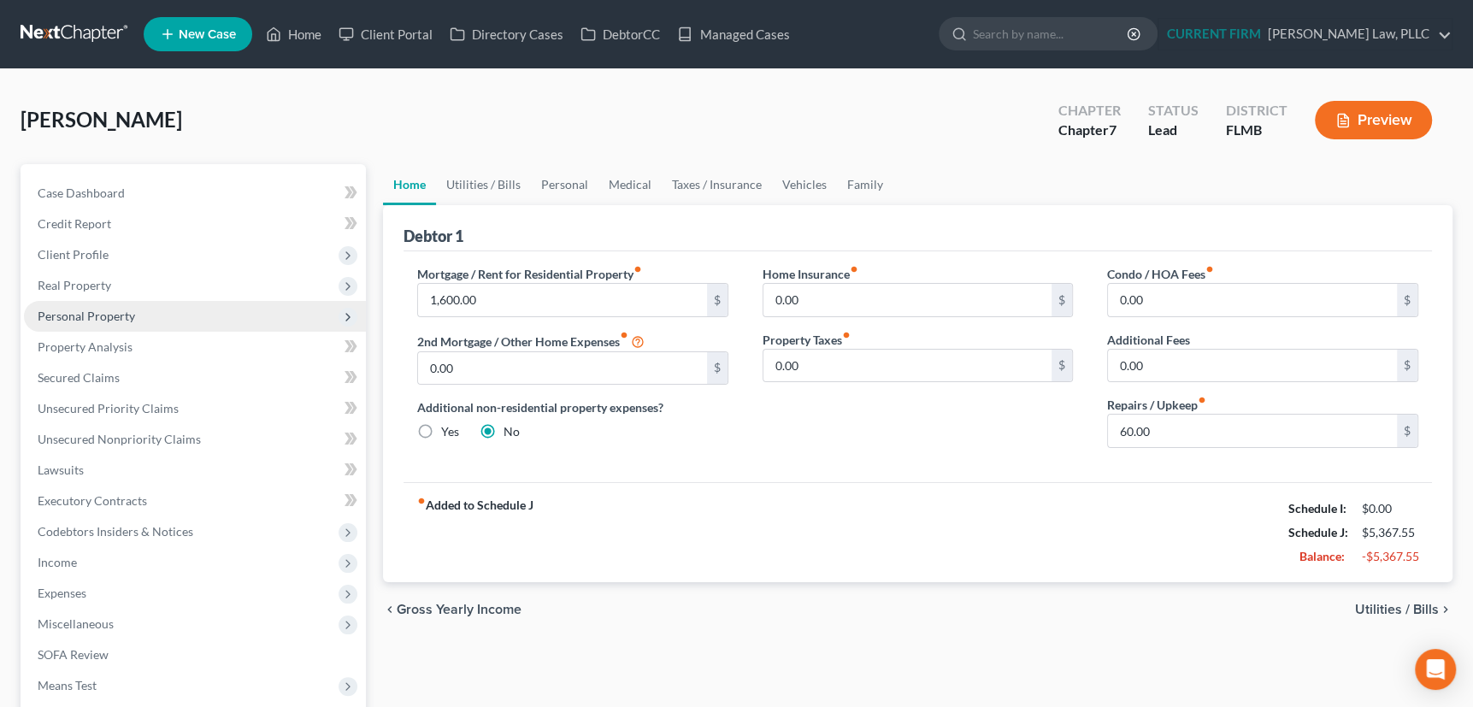
click at [87, 315] on span "Personal Property" at bounding box center [86, 316] width 97 height 15
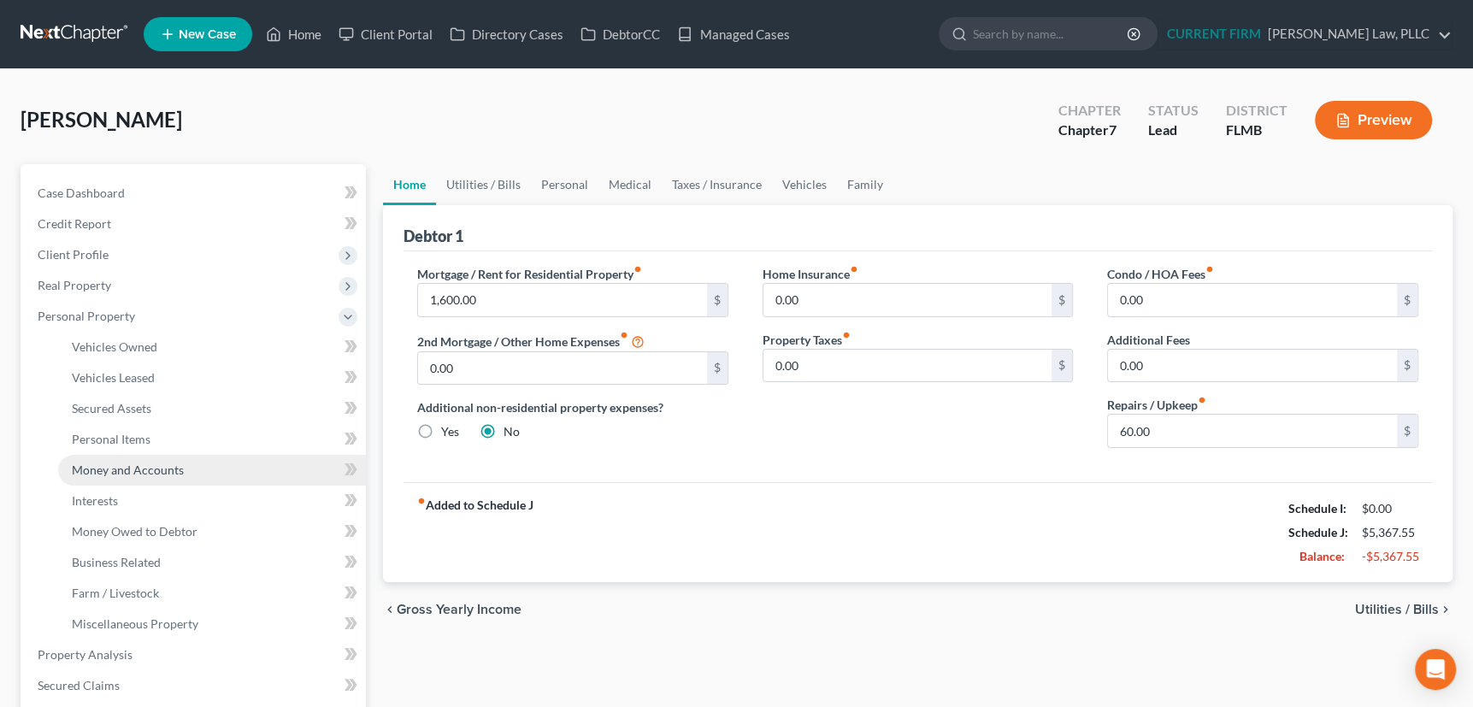
click at [90, 467] on span "Money and Accounts" at bounding box center [128, 469] width 112 height 15
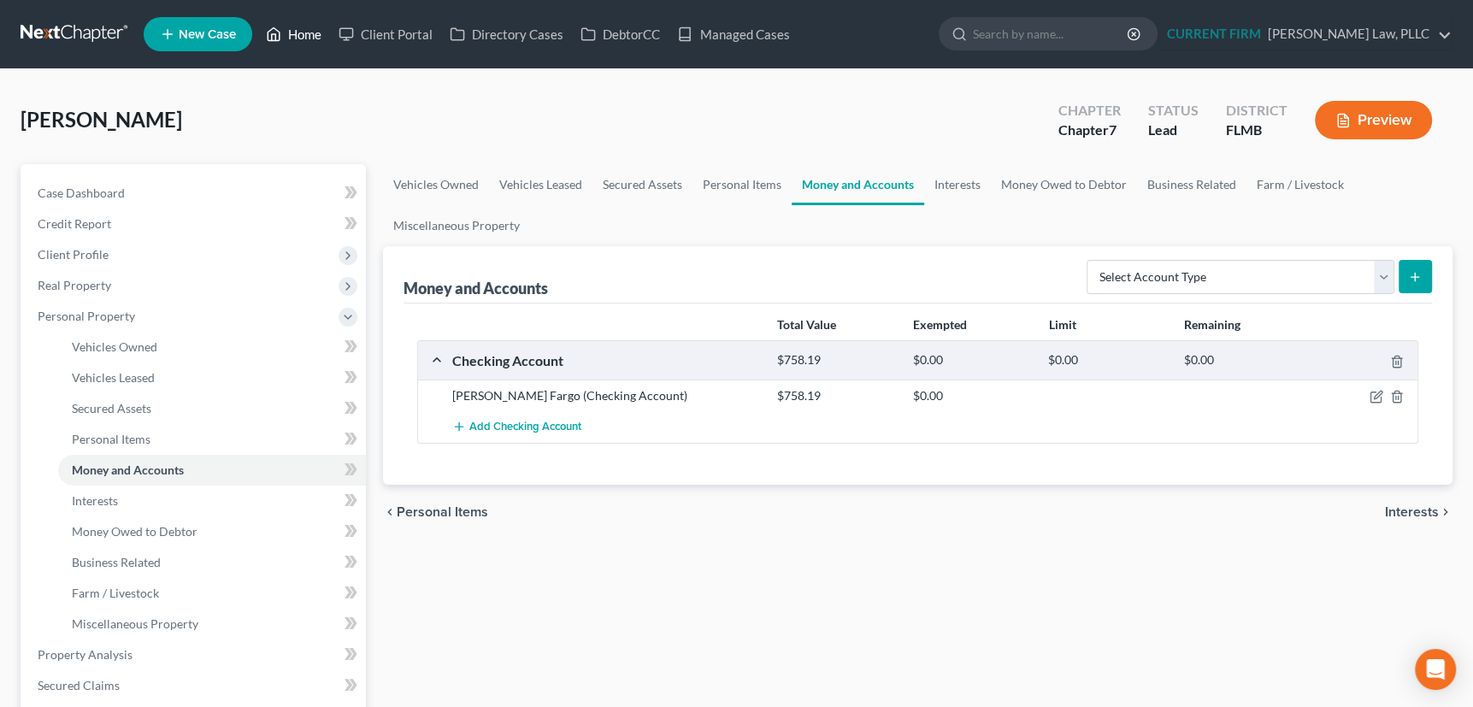
drag, startPoint x: 303, startPoint y: 32, endPoint x: 274, endPoint y: 59, distance: 39.9
click at [303, 32] on link "Home" at bounding box center [293, 34] width 73 height 31
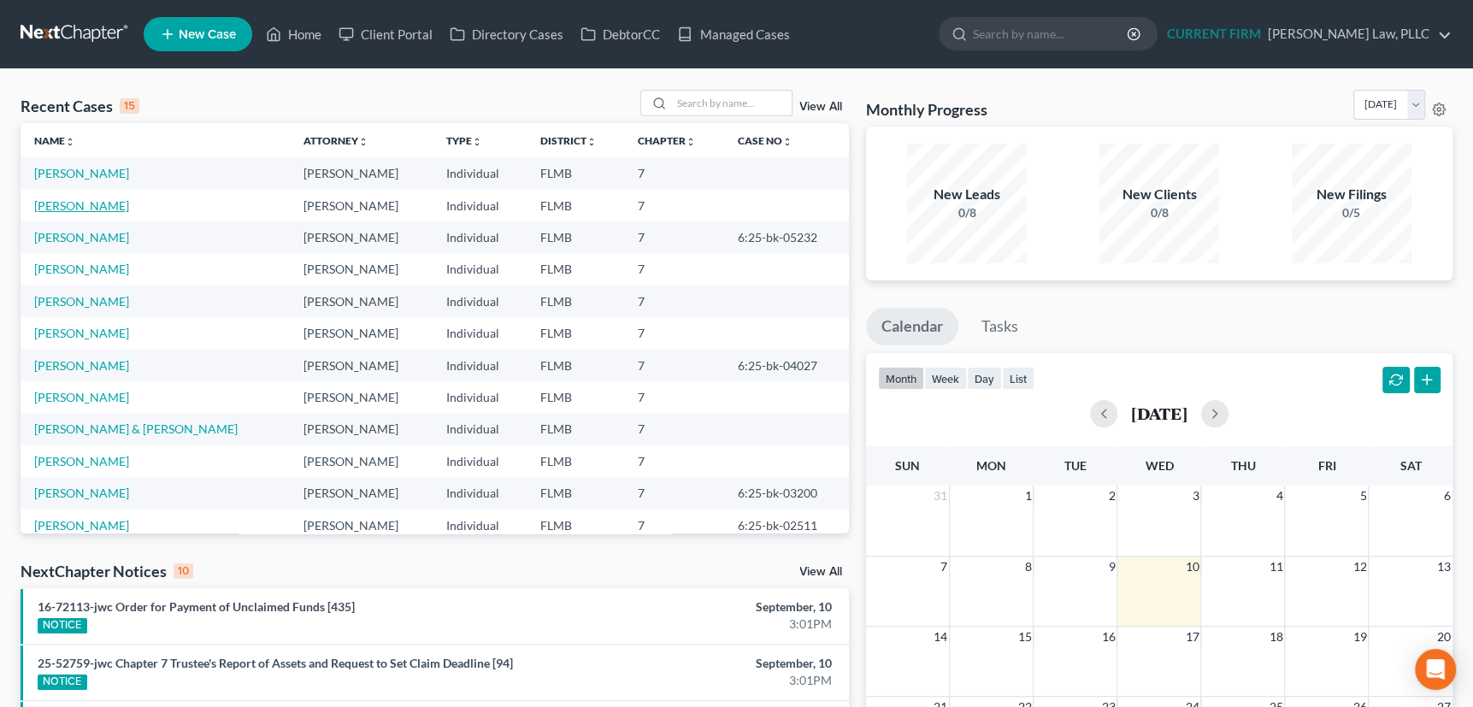
click at [65, 204] on link "[PERSON_NAME]" at bounding box center [81, 205] width 95 height 15
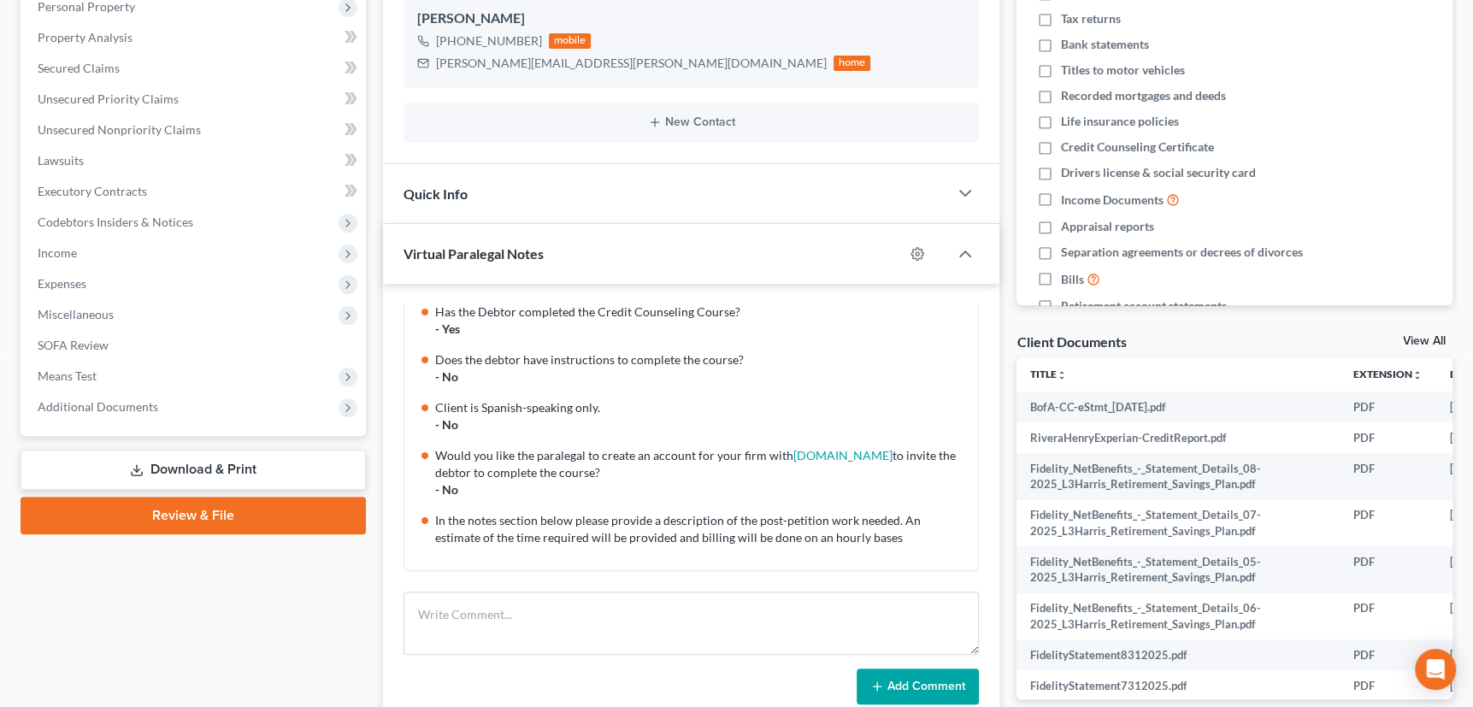
scroll to position [310, 0]
drag, startPoint x: 88, startPoint y: 400, endPoint x: 108, endPoint y: 426, distance: 32.3
click at [88, 400] on span "Additional Documents" at bounding box center [98, 405] width 121 height 15
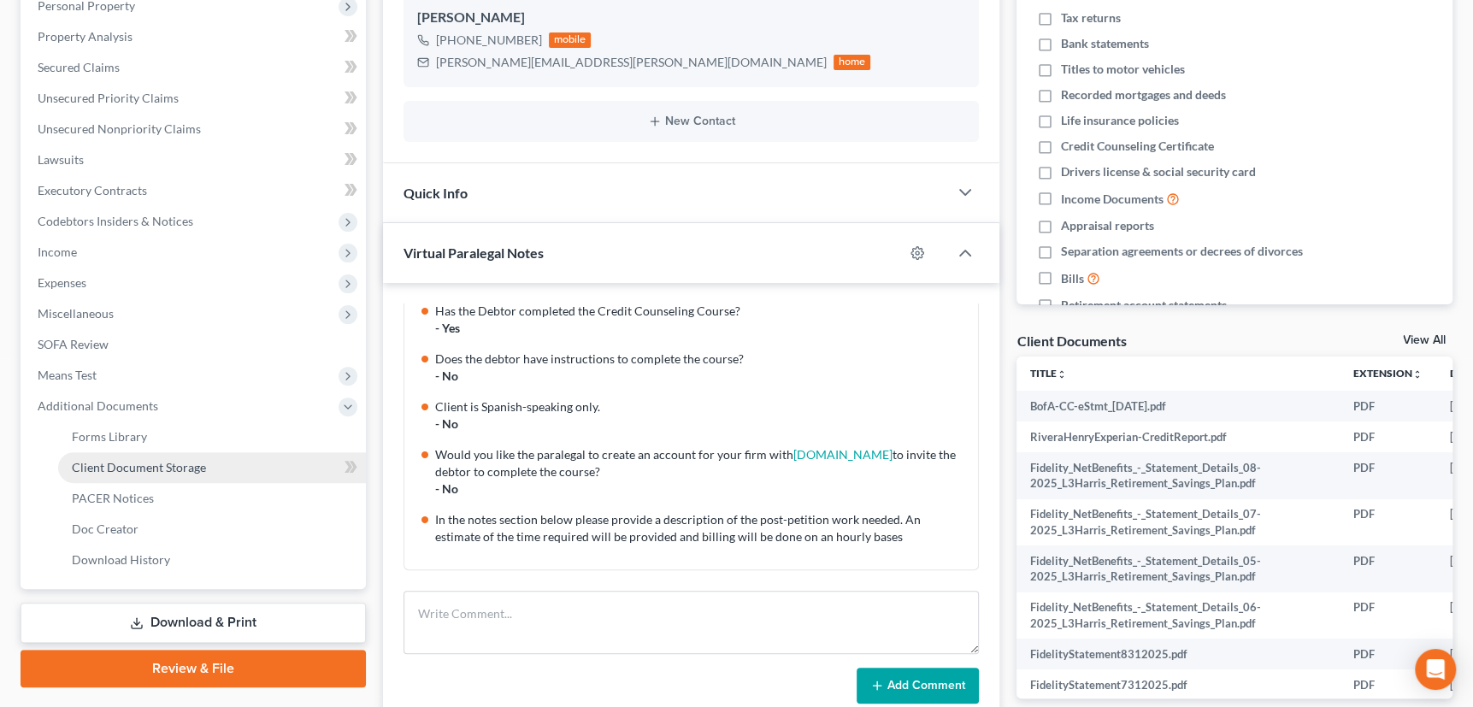
click at [111, 464] on span "Client Document Storage" at bounding box center [139, 467] width 134 height 15
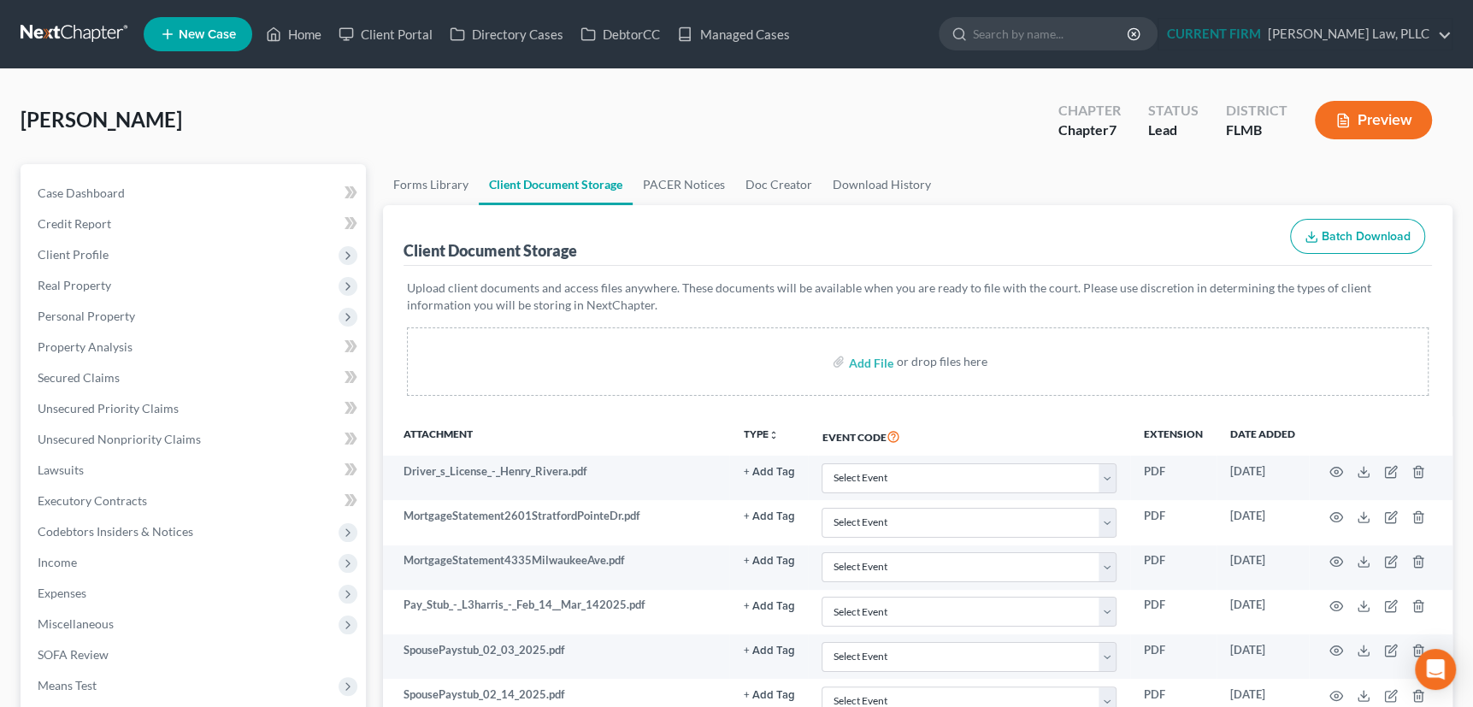
click at [1316, 239] on icon "button" at bounding box center [1311, 240] width 10 height 3
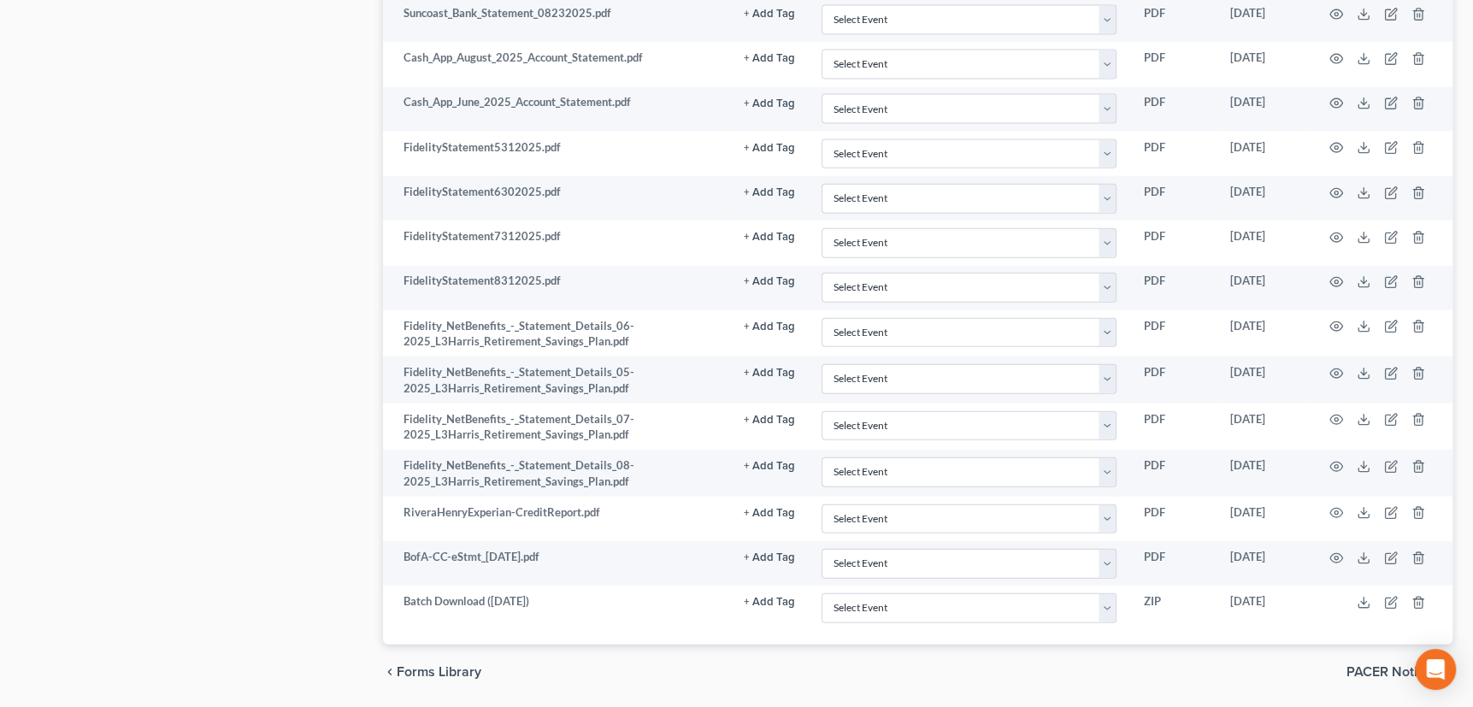
scroll to position [3276, 0]
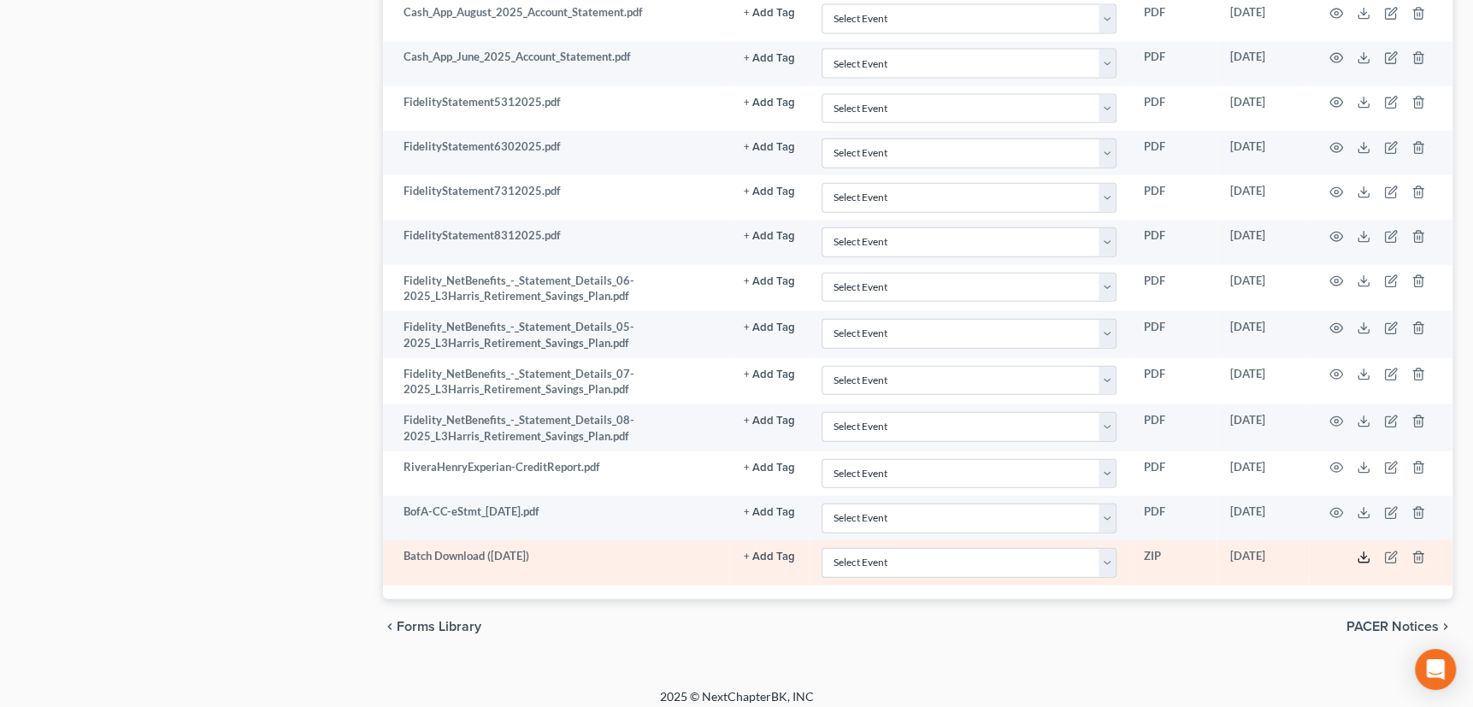
drag, startPoint x: 1364, startPoint y: 545, endPoint x: 1337, endPoint y: 533, distance: 29.5
click at [1364, 551] on icon at bounding box center [1364, 558] width 14 height 14
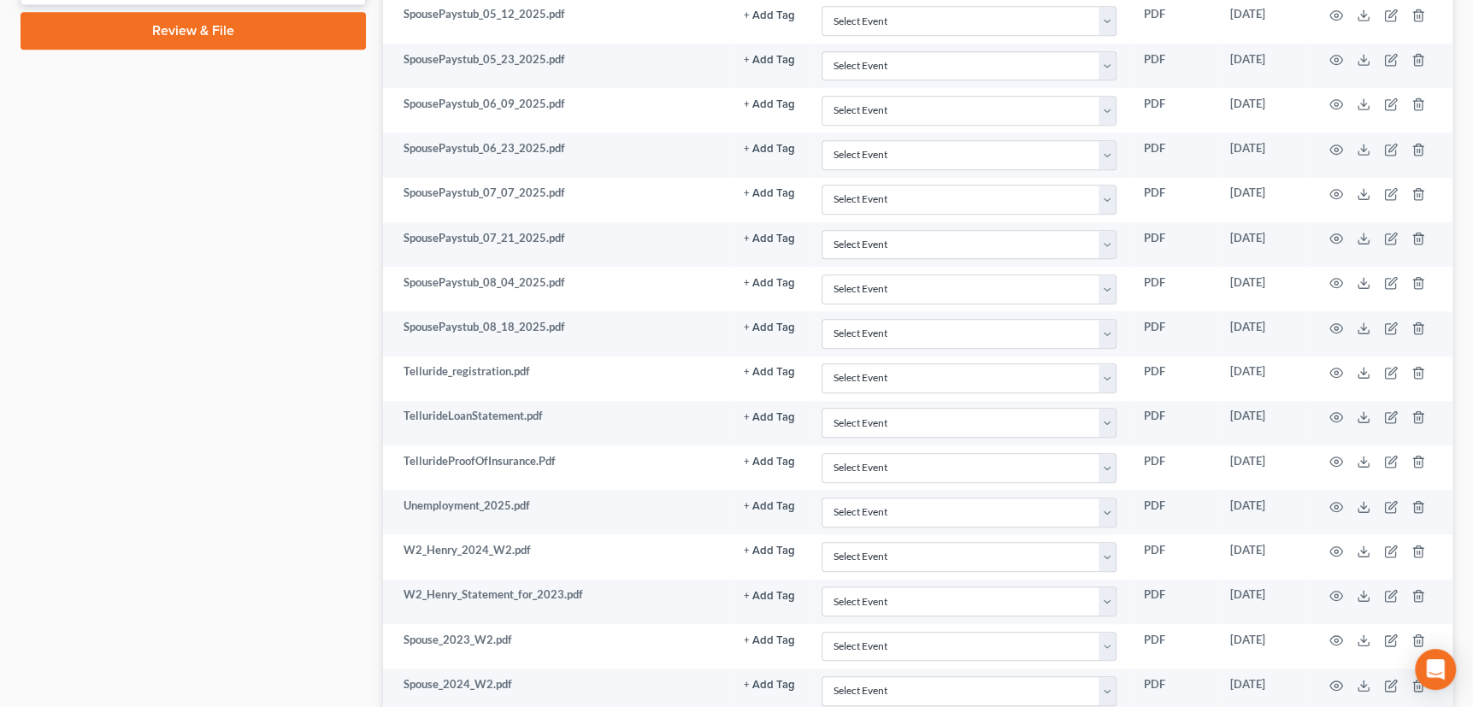
scroll to position [833, 0]
